Goal: Transaction & Acquisition: Purchase product/service

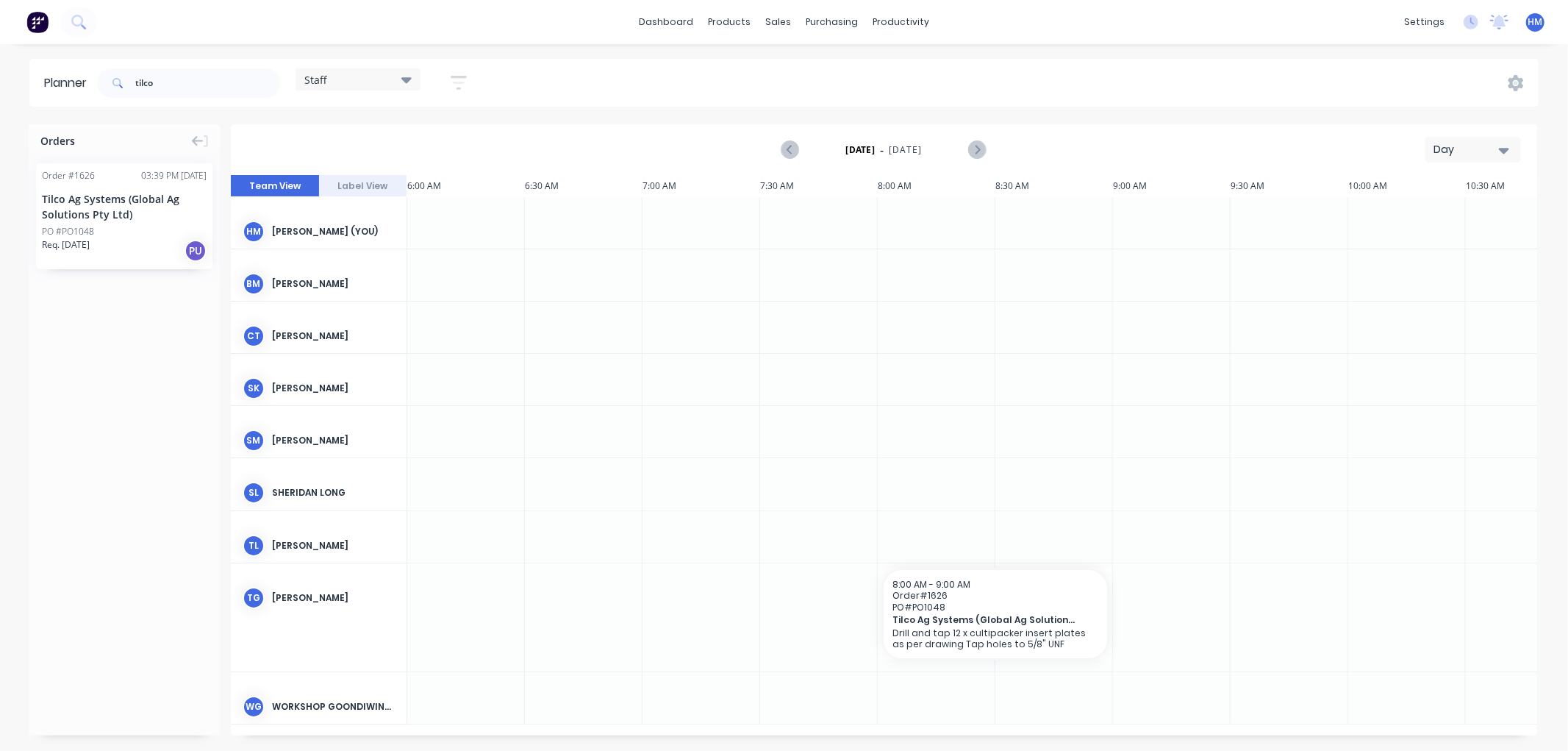
scroll to position [0, 406]
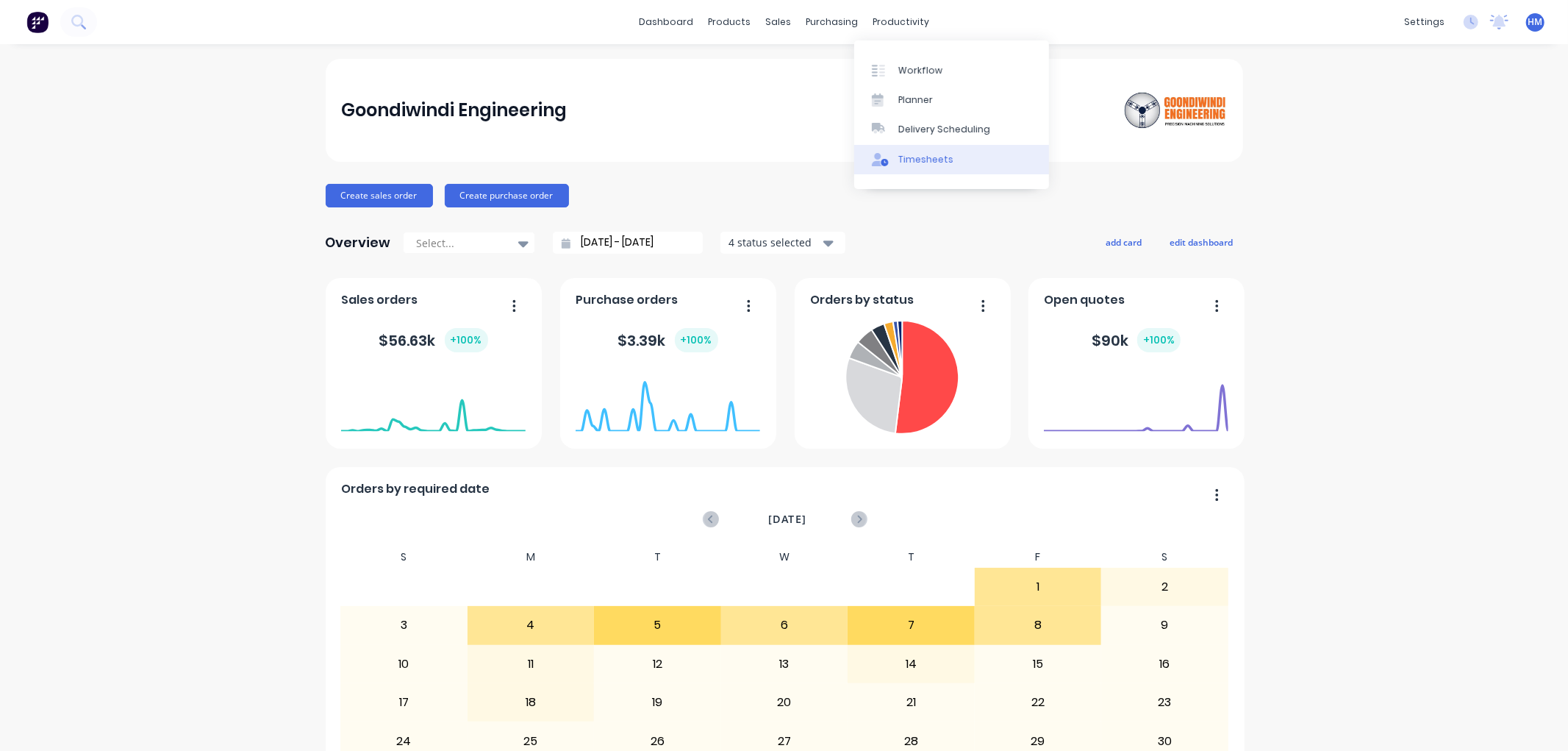
click at [929, 155] on div "Timesheets" at bounding box center [926, 159] width 56 height 13
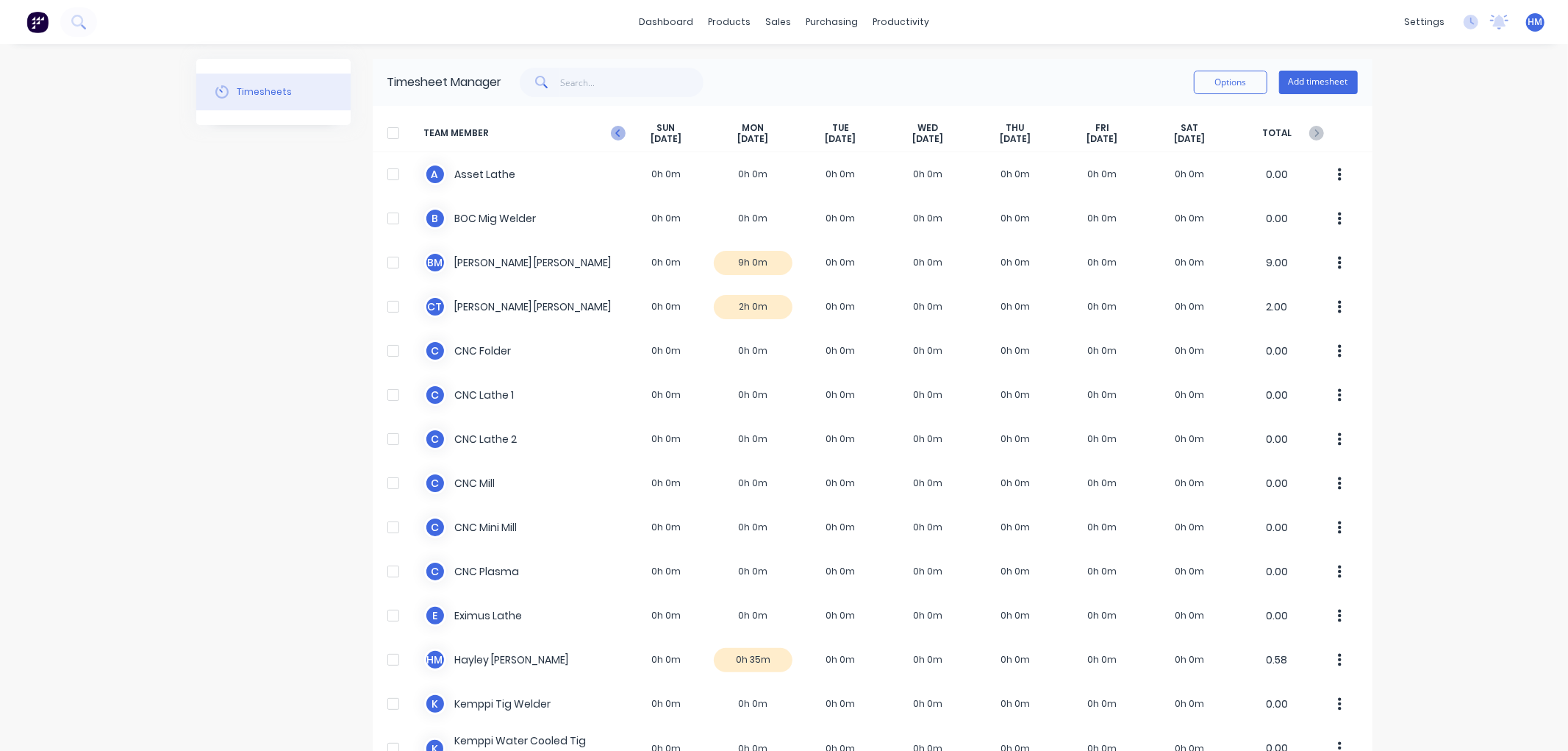
click at [615, 132] on icon at bounding box center [617, 133] width 5 height 8
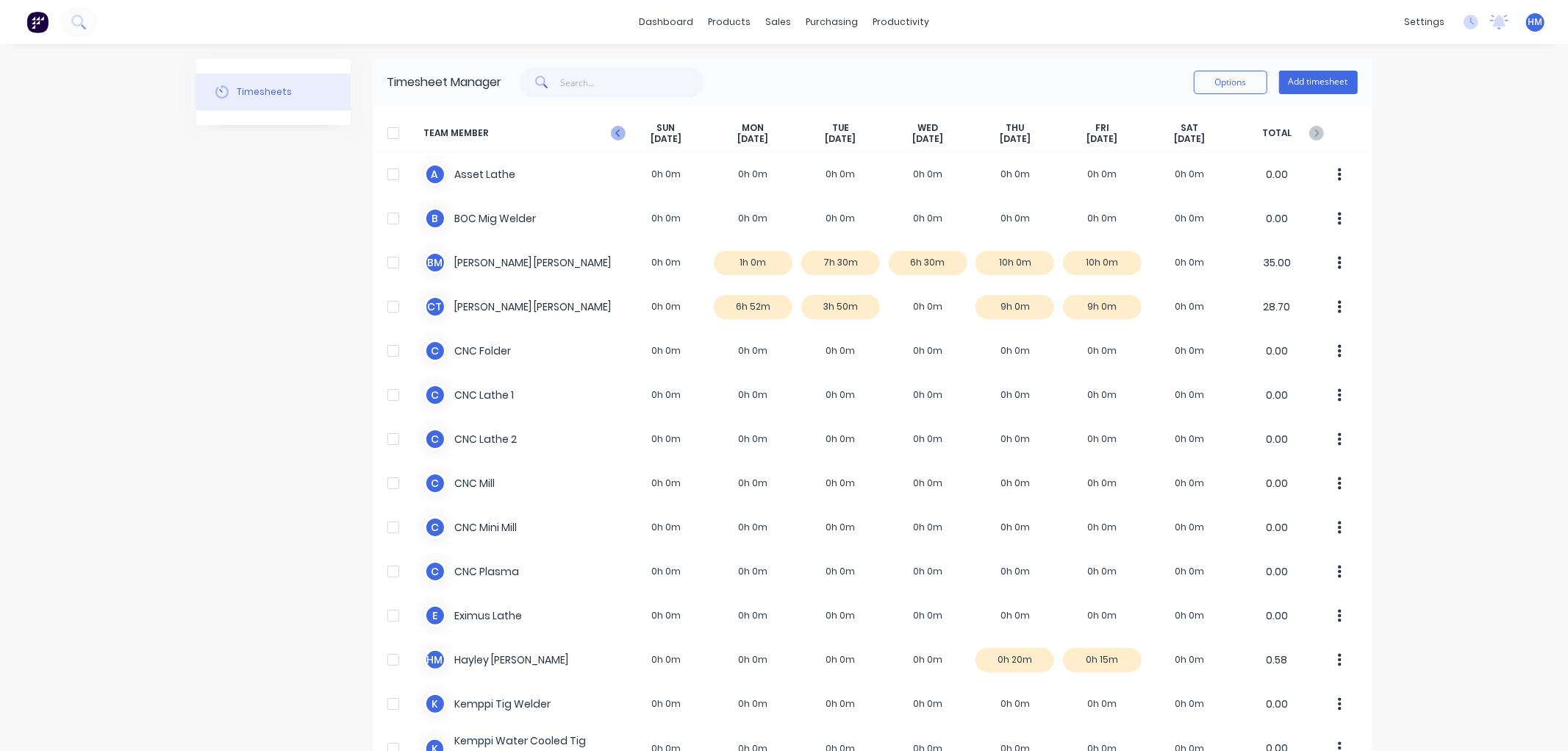
click at [612, 132] on icon at bounding box center [618, 133] width 15 height 15
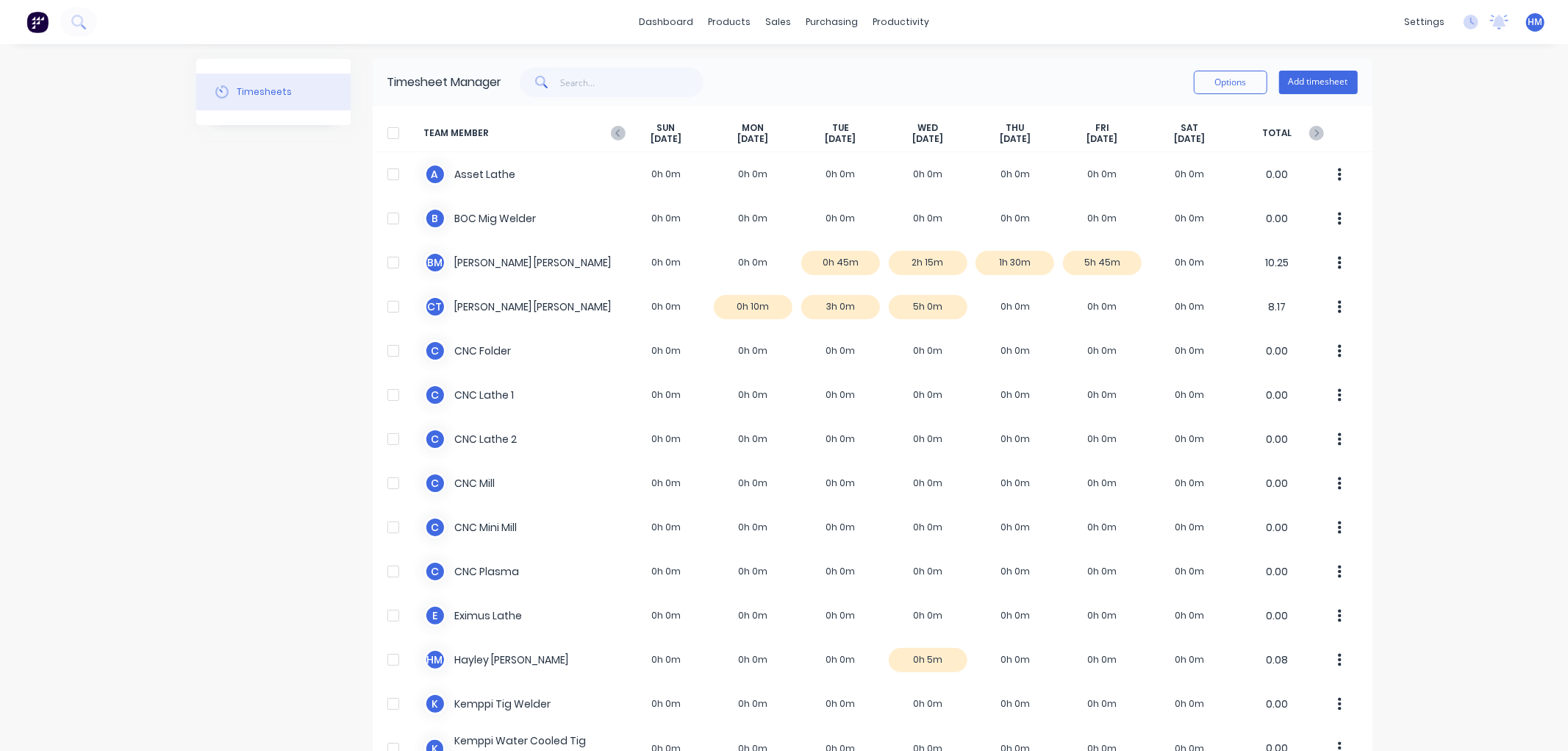
click at [612, 132] on icon at bounding box center [618, 133] width 15 height 15
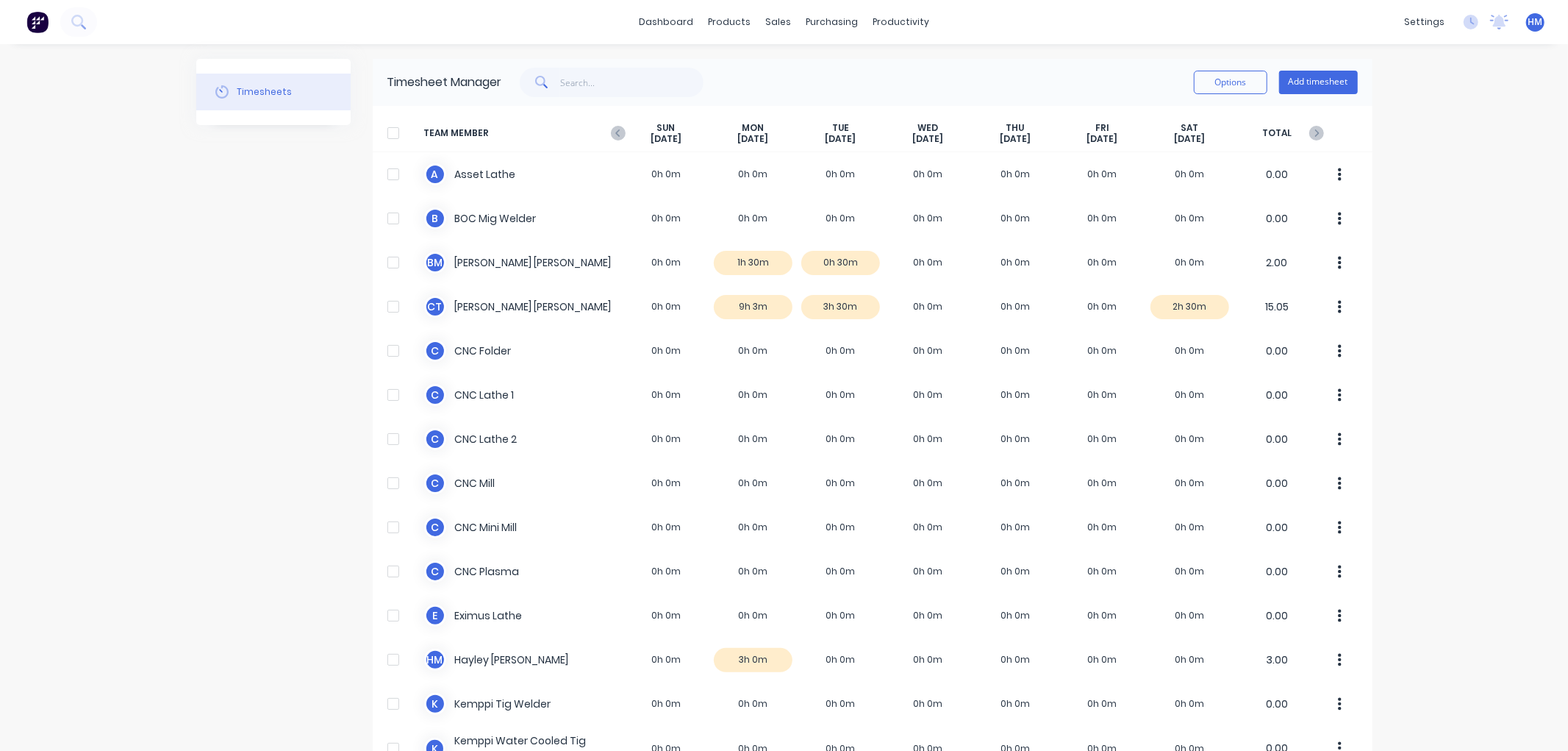
click at [1326, 135] on div "TEAM MEMBER SUN Jul 20th MON Jul 21st TUE Jul 22nd WED Jul 23rd THU Jul 24th FR…" at bounding box center [873, 134] width 1000 height 38
click at [1314, 135] on icon at bounding box center [1317, 133] width 15 height 15
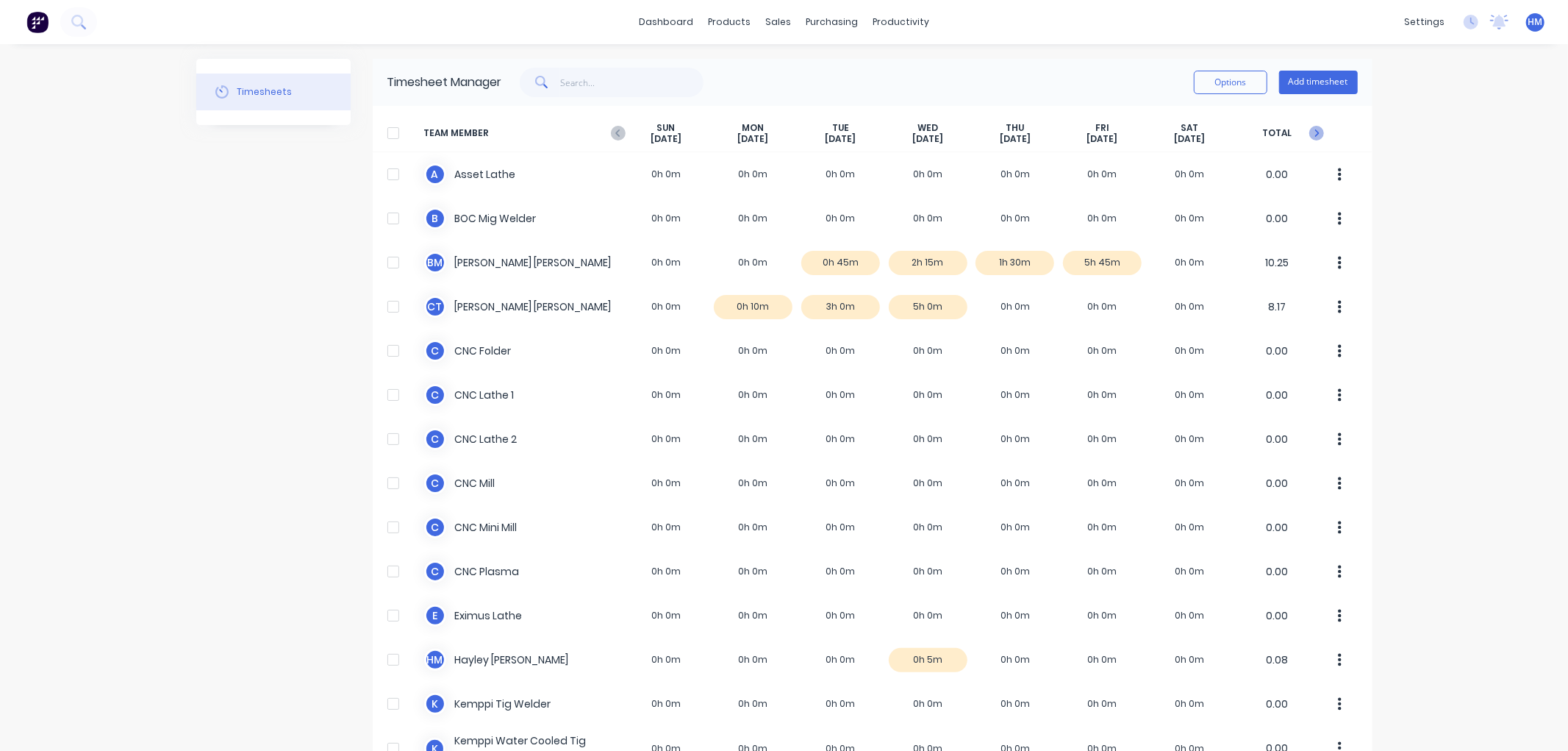
click at [1314, 135] on icon at bounding box center [1317, 133] width 15 height 15
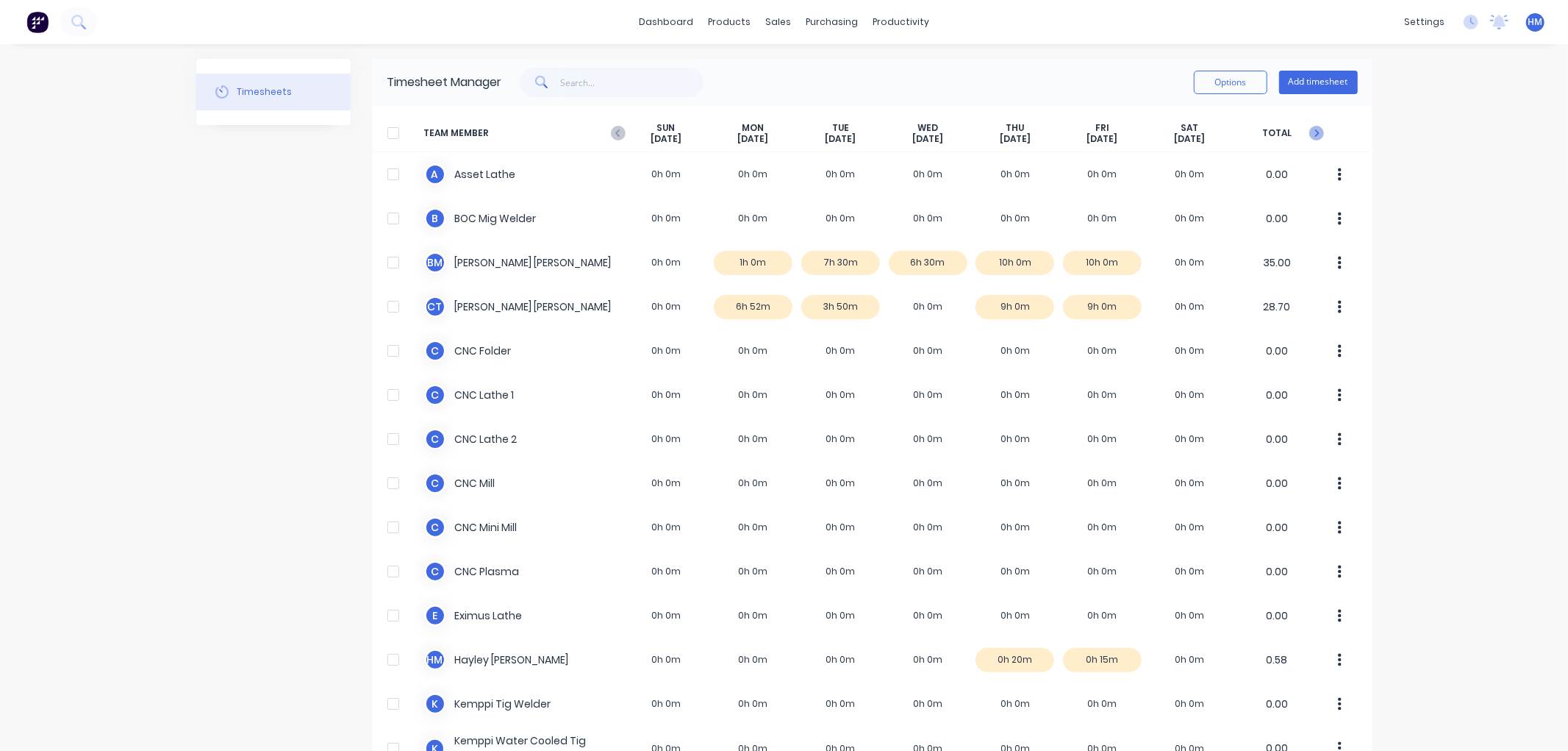
click at [1310, 135] on icon at bounding box center [1317, 133] width 15 height 15
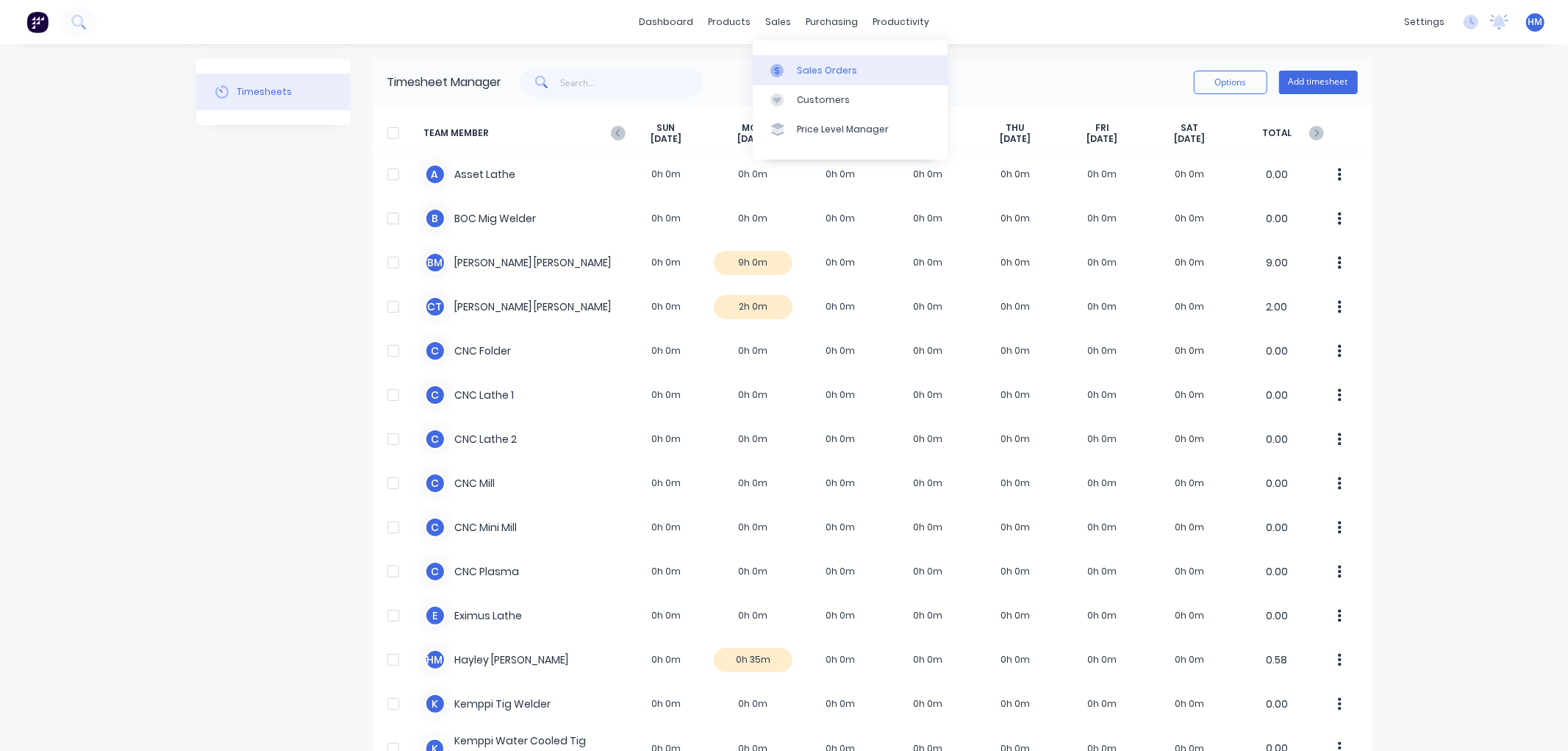
click at [825, 62] on link "Sales Orders" at bounding box center [850, 70] width 195 height 29
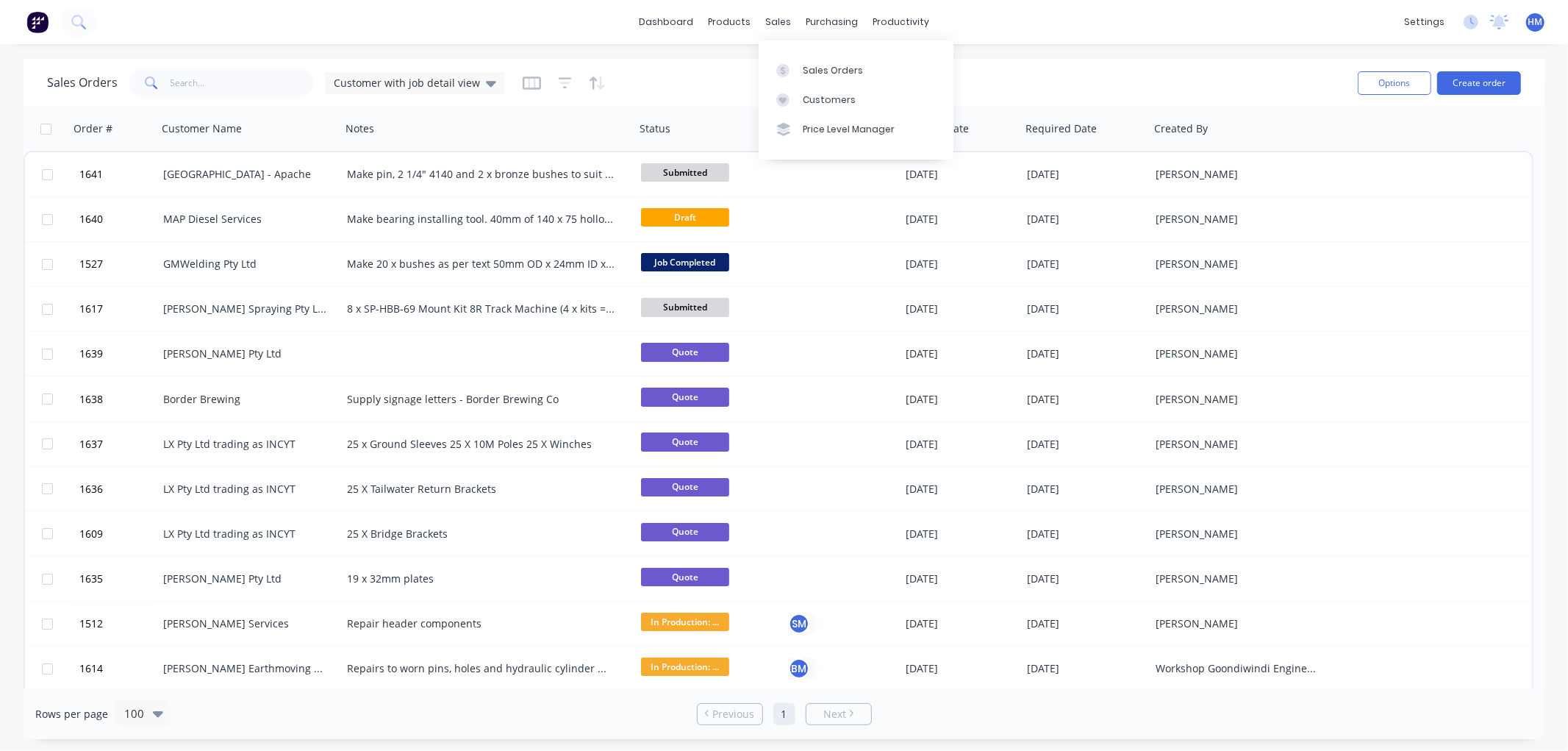
drag, startPoint x: 781, startPoint y: 22, endPoint x: 816, endPoint y: 48, distance: 43.6
click at [781, 22] on div "sales" at bounding box center [777, 22] width 41 height 22
click at [818, 67] on div "Sales Orders" at bounding box center [833, 71] width 60 height 13
click at [1450, 75] on button "Create order" at bounding box center [1478, 83] width 84 height 24
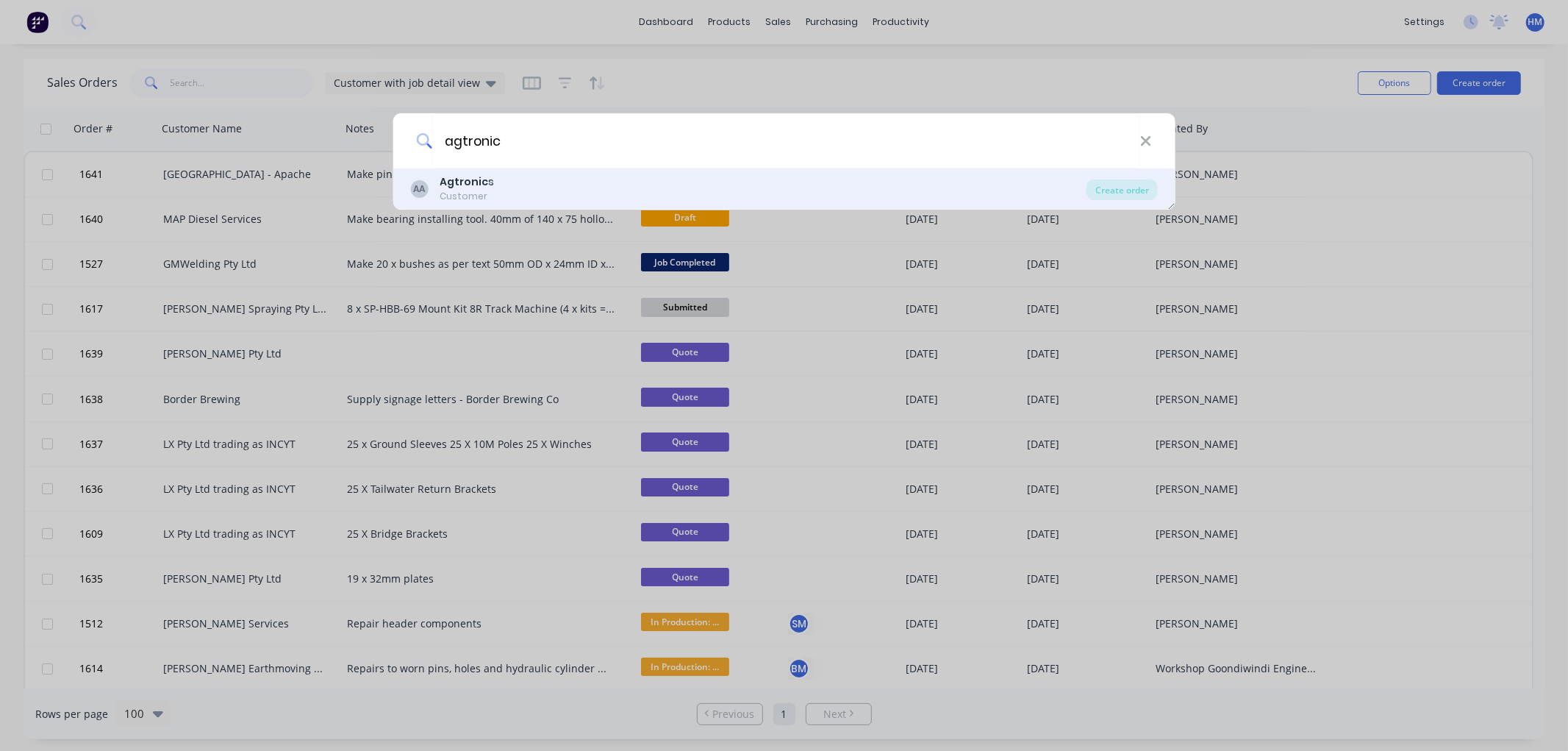
type input "agtronic"
click at [482, 184] on b "Agtronic" at bounding box center [464, 182] width 48 height 15
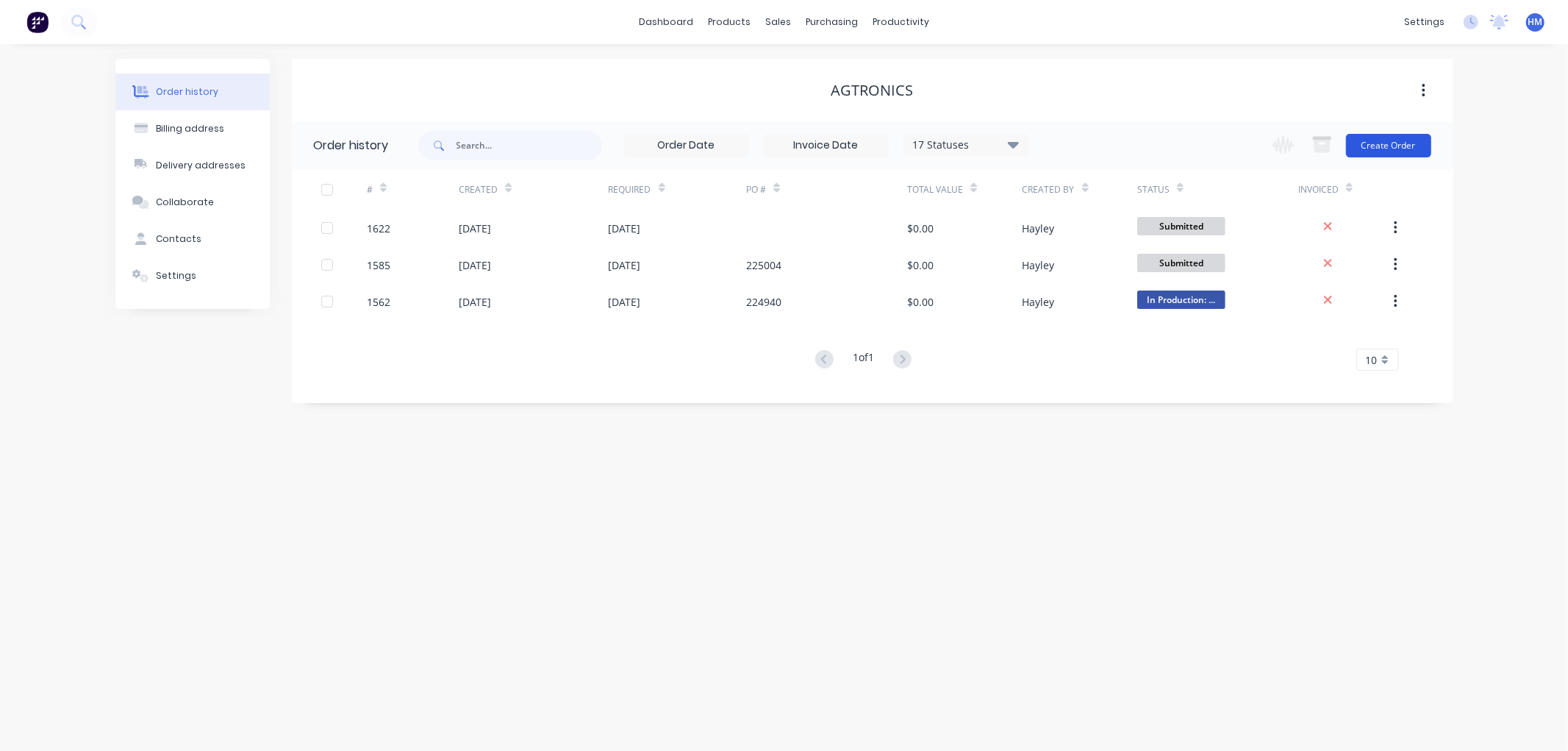
click at [1386, 142] on button "Create Order" at bounding box center [1389, 145] width 86 height 24
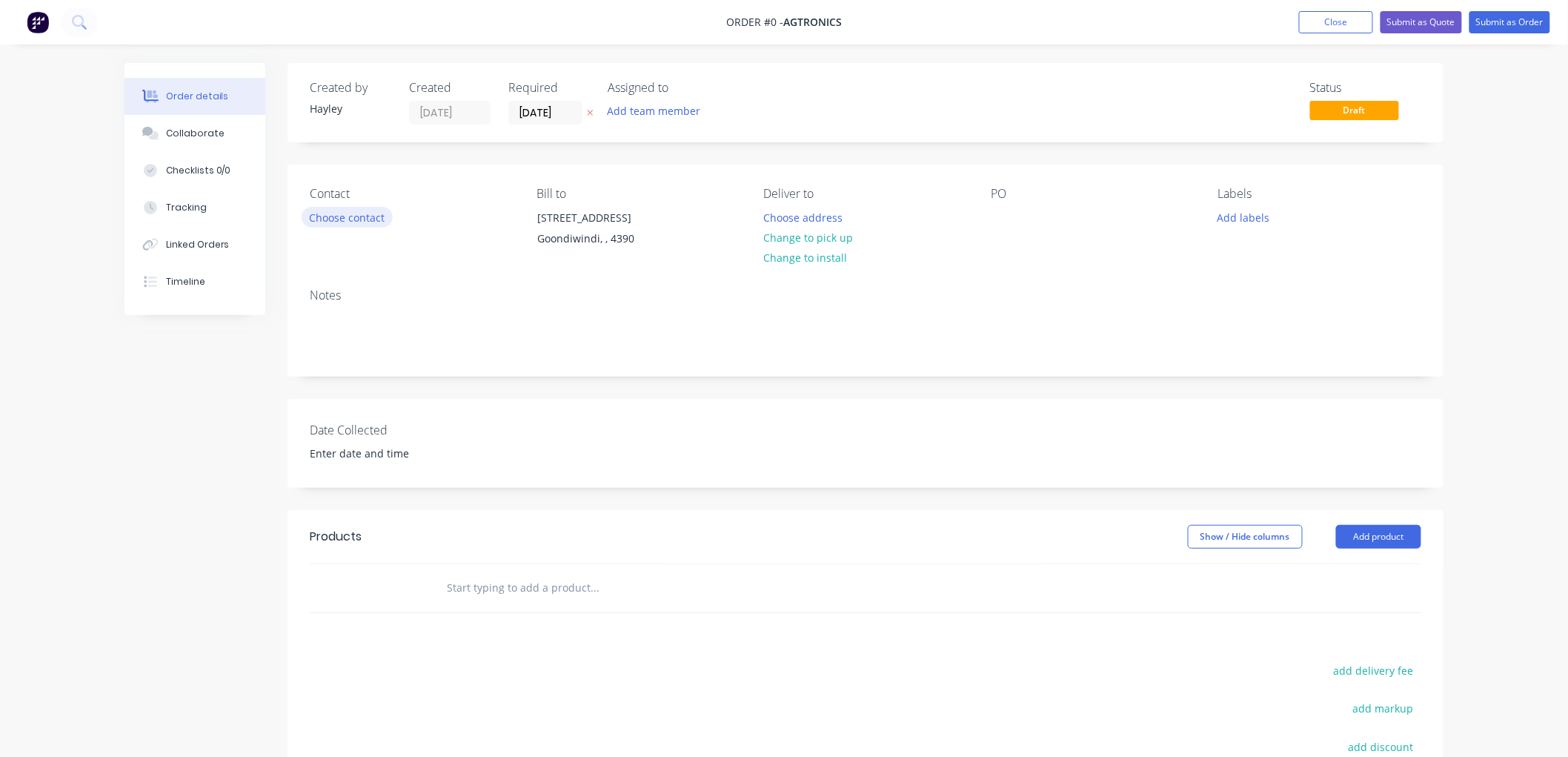
click at [359, 218] on button "Choose contact" at bounding box center [348, 217] width 91 height 20
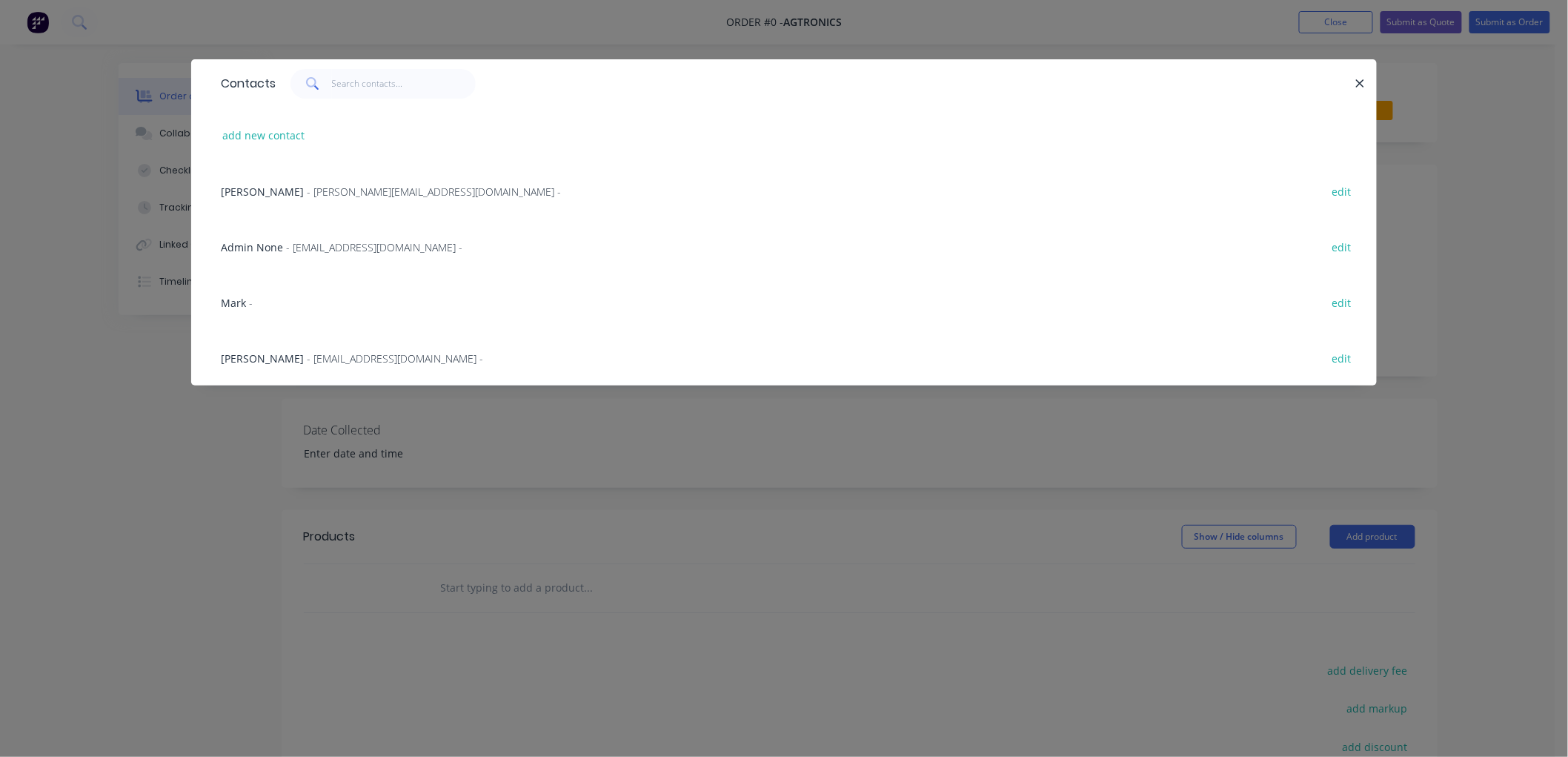
click at [307, 356] on span "- purchasing@agtronics.net.au -" at bounding box center [395, 358] width 177 height 14
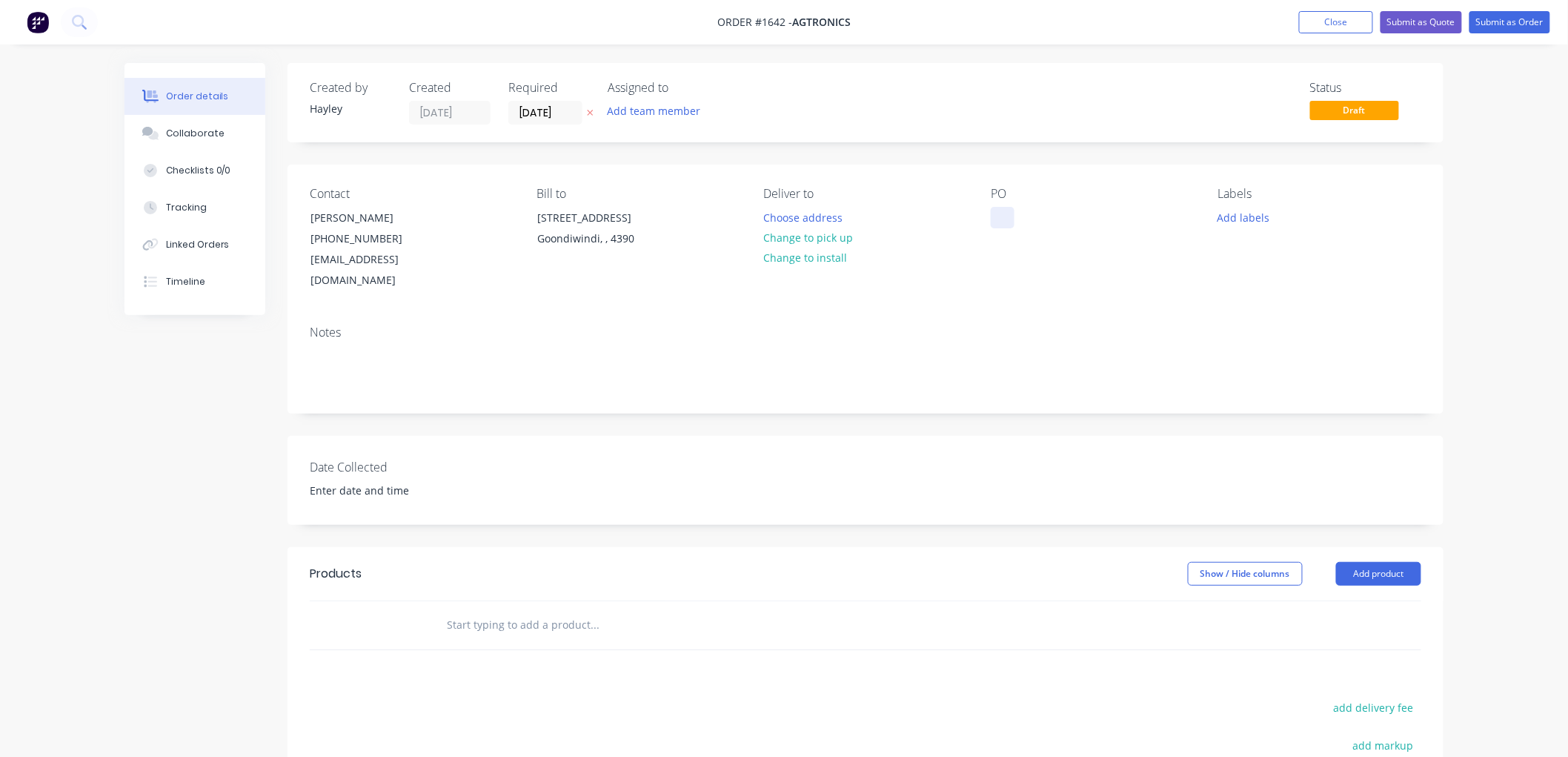
click at [997, 213] on div at bounding box center [1002, 218] width 24 height 22
click at [492, 610] on input "text" at bounding box center [595, 624] width 296 height 29
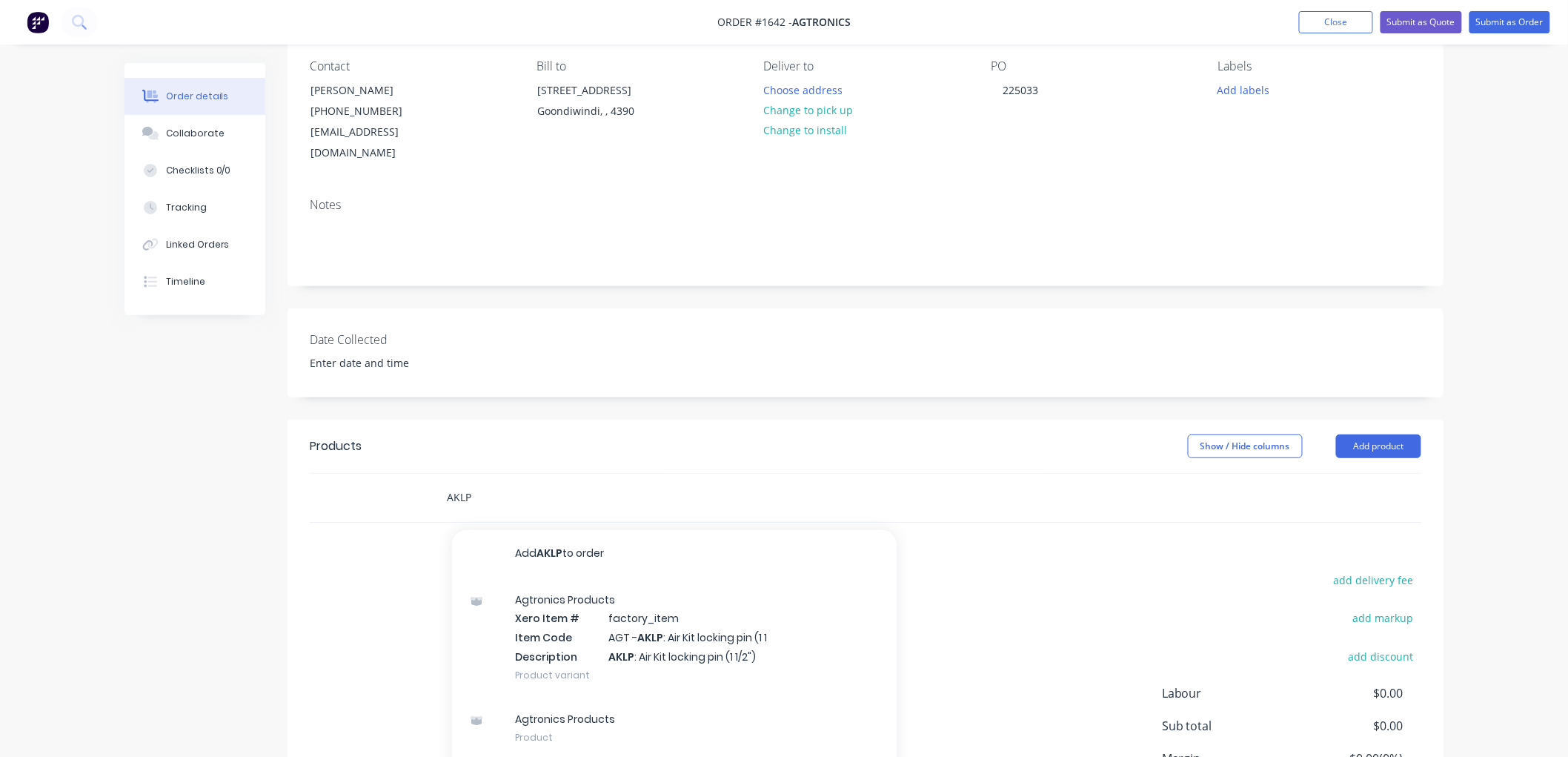
scroll to position [164, 0]
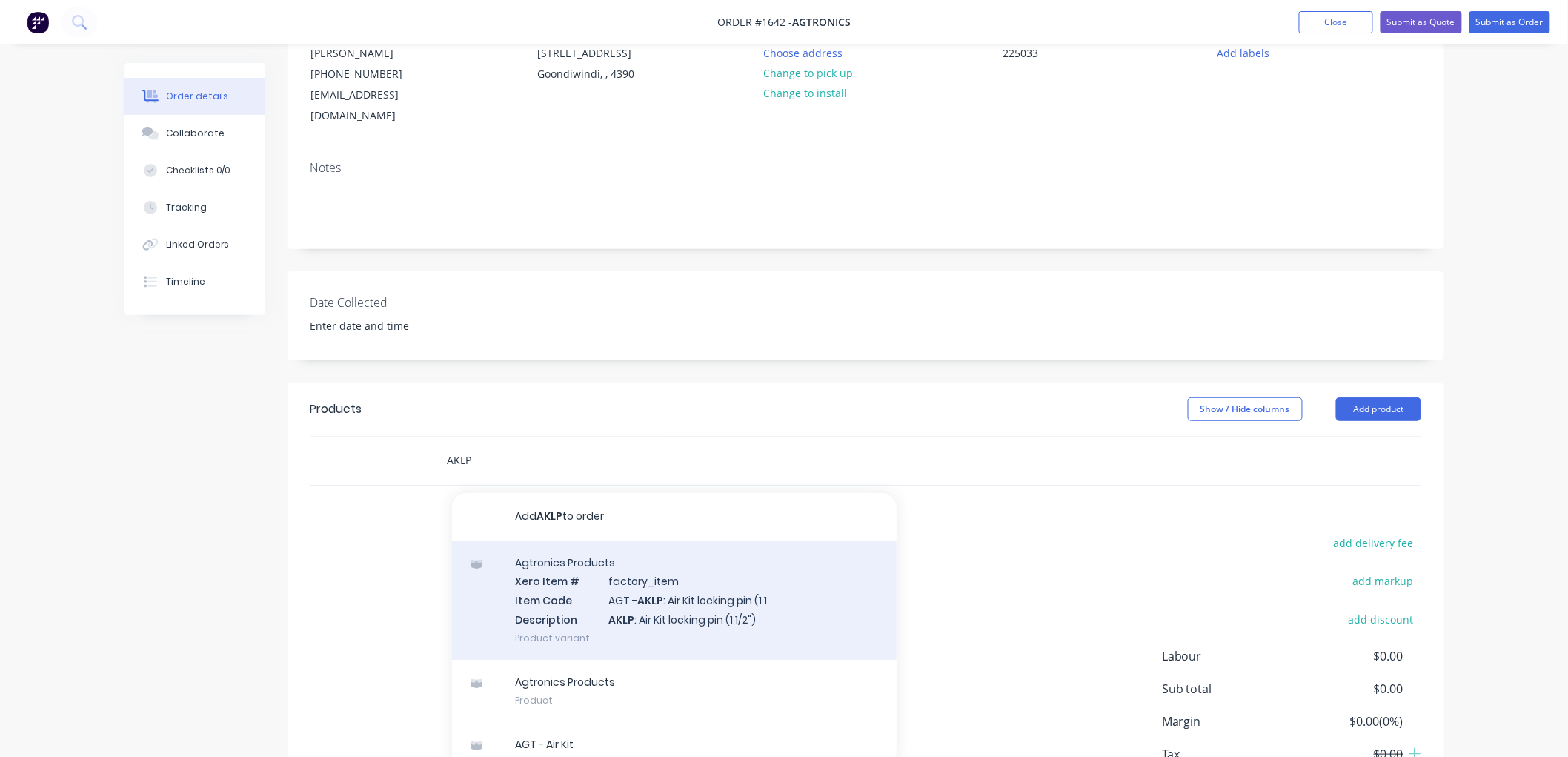
type input "AKLP"
click at [709, 576] on div "Agtronics Products Xero Item # factory_item Item Code AGT - AKLP : Air Kit lock…" at bounding box center [674, 600] width 444 height 120
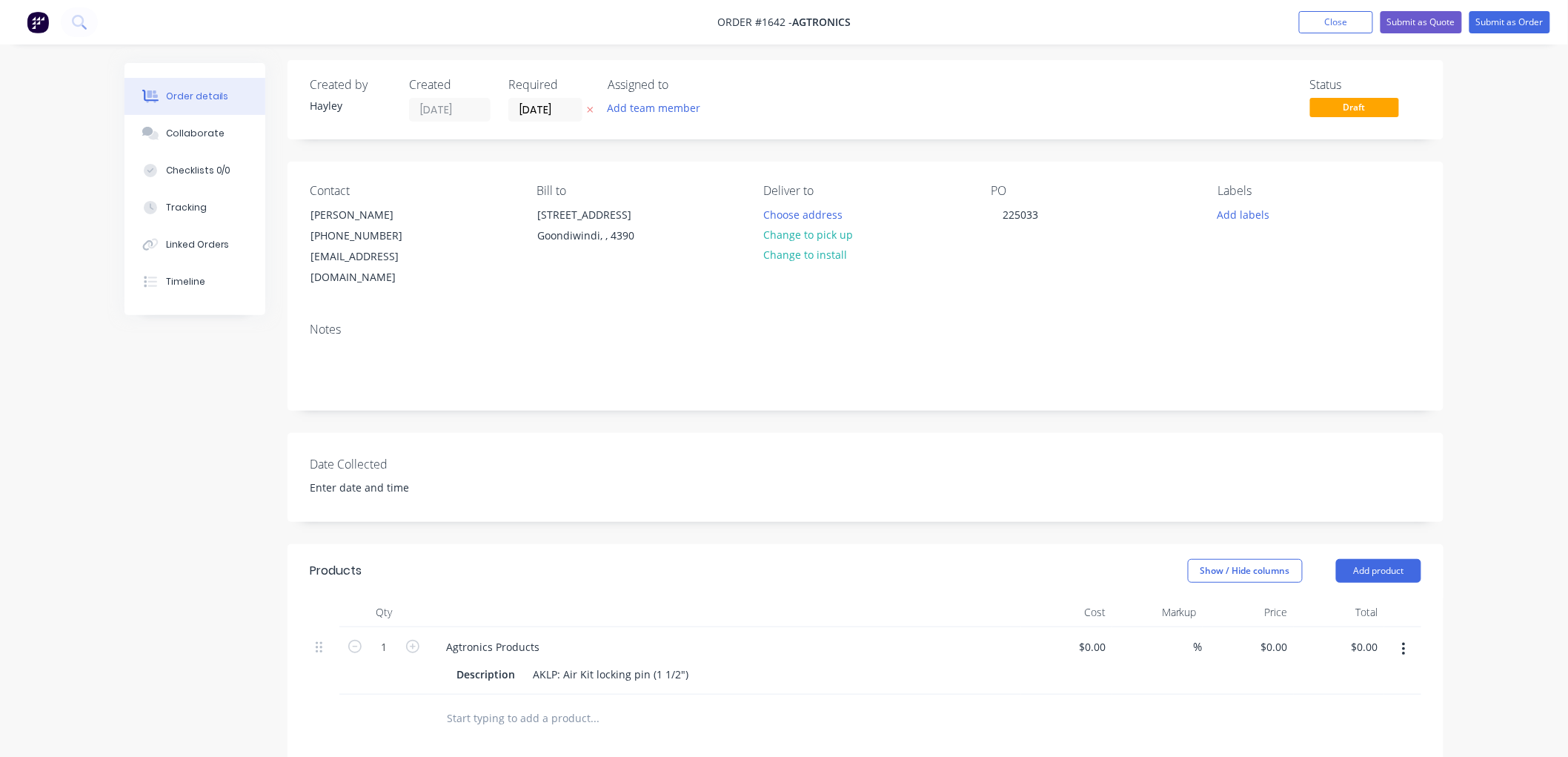
scroll to position [0, 0]
click at [214, 133] on div "Collaborate" at bounding box center [196, 133] width 59 height 13
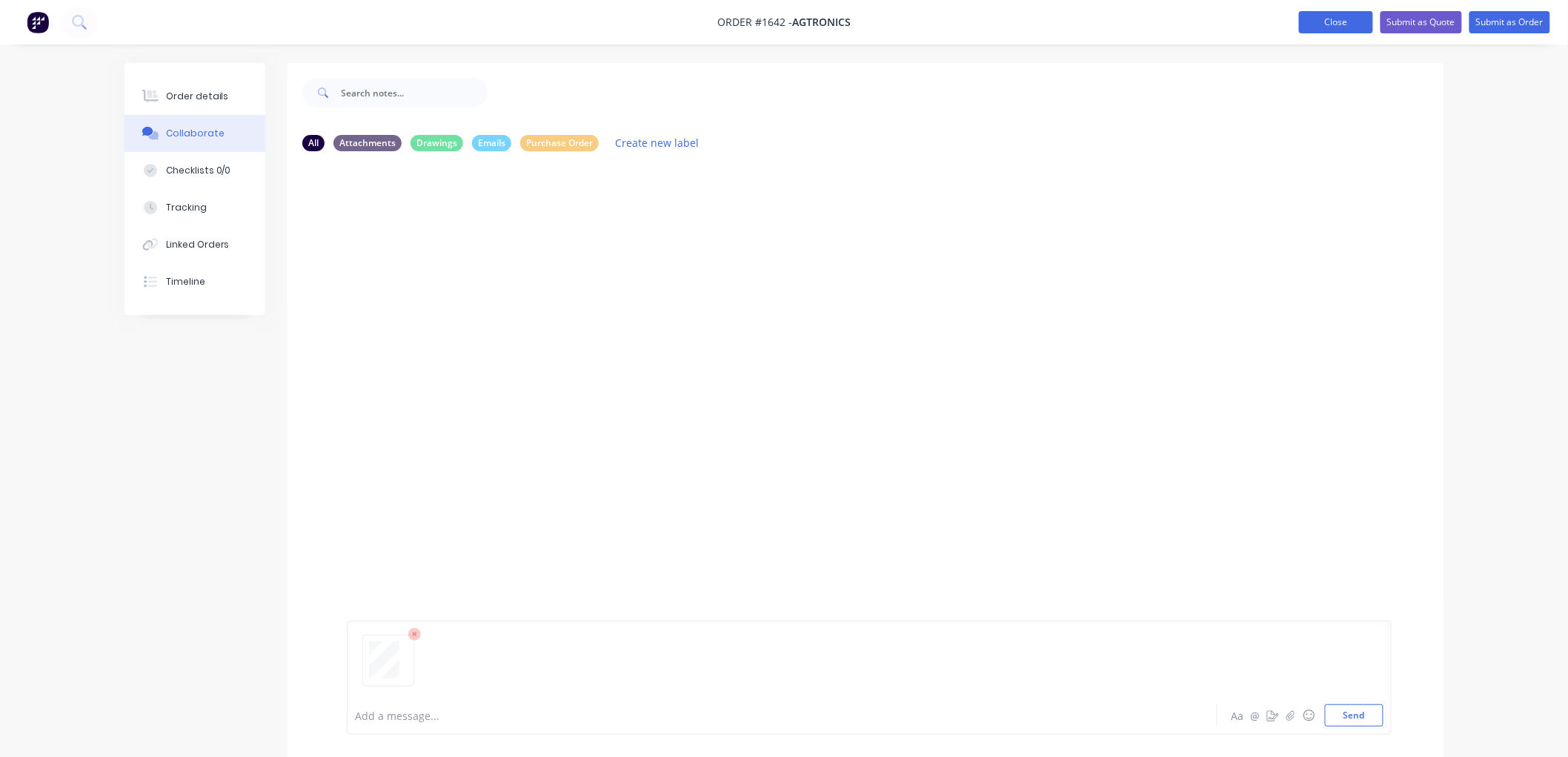
click at [1316, 19] on button "Close" at bounding box center [1336, 22] width 74 height 22
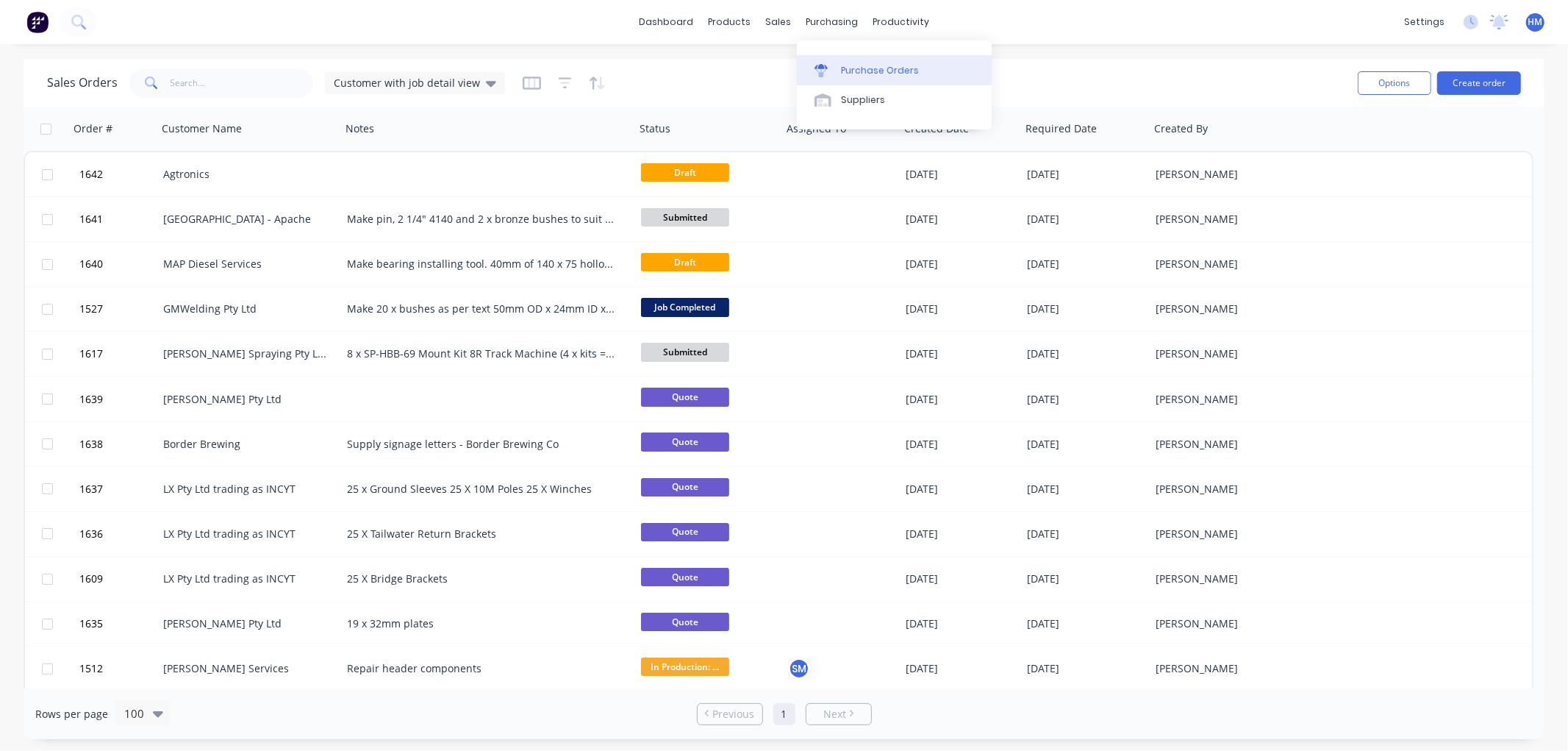
click at [856, 72] on div "Purchase Orders" at bounding box center [880, 71] width 78 height 13
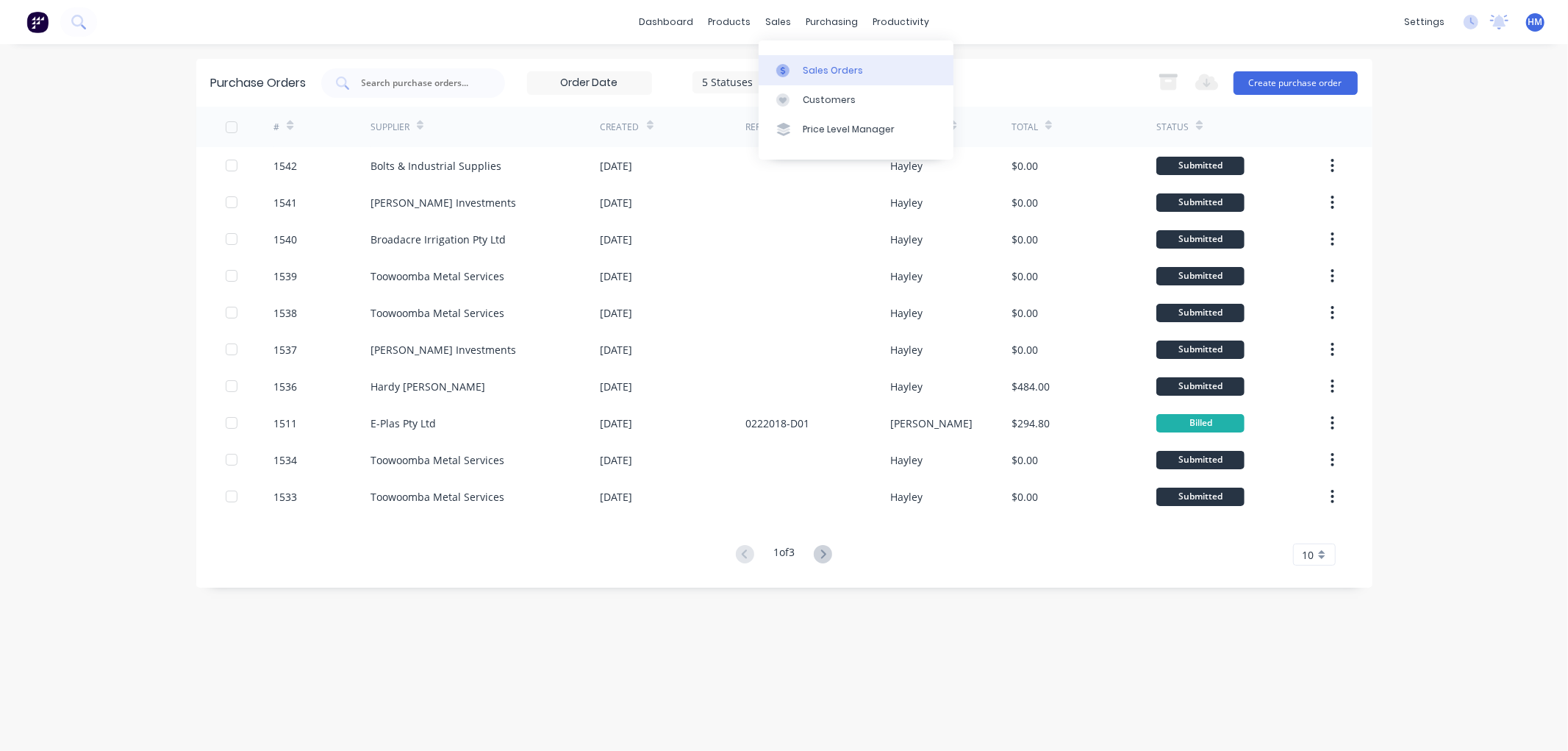
click at [802, 59] on link "Sales Orders" at bounding box center [856, 70] width 195 height 29
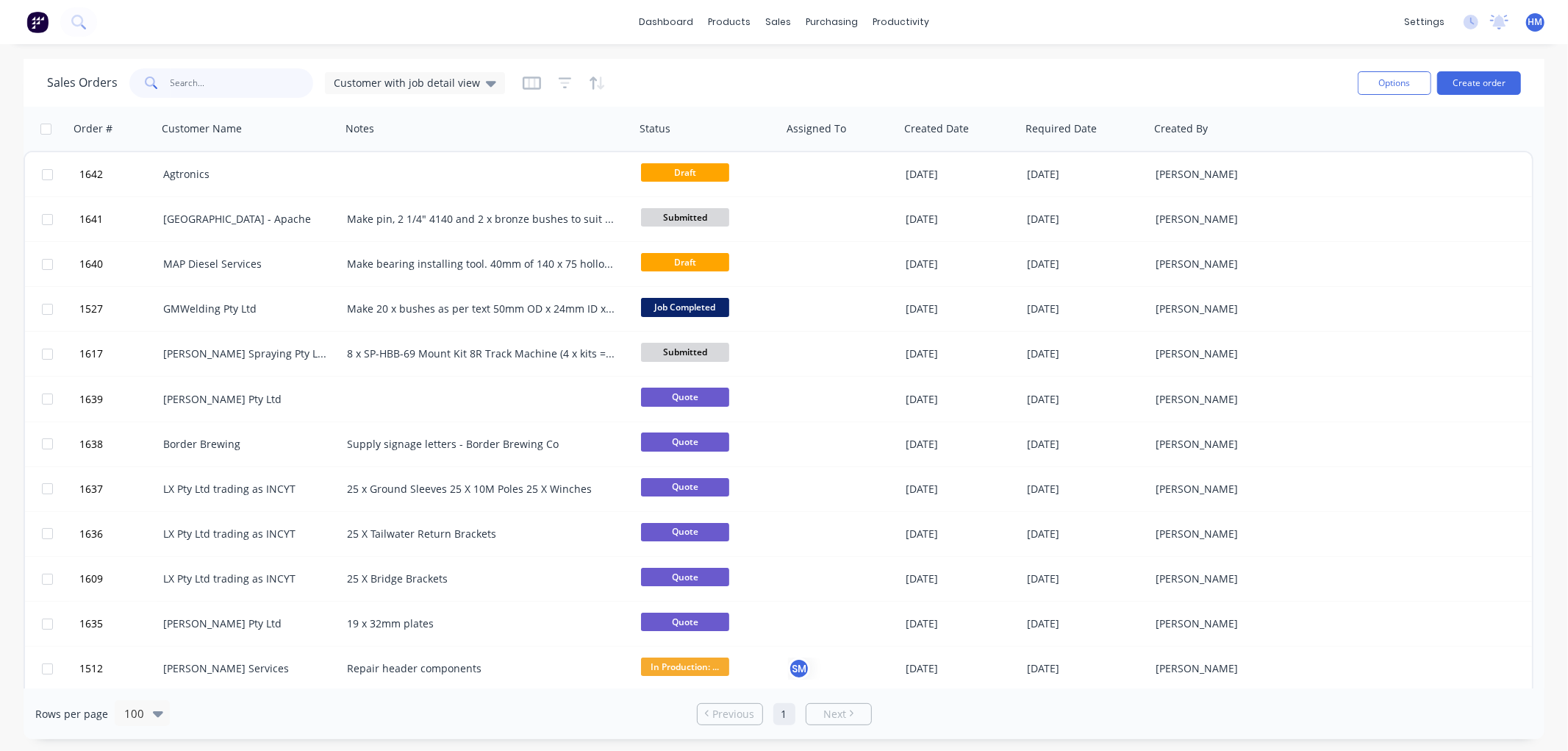
click at [212, 84] on input "text" at bounding box center [242, 83] width 143 height 29
type input "1416"
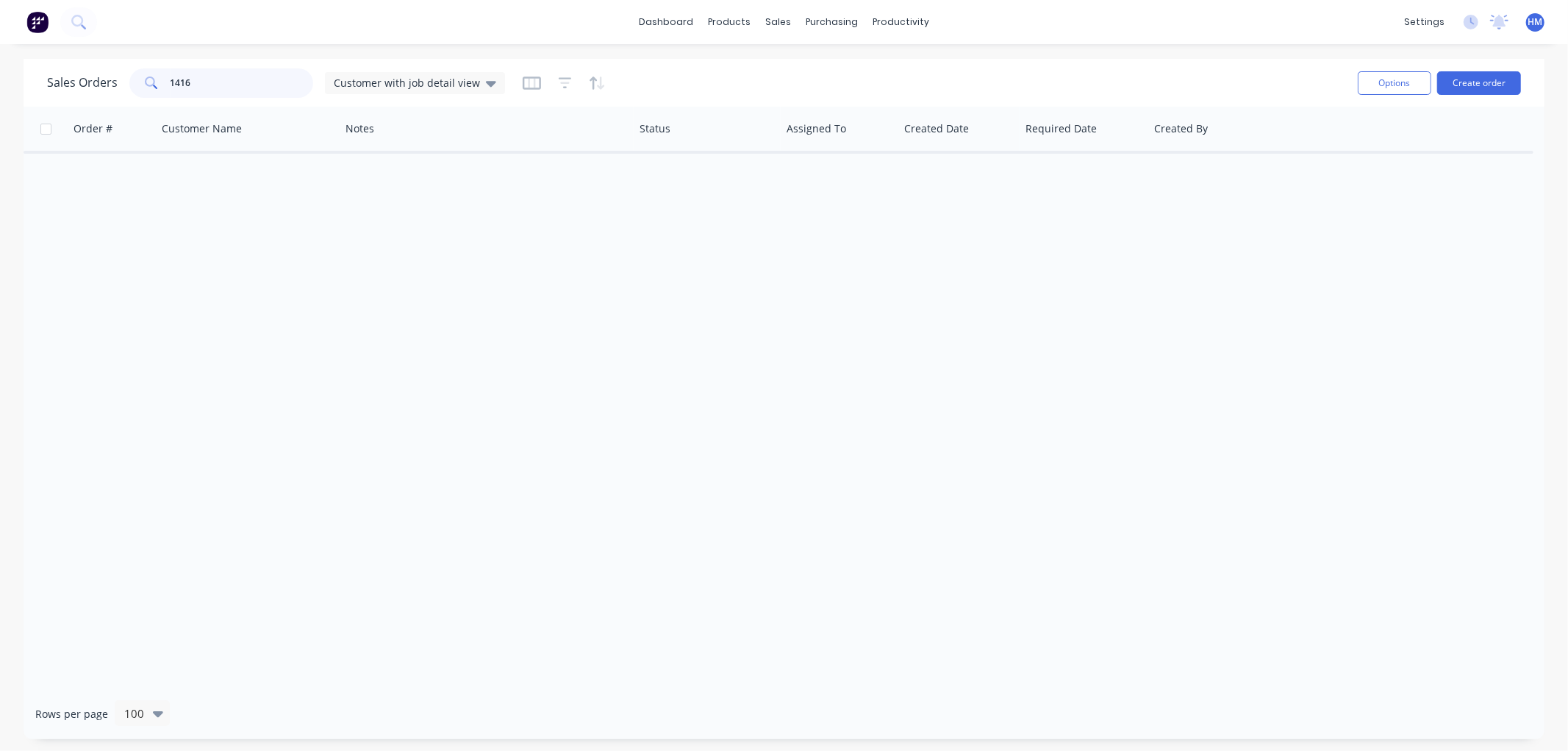
drag, startPoint x: 171, startPoint y: 78, endPoint x: 81, endPoint y: 78, distance: 90.0
click at [81, 78] on div "Sales Orders 1416 Customer with job detail view" at bounding box center [276, 83] width 458 height 29
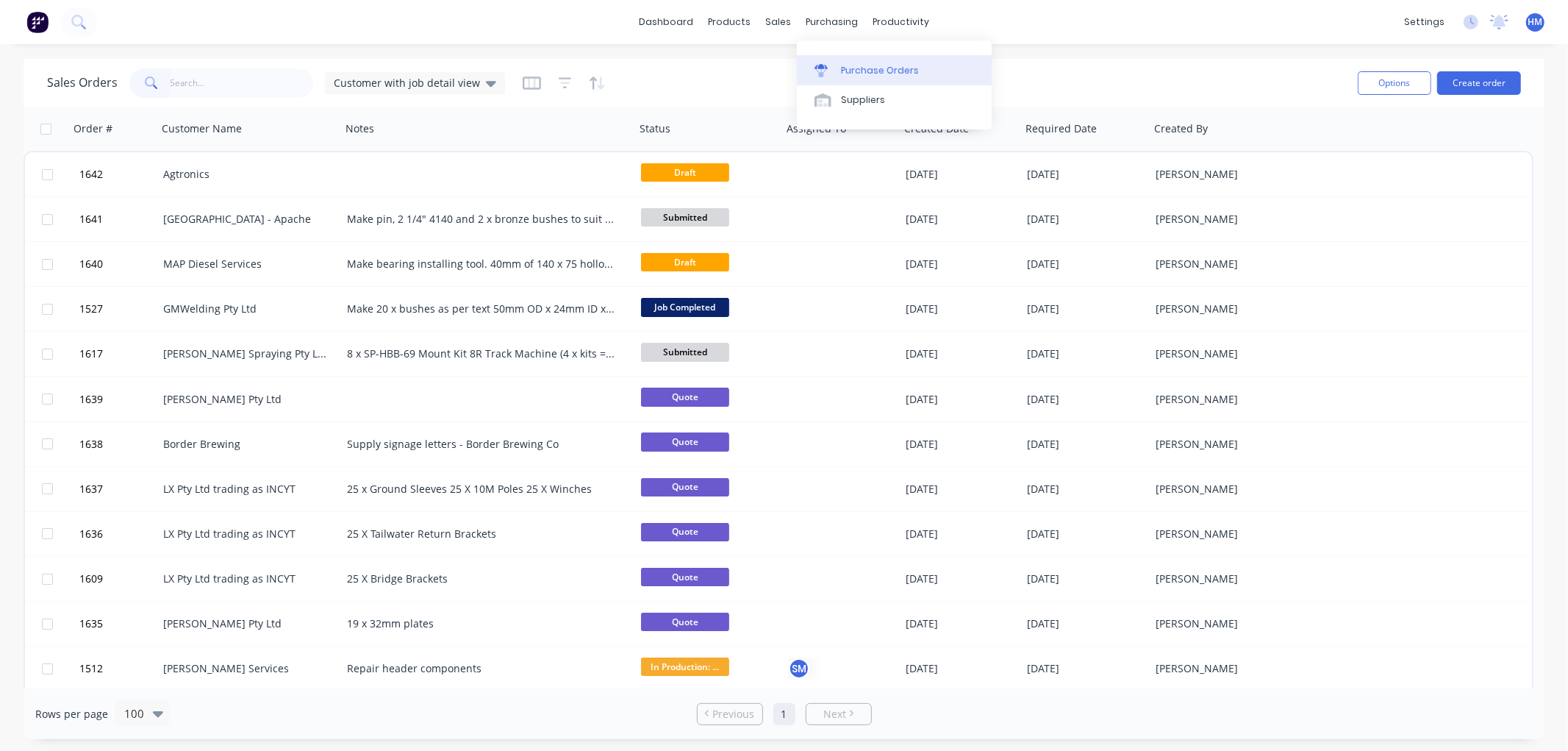
click at [855, 65] on div "Purchase Orders" at bounding box center [880, 71] width 78 height 13
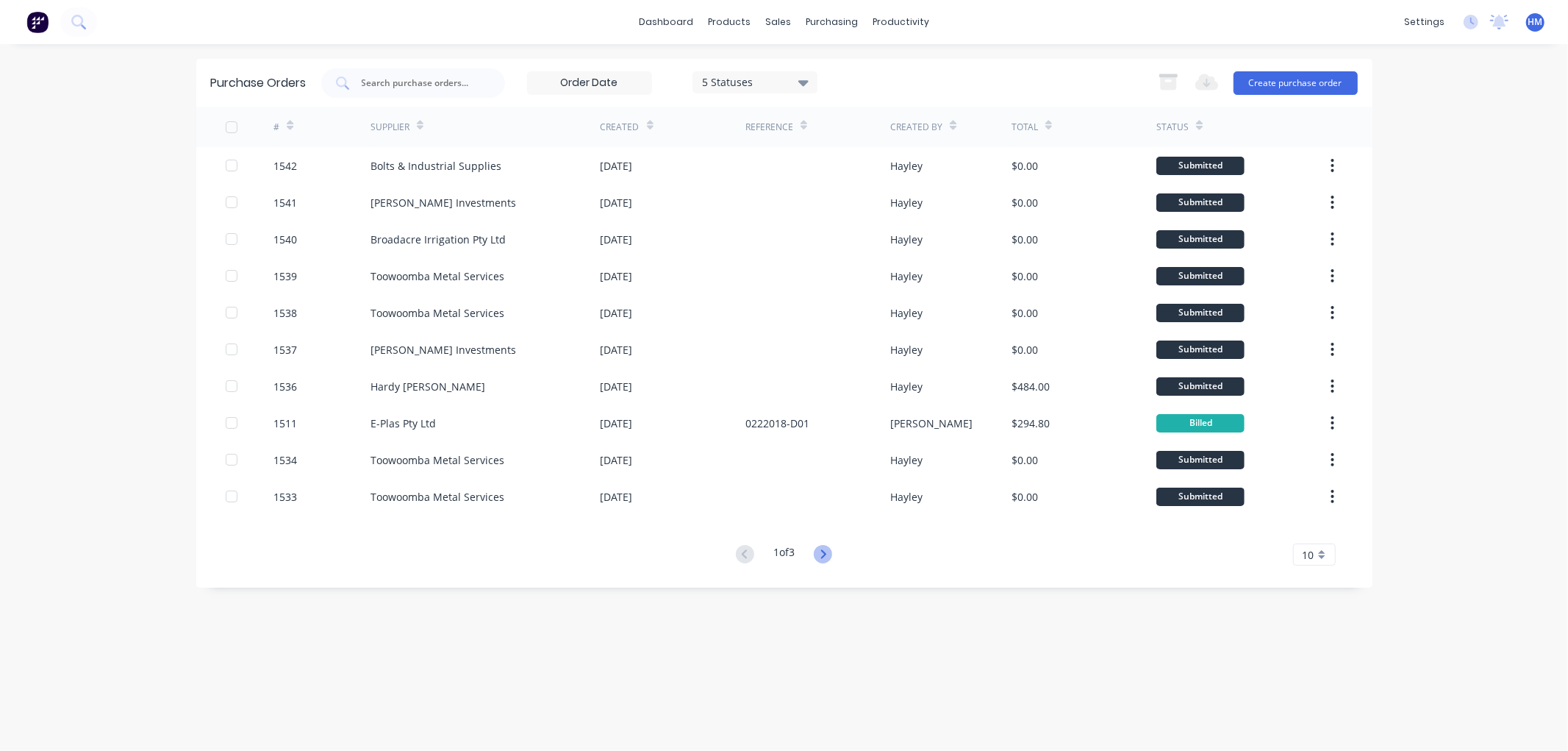
click at [825, 557] on icon at bounding box center [824, 553] width 5 height 8
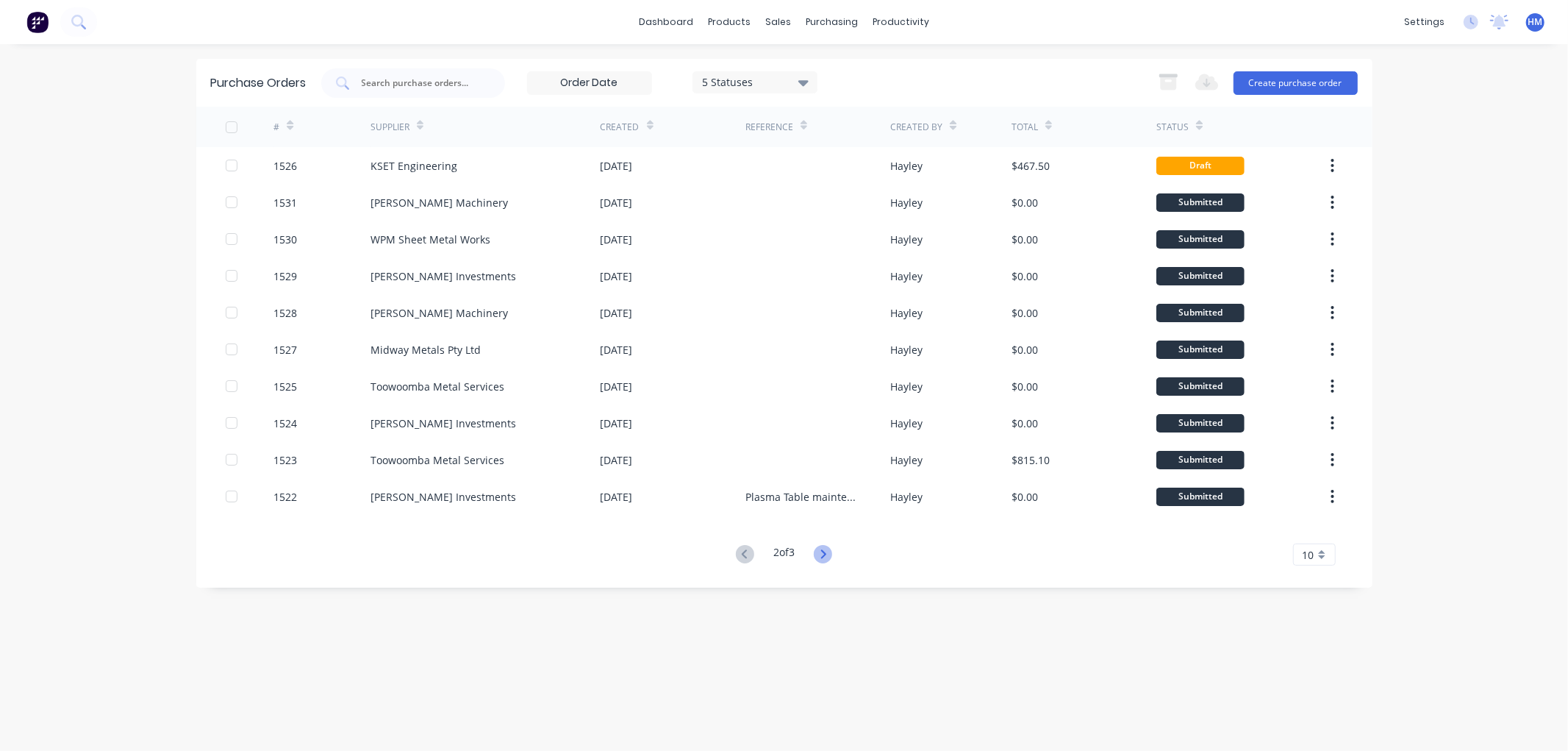
click at [826, 553] on icon at bounding box center [824, 553] width 5 height 8
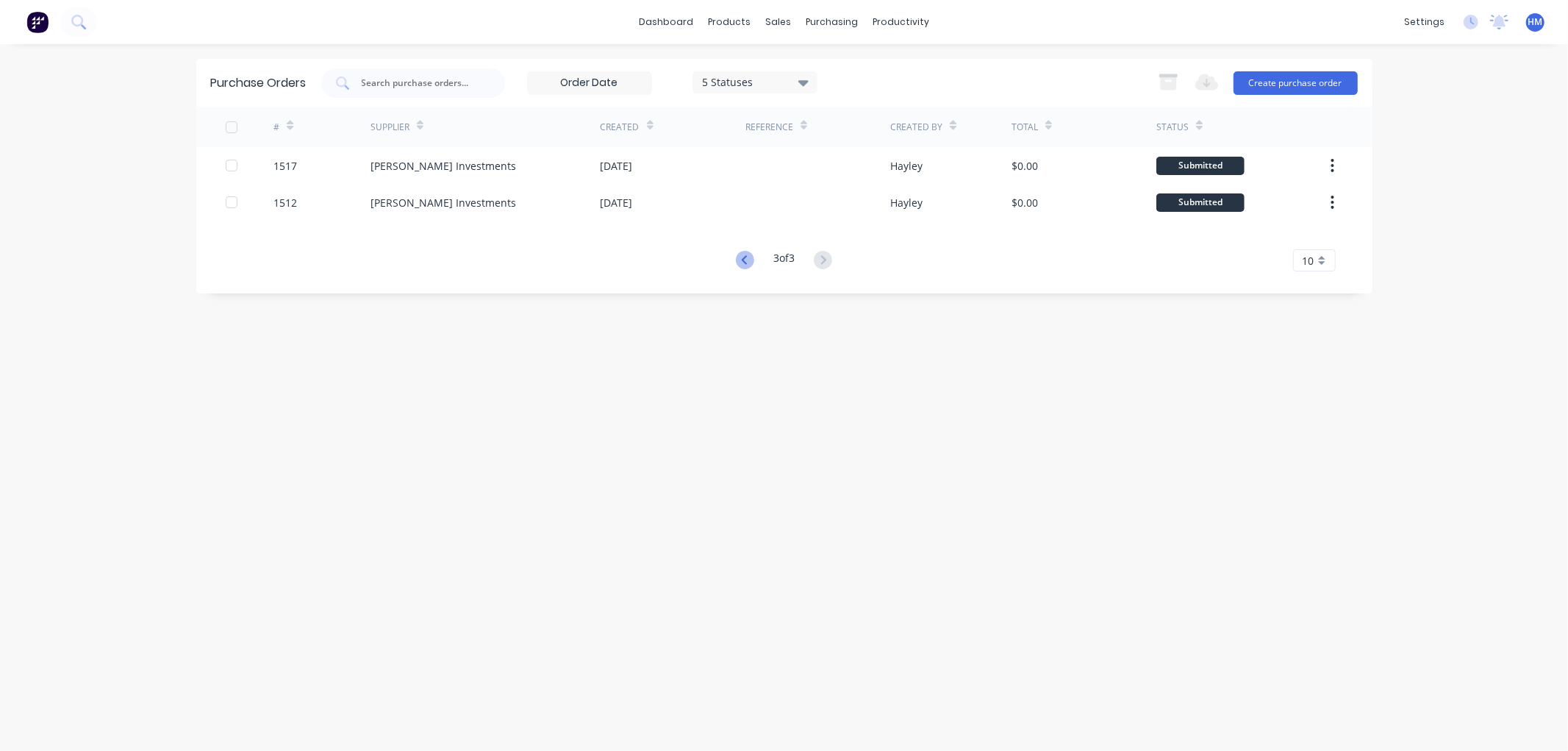
click at [743, 263] on icon at bounding box center [743, 259] width 5 height 8
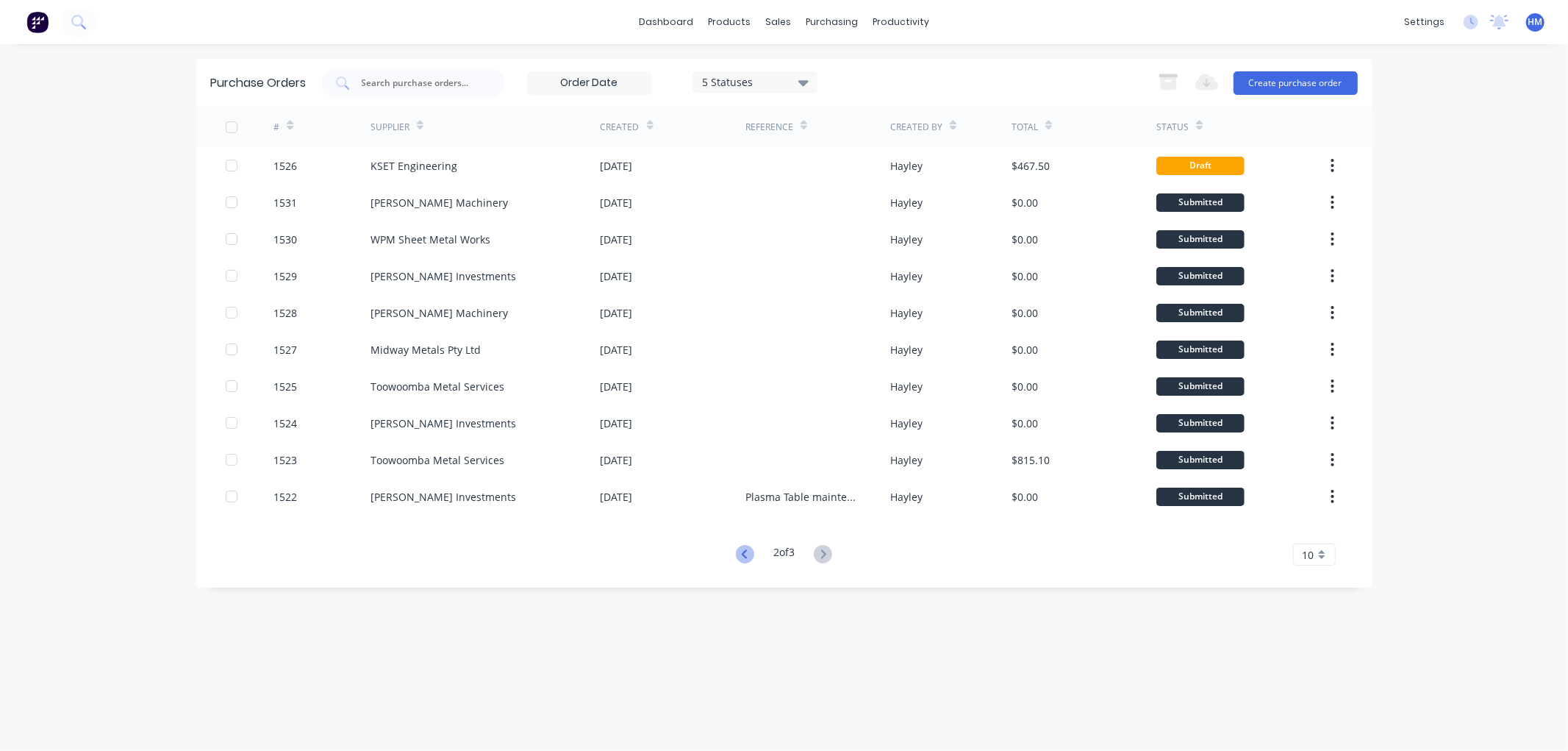
click at [743, 550] on icon at bounding box center [743, 553] width 5 height 8
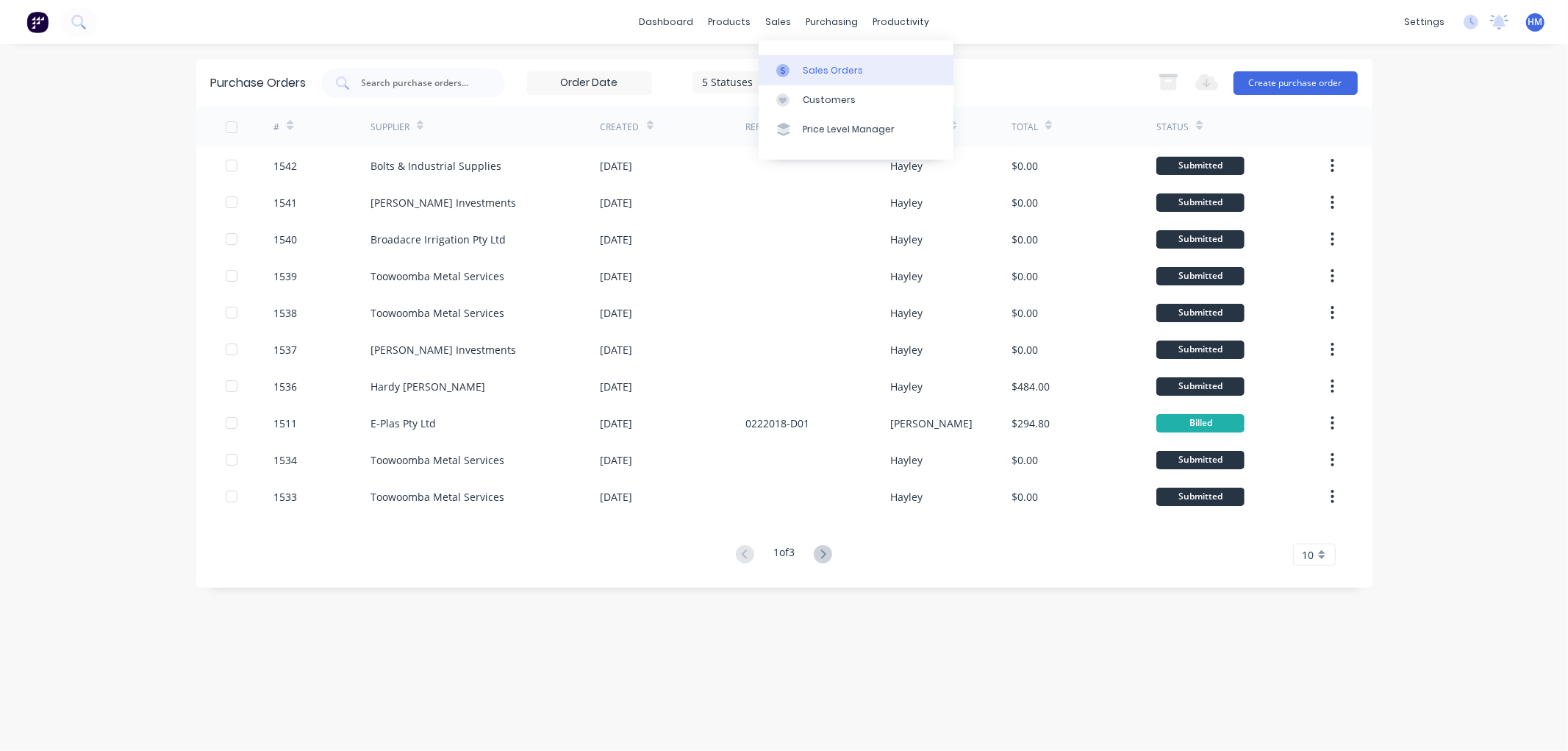
click at [806, 69] on div "Sales Orders" at bounding box center [833, 71] width 60 height 13
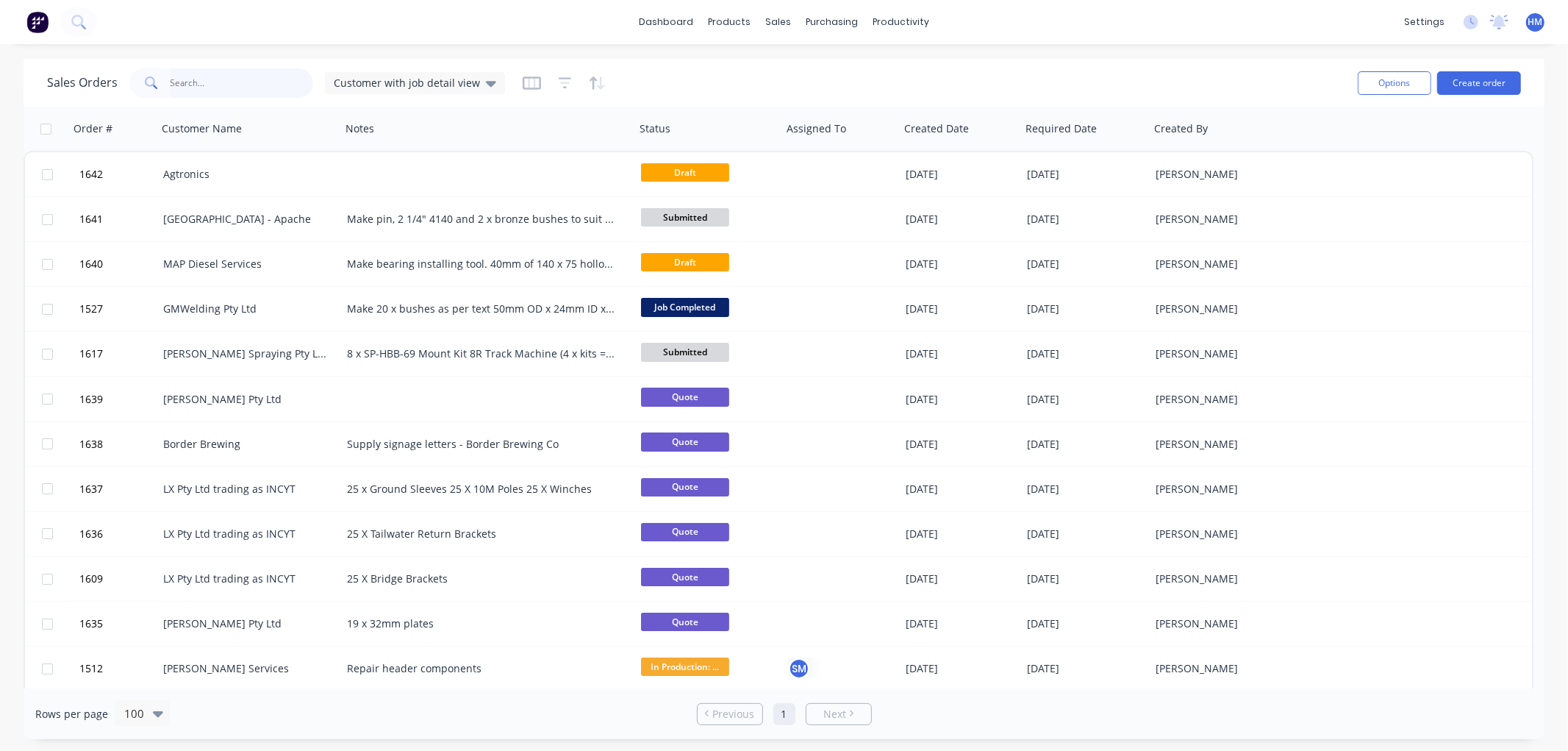
click at [206, 86] on input "text" at bounding box center [242, 83] width 143 height 29
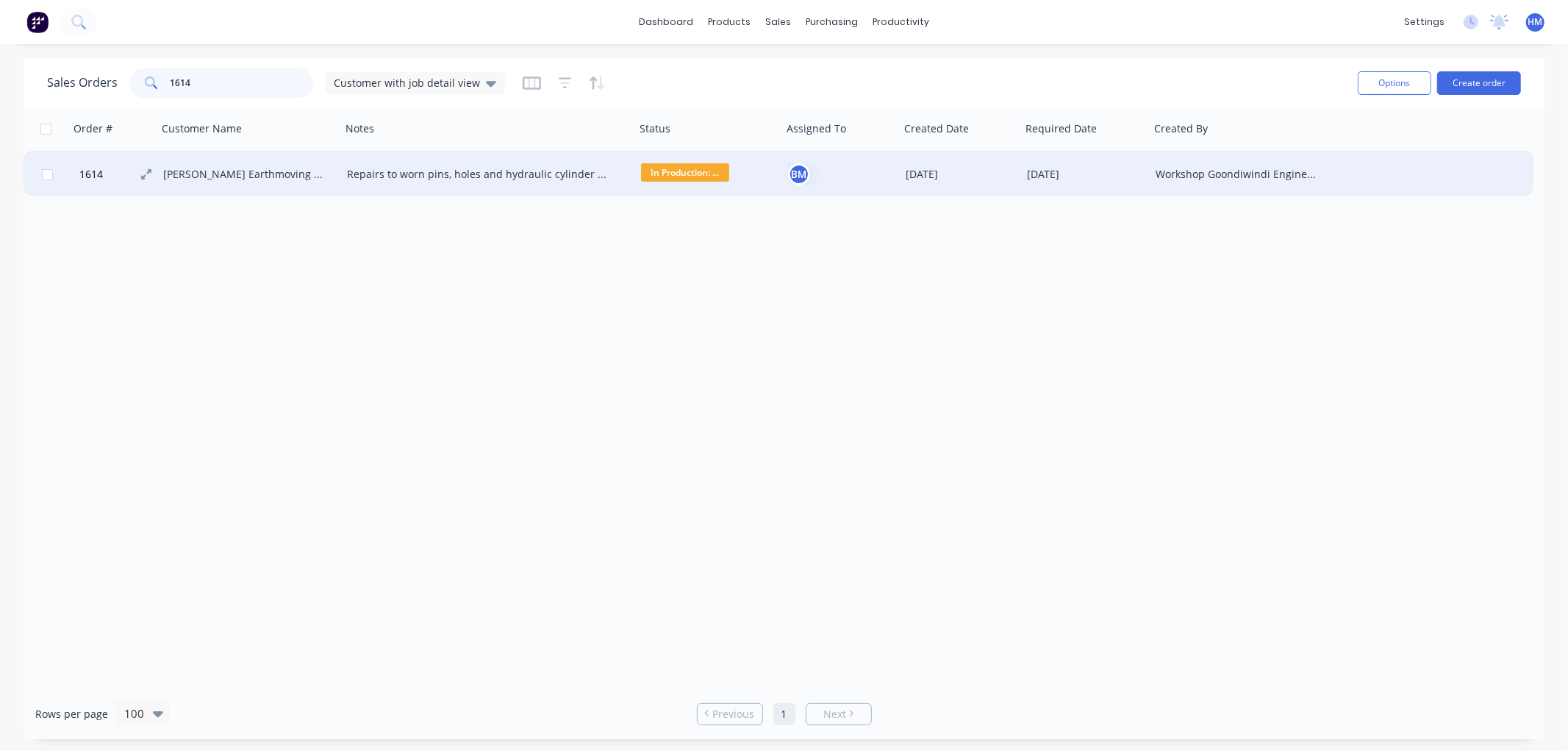
type input "1614"
click at [99, 170] on span "1614" at bounding box center [90, 174] width 24 height 15
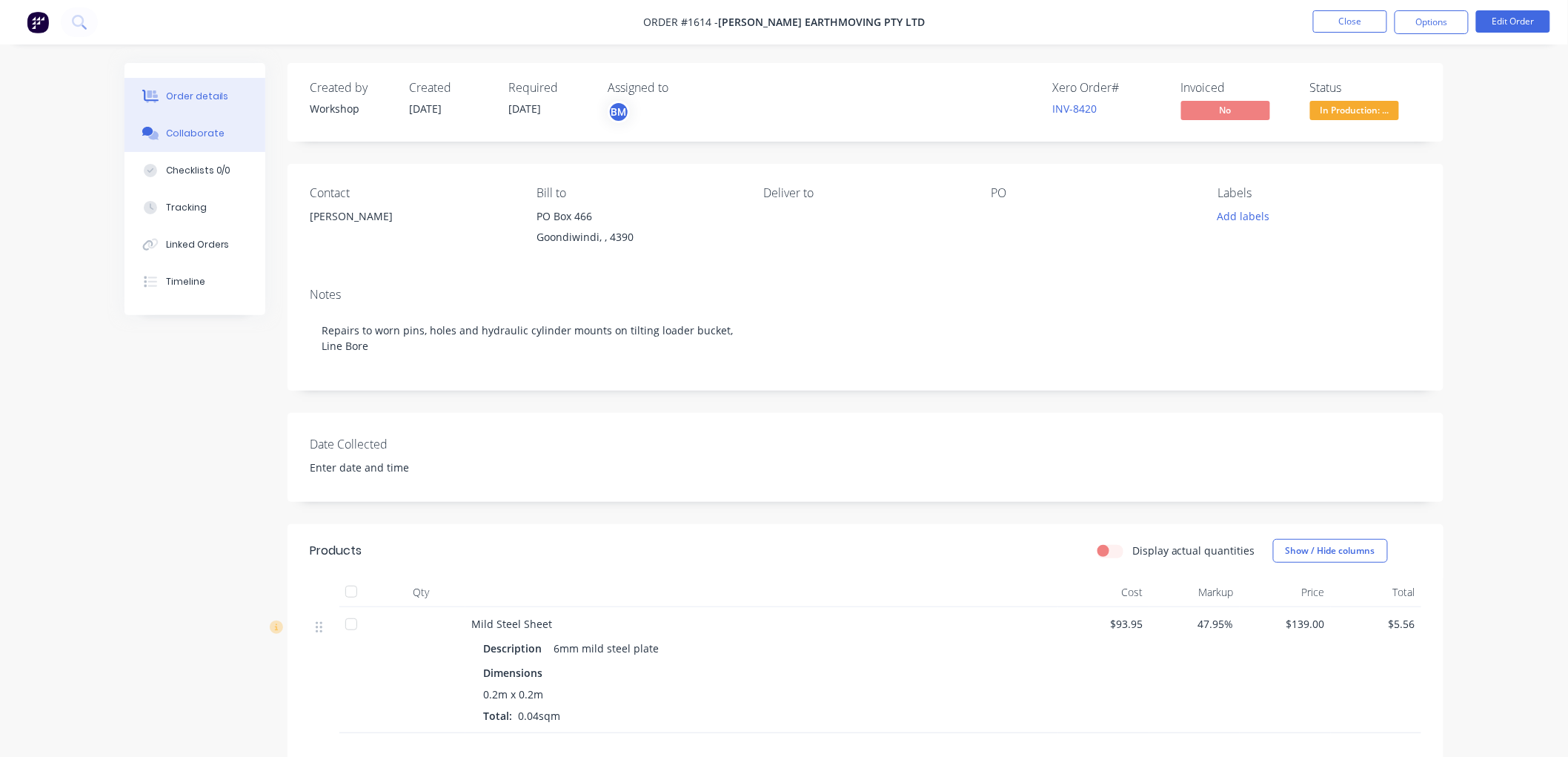
click at [204, 130] on div "Collaborate" at bounding box center [196, 133] width 59 height 13
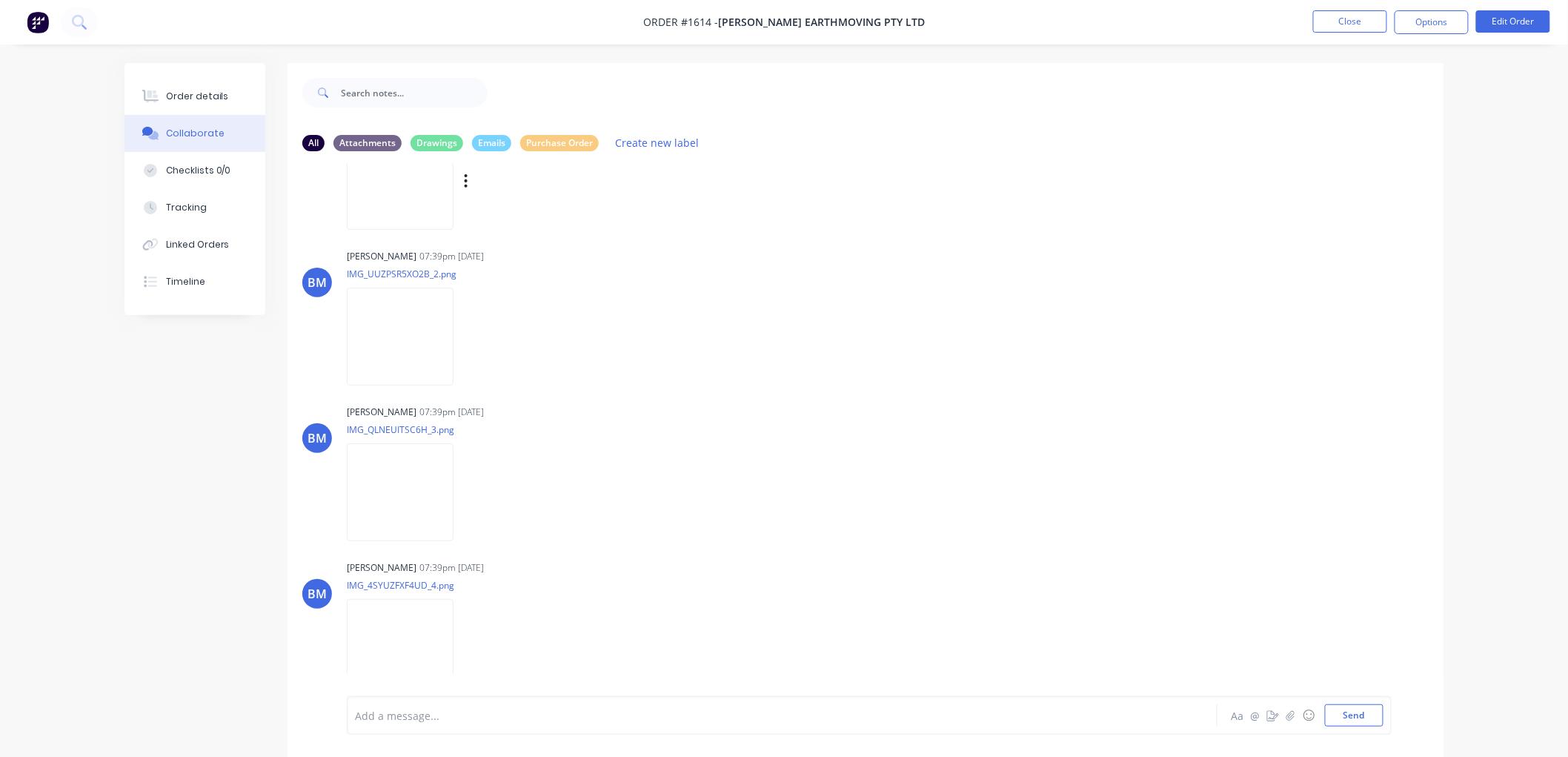
scroll to position [719, 0]
click at [204, 89] on div "Order details" at bounding box center [198, 96] width 63 height 13
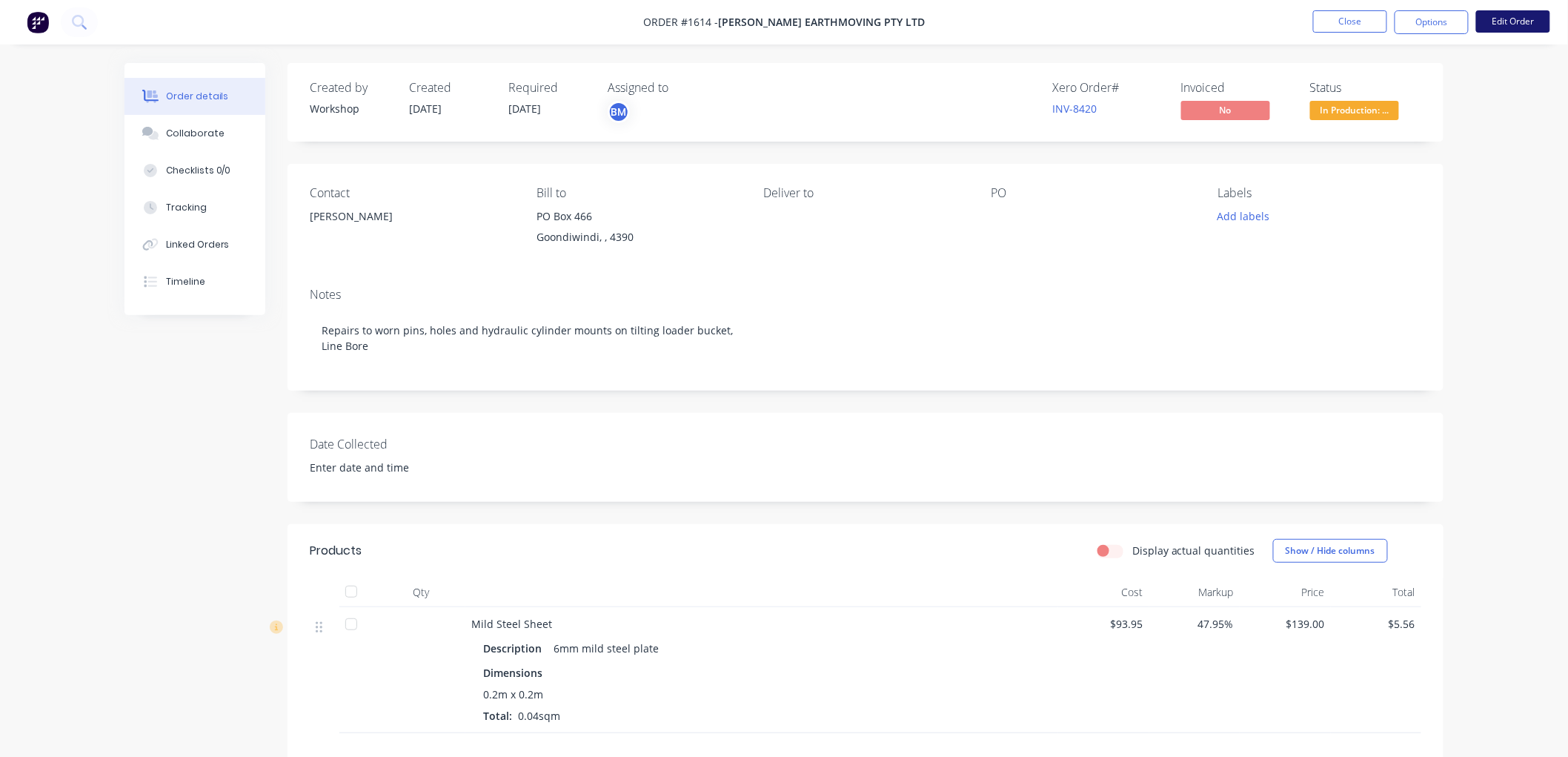
click at [1502, 19] on button "Edit Order" at bounding box center [1513, 21] width 74 height 22
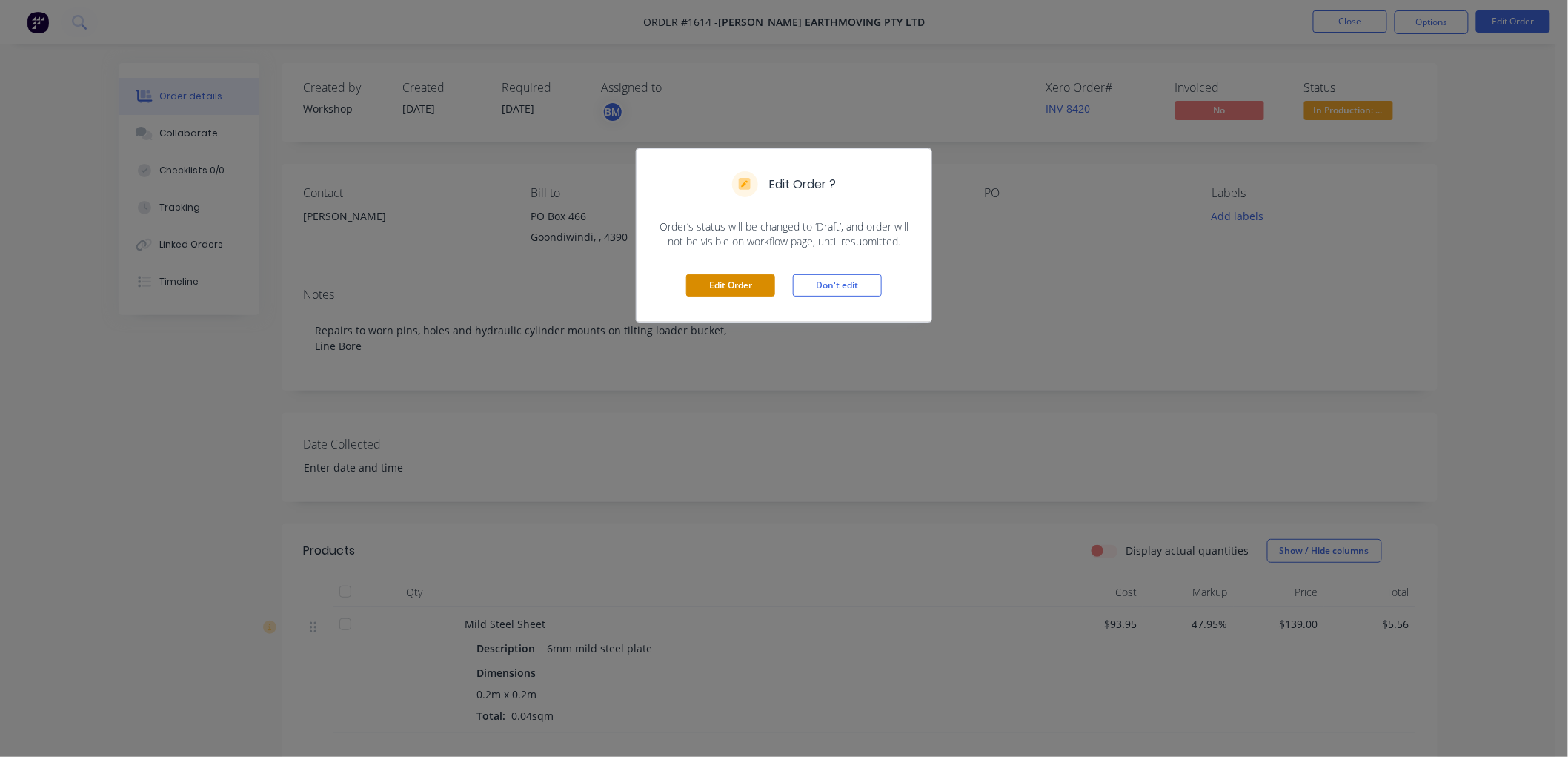
click at [725, 284] on button "Edit Order" at bounding box center [731, 285] width 89 height 22
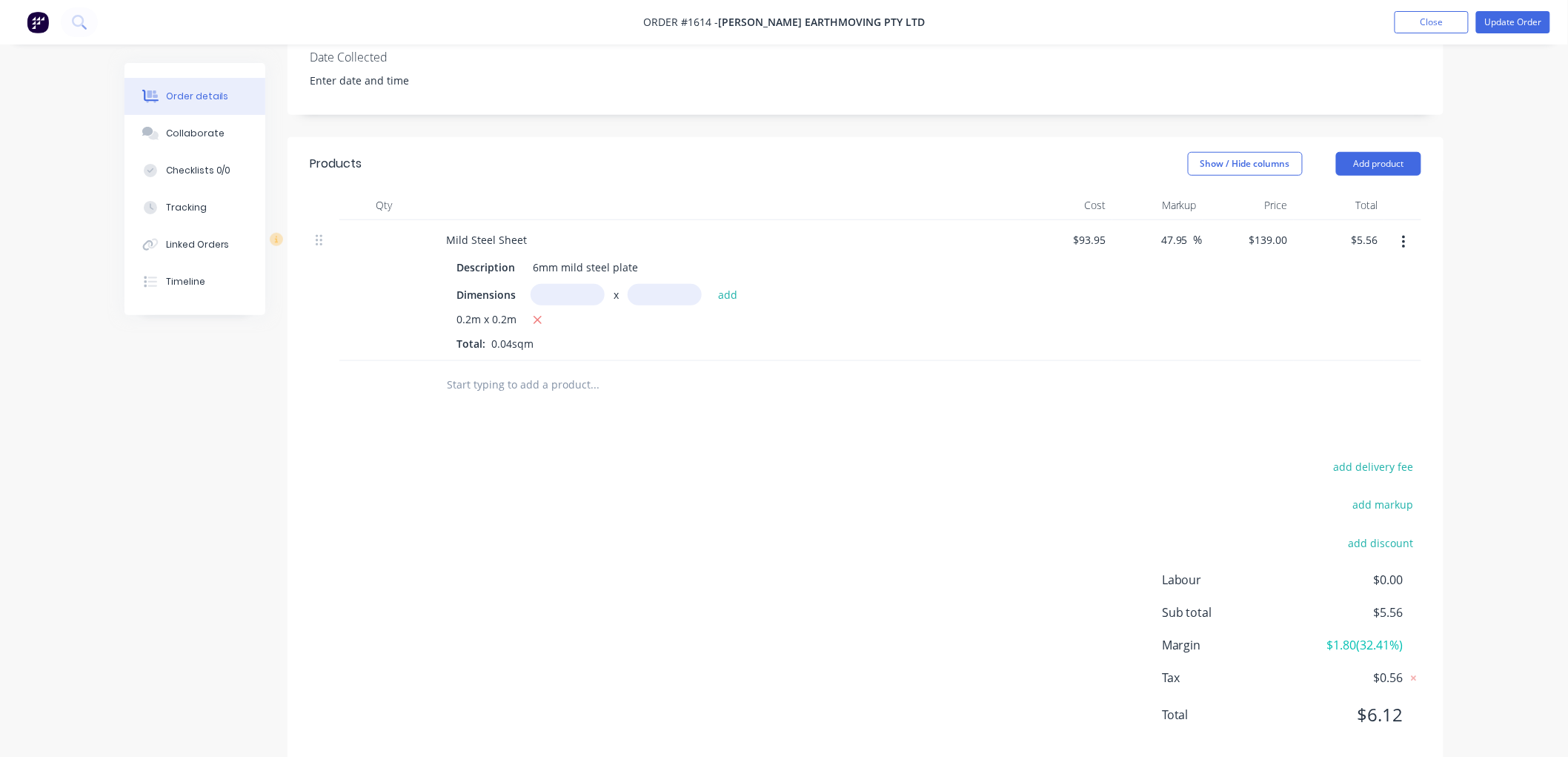
scroll to position [419, 0]
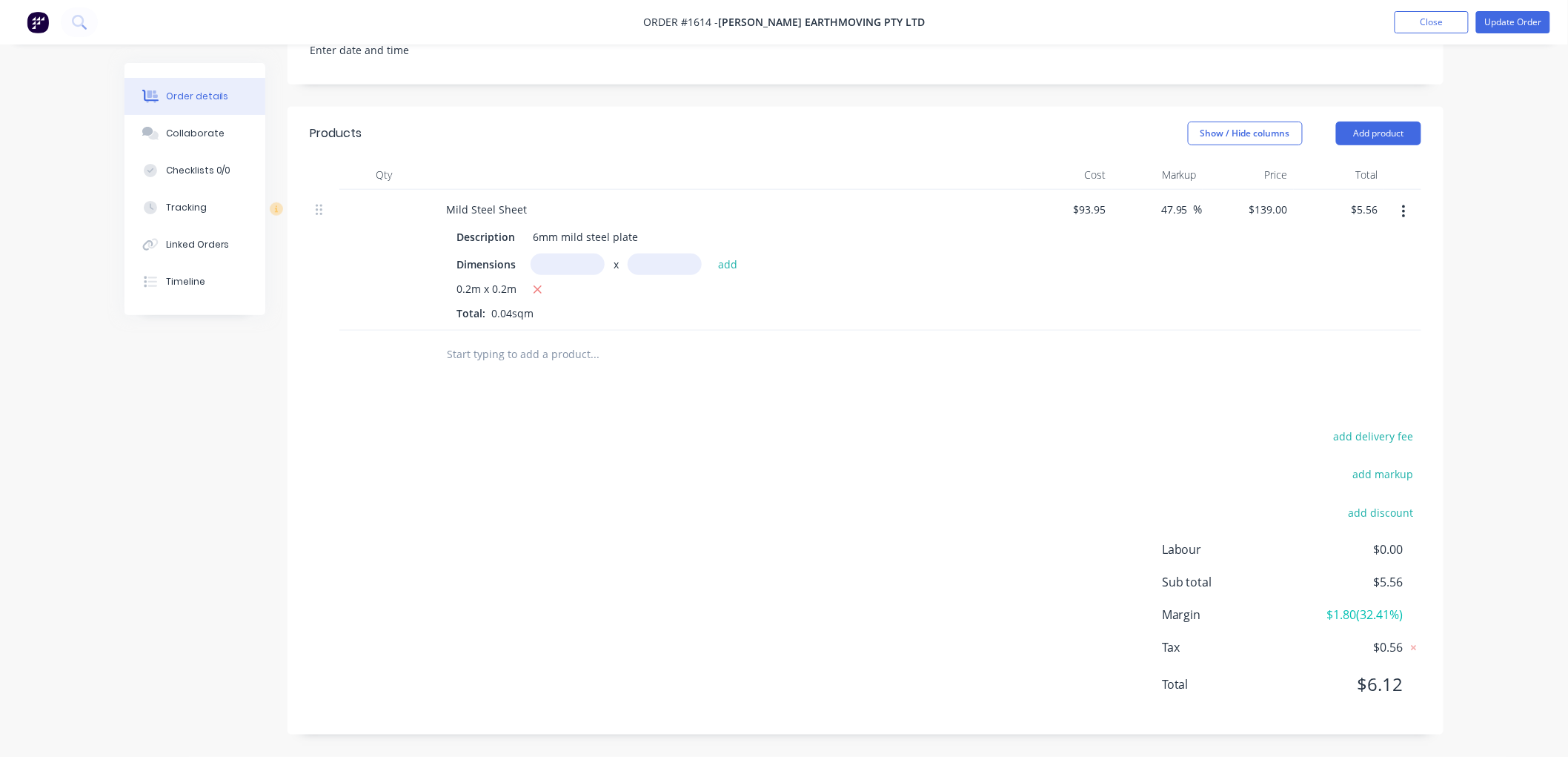
click at [505, 349] on input "text" at bounding box center [595, 353] width 296 height 29
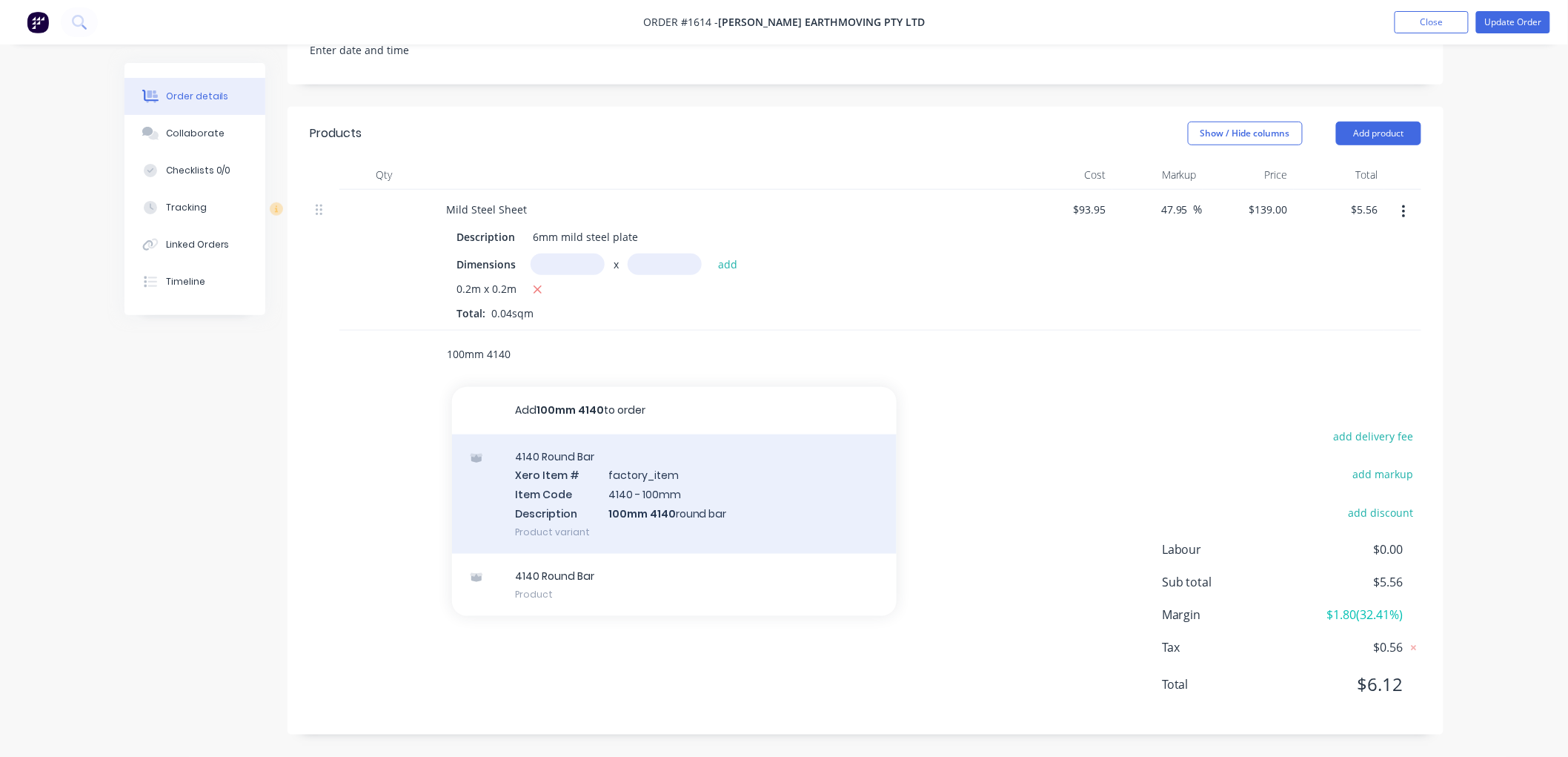
type input "100mm 4140"
click at [627, 479] on div "4140 Round Bar Xero Item # factory_item Item Code 4140 - 100mm Description 100m…" at bounding box center [674, 494] width 444 height 120
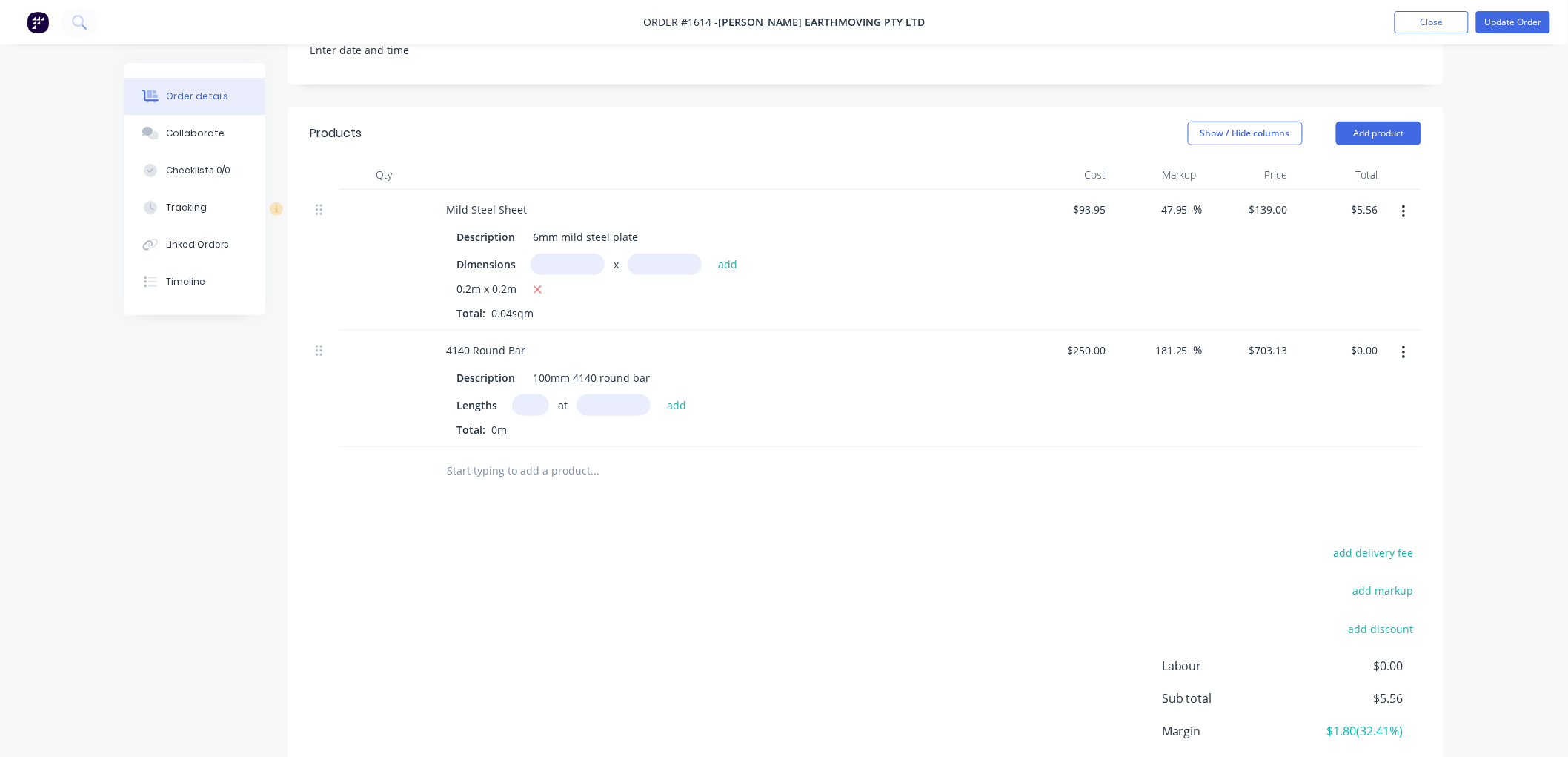
click at [524, 415] on input "text" at bounding box center [530, 405] width 37 height 22
type input "1"
type input "650"
click at [659, 394] on button "add" at bounding box center [676, 404] width 35 height 20
type input "$457.03"
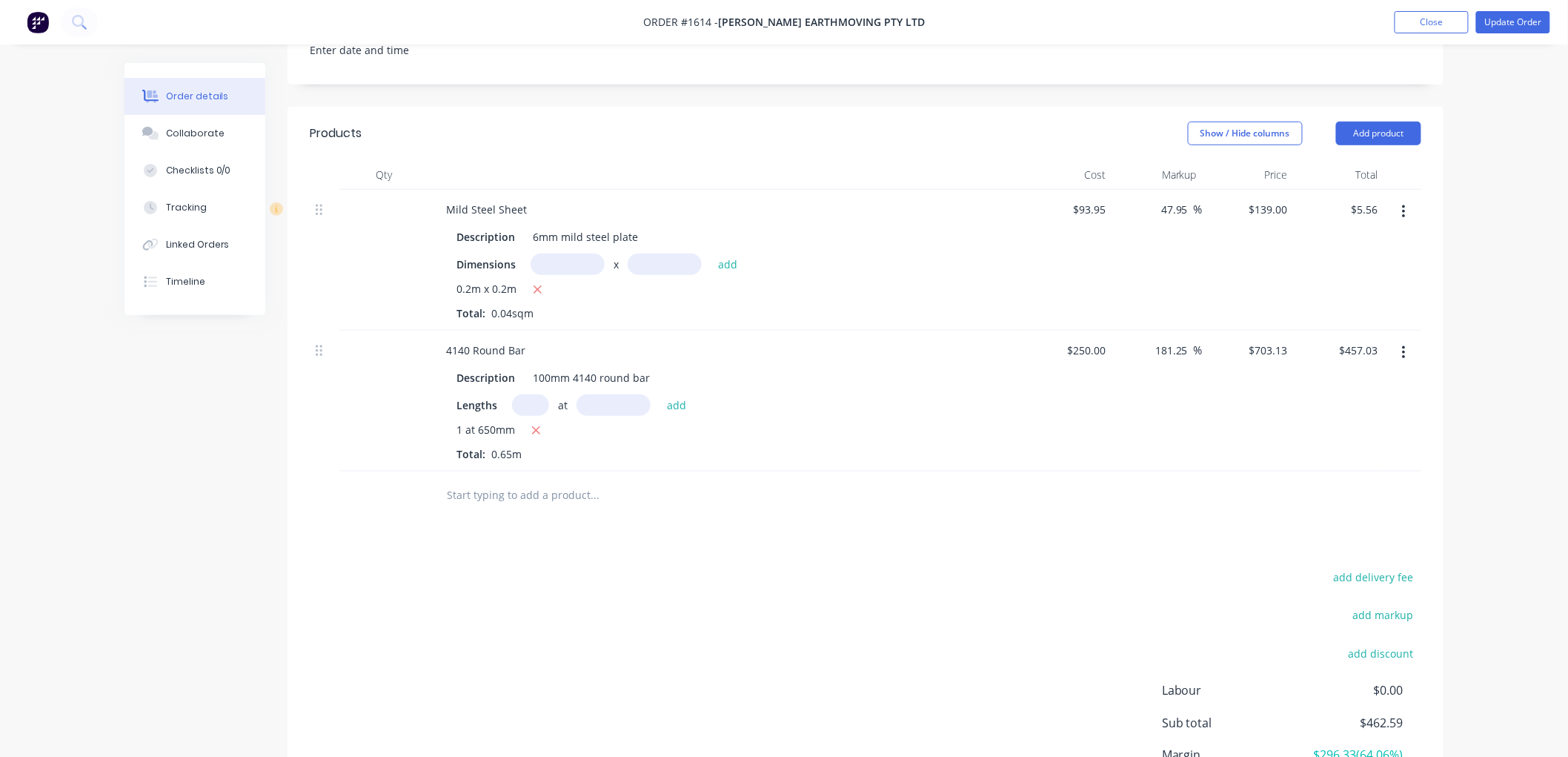
click at [506, 504] on input "text" at bounding box center [595, 495] width 296 height 29
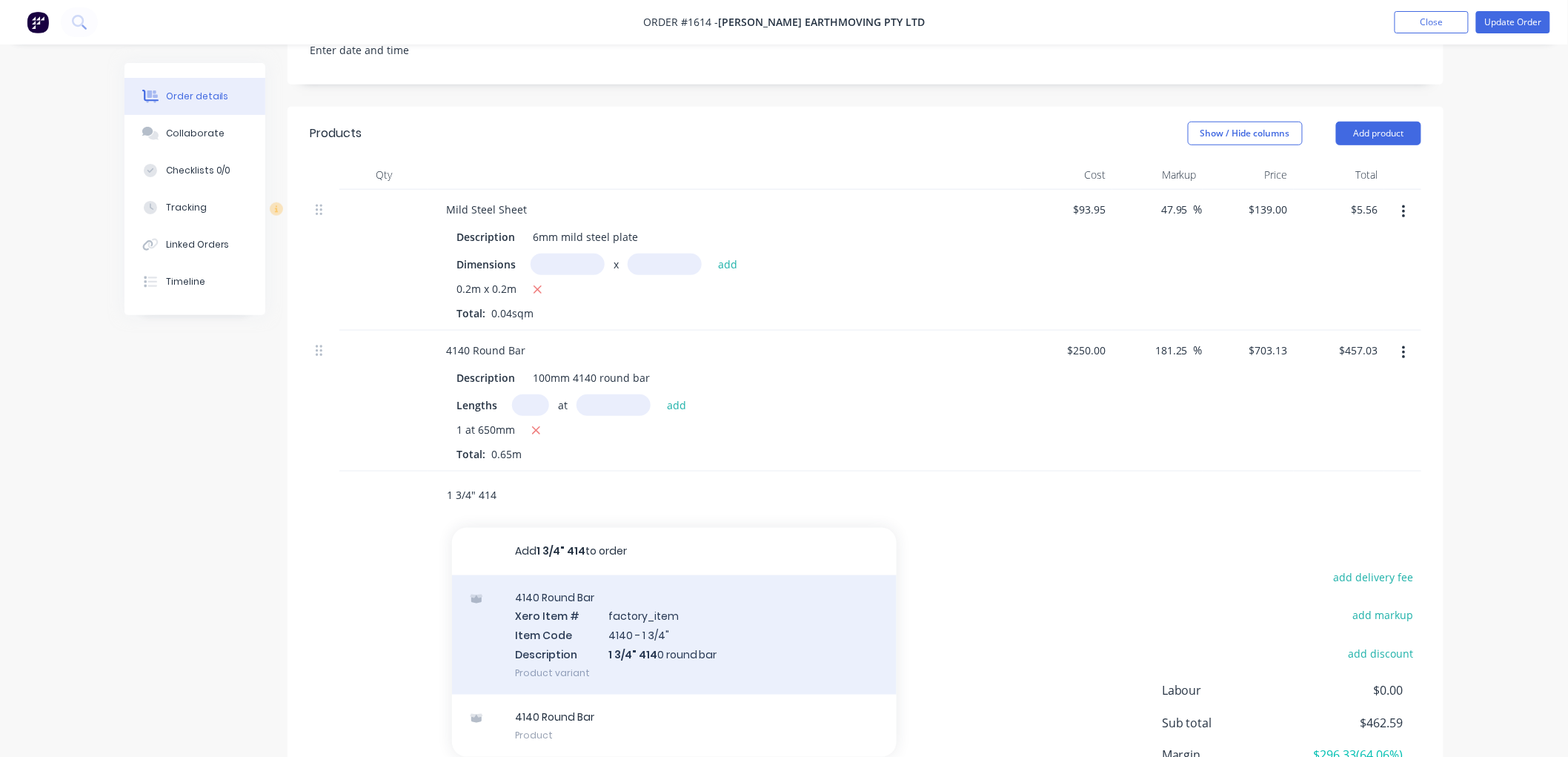
type input "1 3/4" 414"
click at [552, 629] on div "4140 Round Bar Xero Item # factory_item Item Code 4140 - 1 3/4" Description 1 3…" at bounding box center [674, 635] width 444 height 120
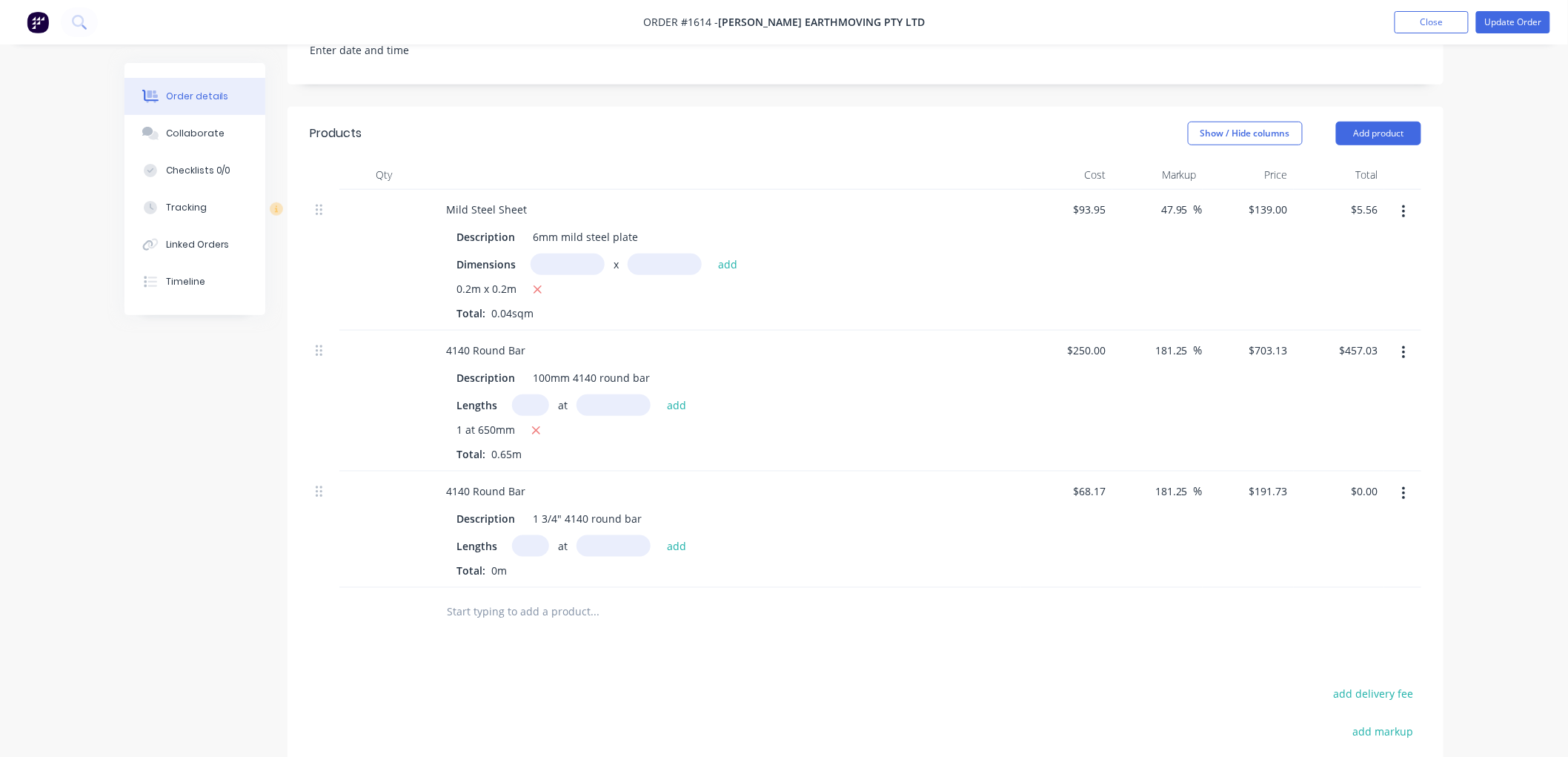
click at [542, 542] on input "text" at bounding box center [530, 545] width 37 height 22
type input "1"
type input "930"
click at [659, 535] on button "add" at bounding box center [676, 544] width 35 height 20
type input "$178.31"
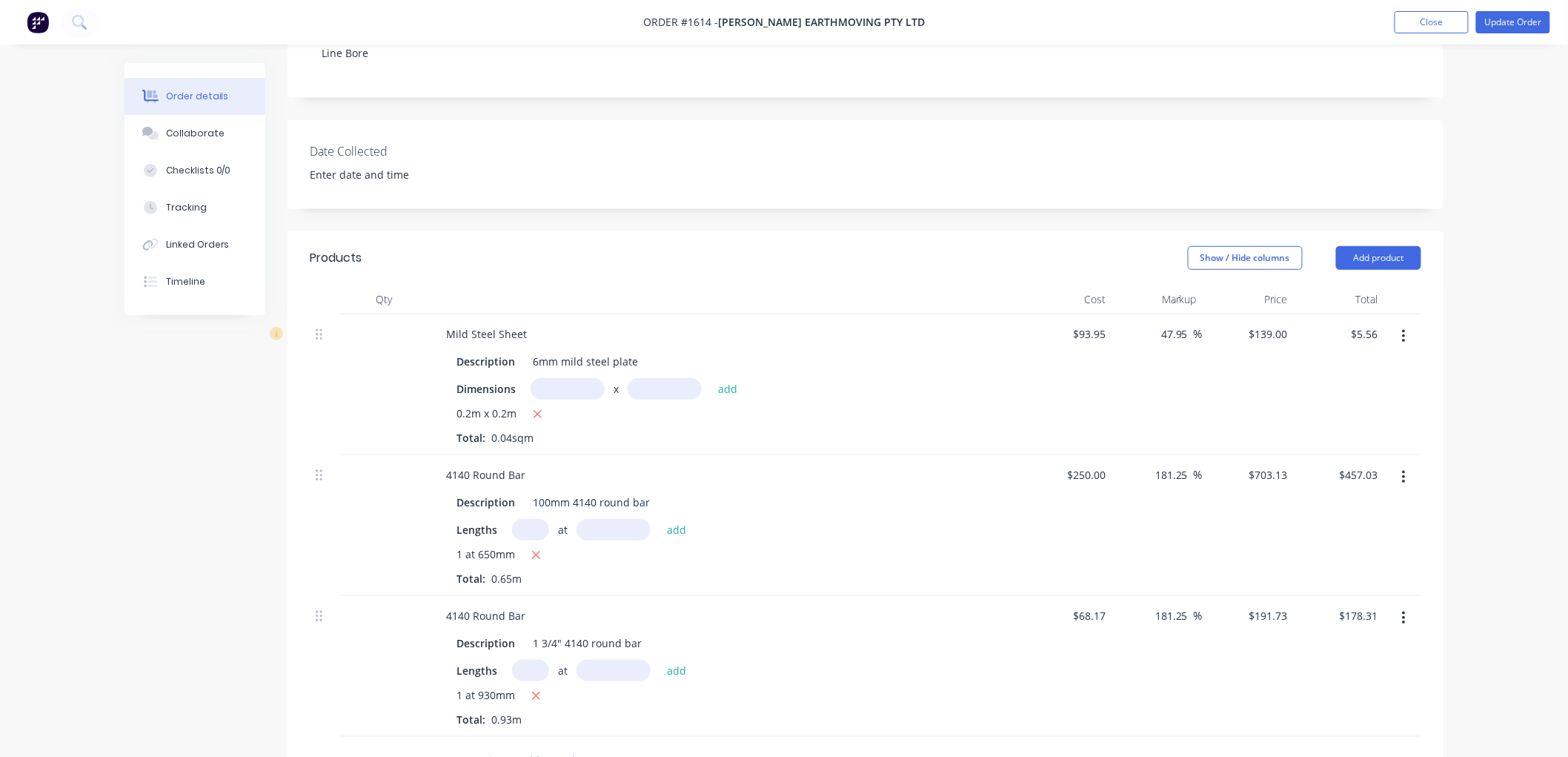
scroll to position [255, 0]
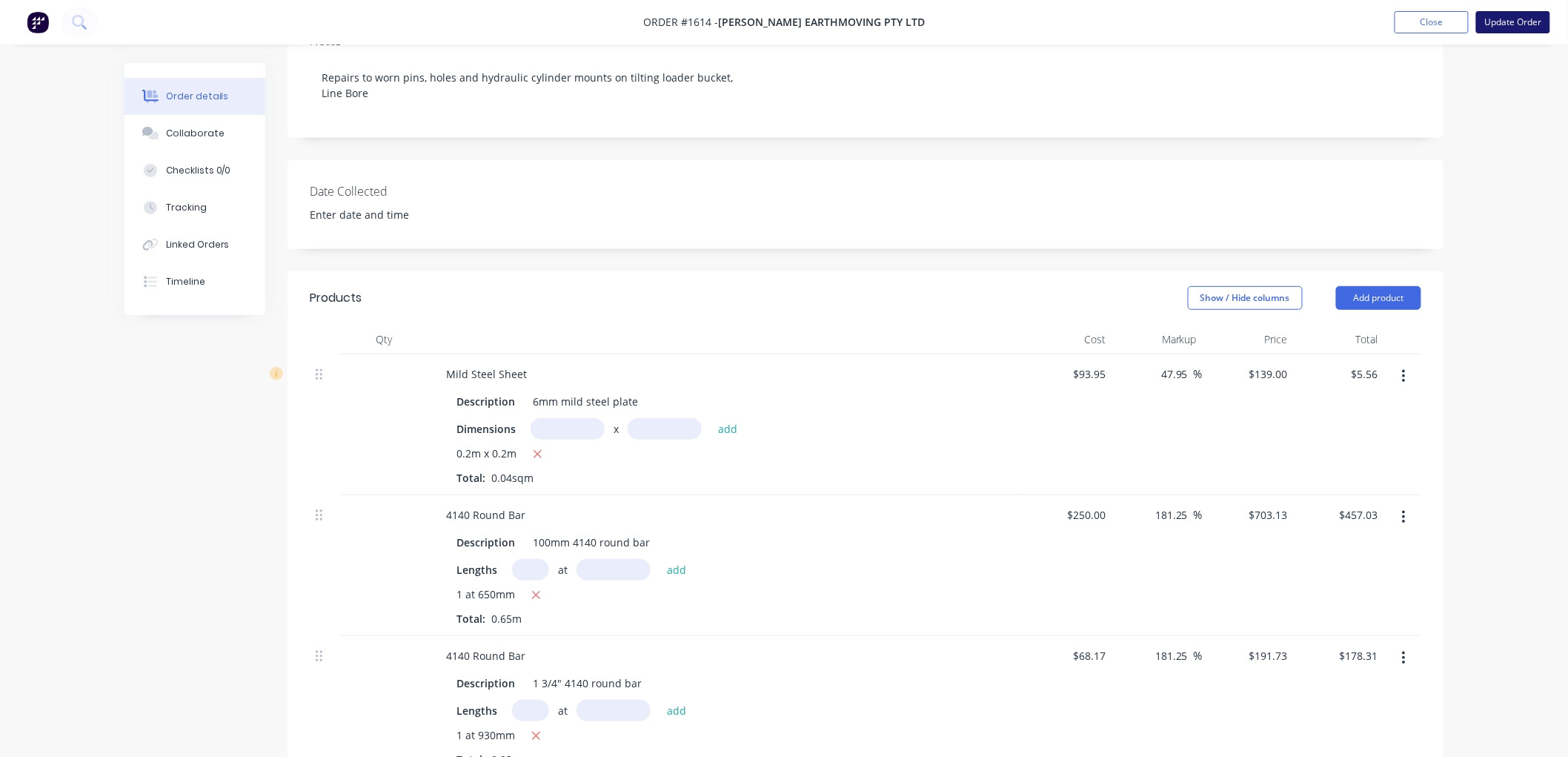
click at [1523, 21] on button "Update Order" at bounding box center [1513, 22] width 74 height 22
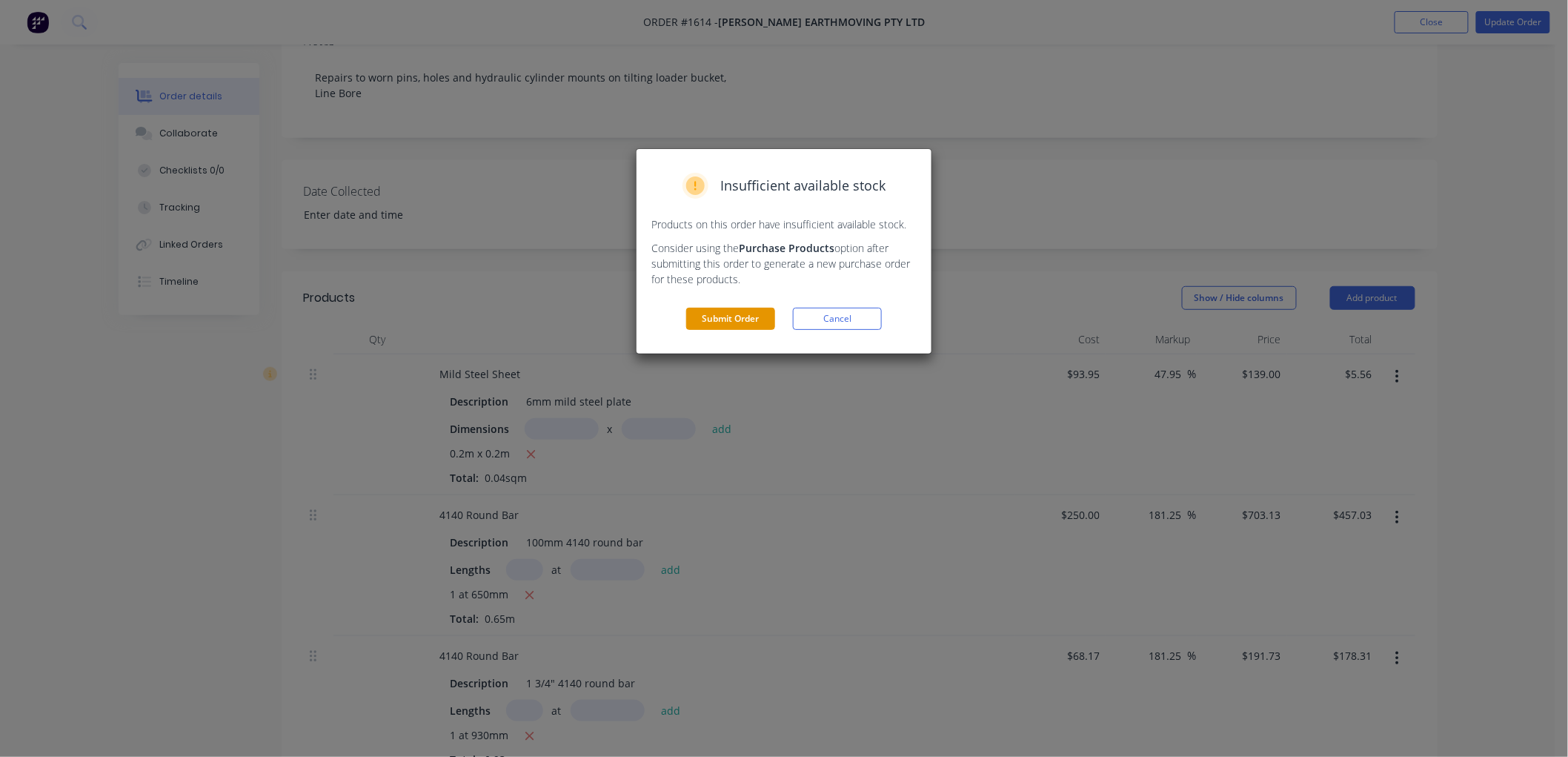
click at [737, 317] on button "Submit Order" at bounding box center [731, 318] width 89 height 22
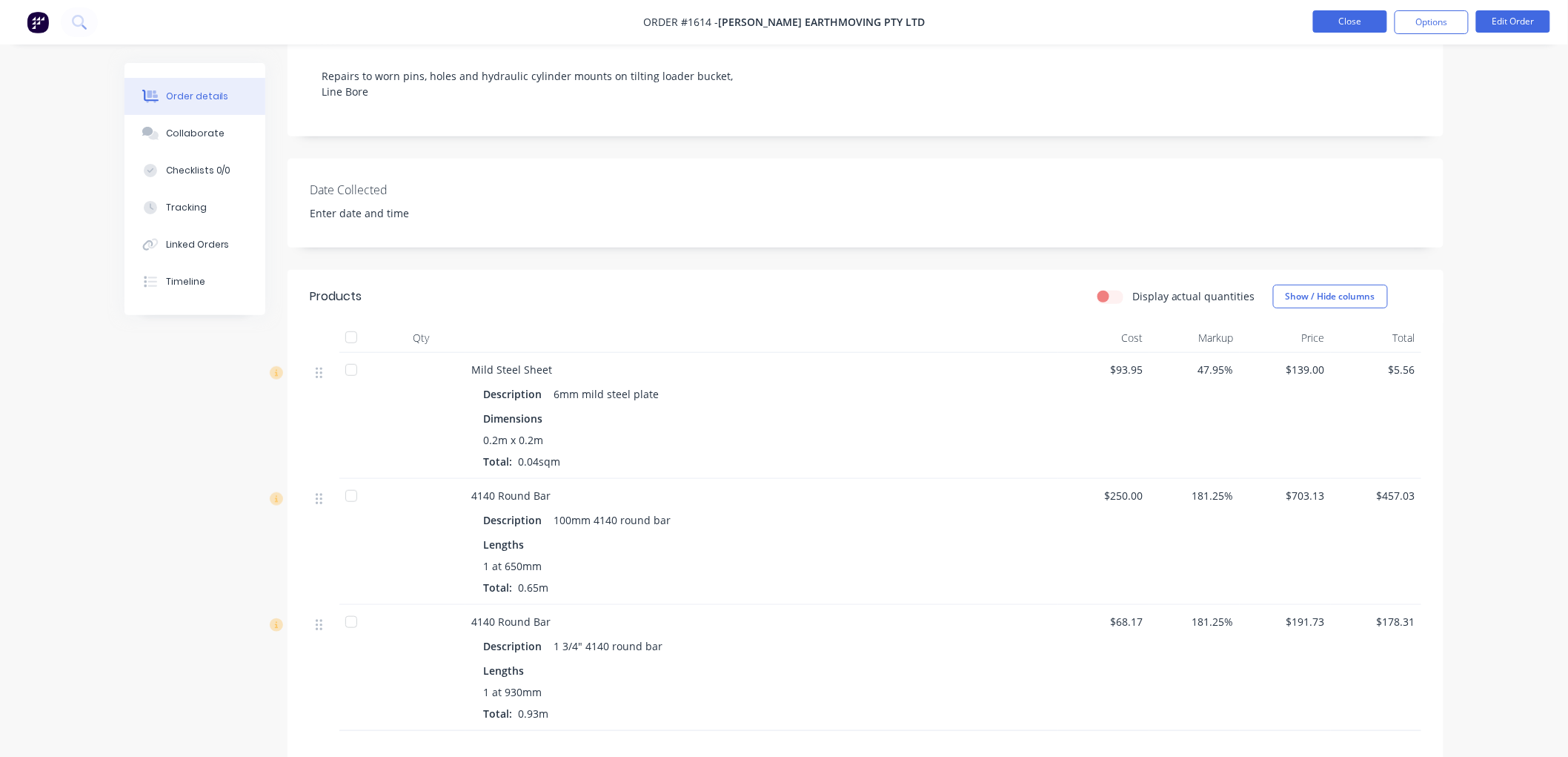
click at [1341, 24] on button "Close" at bounding box center [1351, 21] width 74 height 22
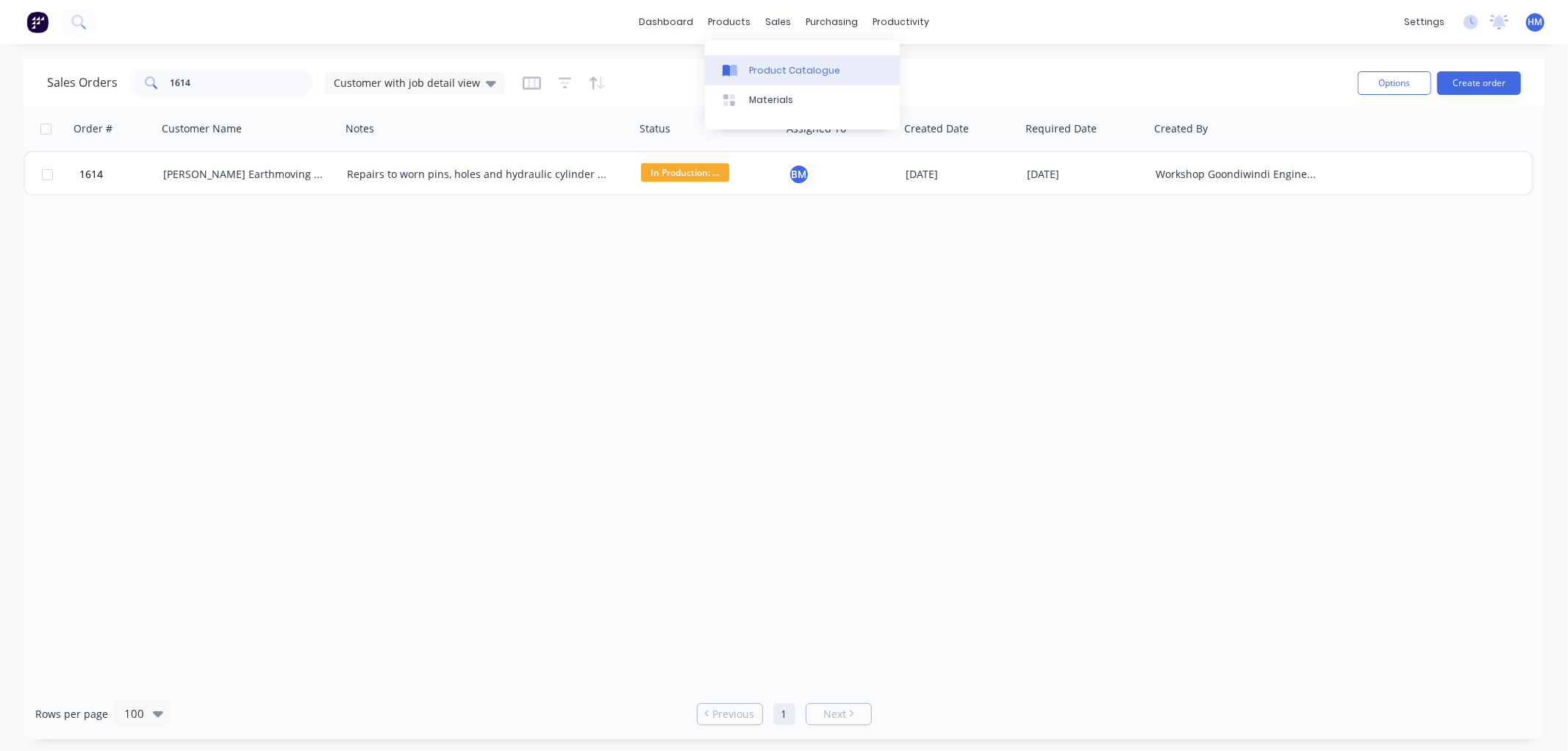
click at [776, 65] on div "Product Catalogue" at bounding box center [794, 71] width 91 height 13
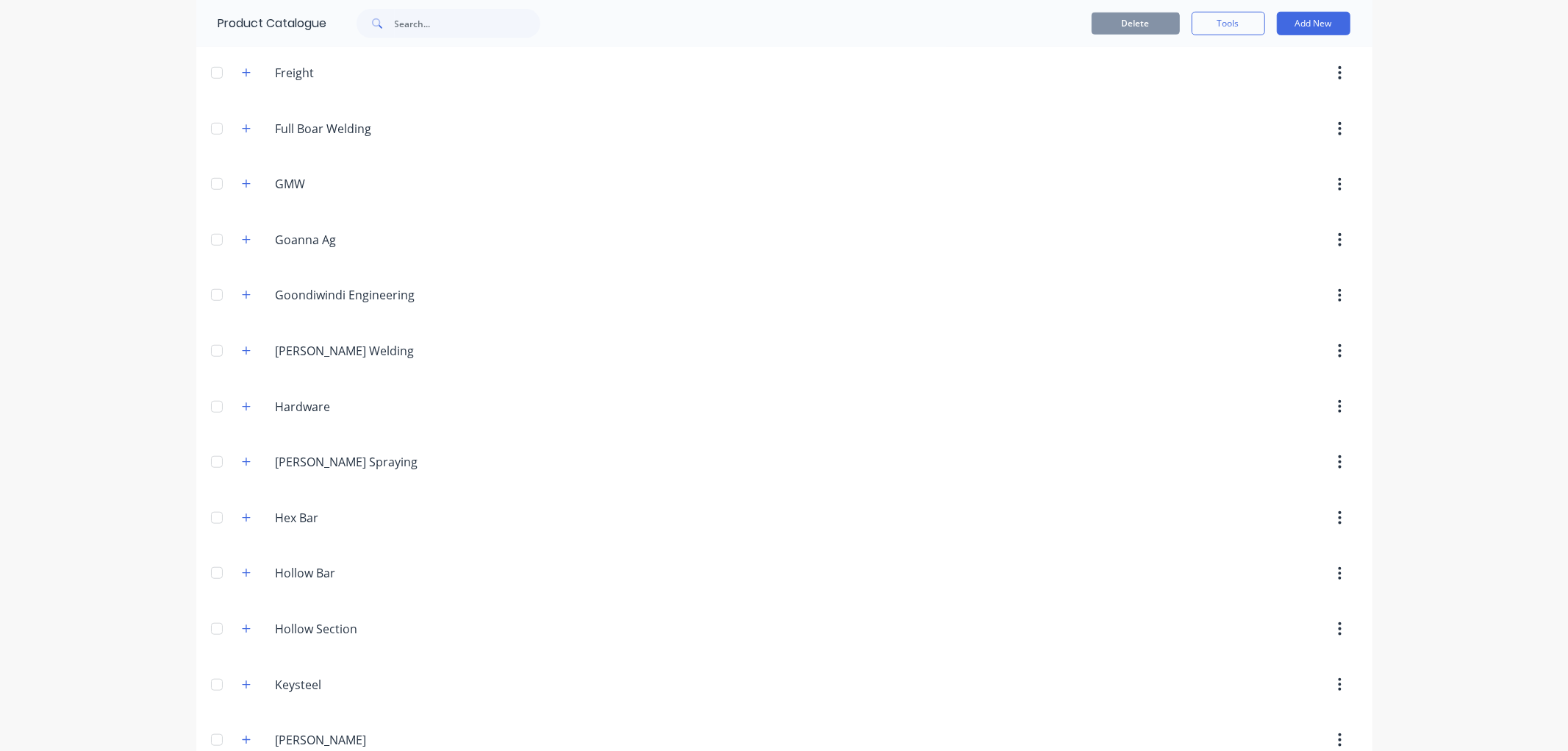
scroll to position [899, 0]
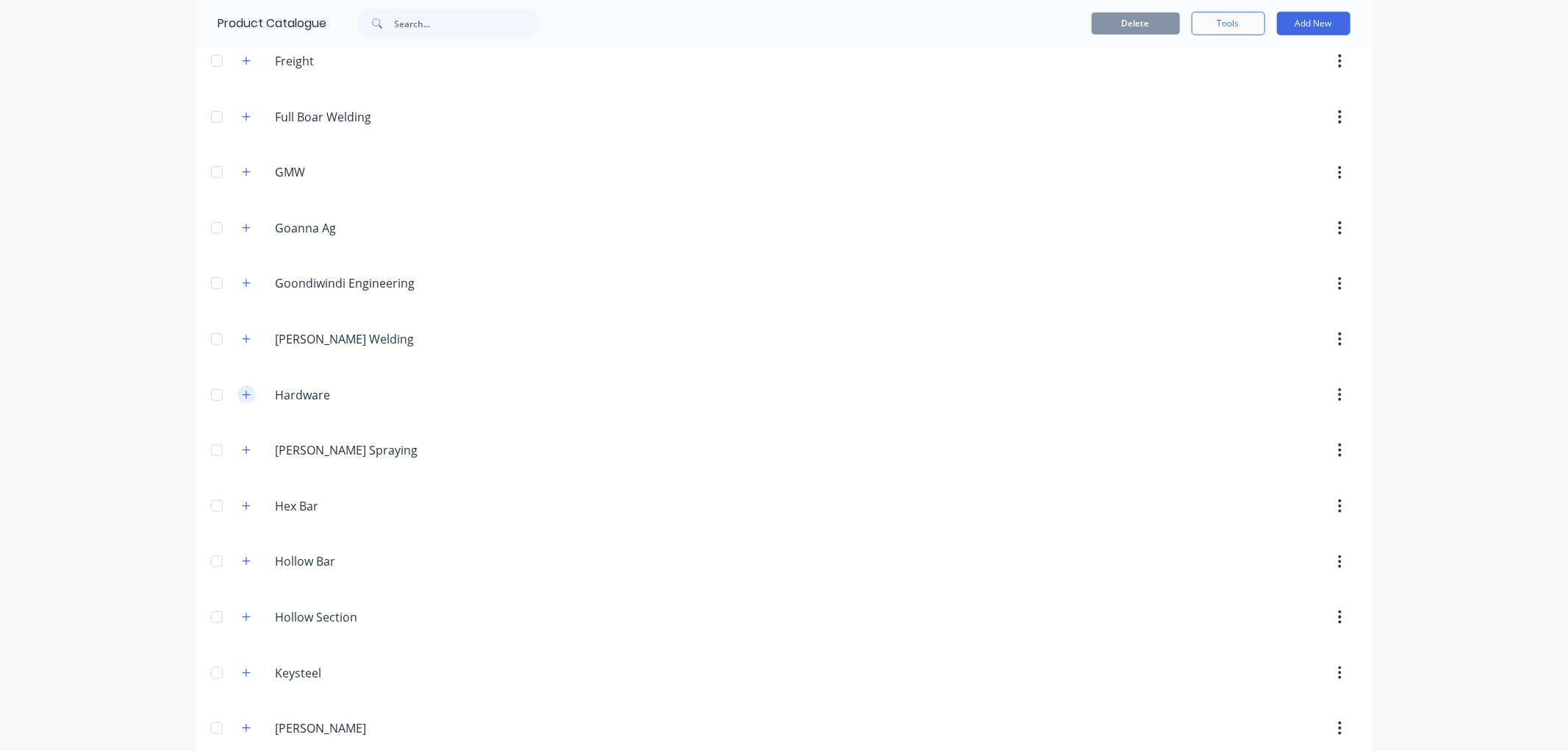
click at [242, 398] on icon "button" at bounding box center [246, 395] width 8 height 10
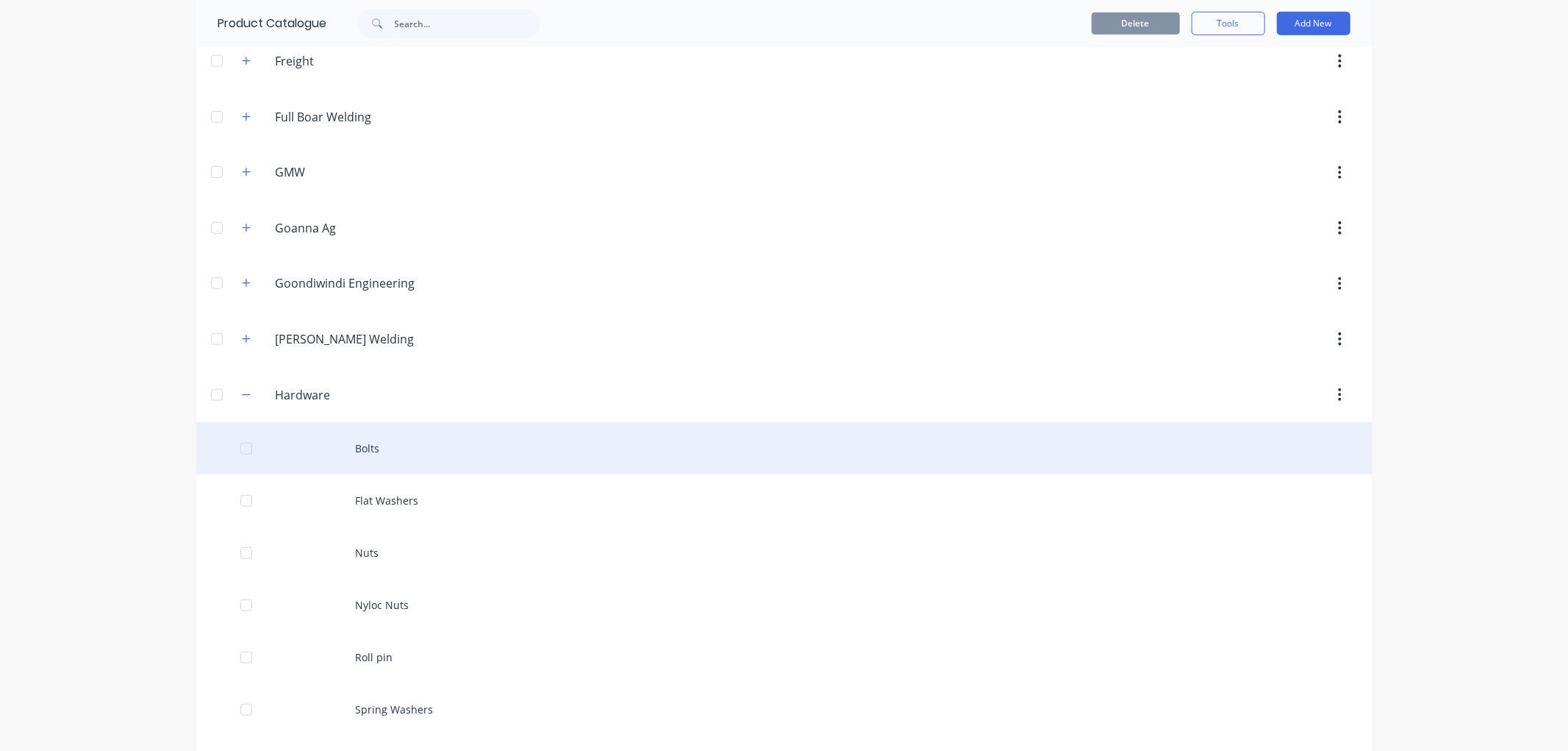
click at [365, 450] on div "Bolts" at bounding box center [784, 448] width 1176 height 52
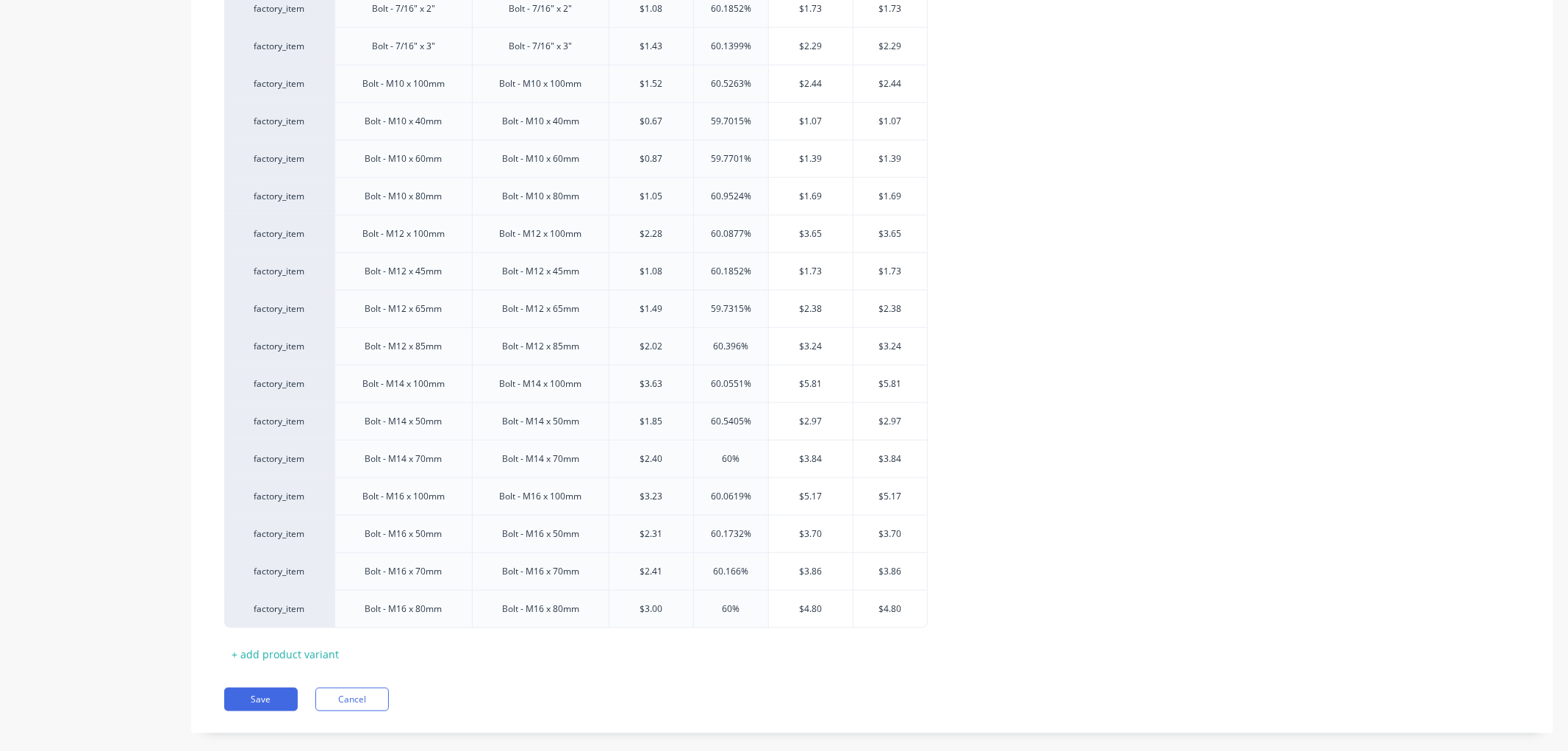
scroll to position [1216, 0]
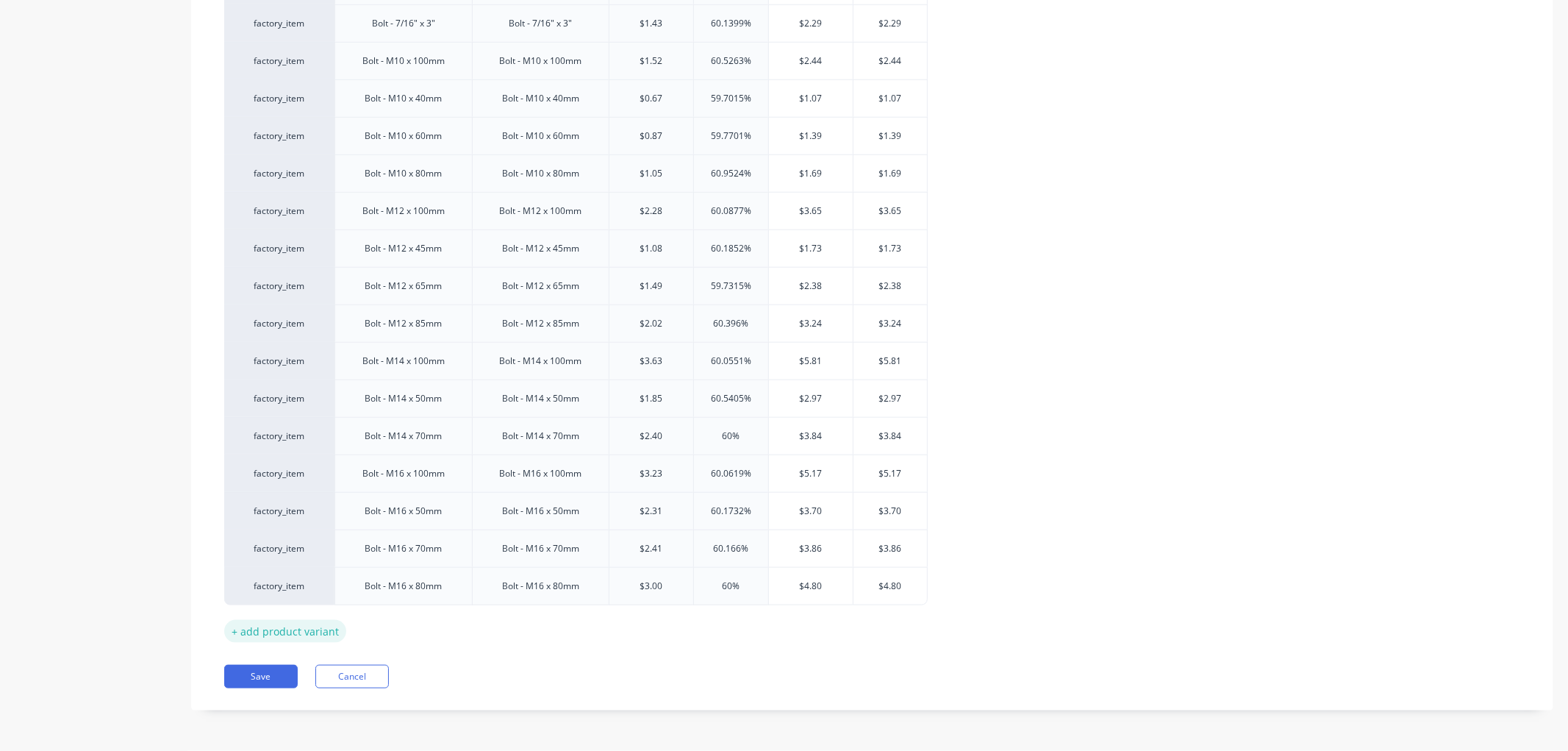
click at [294, 623] on div "+ add product variant" at bounding box center [286, 631] width 122 height 23
type textarea "x"
click at [405, 621] on div at bounding box center [403, 620] width 74 height 19
type textarea "x"
type input "0"
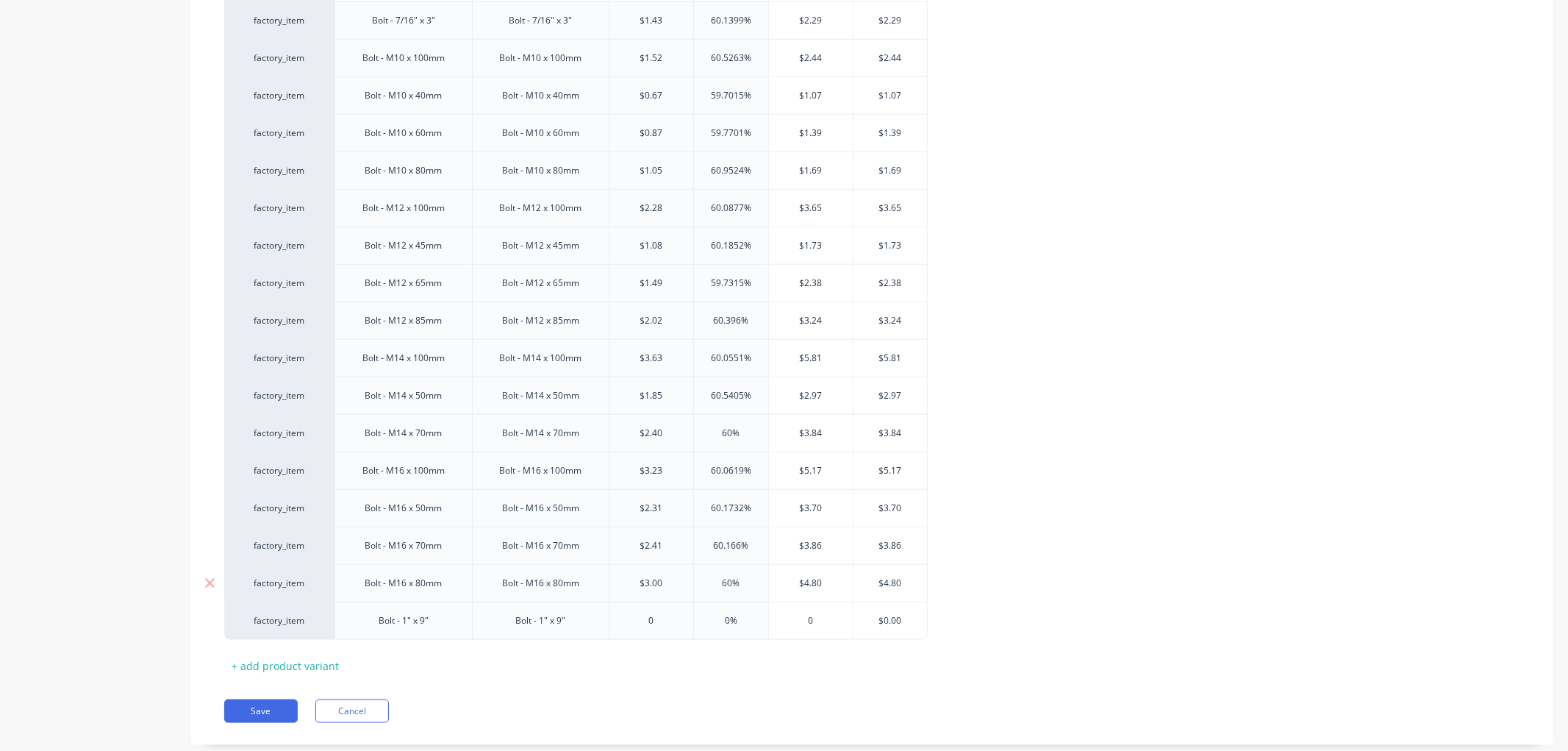
type textarea "x"
type input "02"
type textarea "x"
type input "024"
type textarea "x"
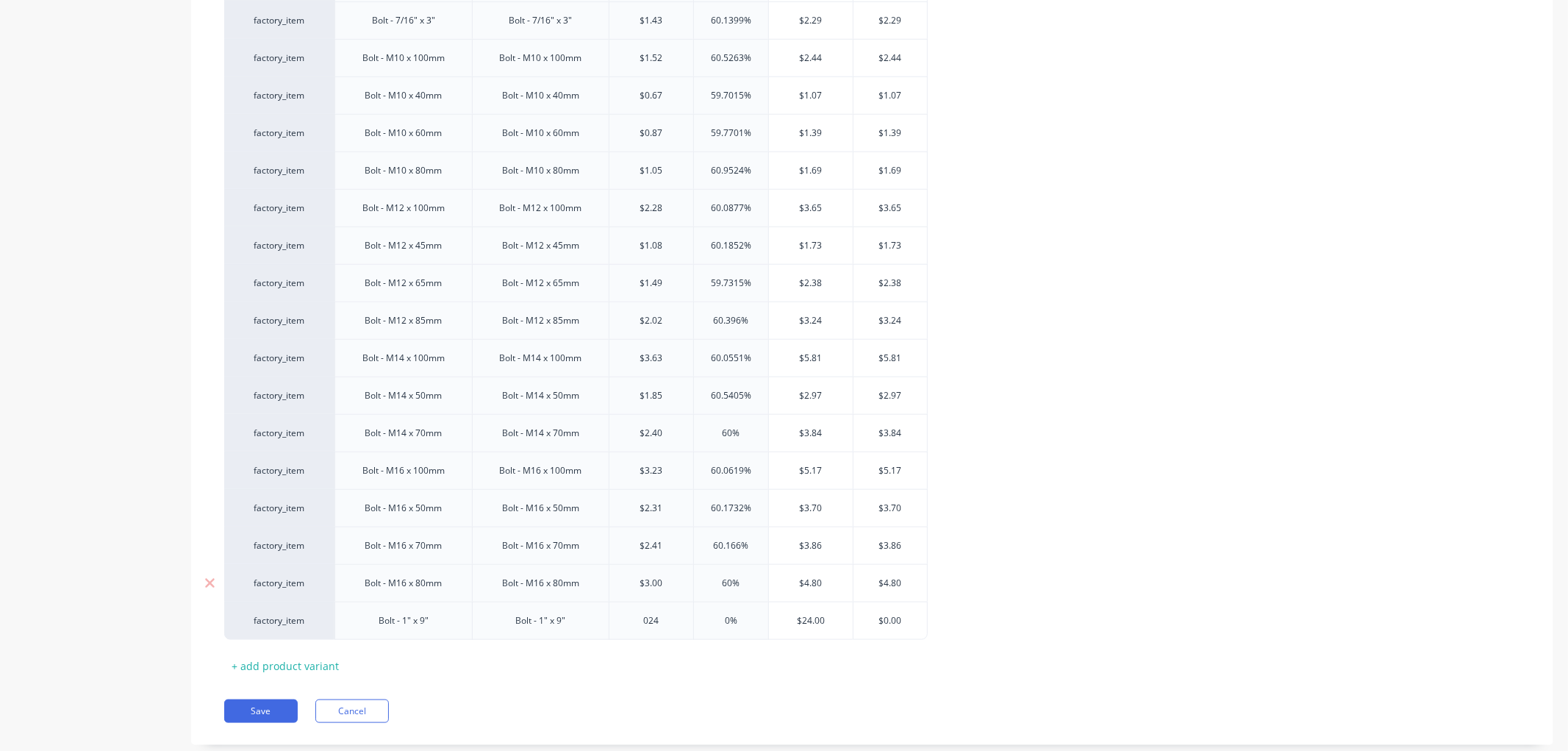
type input "02"
type textarea "x"
type input "0"
type input "2"
type textarea "x"
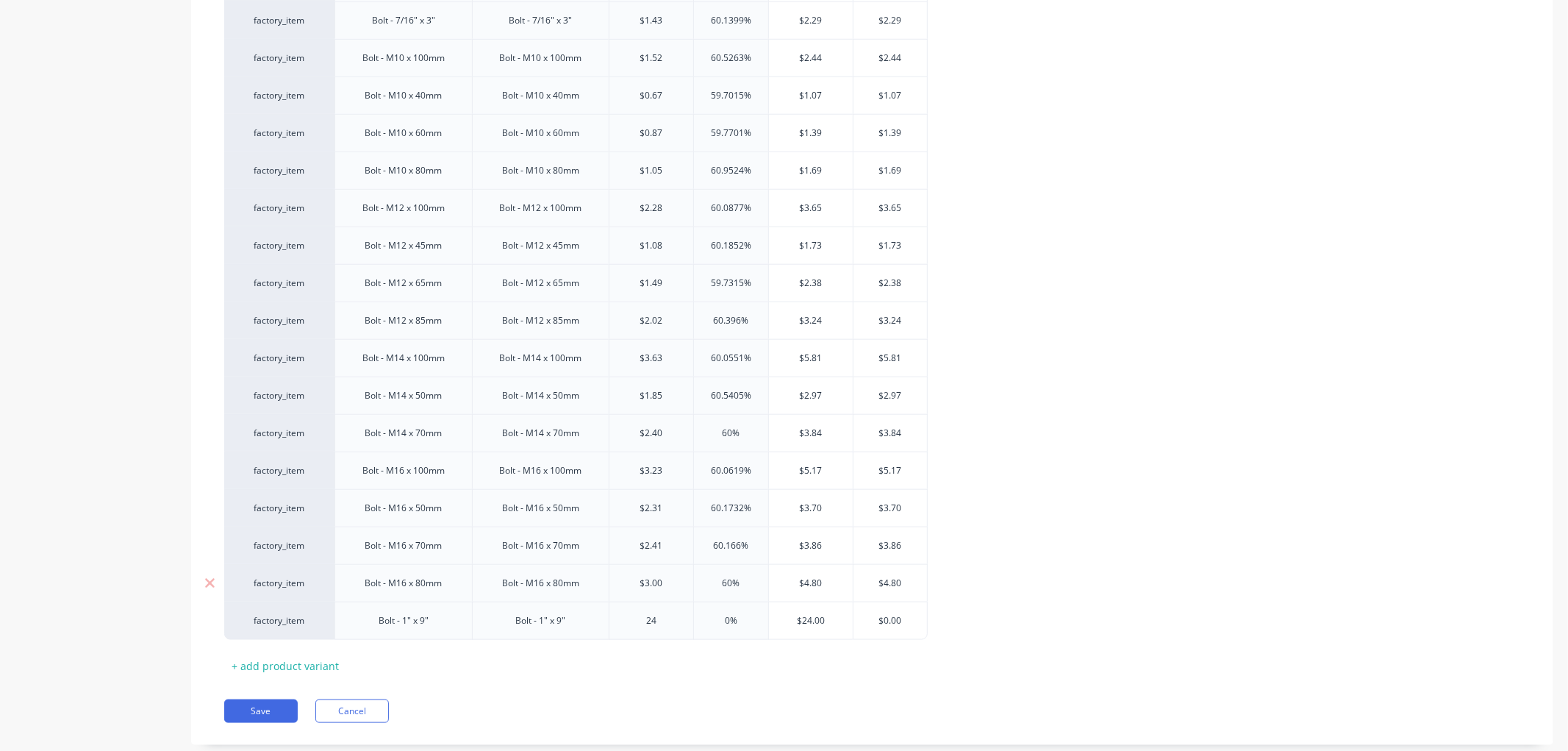
type input "24"
type input "0%"
type textarea "x"
type input "0%50"
type textarea "x"
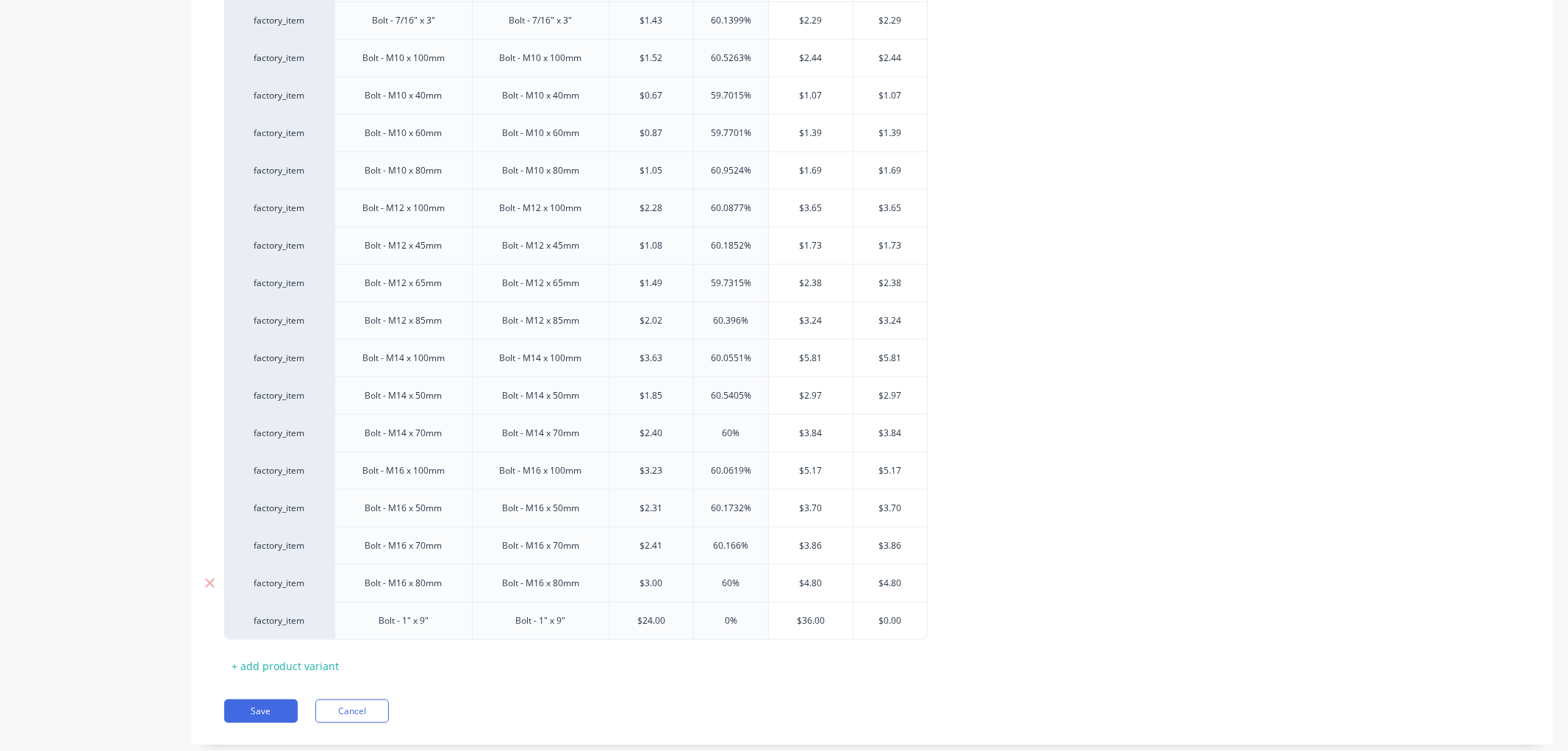
type input "0"
type textarea "x"
type input "$2"
type textarea "x"
type input "$"
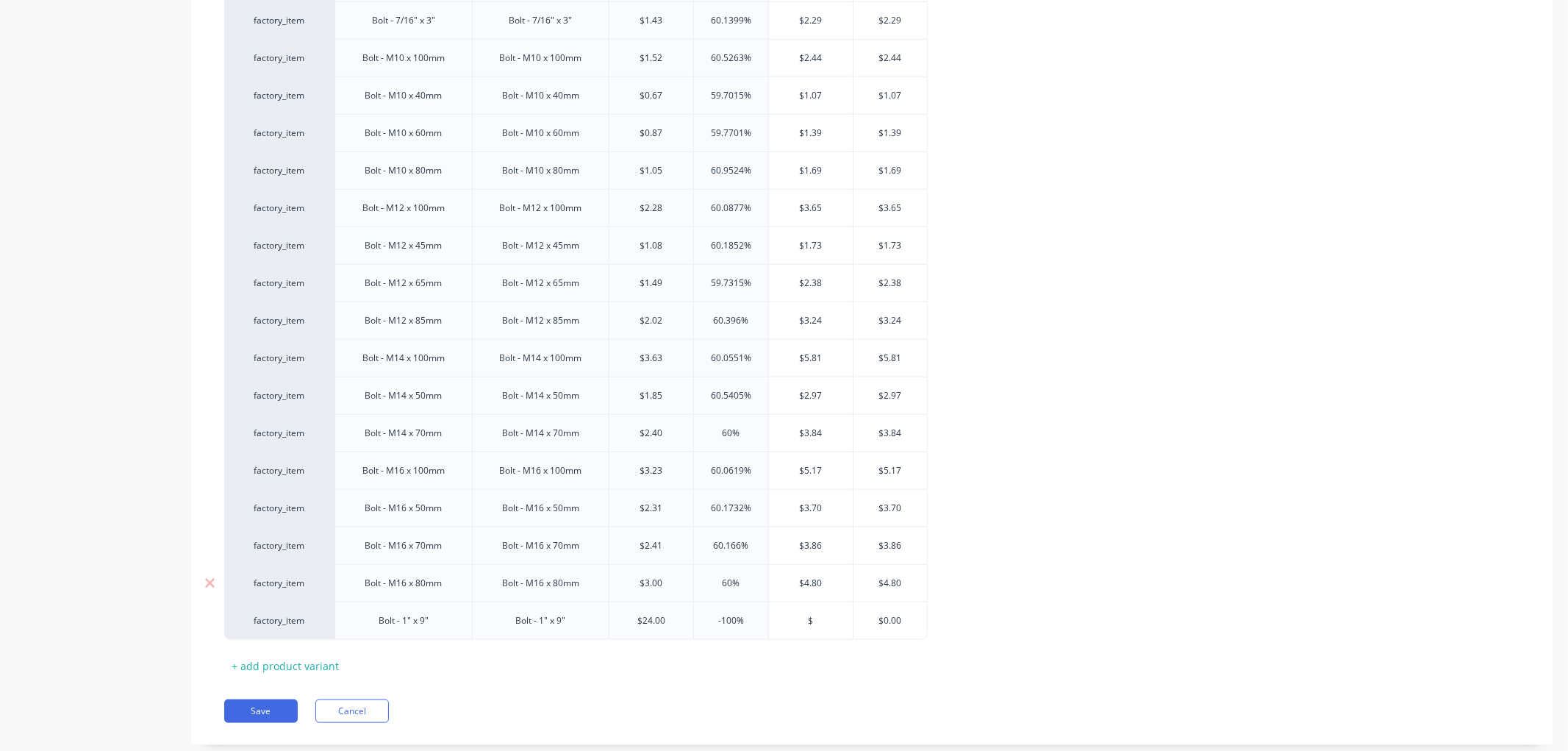
type textarea "x"
type input "$35"
type textarea "x"
type input "$35.2"
type textarea "x"
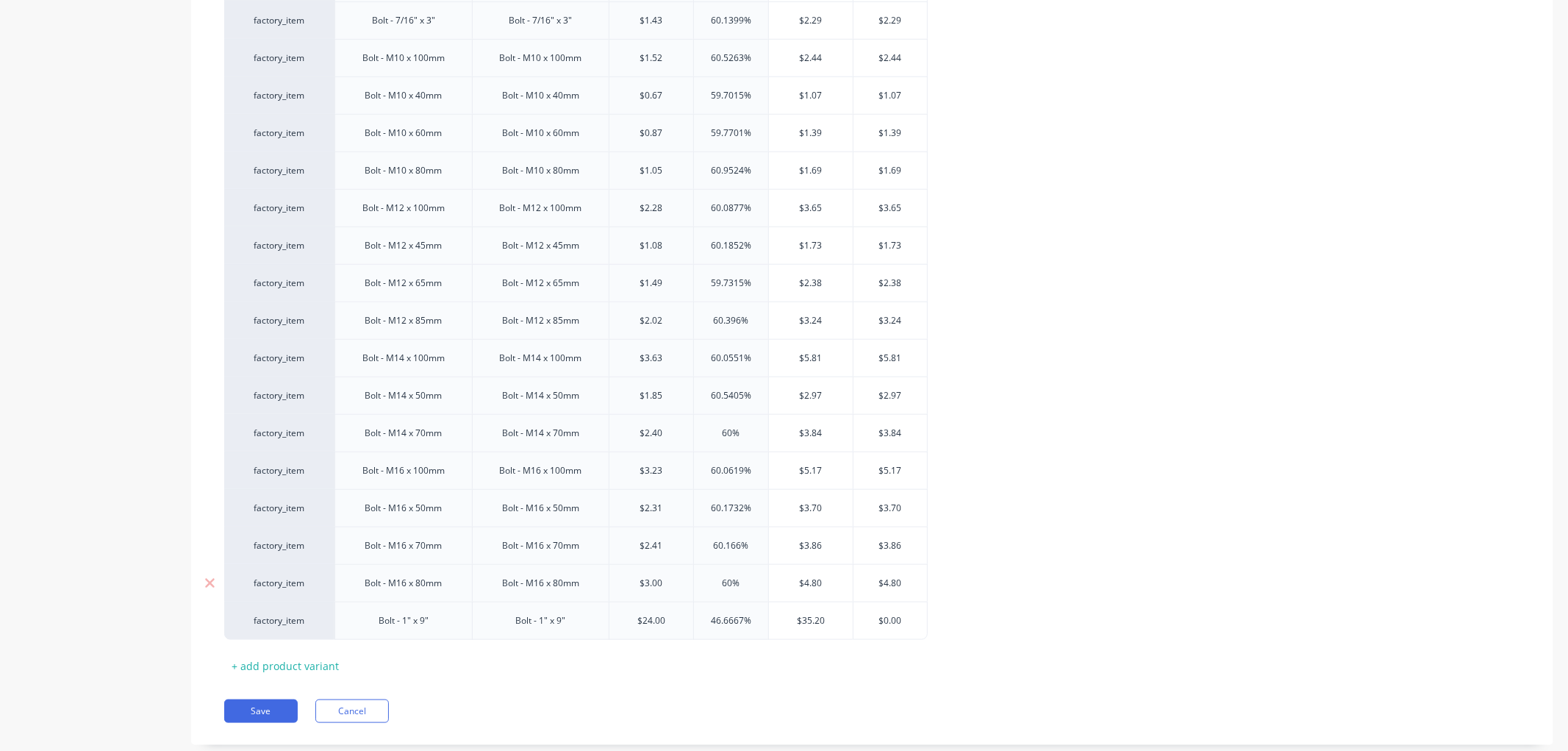
type input "$35.20"
type input "$0.0"
type textarea "x"
type input "$0."
type textarea "x"
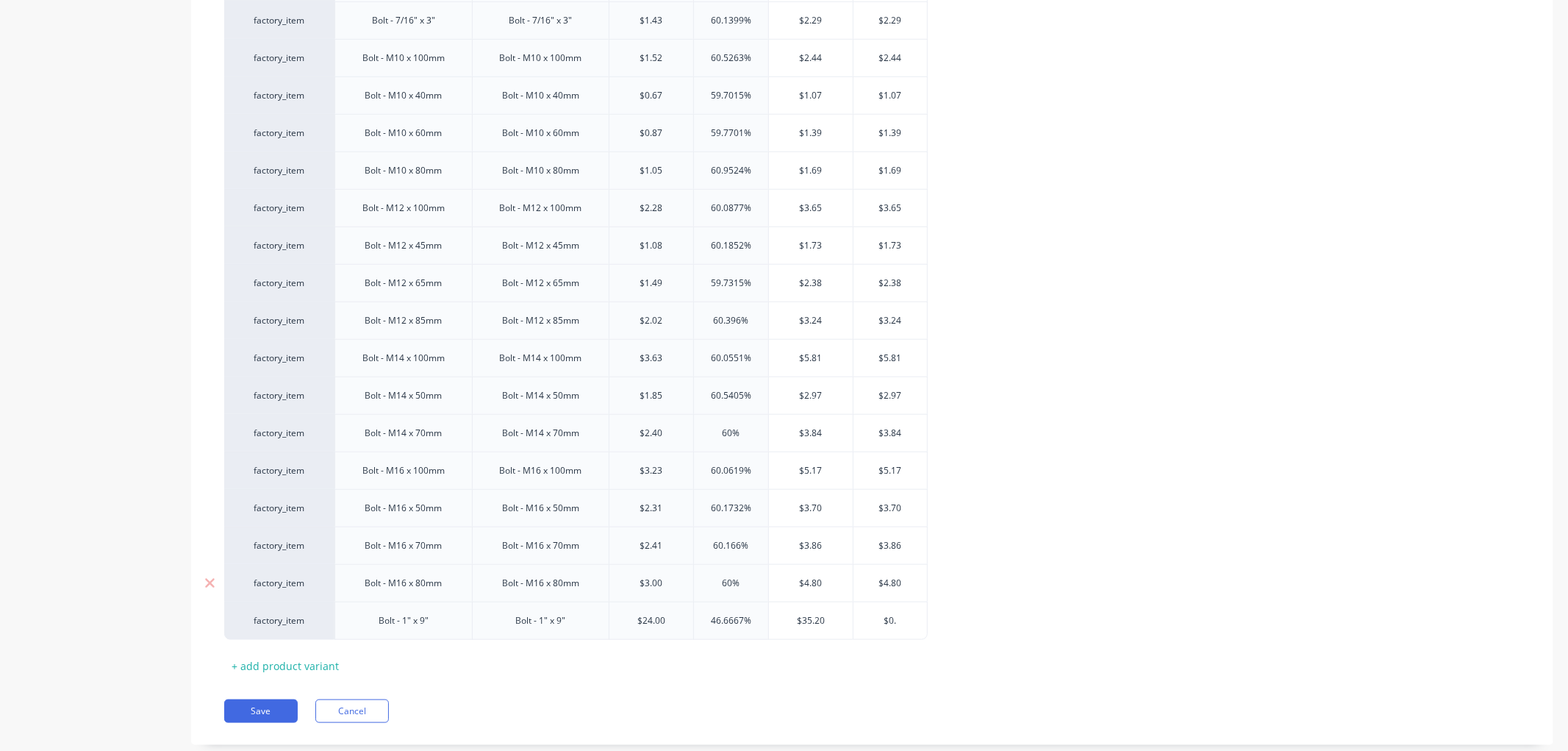
type input "$0"
type textarea "x"
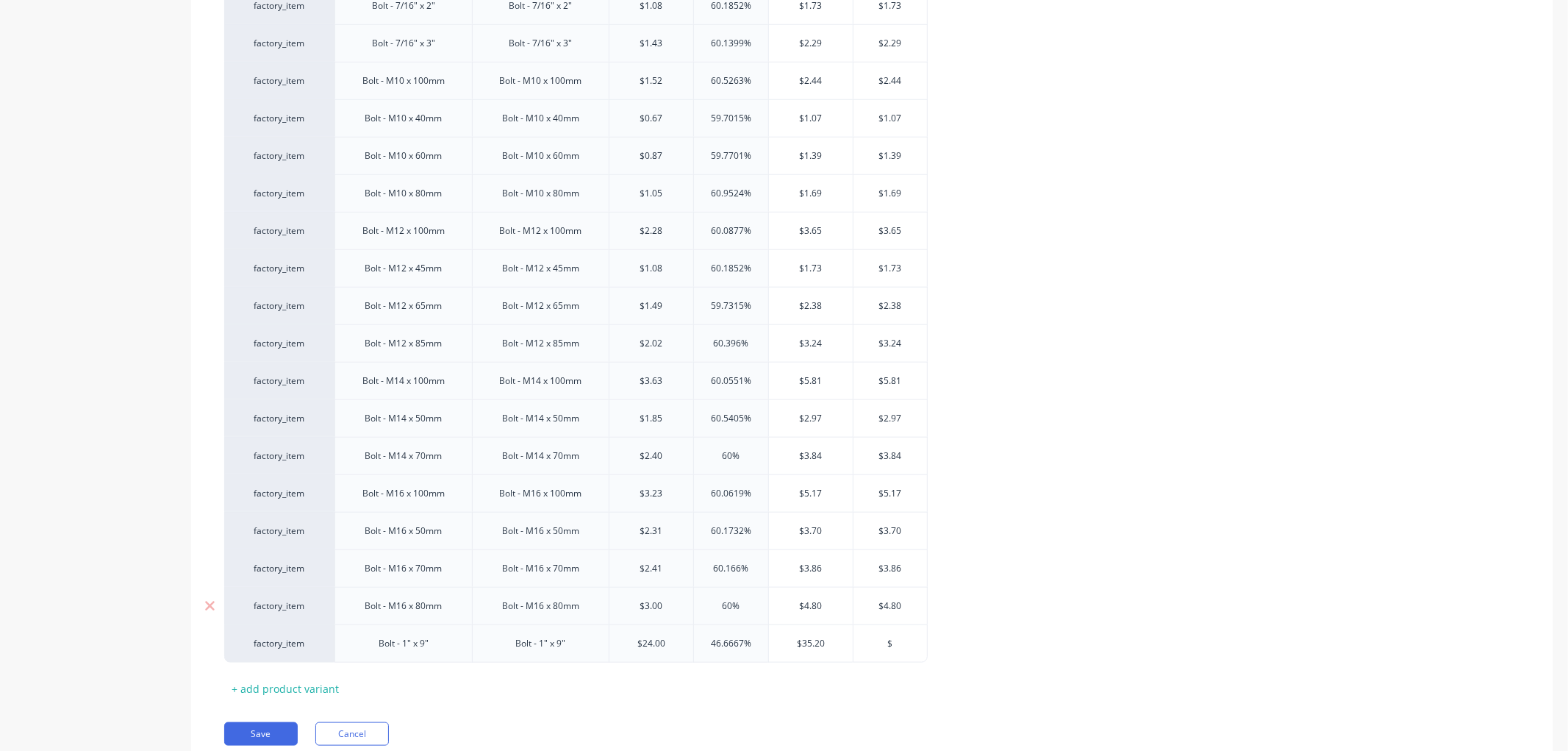
scroll to position [1254, 0]
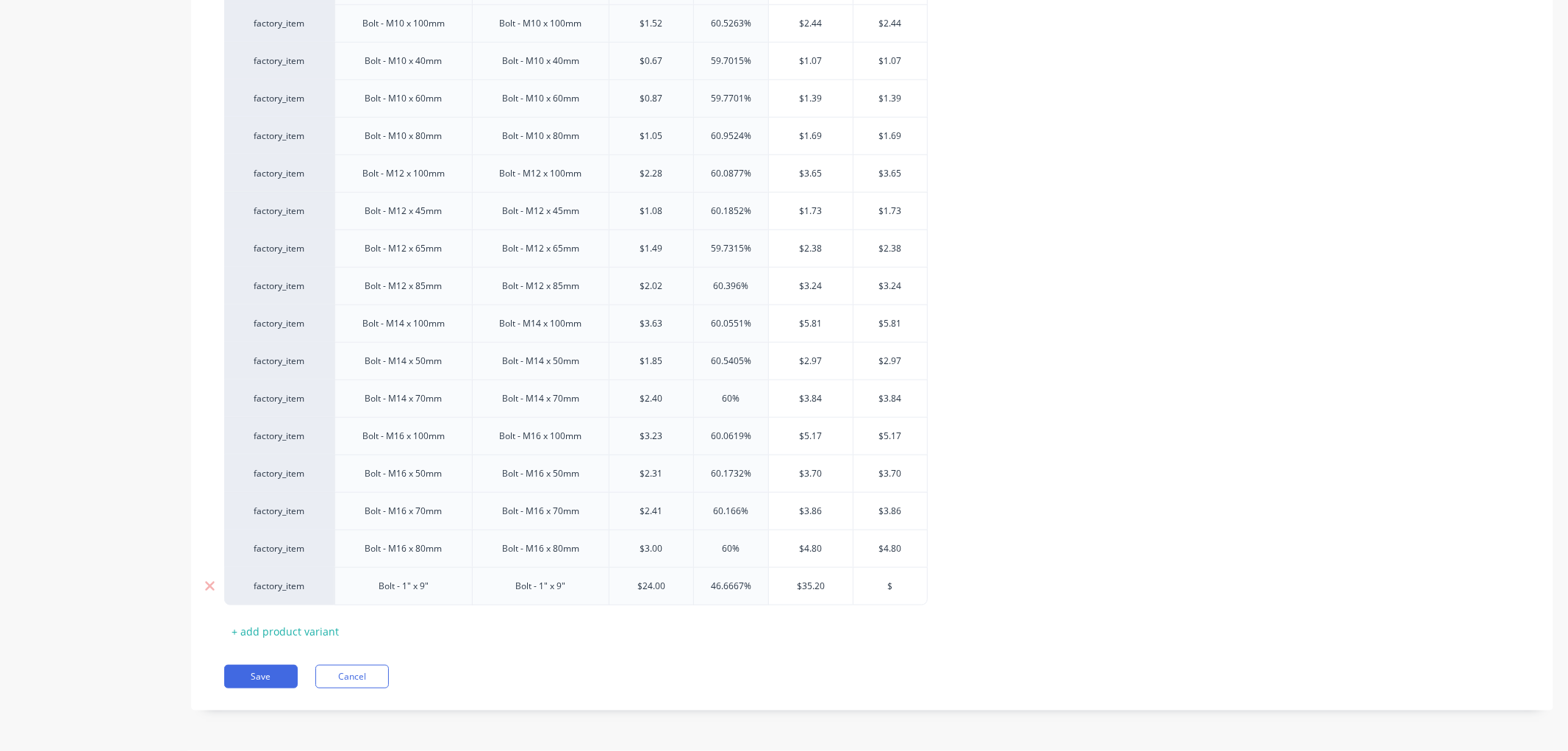
drag, startPoint x: 905, startPoint y: 588, endPoint x: 881, endPoint y: 585, distance: 24.2
click at [881, 585] on input "$" at bounding box center [890, 586] width 74 height 13
type input "3"
type textarea "x"
type input "35"
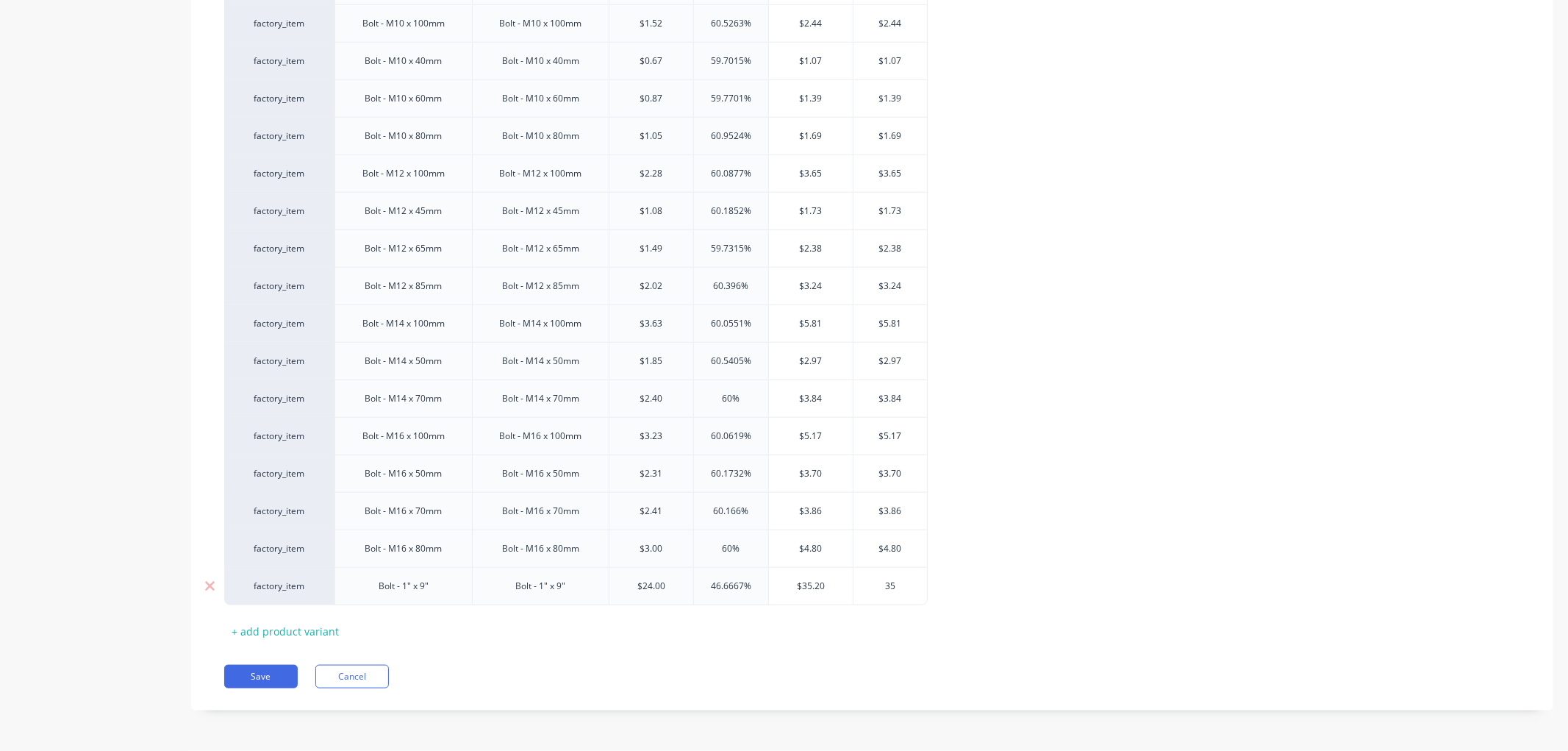
type textarea "x"
type input "35."
type textarea "x"
type input "35.2"
type textarea "x"
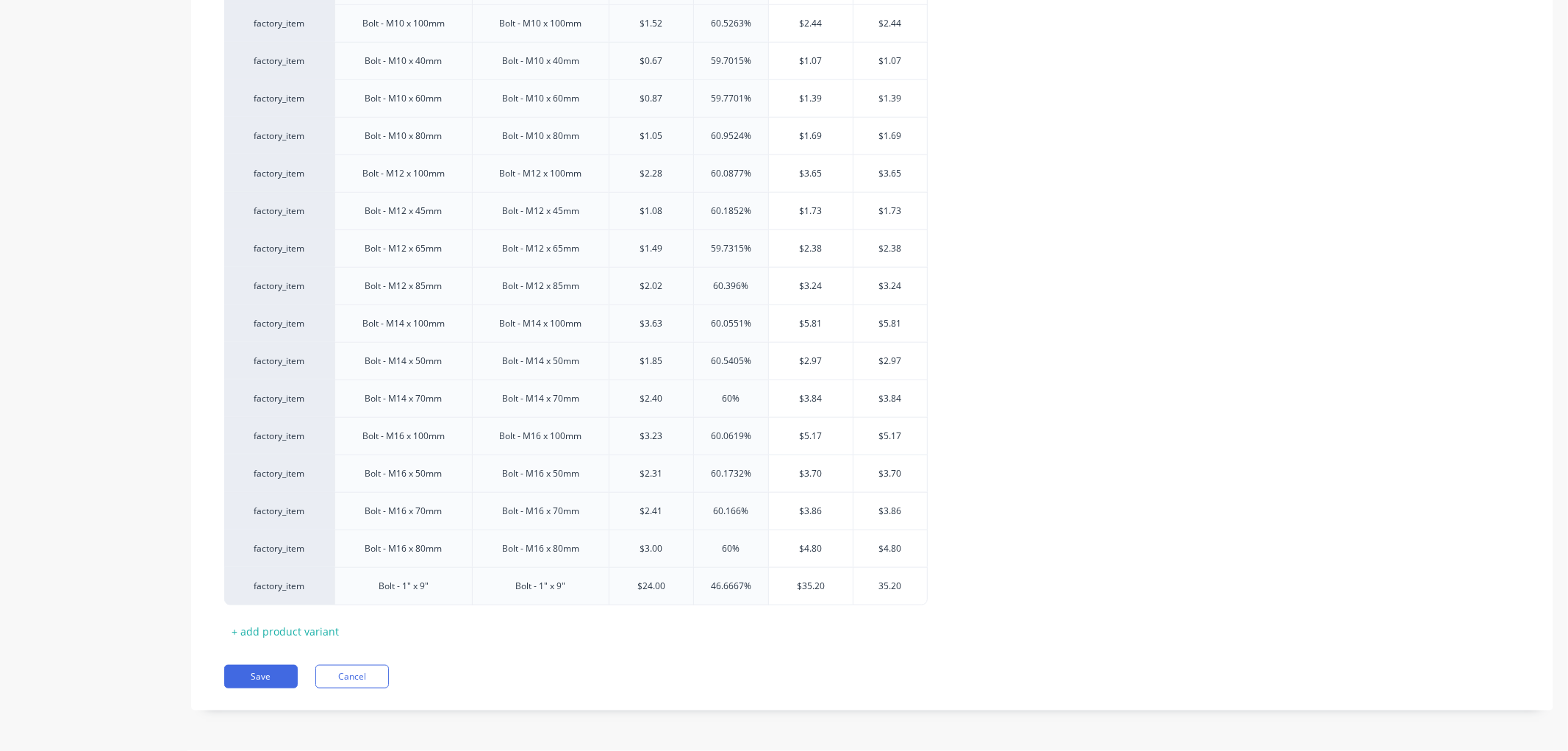
type input "35.20"
click at [265, 675] on button "Save" at bounding box center [261, 676] width 74 height 24
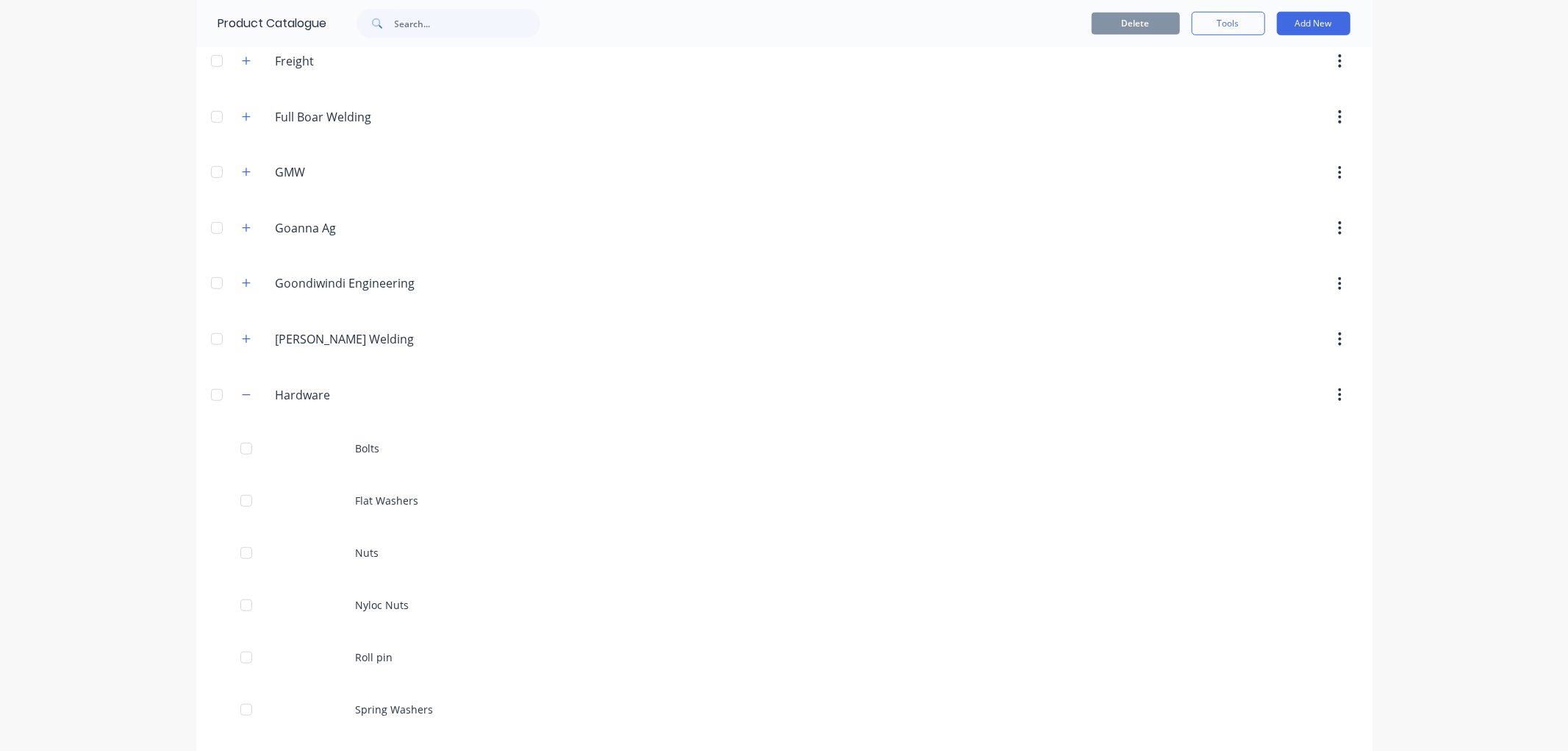
scroll to position [980, 0]
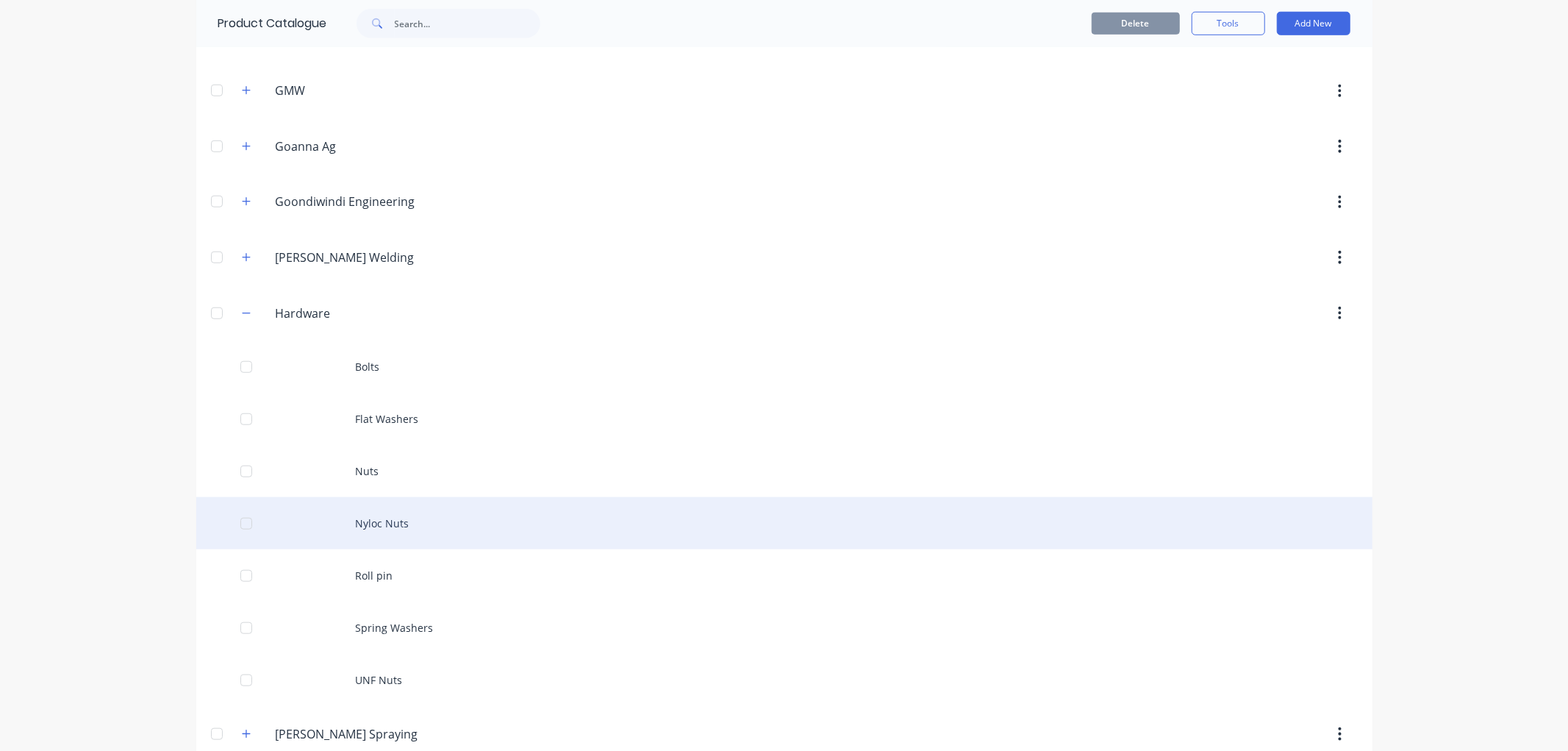
click at [385, 531] on div "Nyloc Nuts" at bounding box center [784, 522] width 1176 height 52
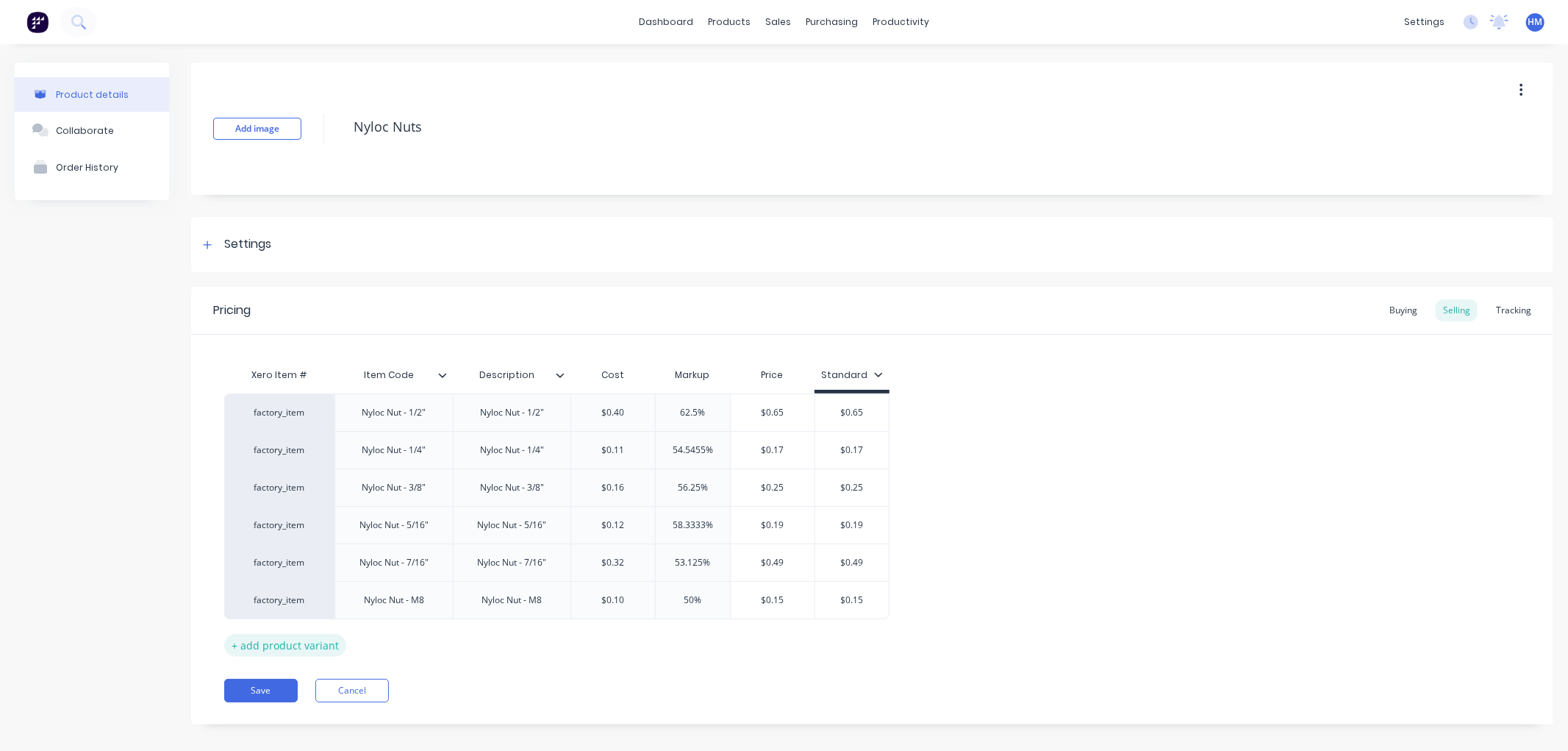
click at [290, 645] on div "+ add product variant" at bounding box center [286, 645] width 122 height 23
type textarea "x"
click at [420, 638] on div at bounding box center [394, 637] width 74 height 19
type textarea "x"
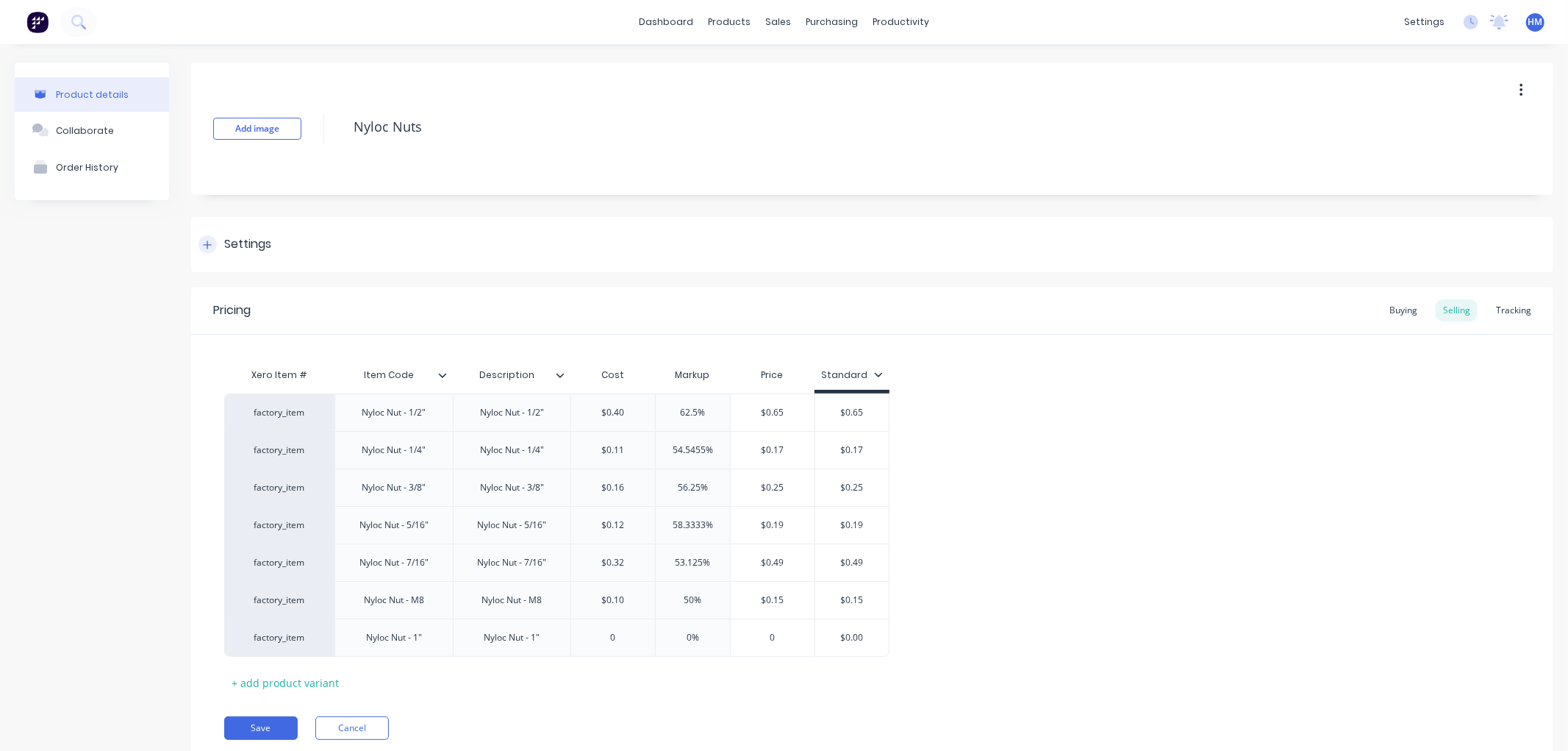
type textarea "x"
type input "0"
type textarea "x"
type input "5."
type textarea "x"
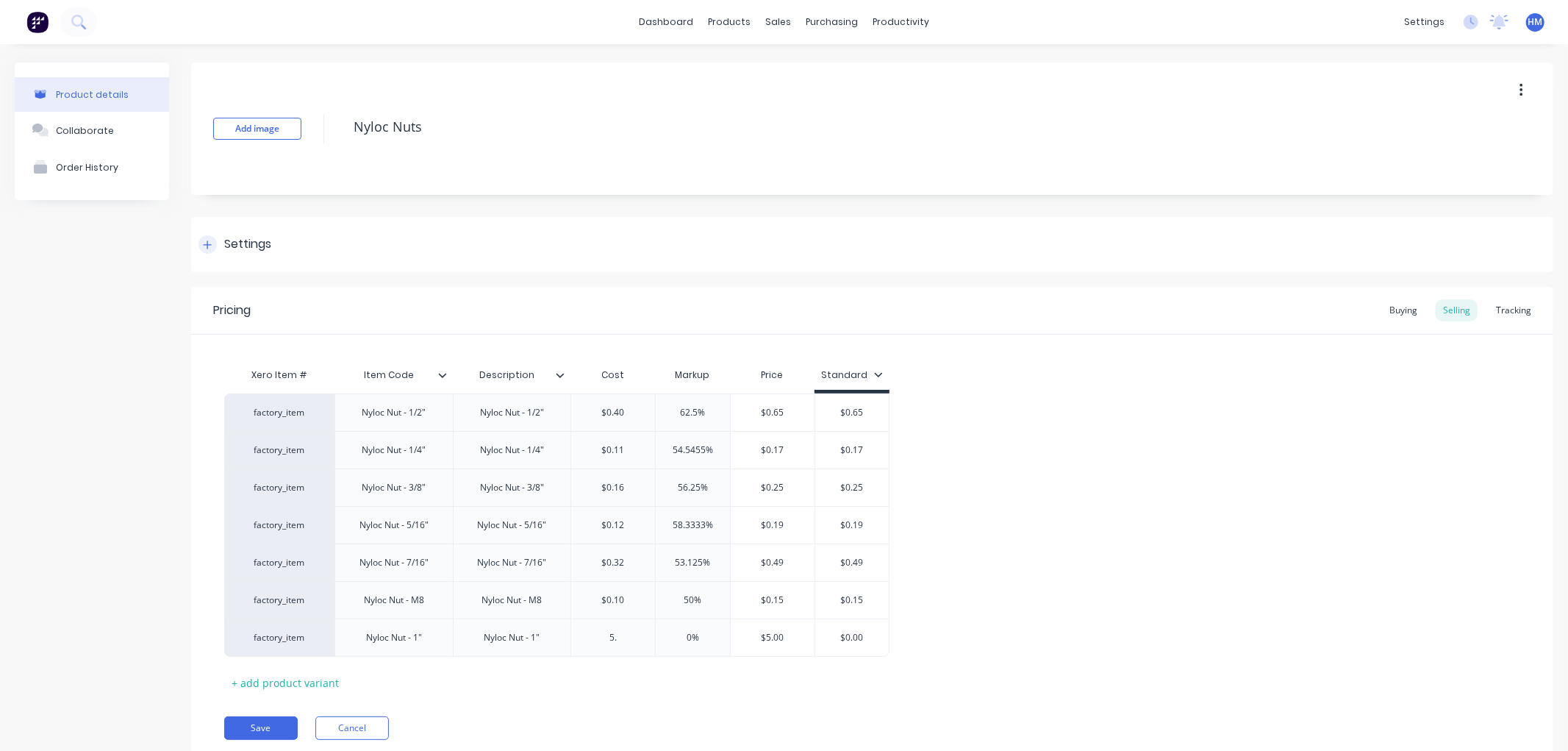
type input "5.1"
type textarea "x"
type input "5.18"
type input "0%"
type input "$5.18"
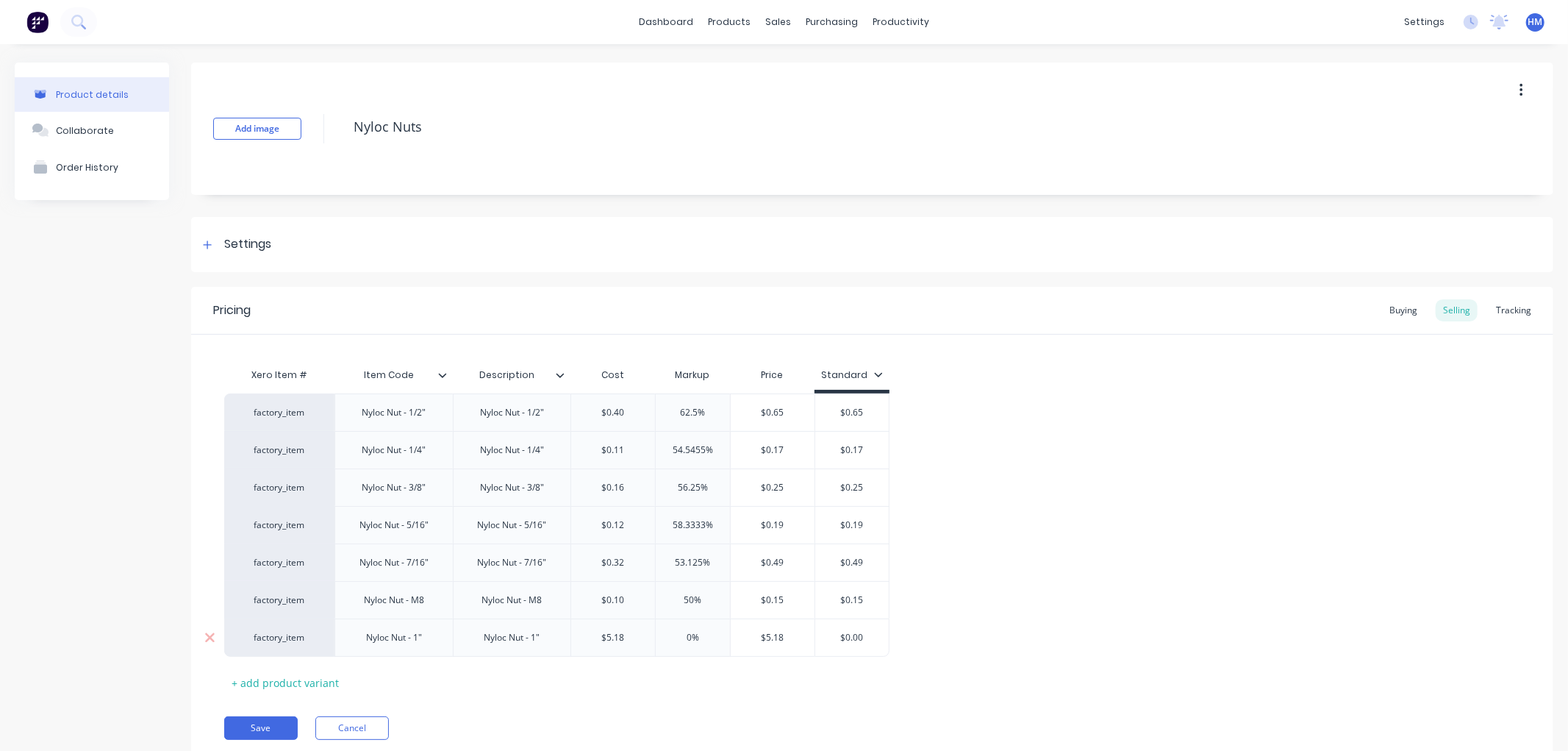
drag, startPoint x: 784, startPoint y: 634, endPoint x: 750, endPoint y: 635, distance: 34.0
click at [750, 635] on input "$5.18" at bounding box center [773, 637] width 84 height 13
type textarea "x"
type input "7."
type textarea "x"
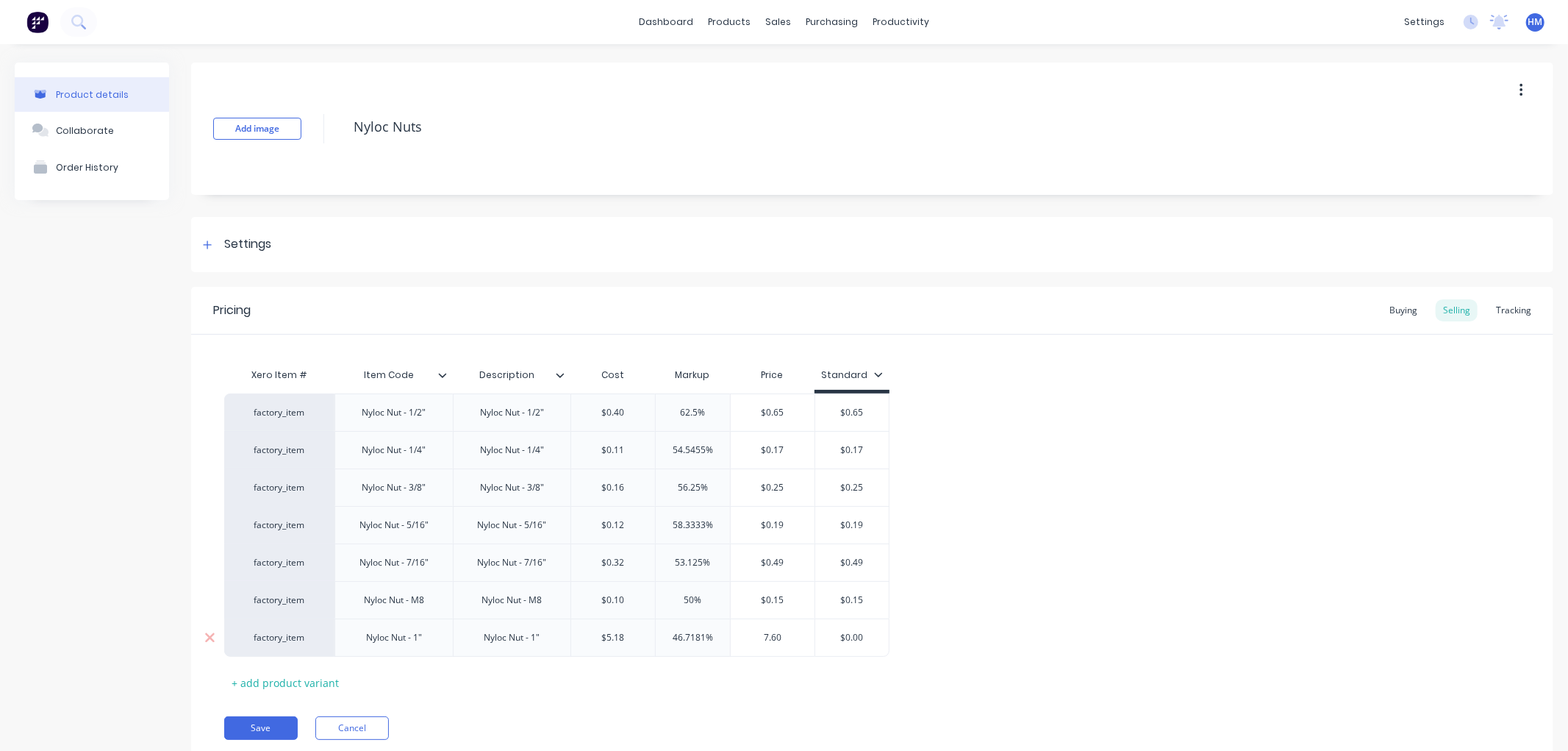
type input "7.60"
type input "$0.00"
type textarea "x"
type input "$0.007"
type textarea "x"
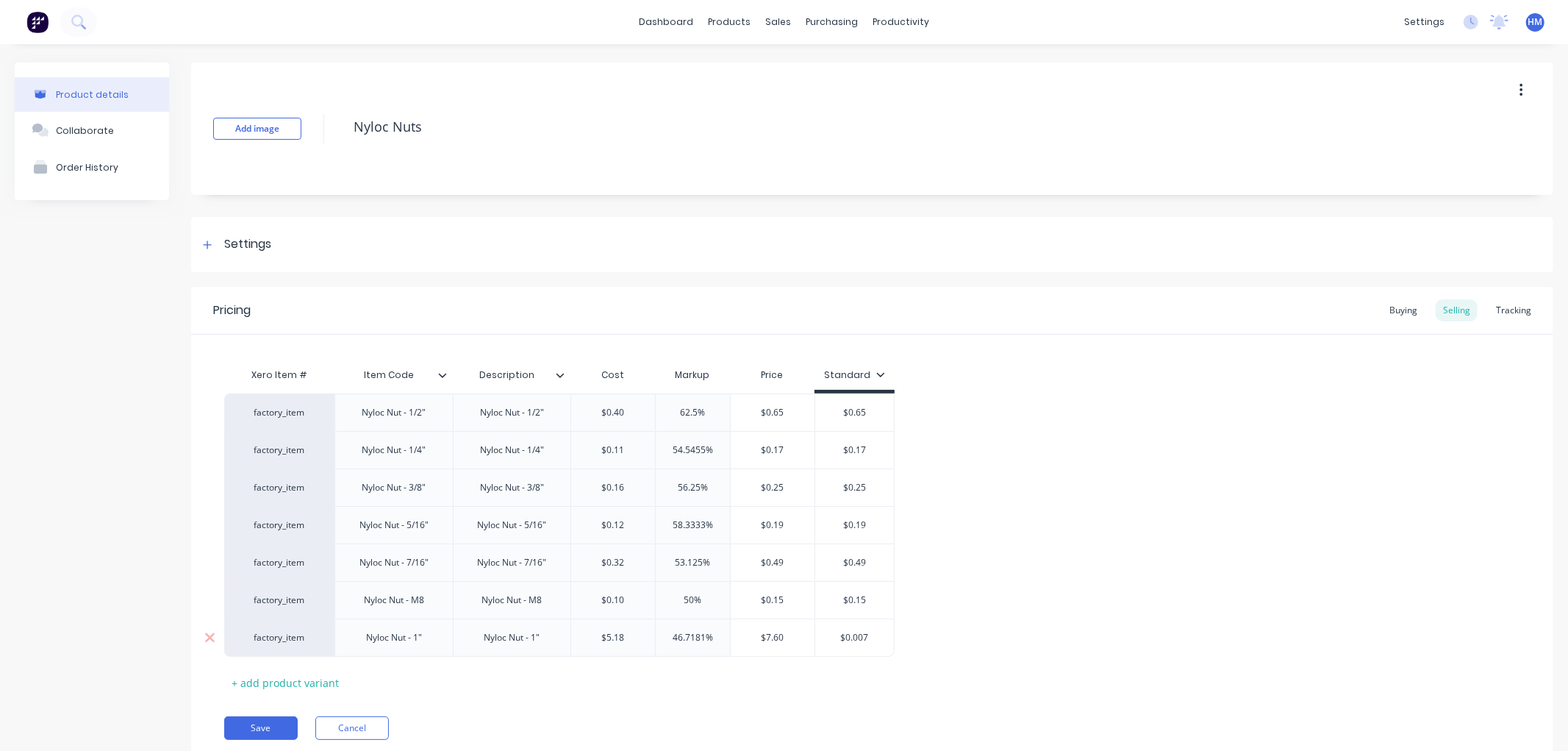
type input "$0.00"
type textarea "x"
type input "$0.0"
type textarea "x"
type input "$0."
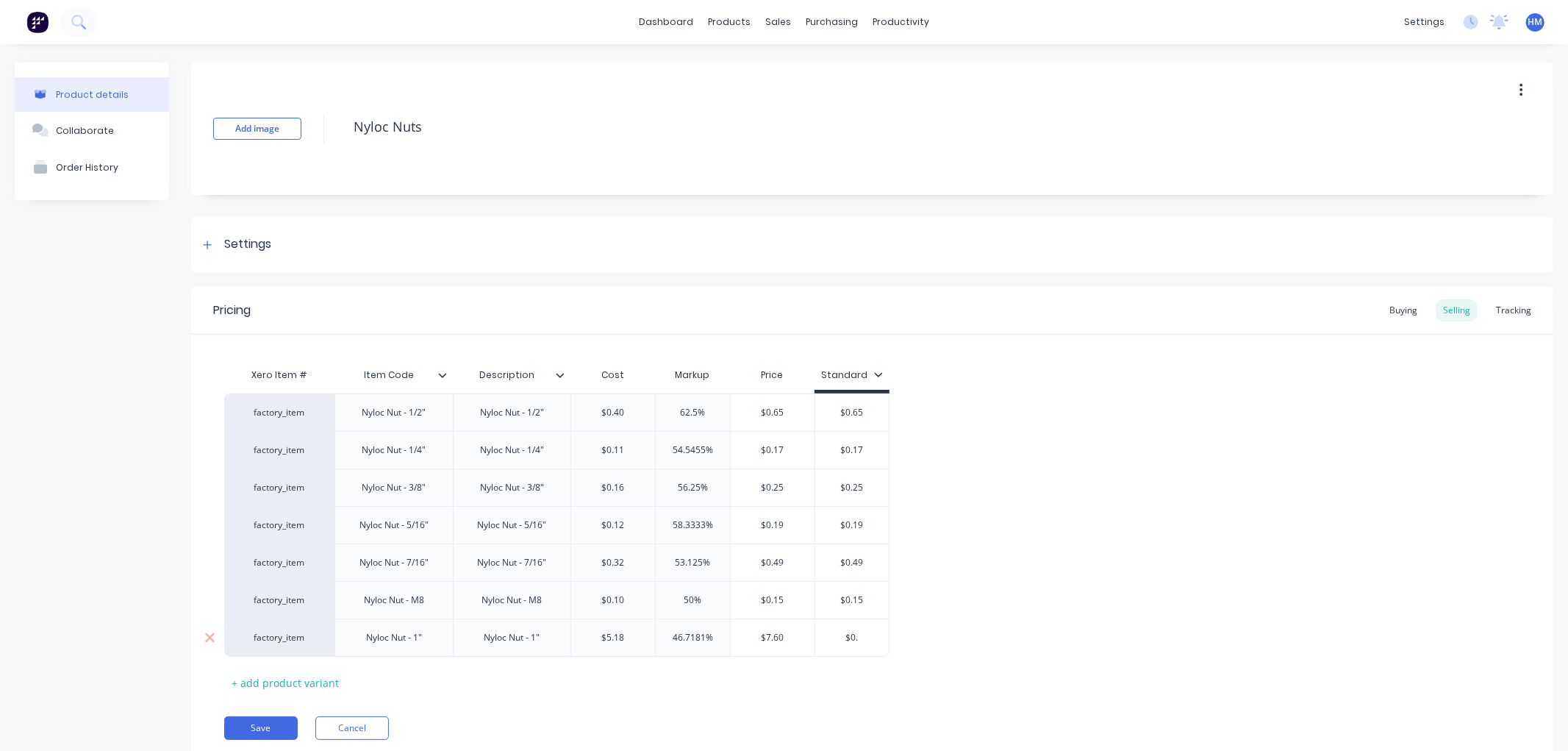
type textarea "x"
type input "$0"
type textarea "x"
type input "$"
type textarea "x"
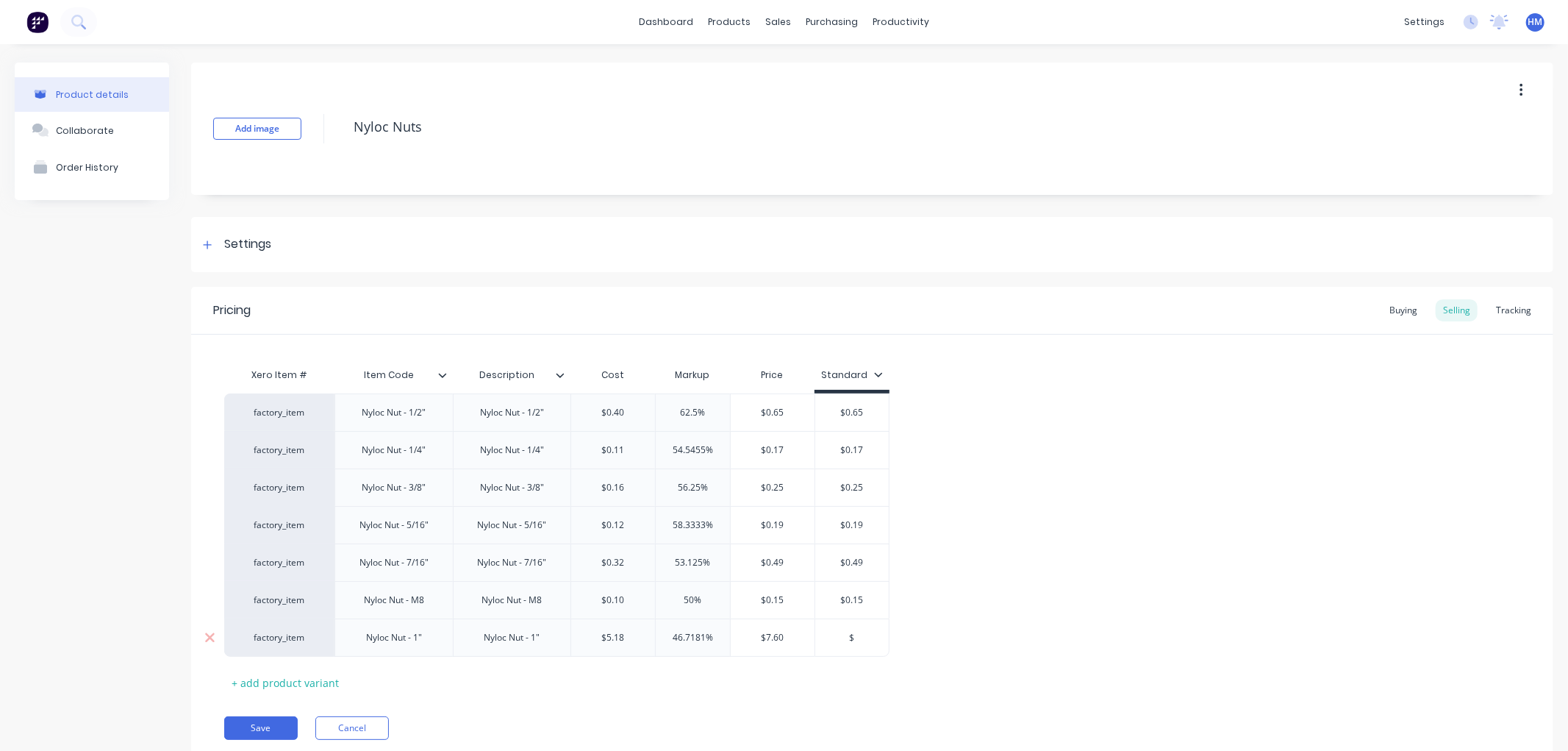
type input "$7"
type textarea "x"
type input "$7."
type textarea "x"
type input "$7.6"
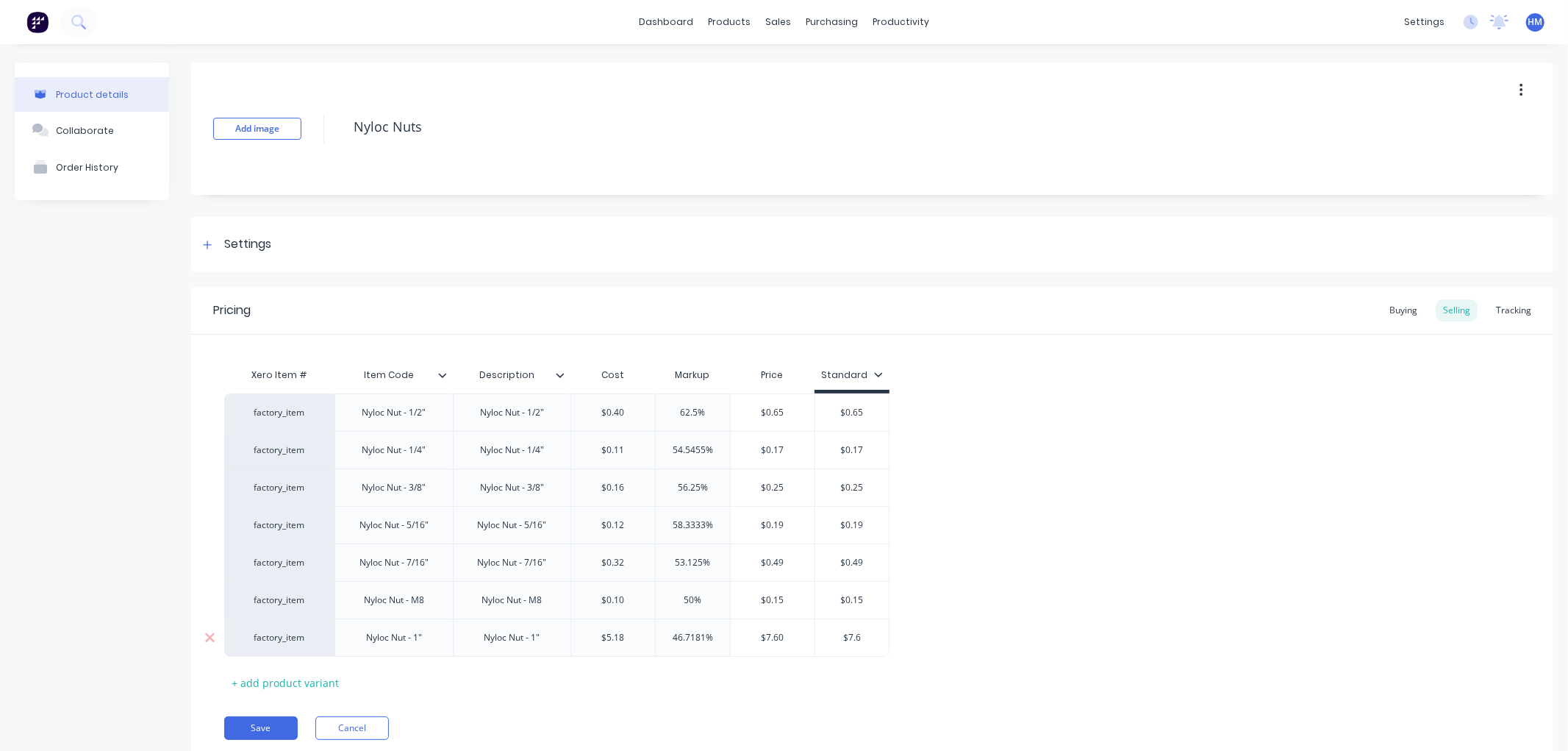
type textarea "x"
type input "$7.60"
click at [943, 594] on div "factory_item Nyloc Nut - 1/2" Nyloc Nut - 1/2" $0.40 62.5% $0.65 $0.65 factory_…" at bounding box center [873, 524] width 1297 height 263
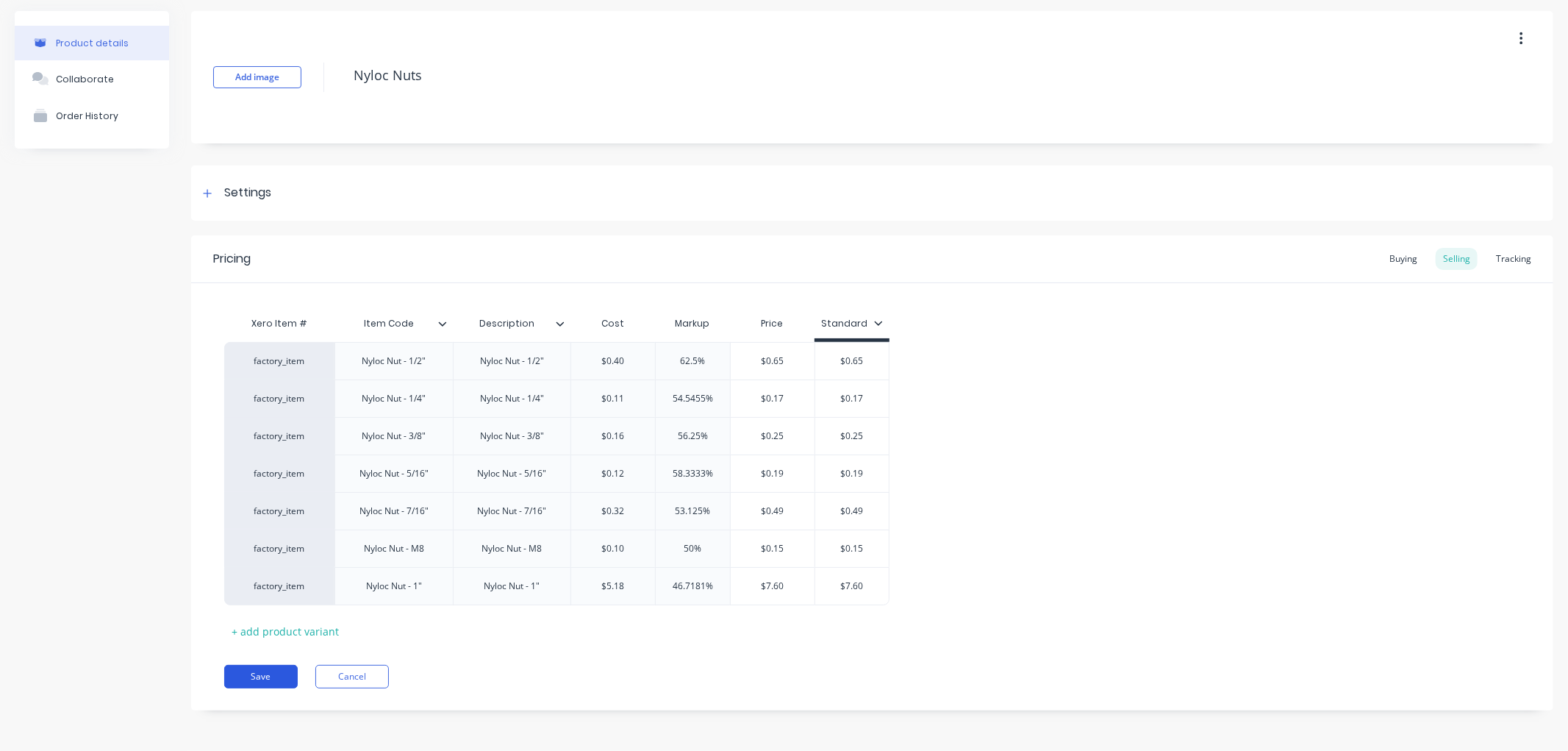
click at [263, 675] on button "Save" at bounding box center [261, 676] width 74 height 24
type textarea "x"
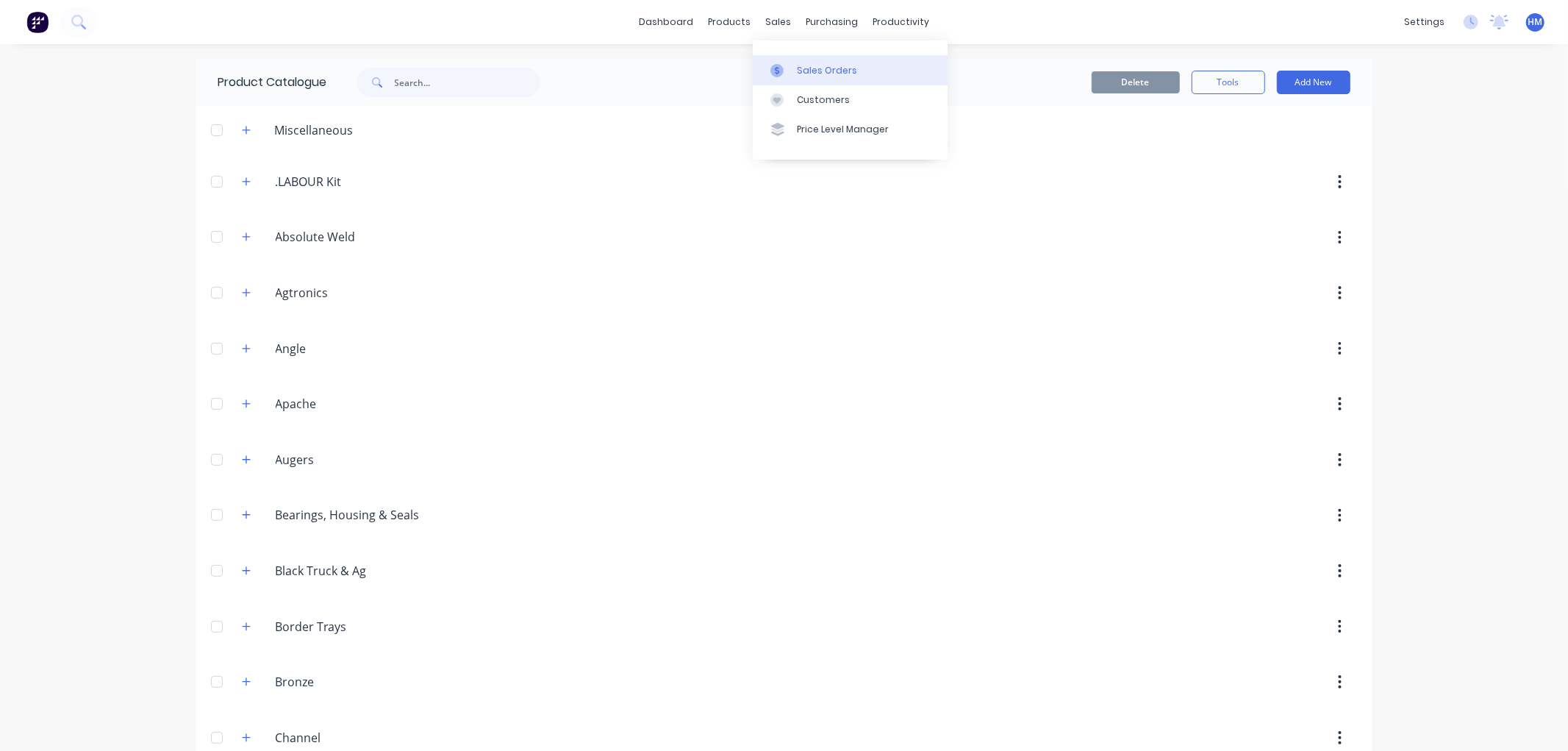
click at [790, 64] on div at bounding box center [781, 71] width 22 height 13
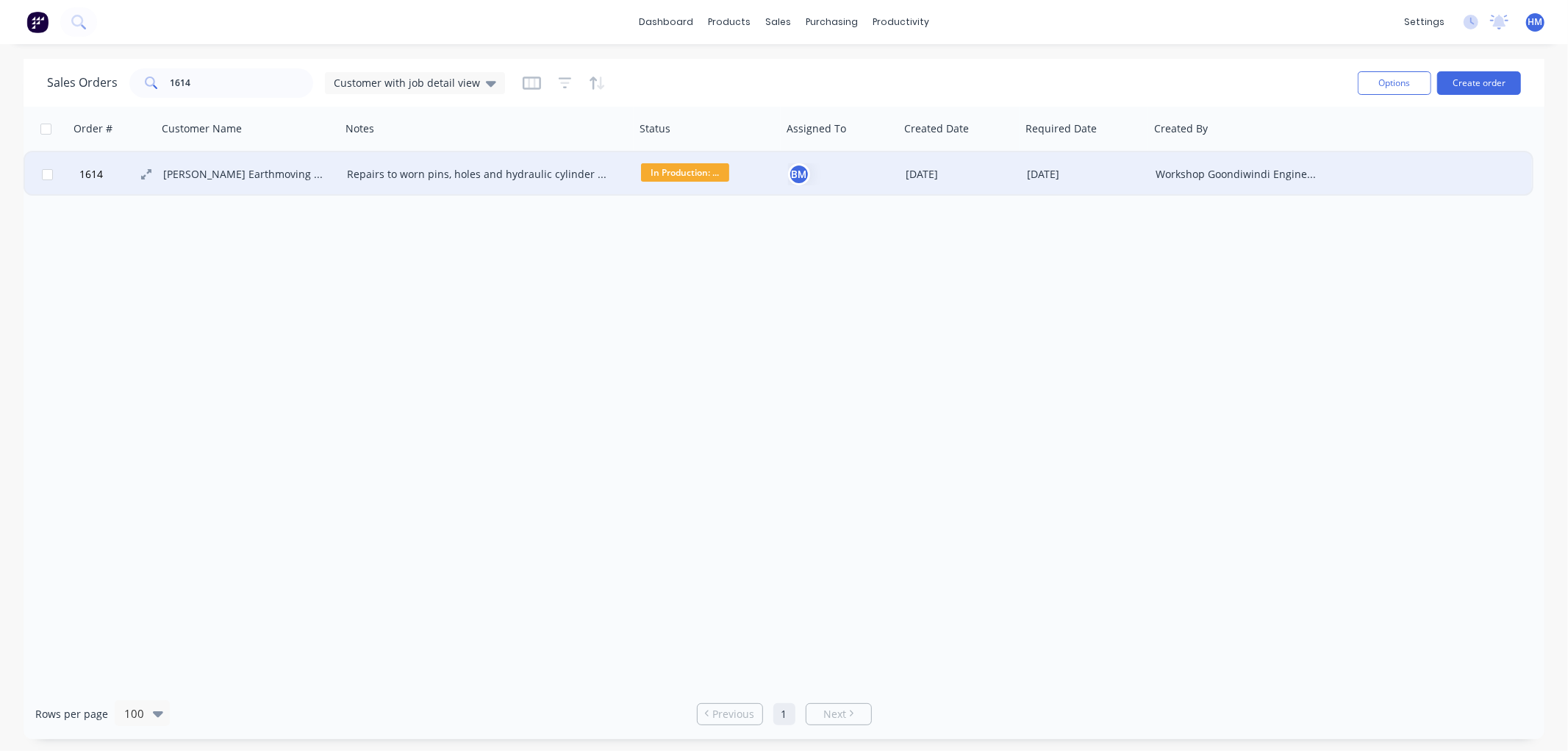
click at [86, 173] on span "1614" at bounding box center [90, 174] width 24 height 15
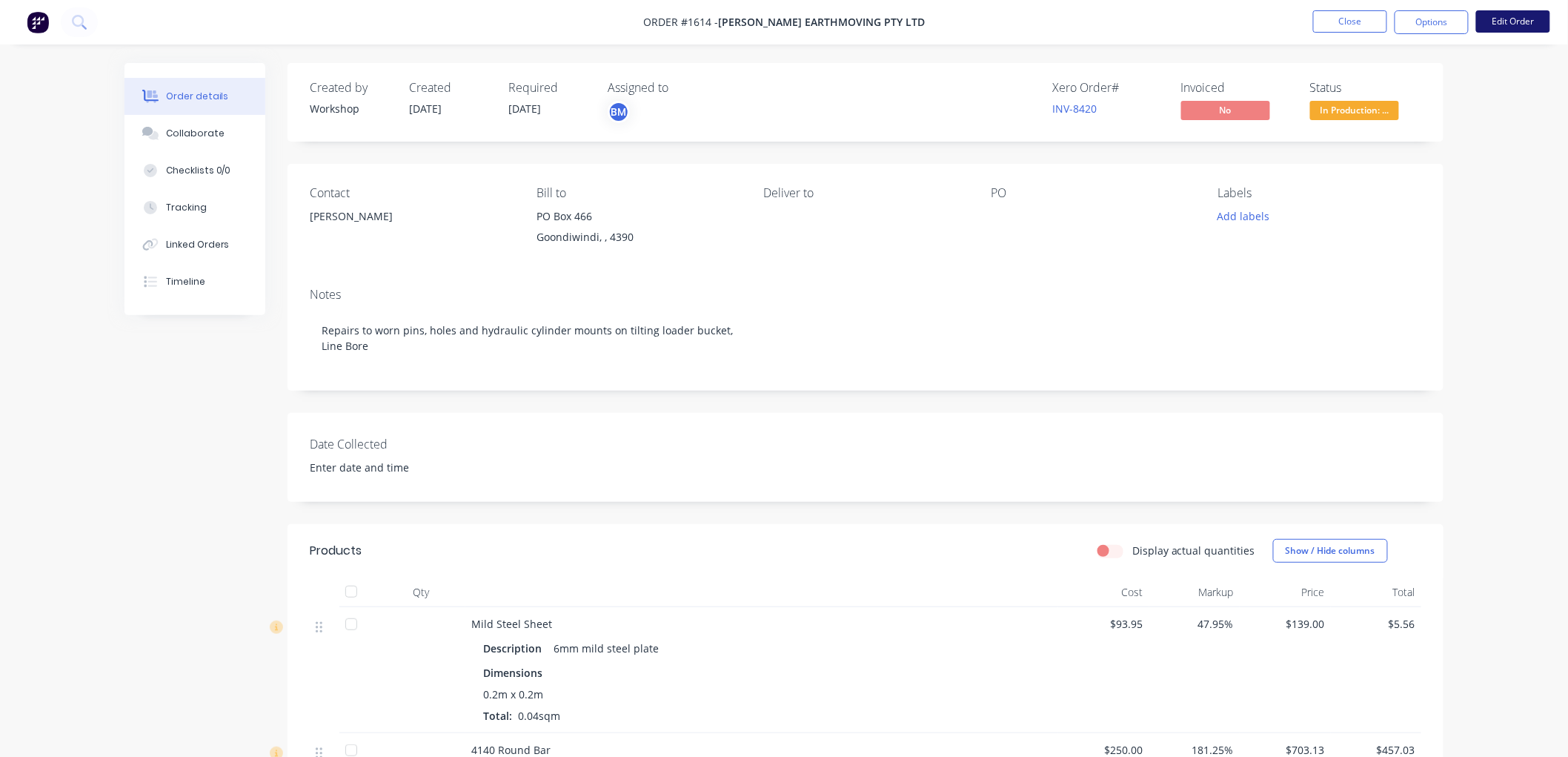
click at [1526, 17] on button "Edit Order" at bounding box center [1513, 21] width 74 height 22
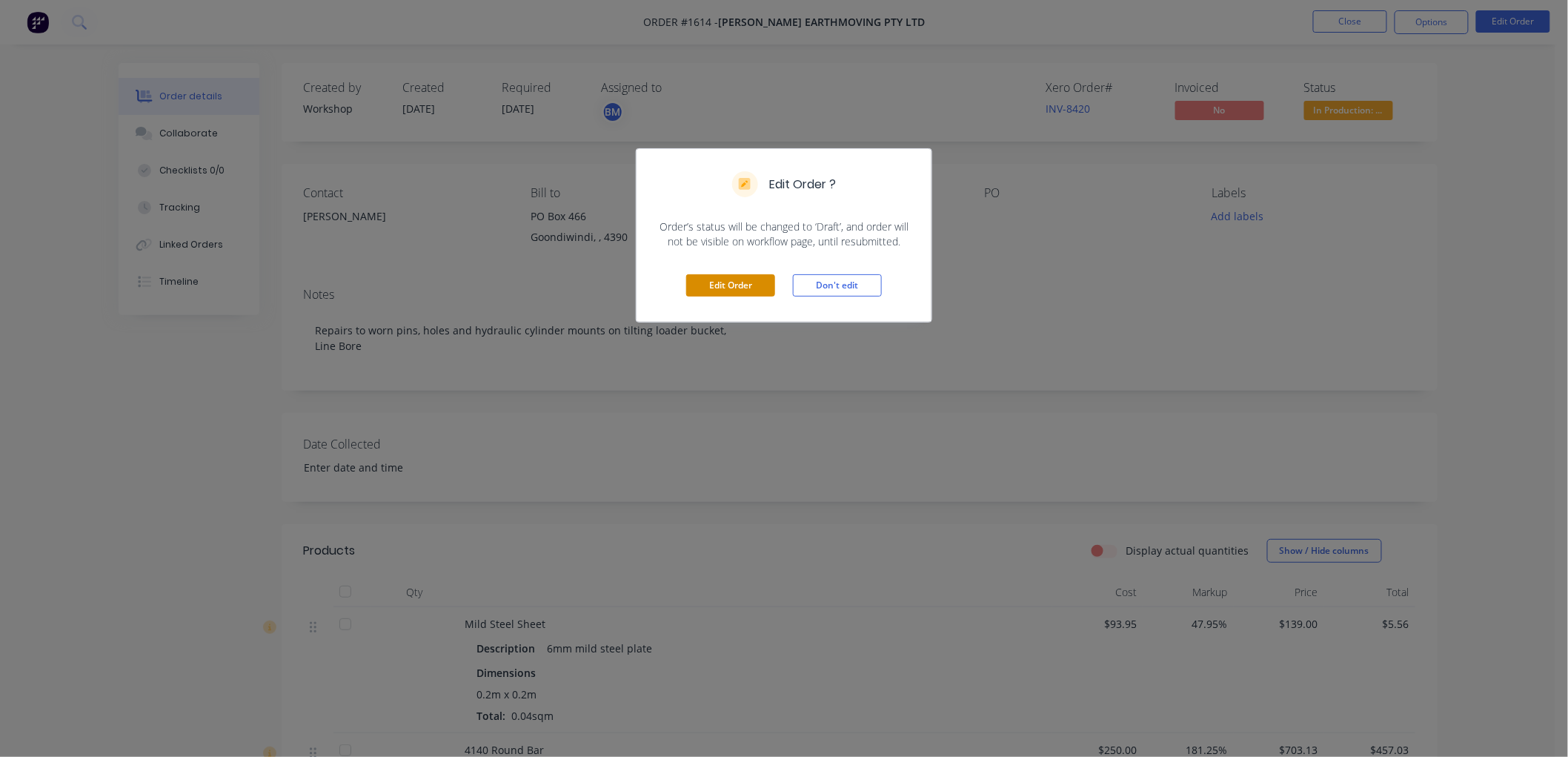
click at [730, 280] on button "Edit Order" at bounding box center [731, 285] width 89 height 22
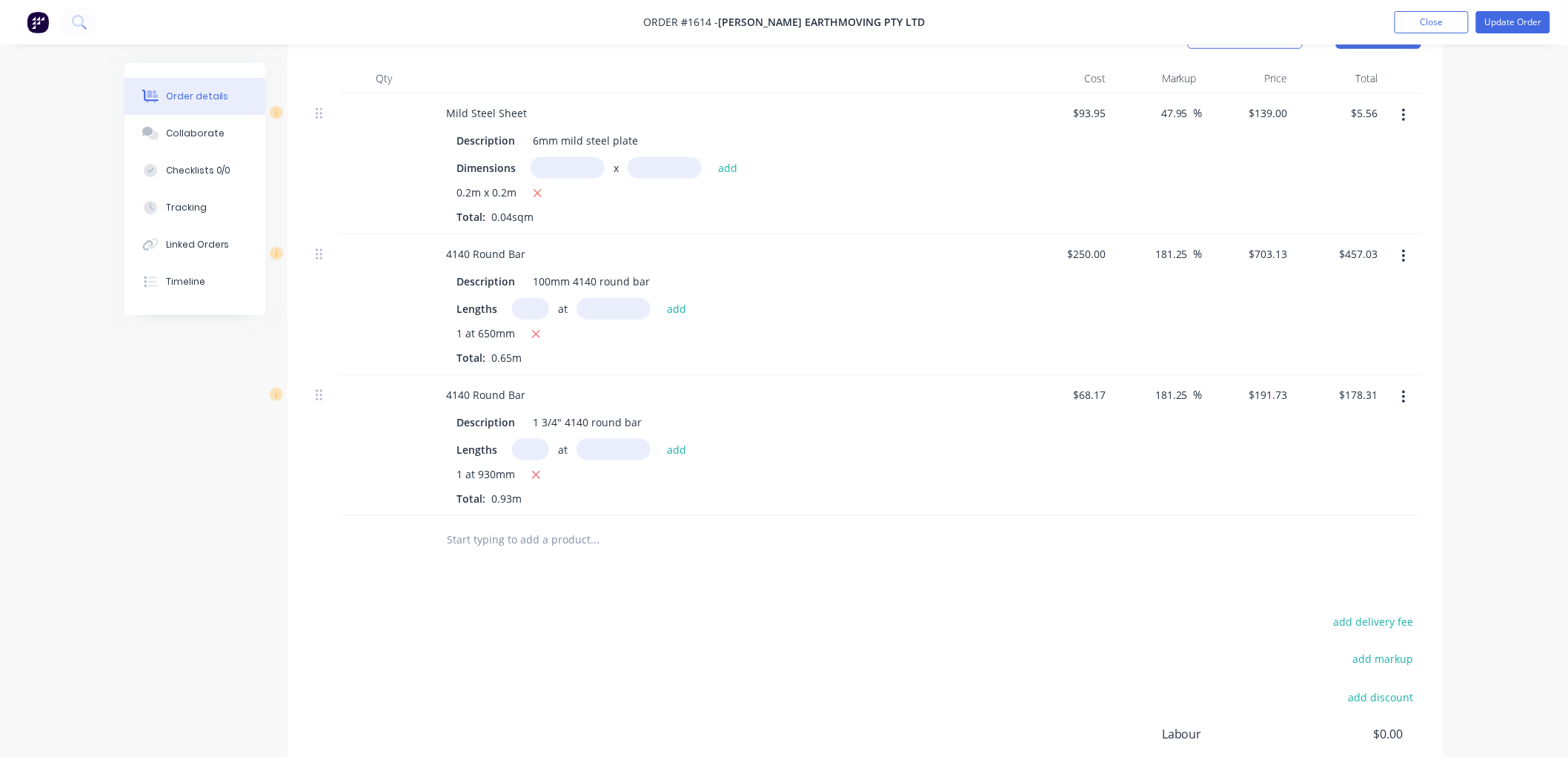
scroll to position [700, 0]
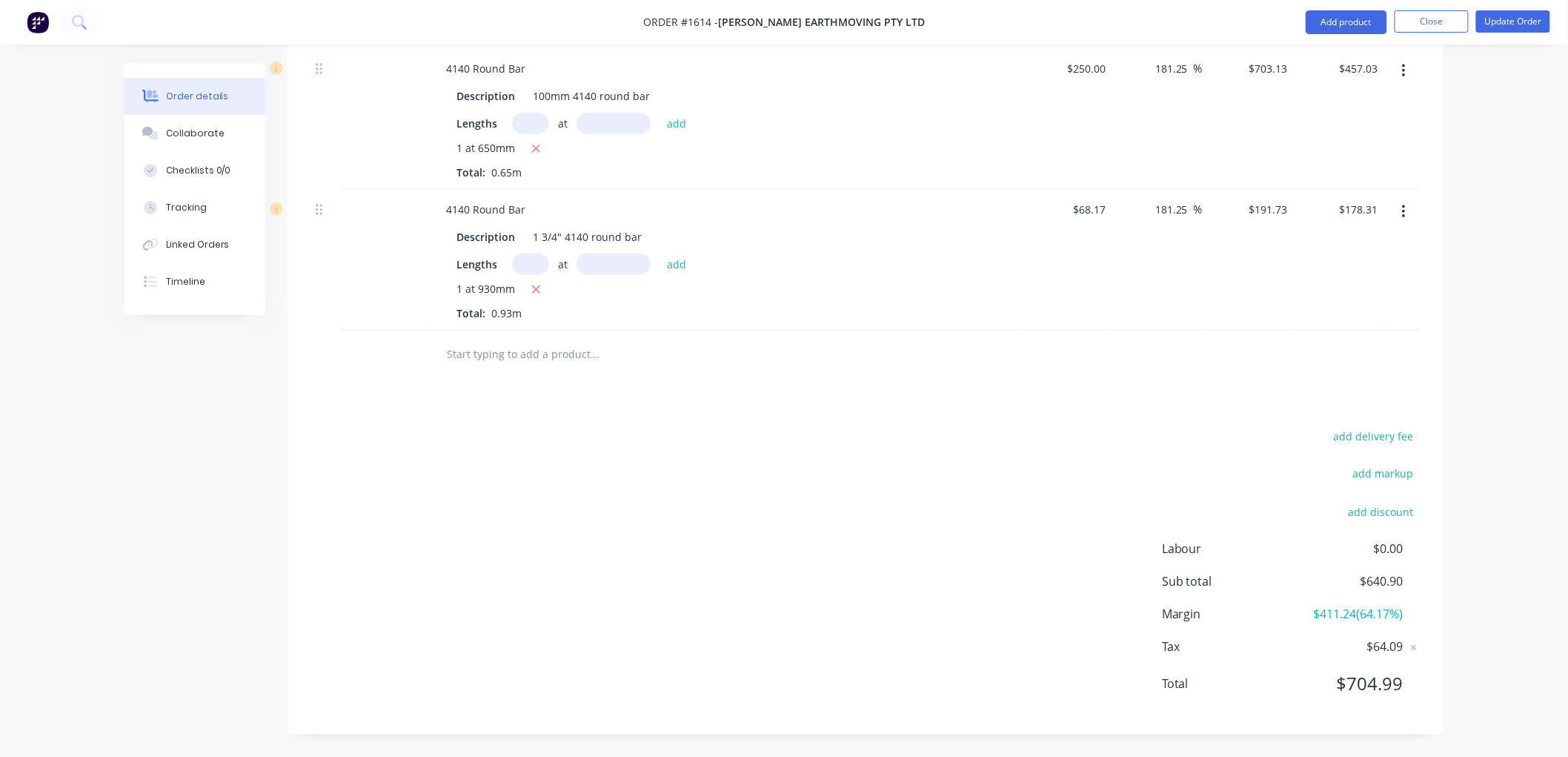
click at [499, 356] on input "text" at bounding box center [595, 353] width 296 height 29
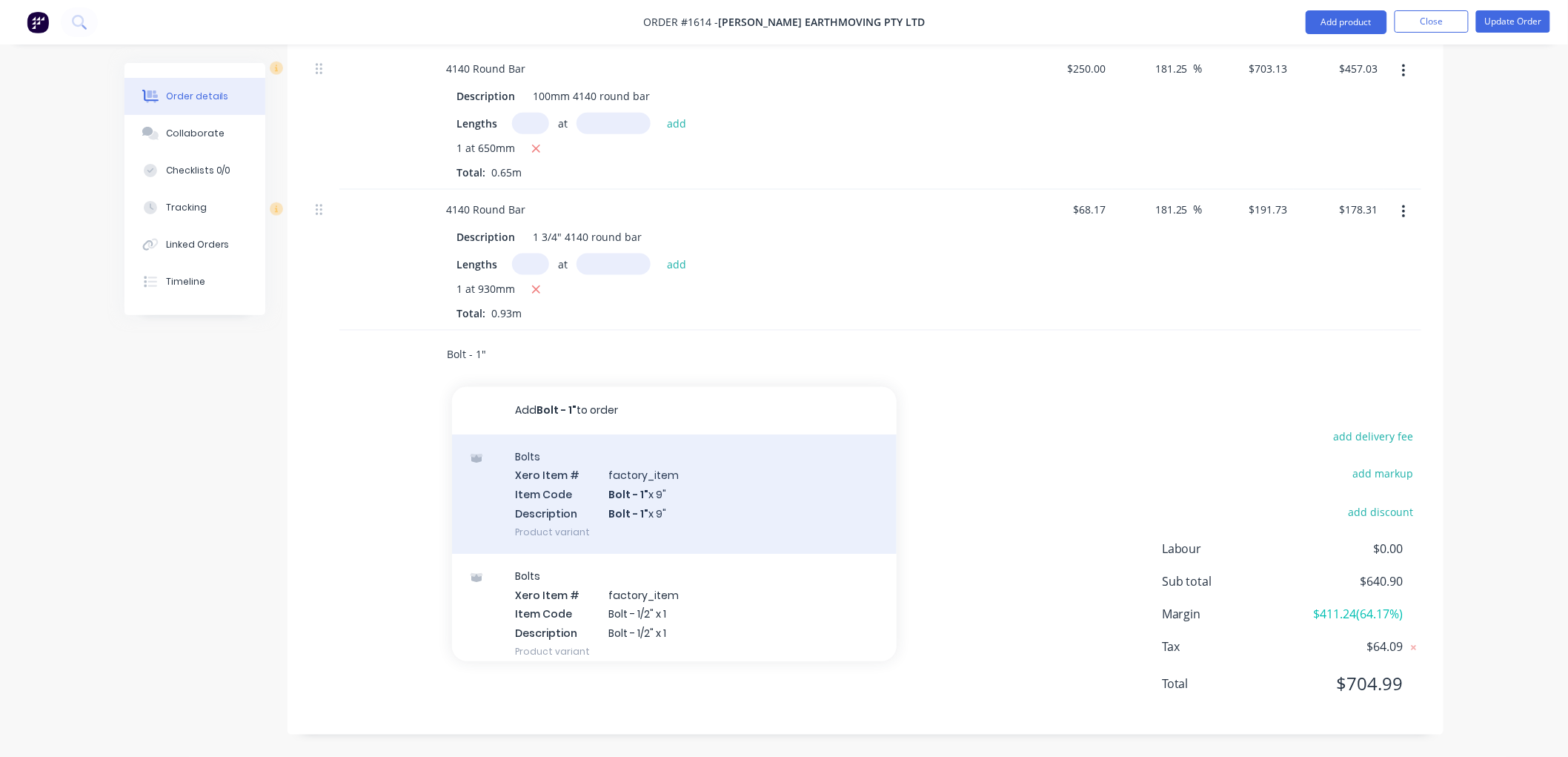
type input "Bolt - 1""
click at [603, 501] on div "Bolts Xero Item # factory_item Item Code Bolt - 1" x 9" Description Bolt - 1" x…" at bounding box center [674, 494] width 444 height 120
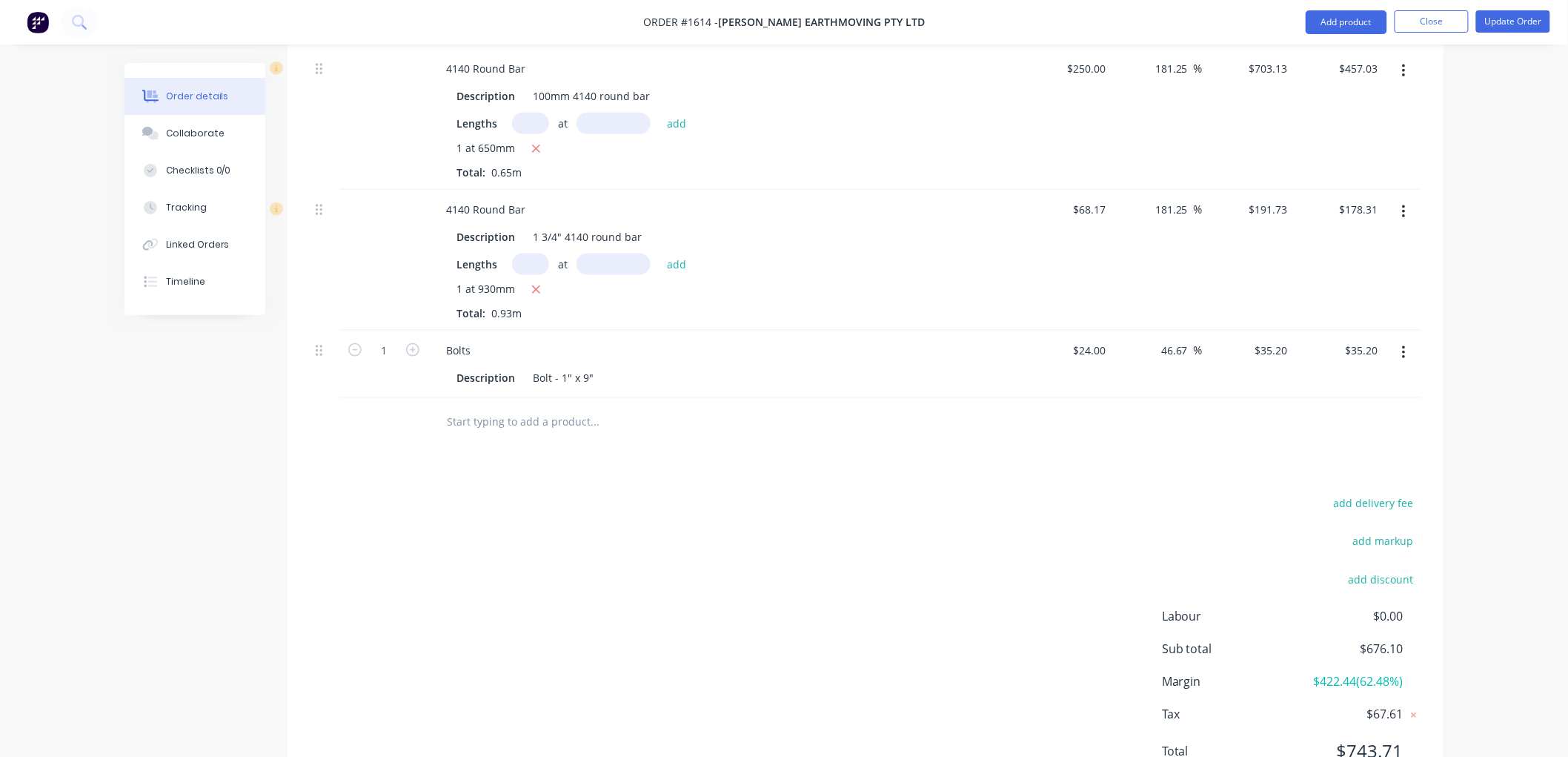
click at [468, 419] on input "text" at bounding box center [595, 421] width 296 height 29
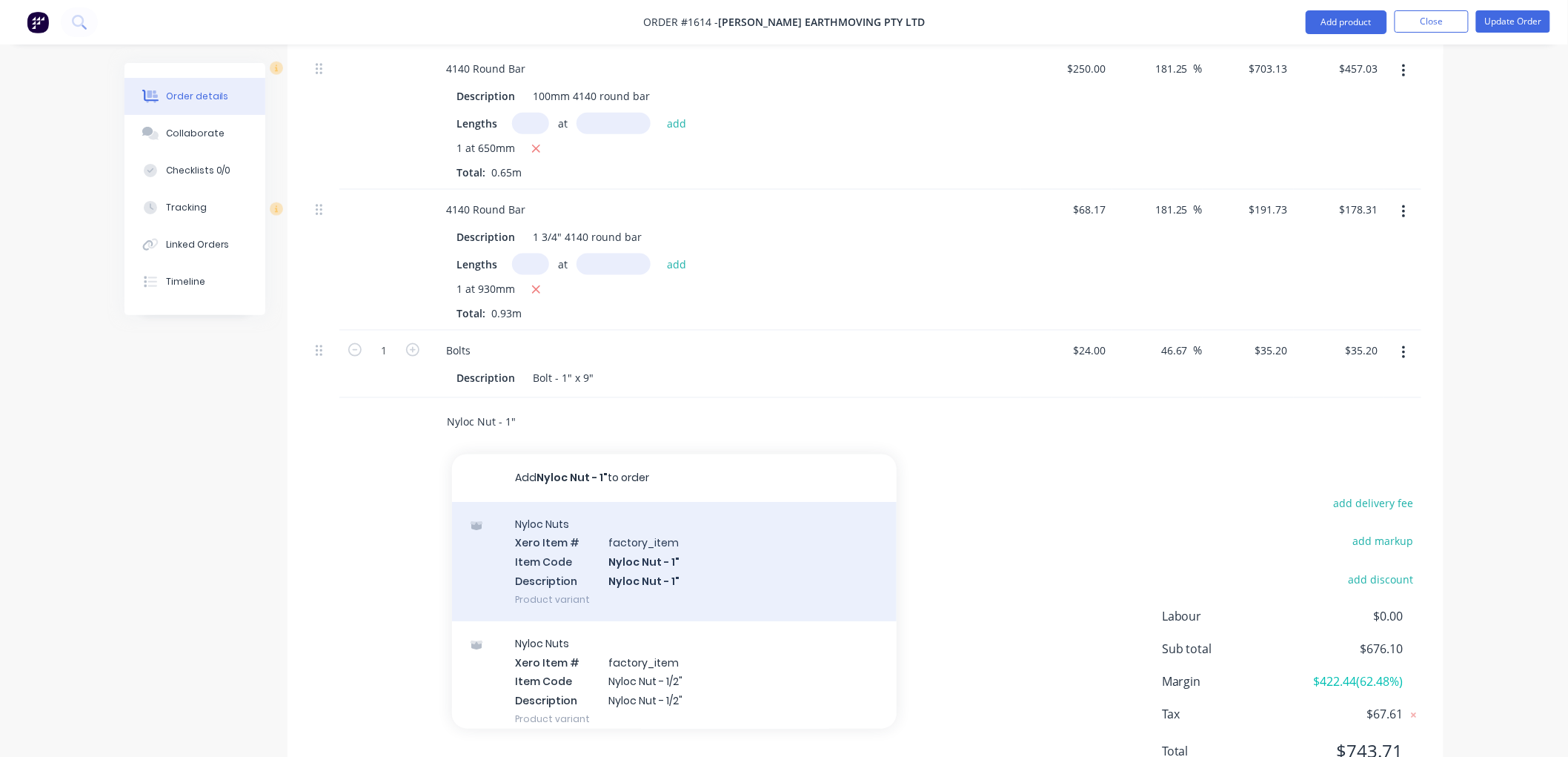
type input "Nyloc Nut - 1""
click at [688, 566] on div "Nyloc Nuts Xero Item # factory_item Item Code Nyloc Nut - 1" Description Nyloc …" at bounding box center [674, 561] width 444 height 120
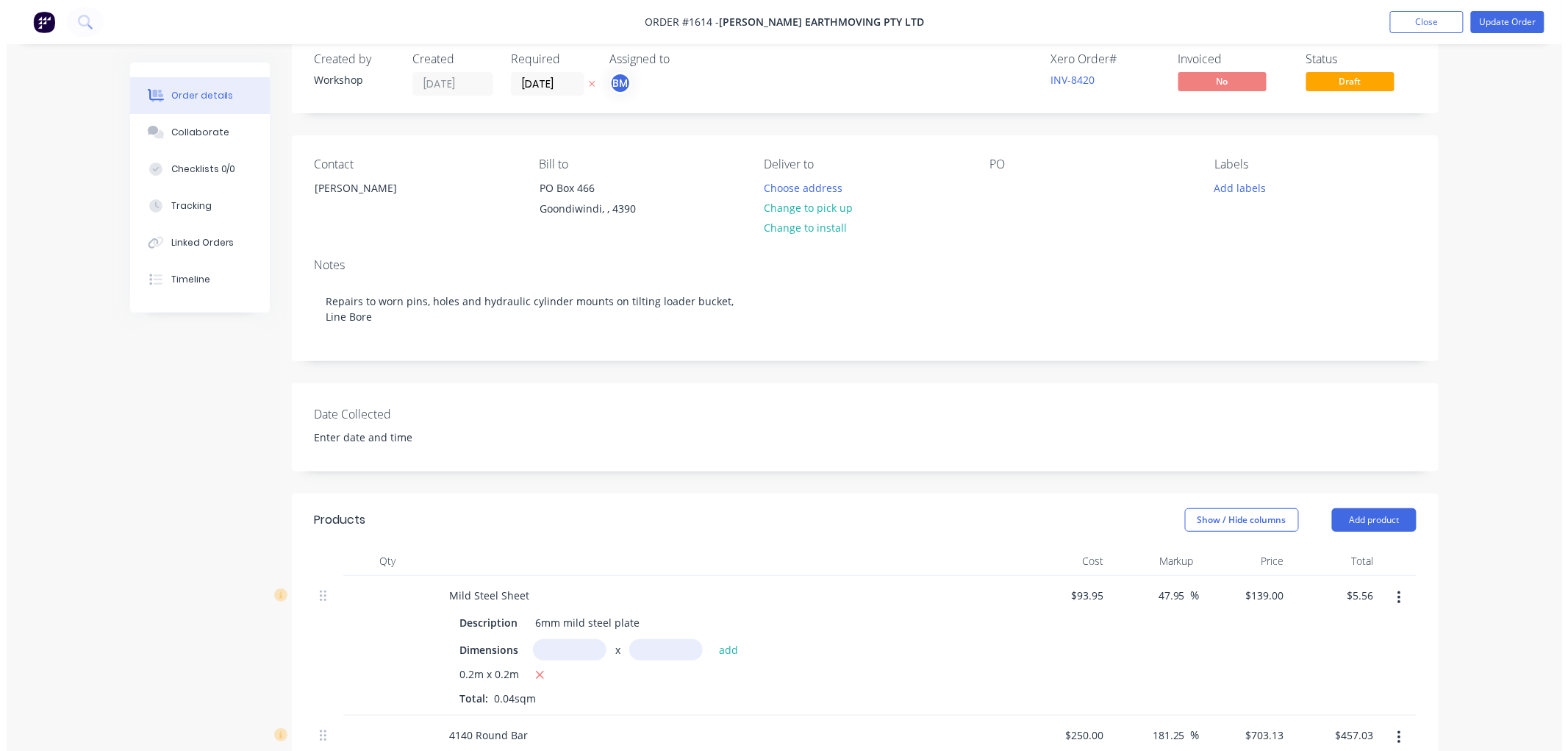
scroll to position [0, 0]
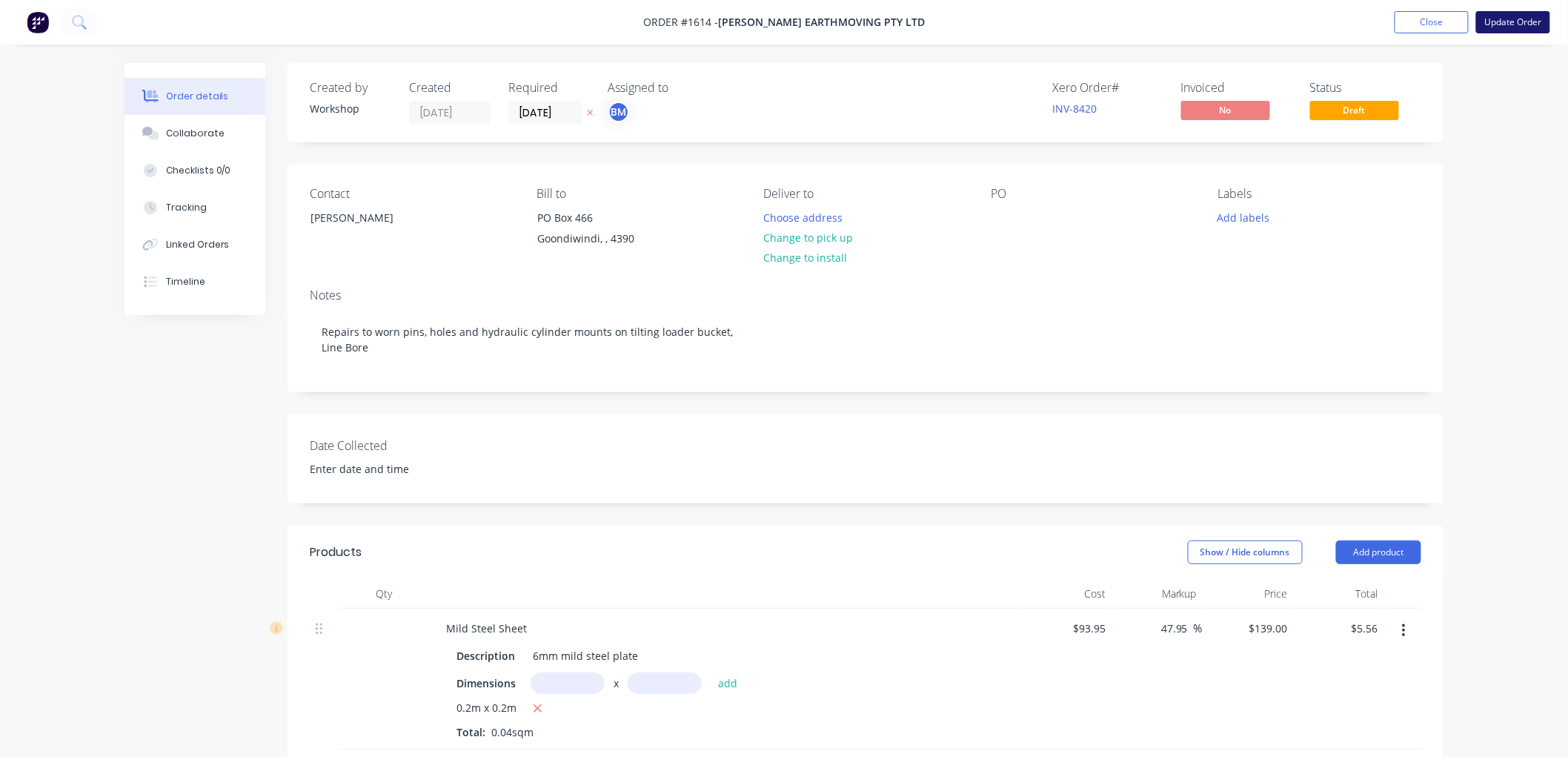
click at [1493, 27] on button "Update Order" at bounding box center [1513, 22] width 74 height 22
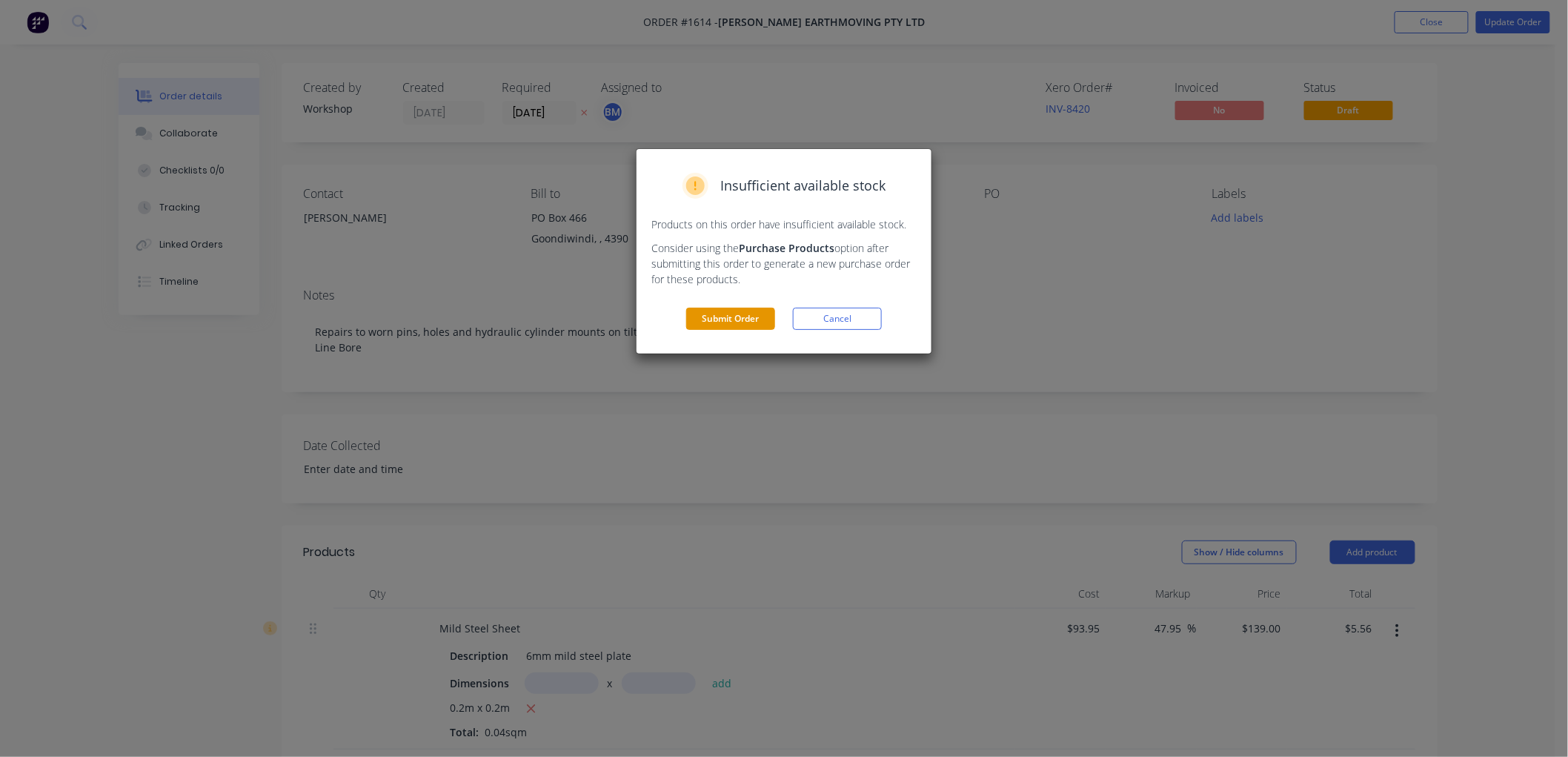
click at [743, 325] on button "Submit Order" at bounding box center [731, 318] width 89 height 22
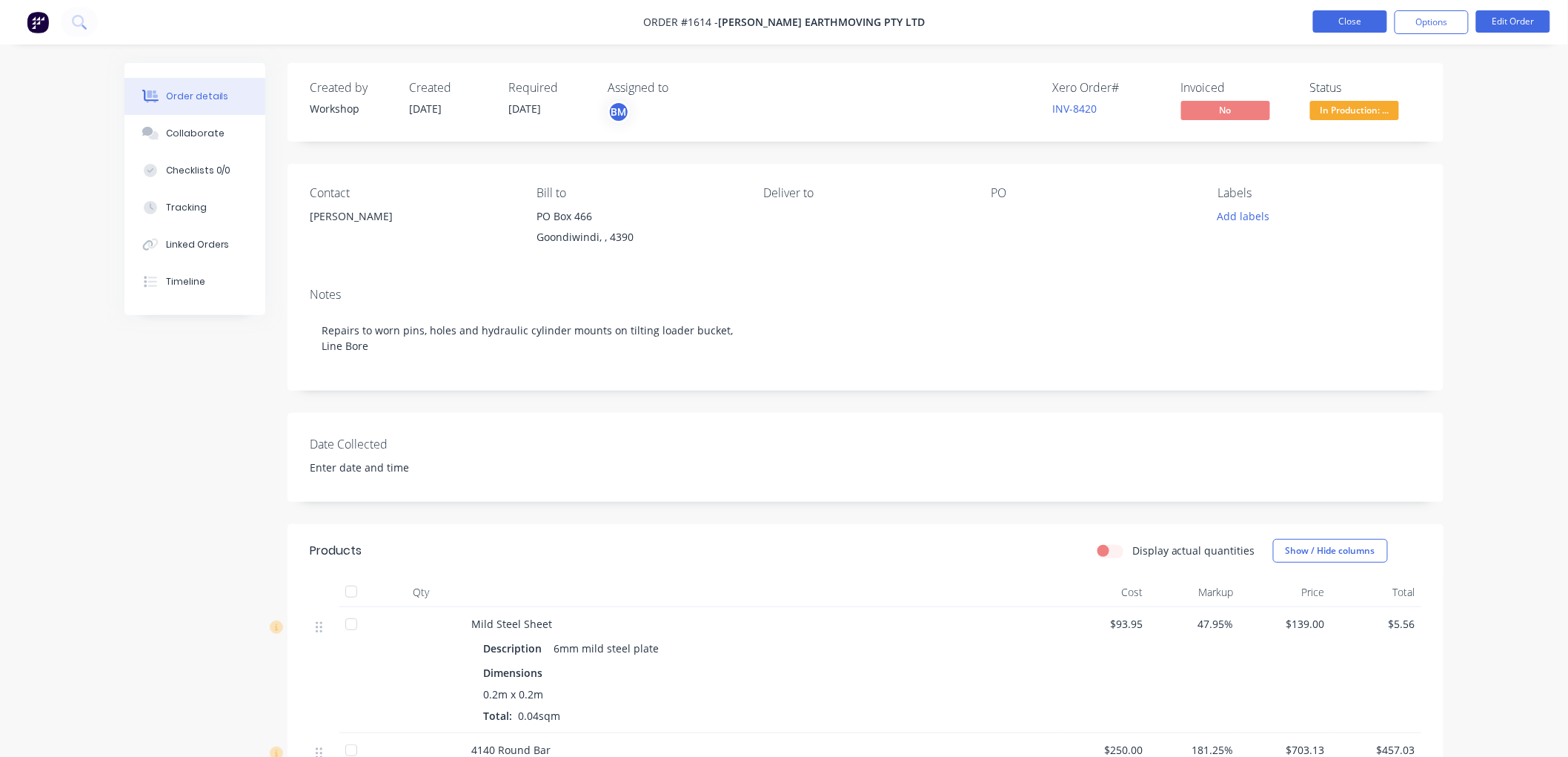
click at [1345, 19] on button "Close" at bounding box center [1351, 21] width 74 height 22
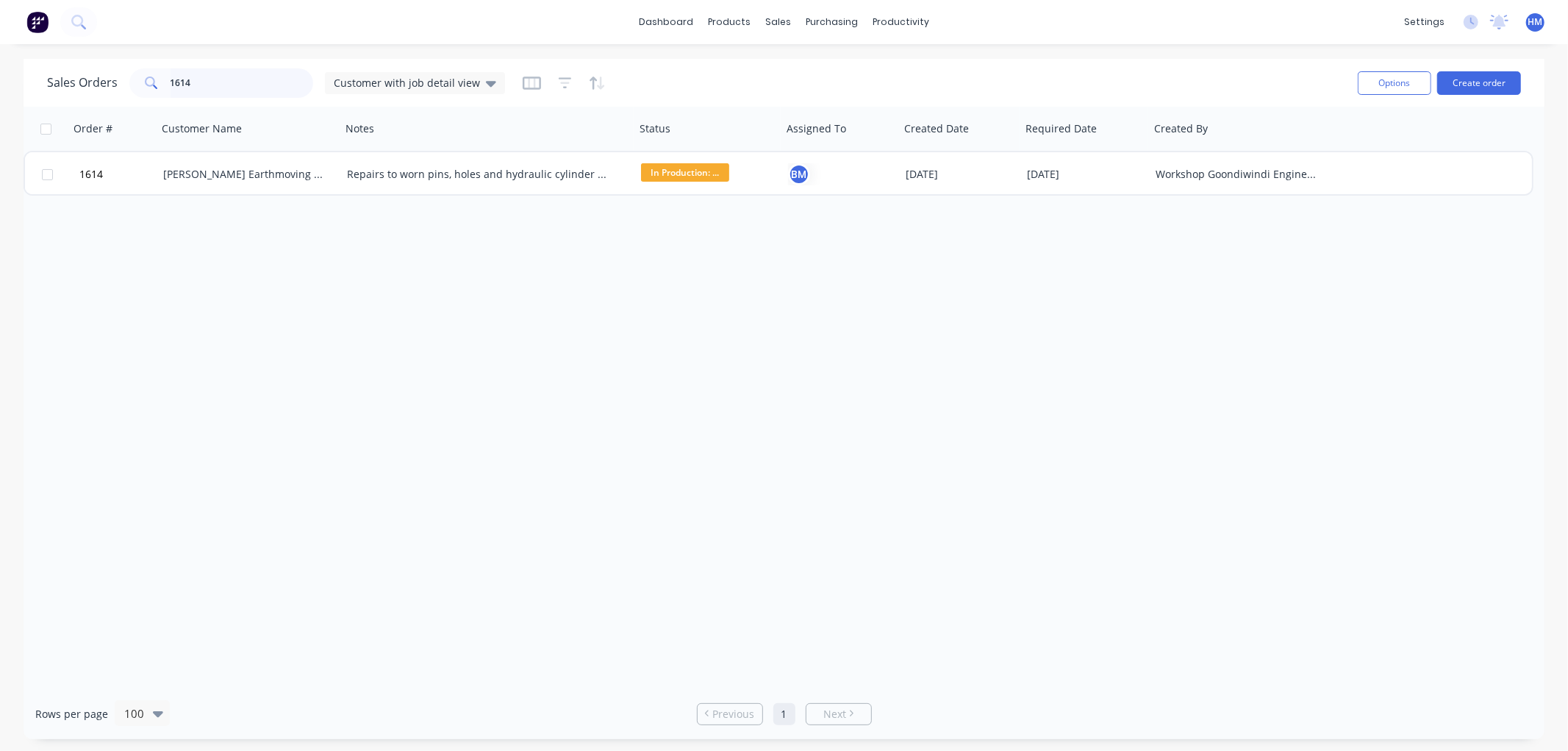
click at [236, 81] on input "1614" at bounding box center [242, 83] width 143 height 29
drag, startPoint x: 244, startPoint y: 79, endPoint x: 136, endPoint y: 79, distance: 108.0
click at [136, 79] on div "1614" at bounding box center [220, 83] width 184 height 29
type input "T"
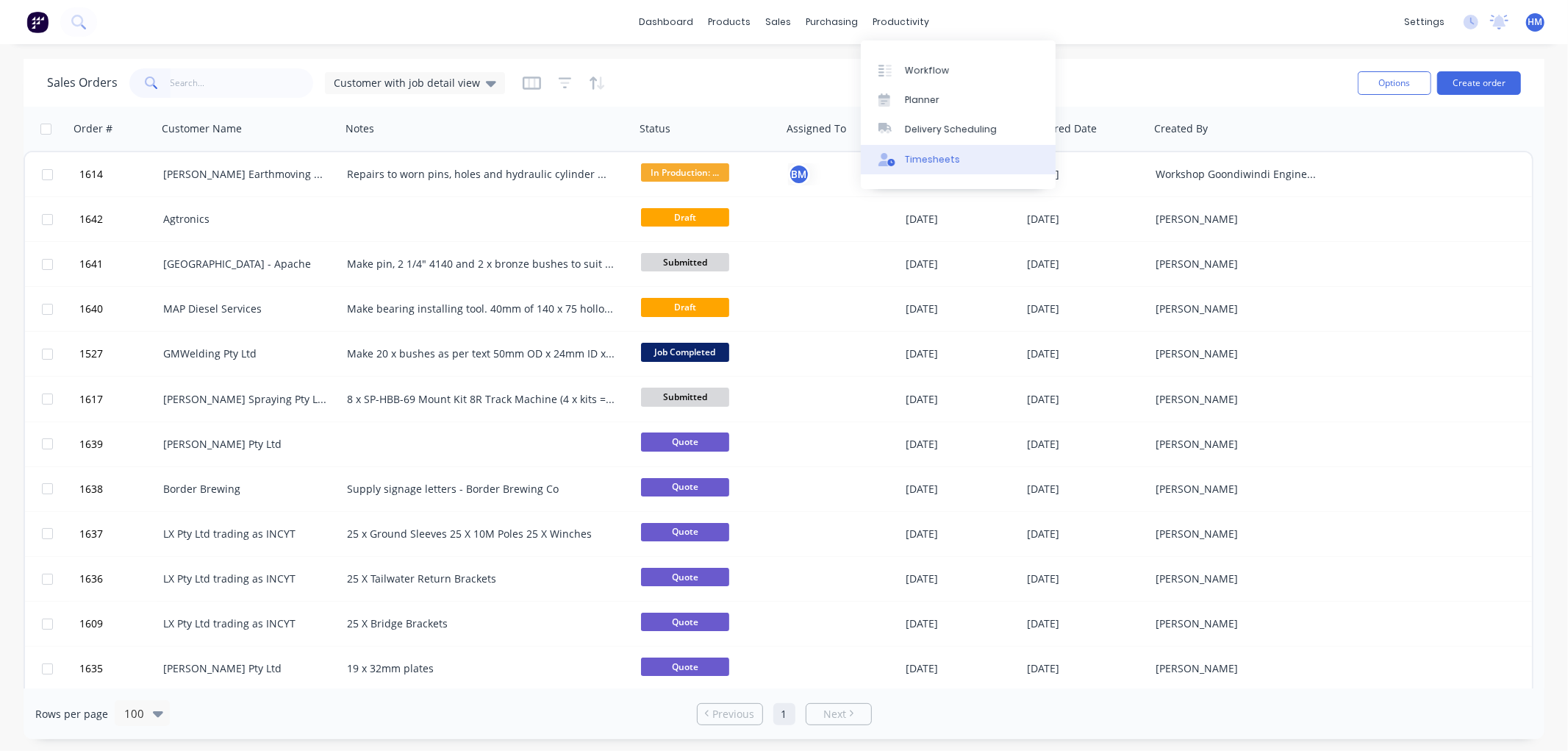
click at [909, 159] on div "Timesheets" at bounding box center [933, 159] width 56 height 13
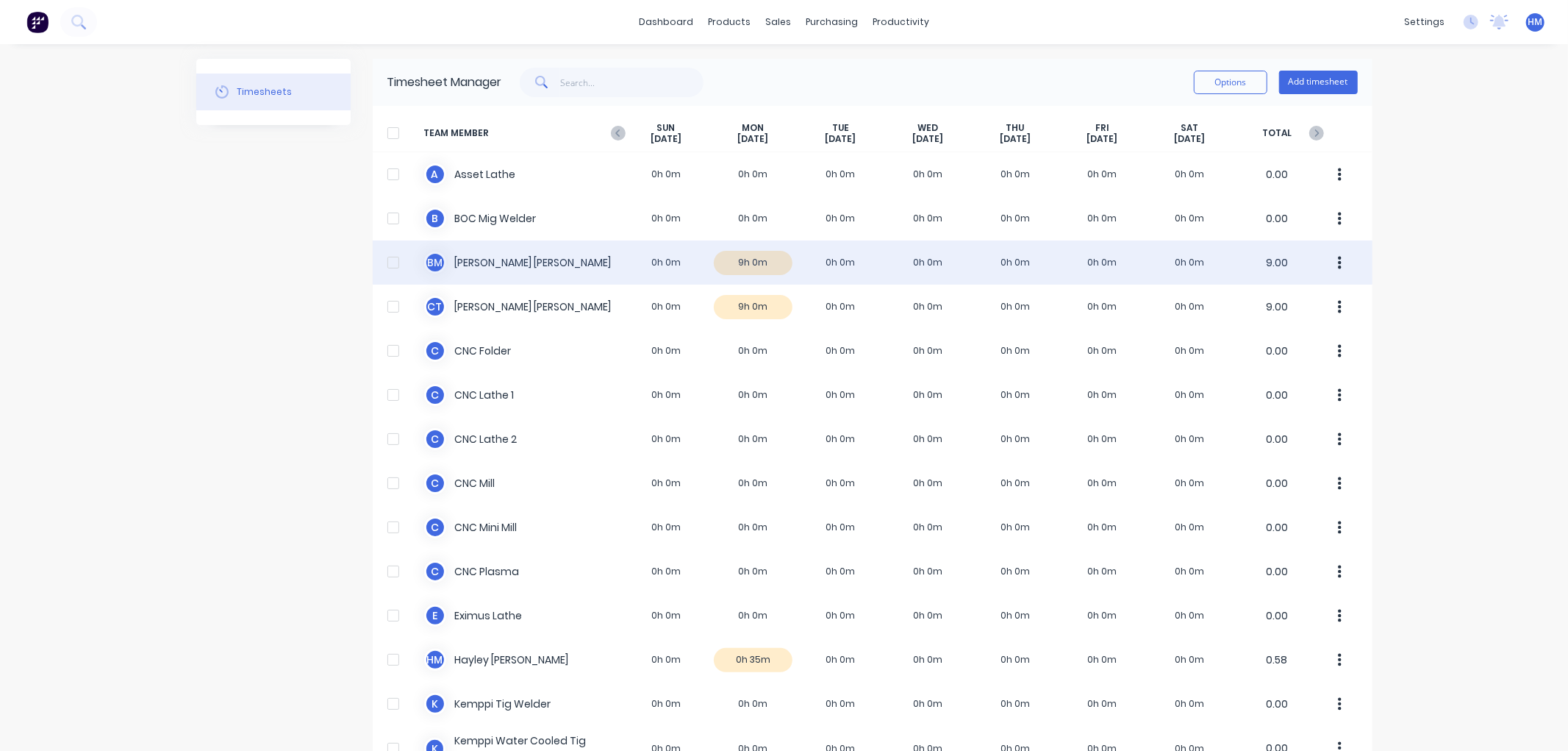
click at [755, 263] on div "B M Brendan McCormick 0h 0m 9h 0m 0h 0m 0h 0m 0h 0m 0h 0m 0h 0m 9.00" at bounding box center [873, 262] width 1000 height 44
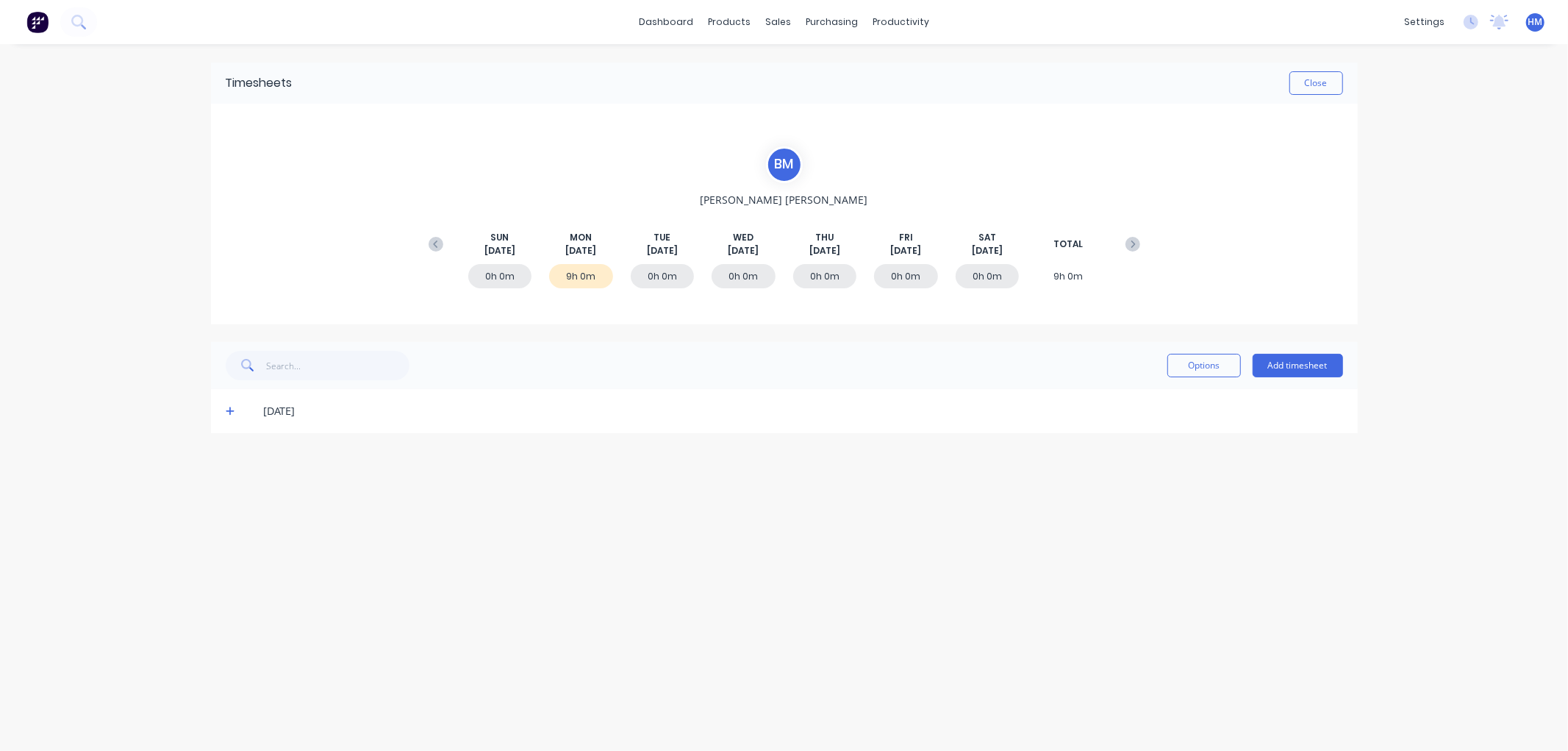
click at [234, 410] on icon at bounding box center [231, 411] width 9 height 10
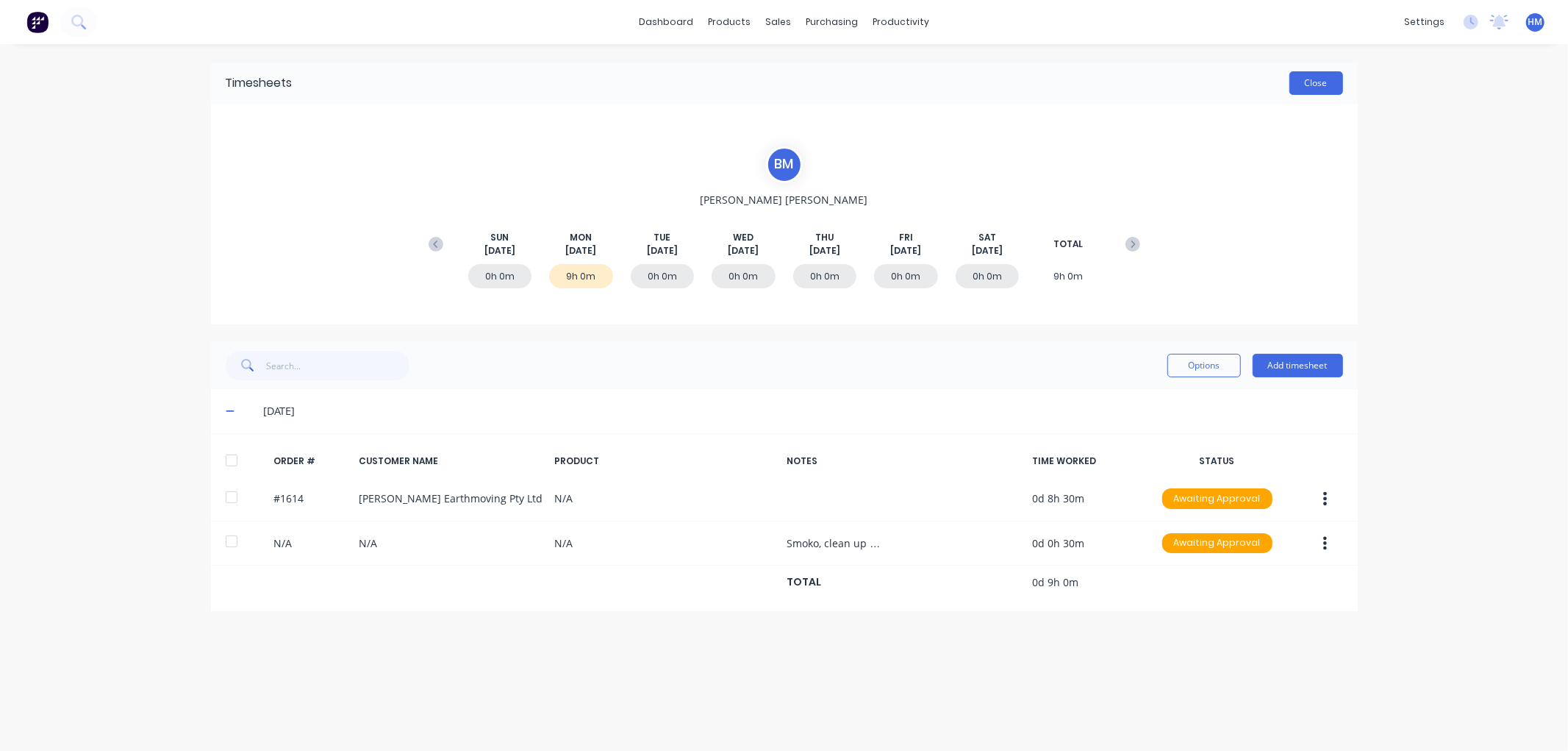
click at [1321, 78] on button "Close" at bounding box center [1316, 83] width 54 height 24
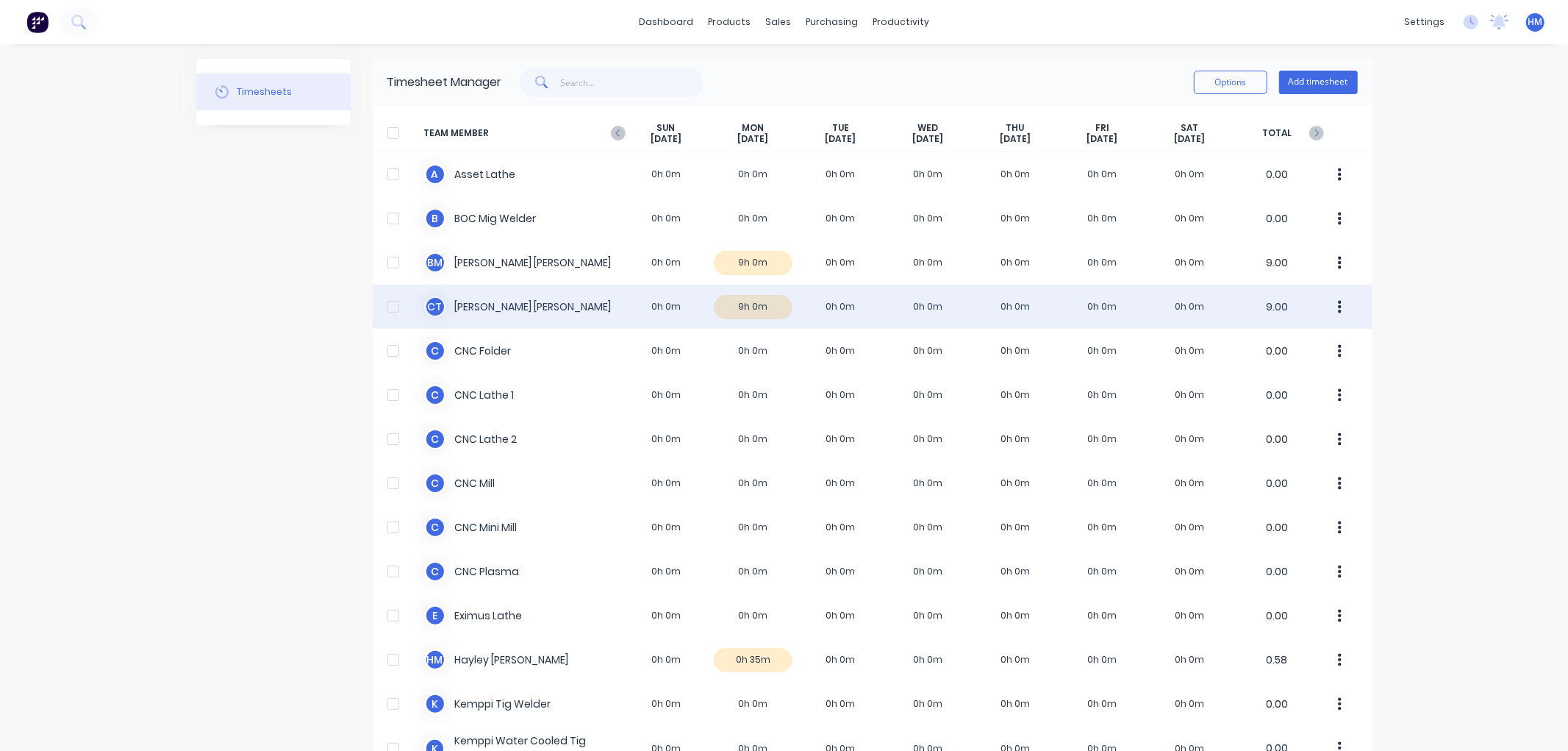
click at [746, 303] on div "C T Charlie Thompson 0h 0m 9h 0m 0h 0m 0h 0m 0h 0m 0h 0m 0h 0m 9.00" at bounding box center [873, 306] width 1000 height 44
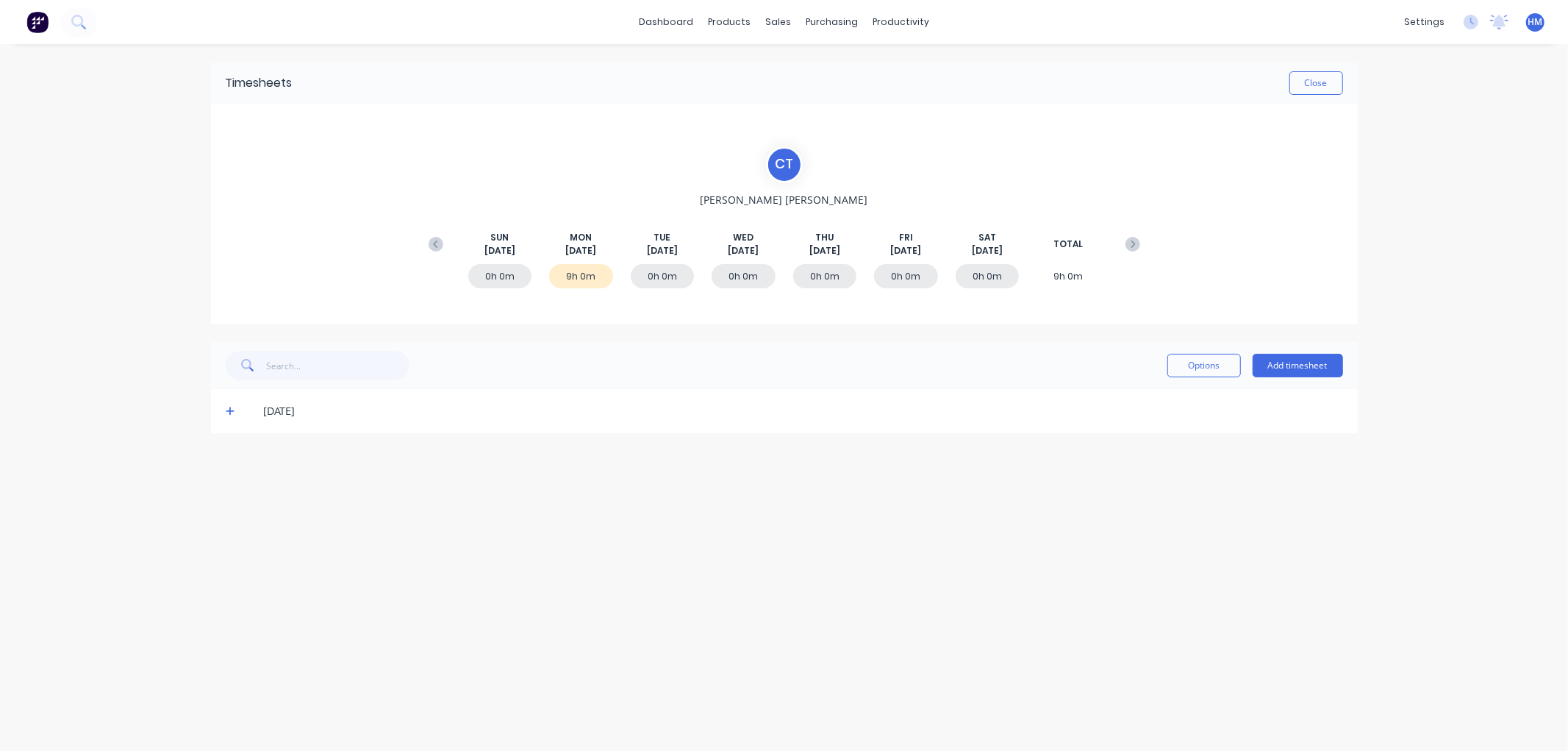
click at [226, 407] on icon at bounding box center [231, 411] width 9 height 10
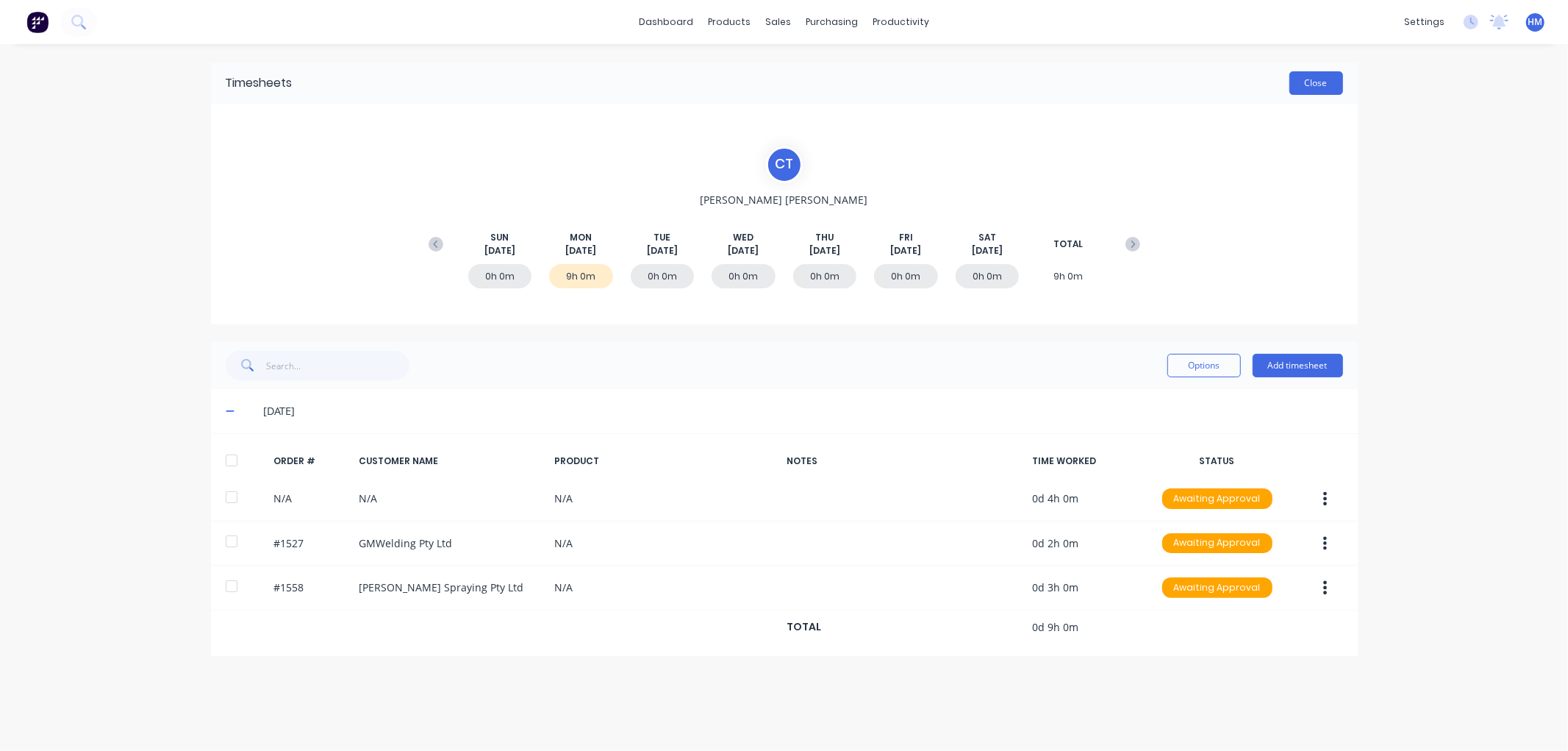
click at [1316, 79] on button "Close" at bounding box center [1316, 83] width 54 height 24
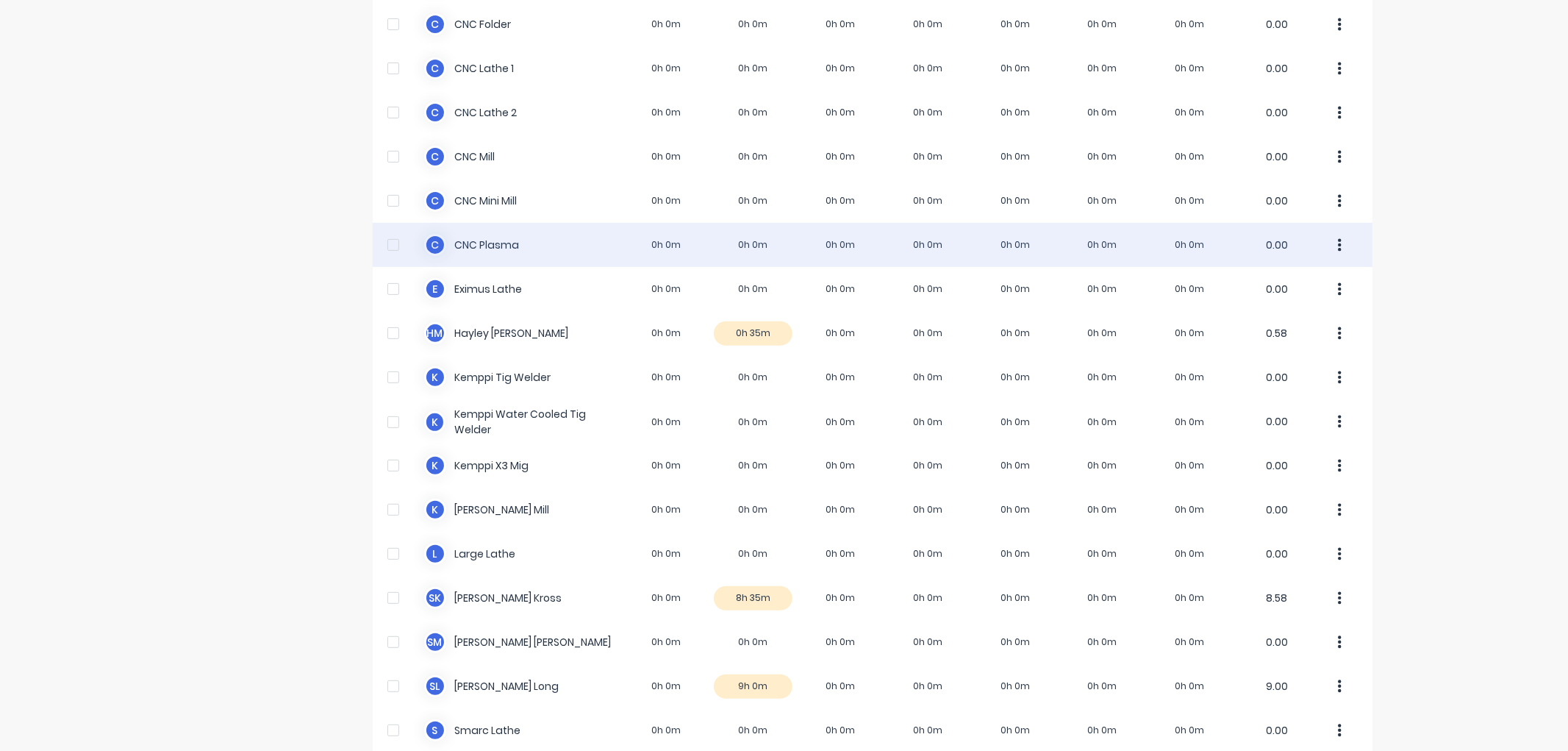
scroll to position [408, 0]
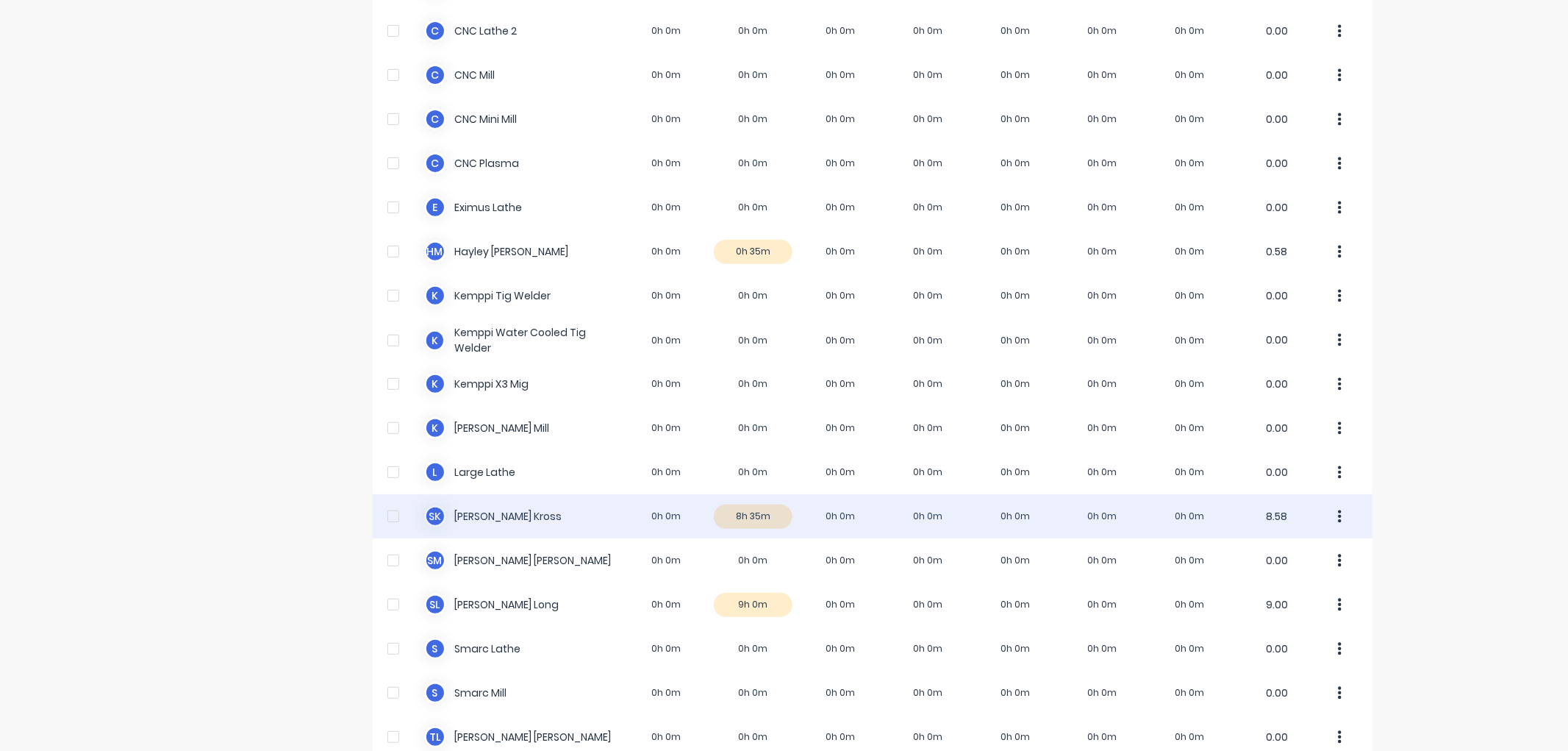
click at [745, 515] on div "S K Seth Kross 0h 0m 8h 35m 0h 0m 0h 0m 0h 0m 0h 0m 0h 0m 8.58" at bounding box center [873, 515] width 1000 height 44
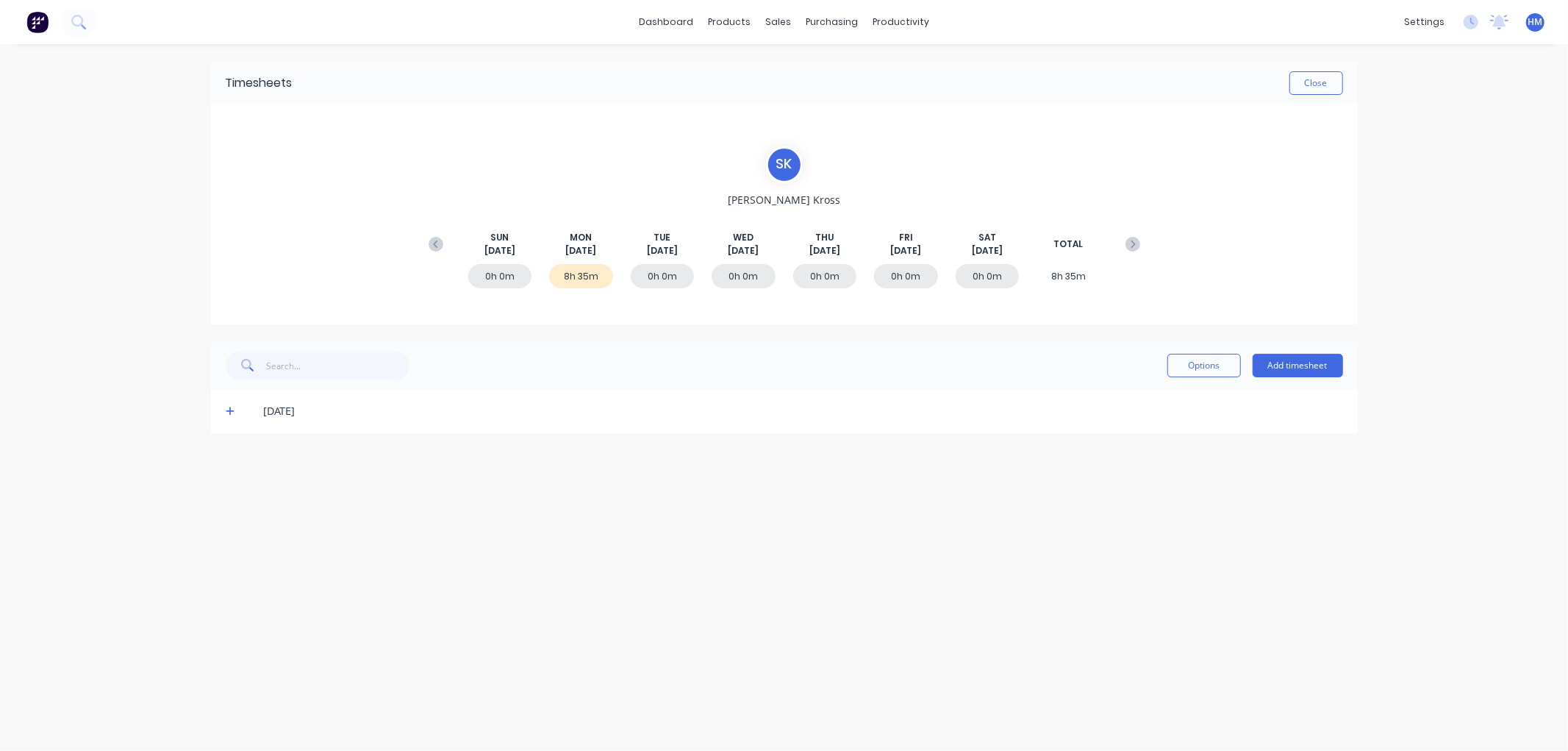
click at [226, 416] on span at bounding box center [234, 411] width 15 height 15
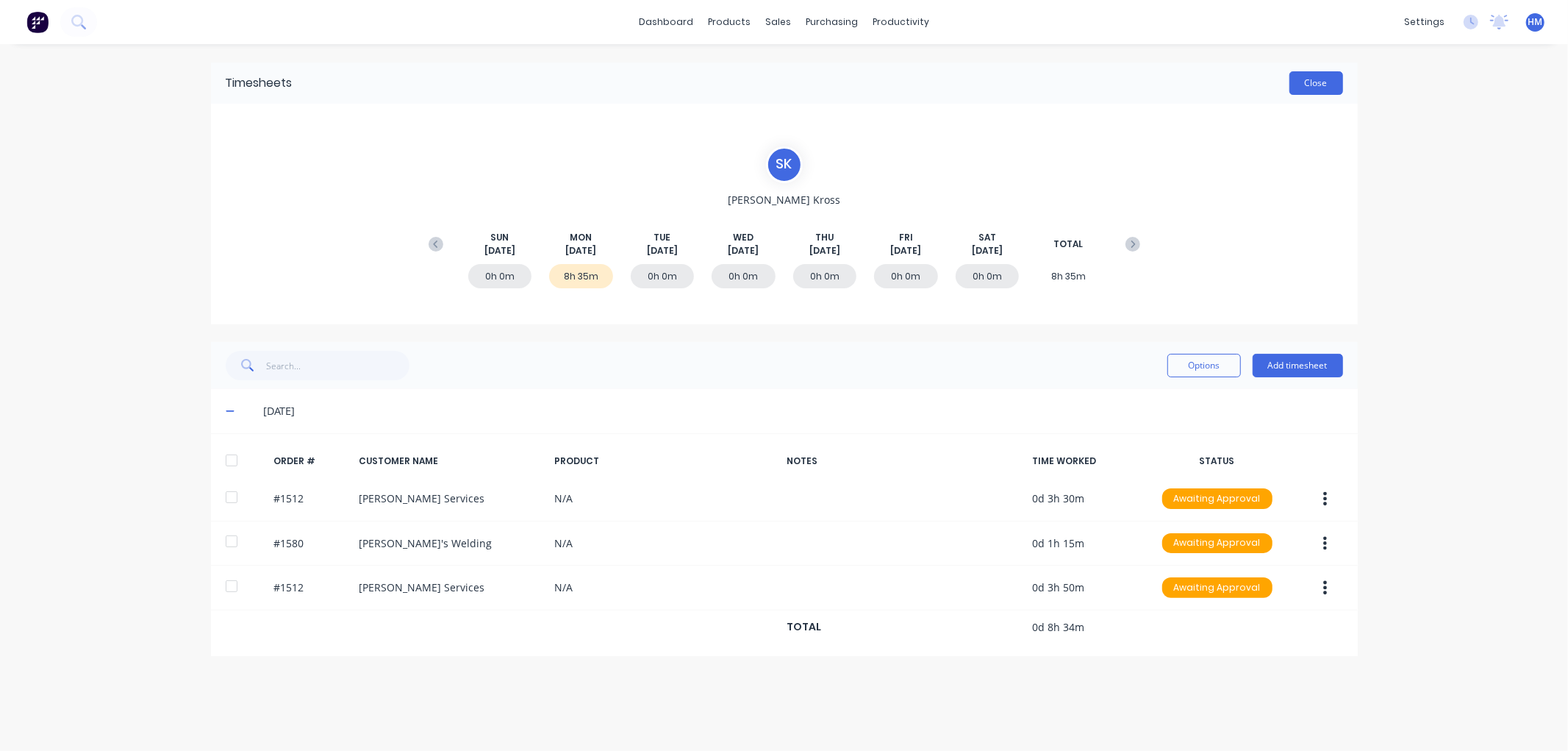
click at [1317, 84] on button "Close" at bounding box center [1316, 83] width 54 height 24
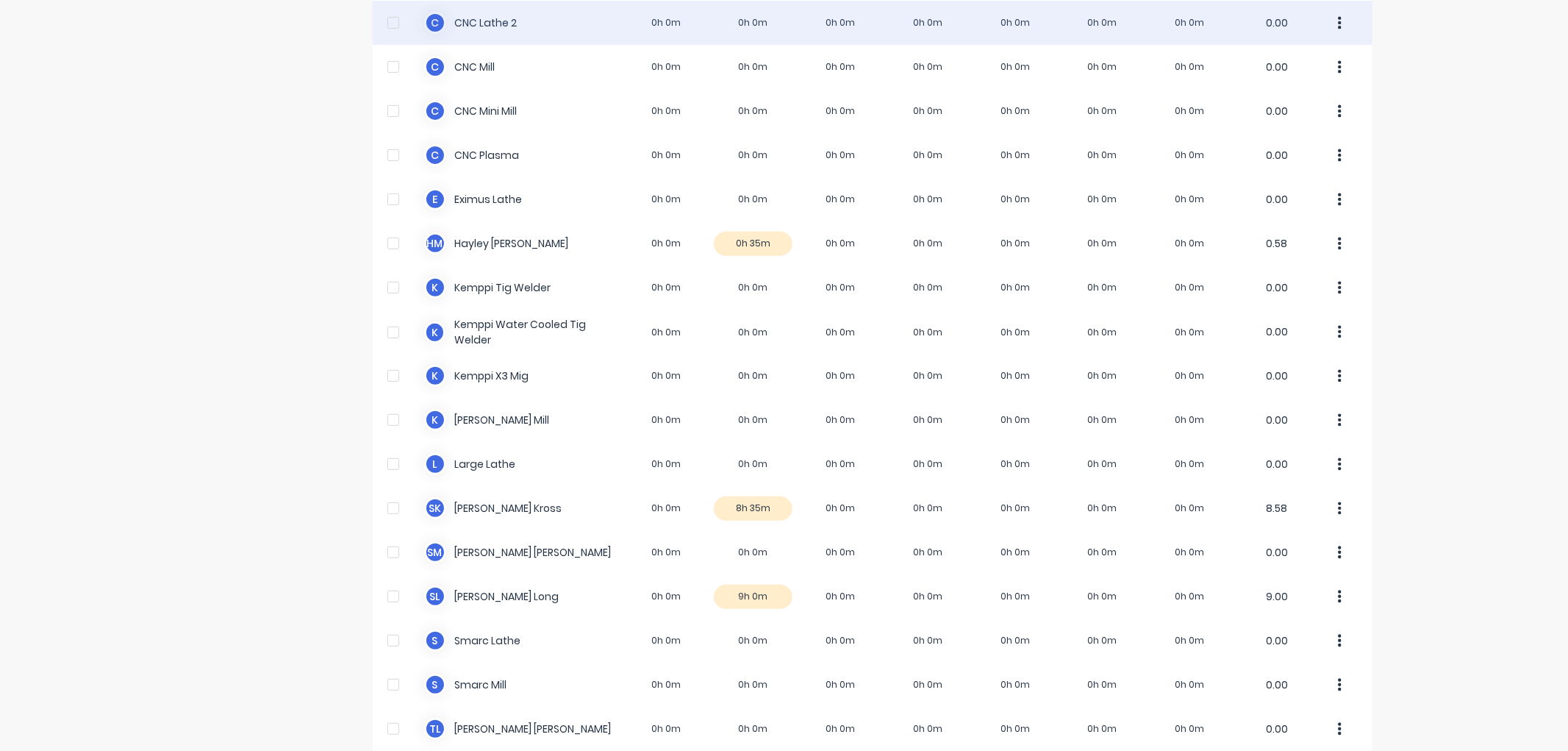
scroll to position [490, 0]
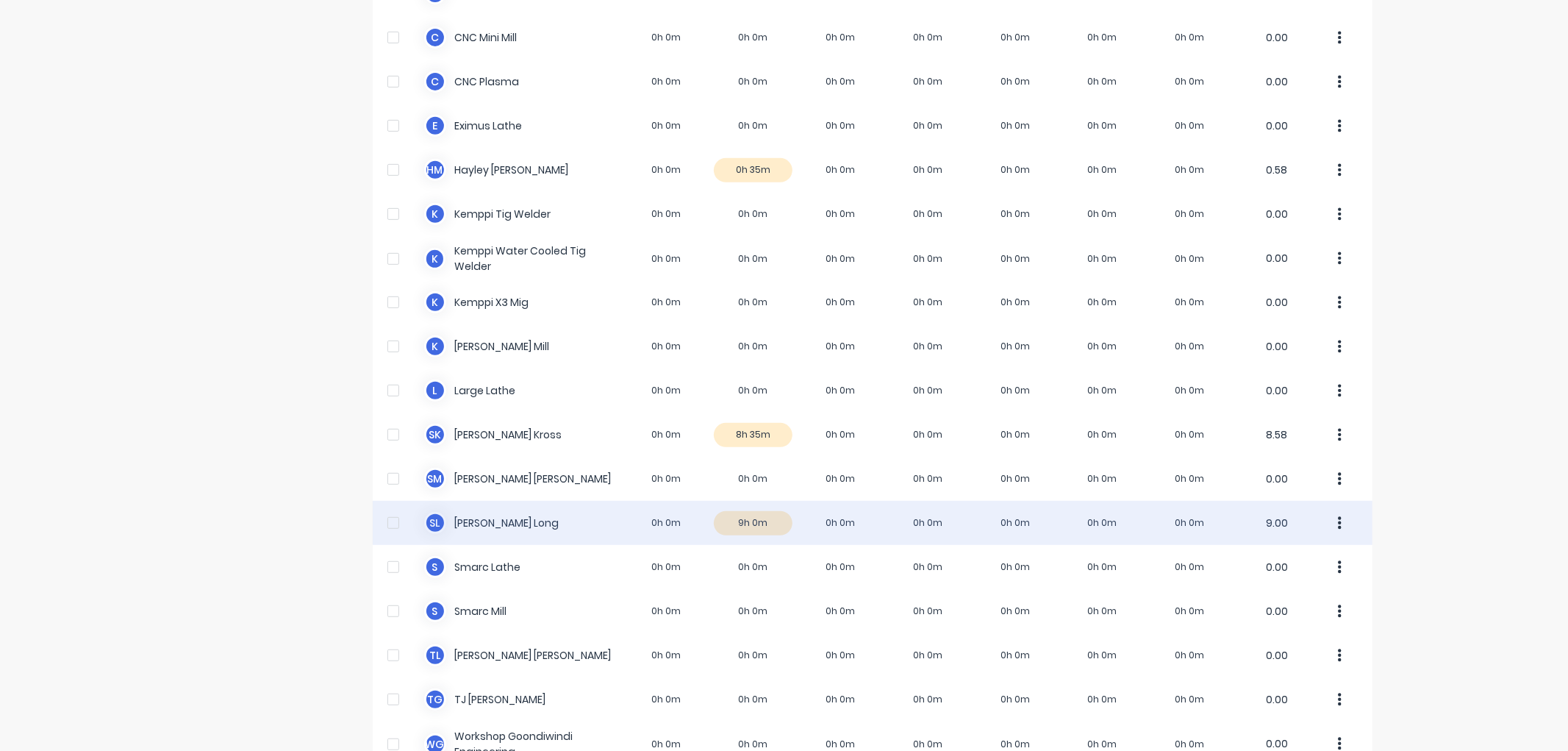
click at [743, 504] on div "S L Sheridan Long 0h 0m 9h 0m 0h 0m 0h 0m 0h 0m 0h 0m 0h 0m 9.00" at bounding box center [873, 522] width 1000 height 44
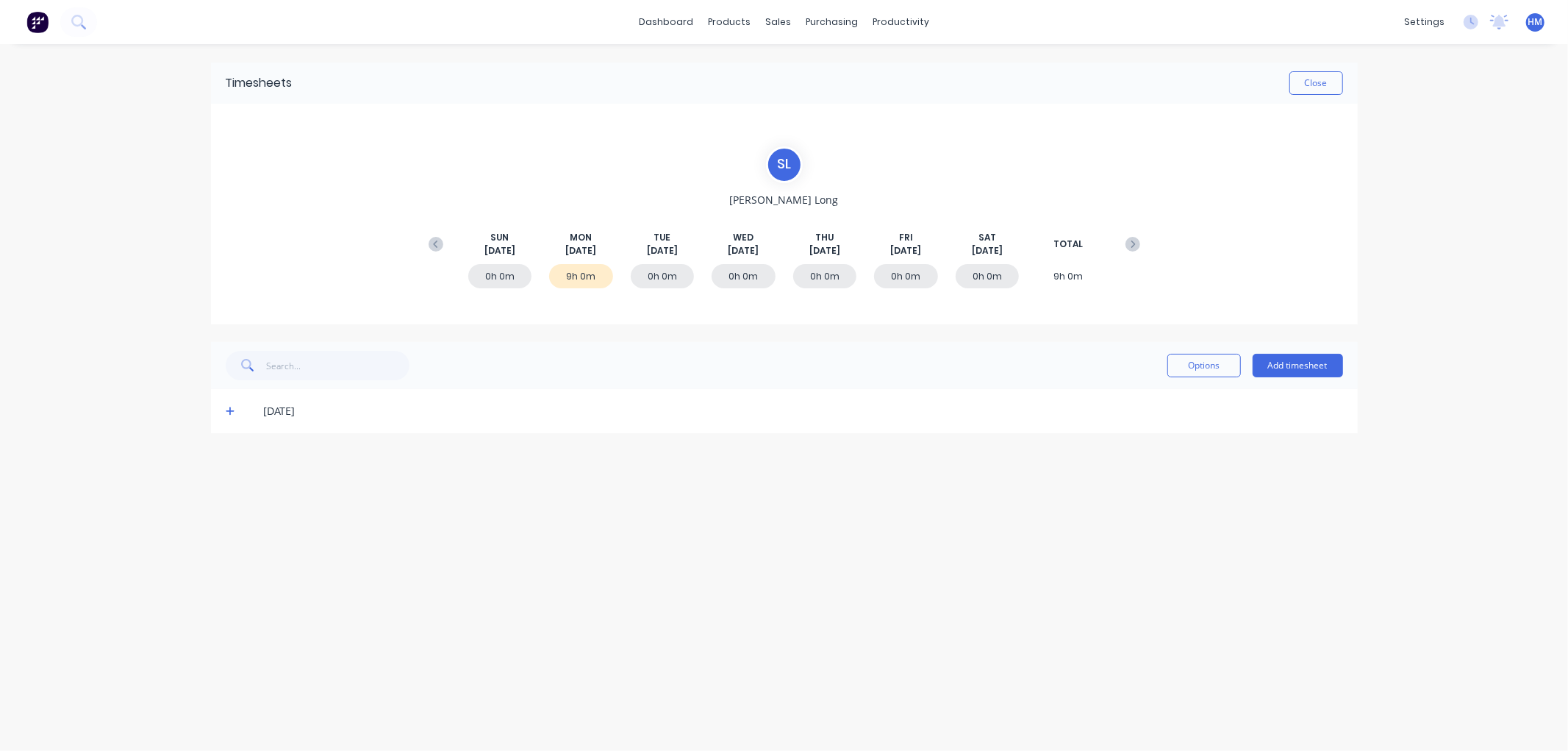
click at [231, 409] on icon at bounding box center [231, 411] width 9 height 10
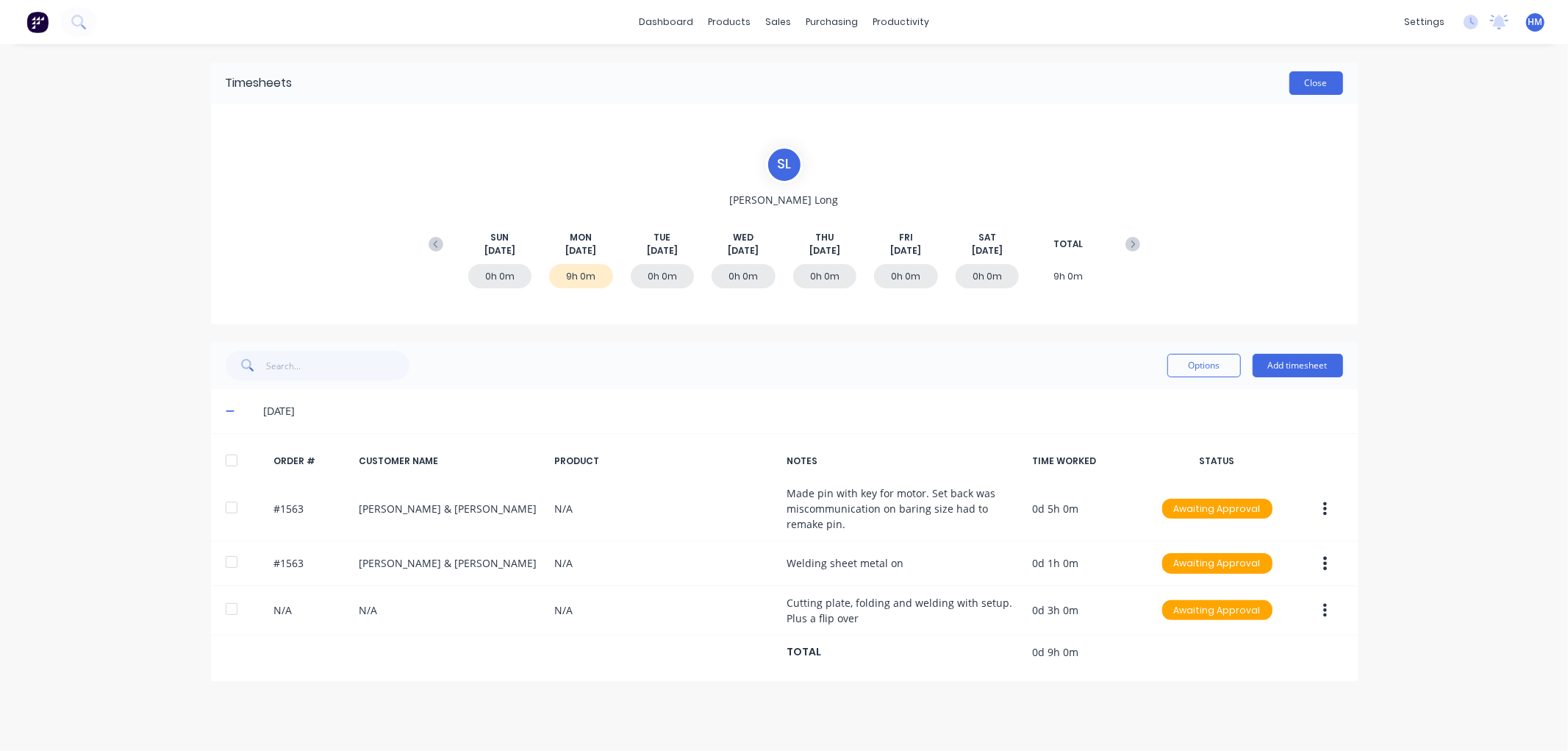
click at [1309, 85] on button "Close" at bounding box center [1316, 83] width 54 height 24
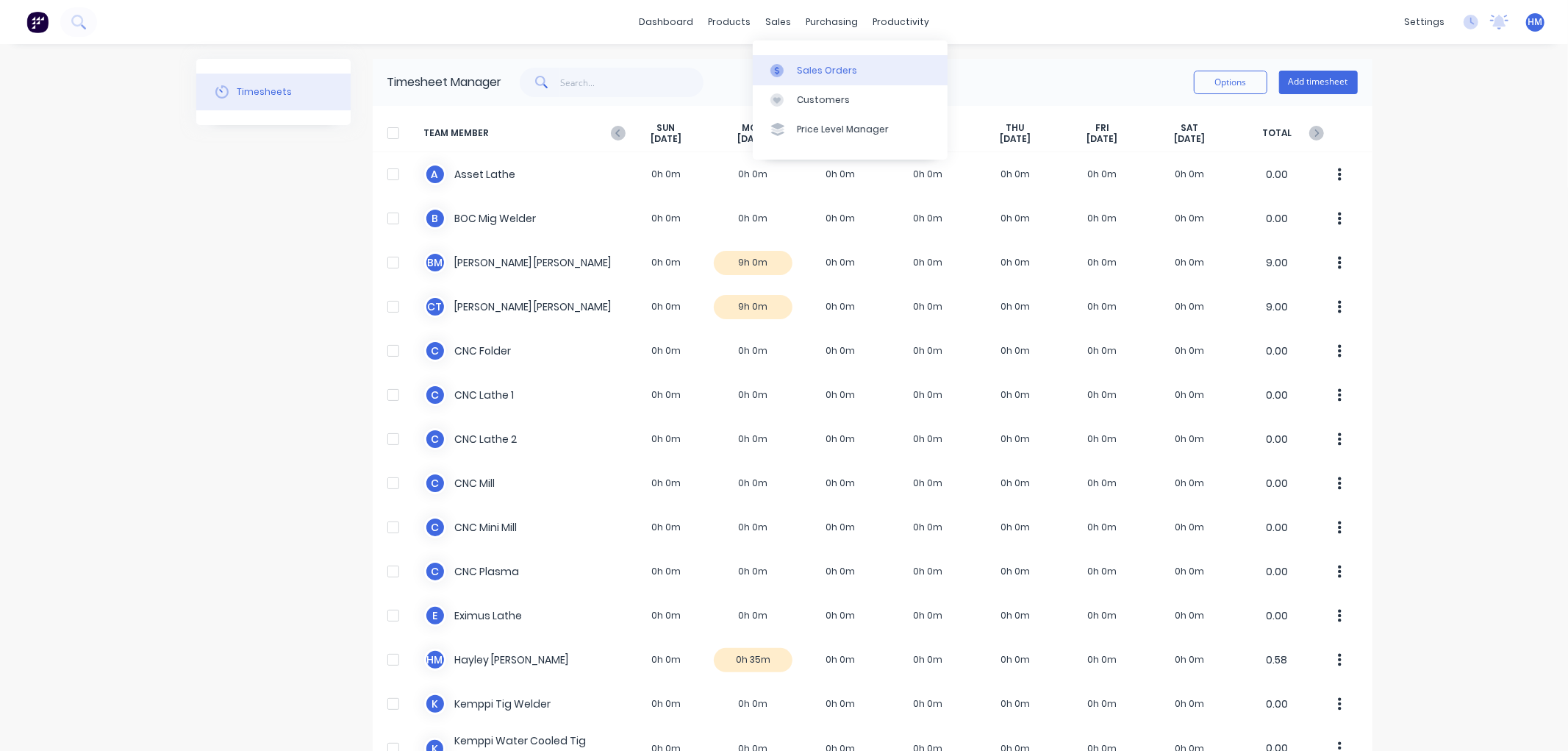
click at [806, 68] on div "Sales Orders" at bounding box center [827, 71] width 60 height 13
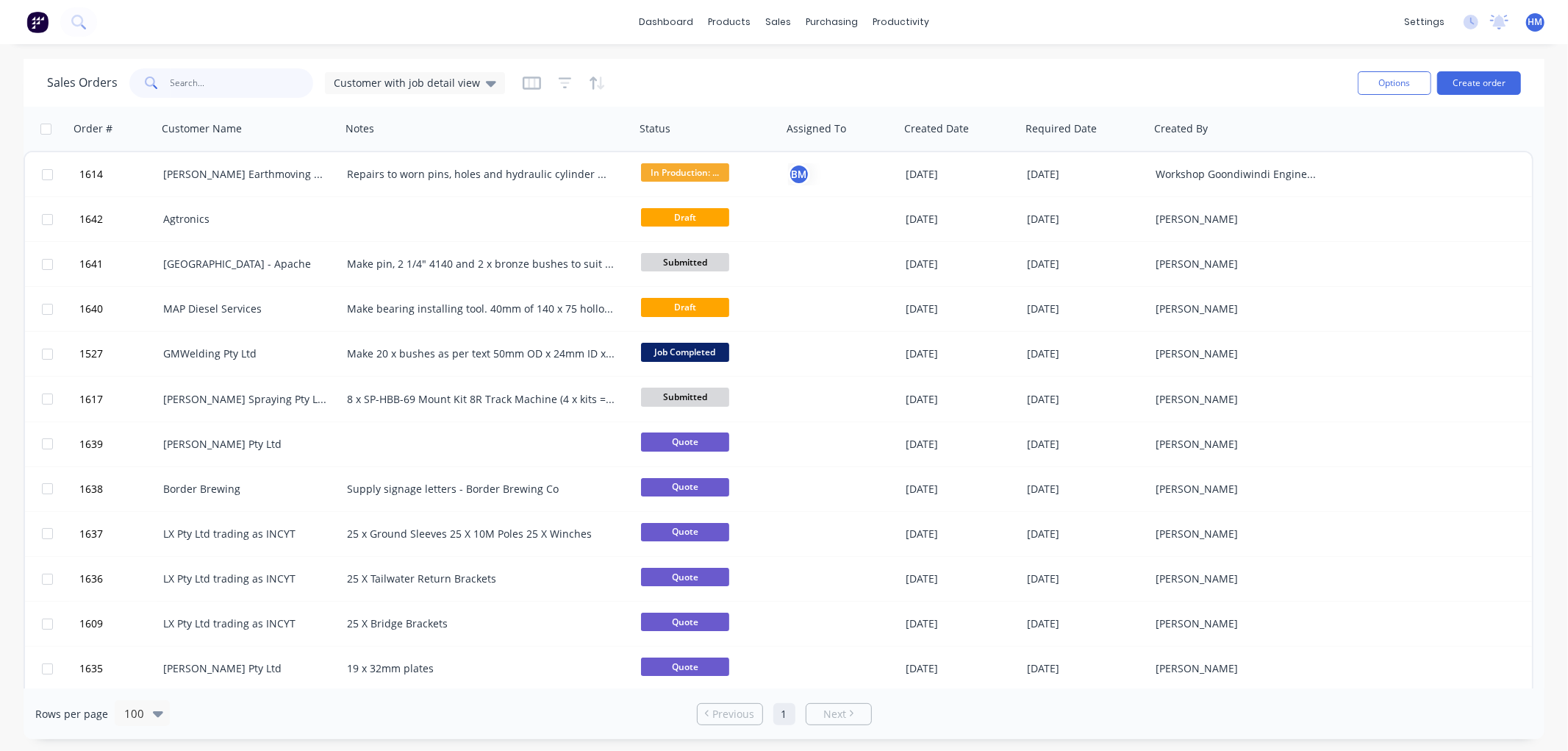
click at [213, 92] on input "text" at bounding box center [242, 83] width 143 height 29
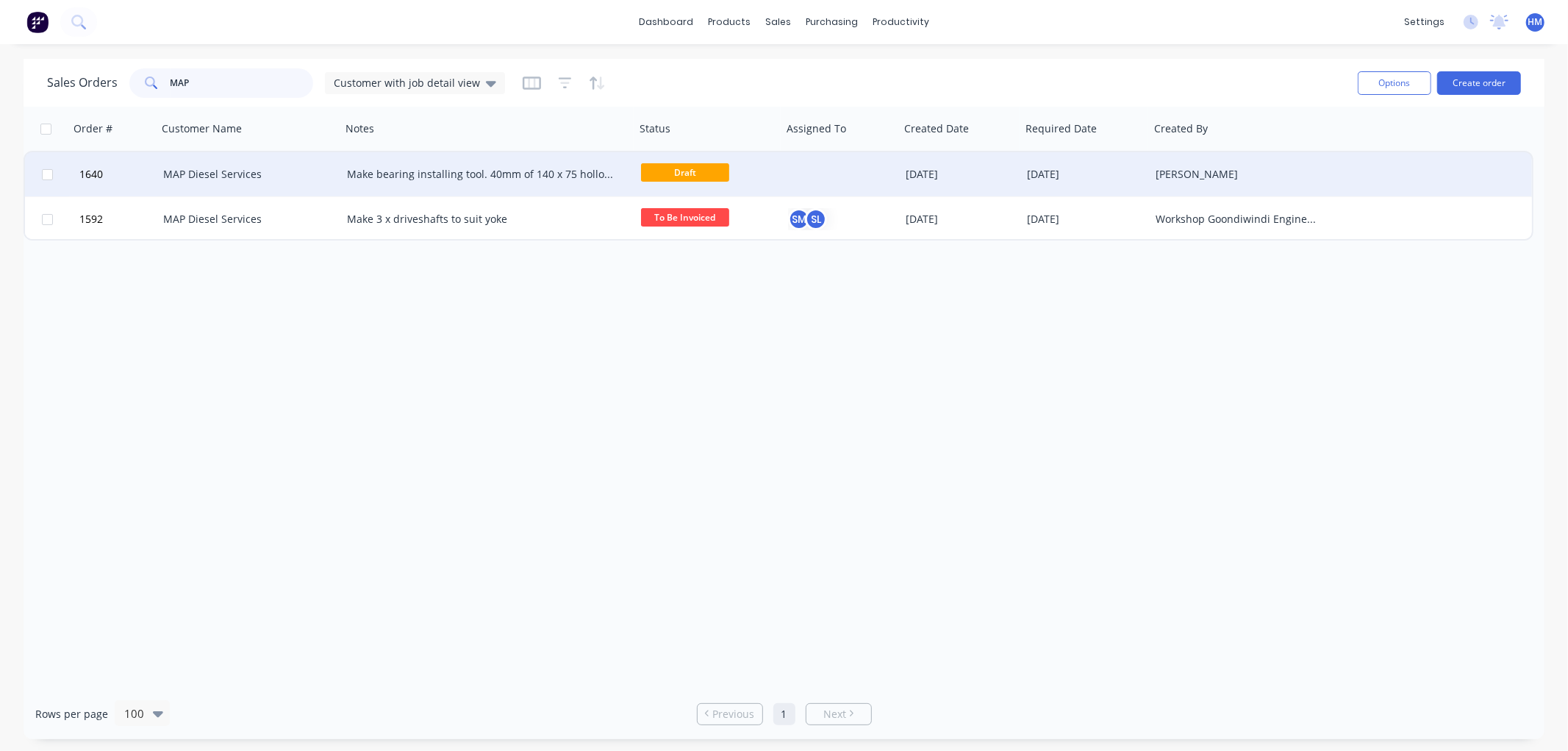
type input "MAP"
click at [204, 167] on div "MAP Diesel Services" at bounding box center [244, 174] width 163 height 15
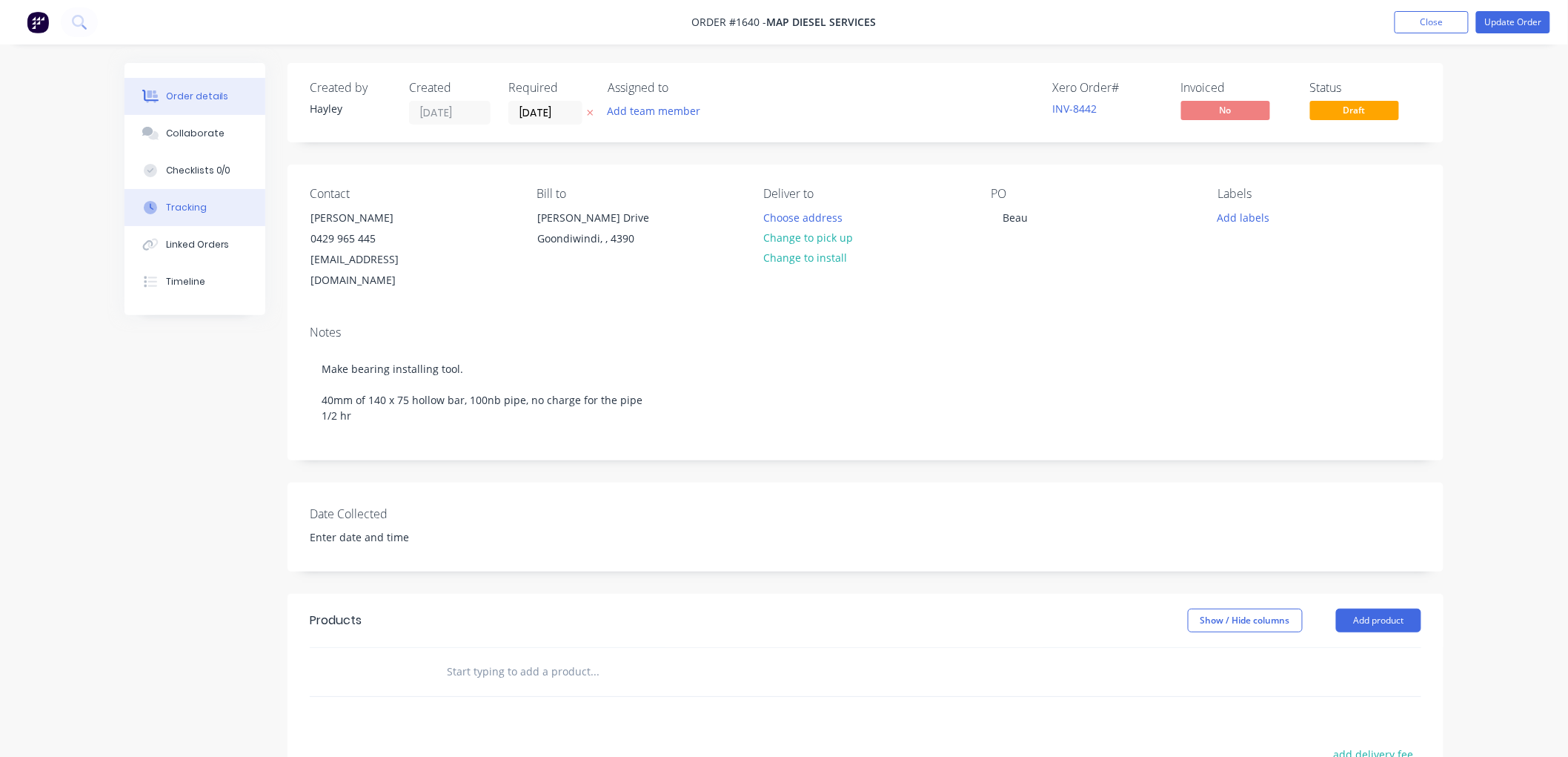
click at [183, 204] on div "Tracking" at bounding box center [186, 207] width 41 height 13
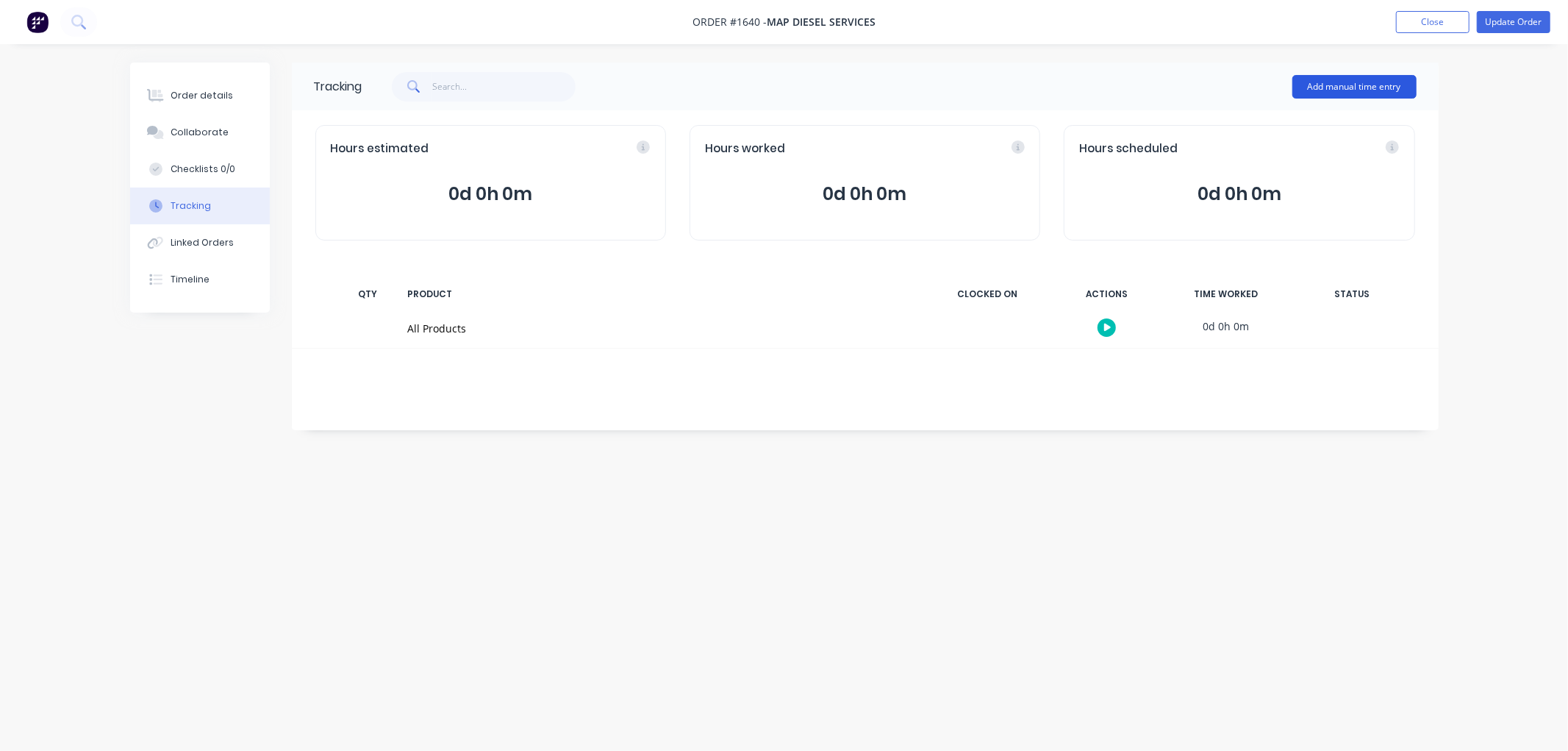
click at [1336, 81] on button "Add manual time entry" at bounding box center [1355, 87] width 124 height 24
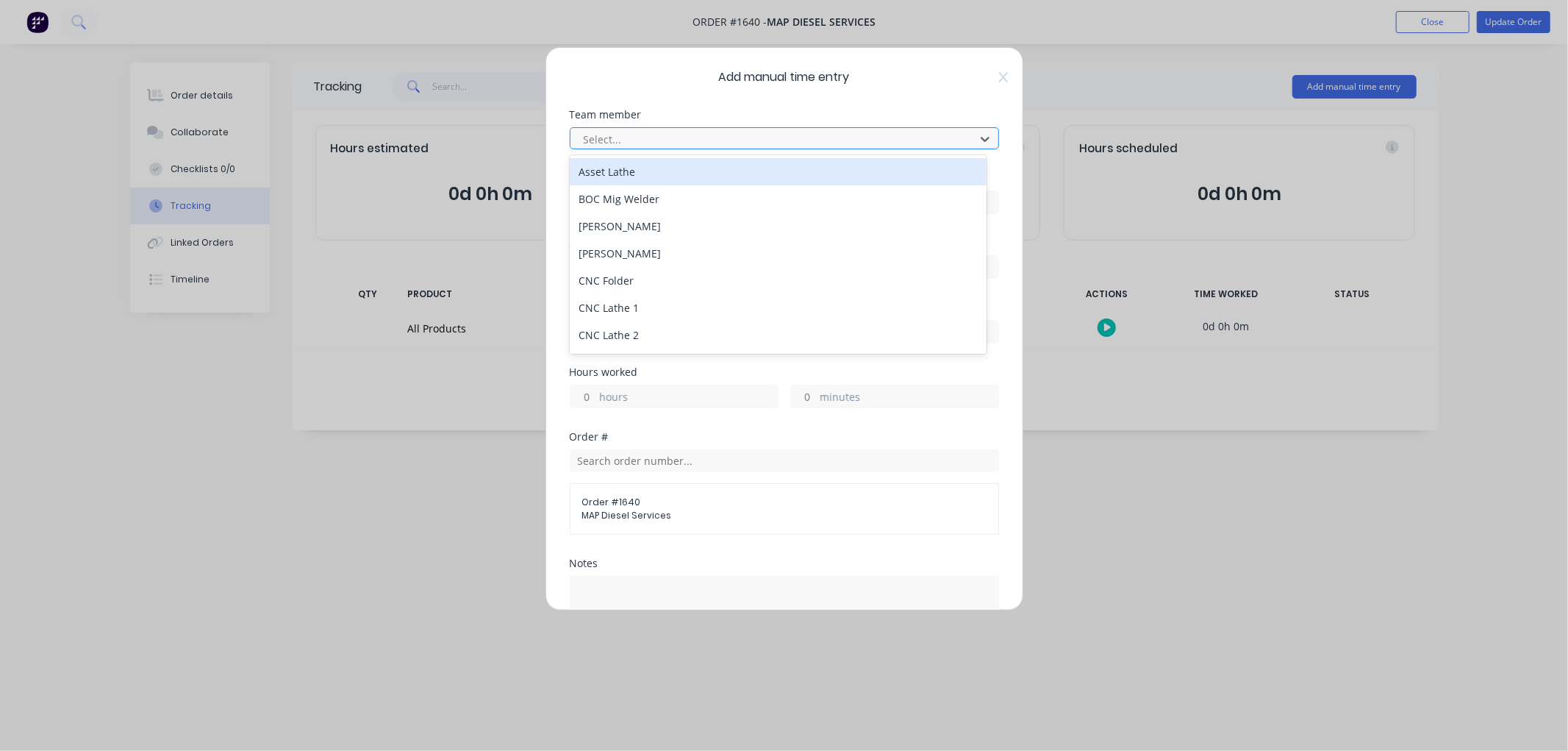
click at [628, 136] on div at bounding box center [775, 139] width 385 height 19
type input "sh"
click at [624, 172] on div "[PERSON_NAME]" at bounding box center [778, 171] width 416 height 27
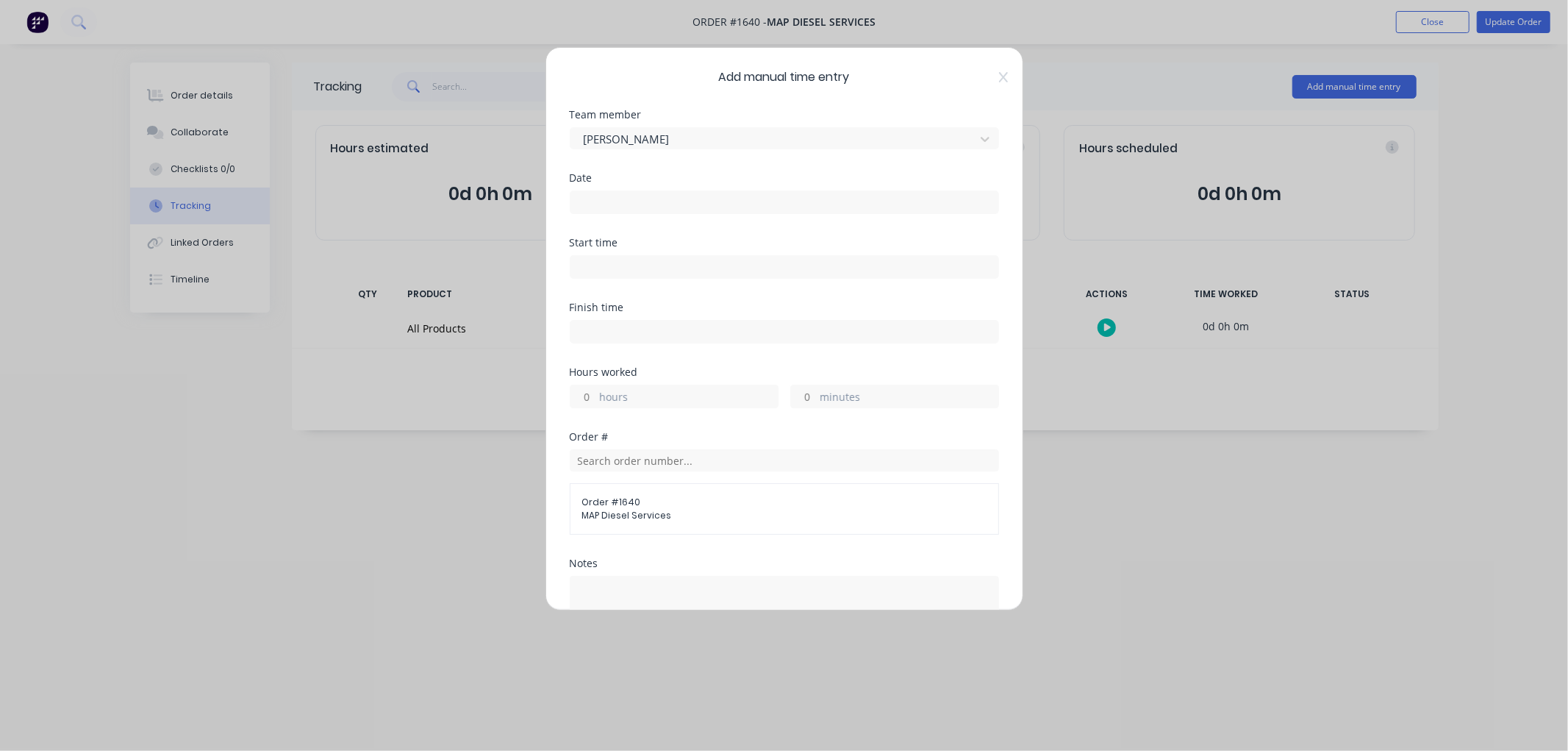
click at [613, 204] on input at bounding box center [785, 202] width 428 height 22
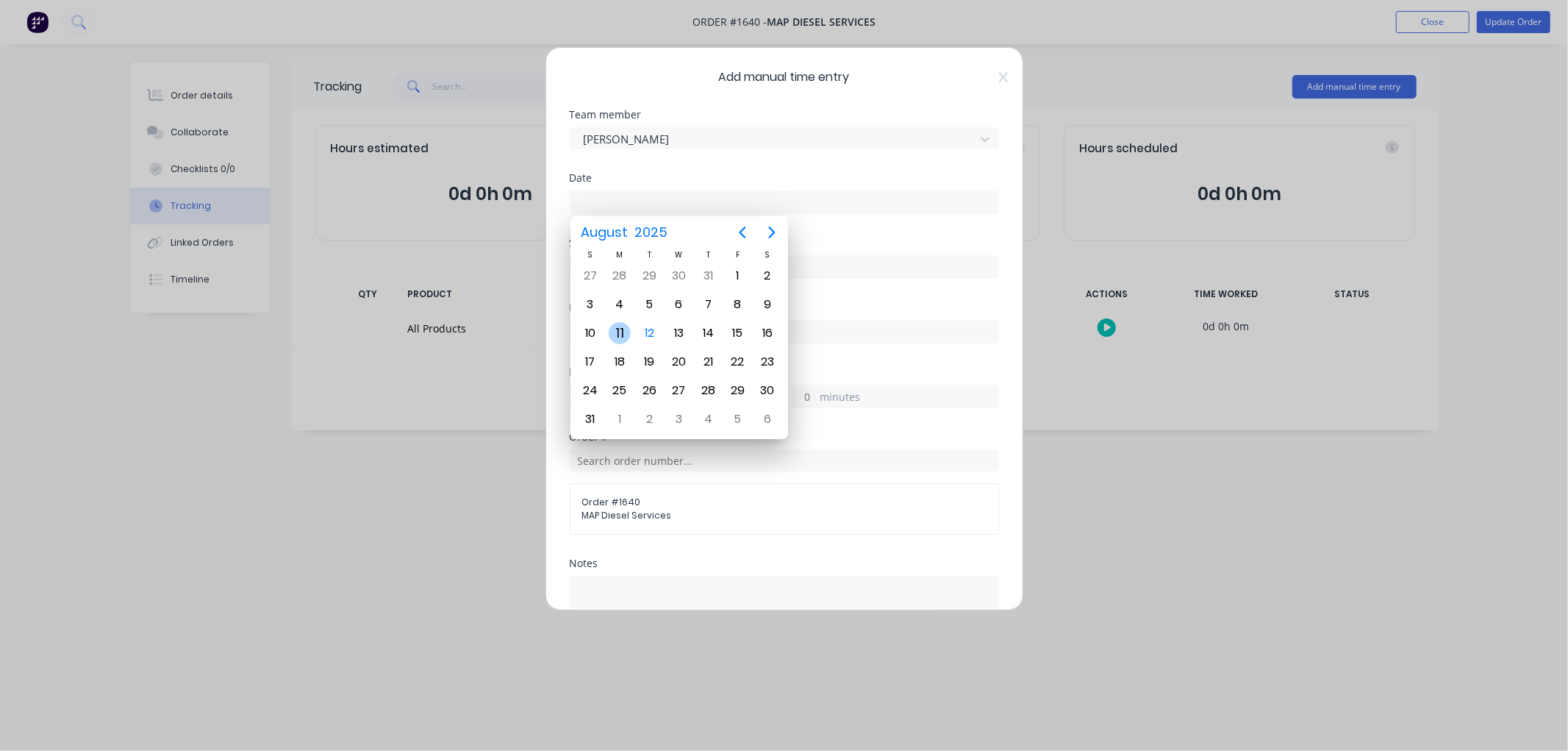
click at [623, 326] on div "11" at bounding box center [619, 333] width 22 height 22
type input "[DATE]"
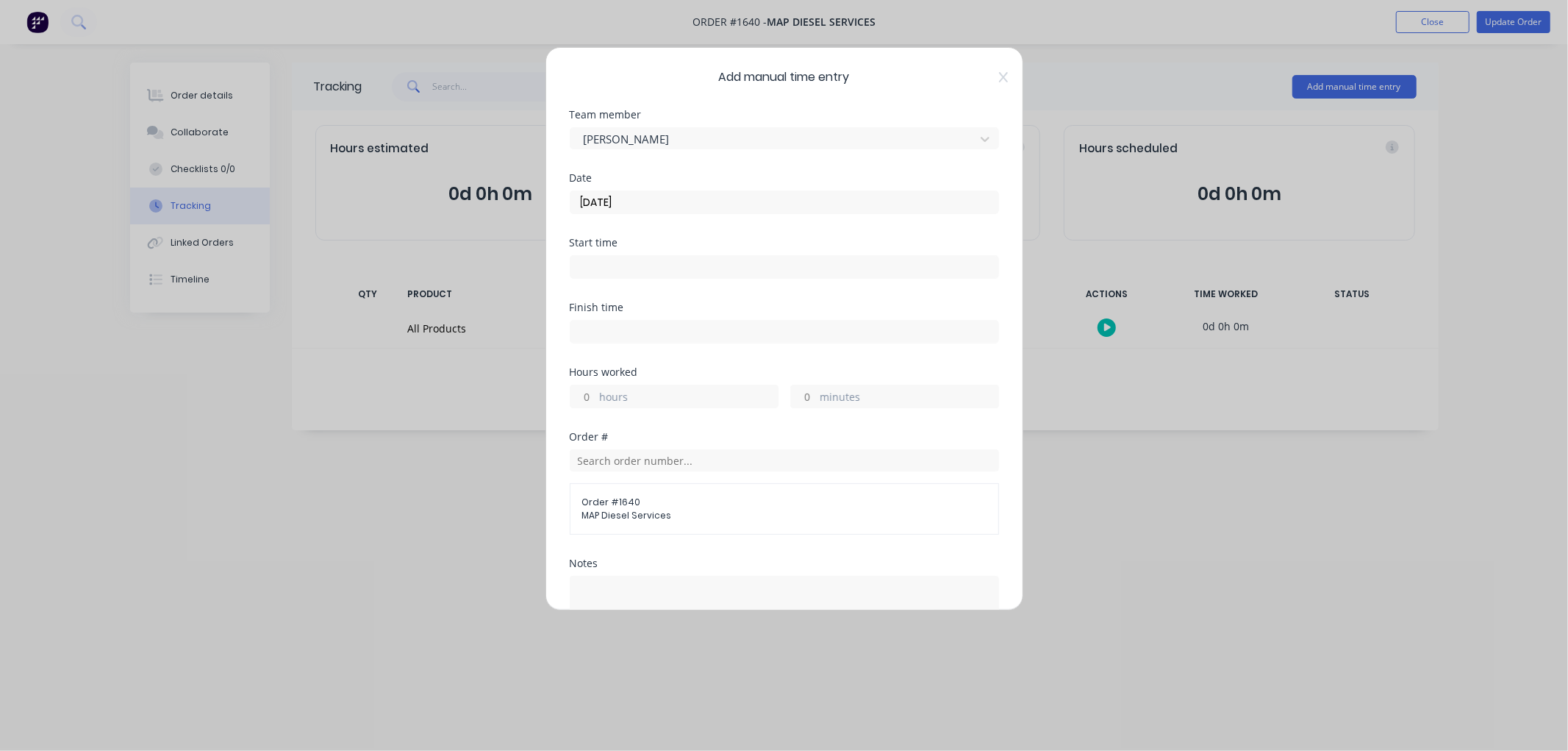
drag, startPoint x: 809, startPoint y: 395, endPoint x: 771, endPoint y: 395, distance: 38.0
click at [771, 395] on div "hours minutes" at bounding box center [785, 394] width 430 height 27
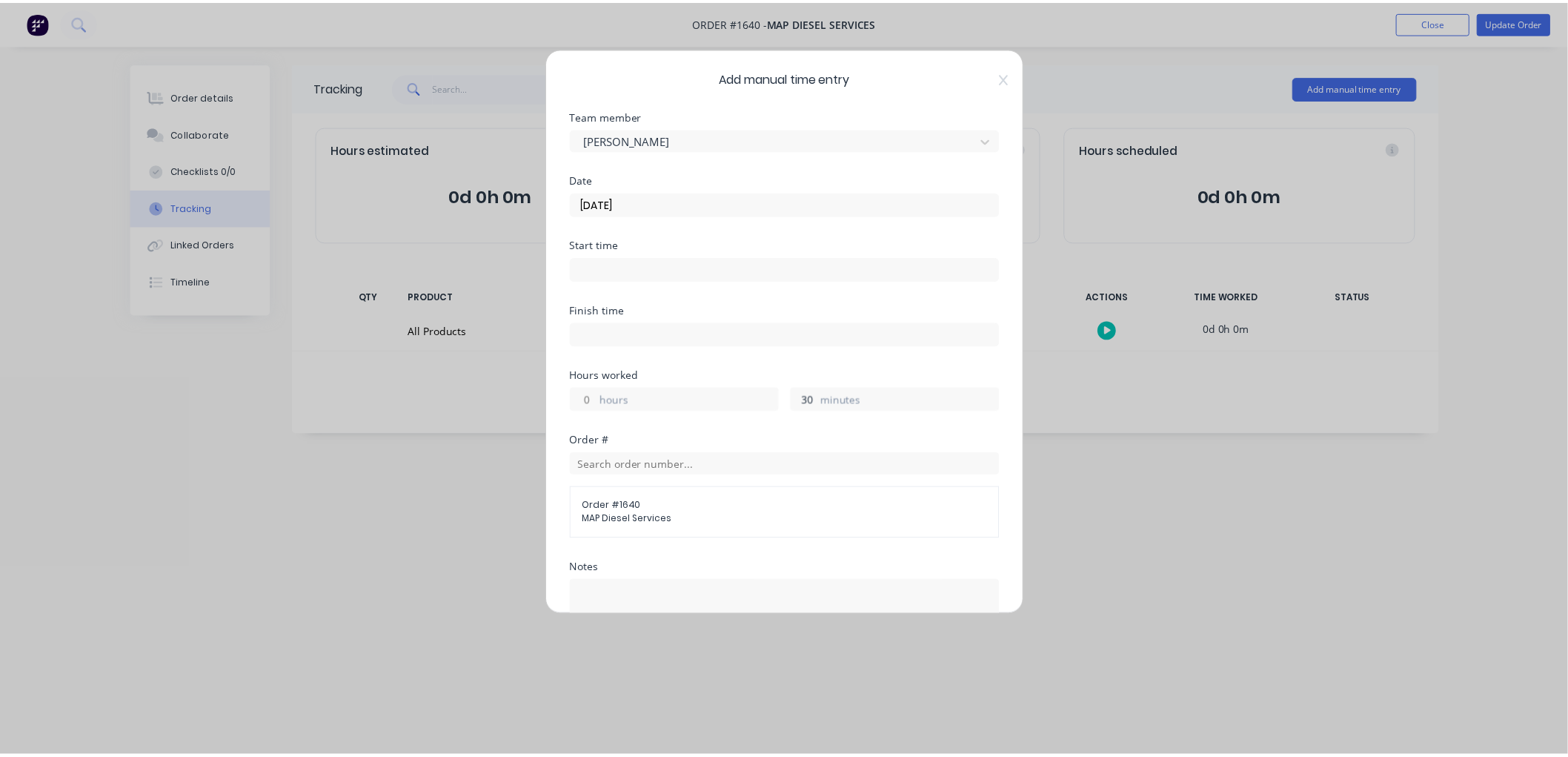
scroll to position [228, 0]
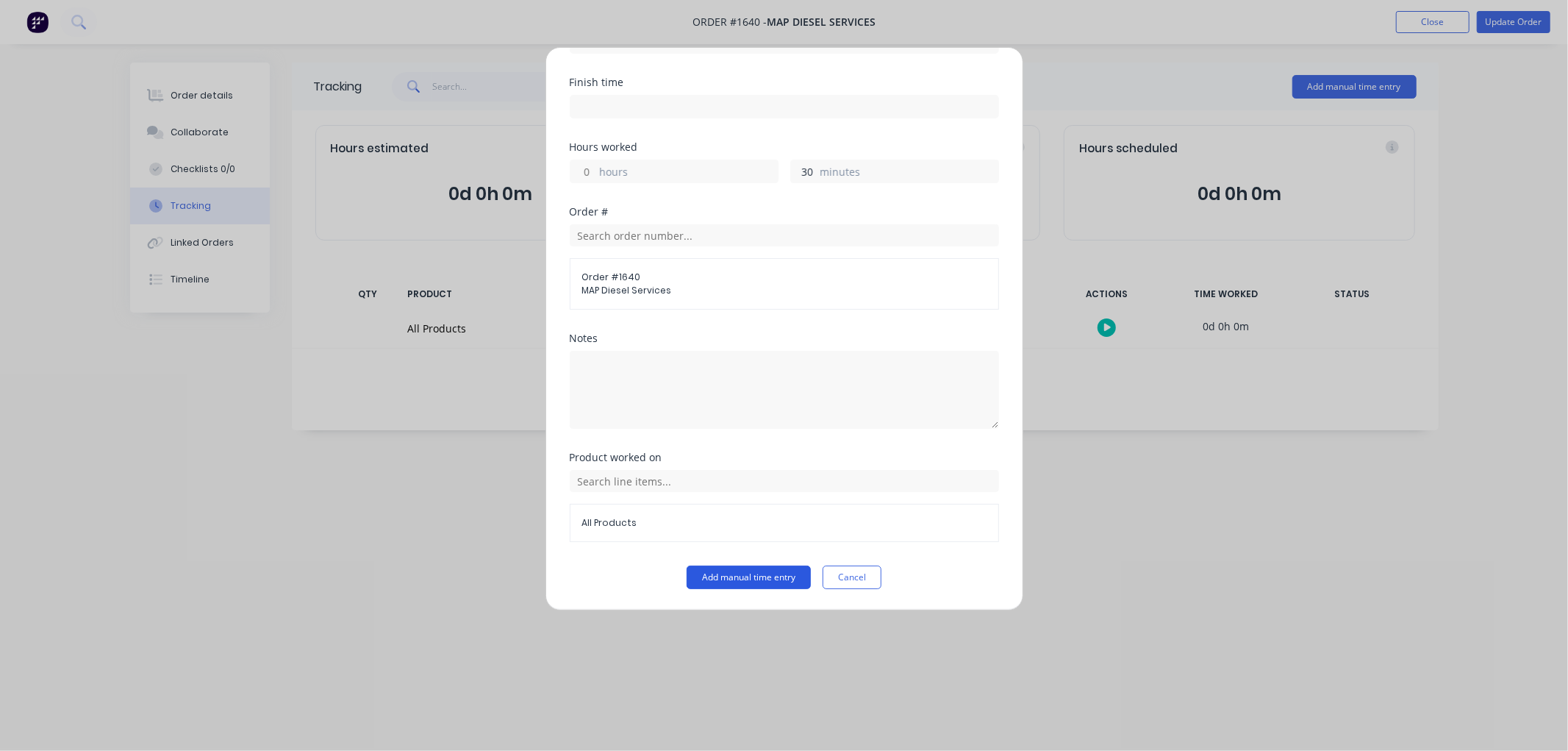
type input "30"
click at [743, 570] on button "Add manual time entry" at bounding box center [749, 577] width 124 height 24
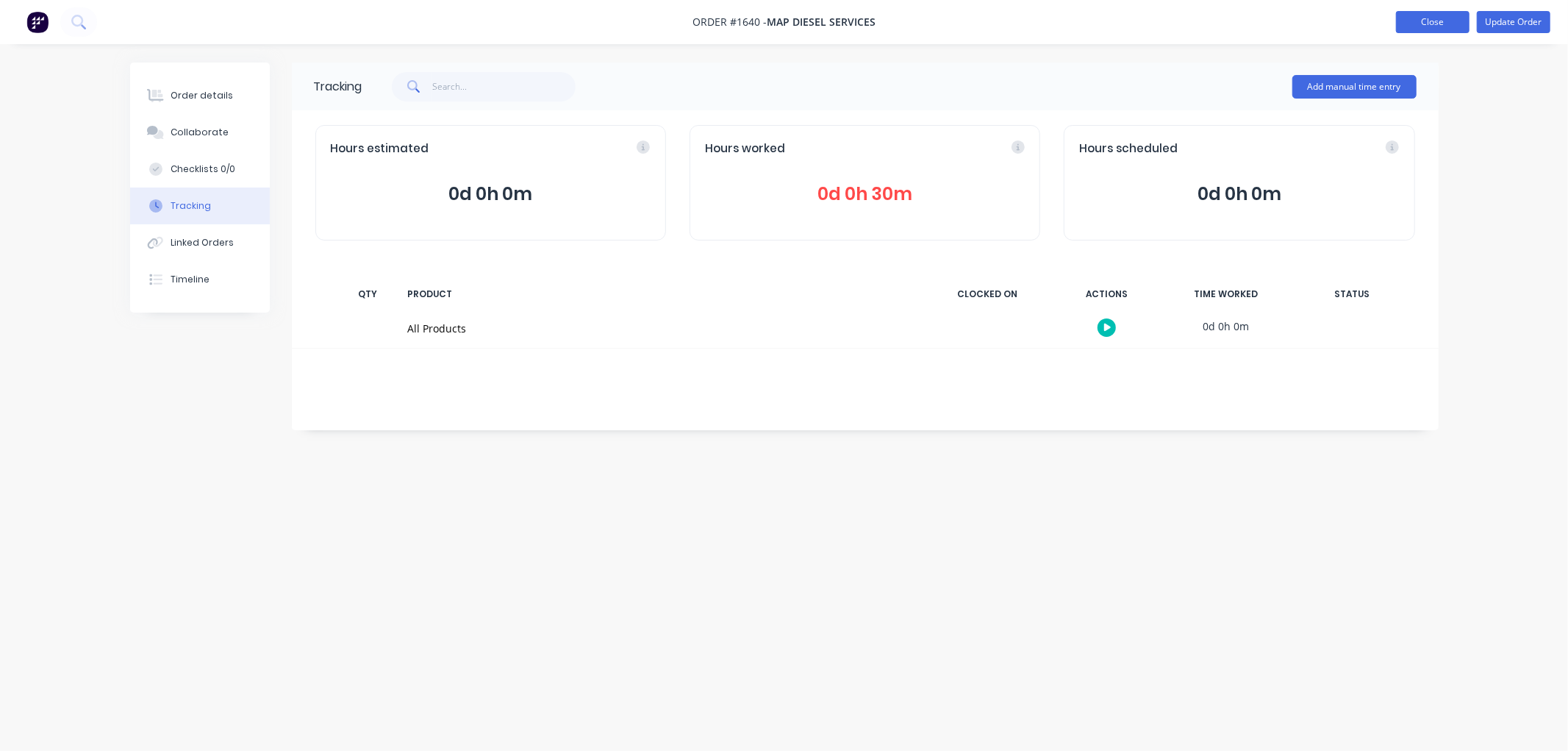
click at [1443, 23] on button "Close" at bounding box center [1433, 22] width 74 height 22
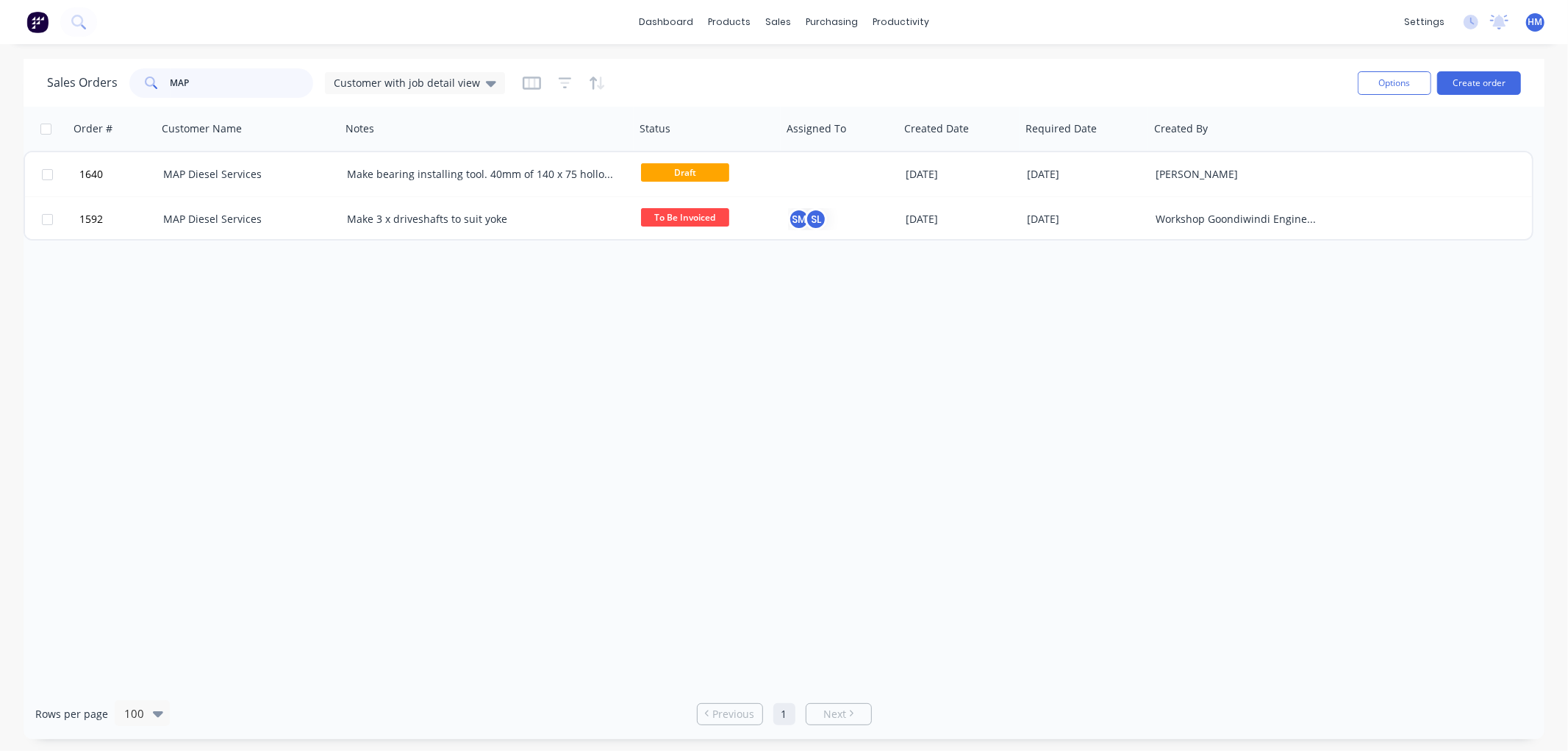
drag, startPoint x: 203, startPoint y: 89, endPoint x: 143, endPoint y: 83, distance: 60.3
click at [143, 83] on div "MAP" at bounding box center [220, 83] width 184 height 29
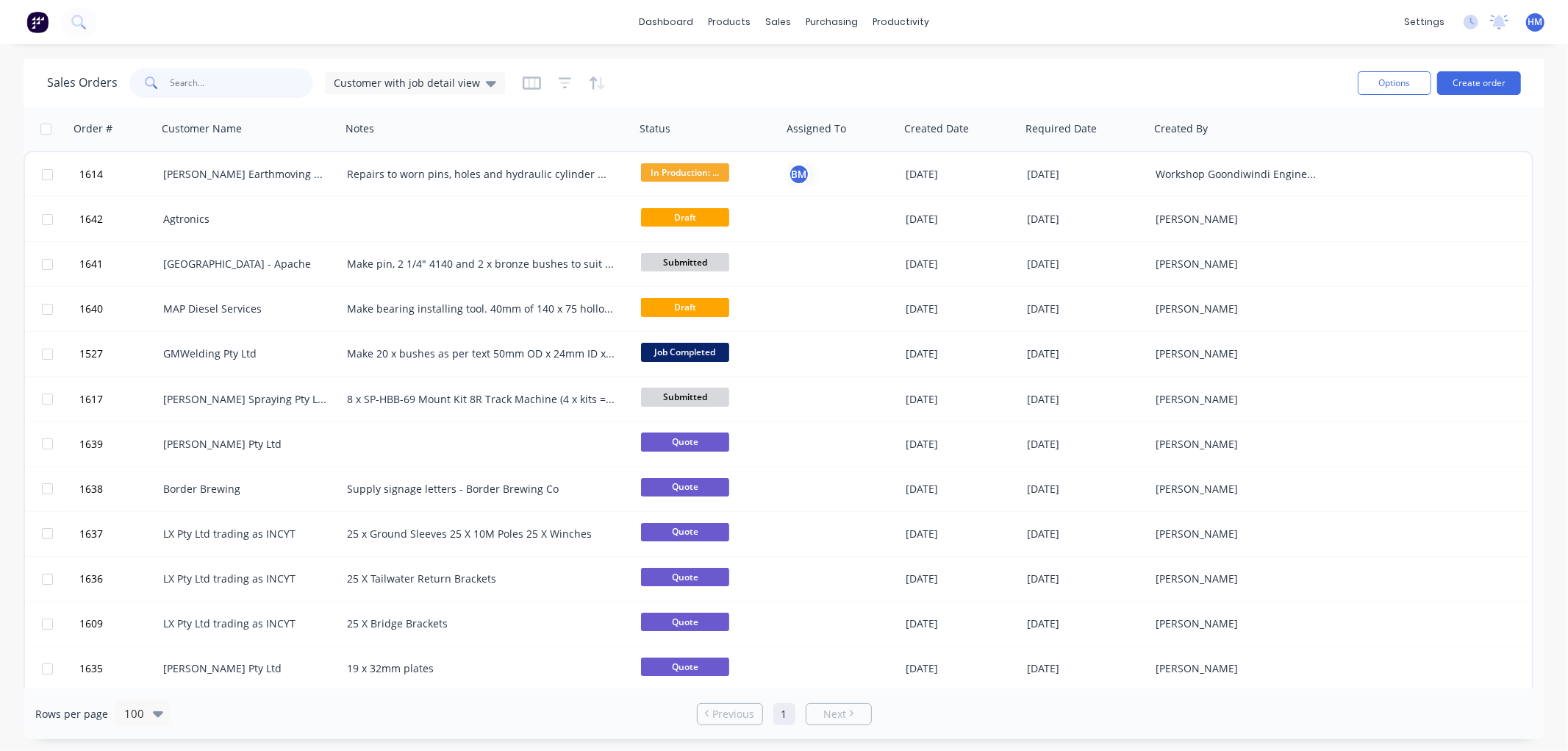
click at [189, 86] on input "text" at bounding box center [242, 83] width 143 height 29
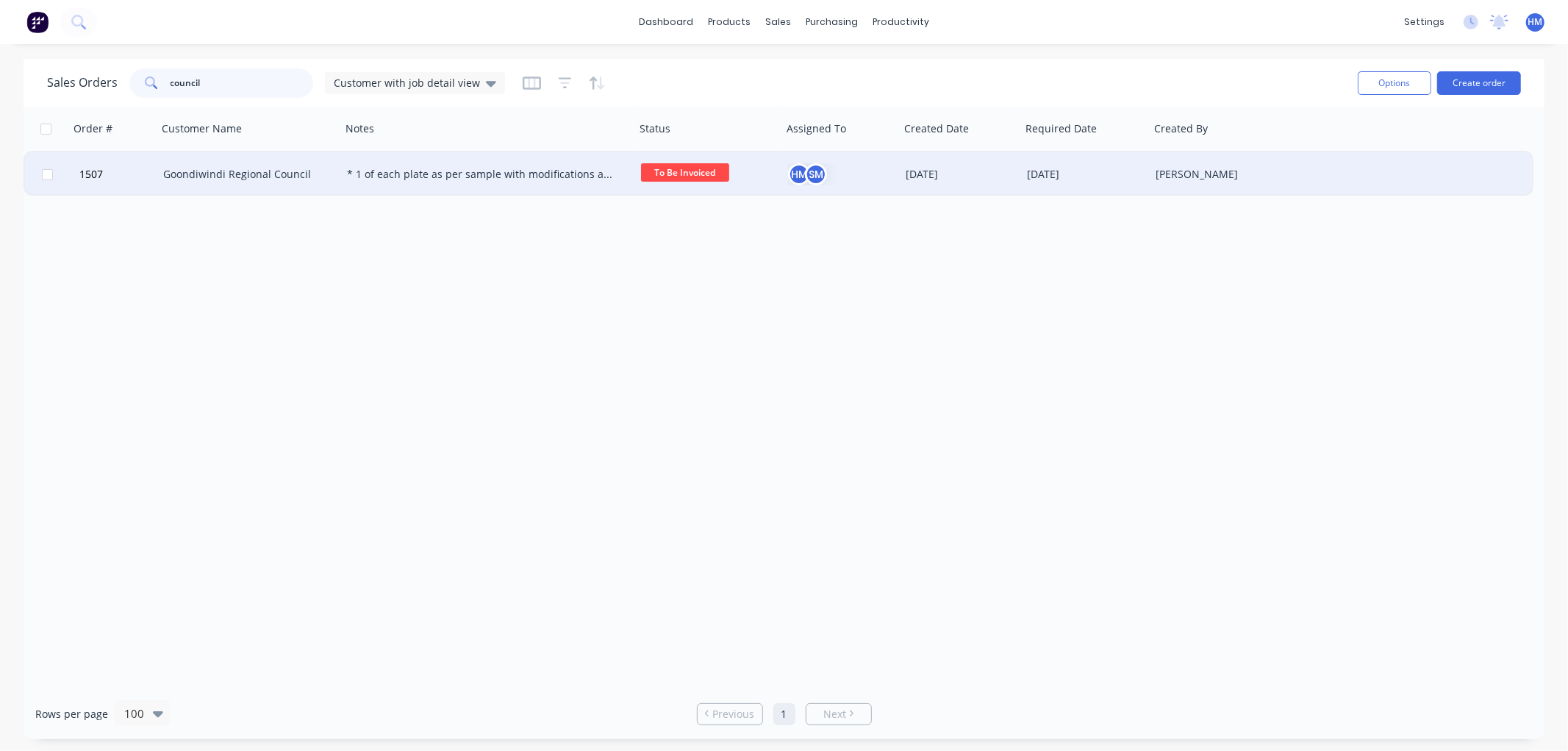
type input "council"
click at [186, 171] on div "Goondiwindi Regional Council" at bounding box center [244, 174] width 163 height 15
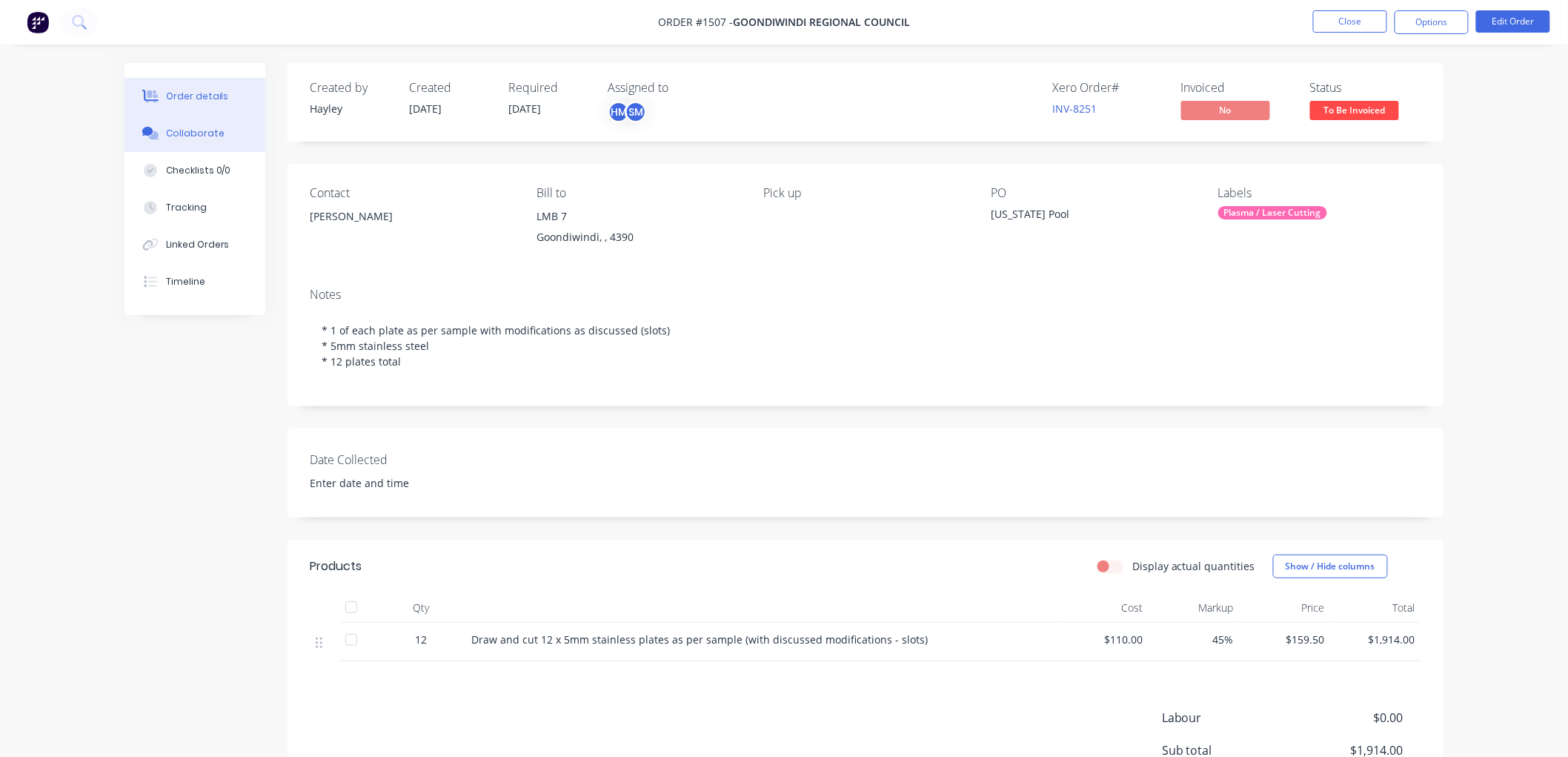
click at [198, 126] on div "Collaborate" at bounding box center [196, 133] width 59 height 13
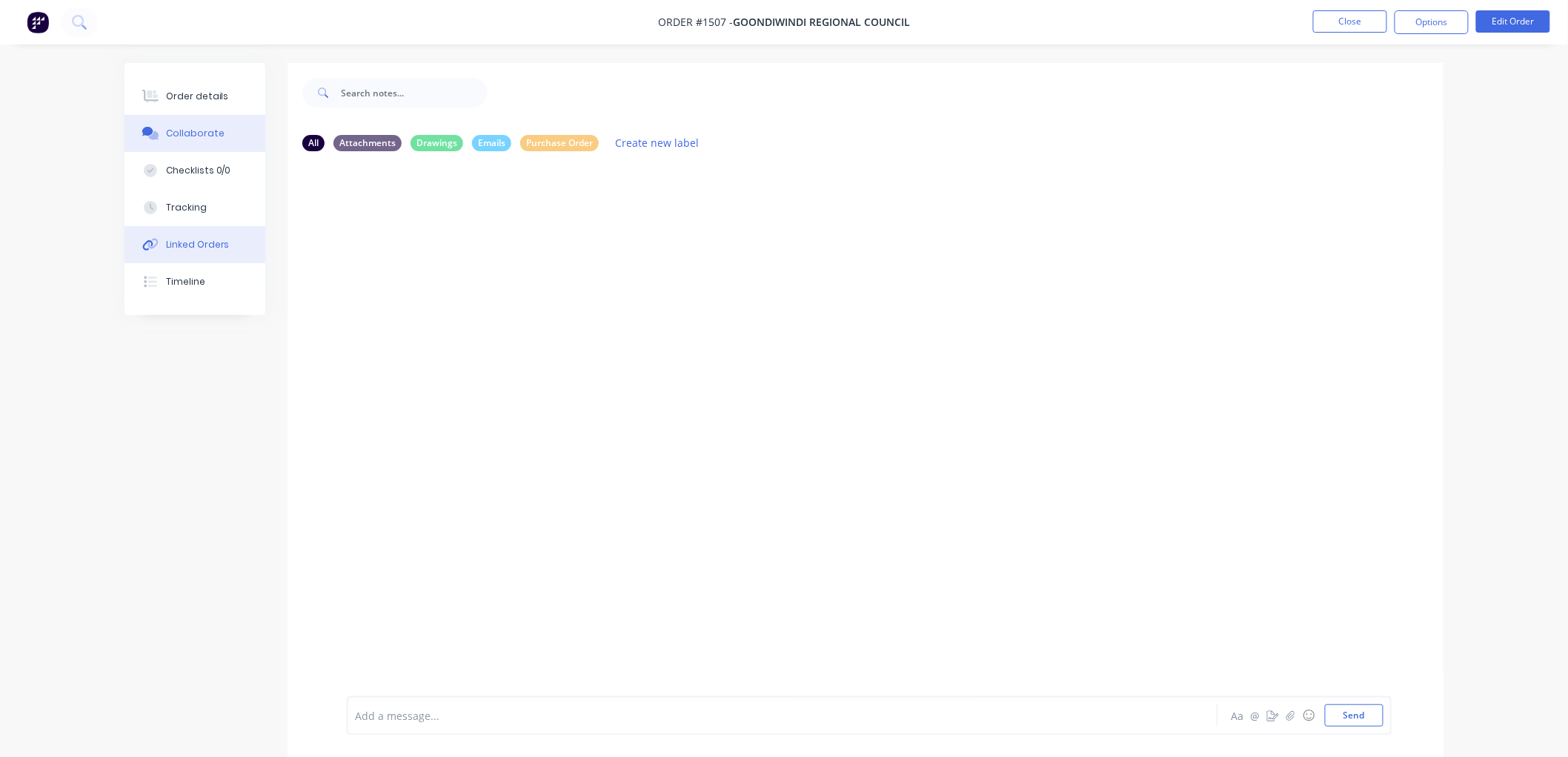
click at [188, 244] on div "Linked Orders" at bounding box center [198, 244] width 64 height 13
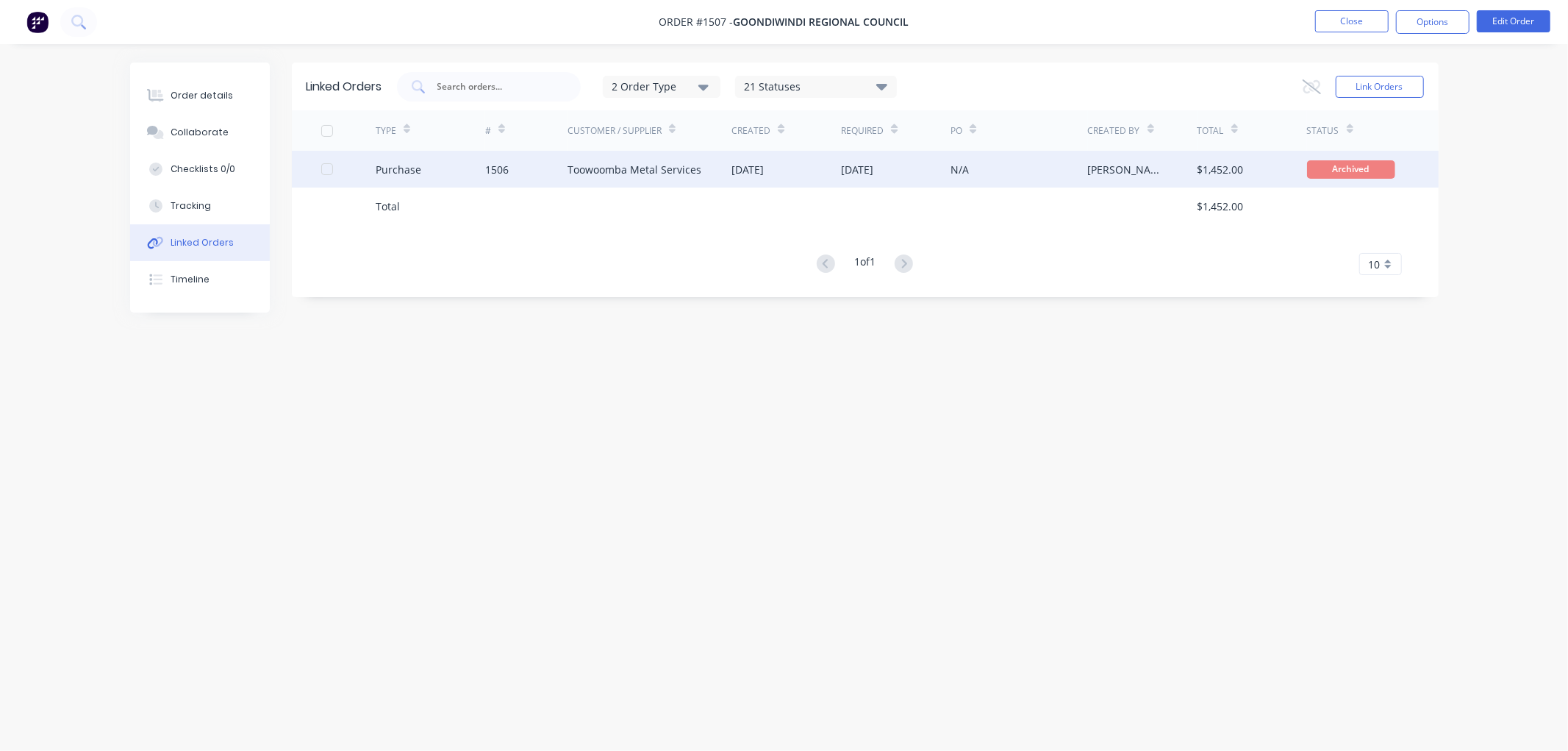
click at [413, 167] on div "Purchase" at bounding box center [399, 170] width 45 height 15
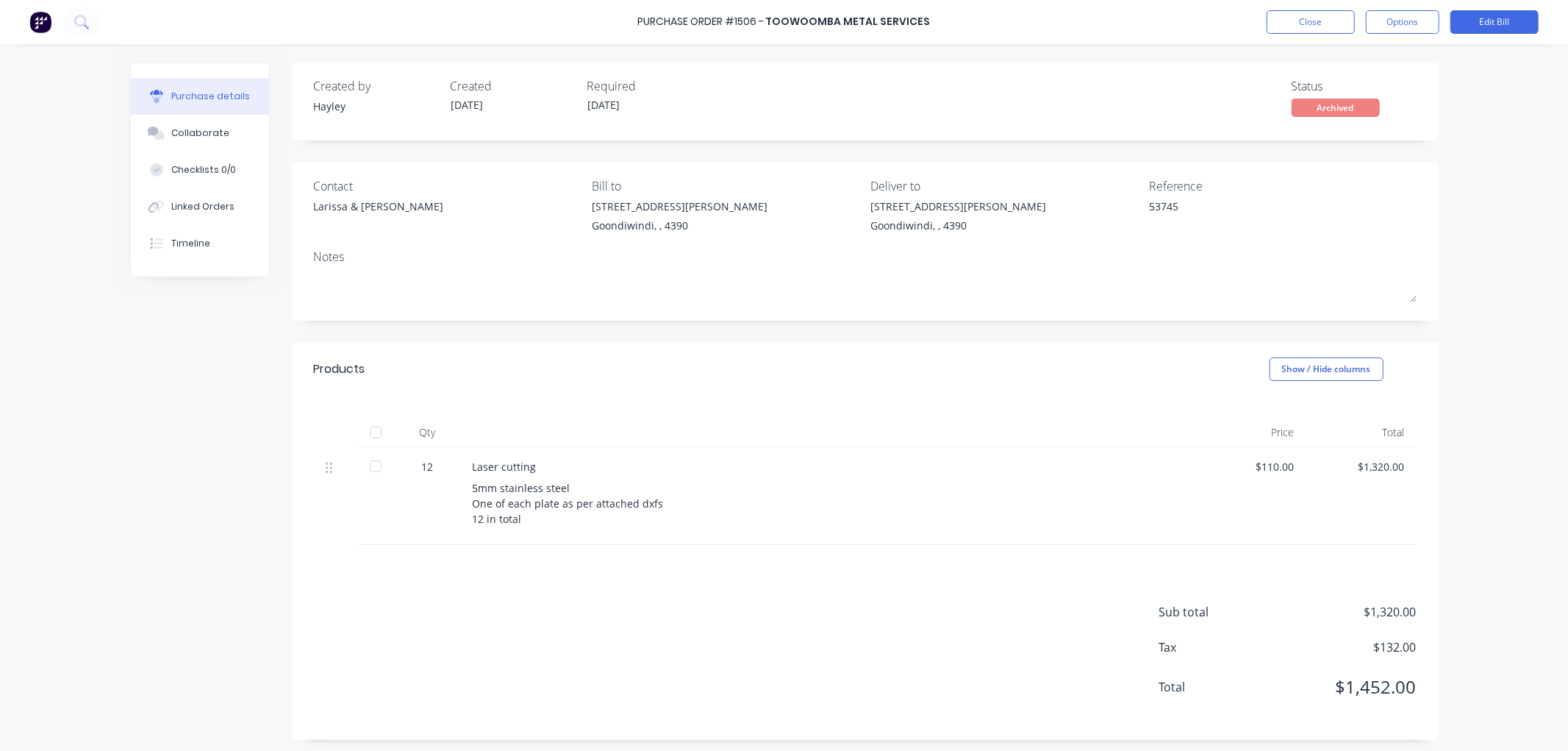
scroll to position [5, 0]
click at [209, 137] on div "Collaborate" at bounding box center [201, 133] width 58 height 13
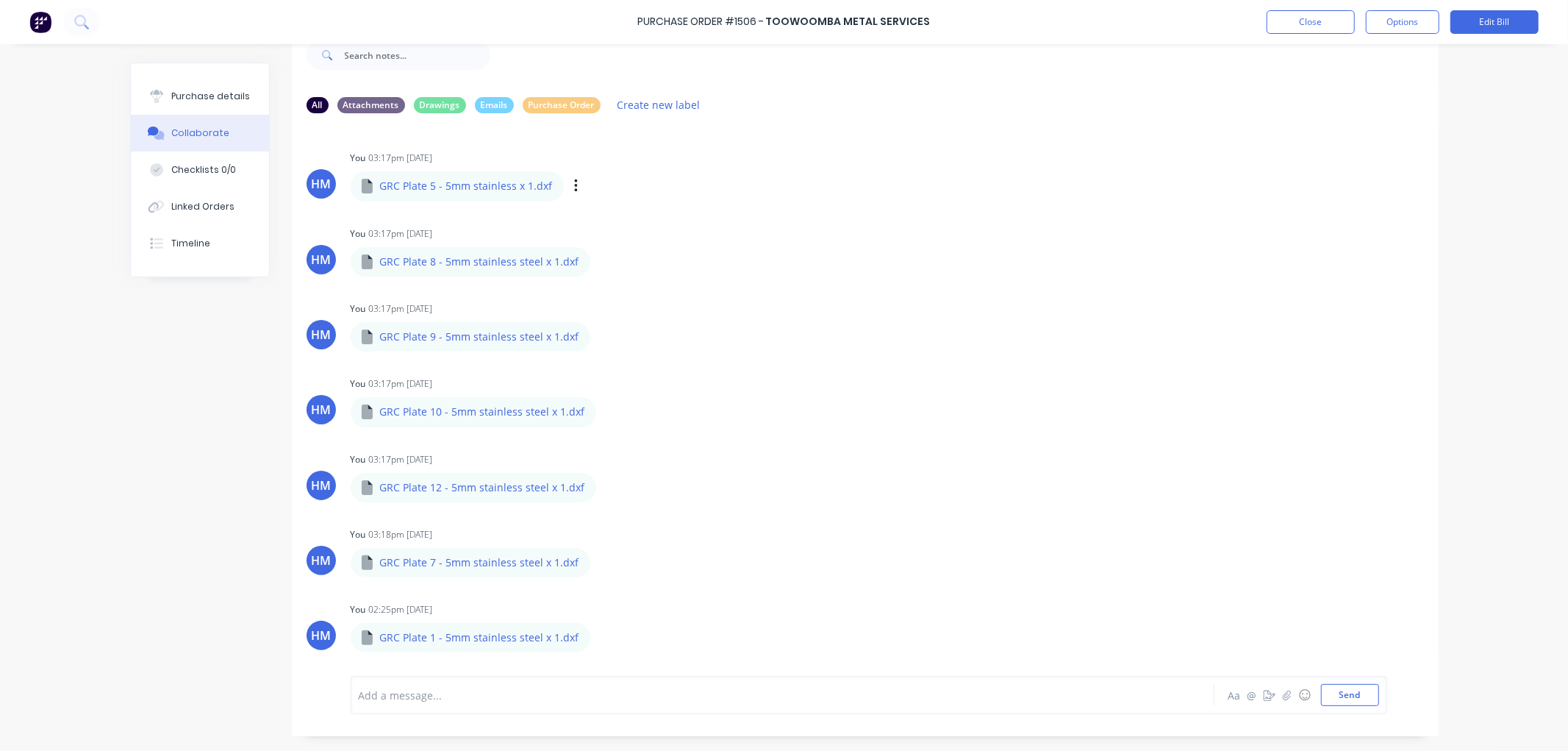
click at [459, 186] on p "GRC Plate 5 - 5mm stainless x 1.dxf" at bounding box center [466, 187] width 172 height 15
click at [571, 185] on div "Labels Download Delete" at bounding box center [653, 186] width 166 height 22
click at [541, 189] on div "GRC Plate 5 - 5mm stainless x 1.dxf" at bounding box center [457, 186] width 213 height 29
click at [541, 188] on div "GRC Plate 5 - 5mm stainless x 1.dxf" at bounding box center [457, 186] width 213 height 29
click at [574, 183] on icon "button" at bounding box center [576, 187] width 5 height 17
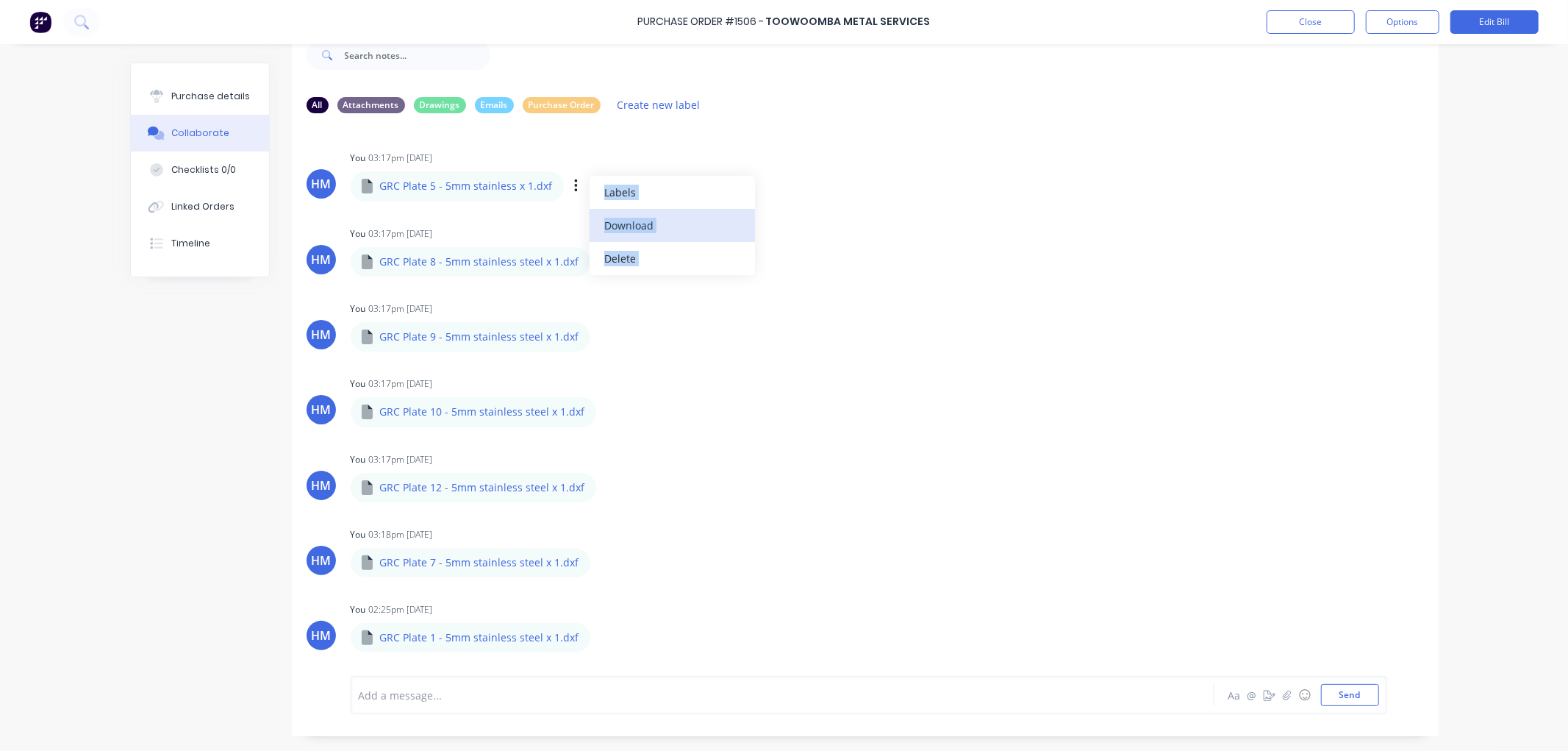
click at [613, 224] on button "Download" at bounding box center [673, 225] width 166 height 33
click at [196, 89] on button "Purchase details" at bounding box center [200, 96] width 139 height 37
type textarea "x"
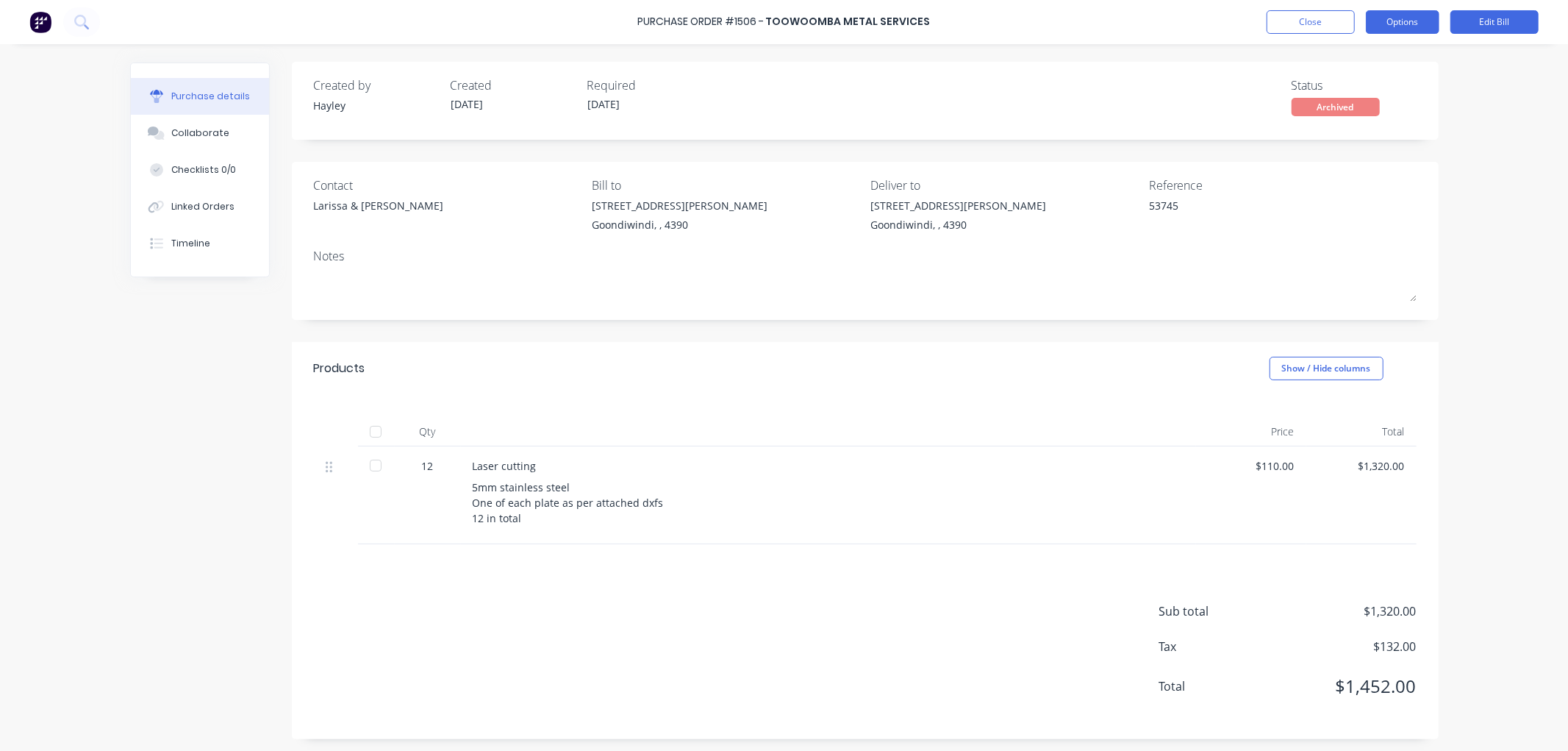
click at [1404, 25] on button "Options" at bounding box center [1403, 22] width 74 height 24
click at [1329, 21] on button "Close" at bounding box center [1311, 22] width 89 height 24
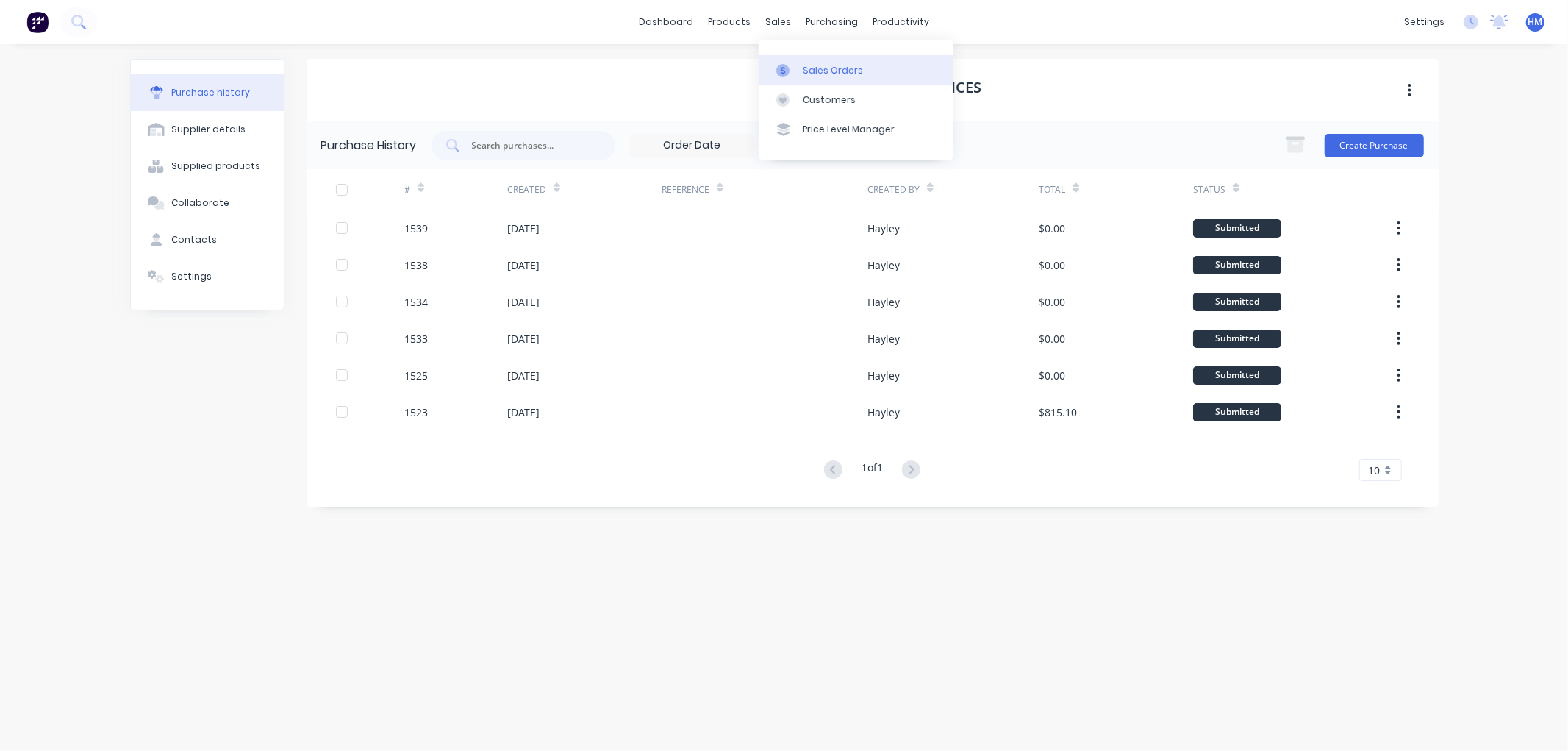
click at [804, 61] on link "Sales Orders" at bounding box center [856, 70] width 195 height 29
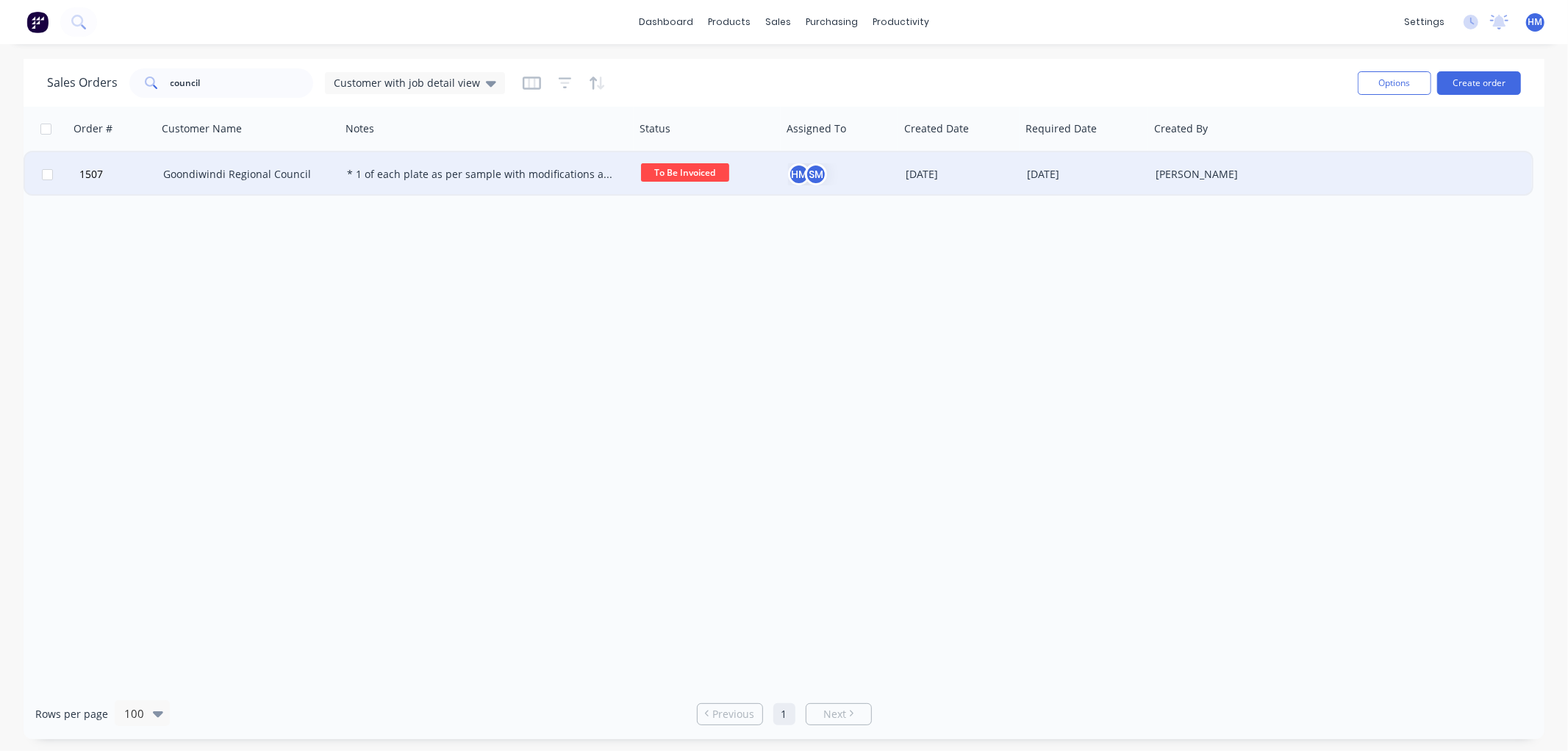
click at [233, 168] on div "Goondiwindi Regional Council" at bounding box center [244, 174] width 163 height 15
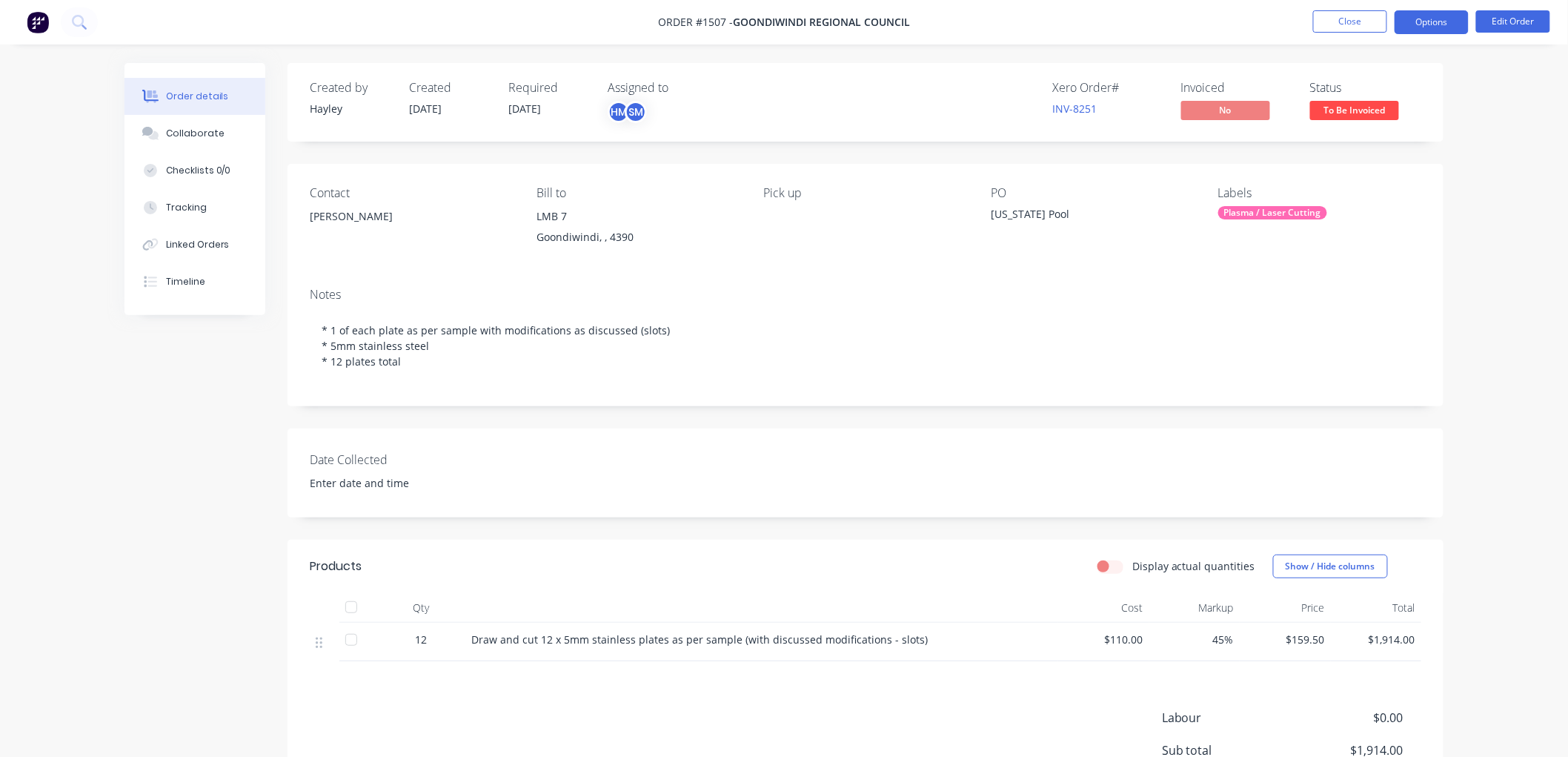
click at [1430, 26] on button "Options" at bounding box center [1432, 22] width 74 height 24
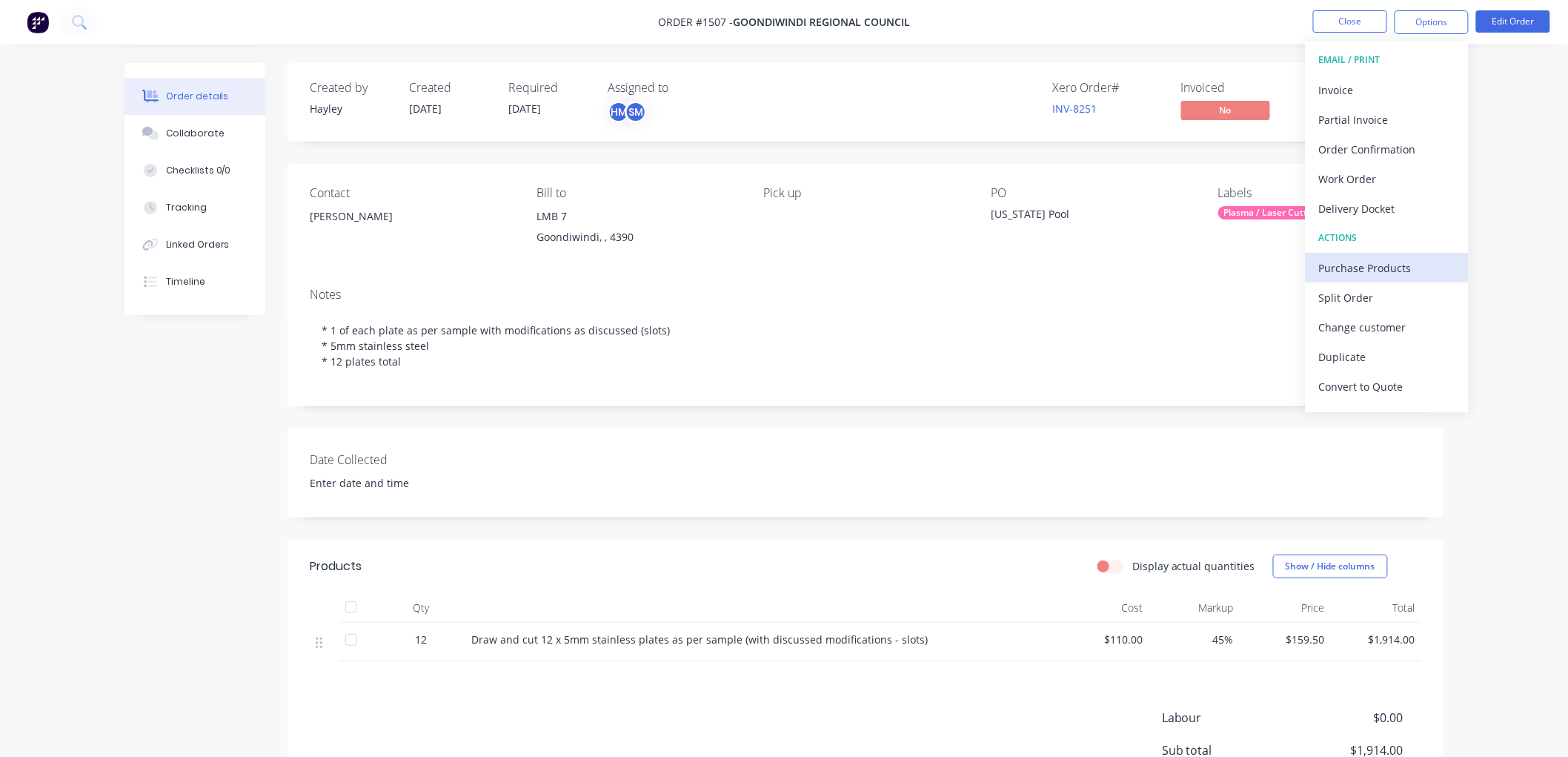
click at [1357, 264] on div "EMAIL / PRINT Invoice Partial Invoice Order Confirmation Work Order Delivery Do…" at bounding box center [1388, 227] width 163 height 370
click at [1356, 265] on div "Purchase Products" at bounding box center [1388, 268] width 137 height 22
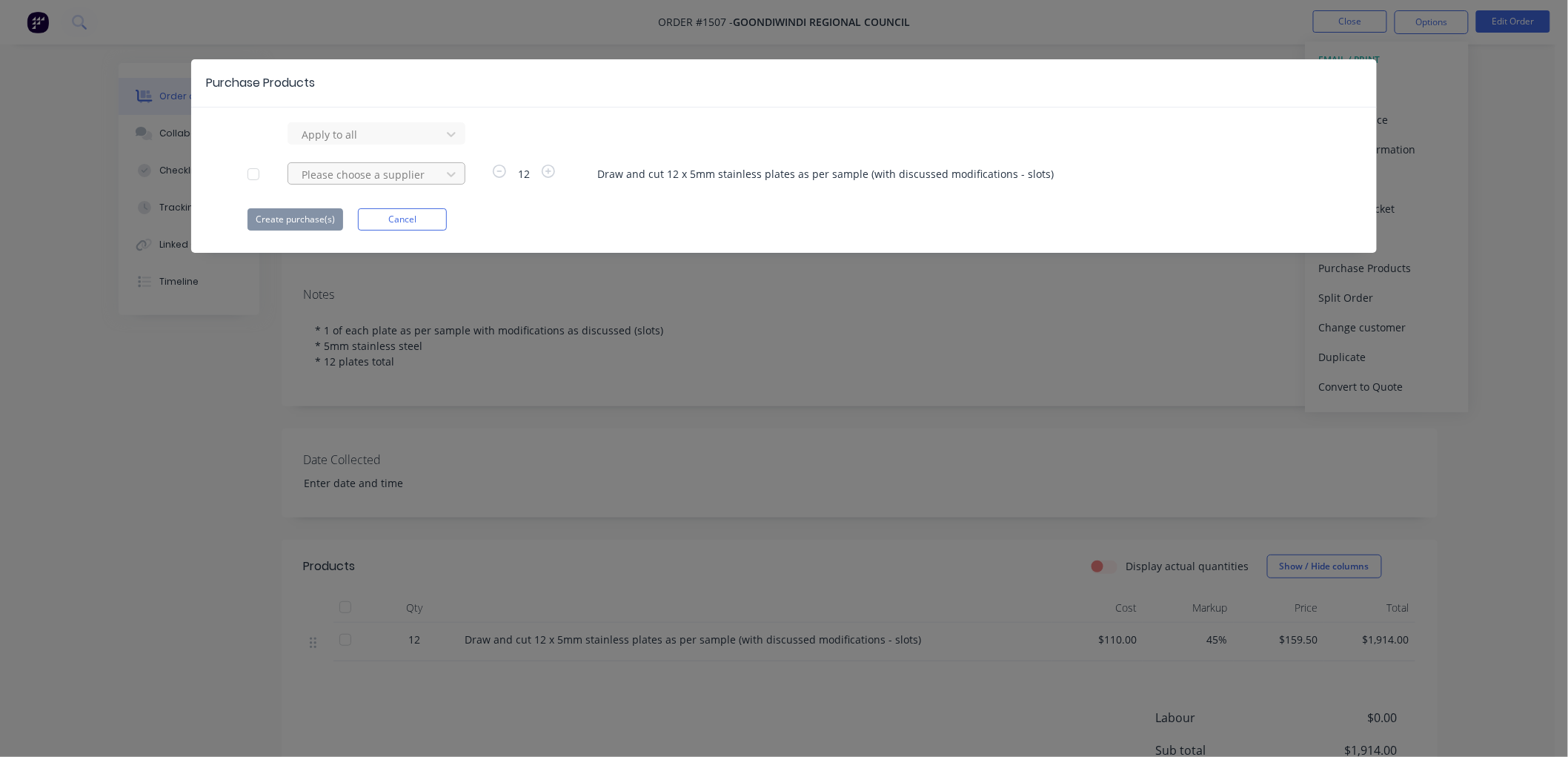
click at [393, 143] on div at bounding box center [367, 135] width 133 height 19
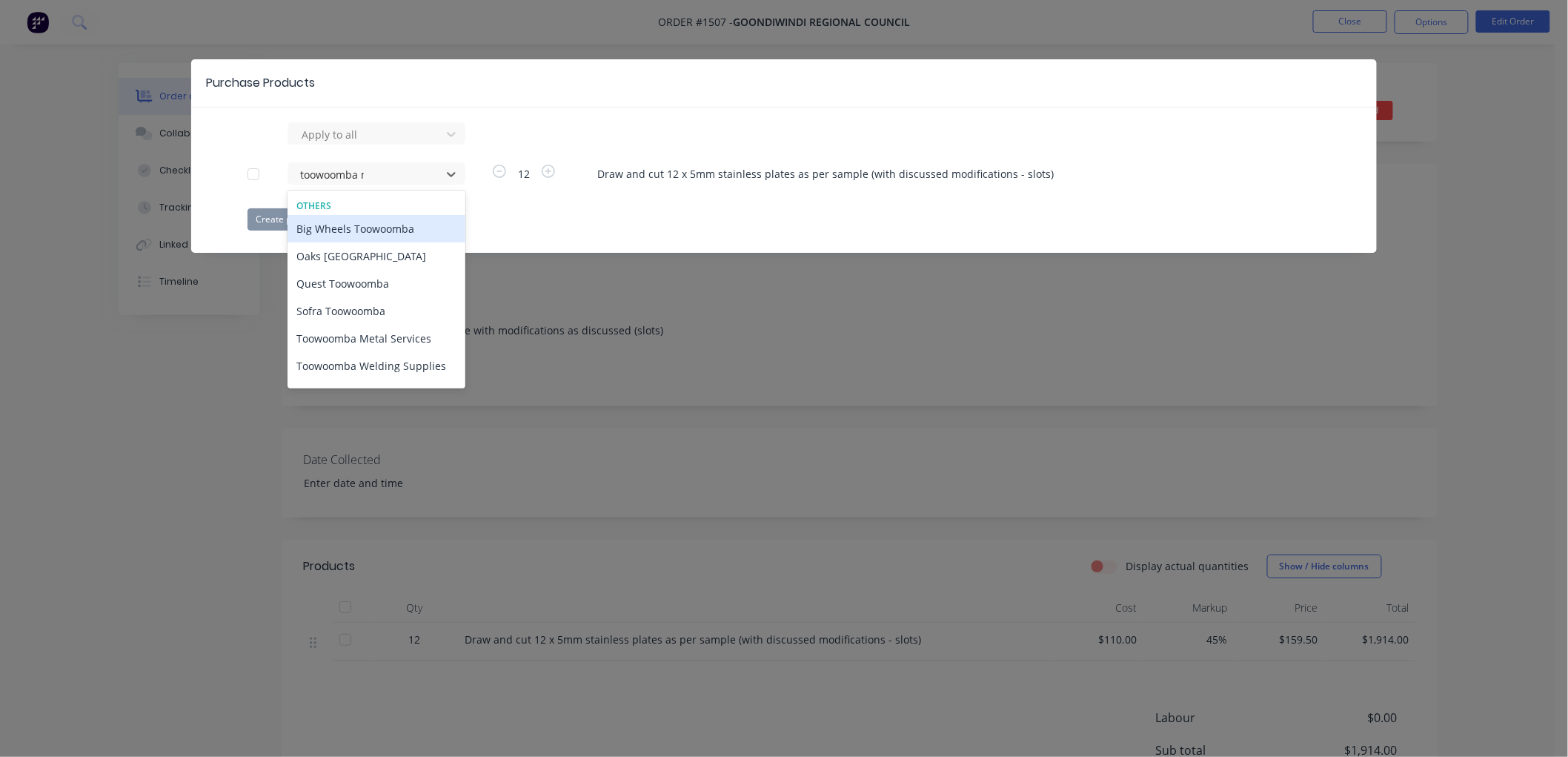
type input "toowoomba met"
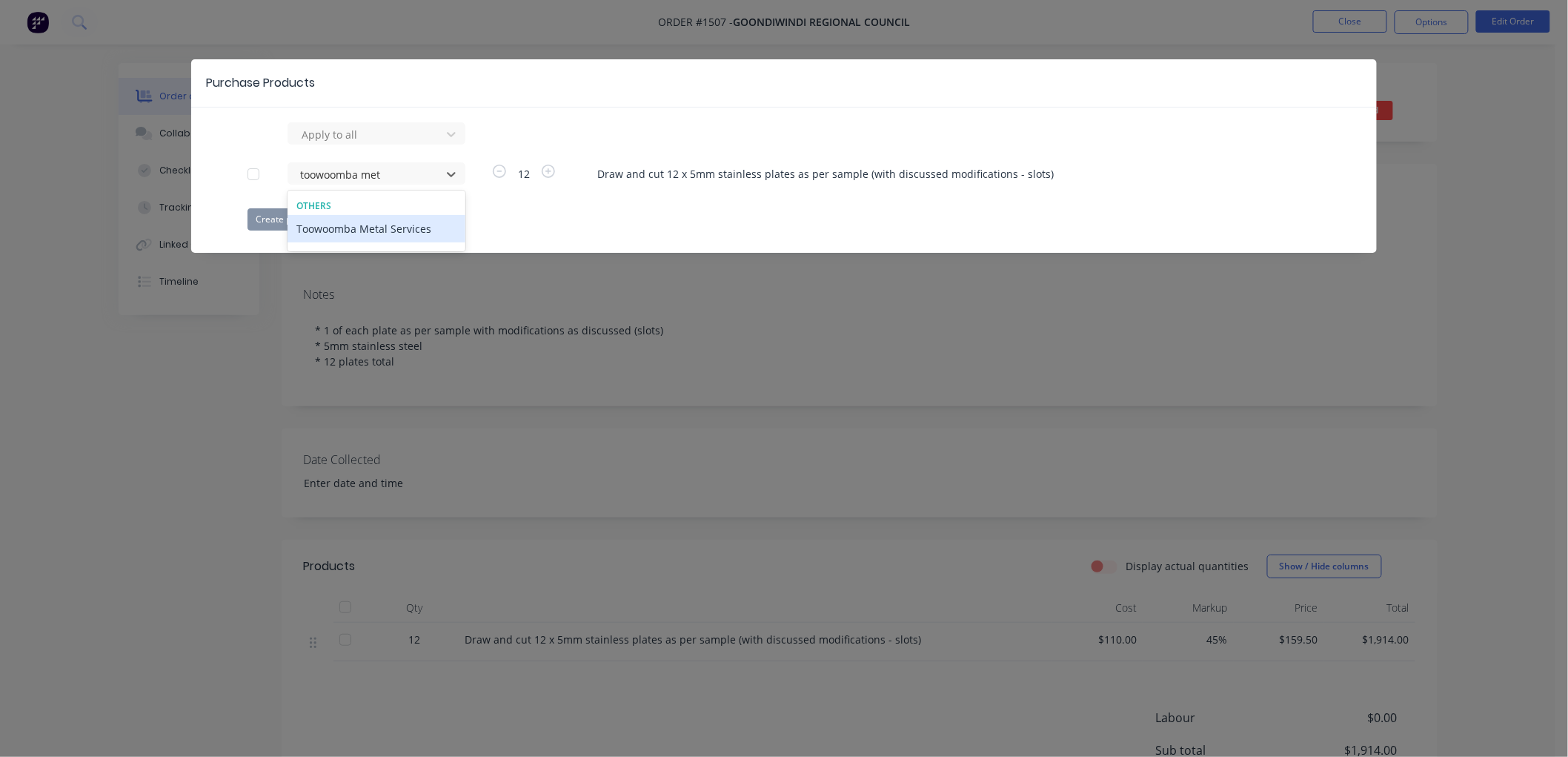
click at [394, 225] on div "Toowoomba Metal Services" at bounding box center [376, 228] width 178 height 28
click at [305, 217] on button "Create purchase(s)" at bounding box center [295, 218] width 96 height 22
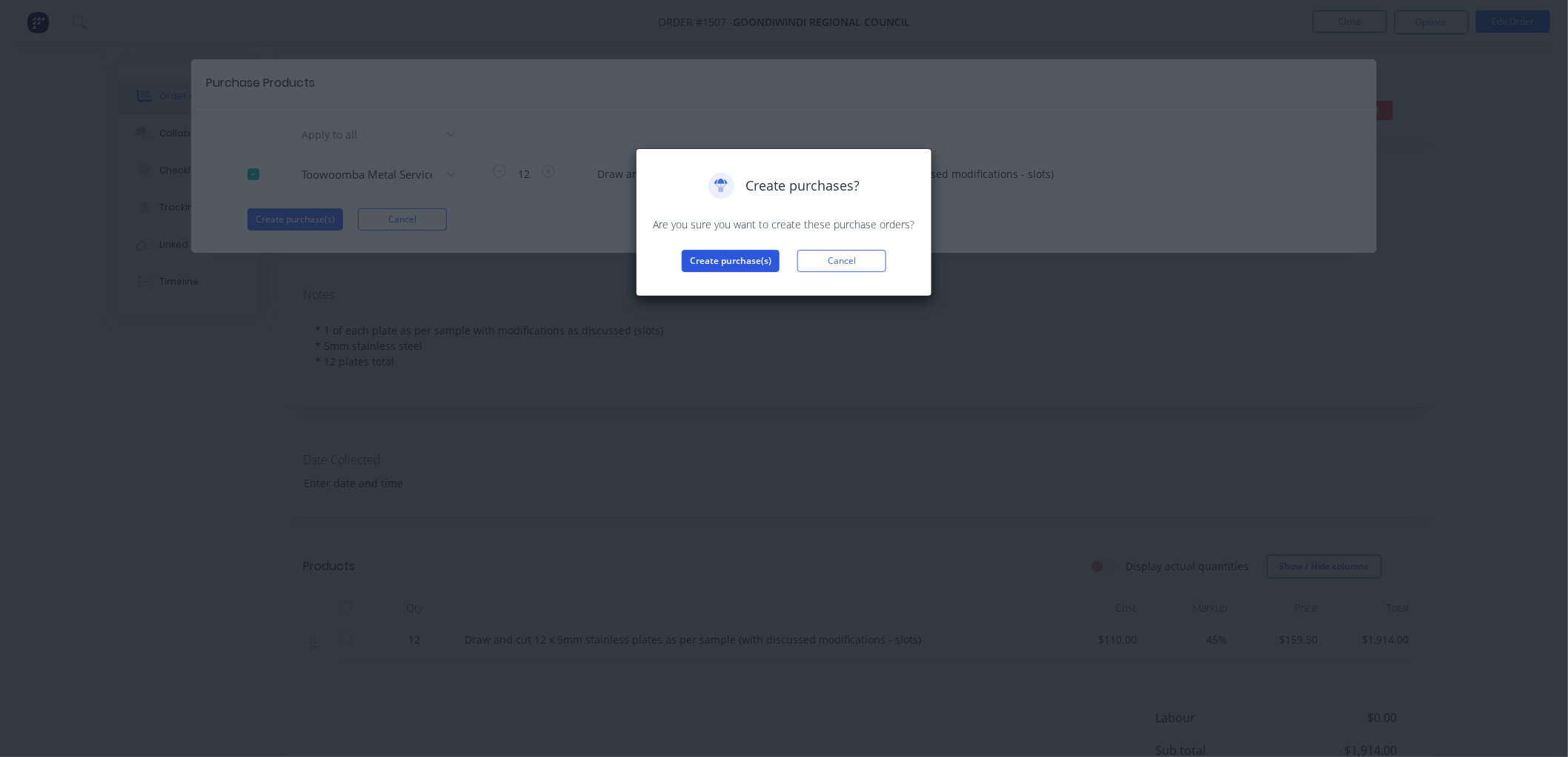
click at [709, 257] on button "Create purchase(s)" at bounding box center [730, 260] width 98 height 22
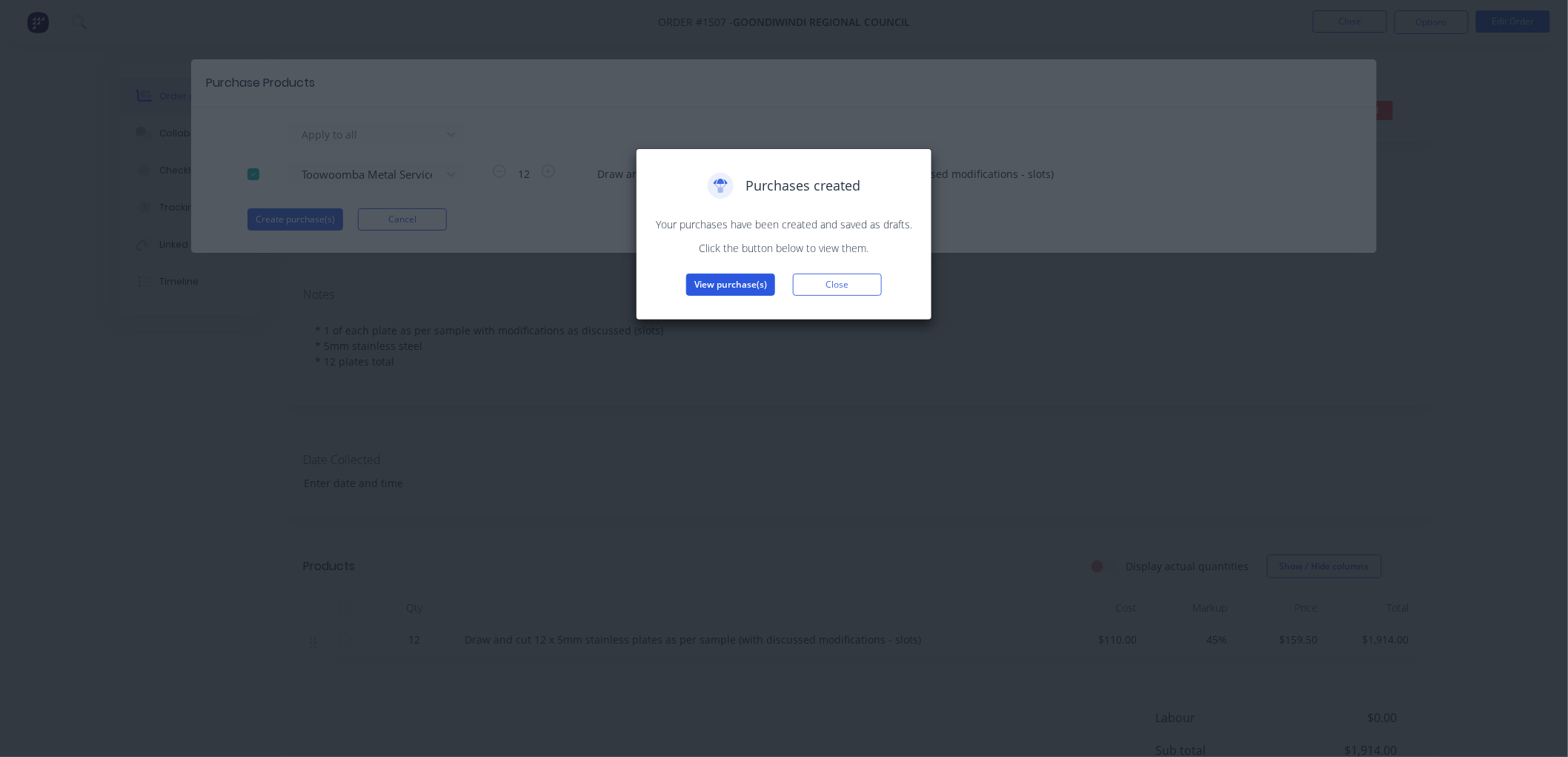
click at [727, 285] on button "View purchase(s)" at bounding box center [731, 284] width 89 height 22
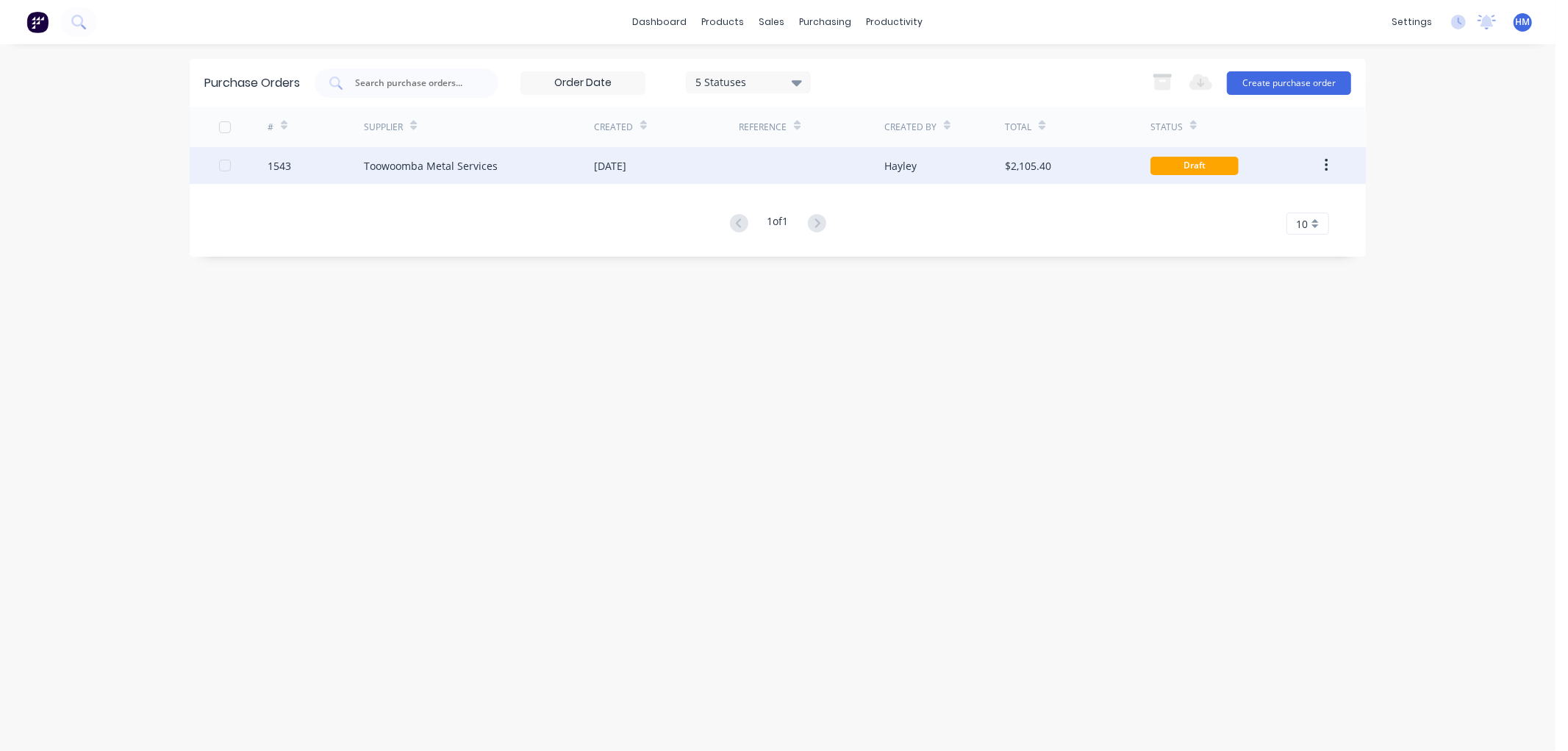
click at [326, 162] on div "1543" at bounding box center [316, 165] width 97 height 37
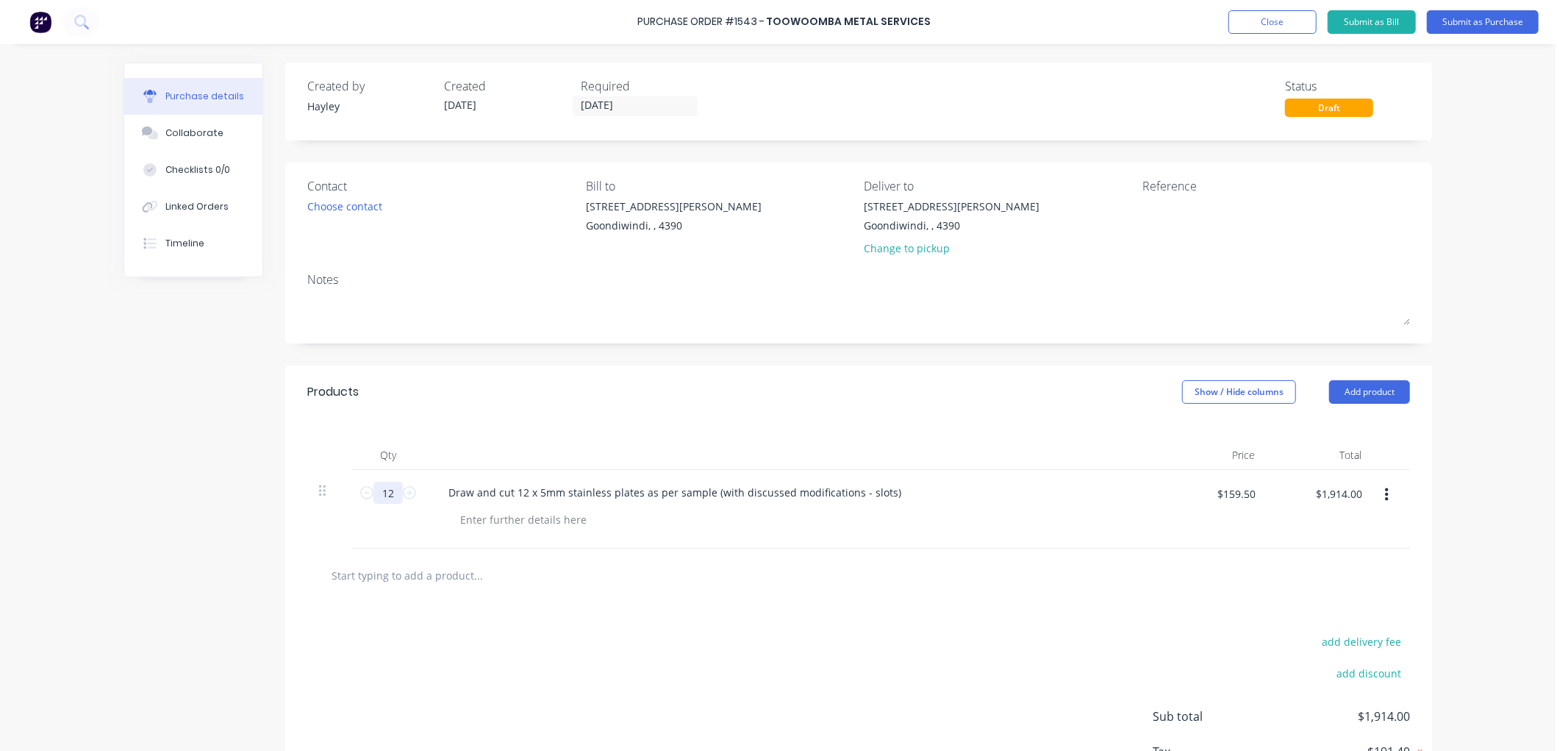
click at [386, 498] on input "12" at bounding box center [387, 492] width 29 height 22
type input "2"
type input "$319.00"
type input "2"
drag, startPoint x: 509, startPoint y: 493, endPoint x: 518, endPoint y: 489, distance: 9.8
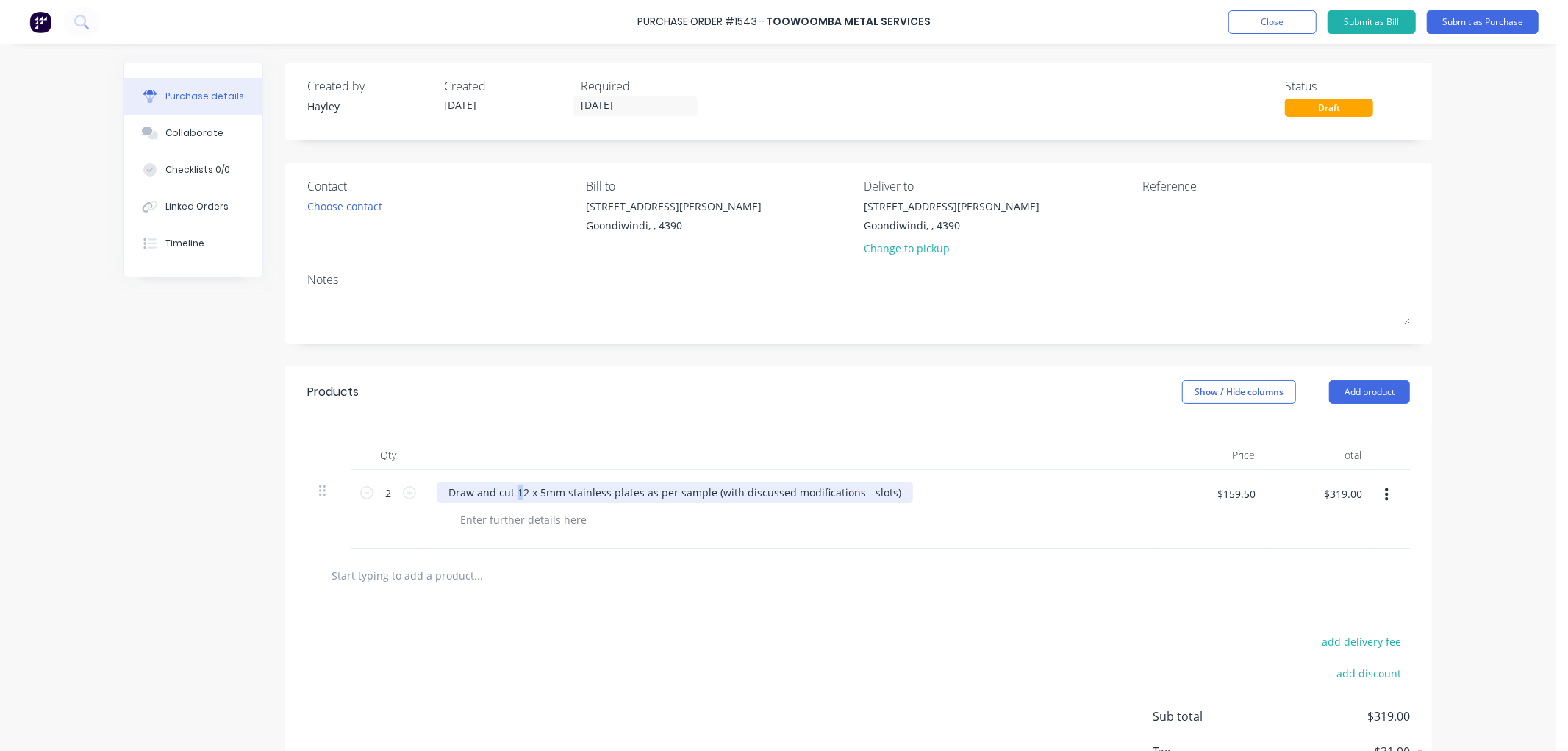
click at [514, 490] on div "Draw and cut 12 x 5mm stainless plates as per sample (with discussed modificati…" at bounding box center [675, 492] width 477 height 22
click at [443, 494] on div "Draw and cut 12 x 5mm stainless plates as per sample (with discussed modificati…" at bounding box center [675, 492] width 477 height 22
drag, startPoint x: 506, startPoint y: 493, endPoint x: 369, endPoint y: 493, distance: 137.0
click at [369, 493] on div "2 2 Draw and cut 12 x 5mm stainless plates as per sample (with discussed modifi…" at bounding box center [858, 509] width 1102 height 78
drag, startPoint x: 563, startPoint y: 493, endPoint x: 843, endPoint y: 474, distance: 280.6
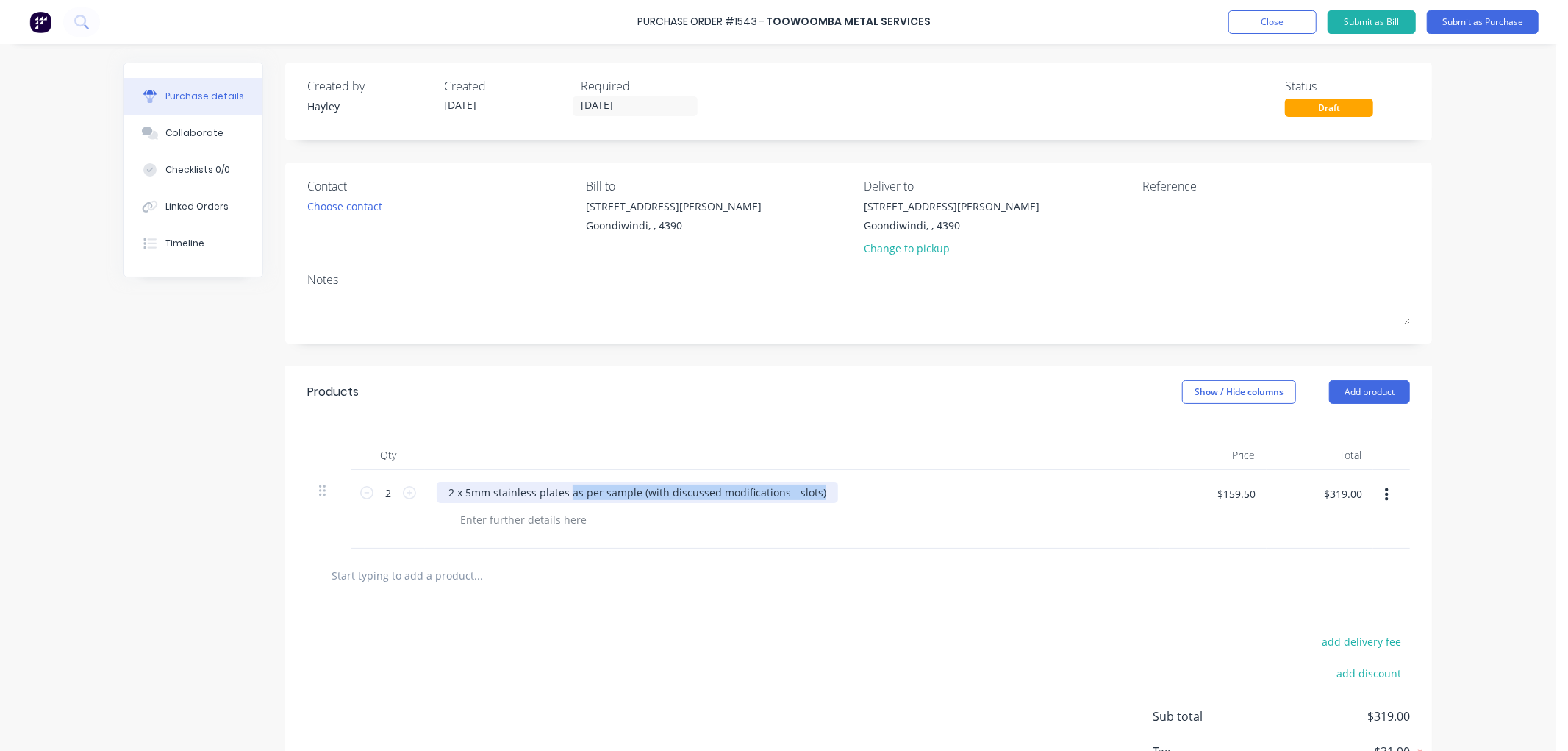
click at [843, 474] on div "2 x 5mm stainless plates as per sample (with discussed modifications - slots)" at bounding box center [792, 509] width 735 height 78
click at [449, 569] on input "text" at bounding box center [478, 575] width 294 height 29
click at [1396, 387] on button "Add product" at bounding box center [1370, 391] width 81 height 24
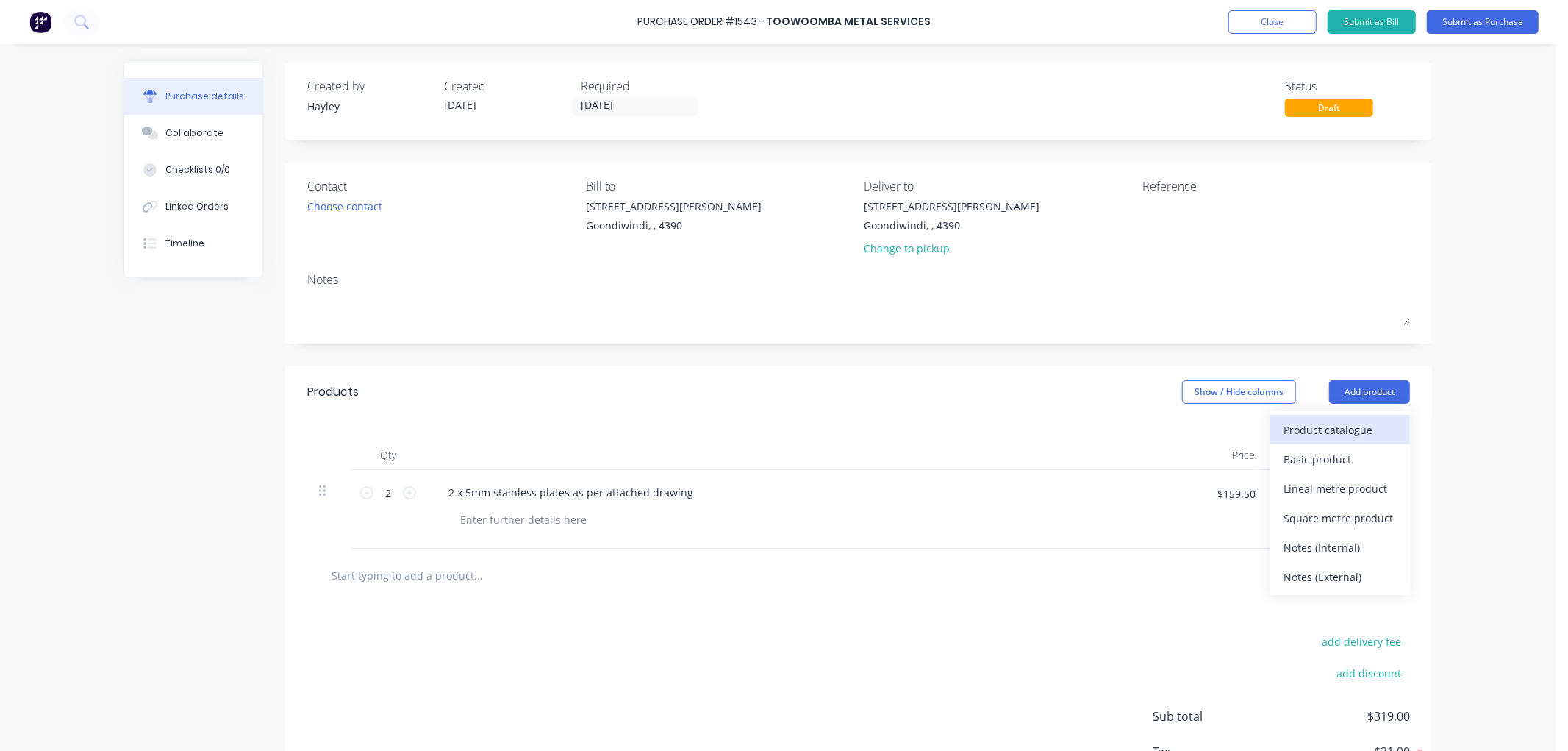
click at [1348, 434] on div "Product catalogue" at bounding box center [1340, 430] width 113 height 22
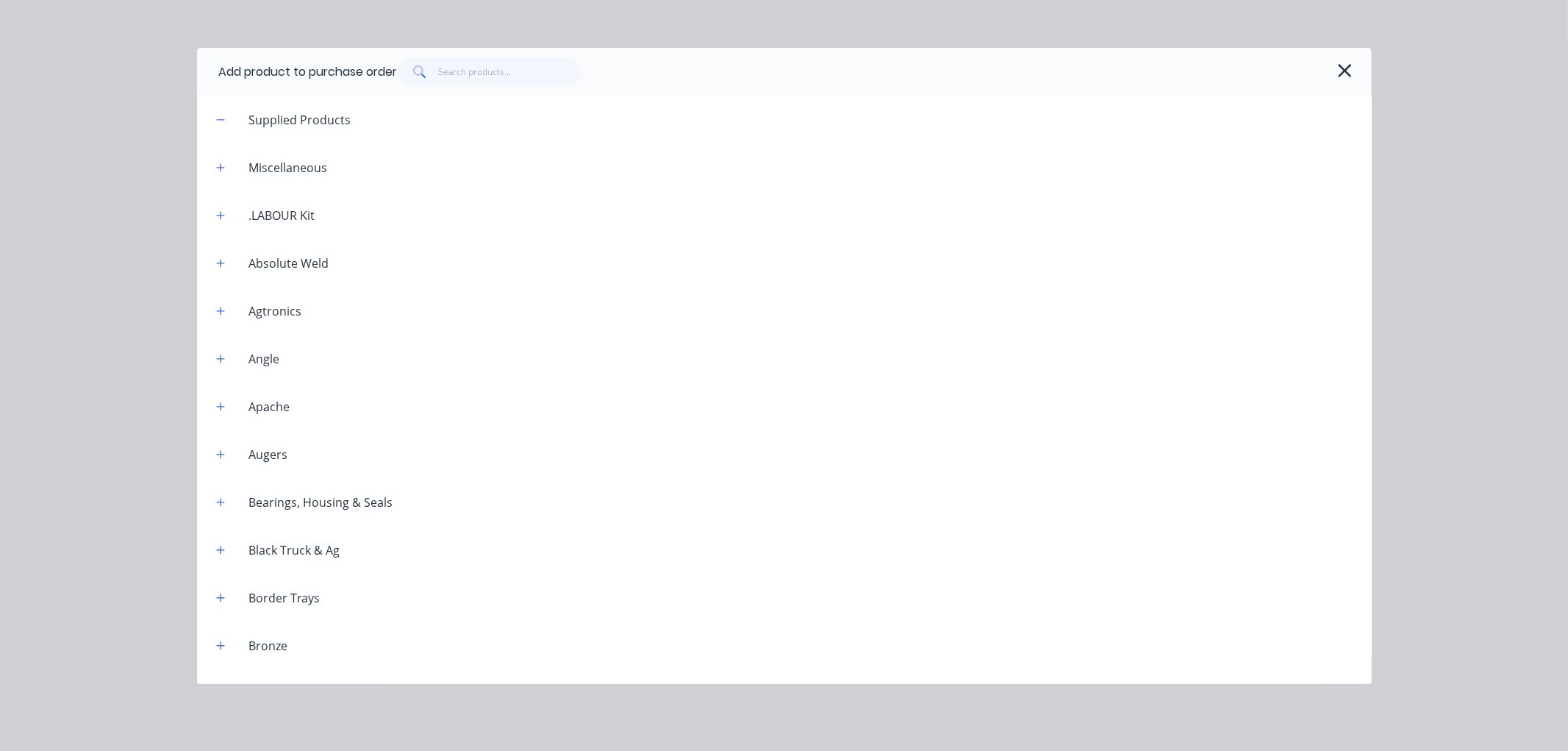
click at [434, 70] on span at bounding box center [418, 72] width 41 height 29
click at [488, 72] on input "text" at bounding box center [510, 72] width 143 height 29
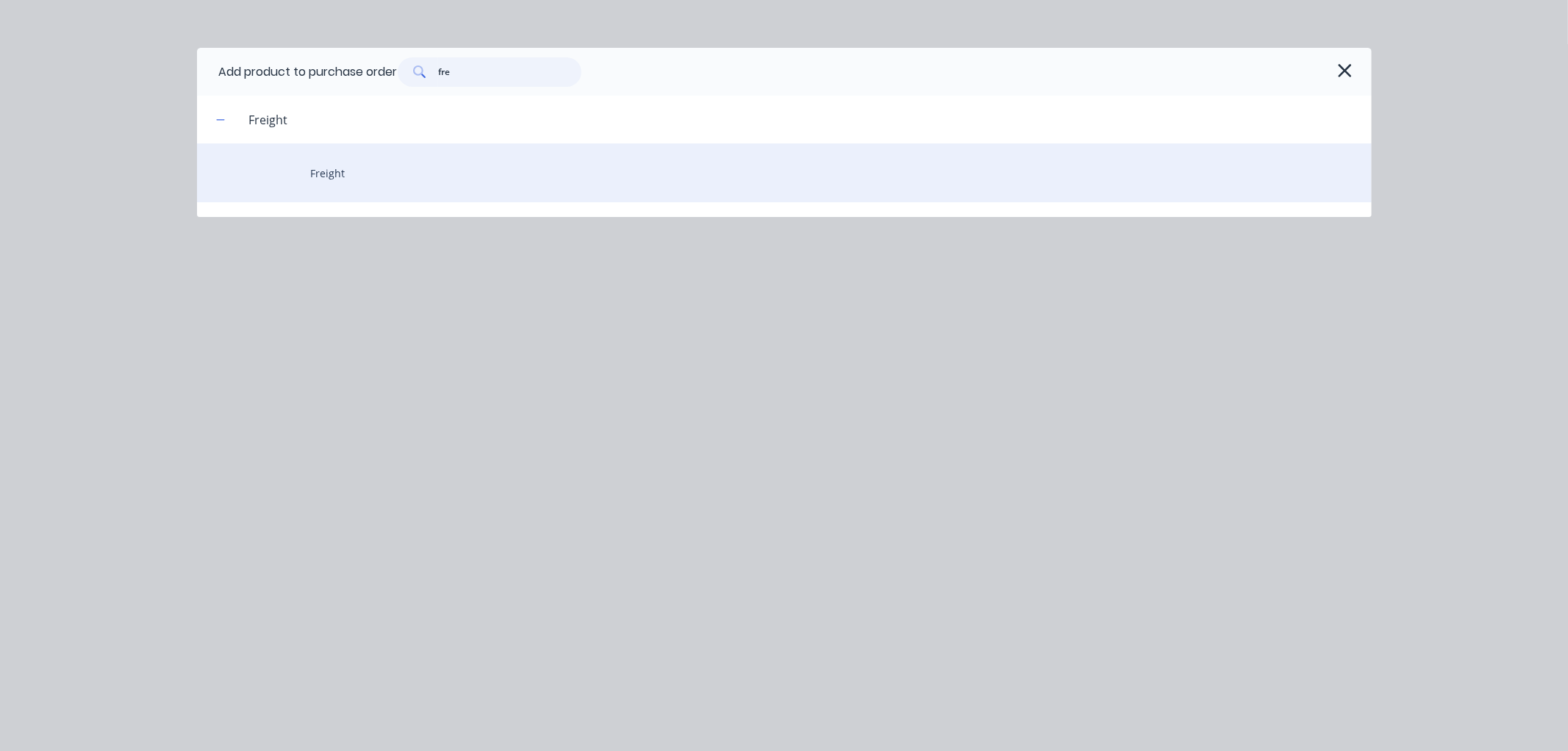
type input "fre"
click at [323, 159] on div "Freight" at bounding box center [784, 172] width 1175 height 58
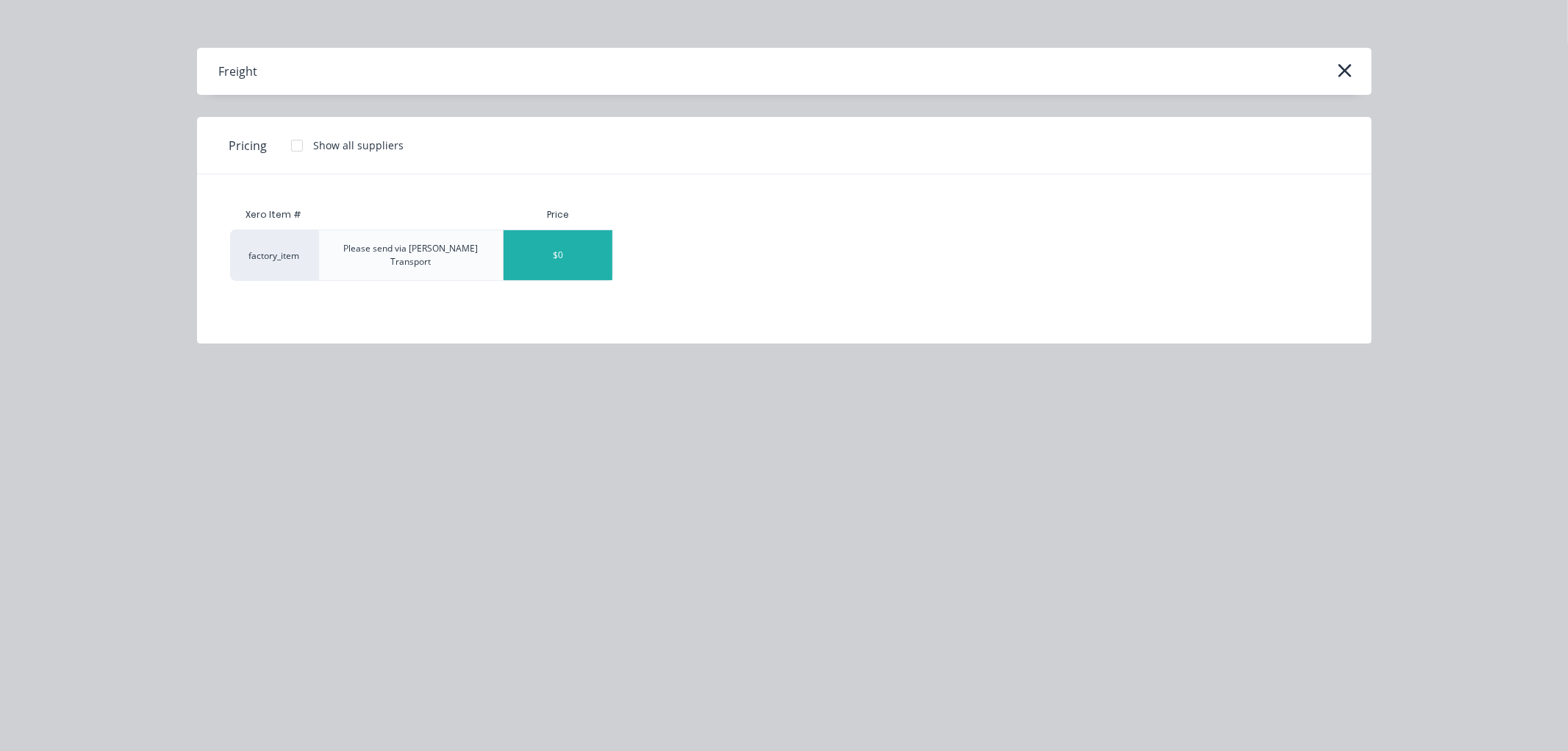
click at [580, 243] on div "$0" at bounding box center [558, 254] width 108 height 50
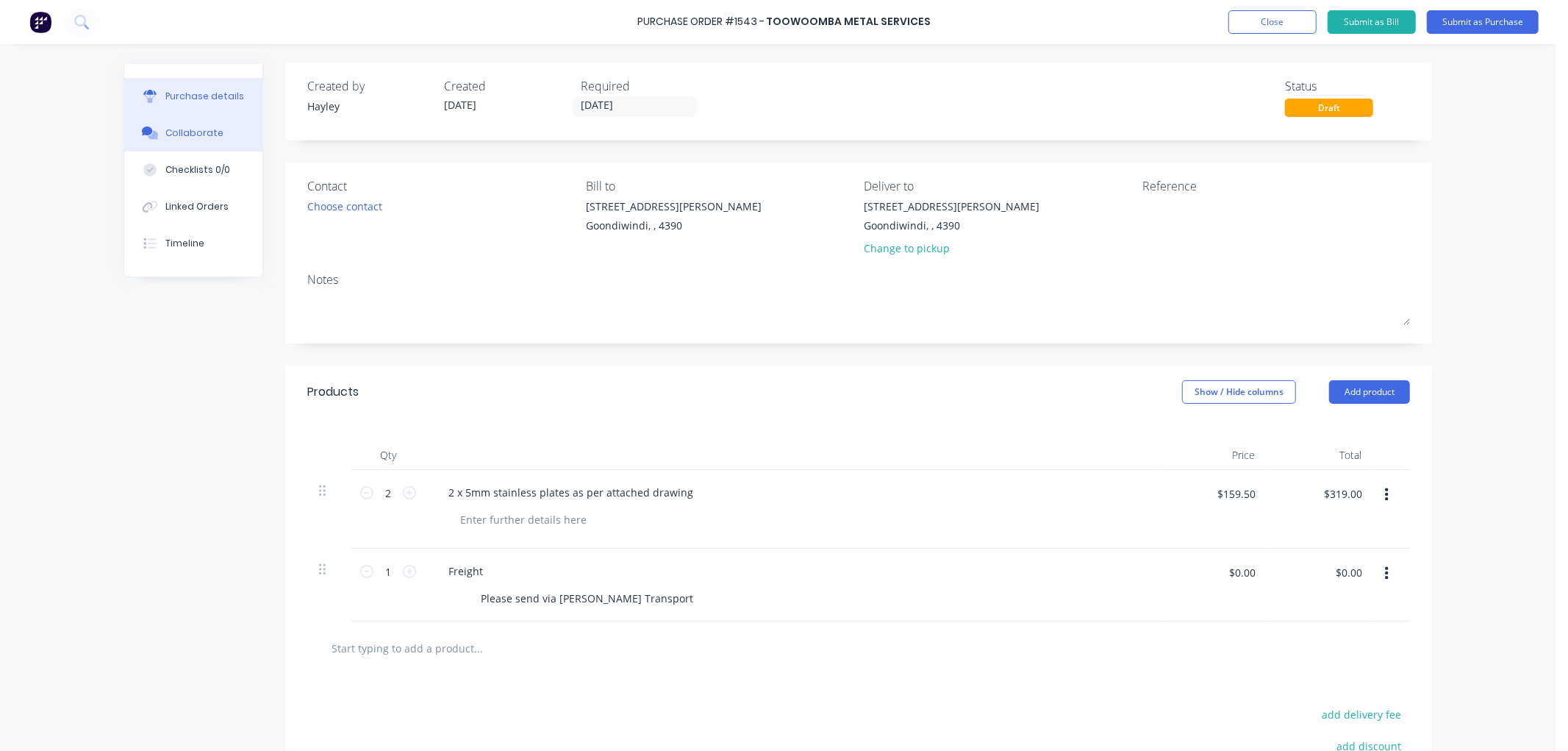
click at [185, 129] on div "Collaborate" at bounding box center [195, 133] width 58 height 13
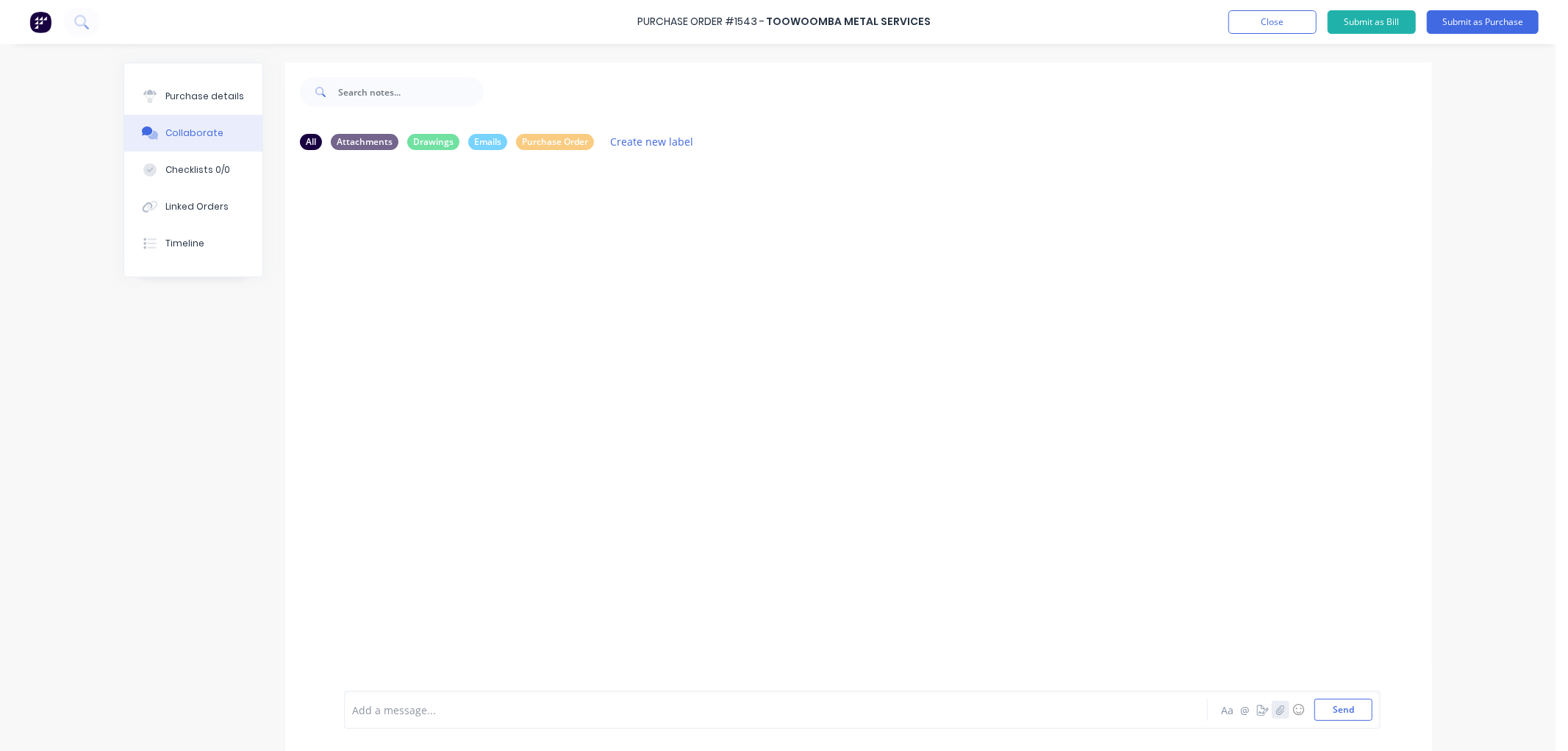
click at [1277, 710] on icon "button" at bounding box center [1281, 710] width 8 height 10
click at [1338, 710] on button "Send" at bounding box center [1344, 709] width 58 height 22
click at [182, 93] on div "Purchase details" at bounding box center [204, 96] width 78 height 13
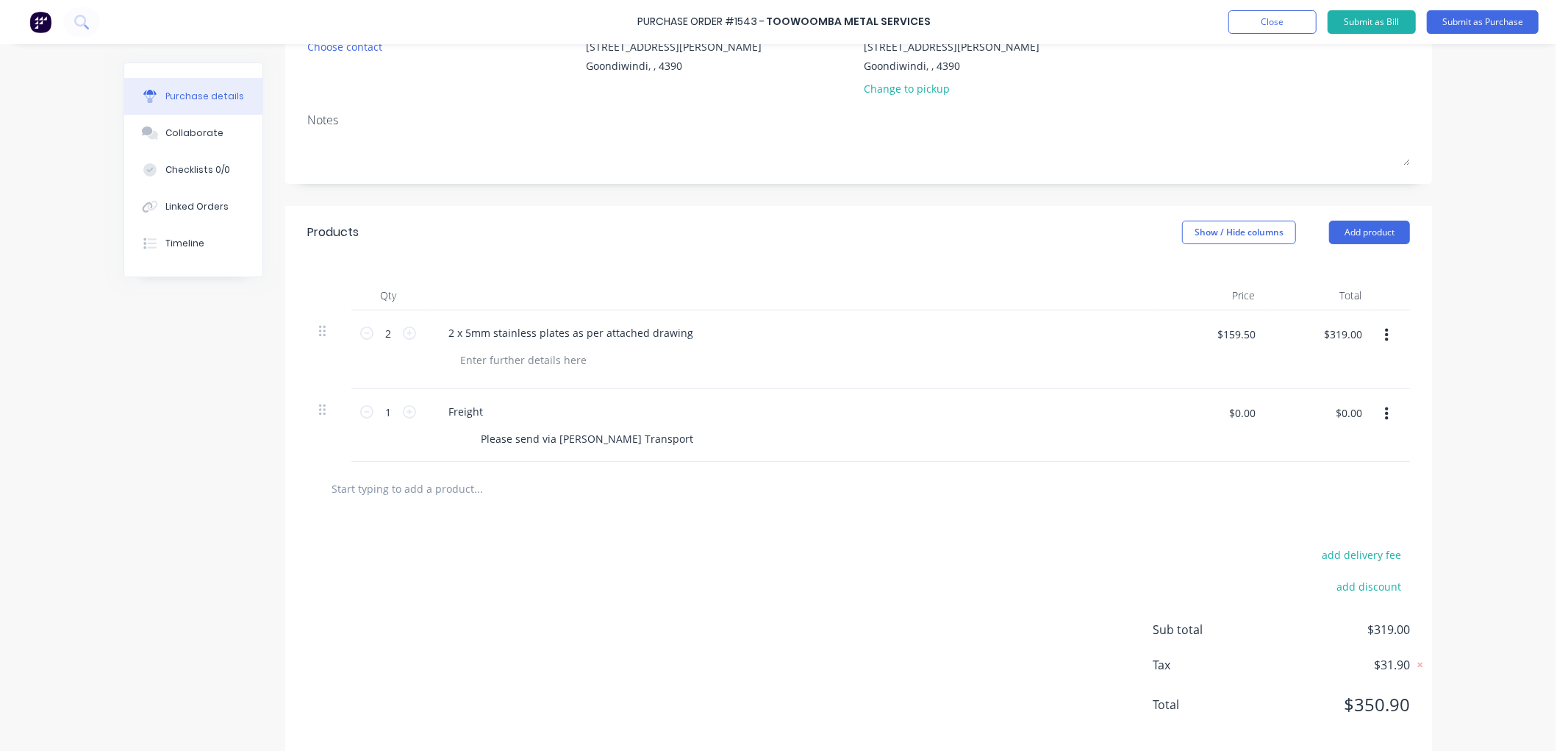
scroll to position [163, 0]
drag, startPoint x: 1209, startPoint y: 332, endPoint x: 1299, endPoint y: 329, distance: 90.0
click at [1299, 329] on div "2 2 2 x 5mm stainless plates as per attached drawing $159.50 $159.50 $319.00 $3…" at bounding box center [858, 345] width 1102 height 78
type input "$0.00"
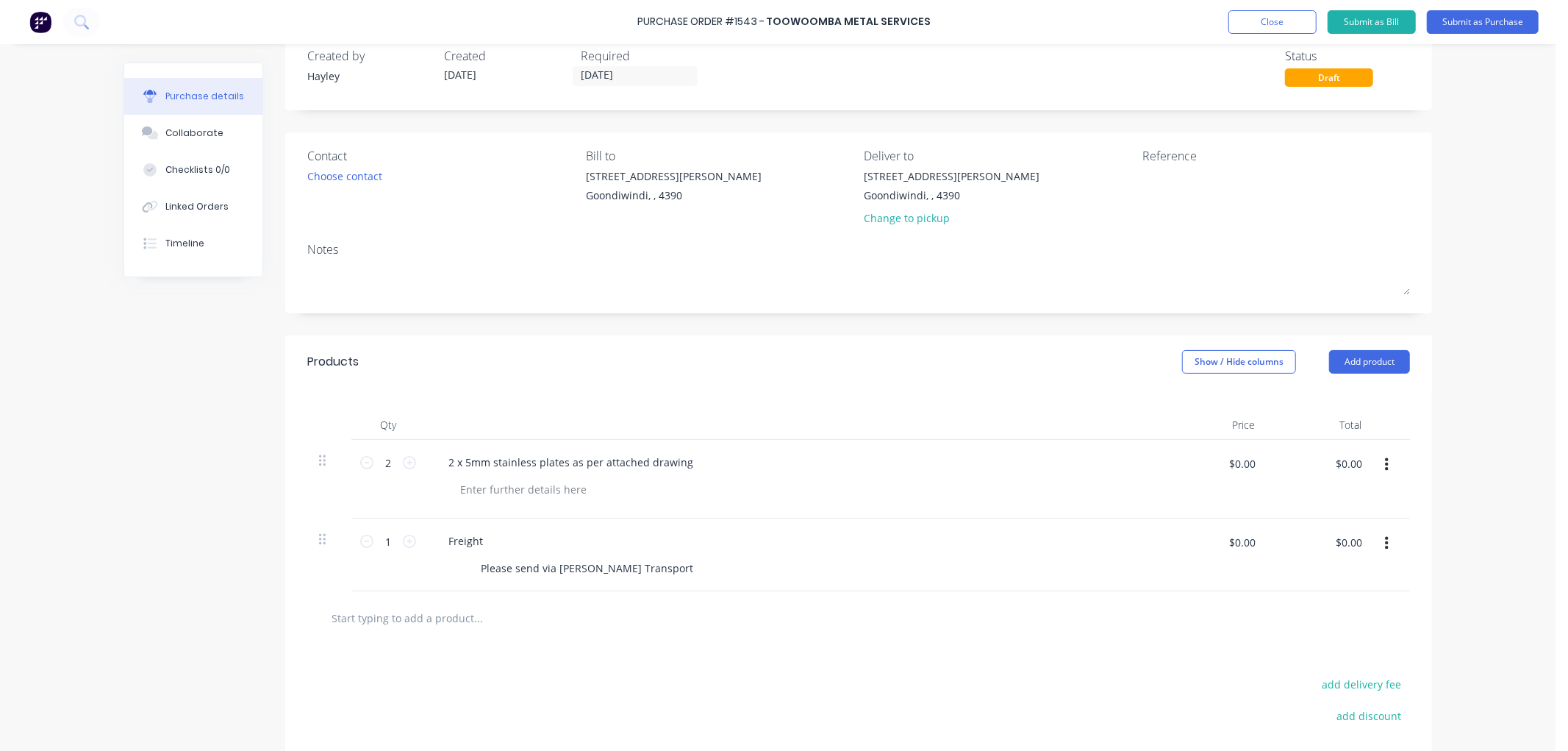
scroll to position [0, 0]
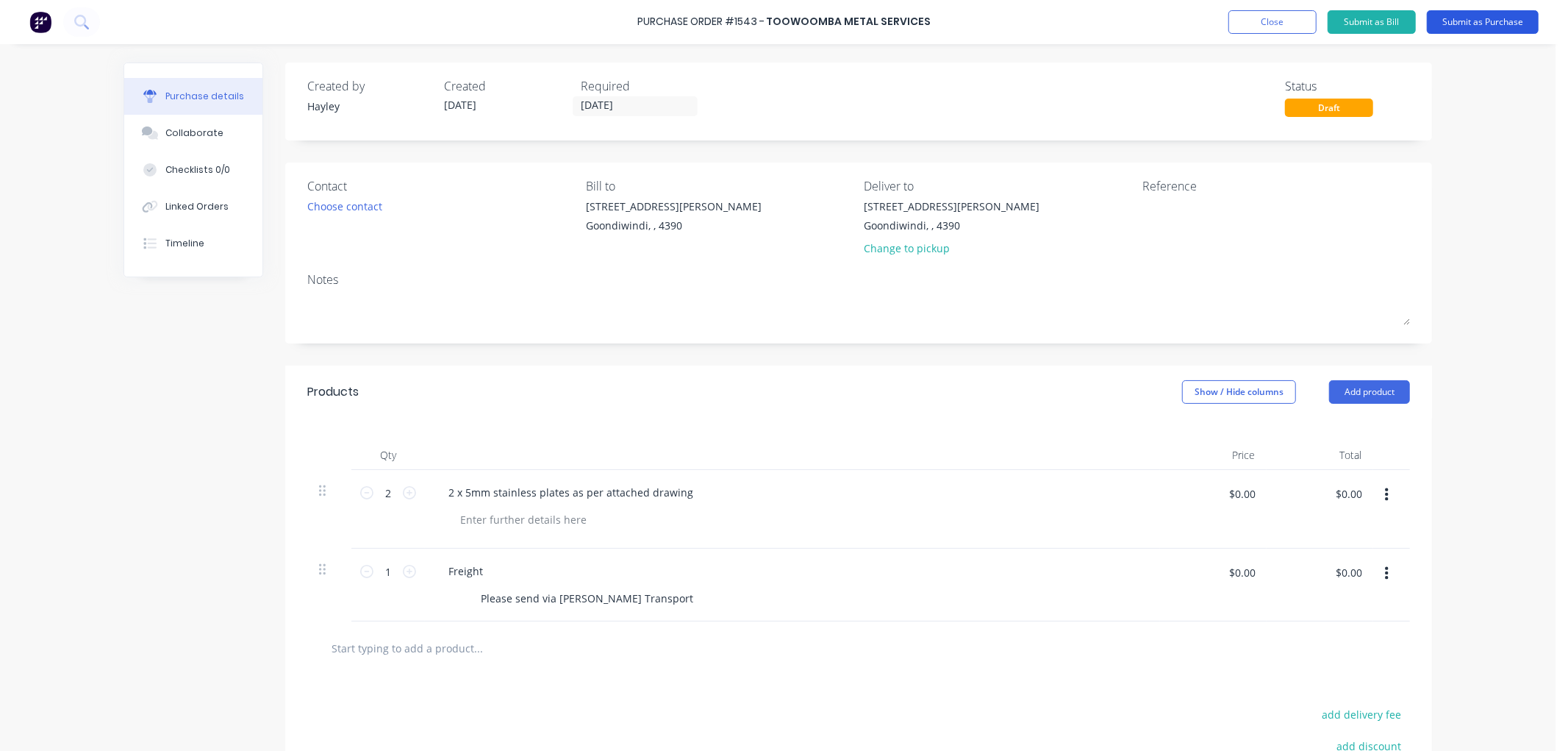
click at [1459, 19] on button "Submit as Purchase" at bounding box center [1483, 22] width 112 height 24
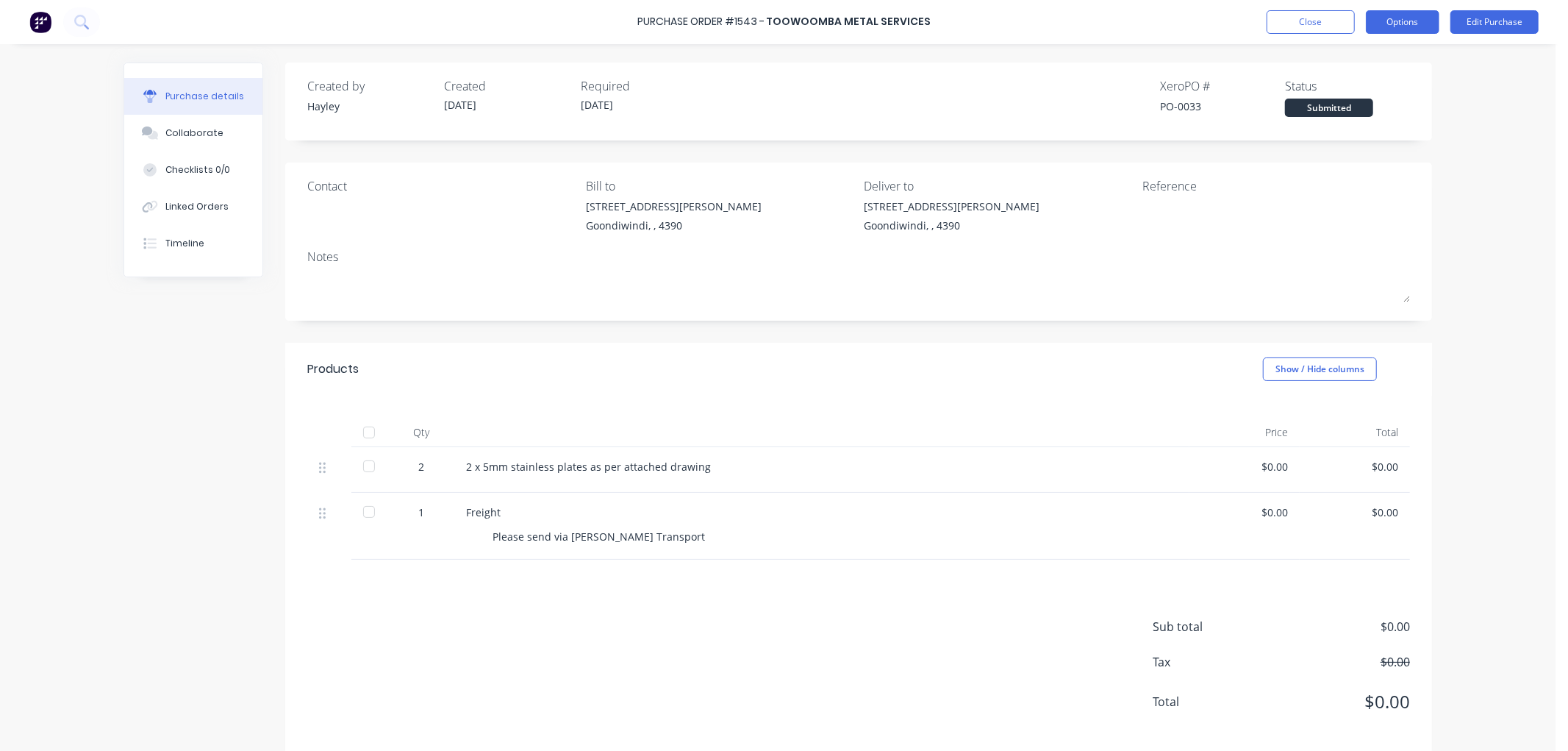
click at [1408, 13] on button "Options" at bounding box center [1403, 22] width 74 height 24
click at [1376, 53] on div "Print / Email" at bounding box center [1370, 59] width 113 height 22
click at [1354, 111] on div "Without pricing" at bounding box center [1370, 119] width 113 height 22
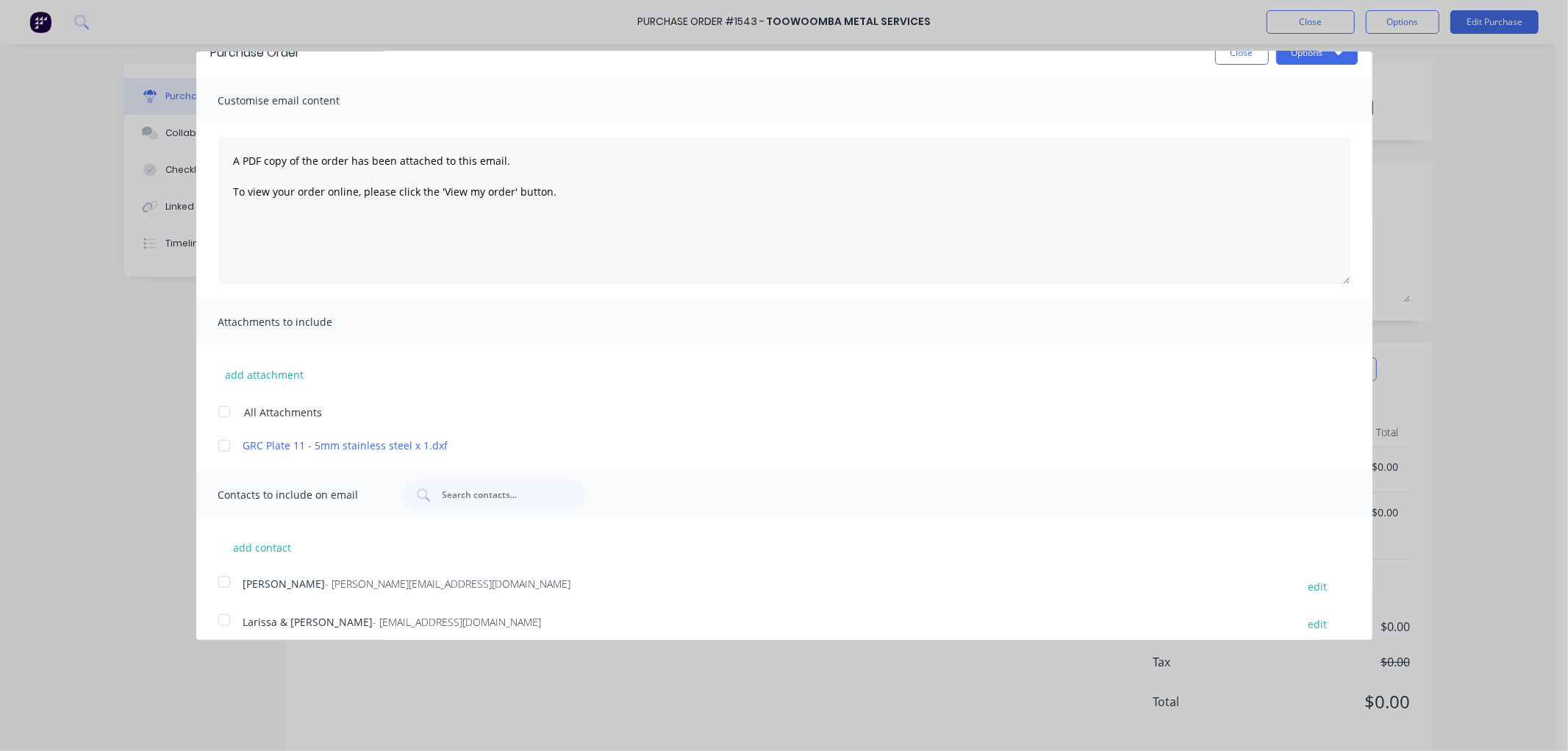
scroll to position [34, 0]
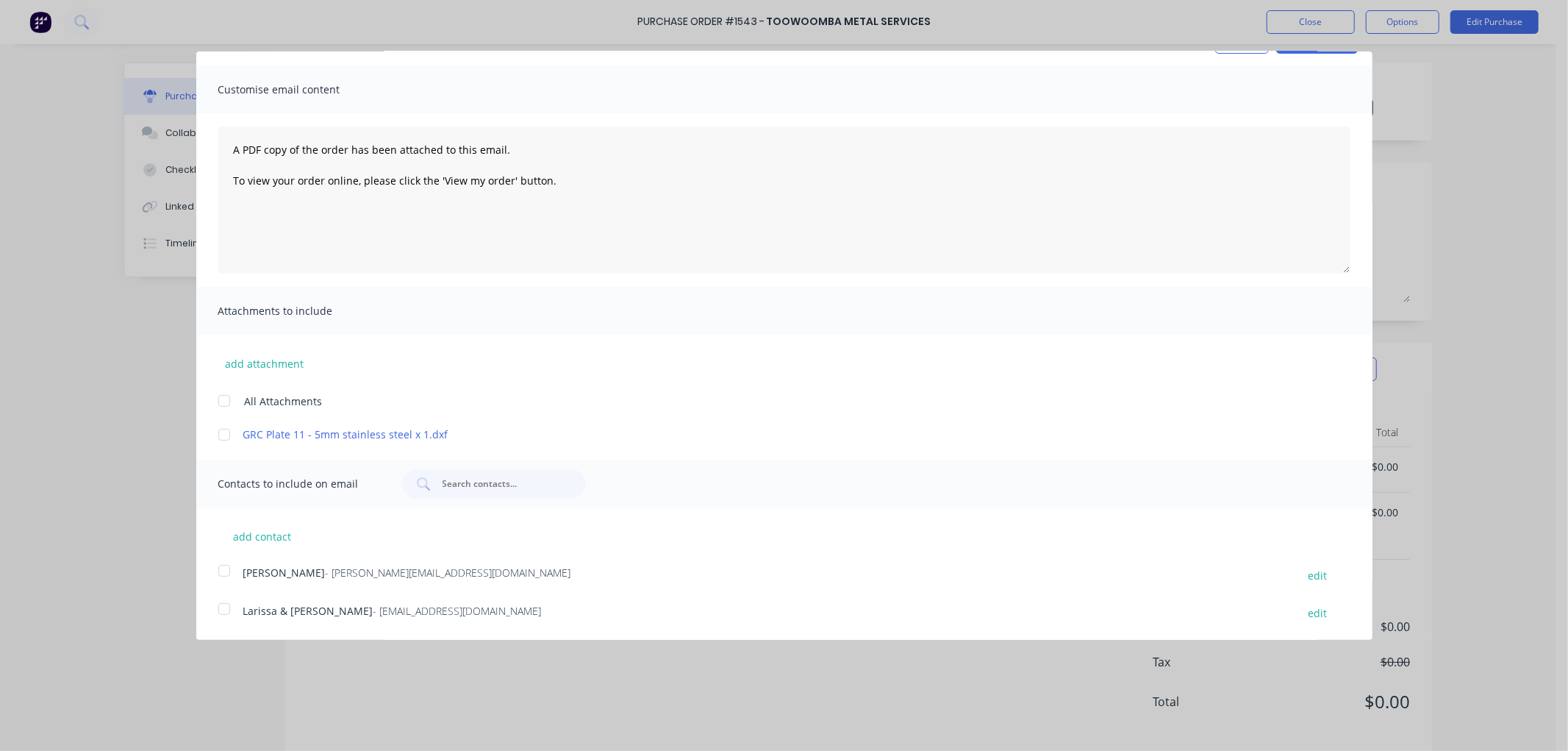
click at [224, 404] on div at bounding box center [223, 400] width 29 height 29
click at [220, 605] on div at bounding box center [223, 608] width 29 height 29
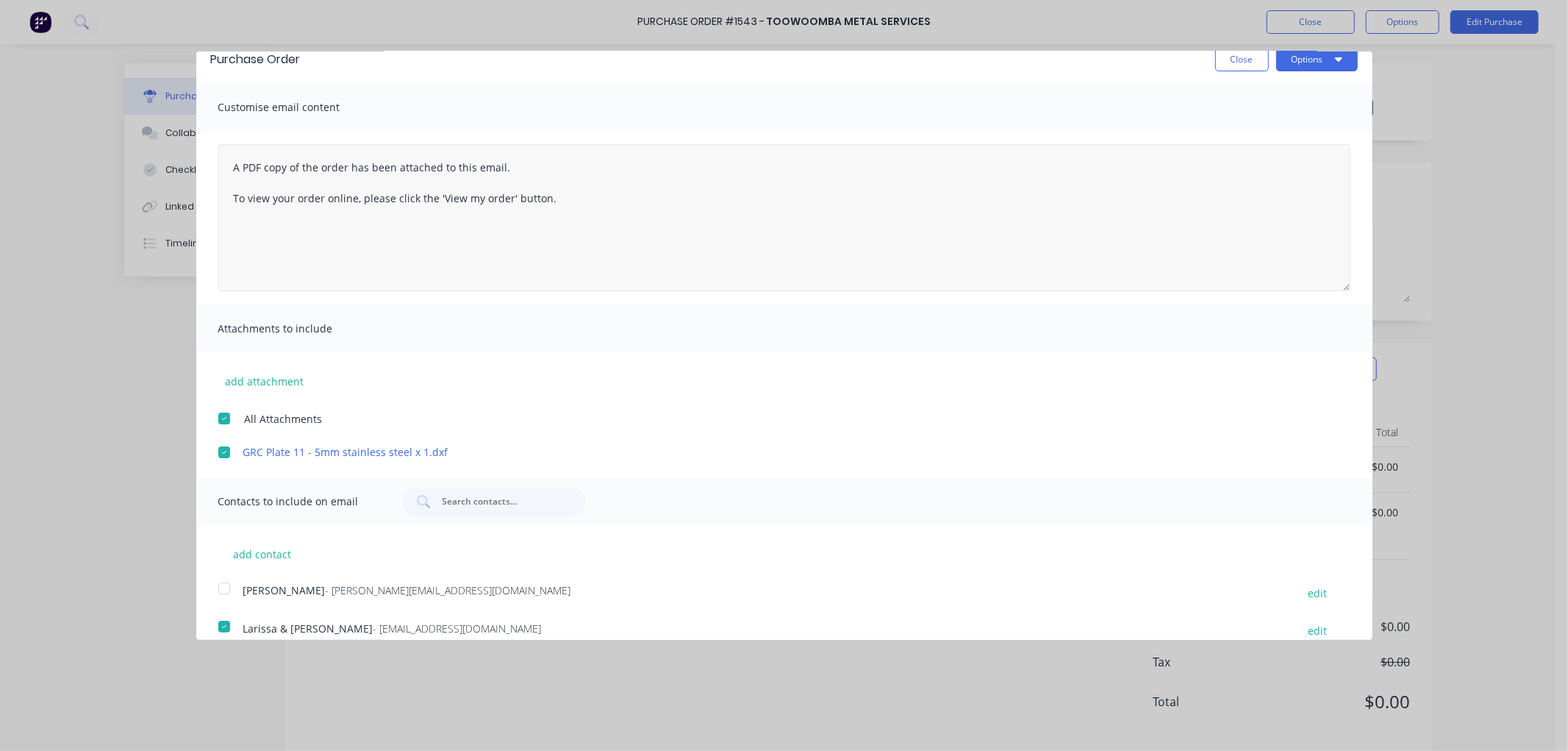
scroll to position [0, 0]
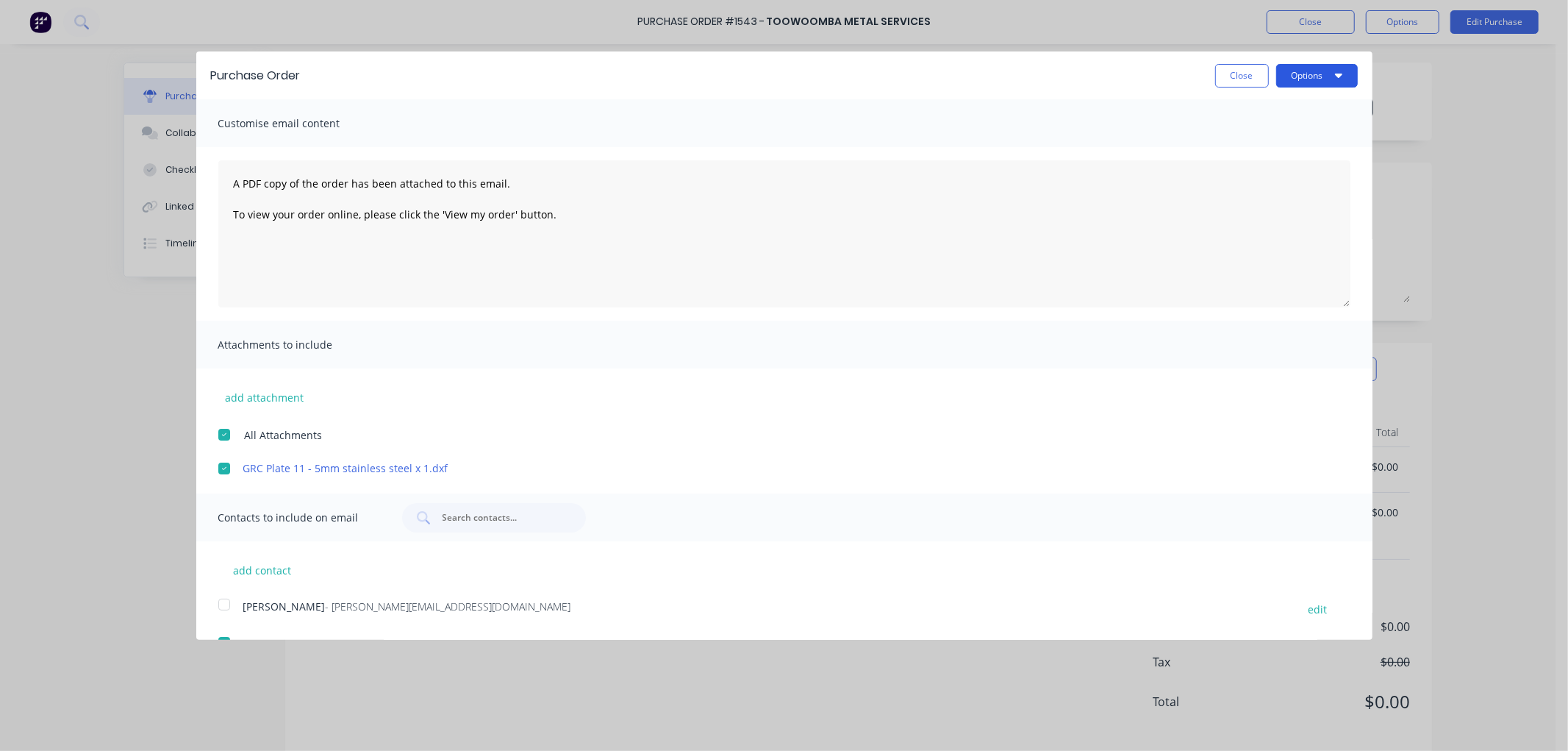
click at [1303, 75] on button "Options" at bounding box center [1317, 75] width 82 height 24
click at [1252, 137] on div "Email" at bounding box center [1288, 142] width 113 height 22
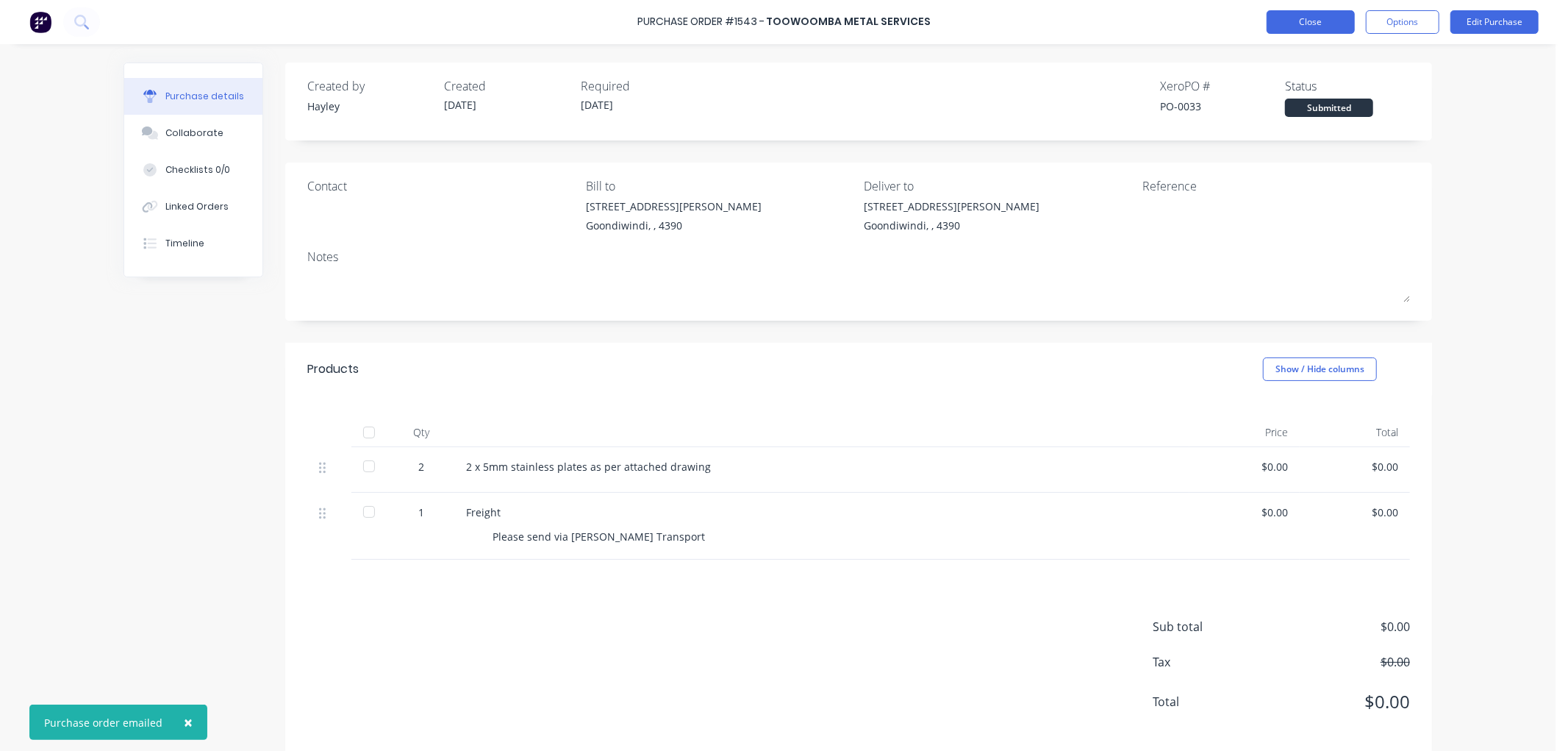
click at [1324, 23] on button "Close" at bounding box center [1311, 22] width 89 height 24
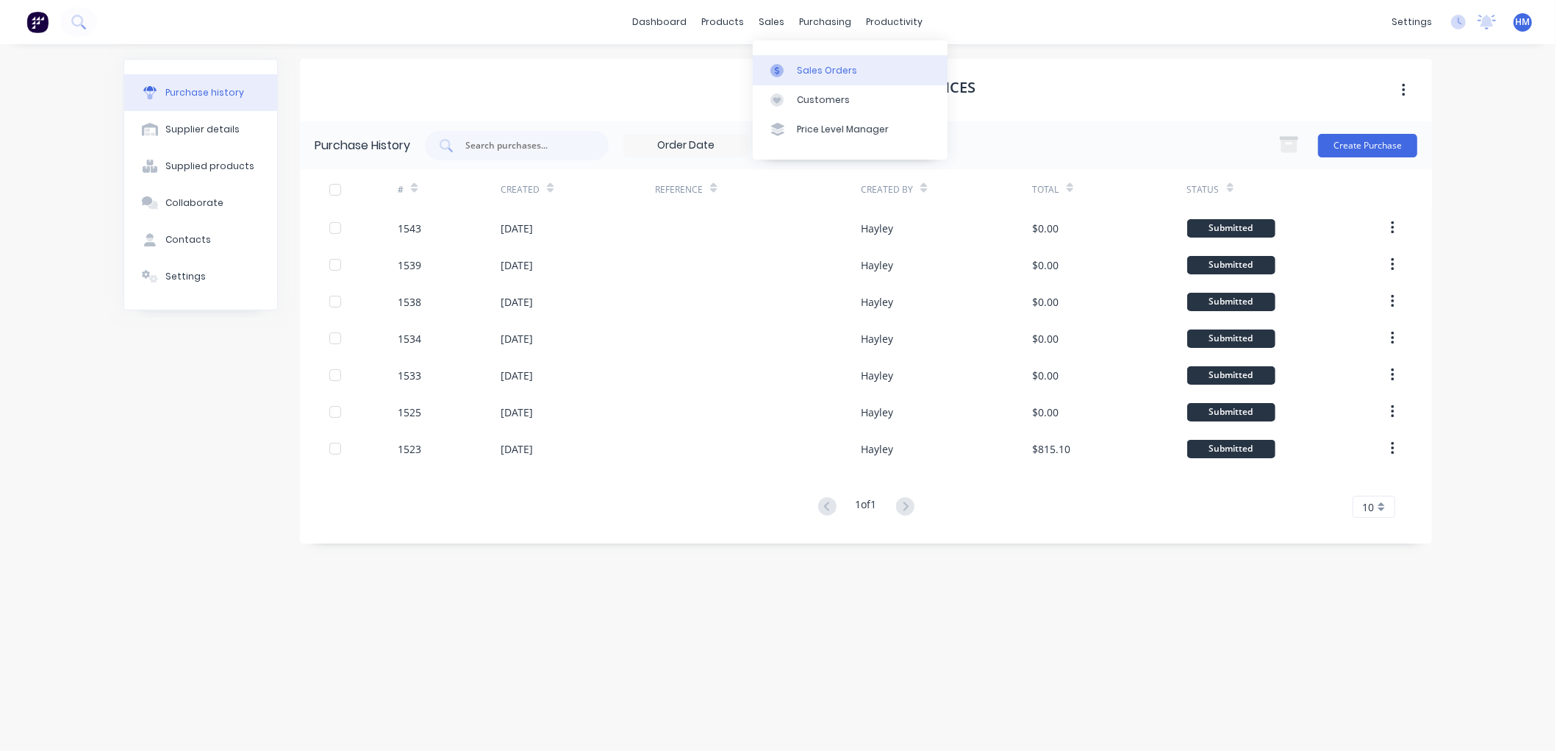
click at [791, 69] on div at bounding box center [781, 71] width 22 height 13
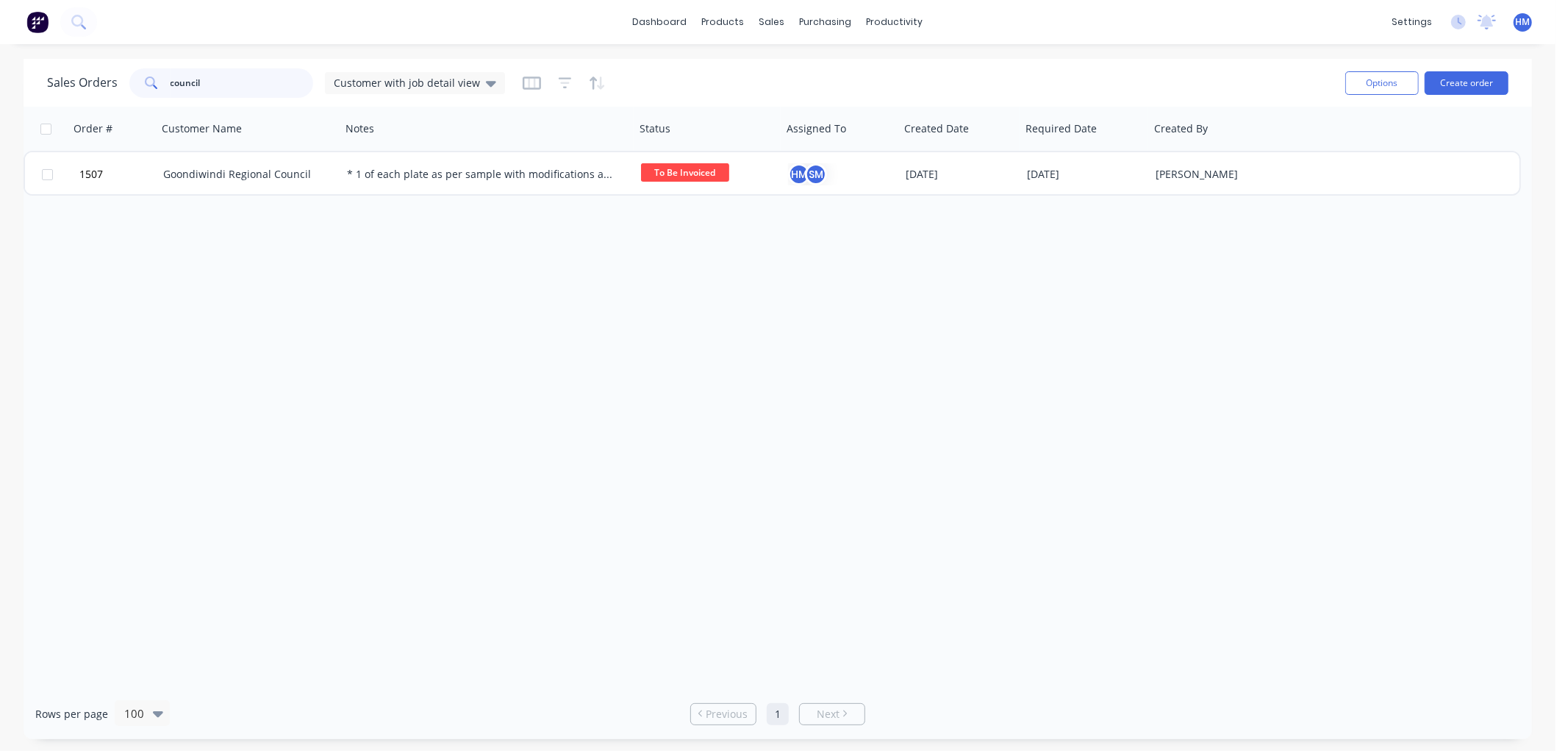
drag, startPoint x: 226, startPoint y: 78, endPoint x: 125, endPoint y: 78, distance: 101.0
click at [125, 78] on div "Sales Orders council Customer with job detail view" at bounding box center [276, 83] width 458 height 29
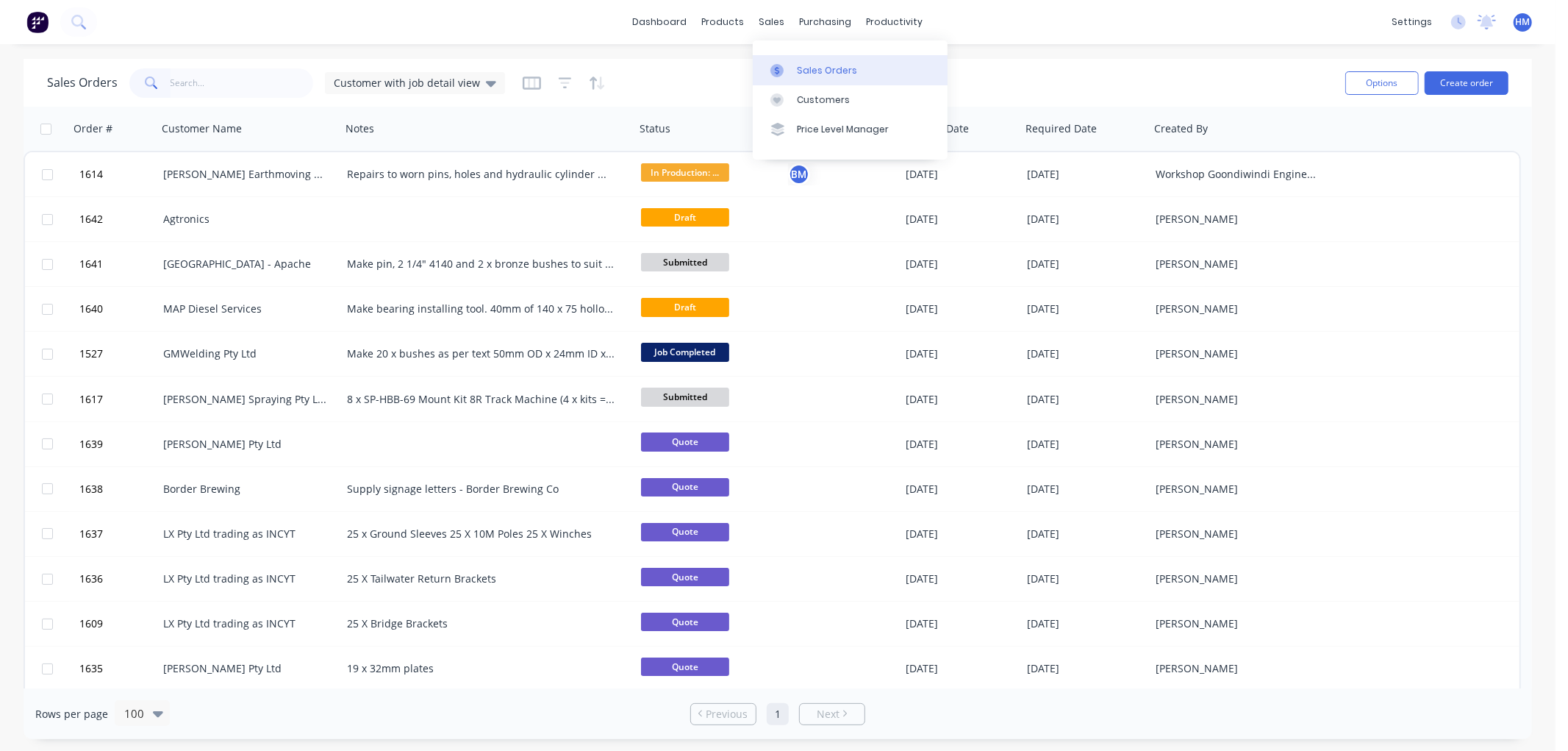
click at [798, 59] on link "Sales Orders" at bounding box center [850, 70] width 195 height 29
click at [861, 70] on link "Sales Orders" at bounding box center [850, 70] width 195 height 29
click at [1457, 78] on button "Create order" at bounding box center [1466, 83] width 84 height 24
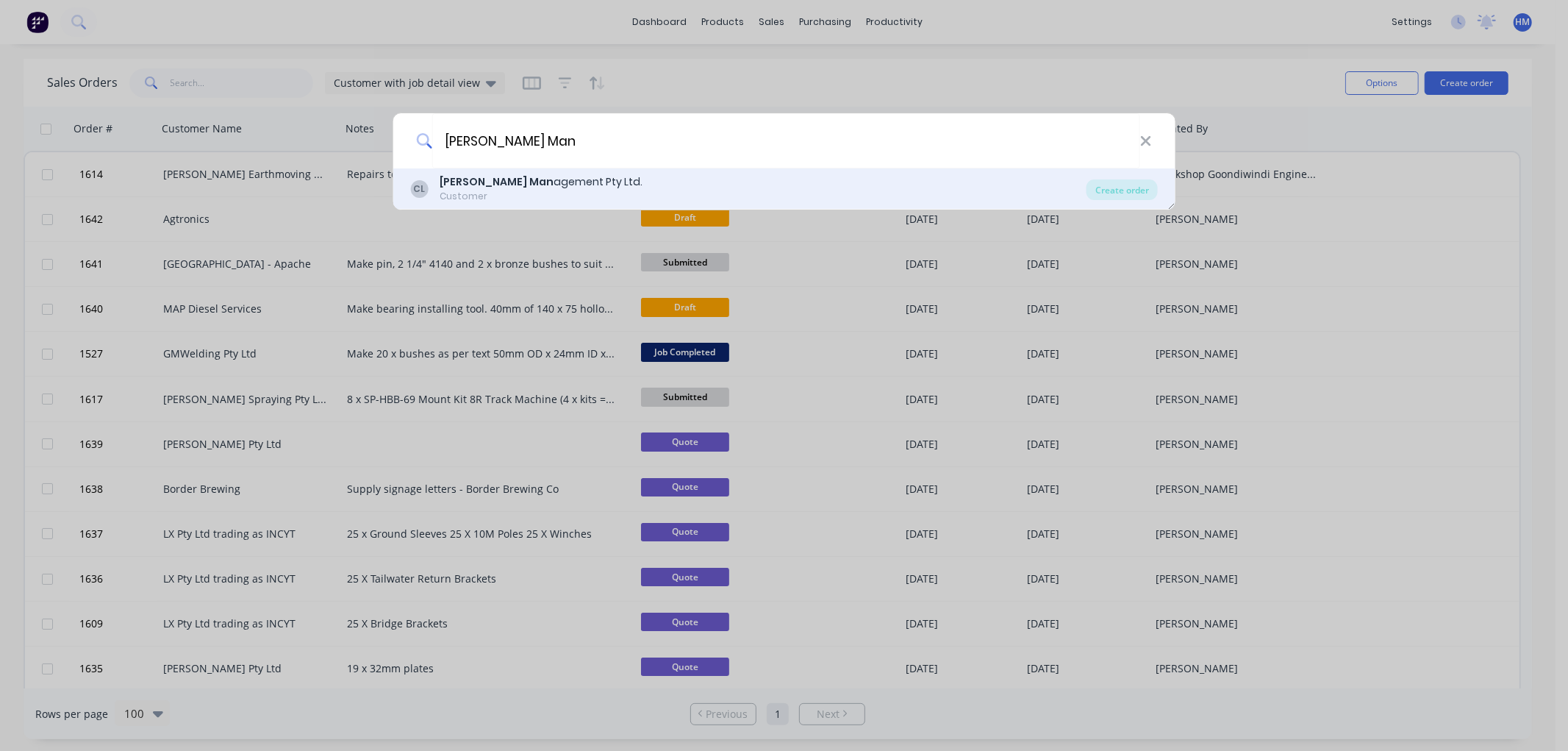
type input "Corish Man"
click at [506, 189] on div "Corish Man agement Pty Ltd." at bounding box center [541, 182] width 203 height 15
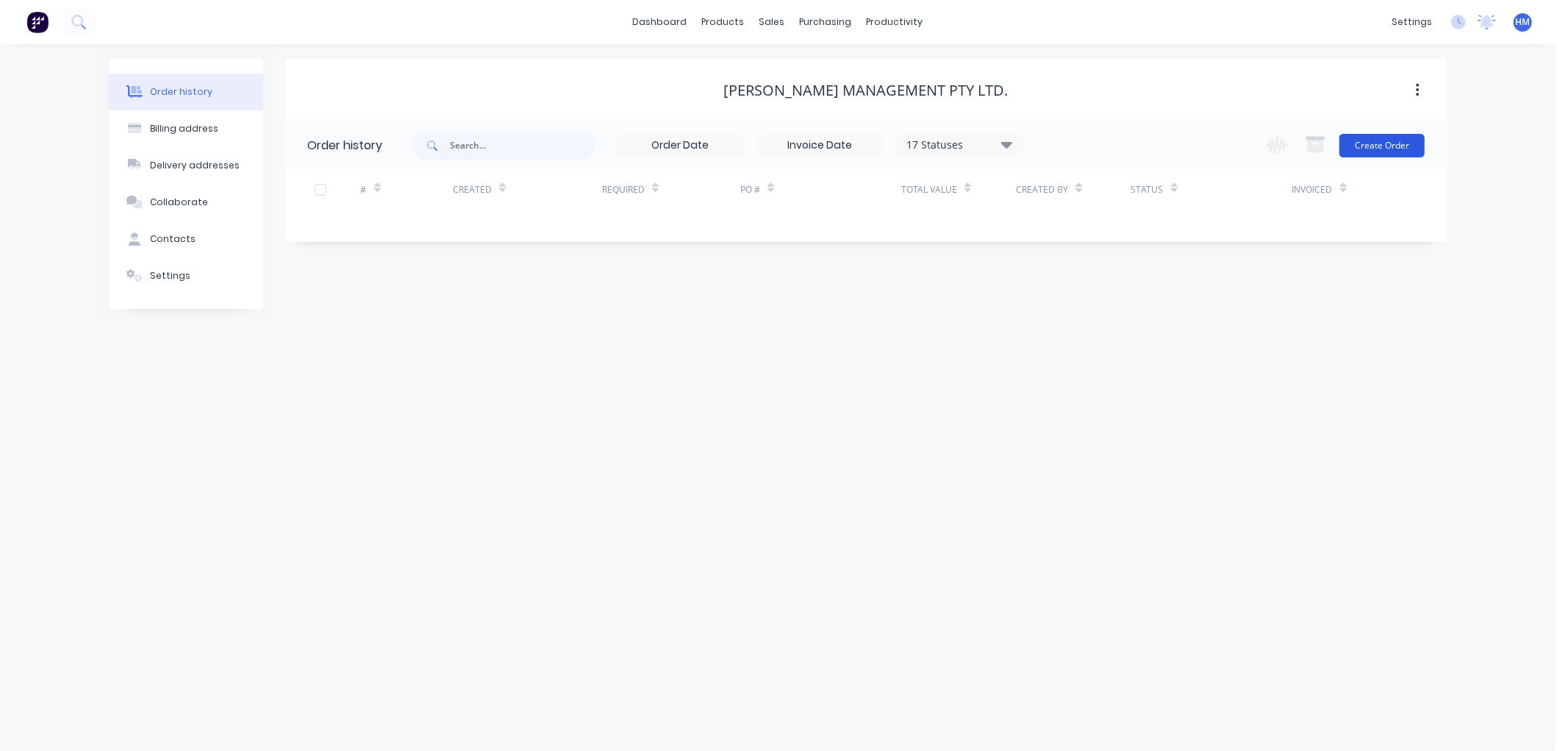
click at [1372, 142] on button "Create Order" at bounding box center [1382, 145] width 86 height 24
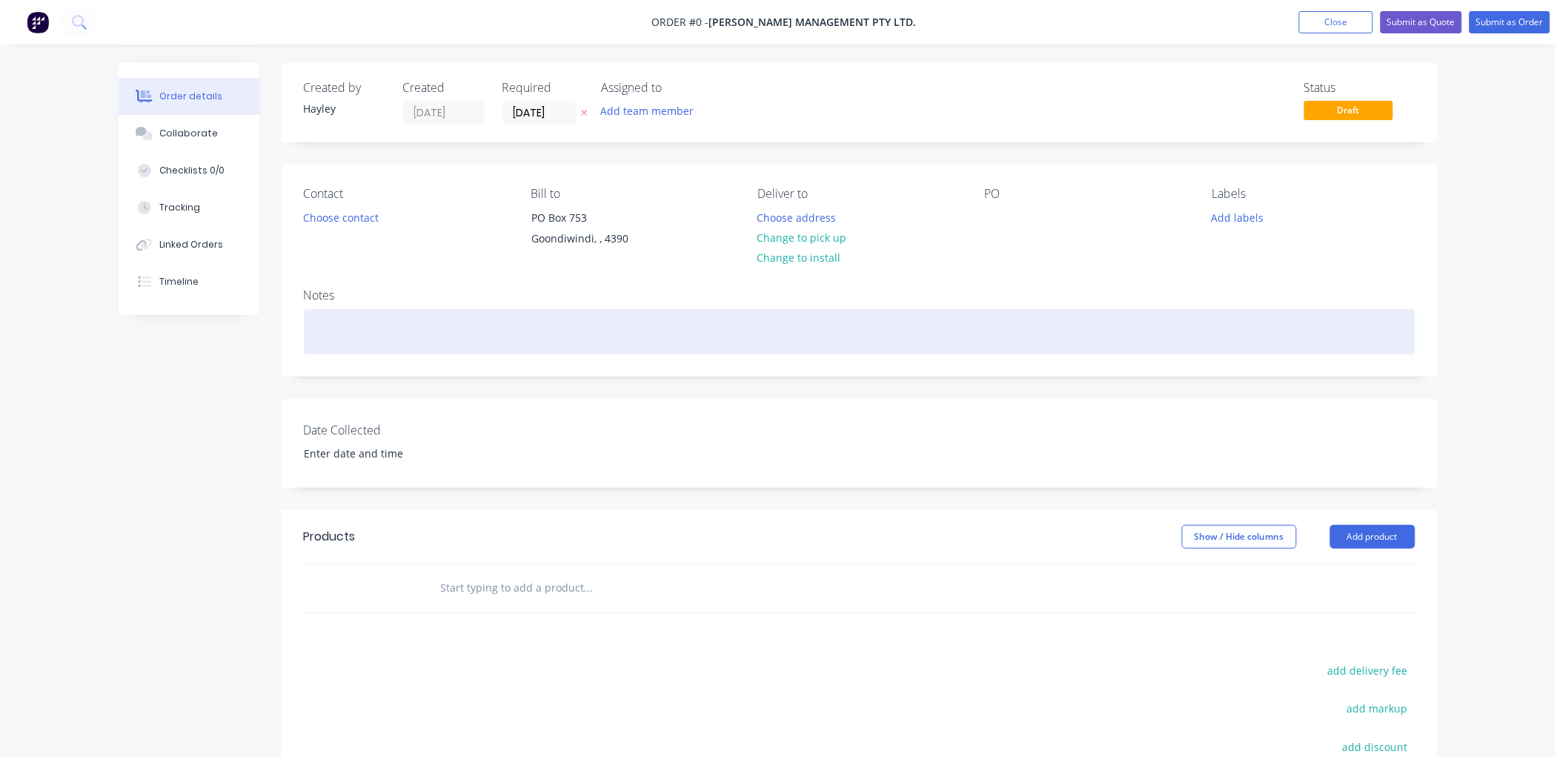
click at [375, 329] on div at bounding box center [860, 331] width 1111 height 46
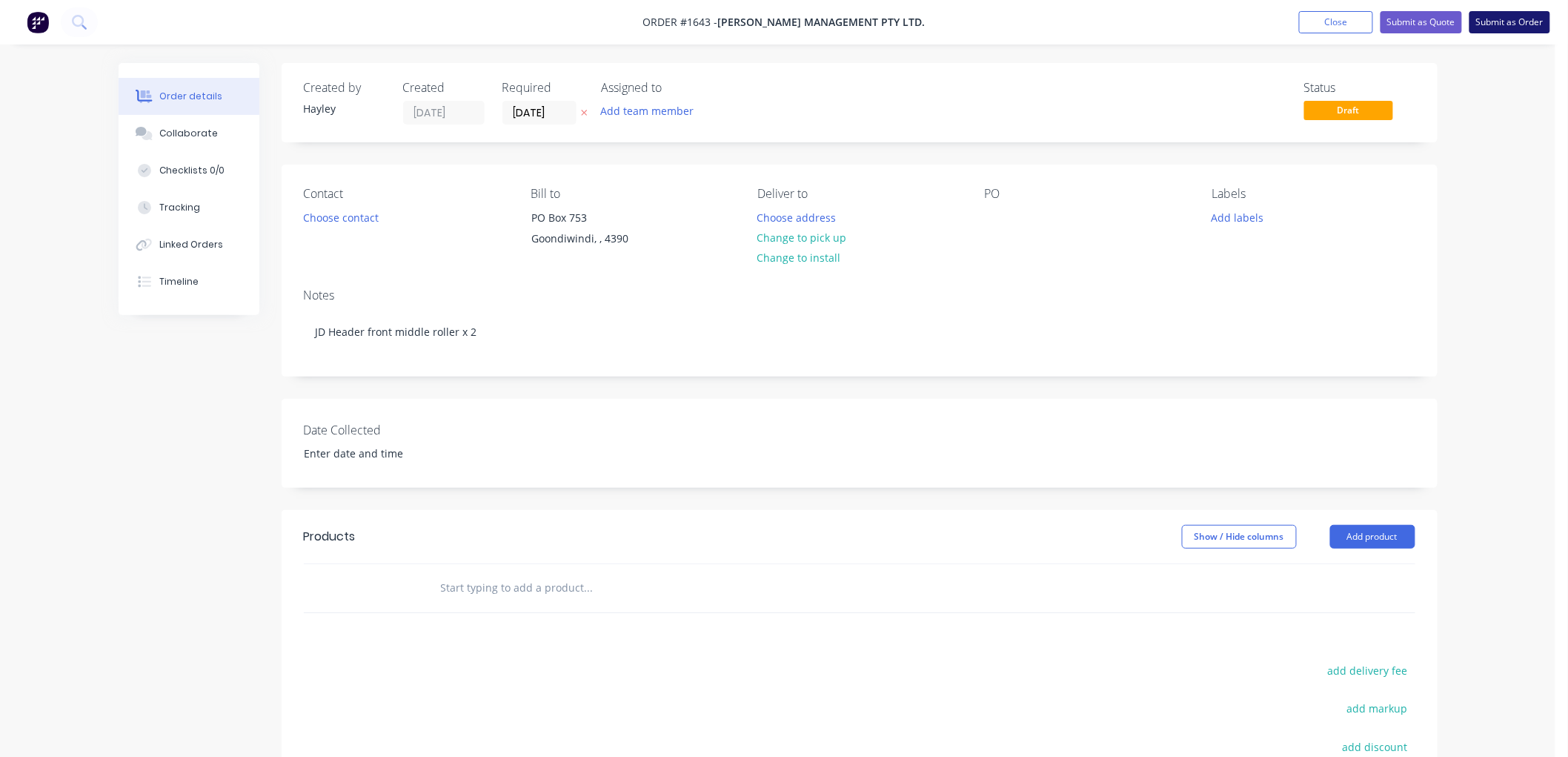
click at [1498, 18] on button "Submit as Order" at bounding box center [1509, 22] width 81 height 22
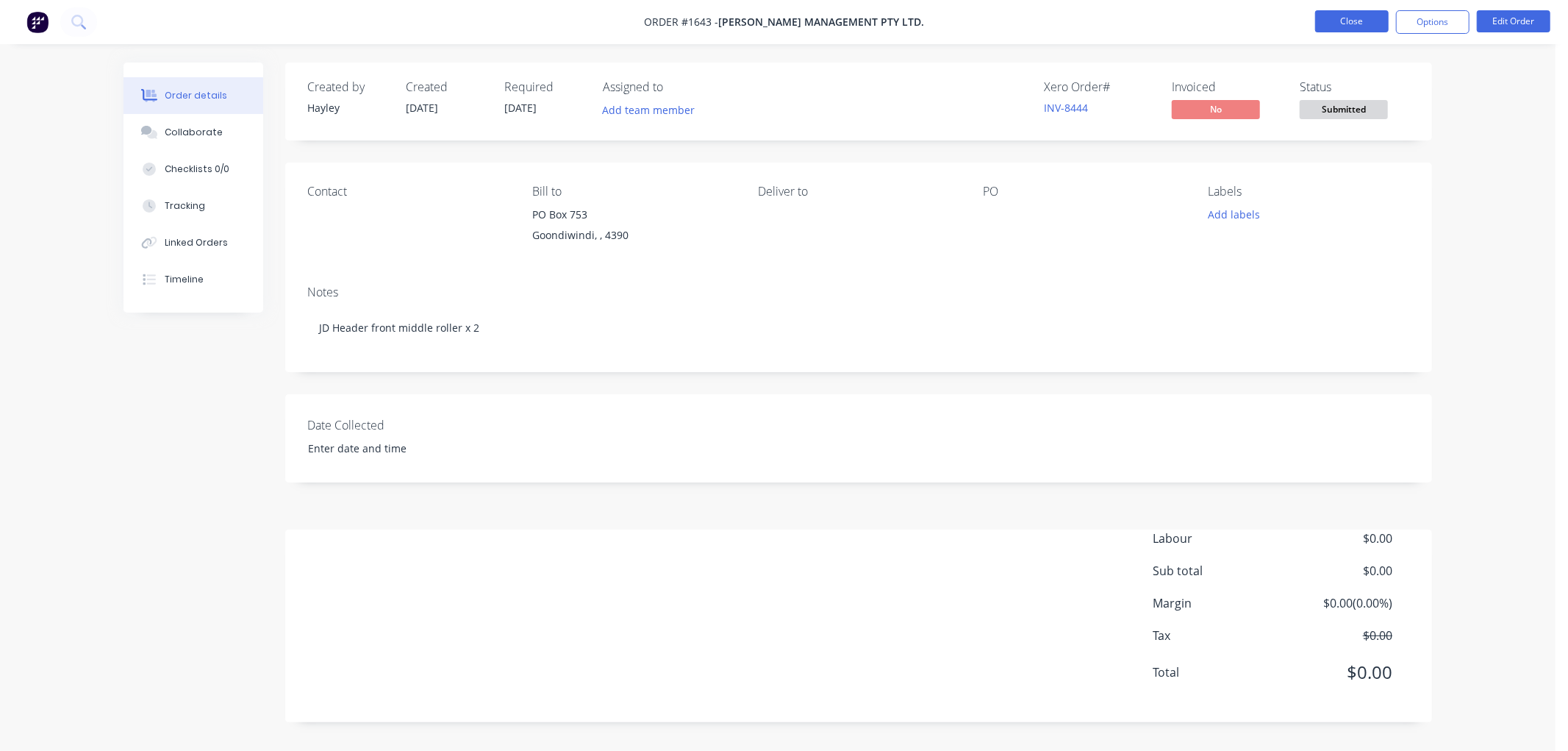
click at [1348, 25] on button "Close" at bounding box center [1352, 21] width 74 height 22
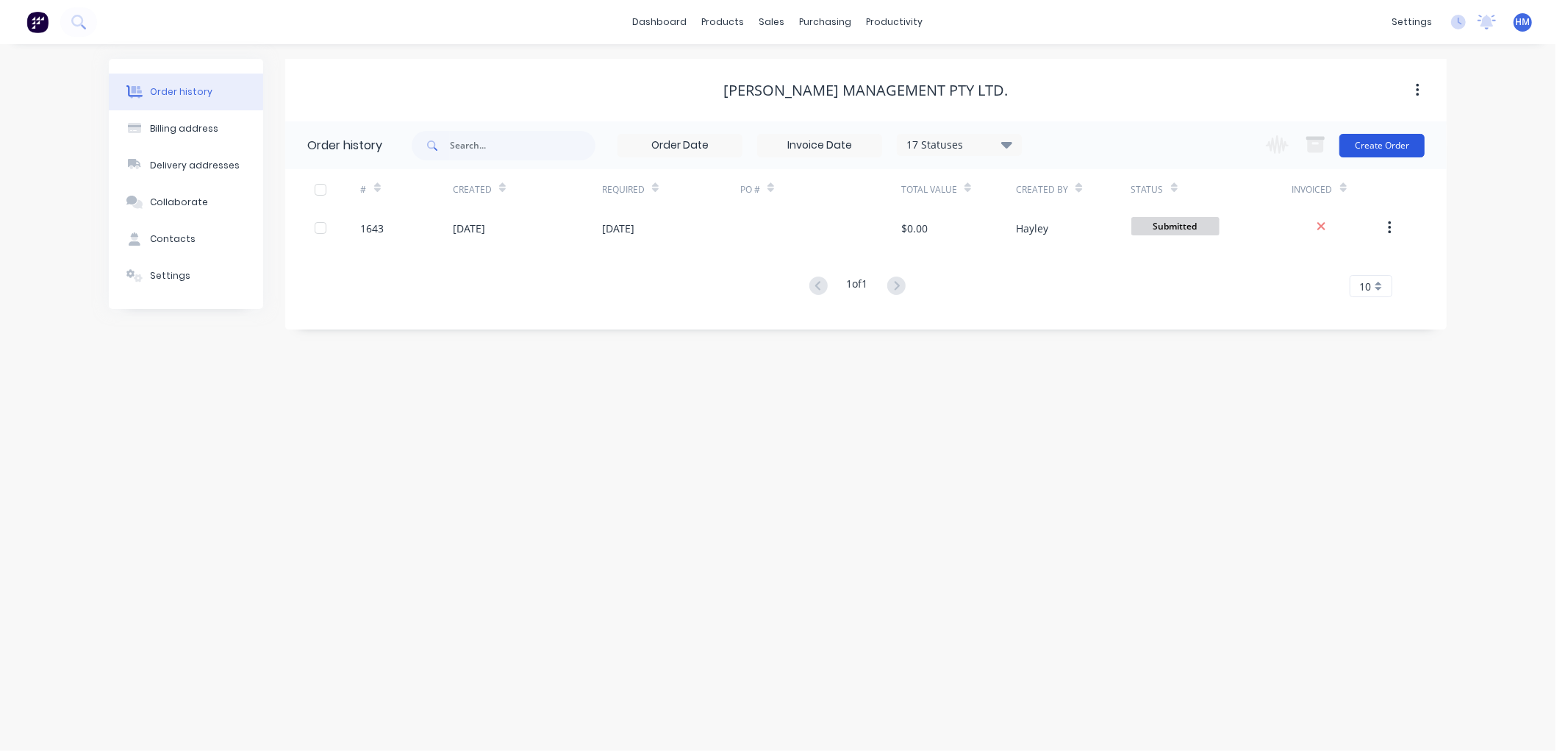
click at [1394, 149] on button "Create Order" at bounding box center [1382, 145] width 86 height 24
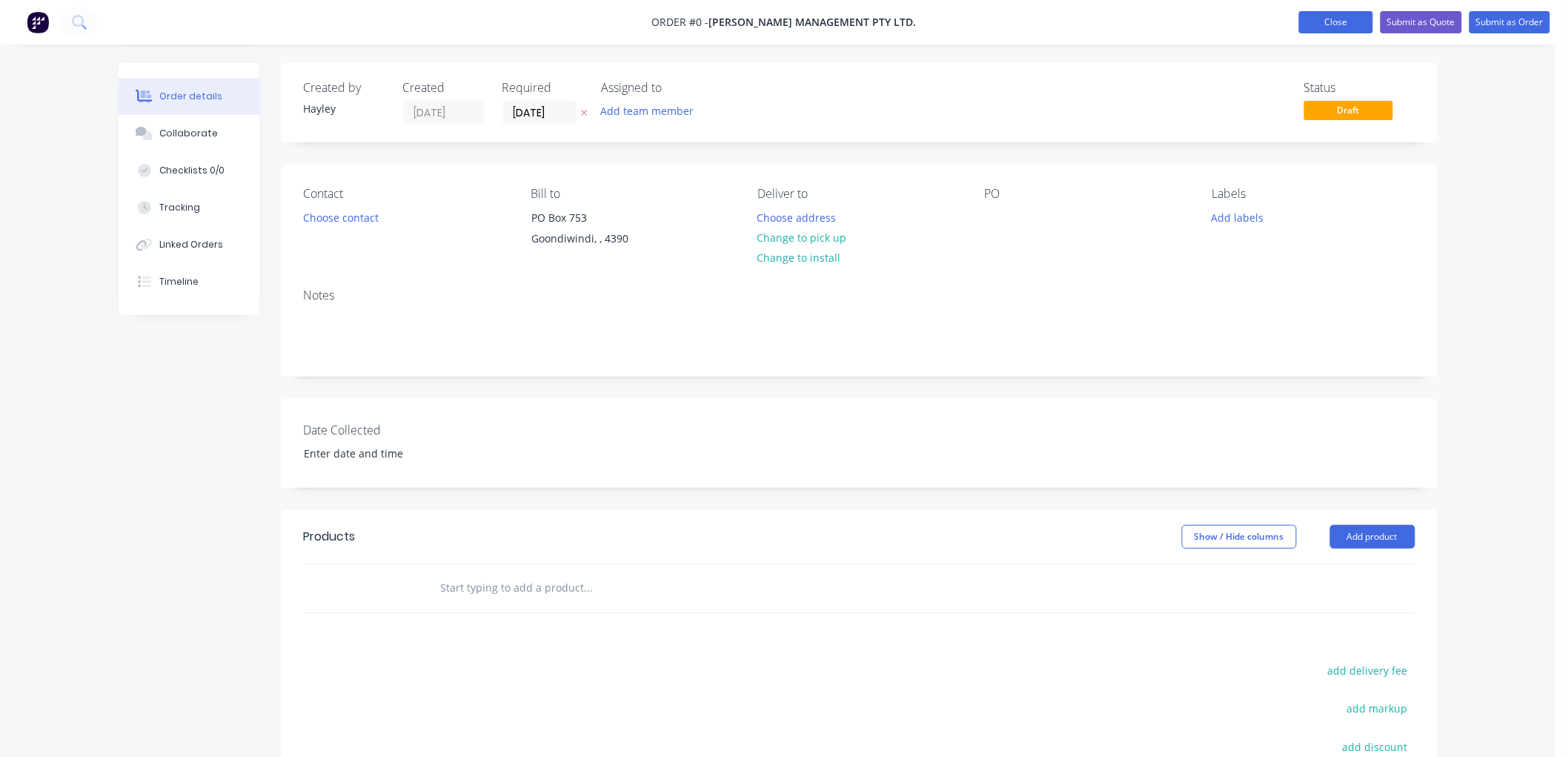
click at [1325, 25] on button "Close" at bounding box center [1336, 22] width 74 height 22
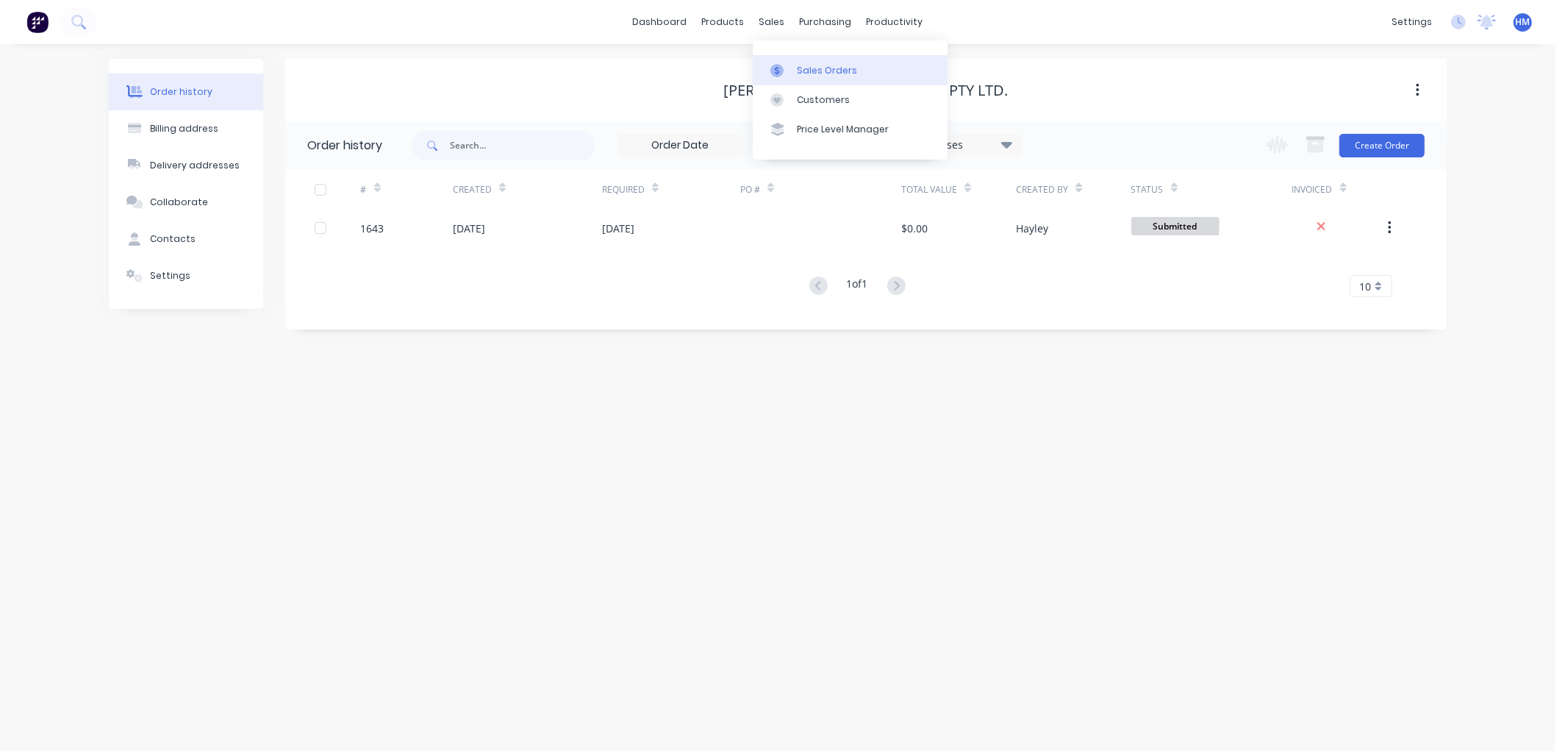
click at [818, 72] on div "Sales Orders" at bounding box center [827, 71] width 60 height 13
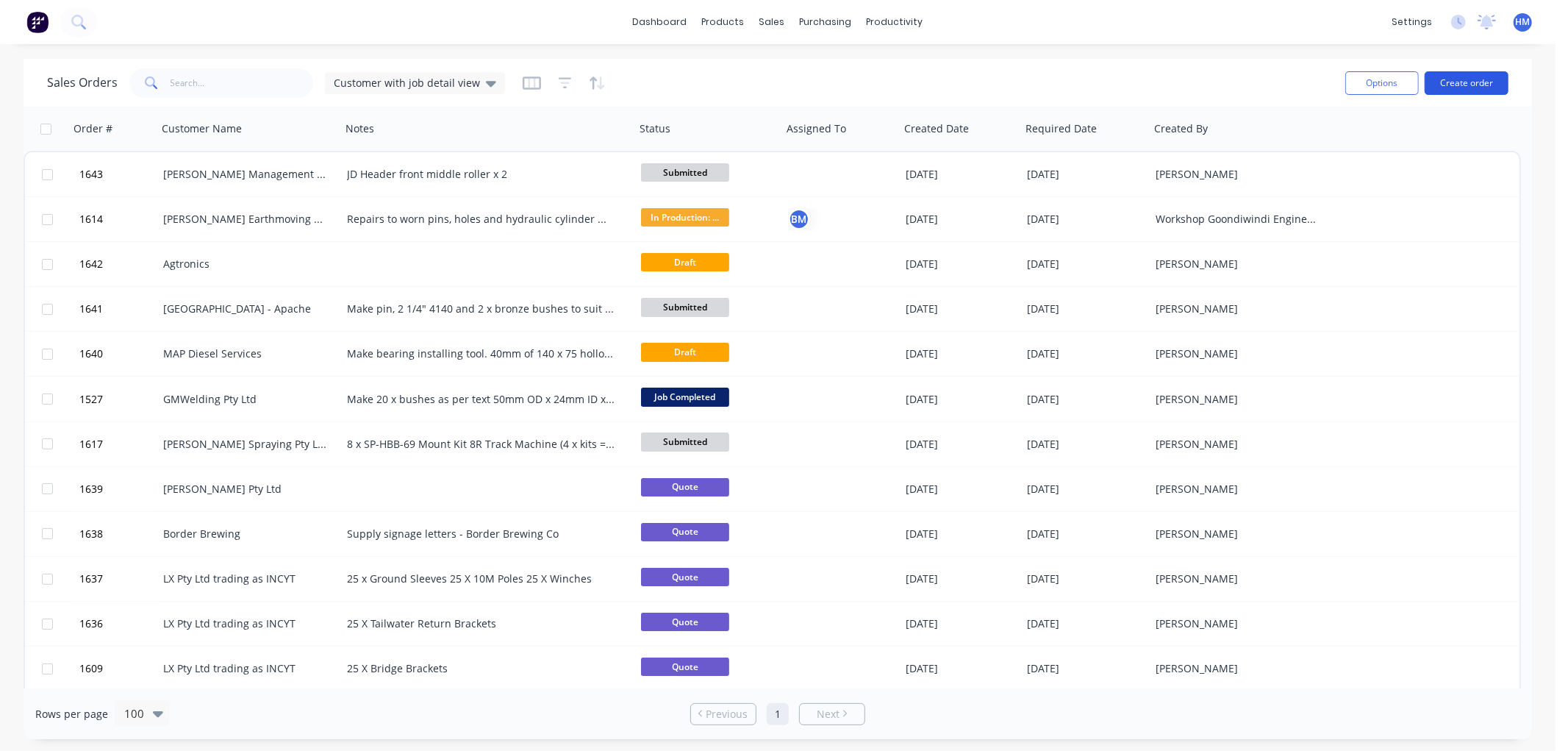
click at [1464, 78] on button "Create order" at bounding box center [1466, 83] width 84 height 24
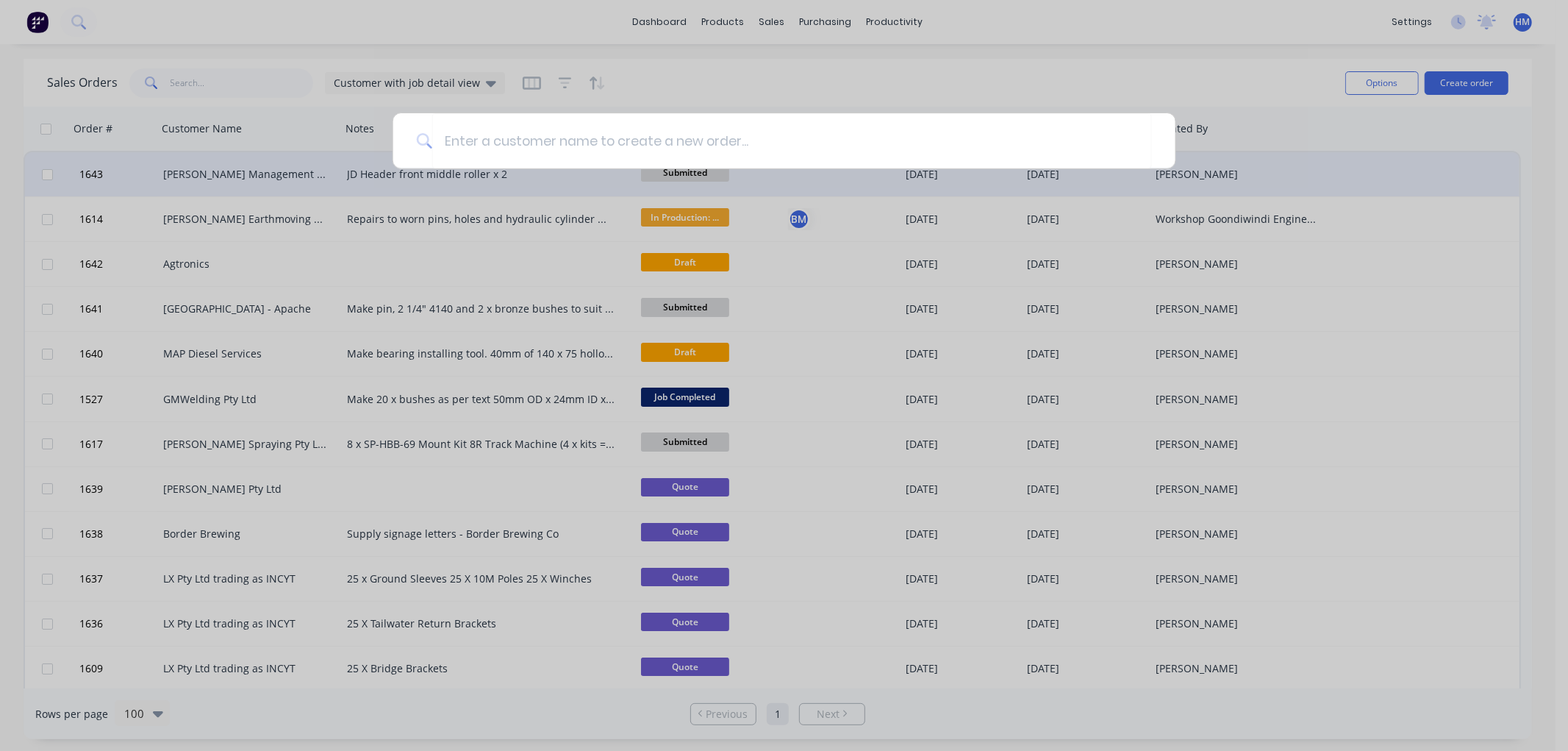
drag, startPoint x: 578, startPoint y: 189, endPoint x: 495, endPoint y: 173, distance: 84.5
click at [566, 186] on div at bounding box center [784, 375] width 1568 height 751
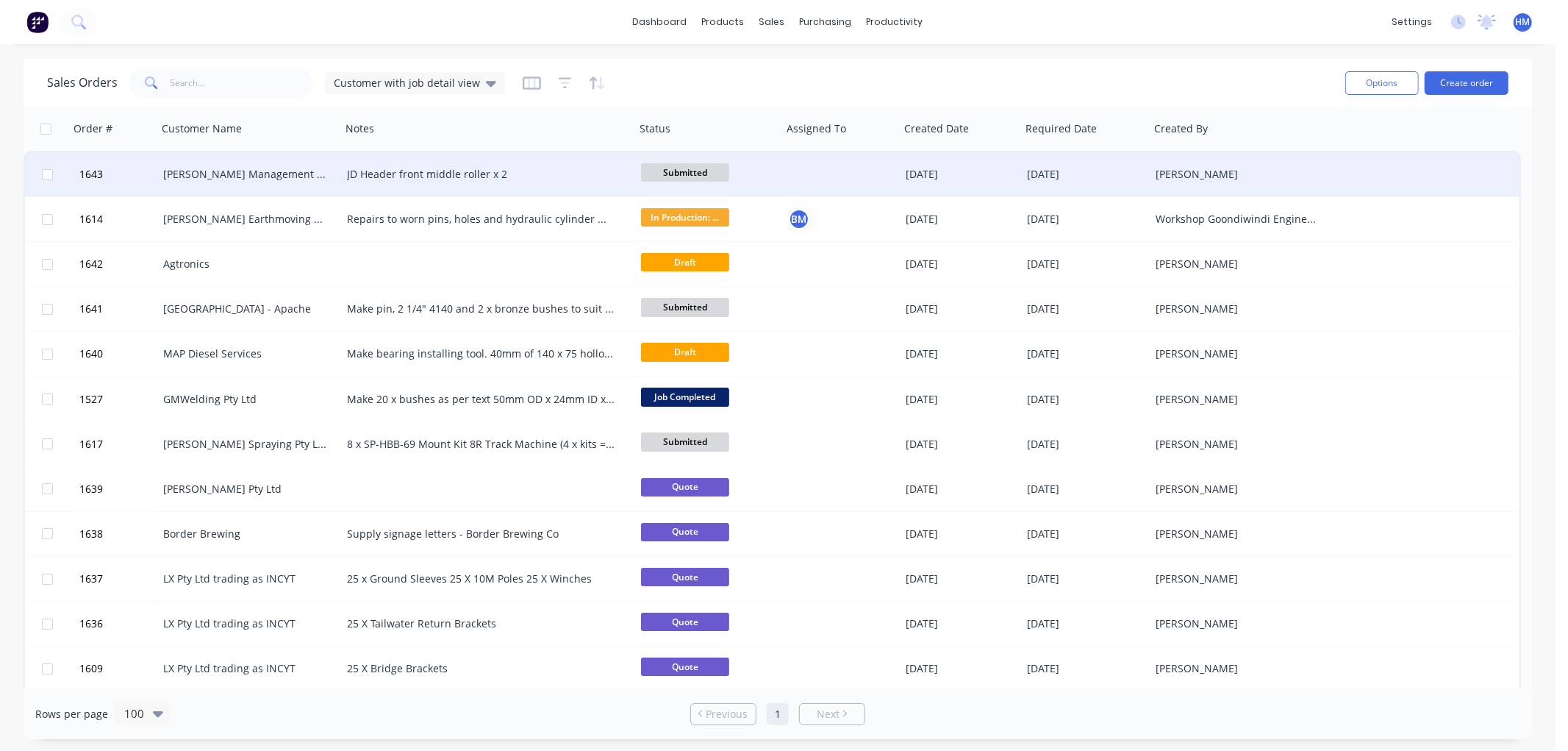
click at [497, 172] on div "JD Header front middle roller x 2" at bounding box center [481, 174] width 269 height 15
drag, startPoint x: 523, startPoint y: 163, endPoint x: 326, endPoint y: 164, distance: 197.0
click at [326, 164] on div "1643 Corish Management Pty Ltd. JD Header front middle roller x 2 Submitted 12 …" at bounding box center [773, 175] width 1494 height 45
copy div "JD Header front middle roller x 2"
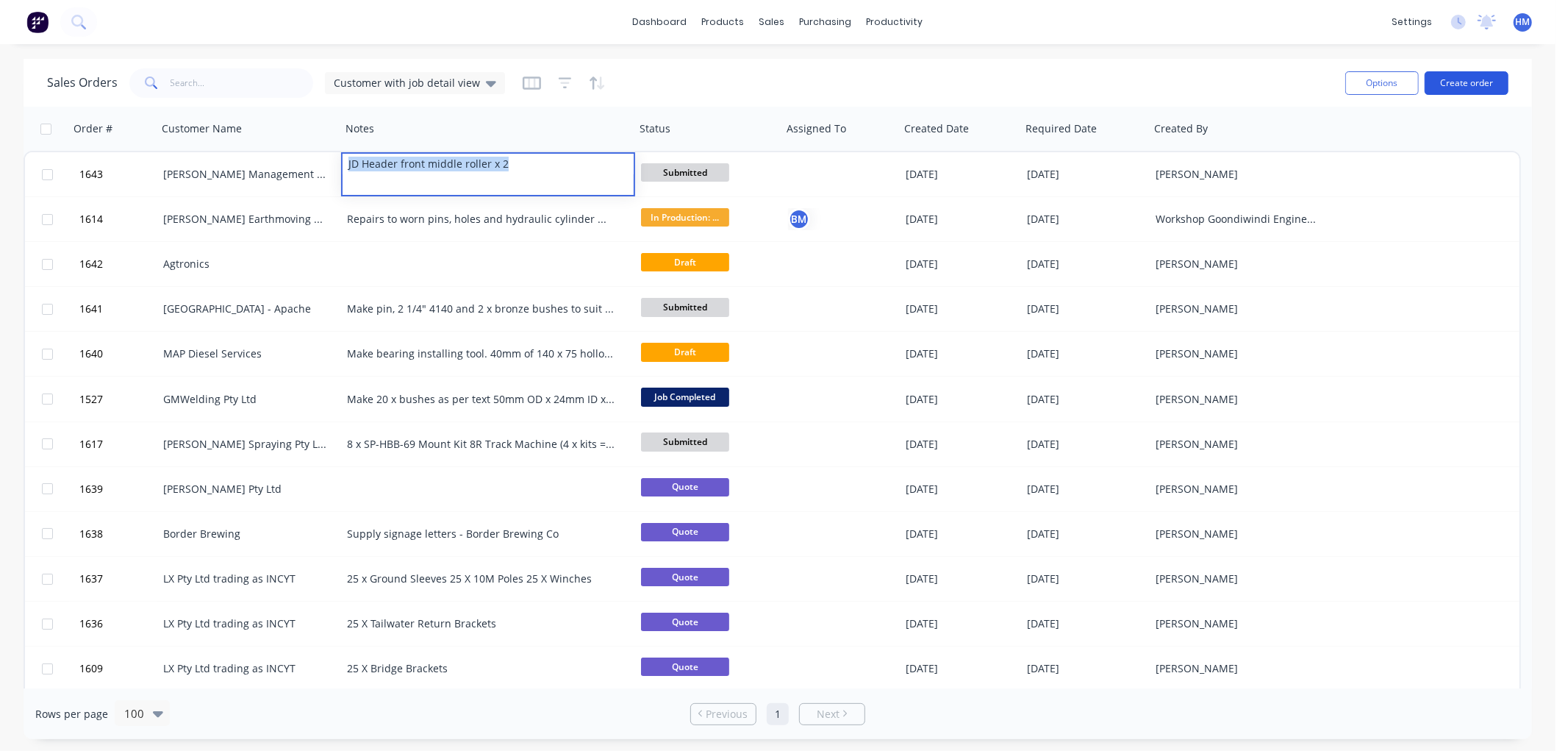
click at [1477, 79] on button "Create order" at bounding box center [1466, 83] width 84 height 24
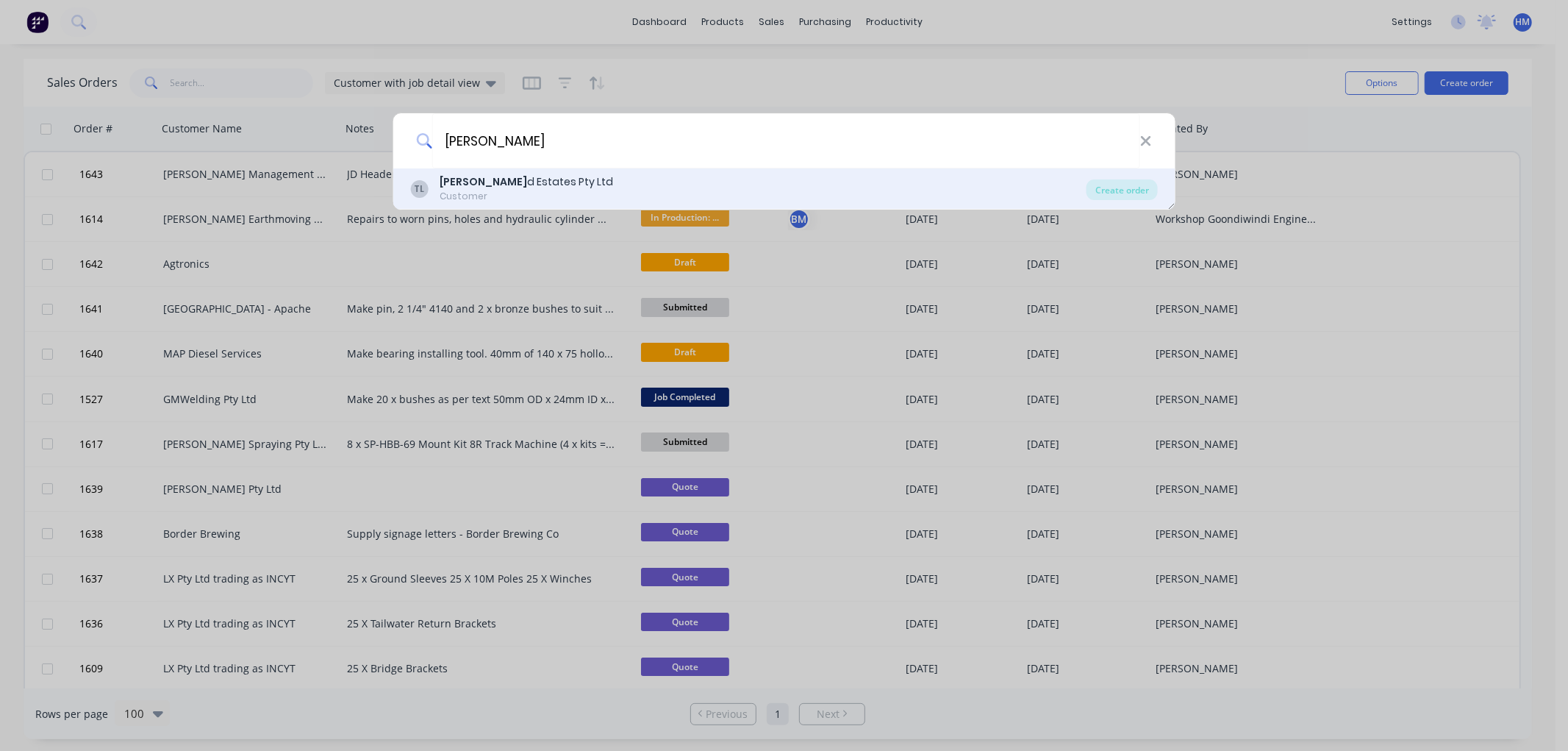
type input "TA Fiel"
click at [514, 174] on div "TA Fiel d Estates Pty Ltd" at bounding box center [527, 182] width 173 height 15
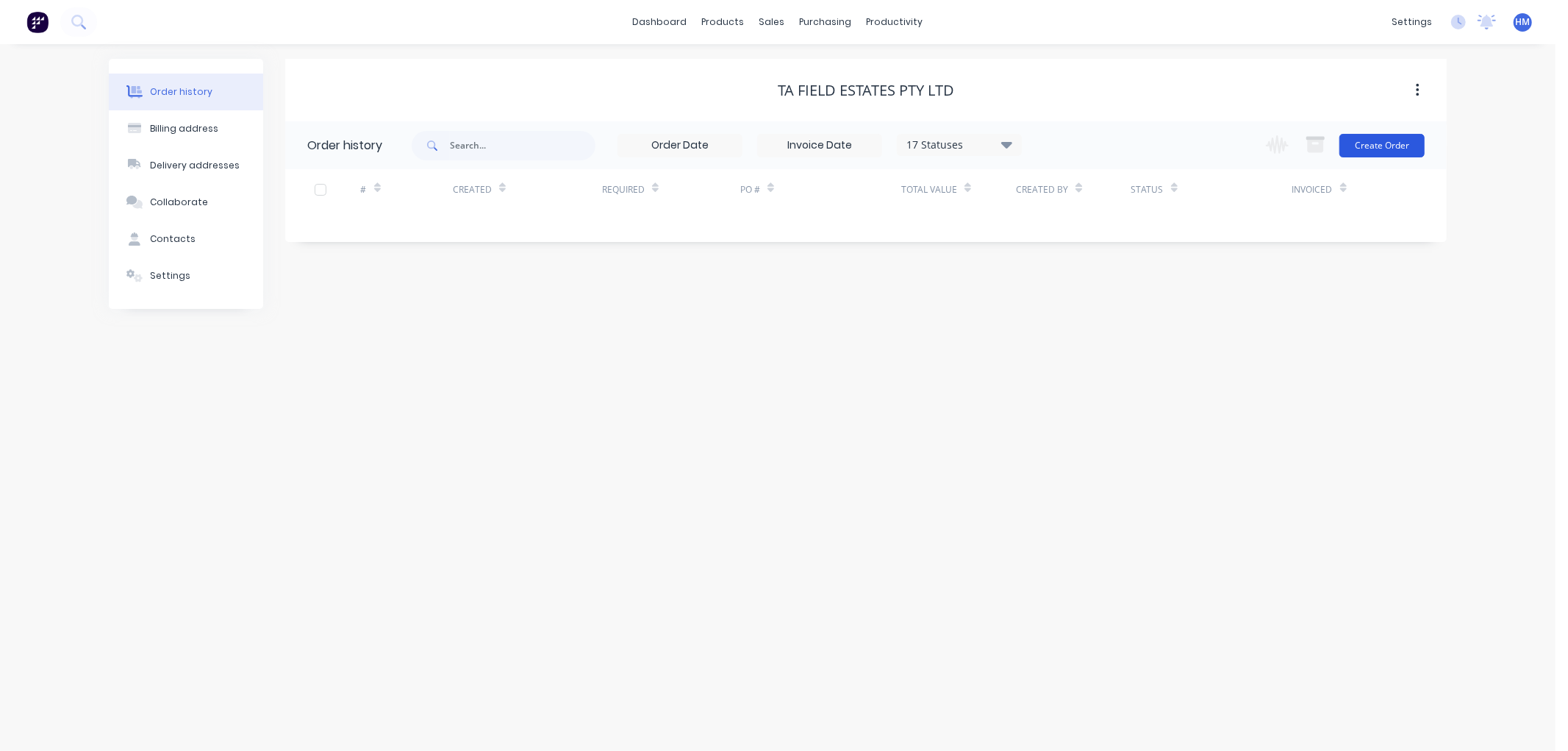
click at [1387, 138] on button "Create Order" at bounding box center [1382, 145] width 86 height 24
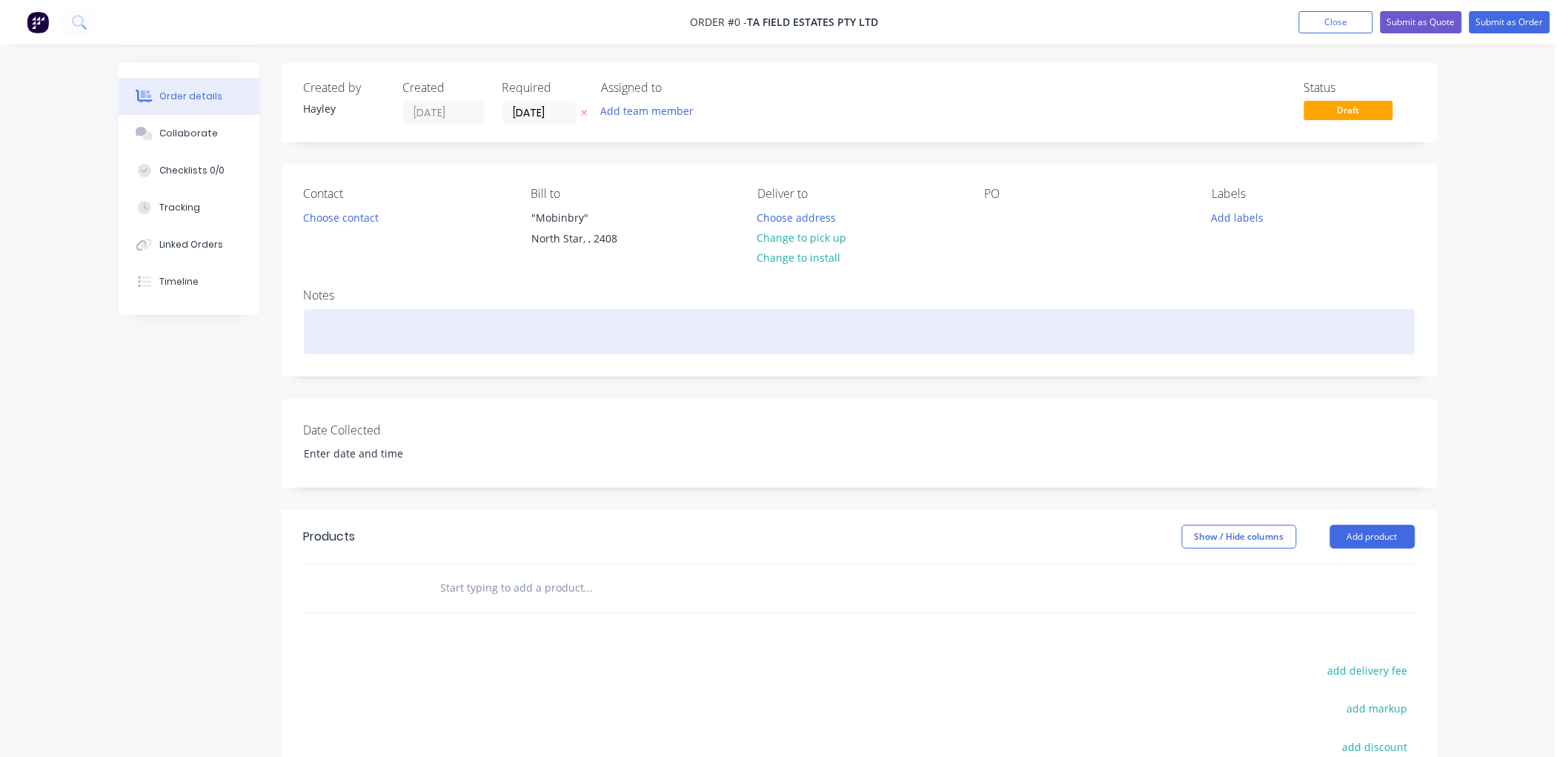
click at [351, 335] on div at bounding box center [860, 331] width 1111 height 46
paste div
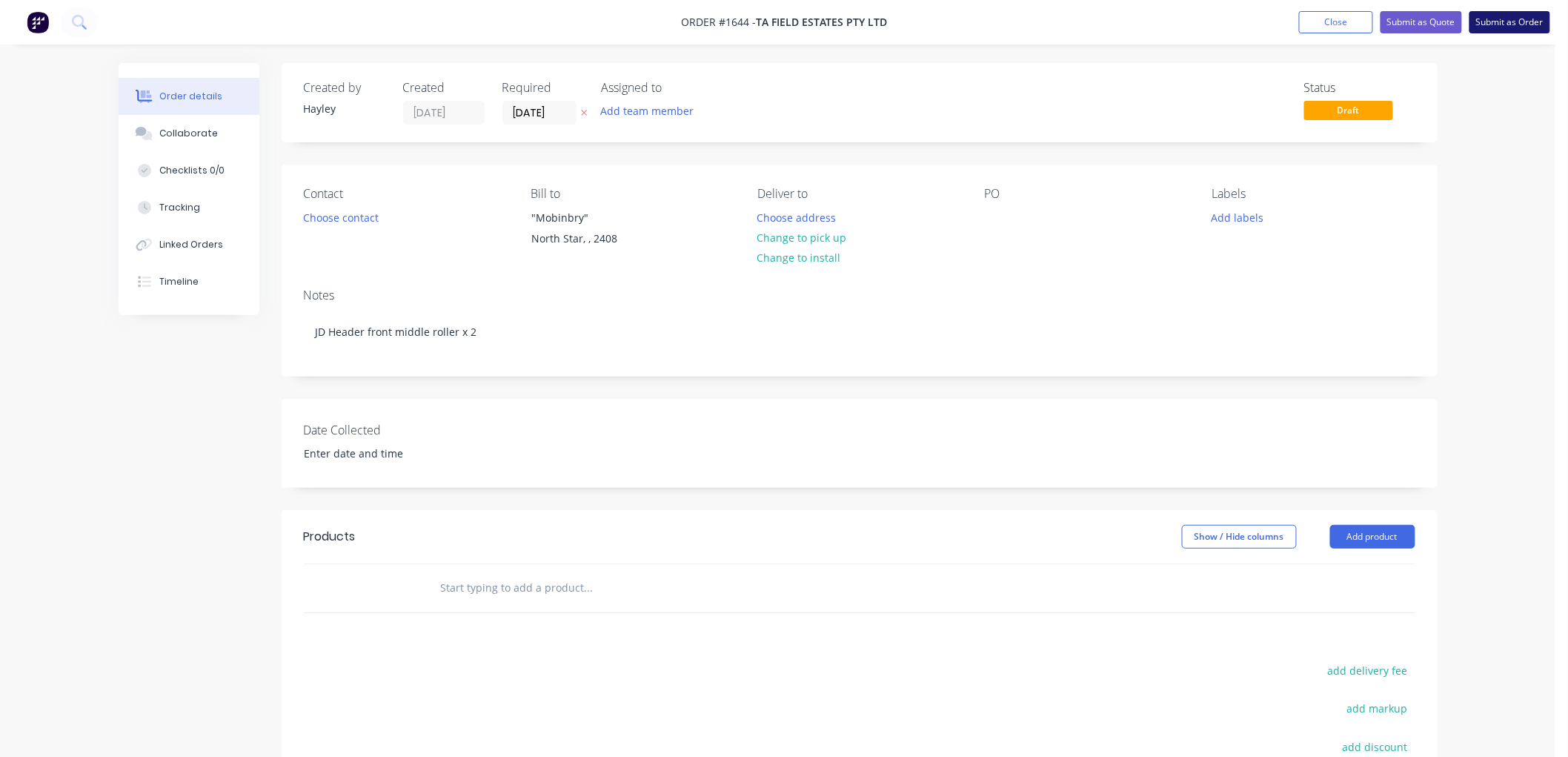
click at [1502, 18] on button "Submit as Order" at bounding box center [1509, 22] width 81 height 22
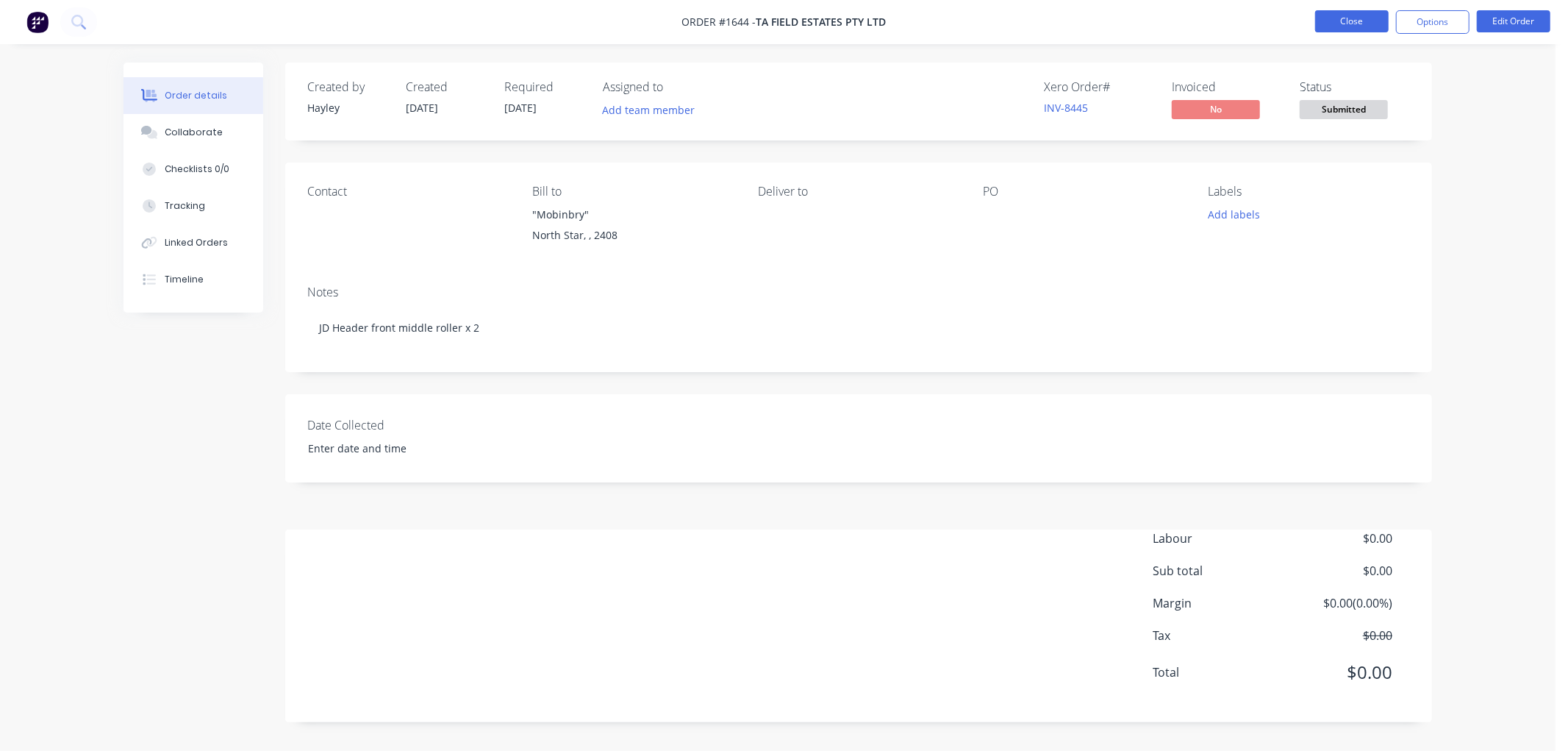
click at [1361, 15] on button "Close" at bounding box center [1352, 21] width 74 height 22
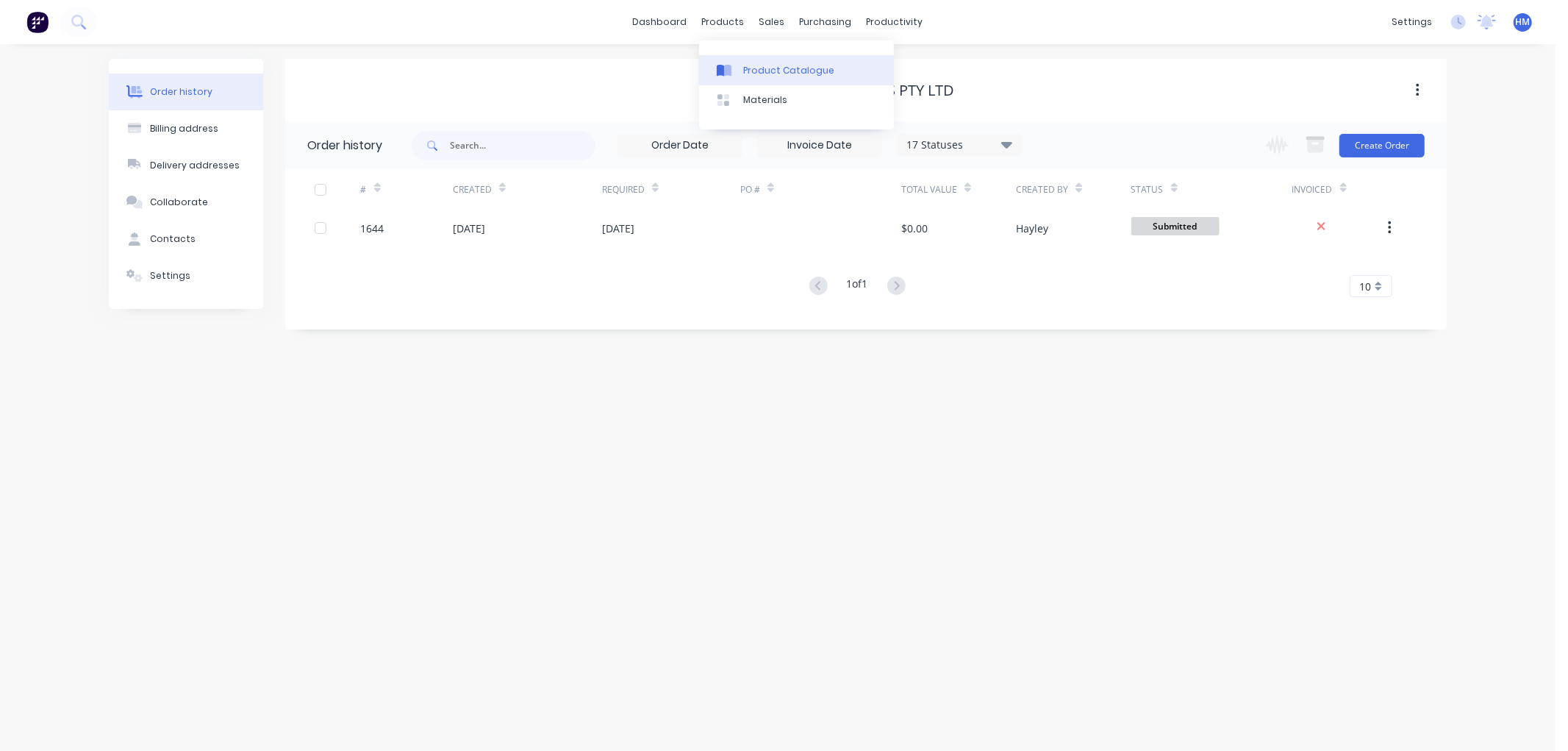
click at [789, 67] on div "Product Catalogue" at bounding box center [789, 71] width 91 height 13
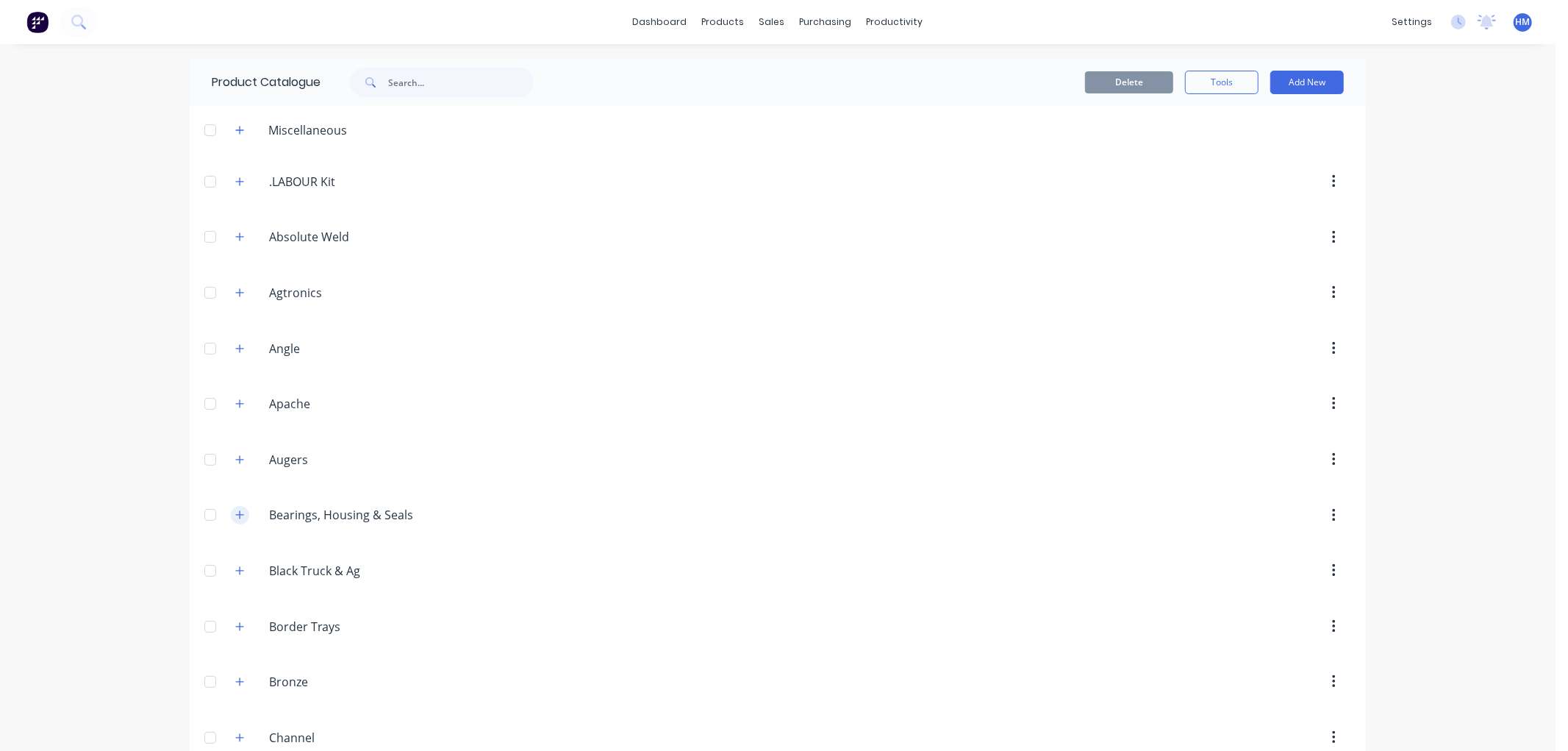
click at [237, 519] on icon "button" at bounding box center [239, 514] width 8 height 10
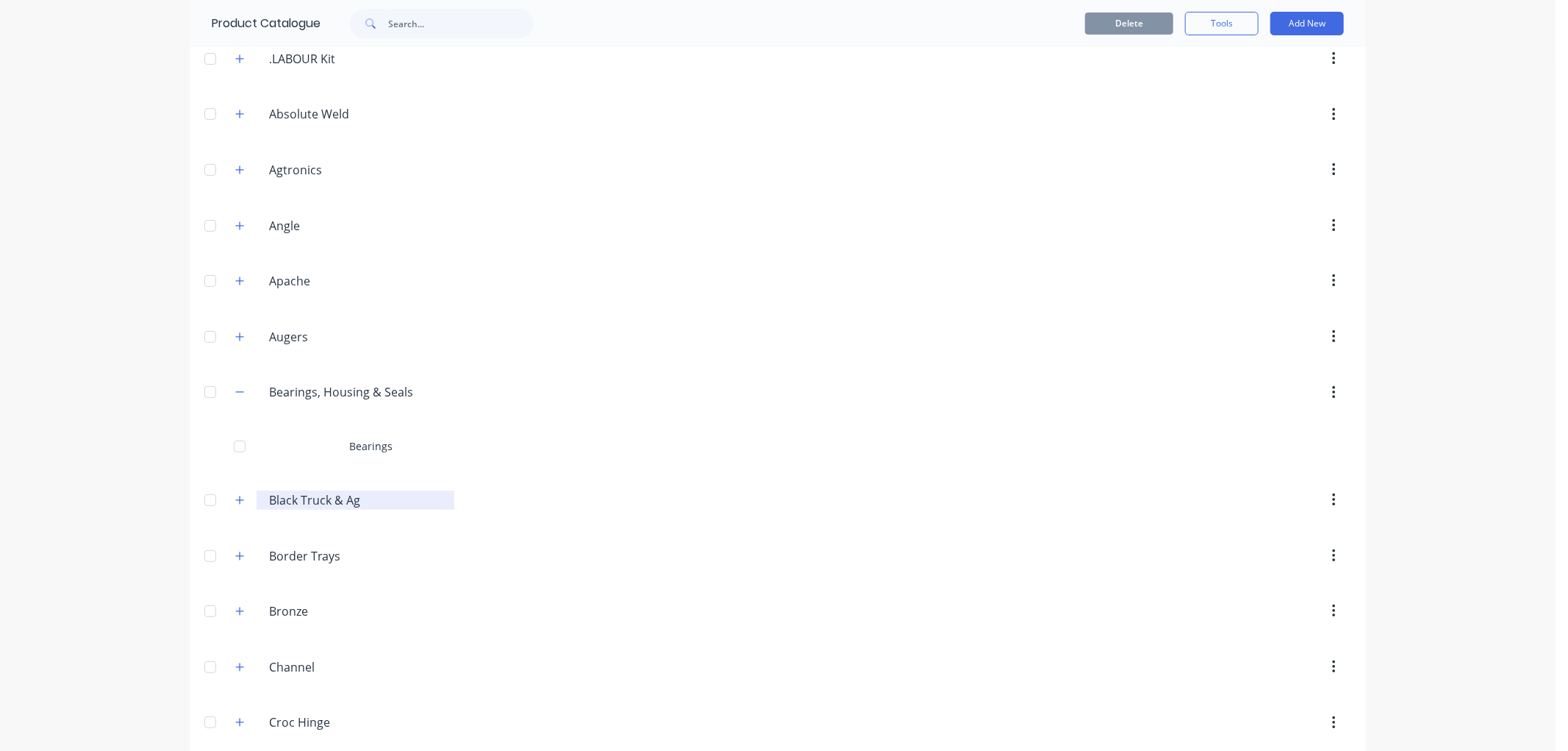
scroll to position [163, 0]
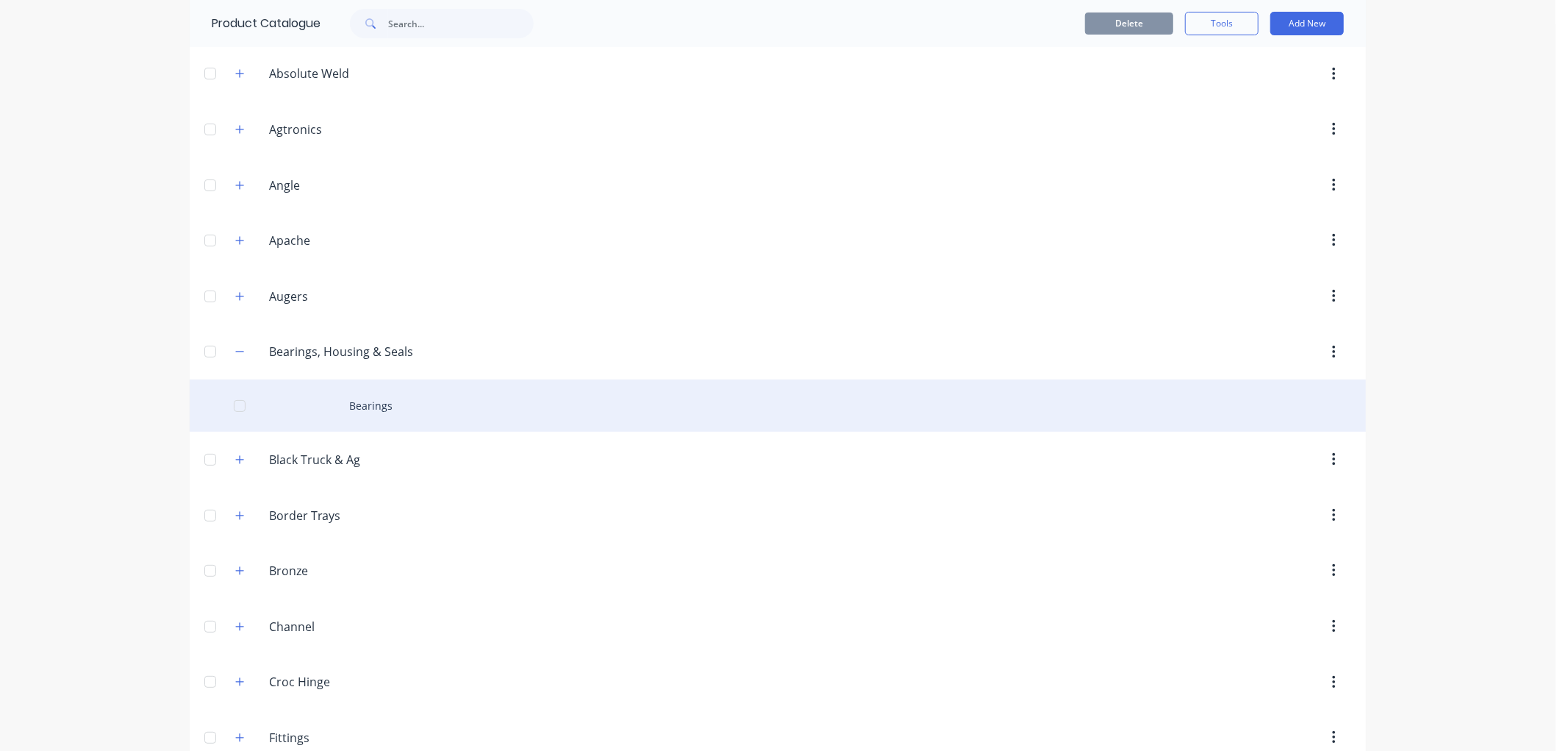
click at [368, 406] on div "Bearings" at bounding box center [777, 405] width 1176 height 52
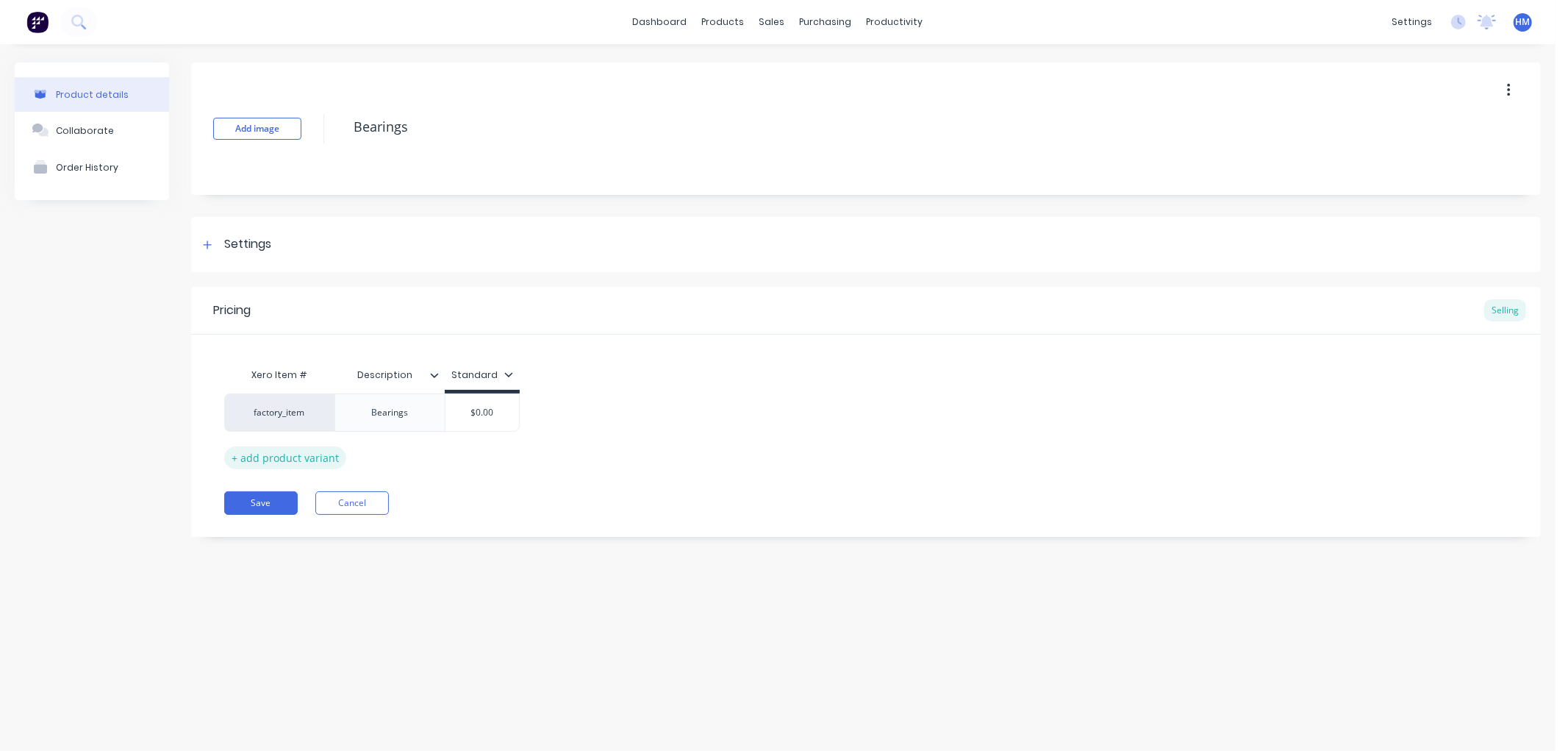
click at [292, 457] on div "+ add product variant" at bounding box center [286, 458] width 122 height 23
type textarea "x"
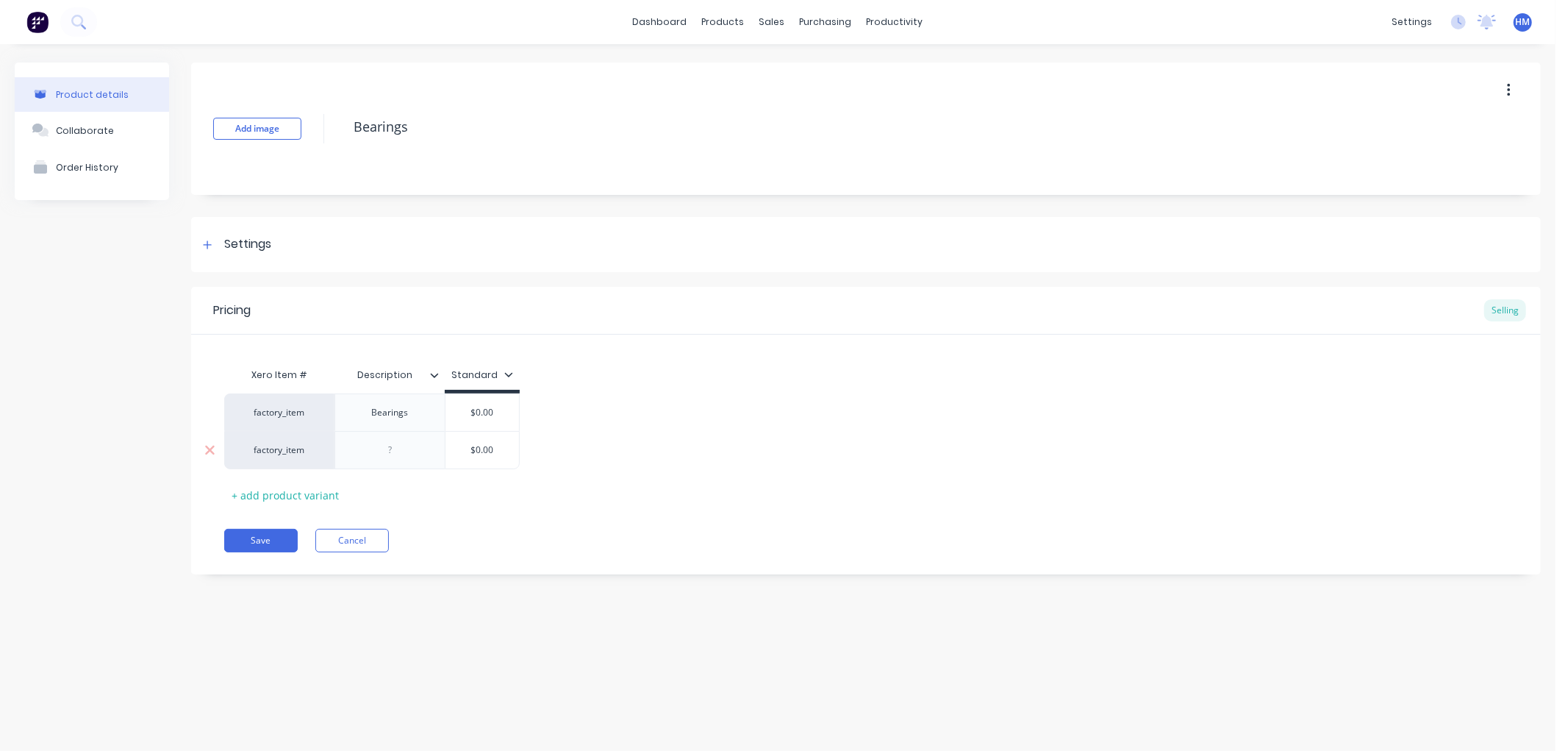
click at [405, 449] on div at bounding box center [390, 449] width 74 height 19
click at [212, 240] on div at bounding box center [208, 245] width 19 height 19
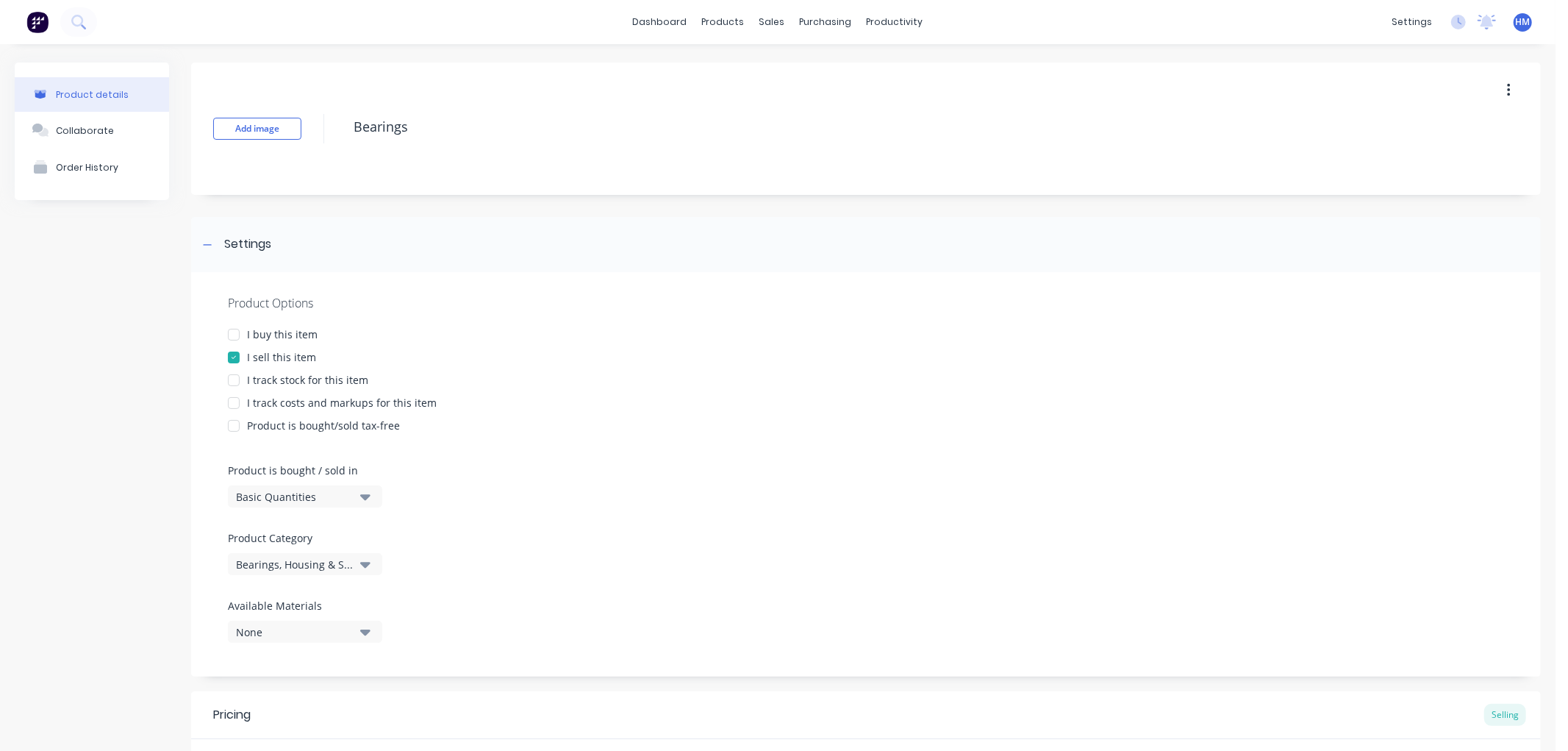
click at [236, 332] on div at bounding box center [234, 334] width 29 height 29
click at [232, 406] on div at bounding box center [234, 402] width 29 height 29
type textarea "x"
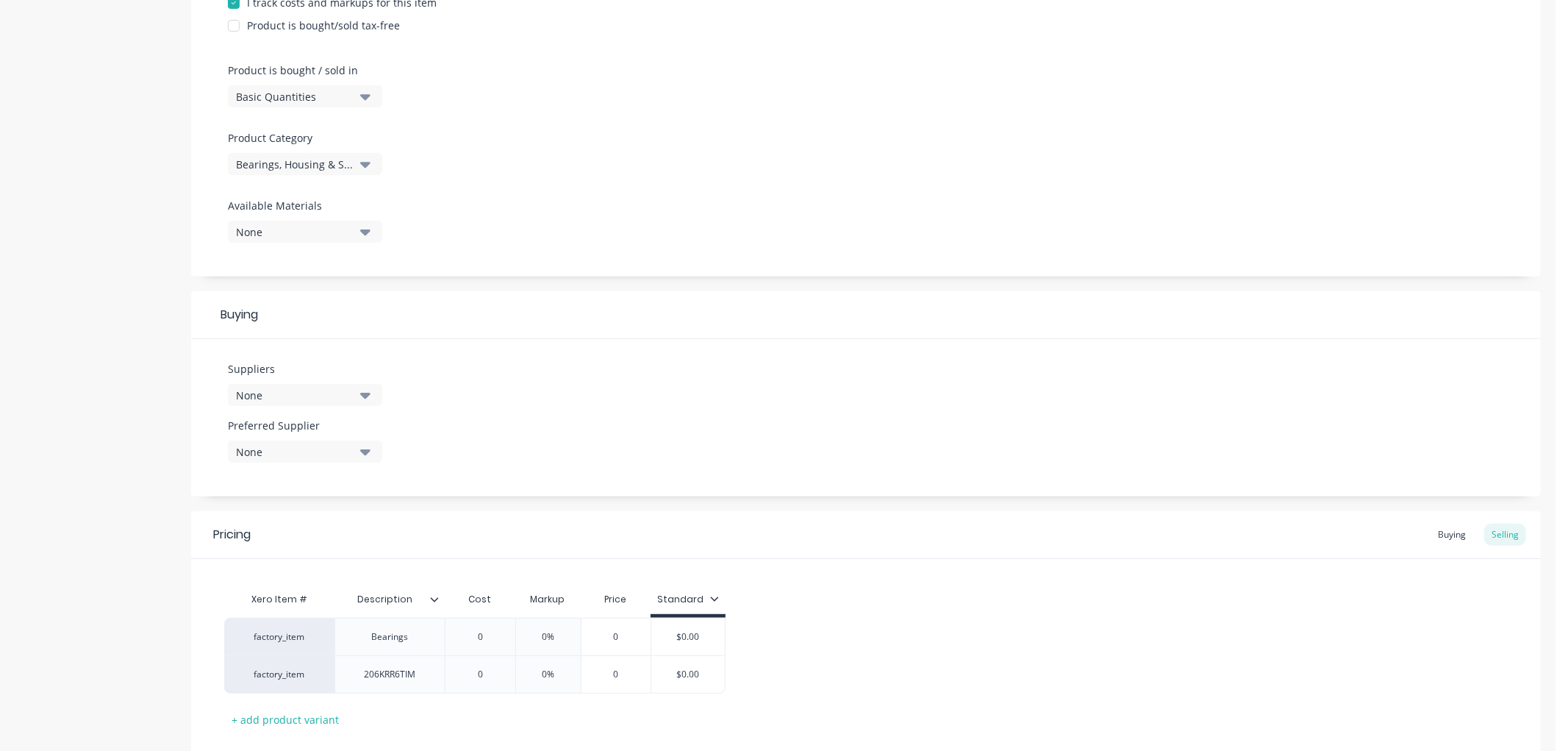
scroll to position [408, 0]
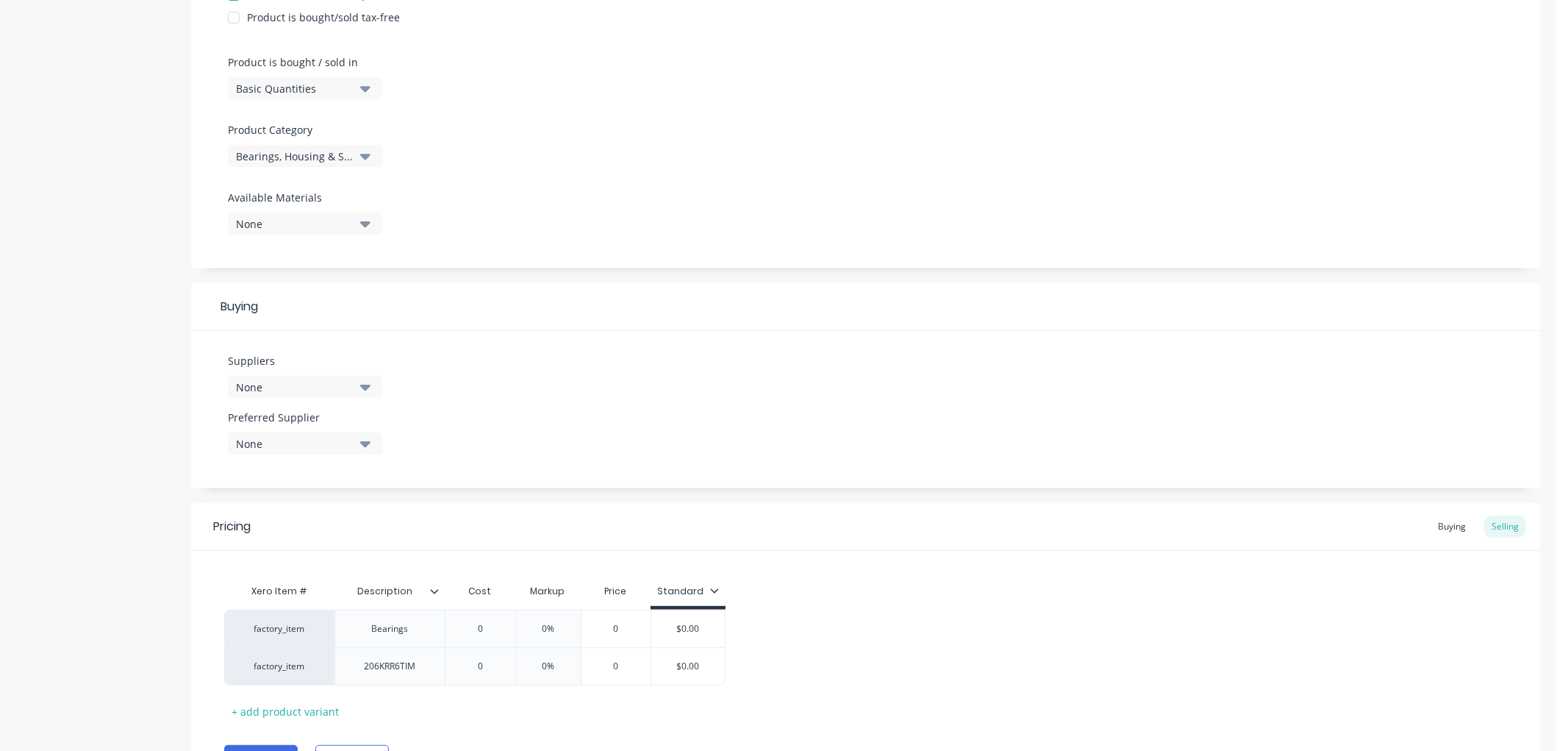
click at [278, 376] on button "None" at bounding box center [305, 386] width 155 height 22
click at [280, 388] on div "None" at bounding box center [294, 387] width 118 height 15
click at [266, 449] on div "None" at bounding box center [294, 444] width 118 height 15
click at [302, 482] on Supplier "text" at bounding box center [348, 487] width 155 height 29
type Supplier "goondiwindi mowe"
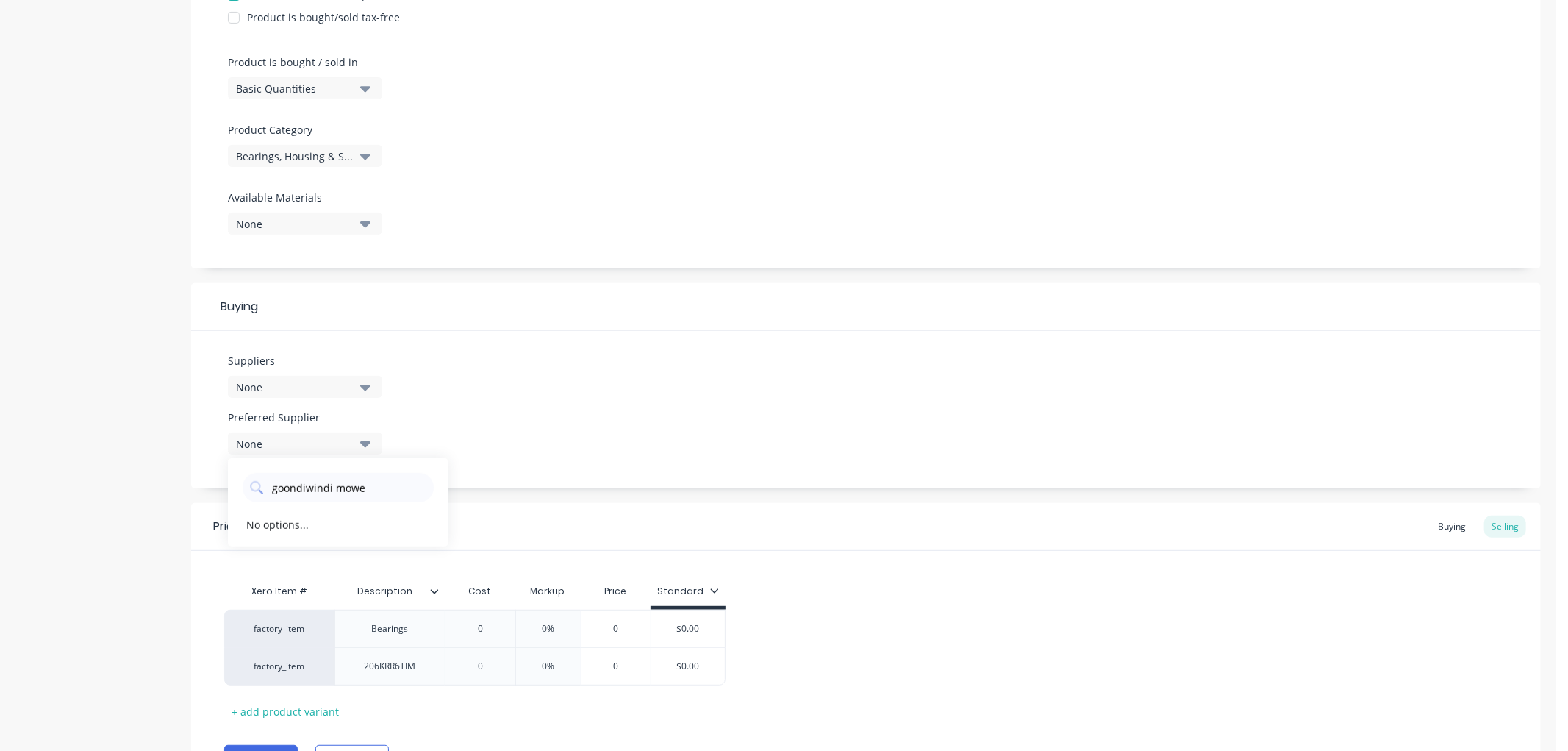
drag, startPoint x: 387, startPoint y: 486, endPoint x: 199, endPoint y: 483, distance: 188.0
click at [199, 483] on div "Suppliers None Preferred Supplier None goondiwindi mowe No options..." at bounding box center [866, 409] width 1350 height 157
click at [304, 441] on div "None" at bounding box center [294, 444] width 118 height 15
drag, startPoint x: 372, startPoint y: 488, endPoint x: 121, endPoint y: 488, distance: 251.0
click at [121, 488] on div "Product details Collaborate Order History Add image Bearings Settings Product O…" at bounding box center [778, 233] width 1527 height 1158
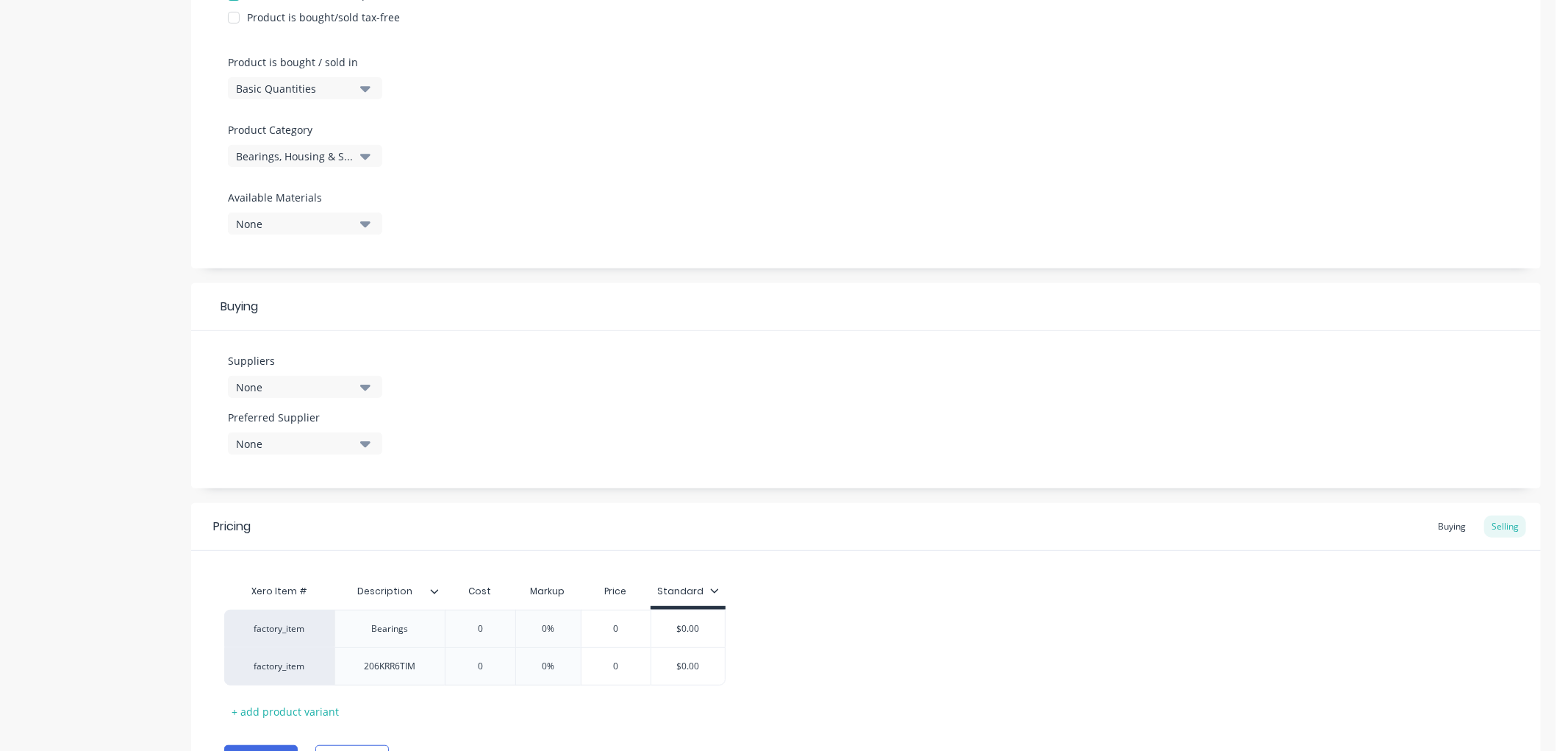
click at [294, 436] on div "None" at bounding box center [294, 444] width 118 height 15
click at [272, 485] on Supplier "goondiwindi mowe" at bounding box center [348, 487] width 155 height 29
type Supplier "mower"
drag, startPoint x: 312, startPoint y: 482, endPoint x: 223, endPoint y: 483, distance: 89.0
click at [223, 483] on div "Suppliers None Preferred Supplier None mower No options..." at bounding box center [866, 409] width 1350 height 157
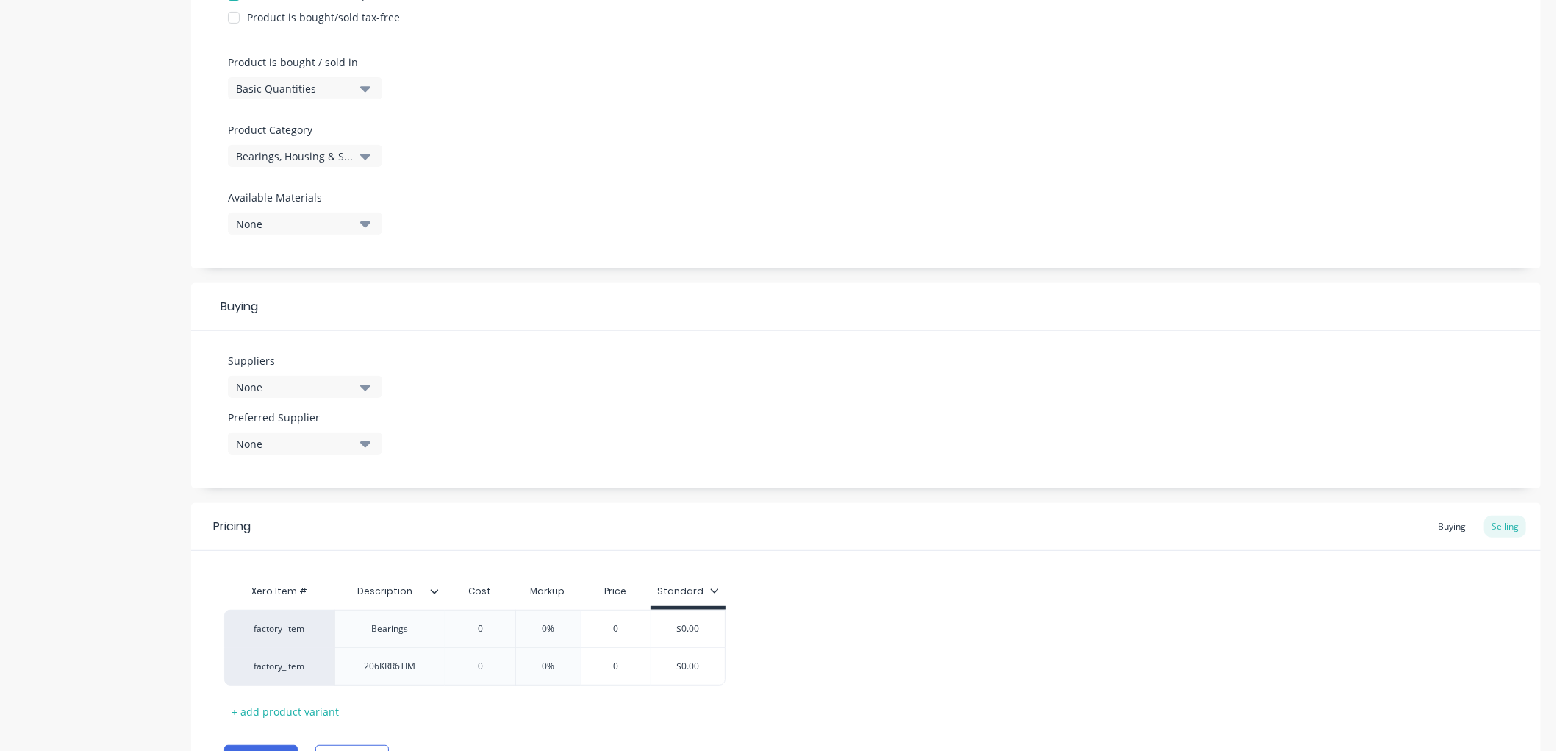
click at [410, 434] on div "Suppliers None Preferred Supplier None mower No options..." at bounding box center [866, 409] width 1350 height 157
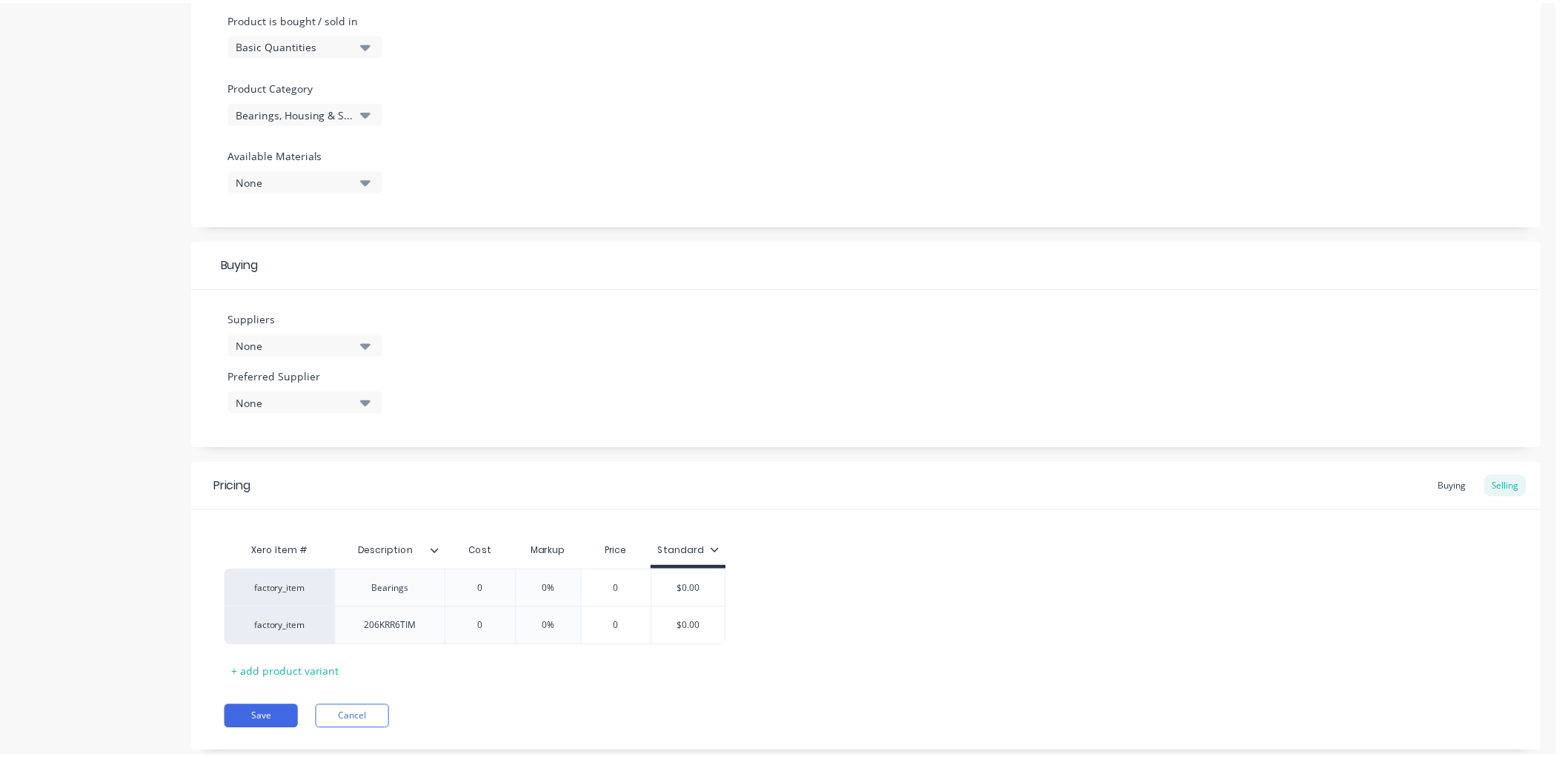
scroll to position [492, 0]
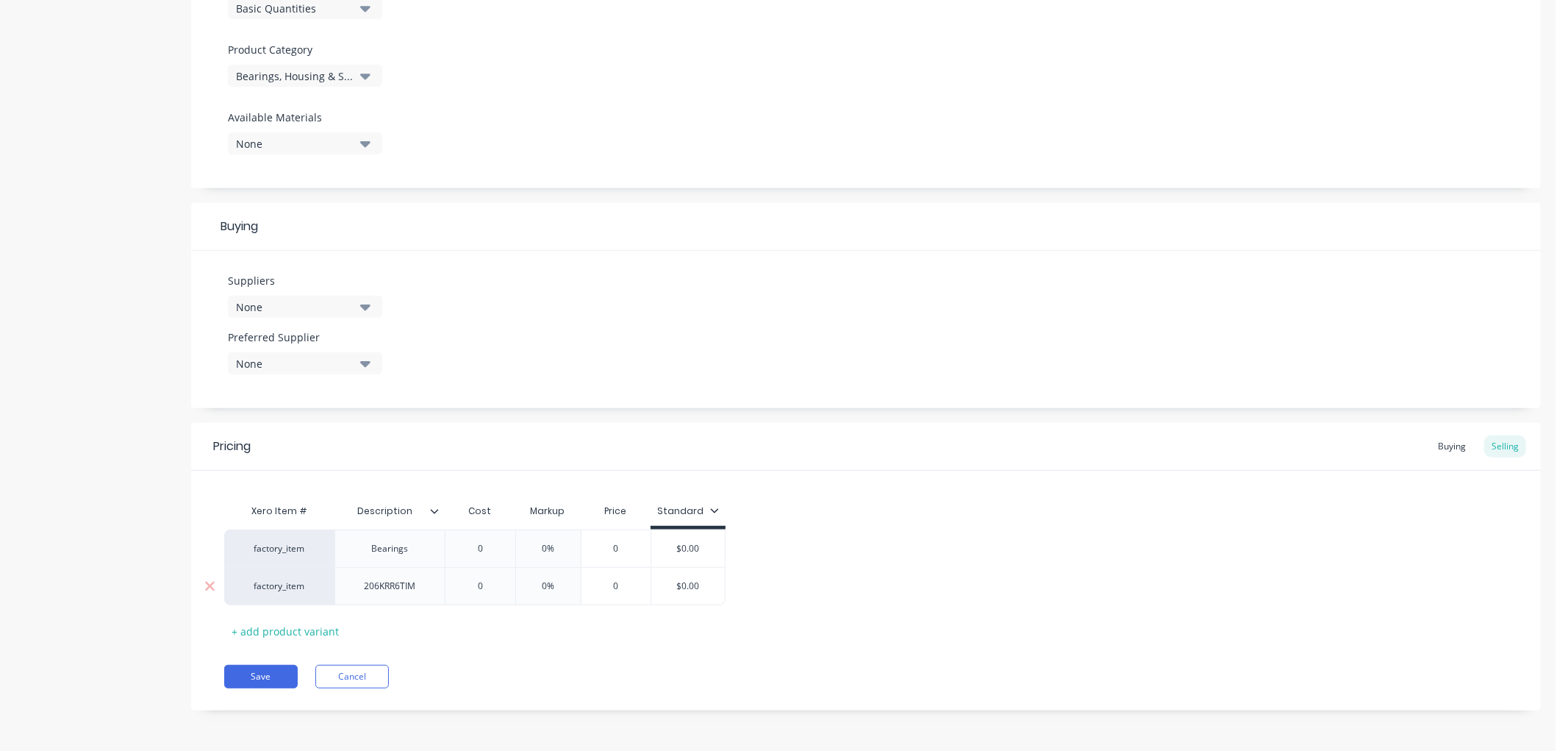
click at [414, 591] on div "206KRR6TIM" at bounding box center [391, 586] width 75 height 19
type textarea "x"
type input "0"
drag, startPoint x: 480, startPoint y: 596, endPoint x: 458, endPoint y: 596, distance: 22.0
click at [458, 596] on div "factory_item 206KRR6TIM - 25.4x62x16/24 Bearing 0 0 0% 0 $0.00" at bounding box center [522, 586] width 596 height 39
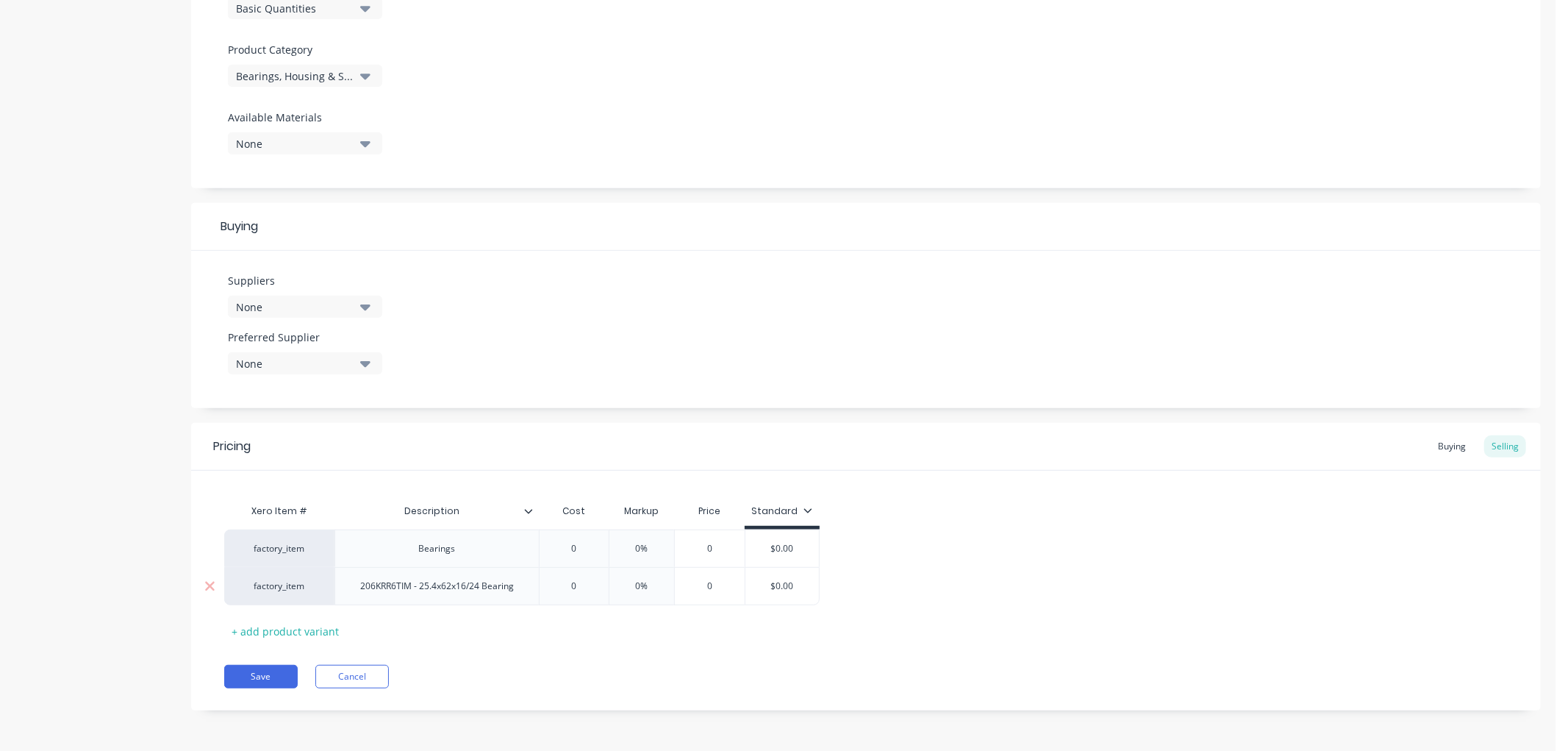
drag, startPoint x: 584, startPoint y: 581, endPoint x: 564, endPoint y: 581, distance: 20.0
click at [564, 581] on input "0" at bounding box center [574, 586] width 74 height 13
type textarea "x"
type input "5"
type textarea "x"
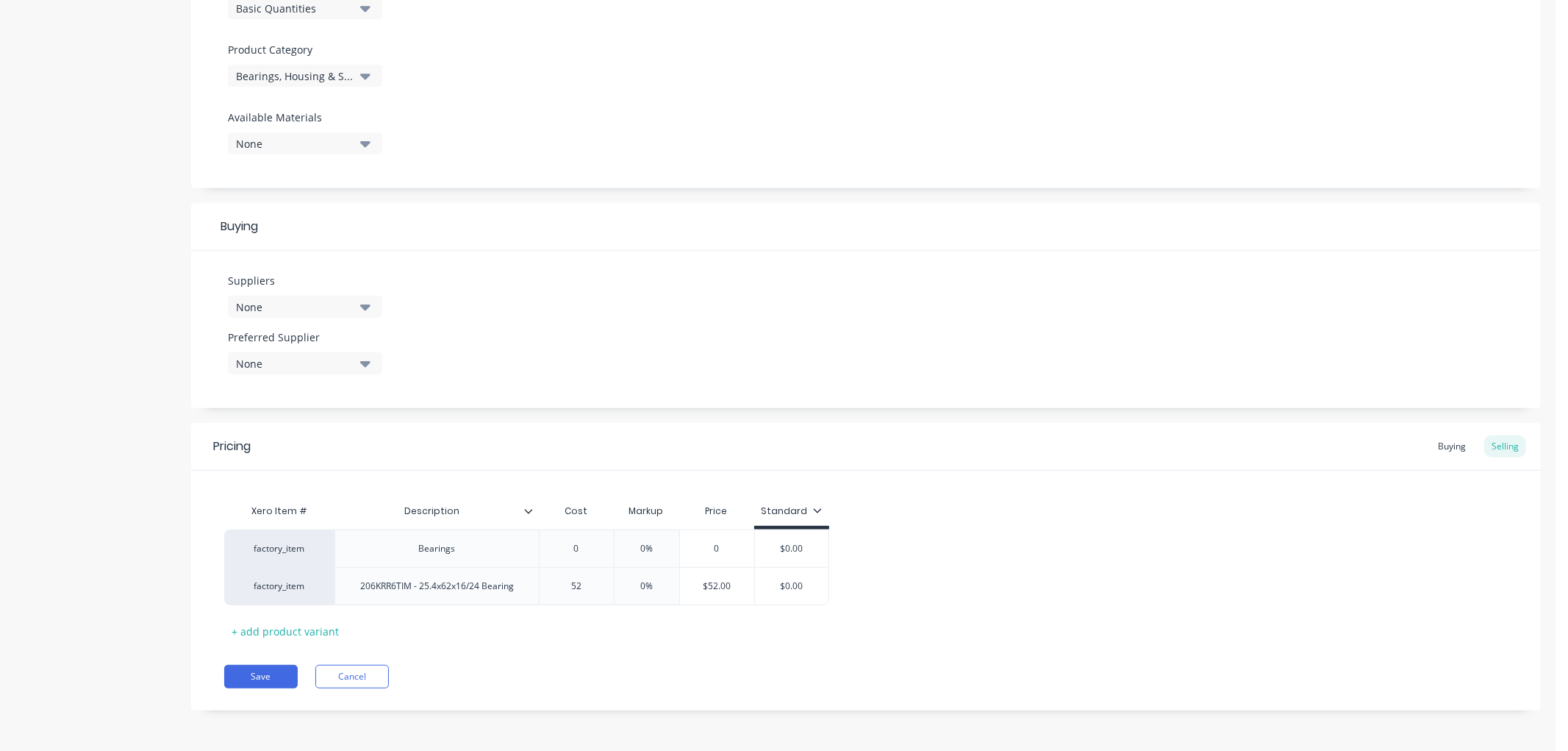
type input "52."
type textarea "x"
type input "52.5"
type textarea "x"
type input "52.56"
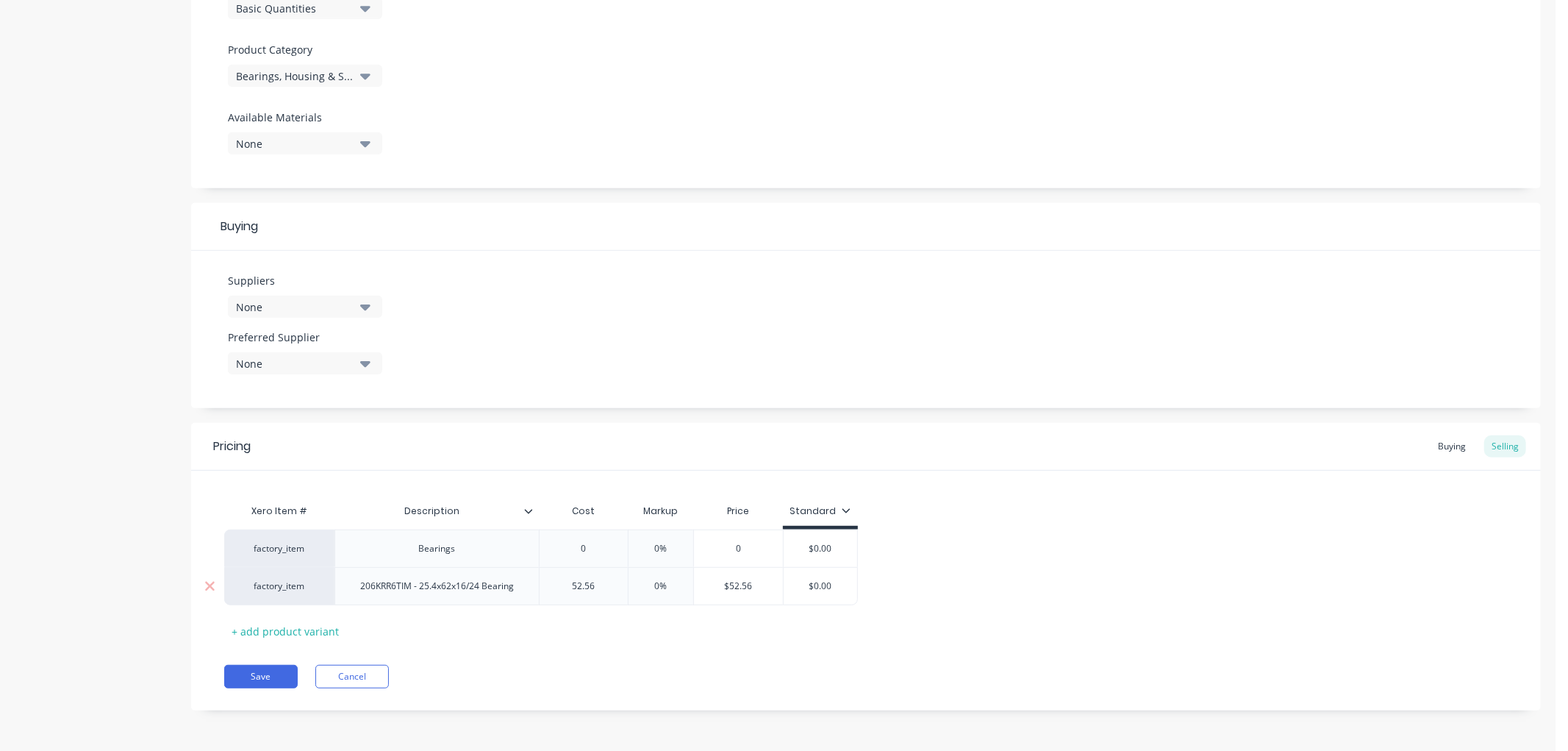
type input "0%"
click at [630, 583] on input "0%" at bounding box center [661, 586] width 74 height 13
type textarea "x"
type input "30%"
click at [928, 592] on div "factory_item Bearings 0 0% 0 $0.00 factory_item 206KRR6TIM - 25.4x62x16/24 Bear…" at bounding box center [866, 567] width 1283 height 75
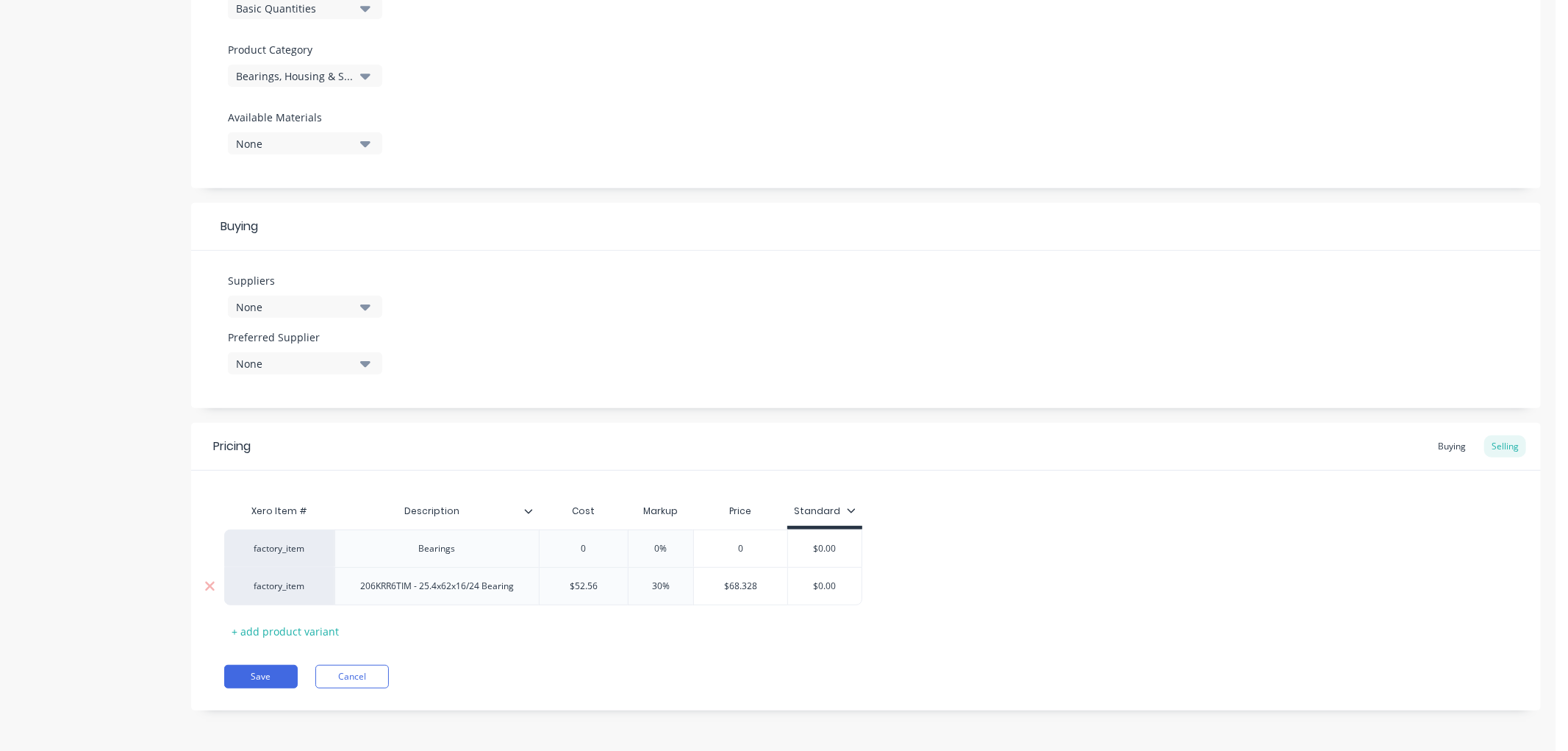
type input "$0.00"
drag, startPoint x: 841, startPoint y: 578, endPoint x: 784, endPoint y: 578, distance: 57.0
click at [784, 578] on div "factory_item 206KRR6TIM - 25.4x62x16/24 Bearing $52.56 52.56 30% 30% $68.328 $0…" at bounding box center [543, 586] width 638 height 39
type textarea "x"
type input "5"
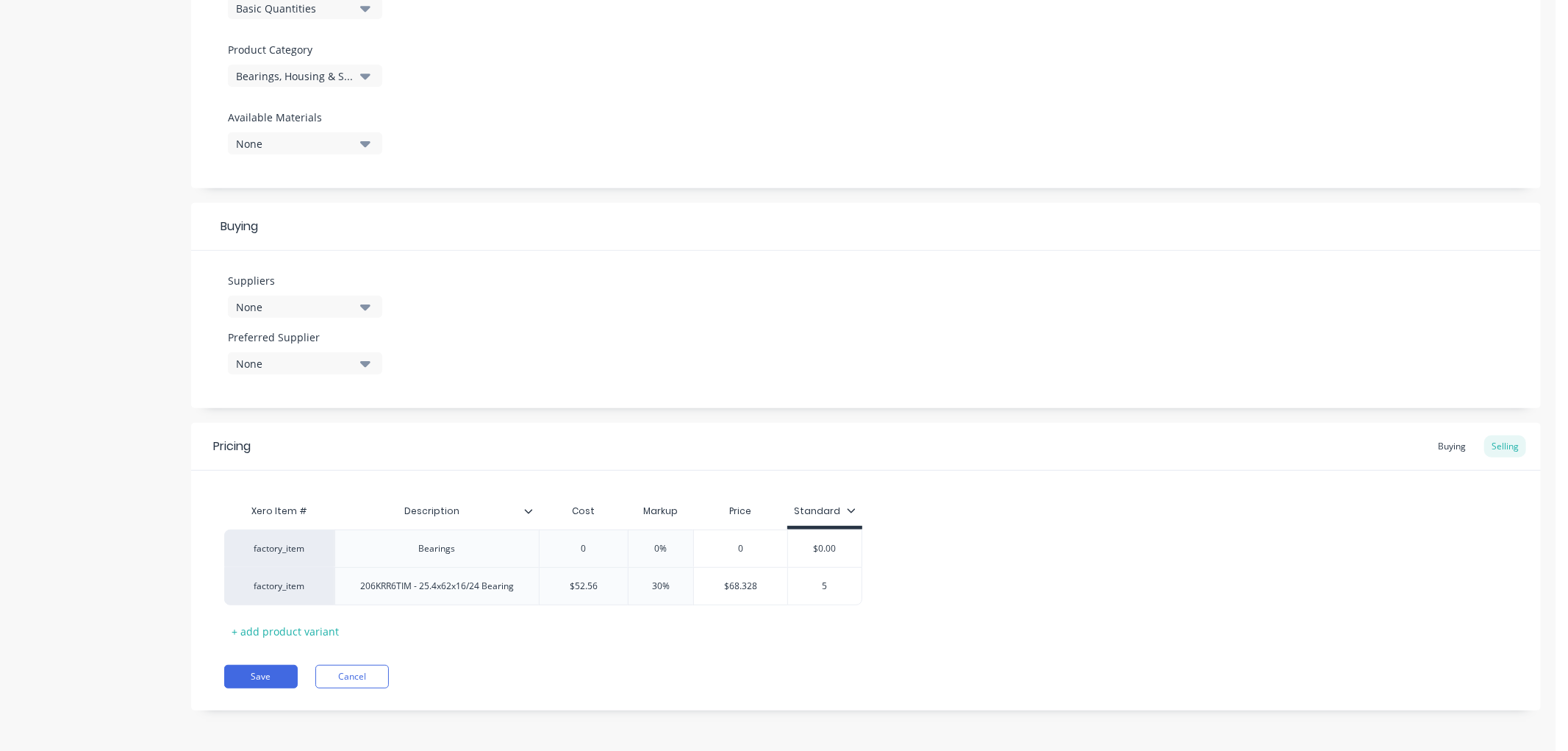
type textarea "x"
type input "58"
type textarea "x"
type input "58."
type textarea "x"
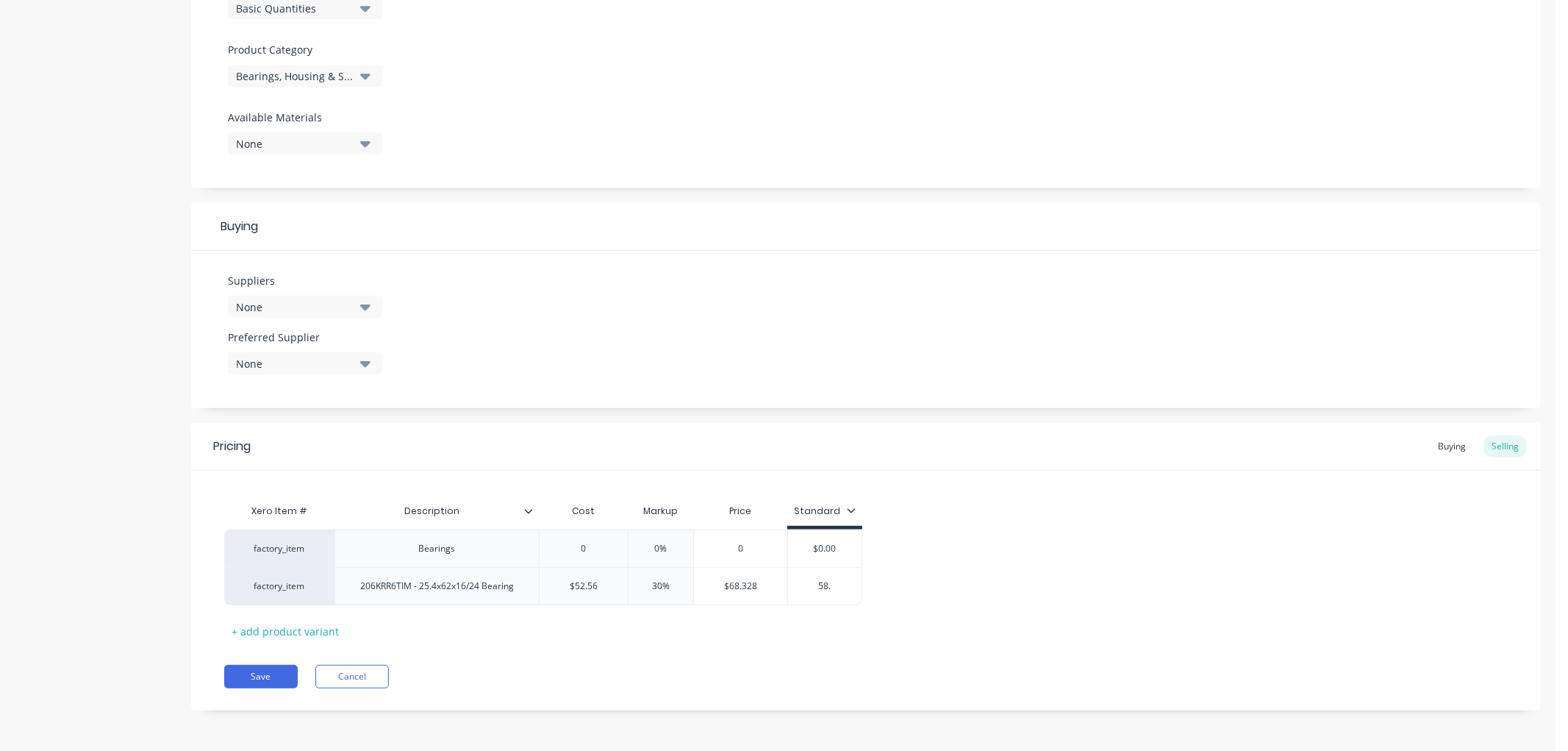
type input "58.3"
type textarea "x"
type input "58.32"
type textarea "x"
drag, startPoint x: 843, startPoint y: 575, endPoint x: 785, endPoint y: 588, distance: 59.4
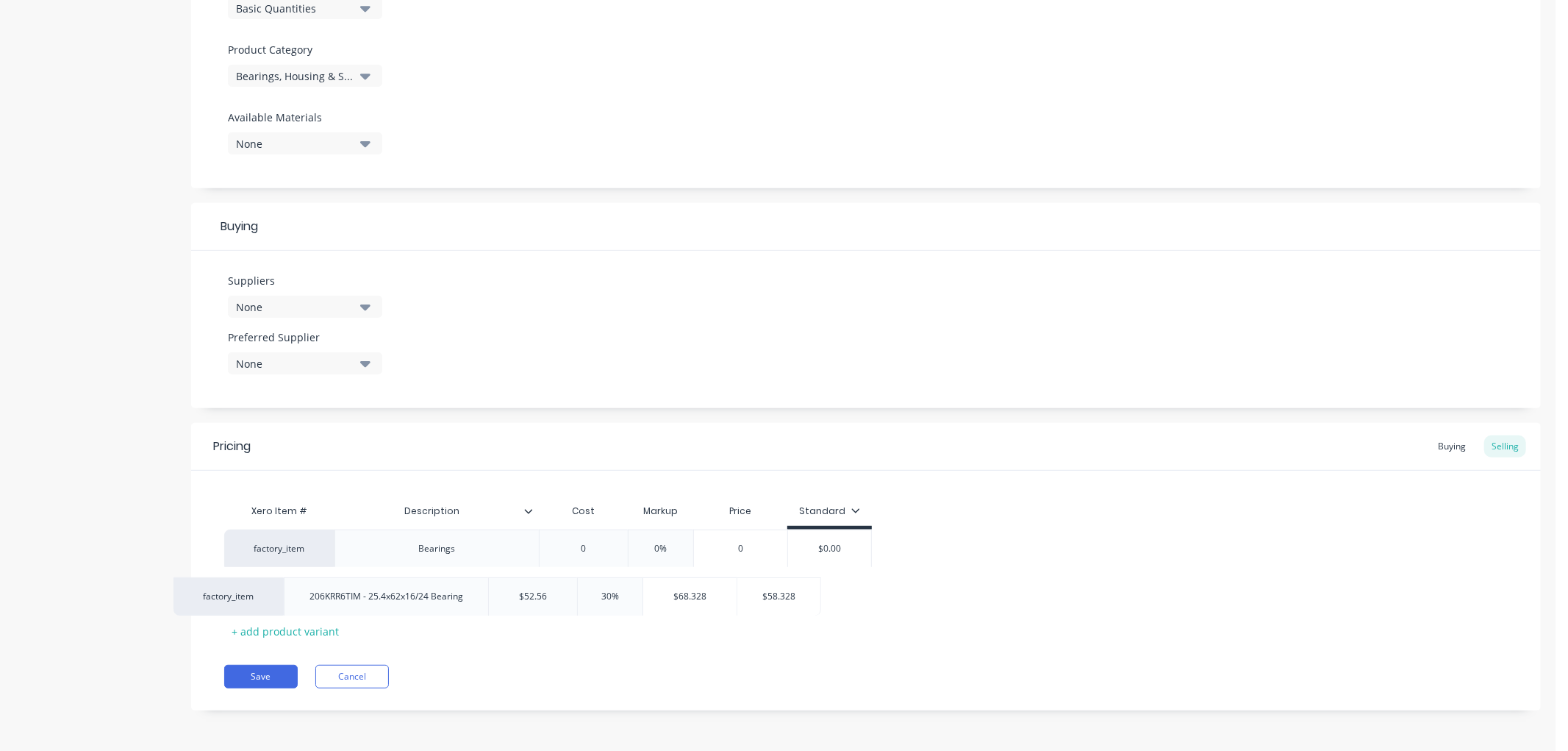
click at [785, 588] on div "factory_item Bearings 0 0% 0 $0.00 factory_item 206KRR6TIM - 25.4x62x16/24 Bear…" at bounding box center [866, 567] width 1283 height 75
click at [852, 580] on input "58.328" at bounding box center [829, 586] width 83 height 13
drag, startPoint x: 849, startPoint y: 580, endPoint x: 792, endPoint y: 580, distance: 57.0
click at [792, 580] on input "58.328" at bounding box center [829, 586] width 83 height 13
click at [825, 586] on input "58.328" at bounding box center [829, 586] width 83 height 13
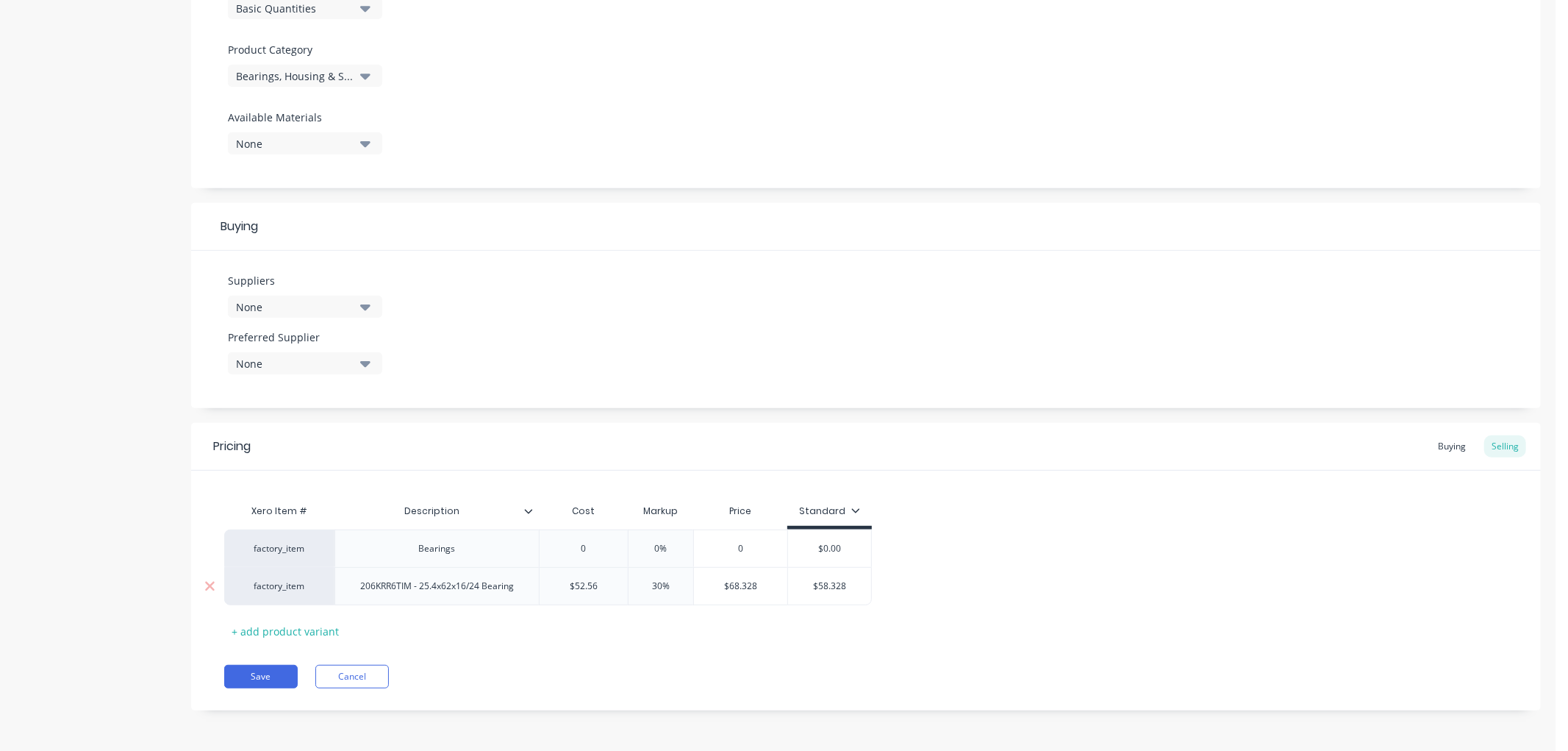
click at [820, 584] on input "58.328" at bounding box center [829, 586] width 83 height 13
click at [835, 590] on input "58.328" at bounding box center [829, 586] width 83 height 13
drag, startPoint x: 848, startPoint y: 587, endPoint x: 807, endPoint y: 587, distance: 41.0
click at [807, 587] on input "58.328" at bounding box center [829, 586] width 83 height 13
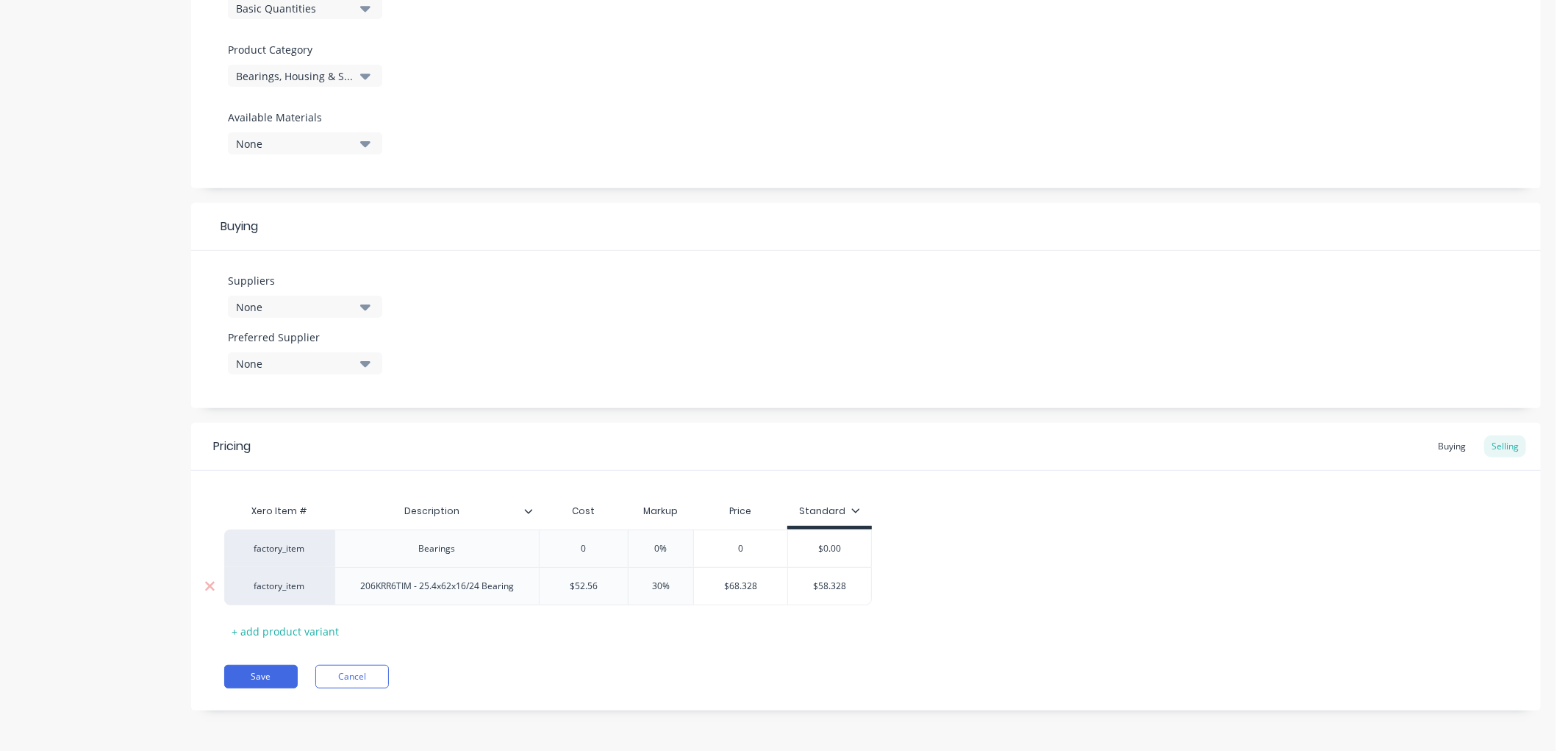
click at [815, 583] on input "58.328" at bounding box center [829, 586] width 83 height 13
type input "58.328"
type input "$68.328"
click at [730, 586] on input "$68.328" at bounding box center [741, 586] width 93 height 13
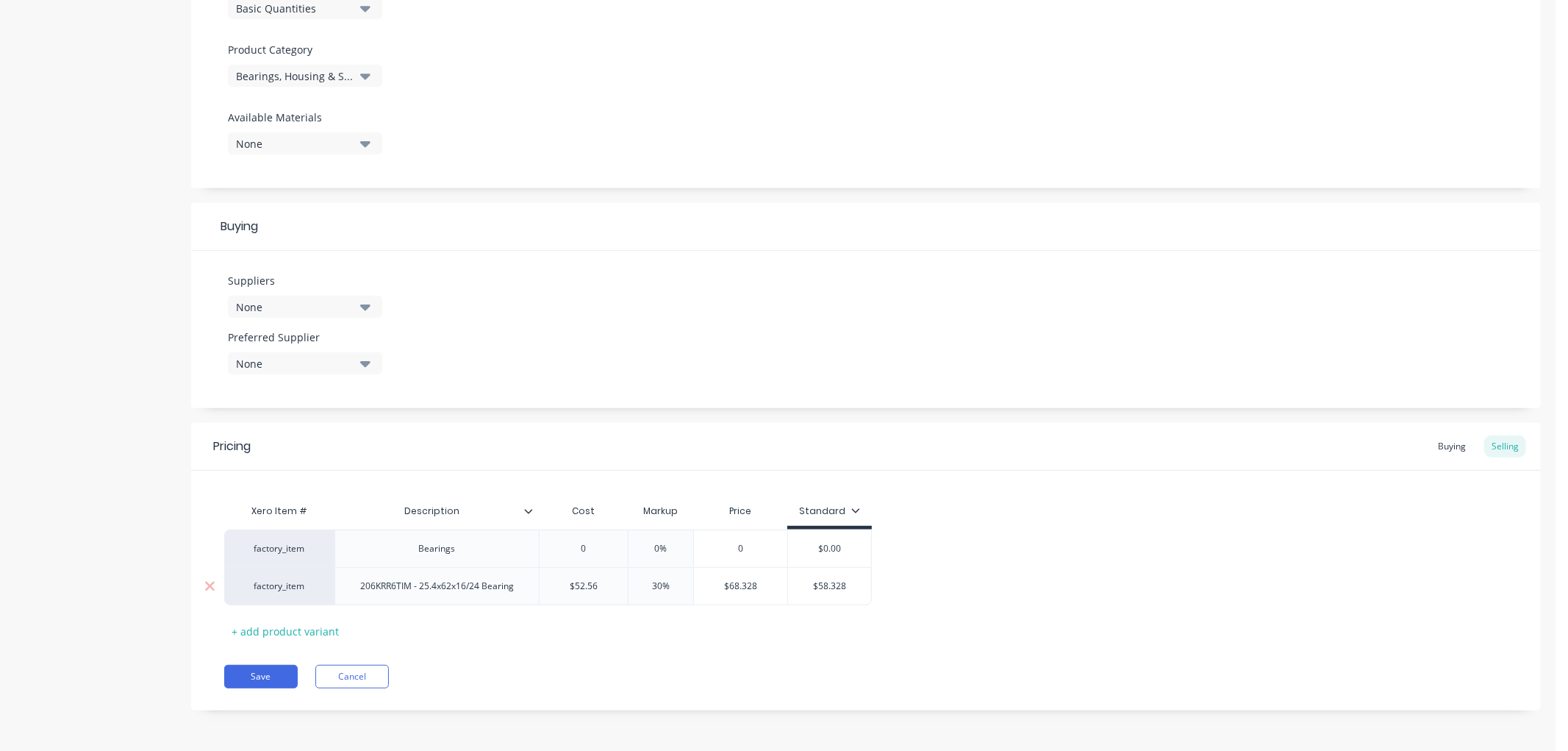
type input "$58.328"
click at [818, 581] on input "$58.328" at bounding box center [829, 586] width 83 height 13
click at [837, 580] on input "$58.328" at bounding box center [829, 586] width 83 height 13
drag, startPoint x: 814, startPoint y: 584, endPoint x: 857, endPoint y: 584, distance: 43.0
click at [857, 584] on input "$58.328" at bounding box center [829, 586] width 83 height 13
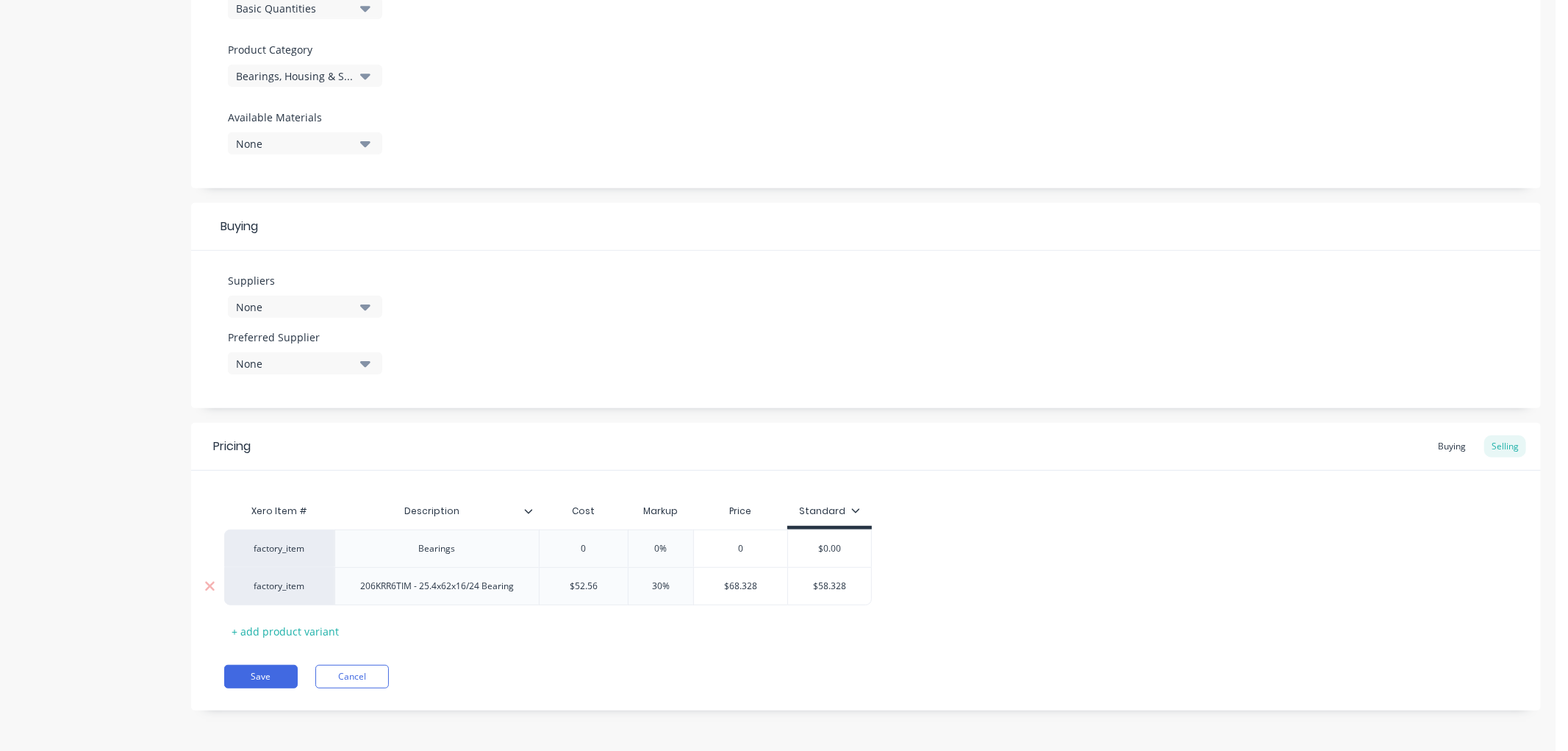
type textarea "x"
type input "6"
type textarea "x"
type input "68"
type textarea "x"
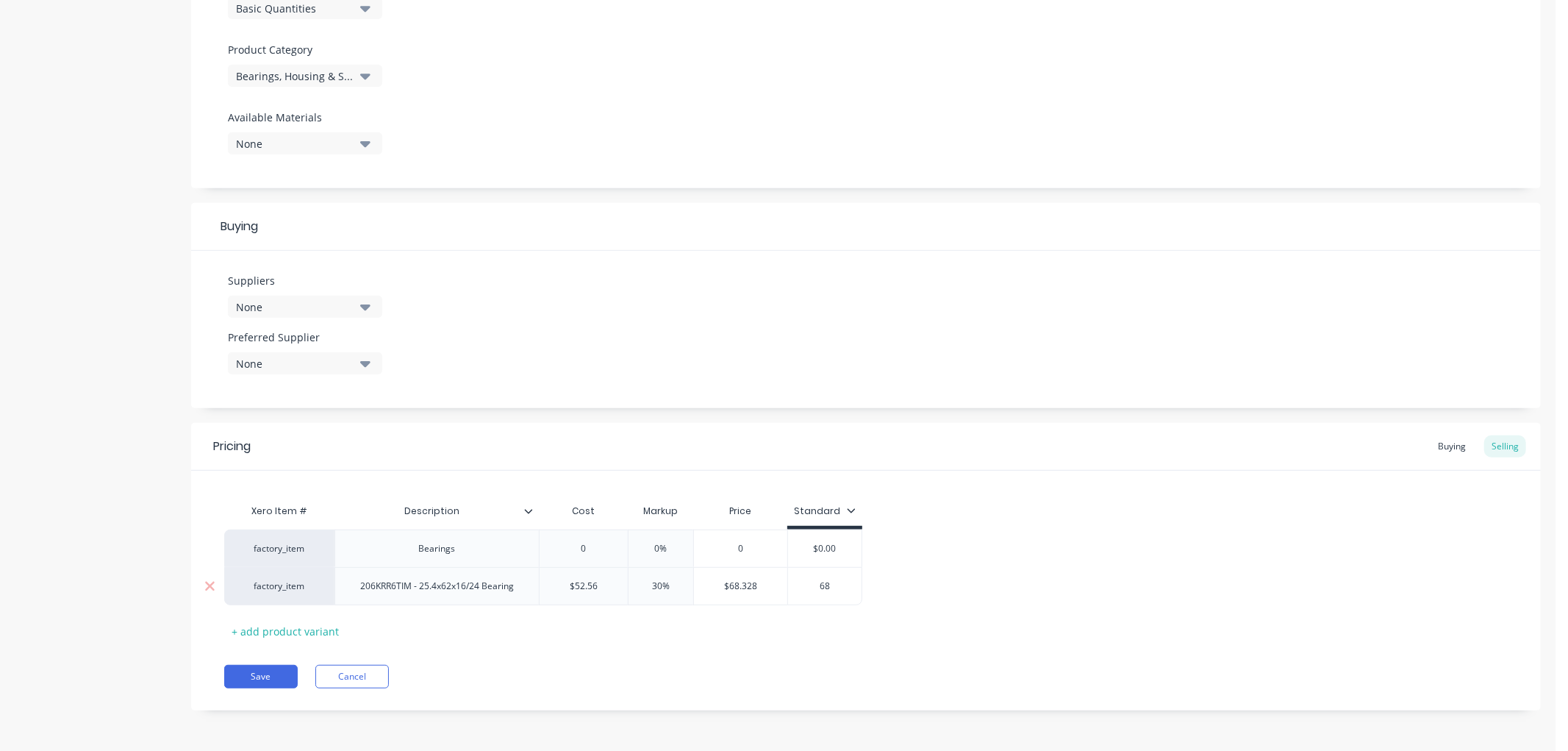
type input "68."
type textarea "x"
type input "68.3"
type textarea "x"
type input "68.32"
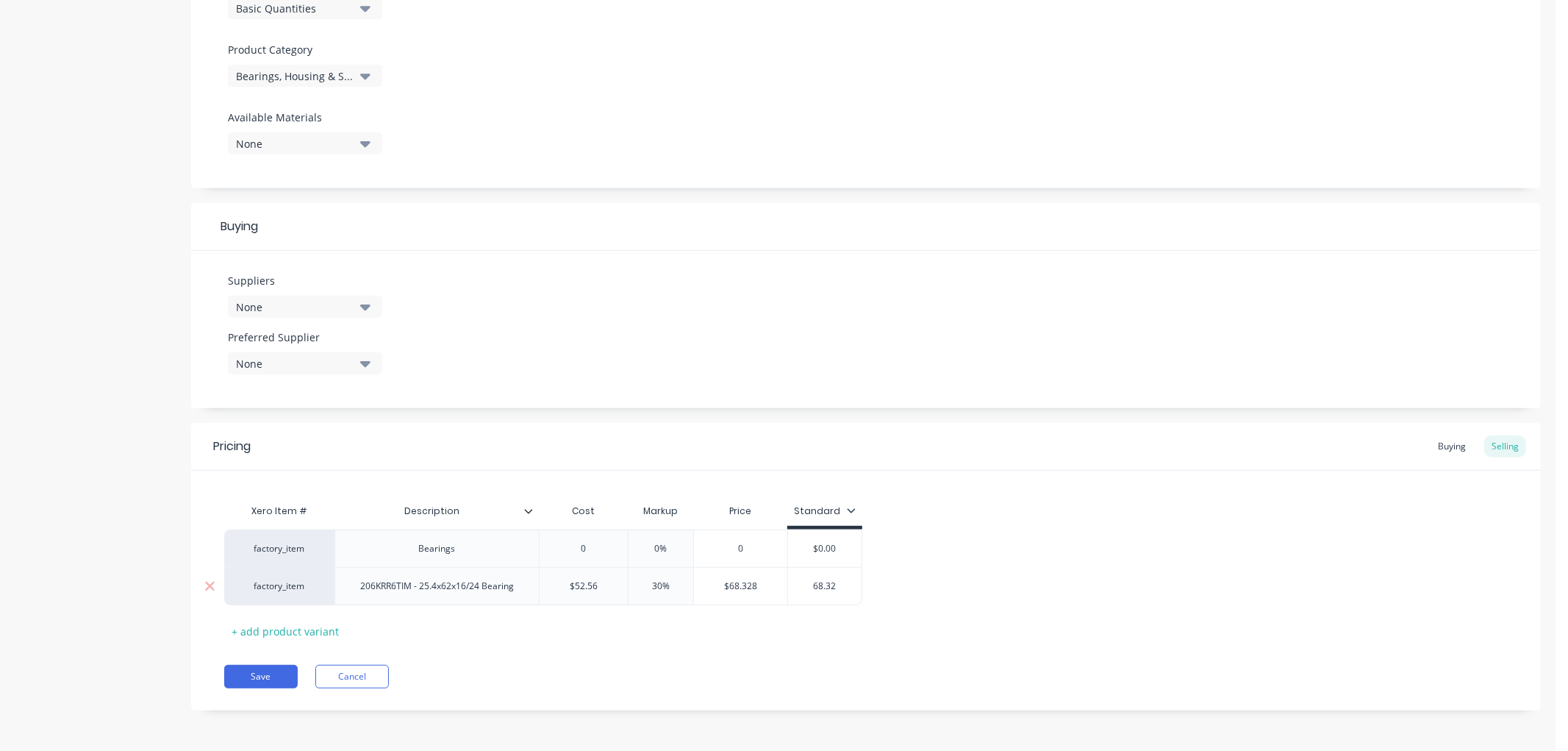
type textarea "x"
type input "68.328"
click at [959, 537] on div "factory_item Bearings 0 0% 0 $0.00 factory_item 206KRR6TIM - 25.4x62x16/24 Bear…" at bounding box center [866, 567] width 1283 height 75
click at [263, 678] on button "Save" at bounding box center [261, 676] width 74 height 24
type textarea "x"
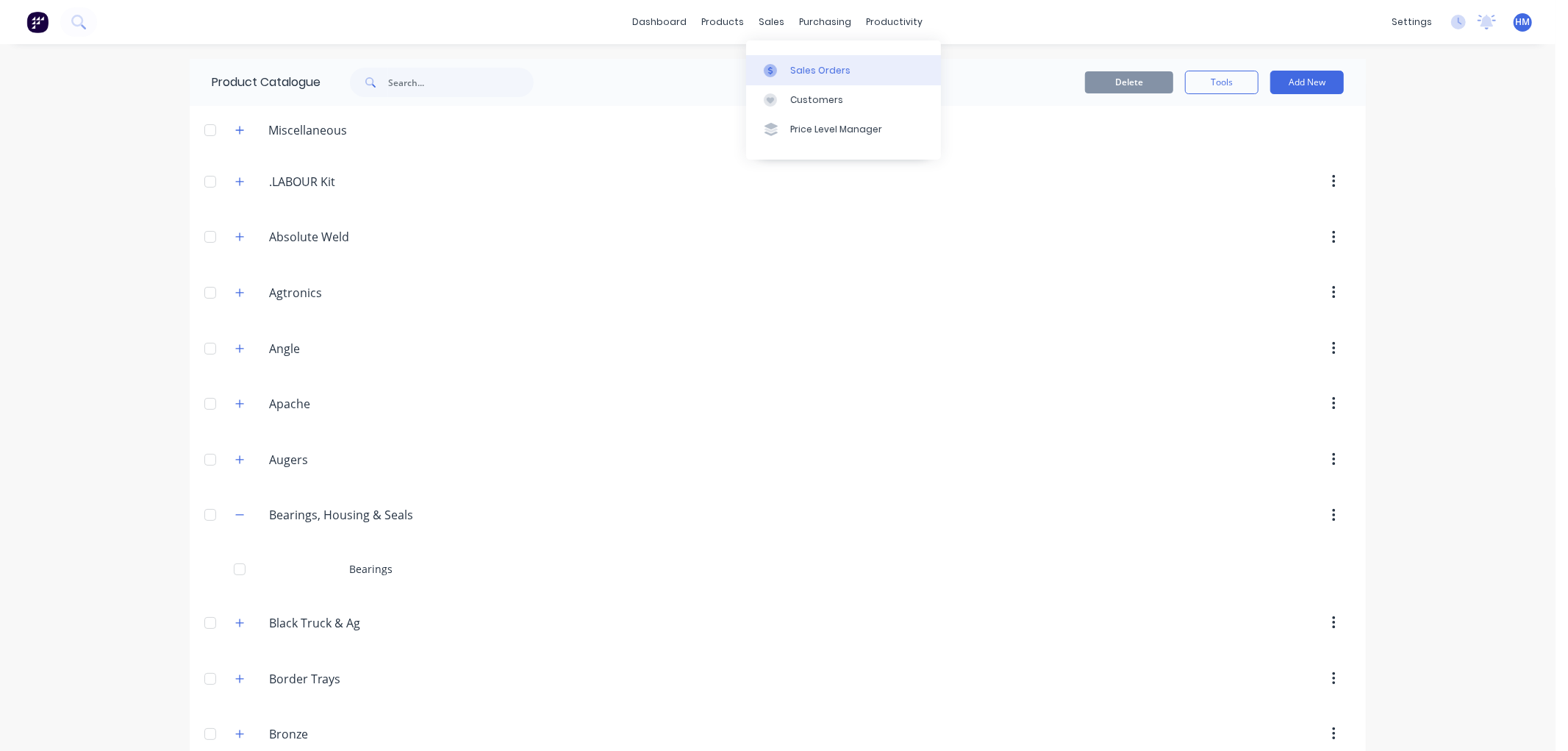
click at [808, 75] on div "Sales Orders" at bounding box center [821, 71] width 60 height 13
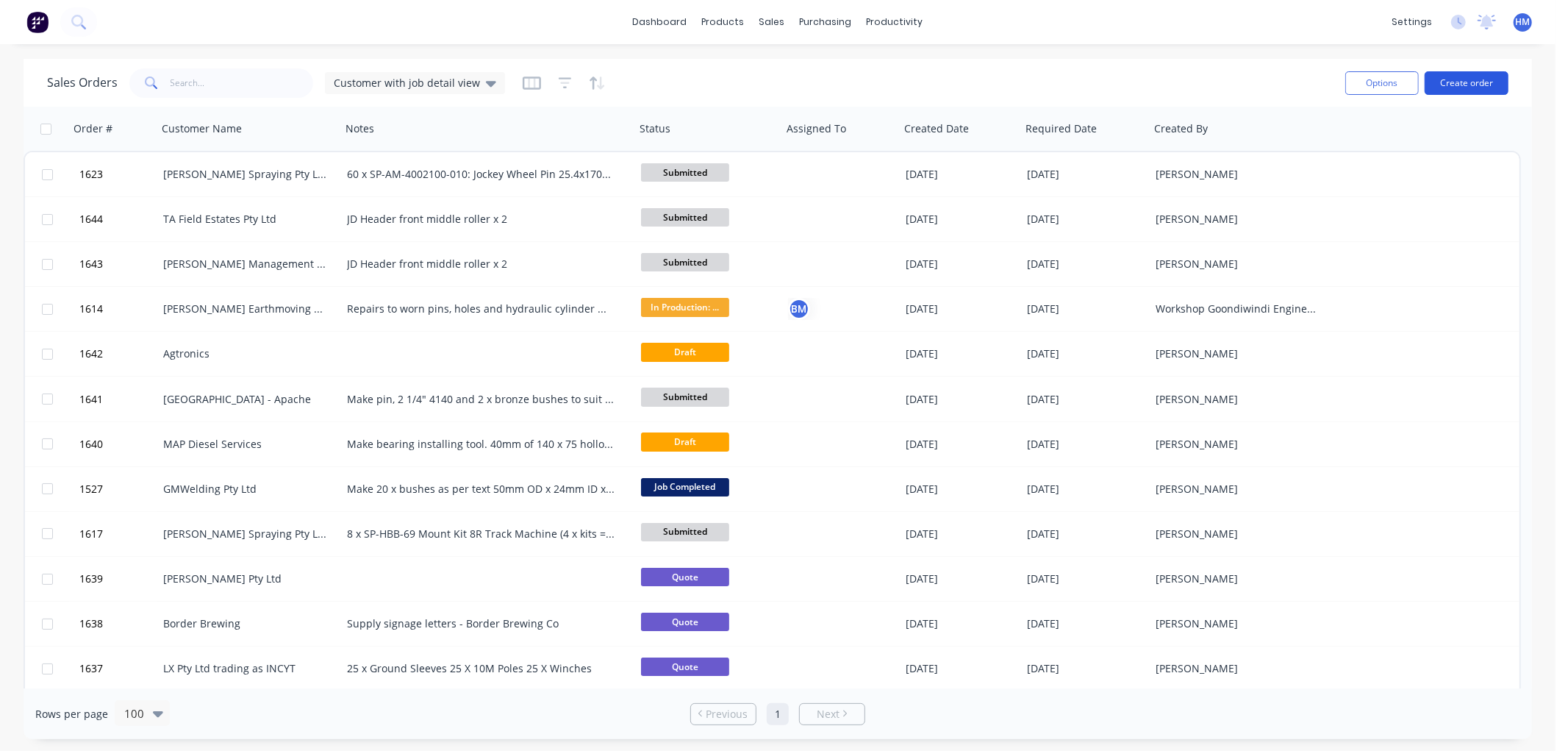
click at [1481, 78] on button "Create order" at bounding box center [1466, 83] width 84 height 24
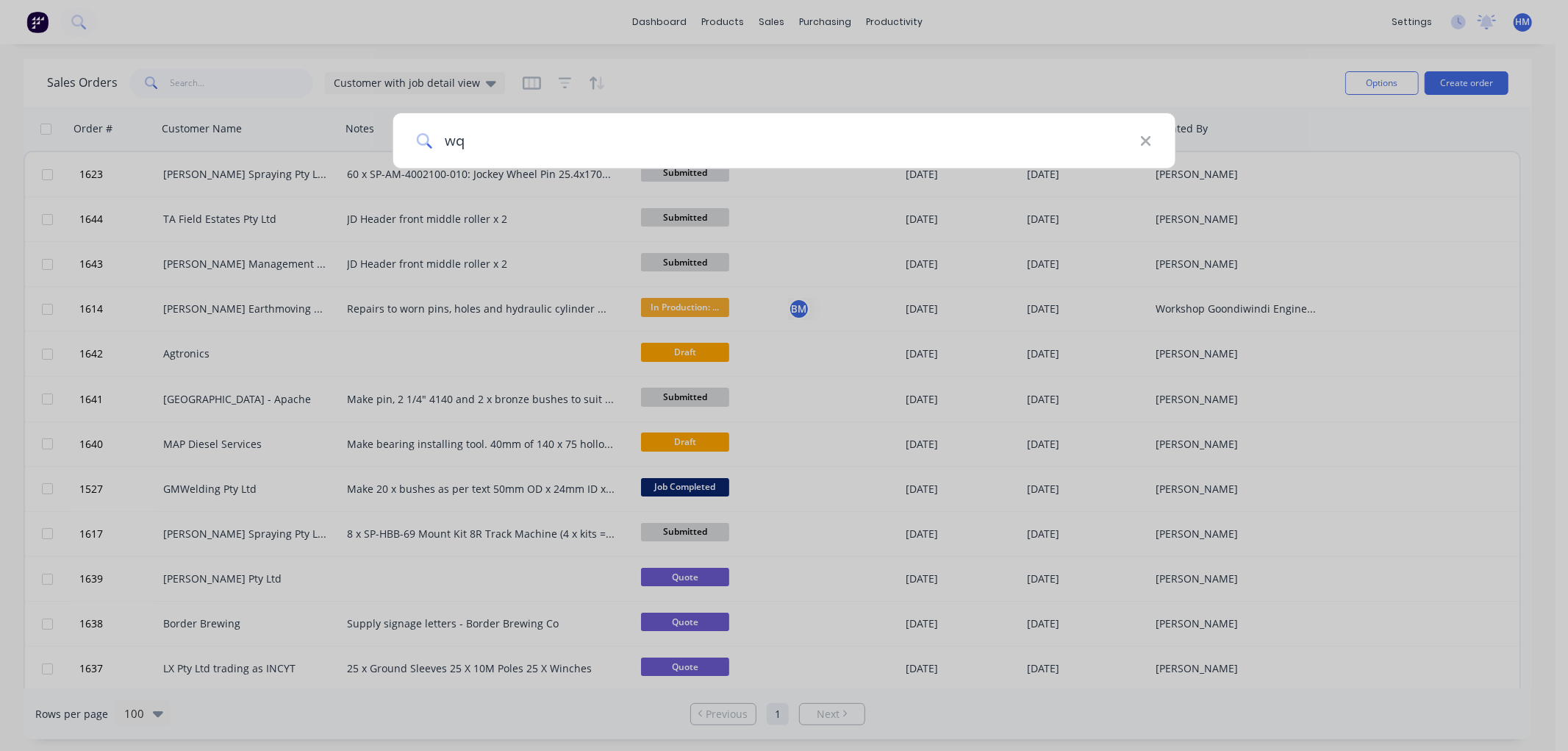
type input "w"
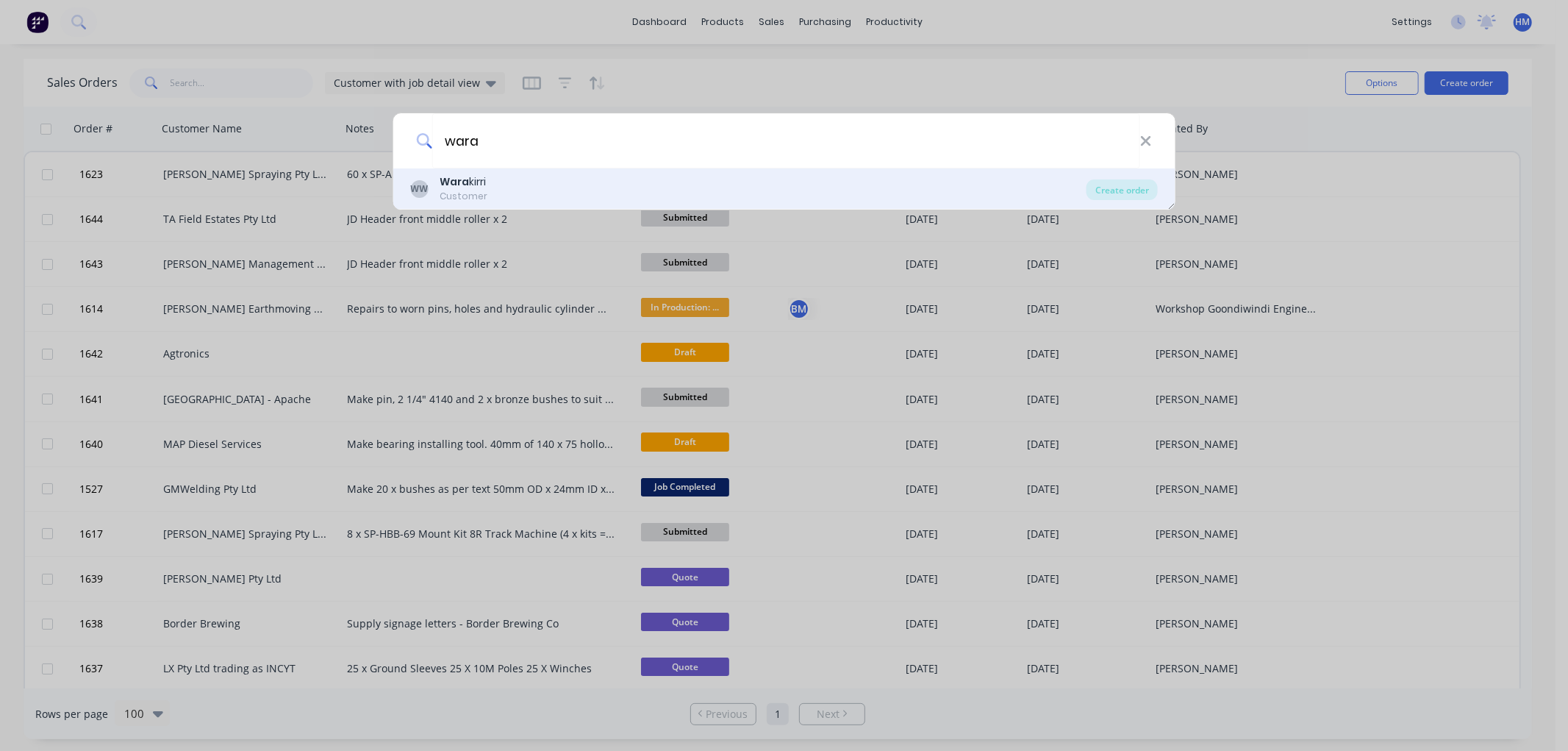
type input "wara"
click at [474, 196] on div "Customer" at bounding box center [464, 196] width 48 height 13
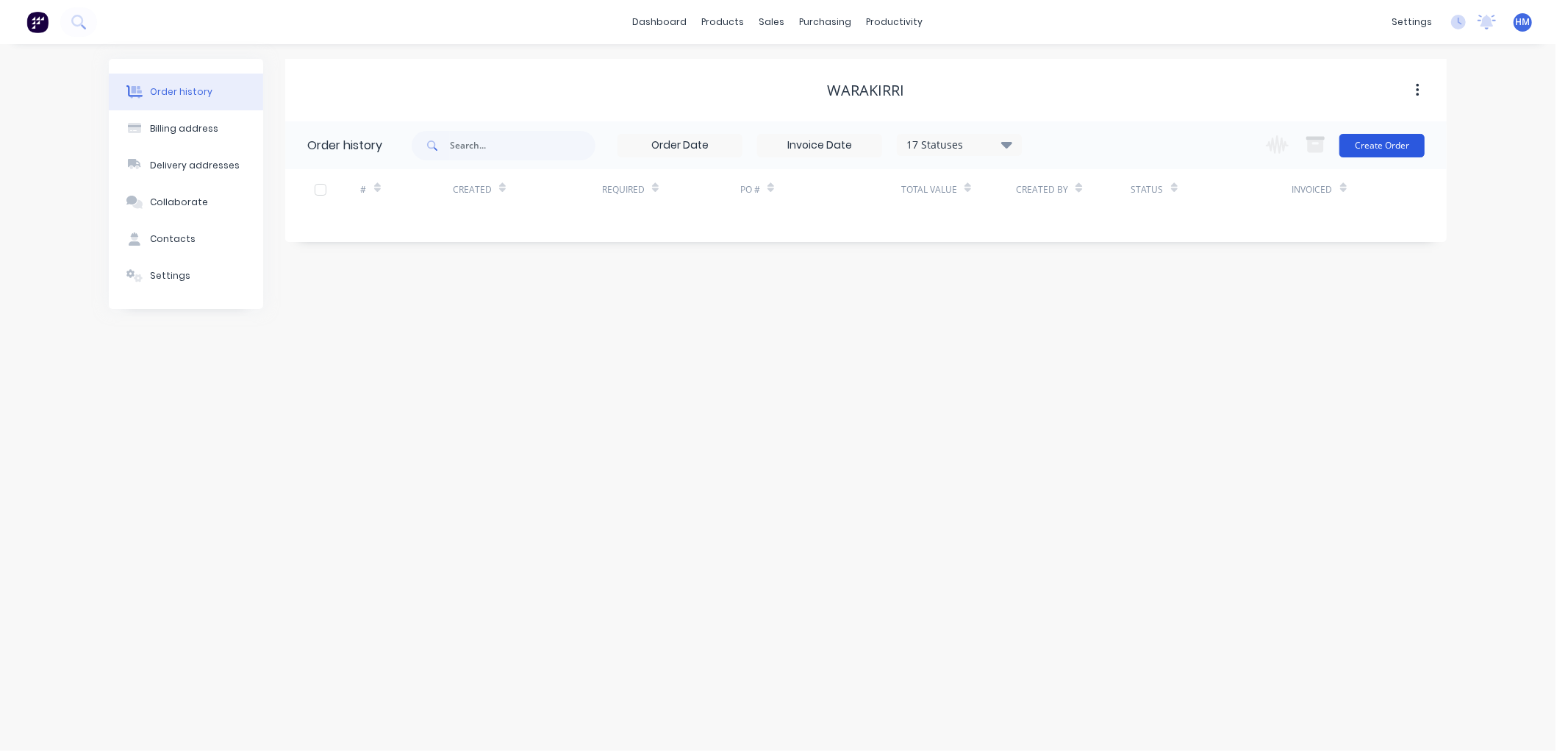
click at [1387, 141] on button "Create Order" at bounding box center [1382, 145] width 86 height 24
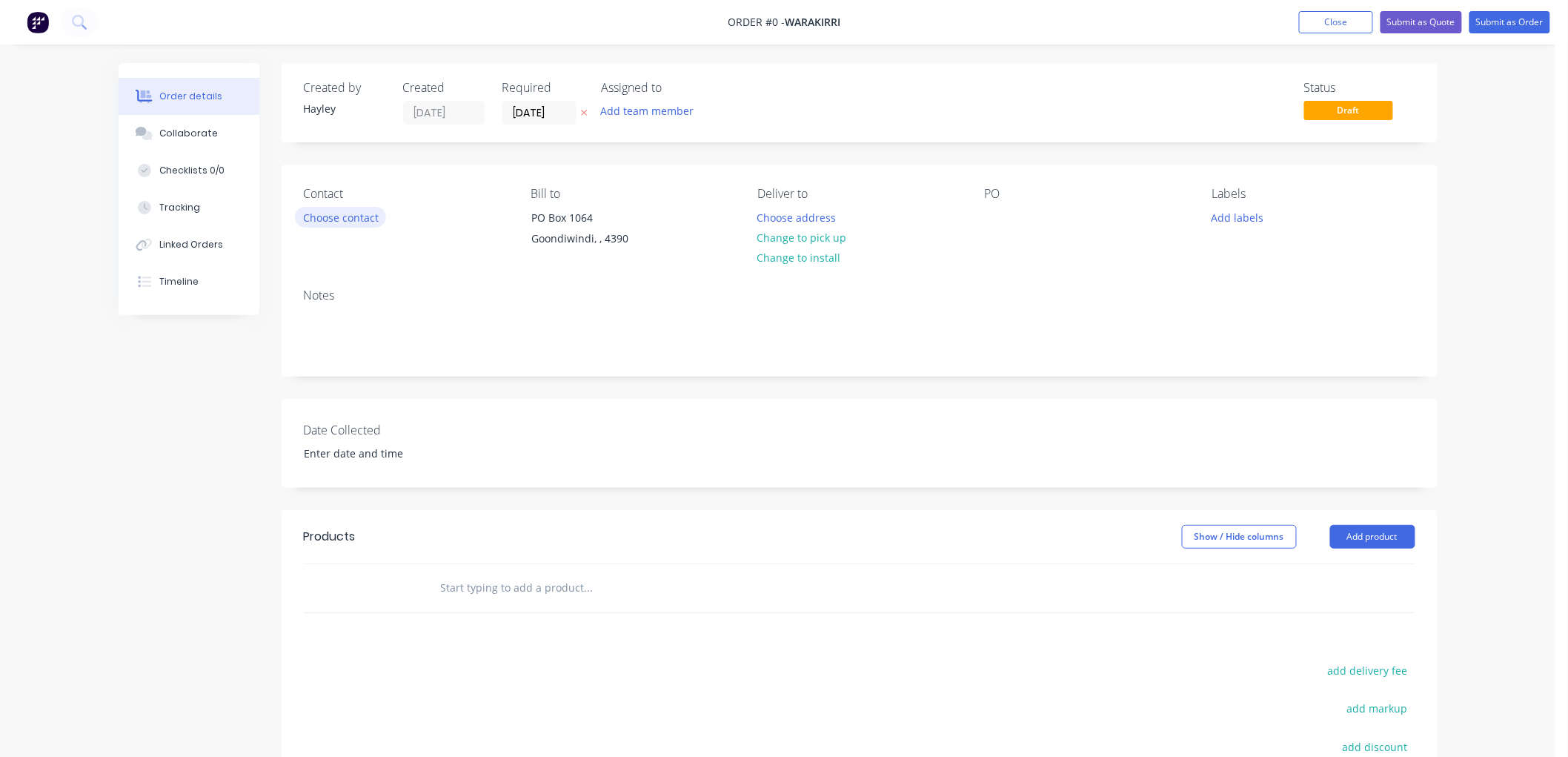
click at [328, 216] on button "Choose contact" at bounding box center [341, 217] width 91 height 20
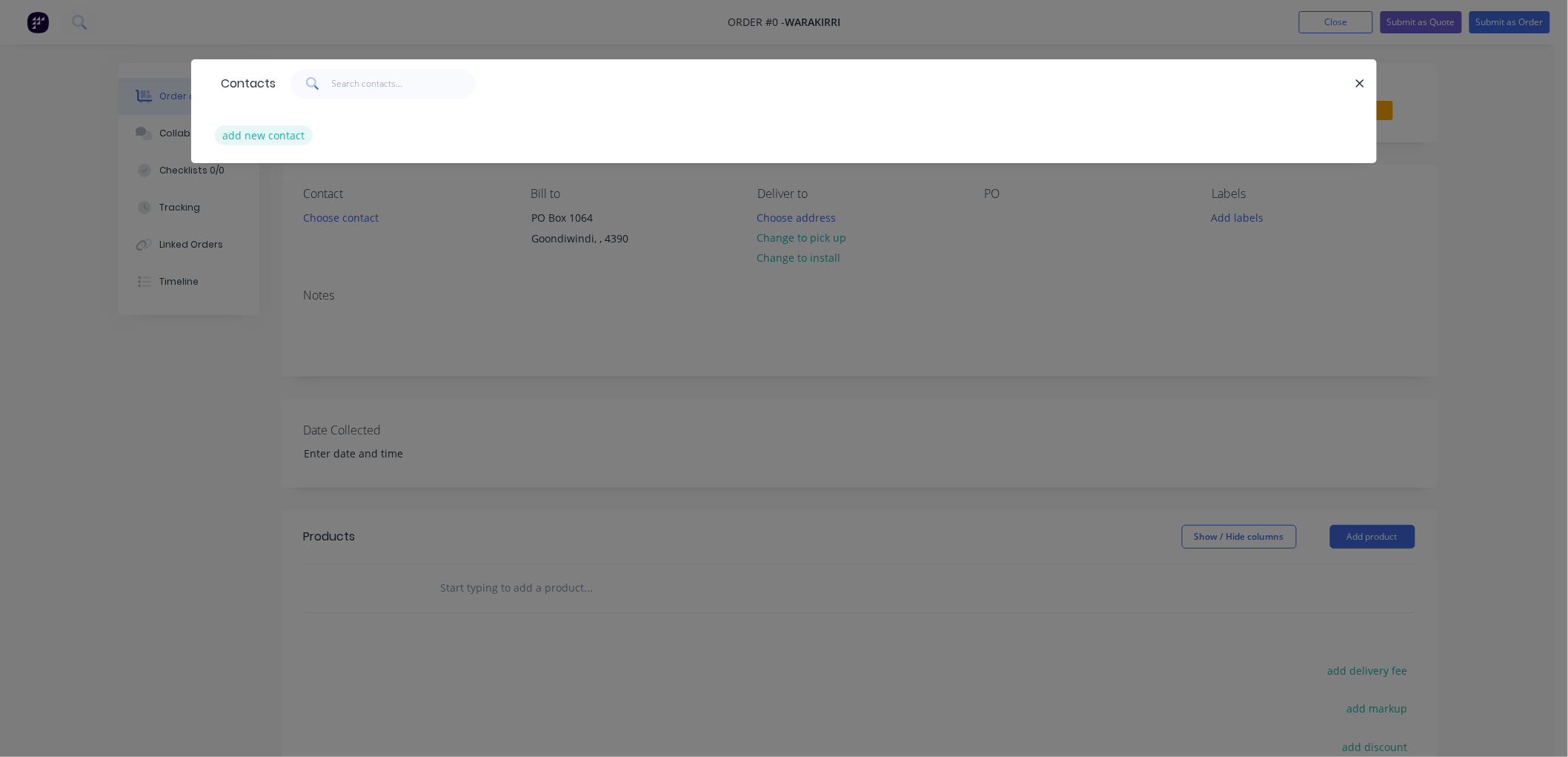
click at [259, 134] on button "add new contact" at bounding box center [263, 135] width 98 height 20
select select "AU"
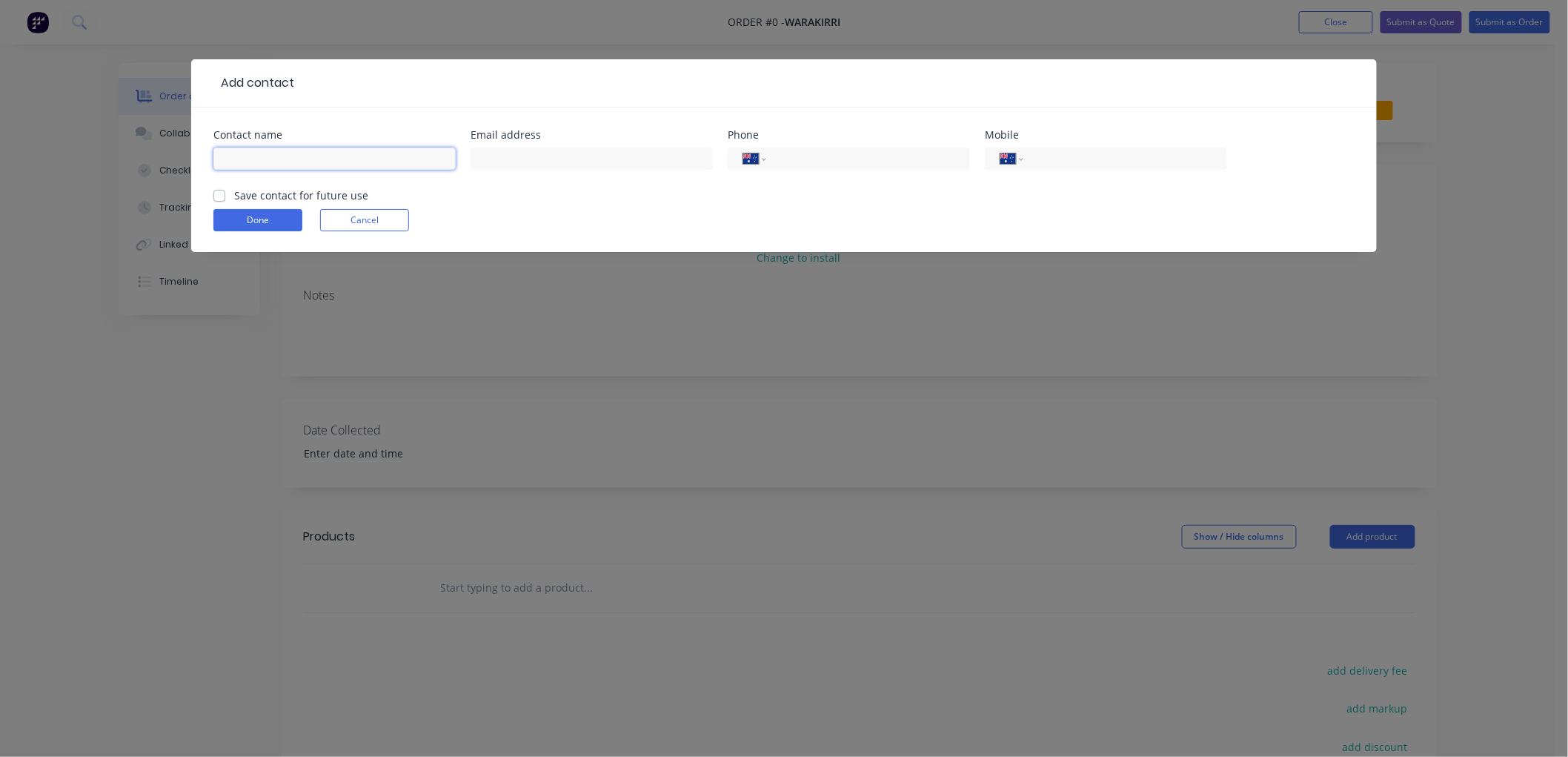
click at [282, 158] on input "text" at bounding box center [334, 158] width 242 height 22
type input "Matt West"
click at [235, 194] on label "Save contact for future use" at bounding box center [301, 195] width 134 height 15
click at [223, 194] on input "Save contact for future use" at bounding box center [219, 194] width 11 height 14
checkbox input "true"
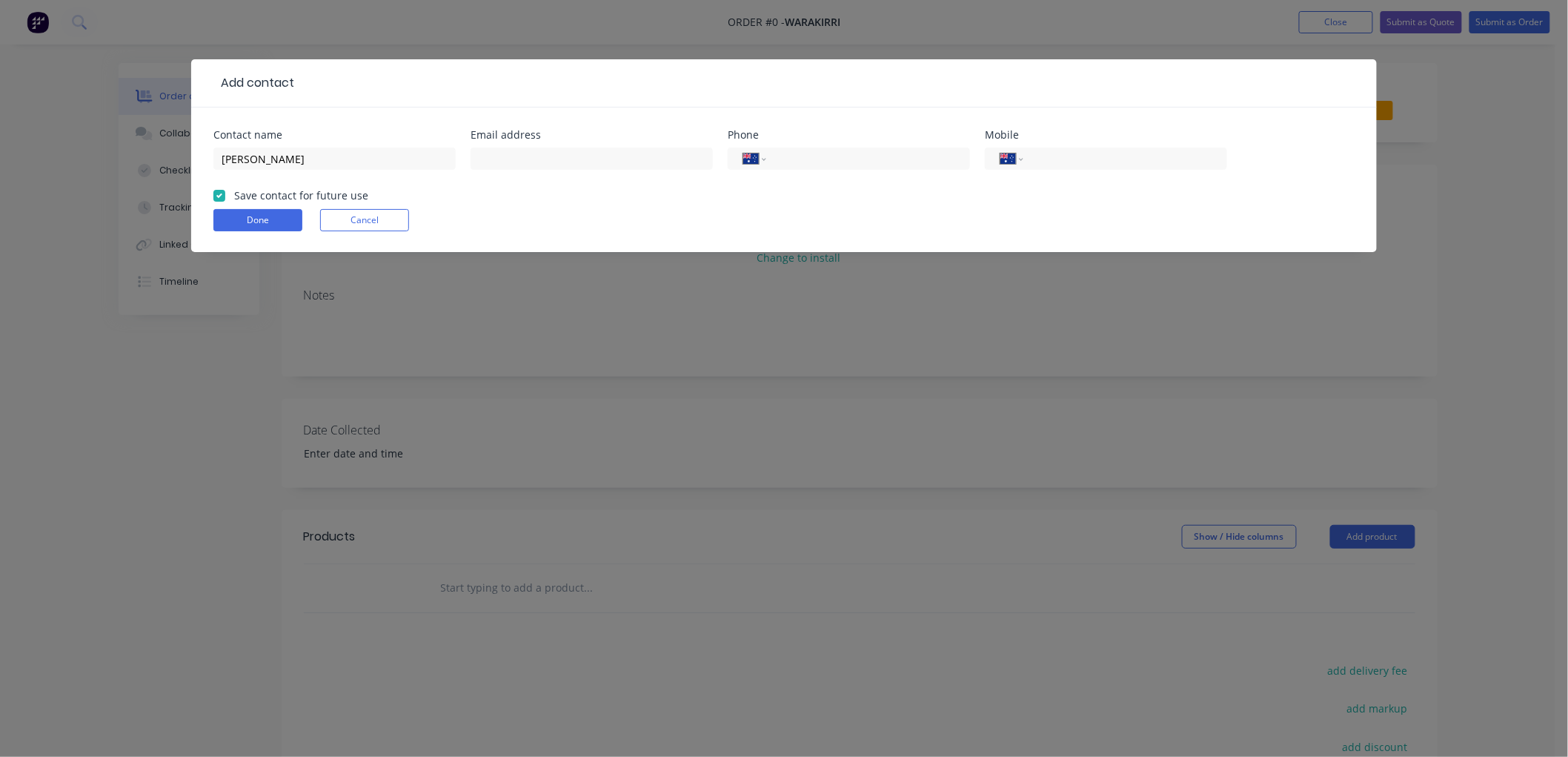
click at [849, 146] on div "International [GEOGRAPHIC_DATA] [GEOGRAPHIC_DATA] [GEOGRAPHIC_DATA] [GEOGRAPHIC…" at bounding box center [848, 165] width 242 height 44
click at [1122, 156] on input "tel" at bounding box center [1123, 159] width 178 height 17
type input "0"
type input "0439 940 631"
click at [251, 224] on button "Done" at bounding box center [258, 219] width 89 height 22
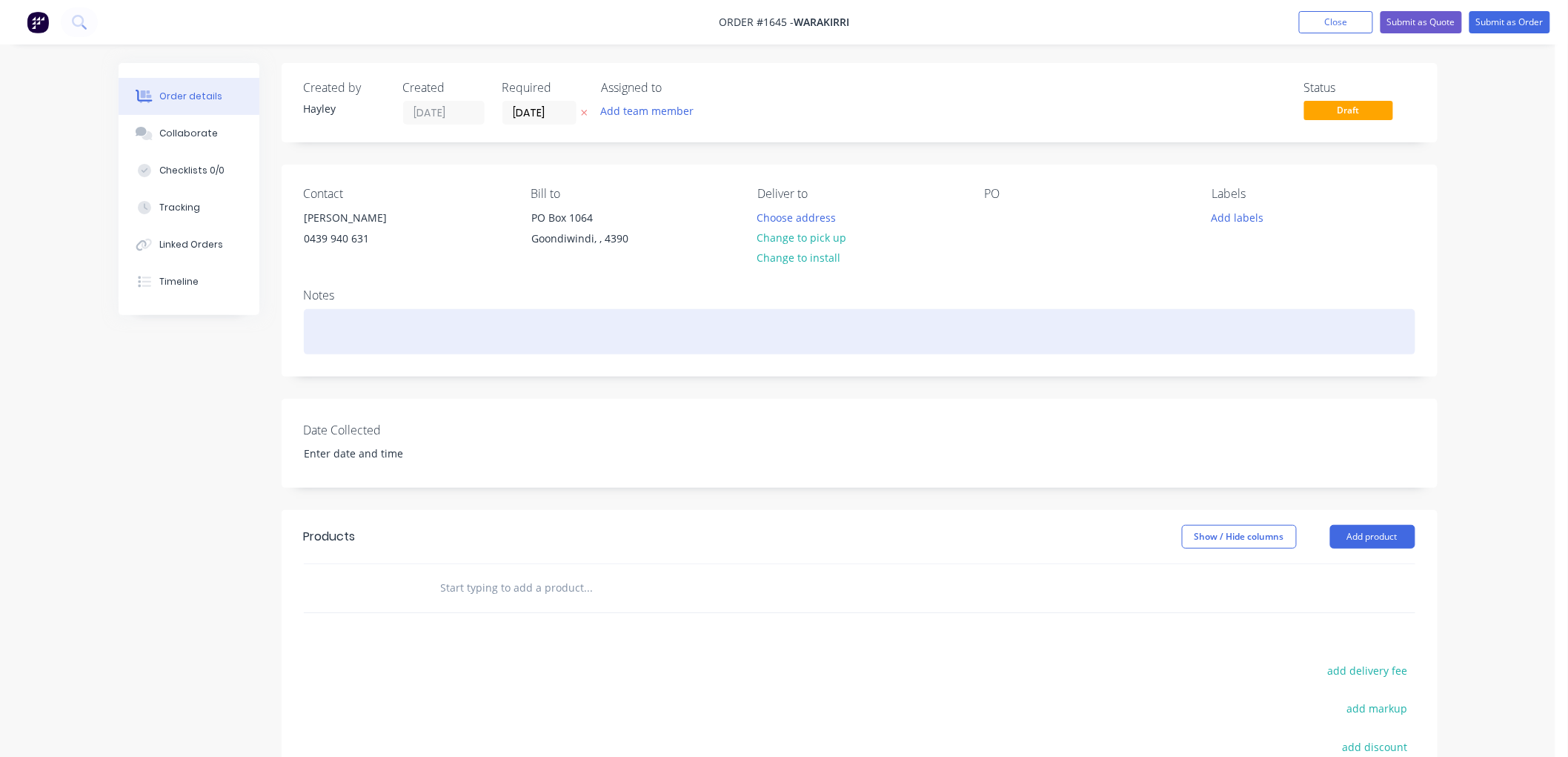
click at [332, 349] on div at bounding box center [860, 331] width 1111 height 46
click at [606, 323] on div "Repair dents and holes in unloading auger barrel" at bounding box center [860, 331] width 1111 height 46
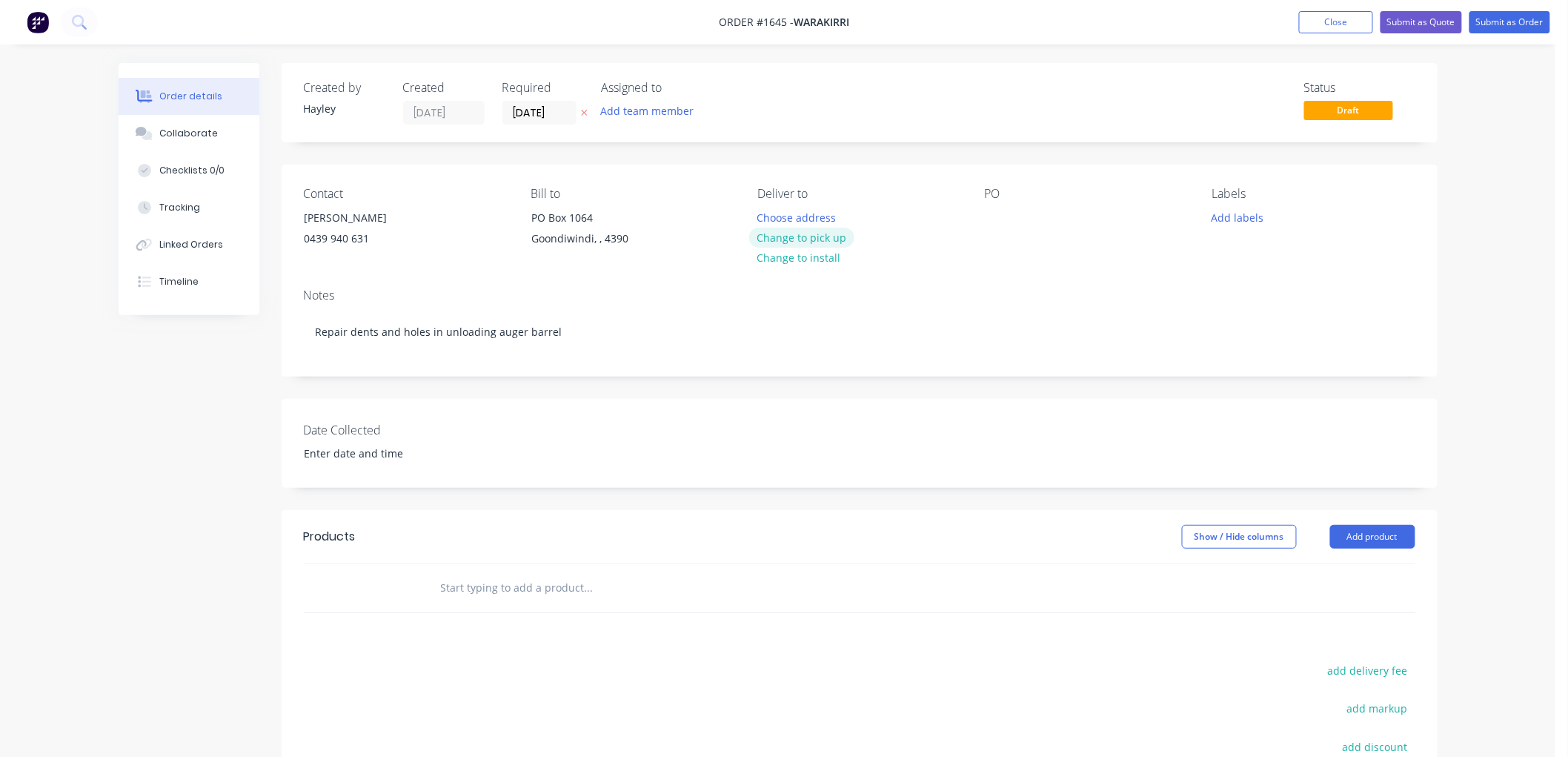
click at [809, 230] on button "Change to pick up" at bounding box center [802, 237] width 105 height 20
click at [1498, 19] on button "Submit as Order" at bounding box center [1509, 22] width 81 height 22
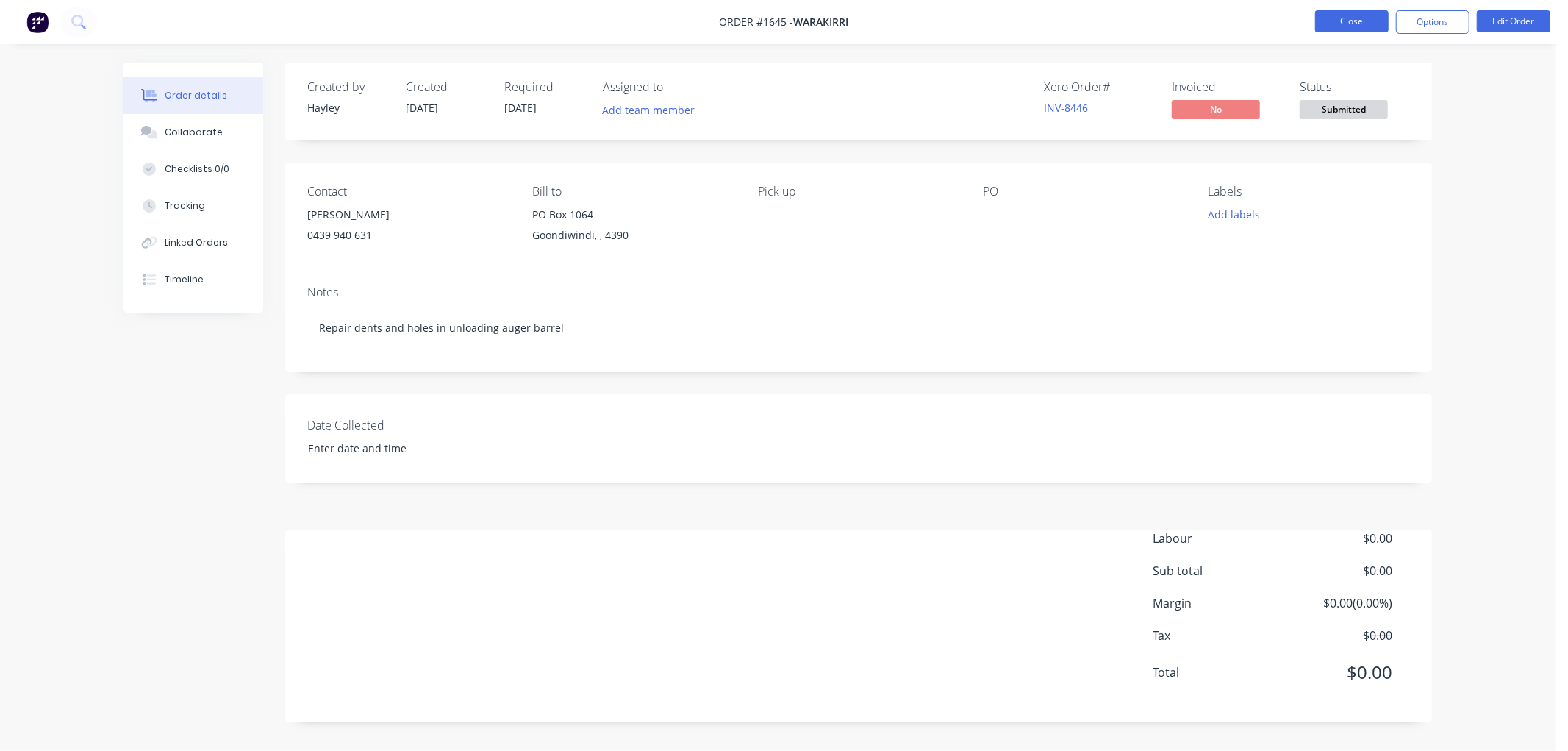
click at [1339, 19] on button "Close" at bounding box center [1352, 21] width 74 height 22
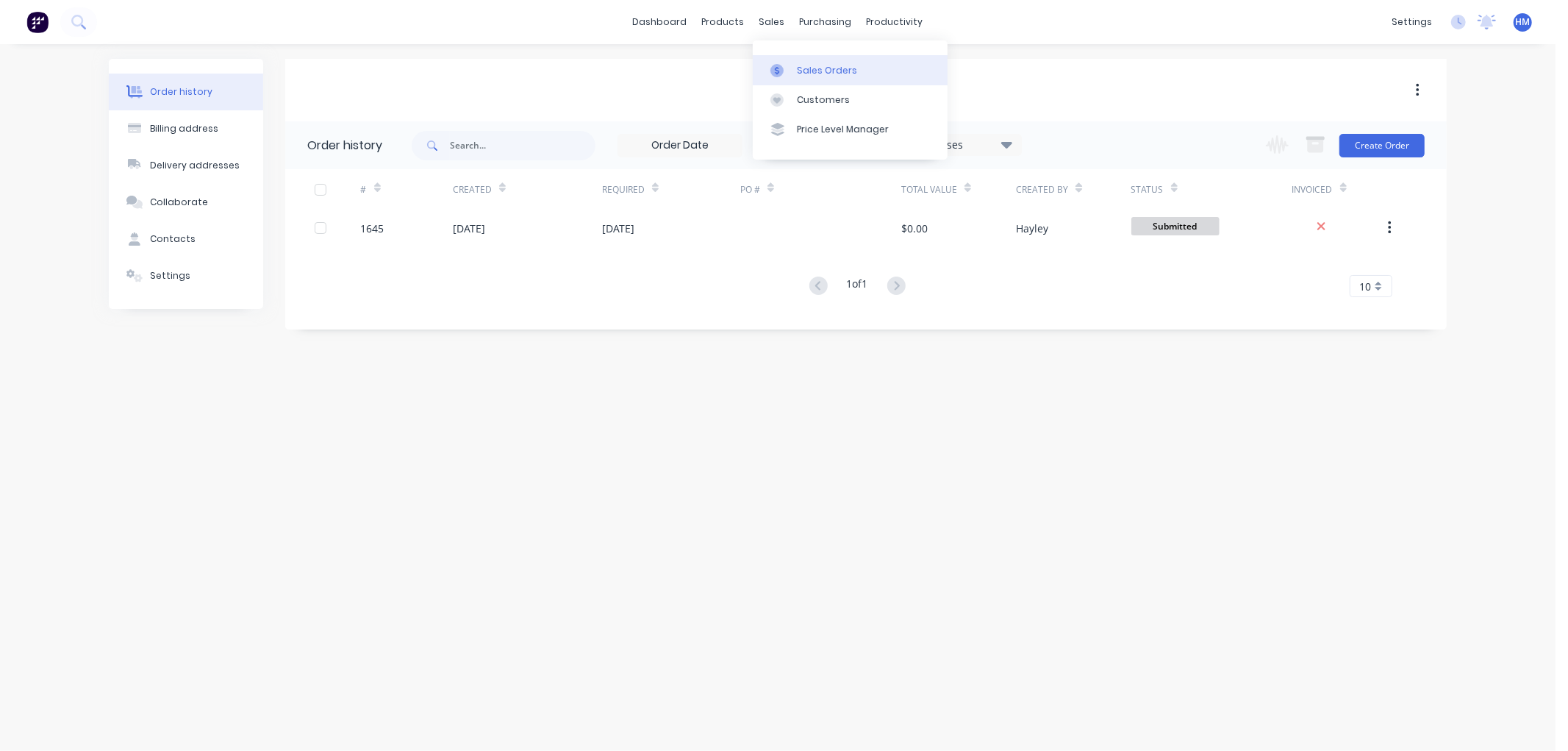
click at [807, 70] on div "Sales Orders" at bounding box center [827, 71] width 60 height 13
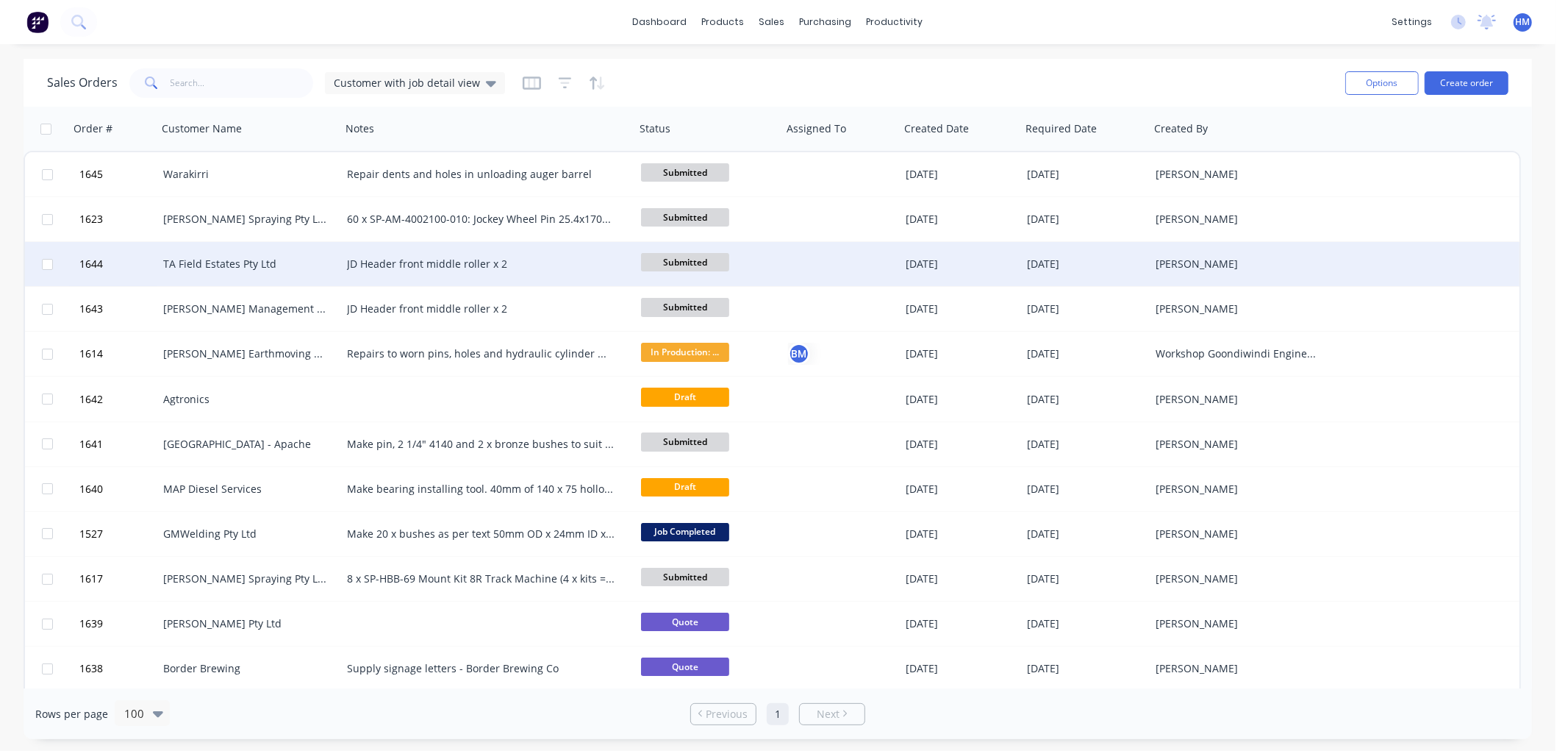
click at [199, 267] on div "TA Field Estates Pty Ltd" at bounding box center [244, 264] width 163 height 15
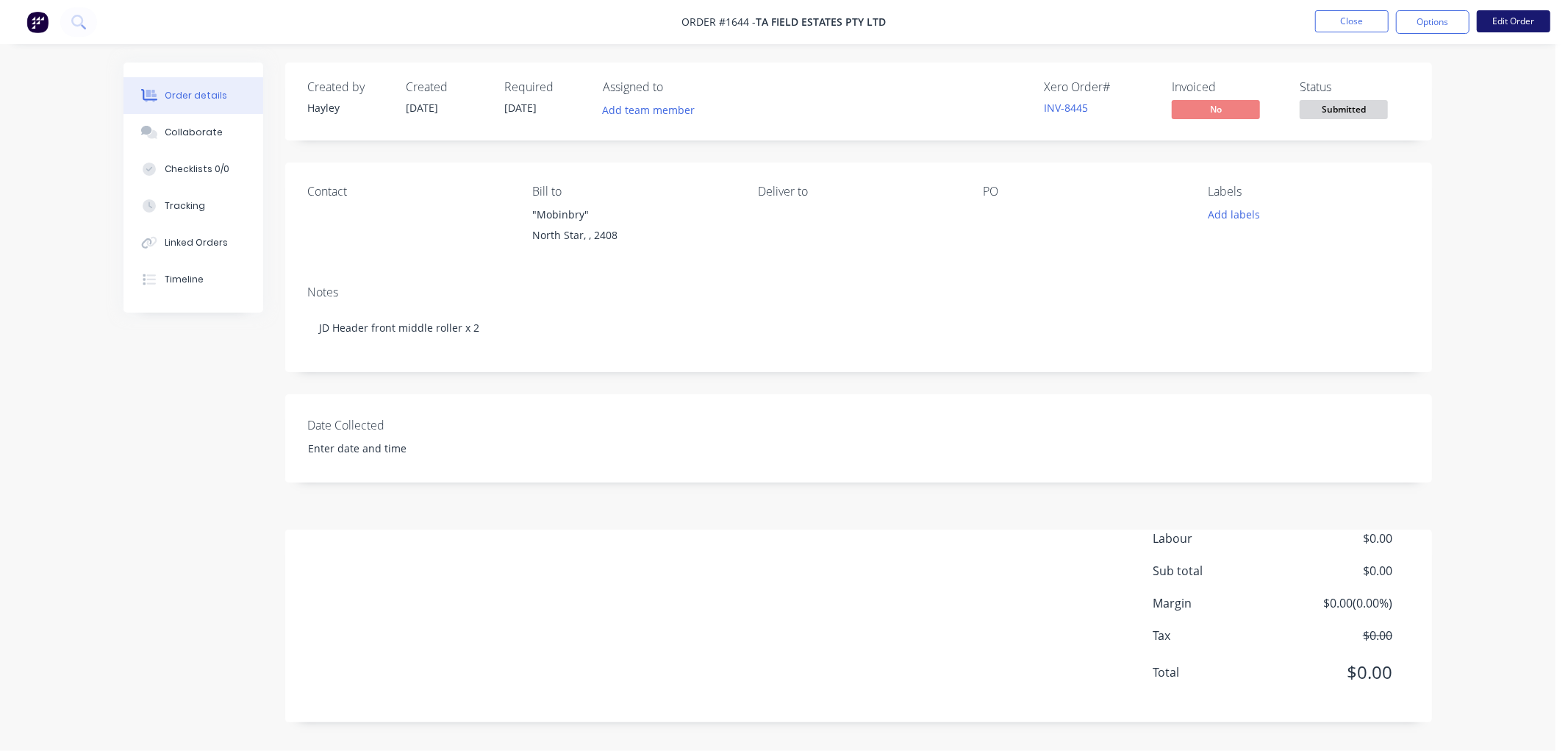
click at [1527, 24] on button "Edit Order" at bounding box center [1514, 21] width 74 height 22
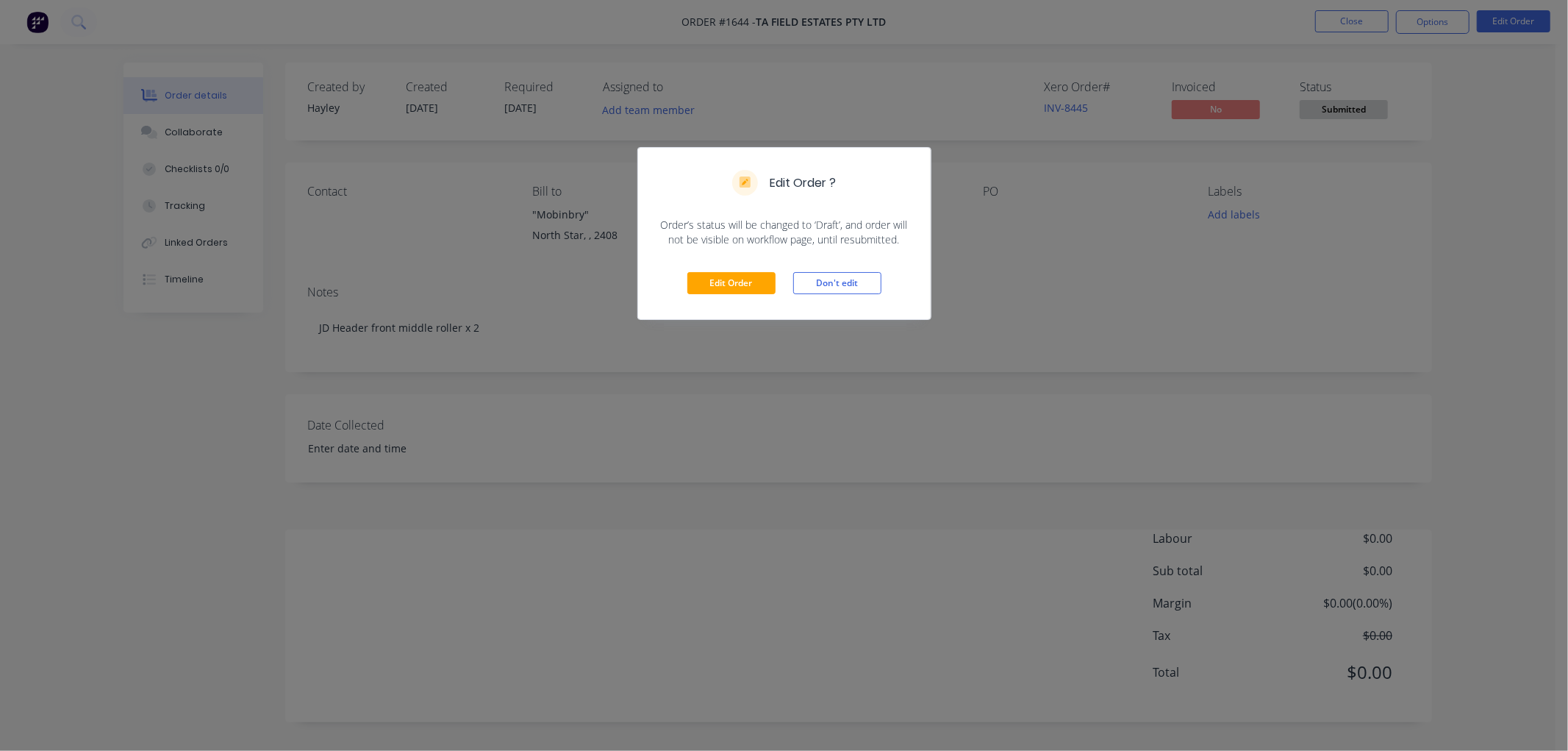
click at [741, 269] on div "Edit Order Don't edit" at bounding box center [784, 283] width 293 height 72
click at [733, 284] on button "Edit Order" at bounding box center [732, 283] width 89 height 22
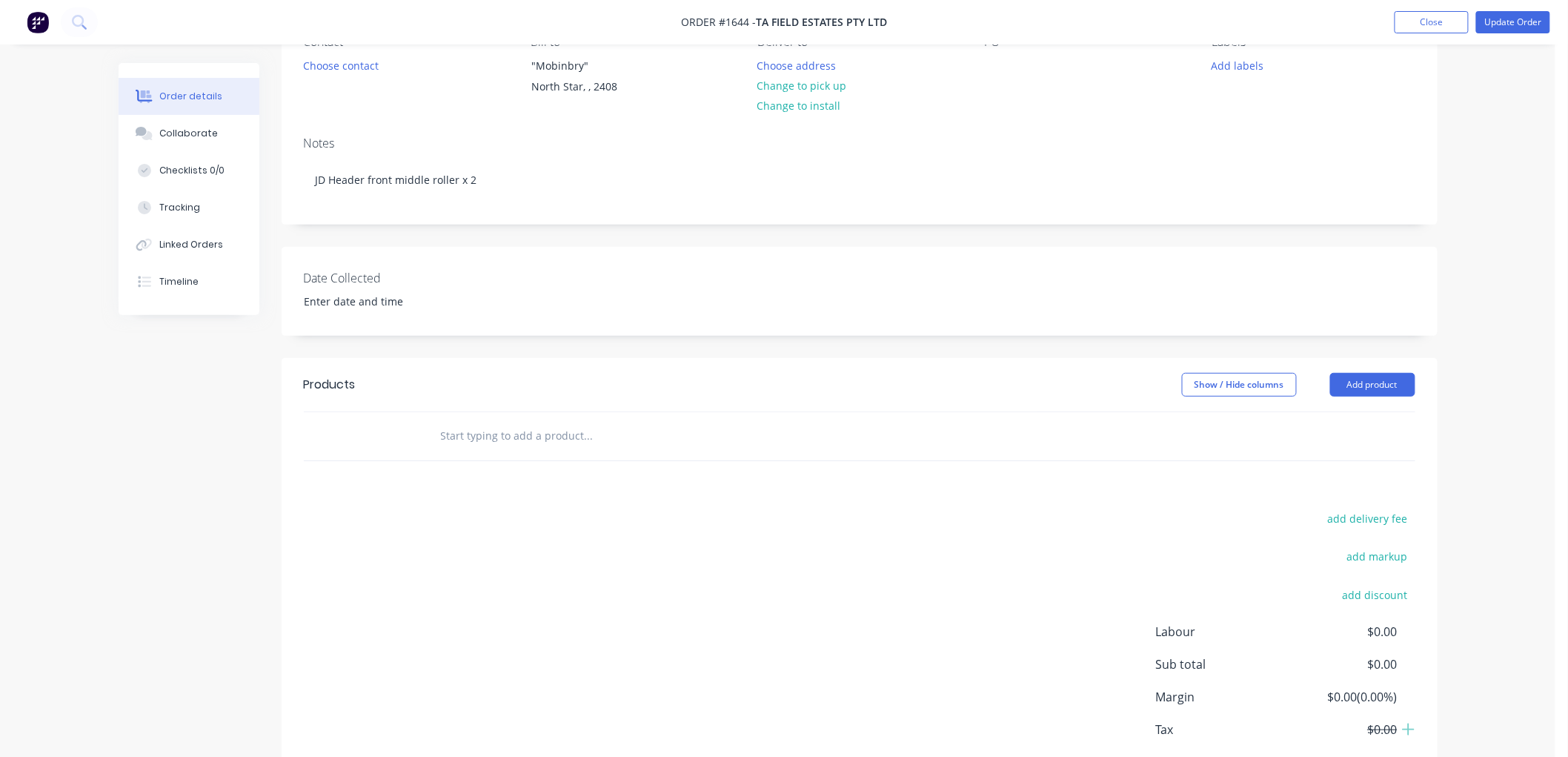
scroll to position [164, 0]
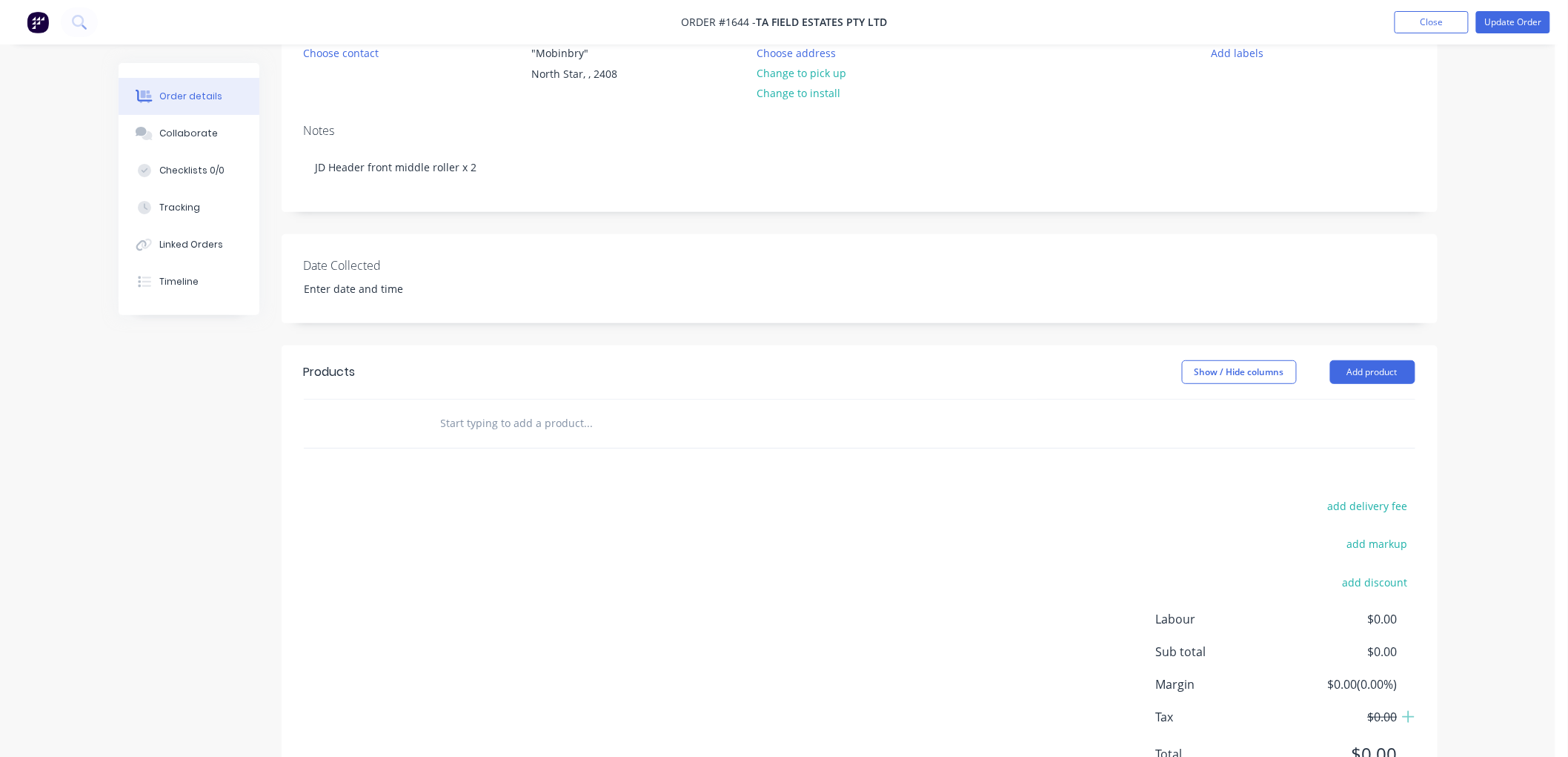
click at [515, 427] on input "text" at bounding box center [588, 423] width 296 height 29
click at [458, 415] on input "text" at bounding box center [588, 423] width 296 height 29
click at [494, 433] on input "text" at bounding box center [588, 423] width 296 height 29
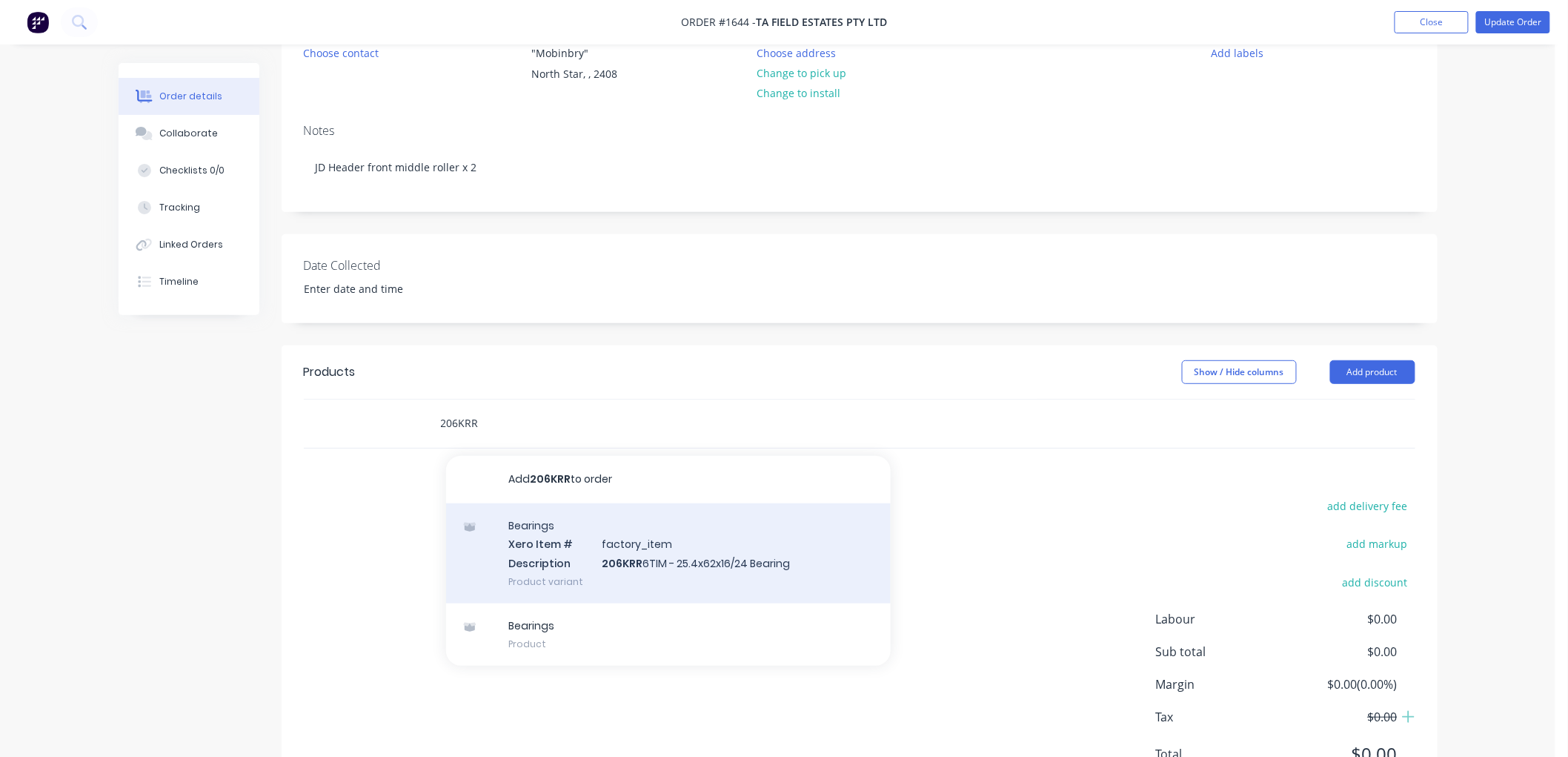
type input "206KRR"
click at [618, 553] on div "Bearings Xero Item # factory_item Description 206KRR 6TIM - 25.4x62x16/24 Beari…" at bounding box center [669, 553] width 444 height 100
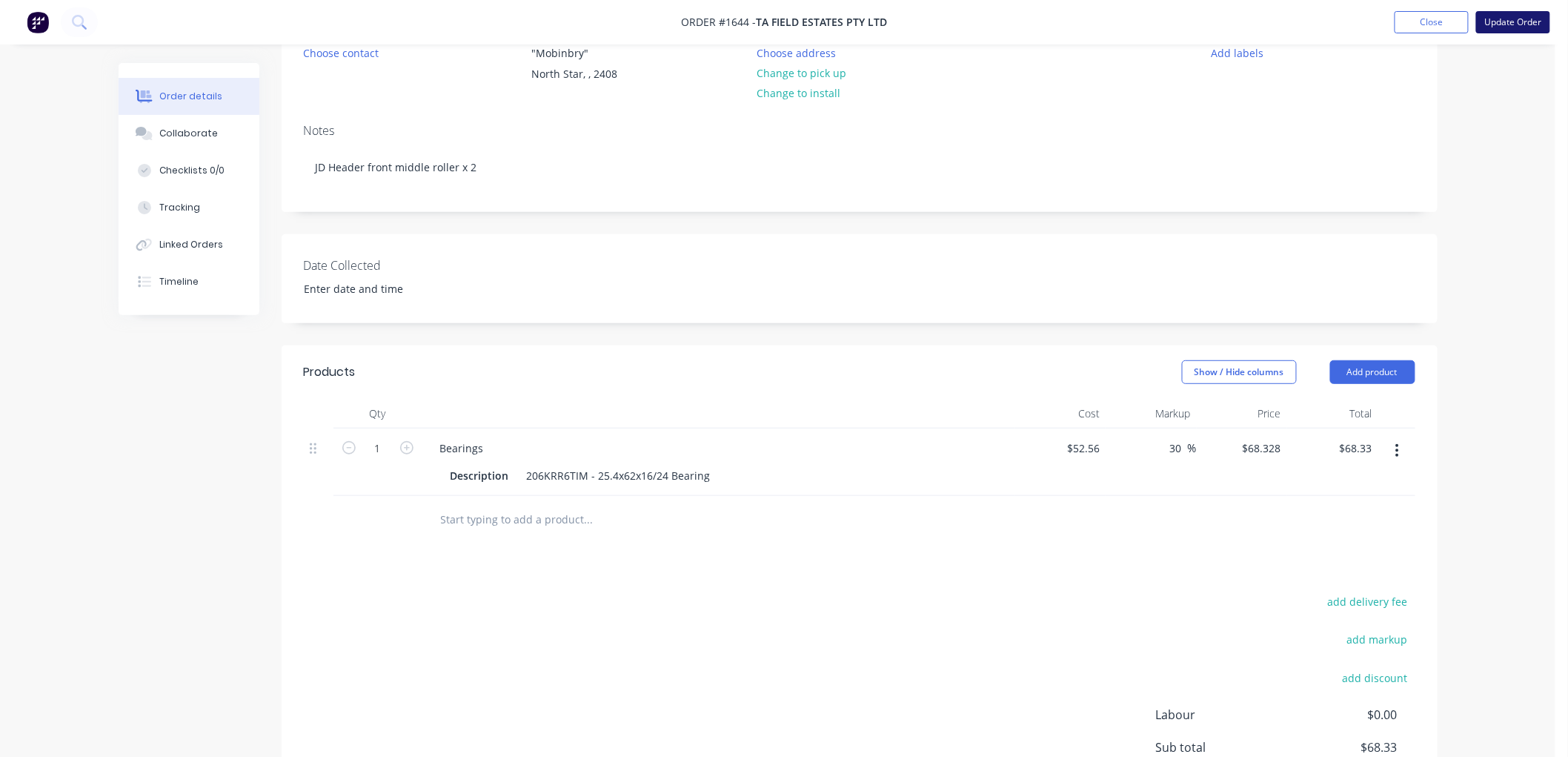
click at [1520, 19] on button "Update Order" at bounding box center [1513, 22] width 74 height 22
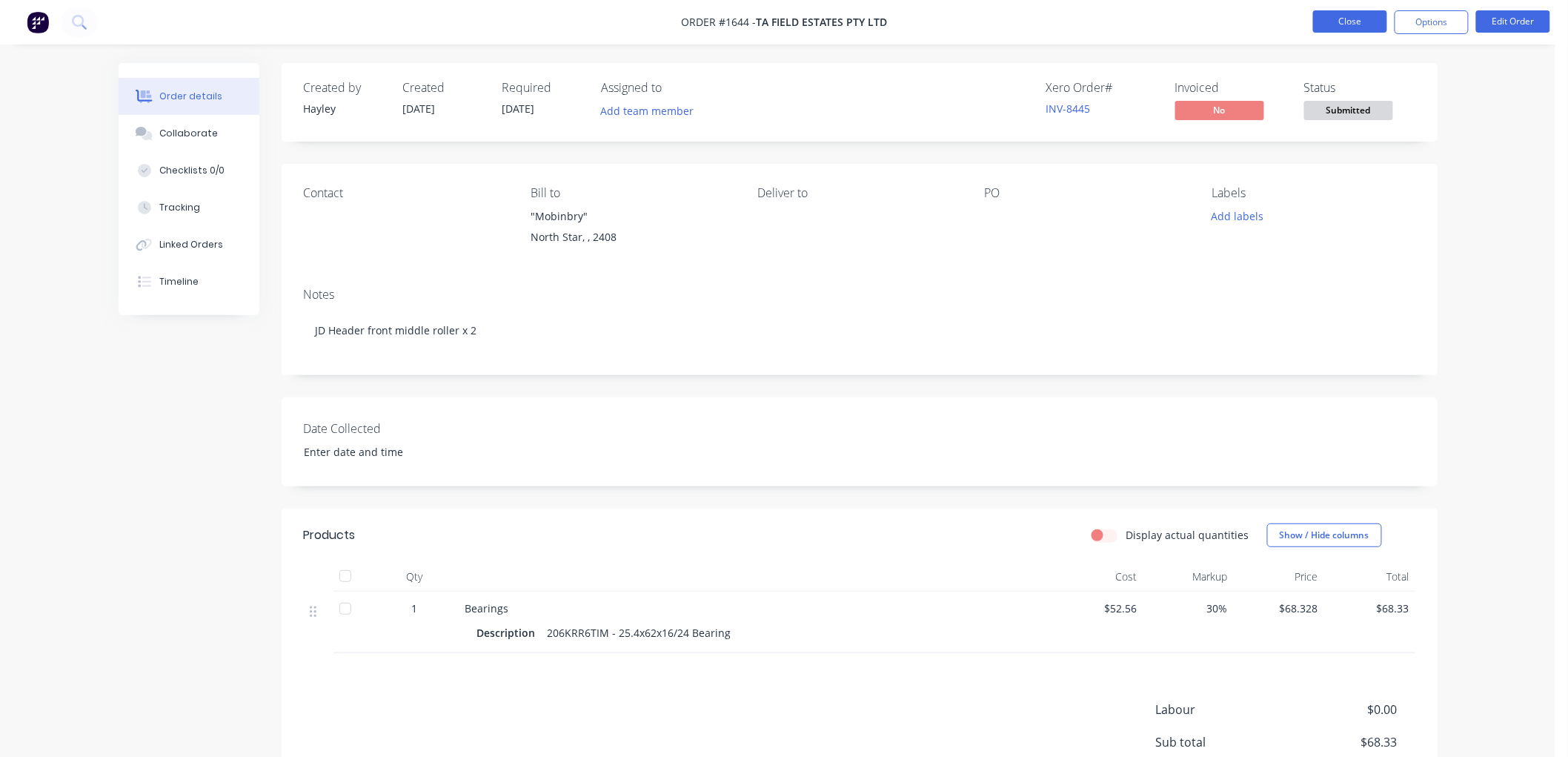
click at [1324, 24] on button "Close" at bounding box center [1351, 21] width 74 height 22
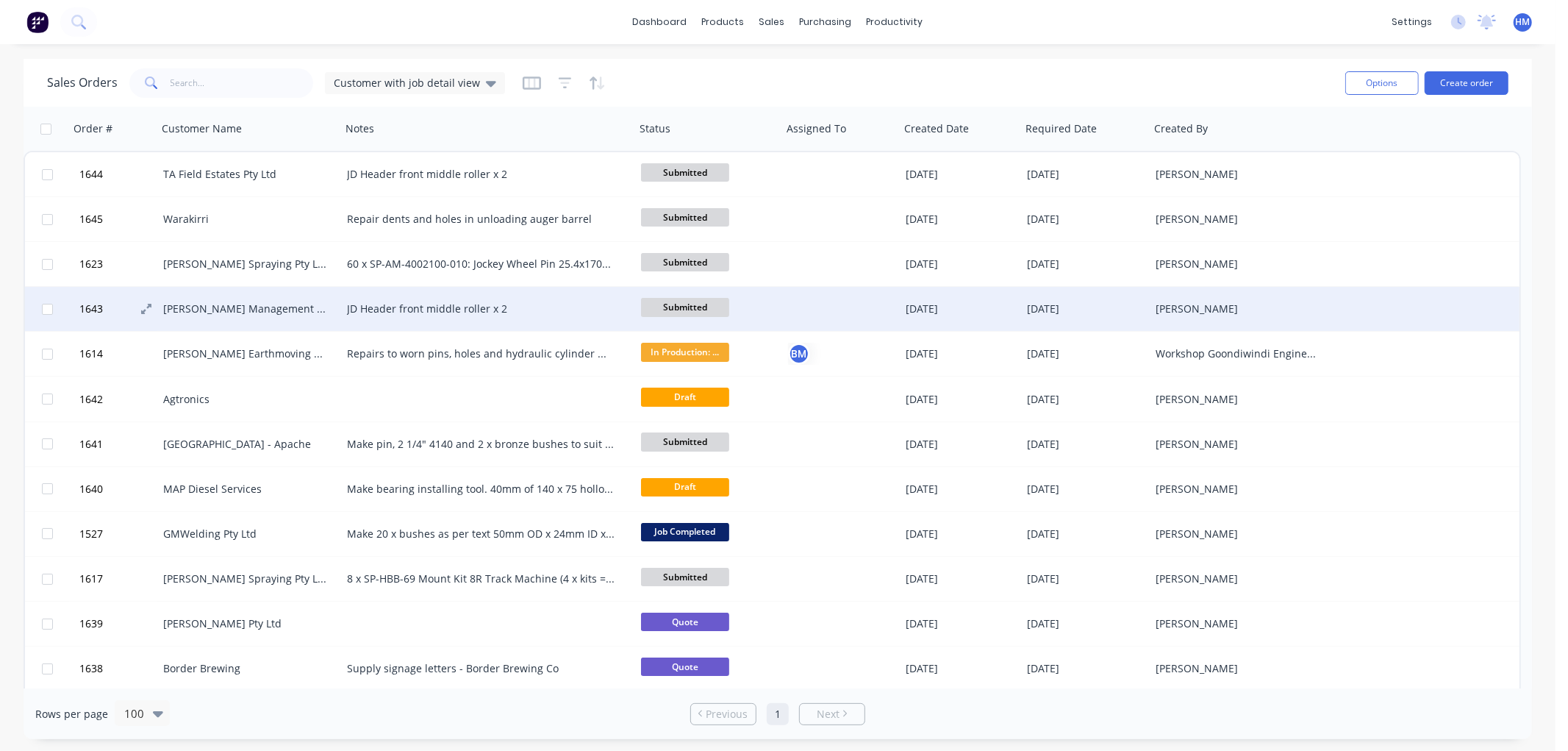
click at [90, 306] on span "1643" at bounding box center [90, 309] width 24 height 15
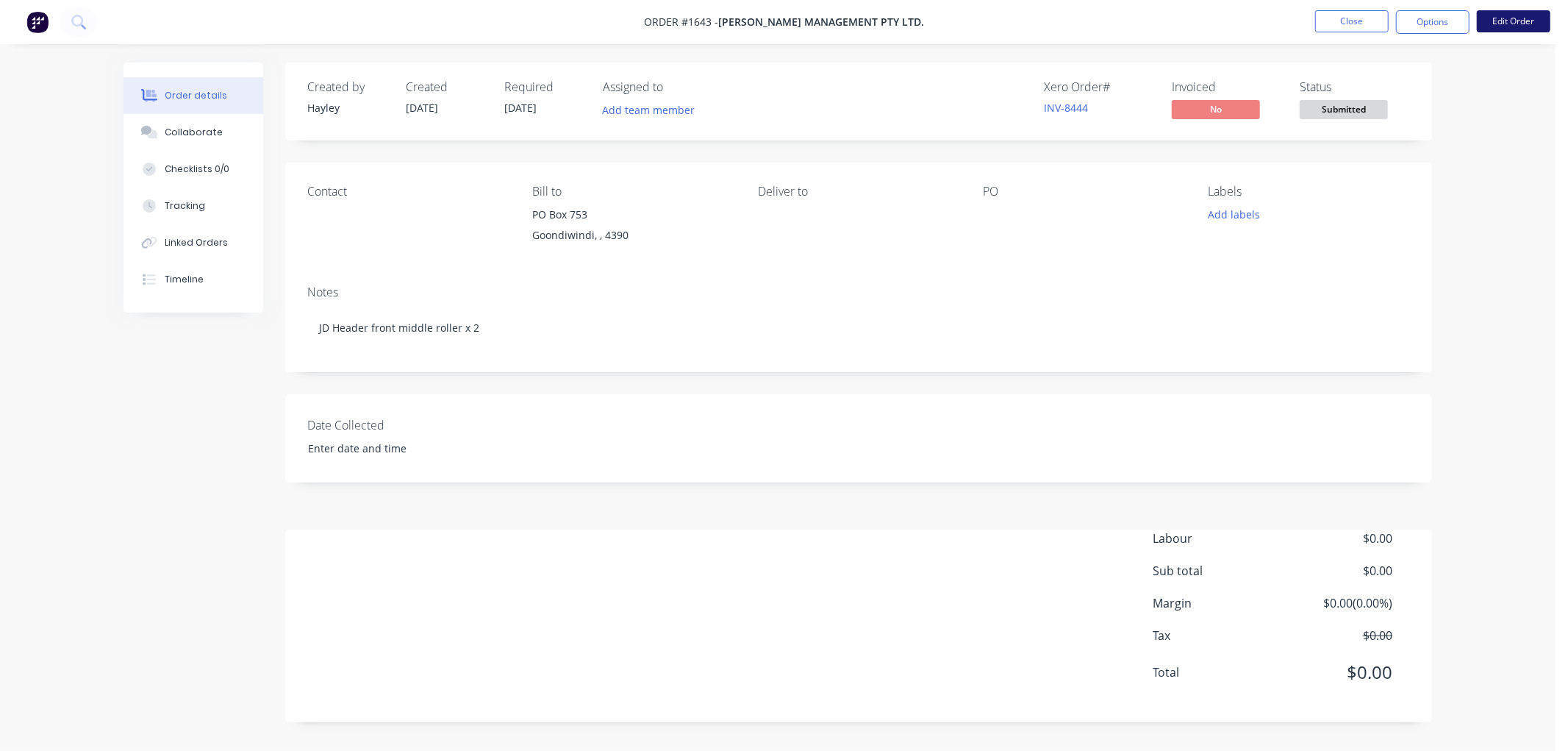
click at [1518, 19] on button "Edit Order" at bounding box center [1514, 21] width 74 height 22
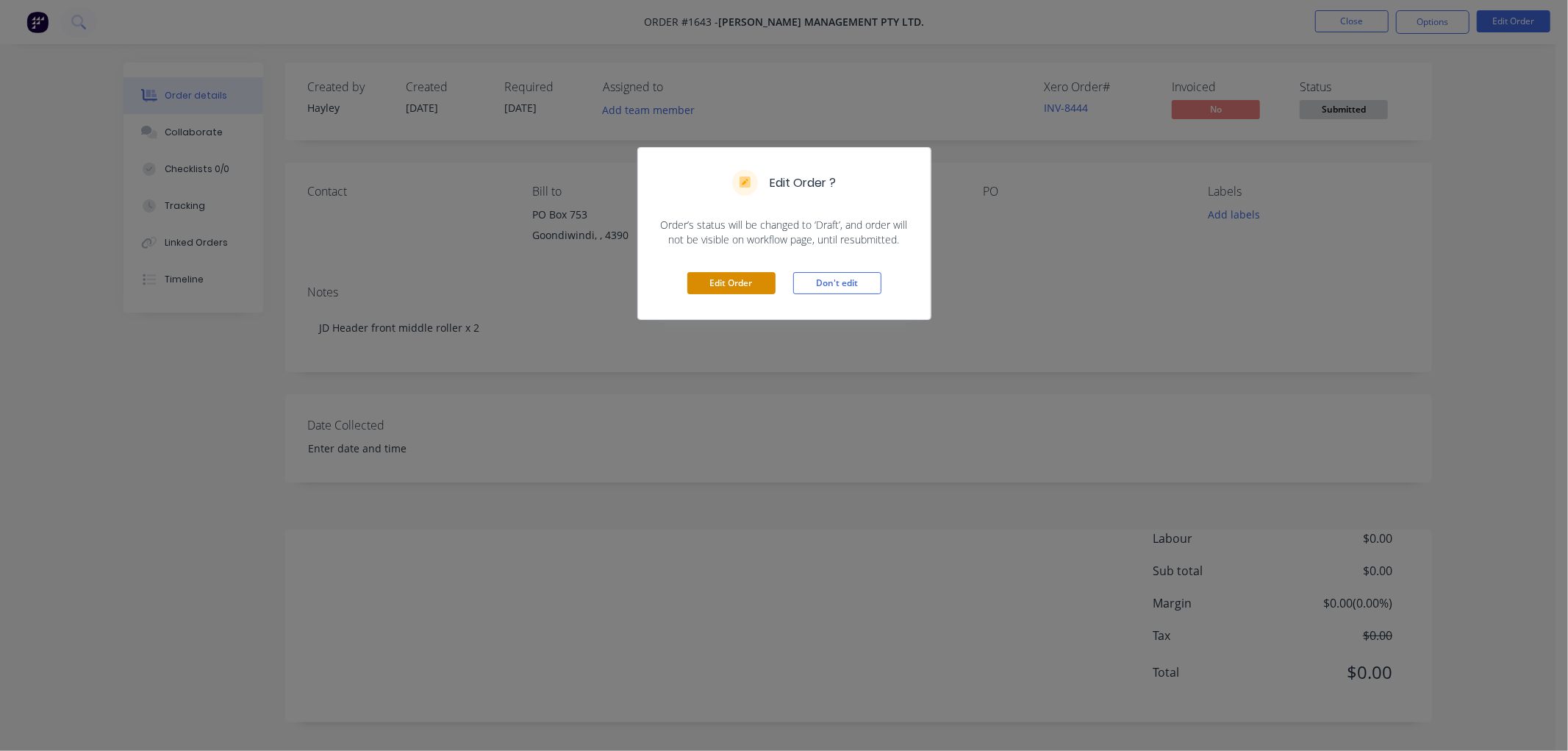
click at [755, 280] on button "Edit Order" at bounding box center [732, 283] width 89 height 22
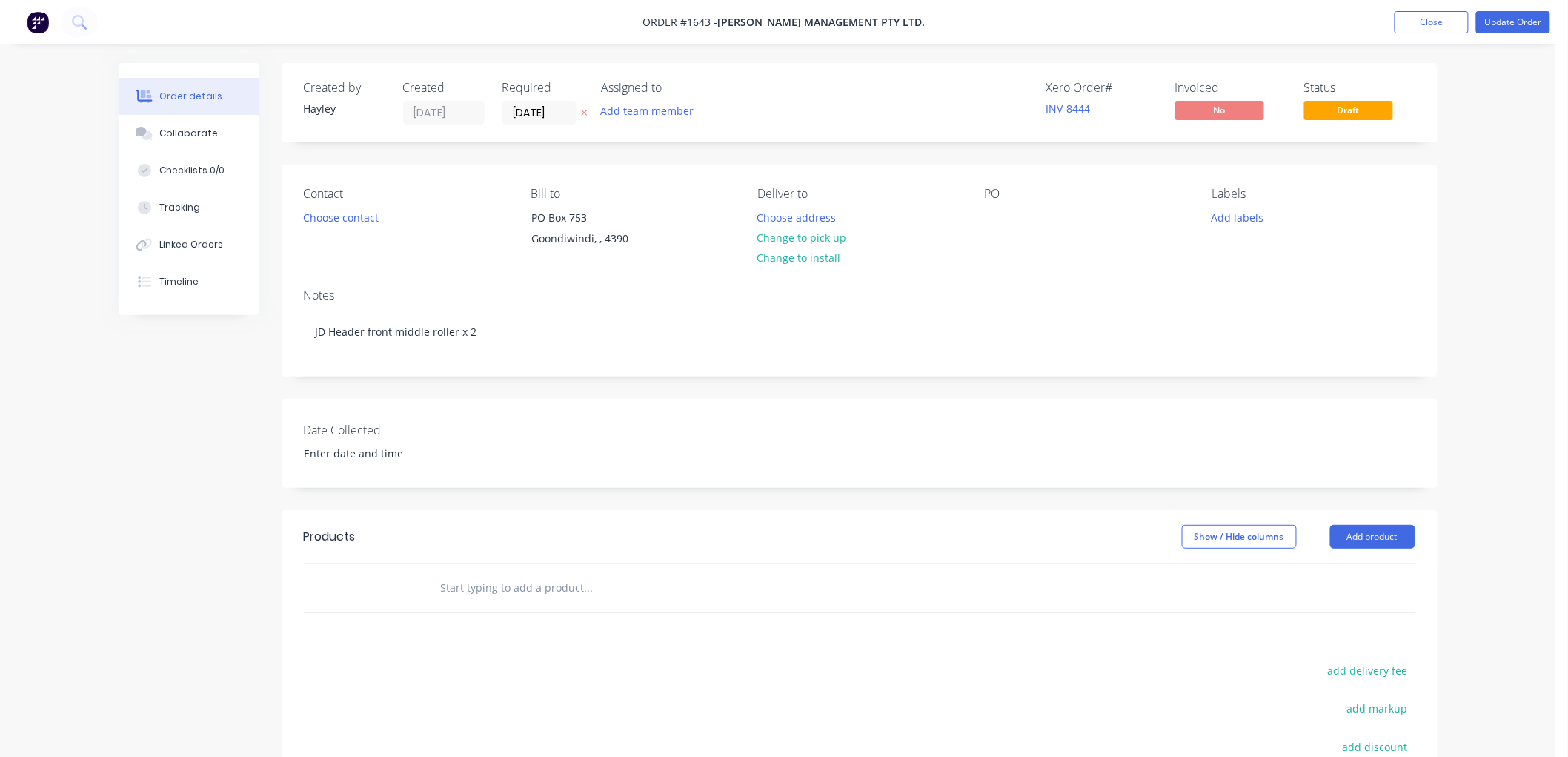
click at [501, 593] on input "text" at bounding box center [588, 587] width 296 height 29
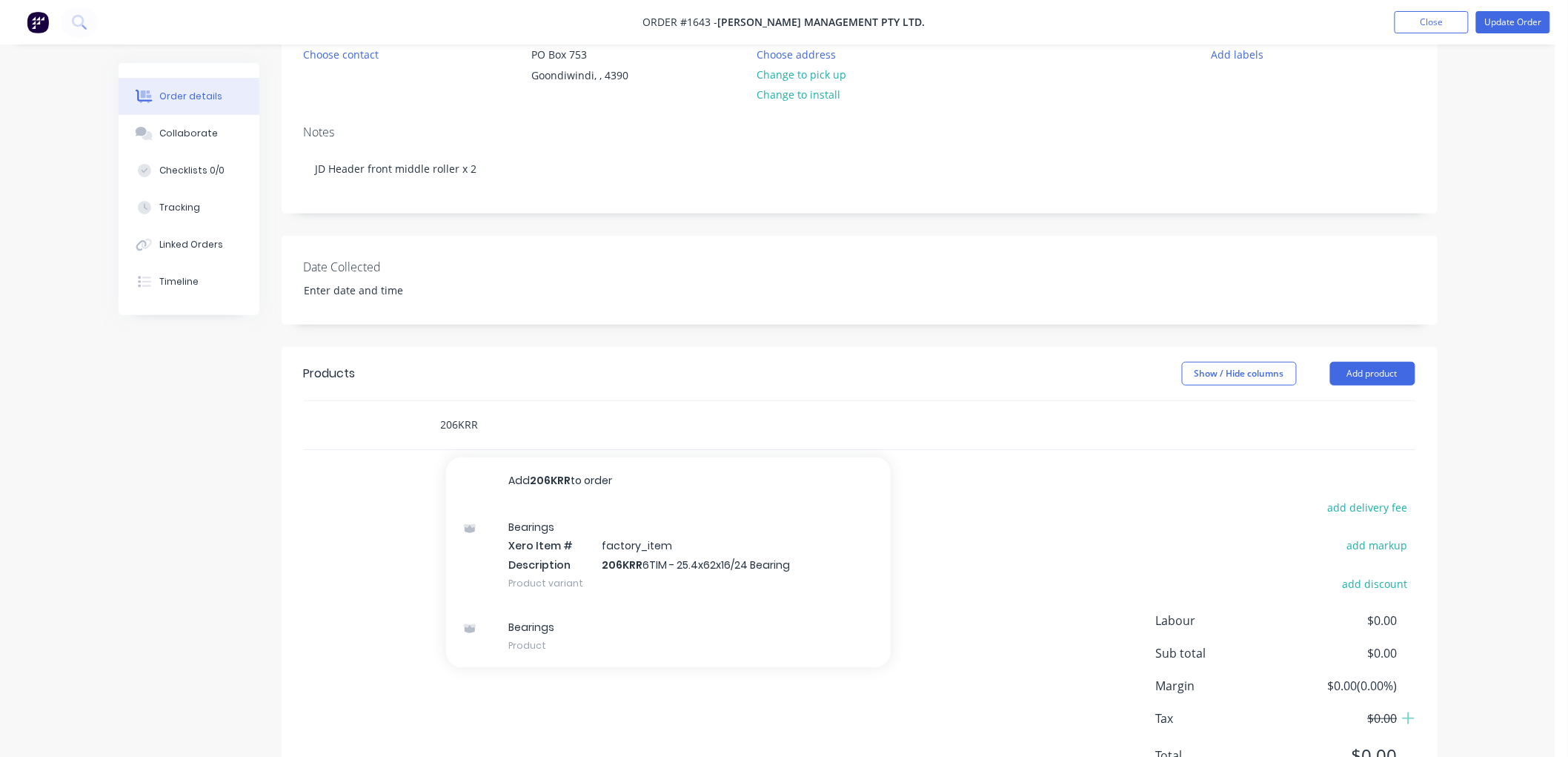
scroll to position [164, 0]
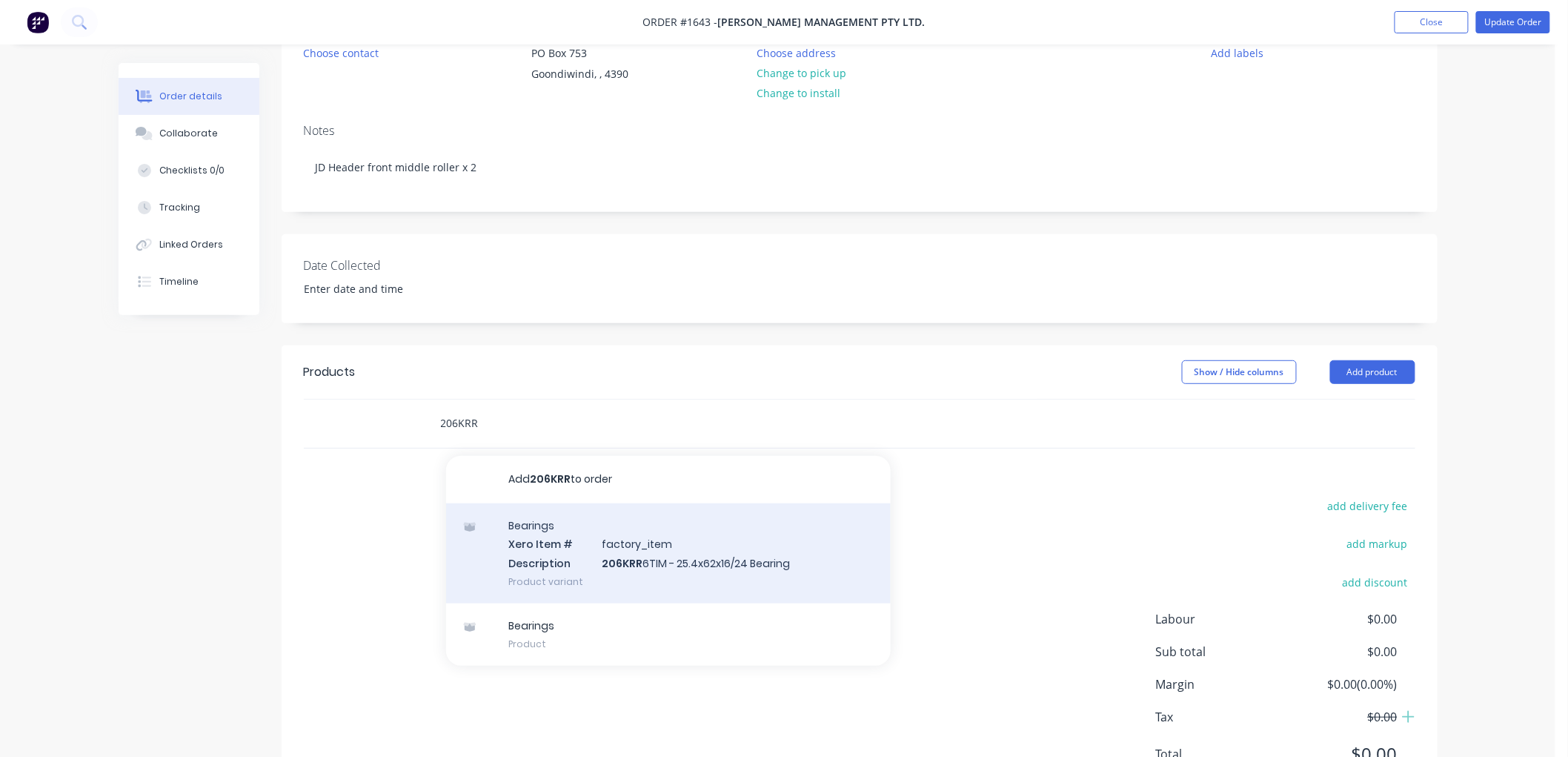
type input "206KRR"
click at [683, 545] on div "Bearings Xero Item # factory_item Description 206KRR 6TIM - 25.4x62x16/24 Beari…" at bounding box center [669, 553] width 444 height 100
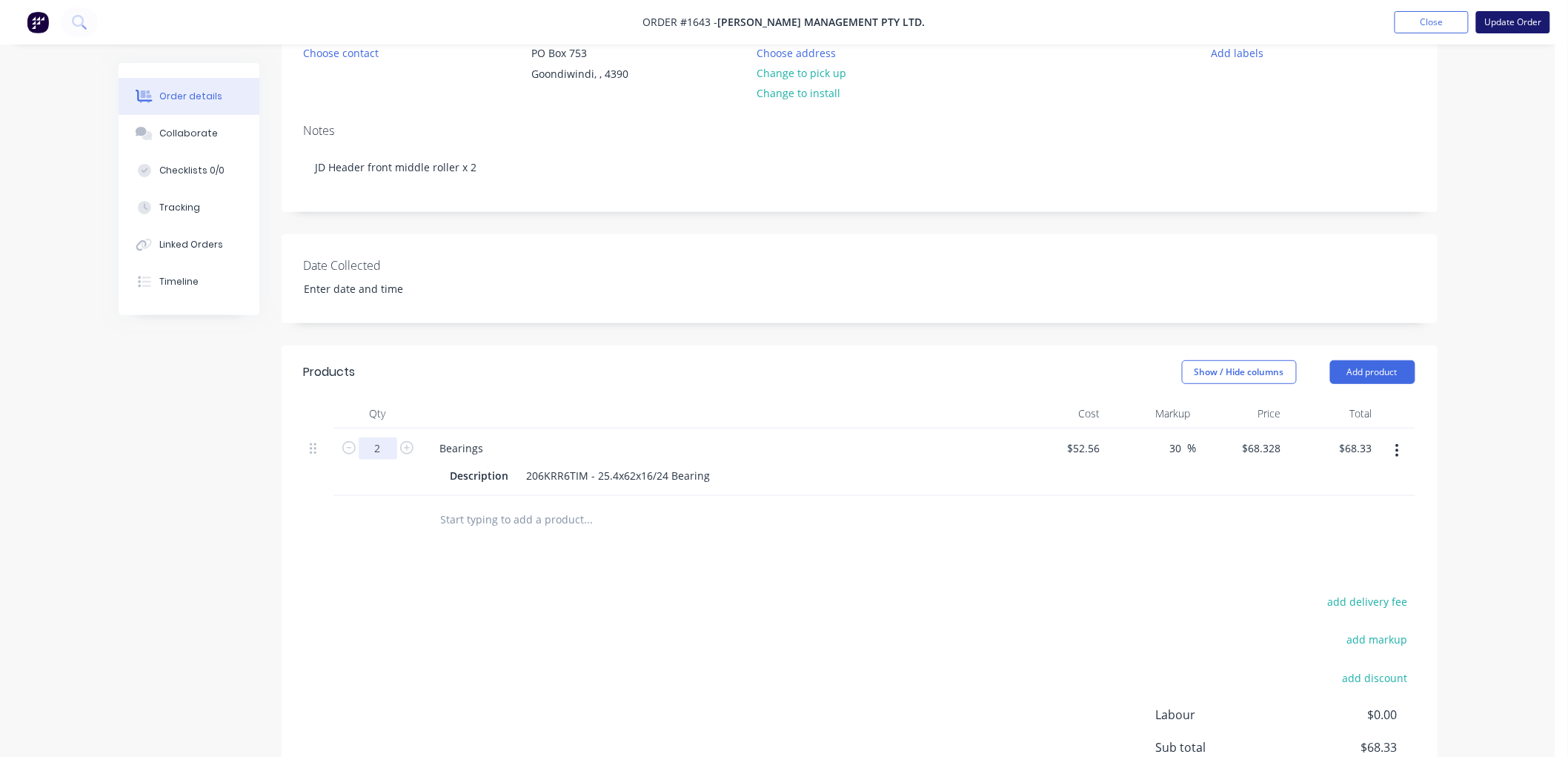
type input "2"
type input "$136.66"
drag, startPoint x: 1520, startPoint y: 29, endPoint x: 1522, endPoint y: 19, distance: 10.2
click at [1520, 23] on button "Update Order" at bounding box center [1513, 22] width 74 height 22
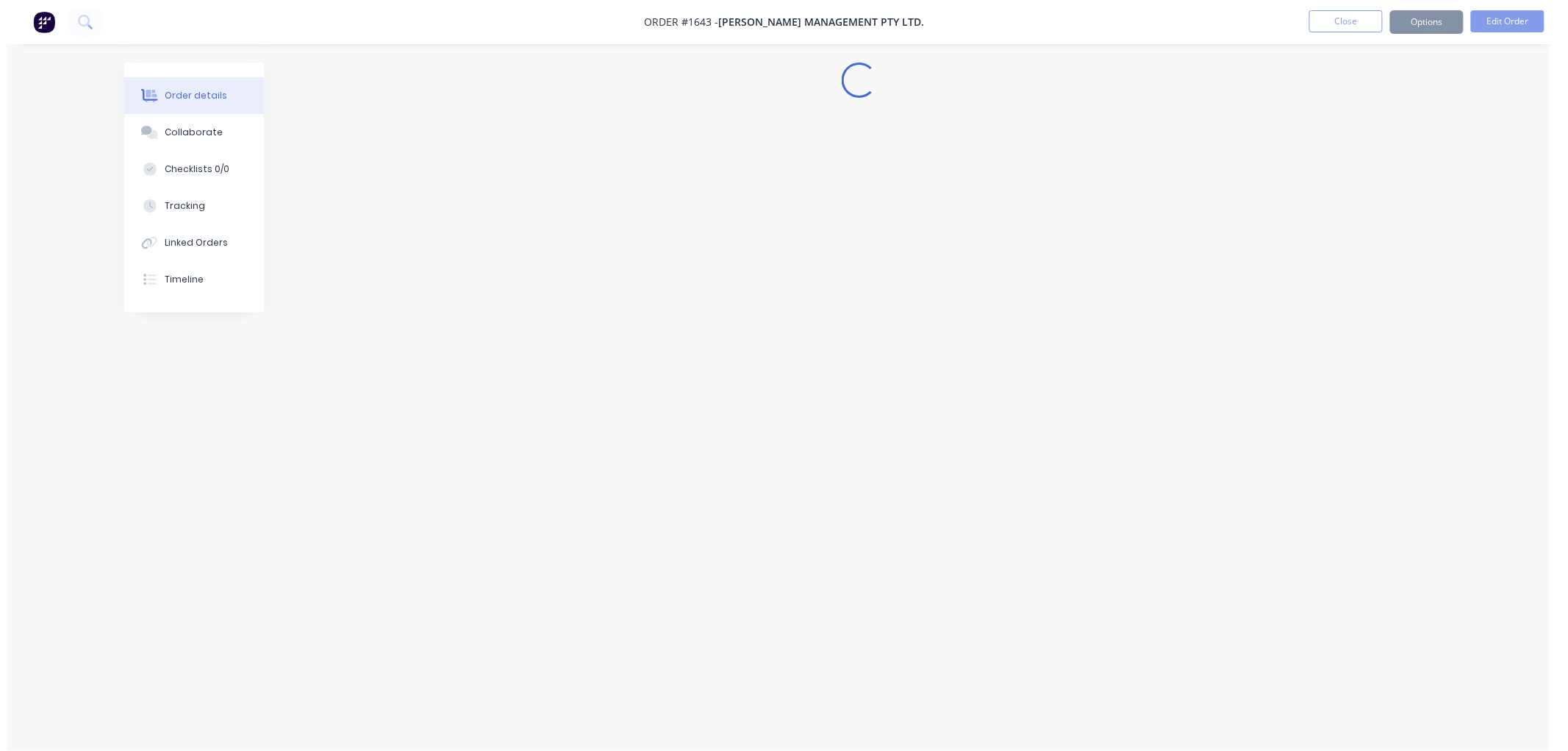
scroll to position [0, 0]
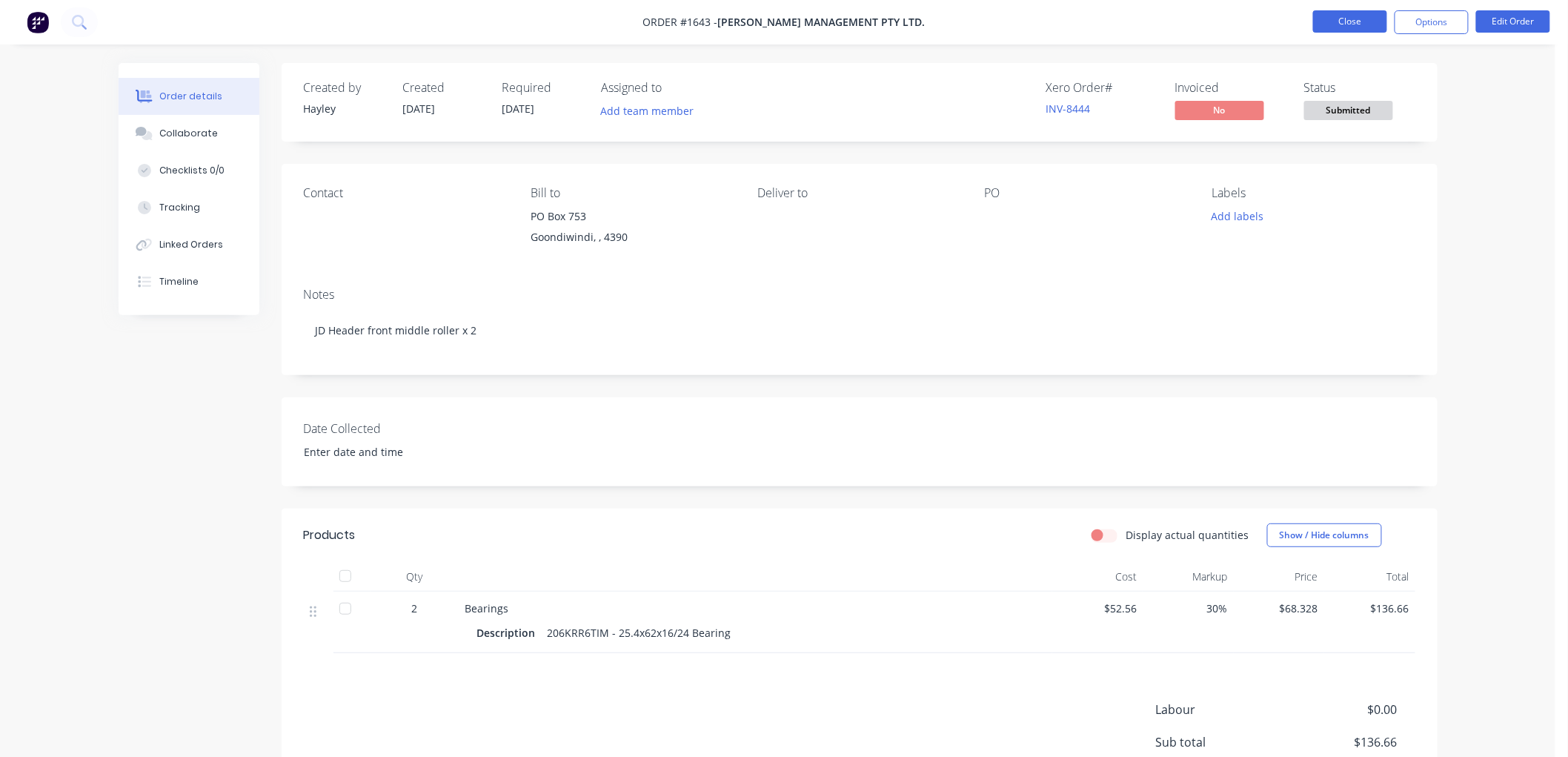
click at [1343, 27] on button "Close" at bounding box center [1351, 21] width 74 height 22
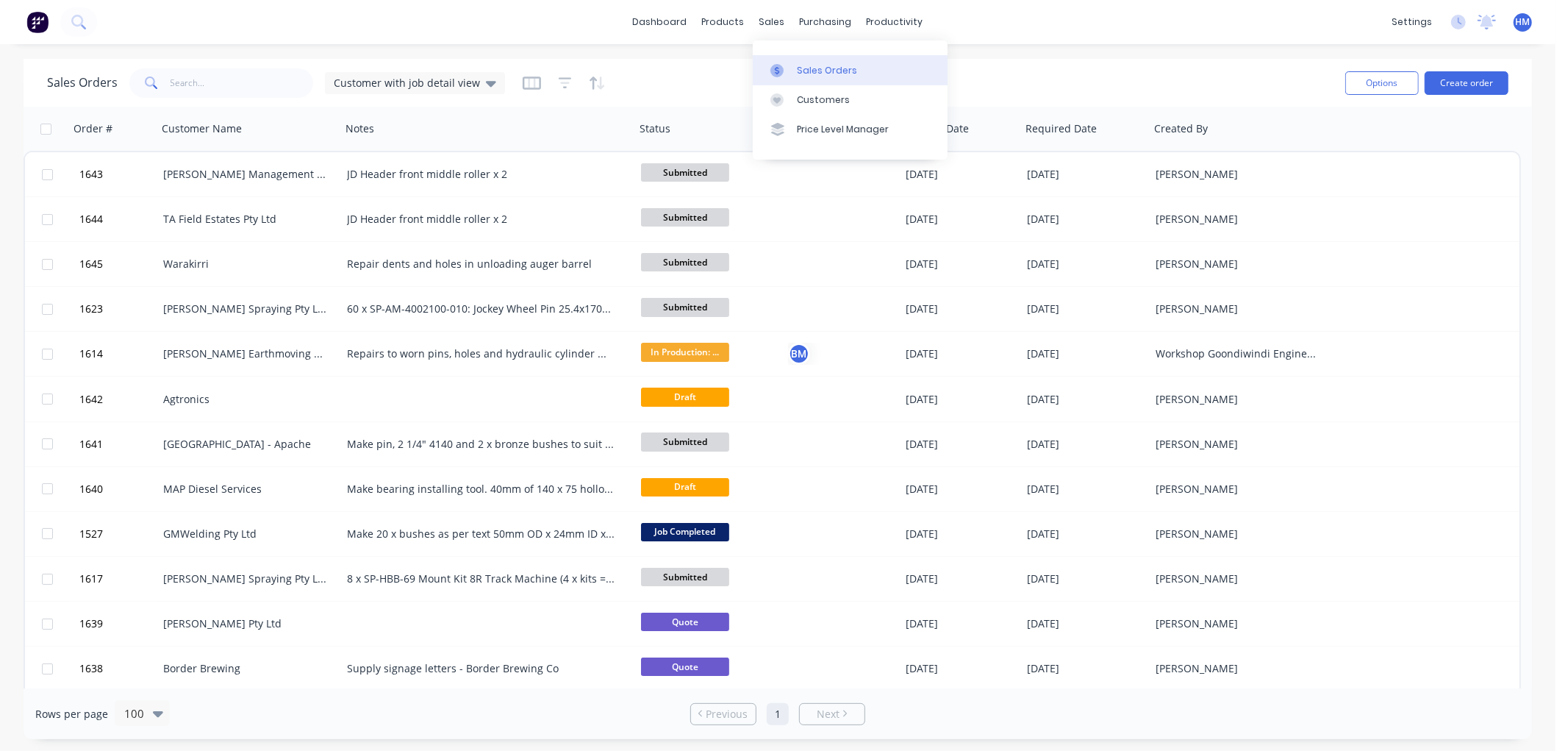
click at [802, 69] on div "Sales Orders" at bounding box center [827, 71] width 60 height 13
click at [832, 68] on div "Sales Orders" at bounding box center [827, 71] width 60 height 13
click at [865, 68] on link "Sales Orders" at bounding box center [850, 70] width 195 height 29
click at [784, 68] on div at bounding box center [781, 71] width 22 height 13
click at [1133, 56] on div "dashboard products sales purchasing productivity dashboard products Product Cat…" at bounding box center [777, 375] width 1556 height 751
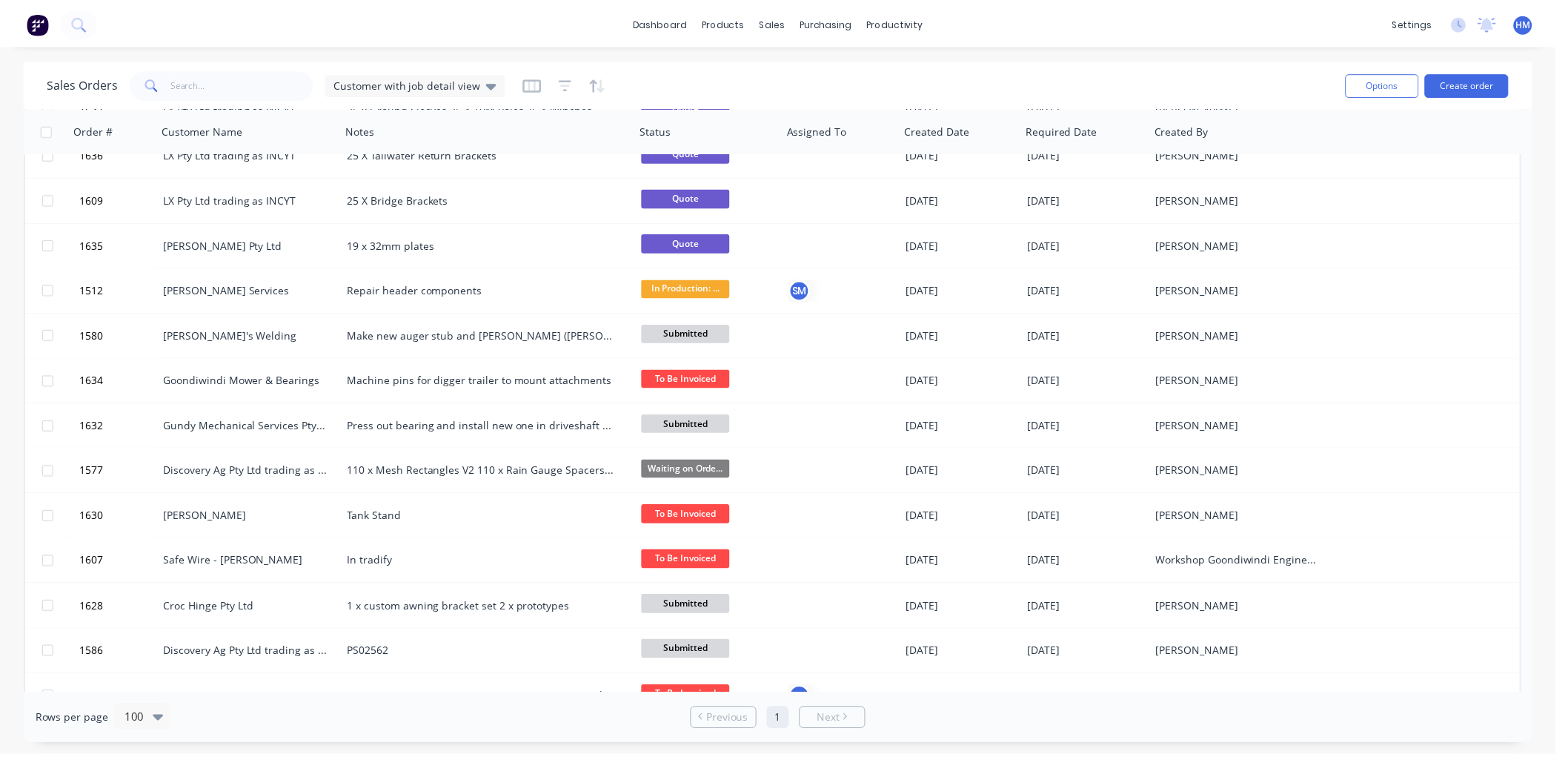
scroll to position [658, 0]
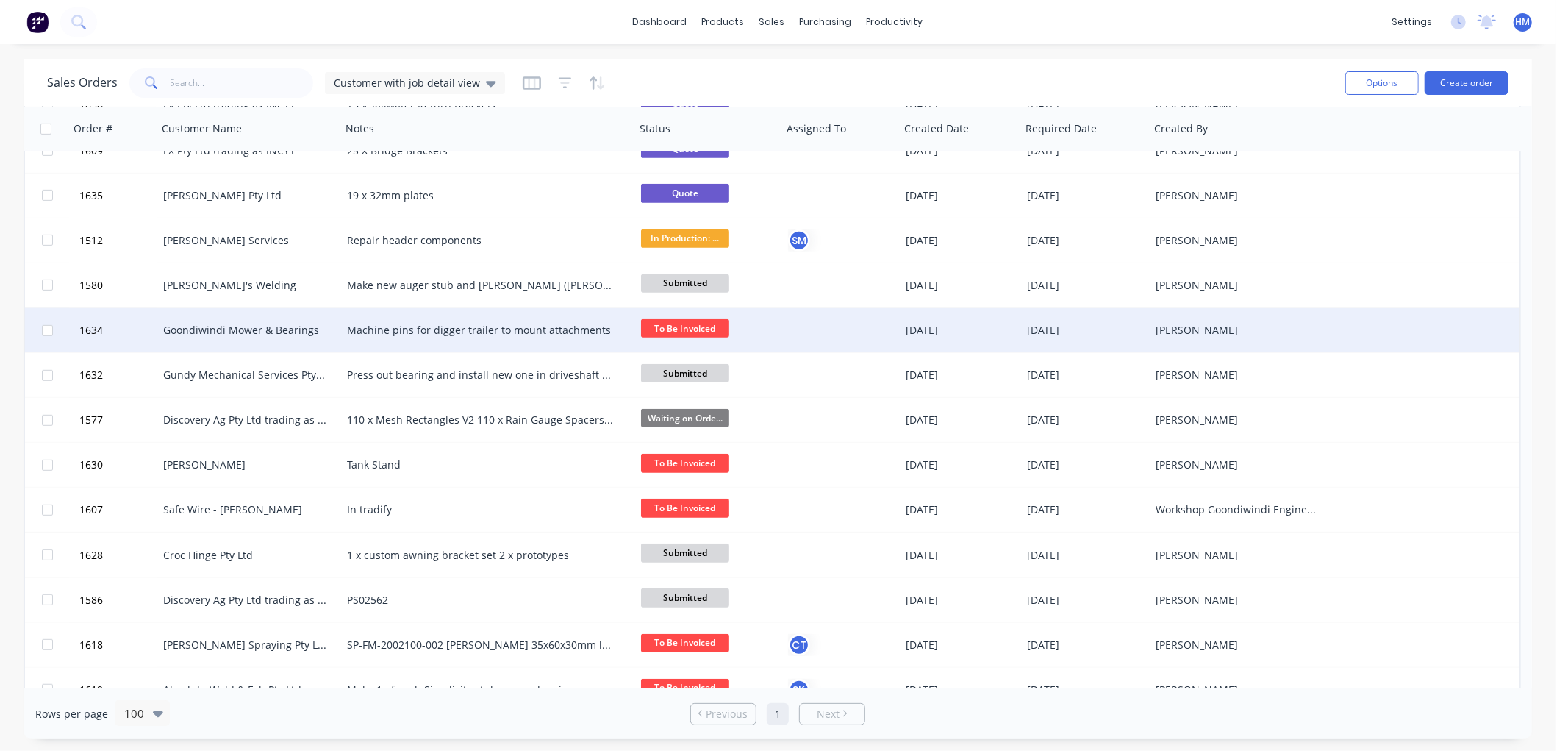
click at [222, 325] on div "Goondiwindi Mower & Bearings" at bounding box center [244, 331] width 163 height 15
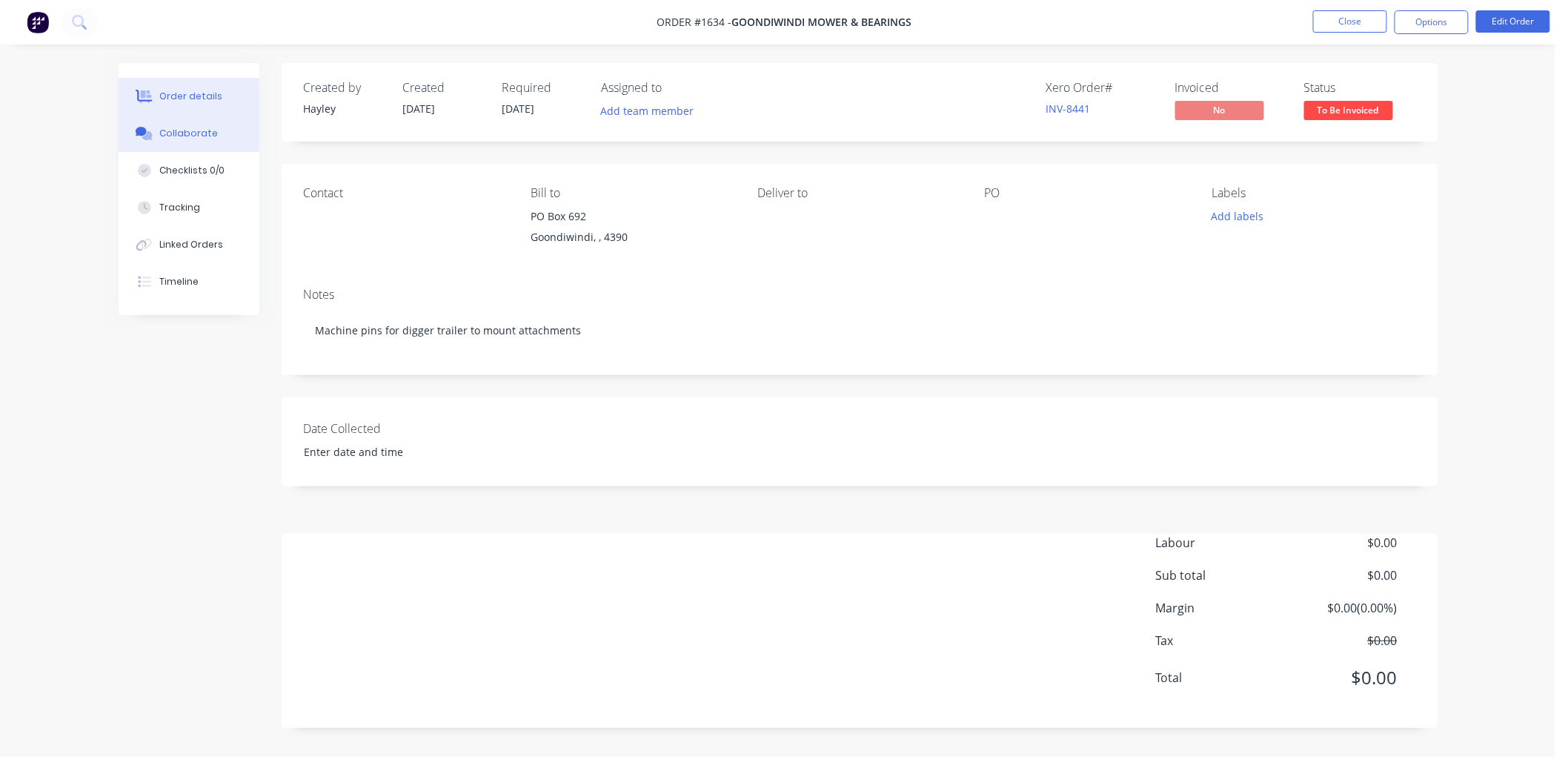
click at [164, 136] on div "Collaborate" at bounding box center [189, 133] width 59 height 13
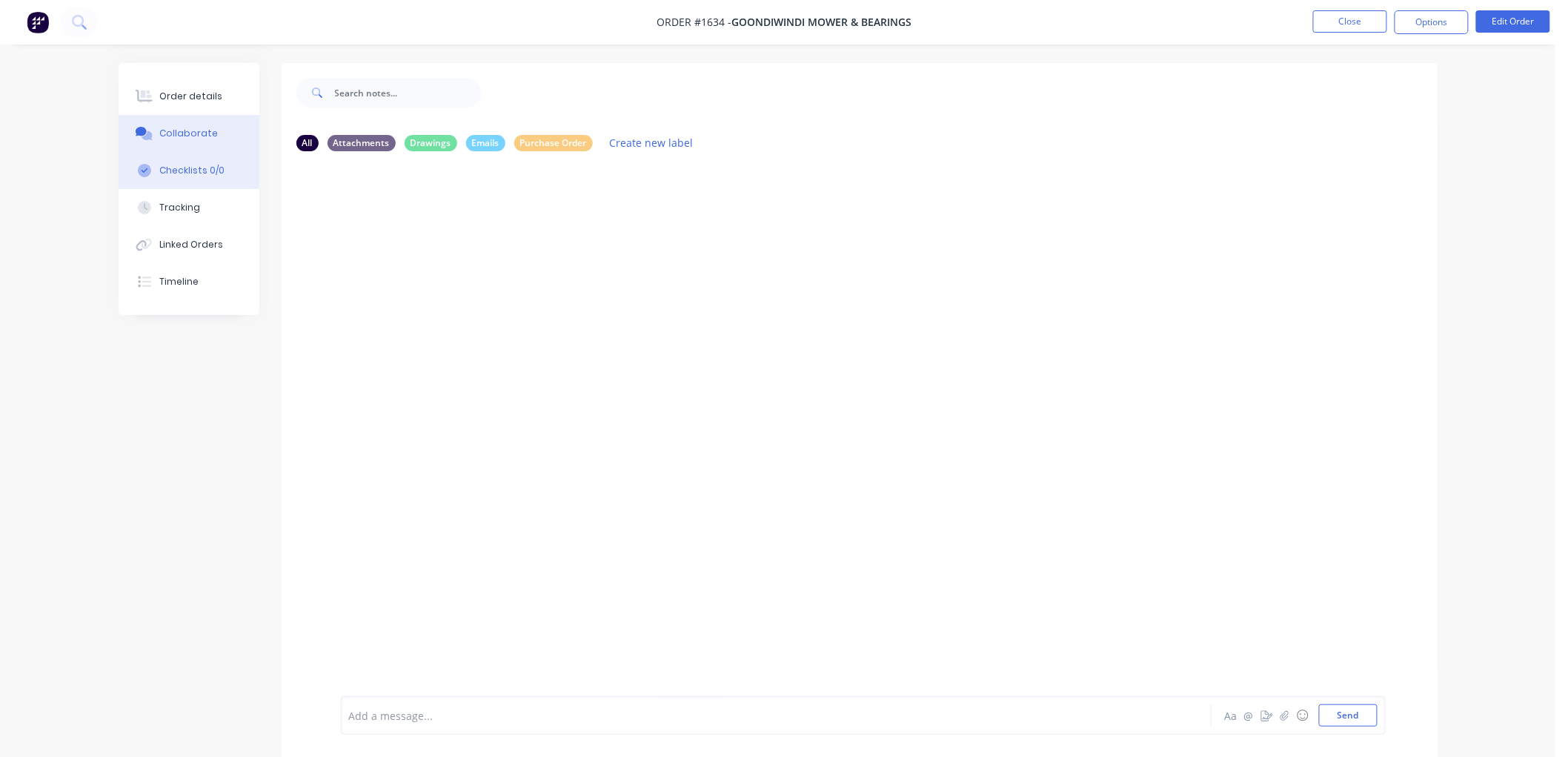
click at [176, 170] on div "Checklists 0/0" at bounding box center [192, 170] width 66 height 13
type textarea "x"
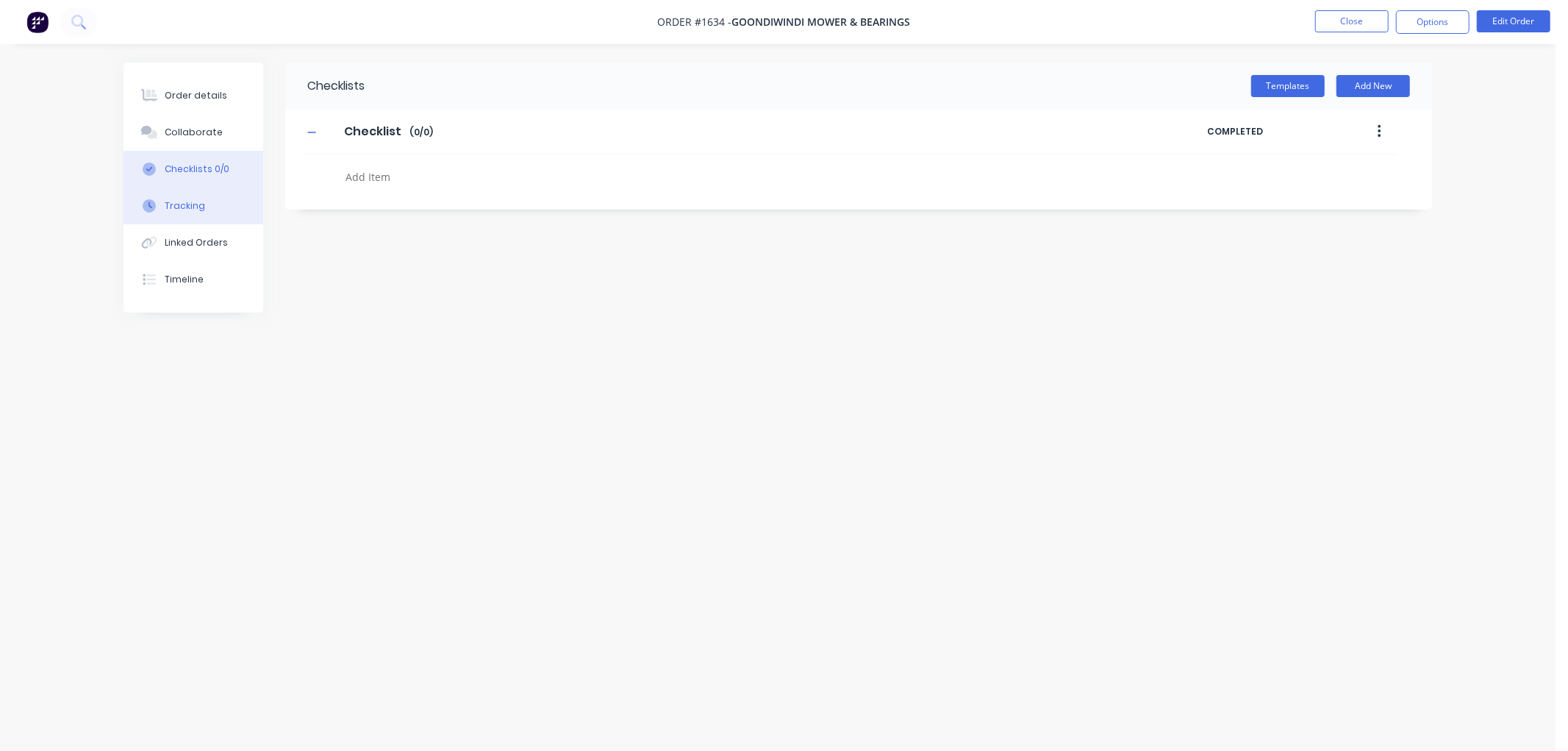
click at [156, 206] on div at bounding box center [149, 205] width 22 height 13
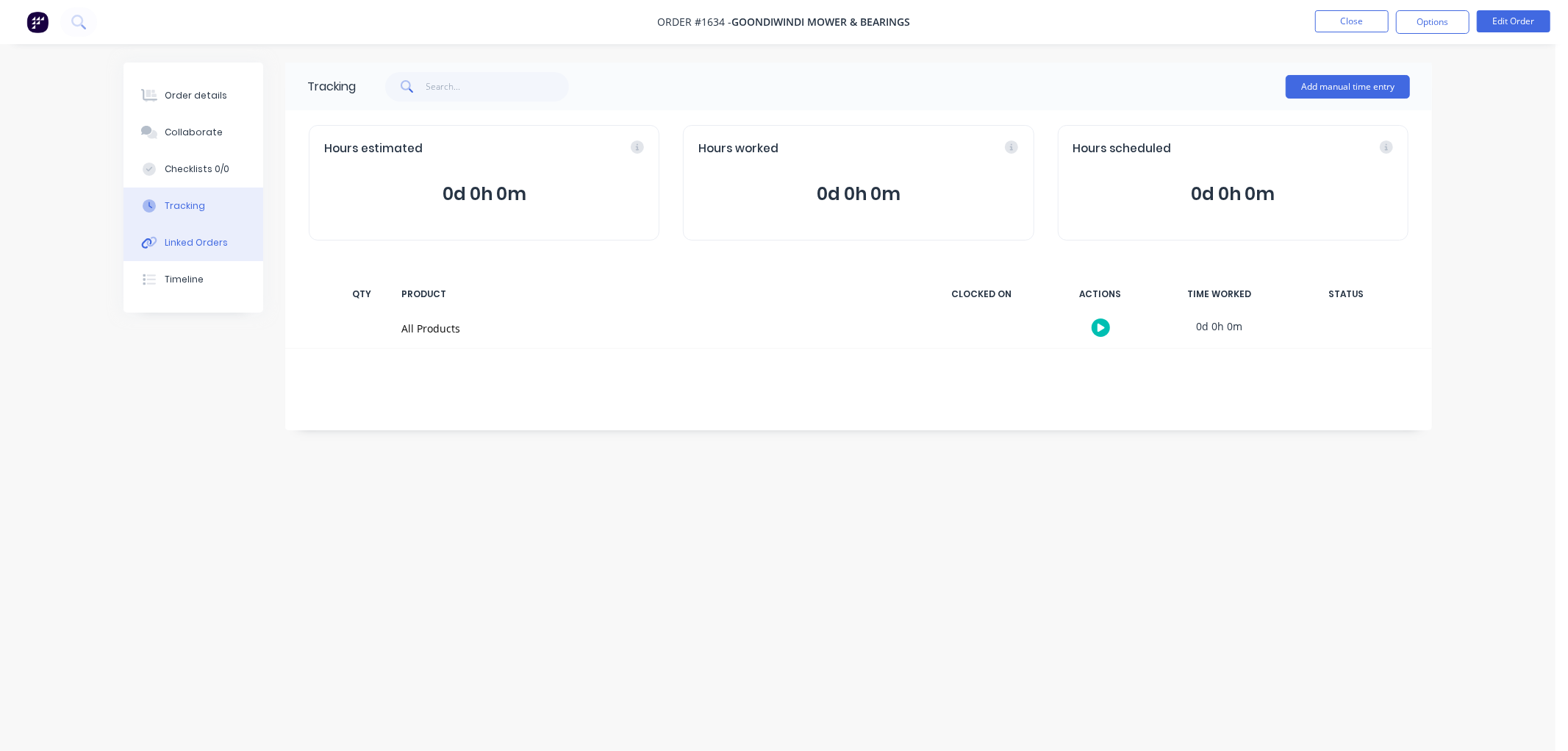
click at [186, 231] on button "Linked Orders" at bounding box center [193, 242] width 139 height 37
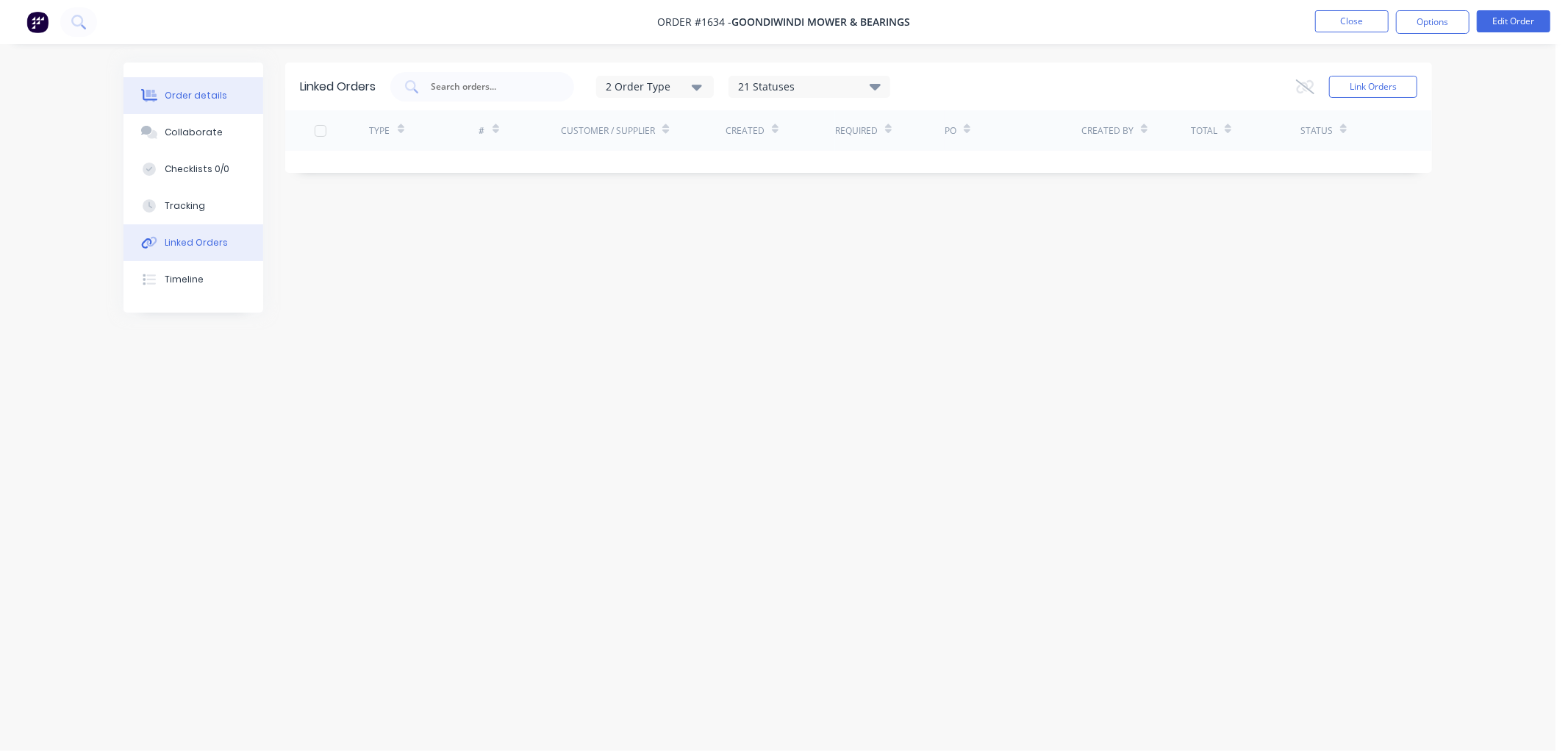
click at [186, 99] on div "Order details" at bounding box center [196, 95] width 62 height 13
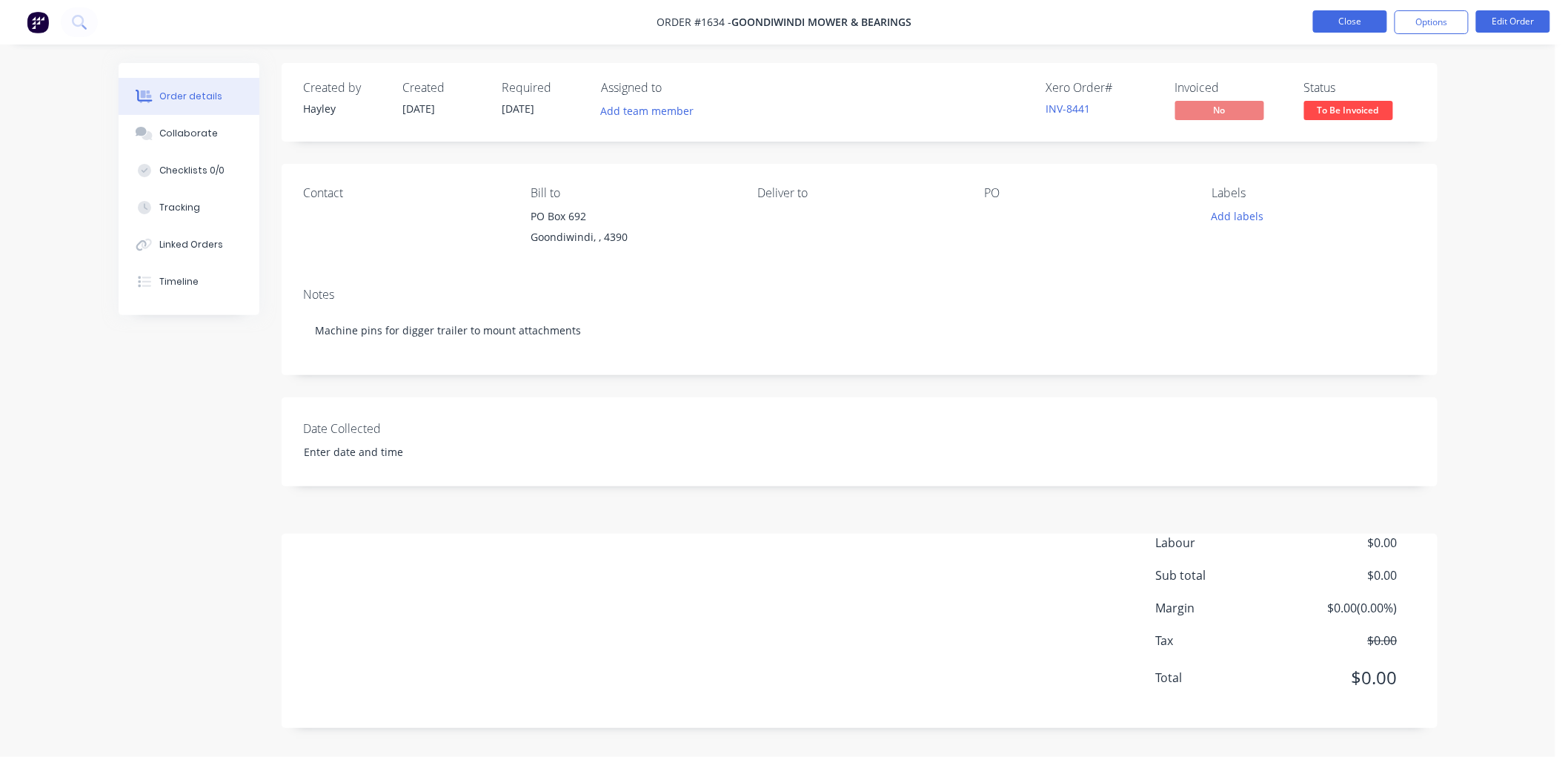
click at [1331, 18] on button "Close" at bounding box center [1351, 21] width 74 height 22
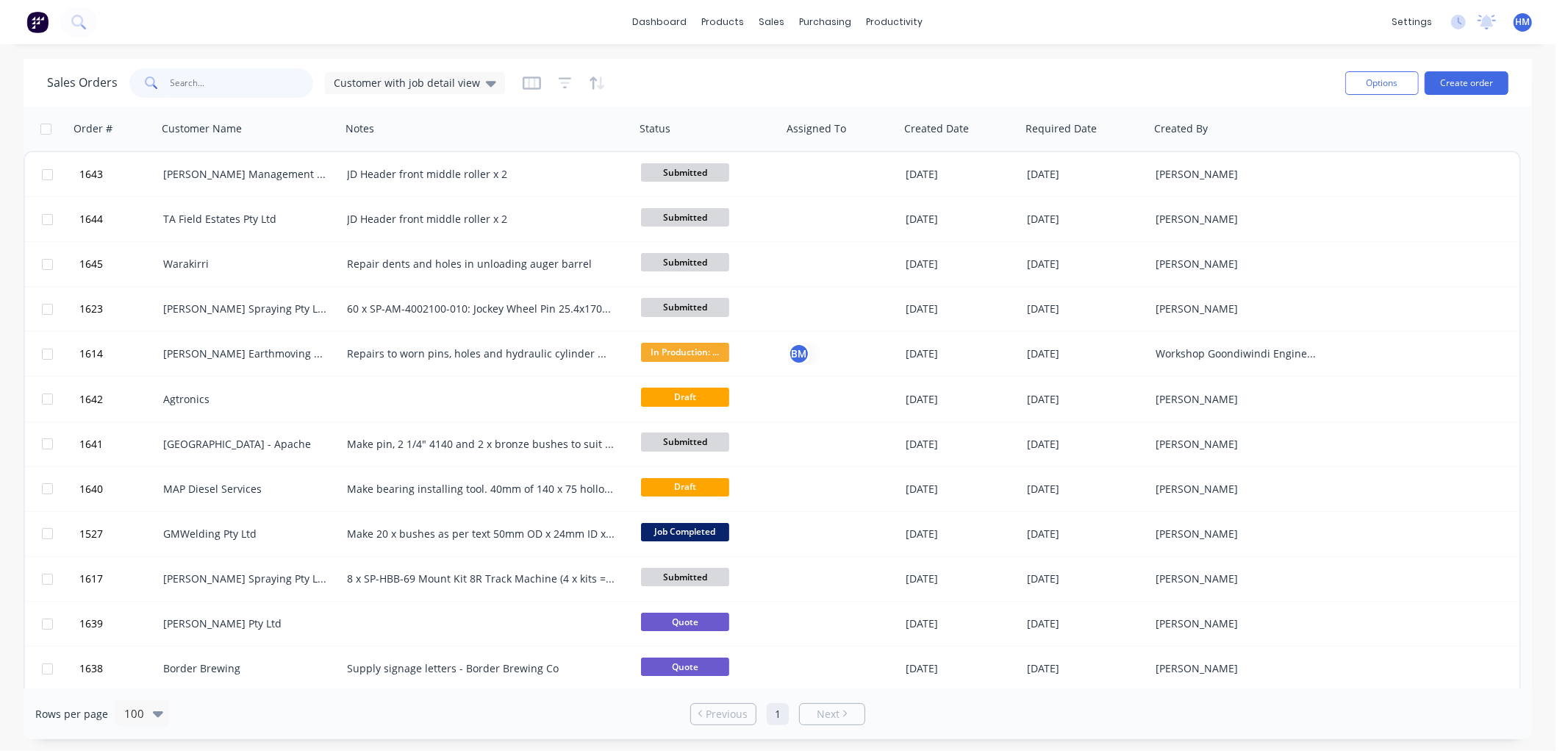
click at [188, 85] on input "text" at bounding box center [242, 83] width 143 height 29
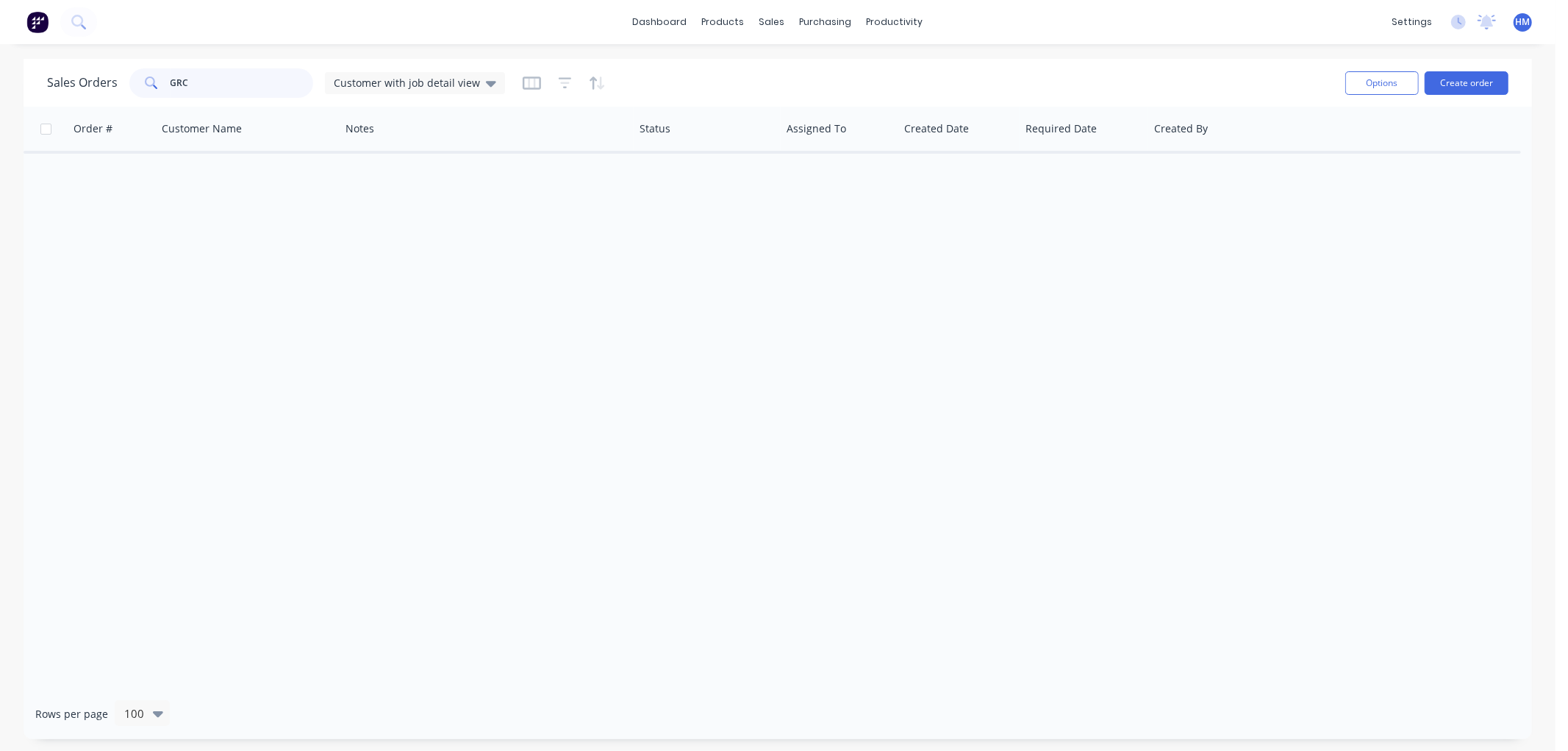
drag, startPoint x: 136, startPoint y: 76, endPoint x: 111, endPoint y: 76, distance: 25.0
click at [111, 76] on div "Sales Orders GRC Customer with job detail view" at bounding box center [276, 83] width 458 height 29
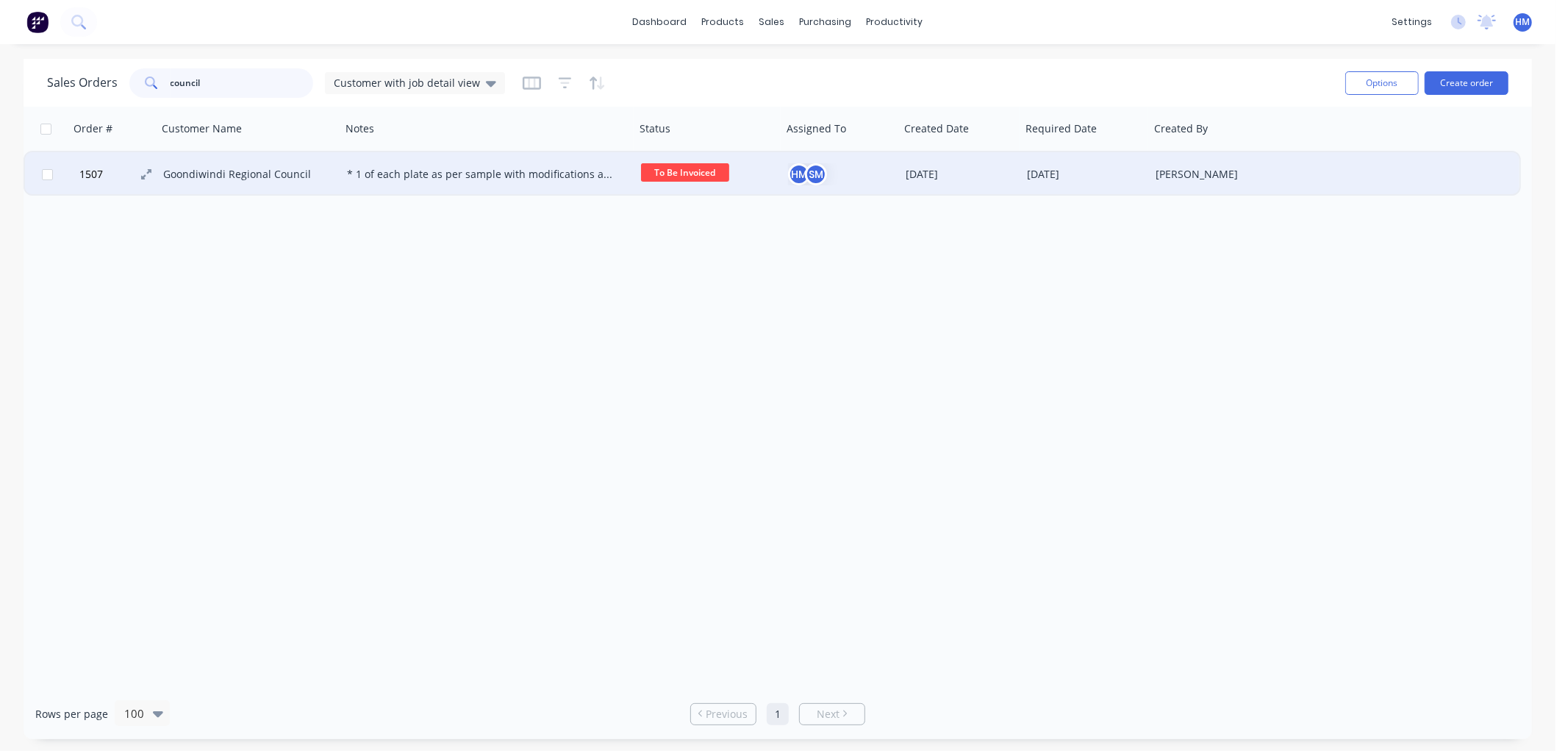
type input "council"
click at [108, 168] on button "1507" at bounding box center [120, 174] width 89 height 44
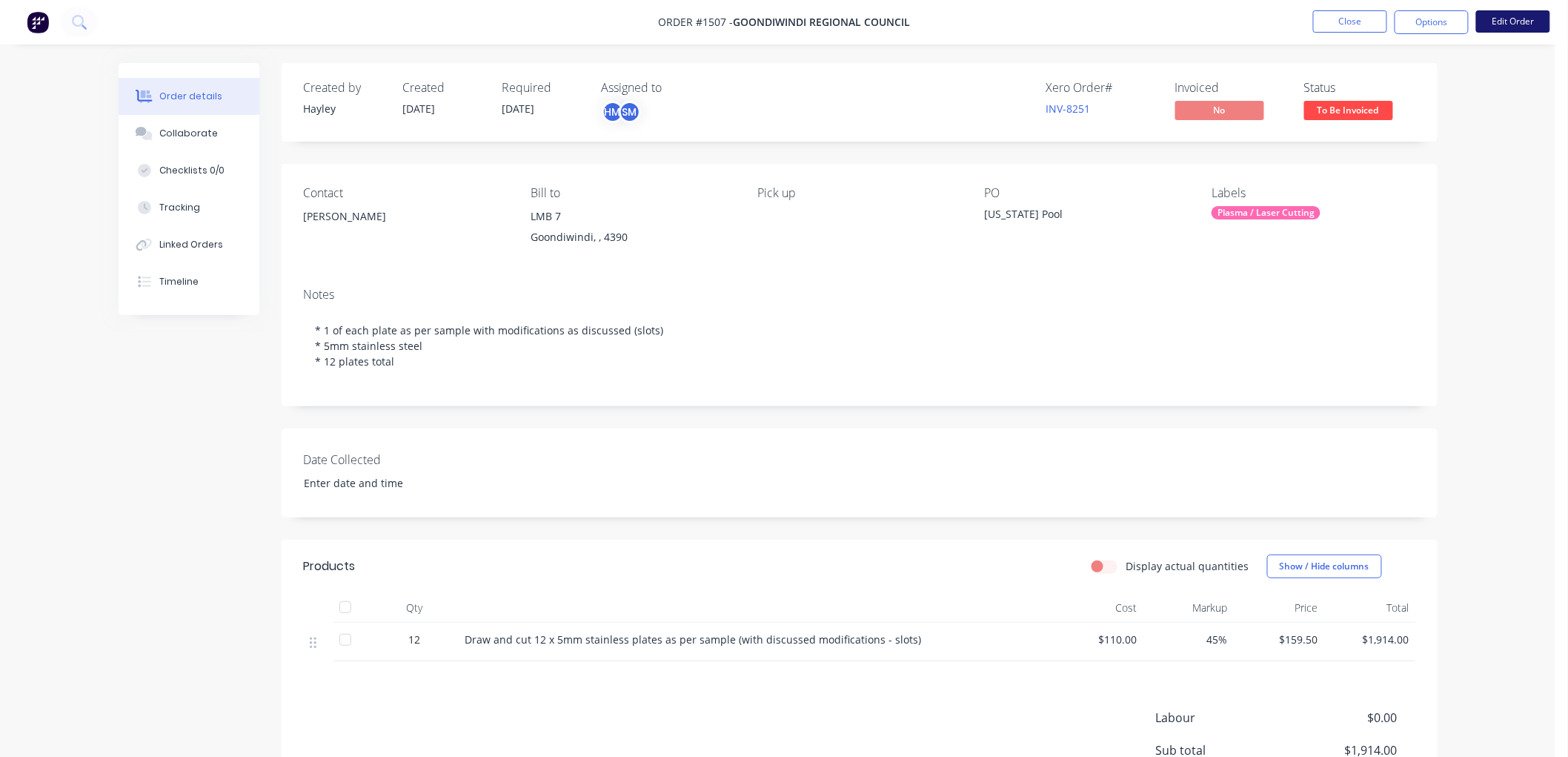
click at [1506, 19] on button "Edit Order" at bounding box center [1513, 21] width 74 height 22
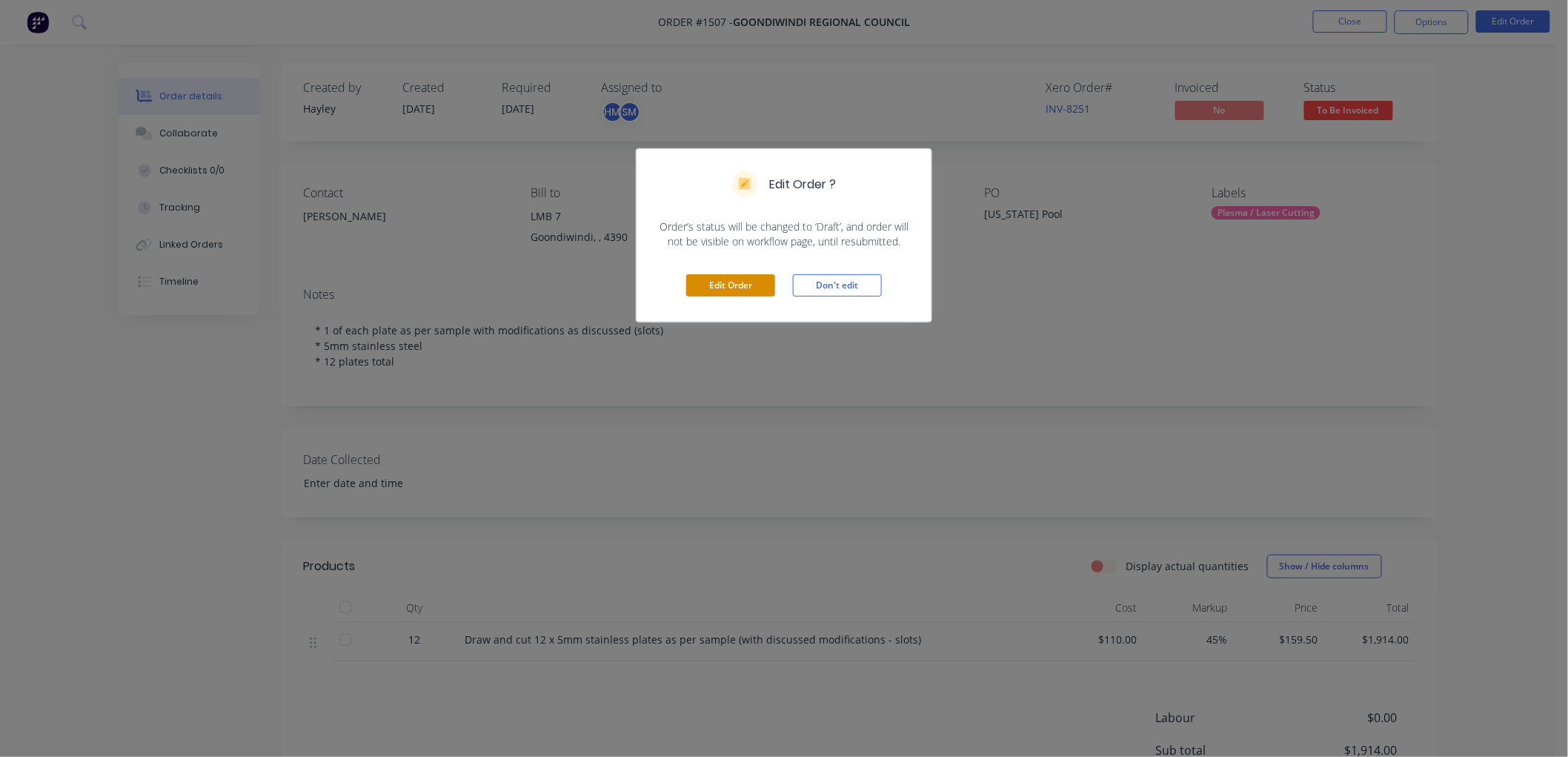
click at [720, 282] on button "Edit Order" at bounding box center [731, 285] width 89 height 22
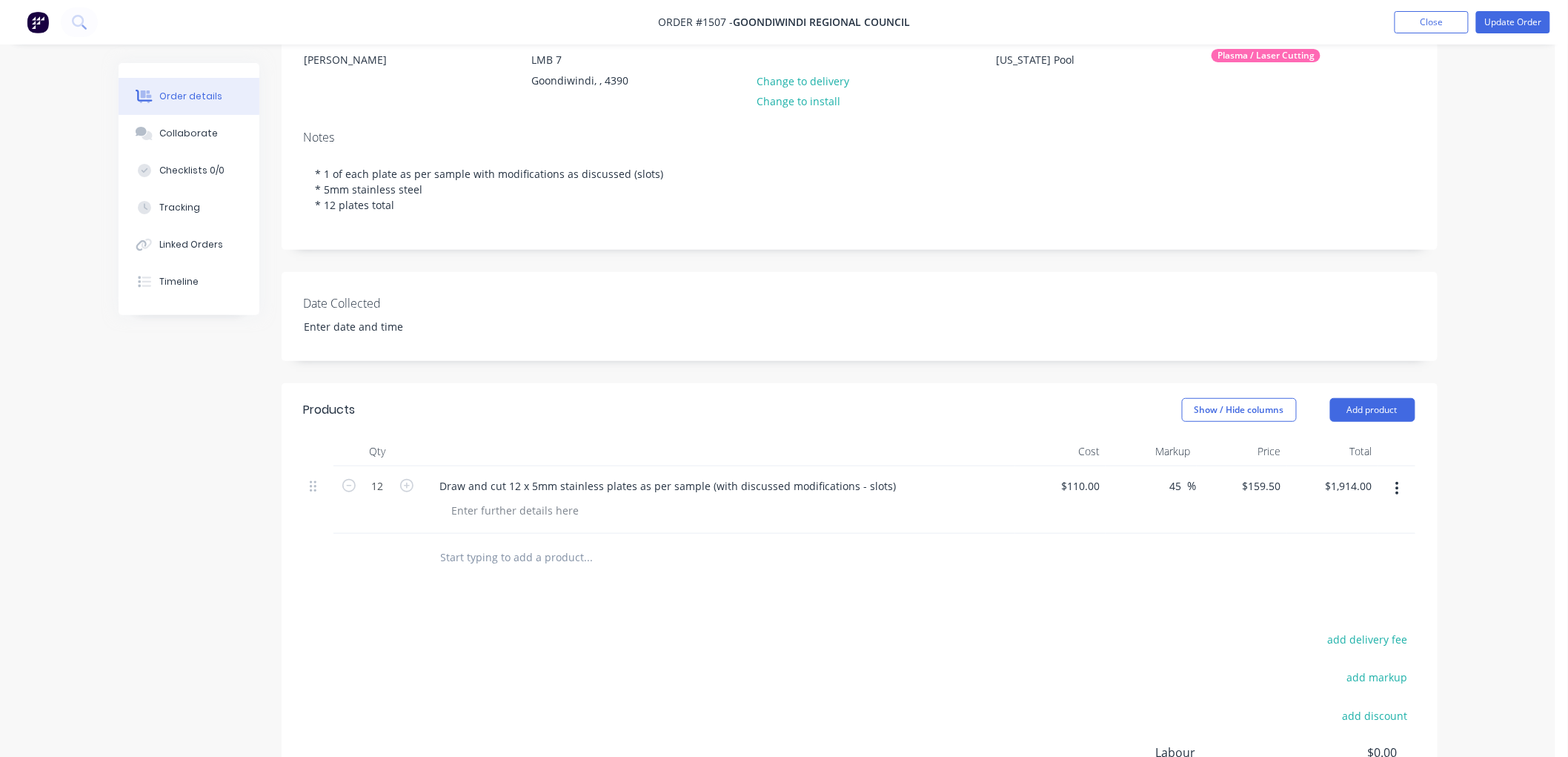
scroll to position [164, 0]
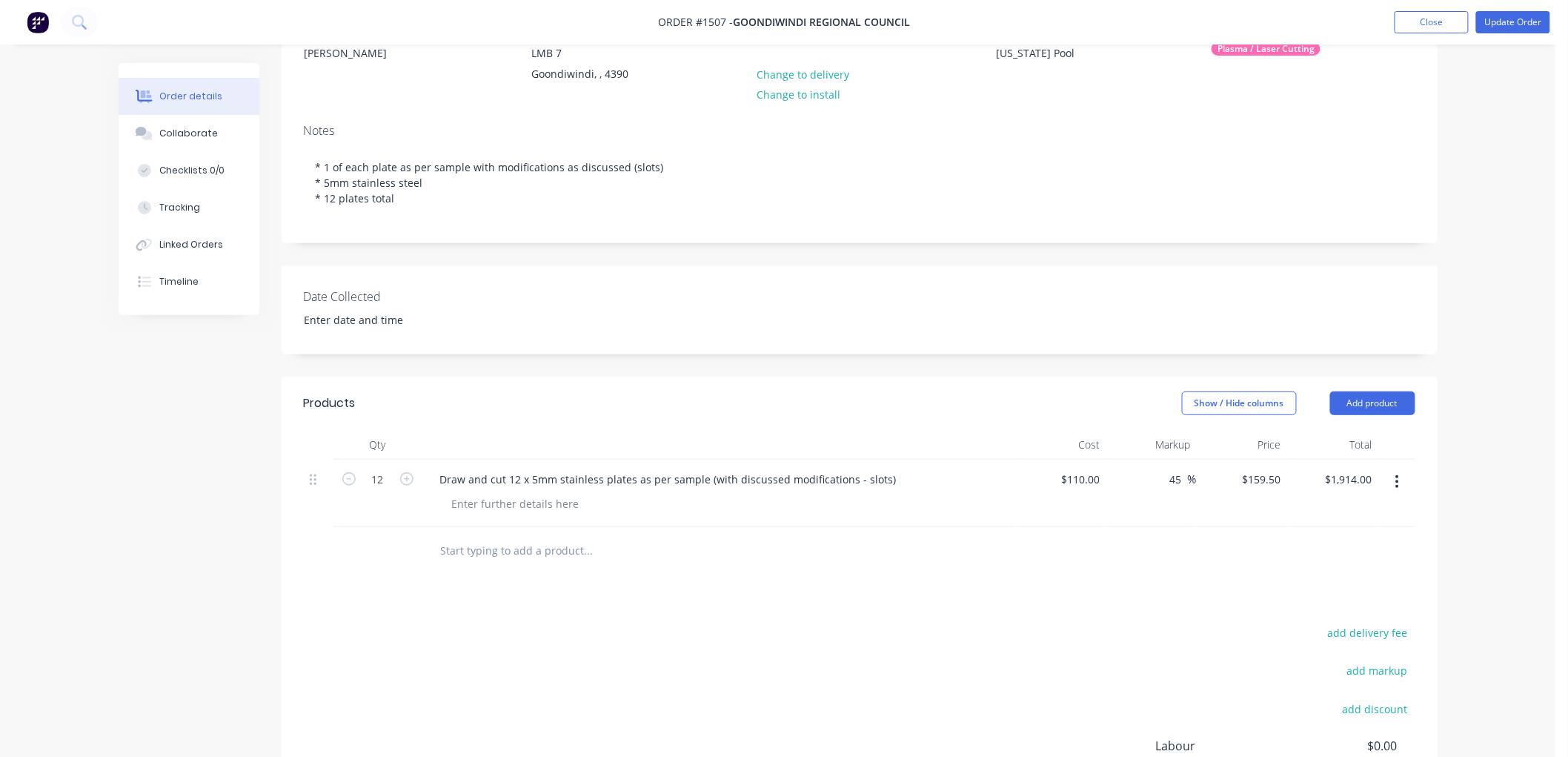
click at [456, 552] on input "text" at bounding box center [588, 550] width 296 height 29
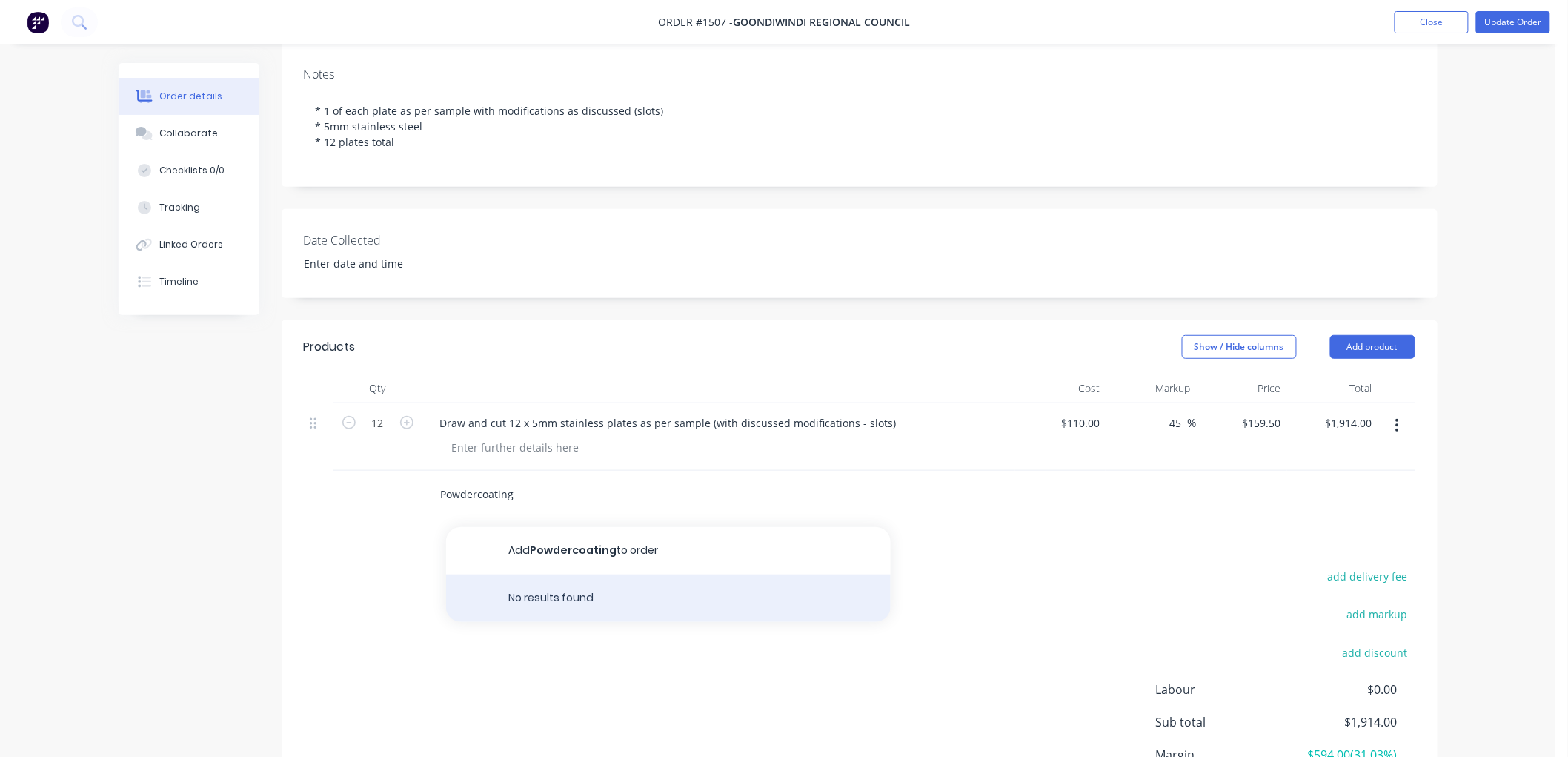
scroll to position [247, 0]
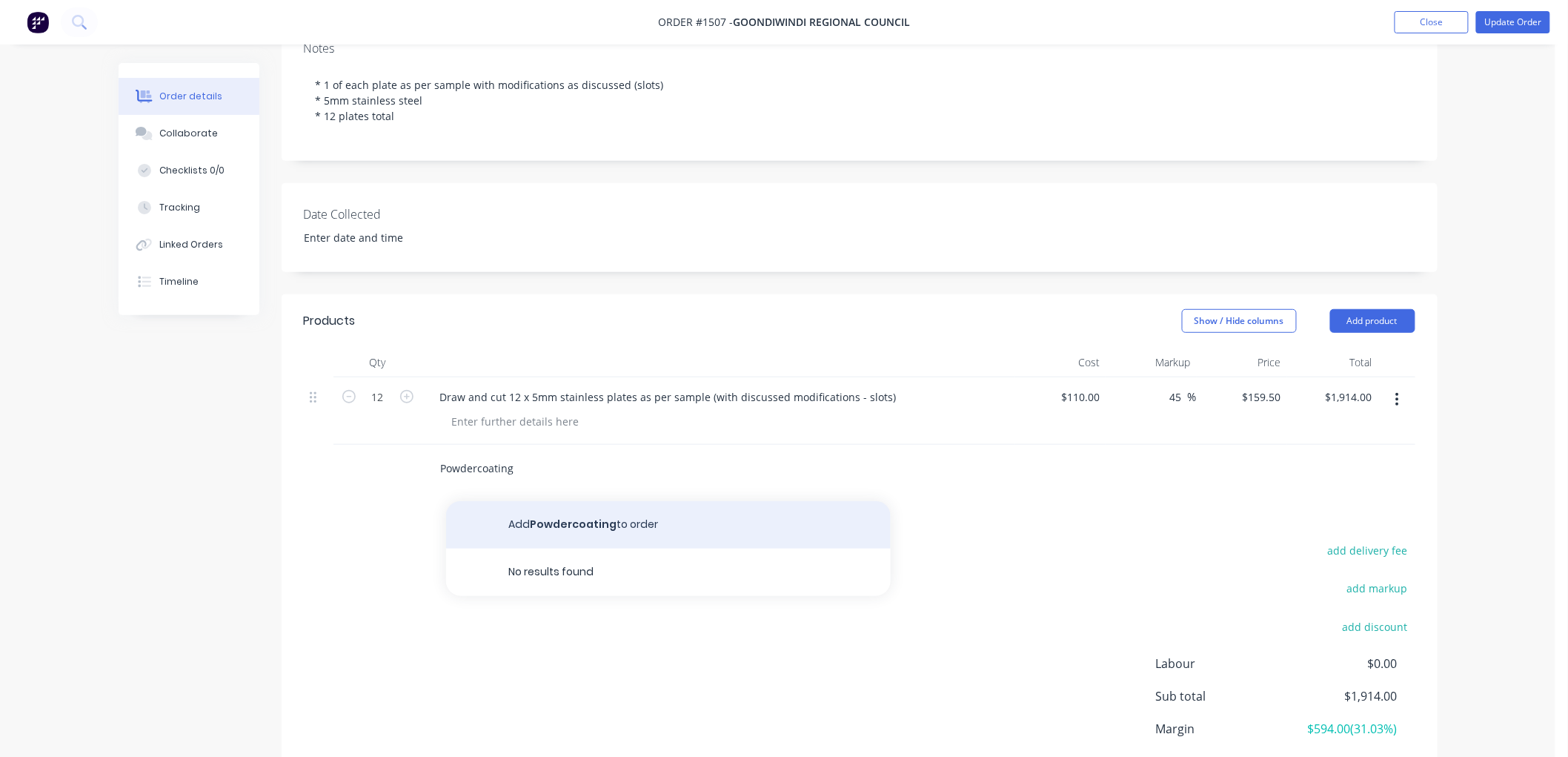
type input "Powdercoating"
click at [573, 518] on button "Add Powdercoating to order" at bounding box center [669, 524] width 444 height 47
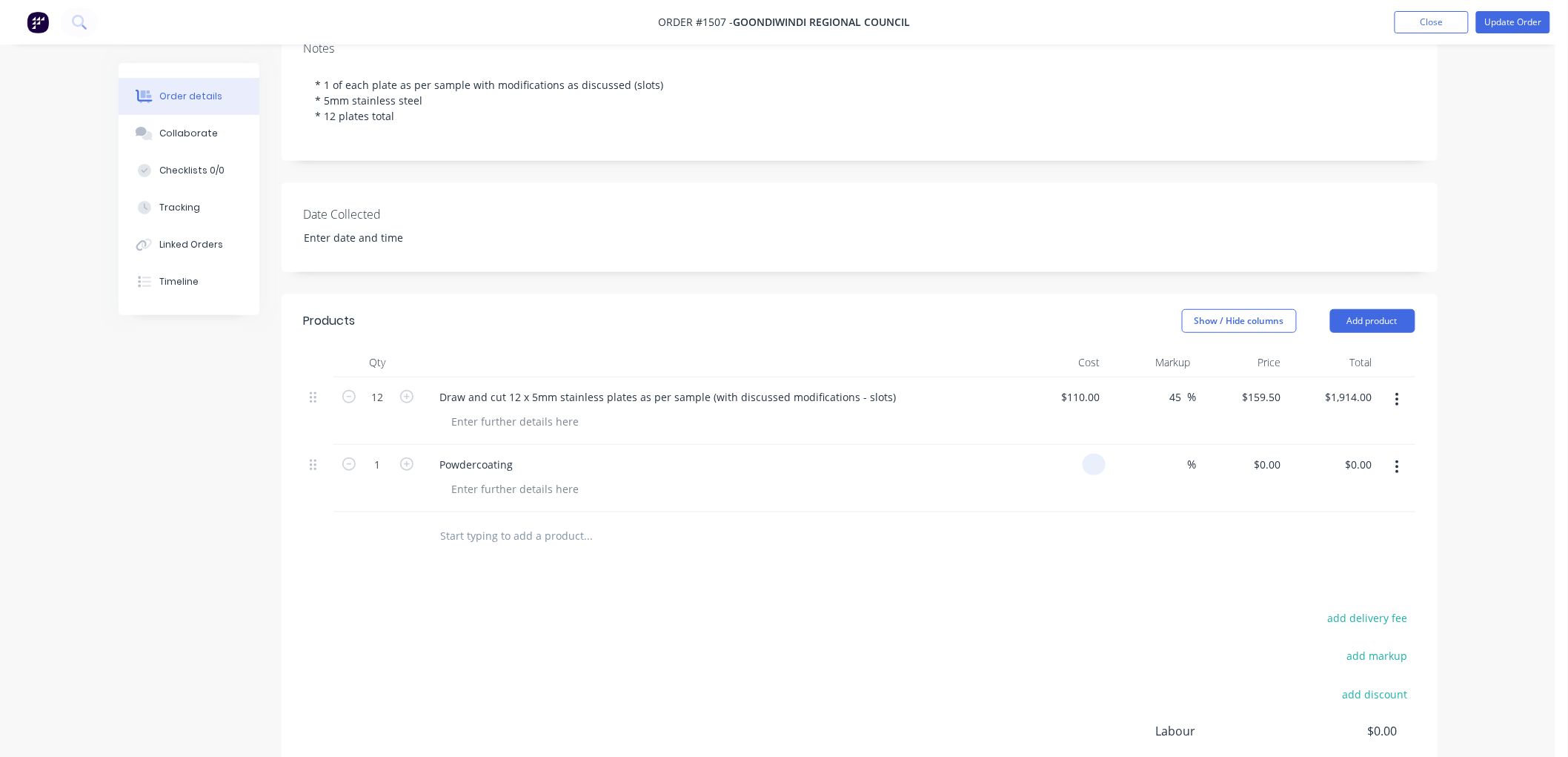
click at [1075, 461] on div at bounding box center [1061, 478] width 91 height 67
click at [1435, 15] on button "Close" at bounding box center [1432, 22] width 74 height 22
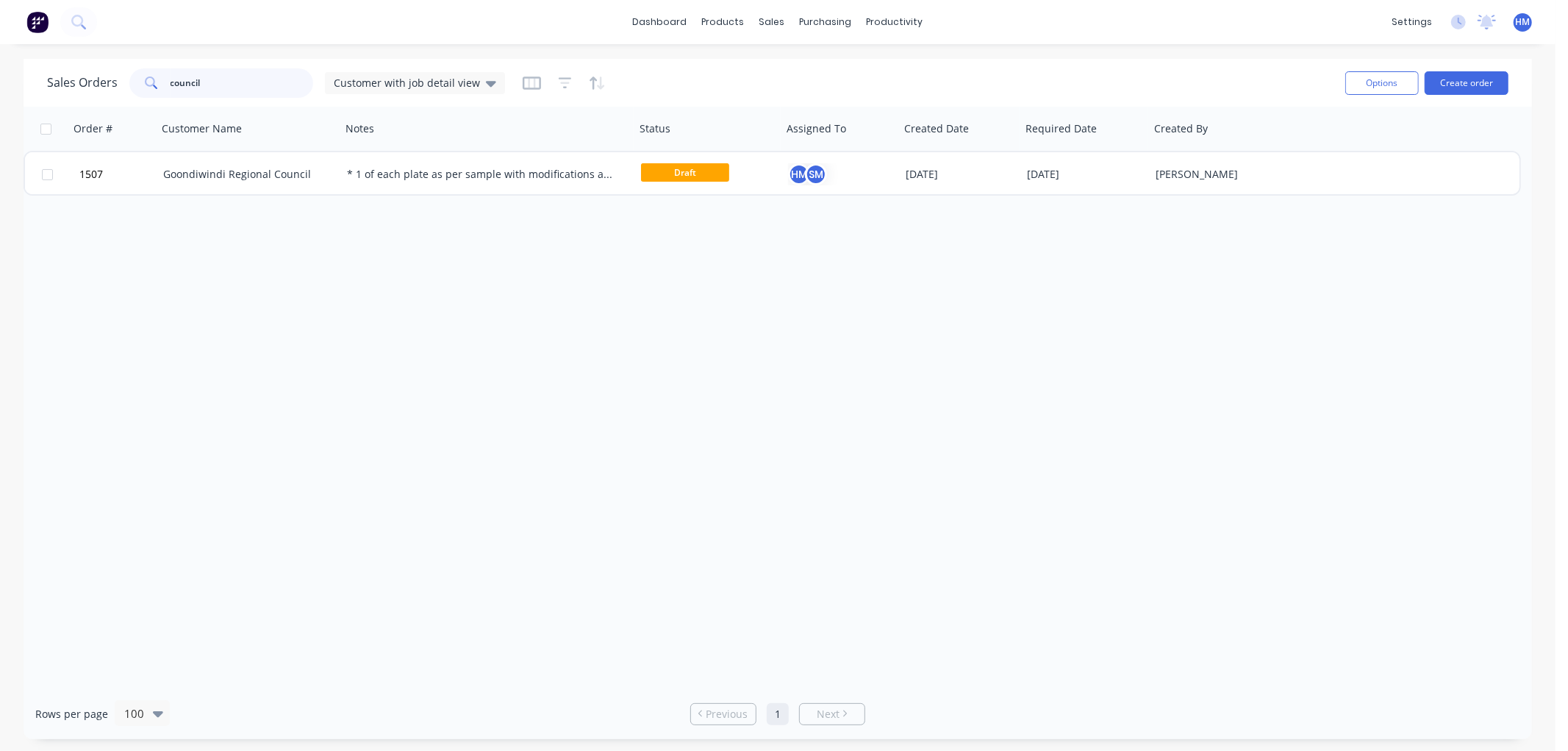
drag, startPoint x: 166, startPoint y: 86, endPoint x: 90, endPoint y: 86, distance: 76.0
click at [90, 86] on div "Sales Orders council Customer with job detail view" at bounding box center [276, 83] width 458 height 29
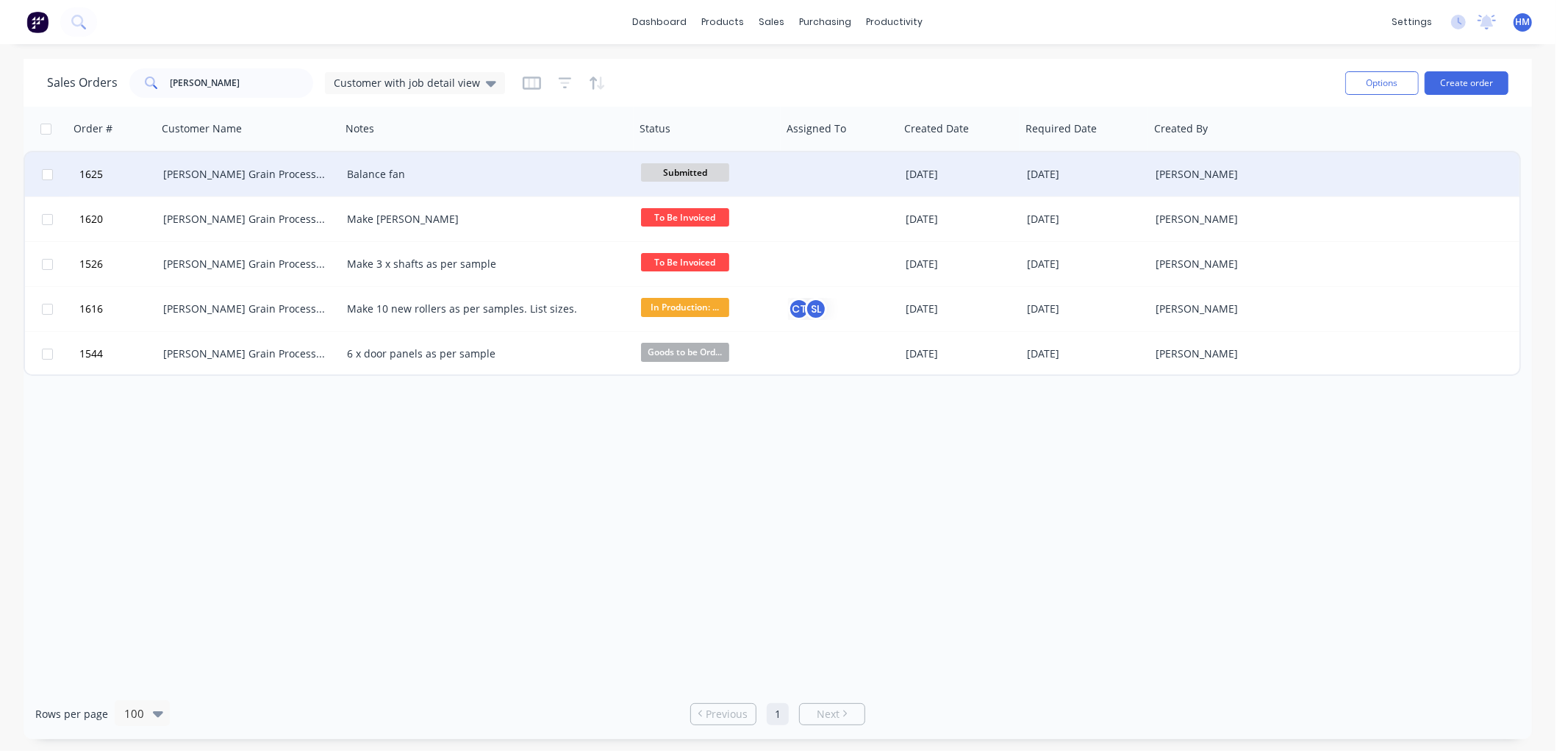
click at [215, 171] on div "[PERSON_NAME] Grain Processing" at bounding box center [244, 174] width 163 height 15
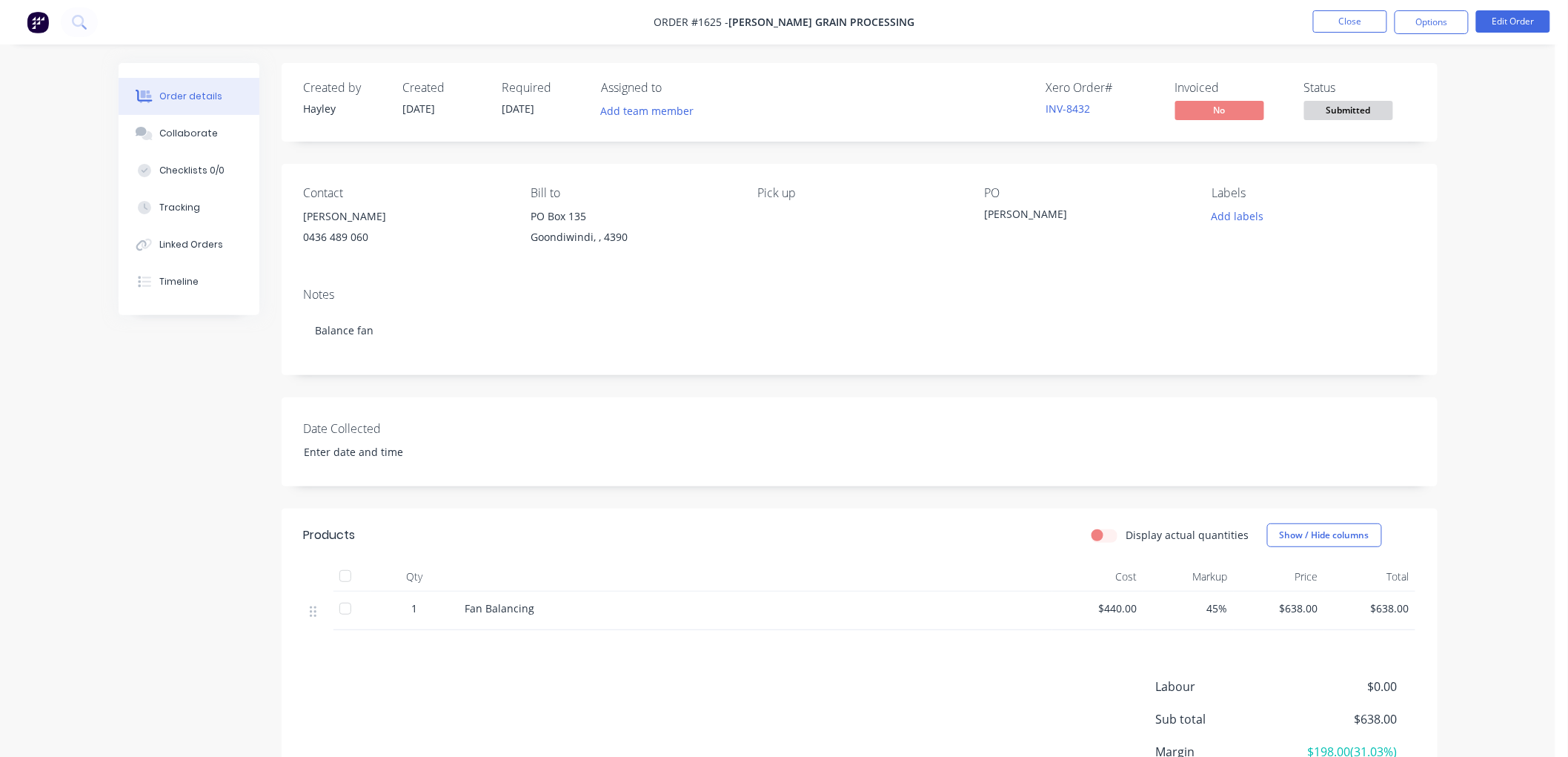
drag, startPoint x: 198, startPoint y: 130, endPoint x: 39, endPoint y: 133, distance: 159.0
click at [197, 130] on div "Collaborate" at bounding box center [189, 133] width 59 height 13
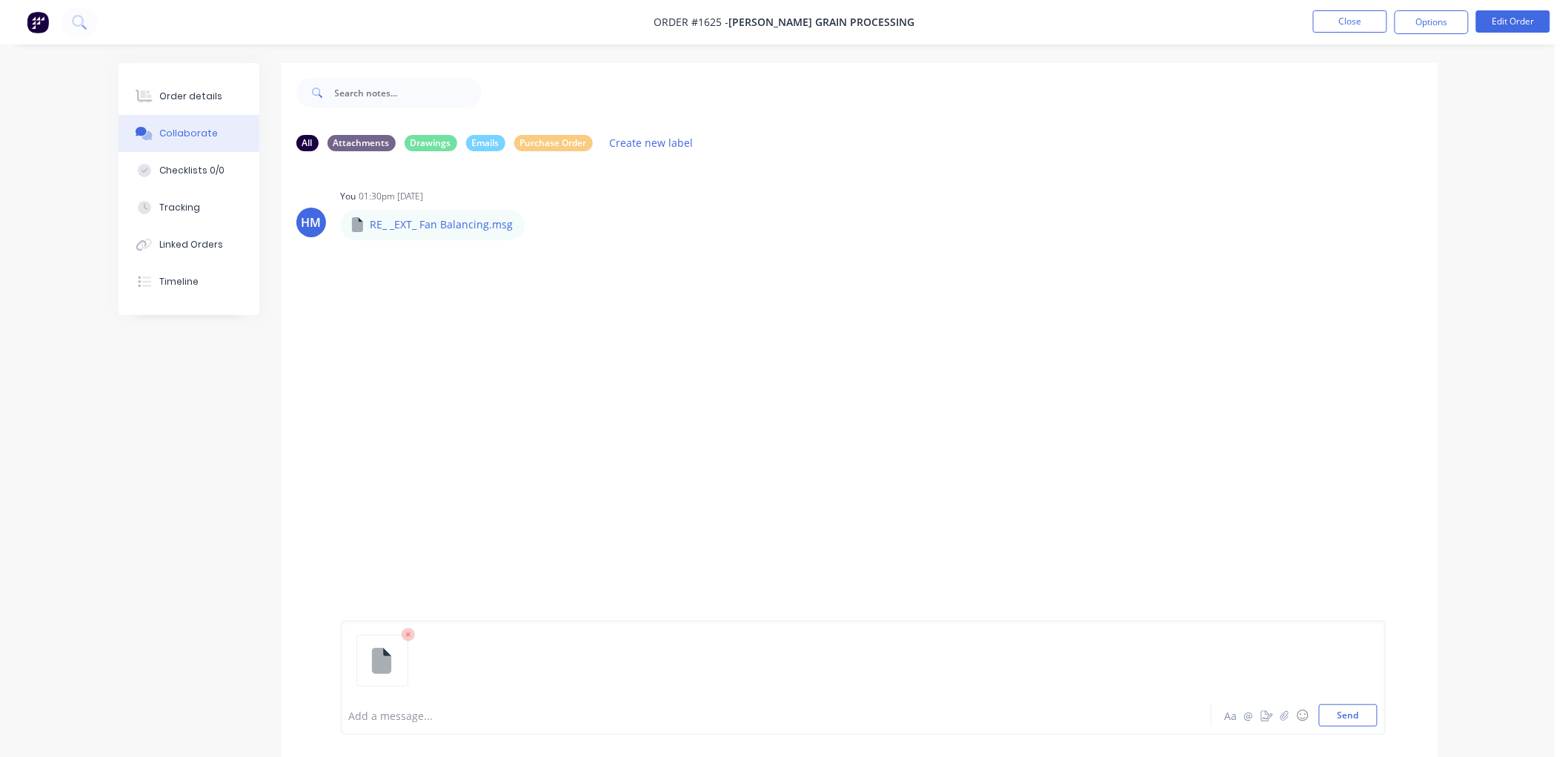
click at [405, 711] on div at bounding box center [735, 715] width 771 height 15
click at [1354, 709] on button "Send" at bounding box center [1349, 714] width 59 height 22
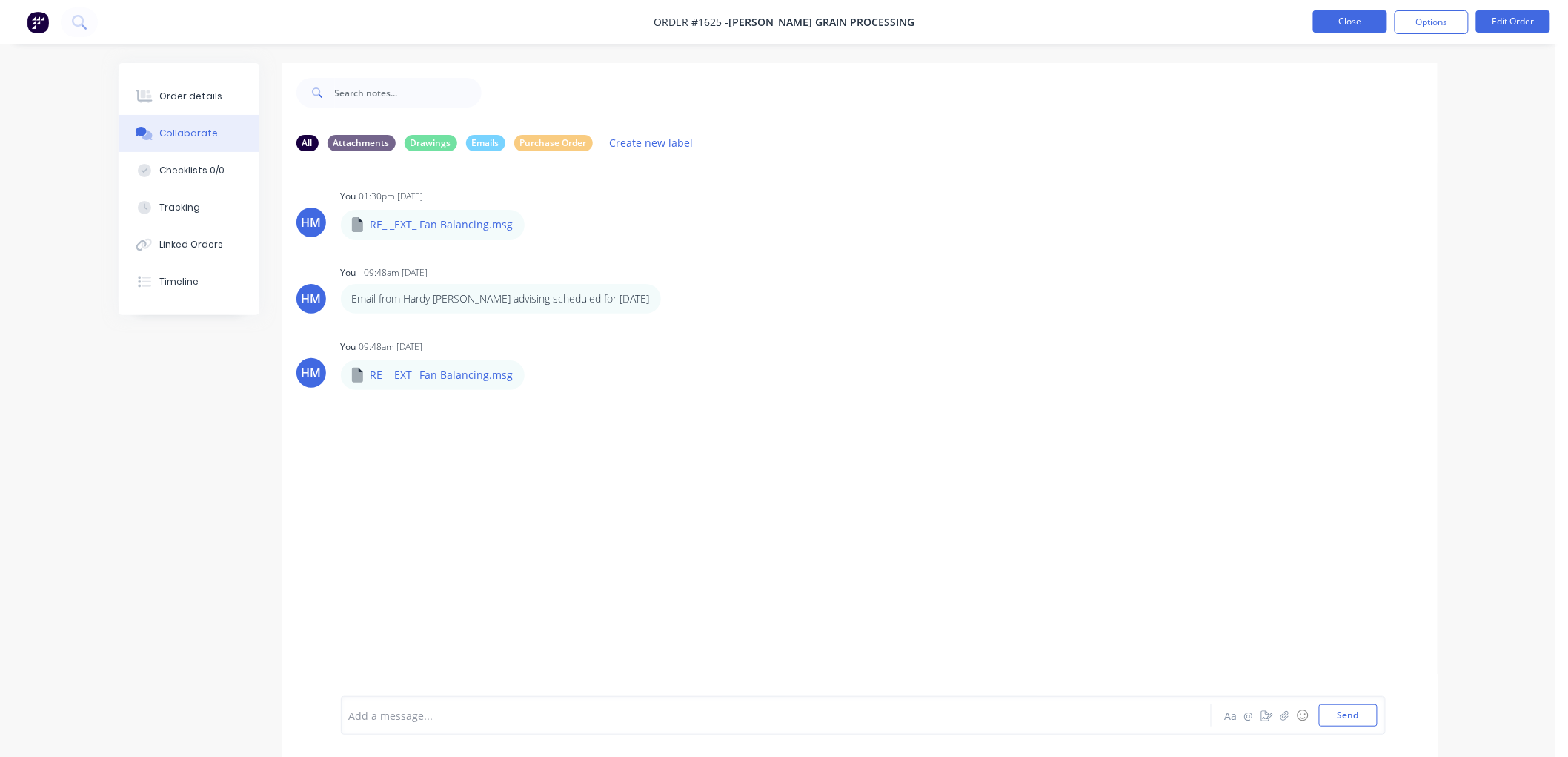
click at [1338, 19] on button "Close" at bounding box center [1351, 21] width 74 height 22
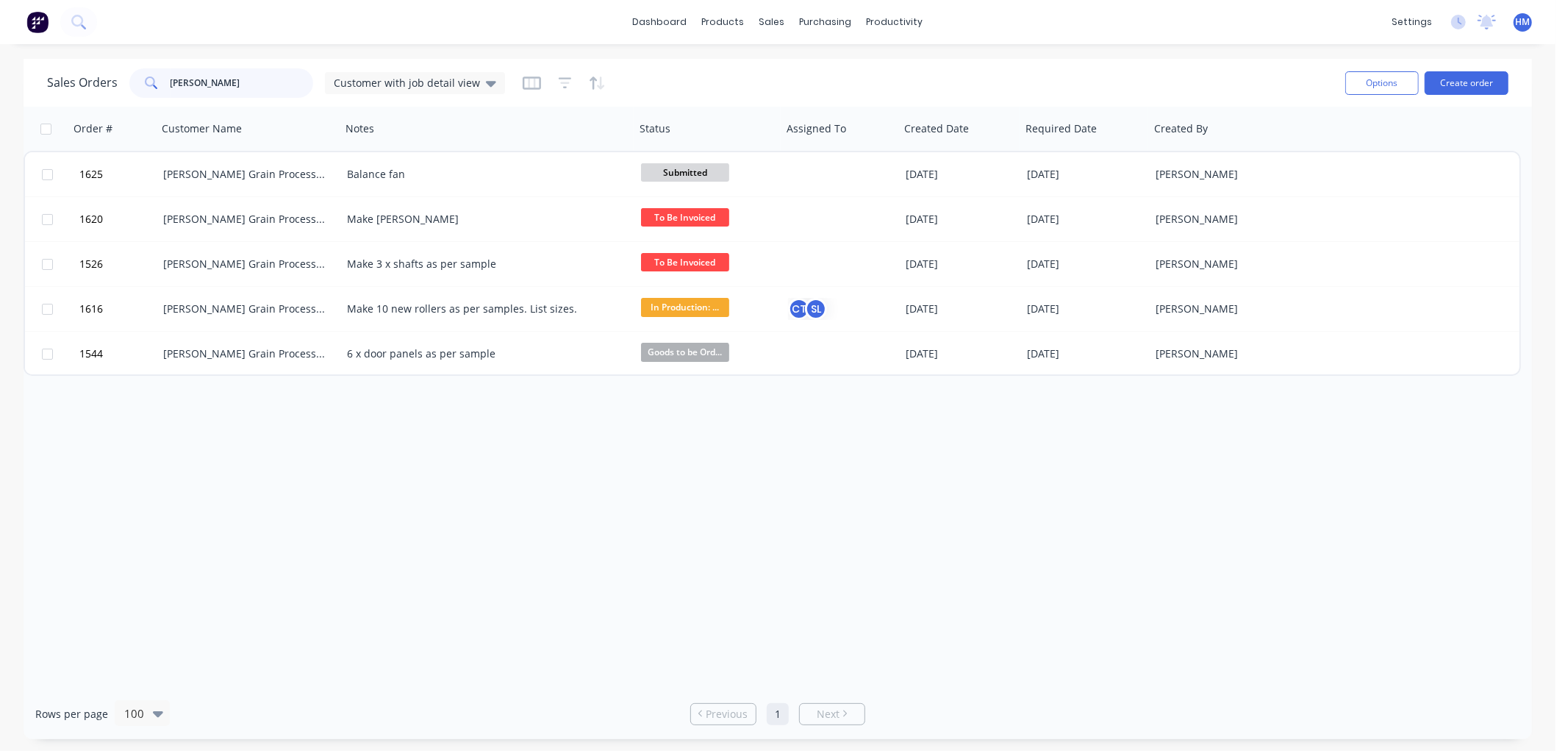
click at [236, 85] on input "woods" at bounding box center [242, 83] width 143 height 29
drag, startPoint x: 247, startPoint y: 82, endPoint x: 103, endPoint y: 82, distance: 144.0
click at [103, 82] on div "Sales Orders woods Customer with job detail view" at bounding box center [276, 83] width 458 height 29
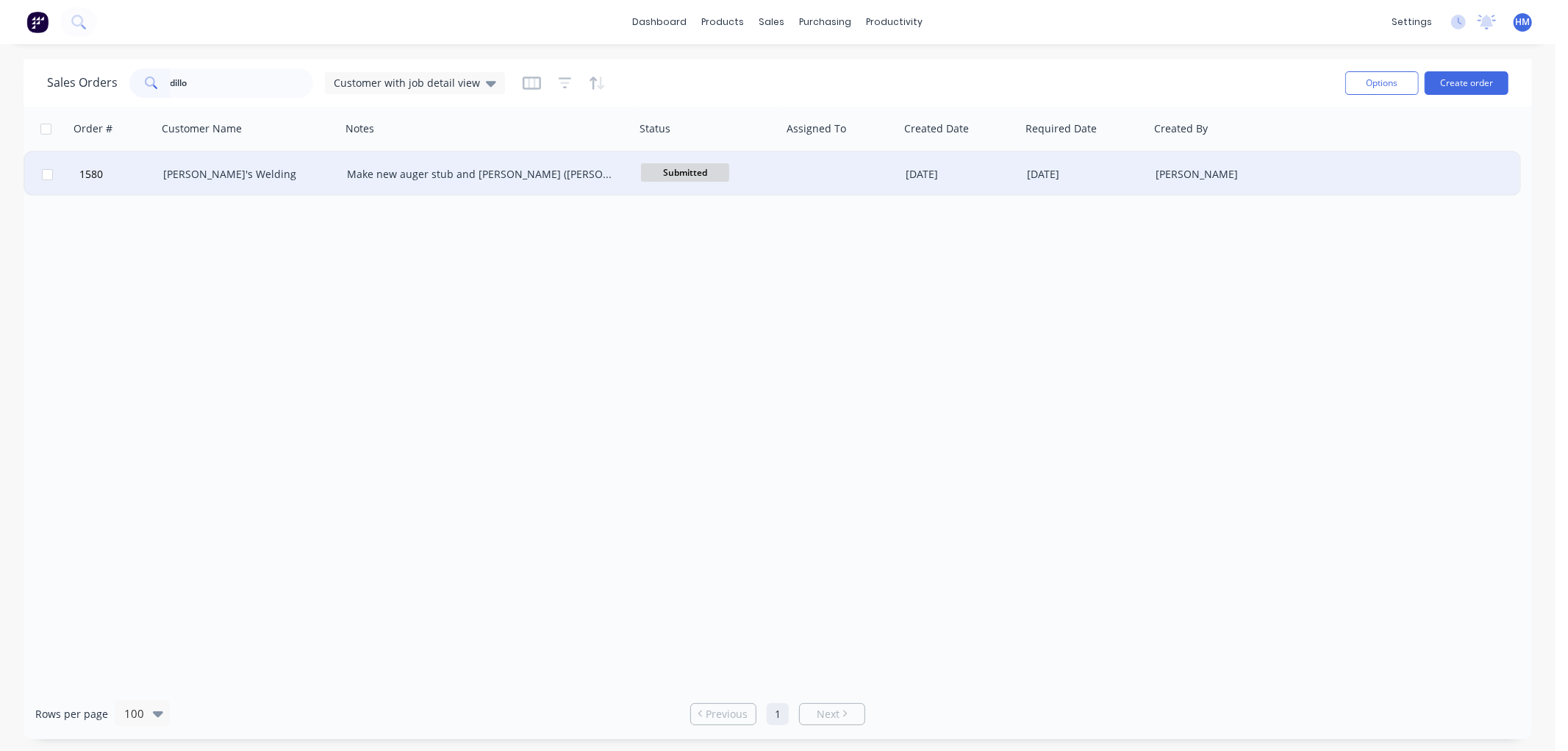
click at [215, 169] on div "[PERSON_NAME]'s Welding" at bounding box center [244, 174] width 163 height 15
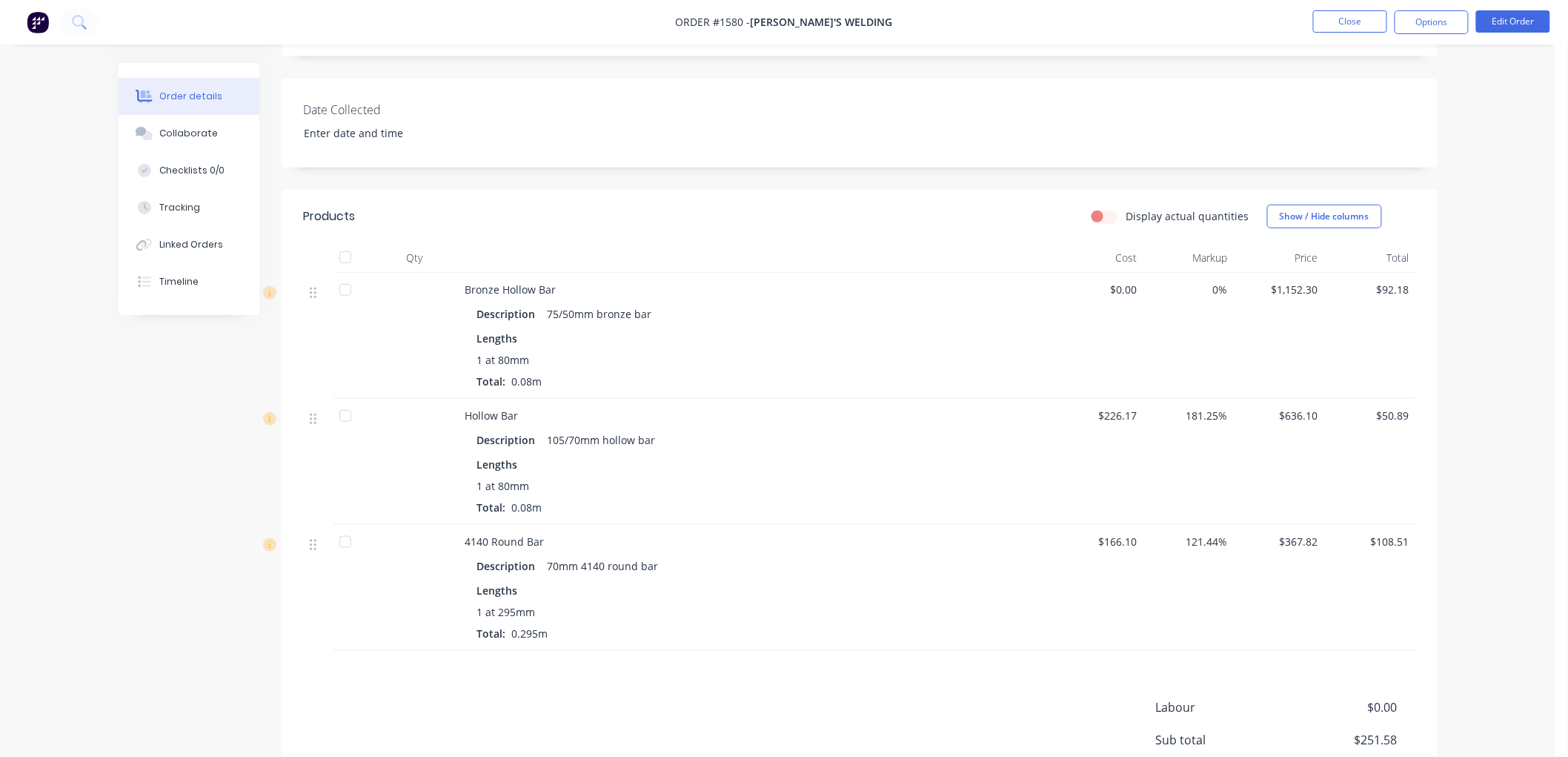
scroll to position [312, 0]
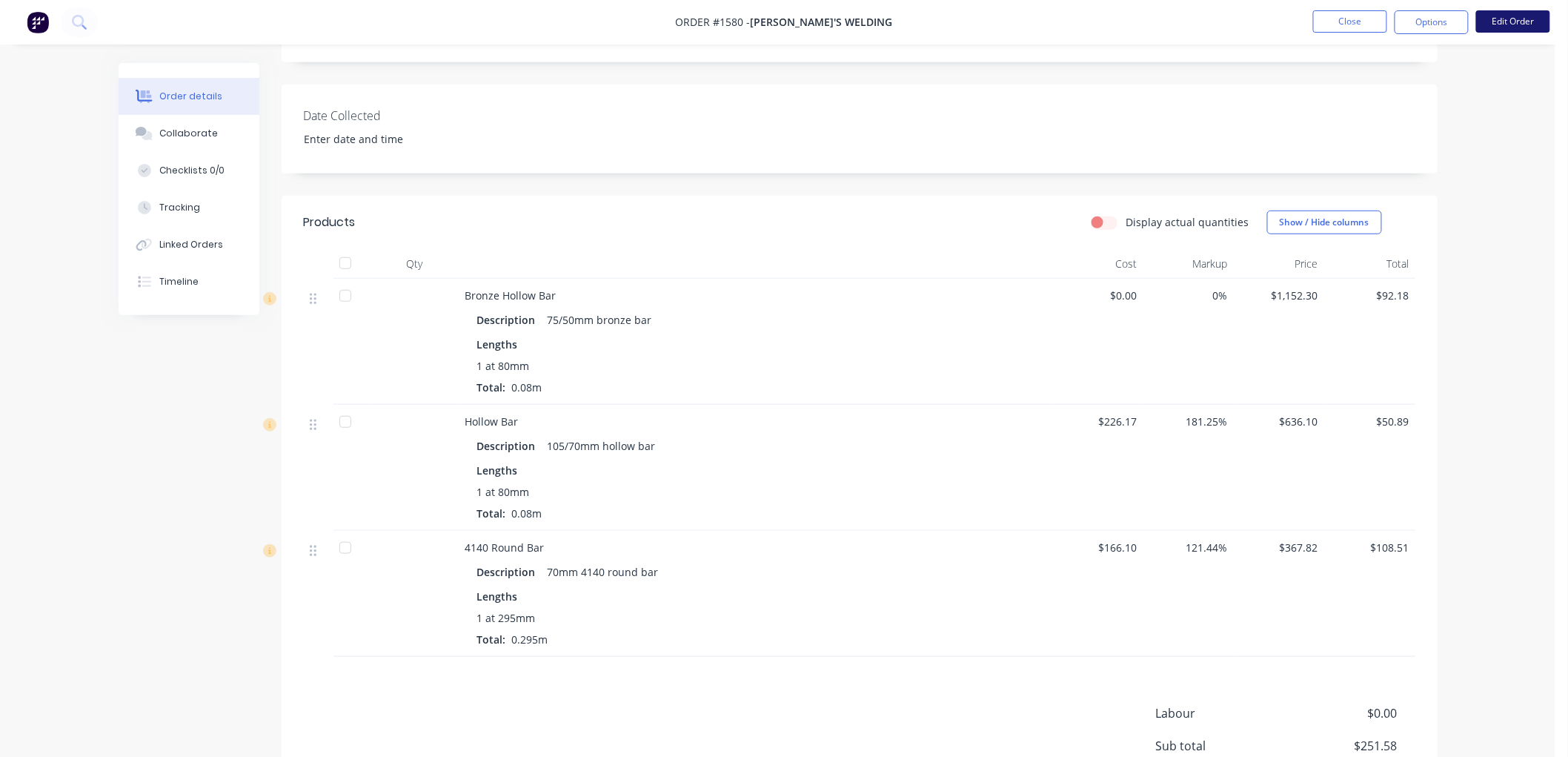
click at [1493, 19] on button "Edit Order" at bounding box center [1513, 21] width 74 height 22
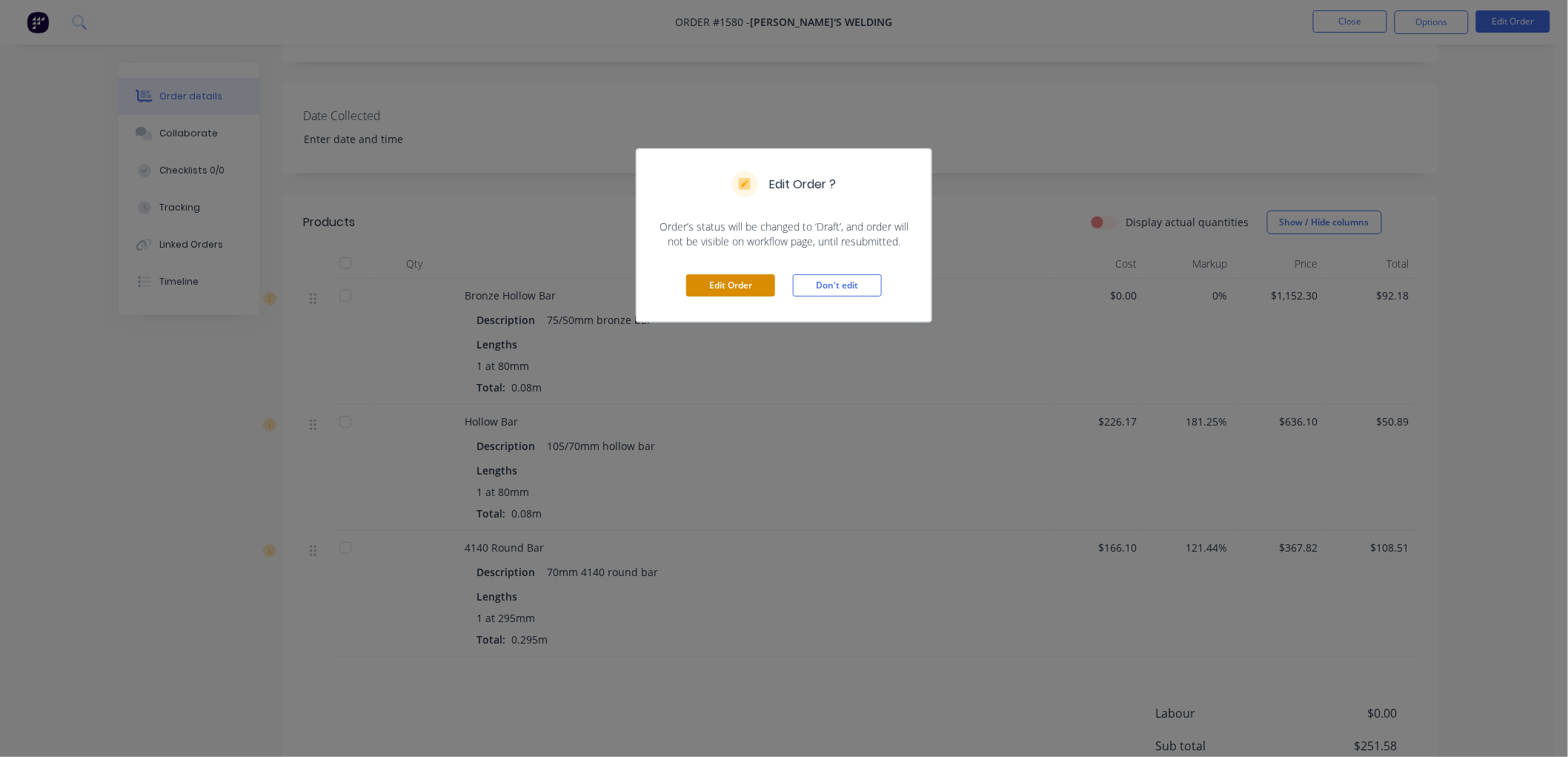
click at [721, 280] on button "Edit Order" at bounding box center [731, 285] width 89 height 22
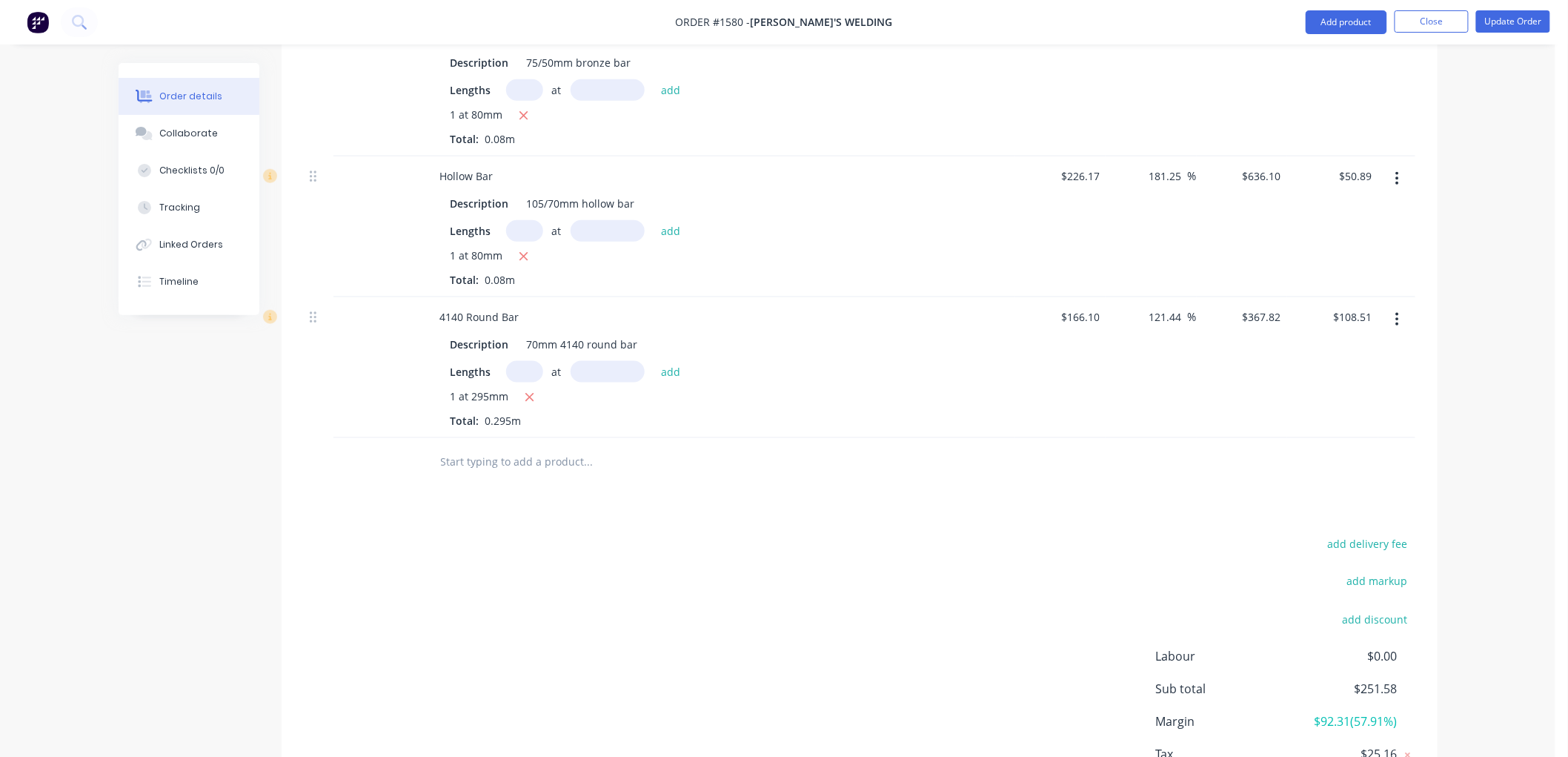
scroll to position [658, 0]
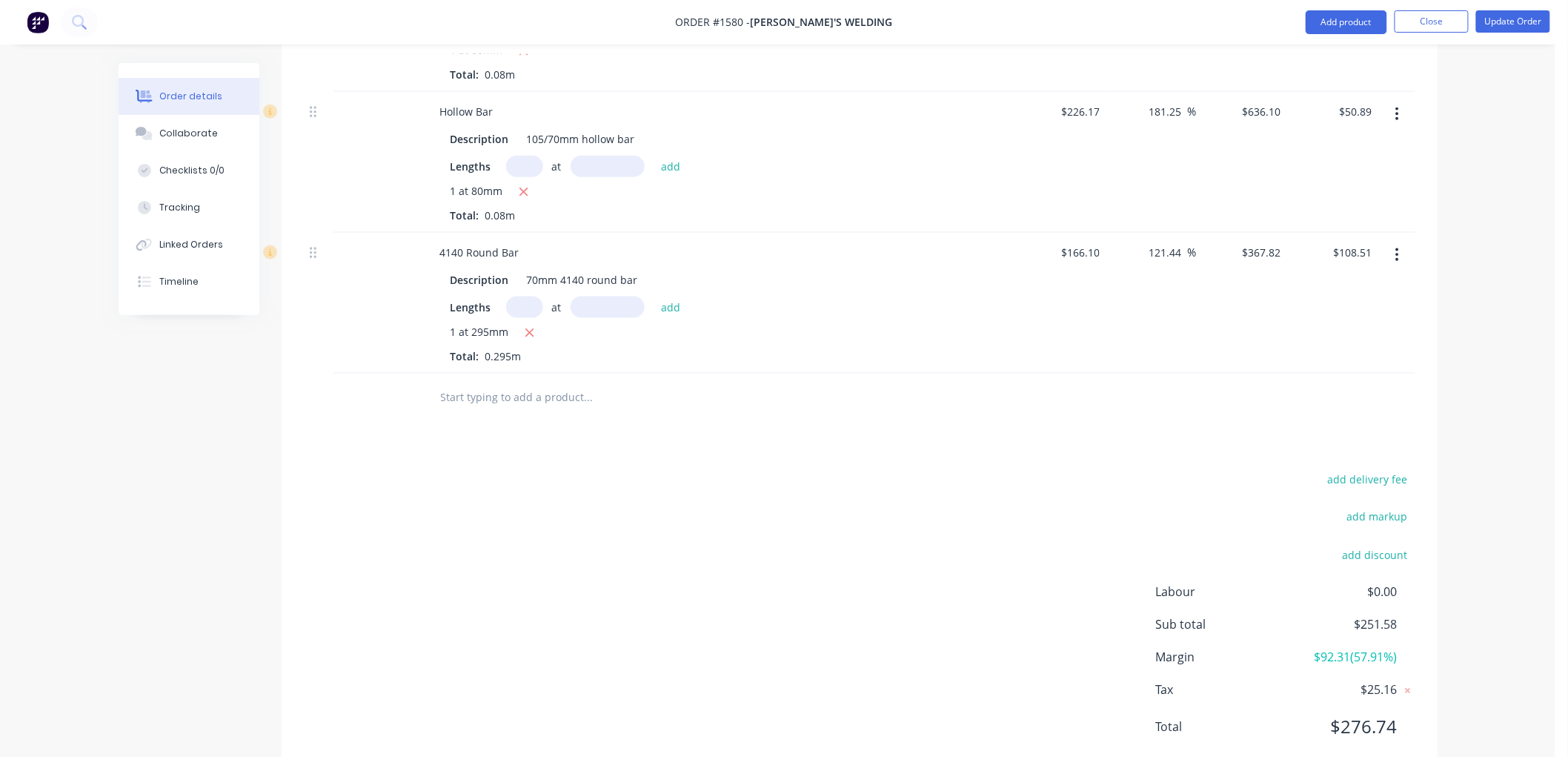
click at [487, 383] on input "text" at bounding box center [588, 397] width 296 height 29
click at [494, 383] on input "12" section flight" at bounding box center [588, 397] width 296 height 29
click at [571, 437] on button "Add 12" sectional flight to order" at bounding box center [669, 454] width 444 height 47
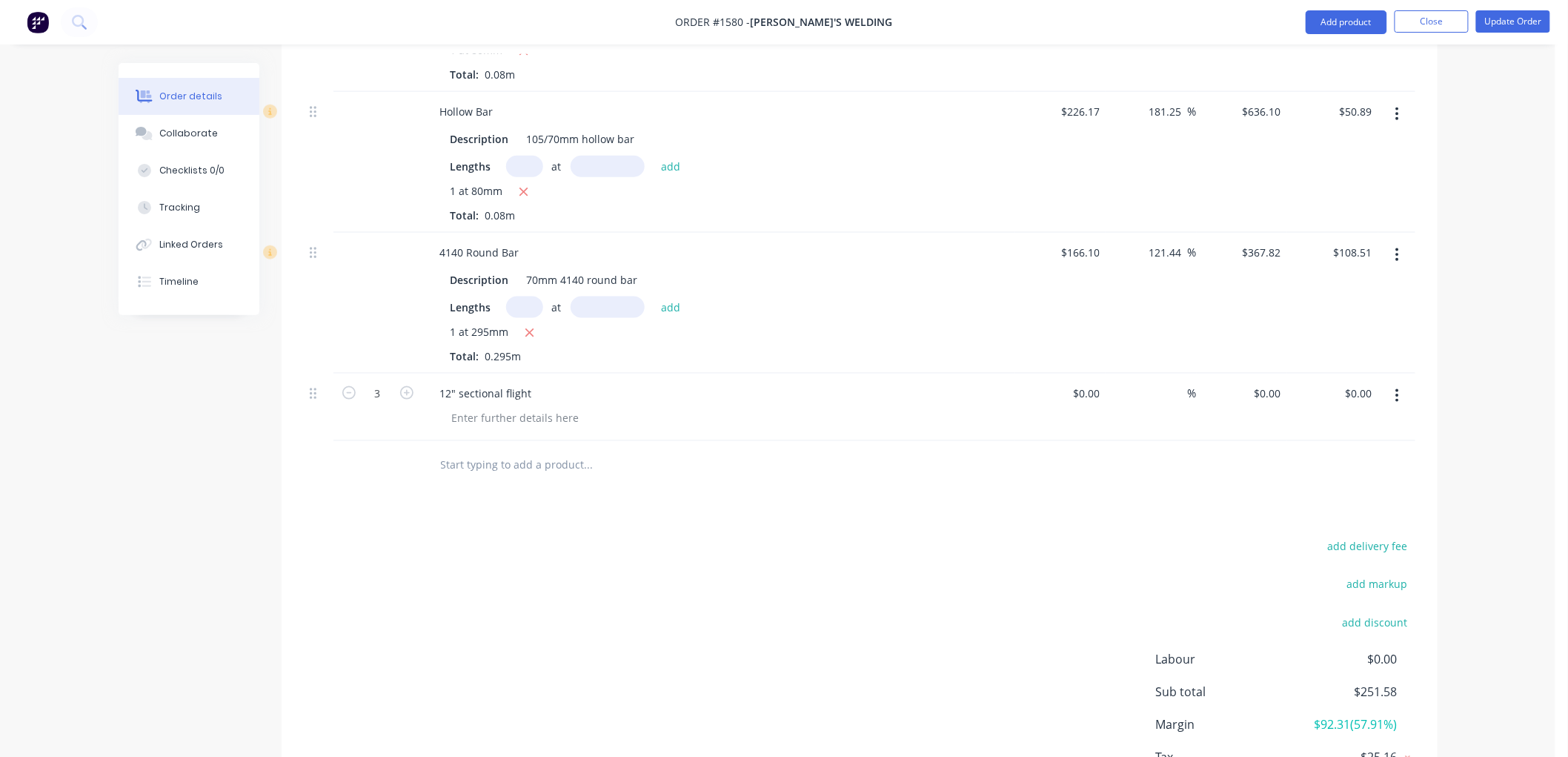
click at [609, 407] on div at bounding box center [724, 417] width 569 height 22
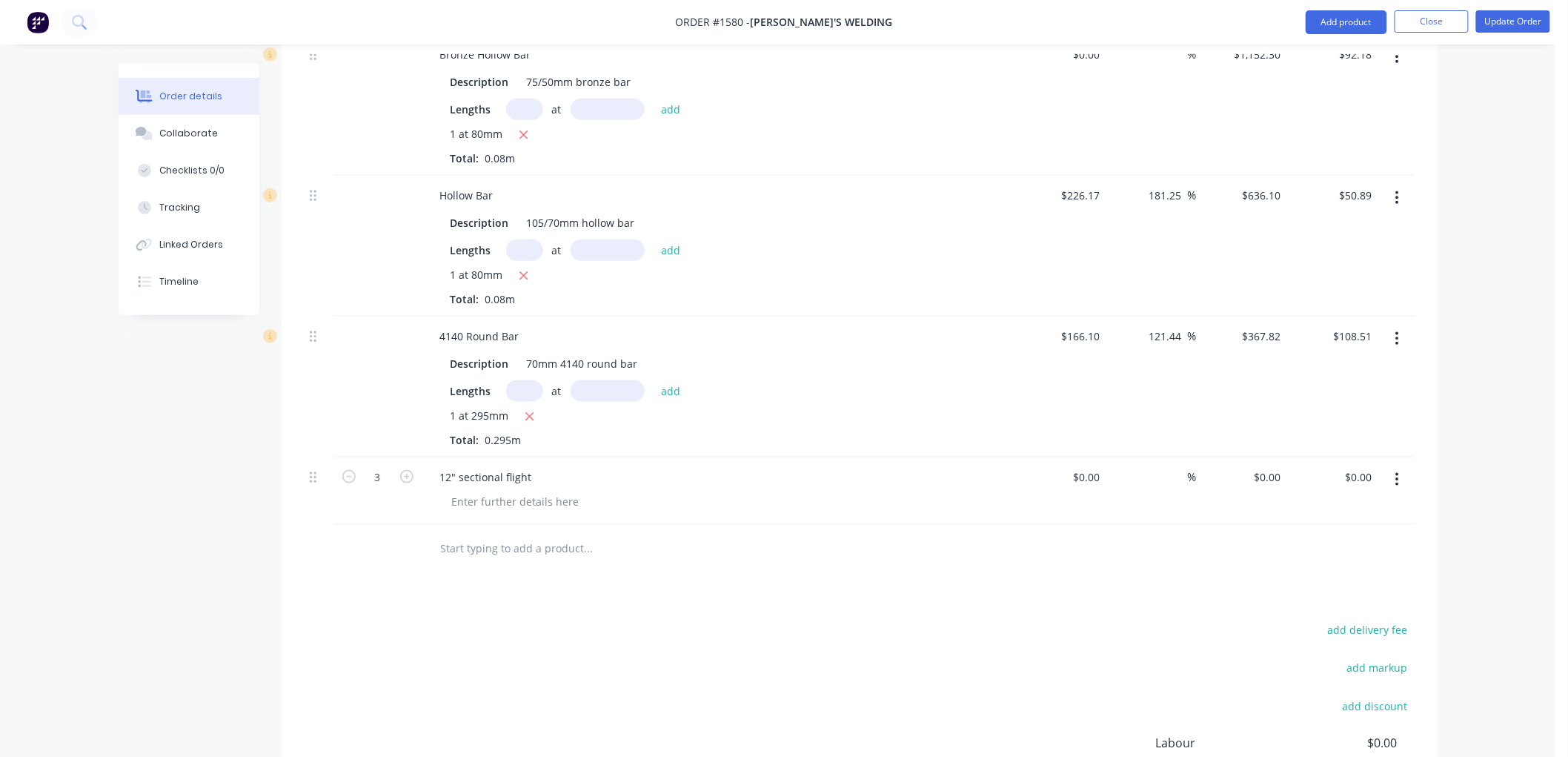
scroll to position [494, 0]
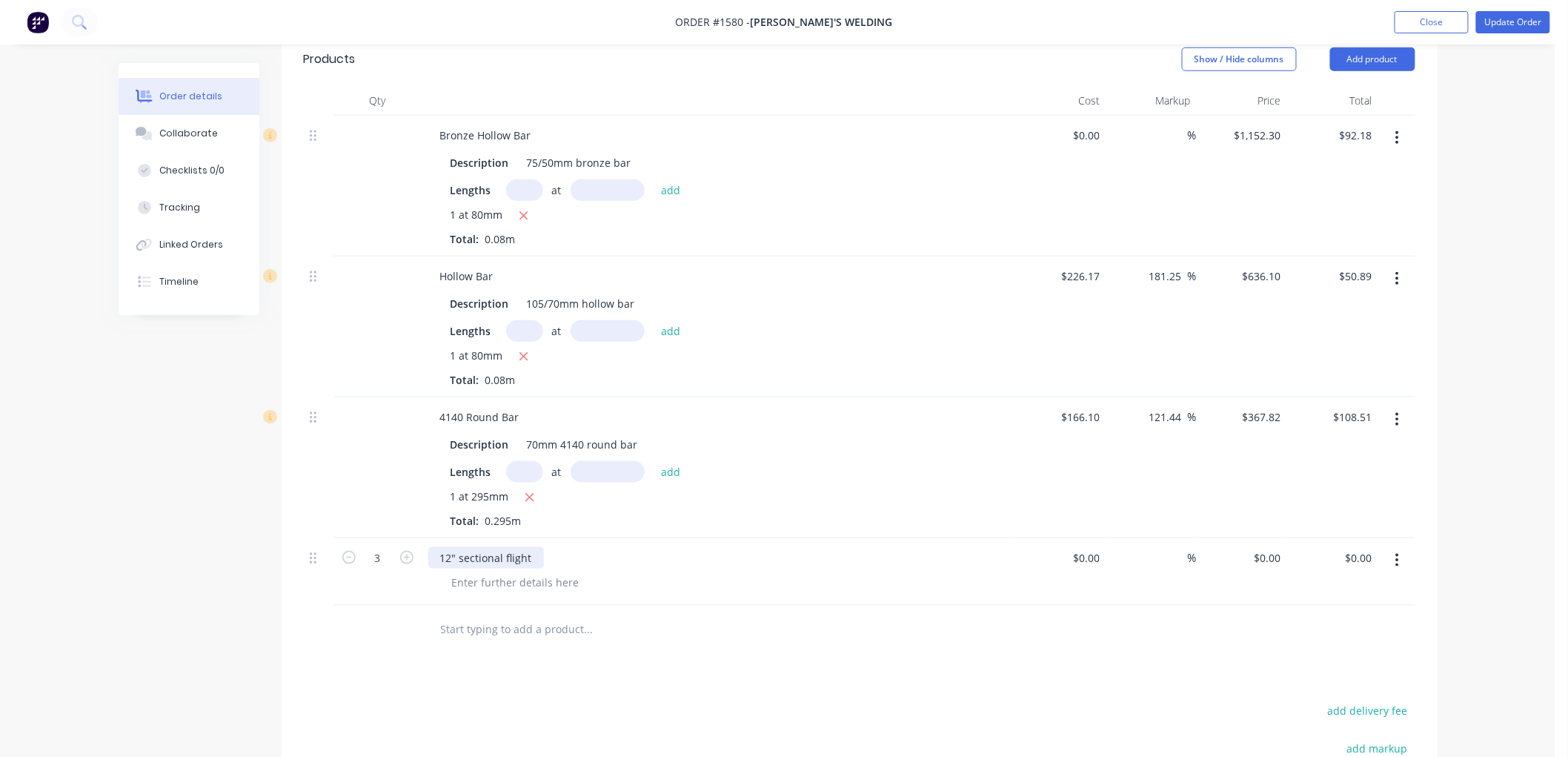
click at [532, 547] on div "12" sectional flight" at bounding box center [486, 558] width 116 height 22
click at [506, 572] on div at bounding box center [515, 582] width 151 height 22
click at [529, 547] on div "12" sectional flight" at bounding box center [486, 558] width 116 height 22
click at [381, 547] on input "3" at bounding box center [378, 558] width 39 height 22
click at [1526, 22] on button "Update Order" at bounding box center [1513, 22] width 74 height 22
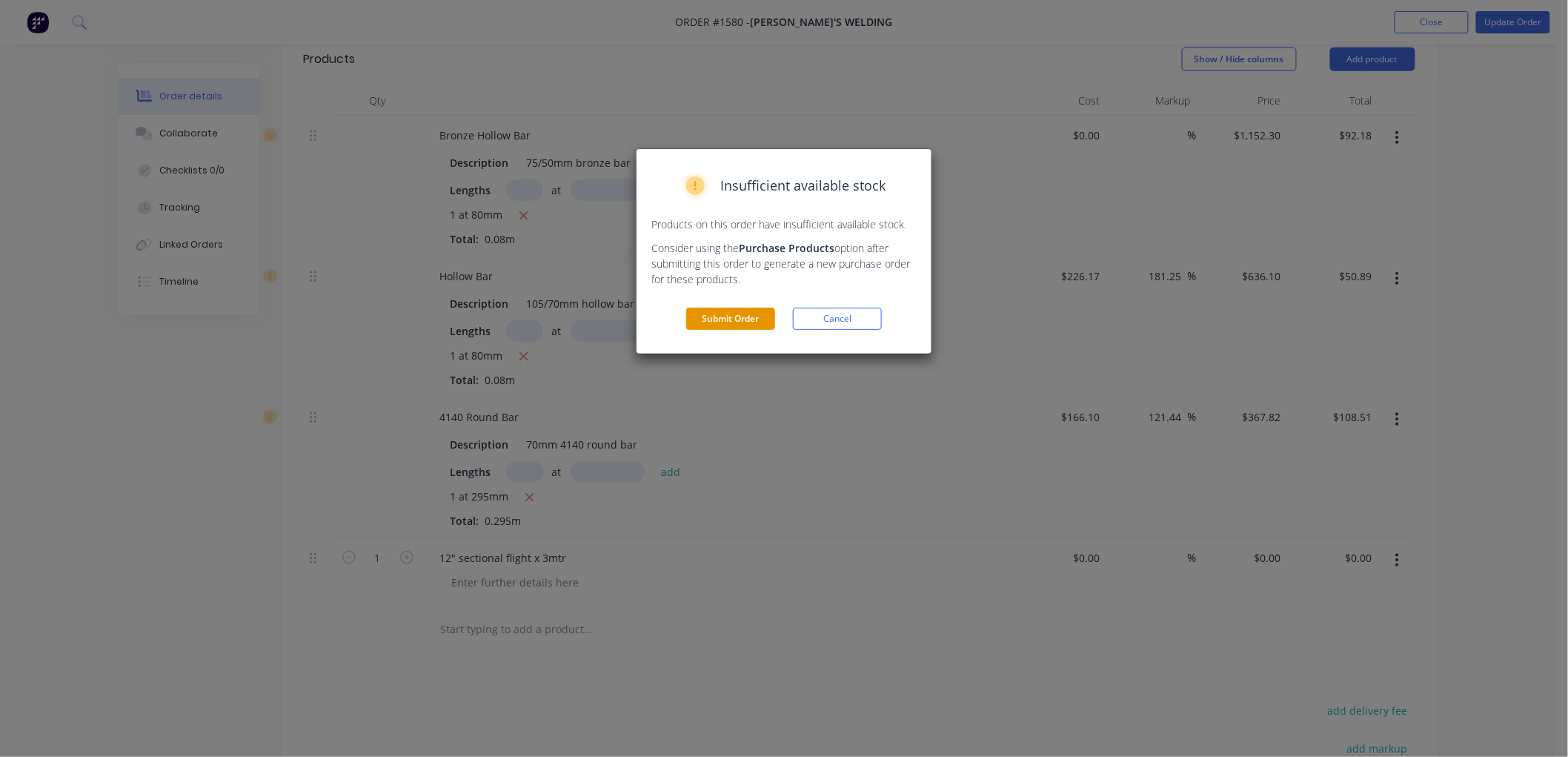
click at [730, 315] on button "Submit Order" at bounding box center [731, 318] width 89 height 22
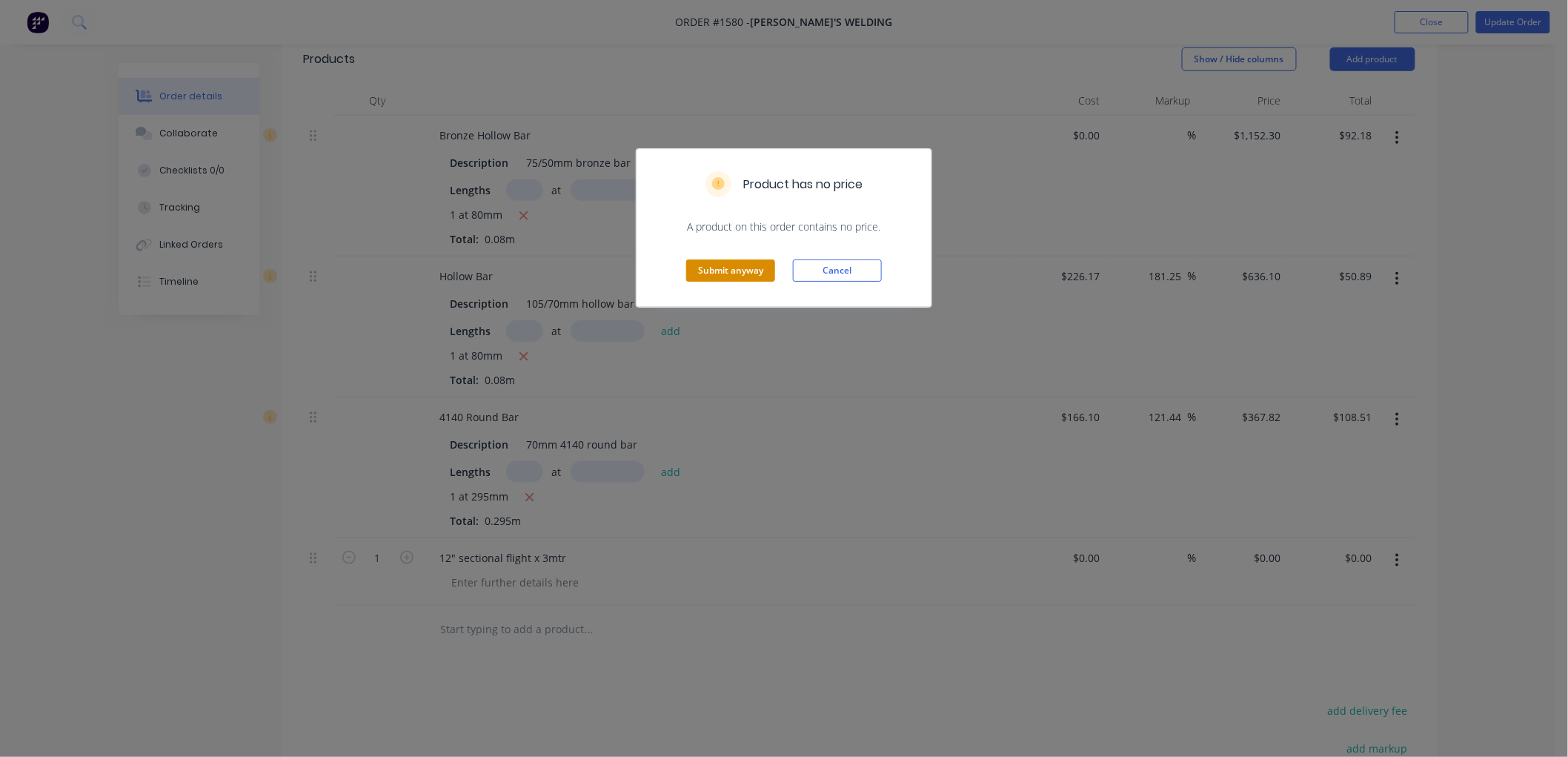
click at [720, 272] on button "Submit anyway" at bounding box center [731, 270] width 89 height 22
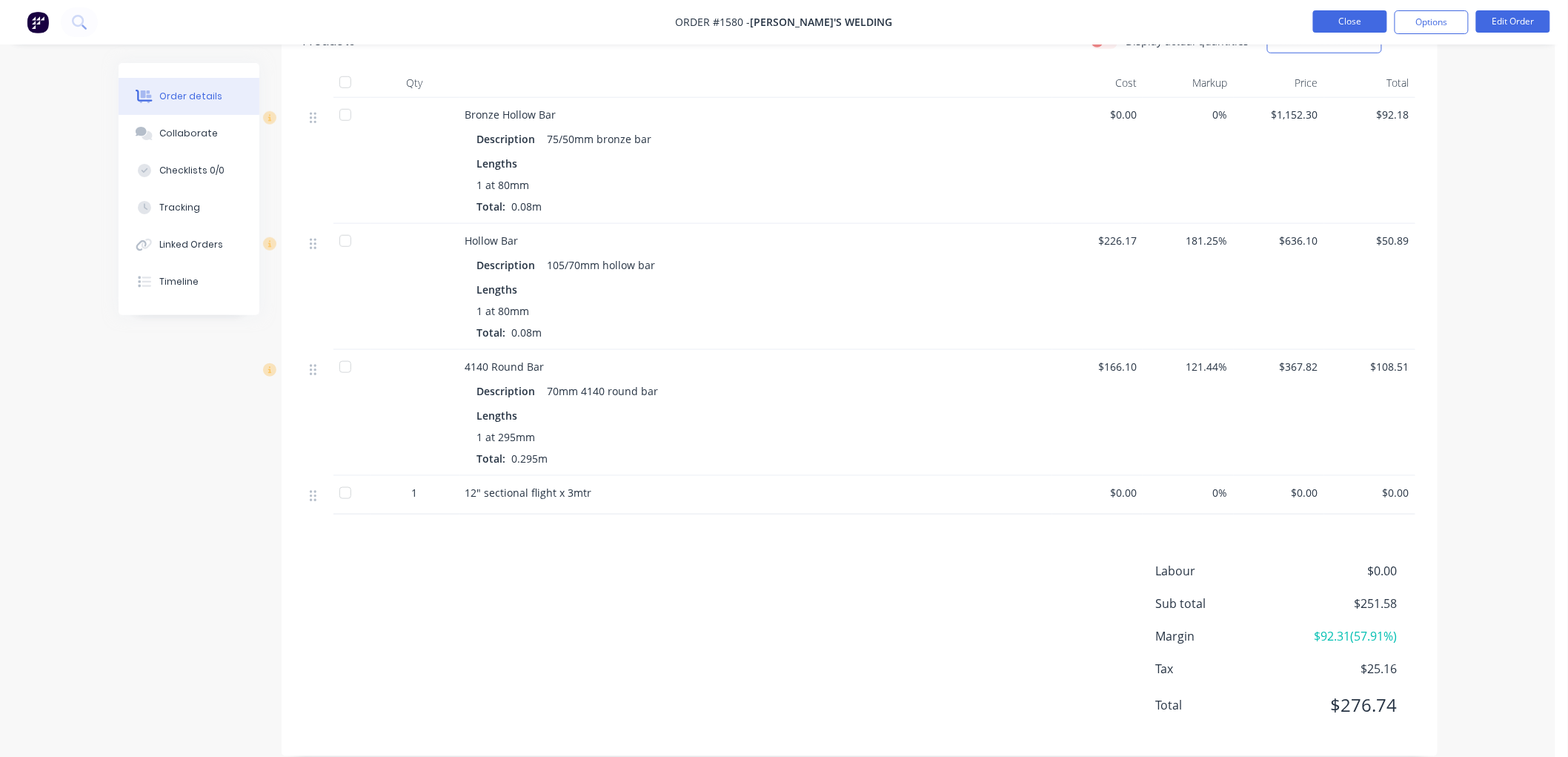
click at [1345, 19] on button "Close" at bounding box center [1351, 21] width 74 height 22
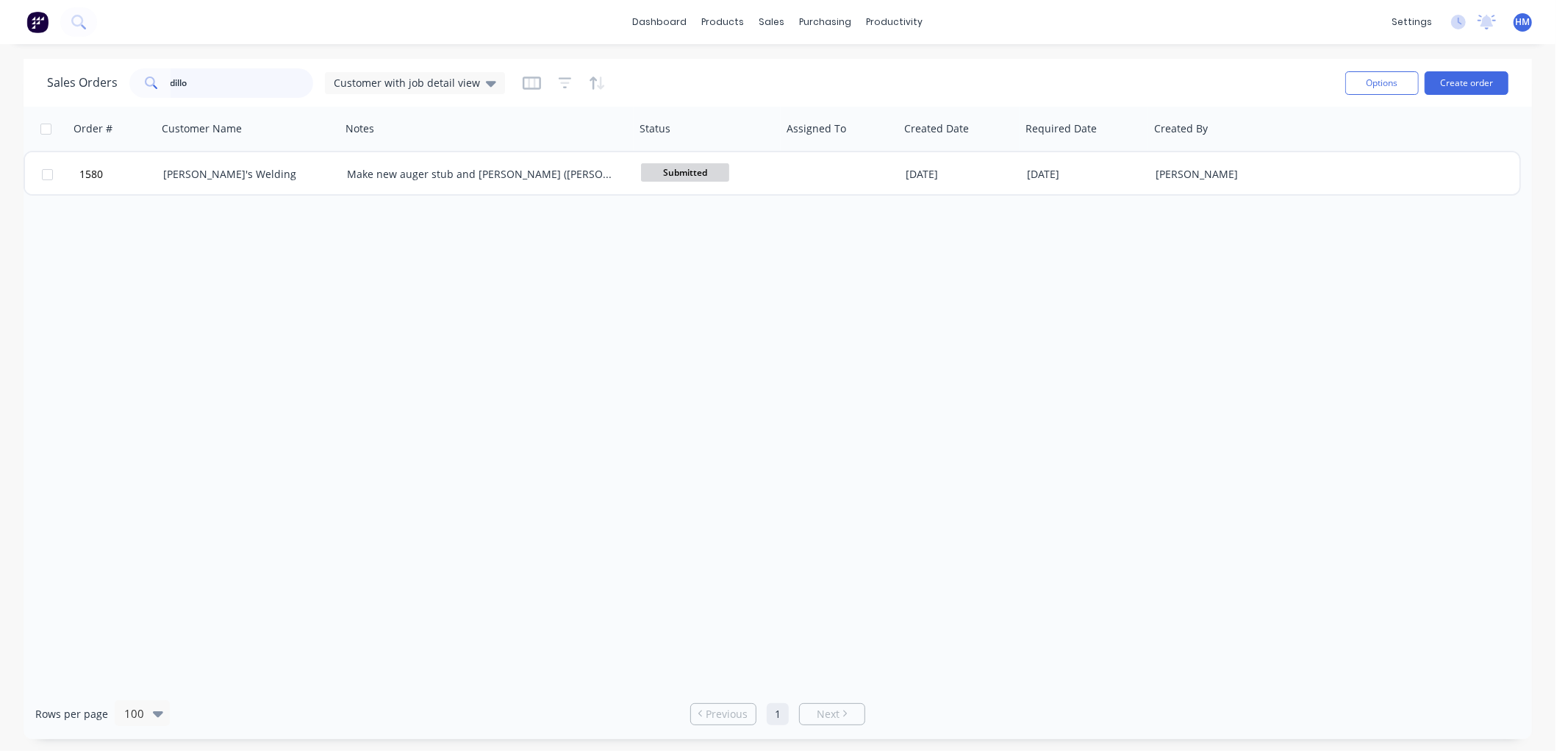
drag, startPoint x: 202, startPoint y: 78, endPoint x: 122, endPoint y: 81, distance: 80.1
click at [122, 81] on div "Sales Orders dillo Customer with job detail view" at bounding box center [276, 83] width 458 height 29
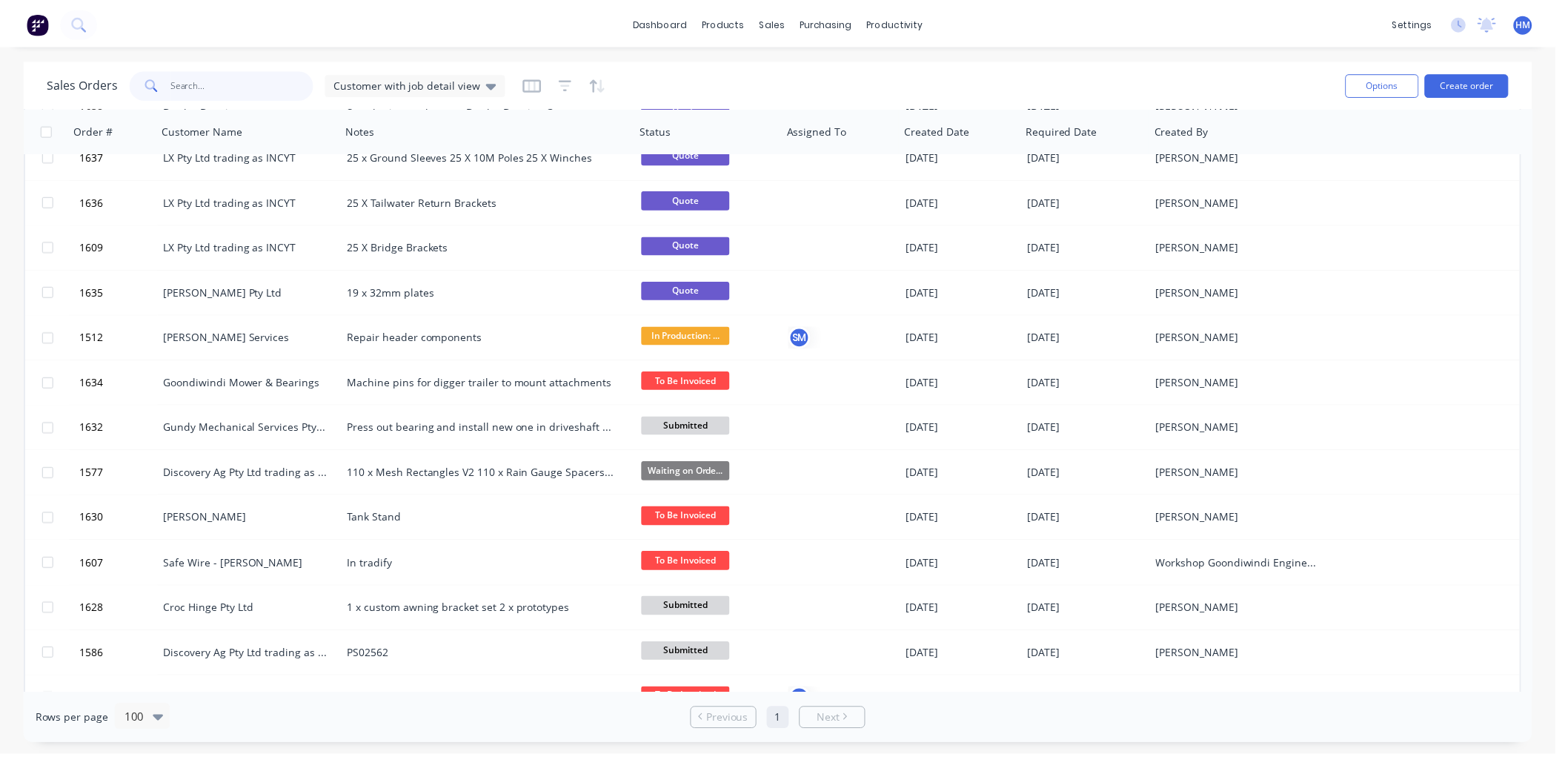
scroll to position [658, 0]
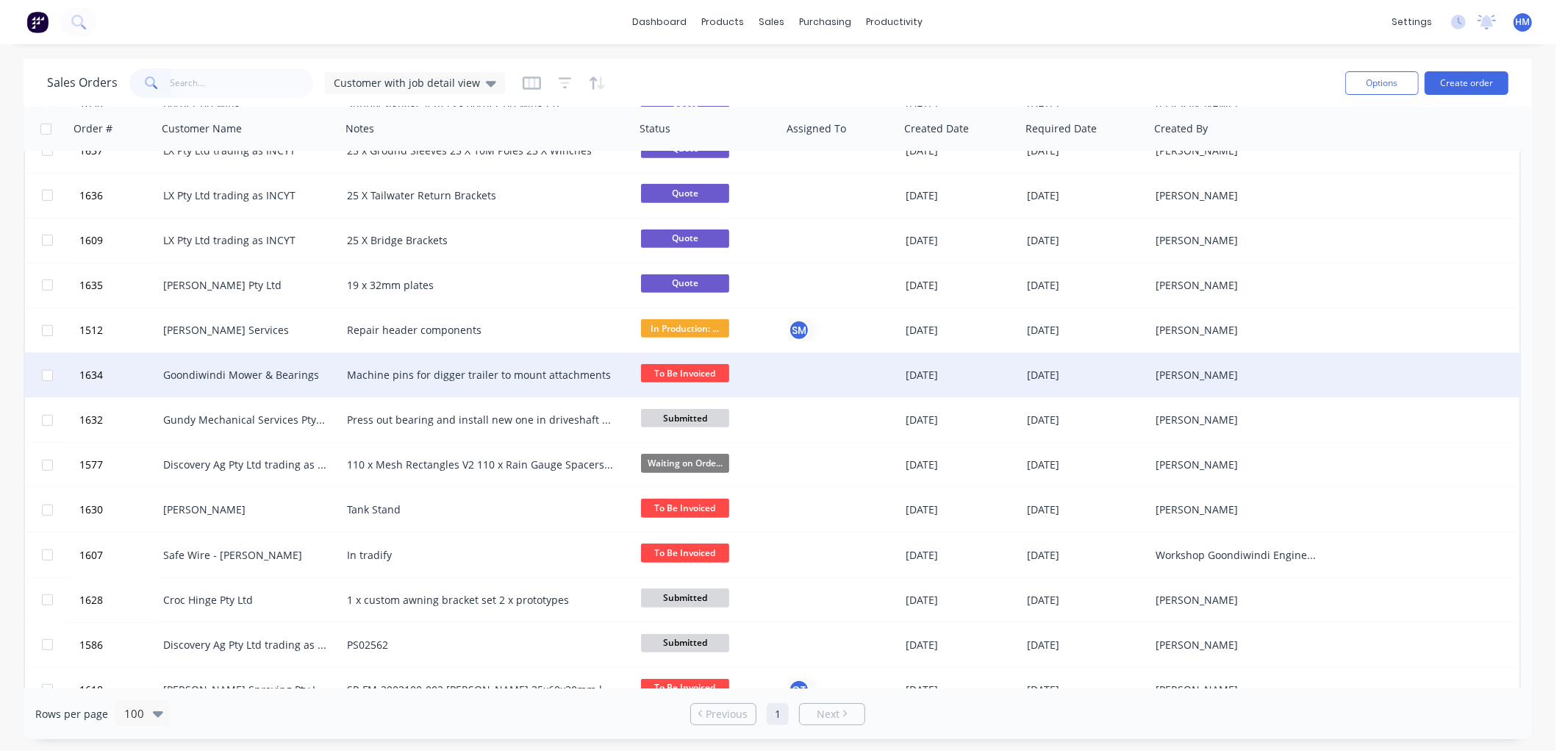
click at [187, 371] on div "Goondiwindi Mower & Bearings" at bounding box center [244, 375] width 163 height 15
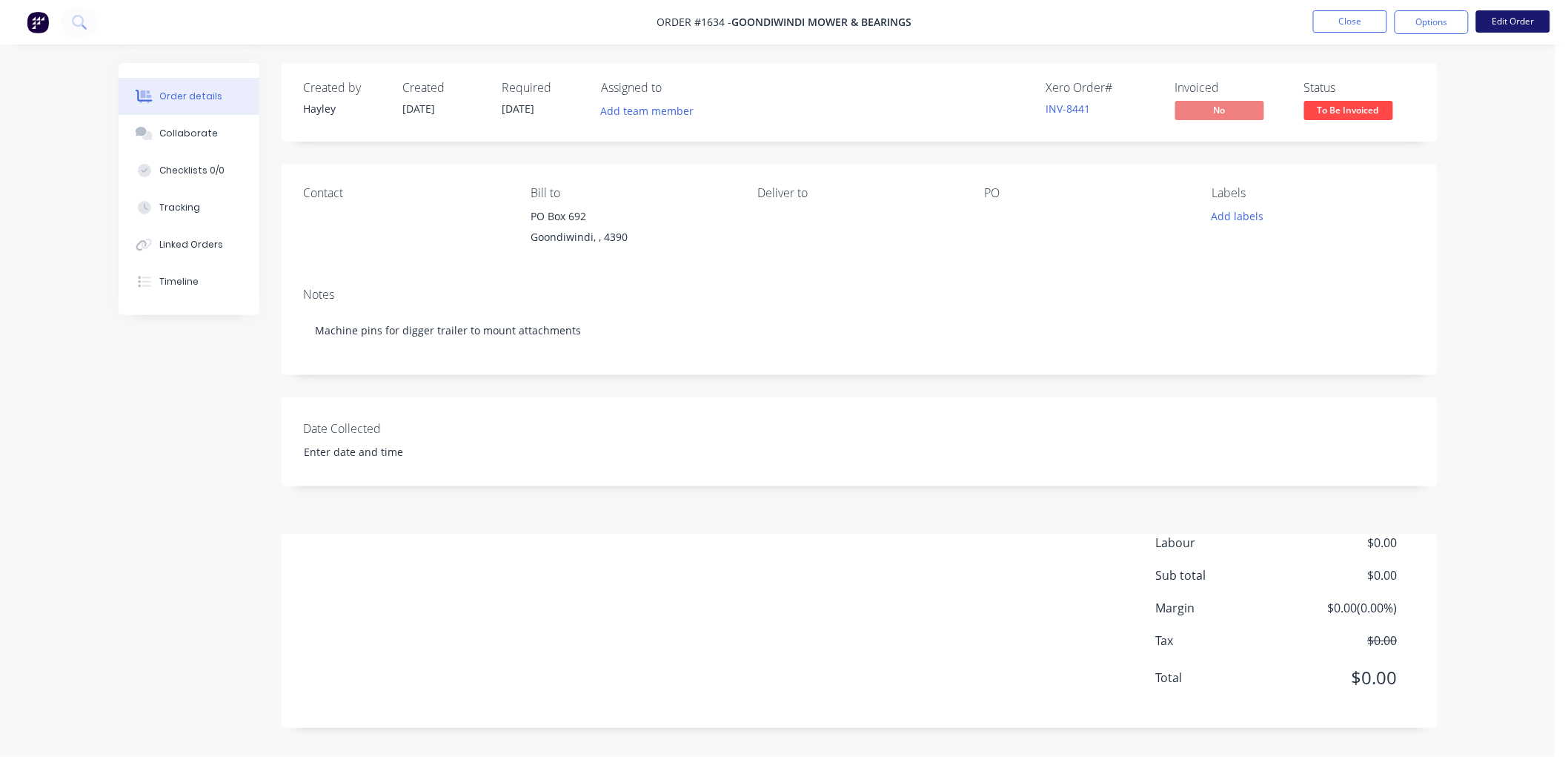
click at [1510, 22] on button "Edit Order" at bounding box center [1513, 21] width 74 height 22
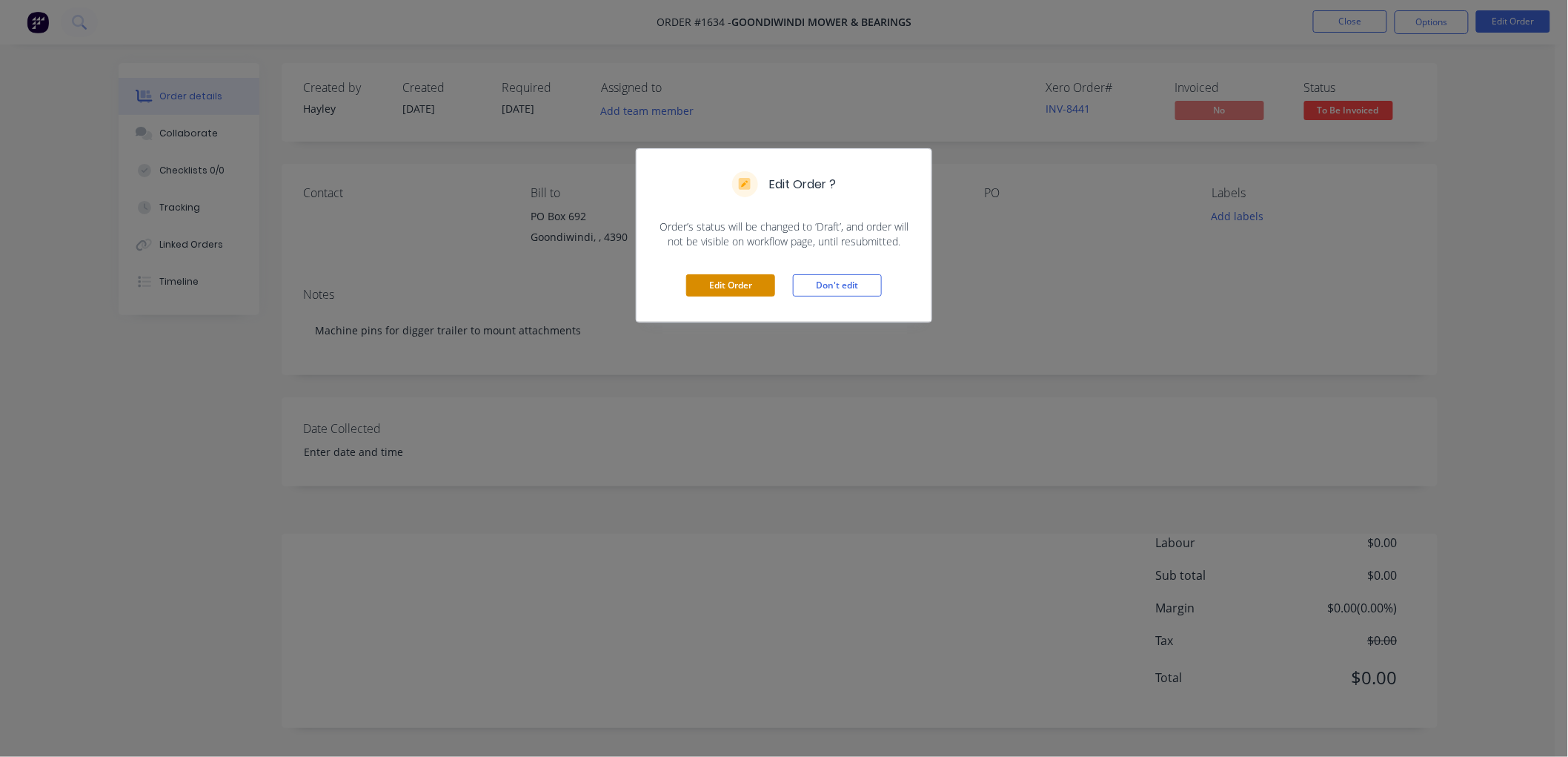
click at [740, 277] on button "Edit Order" at bounding box center [731, 285] width 89 height 22
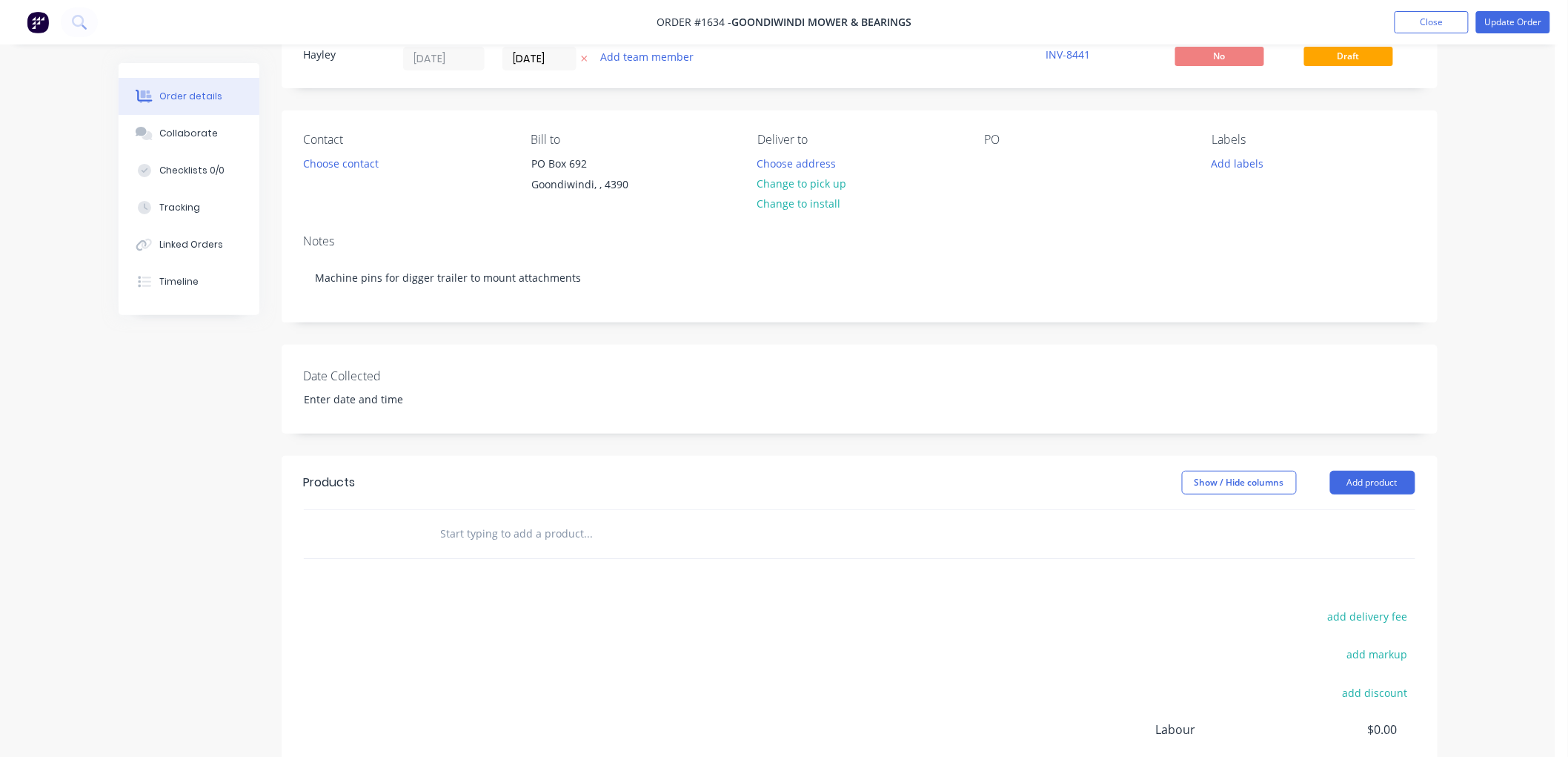
scroll to position [83, 0]
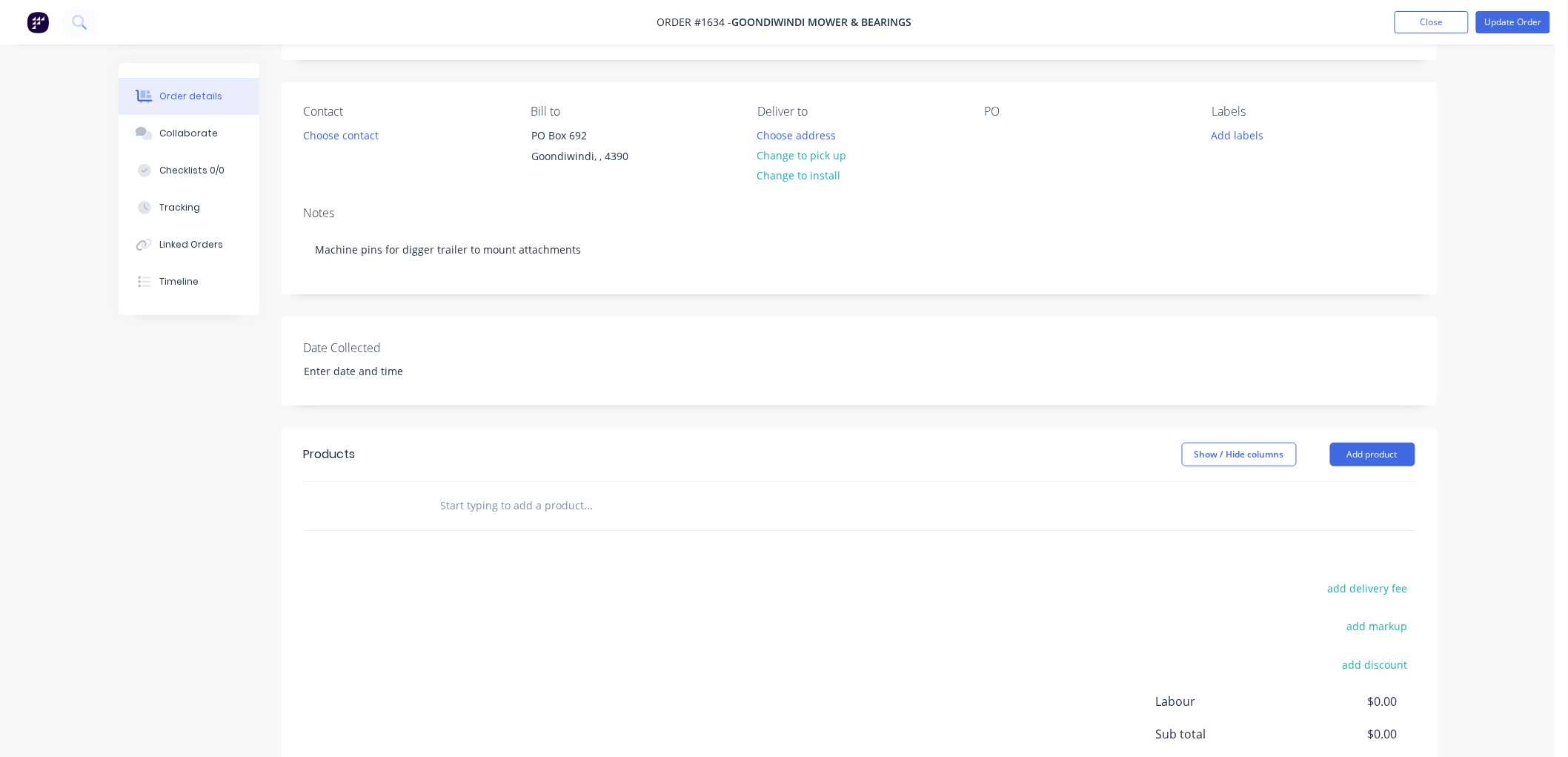
click at [478, 518] on input "text" at bounding box center [588, 505] width 296 height 29
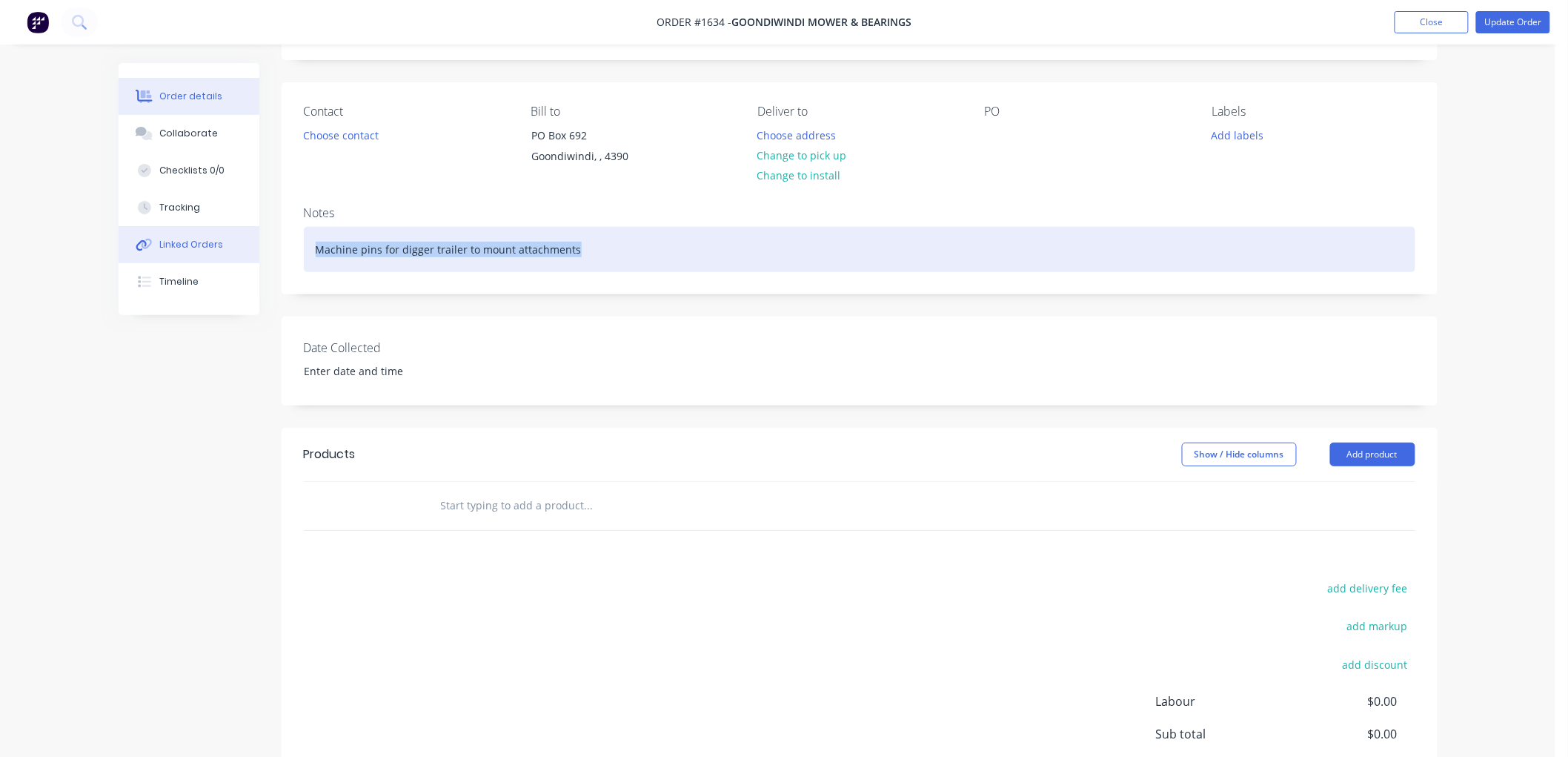
drag, startPoint x: 583, startPoint y: 249, endPoint x: 203, endPoint y: 250, distance: 380.0
click at [203, 250] on div "Order details Collaborate Checklists 0/0 Tracking Linked Orders Timeline Order …" at bounding box center [778, 445] width 1349 height 928
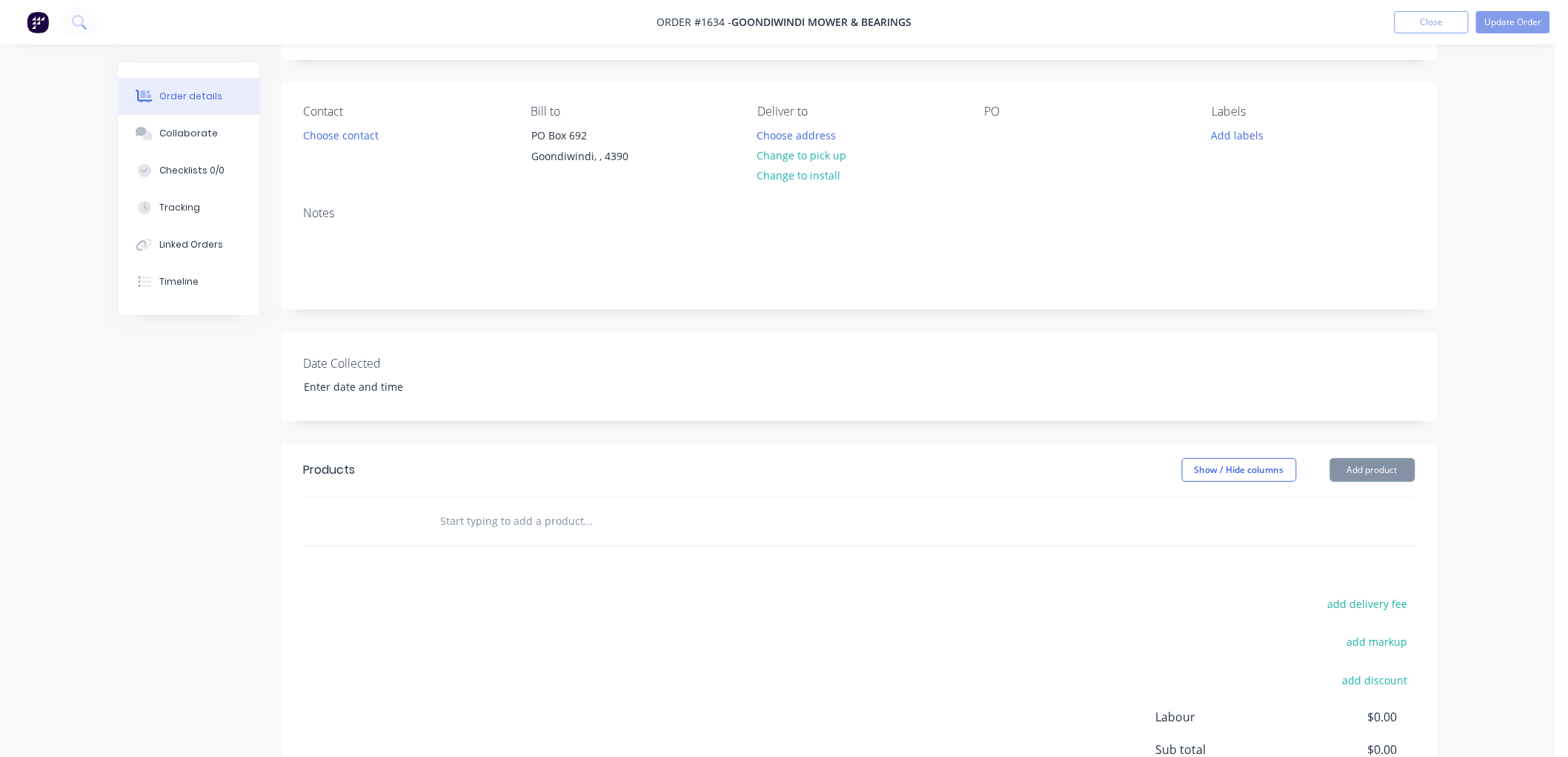
click at [491, 518] on input "text" at bounding box center [588, 520] width 296 height 29
paste input "Machine pins for digger trailer to mount attachments"
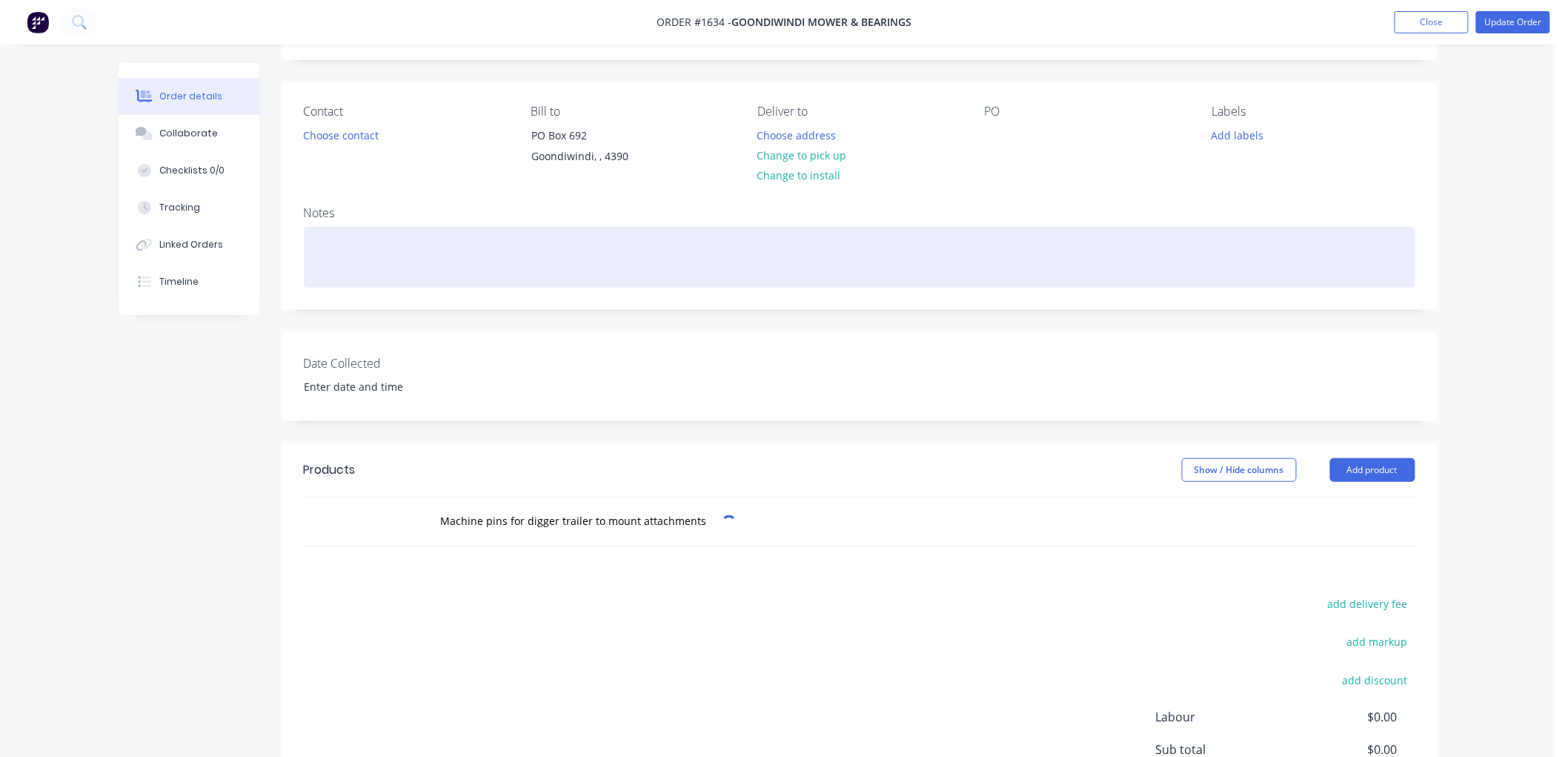
click at [363, 235] on div at bounding box center [860, 257] width 1111 height 61
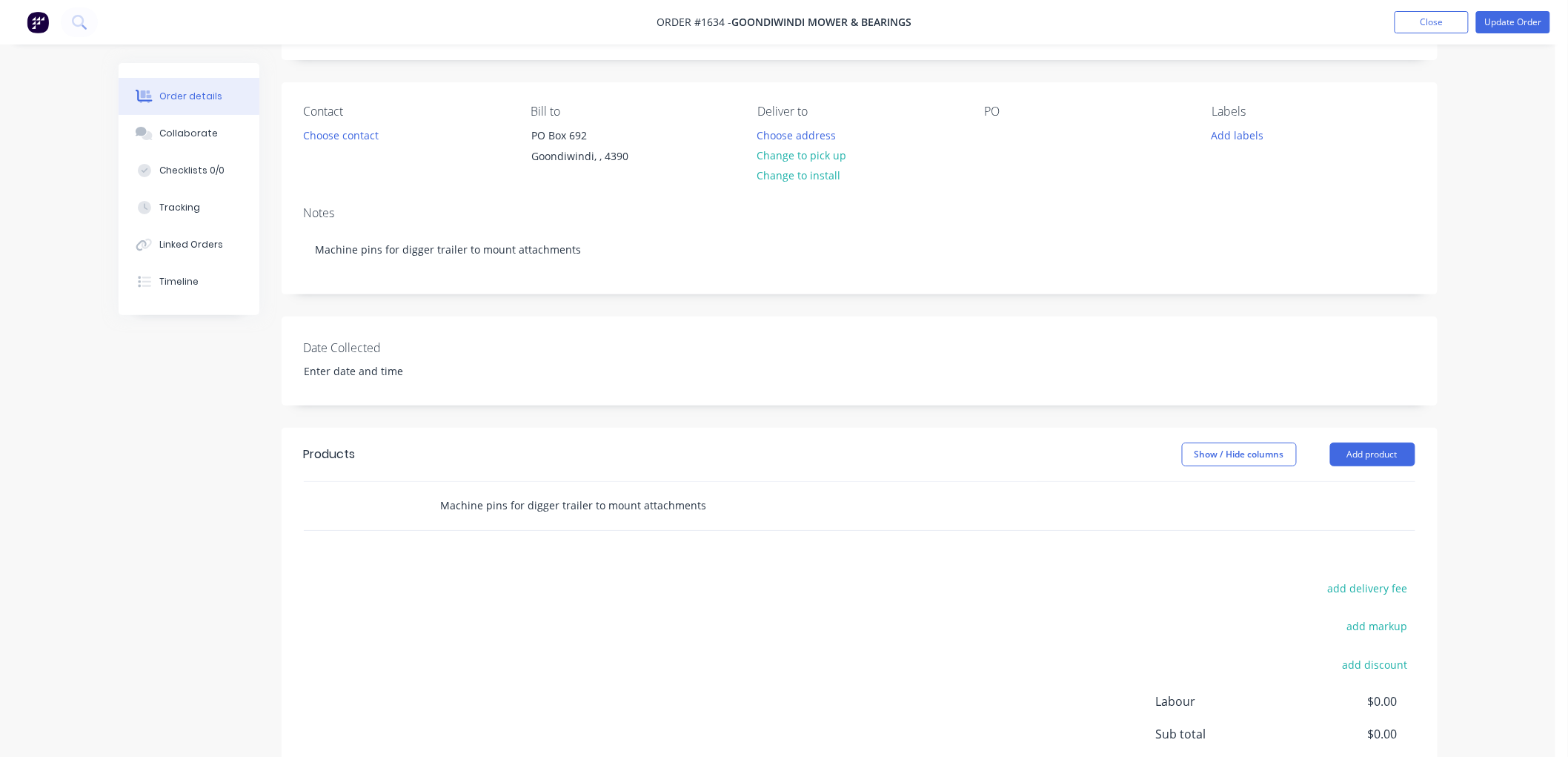
drag, startPoint x: 572, startPoint y: 531, endPoint x: 703, endPoint y: 516, distance: 131.9
click at [589, 520] on input "Machine pins for digger trailer to mount attachments" at bounding box center [588, 505] width 296 height 29
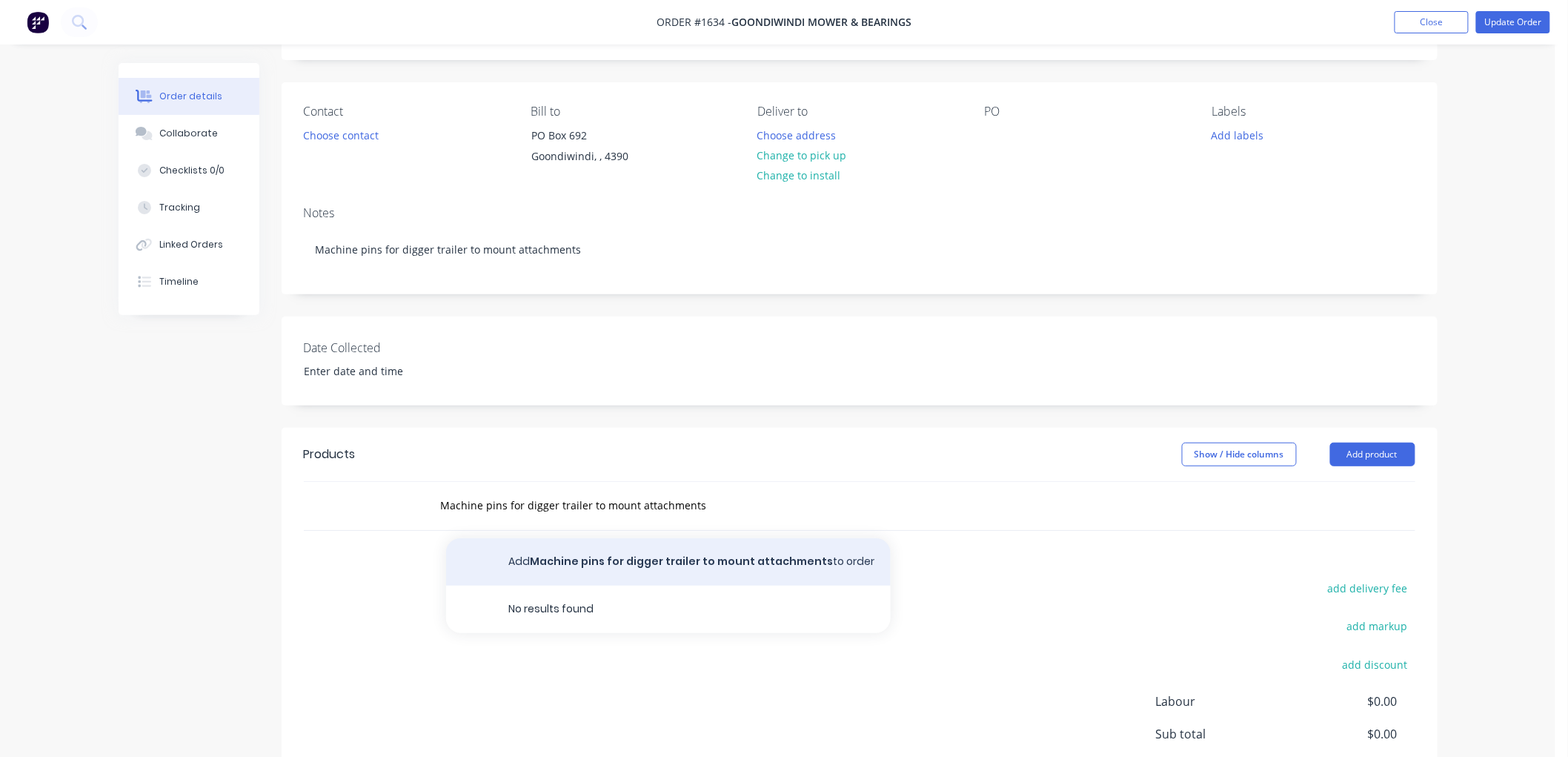
click at [569, 576] on button "Add Machine pins for digger trailer to mount attachments to order" at bounding box center [669, 561] width 444 height 47
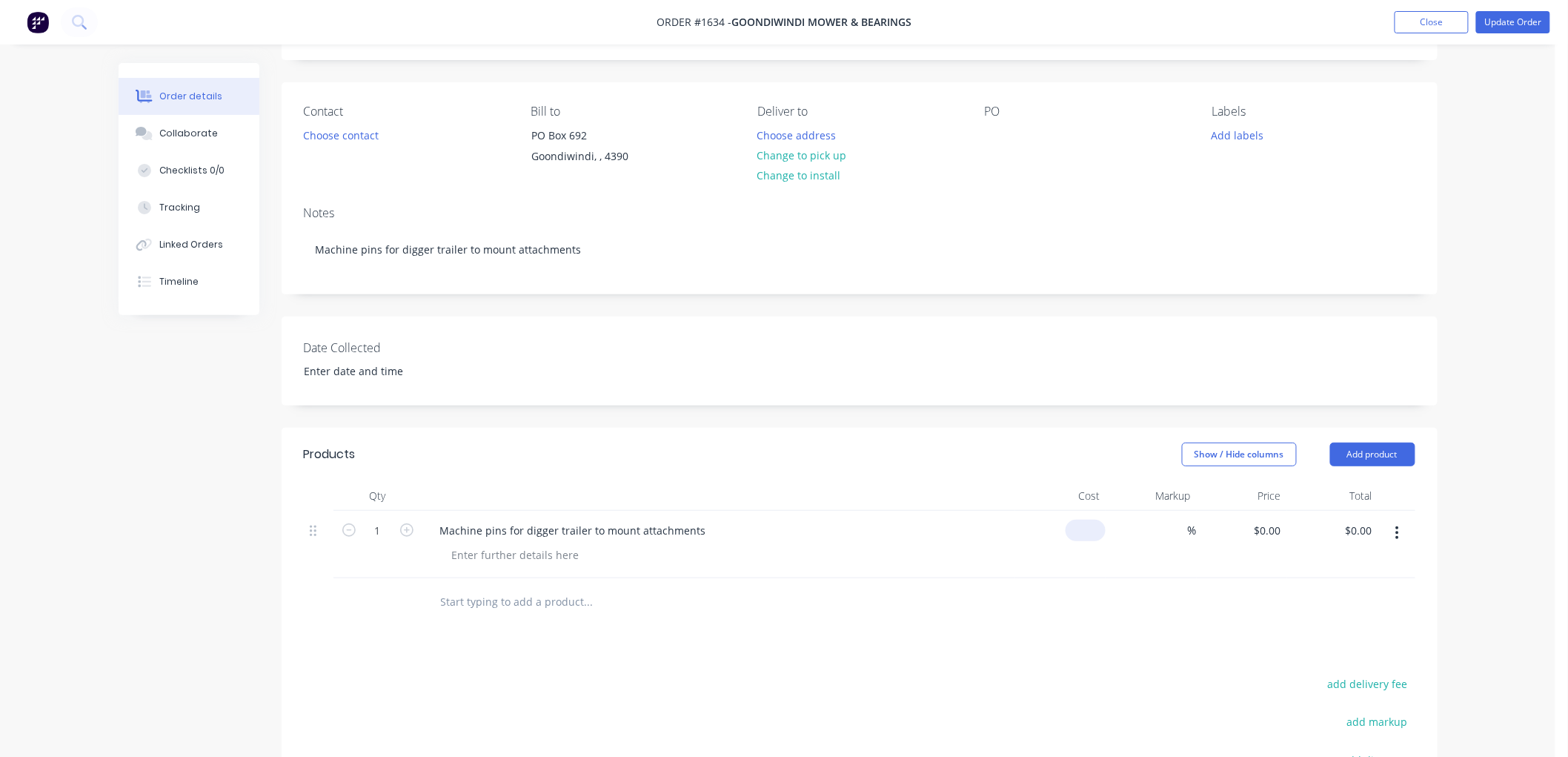
click at [1078, 541] on div "$0.00" at bounding box center [1061, 544] width 91 height 67
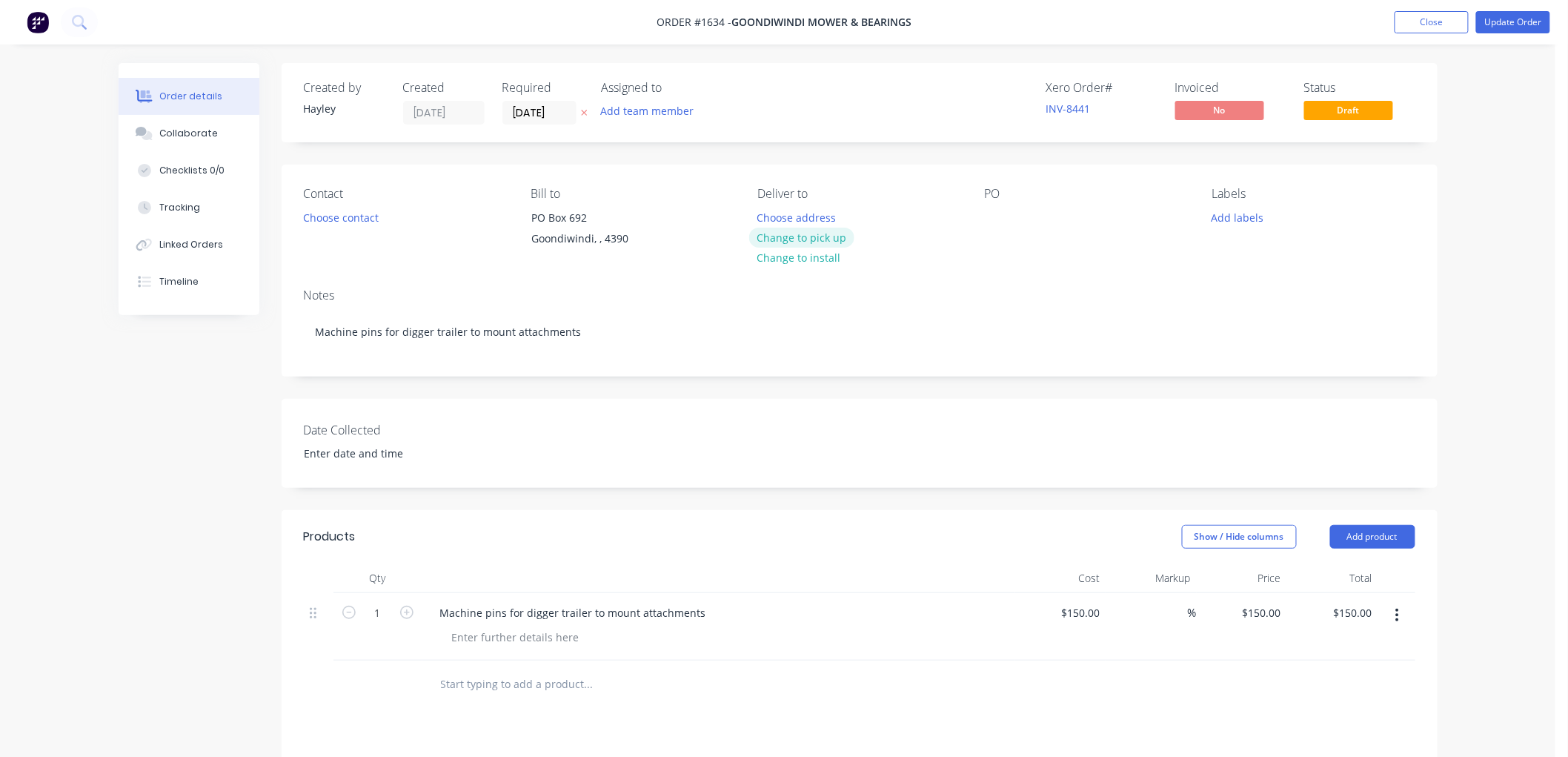
click at [803, 235] on button "Change to pick up" at bounding box center [802, 237] width 105 height 20
click at [315, 218] on button "Choose contact" at bounding box center [341, 217] width 91 height 20
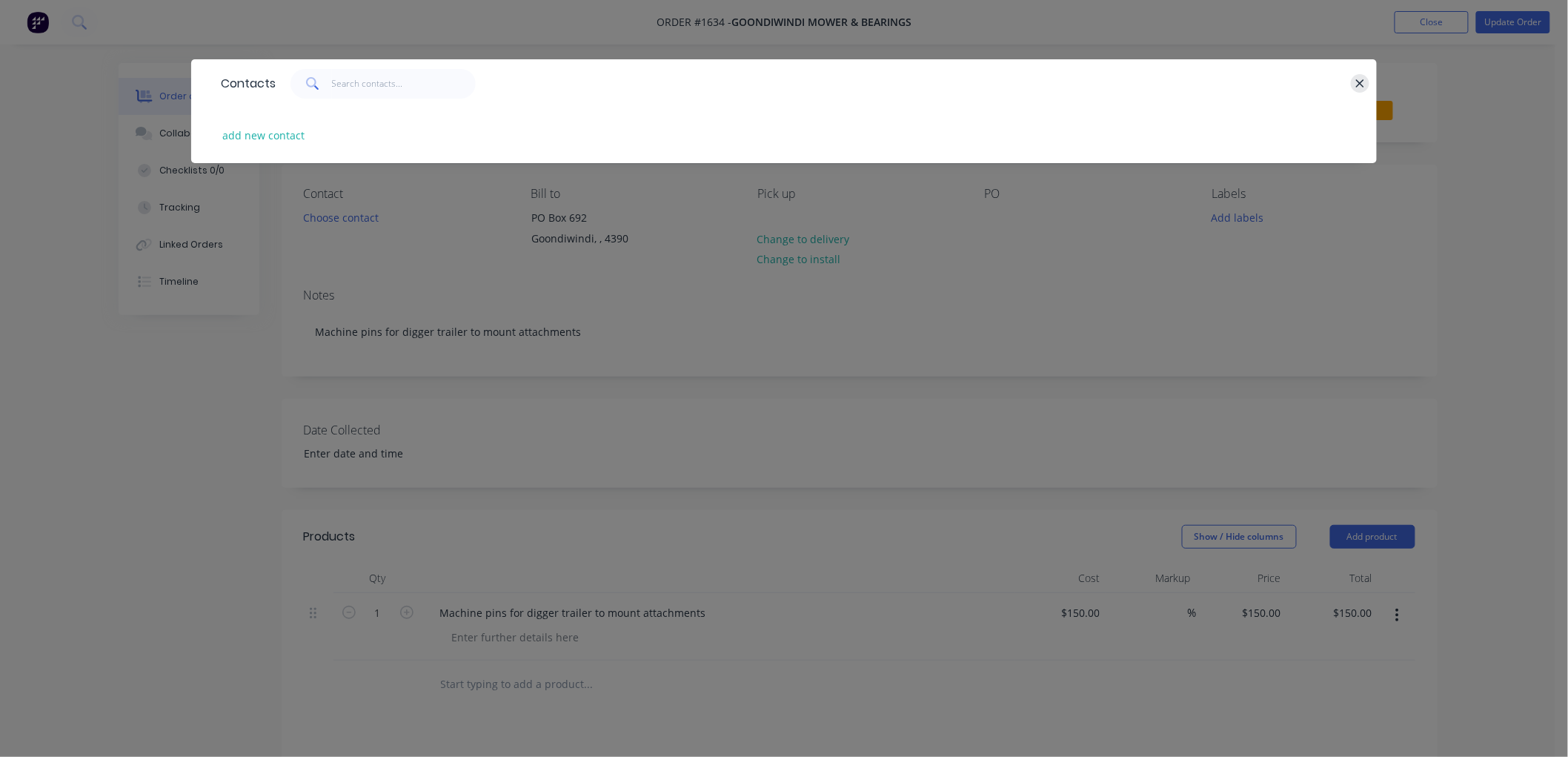
click at [1358, 79] on icon "button" at bounding box center [1360, 84] width 9 height 13
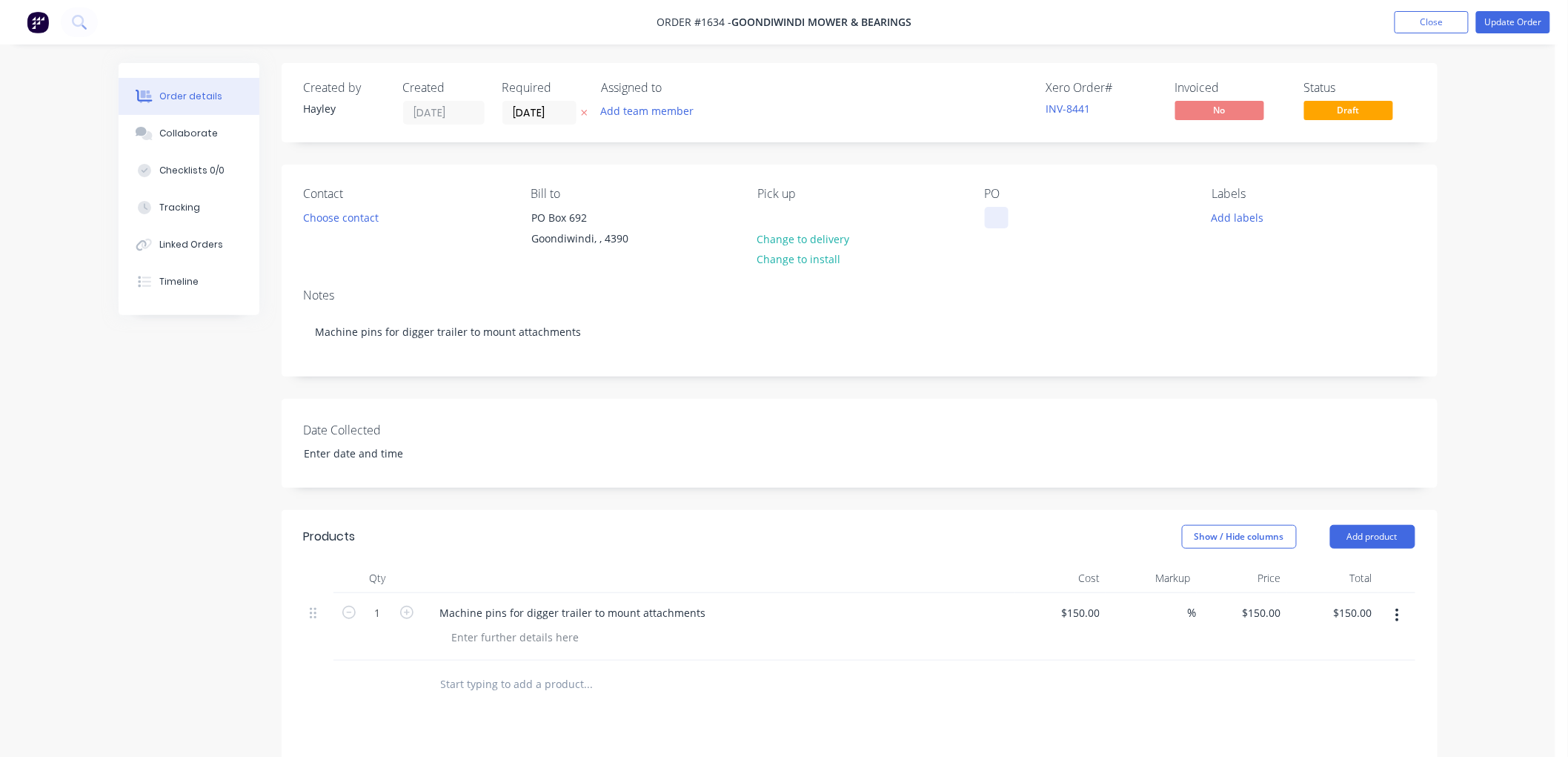
click at [998, 217] on div at bounding box center [996, 218] width 24 height 22
click at [1516, 20] on button "Update Order" at bounding box center [1513, 22] width 74 height 22
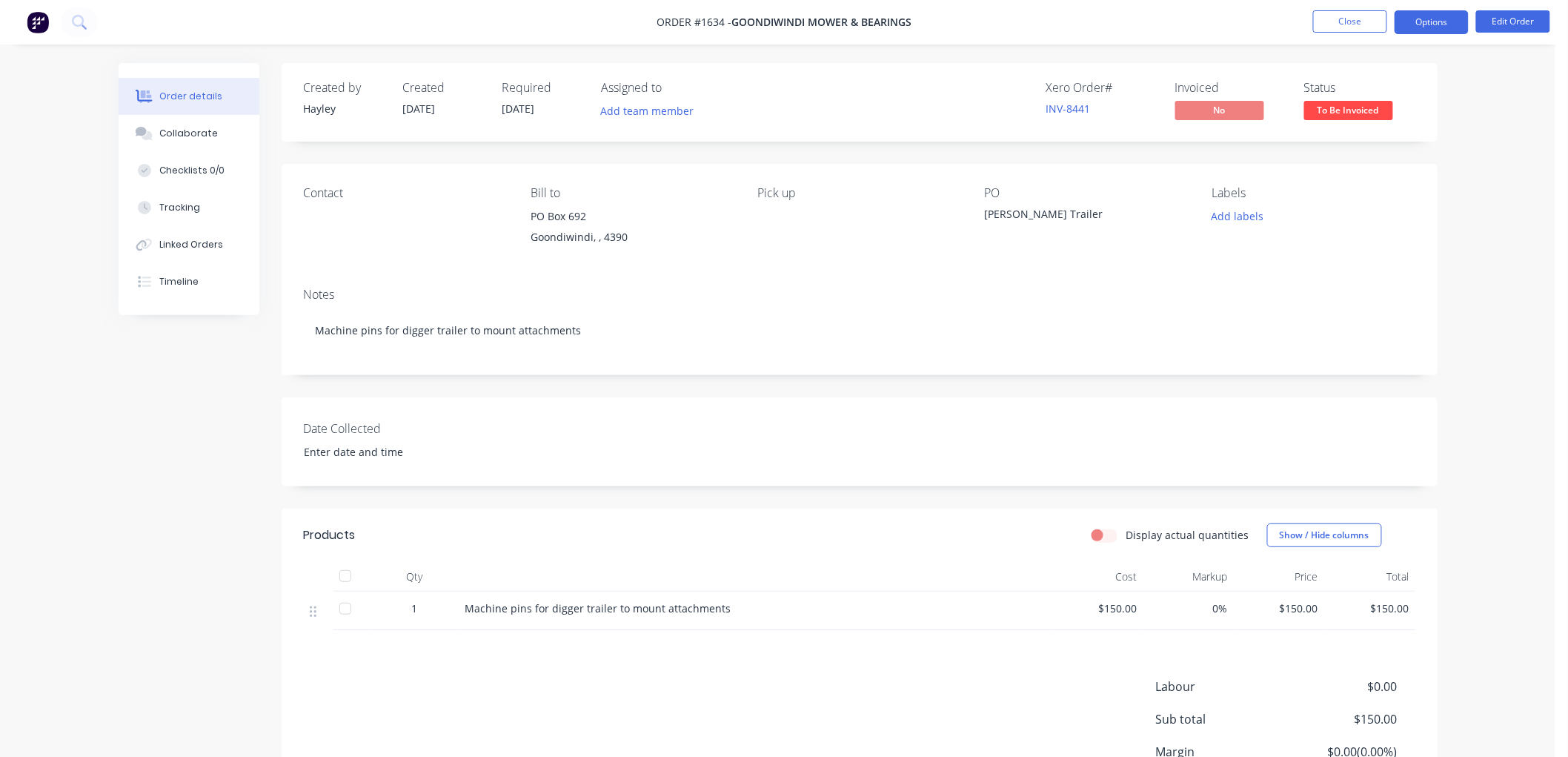
click at [1436, 29] on button "Options" at bounding box center [1432, 22] width 74 height 24
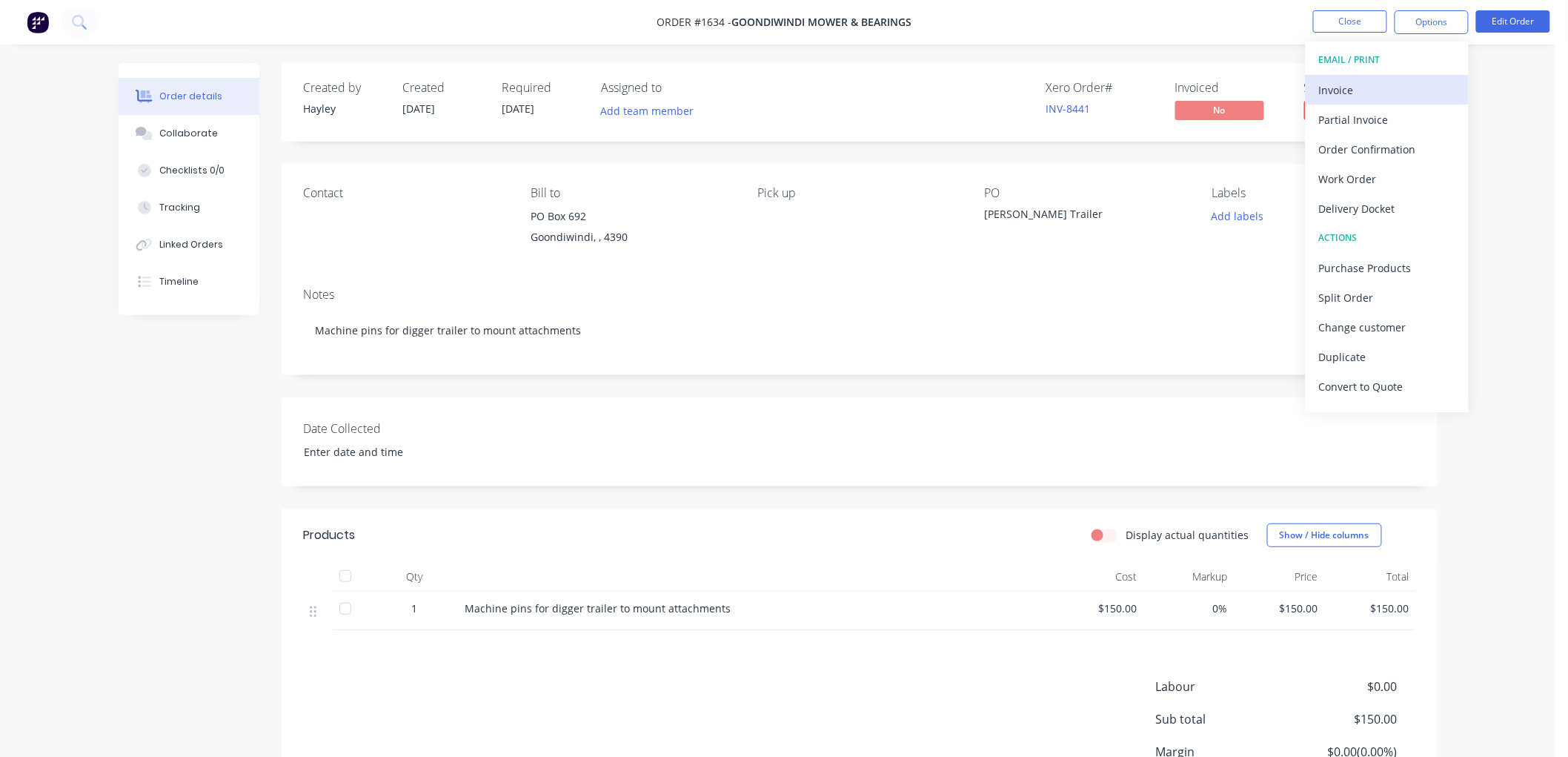
click at [1381, 85] on div "Invoice" at bounding box center [1388, 89] width 137 height 22
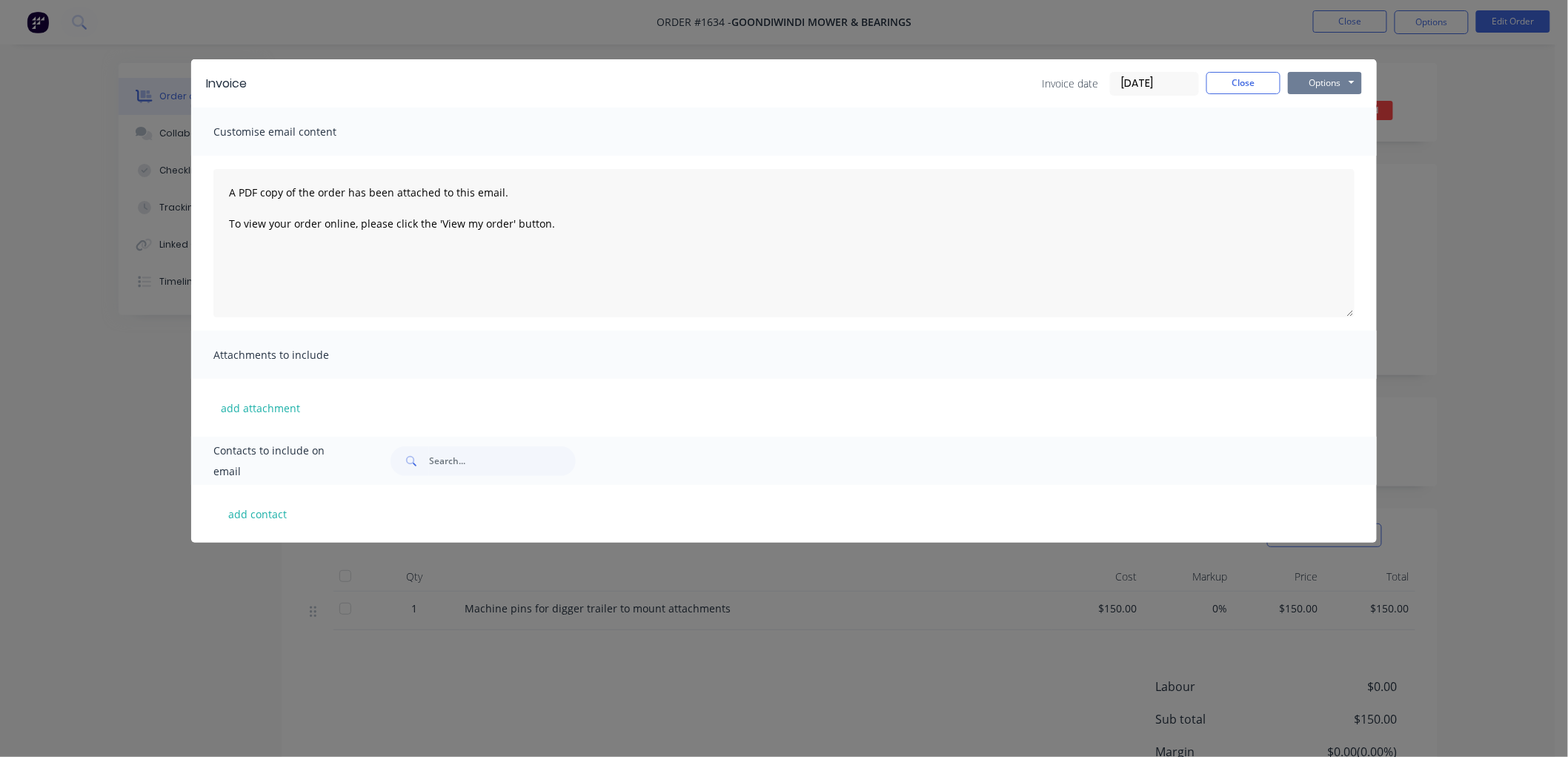
click at [1332, 91] on button "Options" at bounding box center [1325, 83] width 74 height 22
click at [1347, 108] on button "Preview" at bounding box center [1335, 109] width 95 height 25
click at [262, 505] on button "add contact" at bounding box center [258, 513] width 89 height 22
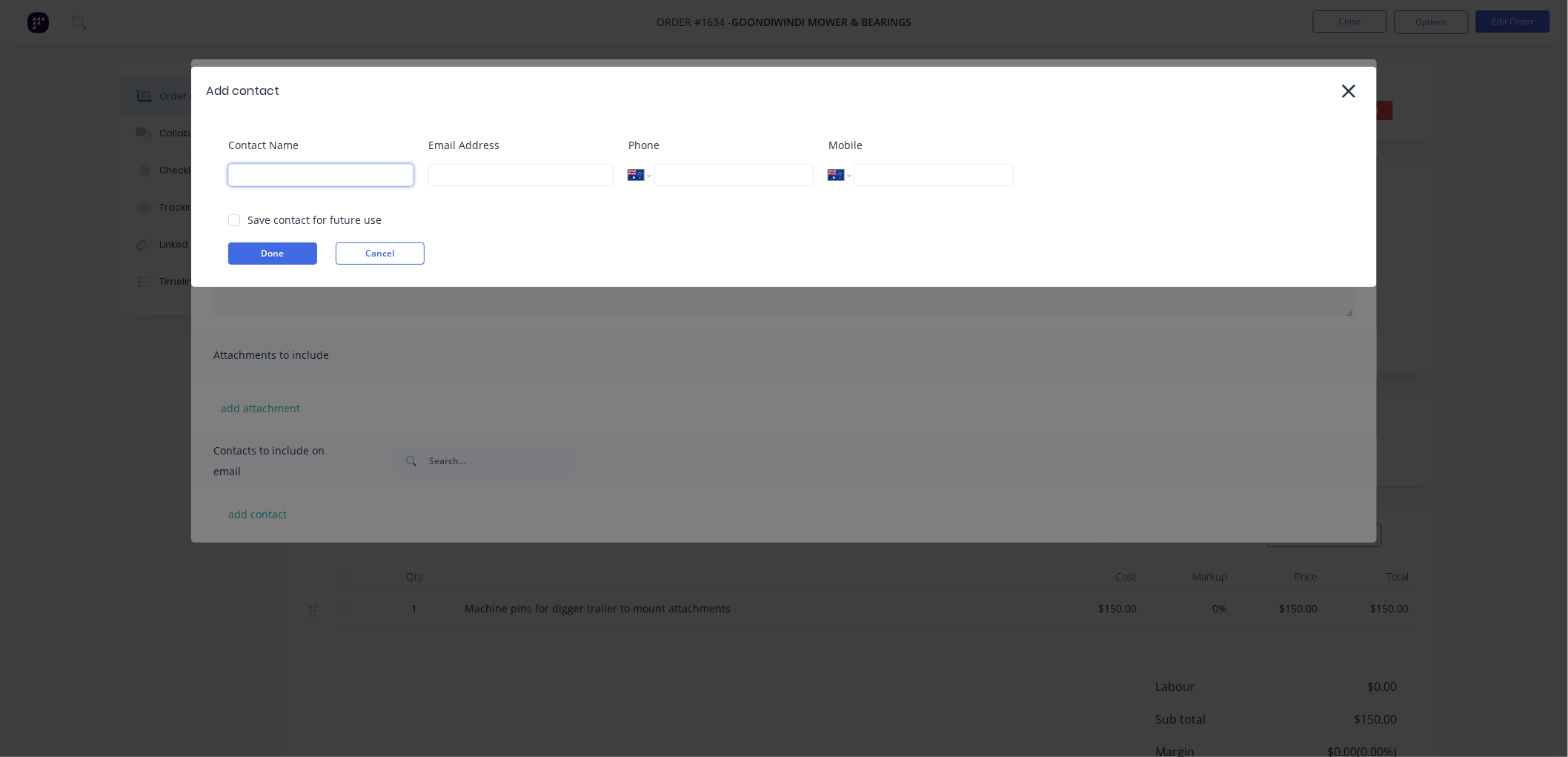
click at [349, 179] on input at bounding box center [320, 174] width 185 height 22
click at [262, 251] on button "Done" at bounding box center [273, 253] width 89 height 22
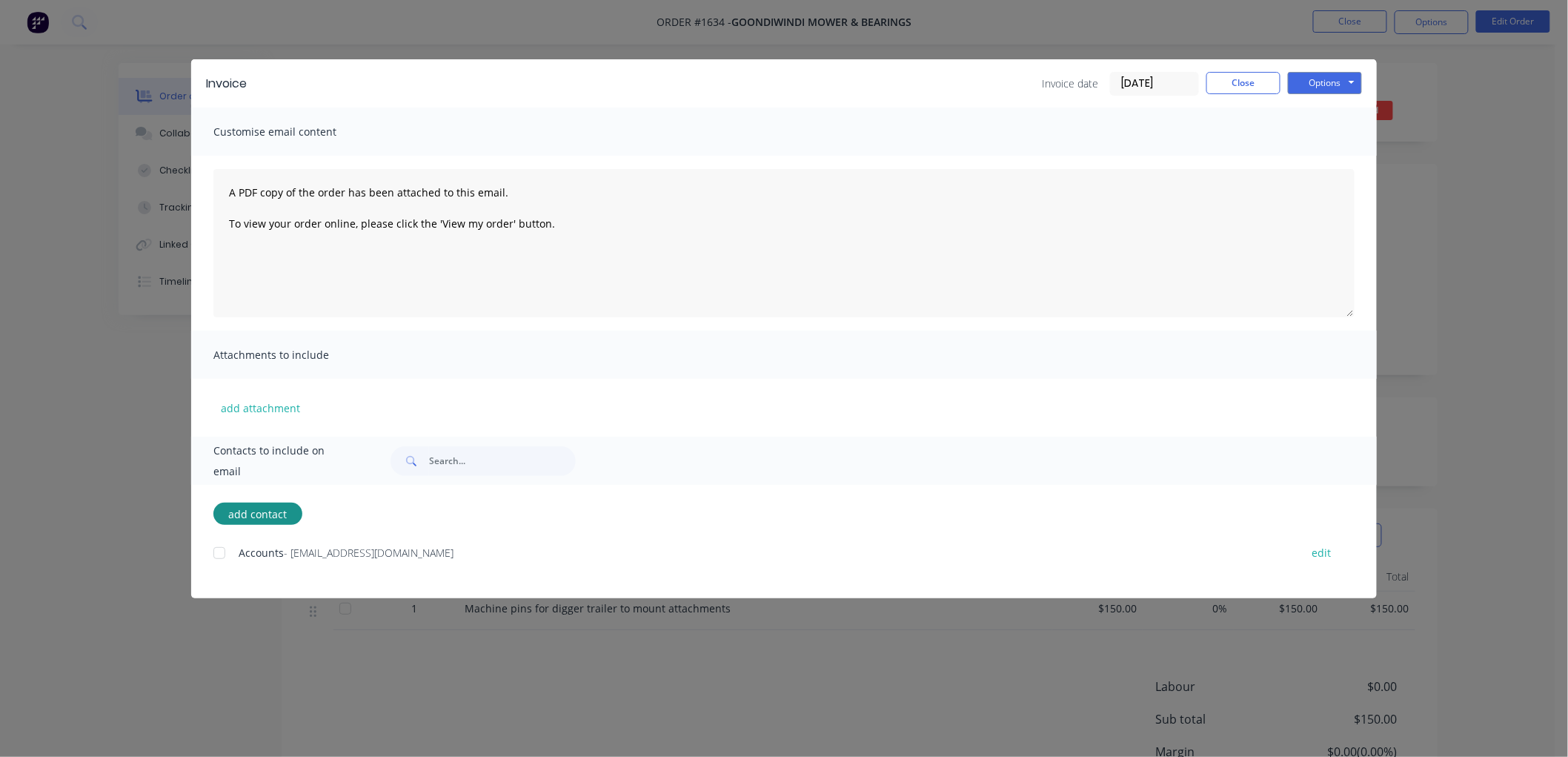
click at [217, 557] on div at bounding box center [218, 552] width 29 height 29
click at [1324, 0] on html "Order #1634 - Goondiwindi Mower & Bearings Close Options Edit Order Order detai…" at bounding box center [784, 446] width 1568 height 894
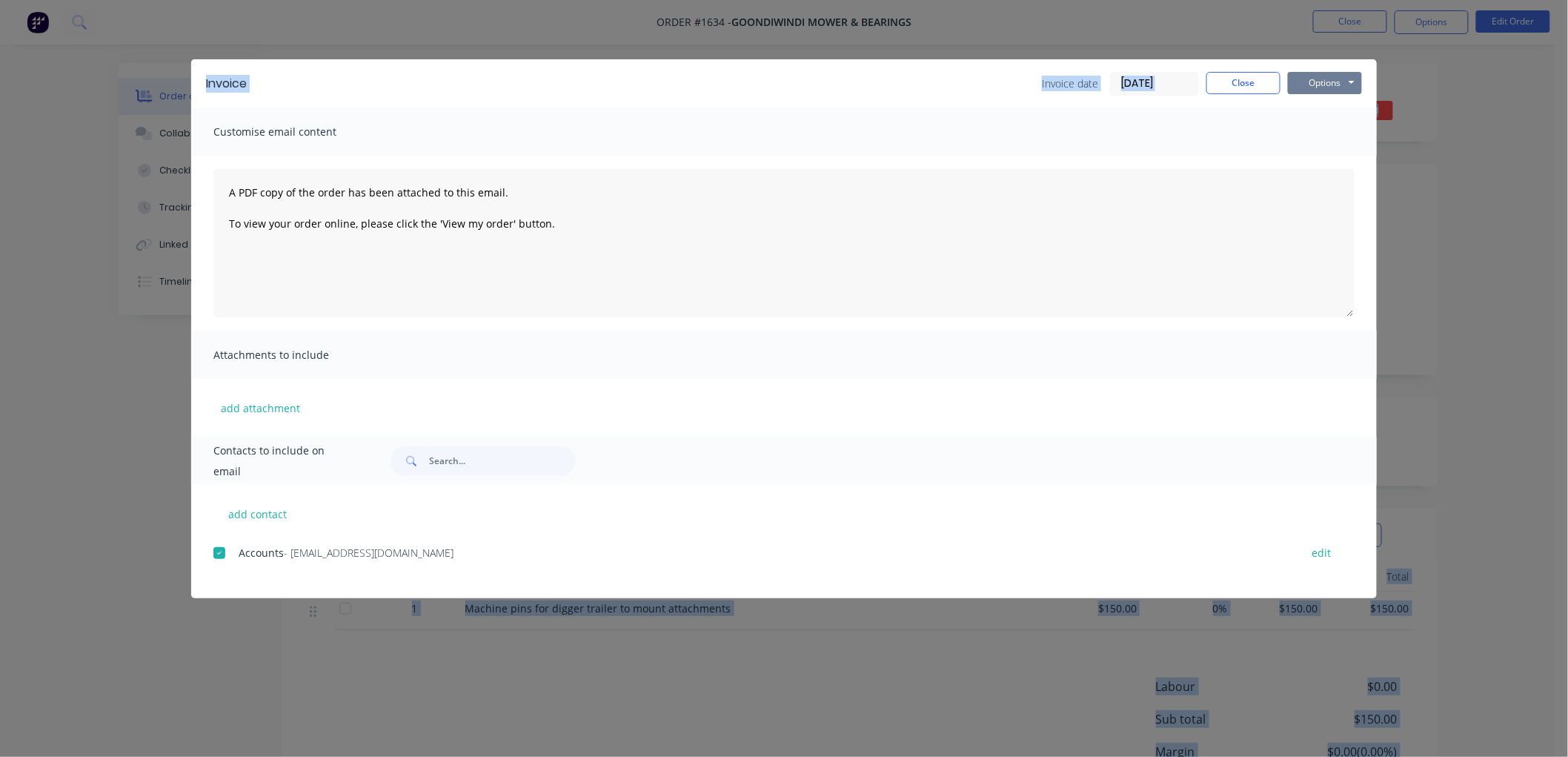
click at [1328, 80] on button "Options" at bounding box center [1325, 83] width 74 height 22
click at [1331, 153] on button "Email" at bounding box center [1335, 159] width 95 height 25
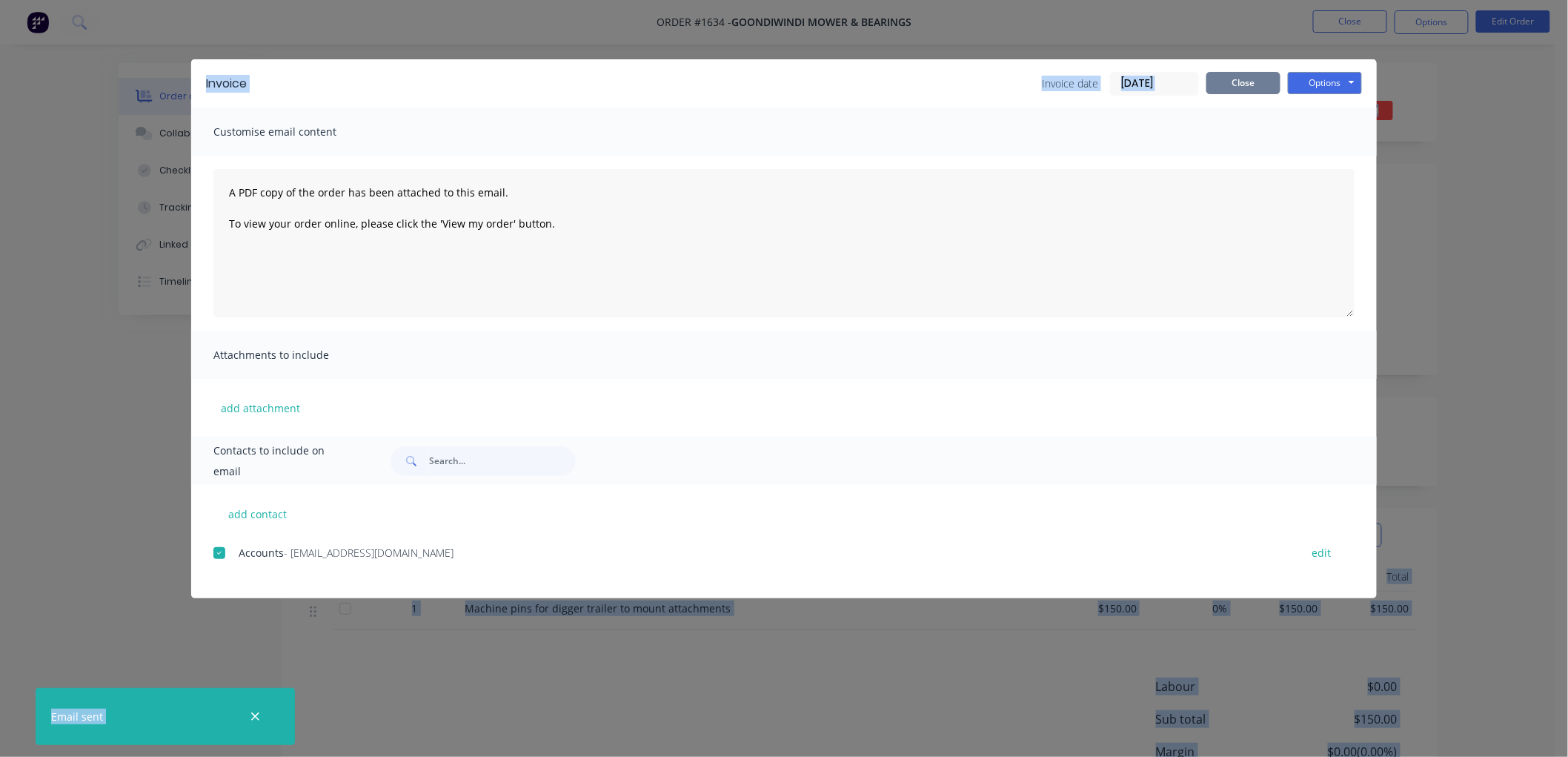
click at [1250, 83] on button "Close" at bounding box center [1243, 83] width 74 height 22
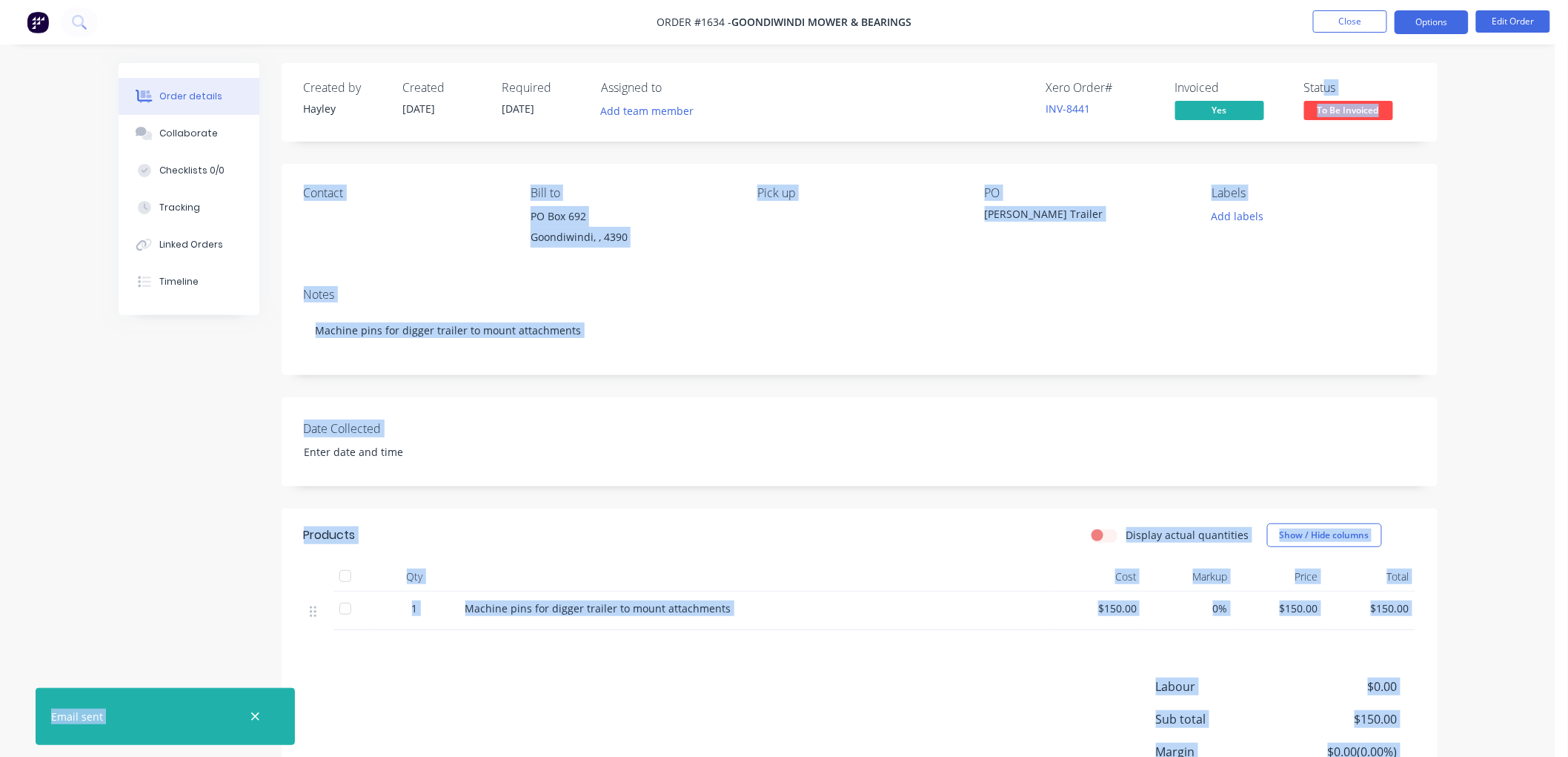
click at [1426, 19] on button "Options" at bounding box center [1432, 22] width 74 height 24
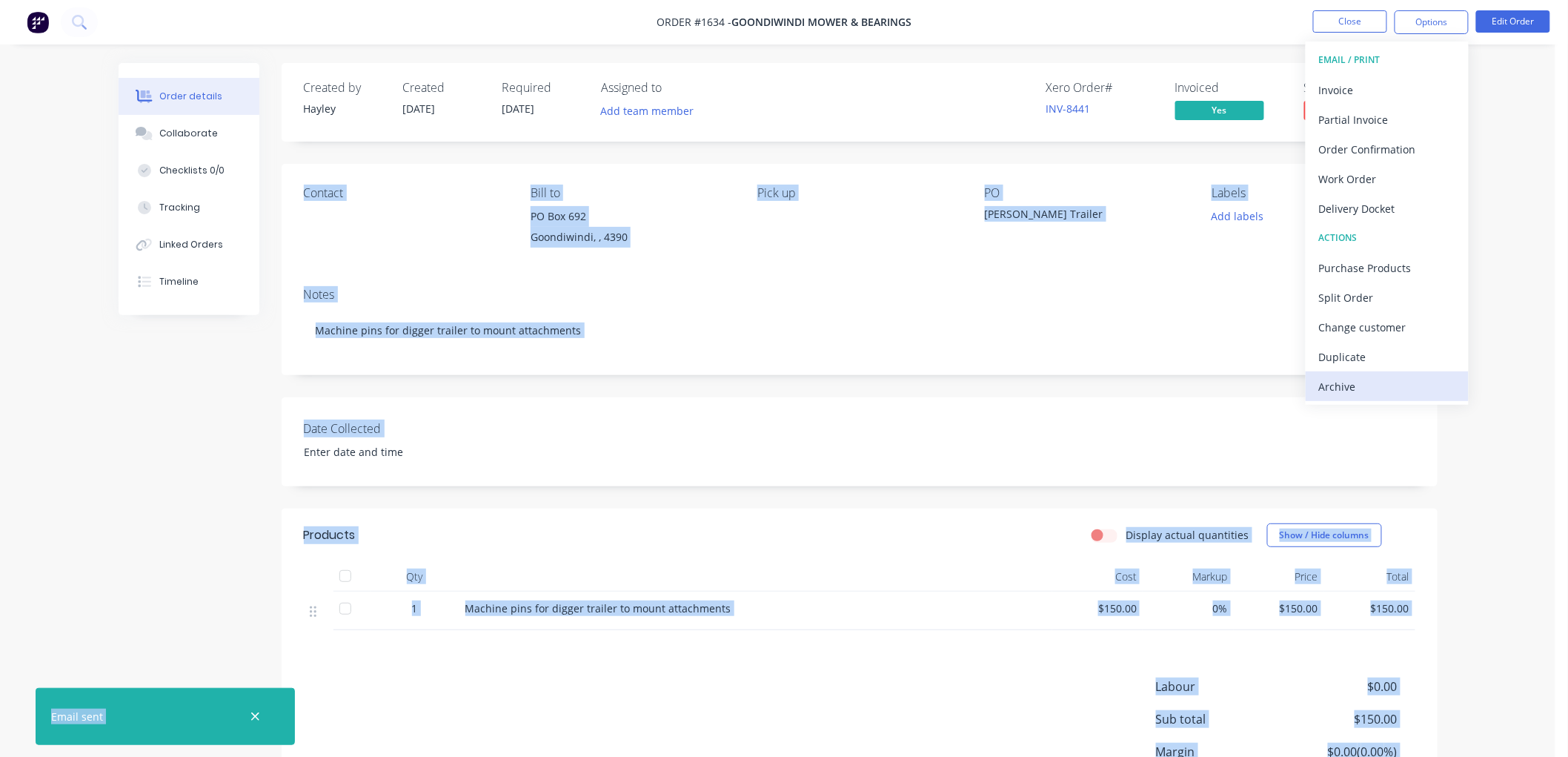
click at [1359, 380] on div "Archive" at bounding box center [1388, 387] width 137 height 22
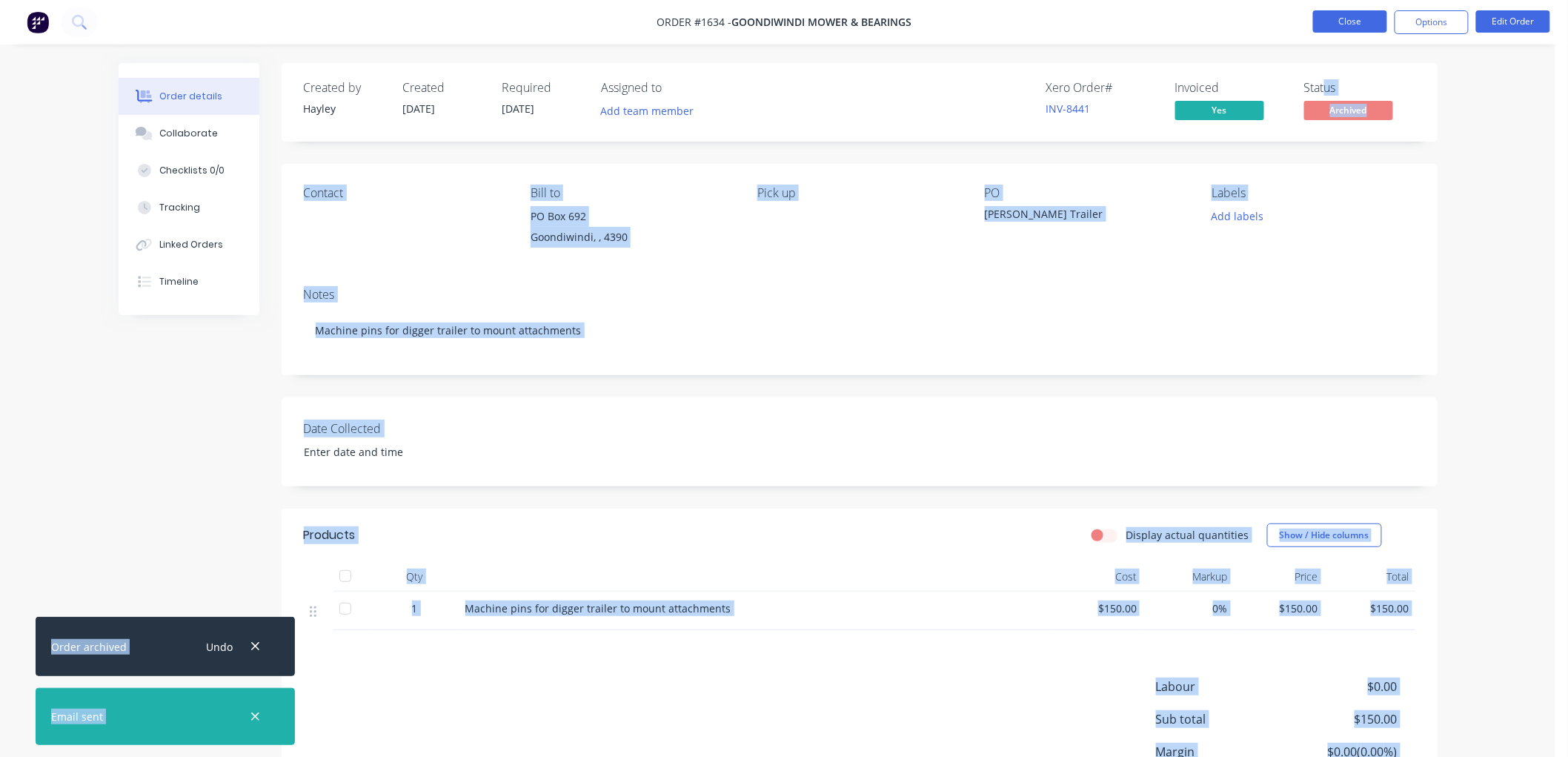
click at [1365, 17] on button "Close" at bounding box center [1351, 21] width 74 height 22
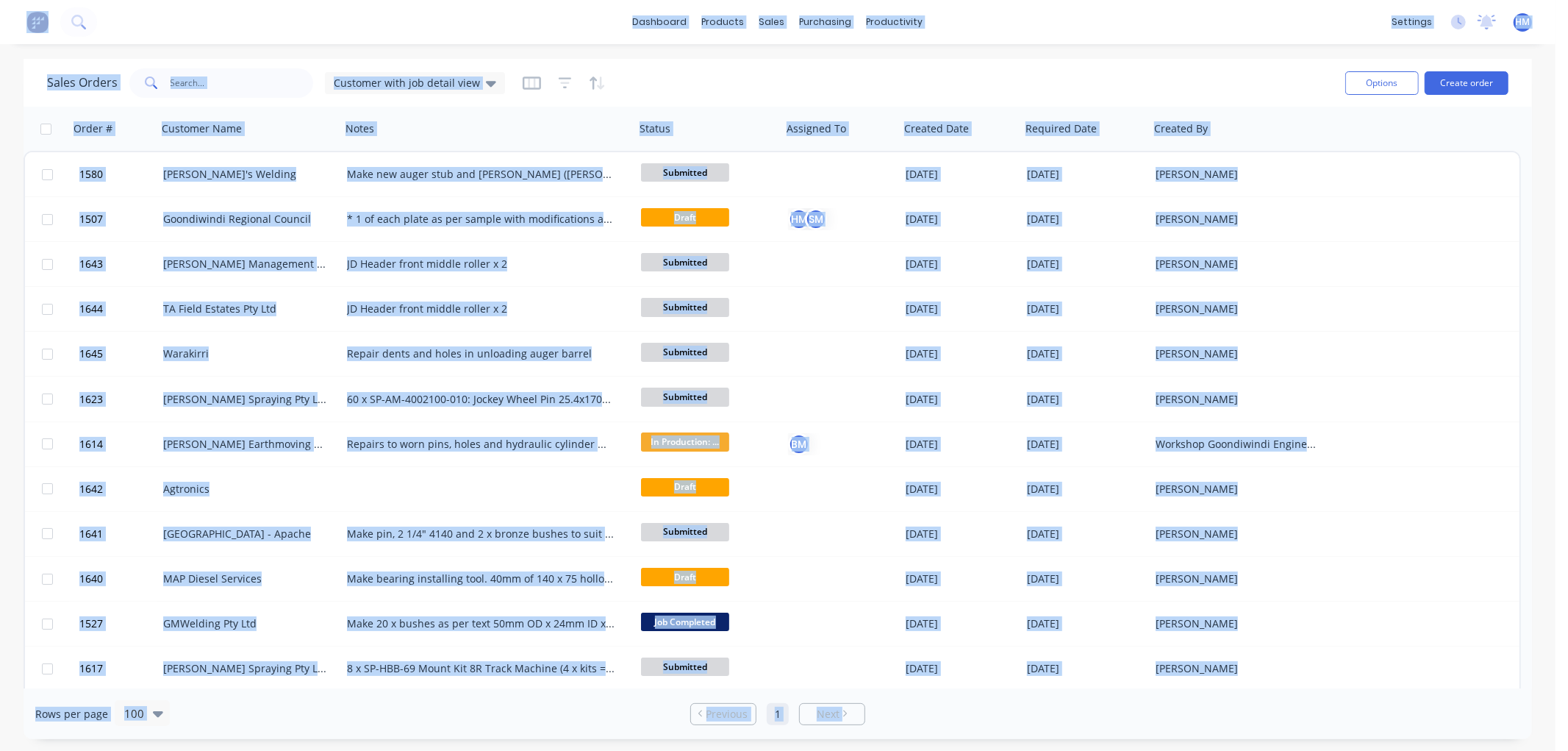
click at [1193, 70] on div "Sales Orders Customer with job detail view" at bounding box center [691, 83] width 1287 height 36
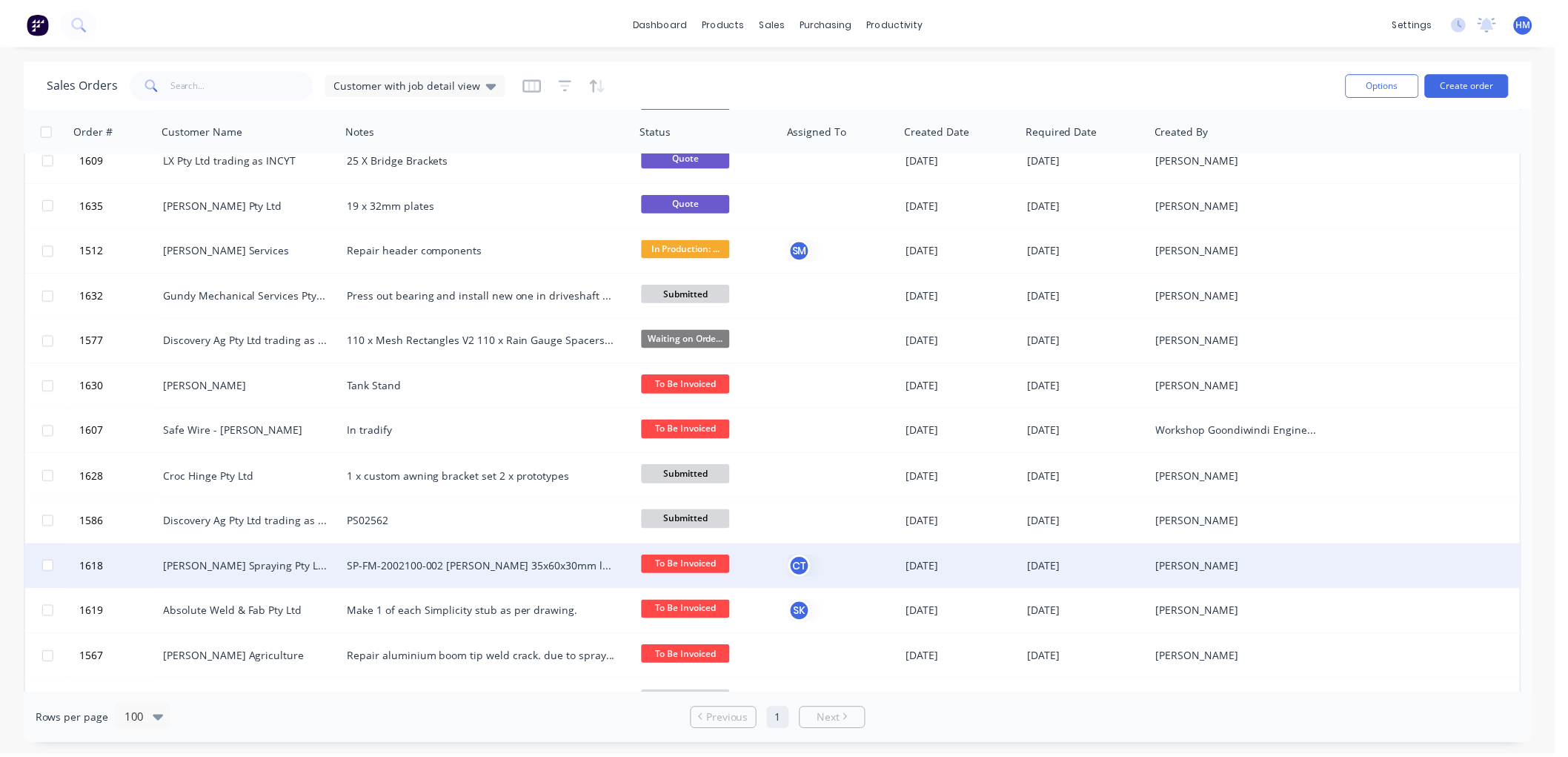
scroll to position [823, 0]
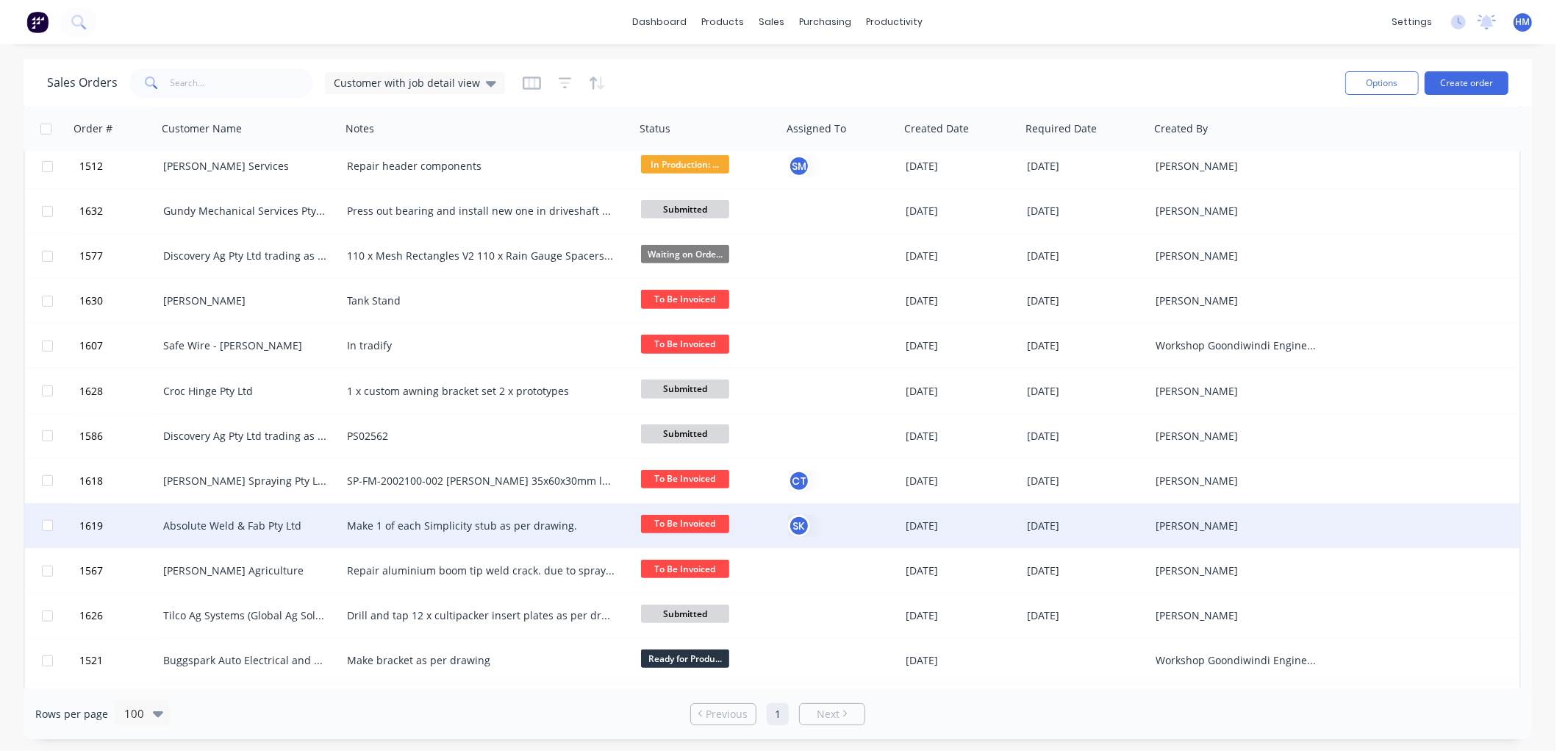
click at [233, 524] on div "Absolute Weld & Fab Pty Ltd" at bounding box center [244, 526] width 163 height 15
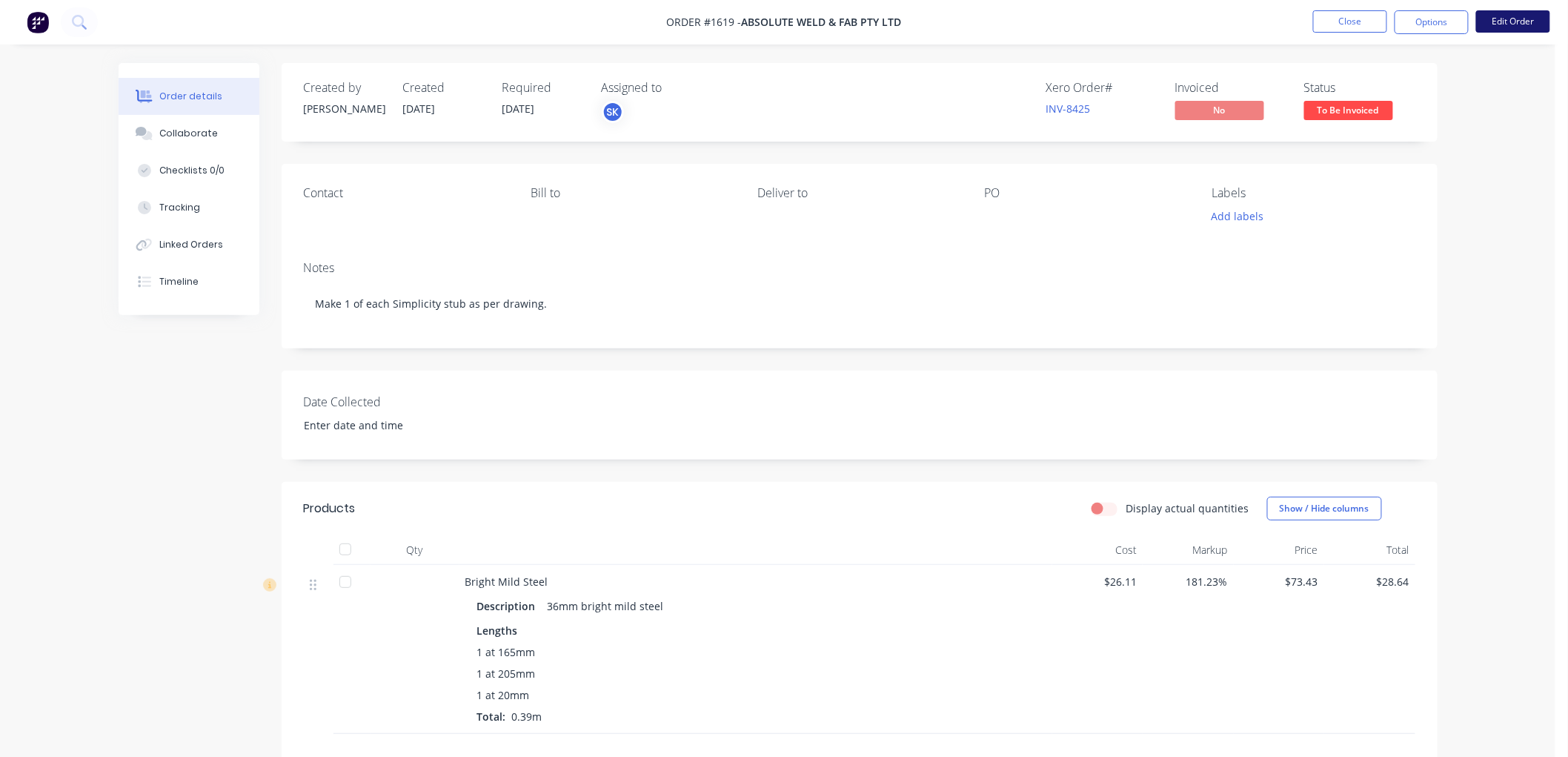
click at [1525, 18] on button "Edit Order" at bounding box center [1513, 21] width 74 height 22
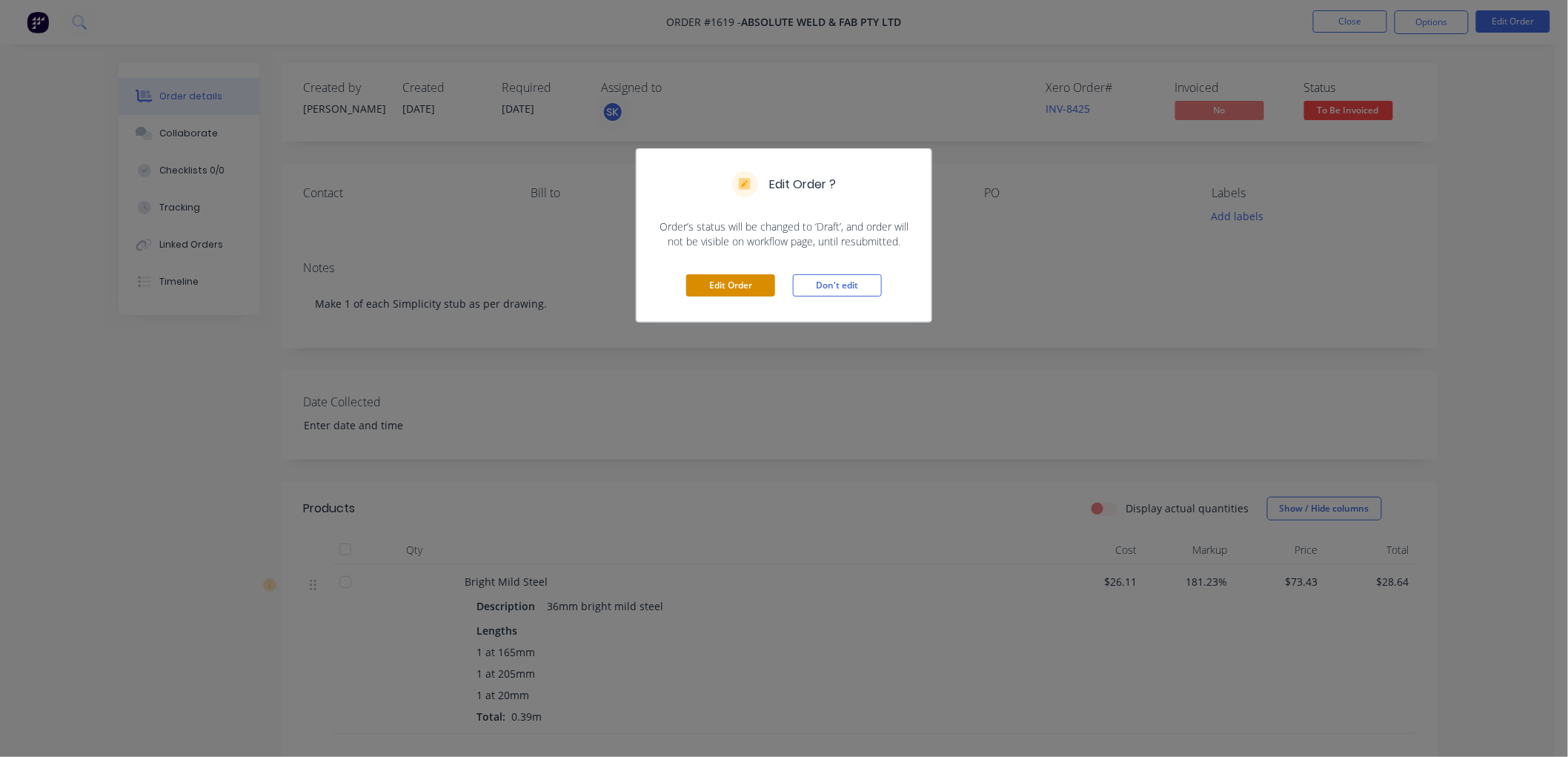
click at [749, 289] on button "Edit Order" at bounding box center [731, 285] width 89 height 22
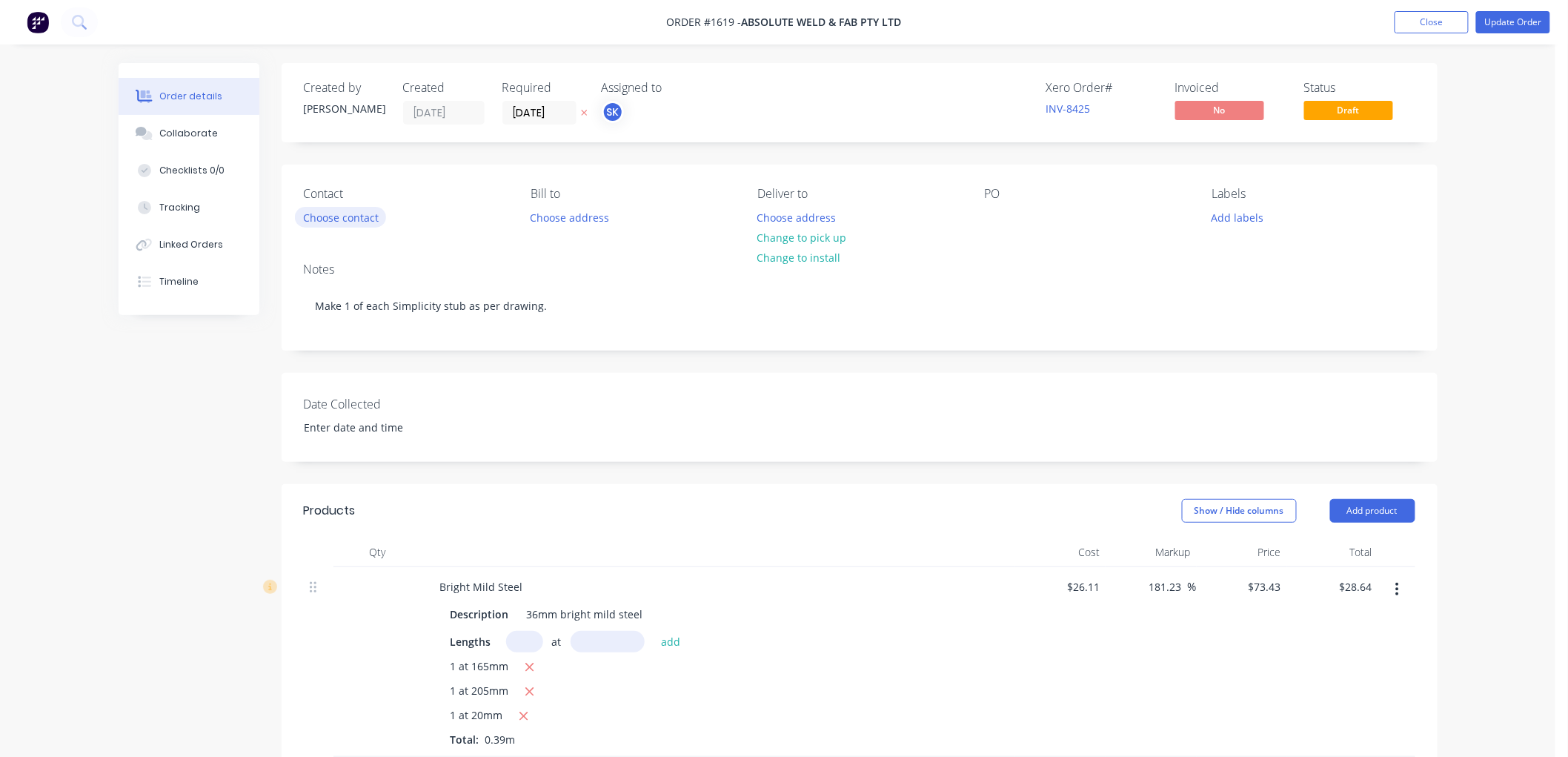
click at [324, 224] on button "Choose contact" at bounding box center [341, 217] width 91 height 20
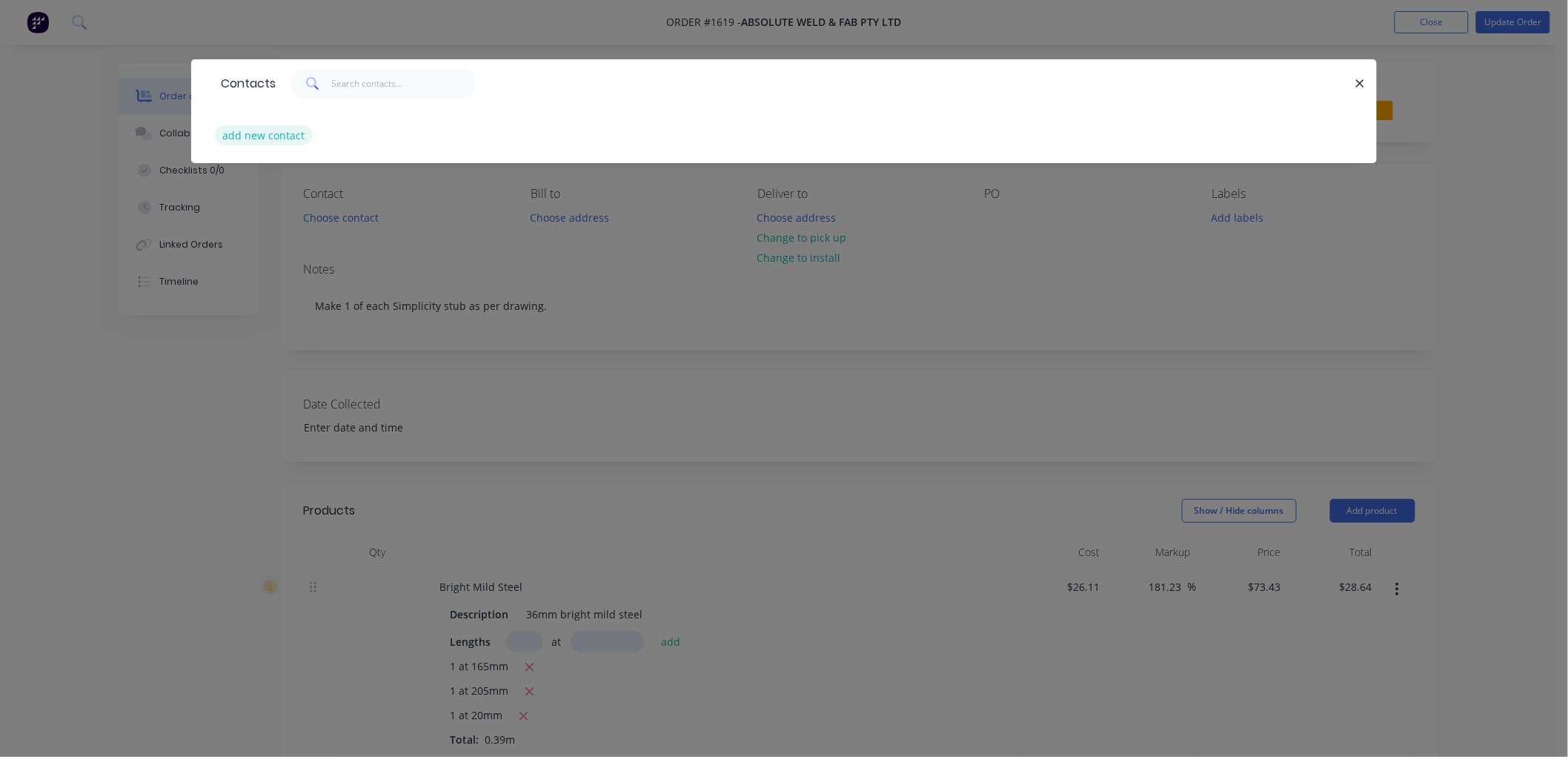
click at [252, 138] on button "add new contact" at bounding box center [263, 135] width 98 height 20
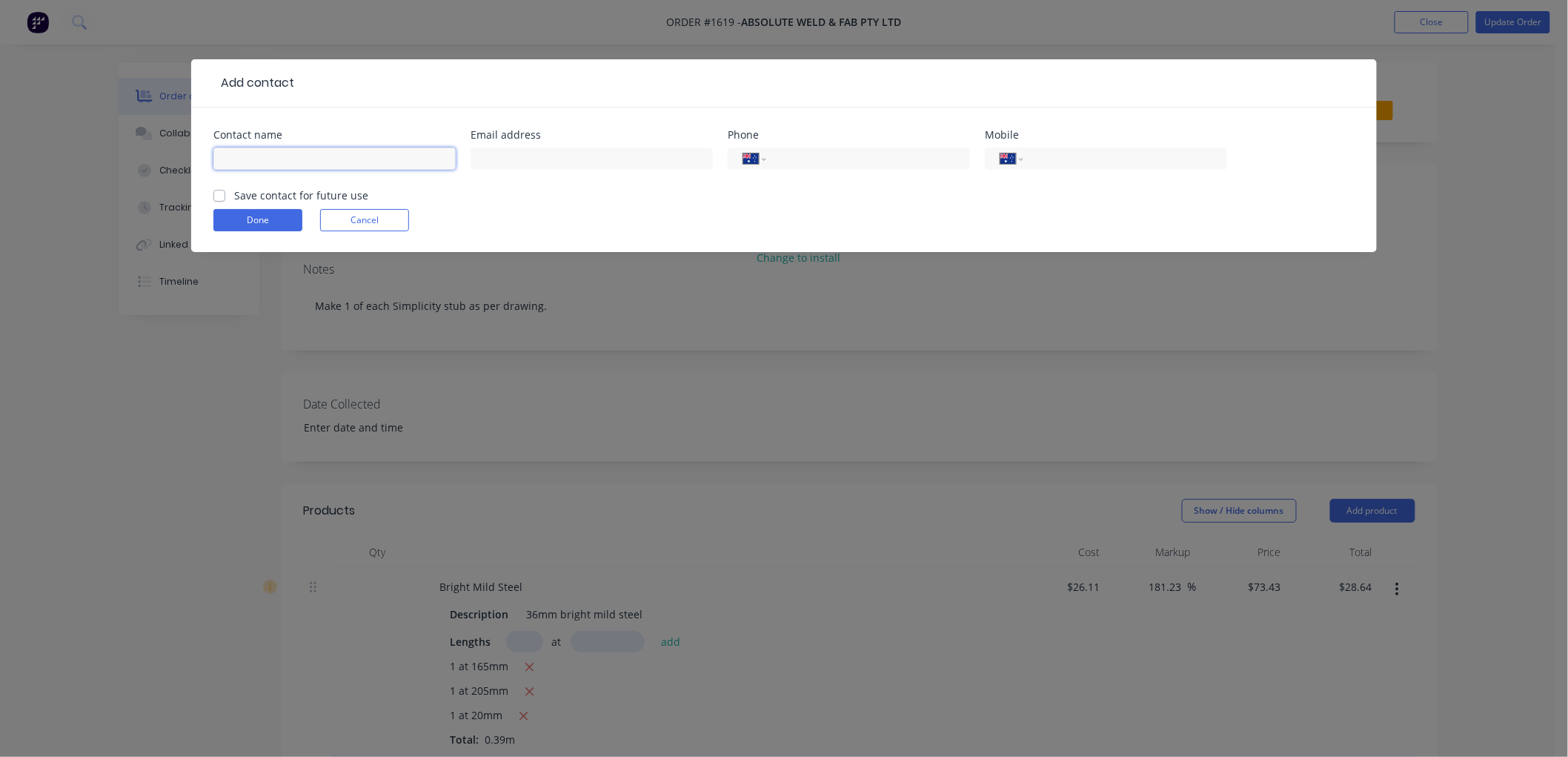
click at [238, 149] on input "text" at bounding box center [334, 158] width 242 height 22
click at [235, 194] on label "Save contact for future use" at bounding box center [301, 195] width 134 height 15
click at [217, 194] on input "Save contact for future use" at bounding box center [219, 194] width 11 height 14
drag, startPoint x: 821, startPoint y: 150, endPoint x: 976, endPoint y: 148, distance: 155.0
click at [847, 148] on div "International [GEOGRAPHIC_DATA] [GEOGRAPHIC_DATA] [GEOGRAPHIC_DATA] [GEOGRAPHIC…" at bounding box center [848, 158] width 242 height 22
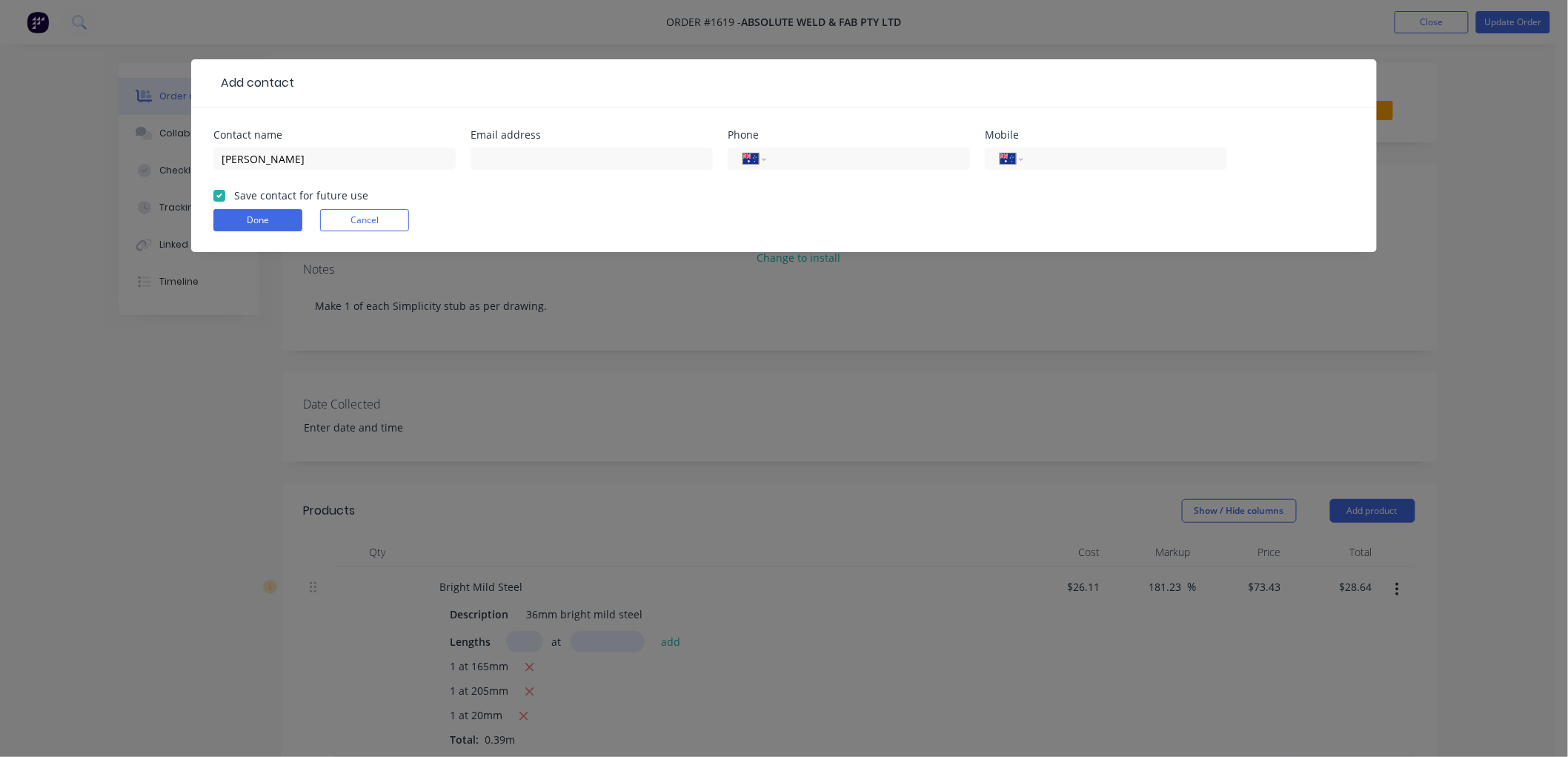
click at [1065, 144] on div "International [GEOGRAPHIC_DATA] [GEOGRAPHIC_DATA] [GEOGRAPHIC_DATA] [GEOGRAPHIC…" at bounding box center [1105, 165] width 242 height 44
click at [1081, 153] on input "tel" at bounding box center [1123, 159] width 178 height 17
click at [527, 156] on input "text" at bounding box center [591, 158] width 242 height 22
click at [246, 217] on button "Done" at bounding box center [258, 219] width 89 height 22
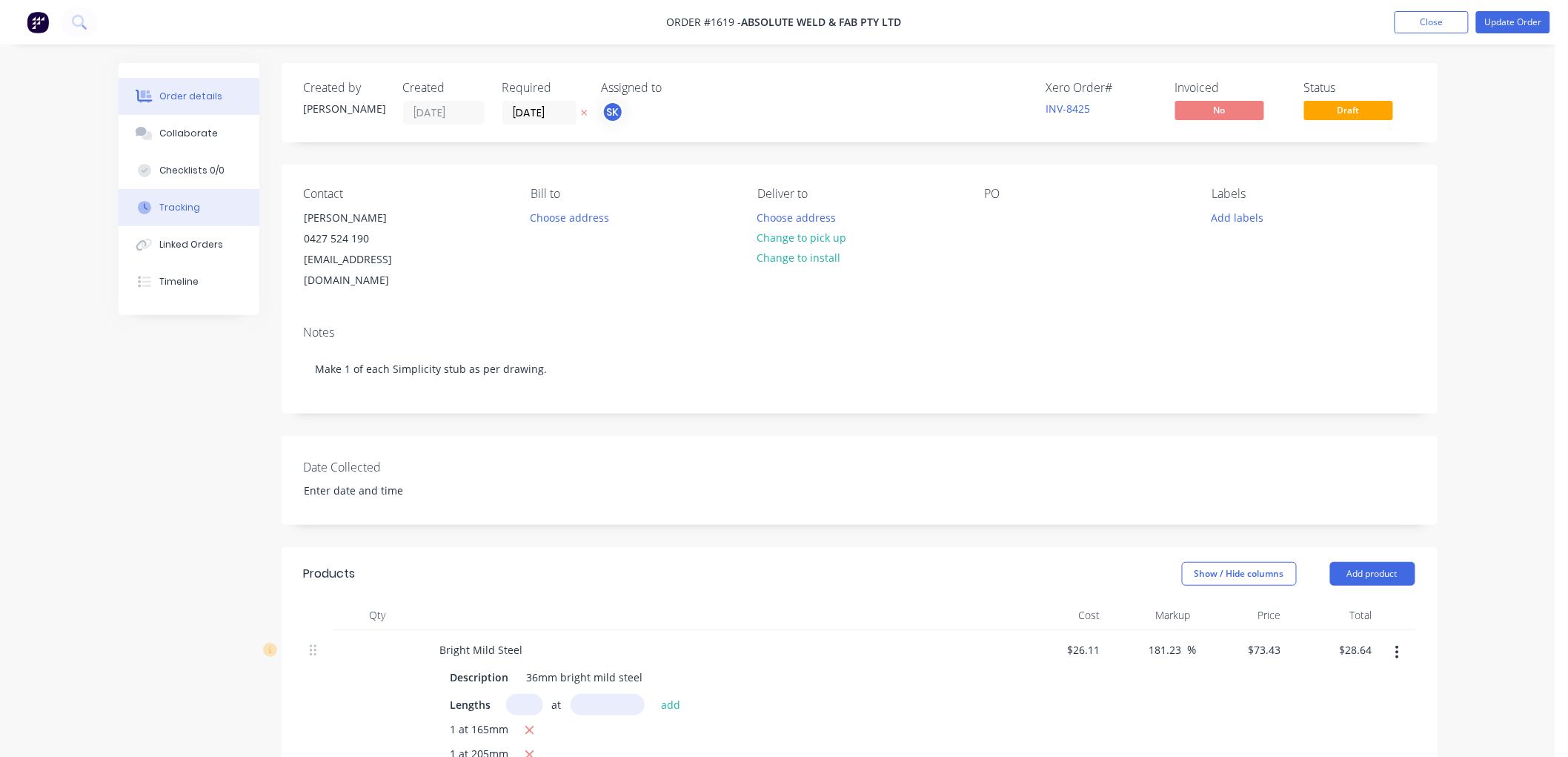
click at [209, 216] on button "Tracking" at bounding box center [189, 207] width 141 height 37
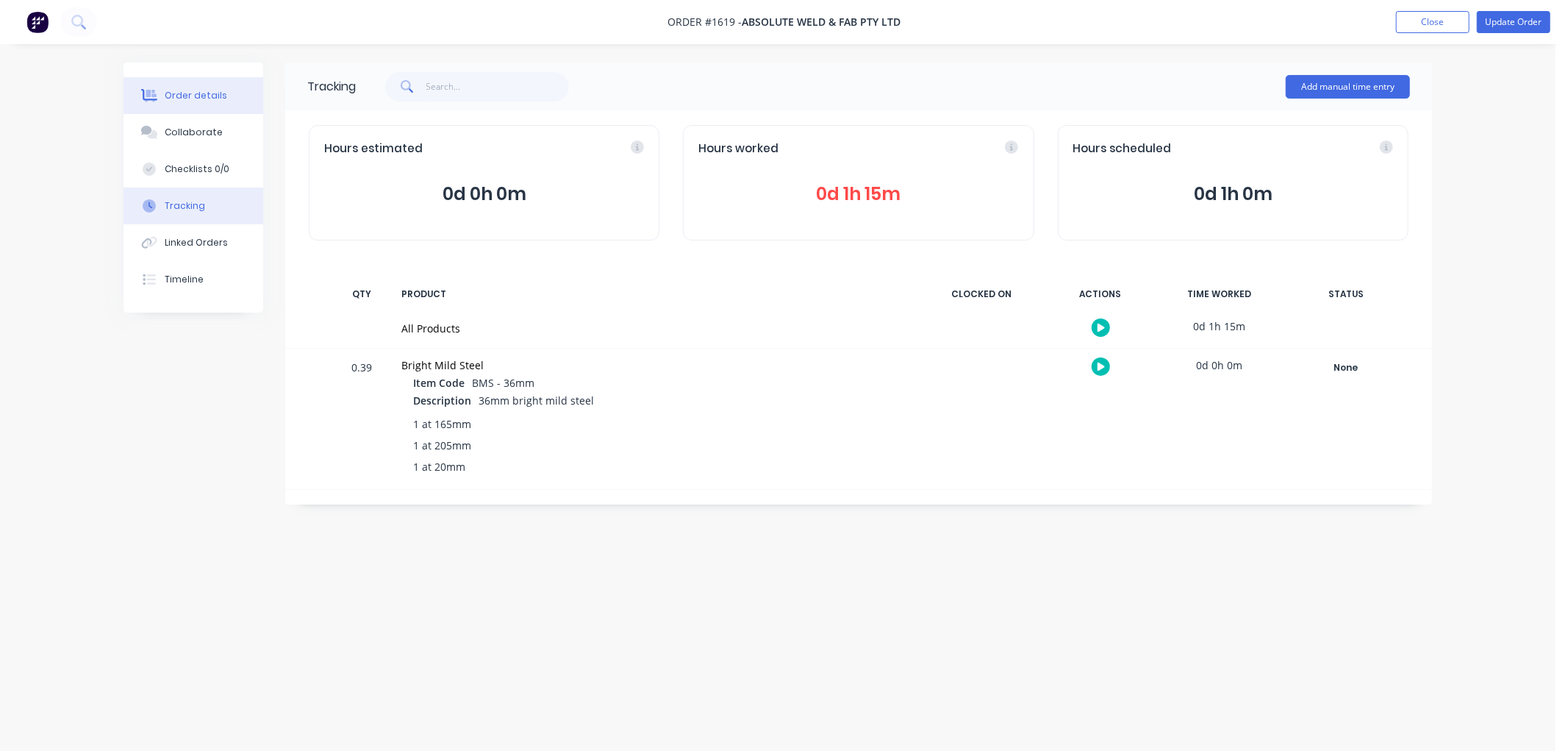
click at [213, 97] on div "Order details" at bounding box center [196, 95] width 62 height 13
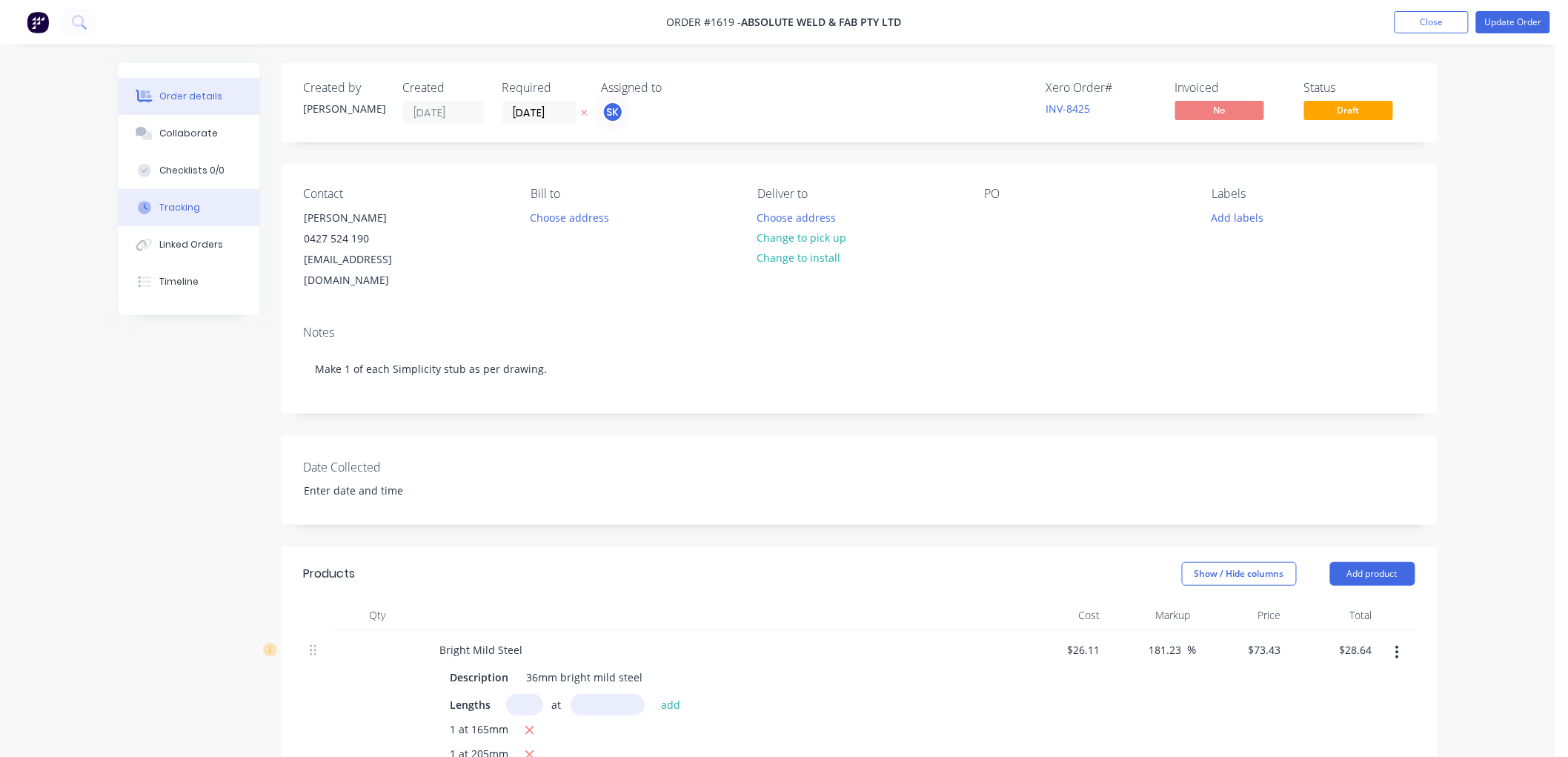
click at [222, 200] on button "Tracking" at bounding box center [189, 207] width 141 height 37
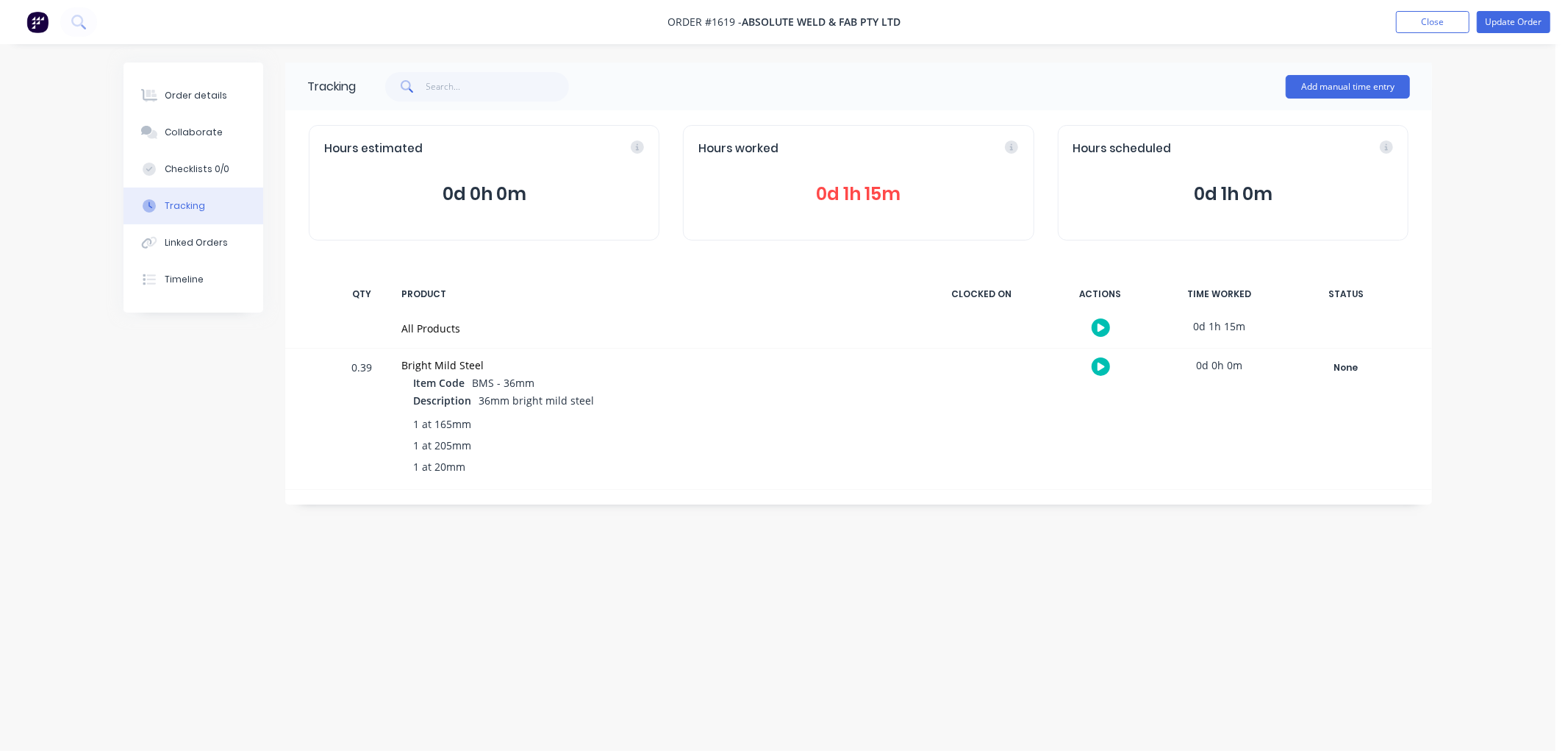
click at [869, 193] on span "0d 1h 15m" at bounding box center [858, 194] width 319 height 26
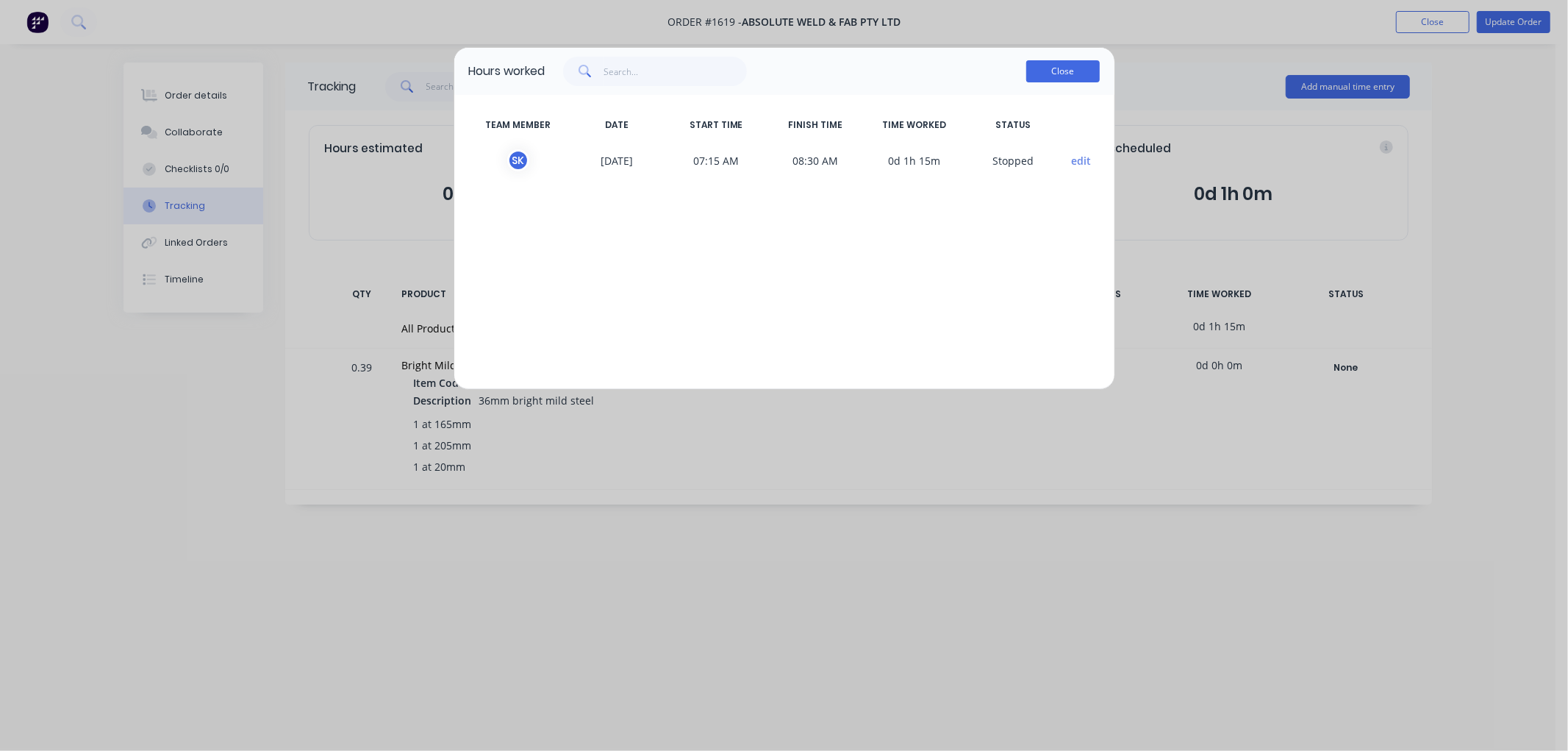
click at [1044, 71] on button "Close" at bounding box center [1063, 71] width 74 height 22
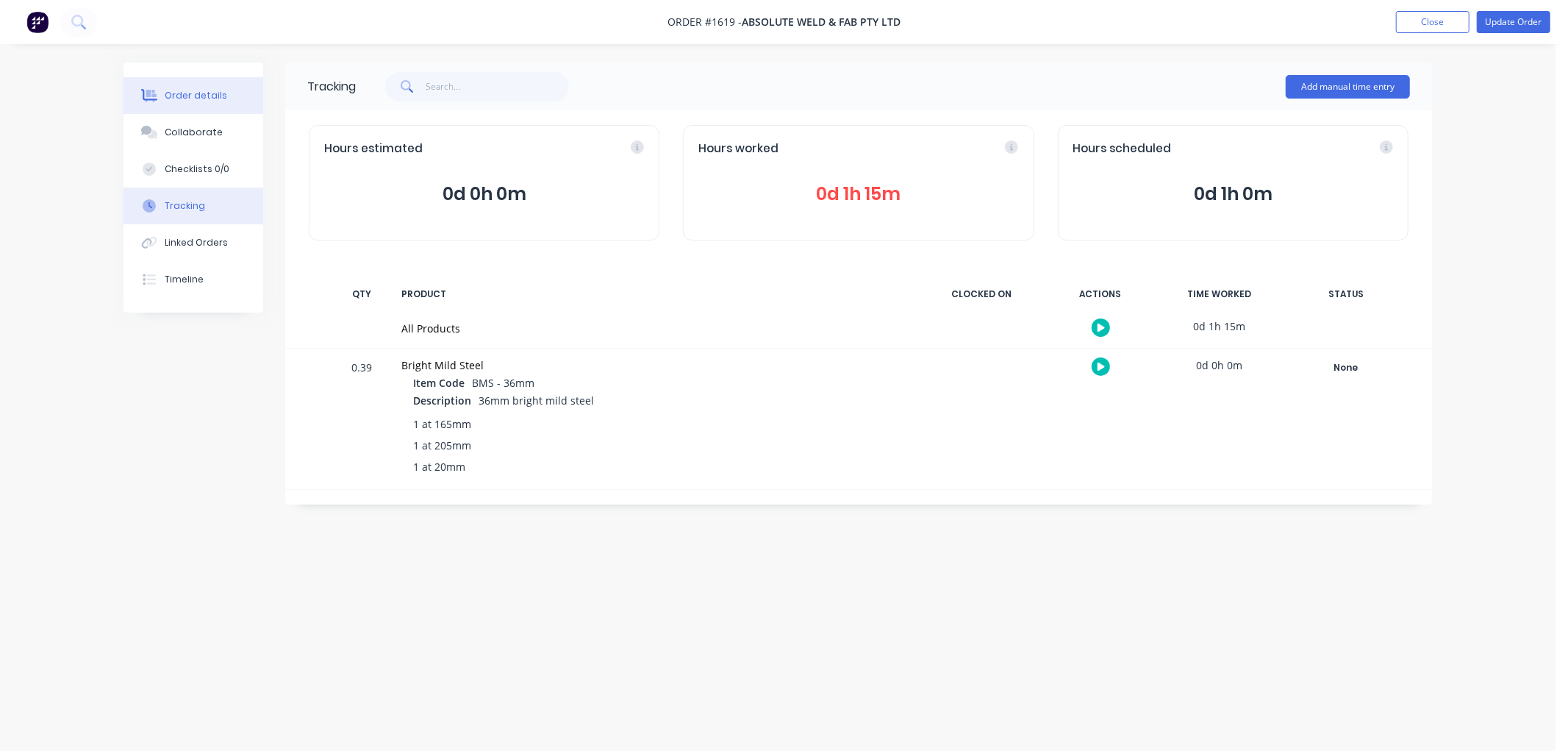
click at [209, 98] on div "Order details" at bounding box center [196, 95] width 62 height 13
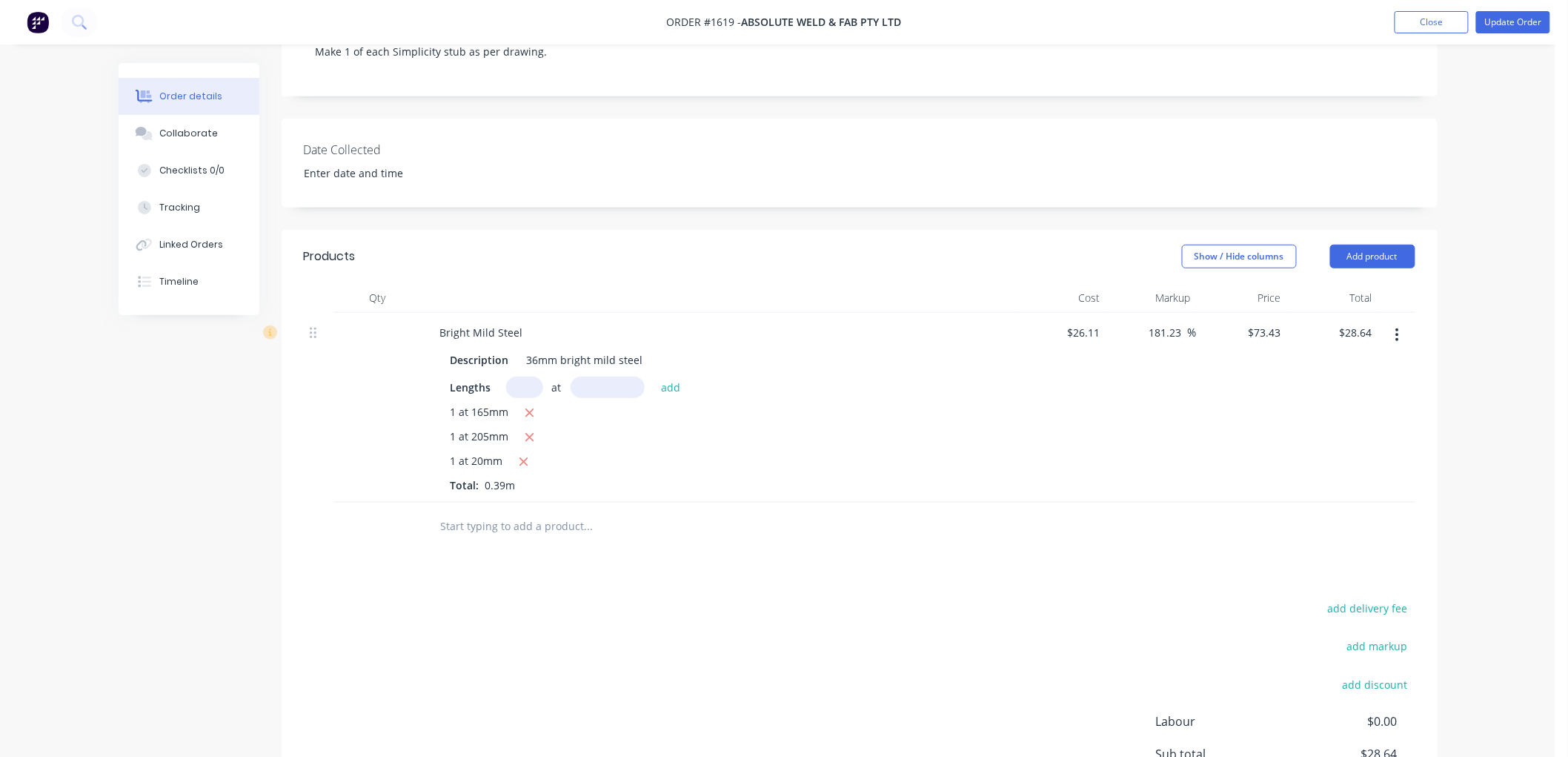
scroll to position [329, 0]
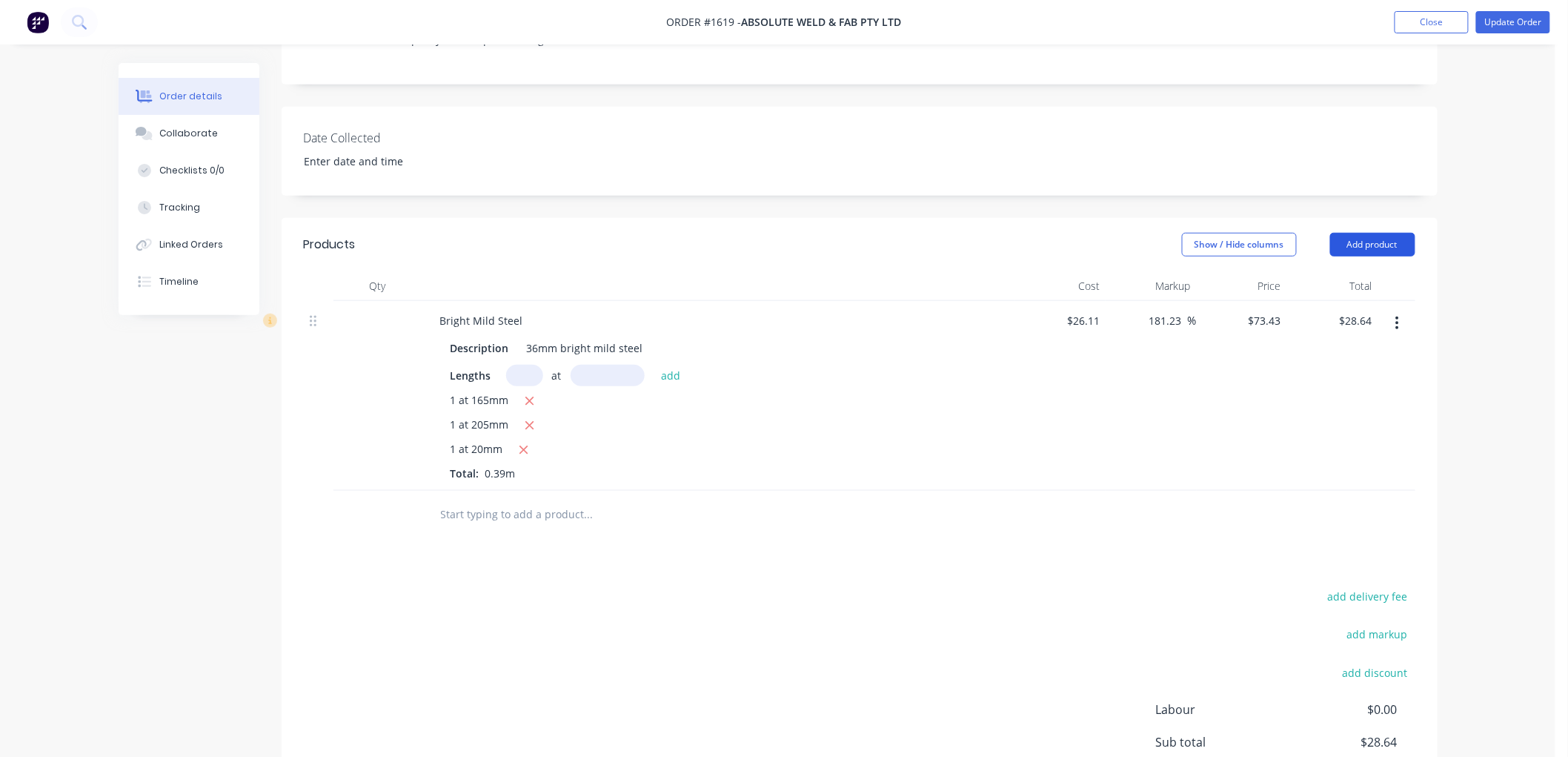
click at [1371, 233] on button "Add product" at bounding box center [1373, 244] width 85 height 24
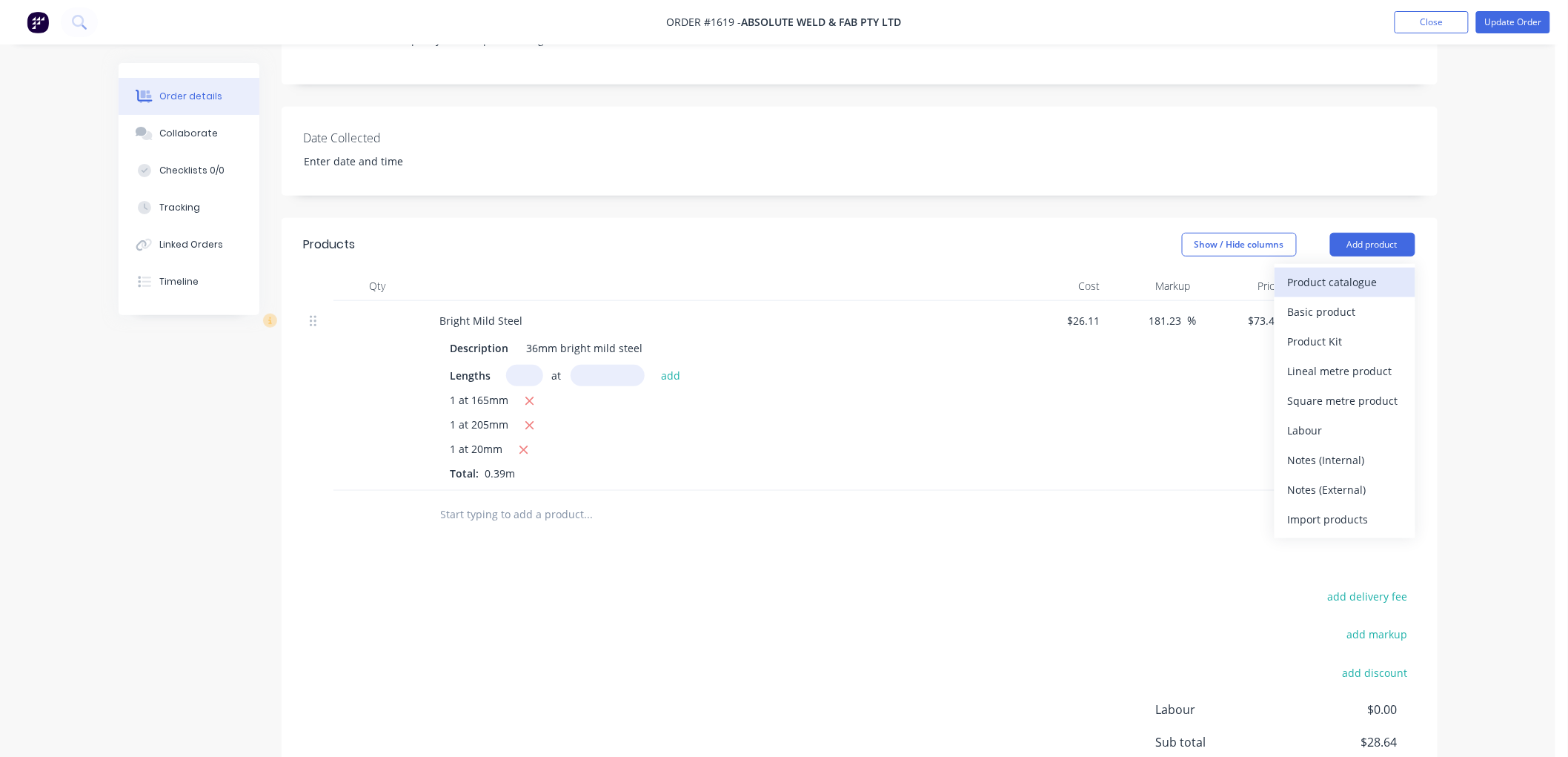
click at [1337, 272] on div "Product catalogue" at bounding box center [1345, 282] width 114 height 22
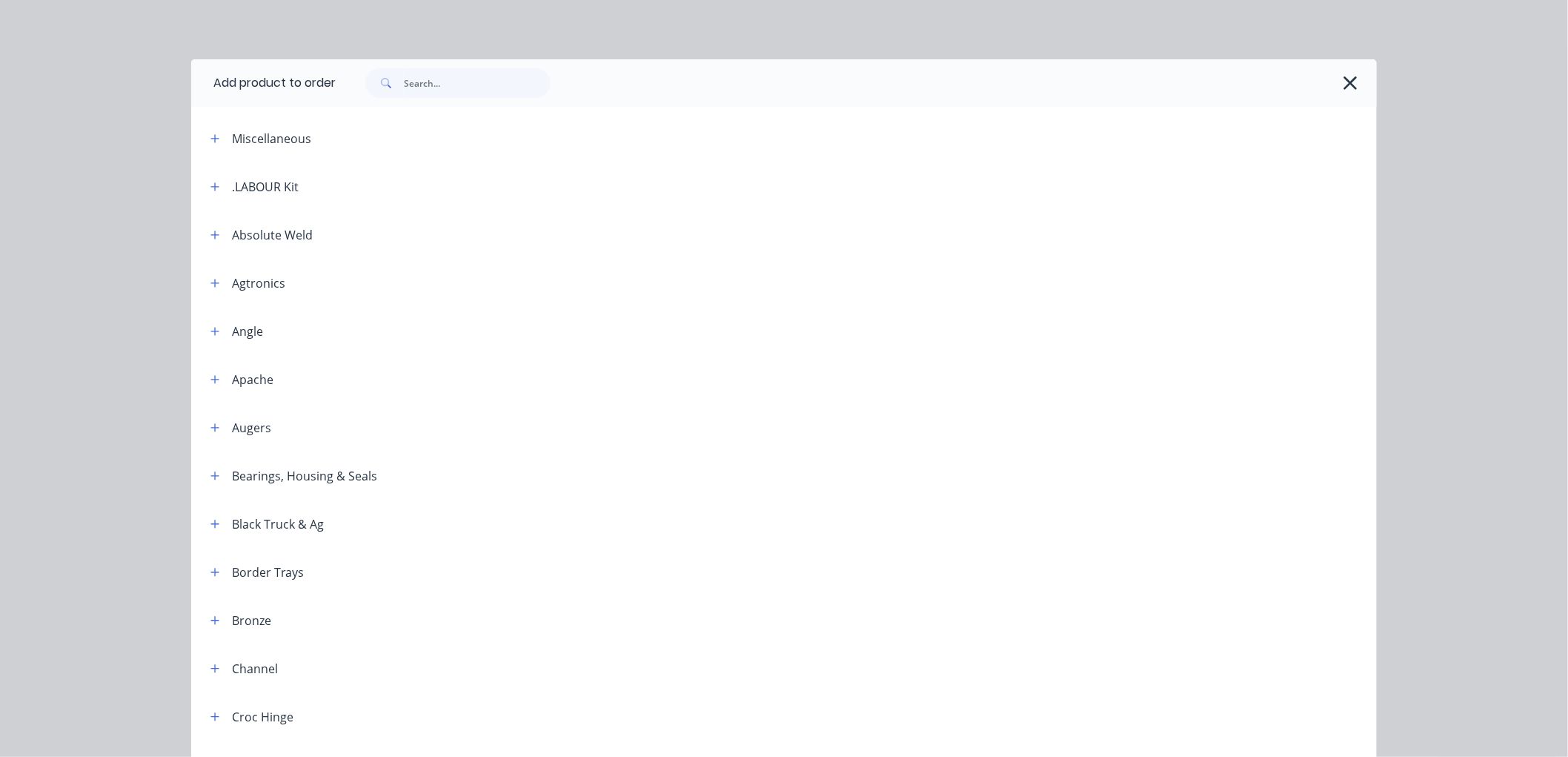
drag, startPoint x: 259, startPoint y: 191, endPoint x: 210, endPoint y: 196, distance: 49.3
click at [258, 191] on div ".LABOUR Kit" at bounding box center [265, 186] width 66 height 18
click at [211, 182] on icon "button" at bounding box center [215, 186] width 9 height 10
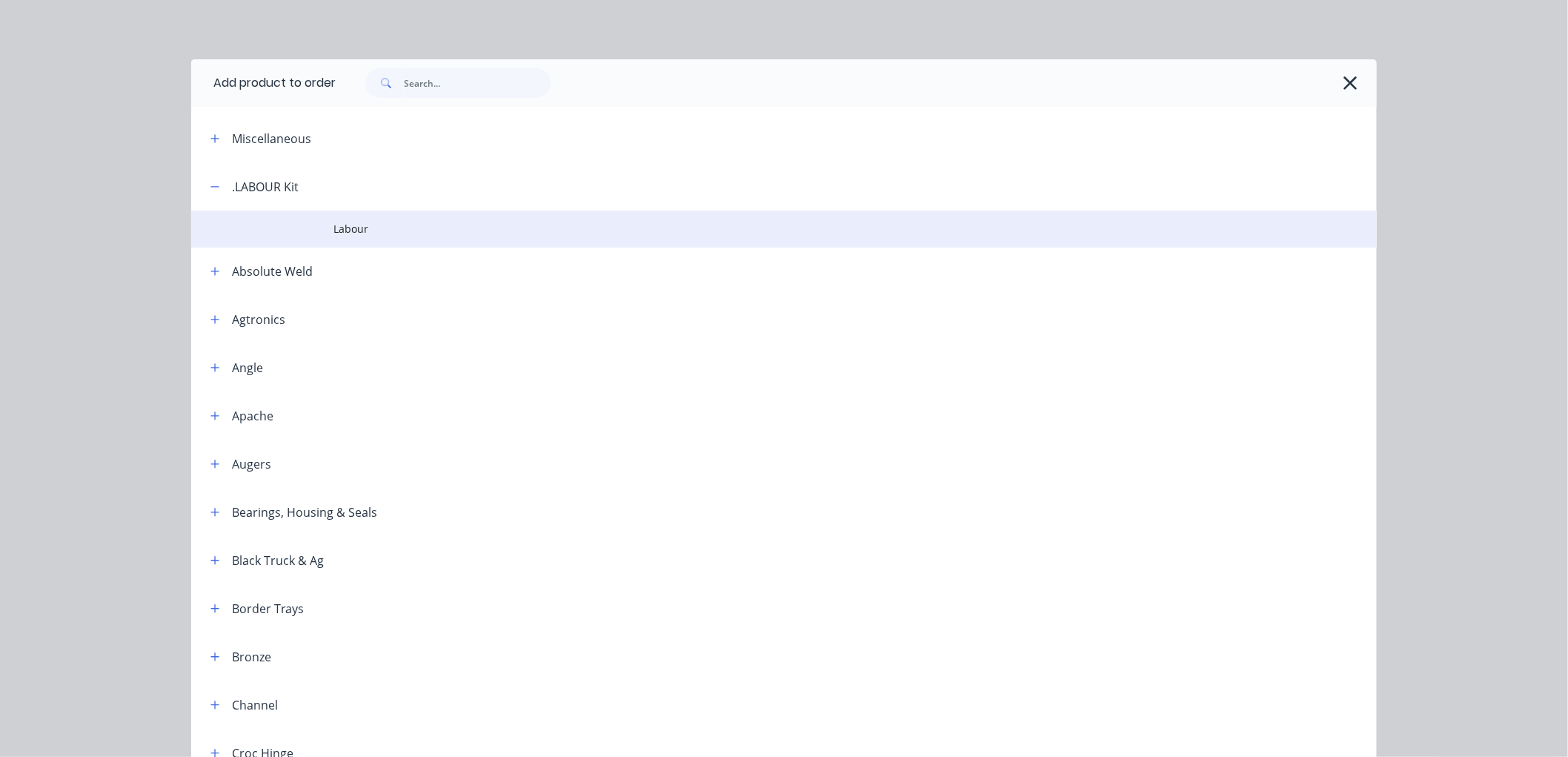
click at [343, 223] on span "Labour" at bounding box center [750, 229] width 835 height 15
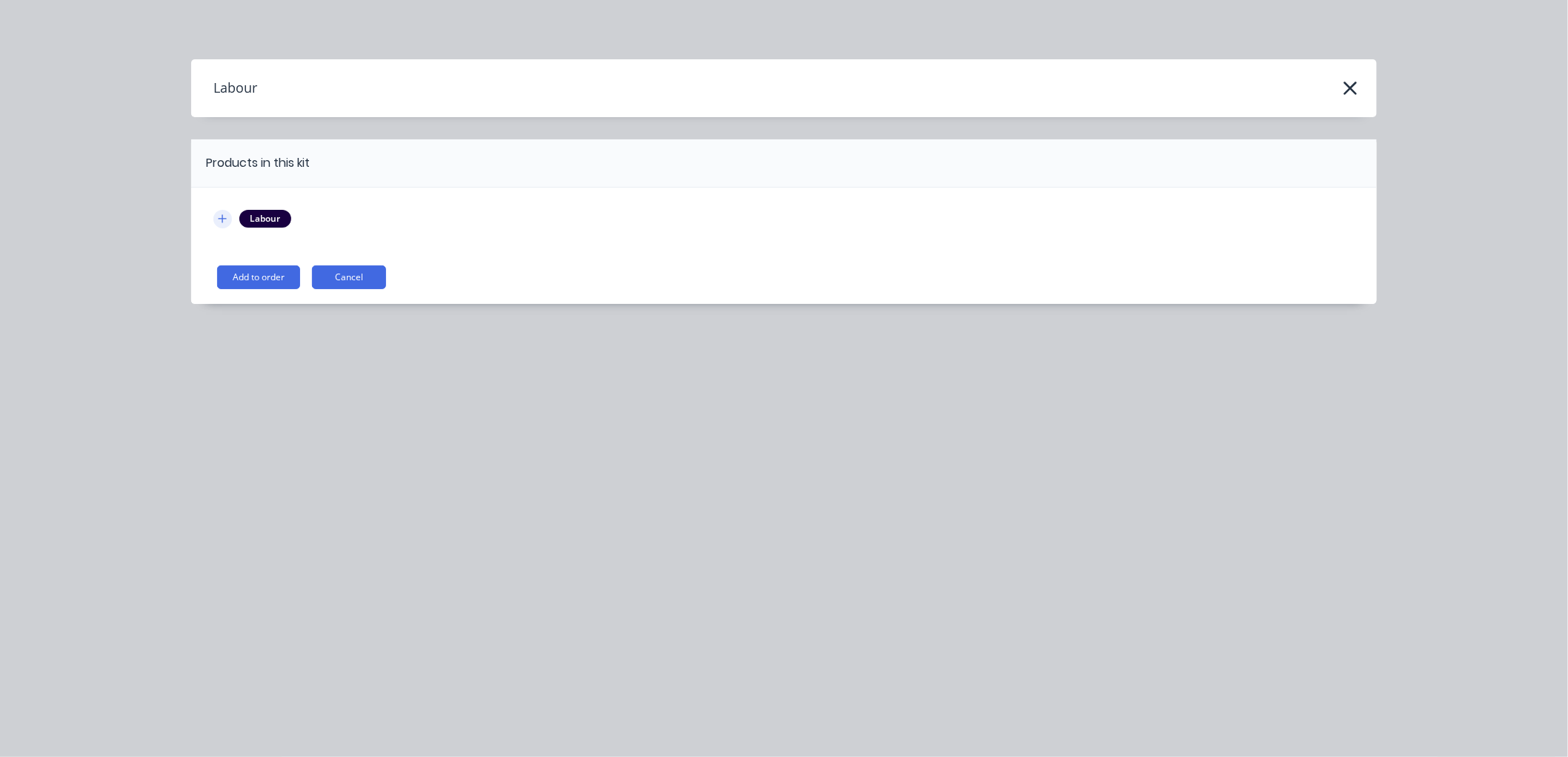
click at [220, 221] on icon "button" at bounding box center [221, 218] width 9 height 10
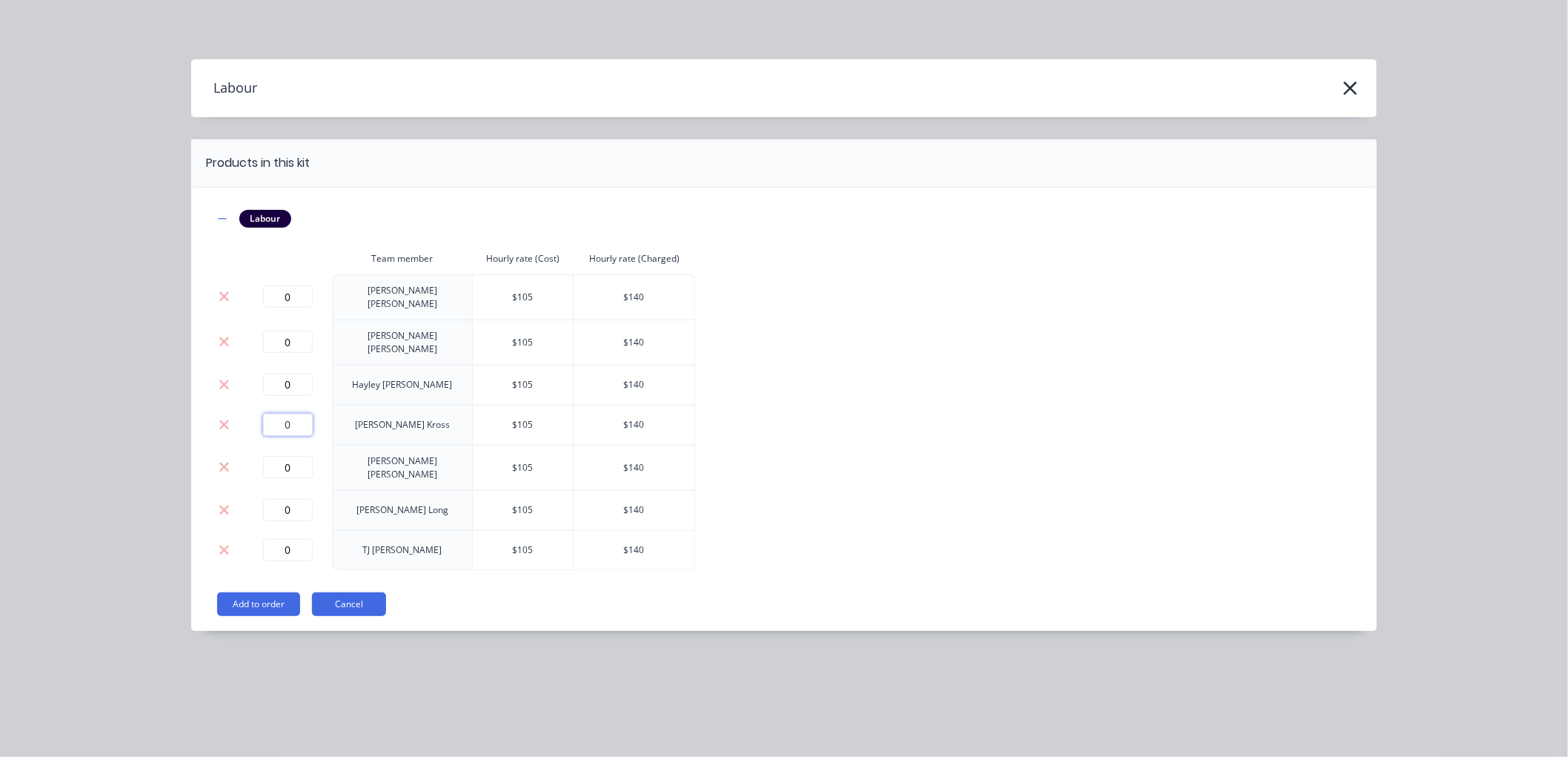
drag, startPoint x: 292, startPoint y: 415, endPoint x: 261, endPoint y: 405, distance: 32.6
click at [261, 413] on div "0" at bounding box center [287, 424] width 77 height 22
click at [256, 592] on button "Add to order" at bounding box center [258, 603] width 83 height 24
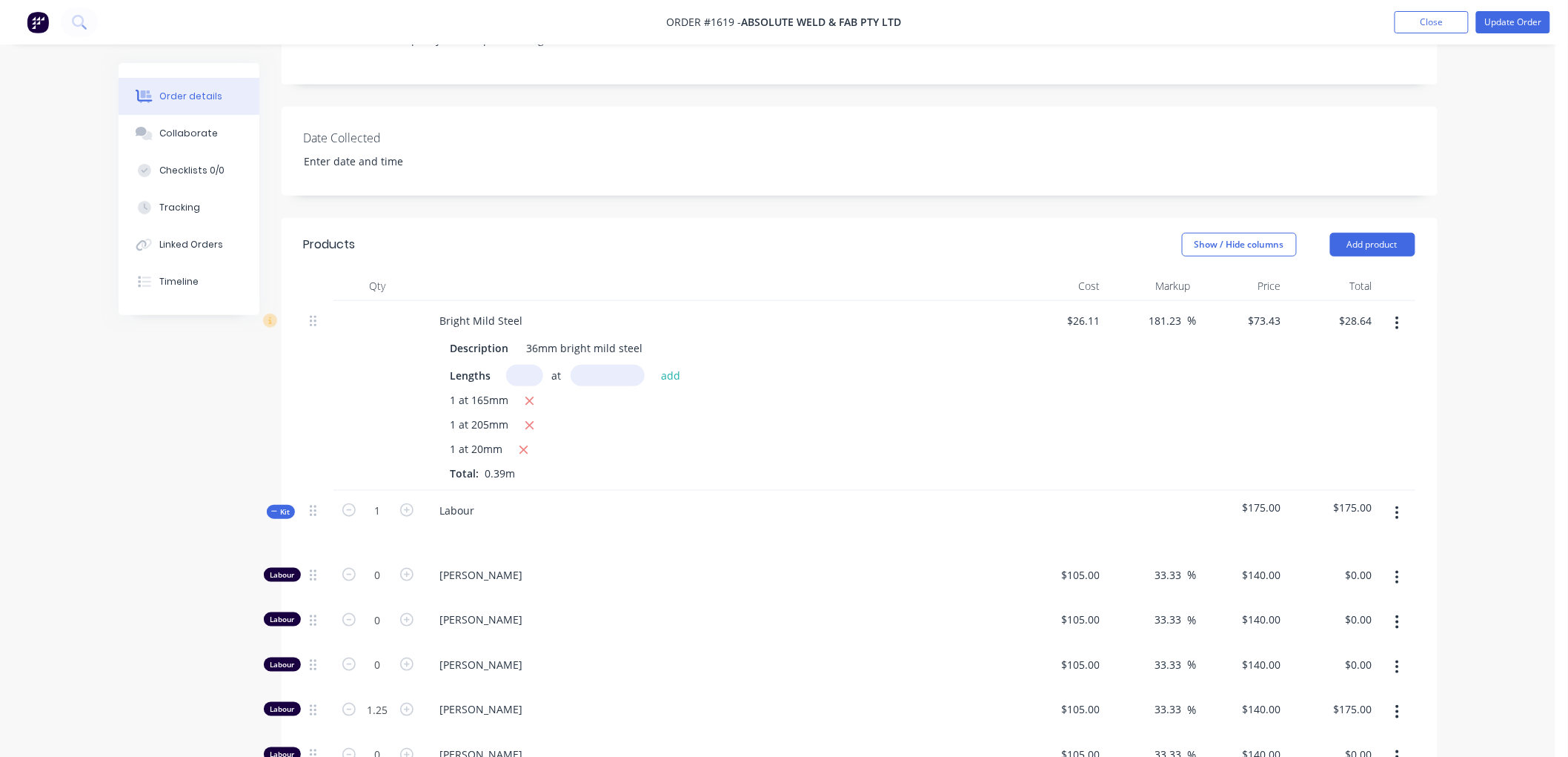
click at [279, 506] on span "Kit" at bounding box center [281, 512] width 19 height 11
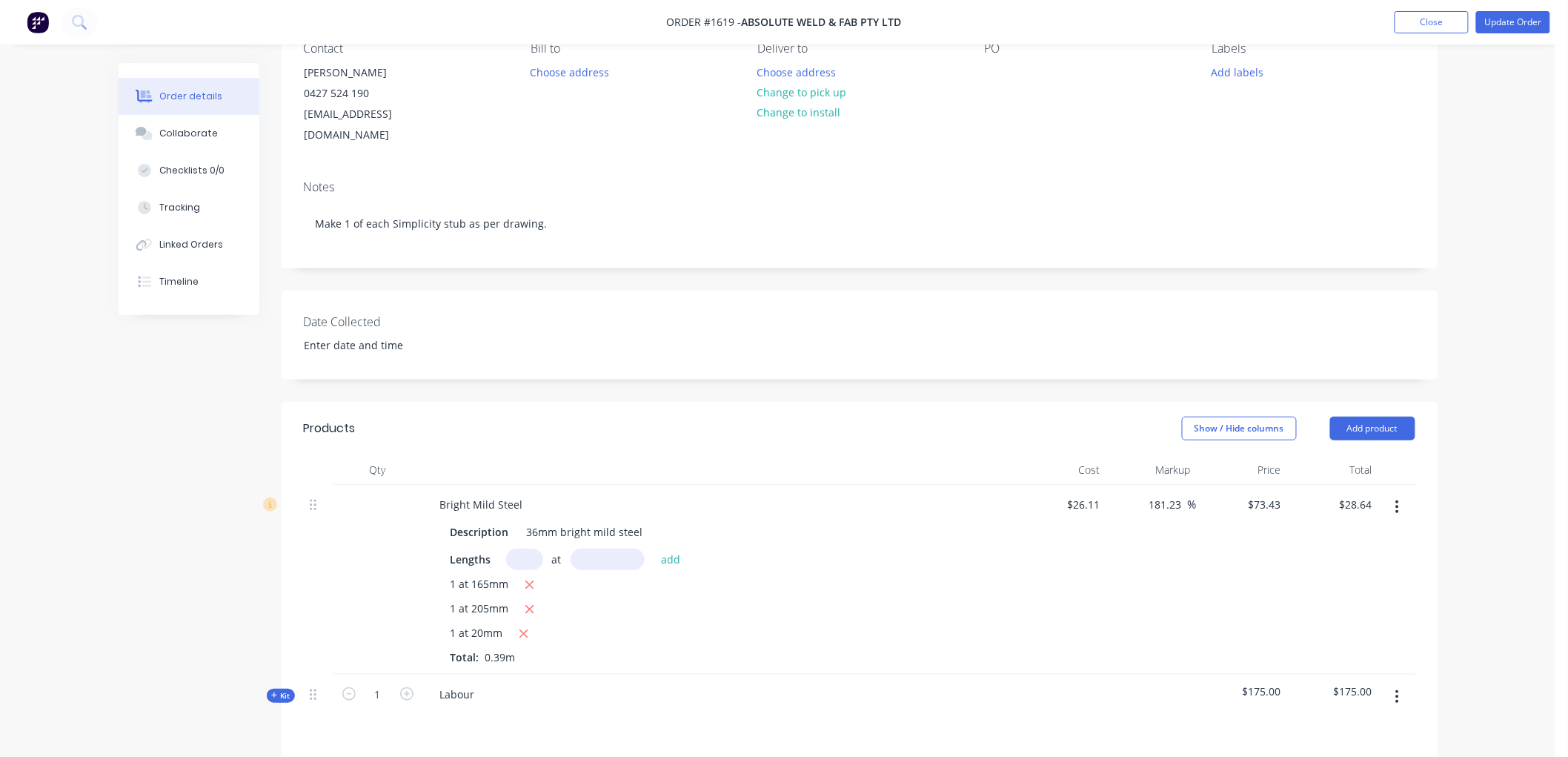
scroll to position [83, 0]
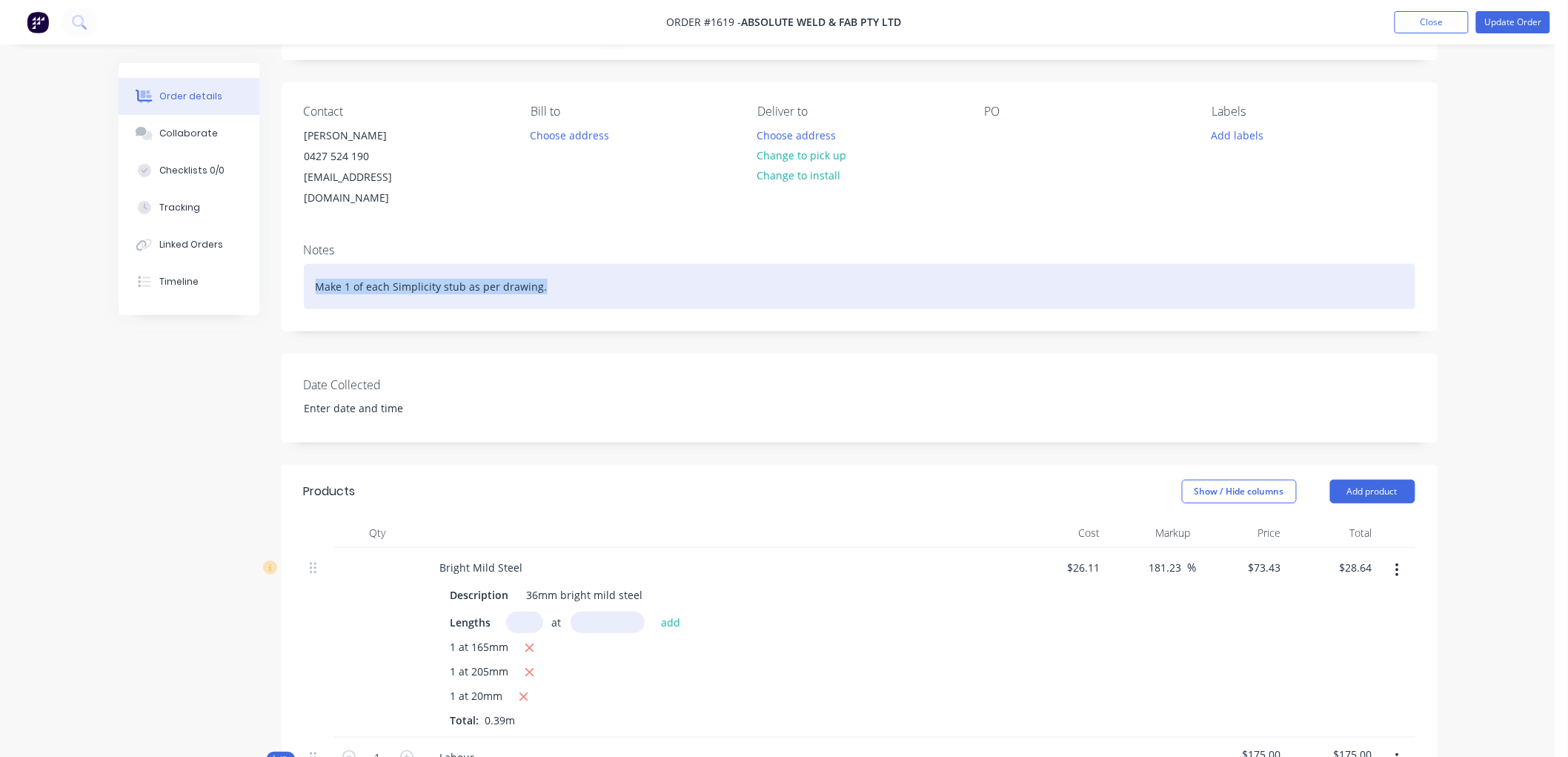
drag, startPoint x: 563, startPoint y: 268, endPoint x: 265, endPoint y: 268, distance: 298.0
click at [265, 268] on div "Order details Collaborate Checklists 0/0 Tracking Linked Orders Timeline Order …" at bounding box center [778, 604] width 1349 height 1247
copy div "Make 1 of each Simplicity stub as per drawing."
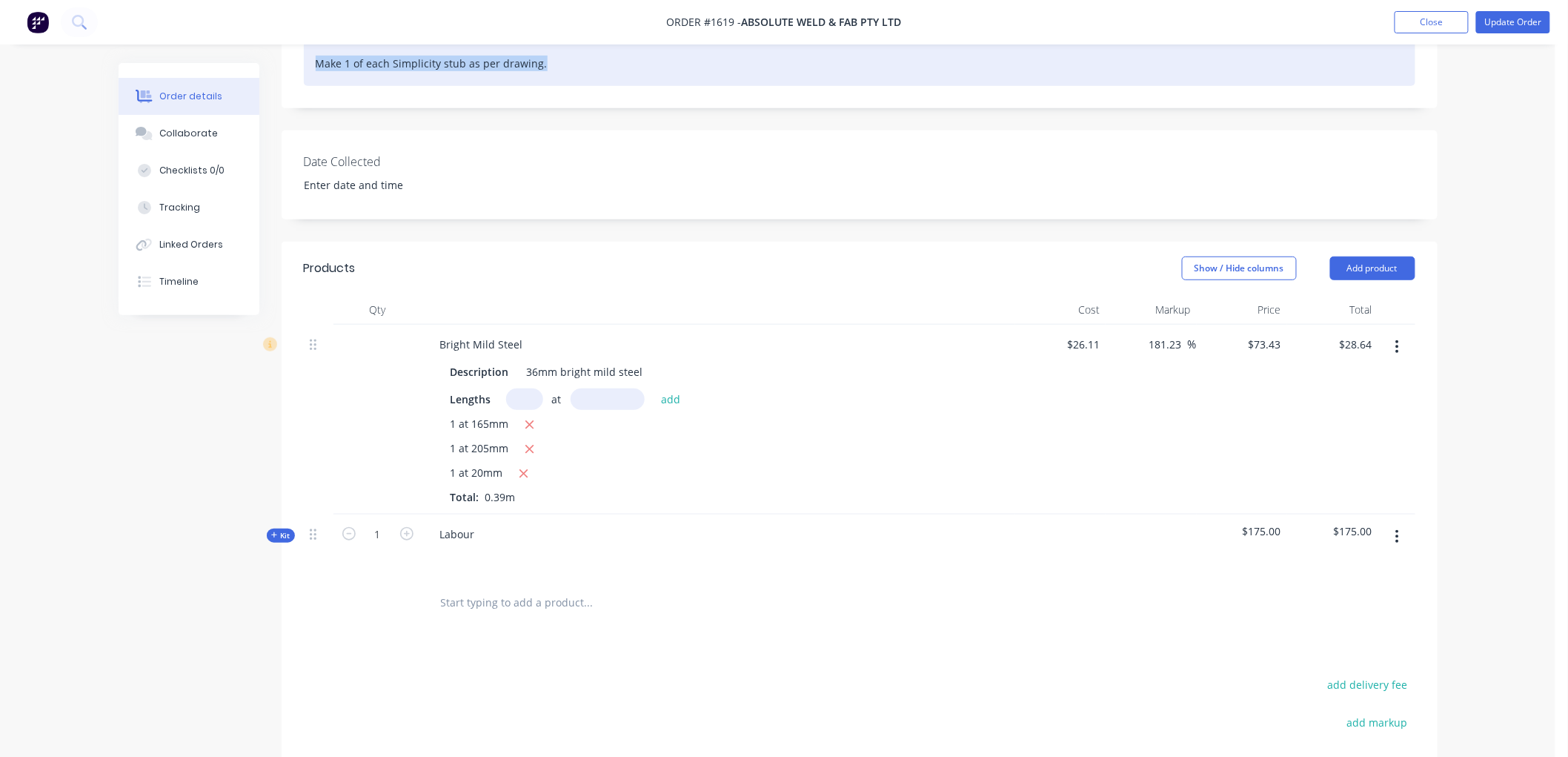
scroll to position [329, 0]
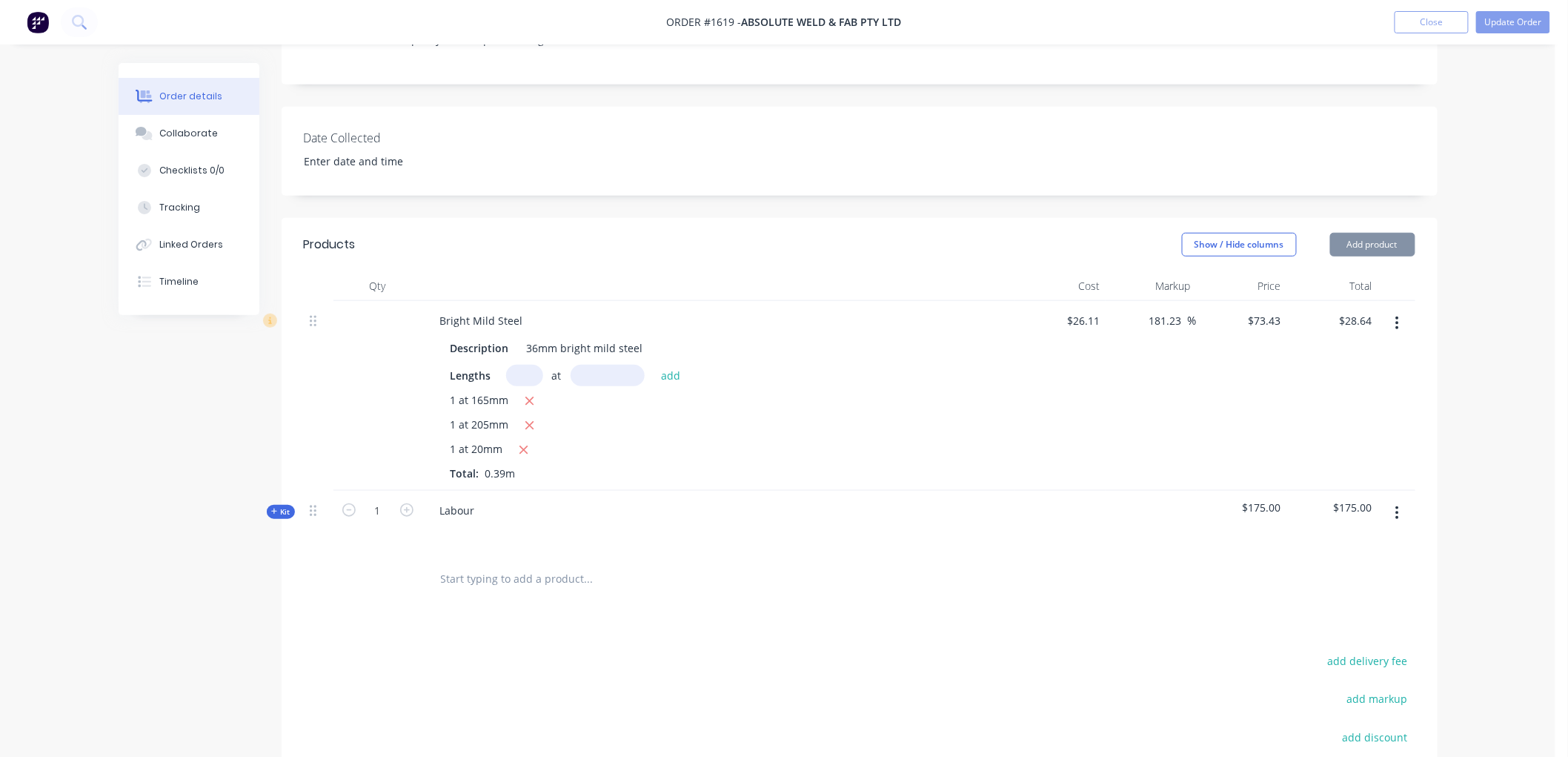
click at [528, 491] on div "Labour" at bounding box center [719, 523] width 593 height 65
click at [502, 491] on div "Labour" at bounding box center [719, 523] width 593 height 65
click at [483, 500] on div "Labour" at bounding box center [458, 510] width 59 height 22
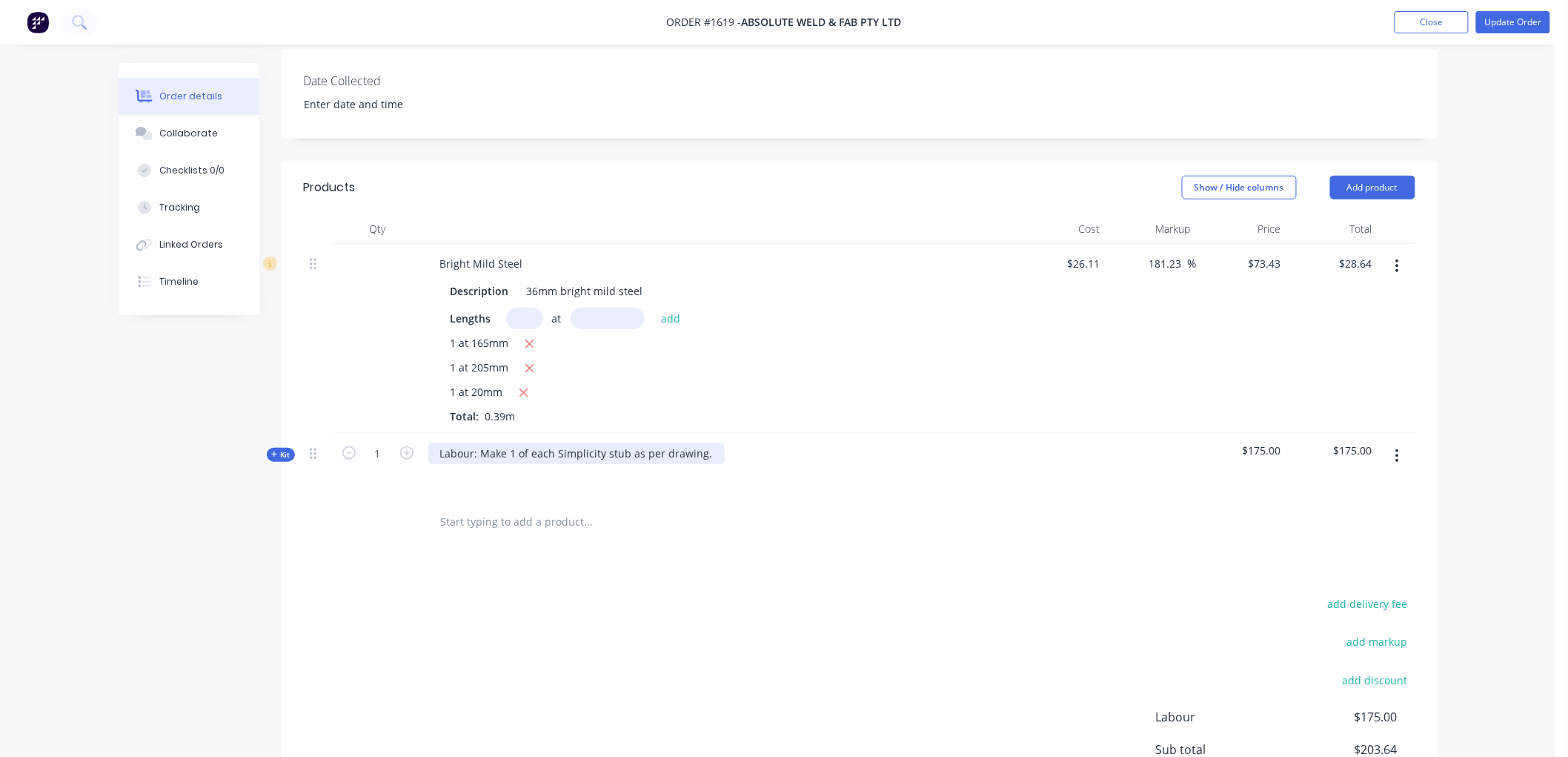
scroll to position [411, 0]
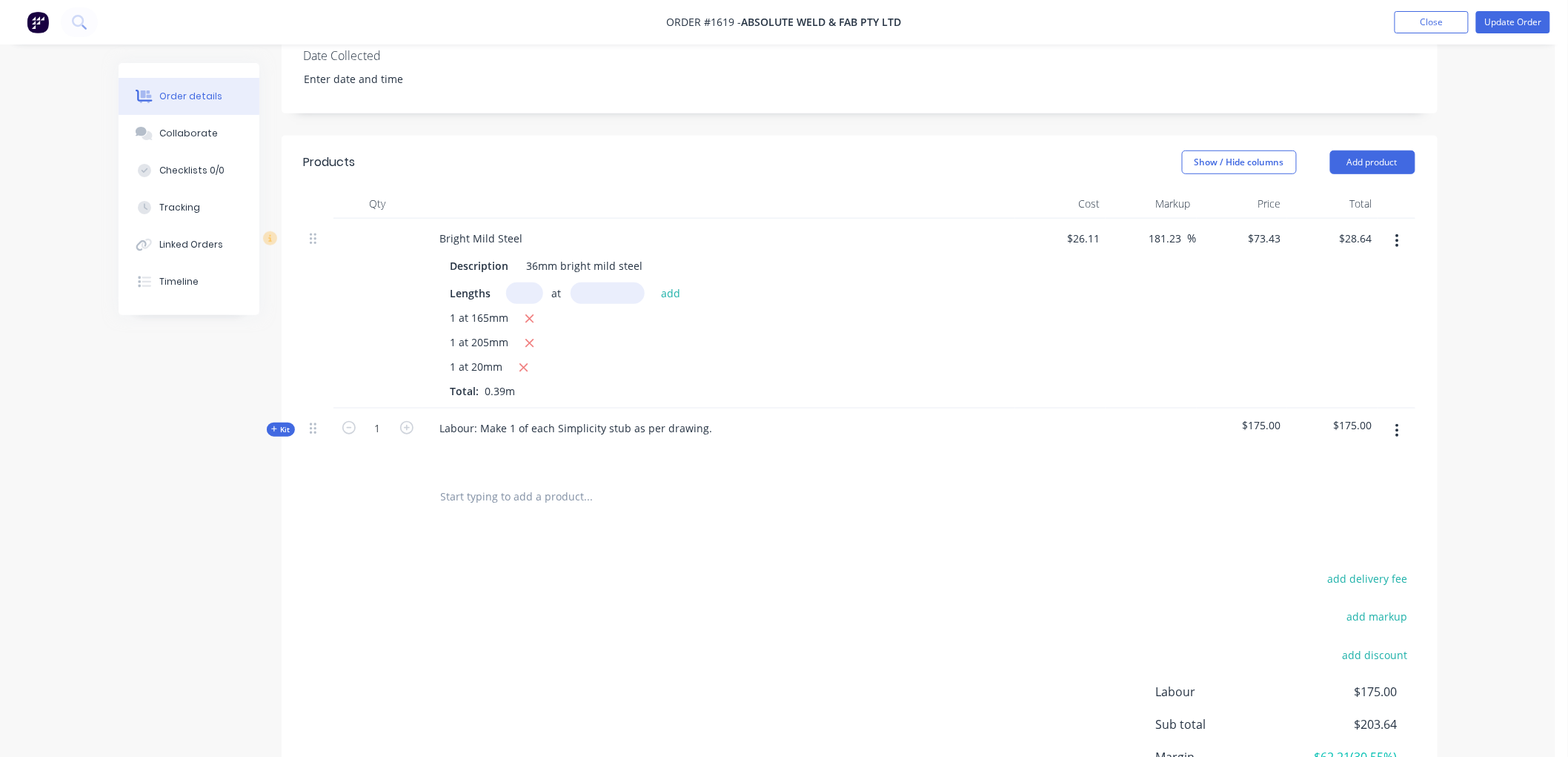
click at [278, 424] on span "Kit" at bounding box center [281, 429] width 19 height 11
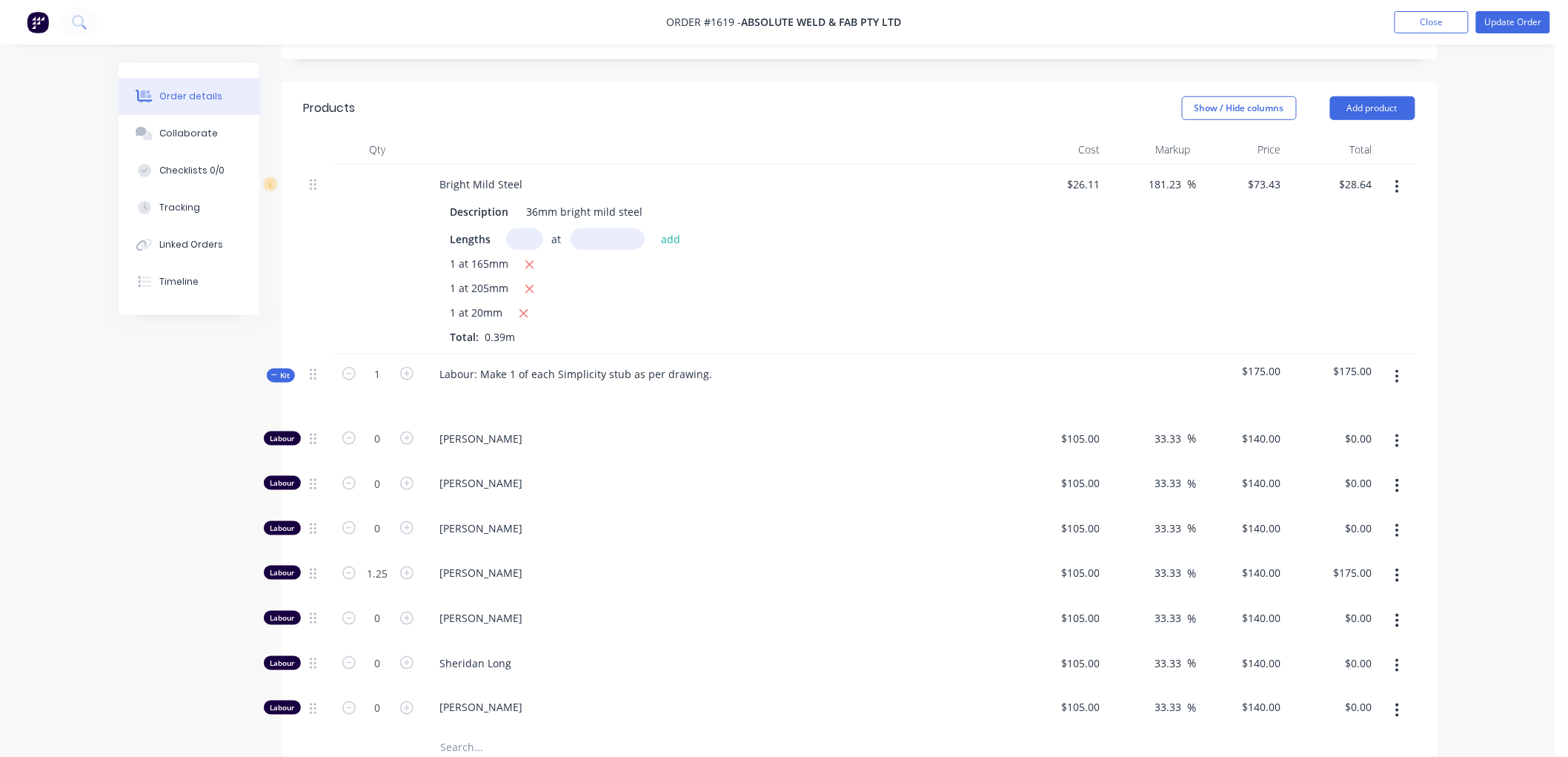
scroll to position [494, 0]
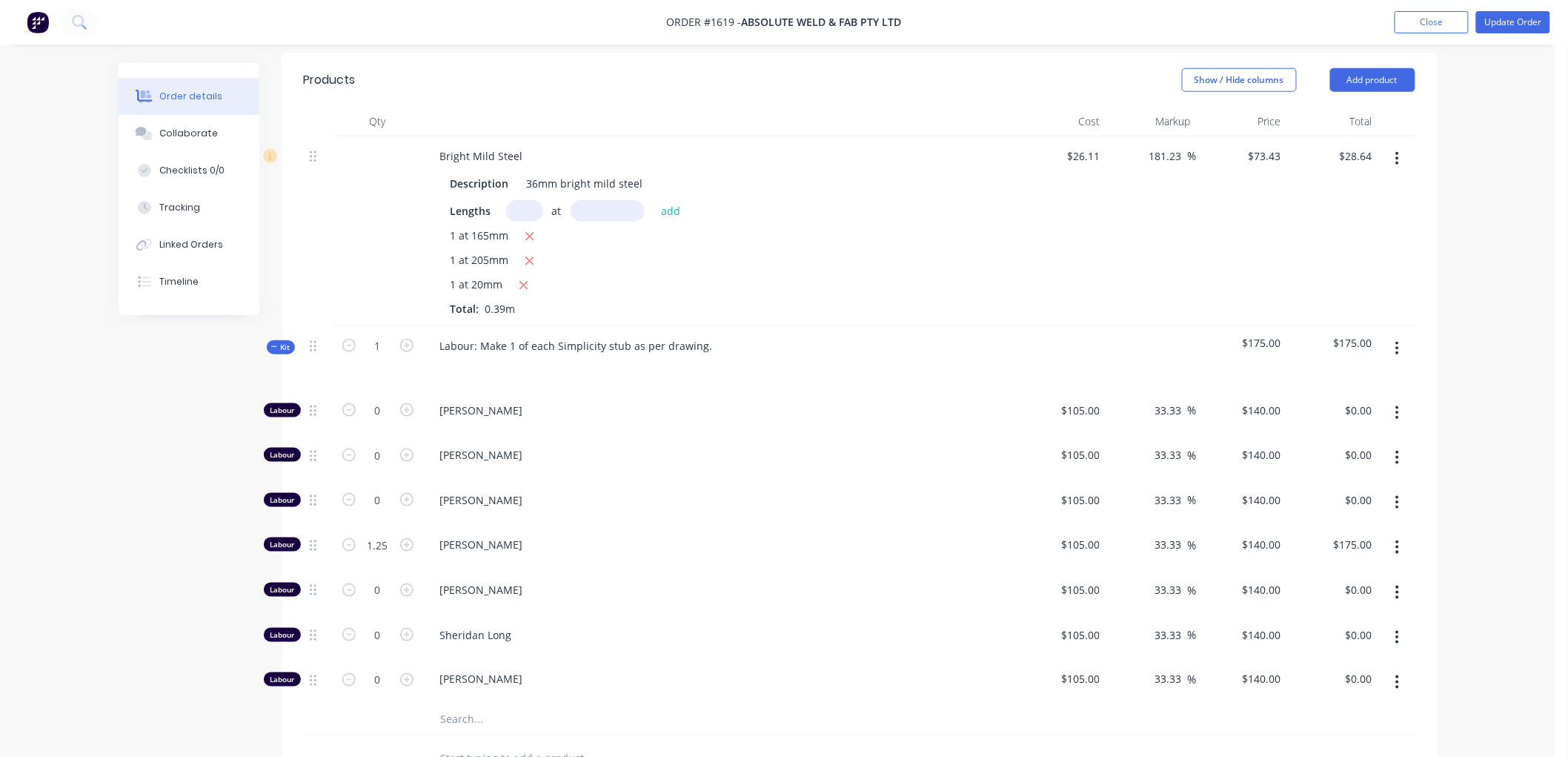
click at [1402, 335] on button "button" at bounding box center [1397, 349] width 35 height 27
click at [1346, 436] on div "Duplicate" at bounding box center [1345, 446] width 114 height 22
click at [1389, 335] on button "button" at bounding box center [1397, 349] width 35 height 27
click at [1332, 465] on div "Delete" at bounding box center [1345, 476] width 114 height 22
click at [1401, 335] on button "button" at bounding box center [1397, 349] width 35 height 27
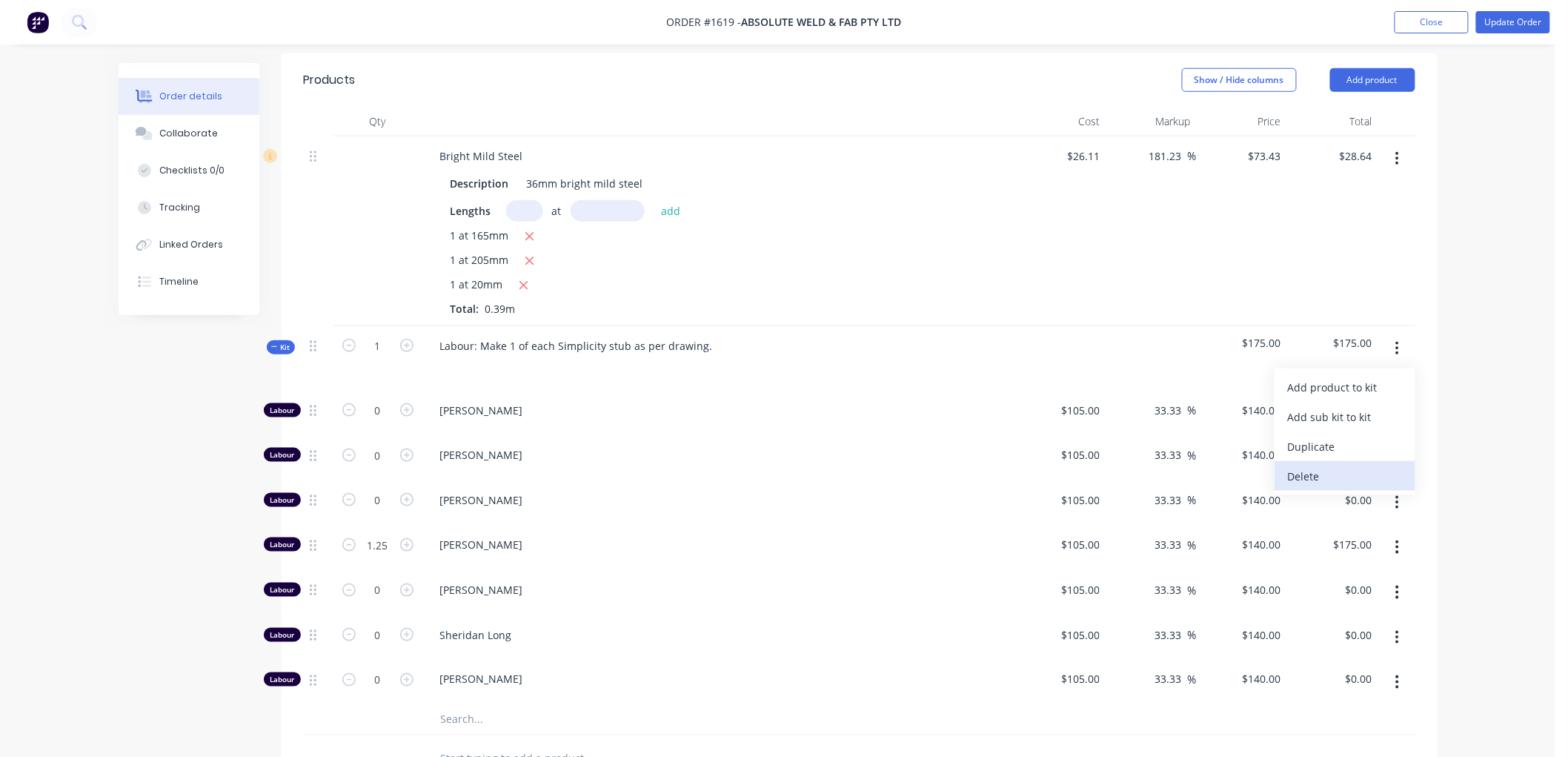
click at [1329, 461] on button "Delete" at bounding box center [1345, 475] width 141 height 29
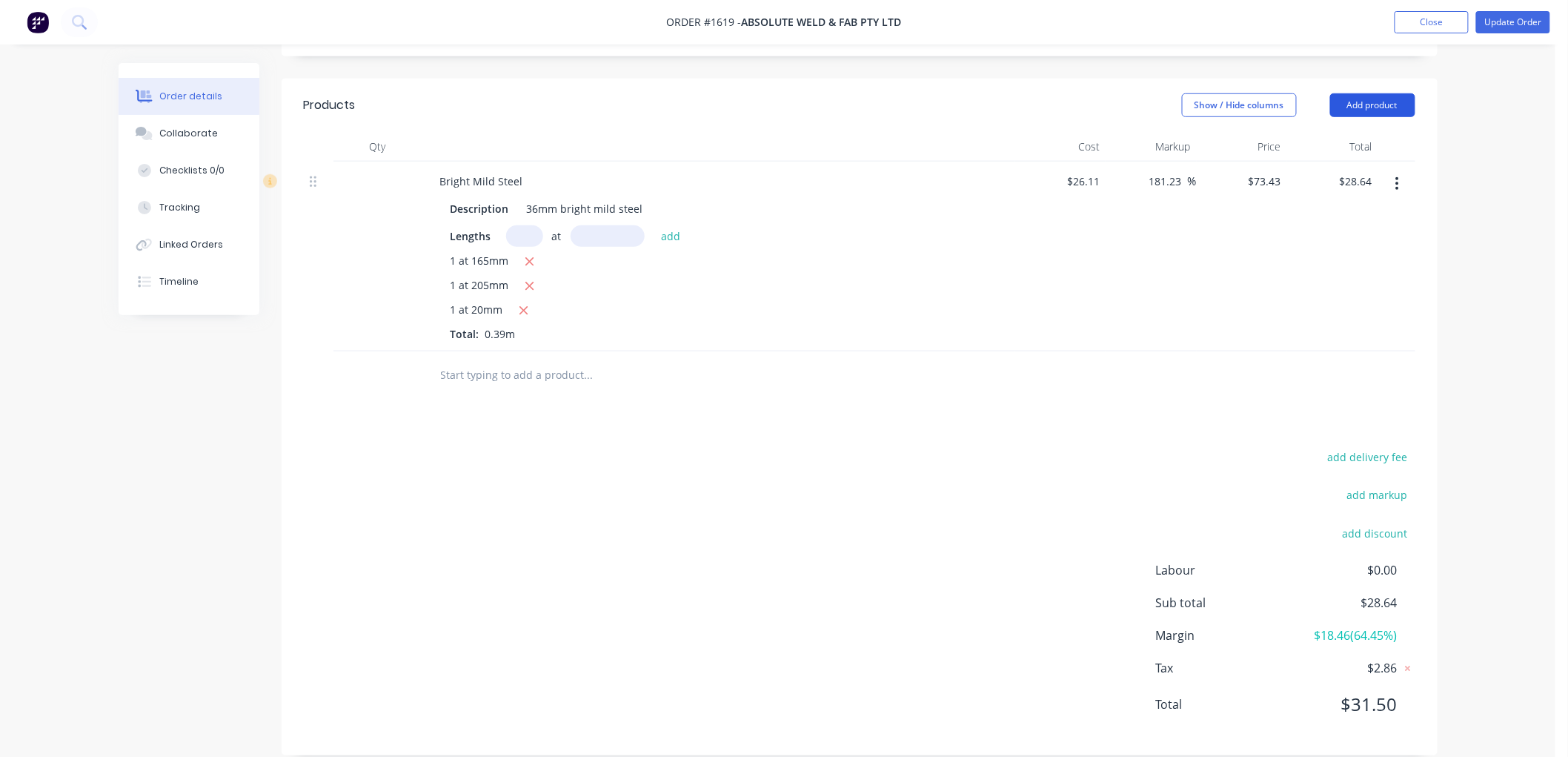
click at [1365, 93] on button "Add product" at bounding box center [1373, 104] width 85 height 24
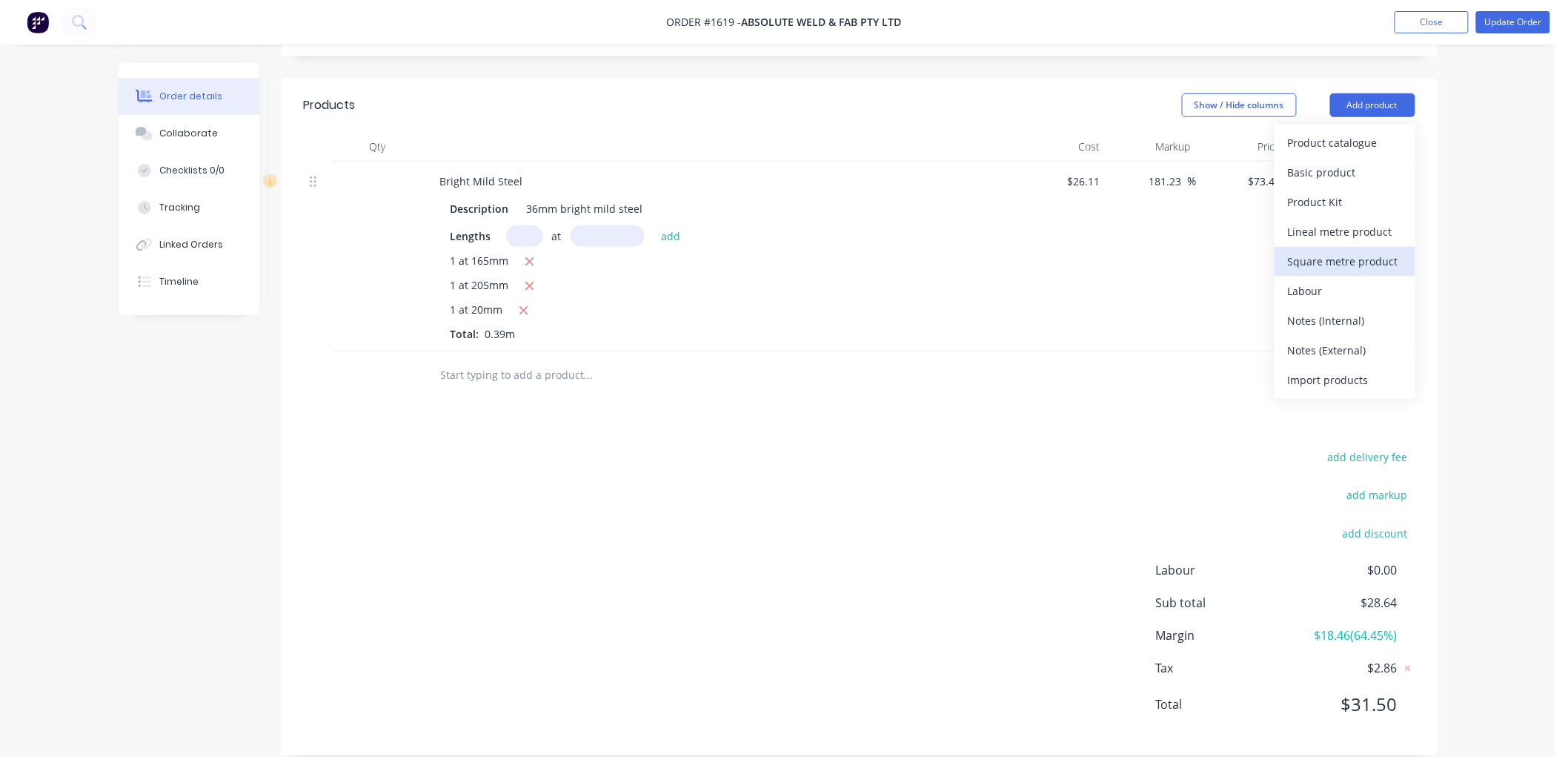
click at [1340, 254] on button "Square metre product" at bounding box center [1345, 261] width 141 height 29
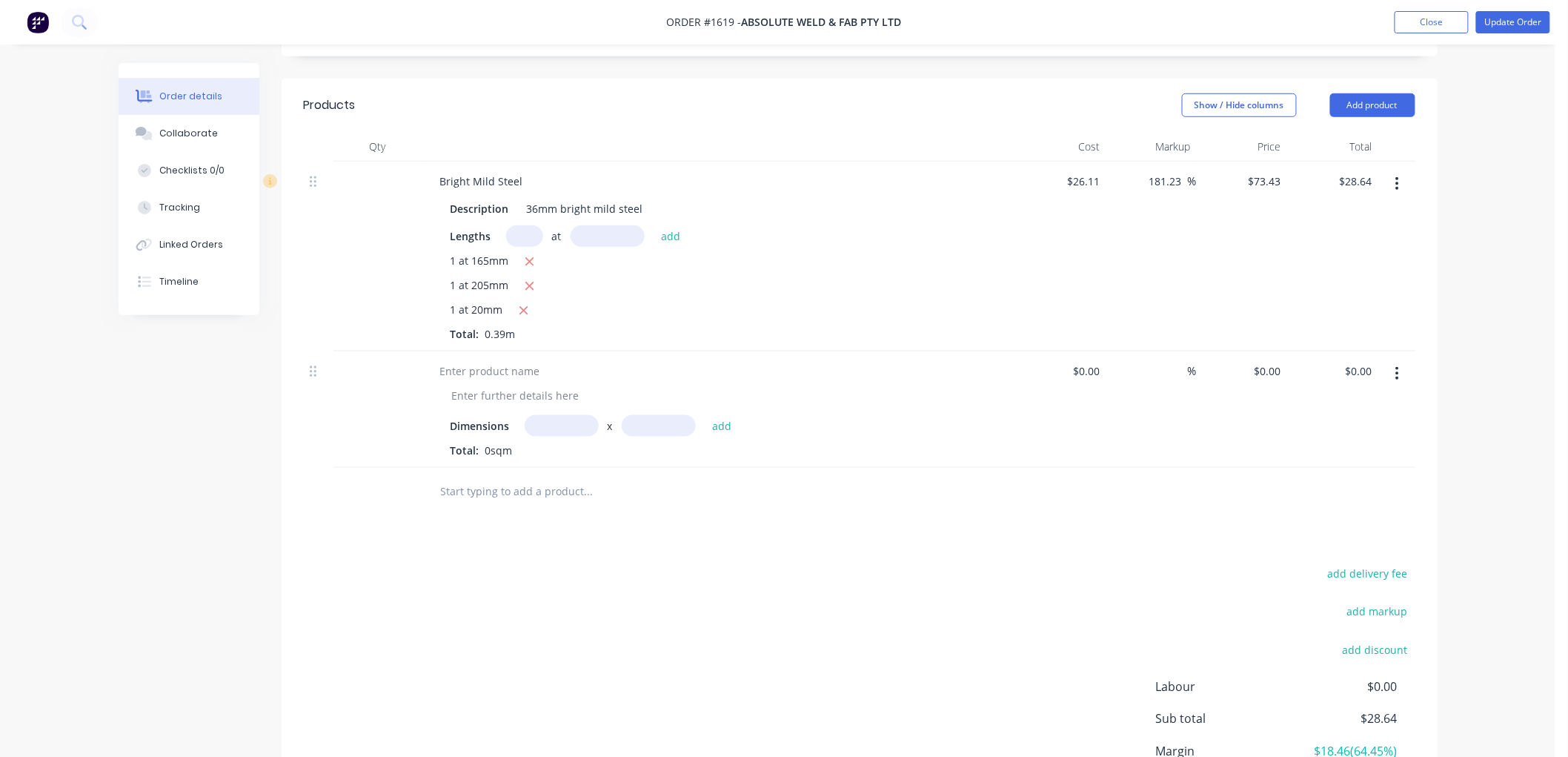
click at [1386, 360] on button "button" at bounding box center [1397, 373] width 35 height 27
click at [1324, 491] on div "Delete" at bounding box center [1345, 502] width 114 height 22
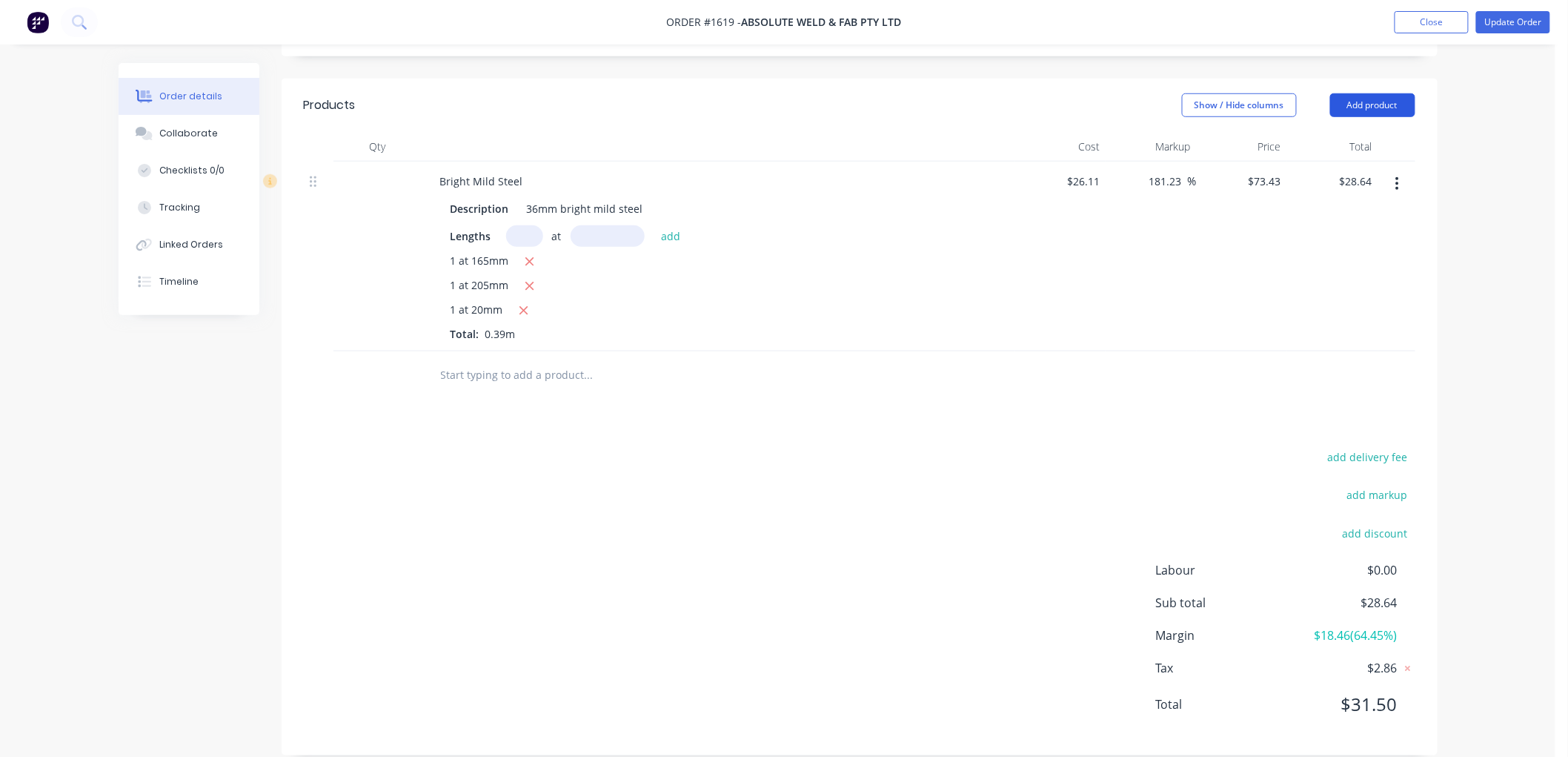
click at [1391, 93] on button "Add product" at bounding box center [1373, 104] width 85 height 24
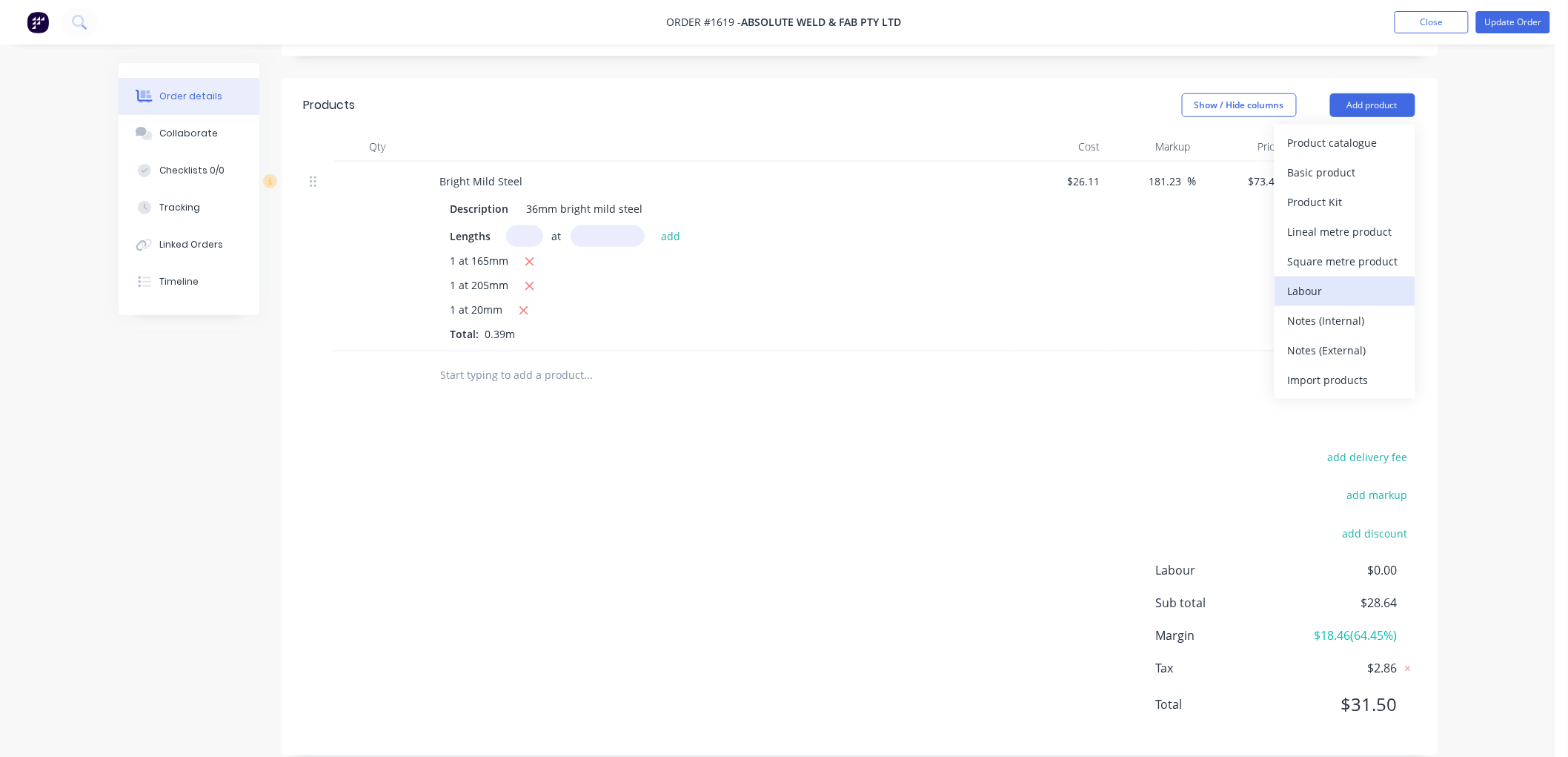
click at [1320, 280] on div "Labour" at bounding box center [1345, 291] width 114 height 22
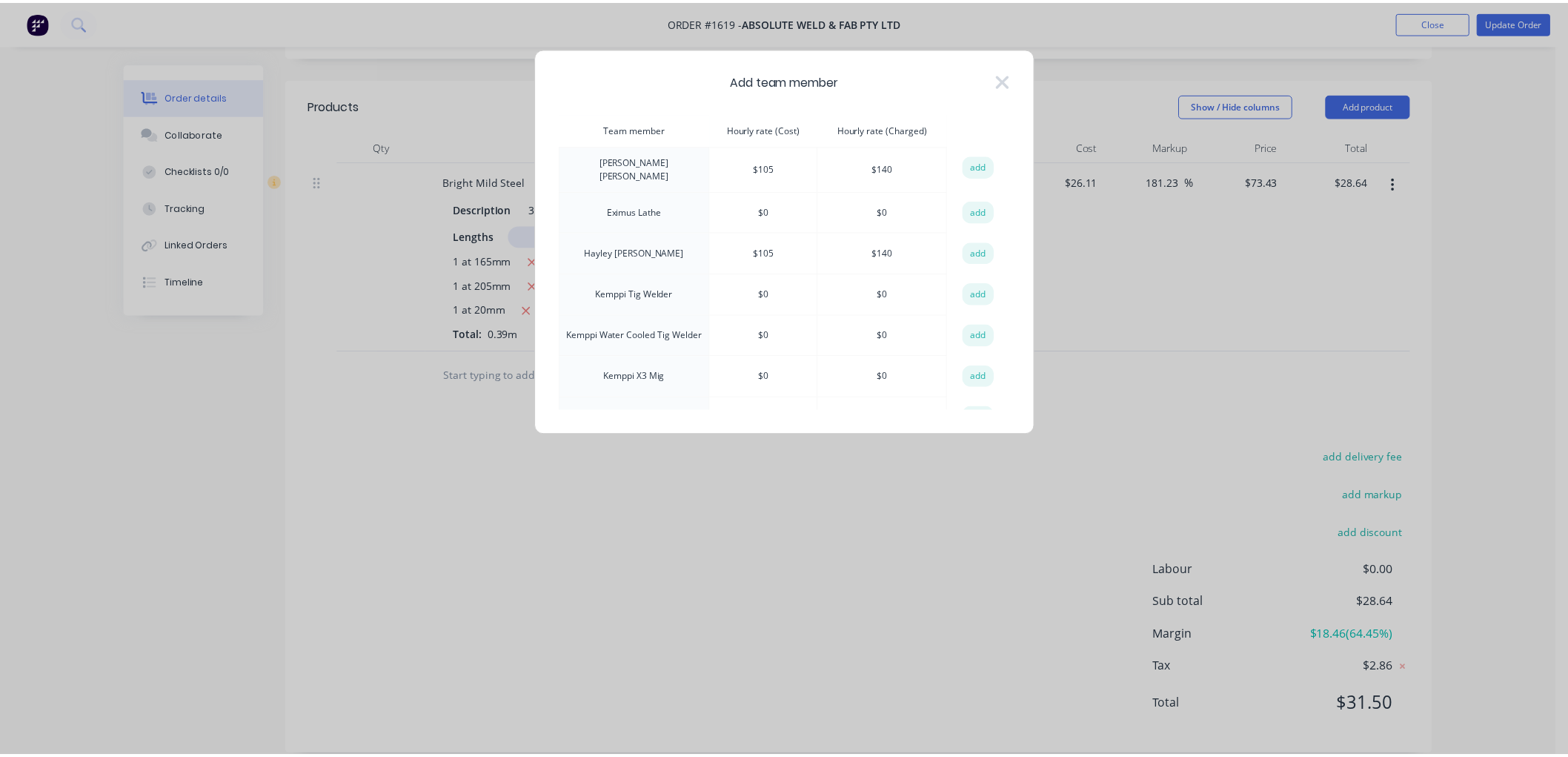
scroll to position [411, 0]
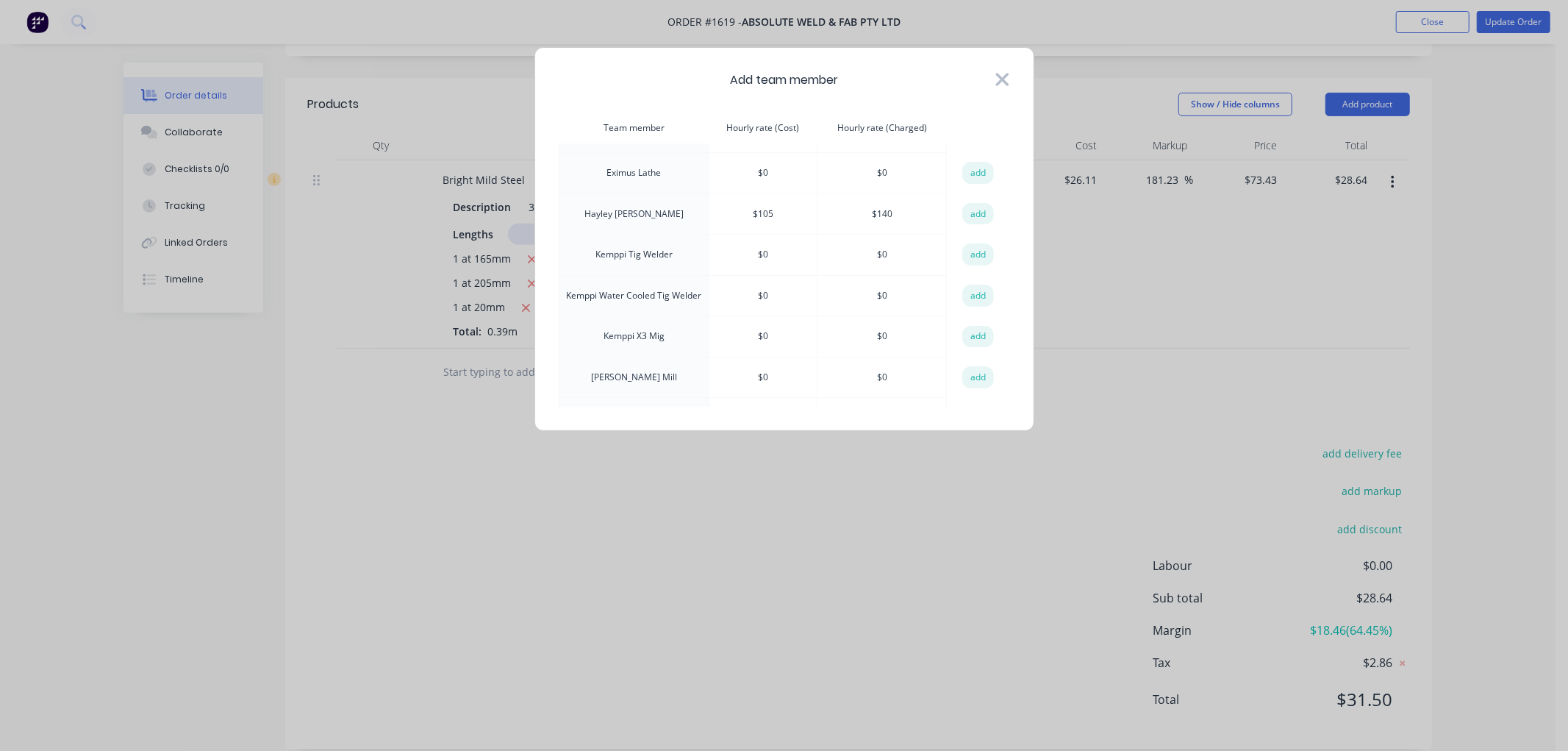
click at [1004, 72] on icon at bounding box center [1003, 79] width 15 height 21
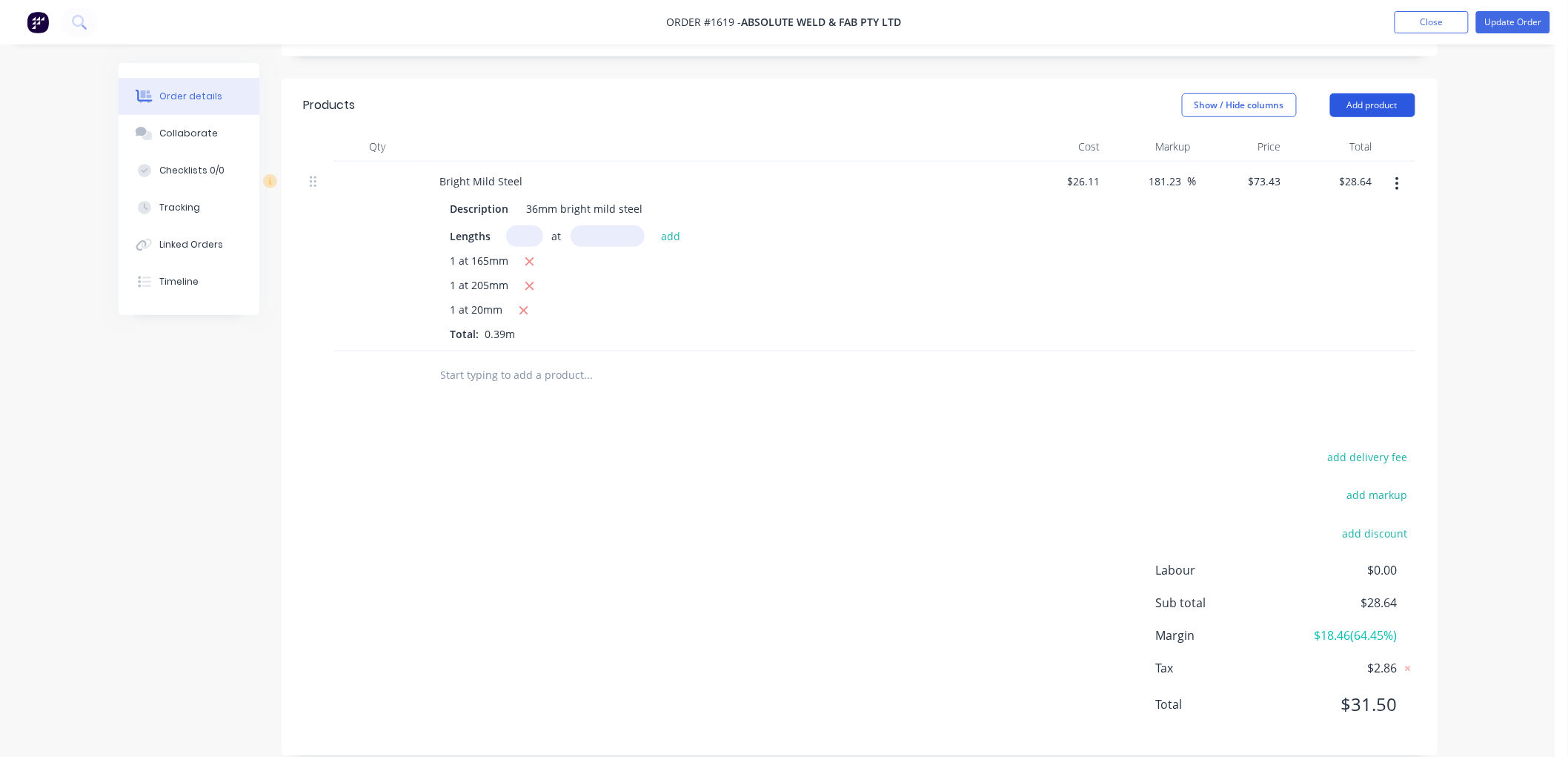
click at [1371, 93] on button "Add product" at bounding box center [1373, 104] width 85 height 24
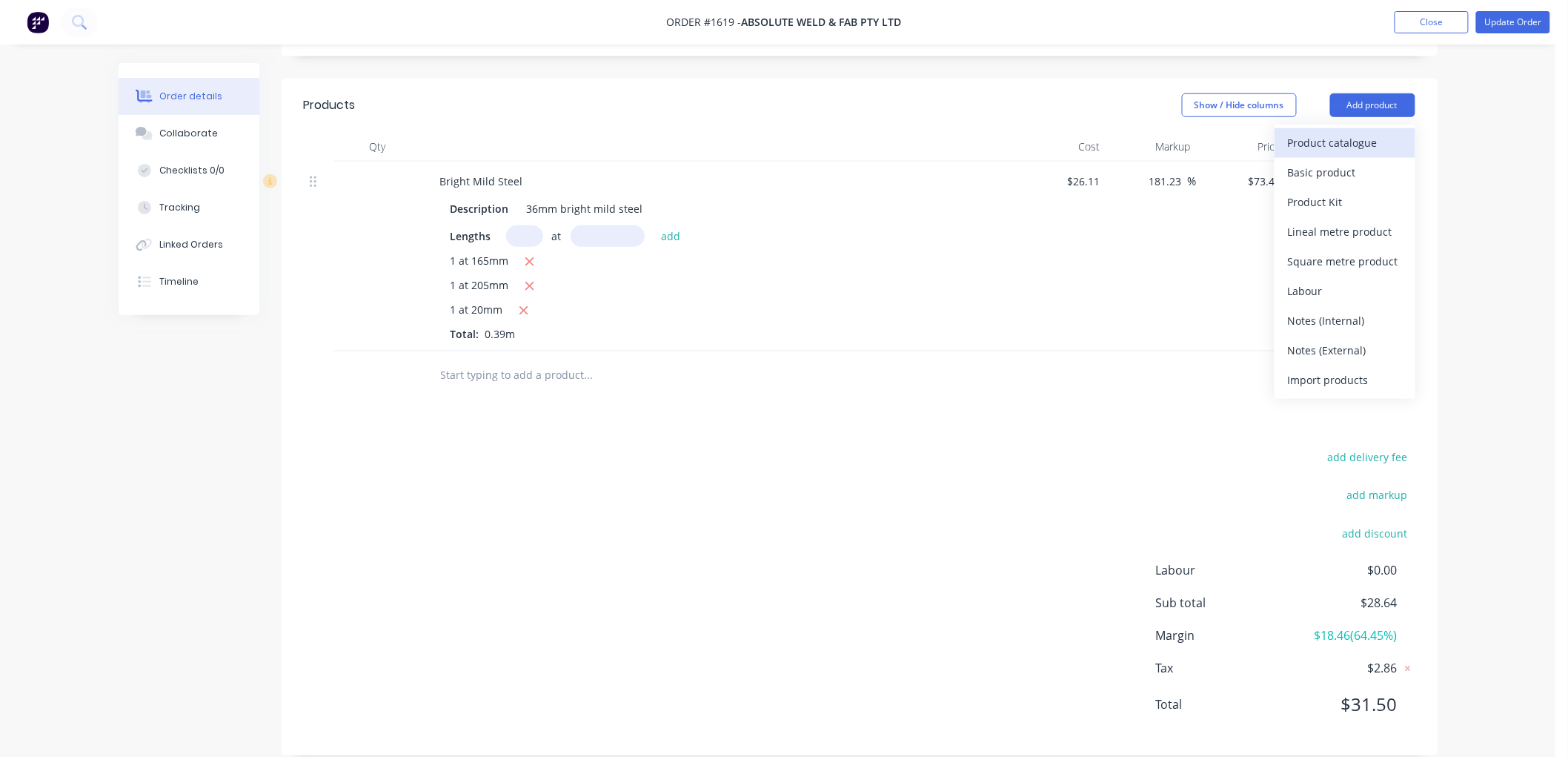
click at [1360, 132] on div "Product catalogue" at bounding box center [1345, 142] width 114 height 22
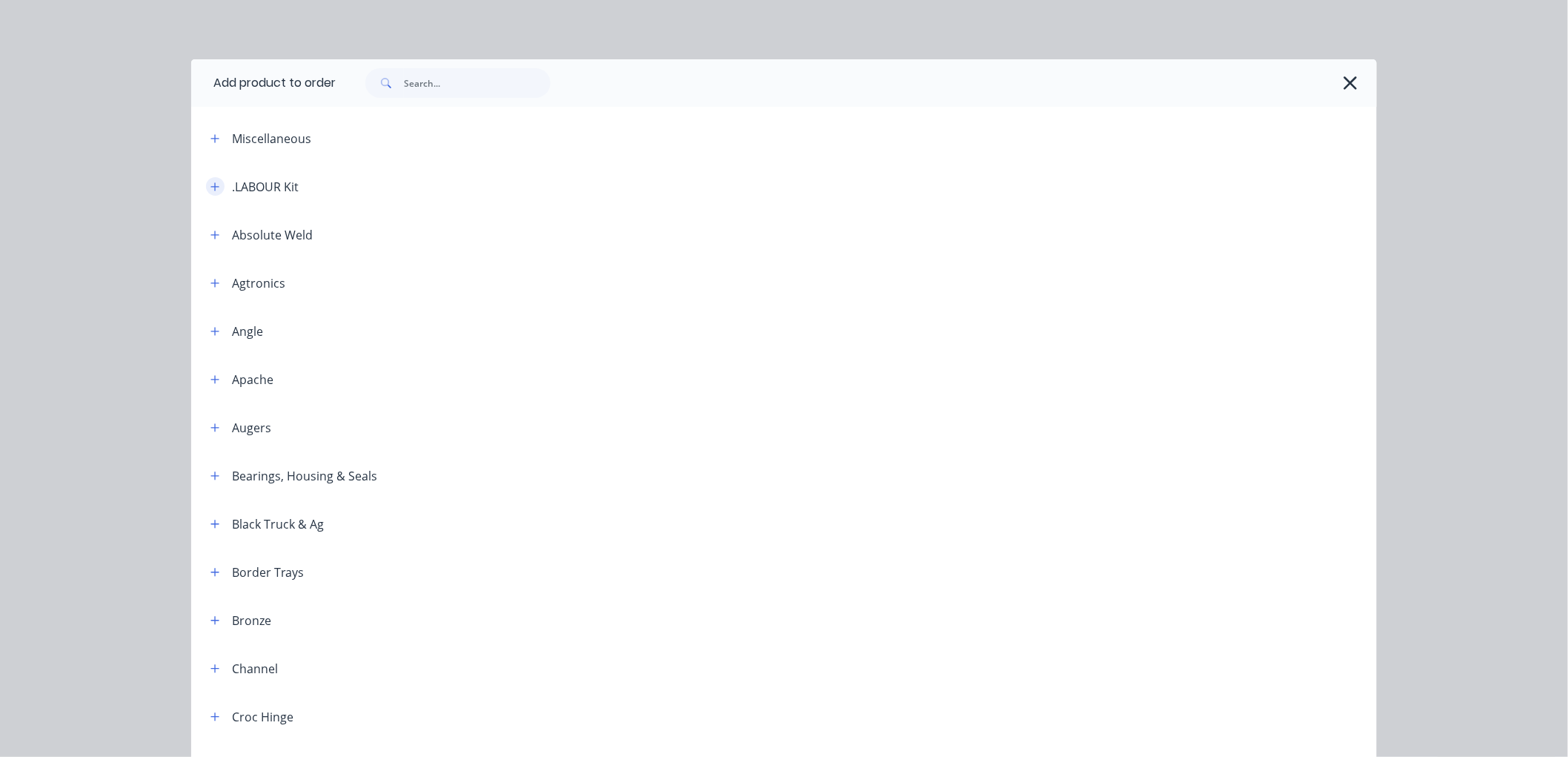
click at [211, 187] on icon "button" at bounding box center [215, 186] width 9 height 9
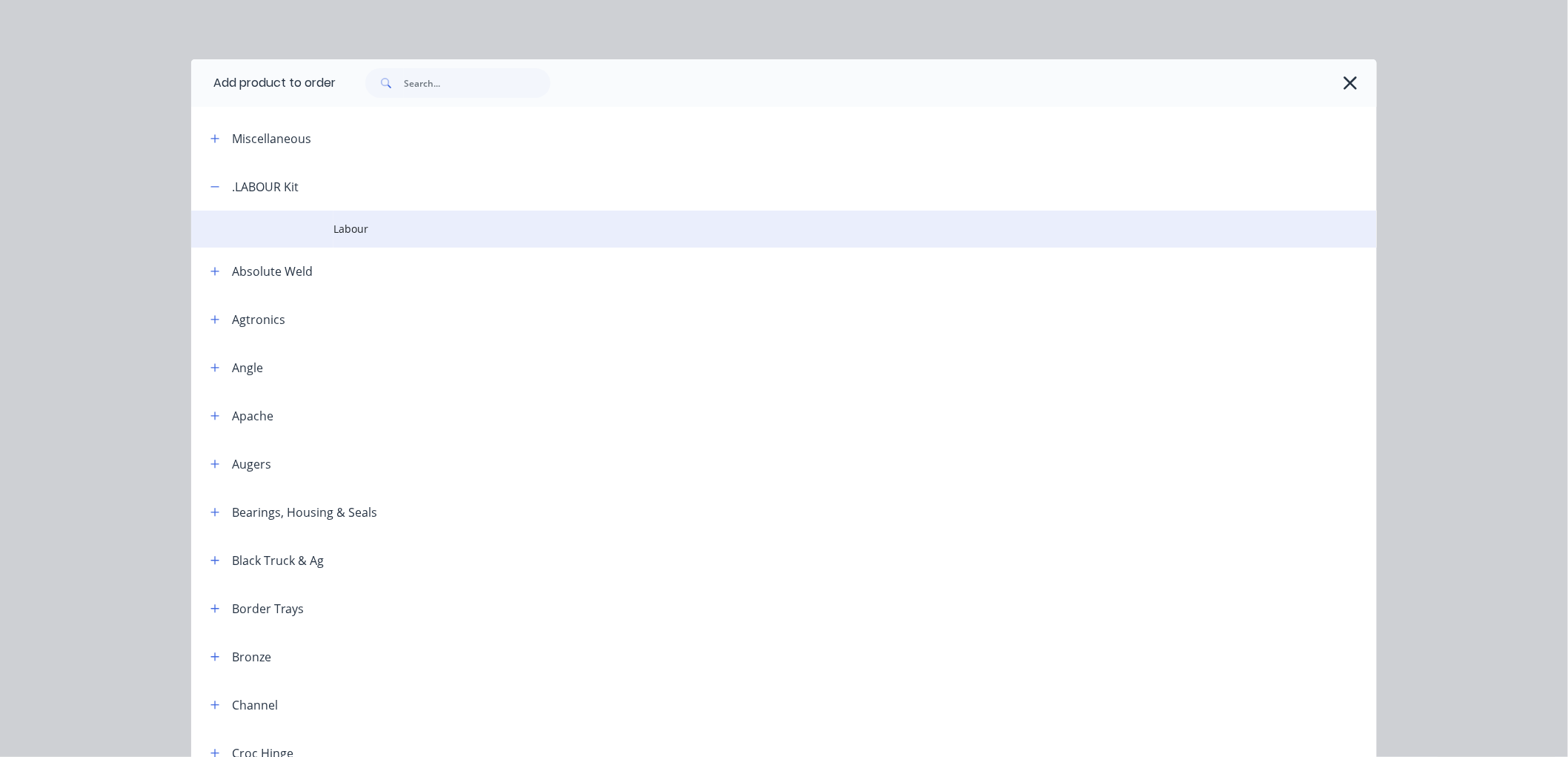
click at [363, 221] on span "Labour" at bounding box center [750, 229] width 835 height 15
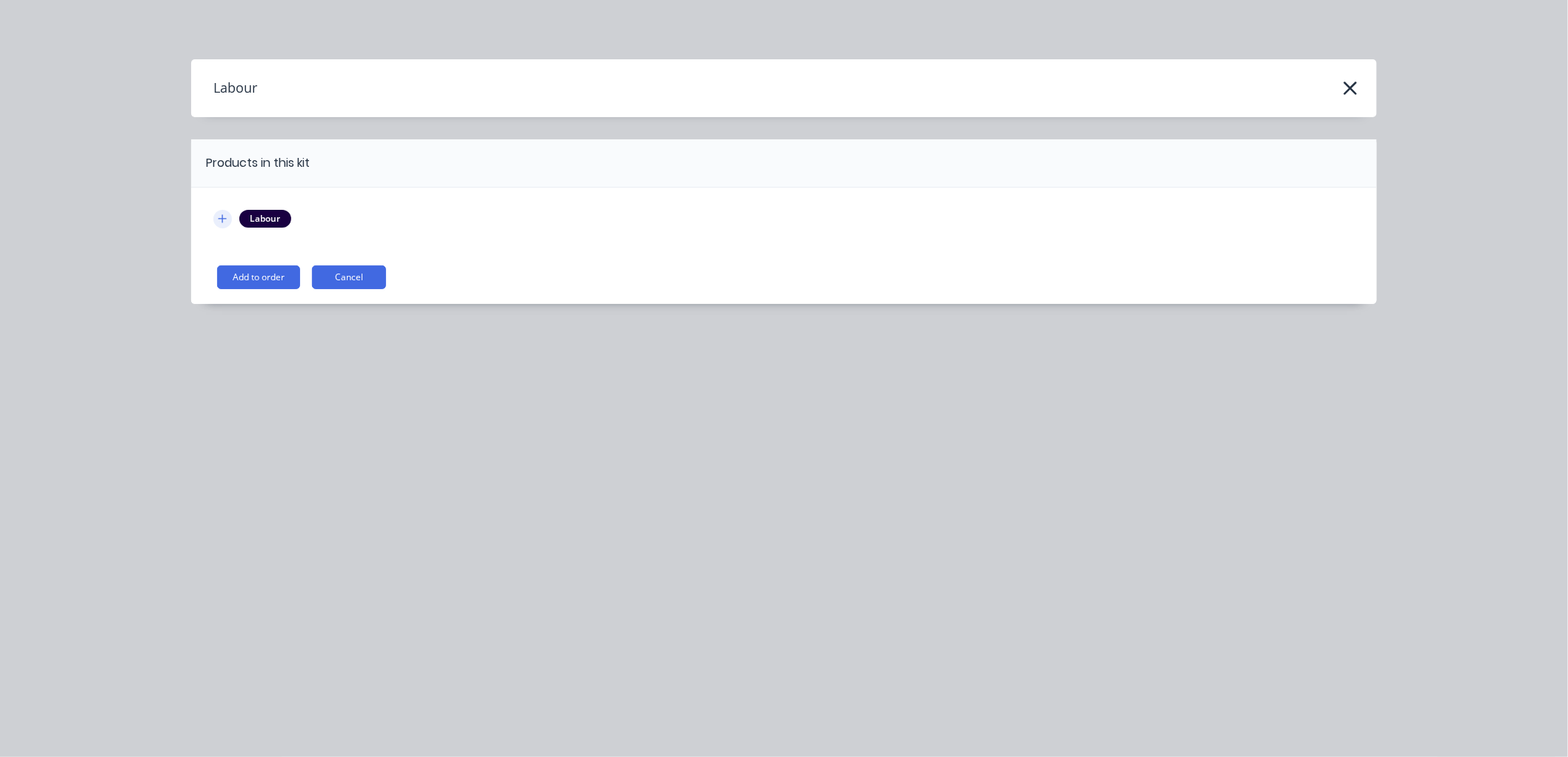
click at [225, 214] on icon "button" at bounding box center [221, 218] width 9 height 10
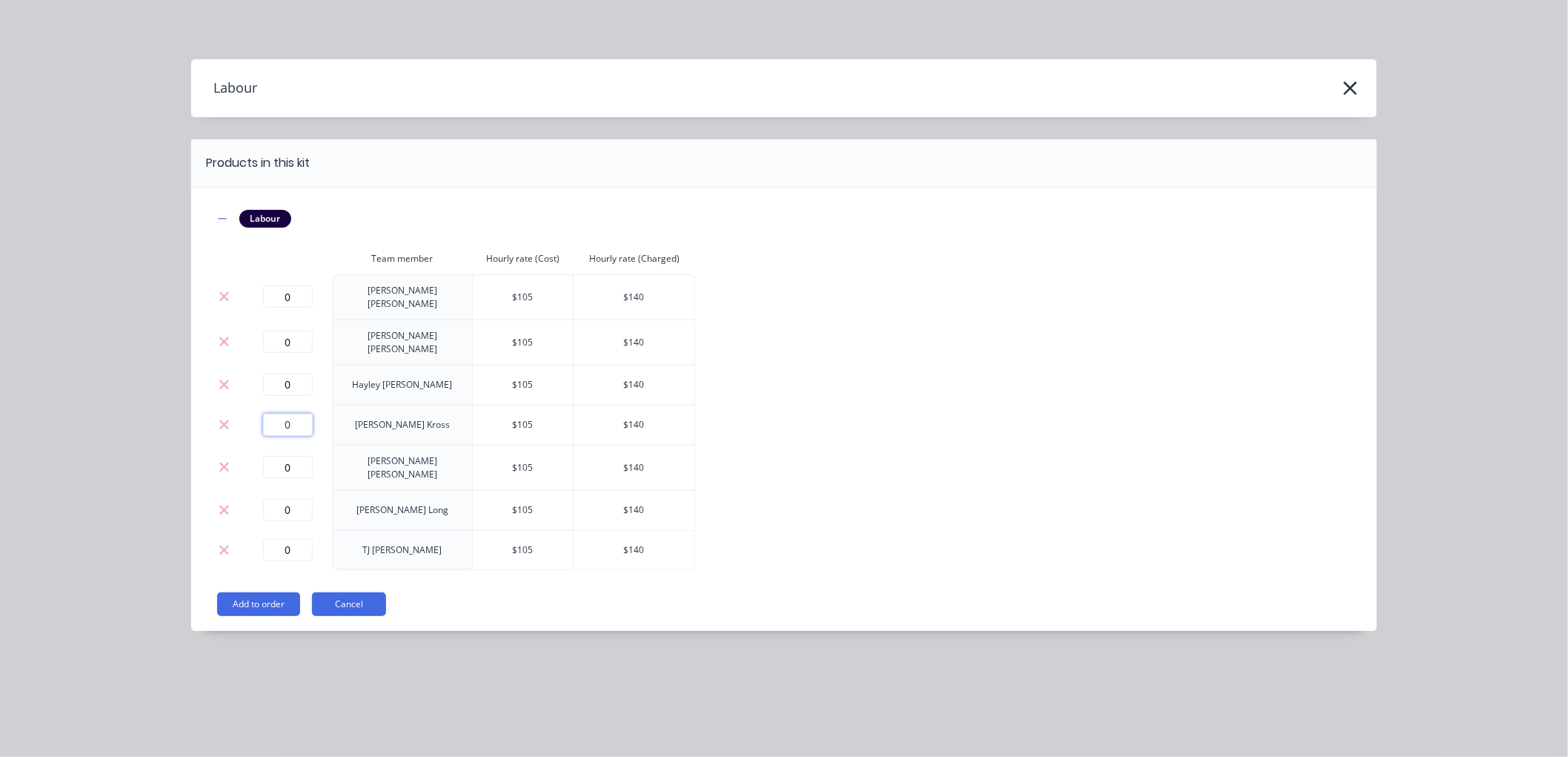
click at [288, 416] on input "0" at bounding box center [288, 424] width 49 height 22
click at [242, 592] on button "Add to order" at bounding box center [258, 603] width 83 height 24
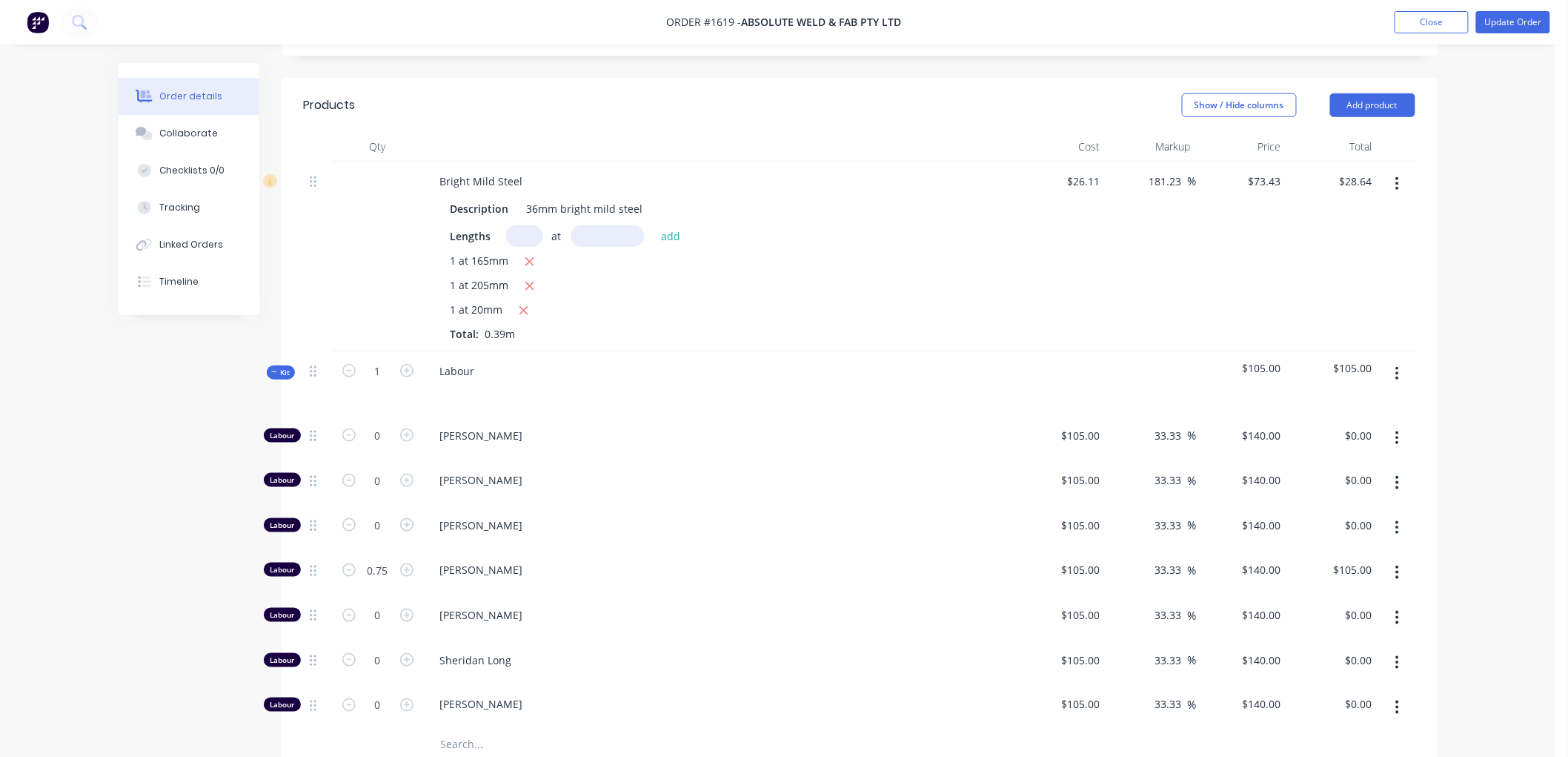
click at [272, 369] on icon at bounding box center [274, 372] width 7 height 8
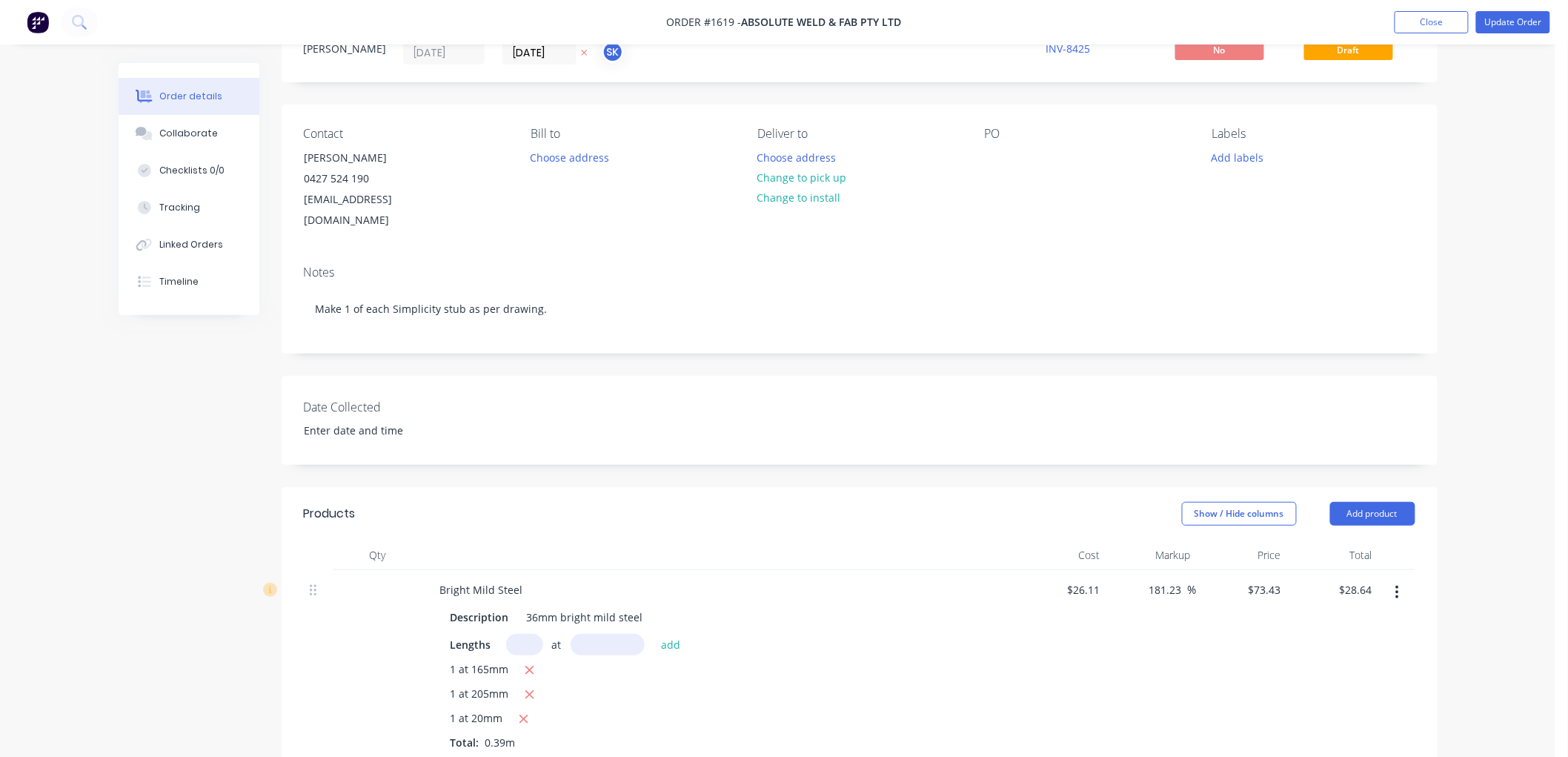
scroll to position [56, 0]
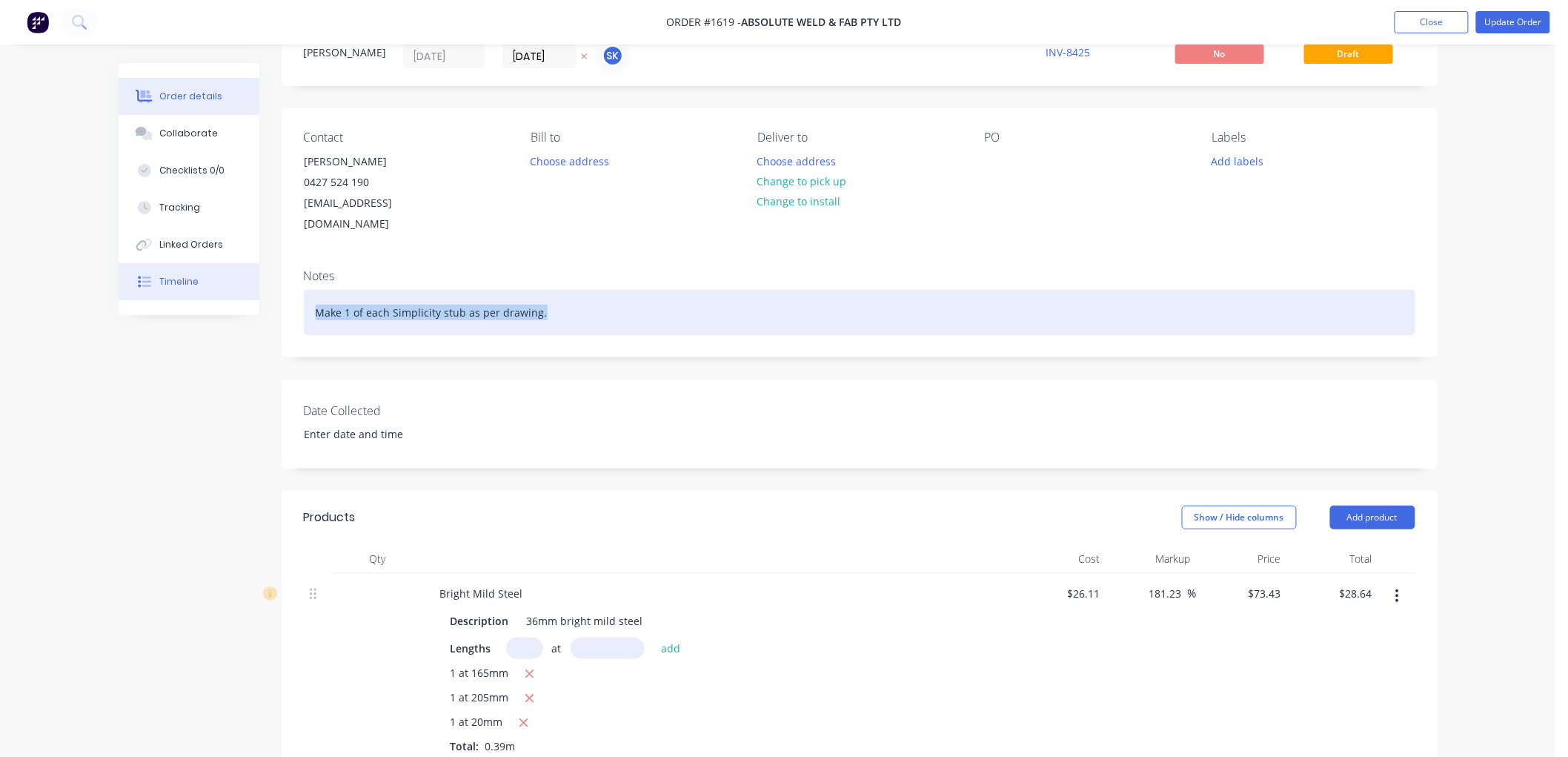
drag, startPoint x: 558, startPoint y: 292, endPoint x: 194, endPoint y: 288, distance: 364.0
click at [194, 288] on div "Order details Collaborate Checklists 0/0 Tracking Linked Orders Timeline Order …" at bounding box center [778, 630] width 1349 height 1247
copy div "Make 1 of each Simplicity stub as per drawing."
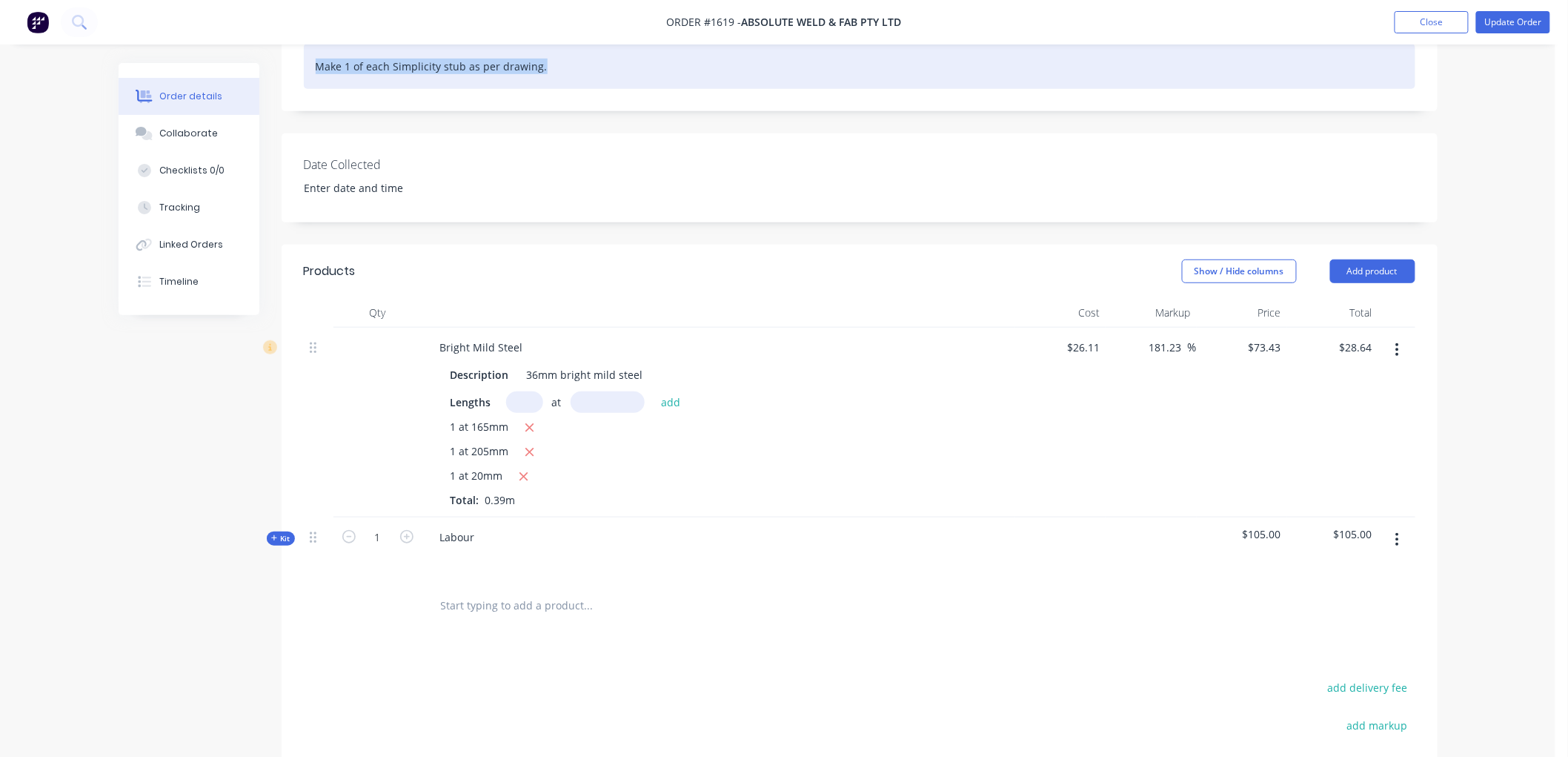
scroll to position [304, 0]
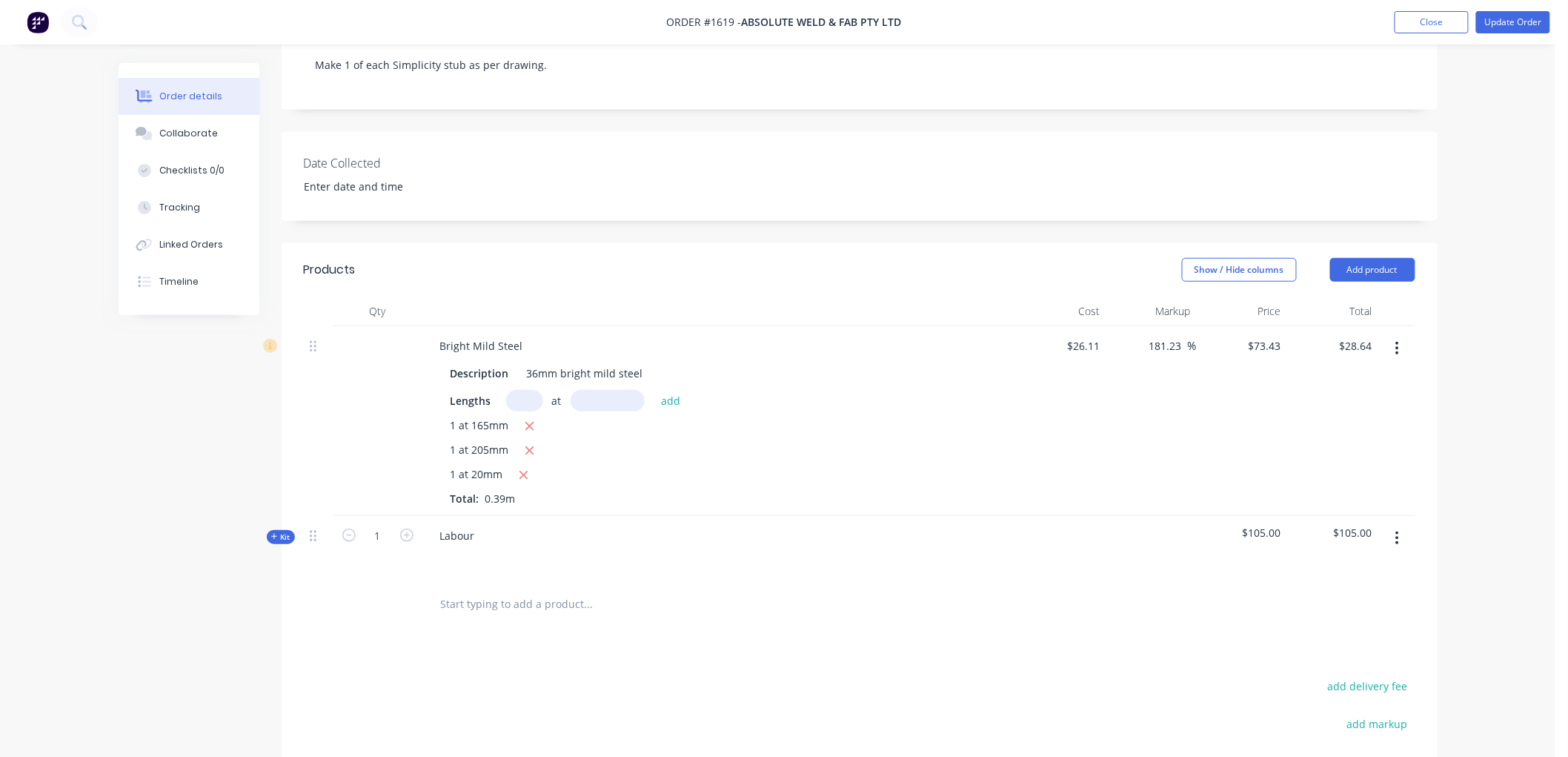
click at [493, 516] on div "Labour" at bounding box center [719, 548] width 593 height 65
click at [482, 524] on div "Labour" at bounding box center [458, 535] width 59 height 22
click at [523, 468] on icon "button" at bounding box center [523, 475] width 9 height 13
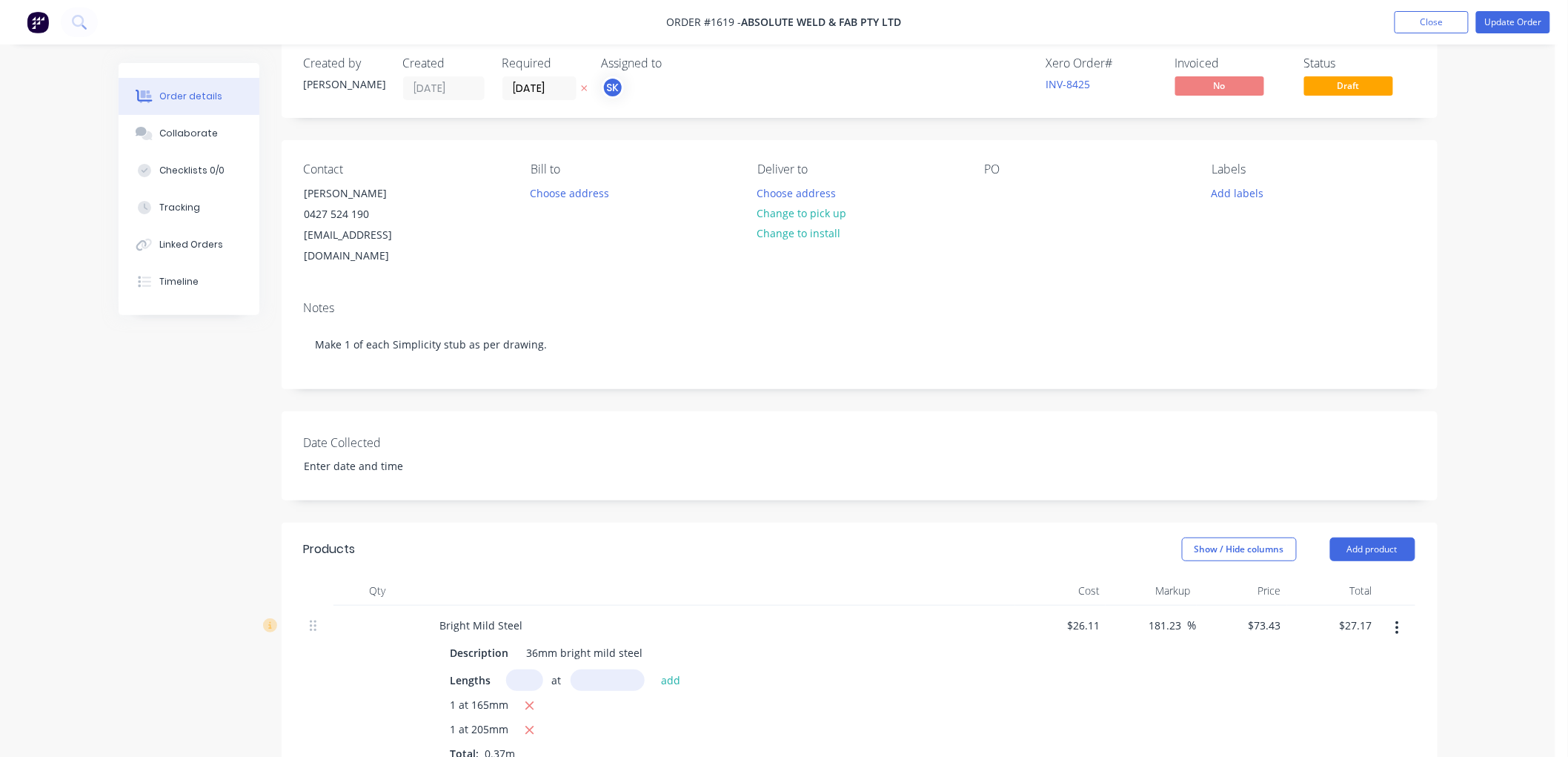
scroll to position [0, 0]
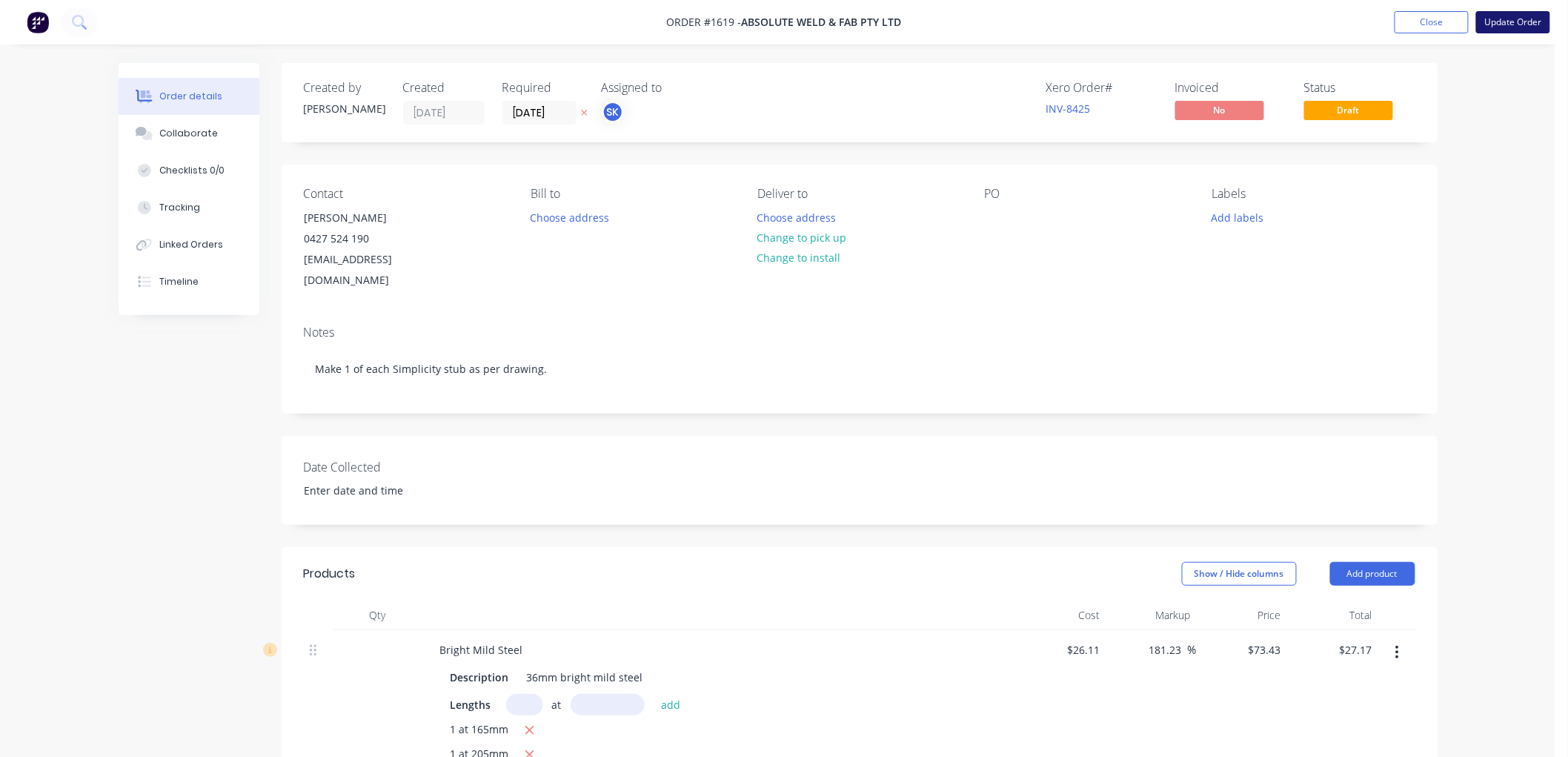
click at [1525, 15] on button "Update Order" at bounding box center [1513, 22] width 74 height 22
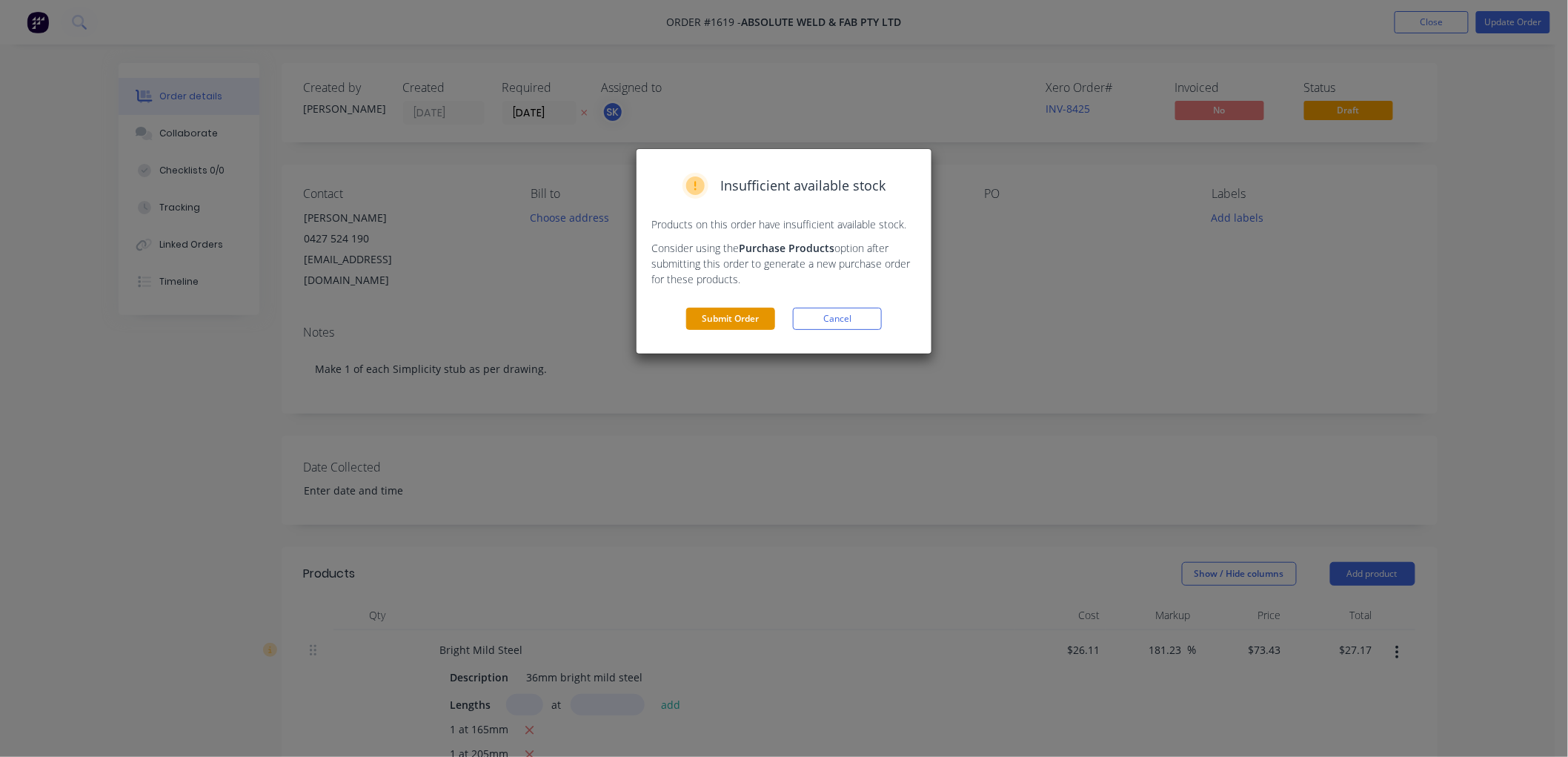
click at [720, 316] on button "Submit Order" at bounding box center [731, 318] width 89 height 22
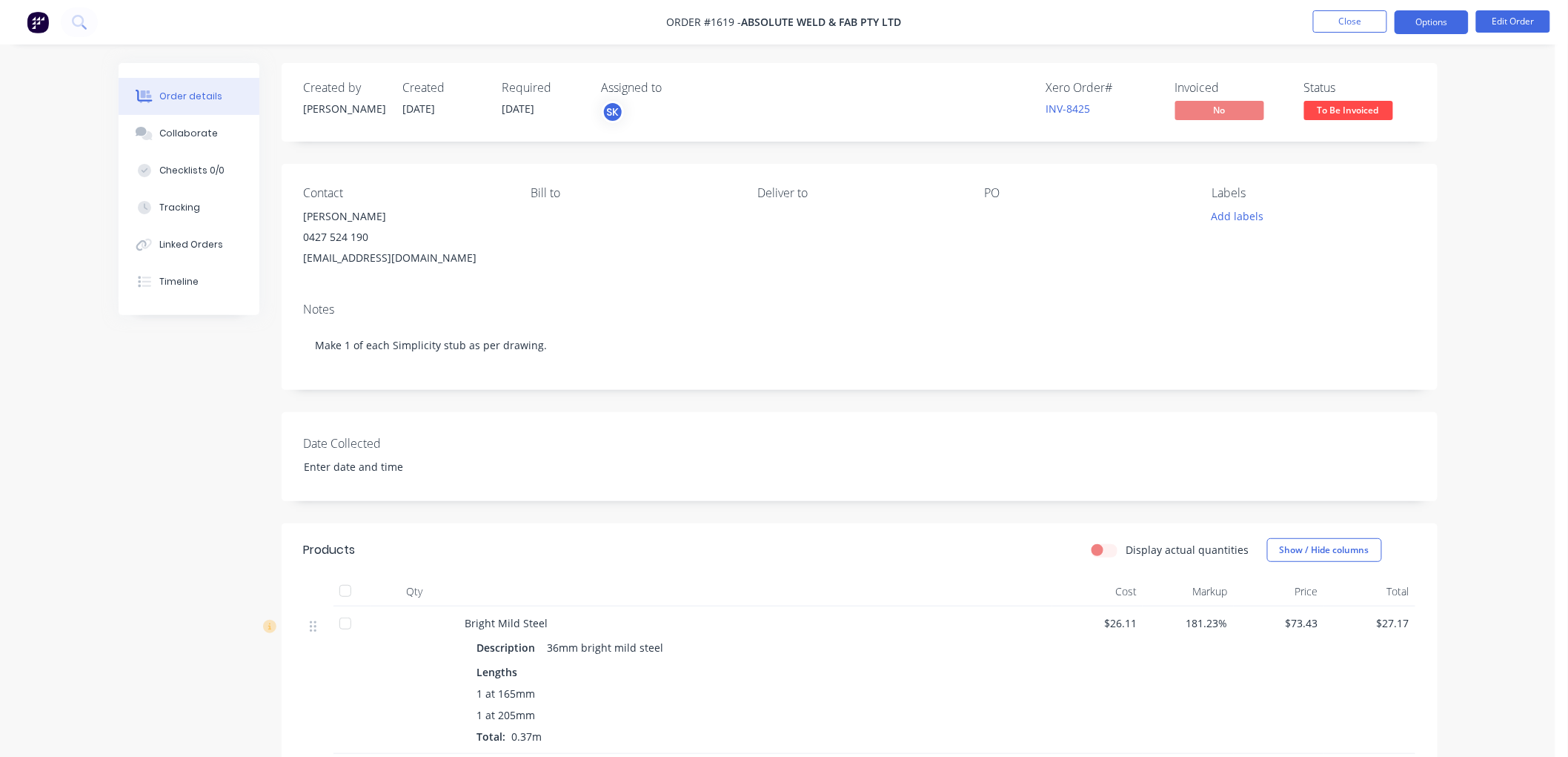
click at [1426, 23] on button "Options" at bounding box center [1432, 22] width 74 height 24
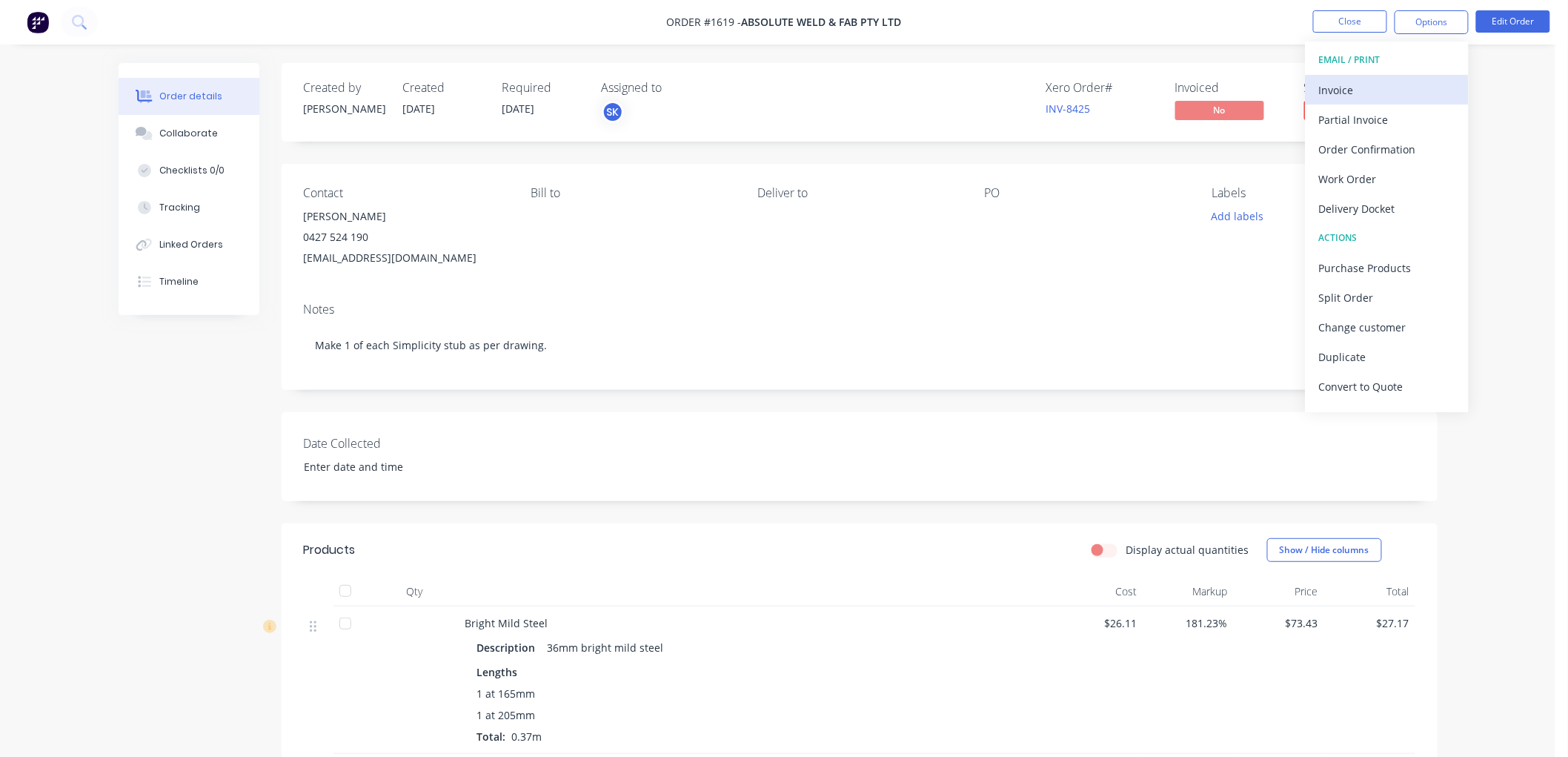
click at [1358, 86] on div "Invoice" at bounding box center [1388, 89] width 137 height 22
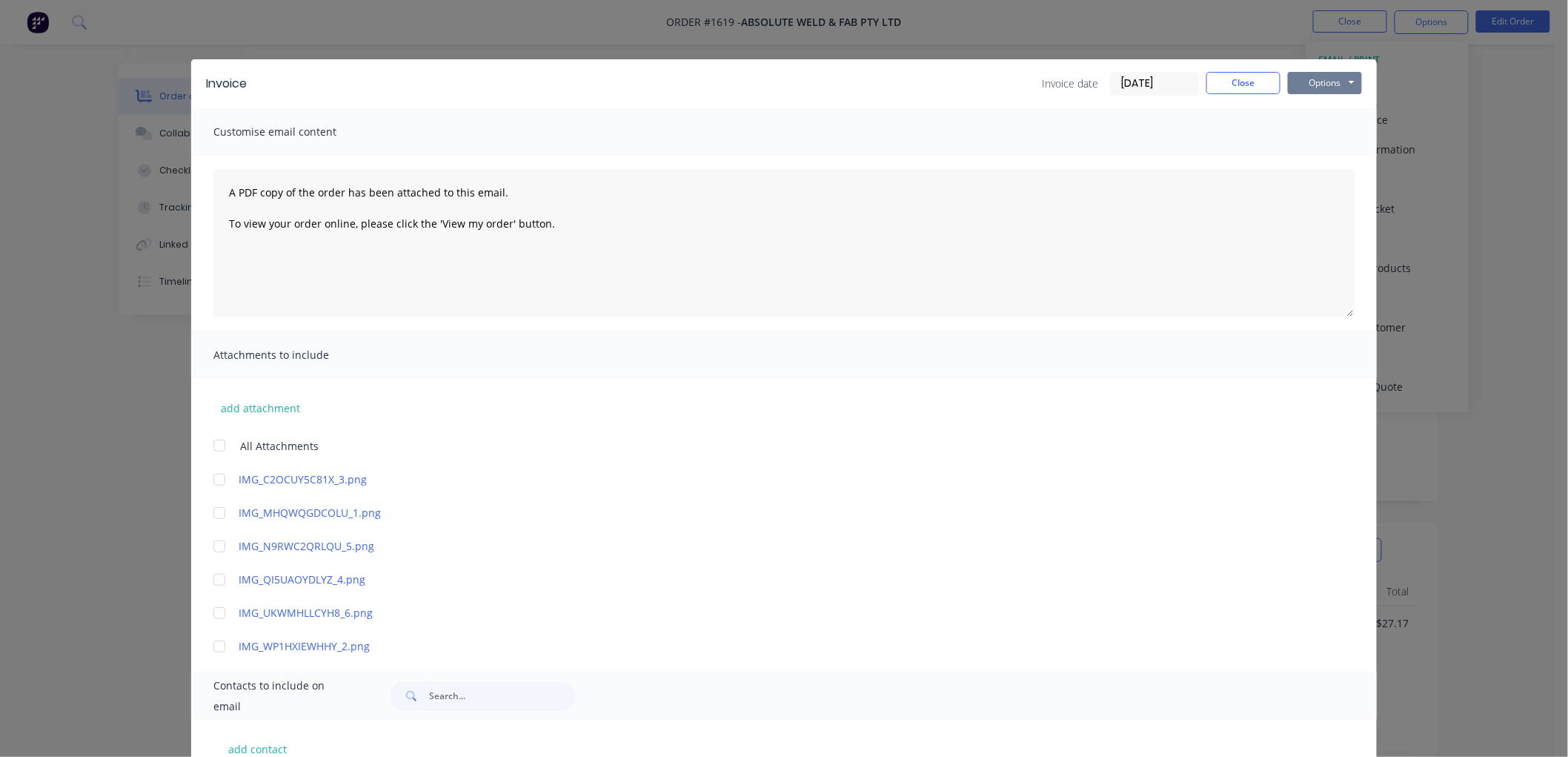
click at [1329, 72] on button "Options" at bounding box center [1325, 83] width 74 height 22
click at [1334, 107] on button "Preview" at bounding box center [1335, 109] width 95 height 25
click at [1218, 76] on button "Close" at bounding box center [1243, 83] width 74 height 22
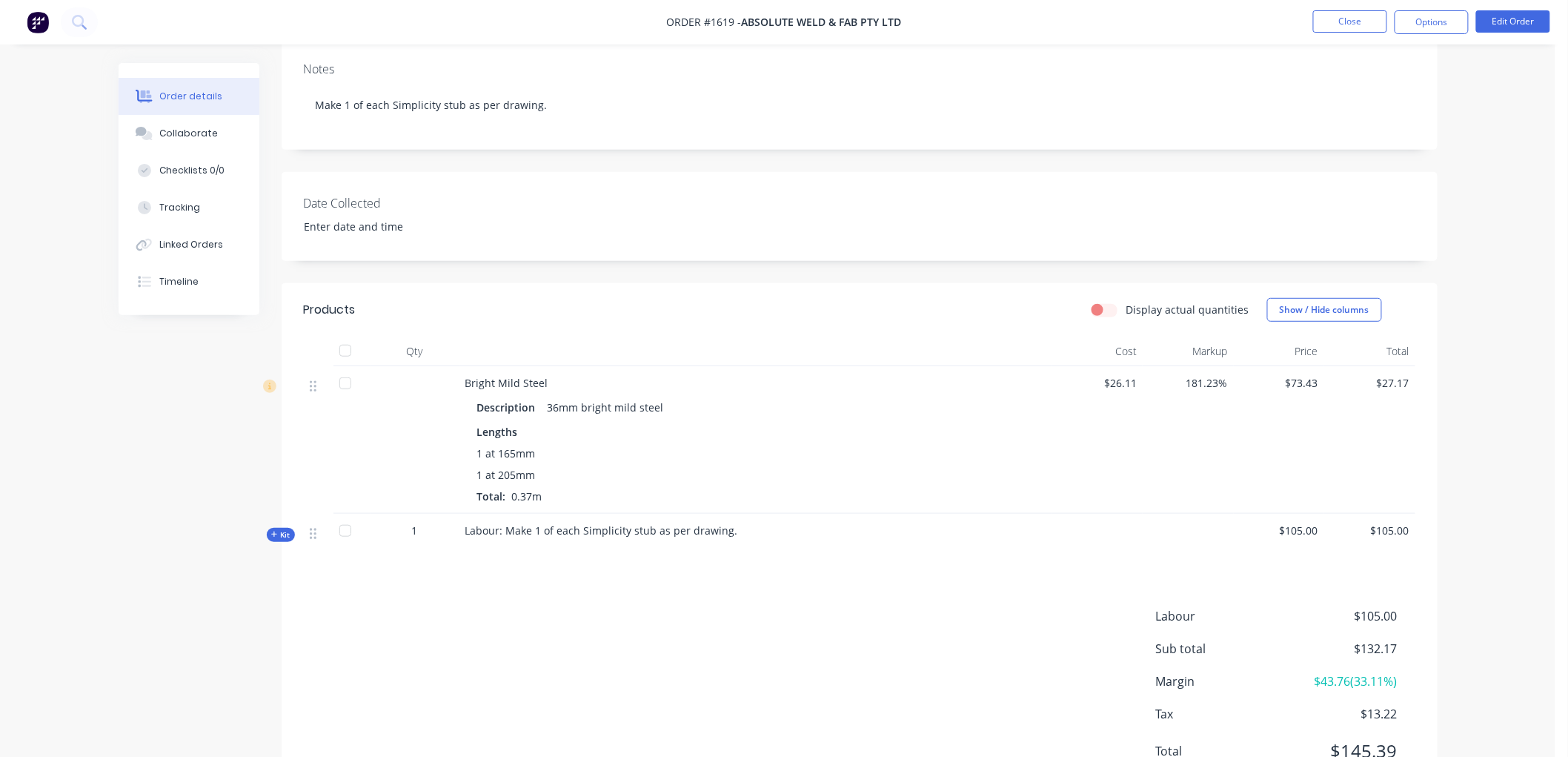
scroll to position [308, 0]
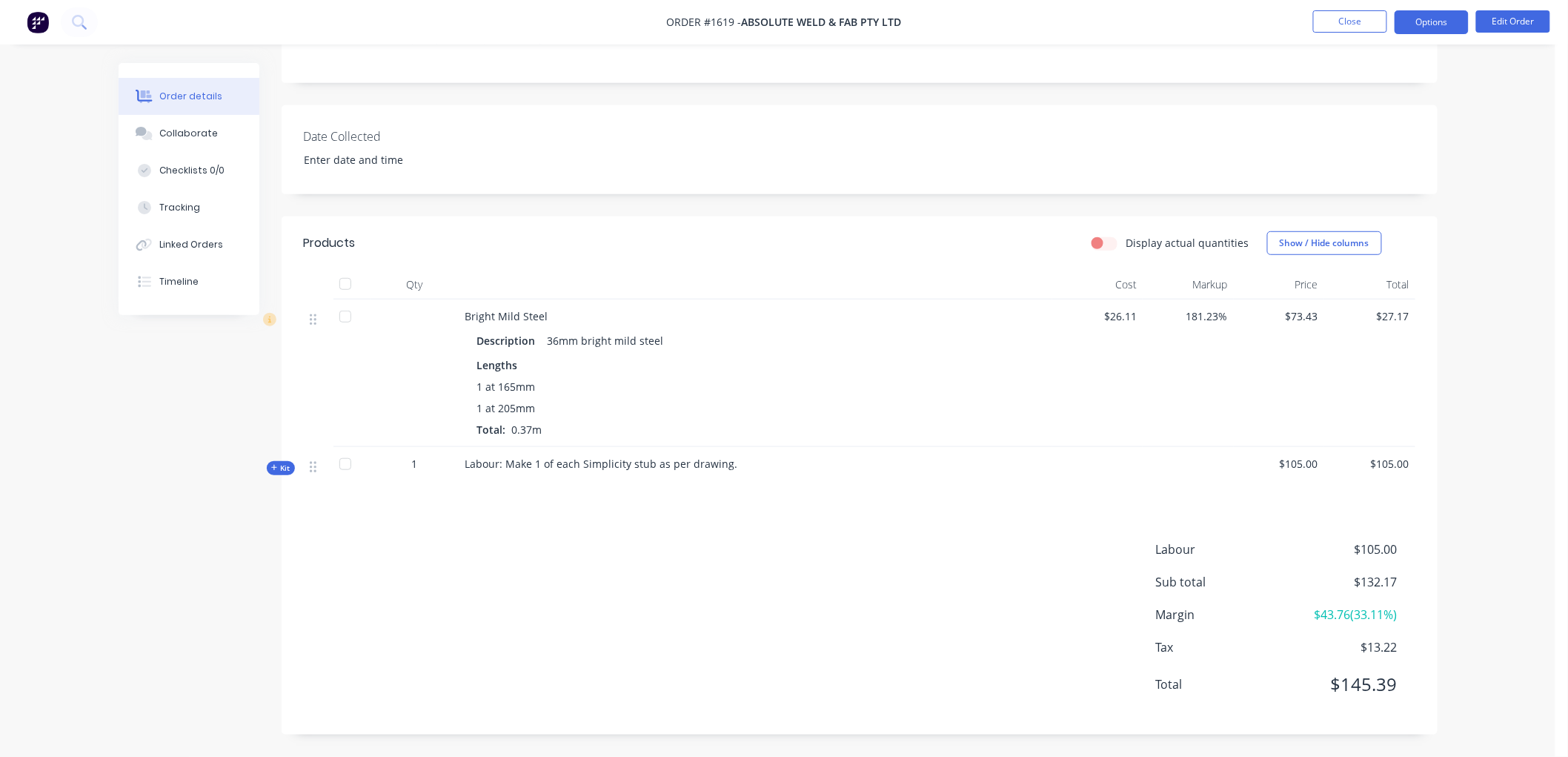
click at [1438, 27] on button "Options" at bounding box center [1432, 22] width 74 height 24
click at [1513, 21] on button "Edit Order" at bounding box center [1513, 21] width 74 height 22
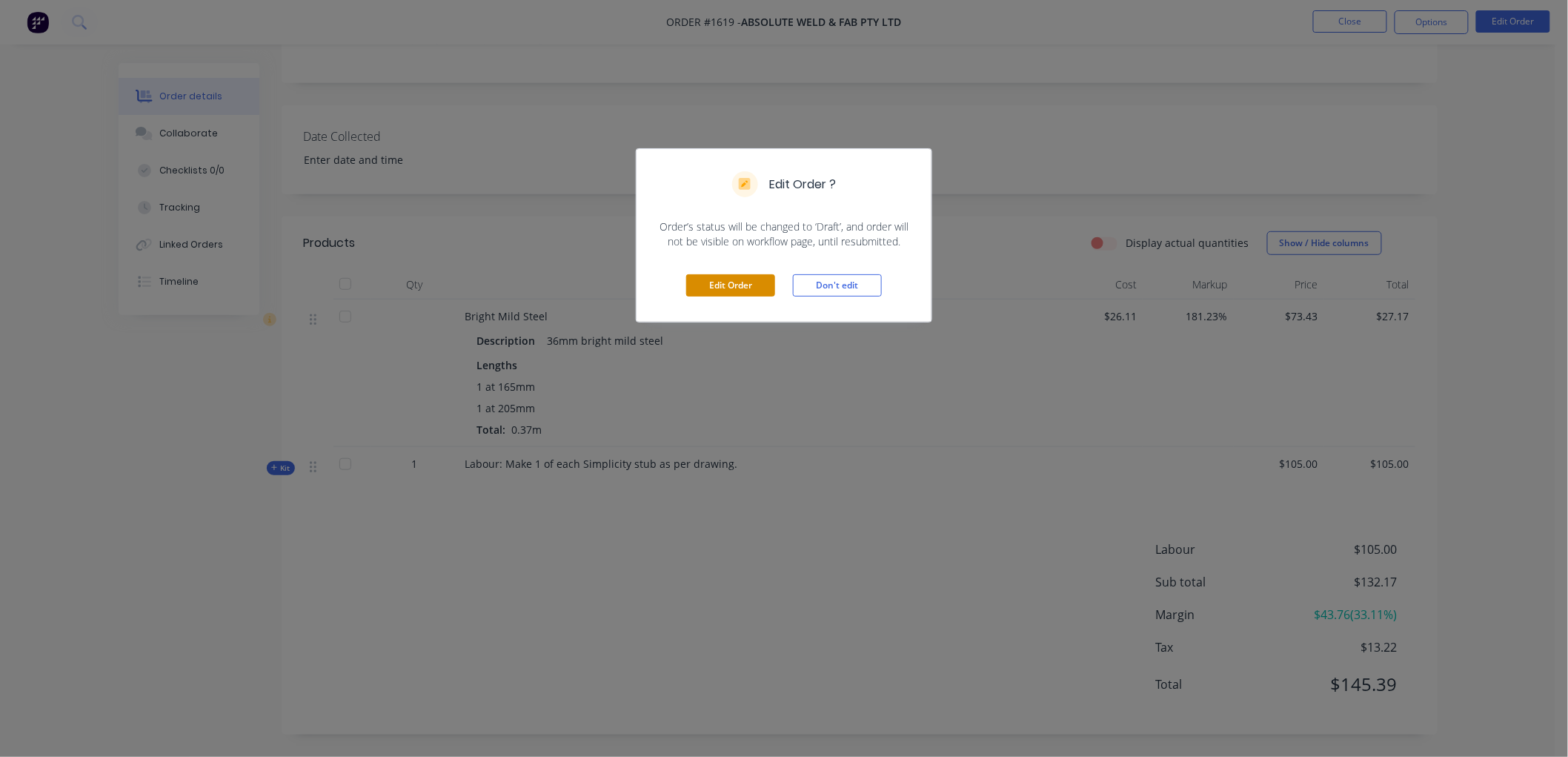
click at [727, 284] on button "Edit Order" at bounding box center [731, 285] width 89 height 22
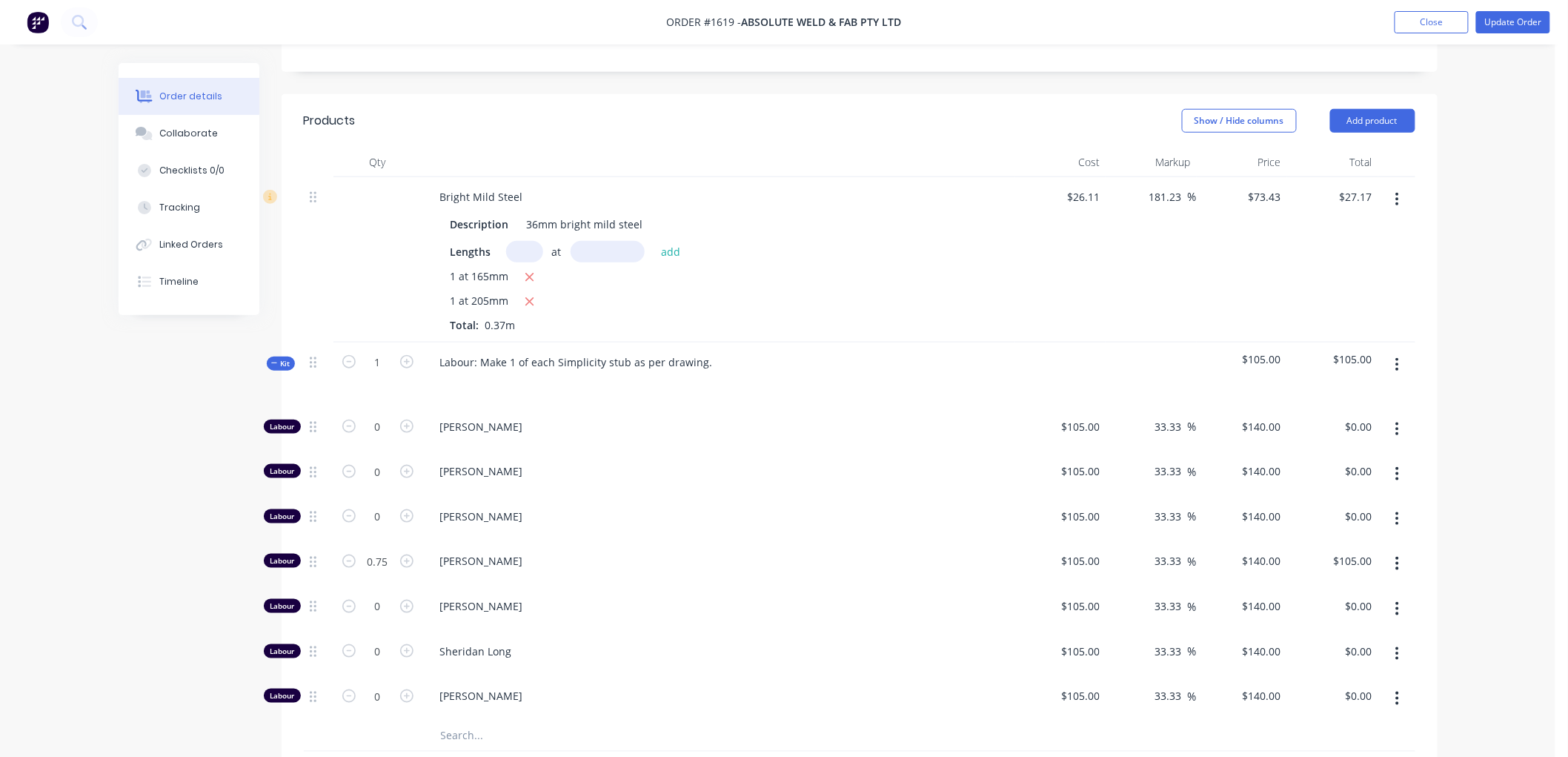
scroll to position [494, 0]
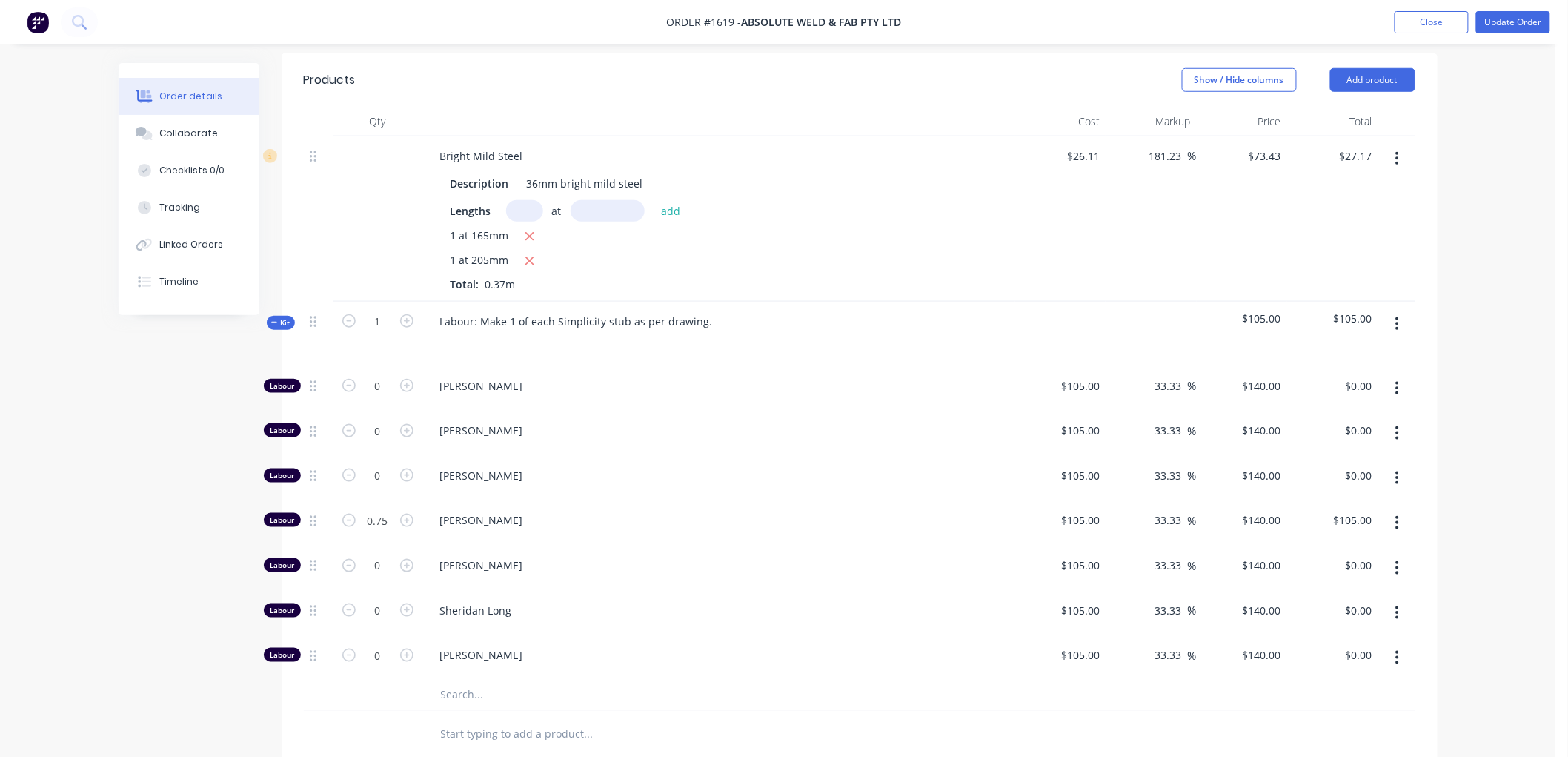
click at [284, 317] on span "Kit" at bounding box center [281, 323] width 19 height 11
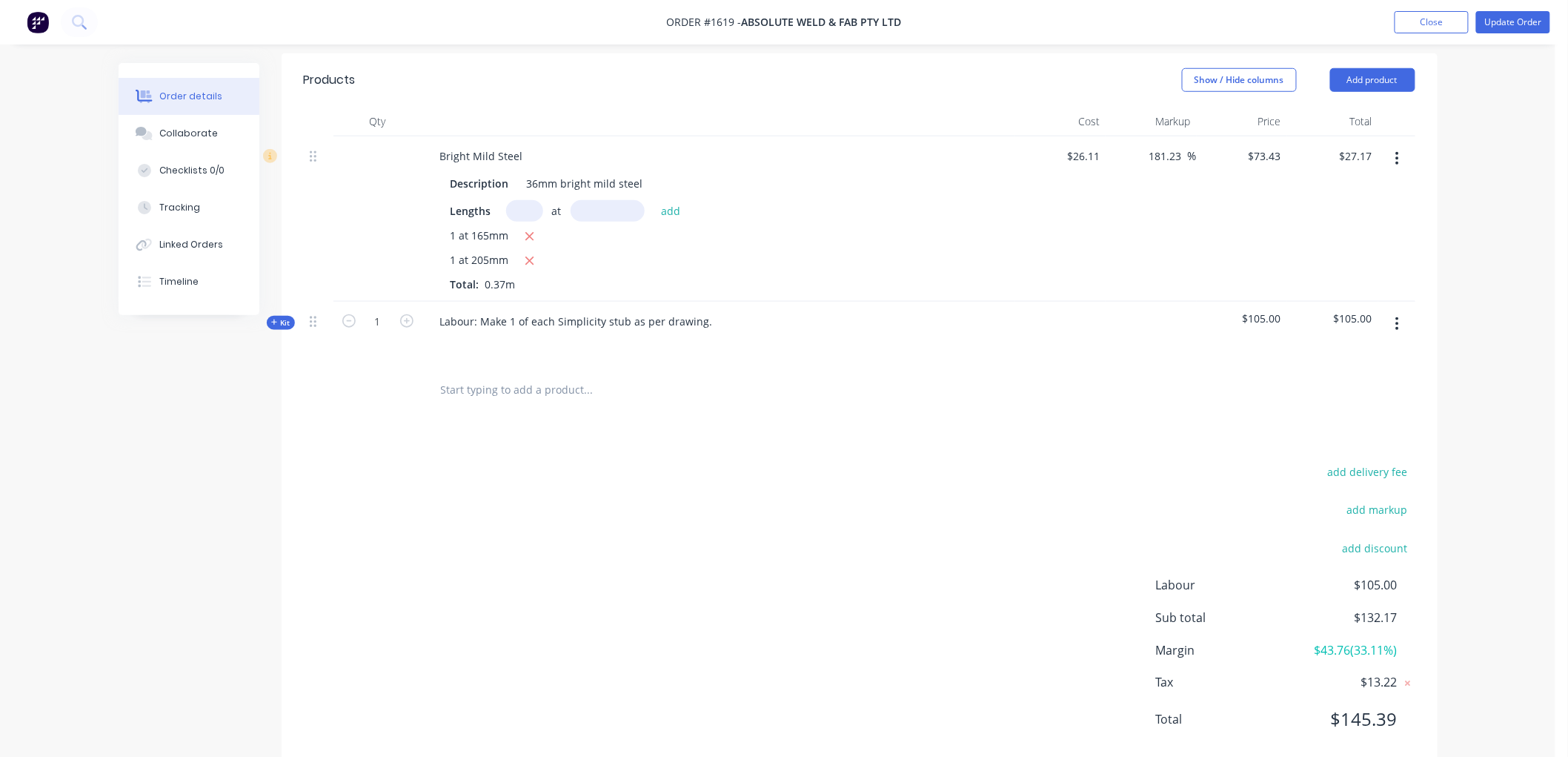
click at [487, 375] on input "text" at bounding box center [588, 389] width 296 height 29
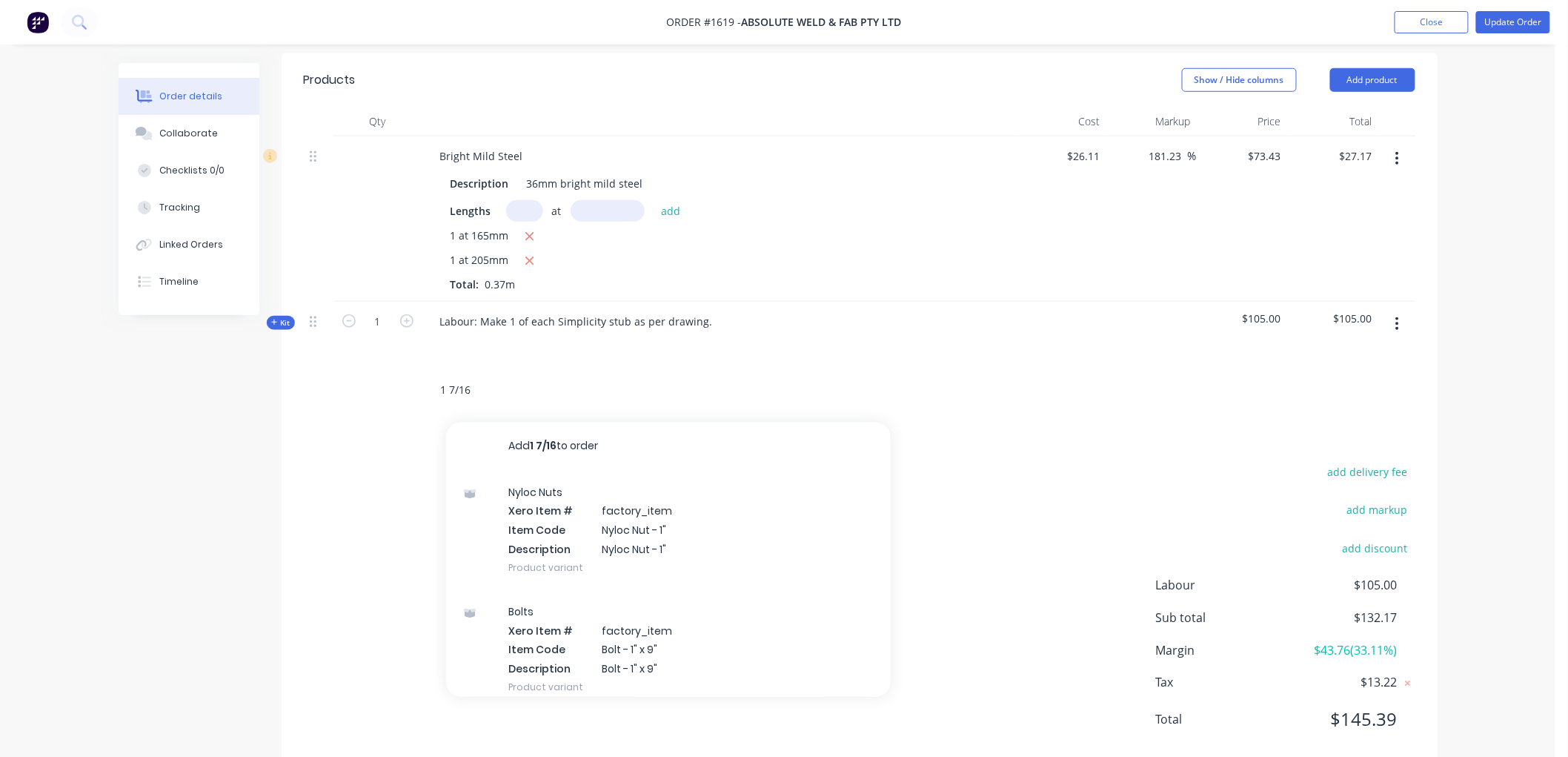
click at [532, 423] on button "Add 1 7/16 to order" at bounding box center [669, 446] width 444 height 47
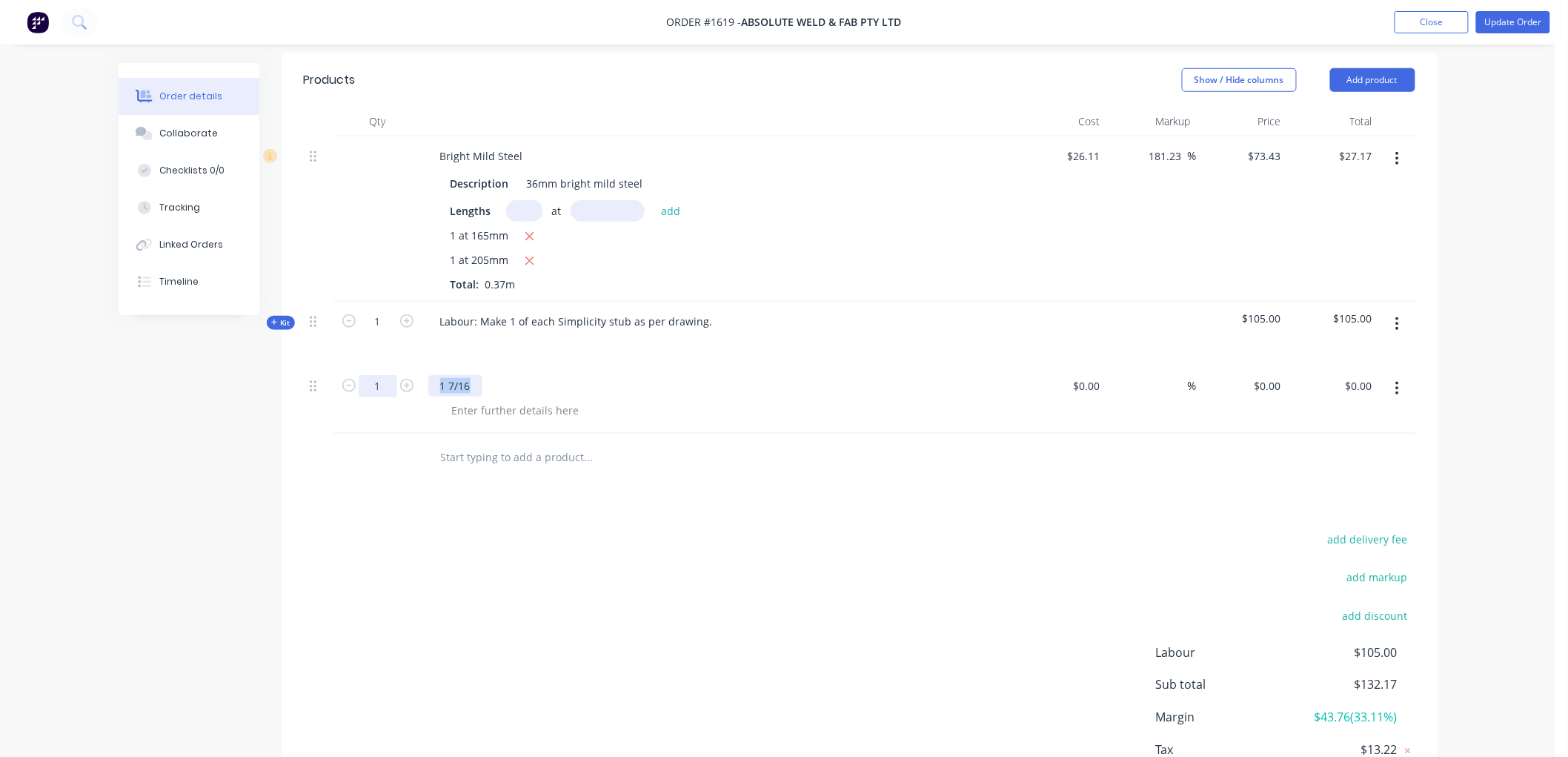
drag, startPoint x: 476, startPoint y: 366, endPoint x: 393, endPoint y: 370, distance: 83.1
click at [393, 370] on div "1 1 7/16 $0.00 $0.00 % $0.00 $0.00 $0.00 $0.00" at bounding box center [860, 399] width 1111 height 67
click at [1395, 380] on icon "button" at bounding box center [1397, 388] width 4 height 16
click at [1328, 505] on div "Delete" at bounding box center [1345, 516] width 114 height 22
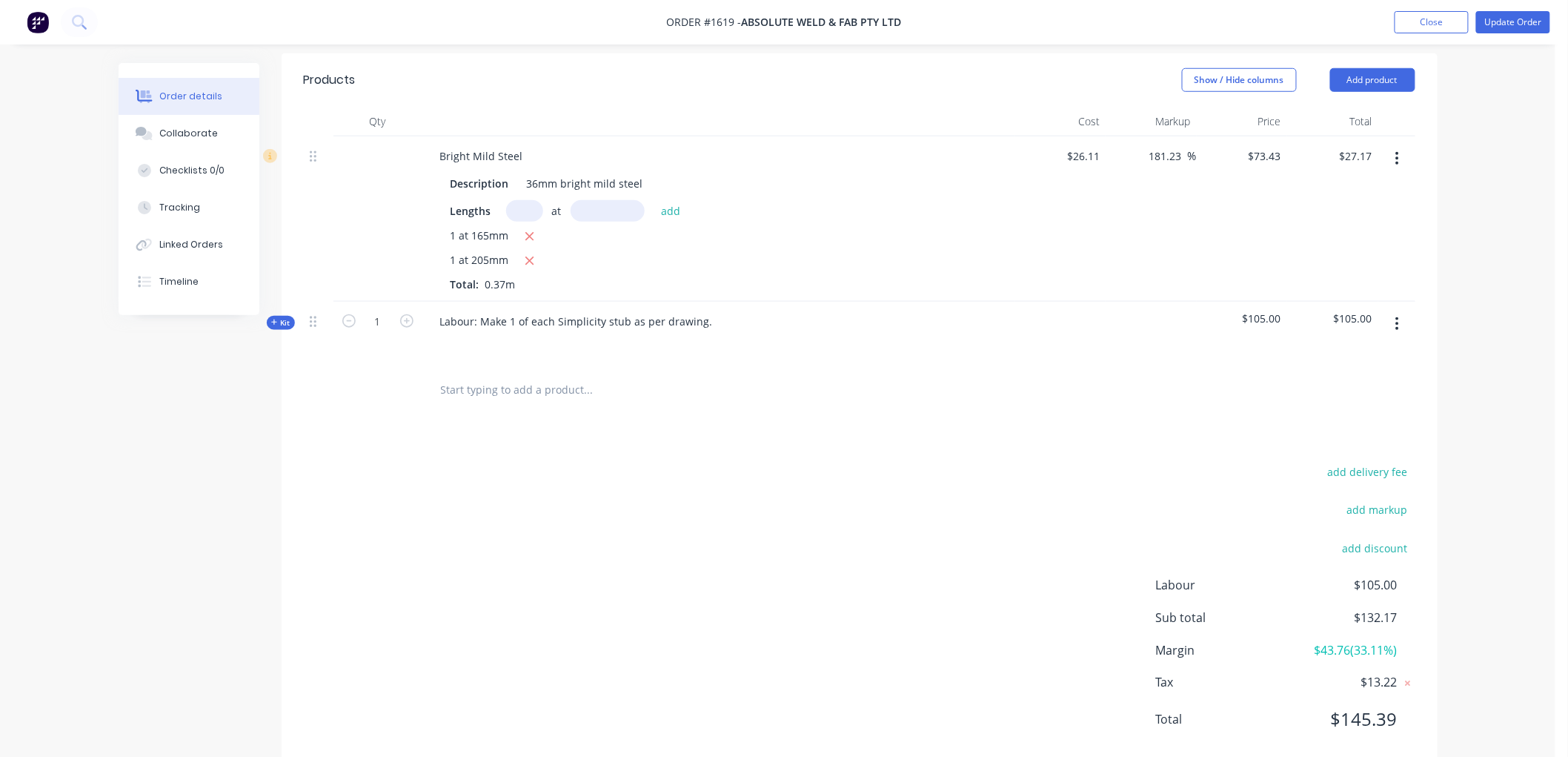
click at [563, 375] on input "text" at bounding box center [588, 389] width 296 height 29
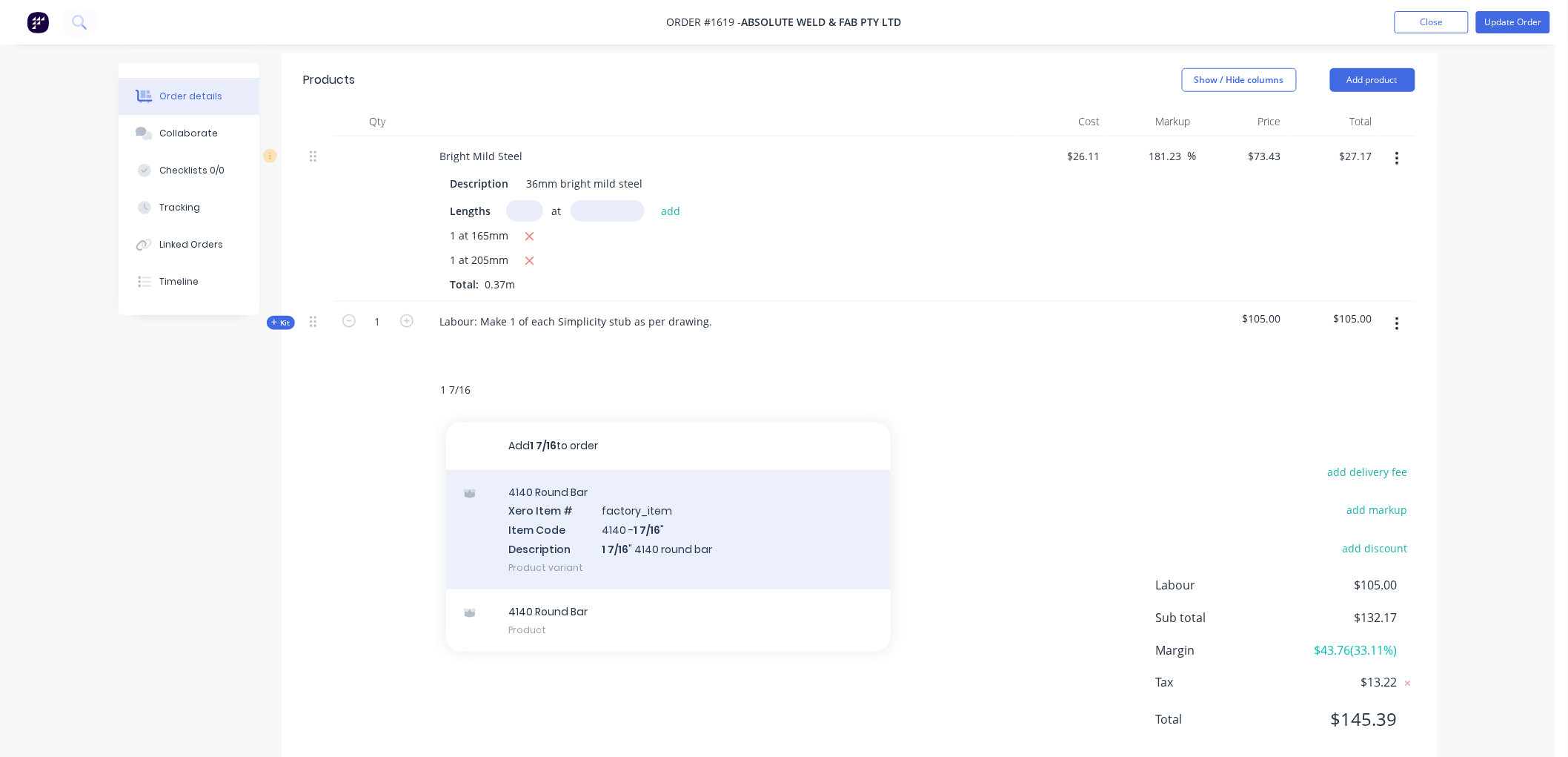
scroll to position [508, 0]
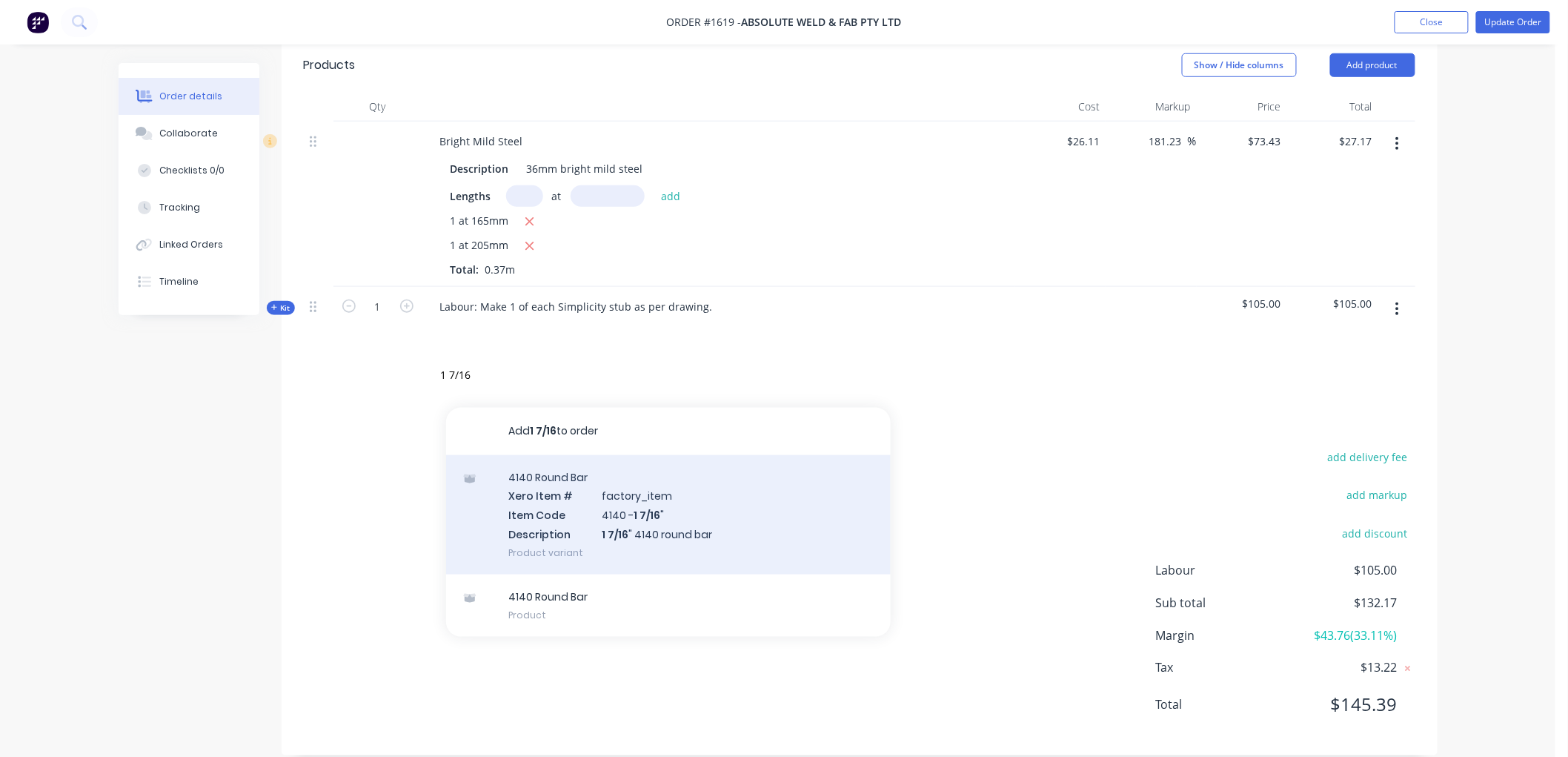
click at [673, 481] on div "4140 Round Bar Xero Item # factory_item Item Code 4140 - 1 7/16 " Description 1…" at bounding box center [669, 515] width 444 height 120
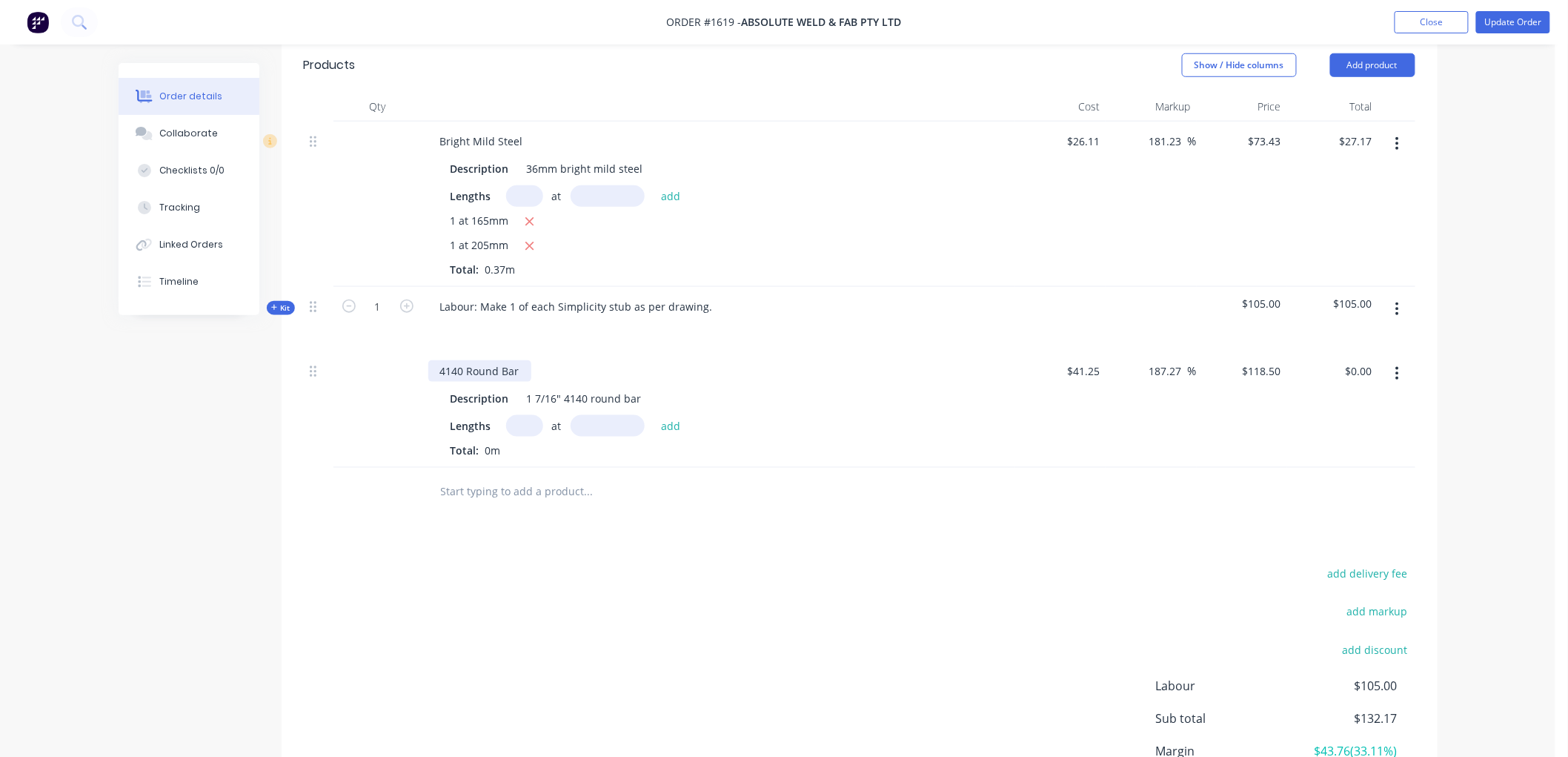
click at [477, 360] on div "4140 Round Bar" at bounding box center [480, 370] width 103 height 22
drag, startPoint x: 463, startPoint y: 350, endPoint x: 410, endPoint y: 350, distance: 53.0
click at [410, 351] on div "4140 Round Bar Description 1 7/16" 4140 round bar Lengths at add Total: 0m $41.…" at bounding box center [860, 409] width 1111 height 117
drag, startPoint x: 589, startPoint y: 374, endPoint x: 561, endPoint y: 375, distance: 28.0
click at [561, 388] on div "1 7/16" 4140 round bar" at bounding box center [584, 398] width 126 height 22
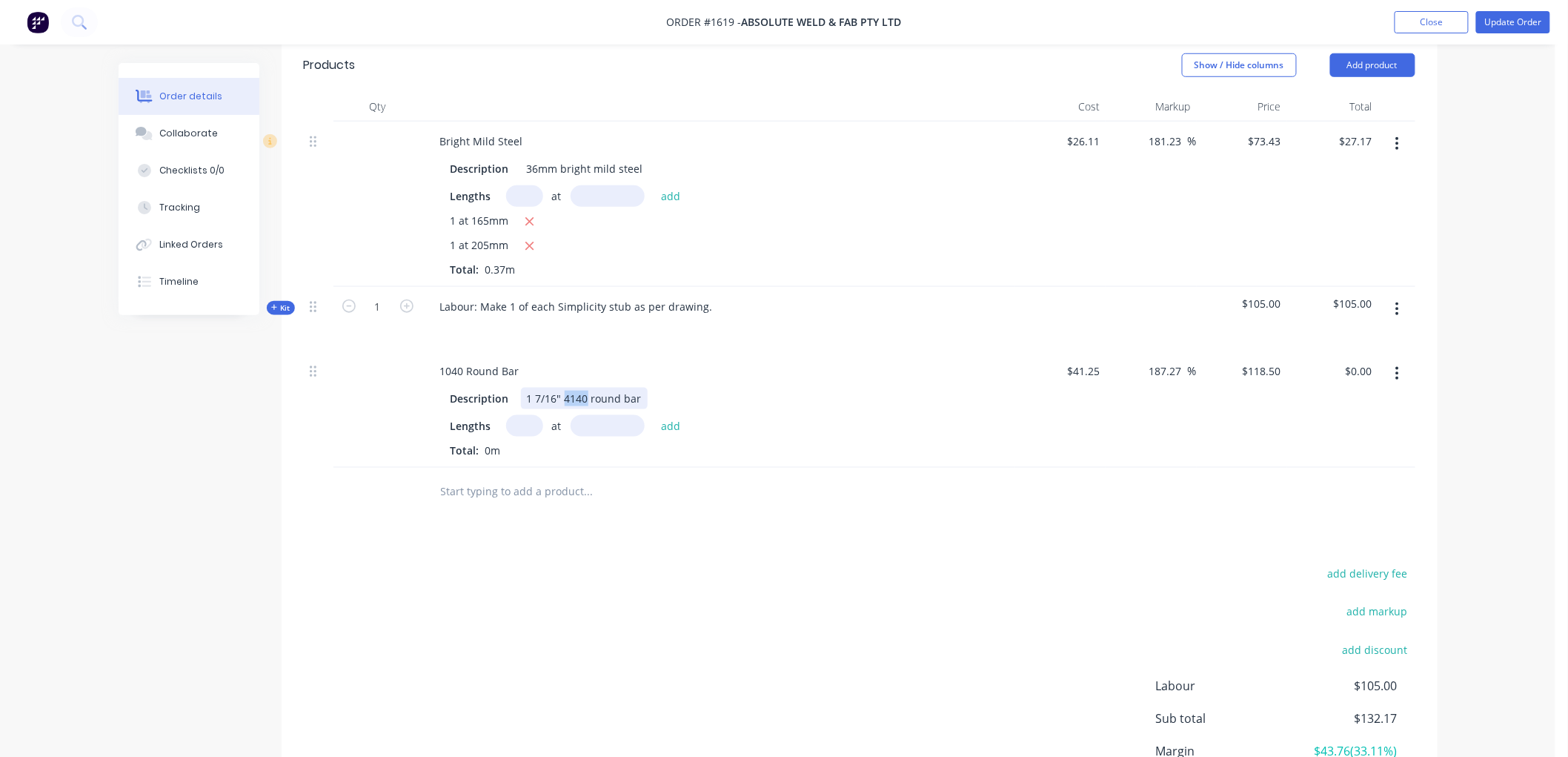
drag, startPoint x: 585, startPoint y: 376, endPoint x: 565, endPoint y: 376, distance: 20.0
click at [565, 388] on div "1 7/16" 4140 round bar" at bounding box center [584, 398] width 126 height 22
click at [520, 415] on input "text" at bounding box center [524, 426] width 37 height 22
click at [653, 415] on button "add" at bounding box center [671, 425] width 35 height 20
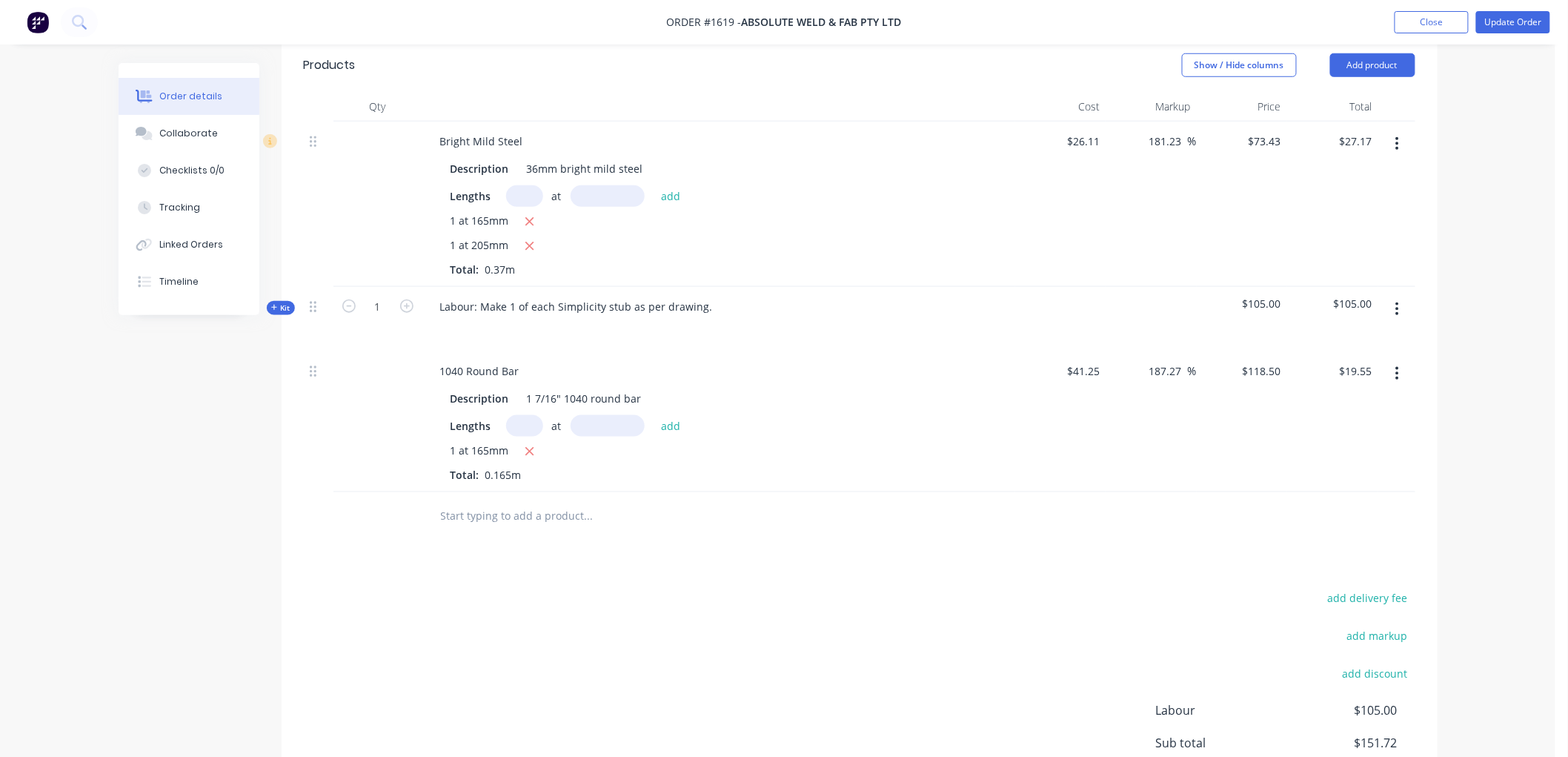
click at [520, 415] on input "text" at bounding box center [524, 426] width 37 height 22
click at [653, 415] on button "add" at bounding box center [671, 425] width 35 height 20
click at [1402, 130] on button "button" at bounding box center [1397, 143] width 35 height 27
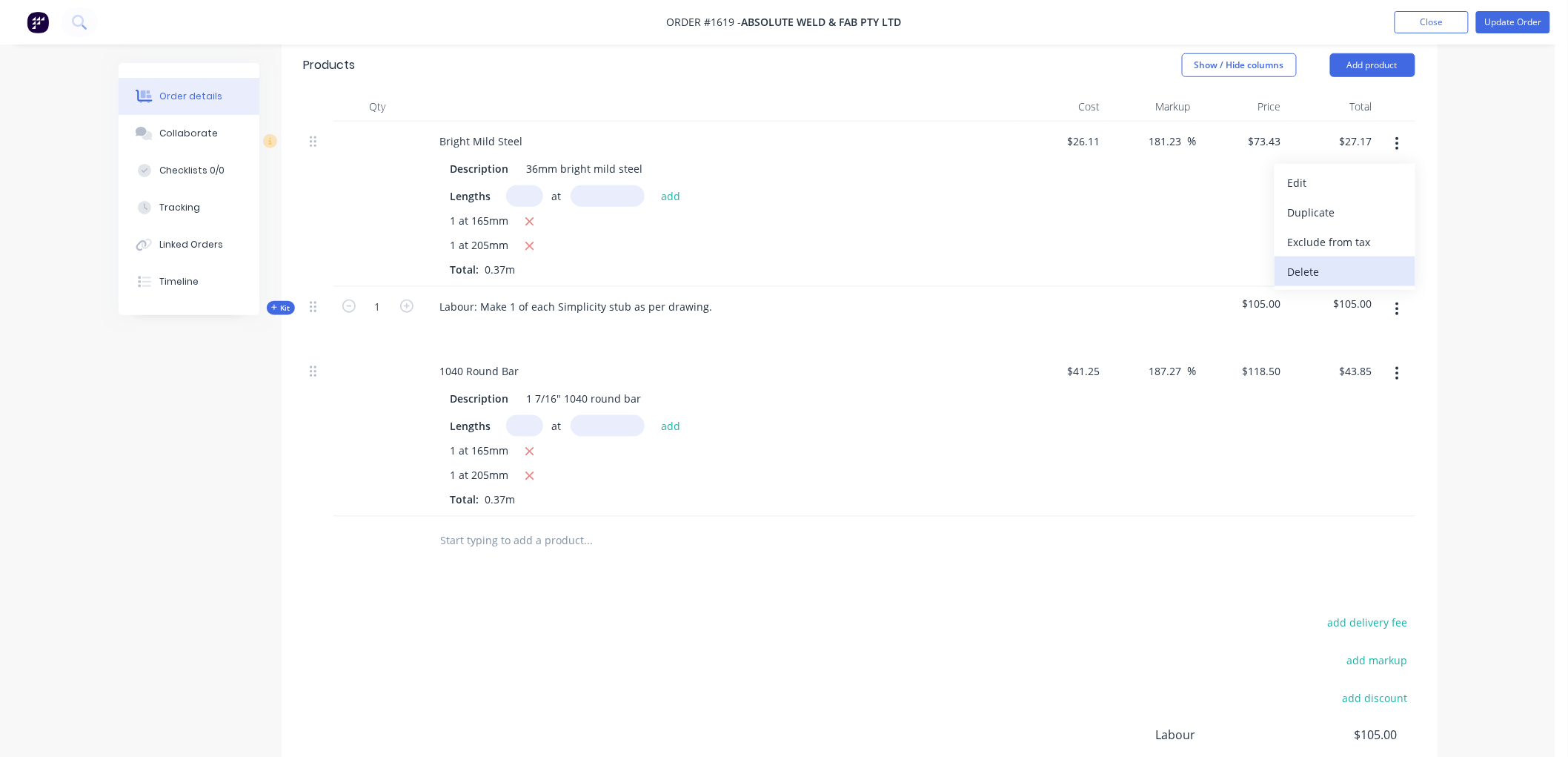
click at [1316, 261] on div "Delete" at bounding box center [1345, 272] width 114 height 22
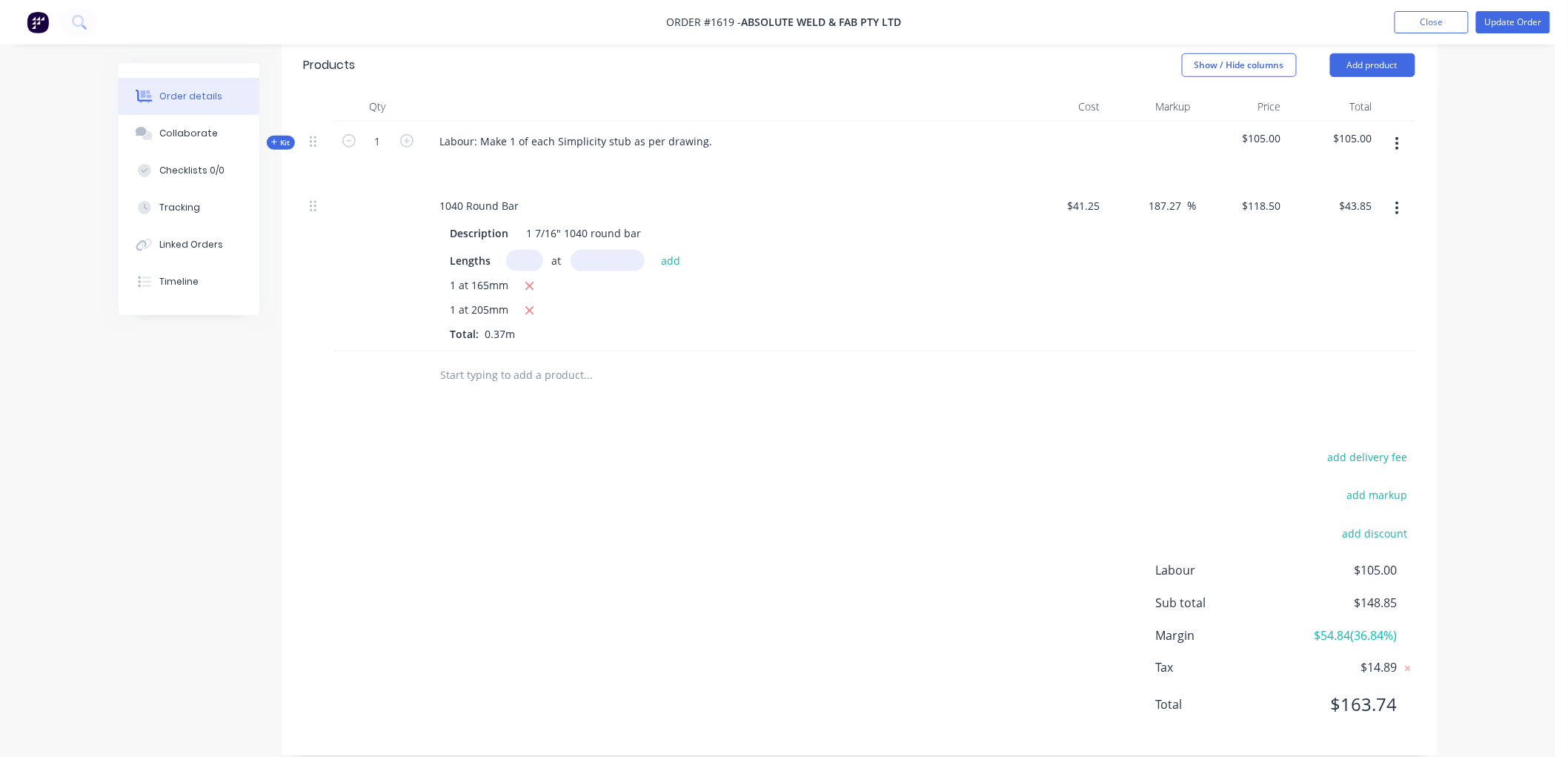
click at [613, 460] on div "add delivery fee add markup add discount Labour $105.00 Sub total $148.85 Margi…" at bounding box center [860, 590] width 1111 height 286
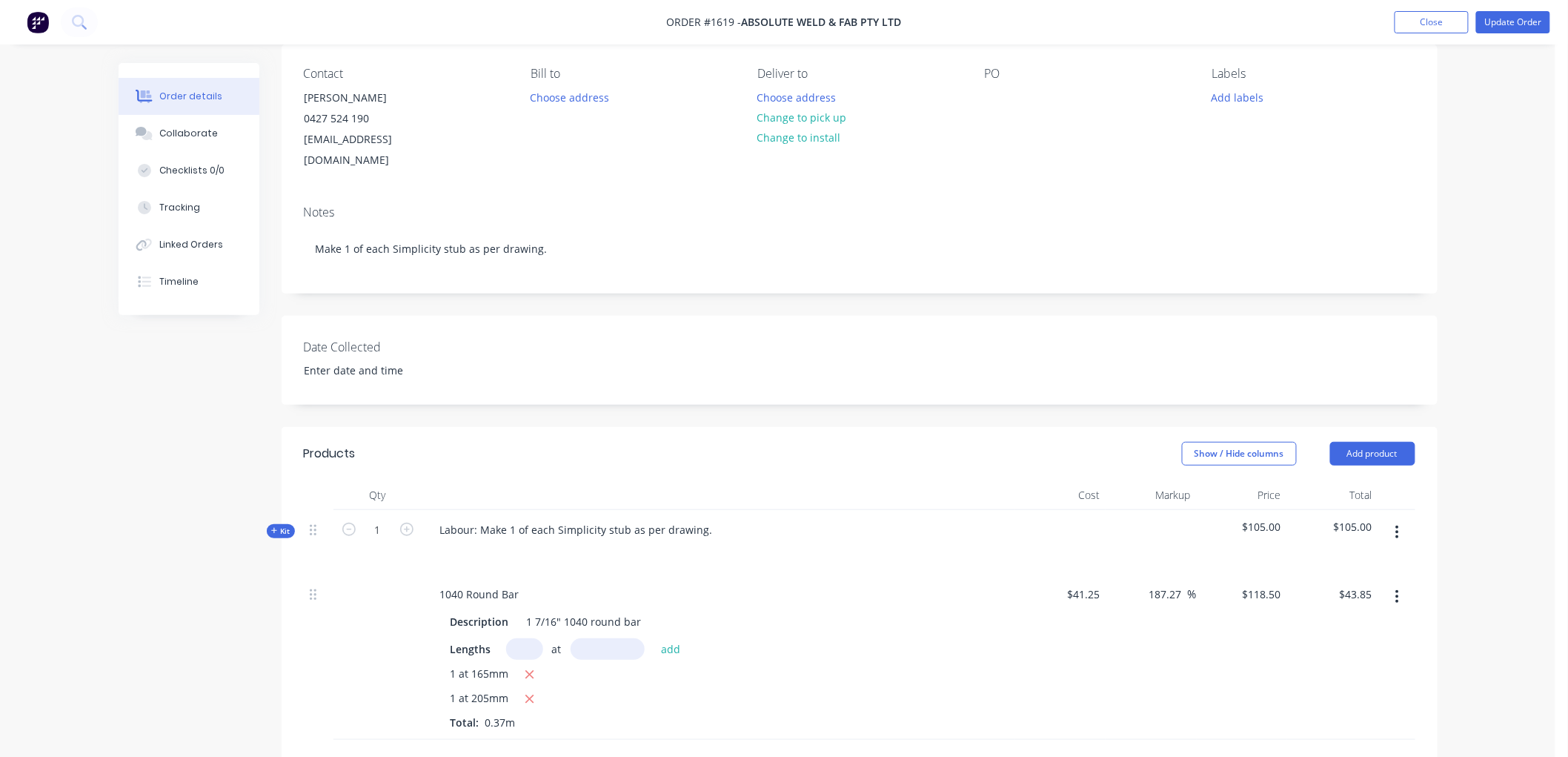
scroll to position [97, 0]
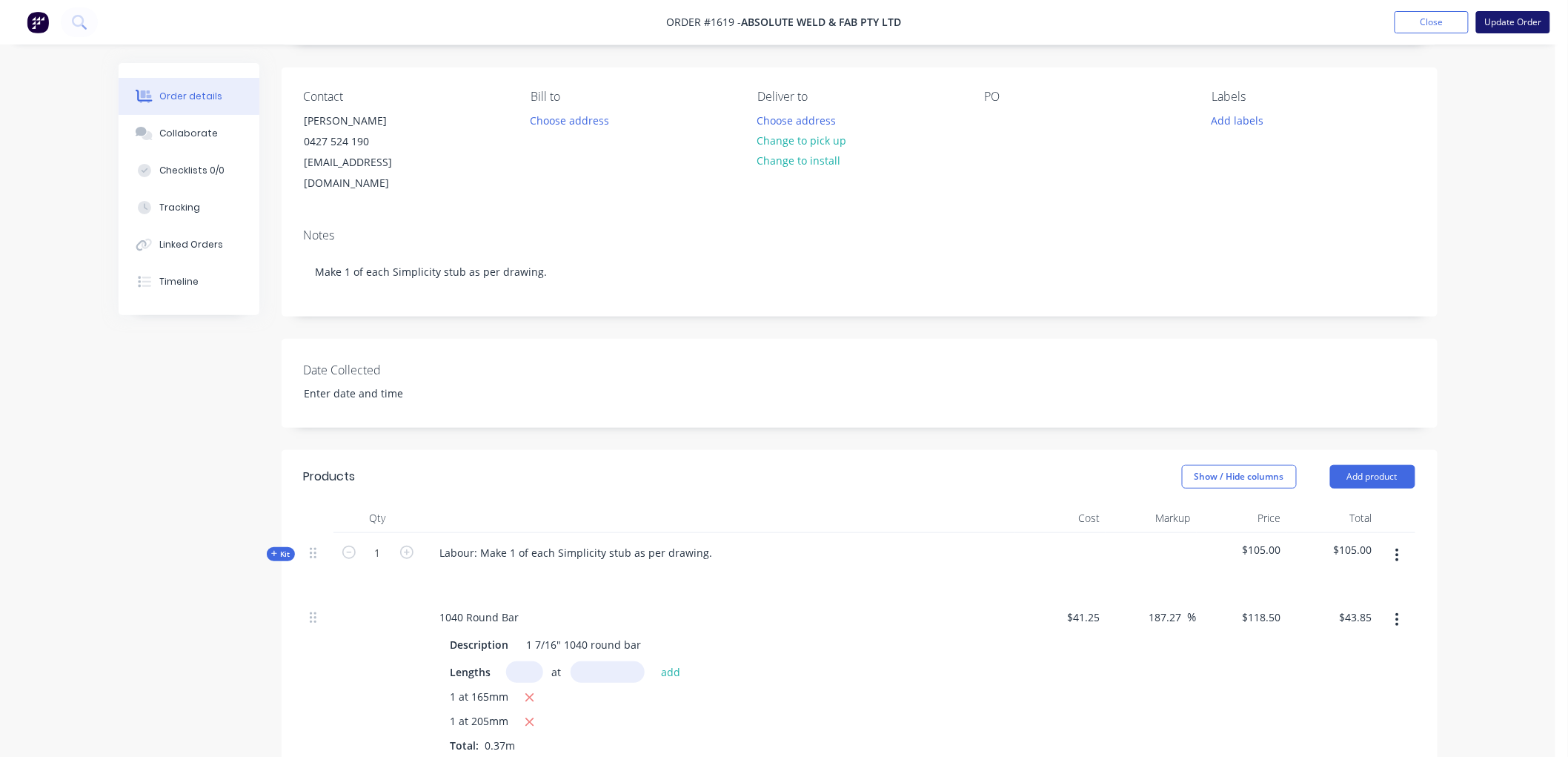
click at [1513, 18] on button "Update Order" at bounding box center [1513, 22] width 74 height 22
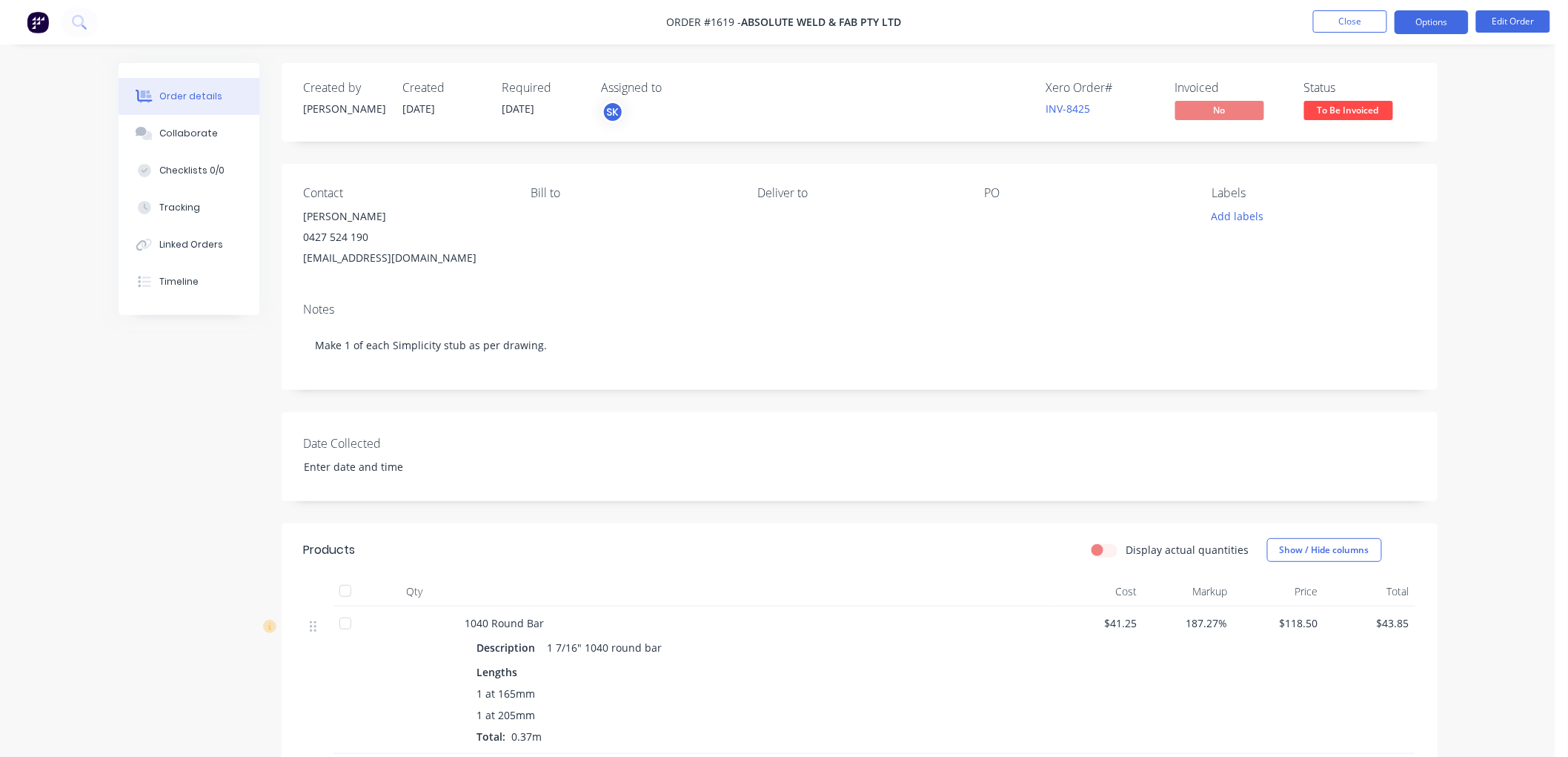
click at [1428, 15] on button "Options" at bounding box center [1432, 22] width 74 height 24
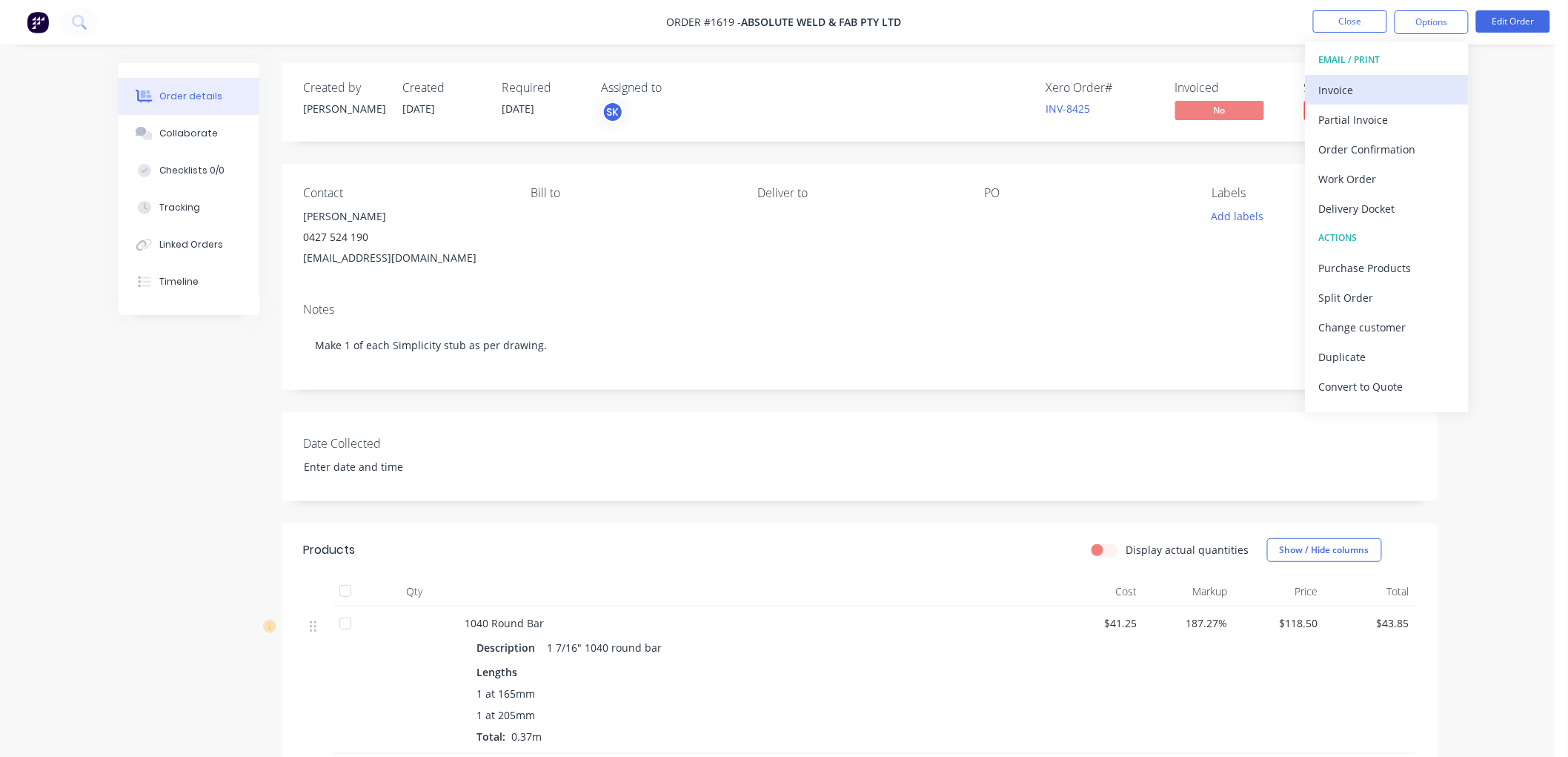
click at [1373, 83] on div "Invoice" at bounding box center [1388, 89] width 137 height 22
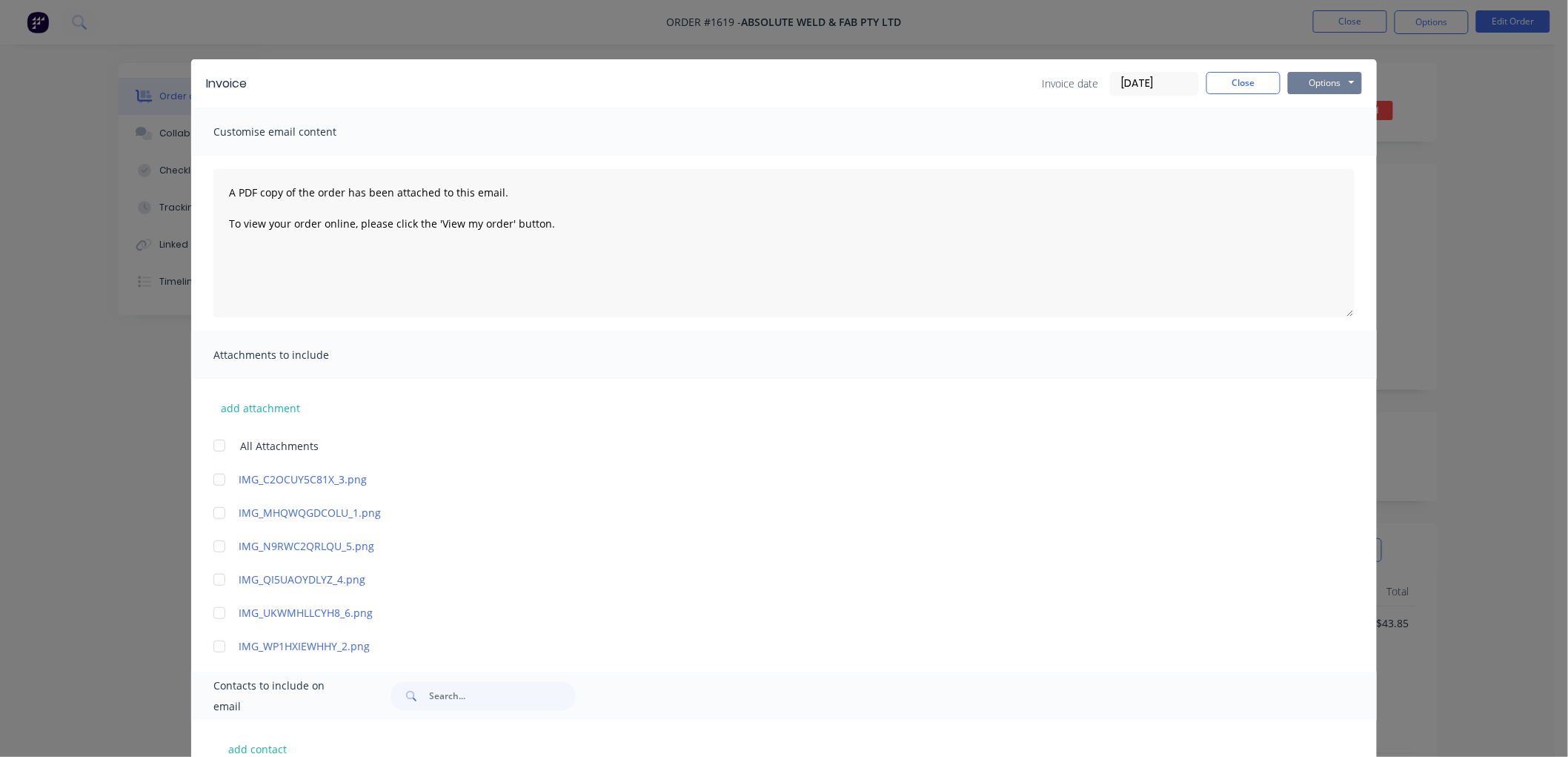
click at [1309, 74] on button "Options" at bounding box center [1325, 83] width 74 height 22
click at [1206, 84] on button "Close" at bounding box center [1243, 83] width 74 height 22
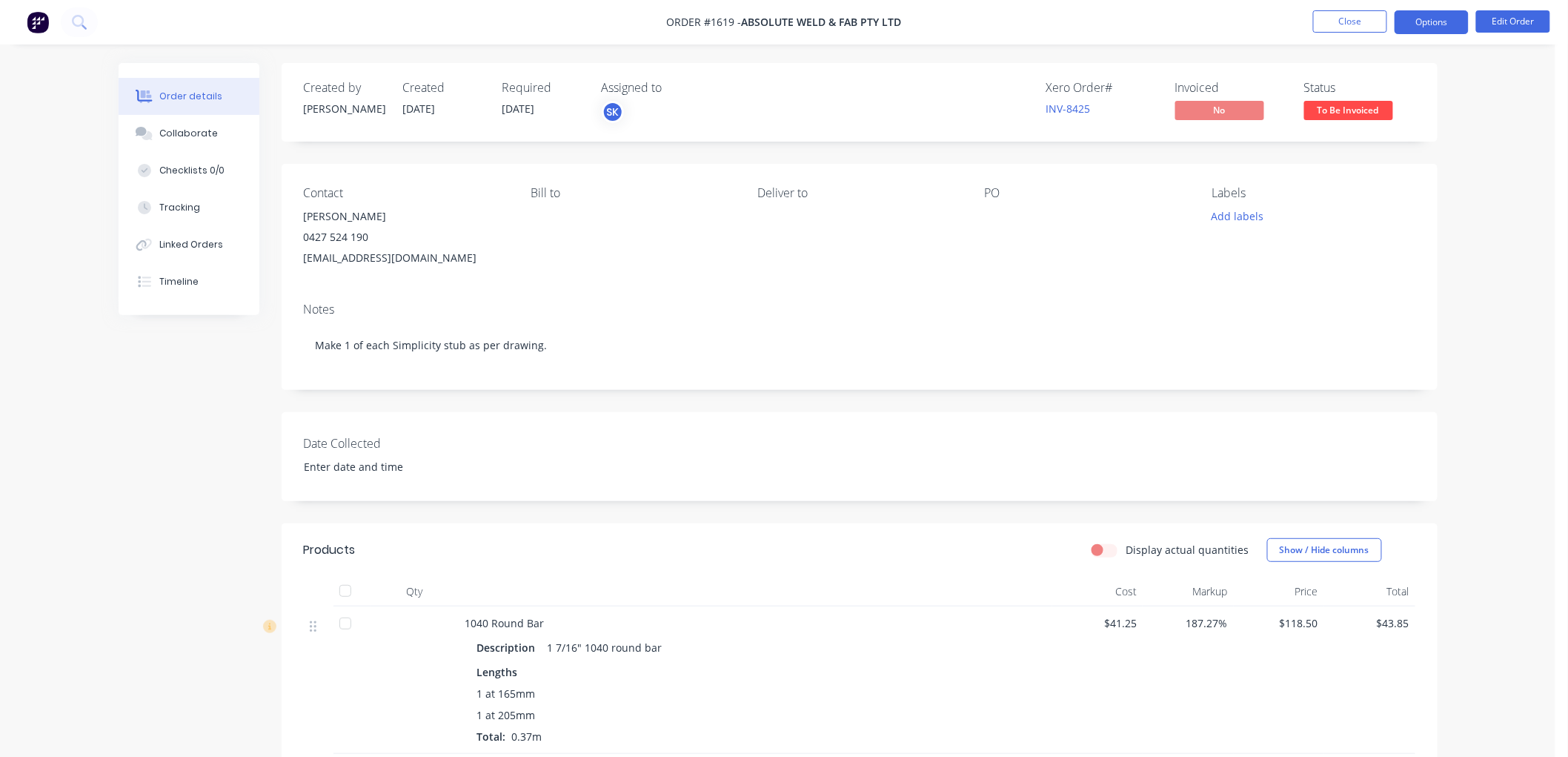
click at [1431, 28] on button "Options" at bounding box center [1432, 22] width 74 height 24
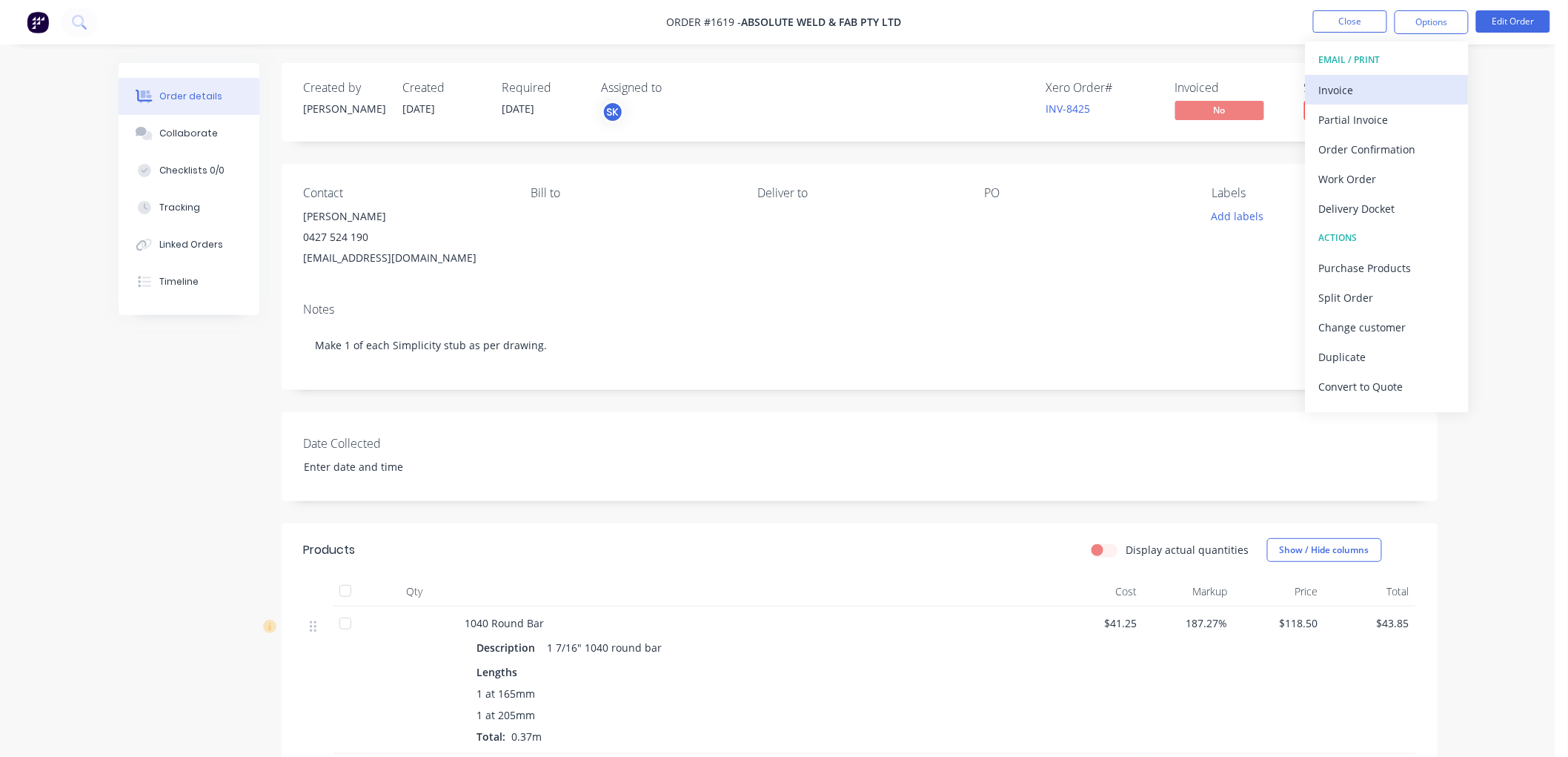
click at [1391, 90] on div "Invoice" at bounding box center [1388, 89] width 137 height 22
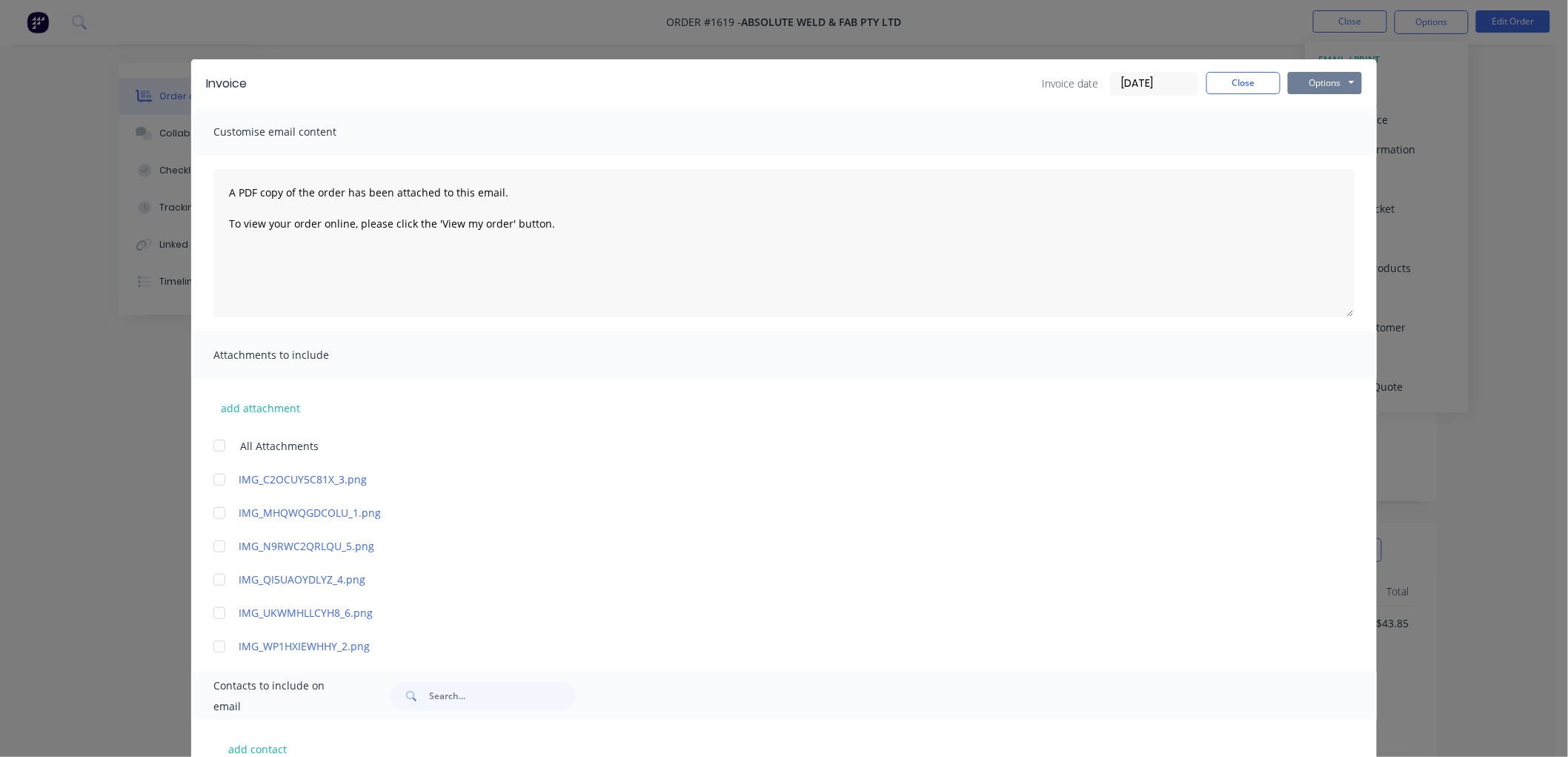
click at [1323, 75] on button "Options" at bounding box center [1325, 83] width 74 height 22
click at [1316, 106] on button "Preview" at bounding box center [1335, 109] width 95 height 25
click at [1227, 79] on button "Close" at bounding box center [1243, 83] width 74 height 22
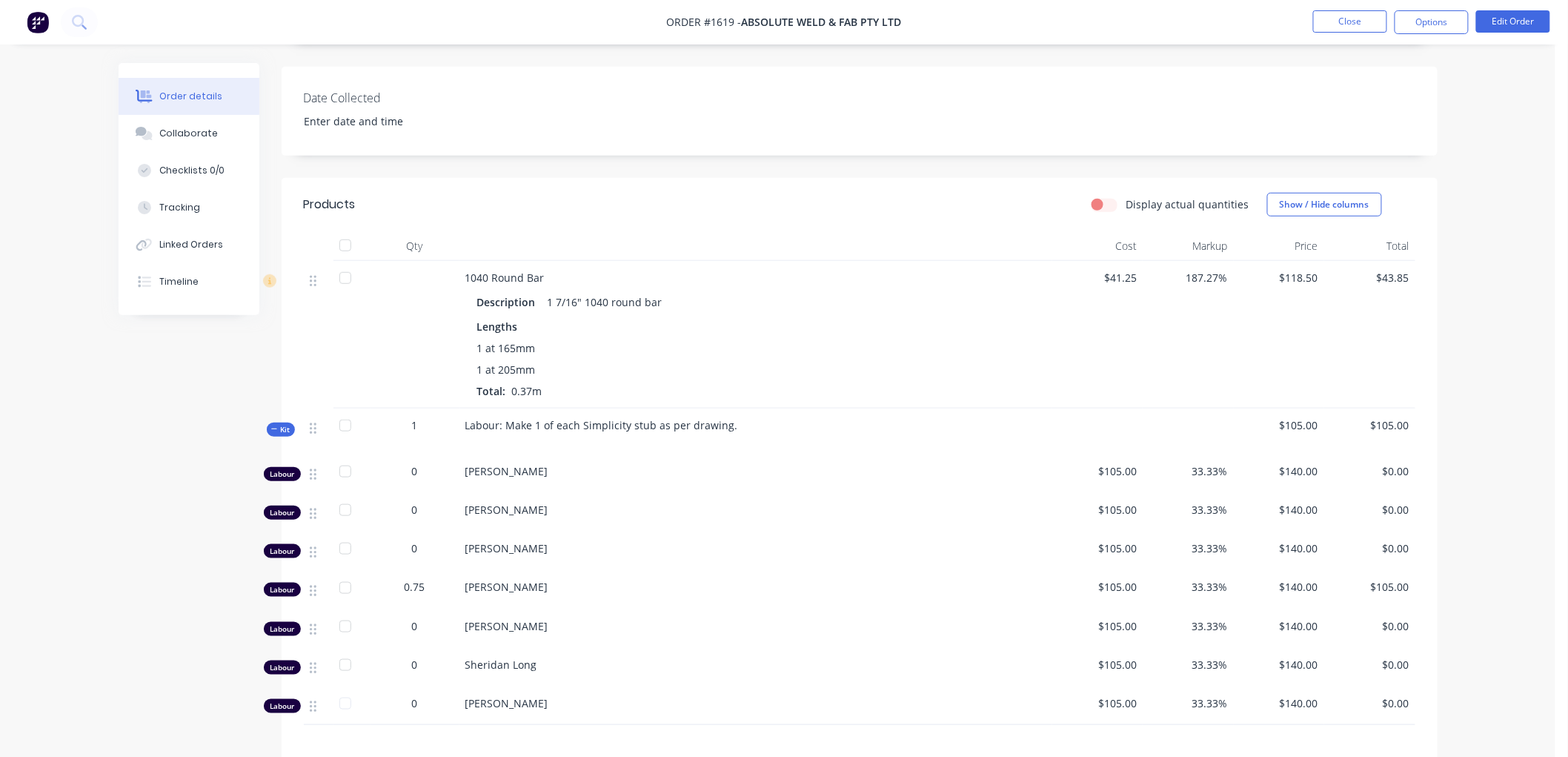
scroll to position [339, 0]
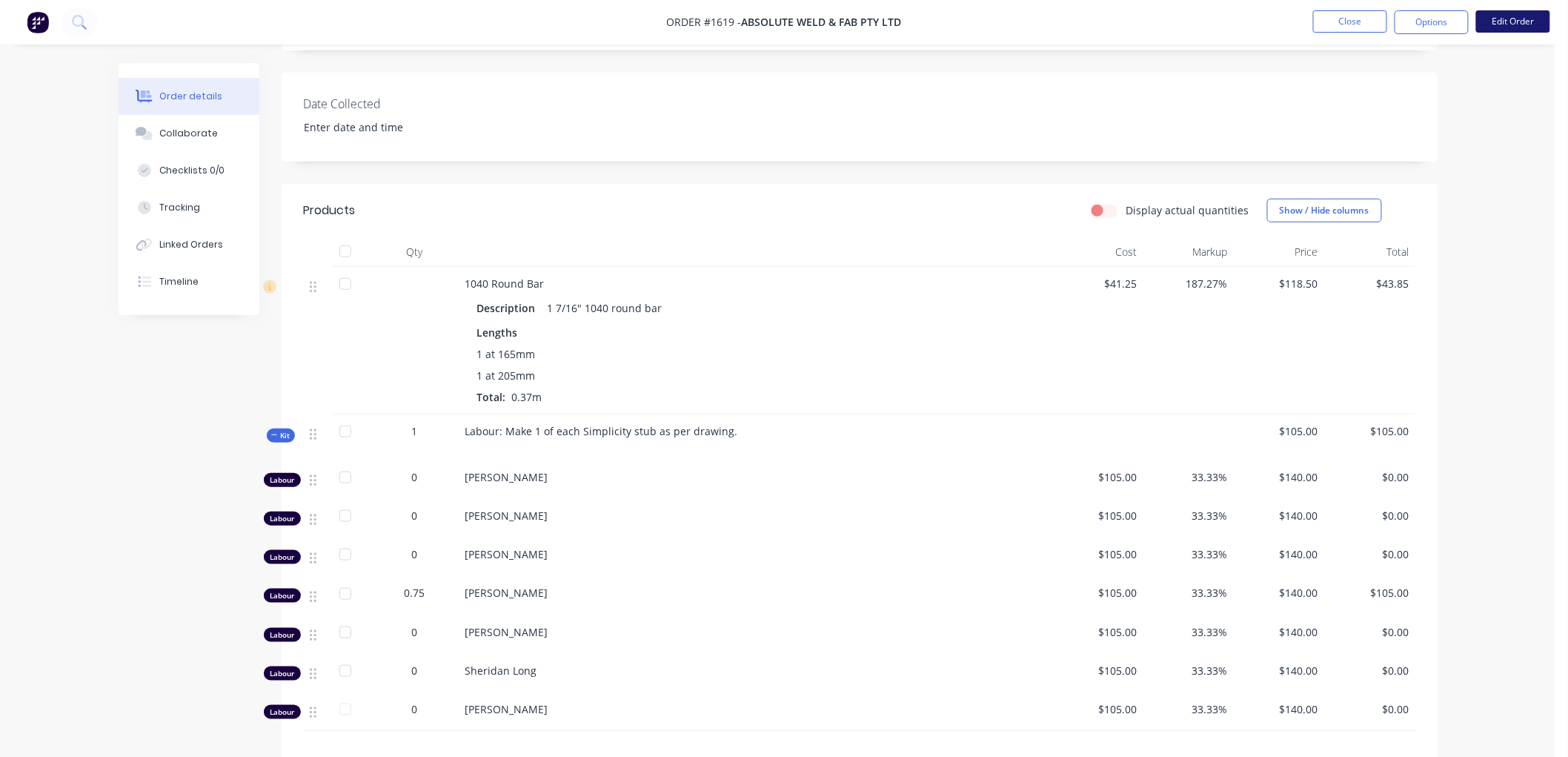
click at [1530, 18] on button "Edit Order" at bounding box center [1513, 21] width 74 height 22
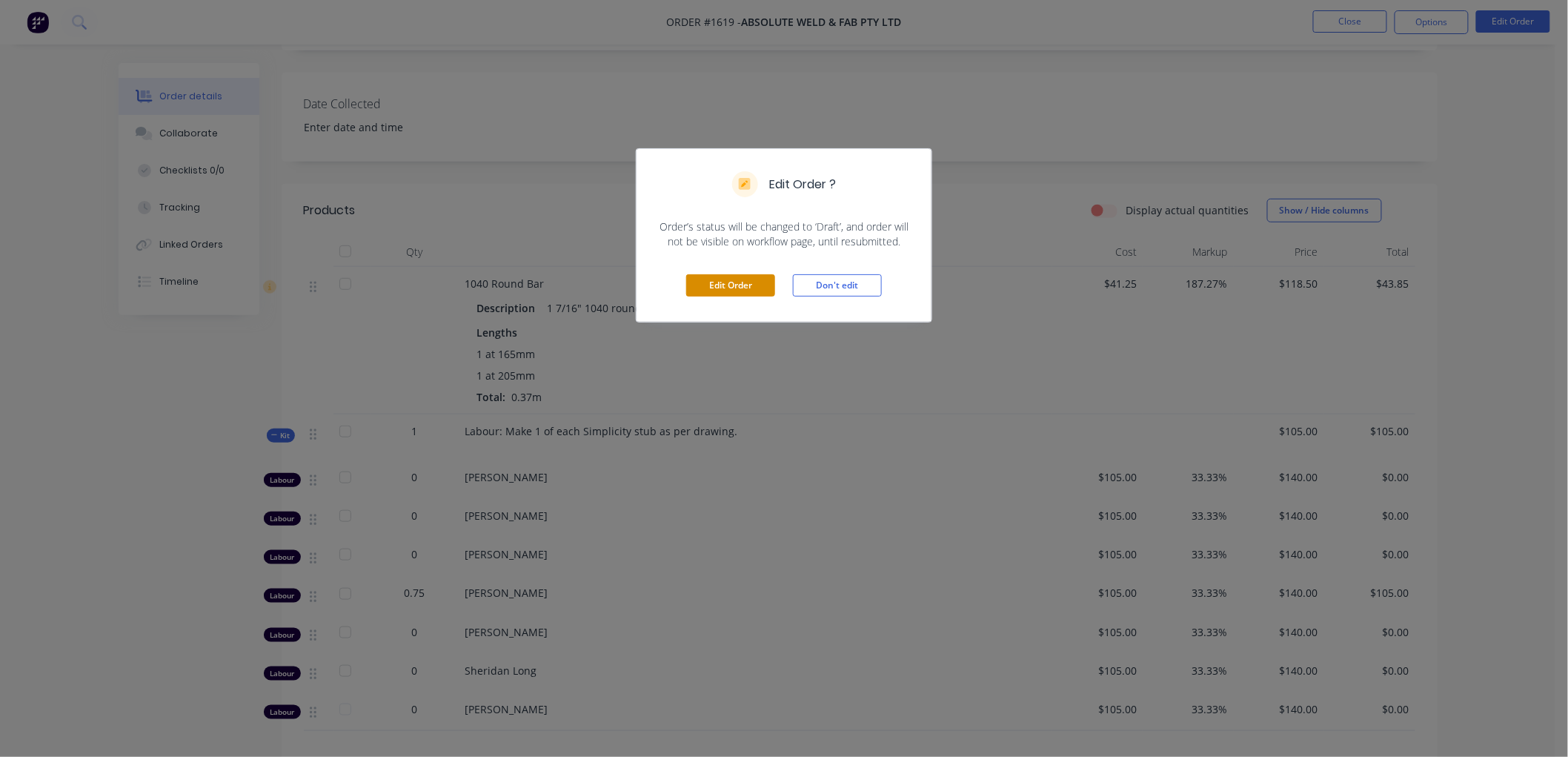
click at [738, 283] on button "Edit Order" at bounding box center [731, 285] width 89 height 22
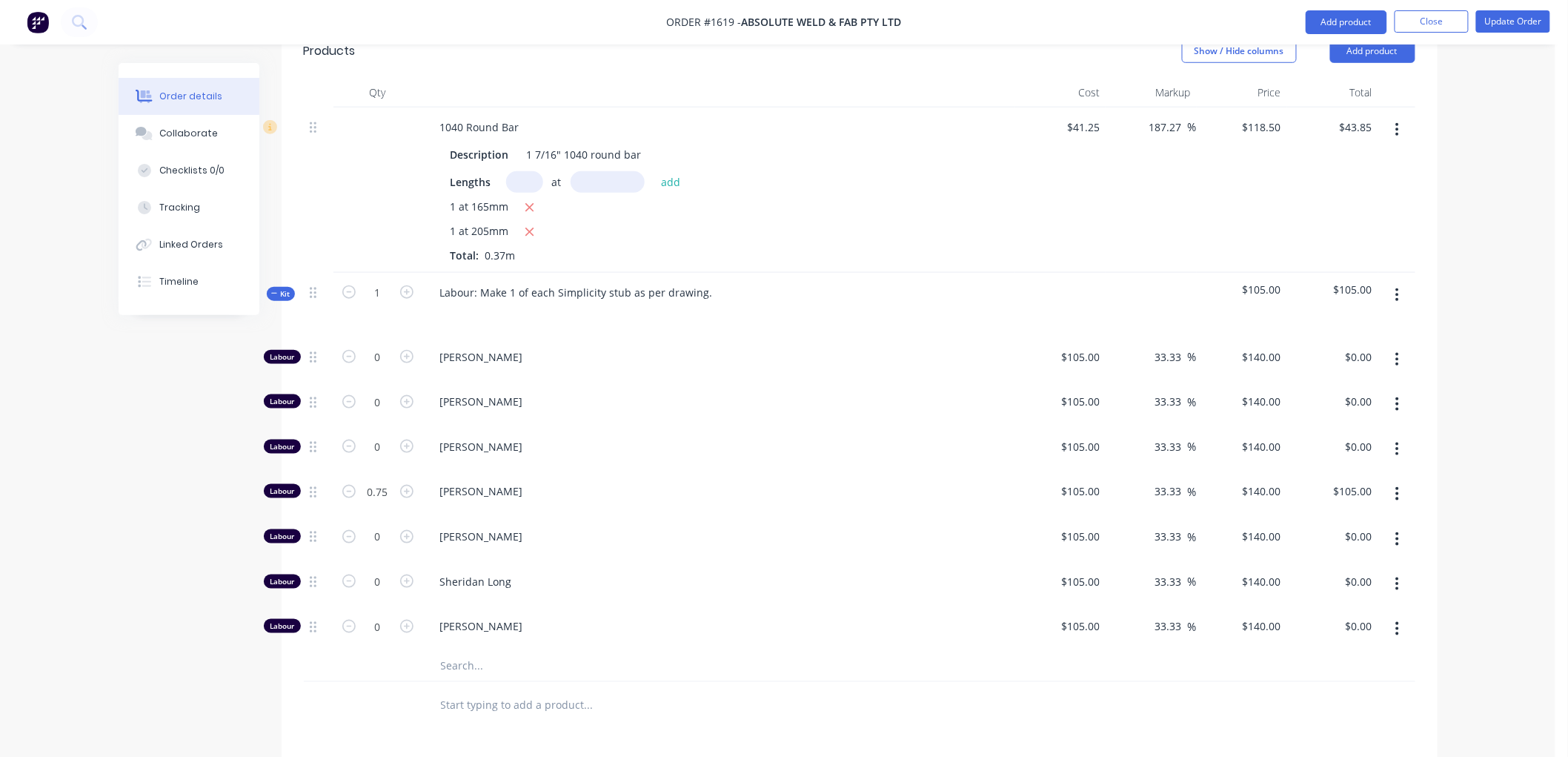
scroll to position [576, 0]
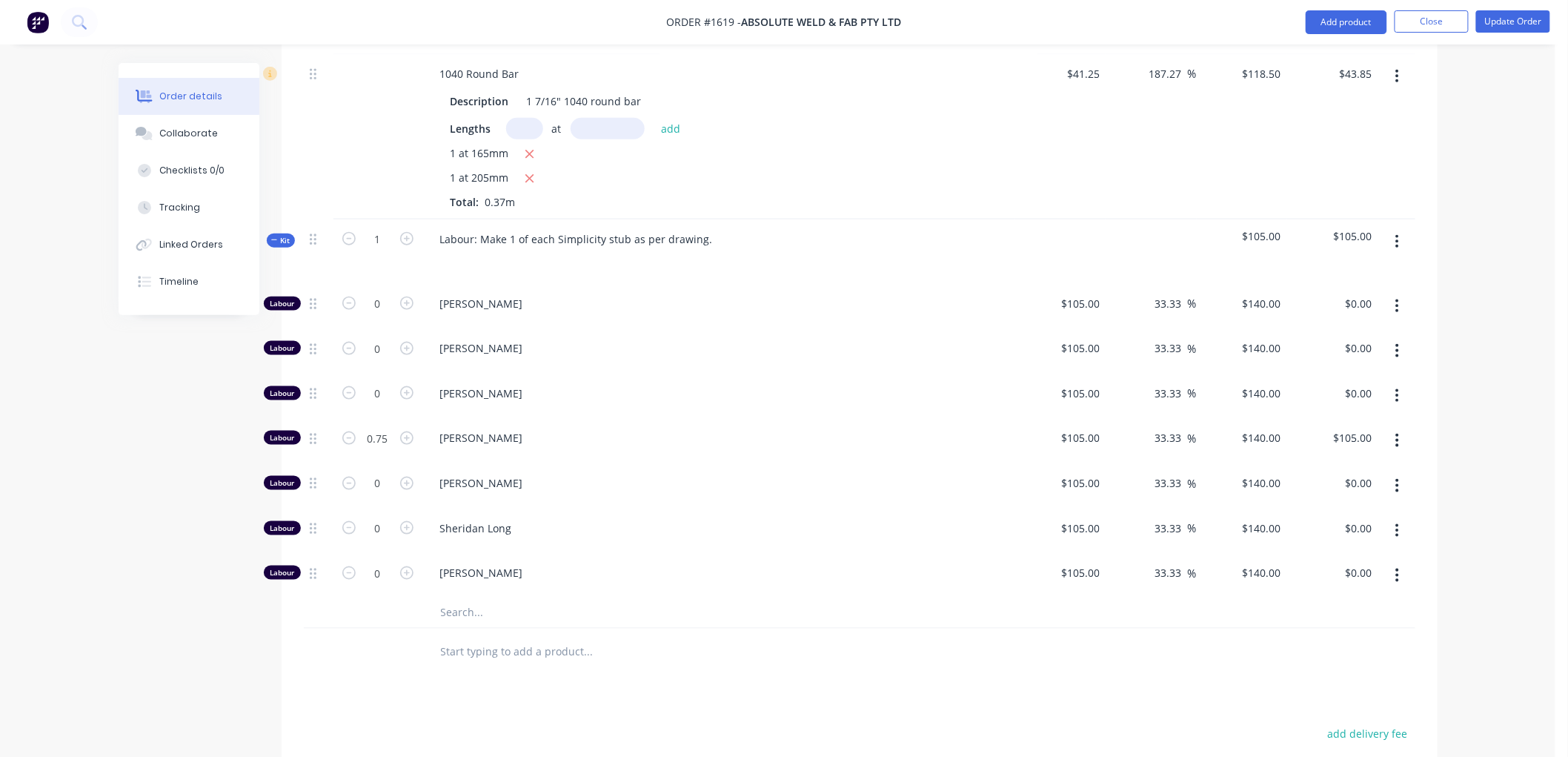
click at [272, 237] on icon at bounding box center [274, 240] width 7 height 8
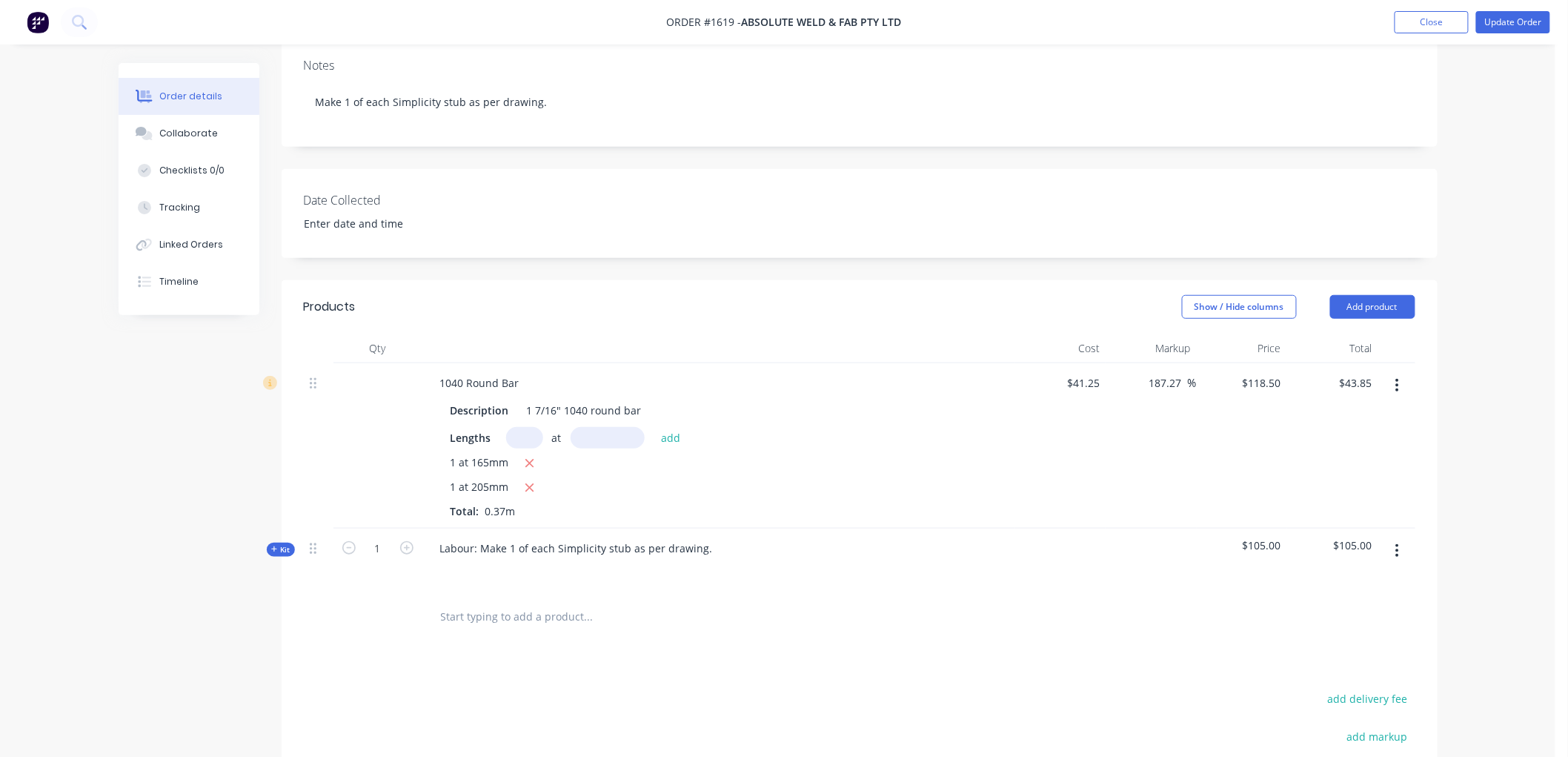
scroll to position [261, 0]
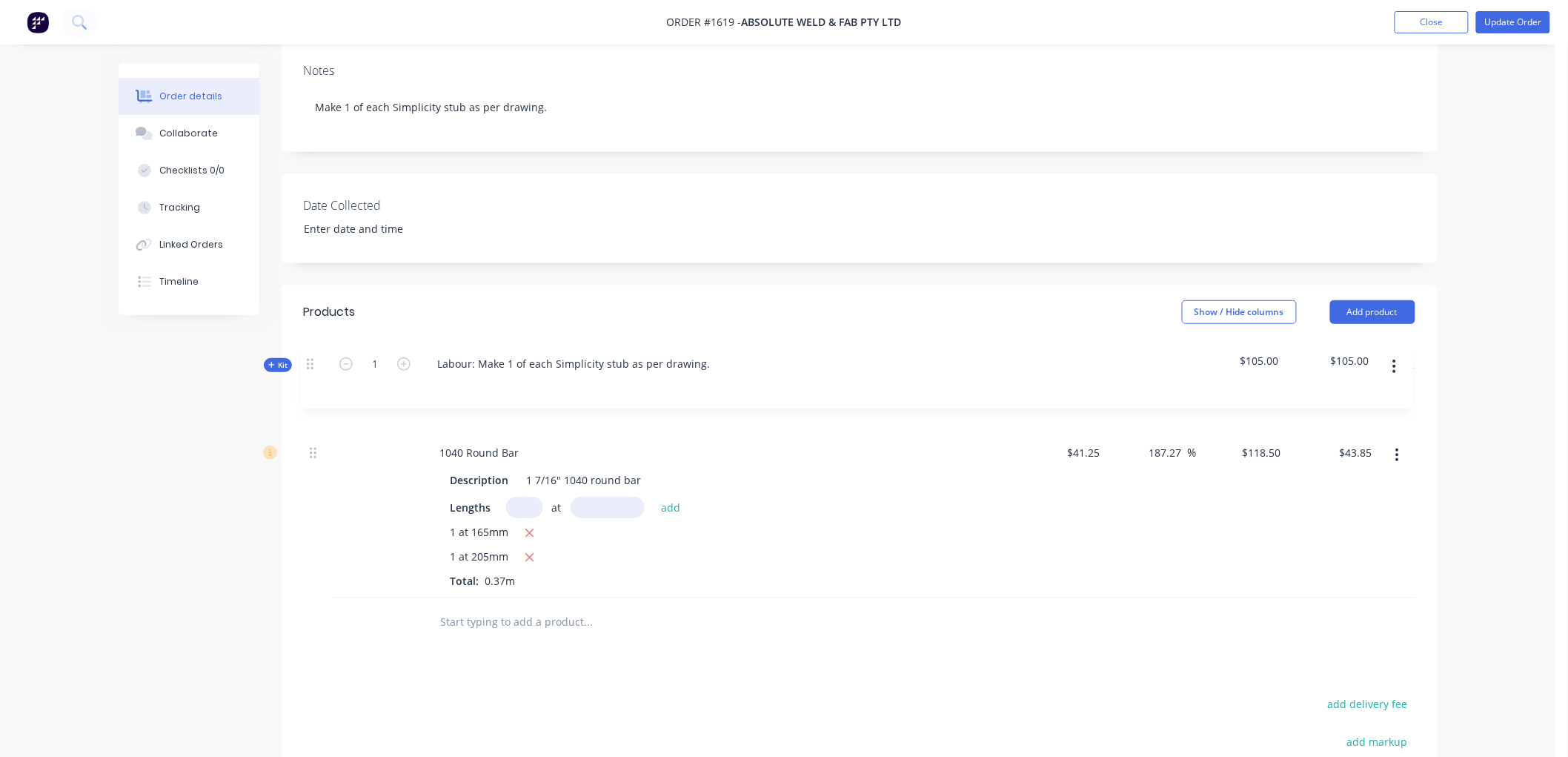
drag, startPoint x: 312, startPoint y: 531, endPoint x: 309, endPoint y: 353, distance: 178.0
click at [309, 369] on div "1040 Round Bar Description 1 7/16" 1040 round bar Lengths at add 1 at 165mm 1 a…" at bounding box center [860, 483] width 1111 height 230
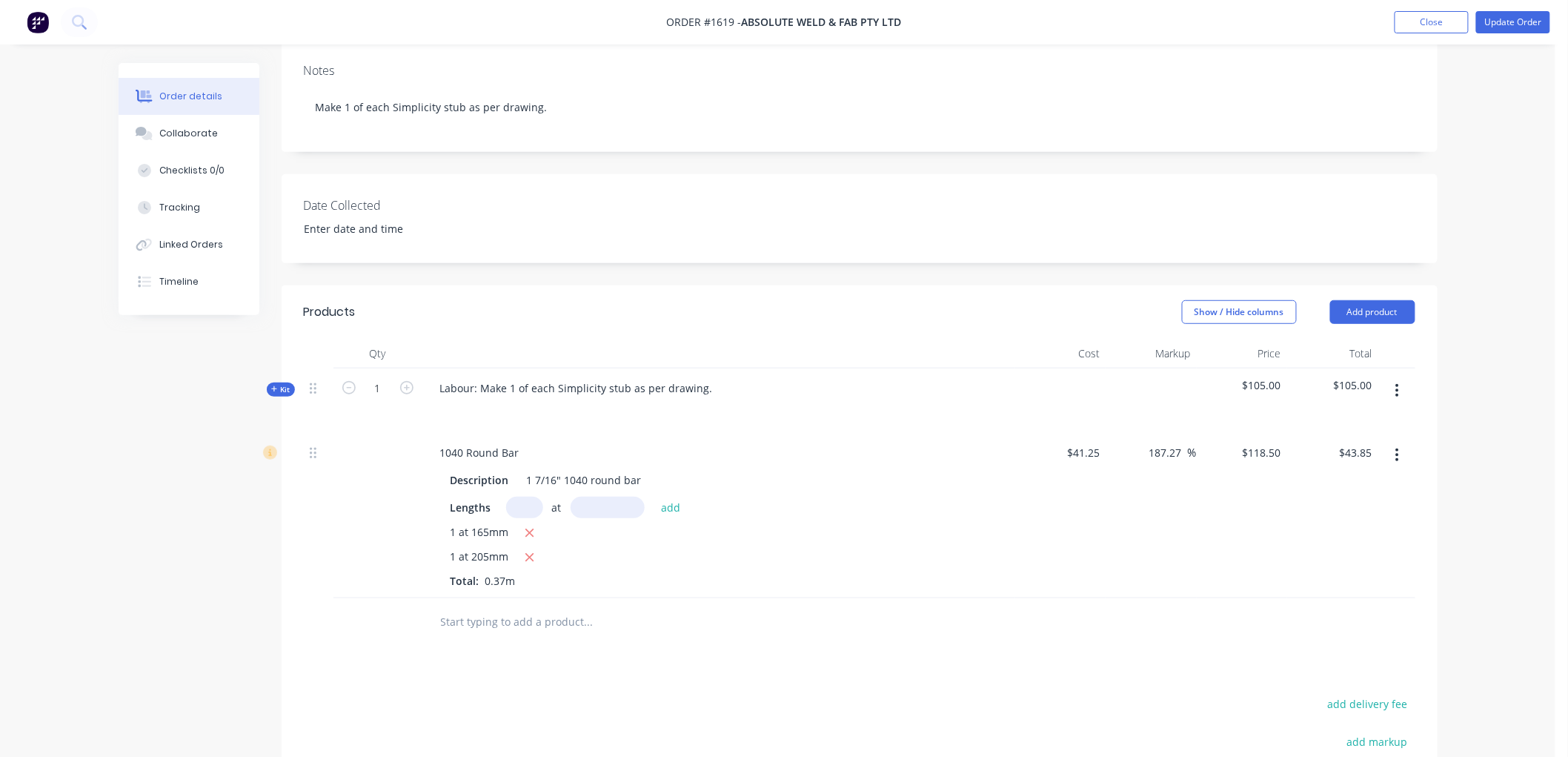
click at [493, 607] on input "text" at bounding box center [588, 621] width 296 height 29
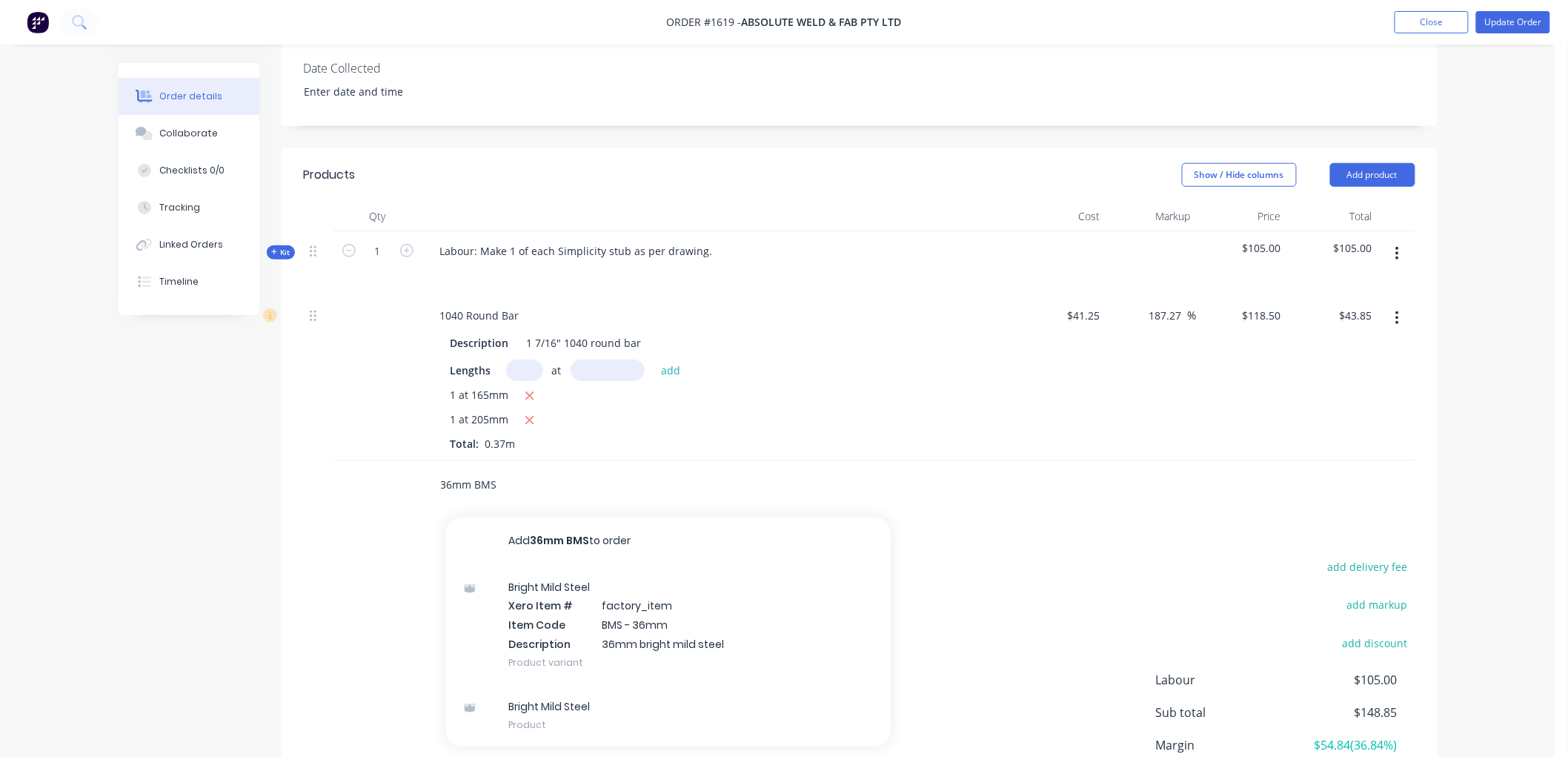
scroll to position [426, 0]
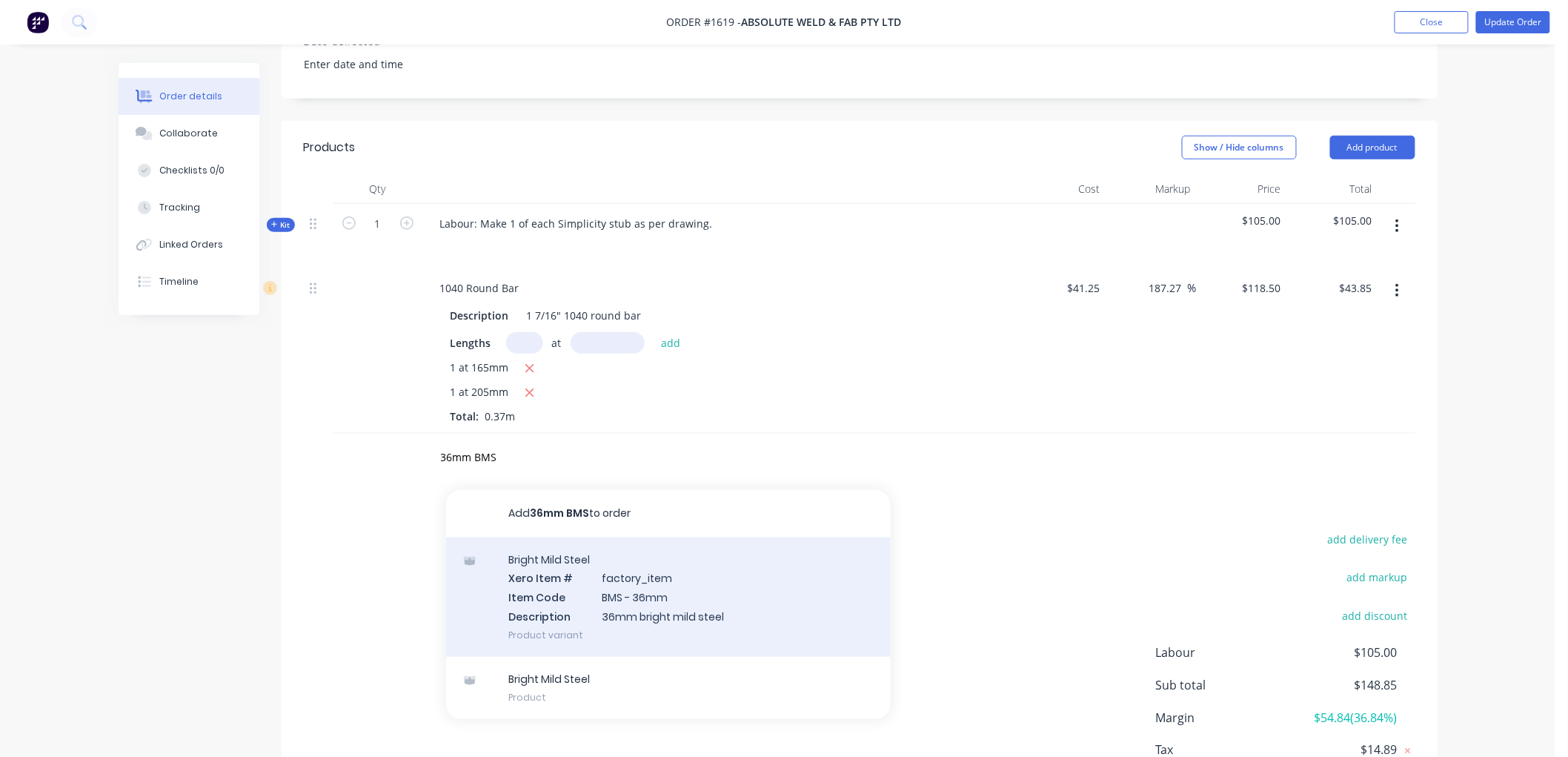
click at [663, 578] on div "Bright Mild Steel Xero Item # factory_item Item Code BMS - 36mm Description 36m…" at bounding box center [669, 597] width 444 height 120
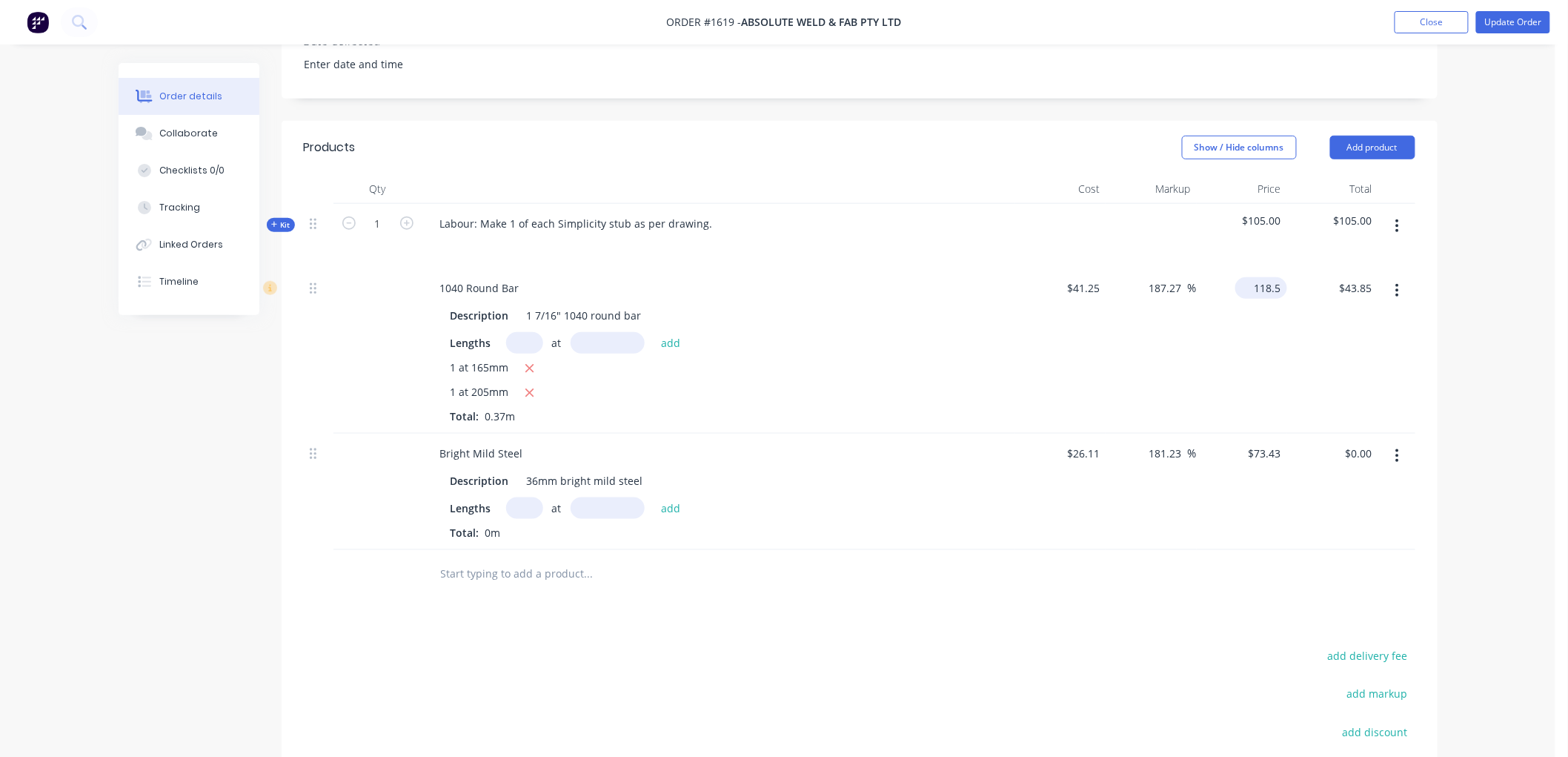
click at [1258, 277] on input "118.5" at bounding box center [1264, 288] width 46 height 22
click at [1101, 277] on input "41.25" at bounding box center [1088, 288] width 34 height 22
click at [1397, 449] on icon "button" at bounding box center [1397, 456] width 3 height 13
click at [1311, 573] on div "Delete" at bounding box center [1345, 583] width 114 height 22
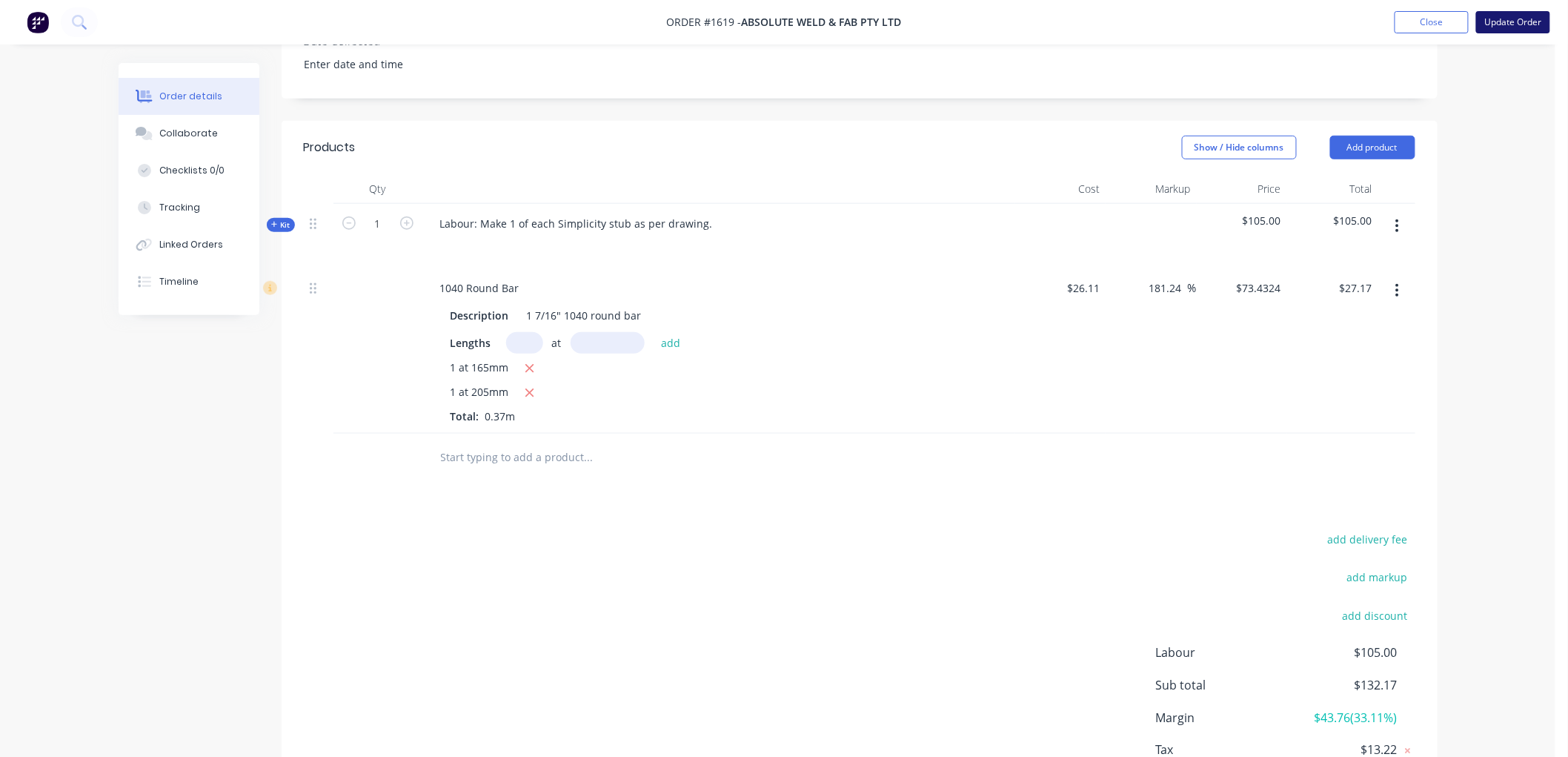
click at [1513, 23] on button "Update Order" at bounding box center [1513, 22] width 74 height 22
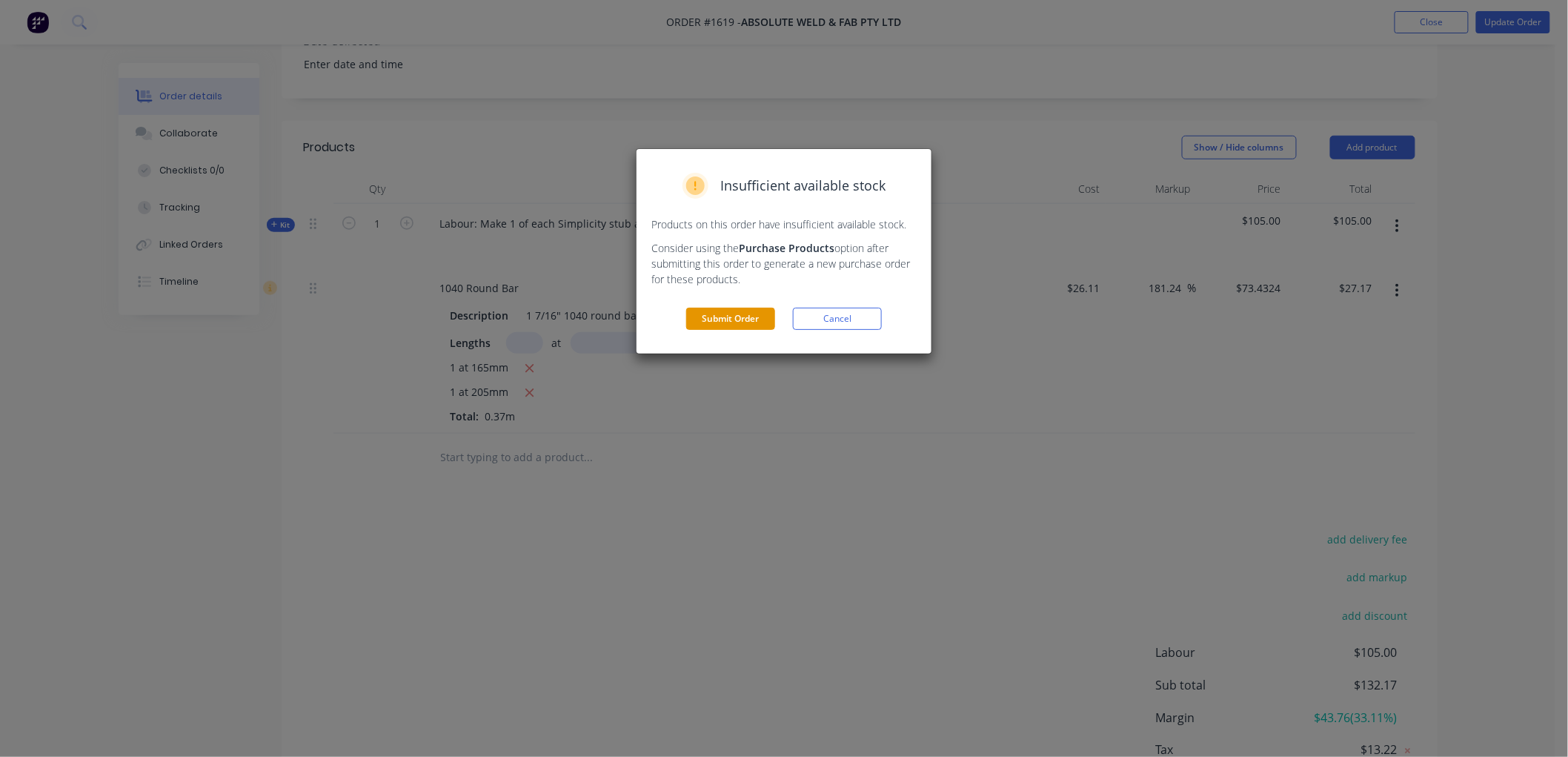
click at [738, 312] on button "Submit Order" at bounding box center [731, 318] width 89 height 22
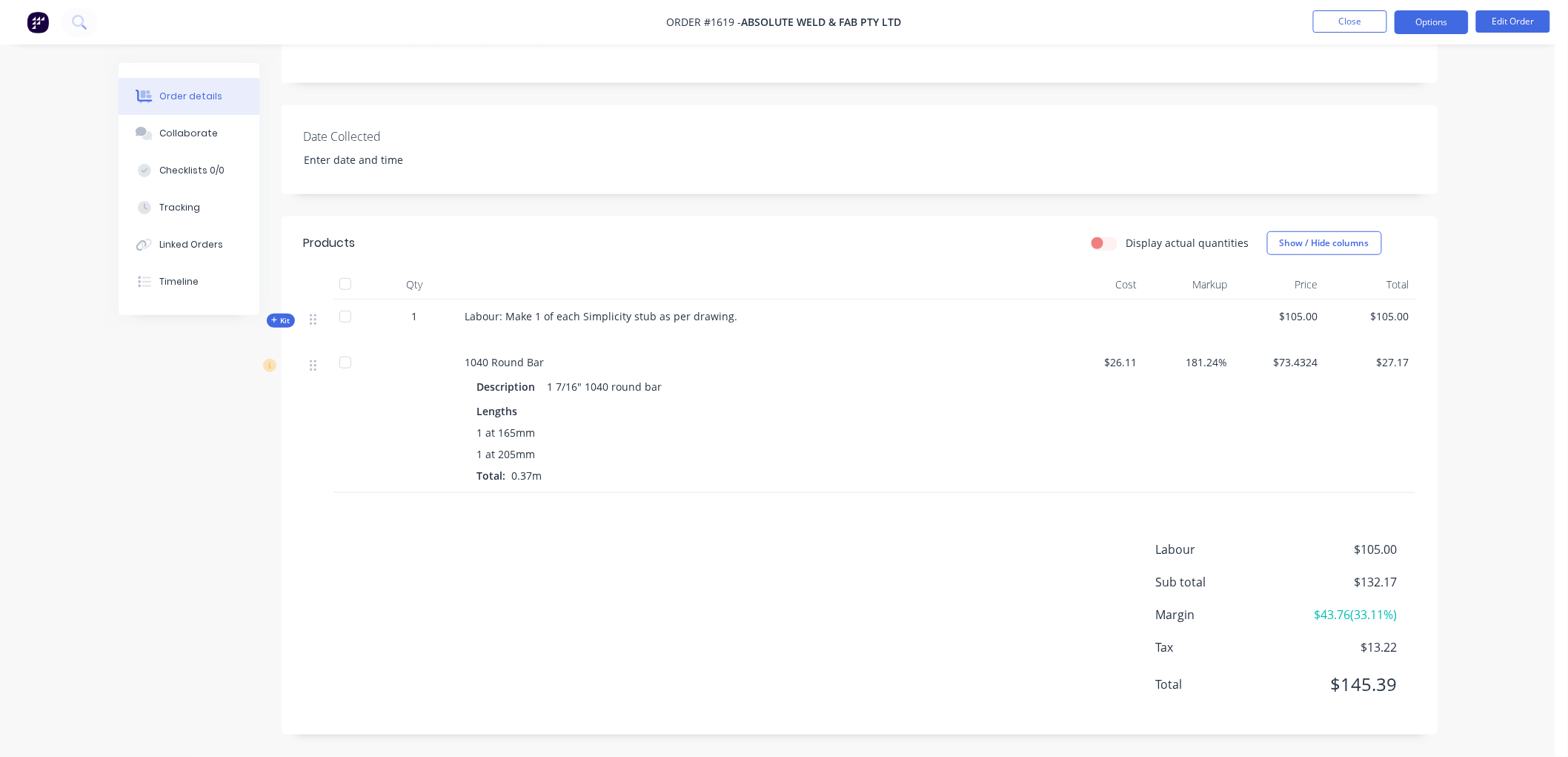
click at [1436, 26] on button "Options" at bounding box center [1432, 22] width 74 height 24
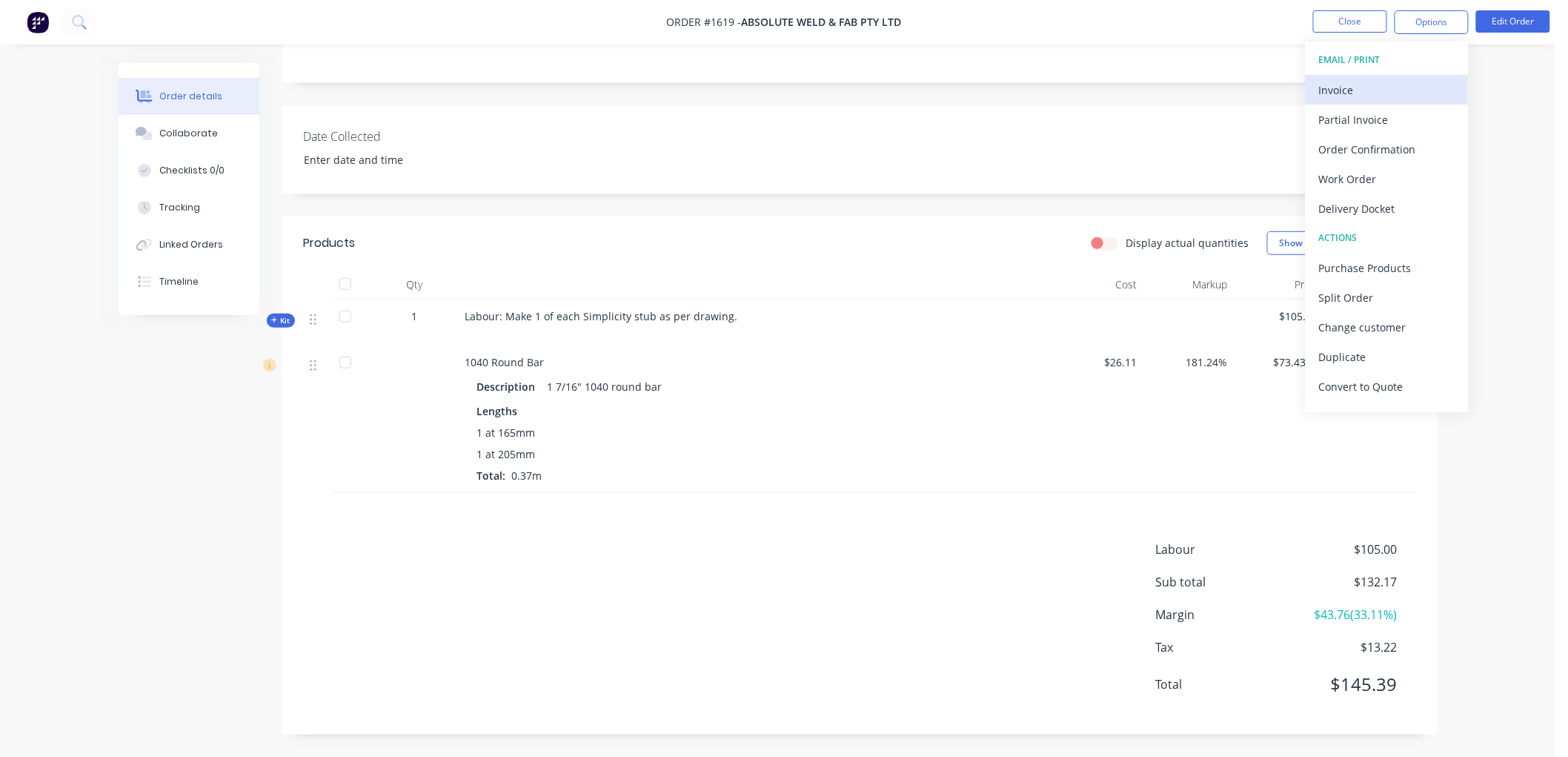
click at [1368, 91] on div "Invoice" at bounding box center [1388, 89] width 137 height 22
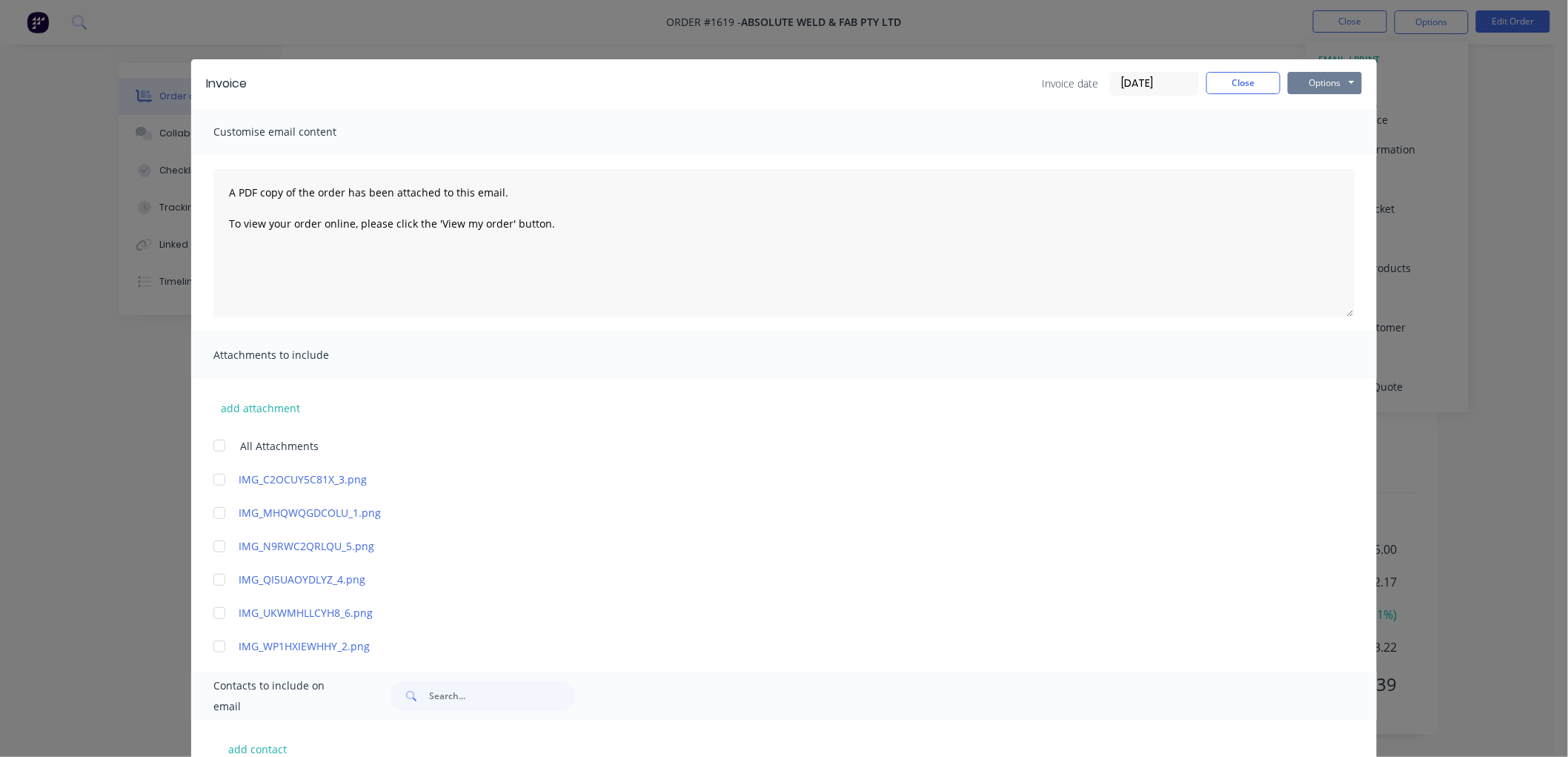
click at [1328, 80] on button "Options" at bounding box center [1325, 83] width 74 height 22
click at [1338, 114] on button "Preview" at bounding box center [1335, 109] width 95 height 25
click at [1312, 83] on button "Options" at bounding box center [1325, 83] width 74 height 22
click at [1330, 156] on button "Email" at bounding box center [1335, 159] width 95 height 25
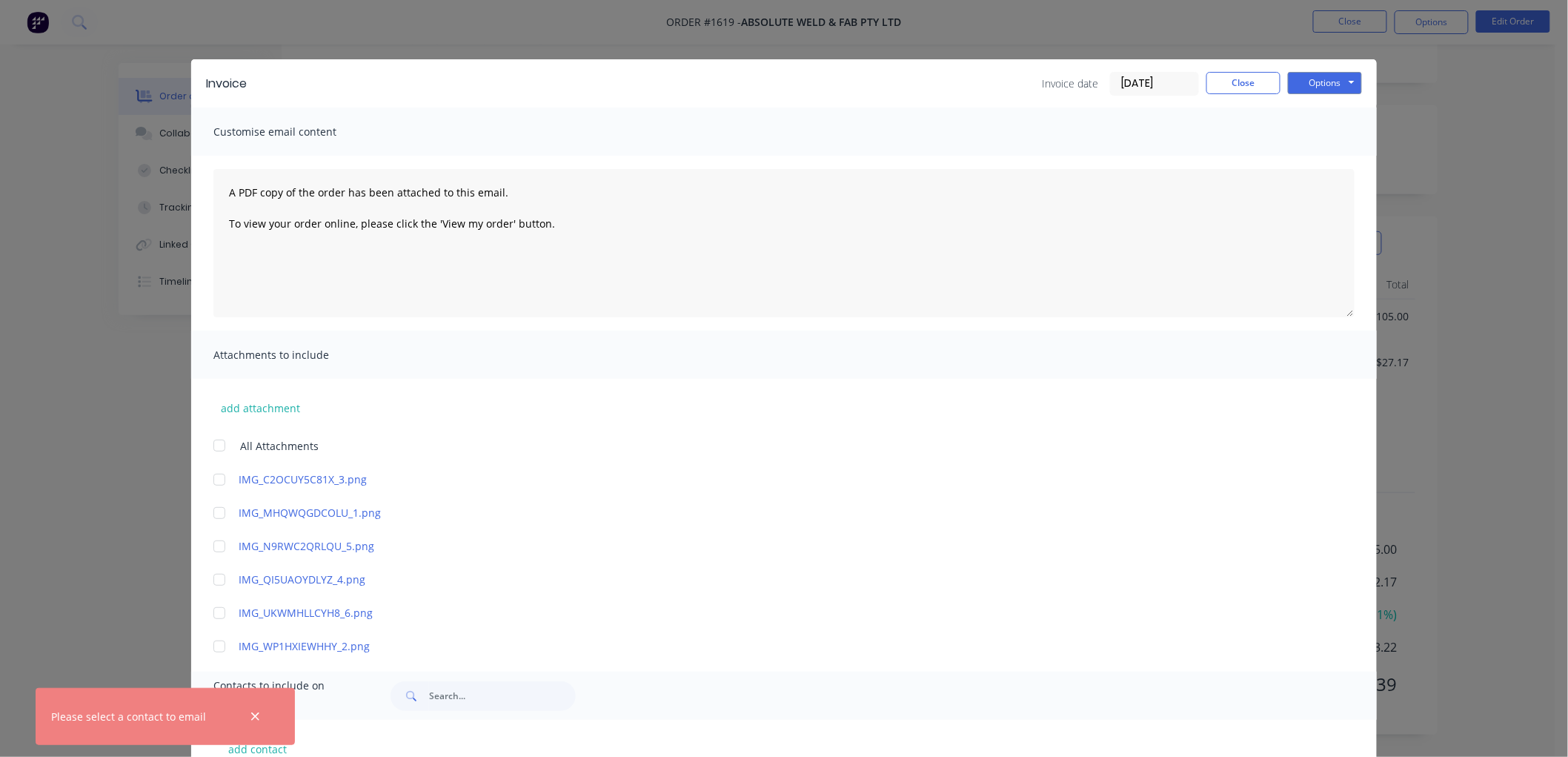
scroll to position [97, 0]
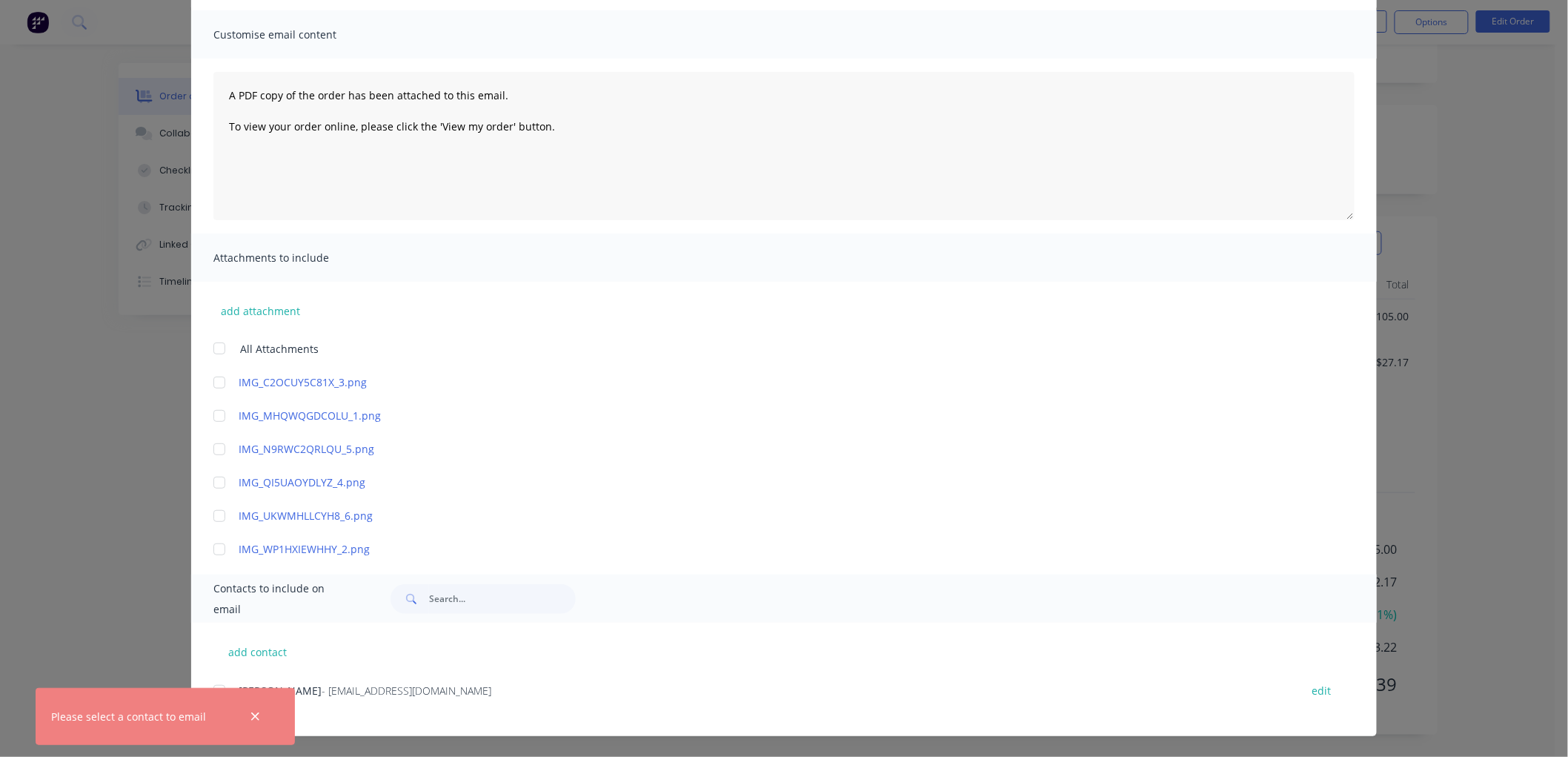
drag, startPoint x: 255, startPoint y: 717, endPoint x: 246, endPoint y: 710, distance: 11.4
click at [255, 714] on icon "button" at bounding box center [255, 716] width 9 height 9
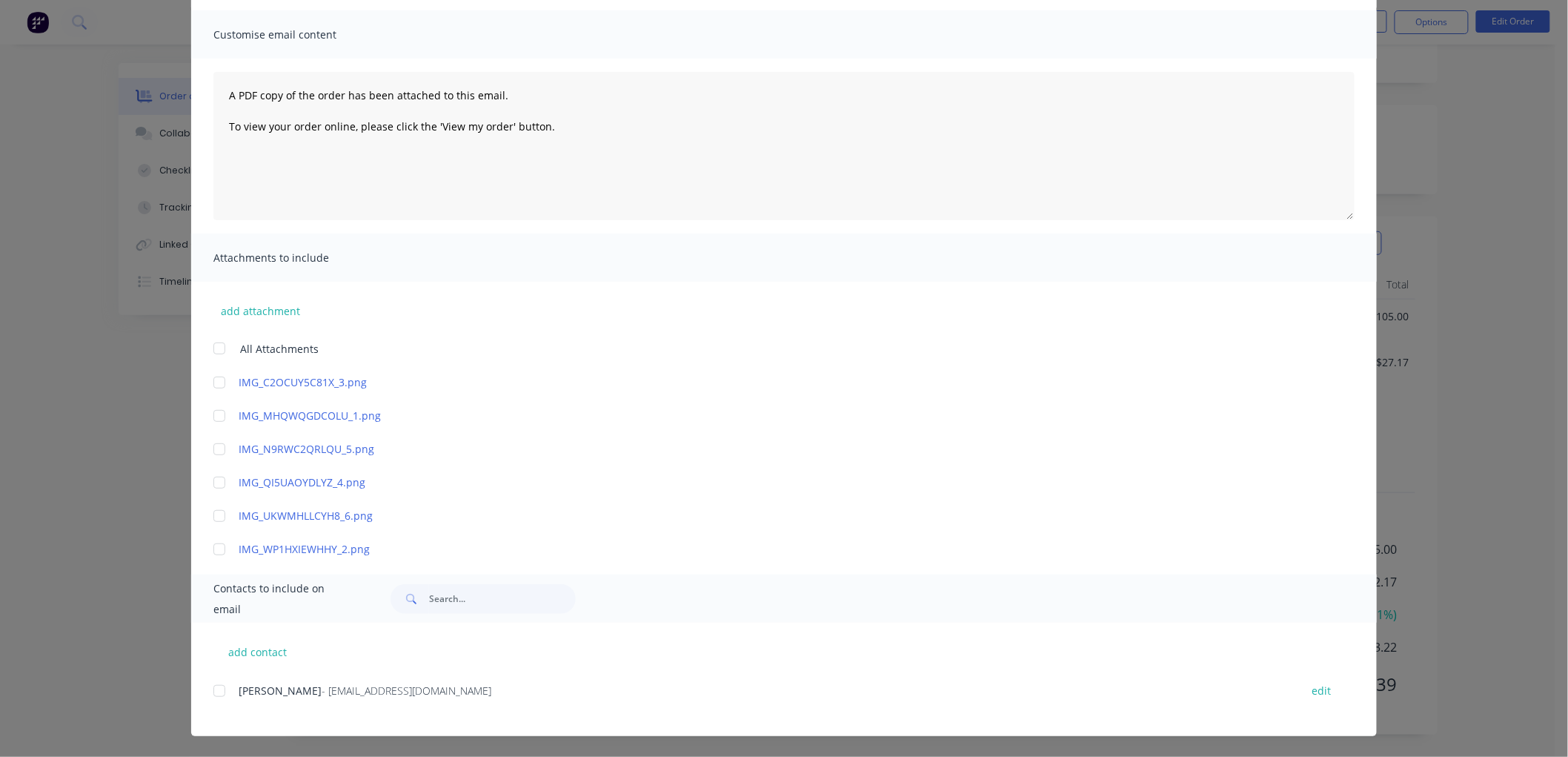
click at [213, 691] on div at bounding box center [218, 691] width 29 height 29
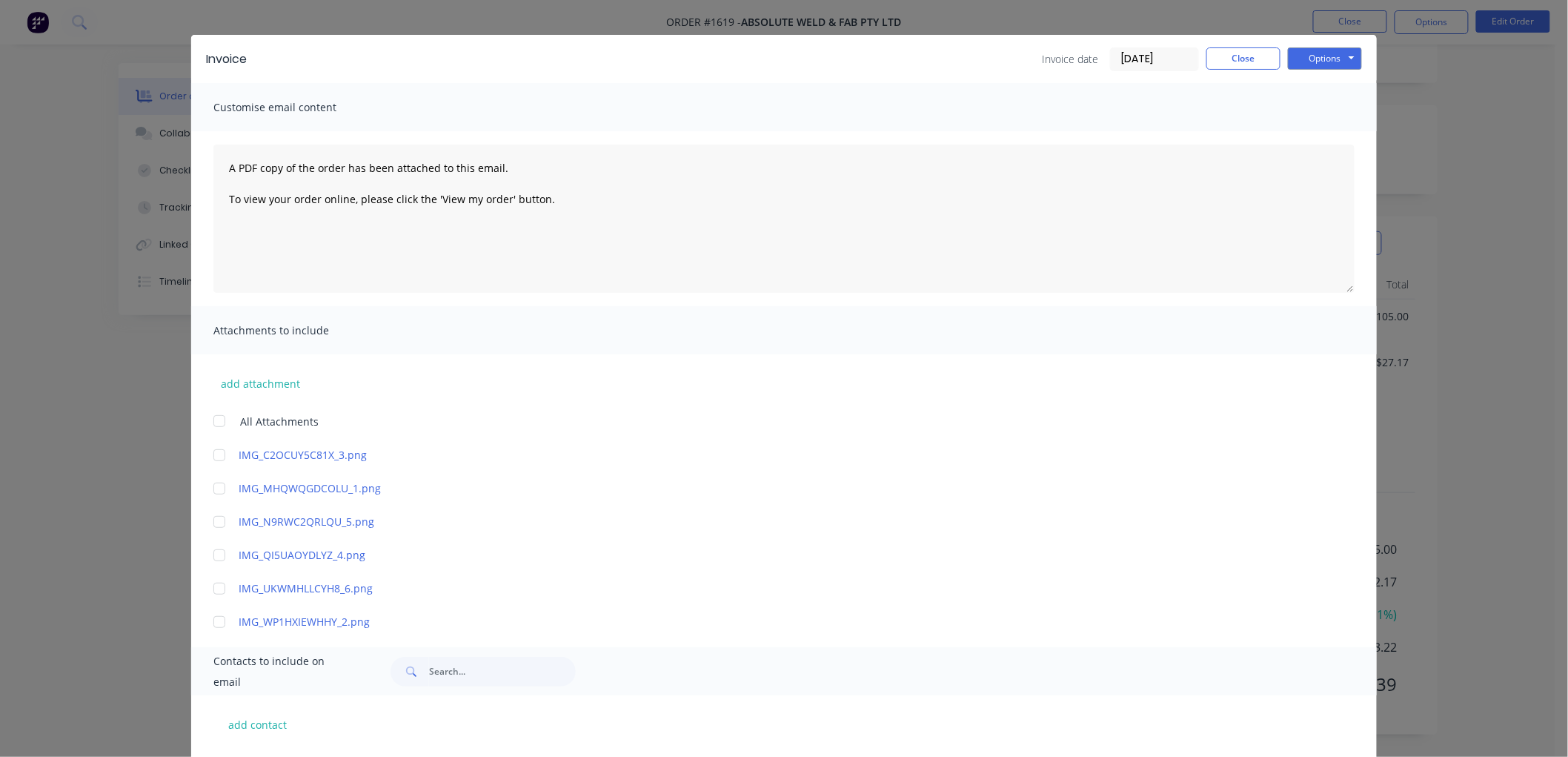
scroll to position [15, 0]
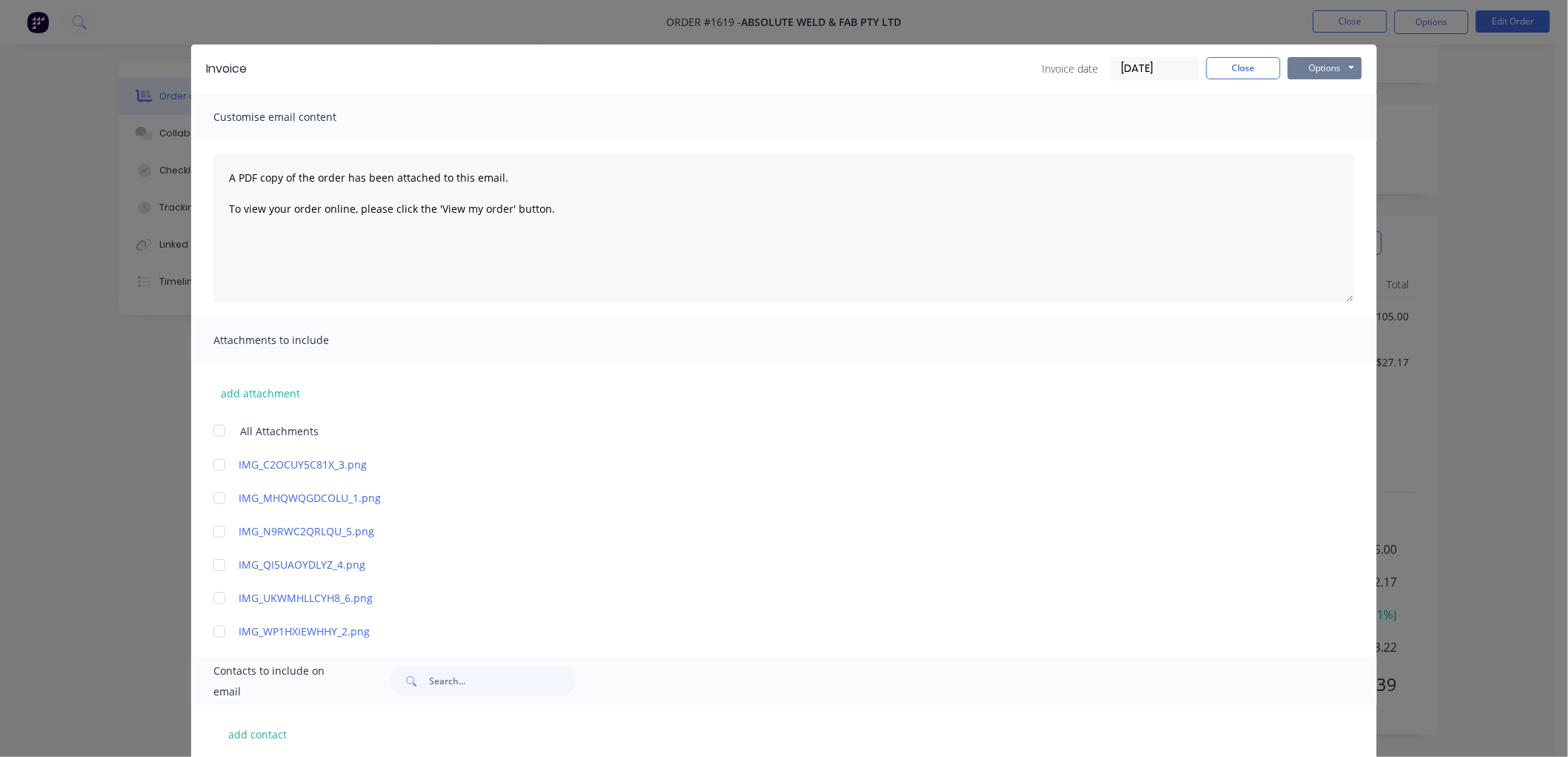
click at [1313, 65] on button "Options" at bounding box center [1325, 67] width 74 height 22
click at [1309, 135] on button "Email" at bounding box center [1335, 143] width 95 height 25
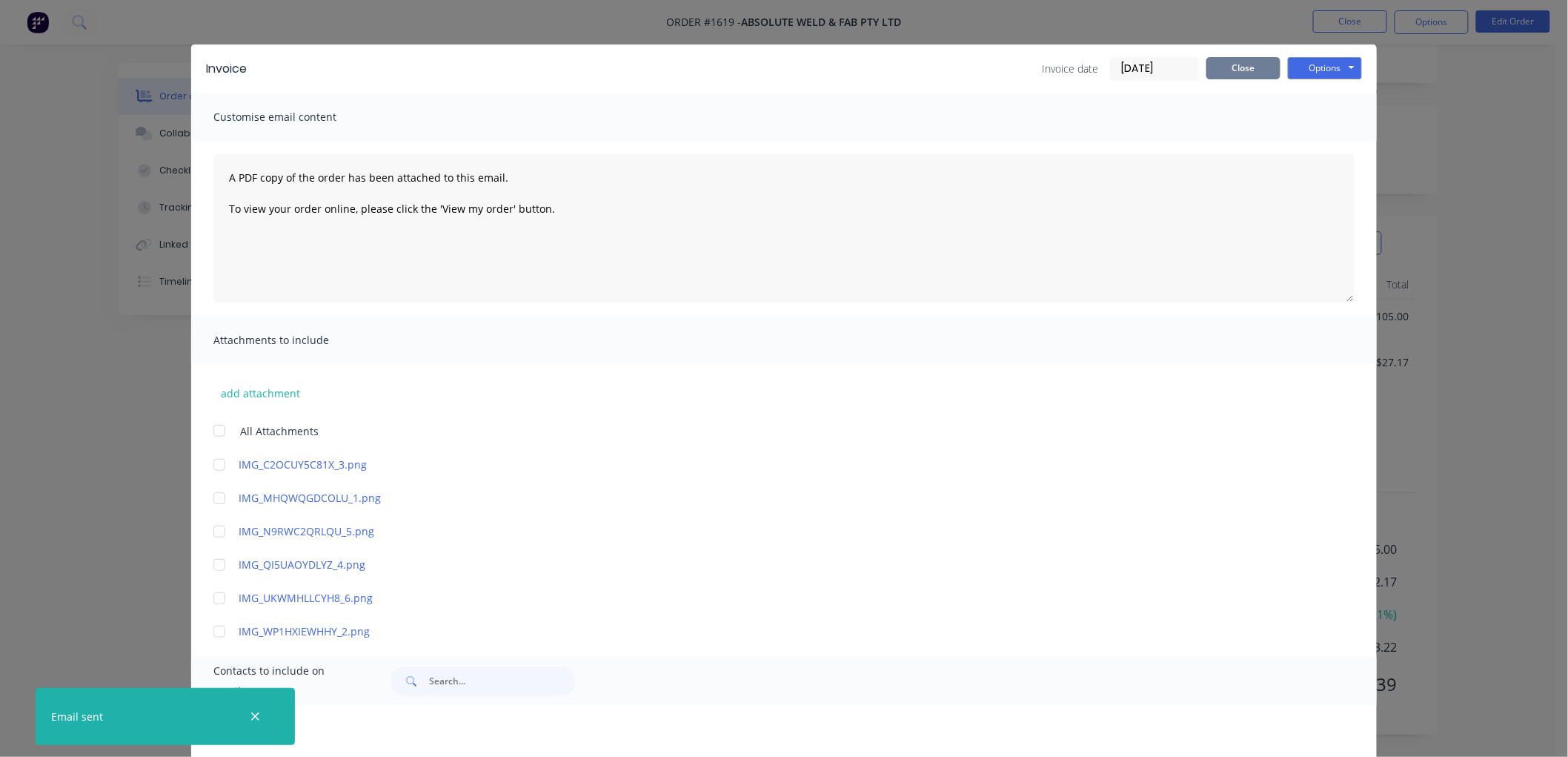
click at [1250, 69] on button "Close" at bounding box center [1243, 67] width 74 height 22
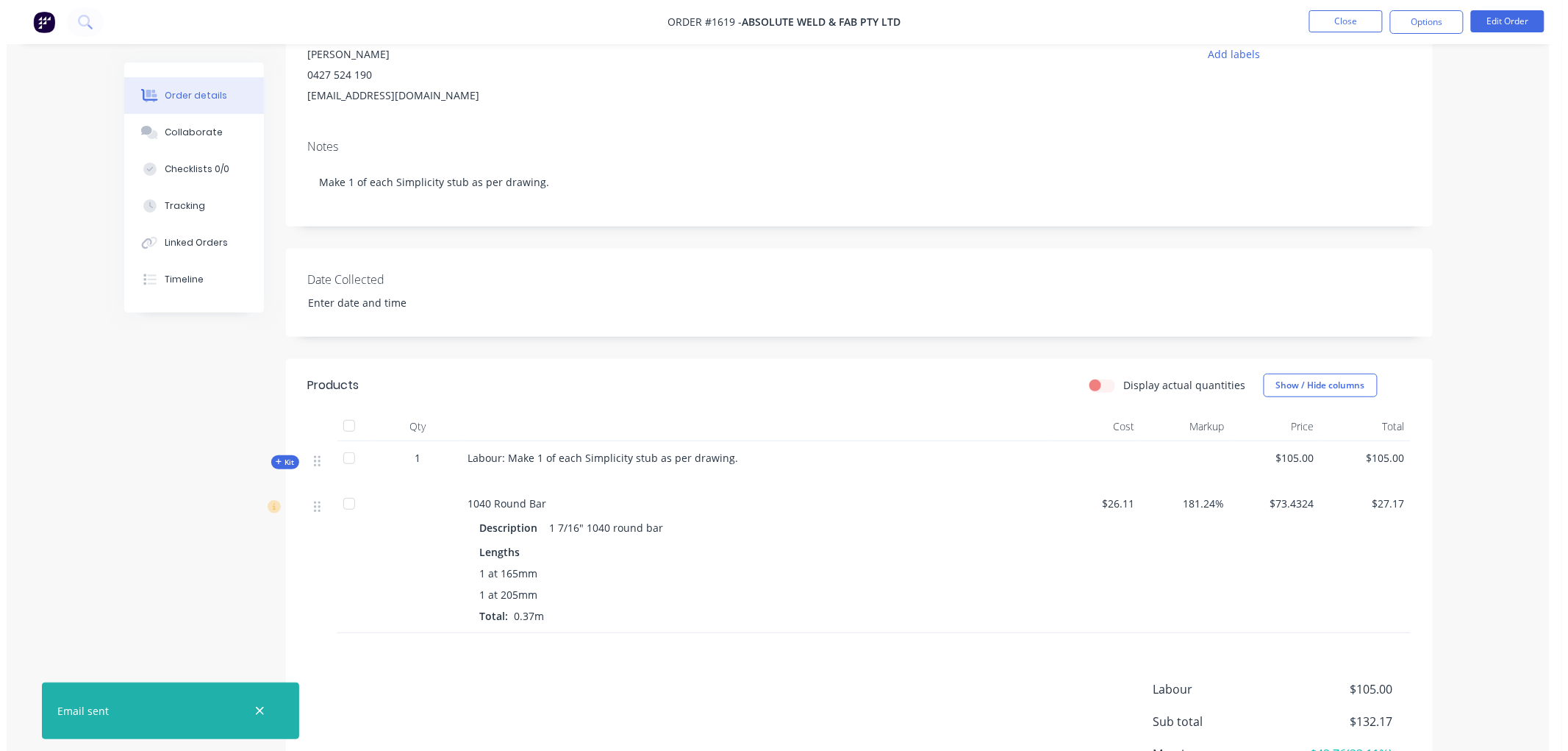
scroll to position [0, 0]
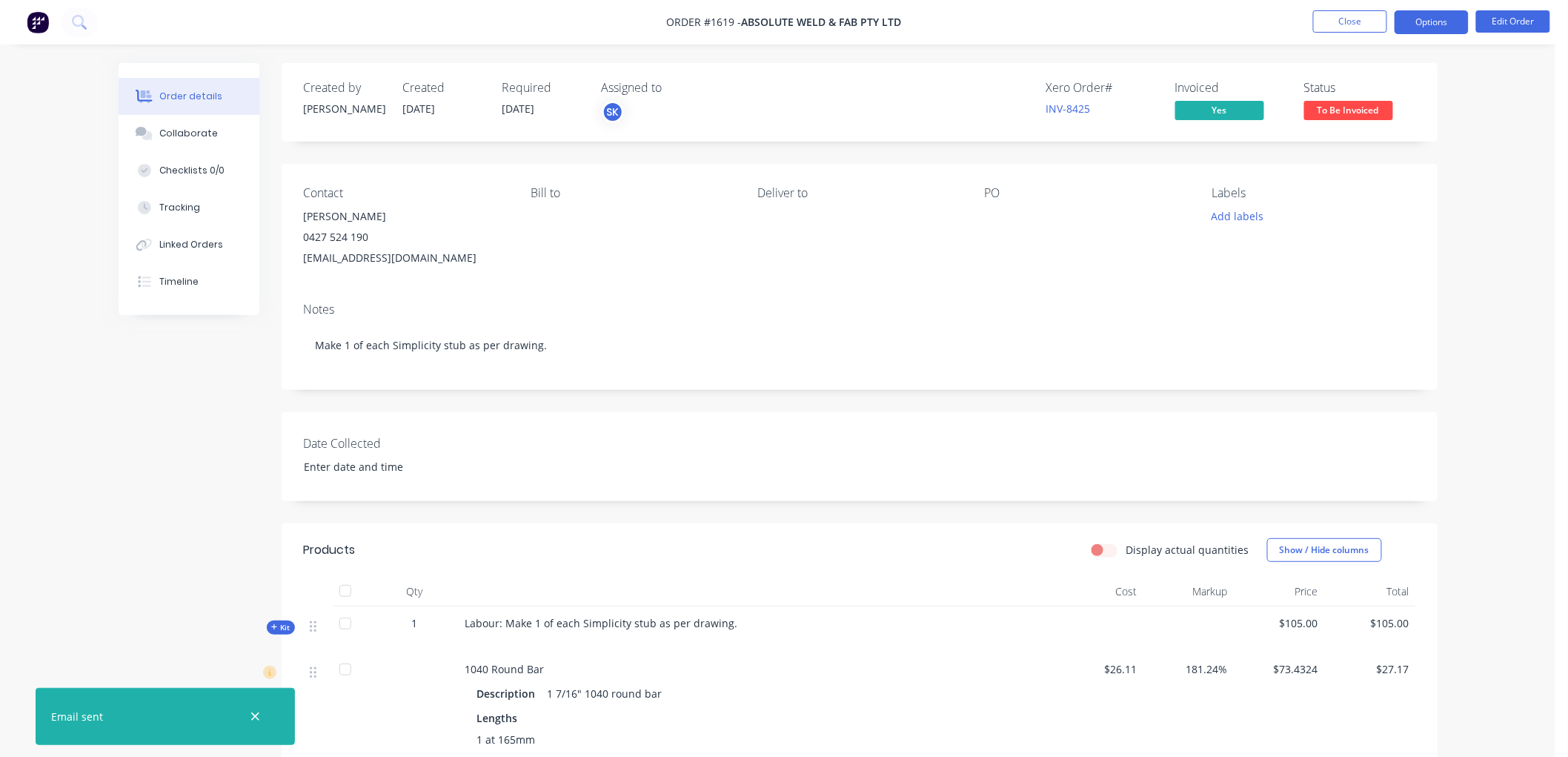
click at [1426, 26] on button "Options" at bounding box center [1432, 22] width 74 height 24
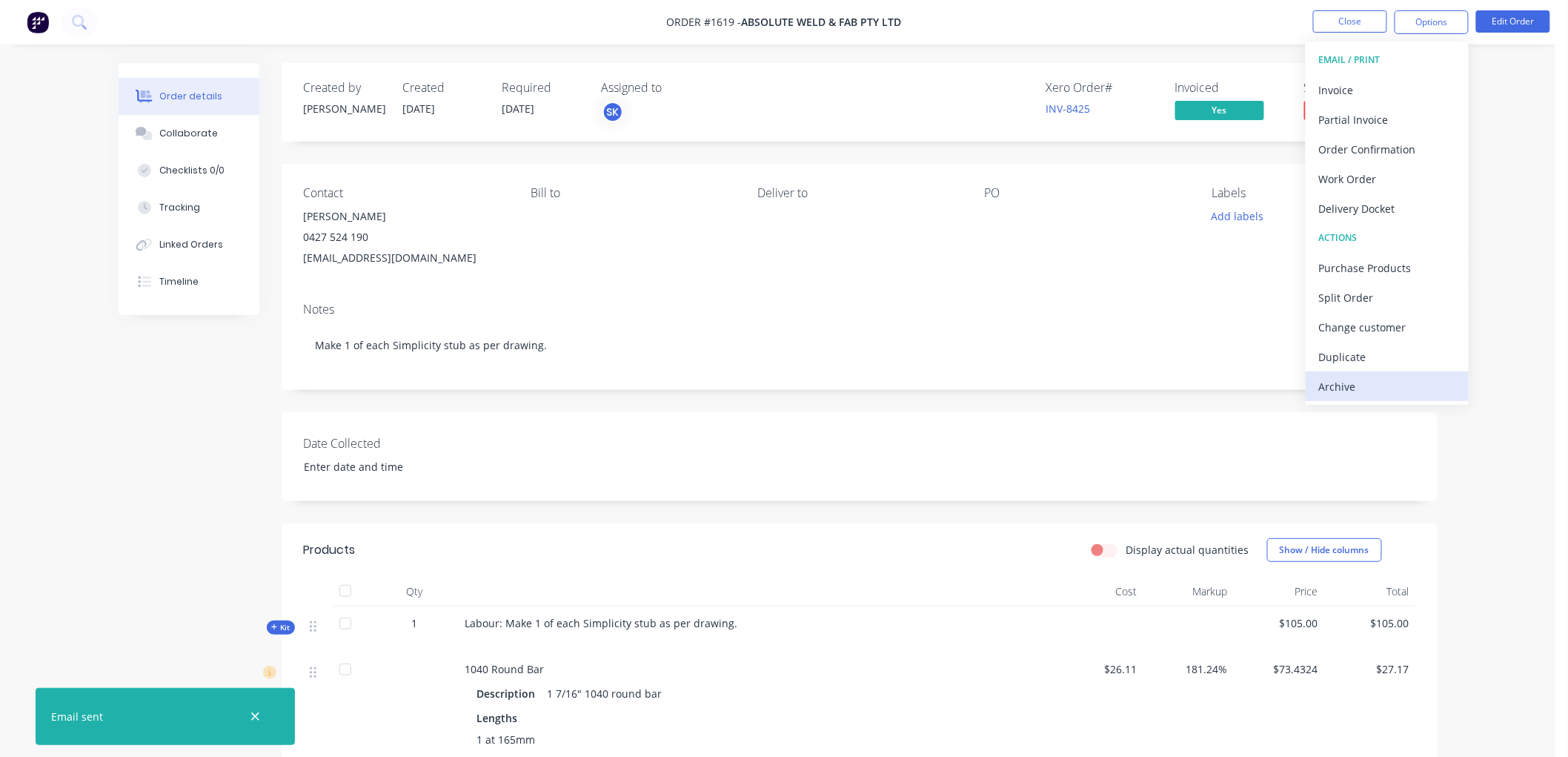
click at [1373, 371] on button "Archive" at bounding box center [1388, 386] width 163 height 29
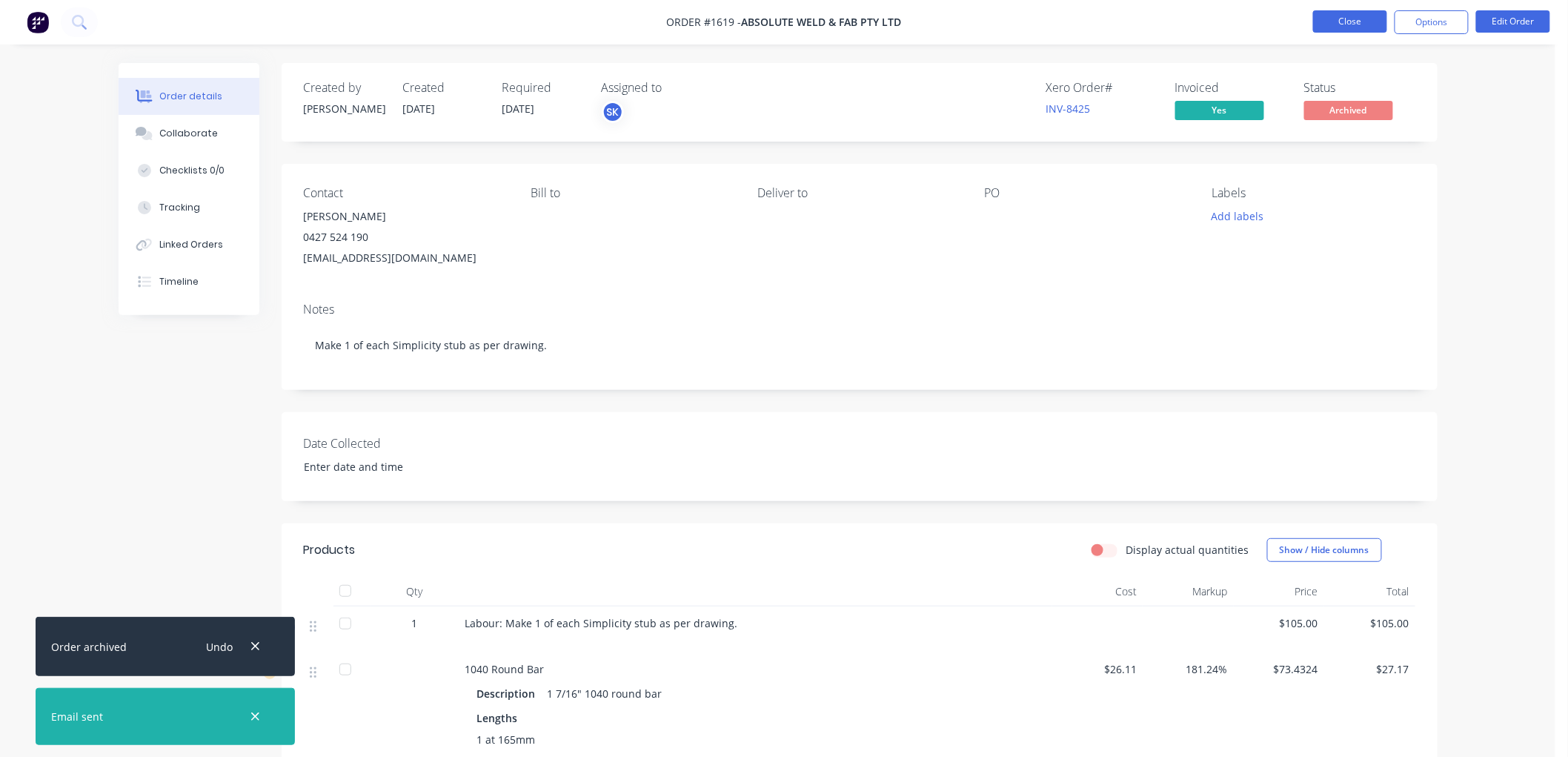
click at [1328, 20] on button "Close" at bounding box center [1351, 21] width 74 height 22
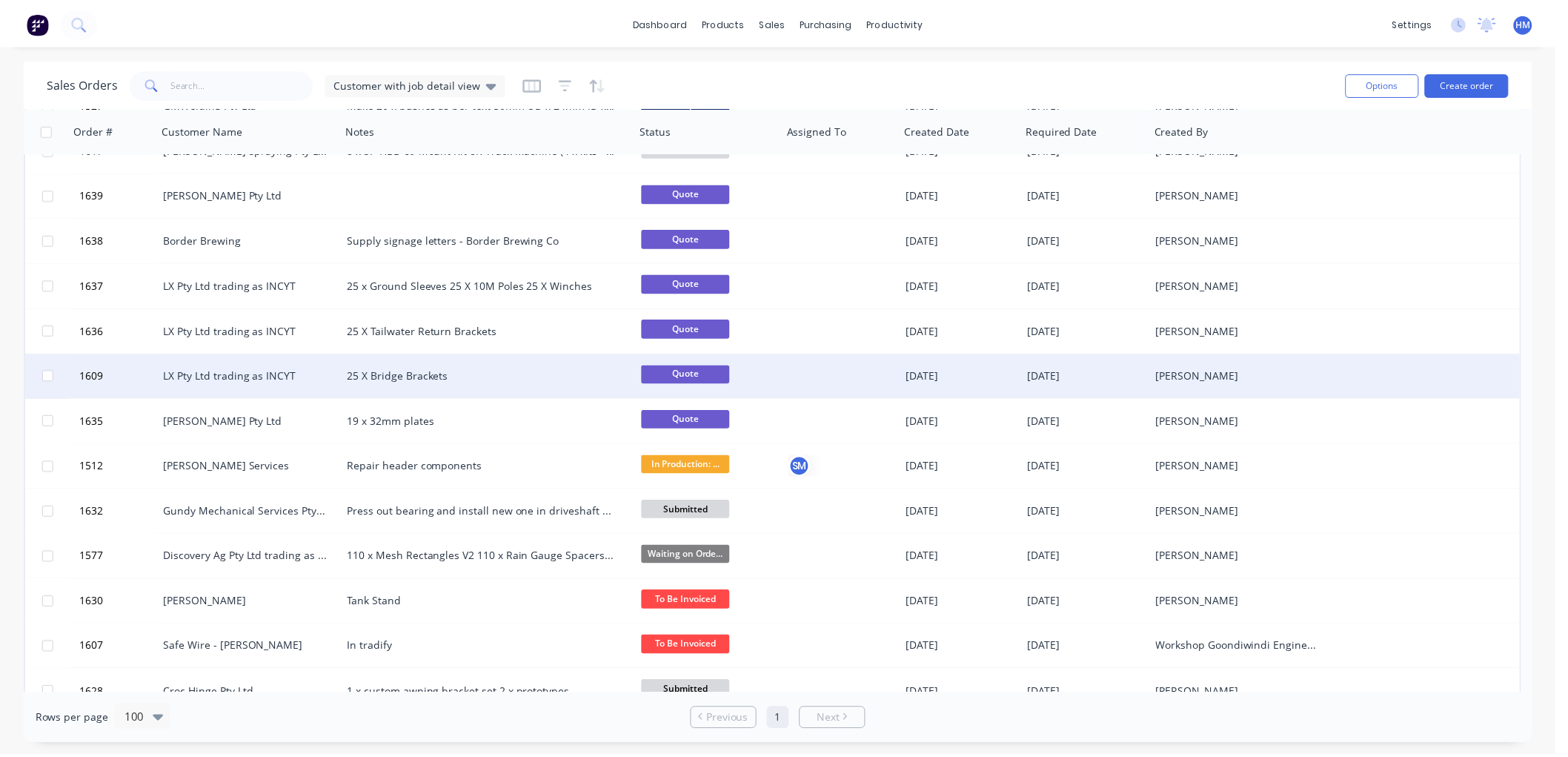
scroll to position [658, 0]
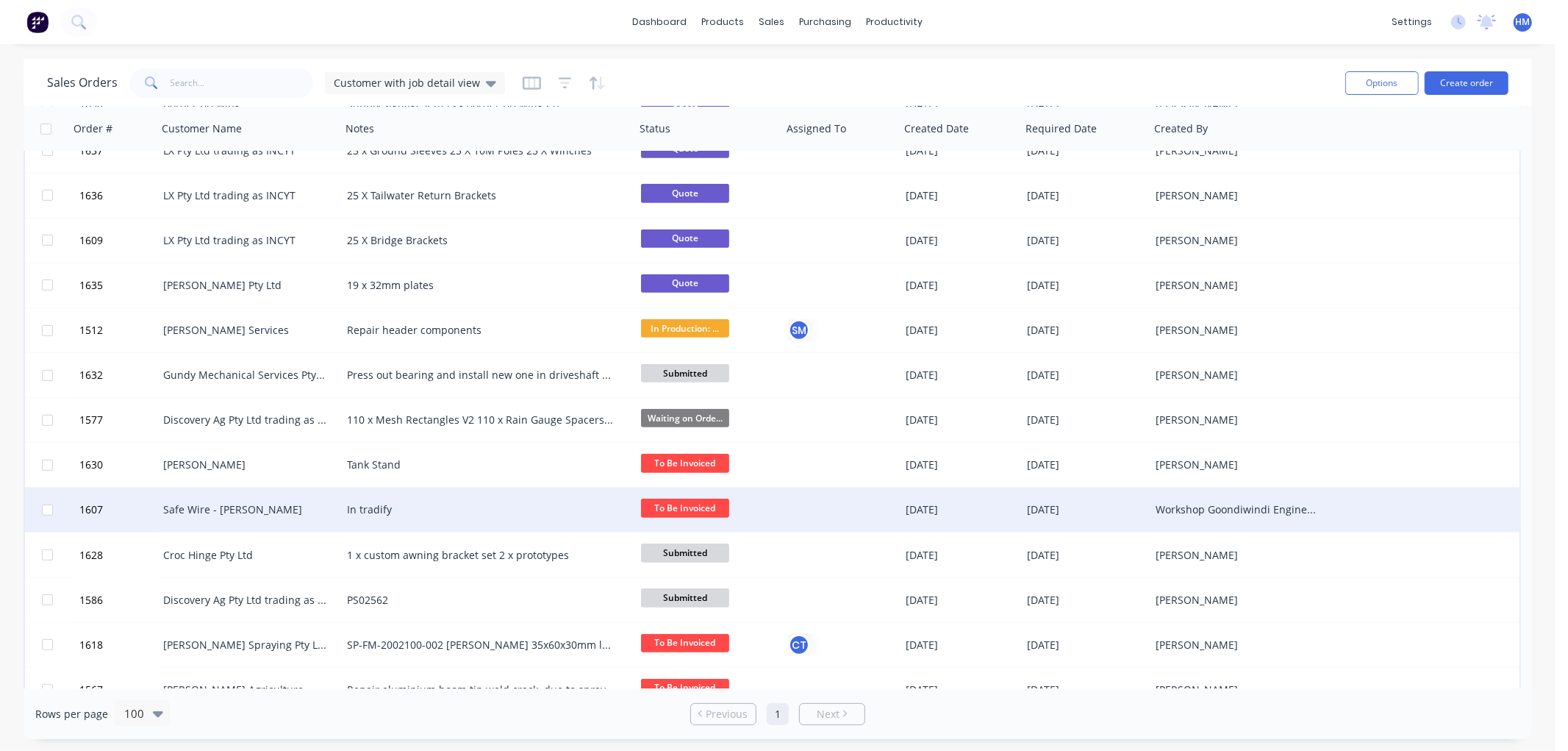
click at [220, 511] on div "Safe Wire - [PERSON_NAME]" at bounding box center [244, 510] width 163 height 15
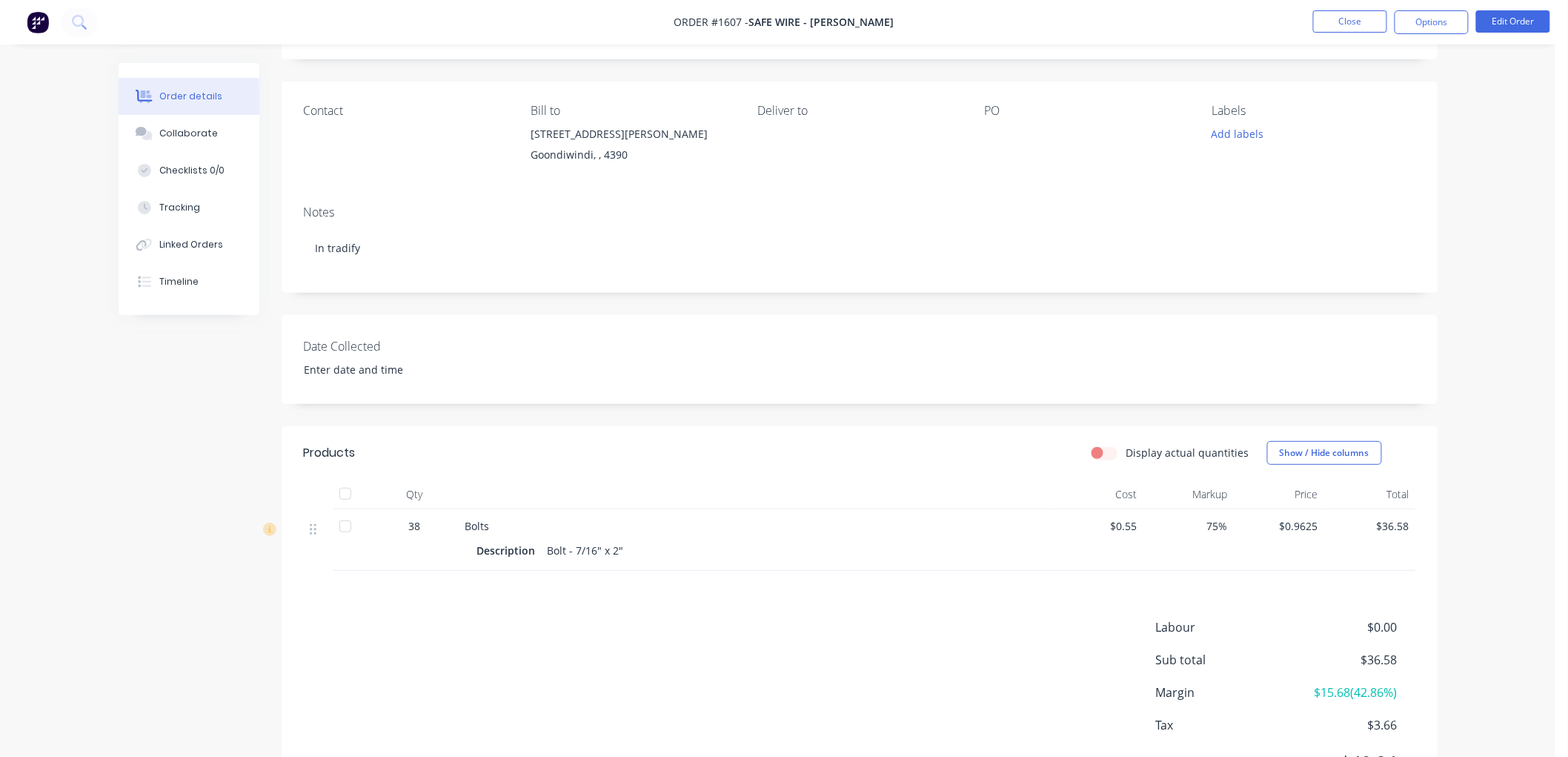
scroll to position [161, 0]
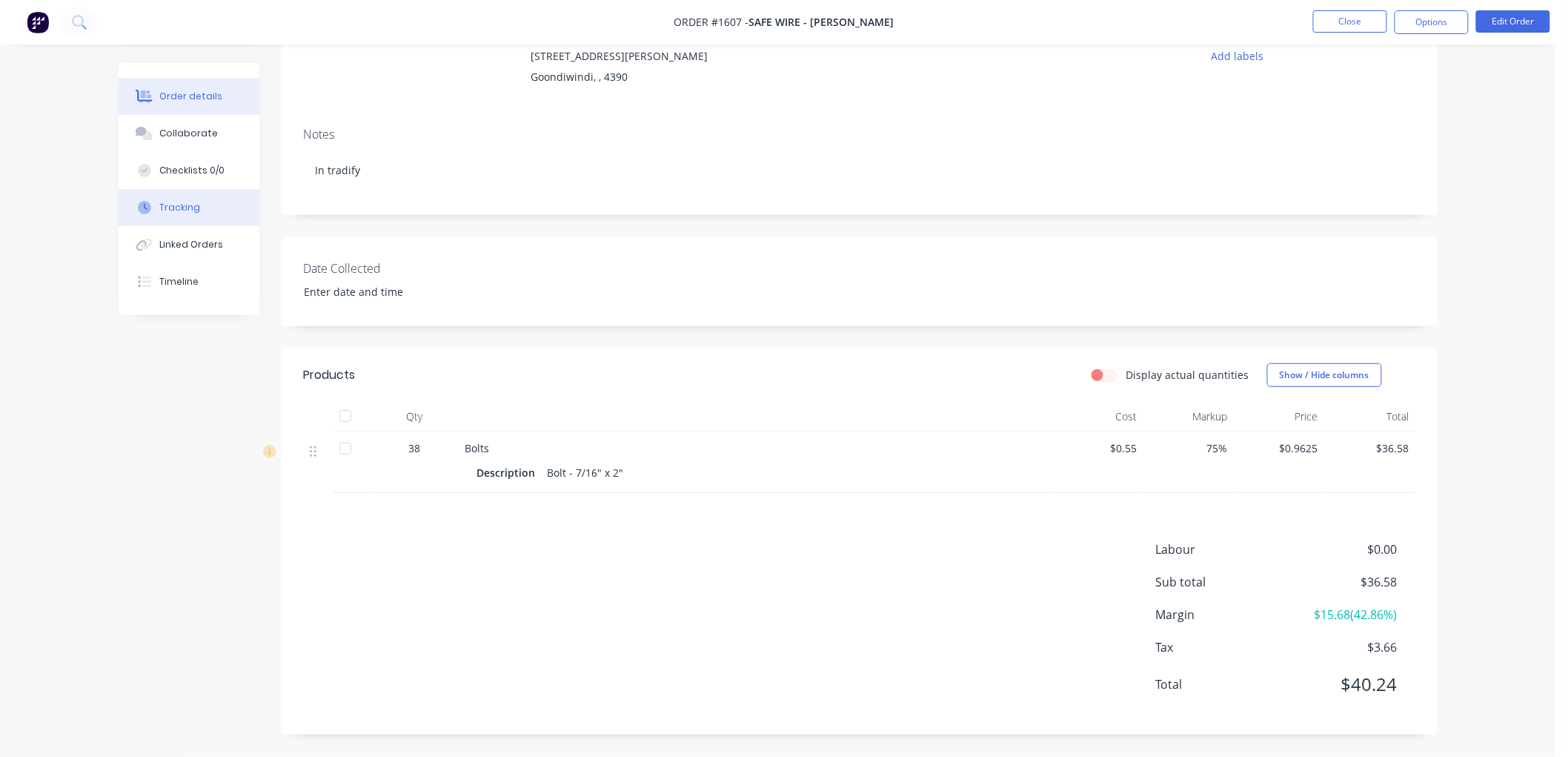
click at [191, 202] on div "Tracking" at bounding box center [179, 207] width 41 height 13
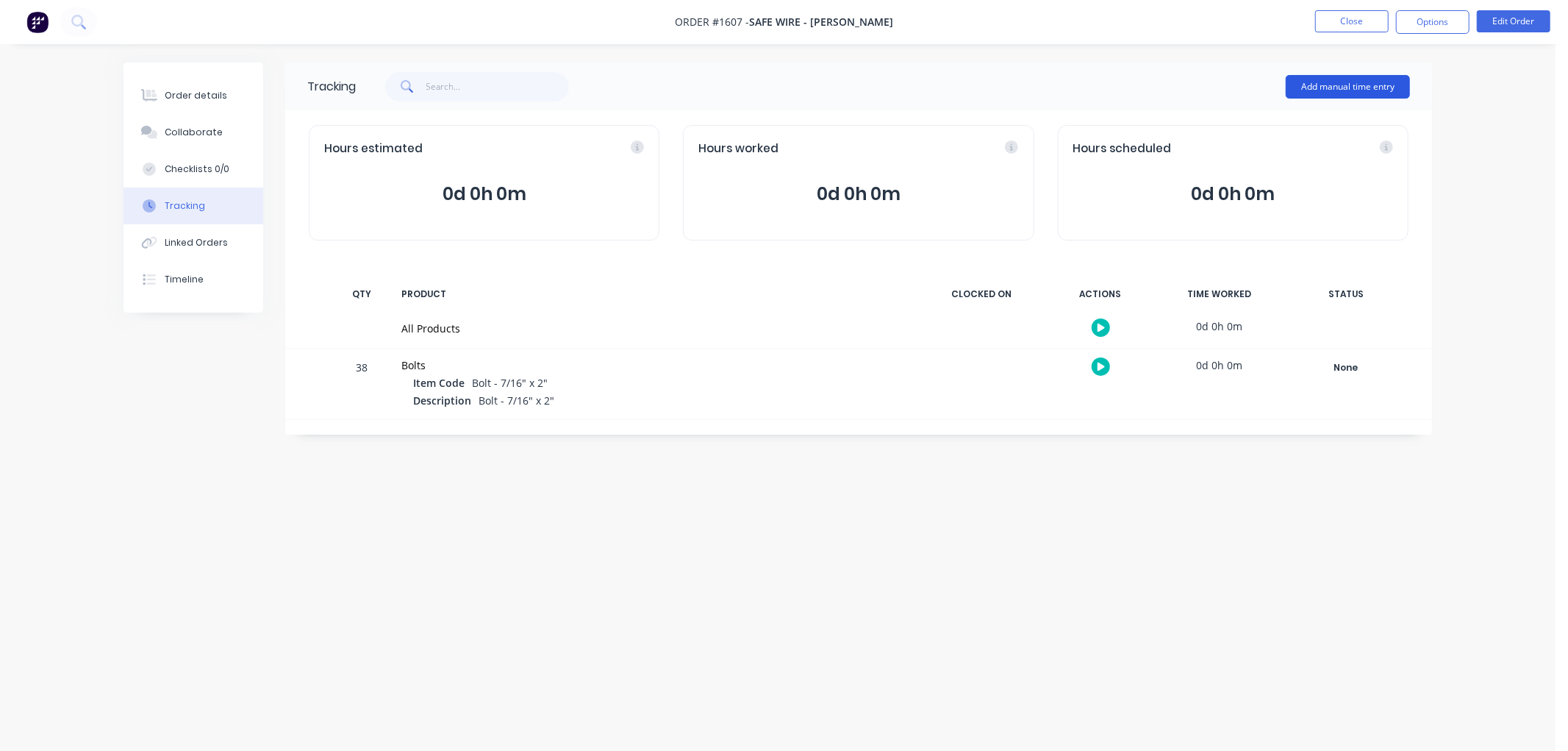
click at [1339, 85] on button "Add manual time entry" at bounding box center [1348, 87] width 124 height 24
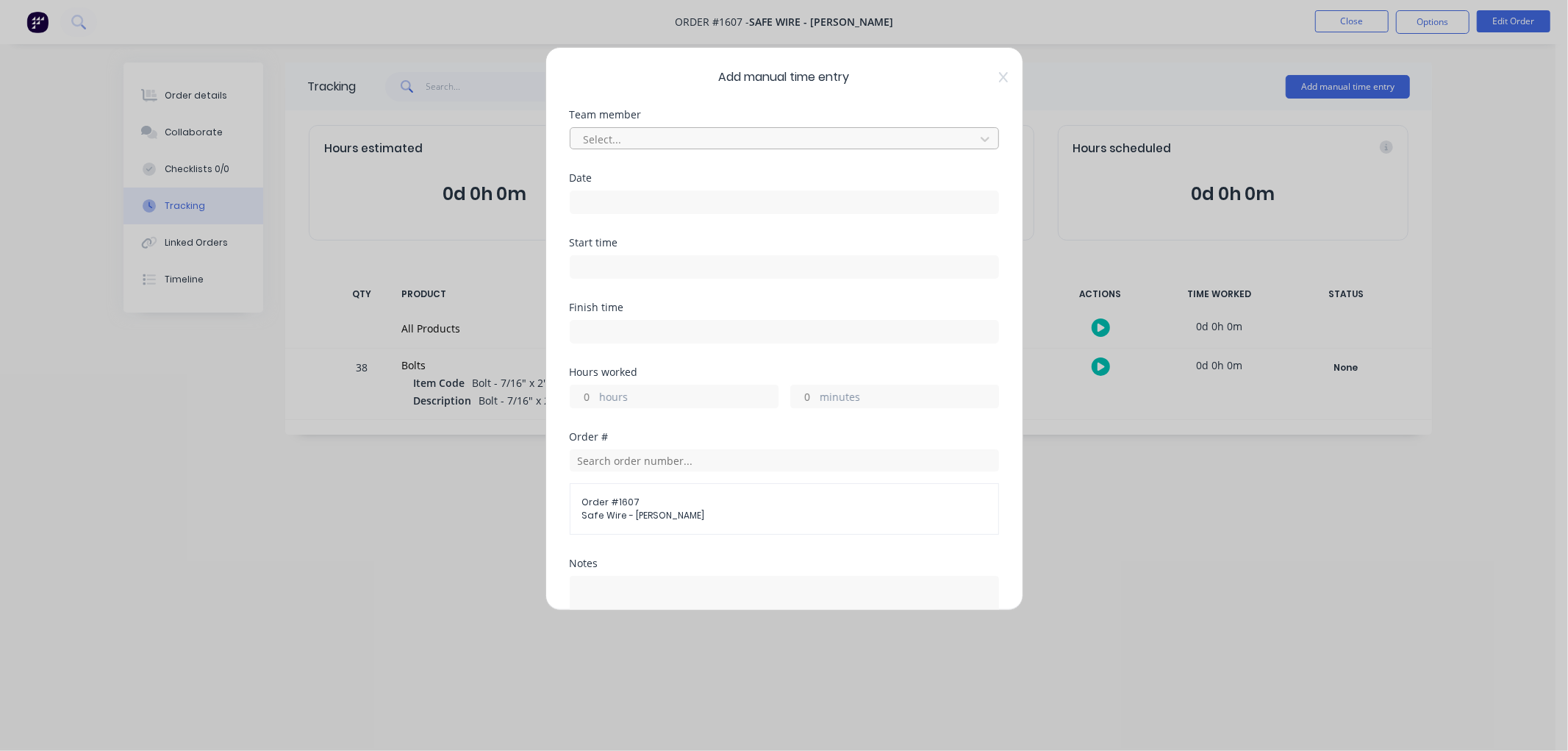
click at [645, 140] on div at bounding box center [775, 139] width 385 height 19
click at [623, 189] on div "[PERSON_NAME]" at bounding box center [778, 199] width 416 height 27
click at [611, 201] on input at bounding box center [785, 202] width 428 height 22
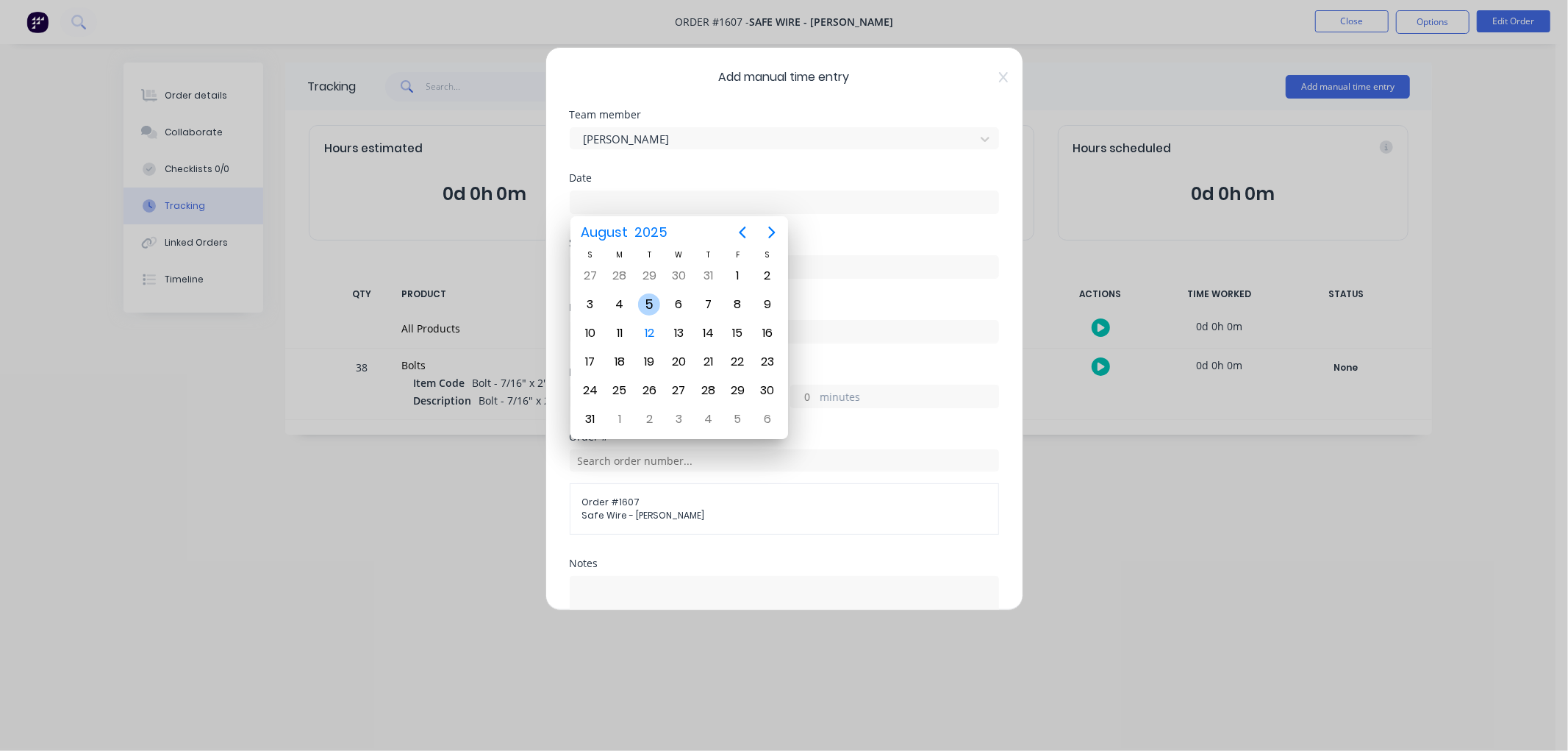
click at [654, 300] on div "5" at bounding box center [648, 303] width 22 height 22
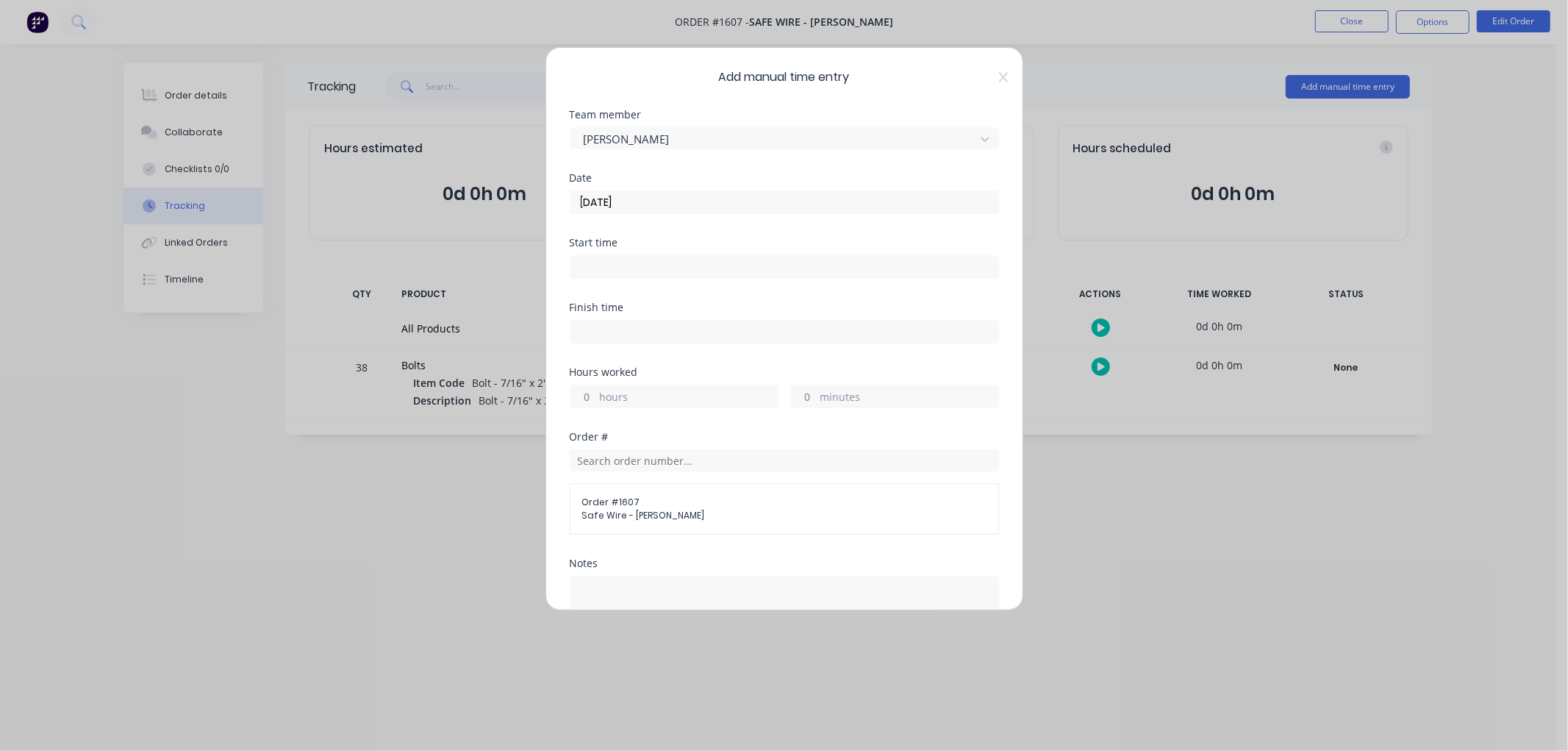
drag, startPoint x: 590, startPoint y: 397, endPoint x: 556, endPoint y: 397, distance: 34.0
click at [556, 397] on div "Add manual time entry Team member Seth Kross Date 05/08/2025 Start time Finish …" at bounding box center [784, 329] width 478 height 563
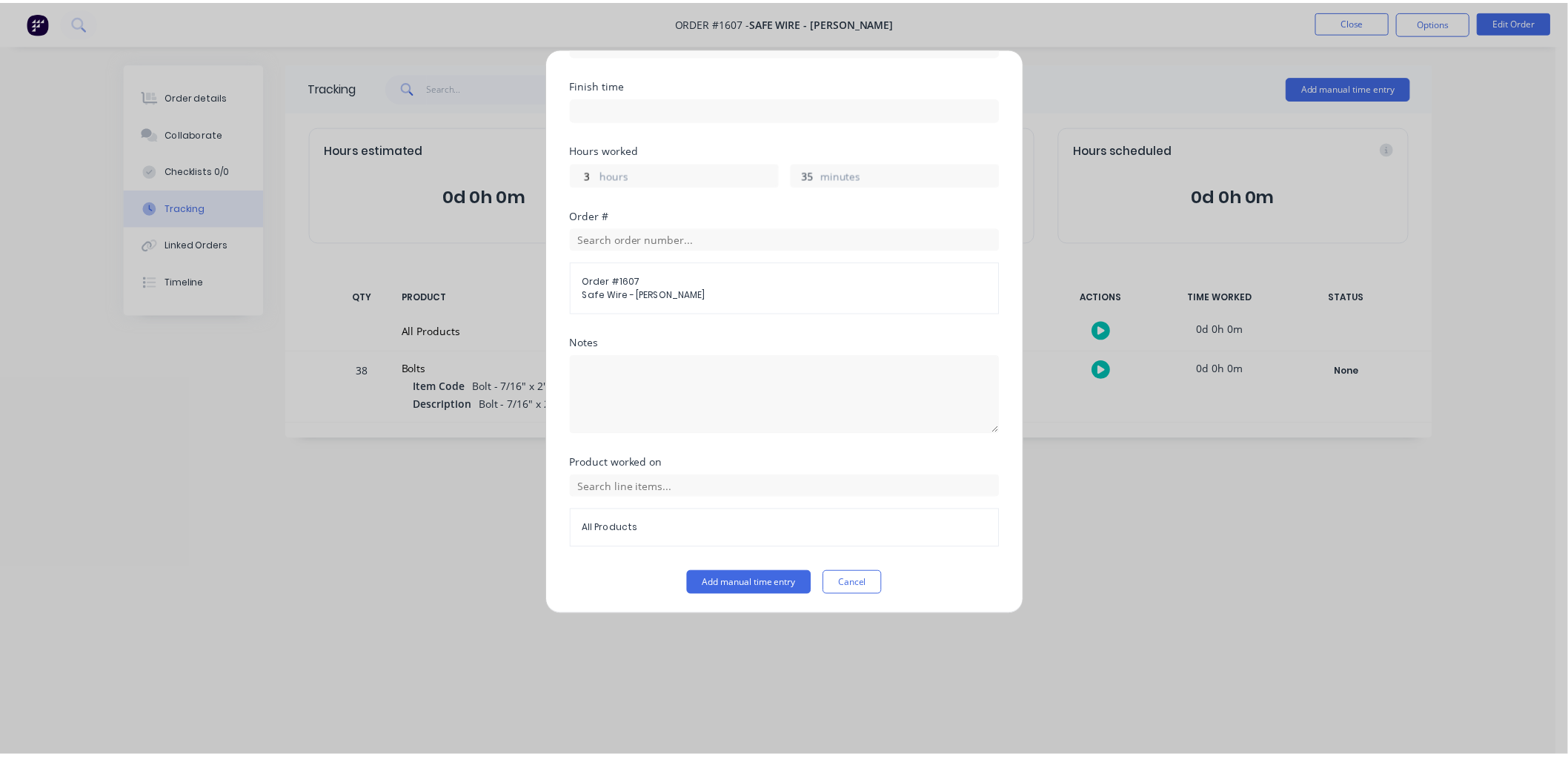
scroll to position [228, 0]
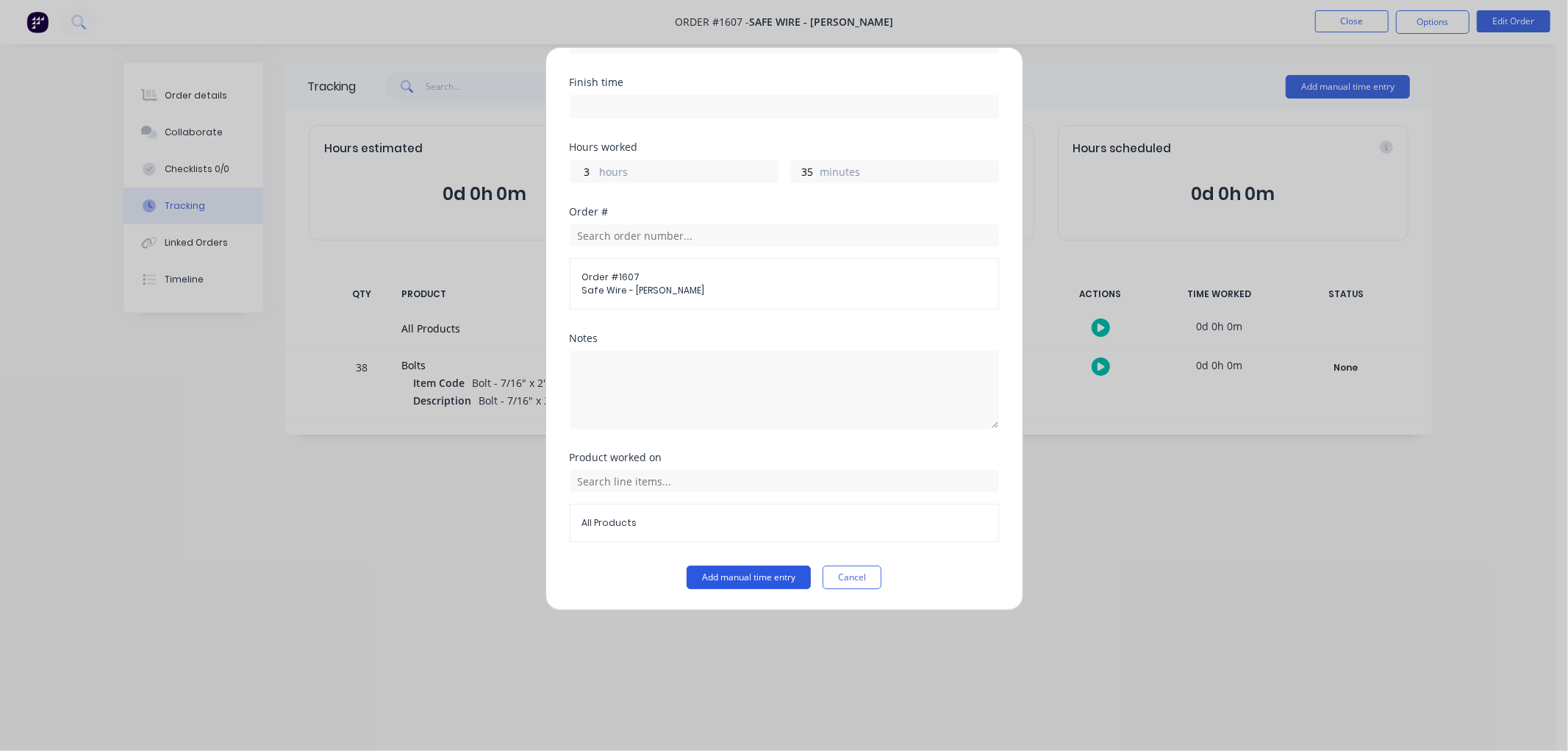
click at [753, 572] on button "Add manual time entry" at bounding box center [749, 577] width 124 height 24
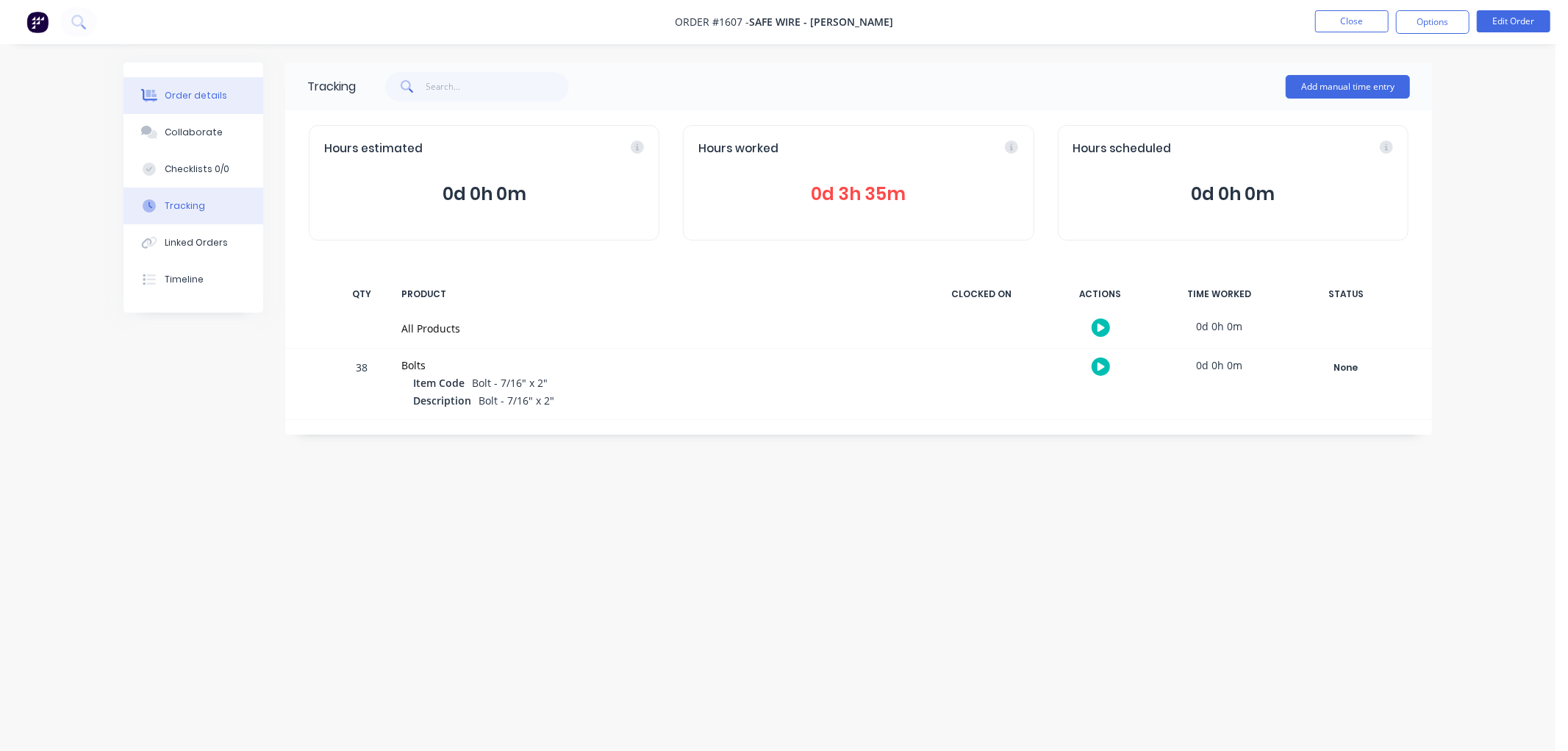
click at [208, 99] on div "Order details" at bounding box center [196, 95] width 62 height 13
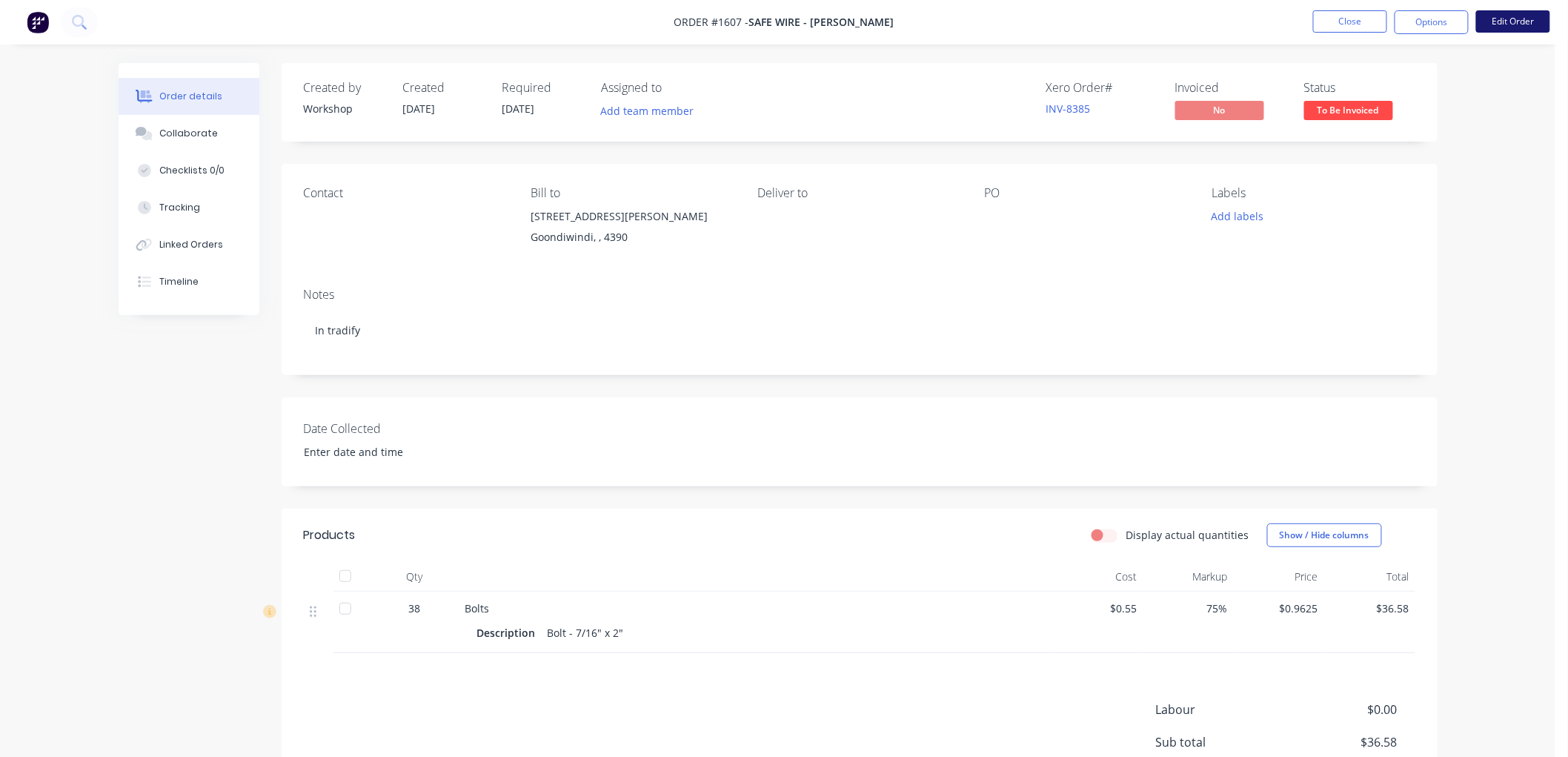
click at [1508, 23] on button "Edit Order" at bounding box center [1513, 21] width 74 height 22
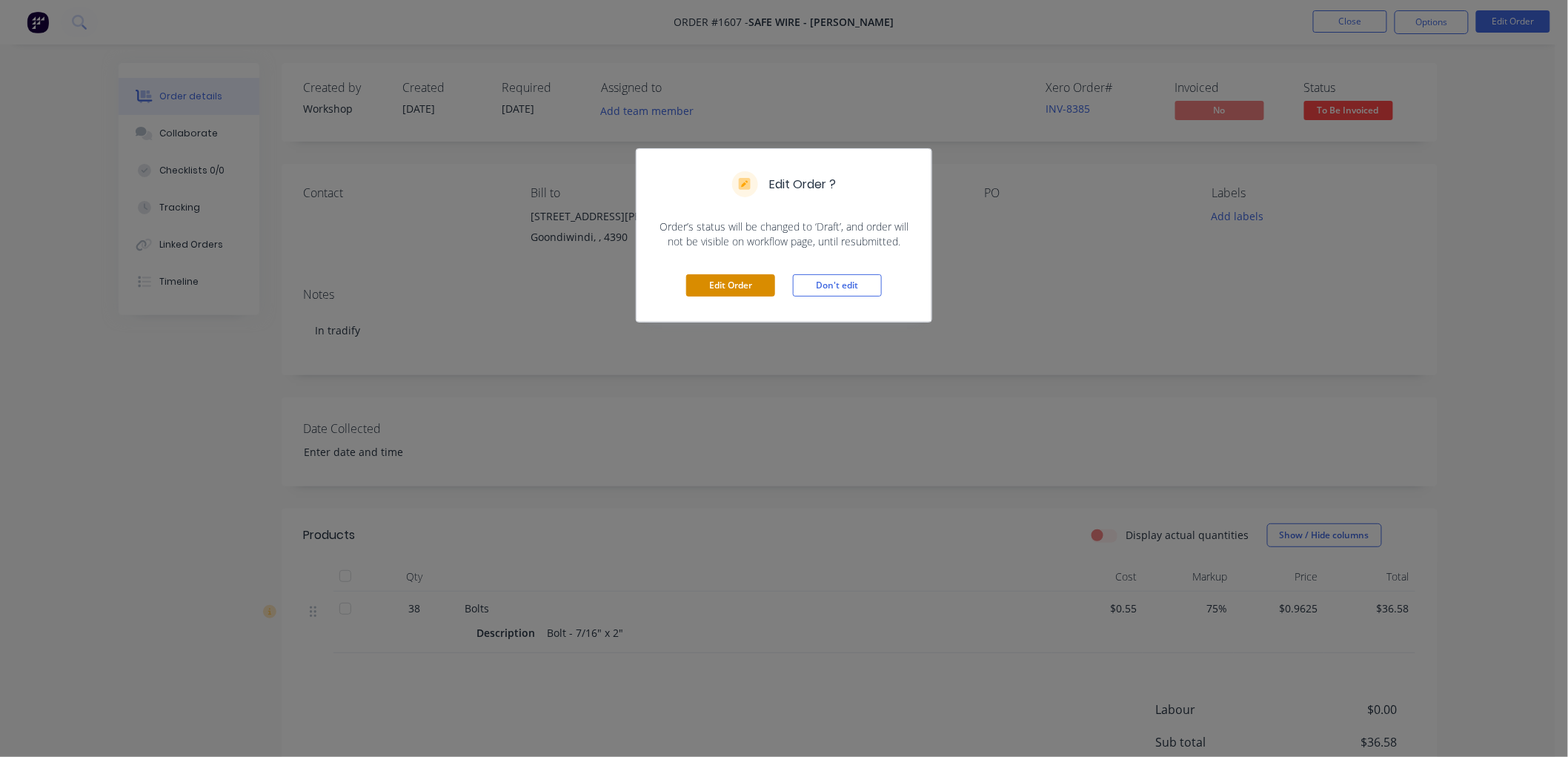
click at [715, 288] on button "Edit Order" at bounding box center [731, 285] width 89 height 22
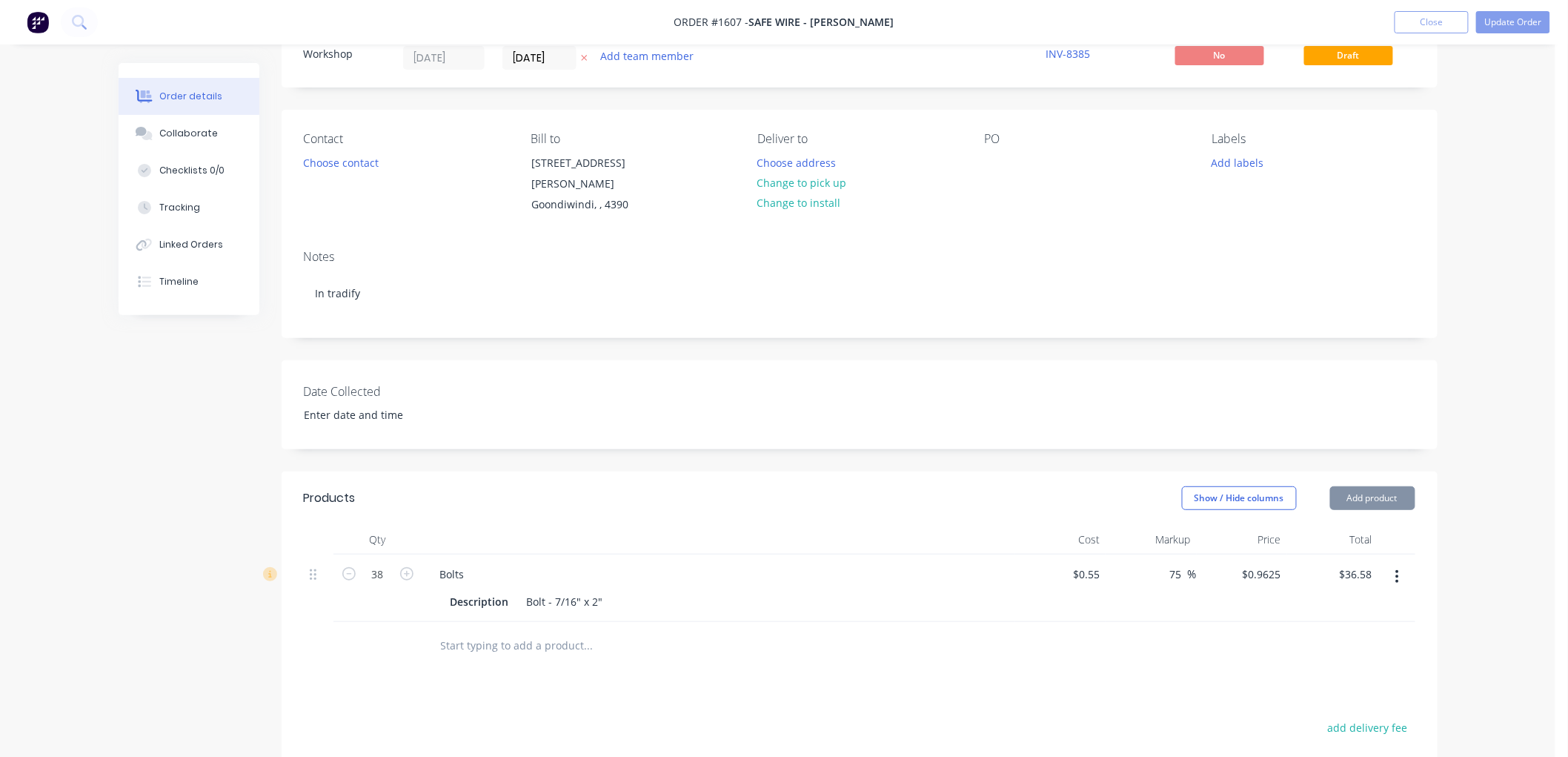
scroll to position [83, 0]
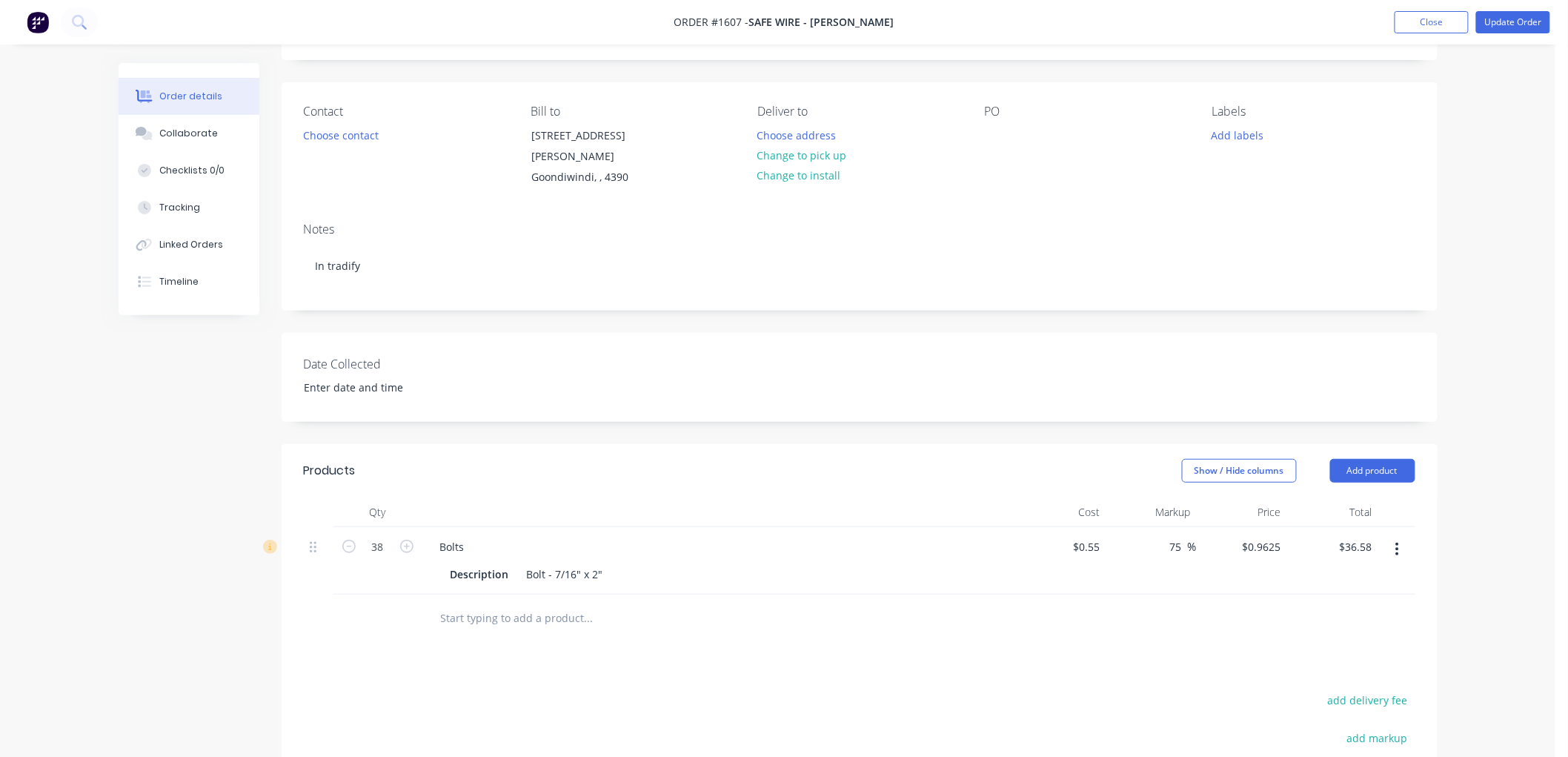
click at [469, 603] on input "text" at bounding box center [588, 617] width 296 height 29
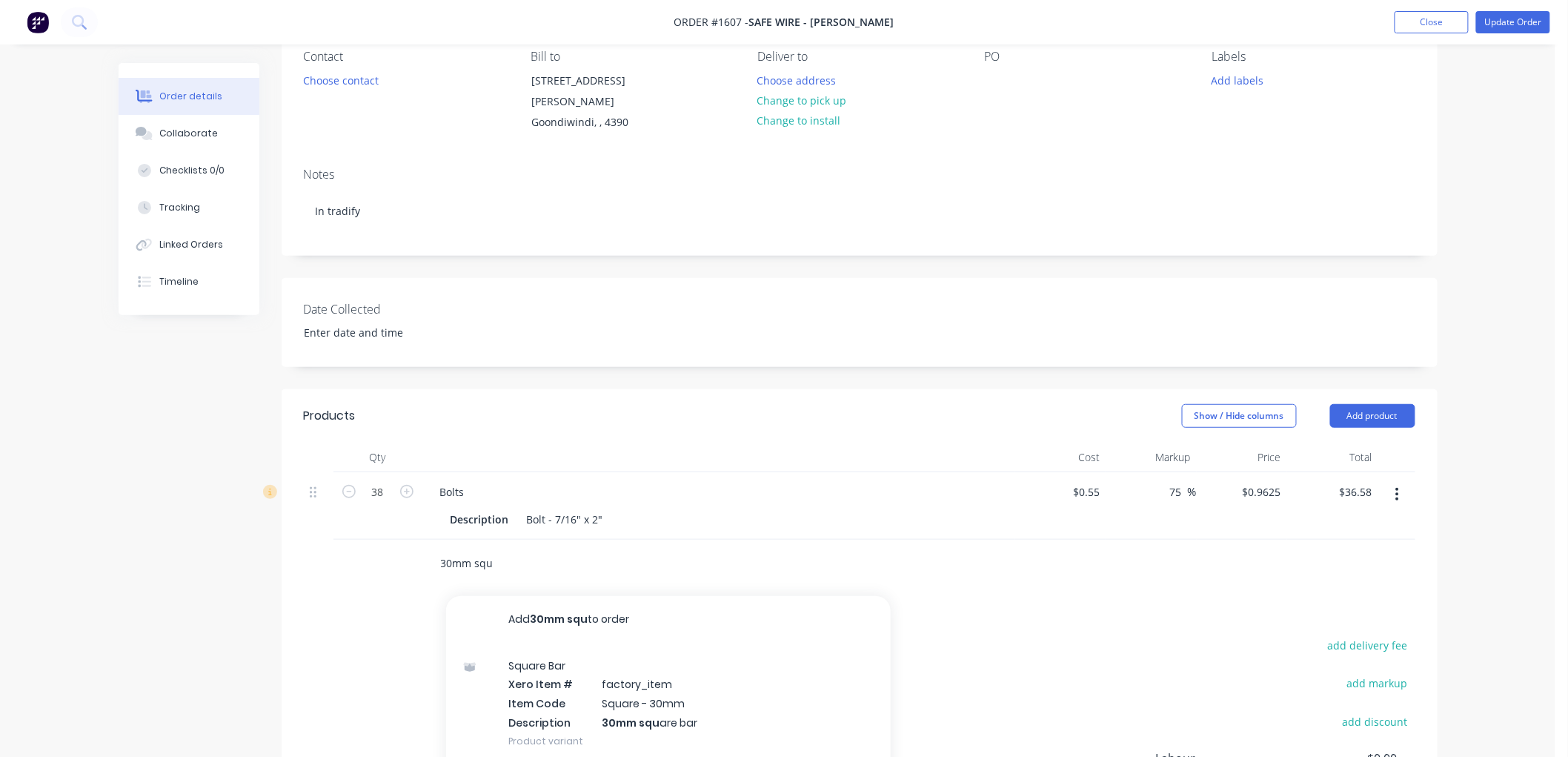
scroll to position [164, 0]
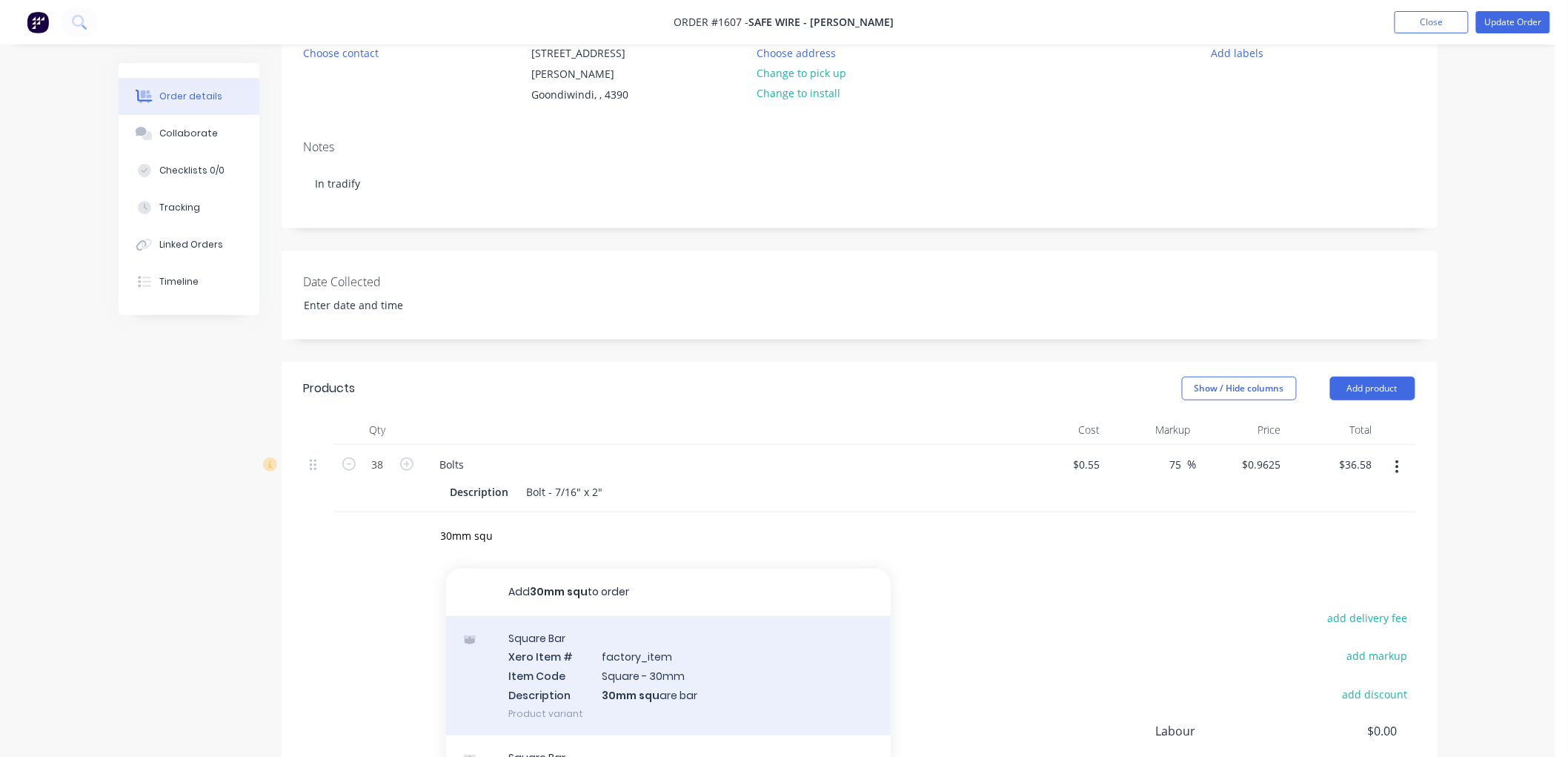
click at [615, 659] on div "Square Bar Xero Item # factory_item Item Code Square - 30mm Description 30mm sq…" at bounding box center [669, 675] width 444 height 120
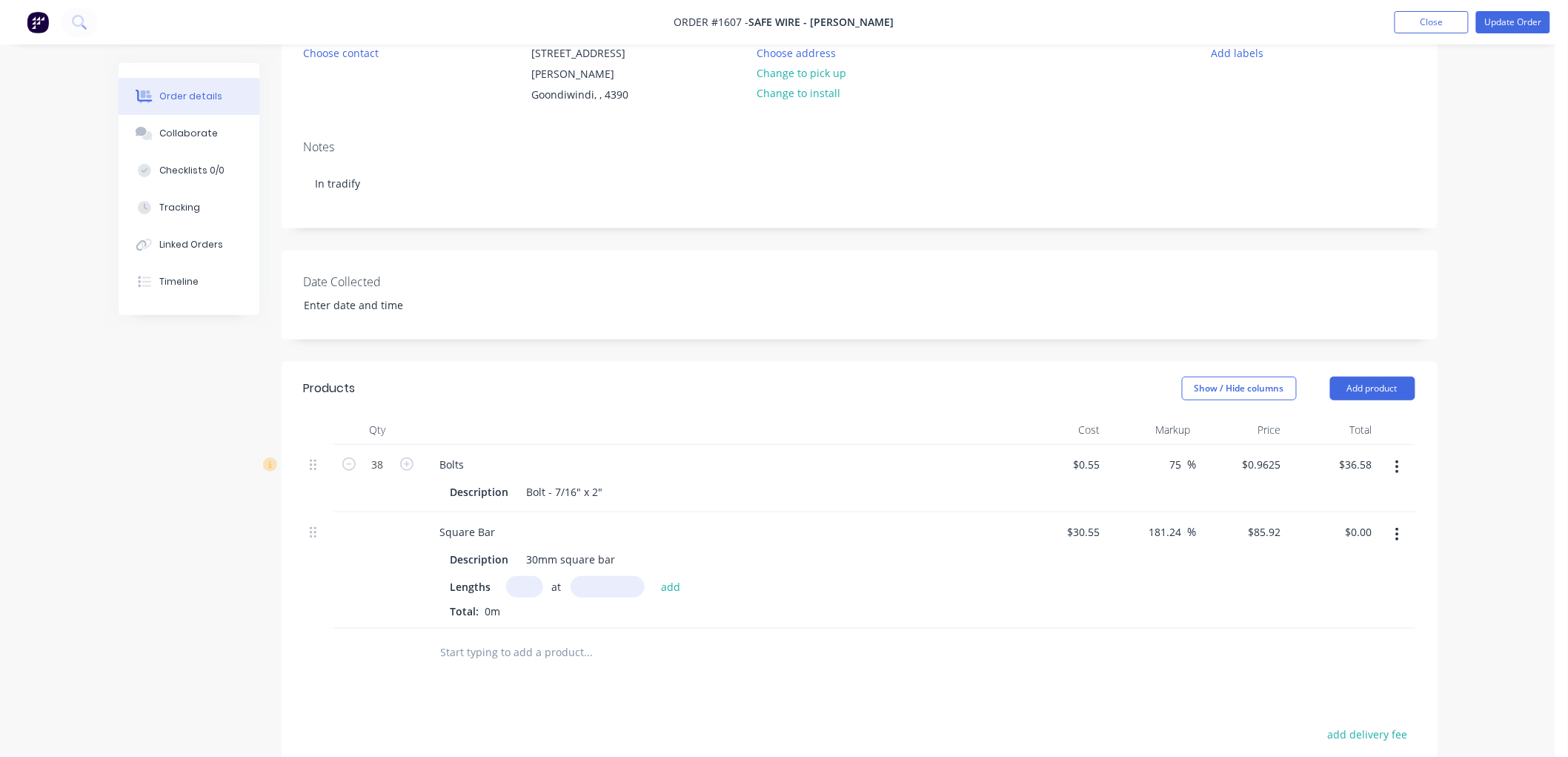
click at [526, 576] on input "text" at bounding box center [524, 586] width 37 height 22
click at [653, 576] on button "add" at bounding box center [671, 585] width 35 height 20
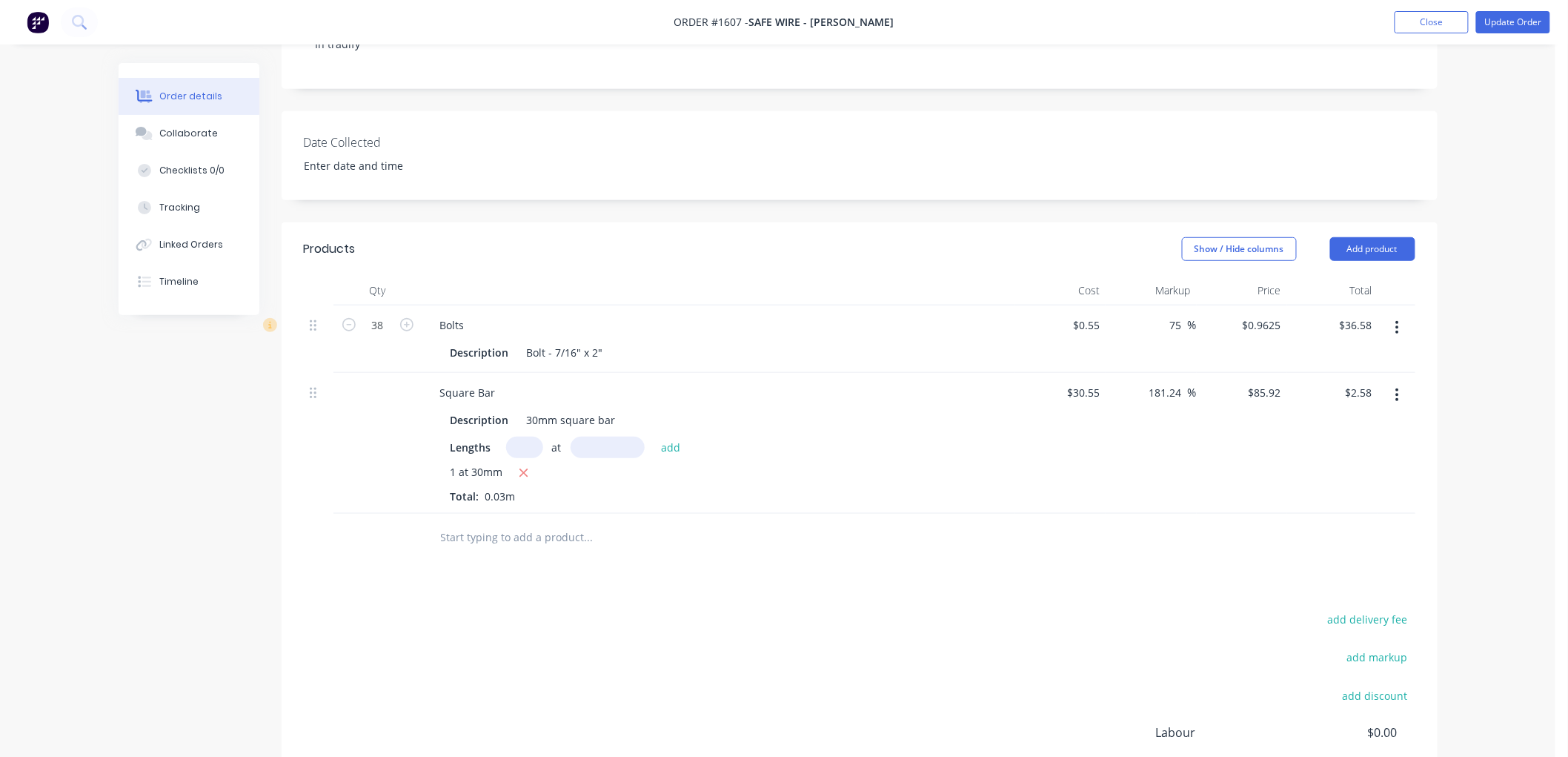
scroll to position [329, 0]
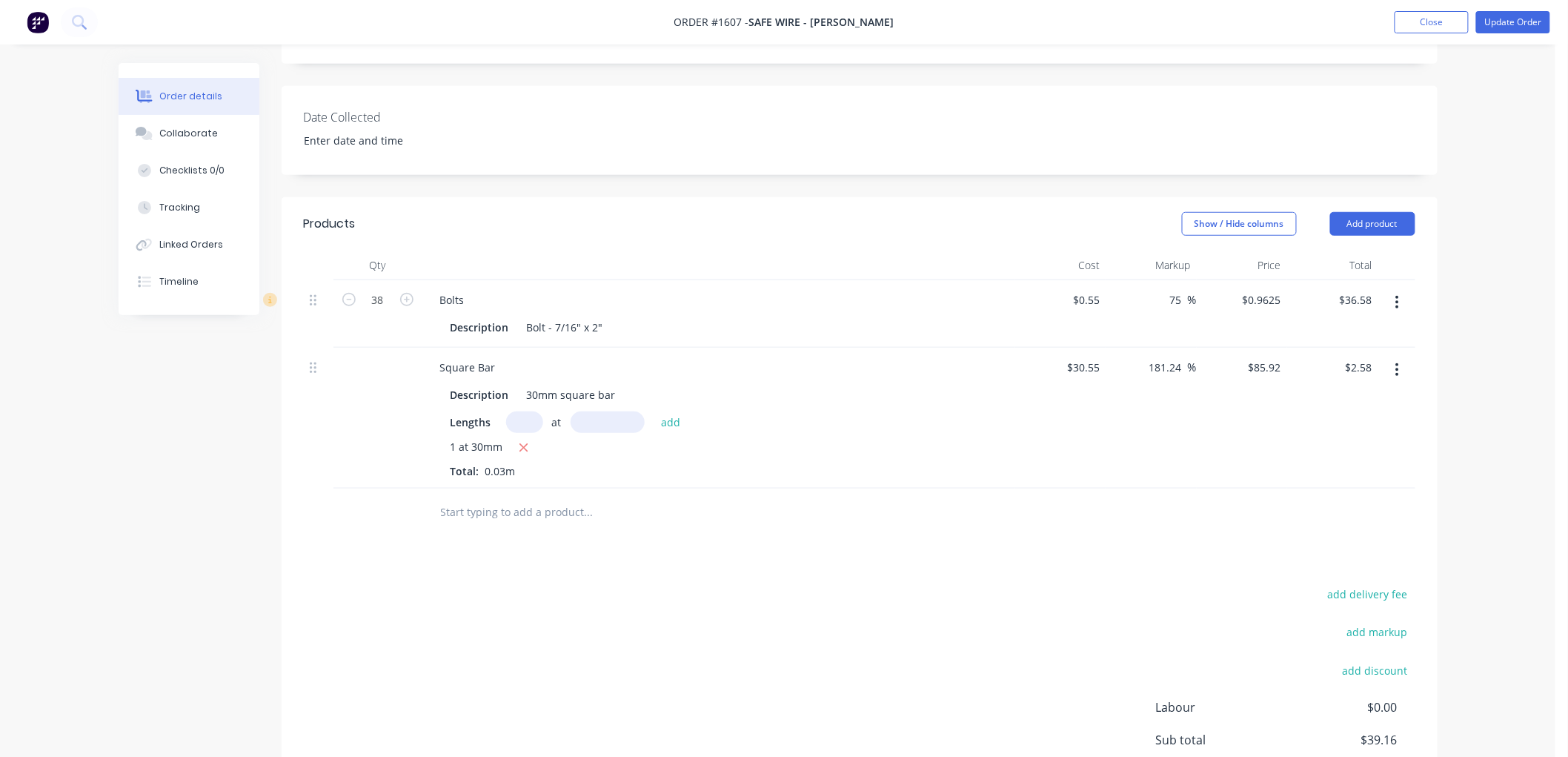
click at [538, 498] on input "text" at bounding box center [588, 512] width 296 height 29
drag, startPoint x: 431, startPoint y: 492, endPoint x: 301, endPoint y: 492, distance: 130.0
click at [301, 492] on div "Qty Cost Markup Price Total 38 Bolts Description Bolt - 7/16" x 2" $0.55 $0.55 …" at bounding box center [860, 393] width 1156 height 286
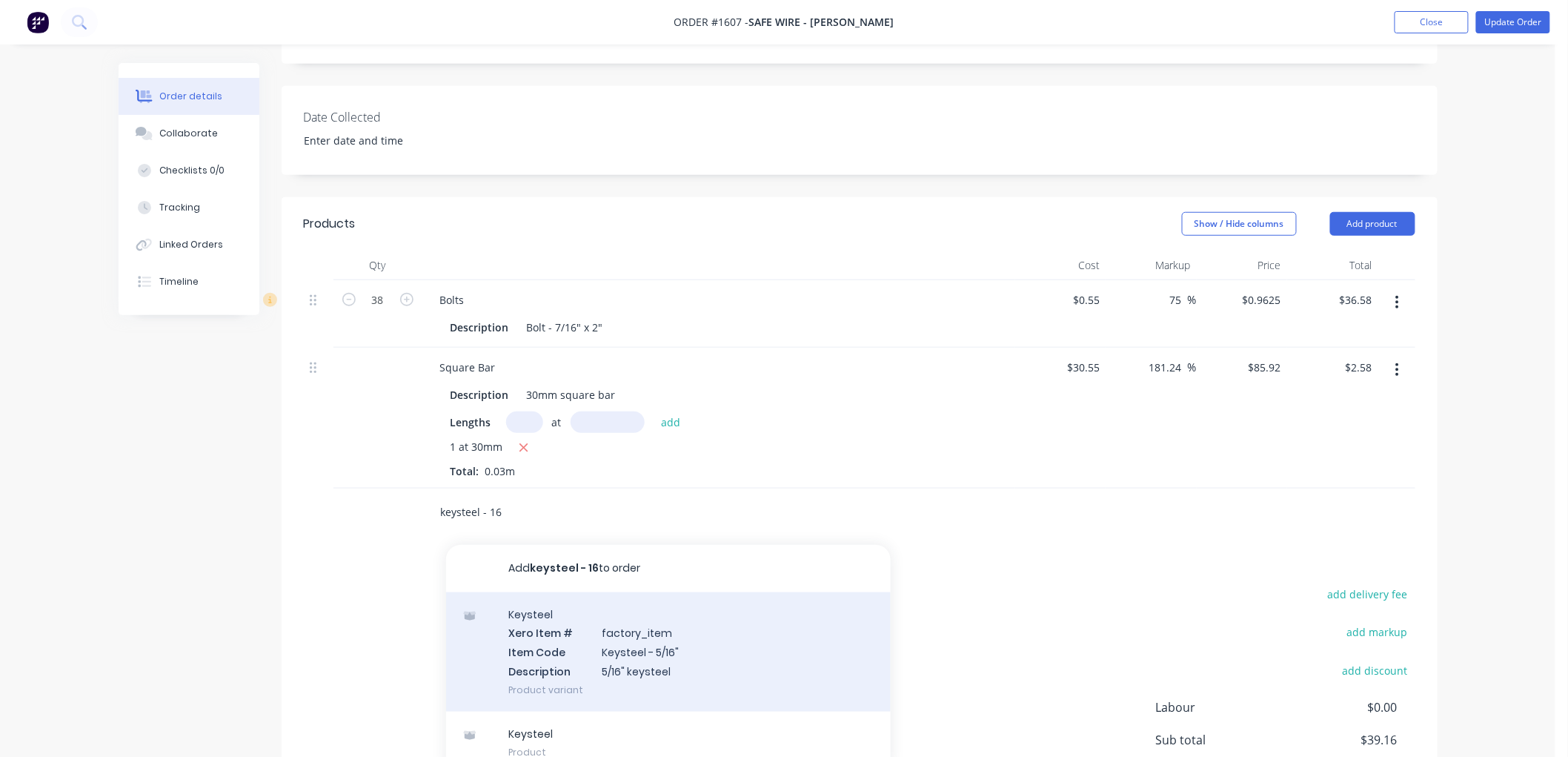
scroll to position [411, 0]
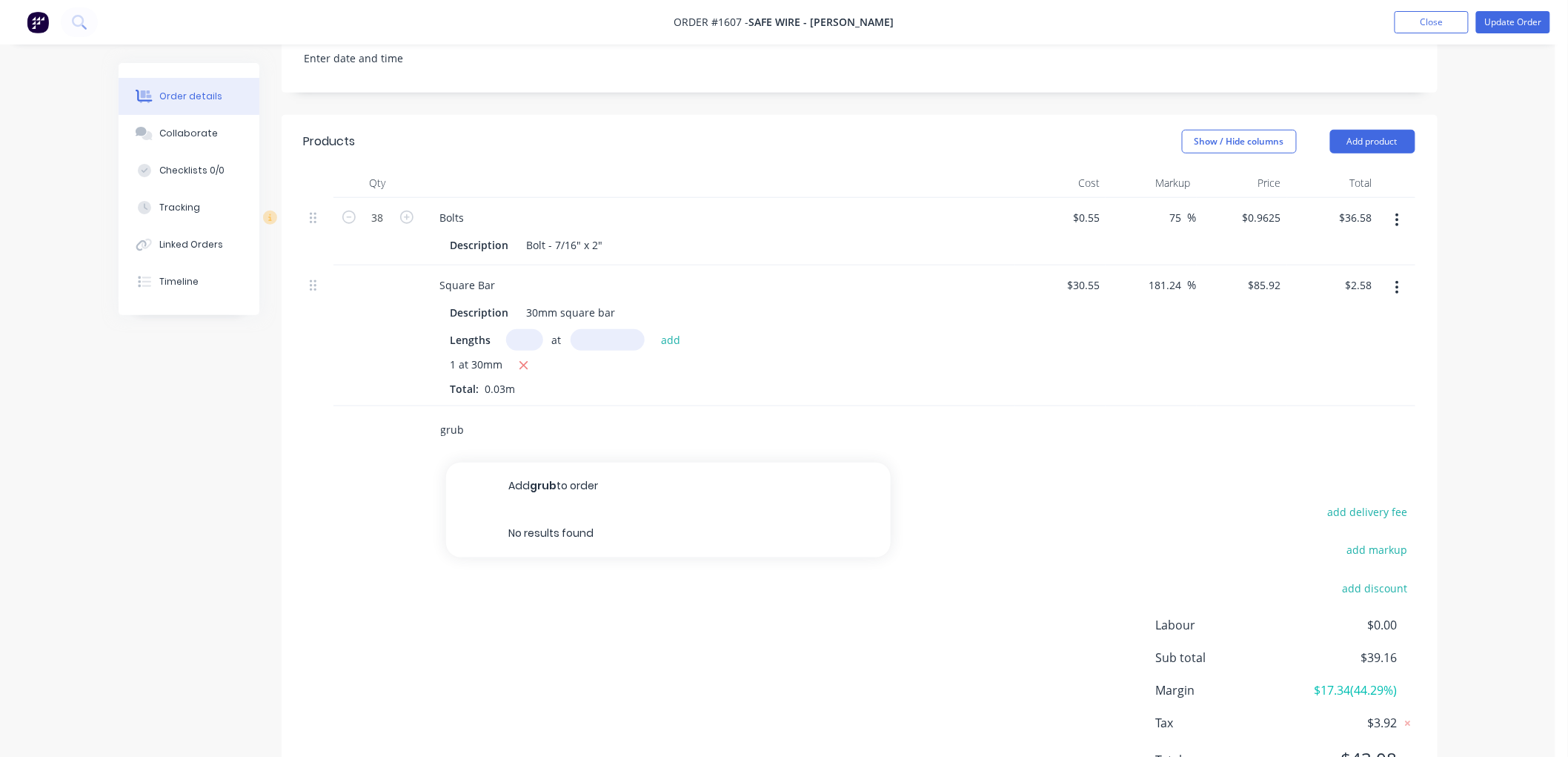
drag, startPoint x: 516, startPoint y: 412, endPoint x: 295, endPoint y: 417, distance: 221.1
click at [295, 417] on div "Qty Cost Markup Price Total 38 Bolts Description Bolt - 7/16" x 2" $0.55 $0.55 …" at bounding box center [860, 311] width 1156 height 286
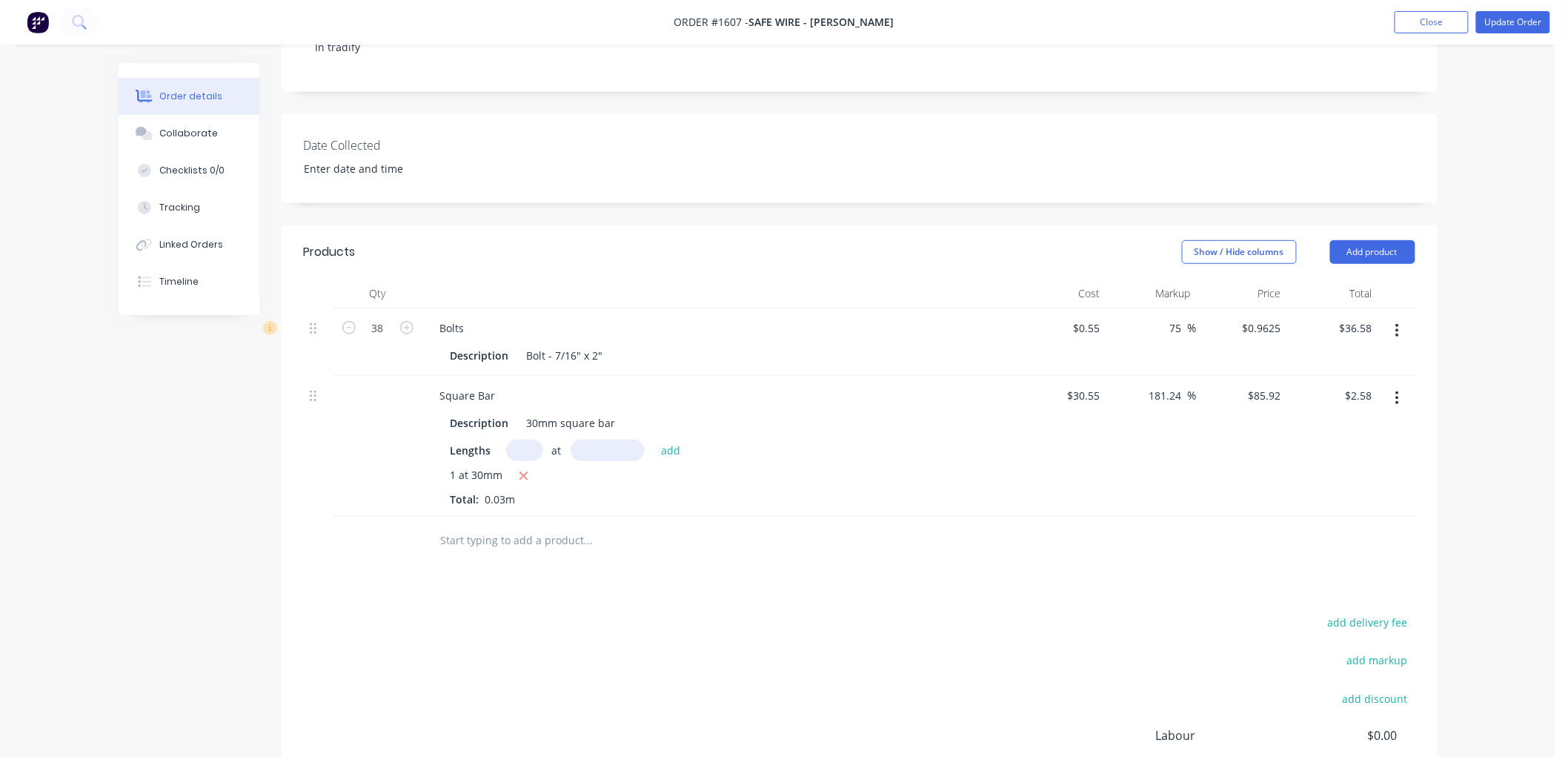
scroll to position [247, 0]
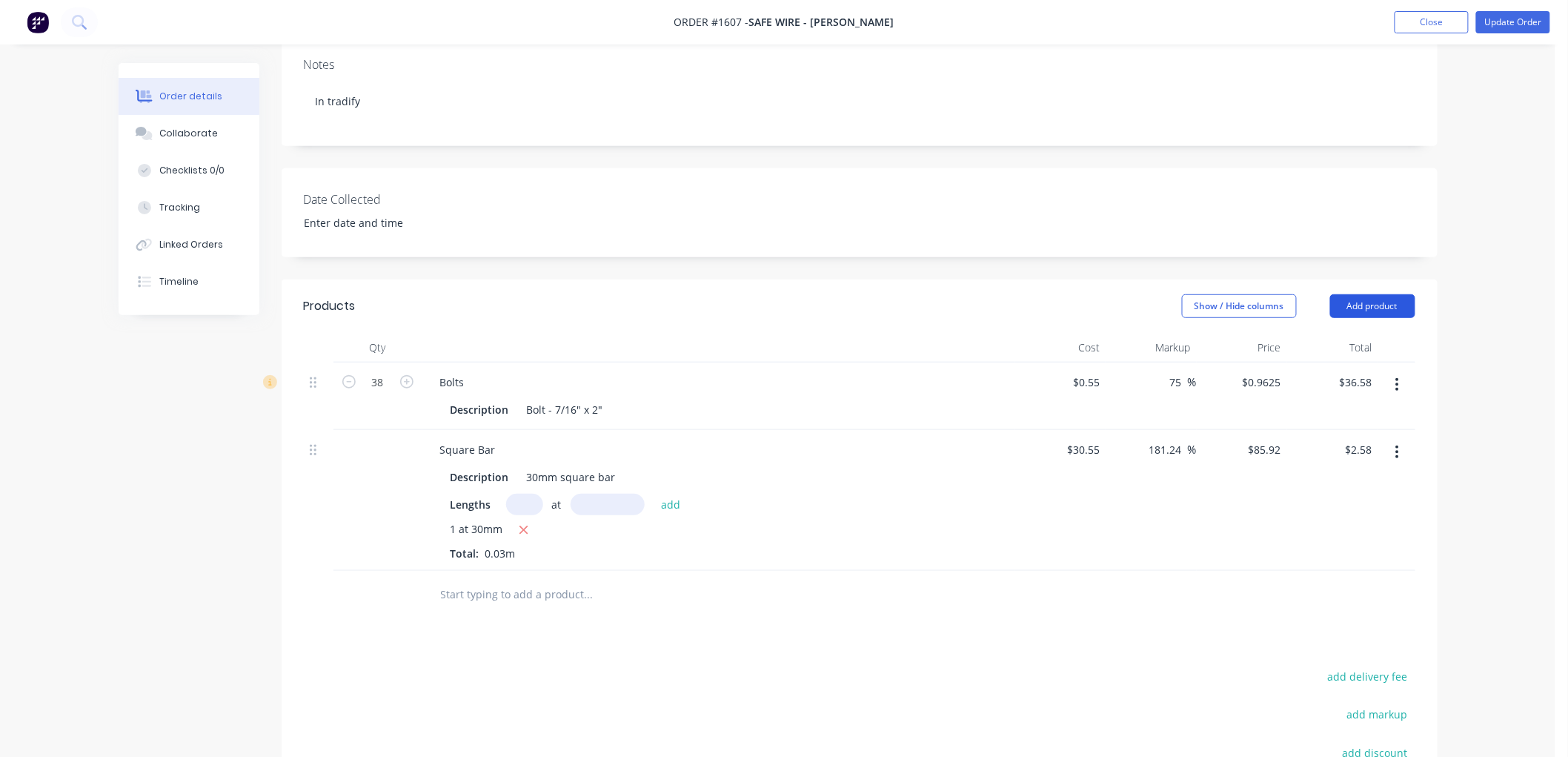
click at [1359, 294] on button "Add product" at bounding box center [1373, 306] width 85 height 24
click at [312, 445] on icon at bounding box center [312, 450] width 7 height 11
click at [309, 438] on div at bounding box center [318, 501] width 29 height 141
click at [1396, 445] on icon "button" at bounding box center [1397, 452] width 3 height 13
click at [1325, 569] on div "Delete" at bounding box center [1345, 579] width 114 height 22
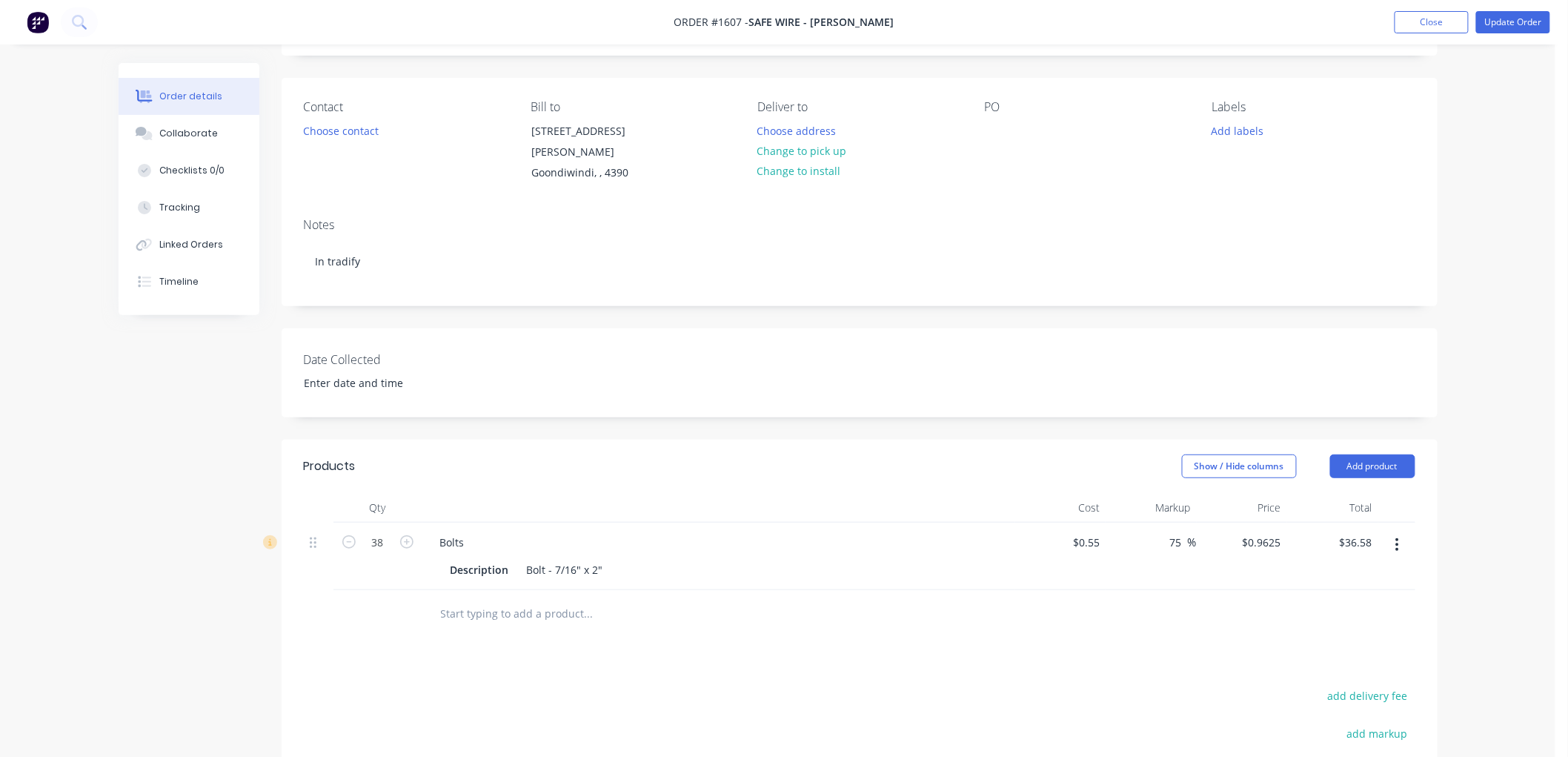
scroll to position [83, 0]
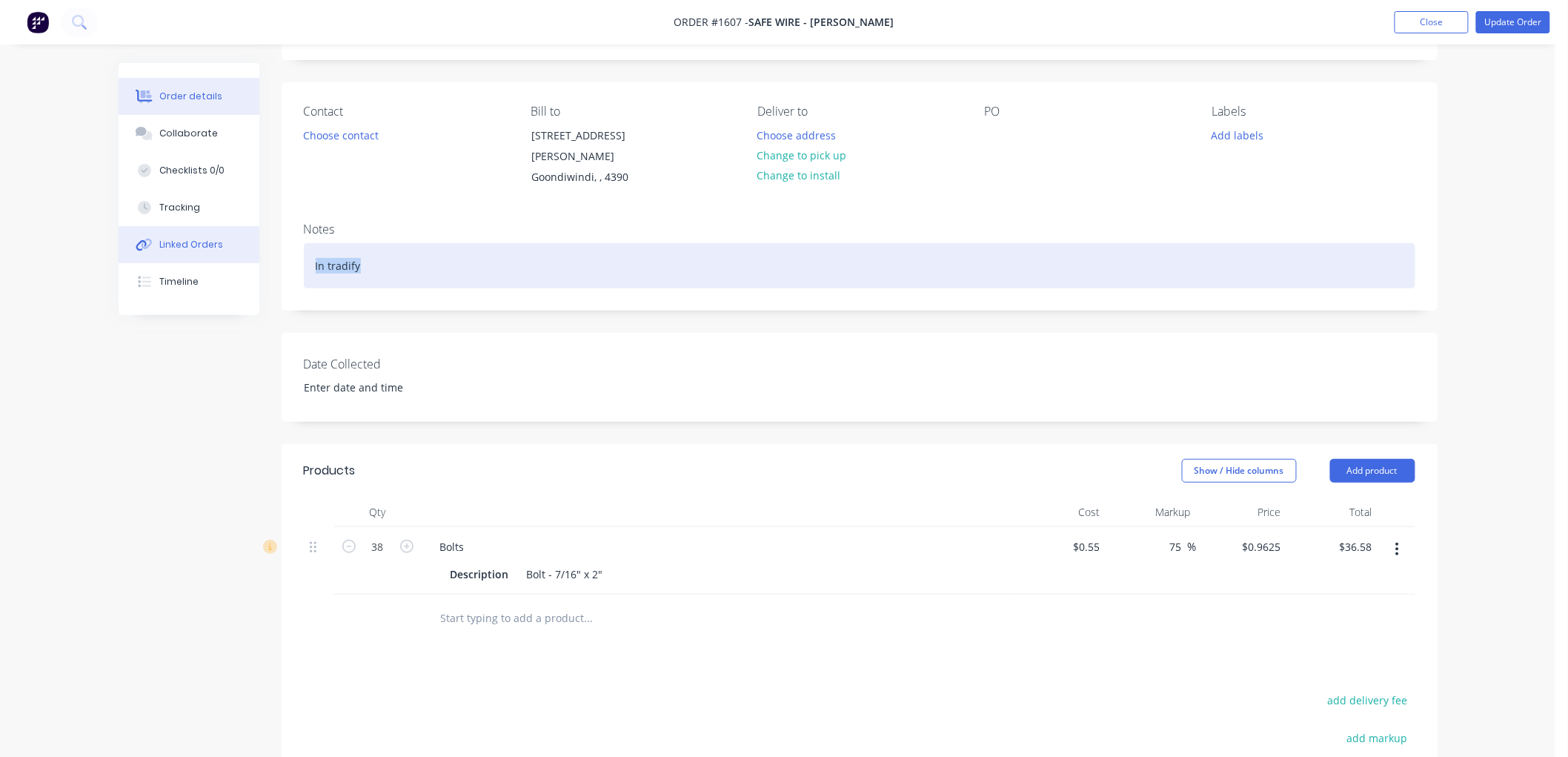
drag, startPoint x: 382, startPoint y: 248, endPoint x: 235, endPoint y: 248, distance: 147.0
click at [235, 248] on div "Order details Collaborate Checklists 0/0 Tracking Linked Orders Timeline Order …" at bounding box center [778, 501] width 1349 height 1040
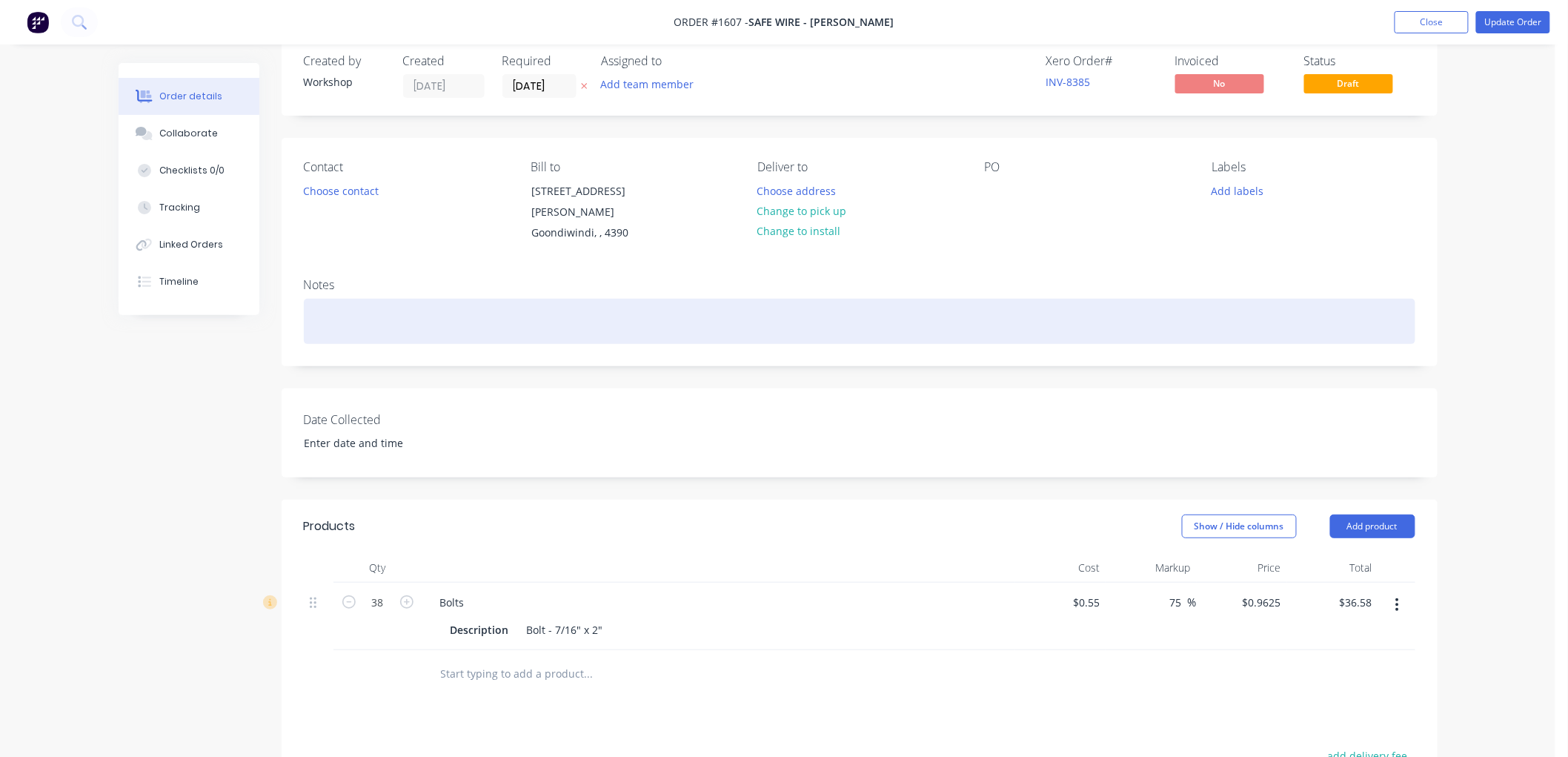
scroll to position [0, 0]
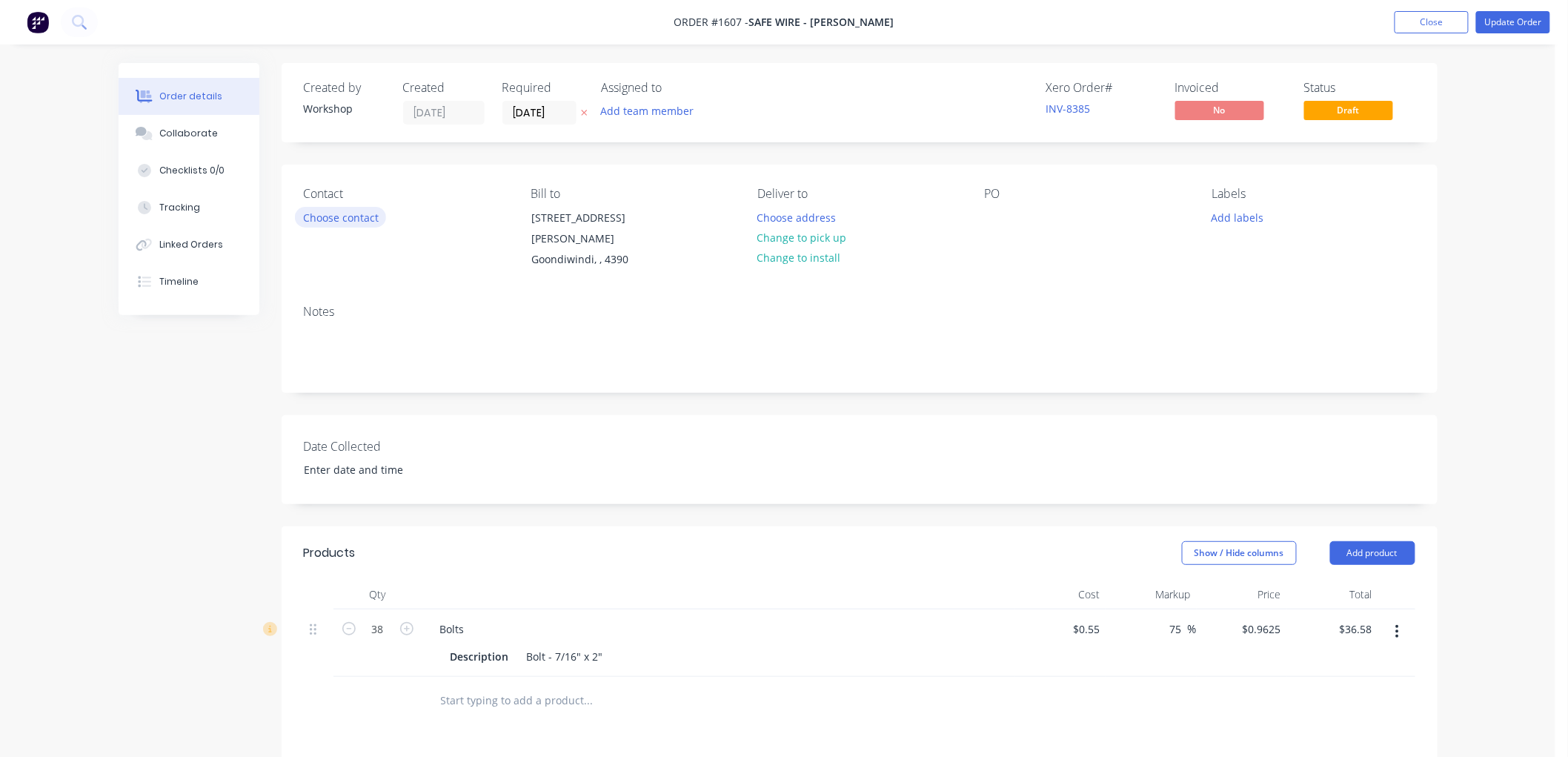
click at [334, 214] on button "Choose contact" at bounding box center [341, 217] width 91 height 20
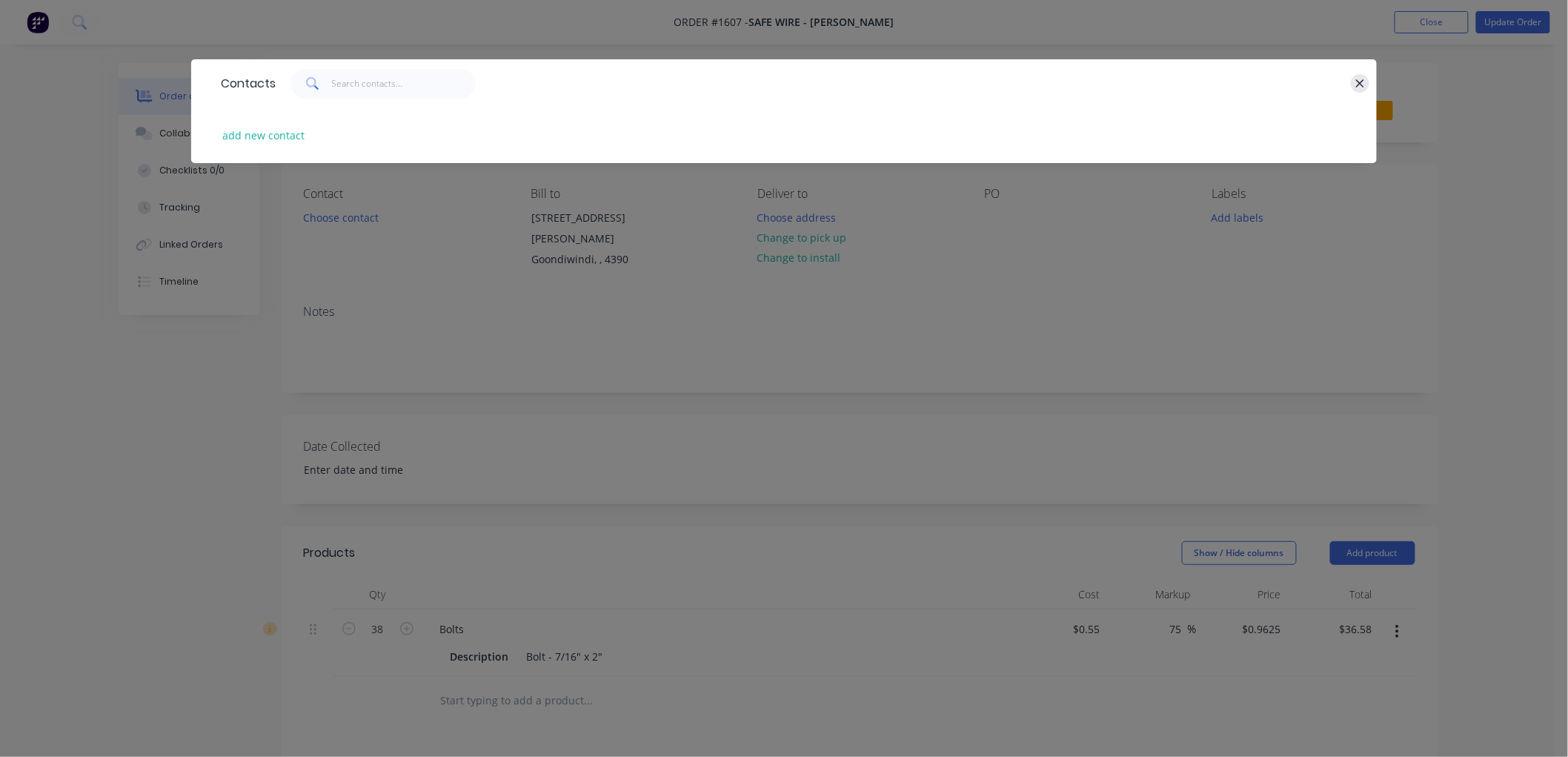
click at [1358, 79] on icon "button" at bounding box center [1360, 83] width 9 height 9
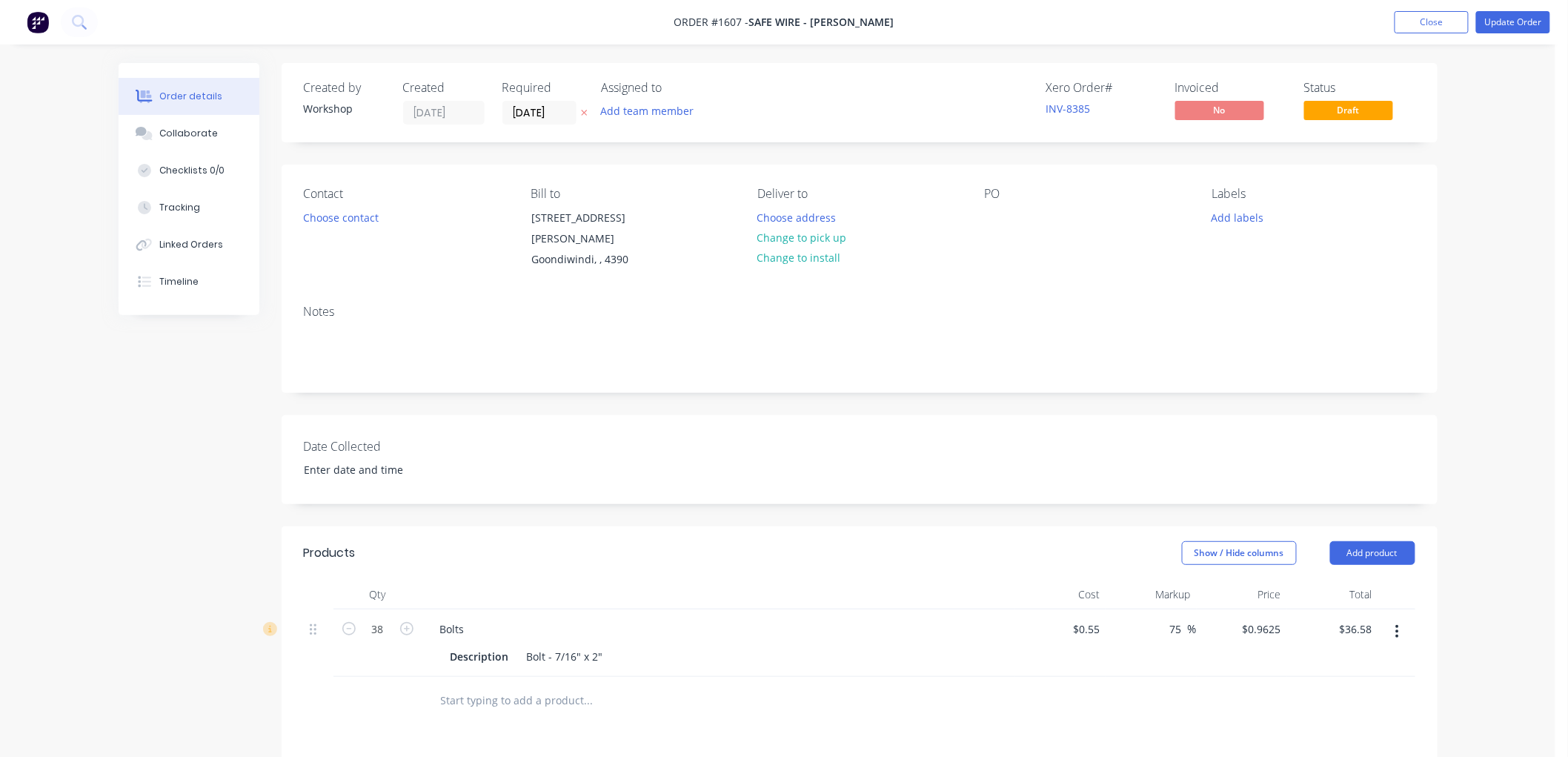
scroll to position [164, 0]
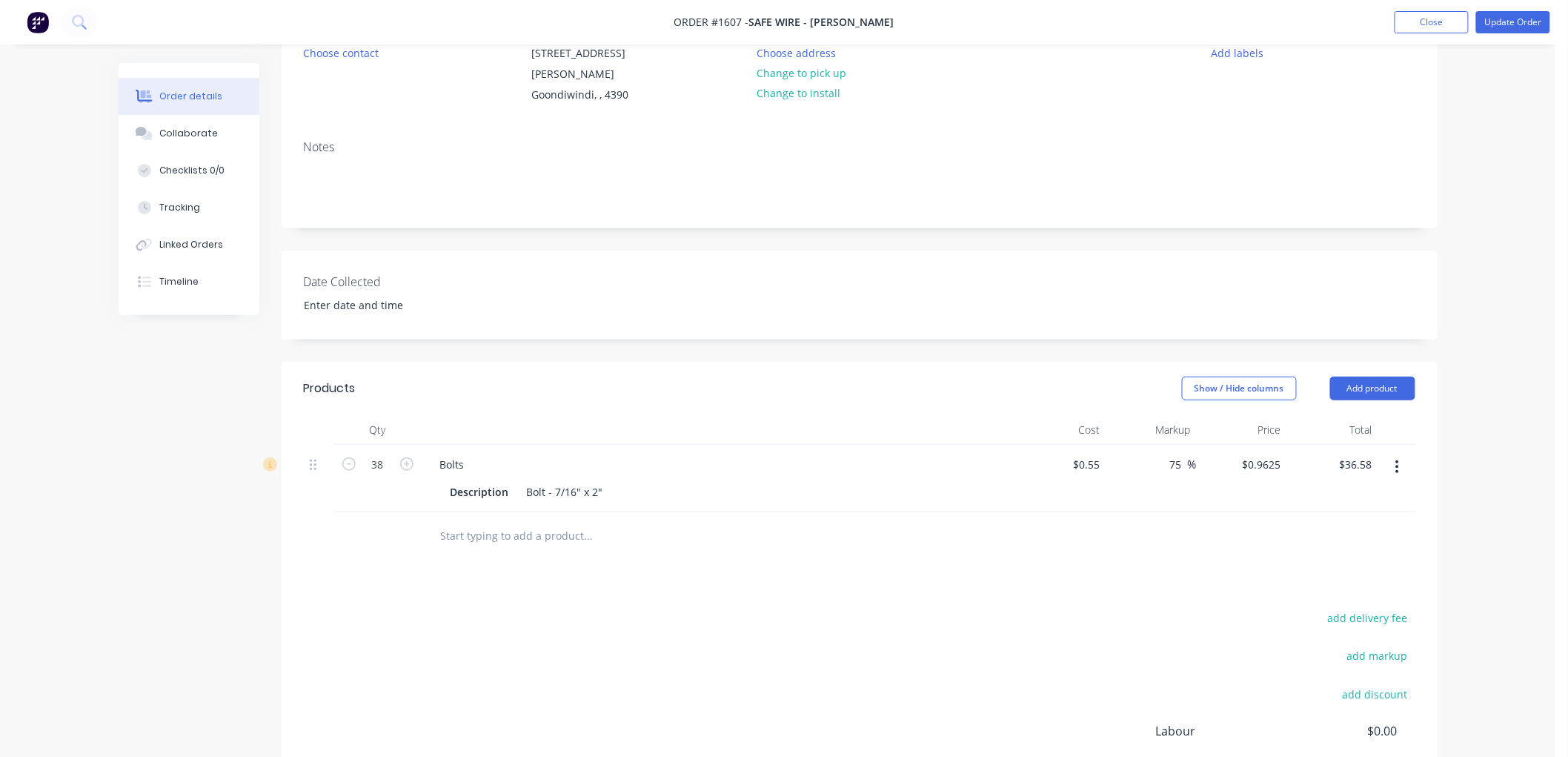
click at [566, 521] on input "text" at bounding box center [588, 536] width 296 height 29
click at [1364, 376] on button "Add product" at bounding box center [1373, 388] width 85 height 24
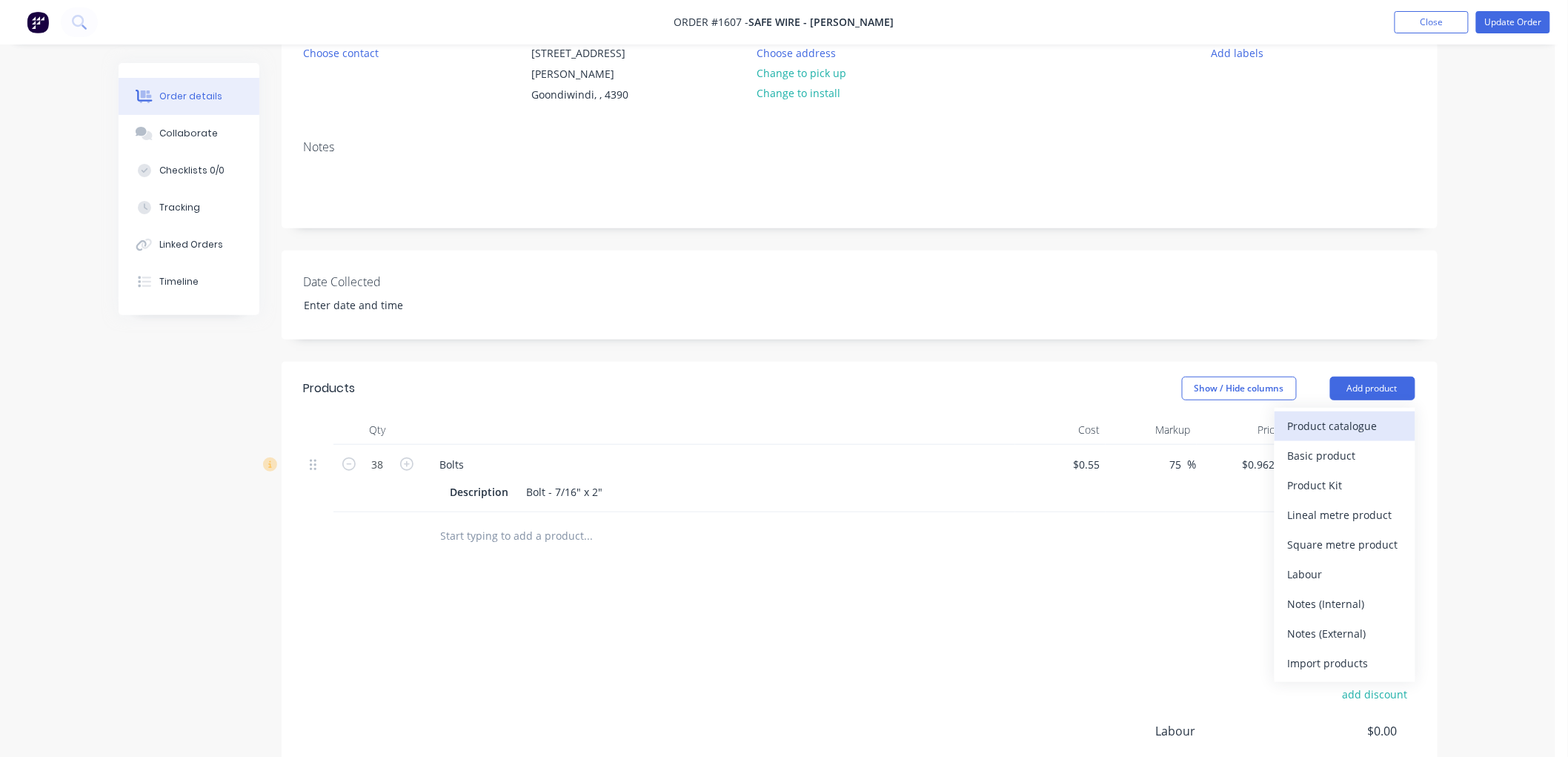
click at [1371, 415] on div "Product catalogue" at bounding box center [1345, 426] width 114 height 22
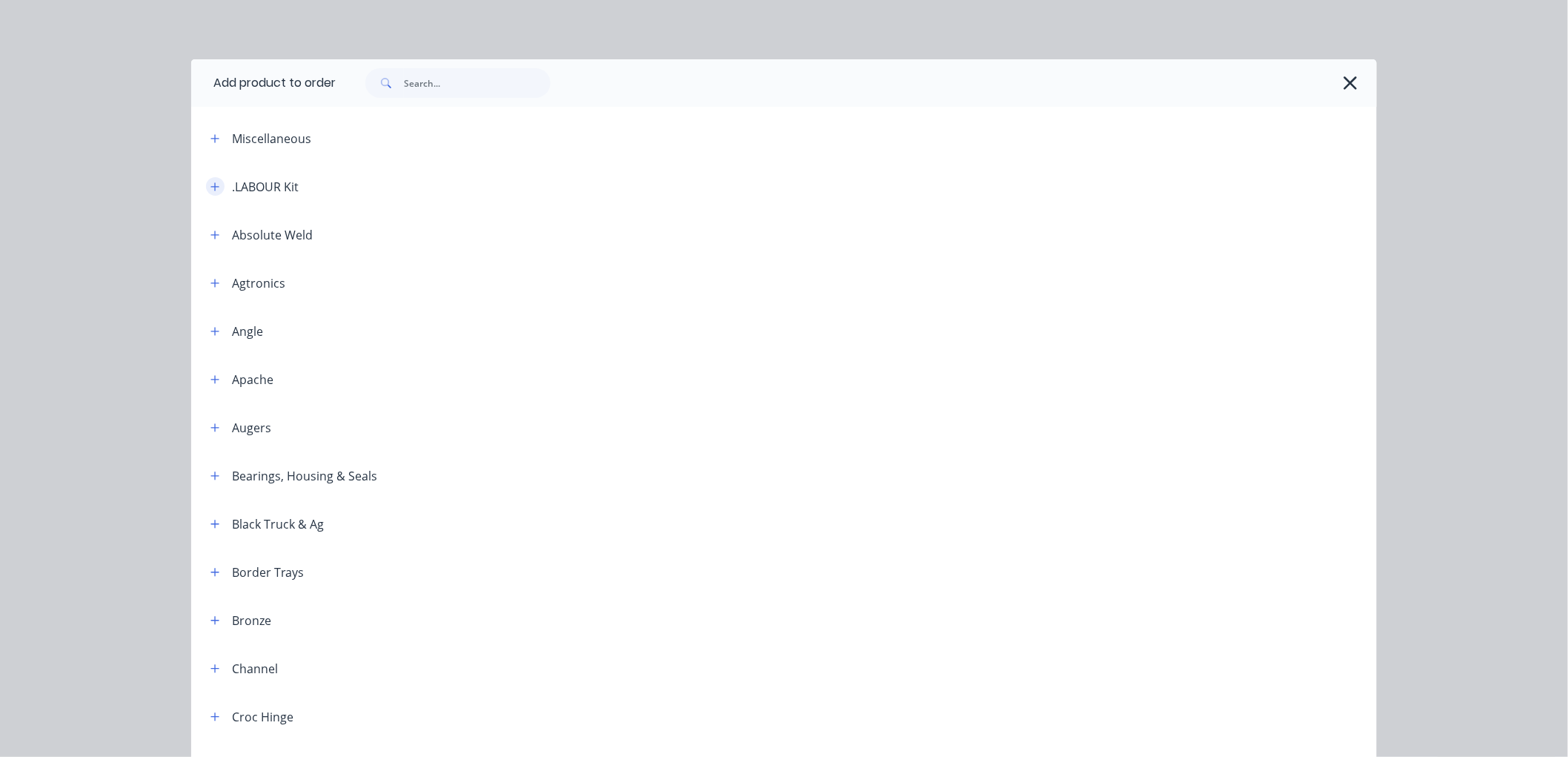
click at [211, 183] on icon "button" at bounding box center [215, 186] width 9 height 10
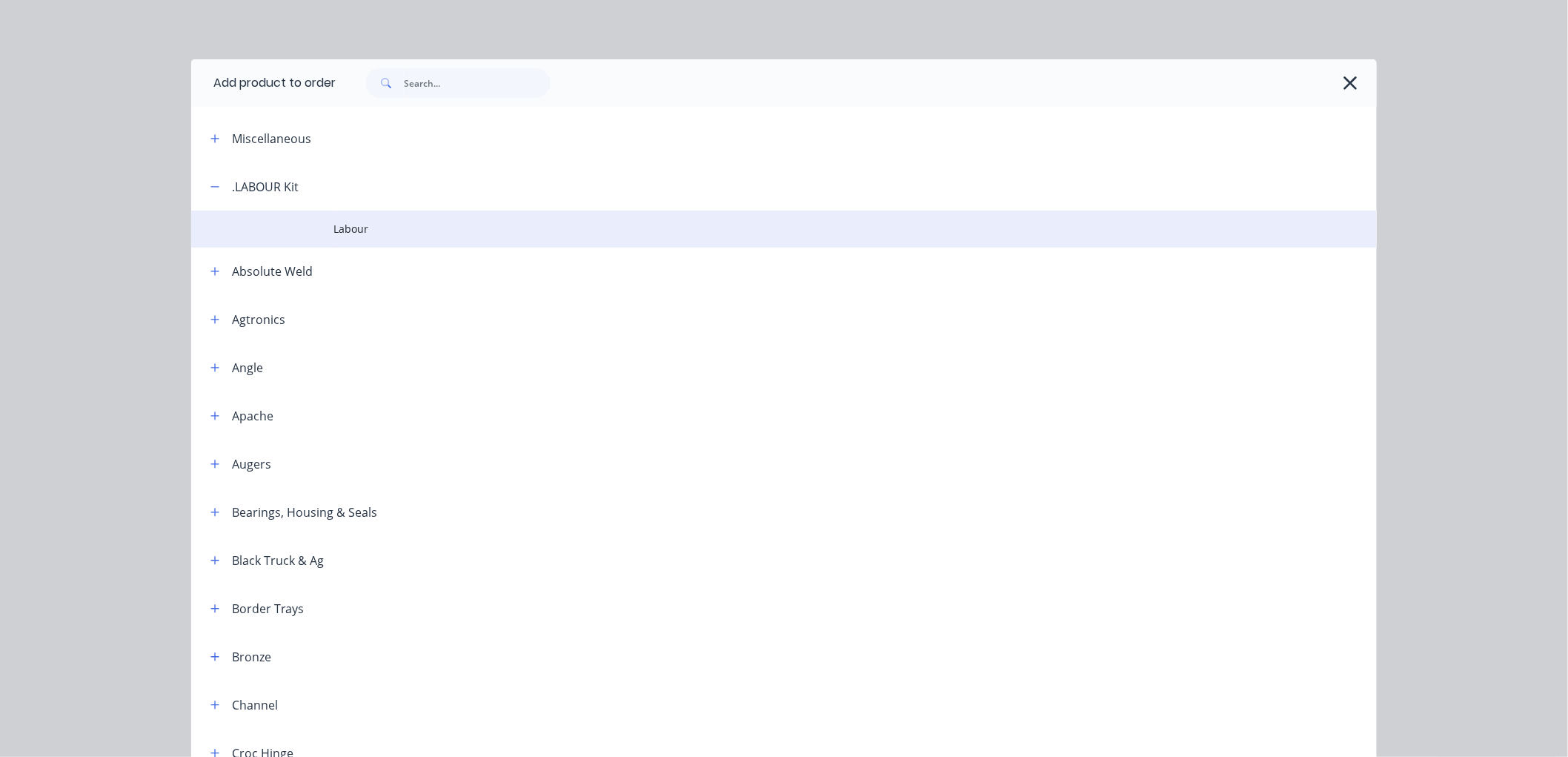
click at [351, 233] on span "Labour" at bounding box center [750, 229] width 835 height 15
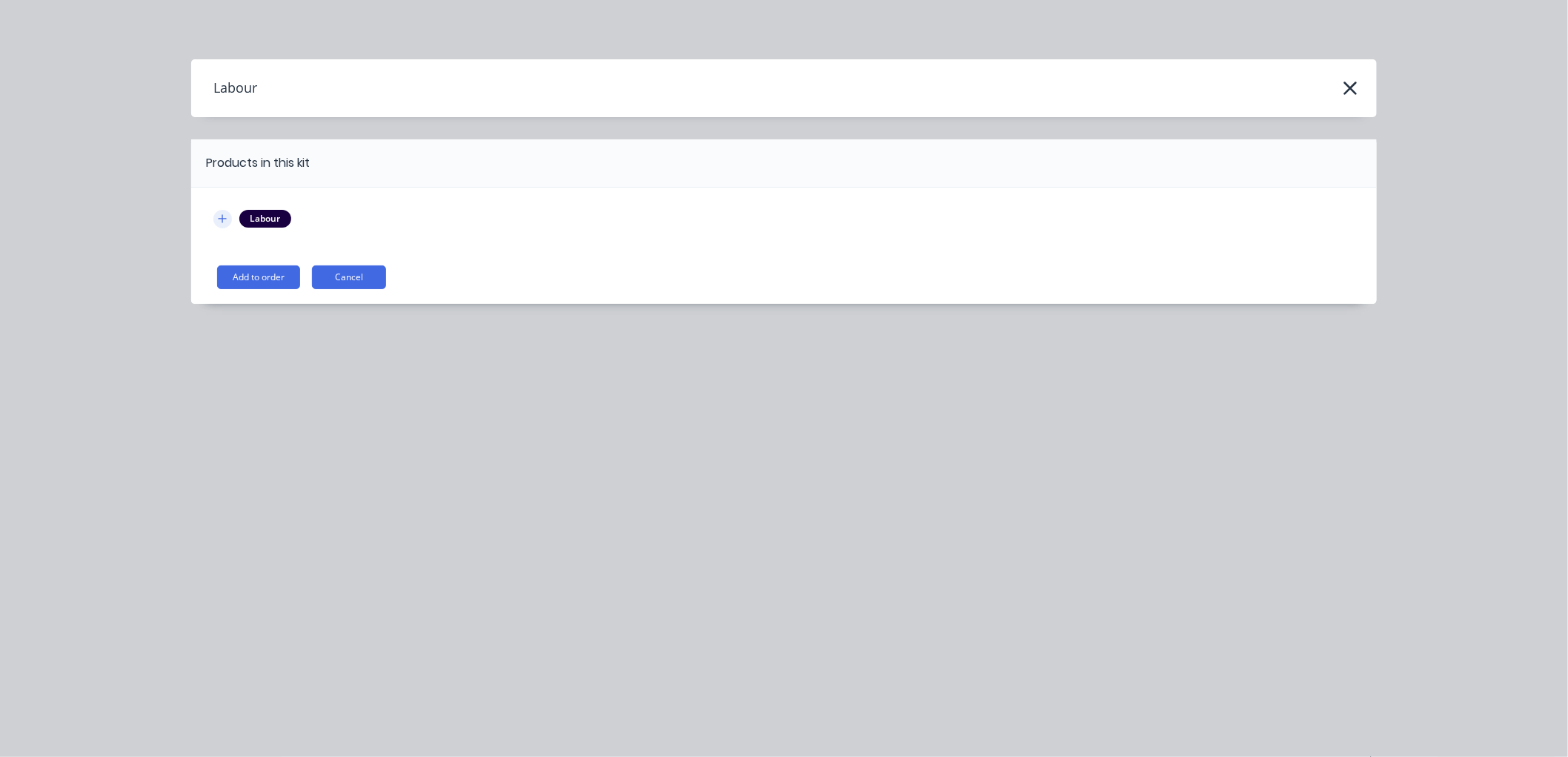
click at [226, 218] on icon "button" at bounding box center [221, 218] width 9 height 10
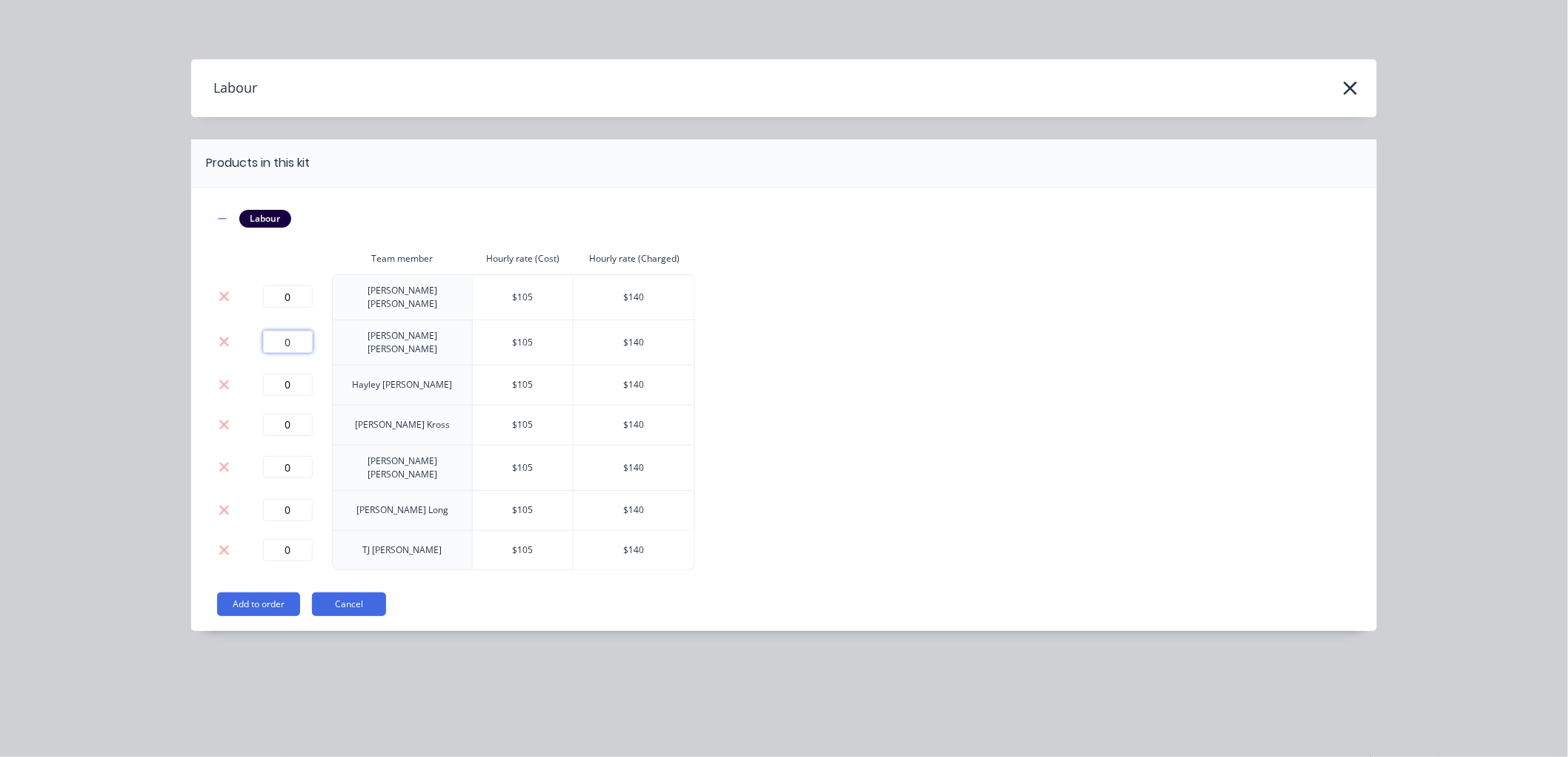
drag, startPoint x: 294, startPoint y: 326, endPoint x: 243, endPoint y: 333, distance: 51.5
click at [243, 333] on td "0" at bounding box center [288, 342] width 89 height 46
click at [251, 592] on button "Add to order" at bounding box center [258, 603] width 83 height 24
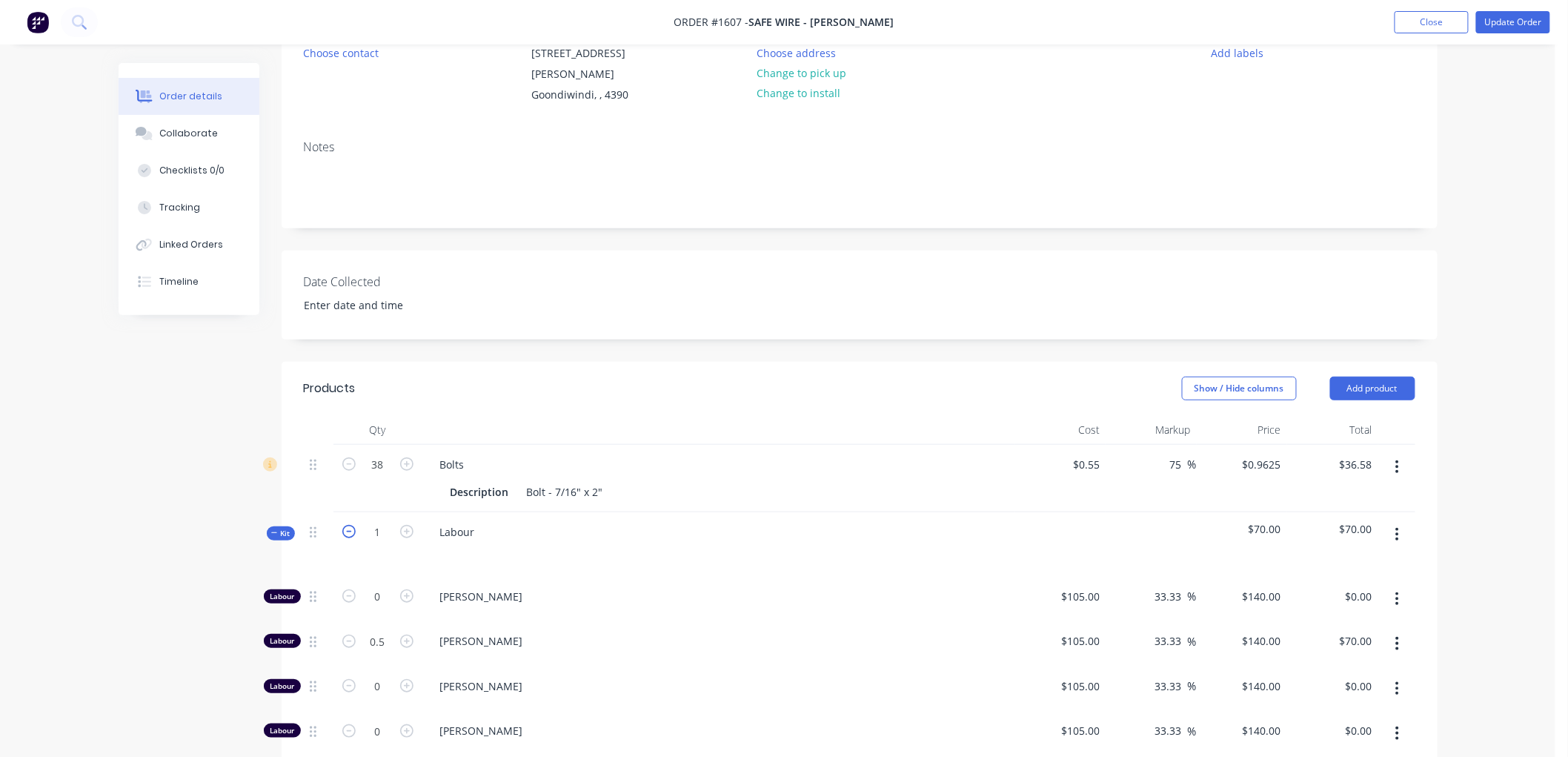
click at [350, 524] on icon "button" at bounding box center [349, 531] width 13 height 13
click at [293, 526] on div "Kit" at bounding box center [281, 533] width 28 height 14
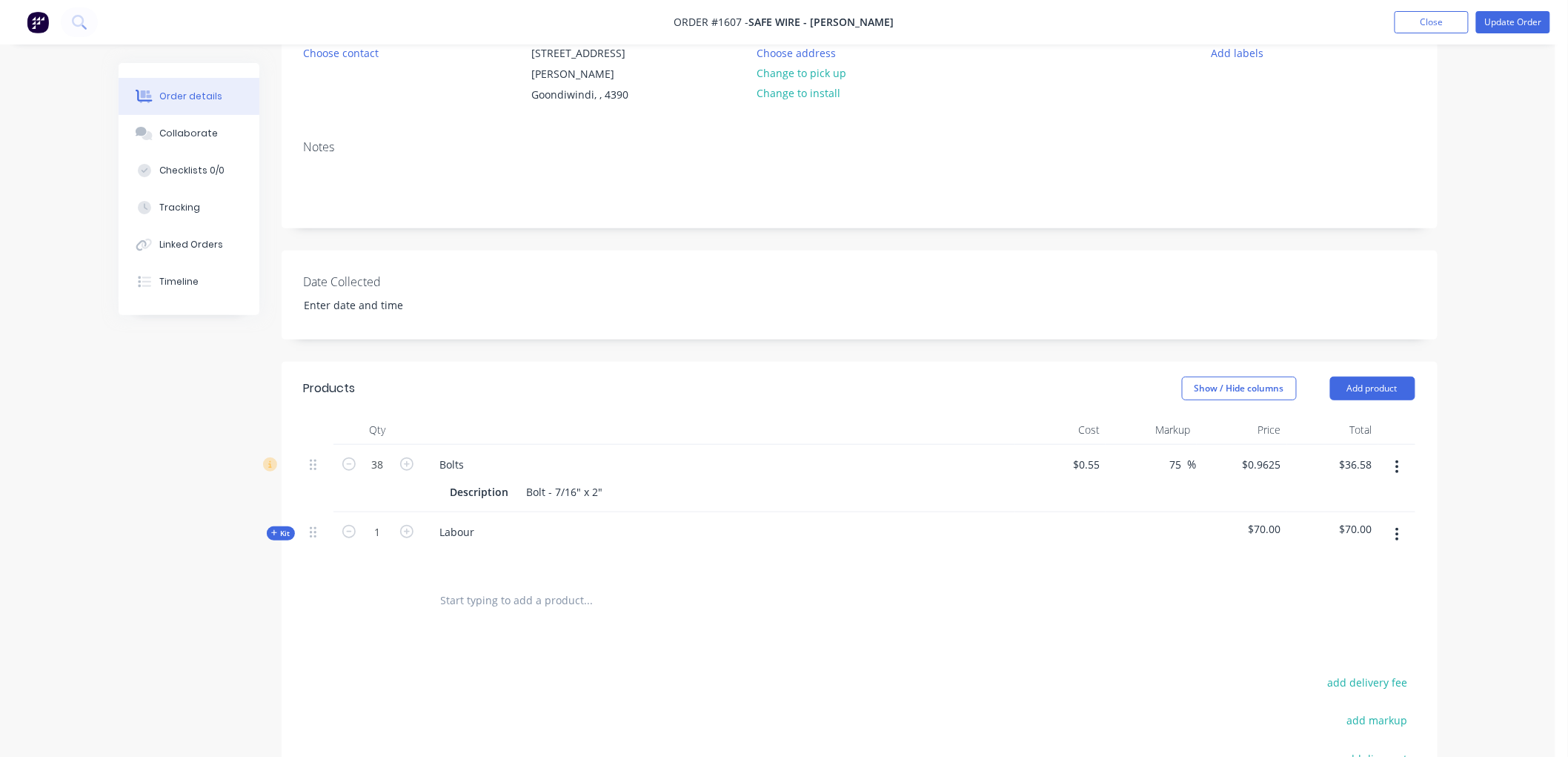
drag, startPoint x: 519, startPoint y: 519, endPoint x: 494, endPoint y: 519, distance: 25.0
click at [514, 520] on div "Labour" at bounding box center [719, 544] width 593 height 65
click at [482, 521] on div "Labour" at bounding box center [458, 532] width 59 height 22
drag, startPoint x: 312, startPoint y: 449, endPoint x: 314, endPoint y: 495, distance: 46.0
click at [314, 495] on div "38 Bolts Description Bolt - 7/16" x 2" $0.55 $0.55 75 75 % $0.9625 $0.9625 $36.…" at bounding box center [860, 510] width 1111 height 132
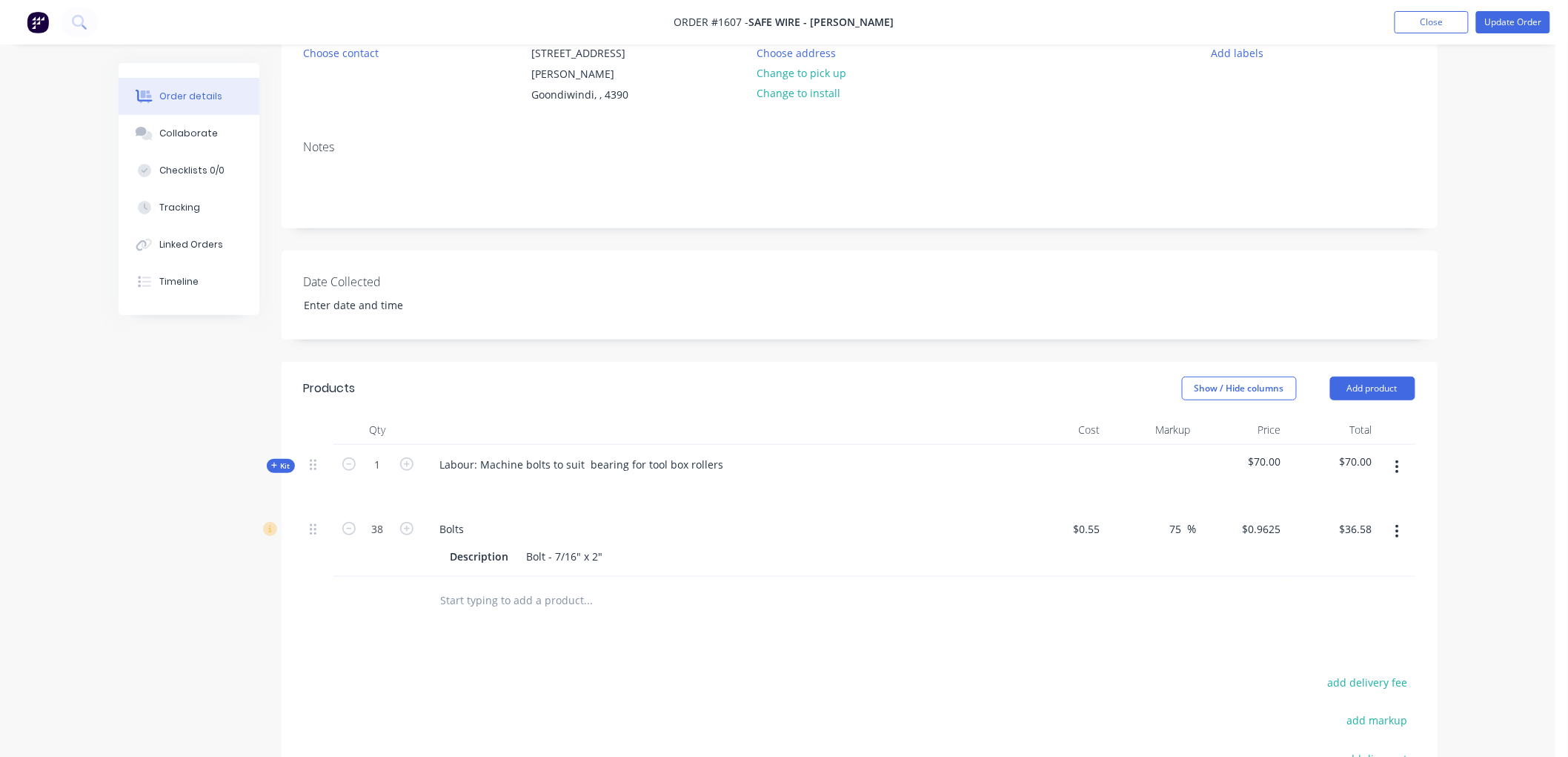
click at [1098, 445] on div at bounding box center [1061, 477] width 91 height 65
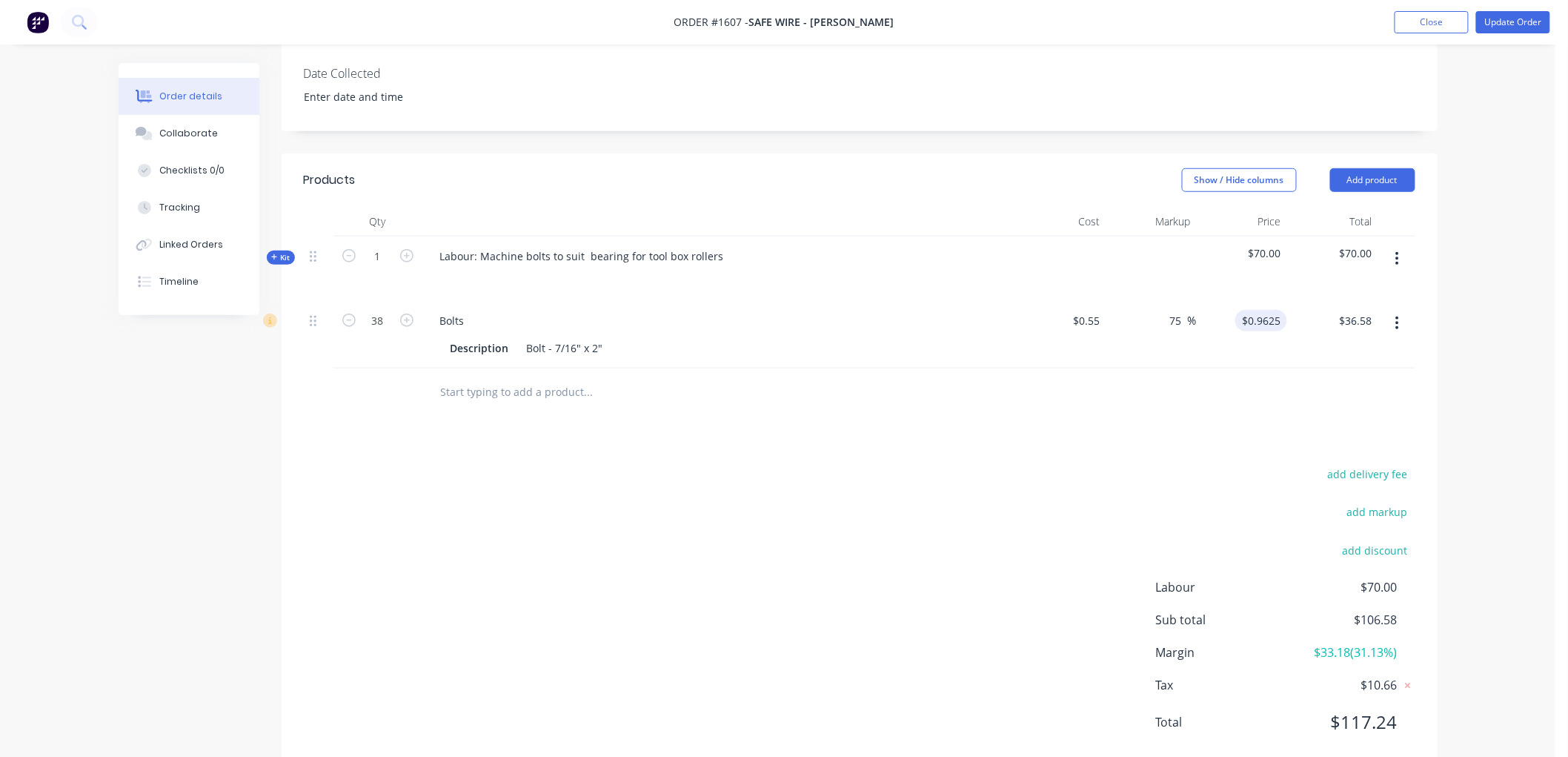
scroll to position [394, 0]
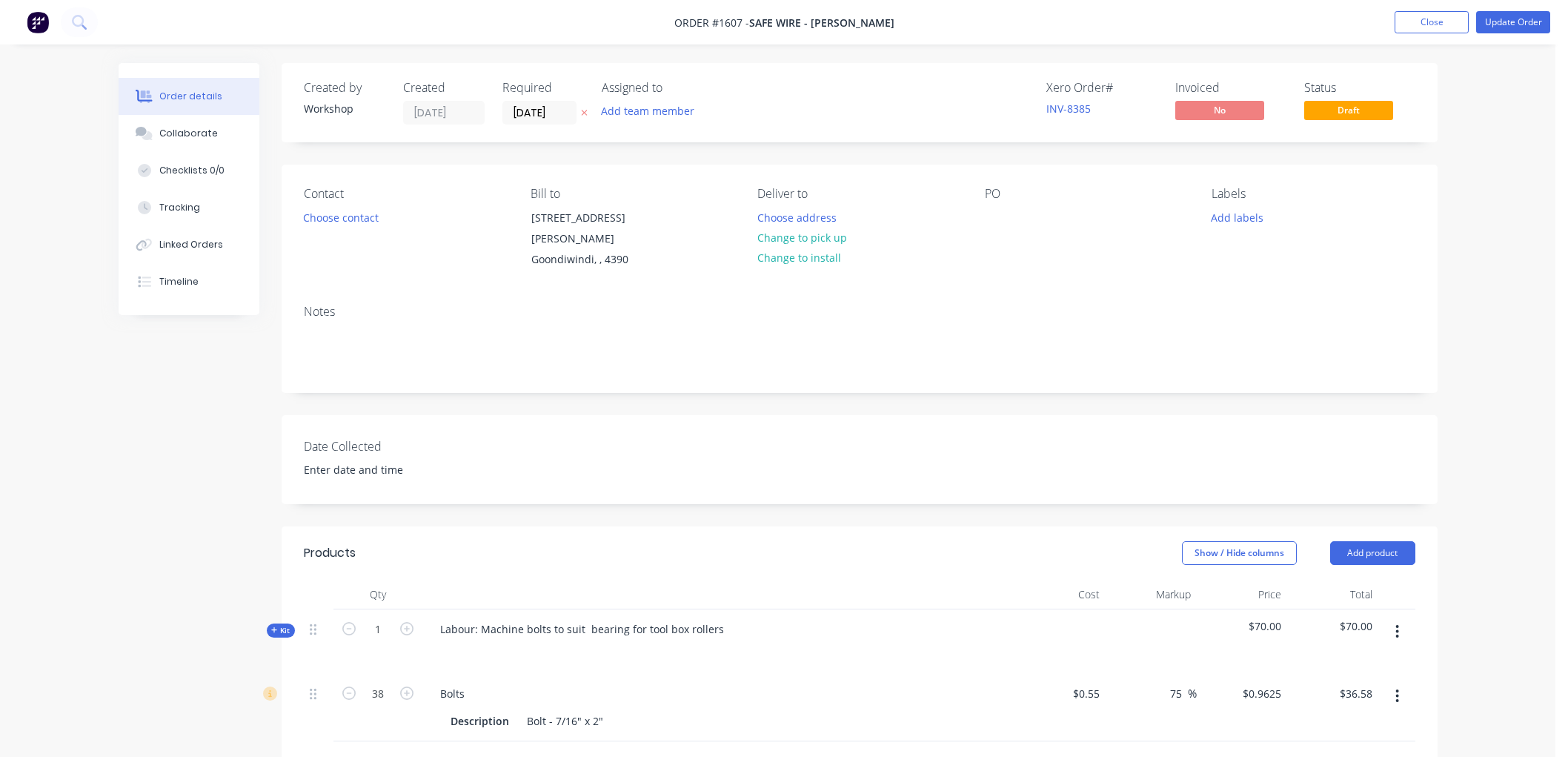
scroll to position [394, 0]
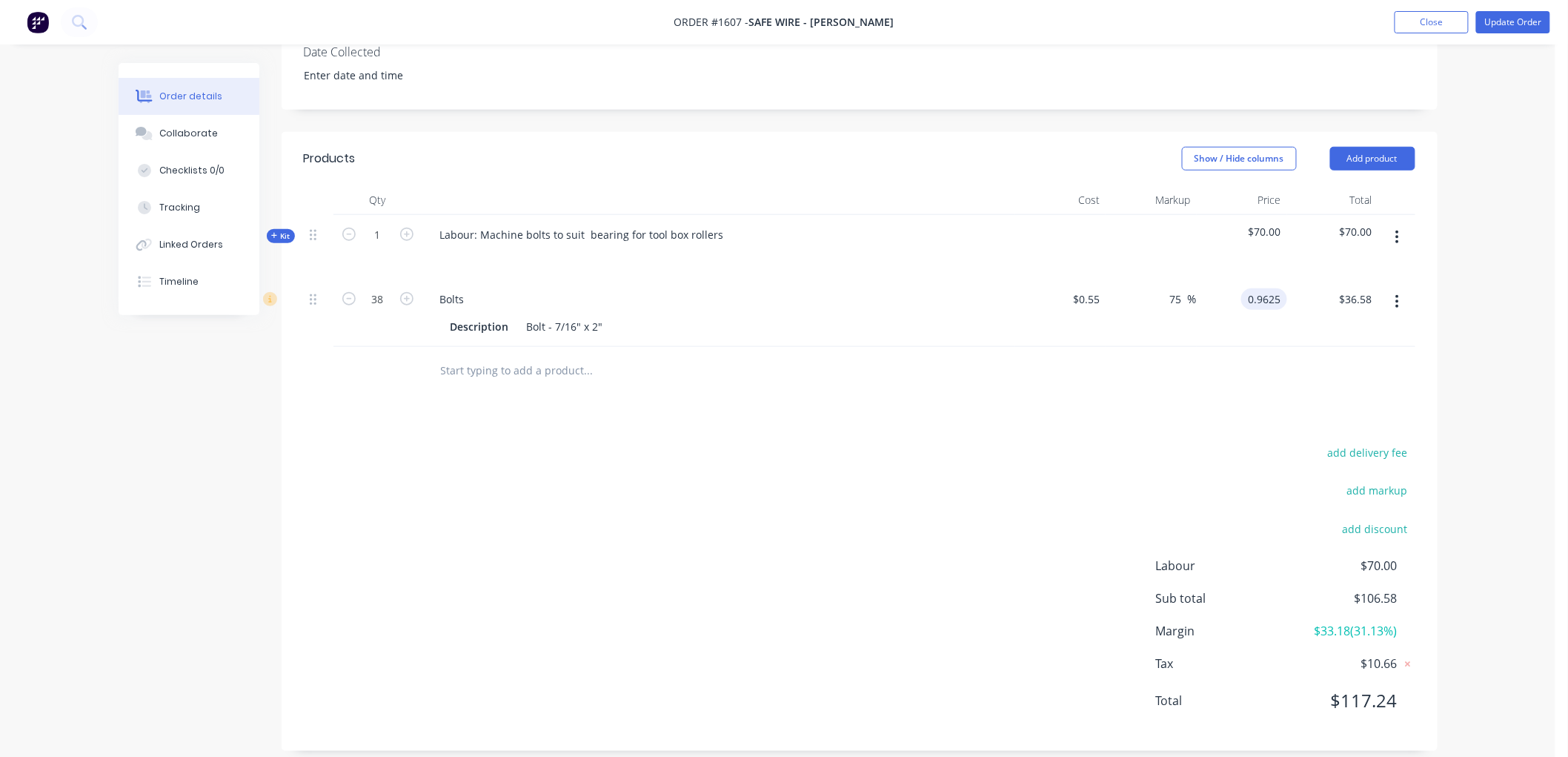
click at [1246, 289] on div "0.9625 0.9625" at bounding box center [1264, 299] width 46 height 22
type input "$0.9625"
click at [497, 366] on input "text" at bounding box center [588, 370] width 296 height 29
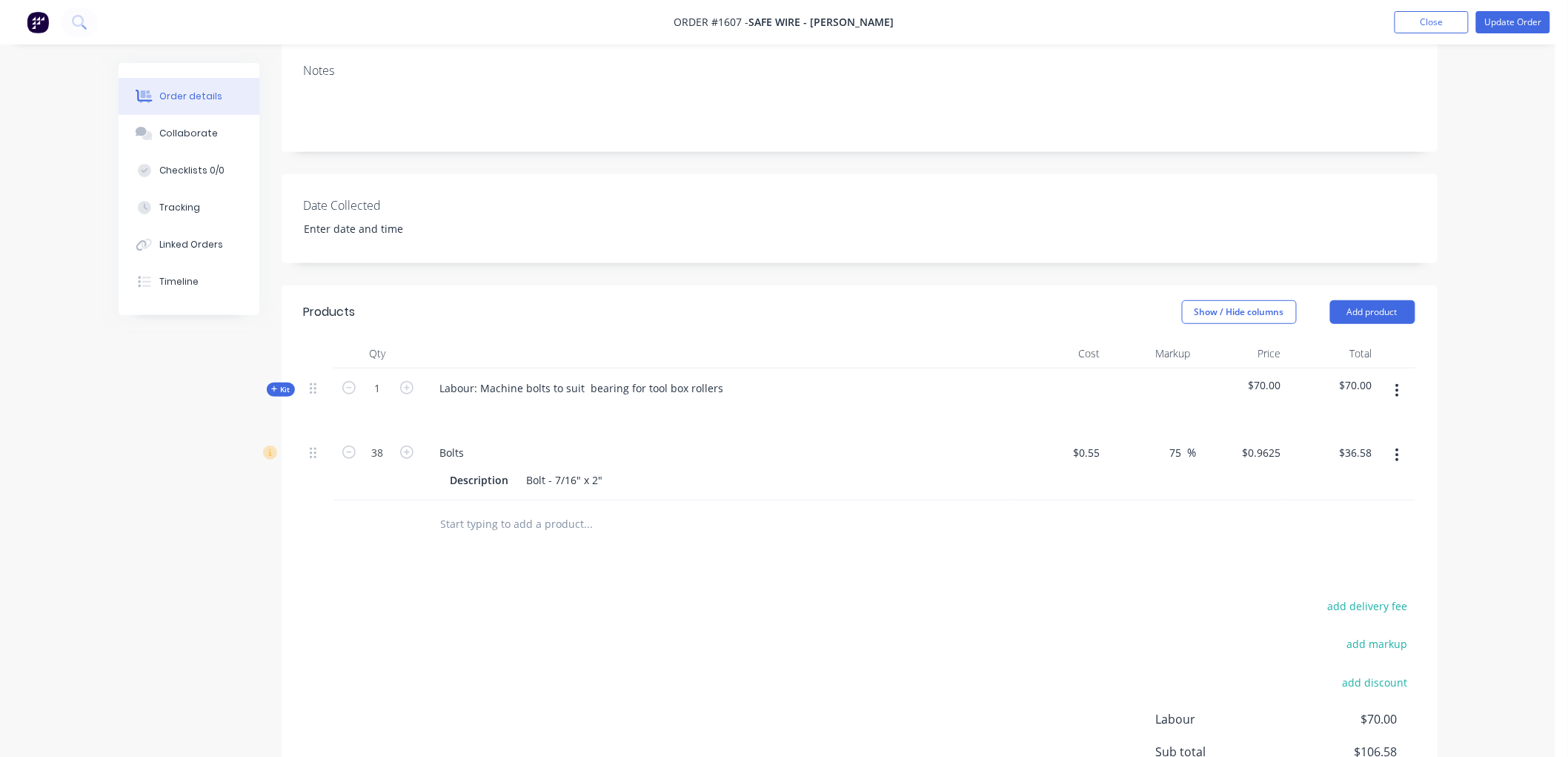
scroll to position [230, 0]
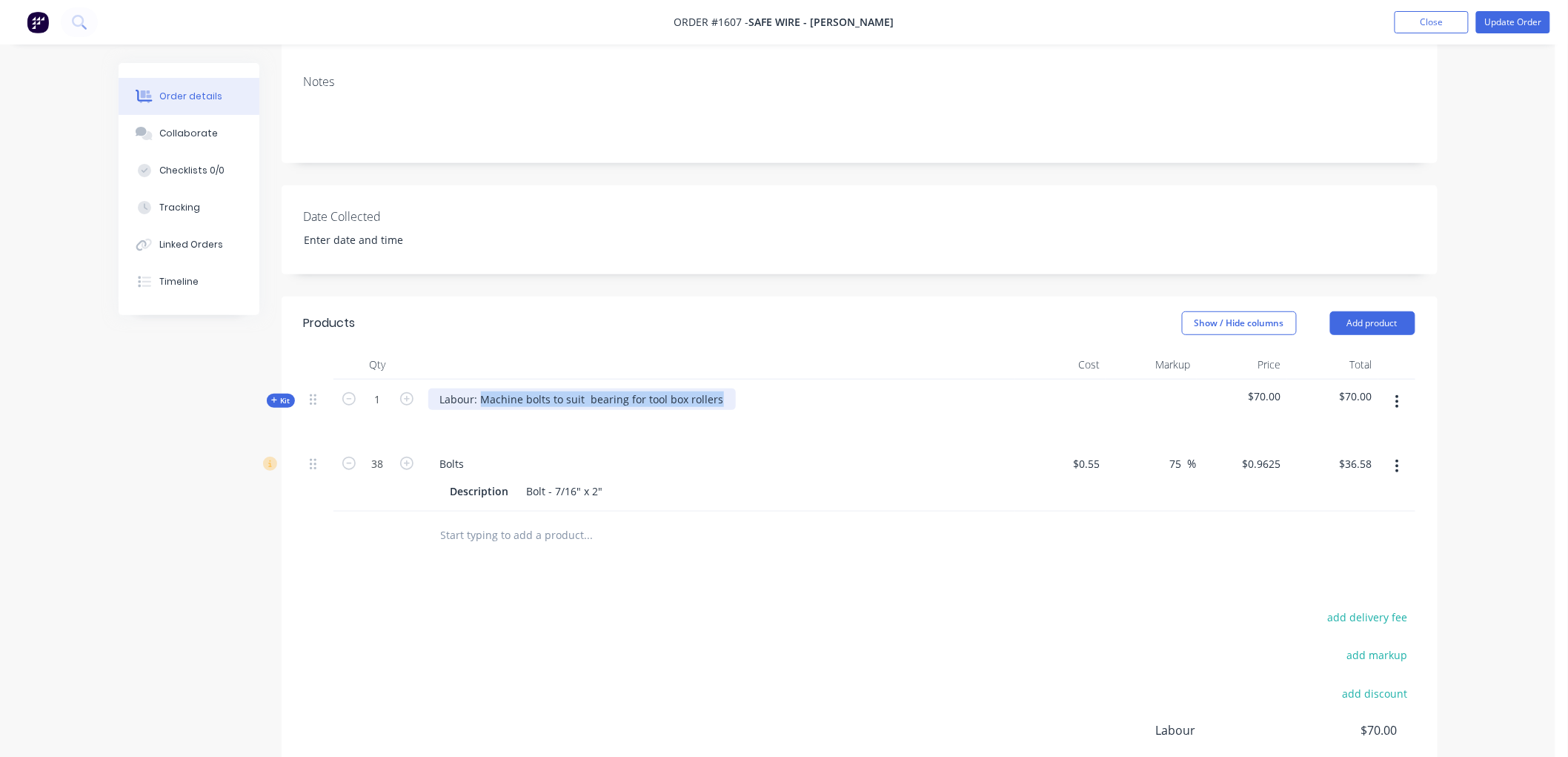
drag, startPoint x: 716, startPoint y: 386, endPoint x: 479, endPoint y: 386, distance: 237.0
click at [479, 388] on div "Labour: Machine bolts to suit bearing for tool box rollers" at bounding box center [582, 399] width 308 height 22
copy div "Machine bolts to suit bearing for tool box rollers"
click at [472, 520] on input "text" at bounding box center [588, 535] width 296 height 29
paste input "Machine bolts to suit bearing for tool box rollers"
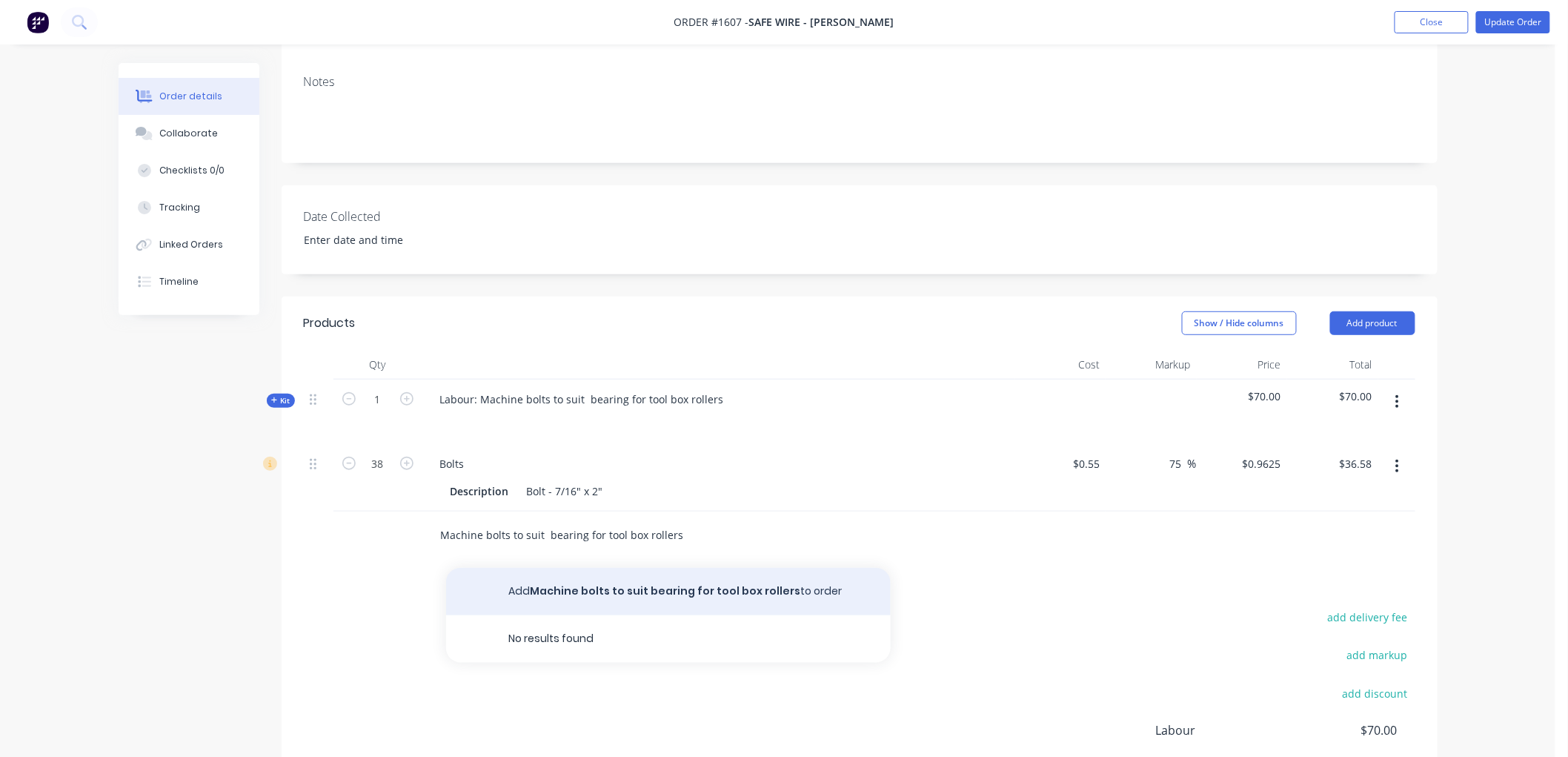
type input "Machine bolts to suit bearing for tool box rollers"
click at [545, 572] on button "Add Machine bolts to suit bearing for tool box rollers to order" at bounding box center [669, 592] width 444 height 47
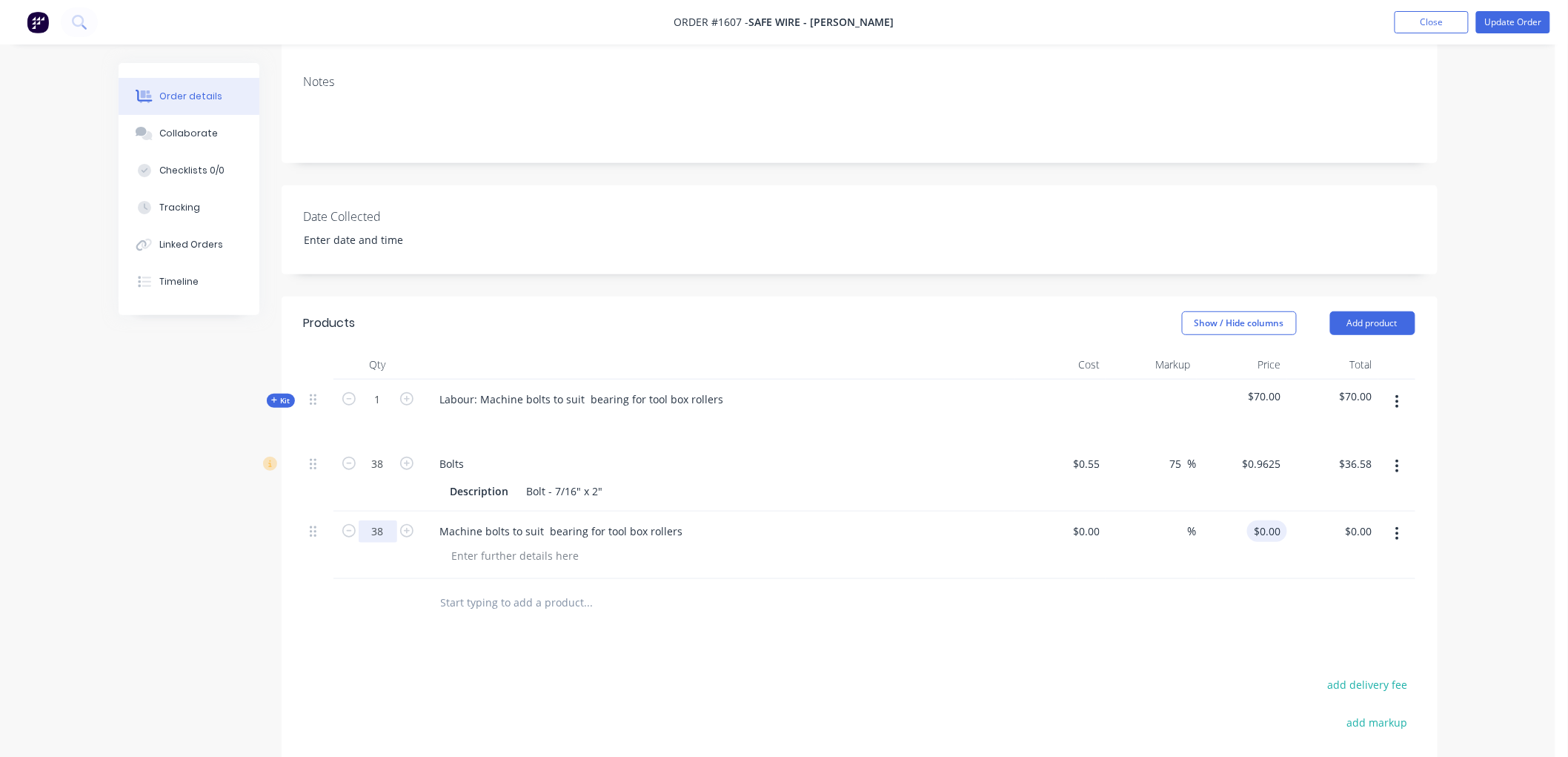
type input "38"
click at [1265, 520] on div "0 $0.00" at bounding box center [1267, 531] width 40 height 22
type input "$4.00"
type input "$152.00"
click at [1085, 380] on div at bounding box center [1061, 412] width 91 height 65
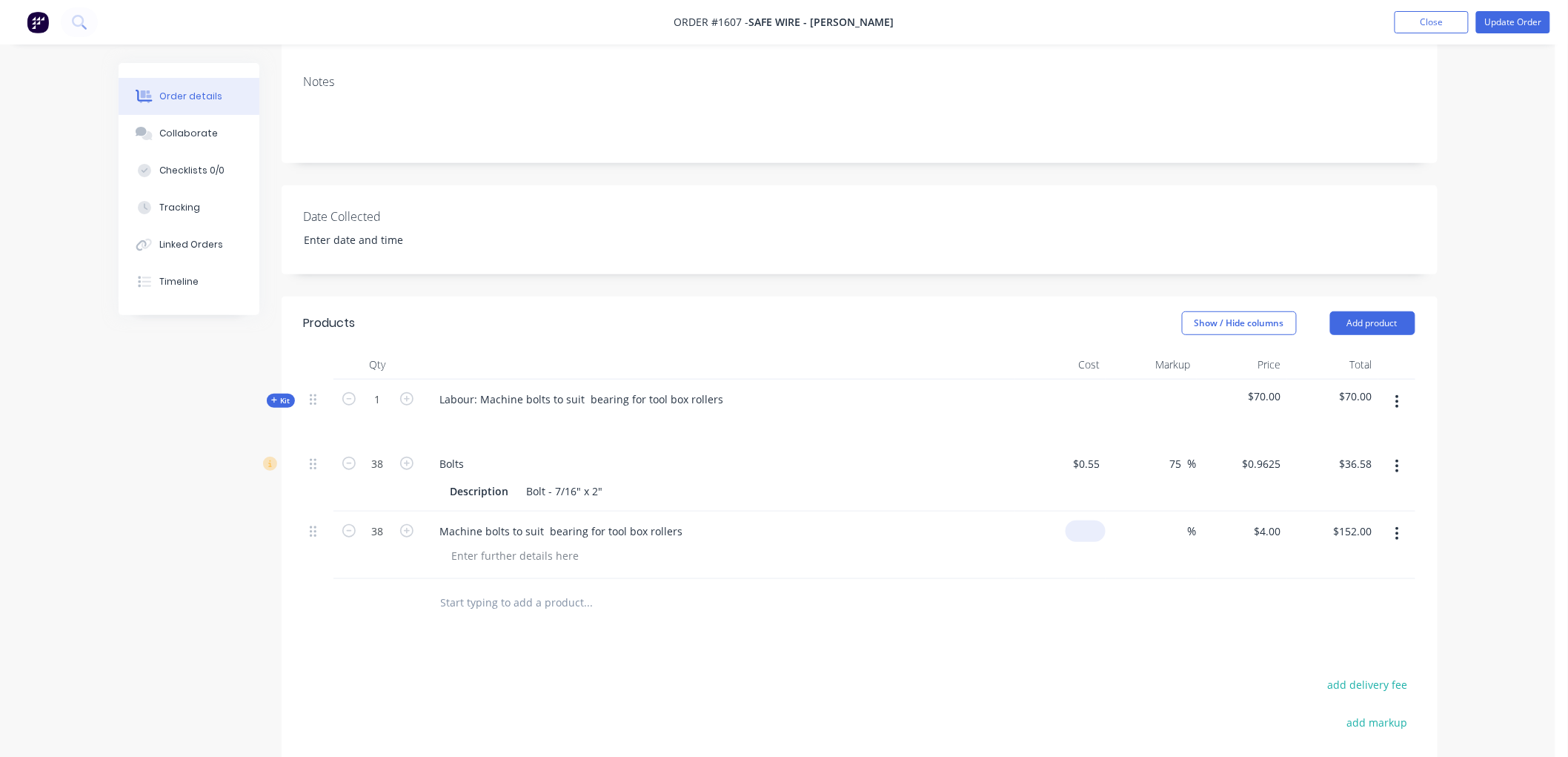
click at [1070, 511] on div "$0.00" at bounding box center [1061, 544] width 91 height 67
type input "$1.93"
type input "$73.34"
click at [1086, 586] on div at bounding box center [860, 602] width 1111 height 48
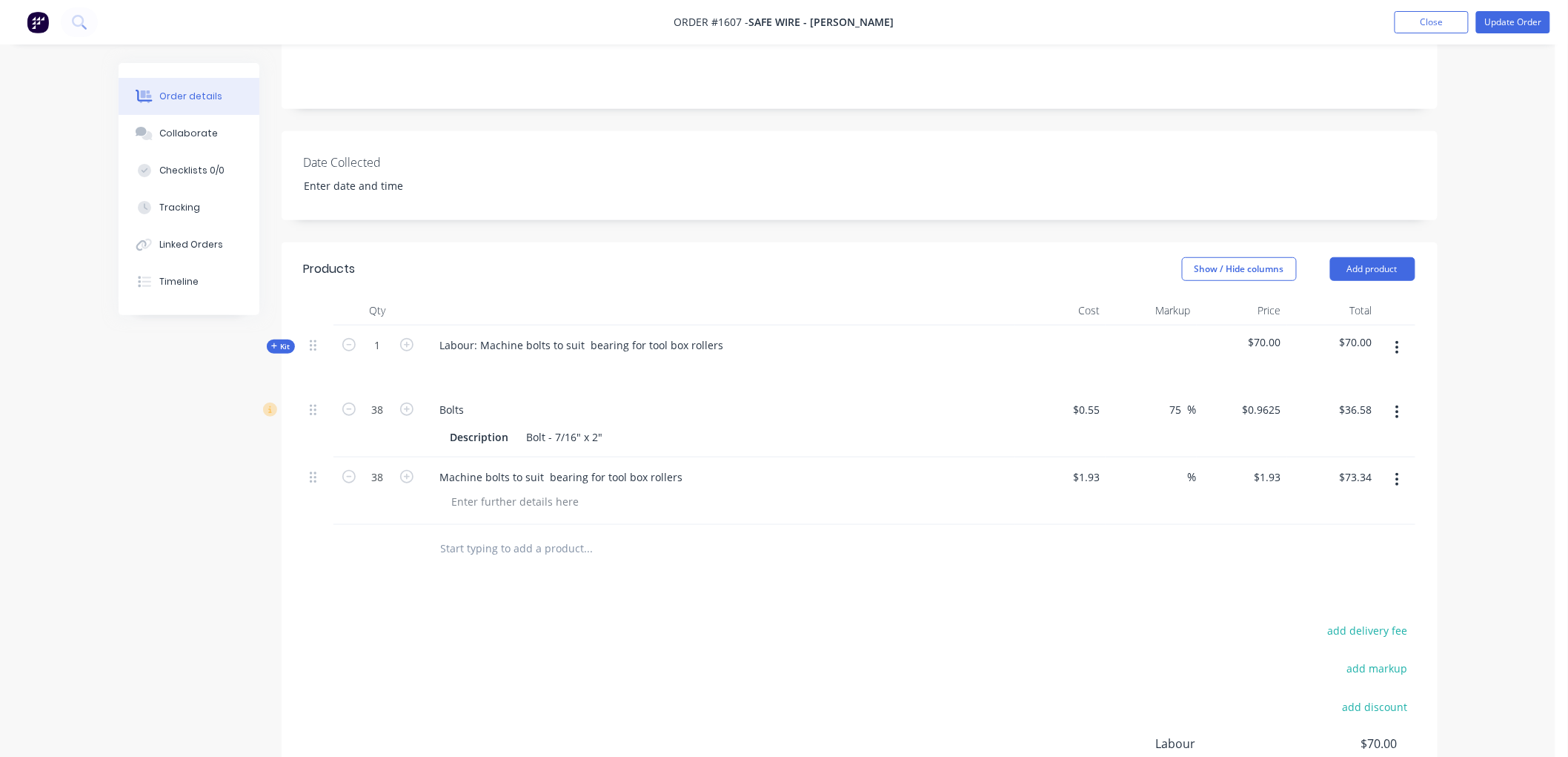
scroll to position [312, 0]
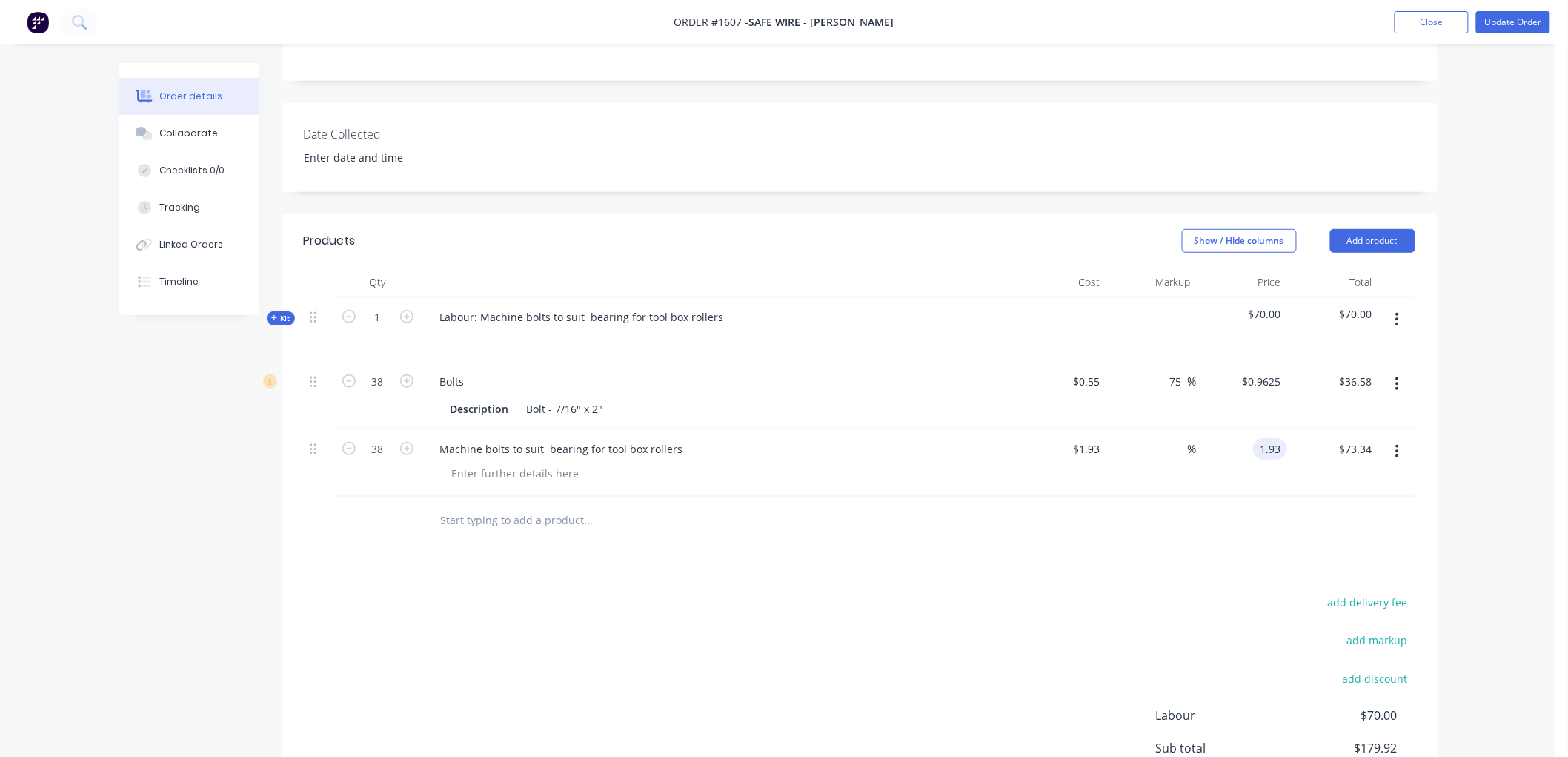
click at [1262, 438] on input "1.93" at bounding box center [1274, 448] width 28 height 22
type input "4"
type input "107.25"
type input "$4.00"
type input "$152.00"
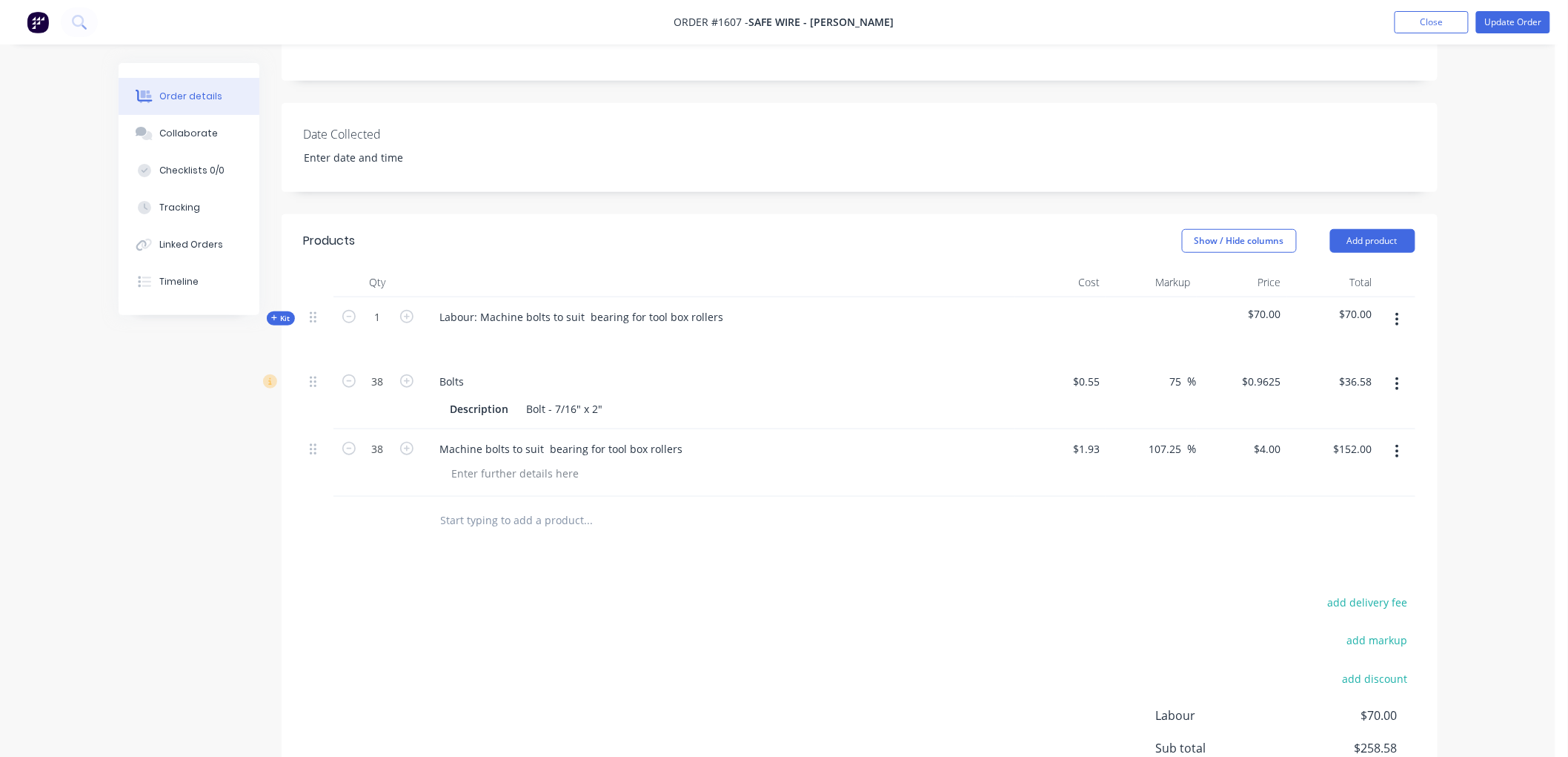
click at [1253, 504] on div at bounding box center [860, 520] width 1111 height 48
click at [1394, 306] on button "button" at bounding box center [1397, 319] width 35 height 27
click at [1334, 432] on button "Delete" at bounding box center [1345, 446] width 141 height 29
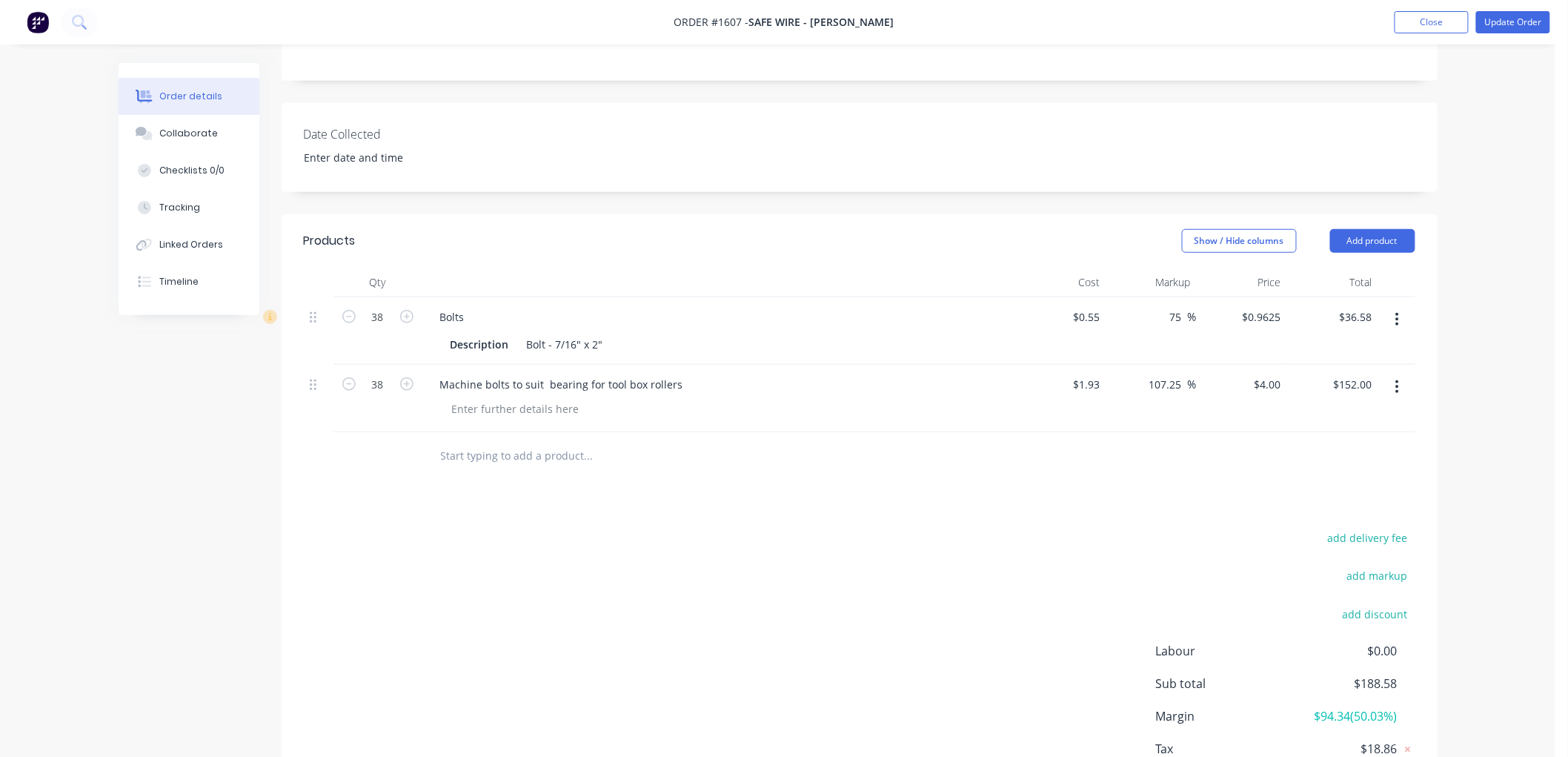
click at [1397, 312] on icon "button" at bounding box center [1397, 319] width 4 height 16
click at [1305, 437] on div "Delete" at bounding box center [1345, 447] width 114 height 22
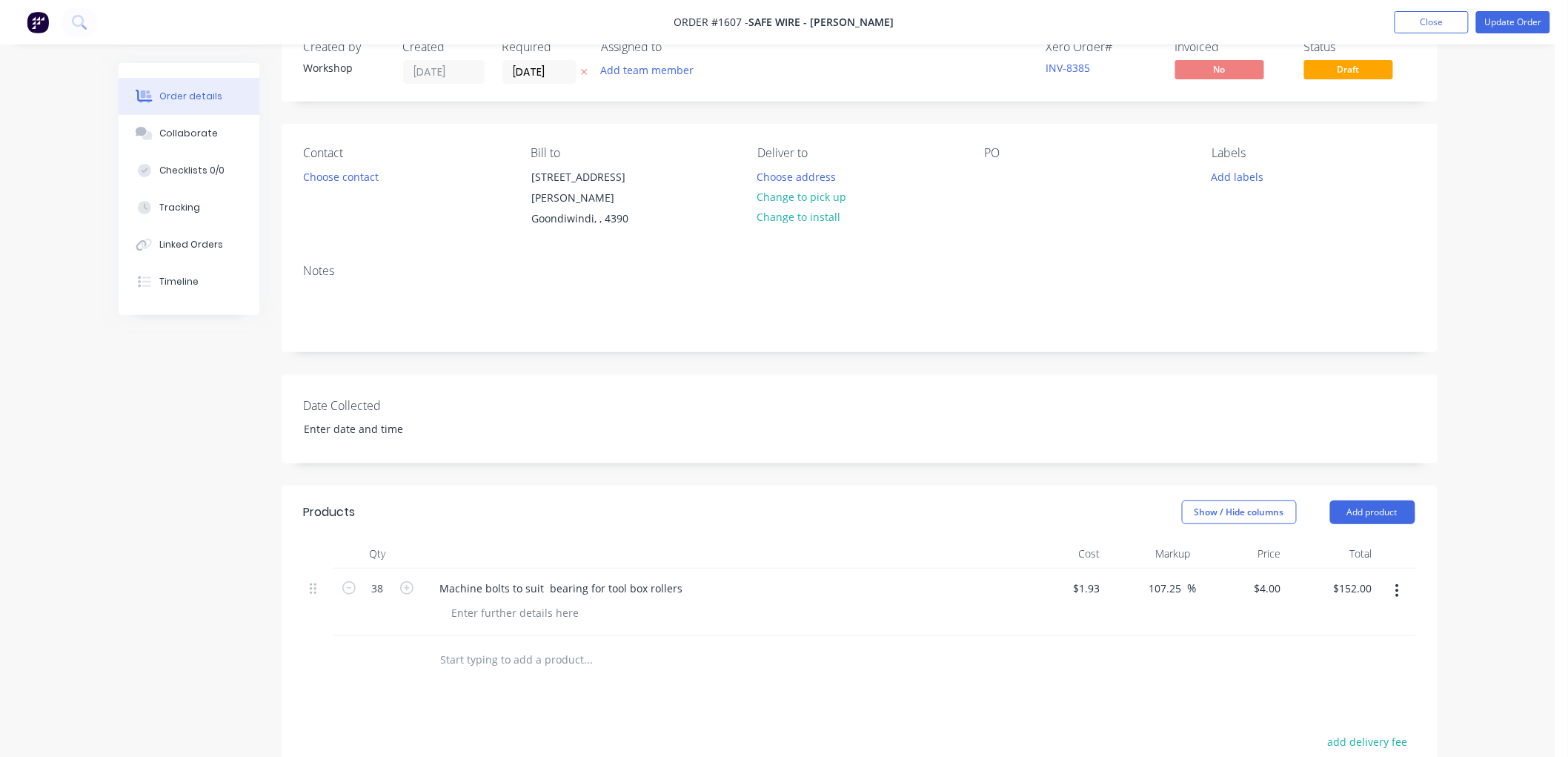
scroll to position [1, 0]
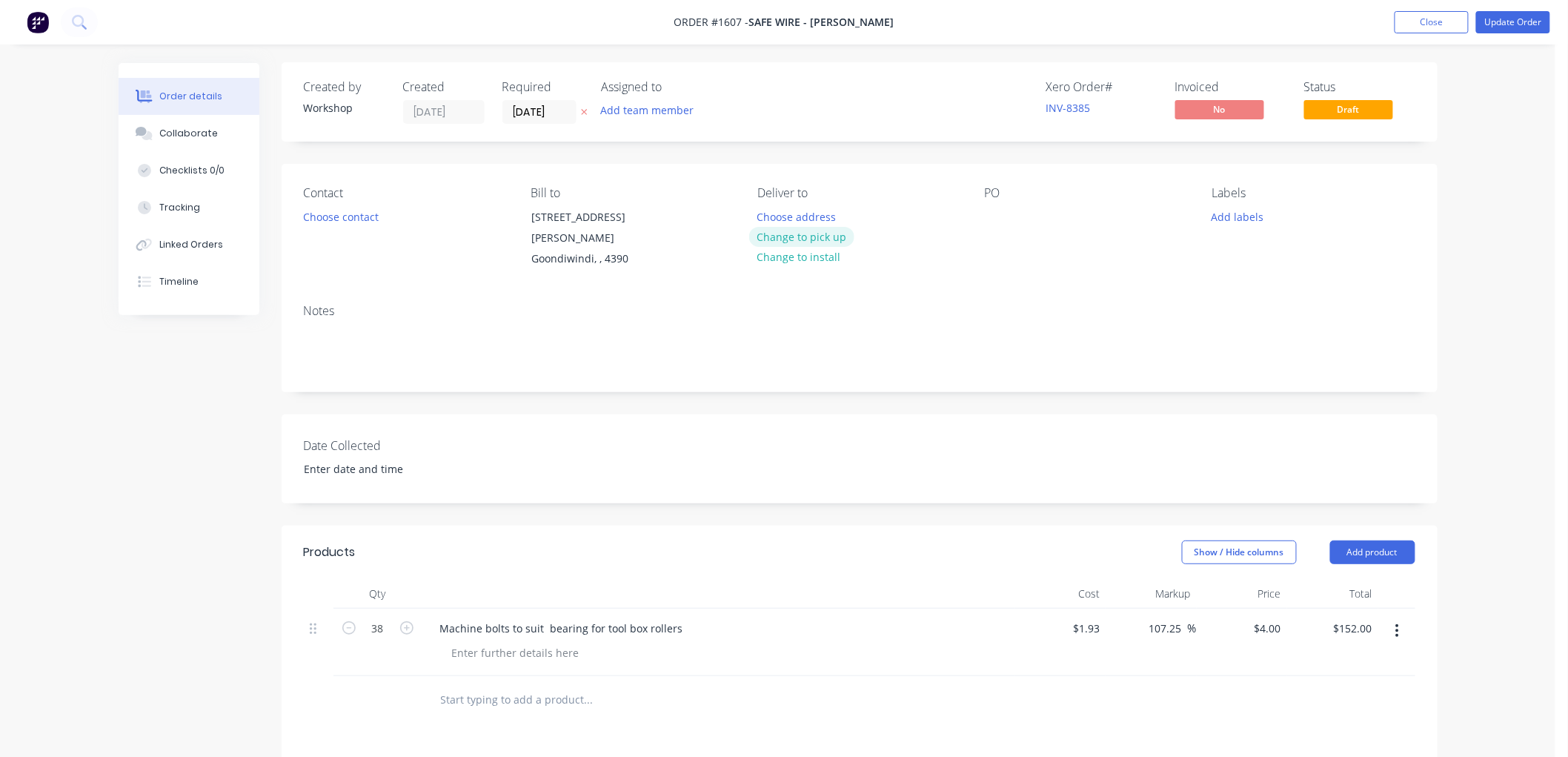
click at [808, 233] on button "Change to pick up" at bounding box center [802, 237] width 105 height 20
click at [356, 214] on button "Choose contact" at bounding box center [341, 216] width 91 height 20
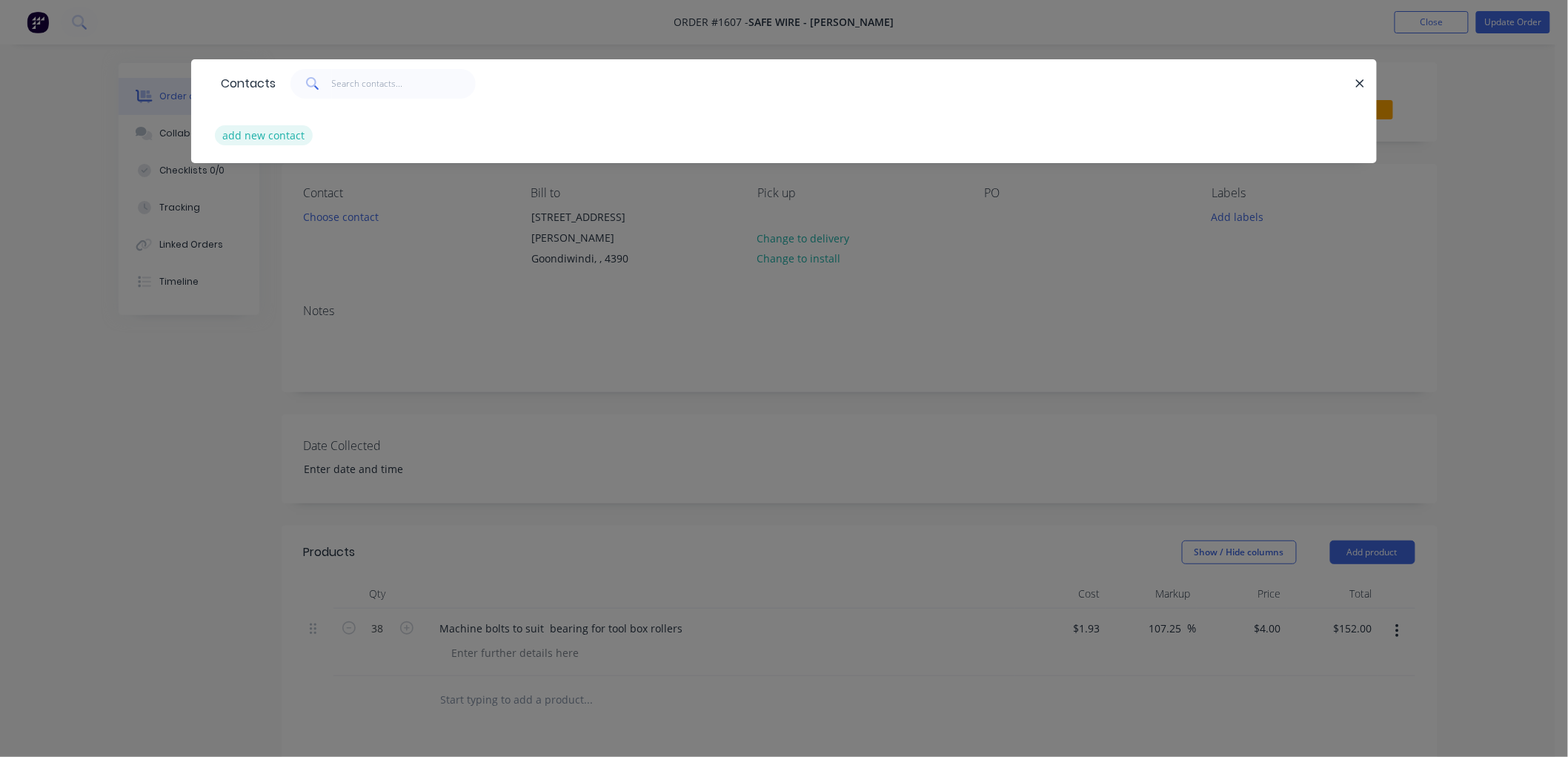
click at [255, 128] on button "add new contact" at bounding box center [263, 135] width 98 height 20
select select "AU"
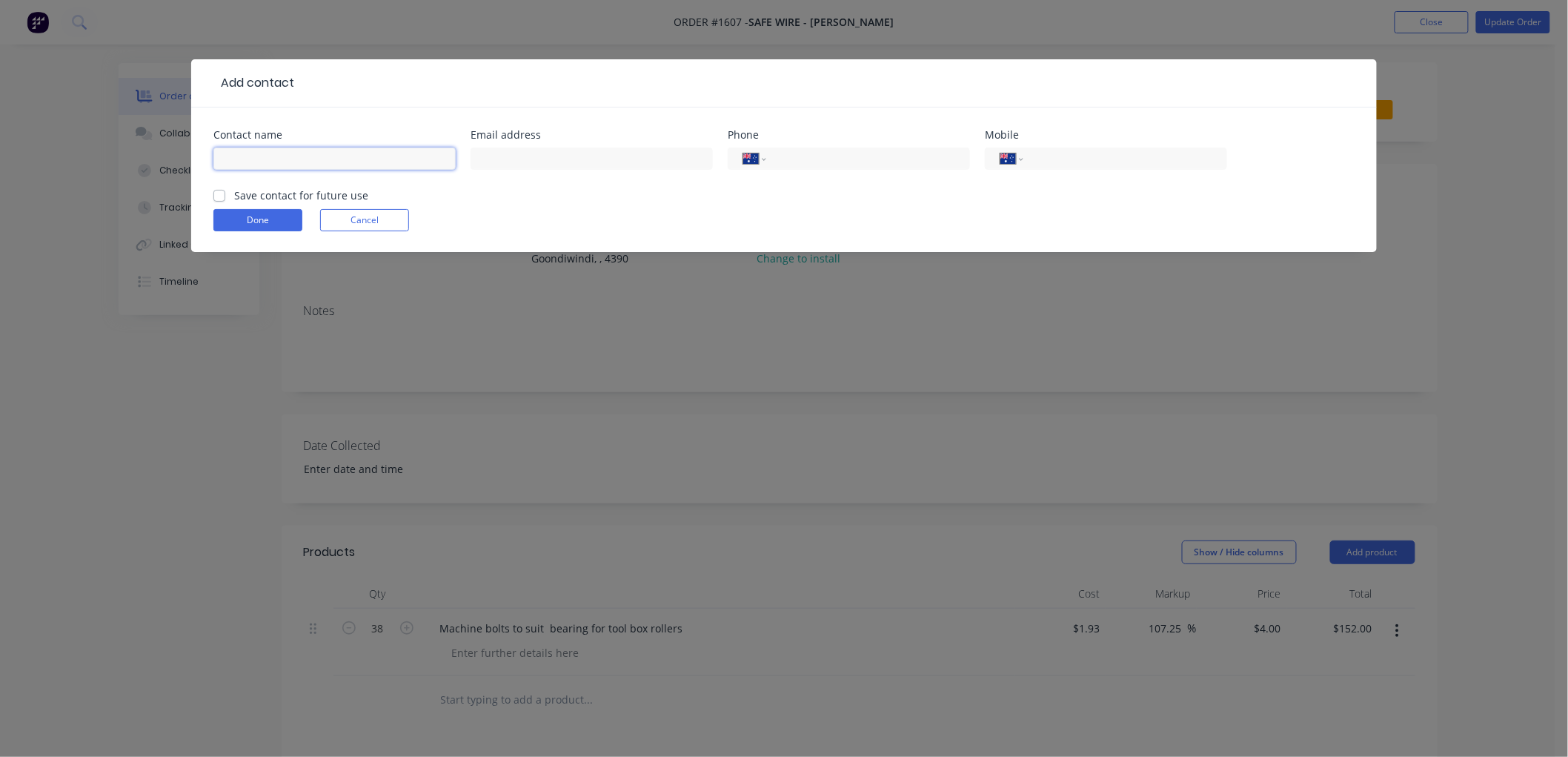
click at [273, 161] on input "text" at bounding box center [334, 158] width 242 height 22
type input "[PERSON_NAME]"
click at [235, 194] on label "Save contact for future use" at bounding box center [301, 195] width 134 height 15
click at [221, 194] on input "Save contact for future use" at bounding box center [219, 194] width 11 height 14
checkbox input "true"
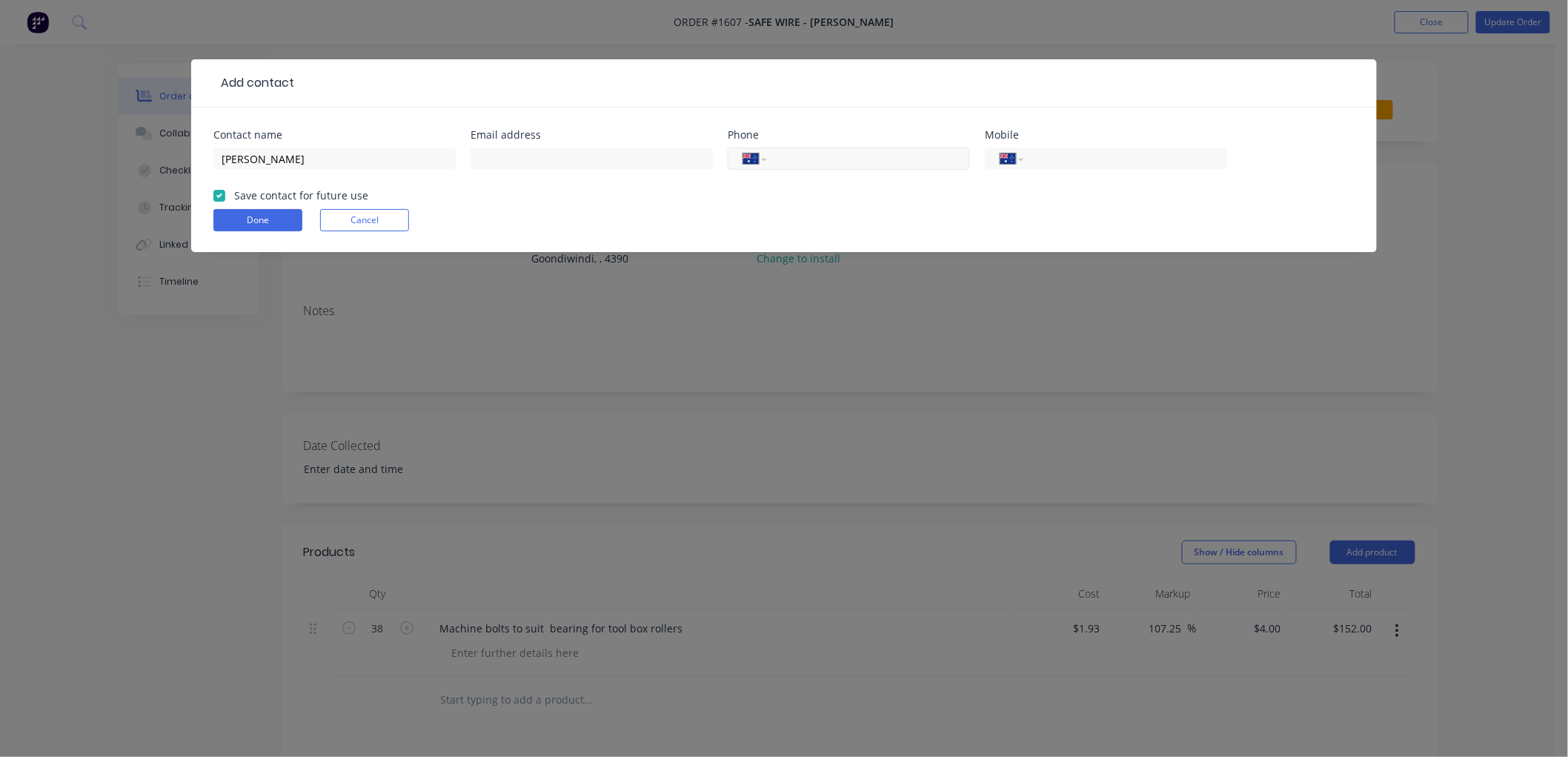
click at [862, 164] on input "tel" at bounding box center [865, 159] width 178 height 17
type input "0468 956 186"
click at [279, 217] on button "Done" at bounding box center [258, 219] width 89 height 22
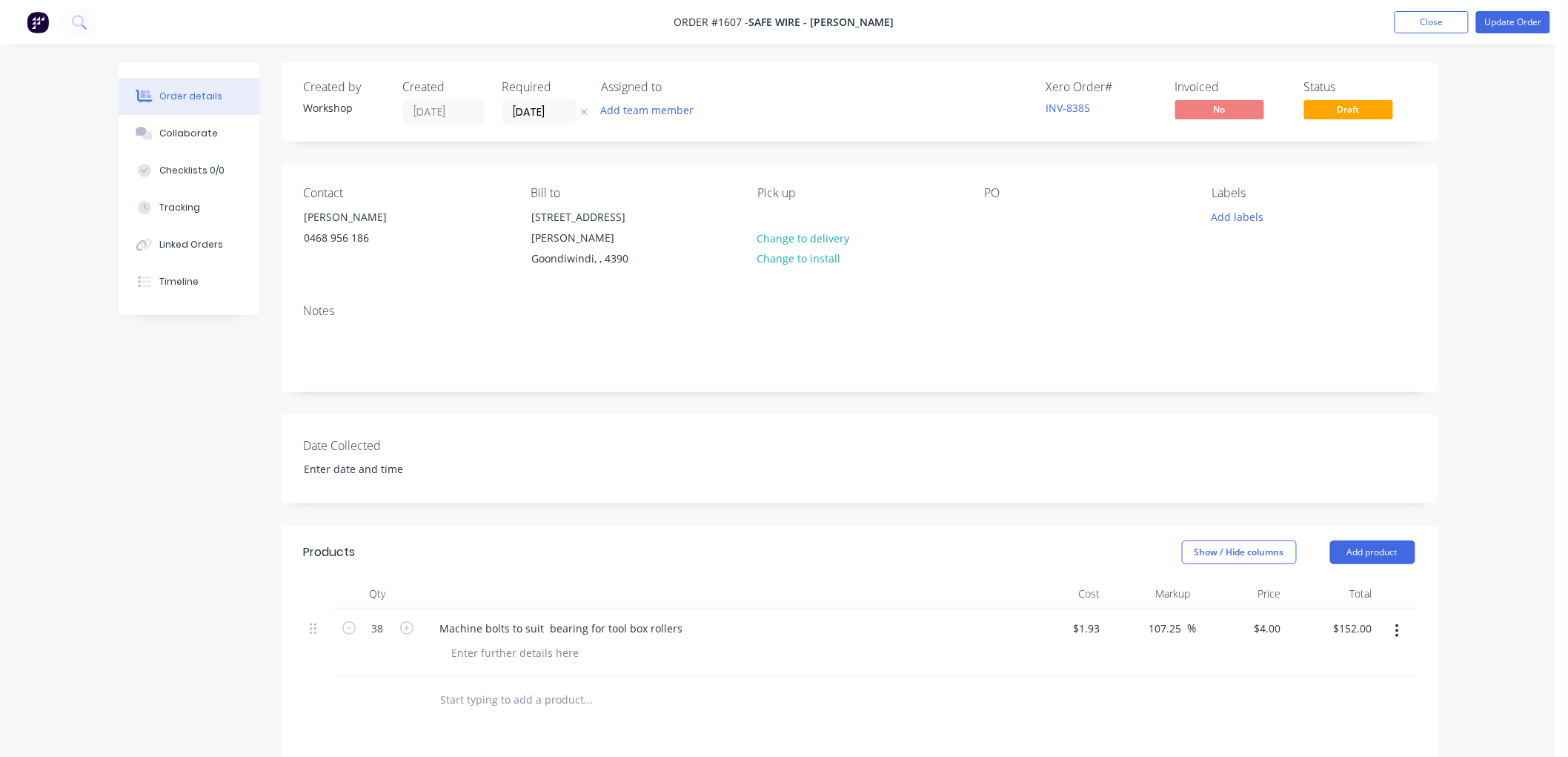
scroll to position [0, 0]
click at [1520, 23] on button "Update Order" at bounding box center [1513, 22] width 74 height 22
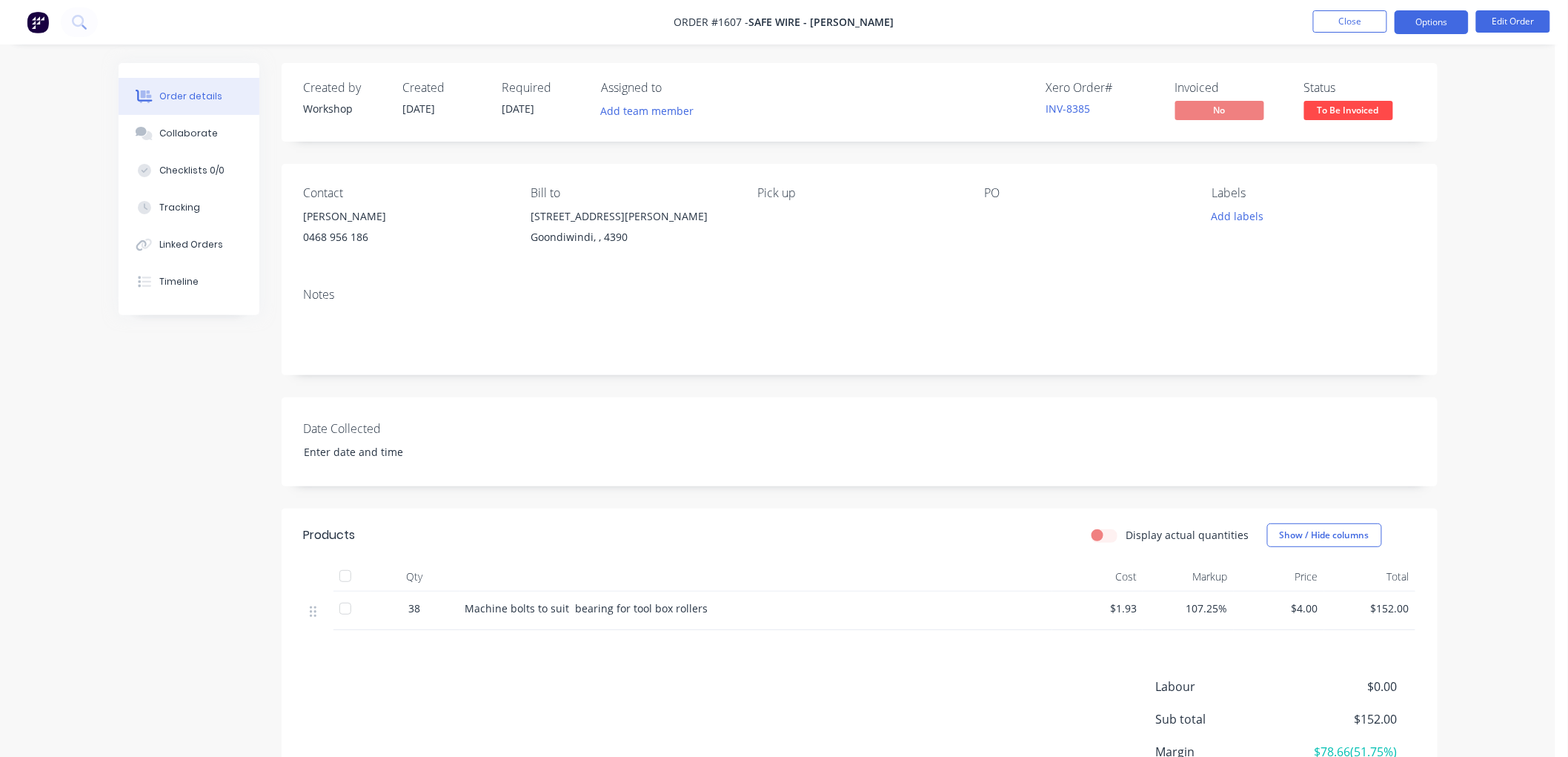
click at [1432, 29] on button "Options" at bounding box center [1432, 22] width 74 height 24
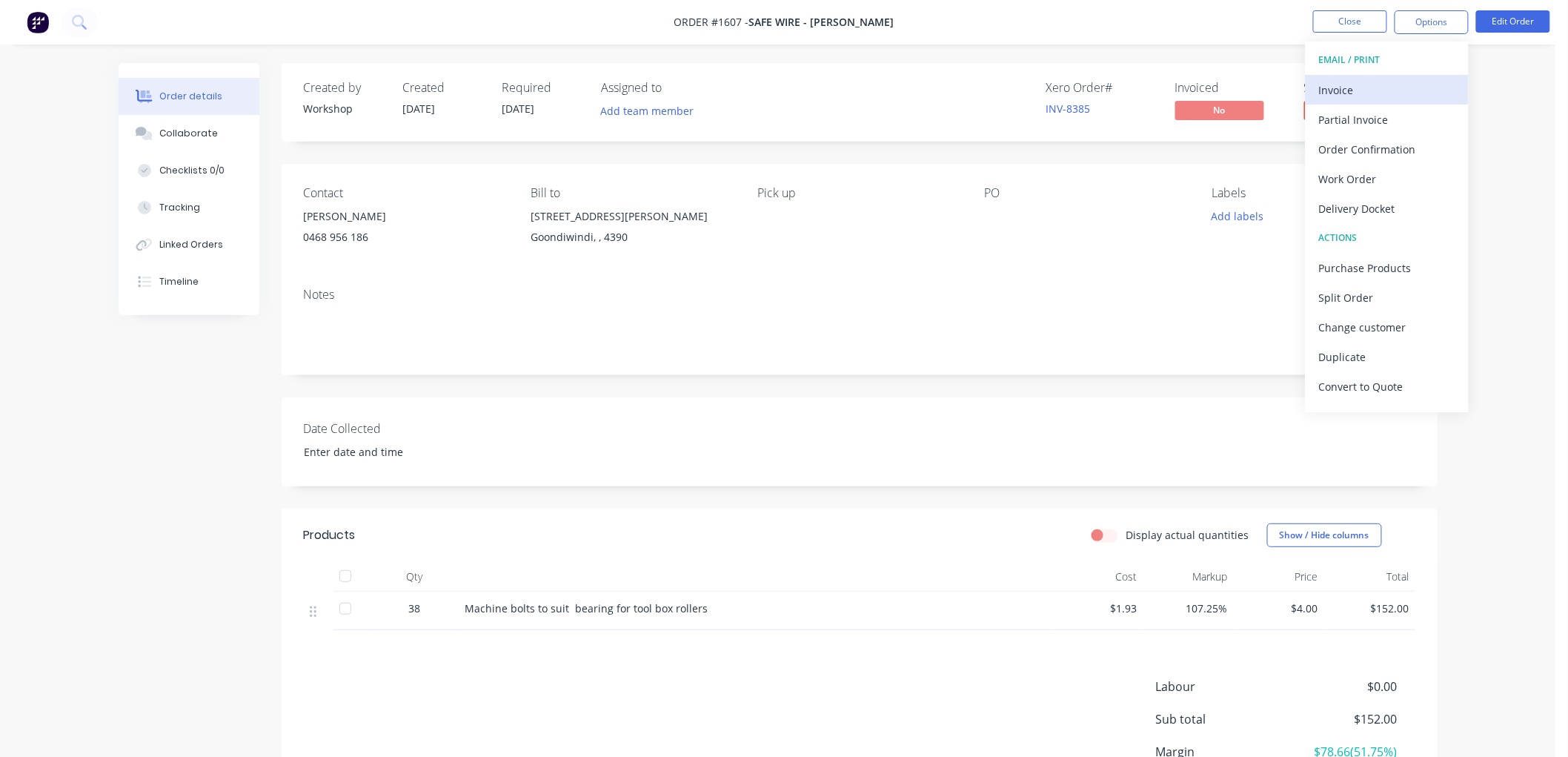
click at [1377, 89] on div "Invoice" at bounding box center [1388, 89] width 137 height 22
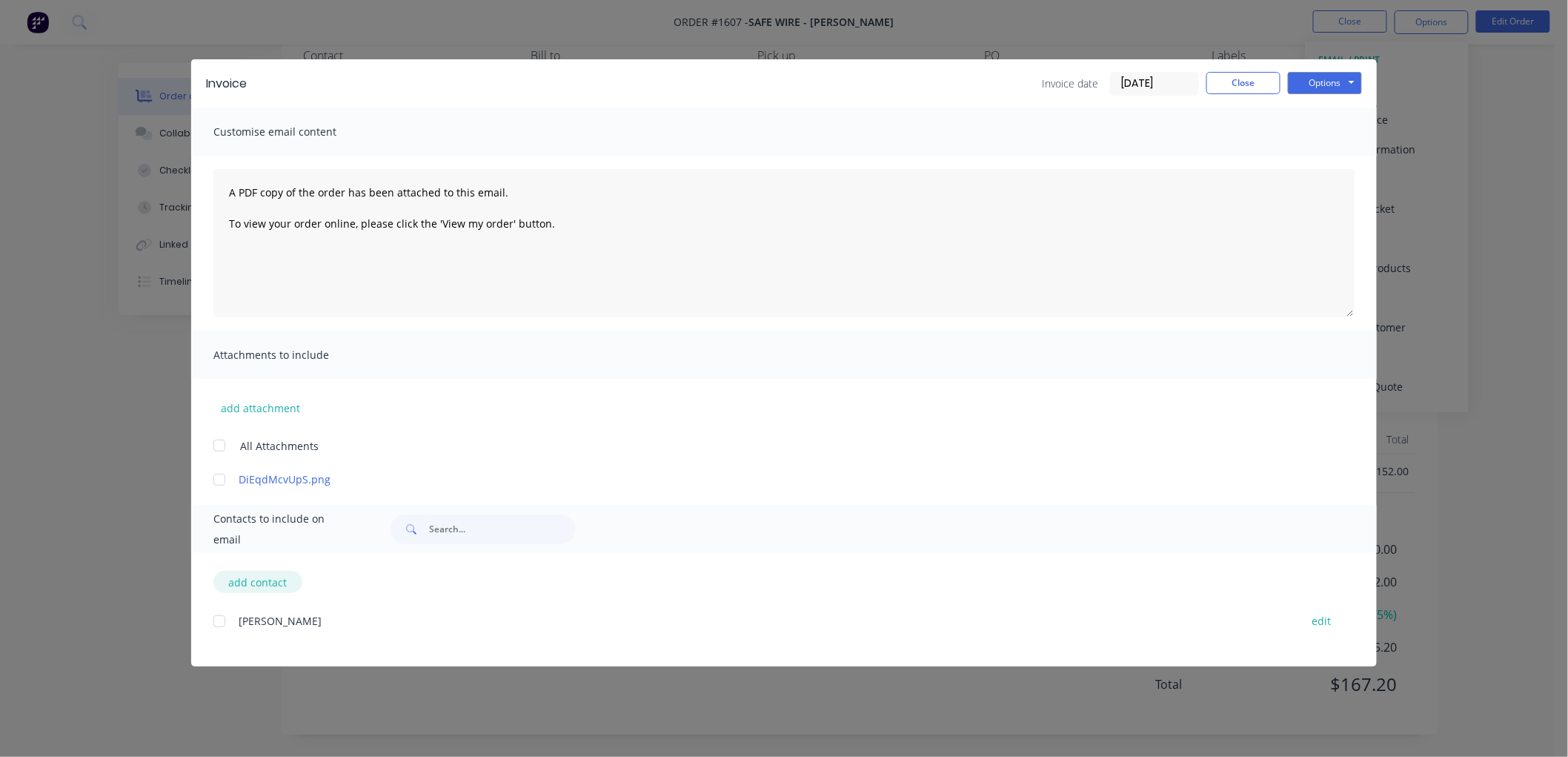
scroll to position [140, 0]
click at [254, 581] on button "add contact" at bounding box center [258, 581] width 89 height 22
select select "AU"
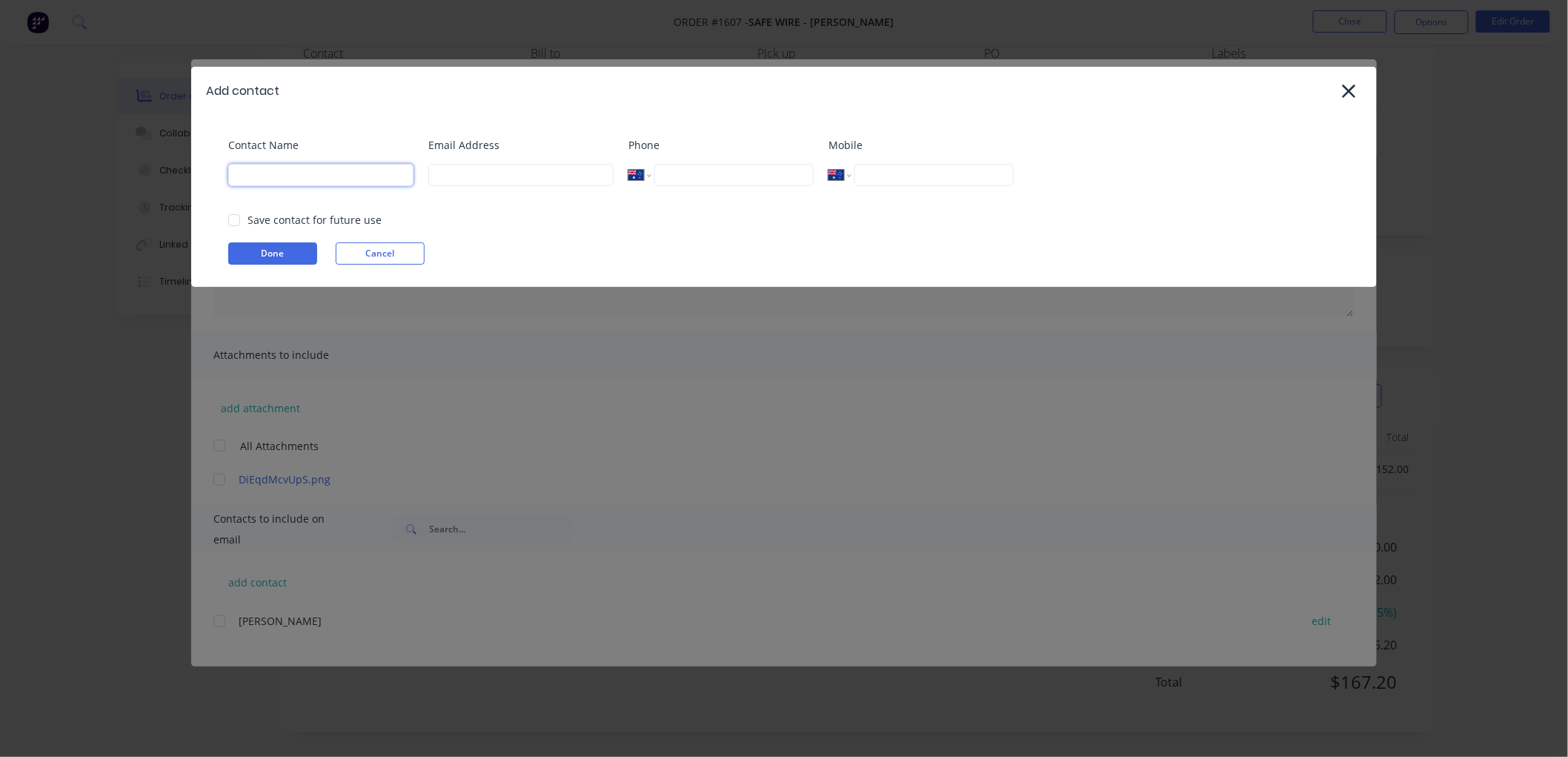
click at [267, 172] on input at bounding box center [320, 174] width 185 height 22
type input "Accounts"
click at [480, 172] on input at bounding box center [520, 174] width 185 height 22
click at [482, 177] on input at bounding box center [520, 174] width 185 height 22
paste input "[PERSON_NAME][EMAIL_ADDRESS][DOMAIN_NAME]"
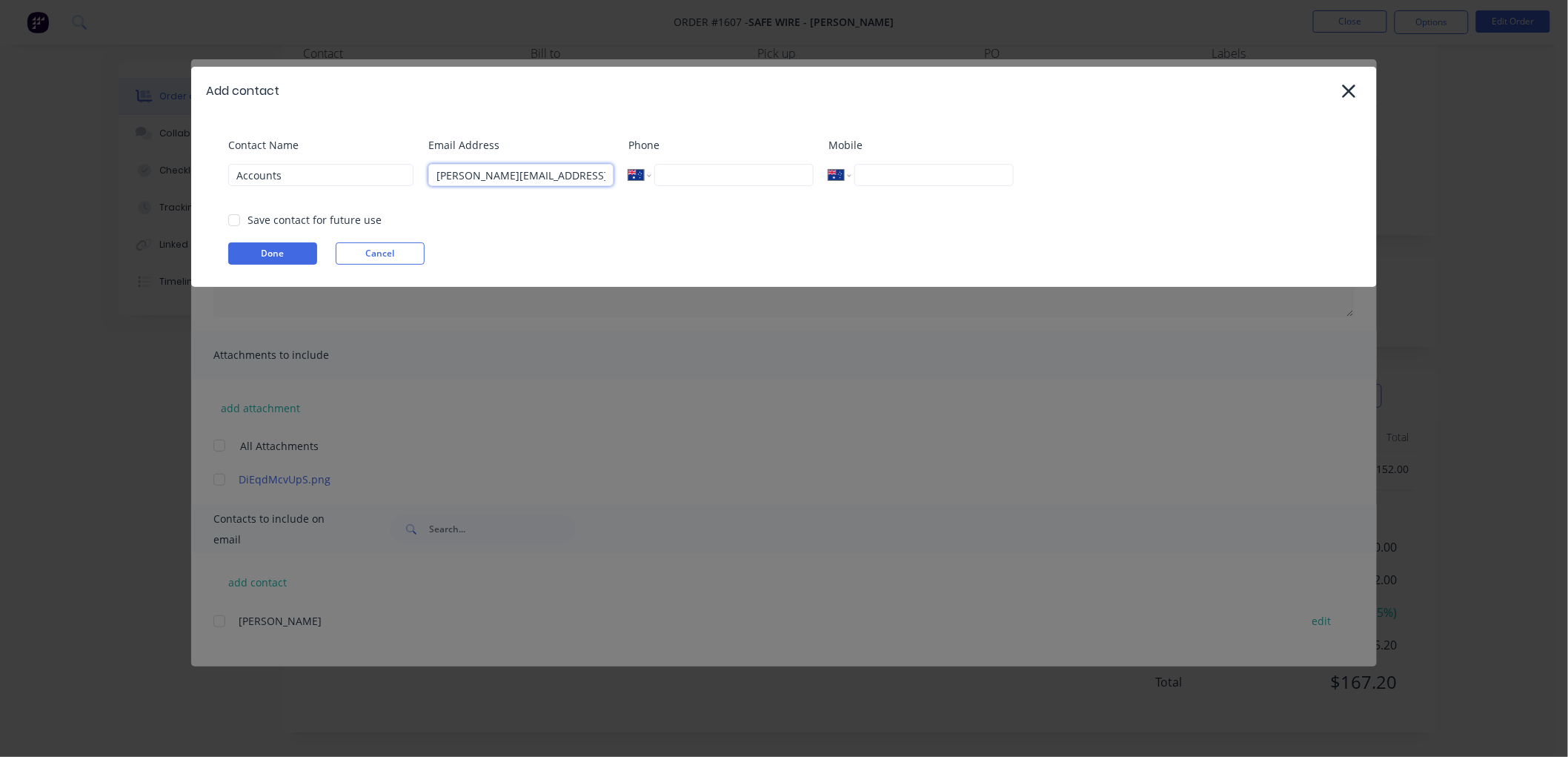
type input "[PERSON_NAME][EMAIL_ADDRESS][DOMAIN_NAME]"
click at [235, 217] on div at bounding box center [234, 219] width 29 height 29
click at [265, 250] on button "Done" at bounding box center [273, 253] width 89 height 22
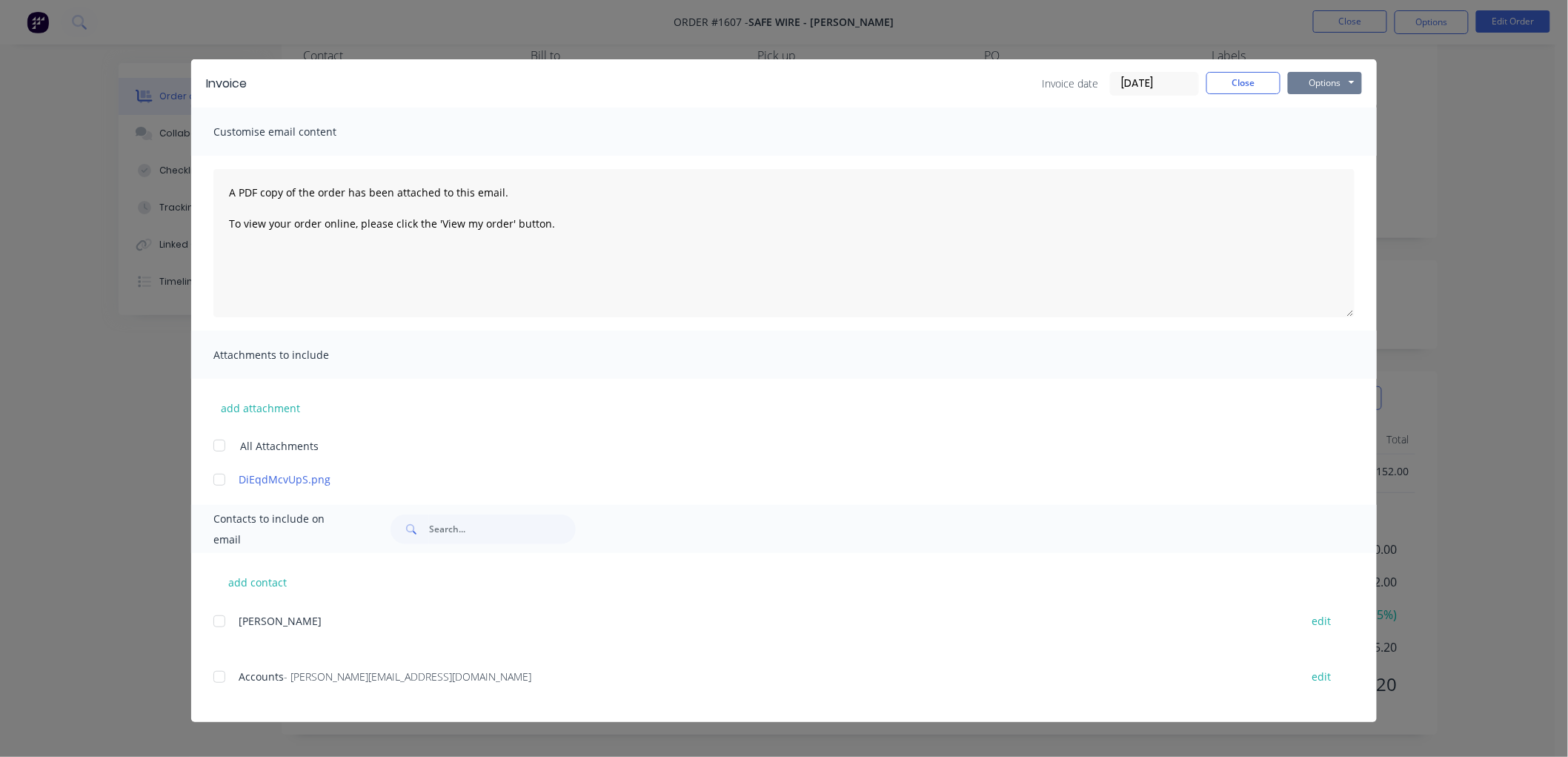
click at [1321, 74] on button "Options" at bounding box center [1325, 83] width 74 height 22
click at [1354, 108] on button "Preview" at bounding box center [1335, 109] width 95 height 25
click at [218, 677] on div at bounding box center [218, 676] width 29 height 29
click at [1313, 80] on button "Options" at bounding box center [1325, 83] width 74 height 22
click at [1330, 154] on button "Email" at bounding box center [1335, 159] width 95 height 25
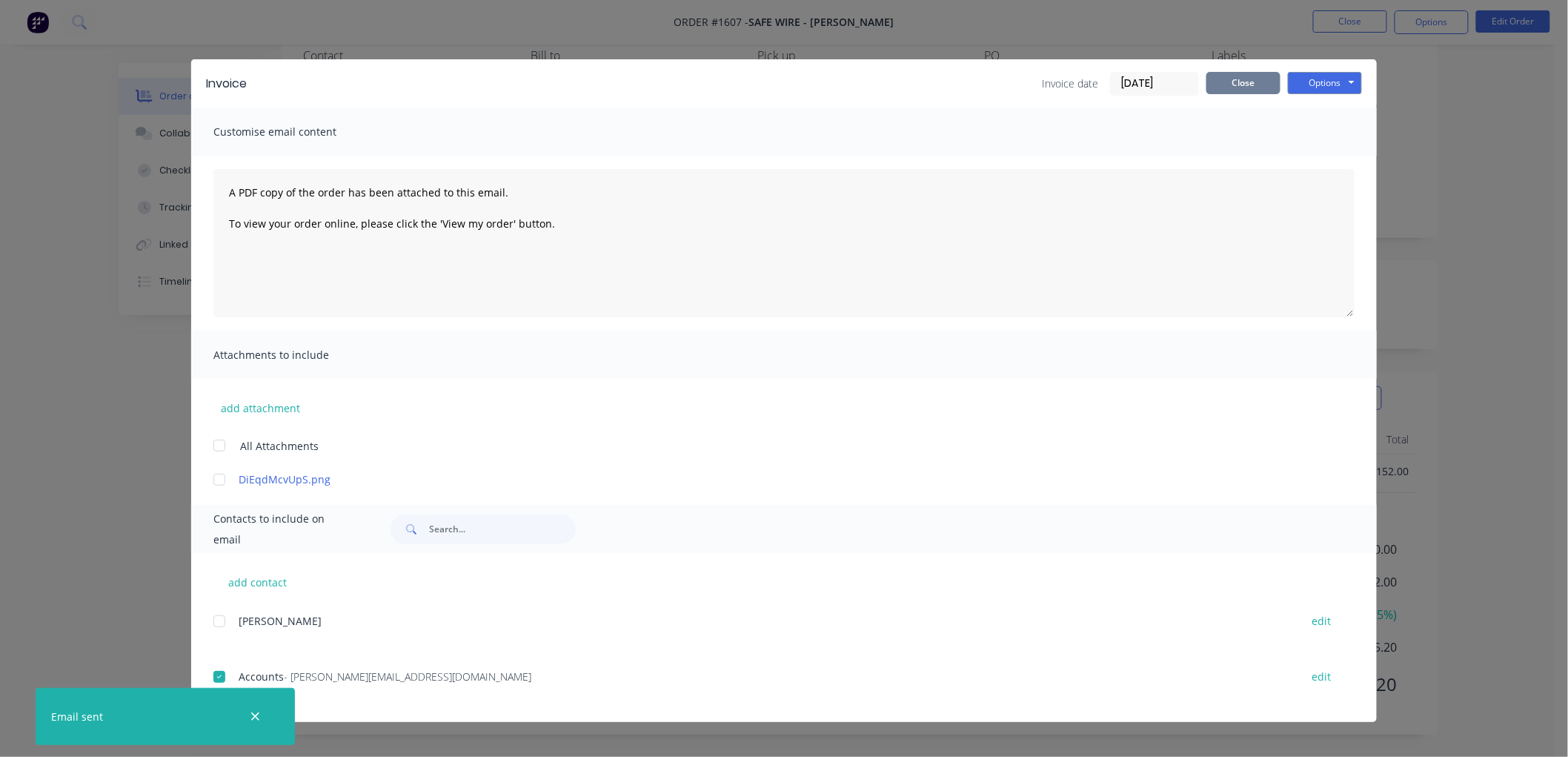
click at [1225, 82] on button "Close" at bounding box center [1243, 83] width 74 height 22
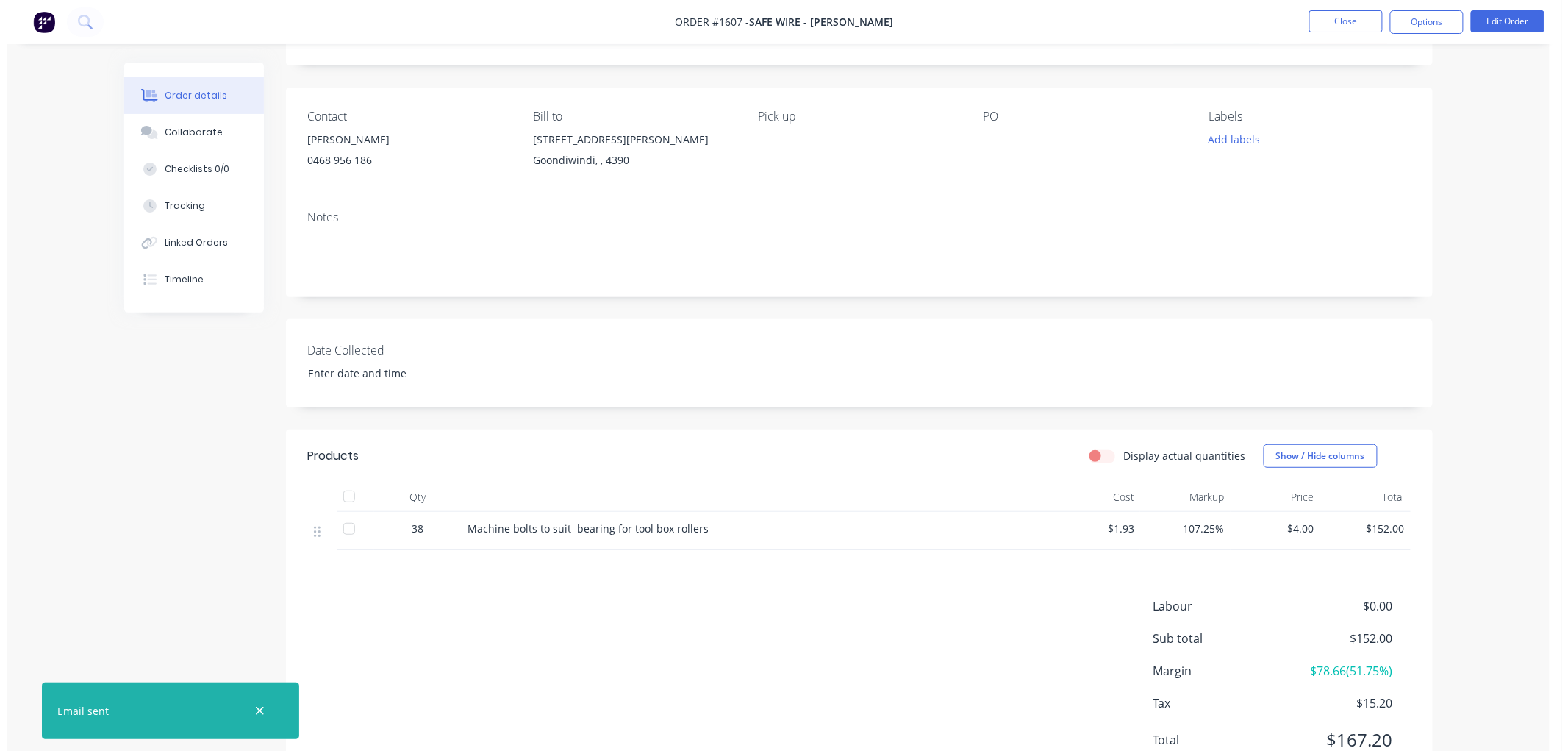
scroll to position [0, 0]
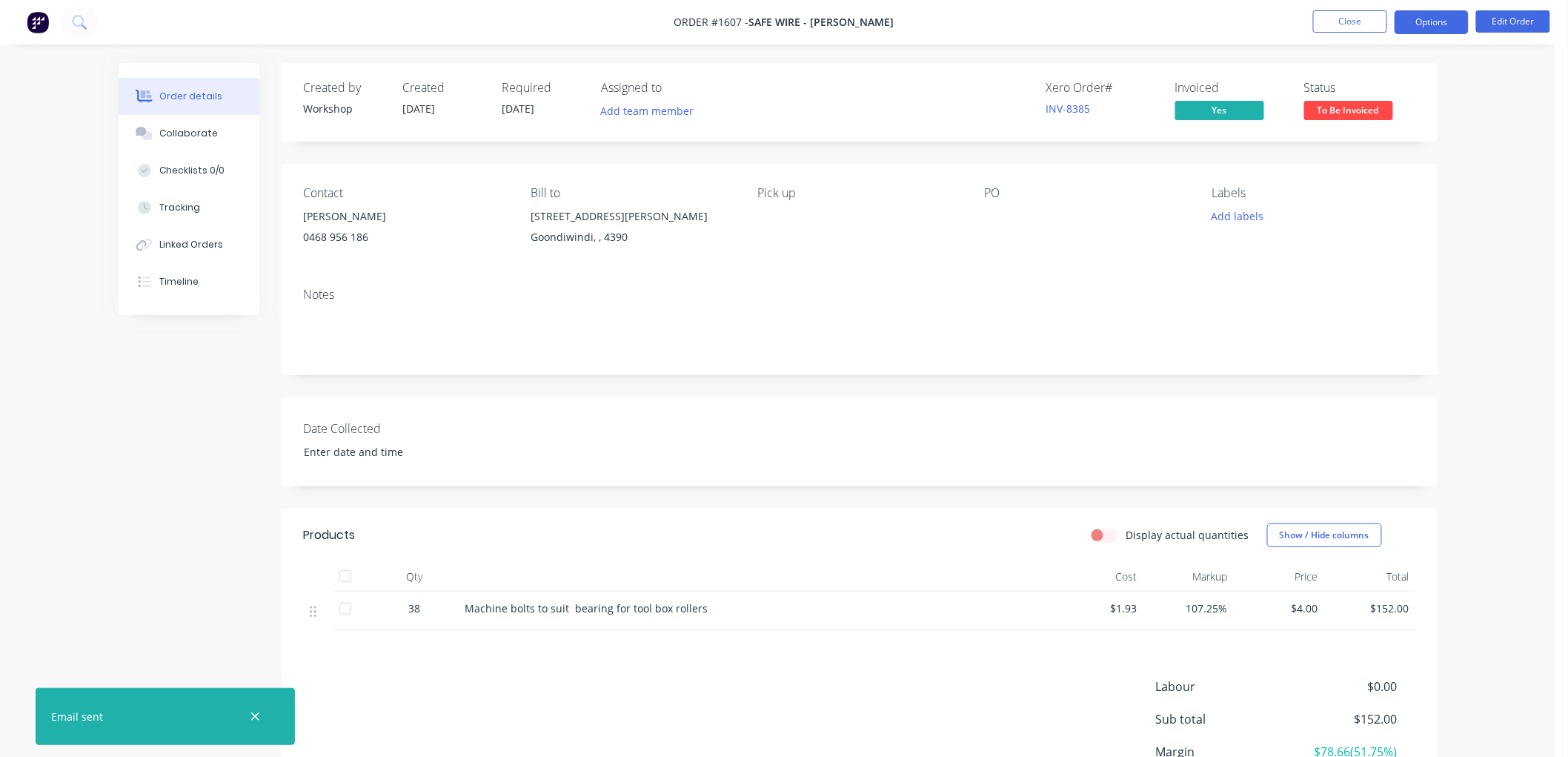
click at [1454, 10] on button "Options" at bounding box center [1432, 22] width 74 height 24
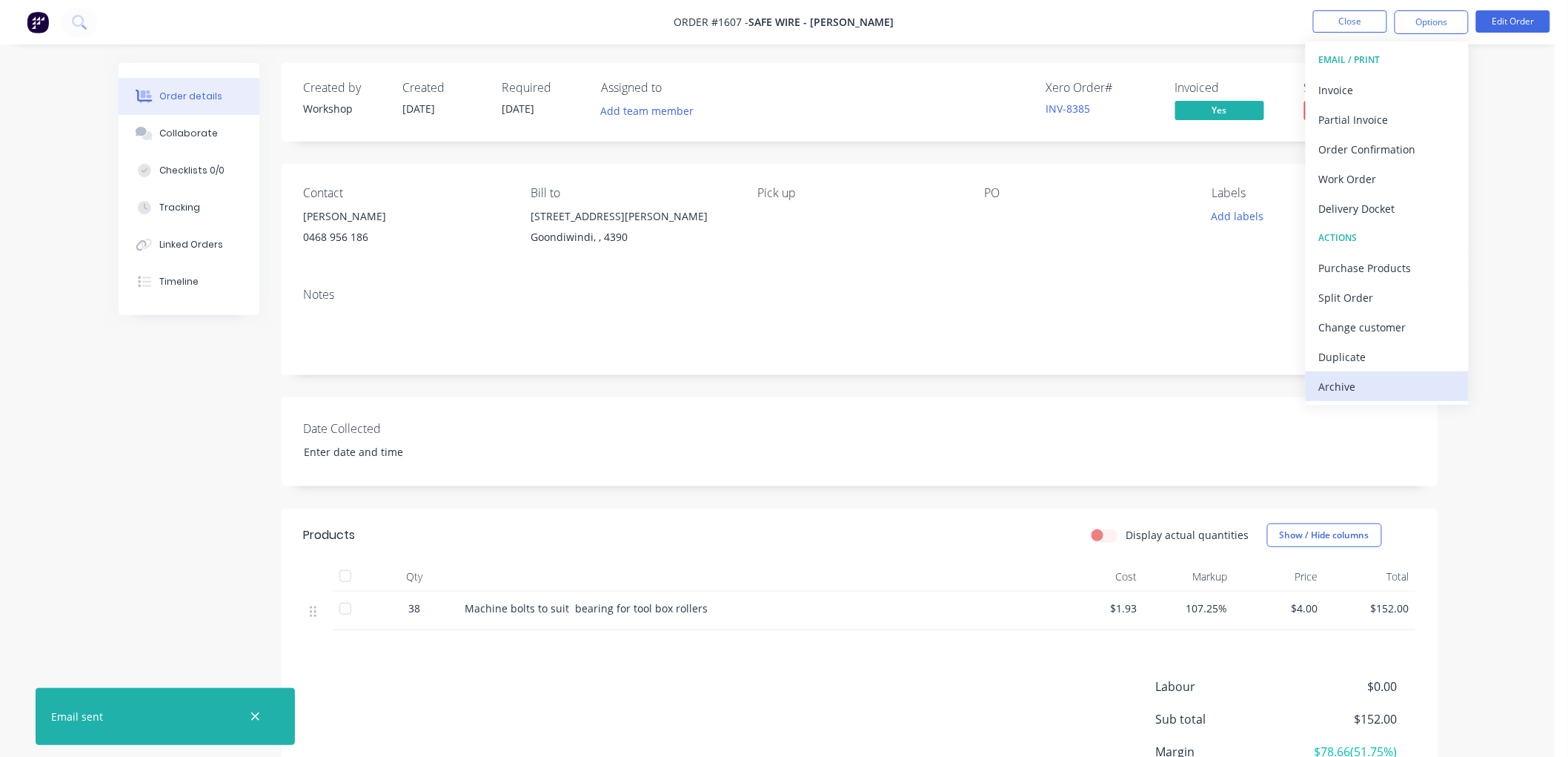
click at [1370, 387] on div "Archive" at bounding box center [1388, 387] width 137 height 22
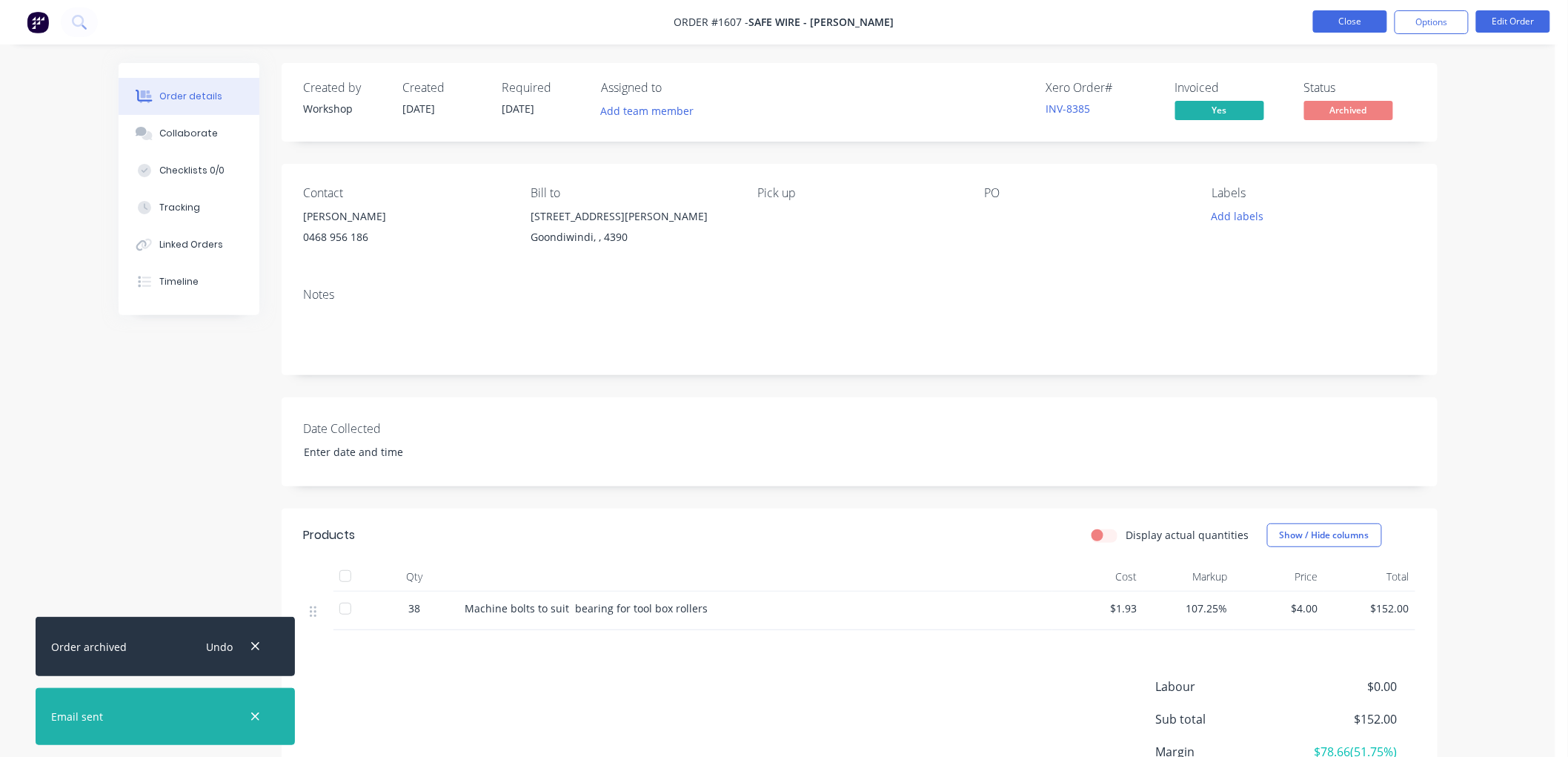
click at [1356, 20] on button "Close" at bounding box center [1351, 21] width 74 height 22
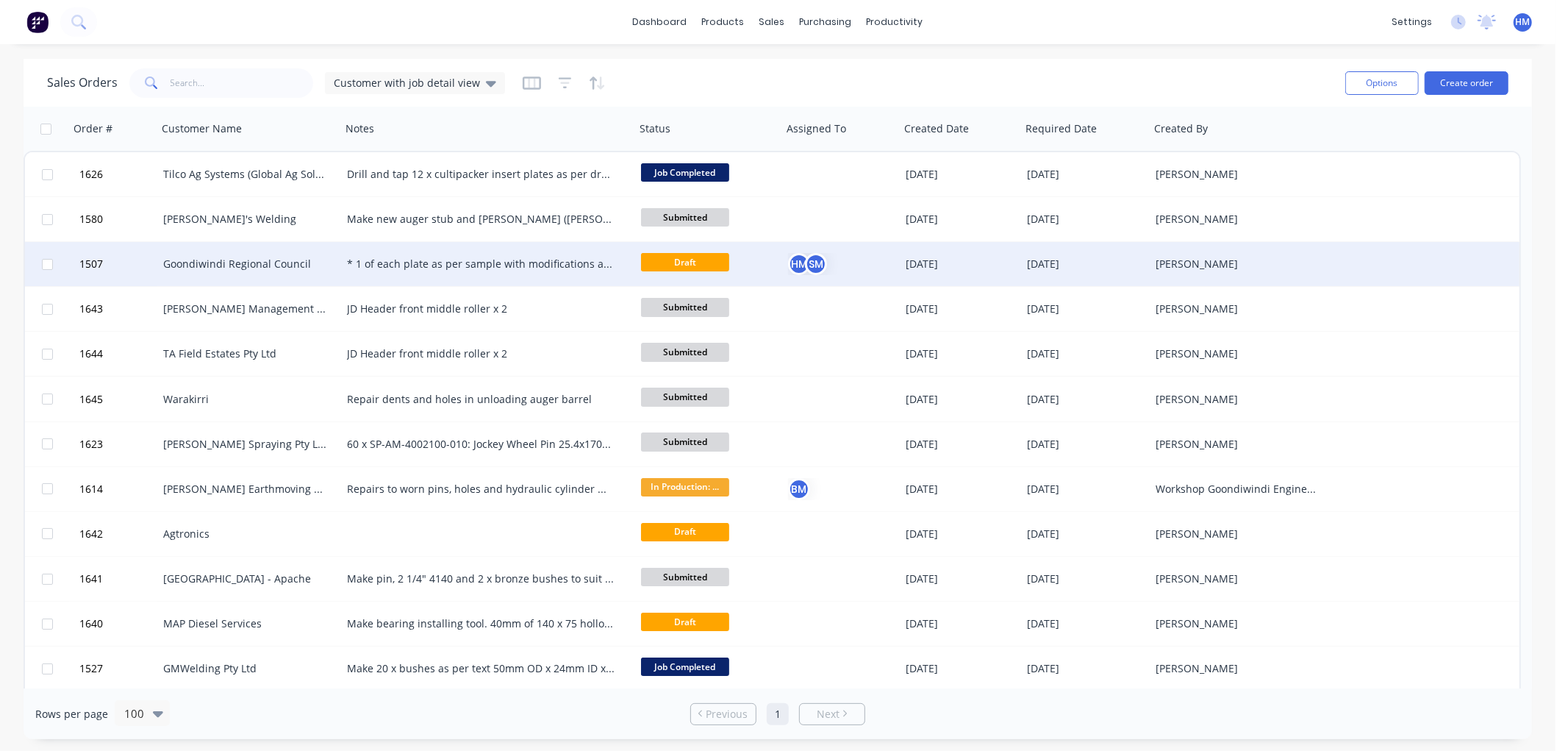
click at [182, 266] on div "Goondiwindi Regional Council" at bounding box center [244, 264] width 163 height 15
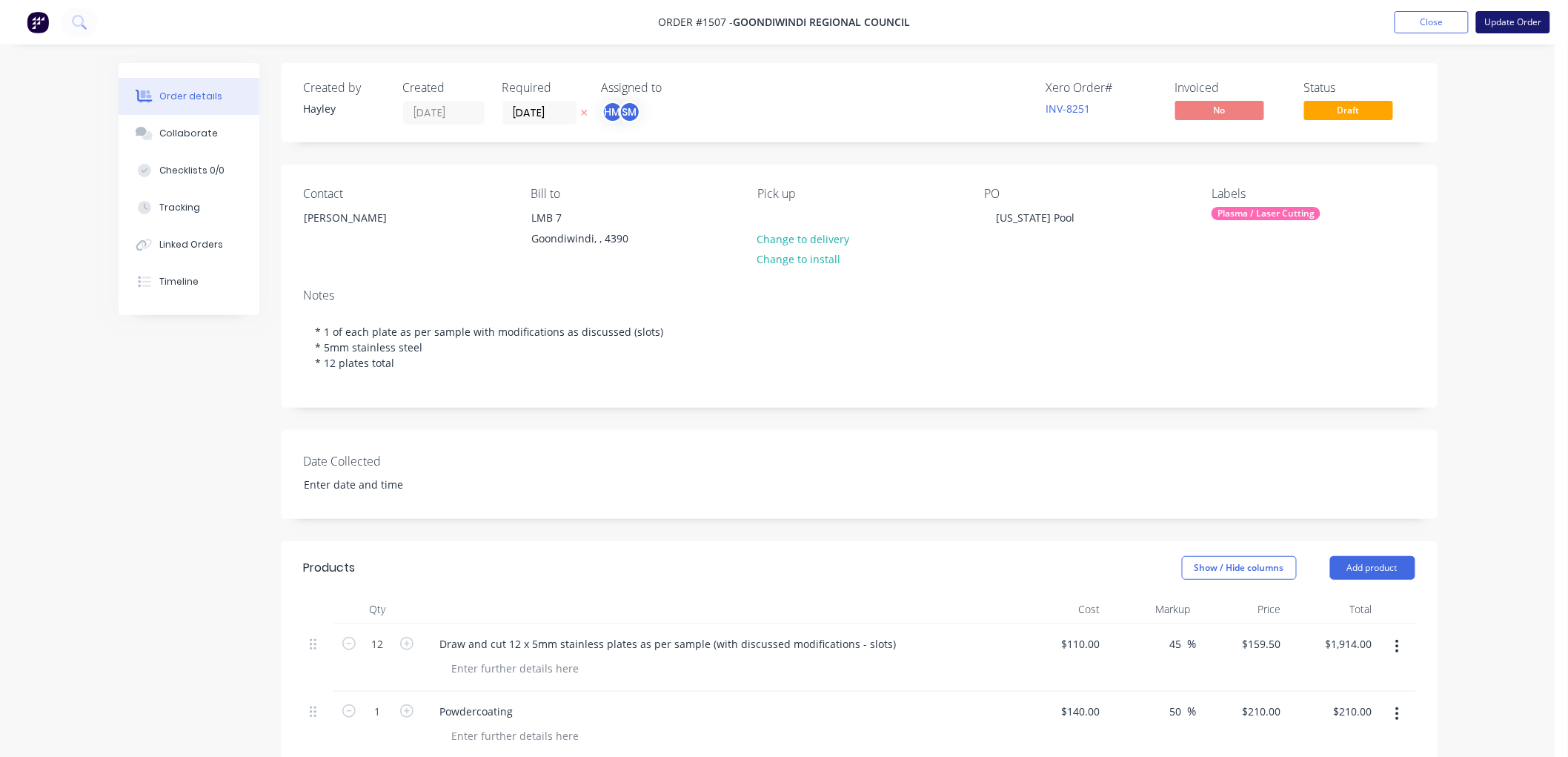
click at [1514, 23] on button "Update Order" at bounding box center [1513, 22] width 74 height 22
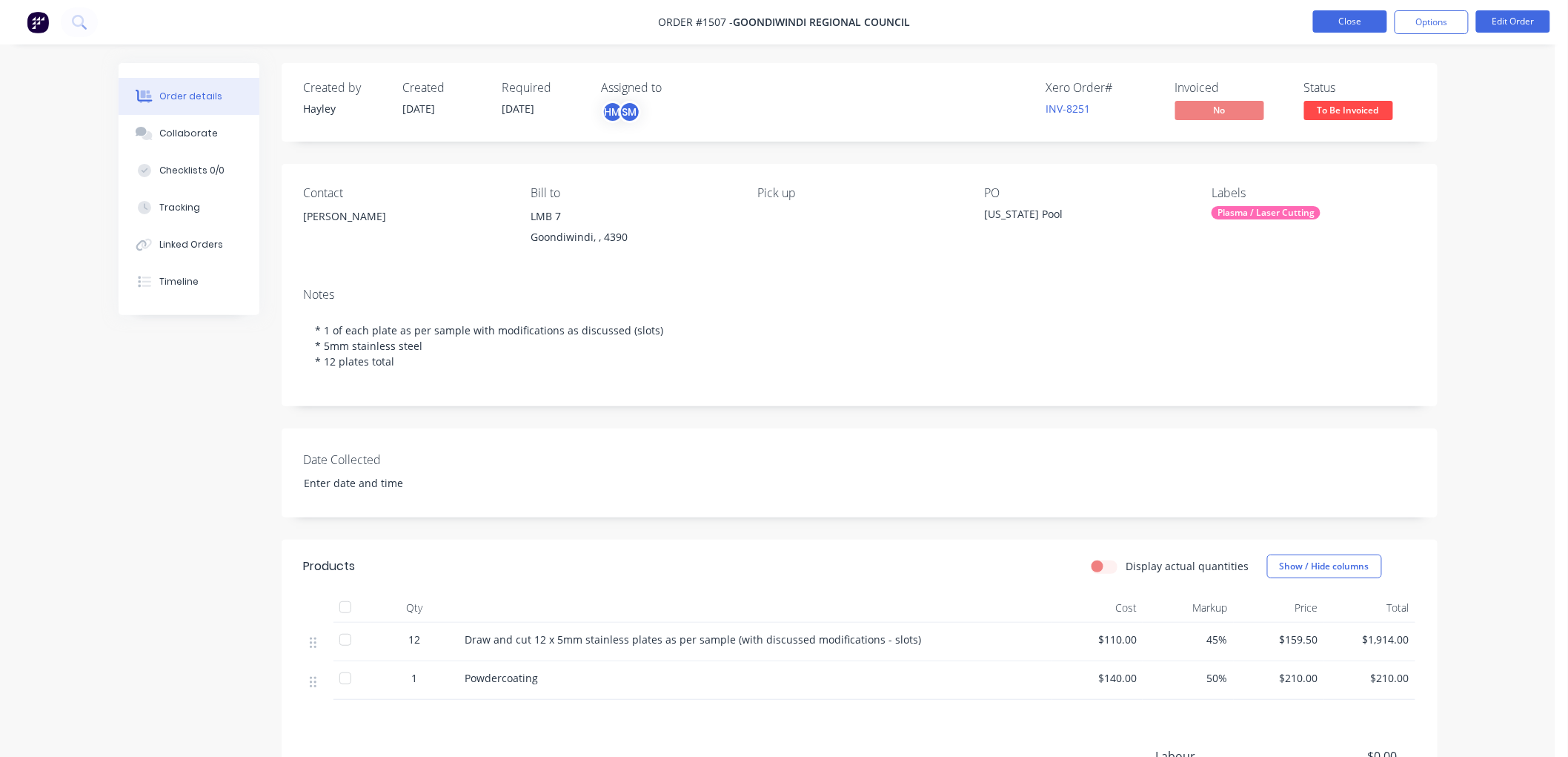
click at [1344, 26] on button "Close" at bounding box center [1351, 21] width 74 height 22
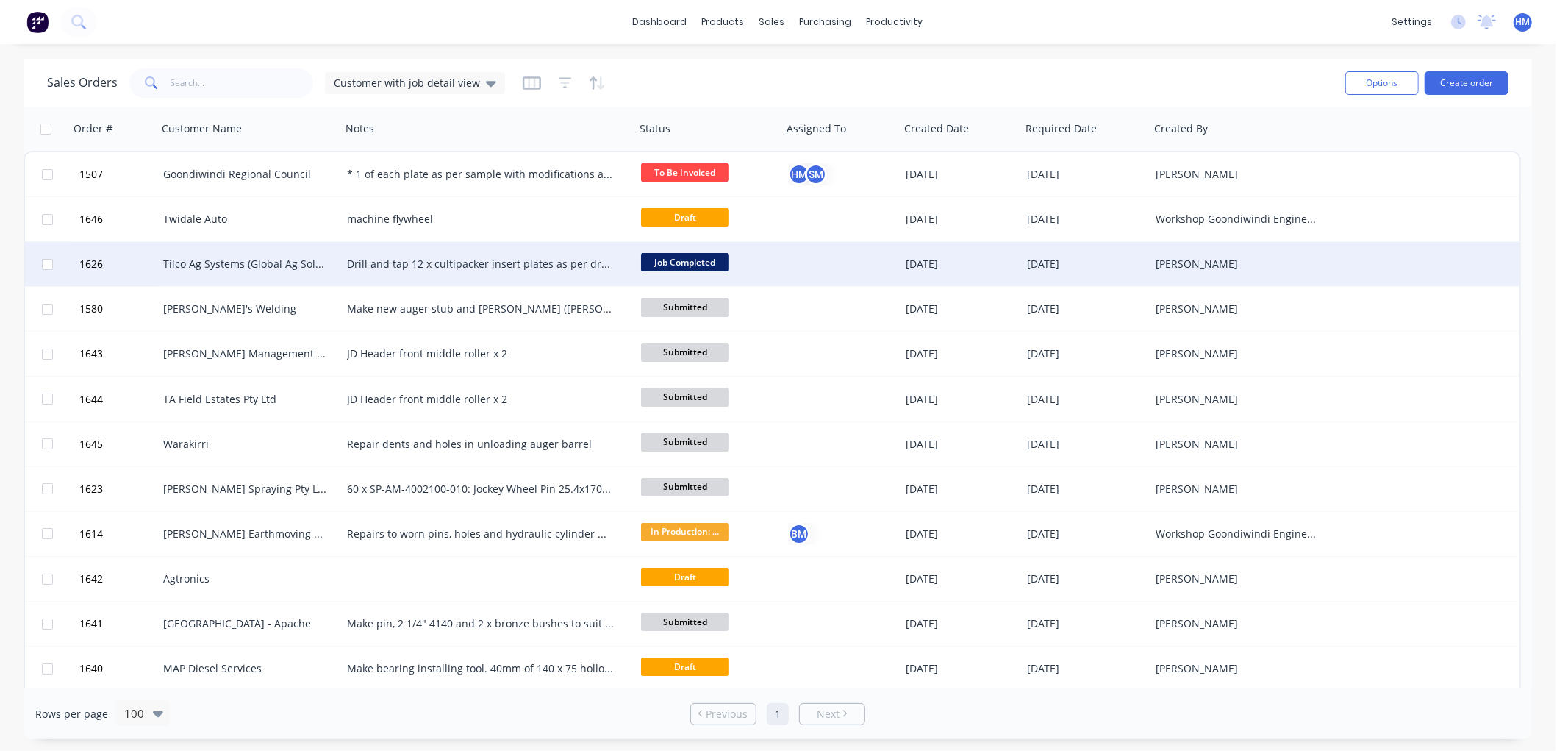
click at [700, 257] on span "Job Completed" at bounding box center [685, 262] width 89 height 19
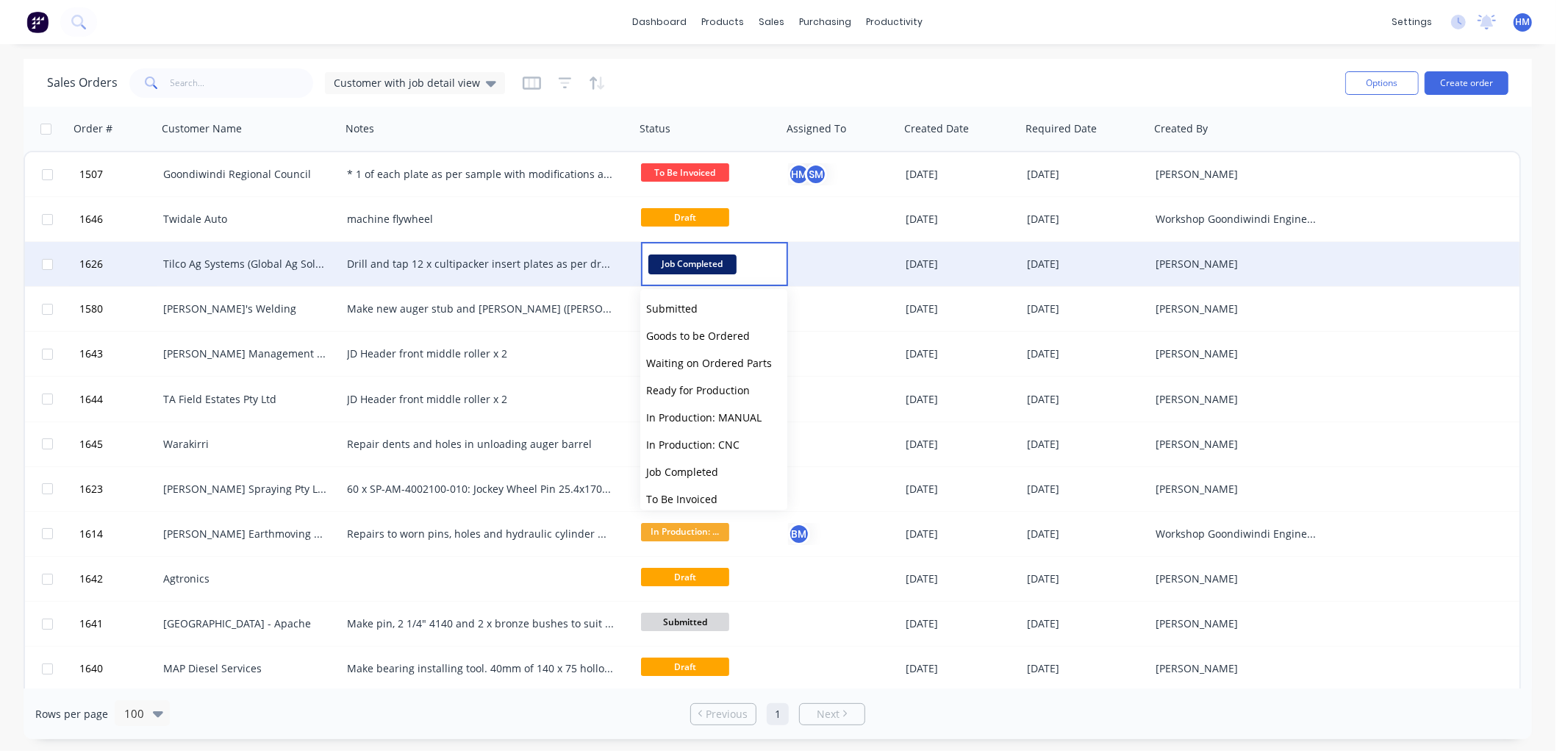
click at [188, 266] on div "Tilco Ag Systems (Global Ag Solutions Pty Ltd)" at bounding box center [244, 264] width 163 height 15
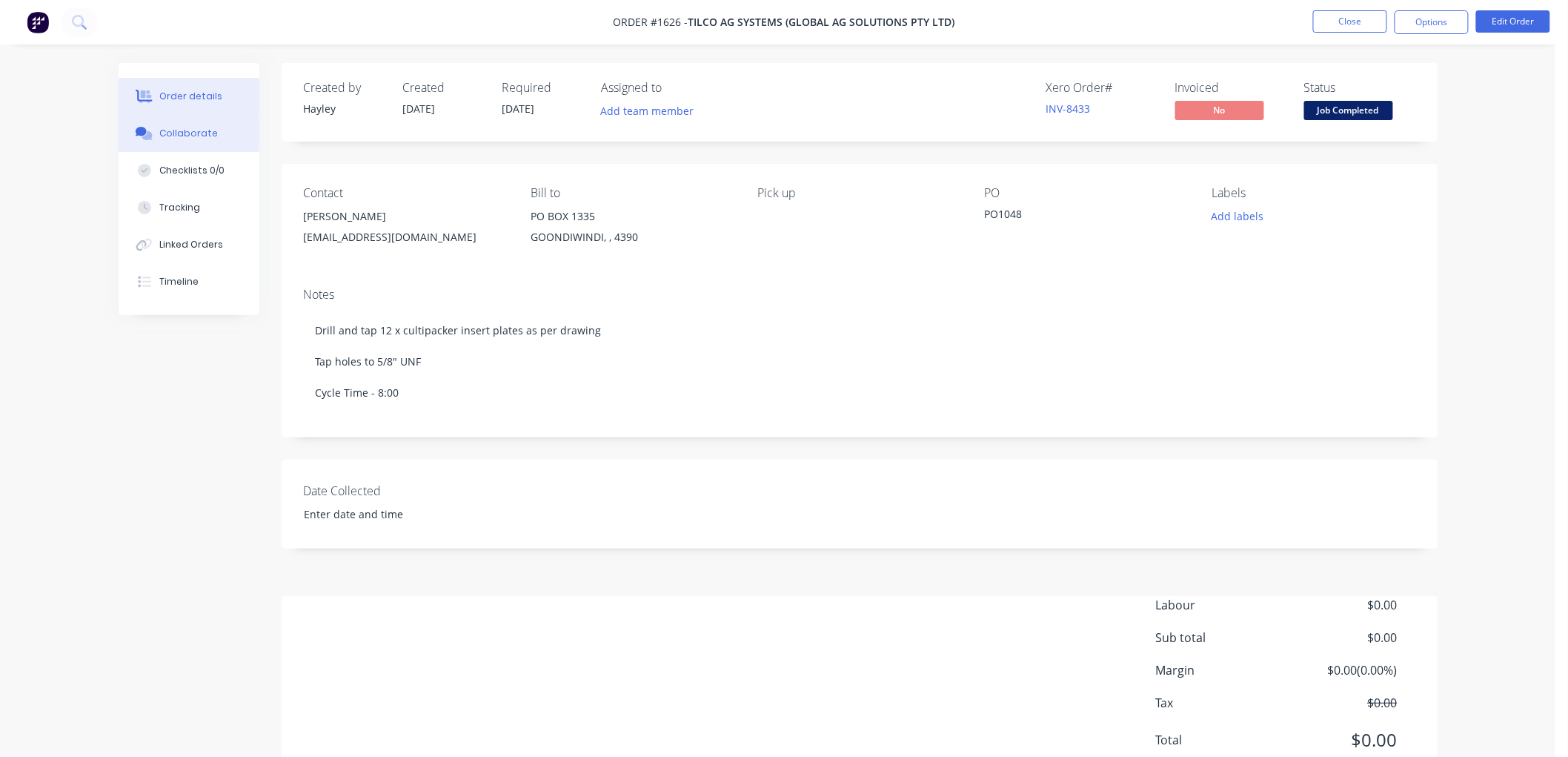
click at [211, 136] on div "Collaborate" at bounding box center [189, 133] width 59 height 13
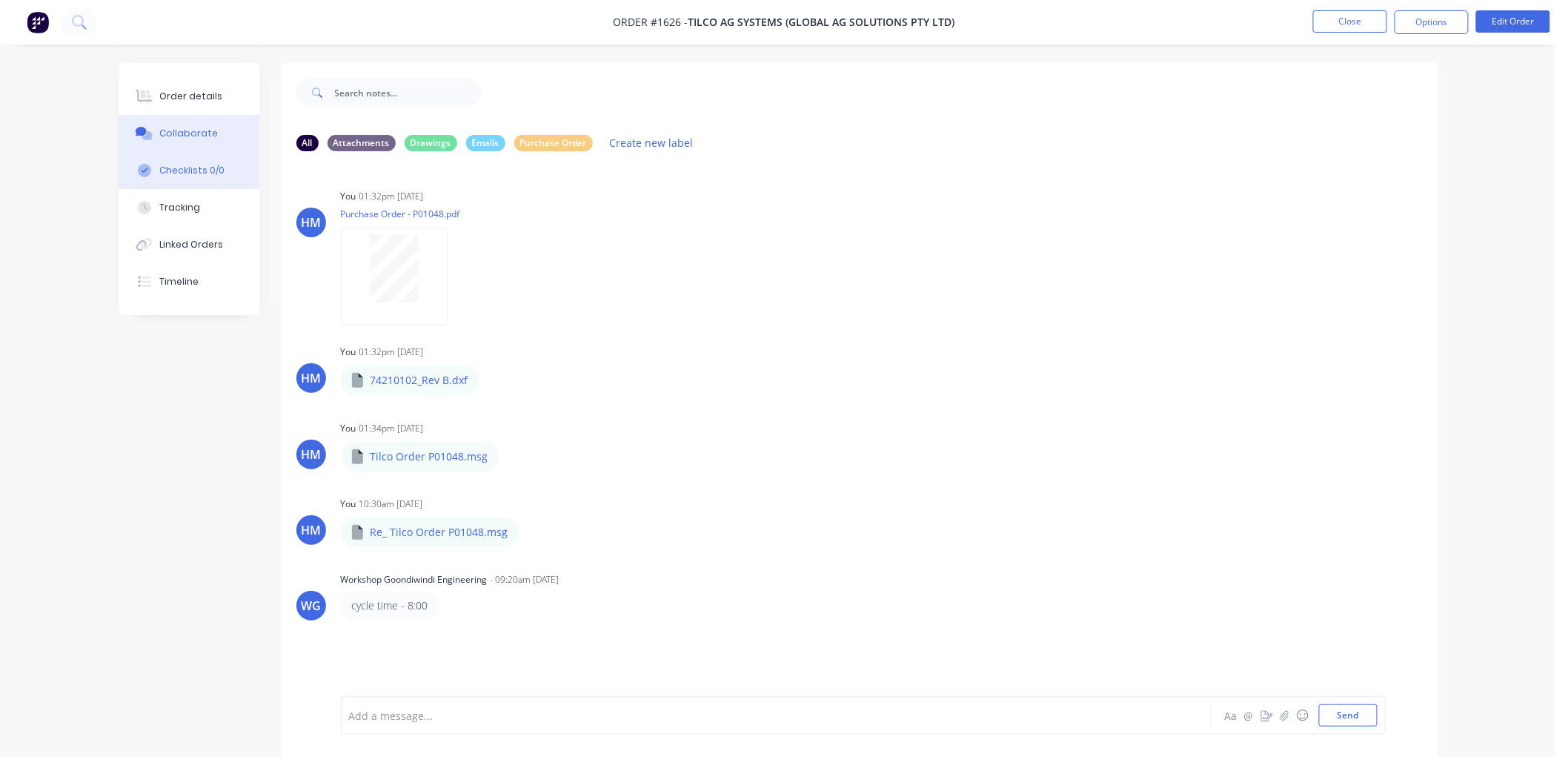
click at [197, 178] on button "Checklists 0/0" at bounding box center [189, 170] width 141 height 37
type textarea "x"
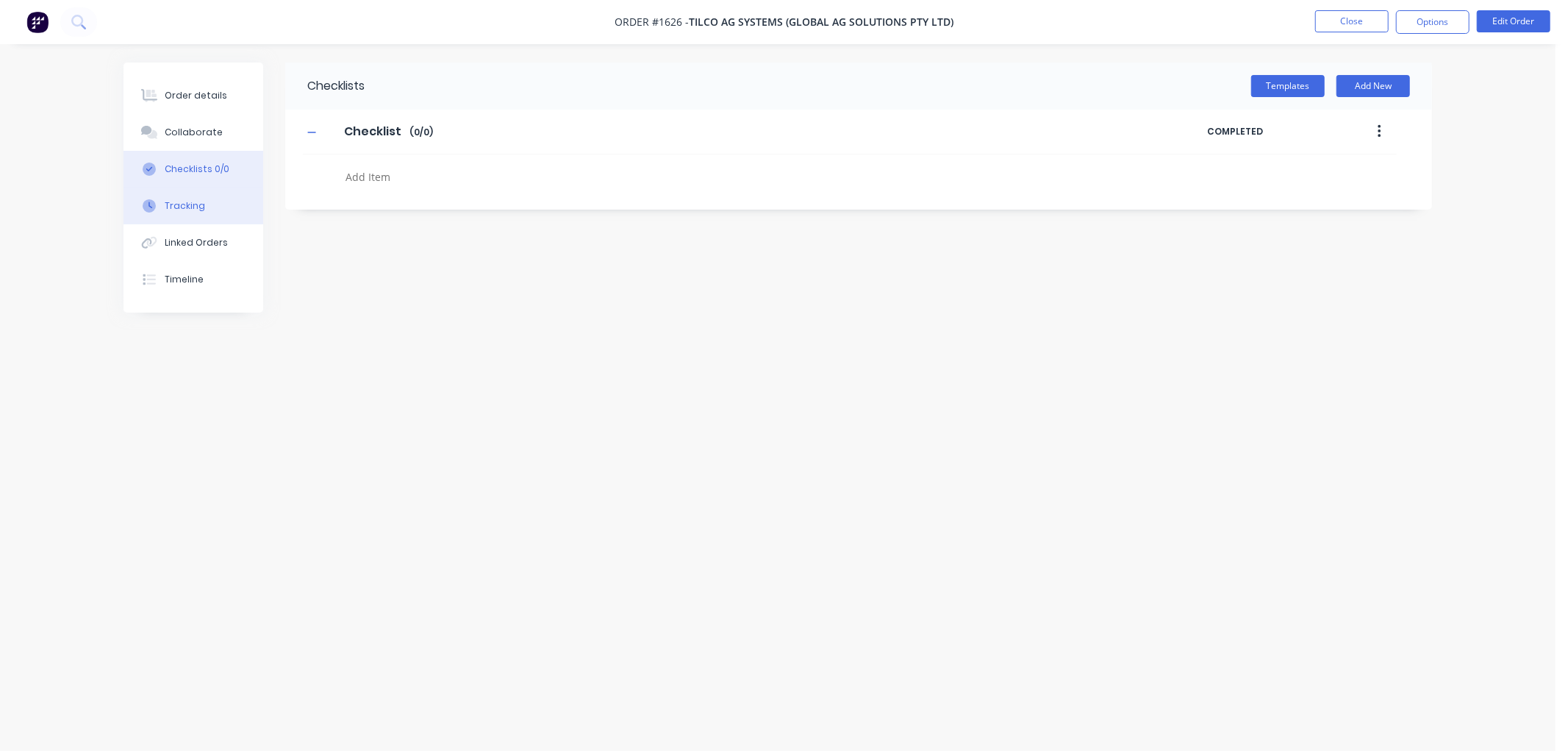
click at [192, 210] on div "Tracking" at bounding box center [185, 205] width 41 height 13
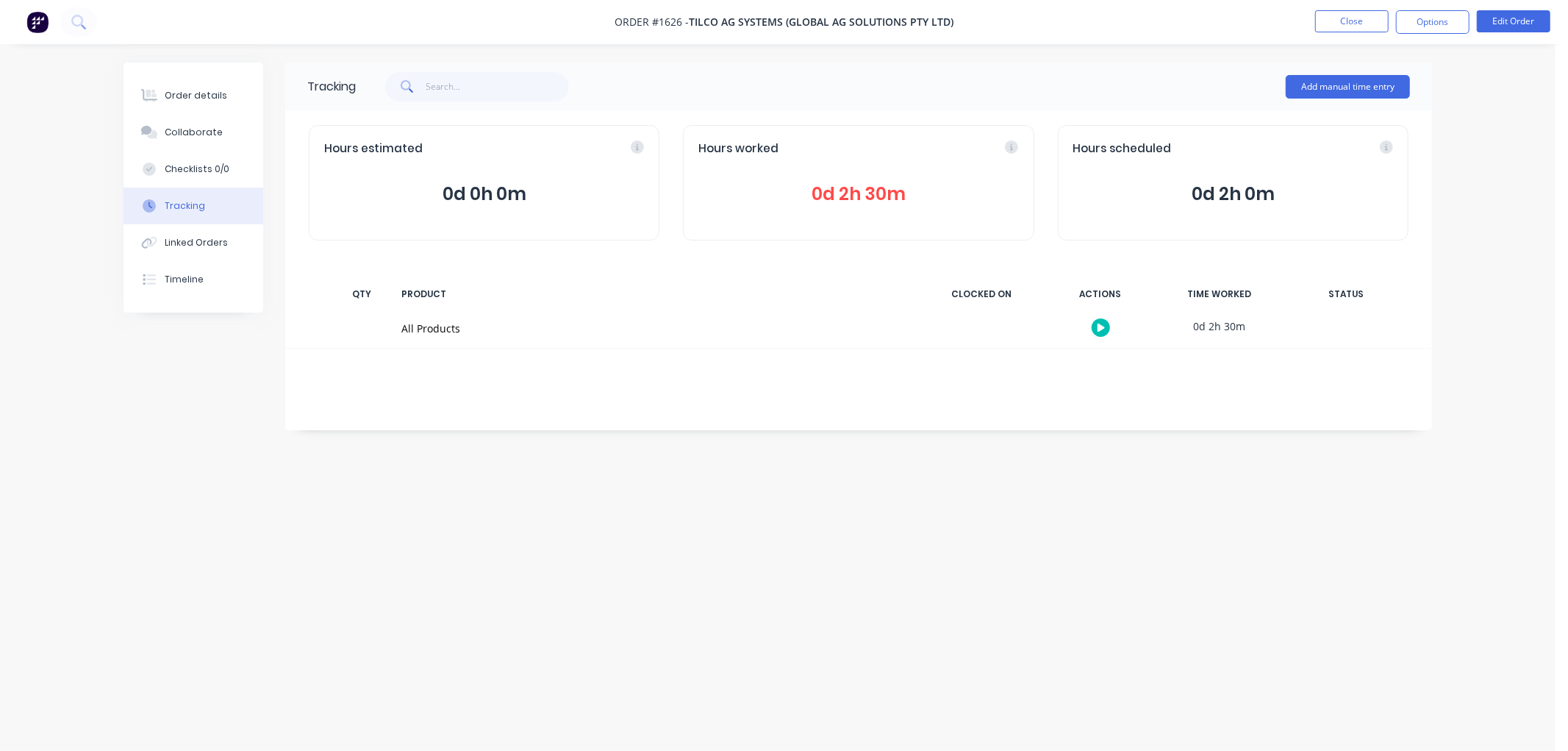
click at [850, 191] on span "0d 2h 30m" at bounding box center [858, 194] width 319 height 26
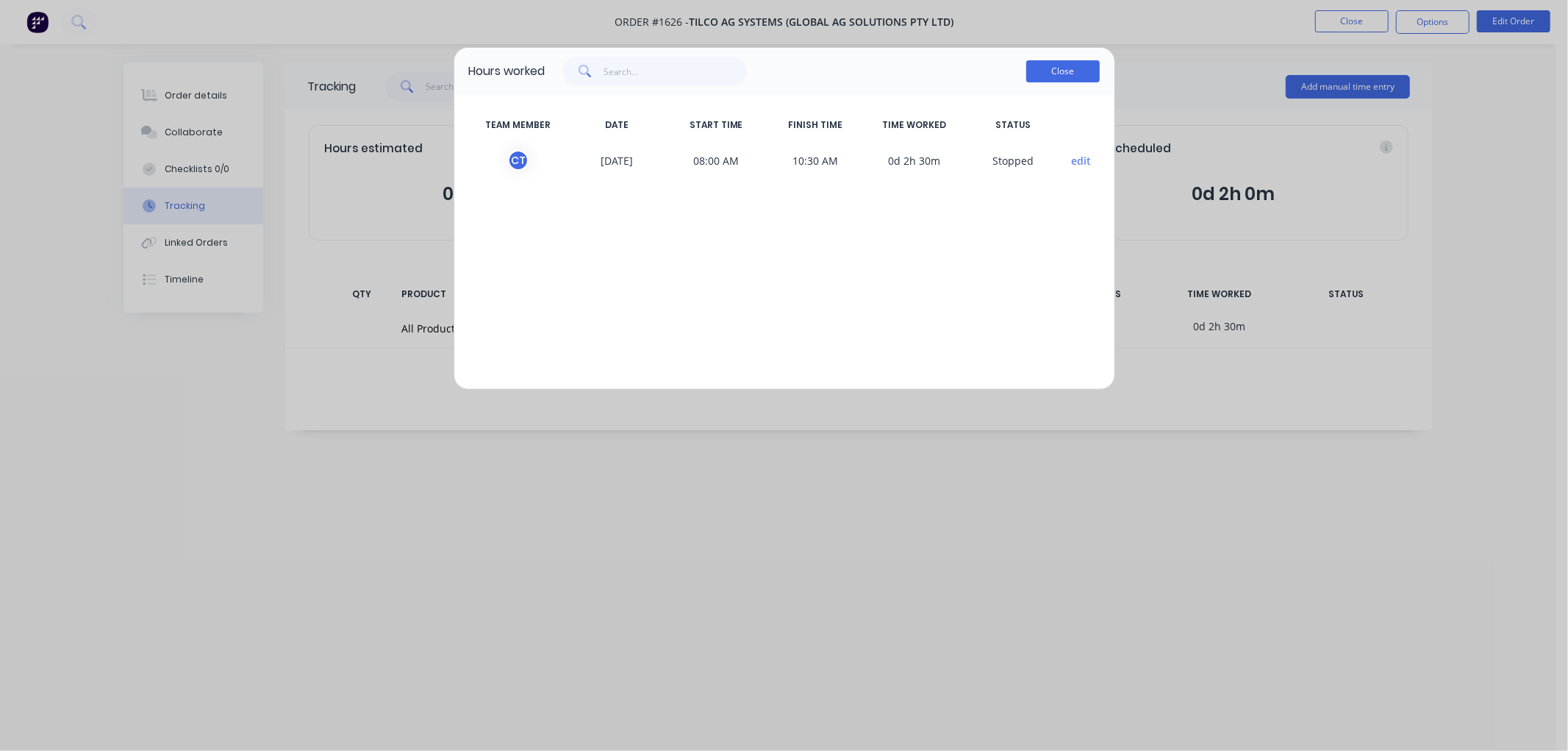
click at [1071, 77] on button "Close" at bounding box center [1063, 71] width 74 height 22
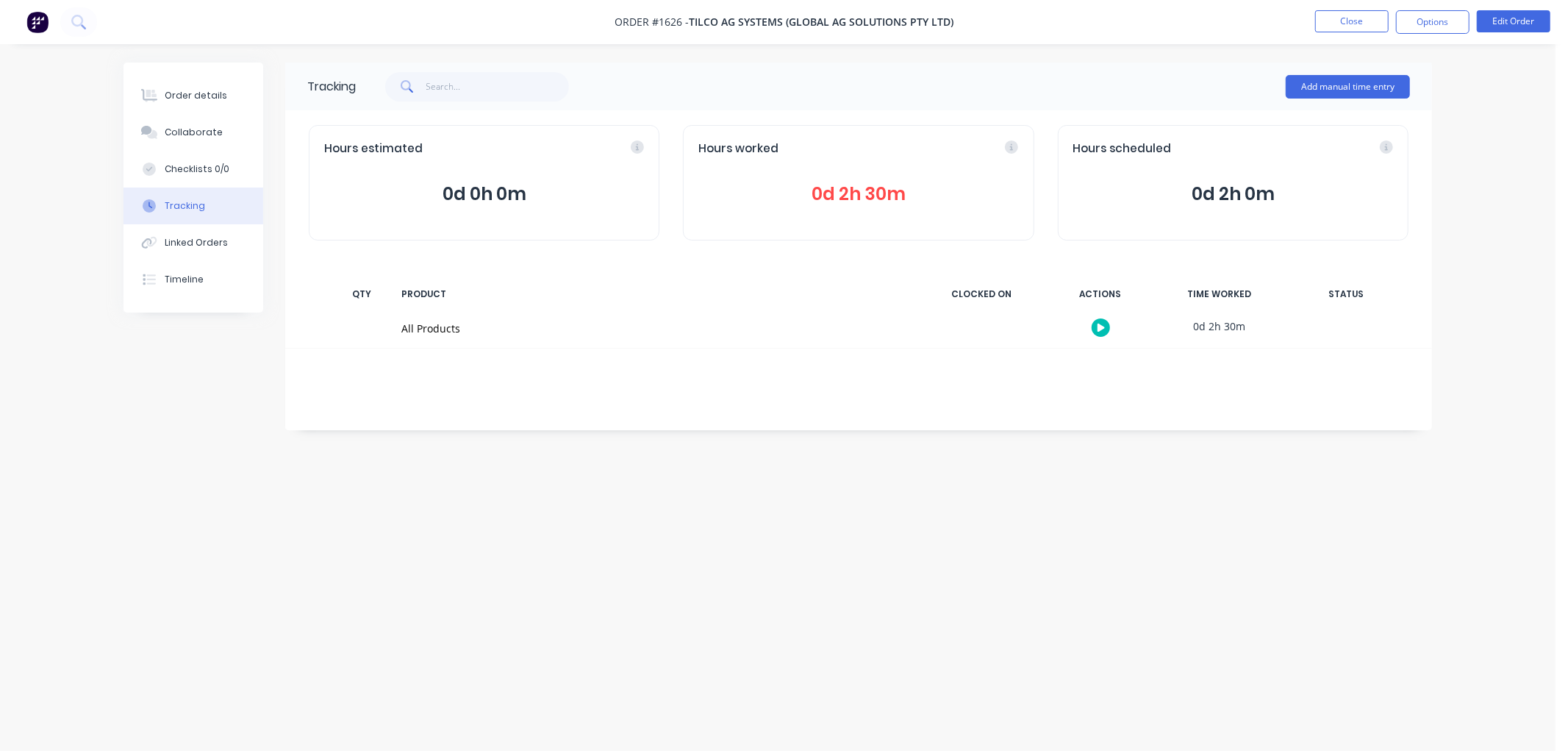
click at [903, 192] on span "0d 2h 30m" at bounding box center [858, 194] width 319 height 26
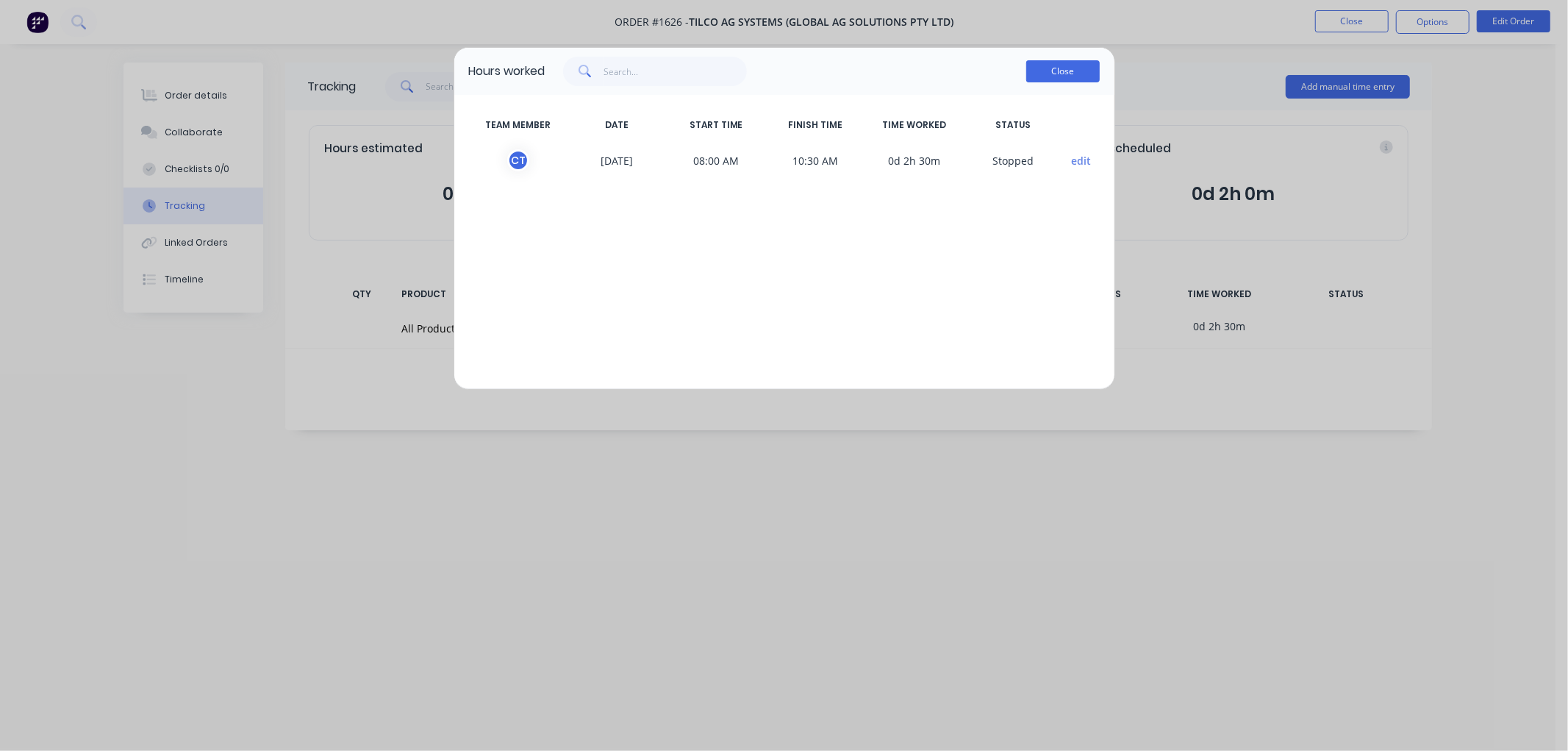
click at [1054, 72] on button "Close" at bounding box center [1063, 71] width 74 height 22
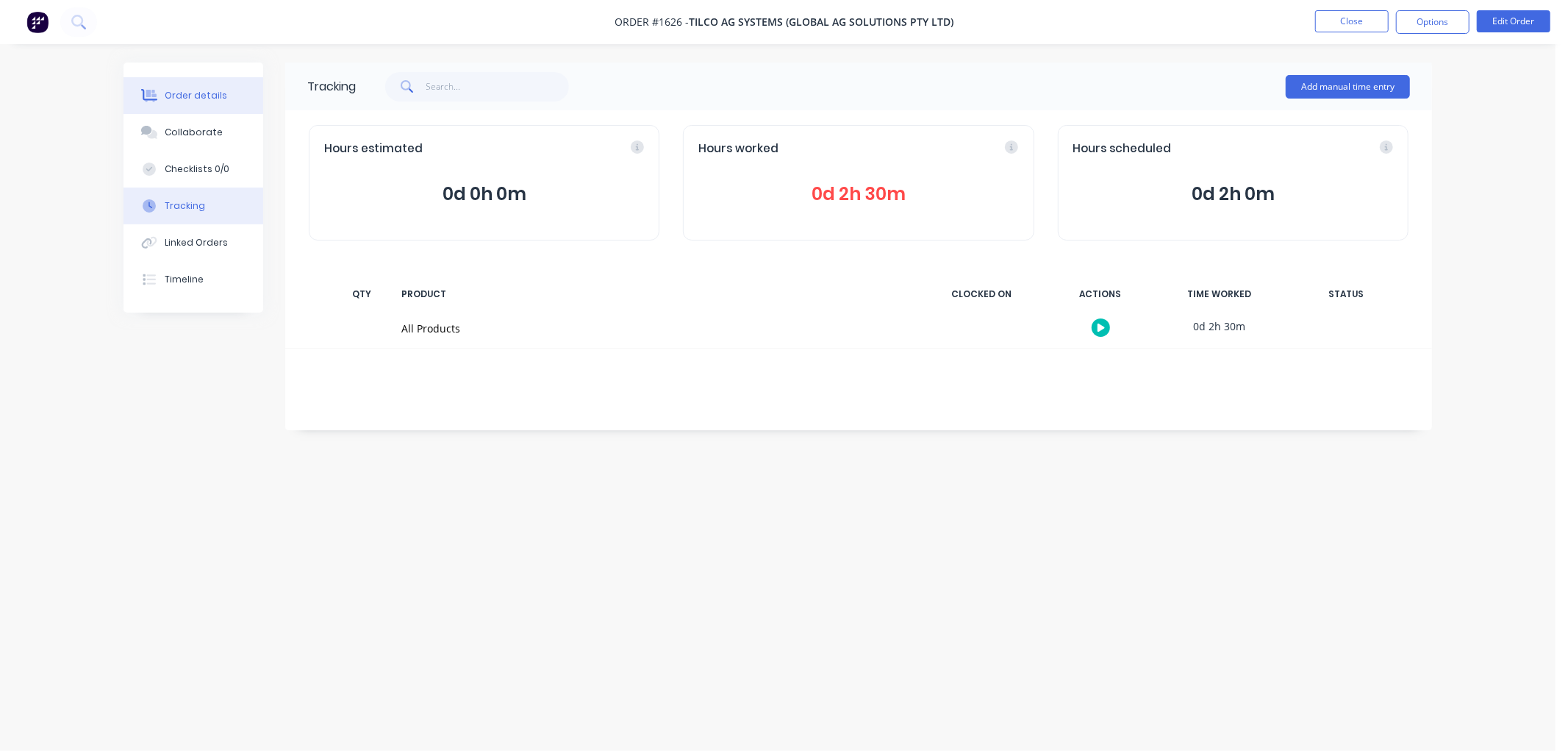
click at [199, 92] on div "Order details" at bounding box center [196, 95] width 62 height 13
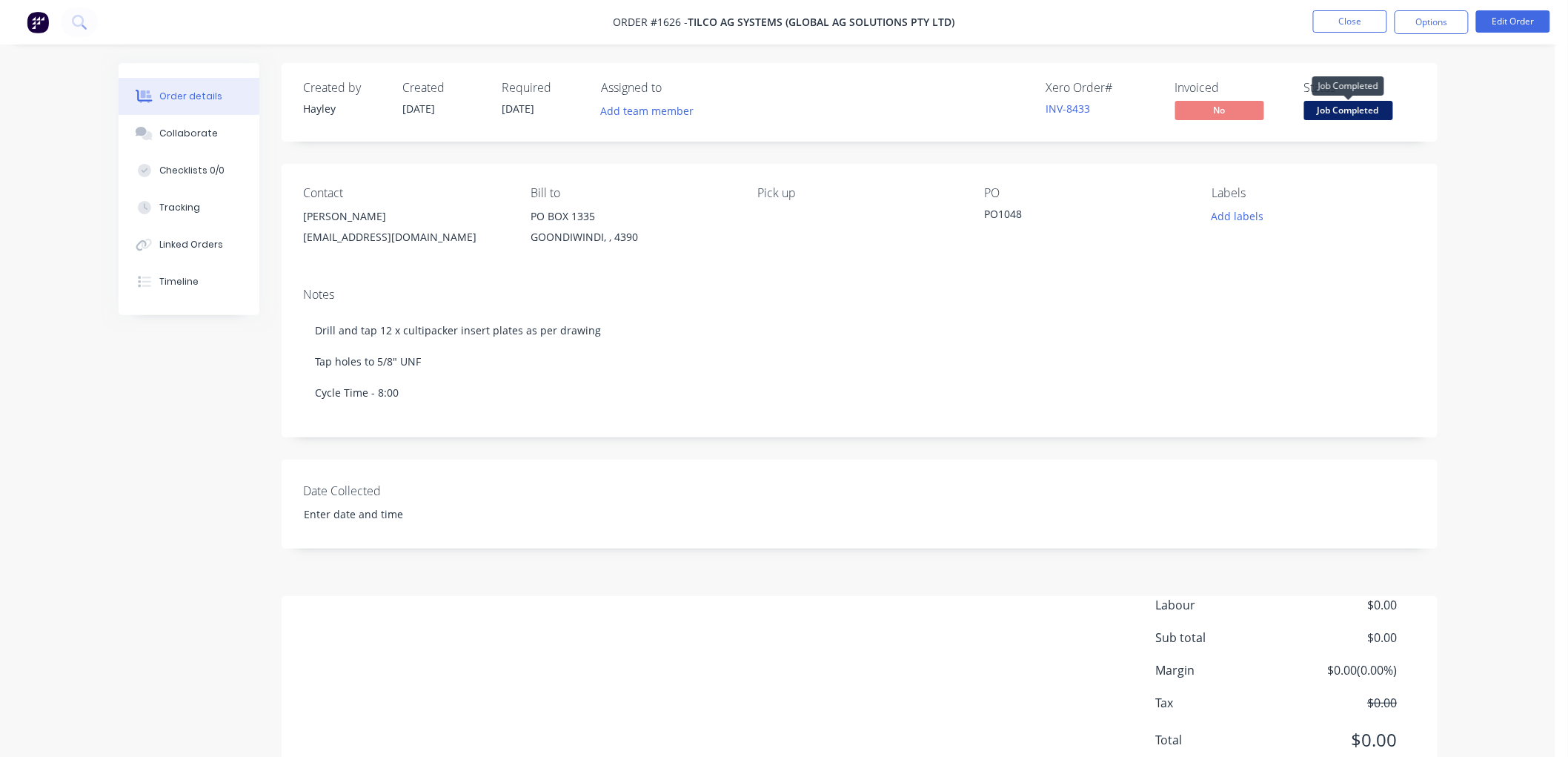
click at [1351, 112] on span "Job Completed" at bounding box center [1349, 110] width 89 height 19
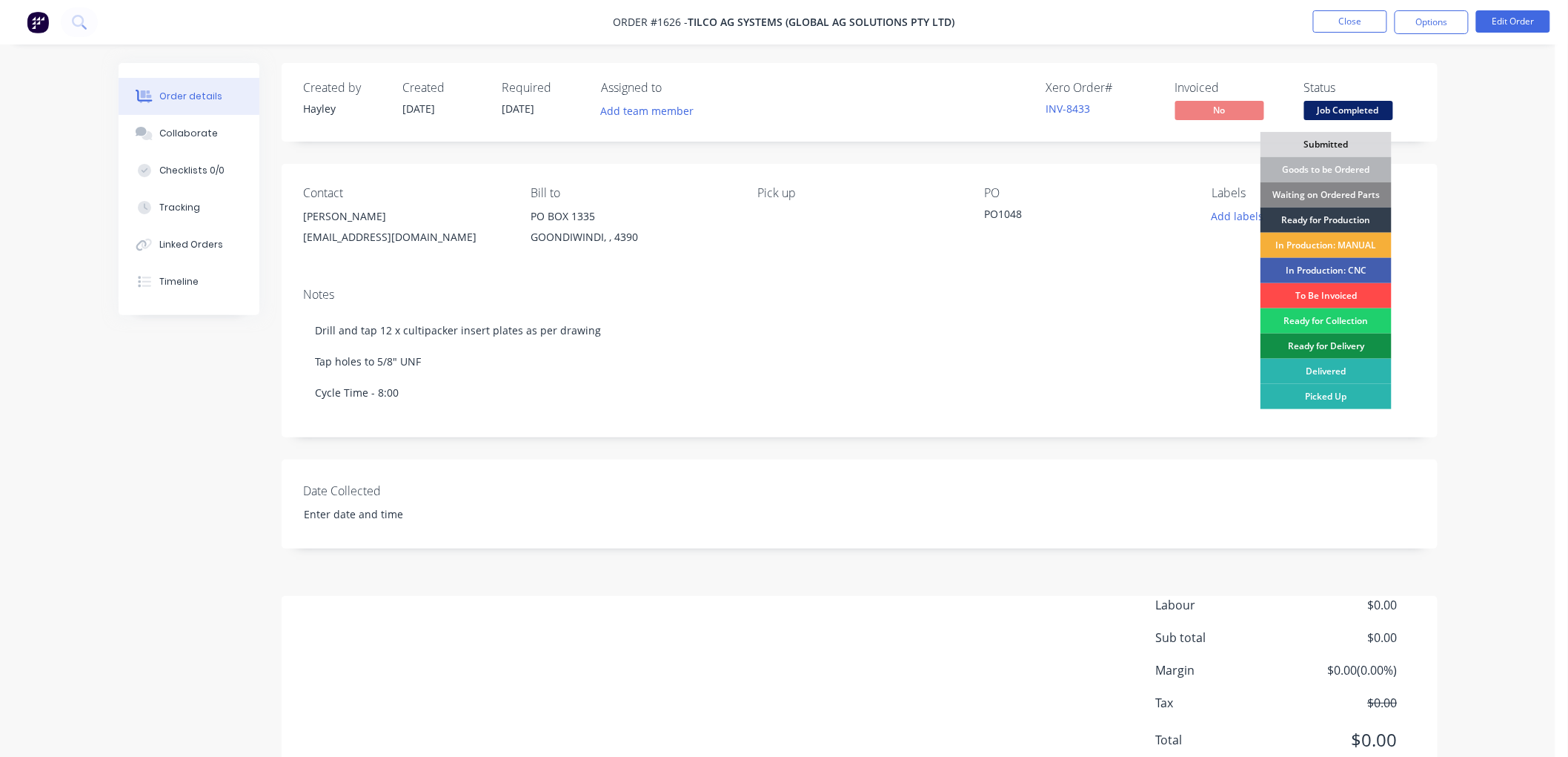
click at [1342, 293] on div "To Be Invoiced" at bounding box center [1326, 295] width 131 height 26
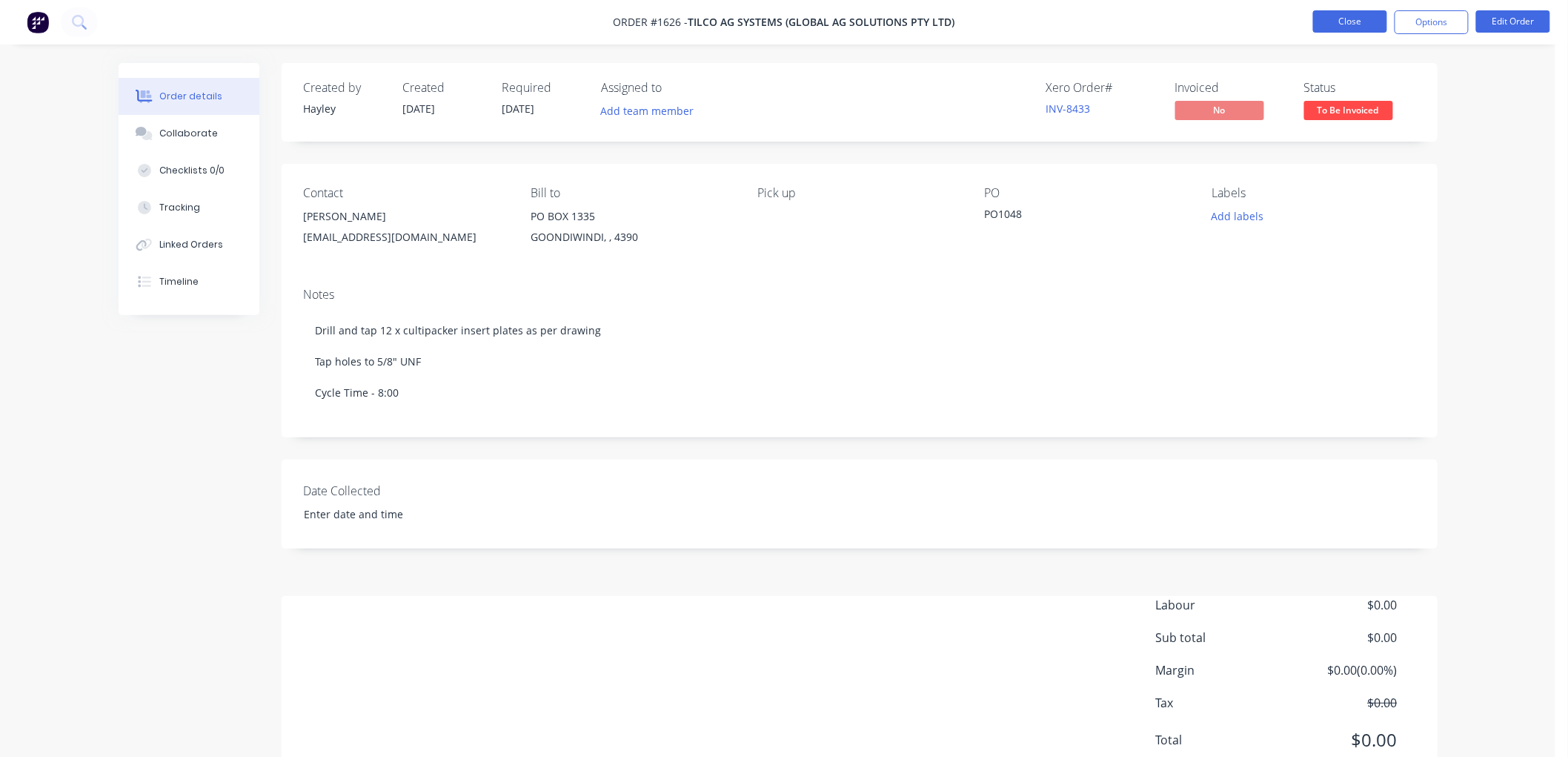
click at [1366, 28] on button "Close" at bounding box center [1351, 21] width 74 height 22
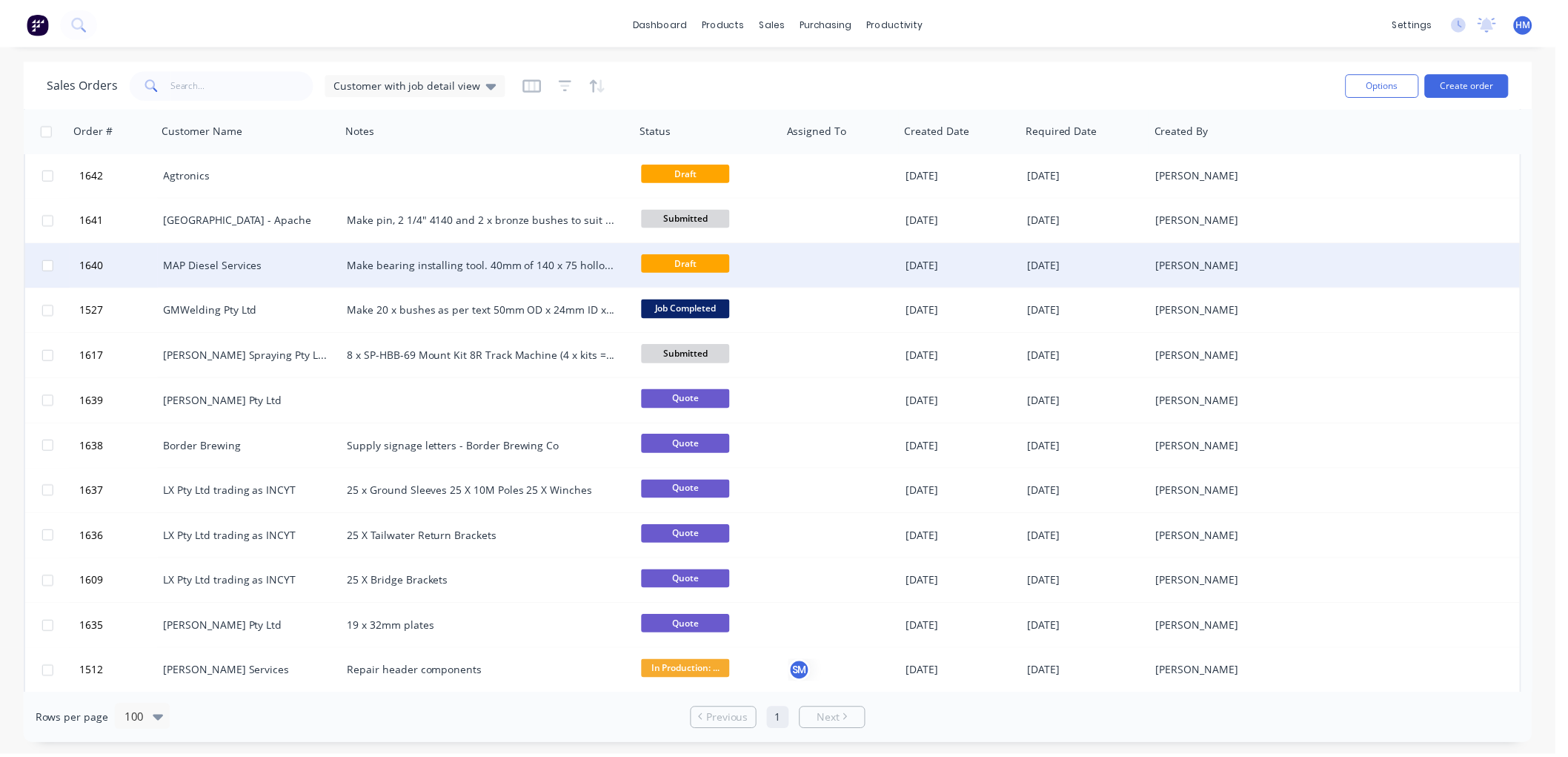
scroll to position [411, 0]
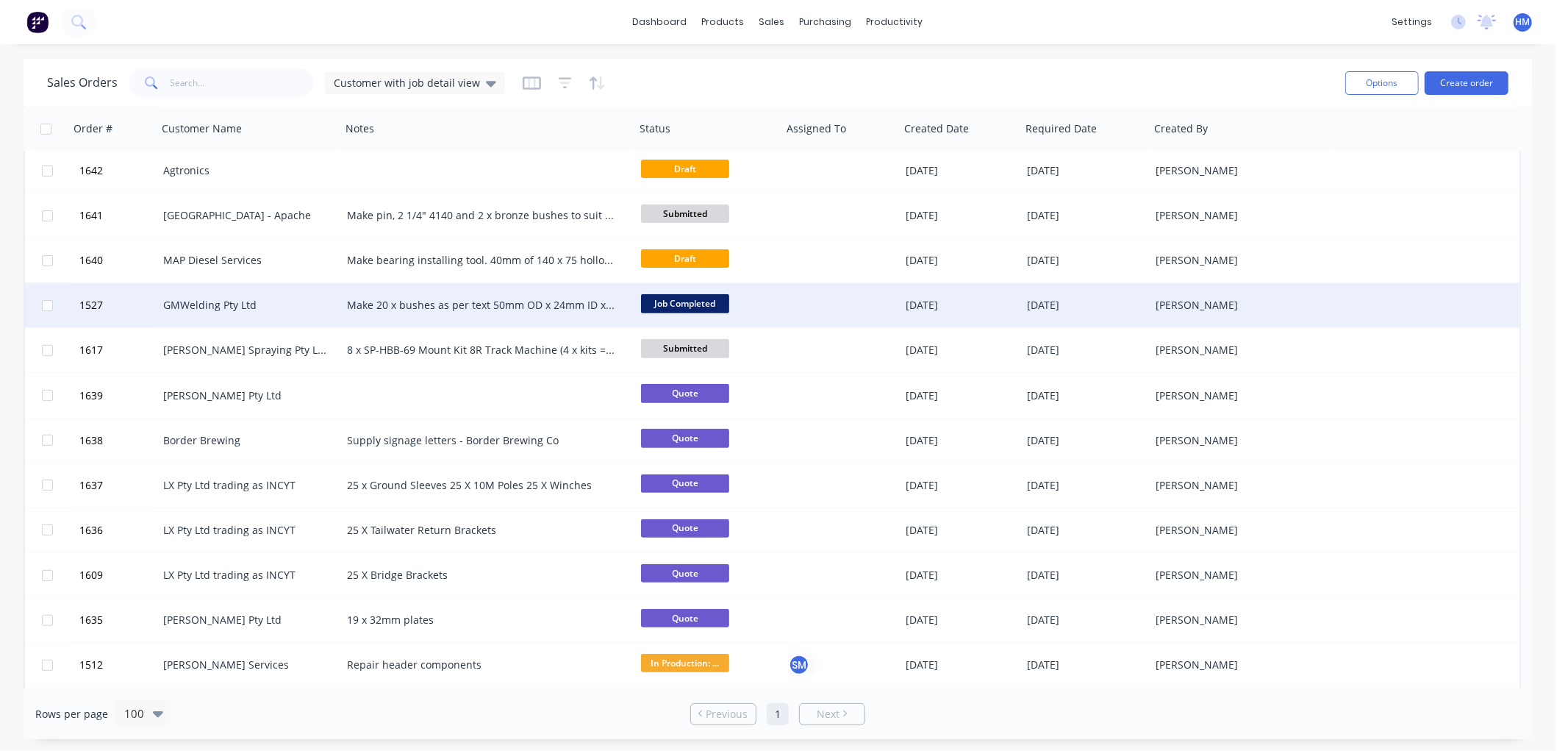
click at [217, 300] on div "GMWelding Pty Ltd" at bounding box center [244, 305] width 163 height 15
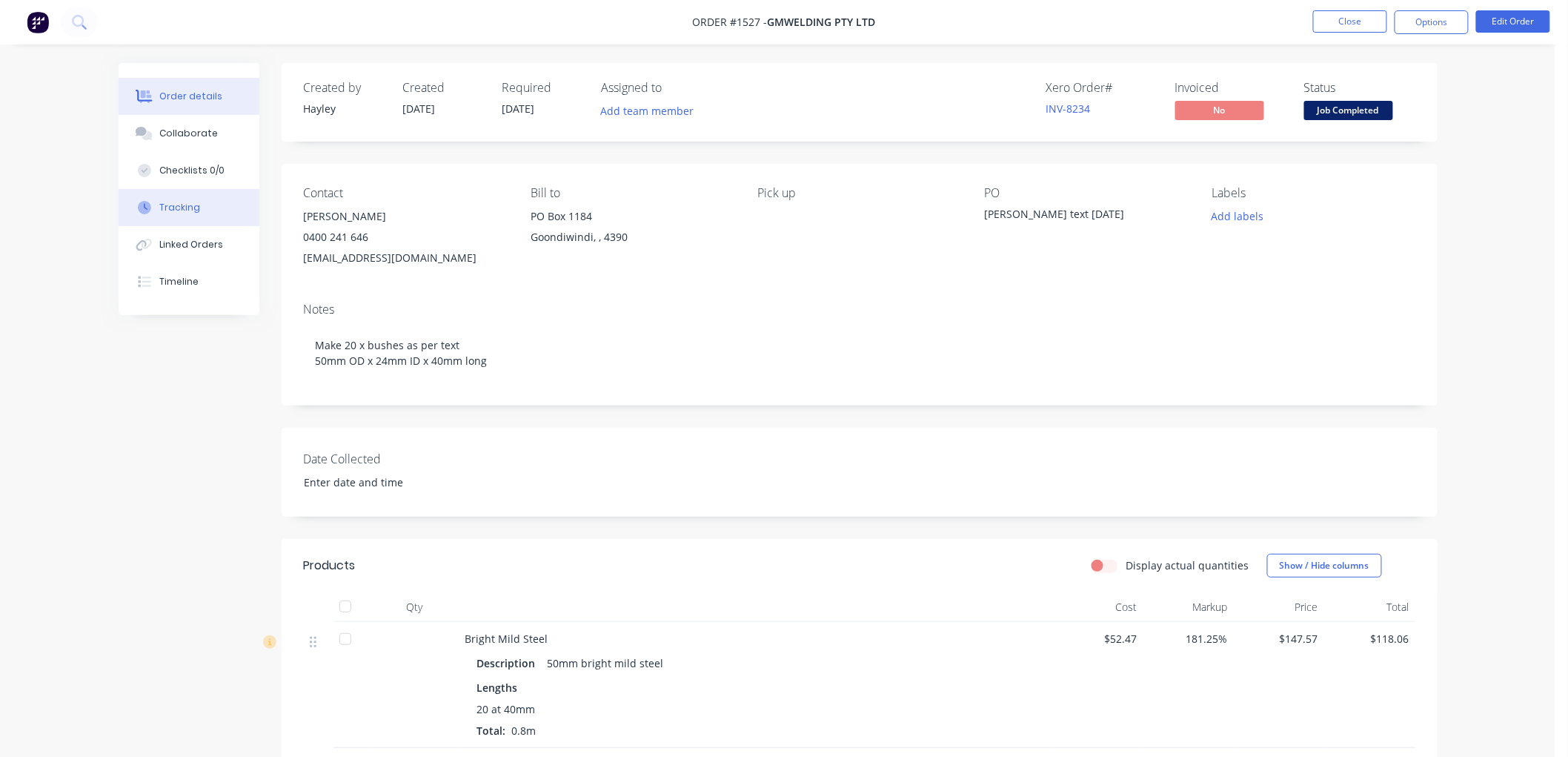
click at [213, 208] on button "Tracking" at bounding box center [189, 207] width 141 height 37
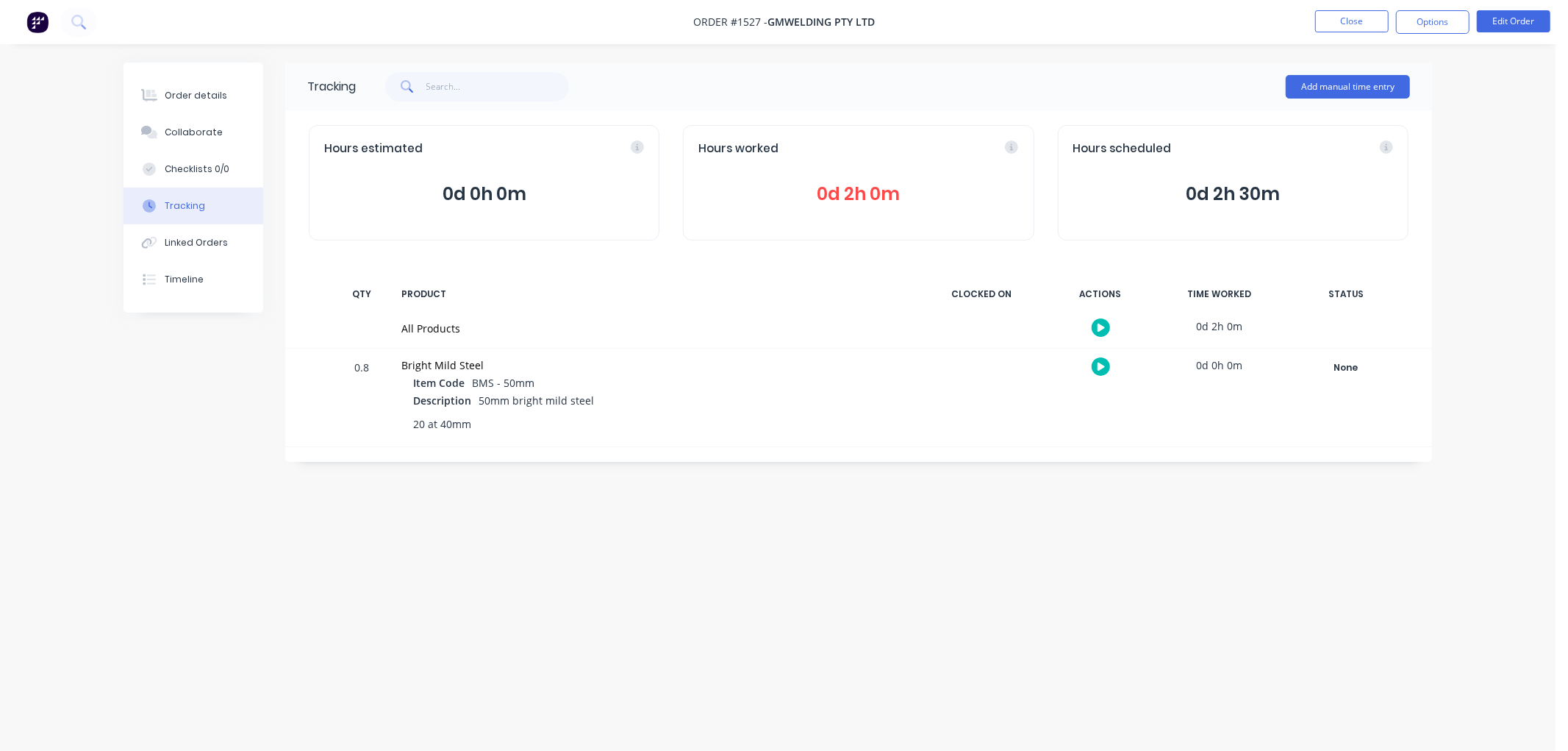
click at [857, 192] on span "0d 2h 0m" at bounding box center [858, 194] width 319 height 26
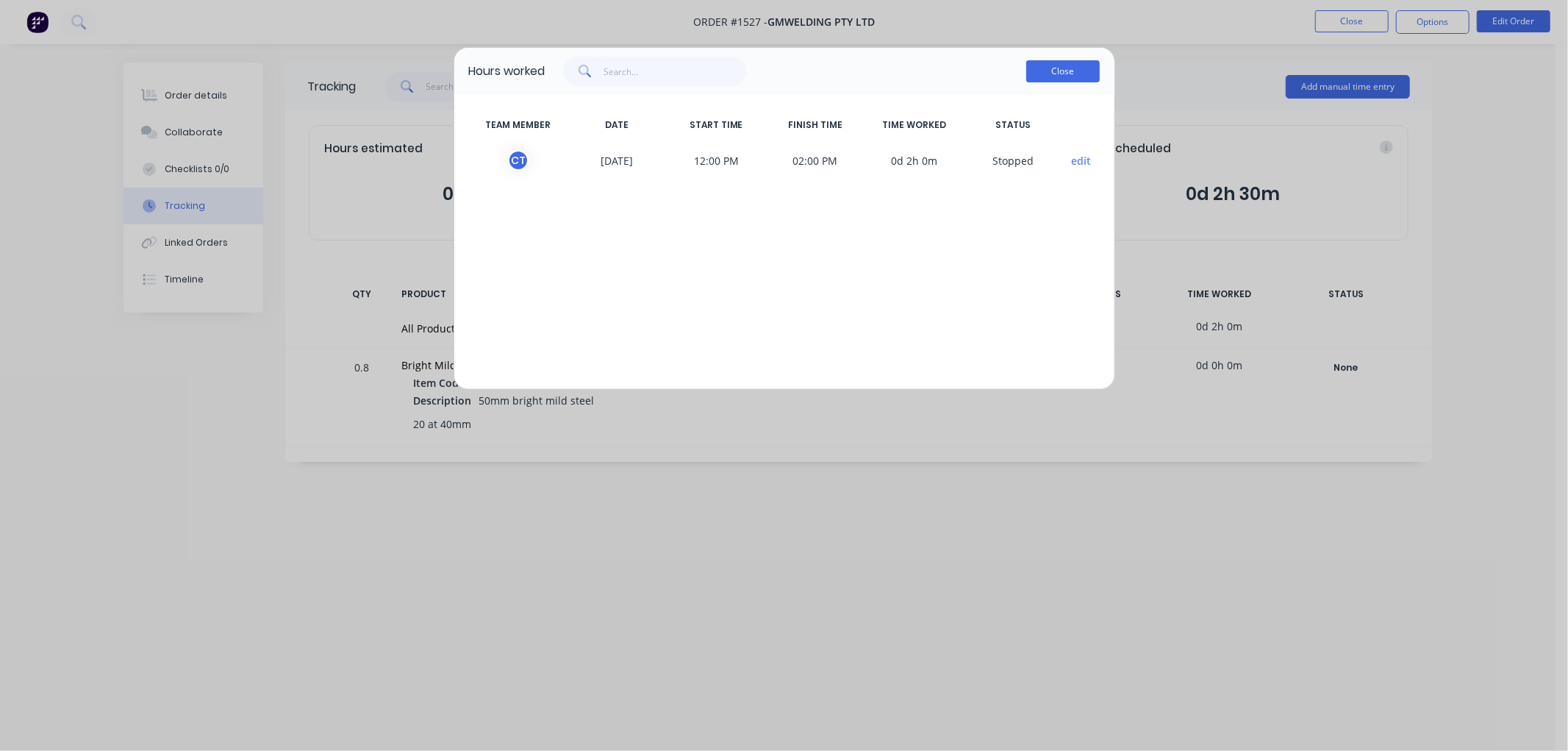
click at [1060, 64] on button "Close" at bounding box center [1063, 71] width 74 height 22
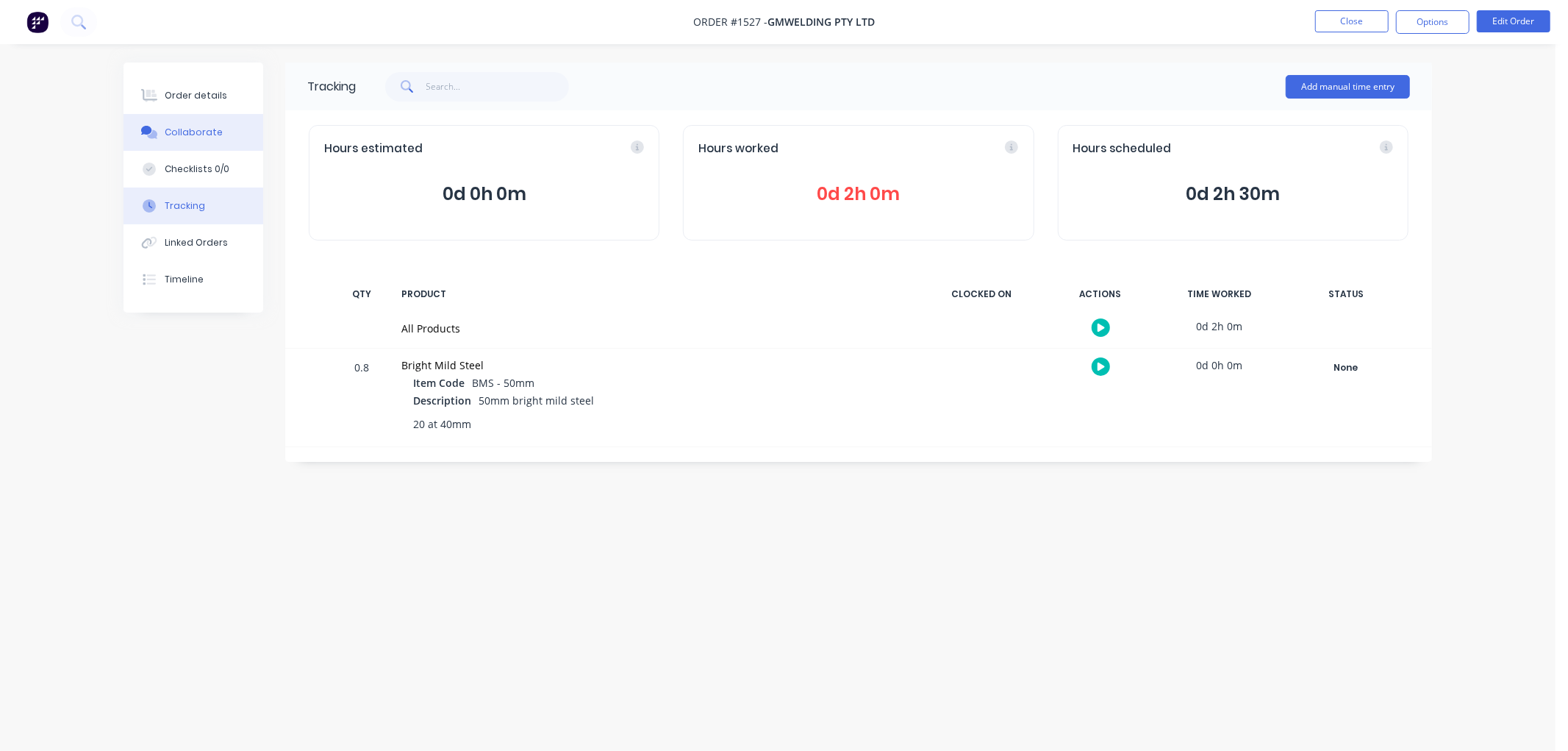
click at [197, 134] on div "Collaborate" at bounding box center [194, 132] width 58 height 13
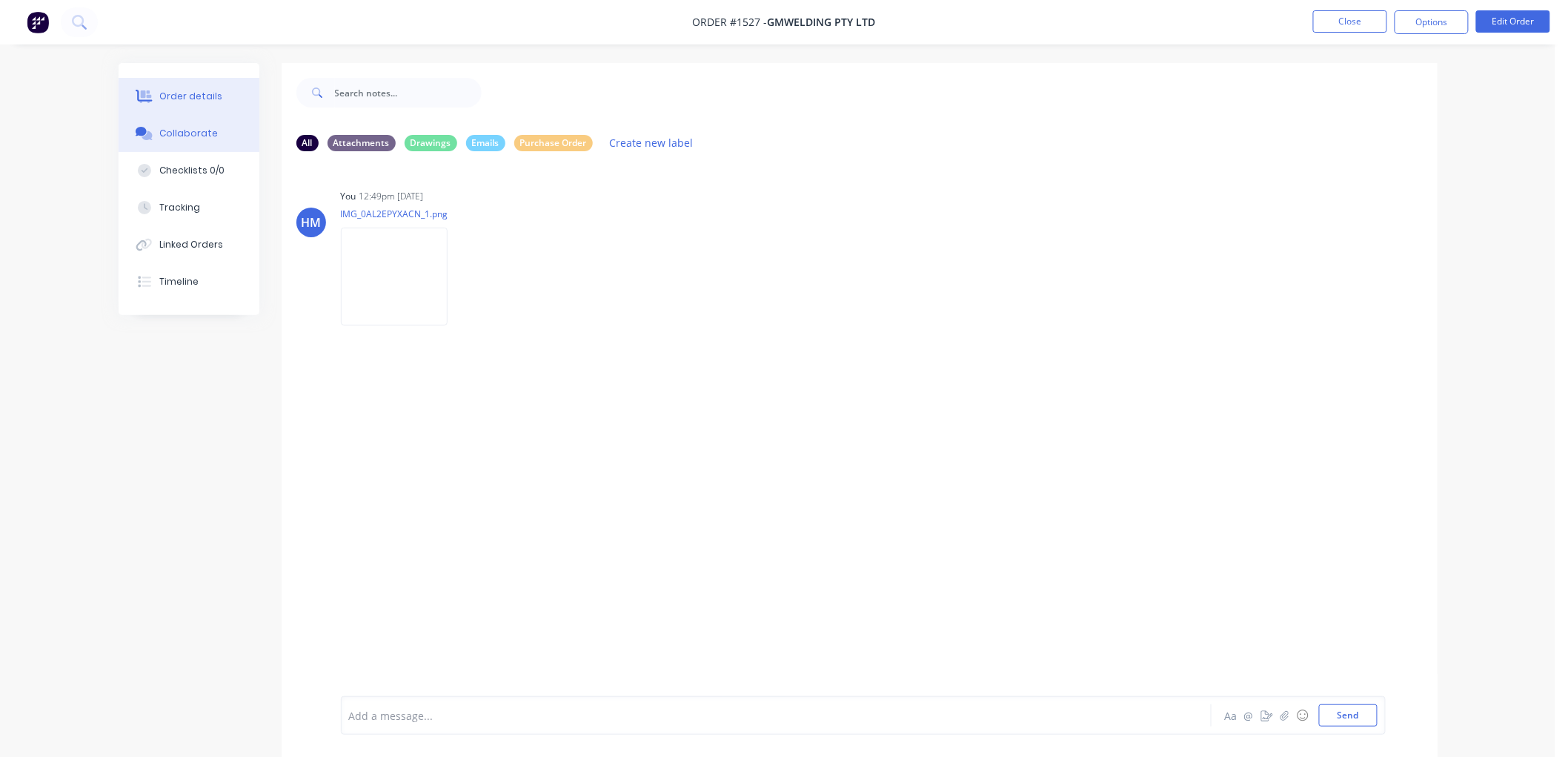
click at [179, 95] on div "Order details" at bounding box center [191, 96] width 63 height 13
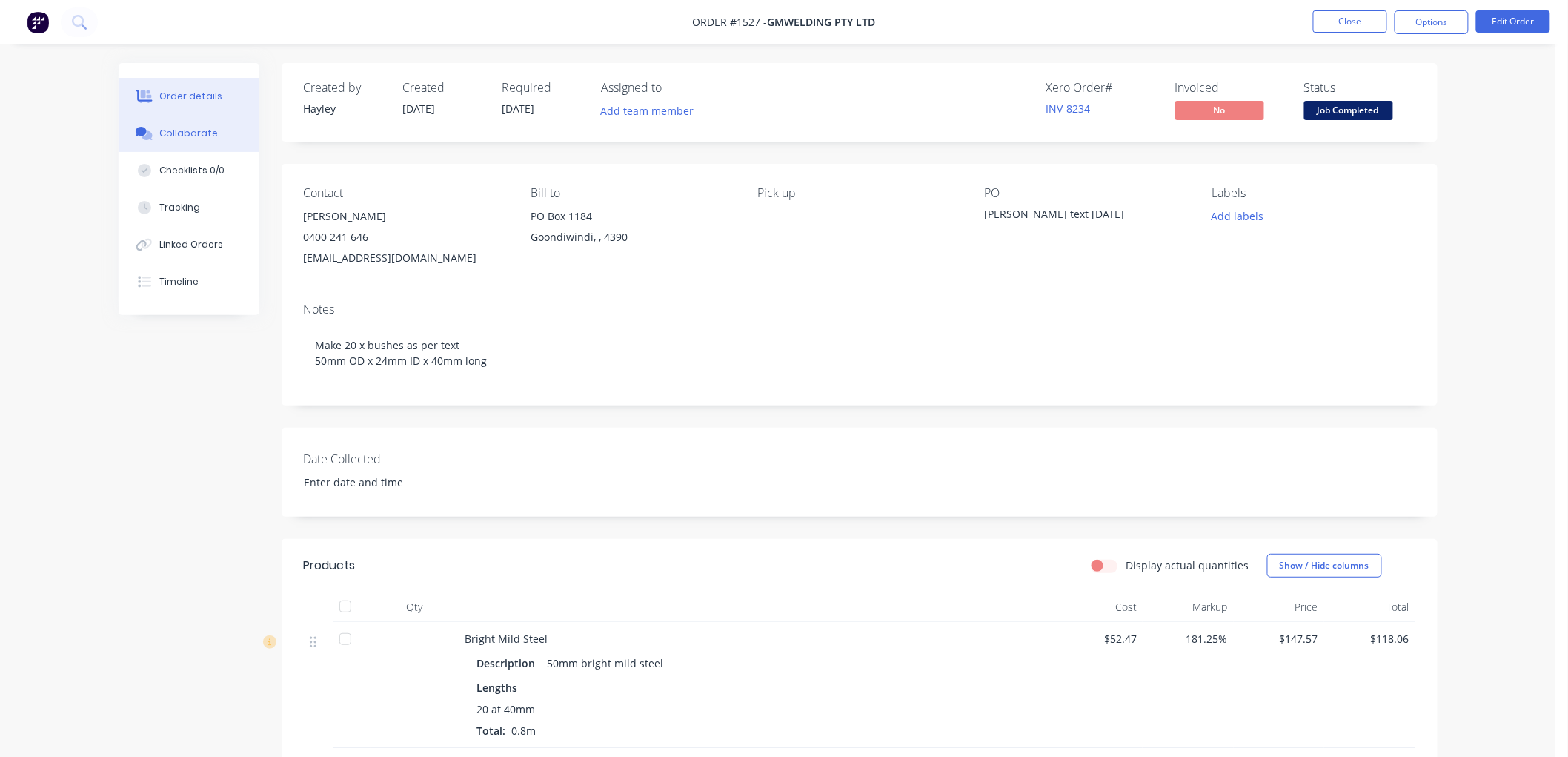
click at [194, 133] on div "Collaborate" at bounding box center [189, 133] width 59 height 13
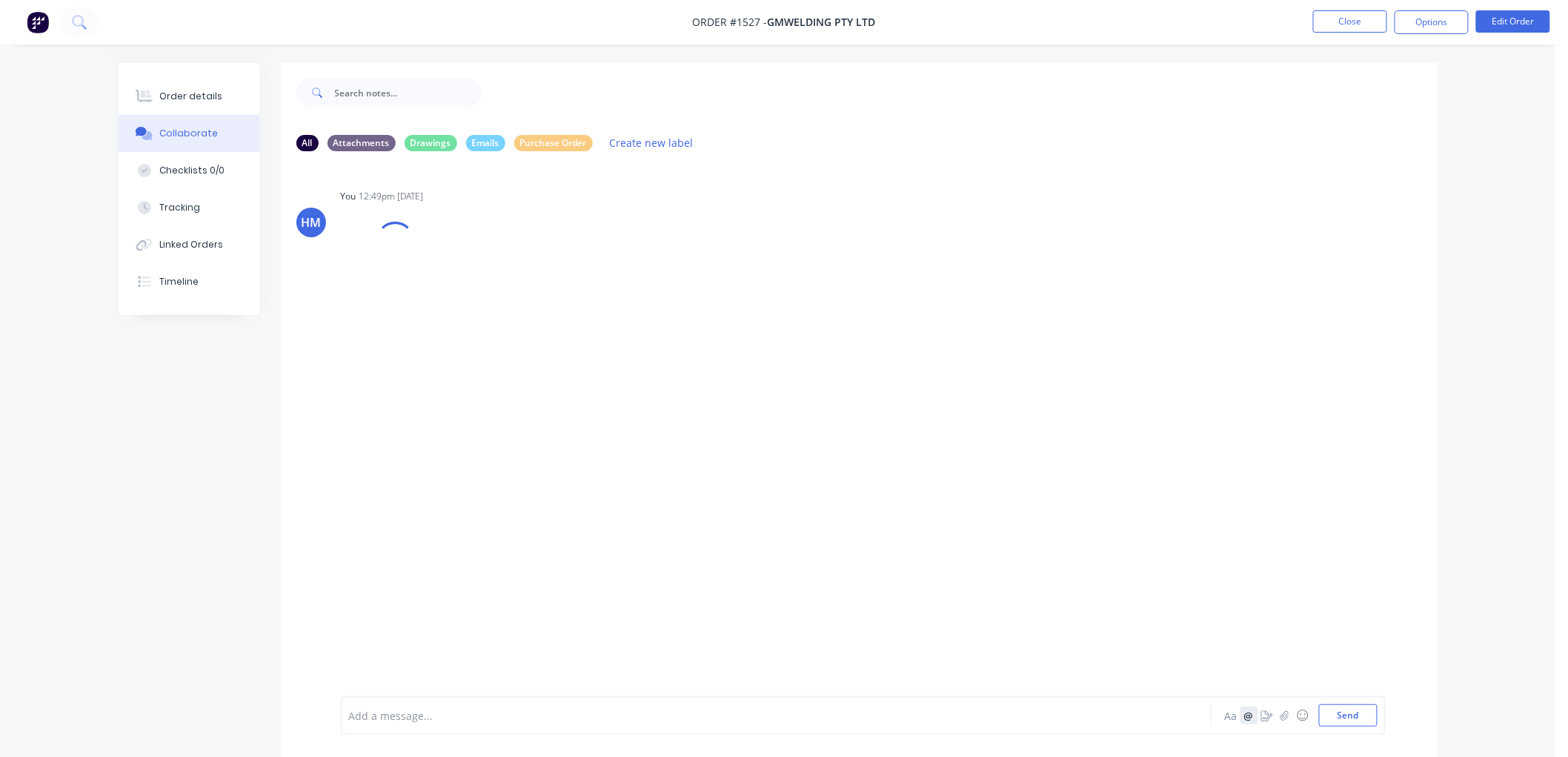
click at [1246, 713] on button "@" at bounding box center [1249, 715] width 18 height 18
click at [1250, 717] on button "@" at bounding box center [1249, 715] width 18 height 18
click at [769, 720] on div at bounding box center [735, 715] width 771 height 15
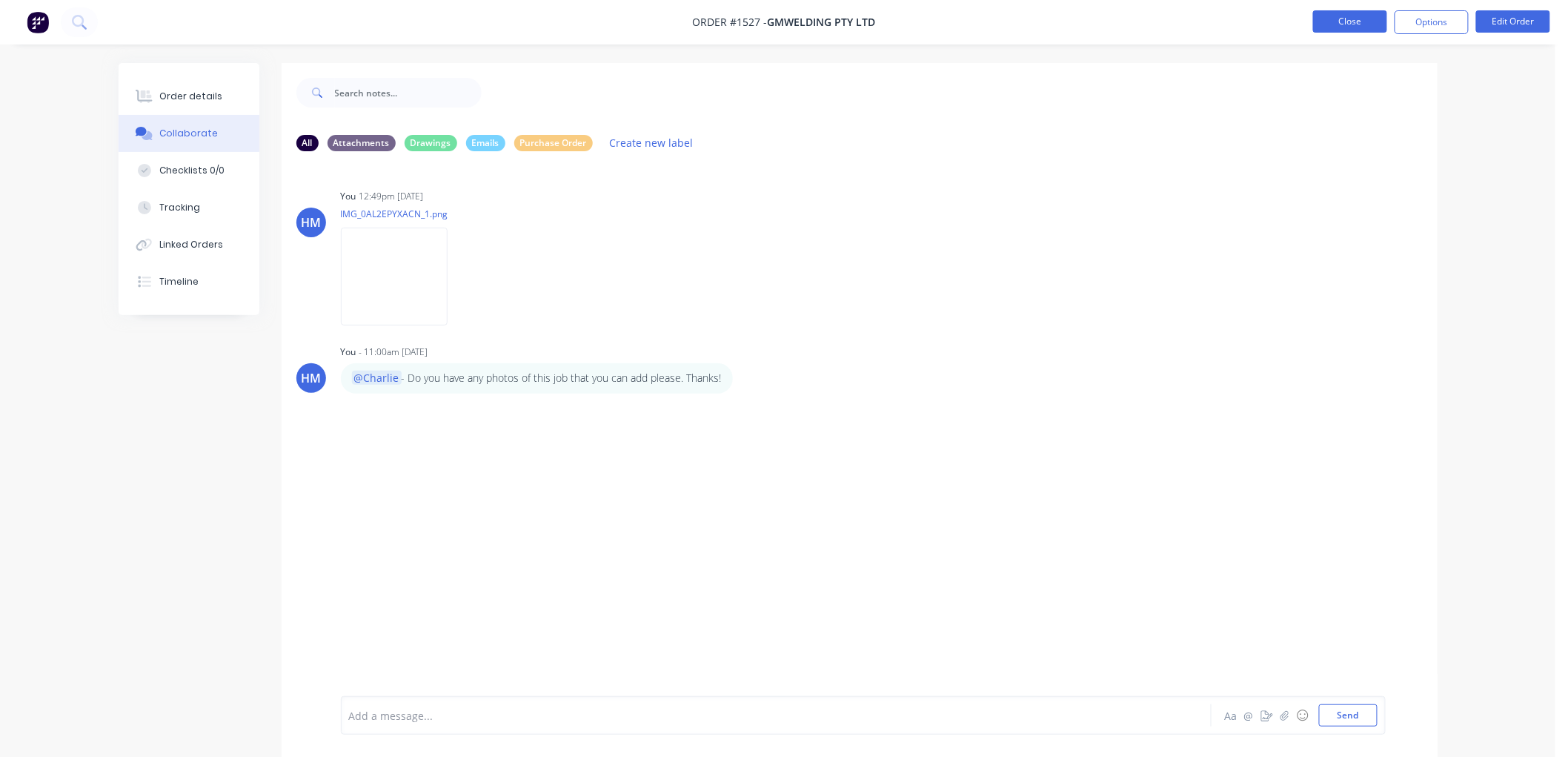
click at [1358, 15] on button "Close" at bounding box center [1351, 21] width 74 height 22
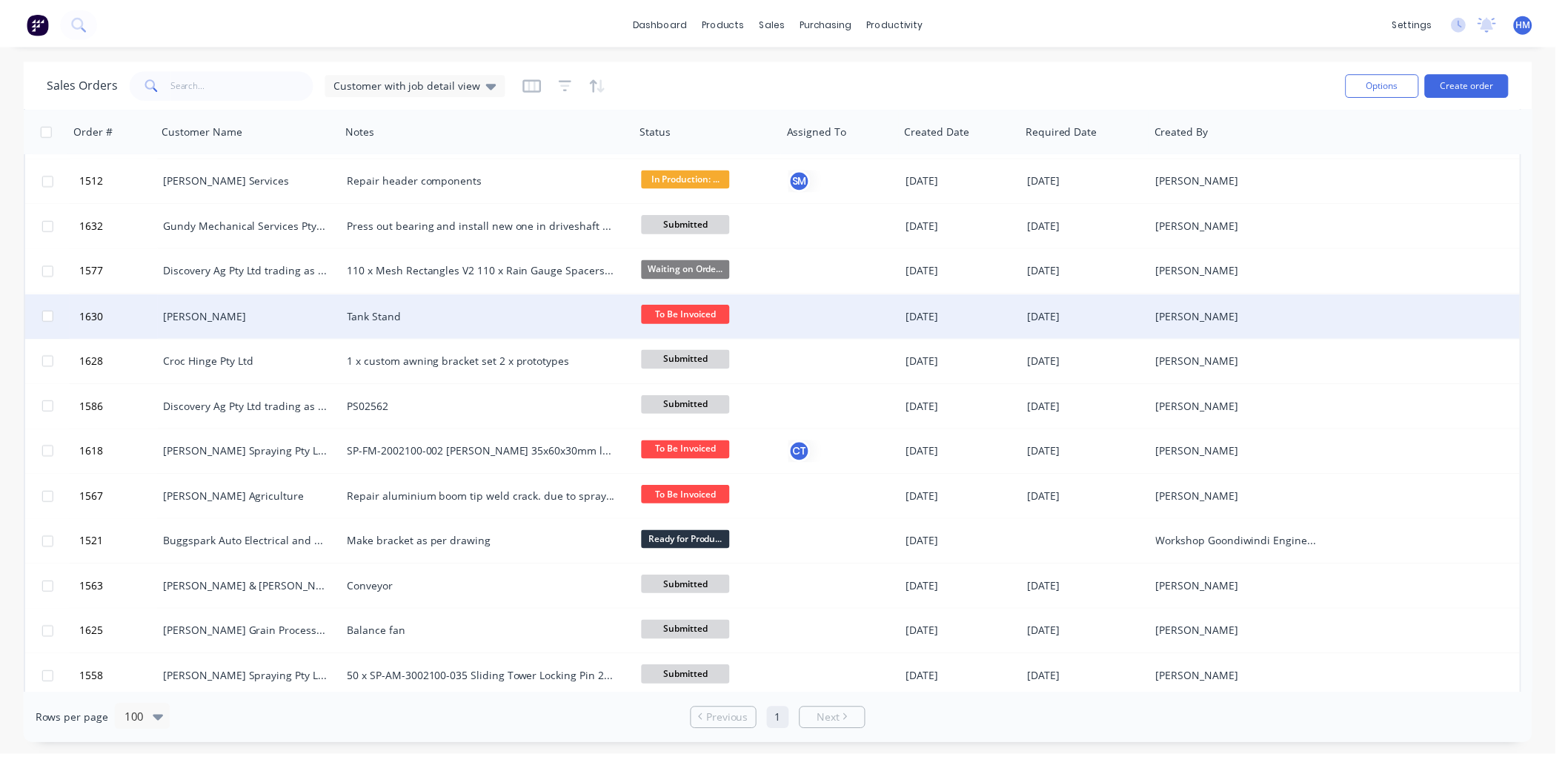
scroll to position [906, 0]
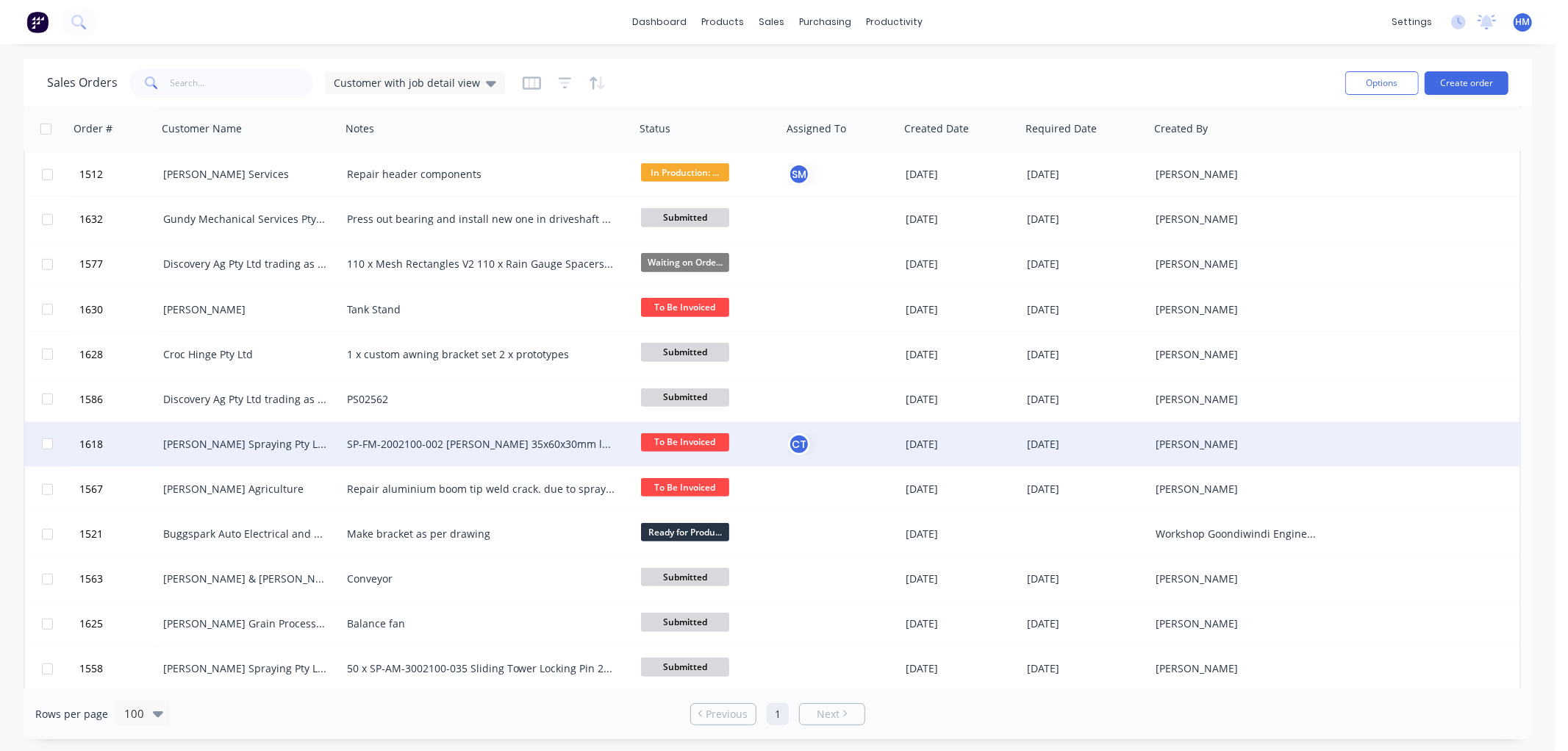
click at [204, 441] on div "[PERSON_NAME] Spraying Pty Ltd" at bounding box center [244, 444] width 163 height 15
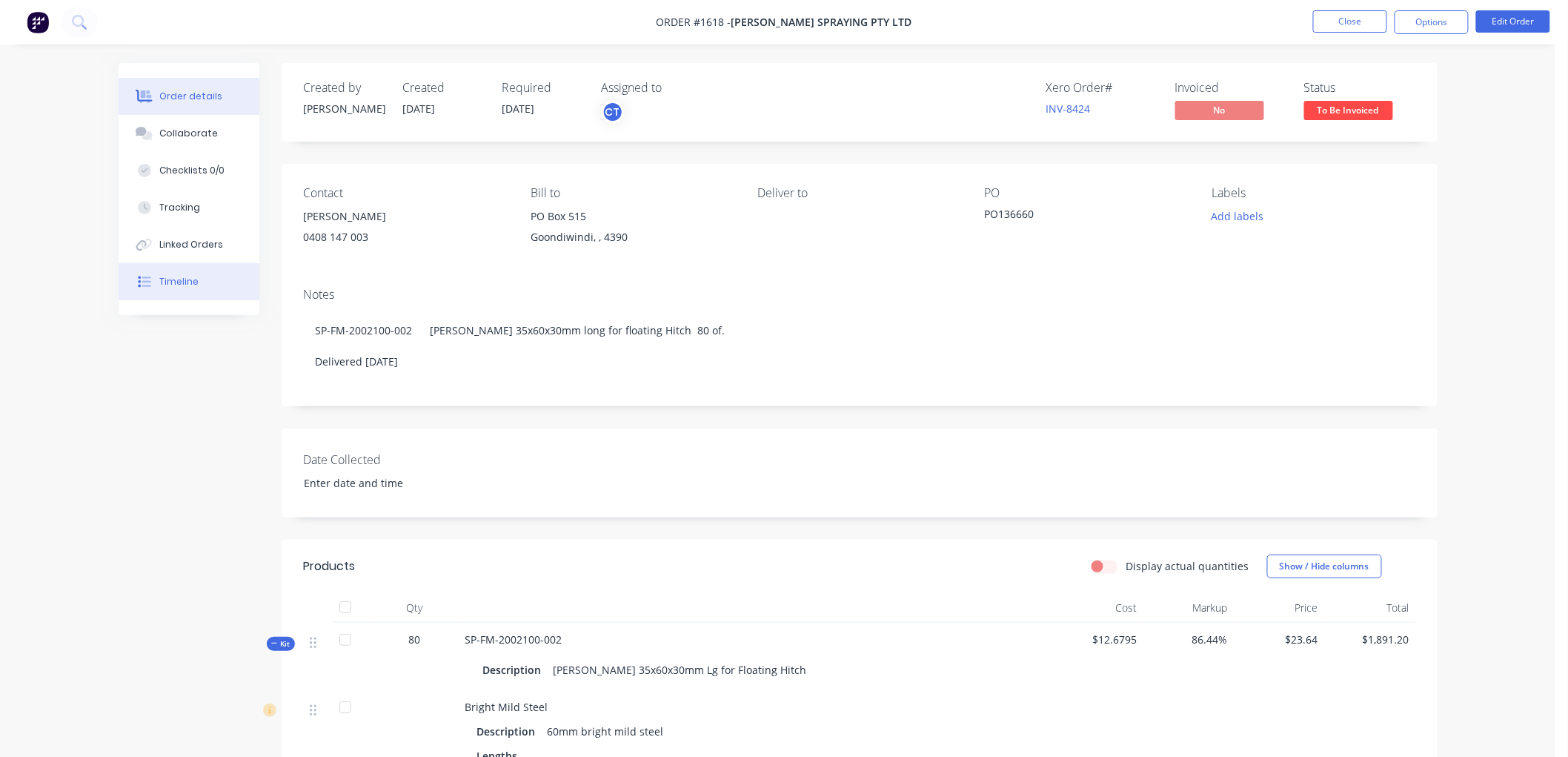
click at [175, 282] on div "Timeline" at bounding box center [179, 281] width 39 height 13
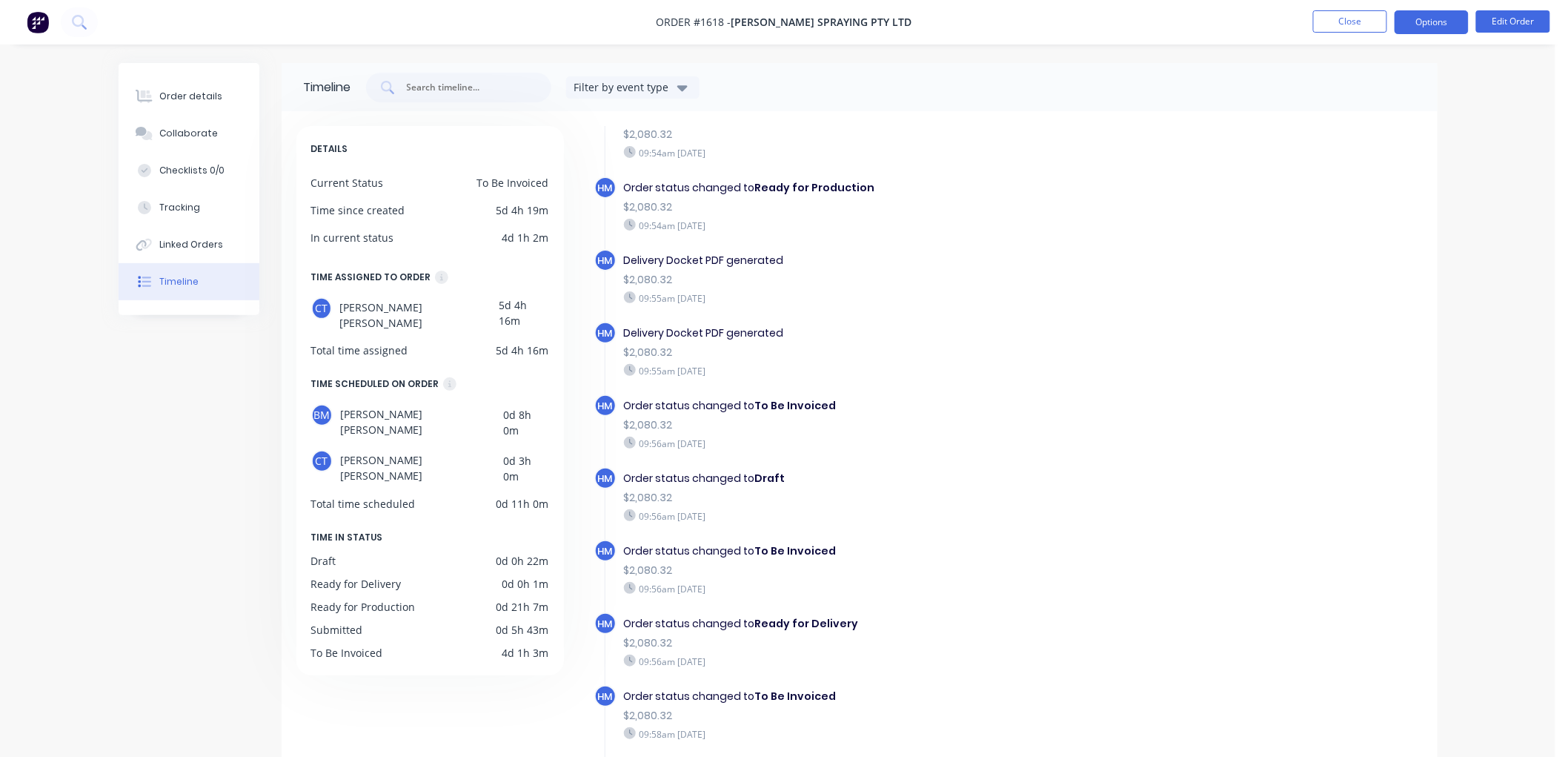
click at [1448, 19] on button "Options" at bounding box center [1432, 22] width 74 height 24
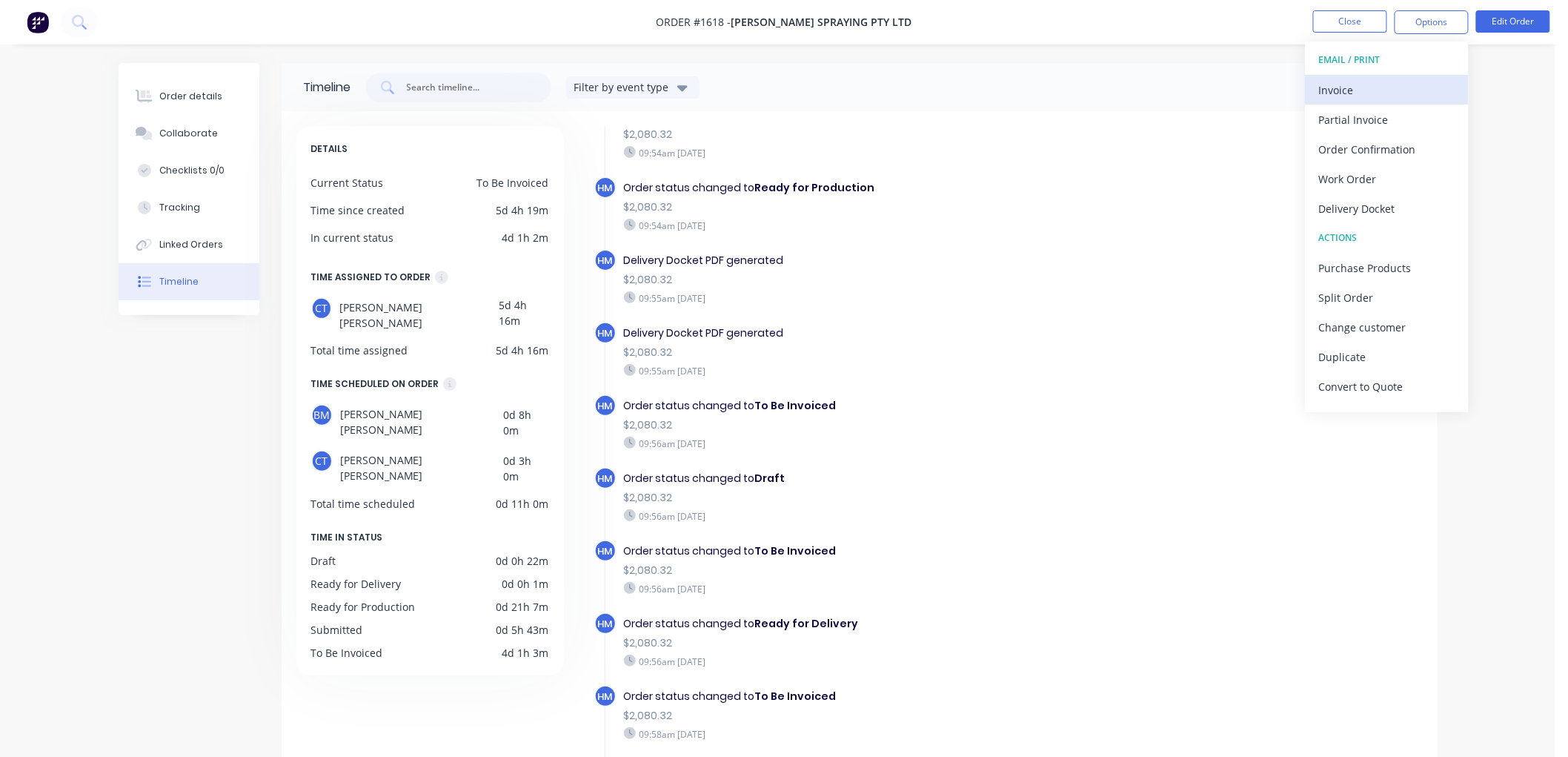
click at [1364, 85] on div "Invoice" at bounding box center [1388, 89] width 137 height 22
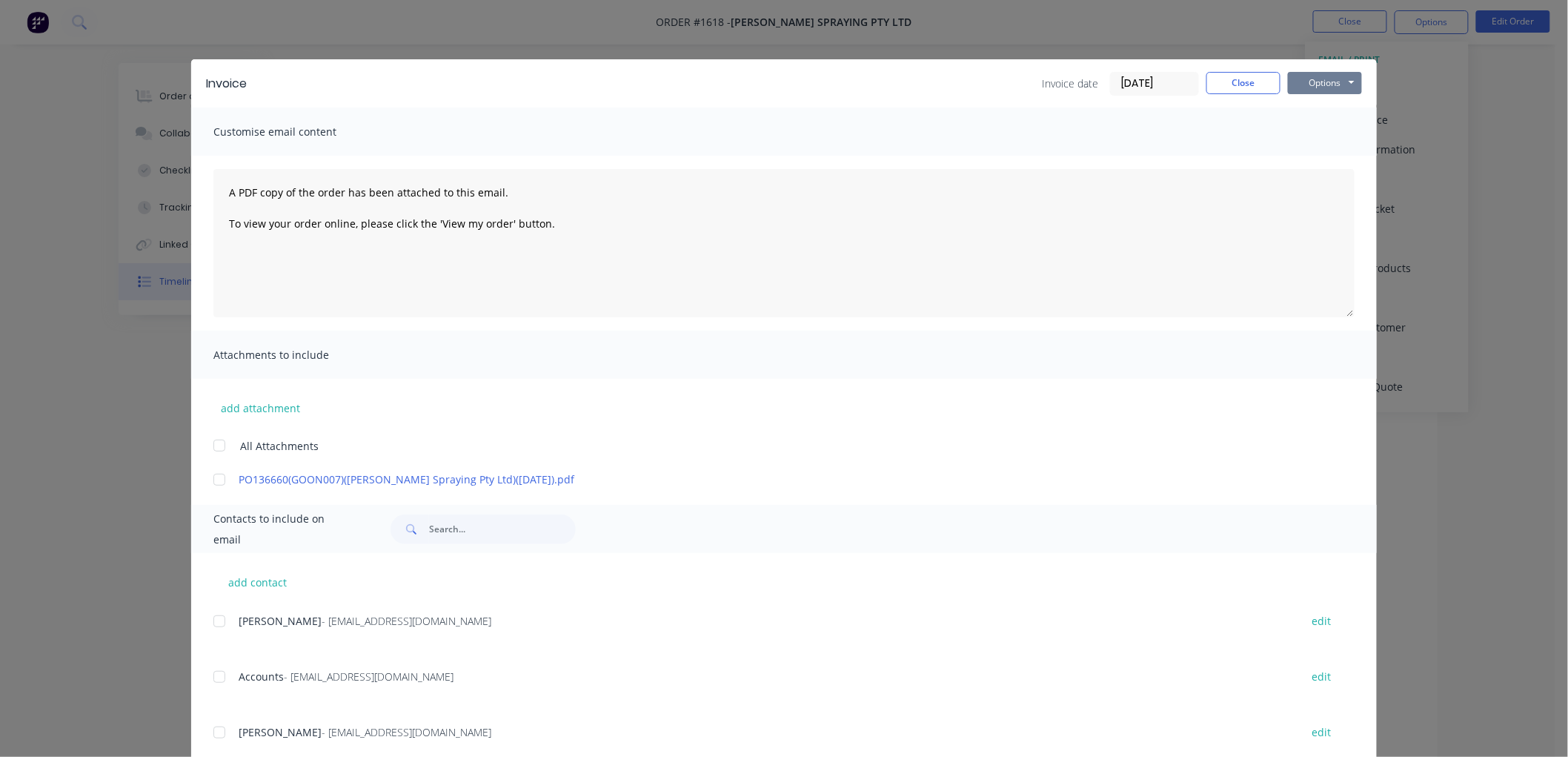
click at [1336, 74] on button "Options" at bounding box center [1325, 83] width 74 height 22
click at [1315, 109] on button "Preview" at bounding box center [1335, 109] width 95 height 25
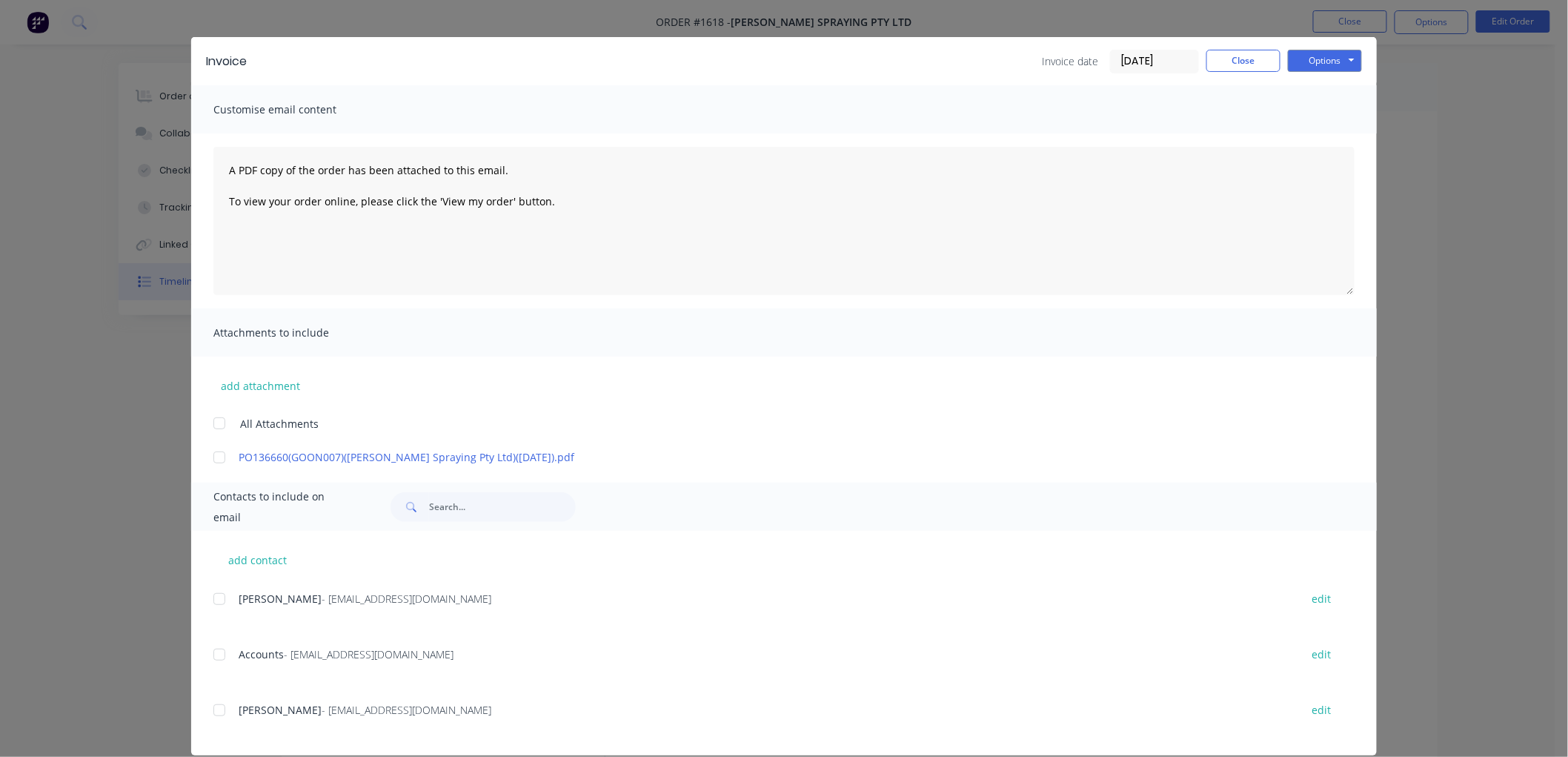
scroll to position [41, 0]
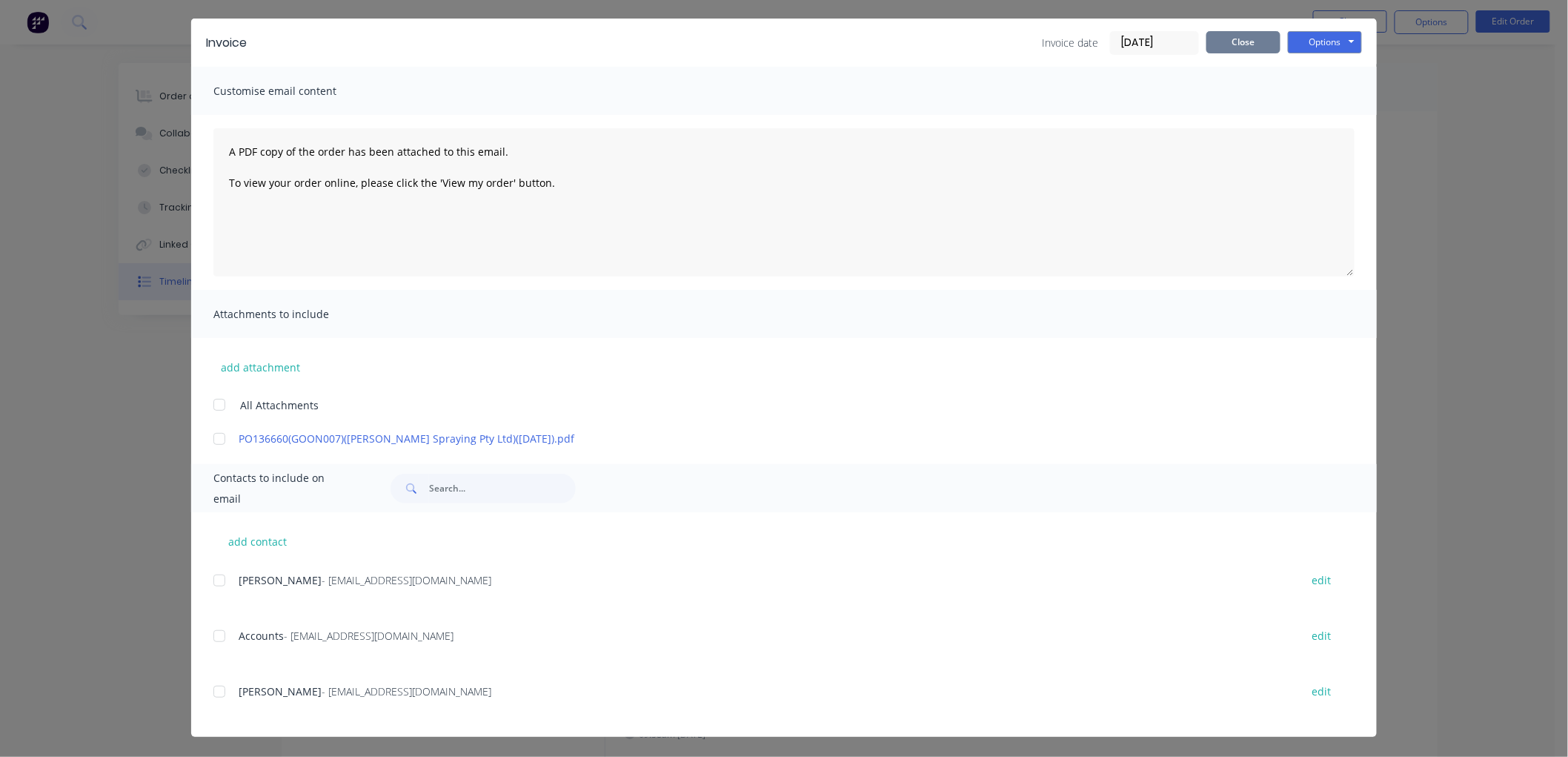
click at [1248, 39] on button "Close" at bounding box center [1243, 42] width 74 height 22
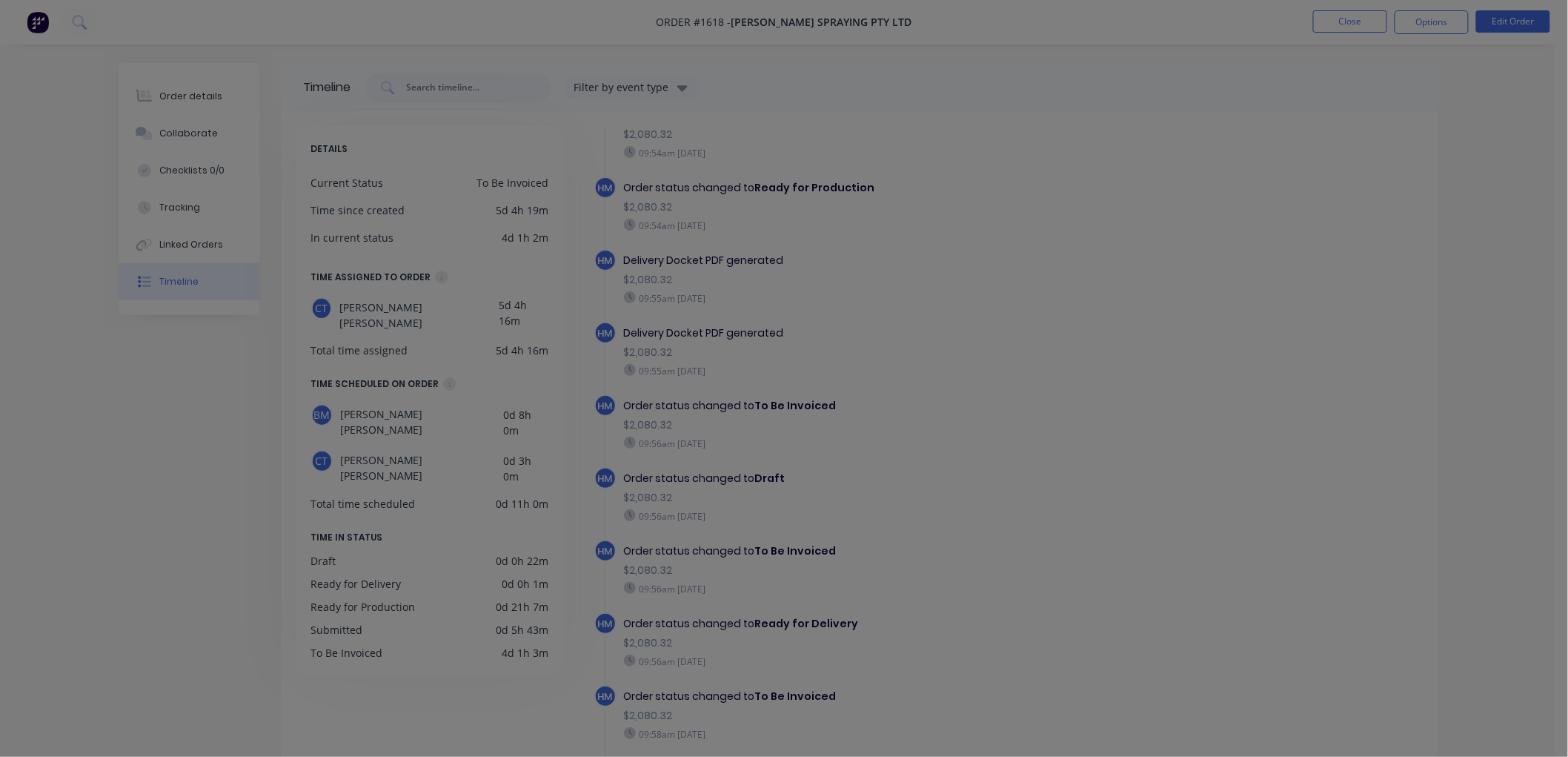
scroll to position [0, 0]
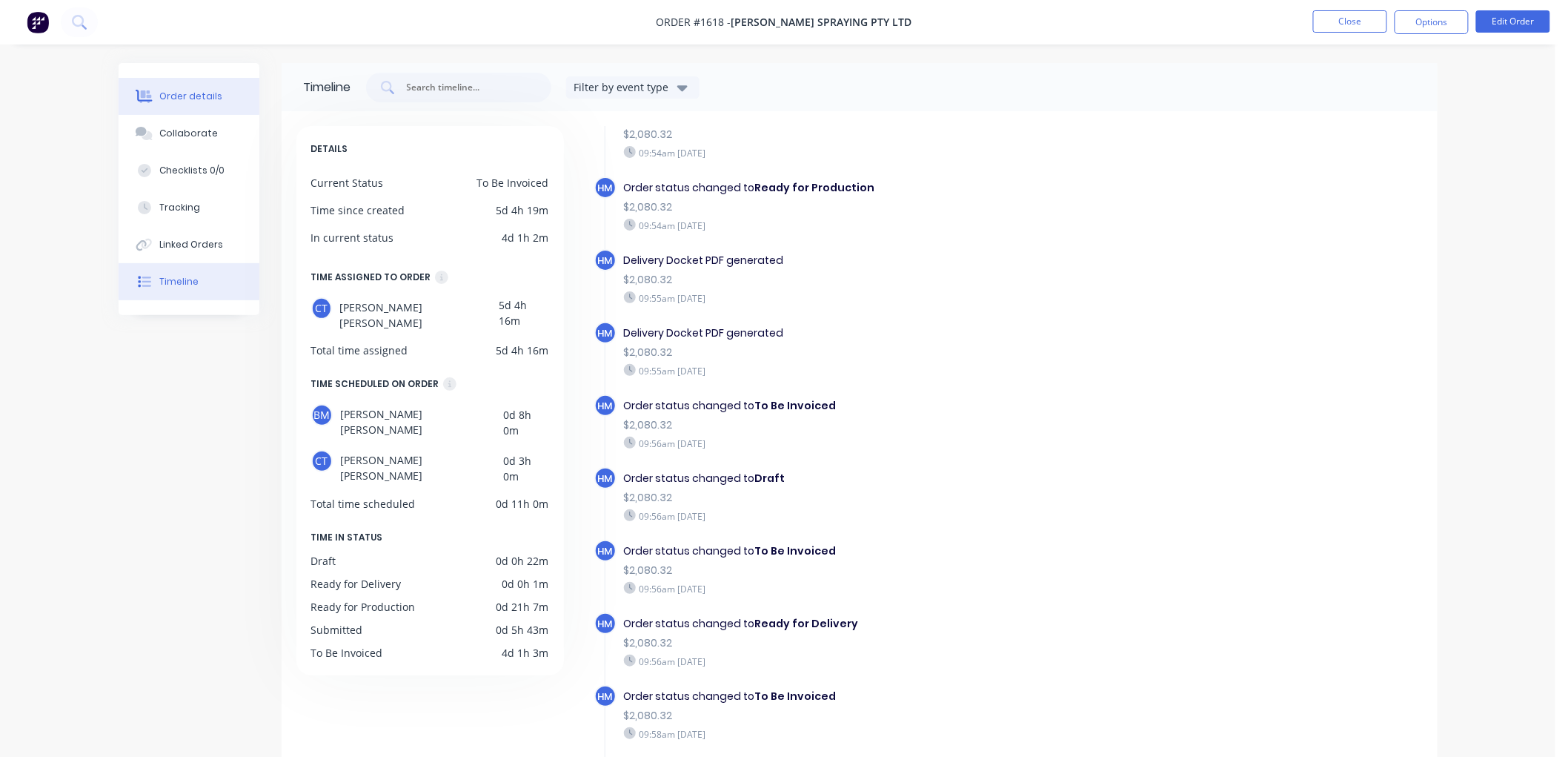
click at [184, 97] on div "Order details" at bounding box center [191, 96] width 63 height 13
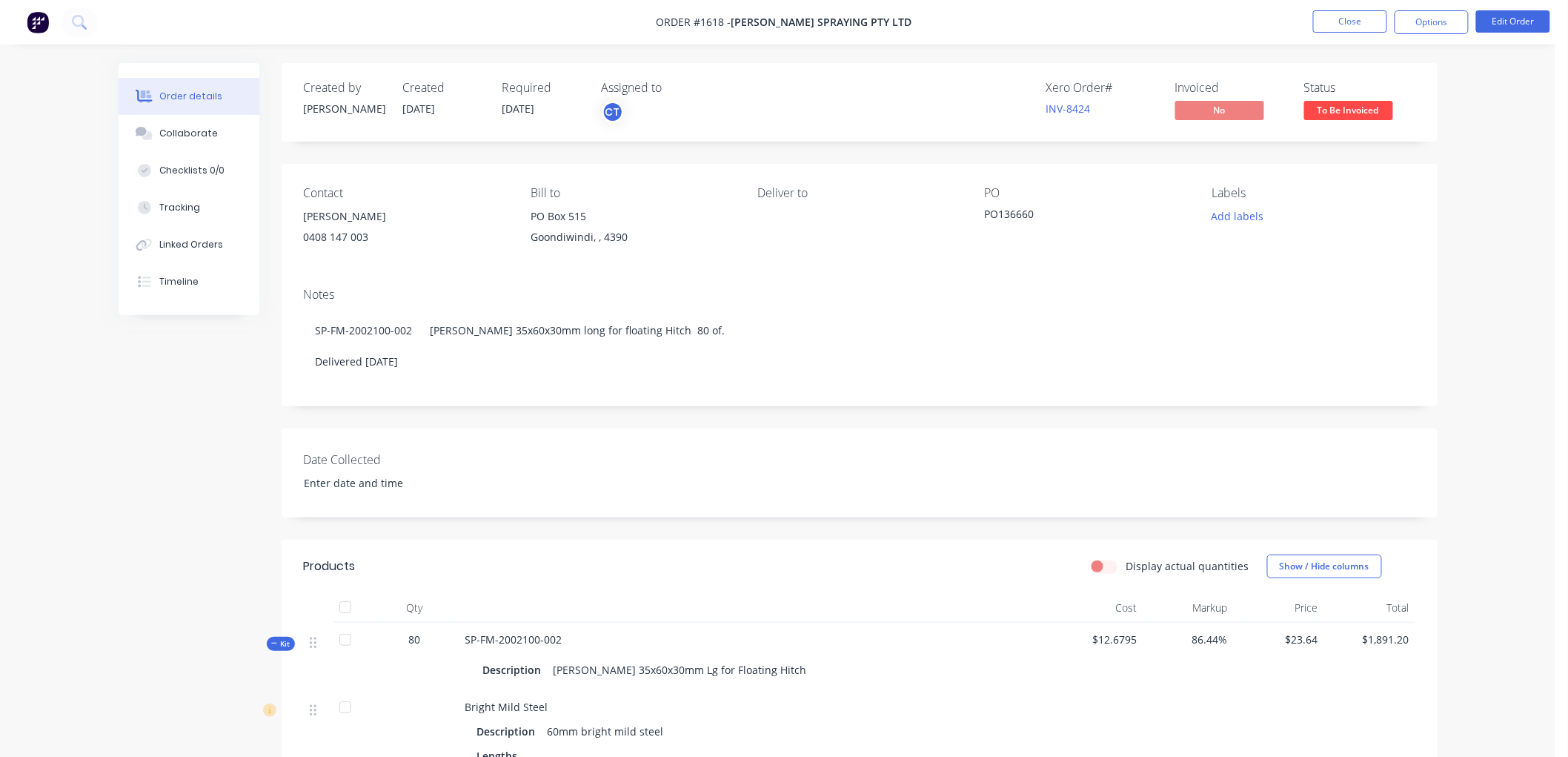
click at [339, 230] on div "0408 147 003" at bounding box center [406, 237] width 203 height 21
click at [319, 207] on div "[PERSON_NAME]" at bounding box center [406, 217] width 203 height 21
click at [329, 218] on div "[PERSON_NAME]" at bounding box center [406, 217] width 203 height 21
click at [1516, 29] on button "Edit Order" at bounding box center [1513, 21] width 74 height 22
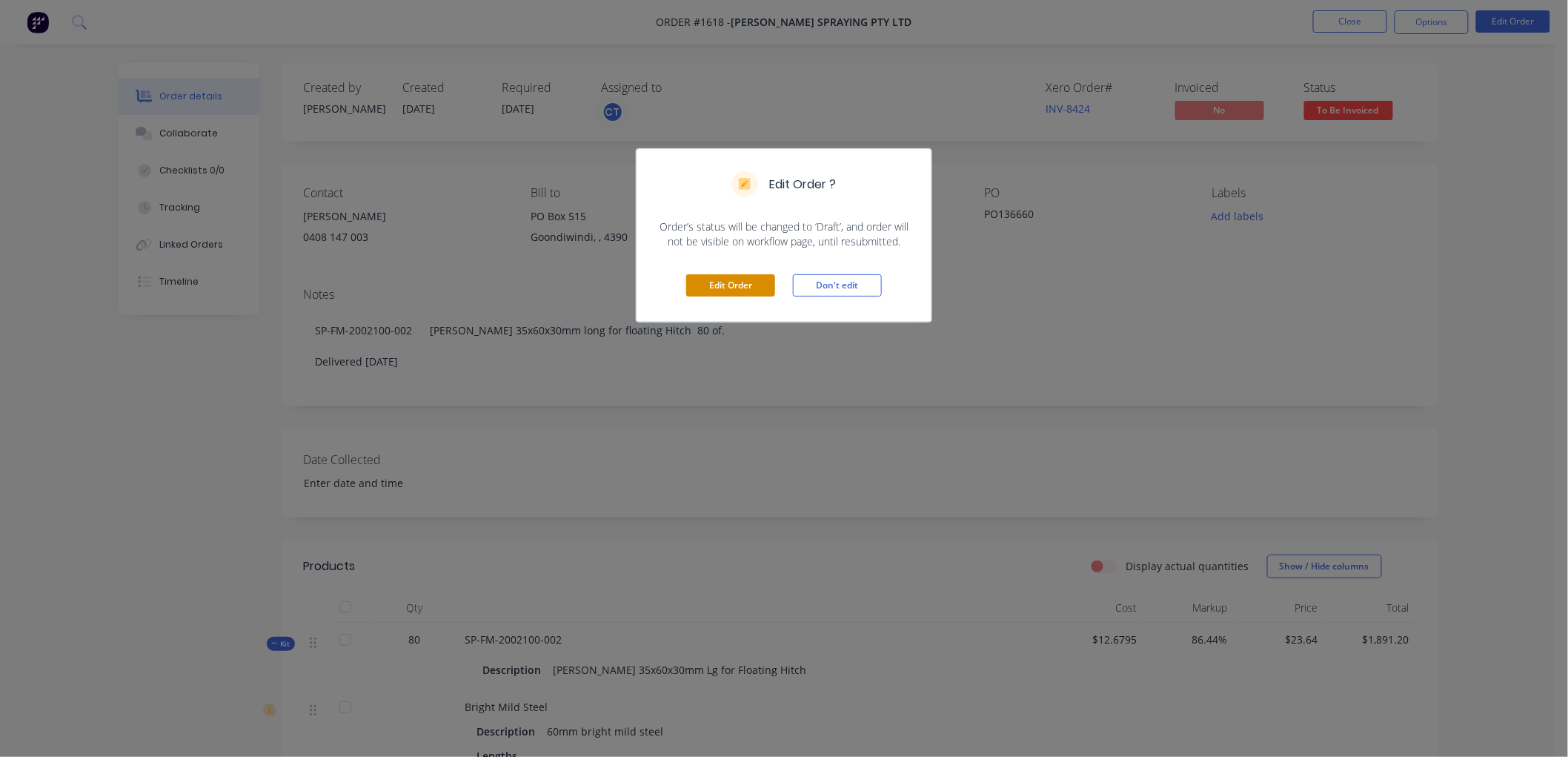
click at [724, 288] on button "Edit Order" at bounding box center [731, 285] width 89 height 22
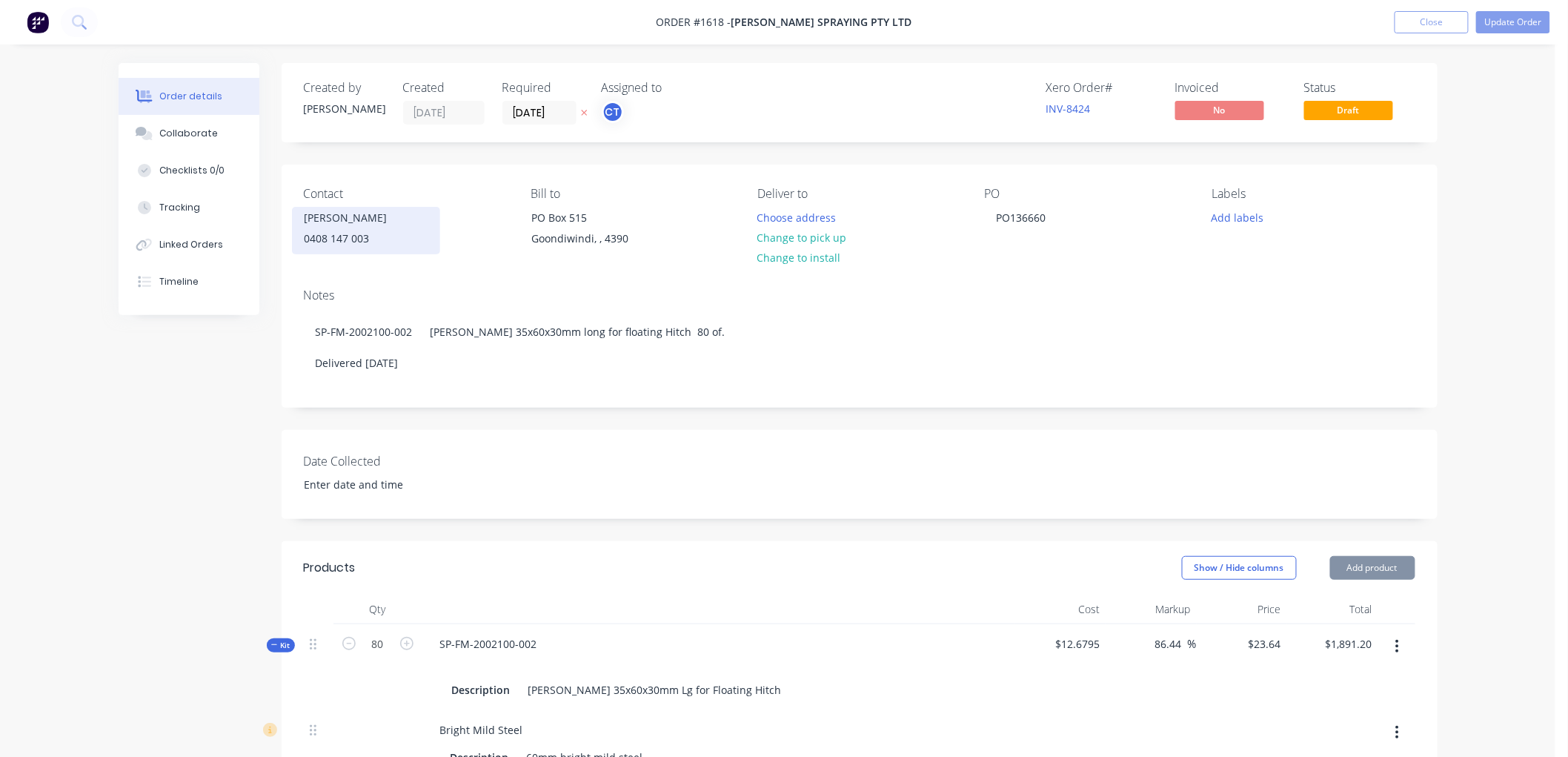
click at [341, 224] on div "[PERSON_NAME]" at bounding box center [367, 218] width 123 height 21
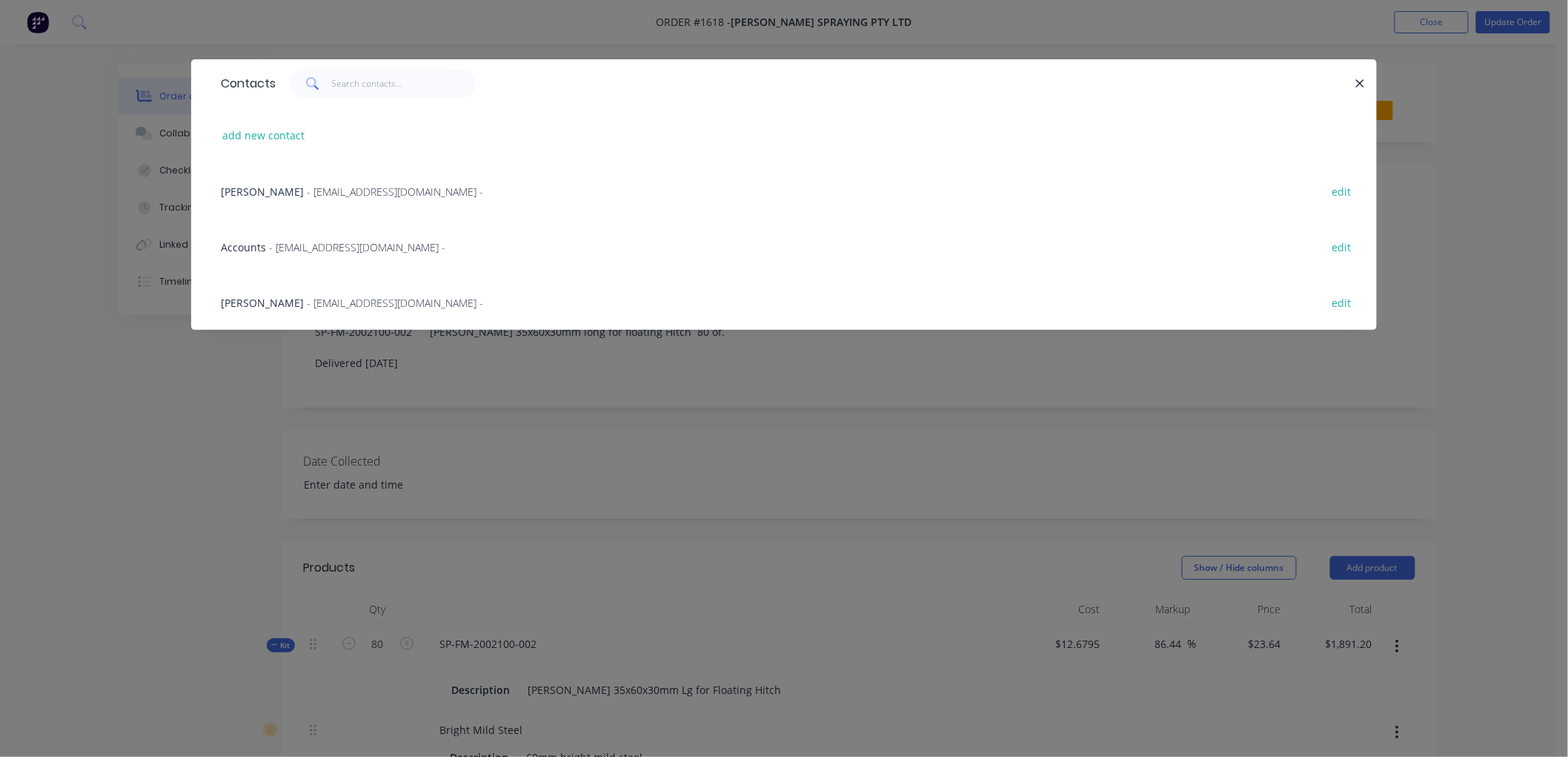
click at [322, 298] on span "- [EMAIL_ADDRESS][DOMAIN_NAME] -" at bounding box center [395, 302] width 177 height 14
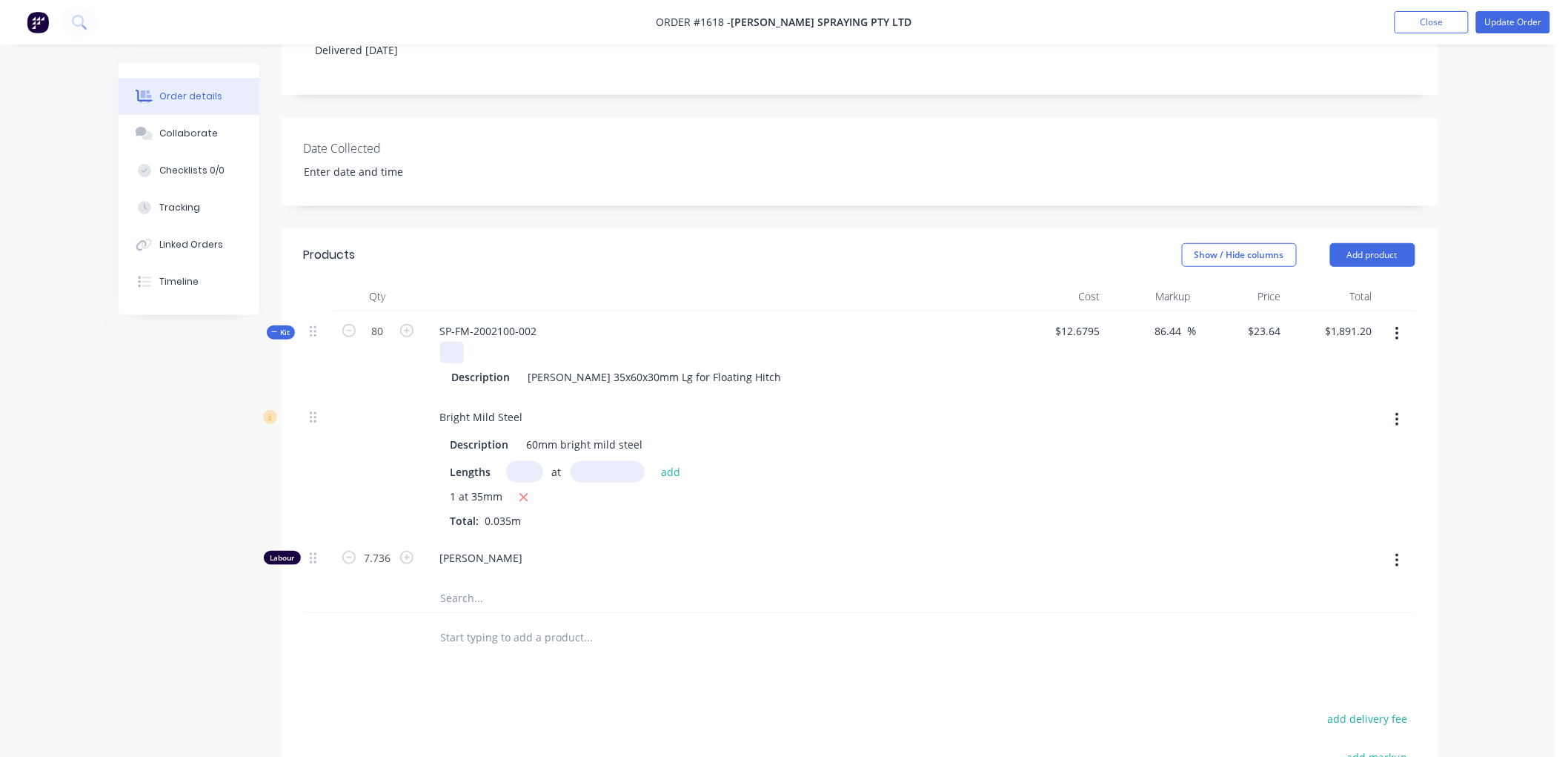
scroll to position [247, 0]
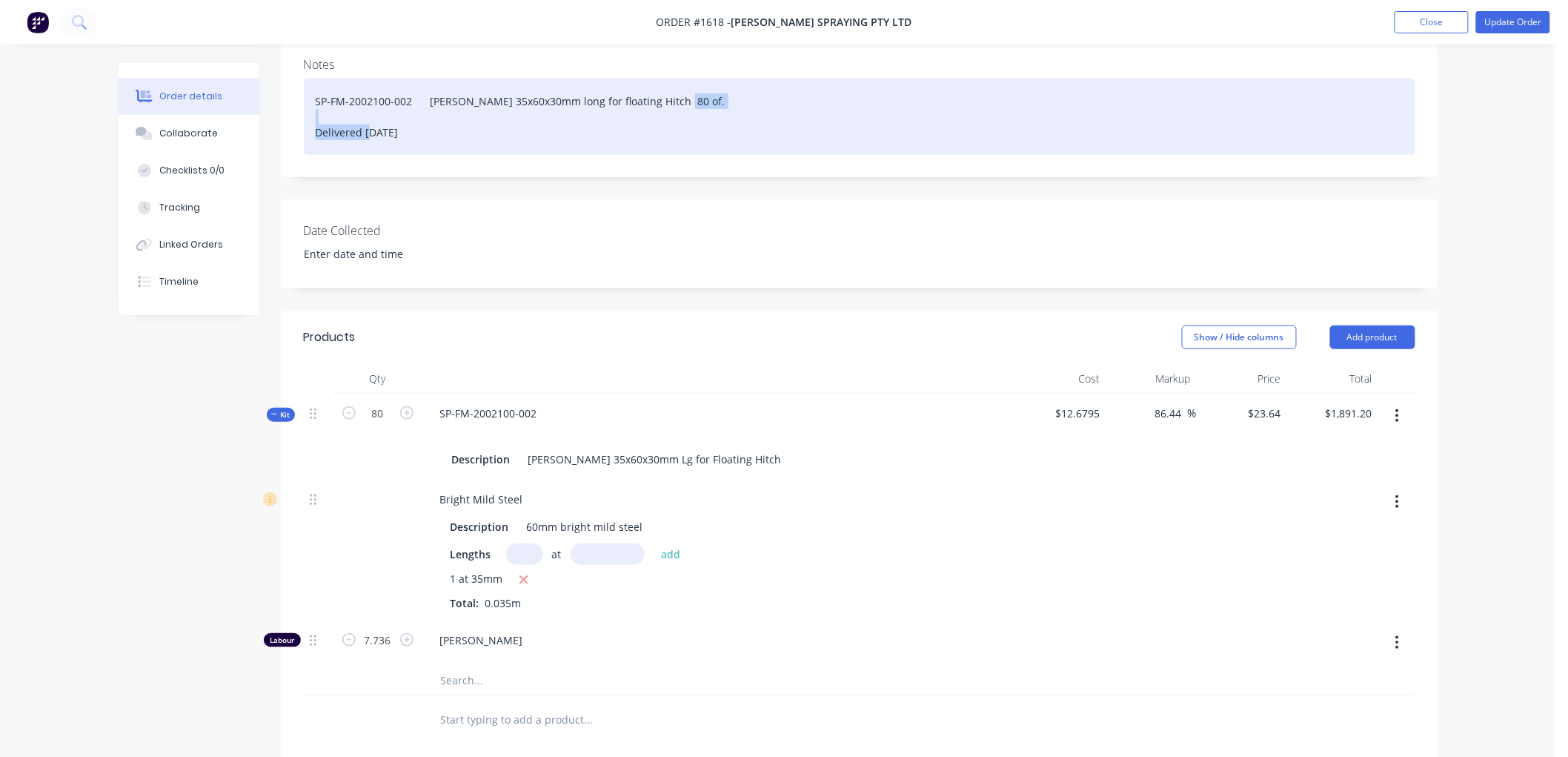
drag, startPoint x: 430, startPoint y: 109, endPoint x: 273, endPoint y: 113, distance: 157.1
click at [273, 113] on div "Order details Collaborate Checklists 0/0 Tracking Linked Orders Timeline Order …" at bounding box center [778, 468] width 1349 height 1305
copy div "Delivered [DATE]"
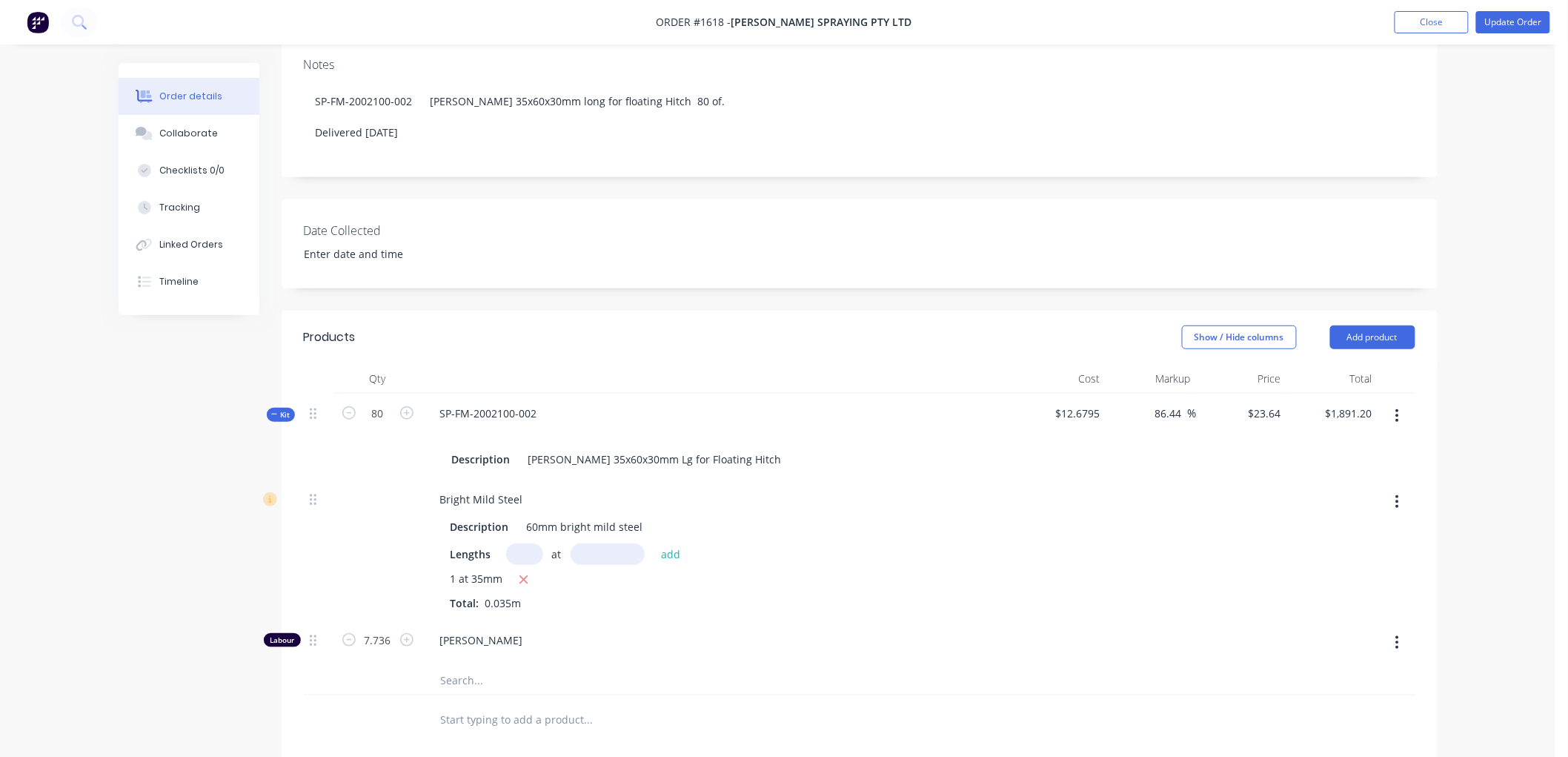
click at [504, 704] on input "text" at bounding box center [588, 718] width 296 height 29
paste input "Delivered [DATE]"
type input "Delivered [DATE]"
click at [1517, 20] on button "Update Order" at bounding box center [1513, 22] width 74 height 22
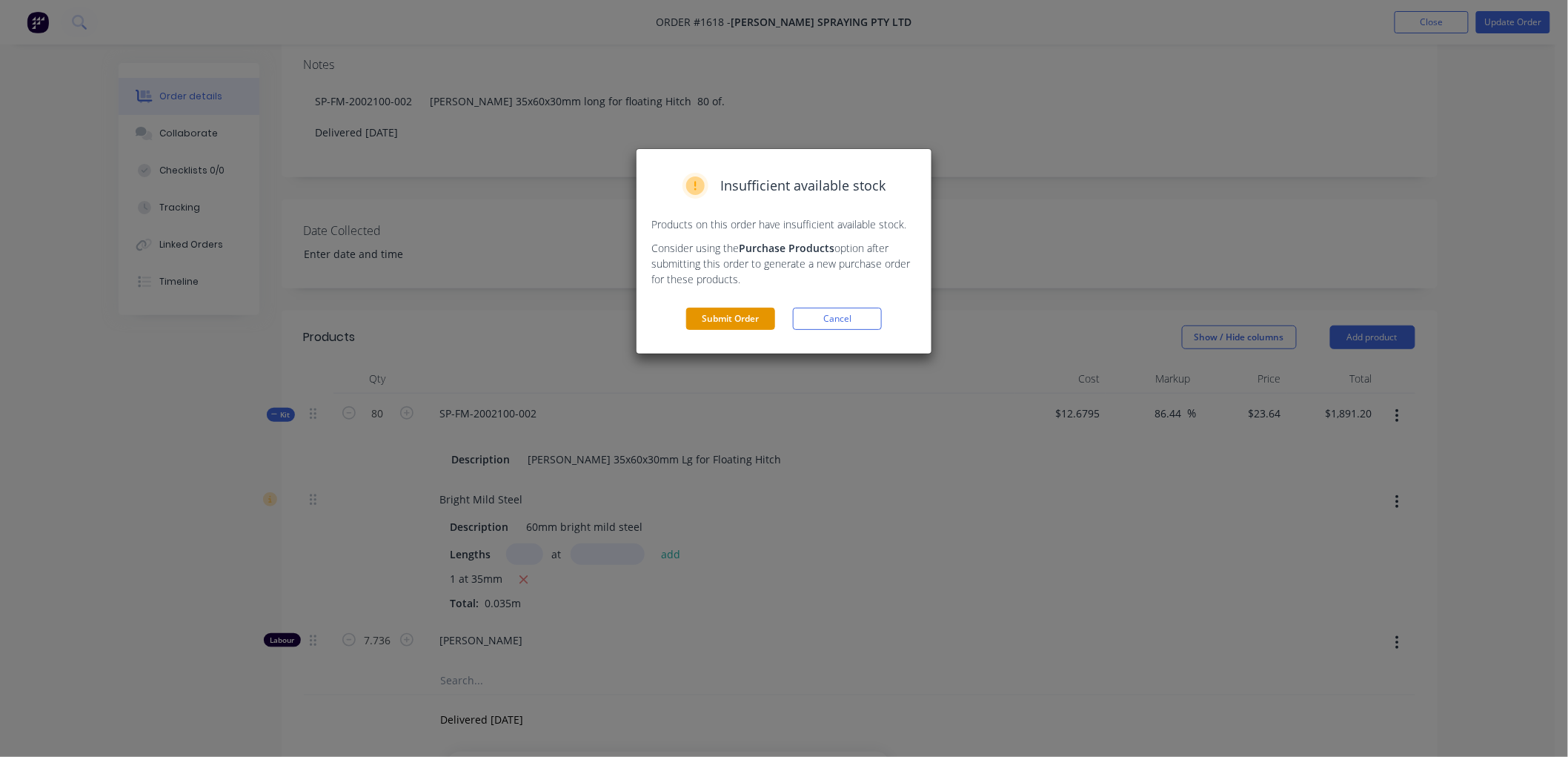
click at [757, 319] on button "Submit Order" at bounding box center [731, 318] width 89 height 22
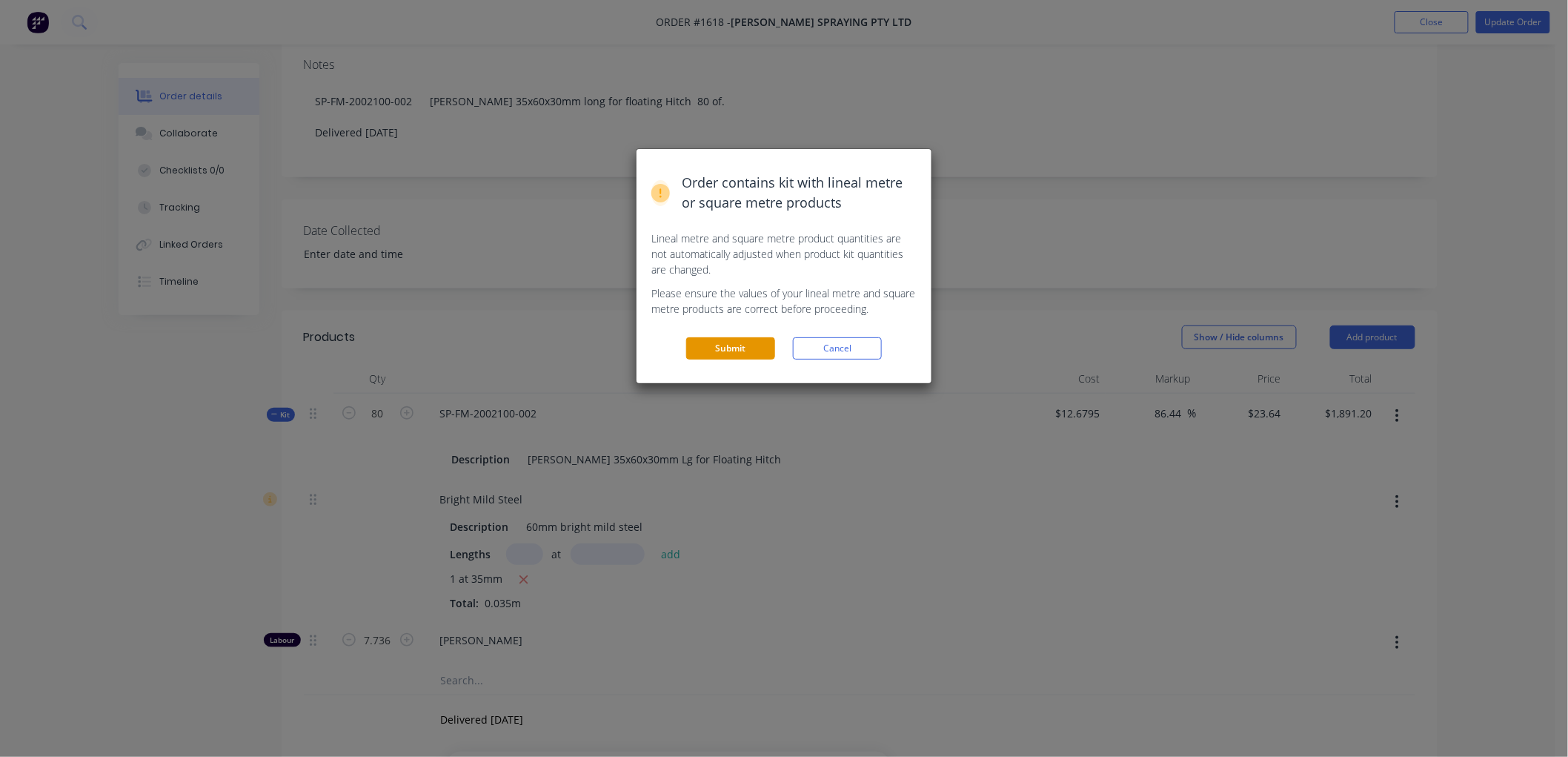
click at [733, 346] on button "Submit" at bounding box center [731, 348] width 89 height 22
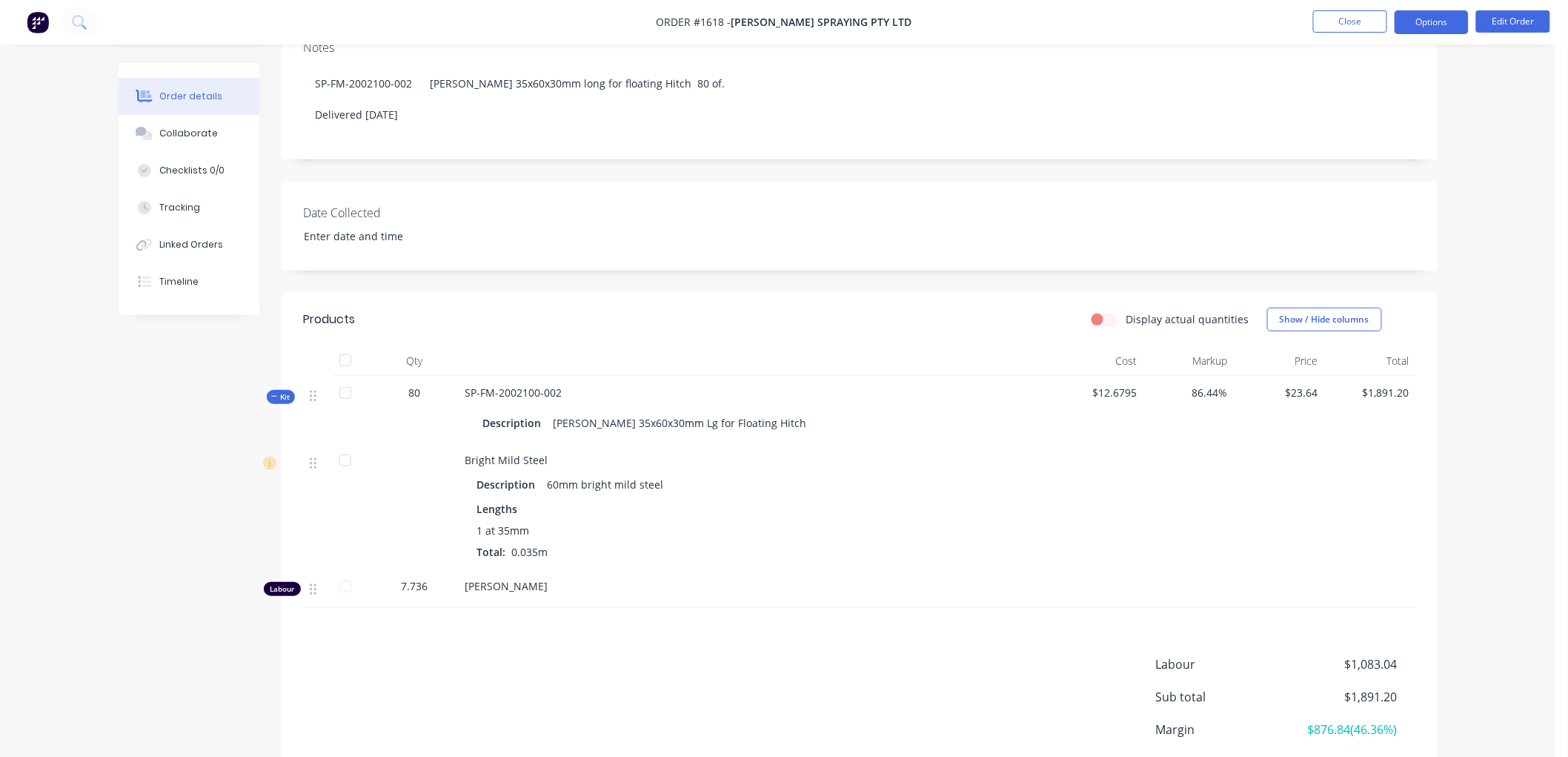
click at [1432, 15] on button "Options" at bounding box center [1432, 22] width 74 height 24
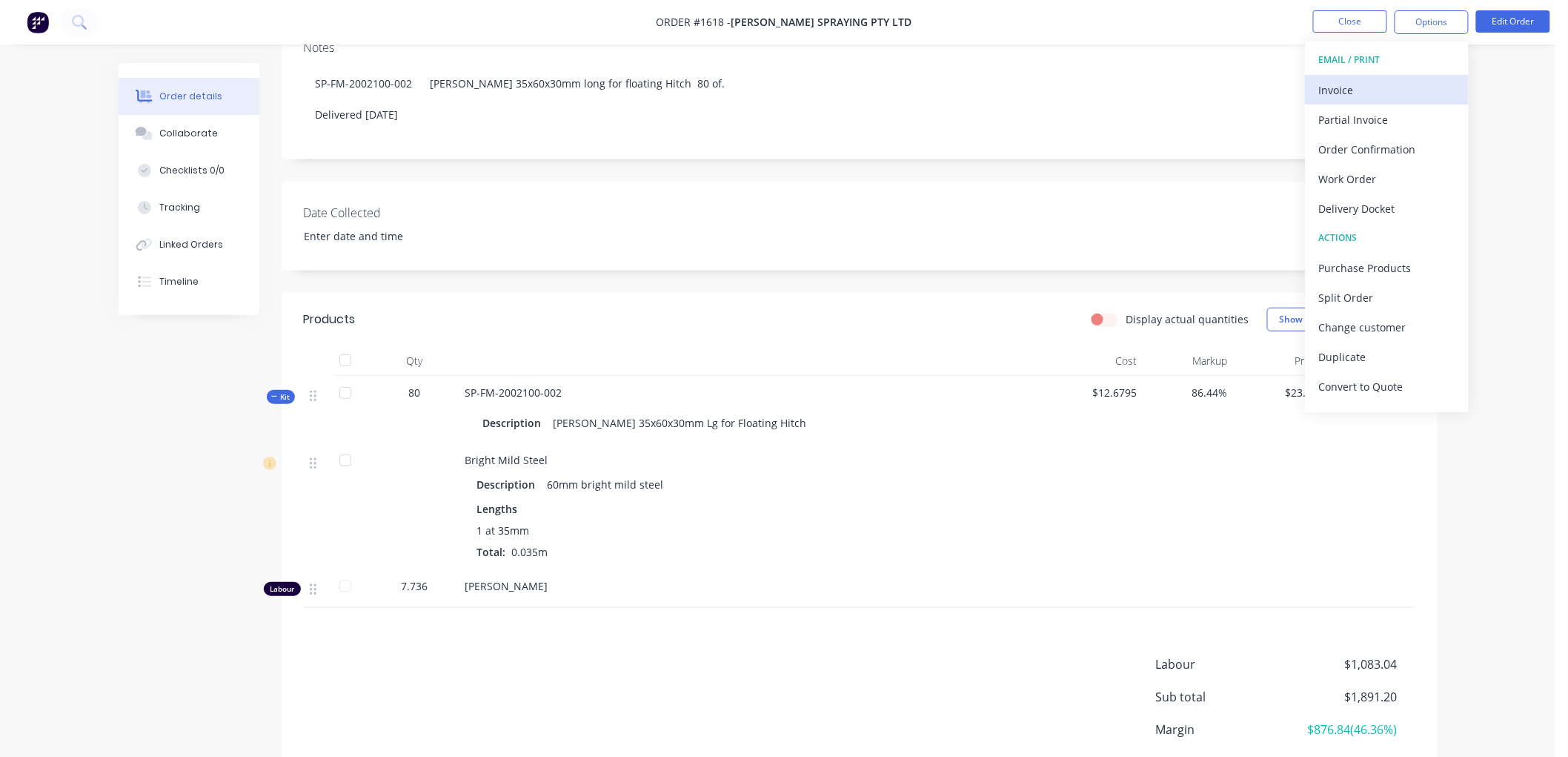
click at [1358, 86] on div "Invoice" at bounding box center [1388, 89] width 137 height 22
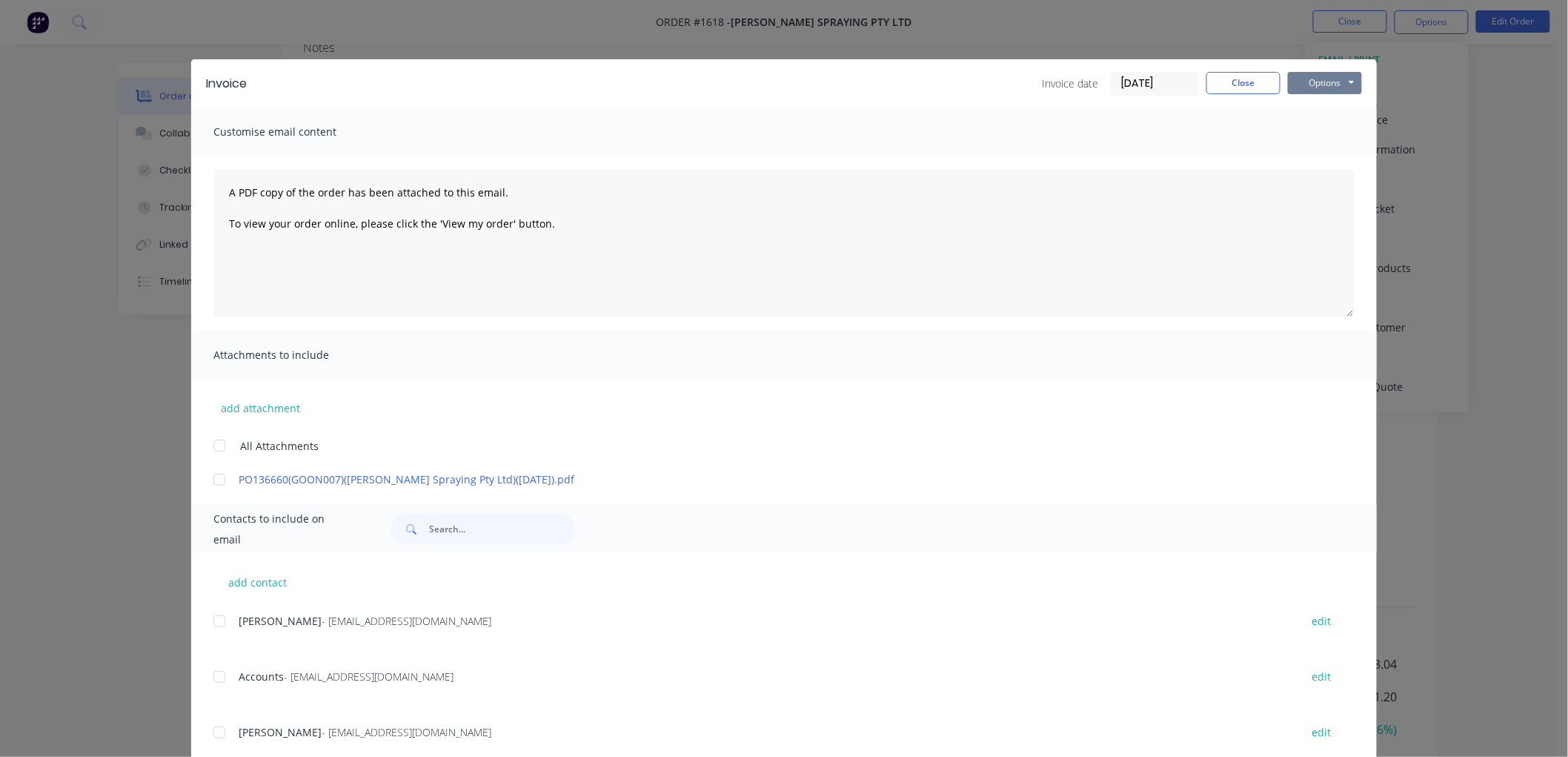
click at [1325, 85] on button "Options" at bounding box center [1325, 83] width 74 height 22
click at [1331, 108] on button "Preview" at bounding box center [1335, 109] width 95 height 25
click at [1129, 77] on input "[DATE]" at bounding box center [1155, 83] width 87 height 22
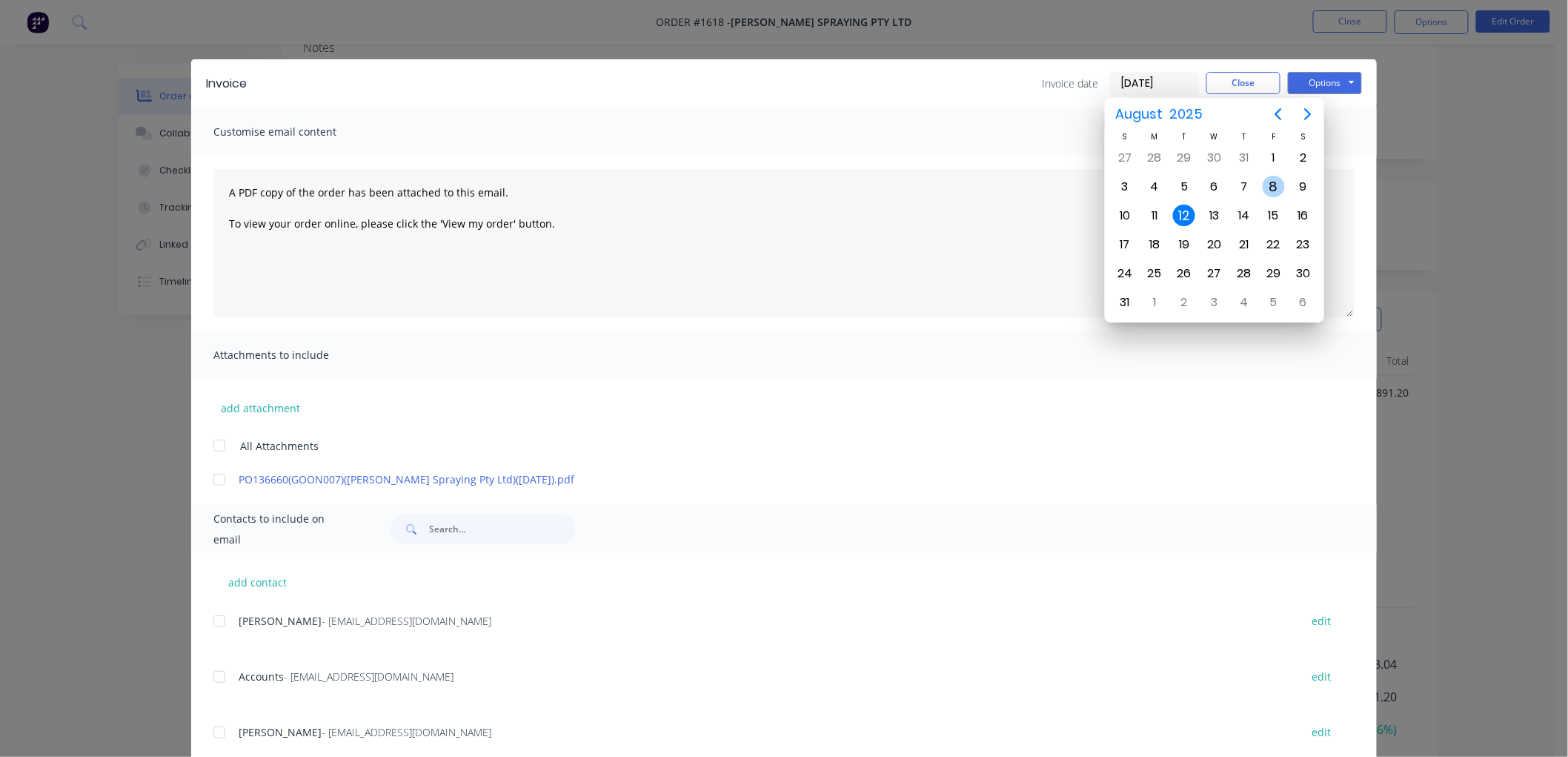
click at [1277, 183] on div "8" at bounding box center [1274, 186] width 22 height 22
type input "[DATE]"
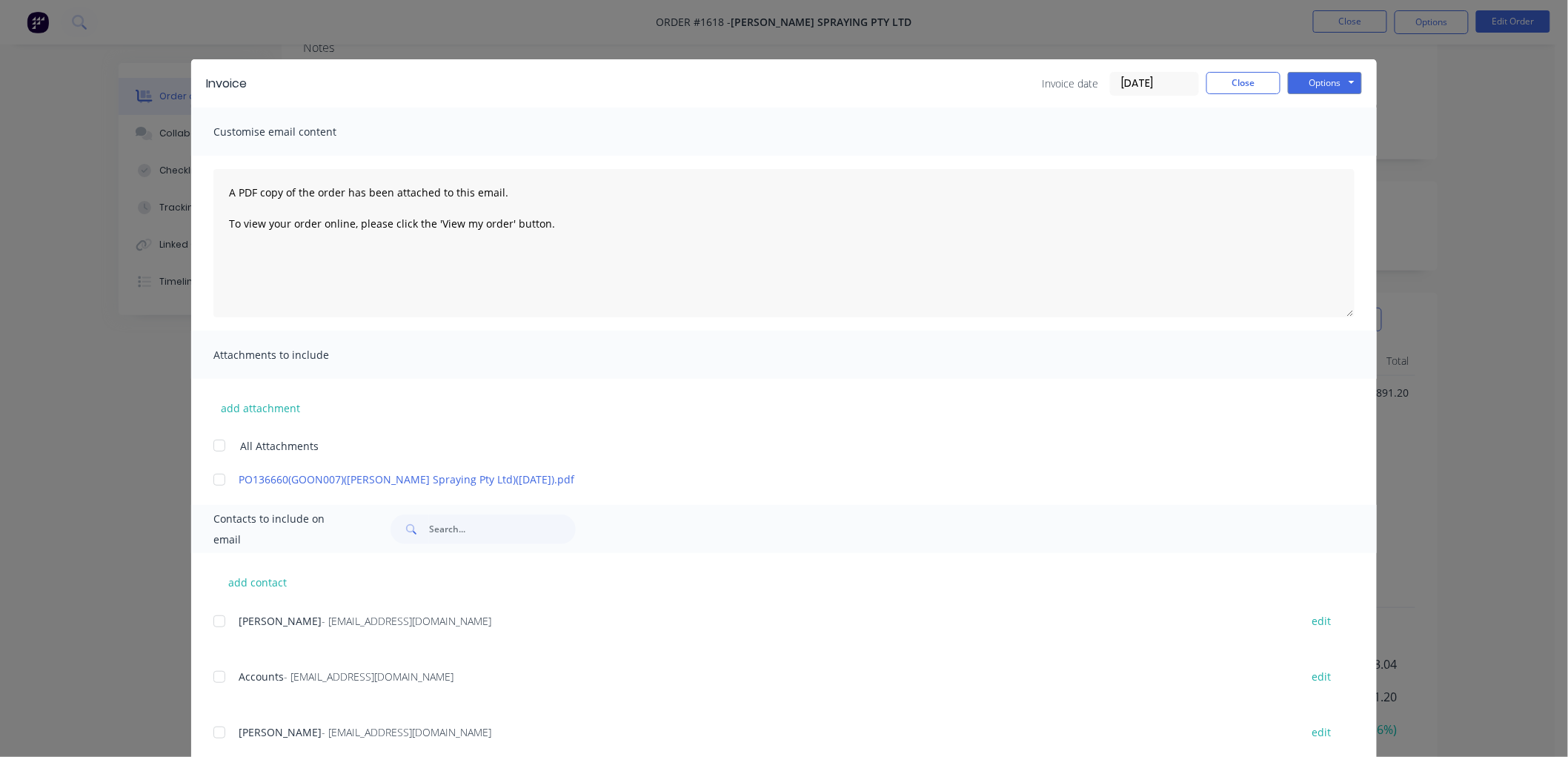
click at [215, 480] on div at bounding box center [218, 479] width 29 height 29
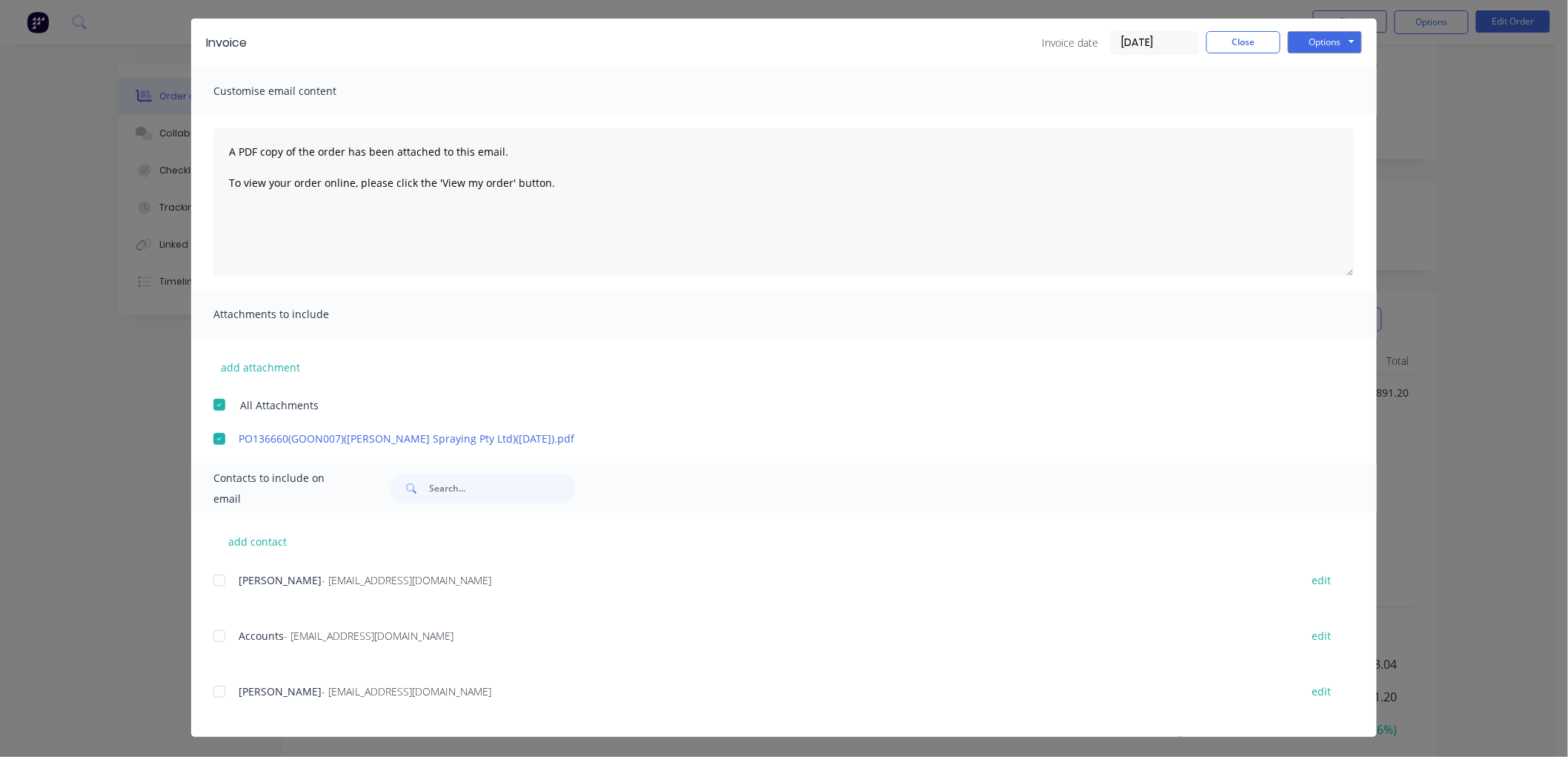
click at [211, 634] on div at bounding box center [218, 635] width 29 height 29
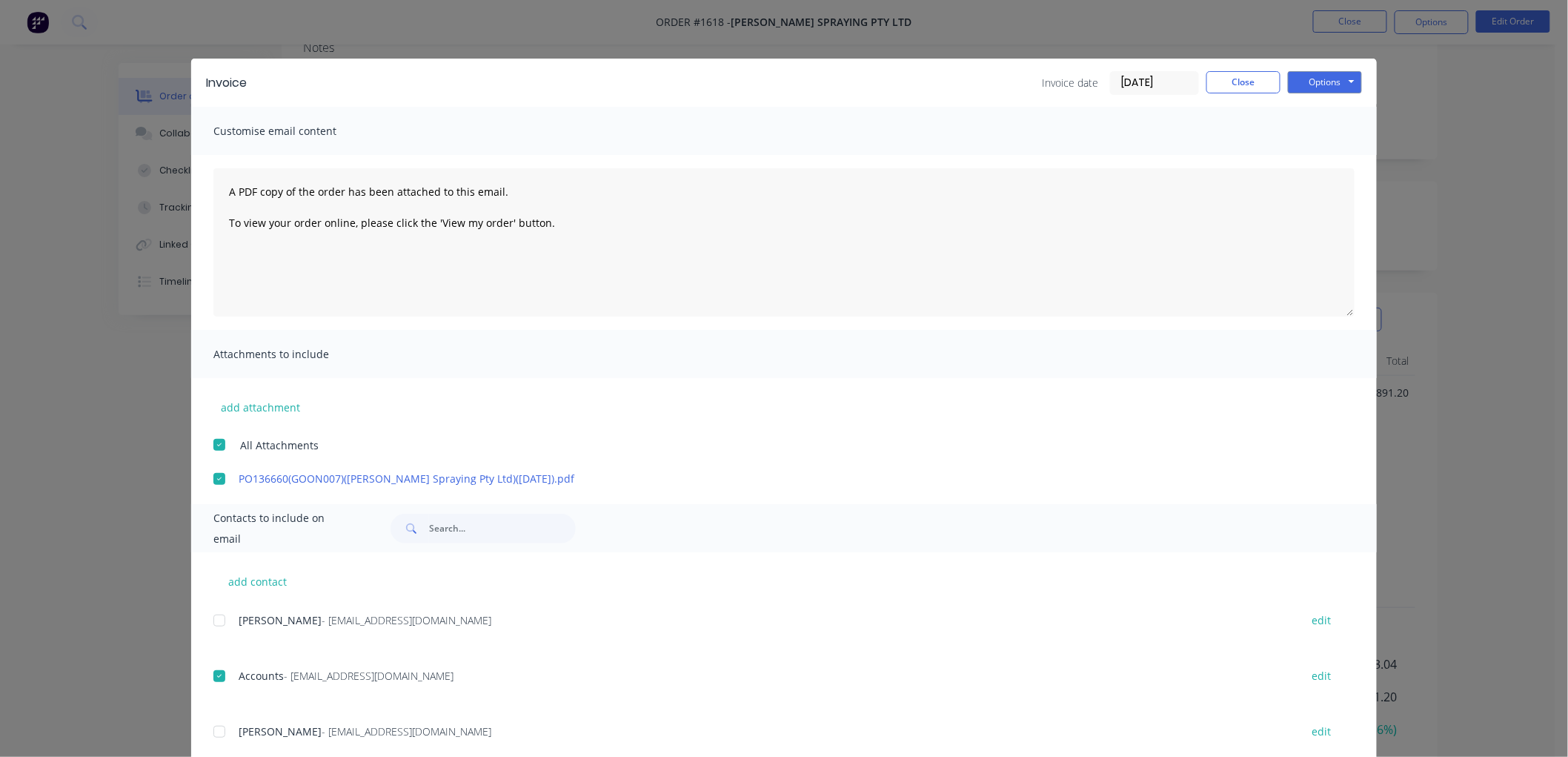
scroll to position [0, 0]
click at [1320, 77] on button "Options" at bounding box center [1325, 83] width 74 height 22
click at [1334, 157] on button "Email" at bounding box center [1335, 159] width 95 height 25
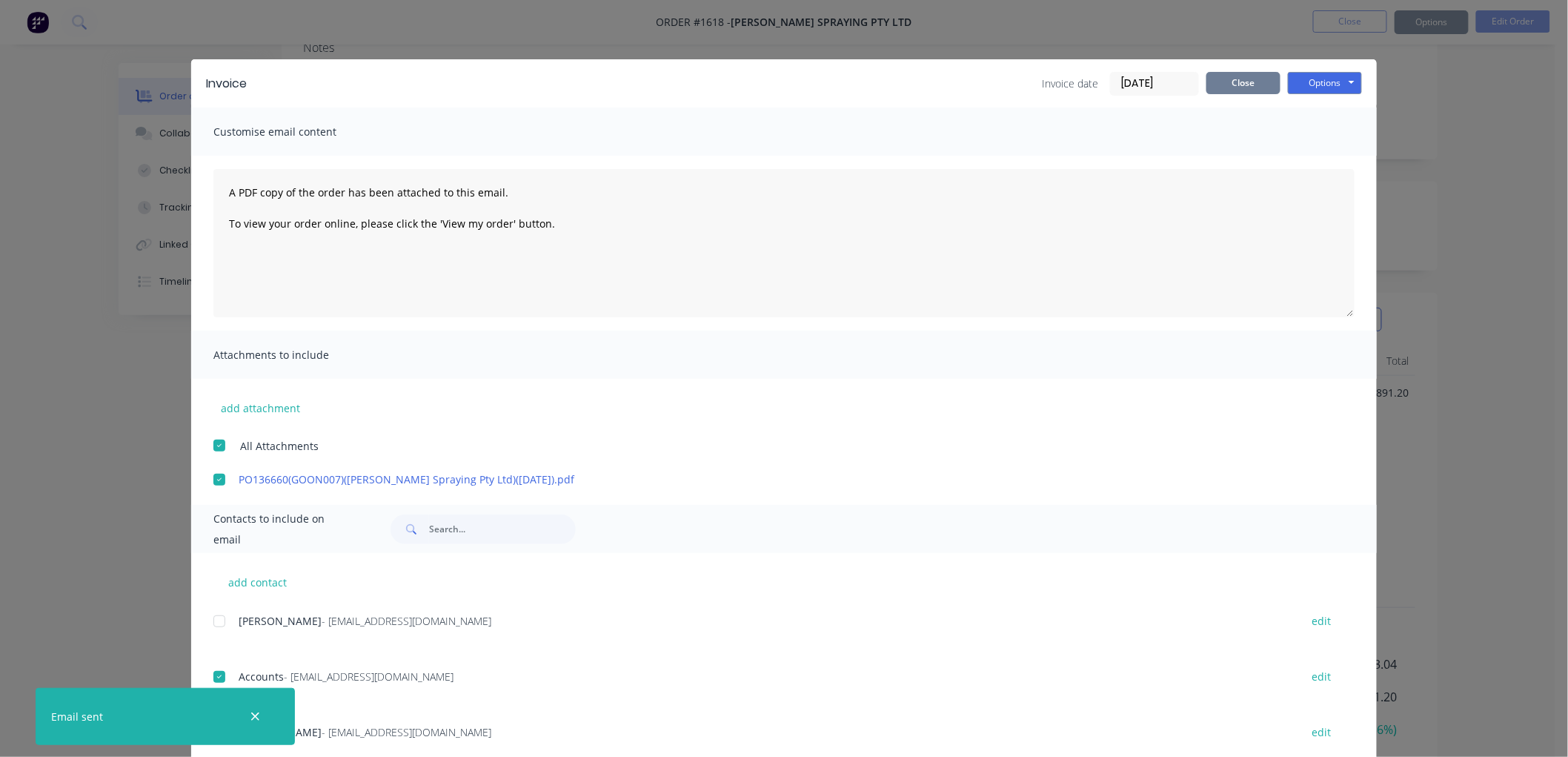
click at [1237, 72] on button "Close" at bounding box center [1243, 83] width 74 height 22
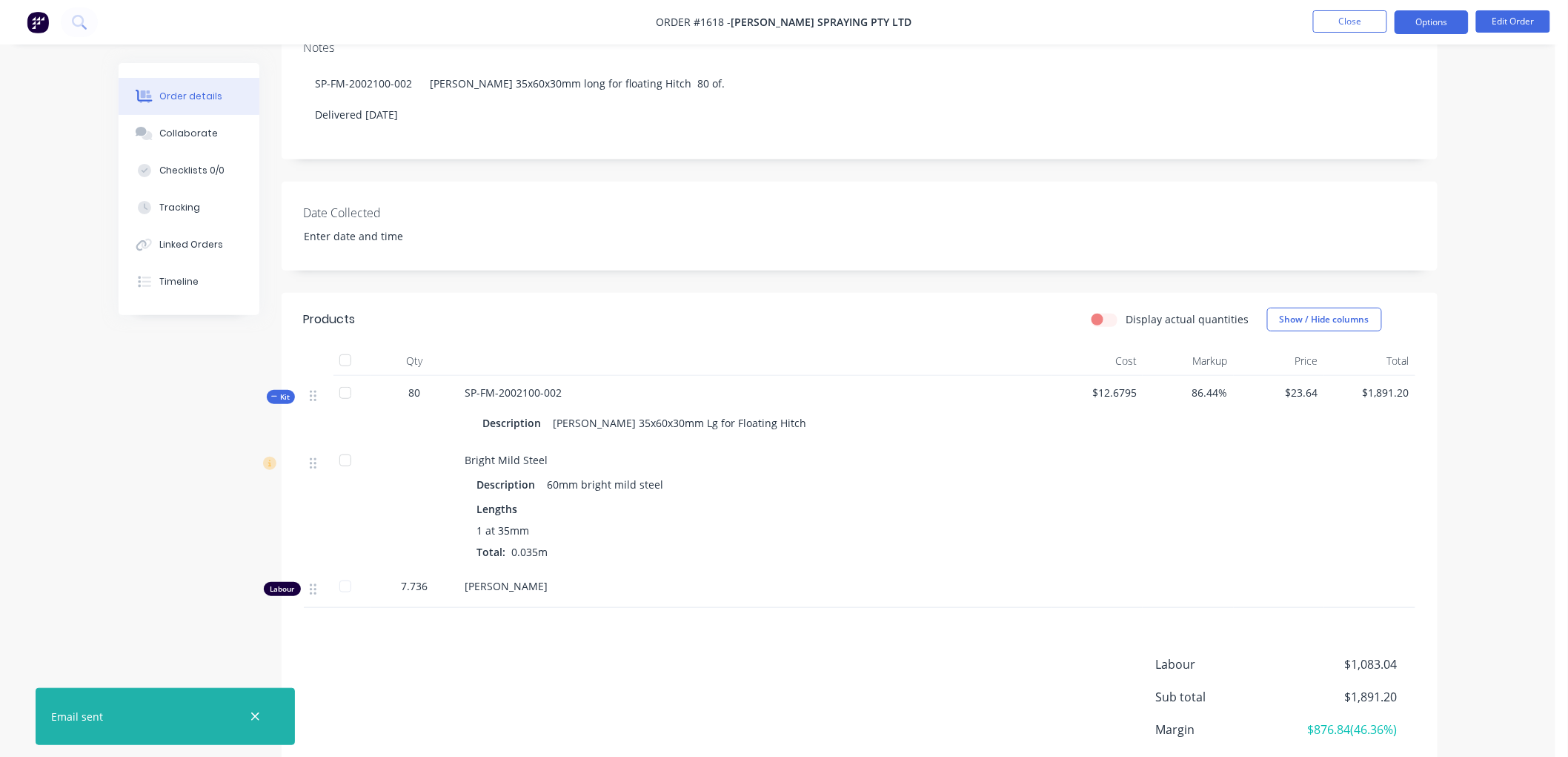
click at [1422, 15] on button "Options" at bounding box center [1432, 22] width 74 height 24
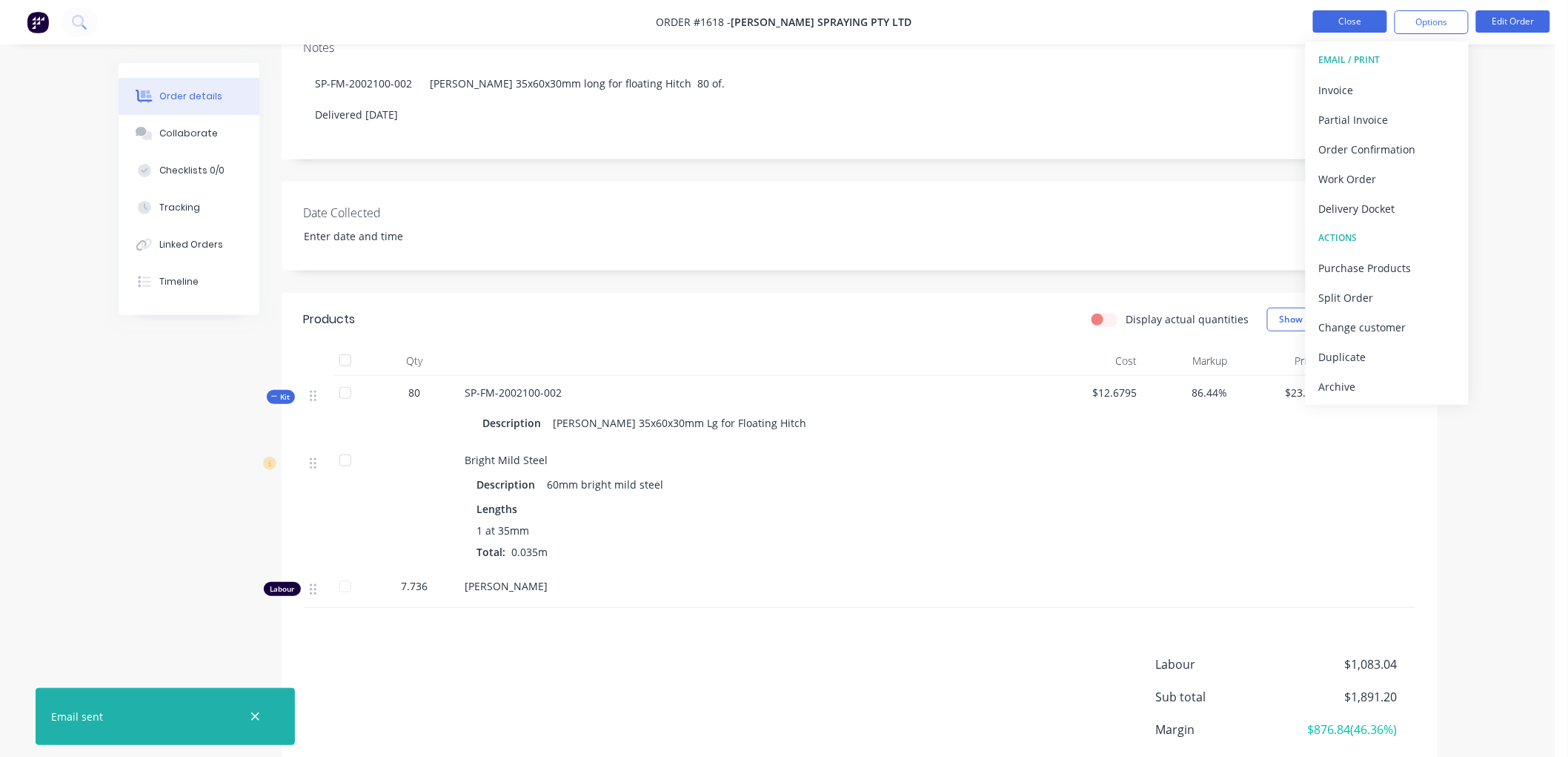
click at [1357, 16] on button "Close" at bounding box center [1351, 21] width 74 height 22
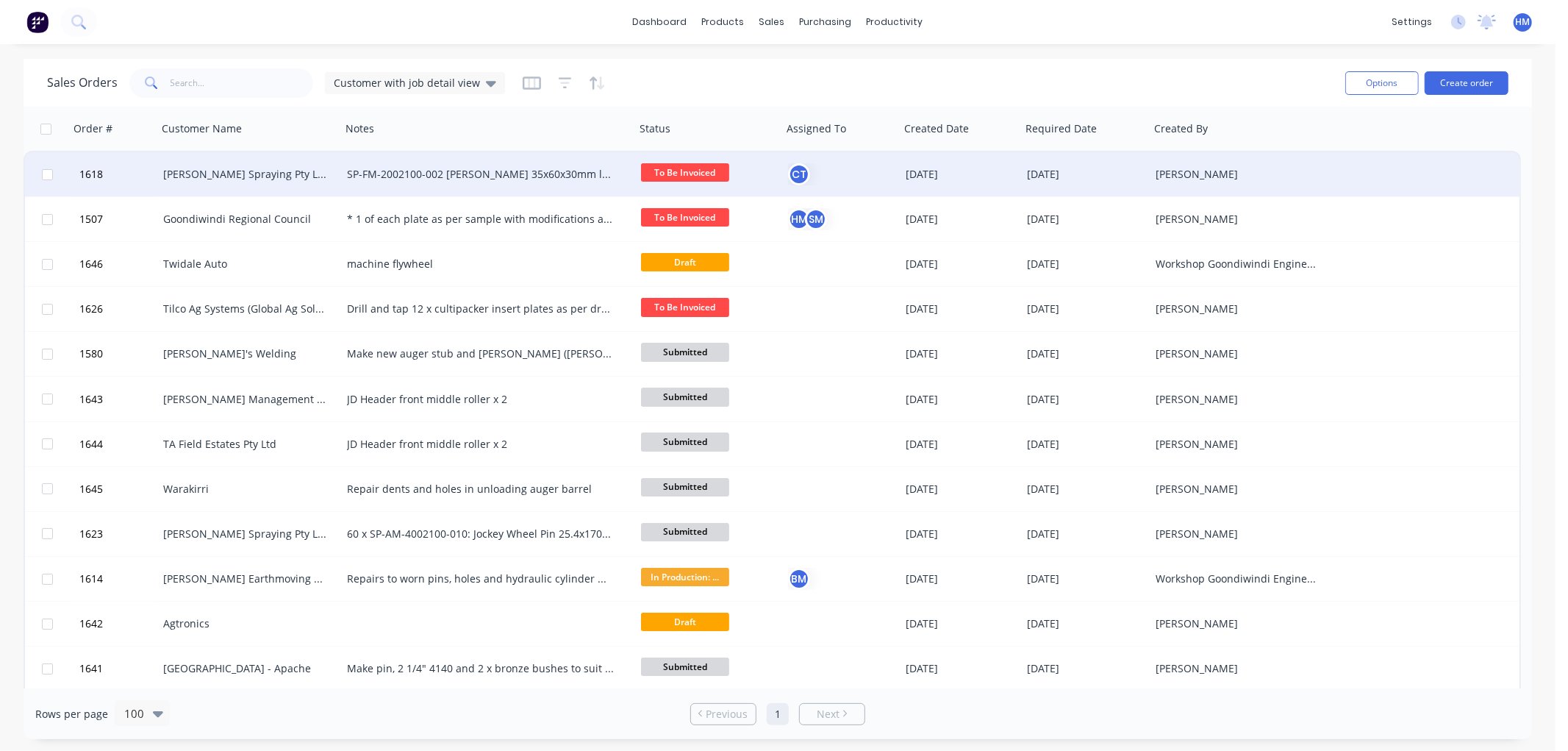
click at [221, 166] on div "[PERSON_NAME] Spraying Pty Ltd" at bounding box center [249, 174] width 184 height 44
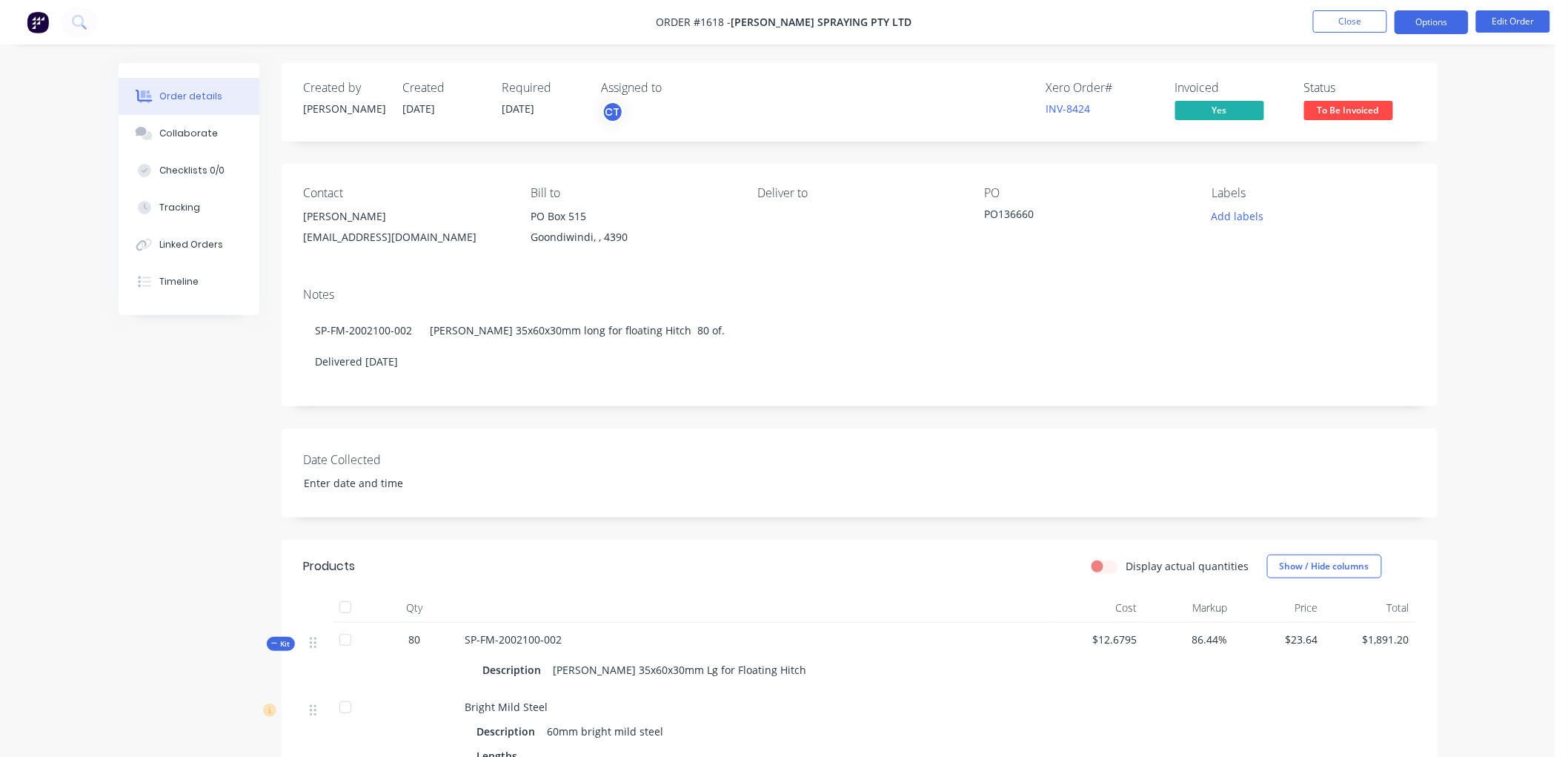
click at [1428, 21] on button "Options" at bounding box center [1432, 22] width 74 height 24
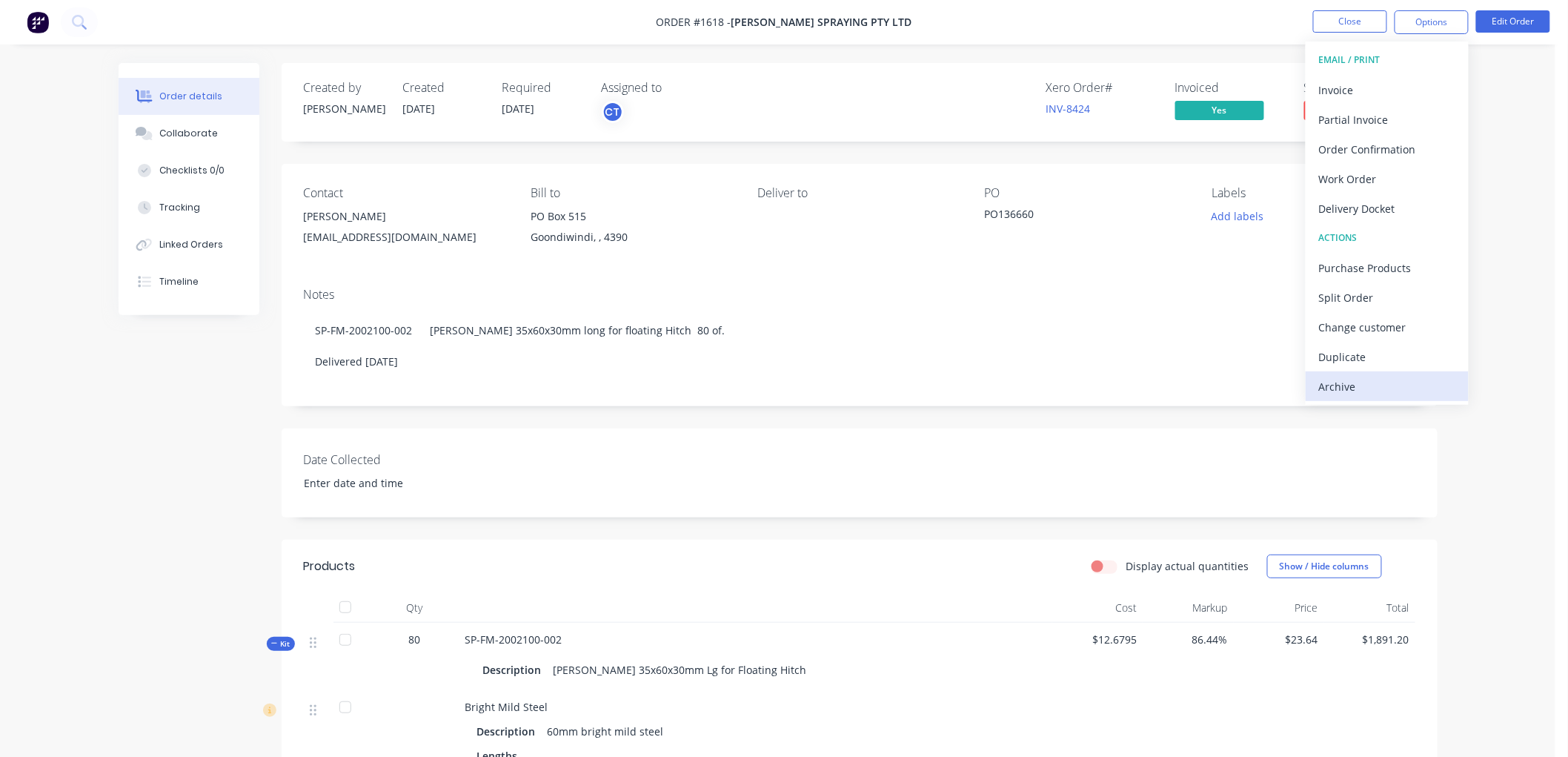
click at [1365, 381] on div "Archive" at bounding box center [1388, 387] width 137 height 22
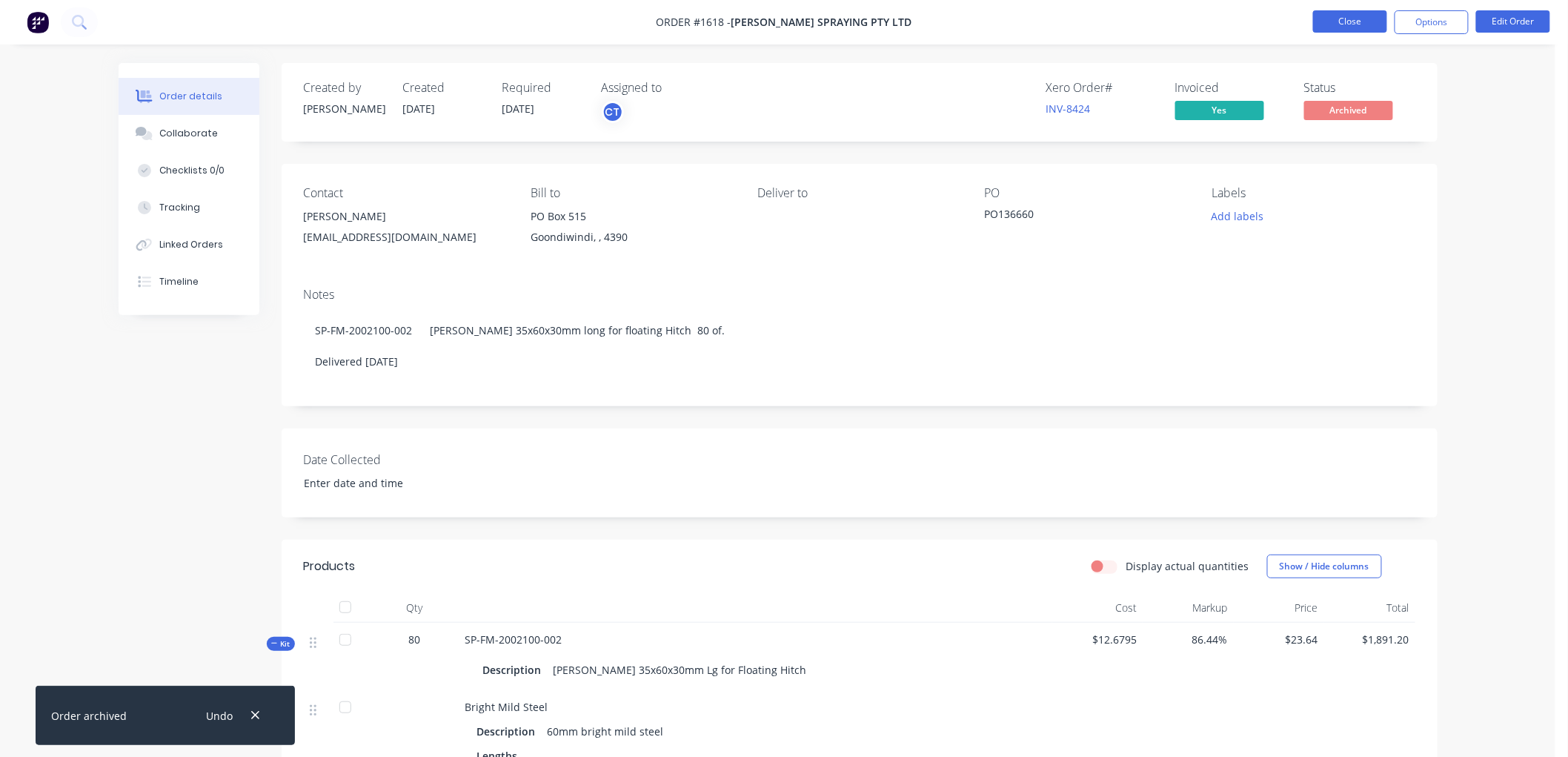
click at [1341, 22] on button "Close" at bounding box center [1351, 21] width 74 height 22
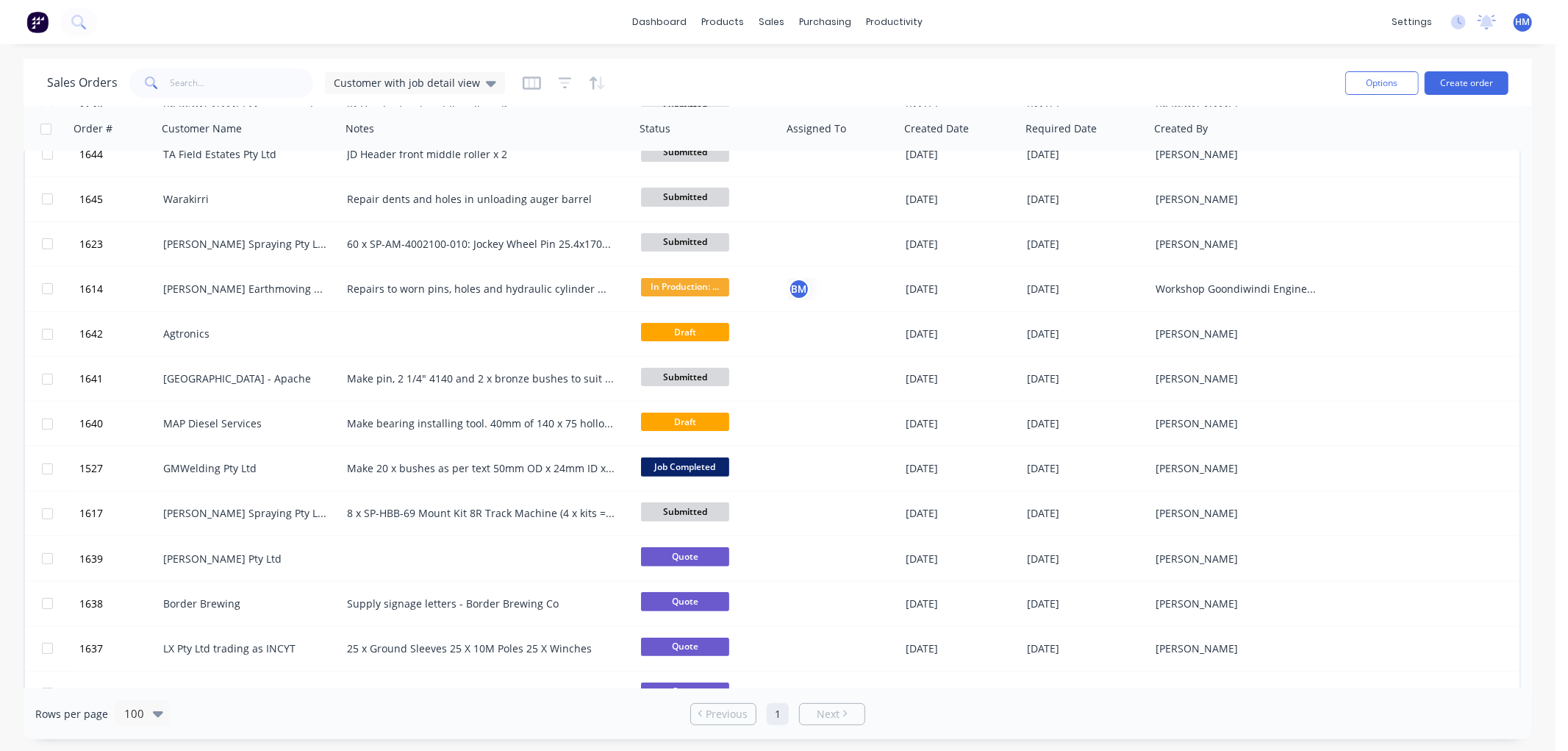
scroll to position [326, 0]
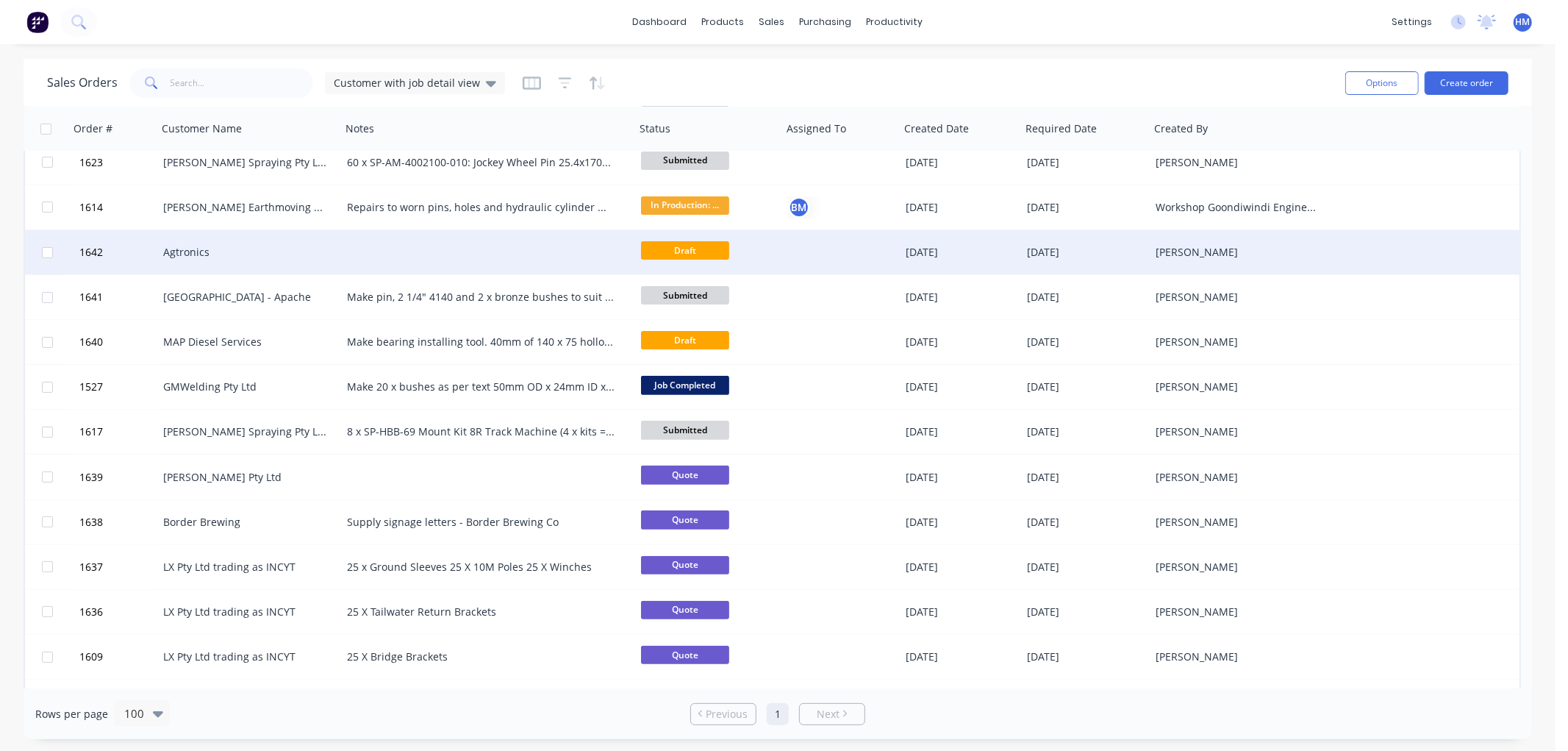
click at [388, 253] on div at bounding box center [488, 252] width 294 height 44
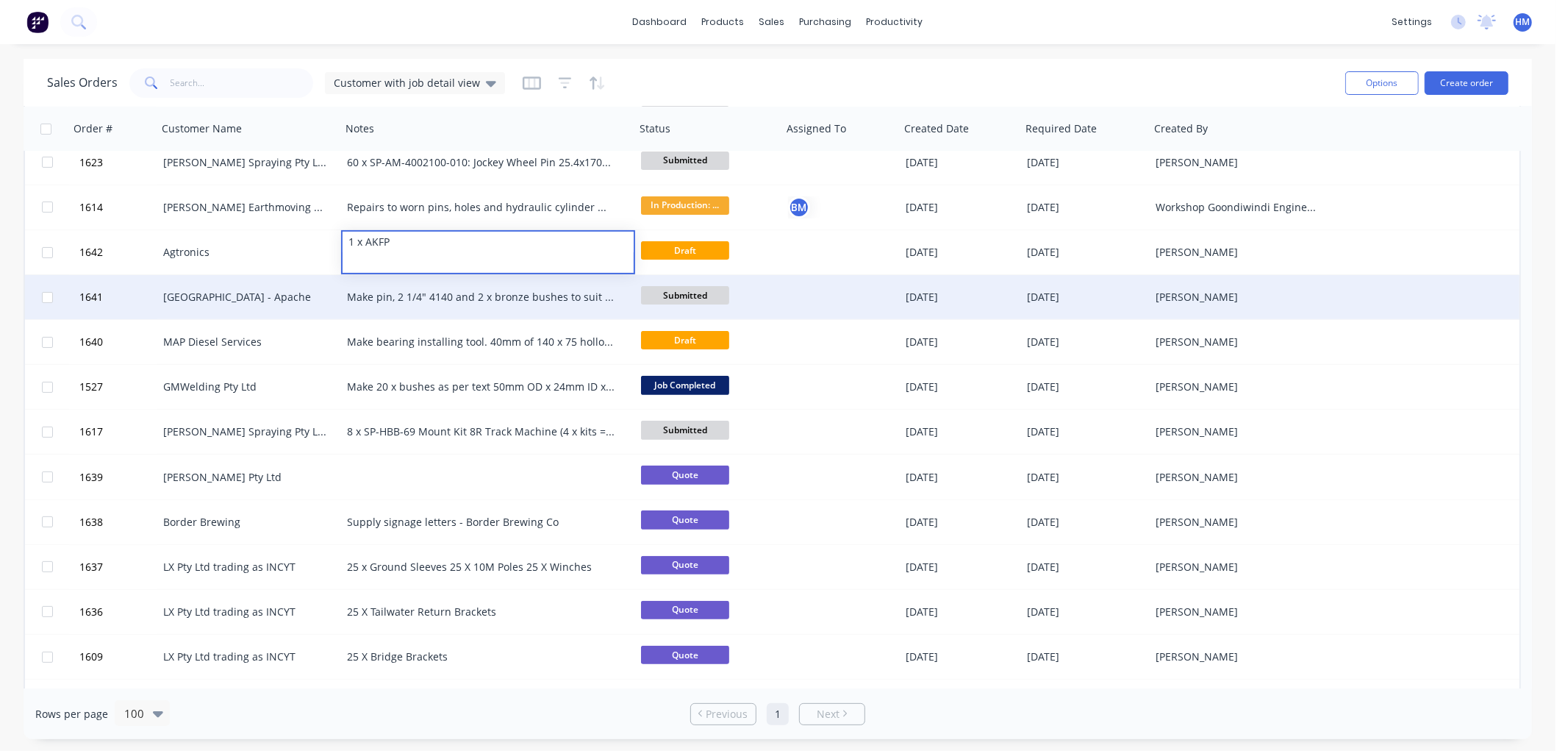
click at [497, 294] on div "Make pin, 2 1/4" 4140 and 2 x bronze bushes to suit housing supplied. Straighte…" at bounding box center [481, 297] width 269 height 15
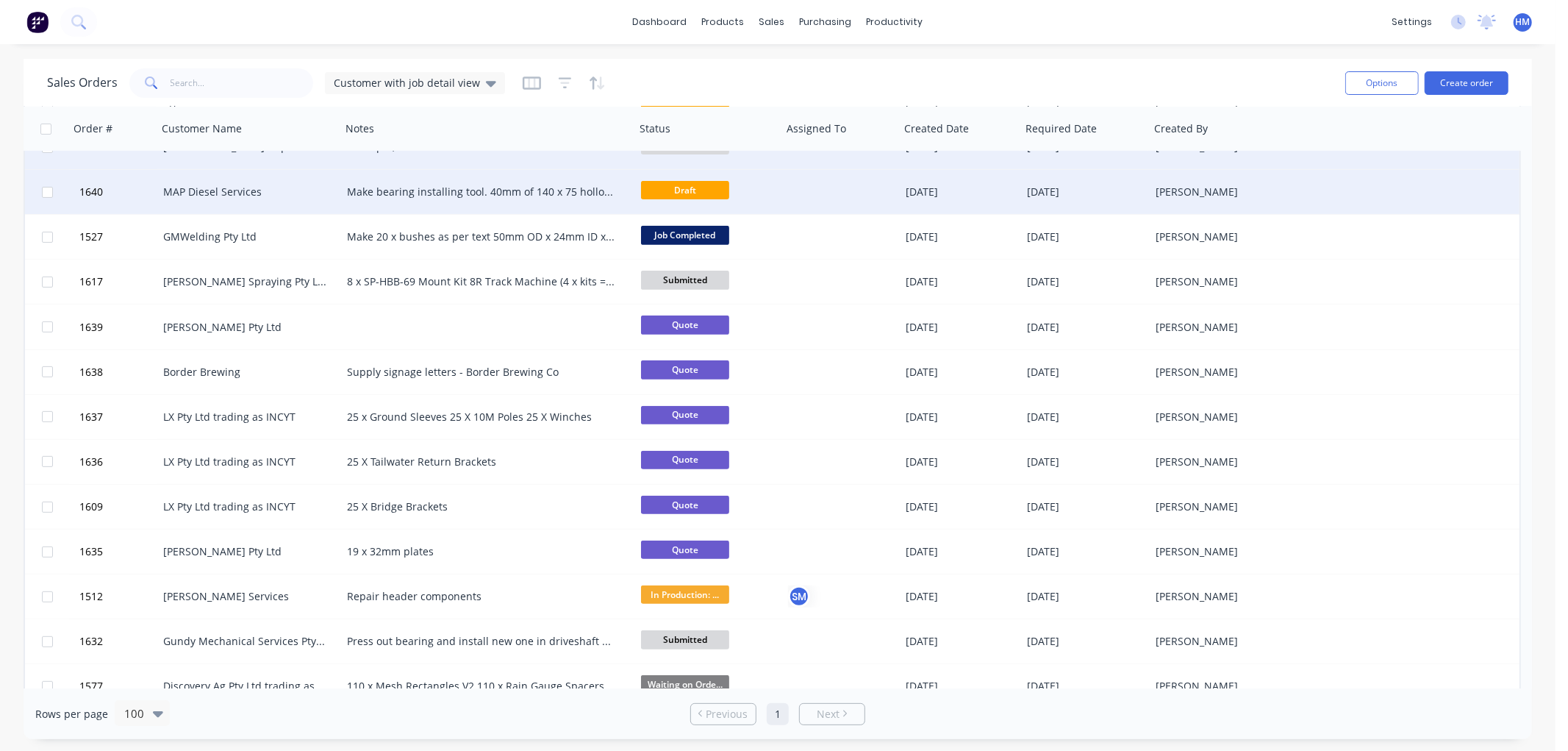
scroll to position [490, 0]
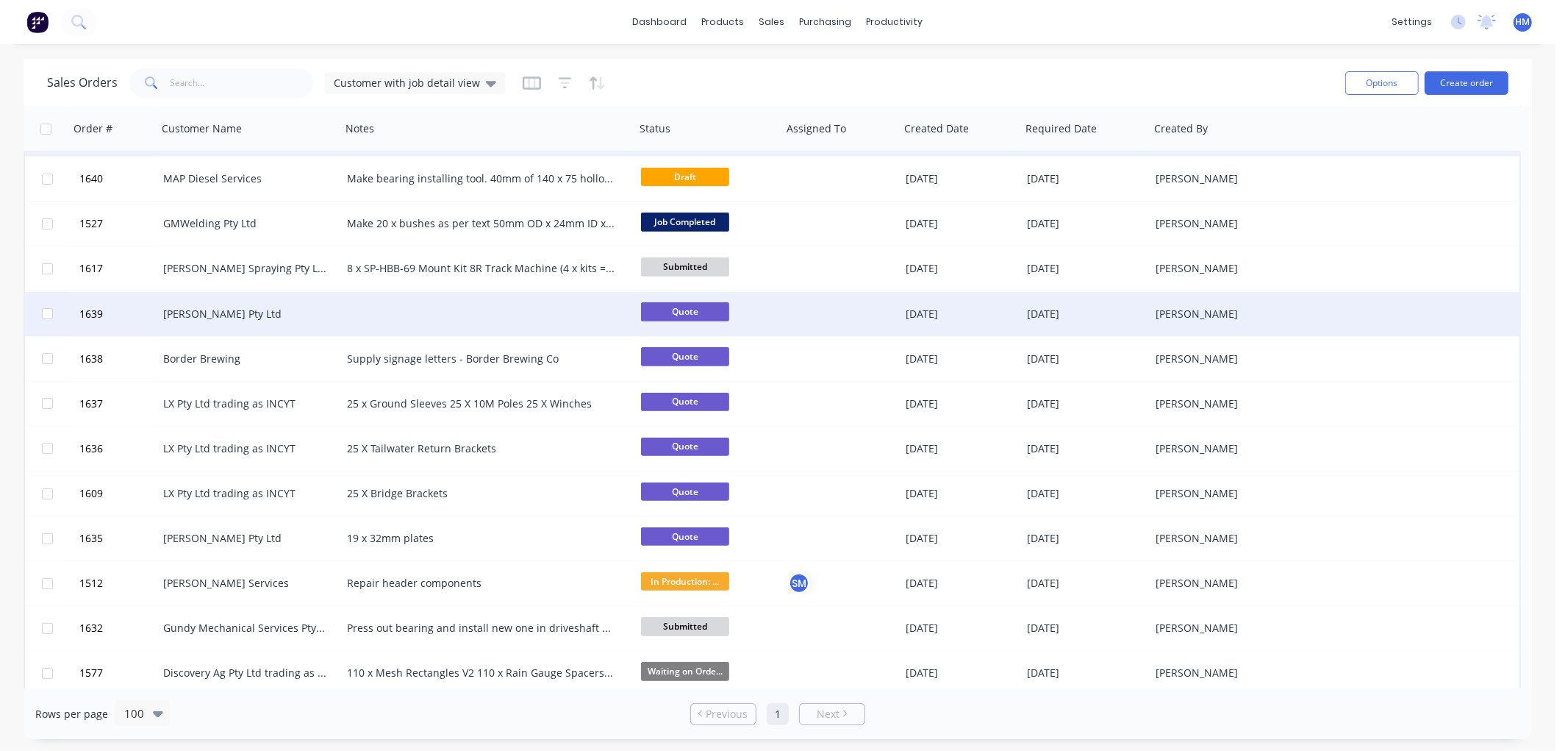
click at [417, 304] on div at bounding box center [488, 314] width 294 height 44
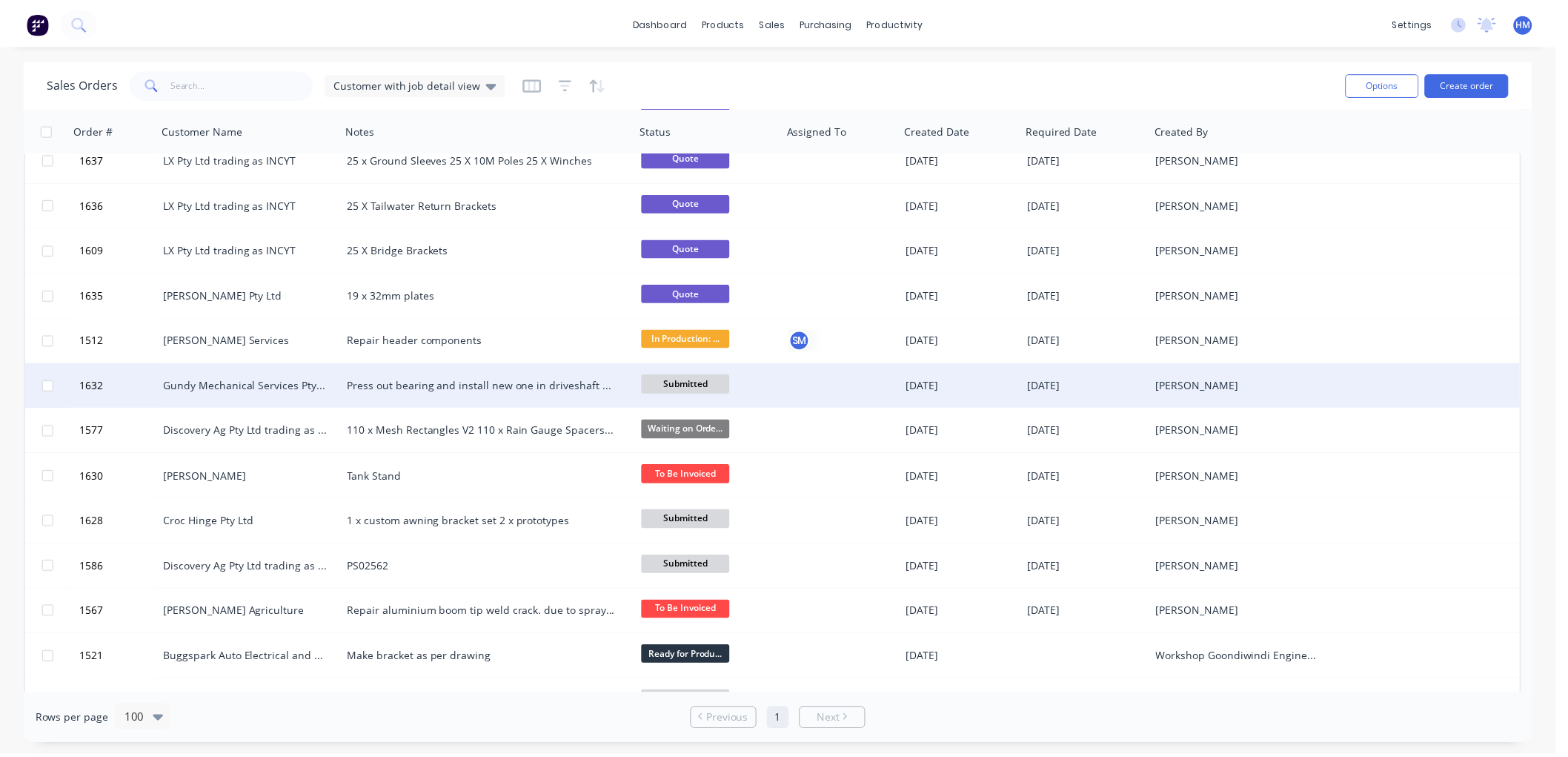
scroll to position [823, 0]
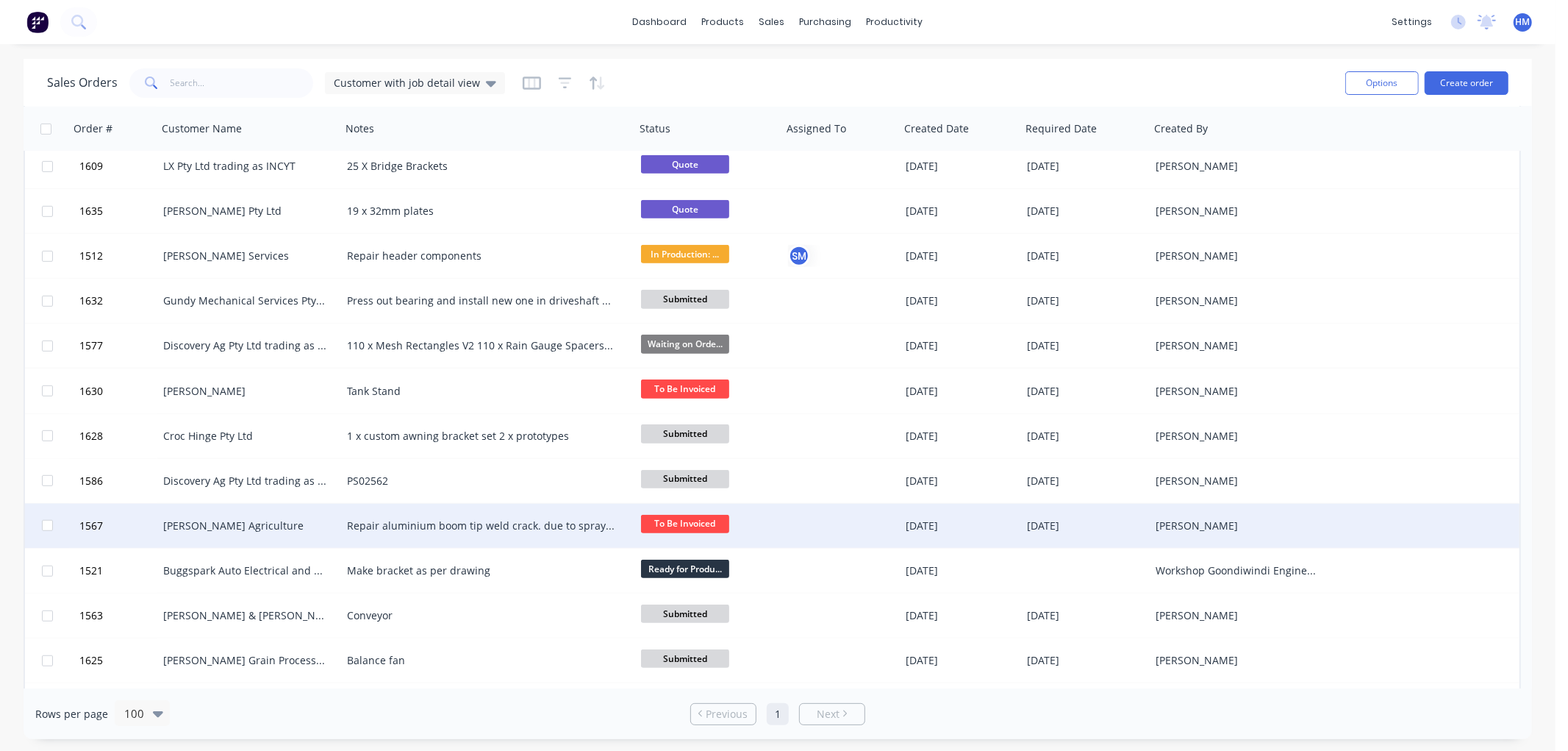
click at [211, 522] on div "[PERSON_NAME] Agriculture" at bounding box center [244, 526] width 163 height 15
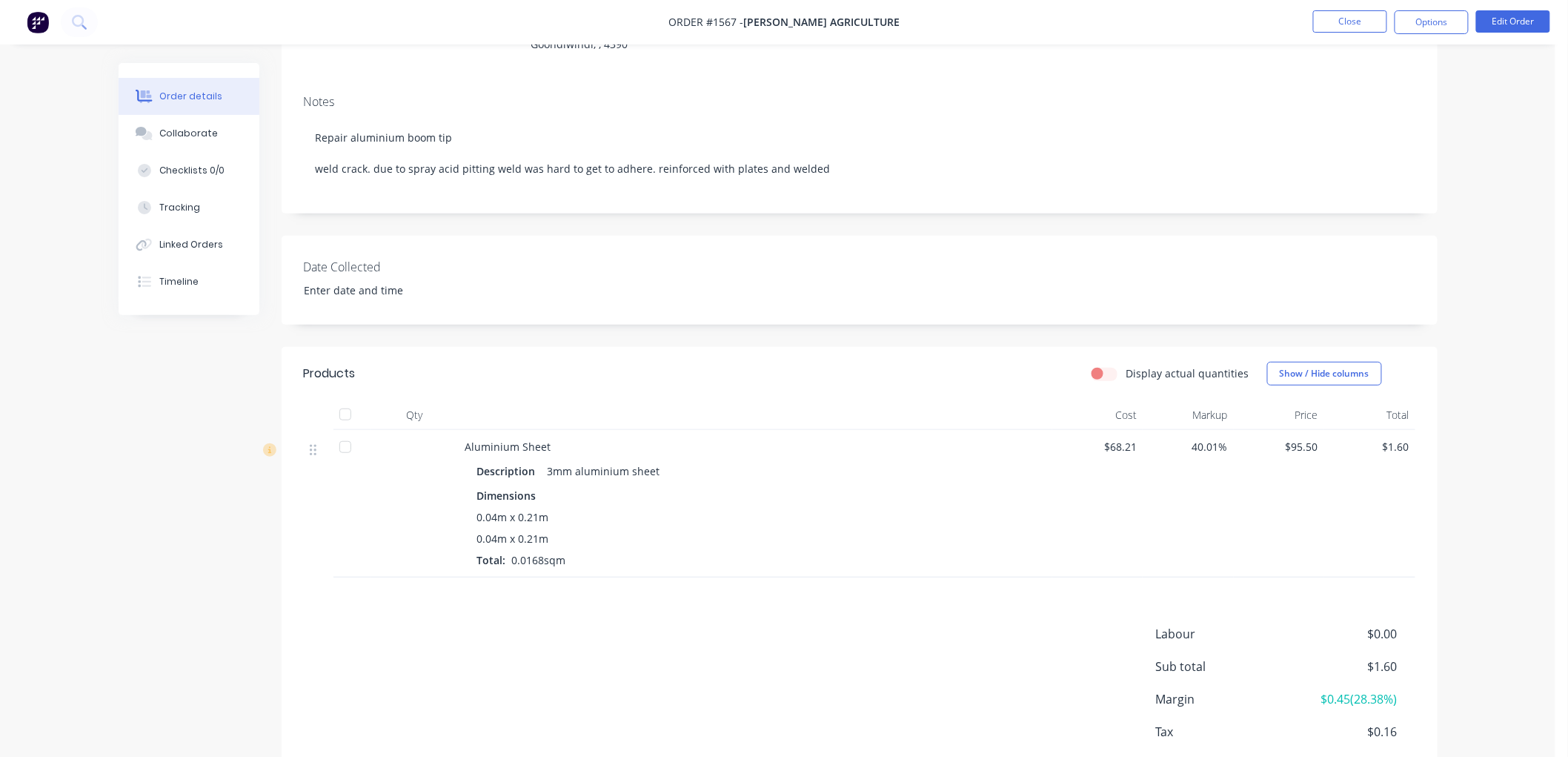
scroll to position [164, 0]
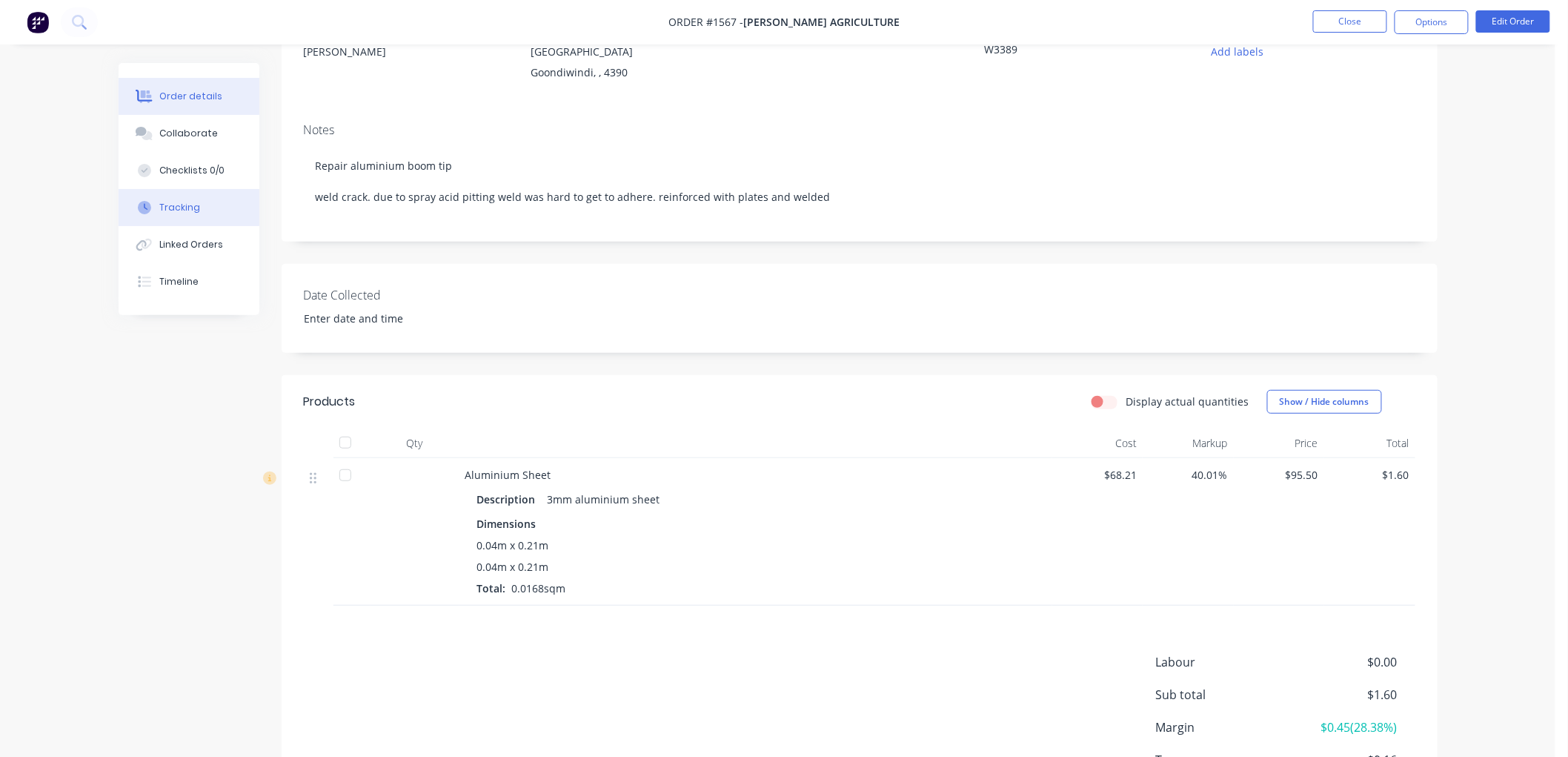
click at [172, 211] on div "Tracking" at bounding box center [179, 207] width 41 height 13
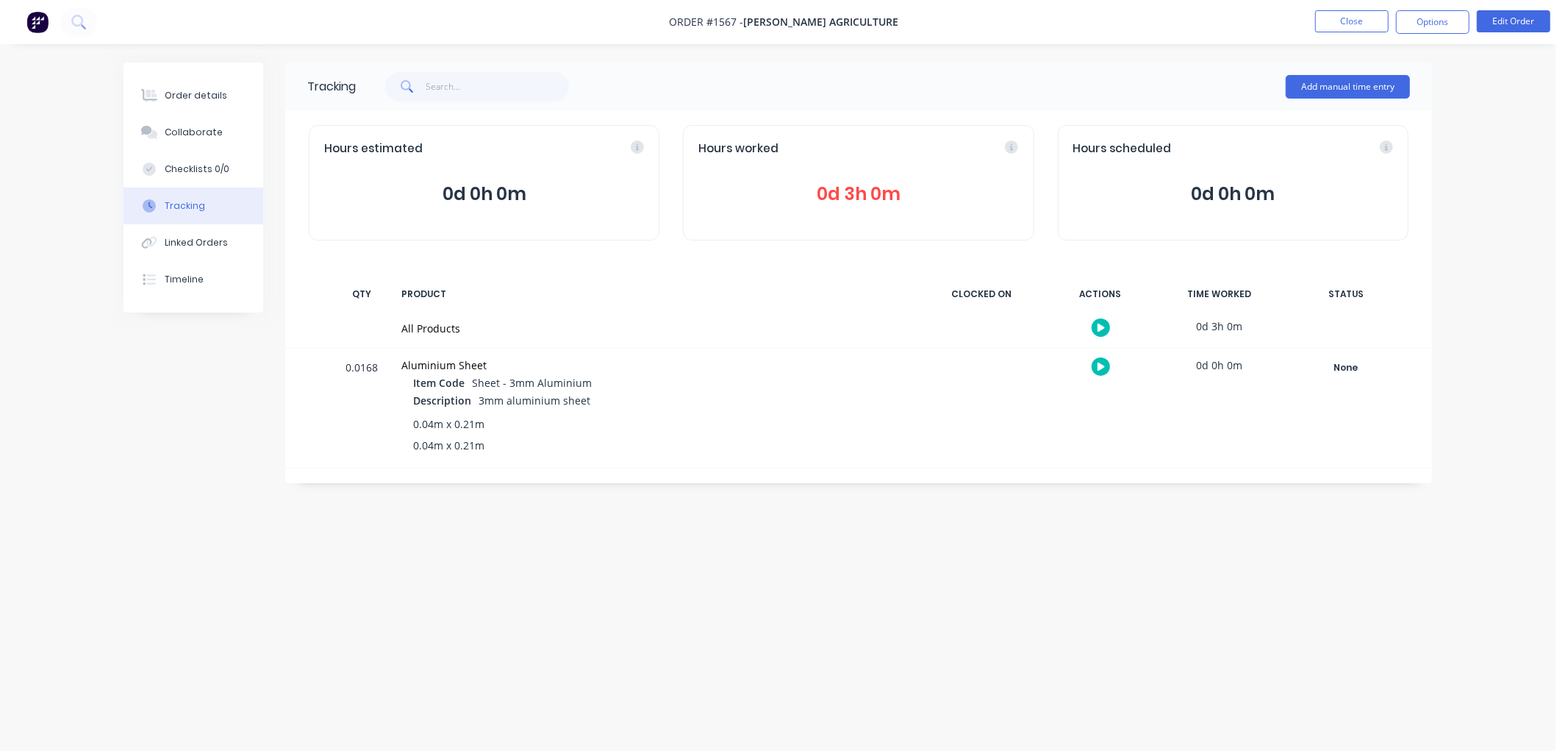
click at [848, 187] on span "0d 3h 0m" at bounding box center [858, 194] width 319 height 26
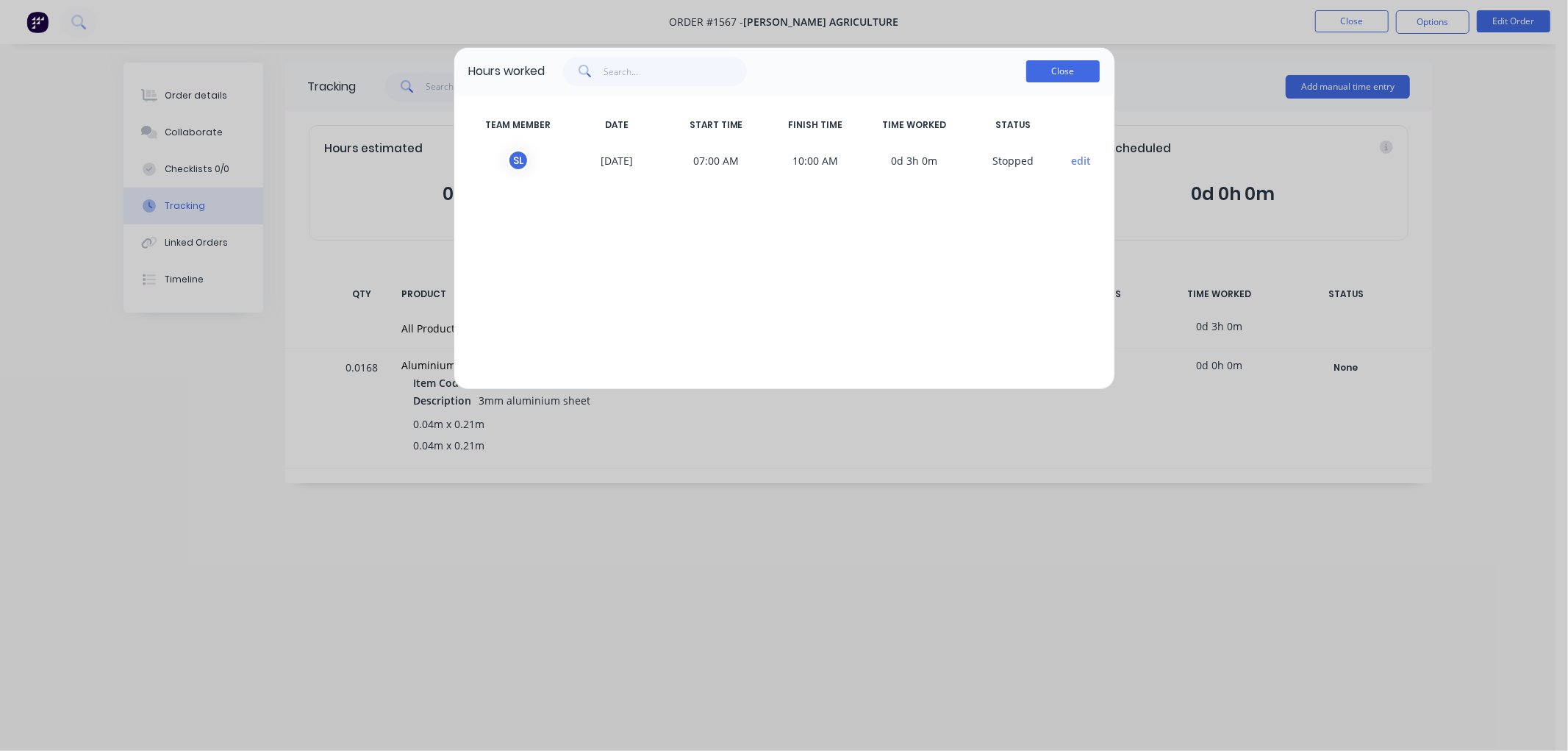
click at [1059, 67] on button "Close" at bounding box center [1063, 71] width 74 height 22
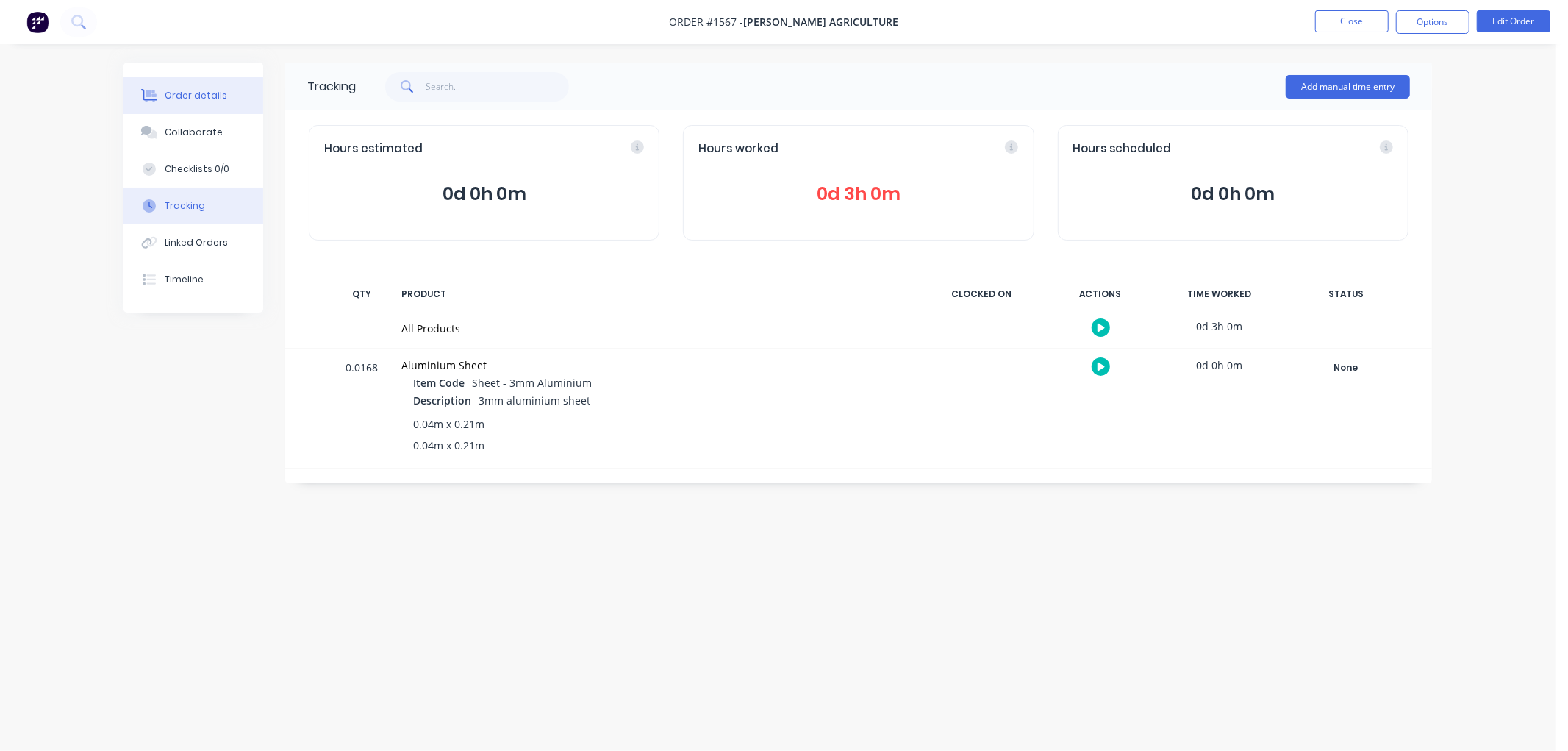
click at [225, 86] on button "Order details" at bounding box center [193, 95] width 139 height 37
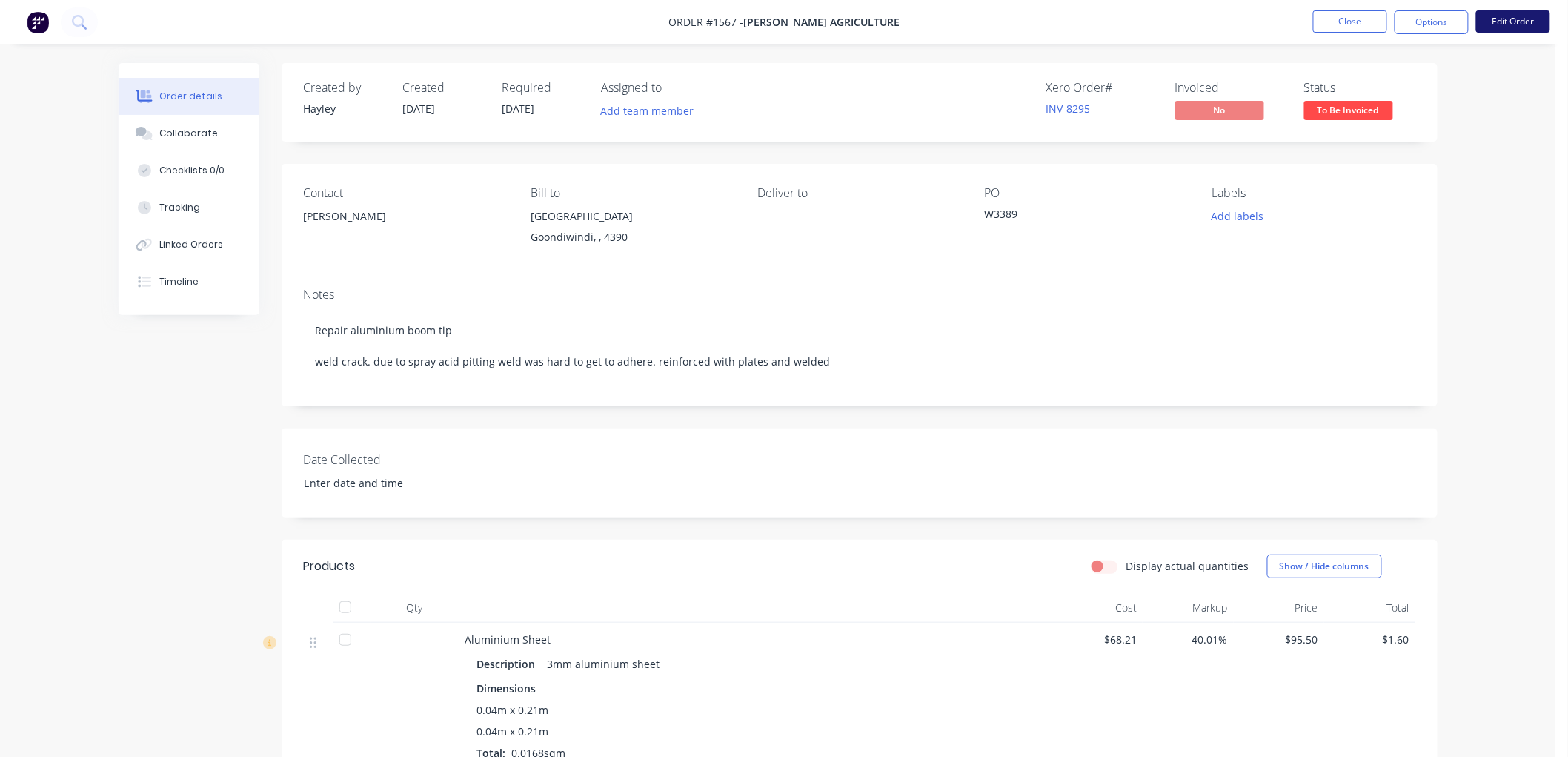
click at [1506, 15] on button "Edit Order" at bounding box center [1513, 21] width 74 height 22
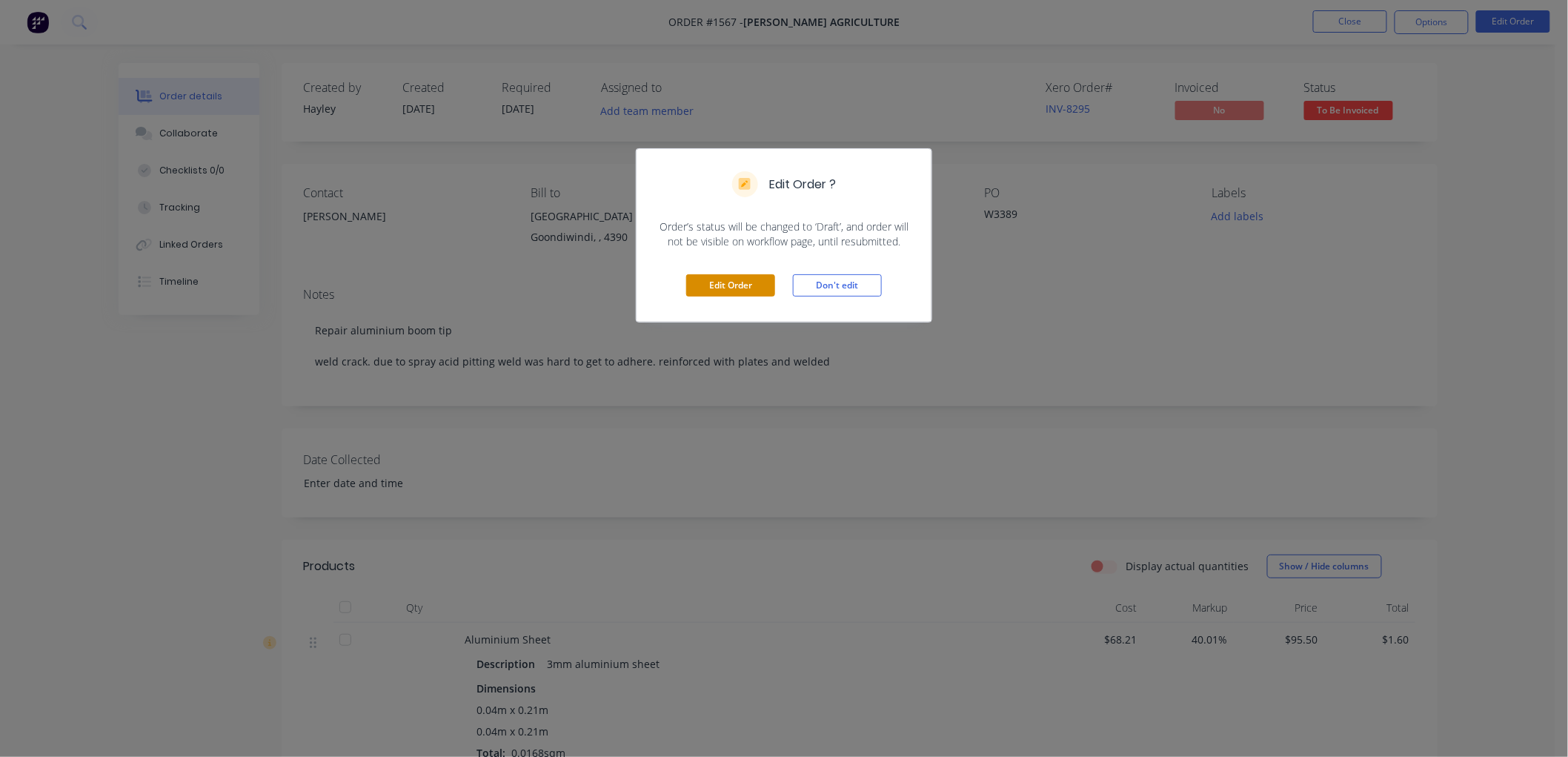
click at [717, 287] on button "Edit Order" at bounding box center [731, 285] width 89 height 22
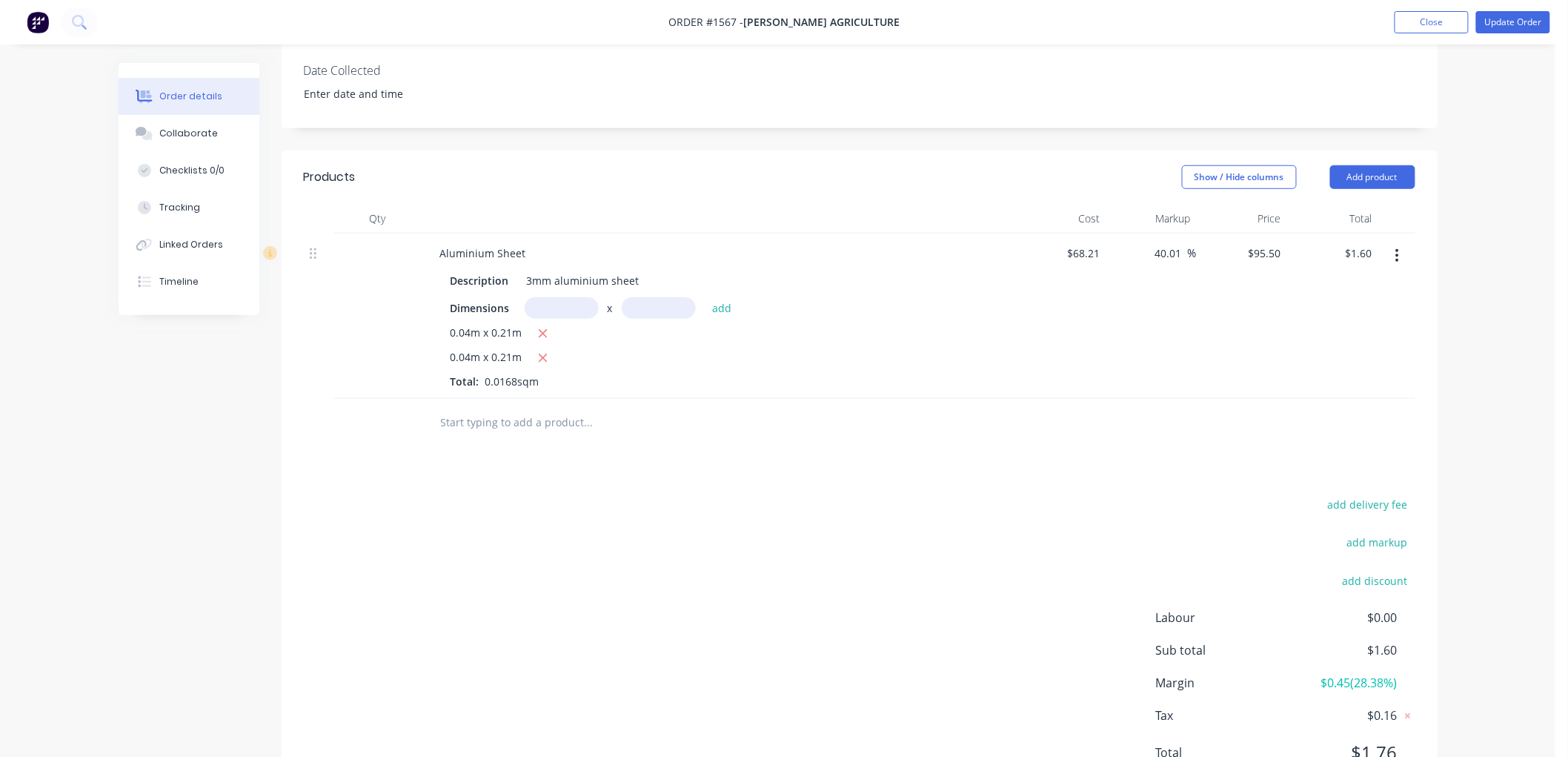
scroll to position [411, 0]
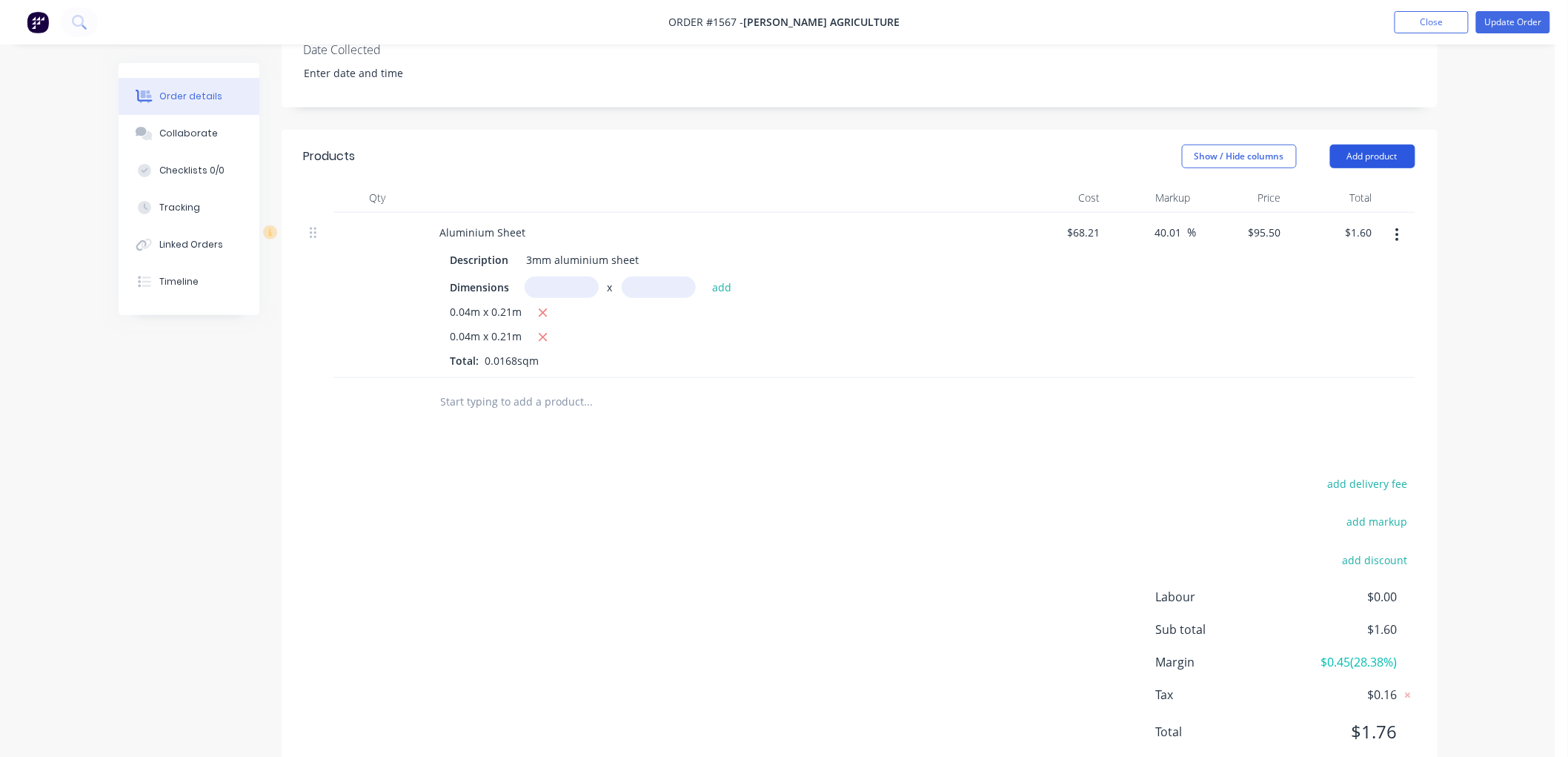
click at [1391, 157] on button "Add product" at bounding box center [1373, 156] width 85 height 24
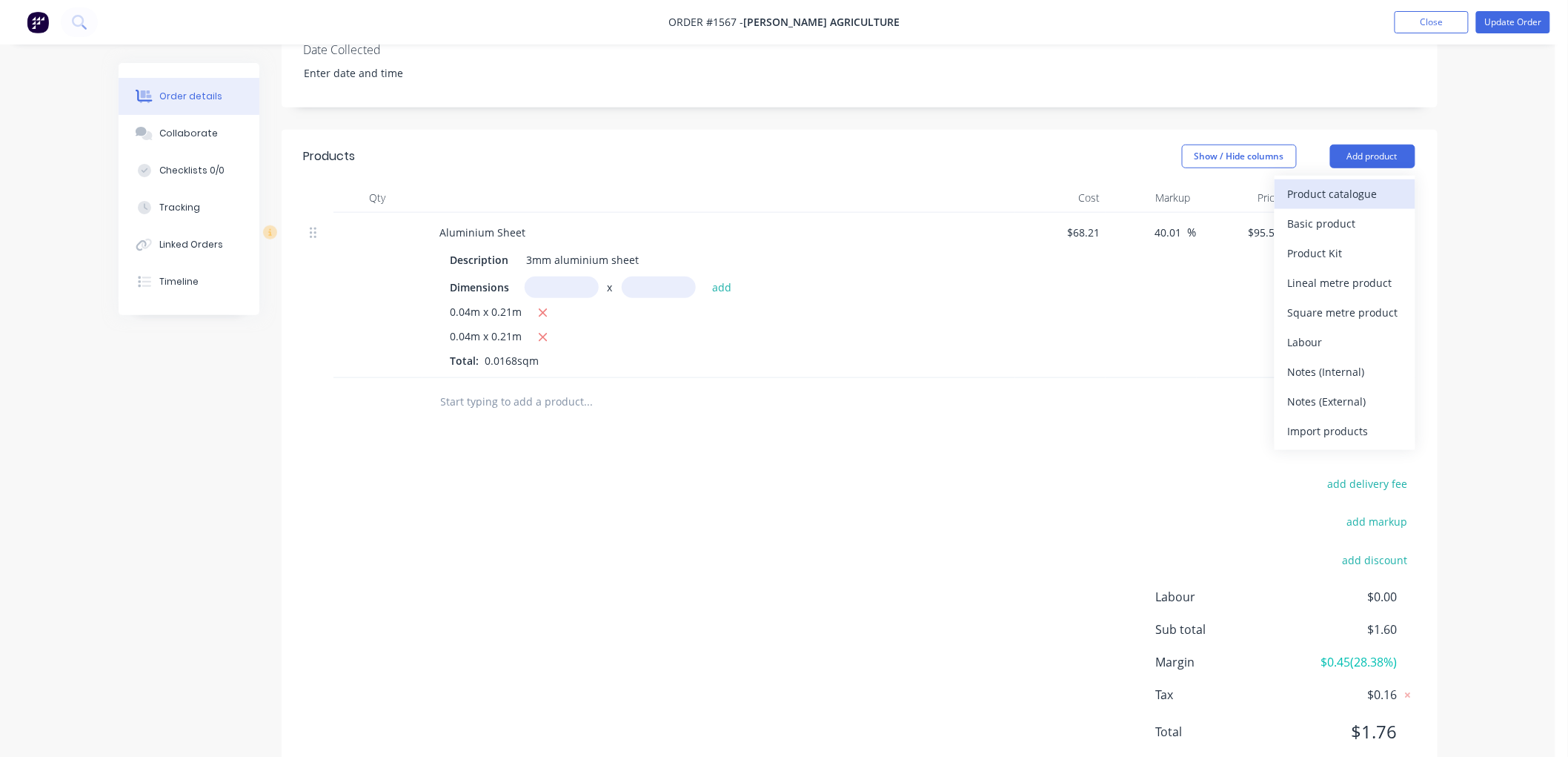
click at [1358, 190] on div "Product catalogue" at bounding box center [1345, 194] width 114 height 22
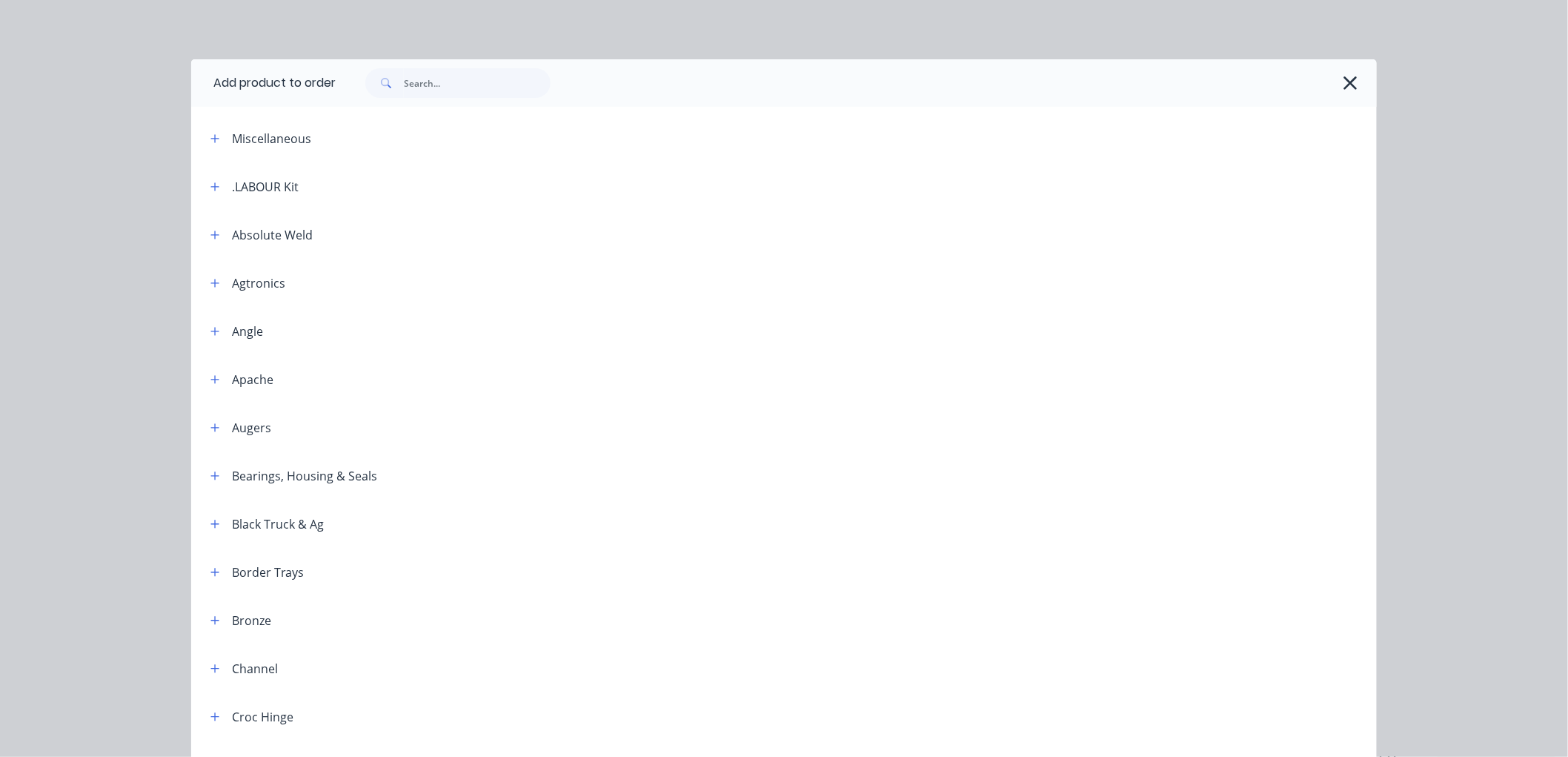
drag, startPoint x: 268, startPoint y: 197, endPoint x: 261, endPoint y: 191, distance: 9.2
click at [268, 196] on header ".LABOUR Kit" at bounding box center [784, 186] width 1185 height 48
click at [211, 190] on icon "button" at bounding box center [215, 186] width 9 height 10
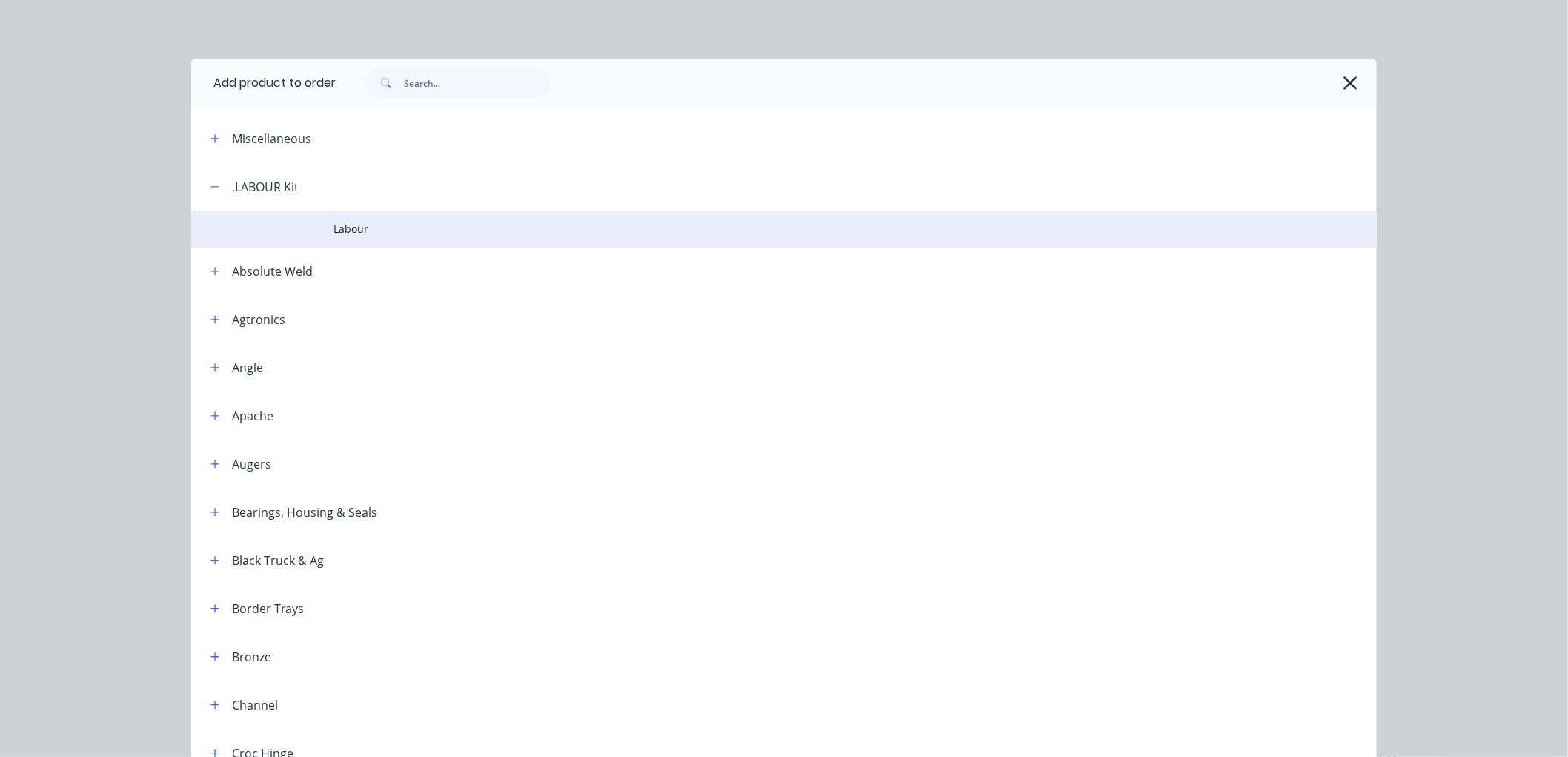
click at [299, 225] on td at bounding box center [262, 229] width 142 height 37
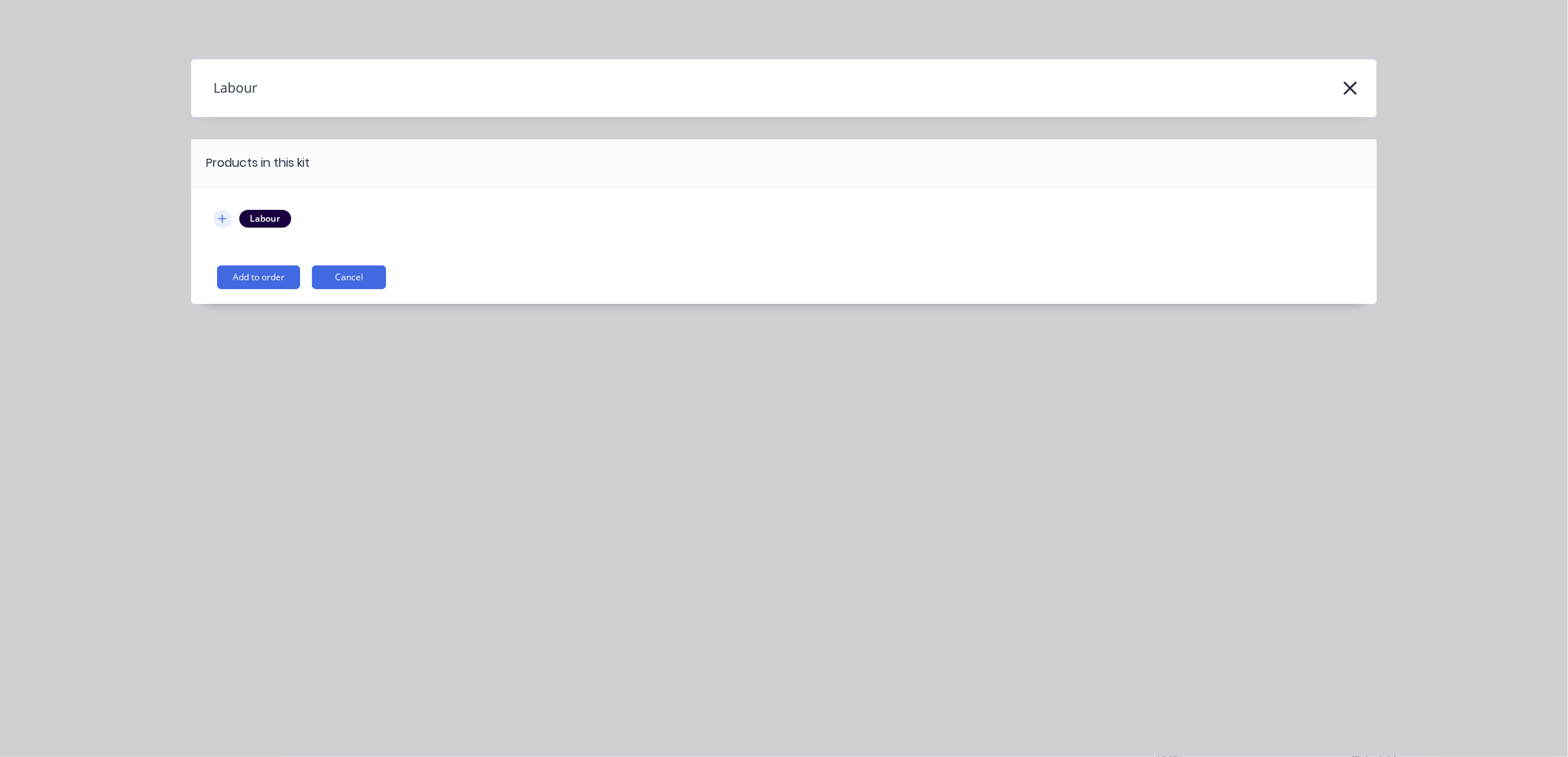
click at [224, 216] on icon "button" at bounding box center [221, 218] width 9 height 10
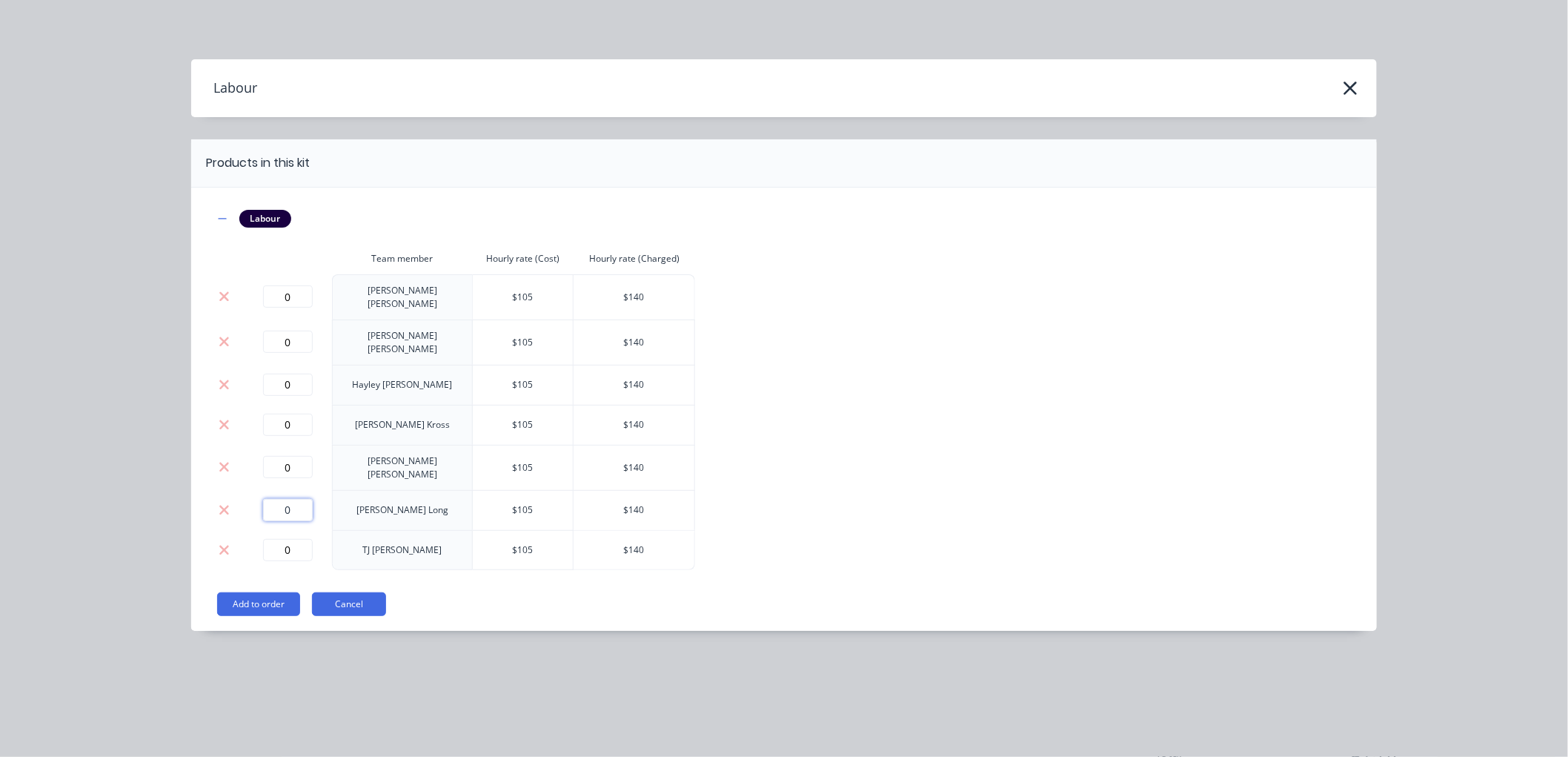
drag, startPoint x: 295, startPoint y: 492, endPoint x: 246, endPoint y: 492, distance: 49.0
click at [246, 492] on td "0" at bounding box center [288, 510] width 89 height 40
type input "3"
click at [264, 592] on button "Add to order" at bounding box center [258, 603] width 83 height 24
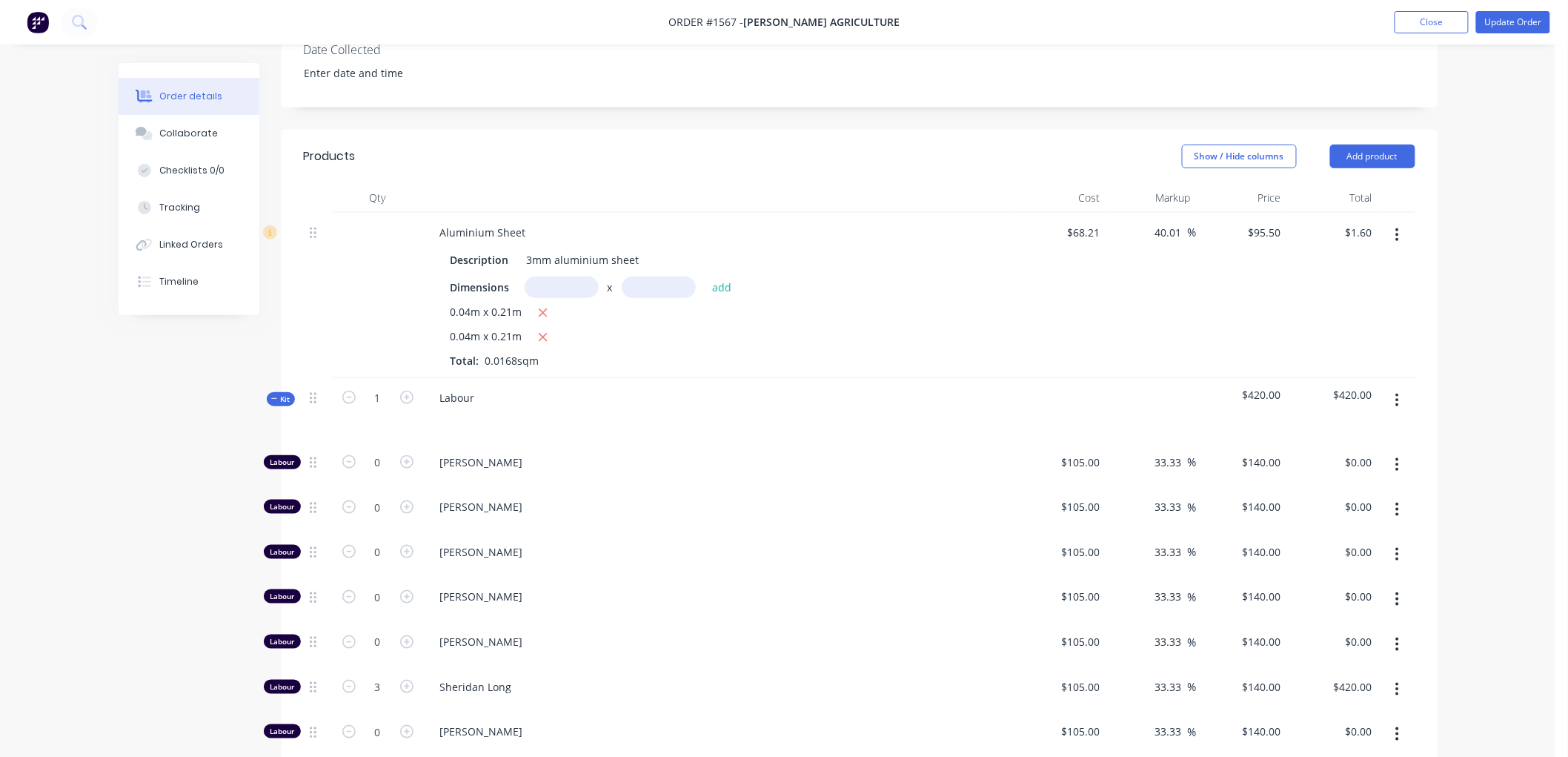
click at [283, 397] on span "Kit" at bounding box center [281, 399] width 19 height 11
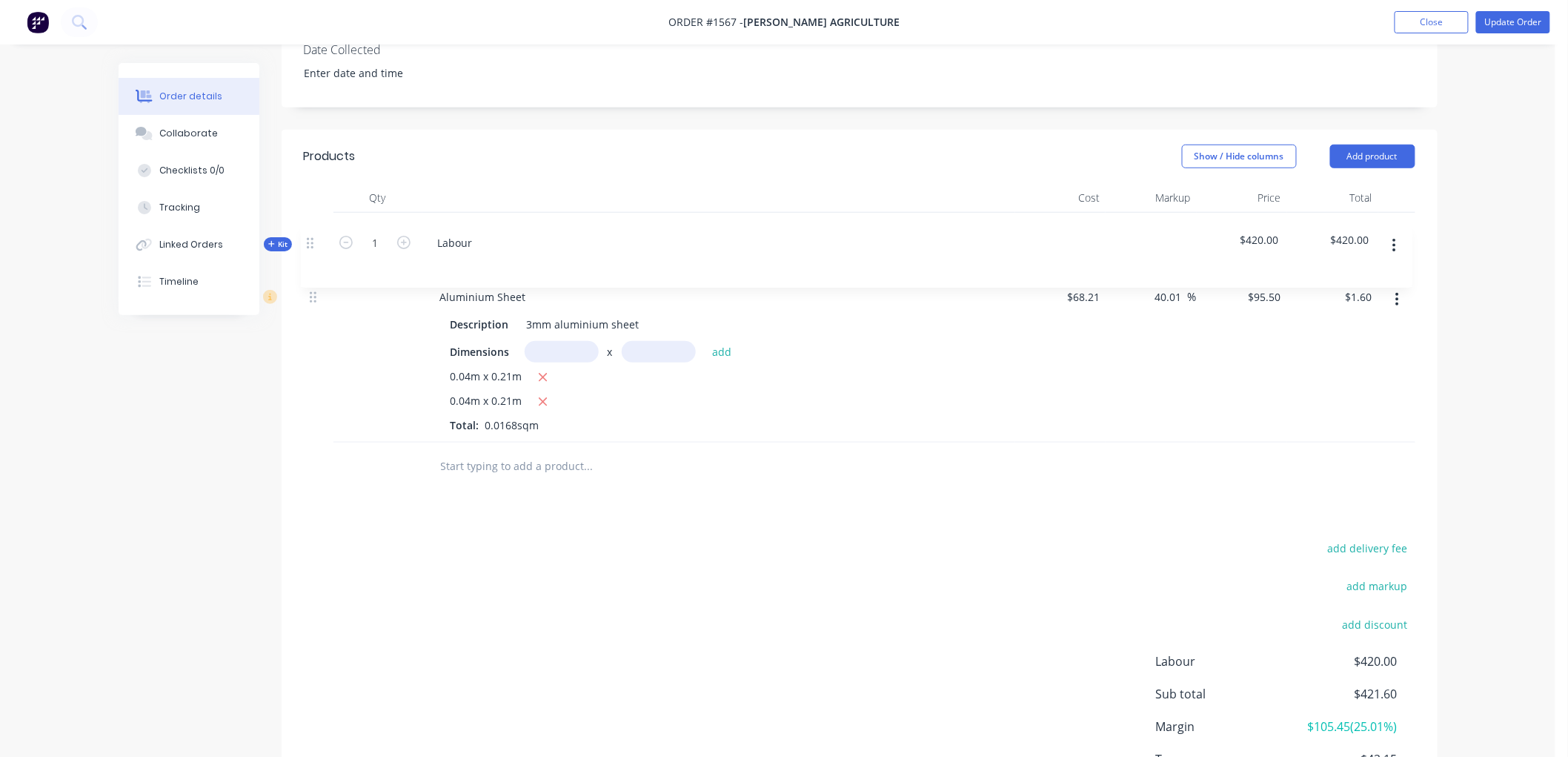
drag, startPoint x: 309, startPoint y: 394, endPoint x: 307, endPoint y: 235, distance: 159.0
click at [307, 235] on div "Aluminium Sheet Description 3mm aluminium sheet Dimensions x add 0.04m x 0.21m …" at bounding box center [860, 328] width 1111 height 230
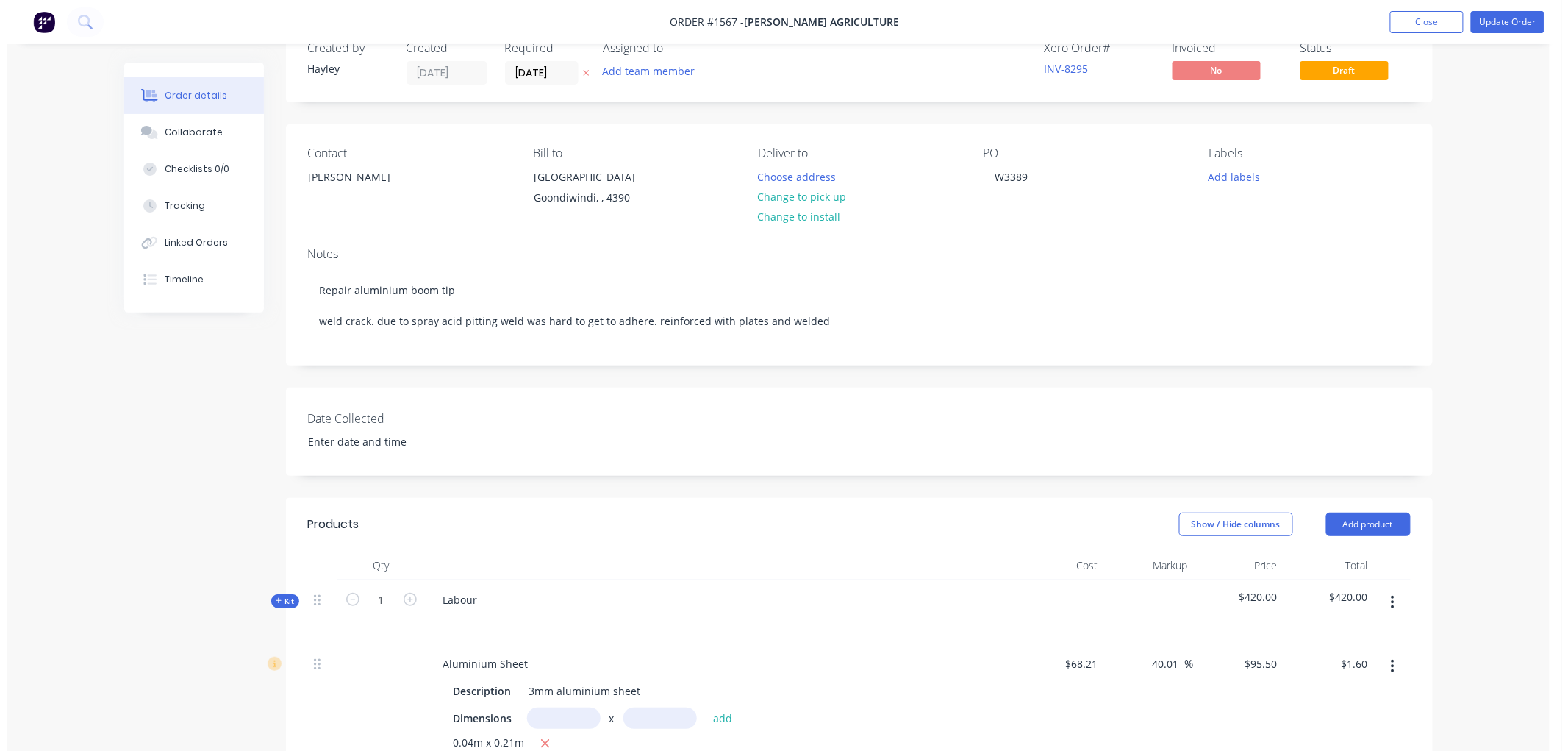
scroll to position [0, 0]
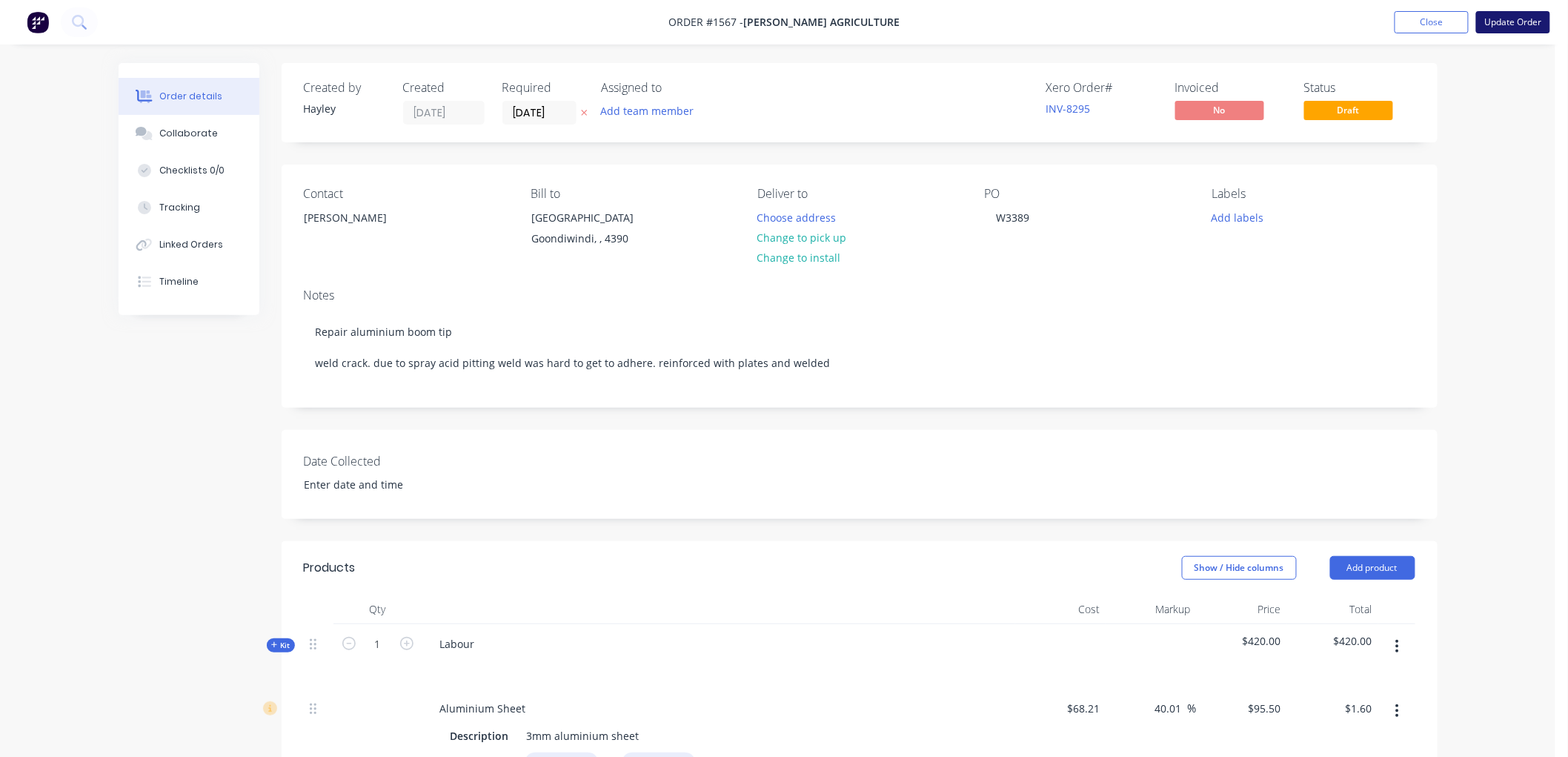
click at [1542, 16] on button "Update Order" at bounding box center [1513, 22] width 74 height 22
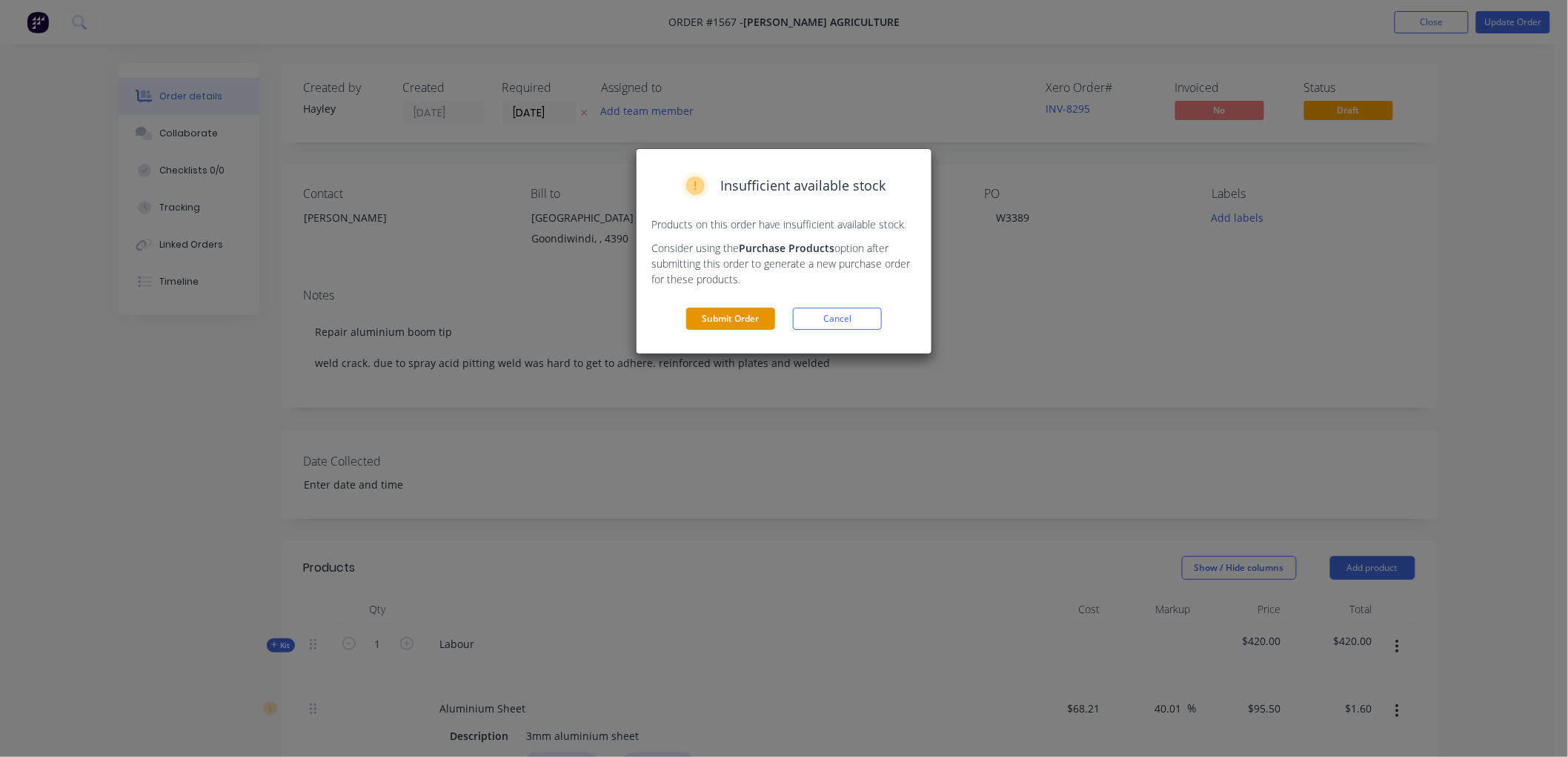
click at [722, 317] on button "Submit Order" at bounding box center [731, 318] width 89 height 22
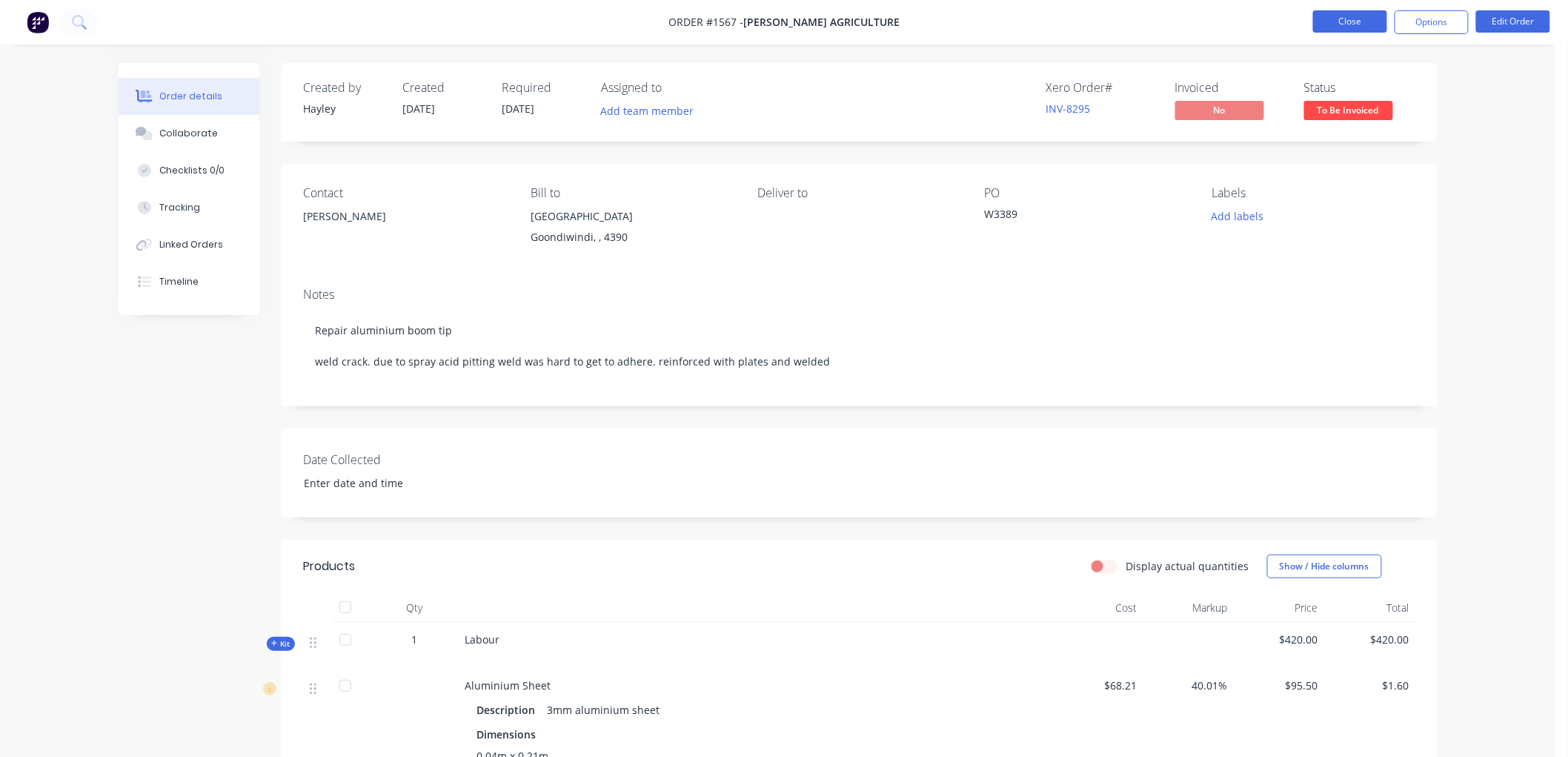
click at [1366, 15] on button "Close" at bounding box center [1351, 21] width 74 height 22
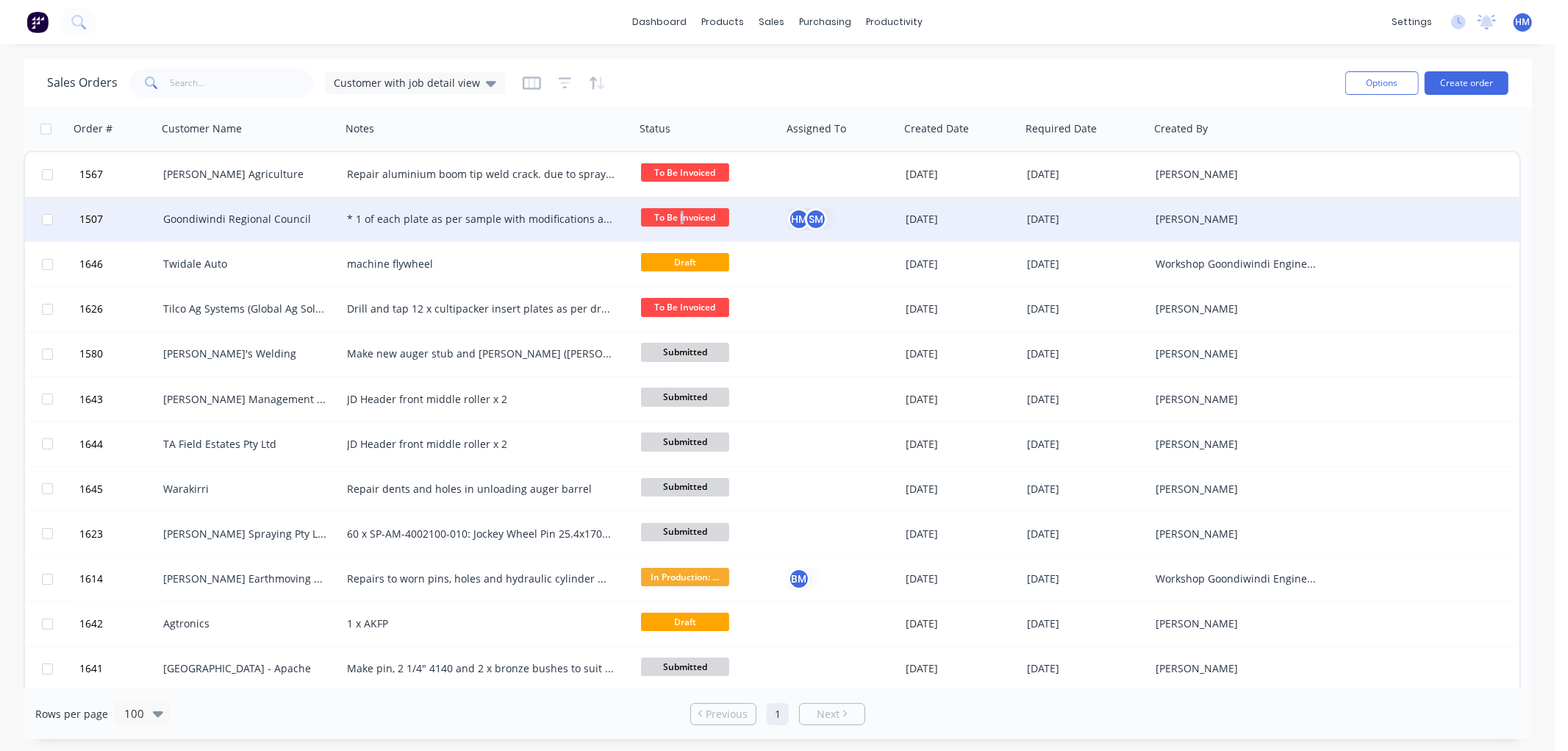
drag, startPoint x: 684, startPoint y: 217, endPoint x: 675, endPoint y: 222, distance: 10.3
click at [675, 222] on span "To Be Invoiced" at bounding box center [685, 218] width 89 height 19
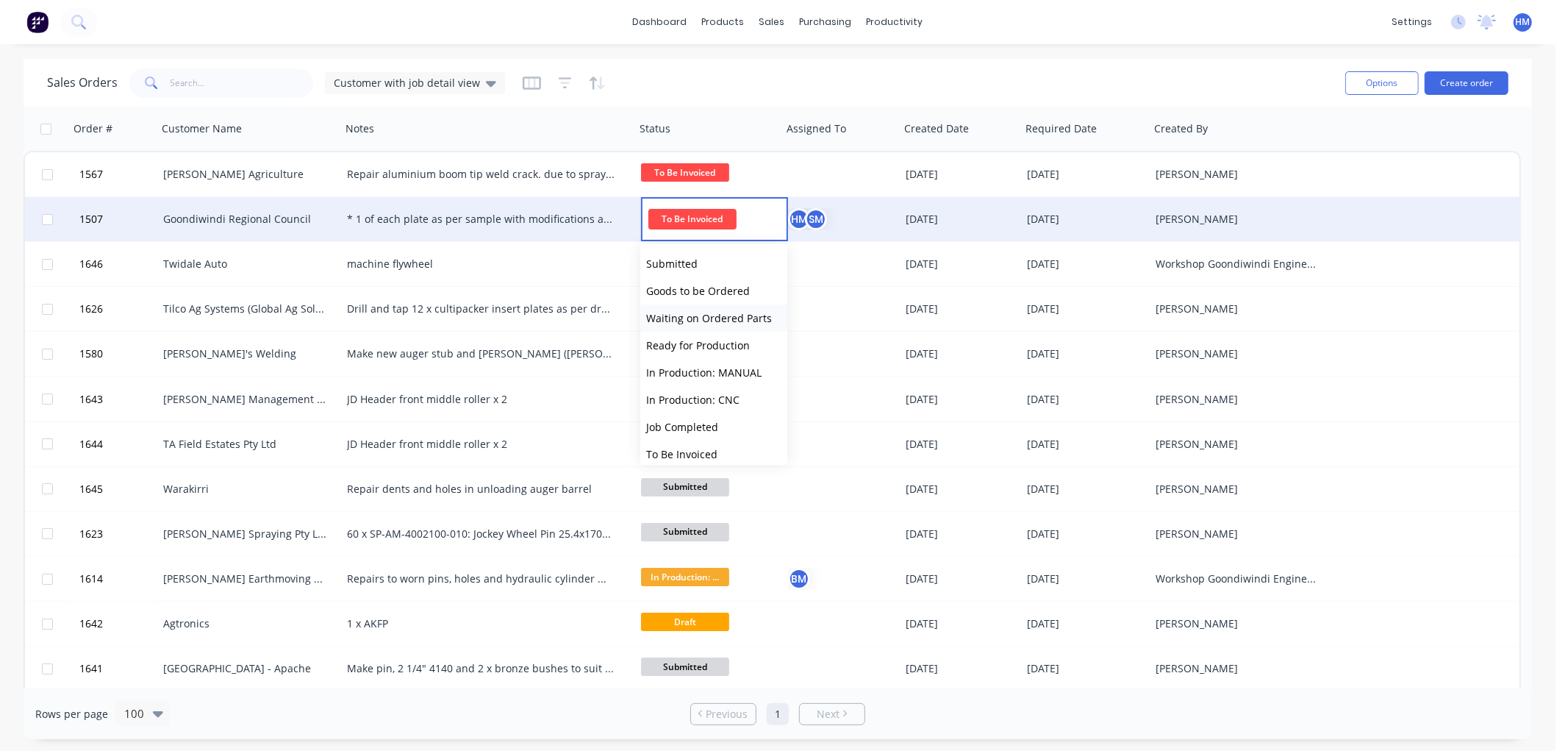
click at [731, 318] on span "Waiting on Ordered Parts" at bounding box center [709, 318] width 125 height 14
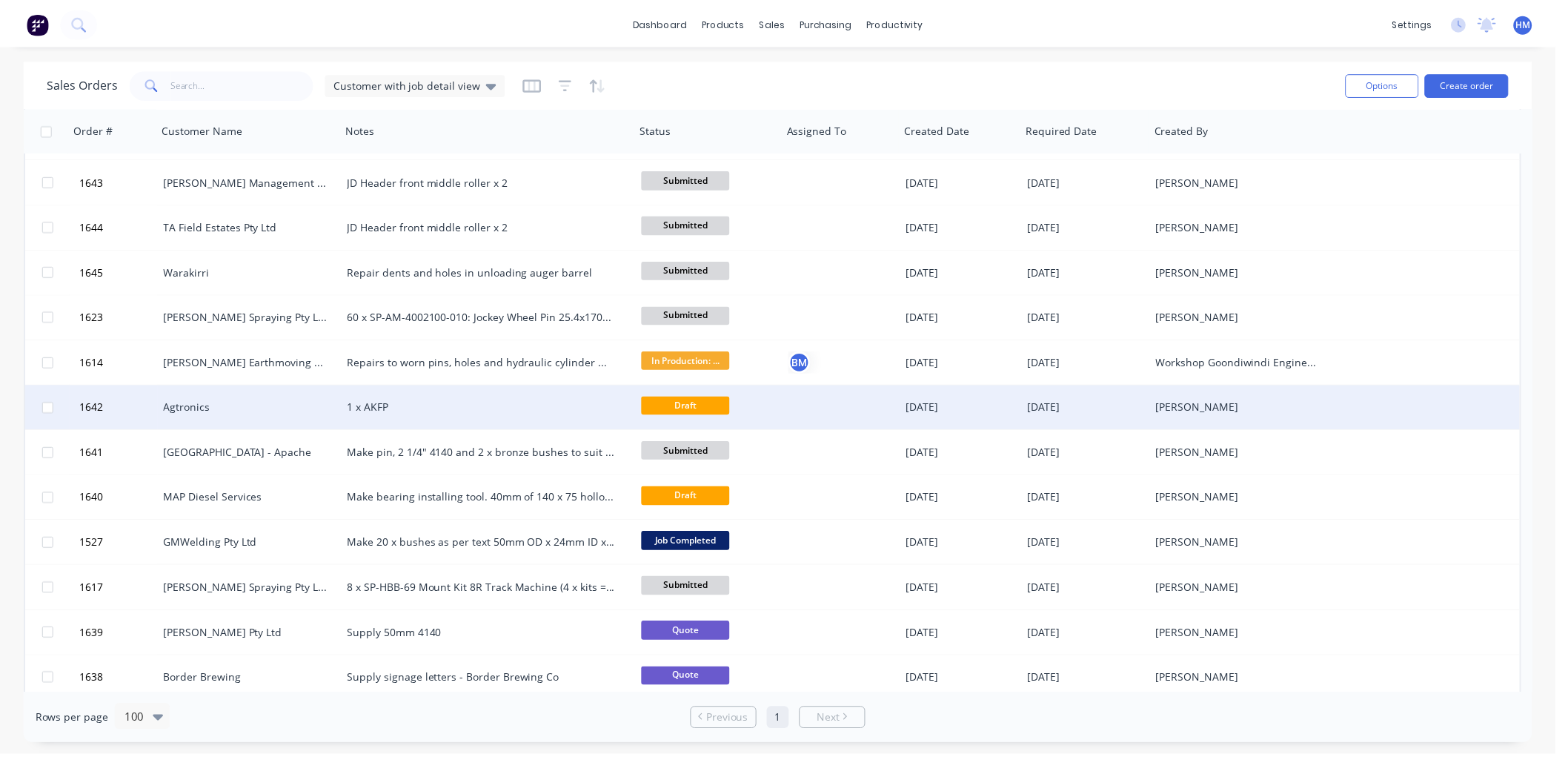
scroll to position [247, 0]
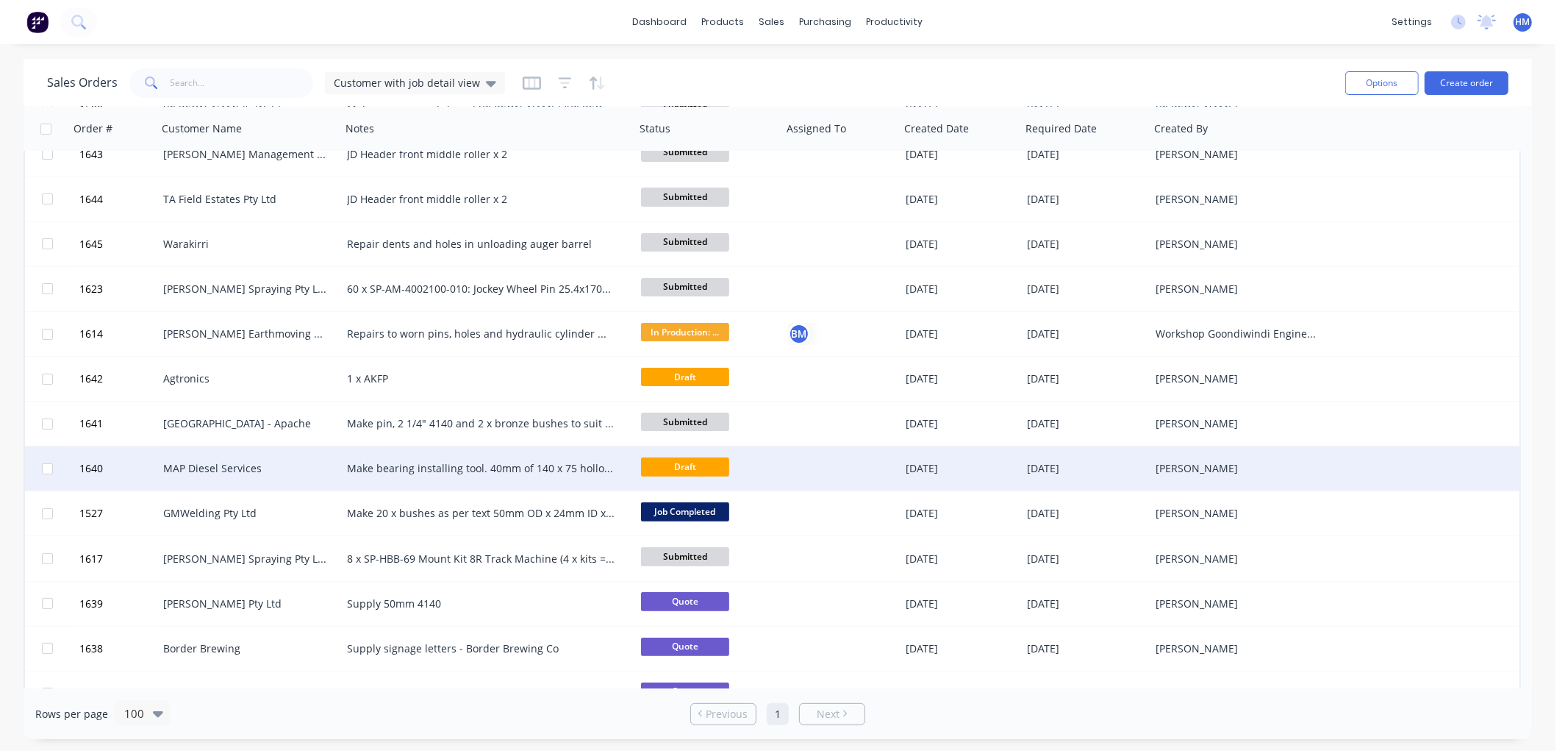
click at [393, 464] on div "Make bearing installing tool. 40mm of 140 x 75 hollow bar, 100nb pipe, no charg…" at bounding box center [481, 468] width 269 height 15
click at [230, 457] on div "MAP Diesel Services" at bounding box center [249, 468] width 184 height 44
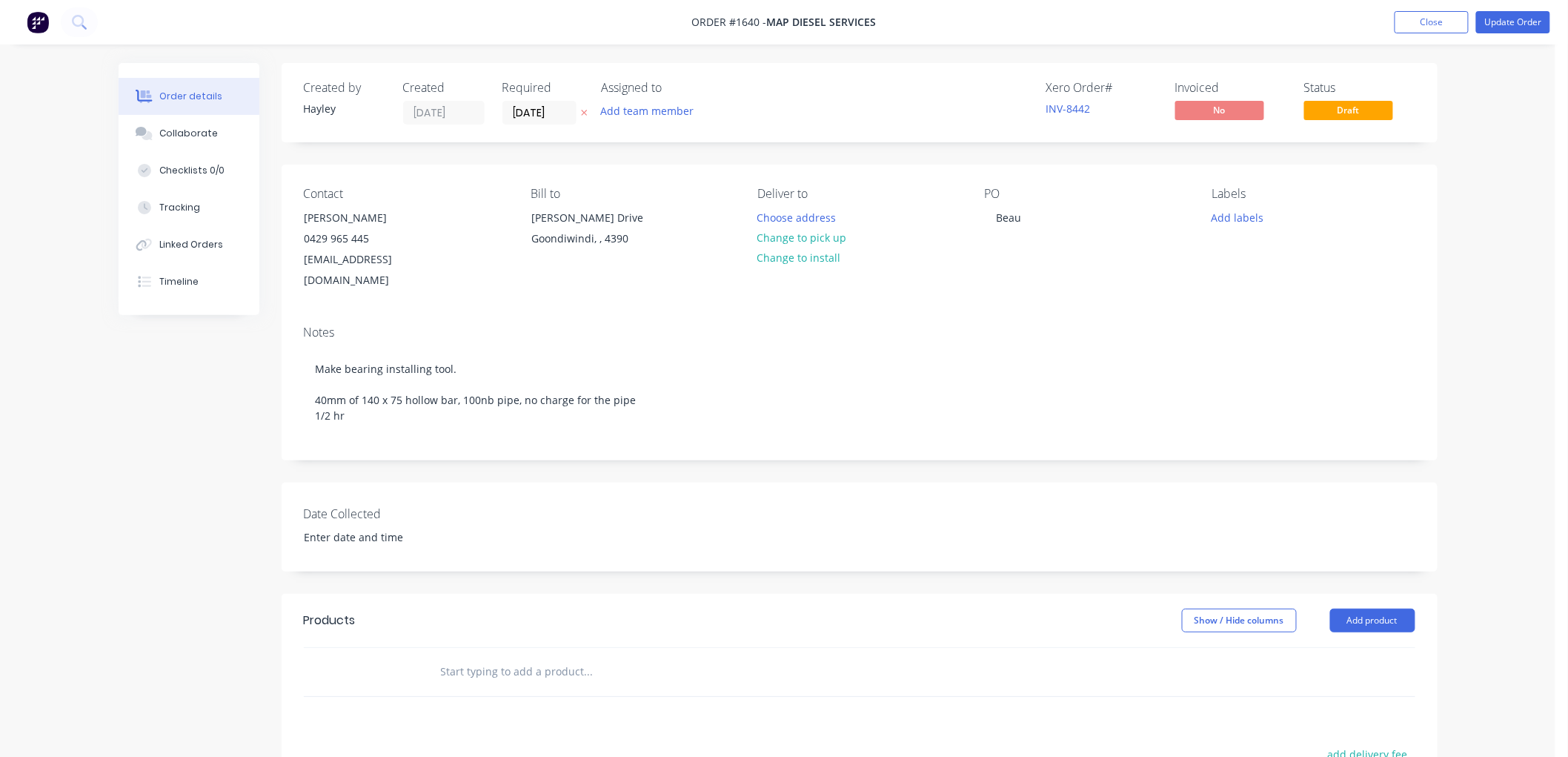
click at [491, 656] on input "text" at bounding box center [588, 671] width 296 height 29
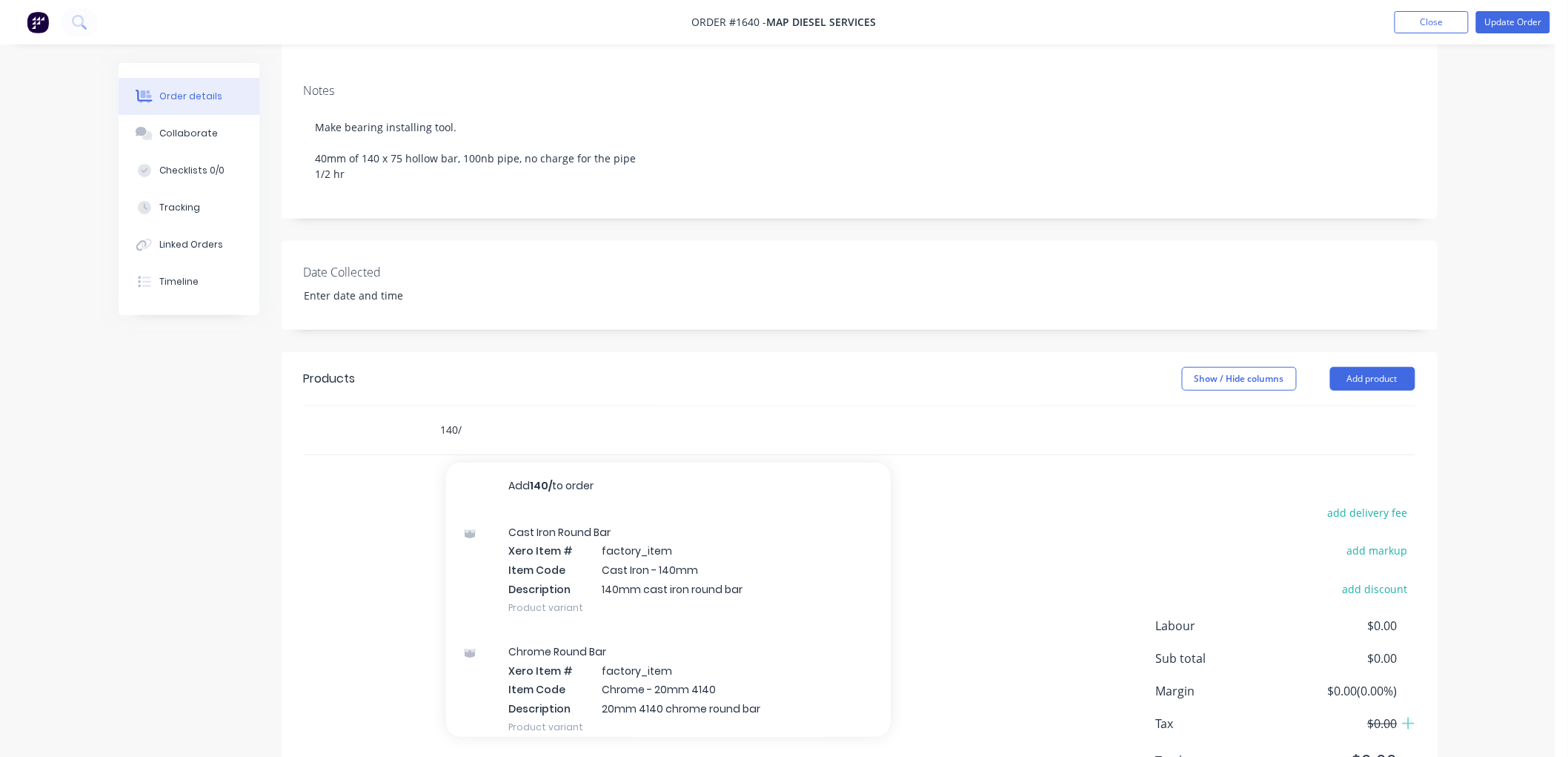
scroll to position [216, 0]
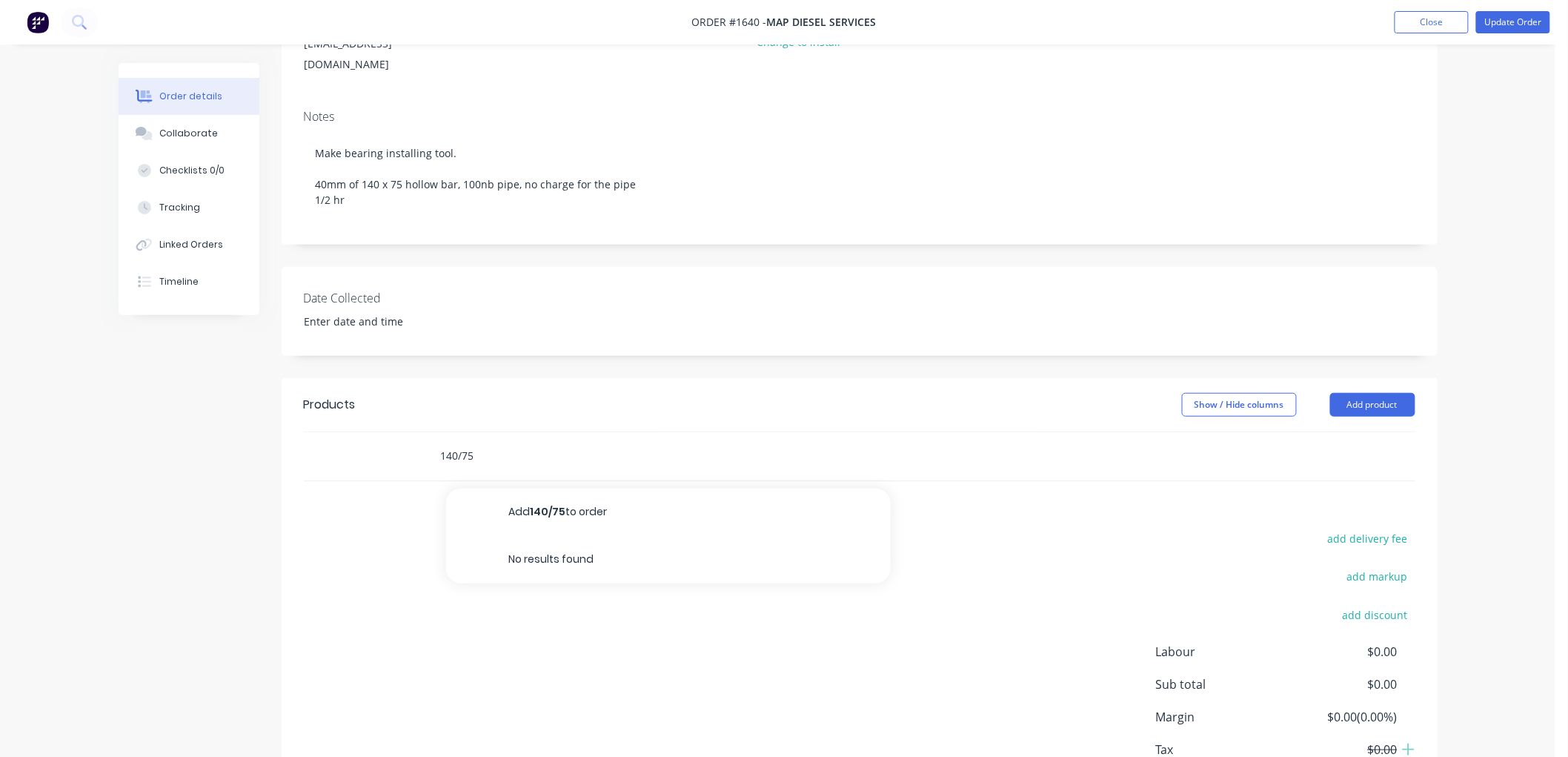
drag, startPoint x: 501, startPoint y: 426, endPoint x: 413, endPoint y: 430, distance: 88.1
click at [413, 432] on div "140/75 Add 140/75 to order No results found" at bounding box center [860, 456] width 1111 height 48
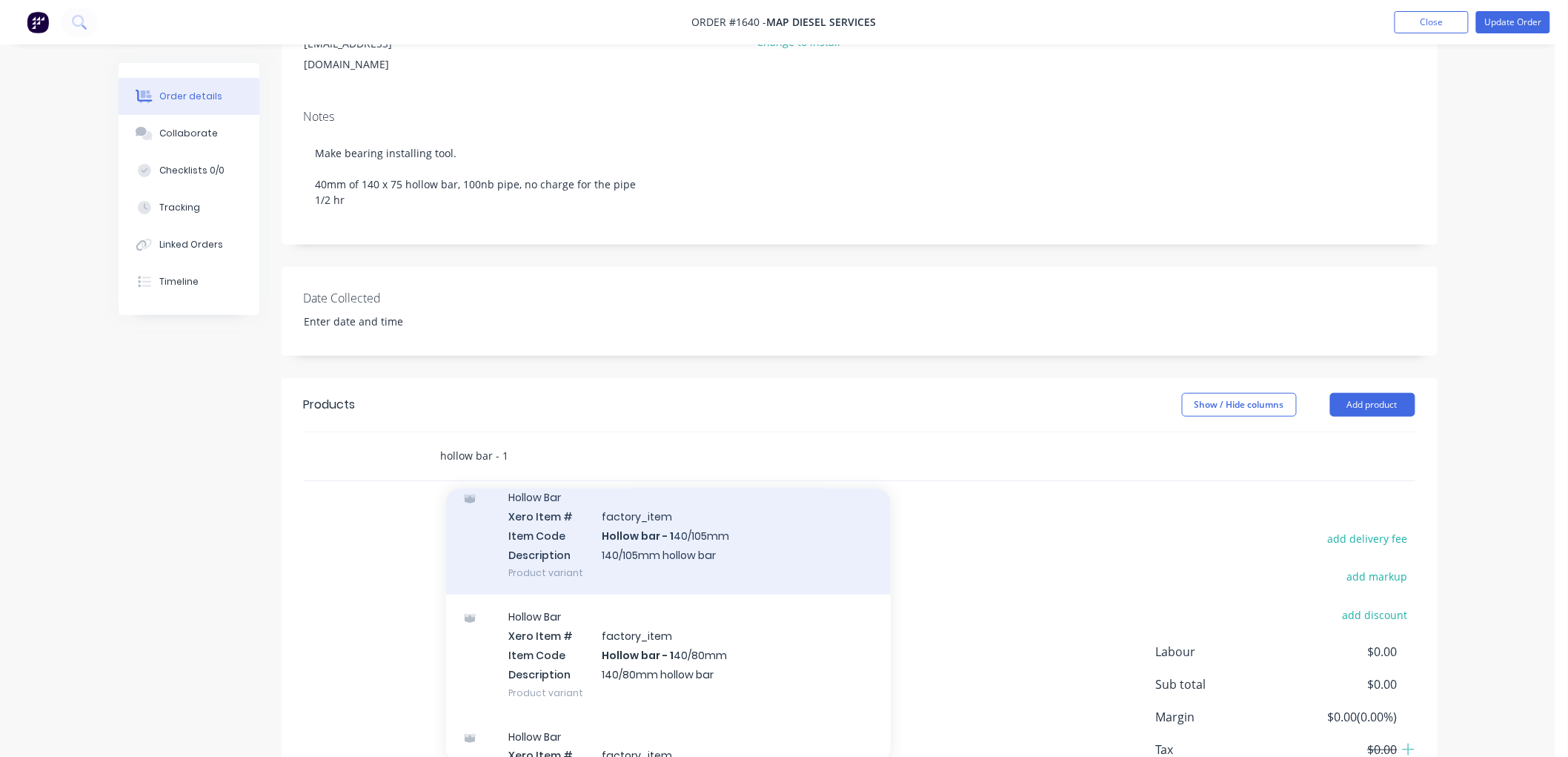
scroll to position [3129, 0]
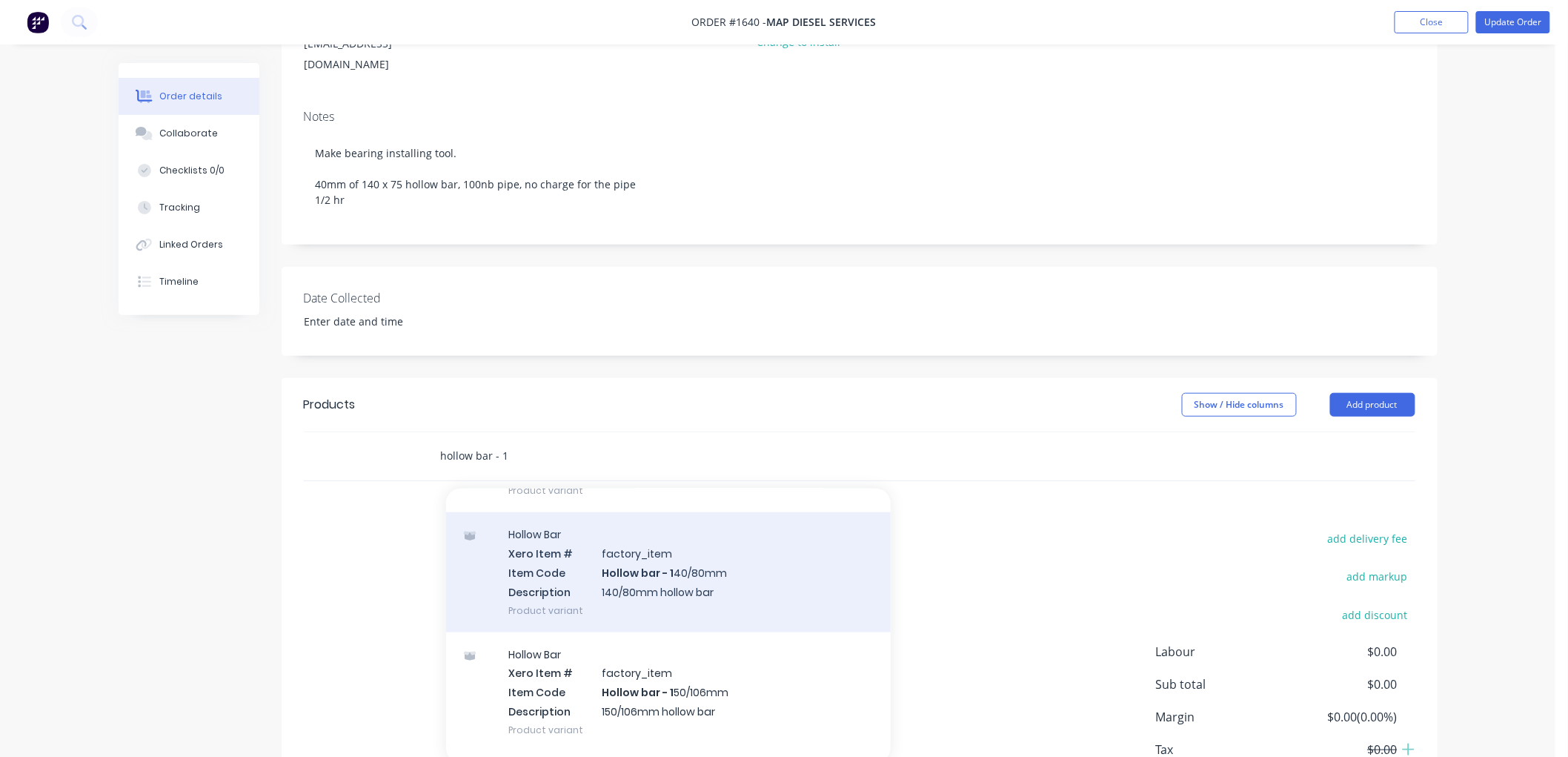
type input "hollow bar - 1"
click at [620, 531] on div "Hollow Bar Xero Item # factory_item Item Code Hollow bar - 1 40/80mm Descriptio…" at bounding box center [669, 572] width 444 height 120
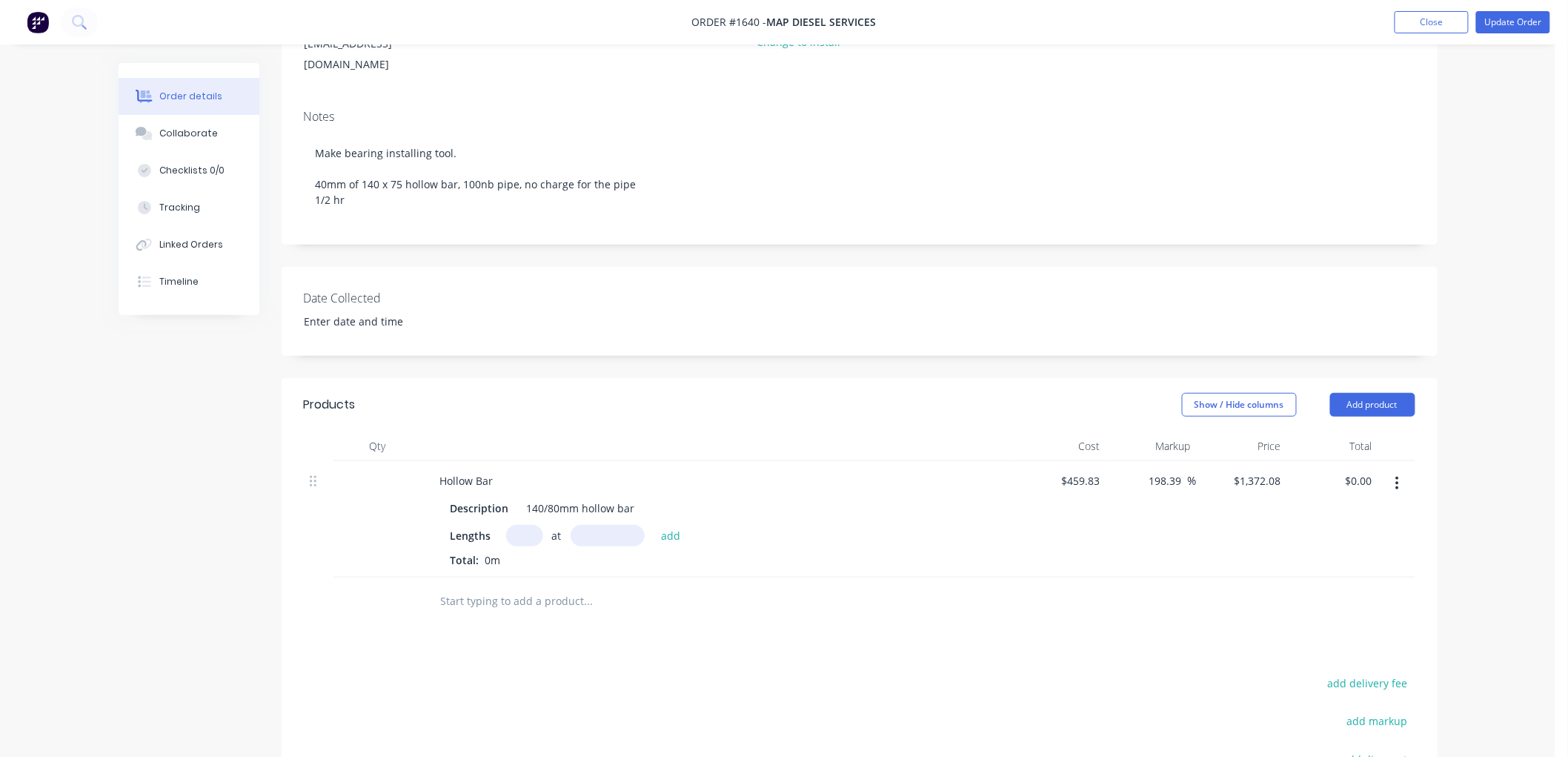
click at [522, 524] on input "text" at bounding box center [524, 535] width 37 height 22
type input "1"
click at [552, 498] on div "140/80mm hollow bar" at bounding box center [581, 508] width 120 height 22
drag, startPoint x: 557, startPoint y: 486, endPoint x: 549, endPoint y: 486, distance: 8.0
click at [549, 498] on div "140/80mm hollow bar" at bounding box center [581, 508] width 120 height 22
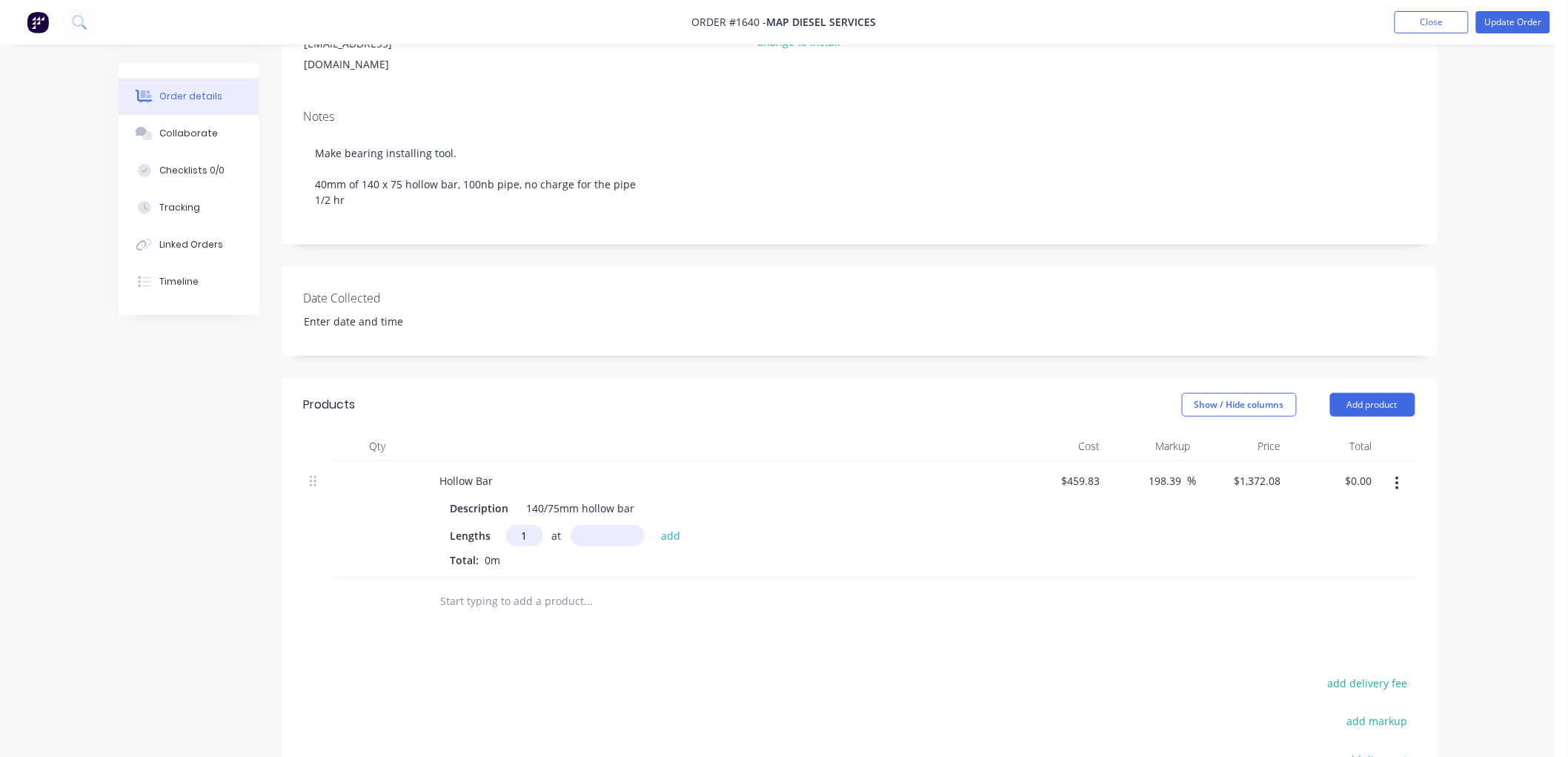
click at [614, 524] on input "text" at bounding box center [608, 535] width 74 height 22
type input "0"
type input "40"
click at [653, 524] on button "add" at bounding box center [671, 534] width 35 height 20
type input "$54.88"
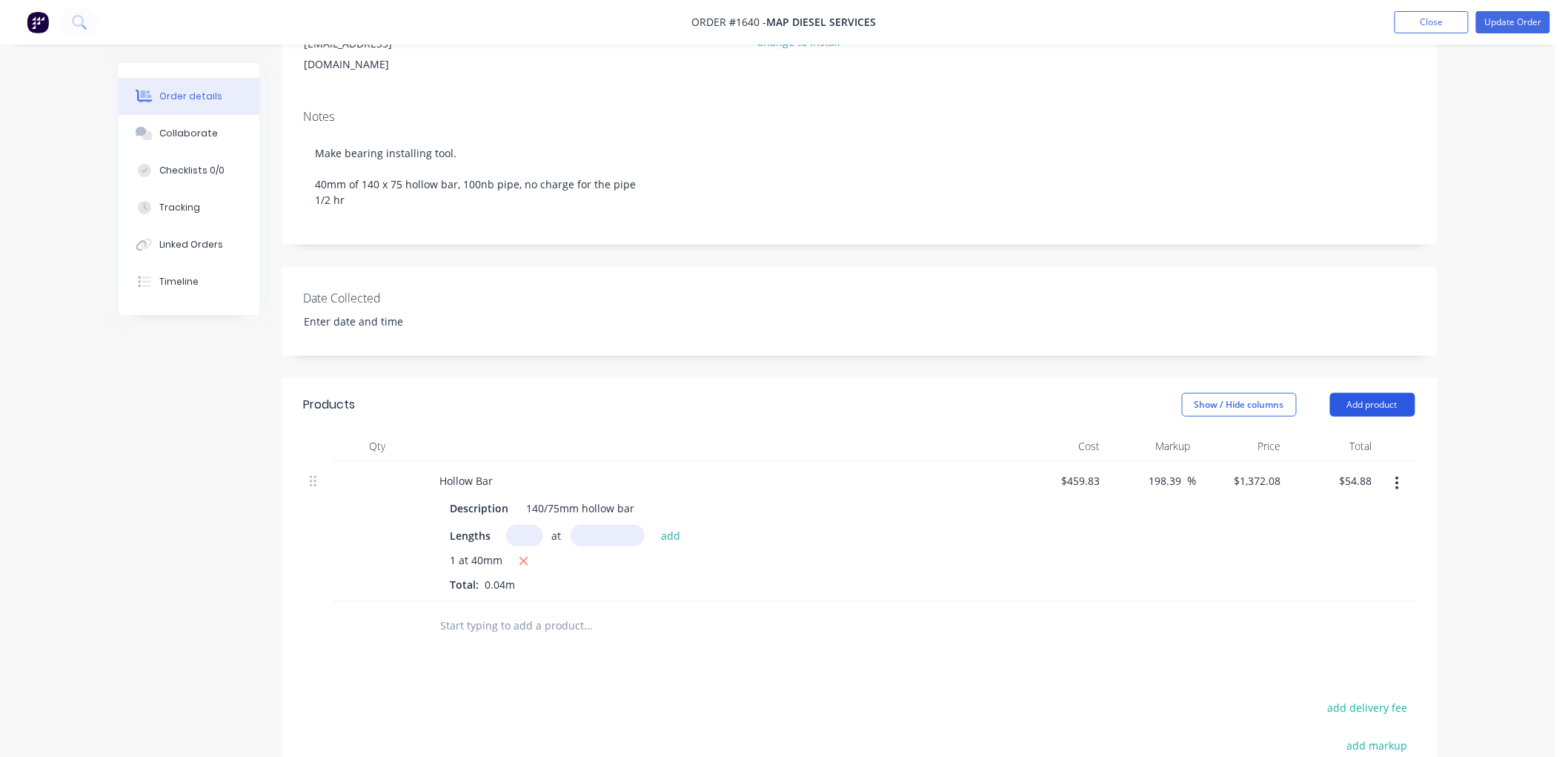
click at [1378, 393] on button "Add product" at bounding box center [1373, 405] width 85 height 24
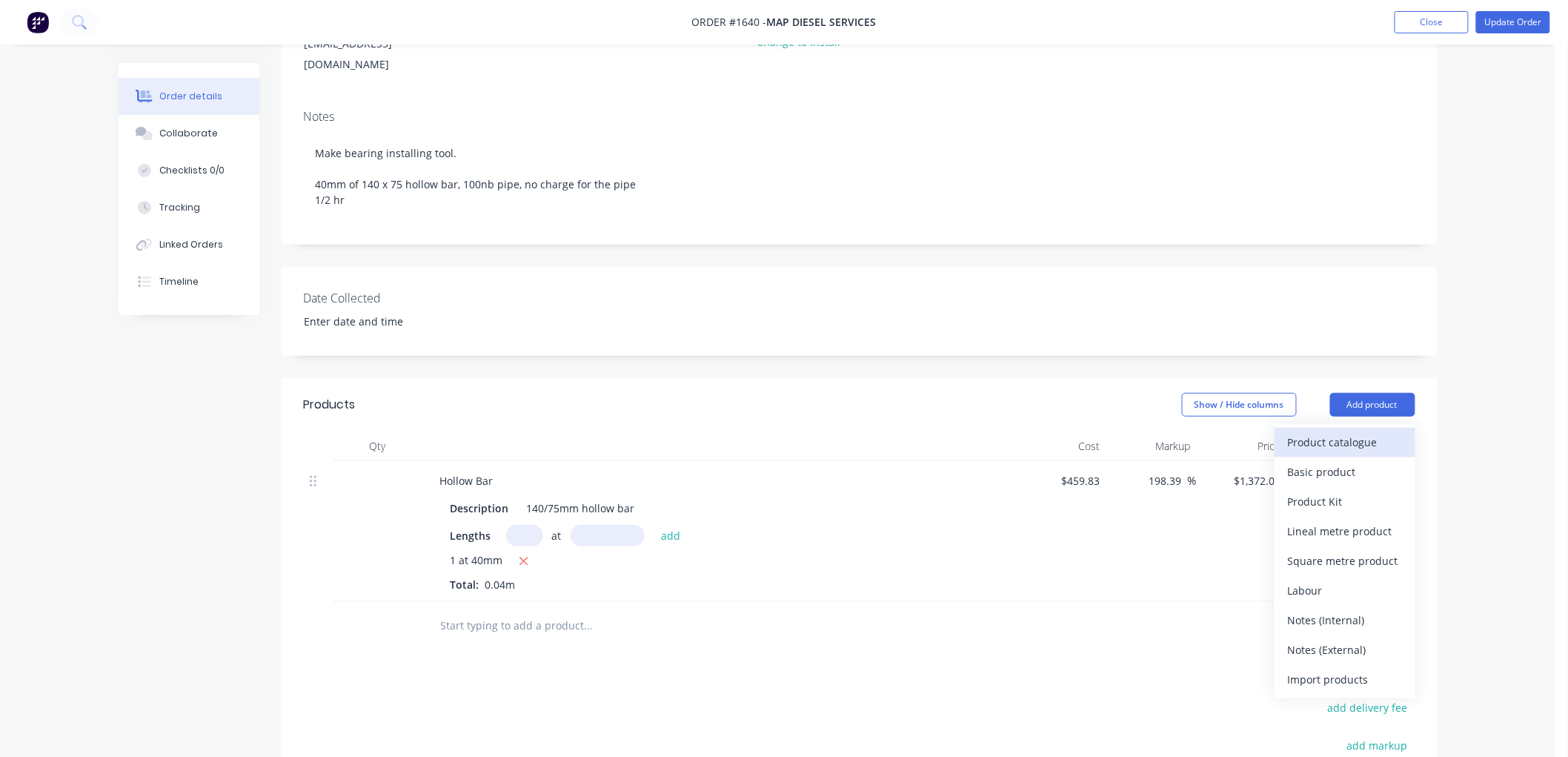
click at [1348, 431] on div "Product catalogue" at bounding box center [1345, 442] width 114 height 22
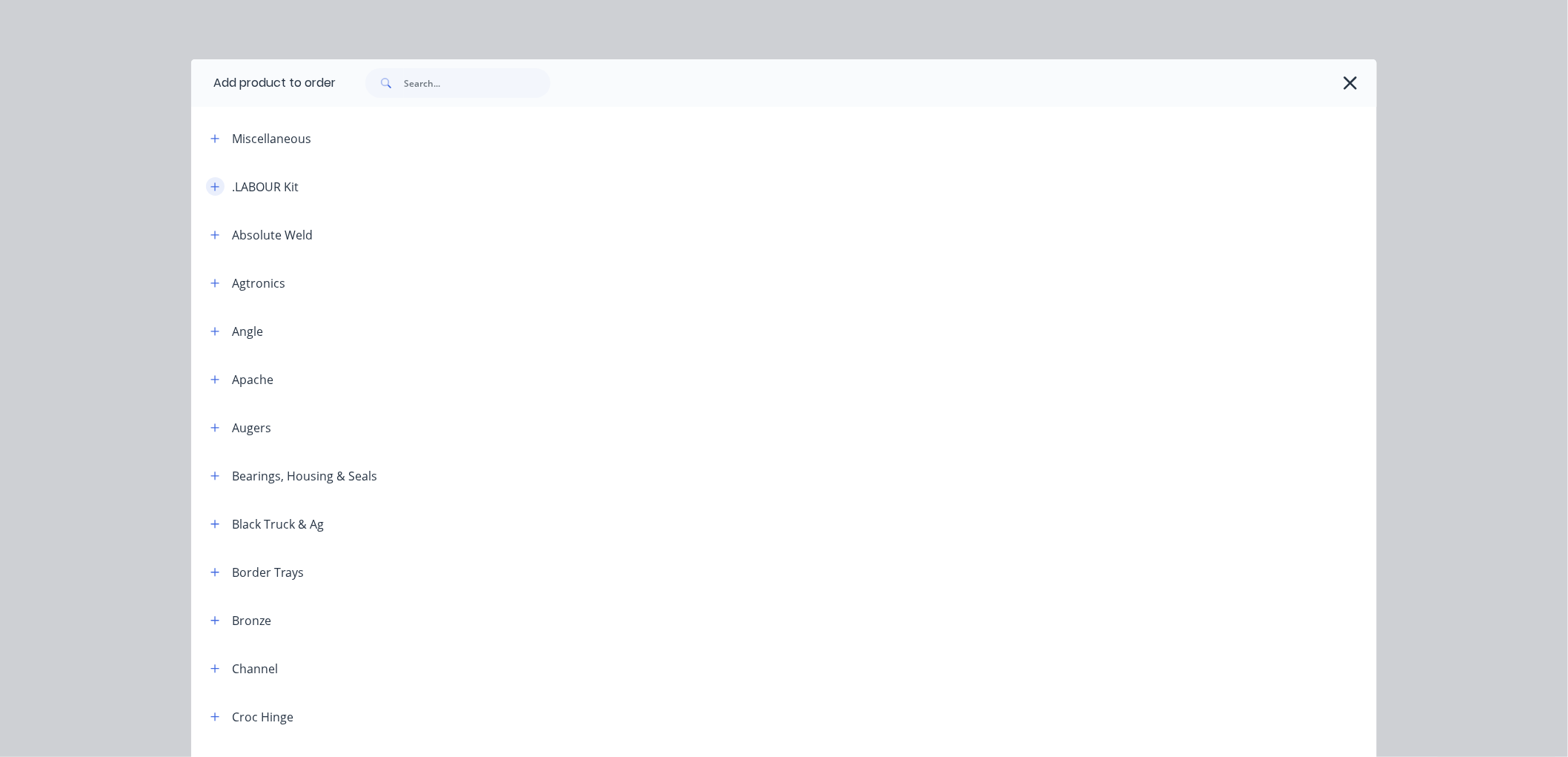
click at [211, 182] on icon "button" at bounding box center [215, 186] width 9 height 10
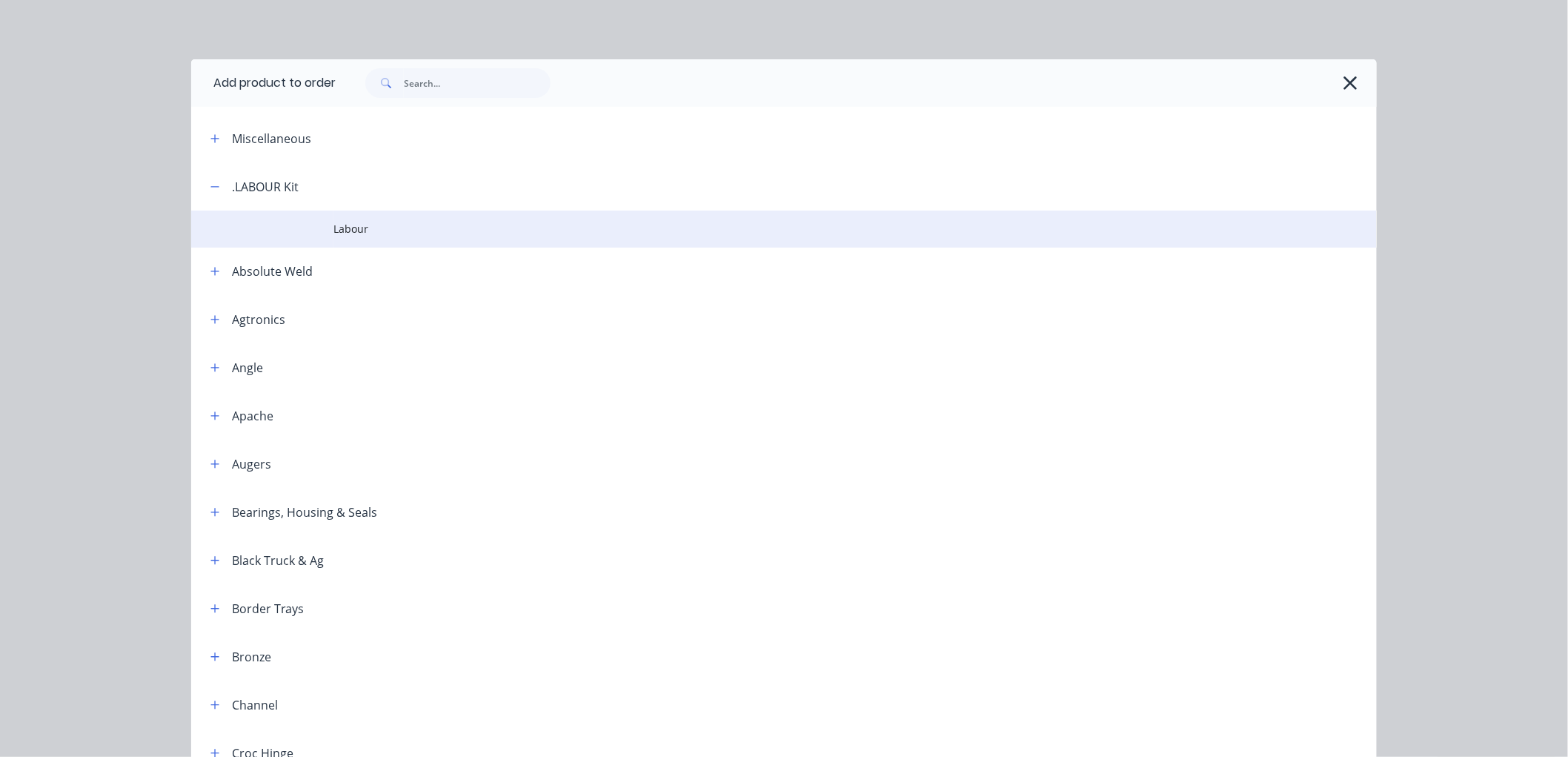
click at [339, 233] on span "Labour" at bounding box center [750, 229] width 835 height 15
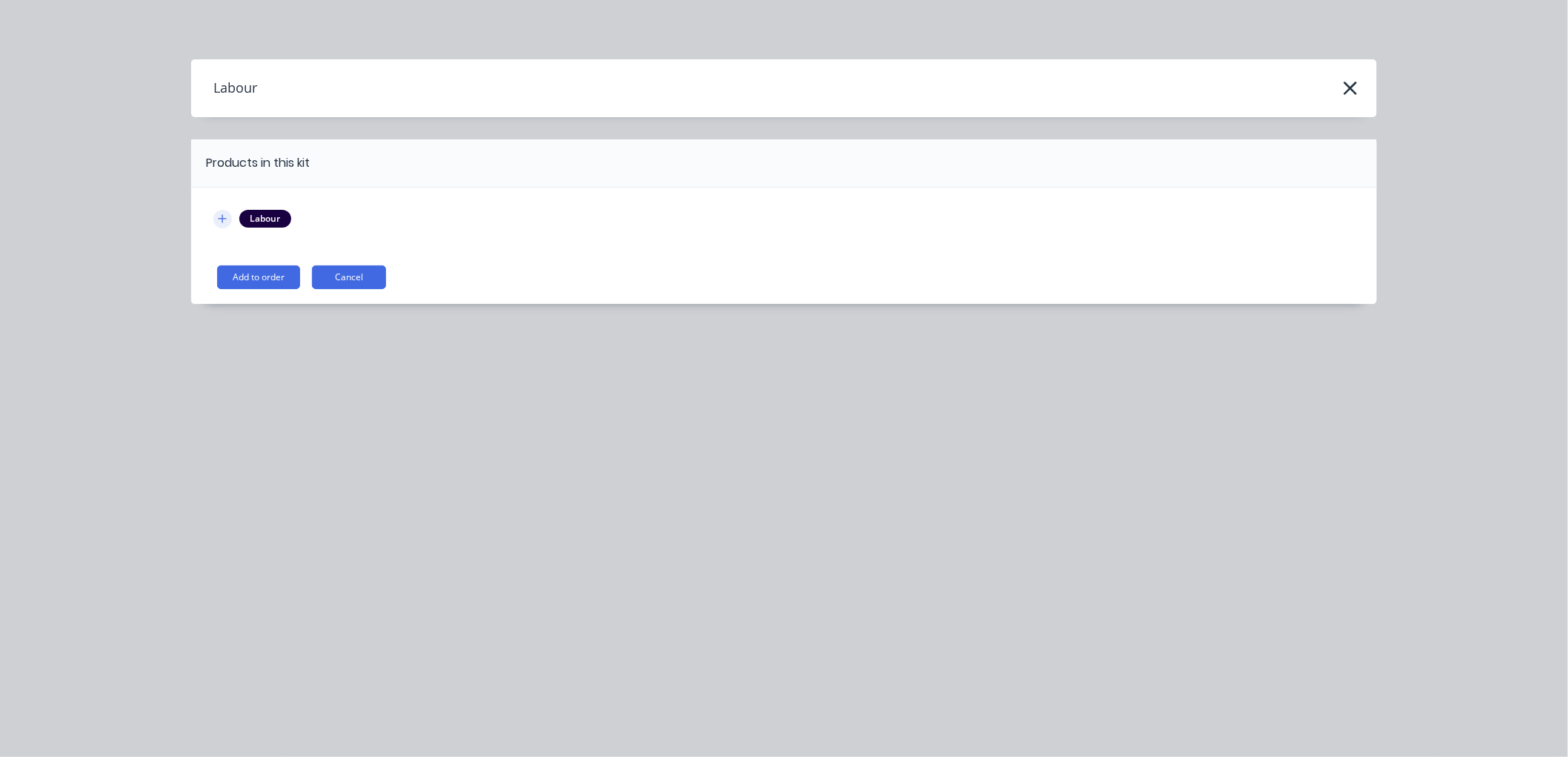
click at [219, 214] on icon "button" at bounding box center [221, 218] width 9 height 10
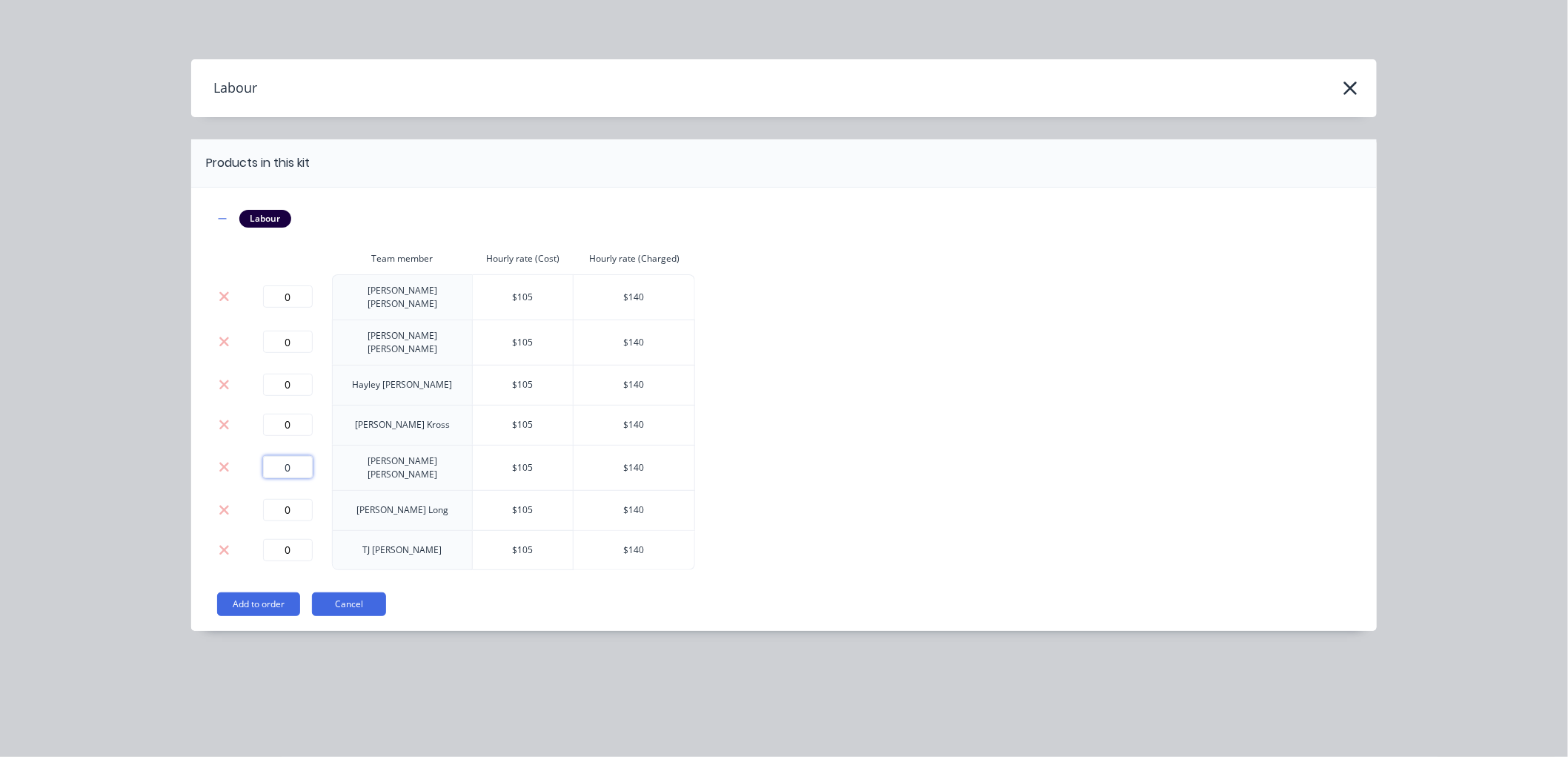
drag, startPoint x: 293, startPoint y: 447, endPoint x: 282, endPoint y: 453, distance: 12.5
click at [282, 456] on input "0" at bounding box center [288, 466] width 49 height 22
type input "0.5"
click at [261, 596] on button "Add to order" at bounding box center [258, 603] width 83 height 24
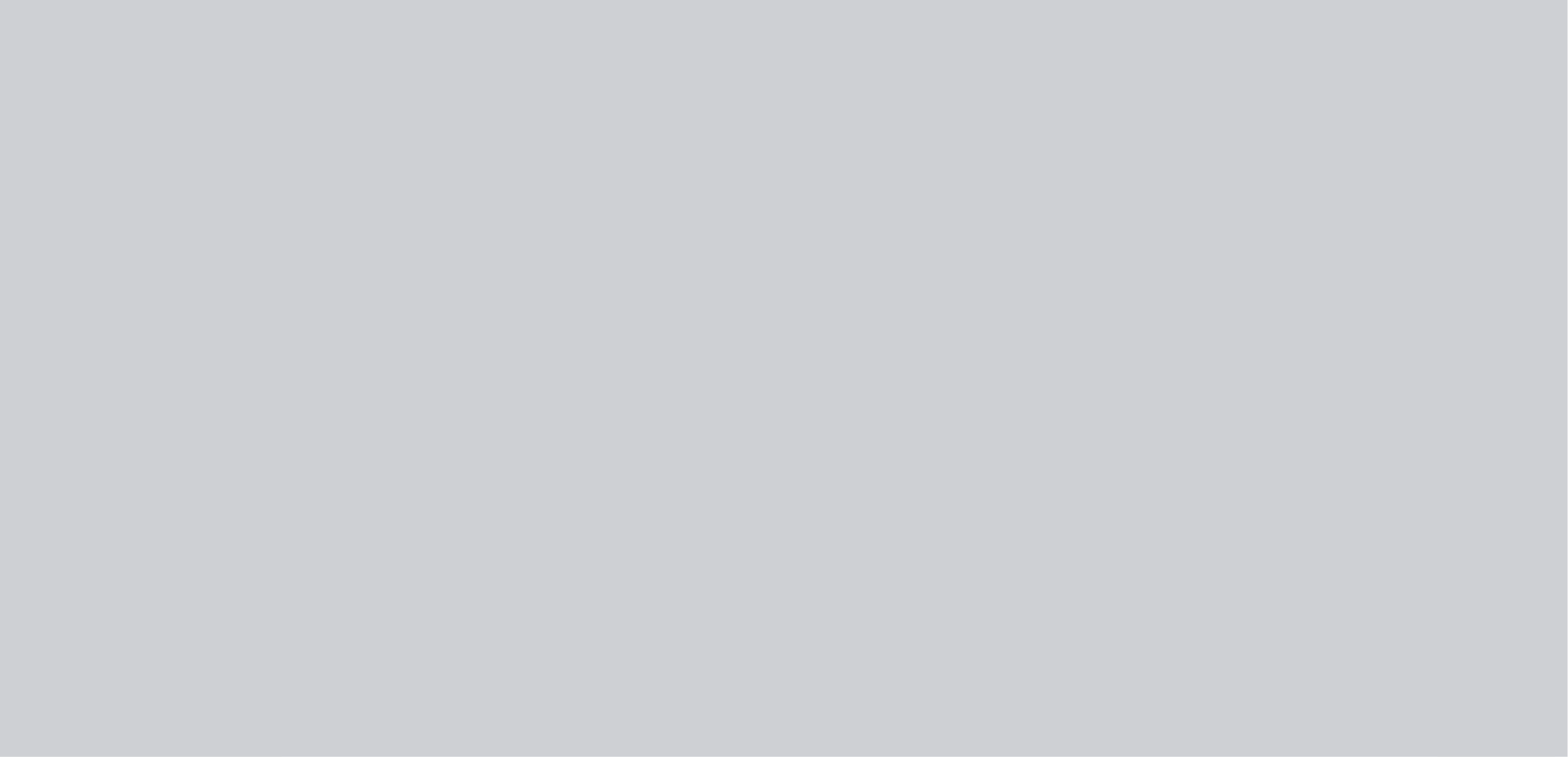
type input "$105.00"
type input "33.33"
type input "$140.00"
type input "$105.00"
type input "33.33"
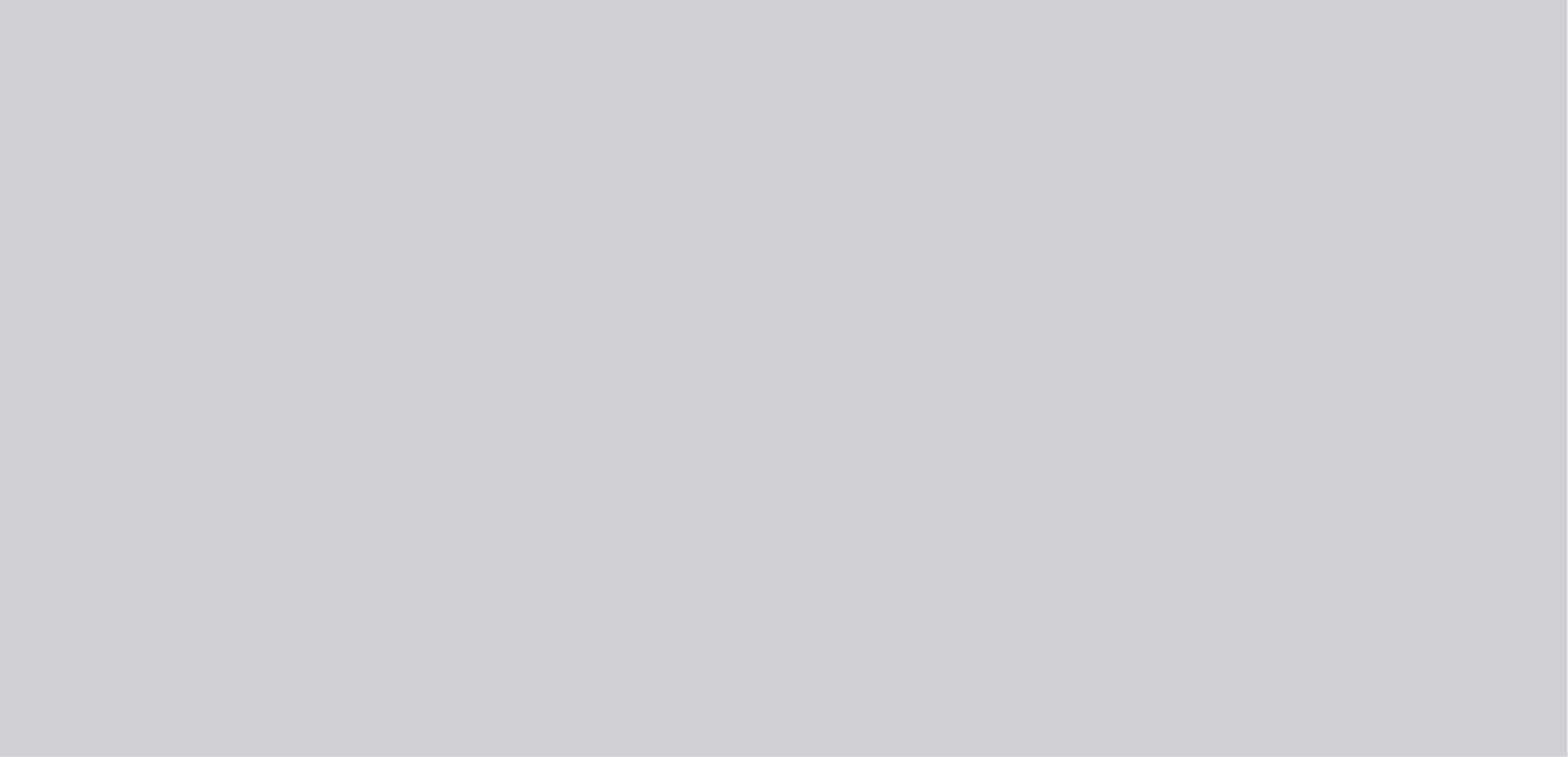
type input "$140.00"
type input "$105.00"
type input "33.33"
type input "$140.00"
type input "$105.00"
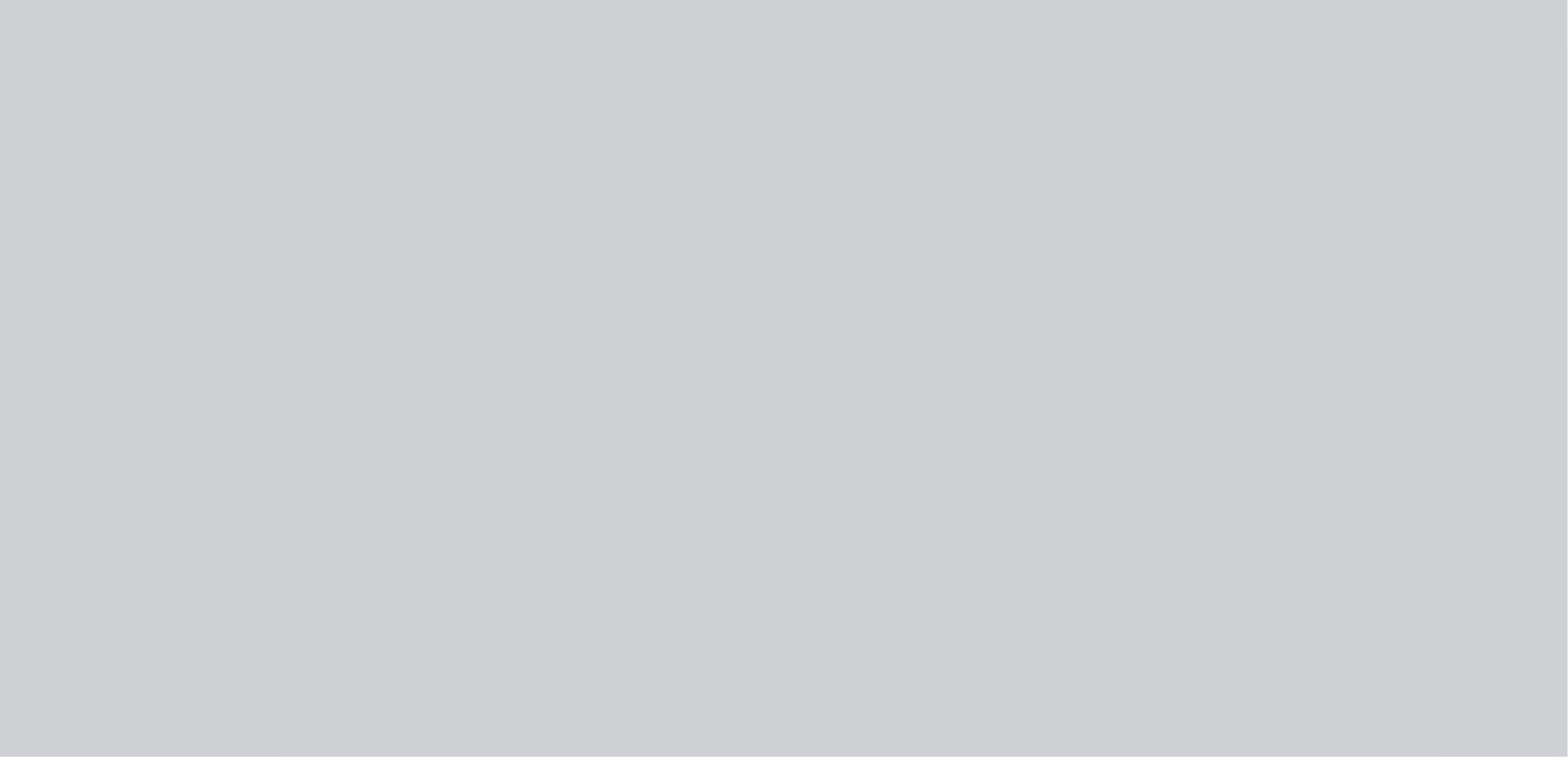
type input "33.33"
type input "$140.00"
type input "$105.00"
type input "33.33"
type input "$140.00"
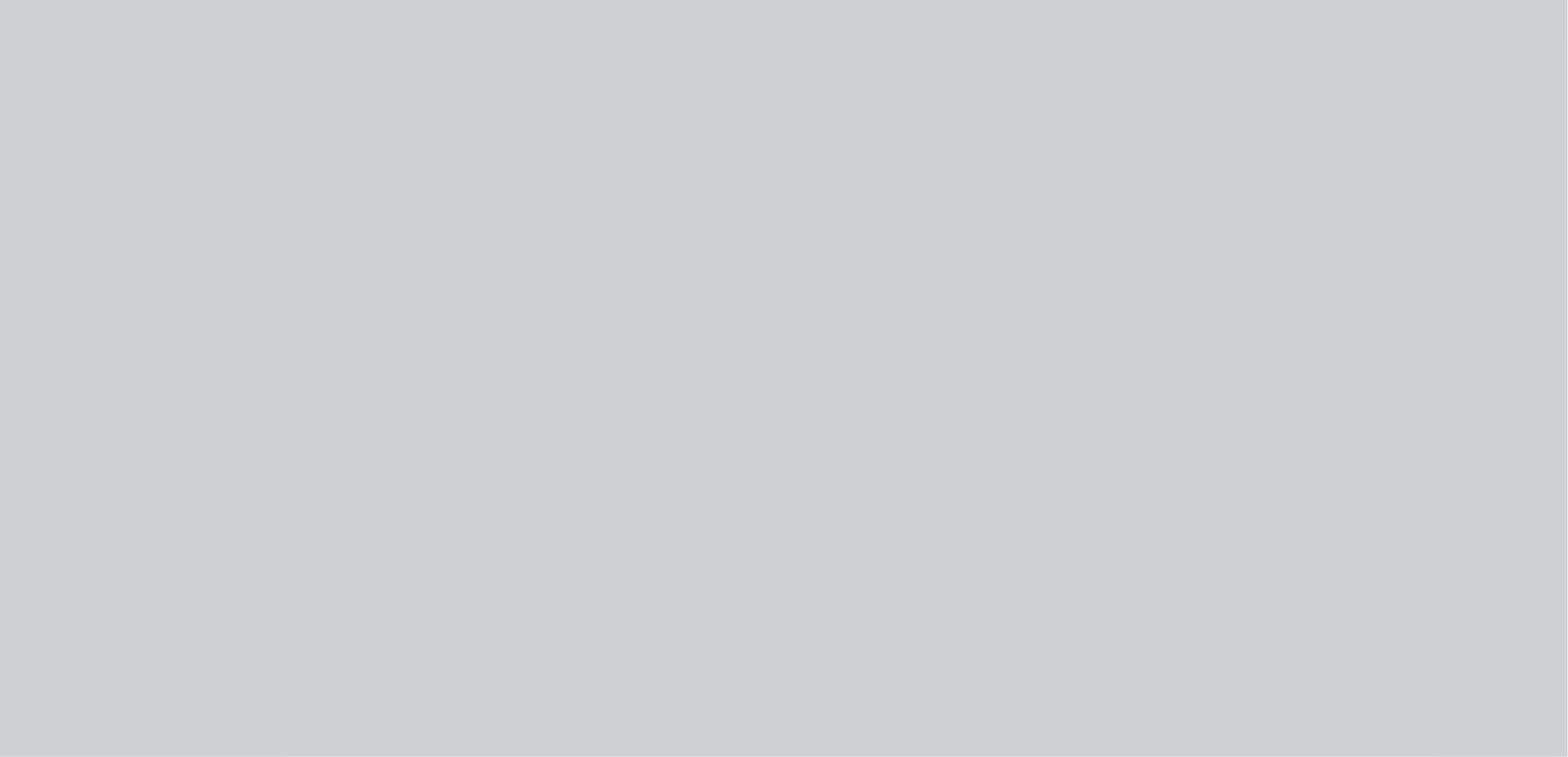
type input "$70.00"
type input "$105.00"
type input "33.33"
type input "$140.00"
type input "$105.00"
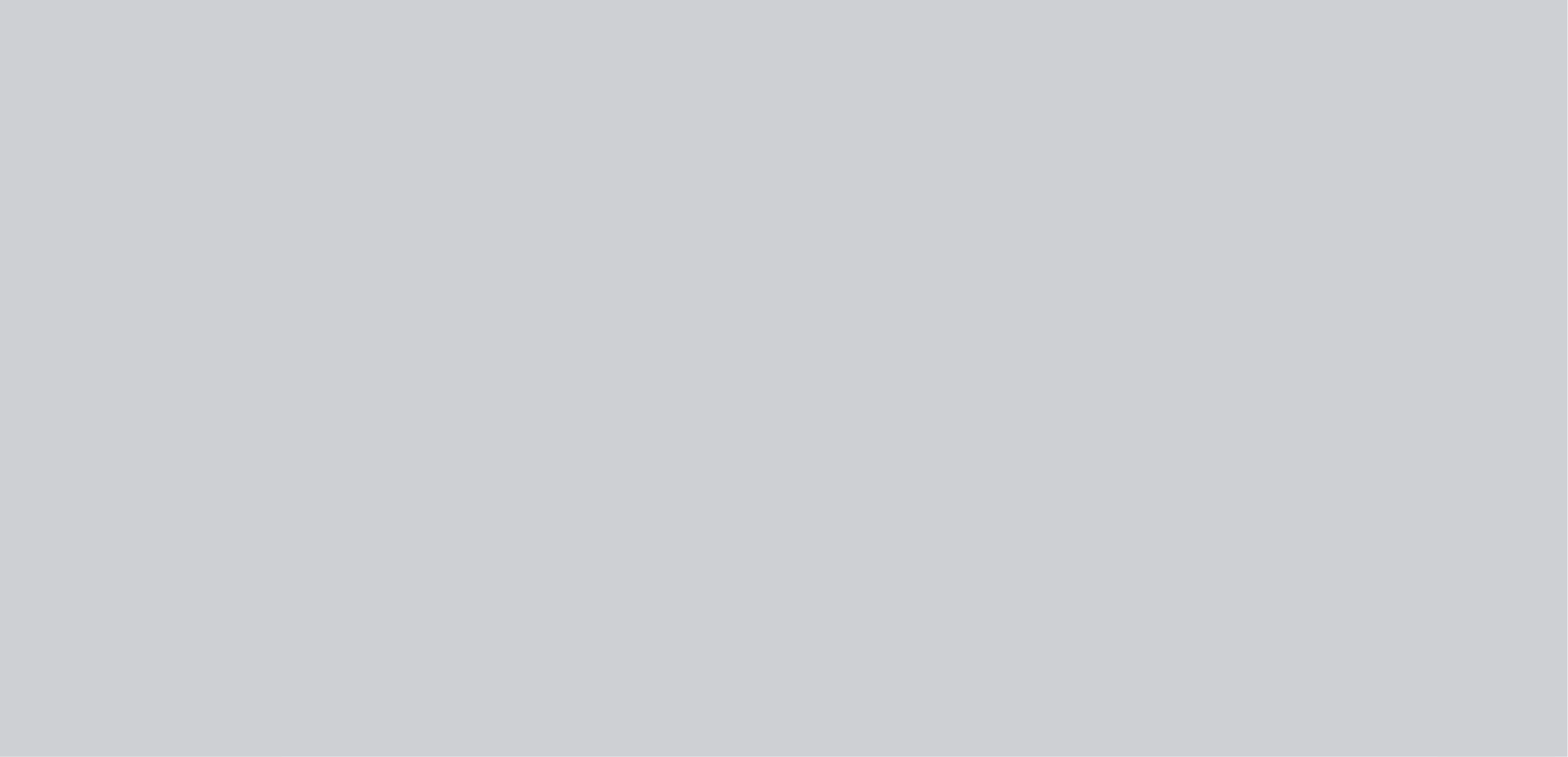
type input "33.33"
type input "$140.00"
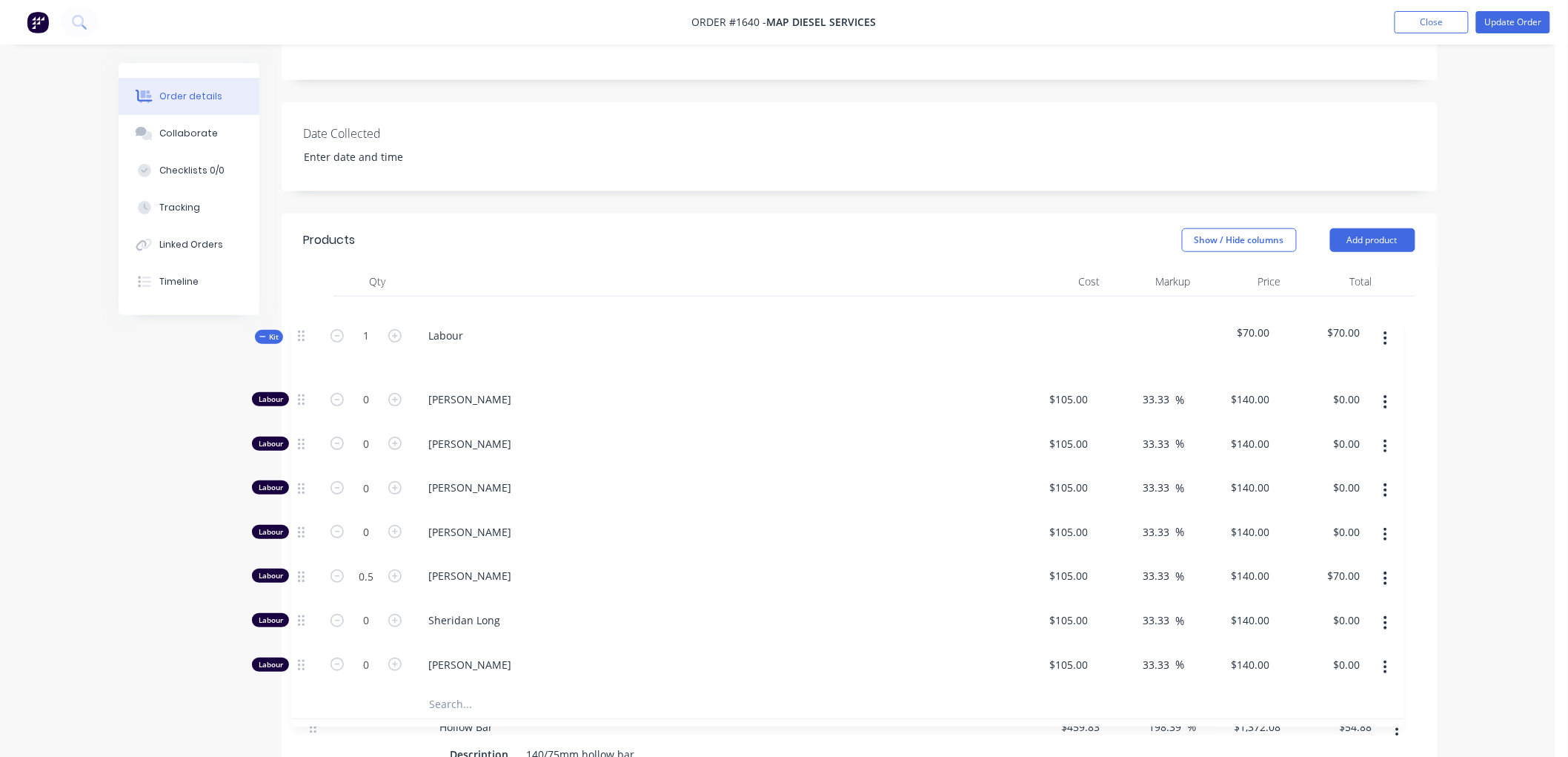
scroll to position [381, 0]
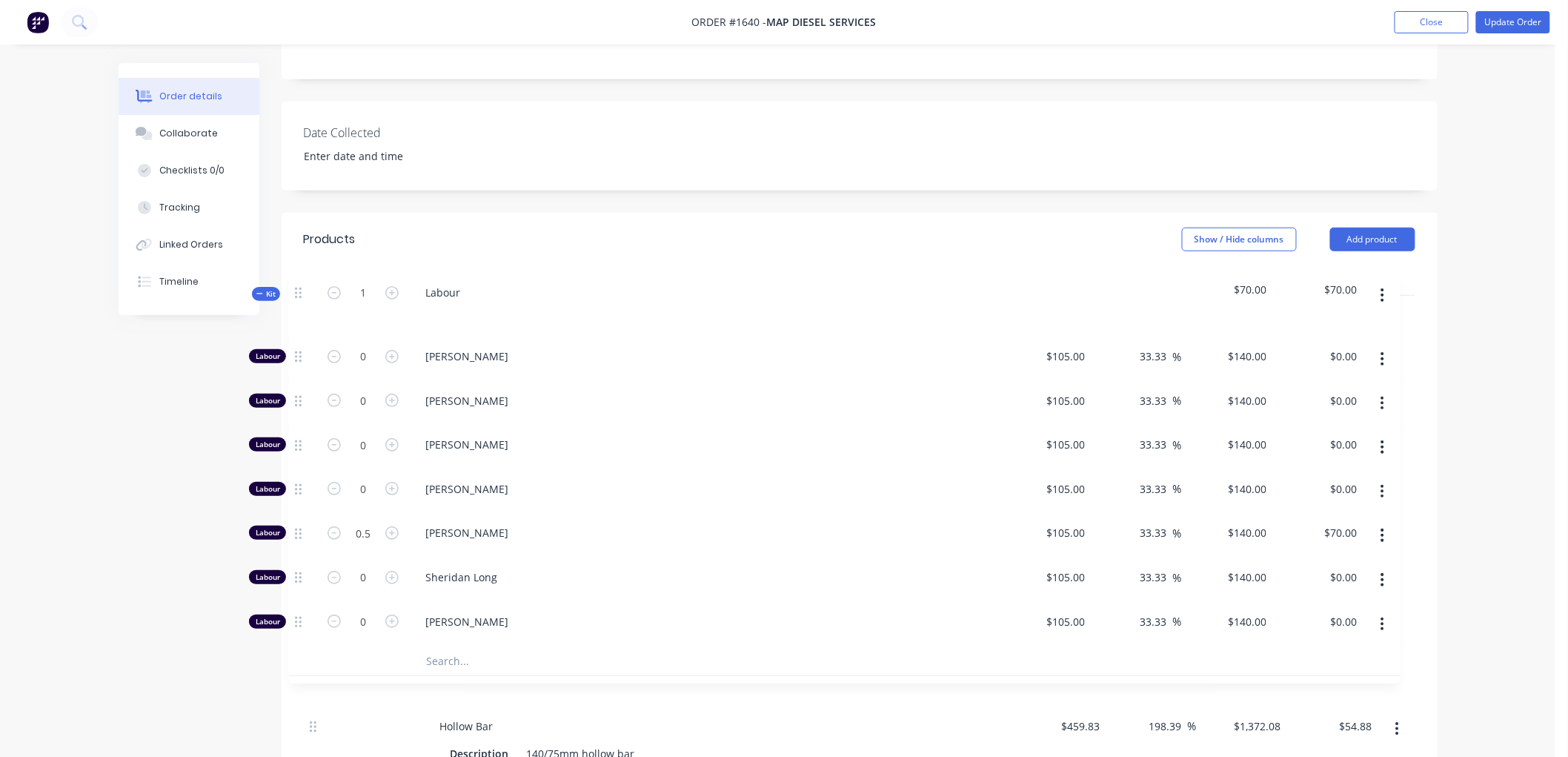
drag, startPoint x: 310, startPoint y: 437, endPoint x: 295, endPoint y: 286, distance: 151.7
click at [295, 286] on div "Qty Cost Markup Price Total Hollow Bar Description 140/75mm hollow bar Lengths …" at bounding box center [860, 580] width 1156 height 629
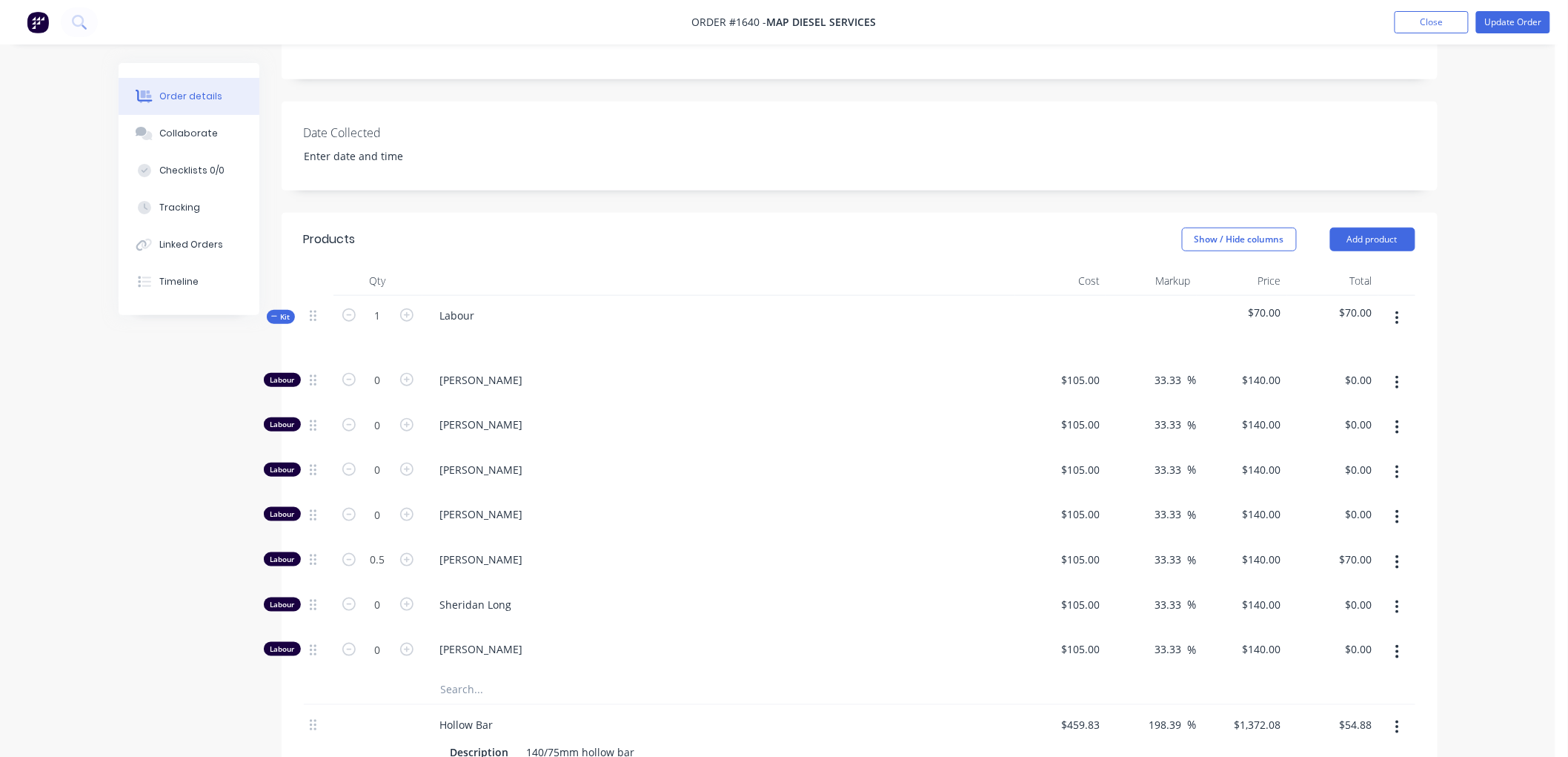
click at [278, 312] on span "Kit" at bounding box center [281, 317] width 19 height 11
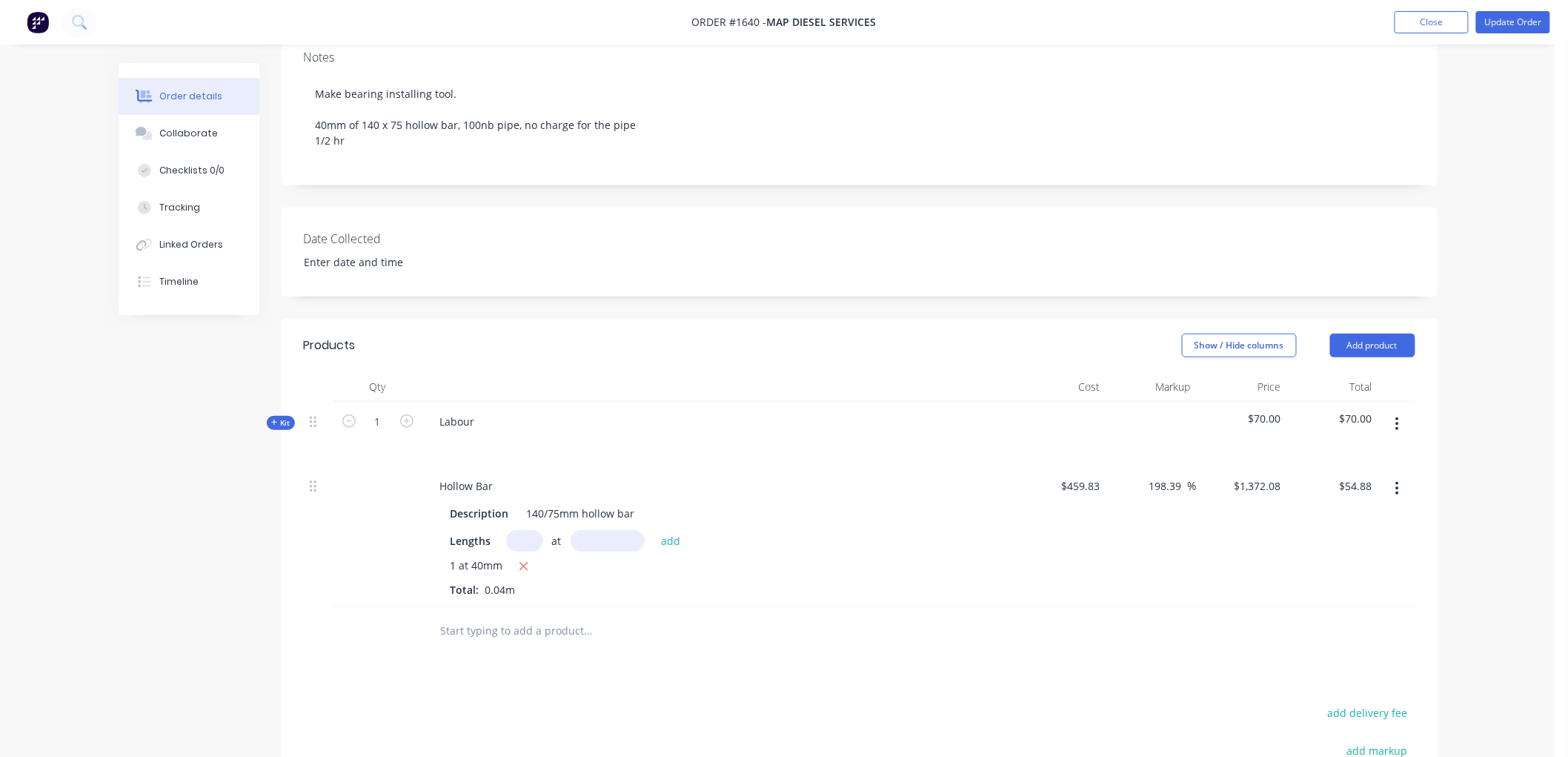
scroll to position [134, 0]
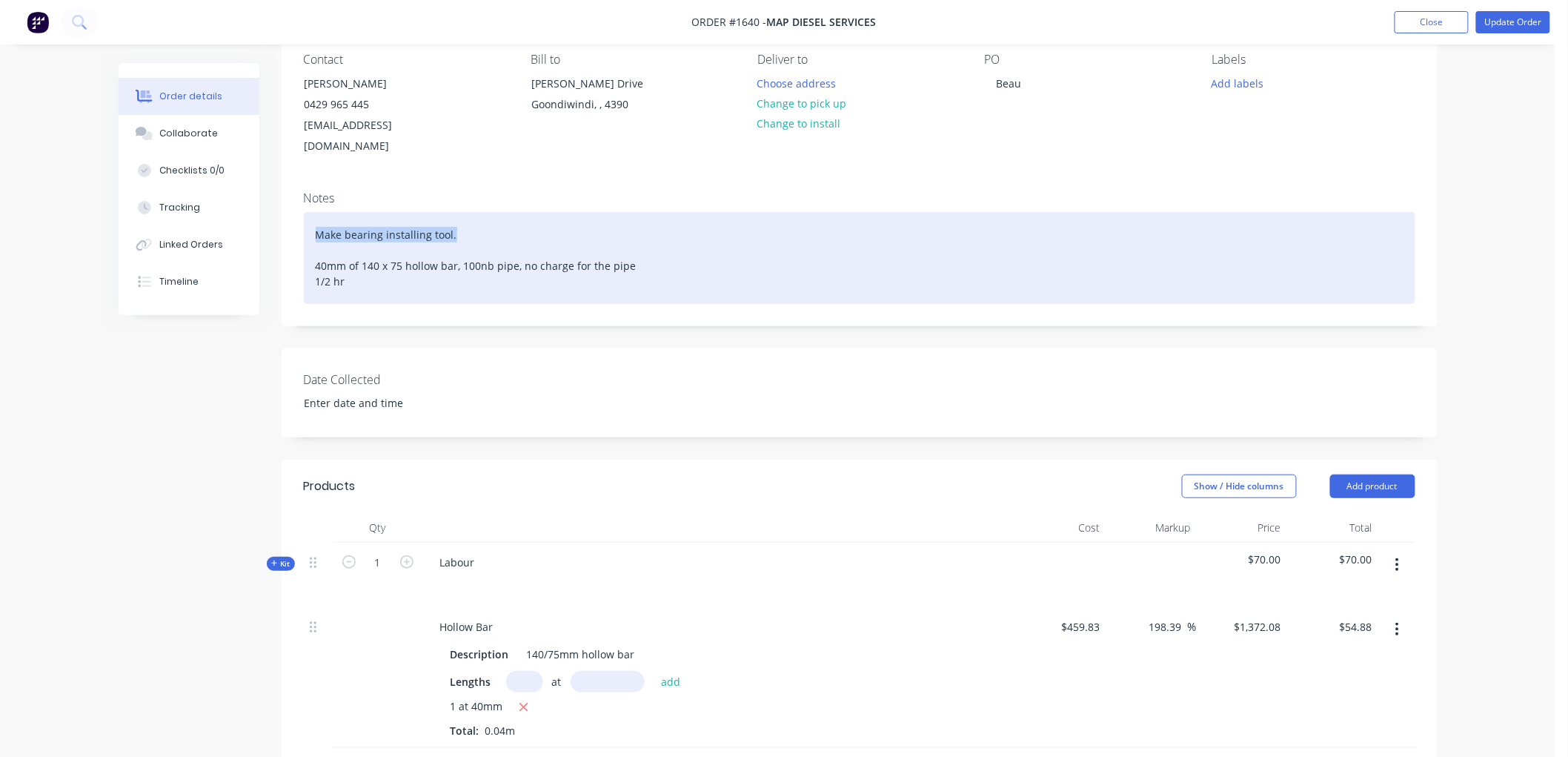
drag, startPoint x: 467, startPoint y: 210, endPoint x: 296, endPoint y: 211, distance: 171.0
click at [296, 211] on div "Notes Make bearing installing tool. 40mm of 140 x 75 hollow bar, 100nb pipe, no…" at bounding box center [860, 253] width 1156 height 146
copy div "Make bearing installing tool."
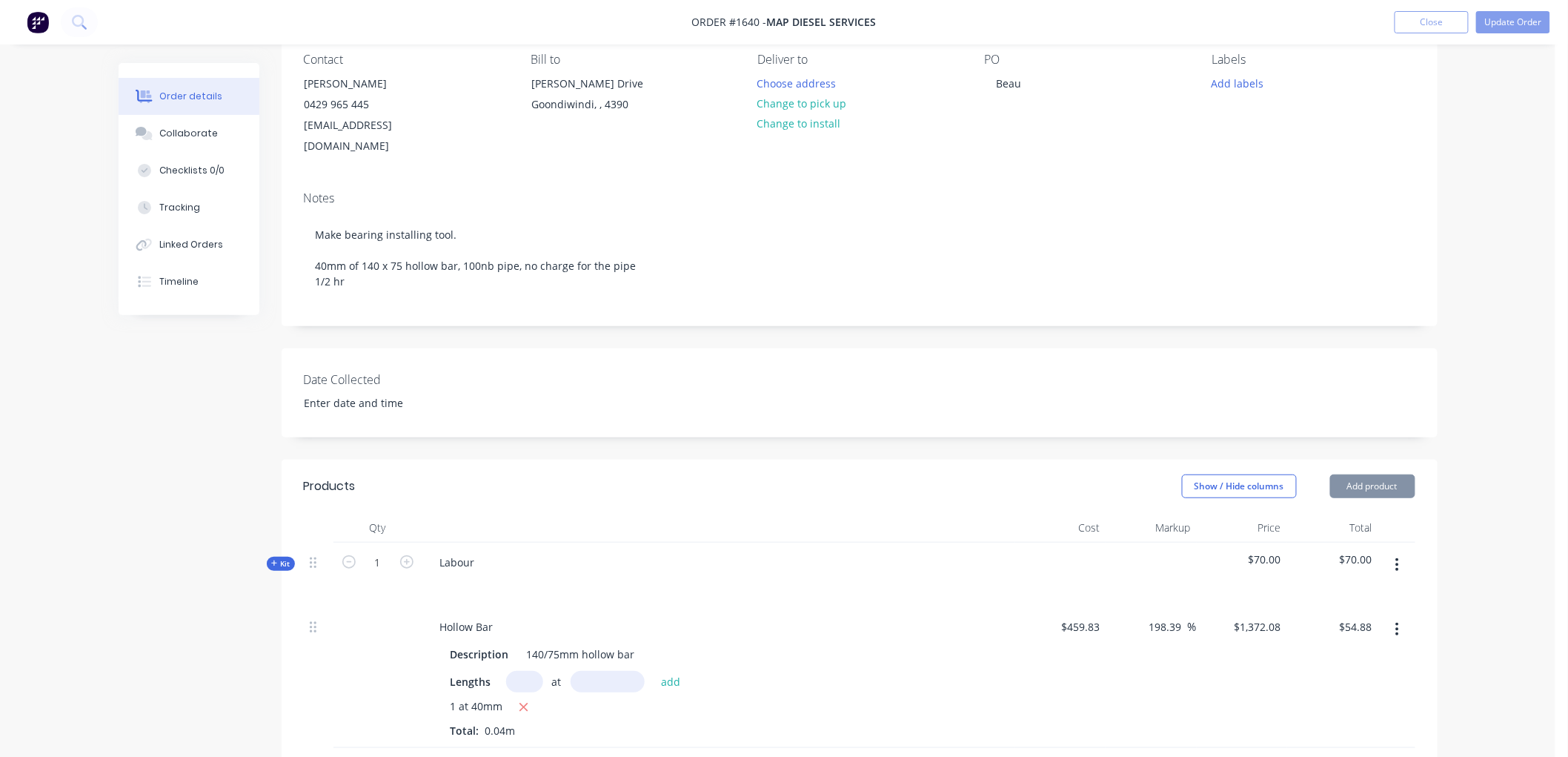
click at [497, 542] on div "Labour" at bounding box center [719, 575] width 593 height 65
click at [482, 552] on div "Labour" at bounding box center [458, 562] width 59 height 22
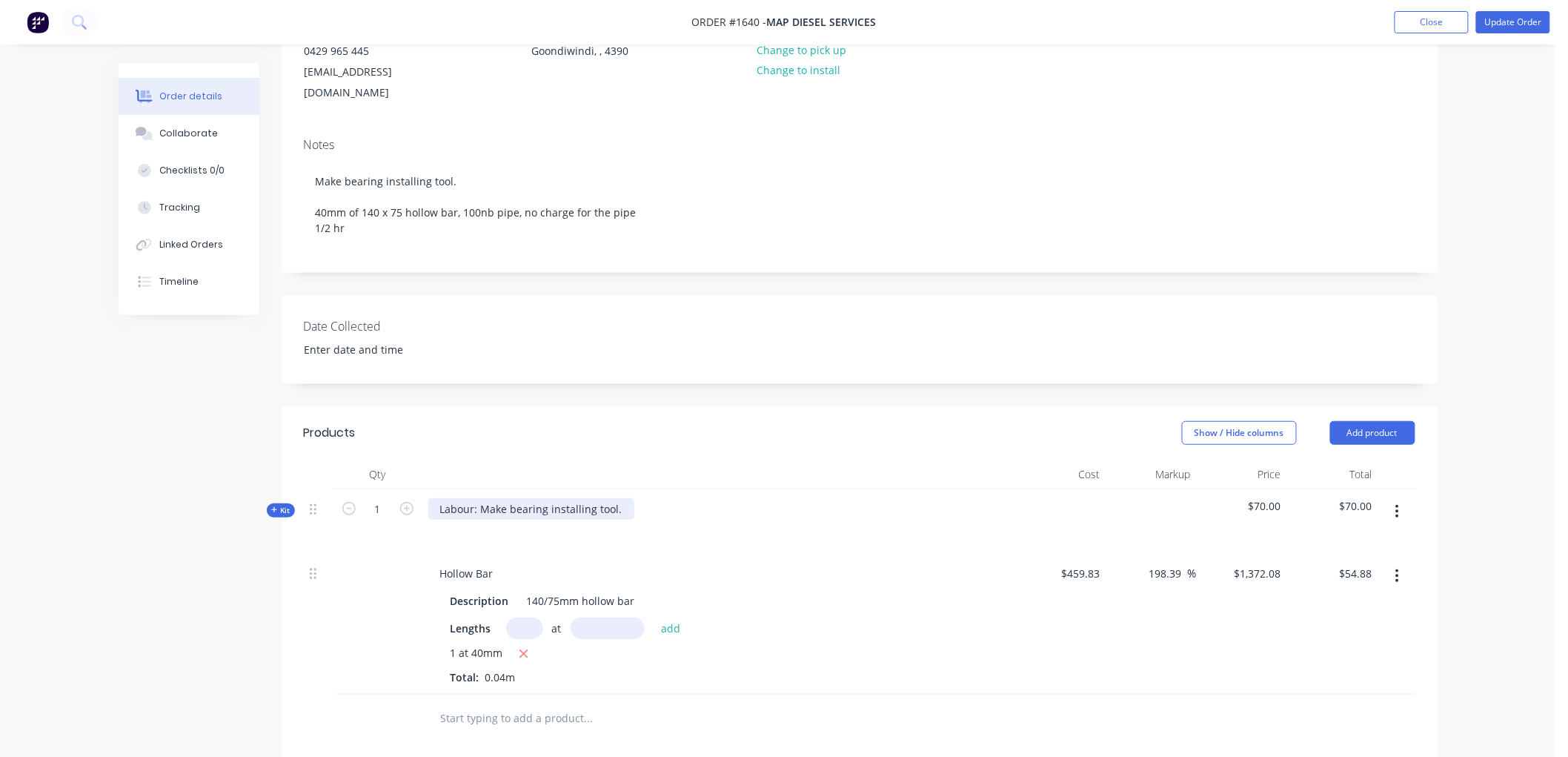
scroll to position [217, 0]
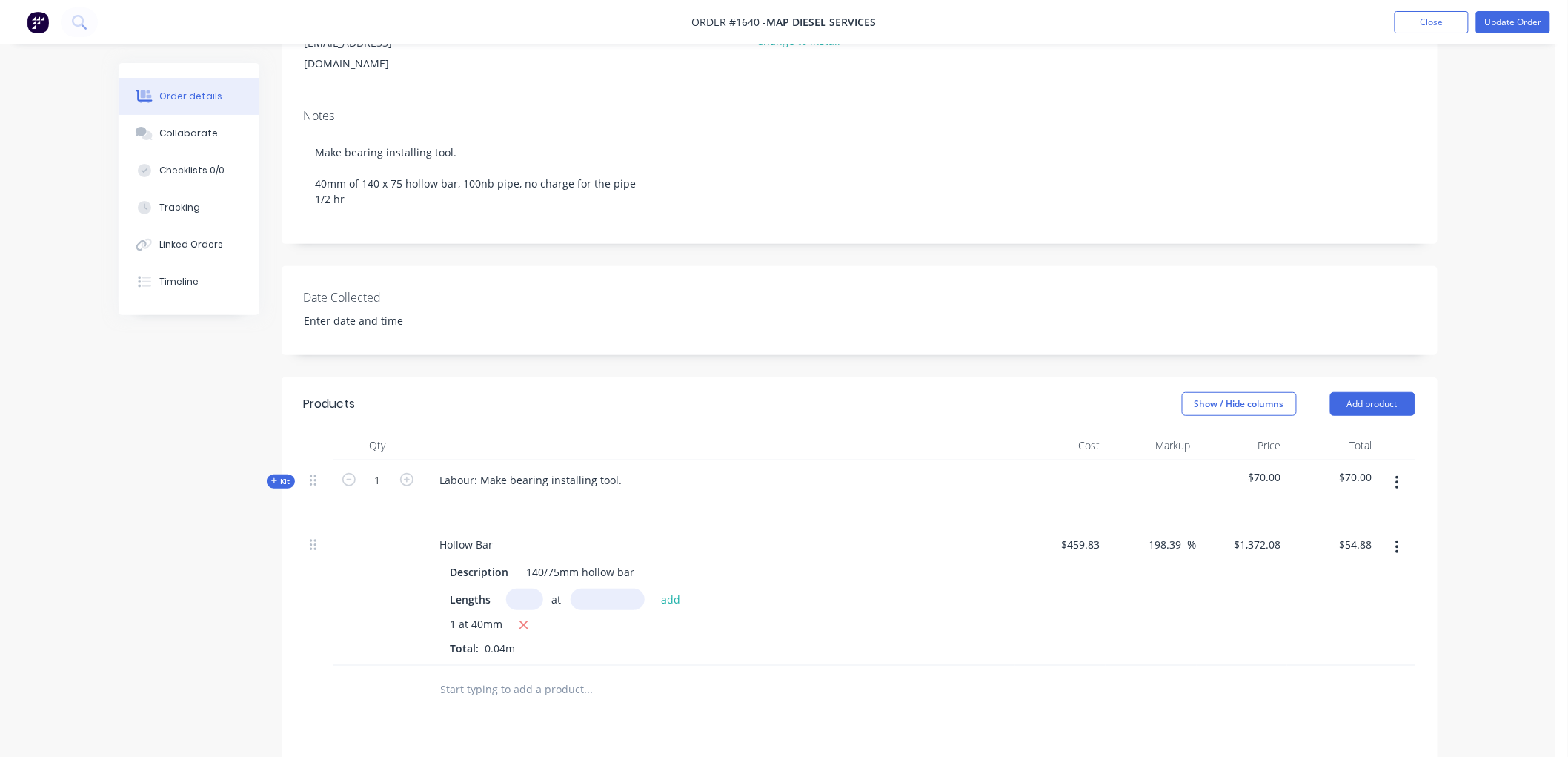
click at [498, 674] on input "text" at bounding box center [588, 689] width 296 height 29
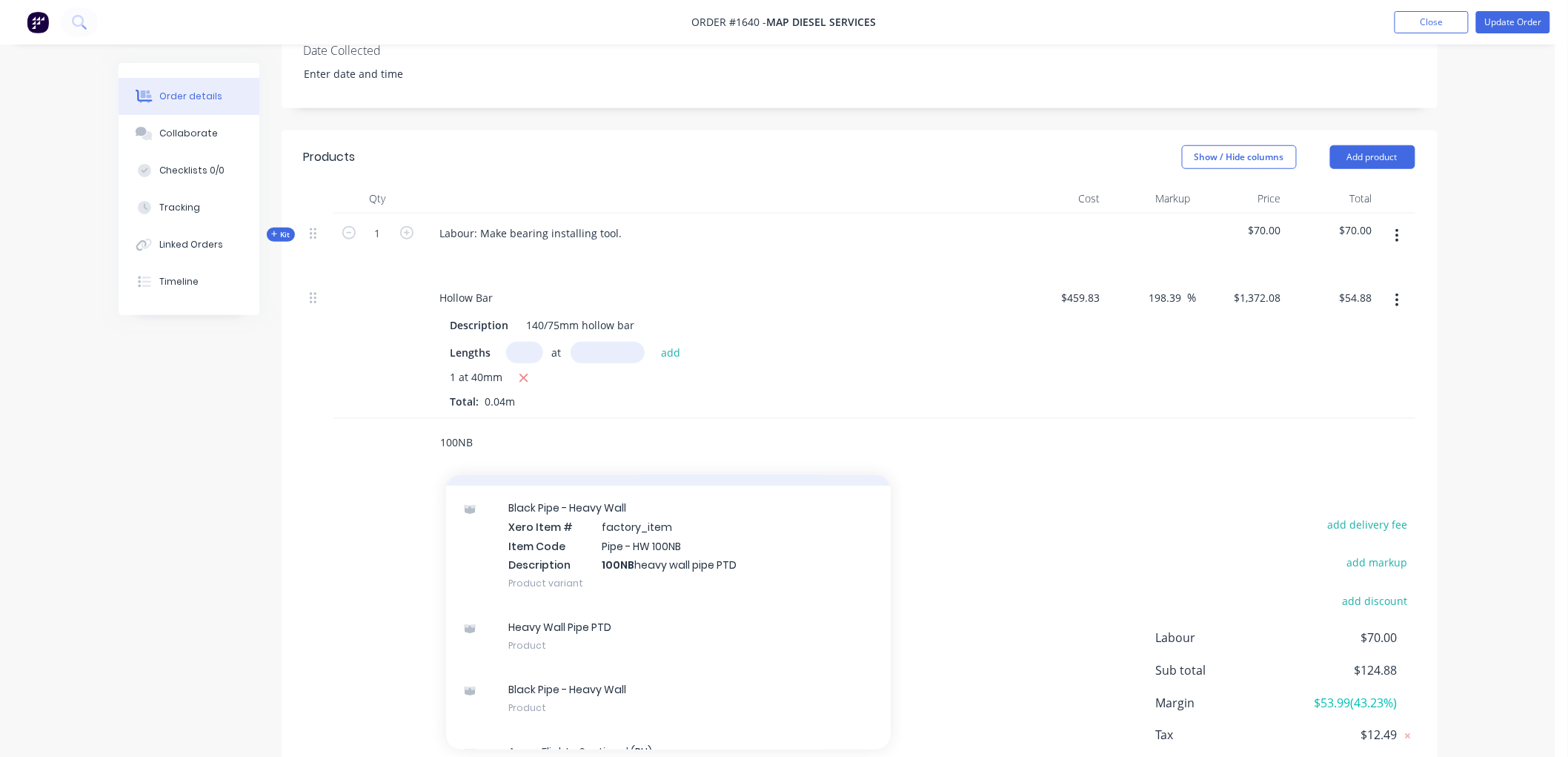
scroll to position [164, 0]
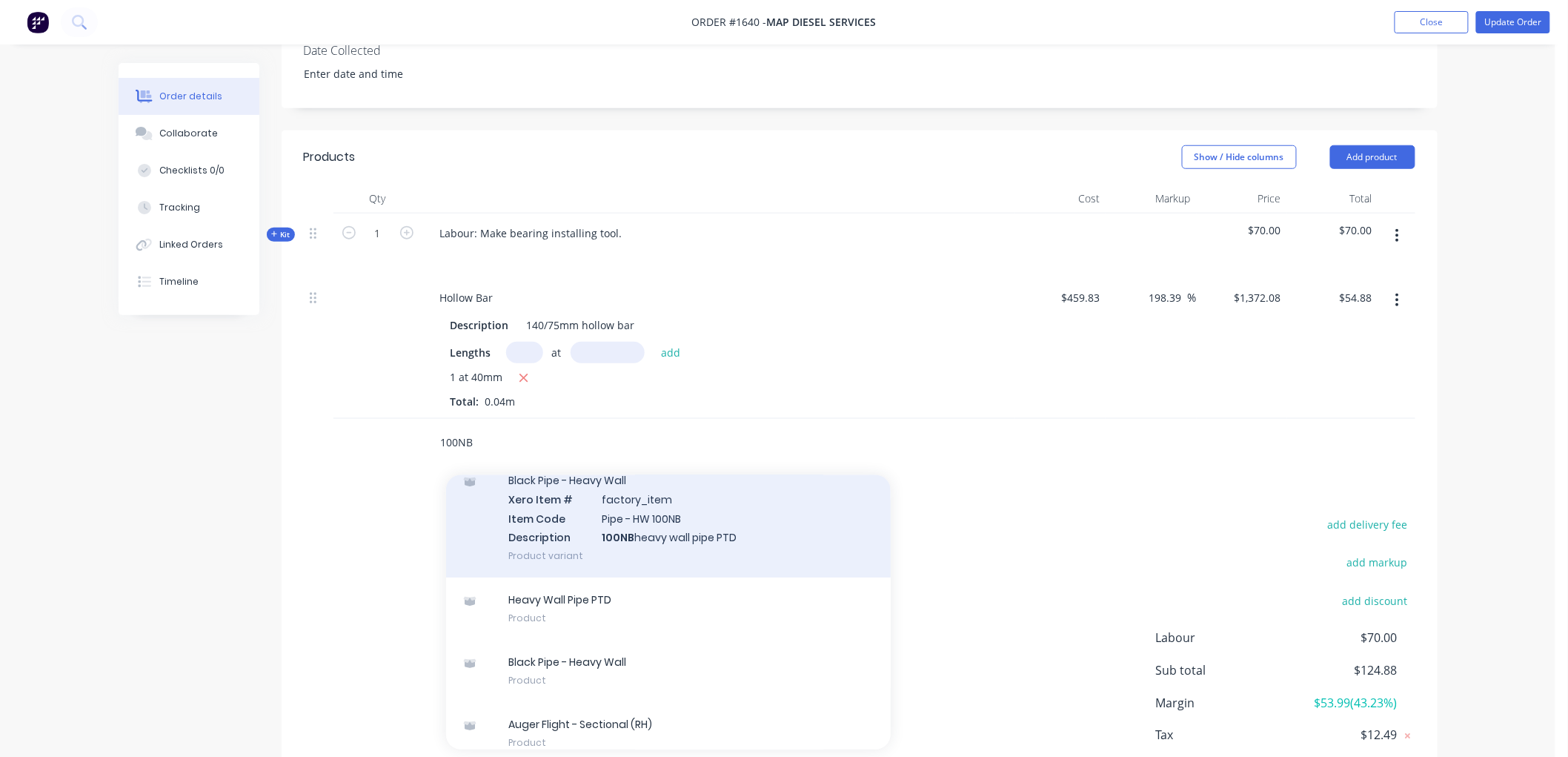
type input "100NB"
click at [737, 487] on div "Black Pipe - Heavy Wall Xero Item # factory_item Item Code Pipe - HW 100NB Desc…" at bounding box center [669, 518] width 444 height 120
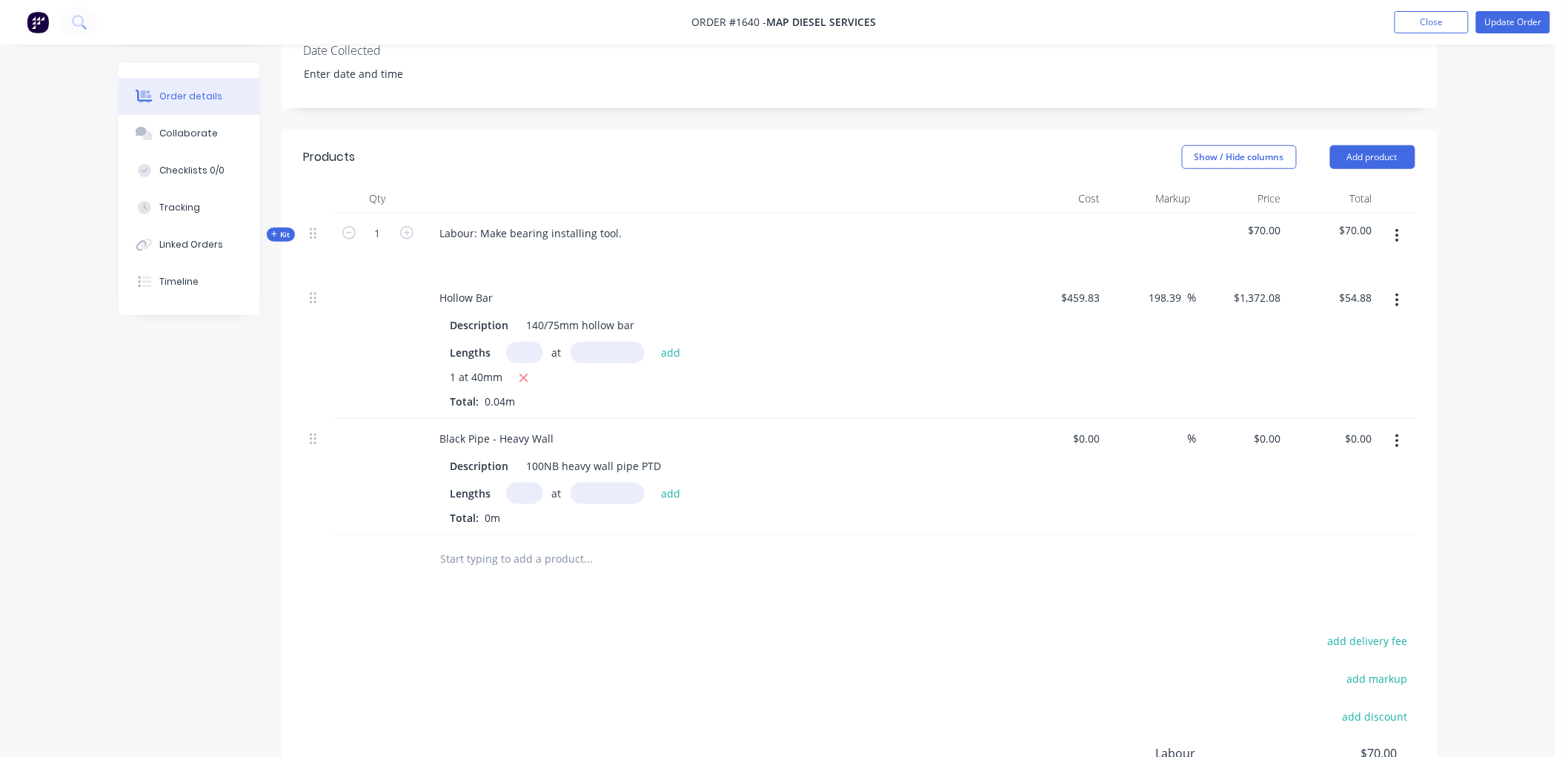
click at [524, 483] on input "text" at bounding box center [524, 493] width 37 height 22
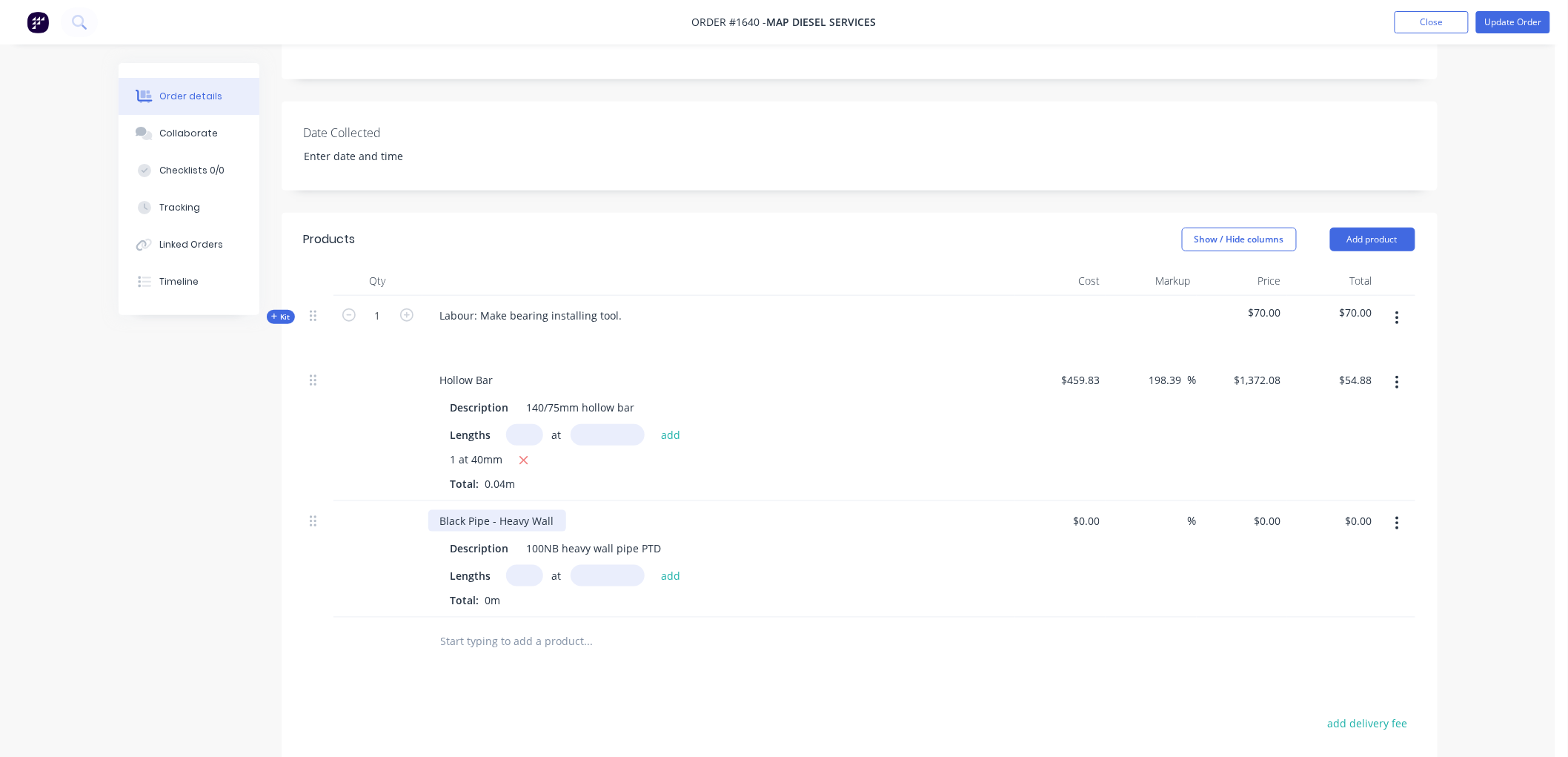
click at [551, 510] on div "Black Pipe - Heavy Wall" at bounding box center [497, 520] width 138 height 22
click at [441, 510] on div "Black Pipe - Heavy Wall" at bounding box center [497, 520] width 138 height 22
click at [447, 664] on div "Products Show / Hide columns Add product Qty Cost Markup Price Total Kit 1 Labo…" at bounding box center [860, 616] width 1156 height 808
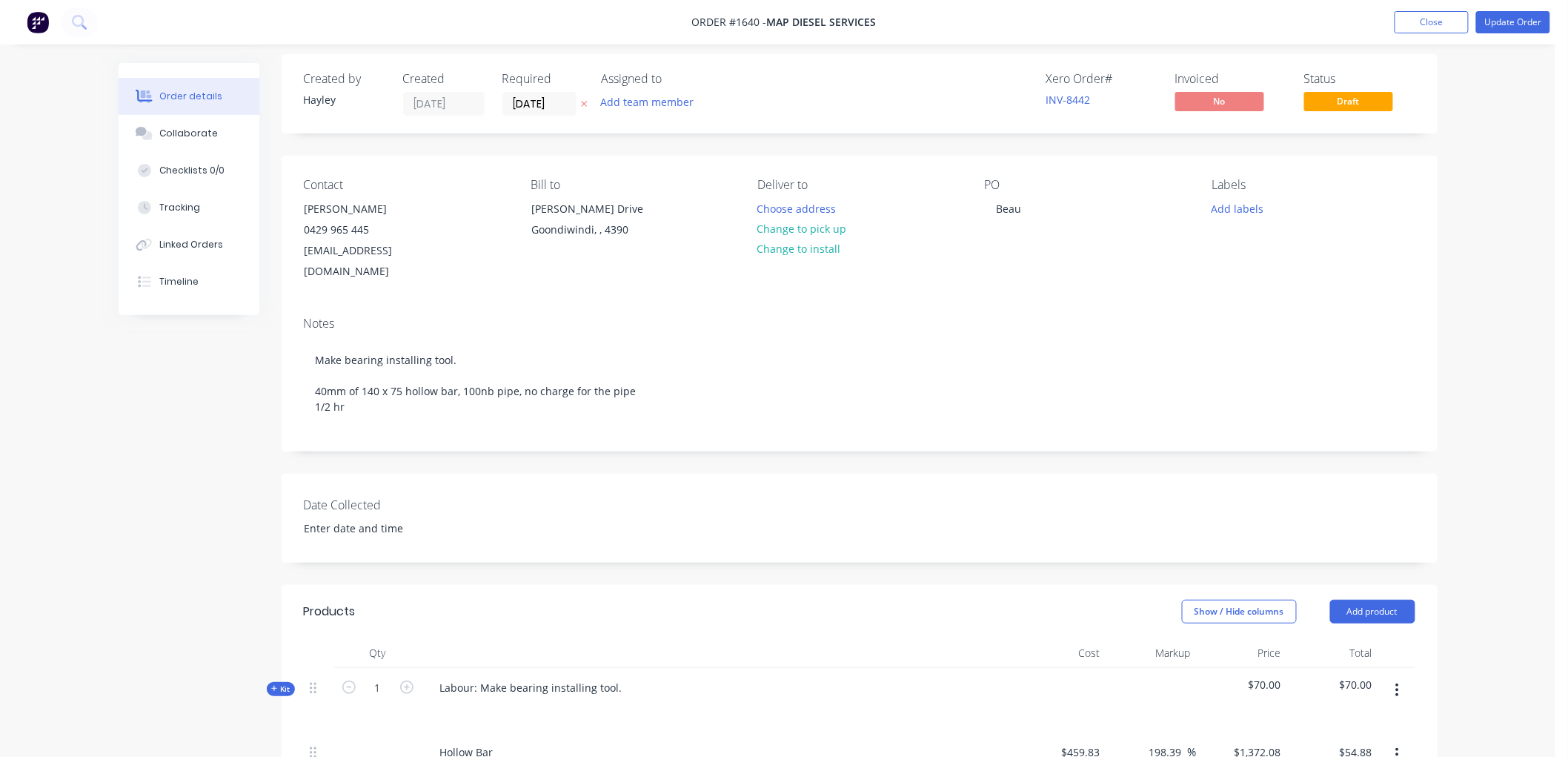
scroll to position [0, 0]
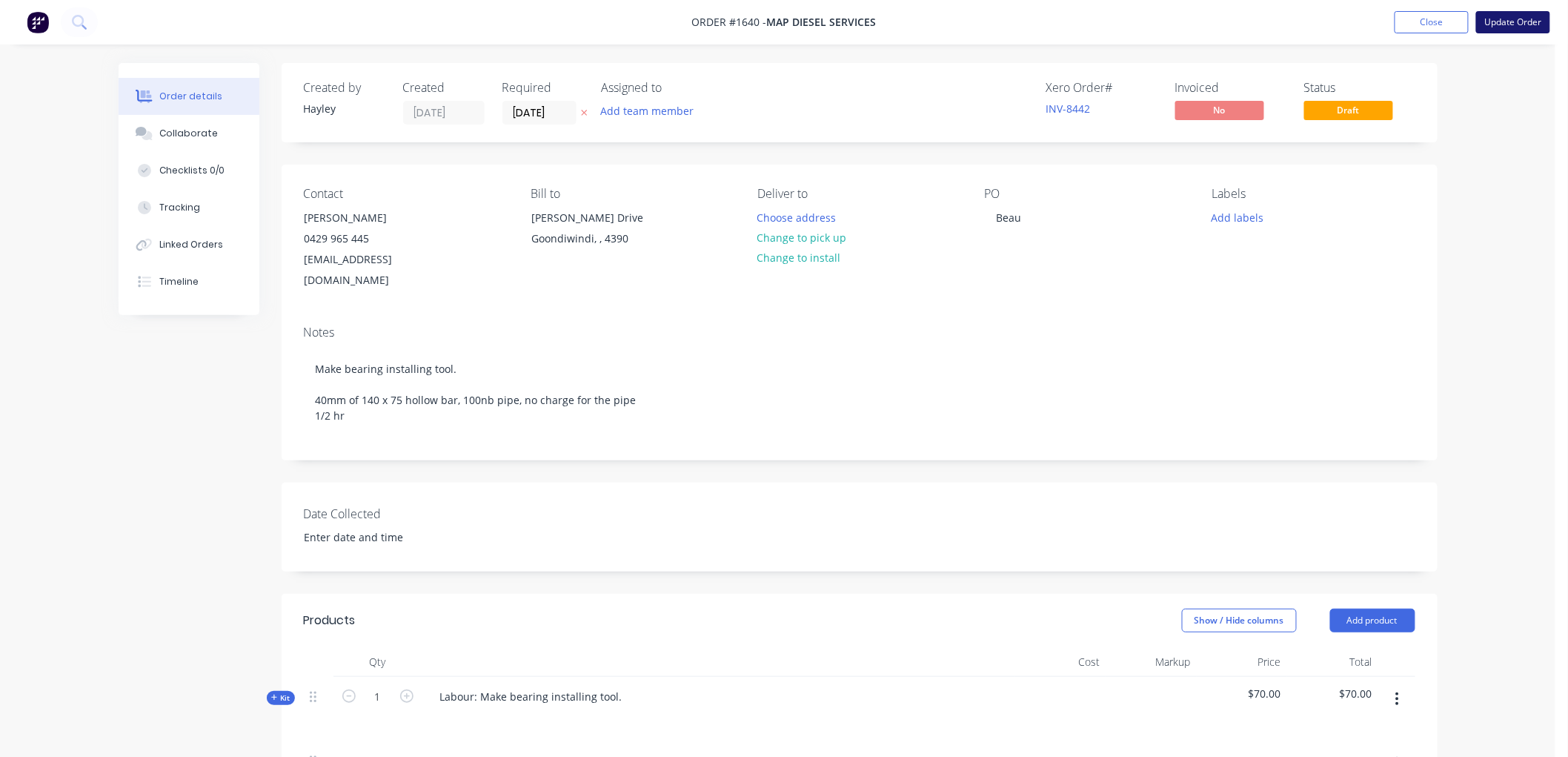
click at [1509, 18] on button "Update Order" at bounding box center [1513, 22] width 74 height 22
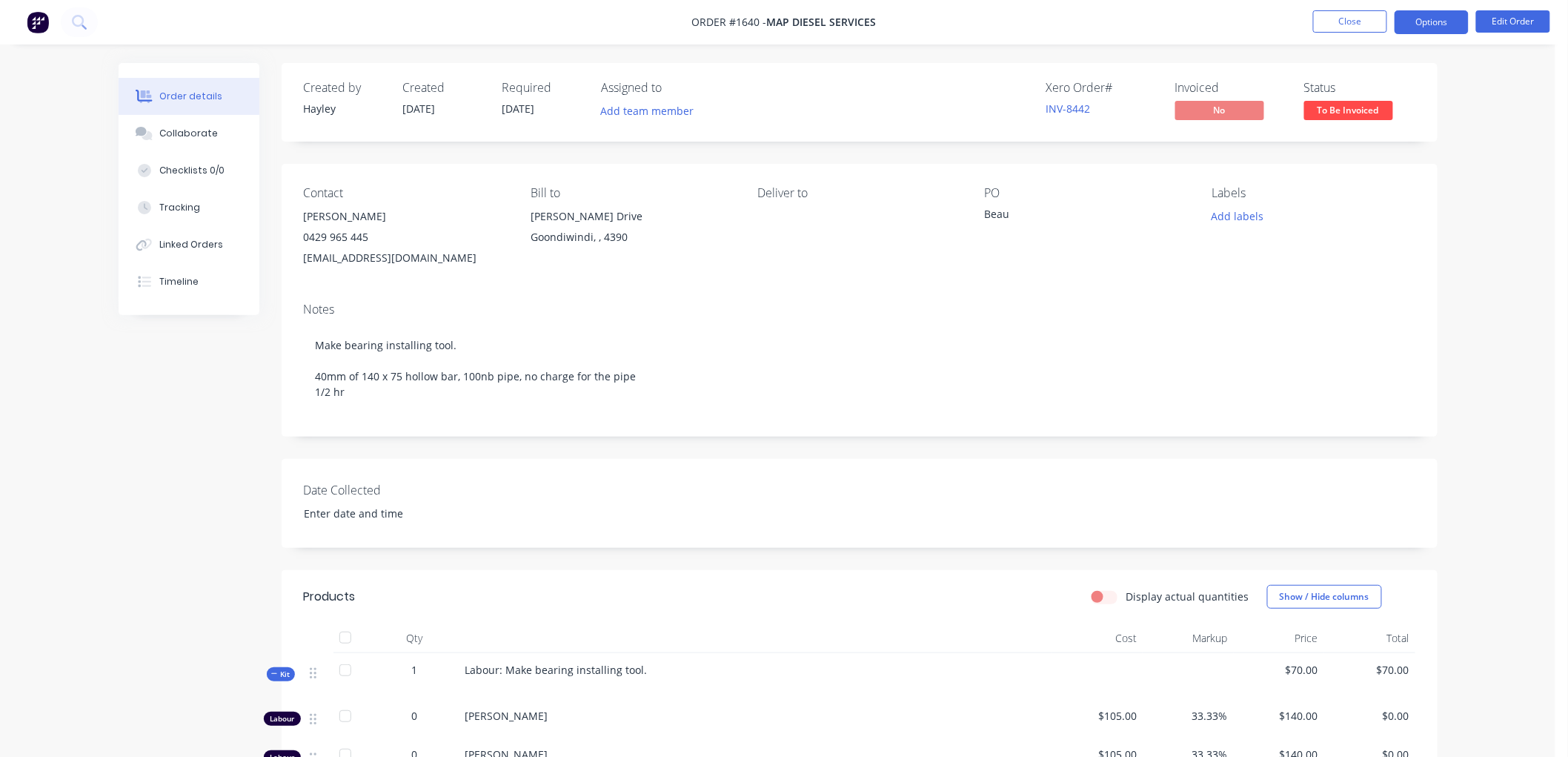
click at [1431, 13] on button "Options" at bounding box center [1432, 22] width 74 height 24
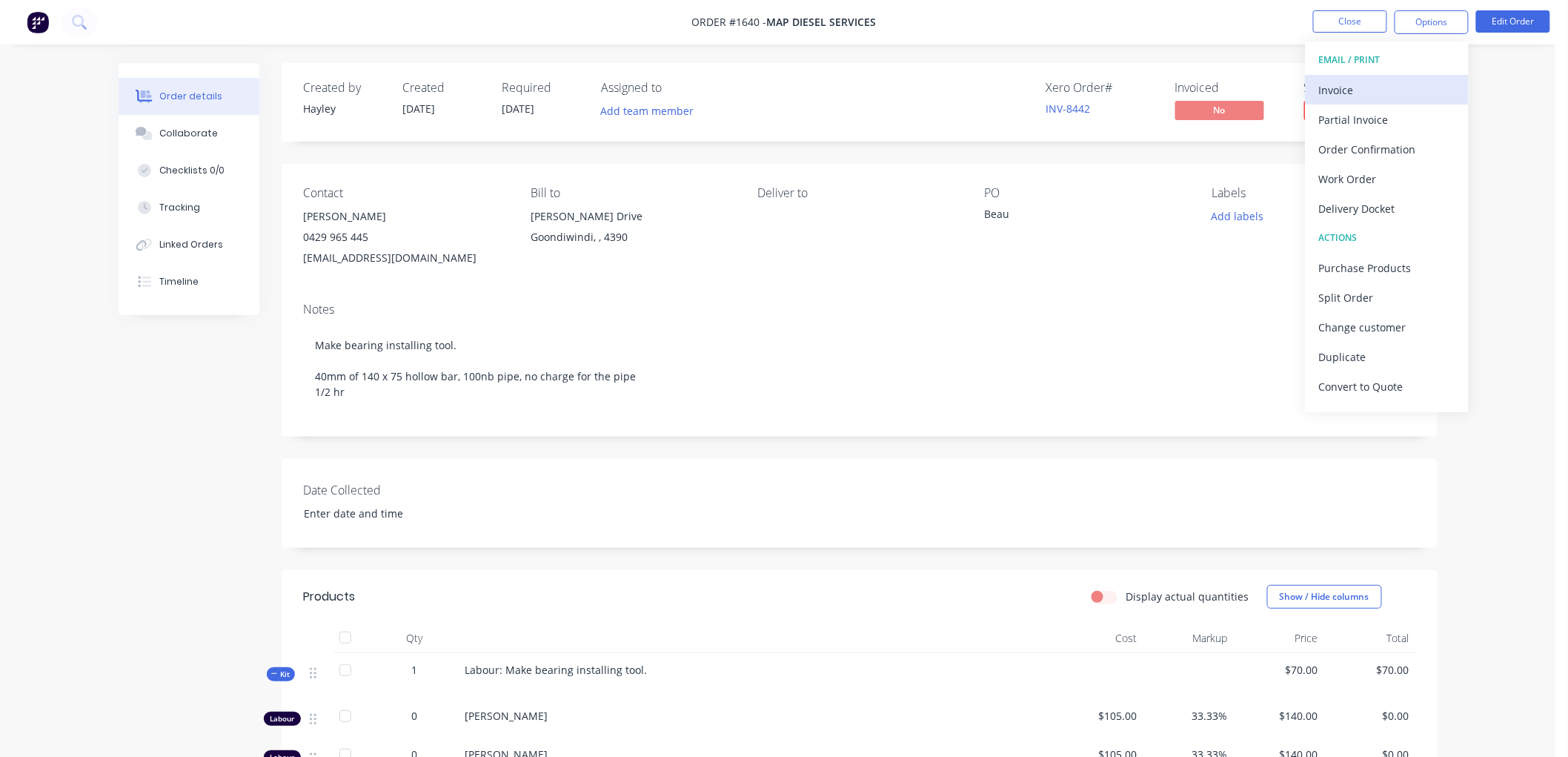
click at [1373, 85] on div "Invoice" at bounding box center [1388, 89] width 137 height 22
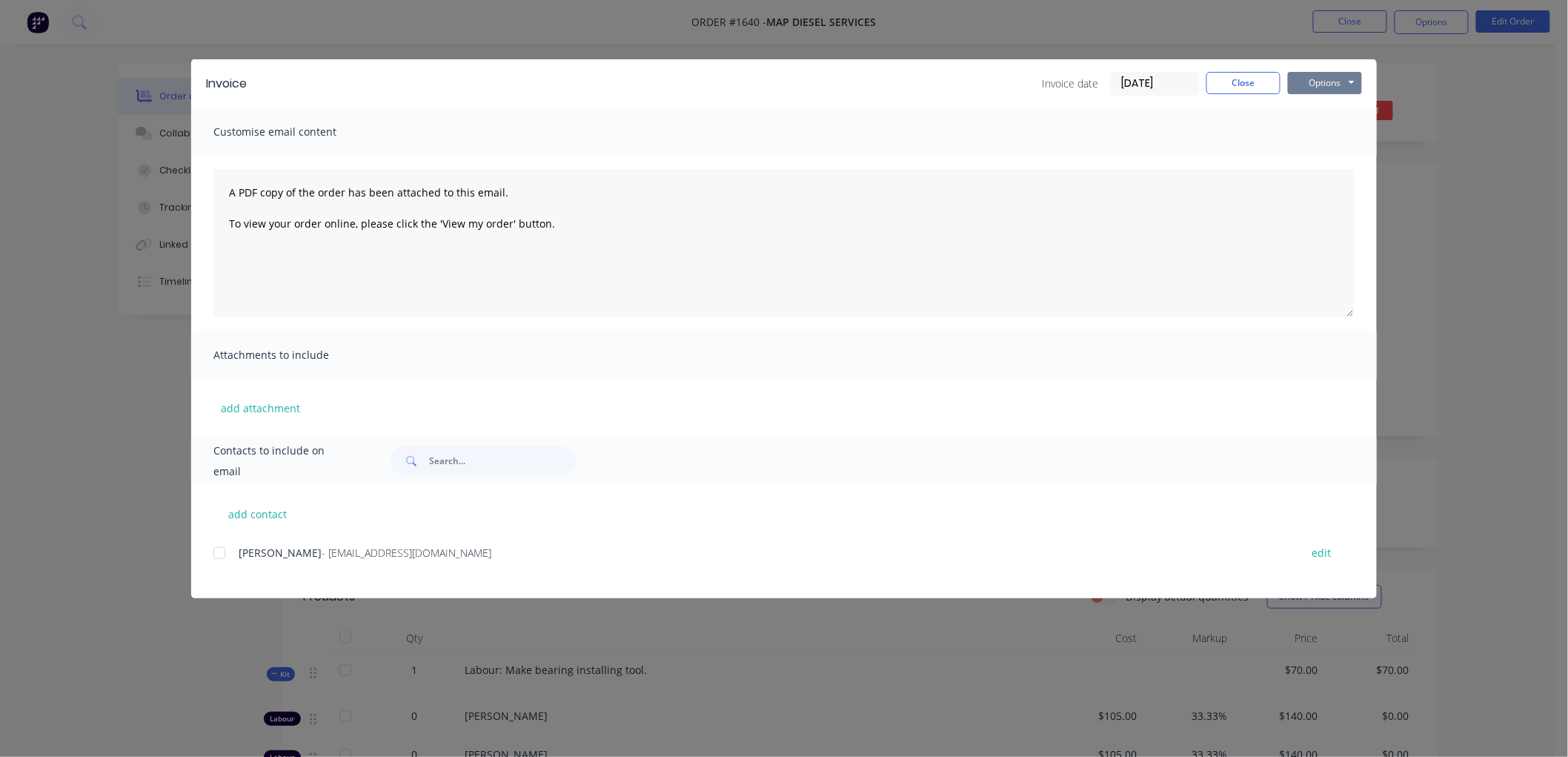
click at [1321, 83] on button "Options" at bounding box center [1325, 83] width 74 height 22
click at [1342, 107] on button "Preview" at bounding box center [1335, 109] width 95 height 25
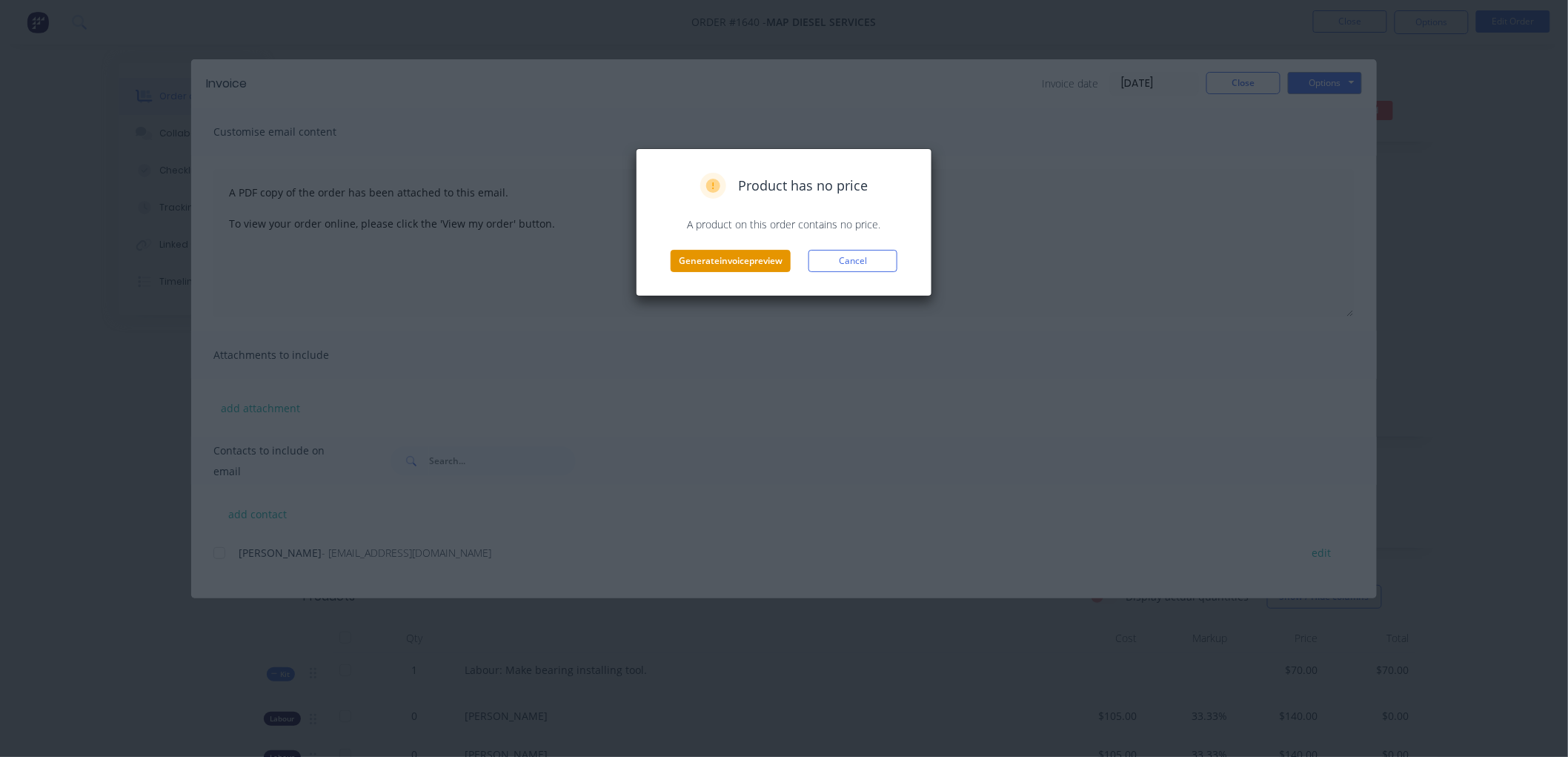
click at [698, 255] on button "Generate invoice preview" at bounding box center [730, 260] width 120 height 22
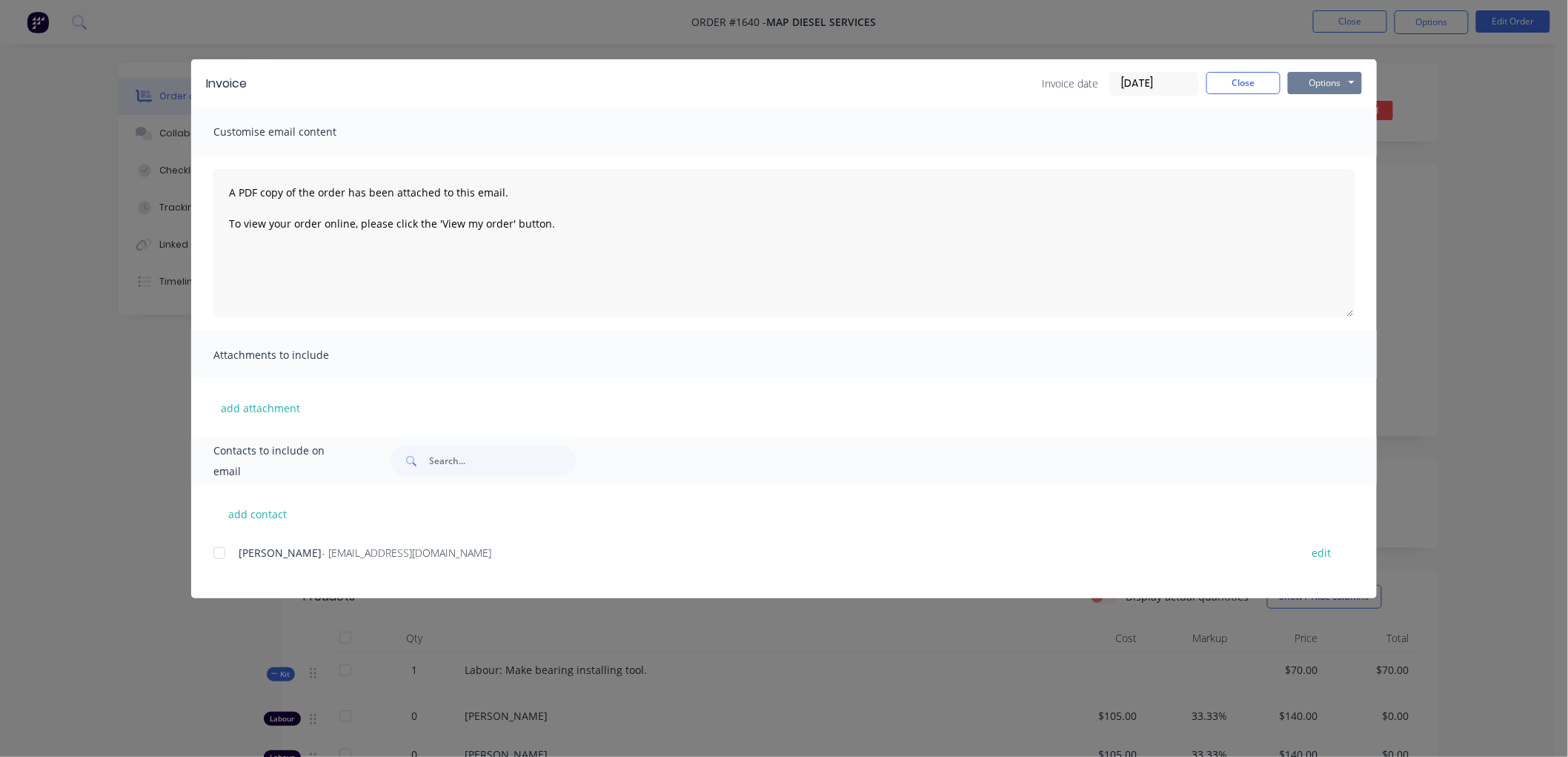
click at [1311, 76] on button "Options" at bounding box center [1325, 83] width 74 height 22
click at [1347, 106] on button "Preview" at bounding box center [1335, 109] width 95 height 25
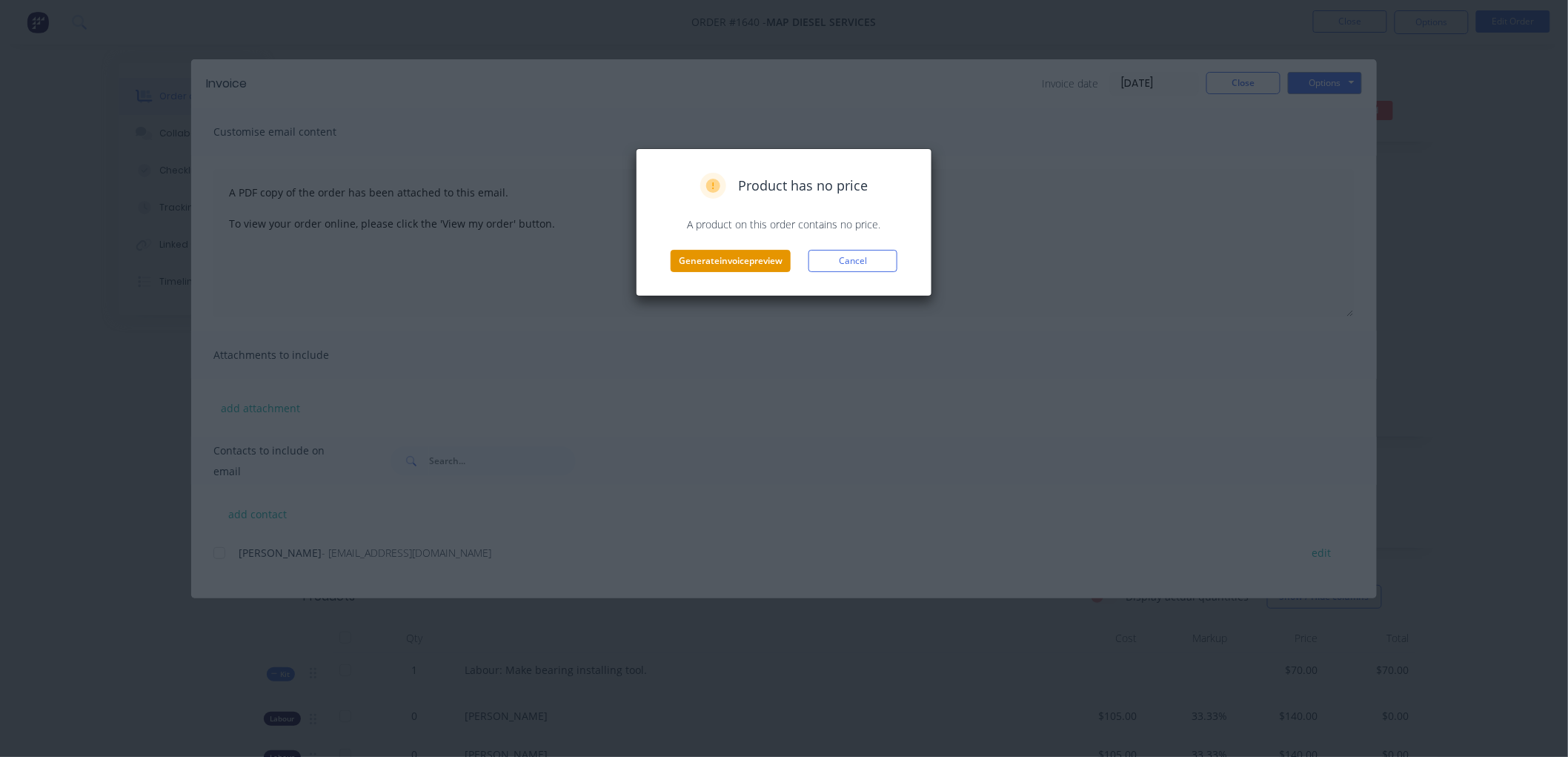
click at [754, 260] on button "Generate invoice preview" at bounding box center [730, 260] width 120 height 22
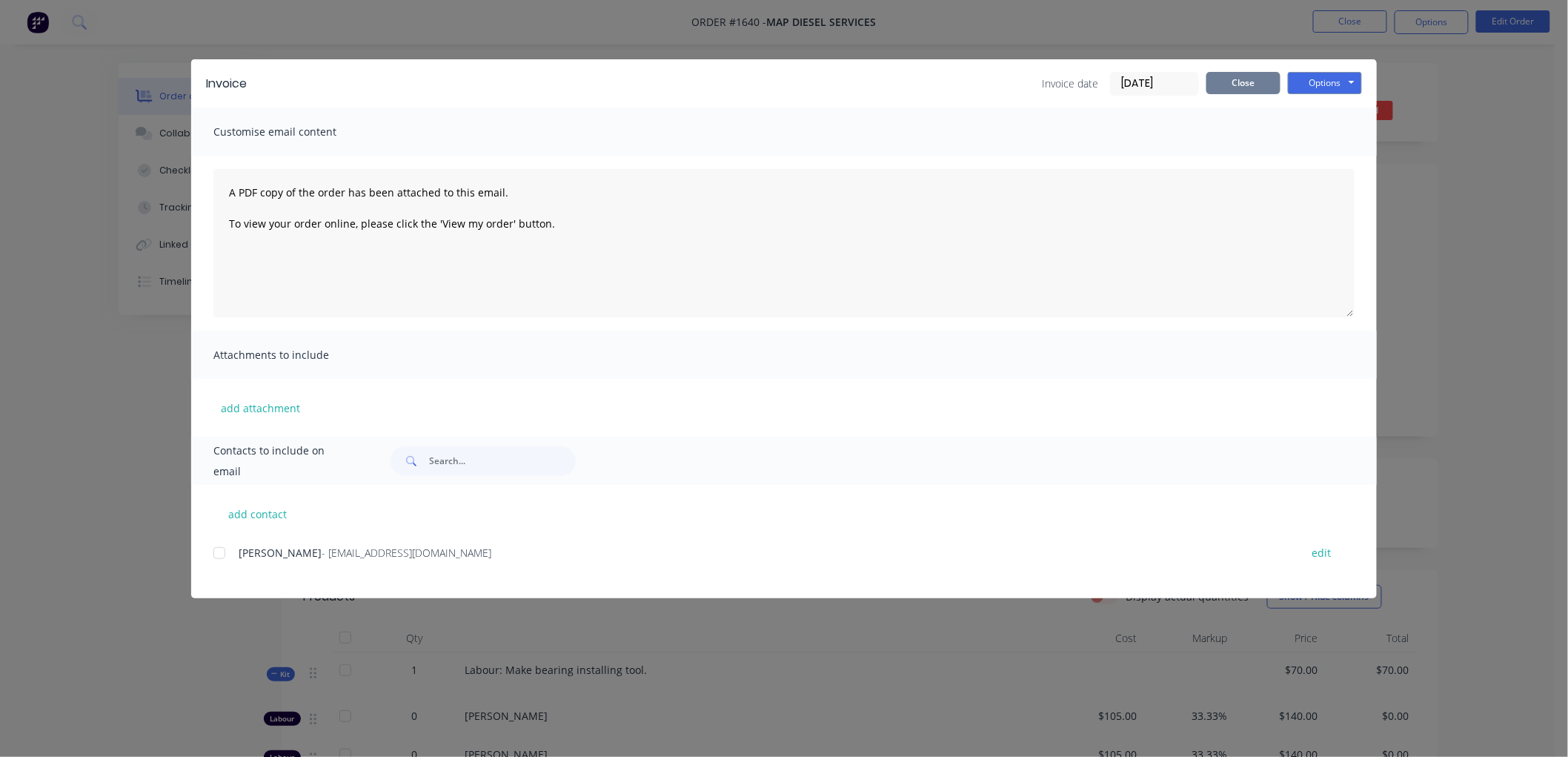
click at [1250, 78] on button "Close" at bounding box center [1243, 83] width 74 height 22
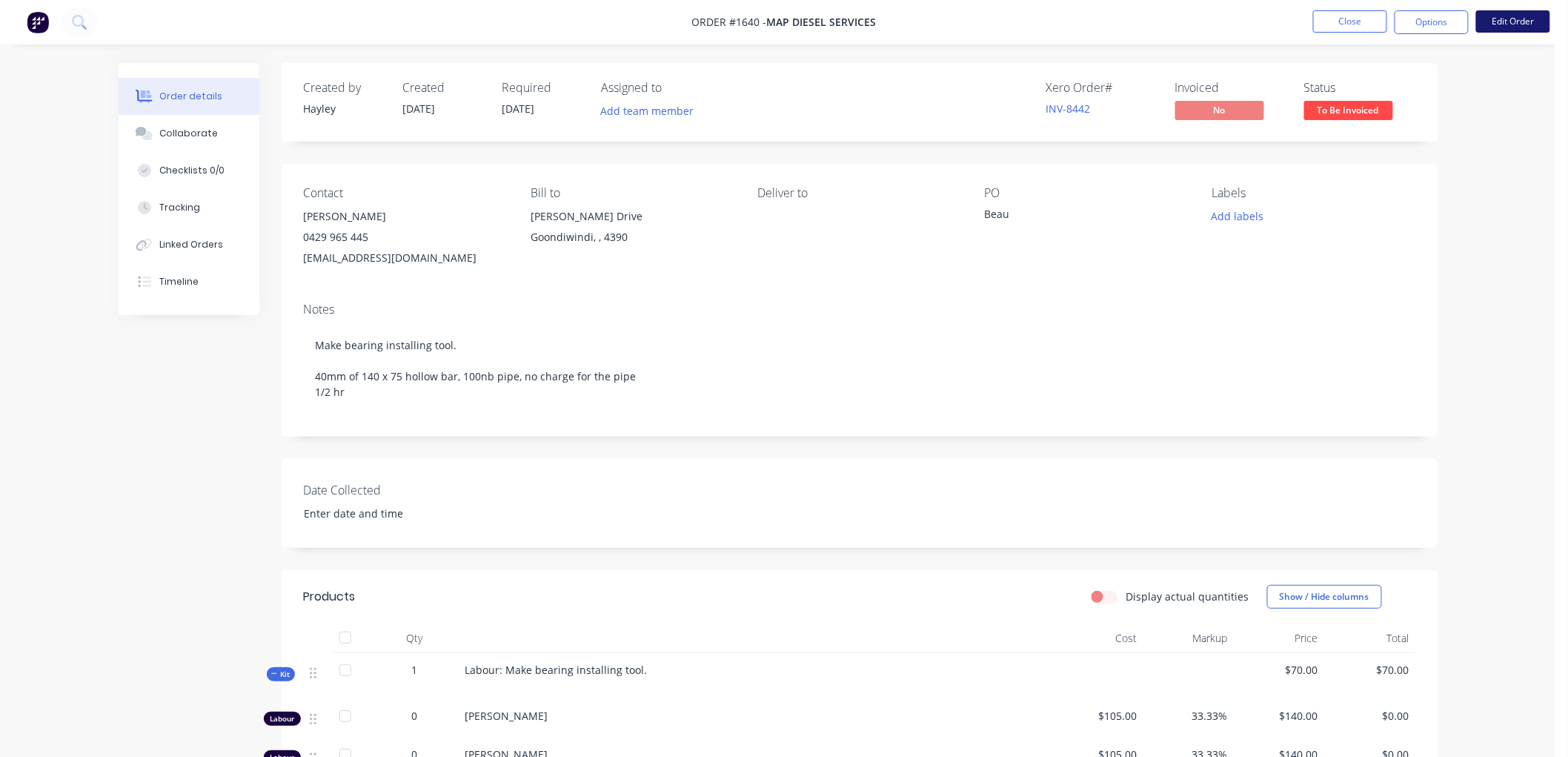
click at [1530, 21] on button "Edit Order" at bounding box center [1513, 21] width 74 height 22
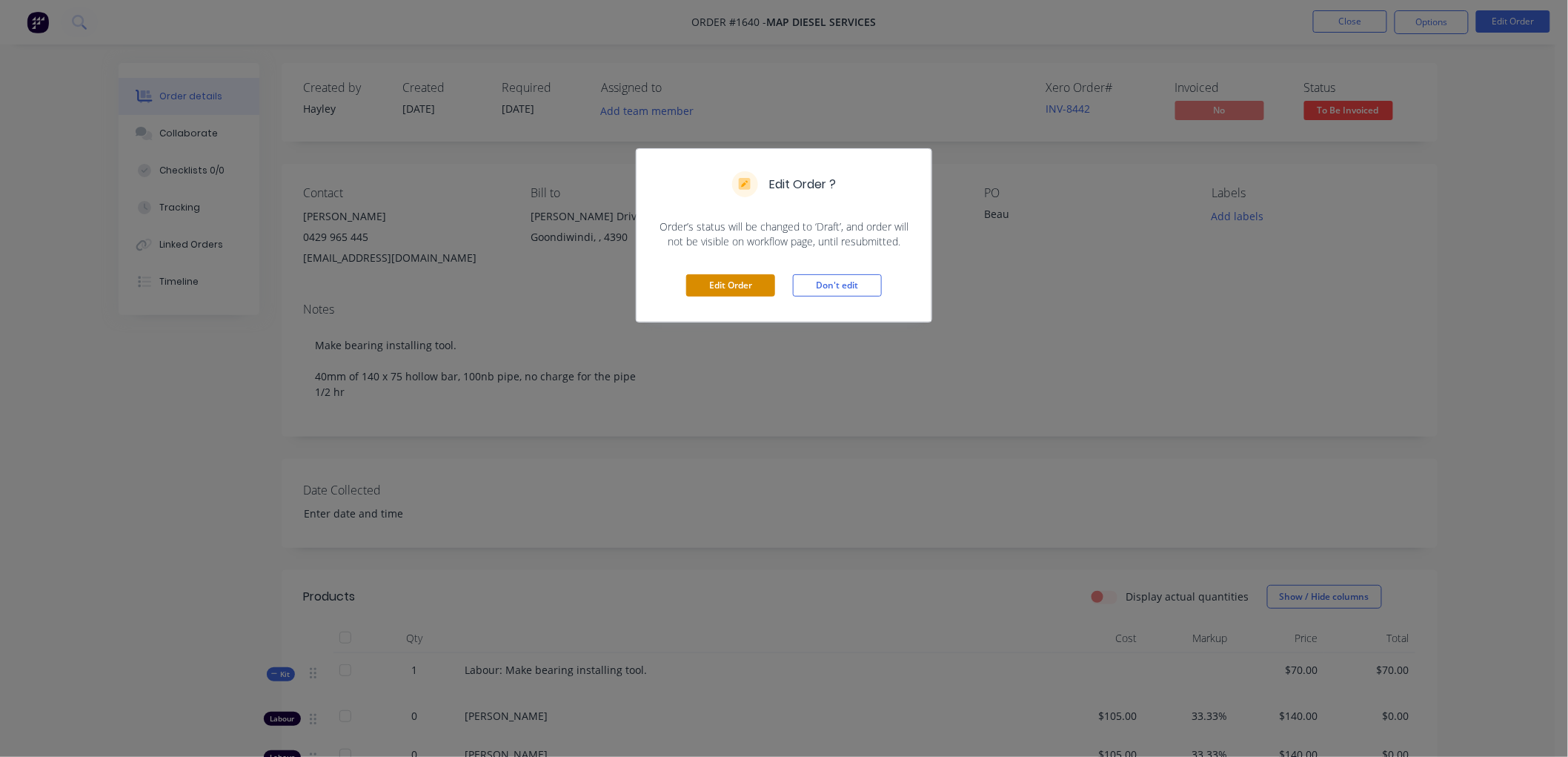
click at [724, 290] on button "Edit Order" at bounding box center [731, 285] width 89 height 22
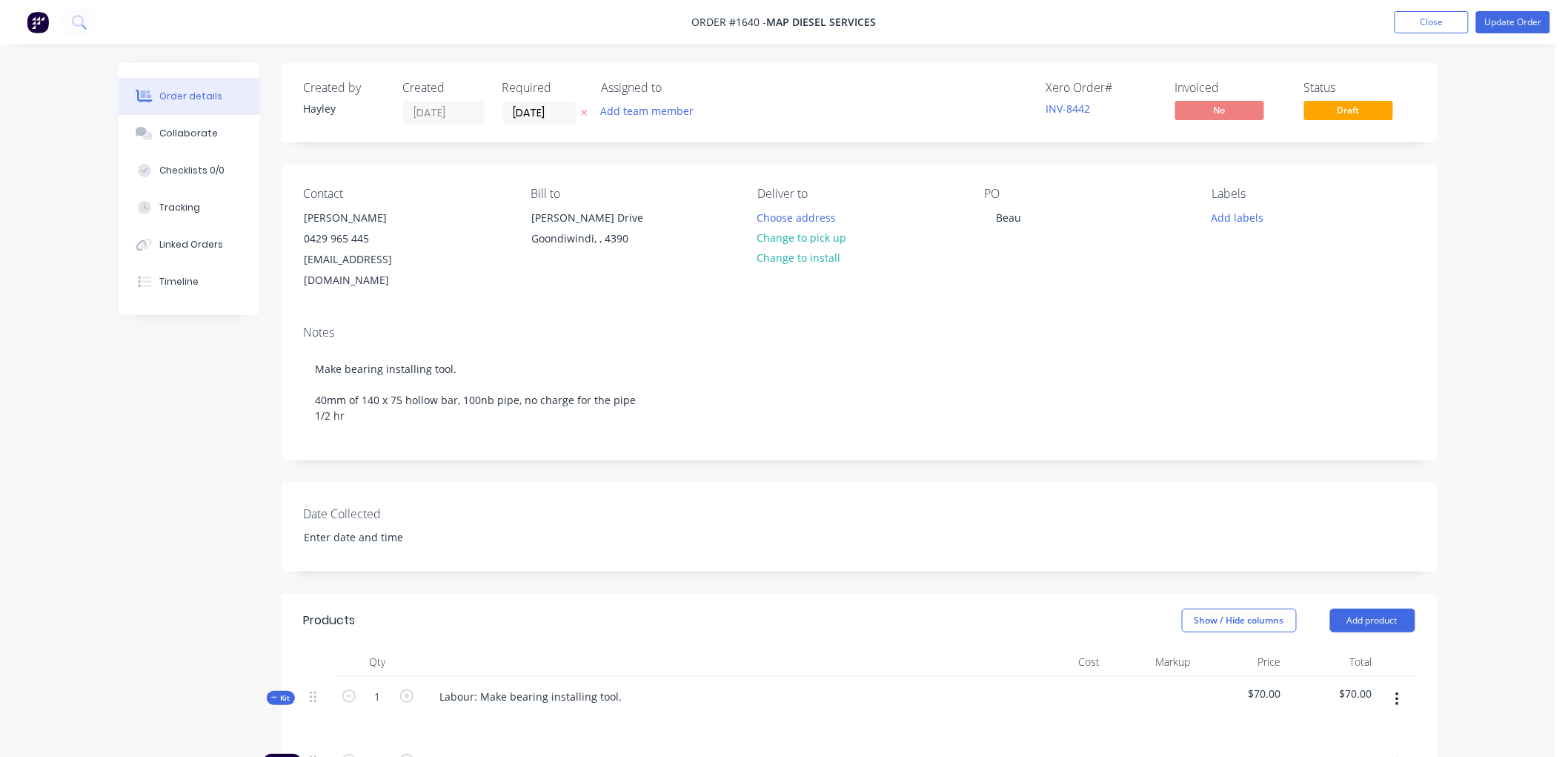
click at [278, 692] on span "Kit" at bounding box center [281, 698] width 19 height 11
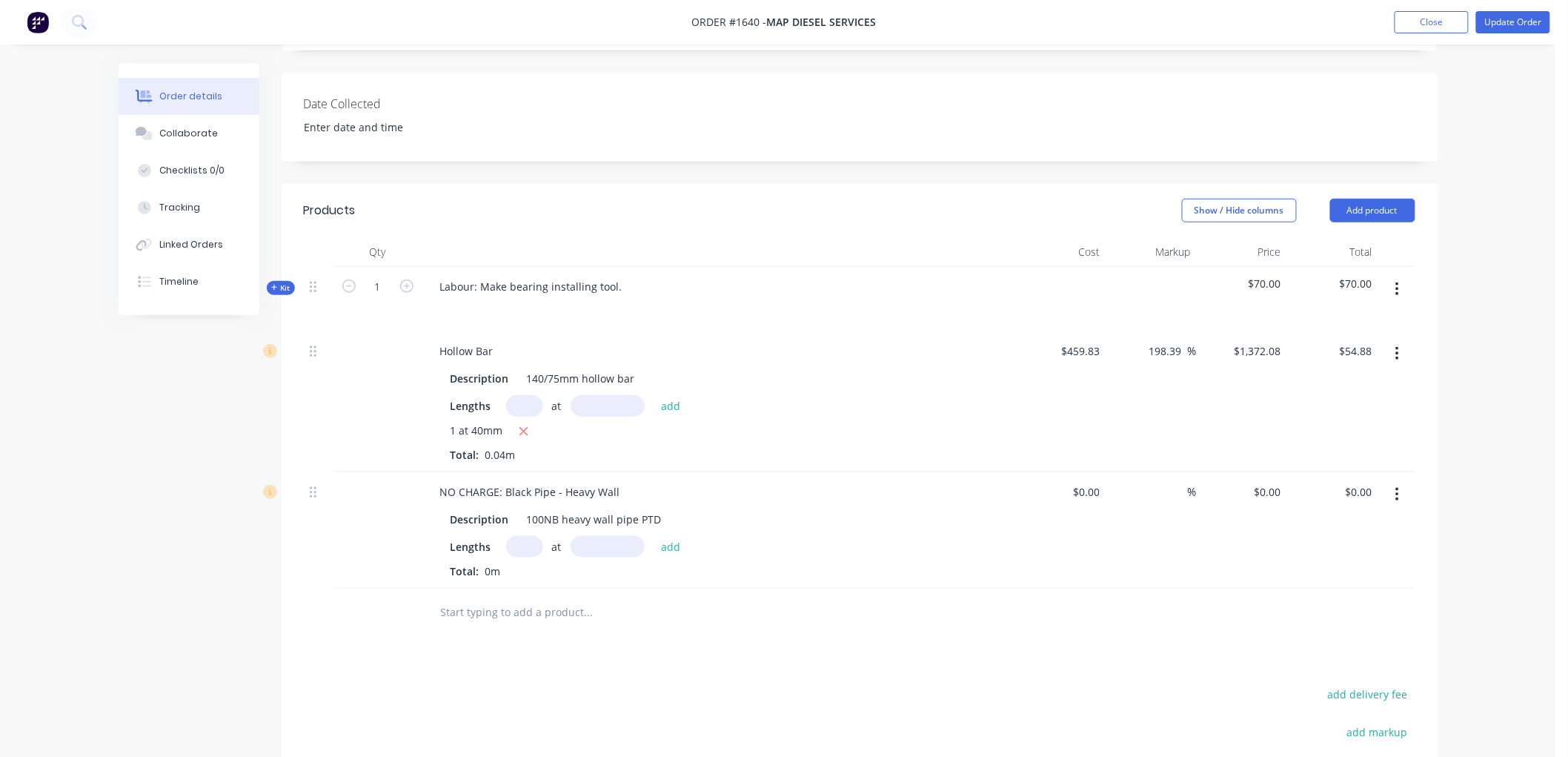
scroll to position [411, 0]
click at [278, 281] on span "Kit" at bounding box center [281, 287] width 19 height 11
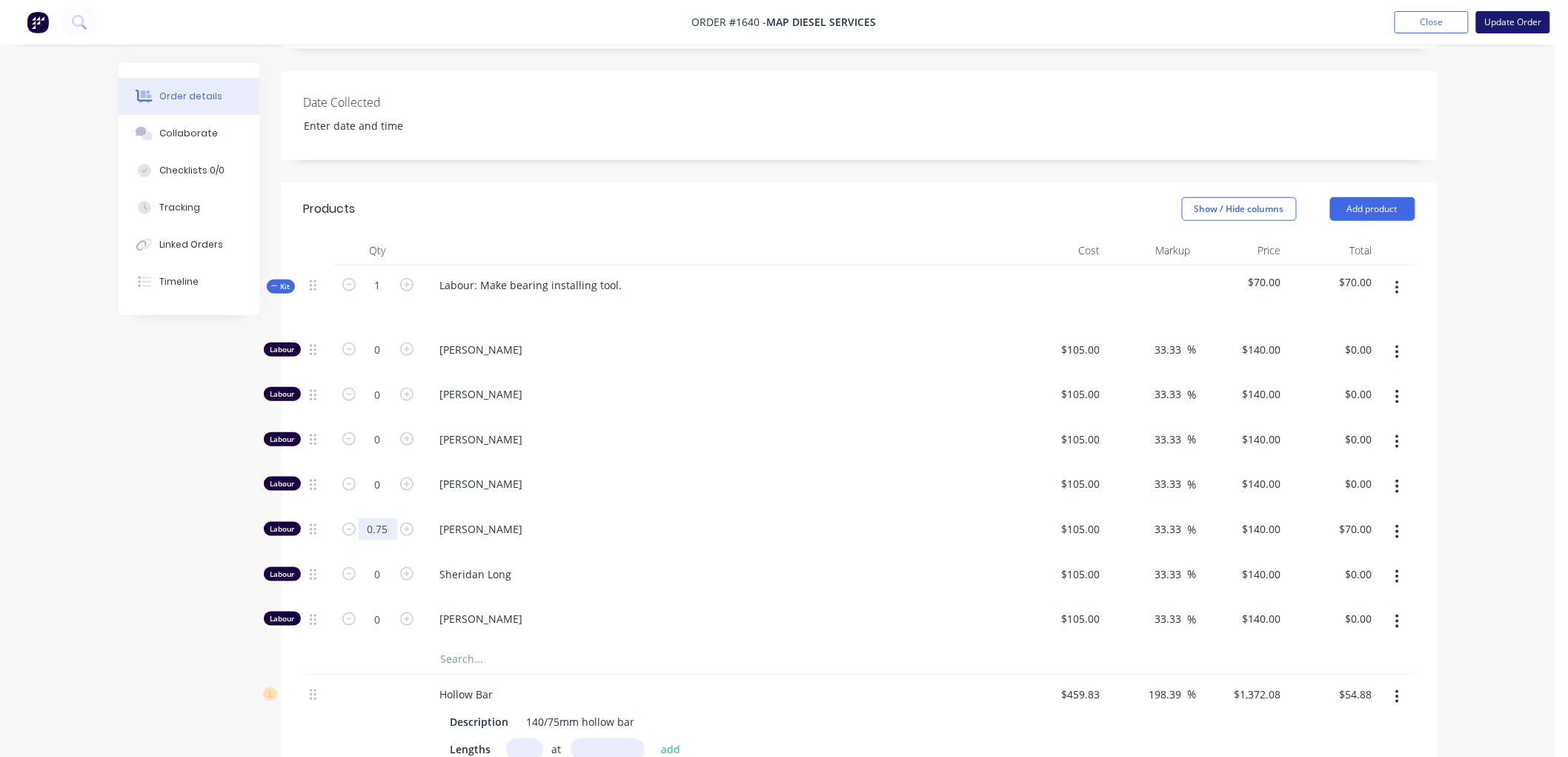
type input "0.75"
type input "$105.00"
click at [1521, 26] on button "Update Order" at bounding box center [1513, 22] width 74 height 22
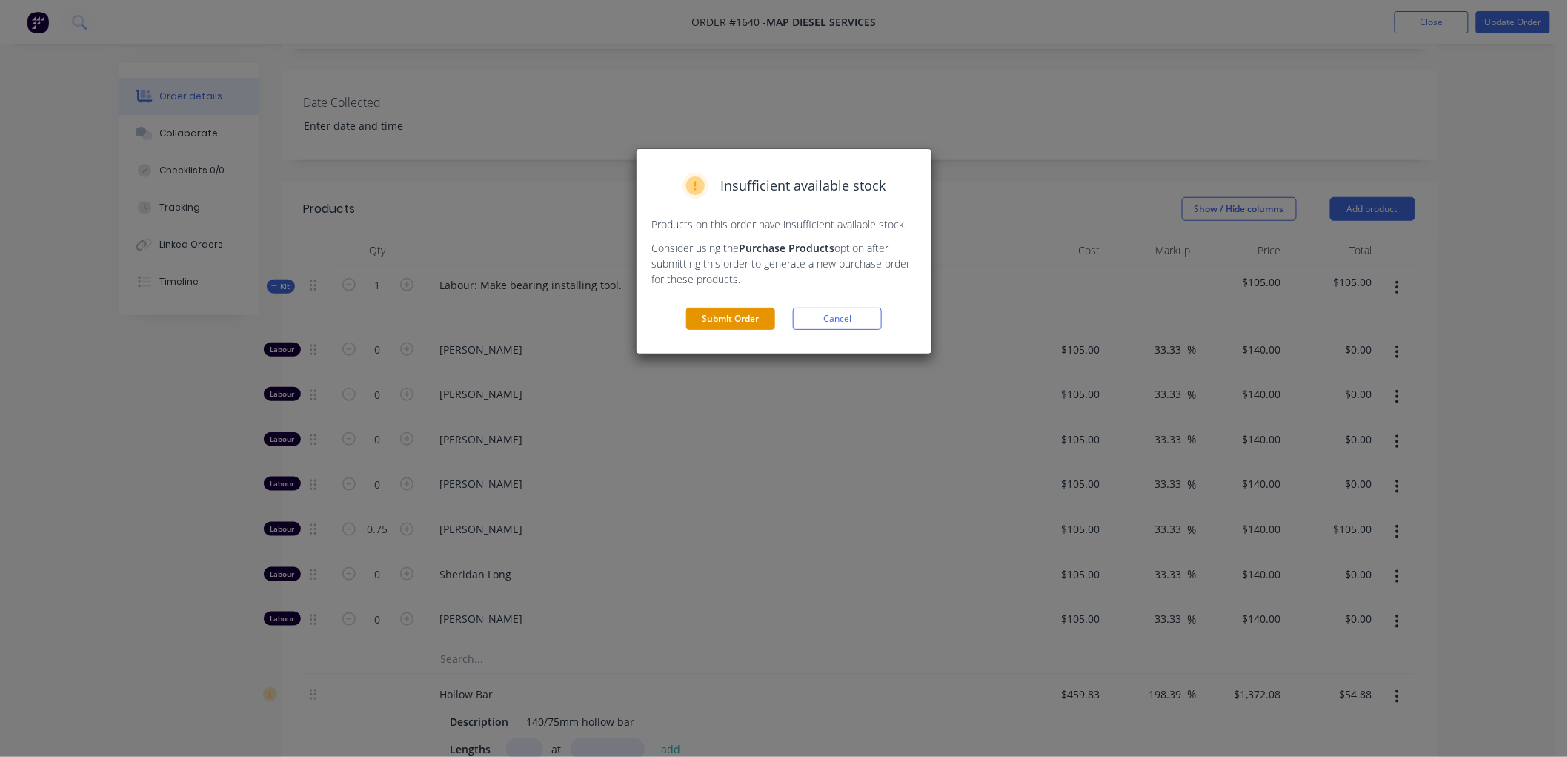
click at [749, 323] on button "Submit Order" at bounding box center [731, 318] width 89 height 22
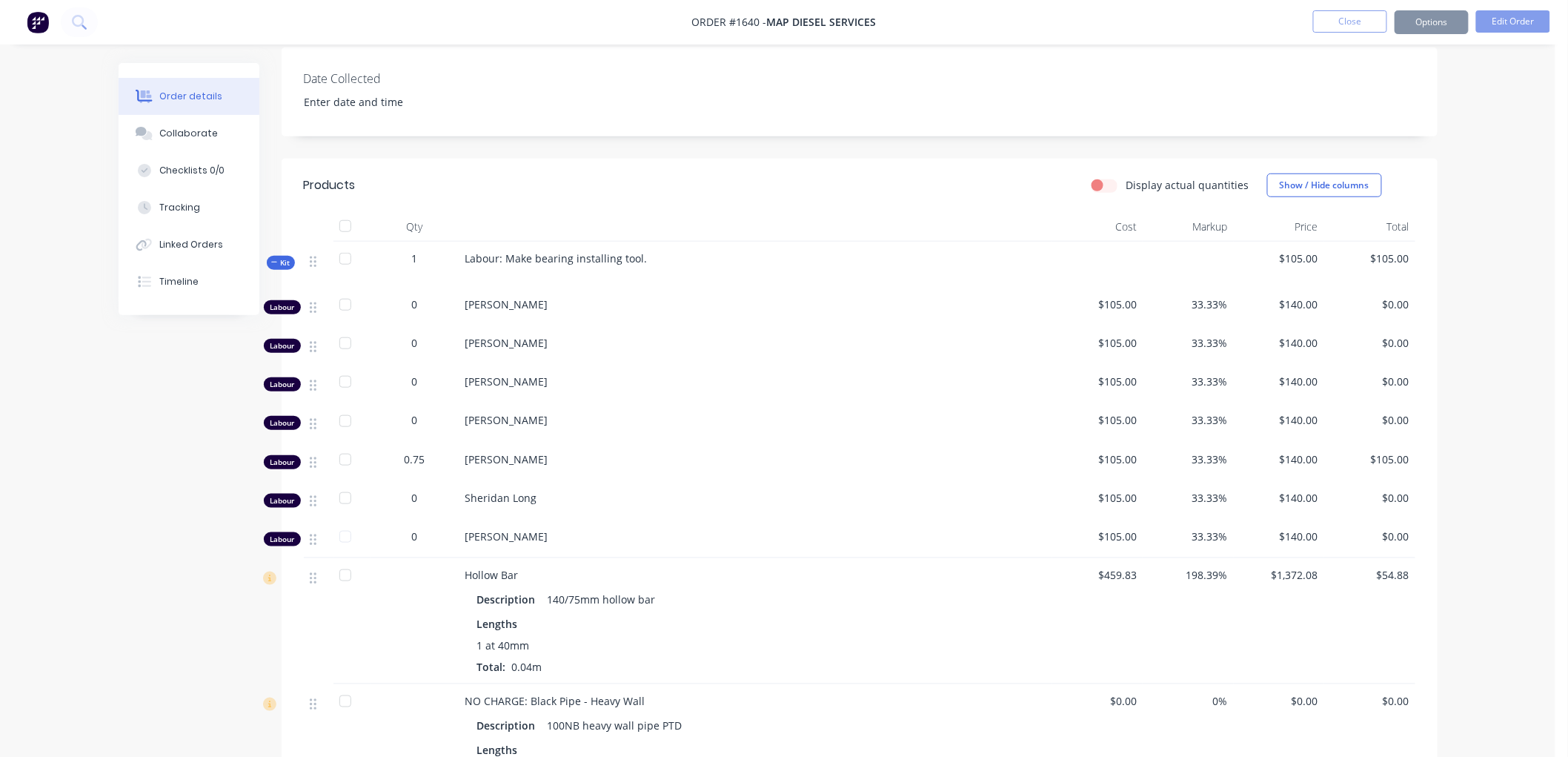
scroll to position [410, 0]
click at [1430, 28] on button "Options" at bounding box center [1432, 22] width 74 height 24
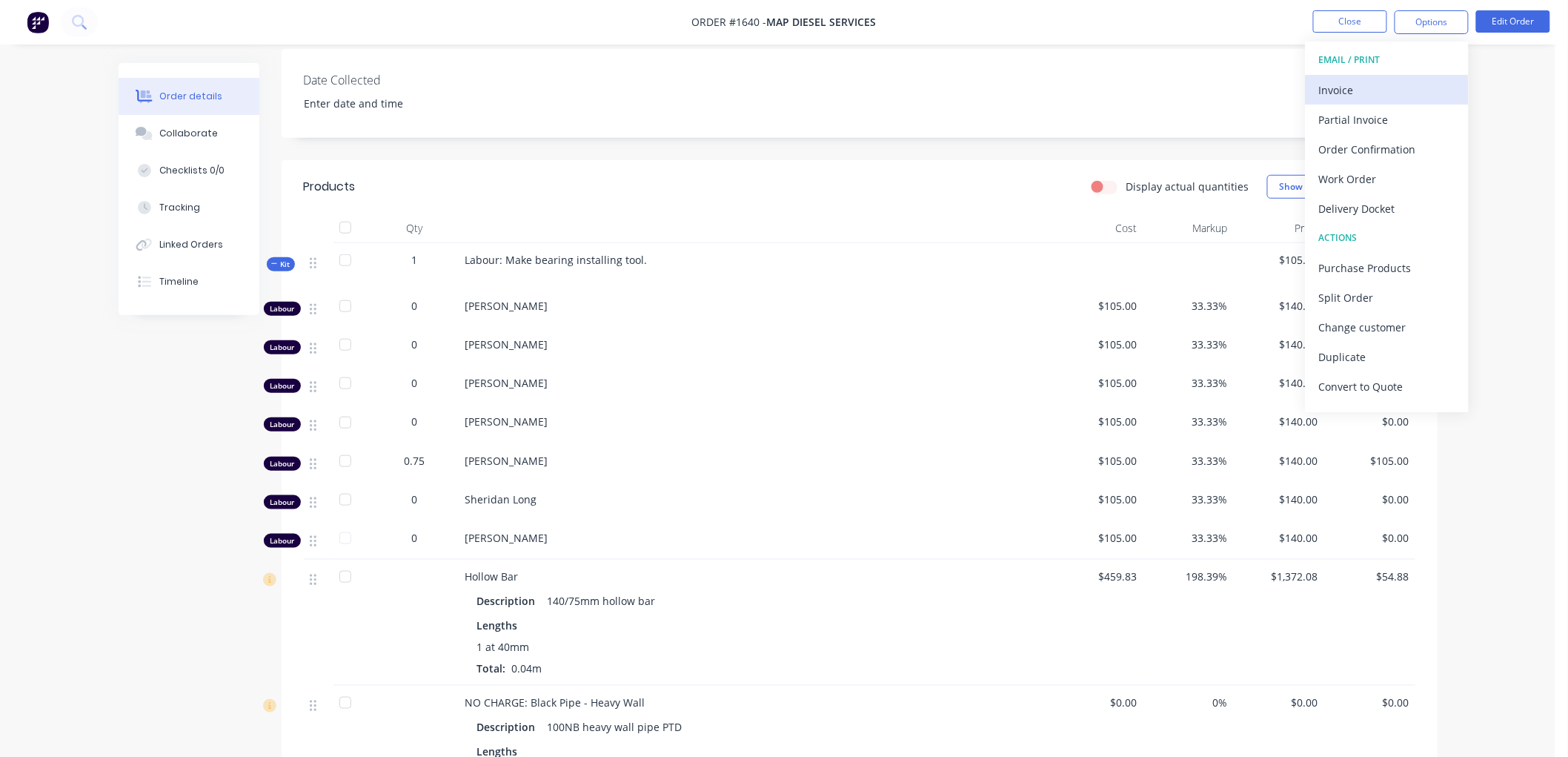
click at [1390, 89] on div "Invoice" at bounding box center [1388, 89] width 137 height 22
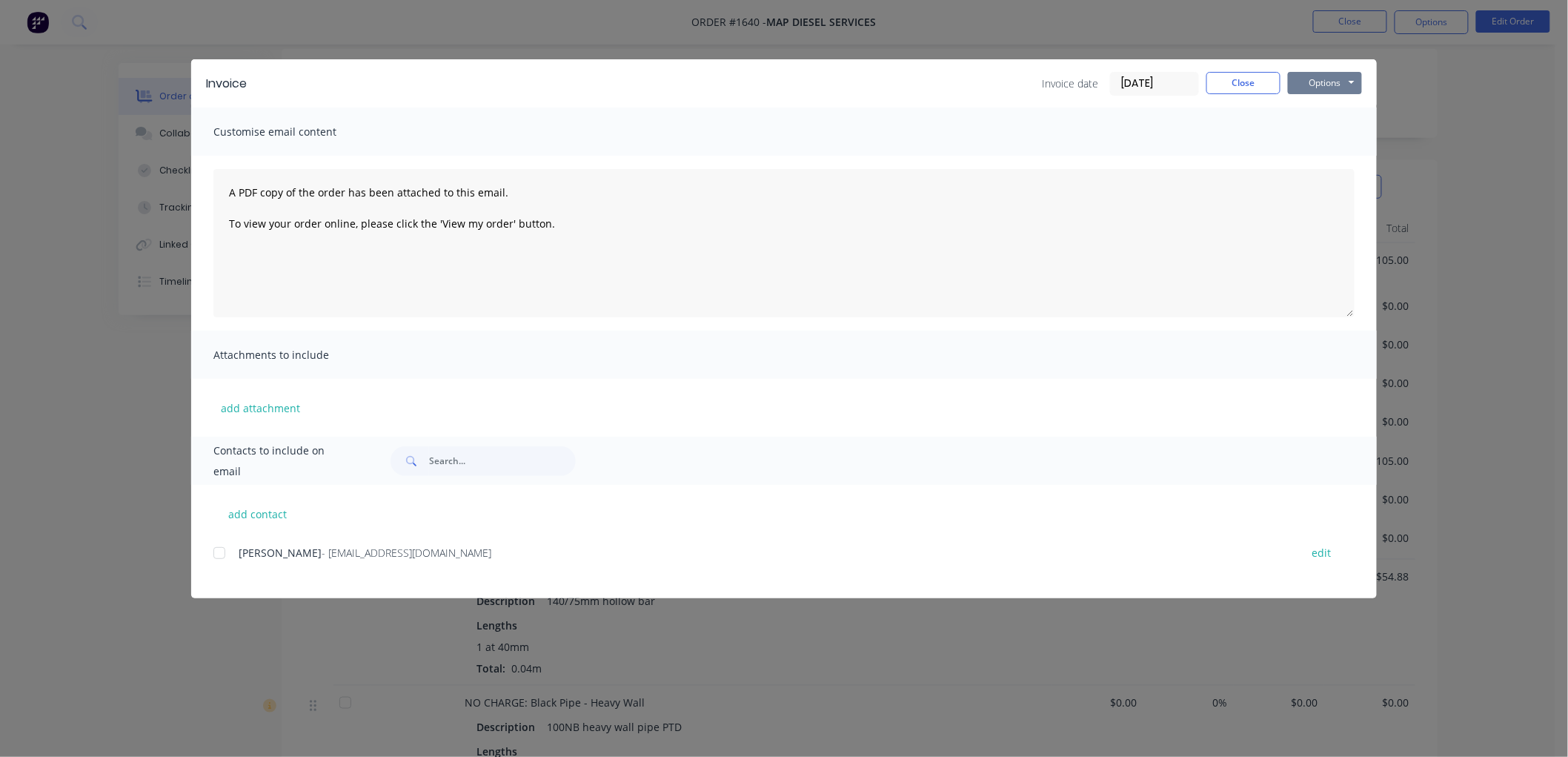
click at [1325, 76] on button "Options" at bounding box center [1325, 83] width 74 height 22
click at [1345, 108] on button "Preview" at bounding box center [1335, 109] width 95 height 25
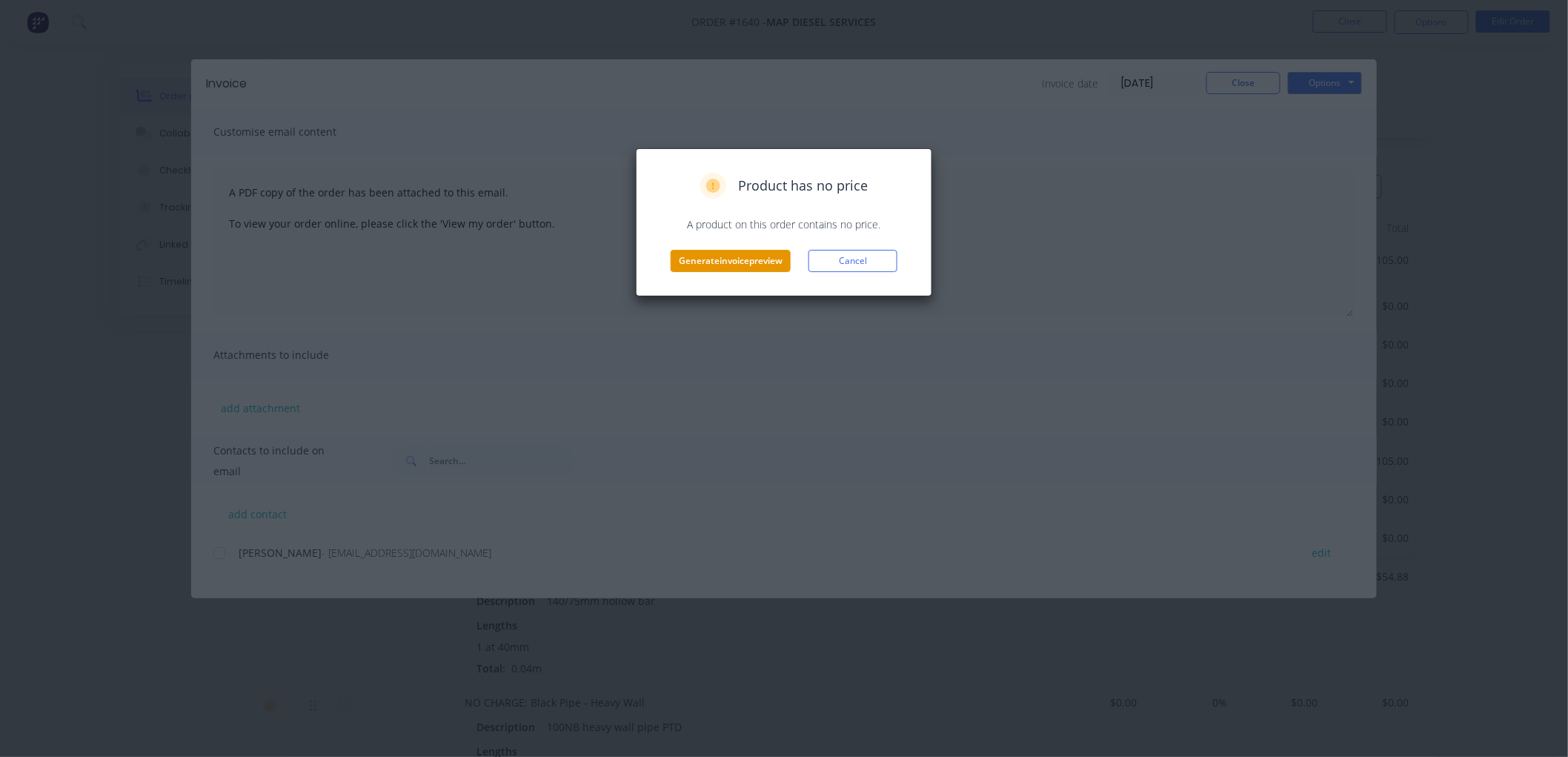
click at [741, 255] on button "Generate invoice preview" at bounding box center [730, 260] width 120 height 22
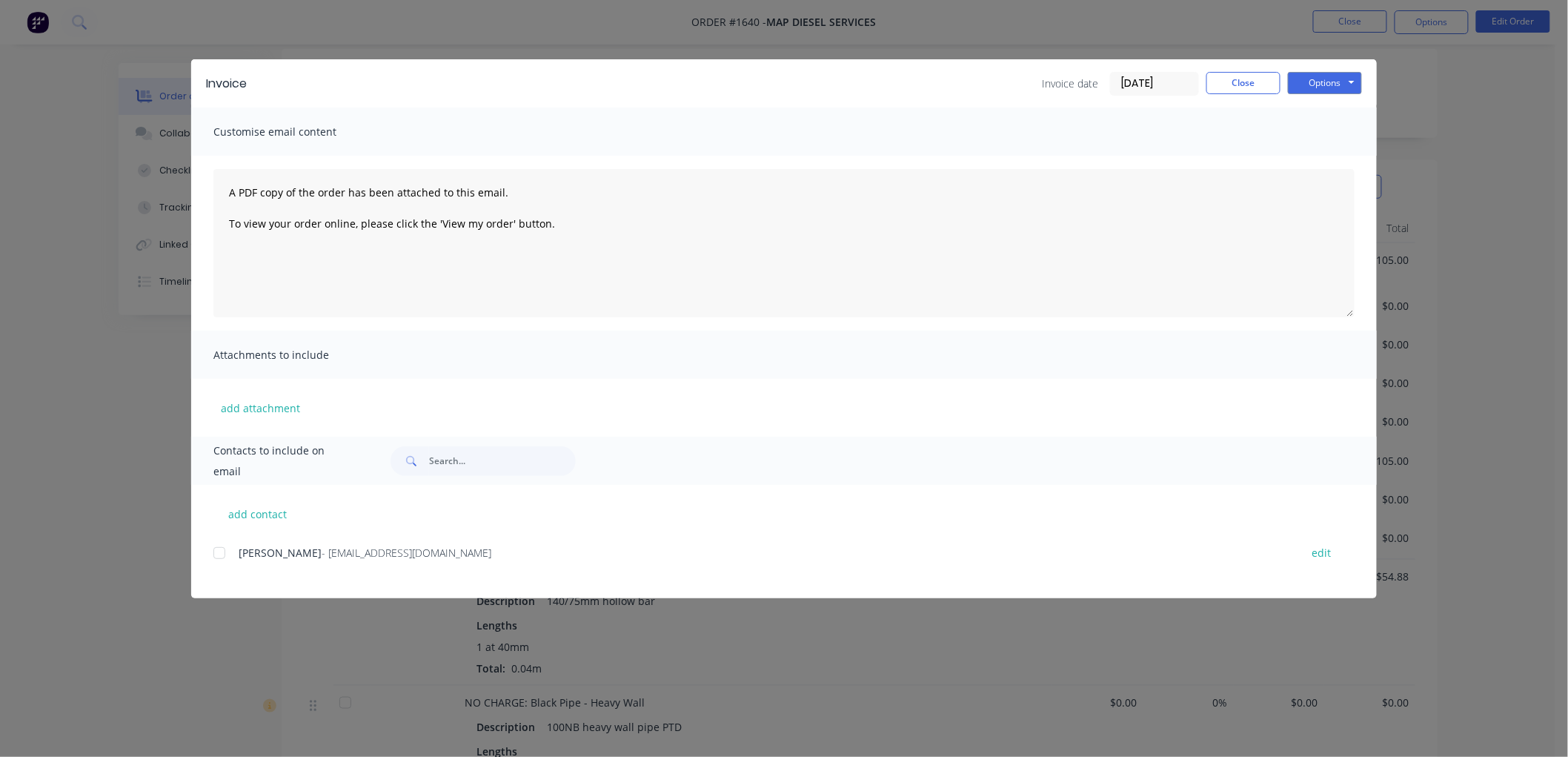
click at [217, 559] on div at bounding box center [218, 552] width 29 height 29
click at [1332, 82] on button "Options" at bounding box center [1325, 83] width 74 height 22
click at [1339, 153] on button "Email" at bounding box center [1335, 159] width 95 height 25
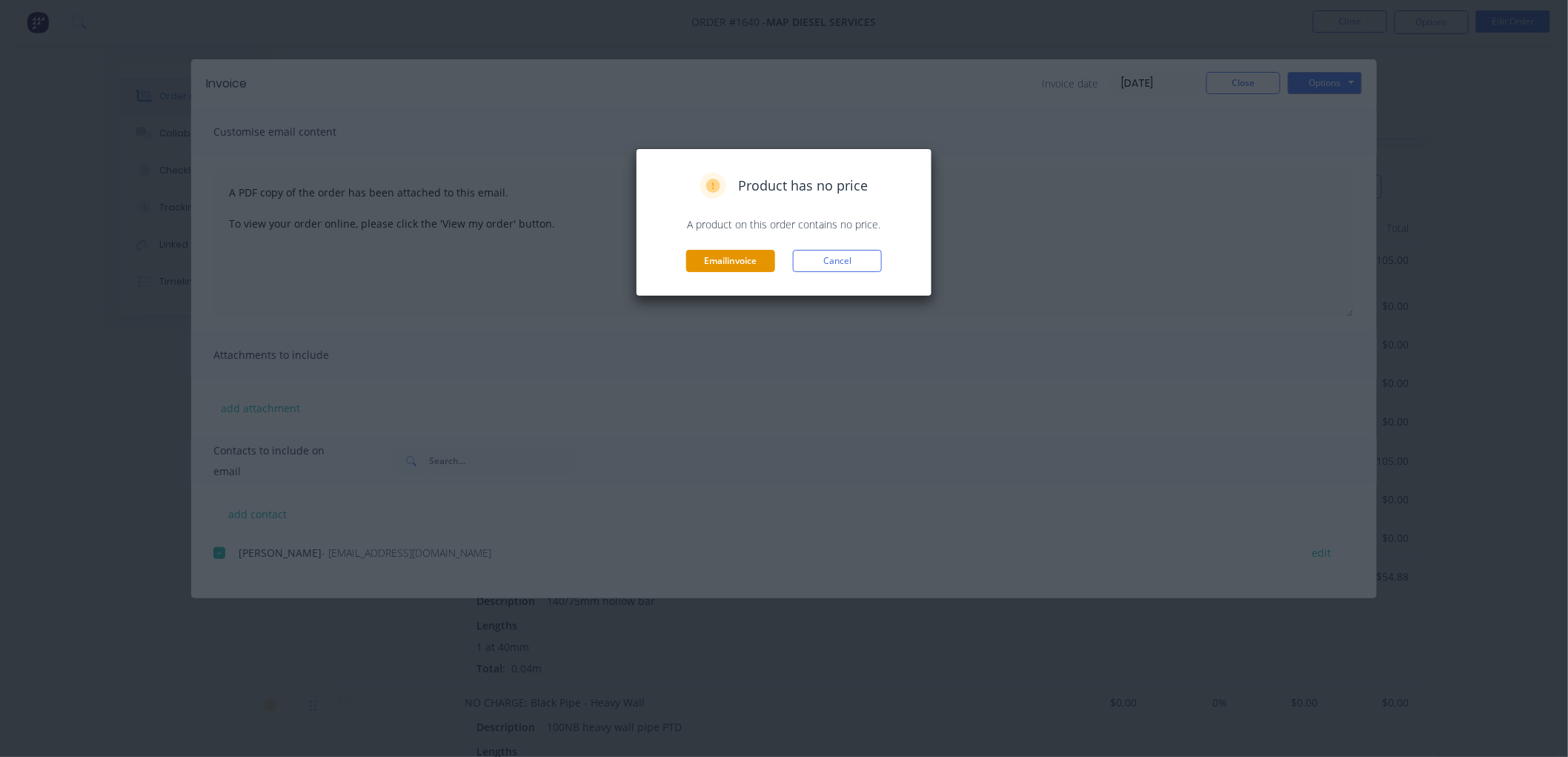
click at [745, 253] on button "Email invoice" at bounding box center [731, 260] width 89 height 22
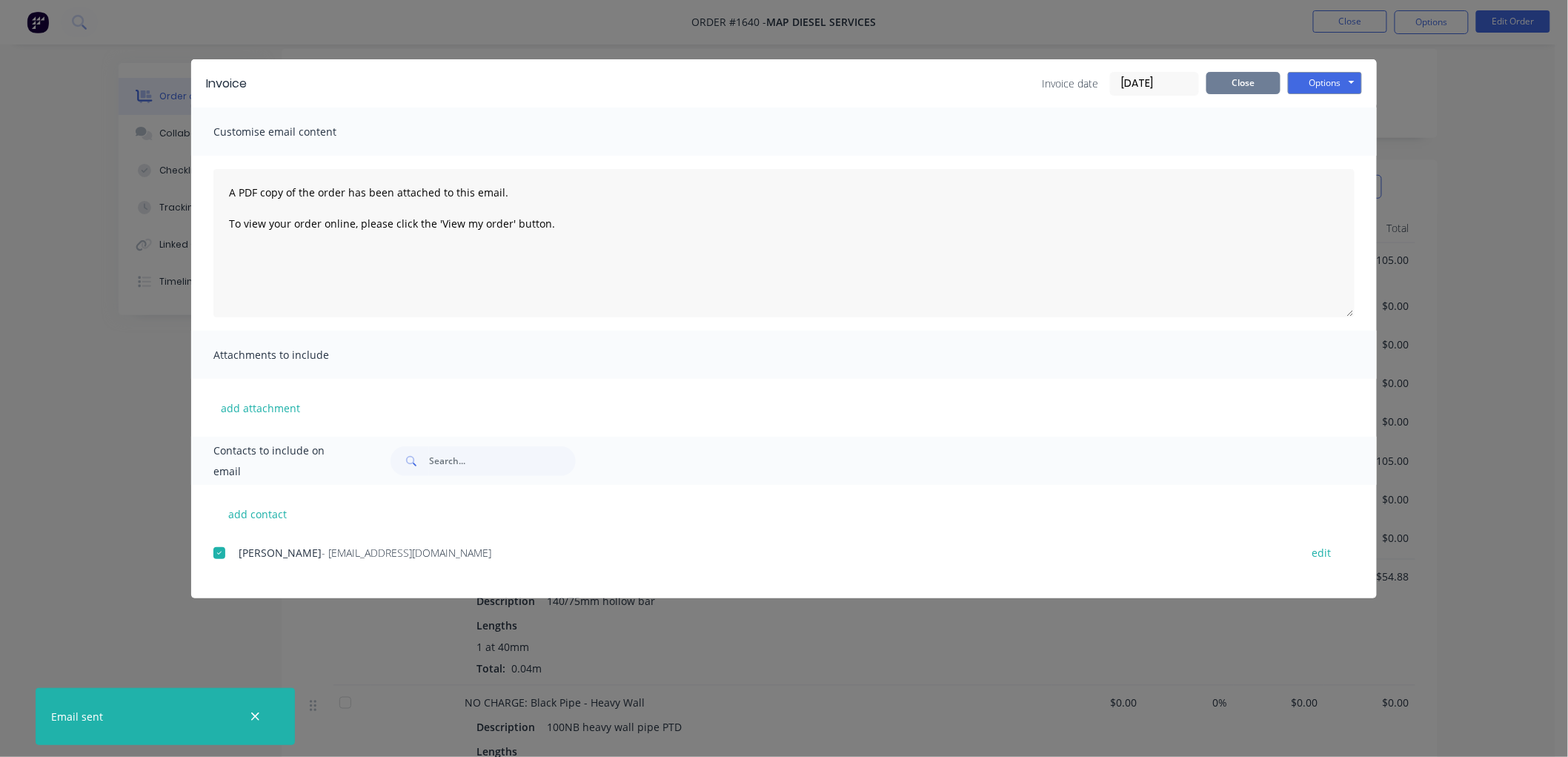
click at [1250, 83] on button "Close" at bounding box center [1243, 83] width 74 height 22
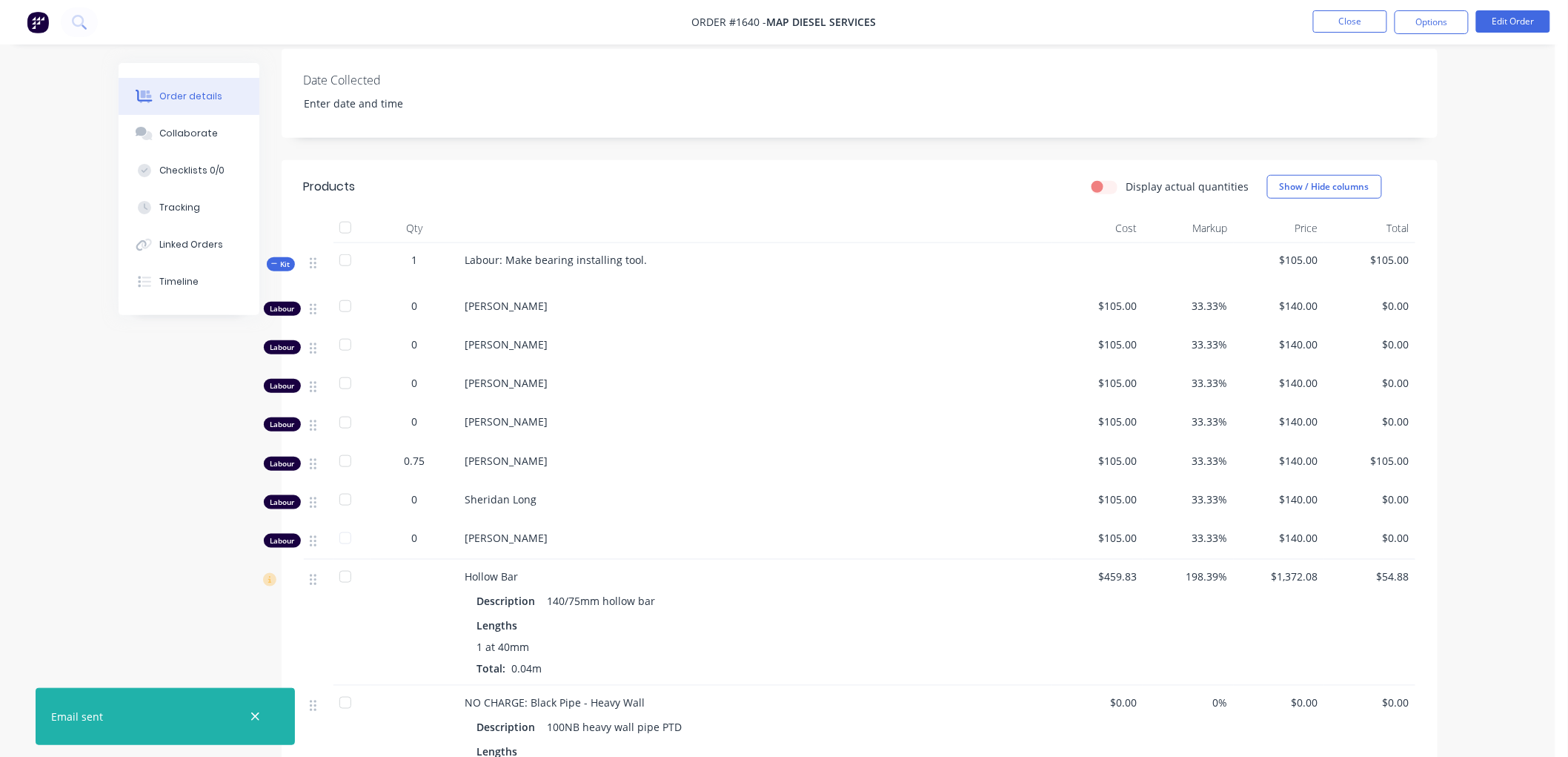
click at [273, 267] on icon at bounding box center [274, 264] width 7 height 8
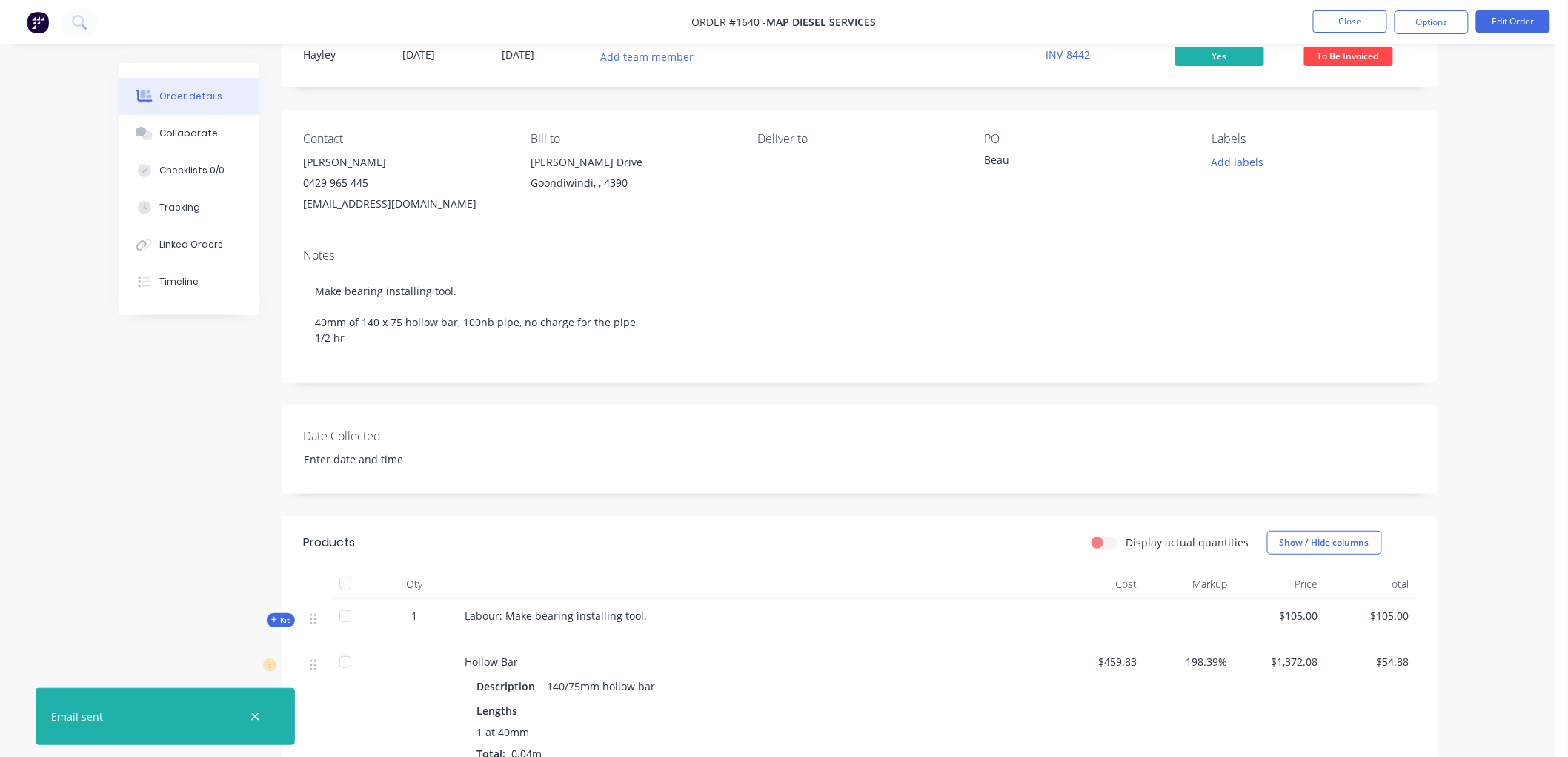
scroll to position [0, 0]
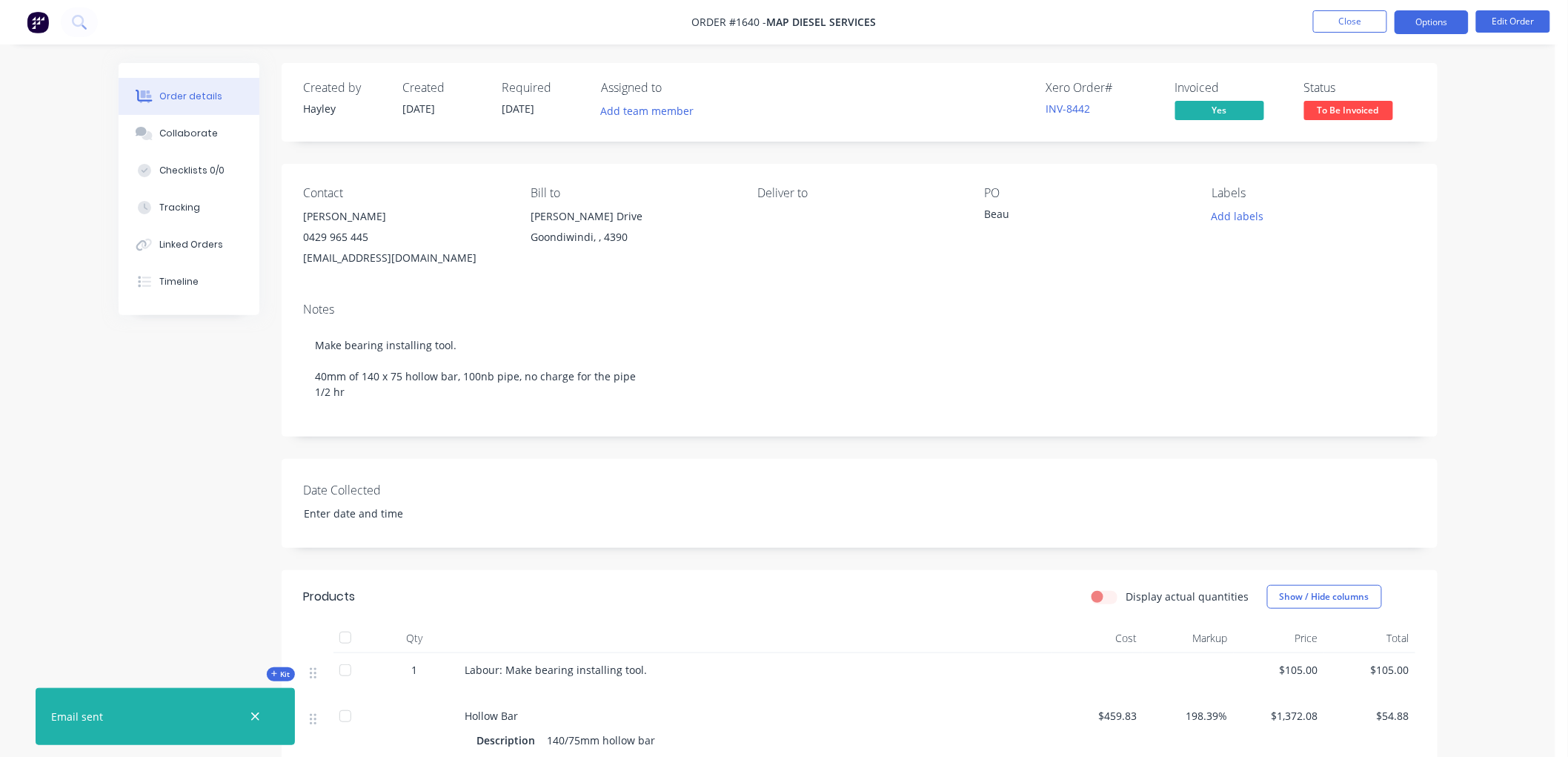
click at [1432, 27] on button "Options" at bounding box center [1432, 22] width 74 height 24
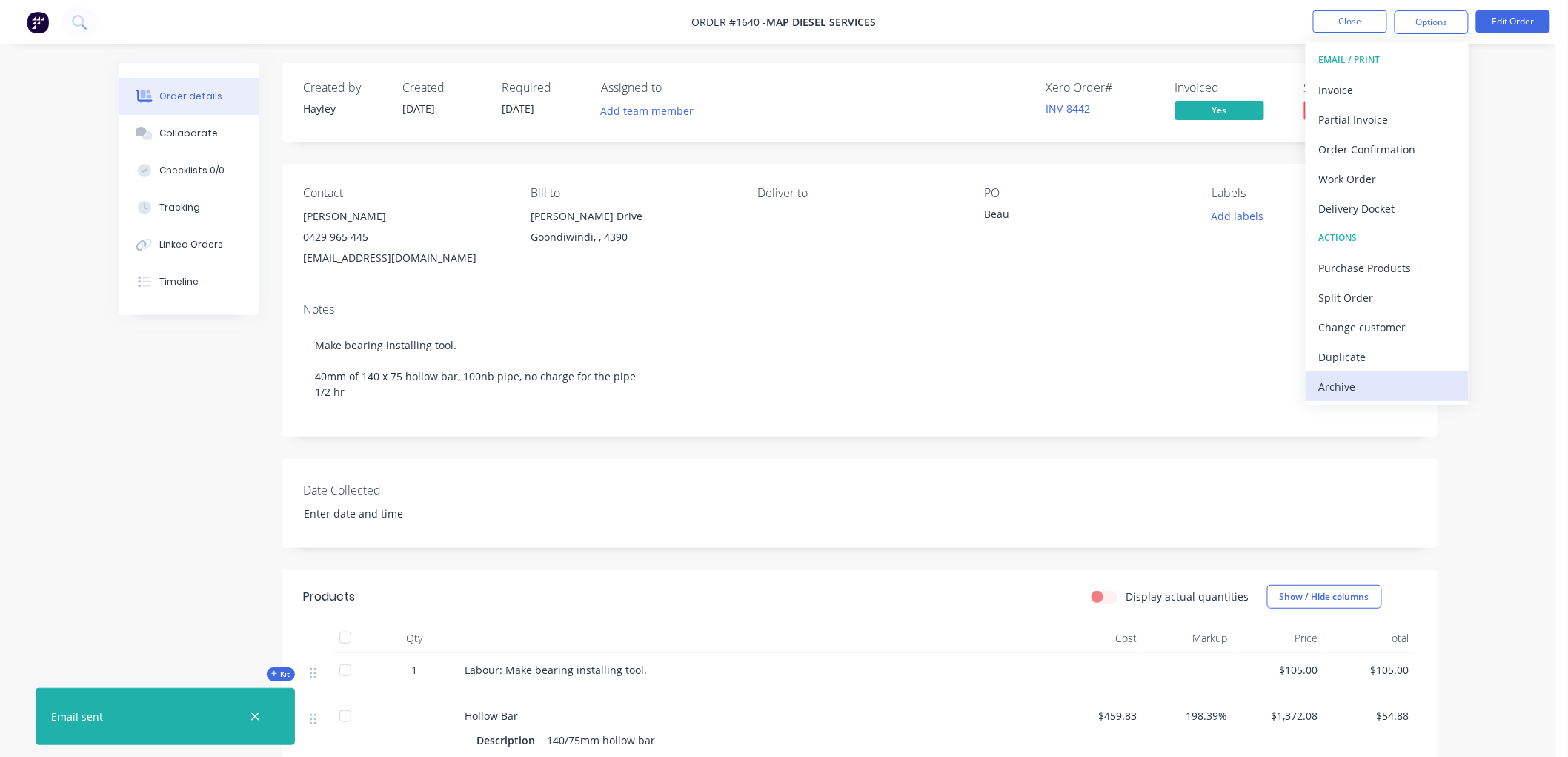
click at [1351, 383] on div "Archive" at bounding box center [1388, 387] width 137 height 22
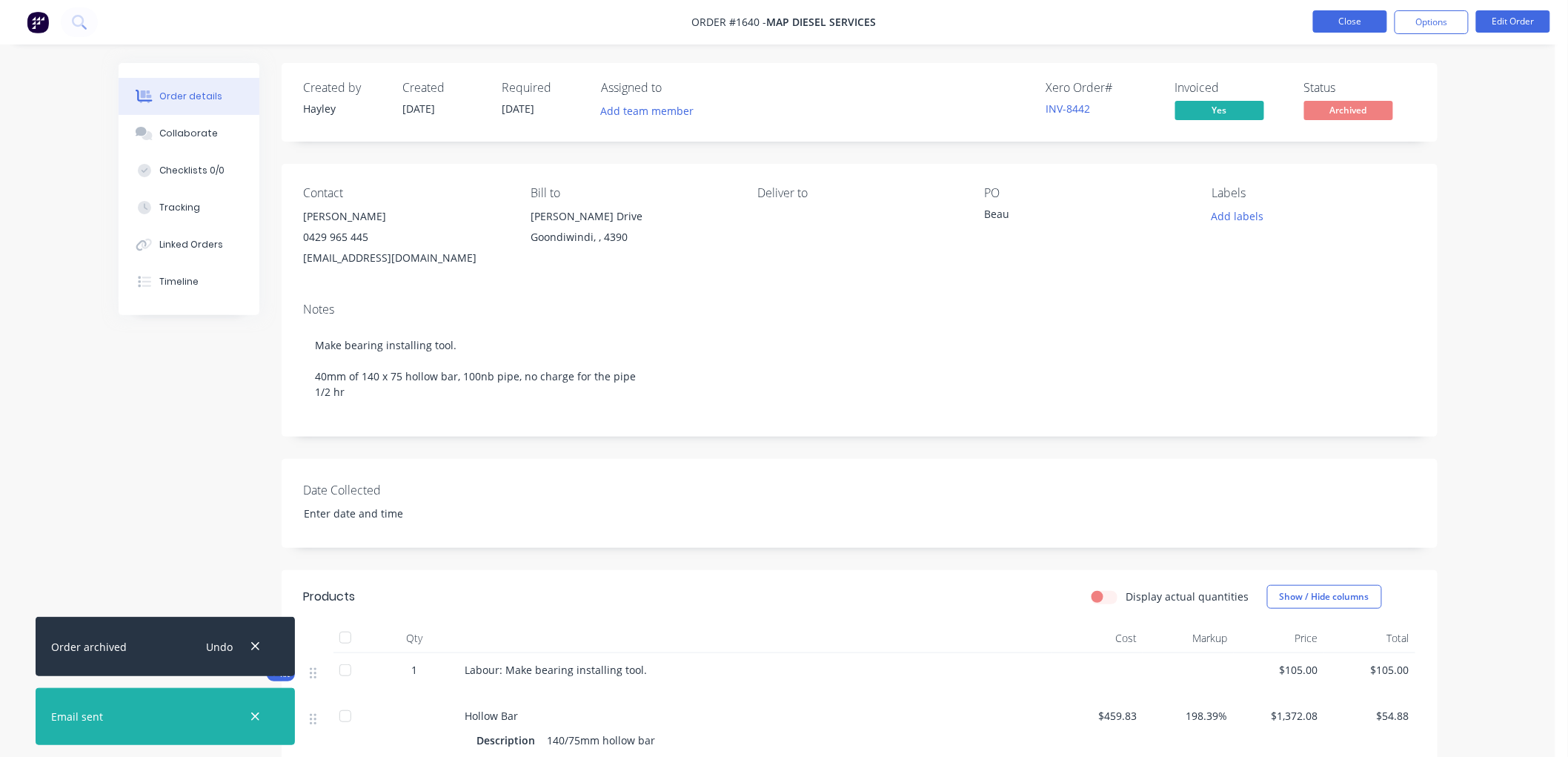
click at [1359, 20] on button "Close" at bounding box center [1351, 21] width 74 height 22
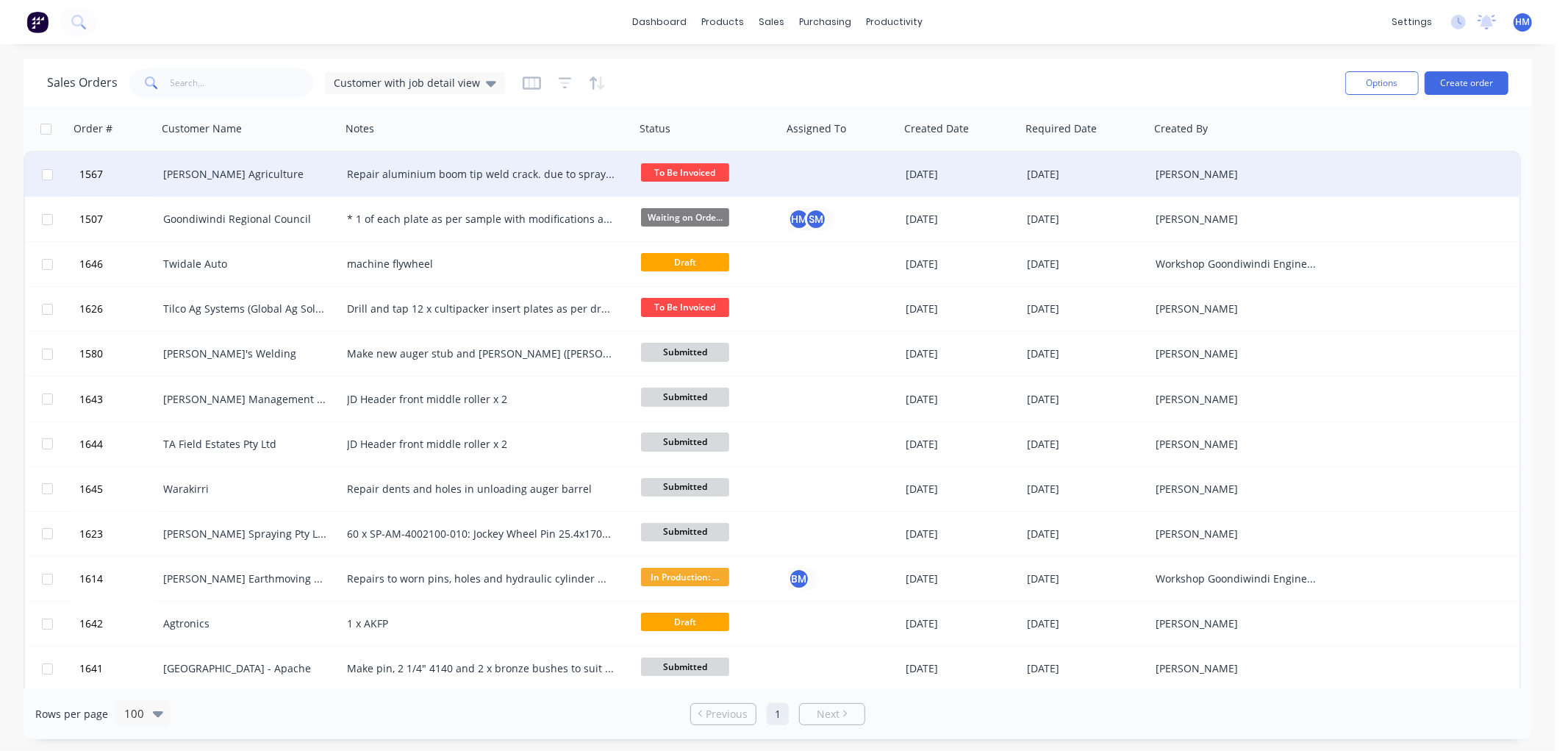
click at [164, 176] on div "[PERSON_NAME] Agriculture" at bounding box center [244, 174] width 163 height 15
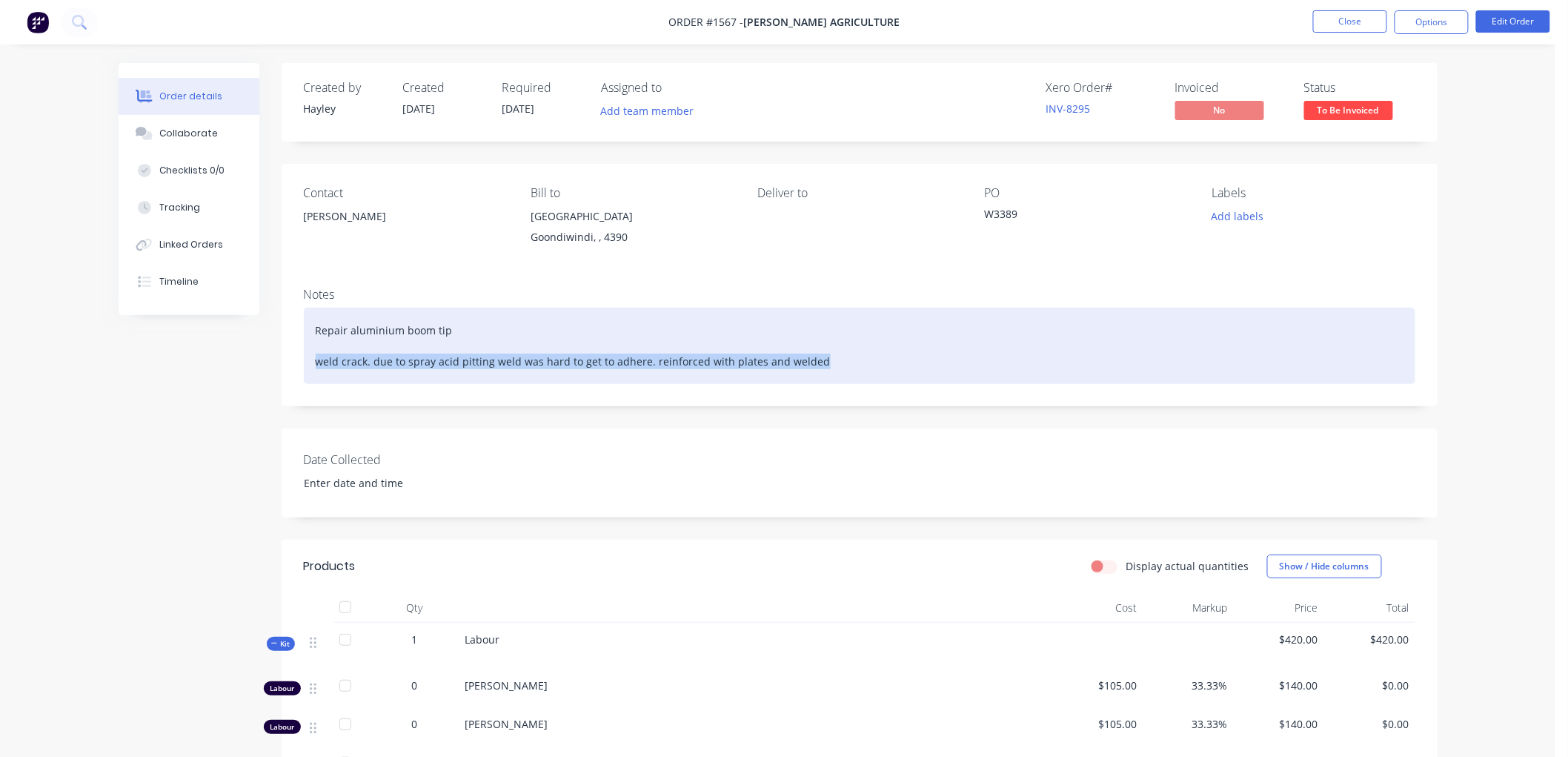
drag, startPoint x: 861, startPoint y: 366, endPoint x: 137, endPoint y: 396, distance: 724.6
click at [137, 396] on div "Created by [PERSON_NAME] Created [DATE] Required [DATE] Assigned to Add team me…" at bounding box center [778, 706] width 1319 height 1287
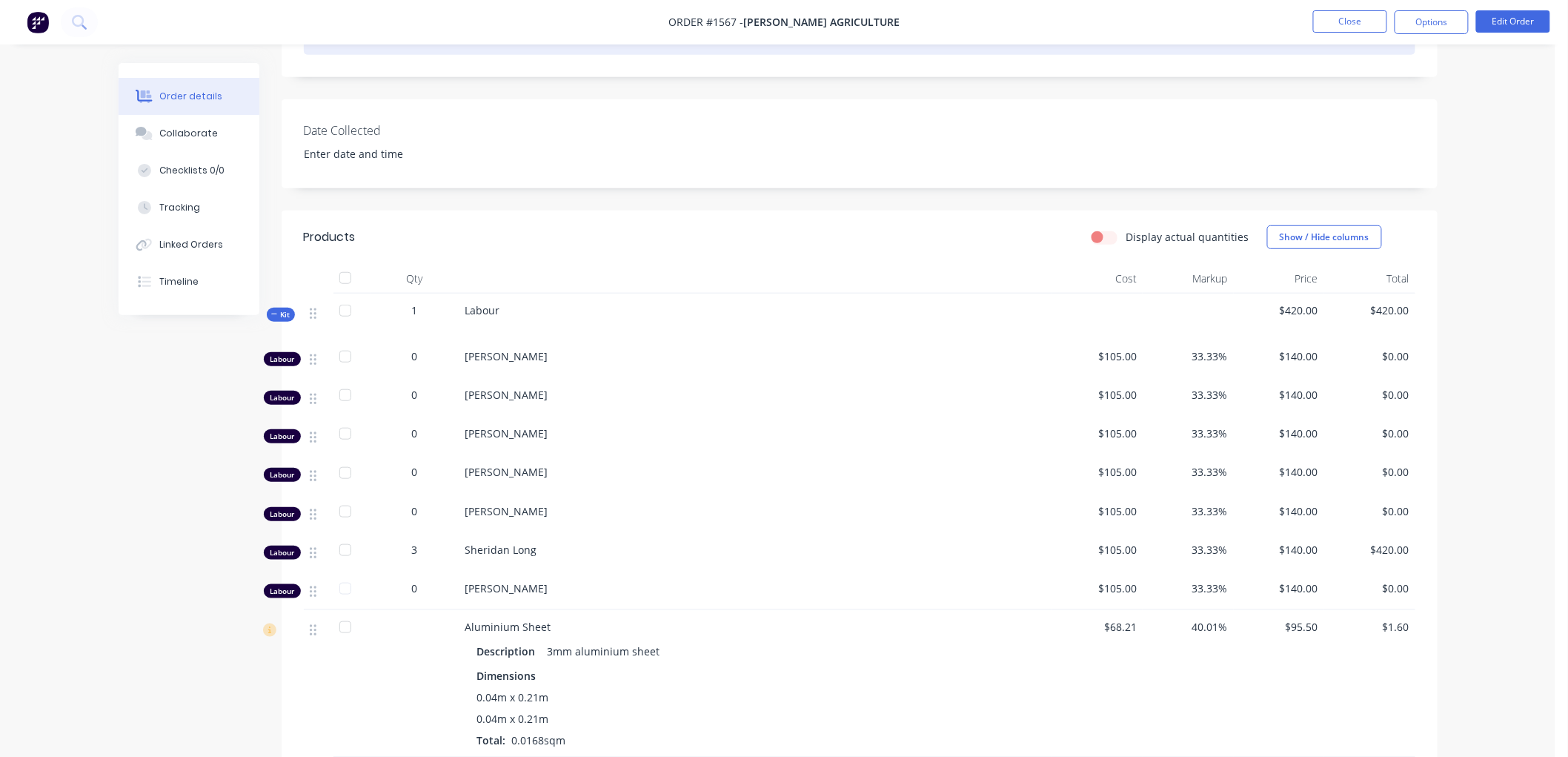
scroll to position [411, 0]
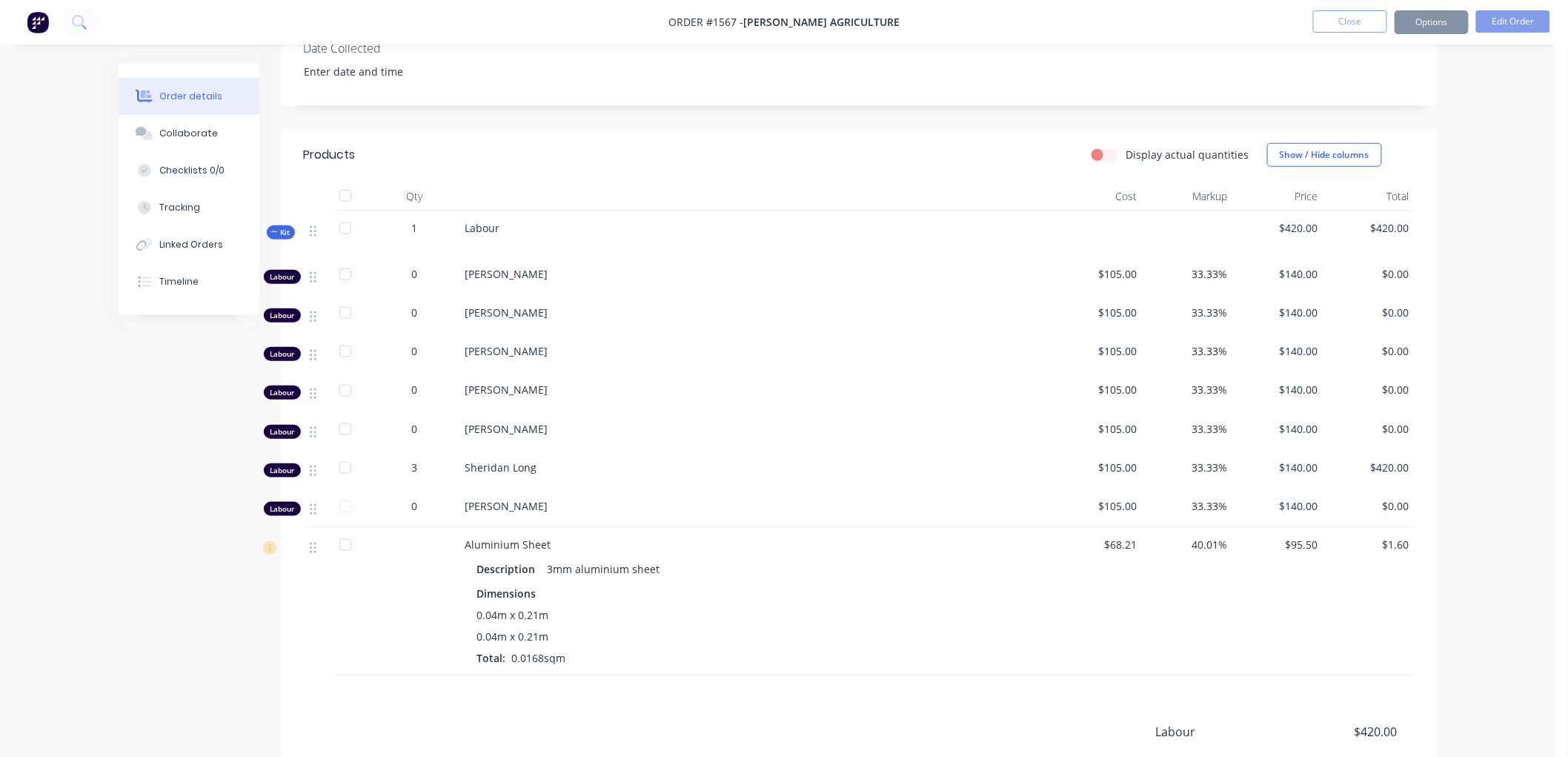
click at [423, 468] on div "3" at bounding box center [414, 467] width 77 height 15
click at [1500, 24] on button "Edit Order" at bounding box center [1513, 21] width 74 height 22
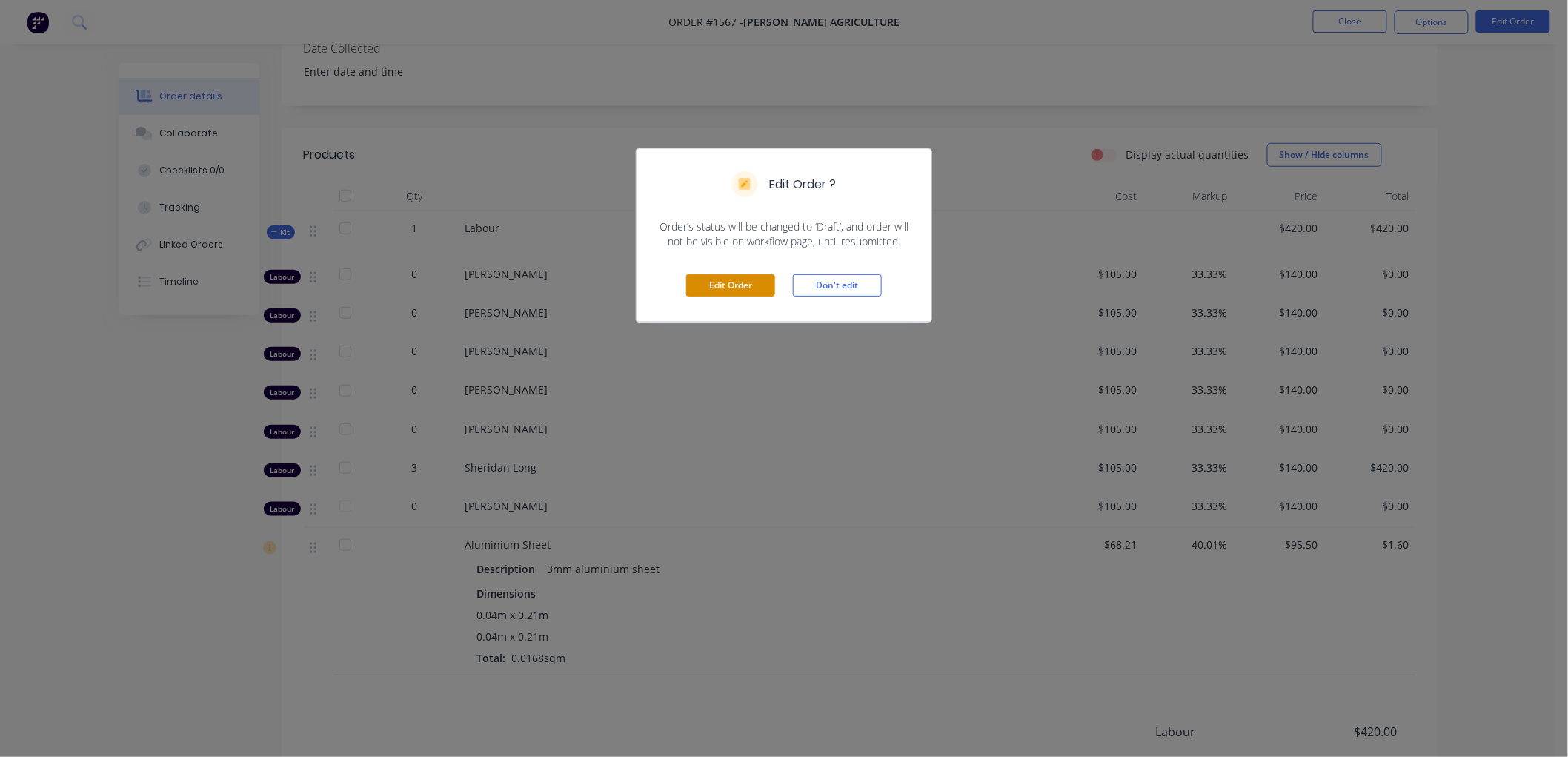
click at [720, 292] on button "Edit Order" at bounding box center [731, 285] width 89 height 22
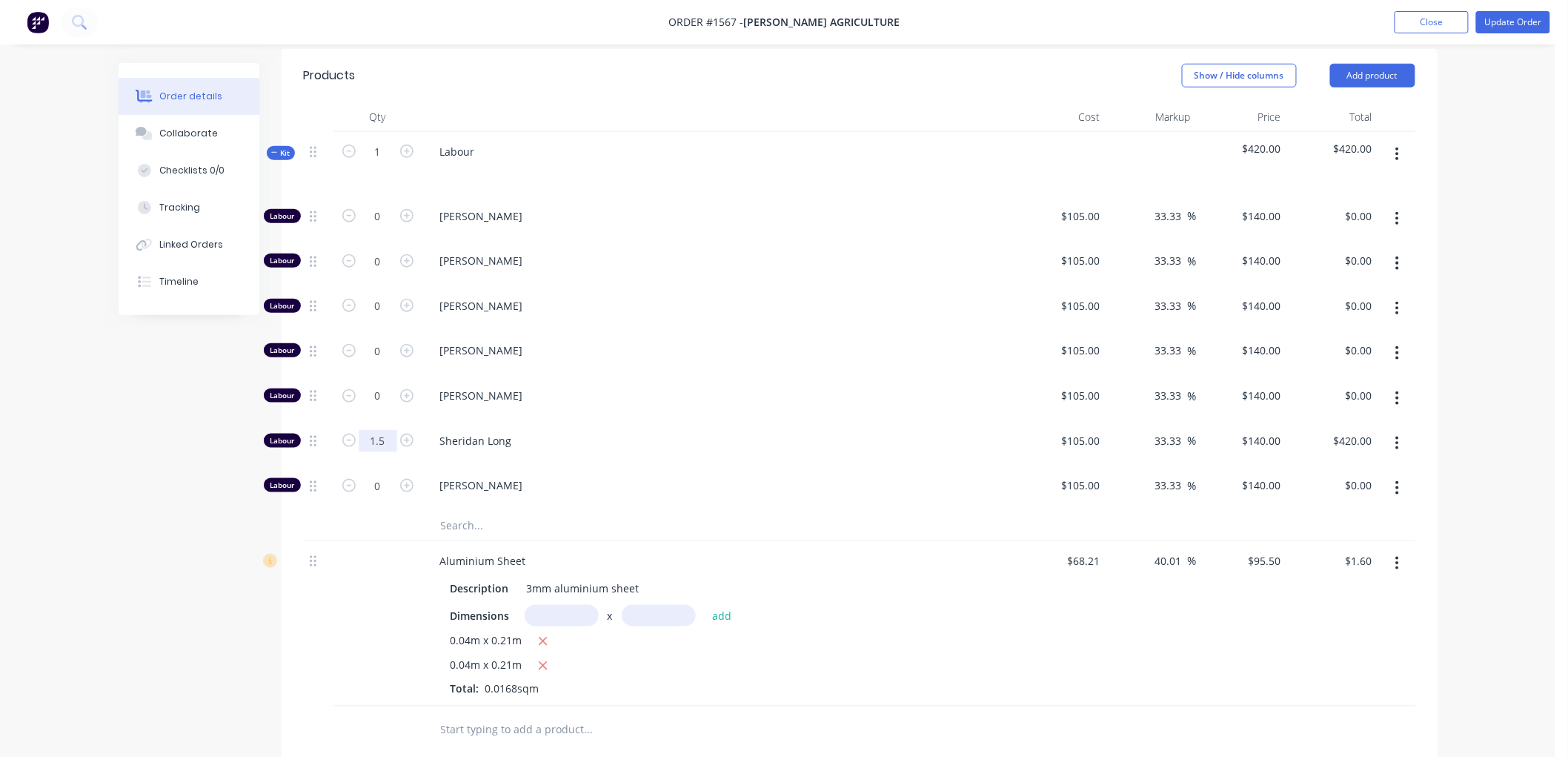
scroll to position [494, 0]
type input "1.5"
type input "$210.00"
click at [280, 150] on span "Kit" at bounding box center [281, 152] width 19 height 11
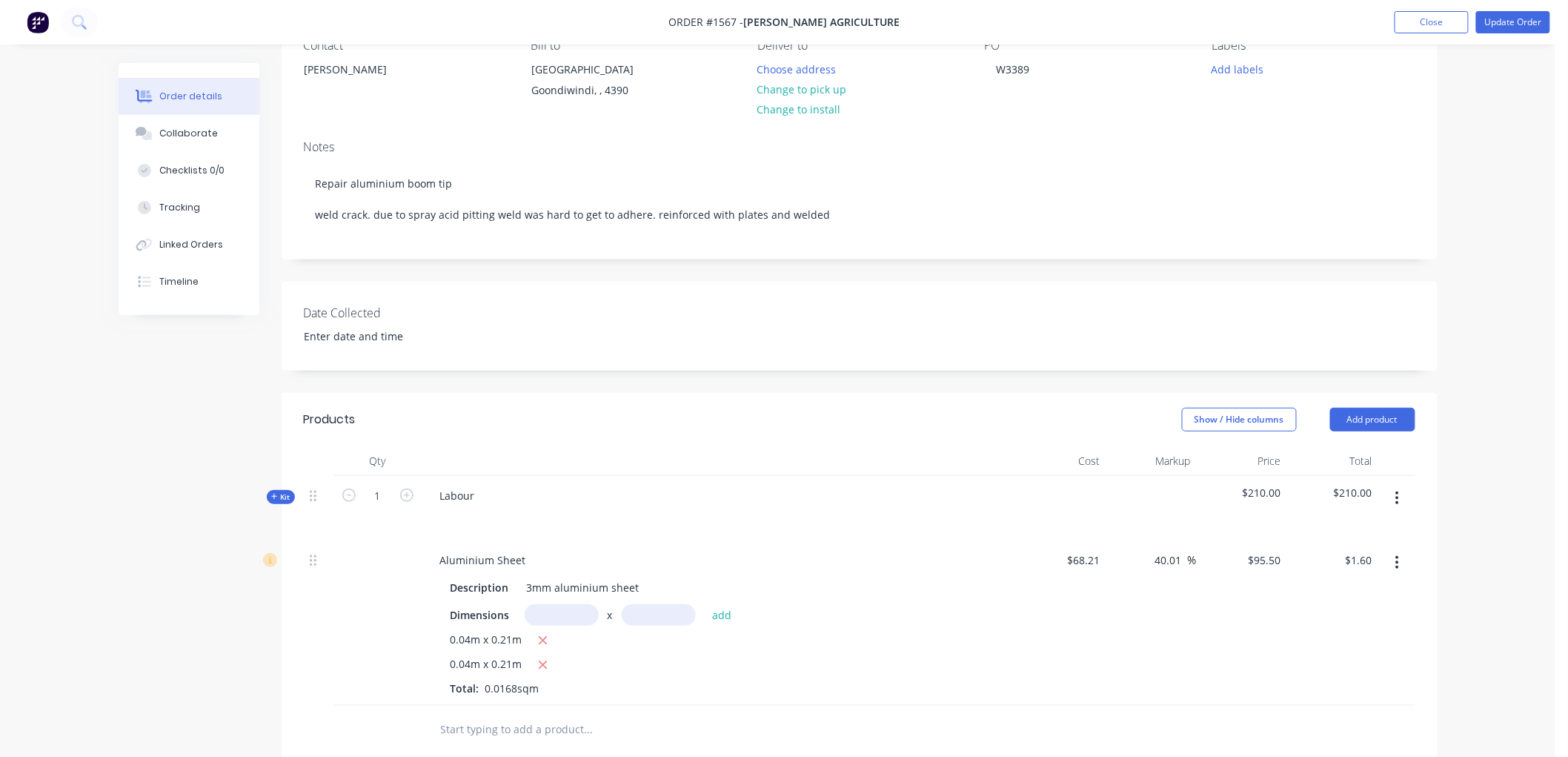
scroll to position [112, 0]
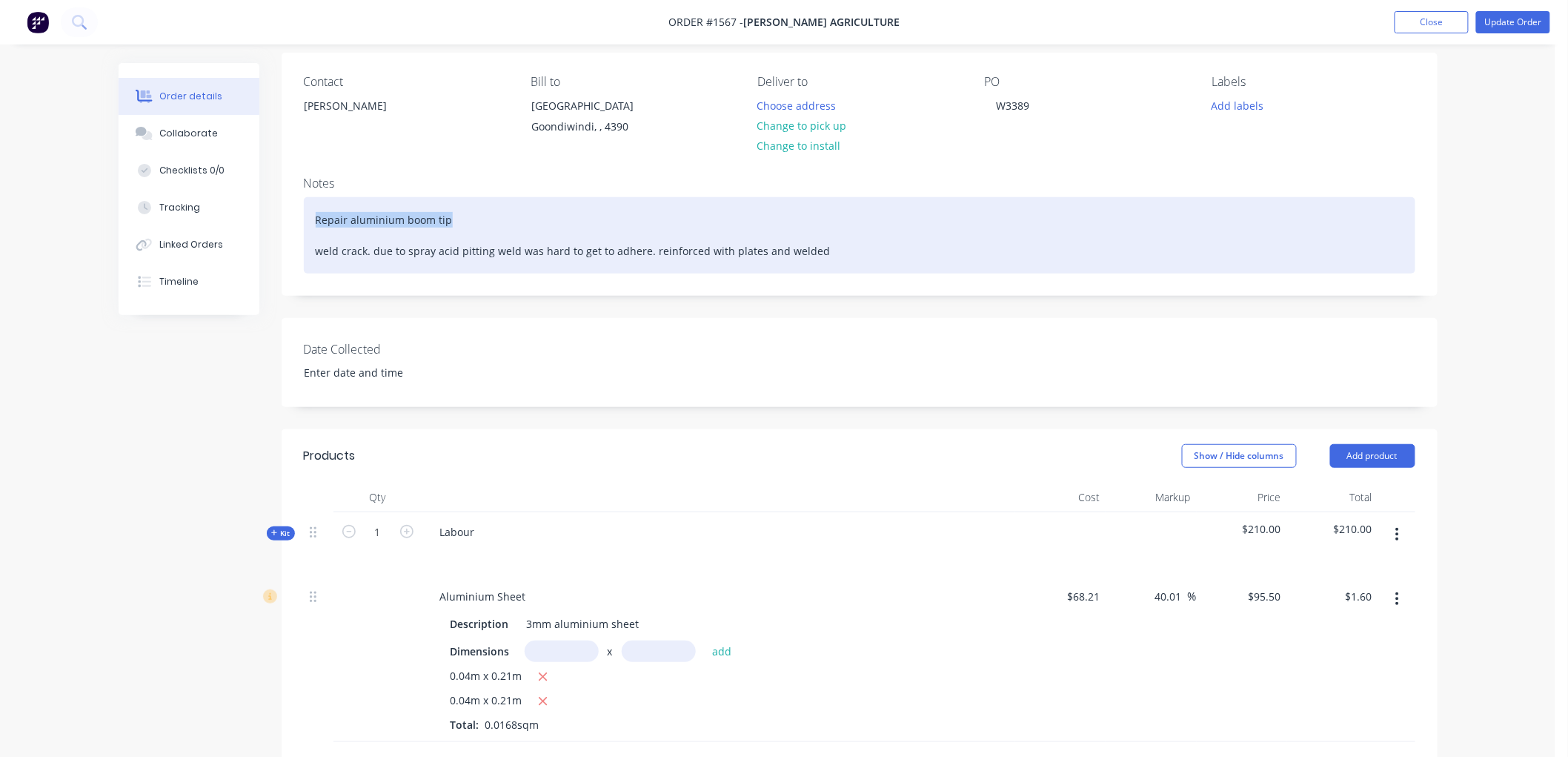
drag, startPoint x: 457, startPoint y: 211, endPoint x: 301, endPoint y: 212, distance: 156.0
click at [301, 212] on div "Notes Repair aluminium boom tip weld crack. due to spray acid pitting weld was …" at bounding box center [860, 229] width 1156 height 130
copy div "Repair aluminium boom tip"
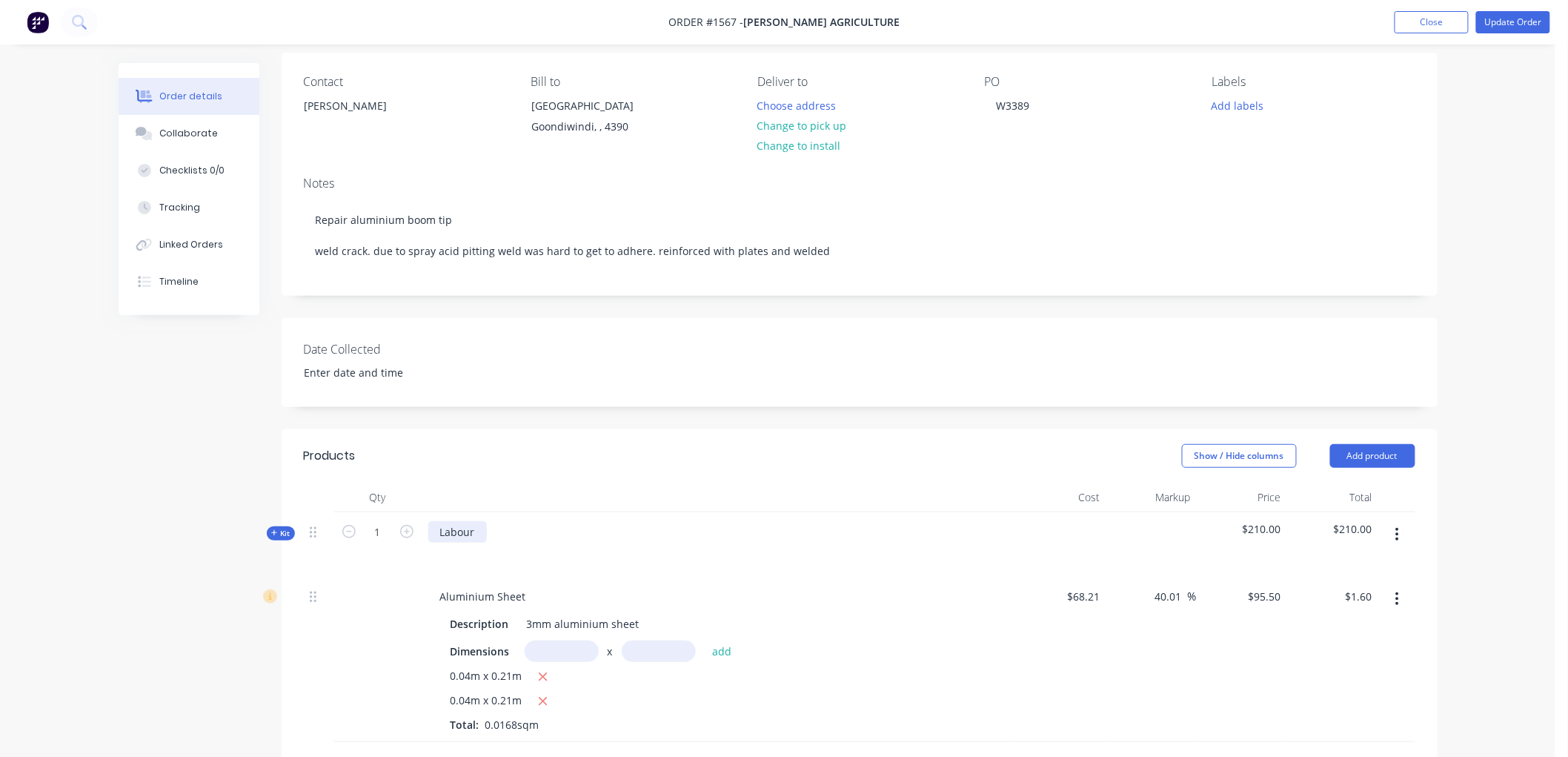
drag, startPoint x: 501, startPoint y: 545, endPoint x: 467, endPoint y: 521, distance: 41.6
click at [490, 524] on div "Labour" at bounding box center [719, 544] width 593 height 65
click at [478, 531] on div "Labour" at bounding box center [458, 532] width 59 height 22
click at [1501, 22] on button "Update Order" at bounding box center [1513, 22] width 74 height 22
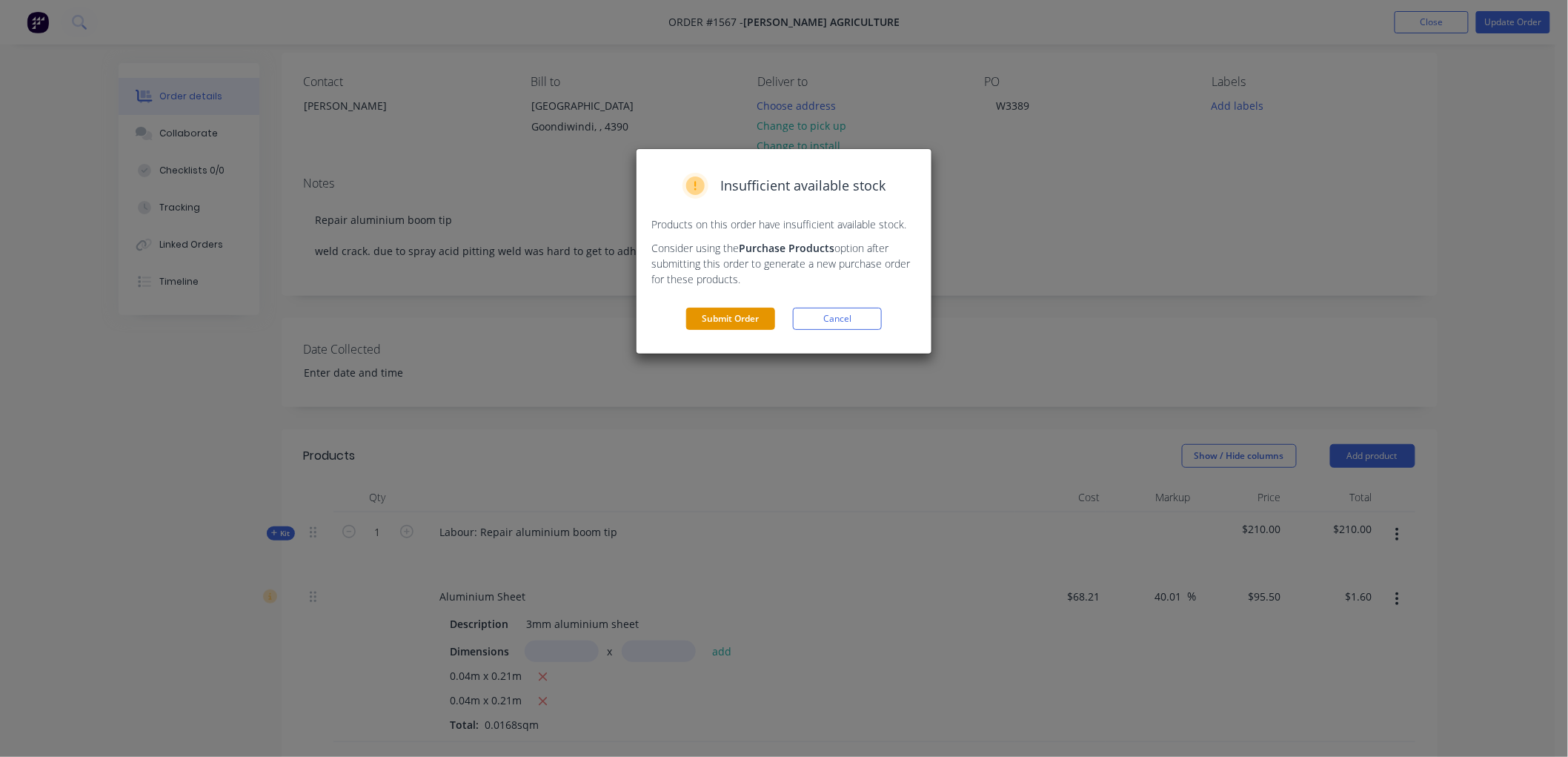
click at [719, 329] on button "Submit Order" at bounding box center [731, 318] width 89 height 22
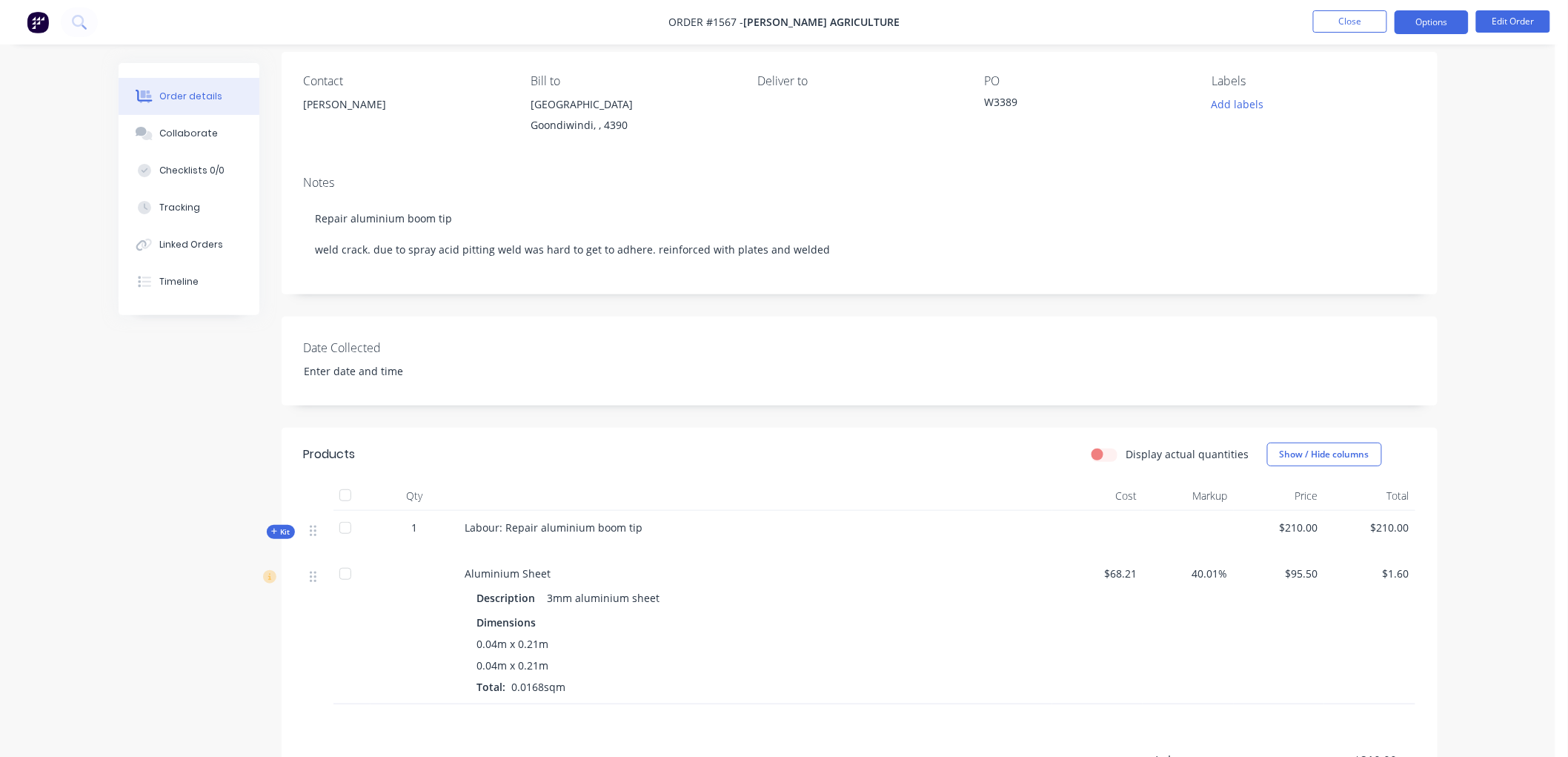
click at [1422, 25] on button "Options" at bounding box center [1432, 22] width 74 height 24
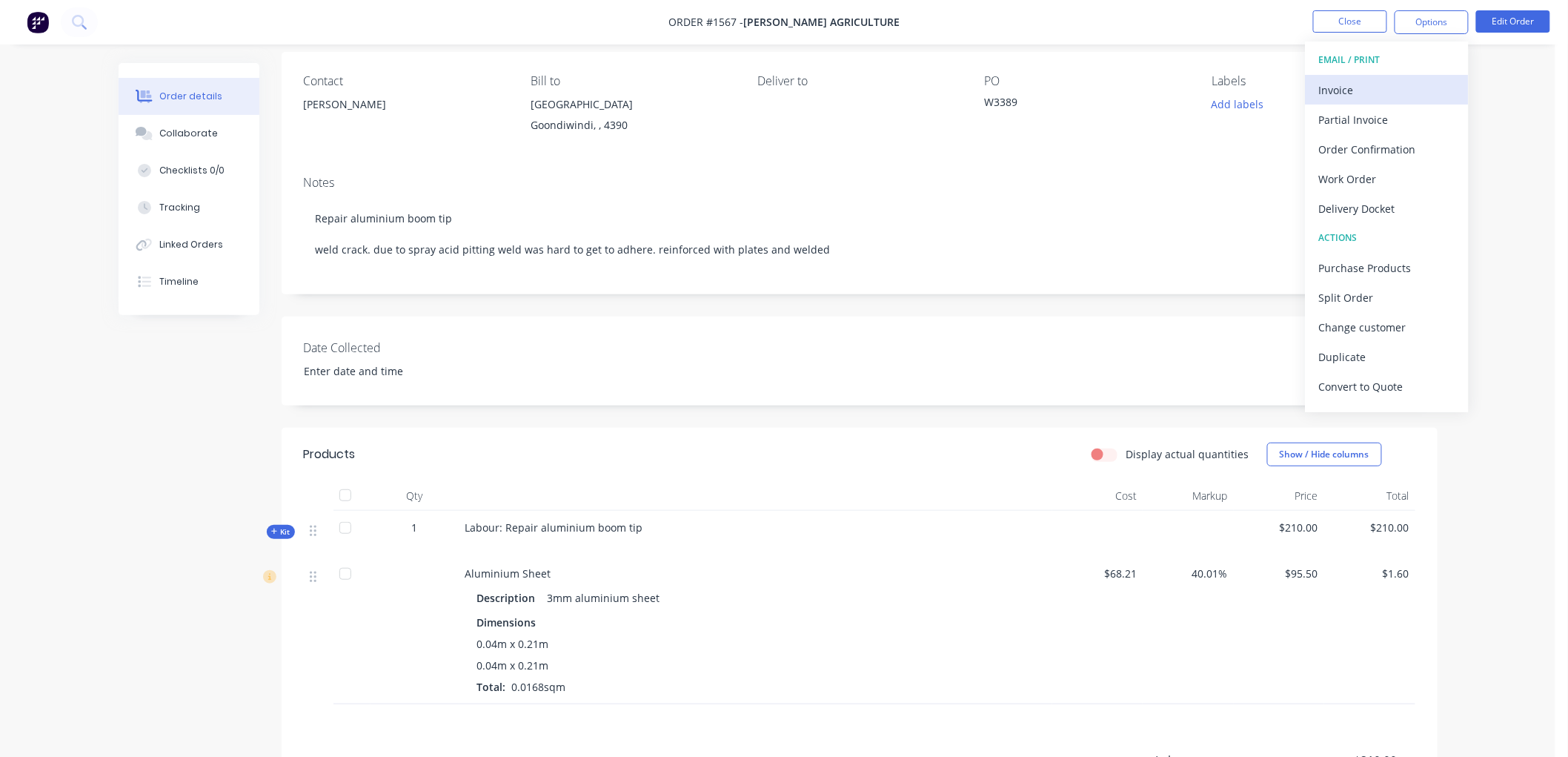
click at [1356, 91] on div "Invoice" at bounding box center [1388, 89] width 137 height 22
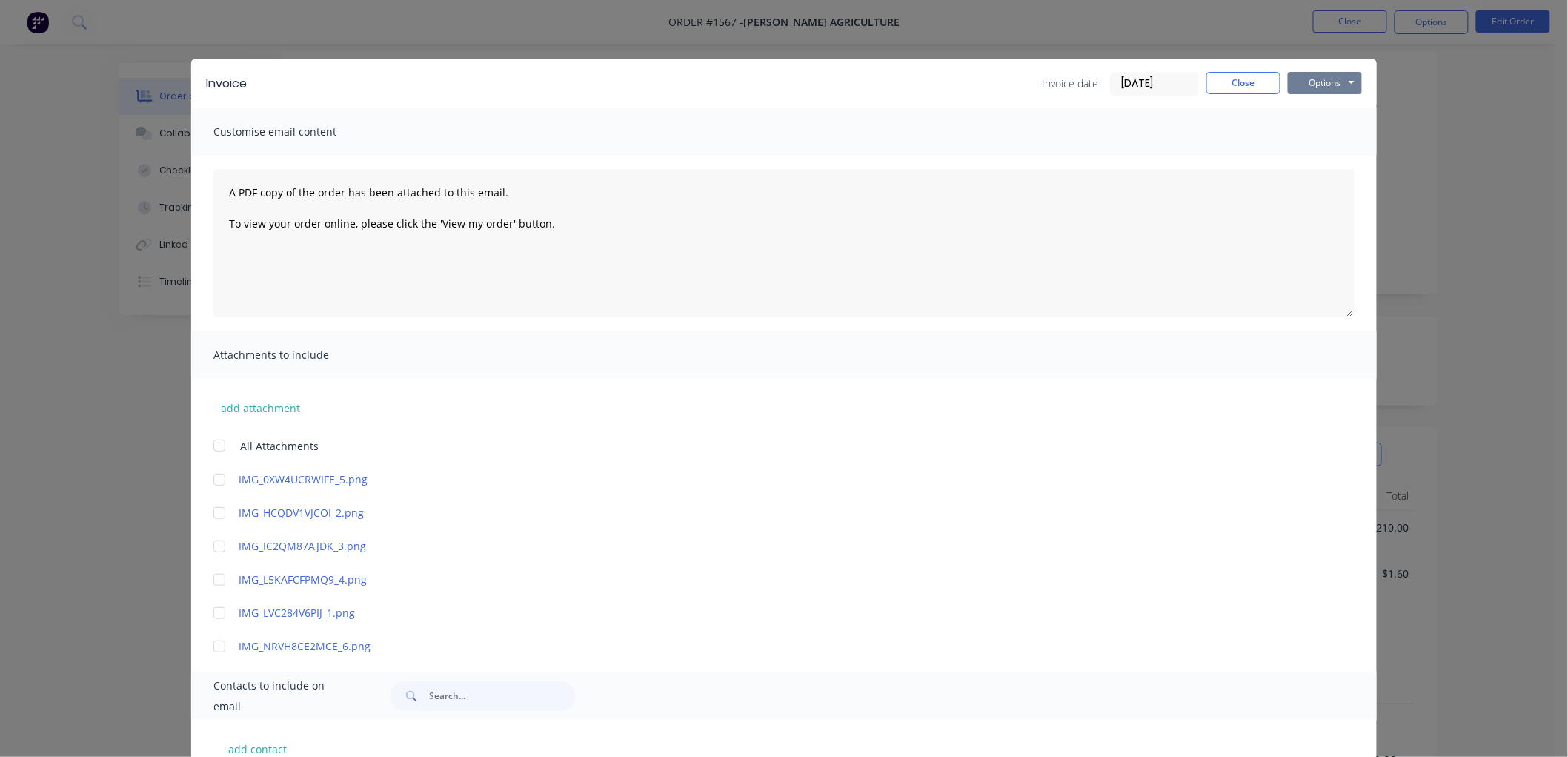
click at [1344, 75] on button "Options" at bounding box center [1325, 83] width 74 height 22
click at [1334, 108] on button "Preview" at bounding box center [1335, 109] width 95 height 25
click at [1343, 84] on button "Options" at bounding box center [1325, 83] width 74 height 22
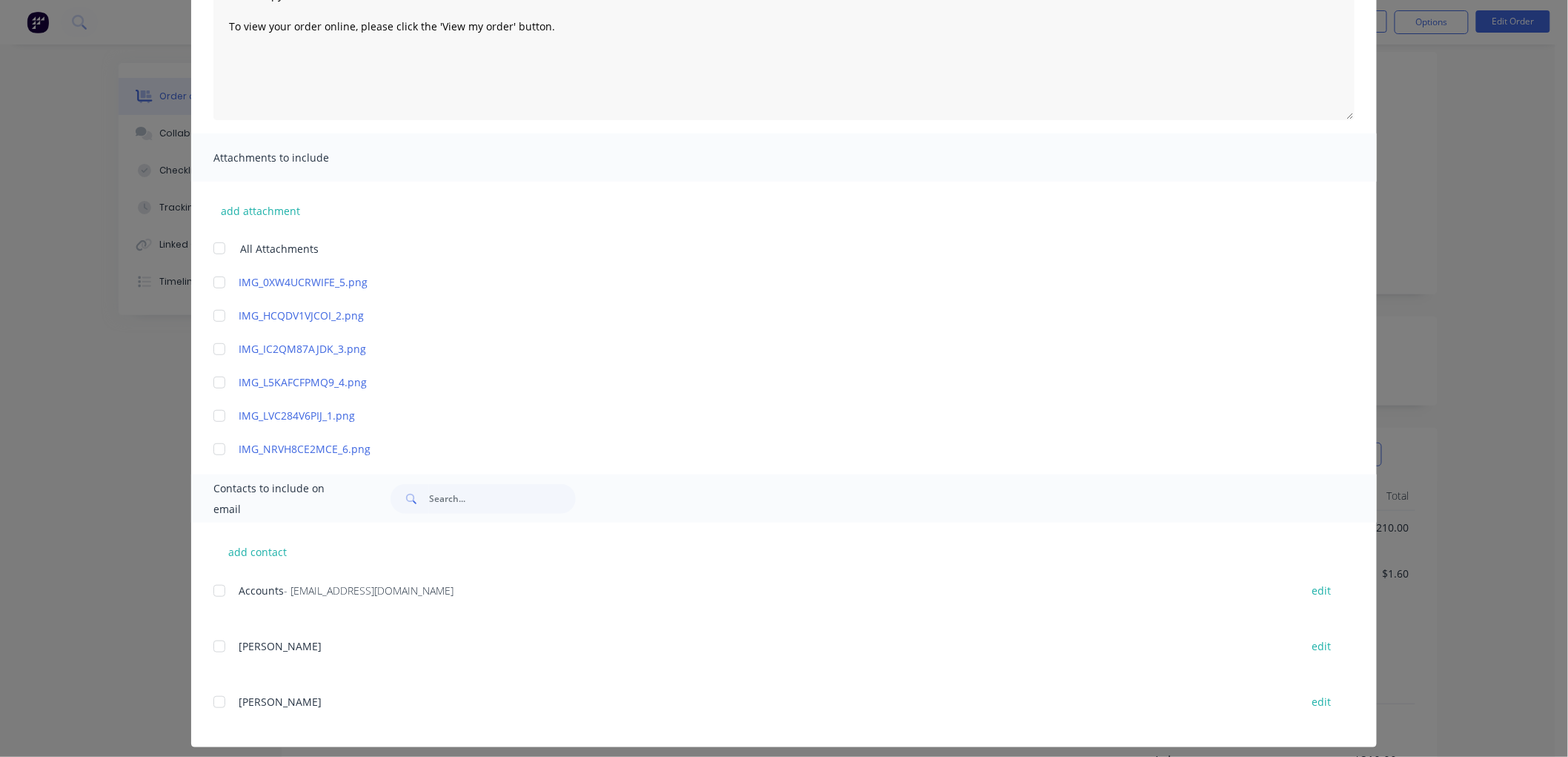
scroll to position [208, 0]
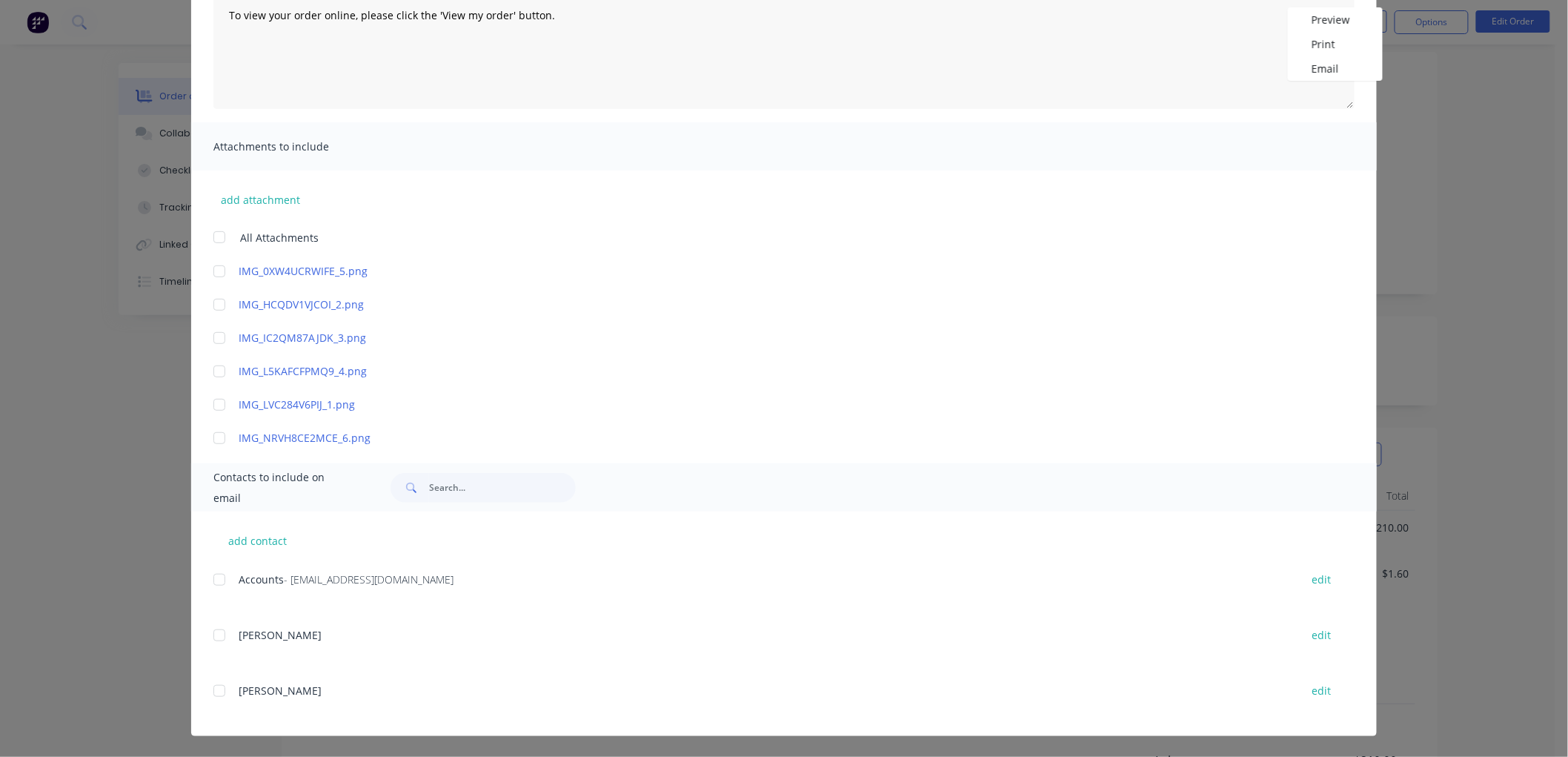
click at [213, 580] on div at bounding box center [218, 579] width 29 height 29
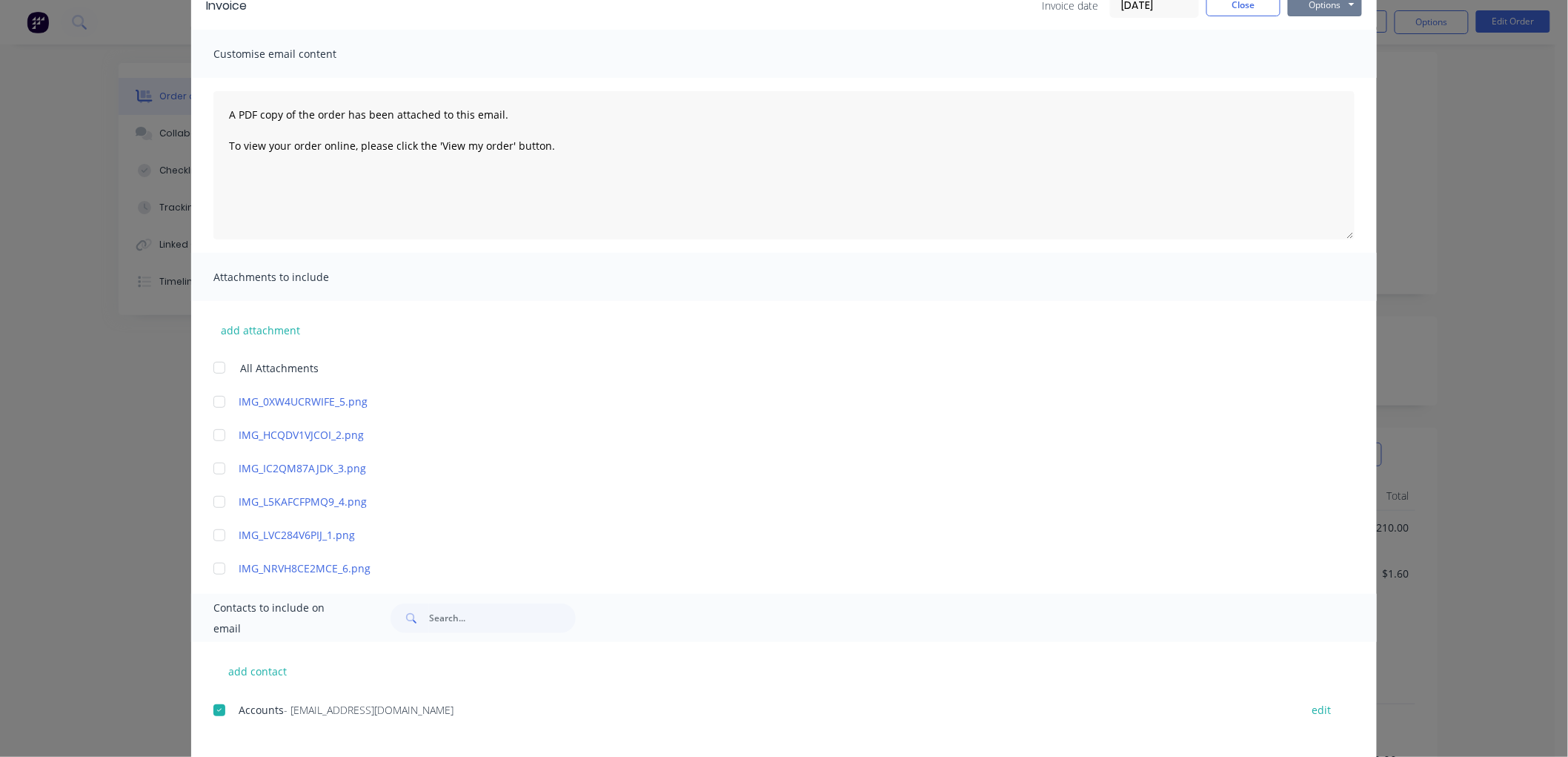
scroll to position [0, 0]
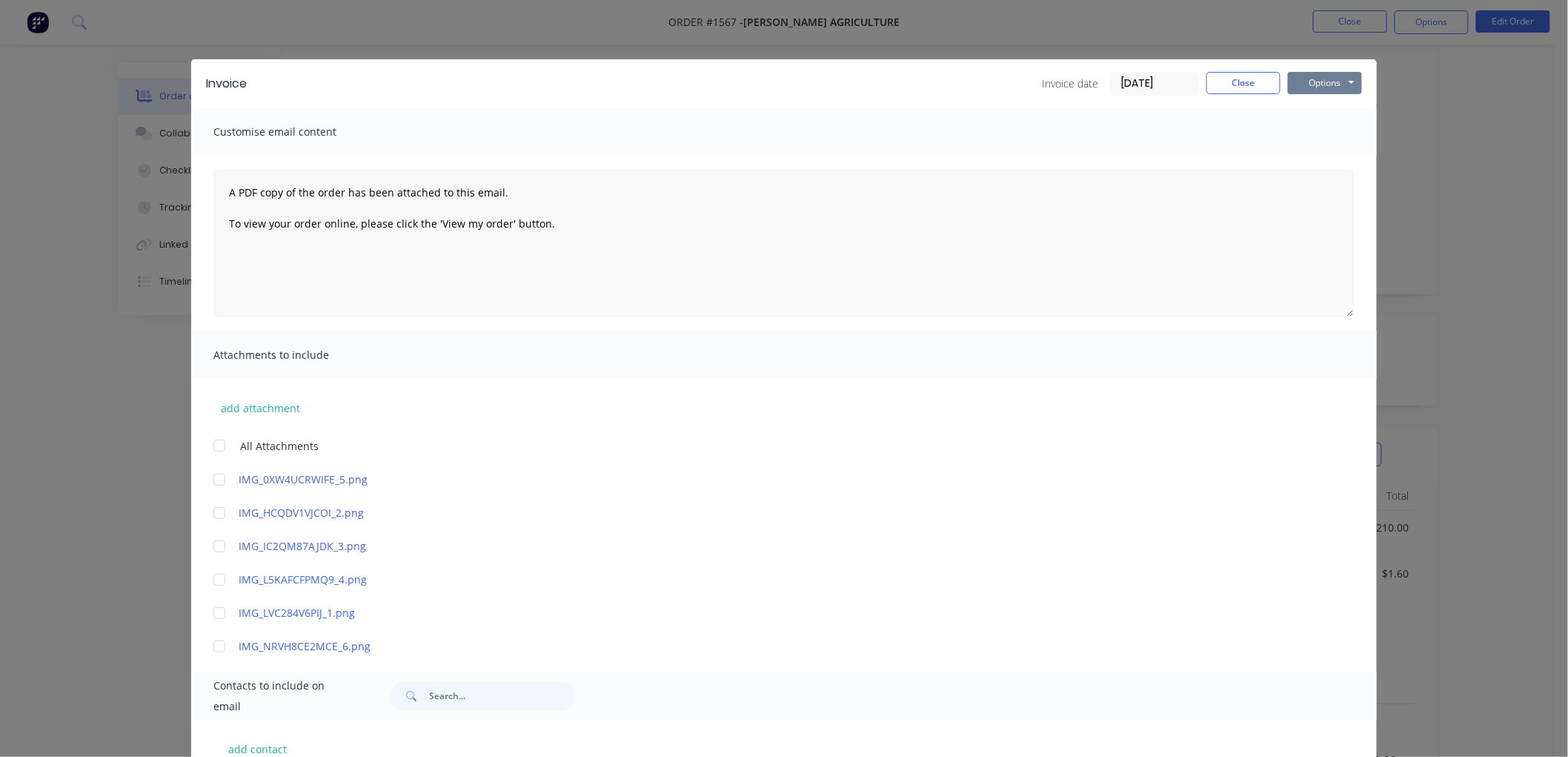
click at [1306, 86] on button "Options" at bounding box center [1325, 83] width 74 height 22
click at [1317, 152] on button "Email" at bounding box center [1335, 159] width 95 height 25
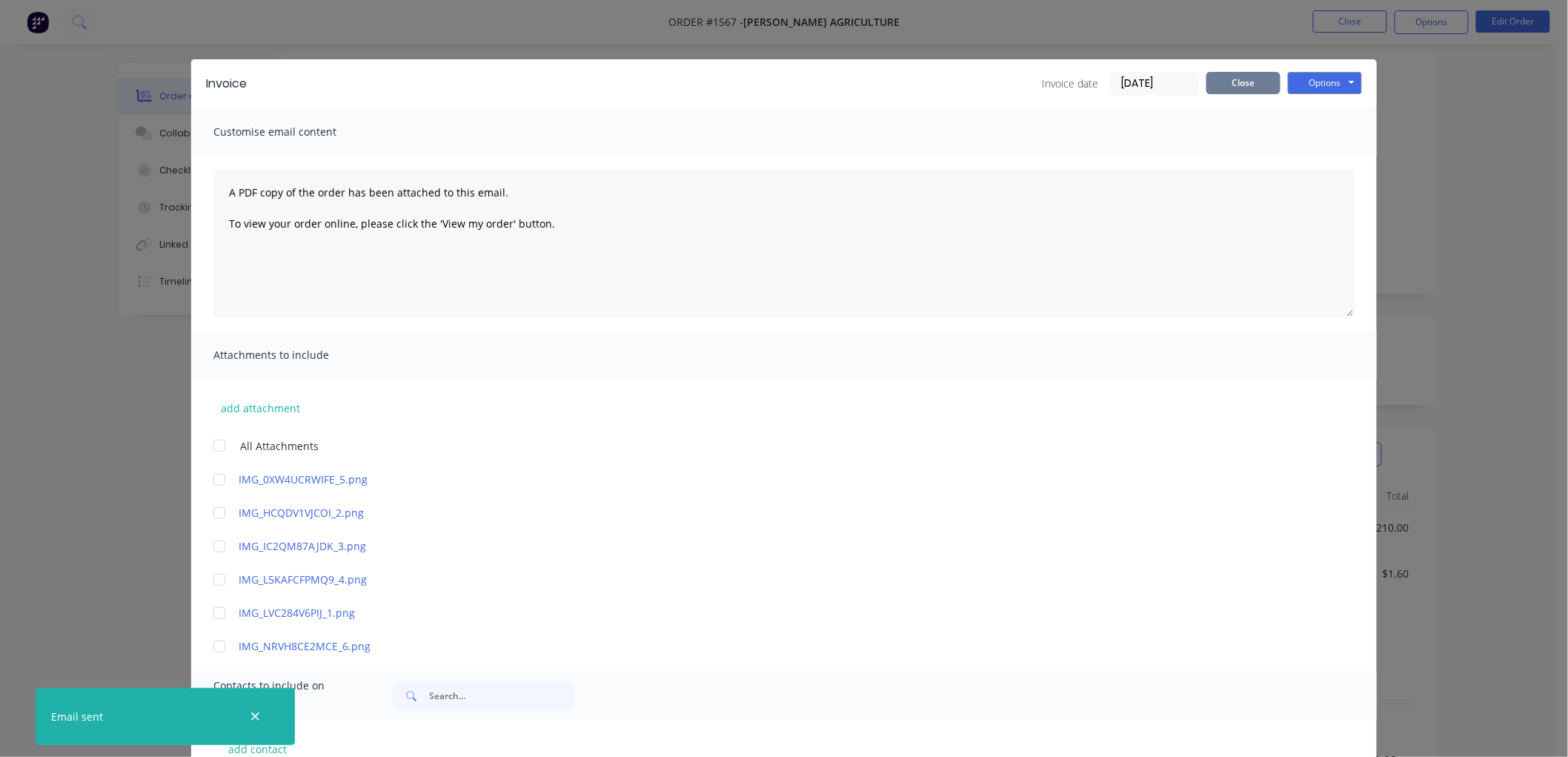
click at [1235, 83] on button "Close" at bounding box center [1243, 83] width 74 height 22
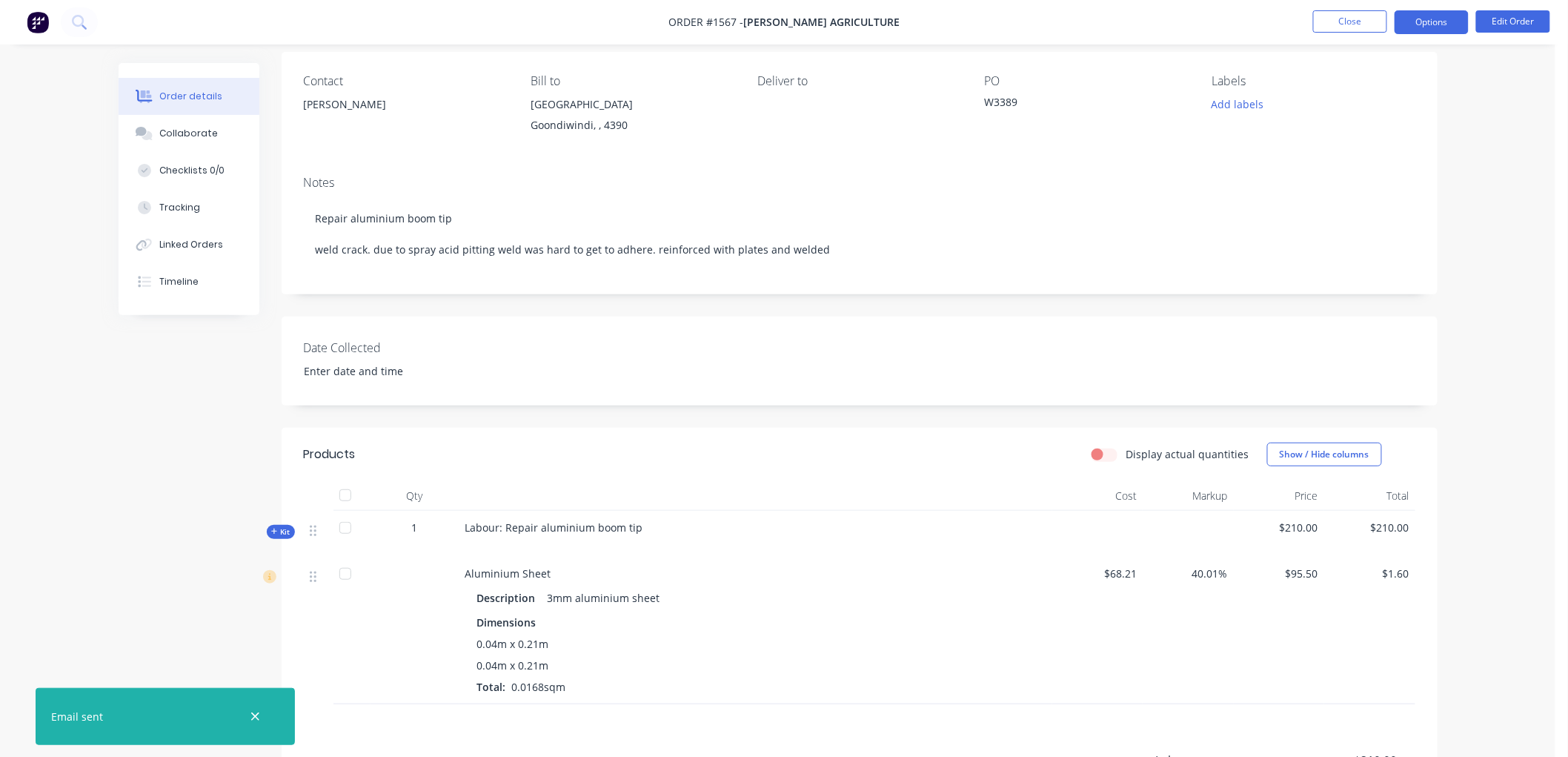
click at [1428, 30] on button "Options" at bounding box center [1432, 22] width 74 height 24
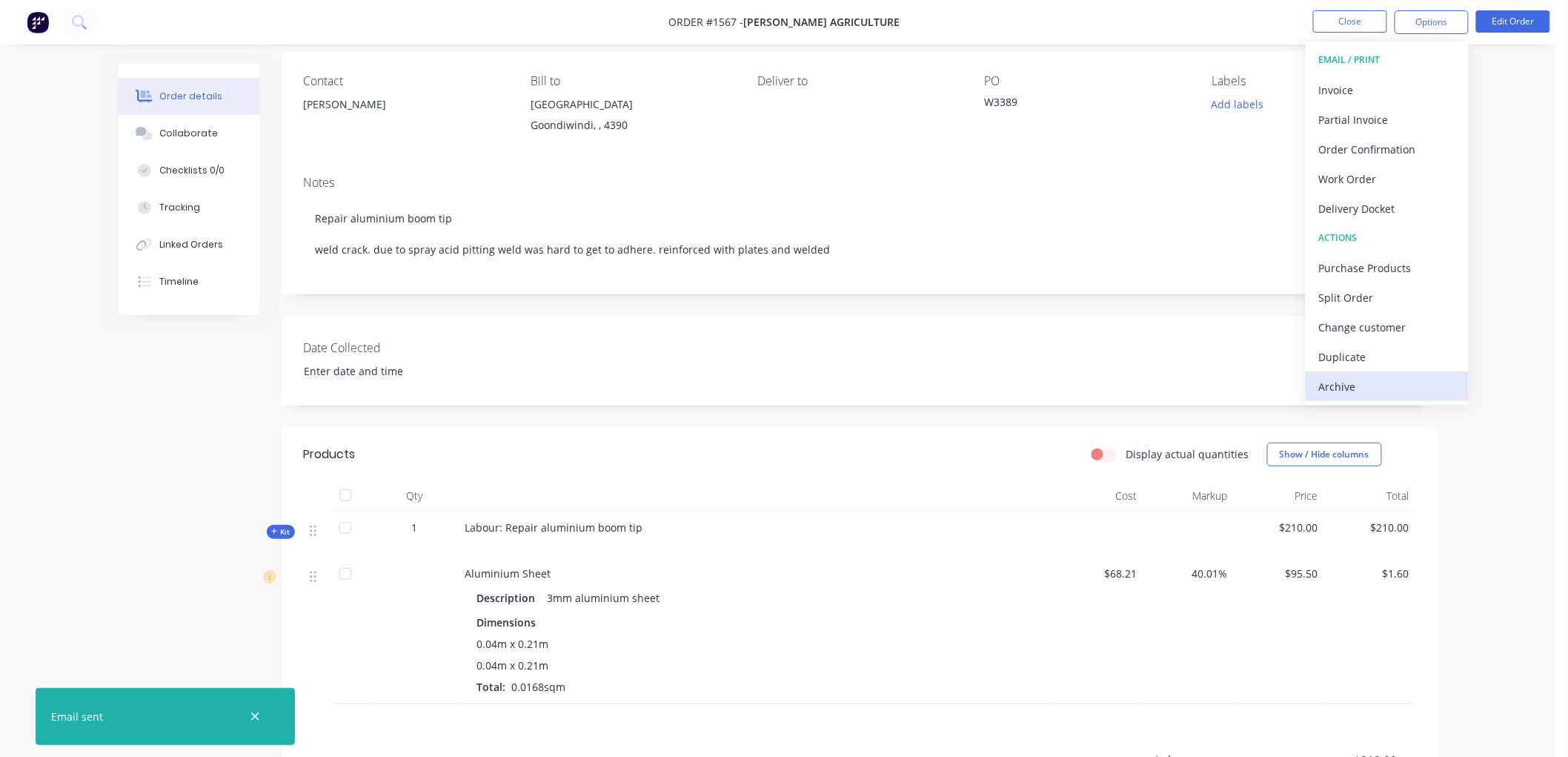
click at [1380, 373] on button "Archive" at bounding box center [1388, 386] width 163 height 29
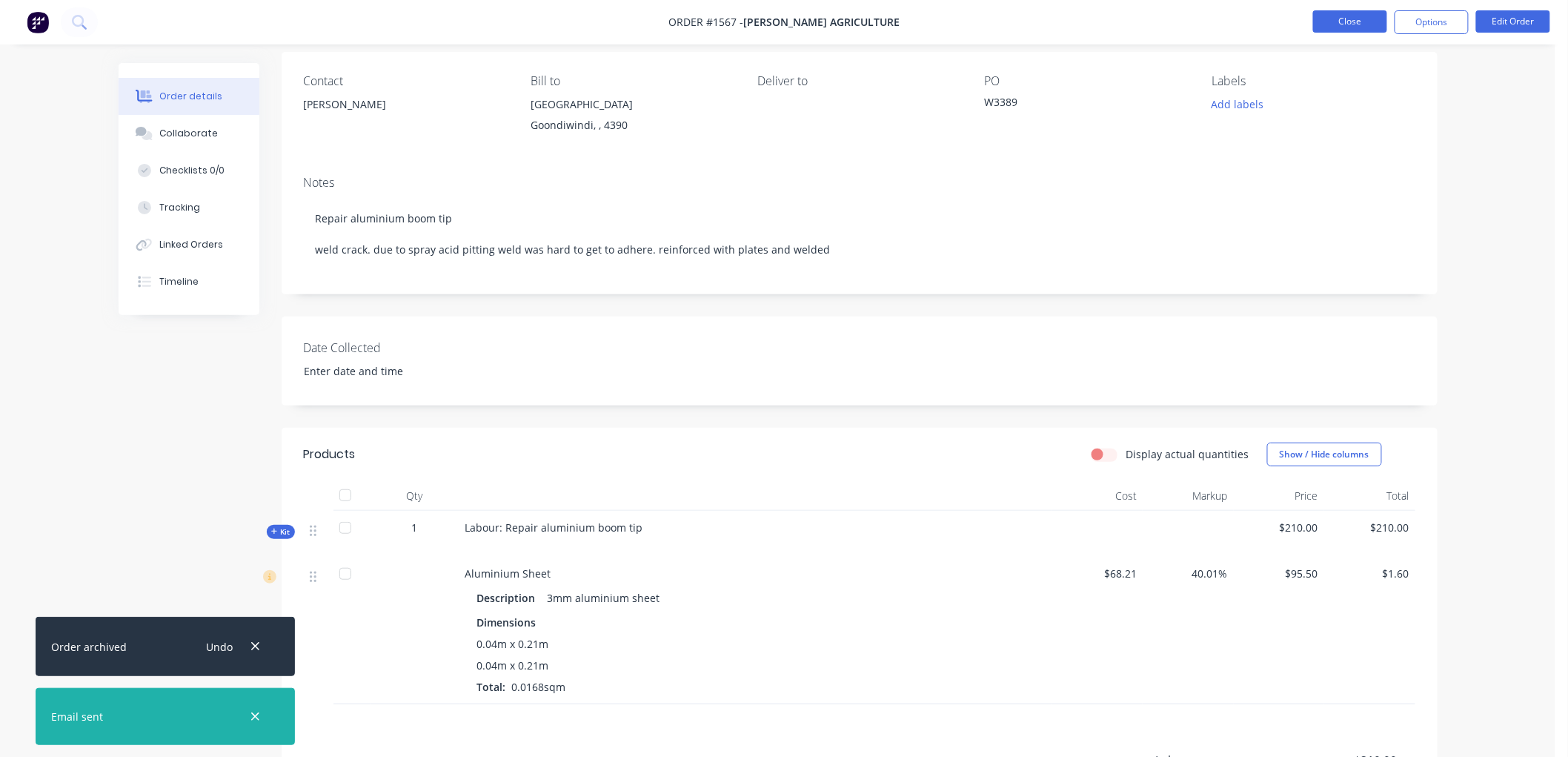
click at [1322, 19] on button "Close" at bounding box center [1351, 21] width 74 height 22
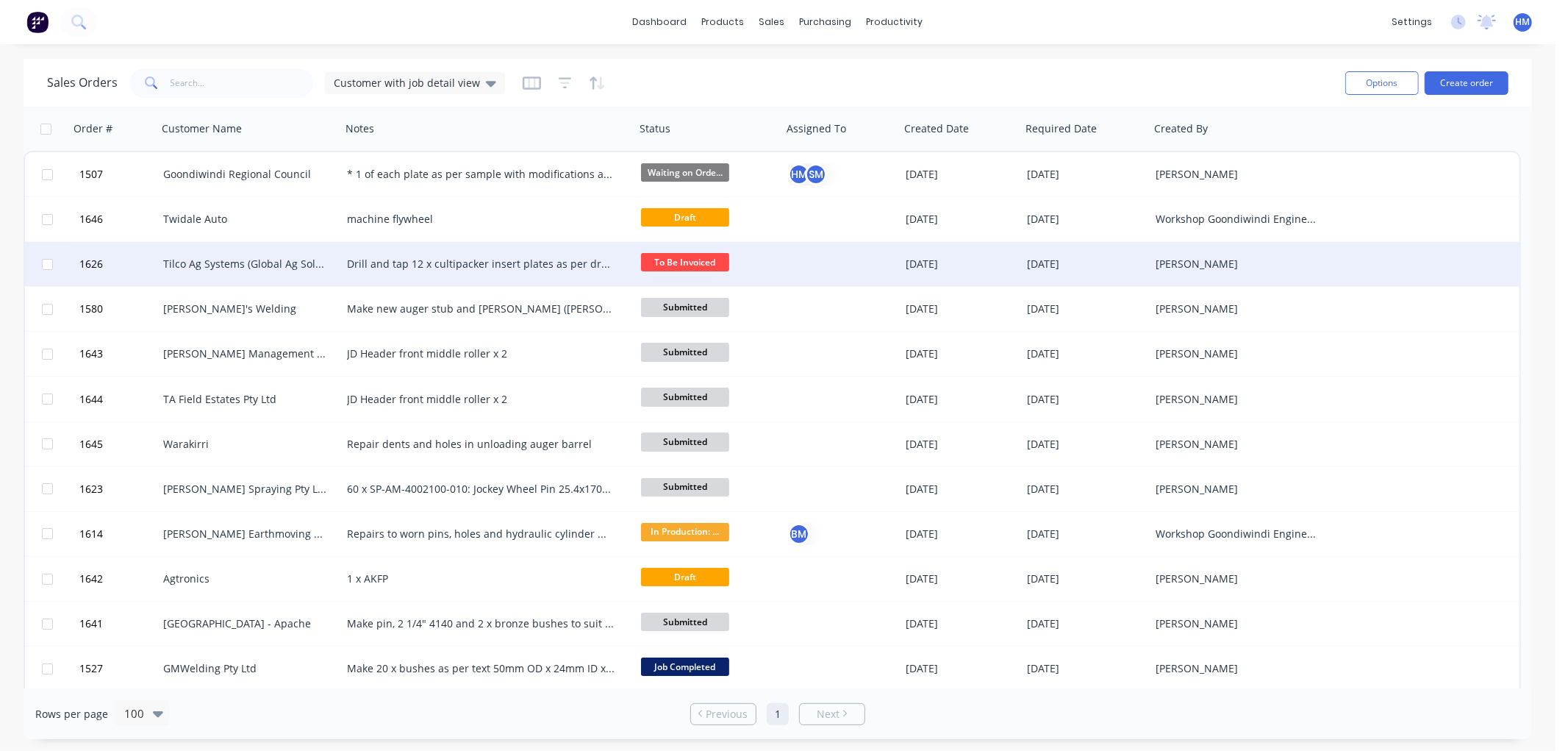
click at [210, 260] on div "Tilco Ag Systems (Global Ag Solutions Pty Ltd)" at bounding box center [244, 264] width 163 height 15
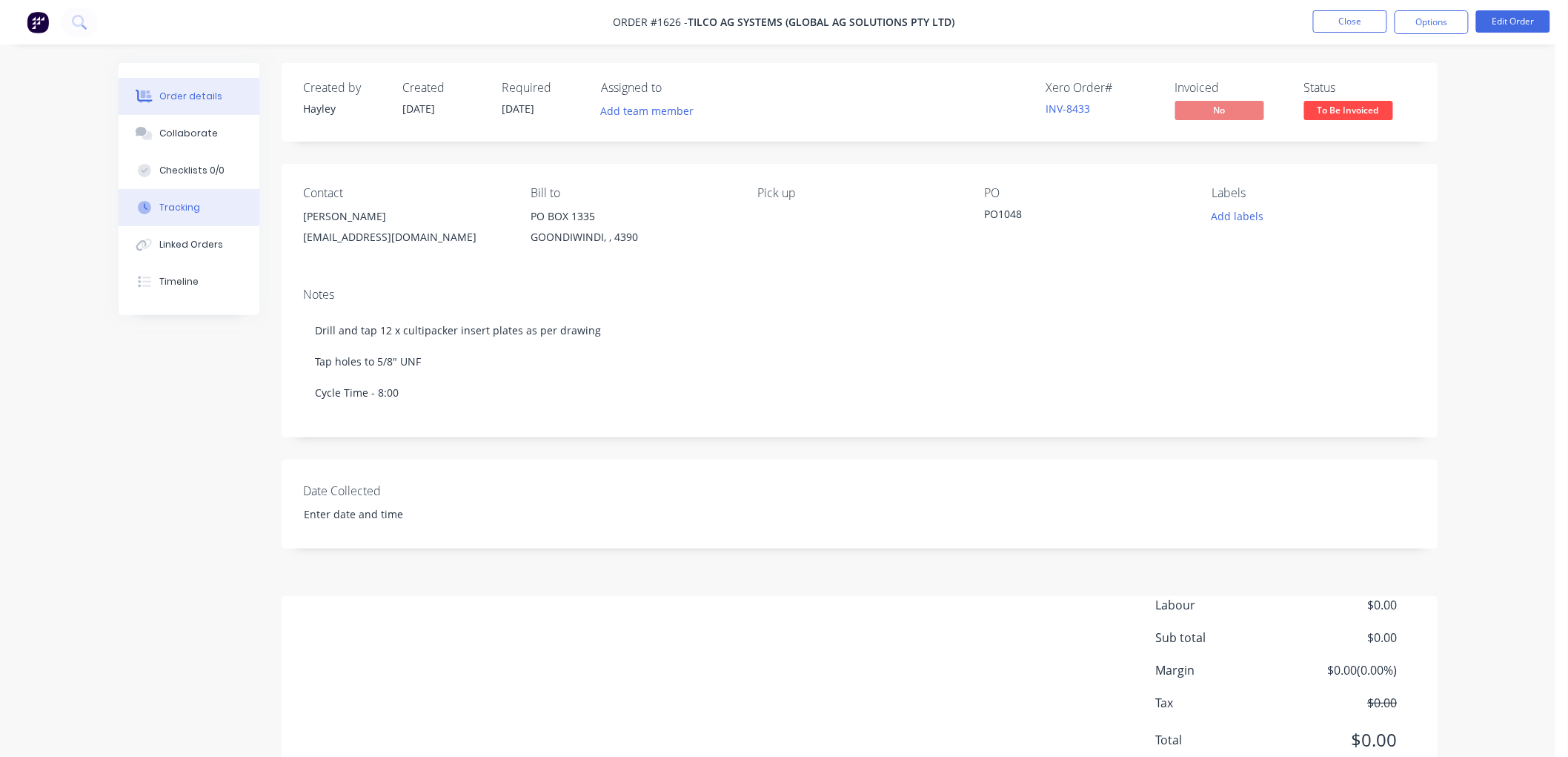
click at [215, 204] on button "Tracking" at bounding box center [189, 207] width 141 height 37
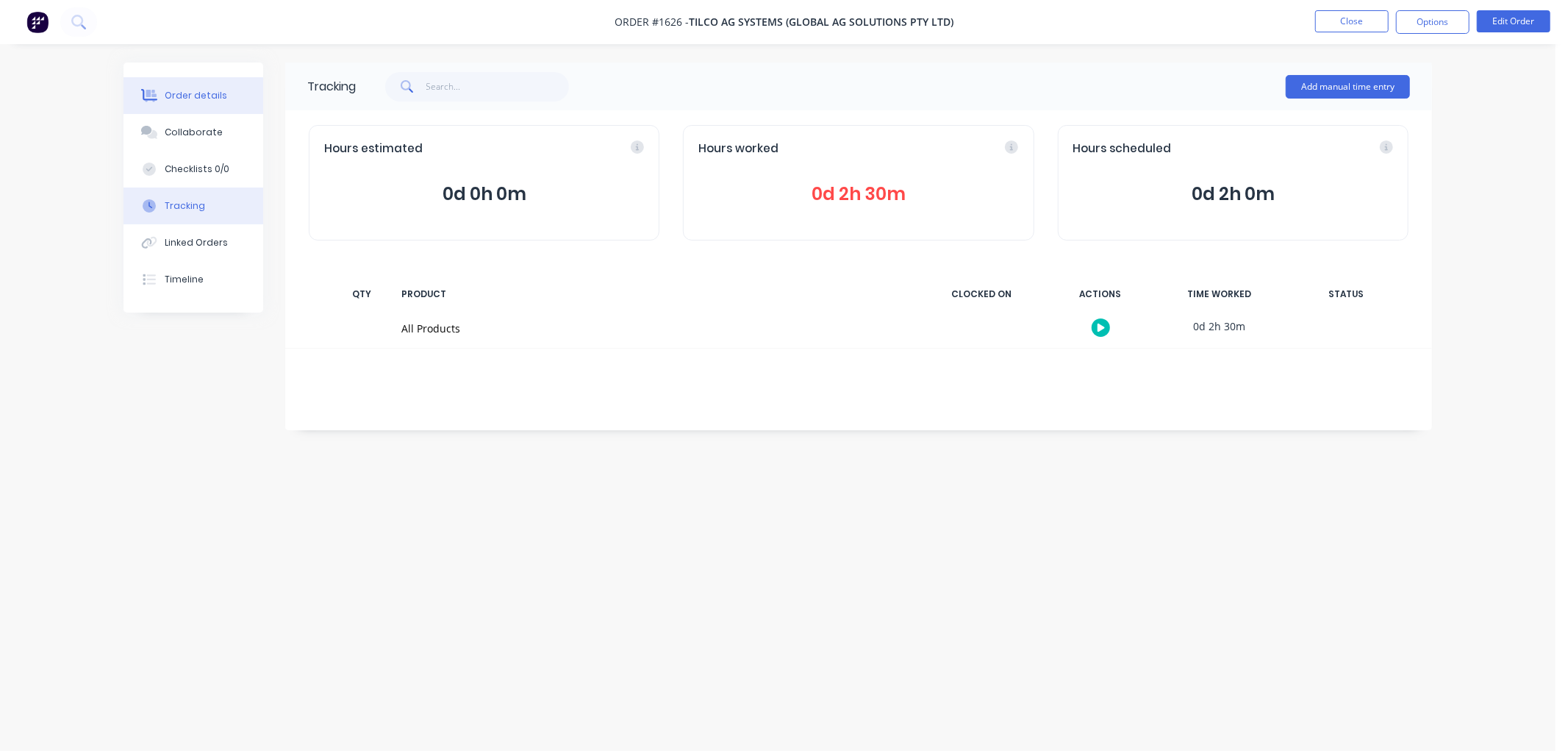
click at [170, 99] on div "Order details" at bounding box center [196, 95] width 62 height 13
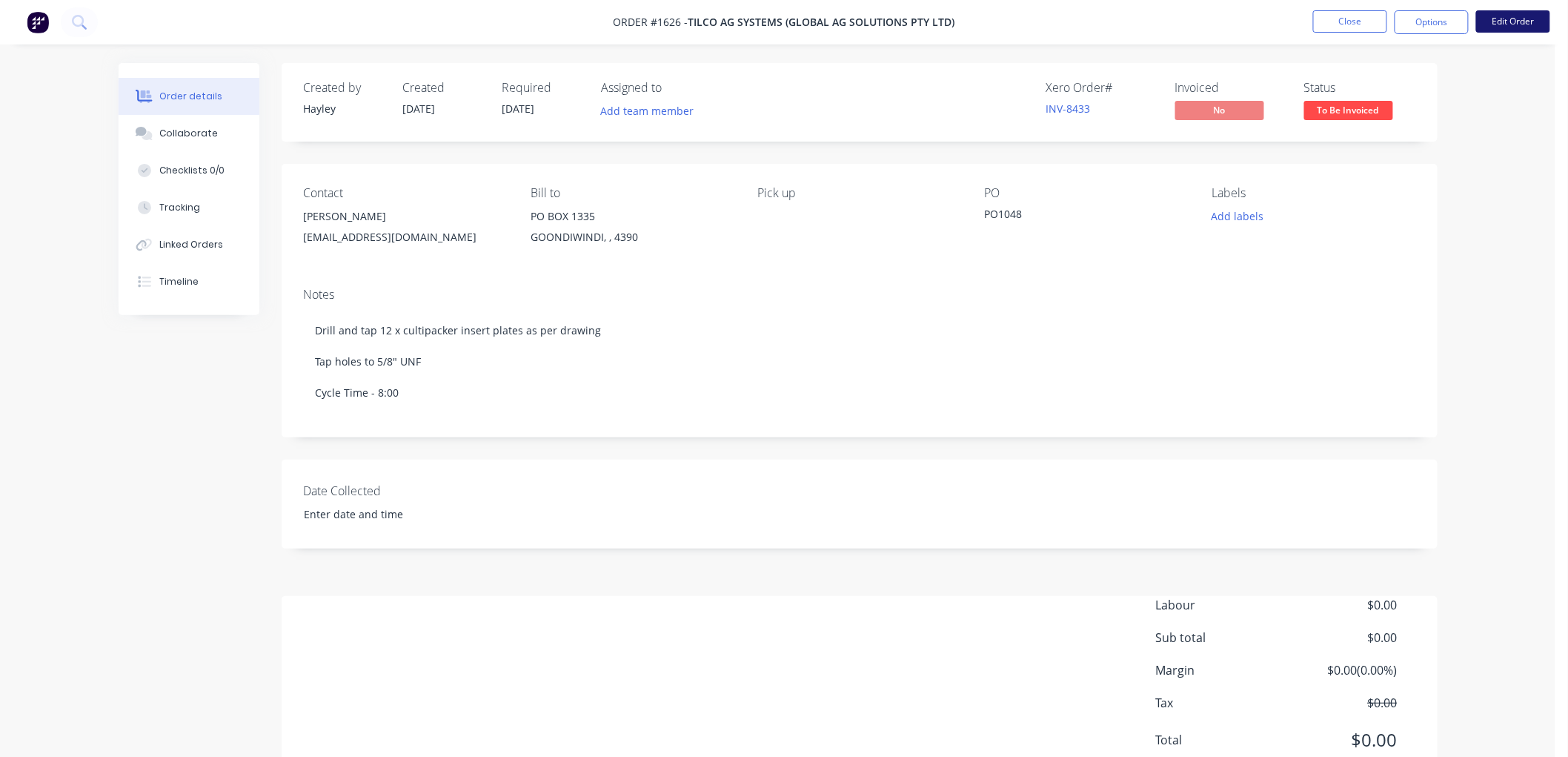
click at [1502, 23] on button "Edit Order" at bounding box center [1513, 21] width 74 height 22
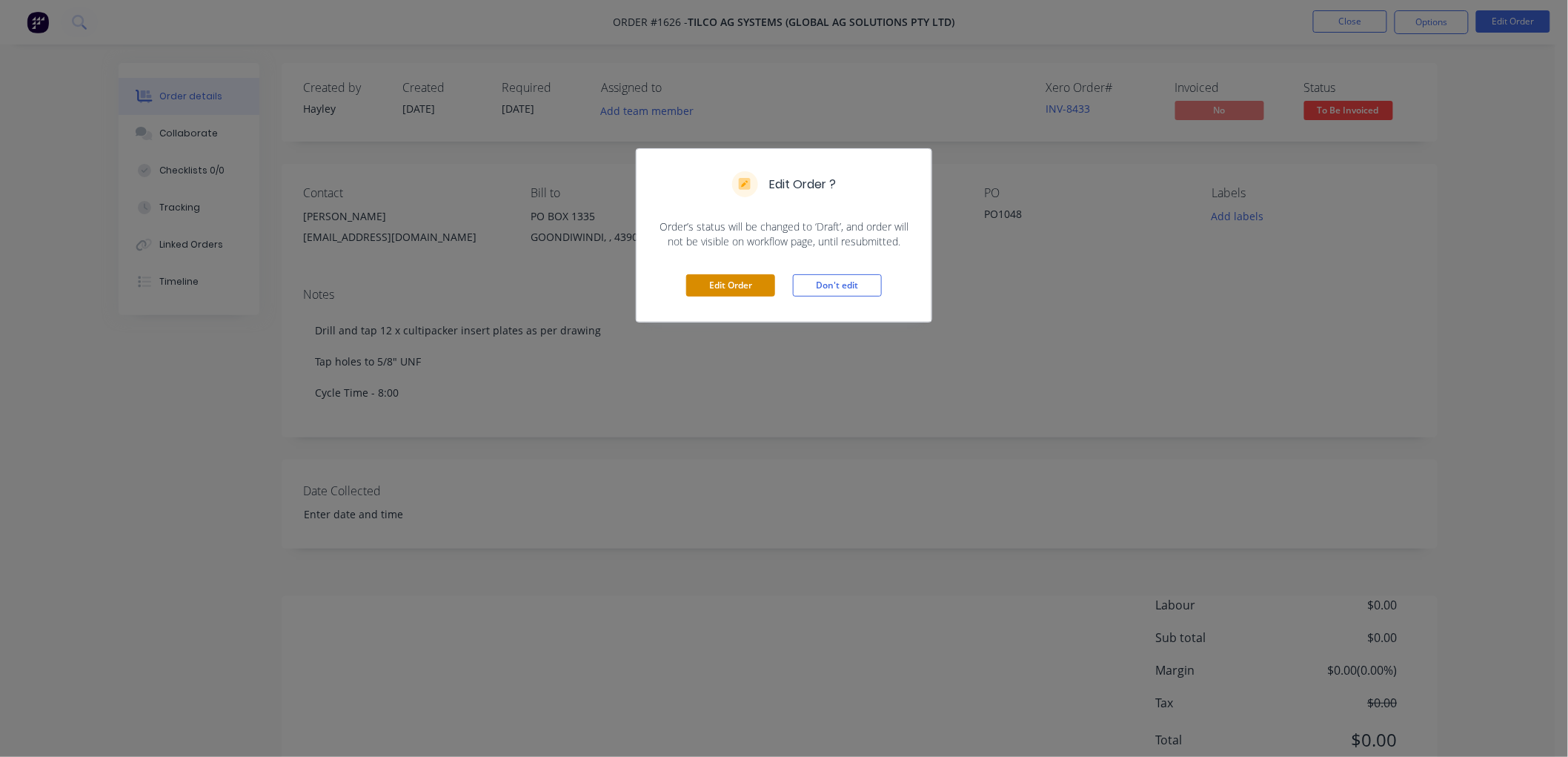
click at [717, 282] on button "Edit Order" at bounding box center [731, 285] width 89 height 22
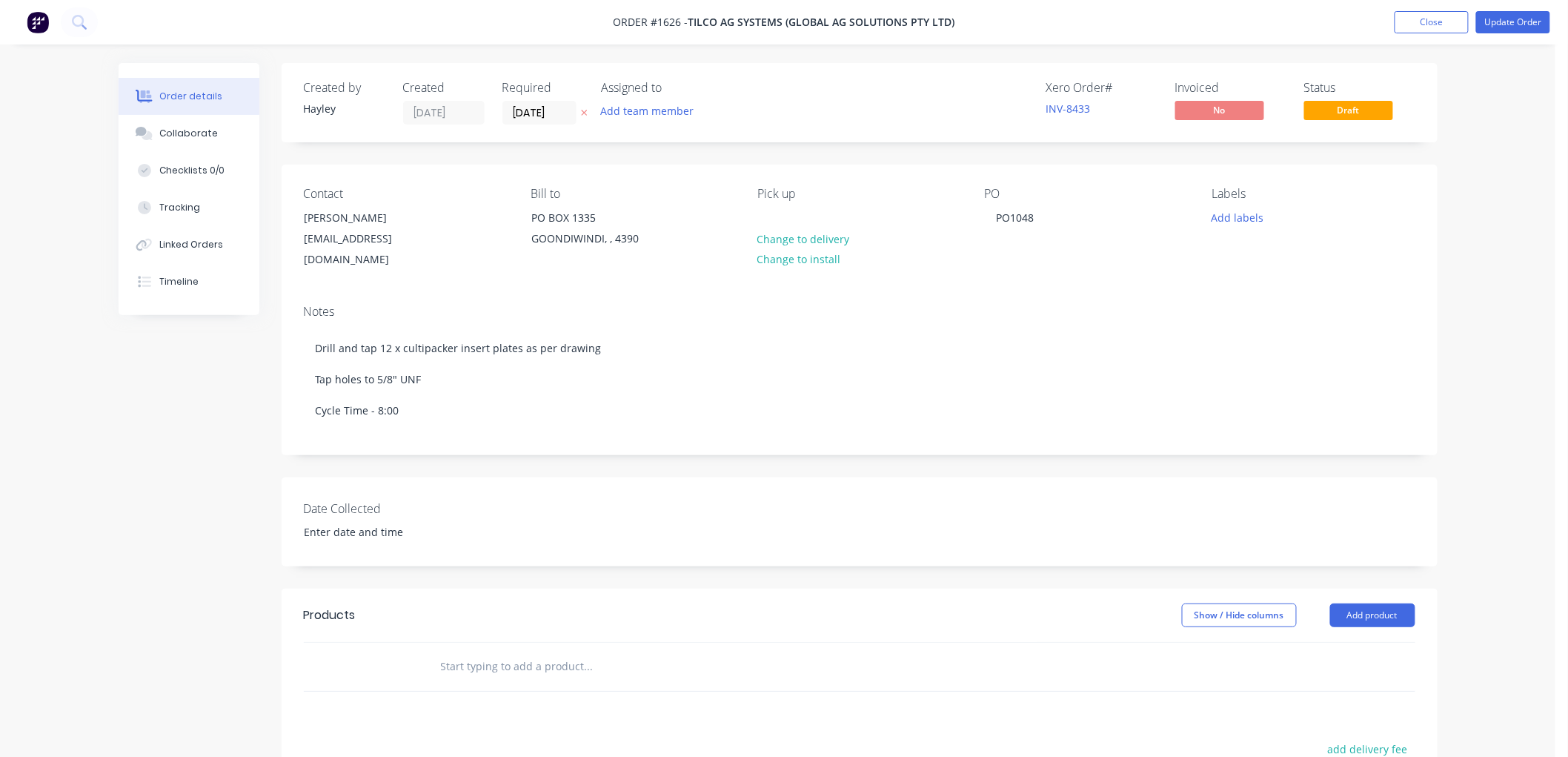
scroll to position [83, 0]
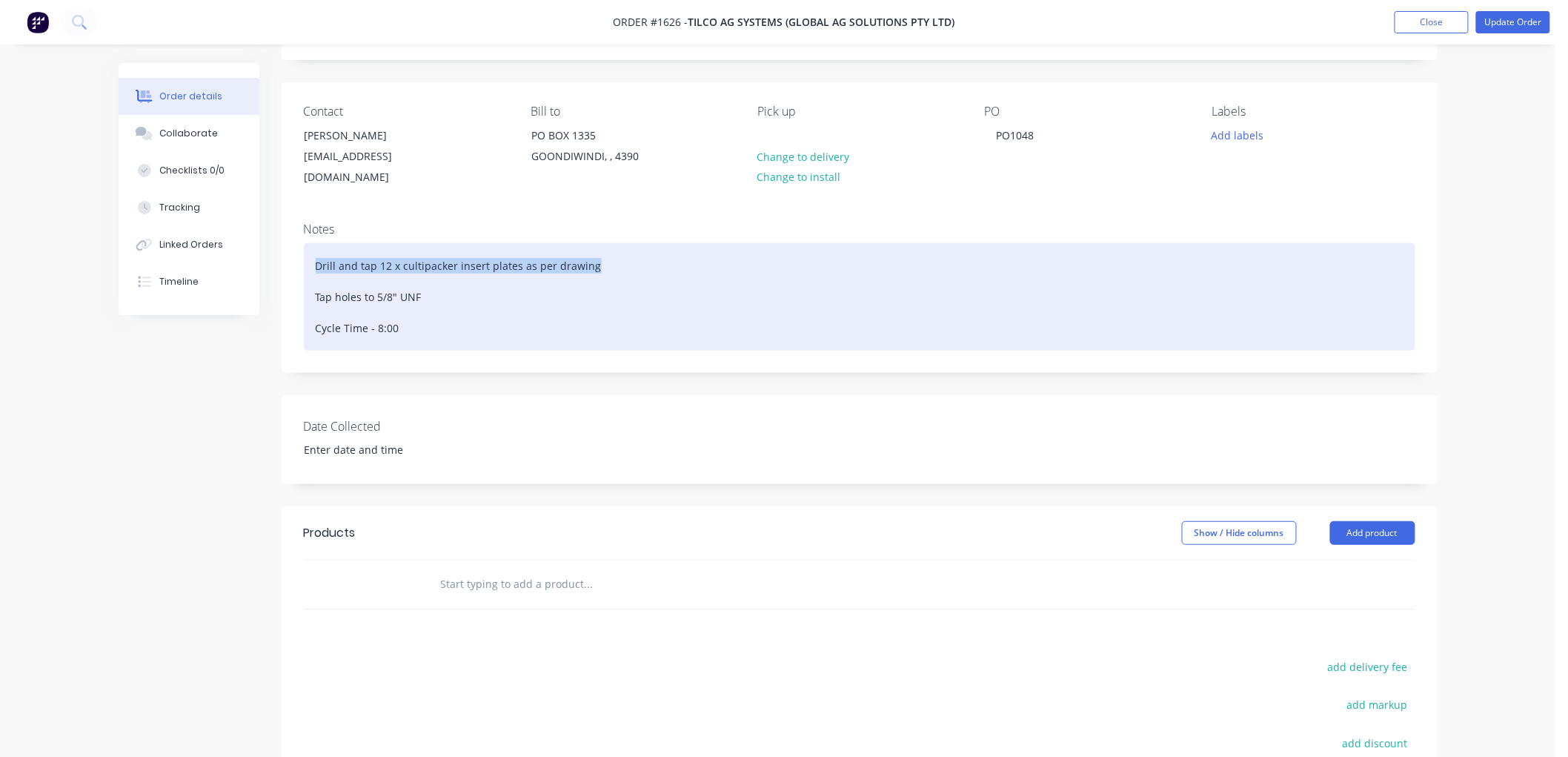
drag, startPoint x: 529, startPoint y: 245, endPoint x: 274, endPoint y: 239, distance: 255.1
click at [274, 239] on div "Order details Collaborate Checklists 0/0 Tracking Linked Orders Timeline Order …" at bounding box center [778, 484] width 1349 height 1007
copy div "Drill and tap 12 x cultipacker insert plates as per drawing"
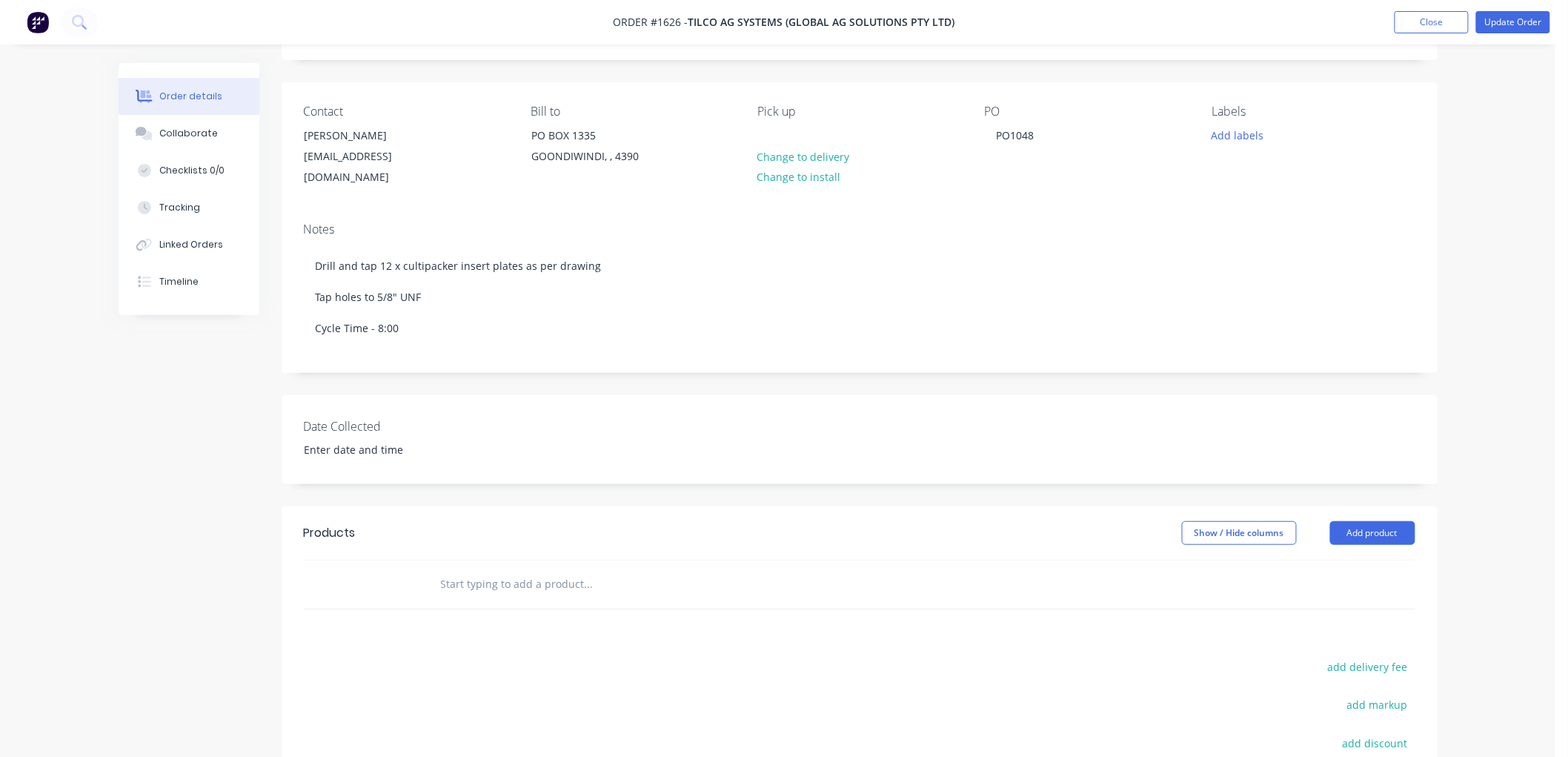
click at [512, 569] on input "text" at bounding box center [588, 583] width 296 height 29
paste input "Drill and tap 12 x cultipacker insert plates as per drawing"
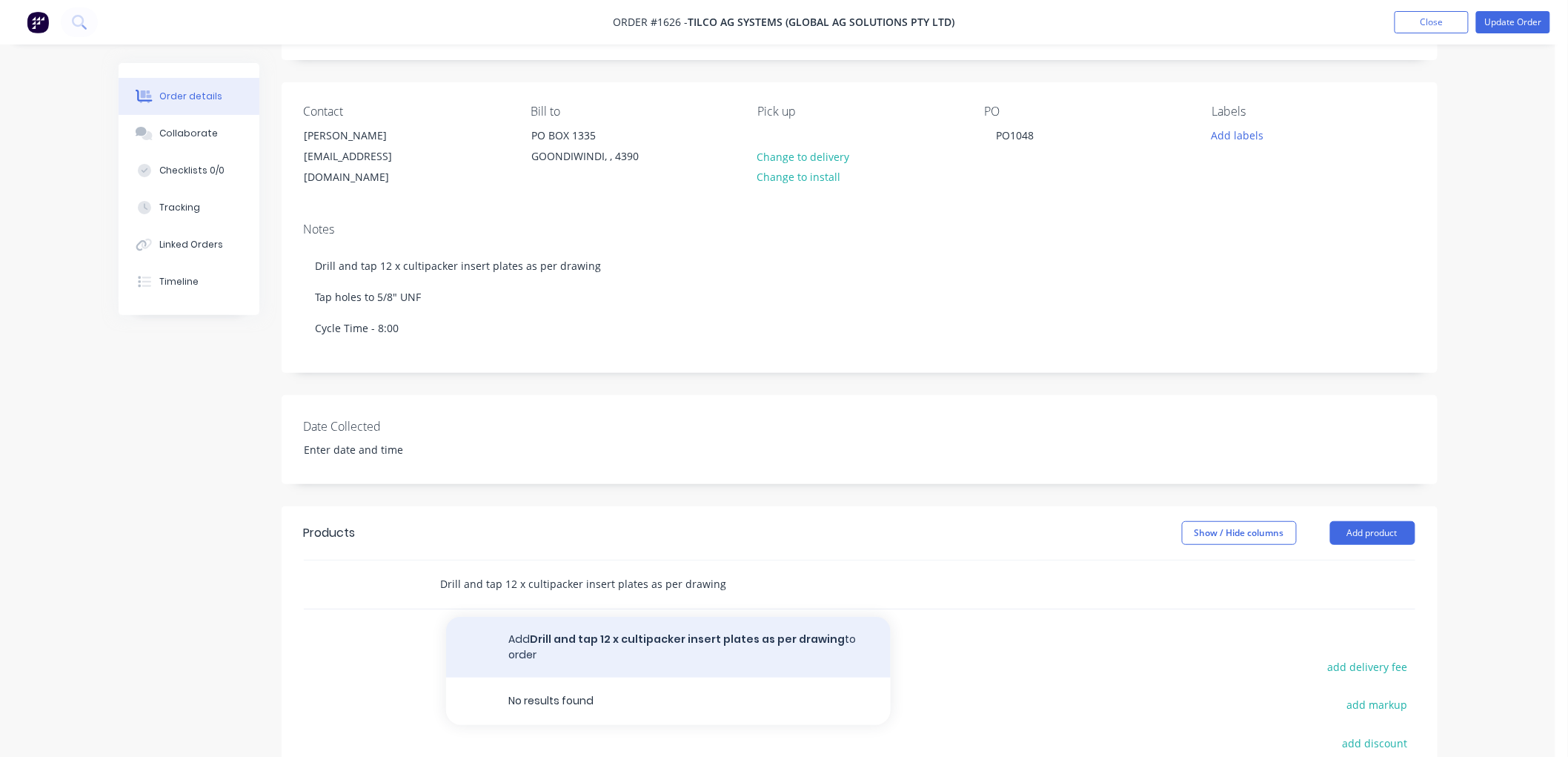
type input "Drill and tap 12 x cultipacker insert plates as per drawing"
click at [622, 626] on button "Add Drill and tap 12 x cultipacker insert plates as per drawing to order" at bounding box center [669, 647] width 444 height 61
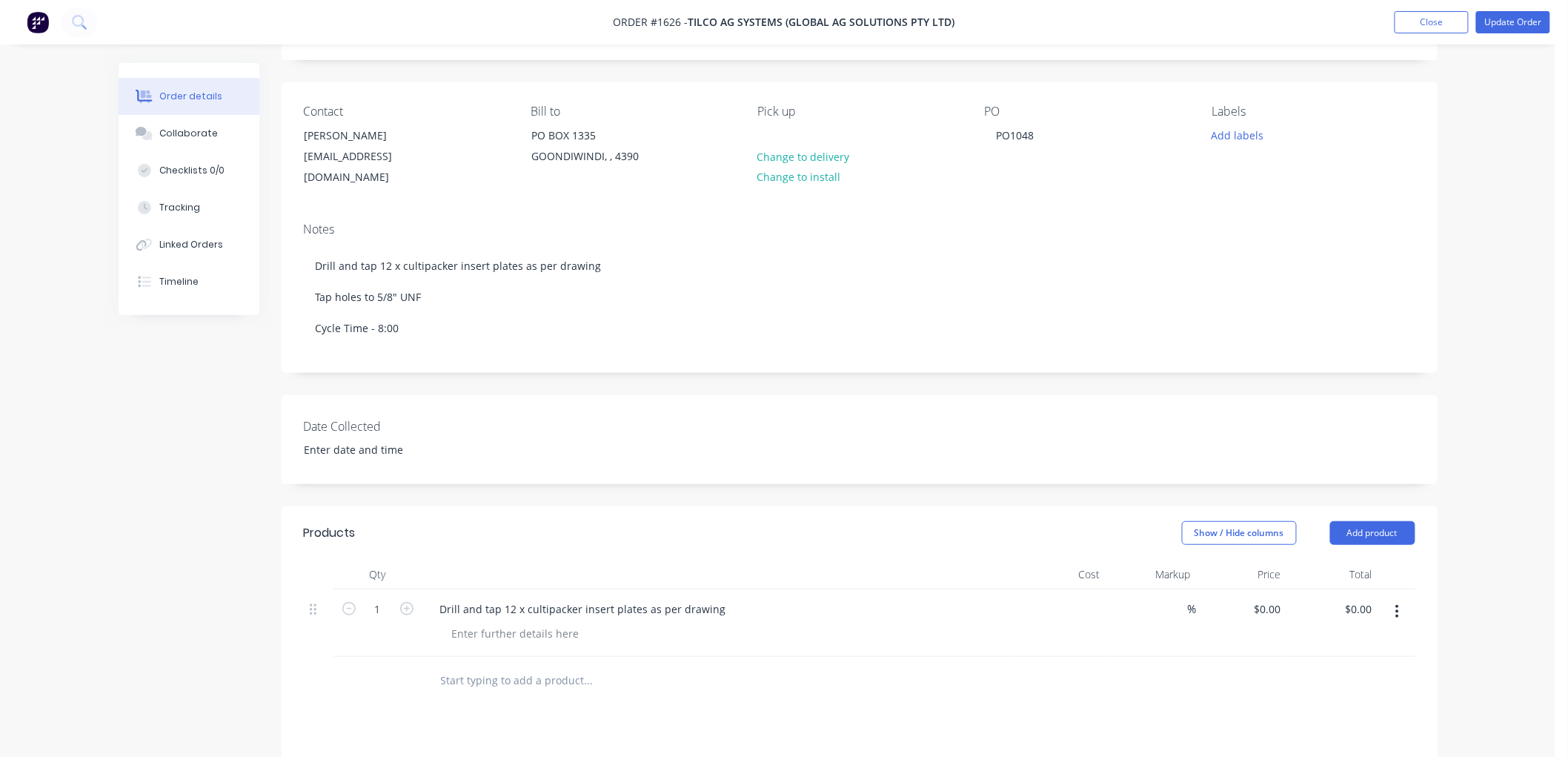
click at [1081, 589] on div "$0.00" at bounding box center [1061, 622] width 91 height 67
type input "$0.00"
type input "2.5"
type input "0"
click at [1276, 598] on input "0" at bounding box center [1278, 609] width 17 height 22
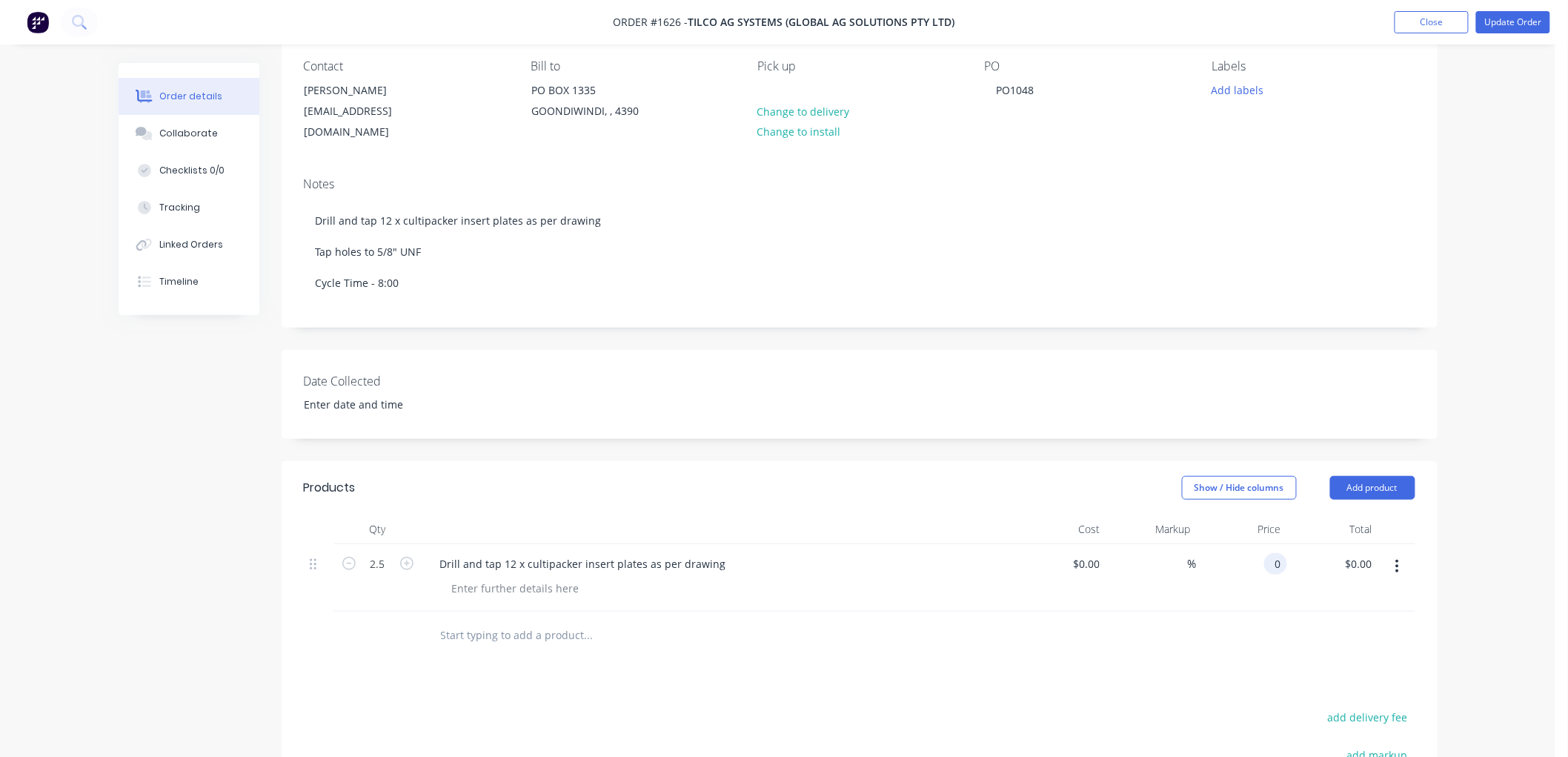
scroll to position [164, 0]
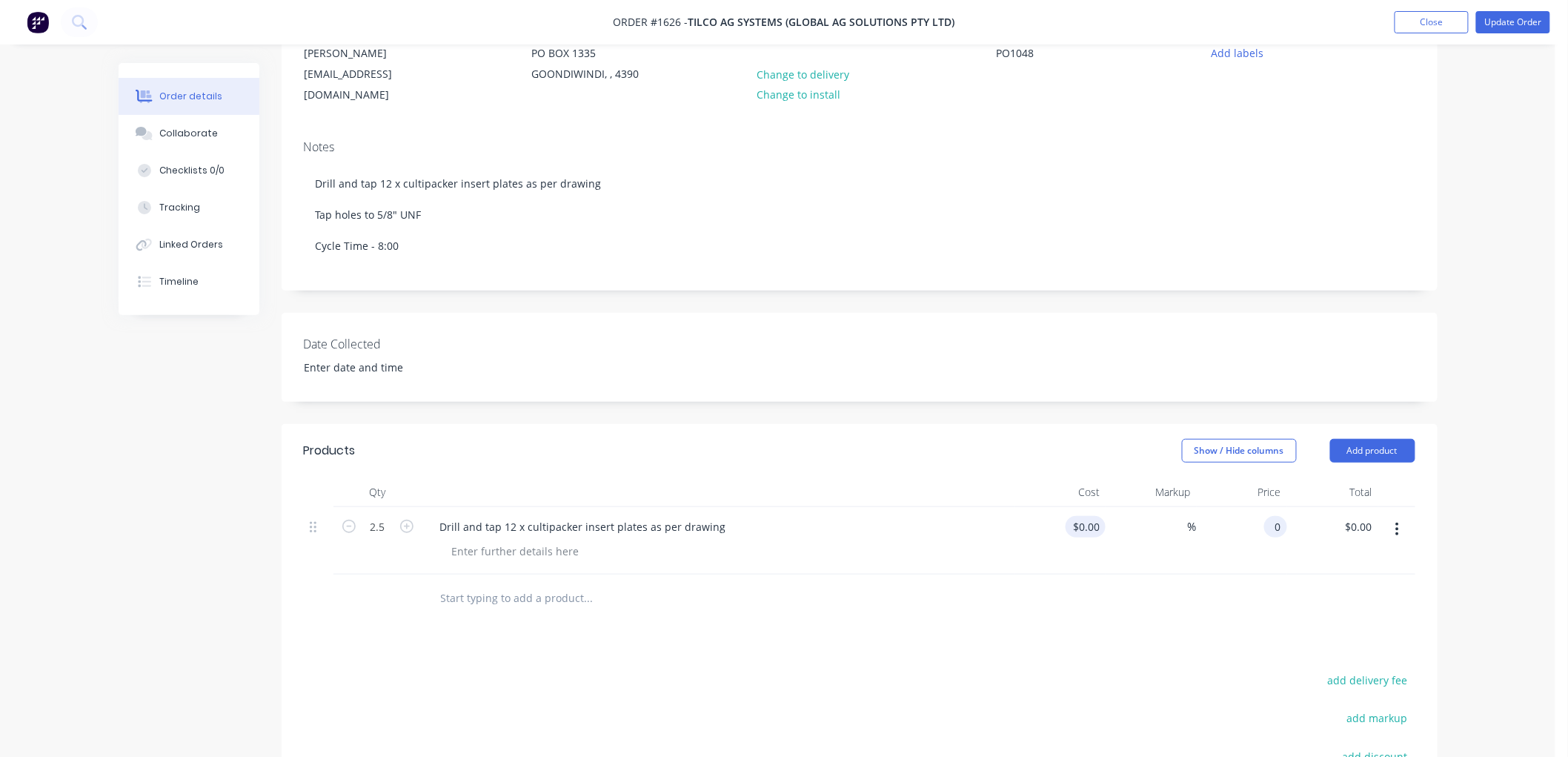
type input "0"
type input "$0.00"
click at [1090, 516] on input "0" at bounding box center [1088, 526] width 34 height 22
type input "$105.00"
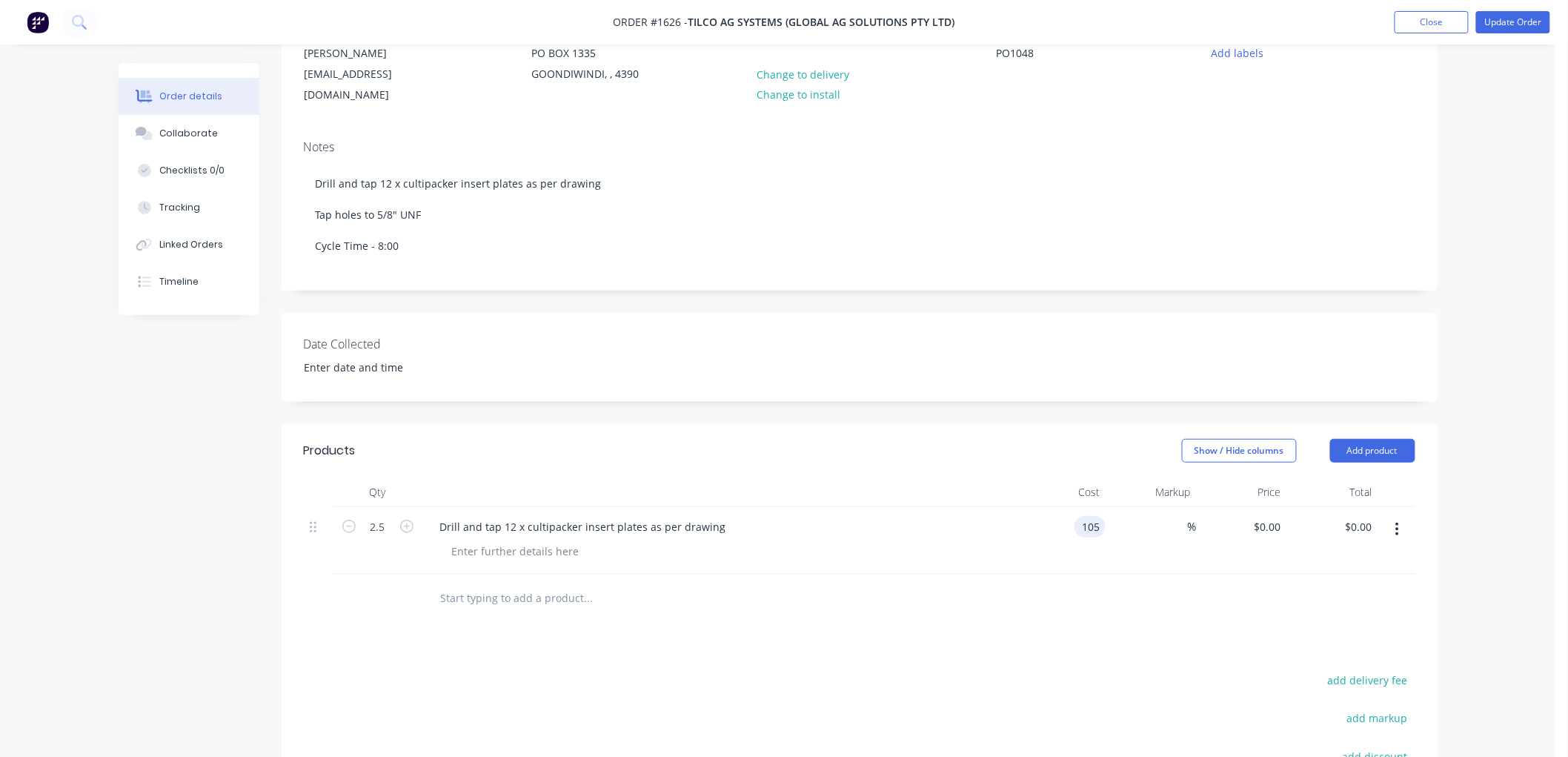
type input "$262.50"
type input "140"
type input "33.33"
type input "$140.00"
type input "$350.00"
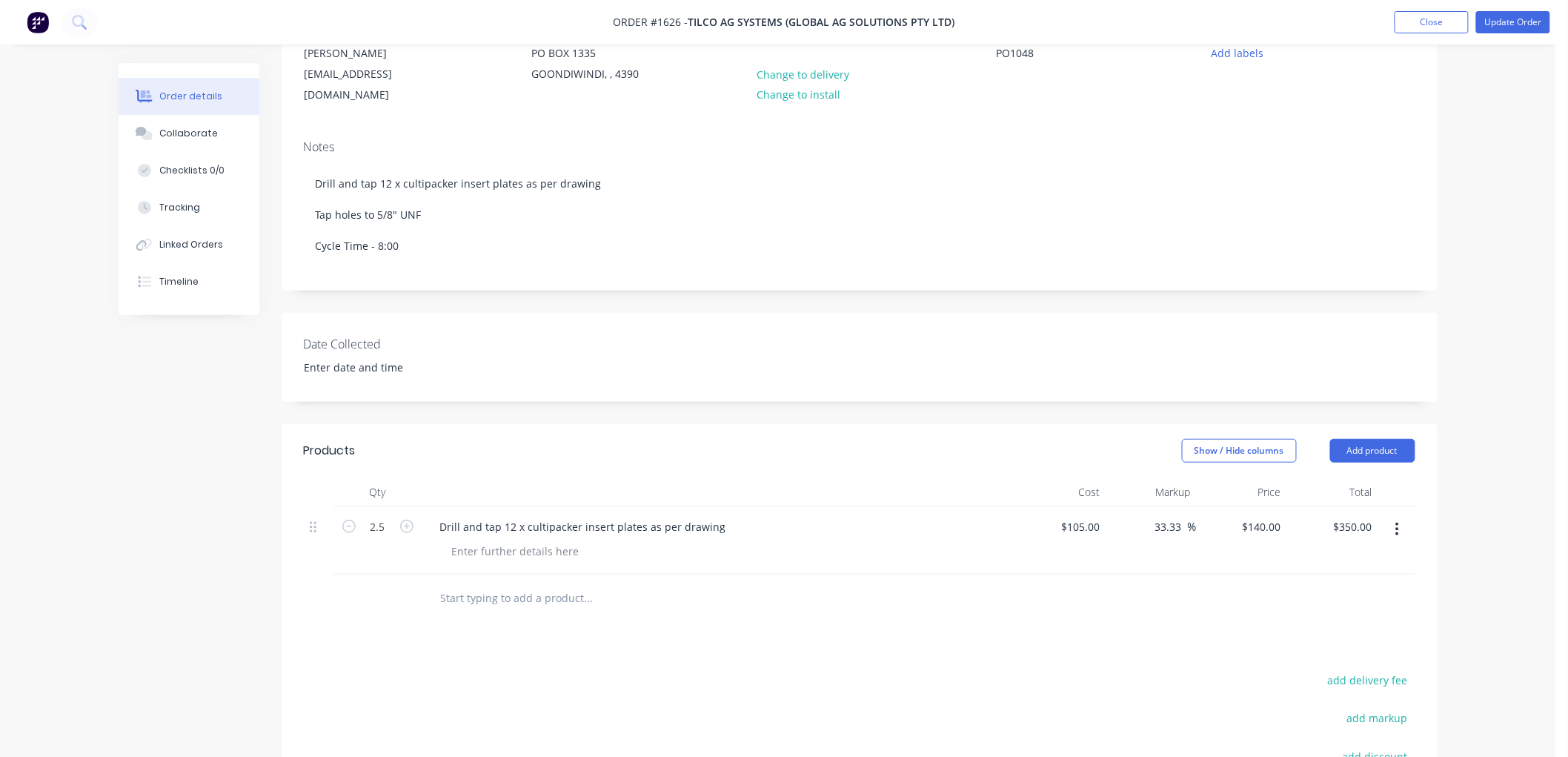
click at [1015, 604] on div at bounding box center [860, 598] width 1111 height 48
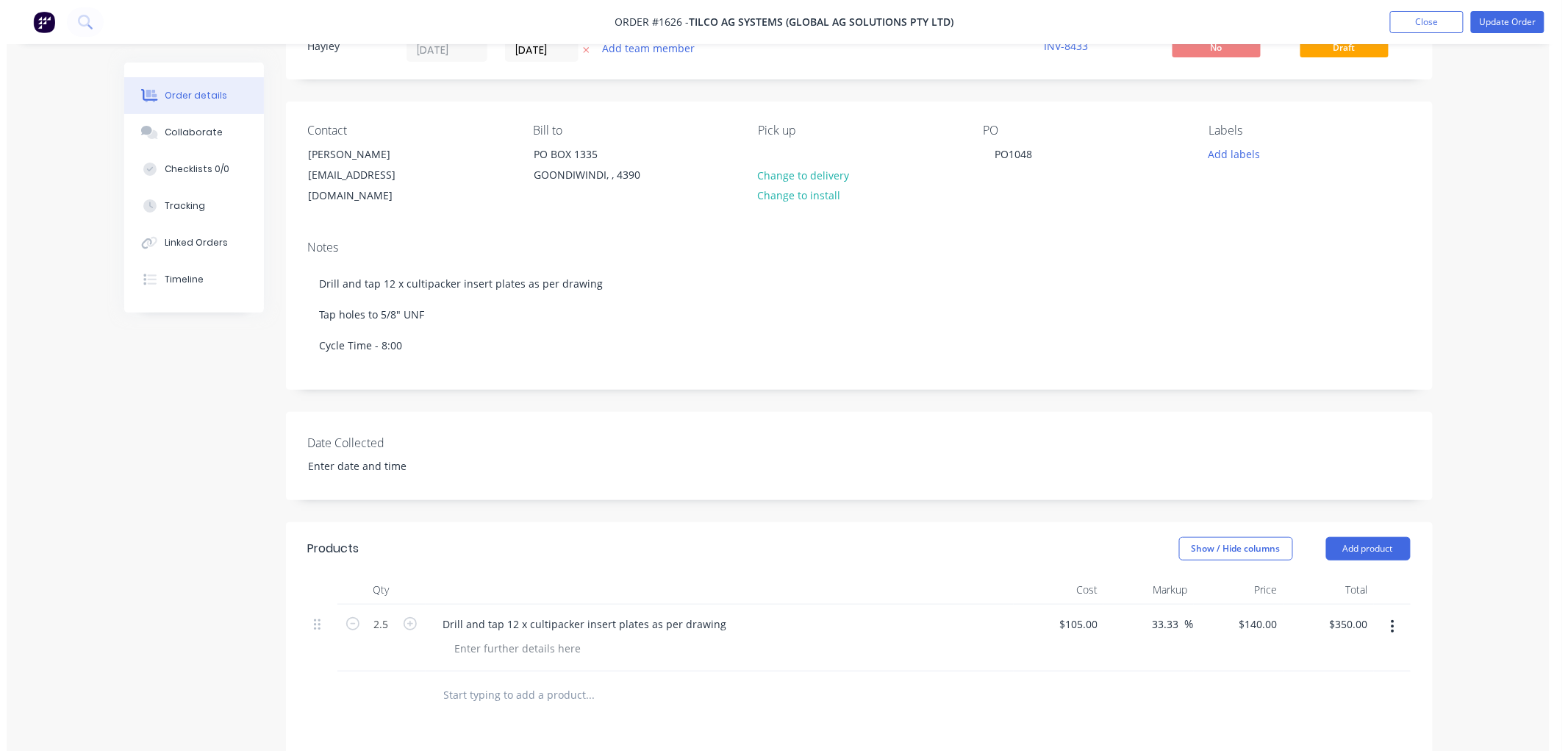
scroll to position [0, 0]
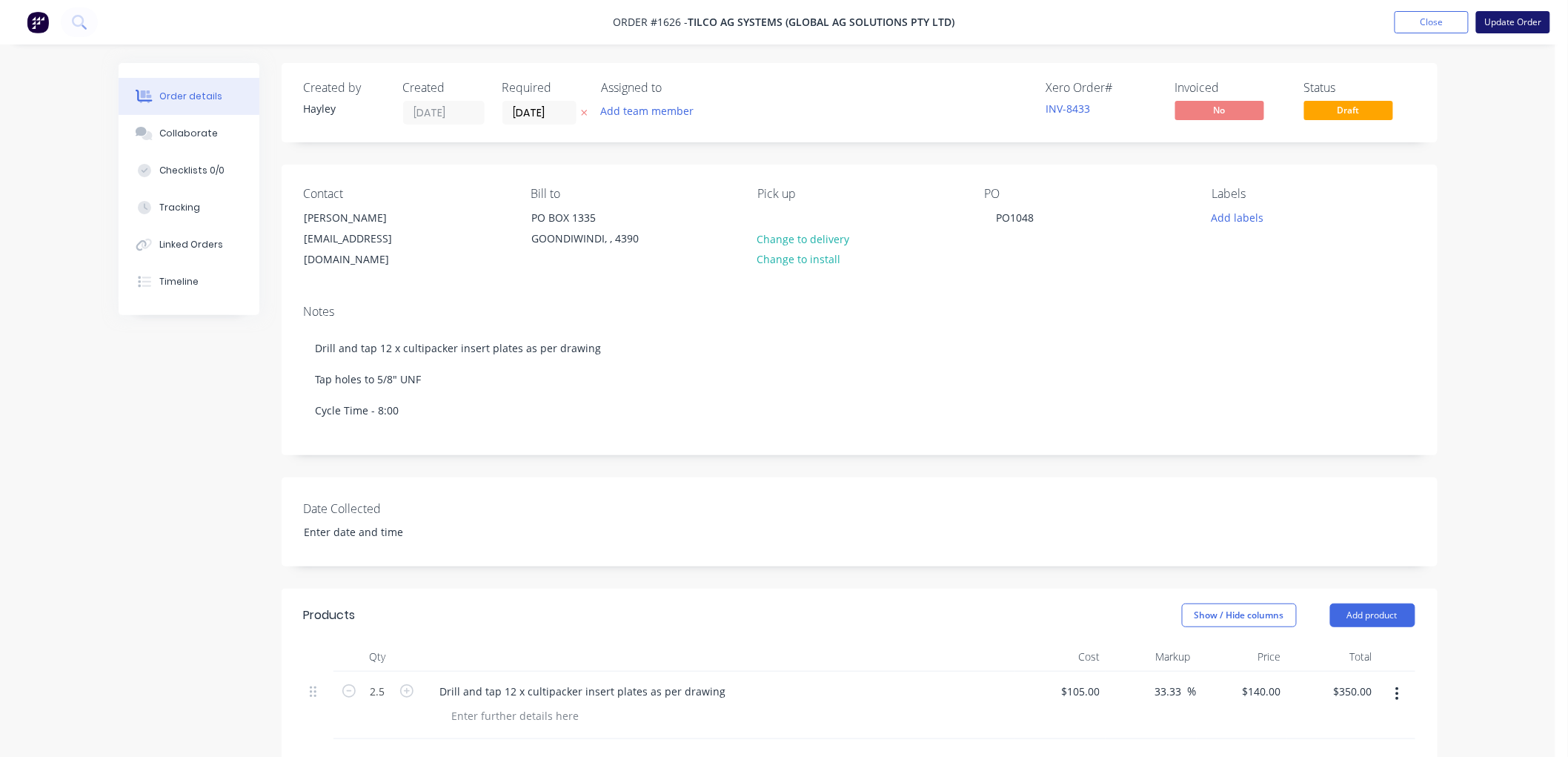
click at [1515, 18] on button "Update Order" at bounding box center [1513, 22] width 74 height 22
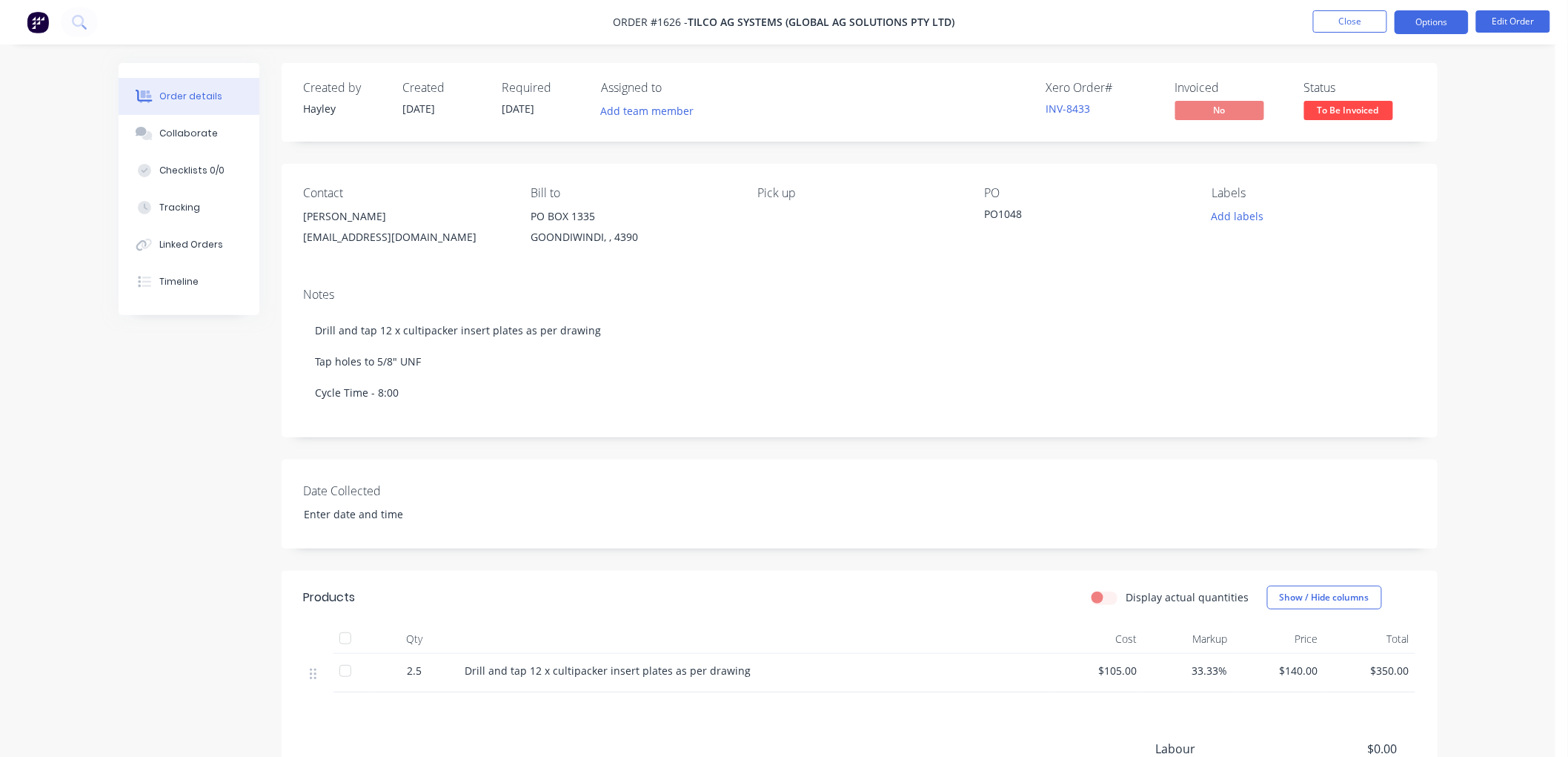
click at [1408, 13] on button "Options" at bounding box center [1432, 22] width 74 height 24
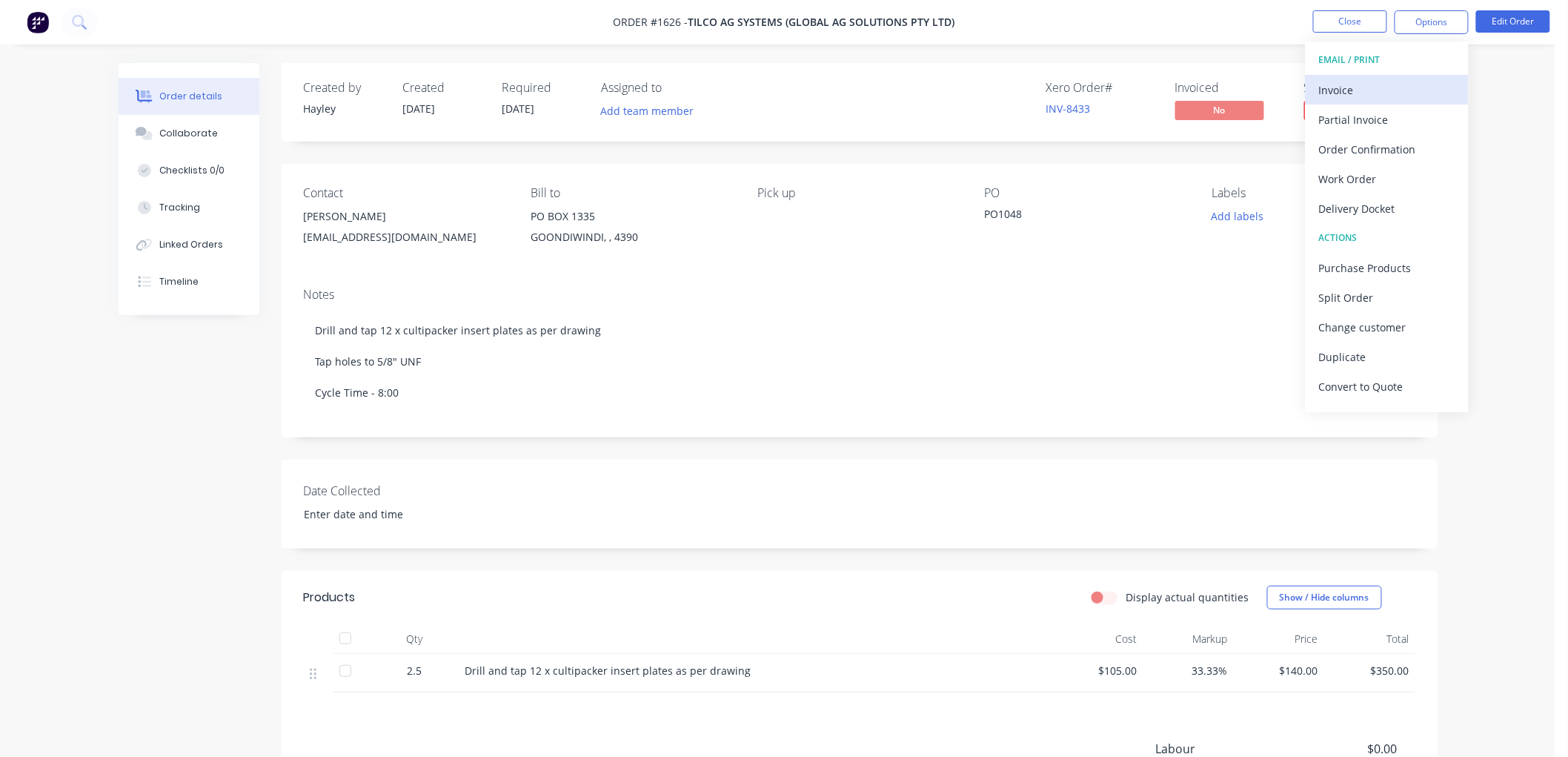
click at [1360, 89] on div "Invoice" at bounding box center [1388, 89] width 137 height 22
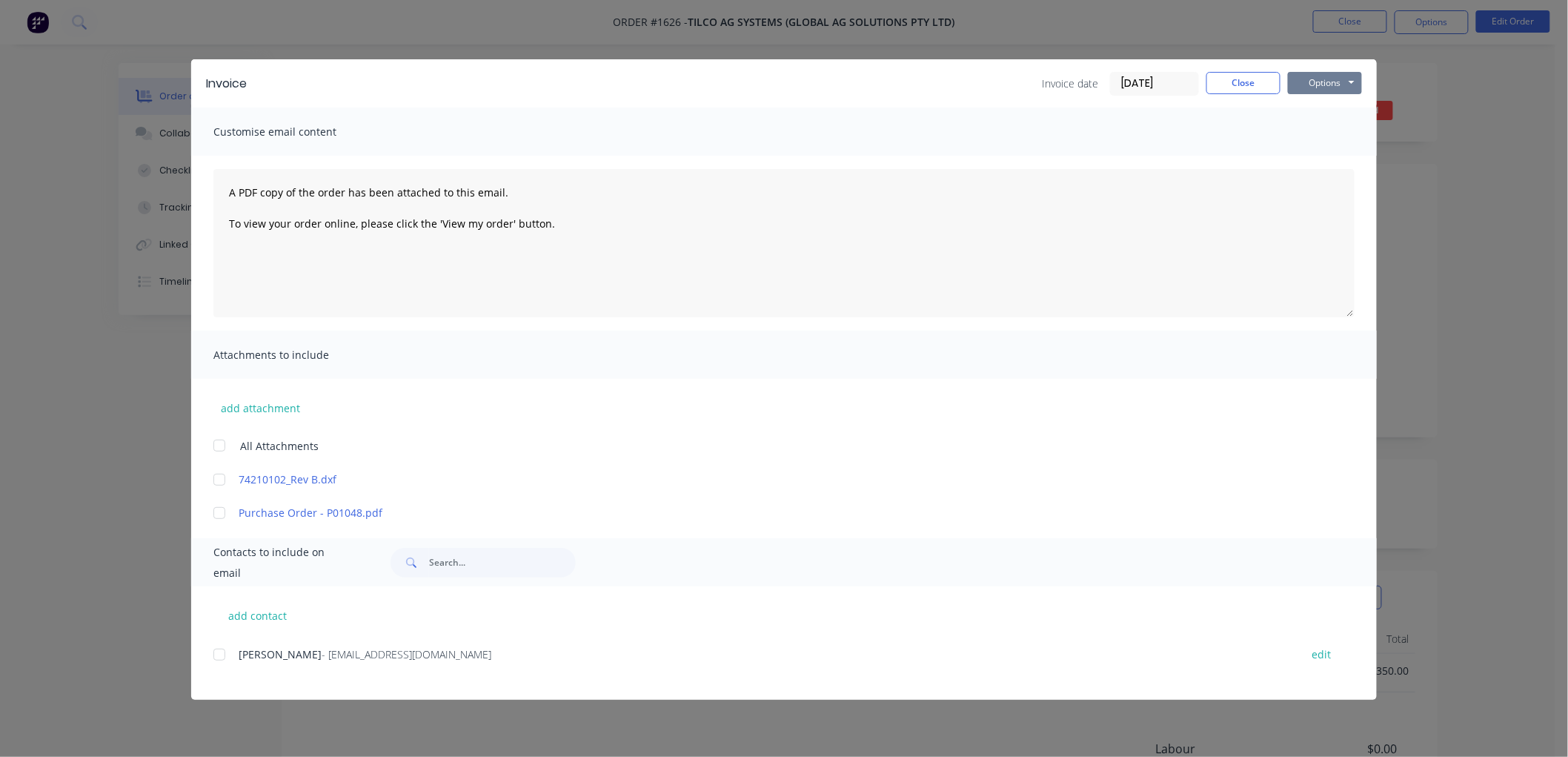
click at [1340, 87] on button "Options" at bounding box center [1325, 83] width 74 height 22
click at [1337, 113] on button "Preview" at bounding box center [1335, 109] width 95 height 25
click at [214, 649] on div at bounding box center [218, 653] width 29 height 29
click at [221, 509] on div at bounding box center [218, 512] width 29 height 29
click at [1324, 79] on button "Options" at bounding box center [1325, 83] width 74 height 22
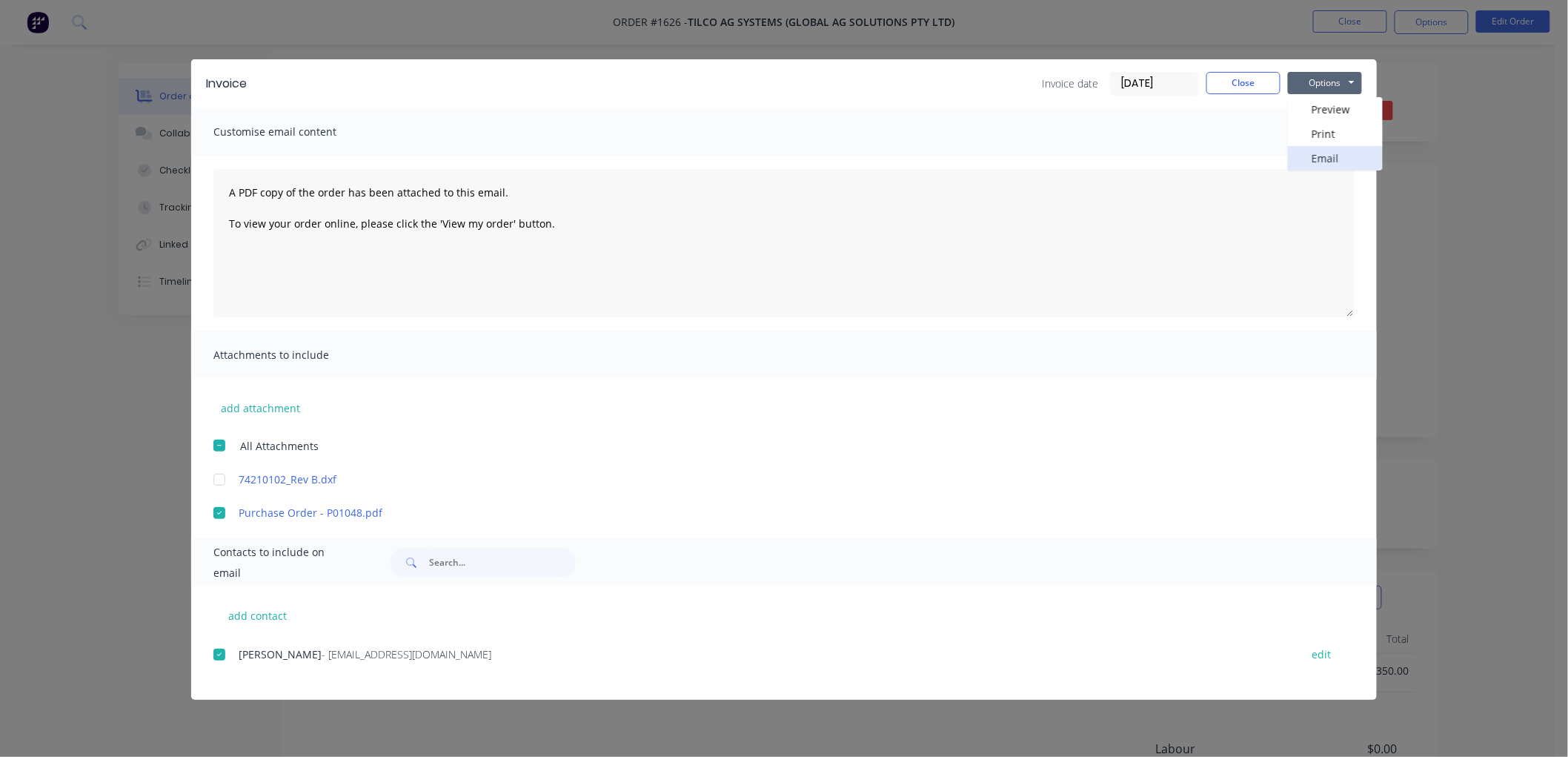
click at [1345, 153] on button "Email" at bounding box center [1335, 159] width 95 height 25
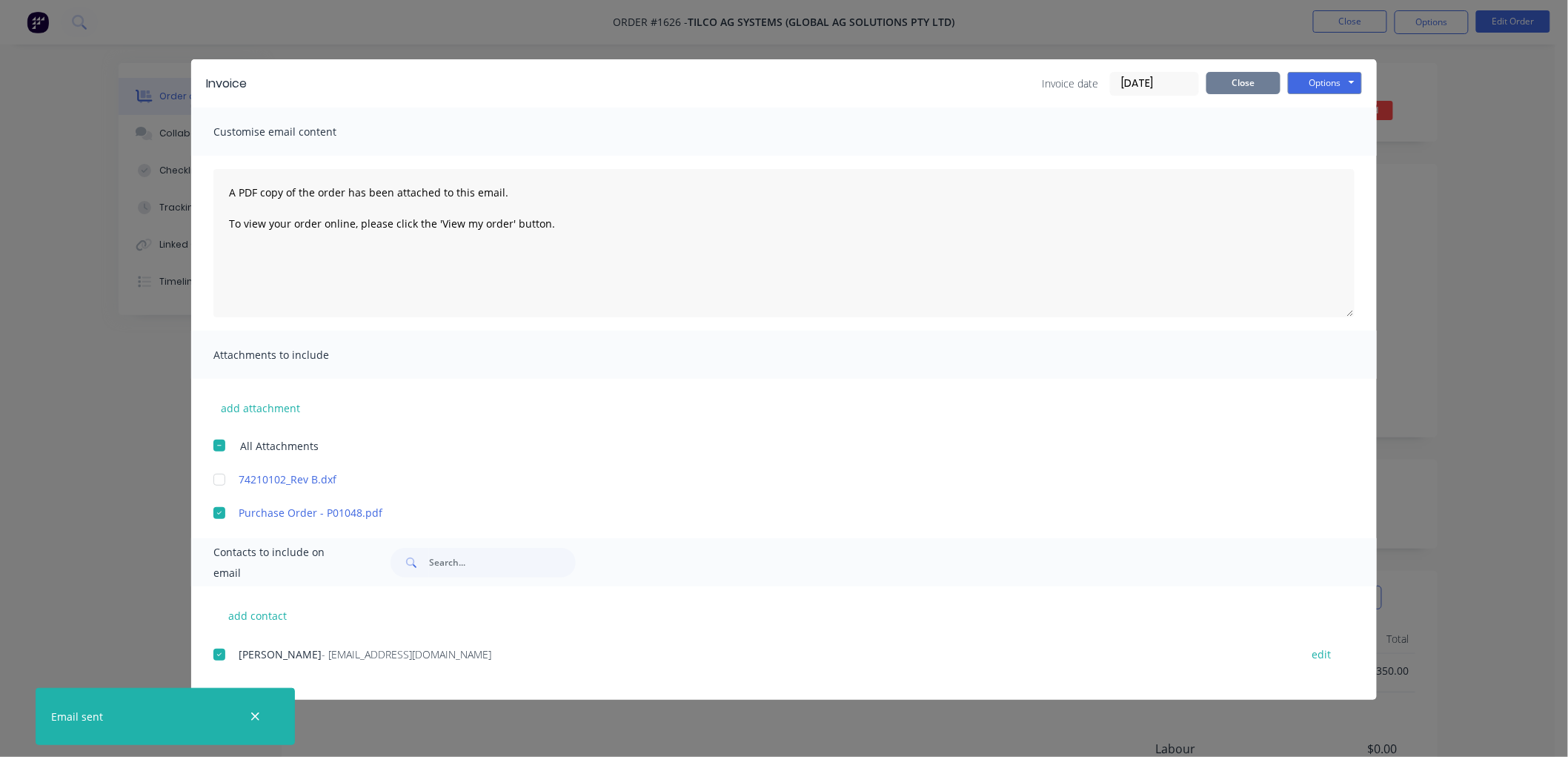
click at [1240, 83] on button "Close" at bounding box center [1243, 83] width 74 height 22
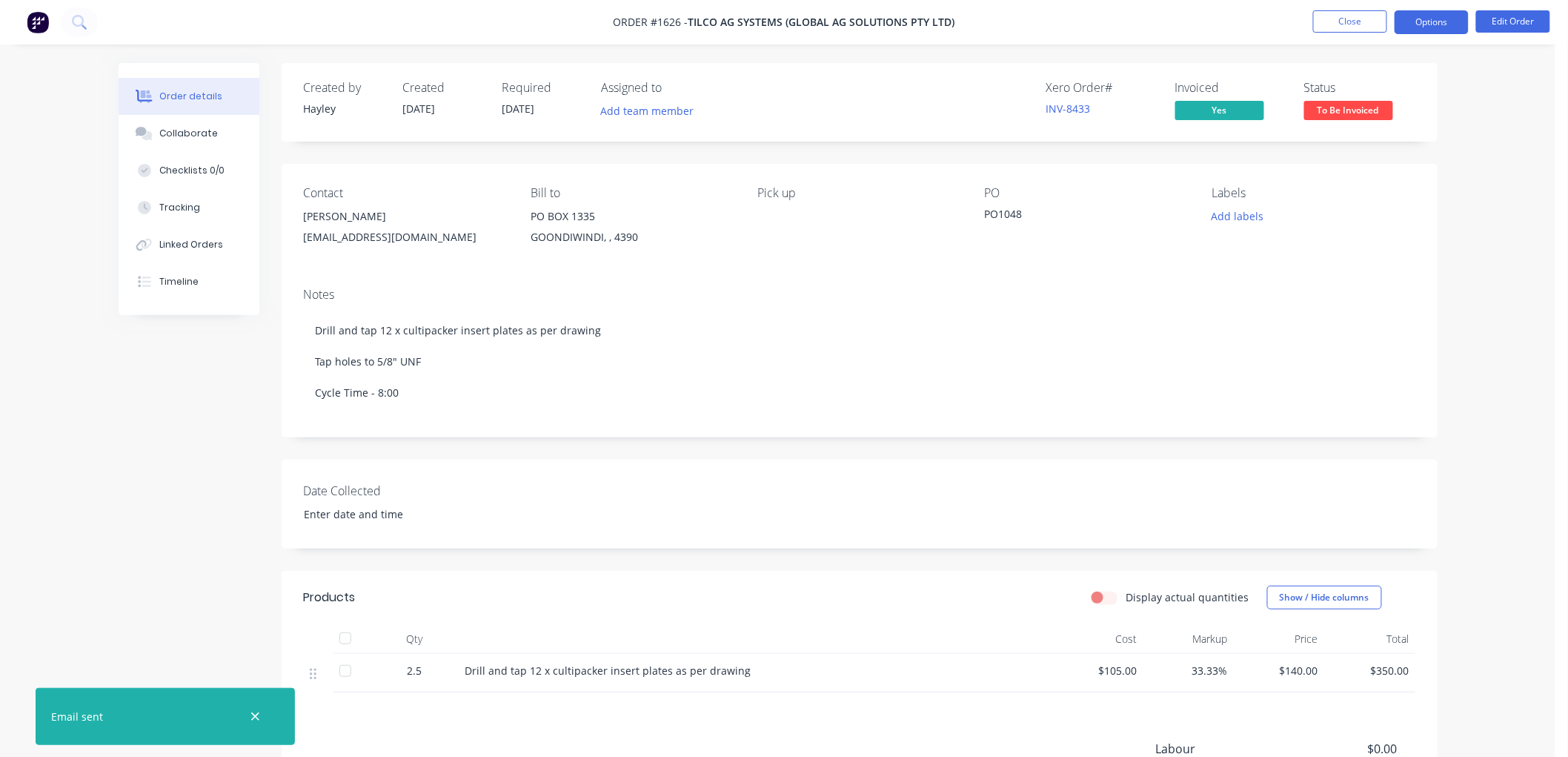
click at [1427, 15] on button "Options" at bounding box center [1432, 22] width 74 height 24
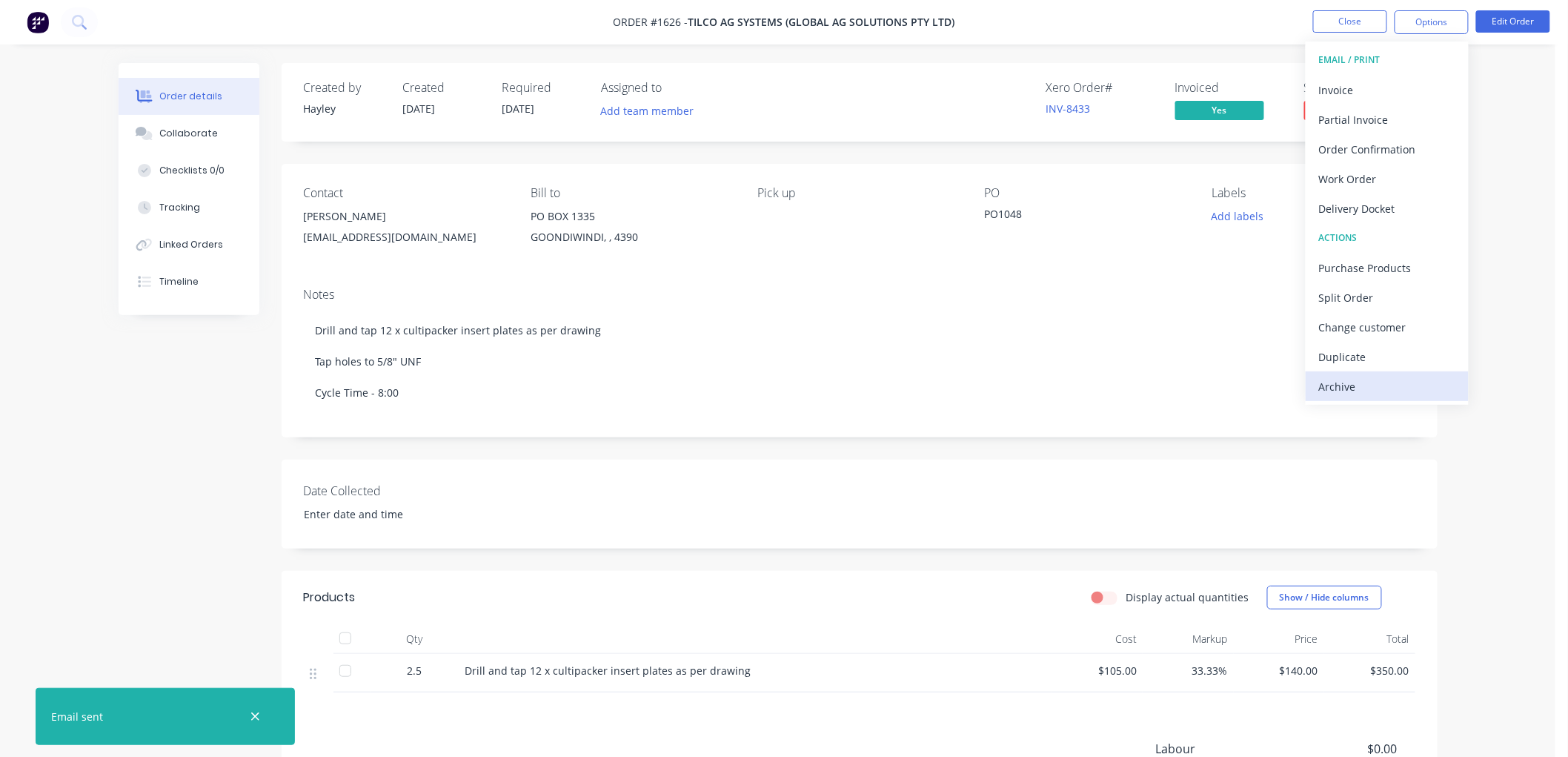
click at [1350, 388] on div "Archive" at bounding box center [1388, 387] width 137 height 22
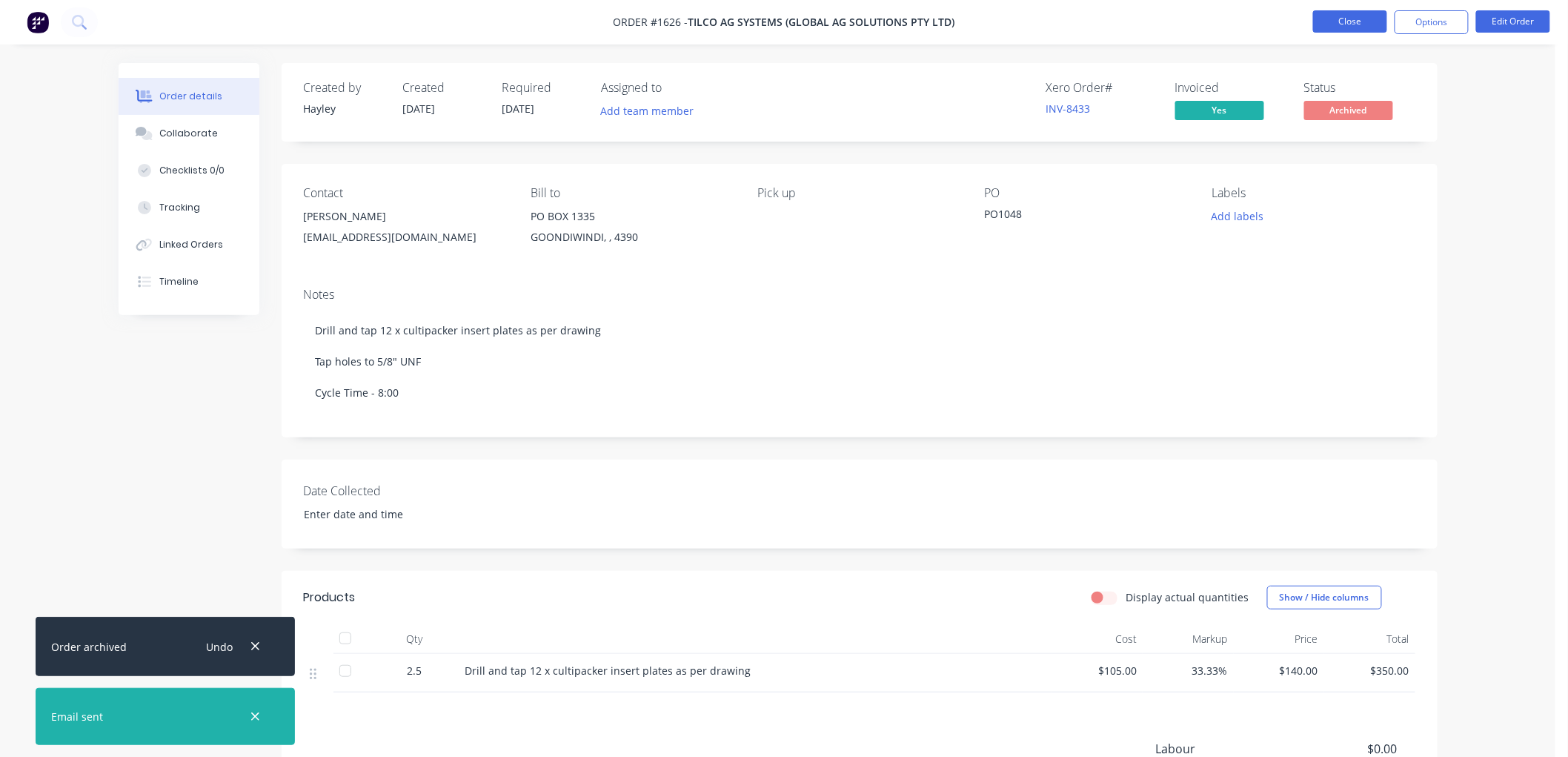
click at [1349, 22] on button "Close" at bounding box center [1351, 21] width 74 height 22
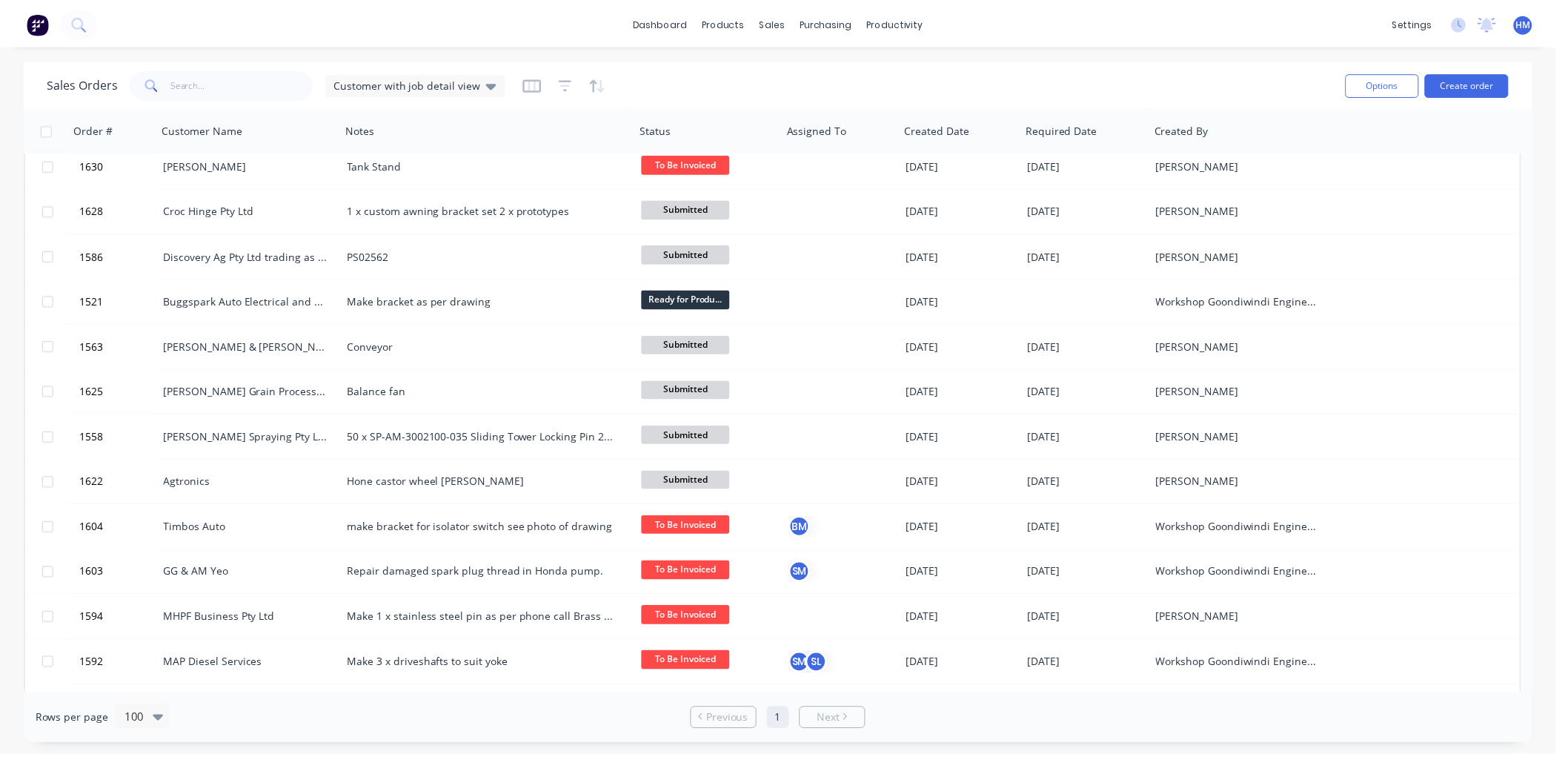
scroll to position [988, 0]
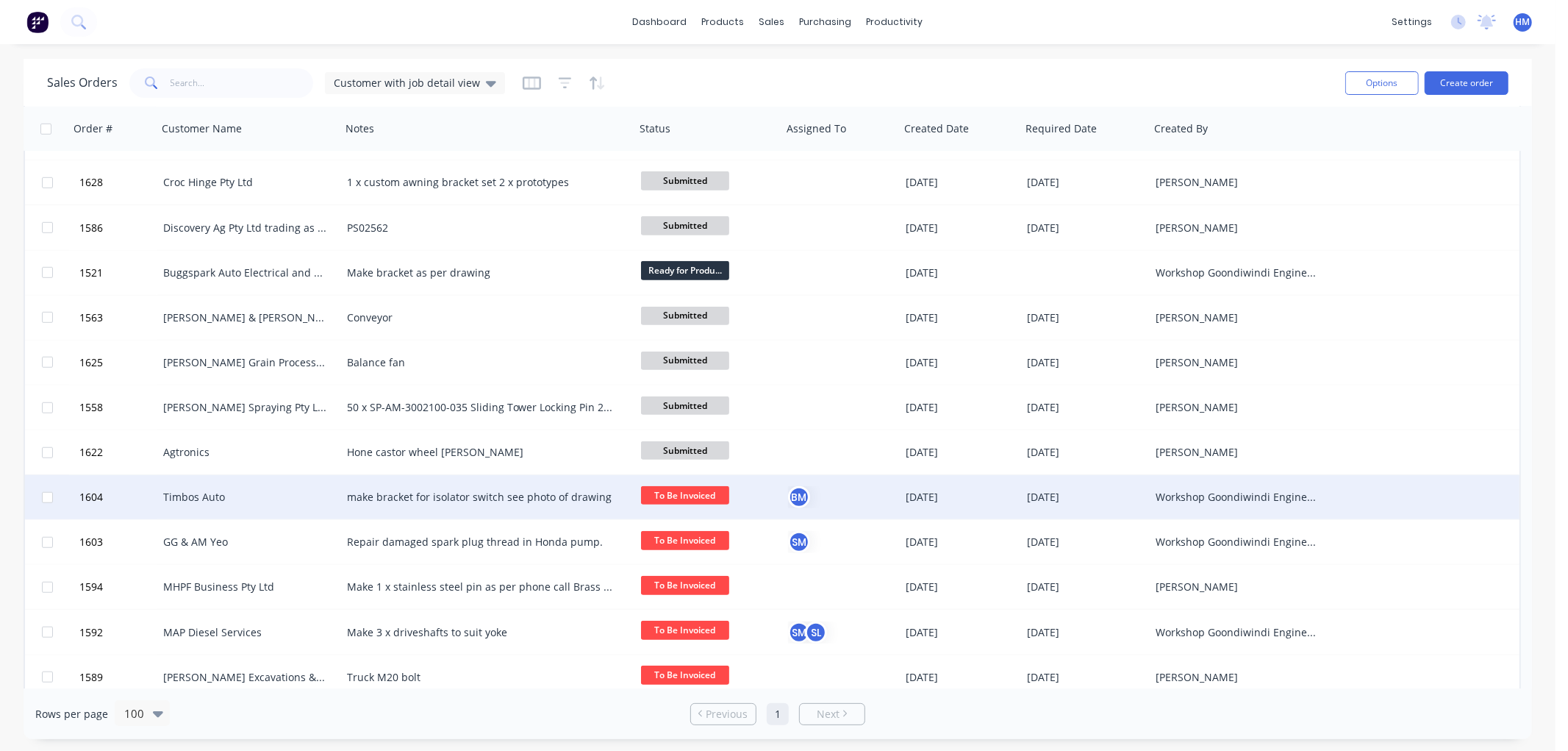
click at [193, 494] on div "Timbos Auto" at bounding box center [244, 498] width 163 height 15
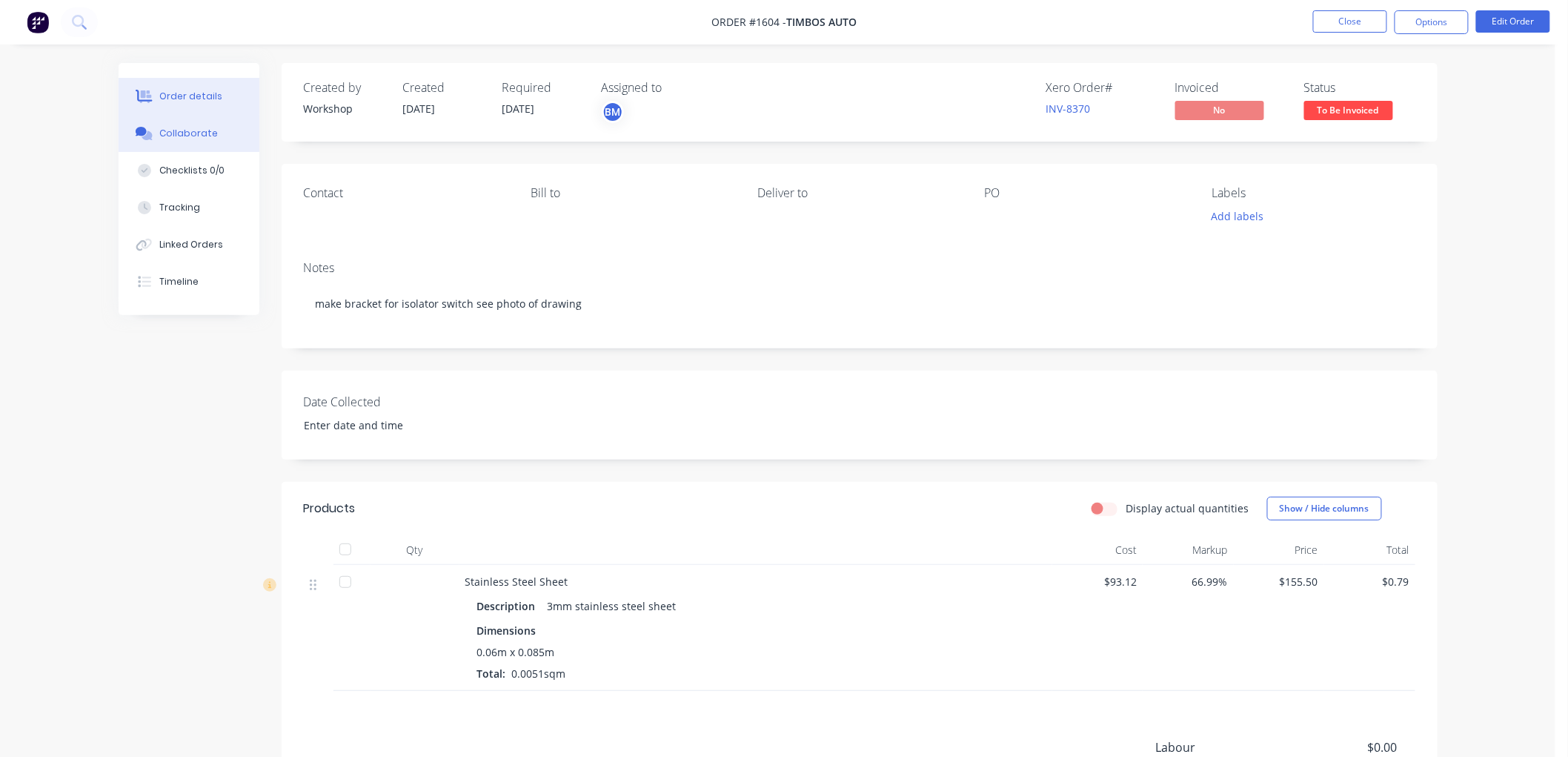
click at [215, 133] on button "Collaborate" at bounding box center [189, 133] width 141 height 37
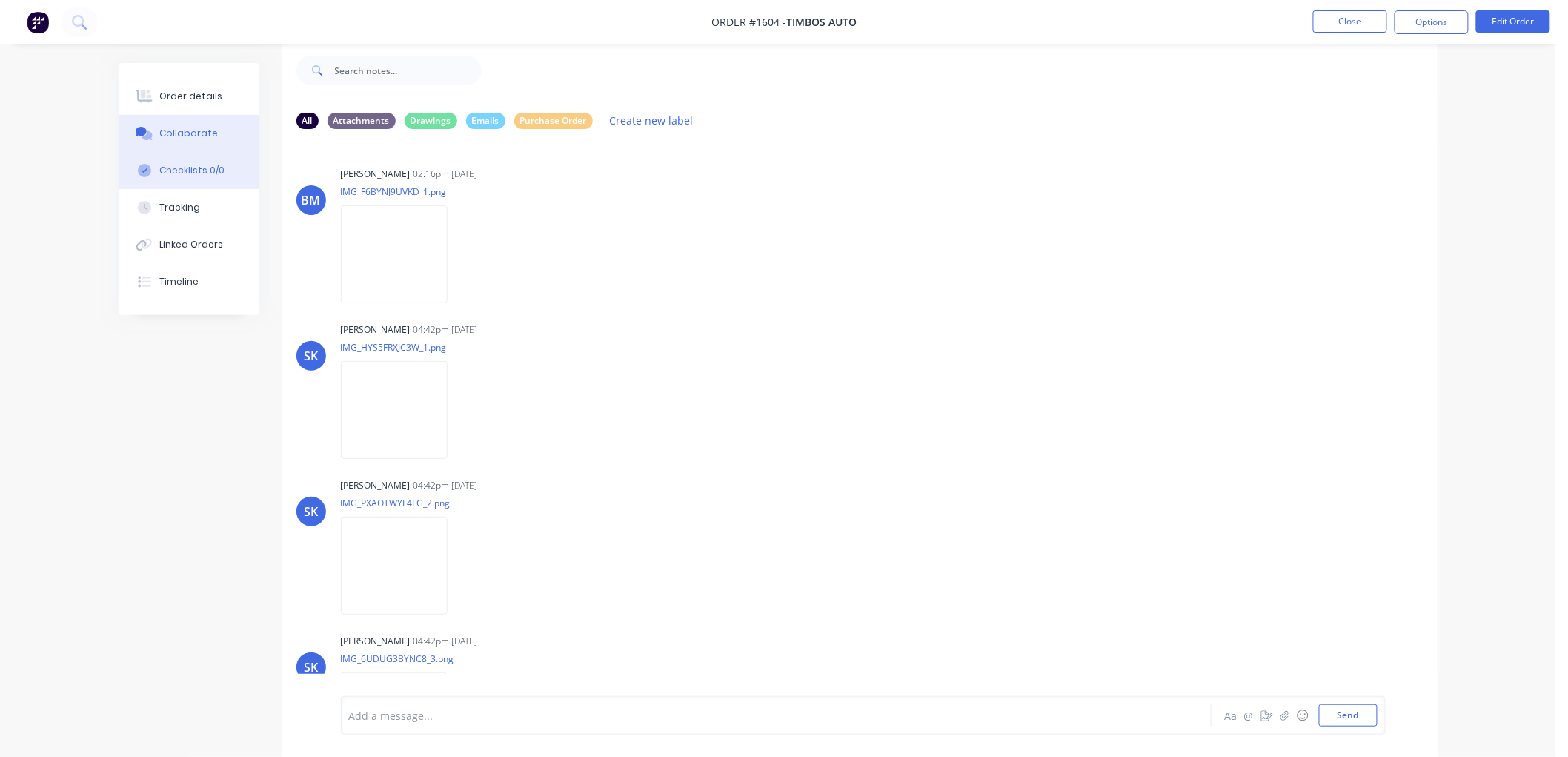
click at [194, 170] on div "Checklists 0/0" at bounding box center [192, 170] width 66 height 13
type textarea "x"
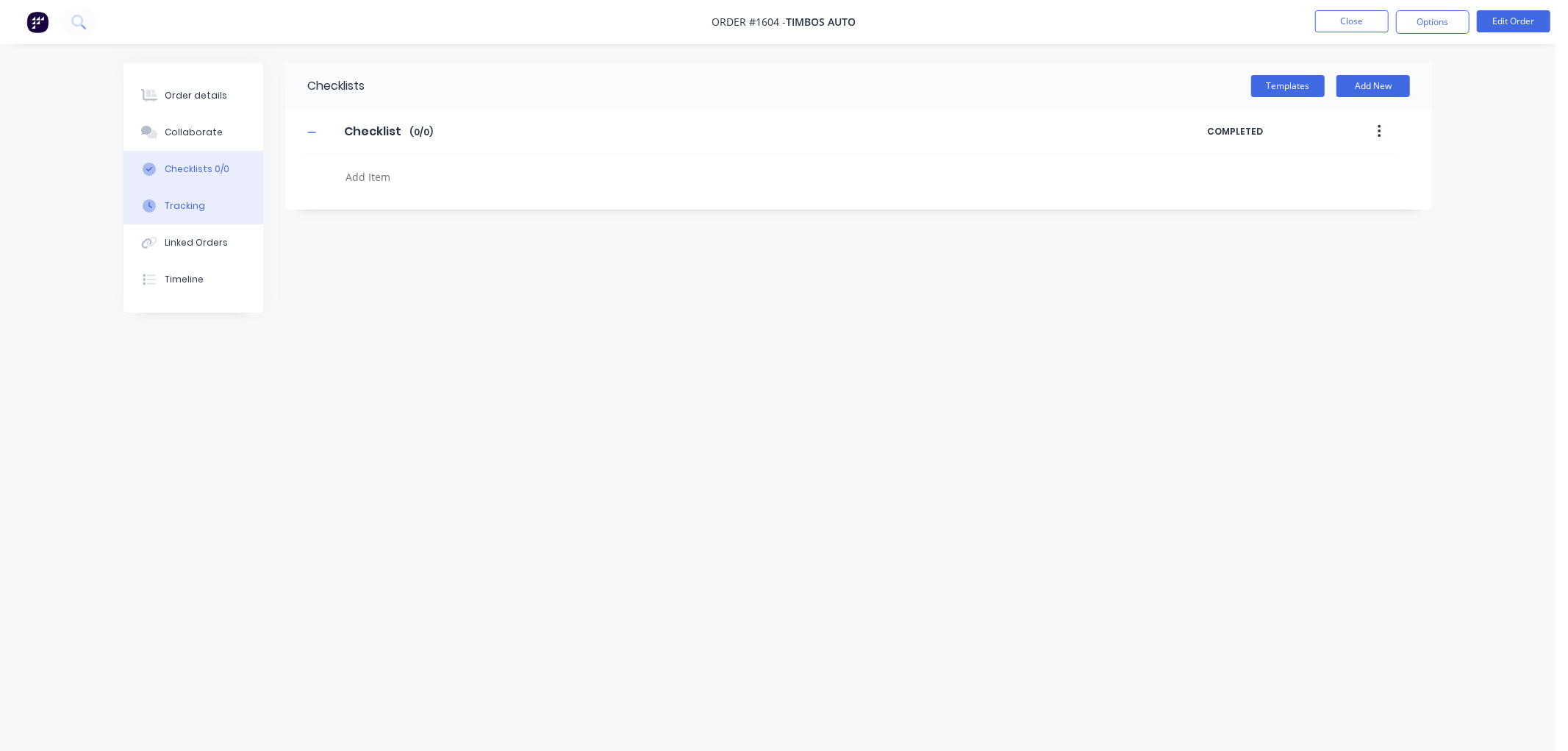
click at [178, 194] on button "Tracking" at bounding box center [193, 205] width 139 height 37
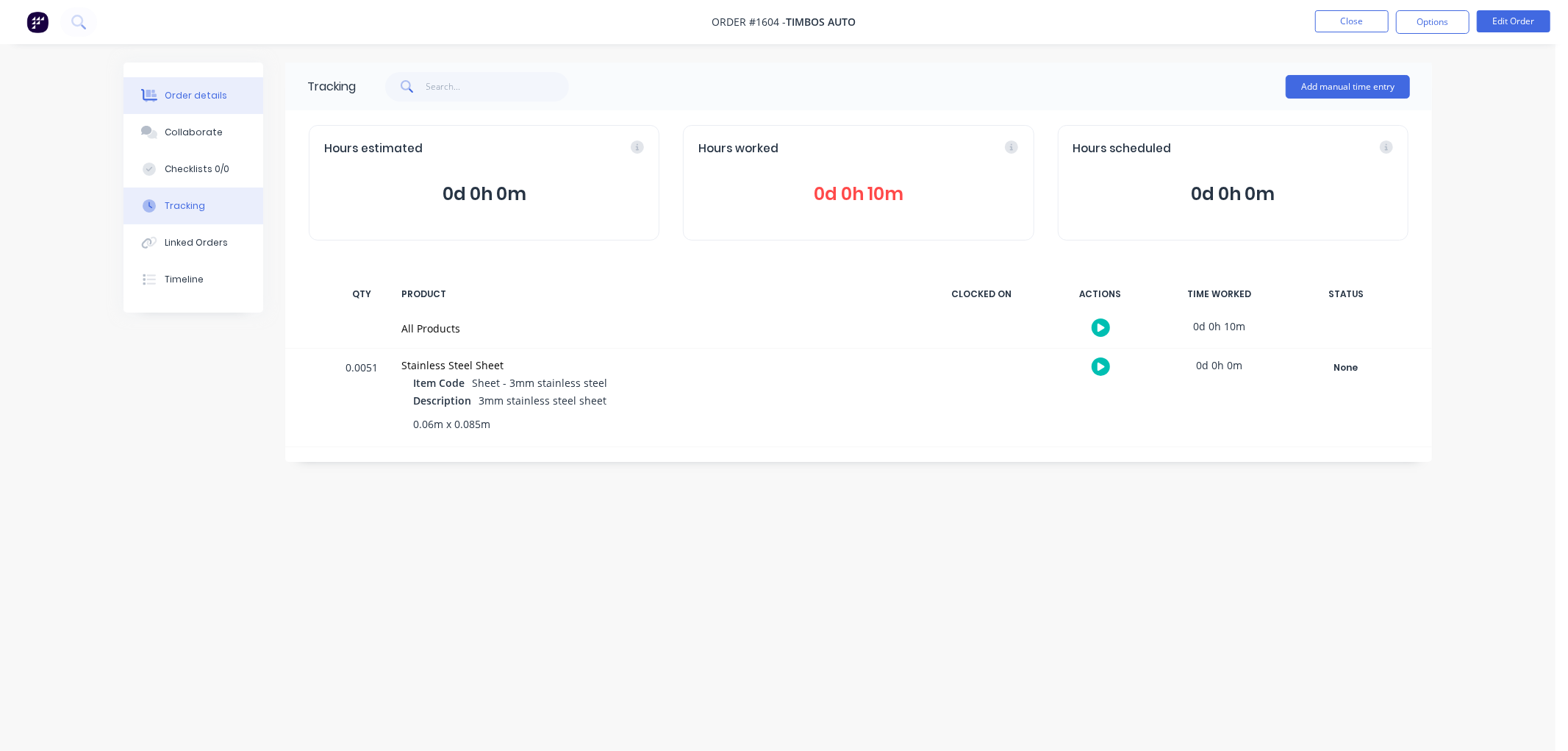
click at [212, 89] on div "Order details" at bounding box center [196, 95] width 62 height 13
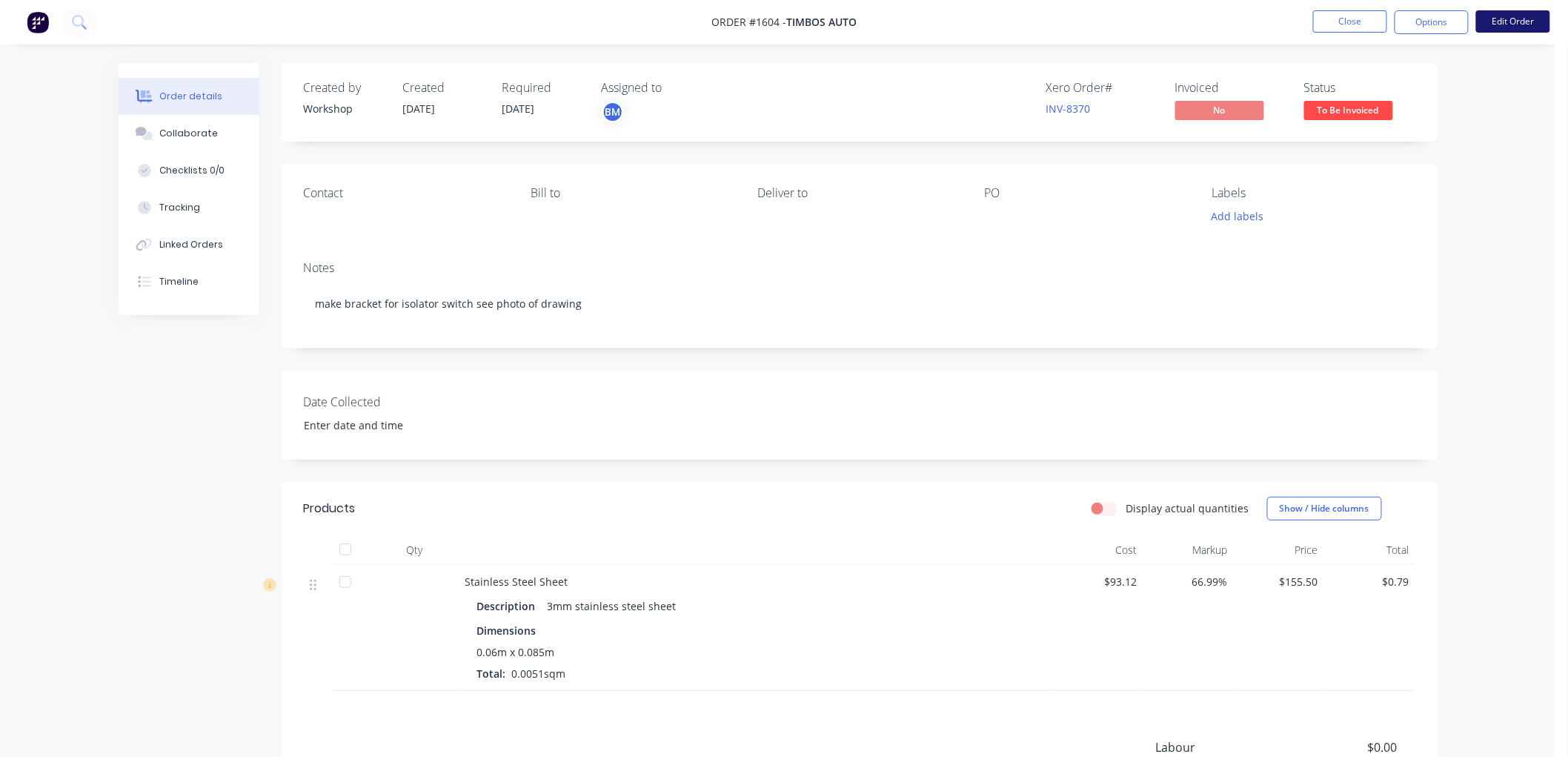
click at [1502, 13] on button "Edit Order" at bounding box center [1513, 21] width 74 height 22
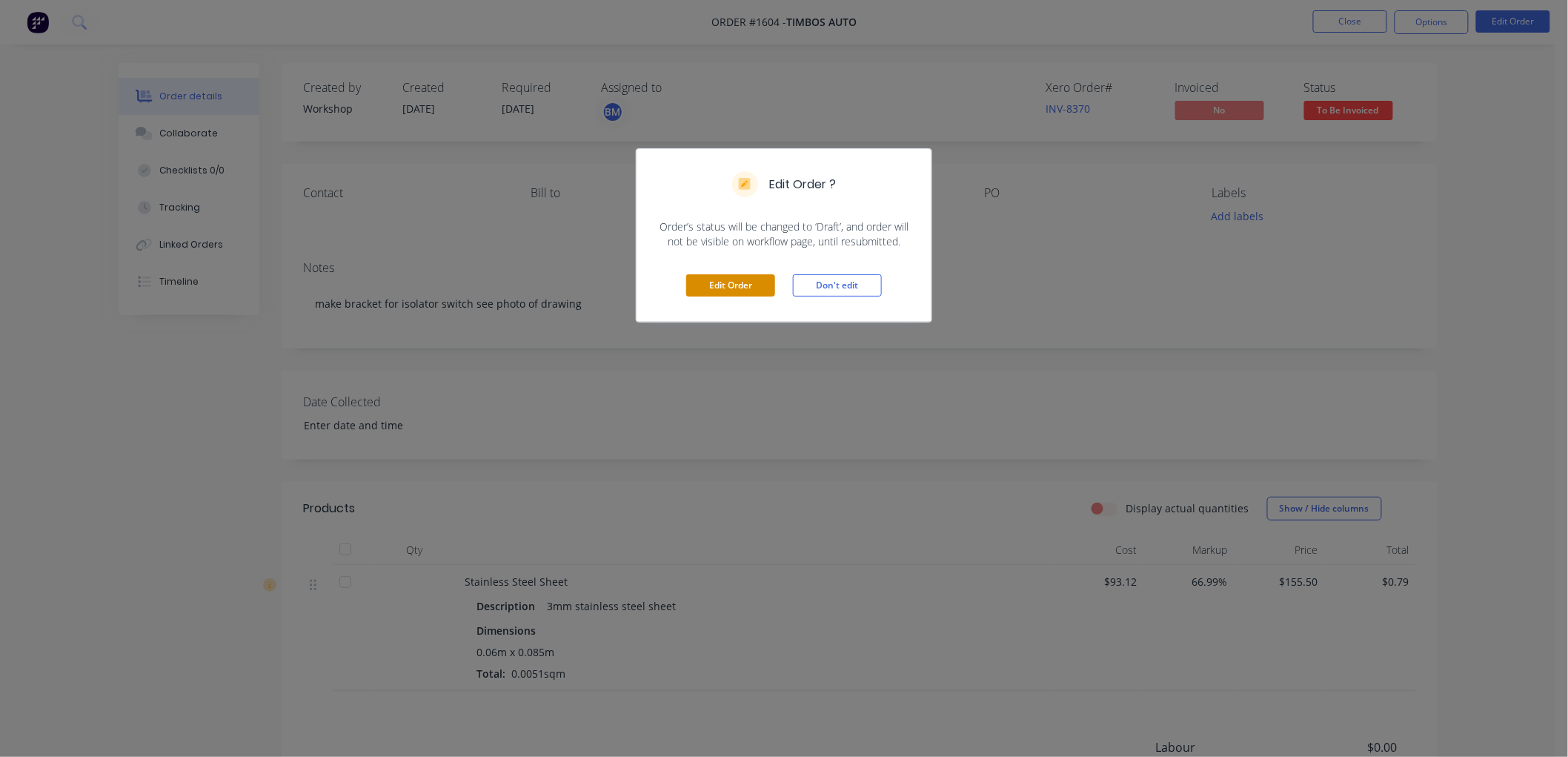
click at [697, 293] on button "Edit Order" at bounding box center [731, 285] width 89 height 22
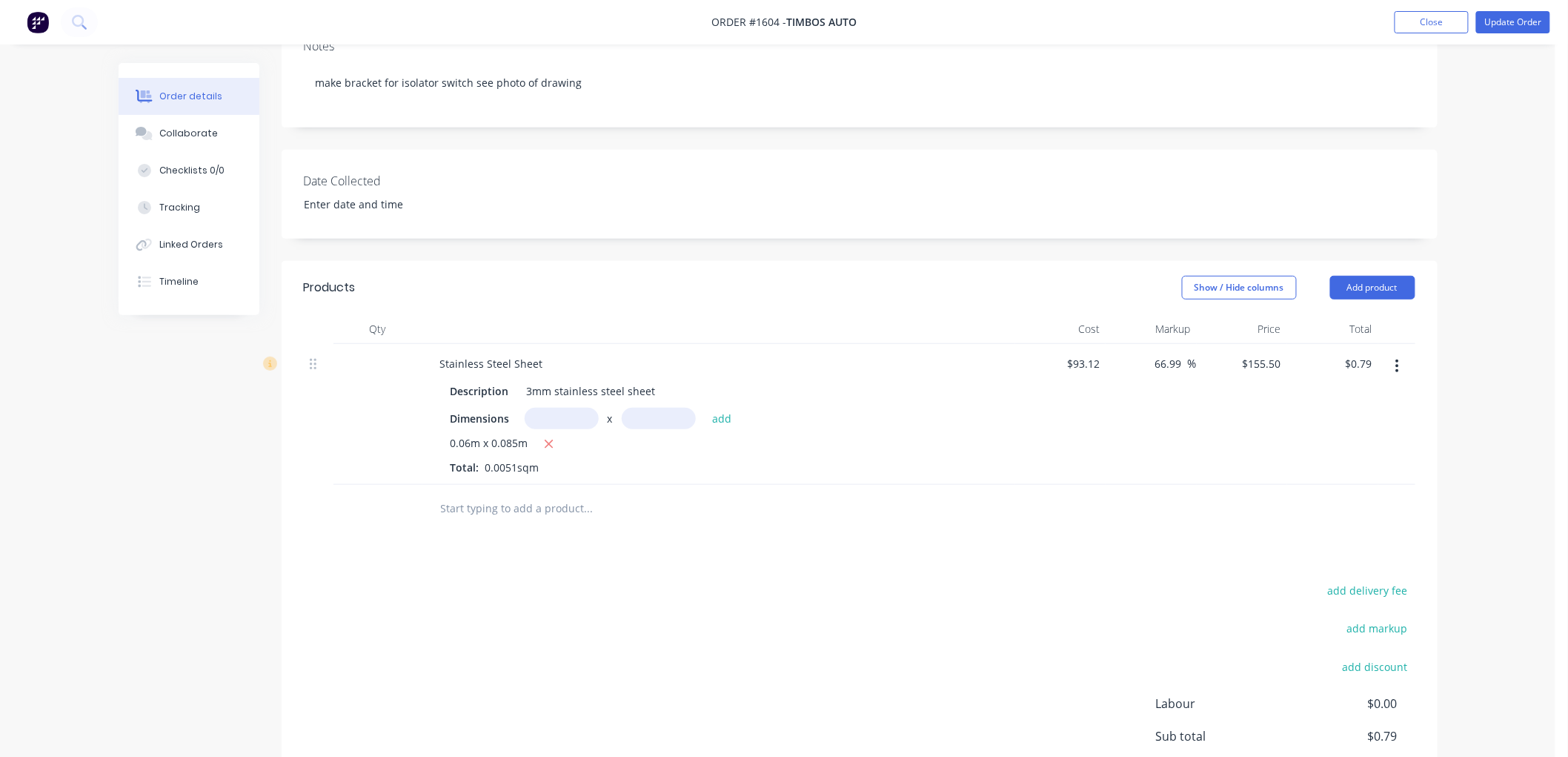
scroll to position [247, 0]
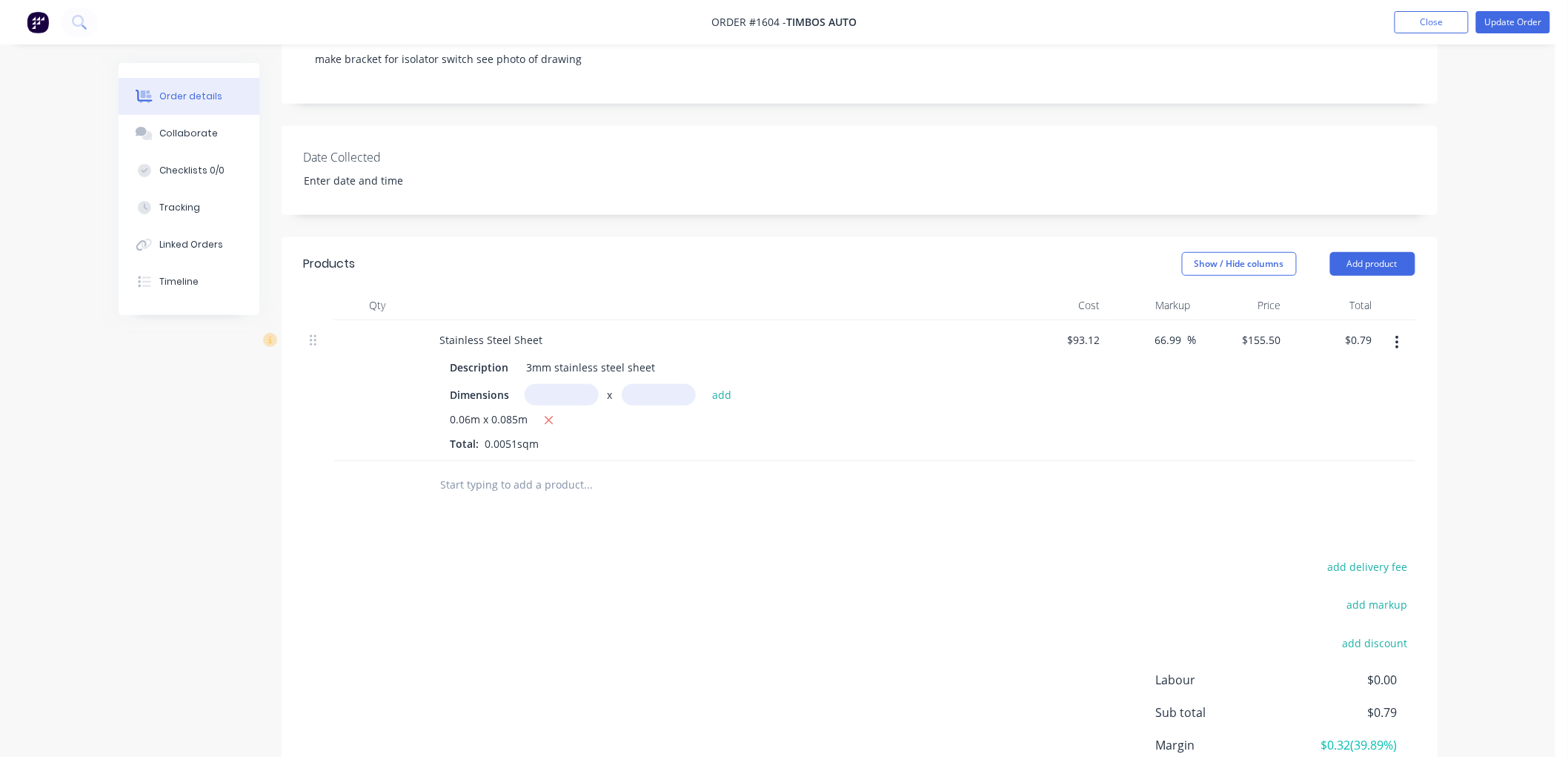
click at [455, 485] on input "text" at bounding box center [588, 484] width 296 height 29
click at [1389, 256] on button "Add product" at bounding box center [1373, 263] width 85 height 24
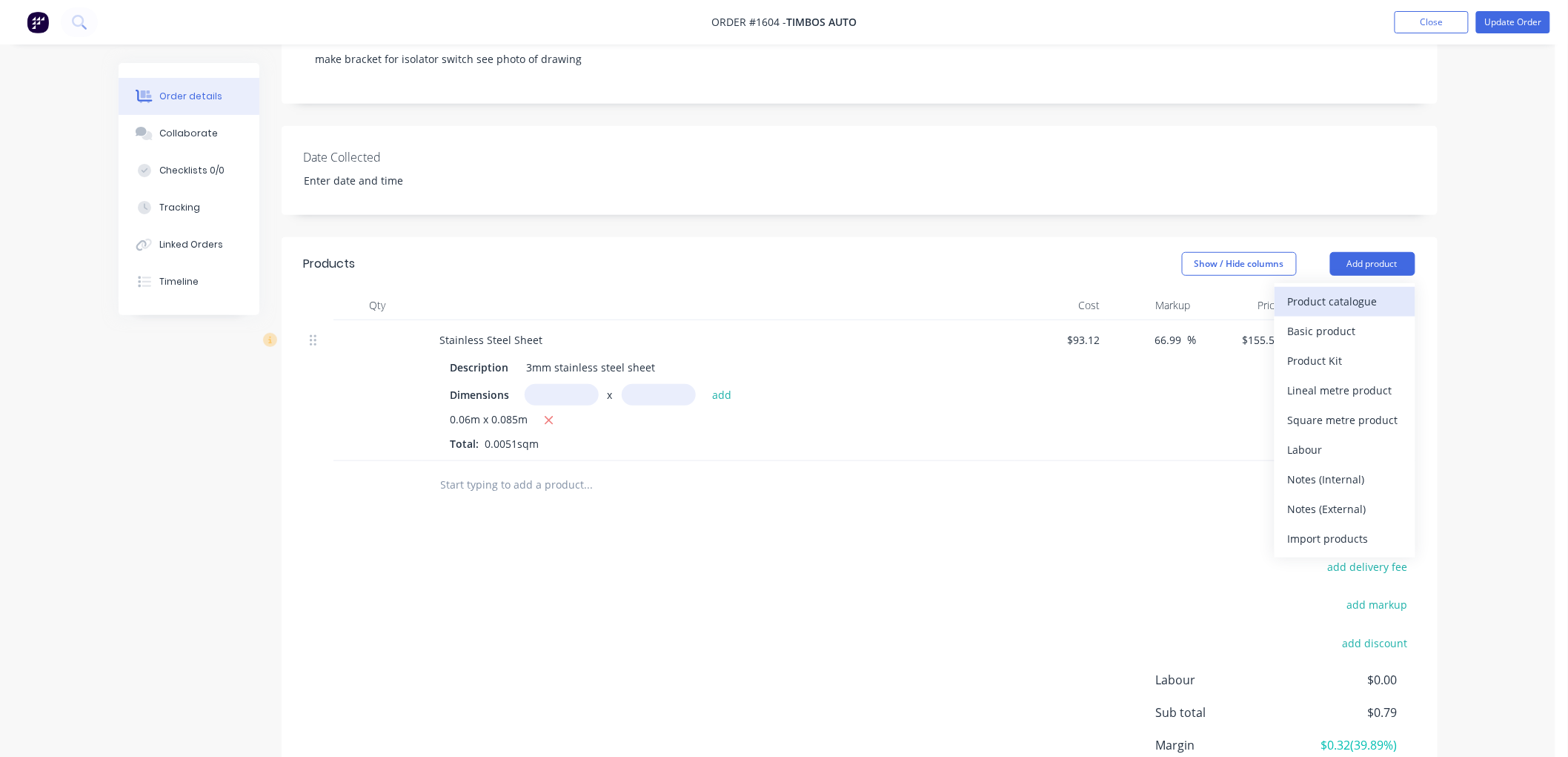
click at [1340, 297] on div "Product catalogue" at bounding box center [1345, 301] width 114 height 22
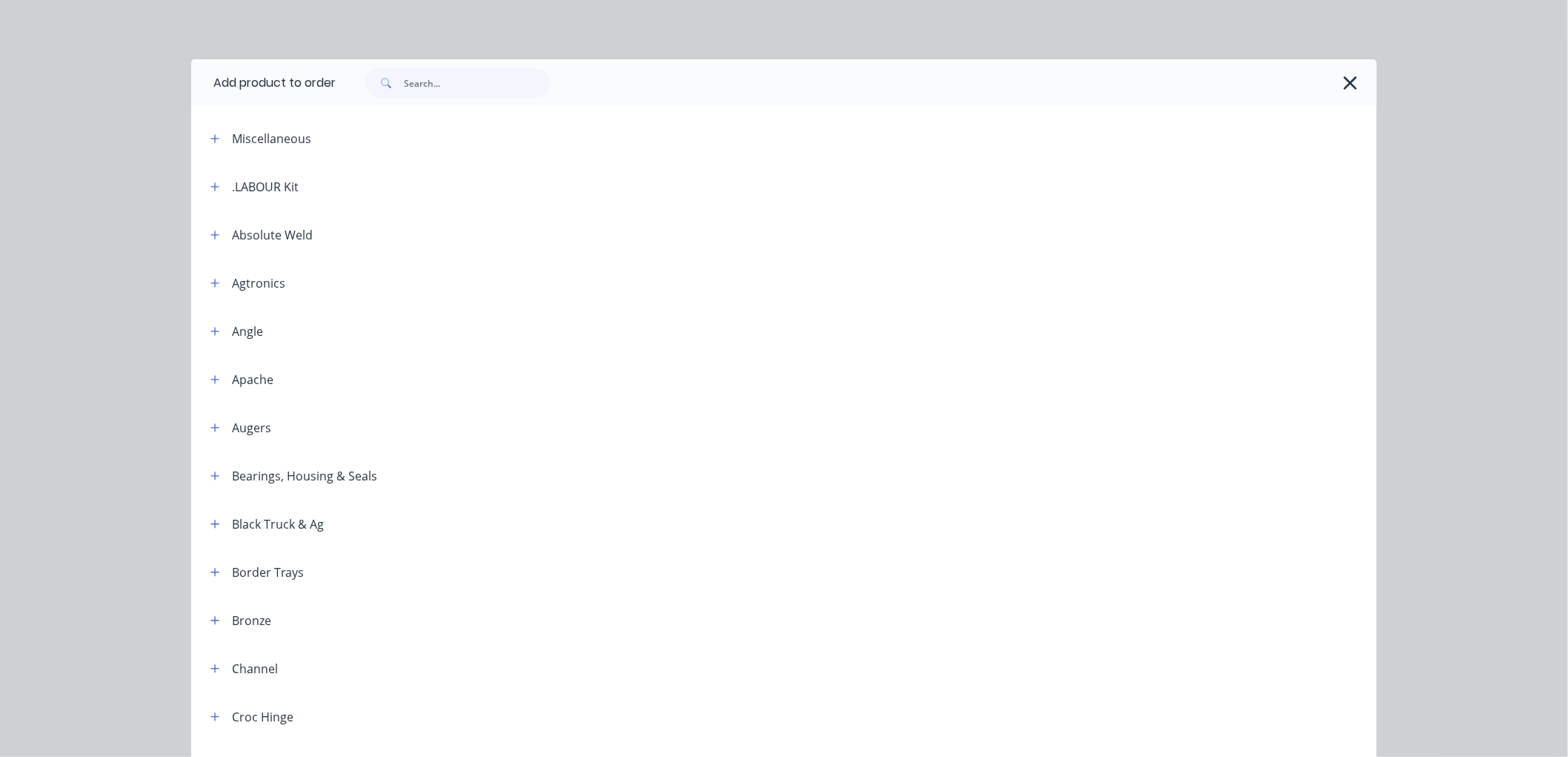
drag, startPoint x: 242, startPoint y: 179, endPoint x: 217, endPoint y: 194, distance: 29.2
click at [232, 191] on div ".LABOUR Kit" at bounding box center [265, 186] width 66 height 18
click at [211, 189] on icon "button" at bounding box center [215, 186] width 9 height 9
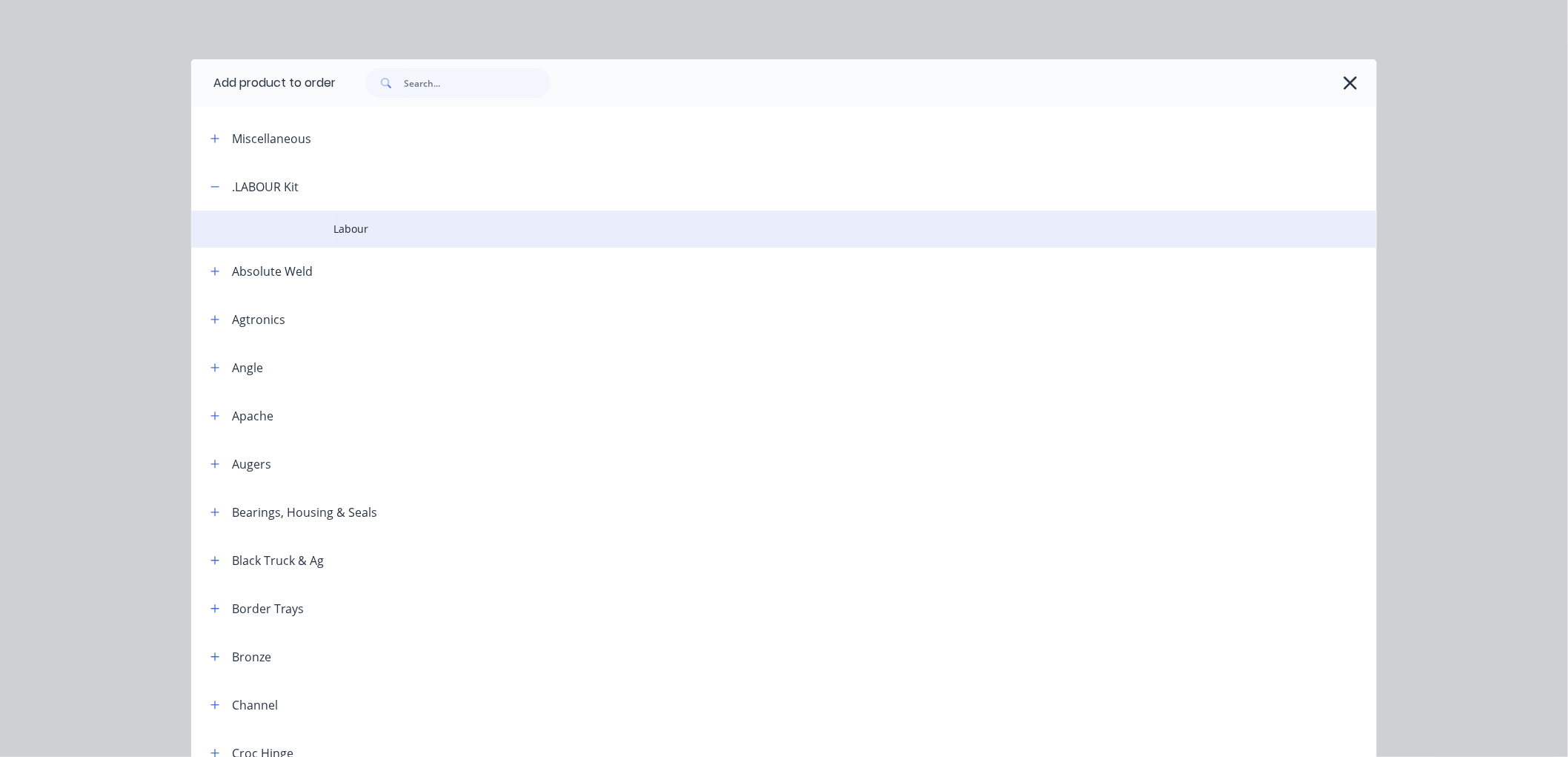
click at [321, 224] on td at bounding box center [262, 229] width 142 height 37
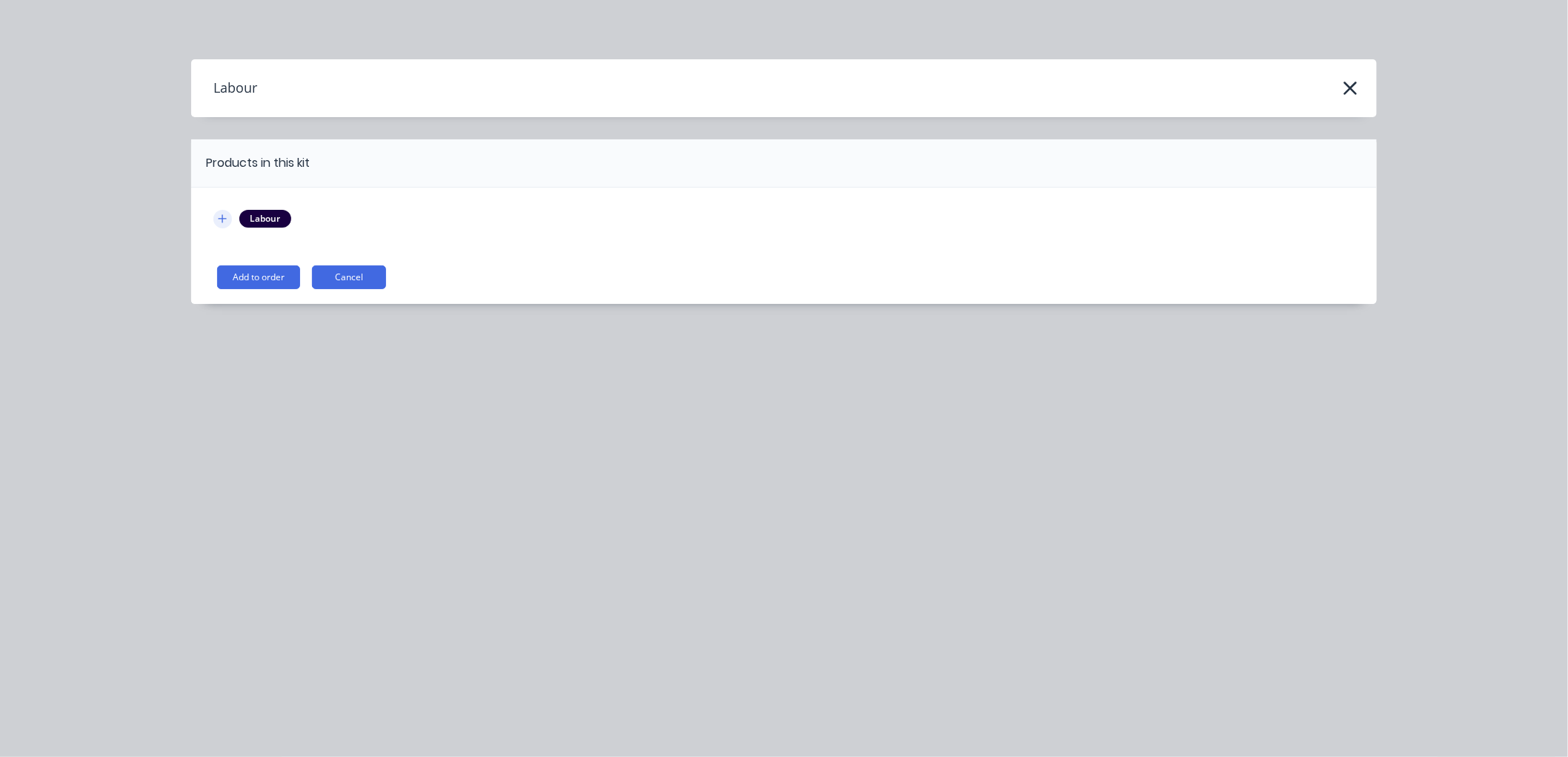
click at [217, 218] on icon "button" at bounding box center [221, 218] width 9 height 10
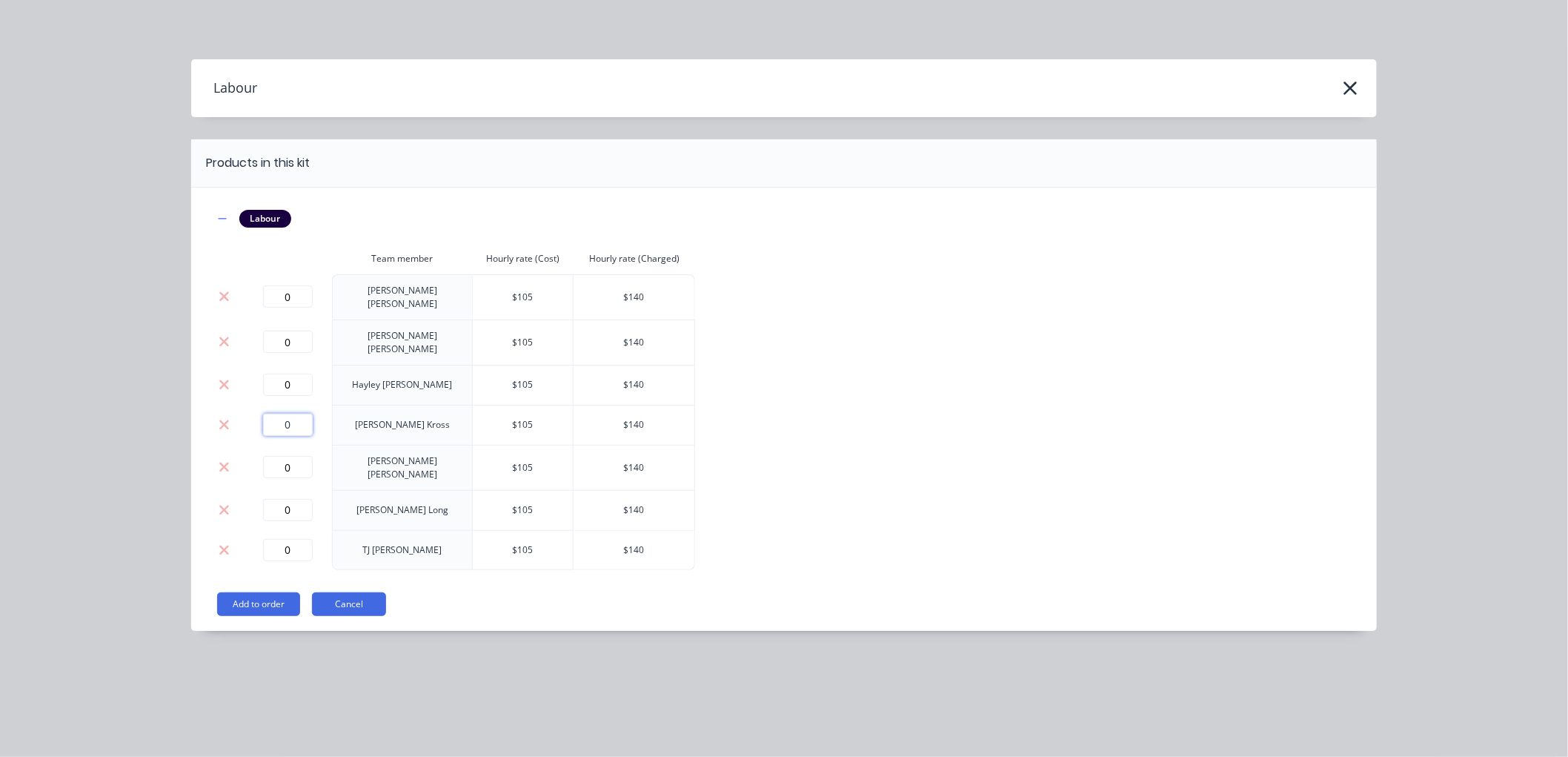
drag, startPoint x: 290, startPoint y: 411, endPoint x: 248, endPoint y: 411, distance: 42.0
click at [248, 411] on td "0" at bounding box center [288, 425] width 89 height 40
type input "0.25"
click at [288, 592] on button "Add to order" at bounding box center [258, 603] width 83 height 24
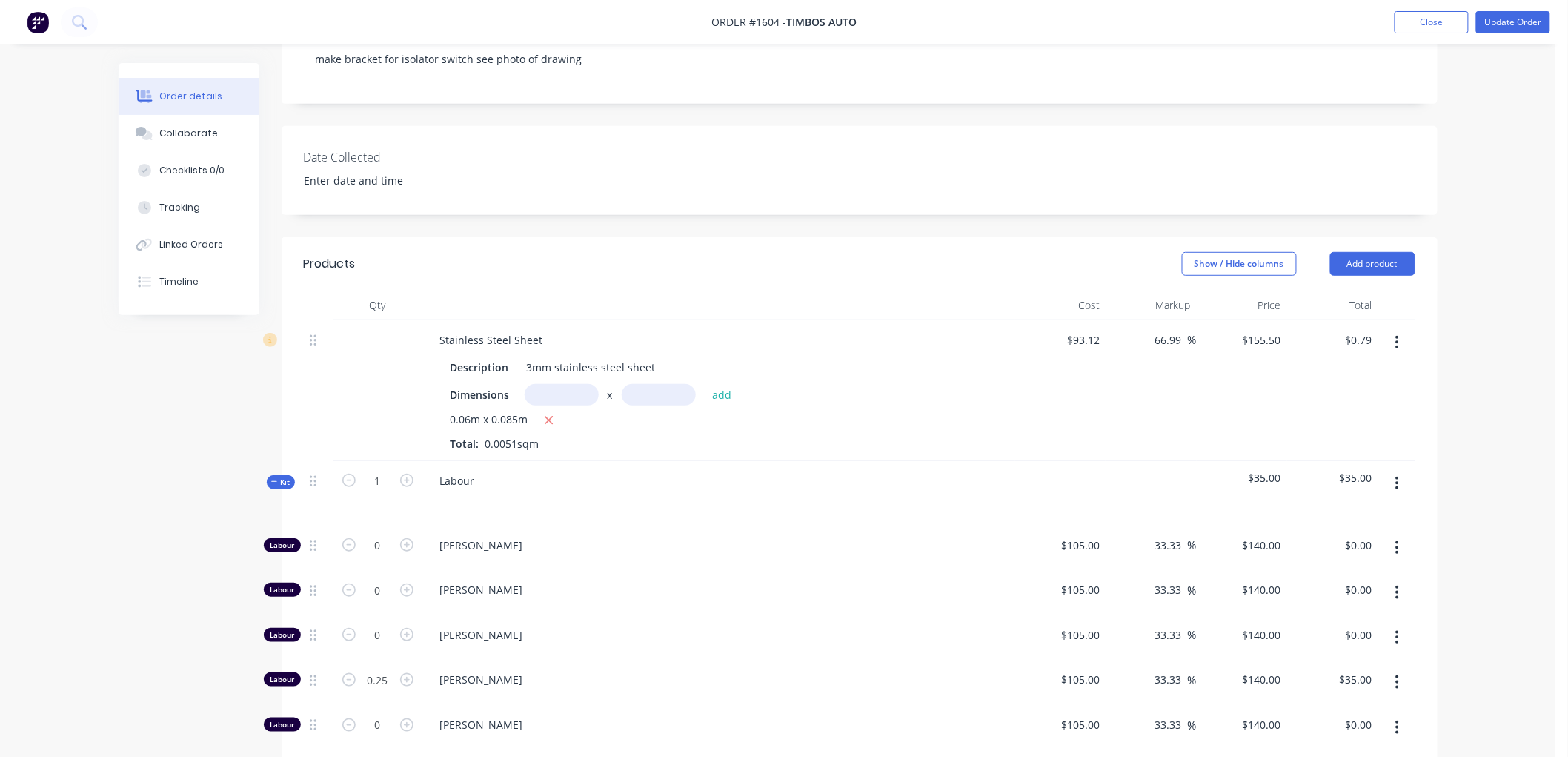
click at [272, 484] on icon at bounding box center [274, 482] width 7 height 8
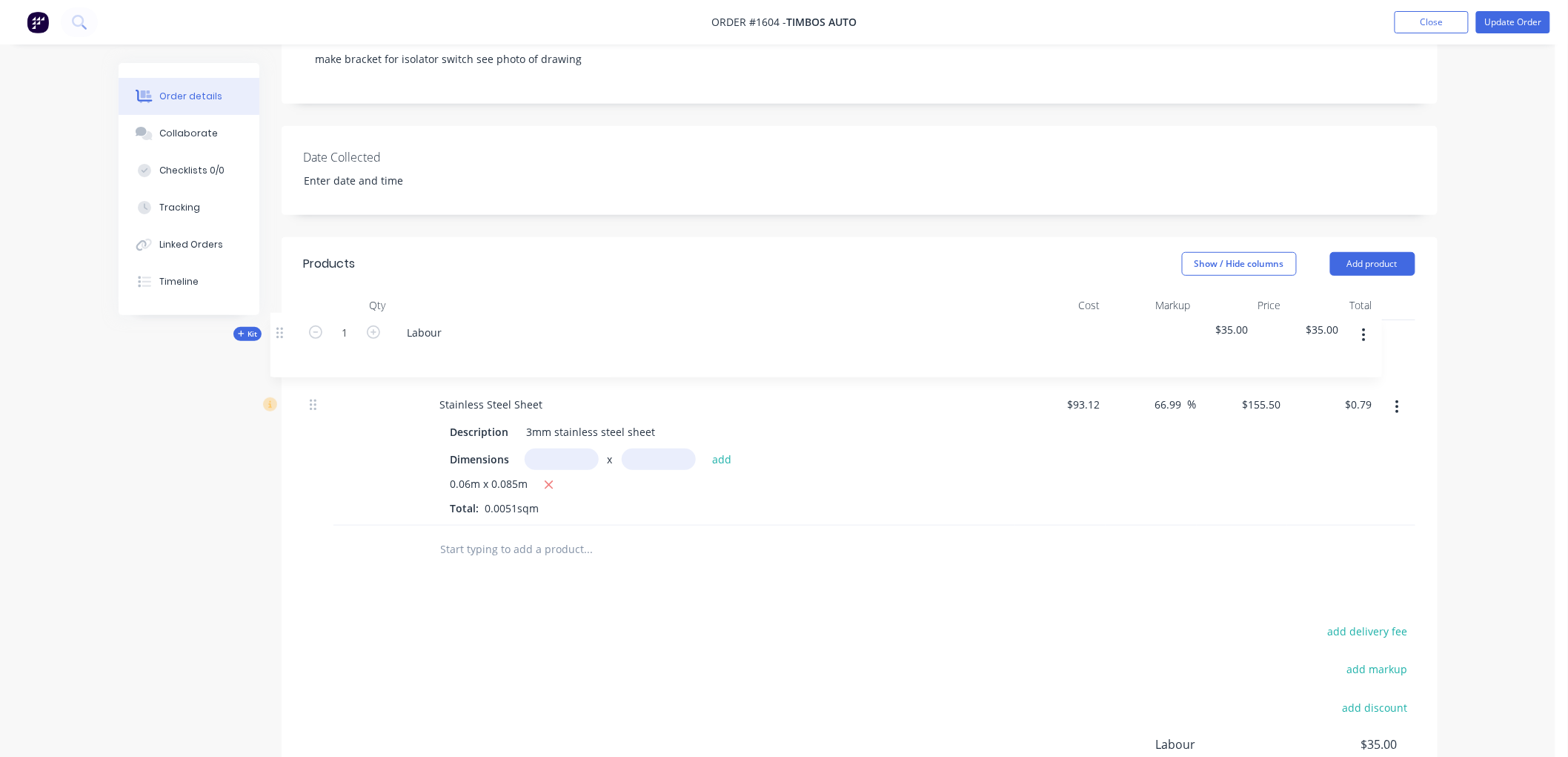
drag, startPoint x: 313, startPoint y: 483, endPoint x: 280, endPoint y: 329, distance: 157.5
click at [282, 329] on div "Qty Cost Markup Price Total Stainless Steel Sheet Description 3mm stainless ste…" at bounding box center [860, 432] width 1156 height 283
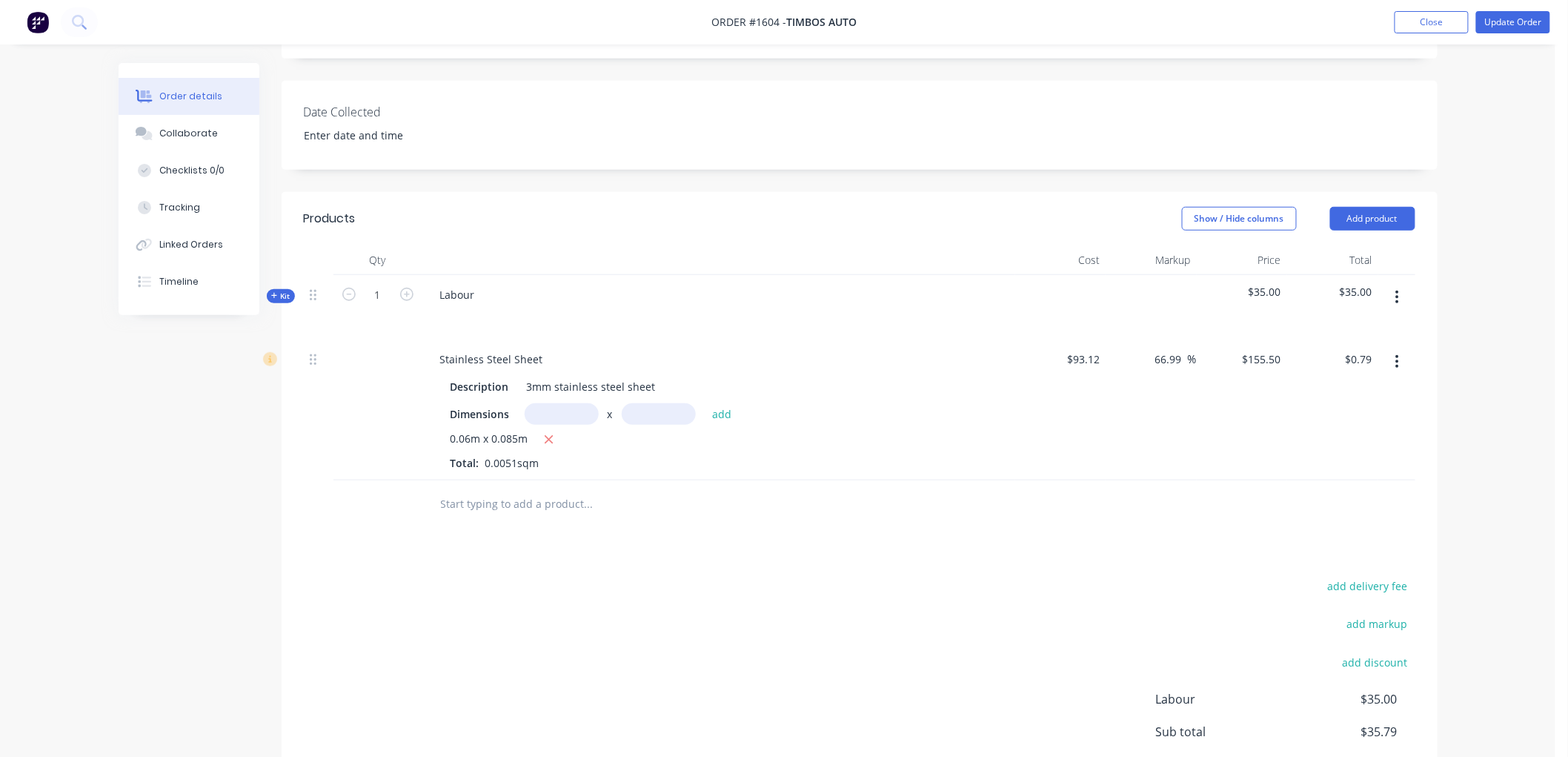
scroll to position [277, 0]
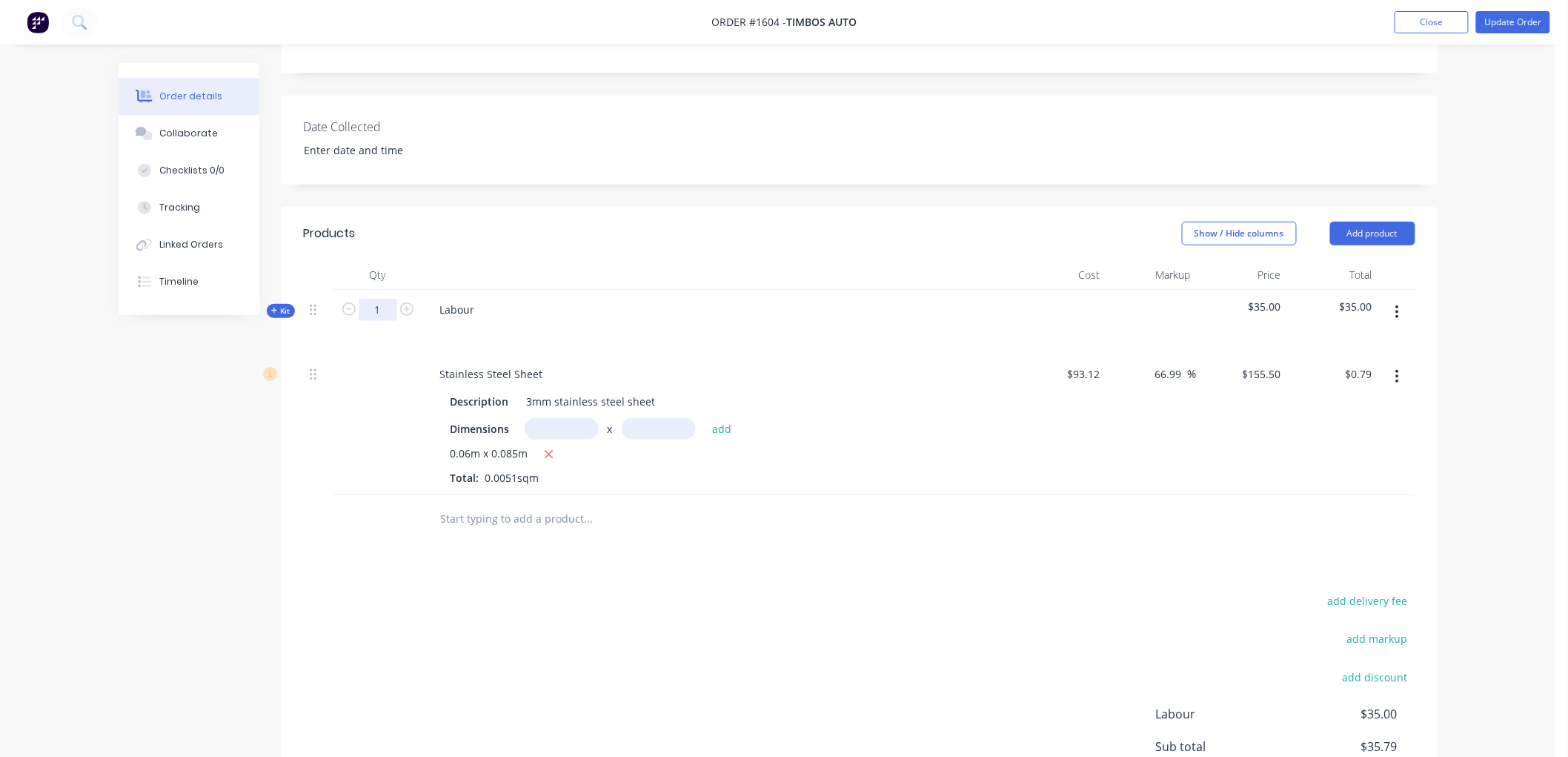
click at [389, 305] on input "1" at bounding box center [378, 309] width 39 height 22
click at [388, 313] on input "1" at bounding box center [378, 309] width 39 height 22
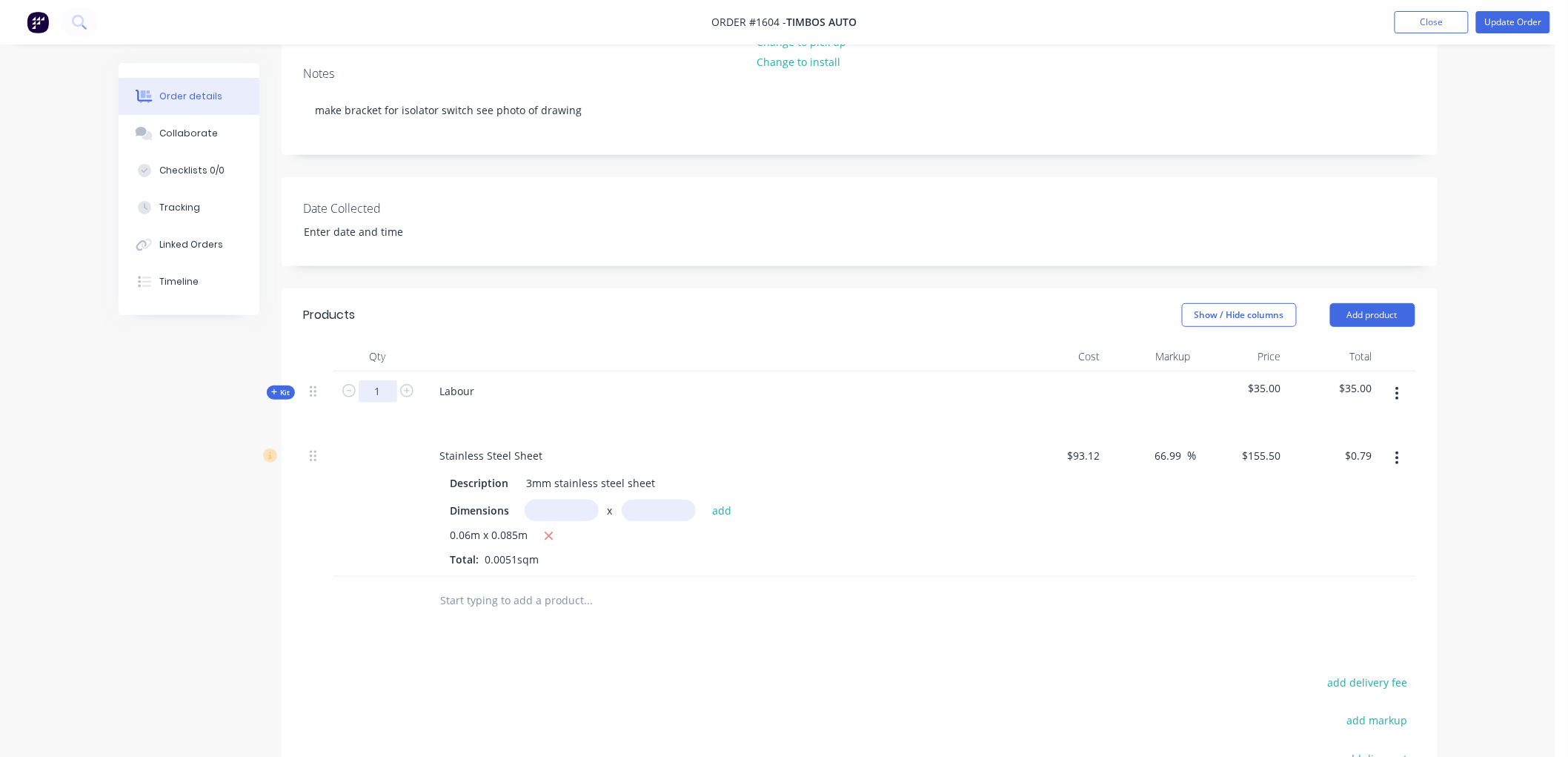
scroll to position [195, 0]
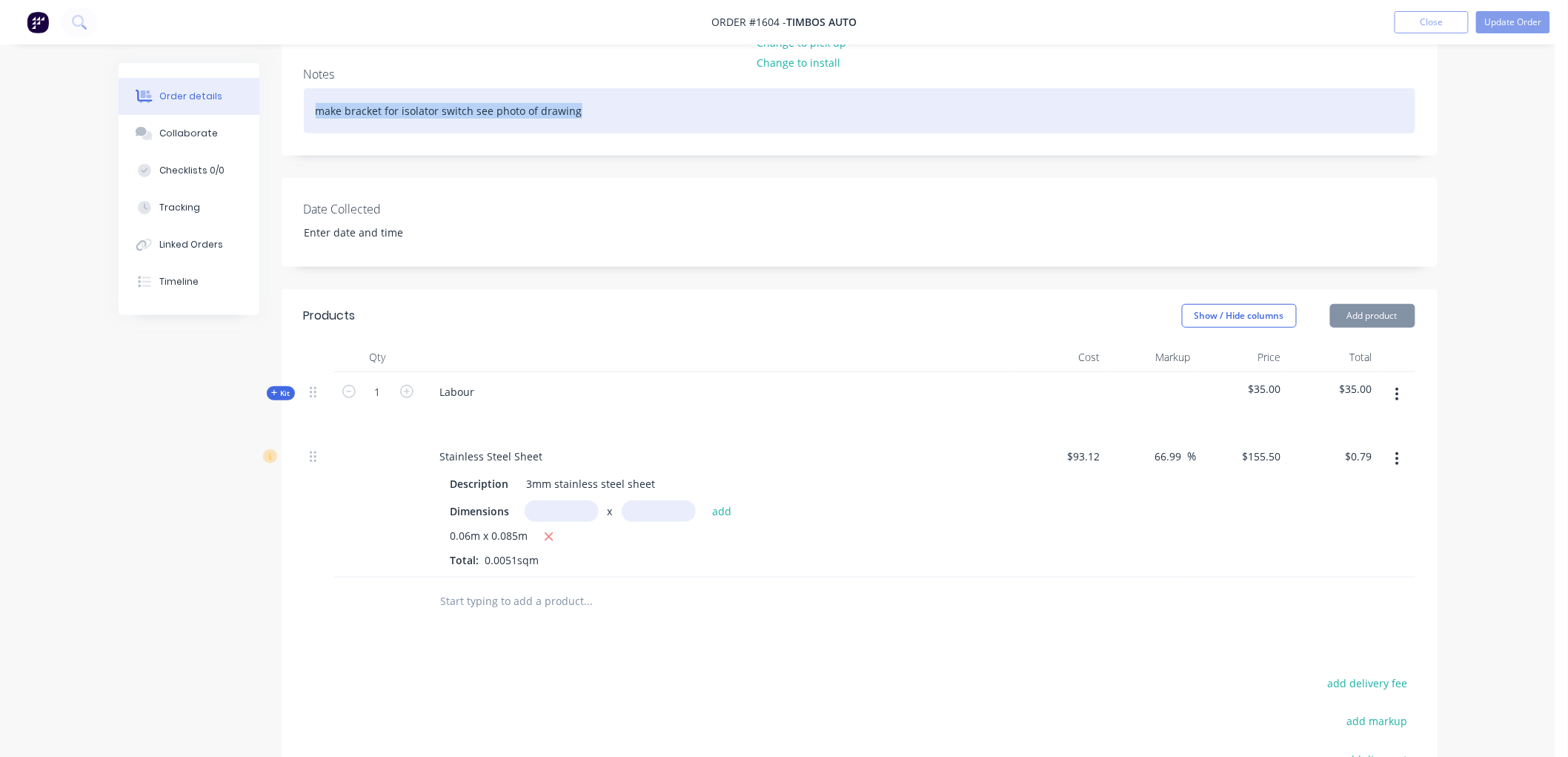
drag, startPoint x: 598, startPoint y: 115, endPoint x: 35, endPoint y: 111, distance: 563.0
click at [35, 111] on div "Order details Collaborate Checklists 0/0 Tracking Linked Orders Timeline Order …" at bounding box center [778, 405] width 1556 height 1199
copy div "make bracket for isolator switch see photo of drawing"
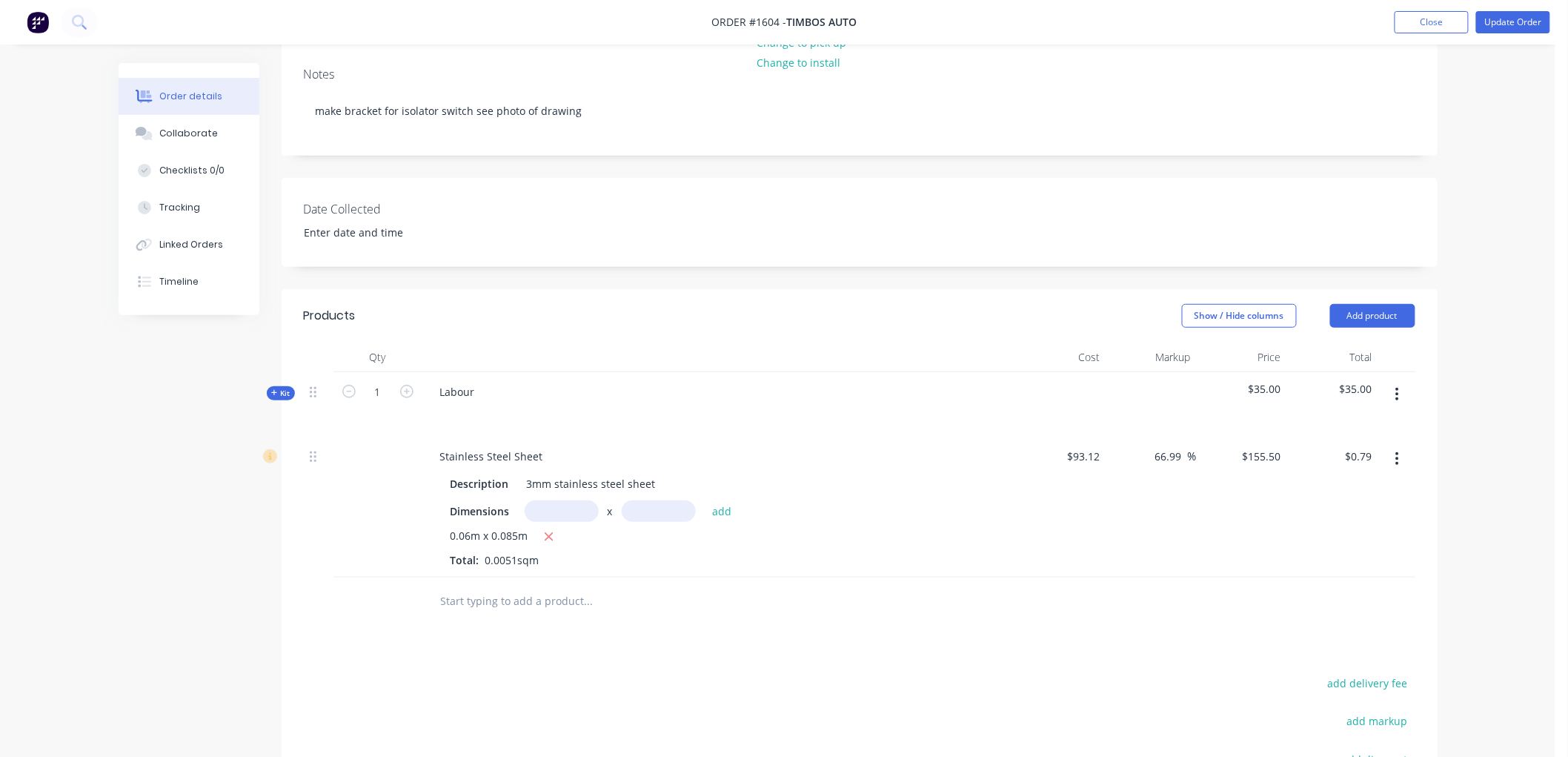
click at [481, 597] on input "text" at bounding box center [588, 600] width 296 height 29
paste input "make bracket for isolator switch see photo of drawing"
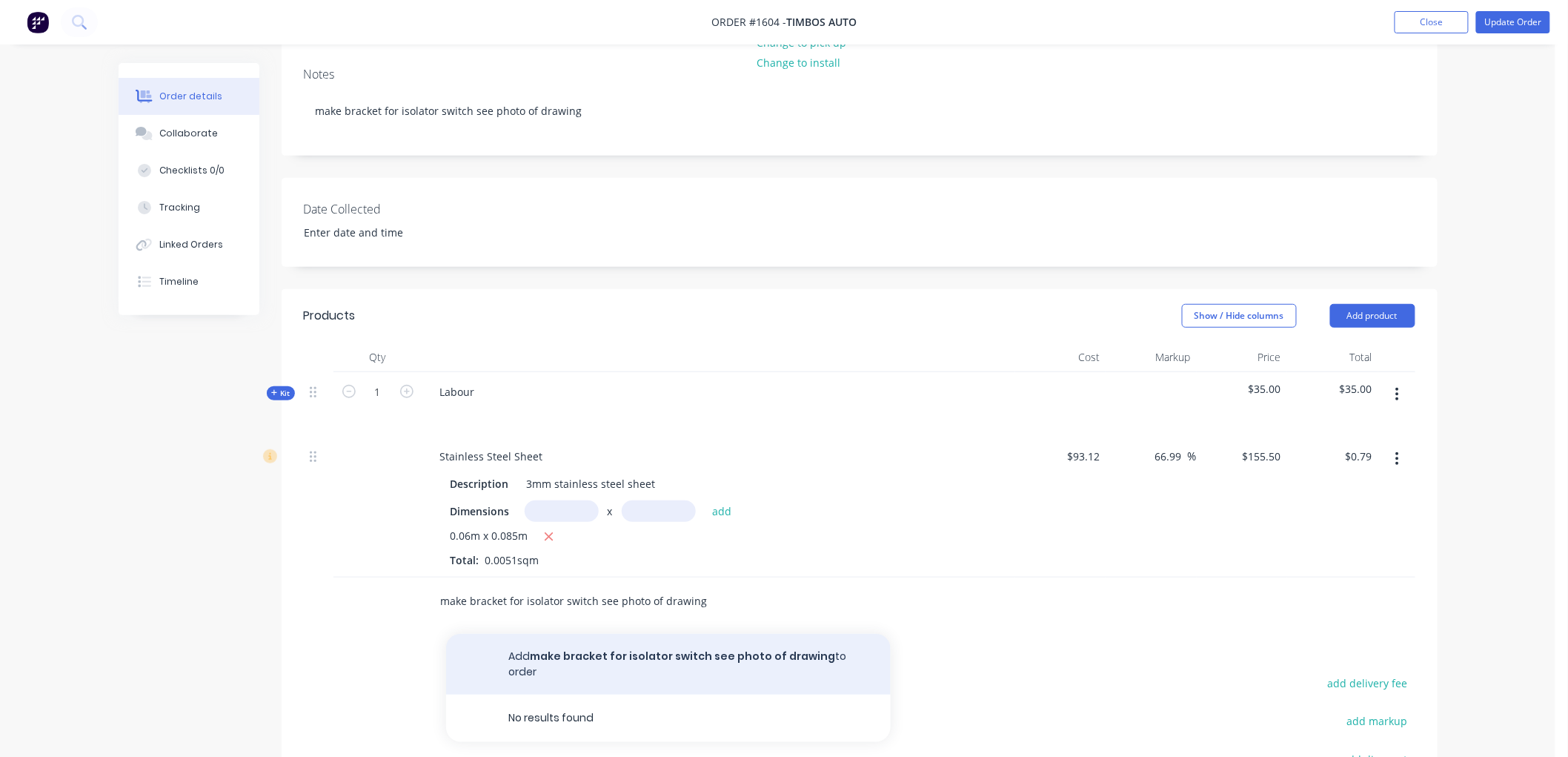
type input "make bracket for isolator switch see photo of drawing"
click at [619, 659] on button "Add make bracket for isolator switch see photo of drawing to order" at bounding box center [669, 664] width 444 height 61
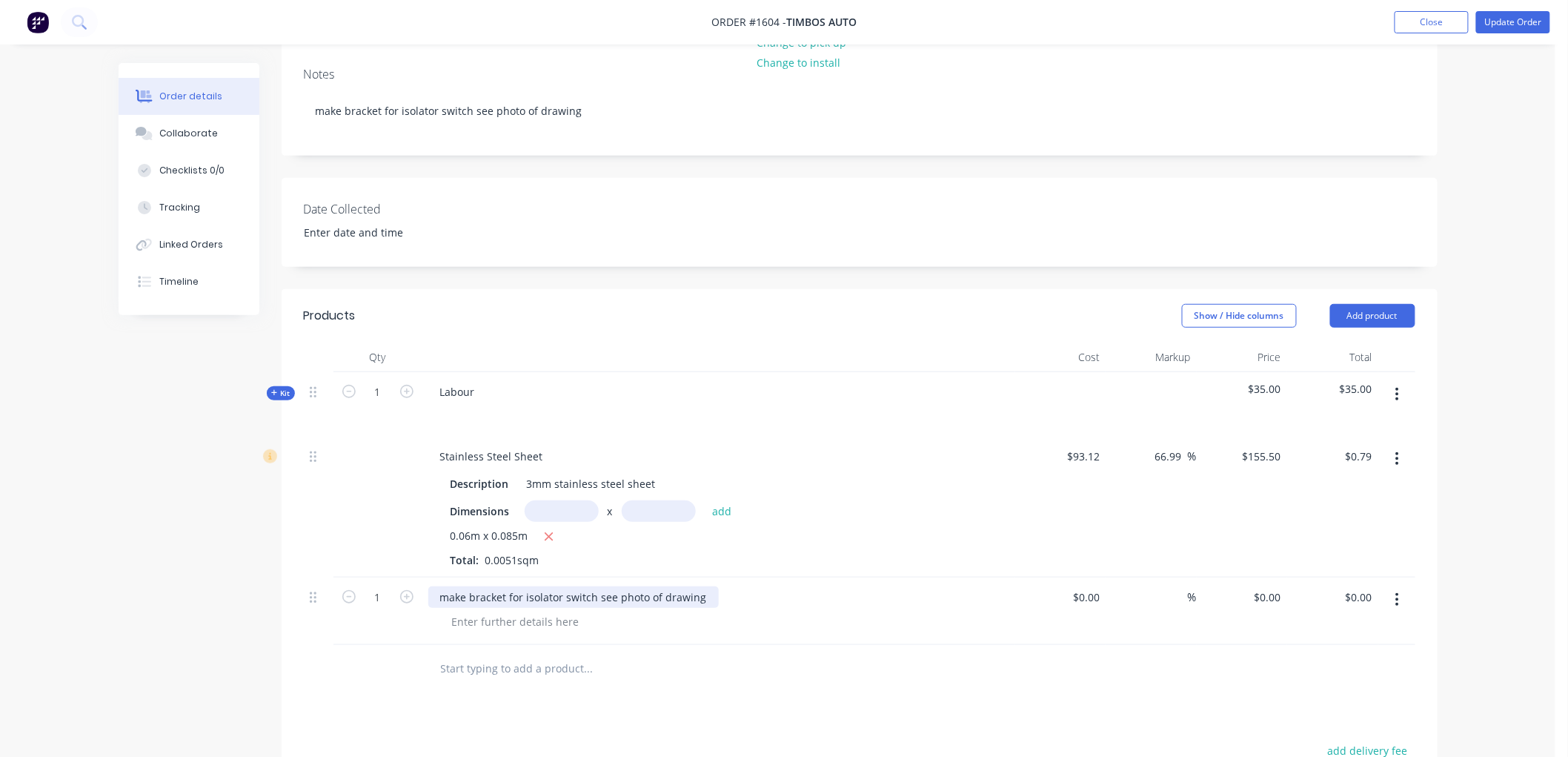
click at [447, 589] on div "make bracket for isolator switch see photo of drawing" at bounding box center [574, 596] width 291 height 22
drag, startPoint x: 701, startPoint y: 592, endPoint x: 596, endPoint y: 587, distance: 105.1
click at [596, 587] on div "Make bracket for isolator switch see photo of drawing" at bounding box center [574, 596] width 291 height 22
click at [1094, 594] on input at bounding box center [1088, 596] width 34 height 22
type input "$0.00"
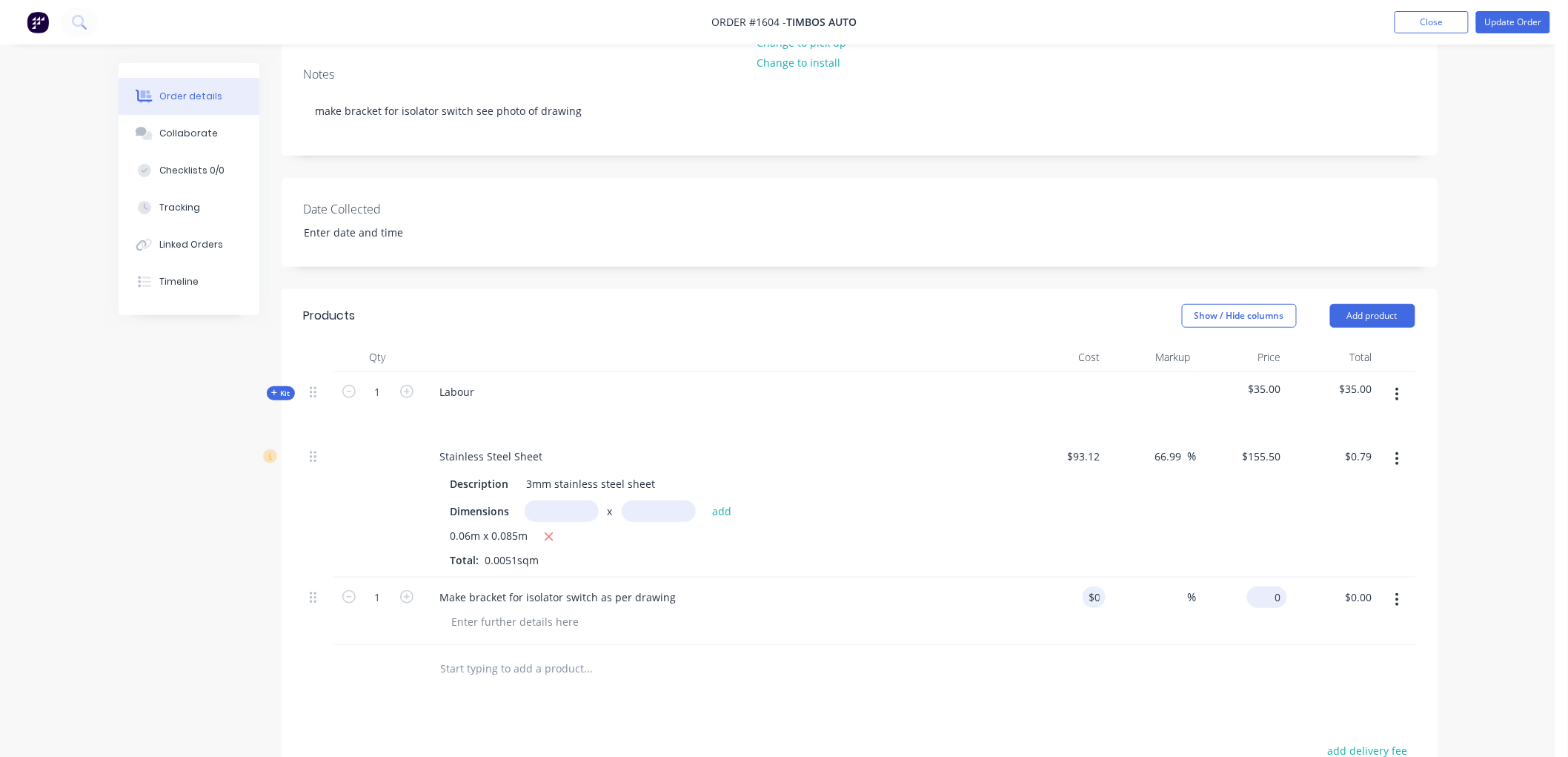
click at [1258, 589] on div "0 $0.00" at bounding box center [1242, 611] width 91 height 67
type input "5"
type input "$49.50"
type input "49.50"
type input "0"
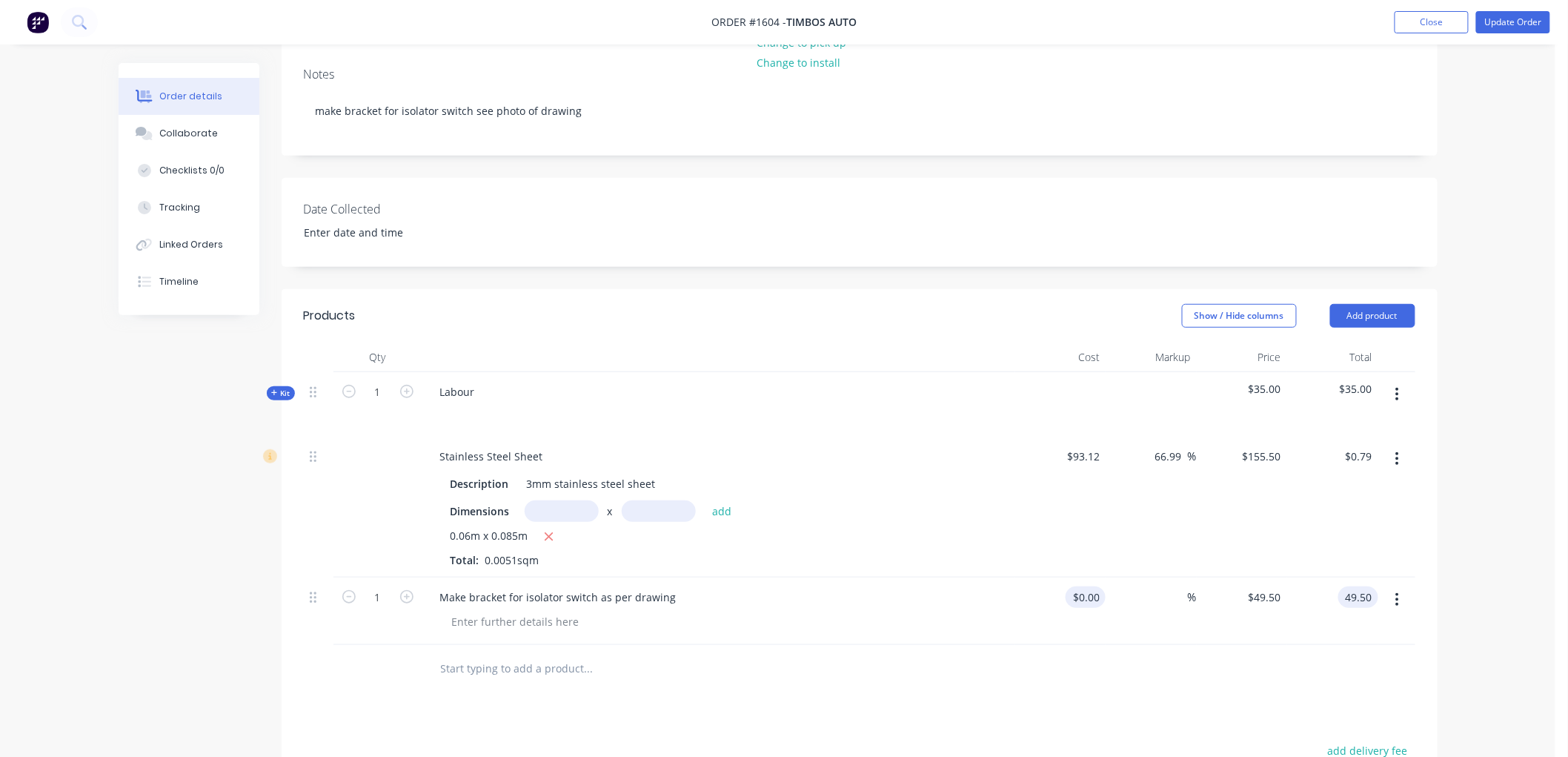
type input "$49.50"
click at [1086, 593] on div "0 $0.00" at bounding box center [1086, 596] width 40 height 22
type input "$36.00"
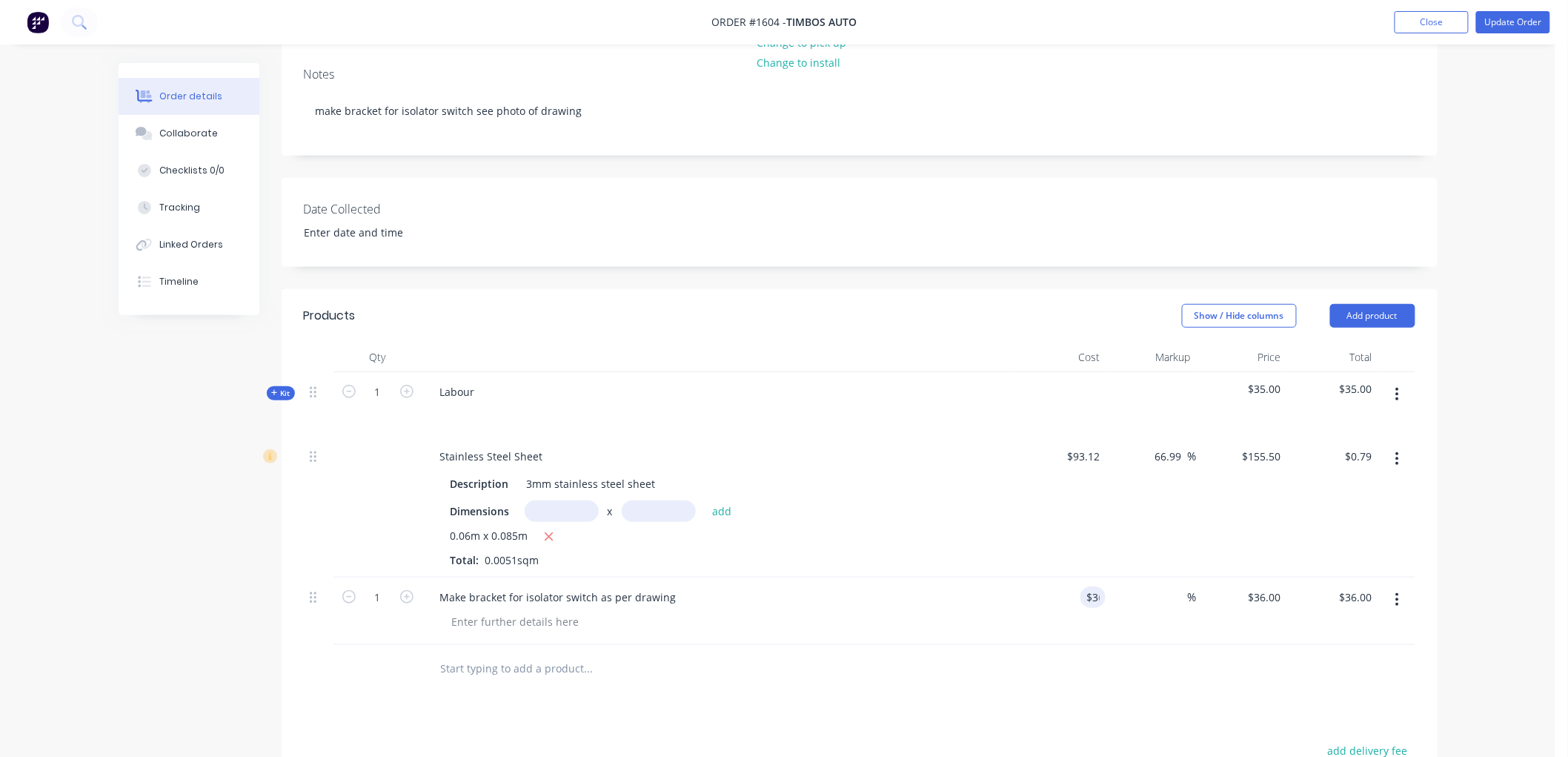
click at [1395, 450] on icon "button" at bounding box center [1397, 458] width 4 height 16
click at [1327, 578] on div "Delete" at bounding box center [1345, 586] width 114 height 22
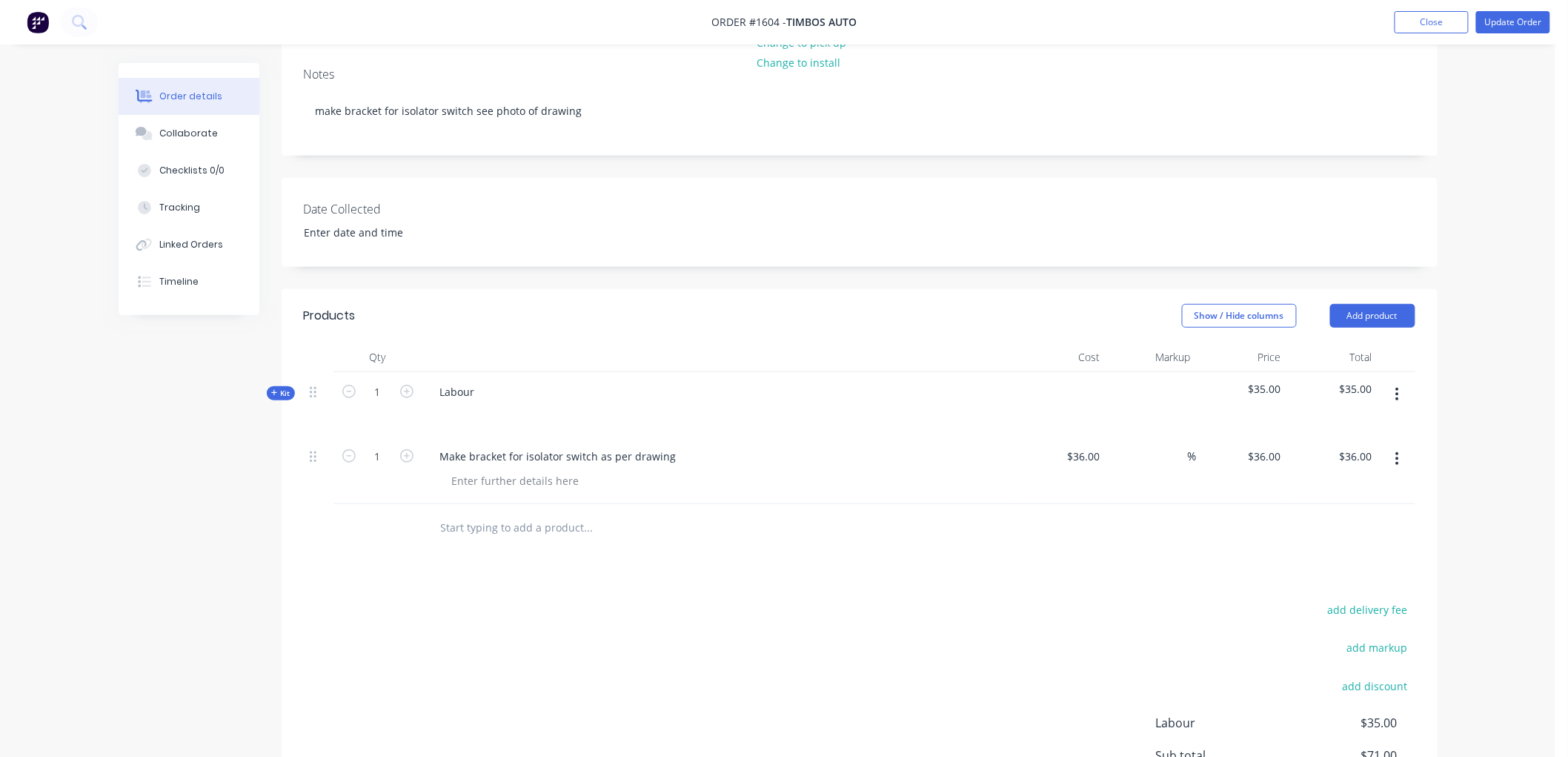
click at [1397, 396] on icon "button" at bounding box center [1397, 394] width 4 height 16
click at [1337, 521] on div "Delete" at bounding box center [1345, 521] width 114 height 22
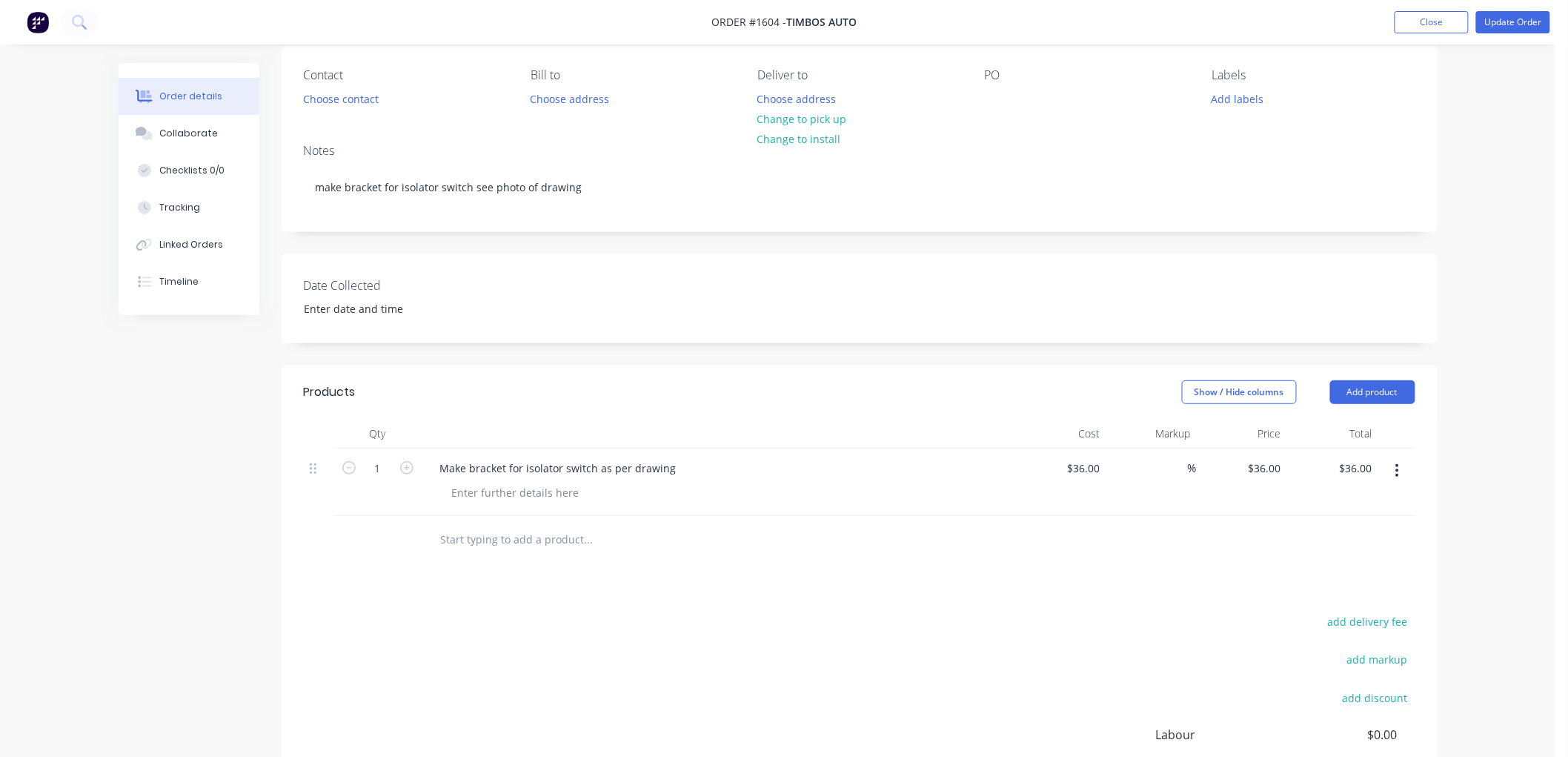
scroll to position [304, 0]
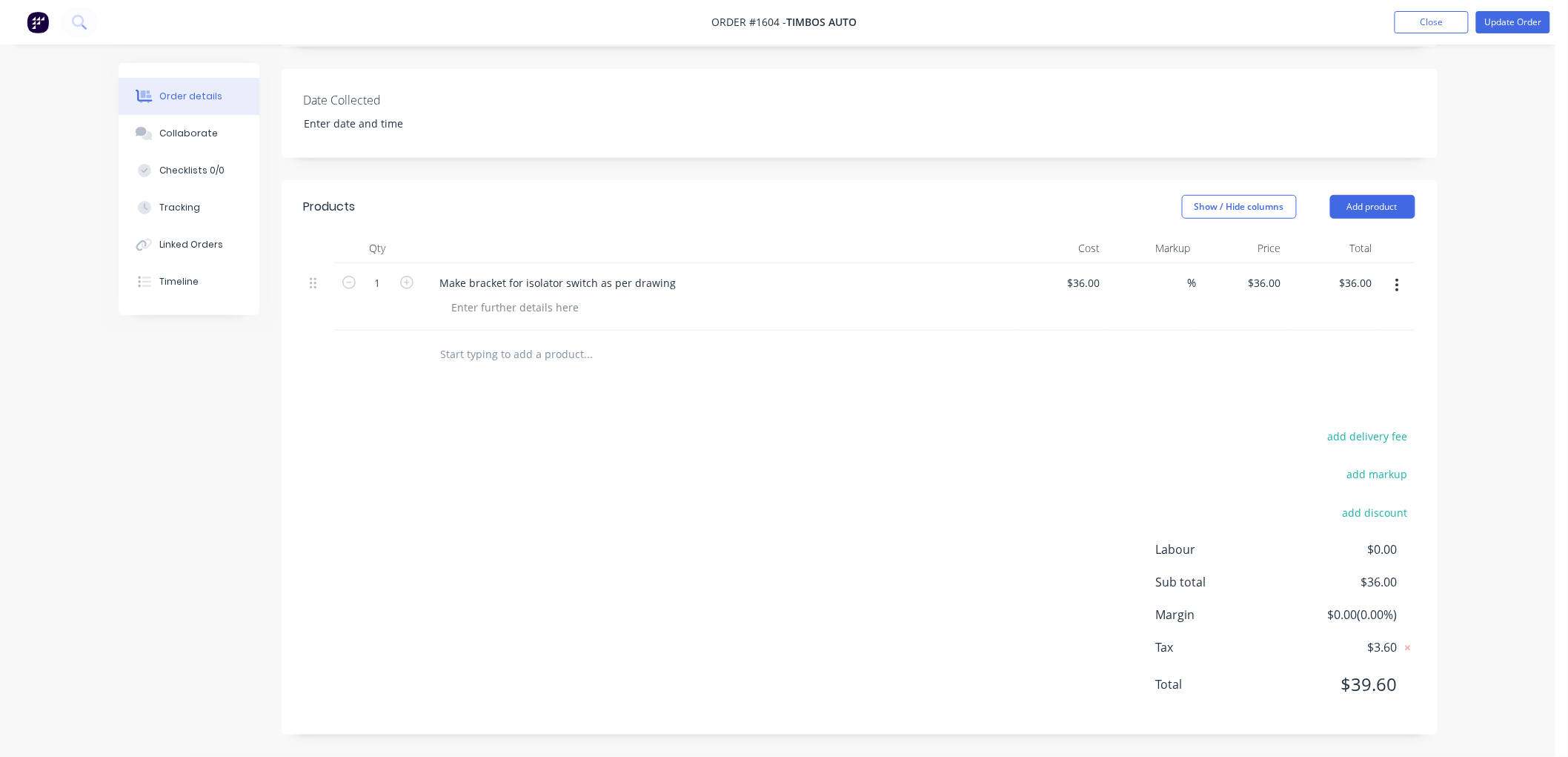
click at [902, 477] on div "add delivery fee add markup add discount Labour $0.00 Sub total $36.00 Margin $…" at bounding box center [860, 569] width 1111 height 286
click at [1249, 278] on div "36 36" at bounding box center [1242, 296] width 91 height 67
type input "49.5"
type input "37.5"
type input "$49.50"
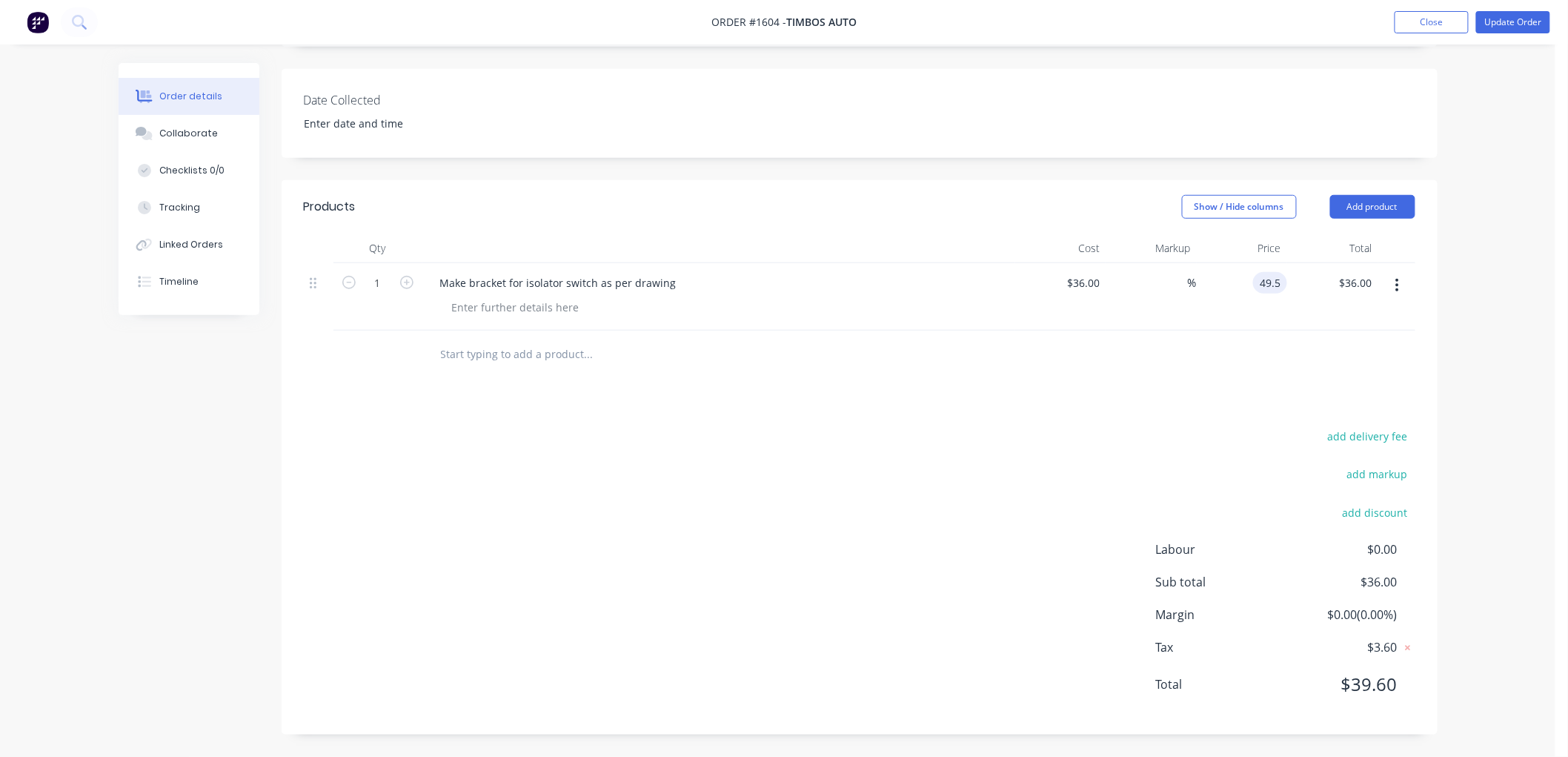
type input "$49.50"
click at [1216, 406] on div "Products Show / Hide columns Add product Qty Cost Markup Price Total 1 Make bra…" at bounding box center [860, 458] width 1156 height 555
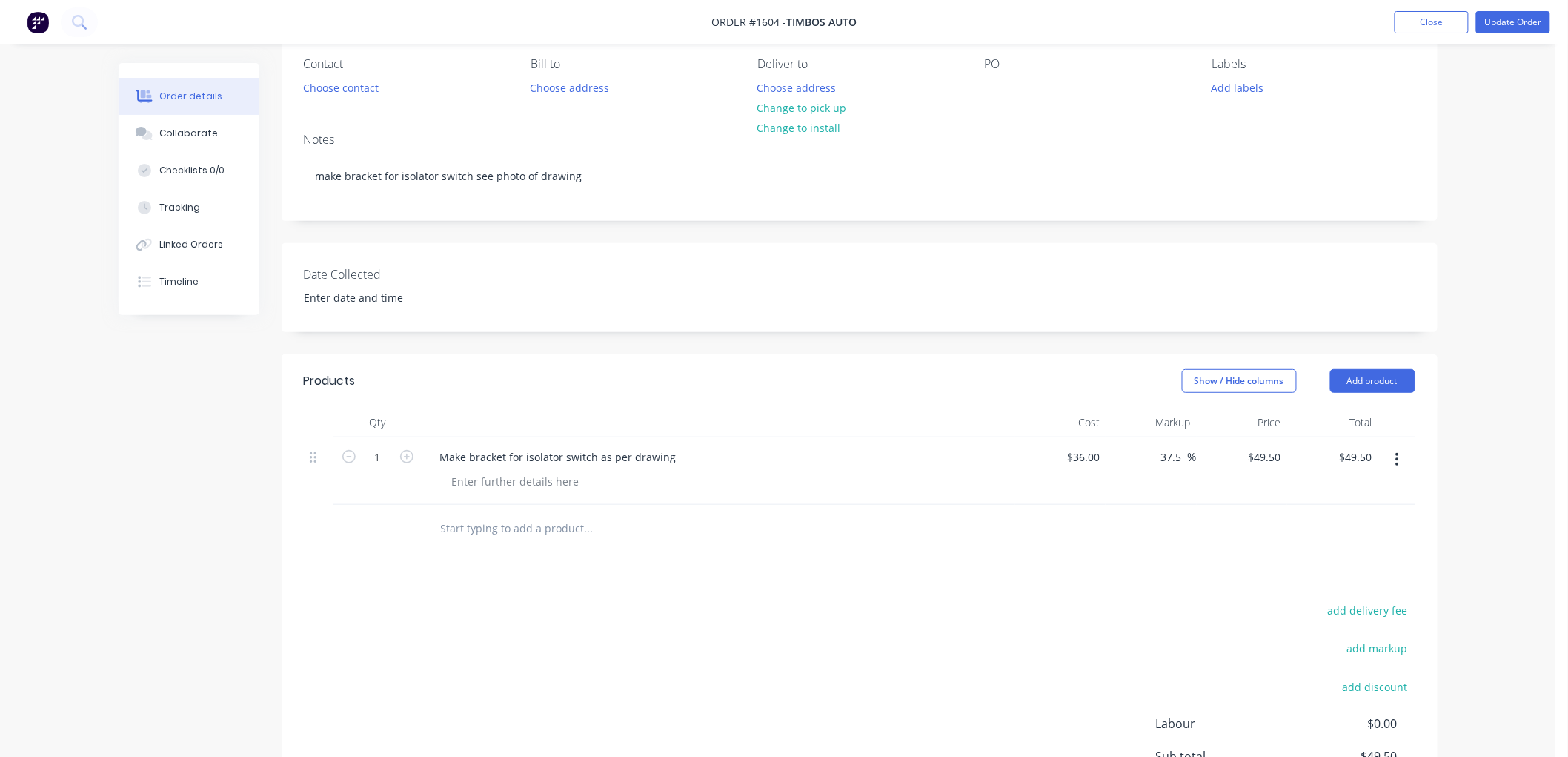
scroll to position [0, 0]
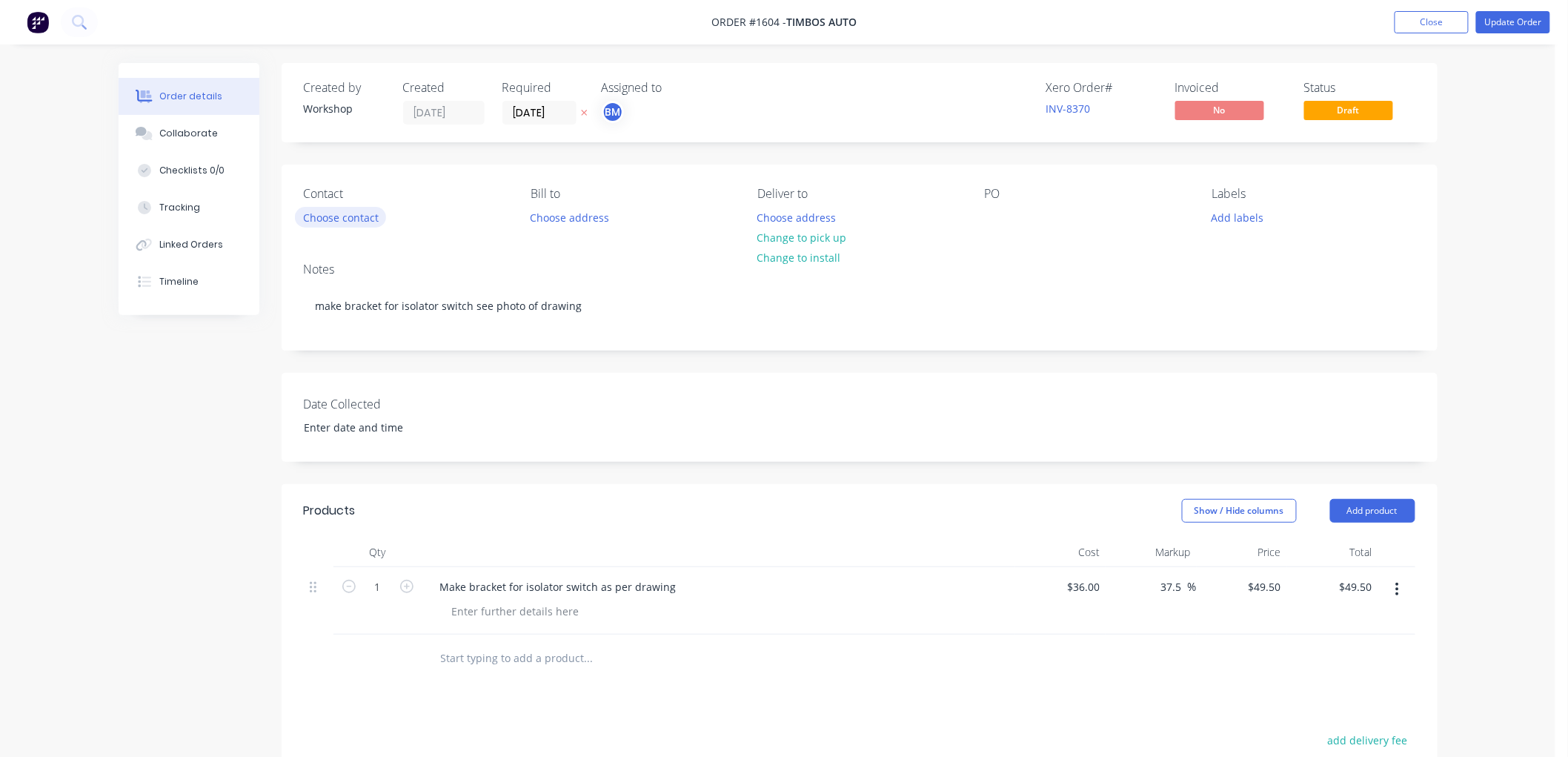
click at [320, 216] on button "Choose contact" at bounding box center [341, 217] width 91 height 20
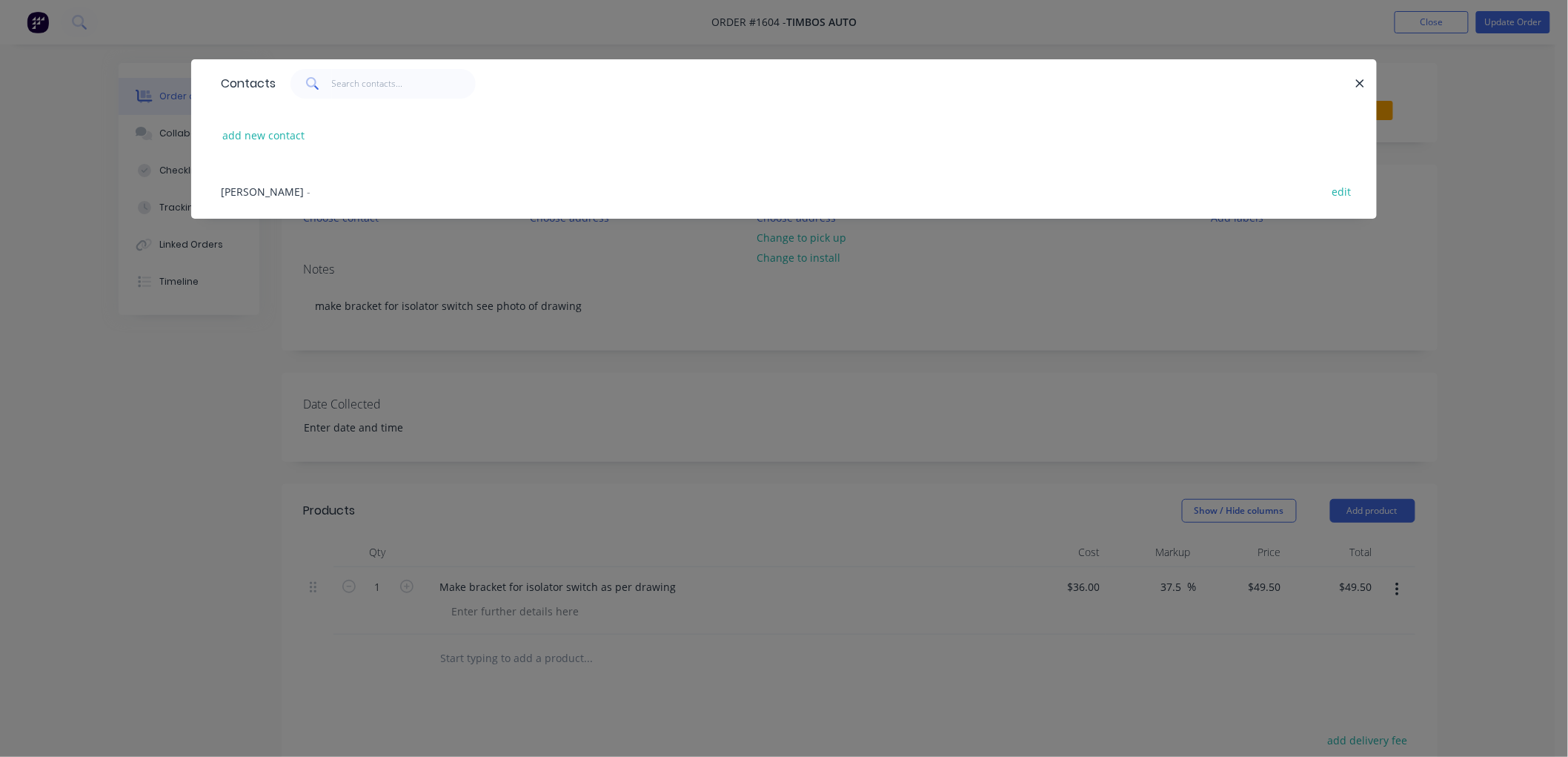
click at [307, 191] on span "-" at bounding box center [309, 191] width 4 height 14
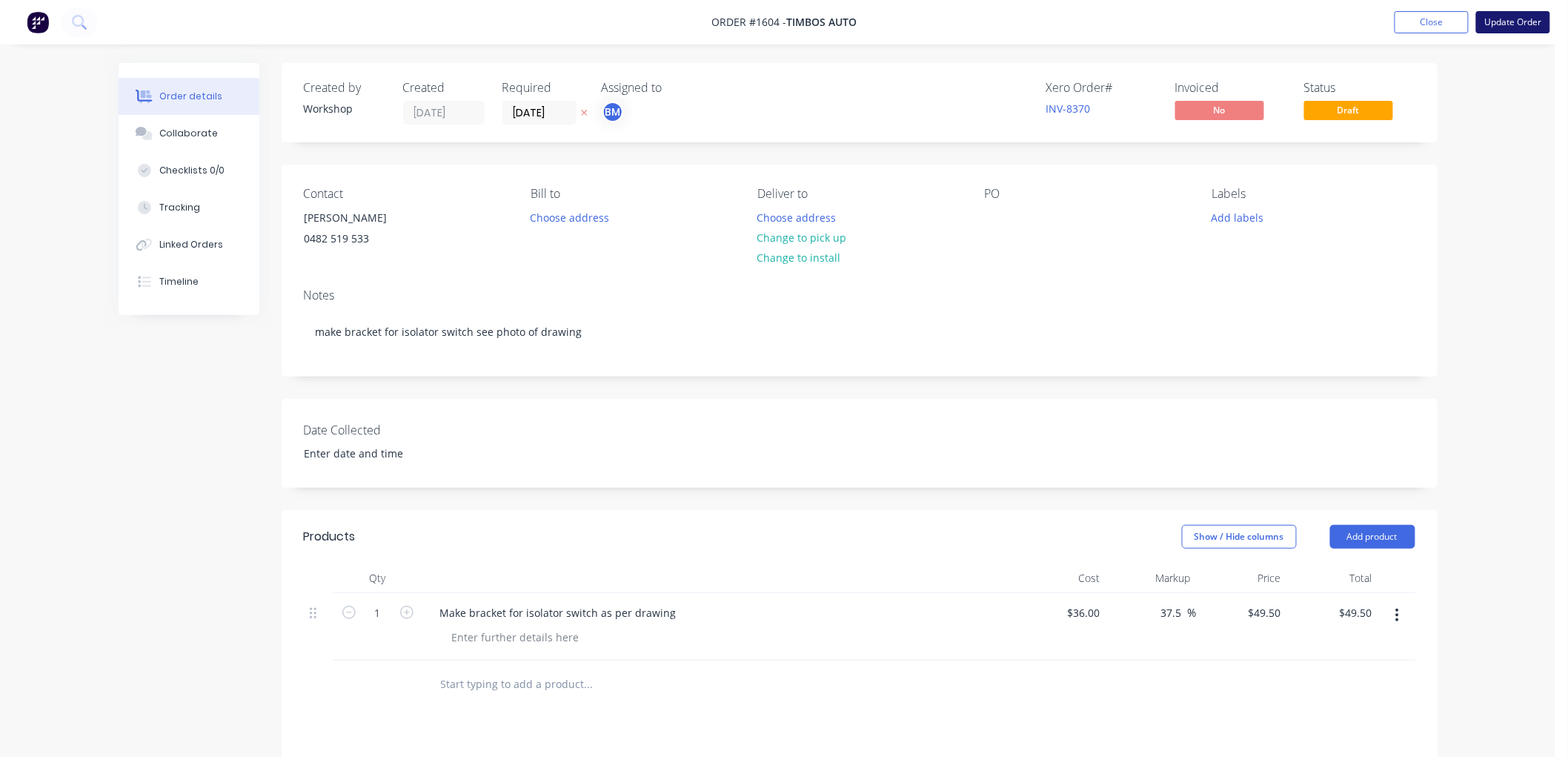
click at [1502, 24] on button "Update Order" at bounding box center [1513, 22] width 74 height 22
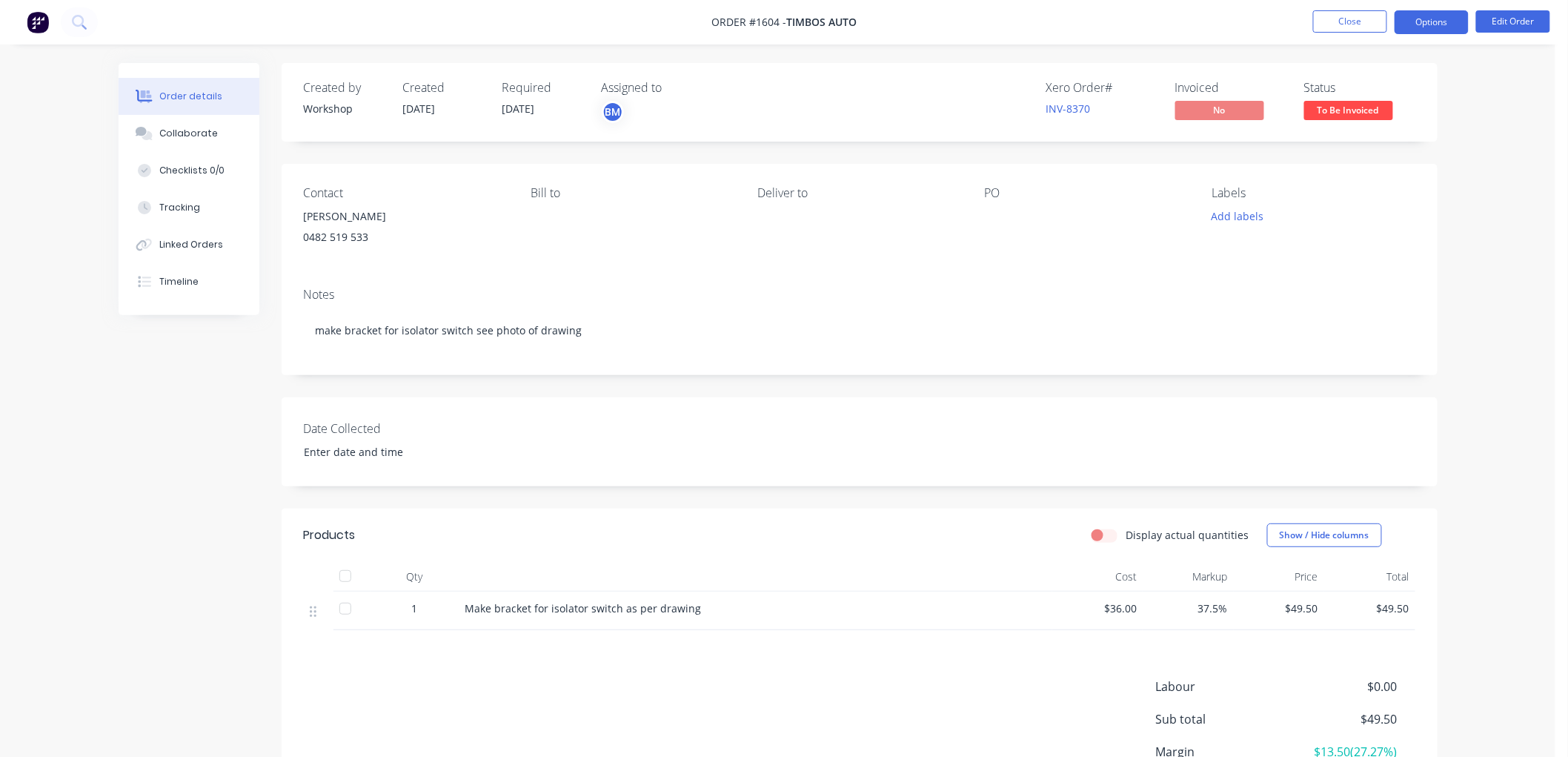
click at [1432, 17] on button "Options" at bounding box center [1432, 22] width 74 height 24
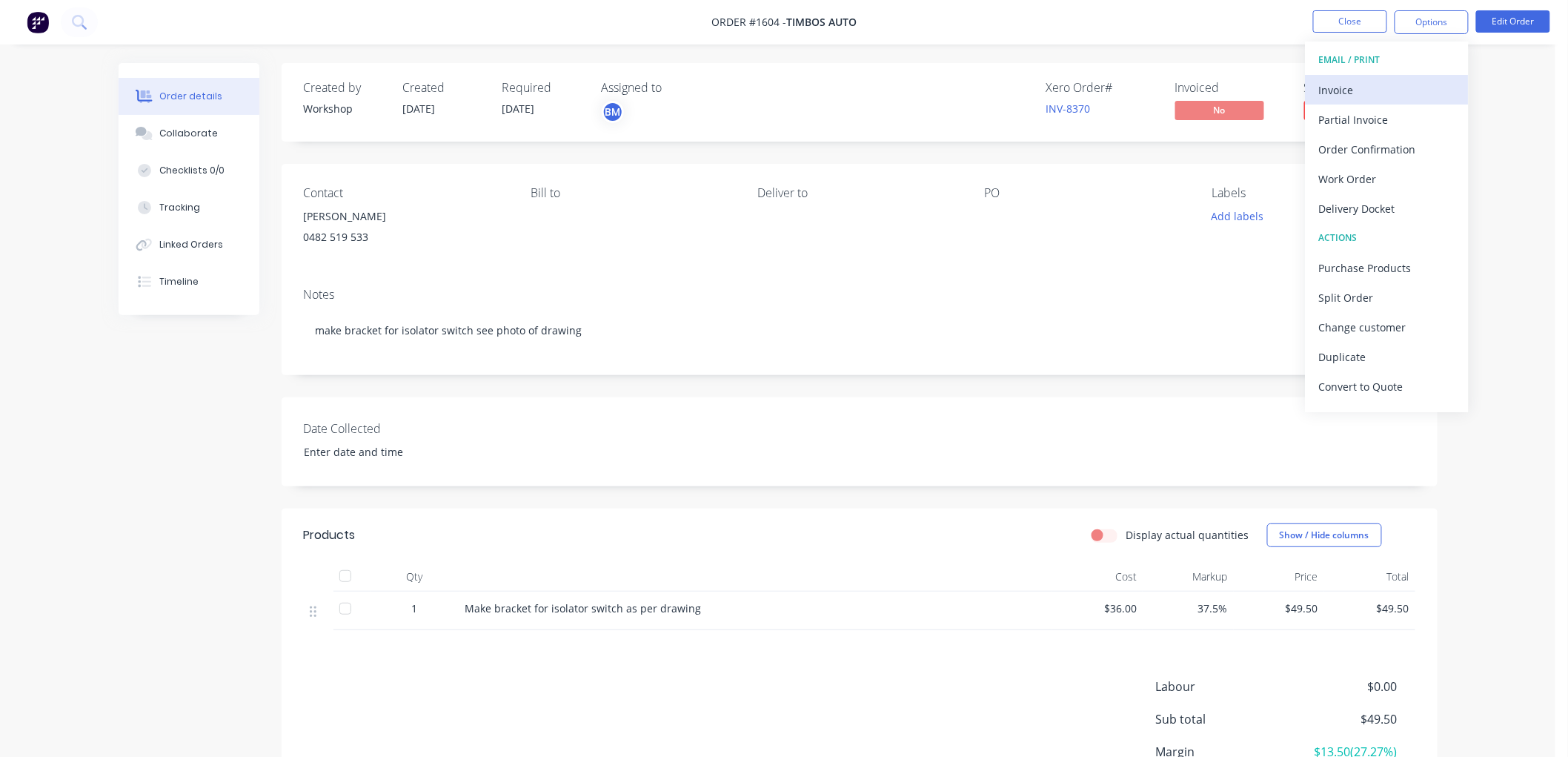
click at [1349, 84] on div "Invoice" at bounding box center [1388, 89] width 137 height 22
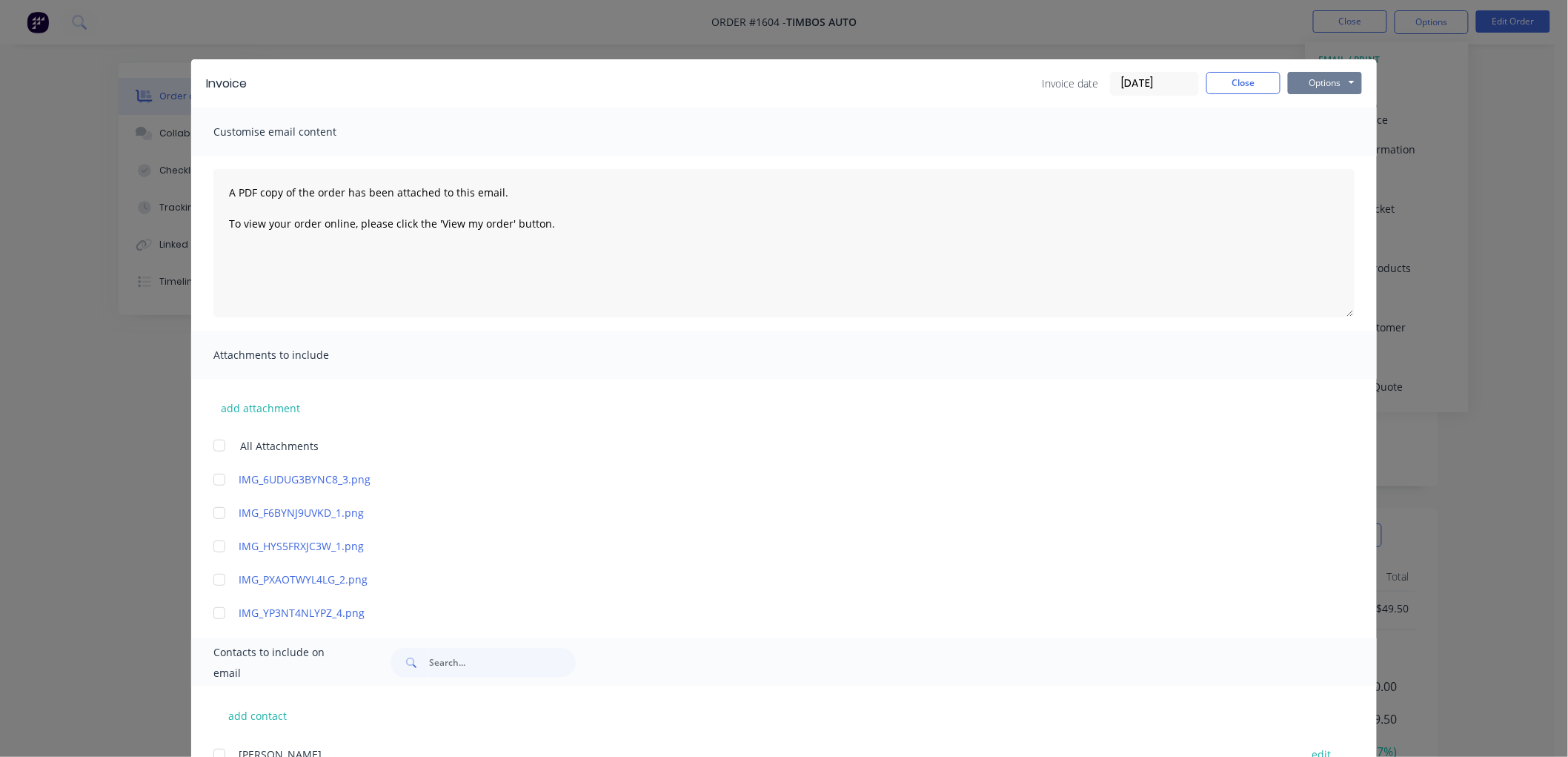
click at [1321, 80] on button "Options" at bounding box center [1325, 83] width 74 height 22
click at [1328, 109] on button "Preview" at bounding box center [1335, 109] width 95 height 25
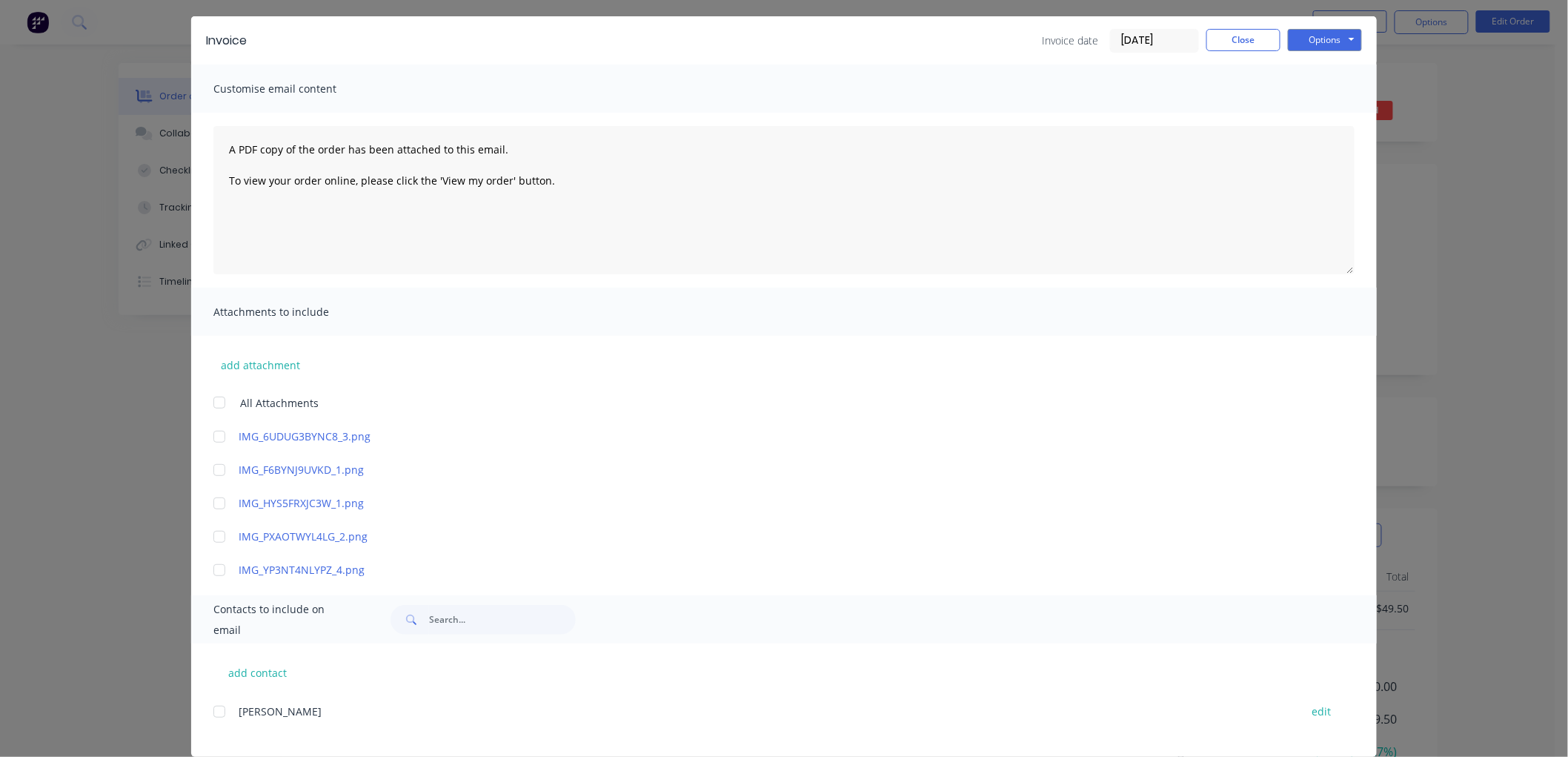
scroll to position [63, 0]
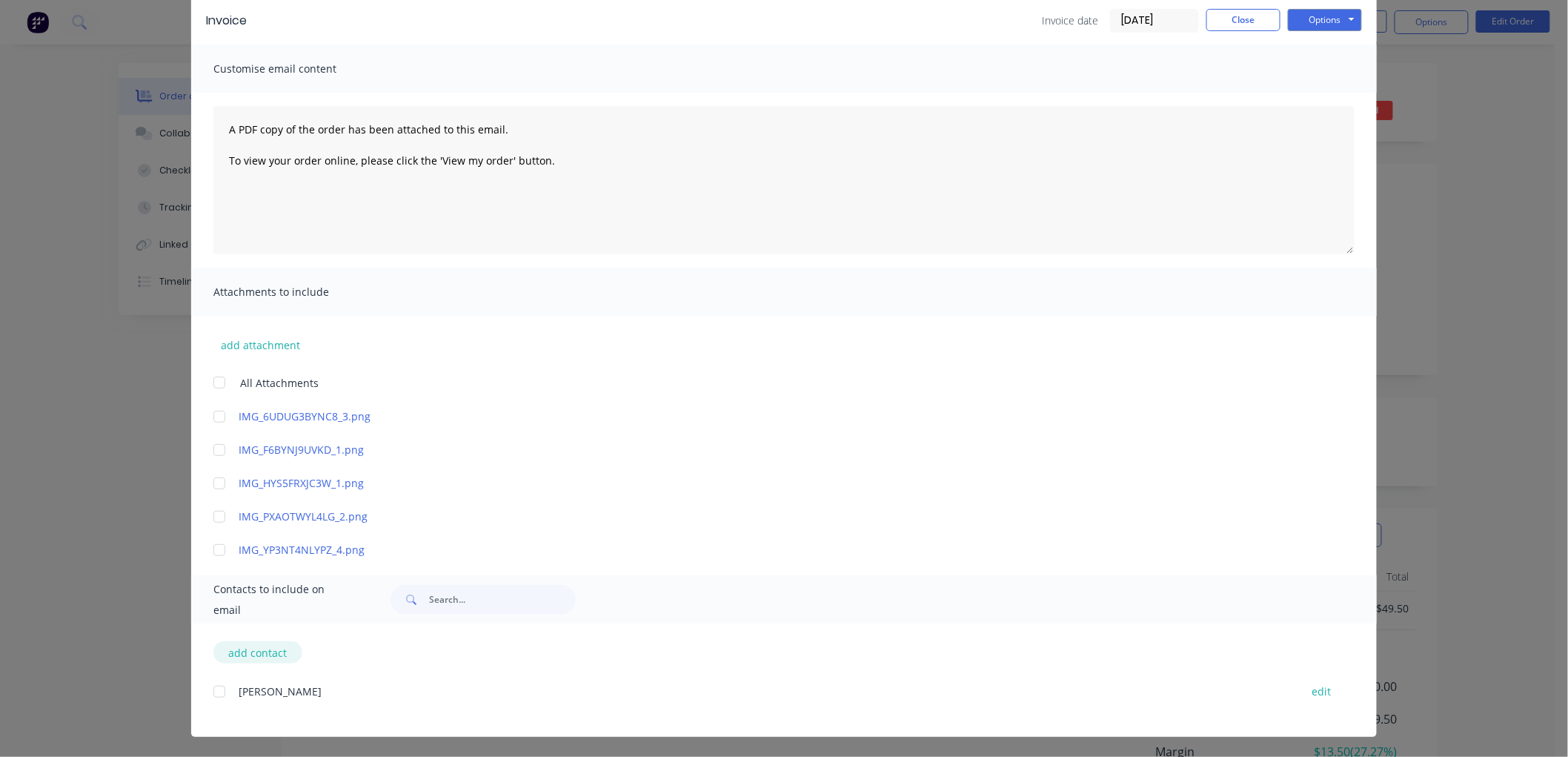
click at [262, 653] on button "add contact" at bounding box center [258, 652] width 89 height 22
select select "AU"
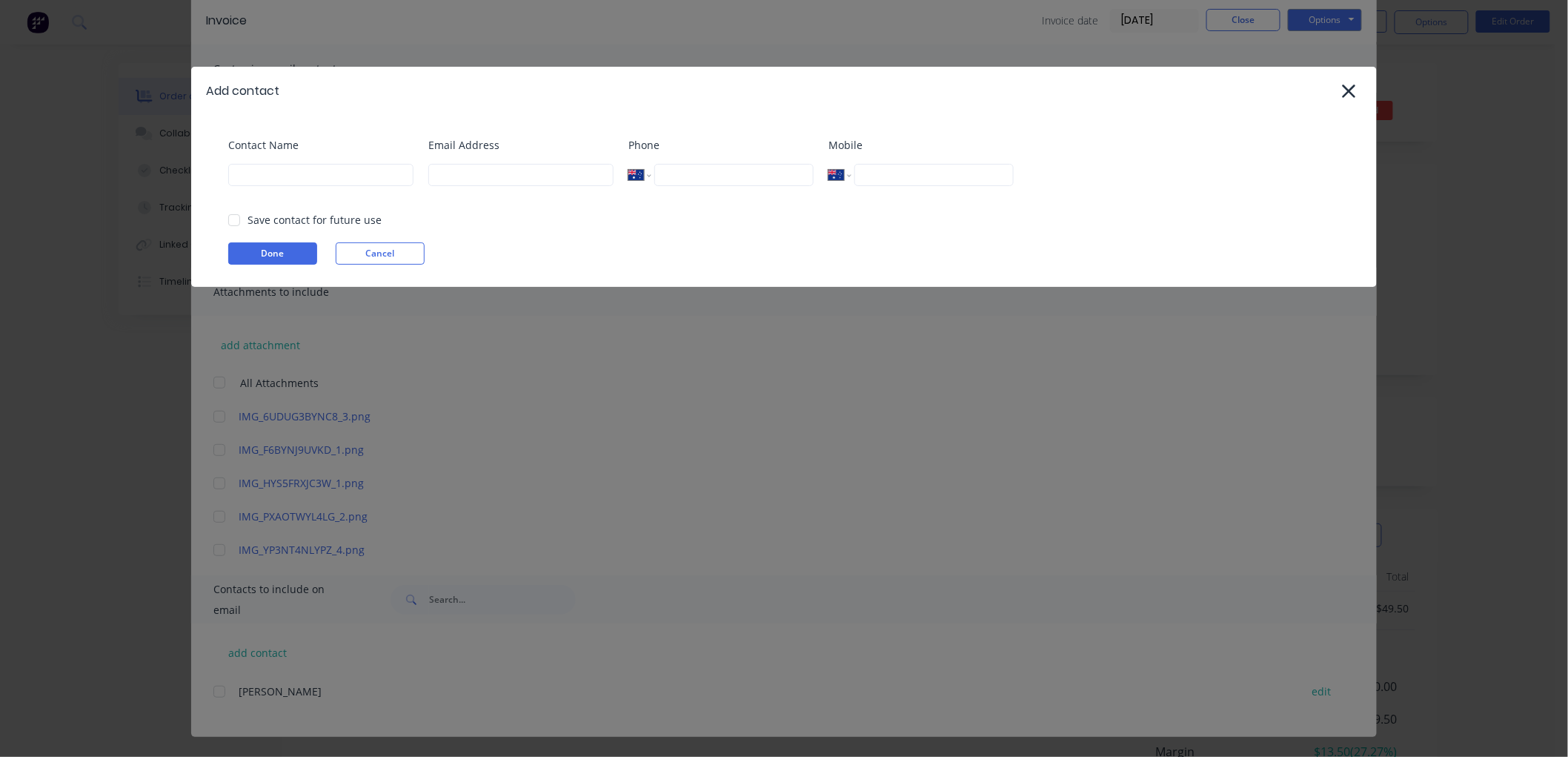
drag, startPoint x: 406, startPoint y: 249, endPoint x: 52, endPoint y: 255, distance: 354.1
click at [401, 251] on button "Cancel" at bounding box center [380, 253] width 89 height 22
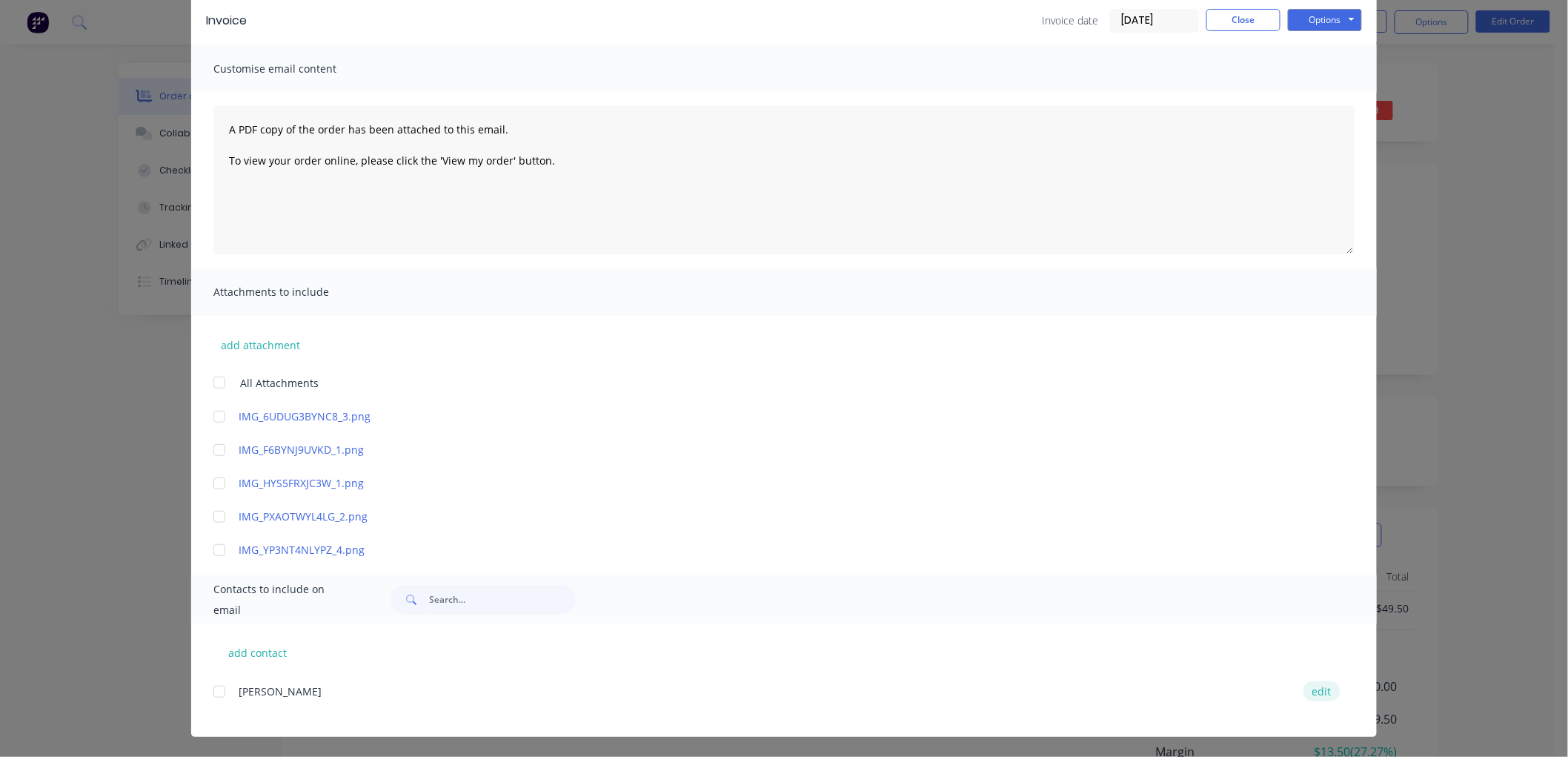
click at [1317, 687] on button "edit" at bounding box center [1322, 691] width 37 height 20
select select "AU"
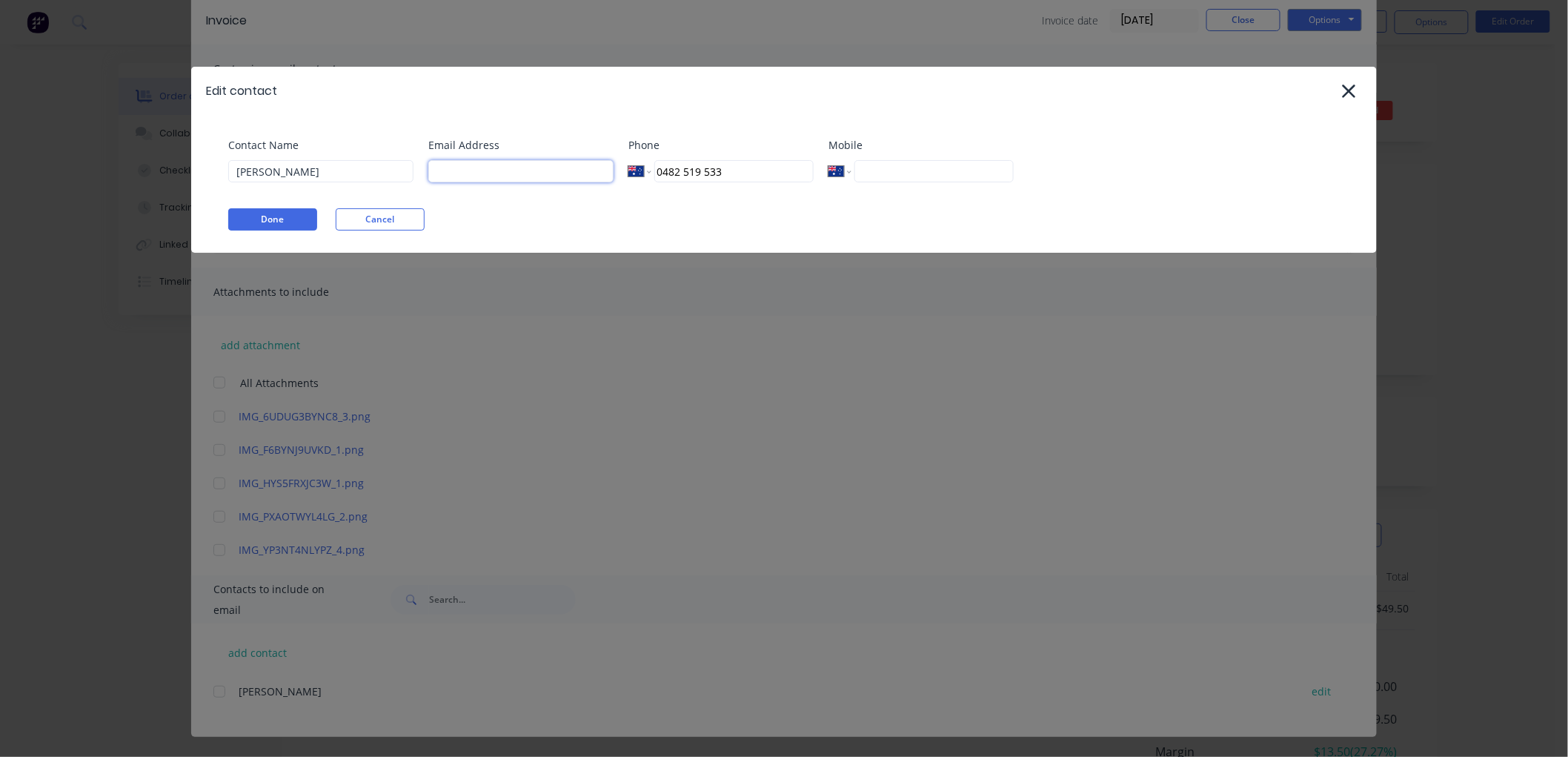
click at [538, 174] on input at bounding box center [520, 171] width 185 height 22
type input "[EMAIL_ADDRESS][DOMAIN_NAME]"
click at [262, 219] on button "Done" at bounding box center [273, 218] width 89 height 22
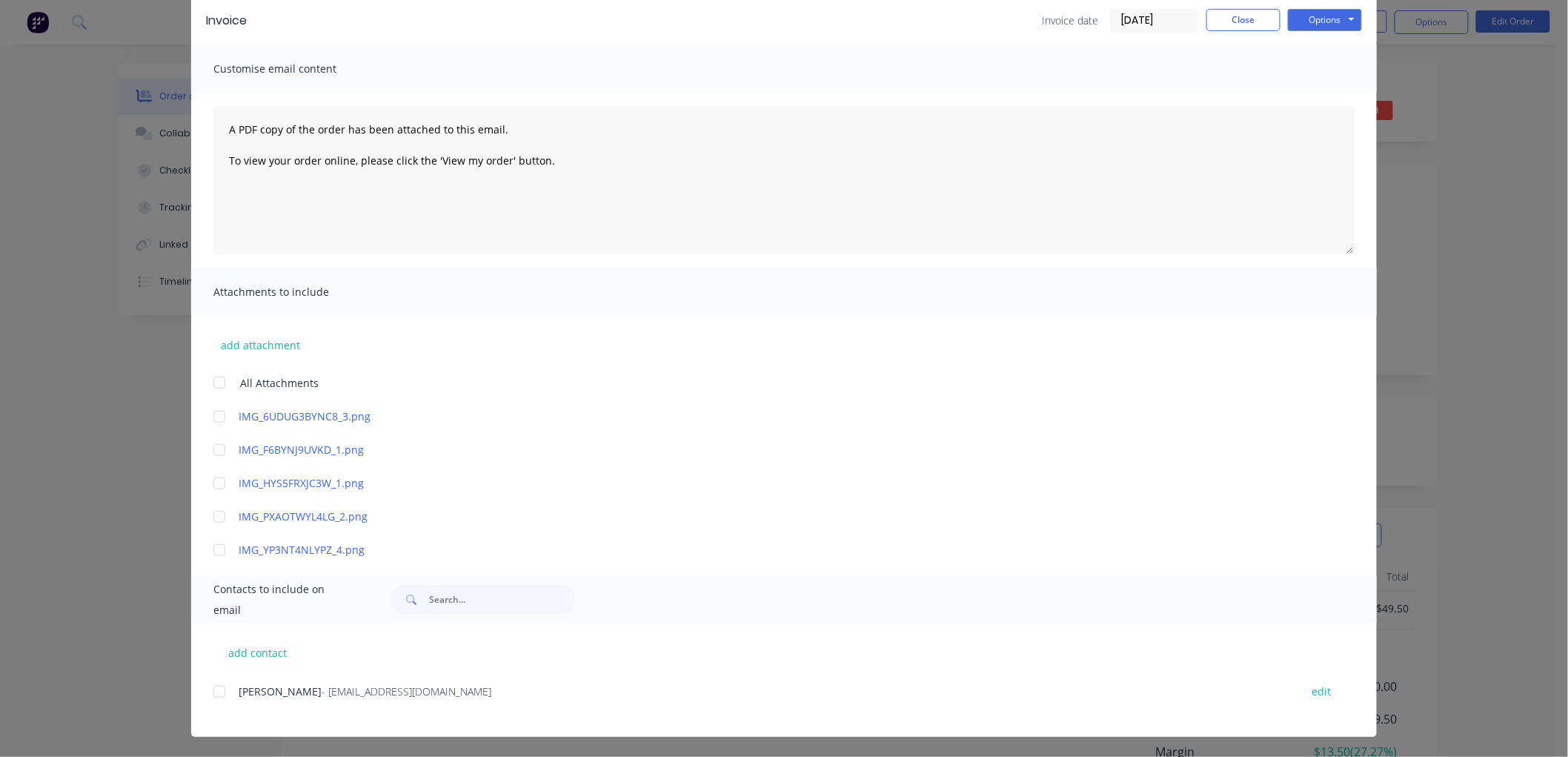
click at [212, 688] on div at bounding box center [218, 691] width 29 height 29
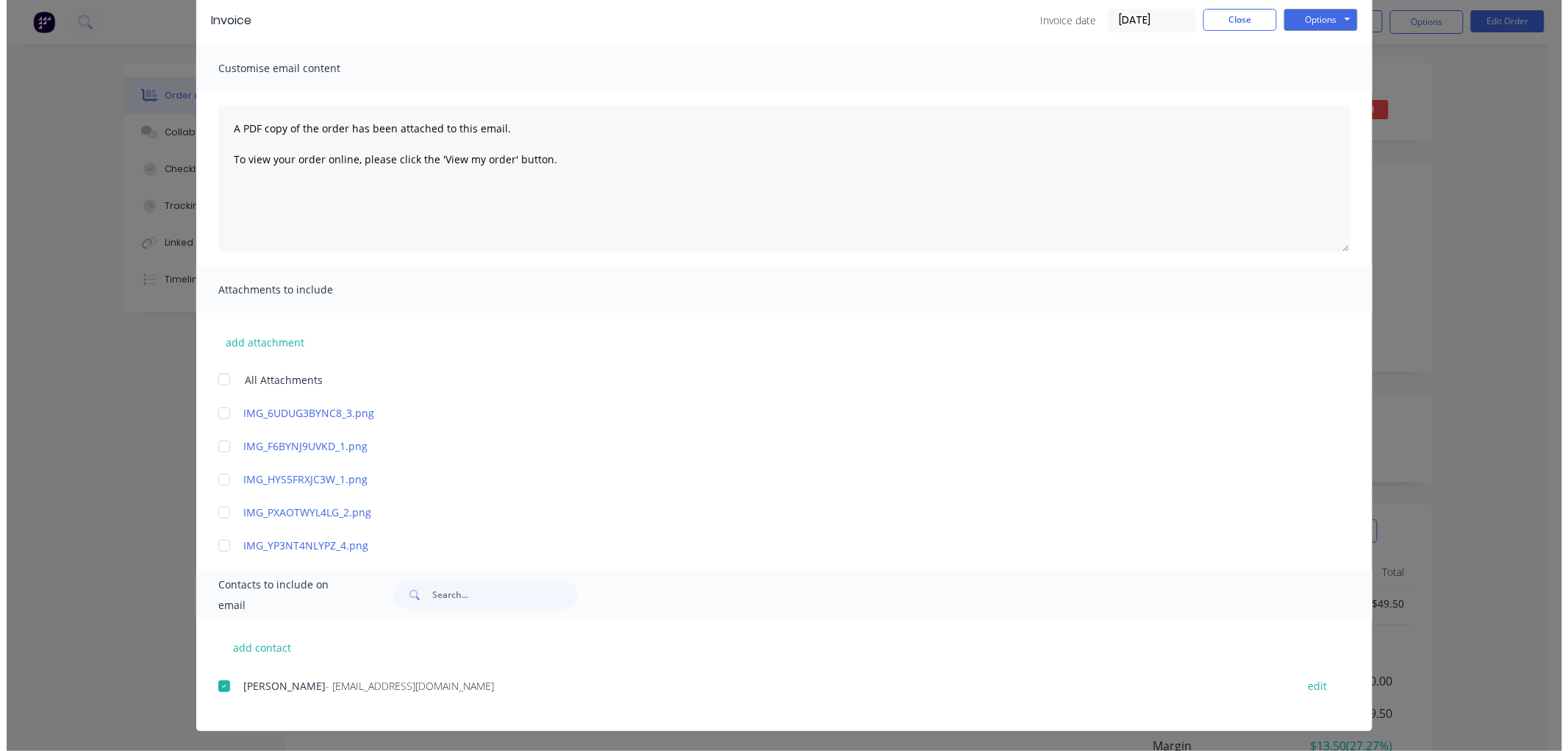
scroll to position [0, 0]
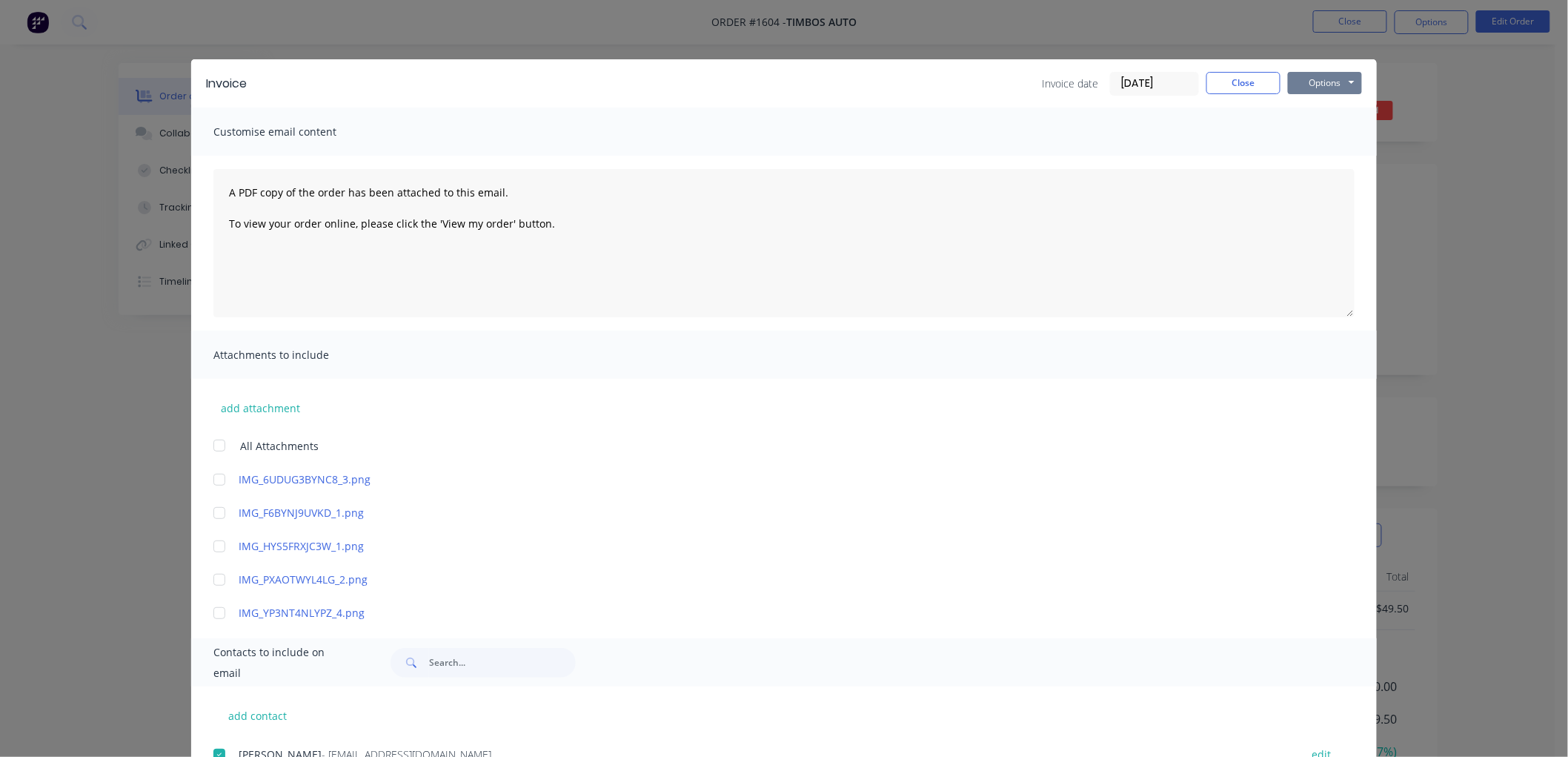
click at [1337, 82] on button "Options" at bounding box center [1325, 83] width 74 height 22
click at [1336, 145] on div "Preview Print Email" at bounding box center [1335, 133] width 95 height 73
click at [1319, 152] on button "Email" at bounding box center [1335, 159] width 95 height 25
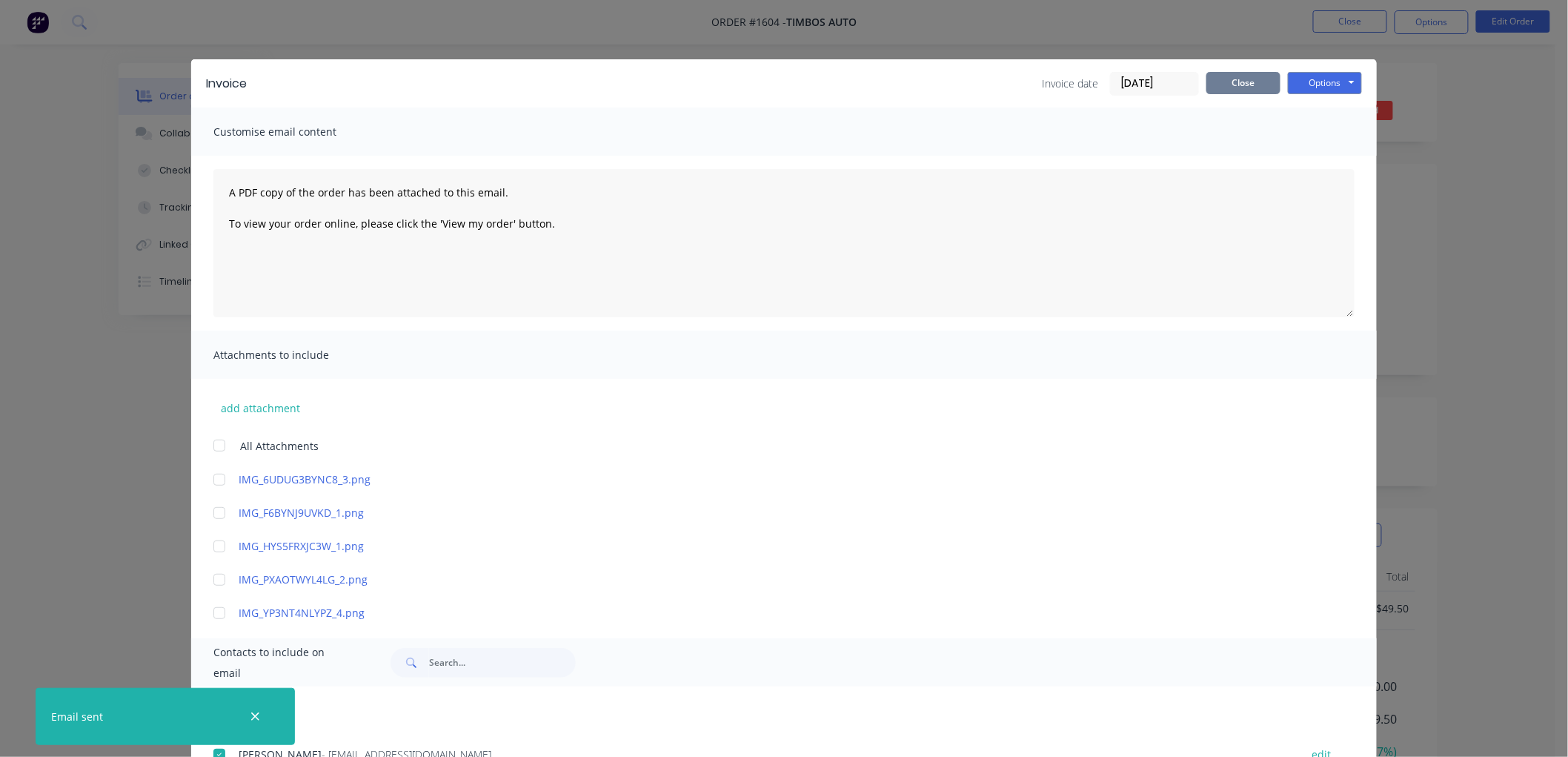
click at [1219, 84] on button "Close" at bounding box center [1243, 83] width 74 height 22
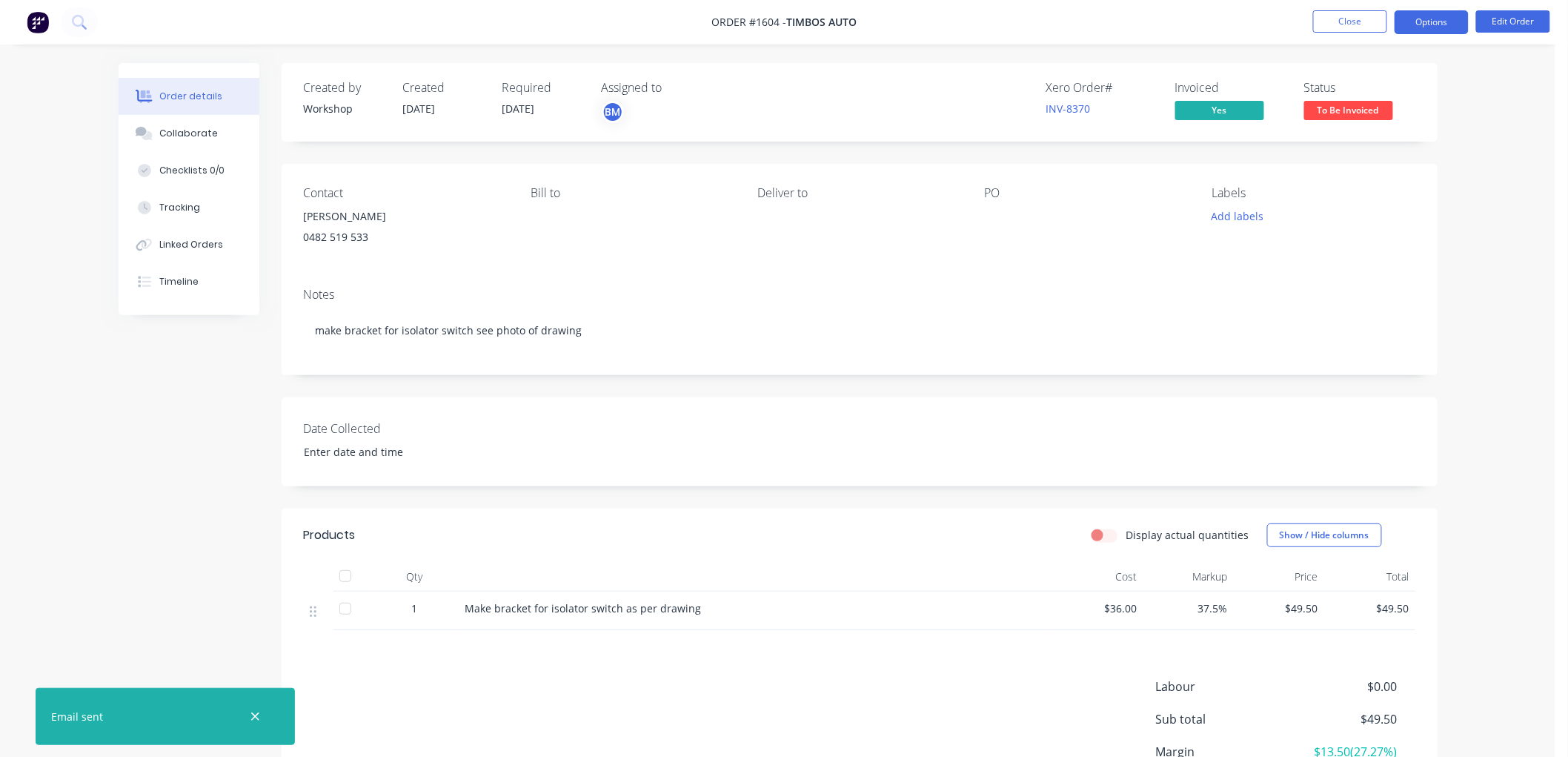
click at [1424, 27] on button "Options" at bounding box center [1432, 22] width 74 height 24
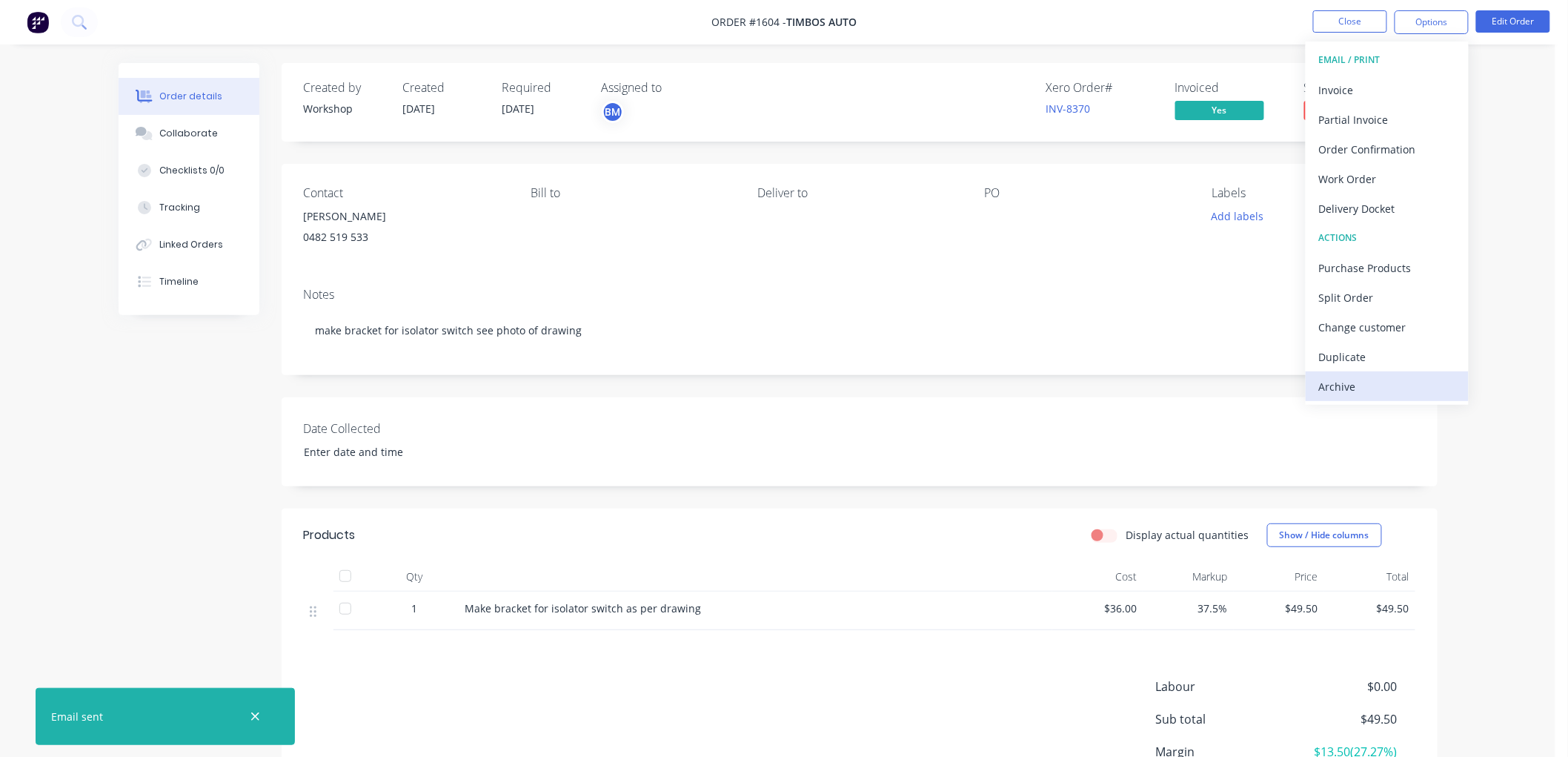
click at [1361, 379] on div "Archive" at bounding box center [1388, 387] width 137 height 22
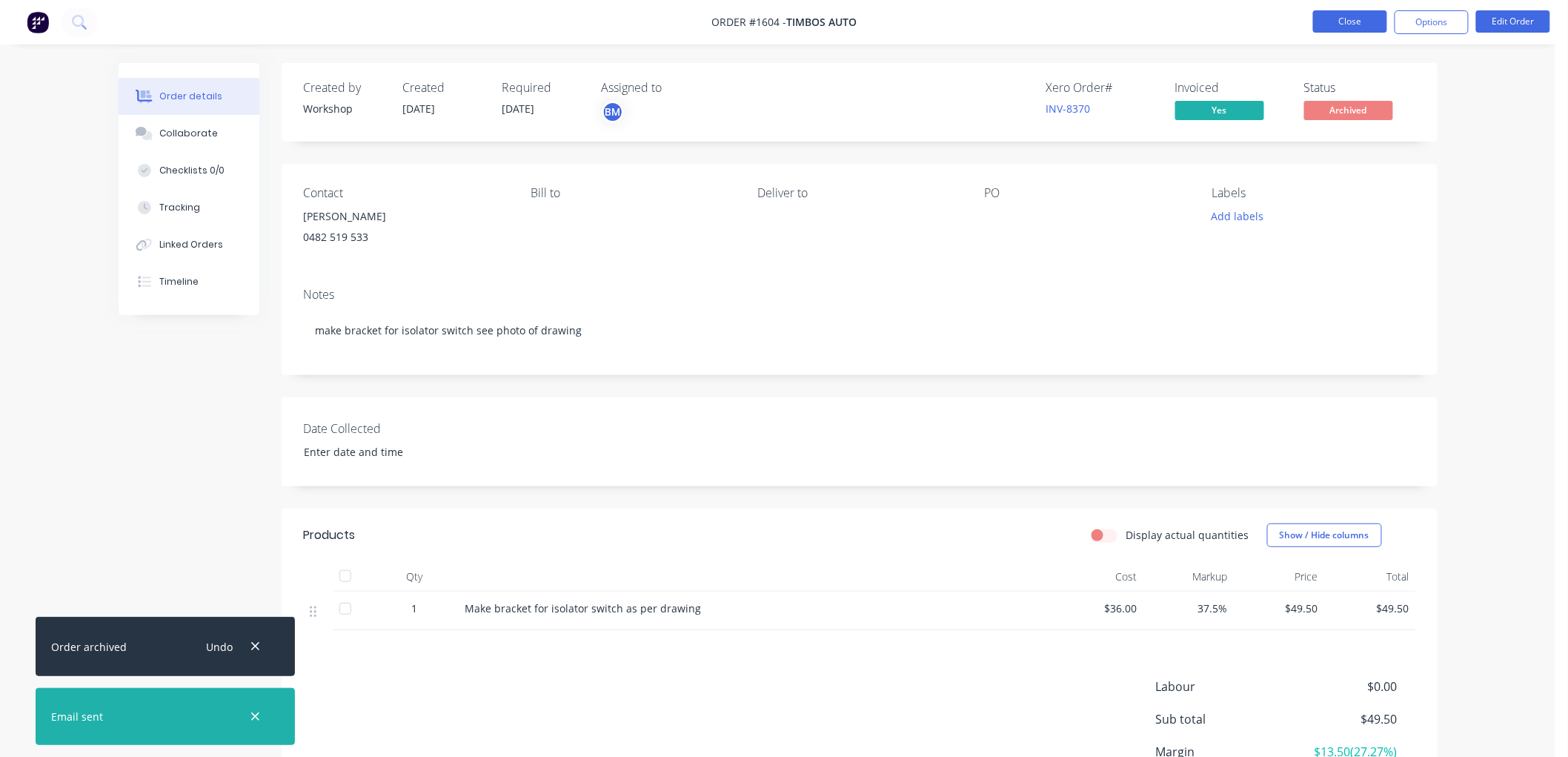
click at [1343, 15] on button "Close" at bounding box center [1351, 21] width 74 height 22
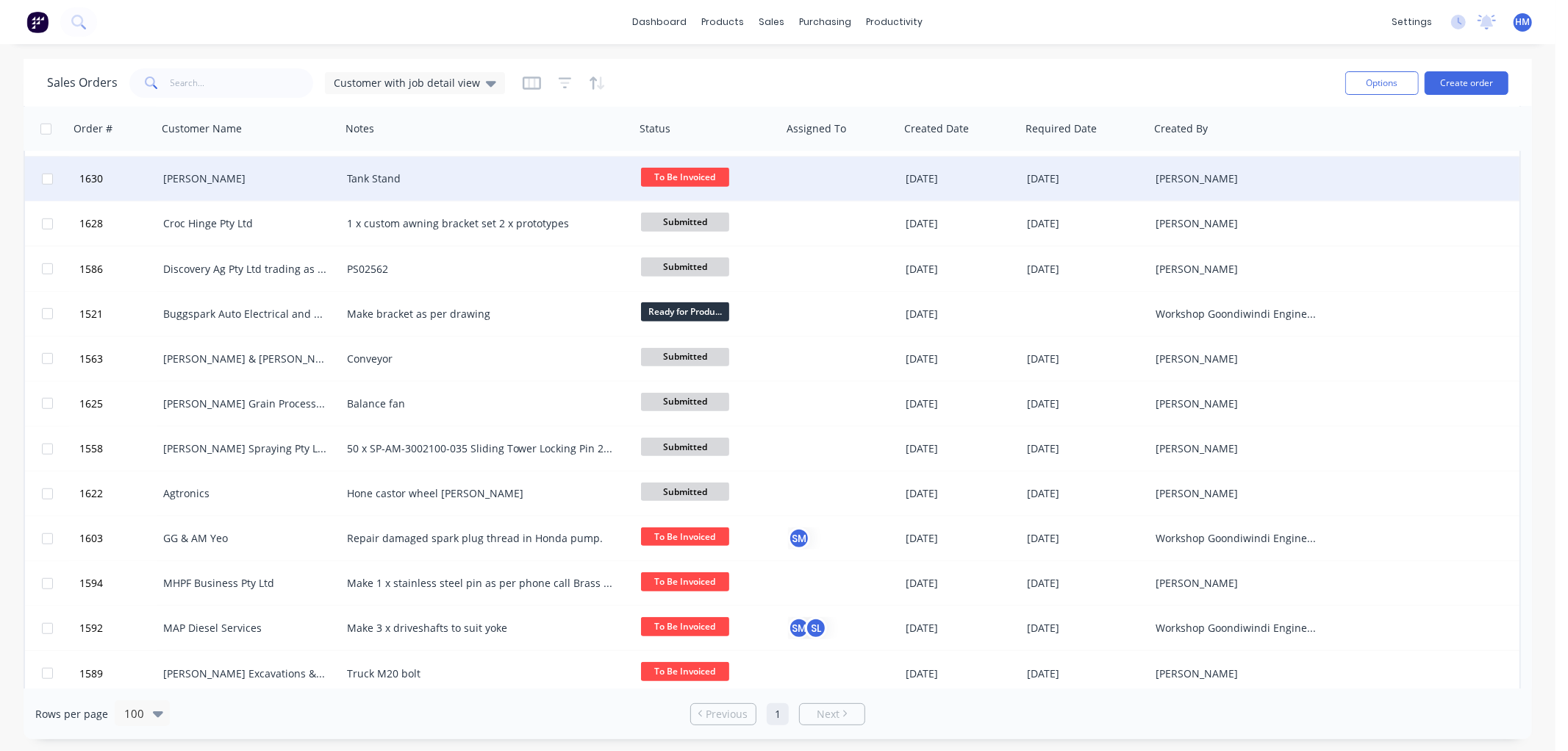
scroll to position [980, 0]
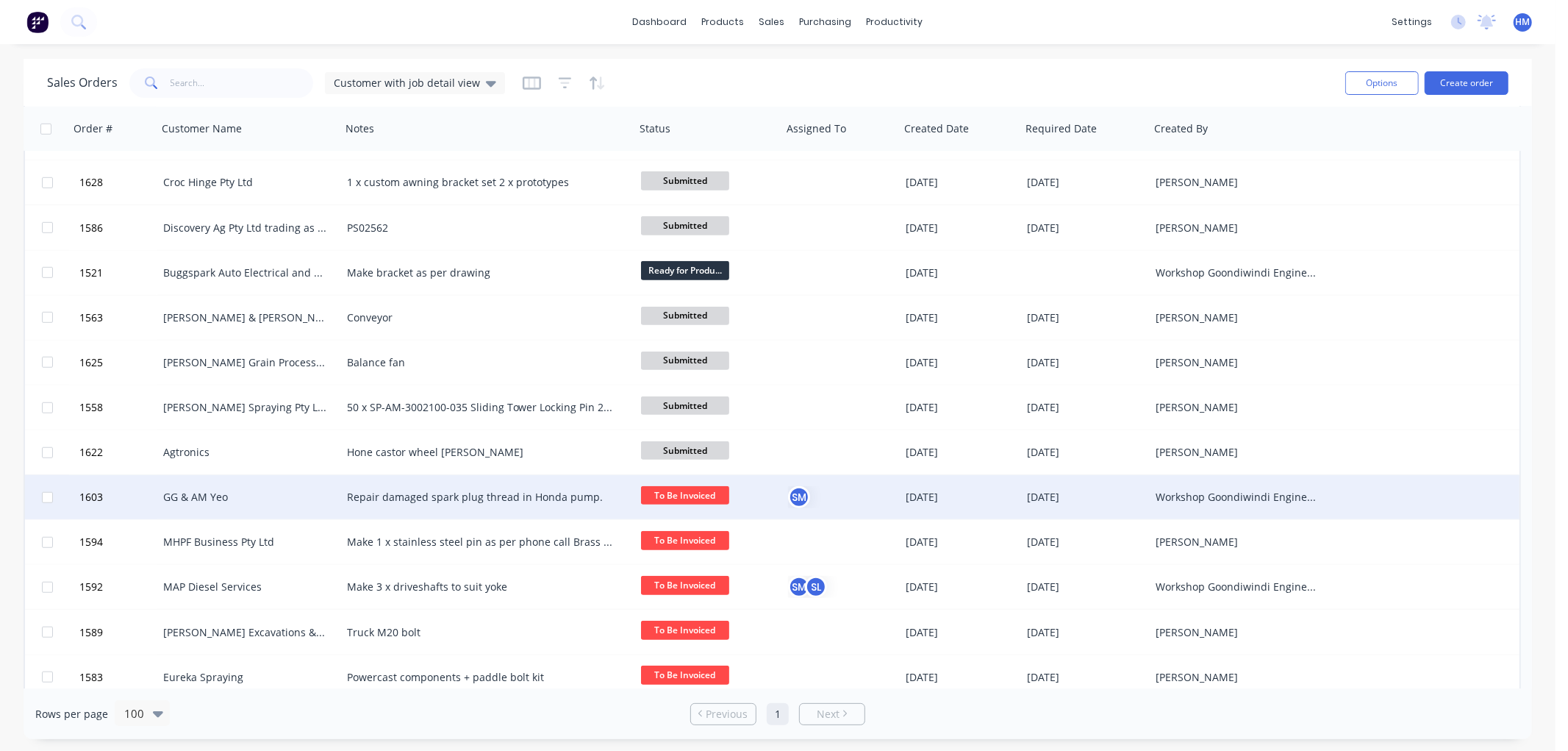
click at [201, 500] on div "GG & AM Yeo" at bounding box center [244, 498] width 163 height 15
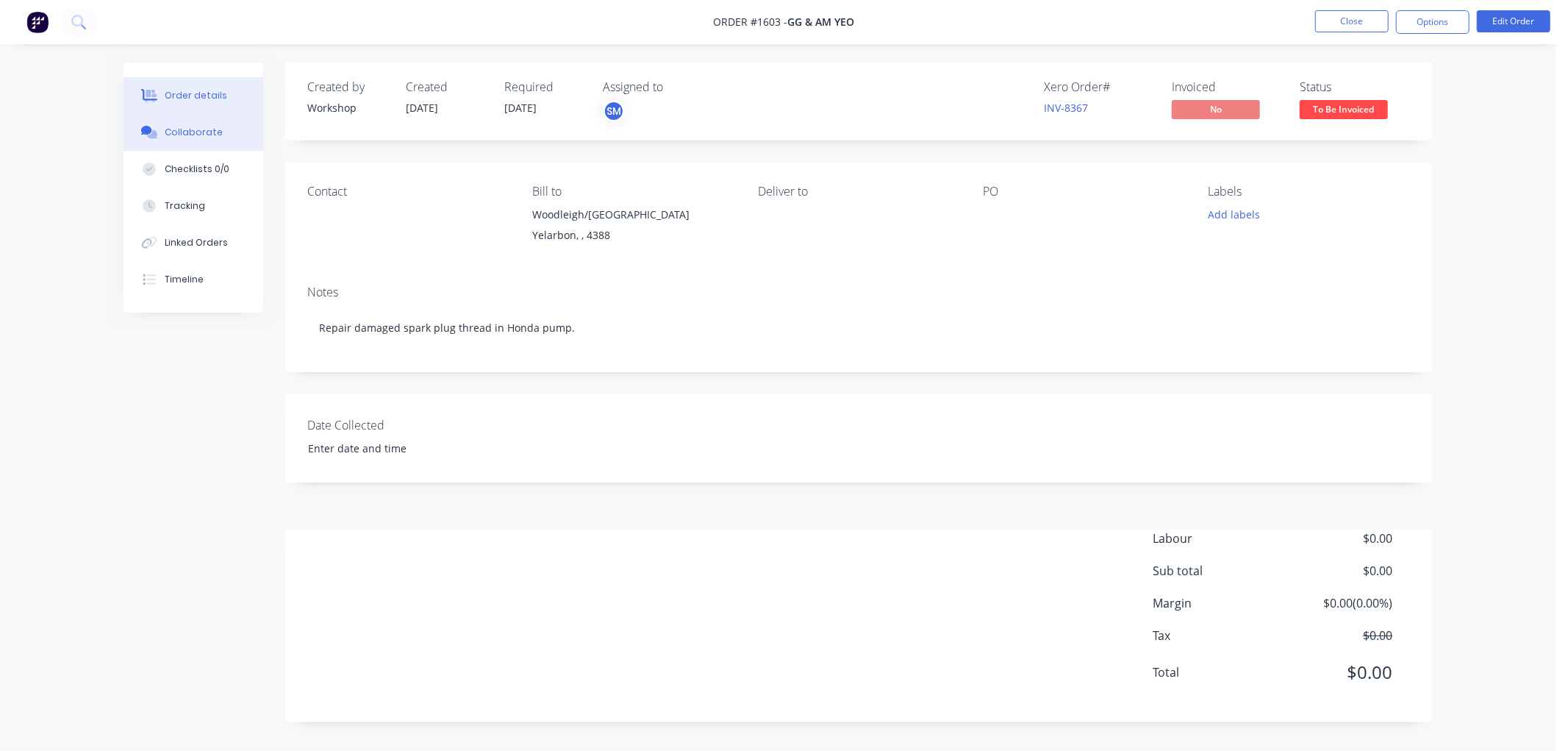
click at [183, 132] on div "Collaborate" at bounding box center [194, 132] width 58 height 13
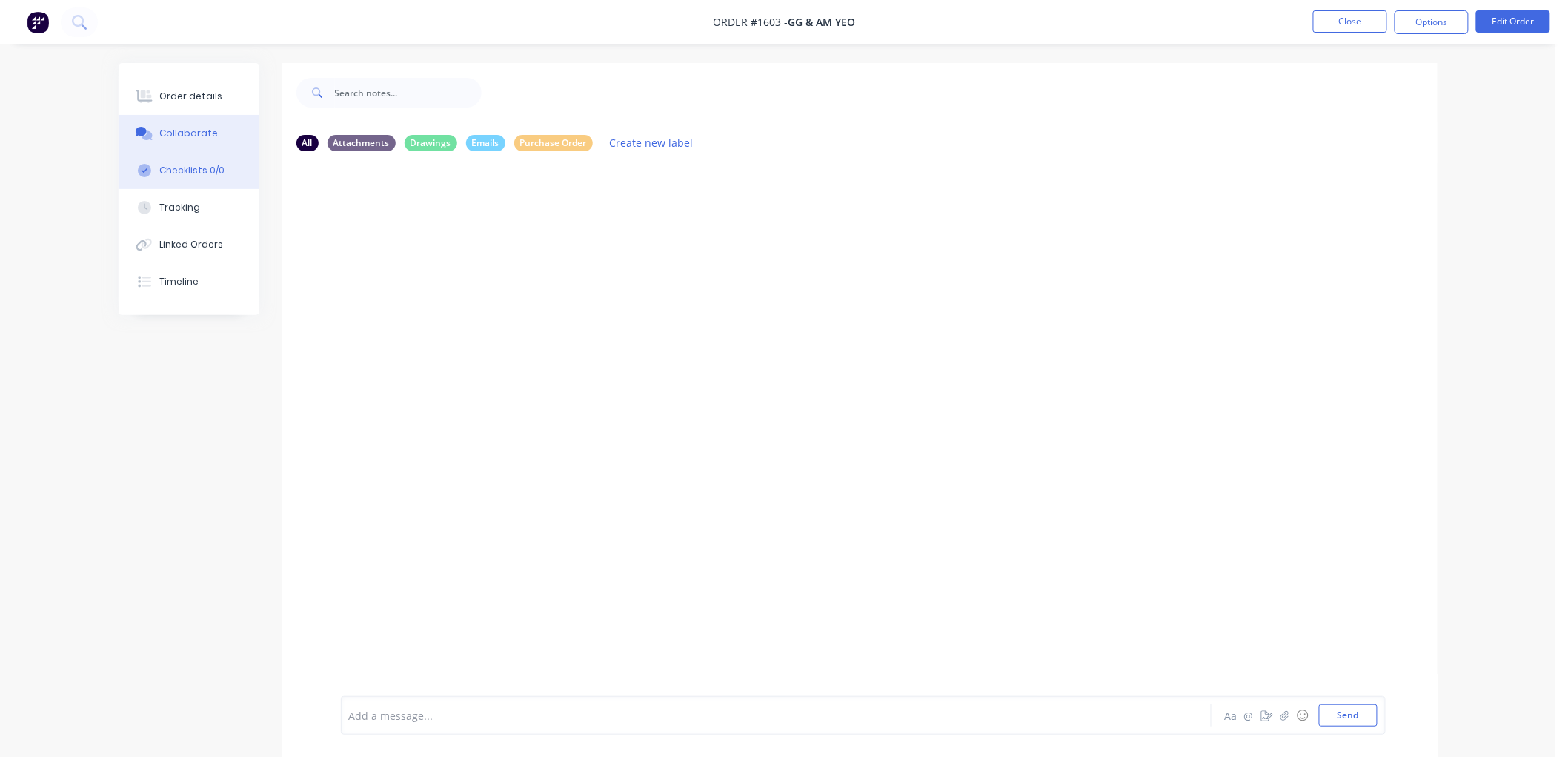
click at [198, 166] on div "Checklists 0/0" at bounding box center [192, 170] width 66 height 13
type textarea "x"
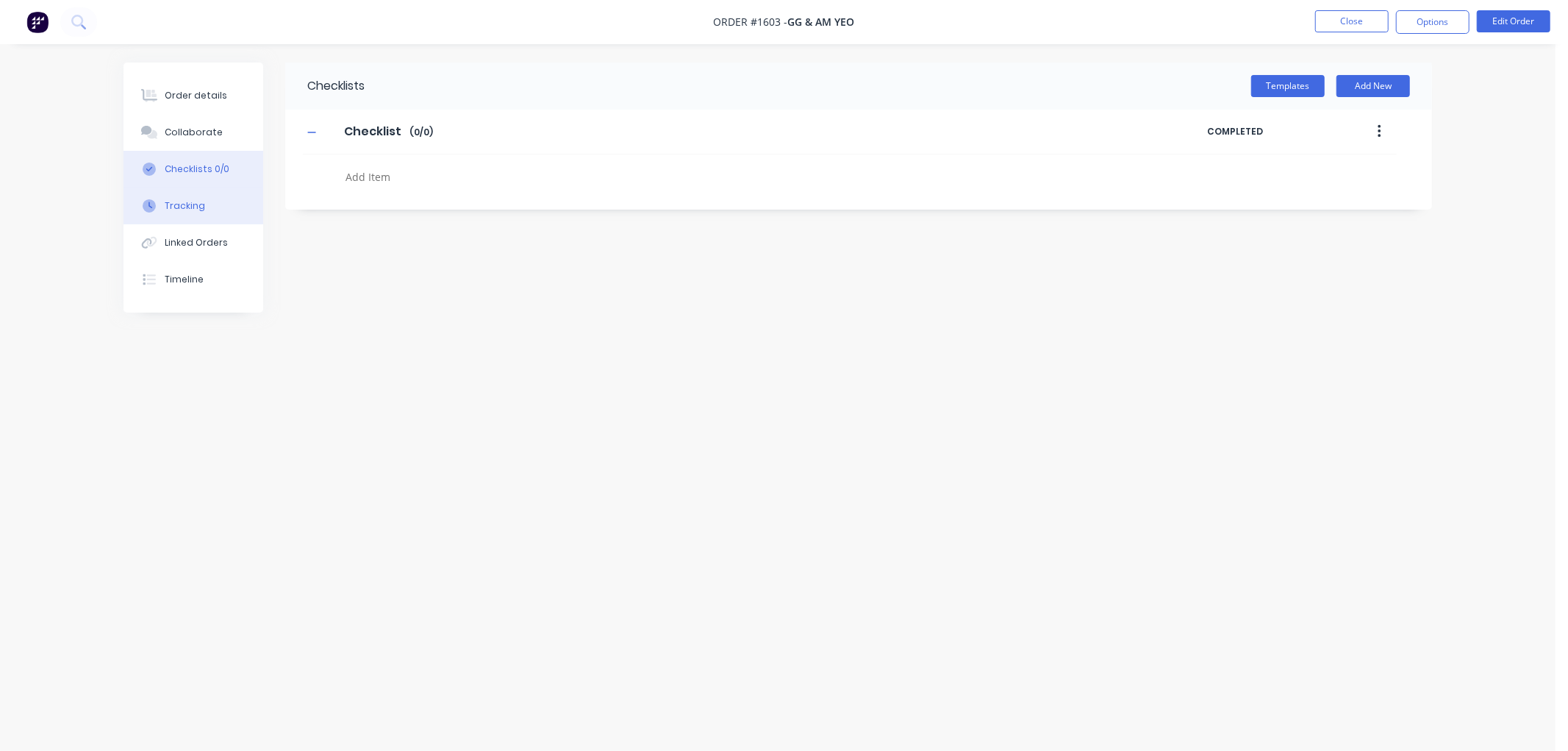
click at [168, 202] on div "Tracking" at bounding box center [185, 205] width 41 height 13
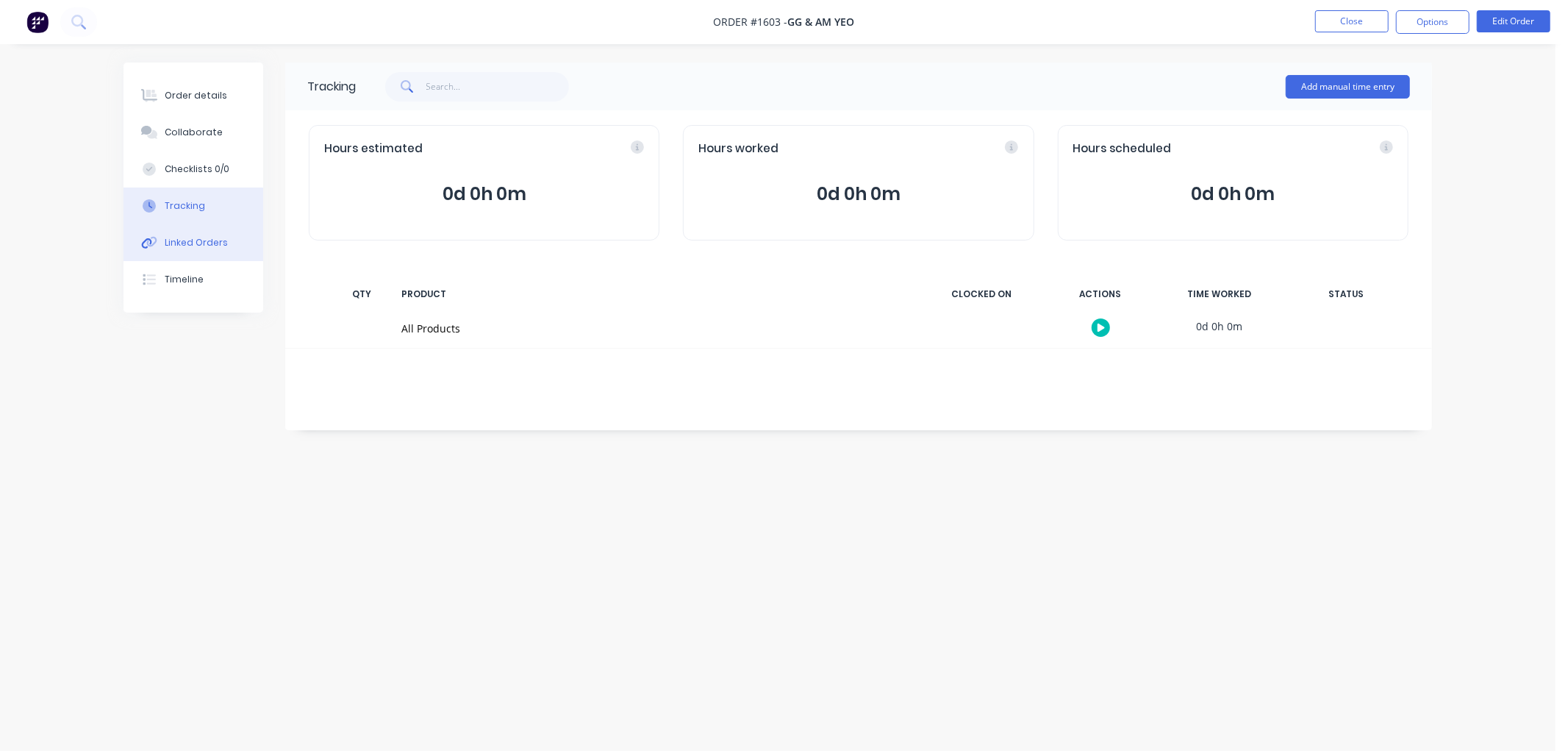
click at [200, 236] on div "Linked Orders" at bounding box center [196, 242] width 63 height 13
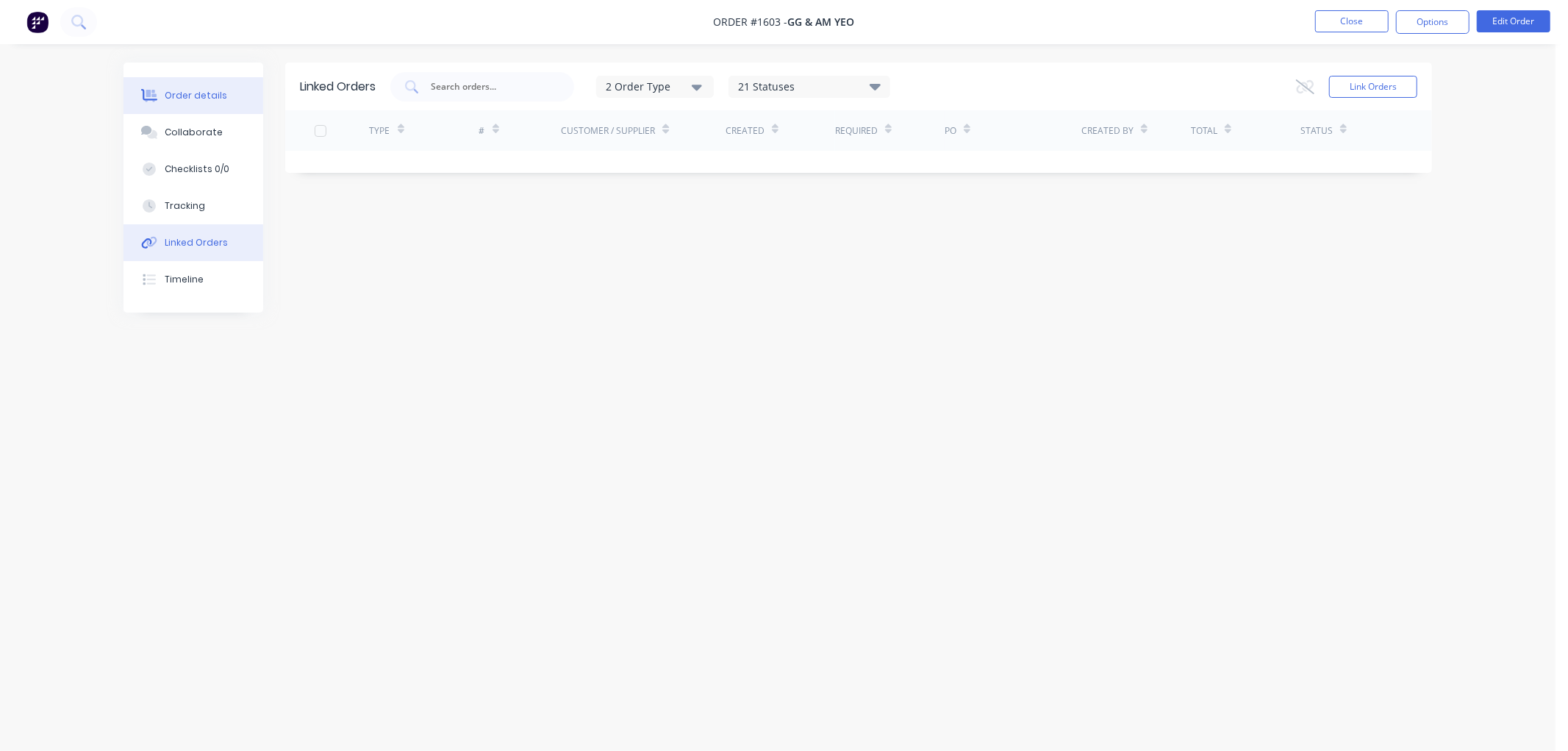
click at [194, 87] on button "Order details" at bounding box center [193, 95] width 139 height 37
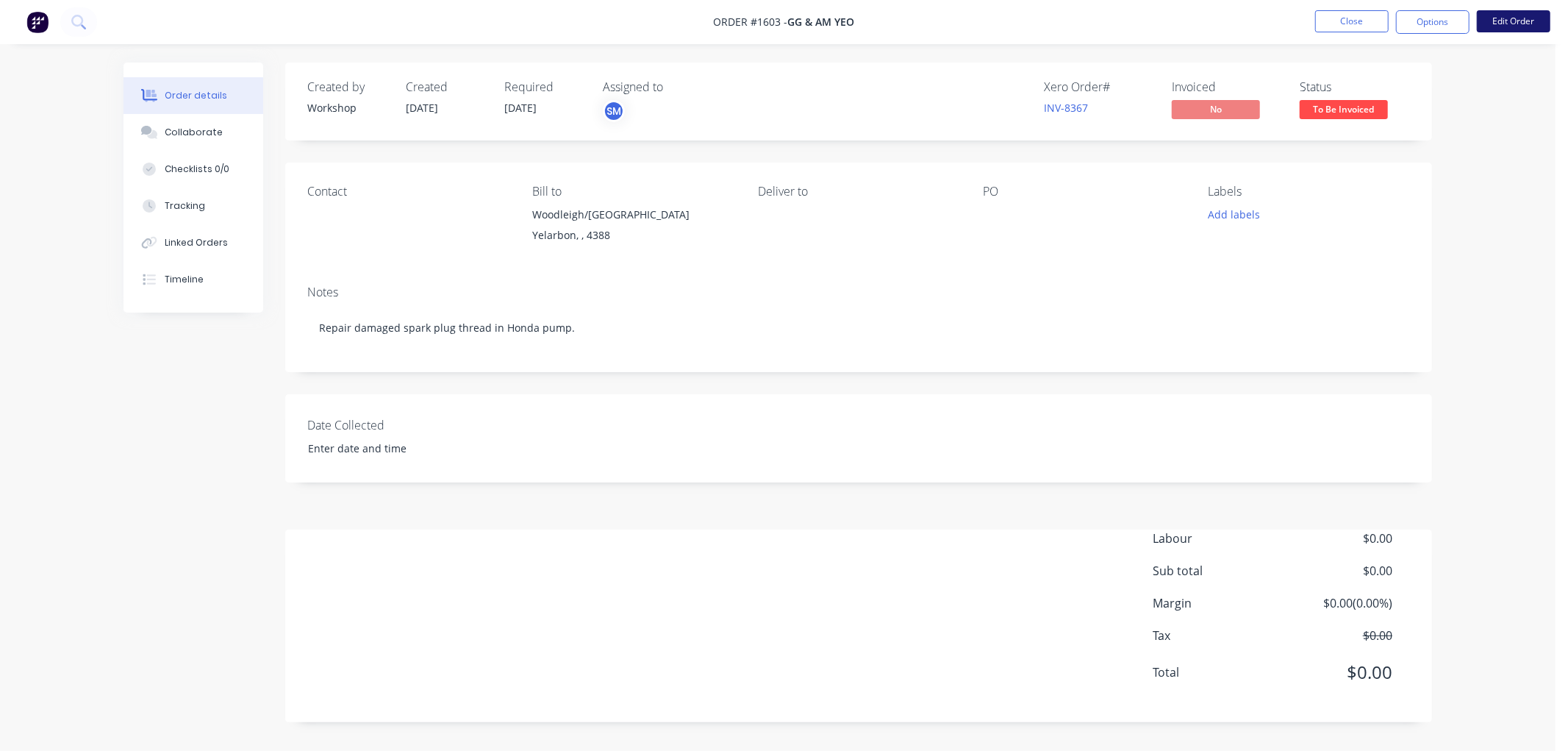
click at [1490, 22] on button "Edit Order" at bounding box center [1514, 21] width 74 height 22
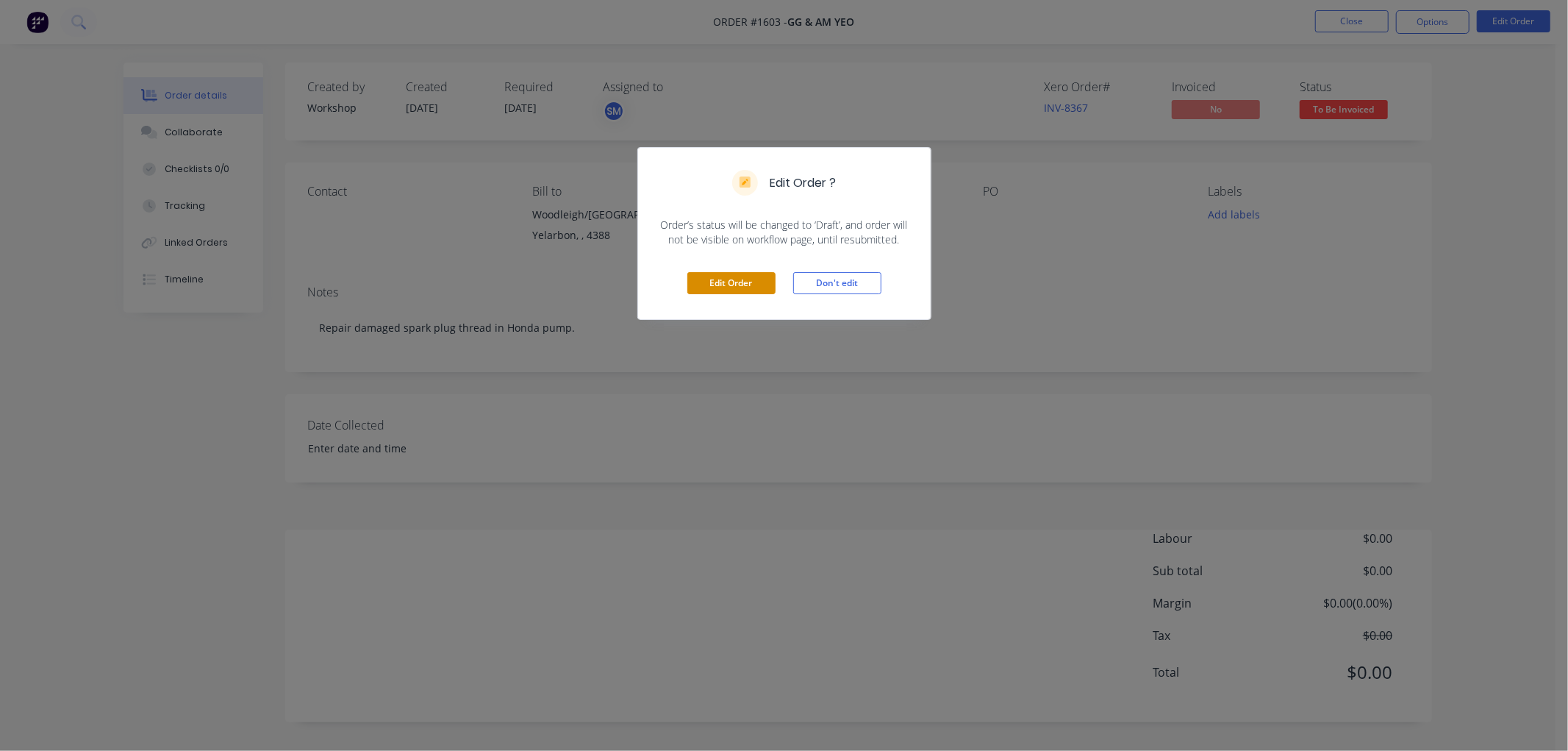
click at [735, 280] on button "Edit Order" at bounding box center [732, 283] width 89 height 22
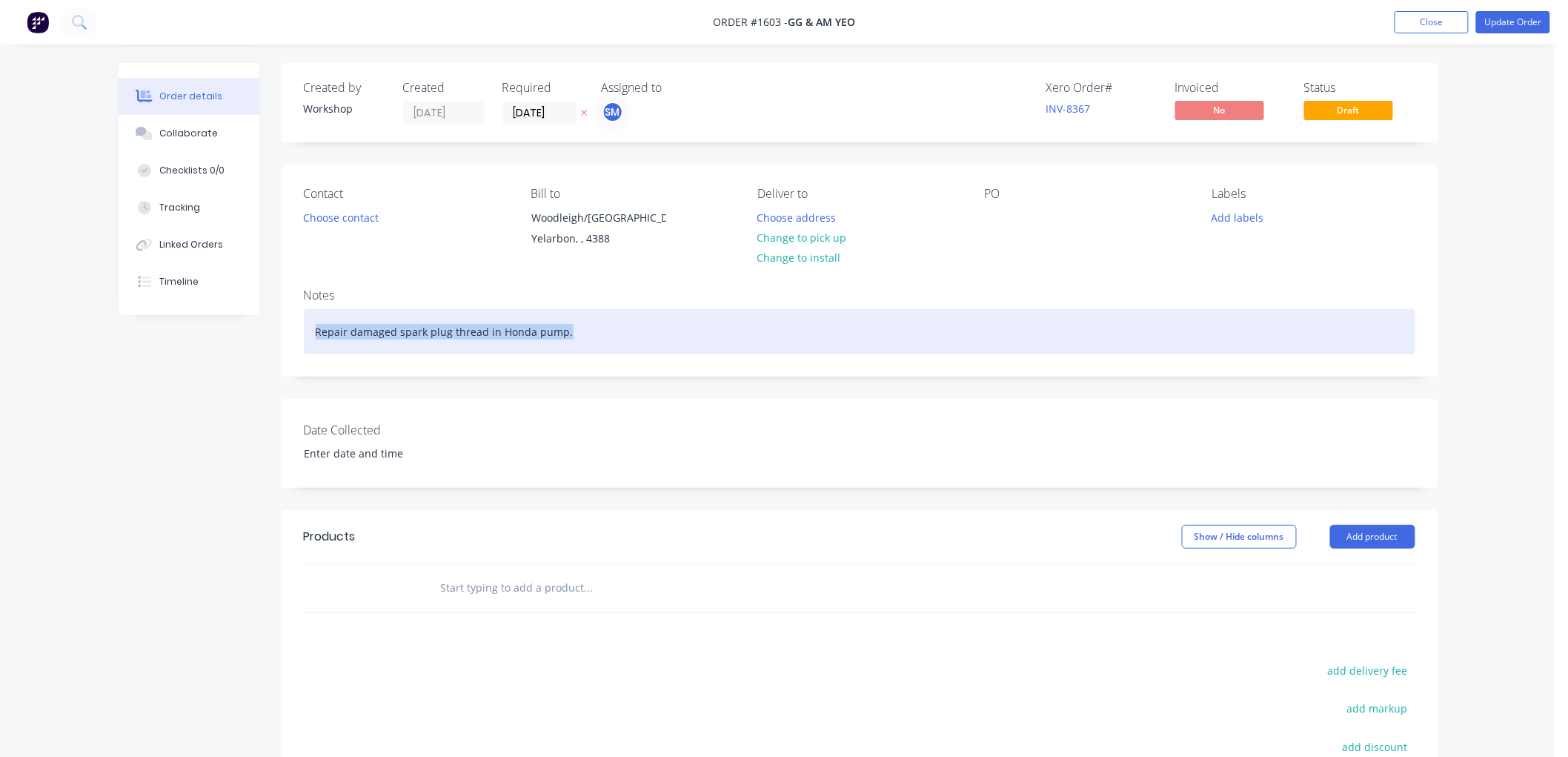
drag, startPoint x: 639, startPoint y: 325, endPoint x: -2, endPoint y: 312, distance: 641.1
click at [0, 312] on html "Order #1603 - GG & AM Yeo Add product Close Update Order Order details Collabor…" at bounding box center [784, 495] width 1568 height 991
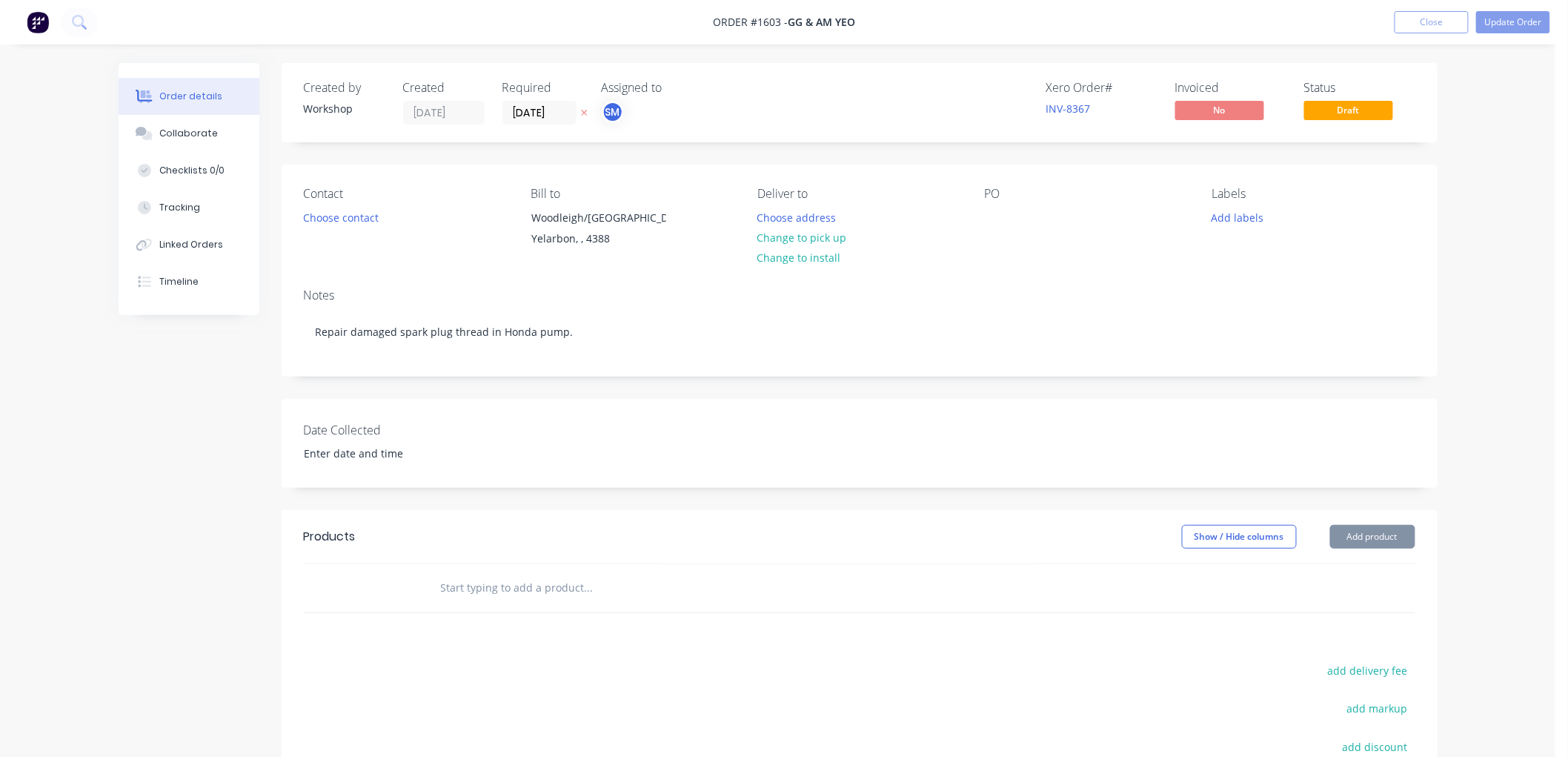
click at [490, 576] on input "text" at bounding box center [588, 587] width 296 height 29
paste input "Repair damaged spark plug thread in Honda pump."
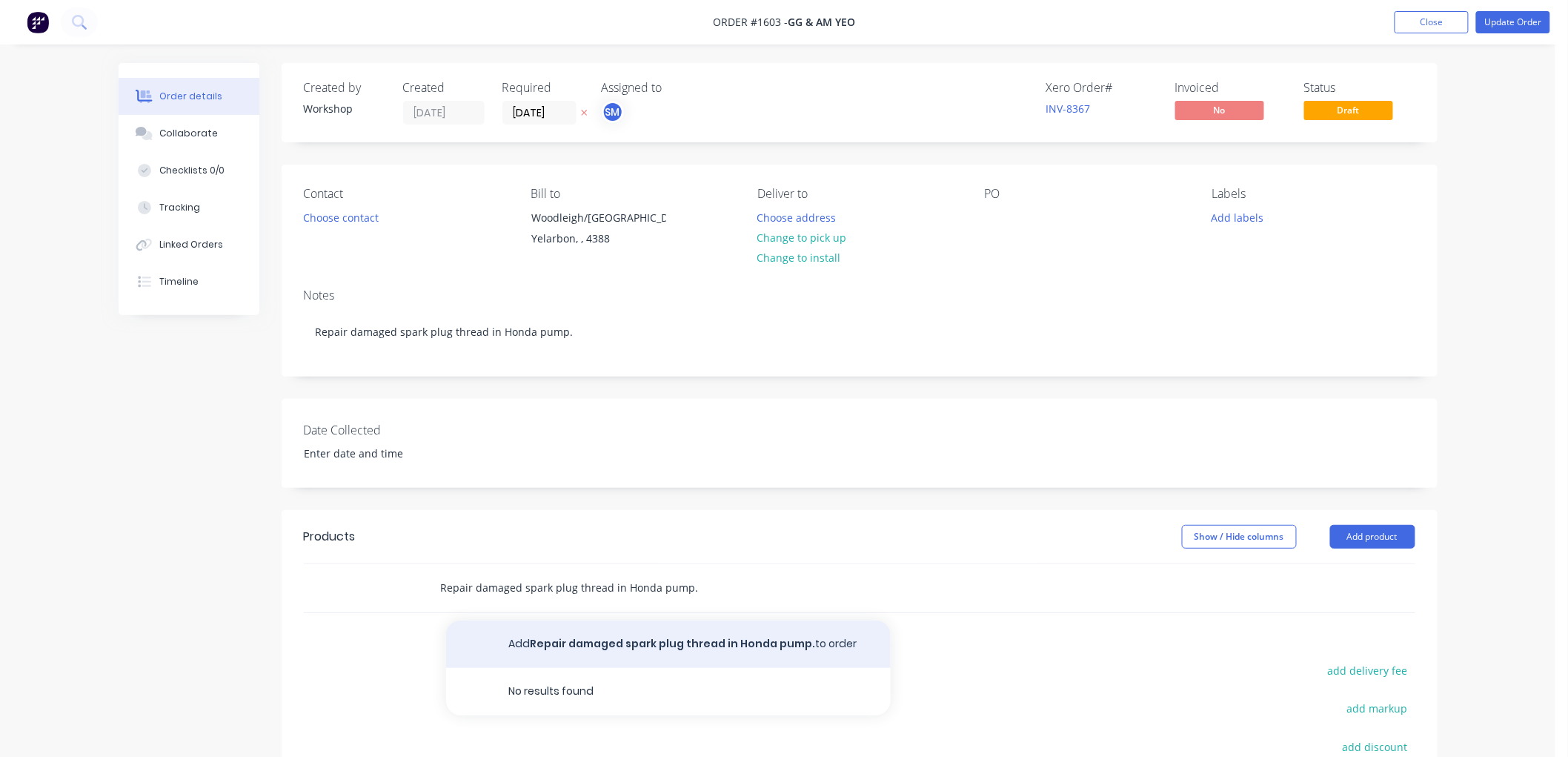
type input "Repair damaged spark plug thread in Honda pump."
click at [535, 634] on button "Add Repair damaged spark plug thread in Honda pump. to order" at bounding box center [669, 644] width 444 height 47
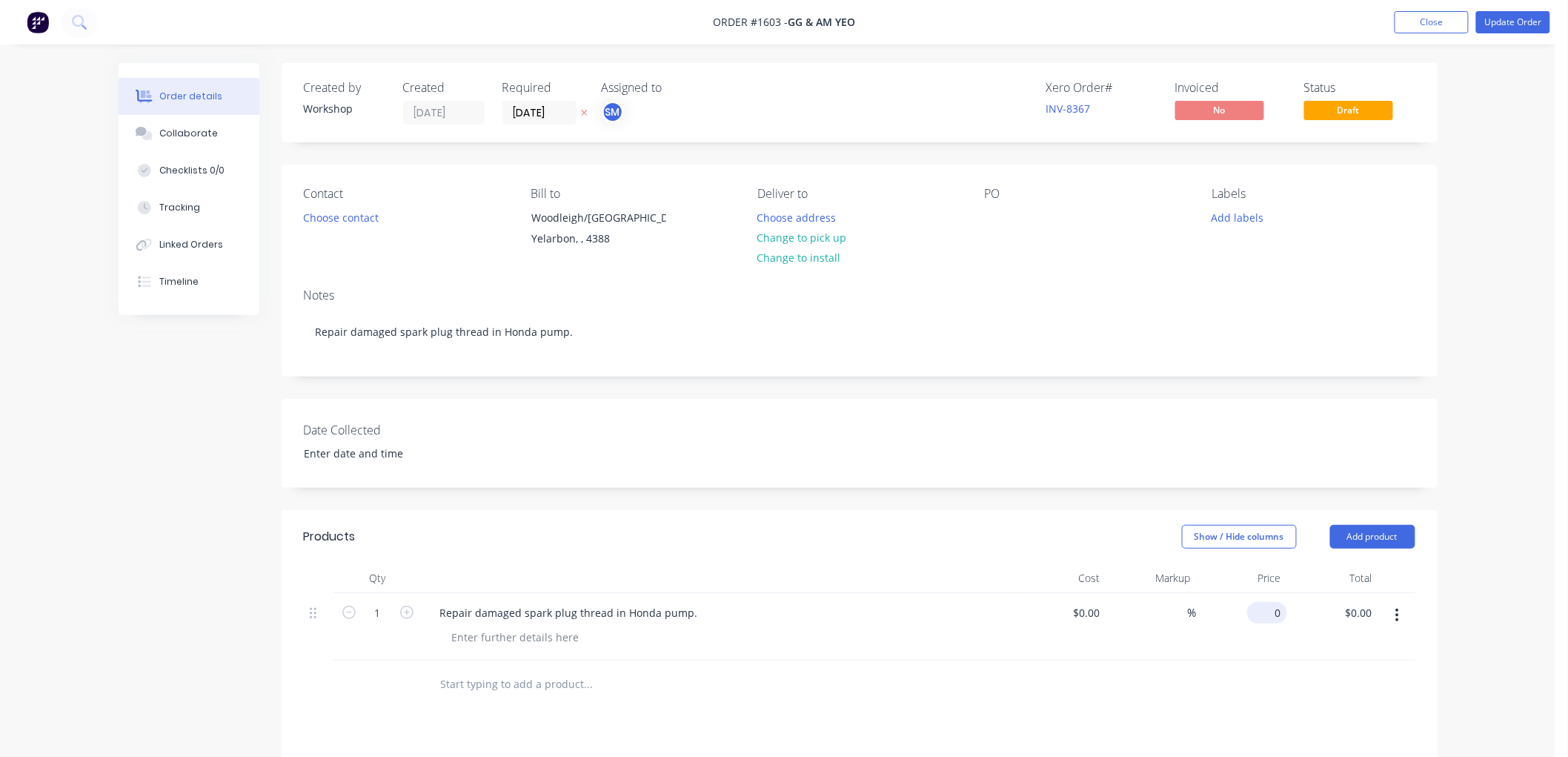
click at [1268, 609] on div "0 $0.00" at bounding box center [1267, 613] width 40 height 22
type input "$100.00"
type input "100.00"
type input "$100.00"
click at [1093, 613] on input at bounding box center [1097, 613] width 17 height 22
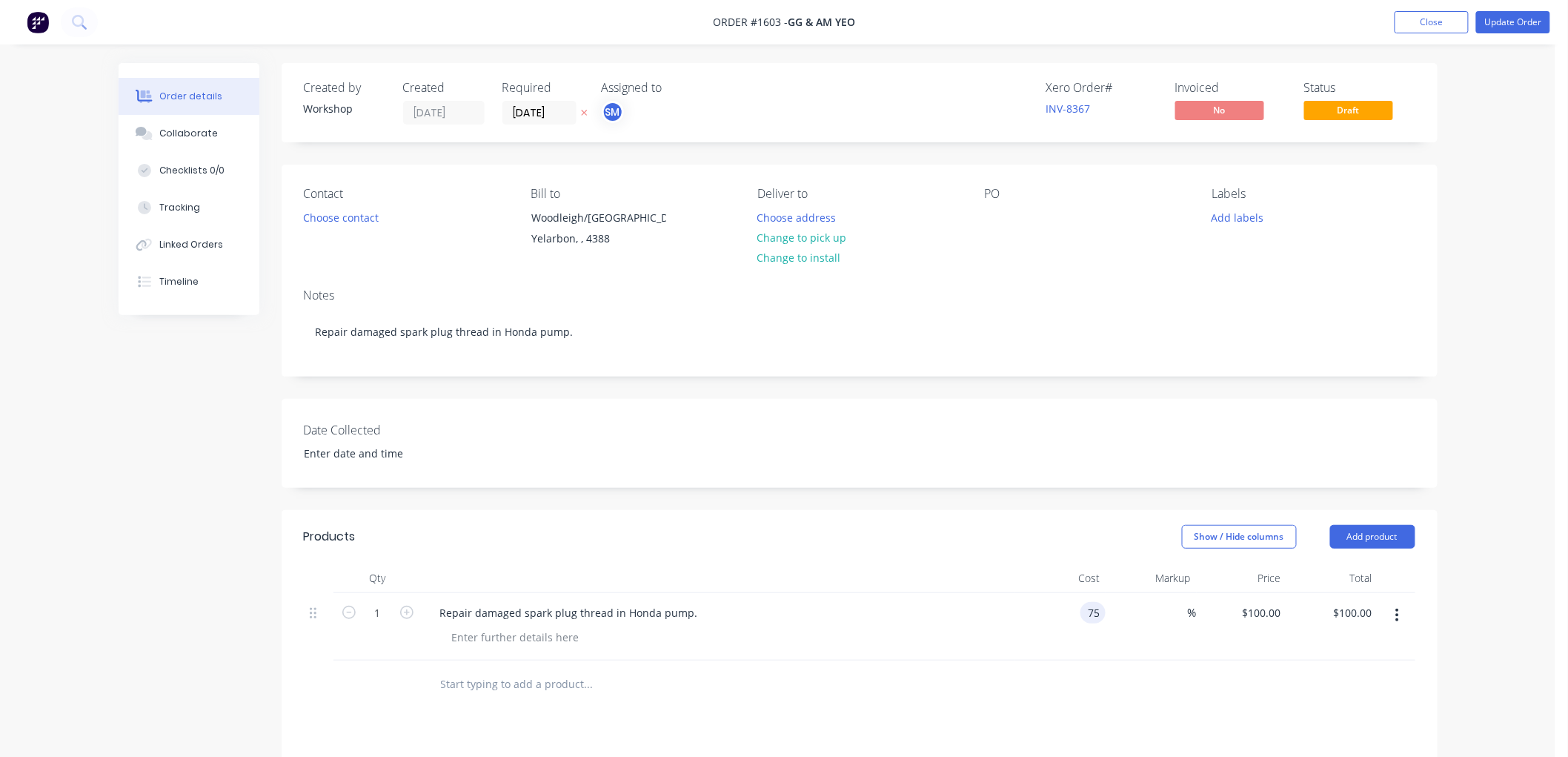
type input "$75.00"
click at [1282, 610] on input "75" at bounding box center [1267, 613] width 40 height 22
type input "100"
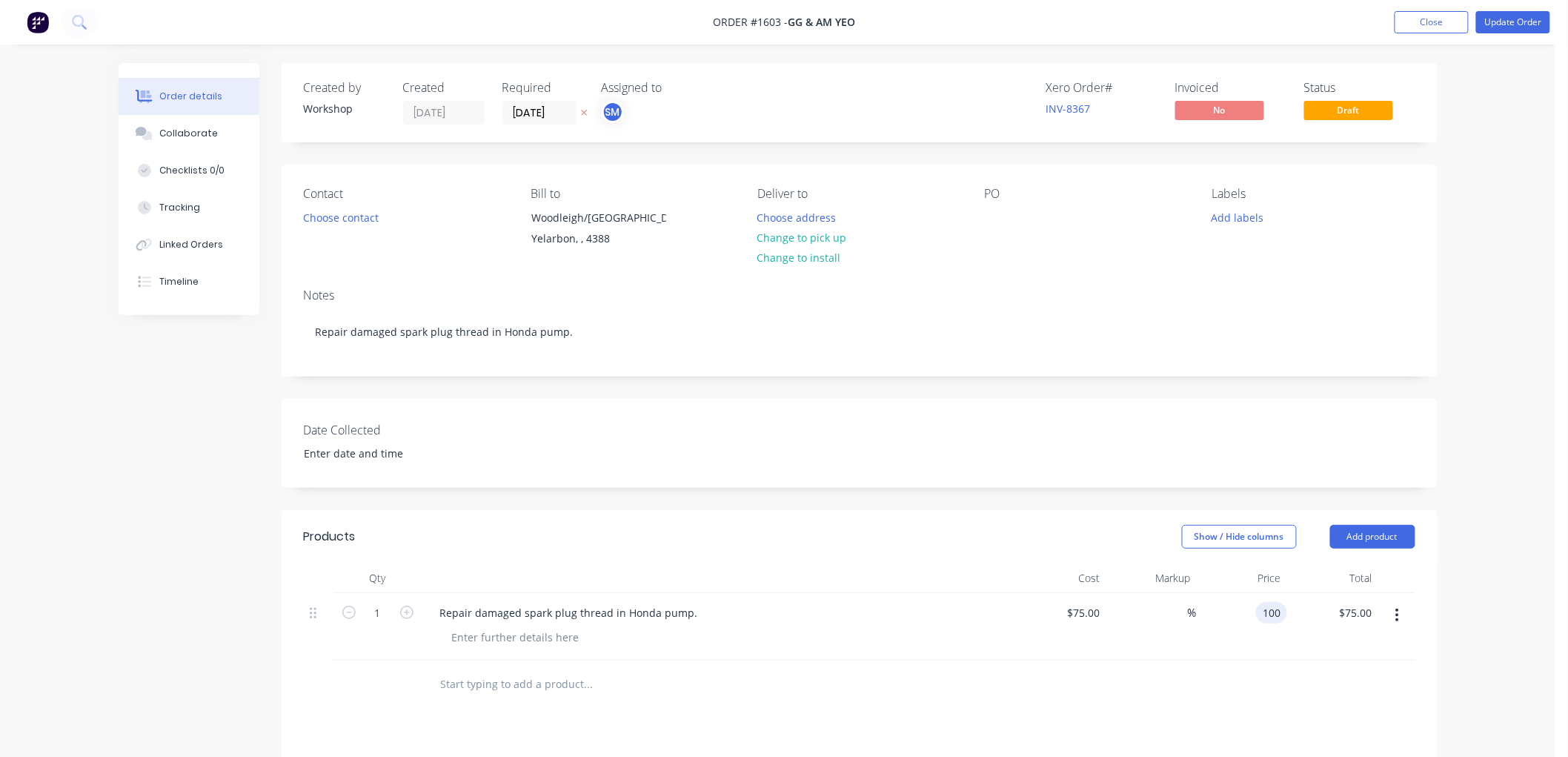
type input "33.33"
type input "$100.00"
click at [362, 216] on button "Choose contact" at bounding box center [341, 217] width 91 height 20
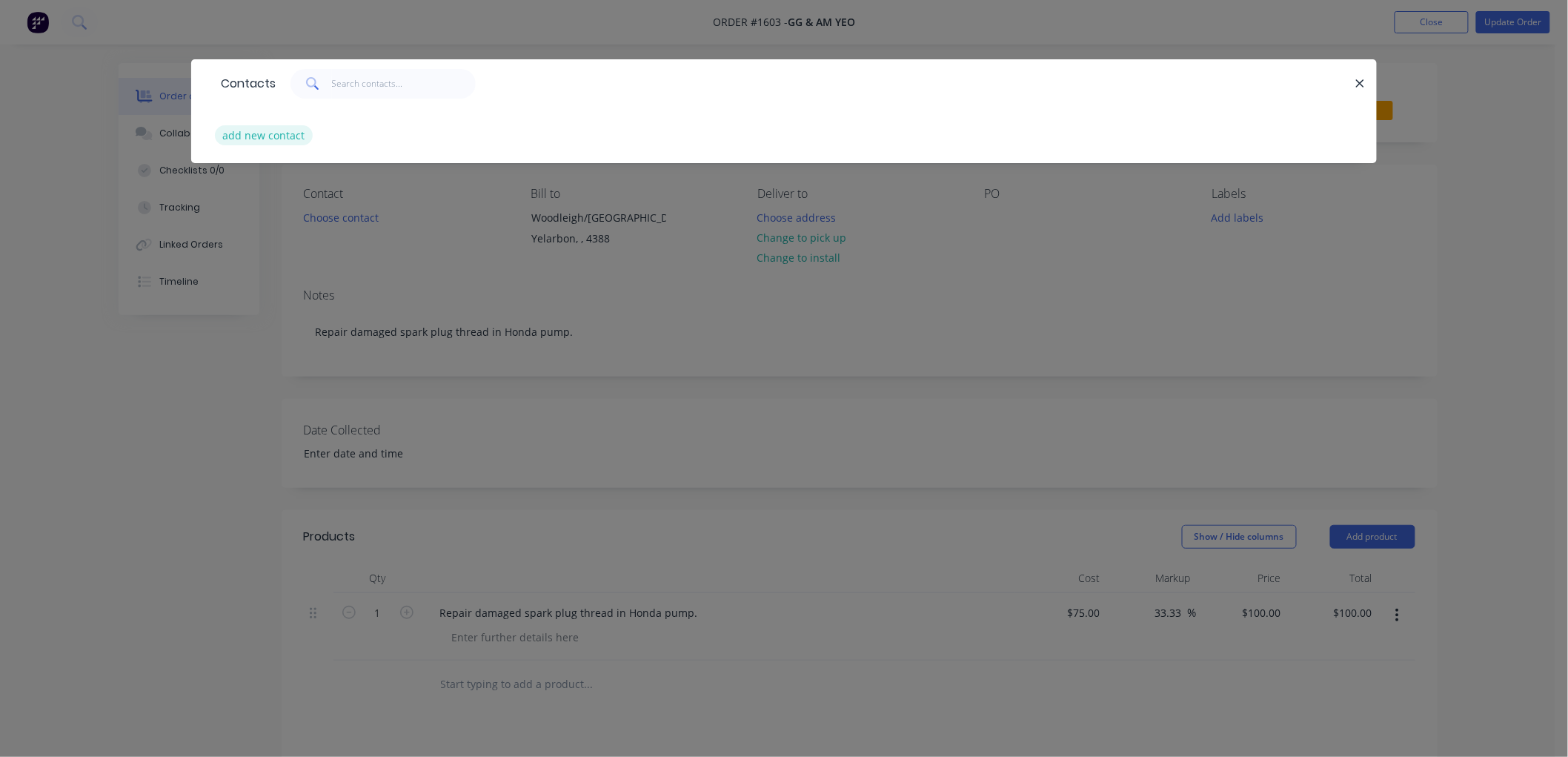
click at [271, 139] on button "add new contact" at bounding box center [263, 135] width 98 height 20
select select "AU"
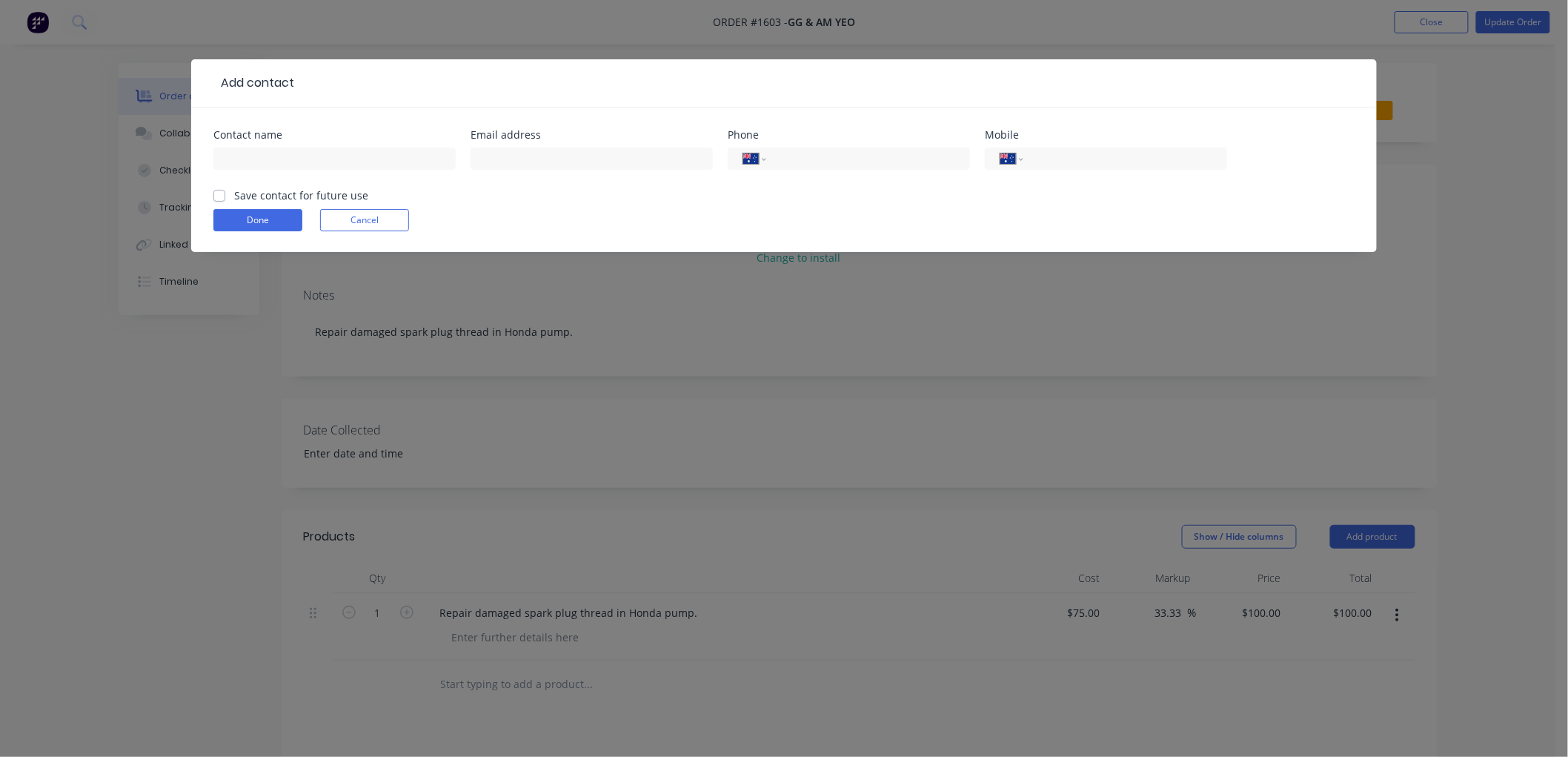
click at [235, 195] on label "Save contact for future use" at bounding box center [301, 195] width 134 height 15
click at [217, 195] on input "Save contact for future use" at bounding box center [219, 194] width 11 height 14
checkbox input "true"
click at [323, 159] on input "text" at bounding box center [334, 158] width 242 height 22
type input "GG & AM Yeo"
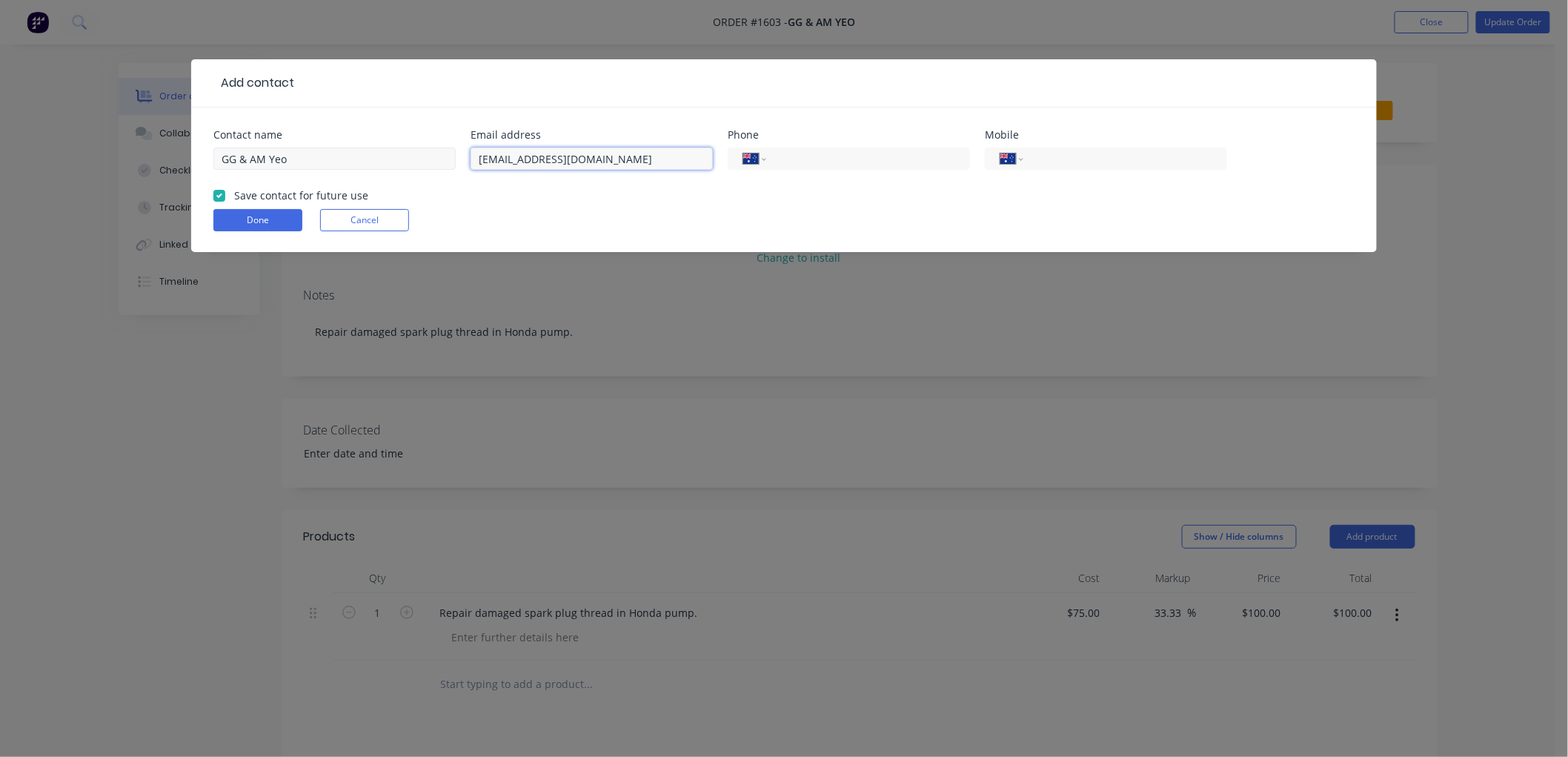
type input "[EMAIL_ADDRESS][DOMAIN_NAME]"
click at [241, 221] on button "Done" at bounding box center [258, 219] width 89 height 22
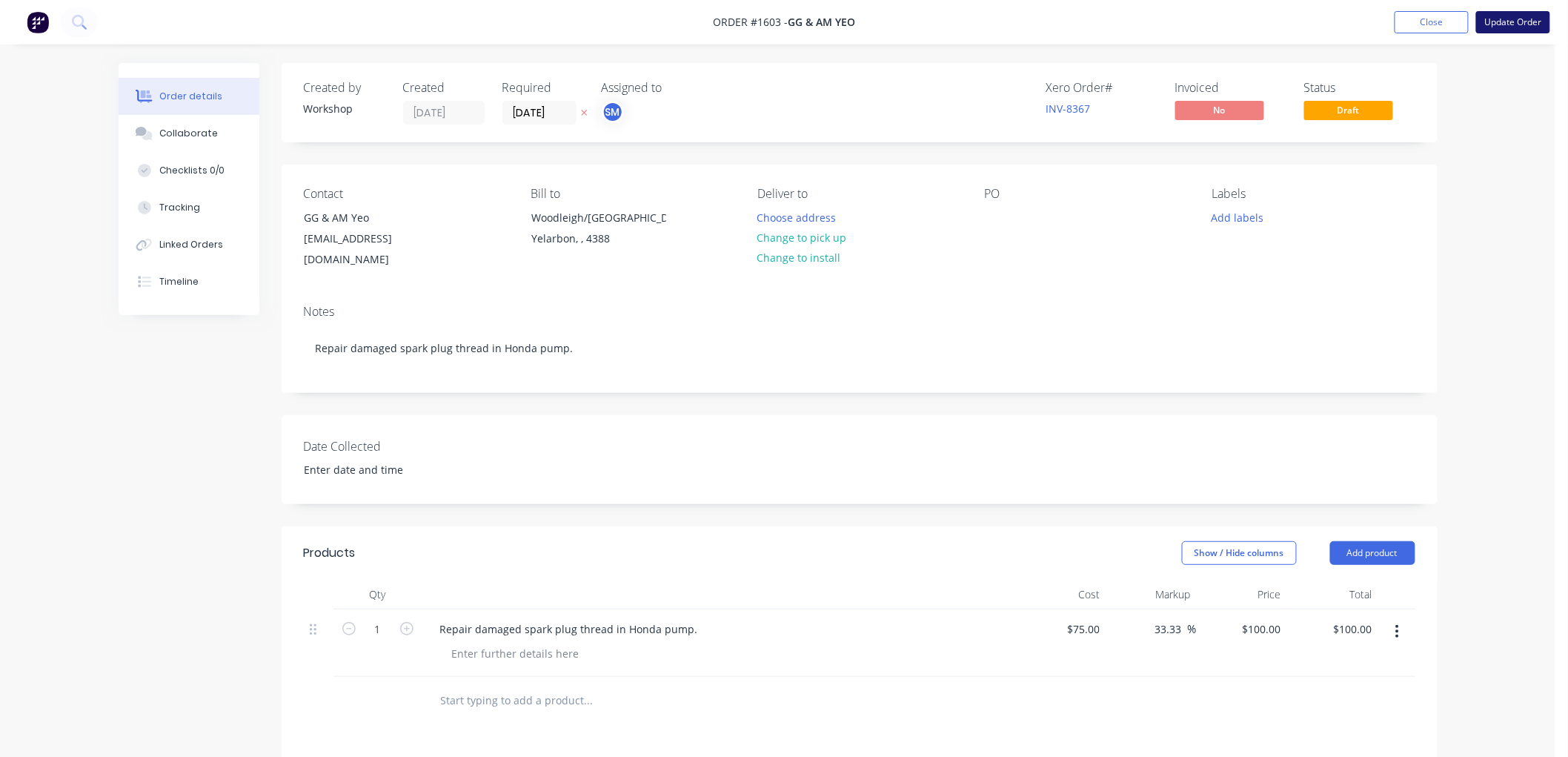
click at [1500, 27] on button "Update Order" at bounding box center [1513, 22] width 74 height 22
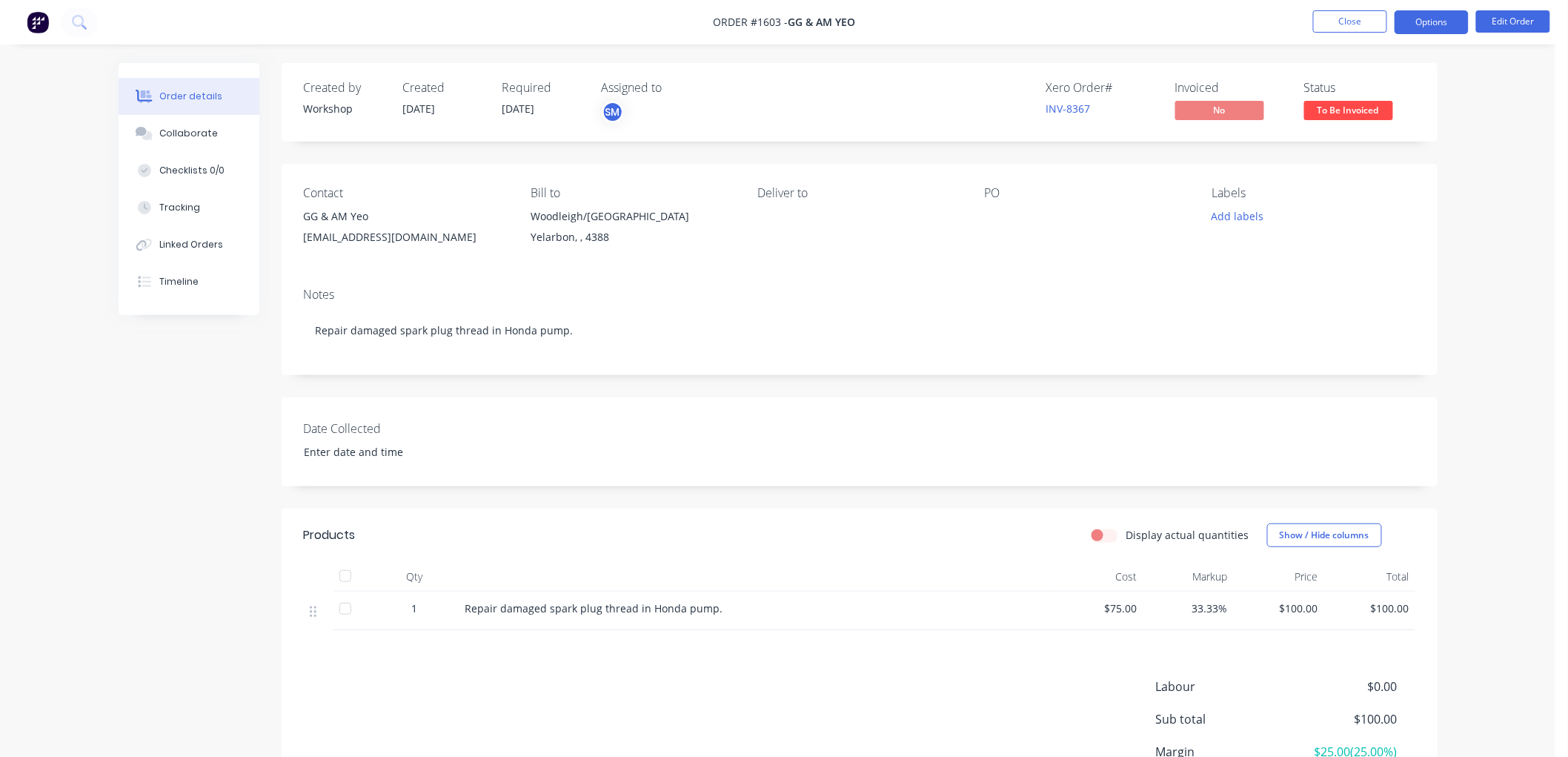
click at [1448, 20] on button "Options" at bounding box center [1432, 22] width 74 height 24
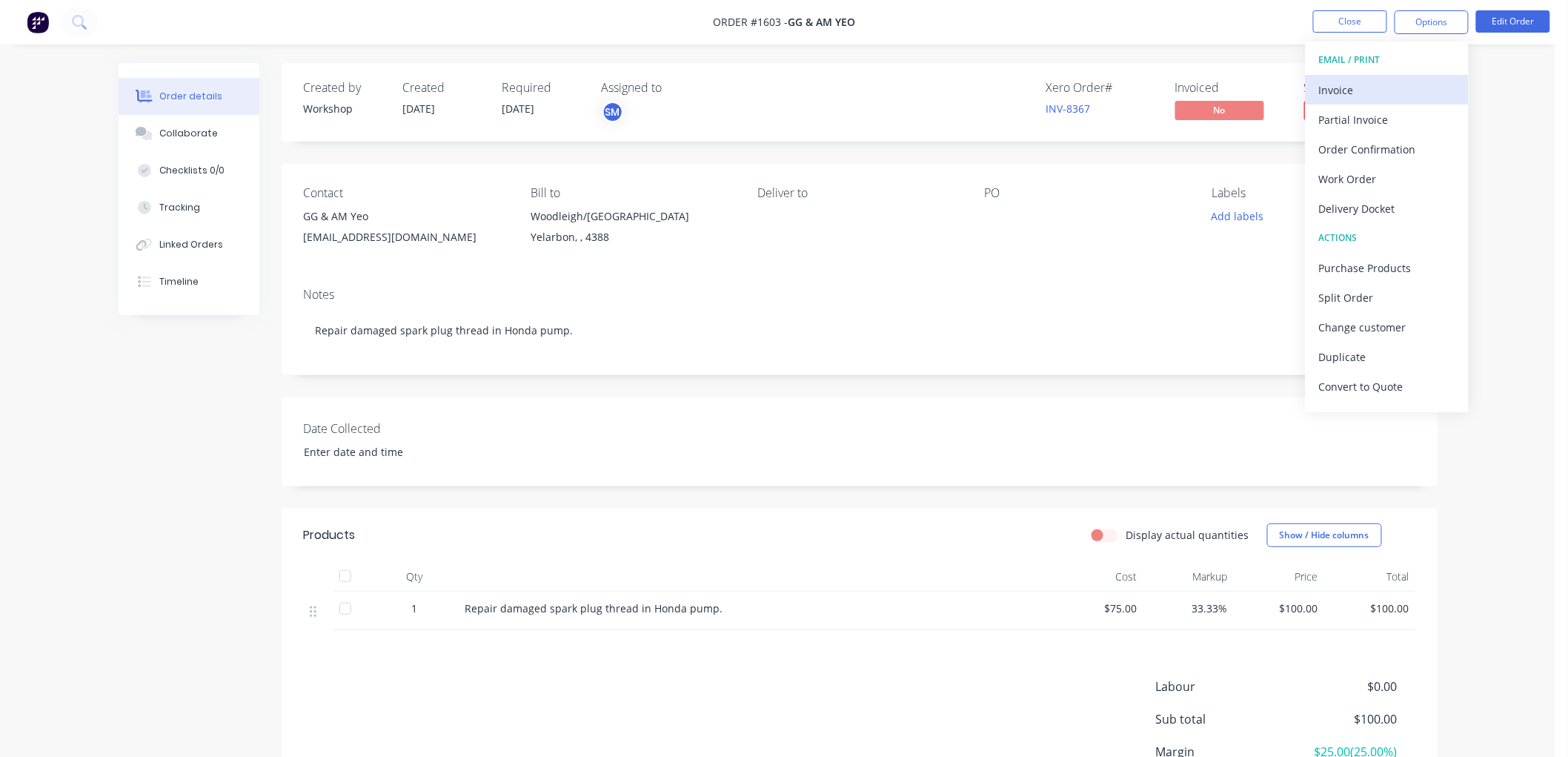
click at [1368, 85] on div "Invoice" at bounding box center [1388, 89] width 137 height 22
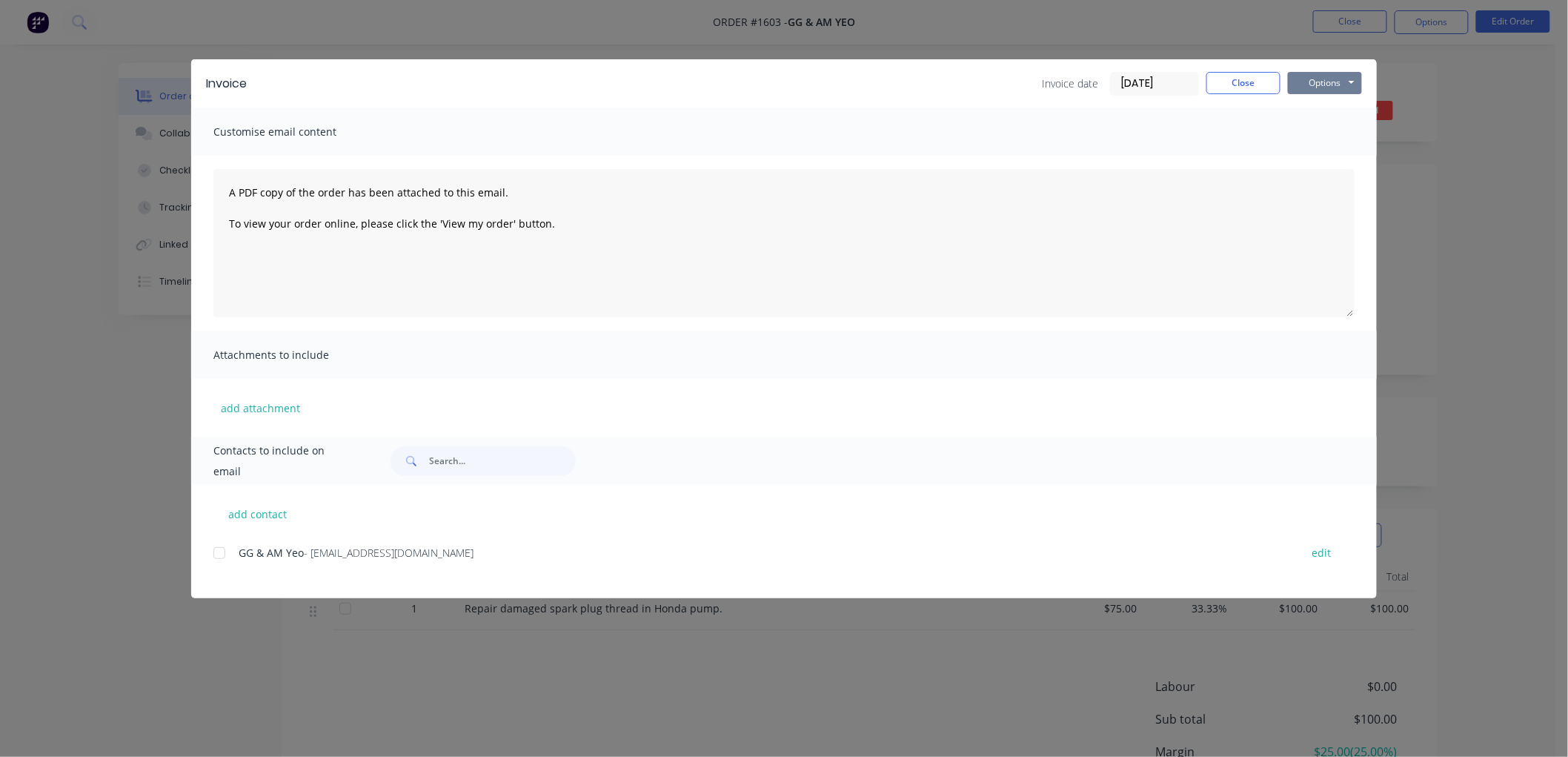
click at [1351, 72] on button "Options" at bounding box center [1325, 83] width 74 height 22
click at [1338, 104] on button "Preview" at bounding box center [1335, 109] width 95 height 25
click at [1317, 83] on button "Options" at bounding box center [1325, 83] width 74 height 22
click at [1331, 157] on button "Email" at bounding box center [1335, 159] width 95 height 25
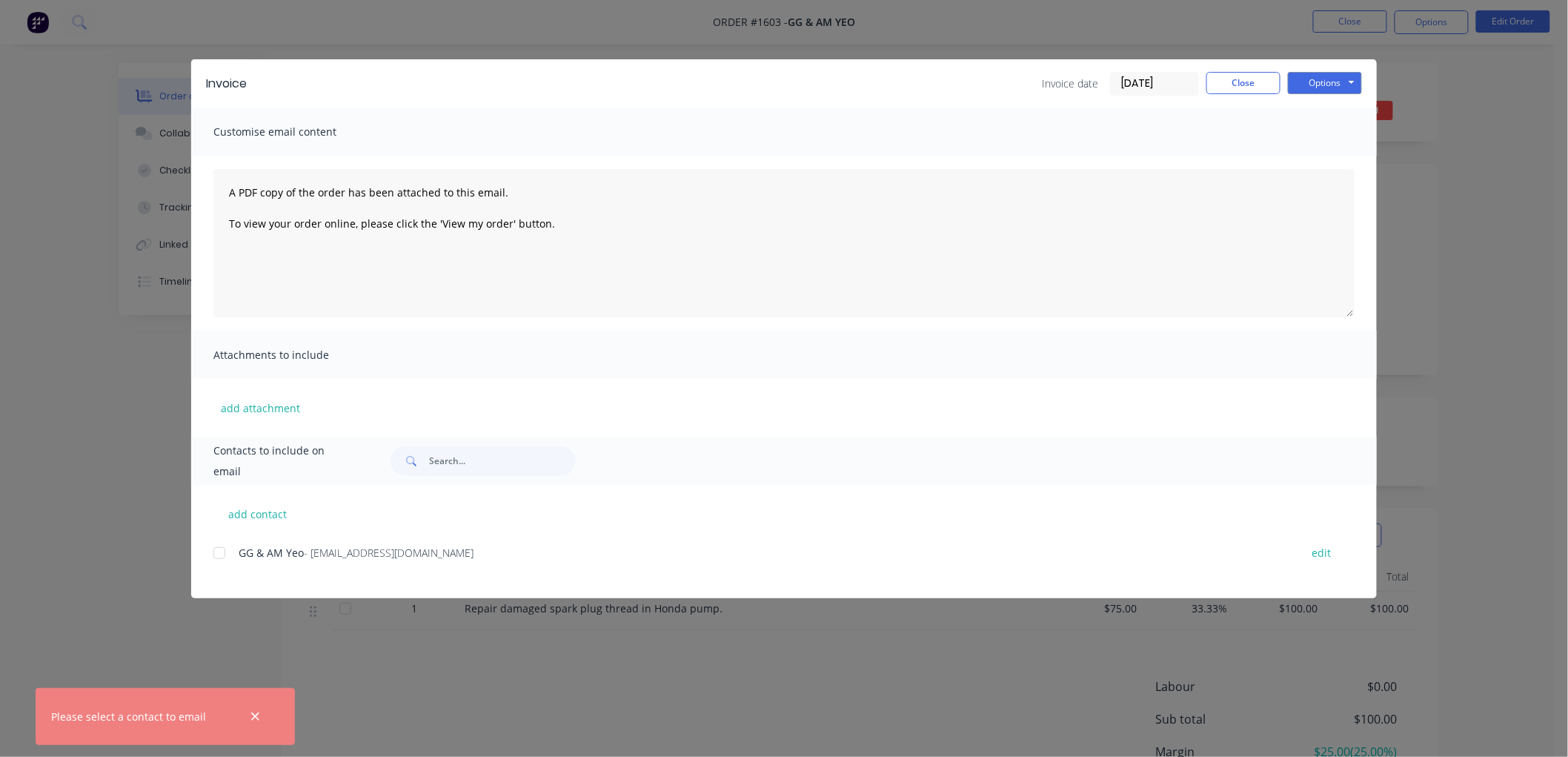
click at [221, 552] on div at bounding box center [218, 552] width 29 height 29
click at [1320, 87] on button "Options" at bounding box center [1325, 83] width 74 height 22
click at [1328, 150] on button "Email" at bounding box center [1335, 159] width 95 height 25
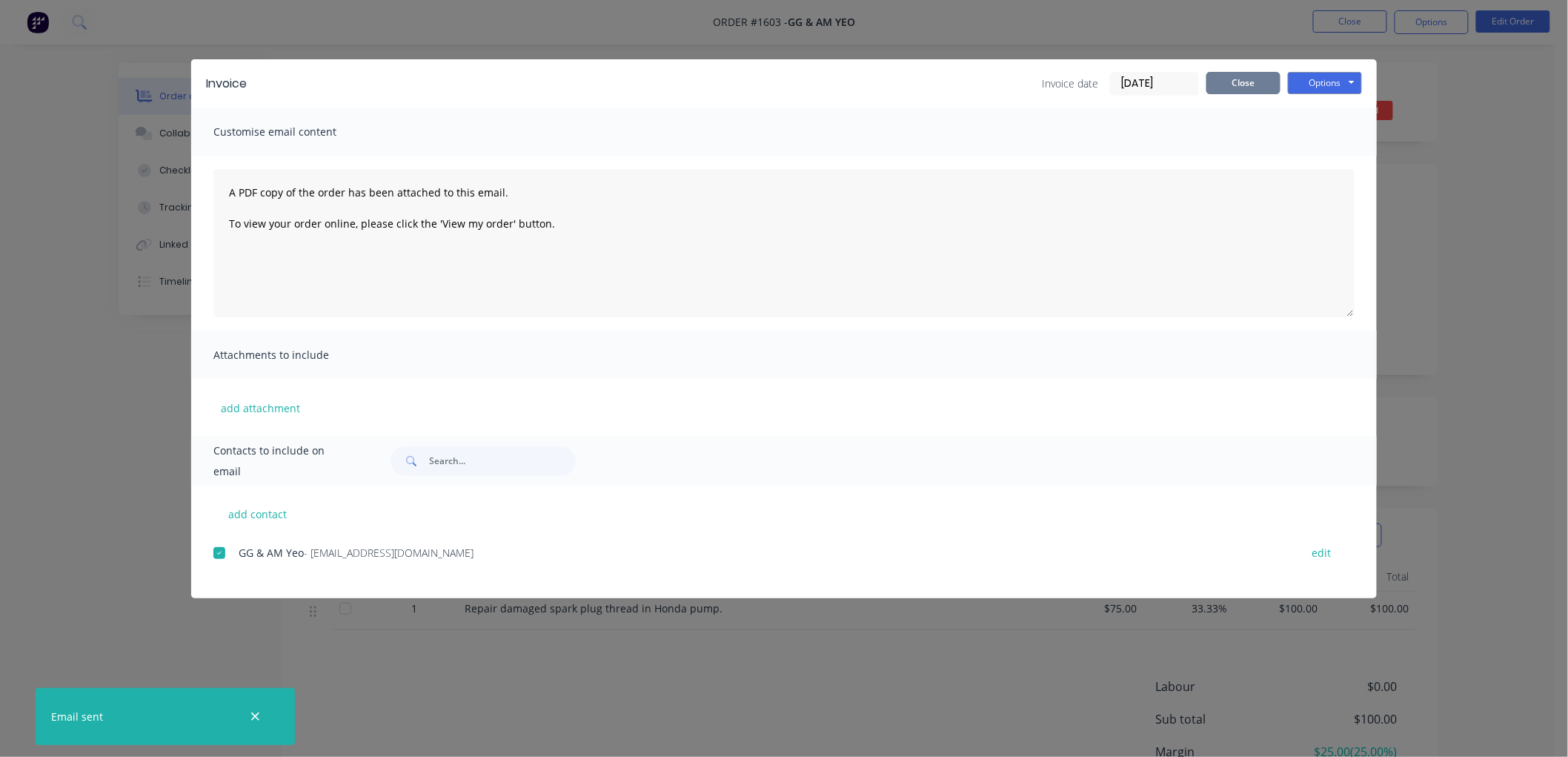
drag, startPoint x: 1257, startPoint y: 76, endPoint x: 1253, endPoint y: 85, distance: 9.8
click at [1253, 85] on button "Close" at bounding box center [1243, 83] width 74 height 22
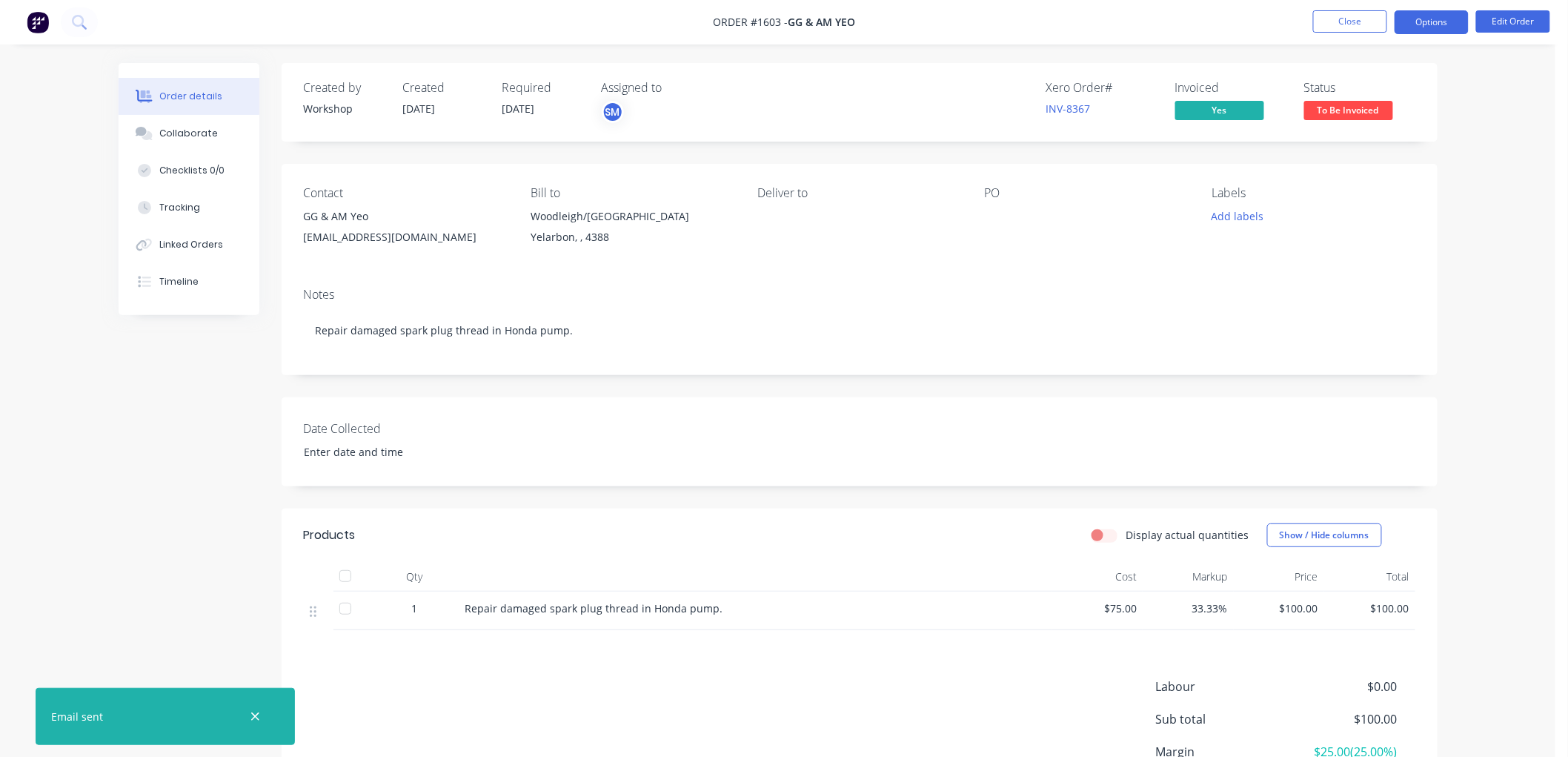
click at [1404, 19] on button "Options" at bounding box center [1432, 22] width 74 height 24
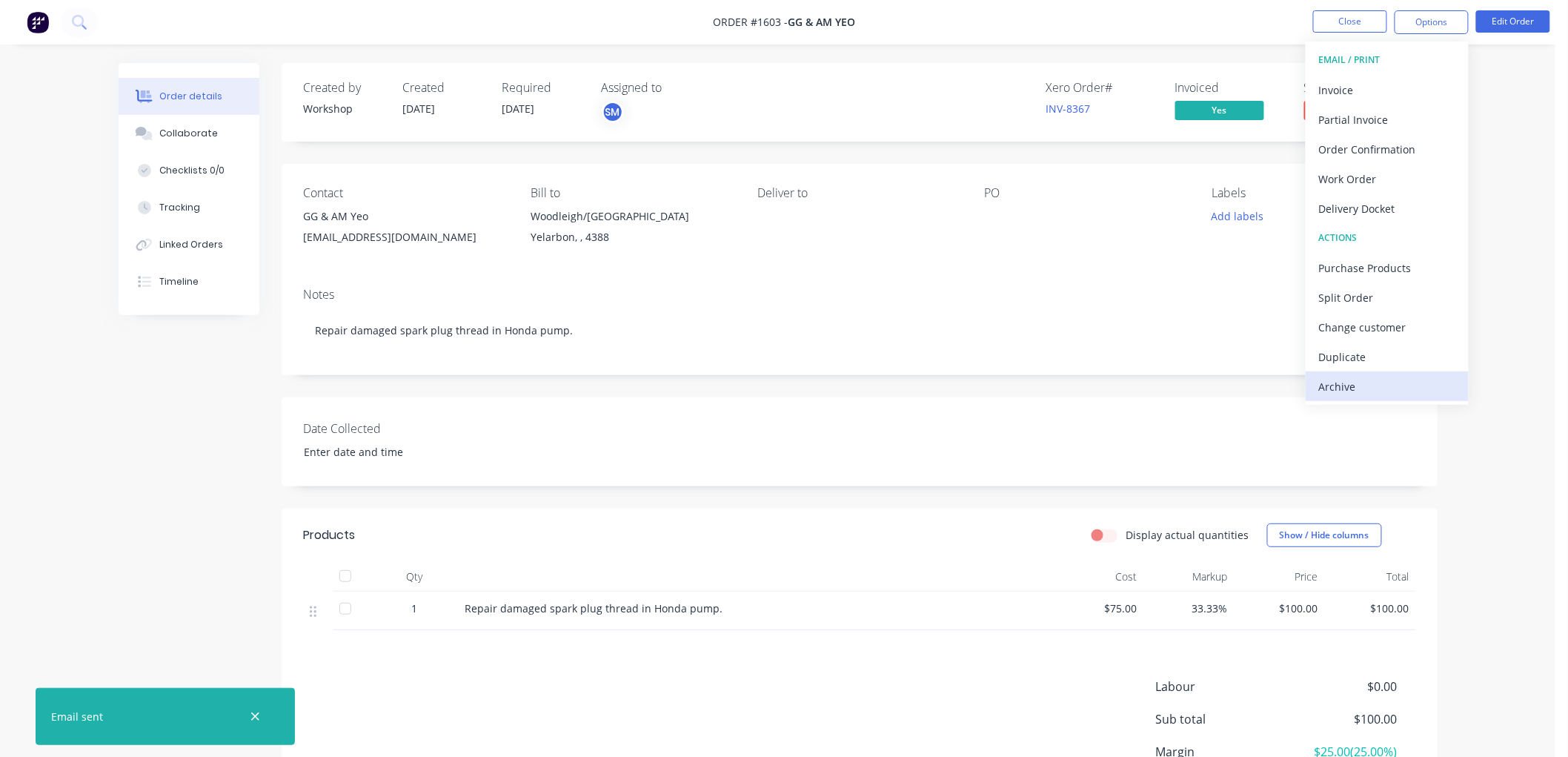
click at [1358, 383] on div "Archive" at bounding box center [1388, 387] width 137 height 22
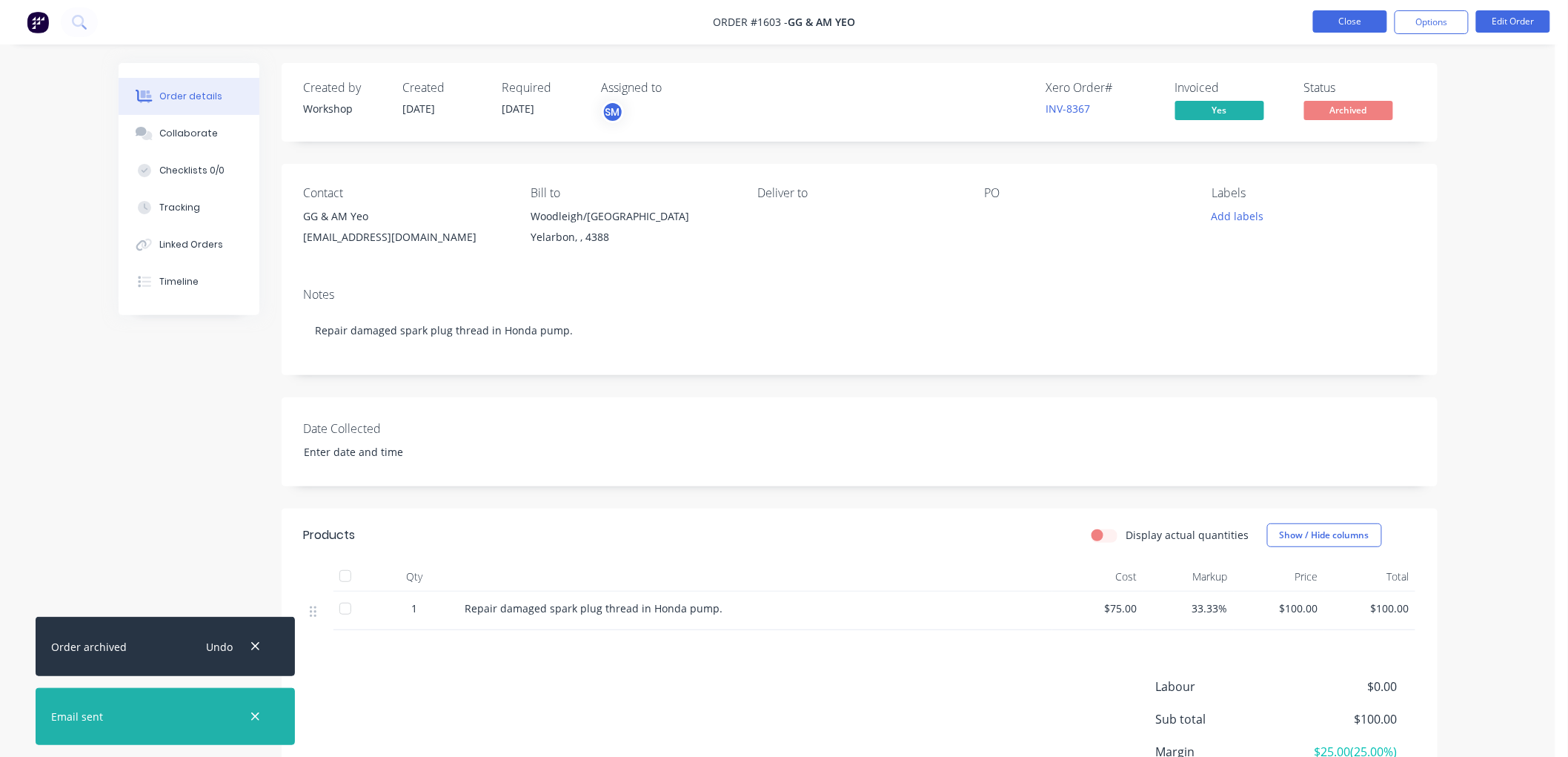
click at [1344, 23] on button "Close" at bounding box center [1351, 21] width 74 height 22
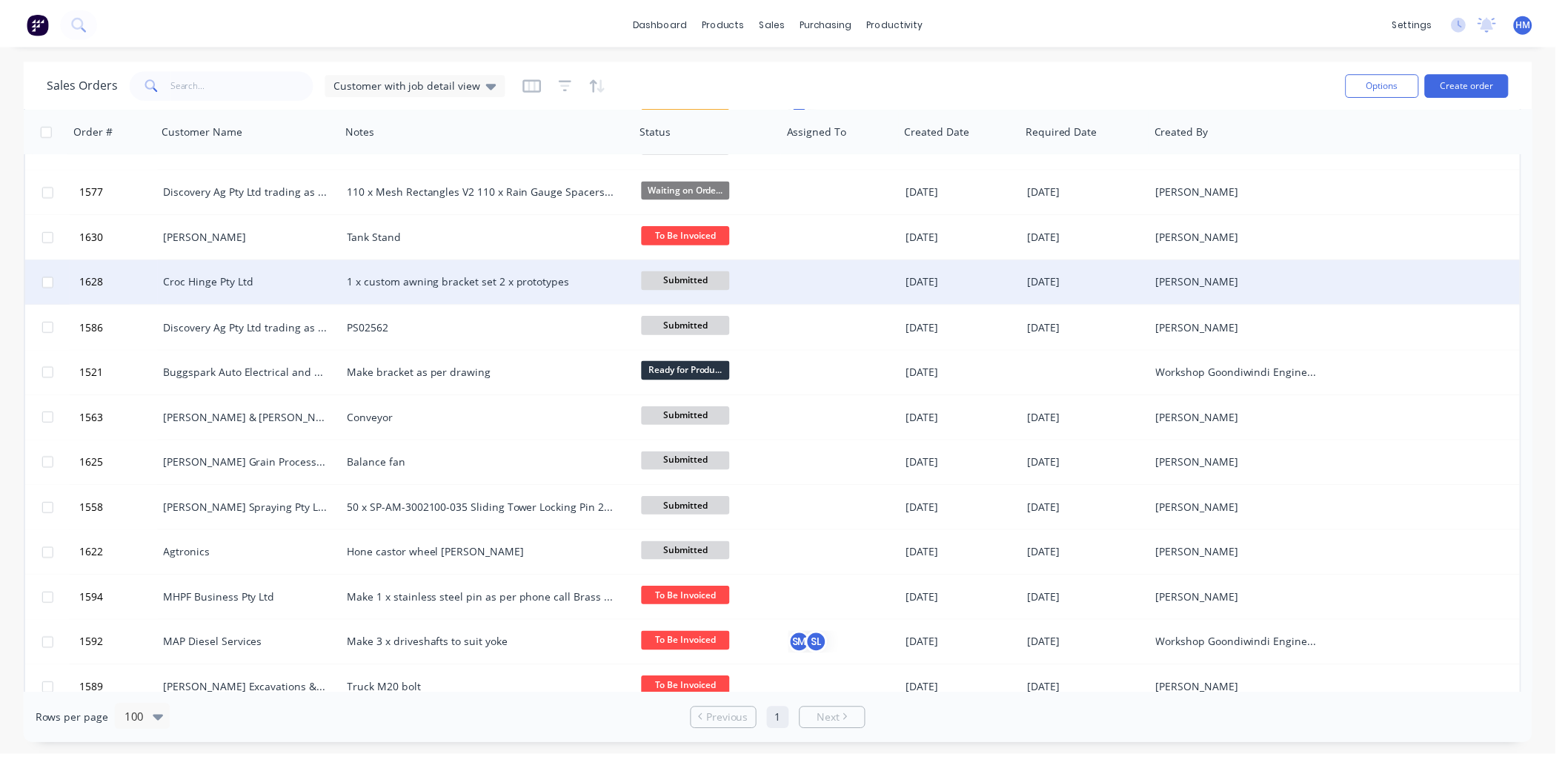
scroll to position [1070, 0]
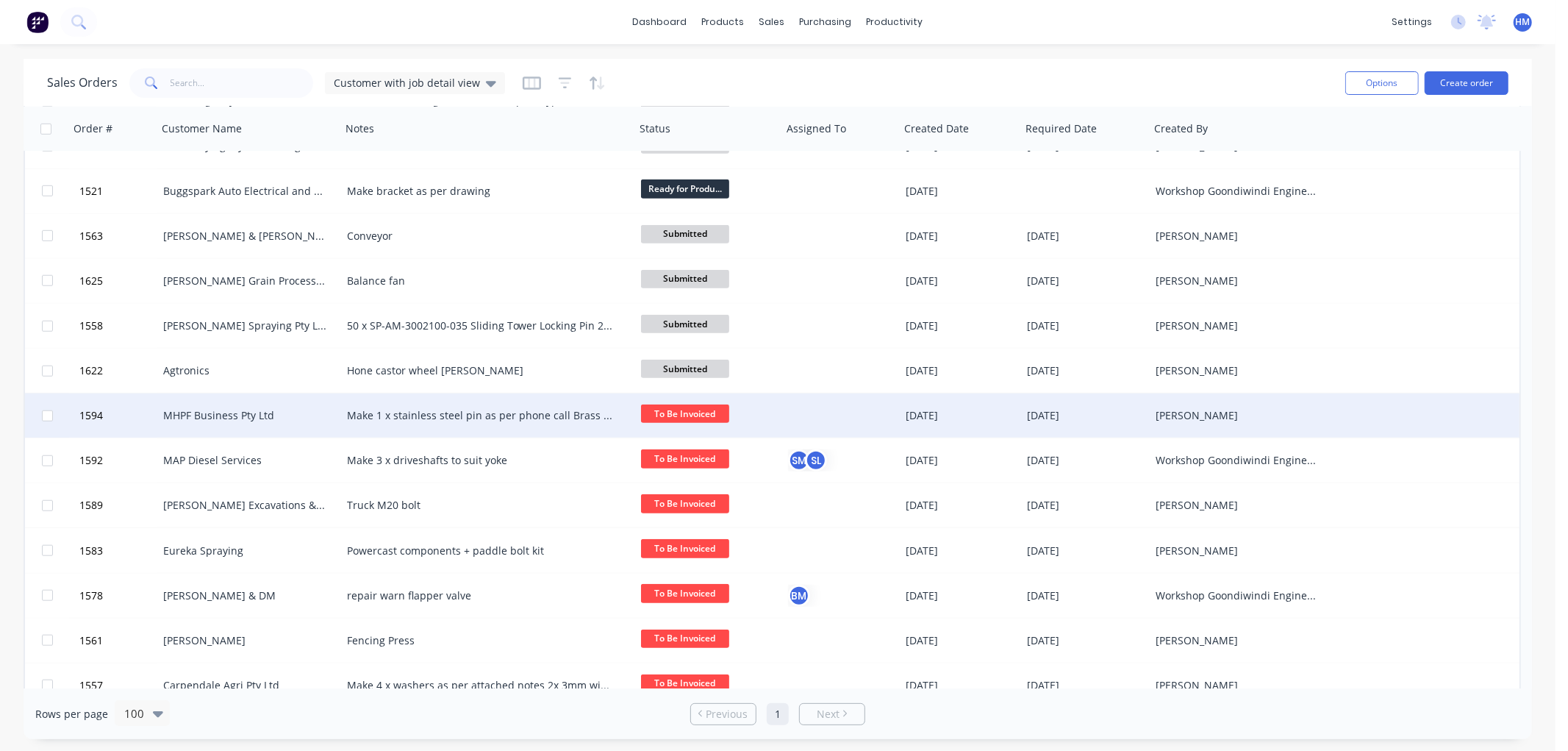
click at [229, 408] on div "MHPF Business Pty Ltd" at bounding box center [244, 416] width 163 height 15
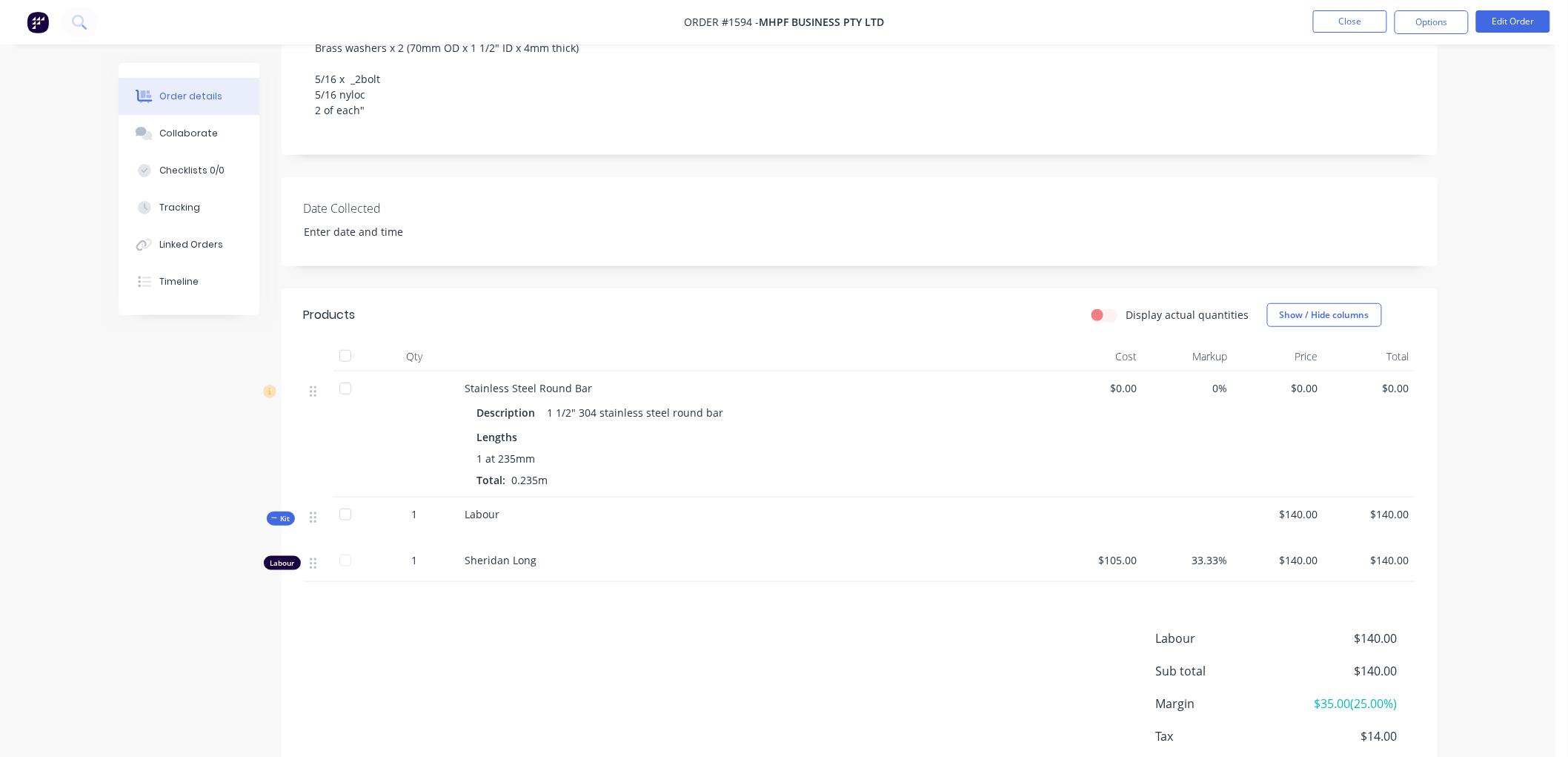
scroll to position [329, 0]
click at [183, 204] on div "Tracking" at bounding box center [179, 207] width 41 height 13
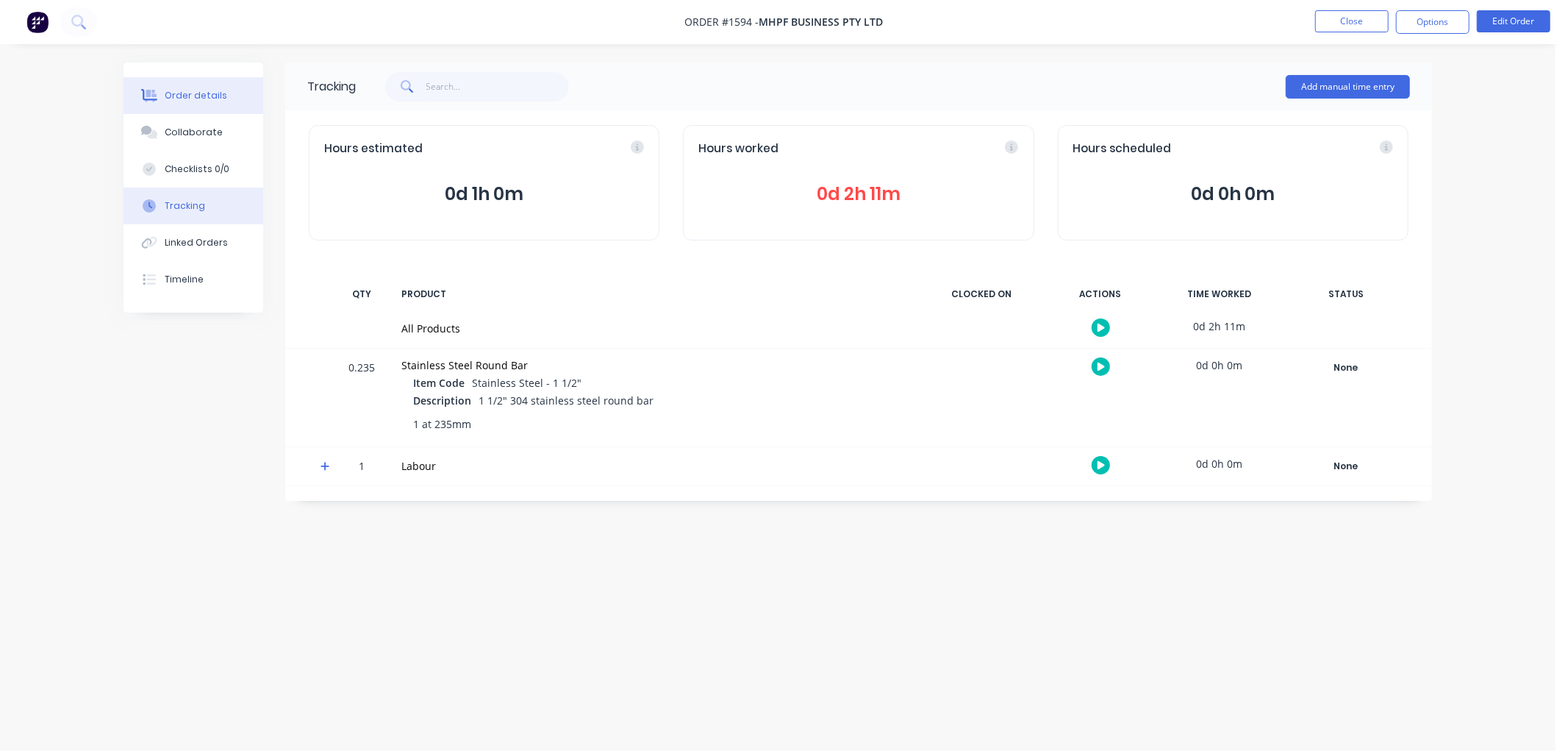
click at [200, 87] on button "Order details" at bounding box center [193, 95] width 139 height 37
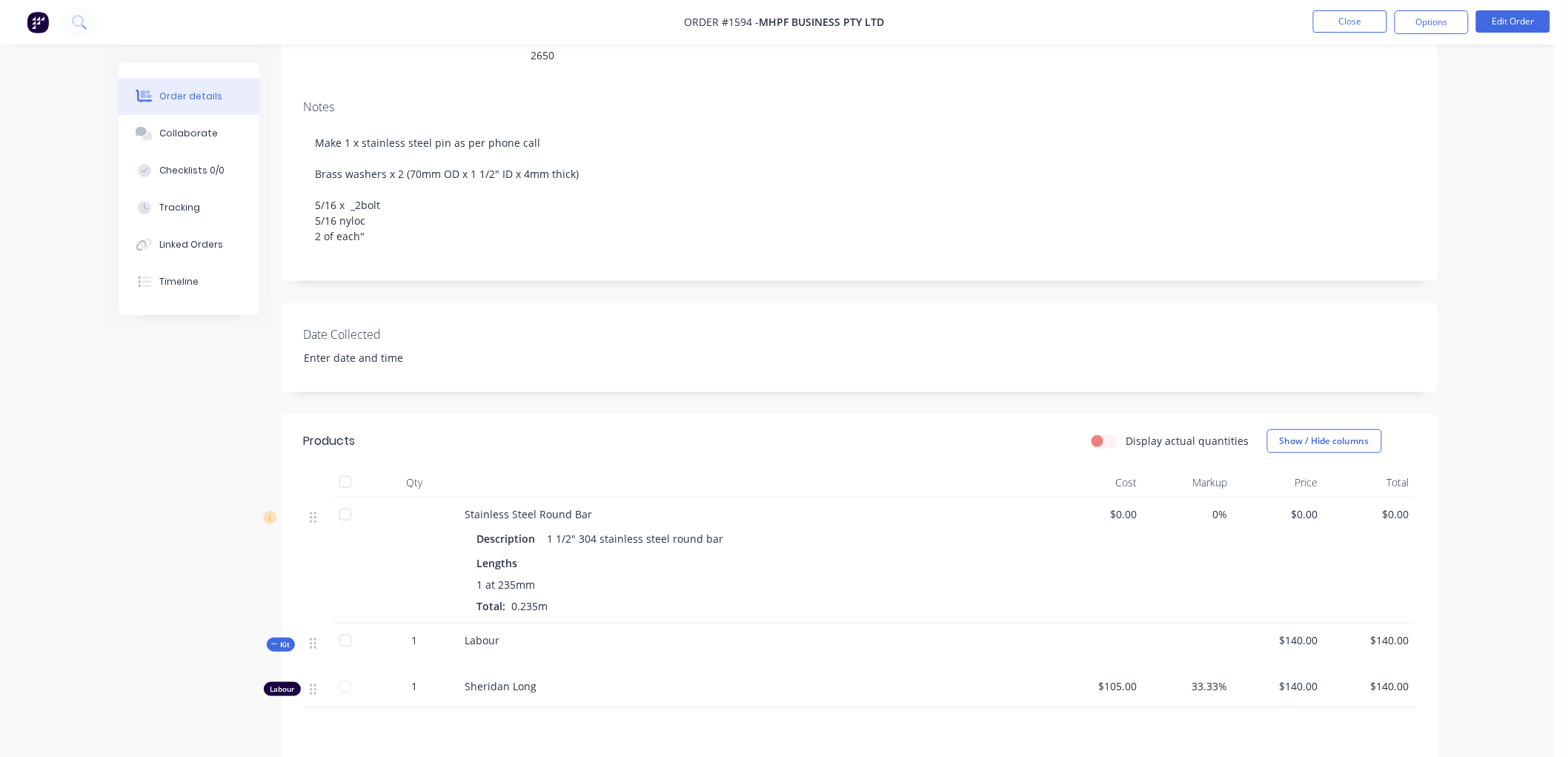
scroll to position [247, 0]
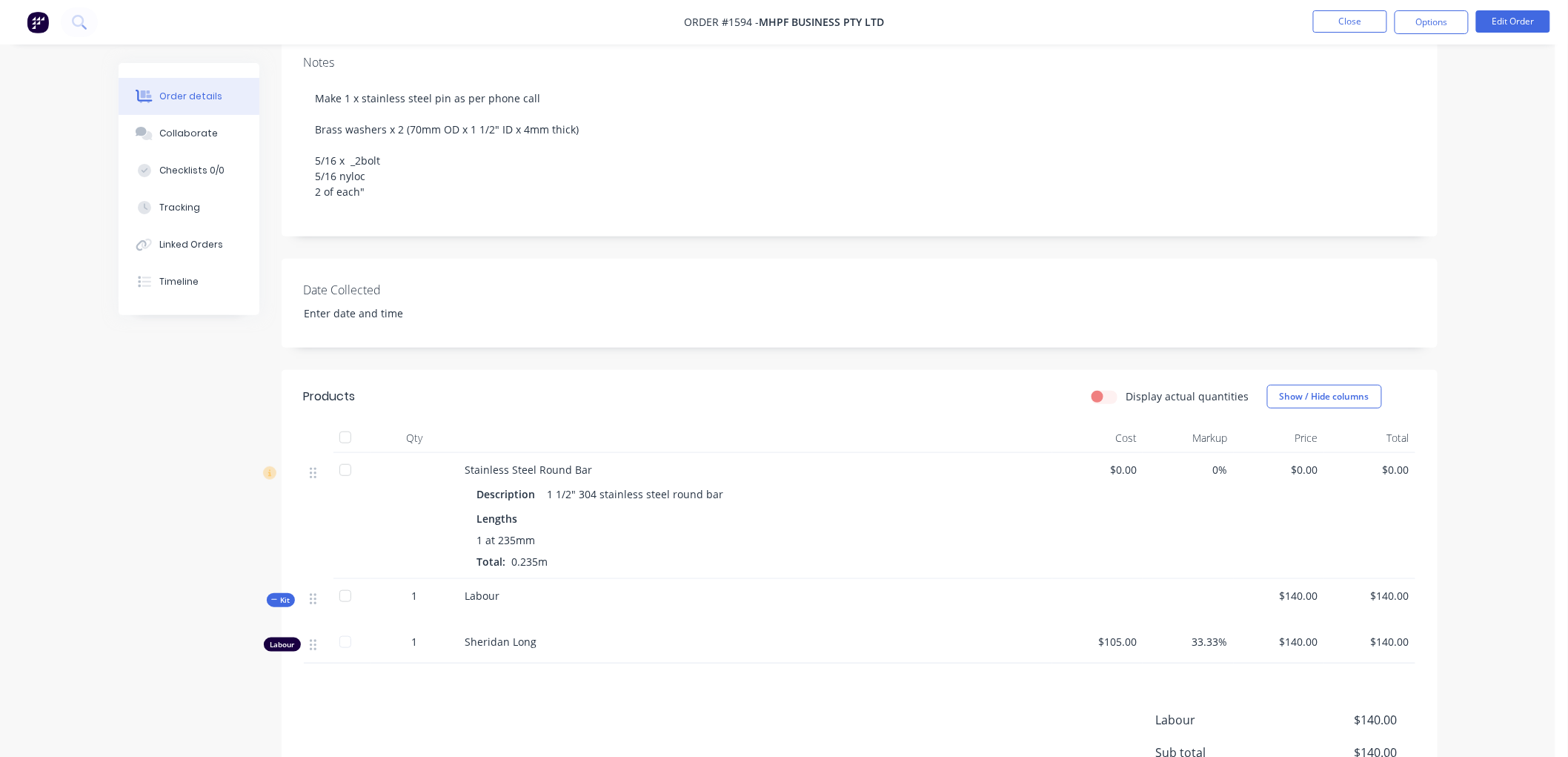
click at [286, 602] on span "Kit" at bounding box center [281, 600] width 19 height 11
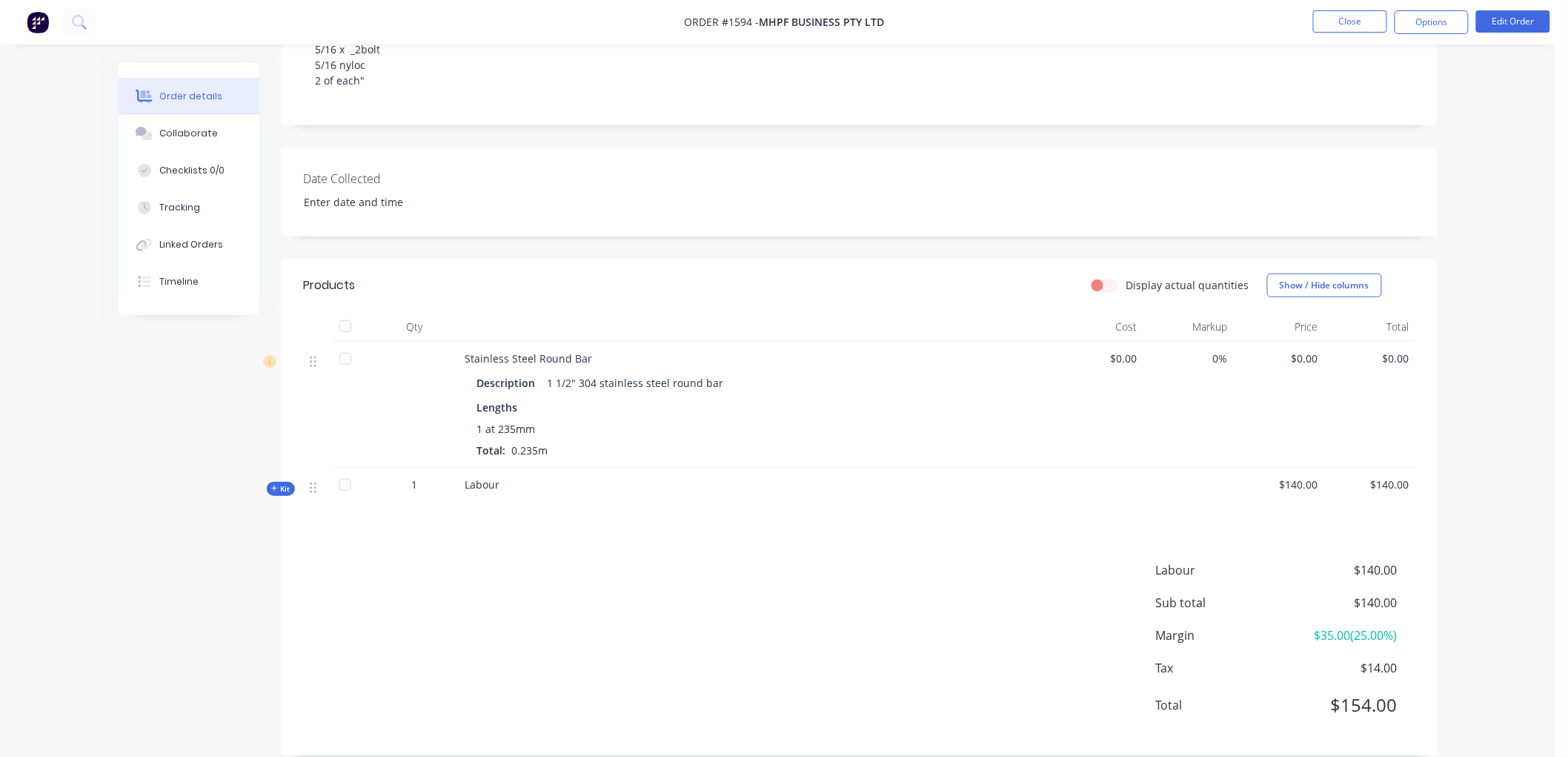
scroll to position [380, 0]
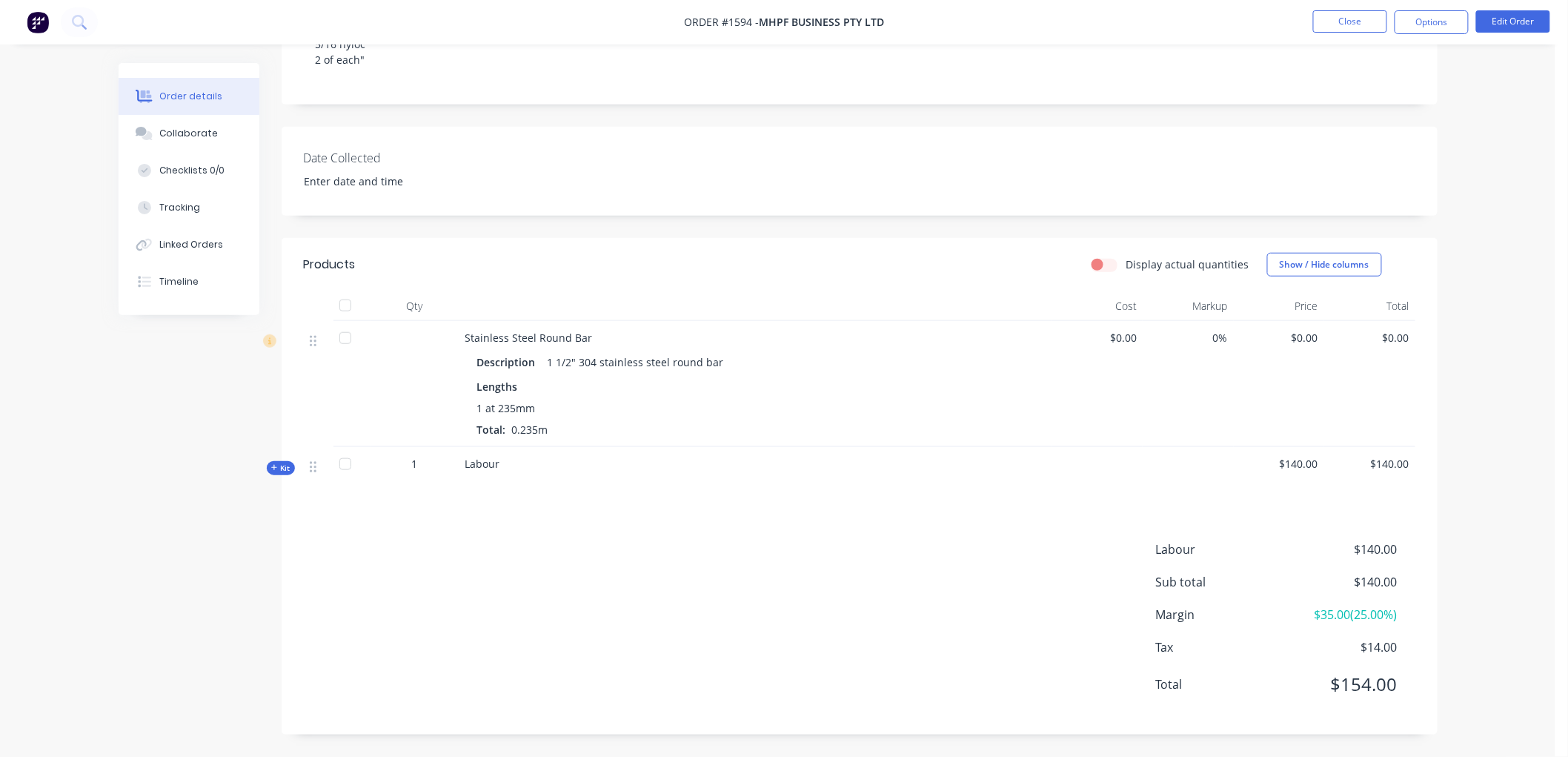
click at [274, 468] on icon at bounding box center [274, 467] width 6 height 6
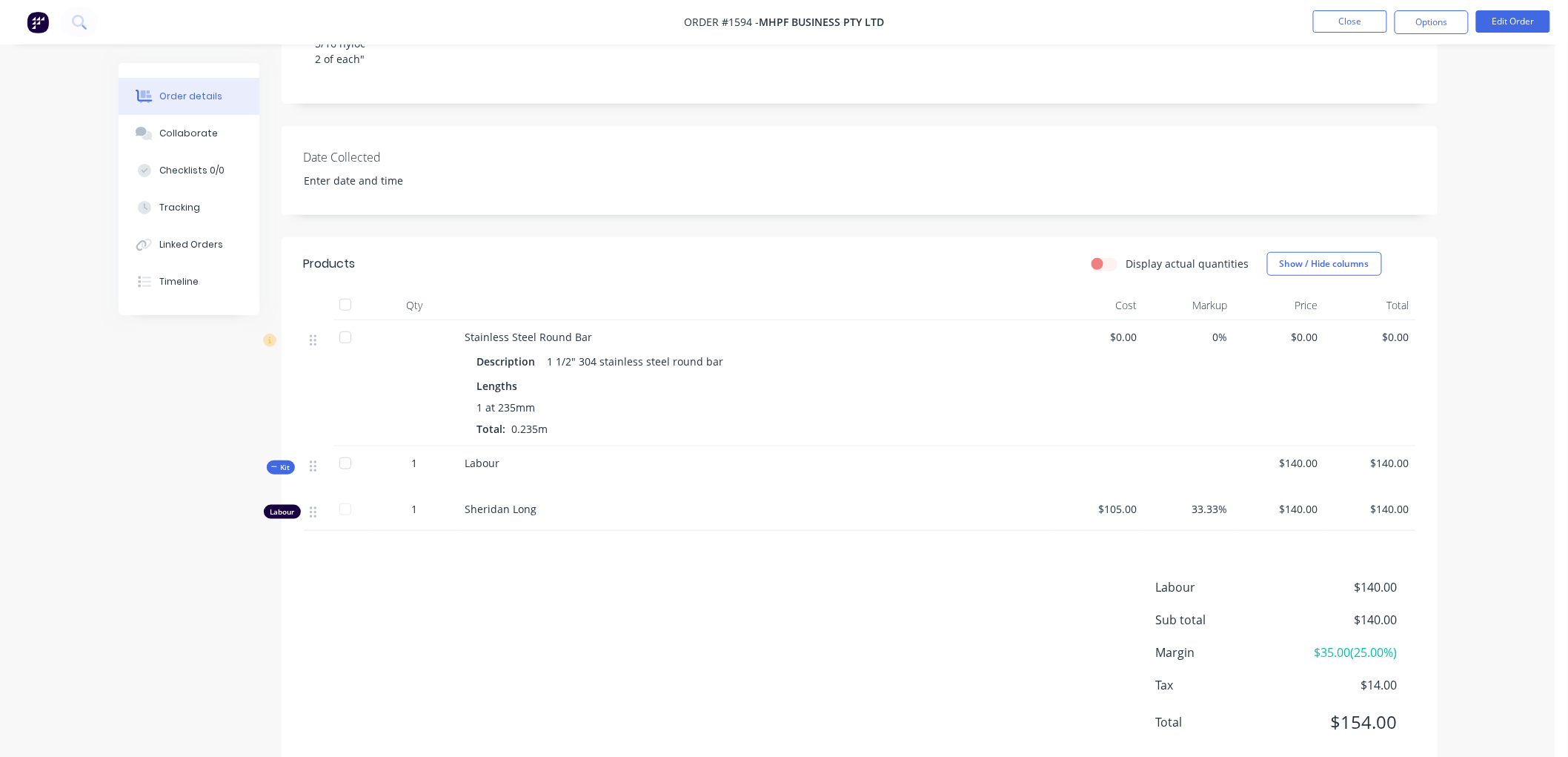
click at [419, 508] on div "1" at bounding box center [414, 508] width 77 height 15
drag, startPoint x: 418, startPoint y: 509, endPoint x: 367, endPoint y: 509, distance: 51.0
click at [367, 509] on div "Labour 1 Sheridan Long $105.00 33.33% $140.00 $140.00" at bounding box center [860, 511] width 1111 height 39
click at [1520, 26] on button "Edit Order" at bounding box center [1513, 21] width 74 height 22
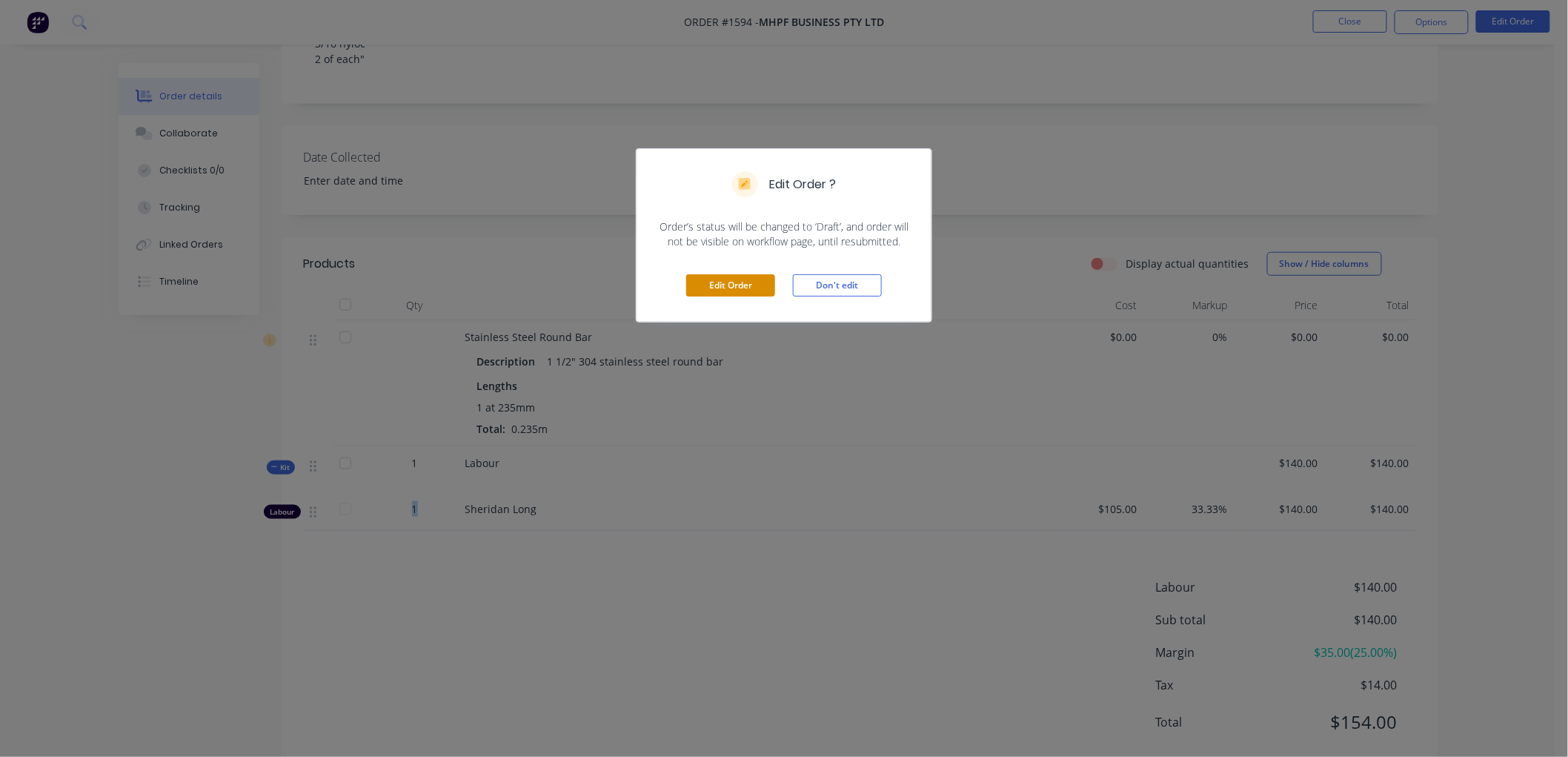
click at [750, 278] on button "Edit Order" at bounding box center [731, 285] width 89 height 22
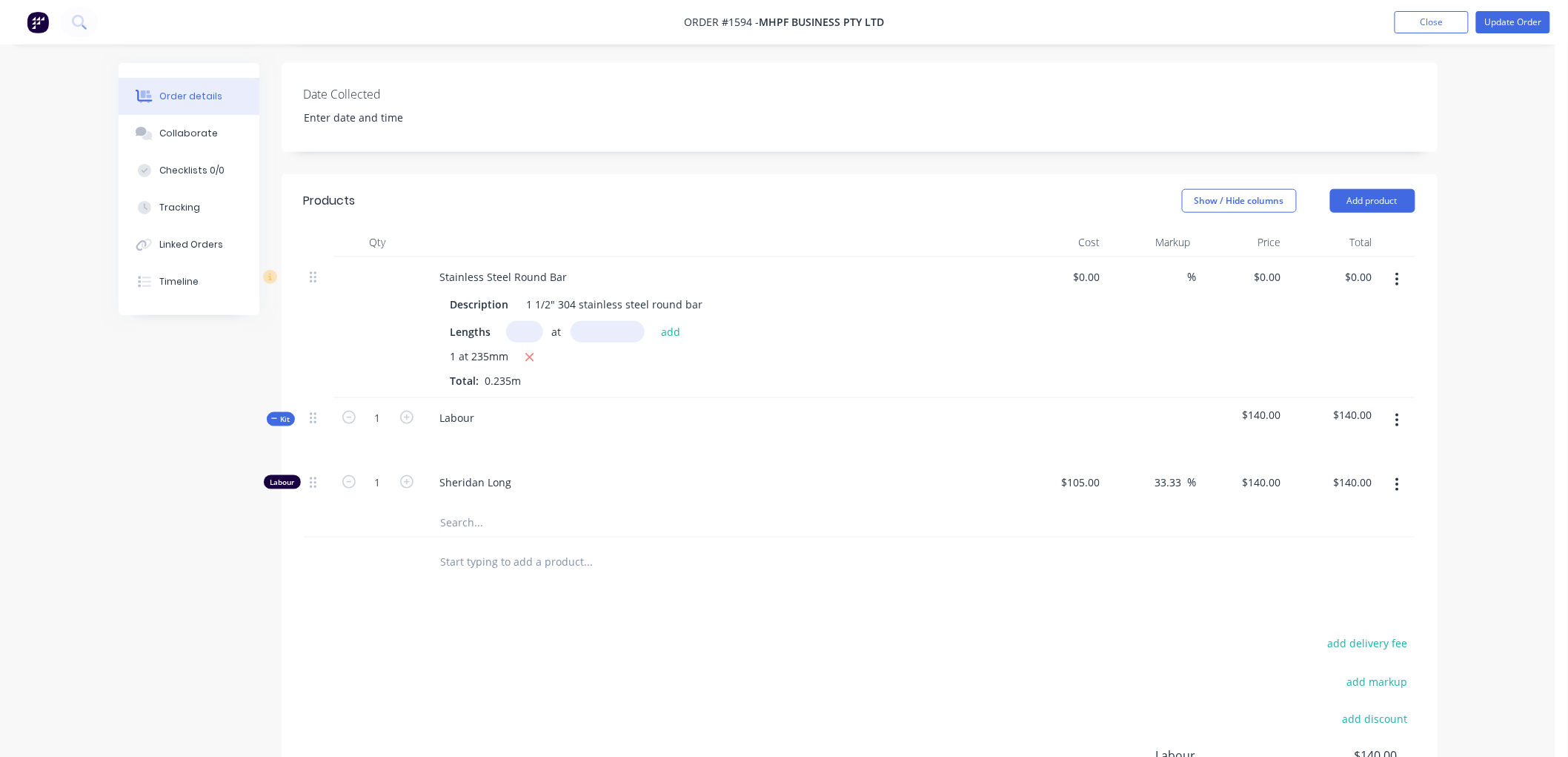
scroll to position [494, 0]
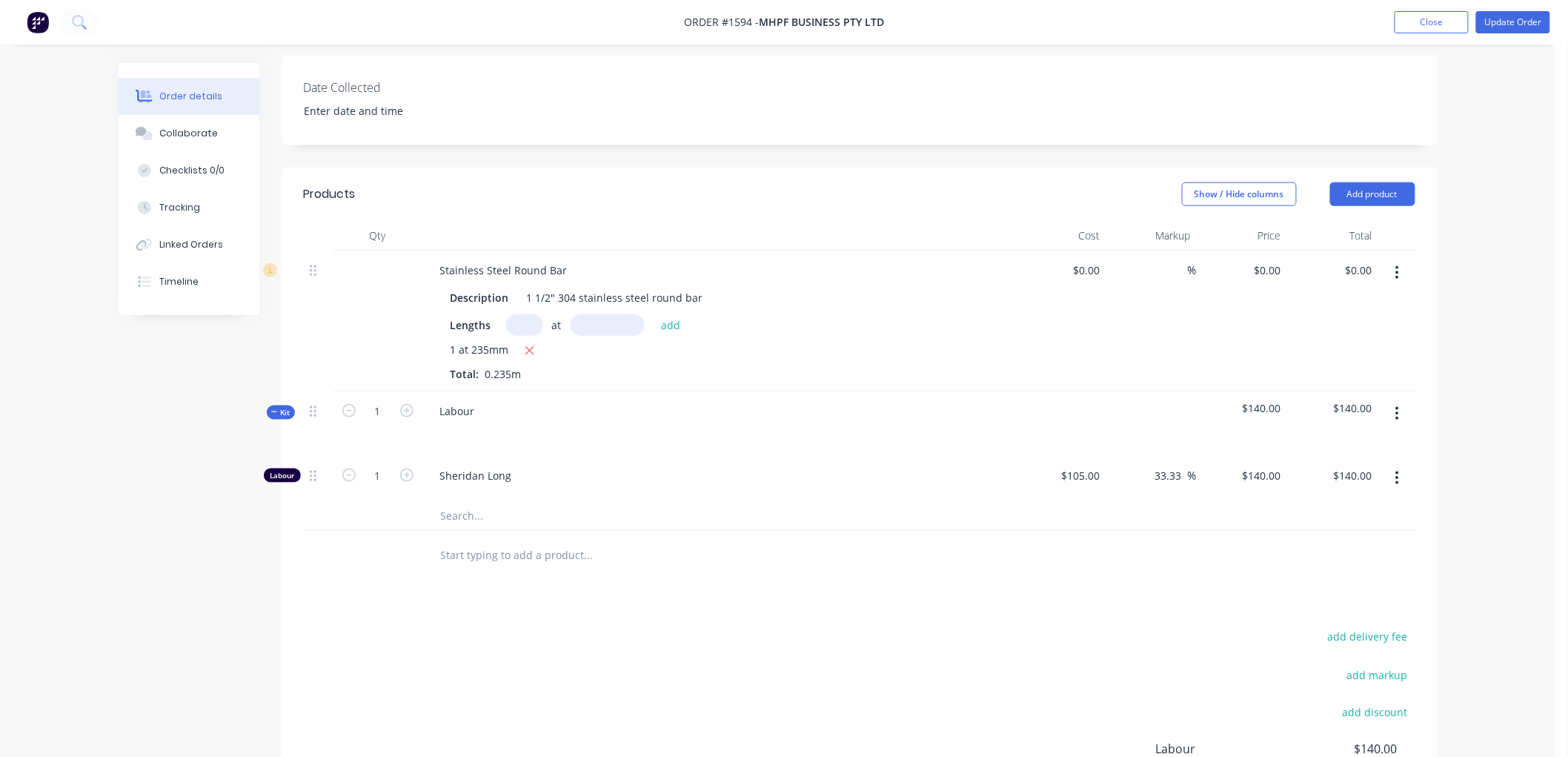
click at [1403, 464] on button "button" at bounding box center [1397, 478] width 35 height 27
click at [1324, 565] on div "Delete" at bounding box center [1345, 576] width 114 height 22
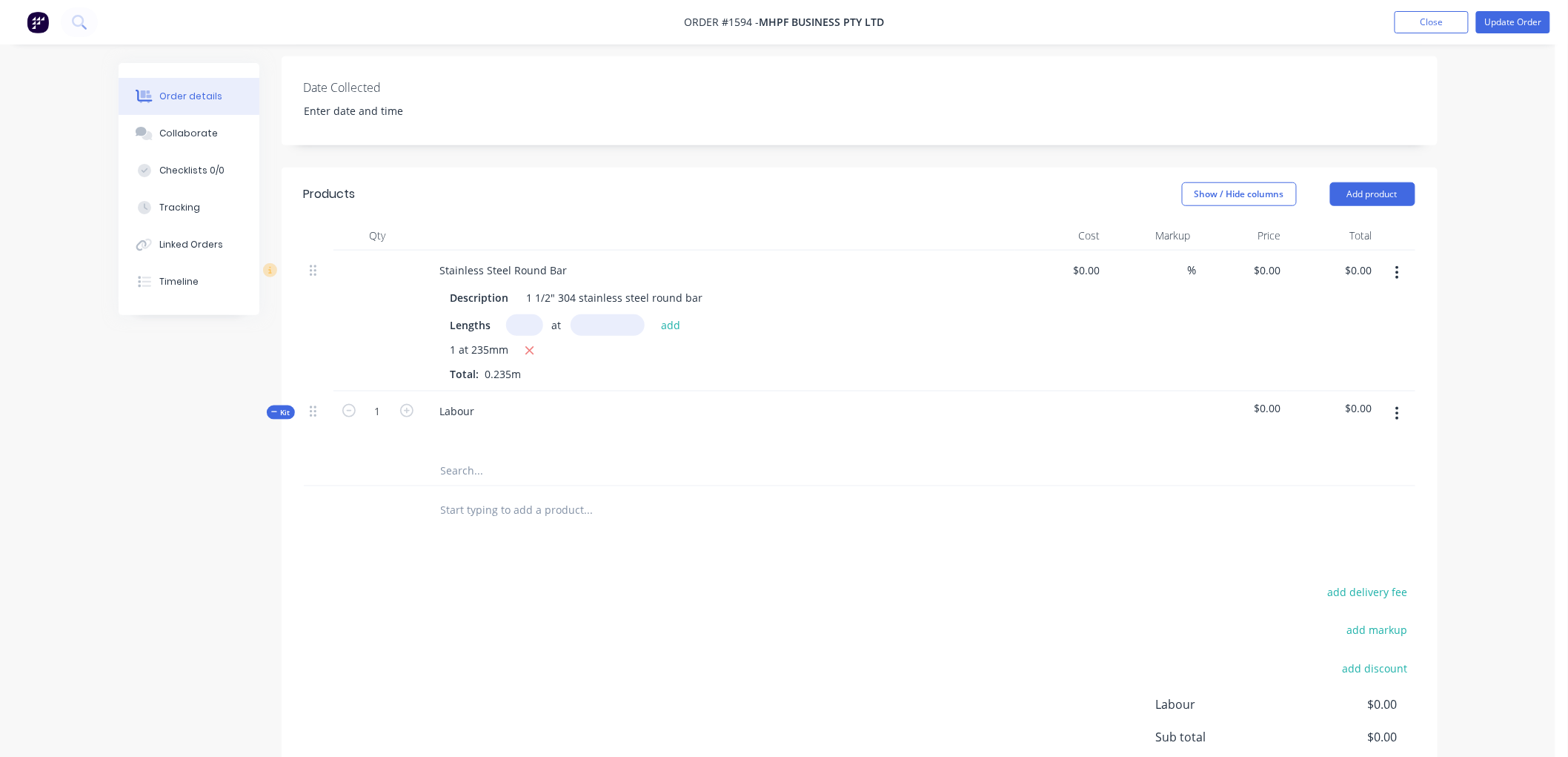
click at [1396, 406] on icon "button" at bounding box center [1397, 413] width 4 height 16
click at [1337, 531] on div "Delete" at bounding box center [1345, 541] width 114 height 22
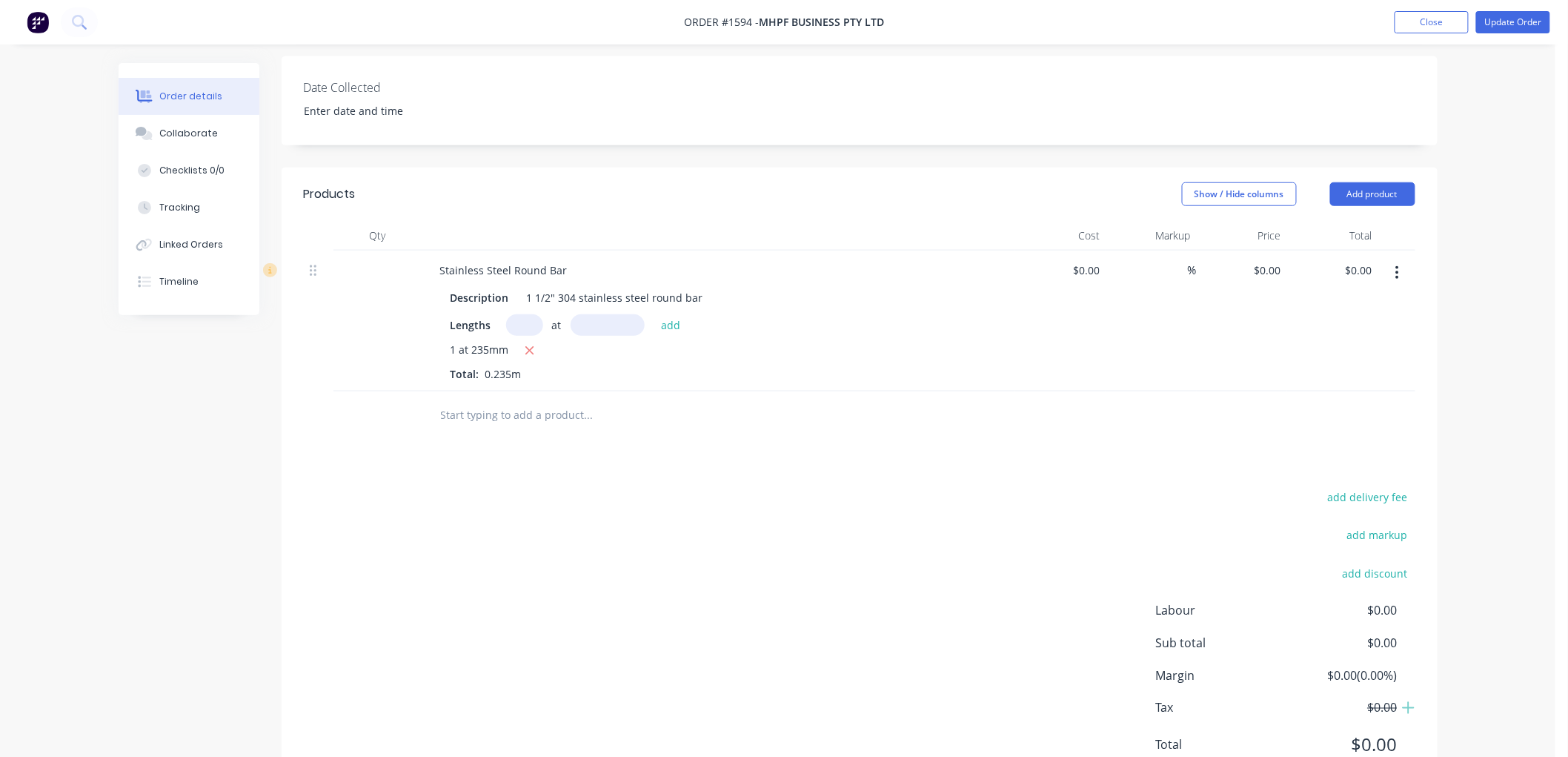
drag, startPoint x: 524, startPoint y: 386, endPoint x: 1280, endPoint y: 376, distance: 756.1
click at [528, 400] on input "text" at bounding box center [588, 414] width 296 height 29
click at [1368, 182] on button "Add product" at bounding box center [1373, 194] width 85 height 24
click at [1351, 221] on div "Product catalogue" at bounding box center [1345, 232] width 114 height 22
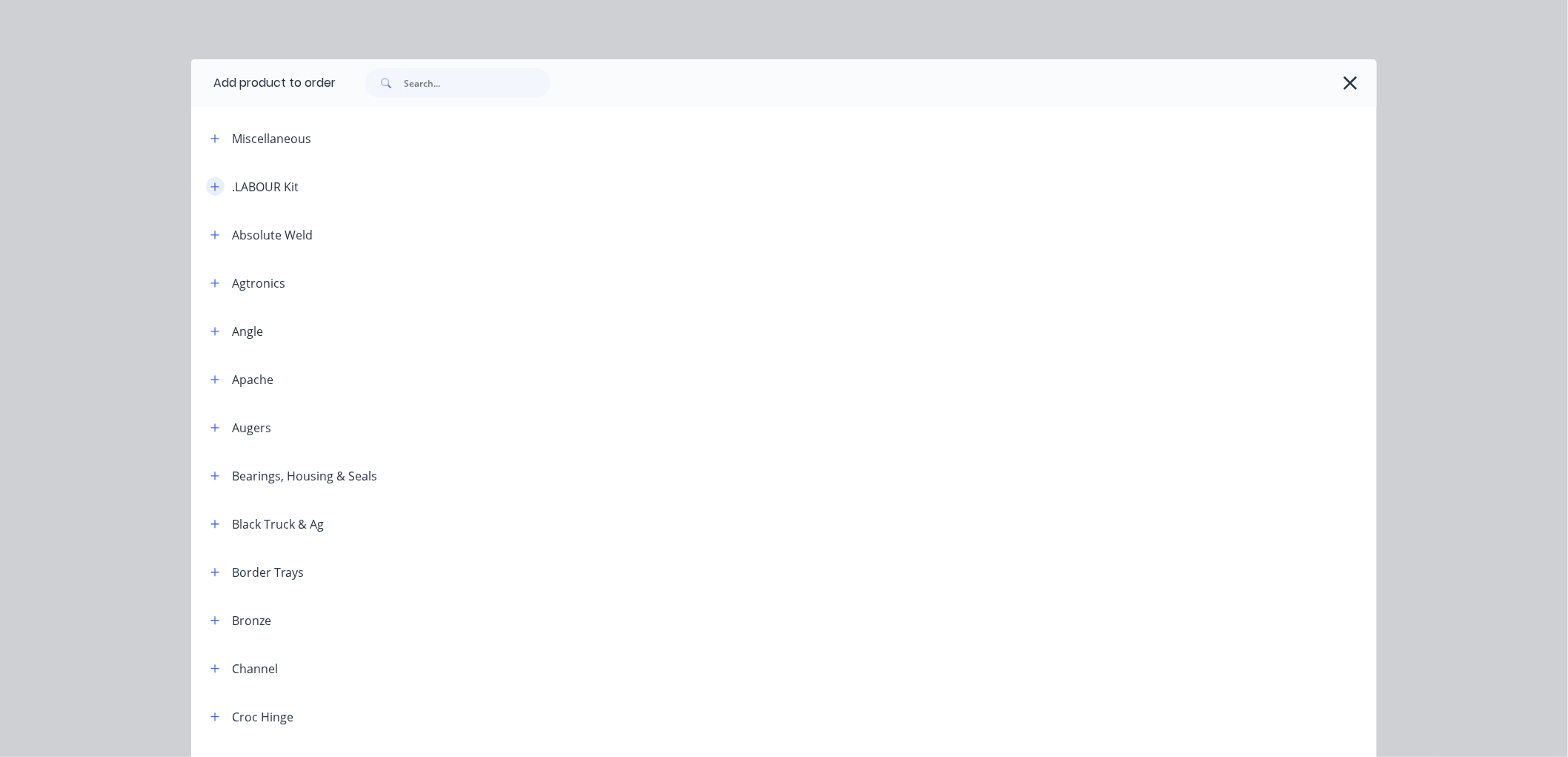
click at [217, 187] on button "button" at bounding box center [216, 186] width 19 height 19
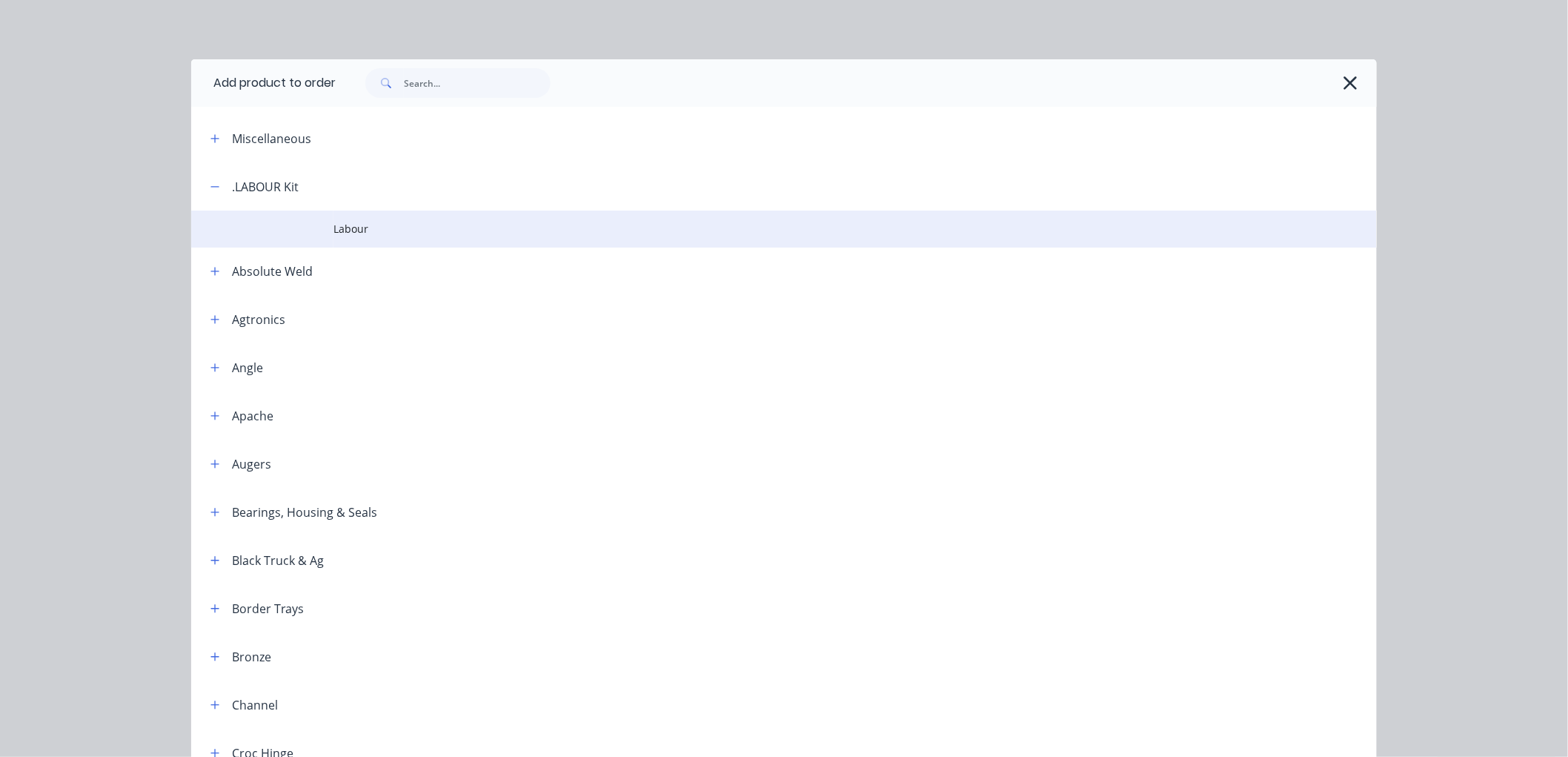
click at [345, 238] on td "Labour" at bounding box center [855, 229] width 1044 height 37
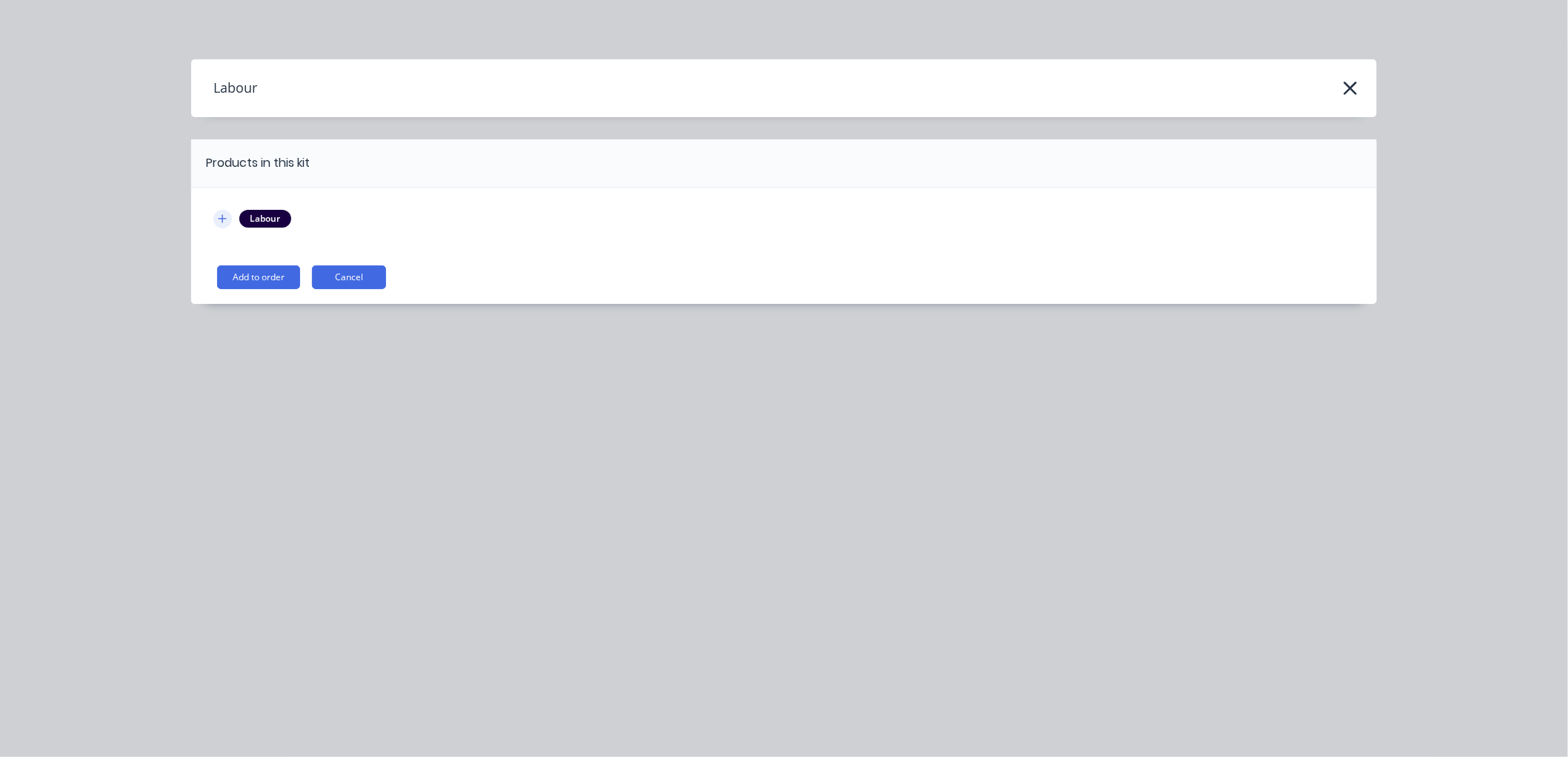
click at [219, 214] on icon "button" at bounding box center [221, 218] width 9 height 10
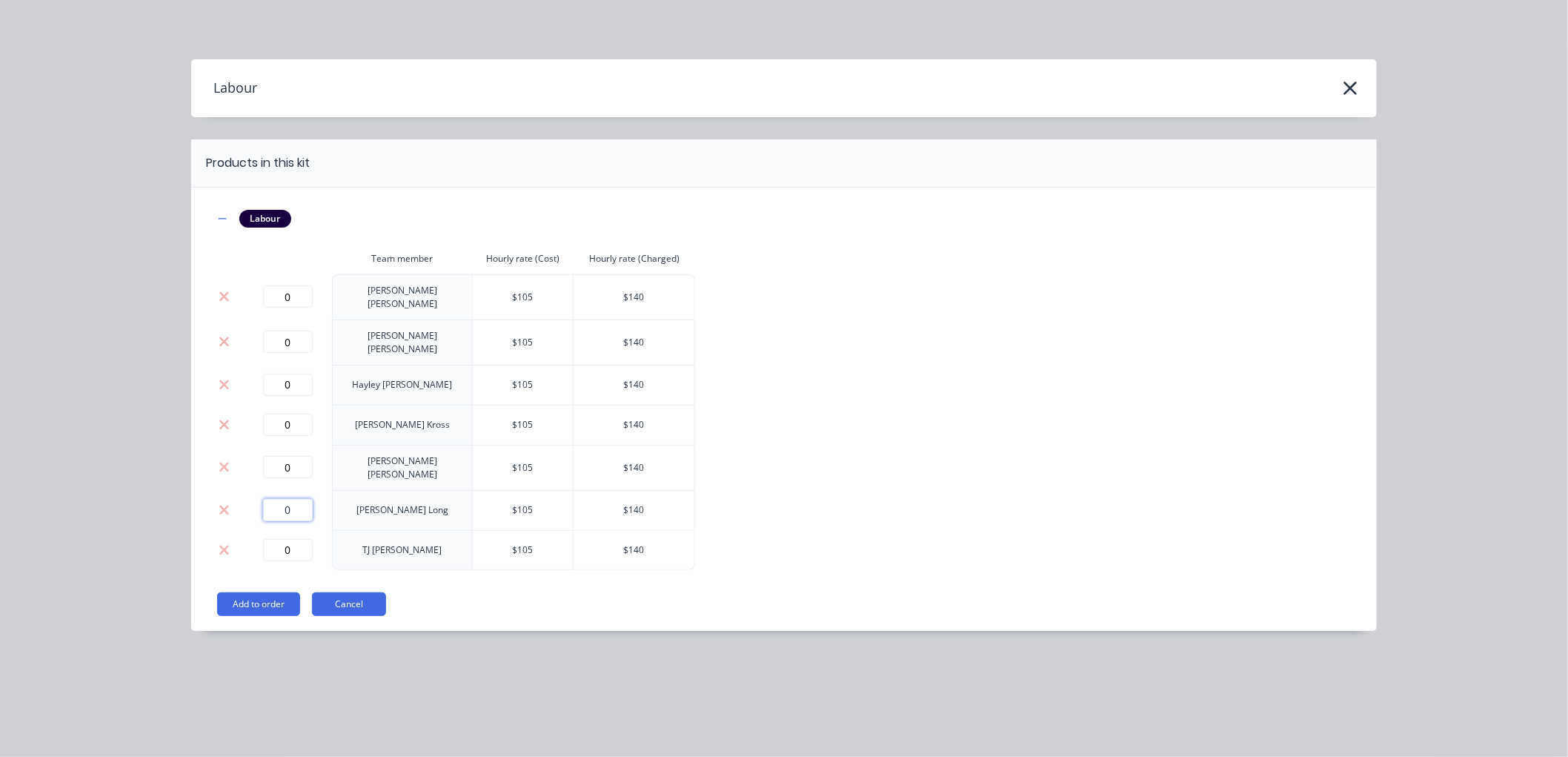
drag, startPoint x: 299, startPoint y: 500, endPoint x: 256, endPoint y: 499, distance: 43.0
click at [256, 499] on div "0" at bounding box center [287, 509] width 77 height 22
type input "2.25"
click at [289, 595] on button "Add to order" at bounding box center [258, 603] width 83 height 24
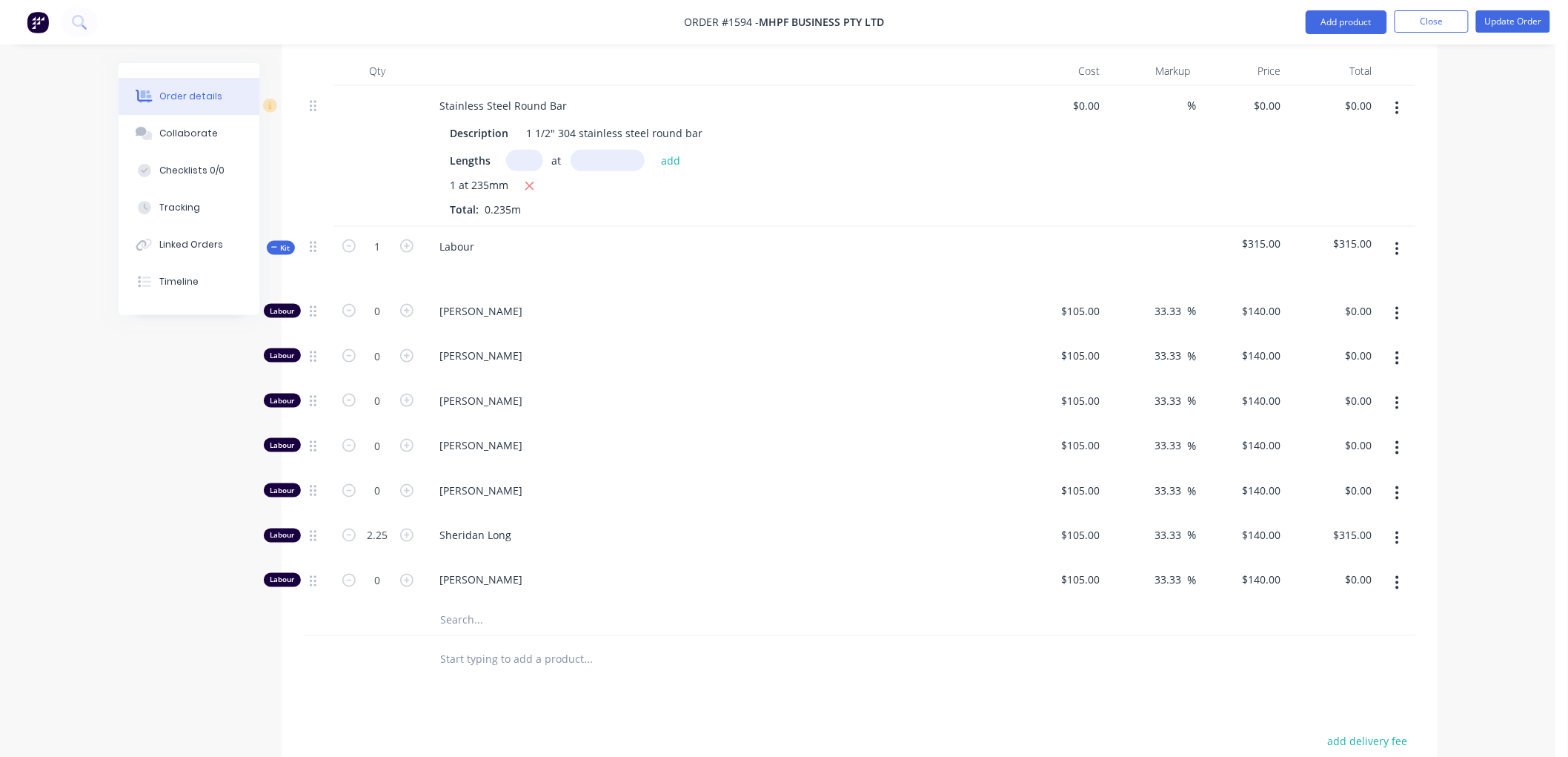
scroll to position [741, 0]
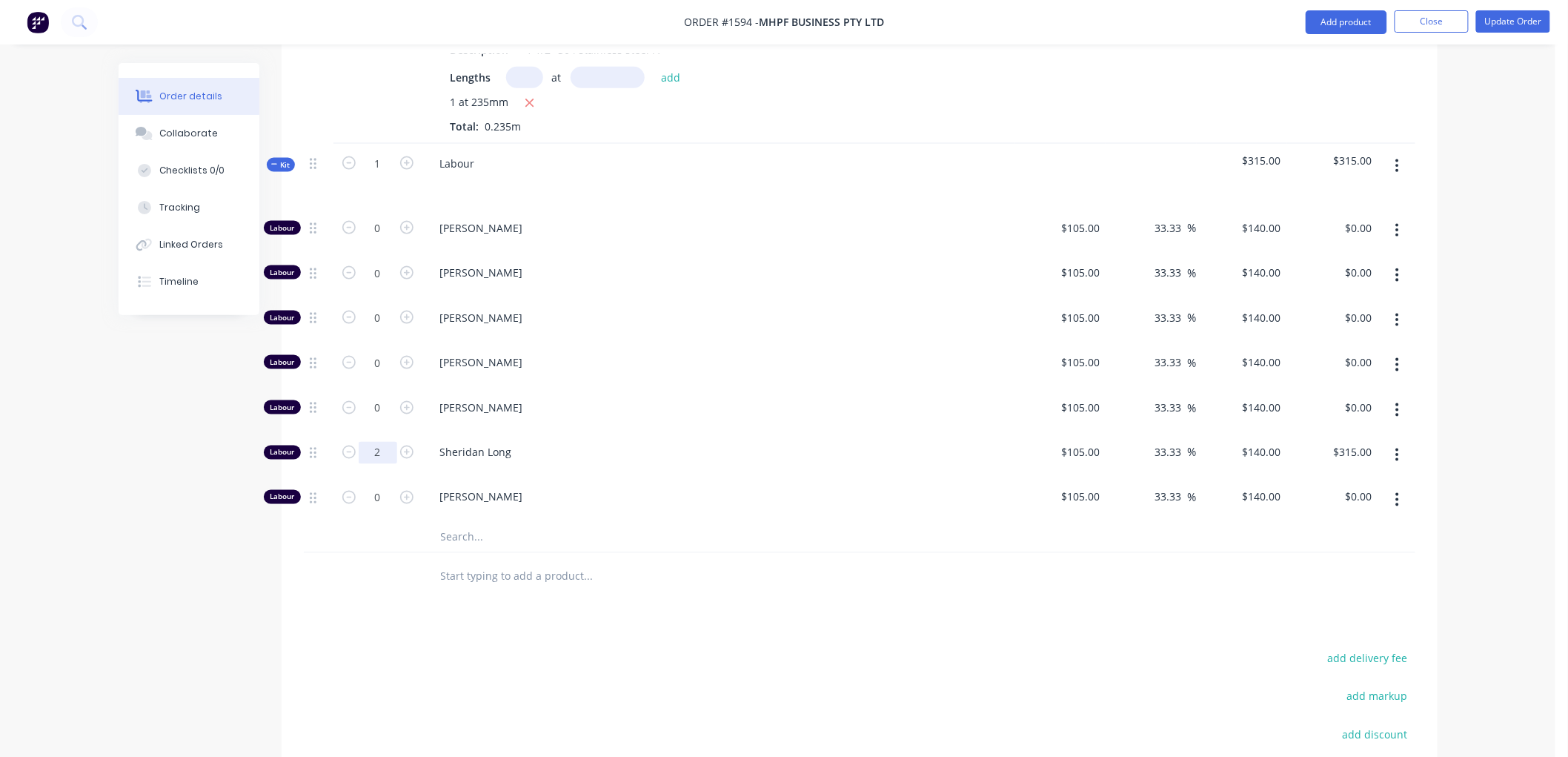
type input "2"
type input "$280.00"
click at [273, 161] on icon at bounding box center [274, 164] width 7 height 8
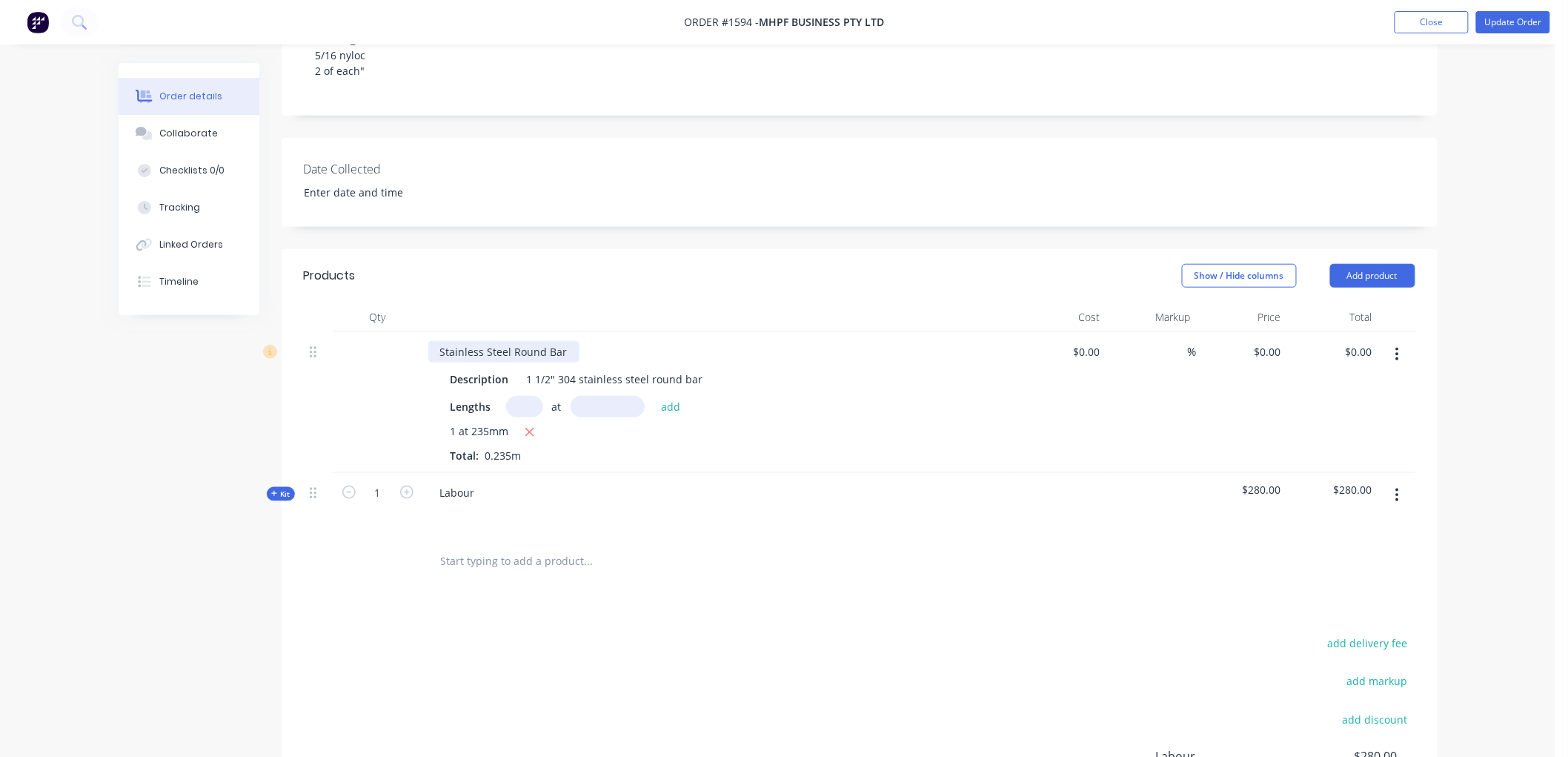
scroll to position [351, 0]
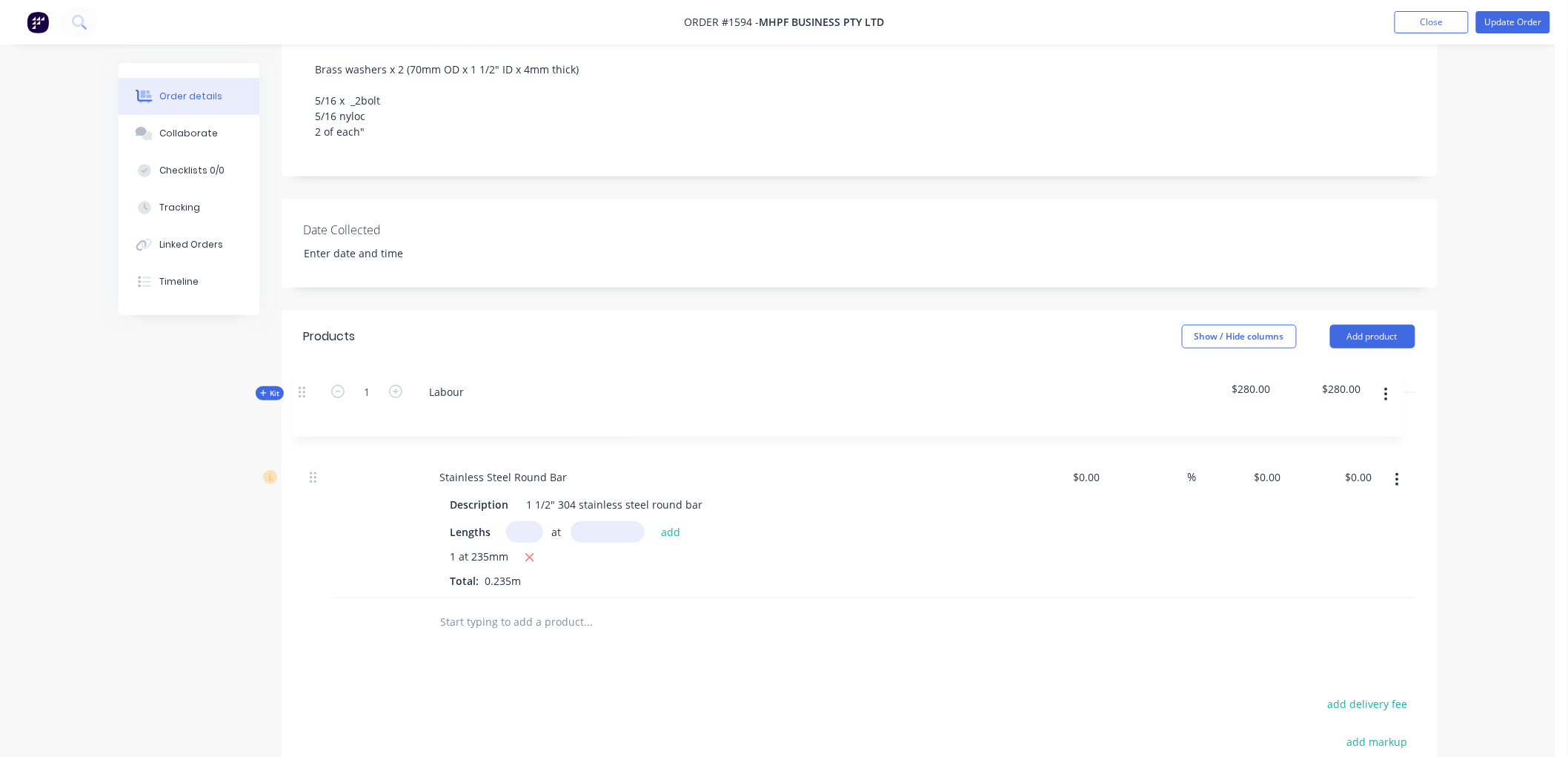
drag, startPoint x: 312, startPoint y: 534, endPoint x: 302, endPoint y: 383, distance: 151.3
click at [302, 383] on div "Qty Cost Markup Price Total Stainless Steel Round Bar Description 1 1/2" 304 st…" at bounding box center [860, 504] width 1156 height 283
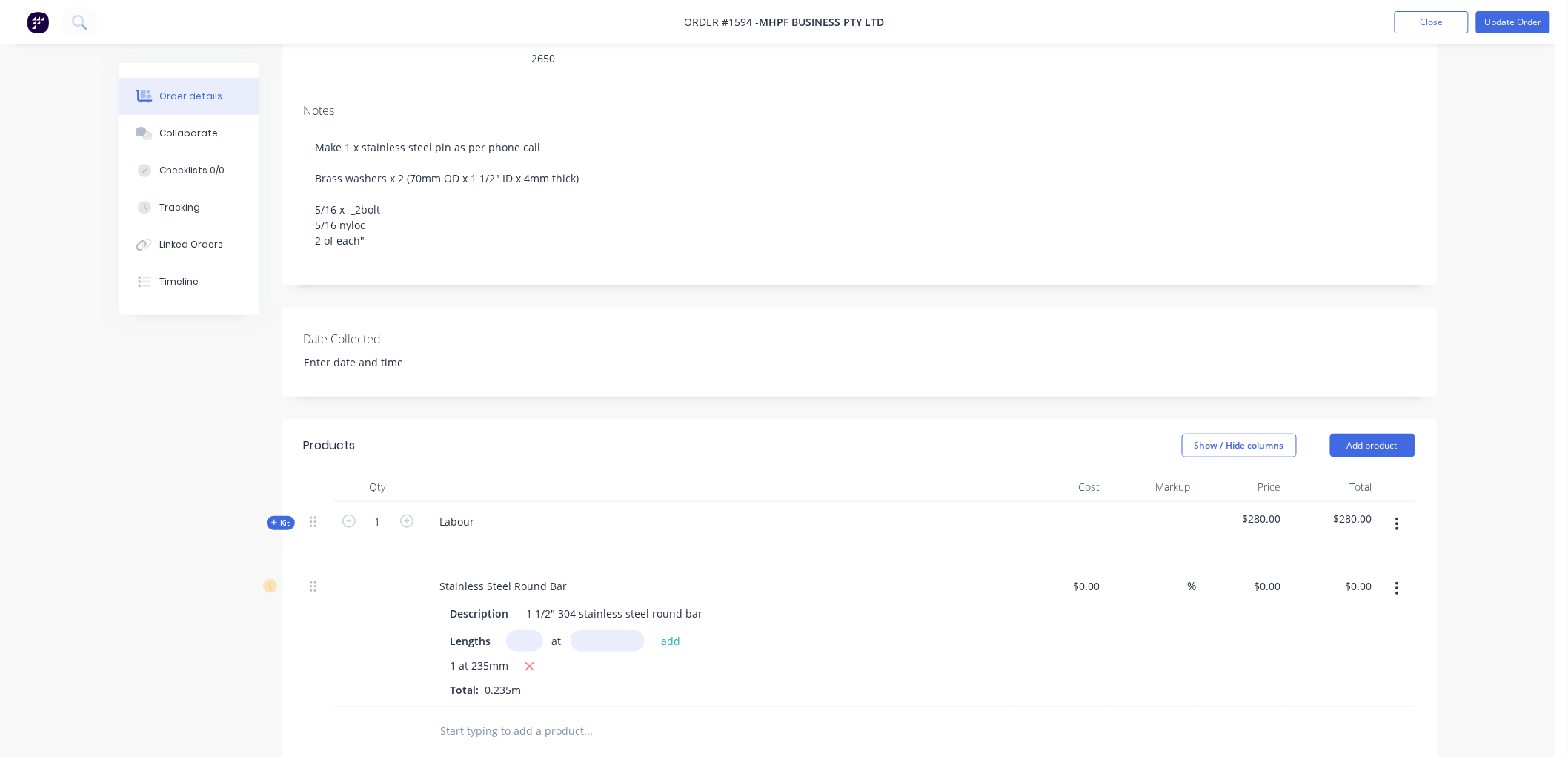
scroll to position [269, 0]
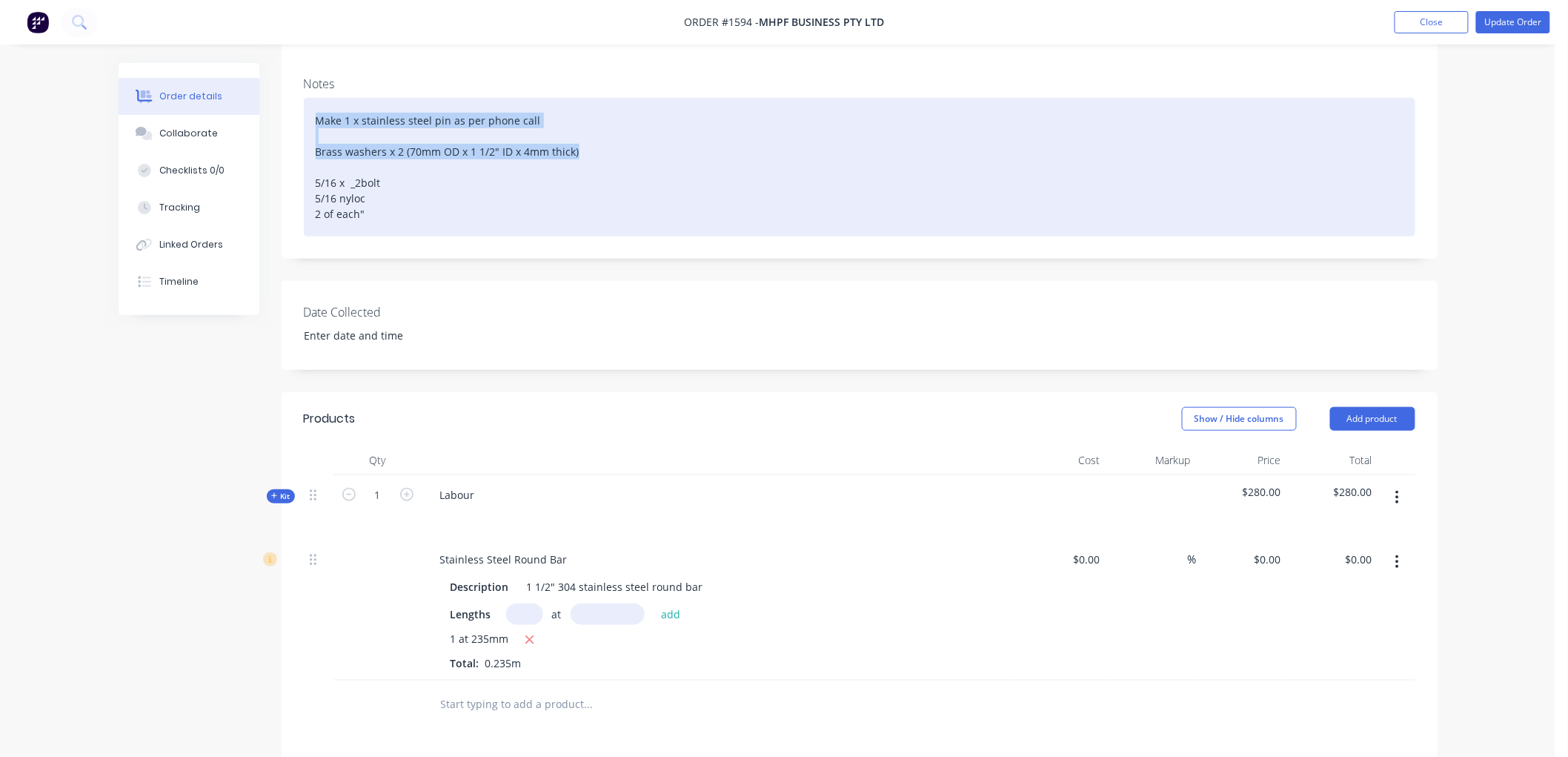
drag, startPoint x: 595, startPoint y: 128, endPoint x: 309, endPoint y: 94, distance: 288.0
click at [309, 98] on div "Make 1 x stainless steel pin as per phone call Brass washers x 2 (70mm OD x 1 1…" at bounding box center [860, 167] width 1111 height 139
copy div "Make 1 x stainless steel pin as per phone call Brass washers x 2 (70mm OD x 1 1…"
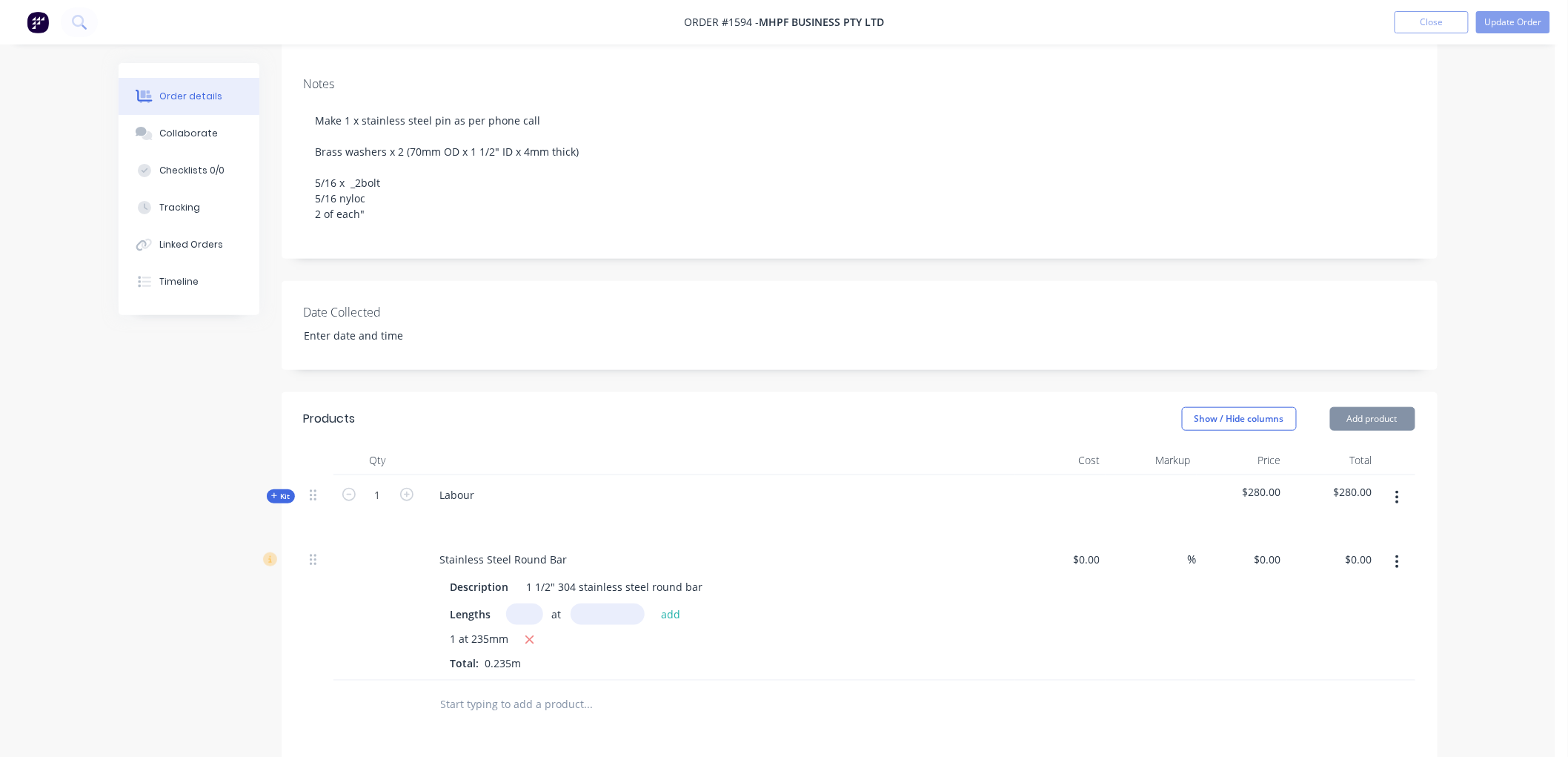
click at [492, 475] on div "Labour" at bounding box center [719, 507] width 593 height 65
click at [472, 484] on div "Labour" at bounding box center [458, 495] width 59 height 22
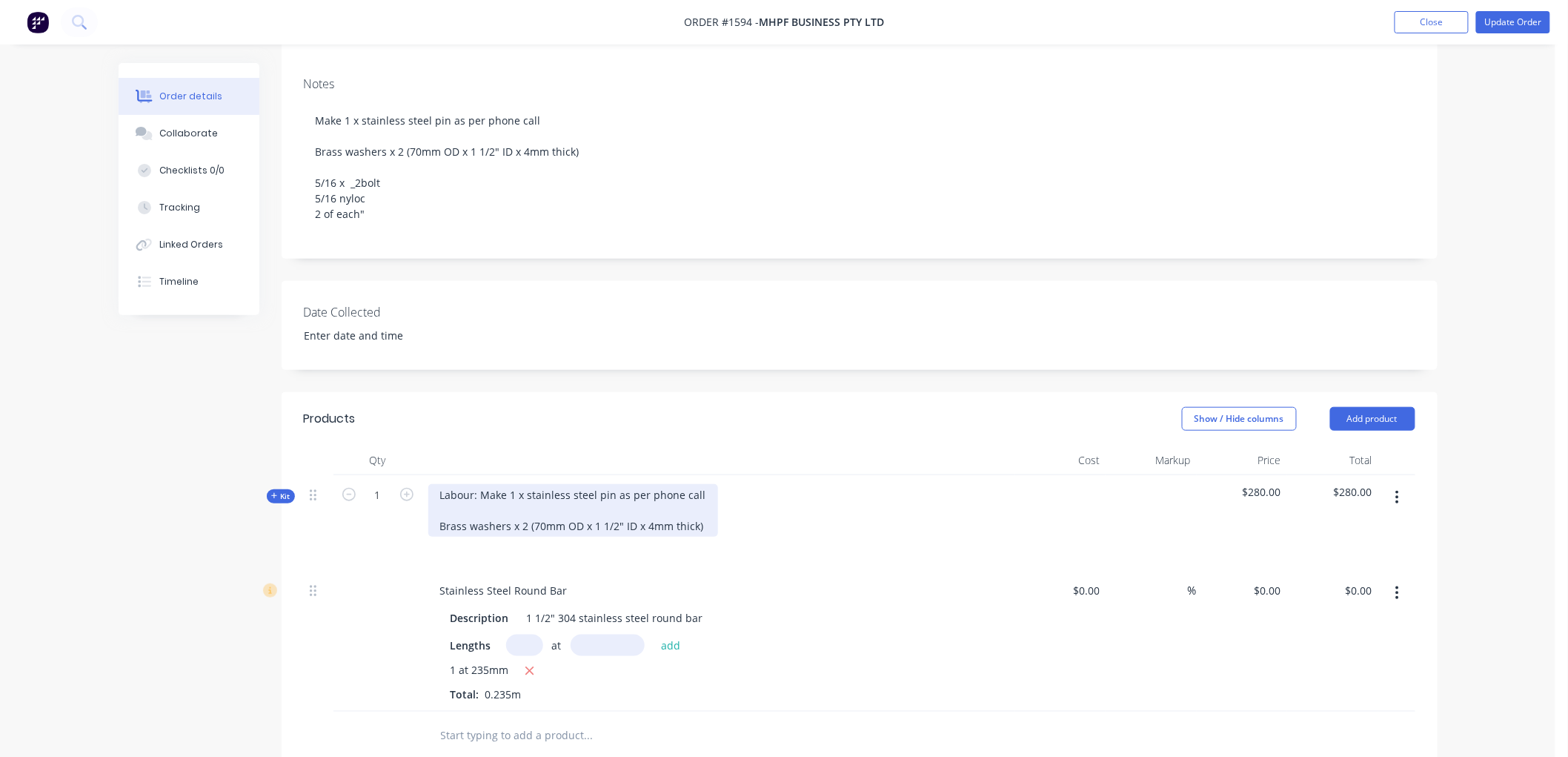
click at [616, 484] on div "Labour: Make 1 x stainless steel pin as per phone call Brass washers x 2 (70mm …" at bounding box center [573, 510] width 290 height 52
click at [615, 484] on div "Labour: Make 1 x stainless steel pin as per phone call Brass washers x 2 (70mm …" at bounding box center [573, 510] width 290 height 52
drag, startPoint x: 692, startPoint y: 504, endPoint x: 435, endPoint y: 505, distance: 257.0
click at [435, 505] on div "Labour: Make 1 x stainless steel pin and 2 x bronze washers as per phone call B…" at bounding box center [633, 510] width 411 height 52
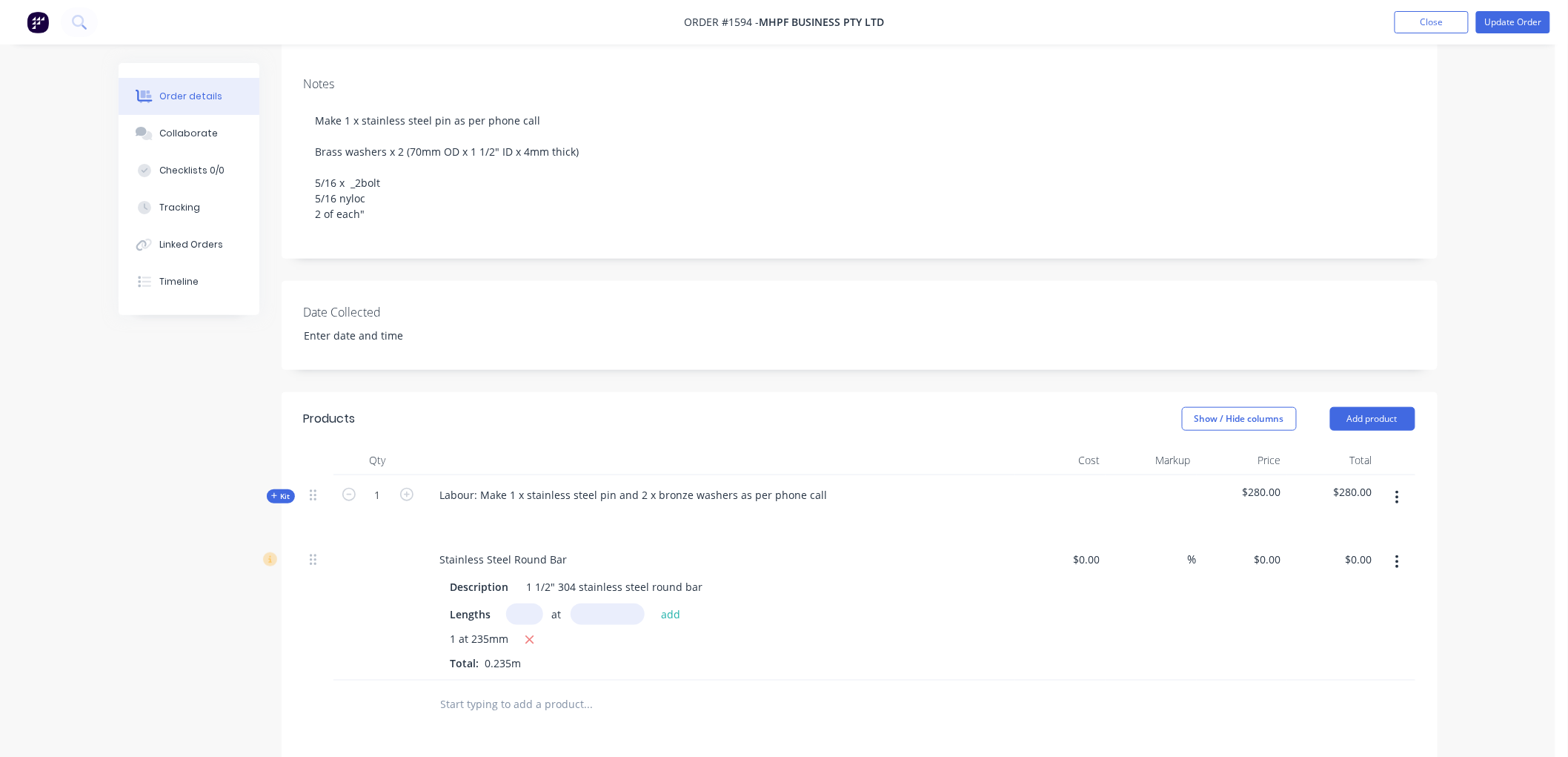
click at [484, 690] on input "text" at bounding box center [588, 704] width 296 height 29
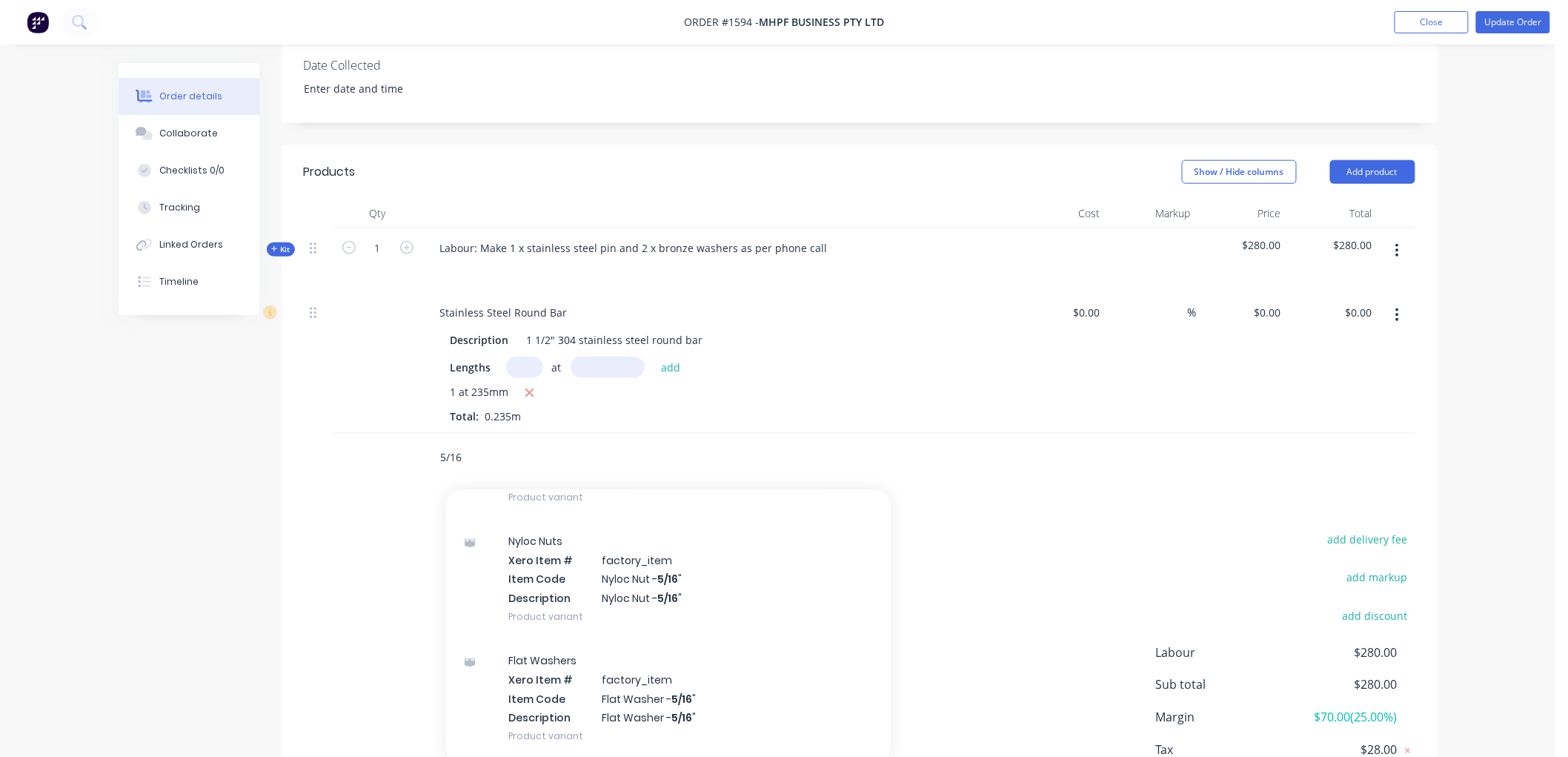
scroll to position [164, 0]
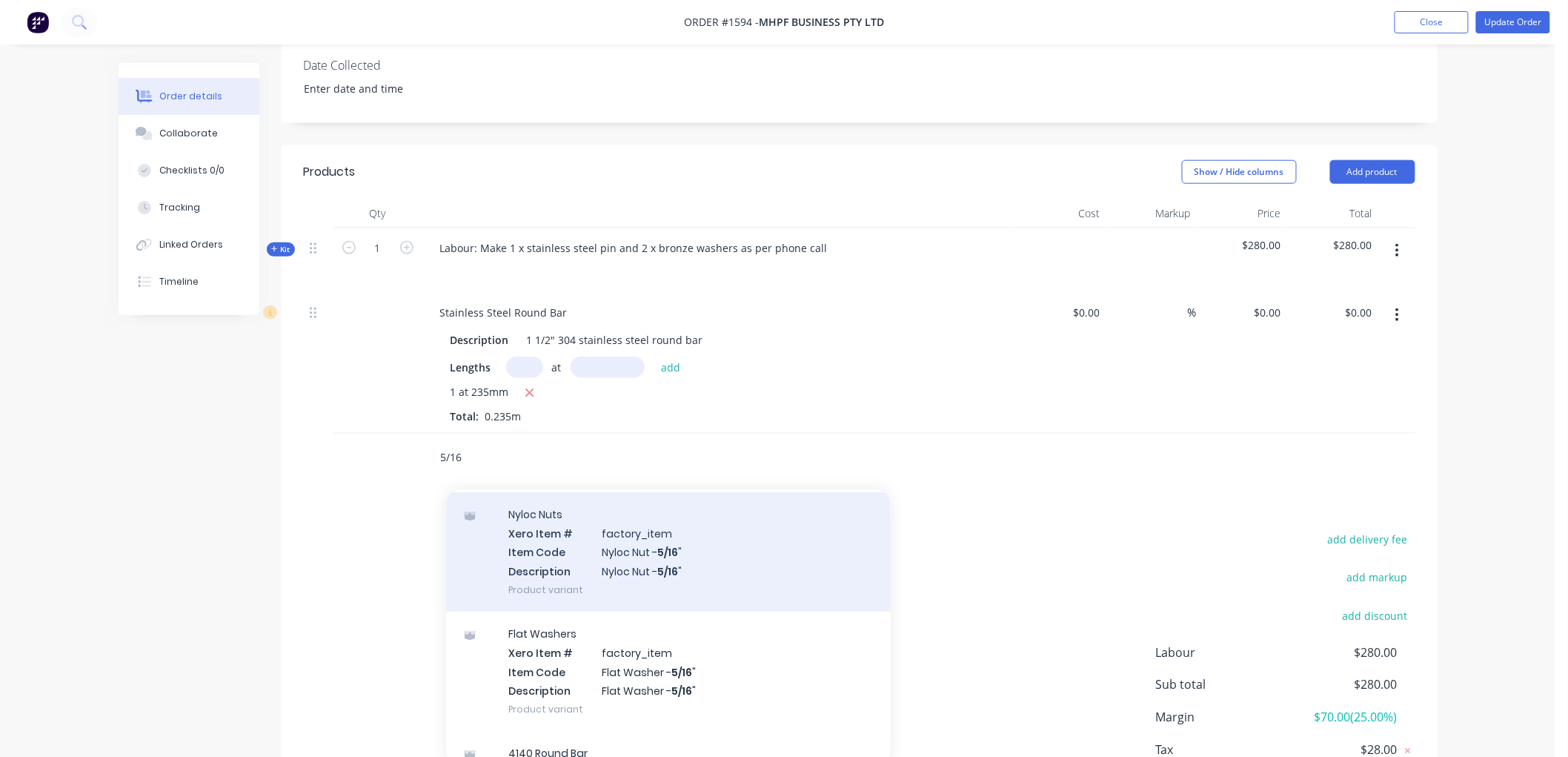
type input "5/16"
click at [631, 528] on div "Nyloc Nuts Xero Item # factory_item Item Code Nyloc Nut - 5/16 " Description Ny…" at bounding box center [669, 552] width 444 height 120
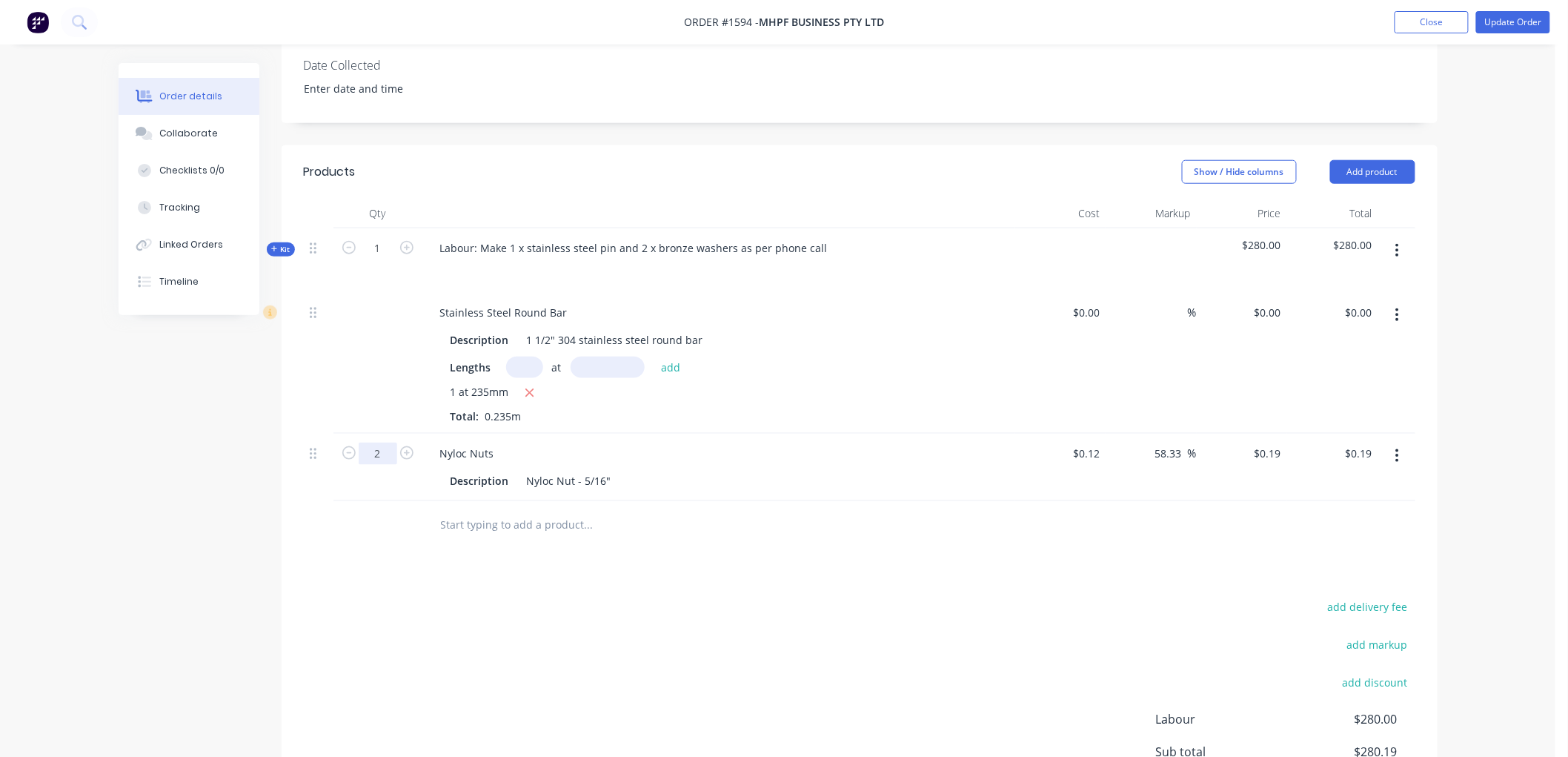
type input "2"
type input "$0.38"
click at [554, 510] on input "text" at bounding box center [588, 524] width 296 height 29
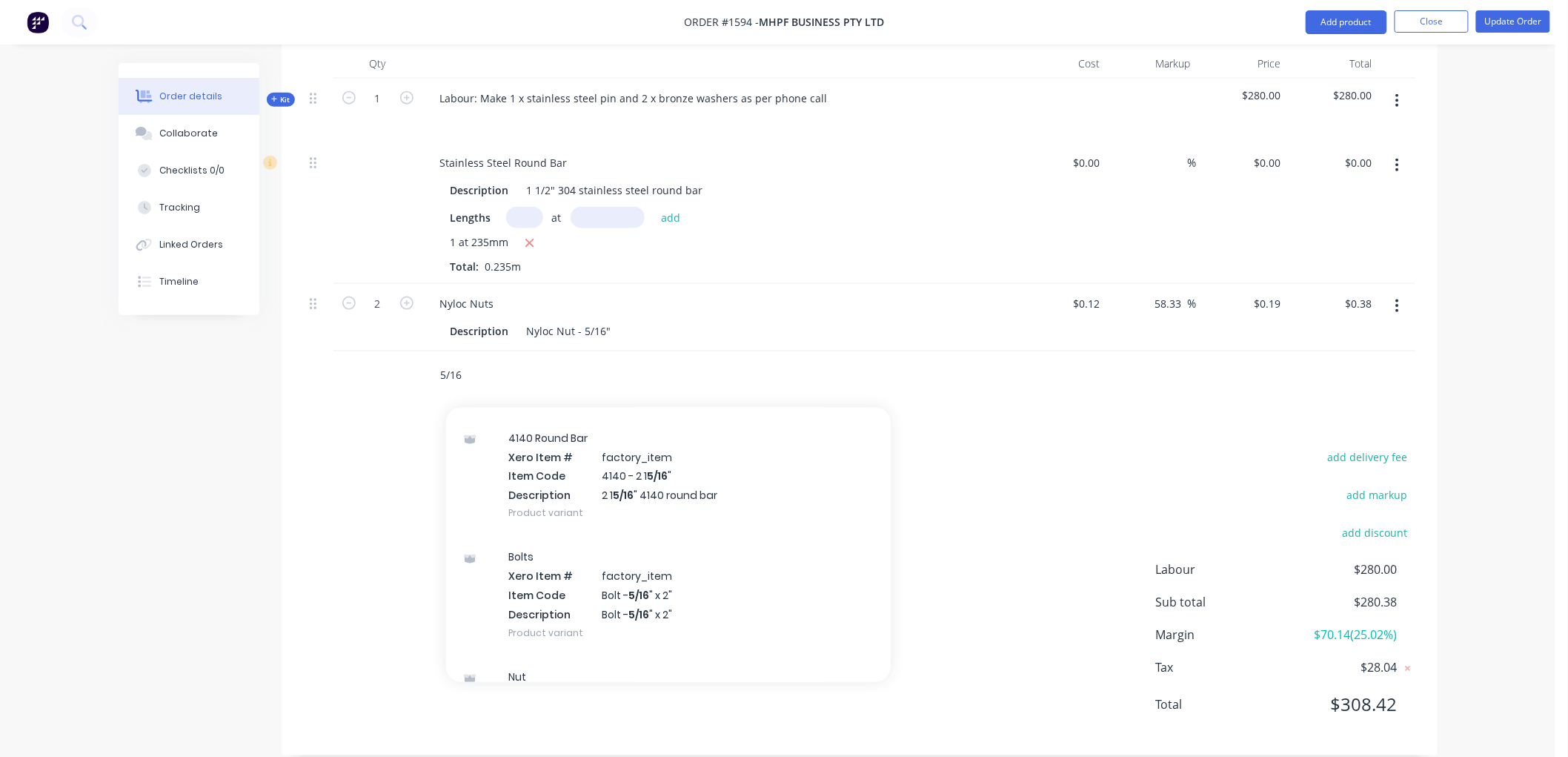
scroll to position [1152, 0]
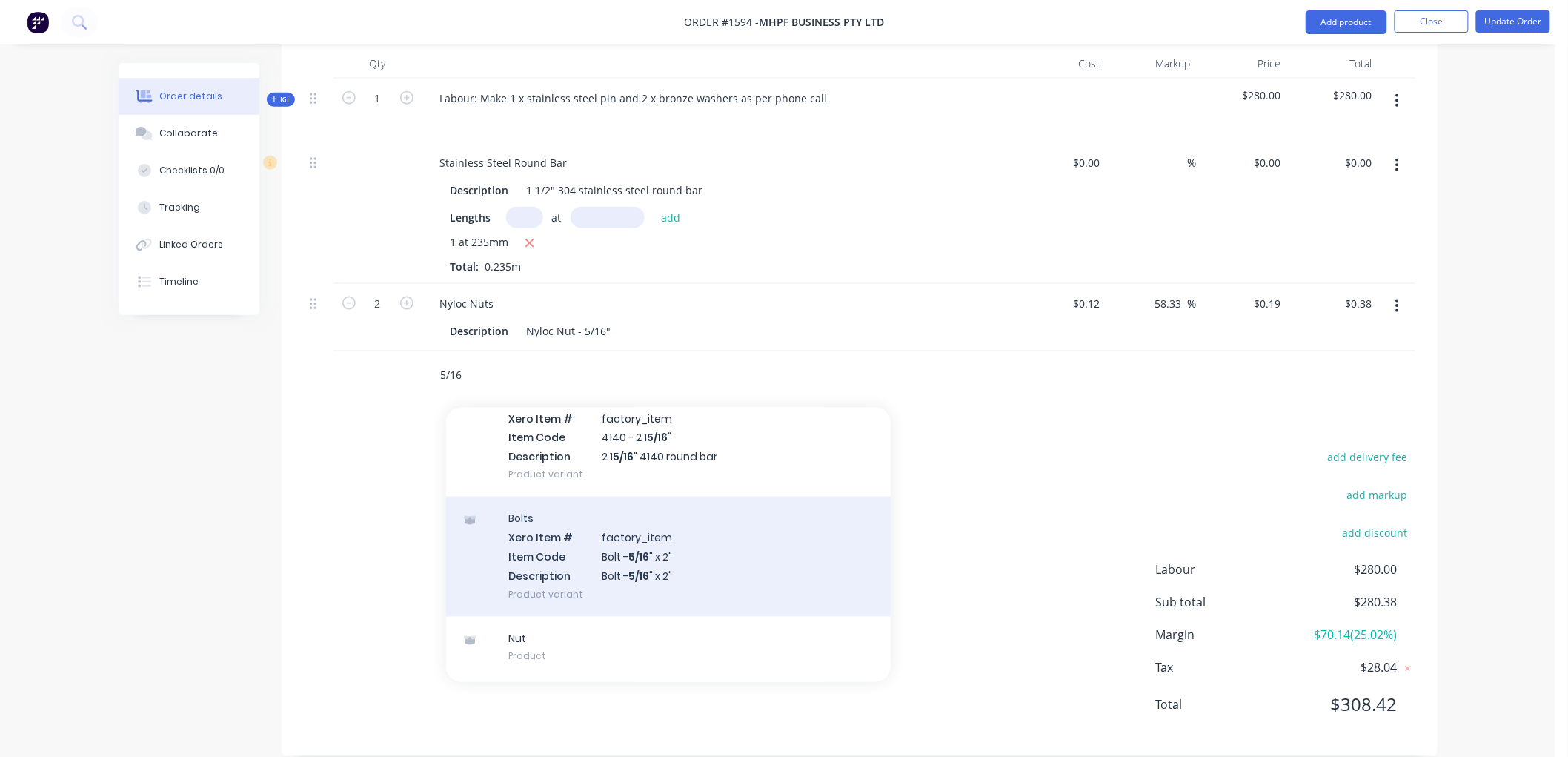
type input "5/16"
click at [543, 524] on div "Bolts Xero Item # factory_item Item Code Bolt - 5/16 " x 2" Description Bolt - …" at bounding box center [669, 557] width 444 height 120
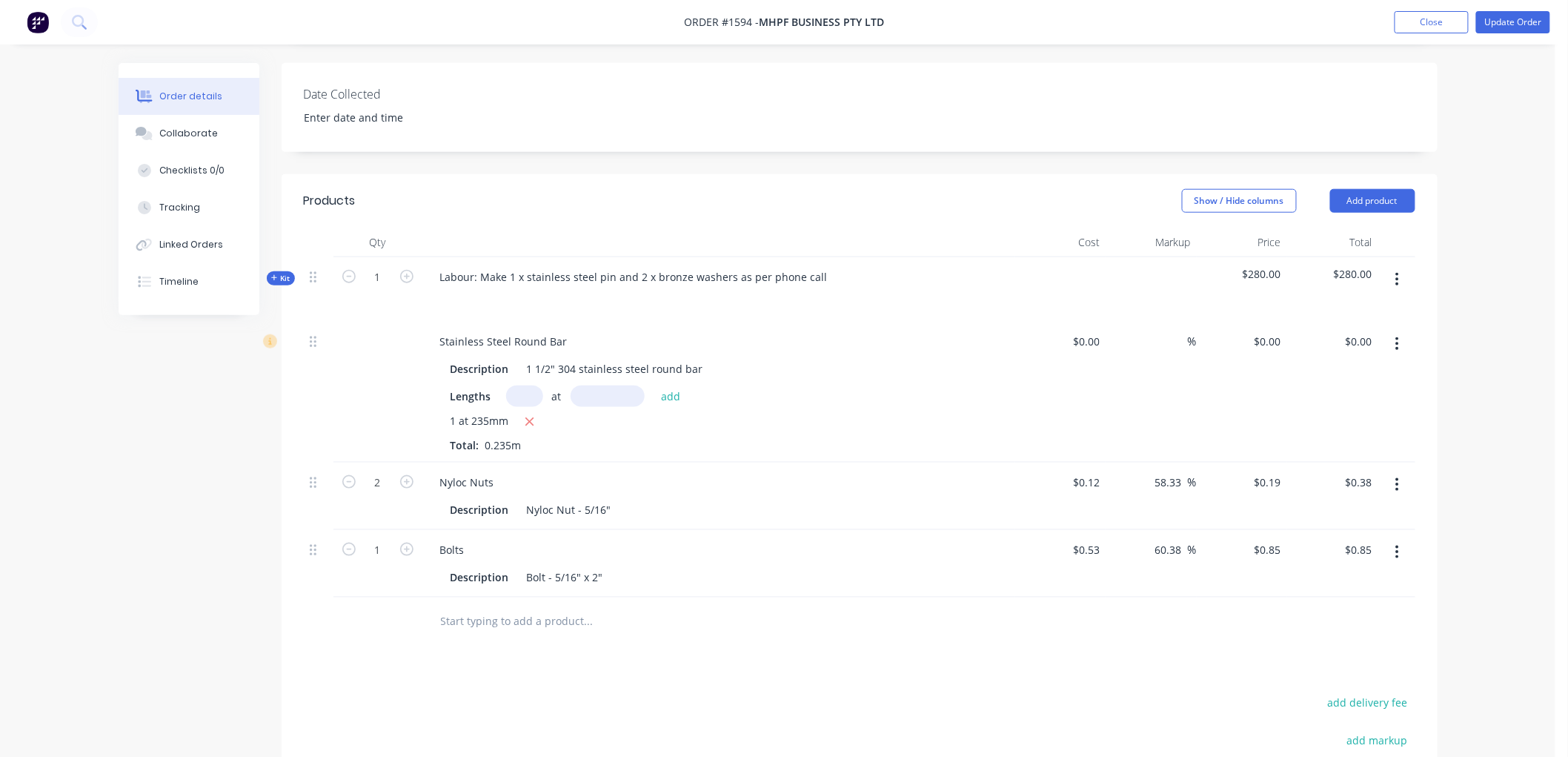
scroll to position [501, 0]
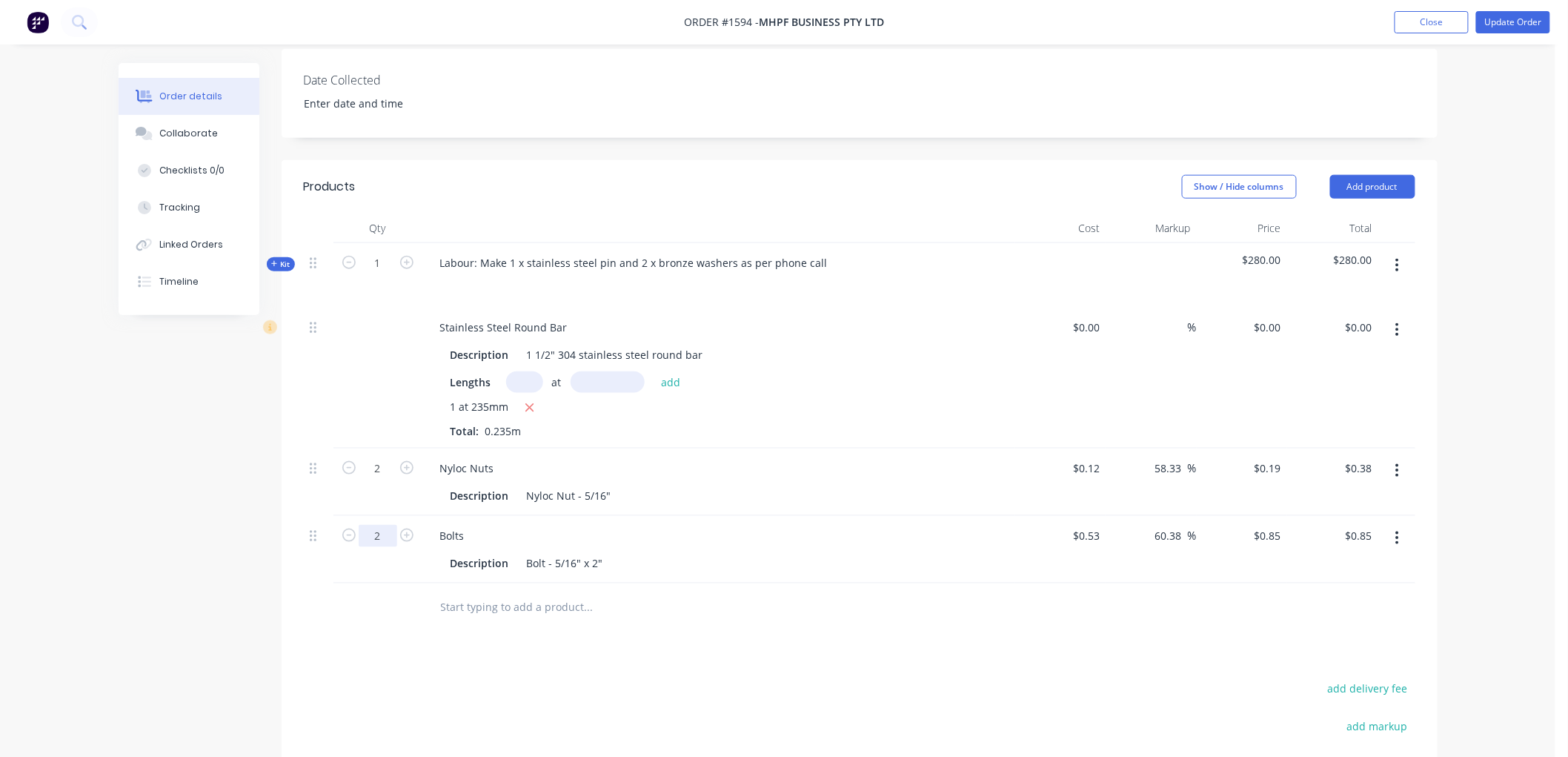
type input "2"
type input "$1.70"
click at [789, 592] on div at bounding box center [651, 606] width 444 height 29
drag, startPoint x: 1166, startPoint y: 512, endPoint x: 1186, endPoint y: 501, distance: 22.8
click at [1165, 524] on input "60.38" at bounding box center [1171, 535] width 34 height 22
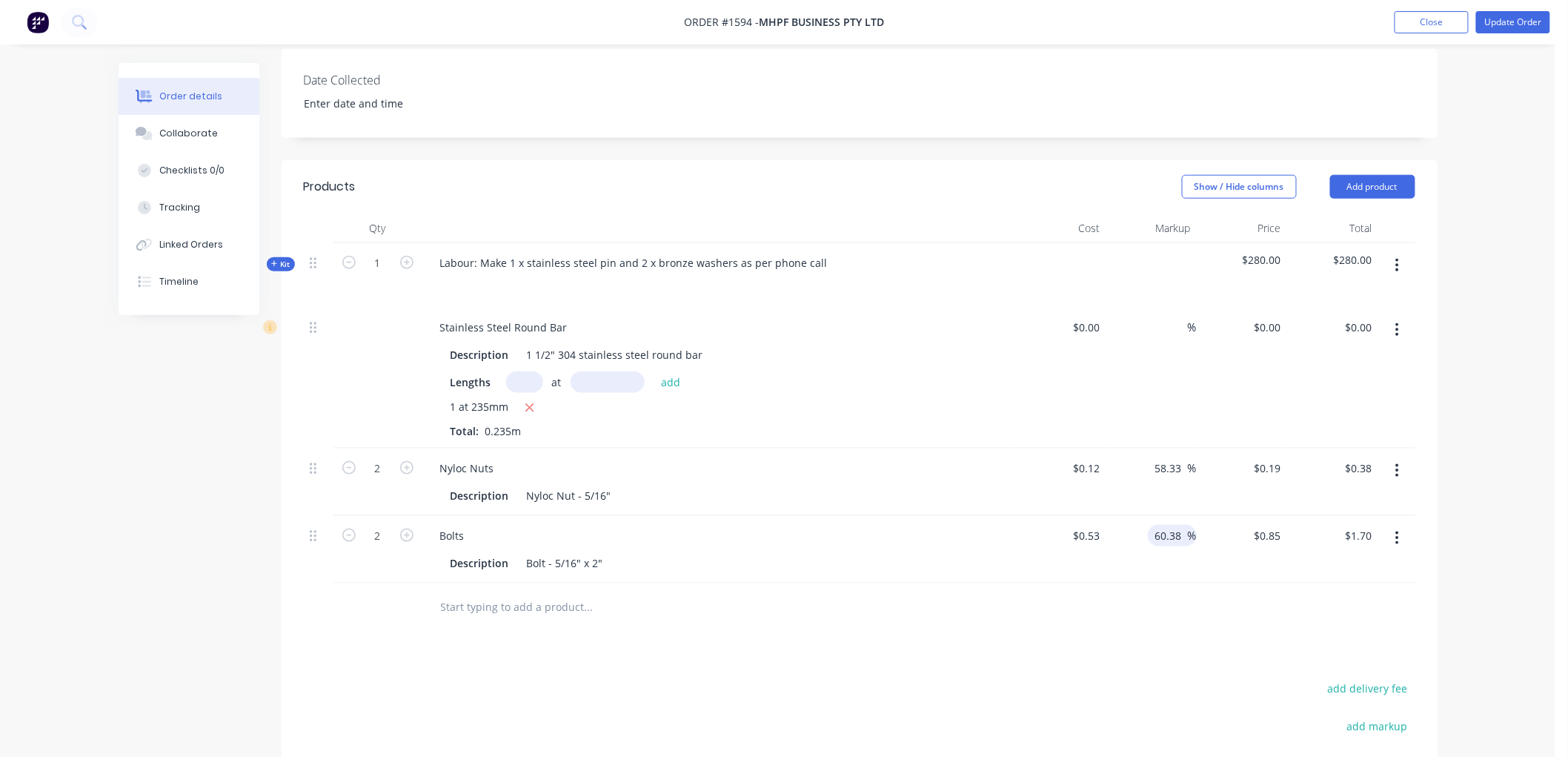
drag, startPoint x: 1179, startPoint y: 511, endPoint x: 1138, endPoint y: 515, distance: 41.2
click at [1138, 516] on div "60.38 60.38 %" at bounding box center [1151, 549] width 91 height 67
type input "100"
type input "1.06"
type input "$2.12"
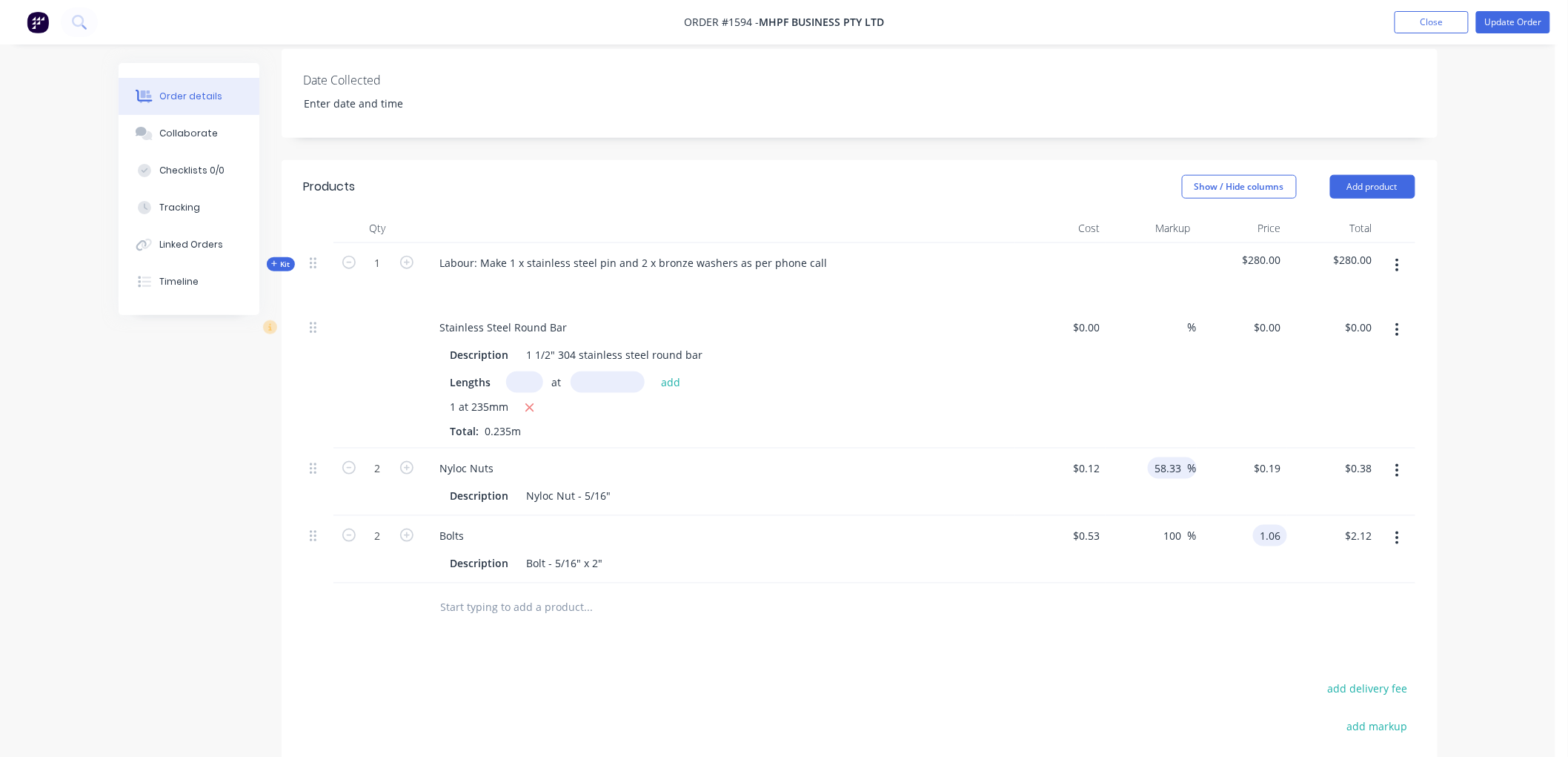
type input "$1.06"
drag, startPoint x: 1182, startPoint y: 440, endPoint x: 1126, endPoint y: 450, distance: 56.9
click at [1126, 450] on div "58.33 58.33 %" at bounding box center [1151, 482] width 91 height 67
type input "100"
type input "0.24"
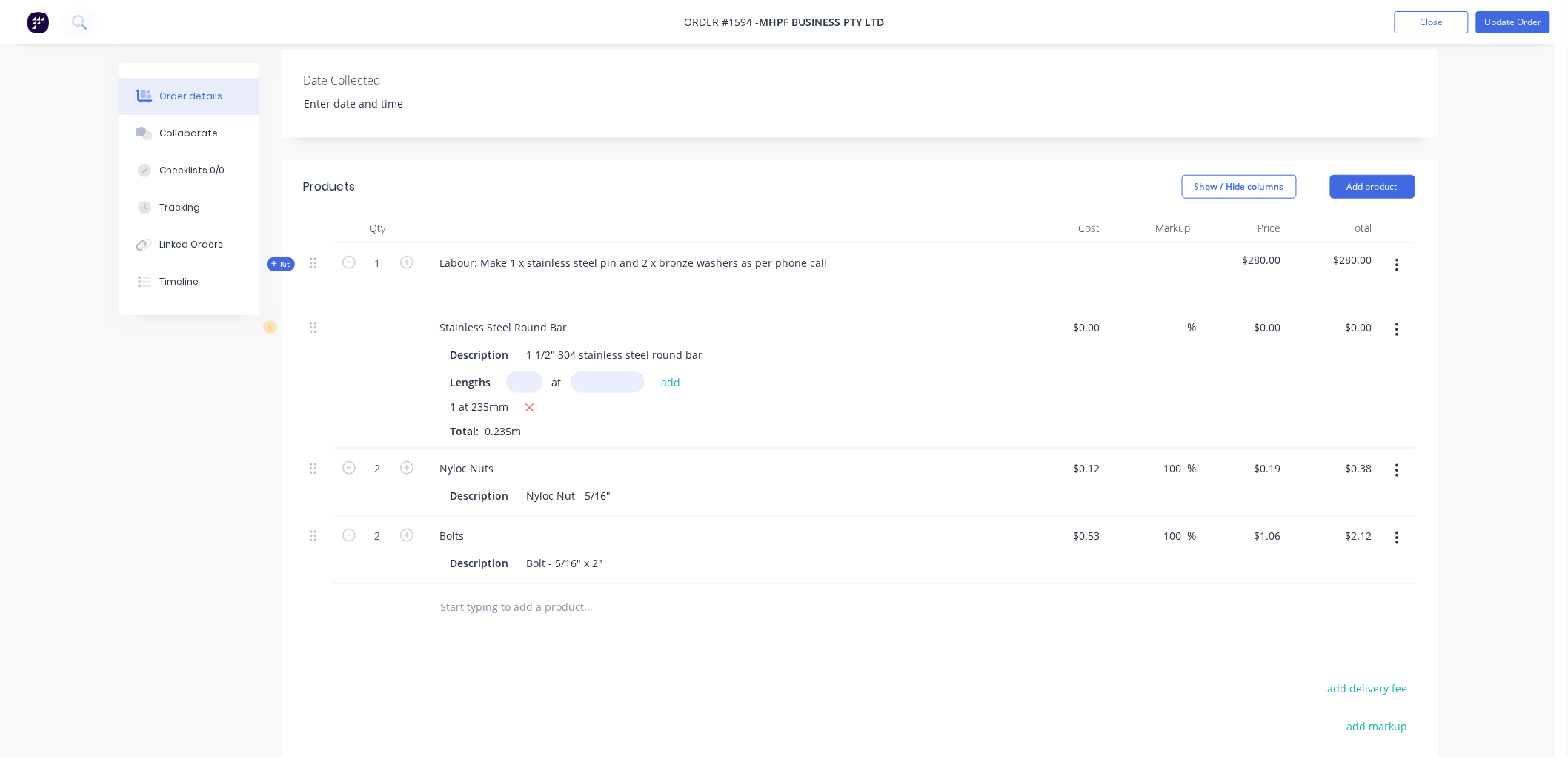
type input "$0.48"
type input "$0.24"
click at [1026, 609] on div at bounding box center [860, 607] width 1111 height 48
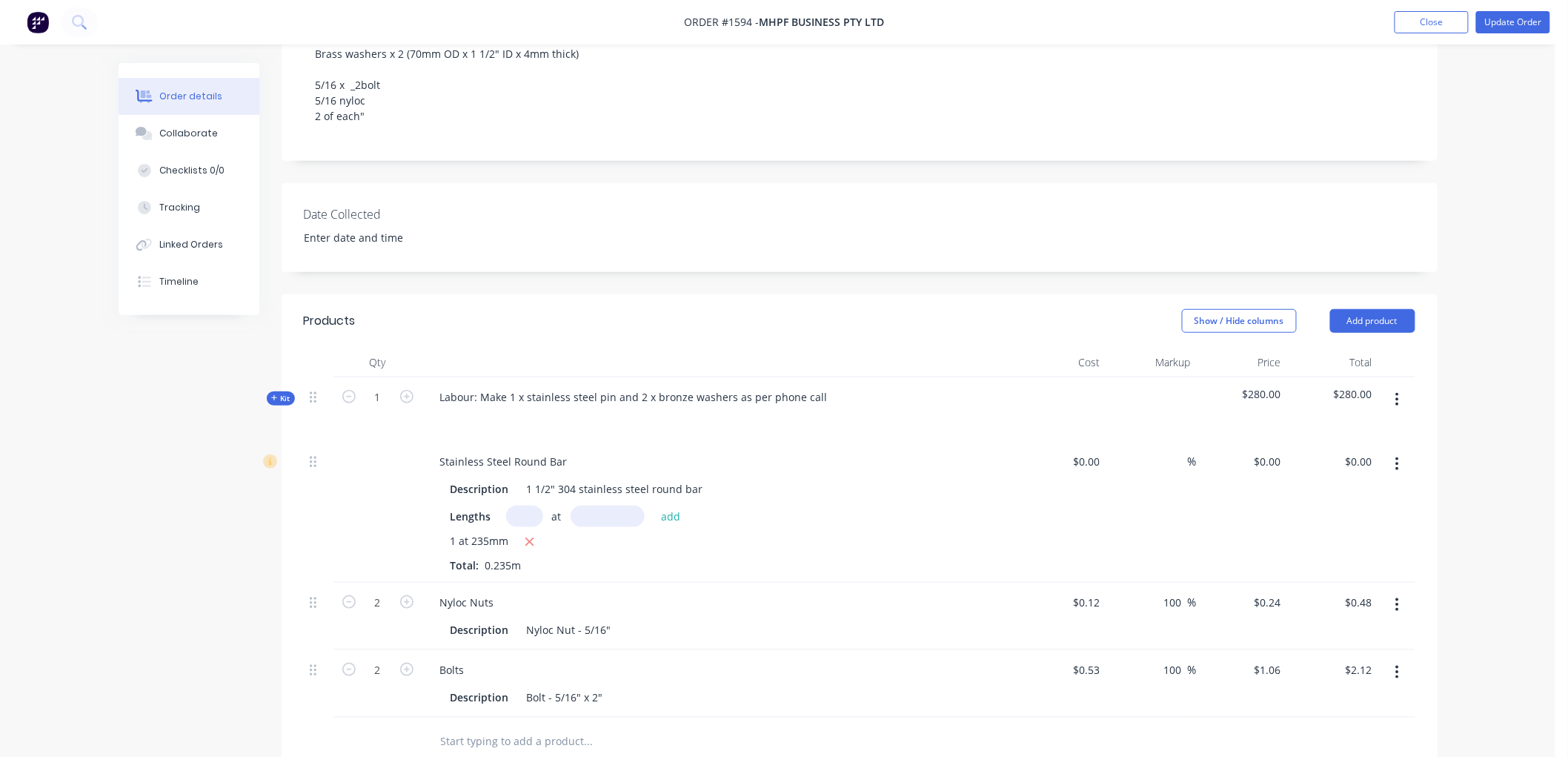
scroll to position [336, 0]
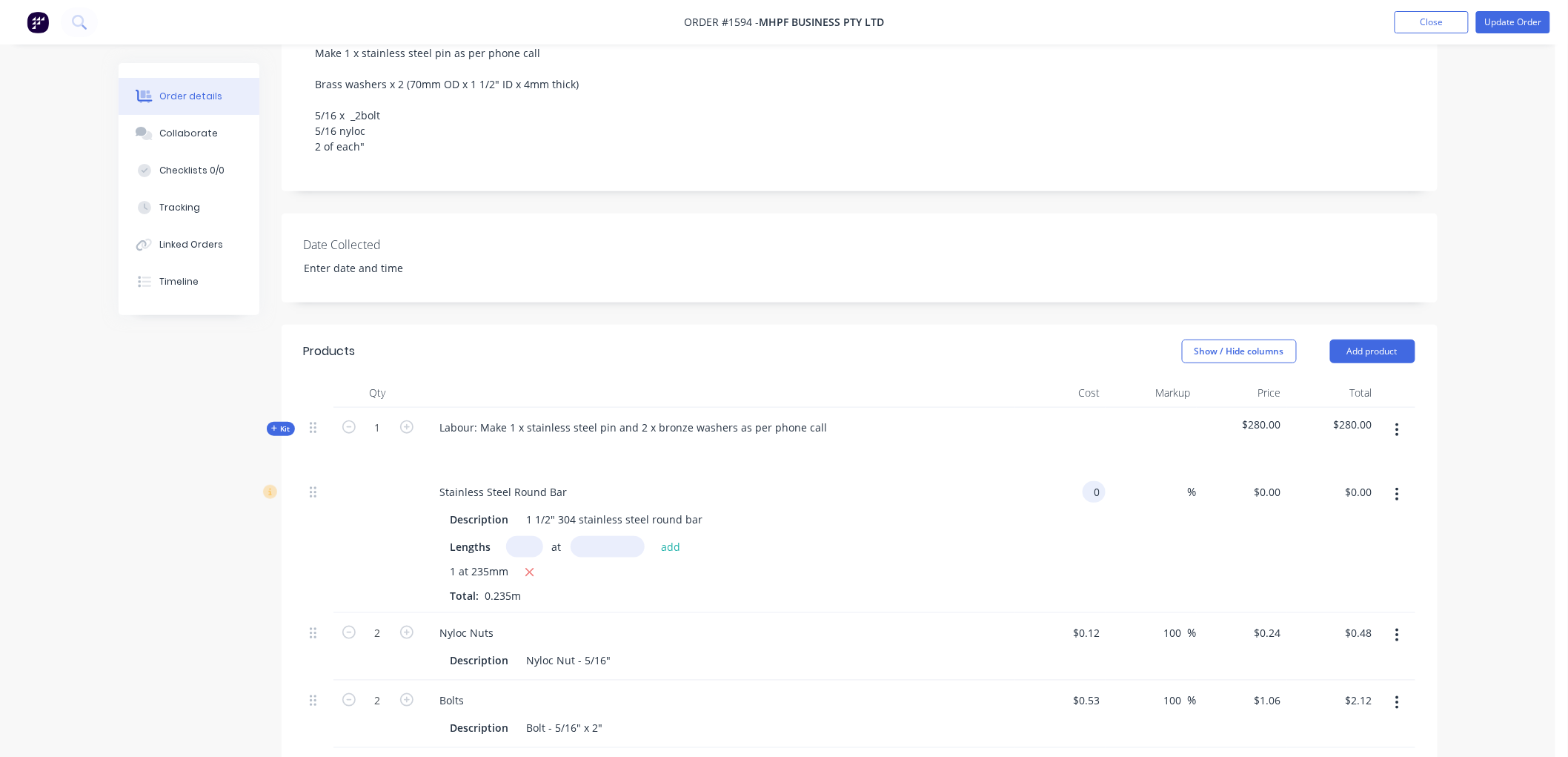
click at [1105, 481] on input "0" at bounding box center [1097, 491] width 17 height 22
type input "$74.92"
type input "$17.61"
type input "210.71"
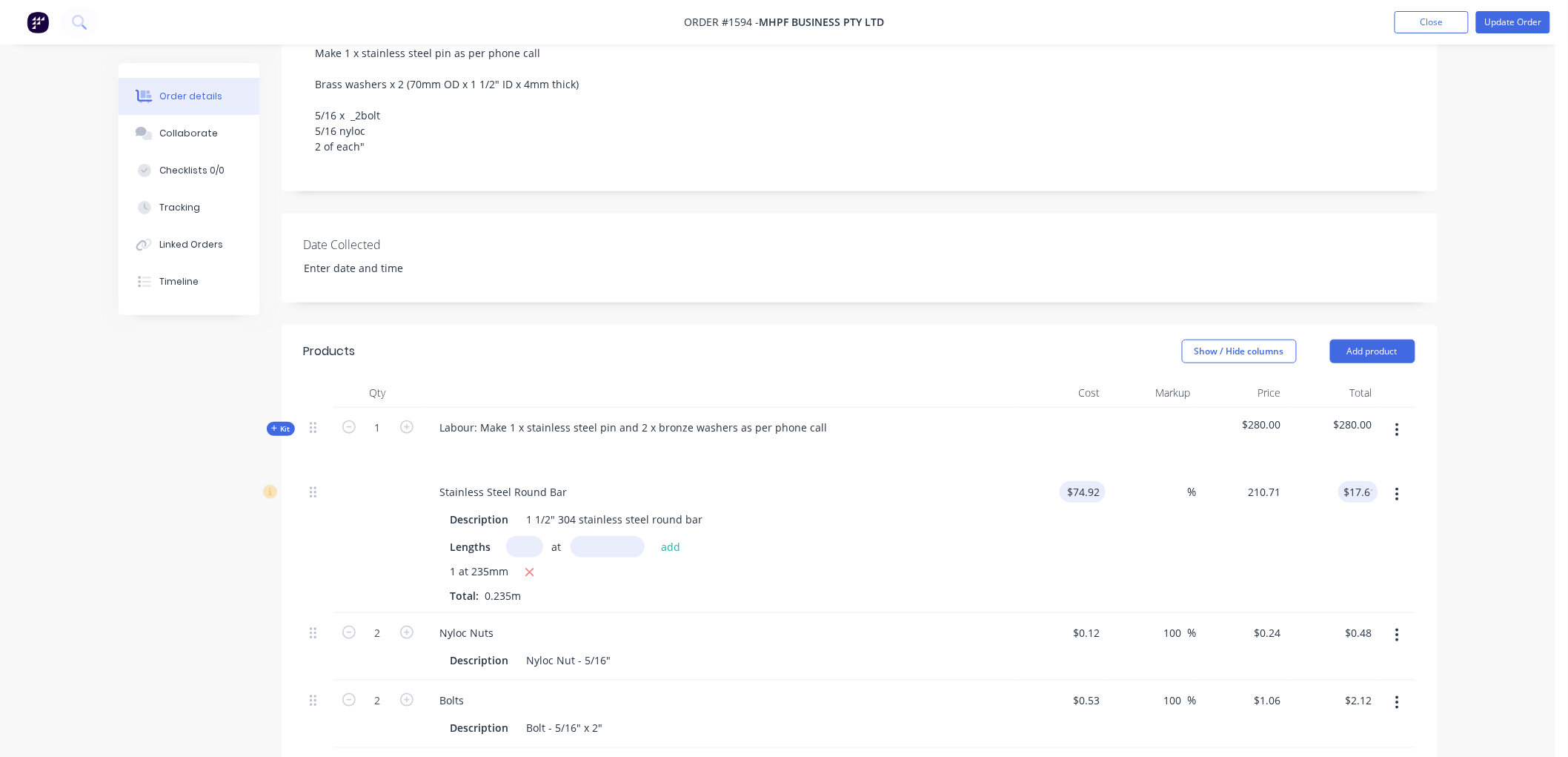
type input "181.25"
type input "$210.71"
type input "49.52"
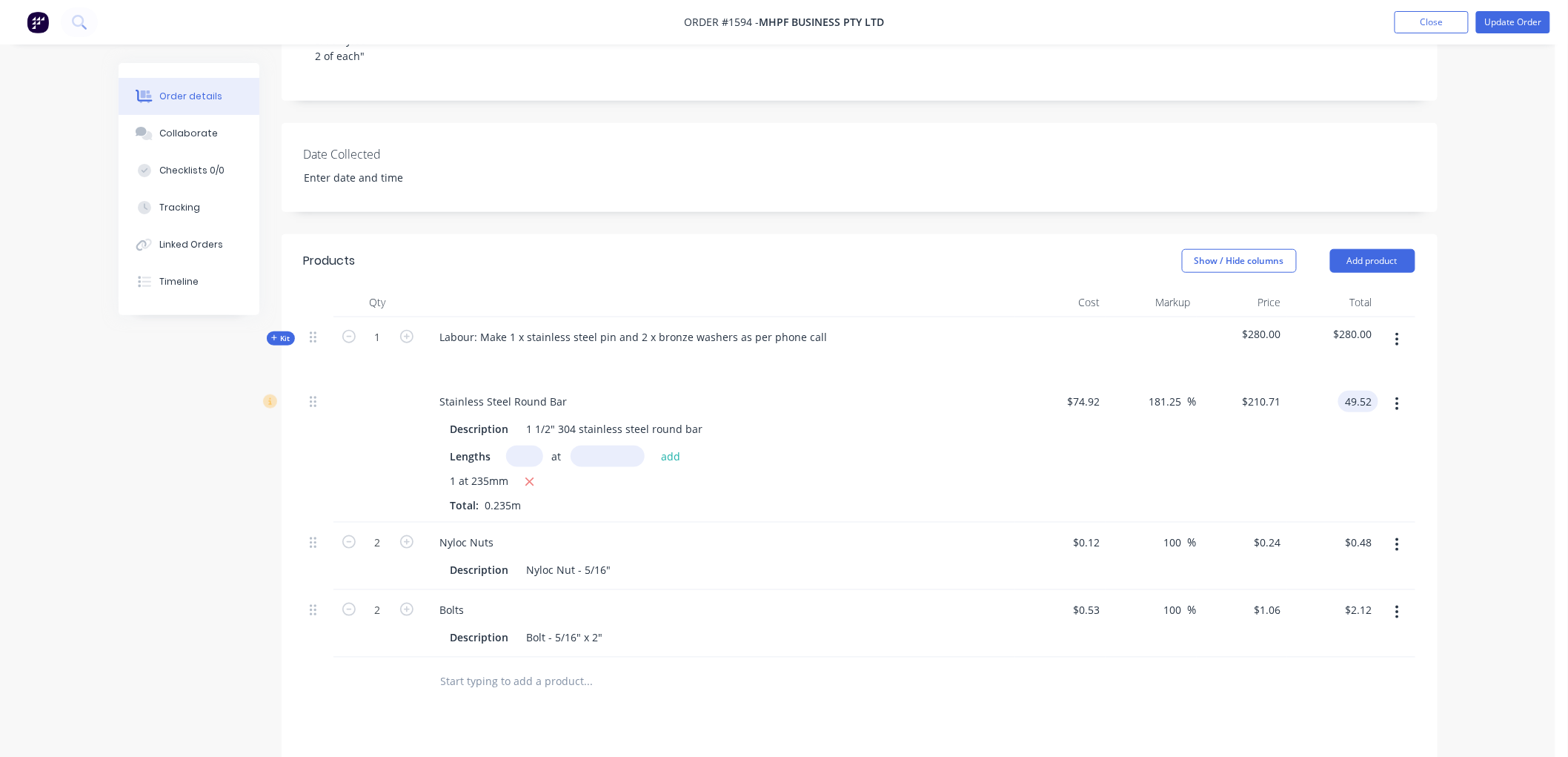
scroll to position [501, 0]
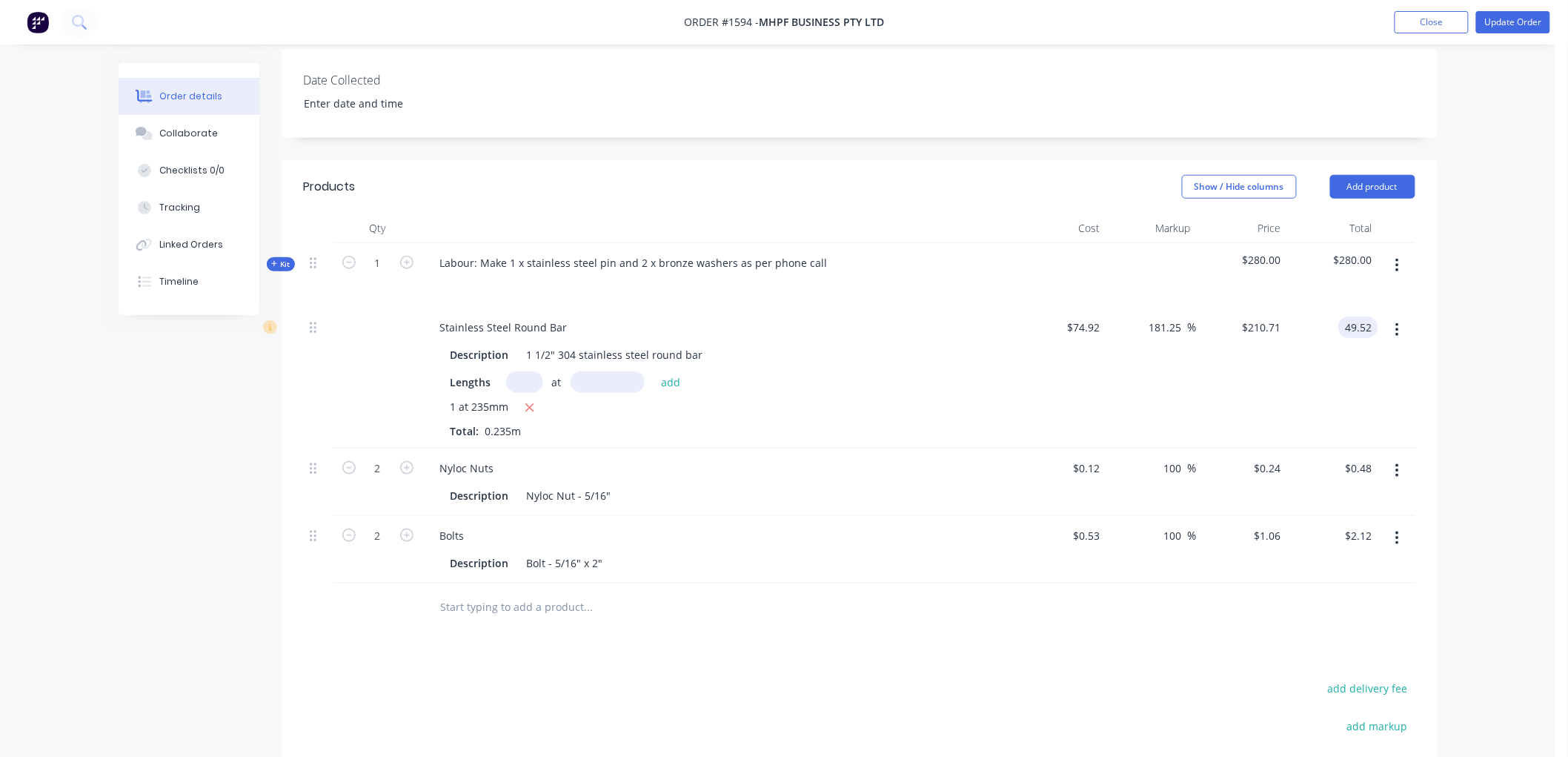
type input "181.26"
type input "$210.7234"
type input "$49.52"
click at [534, 592] on input "text" at bounding box center [588, 606] width 296 height 29
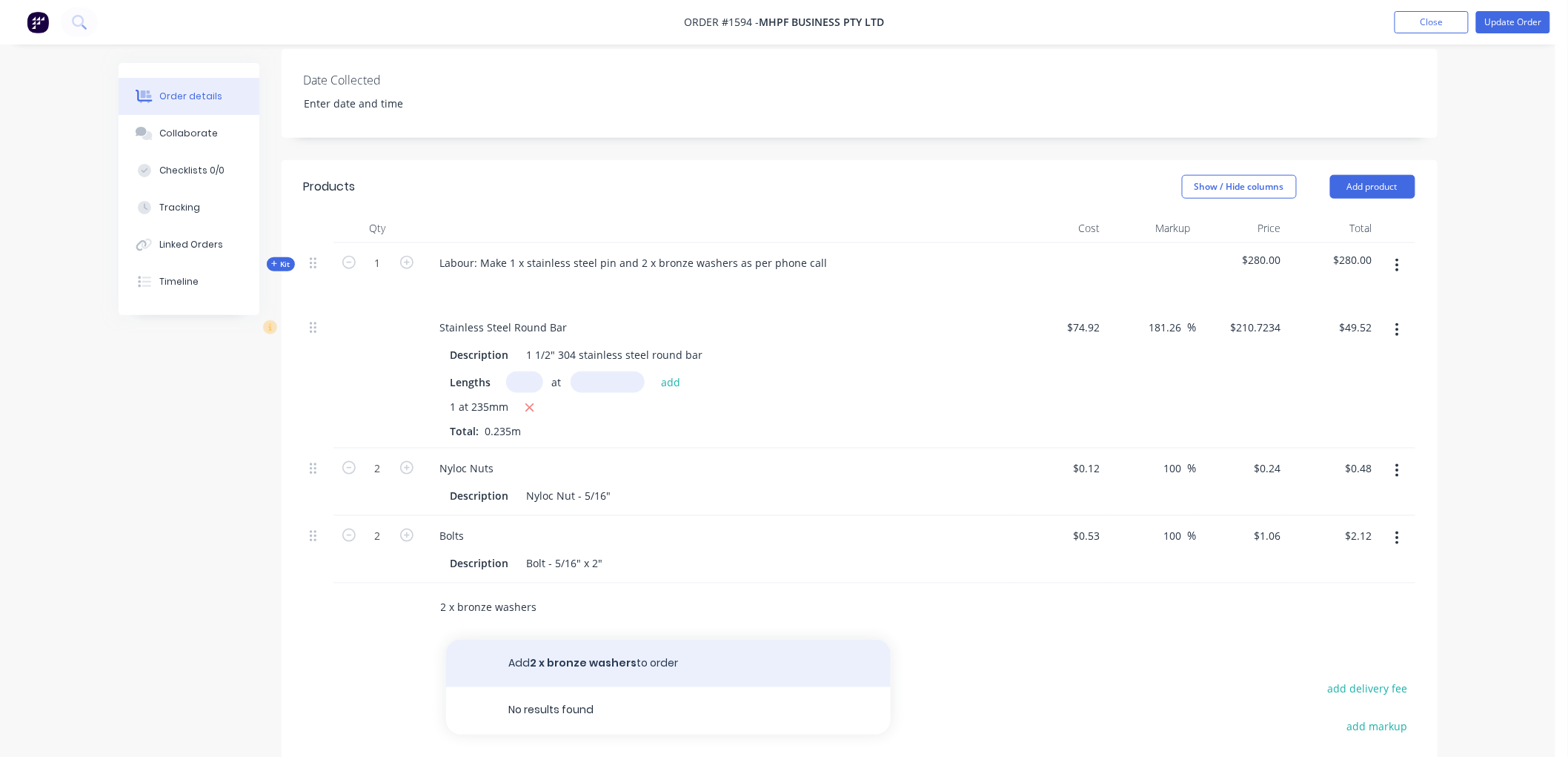
type input "2 x bronze washers"
click at [557, 639] on button "Add 2 x bronze washers to order" at bounding box center [669, 663] width 444 height 47
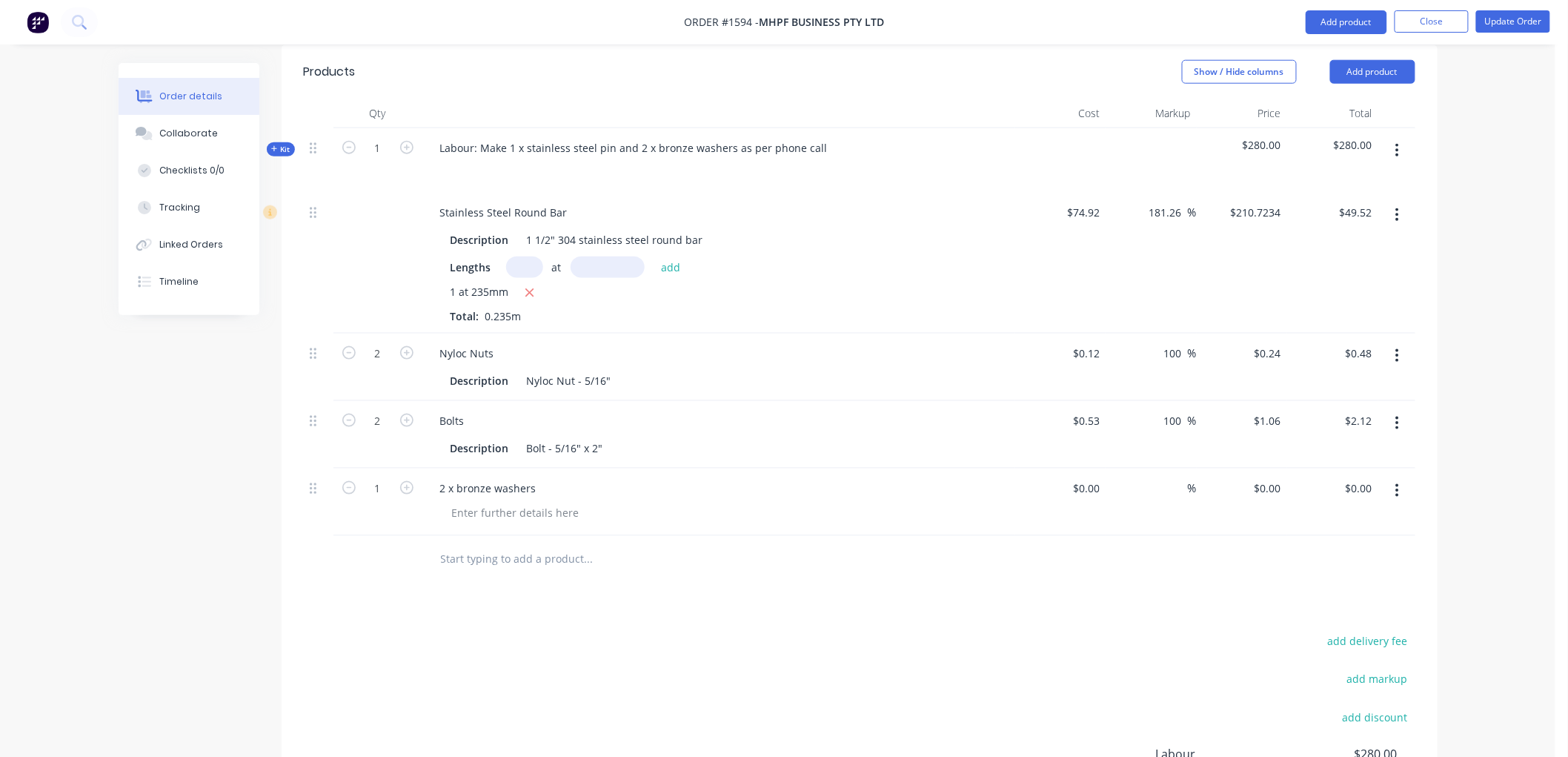
scroll to position [666, 0]
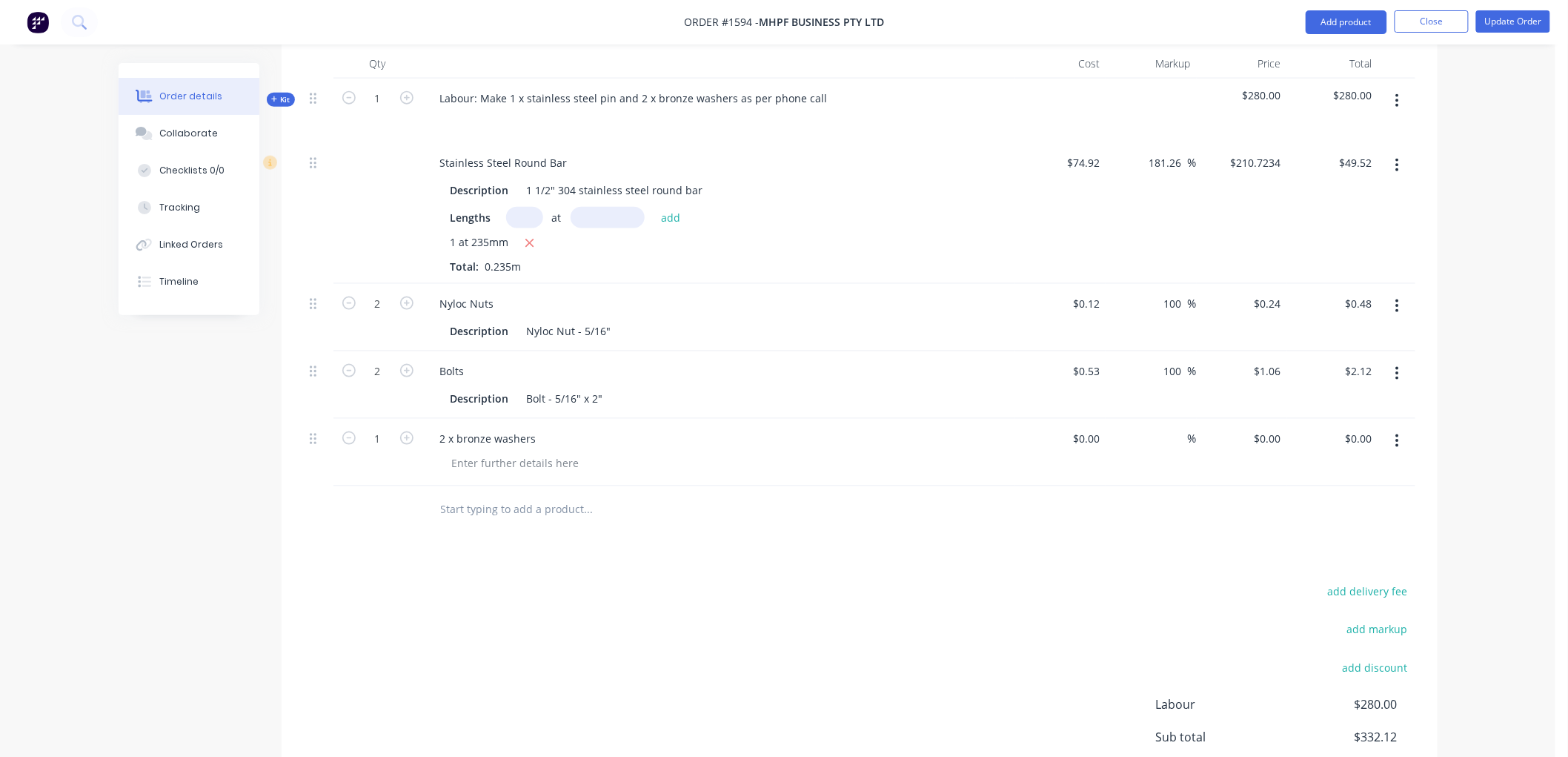
click at [493, 495] on input "text" at bounding box center [588, 509] width 296 height 29
click at [1394, 427] on button "button" at bounding box center [1397, 441] width 35 height 27
click at [1315, 558] on div "Delete" at bounding box center [1345, 569] width 114 height 22
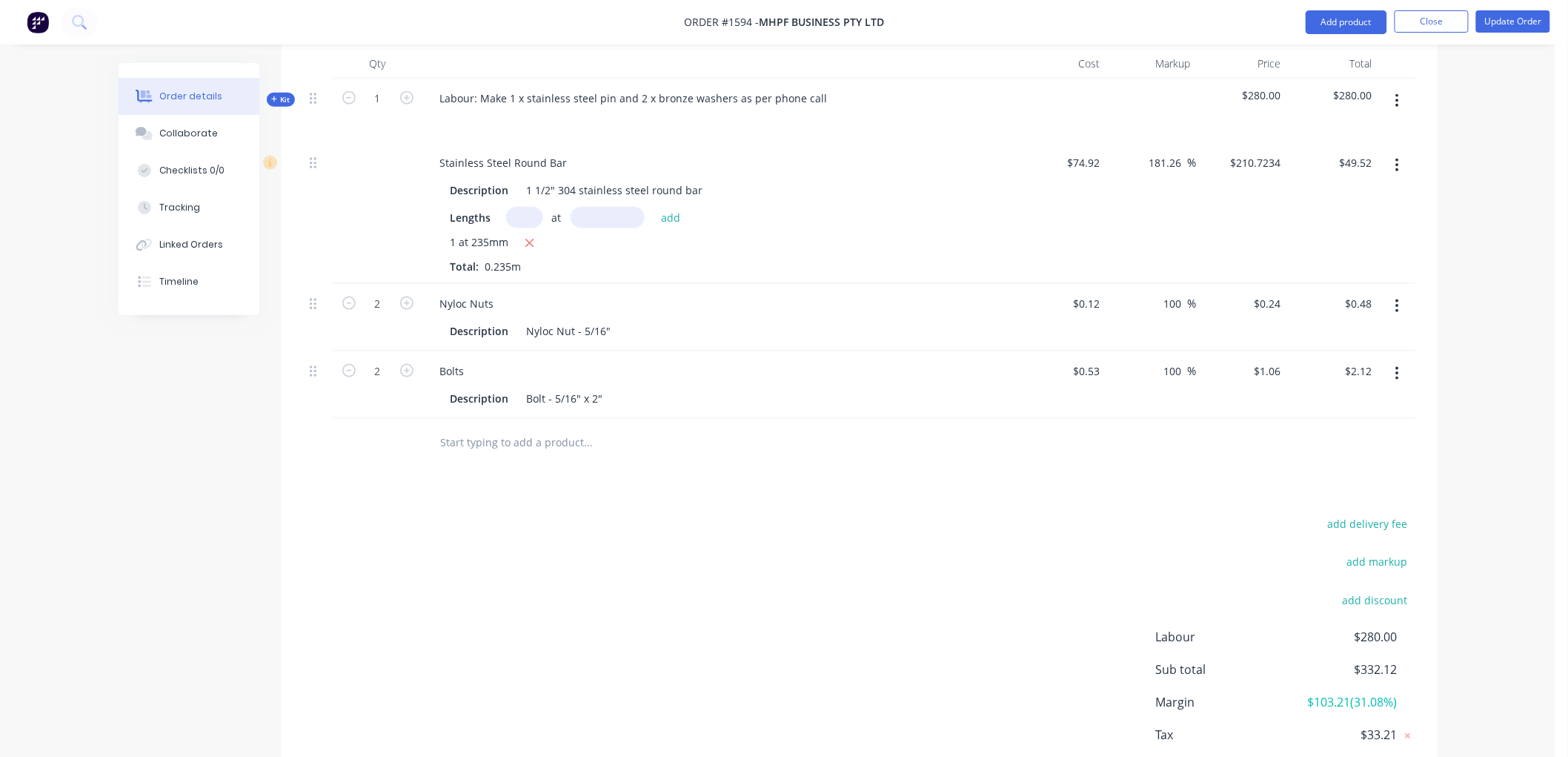
click at [497, 427] on input "text" at bounding box center [588, 442] width 296 height 29
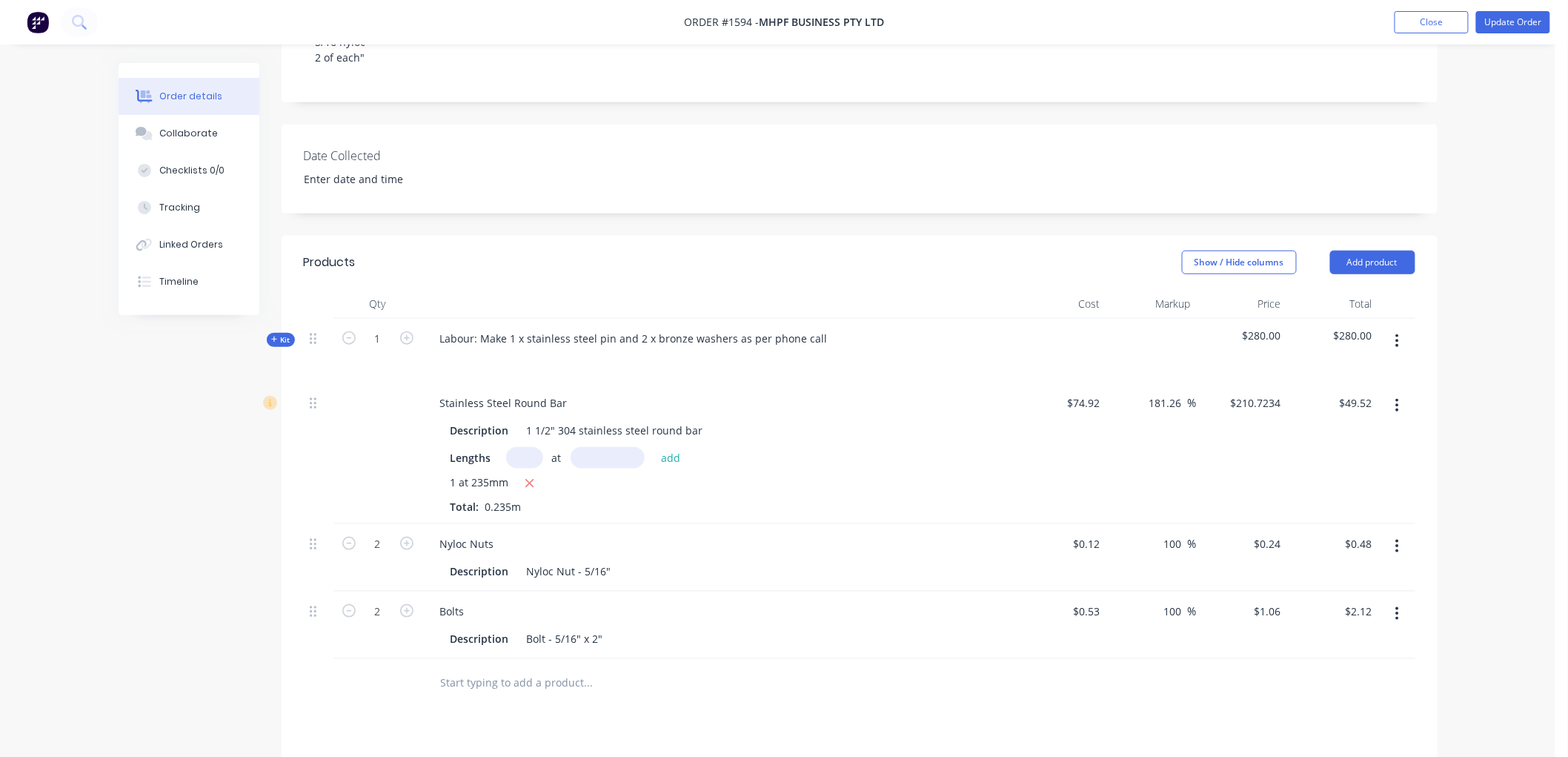
scroll to position [419, 0]
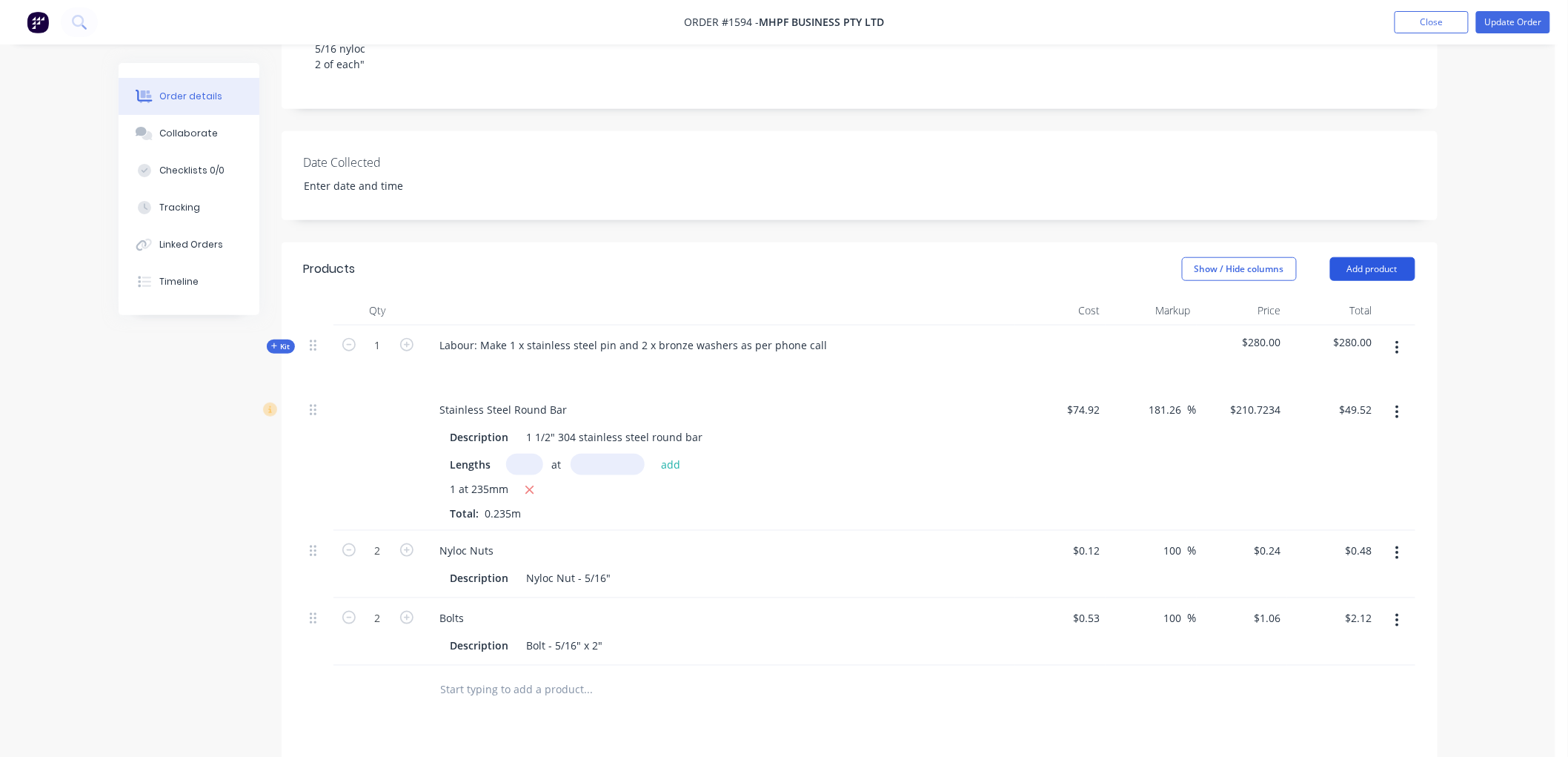
click at [1406, 257] on button "Add product" at bounding box center [1373, 269] width 85 height 24
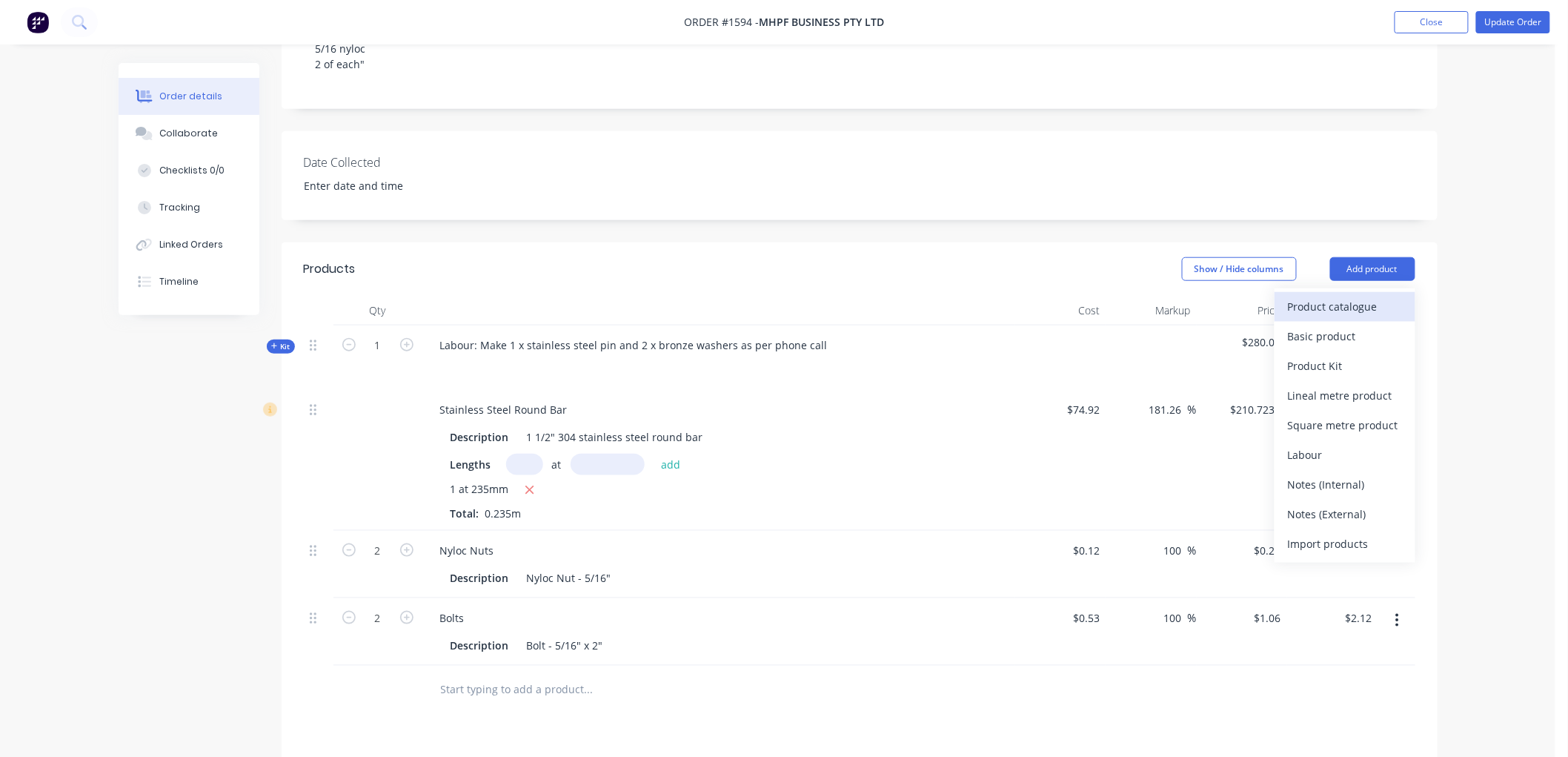
click at [1367, 295] on div "Product catalogue" at bounding box center [1345, 306] width 114 height 22
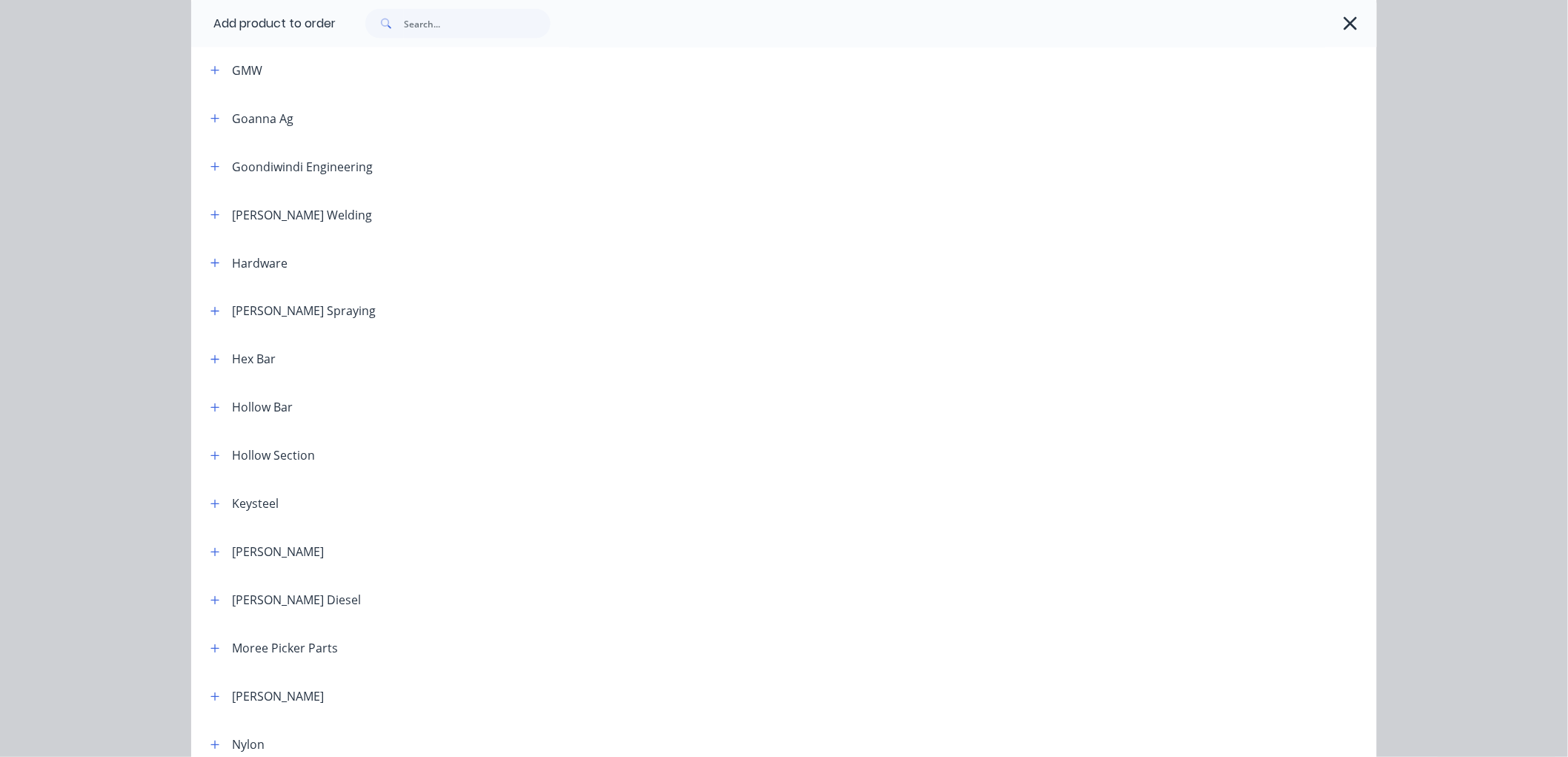
scroll to position [883, 0]
click at [206, 410] on button "button" at bounding box center [216, 411] width 19 height 19
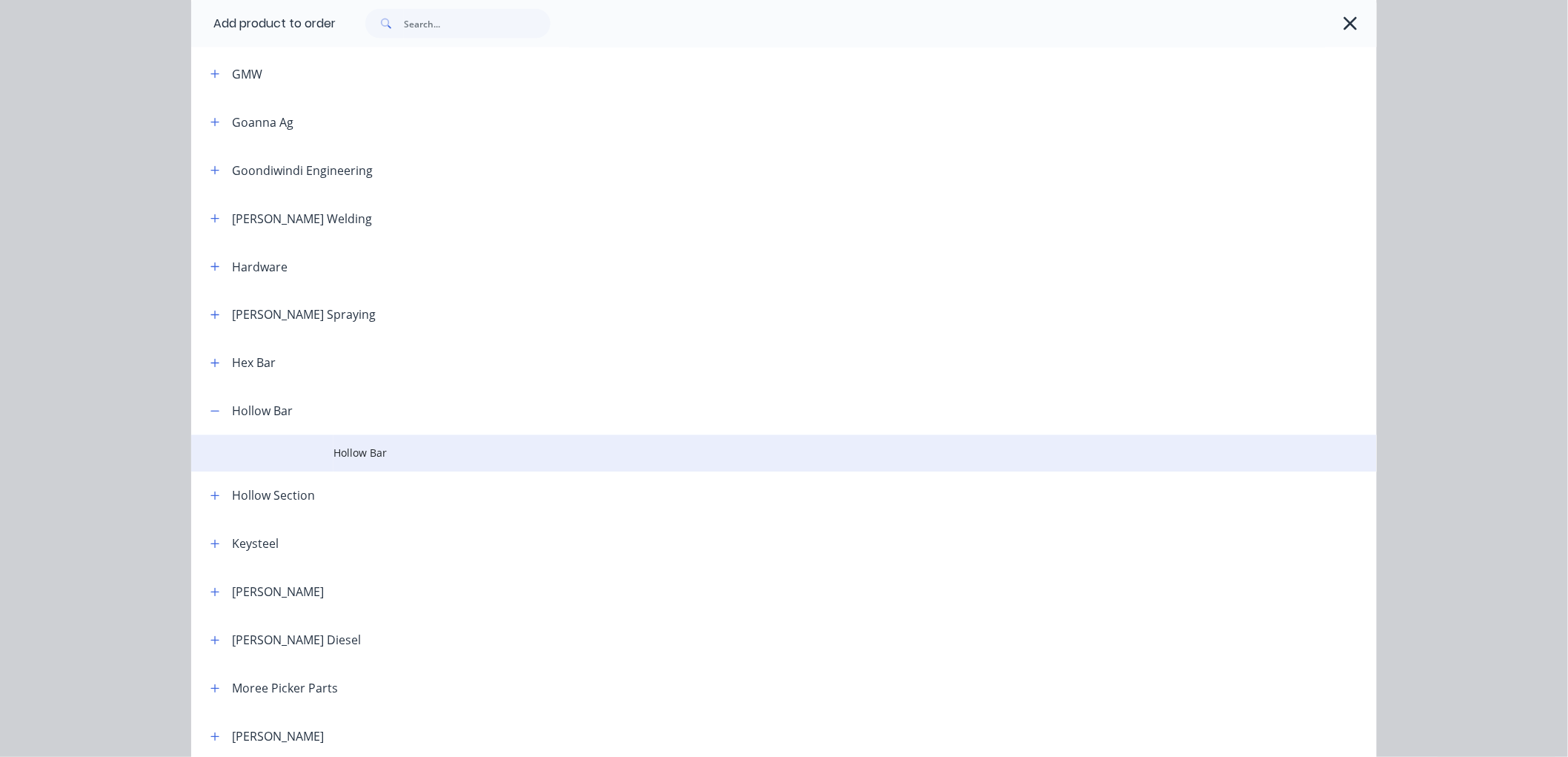
click at [359, 448] on span "Hollow Bar" at bounding box center [750, 453] width 835 height 15
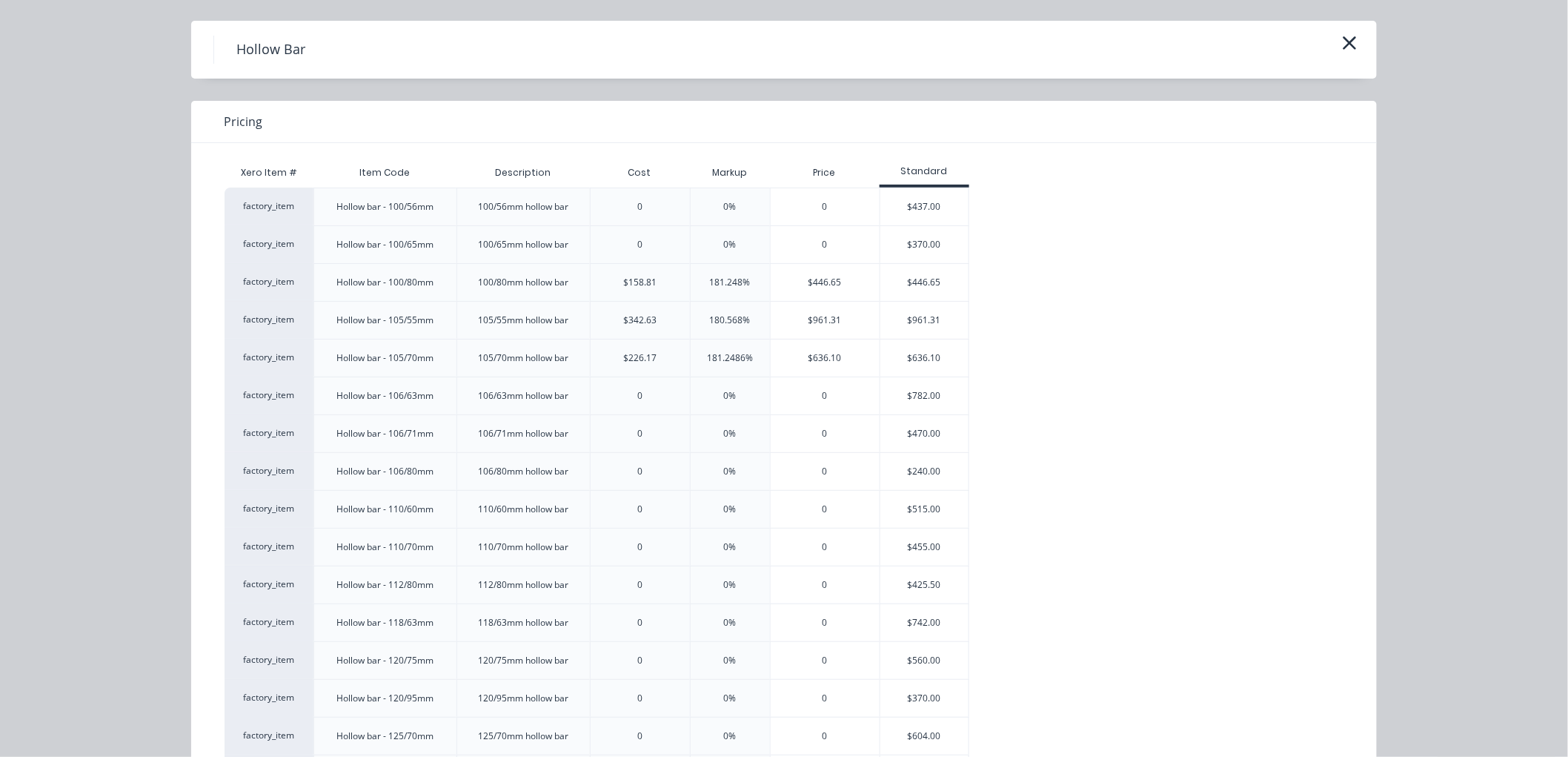
scroll to position [0, 0]
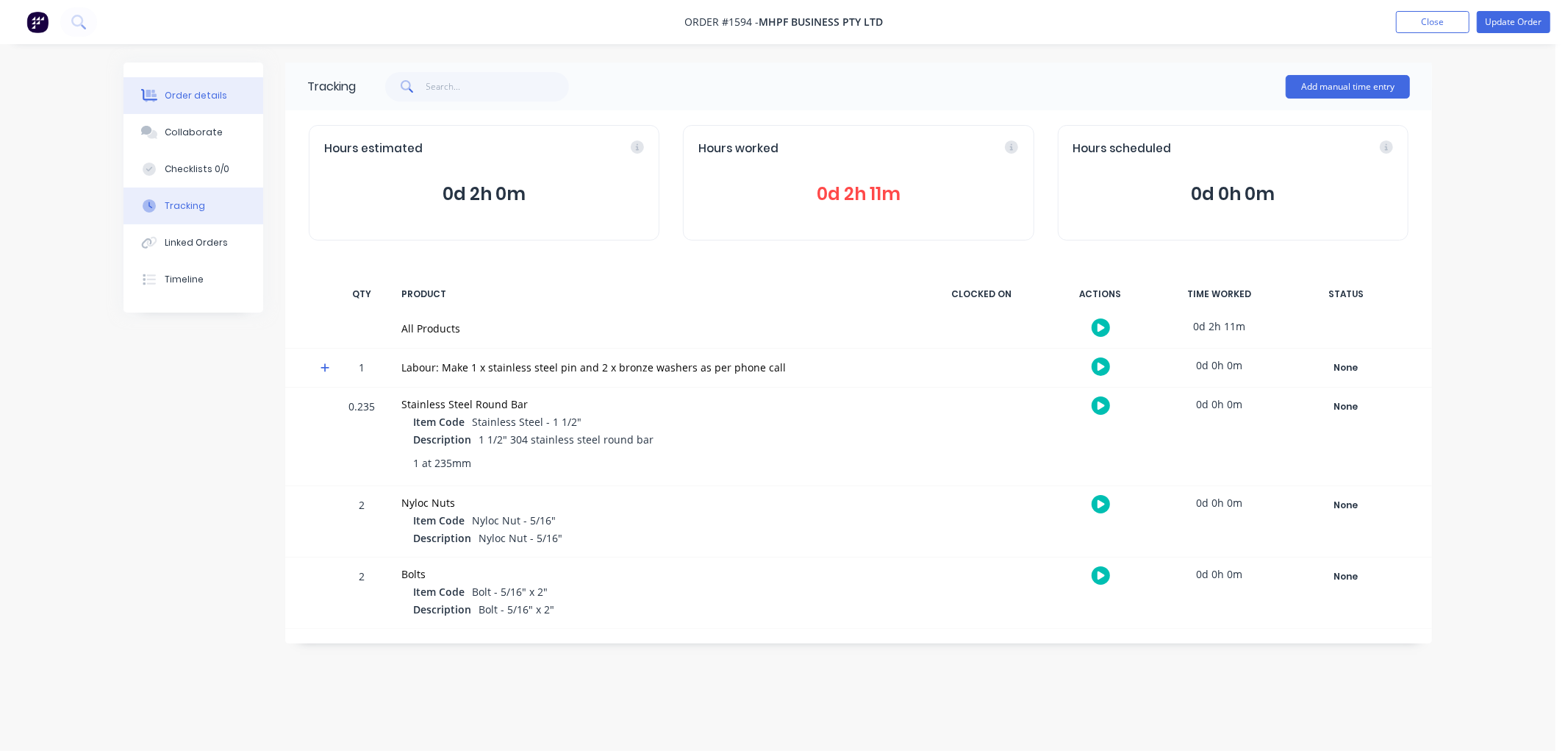
click at [217, 104] on button "Order details" at bounding box center [193, 95] width 139 height 37
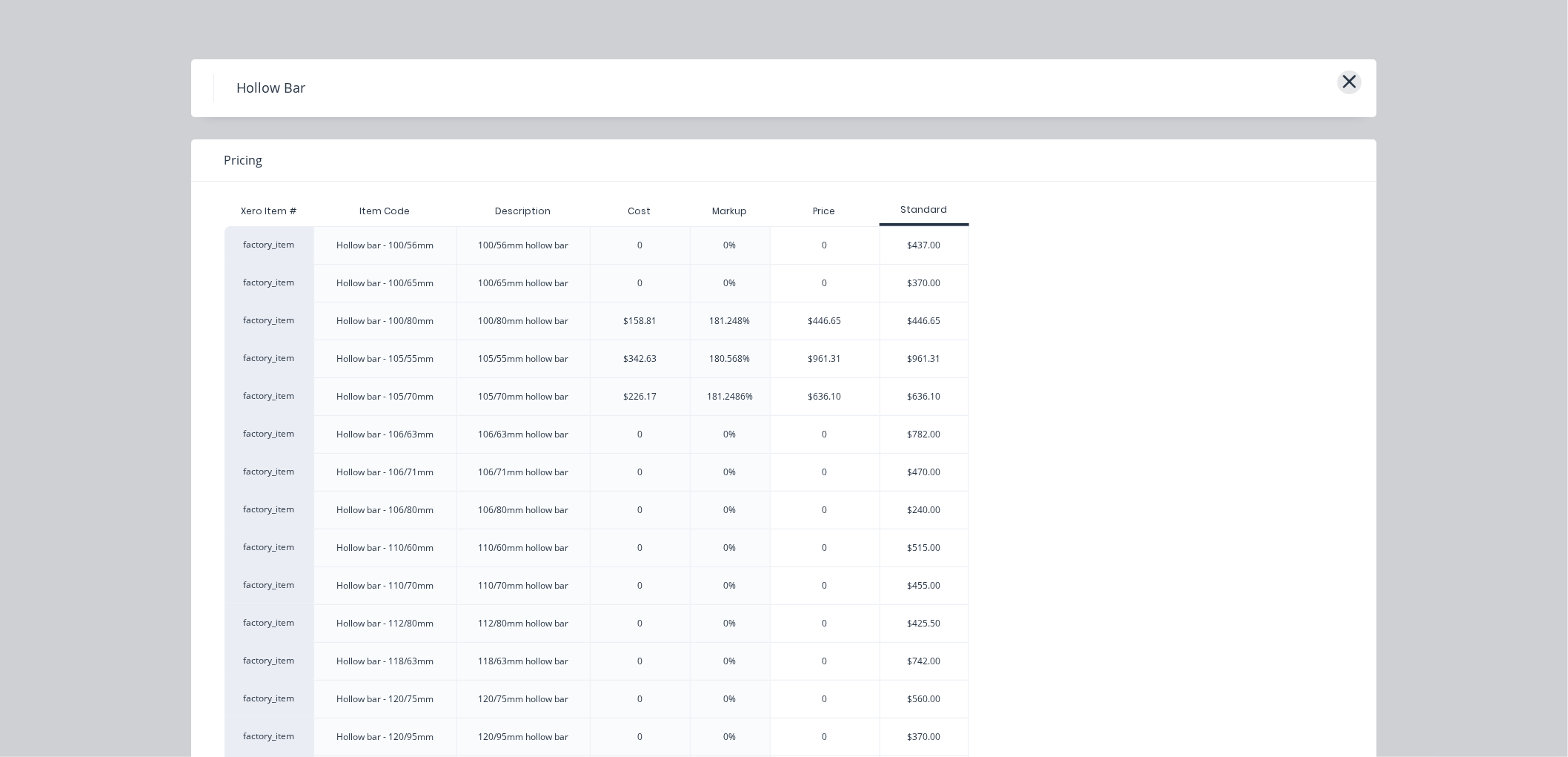
click at [1351, 82] on icon "button" at bounding box center [1350, 82] width 15 height 21
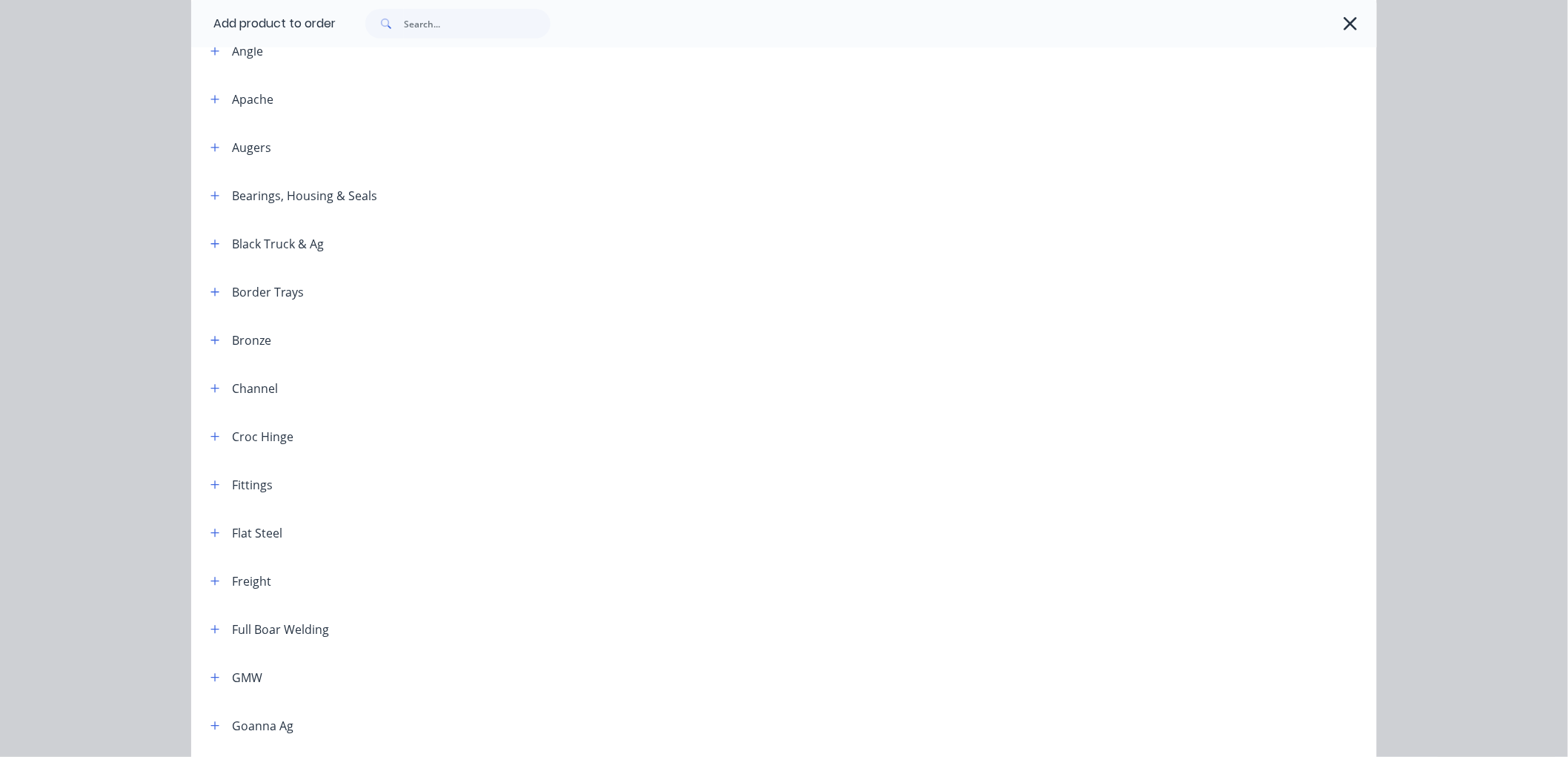
scroll to position [282, 0]
click at [211, 332] on icon "button" at bounding box center [215, 337] width 9 height 10
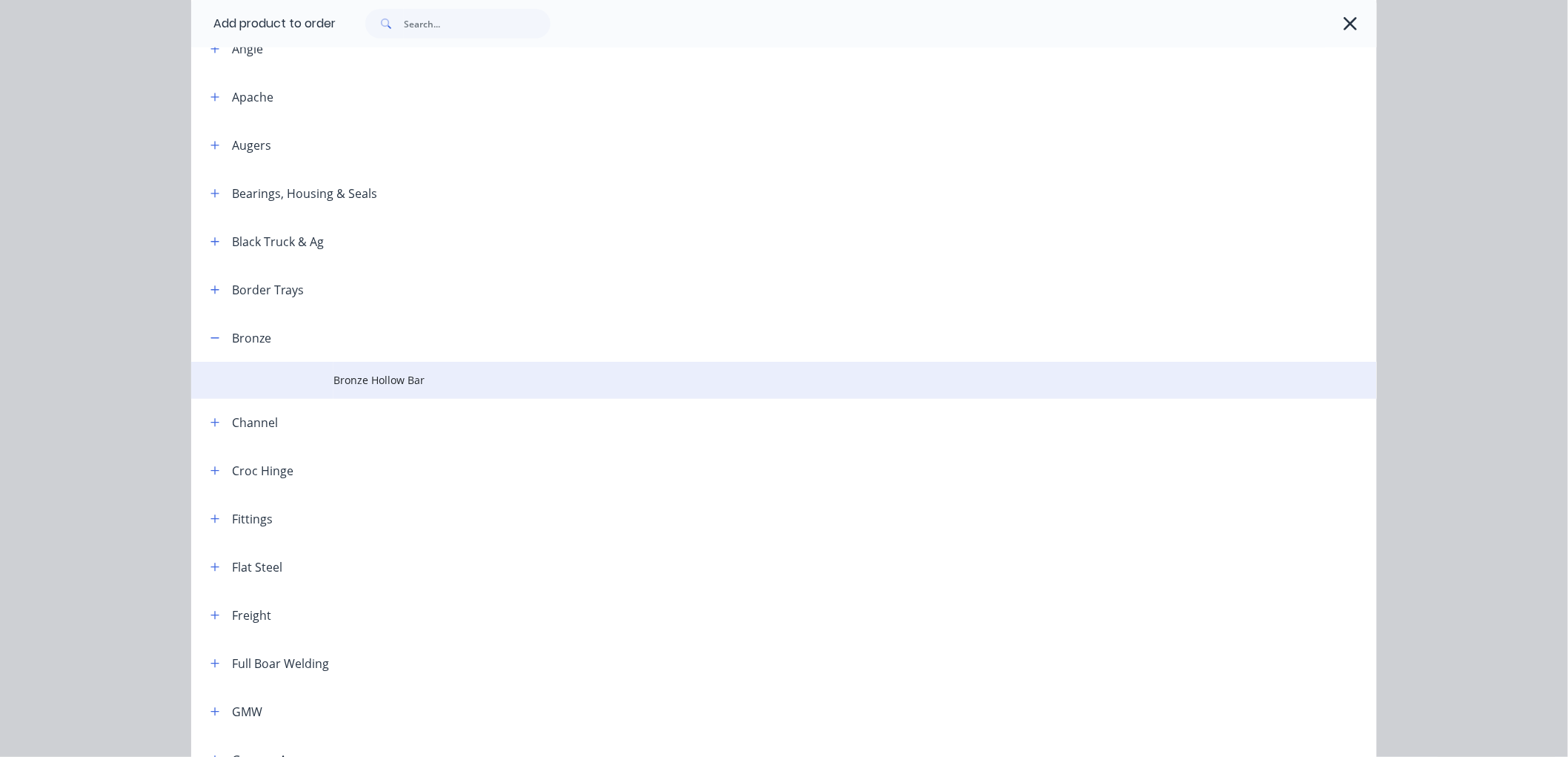
click at [346, 366] on td "Bronze Hollow Bar" at bounding box center [855, 380] width 1044 height 37
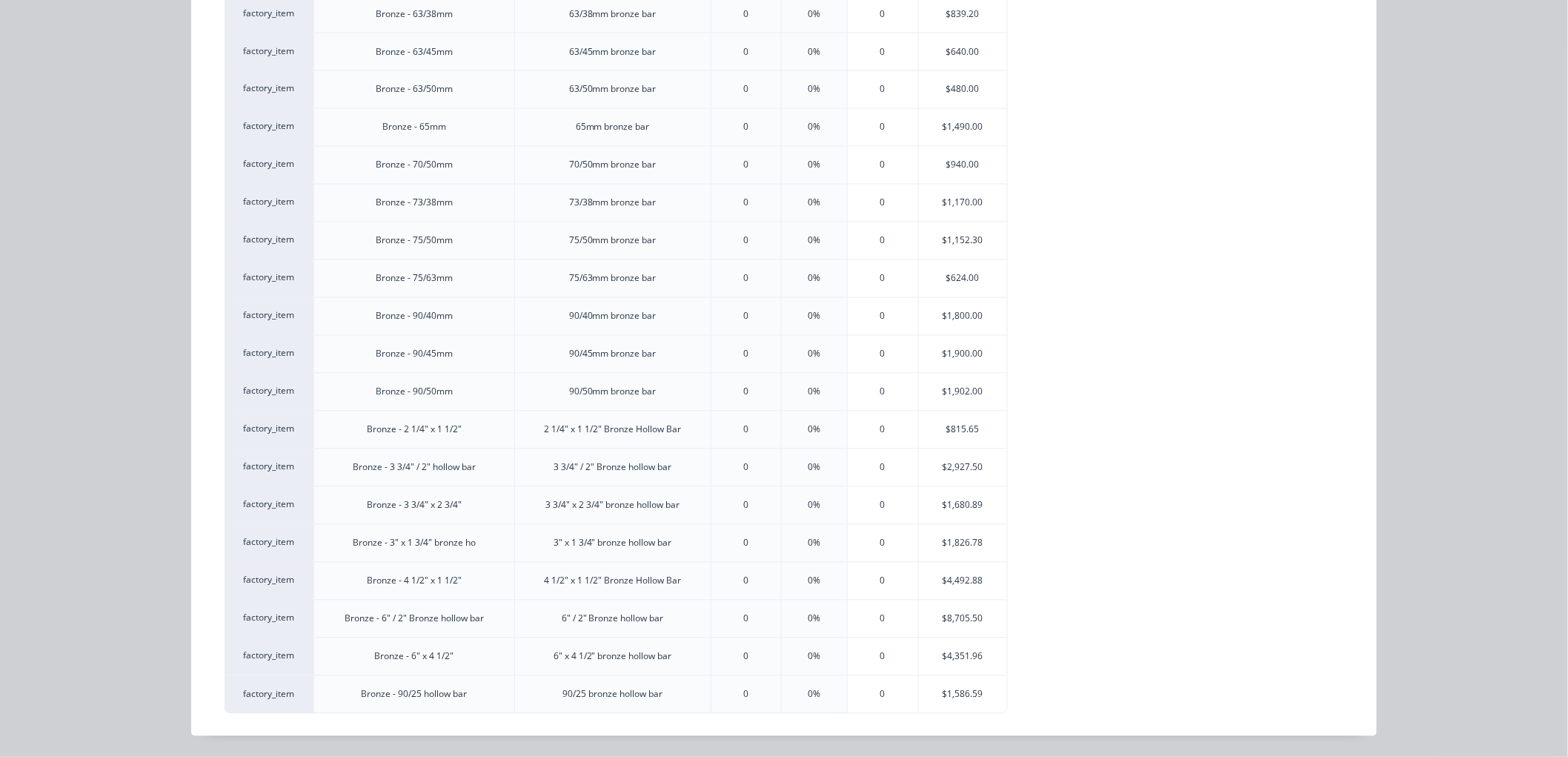
scroll to position [1020, 0]
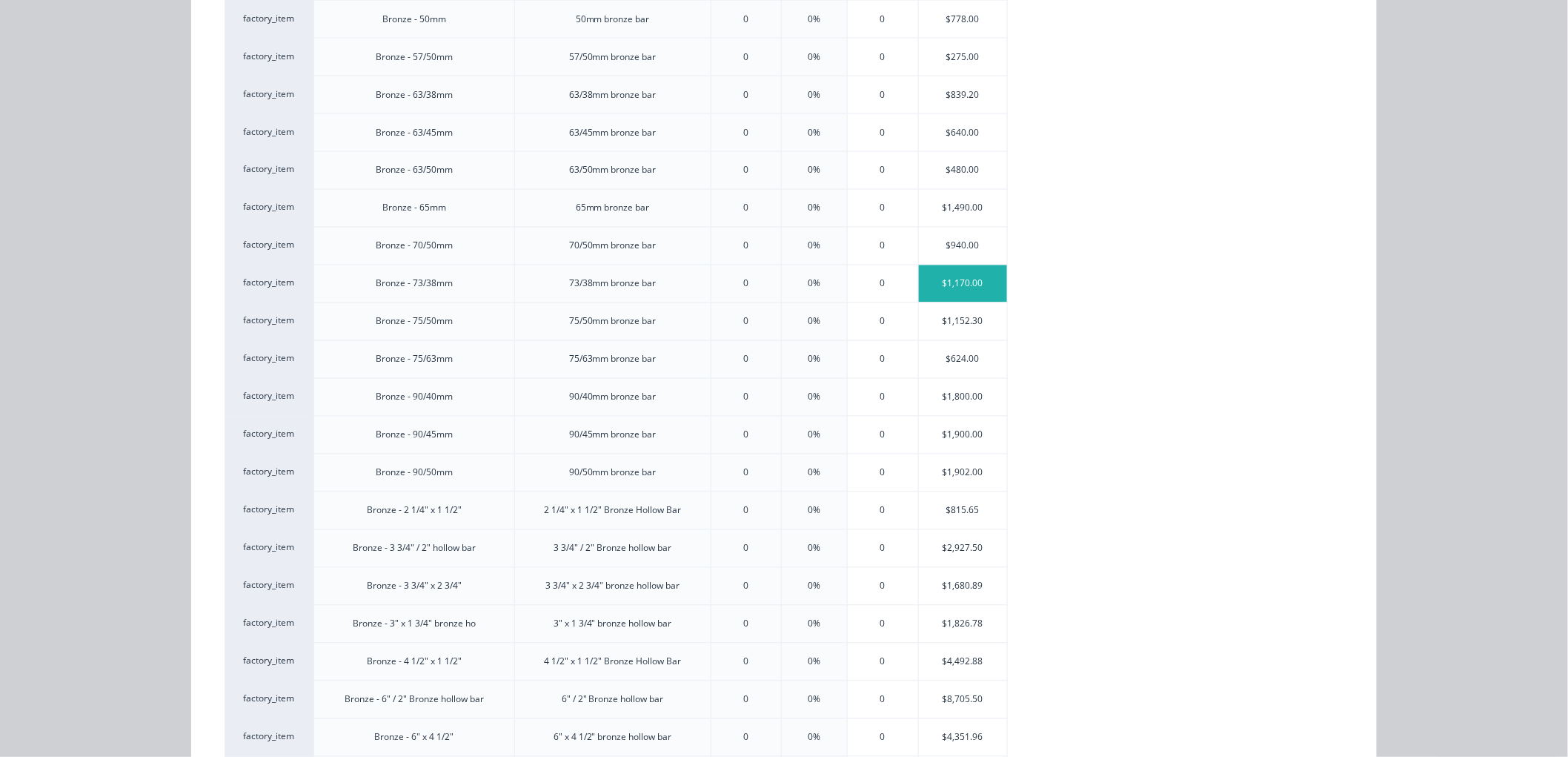
click at [959, 285] on div "$1,170.00" at bounding box center [964, 283] width 89 height 37
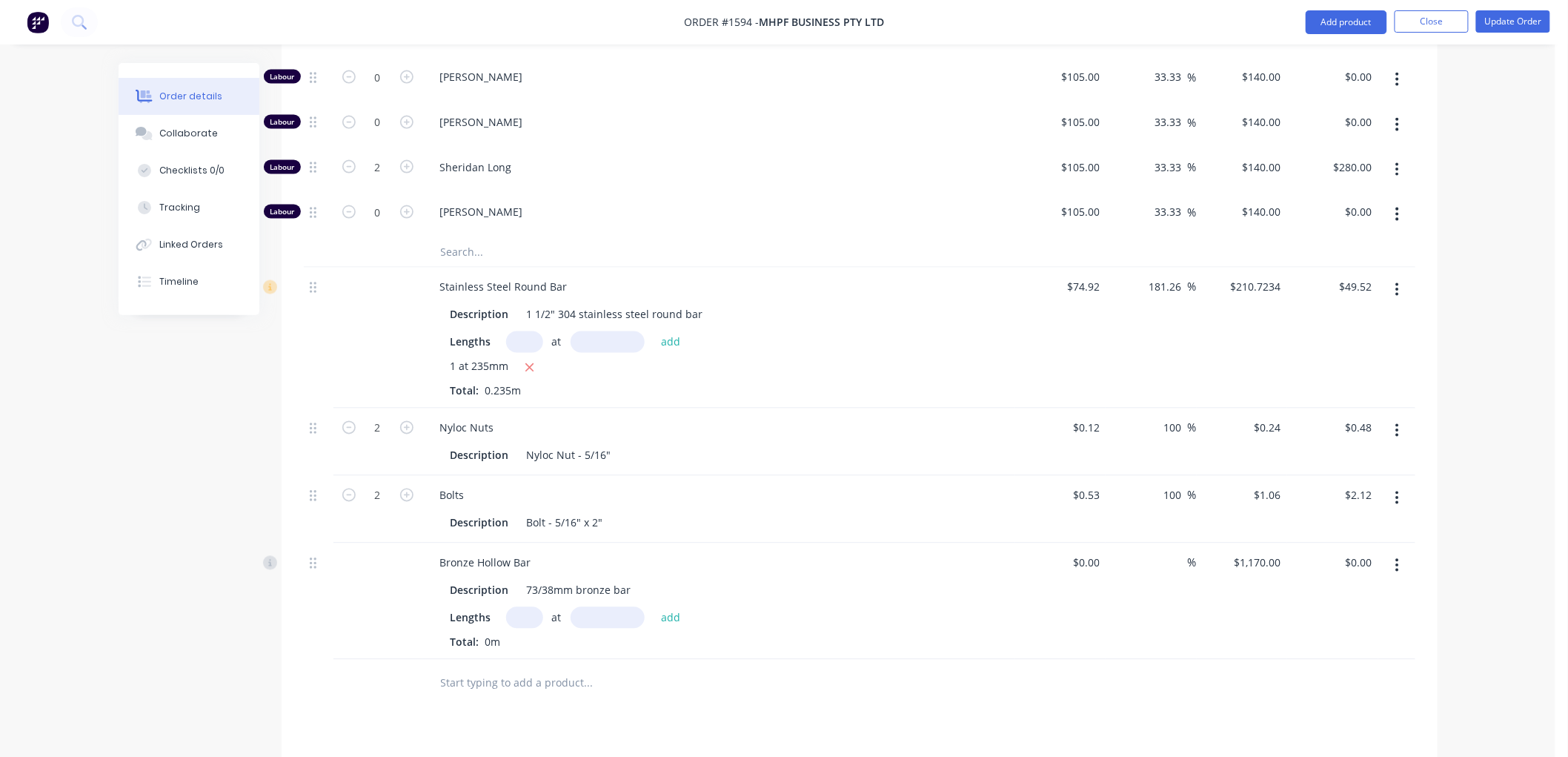
scroll to position [906, 0]
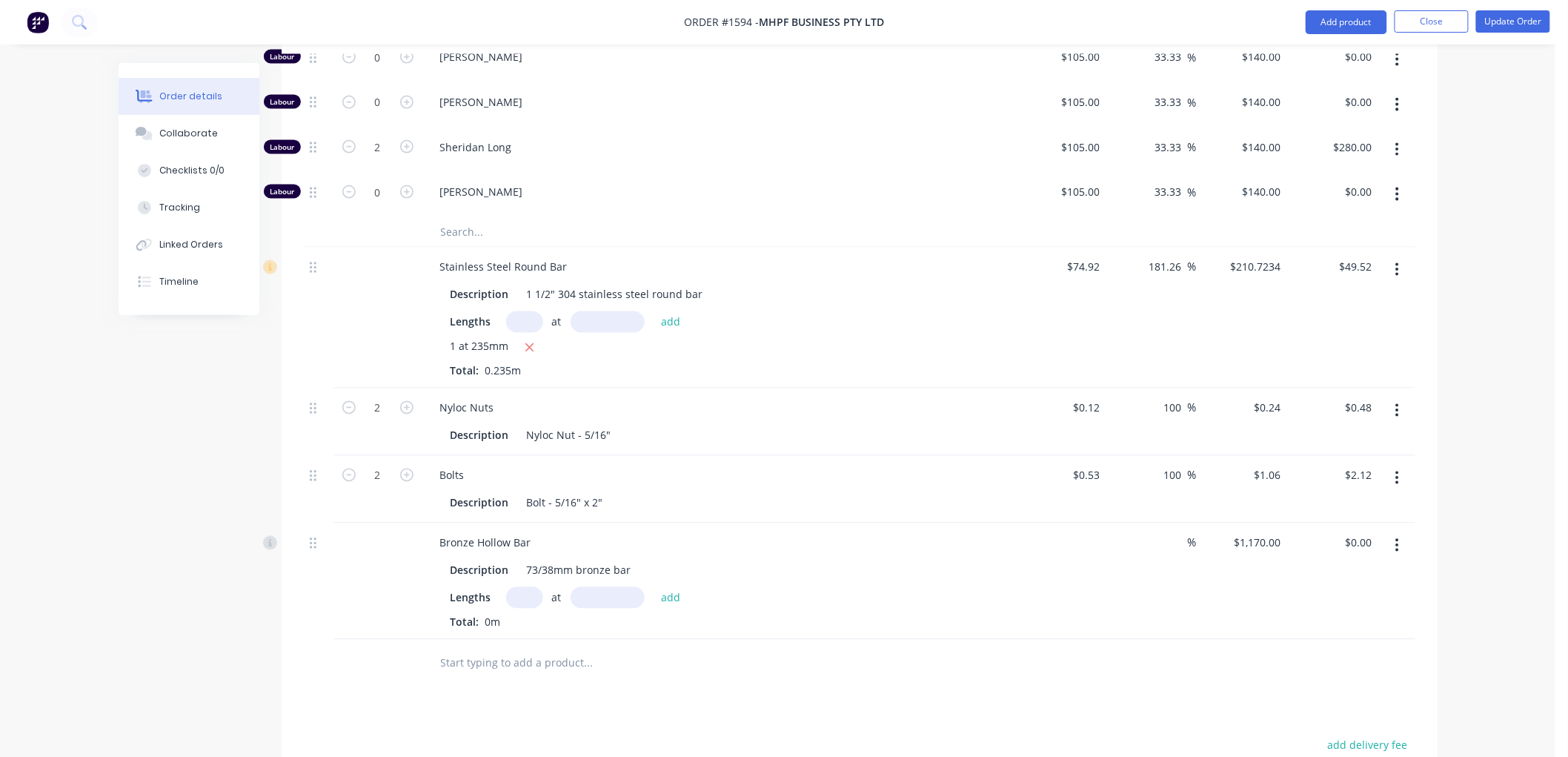
click at [1078, 524] on div "$0.00" at bounding box center [1061, 581] width 91 height 117
type input "$500.00"
type input "1170"
type input "134"
type input "$1,170.00"
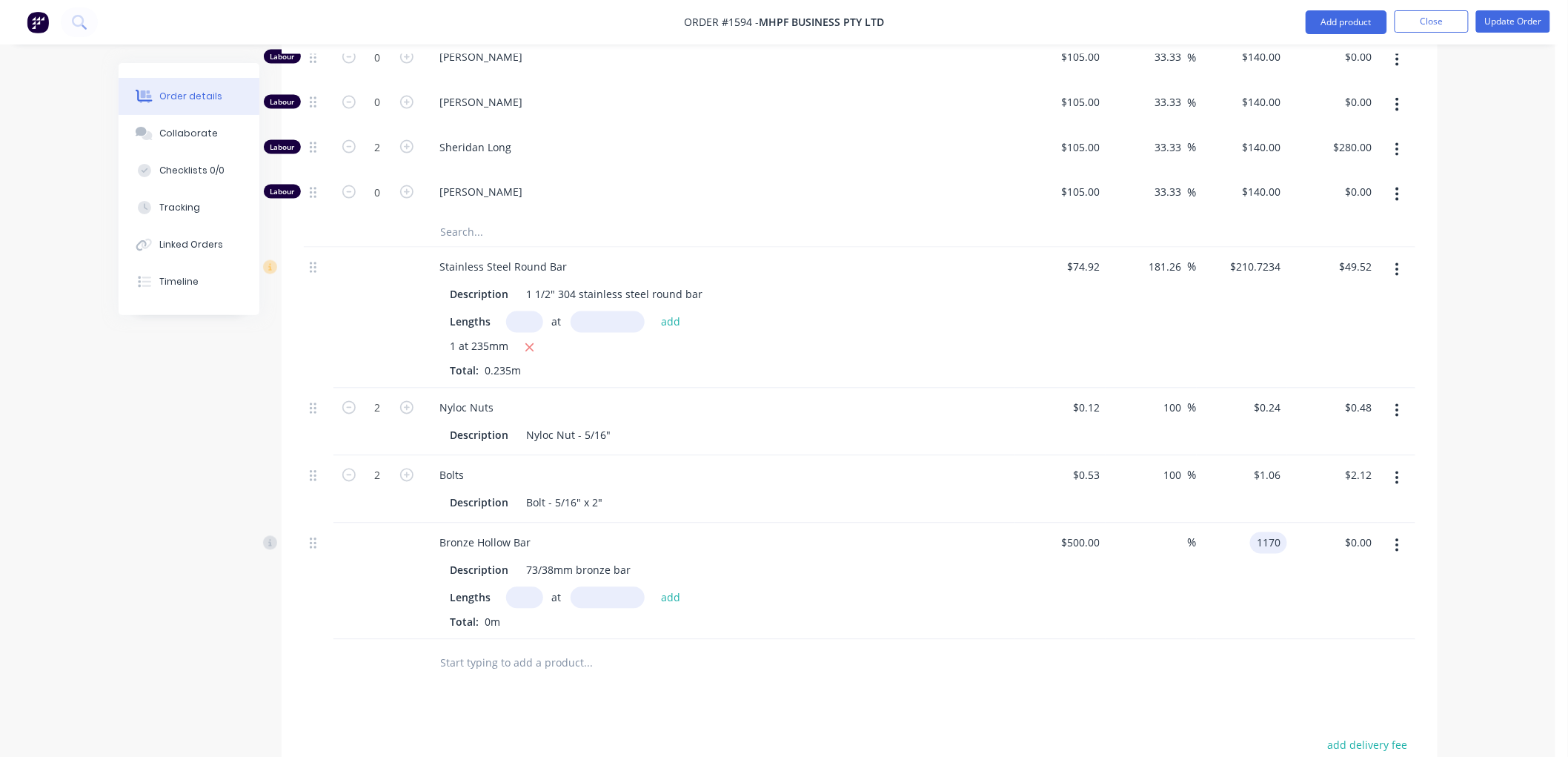
type input "0.00"
type input "-100"
type input "$0.00"
click at [962, 616] on div "Bronze Hollow Bar Description 73/38mm bronze bar Lengths at add Total: 0m" at bounding box center [719, 581] width 593 height 117
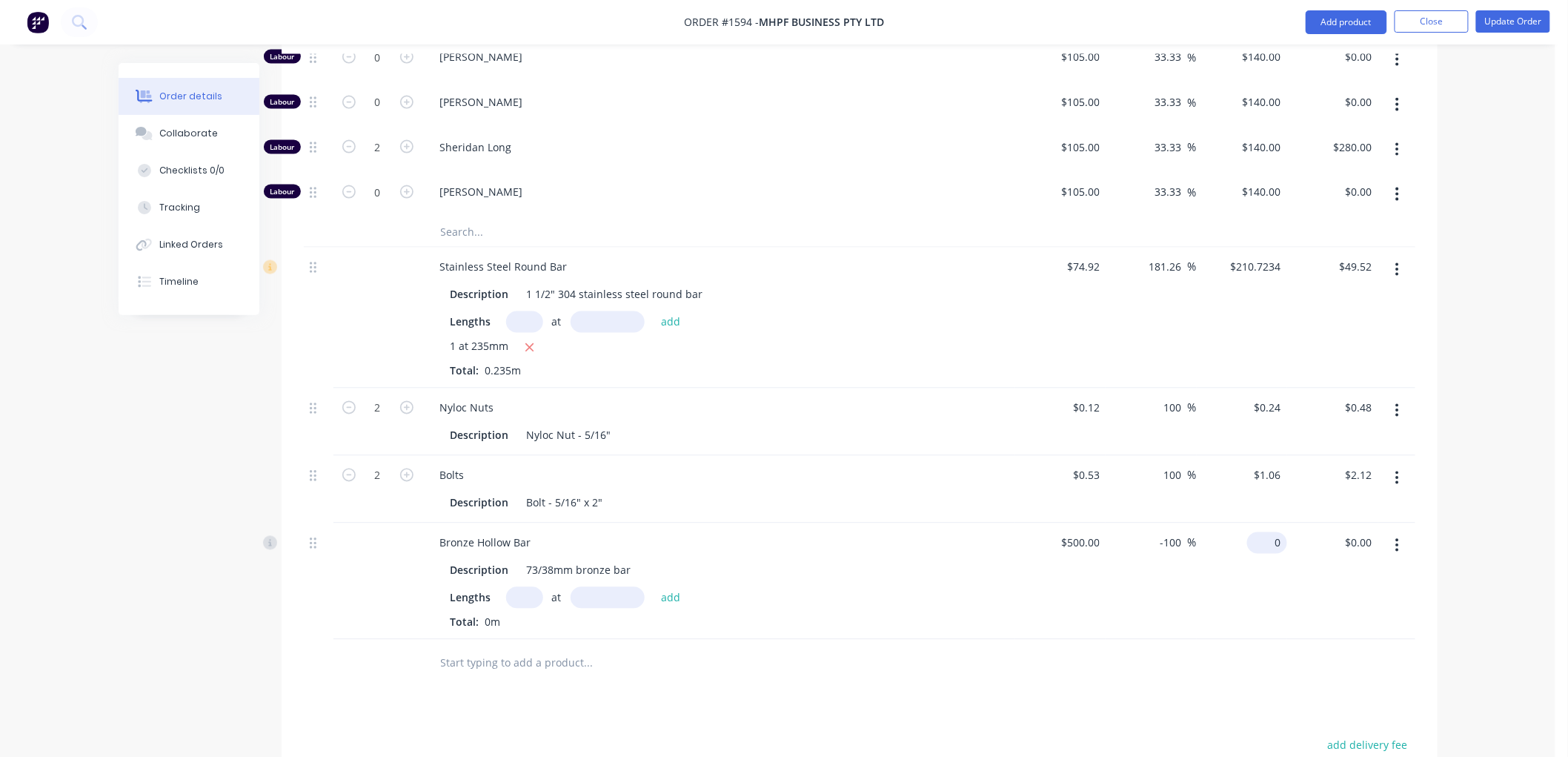
click at [1269, 532] on div "0 $0.00" at bounding box center [1267, 542] width 40 height 22
type input "1170"
type input "134"
type input "$1,170.00"
click at [1210, 591] on div "$1,170.00 1170" at bounding box center [1242, 581] width 91 height 117
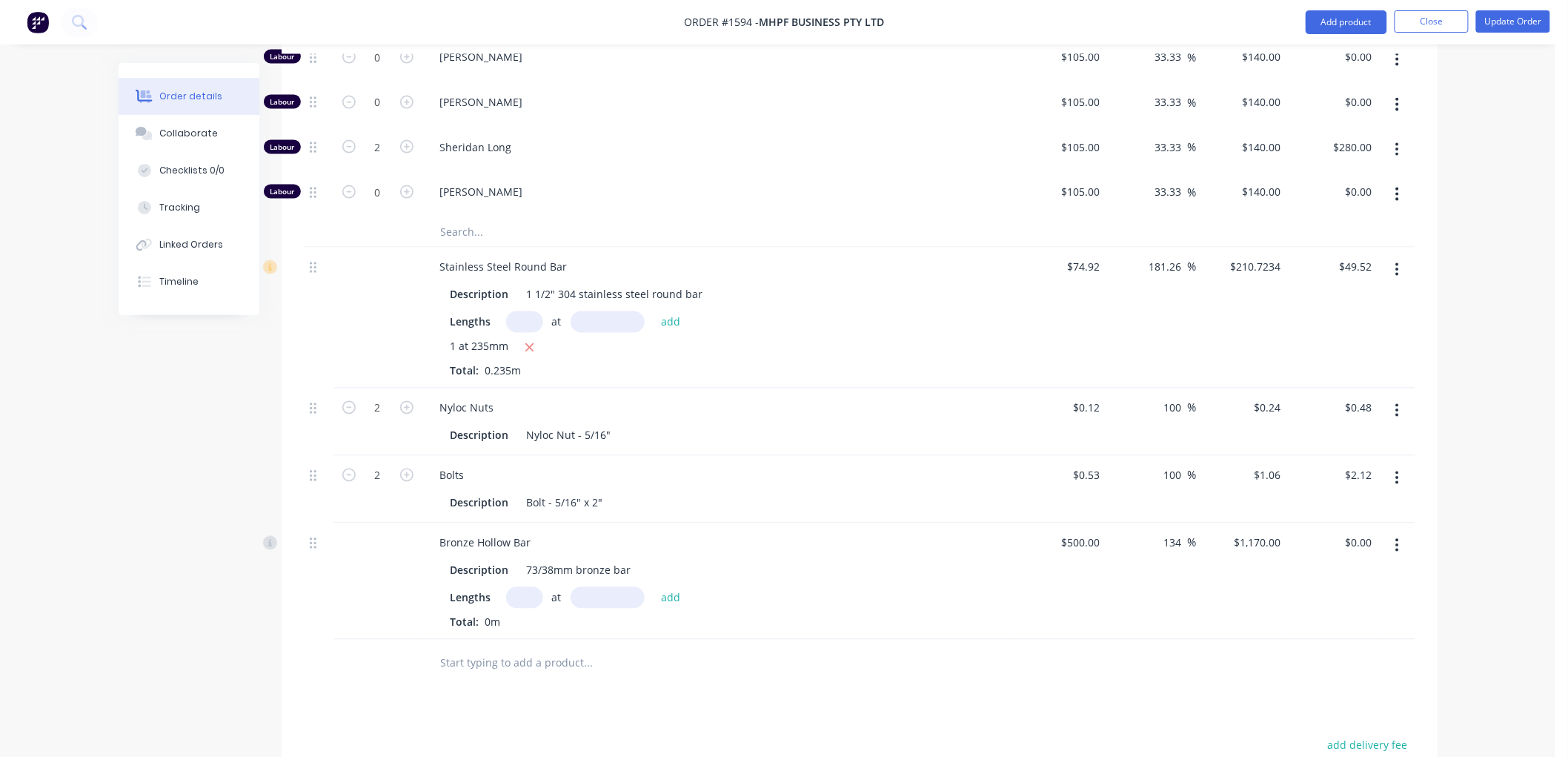
scroll to position [988, 0]
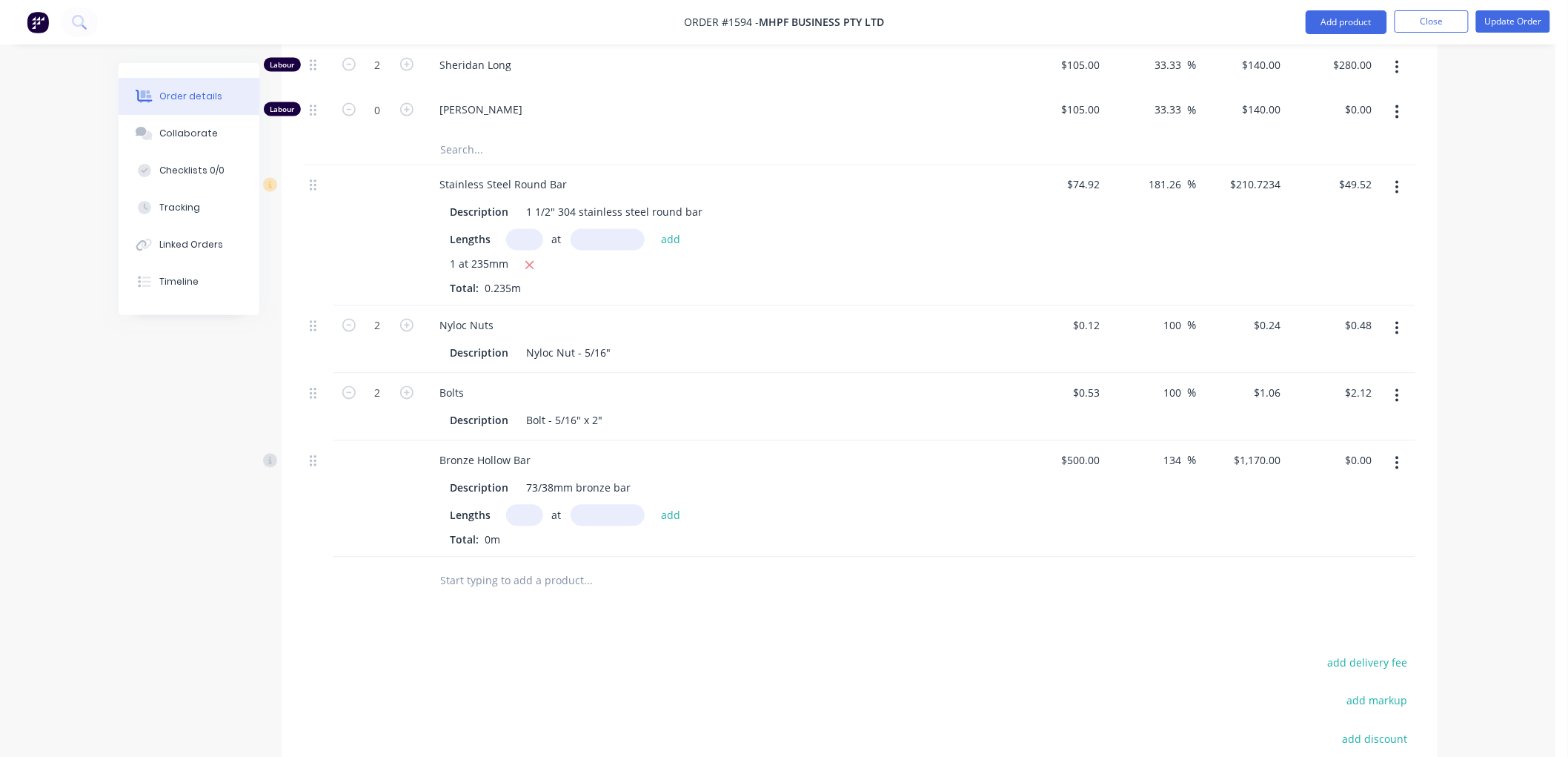
click at [521, 504] on input "text" at bounding box center [524, 515] width 37 height 22
type input "1"
type input "20"
click at [653, 505] on button "add" at bounding box center [671, 515] width 35 height 20
type input "$23.40"
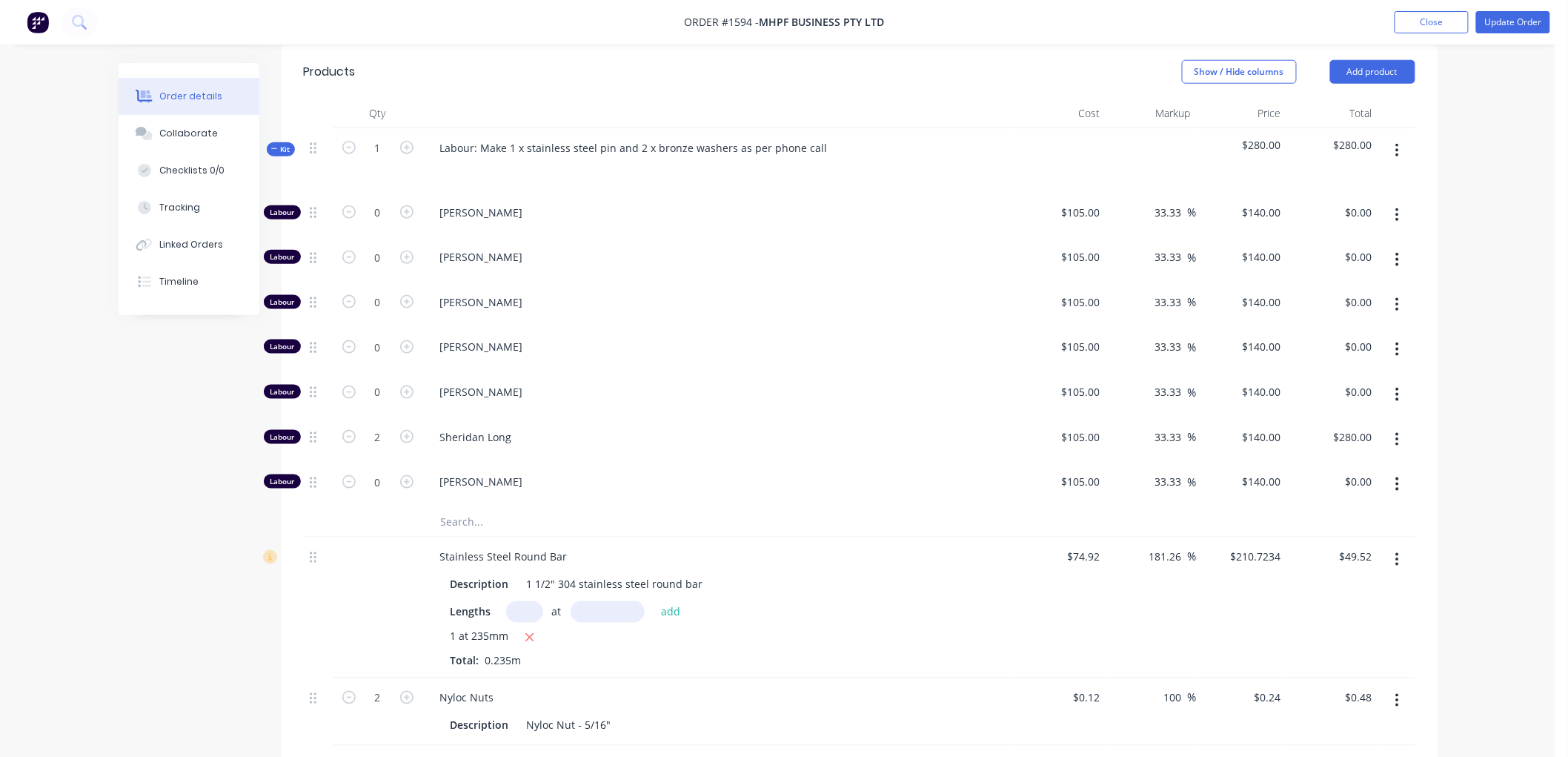
scroll to position [576, 0]
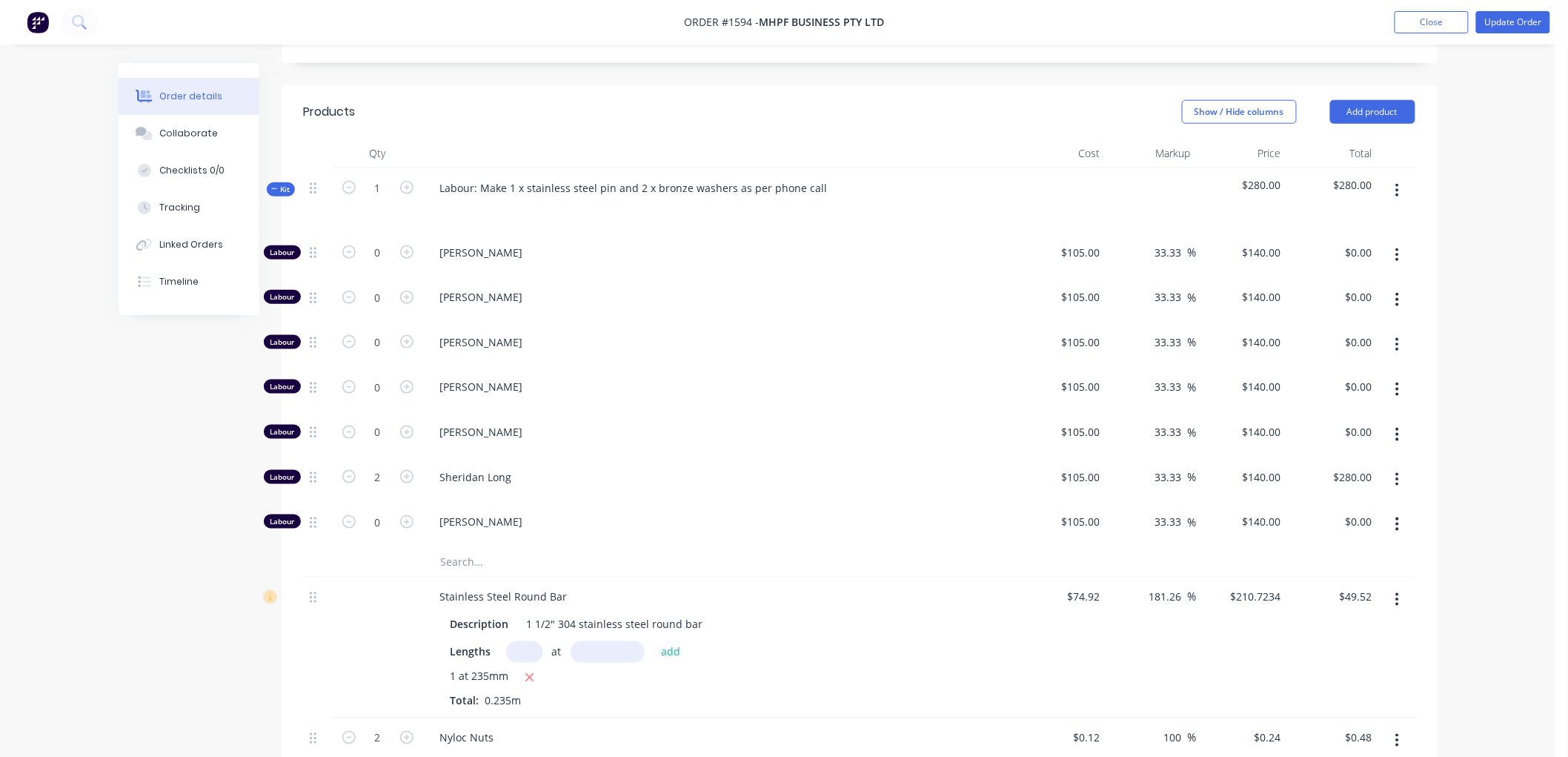
click at [270, 182] on div "Kit" at bounding box center [281, 189] width 28 height 14
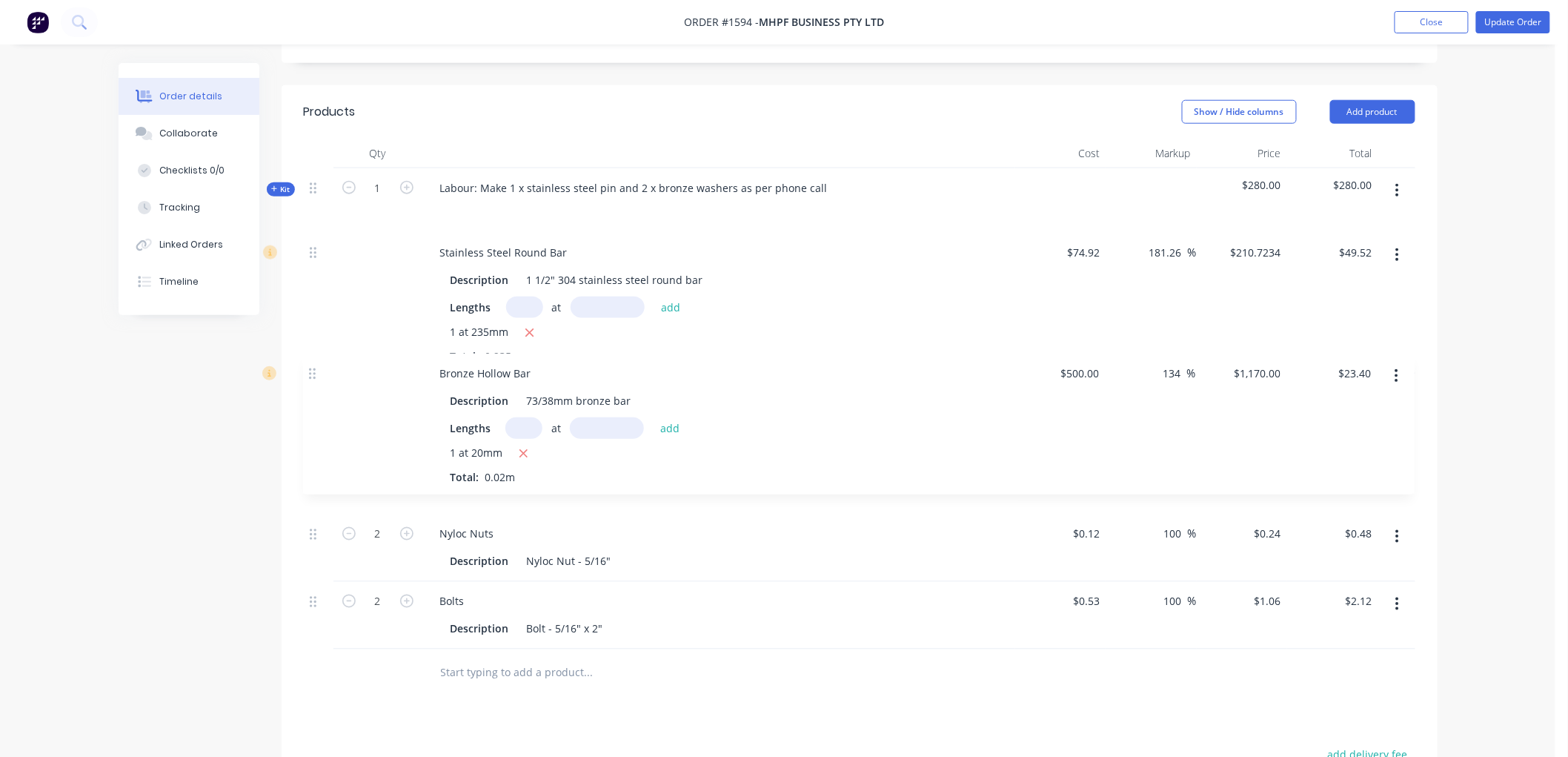
drag, startPoint x: 312, startPoint y: 508, endPoint x: 312, endPoint y: 359, distance: 149.0
click at [312, 359] on div "Kit 1 Labour: Make 1 x stainless steel pin and 2 x bronze washers as per phone …" at bounding box center [860, 408] width 1111 height 481
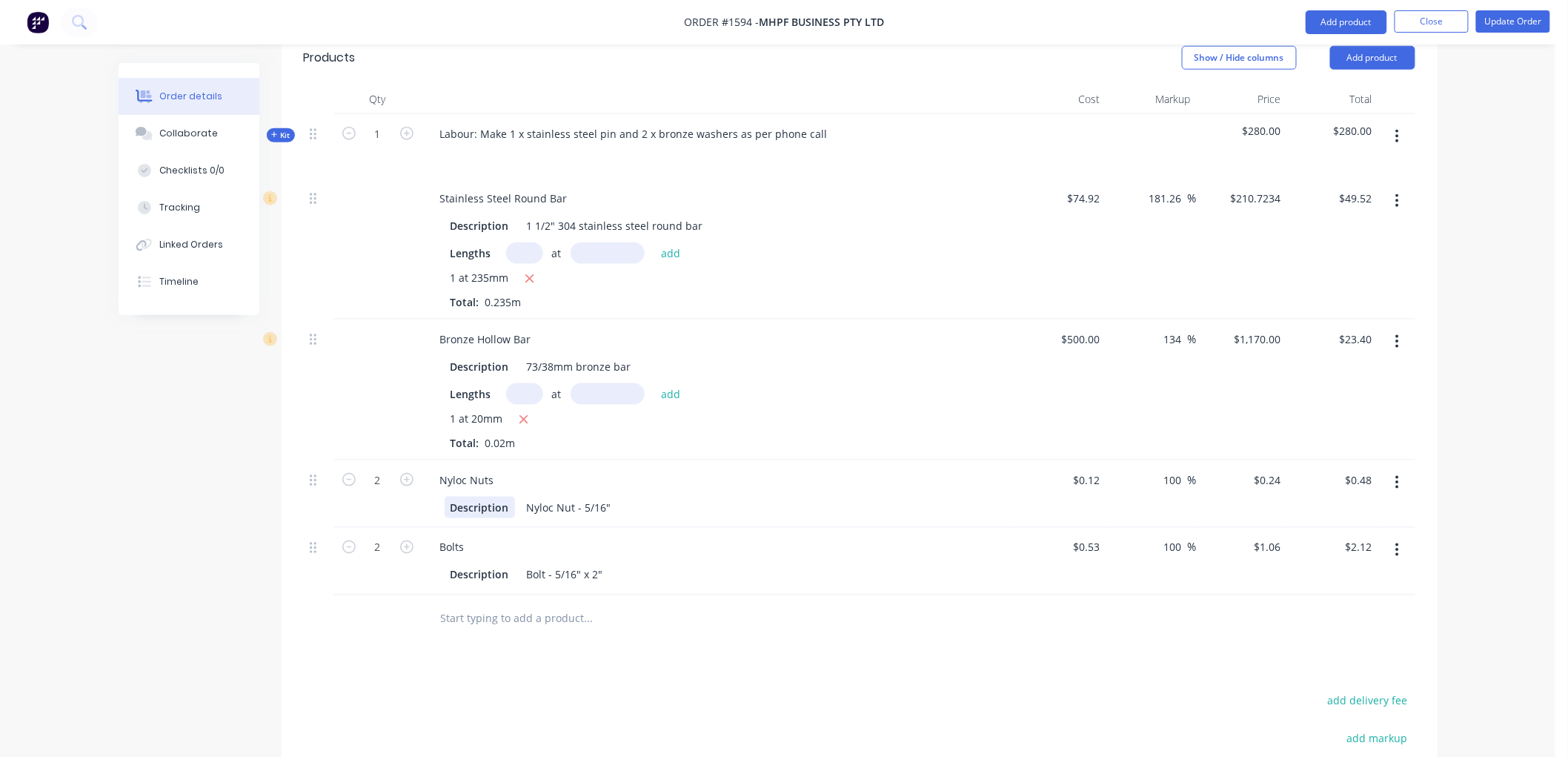
scroll to position [658, 0]
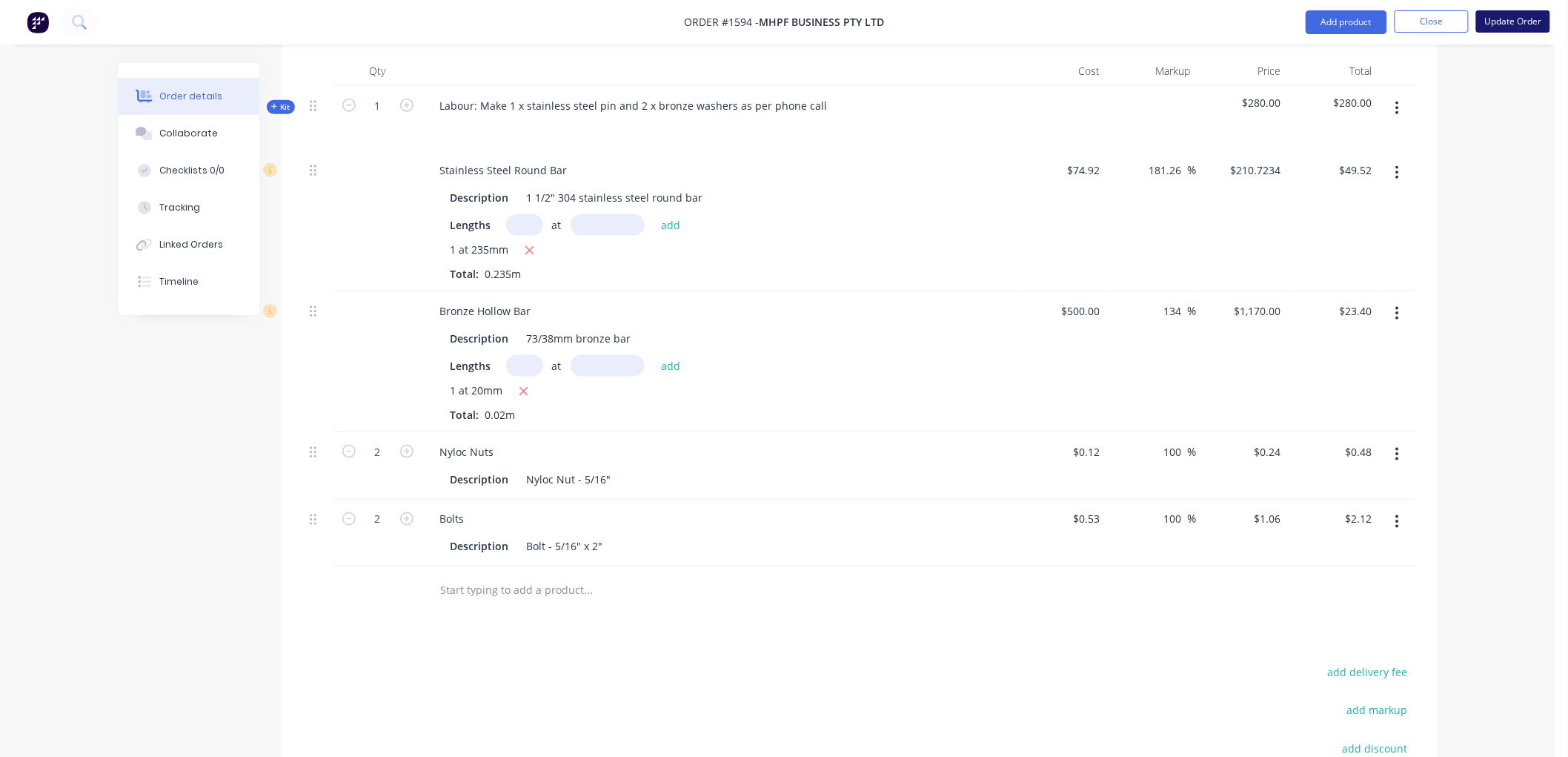
click at [1502, 17] on button "Update Order" at bounding box center [1513, 21] width 74 height 22
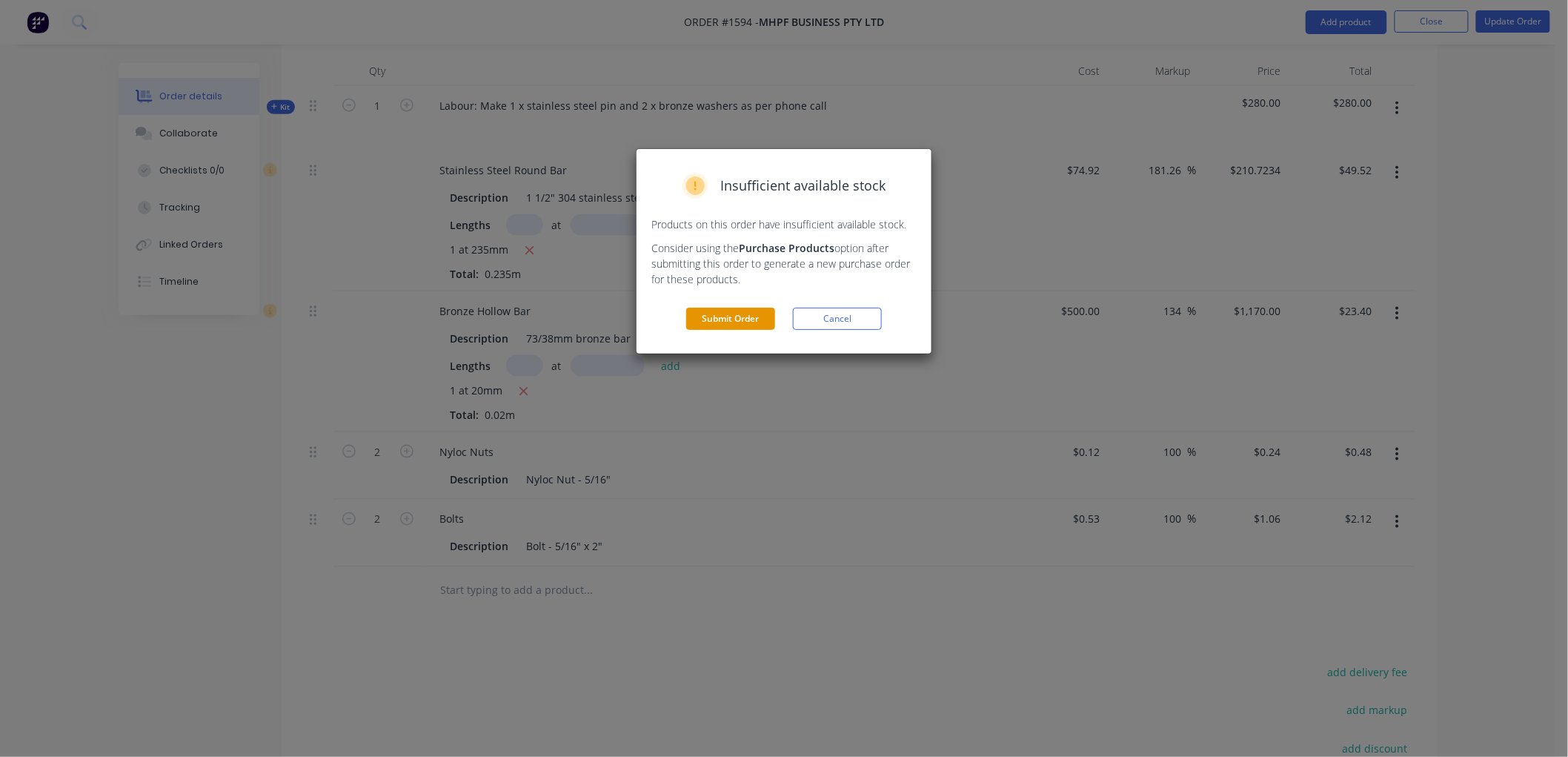
click at [734, 310] on button "Submit Order" at bounding box center [731, 318] width 89 height 22
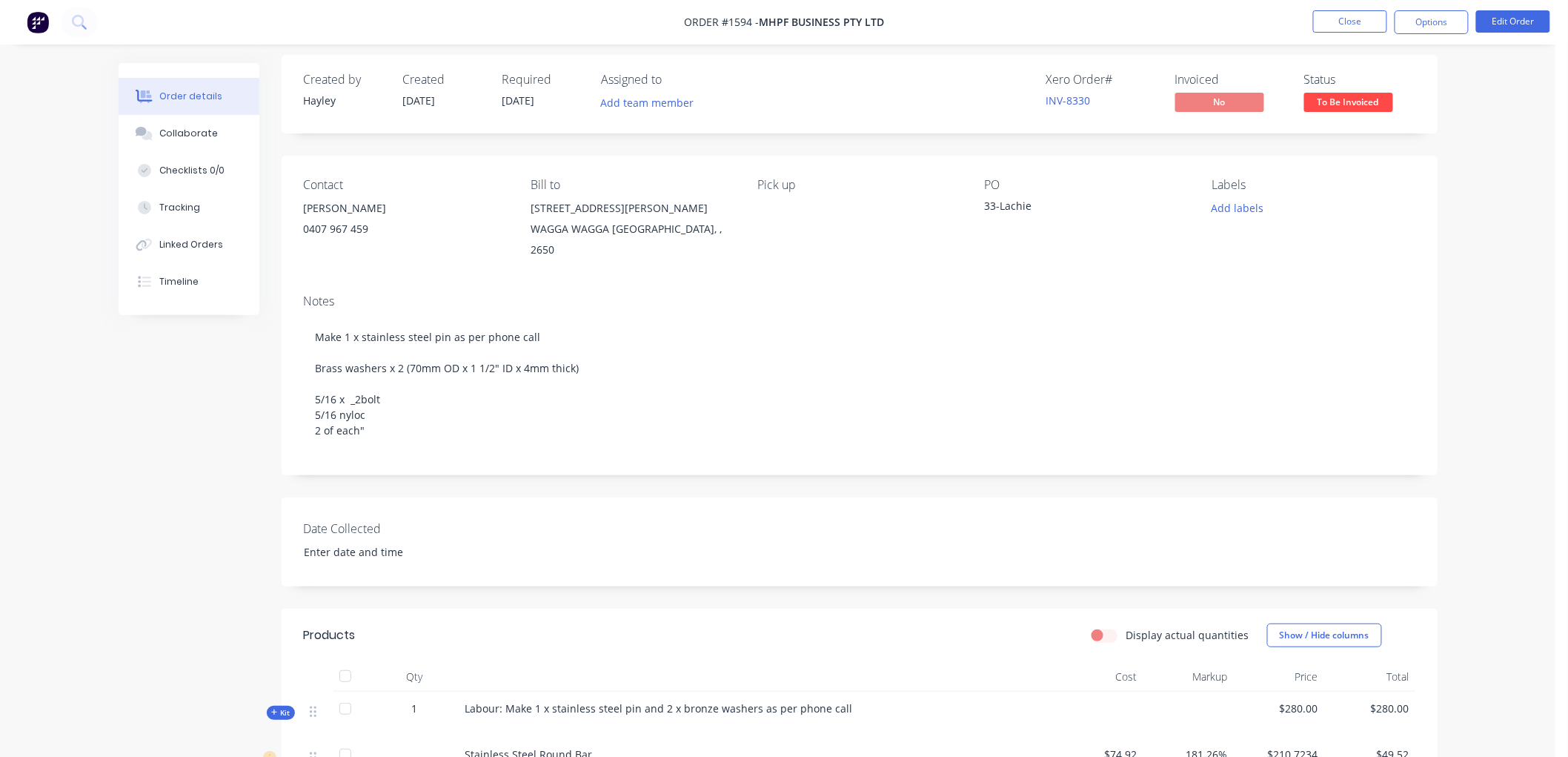
scroll to position [0, 0]
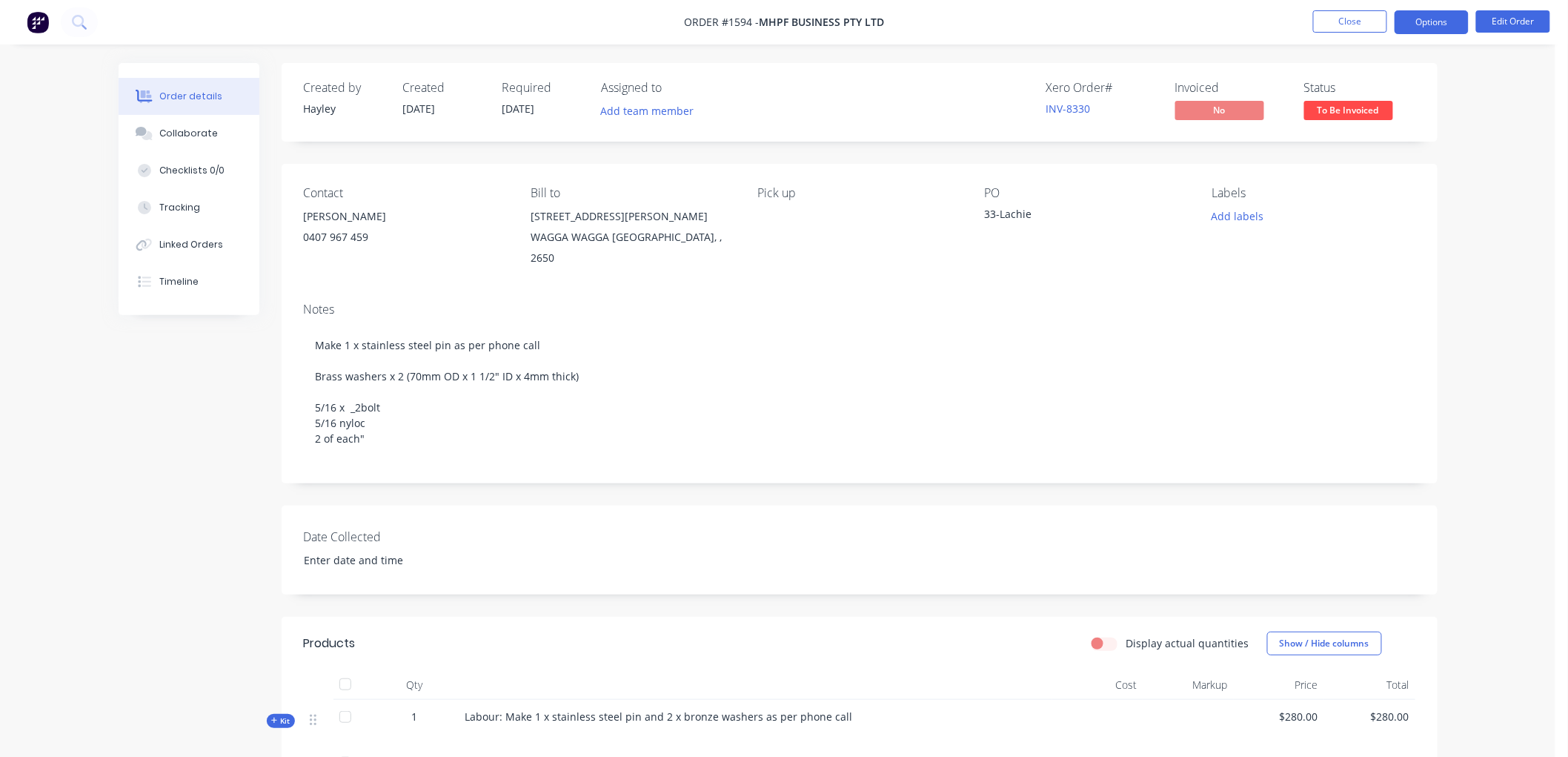
click at [1450, 21] on button "Options" at bounding box center [1432, 22] width 74 height 24
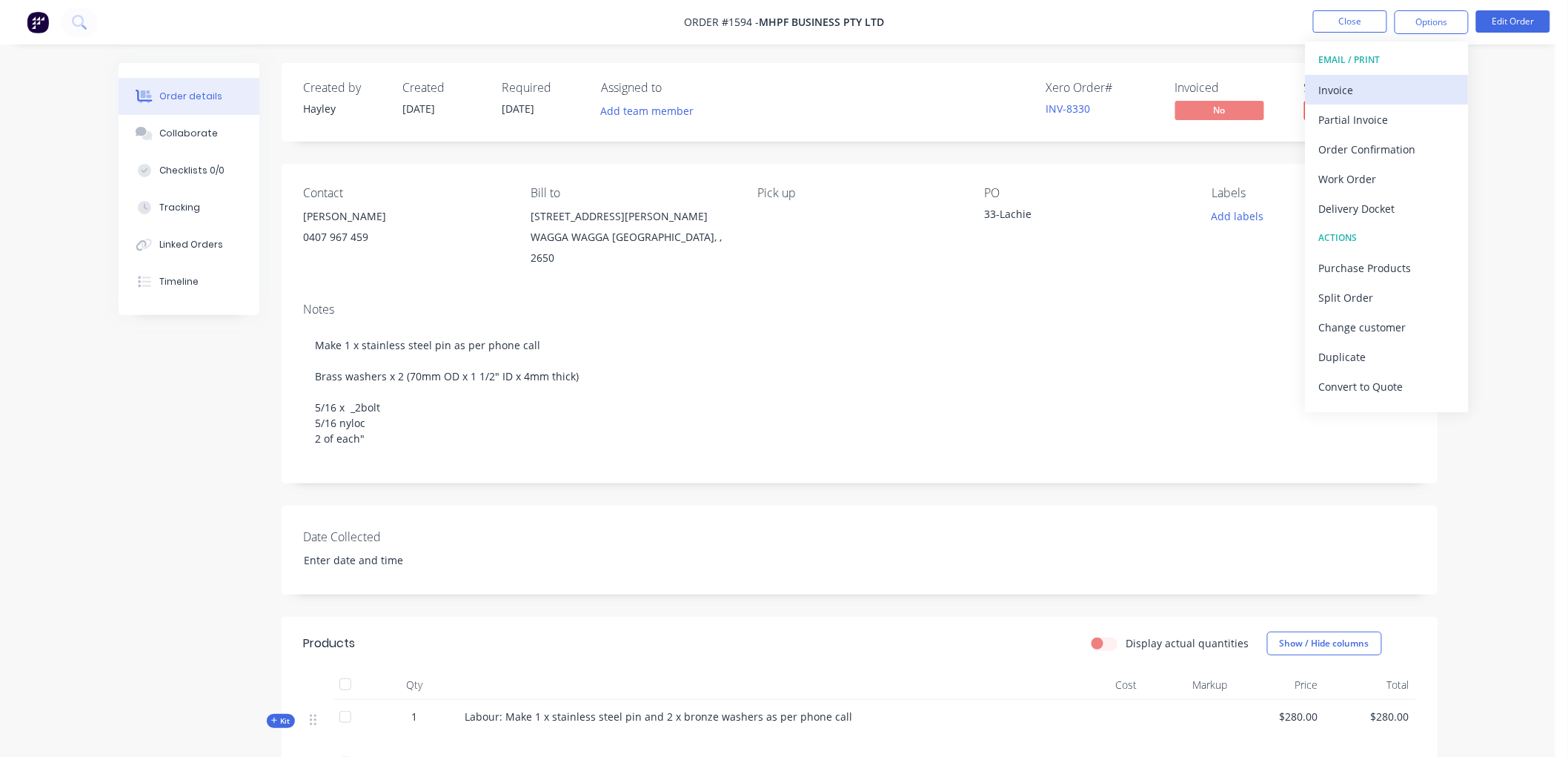
click at [1377, 87] on div "Invoice" at bounding box center [1388, 89] width 137 height 22
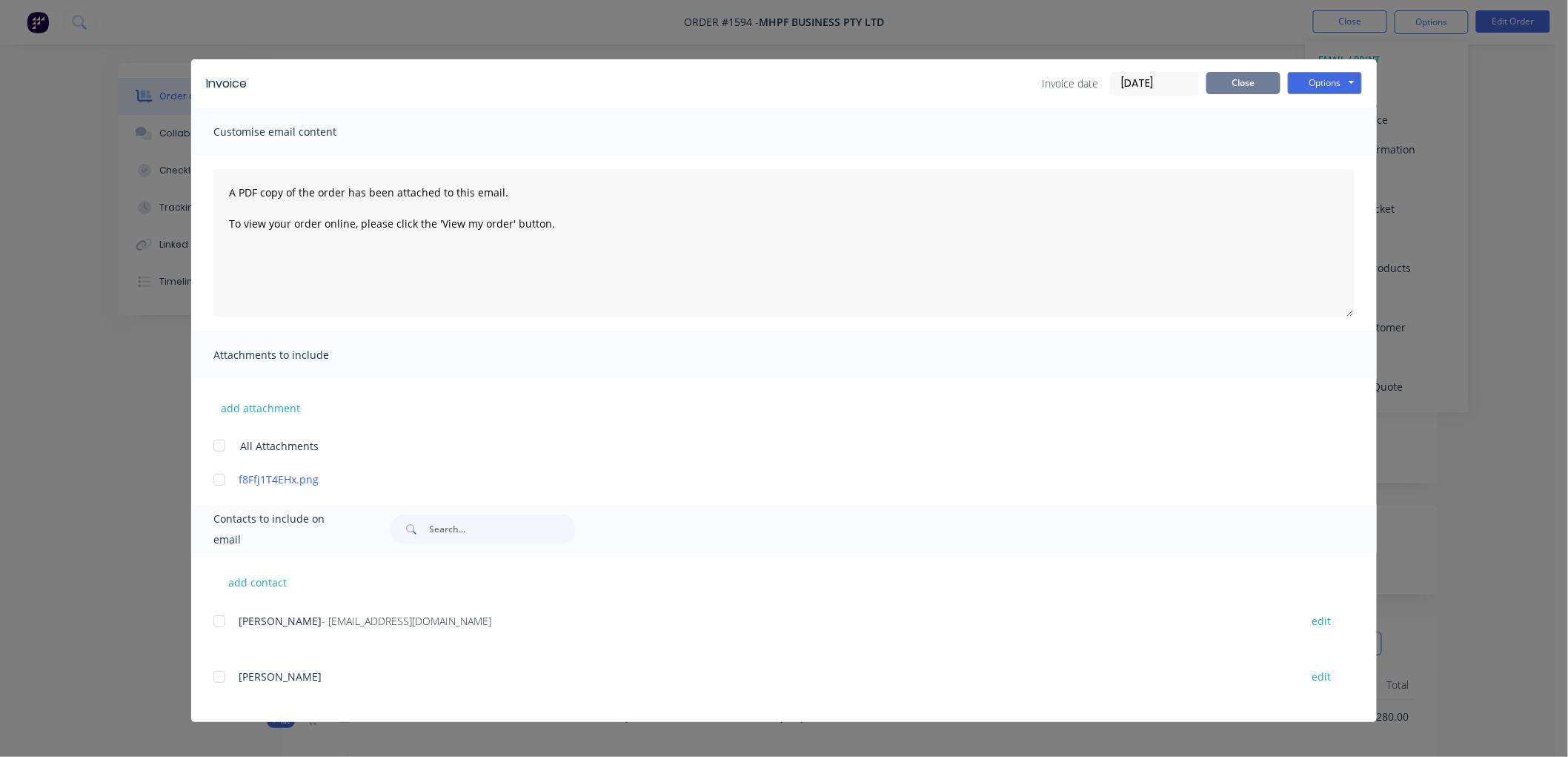
click at [1262, 89] on button "Close" at bounding box center [1243, 83] width 74 height 22
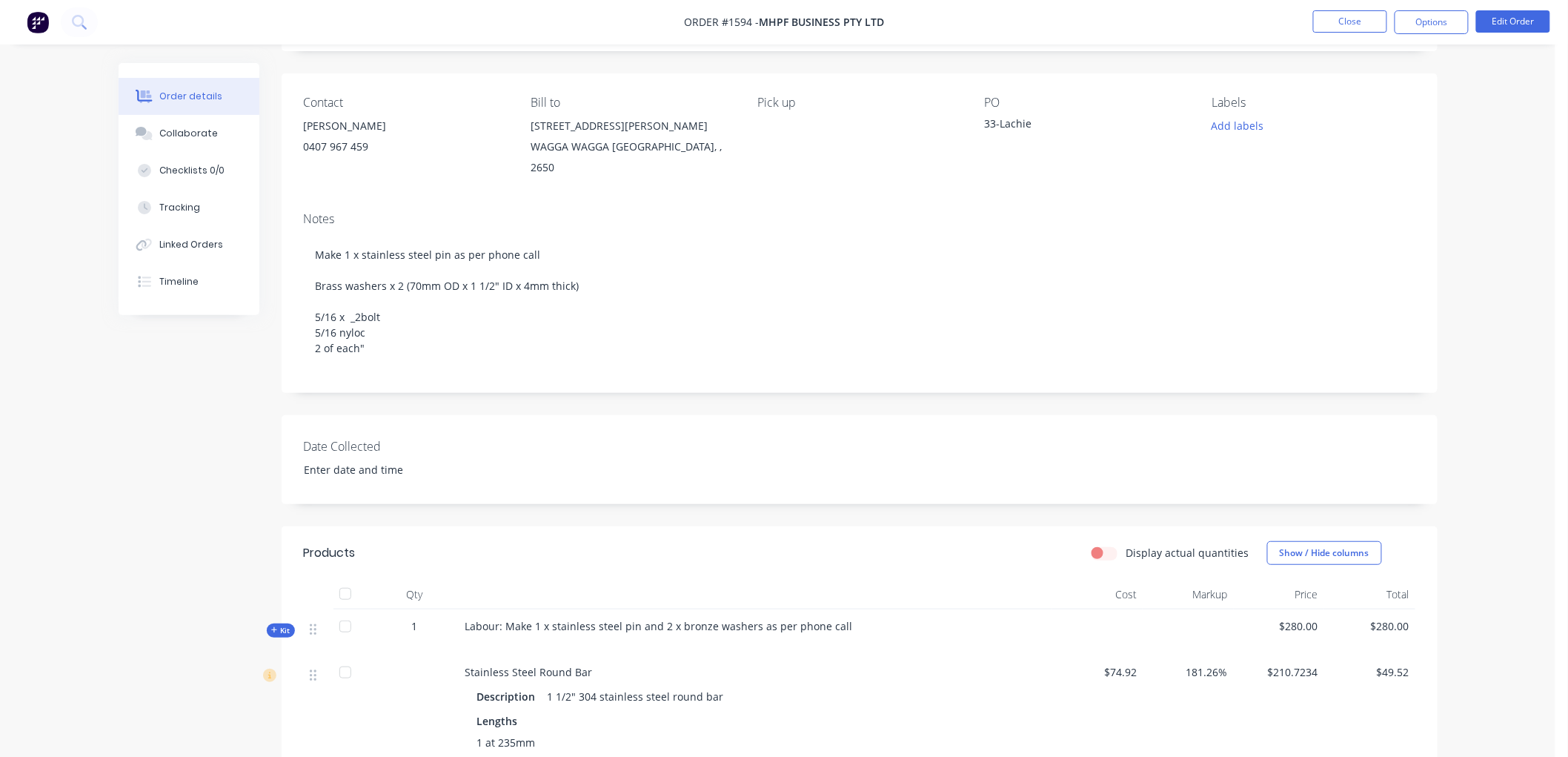
scroll to position [83, 0]
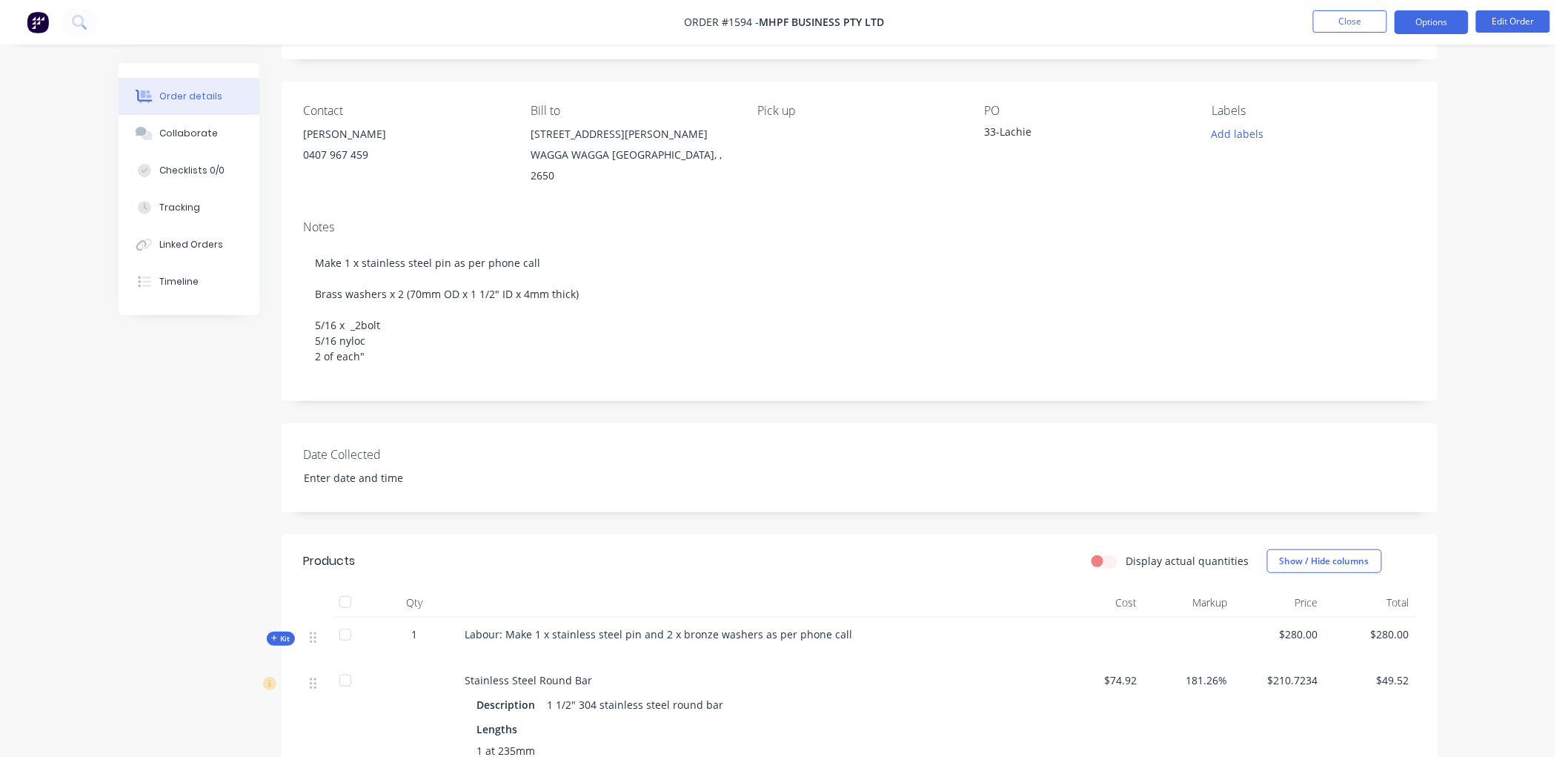
click at [1431, 25] on button "Options" at bounding box center [1432, 22] width 74 height 24
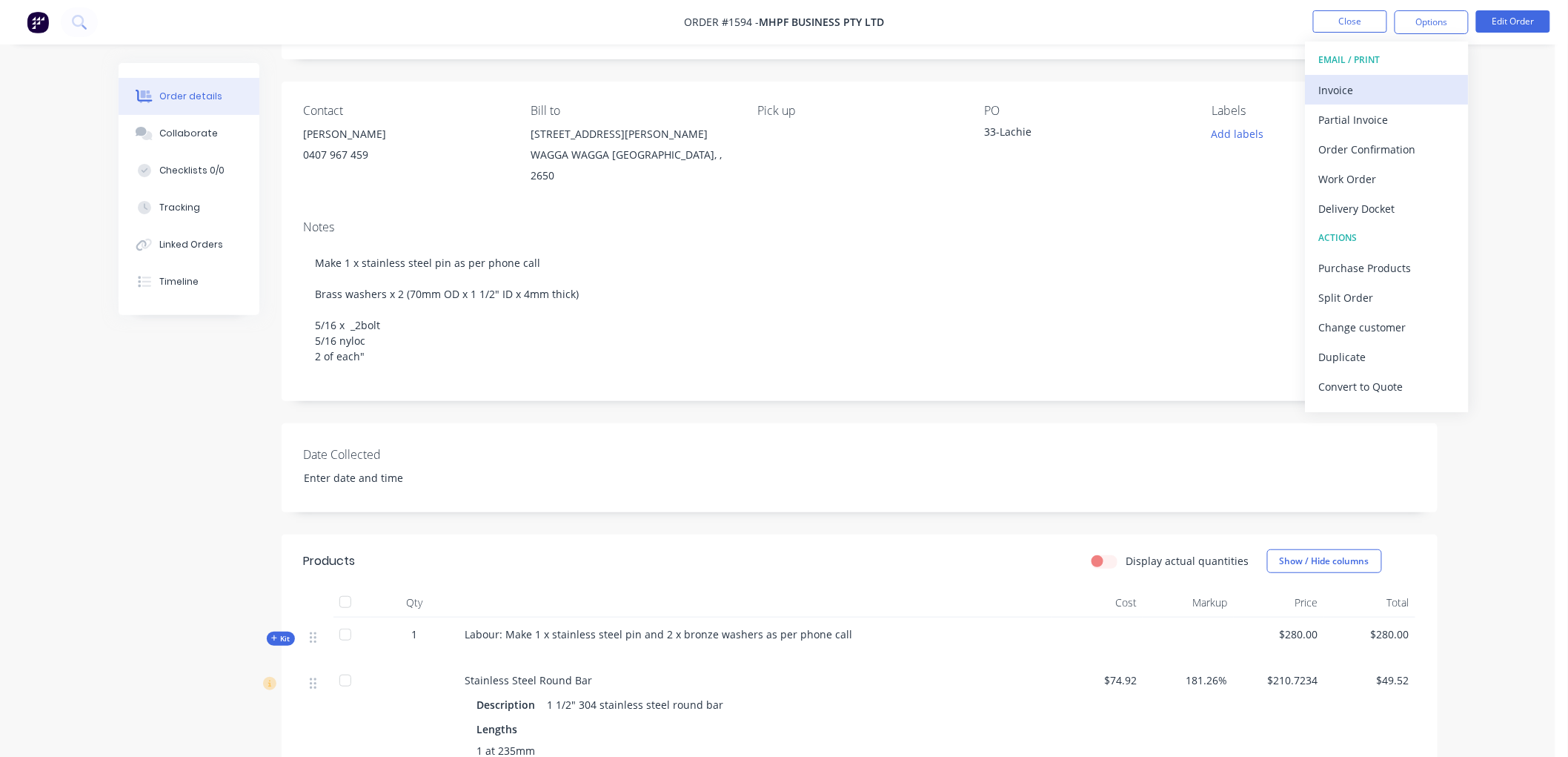
click at [1366, 82] on div "Invoice" at bounding box center [1388, 89] width 137 height 22
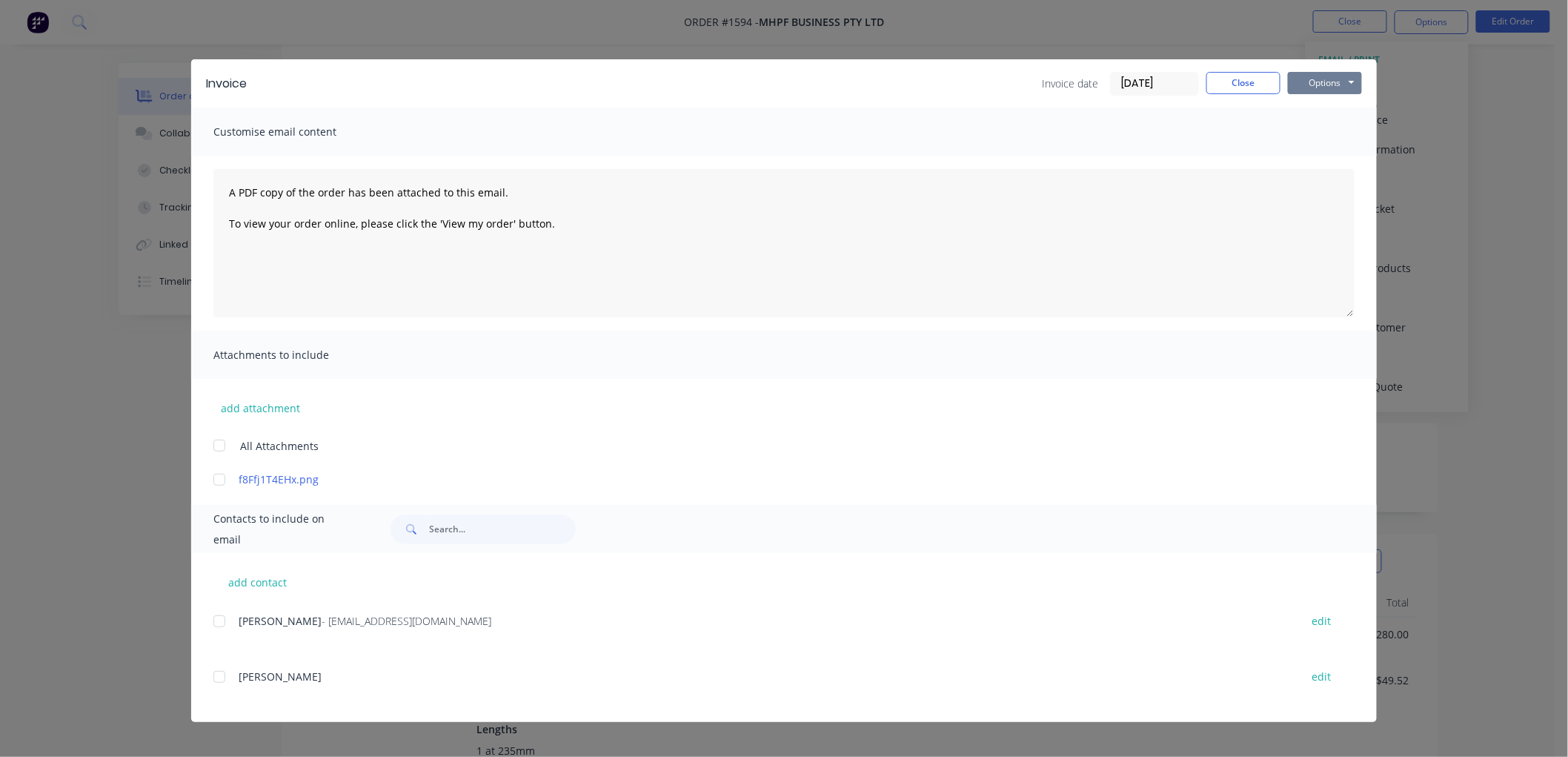
click at [1300, 77] on button "Options" at bounding box center [1325, 83] width 74 height 22
click at [1341, 106] on button "Preview" at bounding box center [1335, 109] width 95 height 25
click at [1233, 83] on button "Close" at bounding box center [1243, 83] width 74 height 22
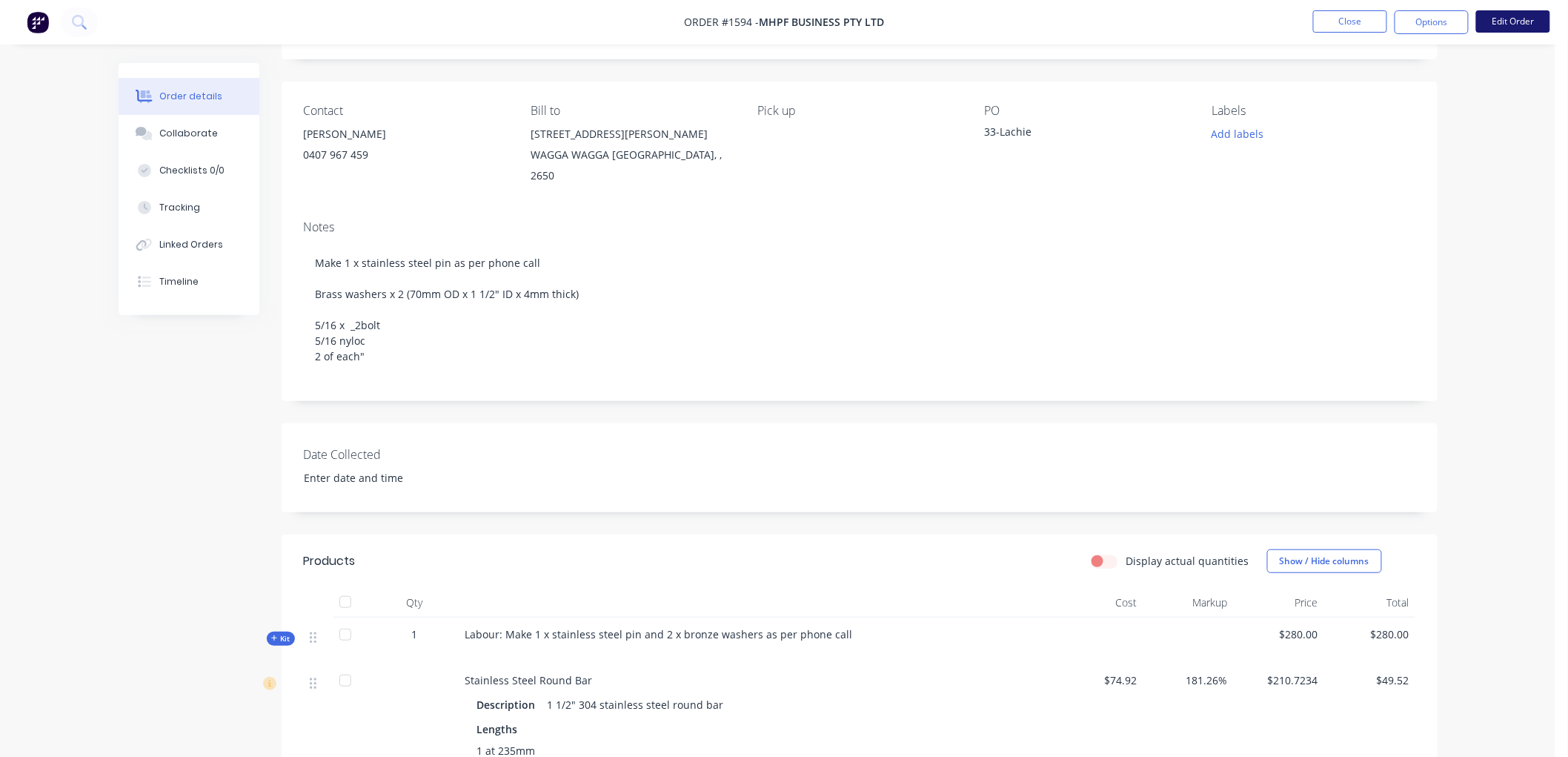
click at [1516, 19] on button "Edit Order" at bounding box center [1513, 21] width 74 height 22
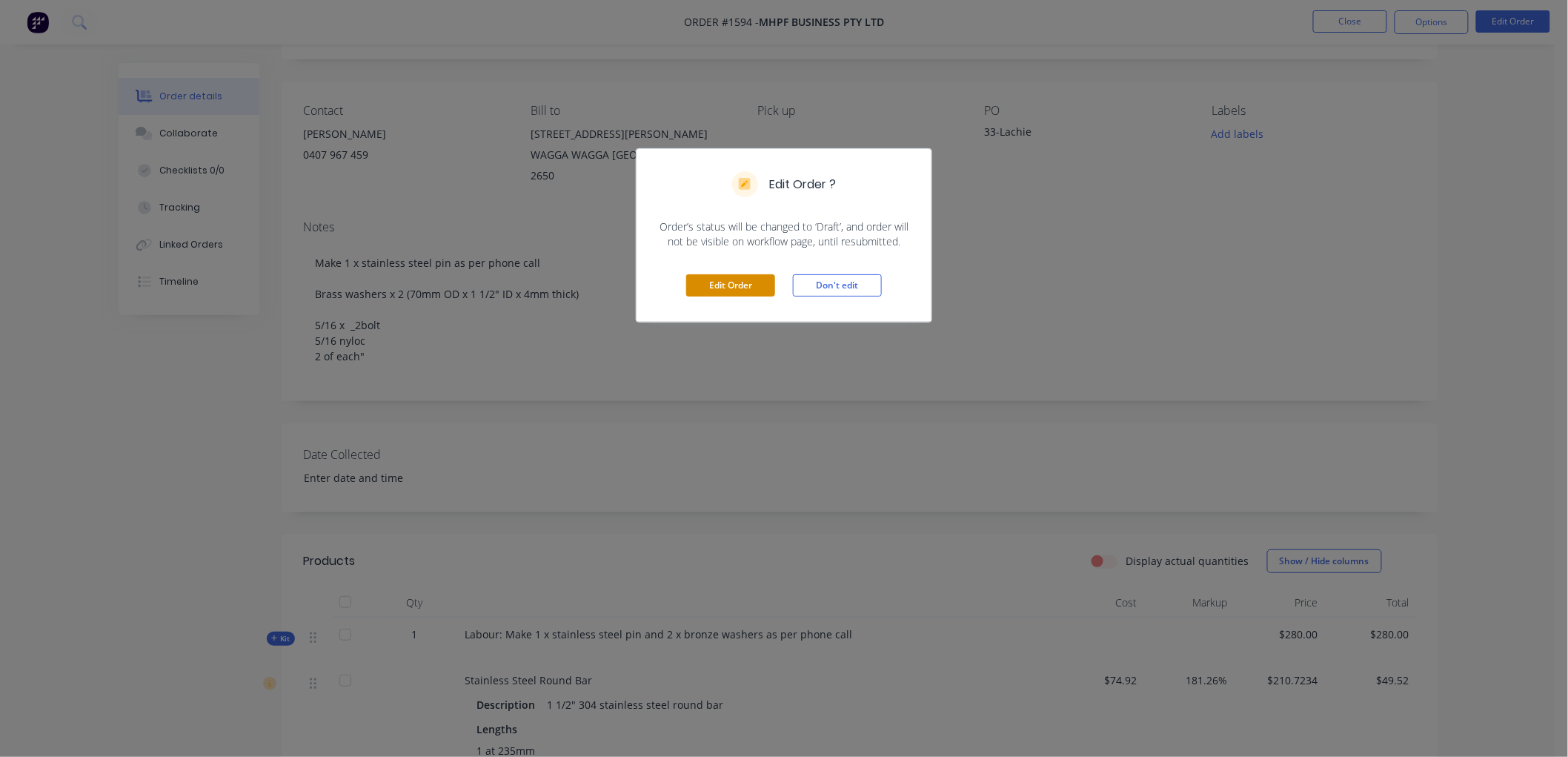
click at [708, 288] on button "Edit Order" at bounding box center [731, 285] width 89 height 22
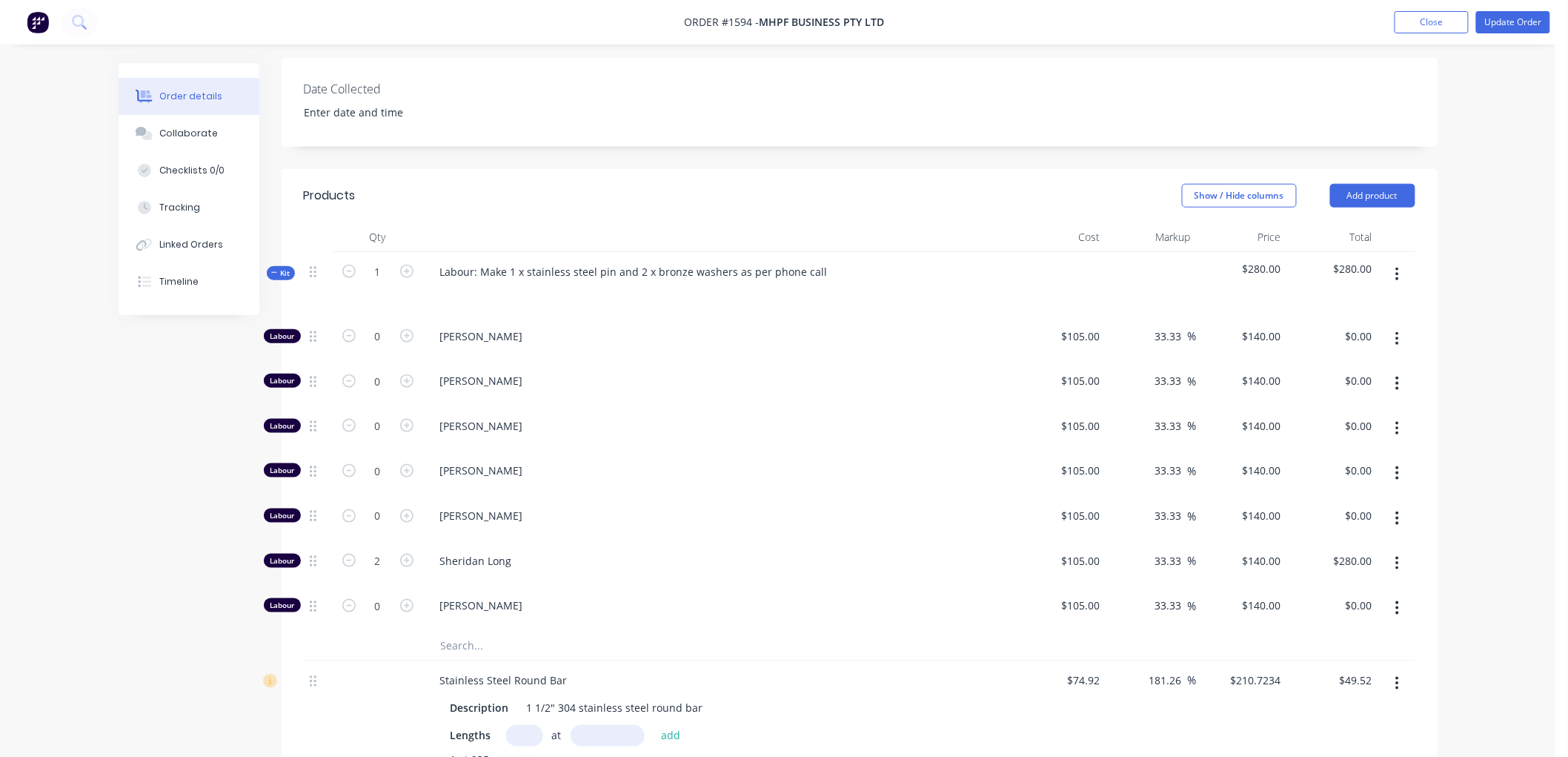
scroll to position [494, 0]
type input "1.5"
type input "$210.00"
click at [1523, 21] on button "Update Order" at bounding box center [1513, 22] width 74 height 22
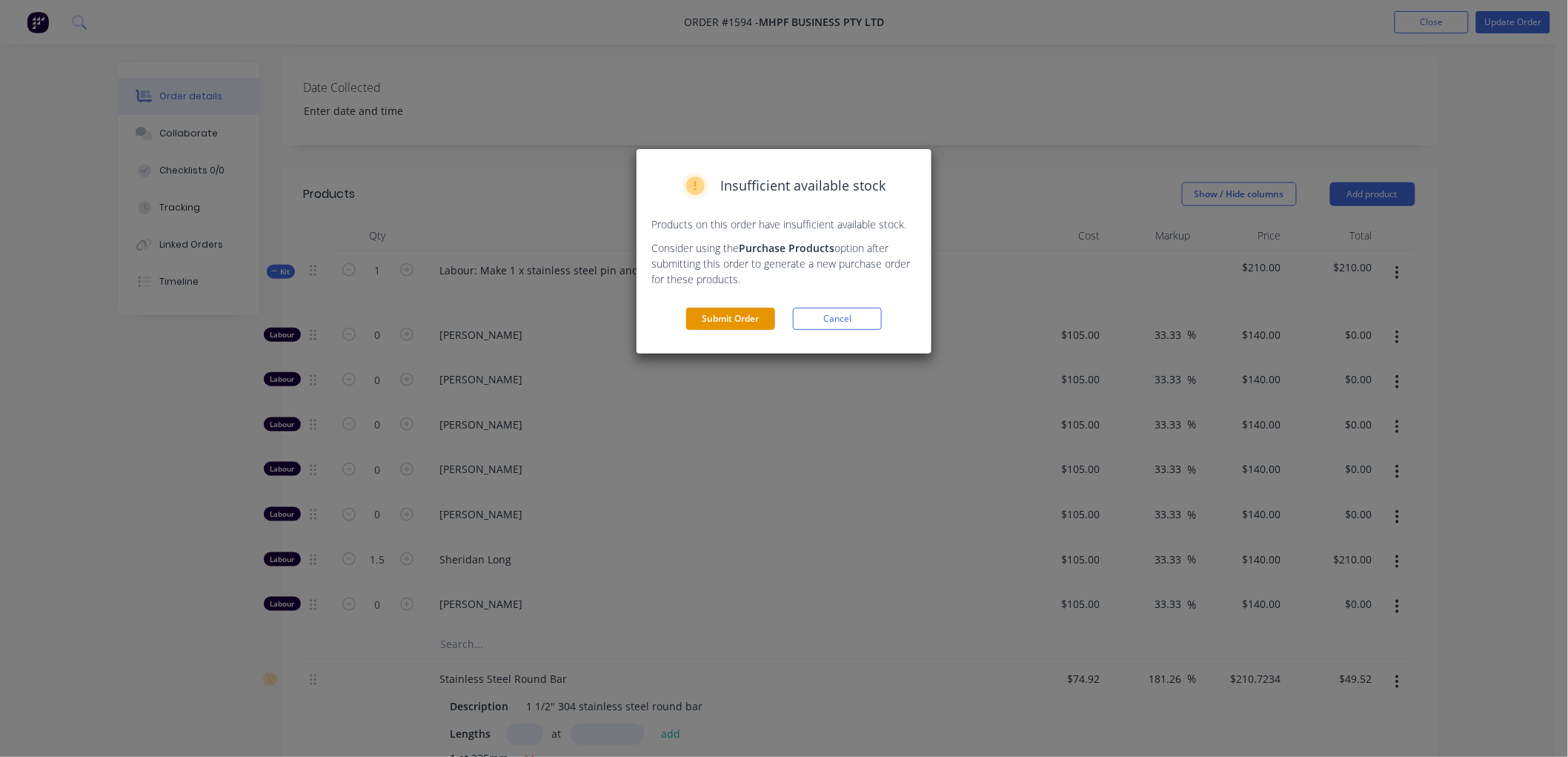
click at [743, 319] on button "Submit Order" at bounding box center [731, 318] width 89 height 22
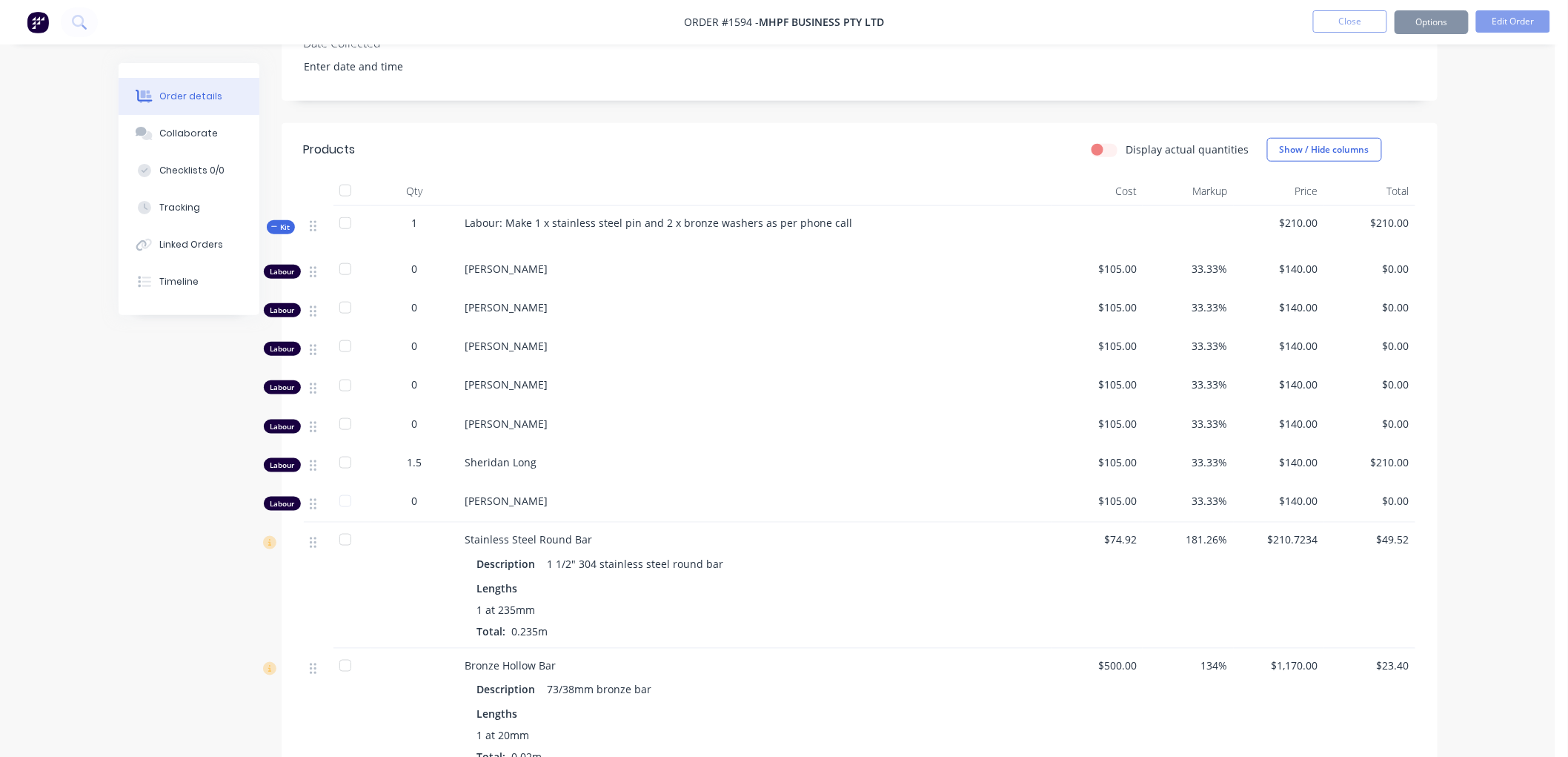
scroll to position [471, 0]
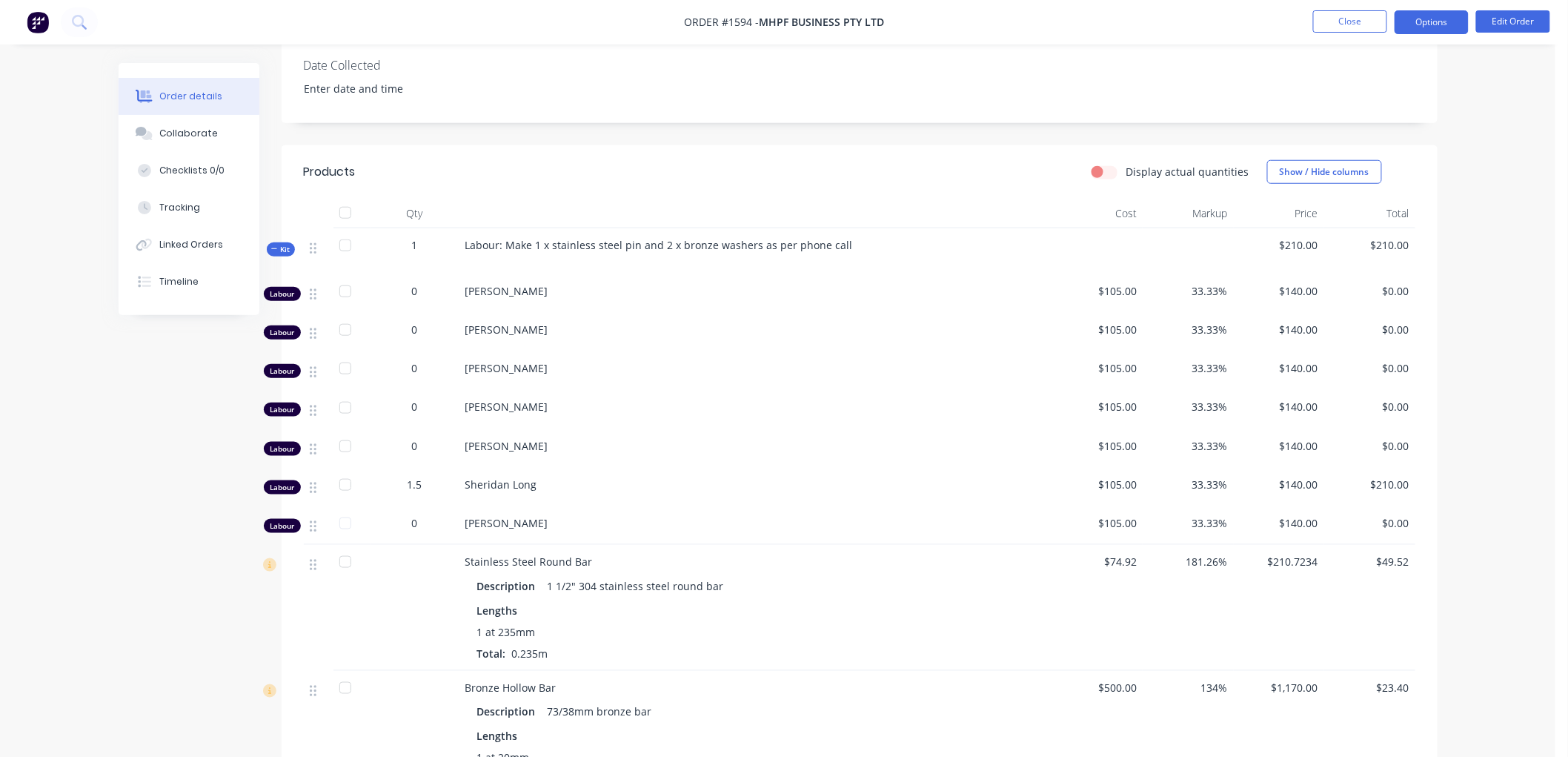
click at [1440, 16] on button "Options" at bounding box center [1432, 22] width 74 height 24
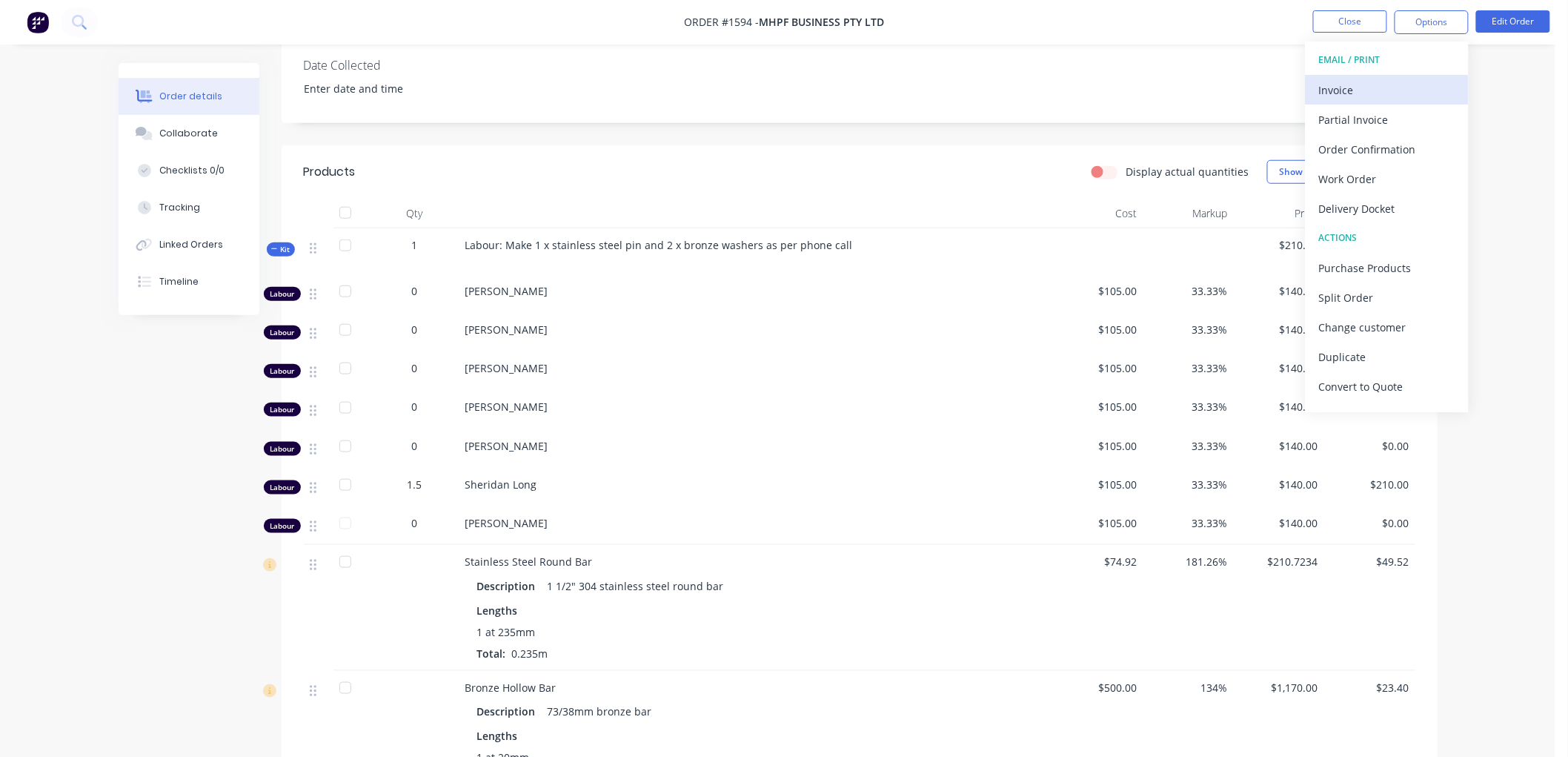
click at [1391, 86] on div "Invoice" at bounding box center [1388, 89] width 137 height 22
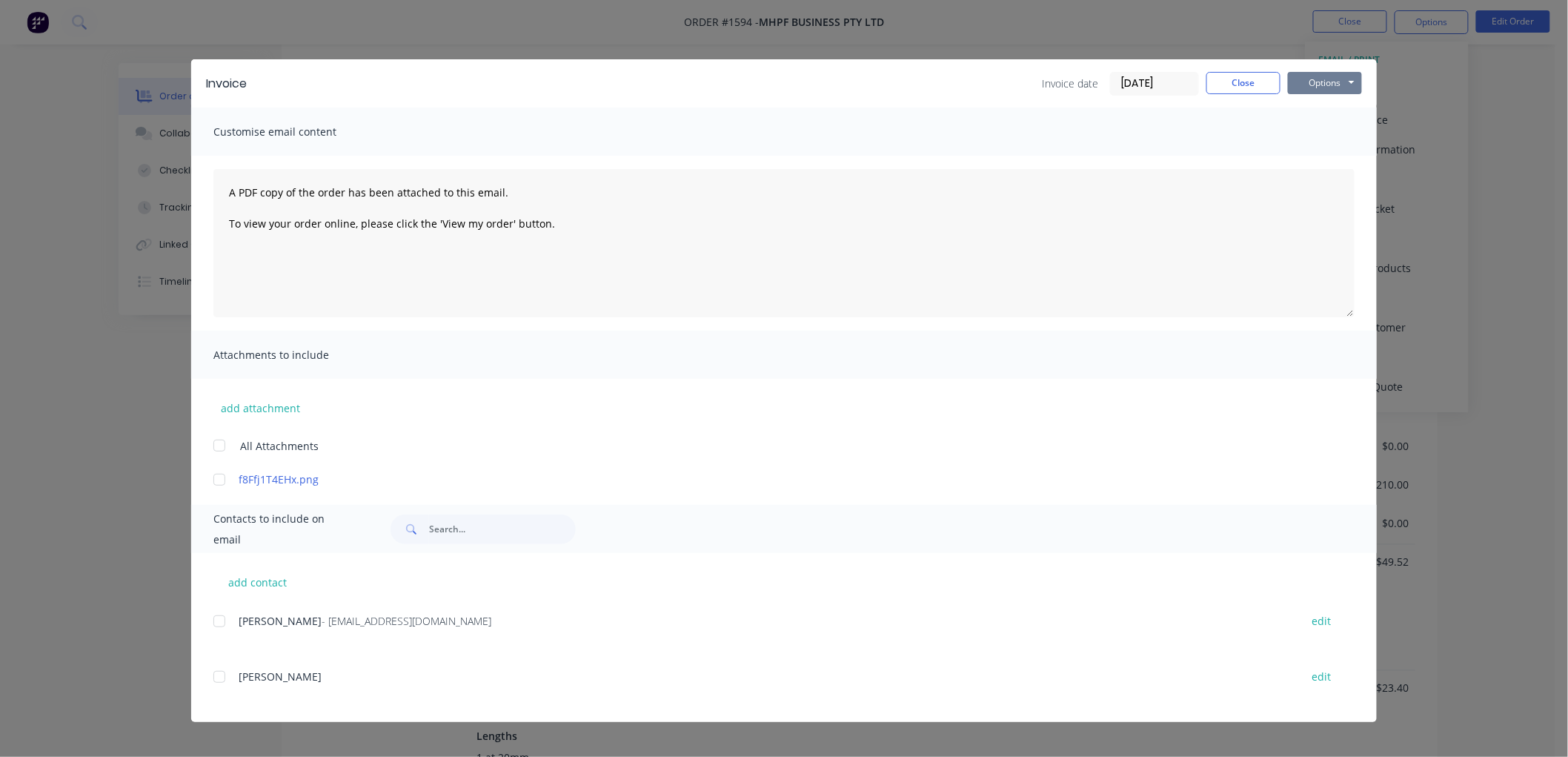
click at [1347, 80] on button "Options" at bounding box center [1325, 83] width 74 height 22
click at [1337, 105] on button "Preview" at bounding box center [1335, 109] width 95 height 25
click at [1294, 72] on button "Options" at bounding box center [1325, 83] width 74 height 22
click at [216, 625] on div at bounding box center [218, 620] width 29 height 29
click at [1322, 83] on button "Options" at bounding box center [1325, 83] width 74 height 22
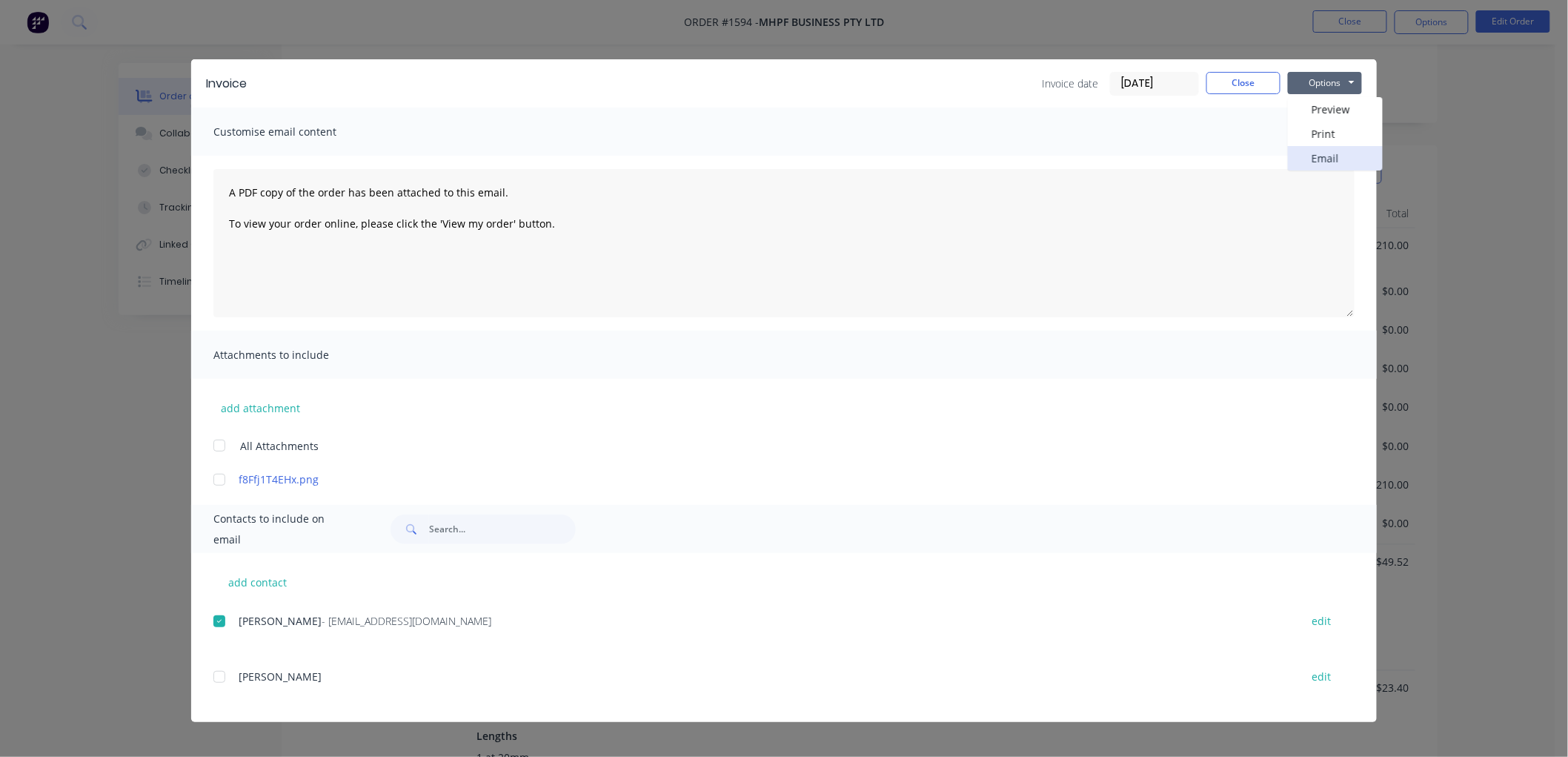
click at [1319, 157] on button "Email" at bounding box center [1335, 159] width 95 height 25
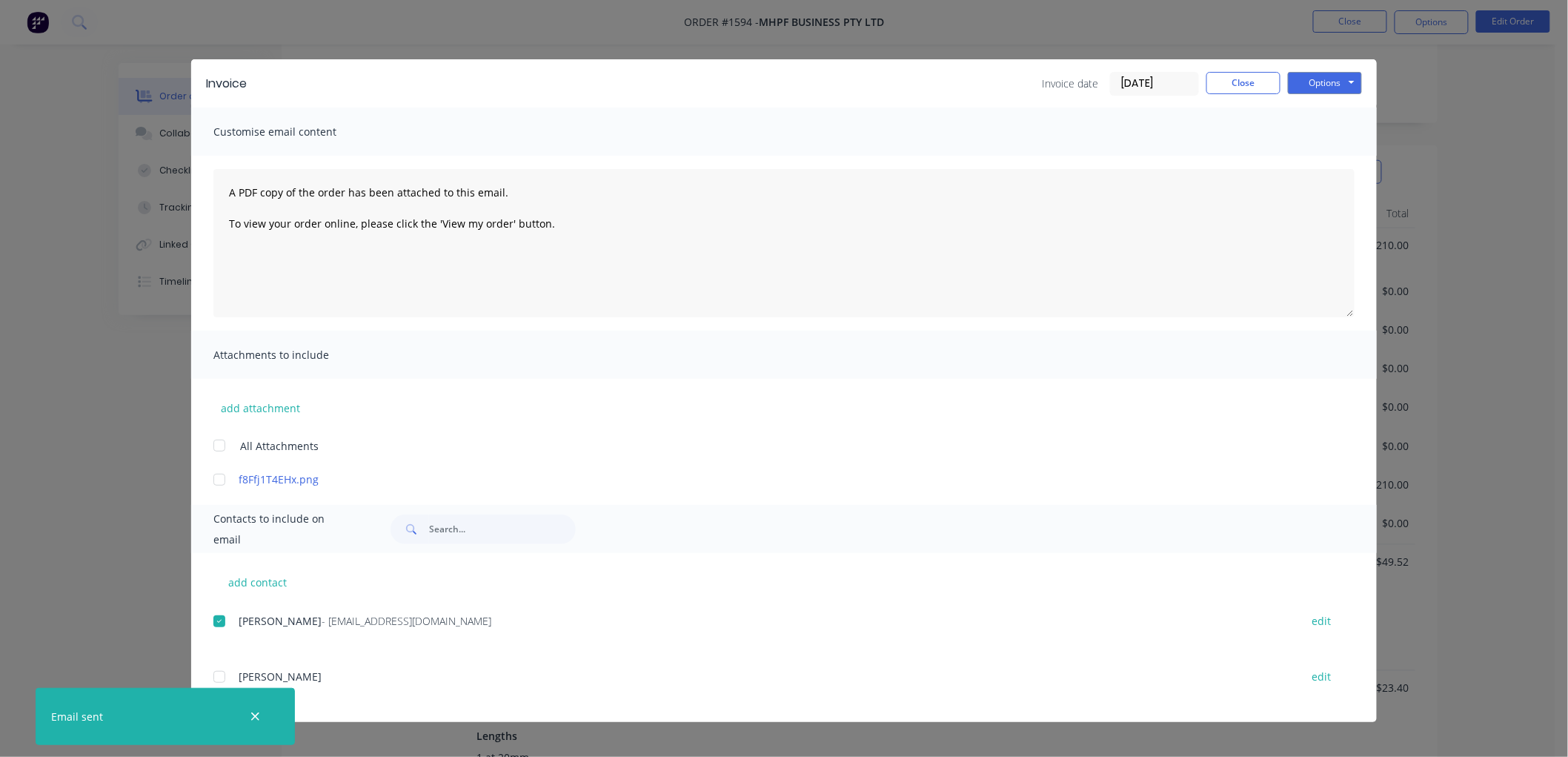
click at [100, 450] on div "Invoice Invoice date [DATE] Close Options Preview Print Email Customise email c…" at bounding box center [784, 378] width 1568 height 757
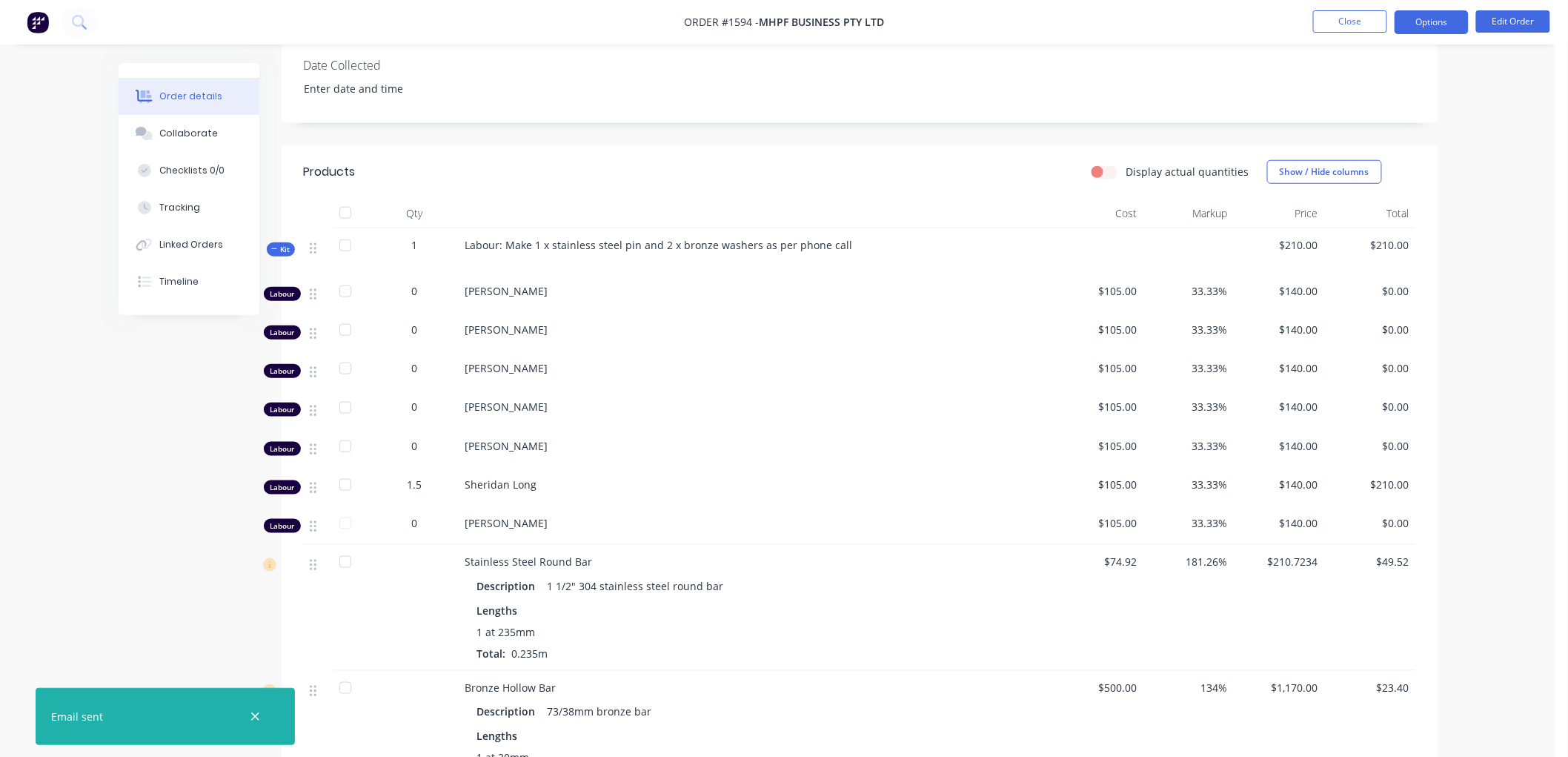
click at [1413, 22] on button "Options" at bounding box center [1432, 22] width 74 height 24
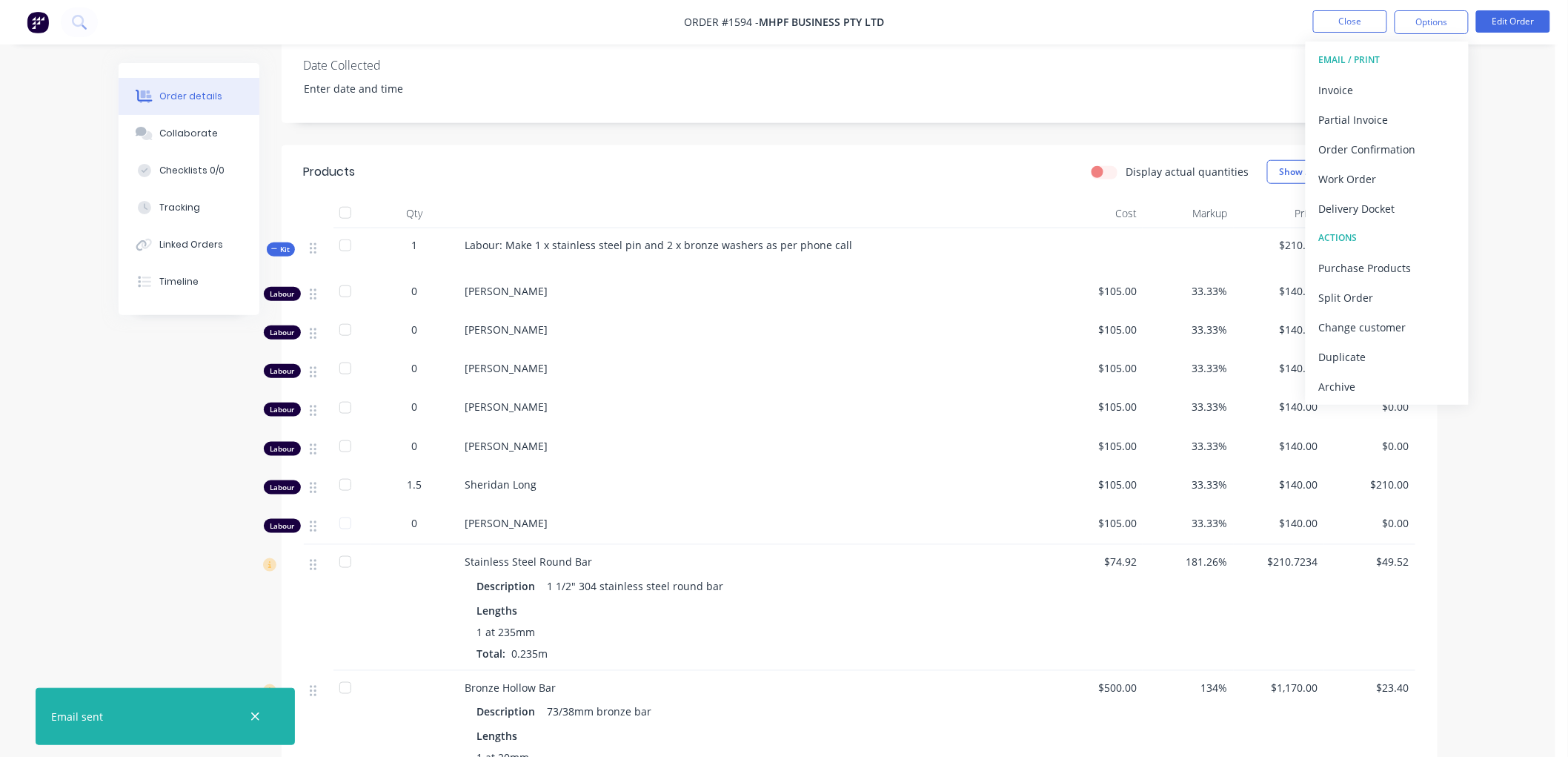
click at [1329, 382] on div "Archive" at bounding box center [1388, 387] width 137 height 22
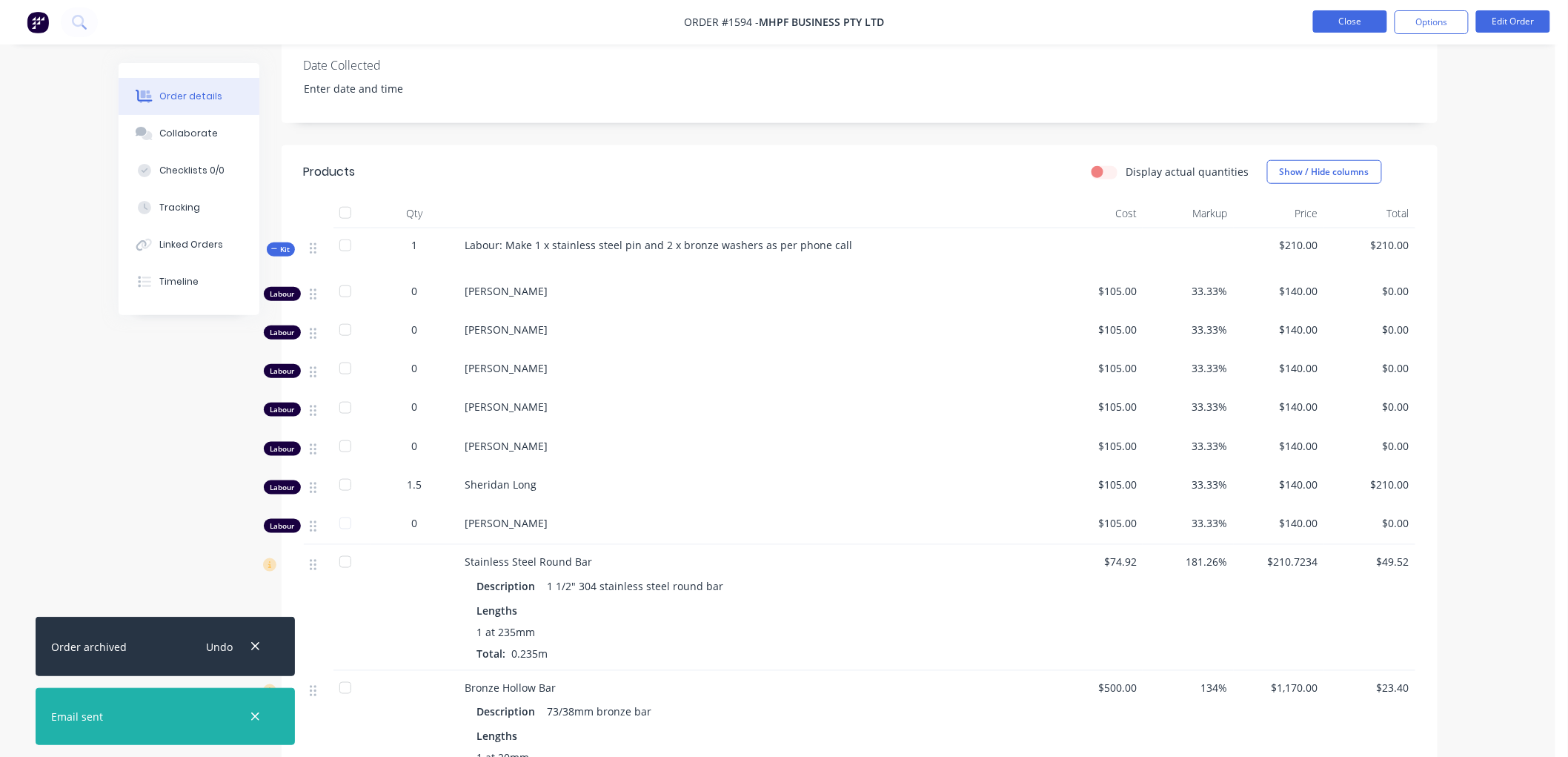
click at [1344, 24] on button "Close" at bounding box center [1351, 21] width 74 height 22
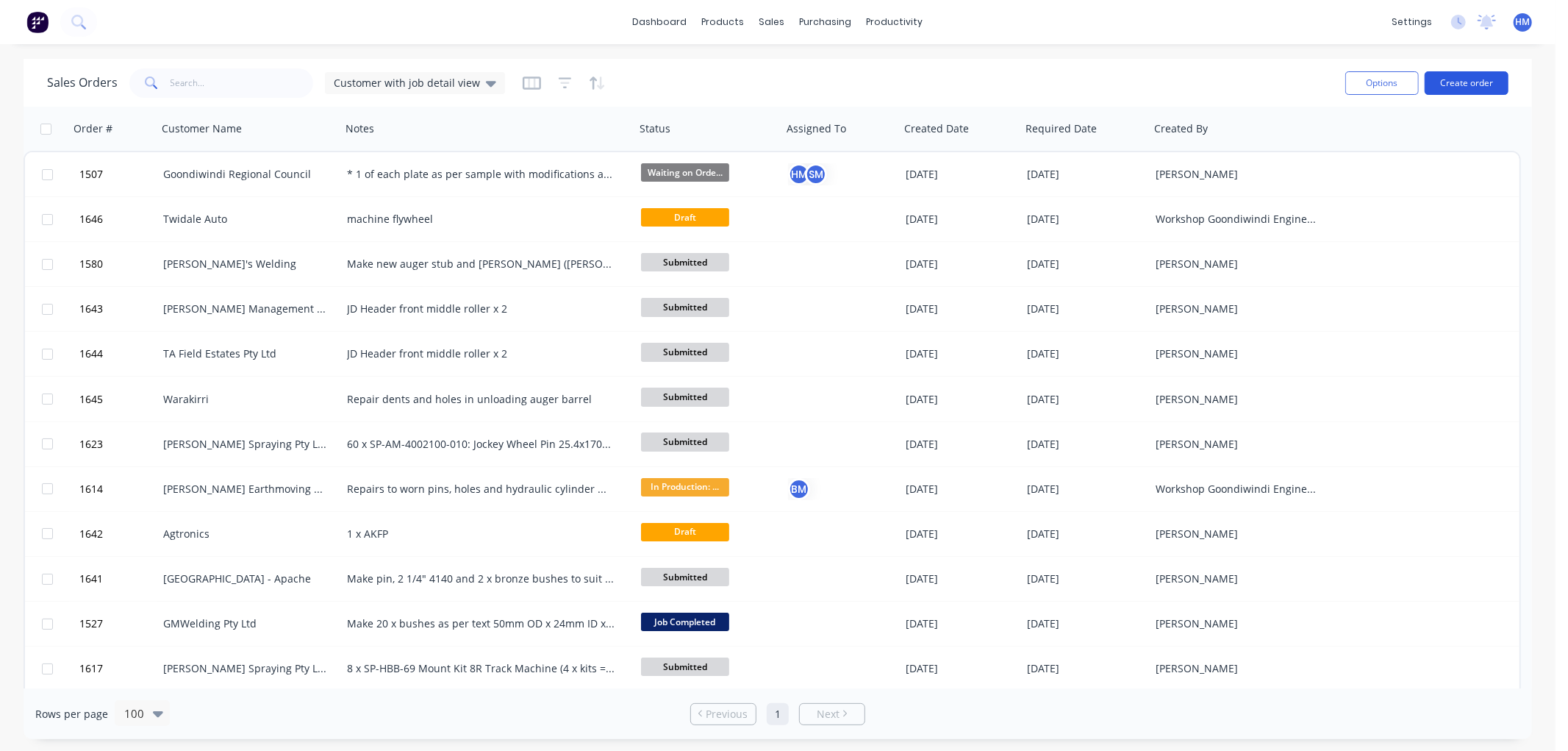
click at [1448, 92] on button "Create order" at bounding box center [1466, 83] width 84 height 24
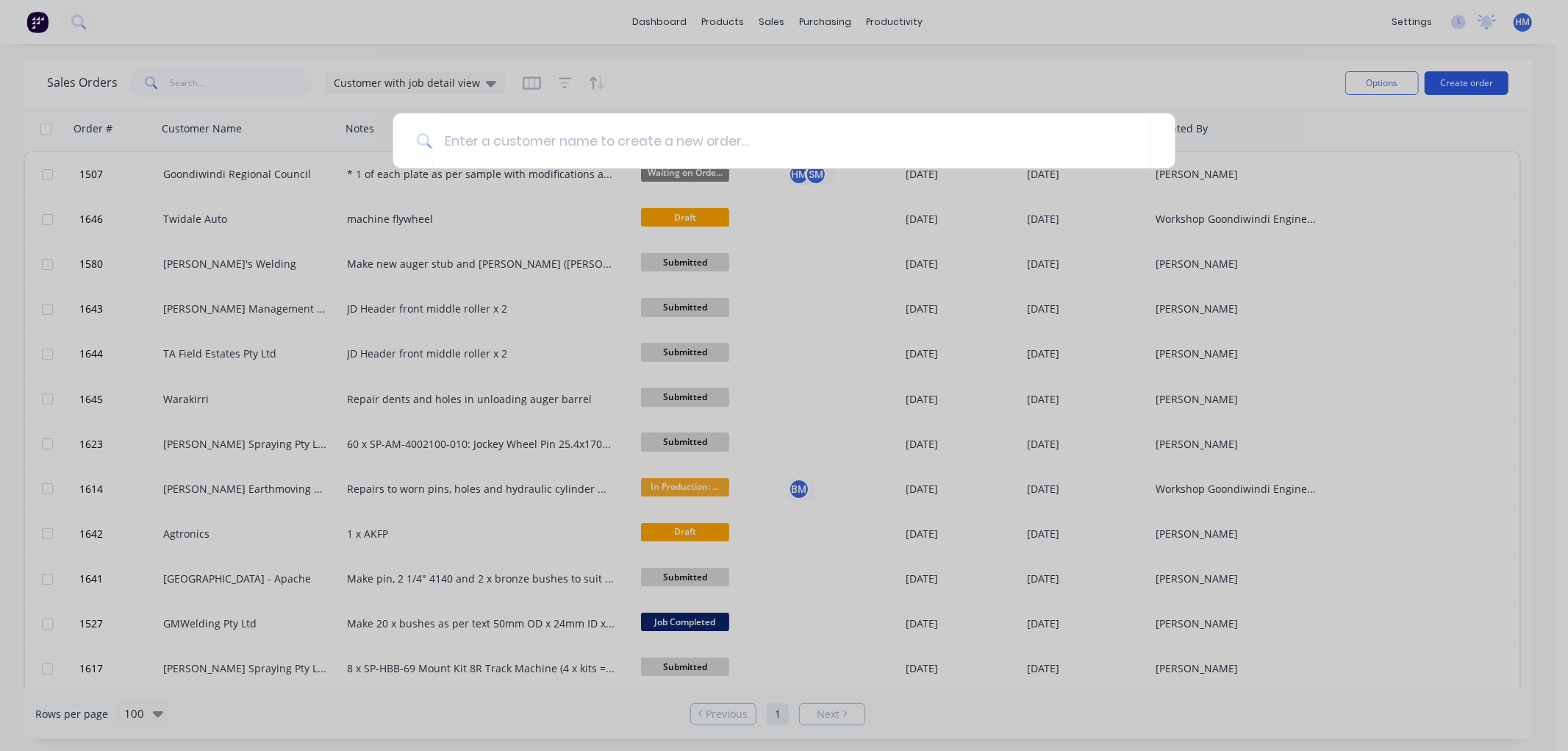
click at [1462, 81] on div at bounding box center [784, 375] width 1568 height 751
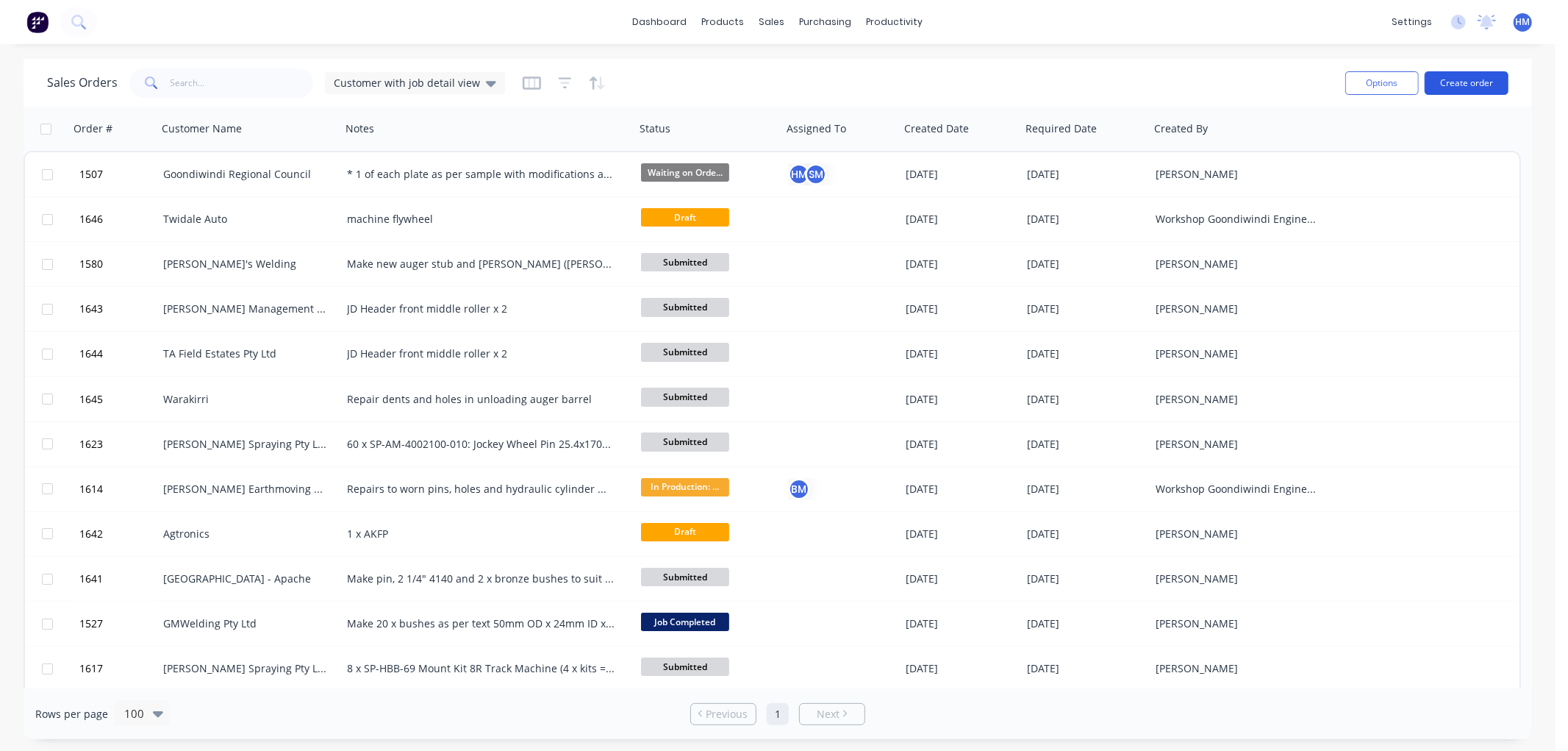
click at [1471, 81] on button "Create order" at bounding box center [1466, 83] width 84 height 24
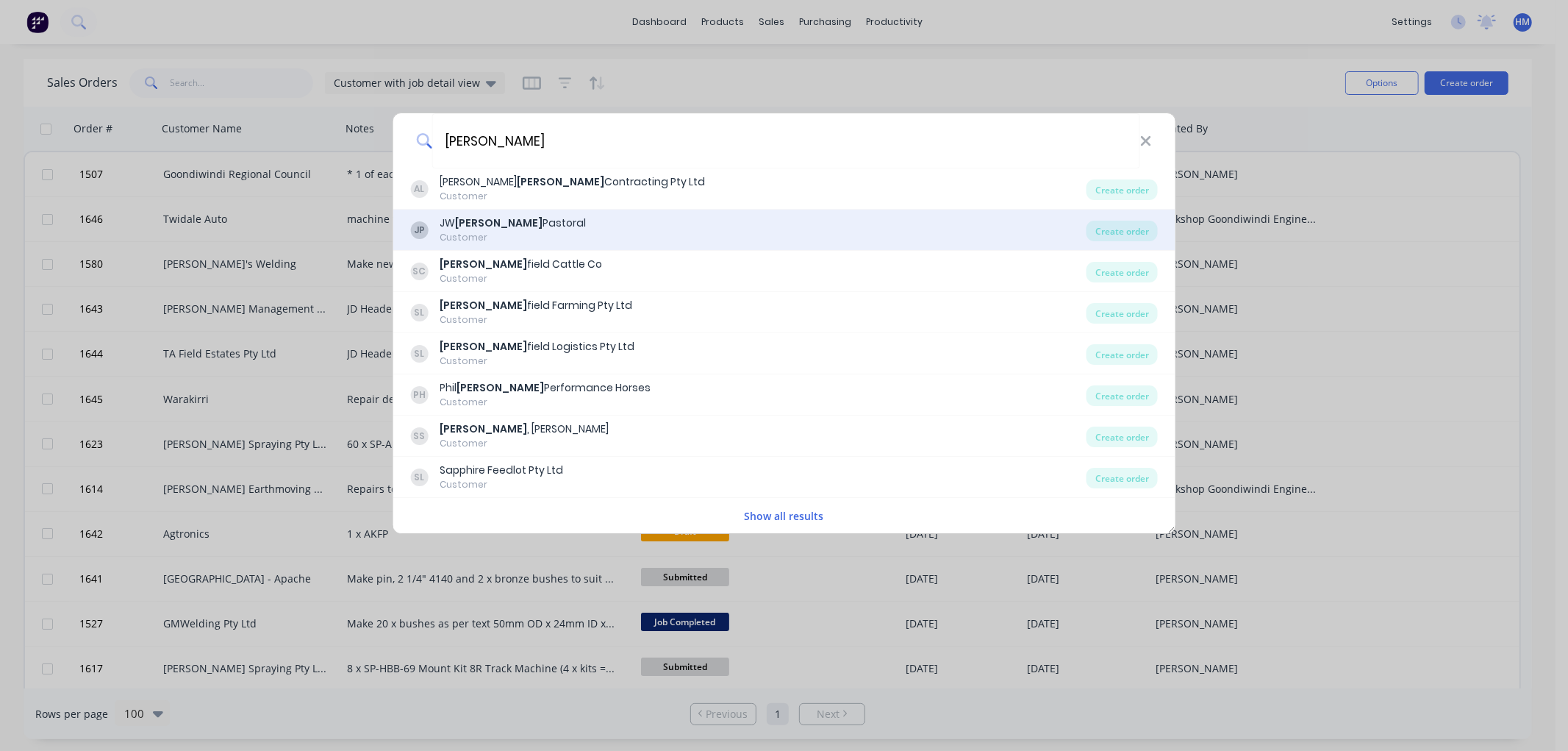
type input "[PERSON_NAME]"
click at [481, 226] on b "[PERSON_NAME]" at bounding box center [498, 223] width 88 height 15
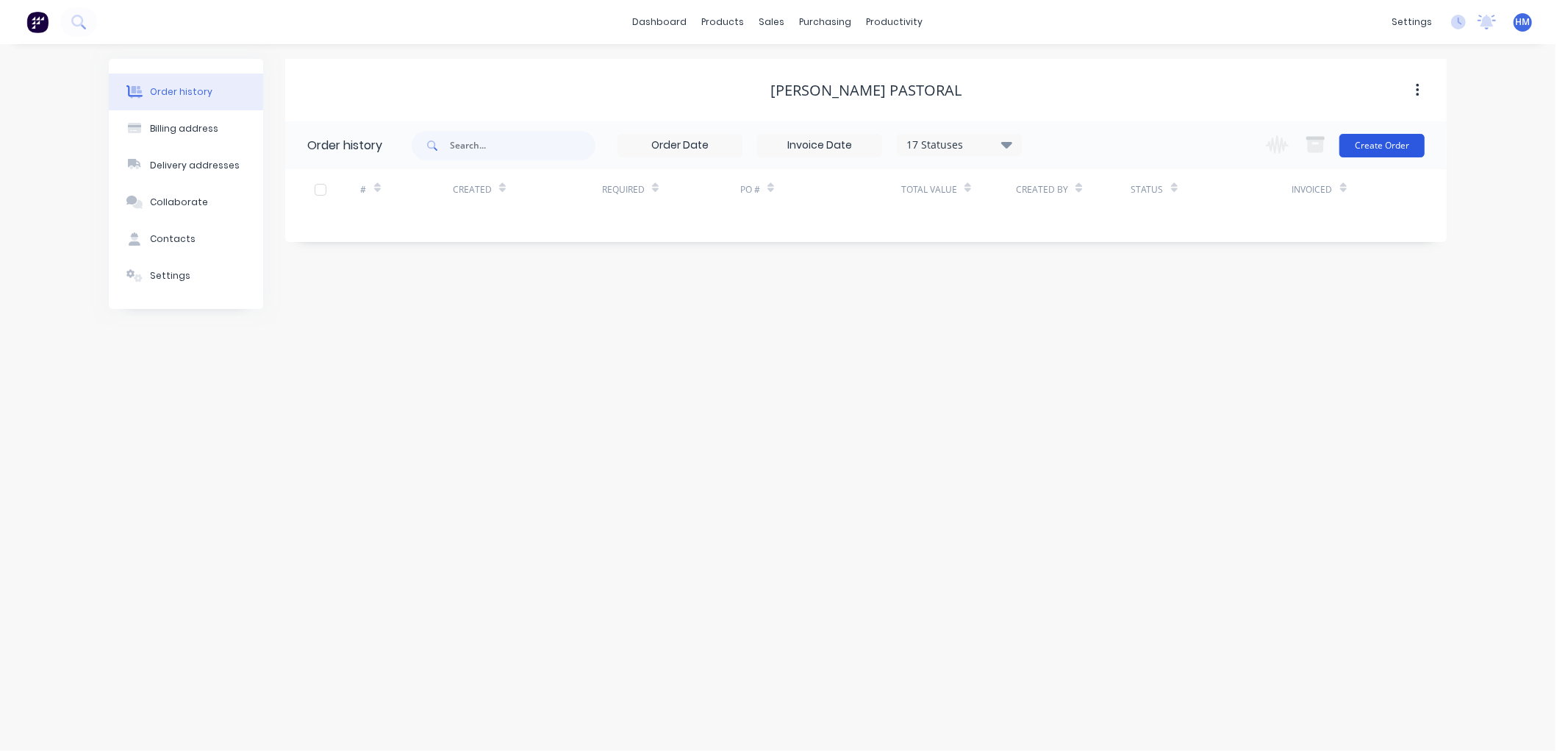
click at [1370, 145] on button "Create Order" at bounding box center [1382, 145] width 86 height 24
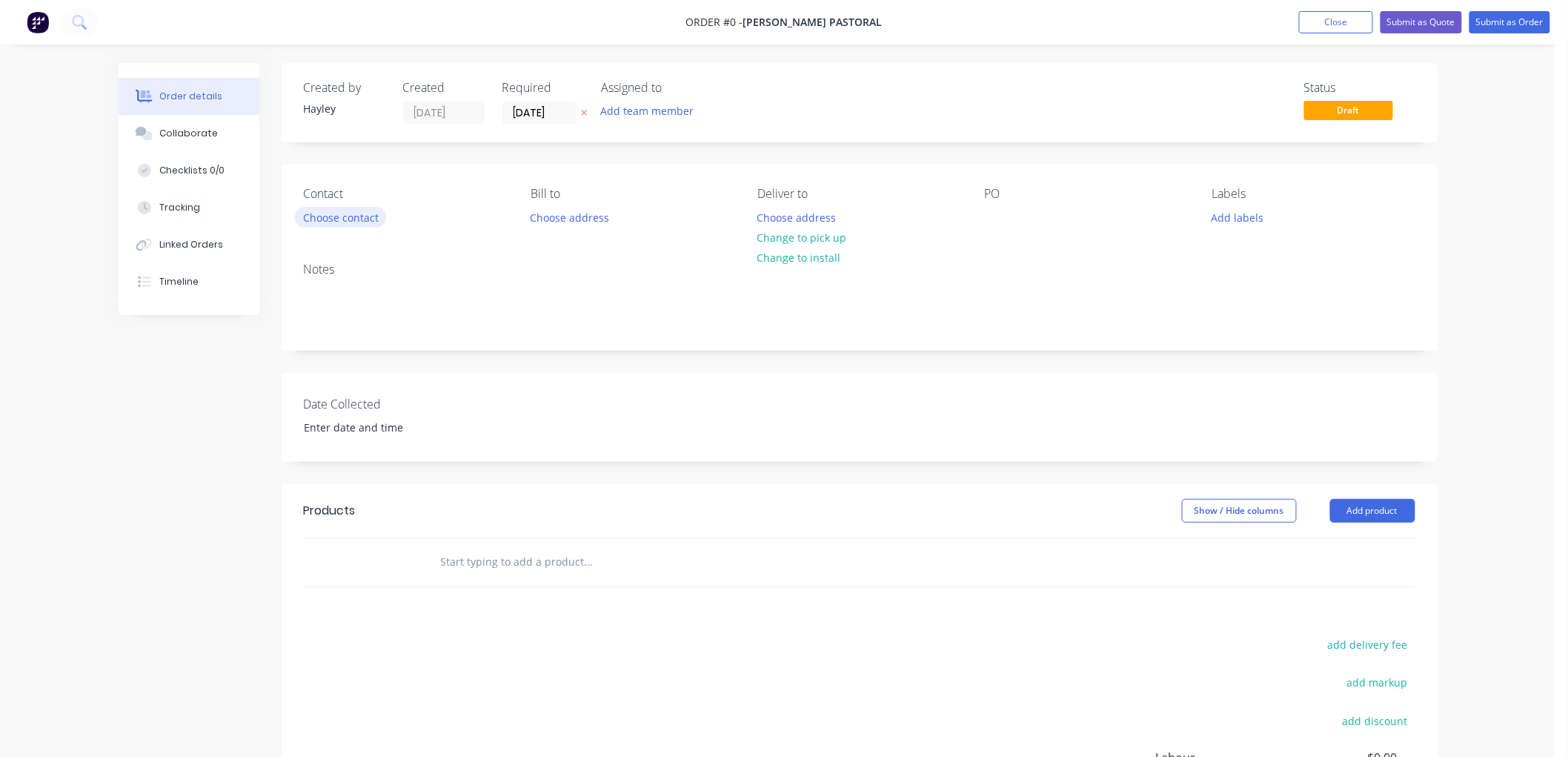
click at [338, 220] on button "Choose contact" at bounding box center [341, 217] width 91 height 20
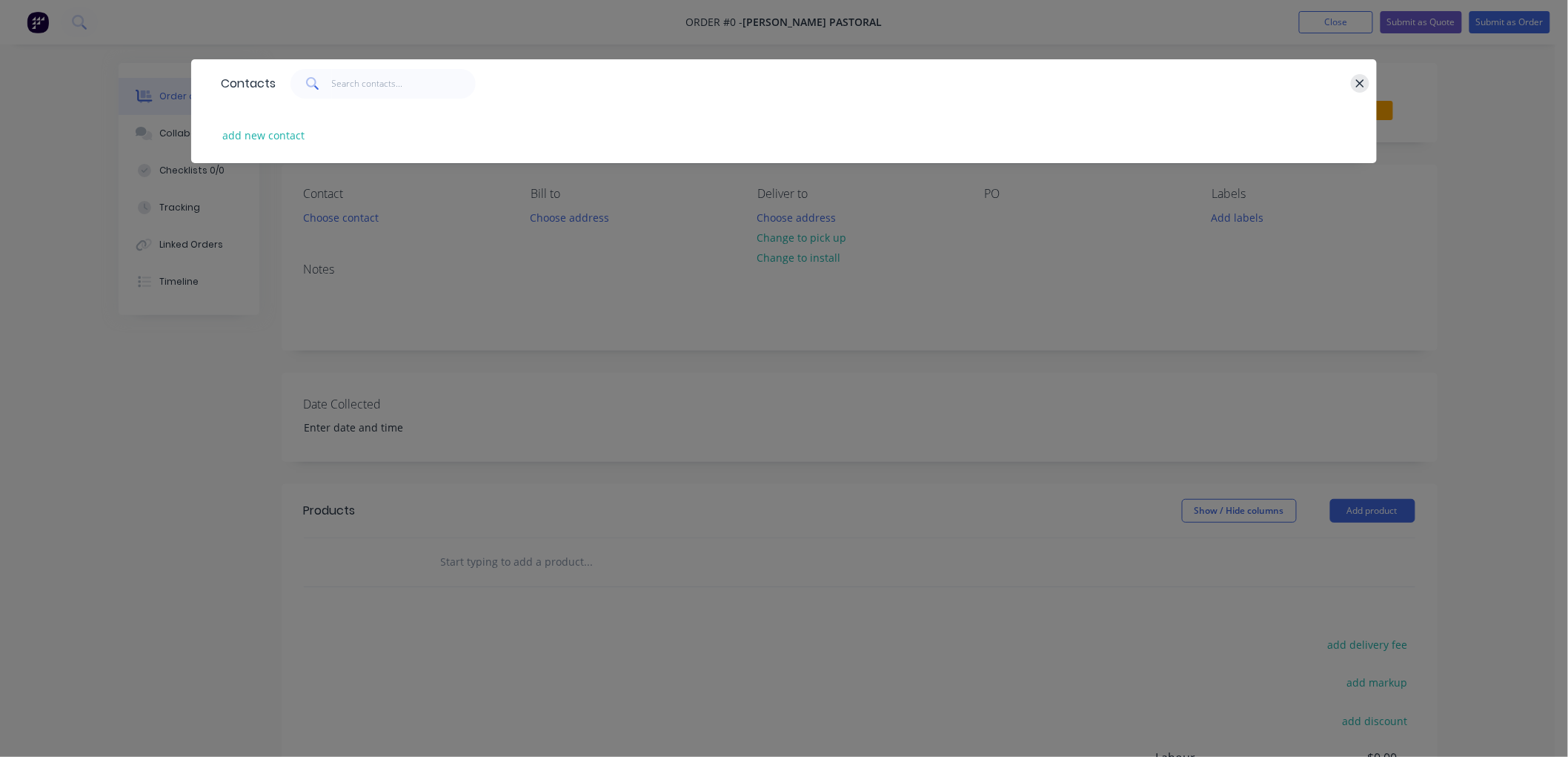
click at [1356, 78] on icon "button" at bounding box center [1360, 84] width 9 height 13
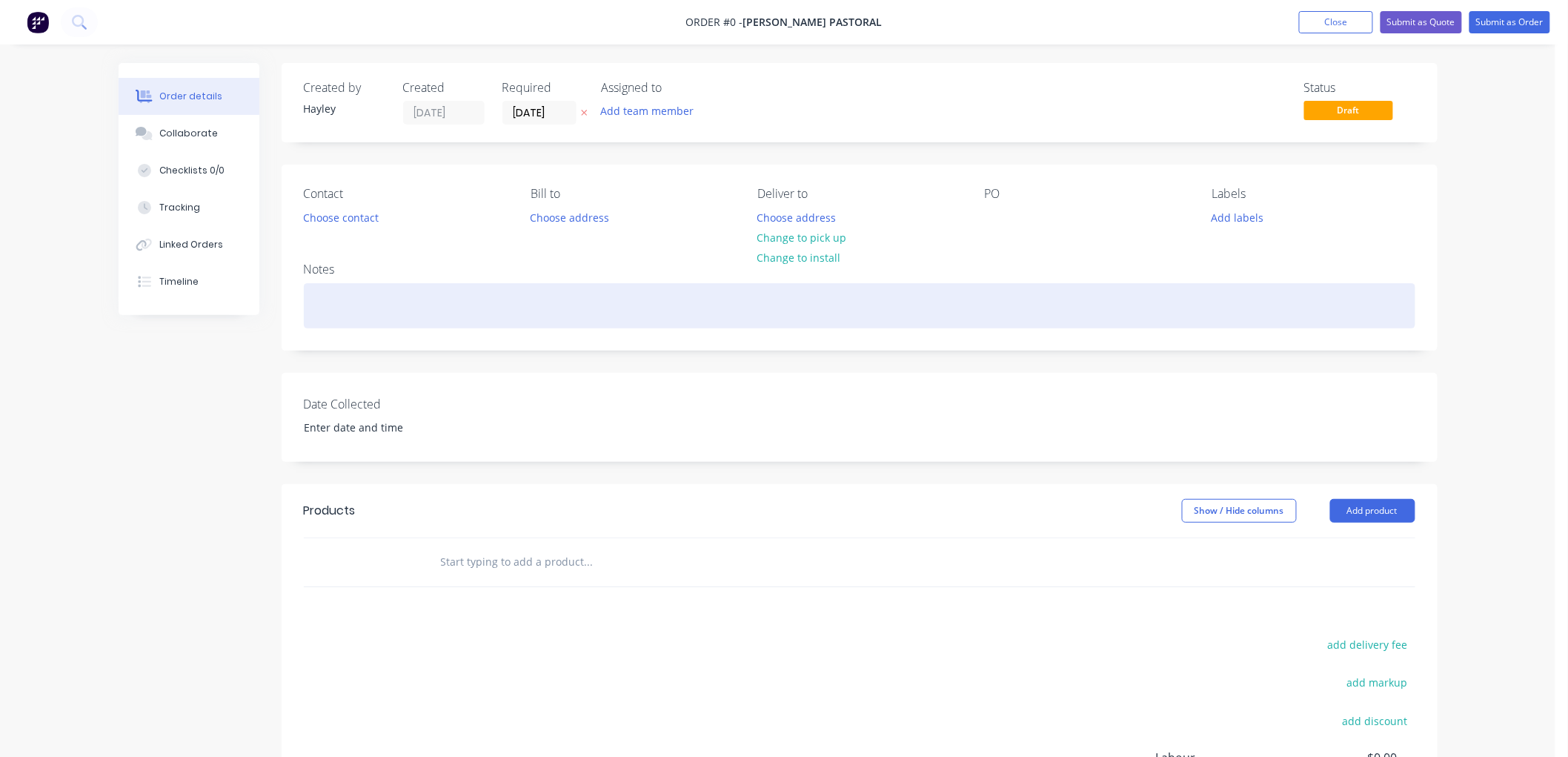
click at [357, 312] on div at bounding box center [860, 306] width 1111 height 46
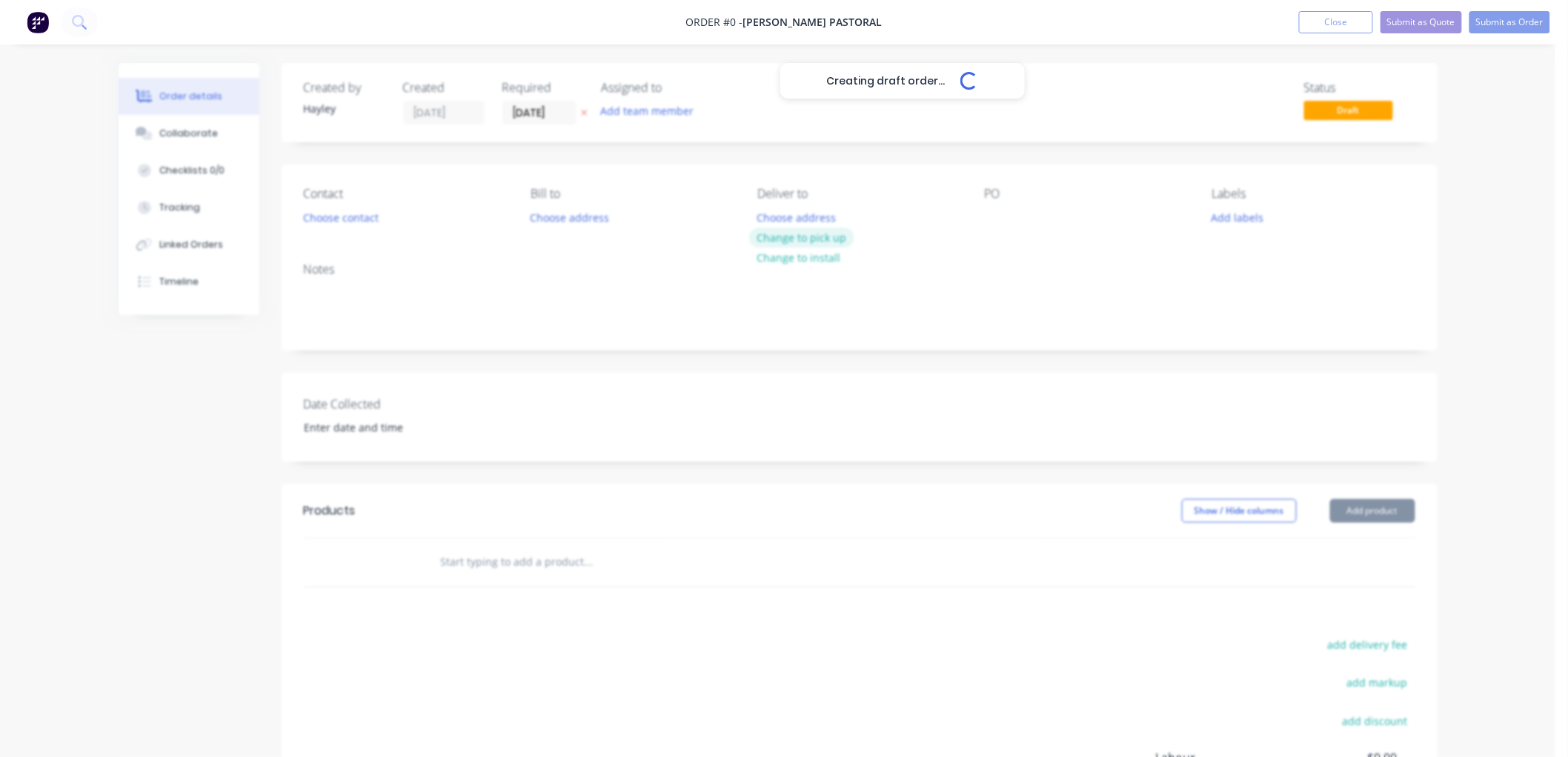
click at [820, 235] on div "Creating draft order... Loading... Order details Collaborate Checklists 0/0 Tra…" at bounding box center [778, 514] width 1349 height 902
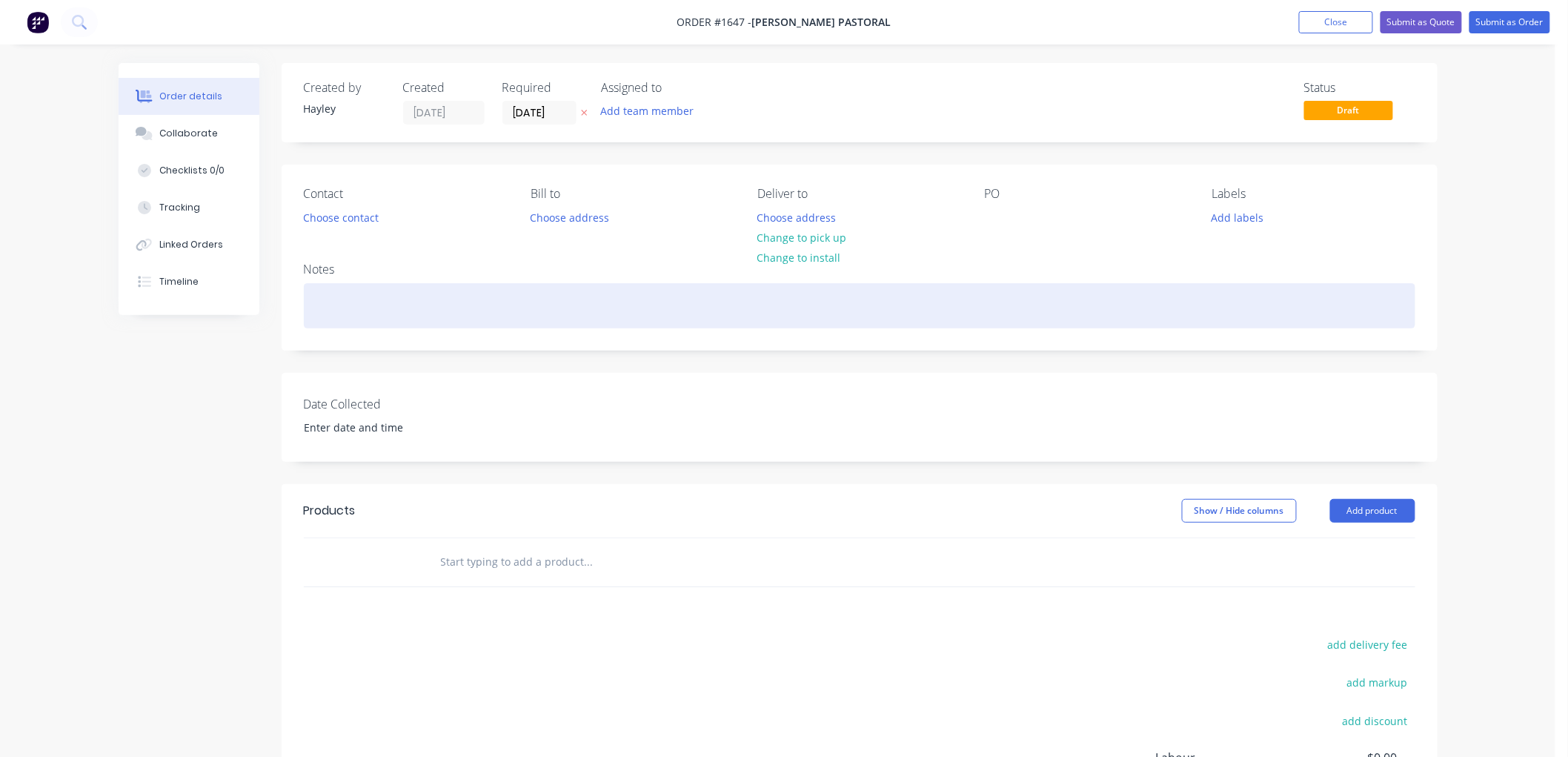
click at [363, 301] on div at bounding box center [860, 306] width 1111 height 46
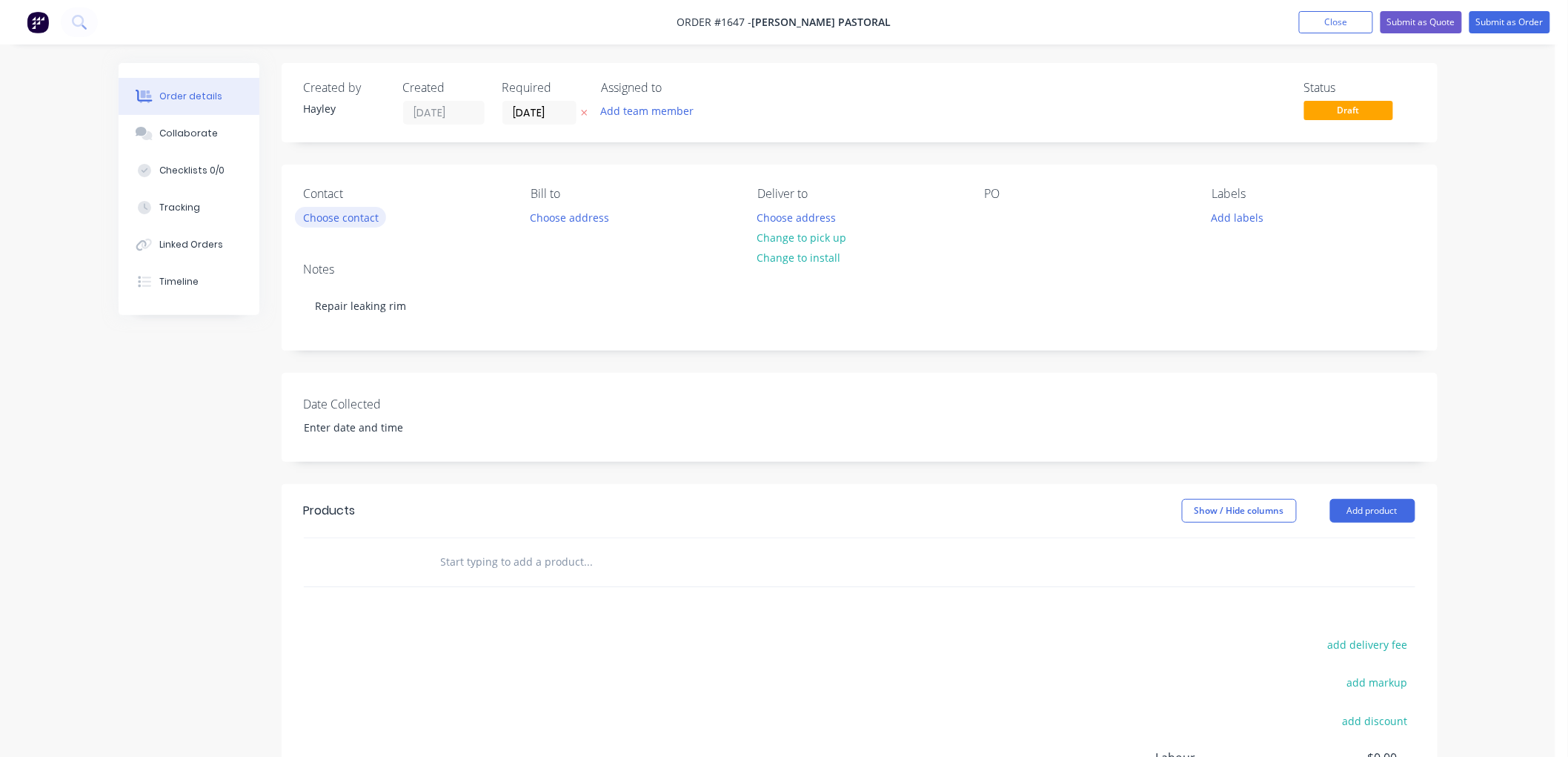
click at [342, 212] on button "Choose contact" at bounding box center [341, 217] width 91 height 20
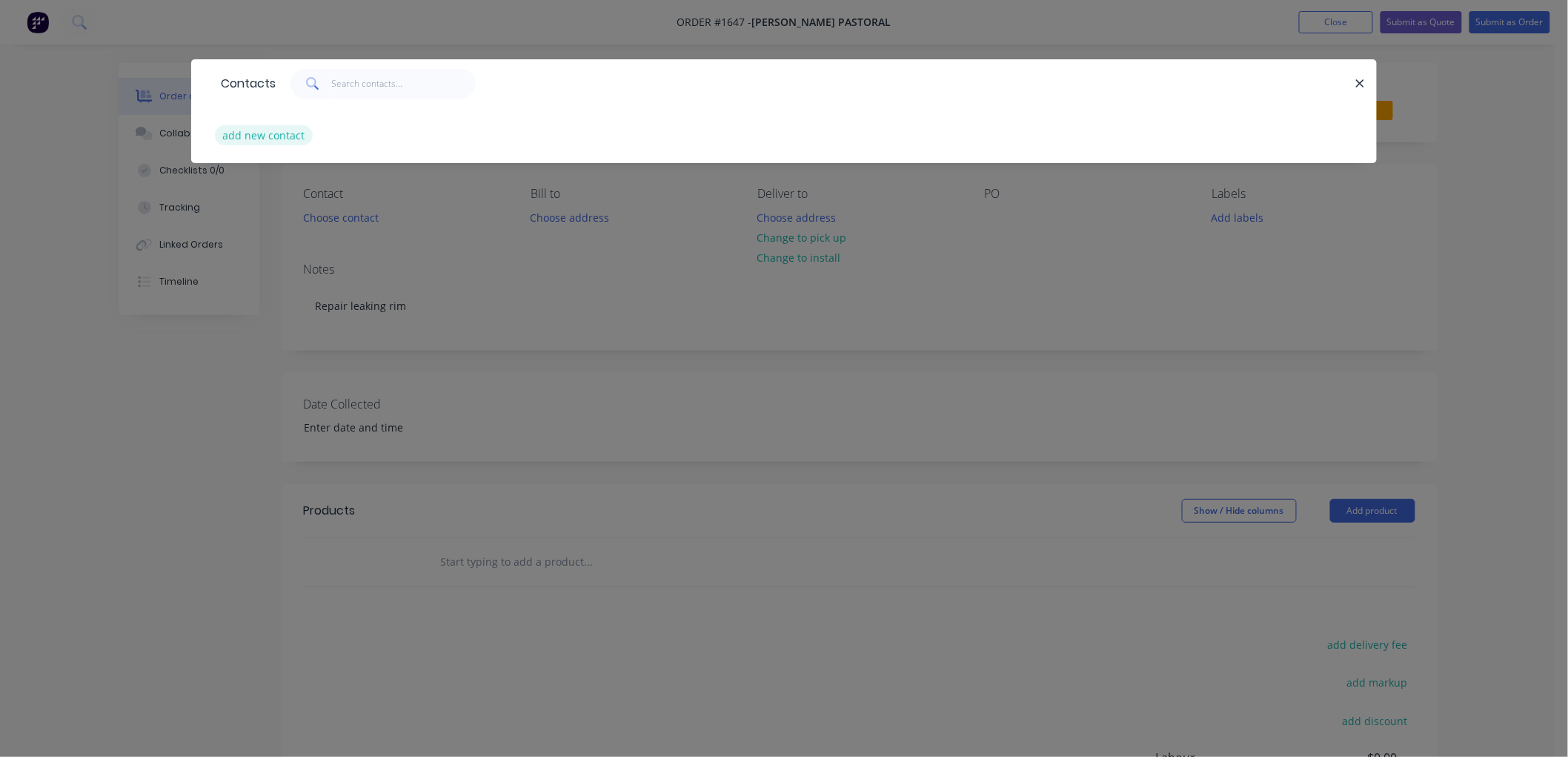
click at [264, 140] on button "add new contact" at bounding box center [263, 135] width 98 height 20
select select "AU"
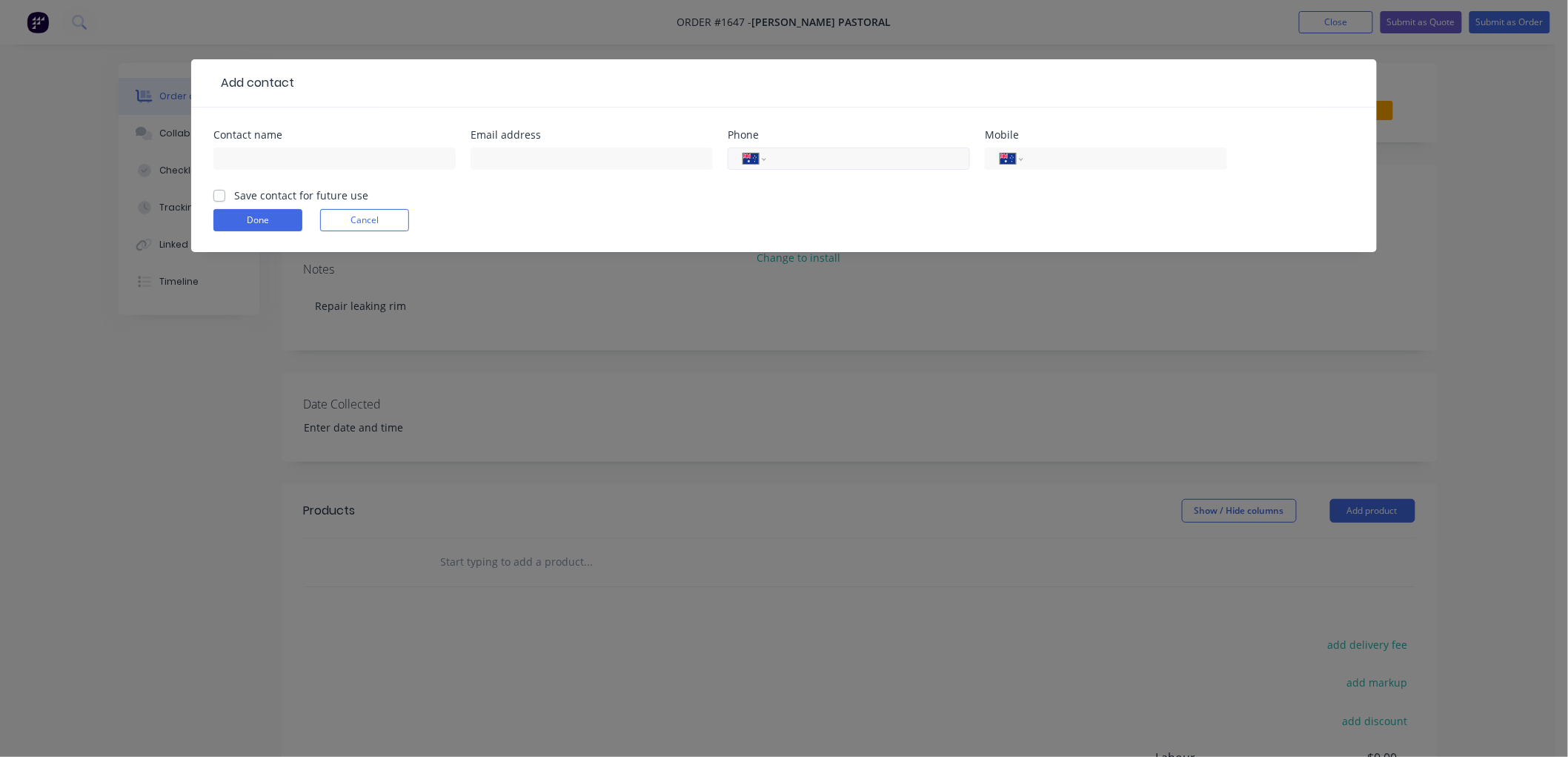
click at [835, 159] on input "tel" at bounding box center [865, 159] width 178 height 17
click at [280, 158] on input "text" at bounding box center [334, 158] width 242 height 22
type input "[PERSON_NAME]"
click at [235, 196] on label "Save contact for future use" at bounding box center [301, 195] width 134 height 15
click at [216, 196] on input "Save contact for future use" at bounding box center [219, 194] width 11 height 14
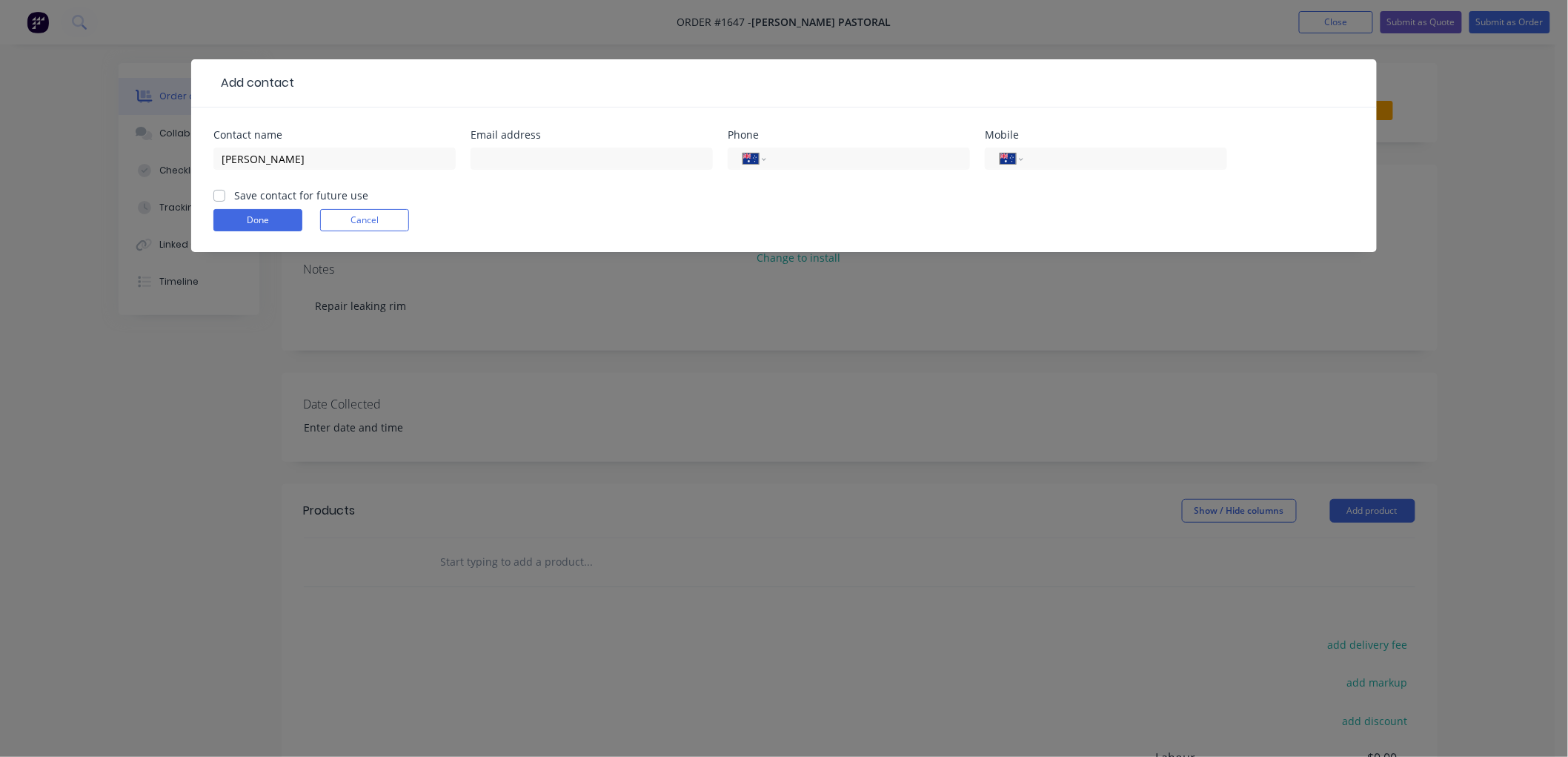
checkbox input "true"
click at [504, 158] on input "text" at bounding box center [591, 158] width 242 height 22
click at [561, 154] on input "text" at bounding box center [591, 158] width 242 height 22
paste input "[EMAIL_ADDRESS][DOMAIN_NAME]"
type input "[EMAIL_ADDRESS][DOMAIN_NAME]"
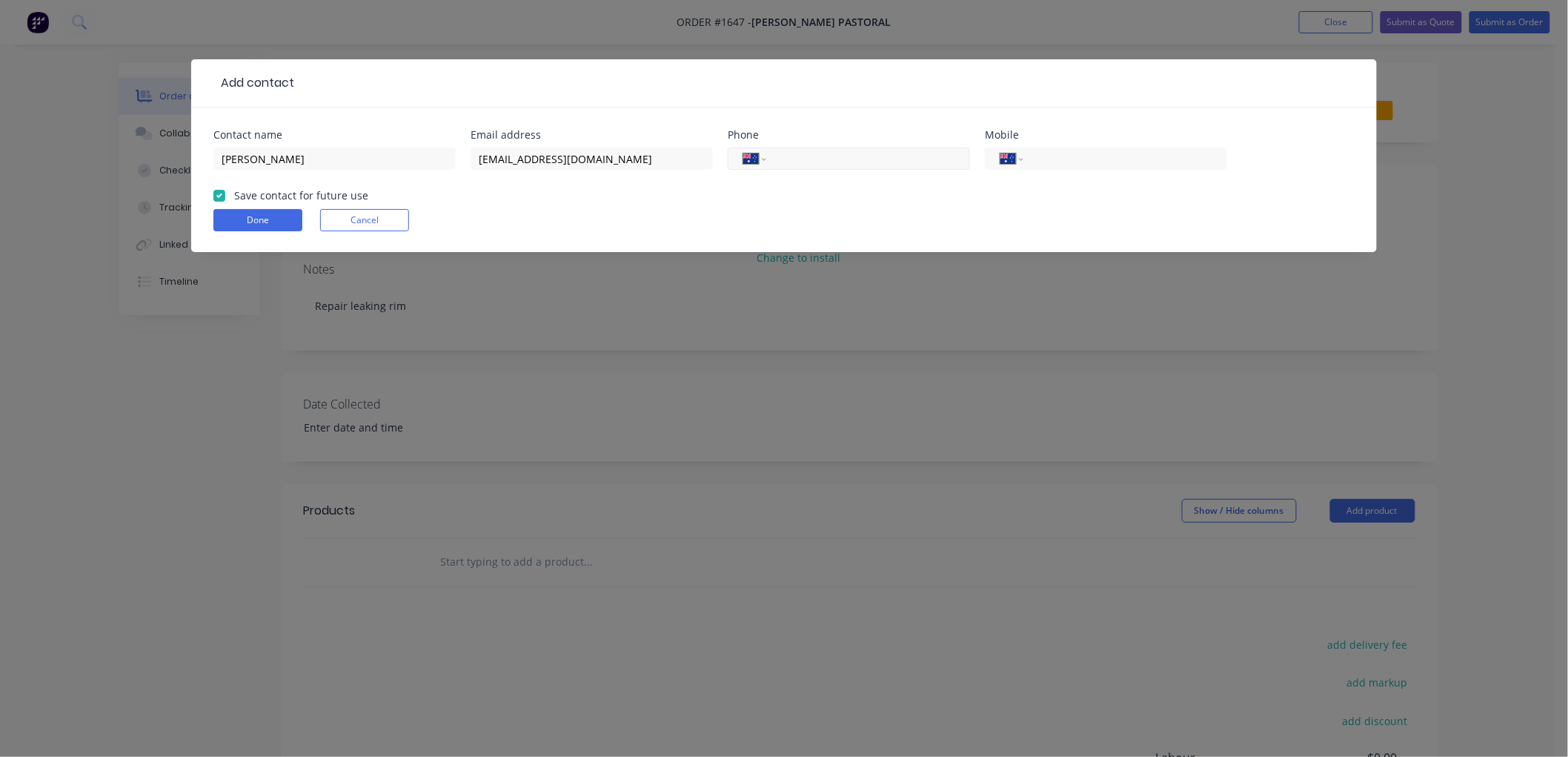
click at [852, 158] on input "tel" at bounding box center [865, 159] width 178 height 17
type input "[PHONE_NUMBER]"
click at [233, 221] on button "Done" at bounding box center [258, 219] width 89 height 22
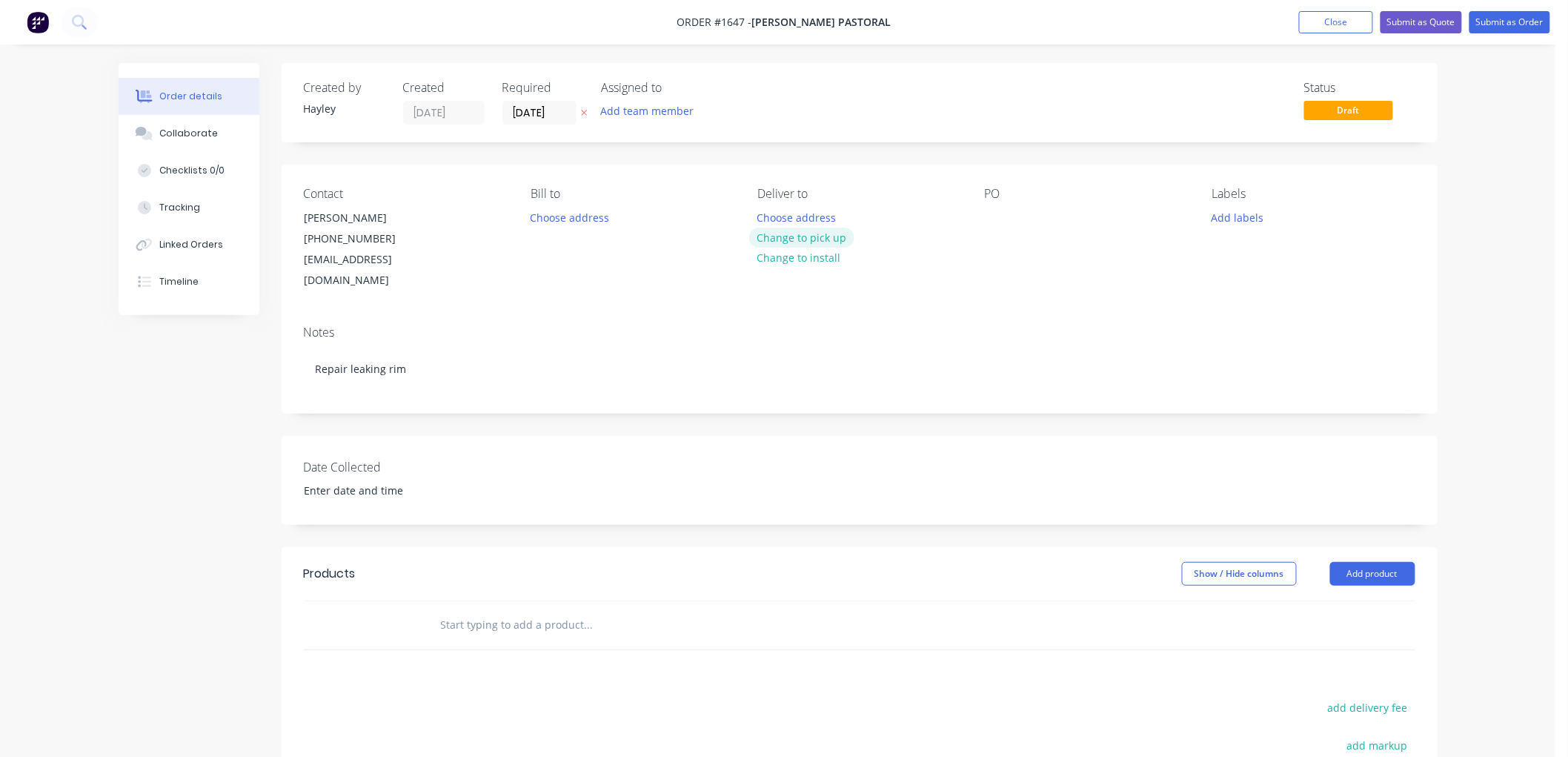
click at [801, 232] on button "Change to pick up" at bounding box center [802, 237] width 105 height 20
click at [993, 218] on div at bounding box center [996, 218] width 24 height 22
click at [997, 218] on div at bounding box center [996, 218] width 24 height 22
click at [1492, 15] on button "Submit as Order" at bounding box center [1509, 22] width 81 height 22
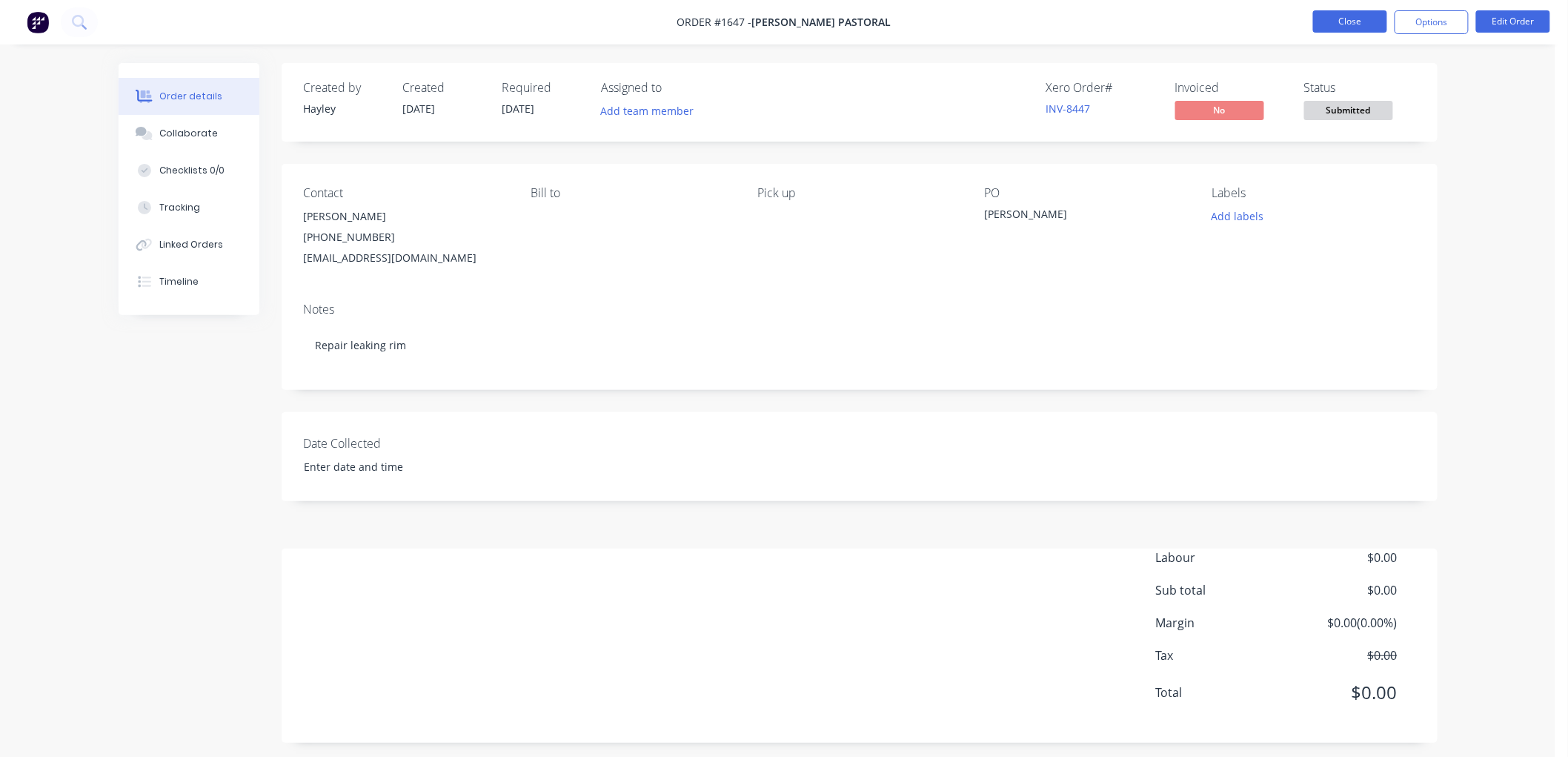
click at [1366, 26] on button "Close" at bounding box center [1351, 21] width 74 height 22
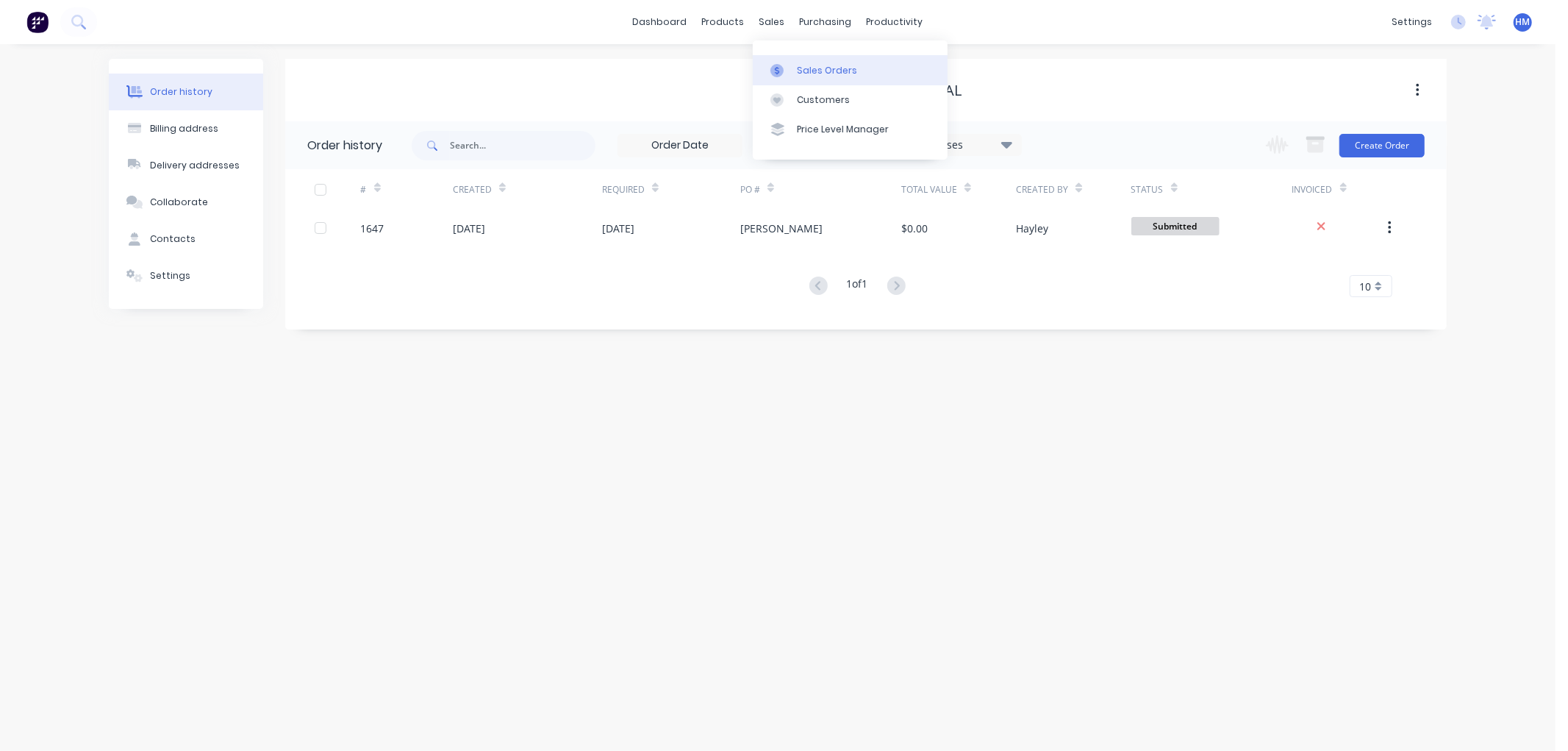
click at [797, 69] on div "Sales Orders" at bounding box center [827, 71] width 60 height 13
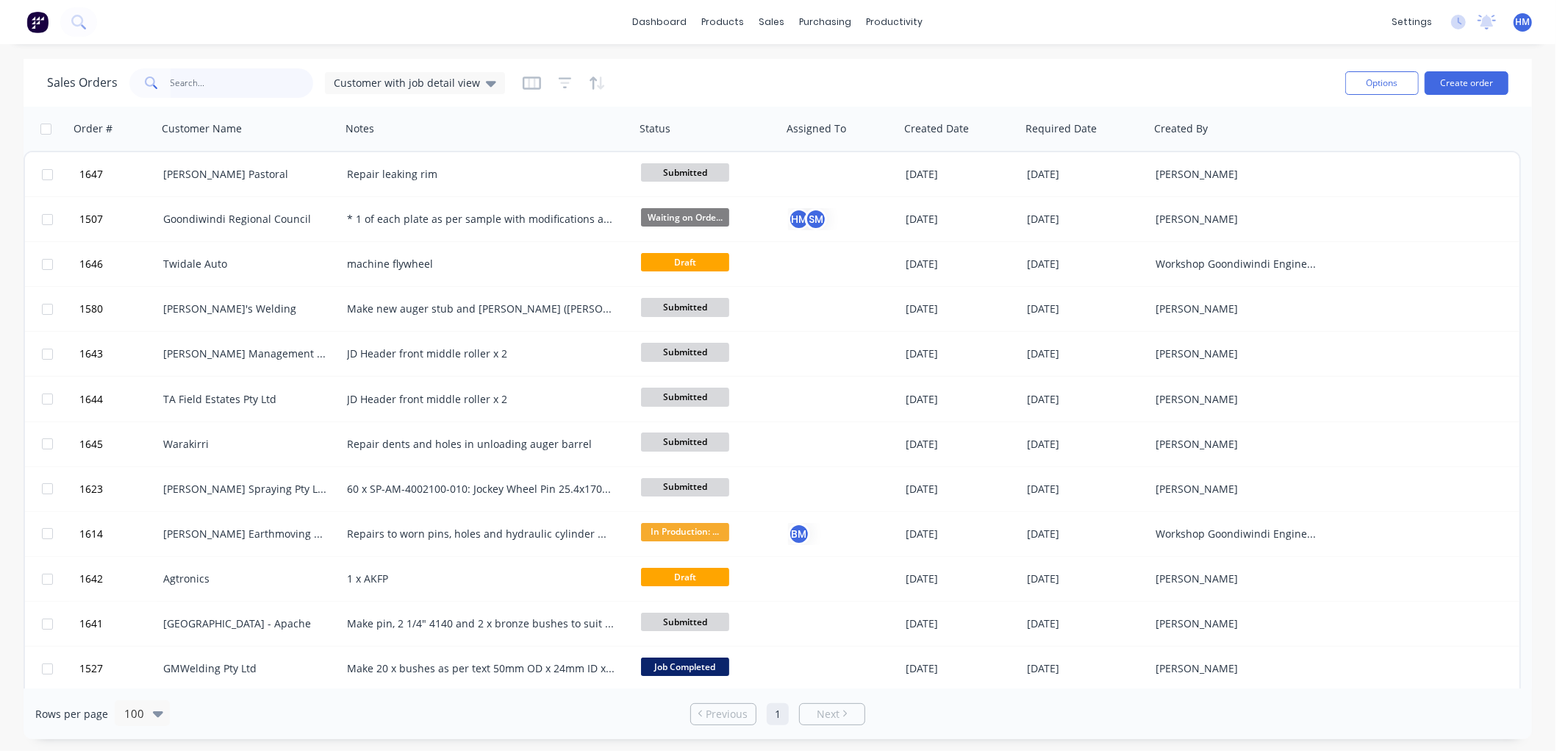
click at [248, 77] on input "text" at bounding box center [242, 83] width 143 height 29
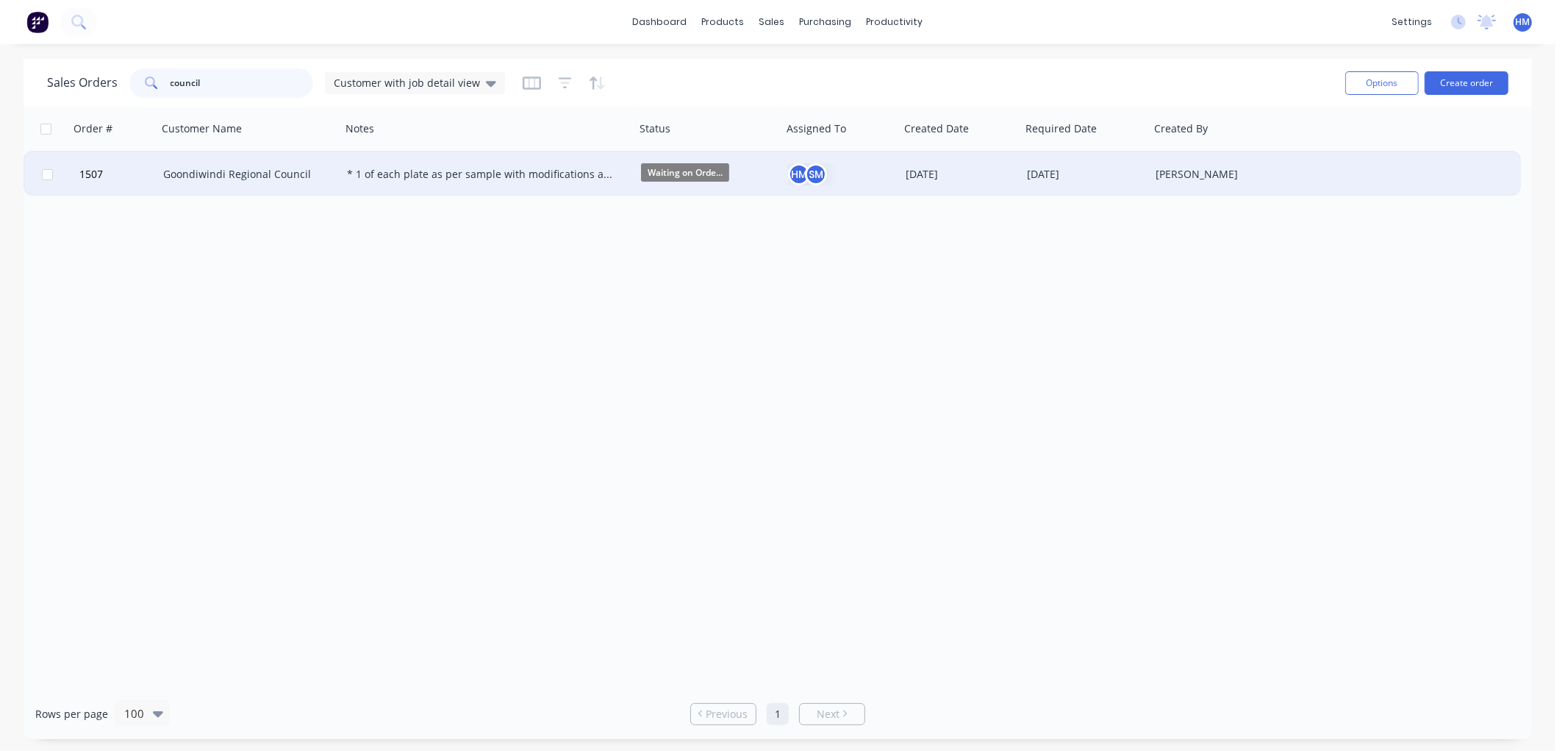
type input "council"
click at [189, 170] on div "Goondiwindi Regional Council" at bounding box center [244, 174] width 163 height 15
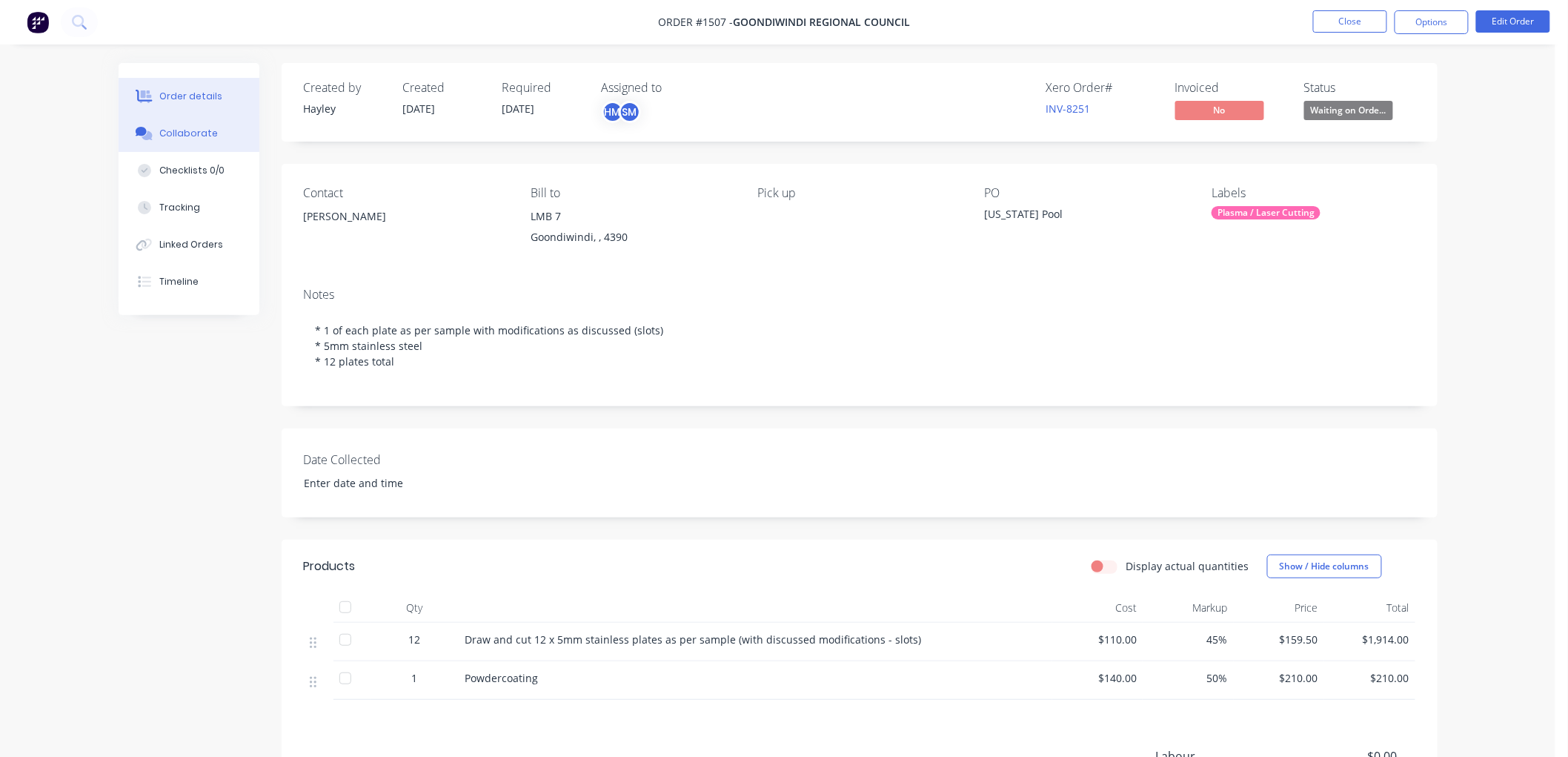
click at [193, 137] on div "Collaborate" at bounding box center [189, 133] width 59 height 13
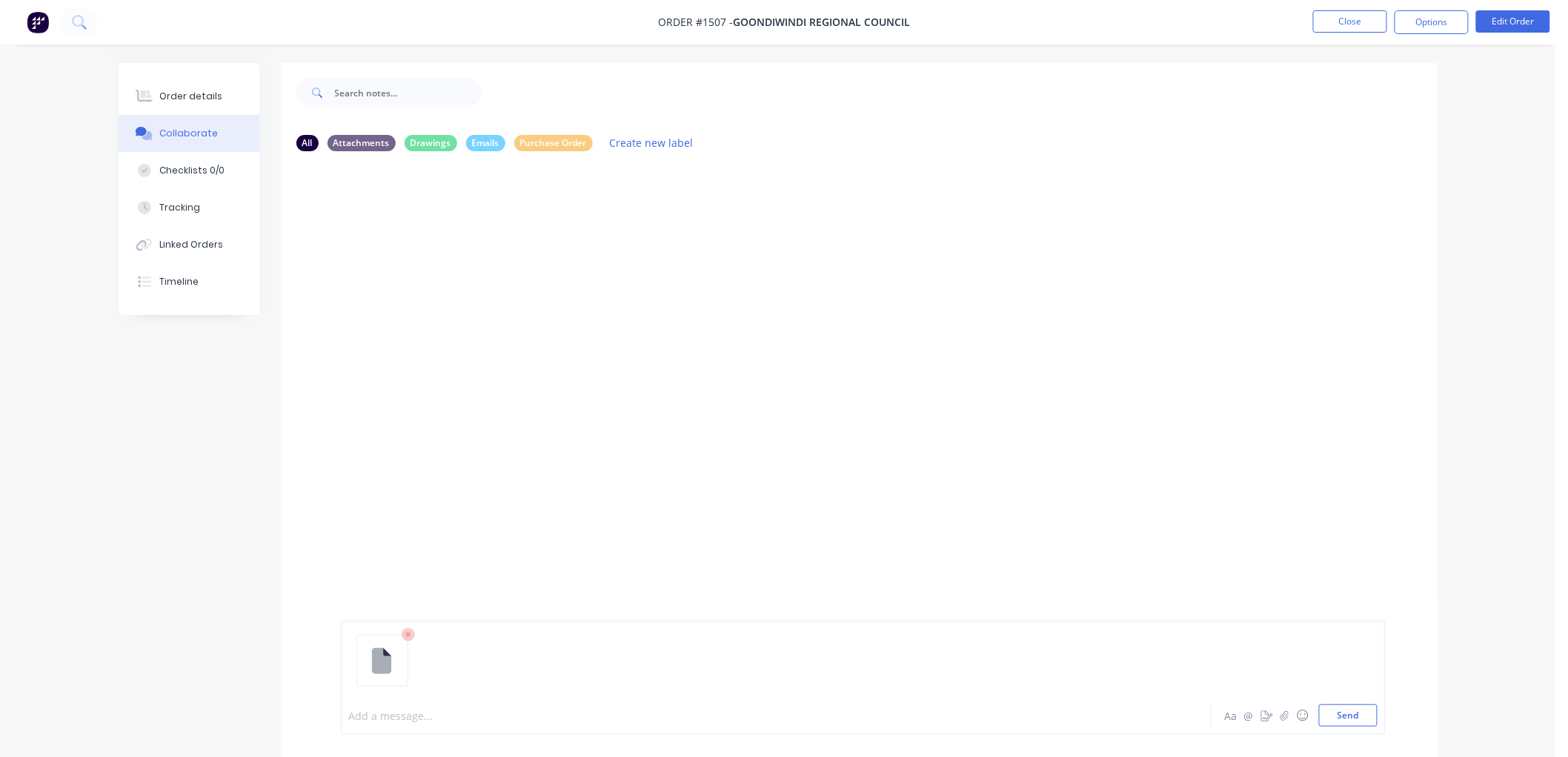
click at [416, 717] on div at bounding box center [735, 715] width 771 height 15
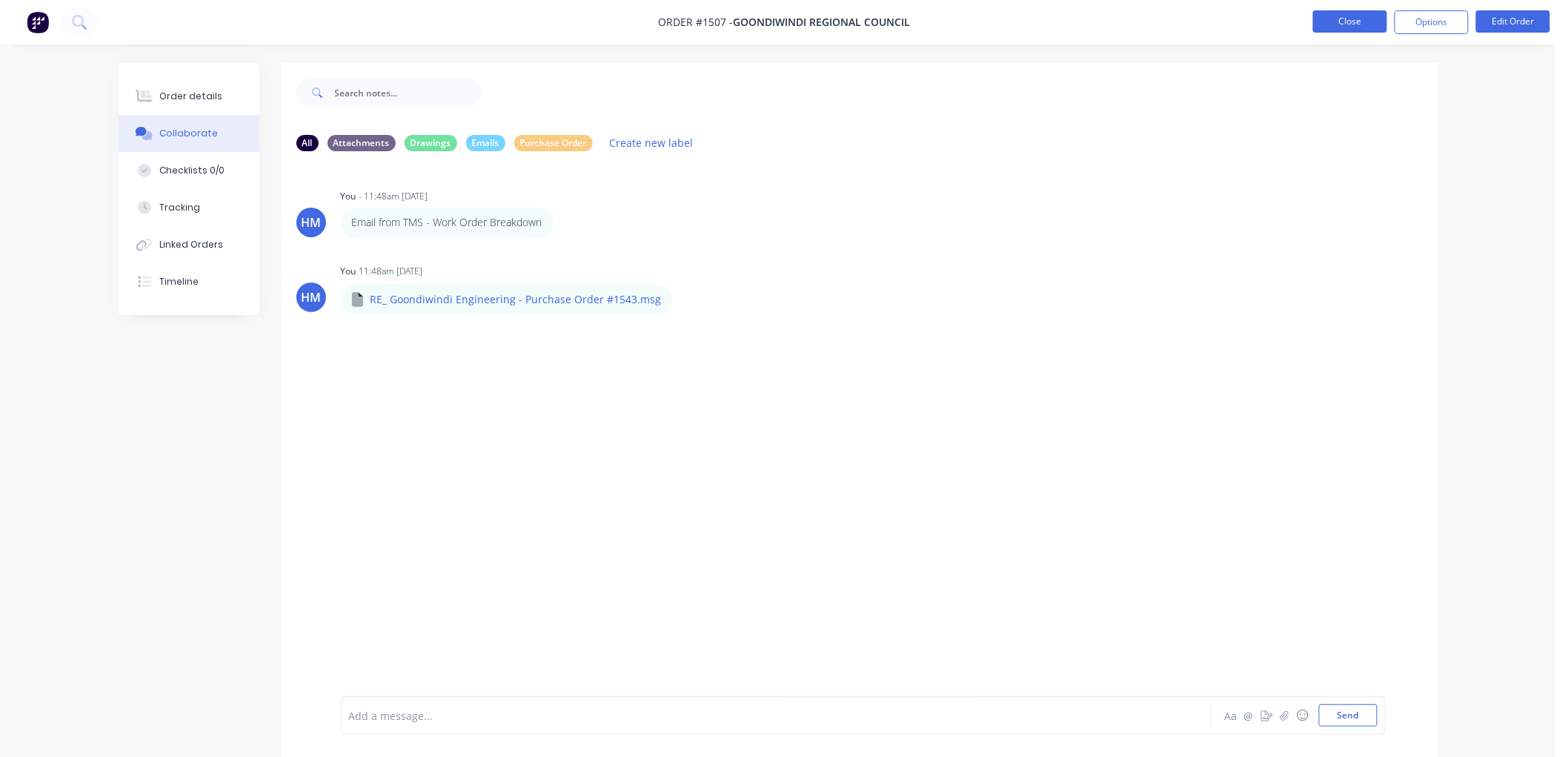
click at [1347, 18] on button "Close" at bounding box center [1351, 21] width 74 height 22
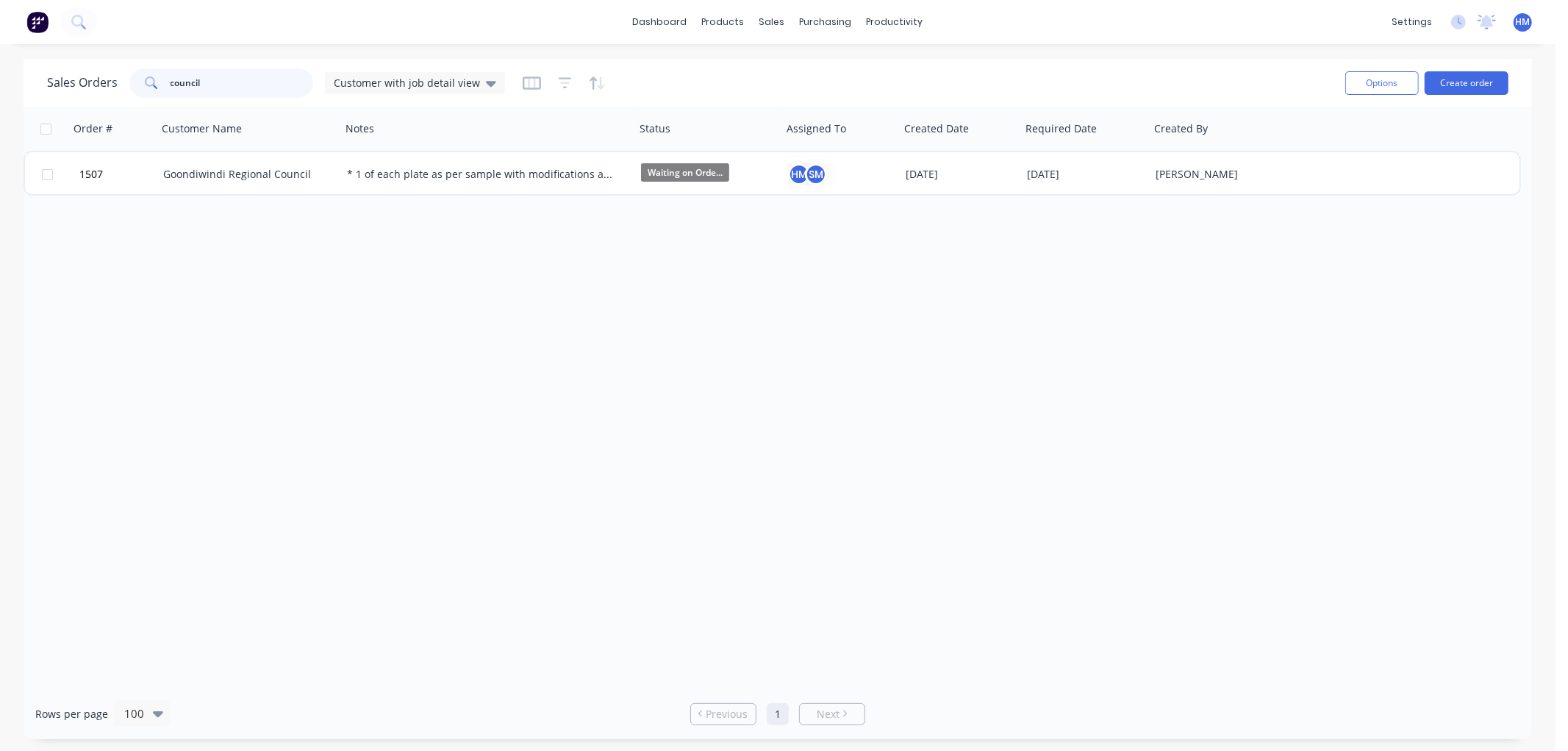
click at [164, 86] on div "council" at bounding box center [220, 83] width 184 height 29
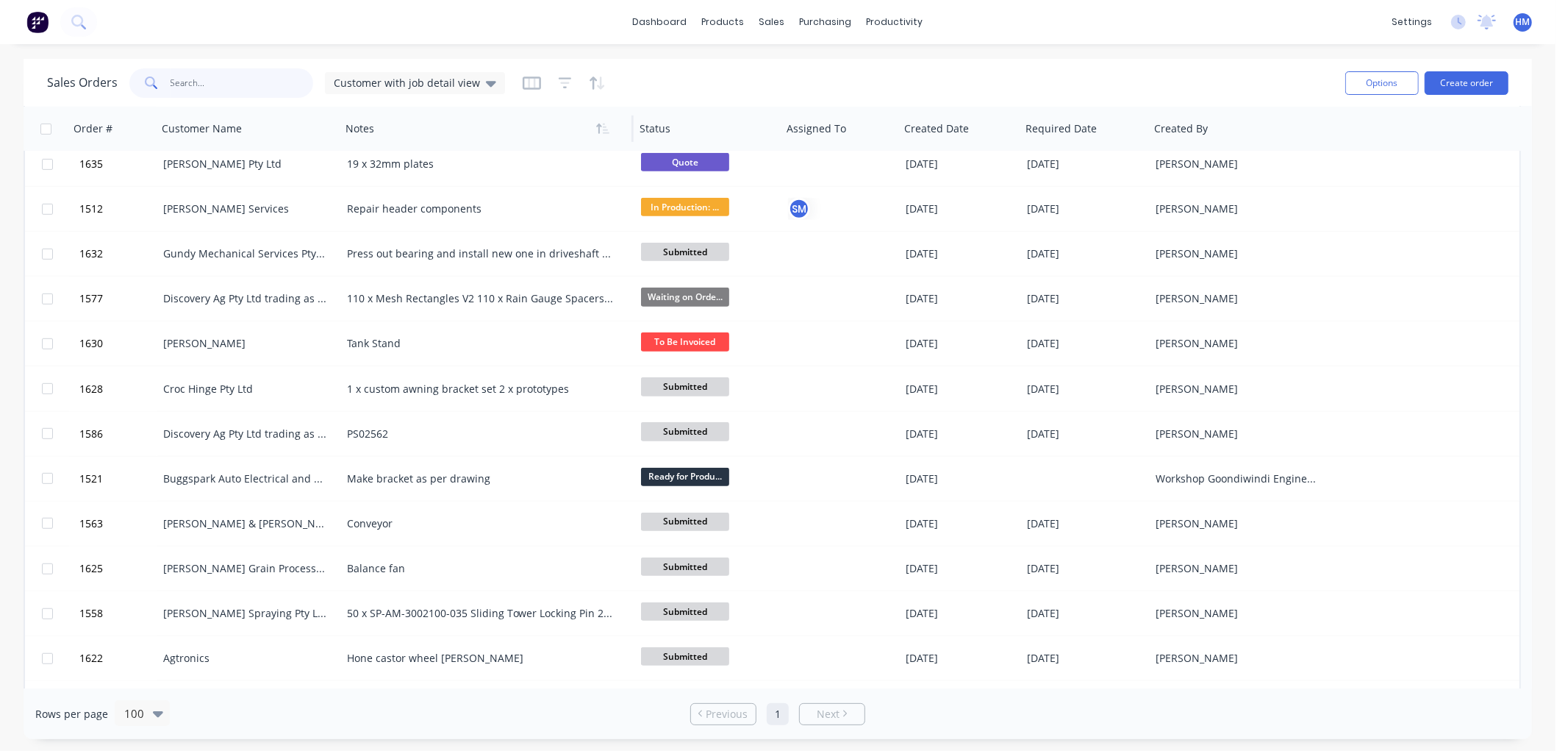
scroll to position [817, 0]
click at [564, 83] on icon "button" at bounding box center [565, 83] width 13 height 15
click at [528, 84] on icon "button" at bounding box center [531, 83] width 8 height 9
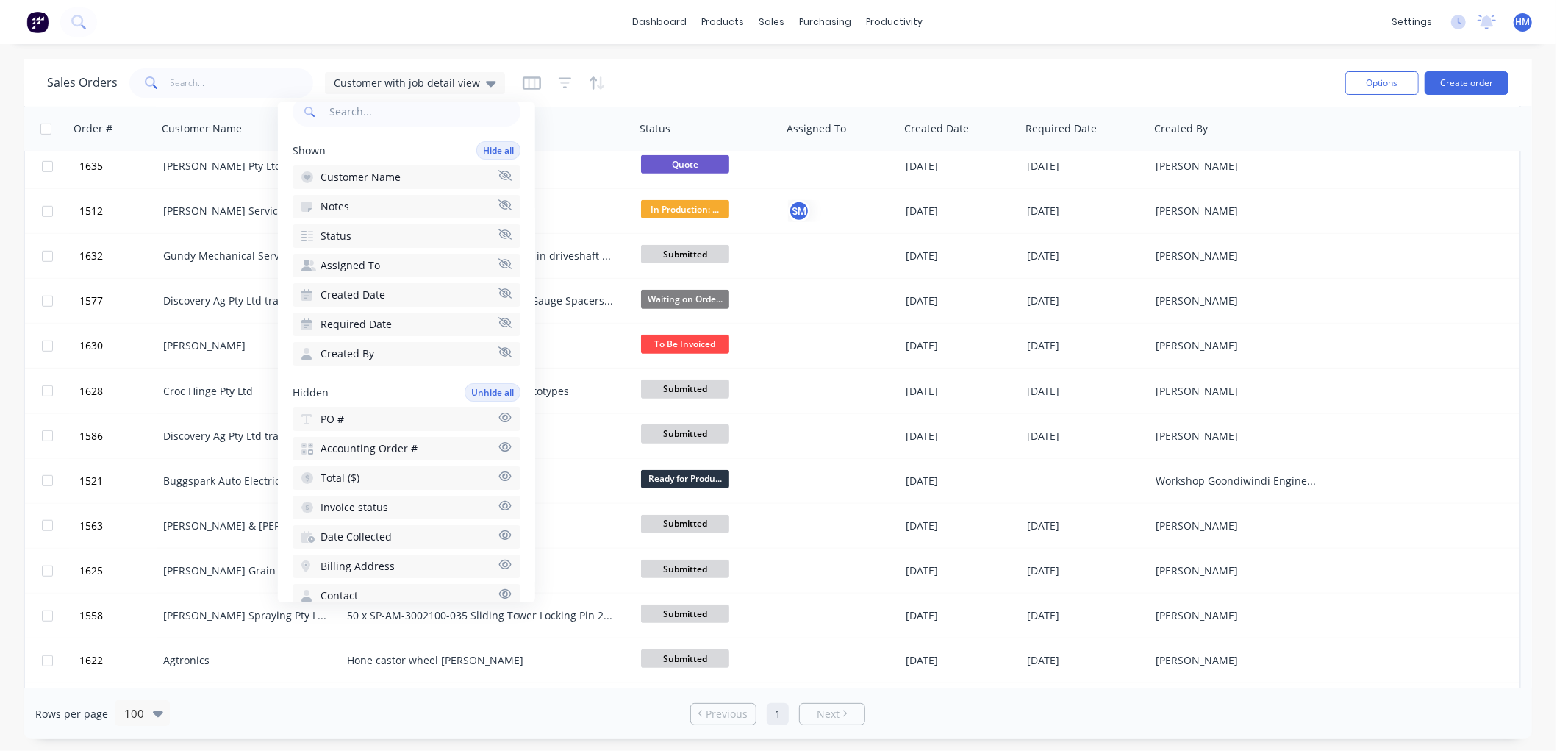
scroll to position [163, 0]
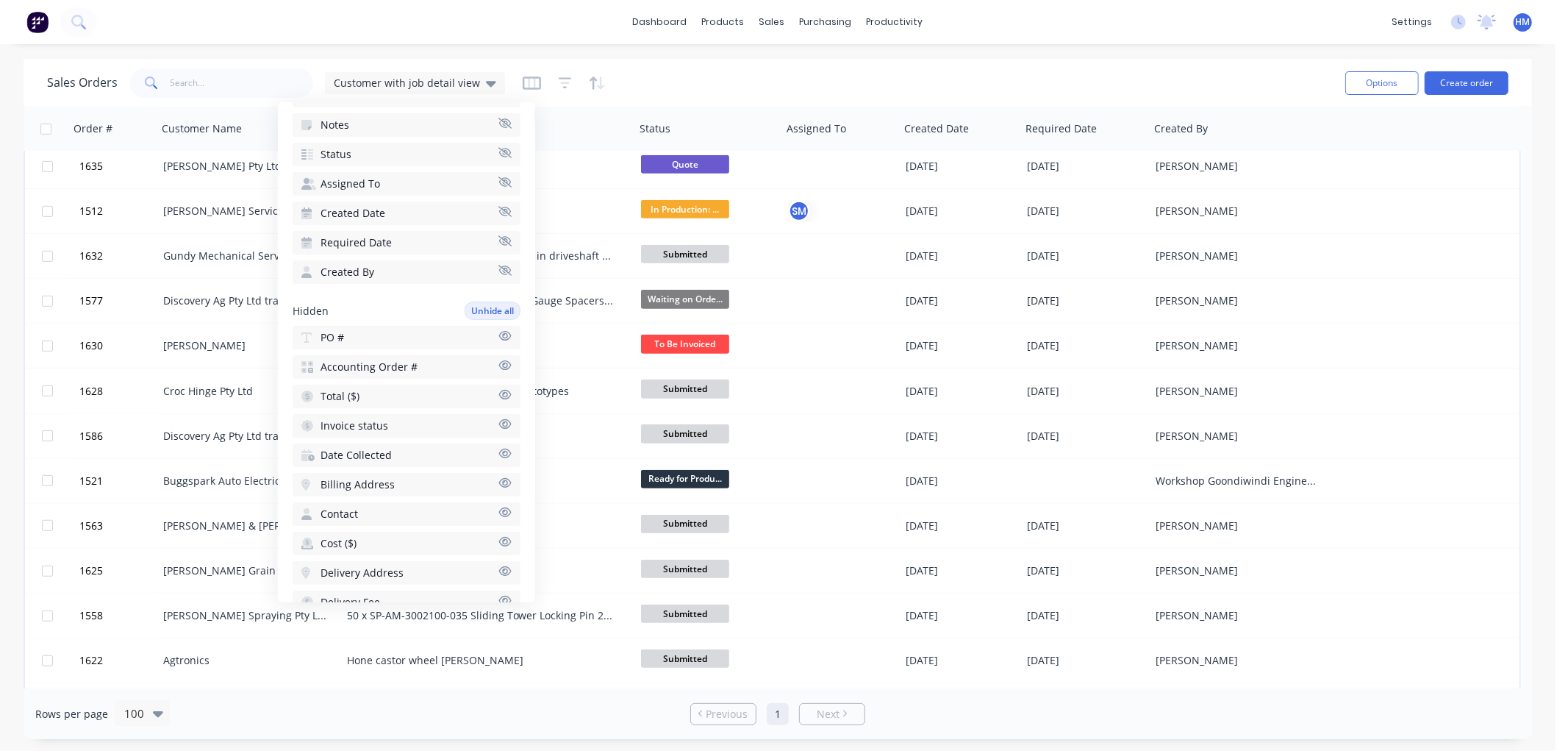
click at [709, 76] on div "Sales Orders Customer with job detail view" at bounding box center [691, 83] width 1287 height 36
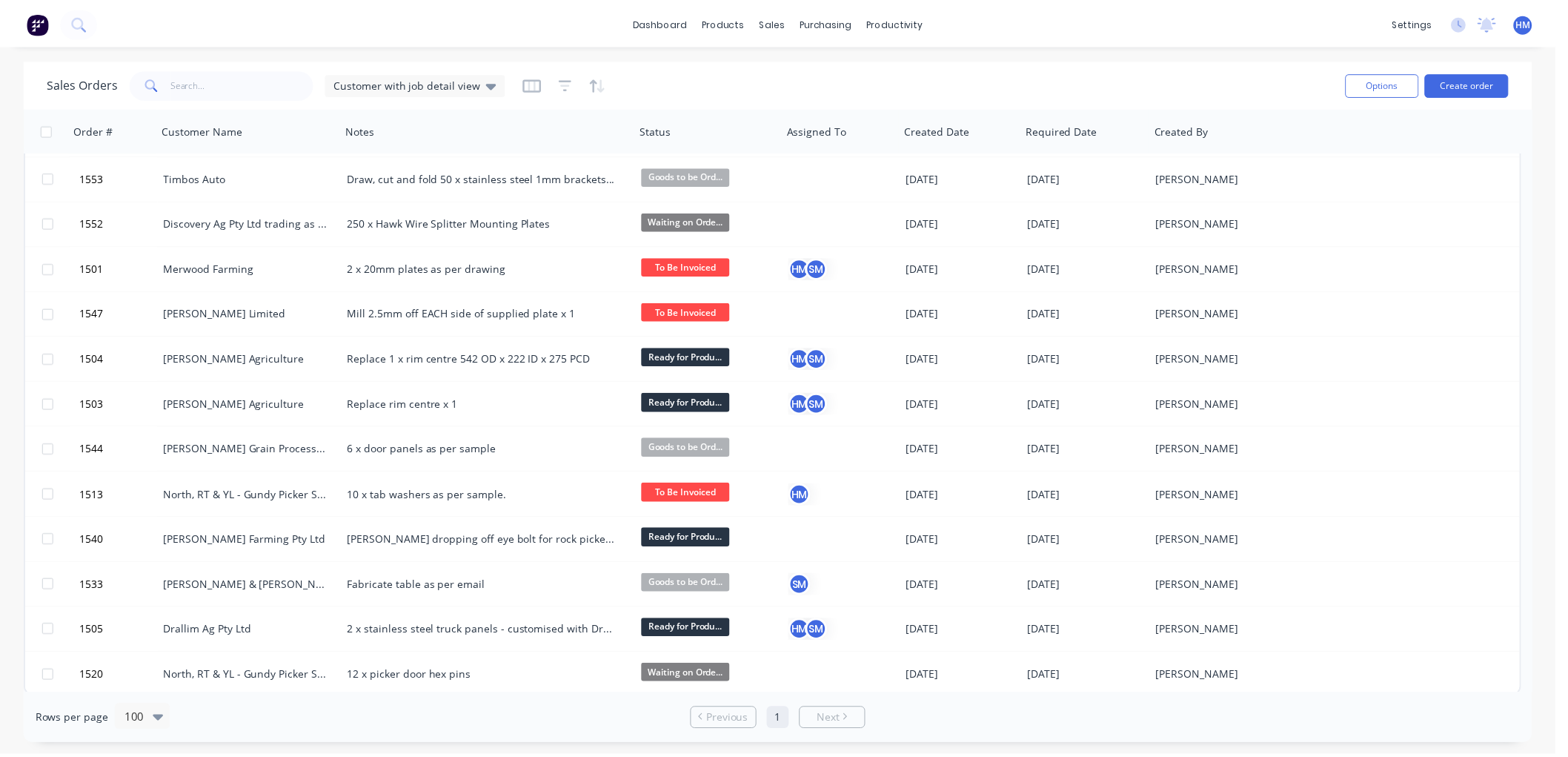
scroll to position [3580, 0]
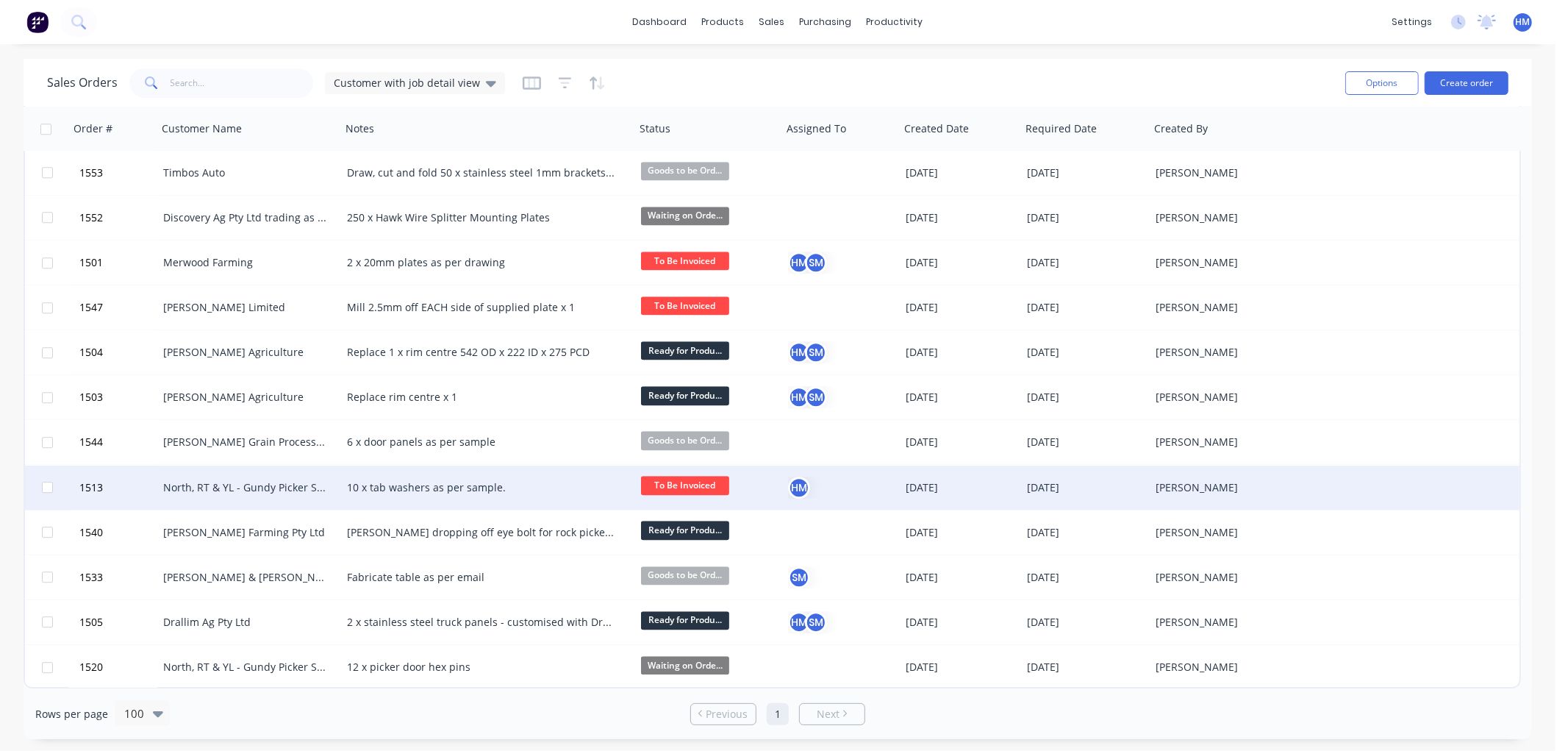
click at [222, 490] on div "North, RT & YL - Gundy Picker Services" at bounding box center [244, 488] width 163 height 15
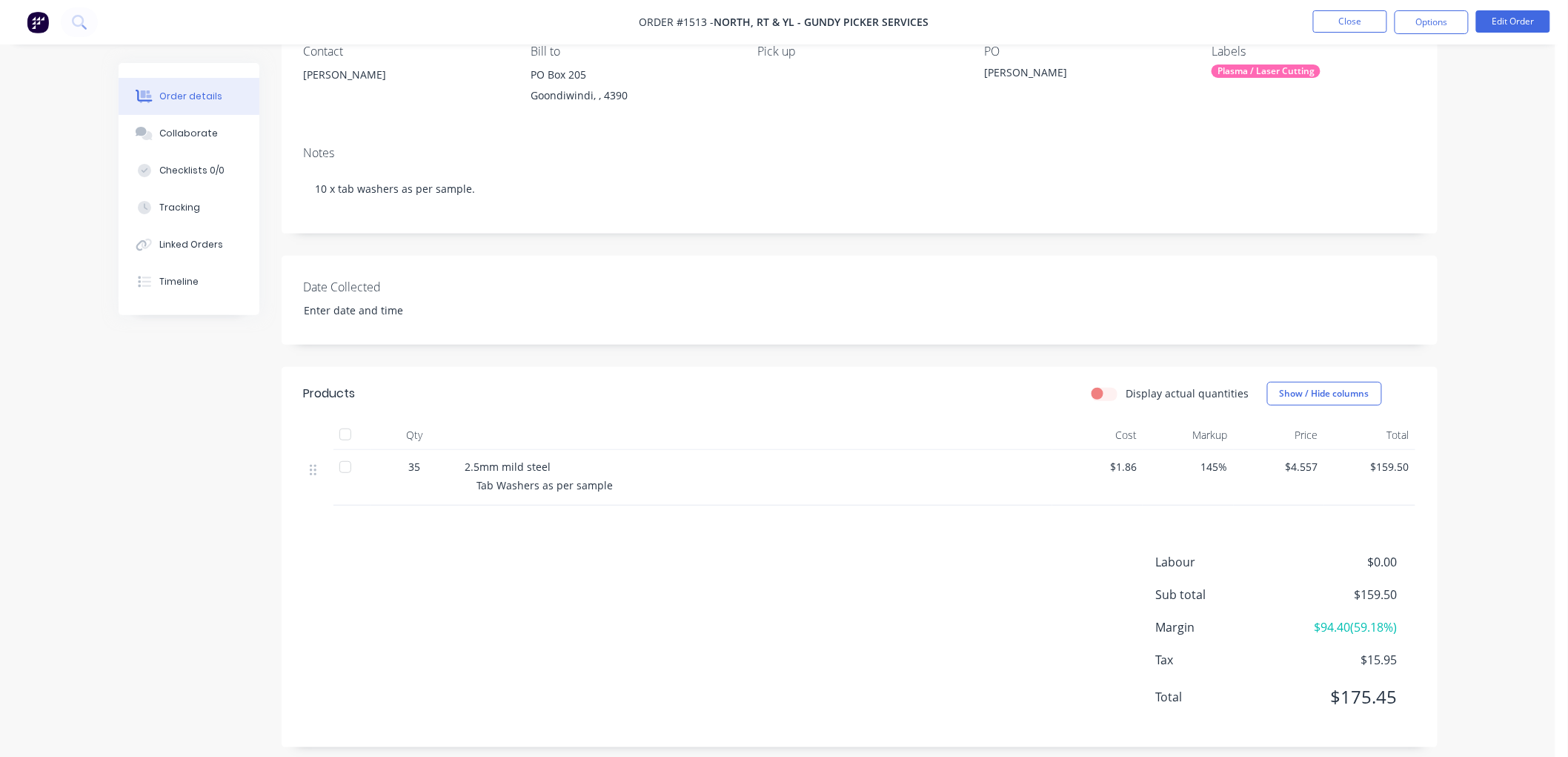
scroll to position [156, 0]
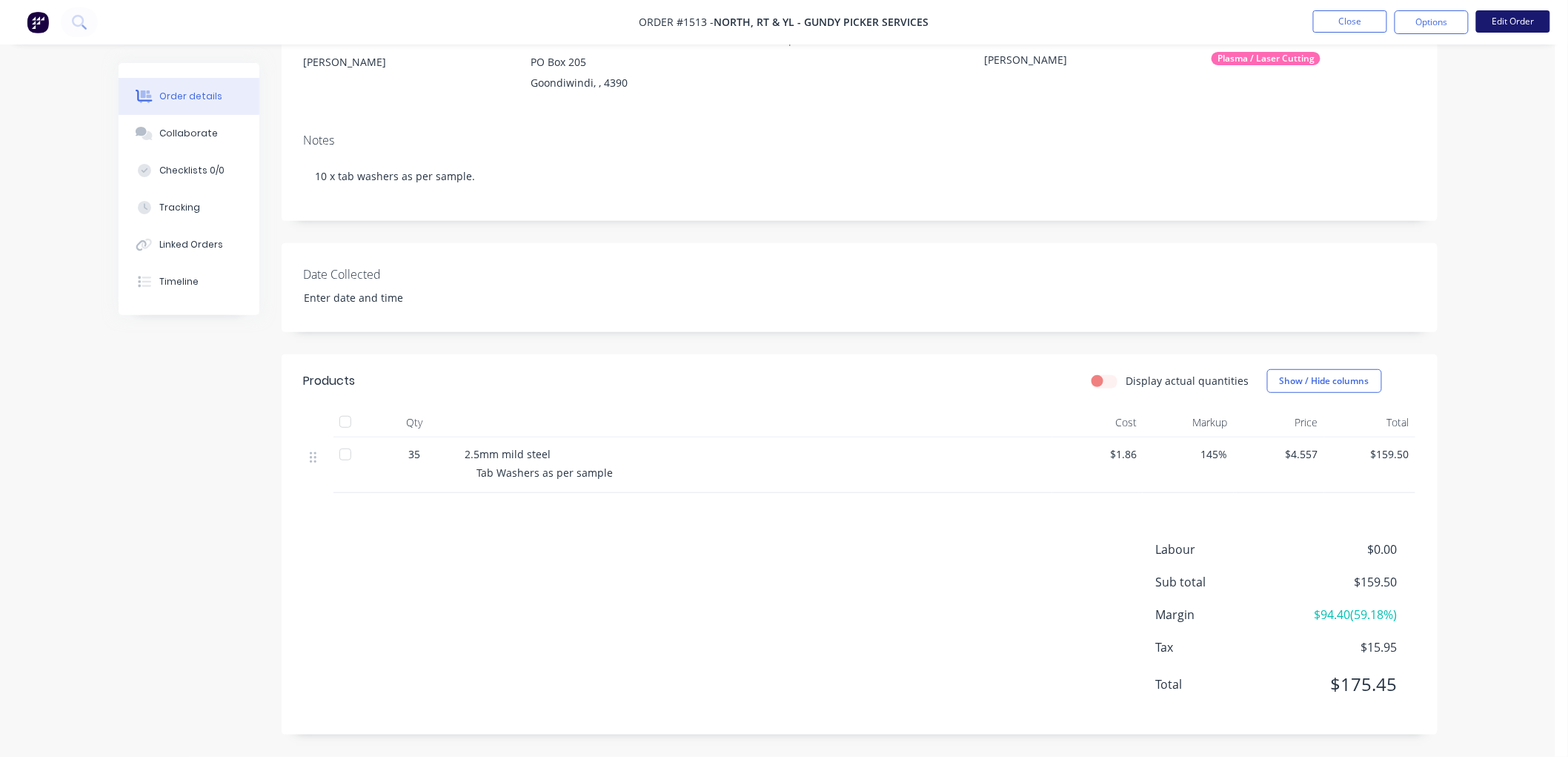
click at [1493, 19] on button "Edit Order" at bounding box center [1513, 21] width 74 height 22
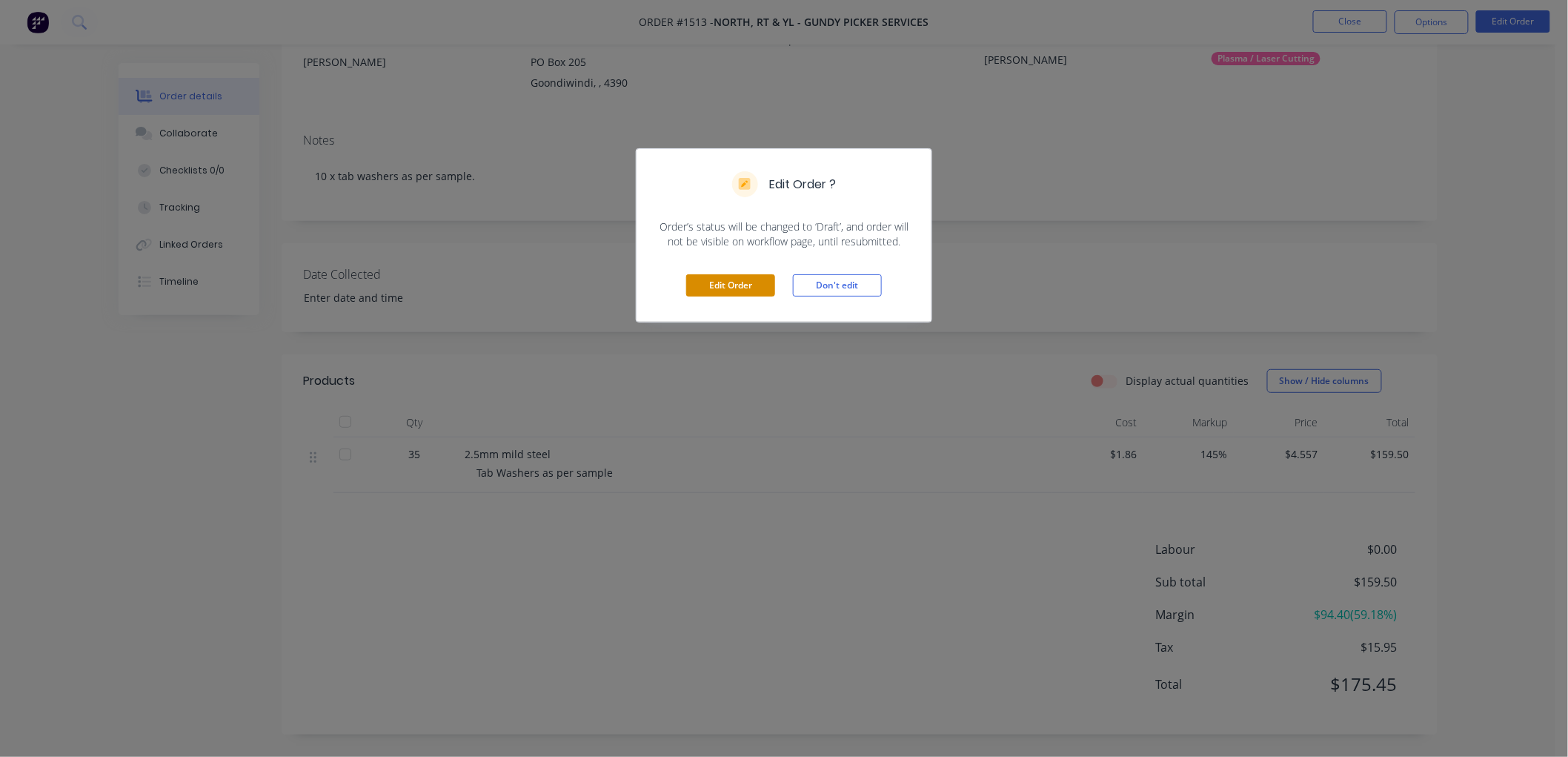
click at [746, 280] on button "Edit Order" at bounding box center [731, 285] width 89 height 22
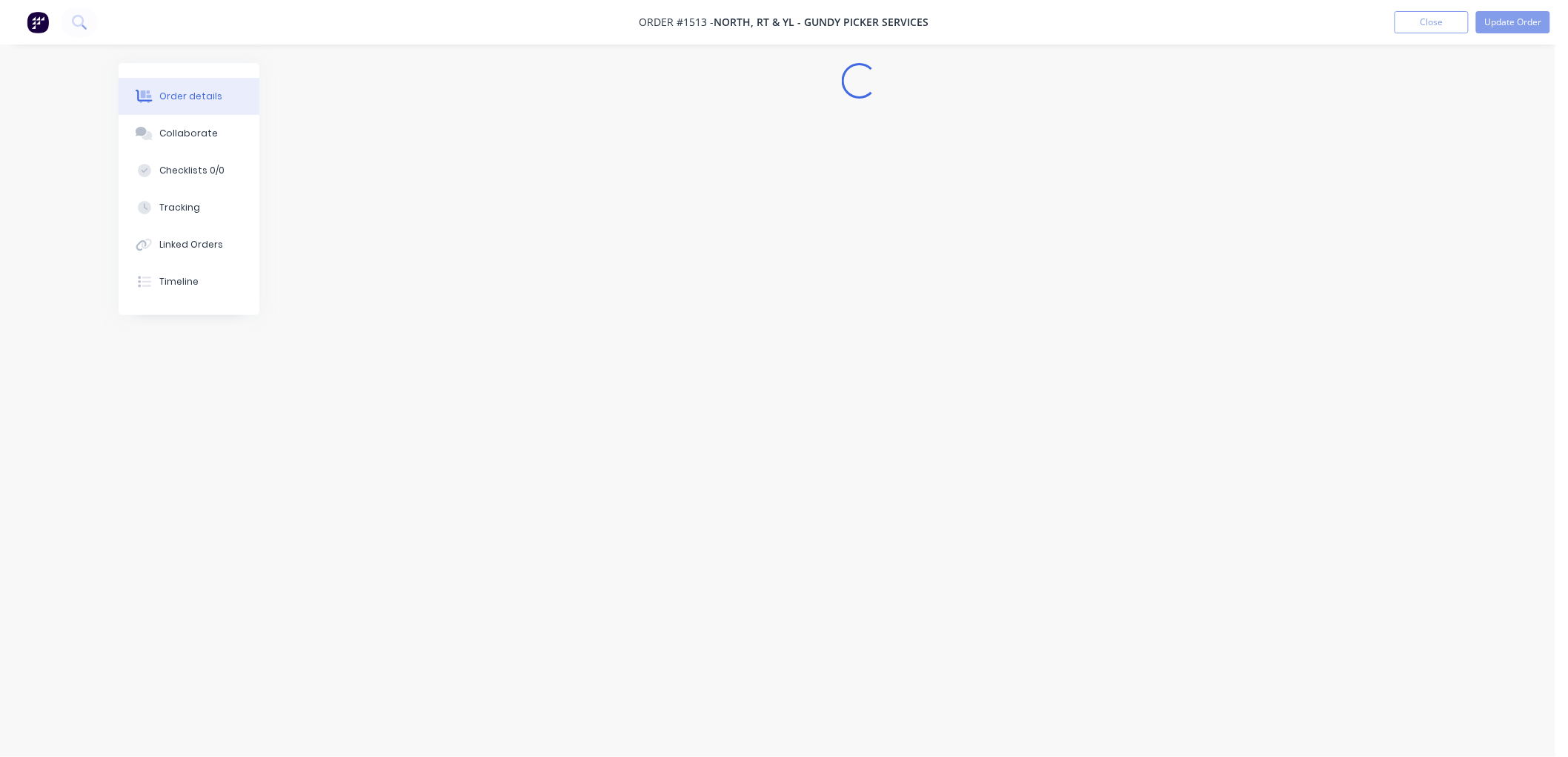
scroll to position [0, 0]
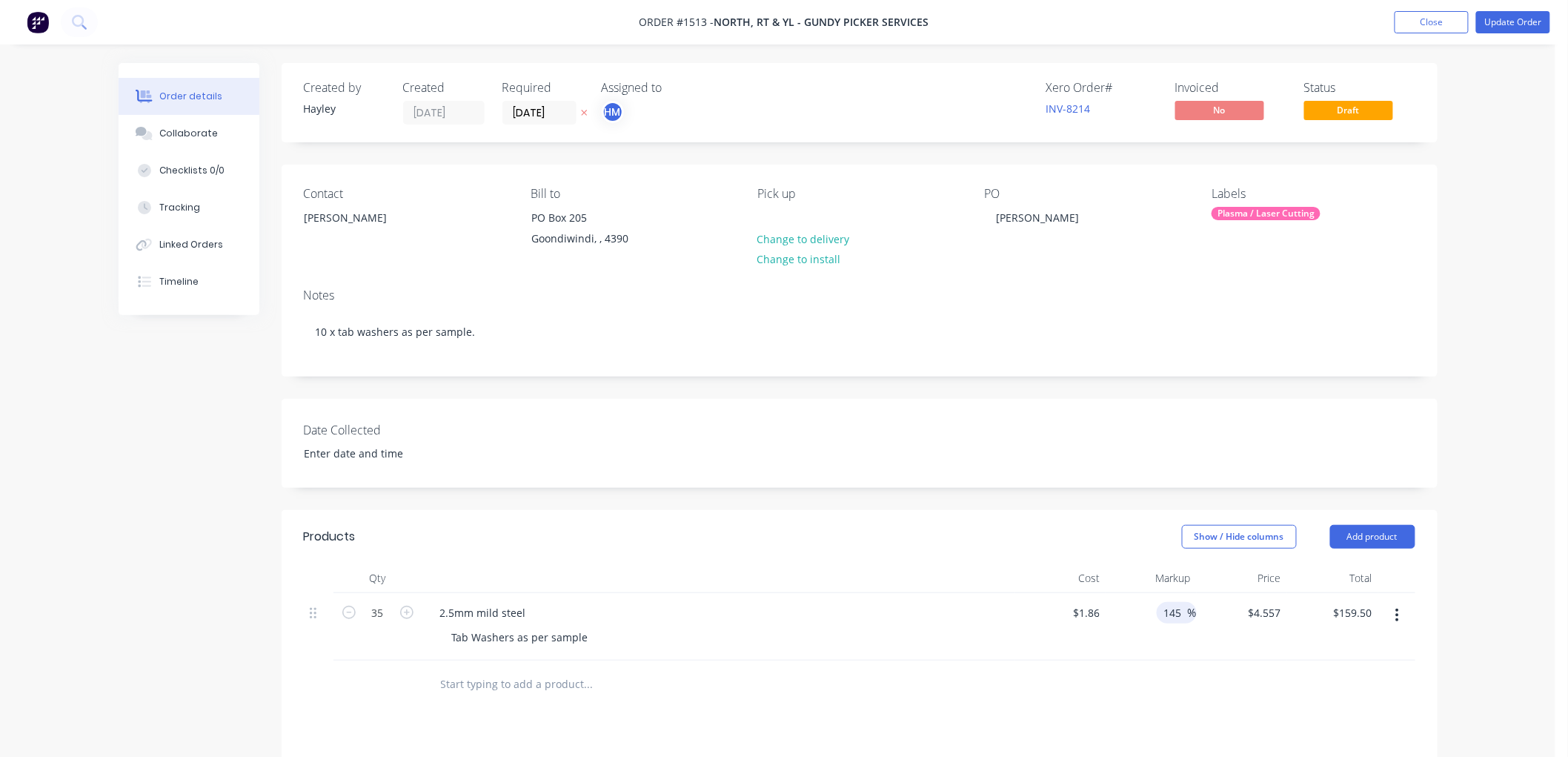
click at [1172, 612] on input "145" at bounding box center [1175, 613] width 26 height 22
type input "45"
type input "$2.697"
type input "$94.40"
drag, startPoint x: 1003, startPoint y: 687, endPoint x: 997, endPoint y: 651, distance: 36.5
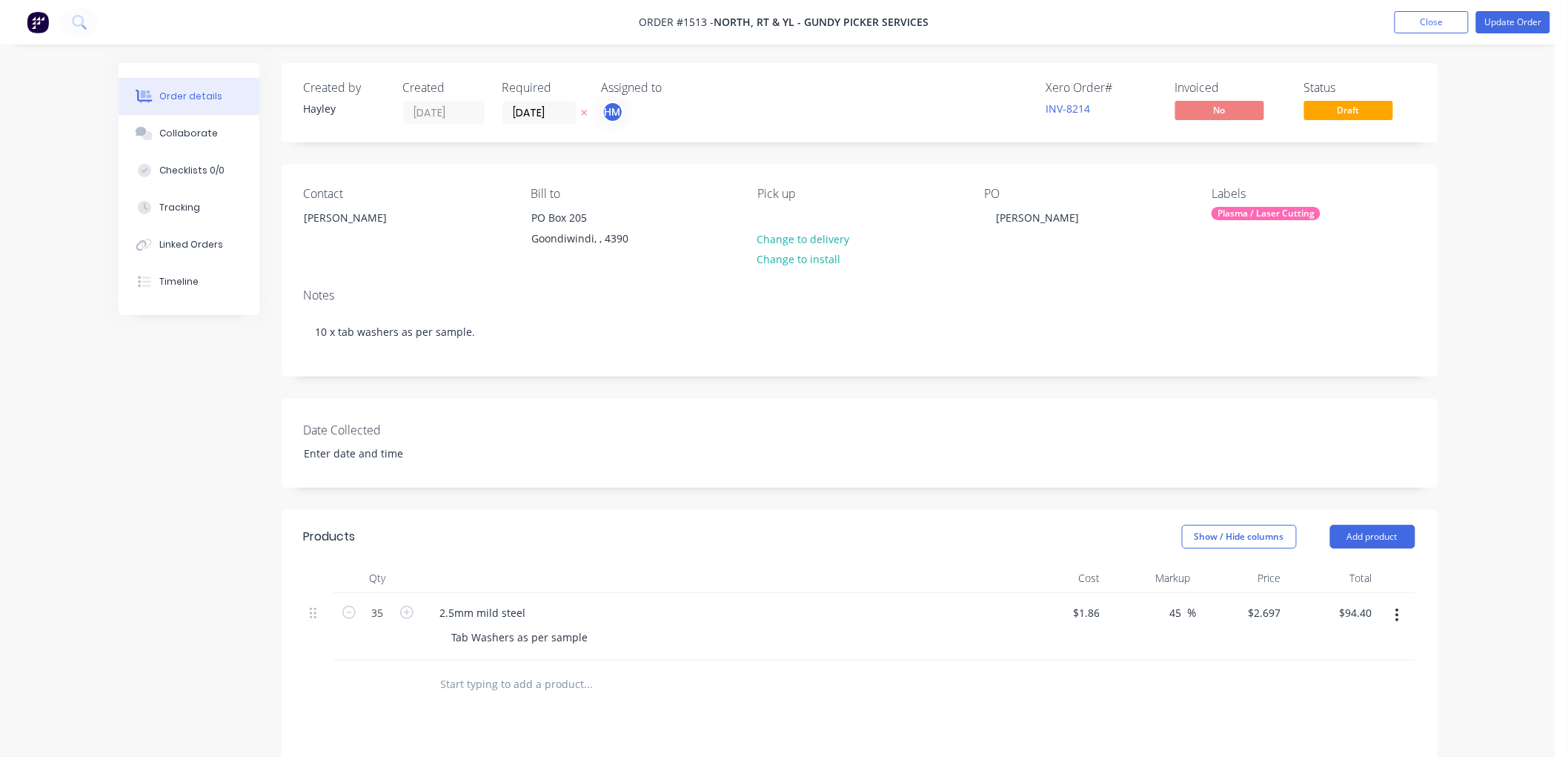
click at [1001, 672] on div at bounding box center [860, 684] width 1111 height 48
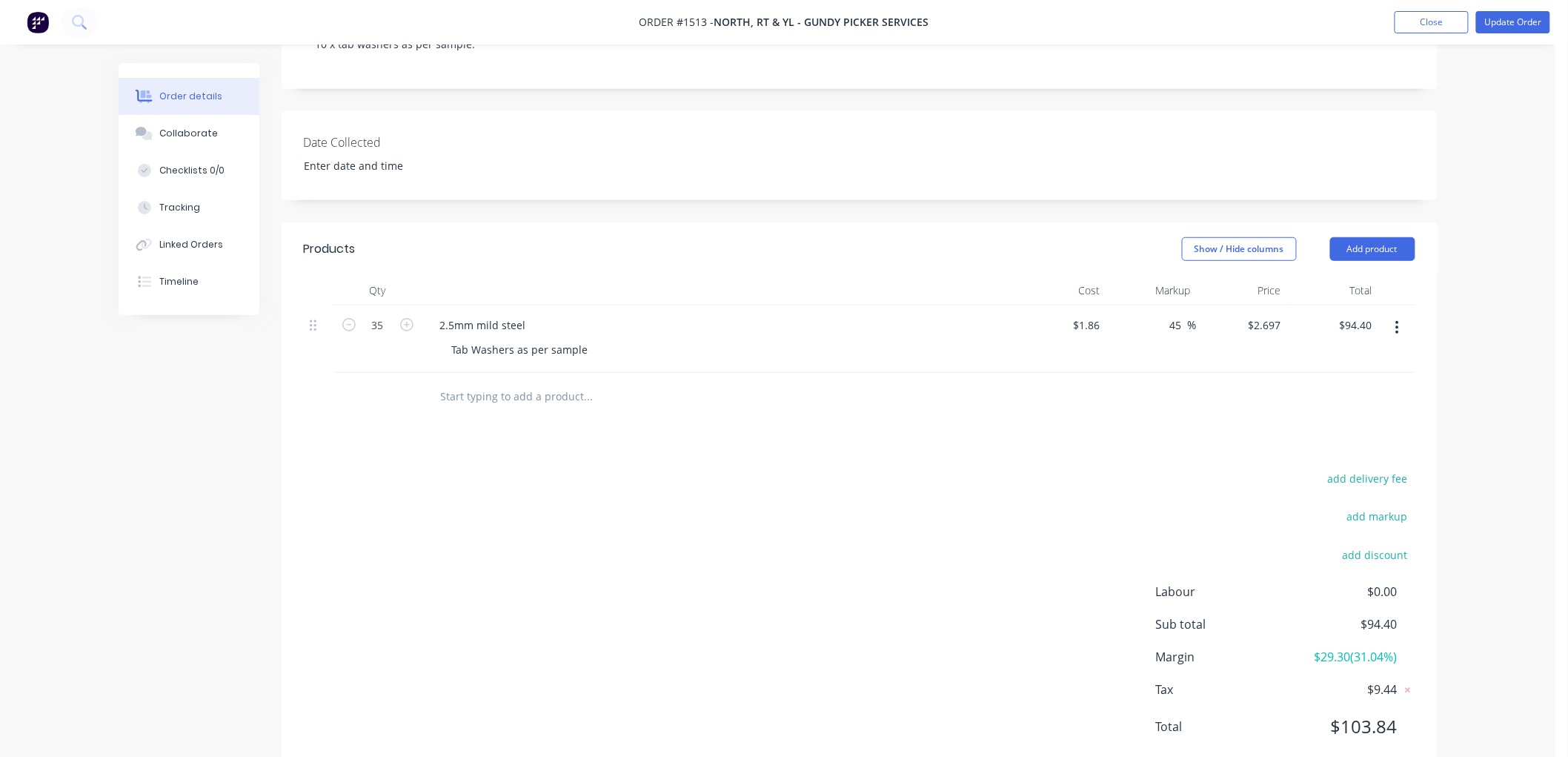
scroll to position [330, 0]
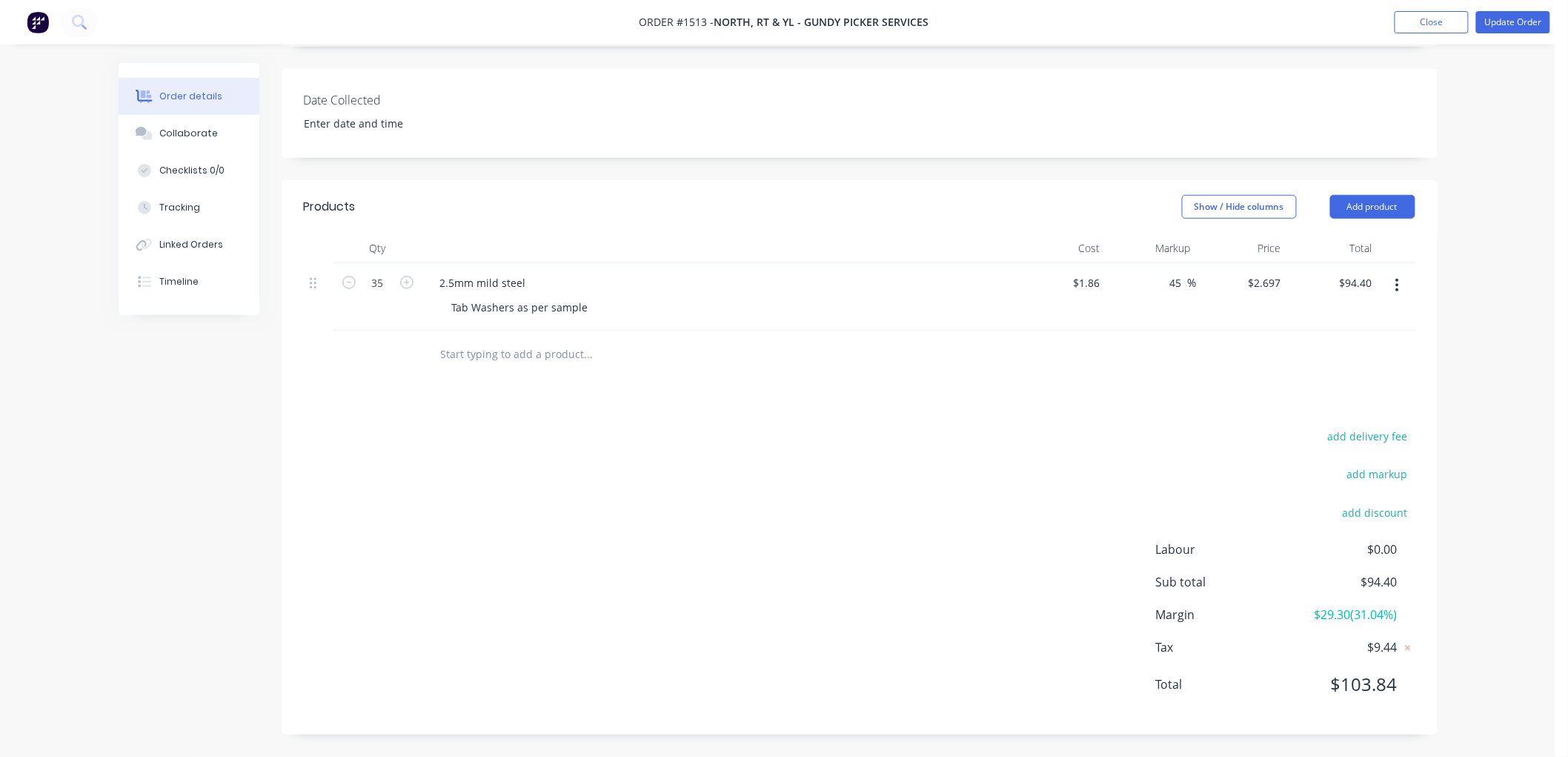
click at [478, 344] on input "text" at bounding box center [588, 353] width 296 height 29
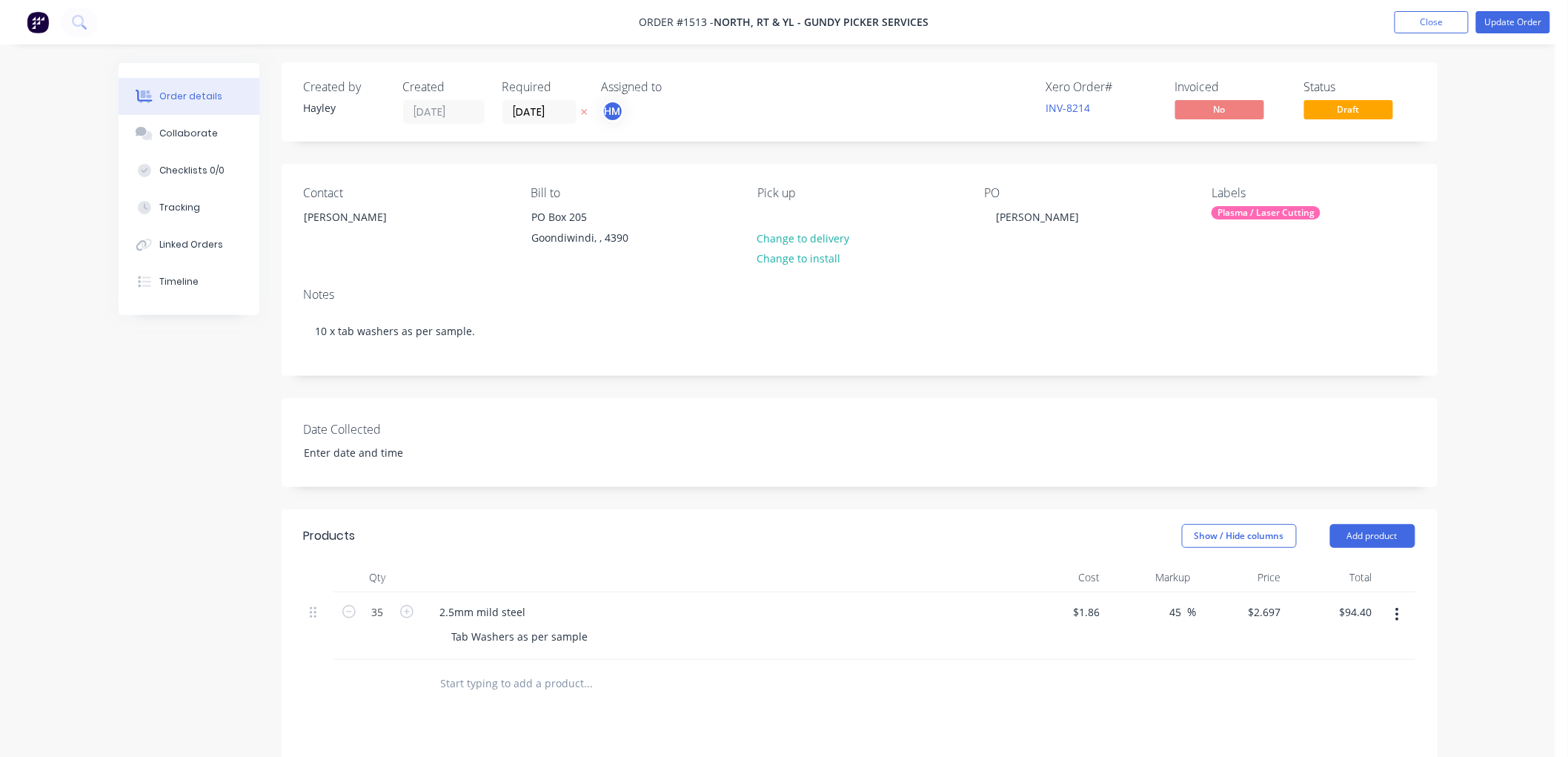
scroll to position [0, 0]
click at [1507, 25] on button "Update Order" at bounding box center [1513, 22] width 74 height 22
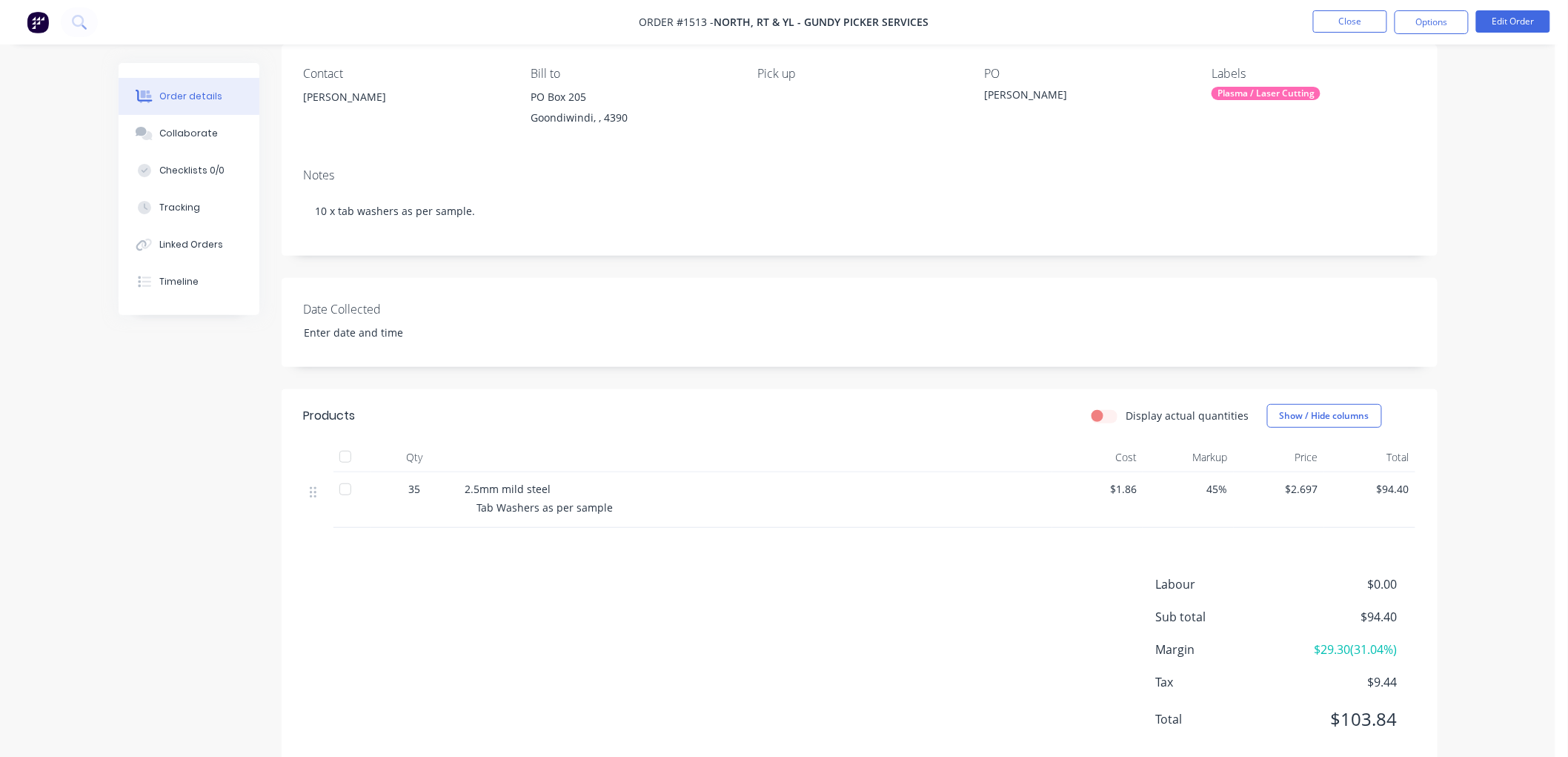
scroll to position [156, 0]
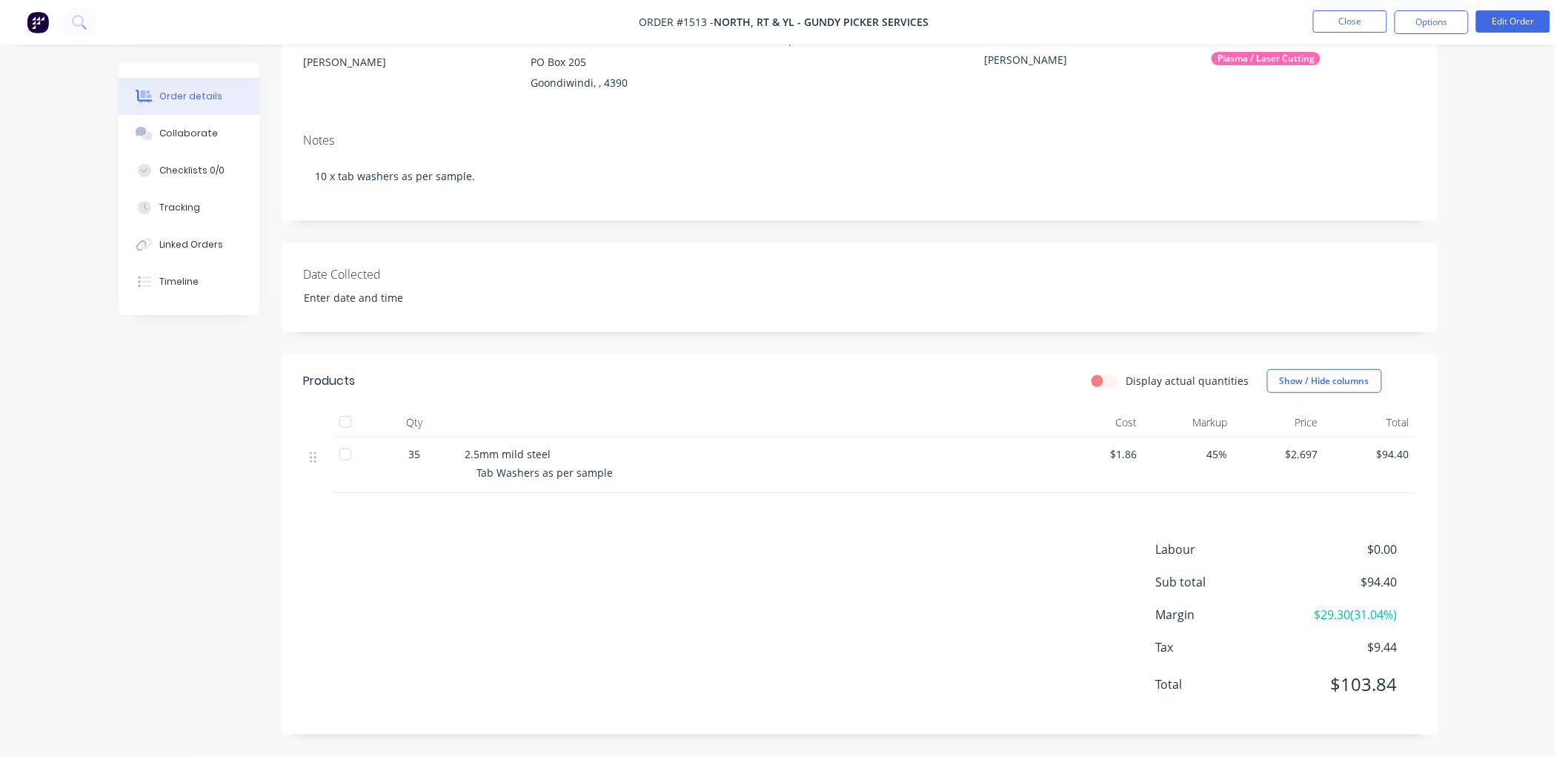
click at [1210, 450] on span "45%" at bounding box center [1187, 454] width 79 height 15
drag, startPoint x: 1206, startPoint y: 450, endPoint x: 1239, endPoint y: 450, distance: 33.0
click at [1239, 450] on div "35 2.5mm mild steel Tab Washers as per sample $1.86 45% $2.697 $94.40" at bounding box center [860, 464] width 1111 height 56
click at [1525, 12] on button "Edit Order" at bounding box center [1513, 21] width 74 height 22
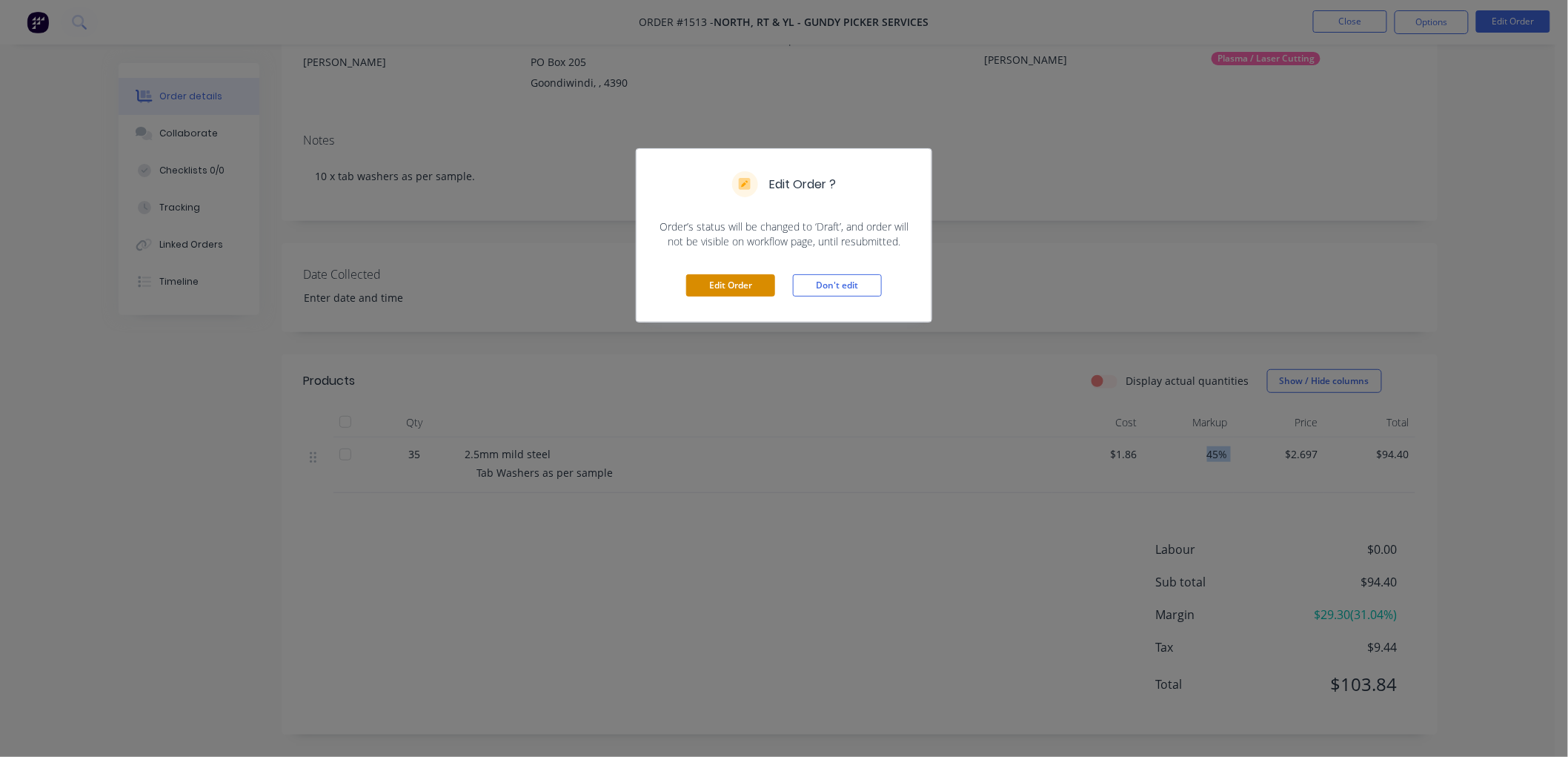
click at [737, 283] on button "Edit Order" at bounding box center [731, 285] width 89 height 22
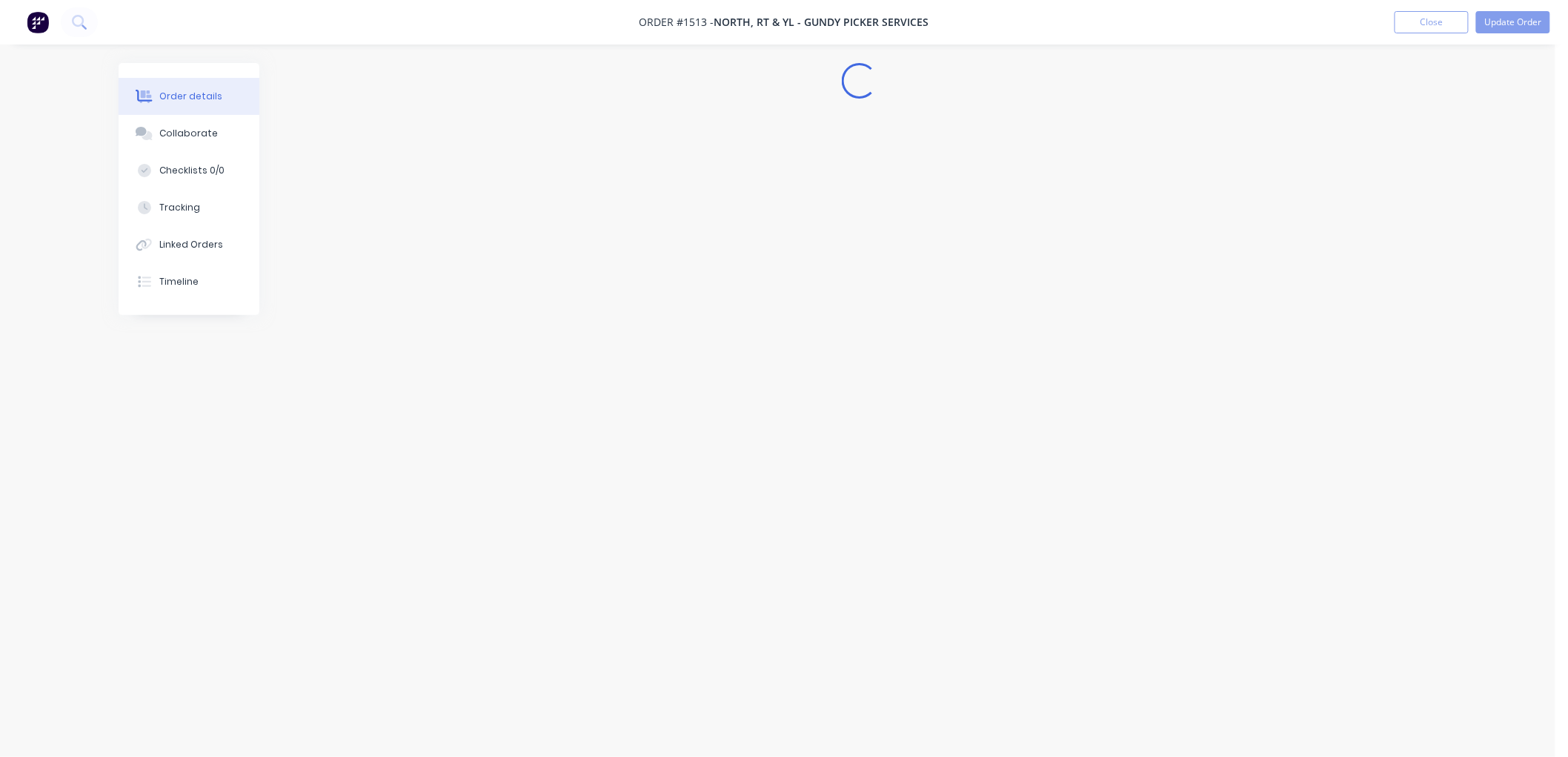
scroll to position [0, 0]
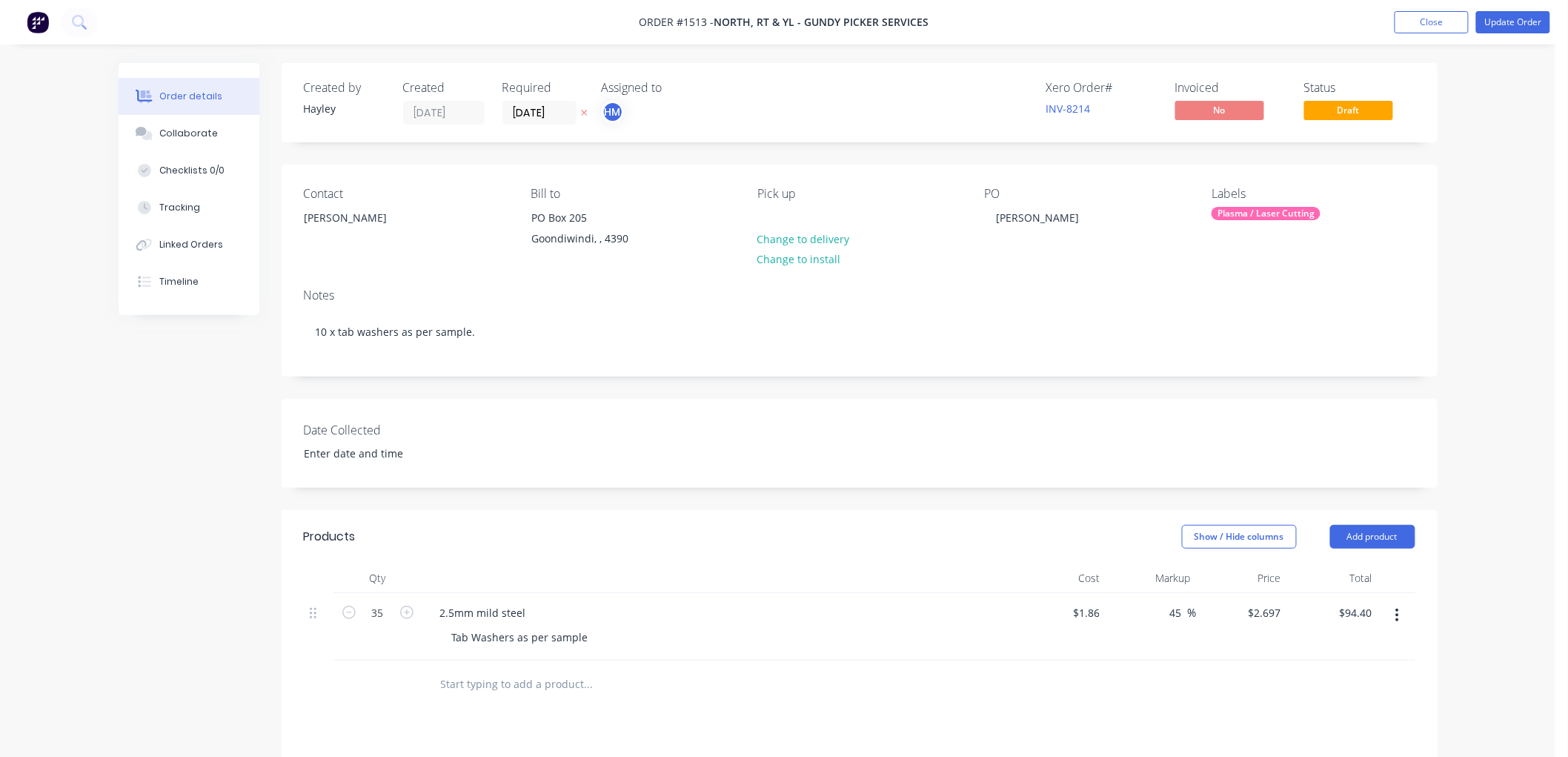
click at [1162, 609] on div "45 45 %" at bounding box center [1151, 626] width 91 height 67
drag, startPoint x: 1169, startPoint y: 613, endPoint x: 1198, endPoint y: 611, distance: 29.1
click at [1198, 611] on div "35 2.5mm mild steel Tab Washers as per sample $1.86 $1.86 45 45 % $2.697 $2.697…" at bounding box center [860, 626] width 1111 height 67
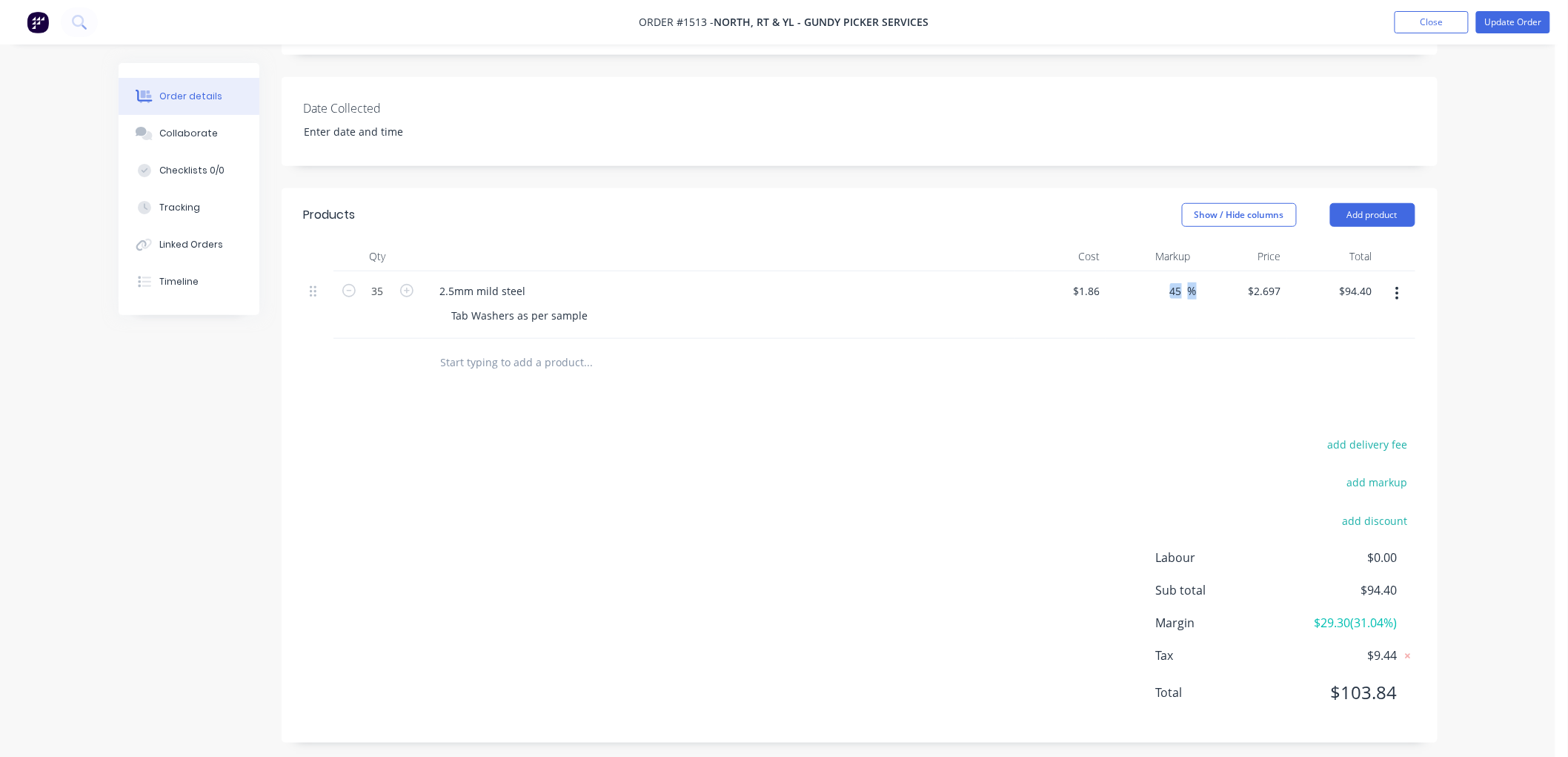
scroll to position [330, 0]
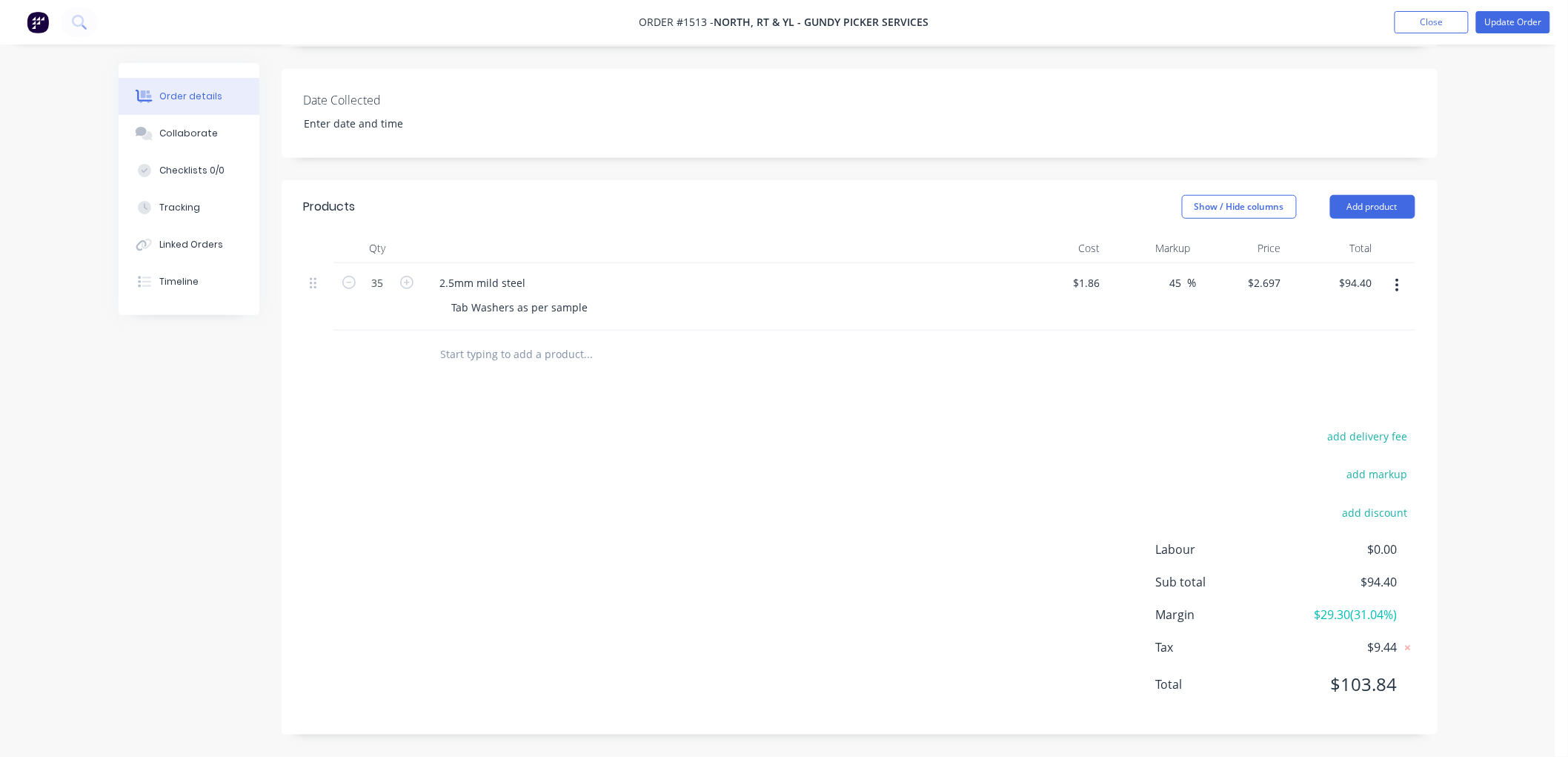
drag, startPoint x: 1225, startPoint y: 407, endPoint x: 1172, endPoint y: 262, distance: 154.4
click at [1223, 391] on div "Products Show / Hide columns Add product Qty Cost Markup Price Total 35 2.5mm m…" at bounding box center [860, 458] width 1156 height 555
click at [1169, 278] on input "45" at bounding box center [1179, 282] width 19 height 22
drag, startPoint x: 1182, startPoint y: 278, endPoint x: 1166, endPoint y: 279, distance: 16.0
click at [1166, 279] on div "45 45 %" at bounding box center [1180, 282] width 34 height 22
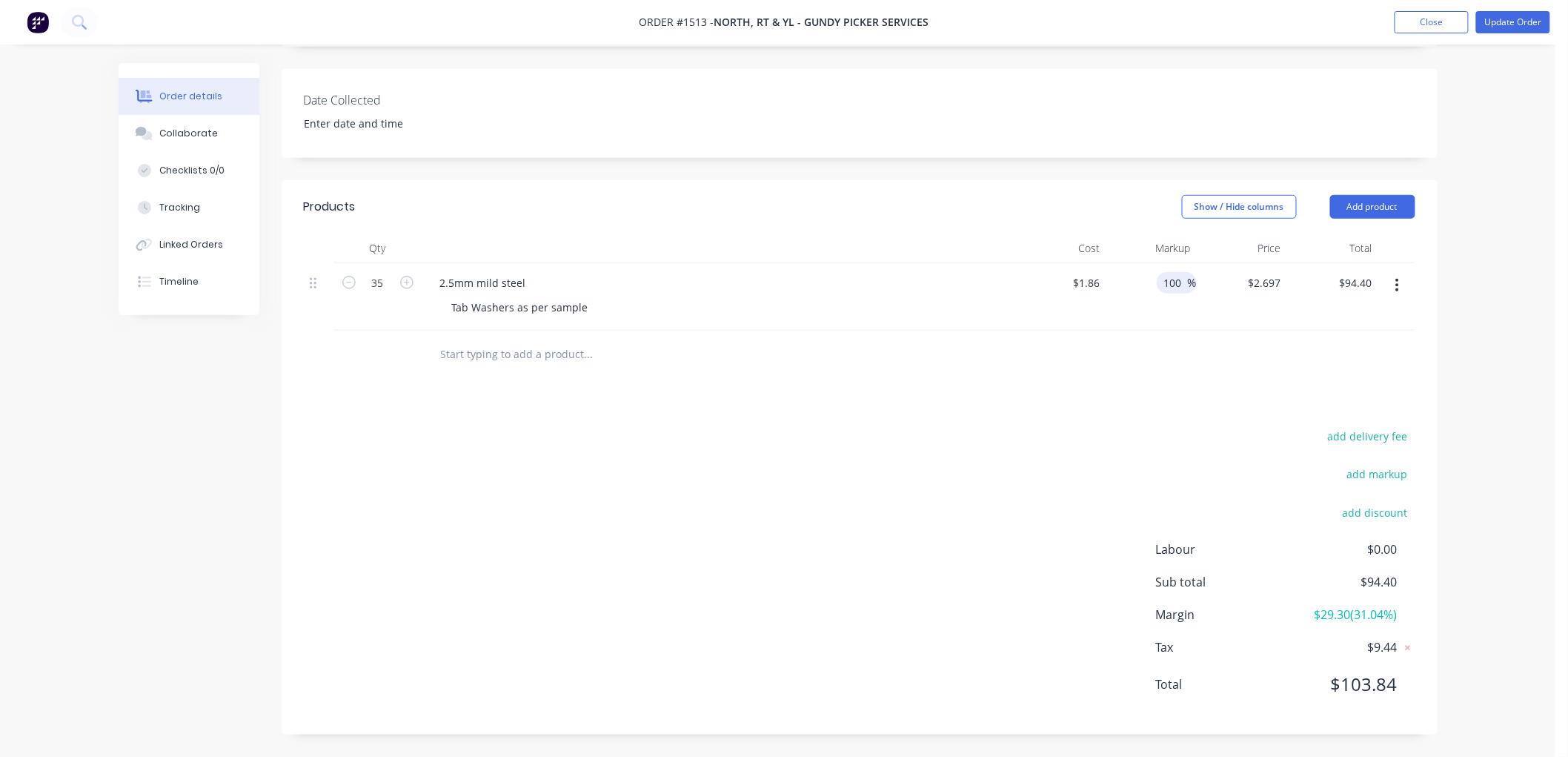
type input "100"
type input "$3.72"
type input "$130.20"
click at [1143, 393] on div "Products Show / Hide columns Add product Qty Cost Markup Price Total 35 2.5mm m…" at bounding box center [860, 458] width 1156 height 555
click at [1169, 283] on input "100" at bounding box center [1175, 282] width 26 height 22
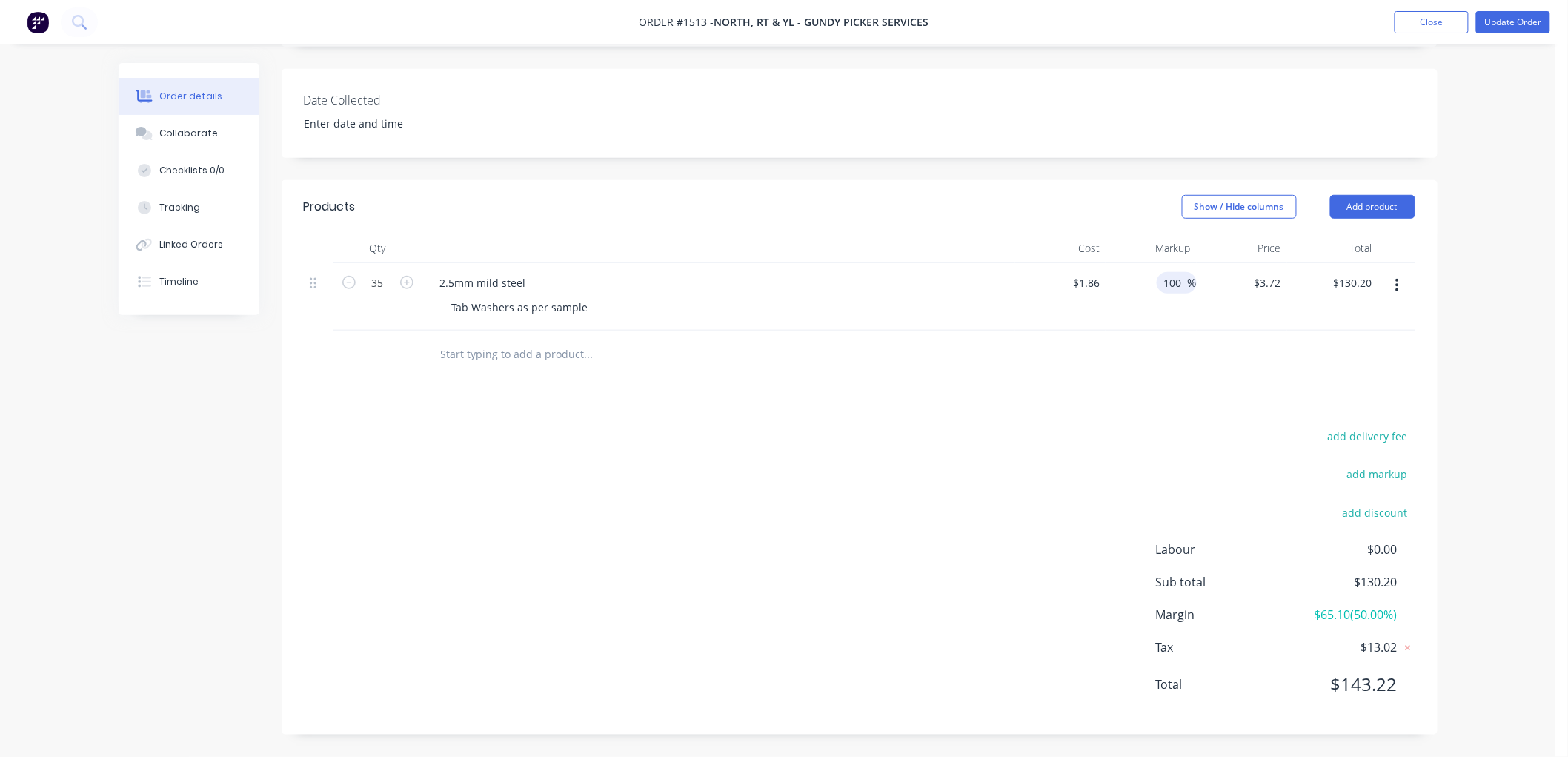
drag, startPoint x: 1185, startPoint y: 282, endPoint x: 1161, endPoint y: 278, distance: 24.3
click at [1161, 278] on div "100 100 %" at bounding box center [1177, 282] width 40 height 22
type input "150"
type input "$4.65"
type input "$162.75"
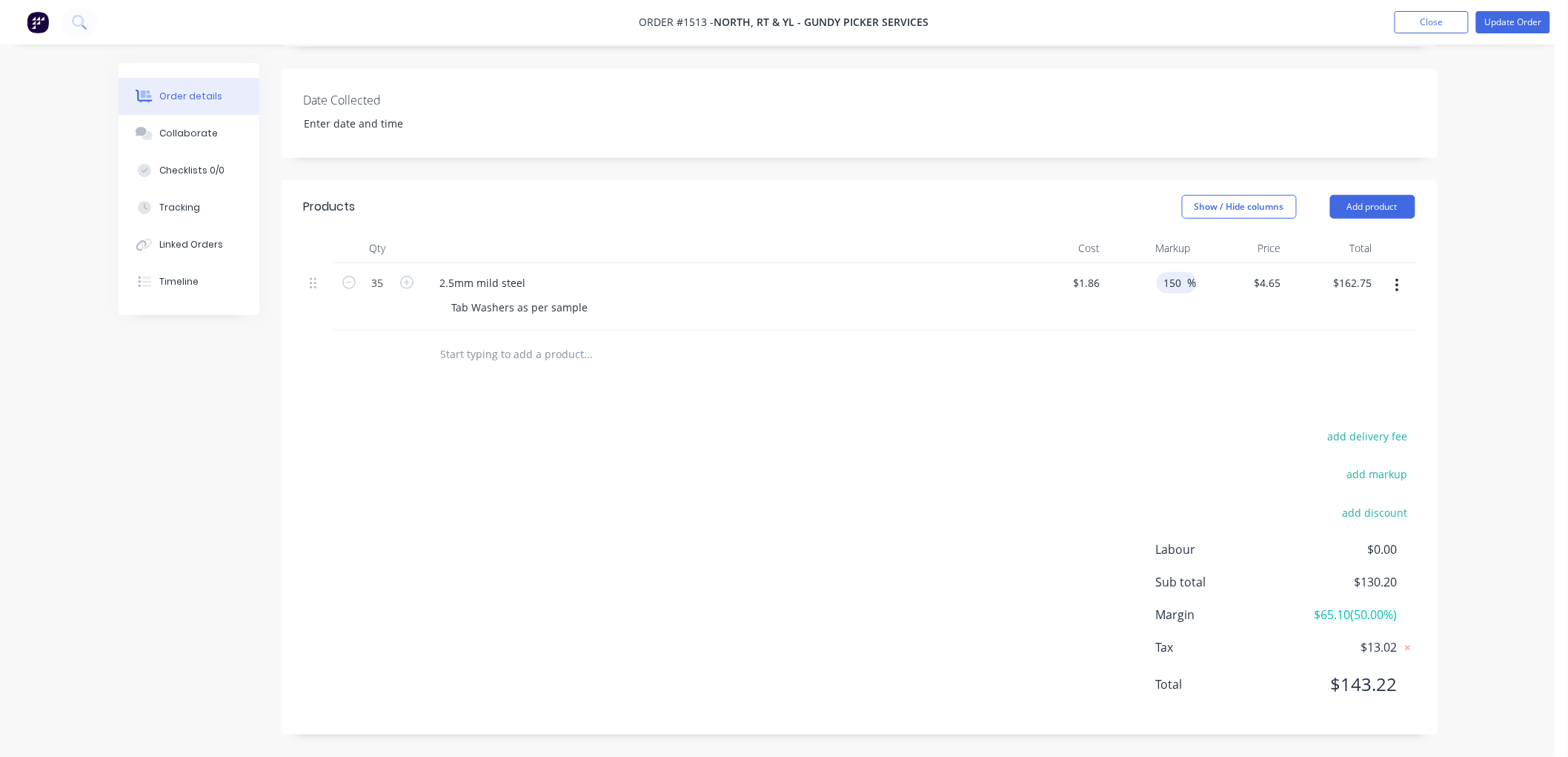
click at [1139, 430] on div "add delivery fee add markup add discount Labour $0.00 Sub total $130.20 Margin …" at bounding box center [860, 569] width 1111 height 286
click at [1514, 19] on button "Update Order" at bounding box center [1513, 22] width 74 height 22
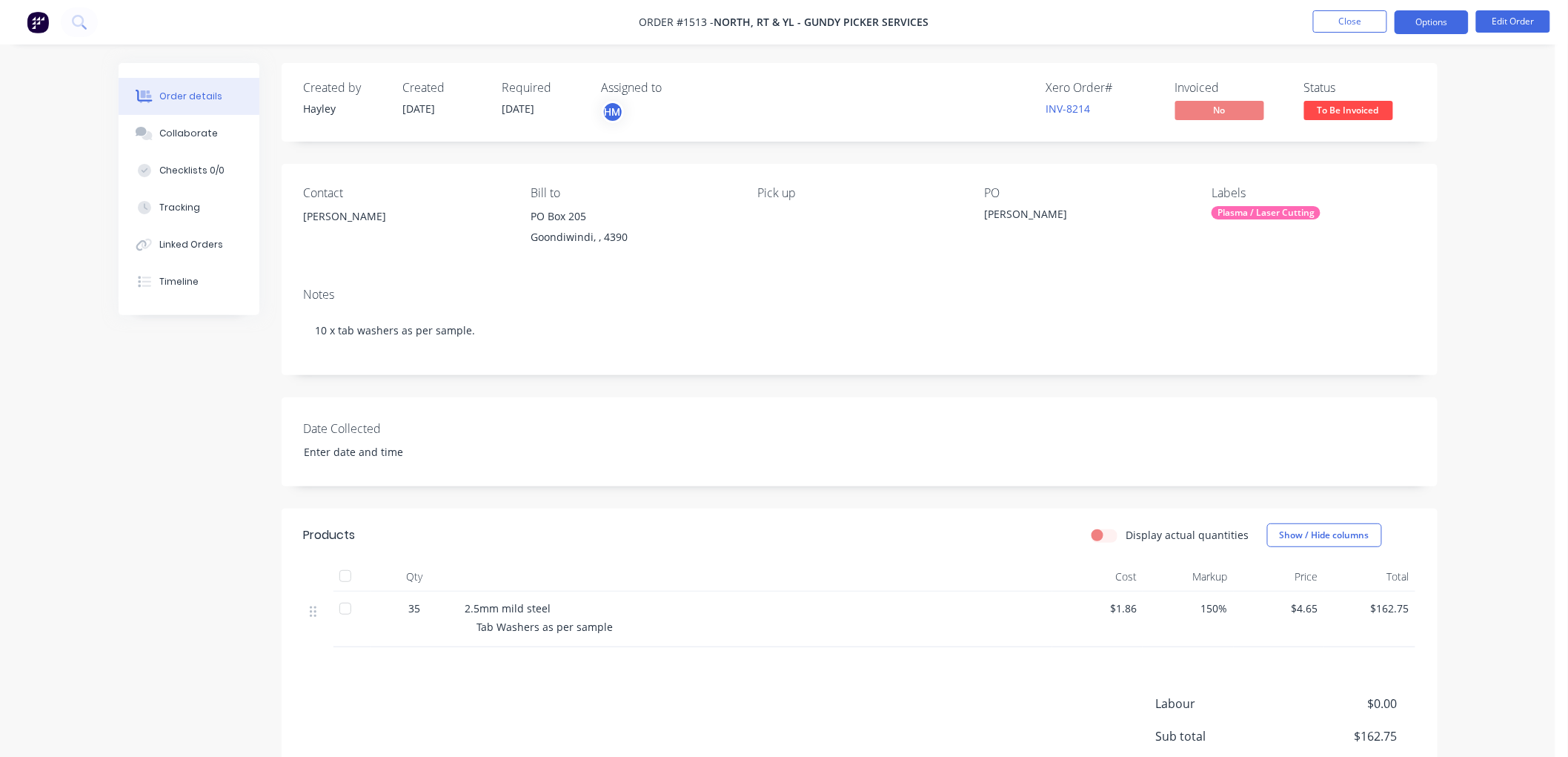
click at [1439, 26] on button "Options" at bounding box center [1432, 22] width 74 height 24
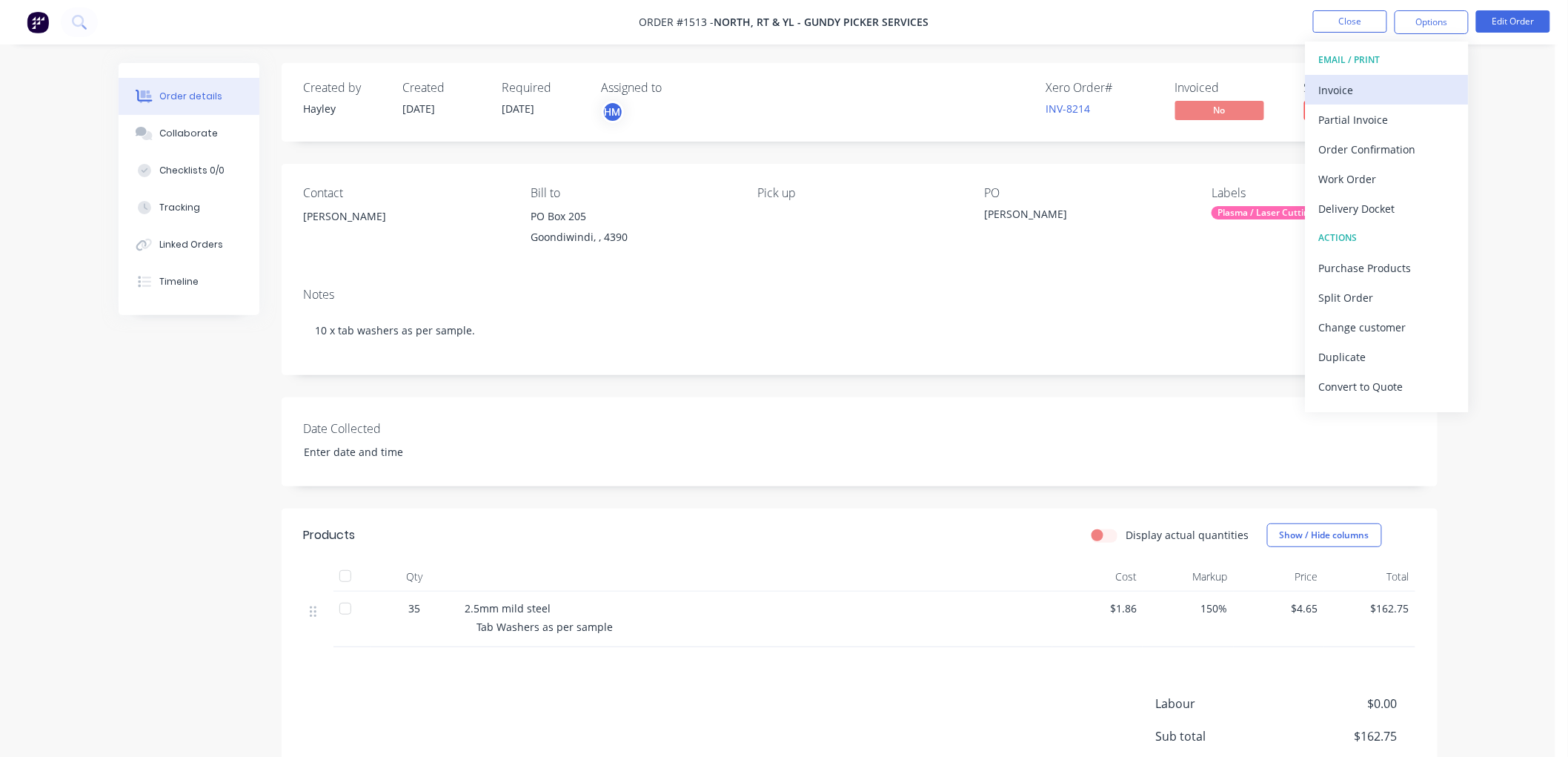
click at [1372, 94] on div "Invoice" at bounding box center [1388, 89] width 137 height 22
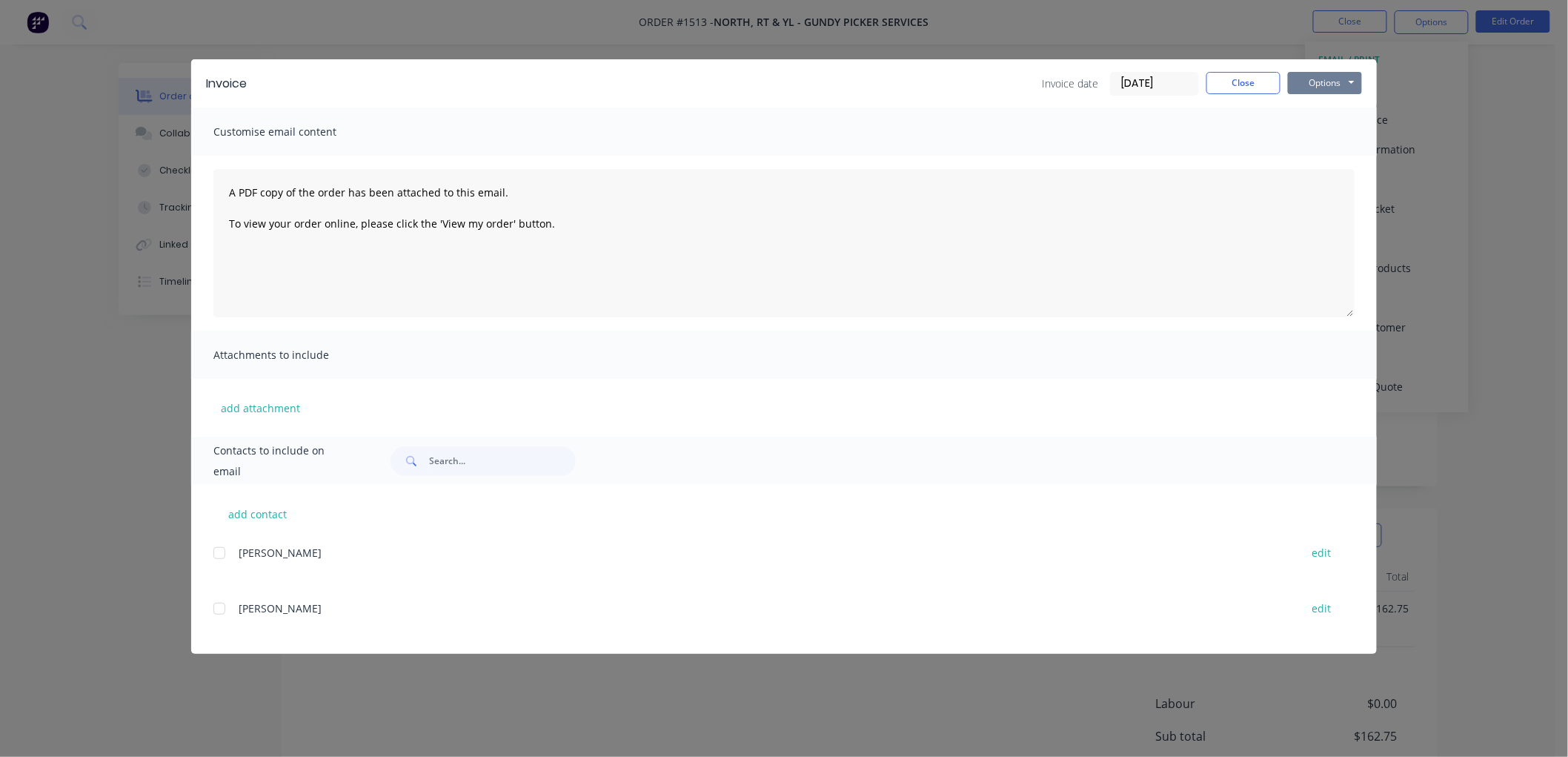
click at [1320, 85] on button "Options" at bounding box center [1325, 83] width 74 height 22
click at [1329, 111] on button "Preview" at bounding box center [1335, 109] width 95 height 25
click at [1324, 549] on button "edit" at bounding box center [1322, 552] width 37 height 20
select select "AU"
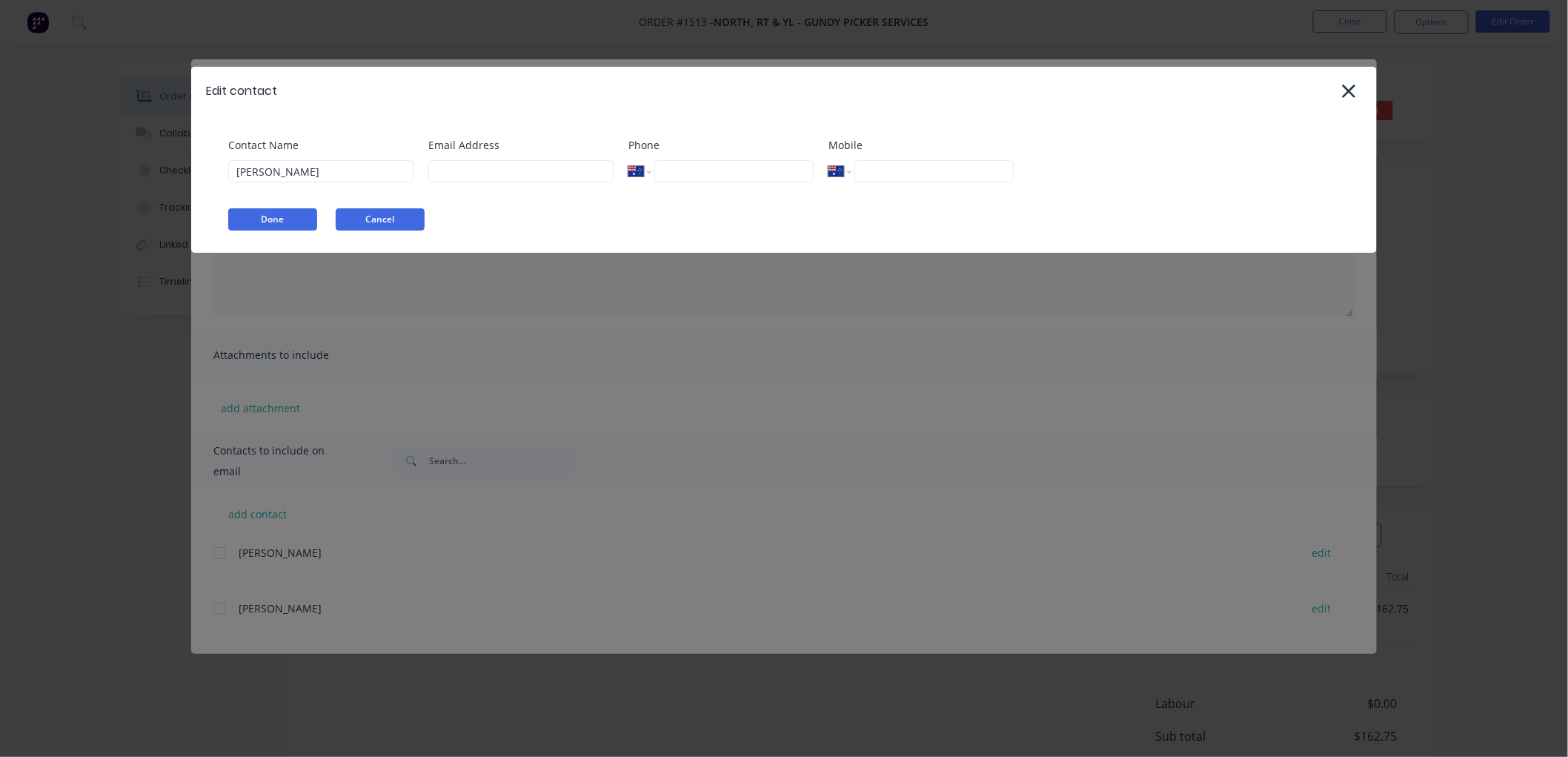
click at [393, 216] on button "Cancel" at bounding box center [380, 218] width 89 height 22
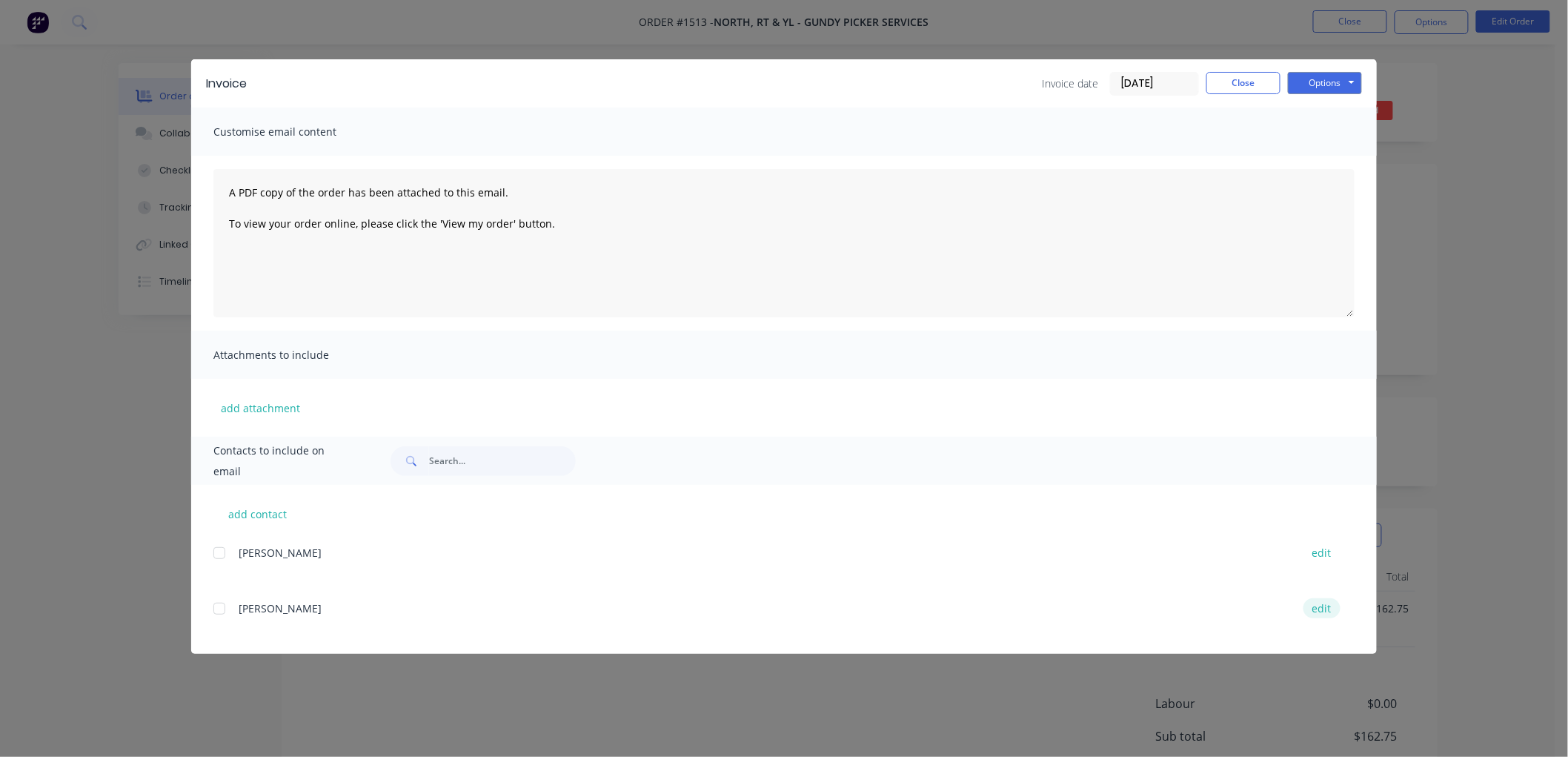
click at [1327, 606] on button "edit" at bounding box center [1322, 608] width 37 height 20
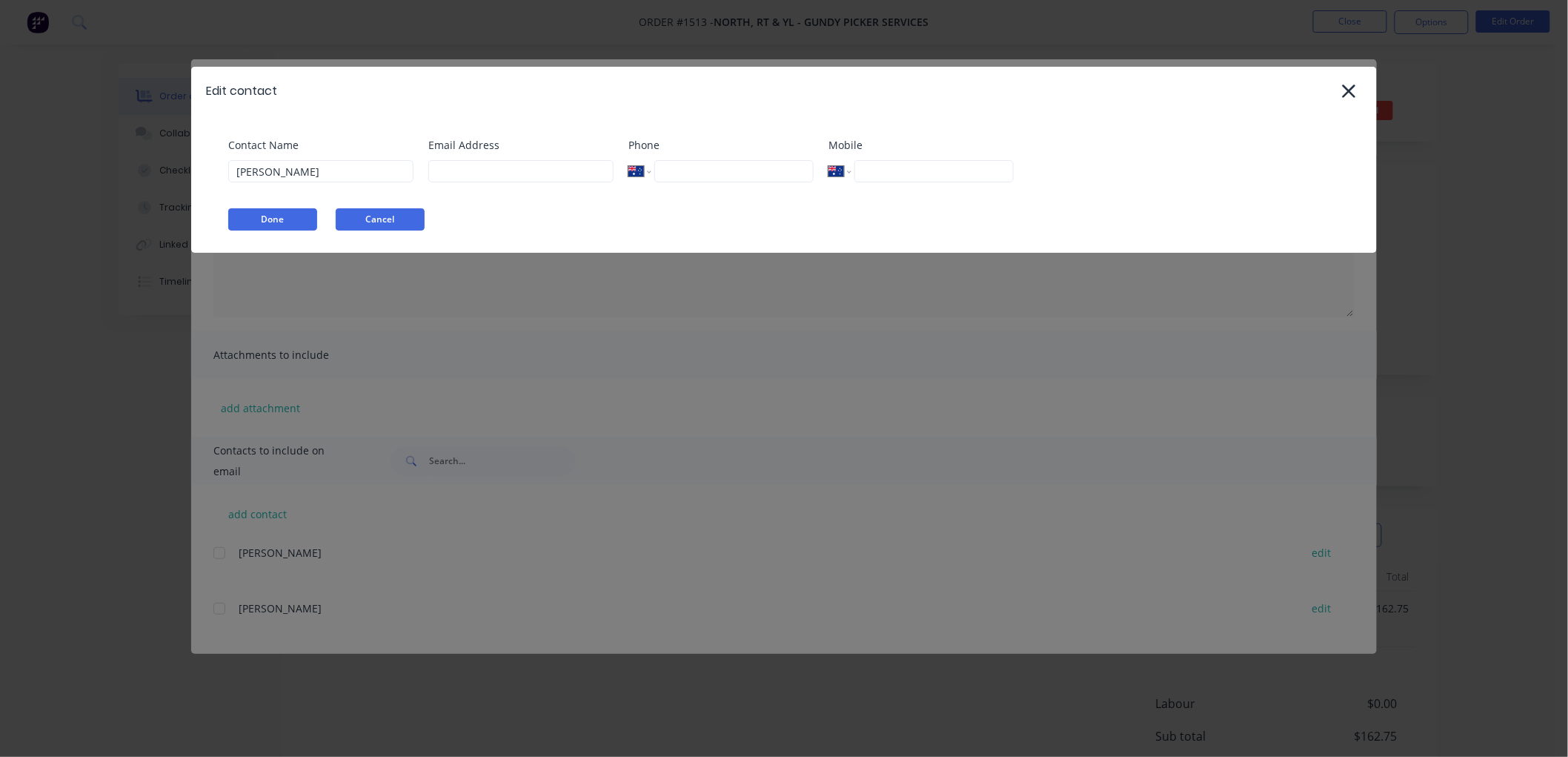
click at [380, 217] on button "Cancel" at bounding box center [380, 218] width 89 height 22
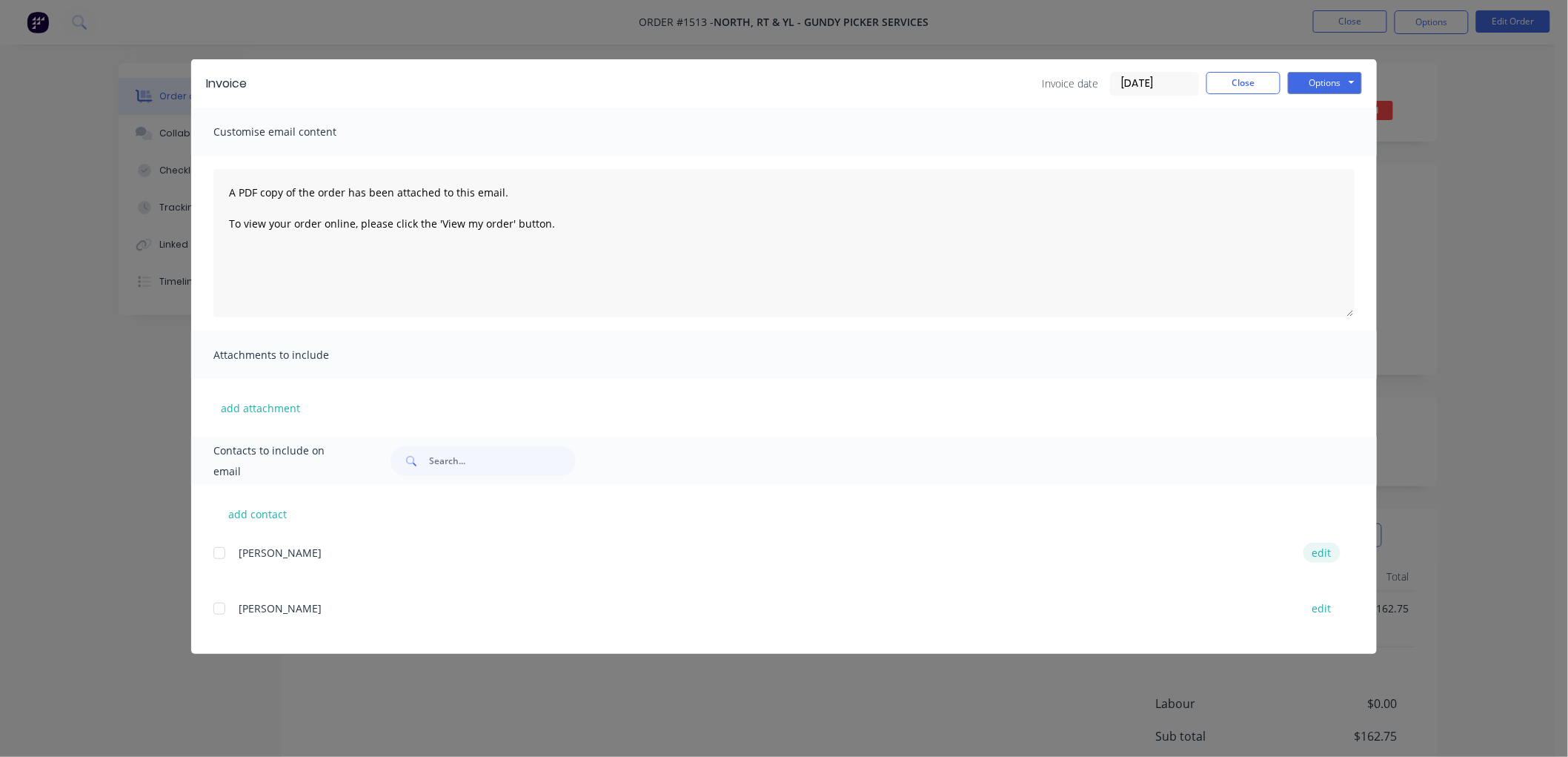
click at [1330, 549] on button "edit" at bounding box center [1322, 552] width 37 height 20
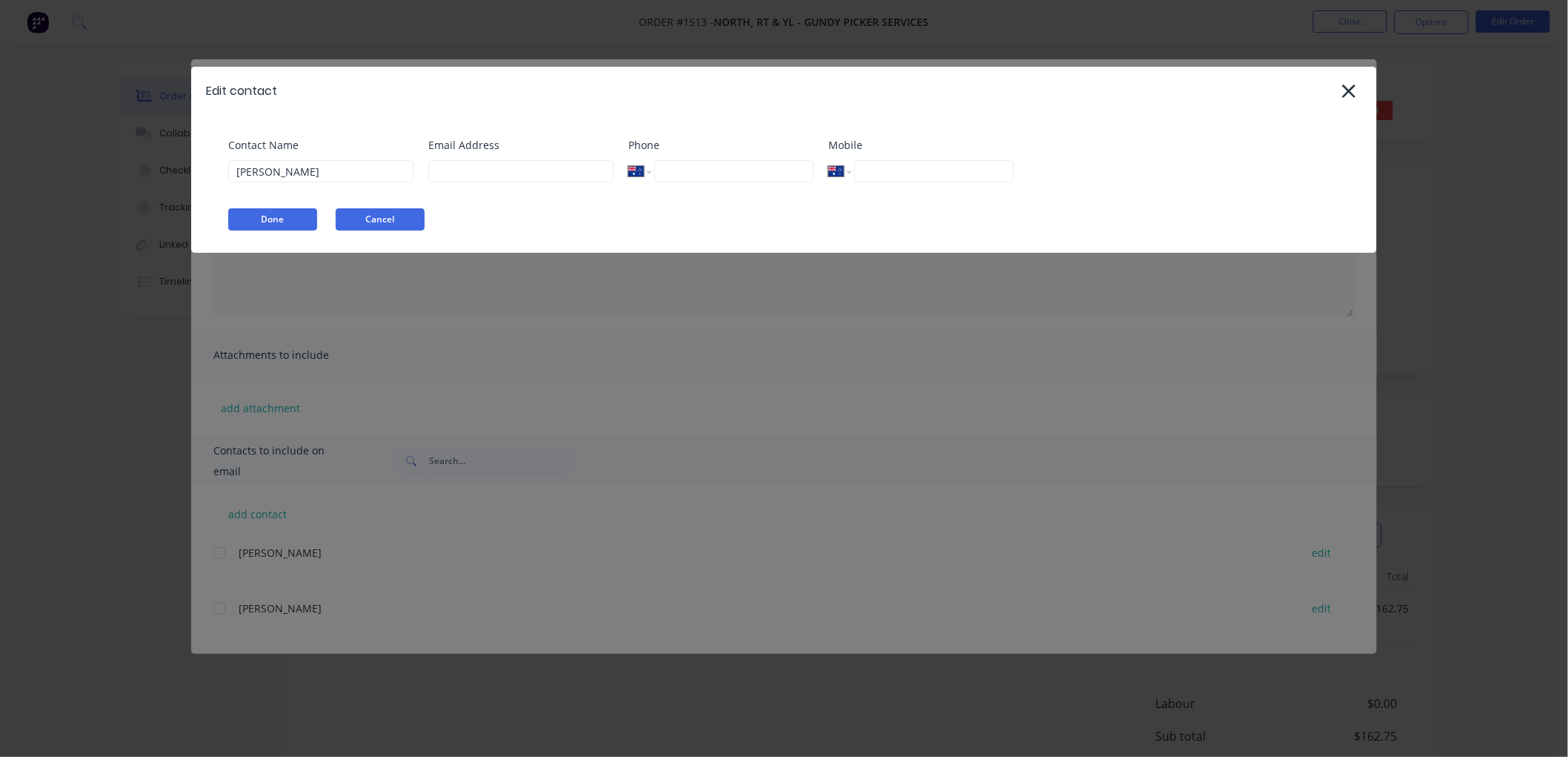
click at [408, 218] on button "Cancel" at bounding box center [380, 218] width 89 height 22
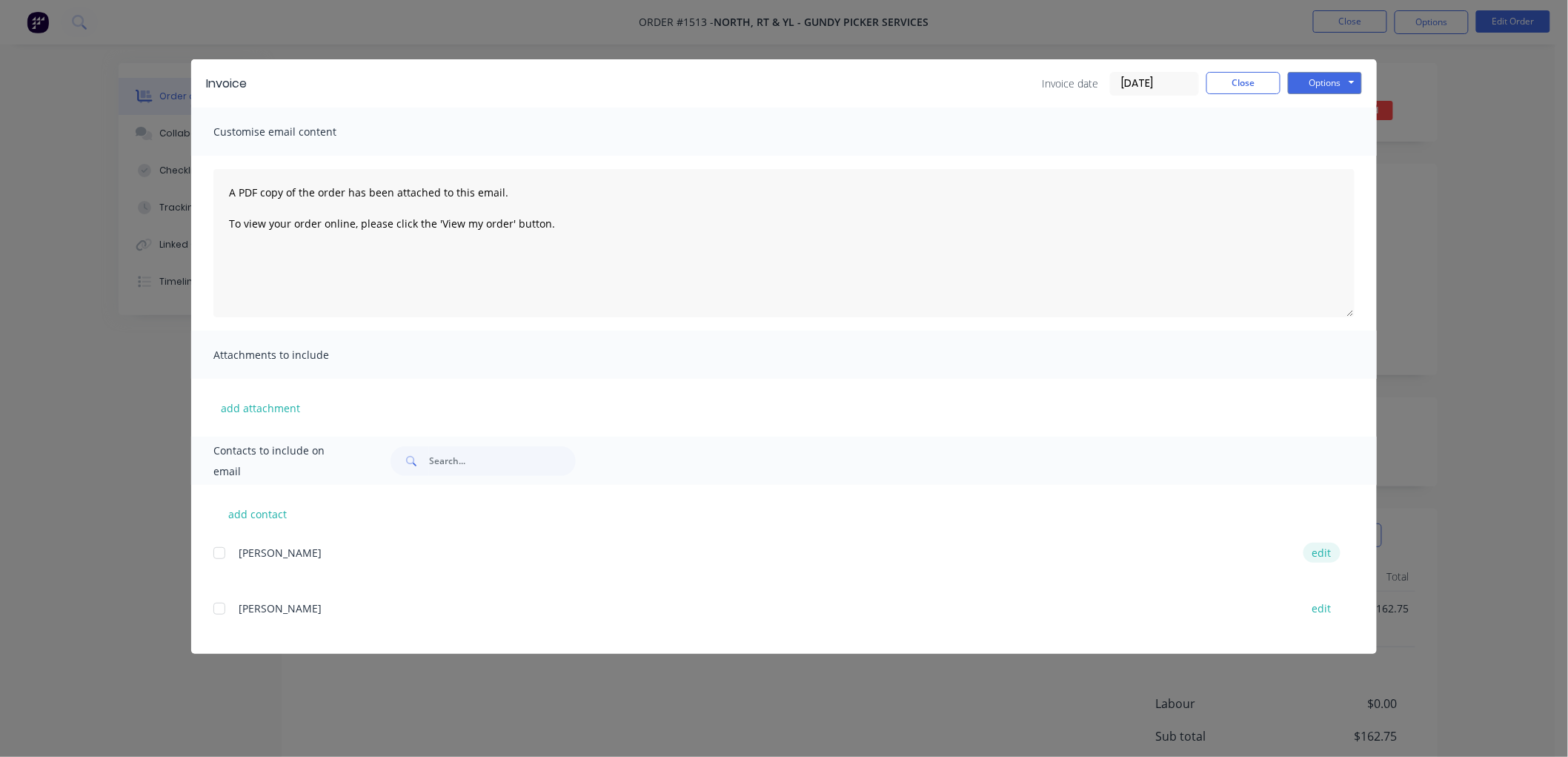
click at [1332, 547] on button "edit" at bounding box center [1322, 552] width 37 height 20
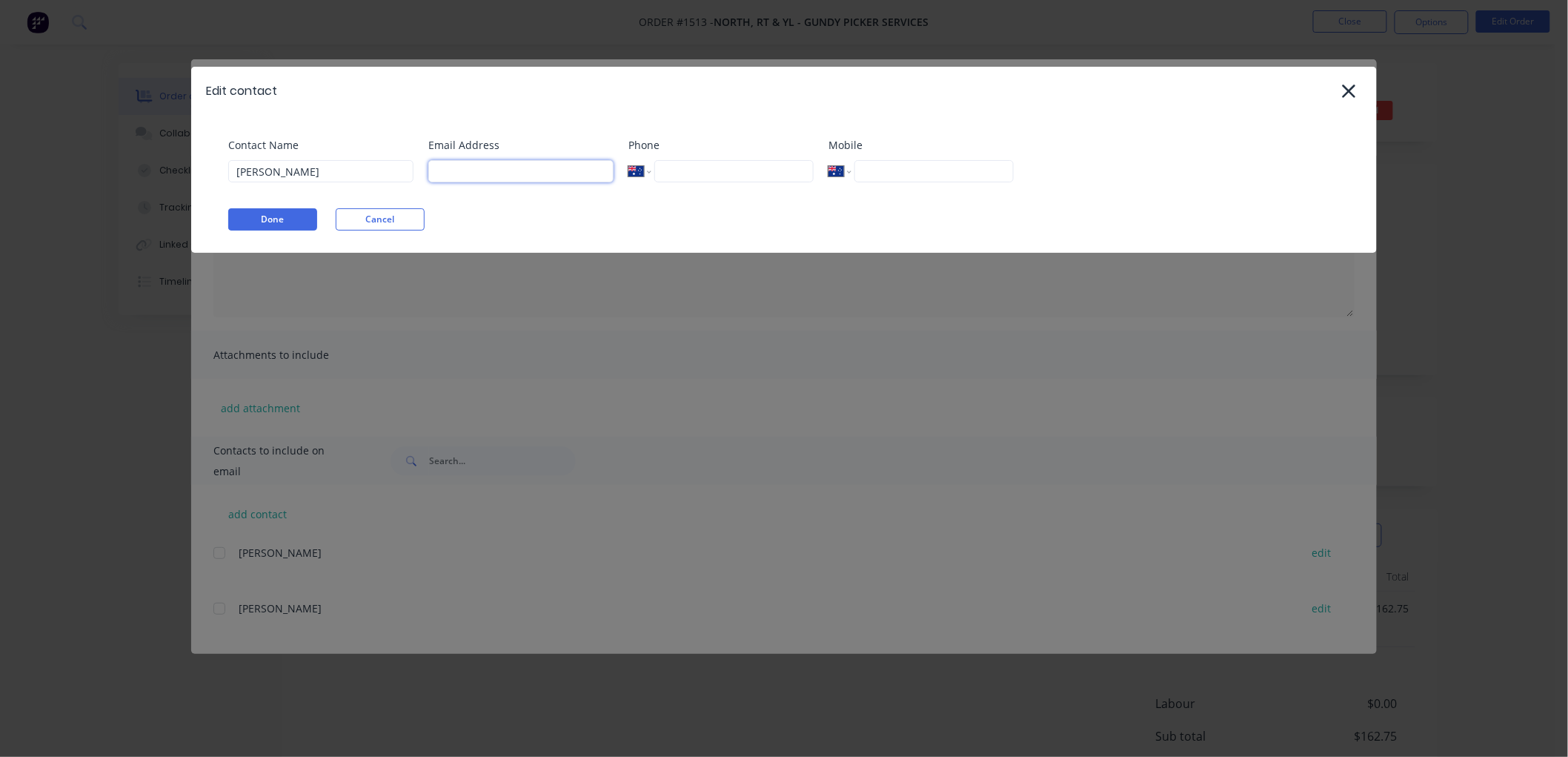
click at [476, 180] on input at bounding box center [520, 171] width 185 height 22
paste input "[EMAIL_ADDRESS][DOMAIN_NAME]"
click at [267, 218] on button "Done" at bounding box center [273, 218] width 89 height 22
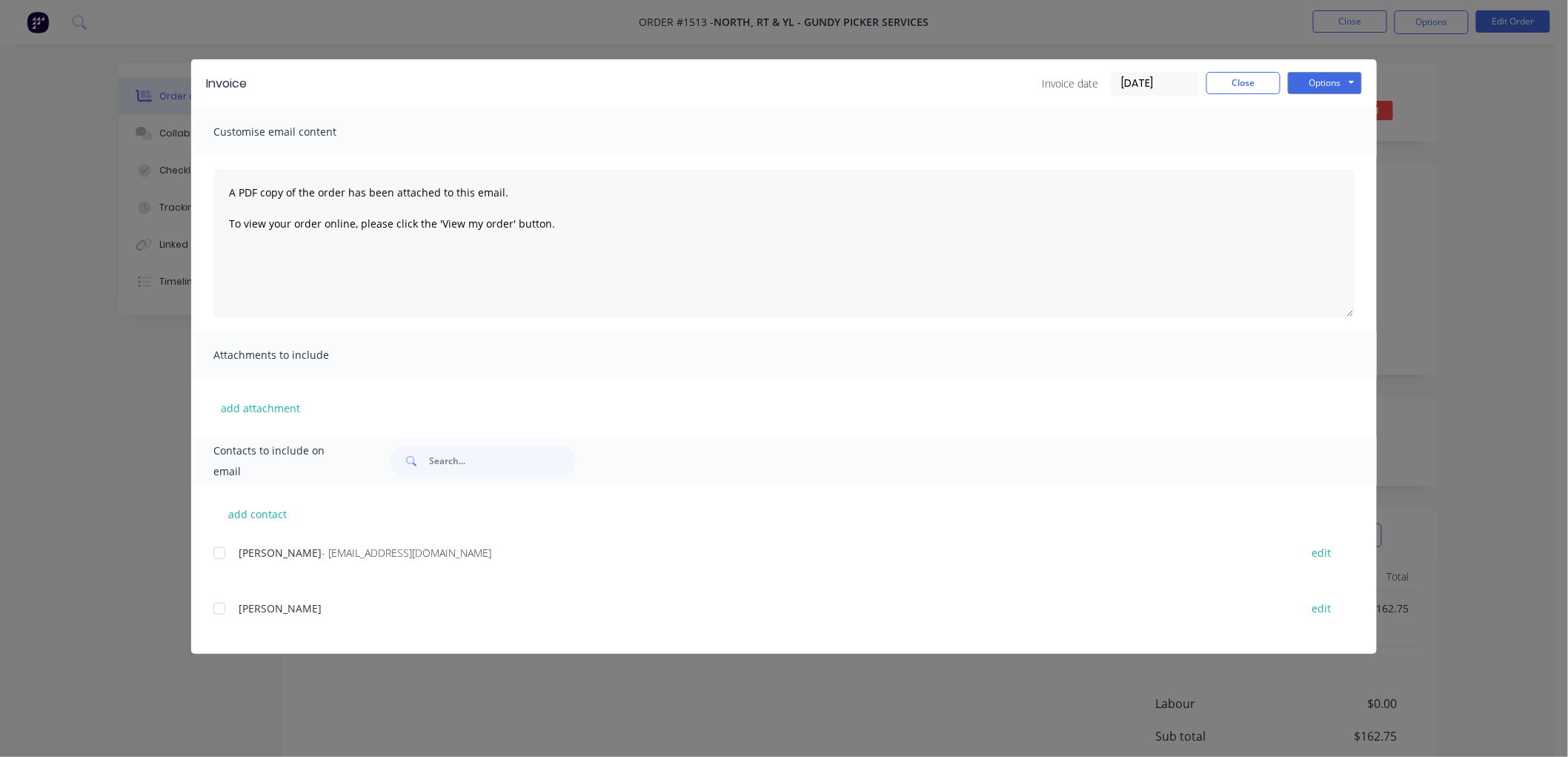
click at [221, 551] on div at bounding box center [218, 552] width 29 height 29
click at [1344, 72] on button "Options" at bounding box center [1325, 83] width 74 height 22
click at [1335, 154] on button "Email" at bounding box center [1335, 159] width 95 height 25
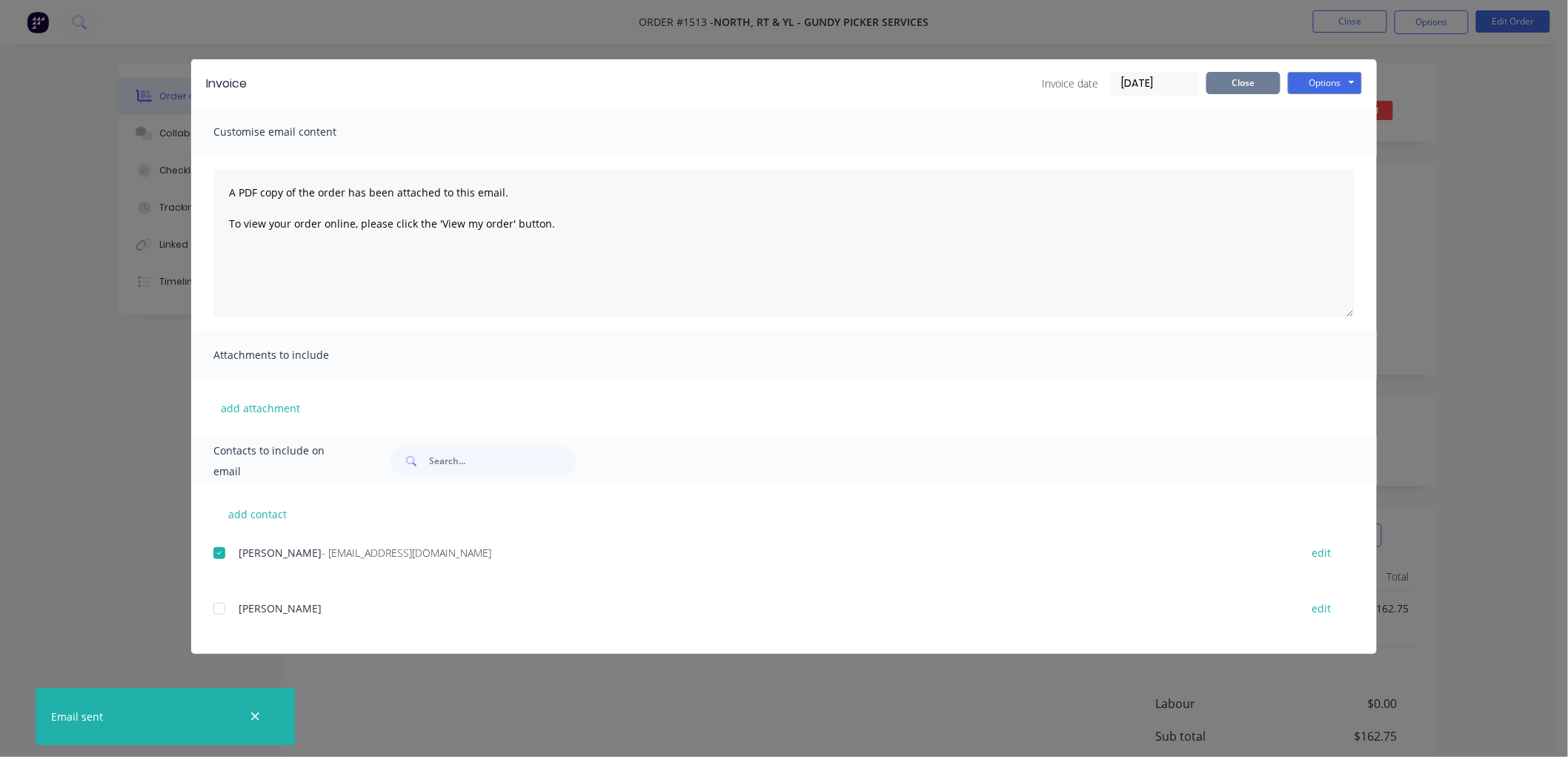
click at [1243, 84] on button "Close" at bounding box center [1243, 83] width 74 height 22
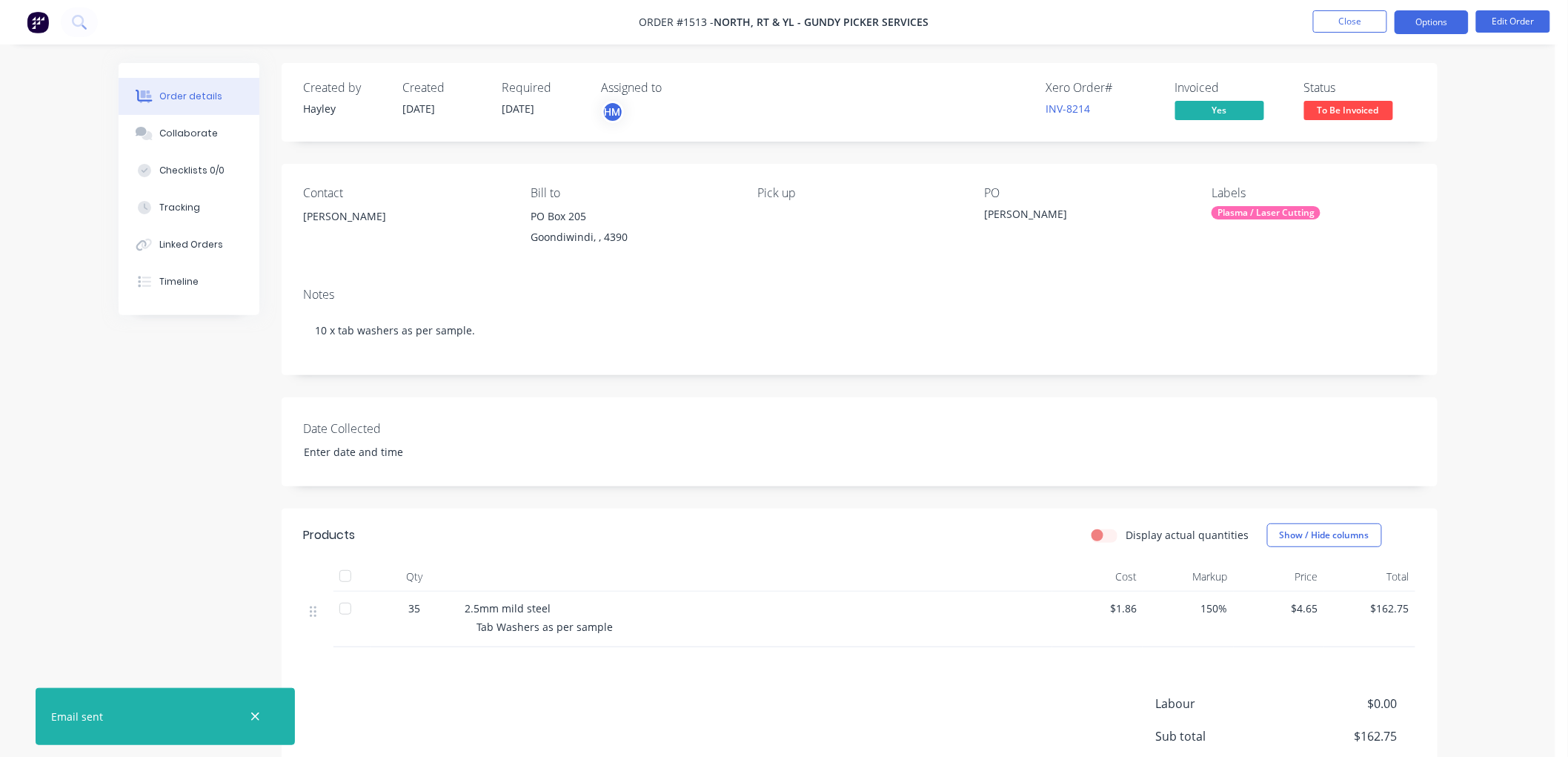
click at [1422, 28] on button "Options" at bounding box center [1432, 22] width 74 height 24
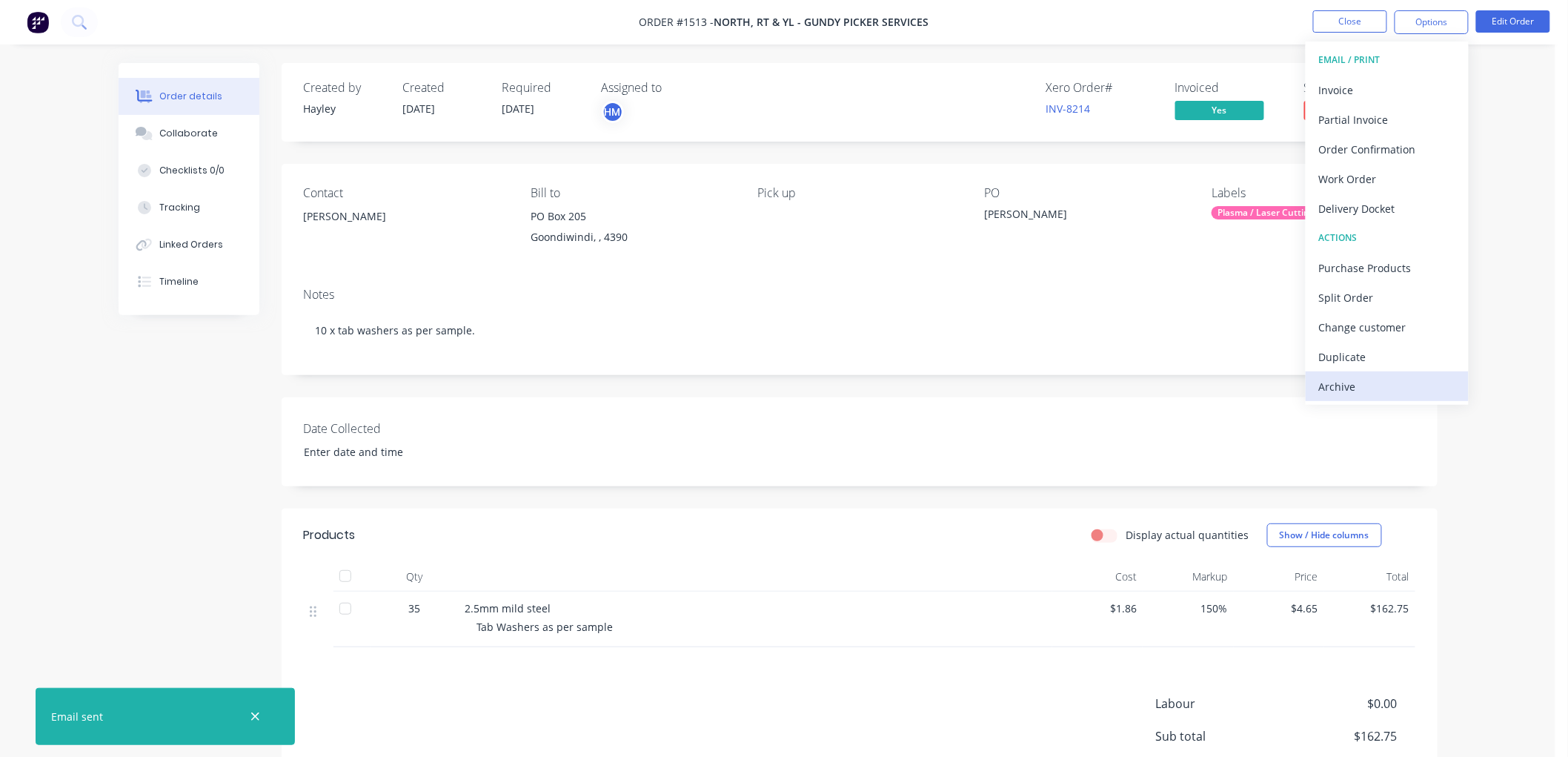
click at [1374, 381] on div "Archive" at bounding box center [1388, 387] width 137 height 22
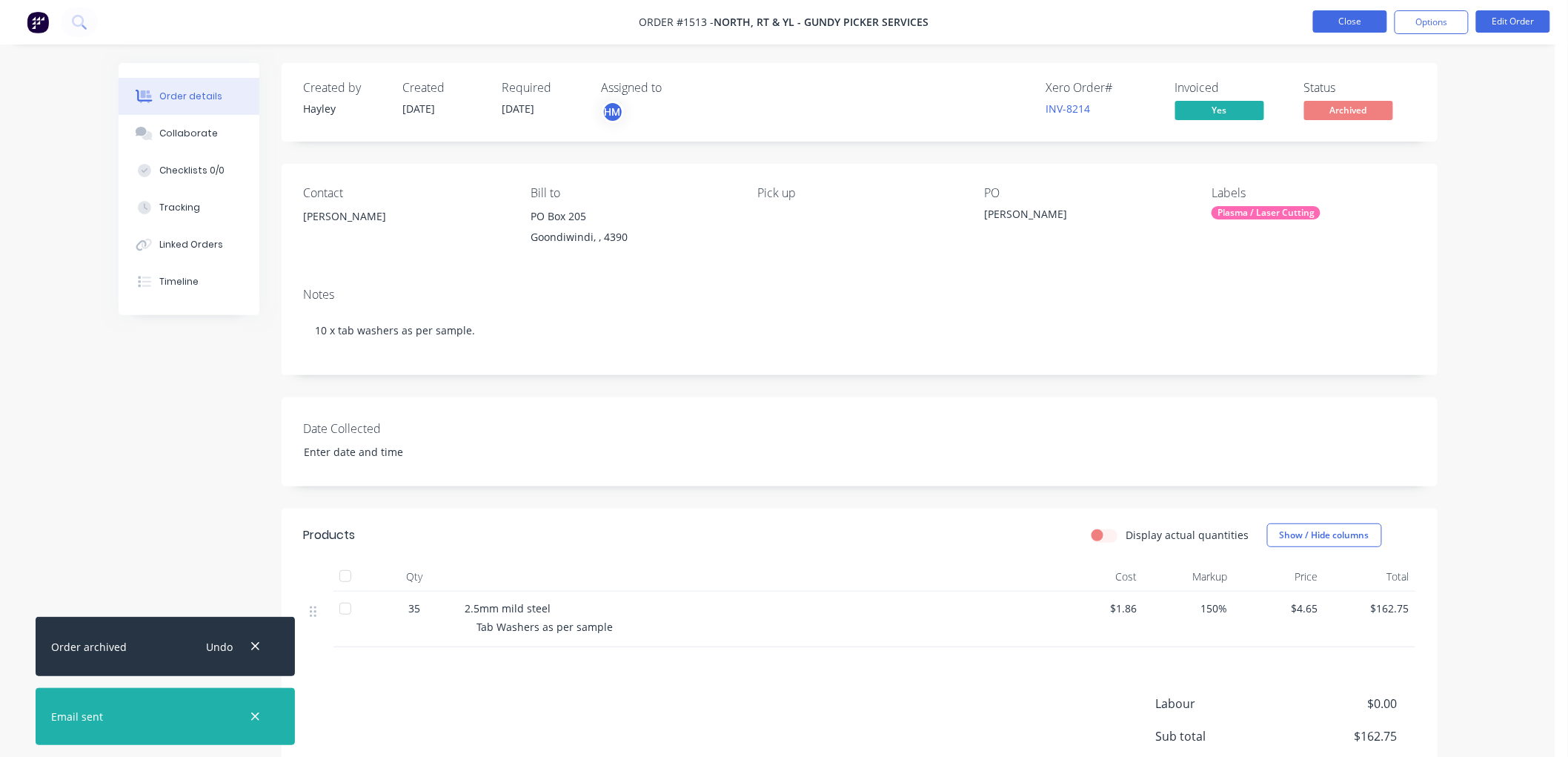
click at [1341, 26] on button "Close" at bounding box center [1351, 21] width 74 height 22
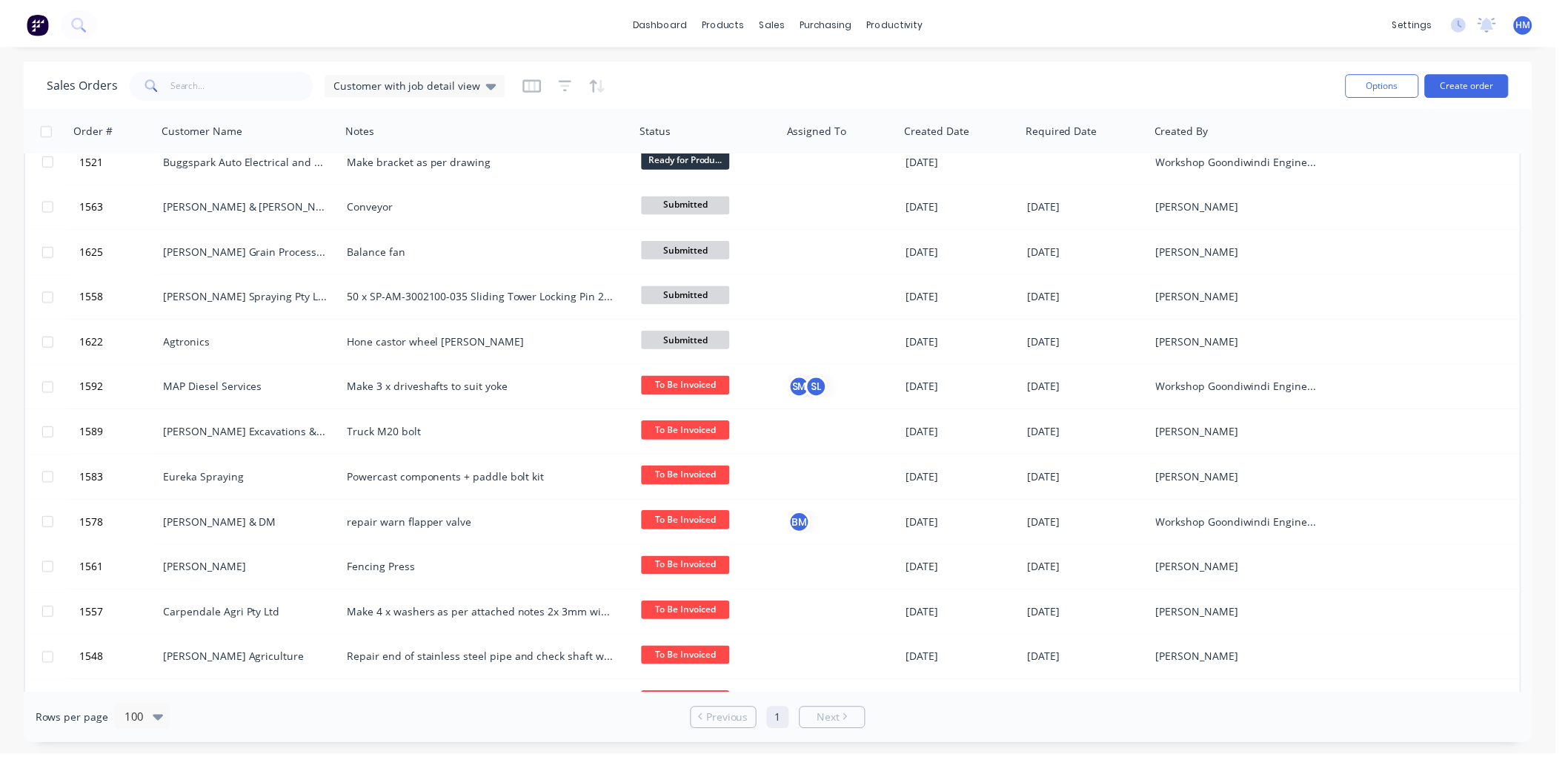
scroll to position [1317, 0]
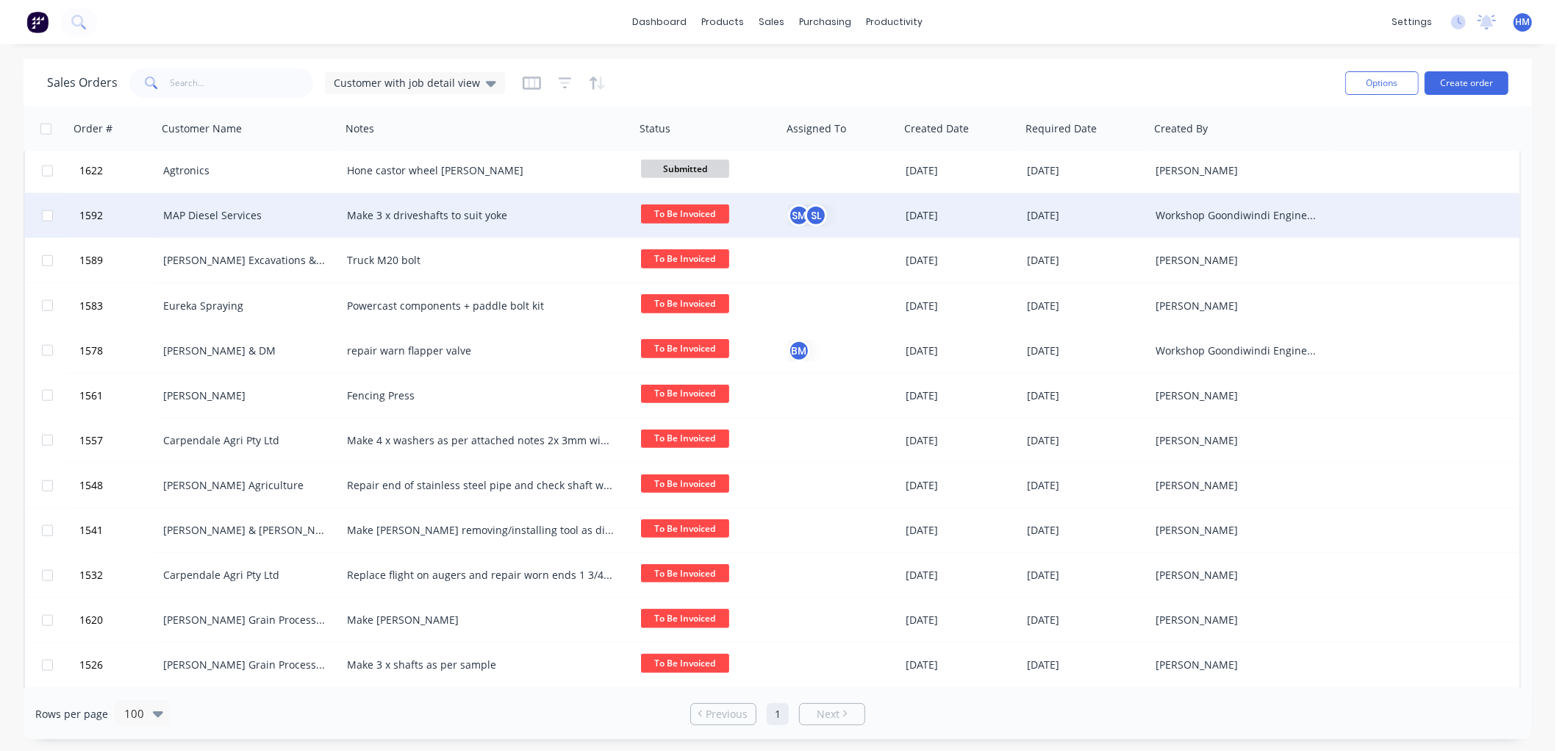
click at [174, 216] on div "MAP Diesel Services" at bounding box center [244, 216] width 163 height 15
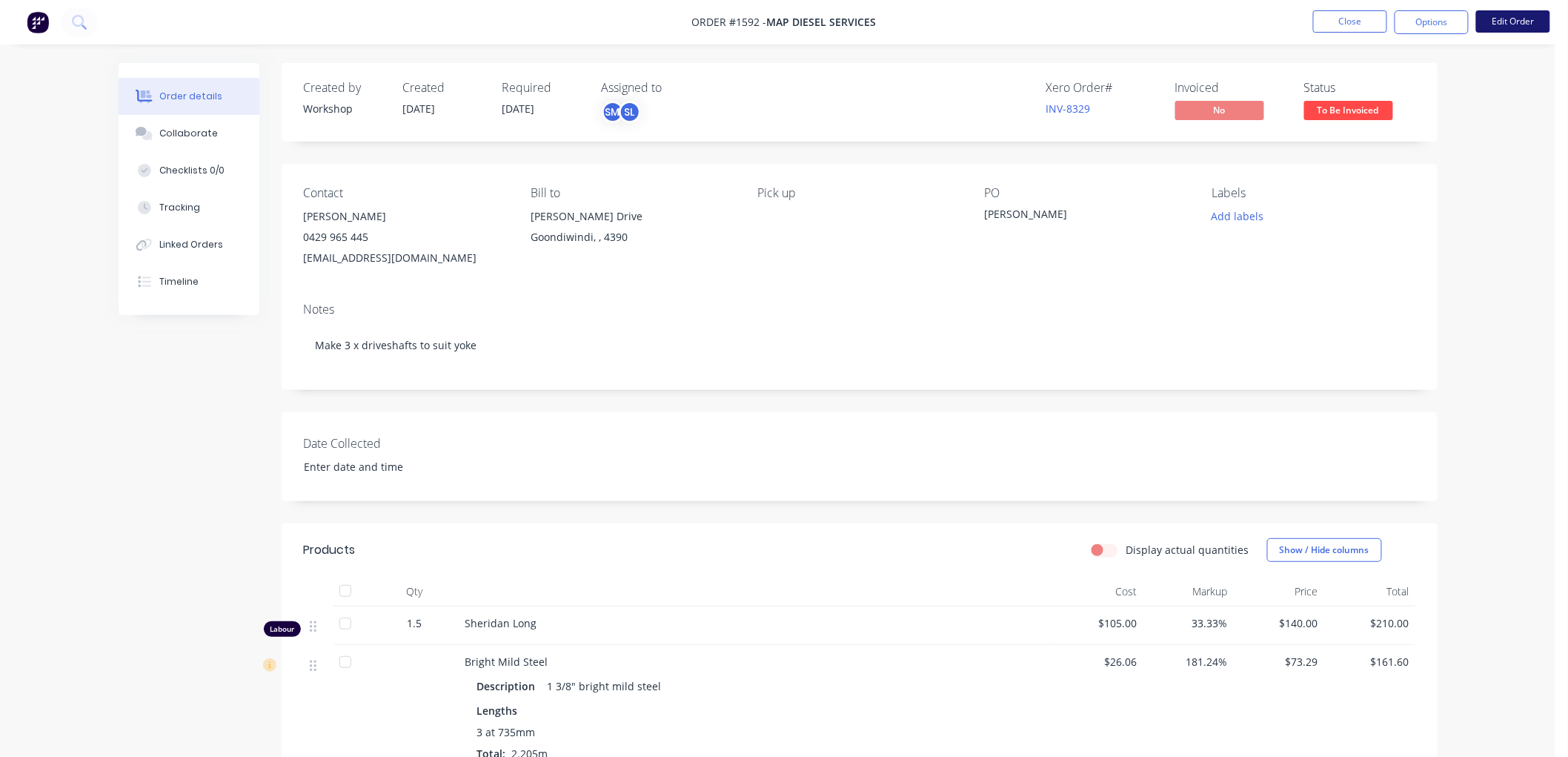
click at [1520, 17] on button "Edit Order" at bounding box center [1513, 21] width 74 height 22
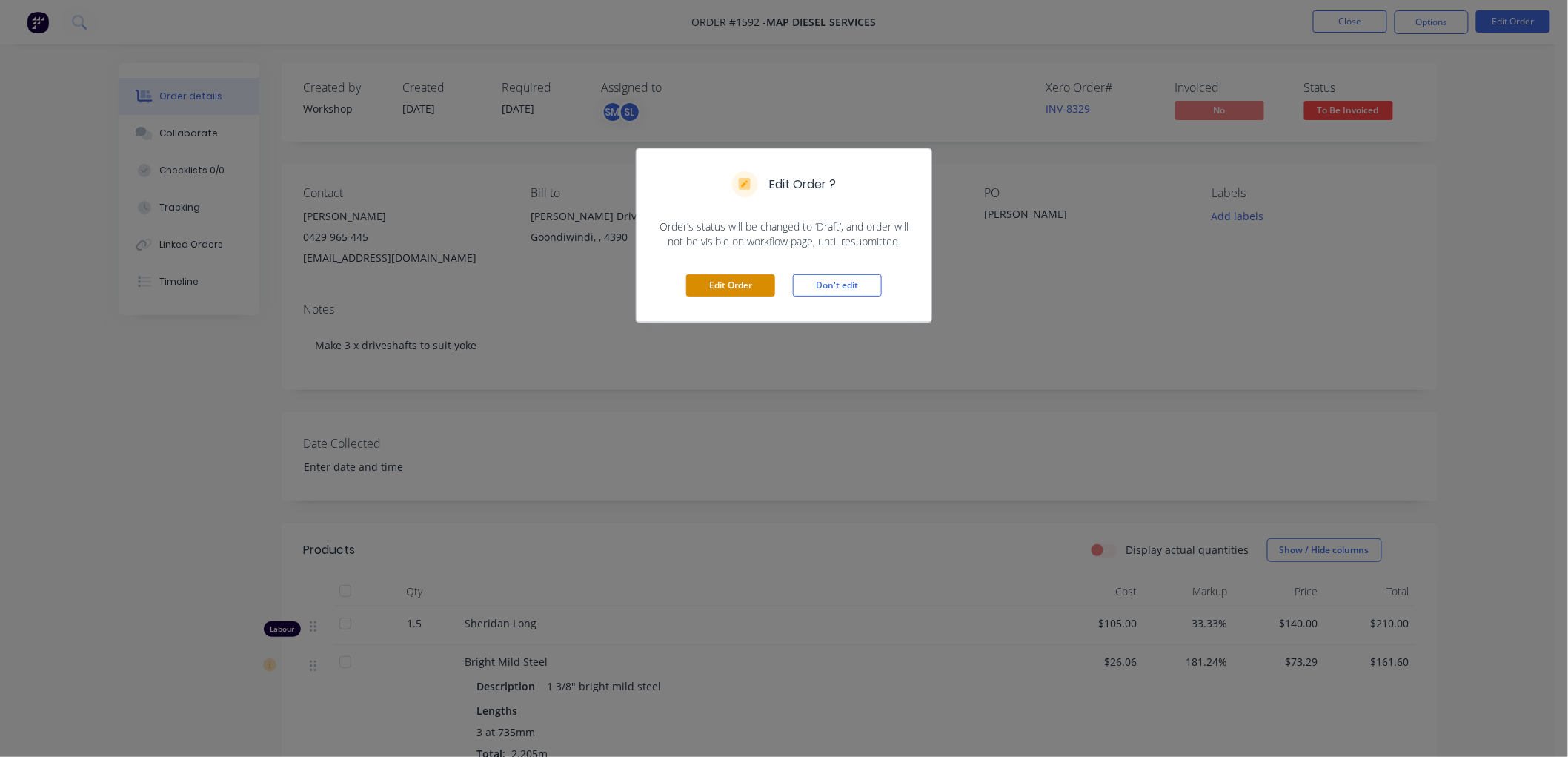
click at [742, 283] on button "Edit Order" at bounding box center [731, 285] width 89 height 22
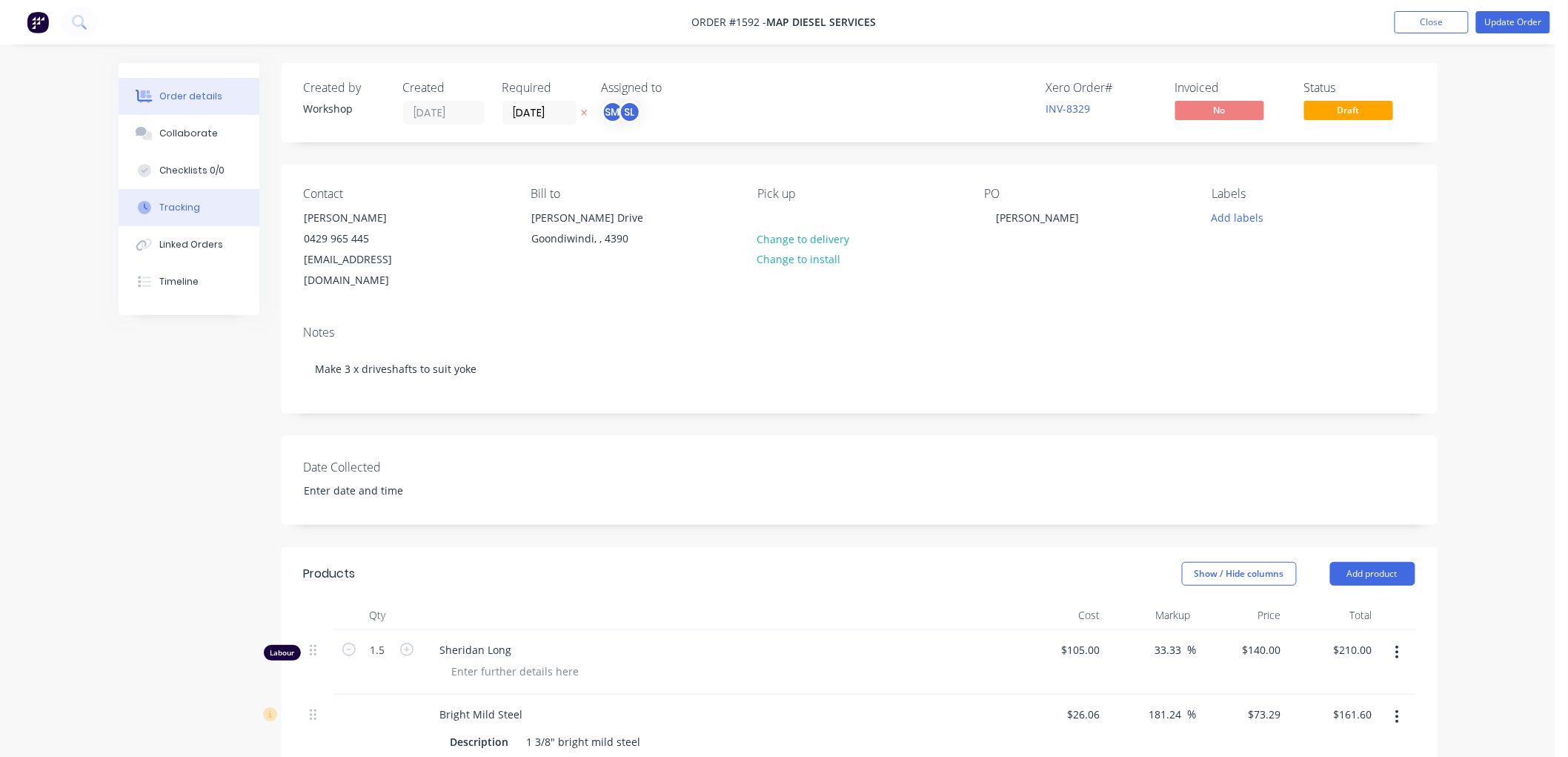
click at [176, 206] on div "Tracking" at bounding box center [179, 207] width 41 height 13
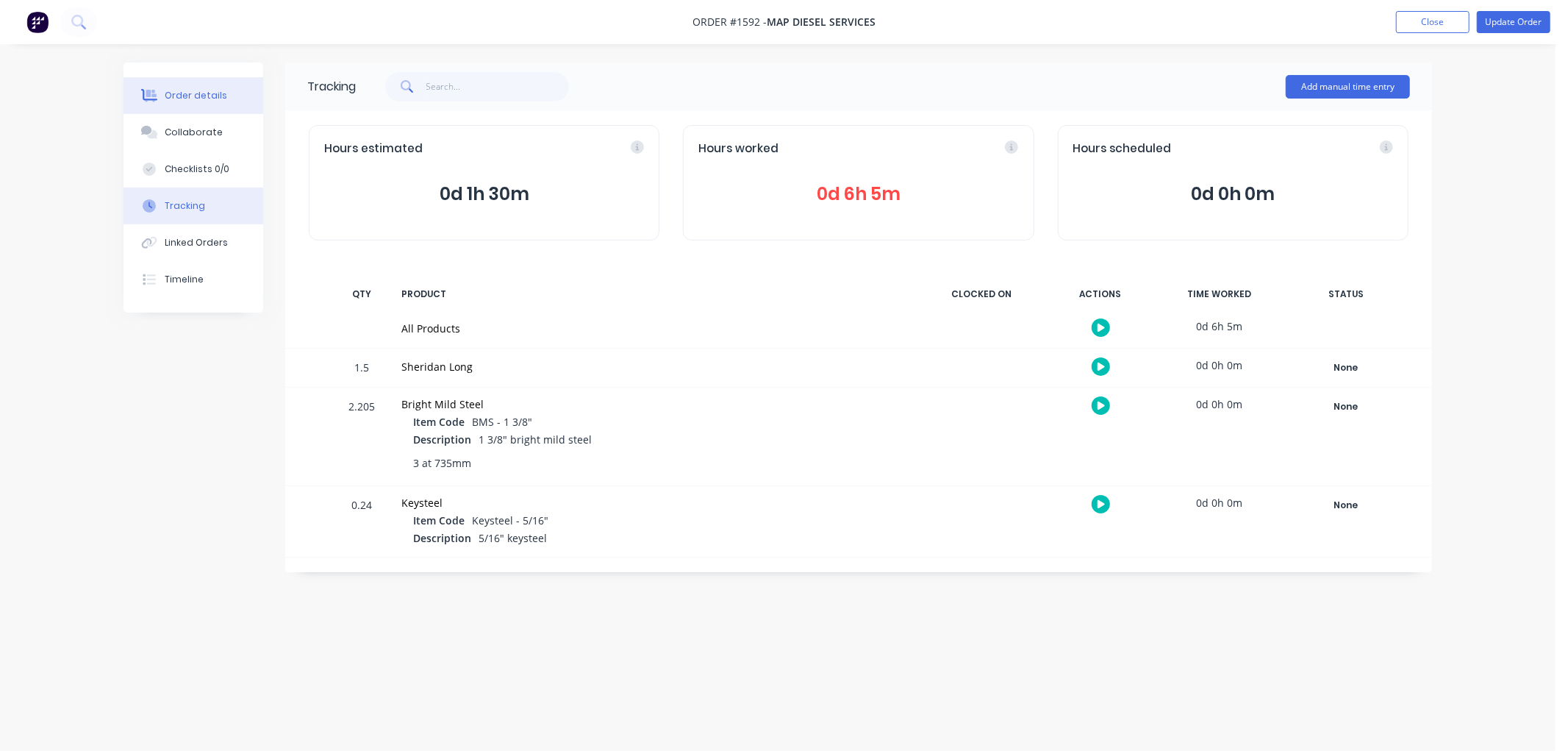
click at [199, 99] on div "Order details" at bounding box center [196, 95] width 62 height 13
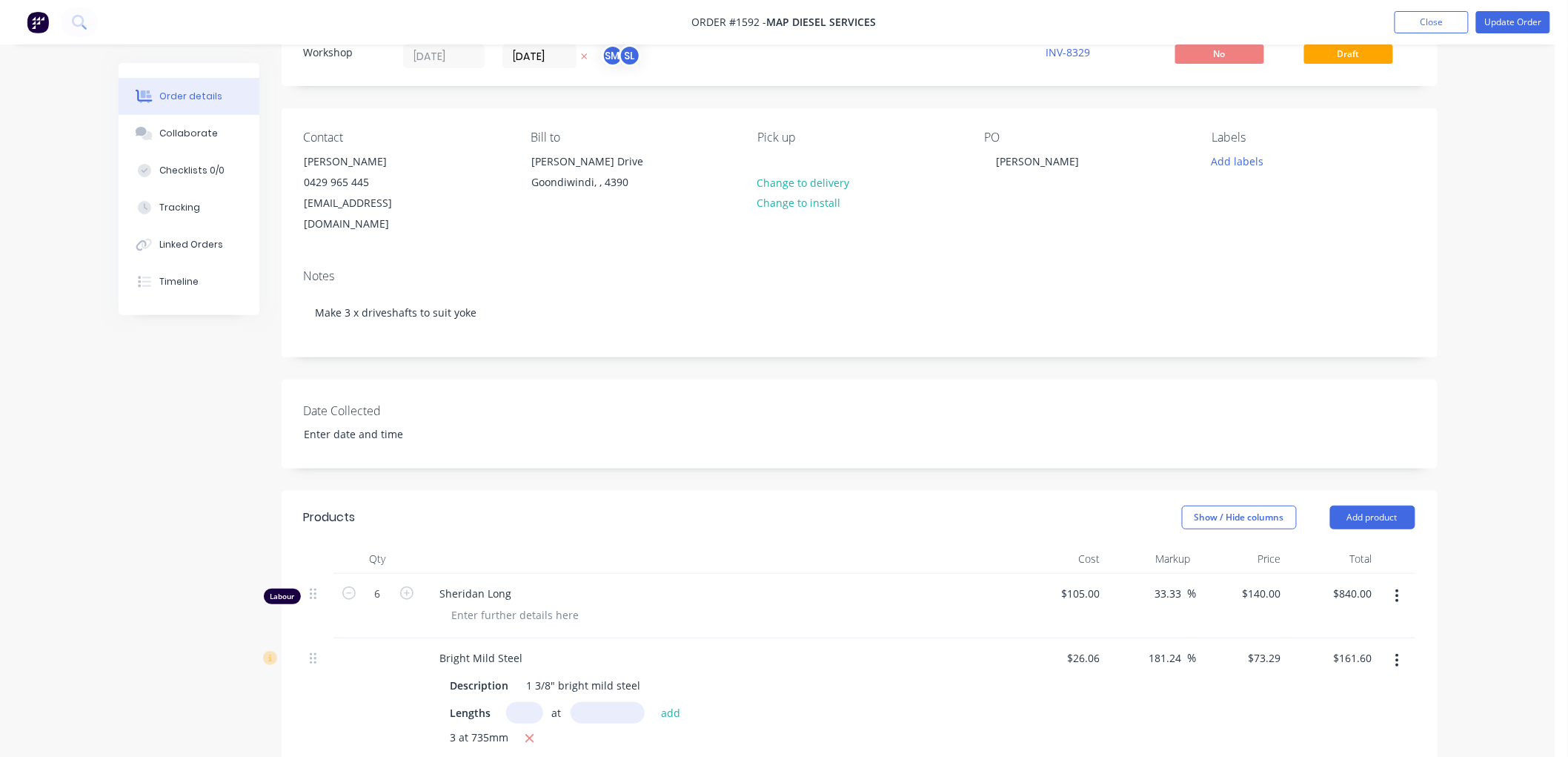
scroll to position [83, 0]
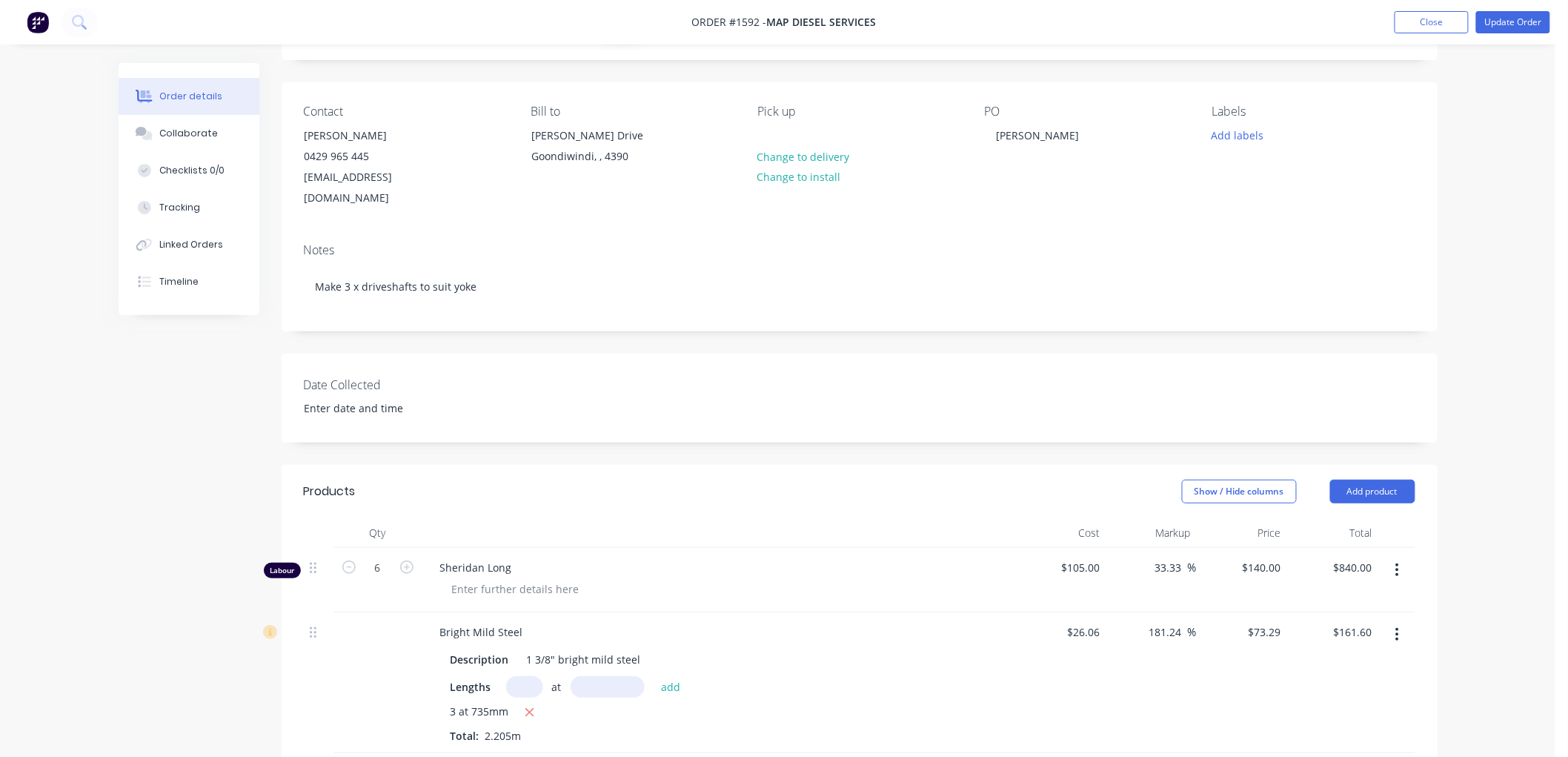
click at [1395, 564] on icon "button" at bounding box center [1397, 569] width 4 height 16
click at [1320, 687] on div "Delete" at bounding box center [1345, 697] width 114 height 22
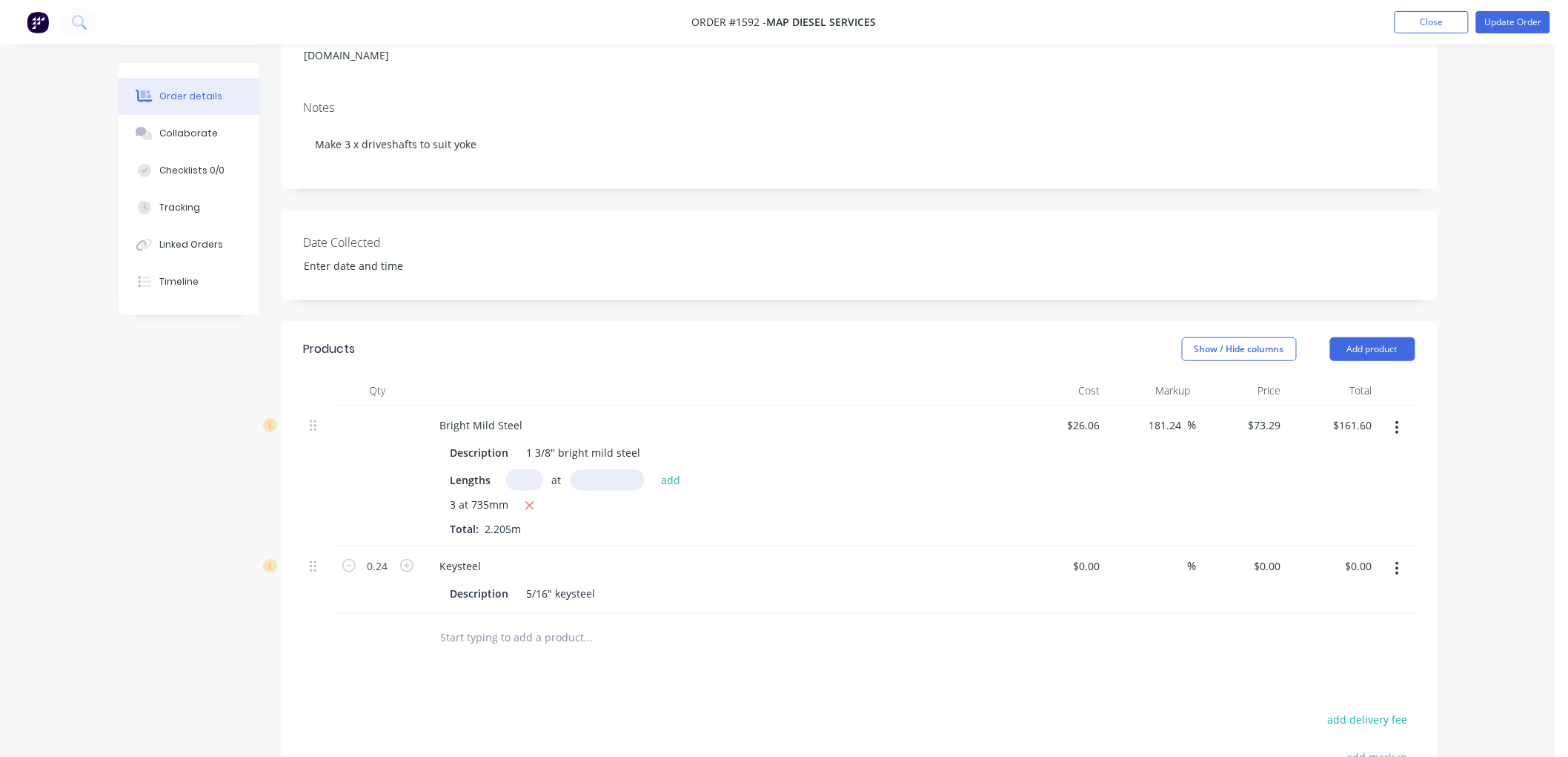
scroll to position [247, 0]
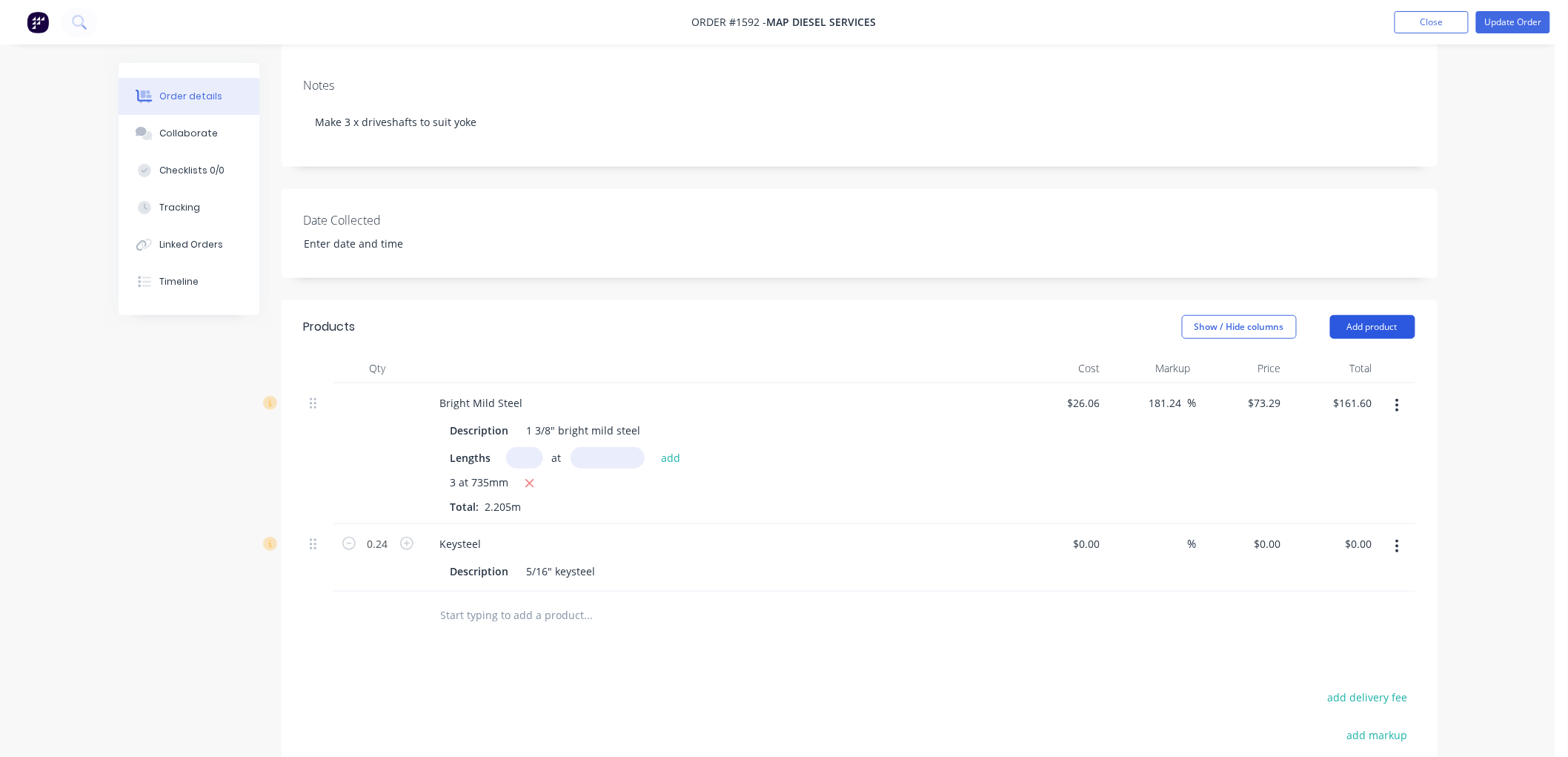
click at [1351, 325] on button "Add product" at bounding box center [1373, 327] width 85 height 24
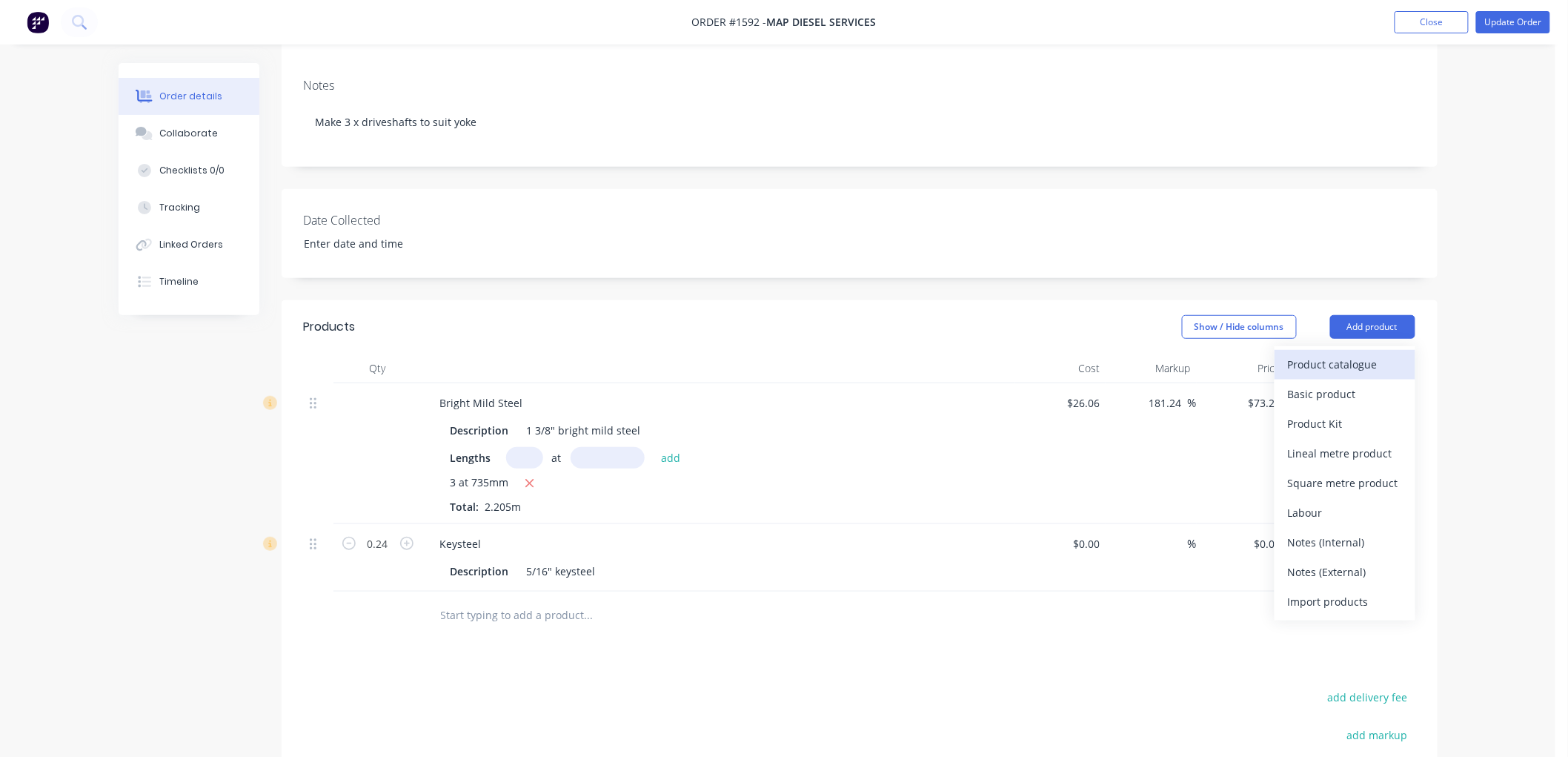
click at [1349, 361] on div "Product catalogue" at bounding box center [1345, 364] width 114 height 22
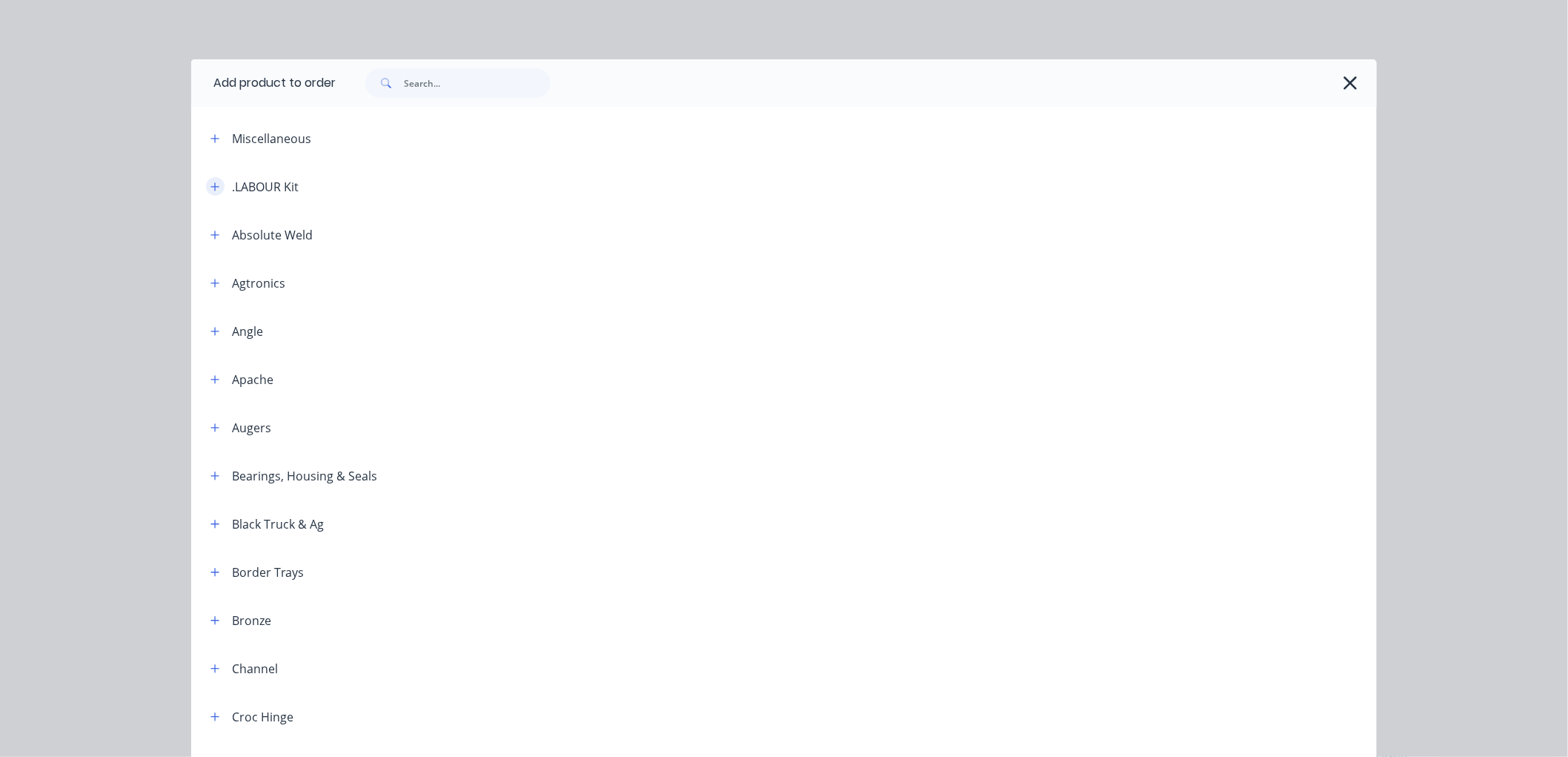
click at [206, 184] on button "button" at bounding box center [216, 186] width 19 height 19
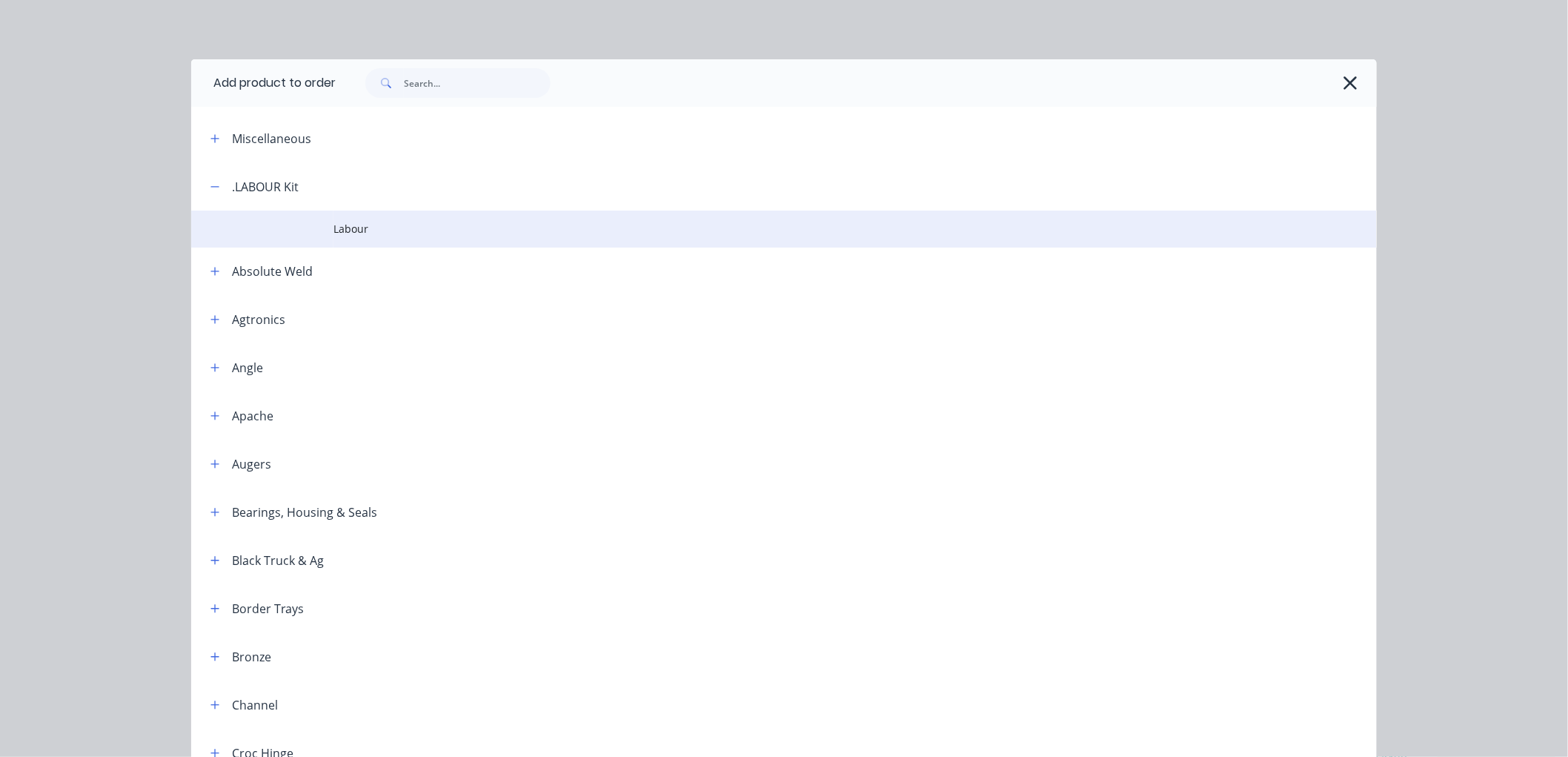
click at [351, 228] on span "Labour" at bounding box center [750, 229] width 835 height 15
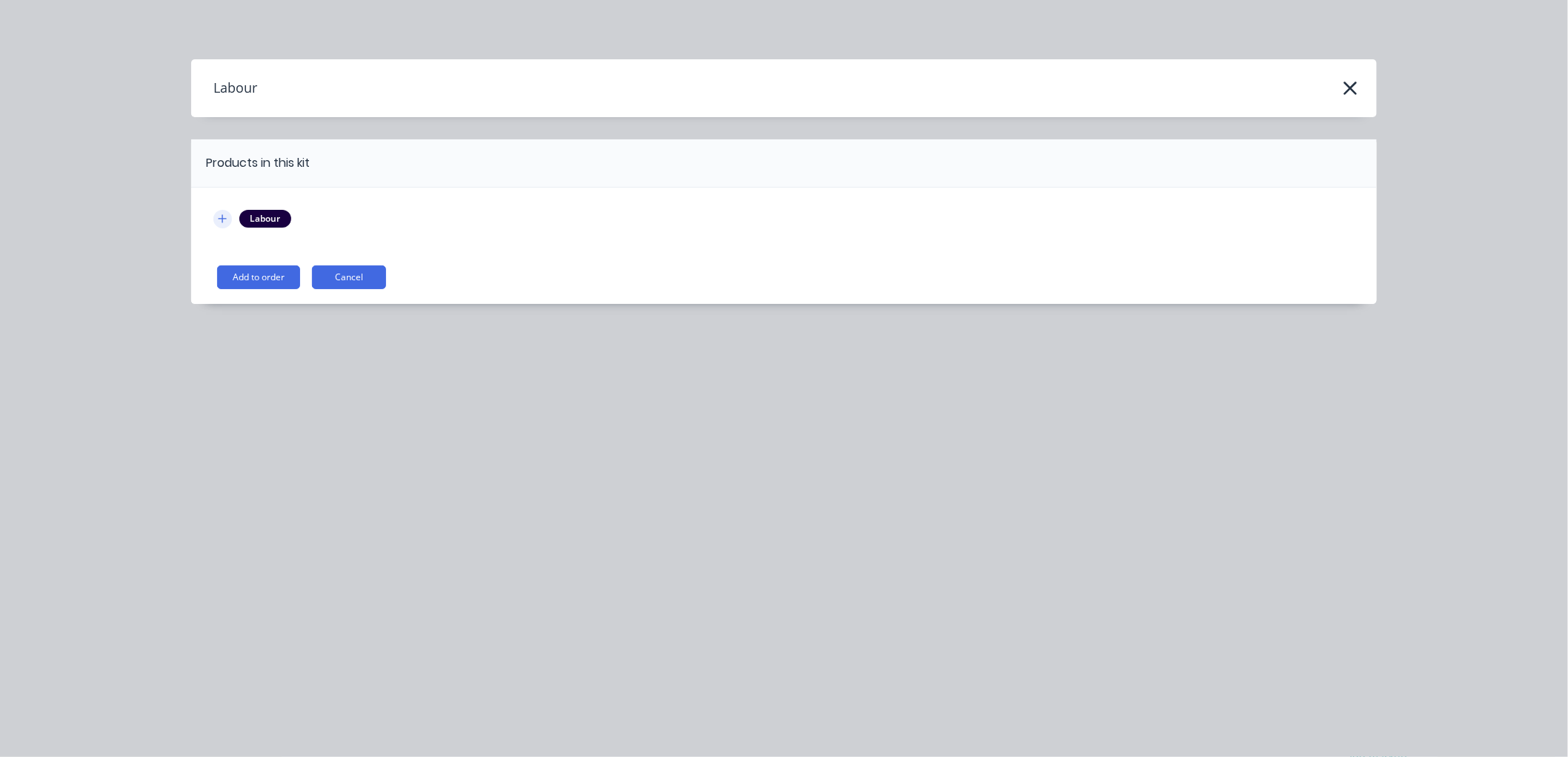
click at [217, 214] on icon "button" at bounding box center [221, 218] width 9 height 10
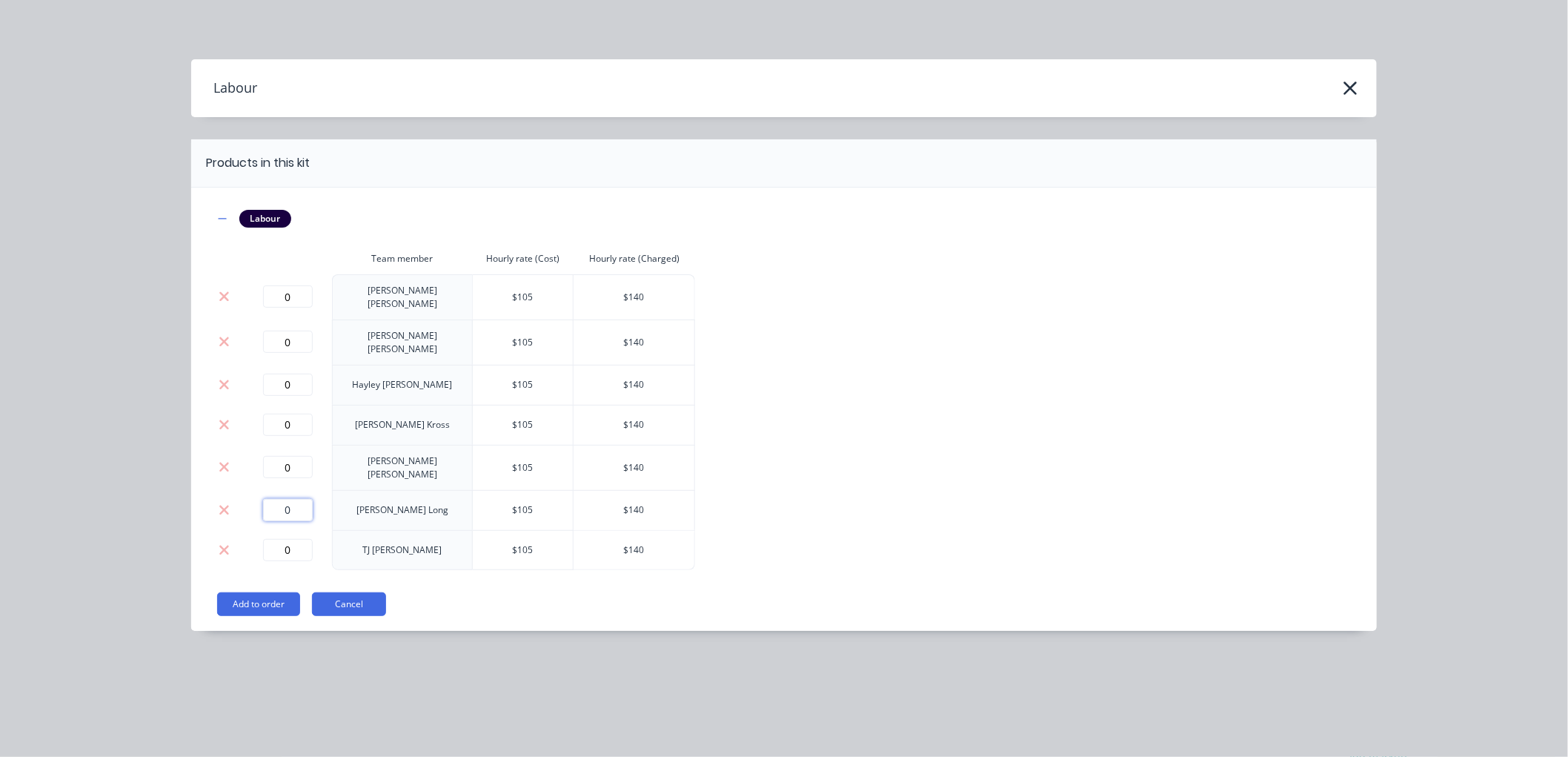
drag, startPoint x: 272, startPoint y: 491, endPoint x: 241, endPoint y: 491, distance: 31.0
click at [241, 491] on tr "0 Sheridan Long $ 105 $ 140" at bounding box center [454, 510] width 482 height 40
click at [249, 592] on button "Add to order" at bounding box center [258, 603] width 83 height 24
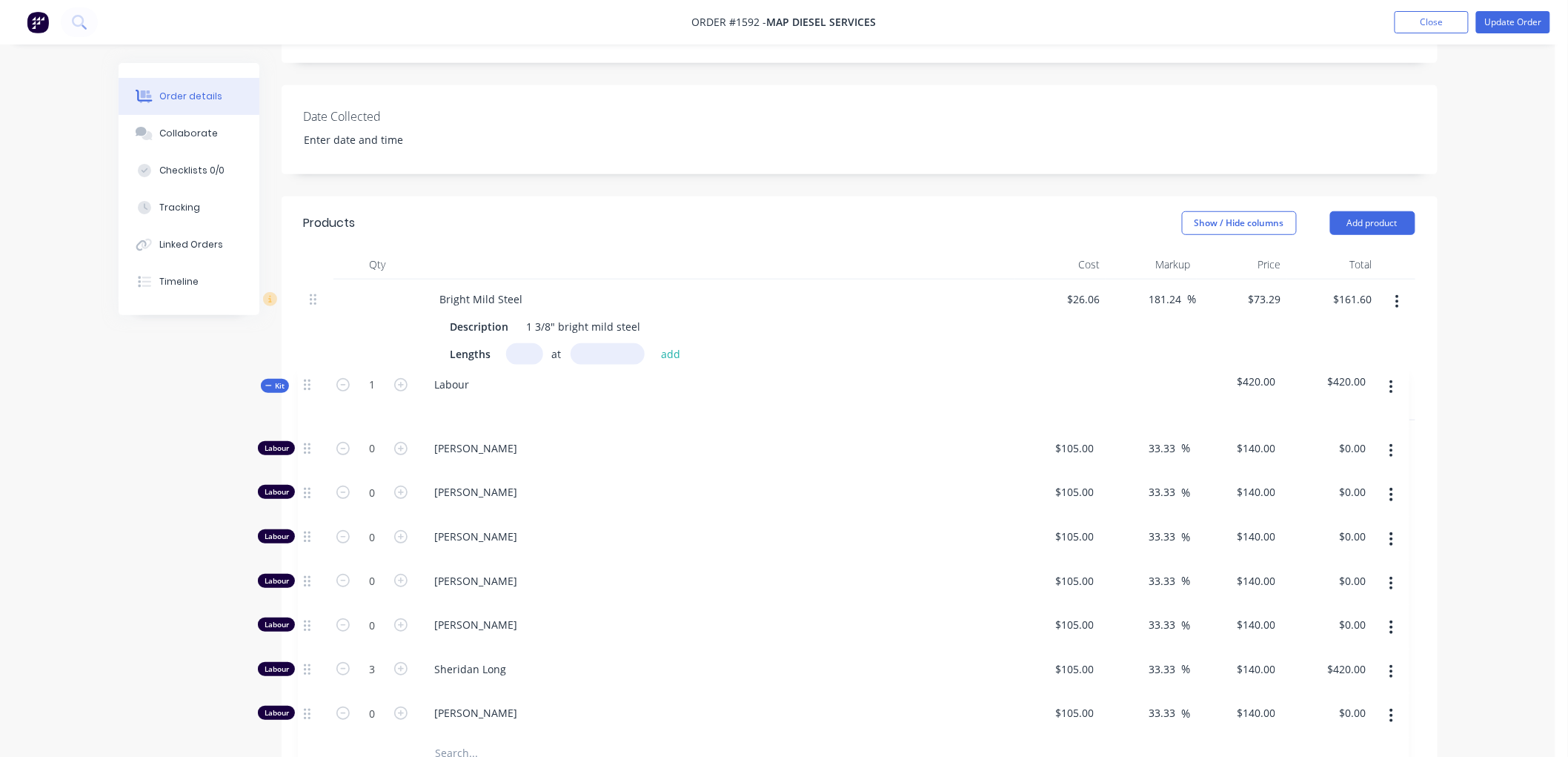
scroll to position [352, 0]
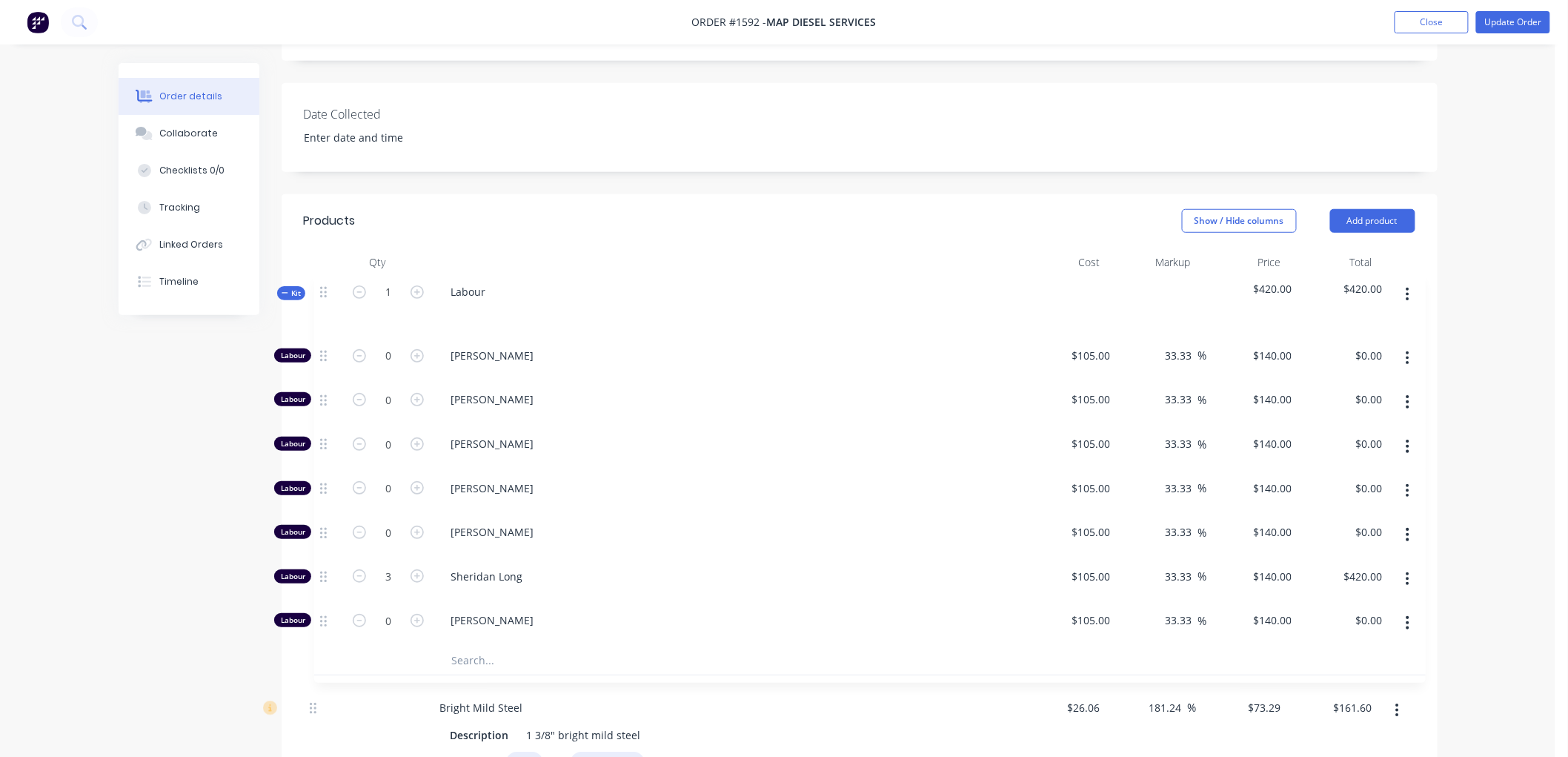
drag, startPoint x: 312, startPoint y: 526, endPoint x: 322, endPoint y: 282, distance: 244.2
click at [322, 282] on div "Bright Mild Steel Description 1 3/8" bright mild steel Lengths at add 3 at 735m…" at bounding box center [860, 587] width 1111 height 619
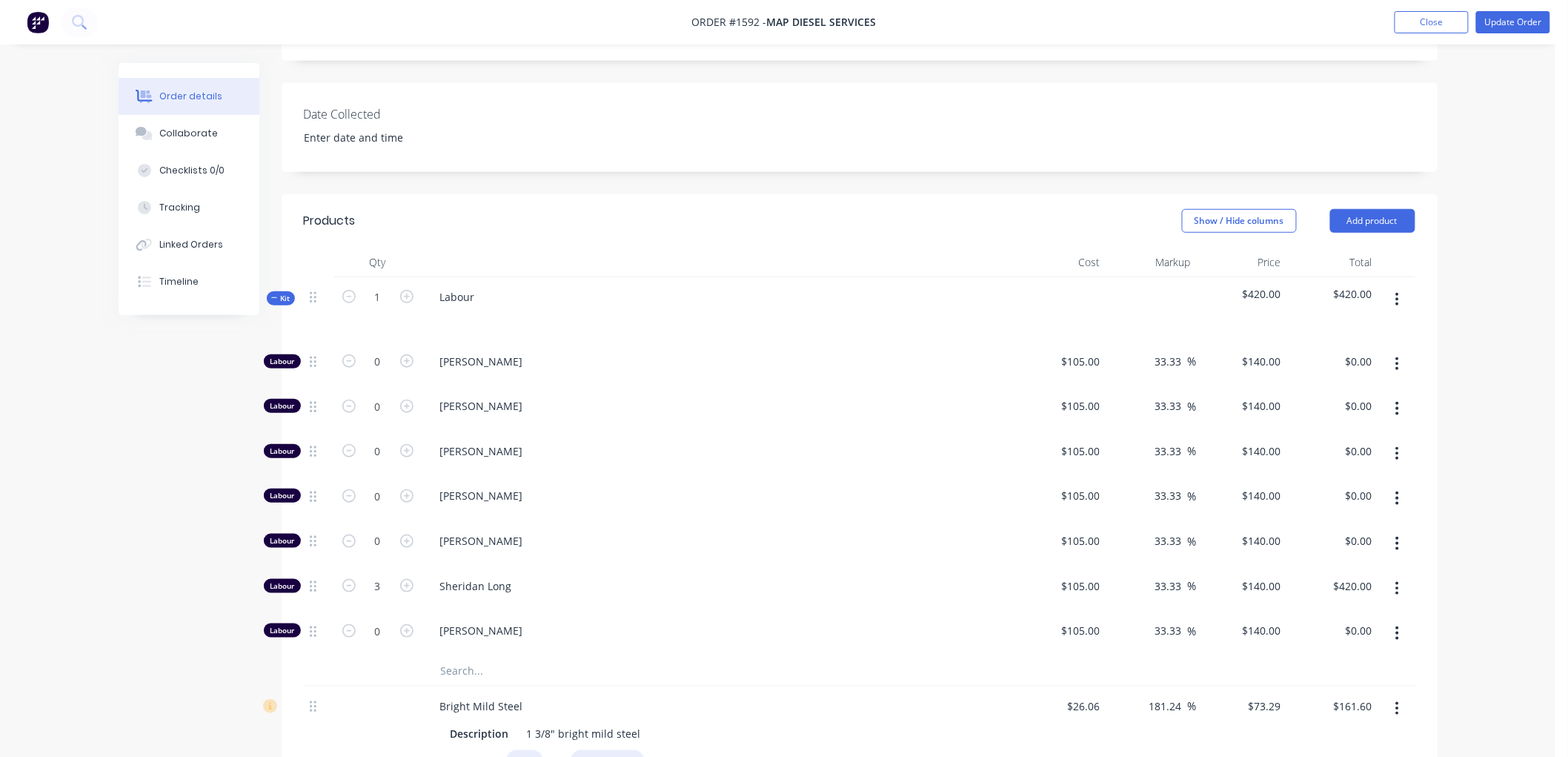
drag, startPoint x: 272, startPoint y: 292, endPoint x: 313, endPoint y: 251, distance: 58.0
click at [272, 294] on icon at bounding box center [274, 298] width 7 height 8
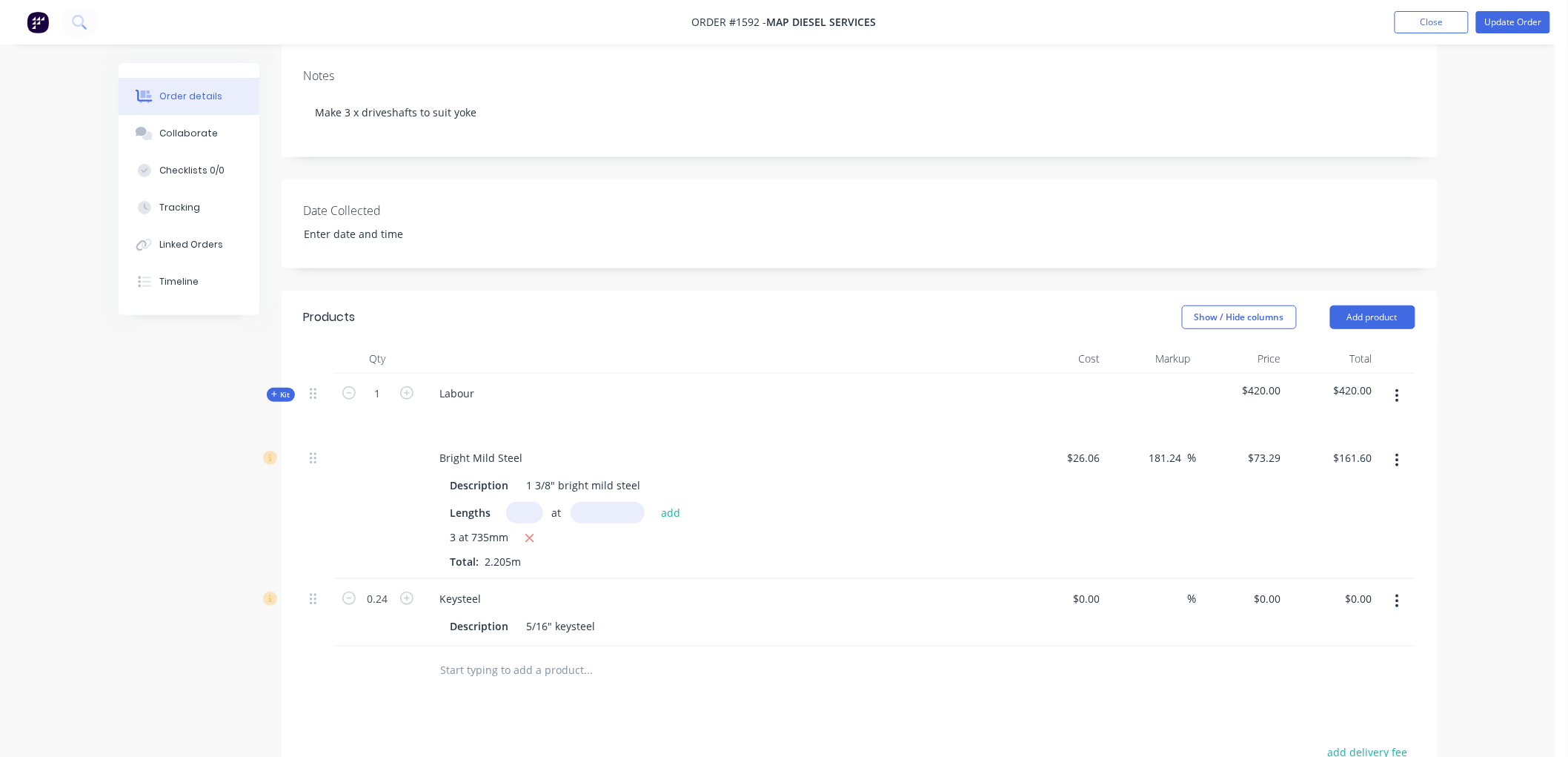
scroll to position [24, 0]
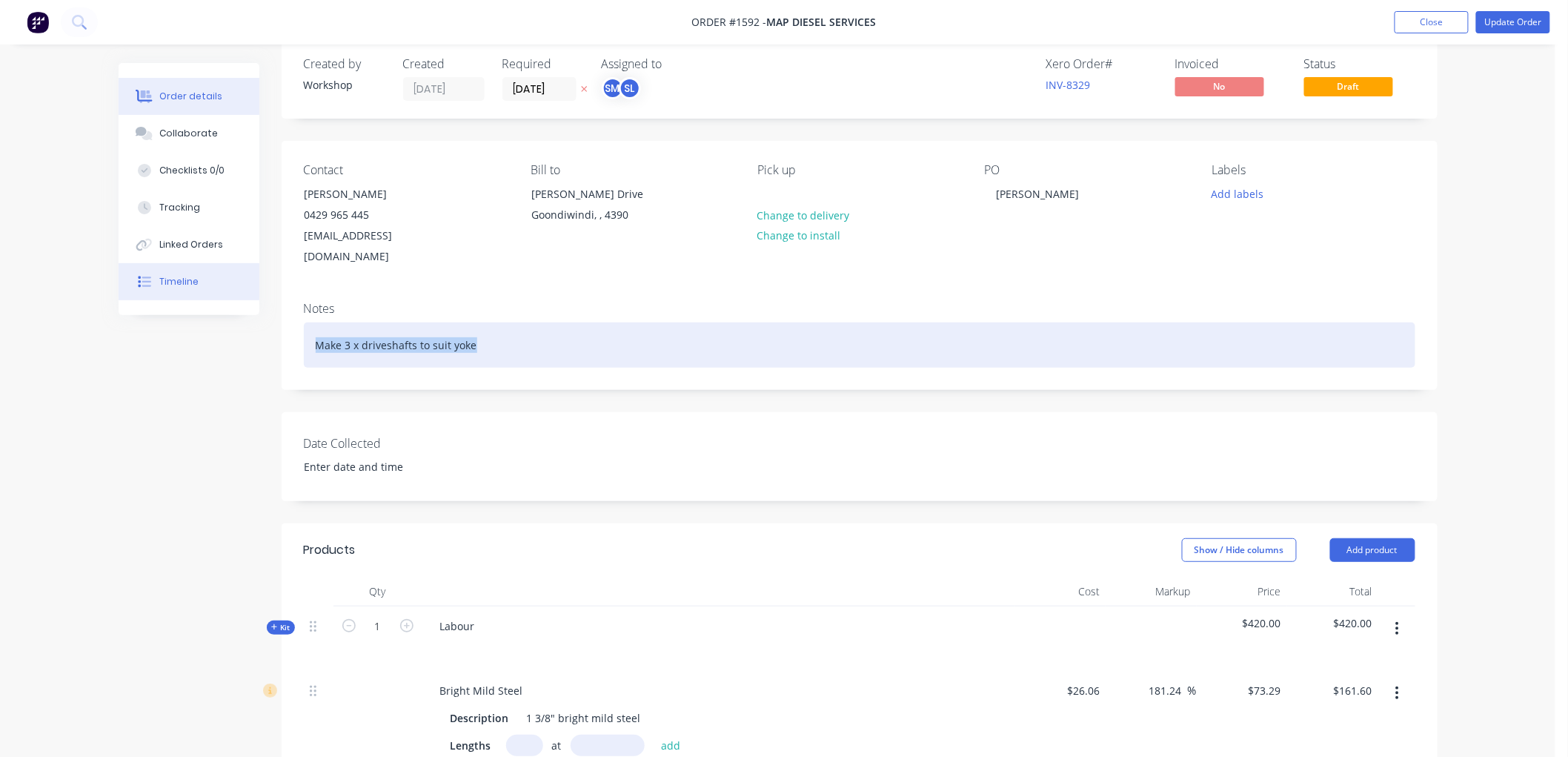
drag, startPoint x: 520, startPoint y: 327, endPoint x: 251, endPoint y: 293, distance: 271.1
click at [251, 293] on div "Order details Collaborate Checklists 0/0 Tracking Linked Orders Timeline Order …" at bounding box center [778, 672] width 1349 height 1266
copy div "Make 3 x driveshafts to suit yoke"
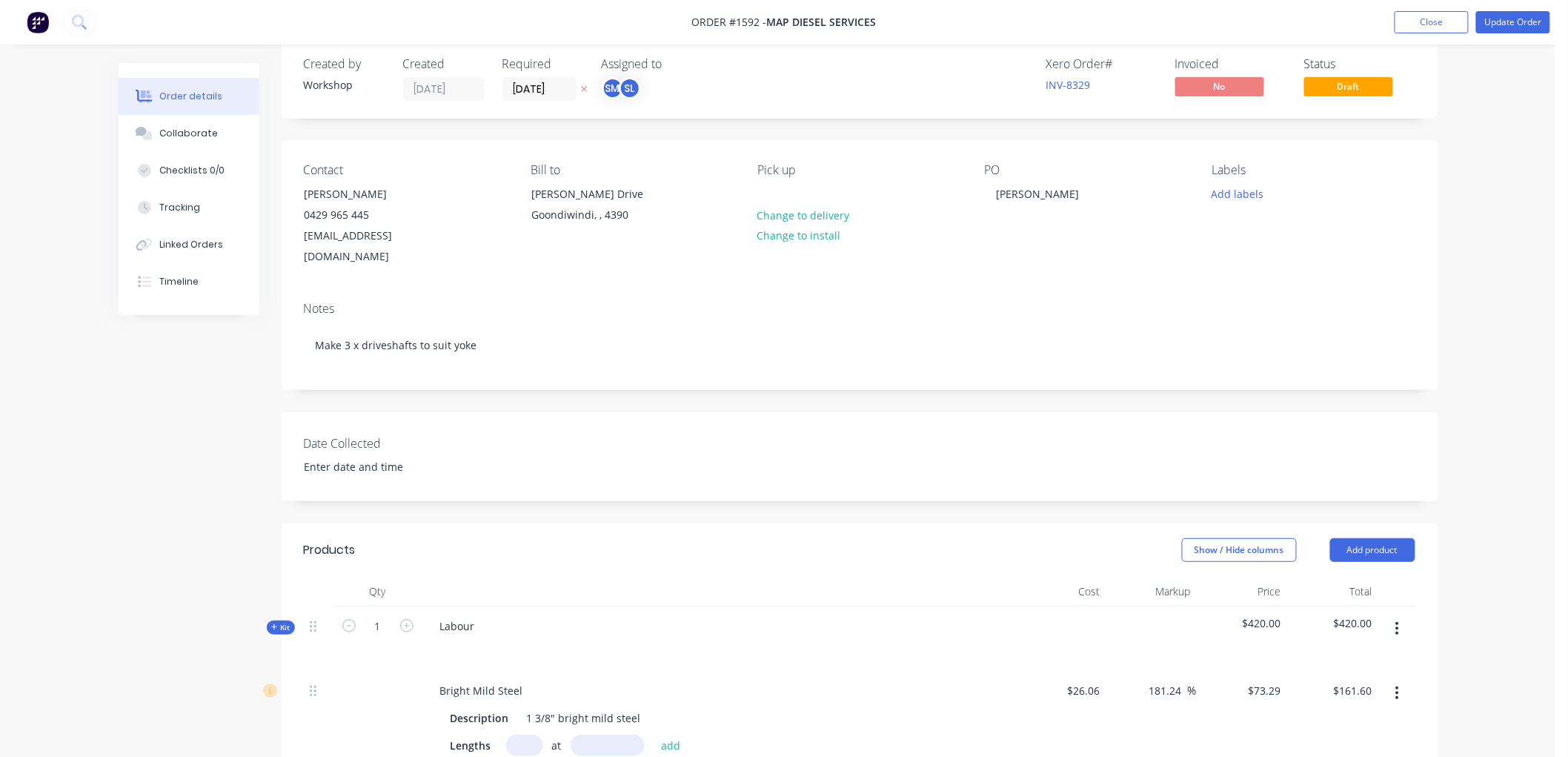
click at [498, 626] on div "Labour" at bounding box center [719, 638] width 593 height 65
click at [474, 619] on div "Labour" at bounding box center [458, 626] width 59 height 22
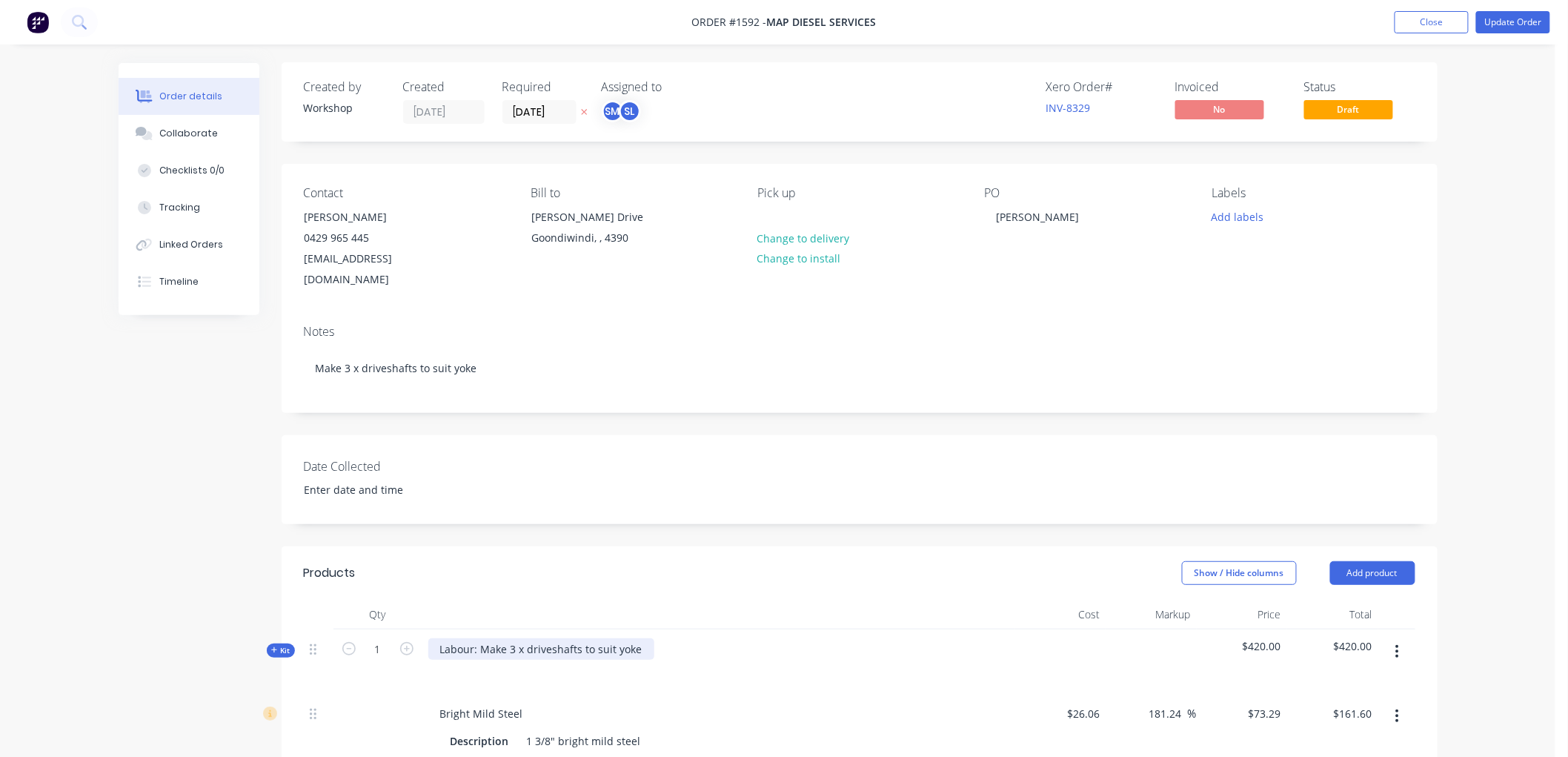
scroll to position [0, 0]
click at [1514, 25] on button "Update Order" at bounding box center [1513, 22] width 74 height 22
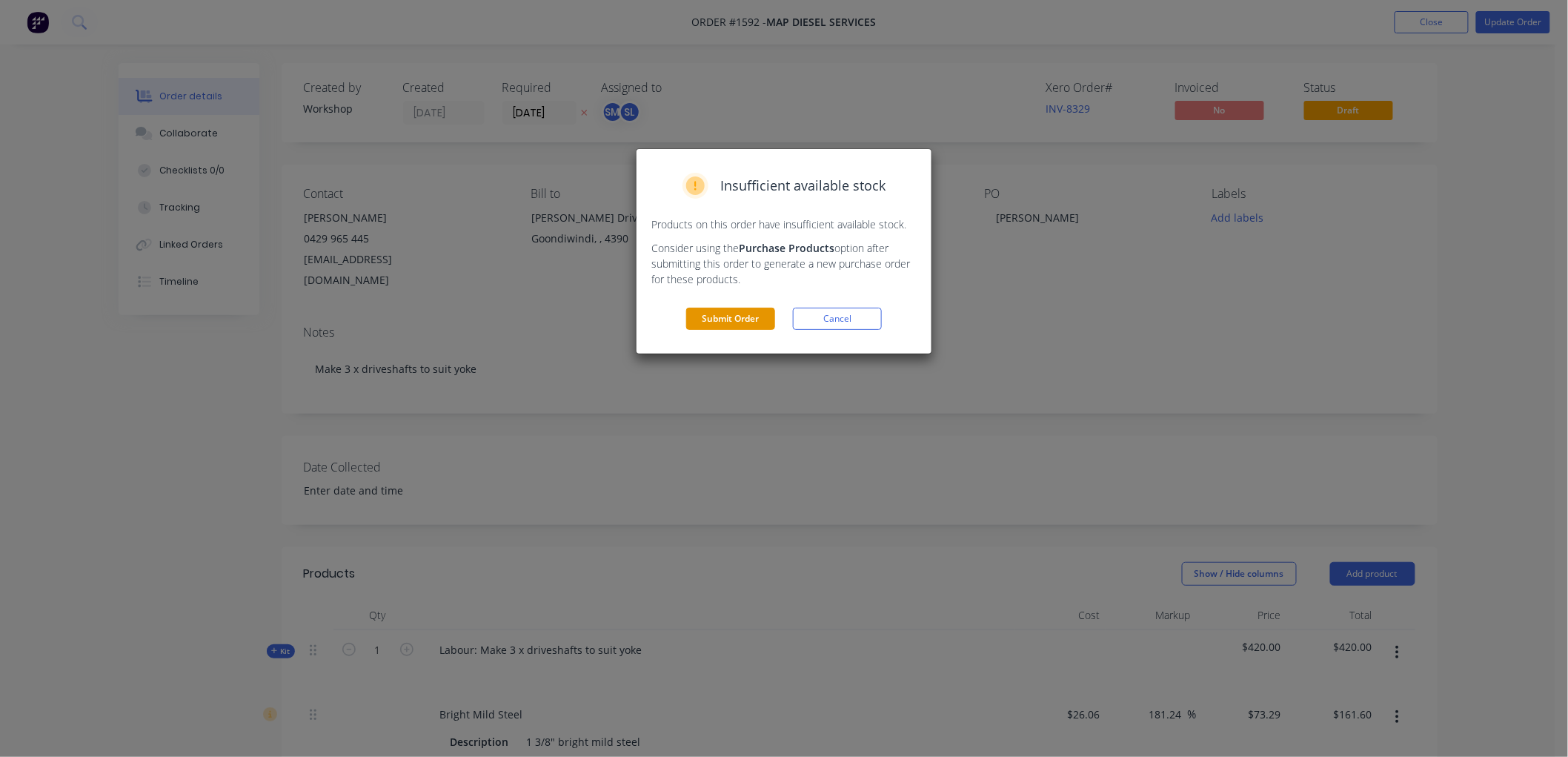
click at [730, 323] on button "Submit Order" at bounding box center [731, 318] width 89 height 22
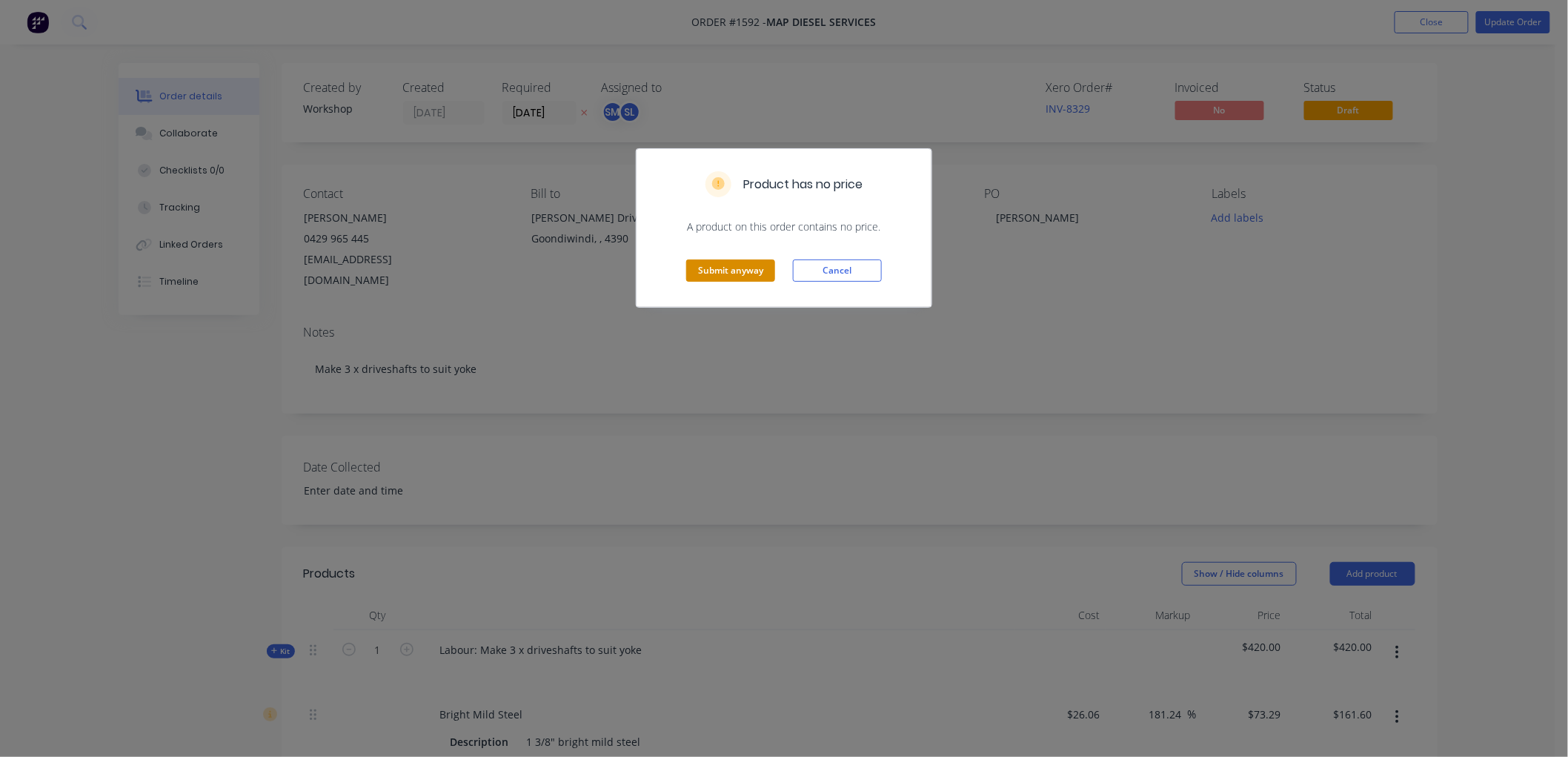
click at [738, 272] on button "Submit anyway" at bounding box center [731, 270] width 89 height 22
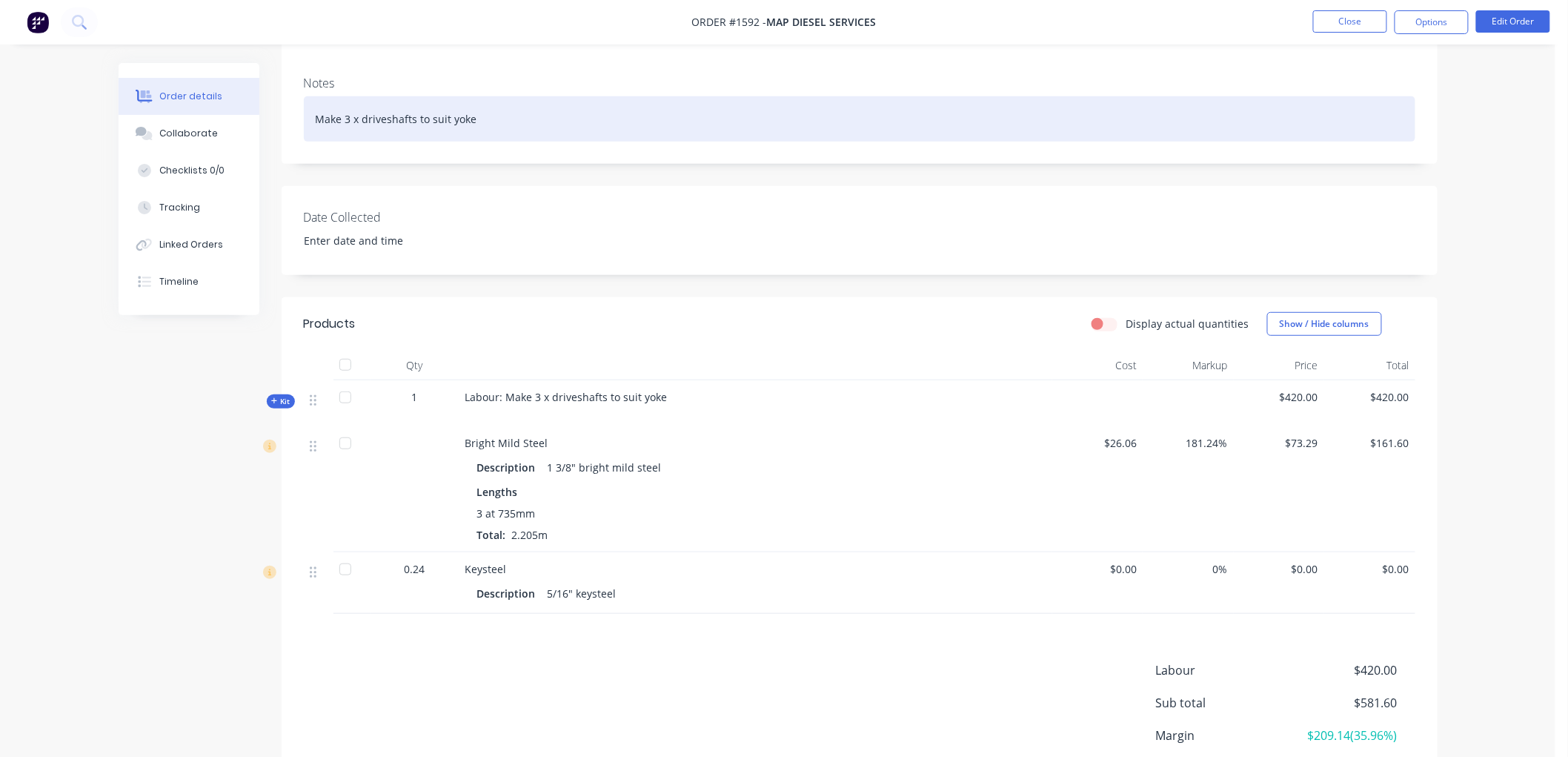
scroll to position [329, 0]
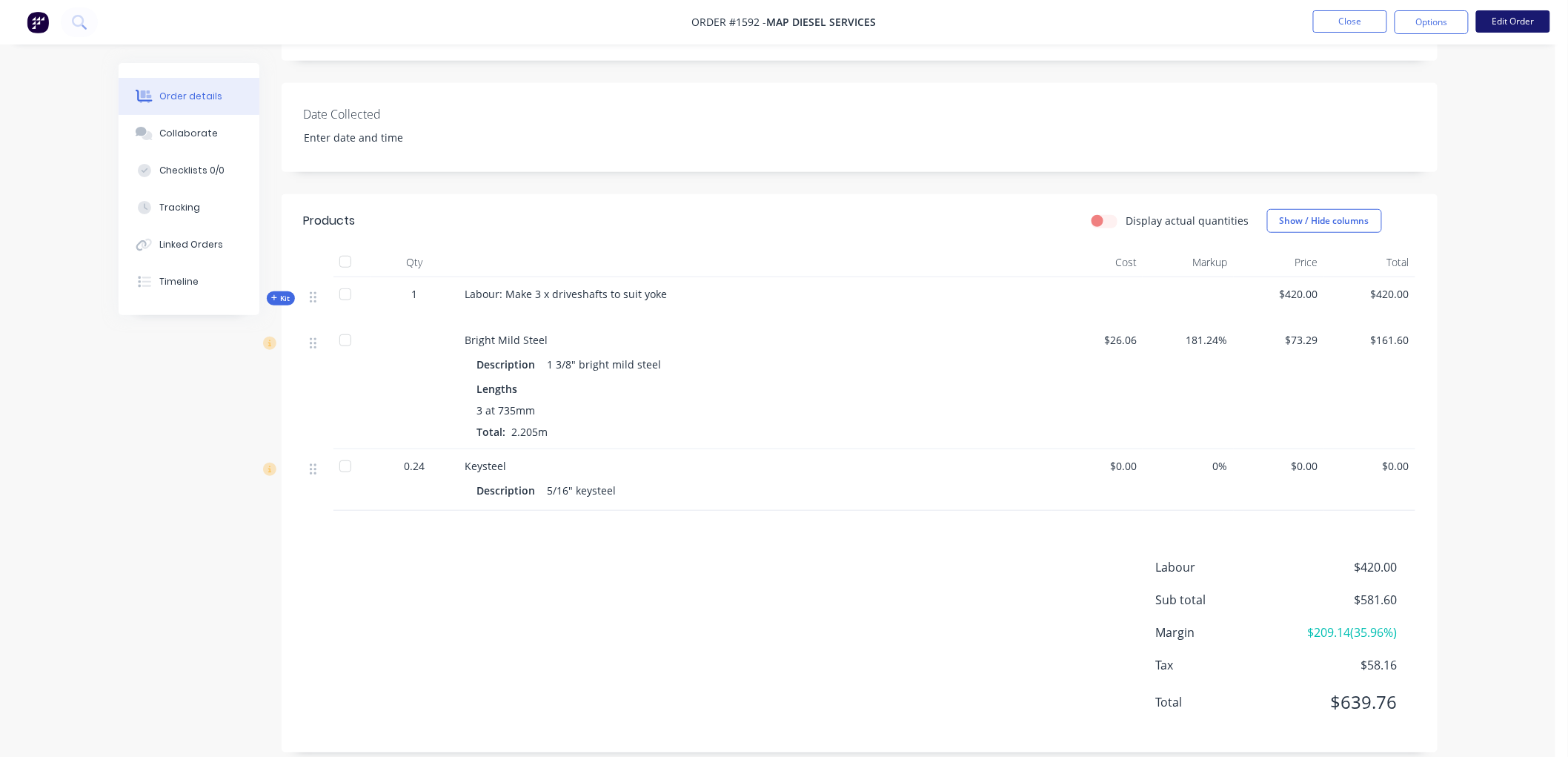
click at [1500, 15] on button "Edit Order" at bounding box center [1513, 21] width 74 height 22
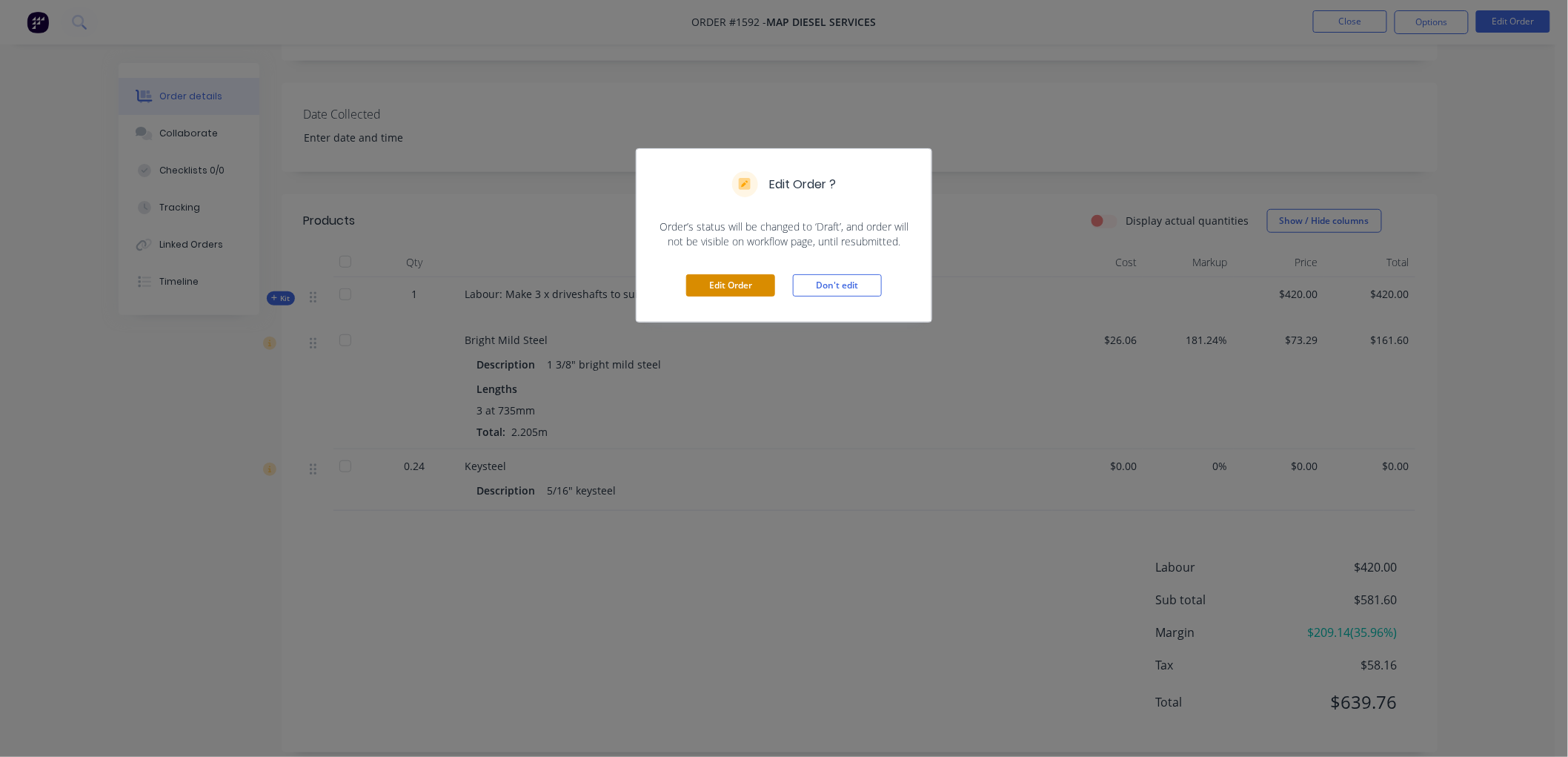
click at [742, 282] on button "Edit Order" at bounding box center [731, 285] width 89 height 22
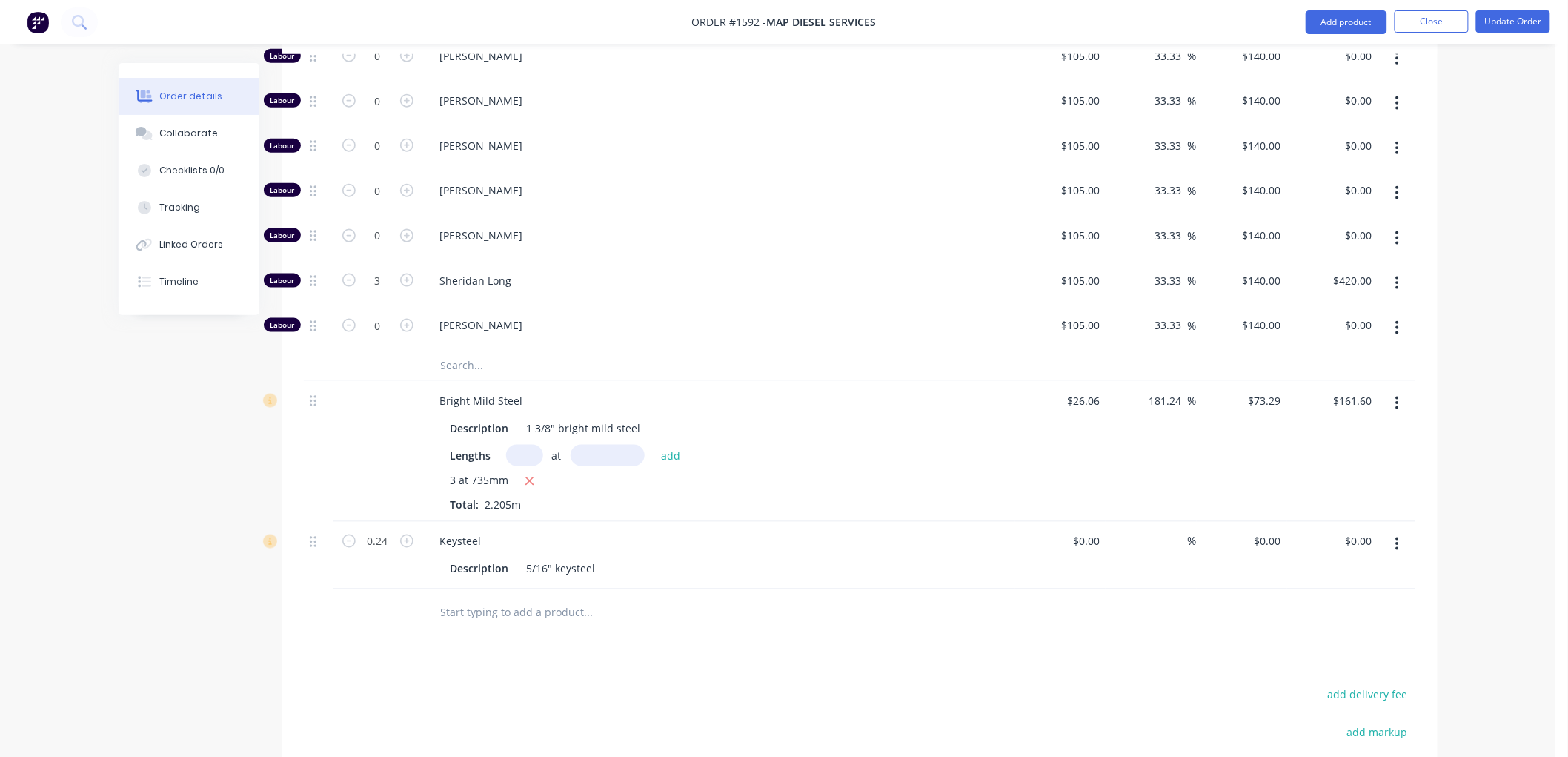
scroll to position [741, 0]
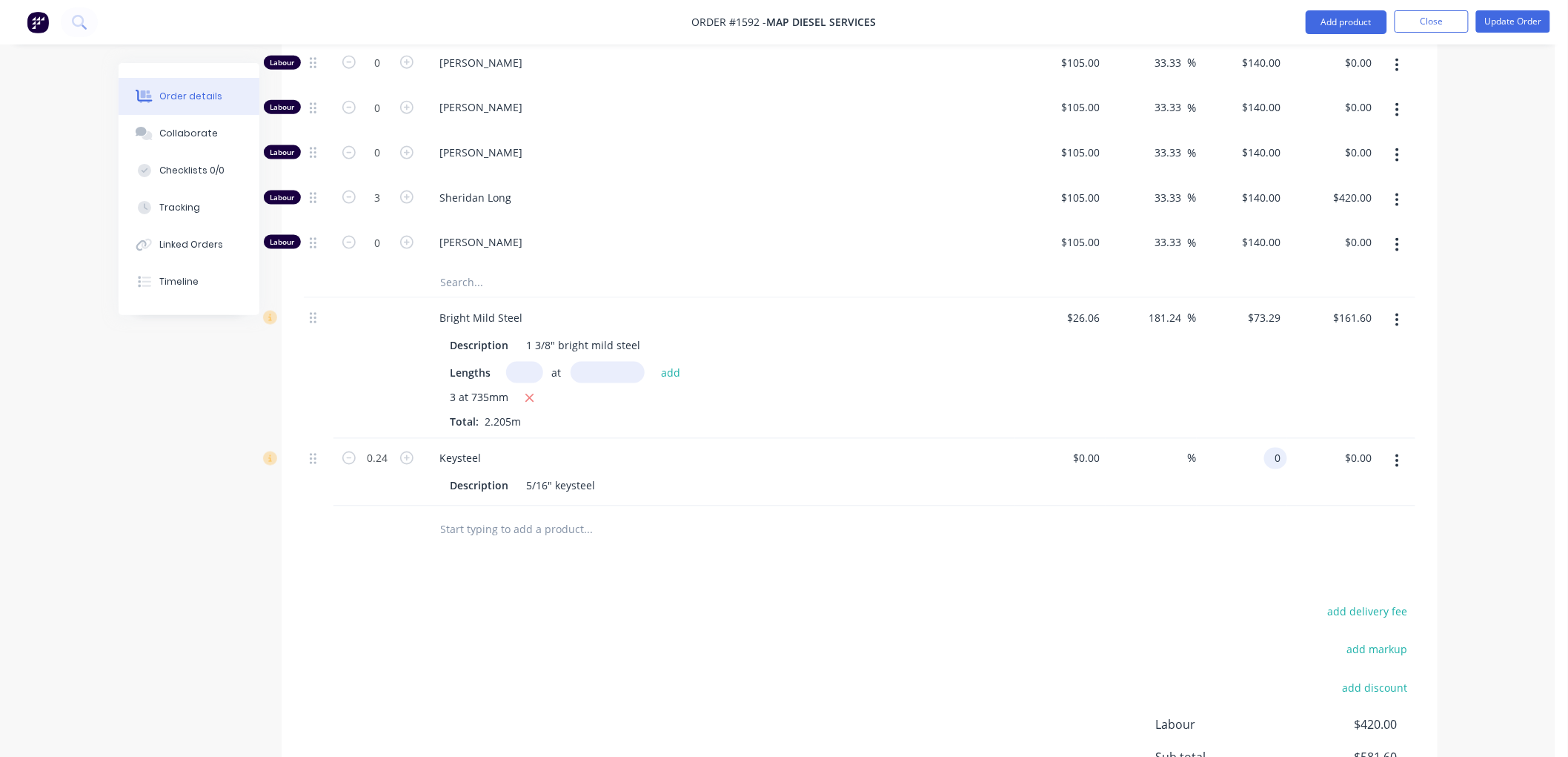
click at [1266, 455] on div "0 0" at bounding box center [1275, 458] width 23 height 22
click at [1093, 452] on input "0" at bounding box center [1088, 458] width 34 height 22
click at [949, 590] on div "Products Show / Hide columns Add product Qty Cost Markup Price Total Kit 1 Labo…" at bounding box center [860, 358] width 1156 height 1105
click at [1280, 452] on input "30" at bounding box center [1267, 458] width 40 height 22
click at [1131, 544] on div at bounding box center [860, 530] width 1111 height 48
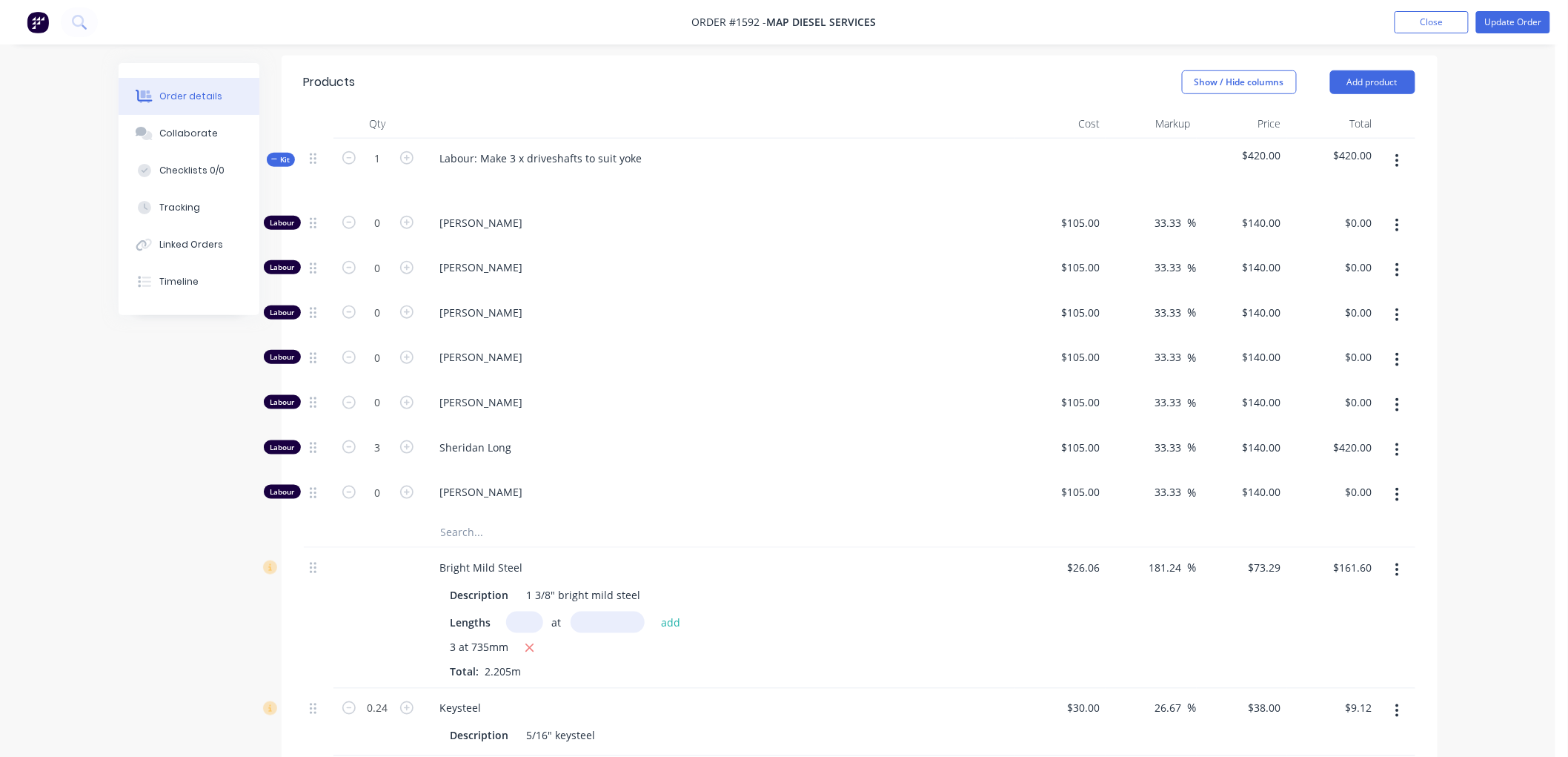
scroll to position [329, 0]
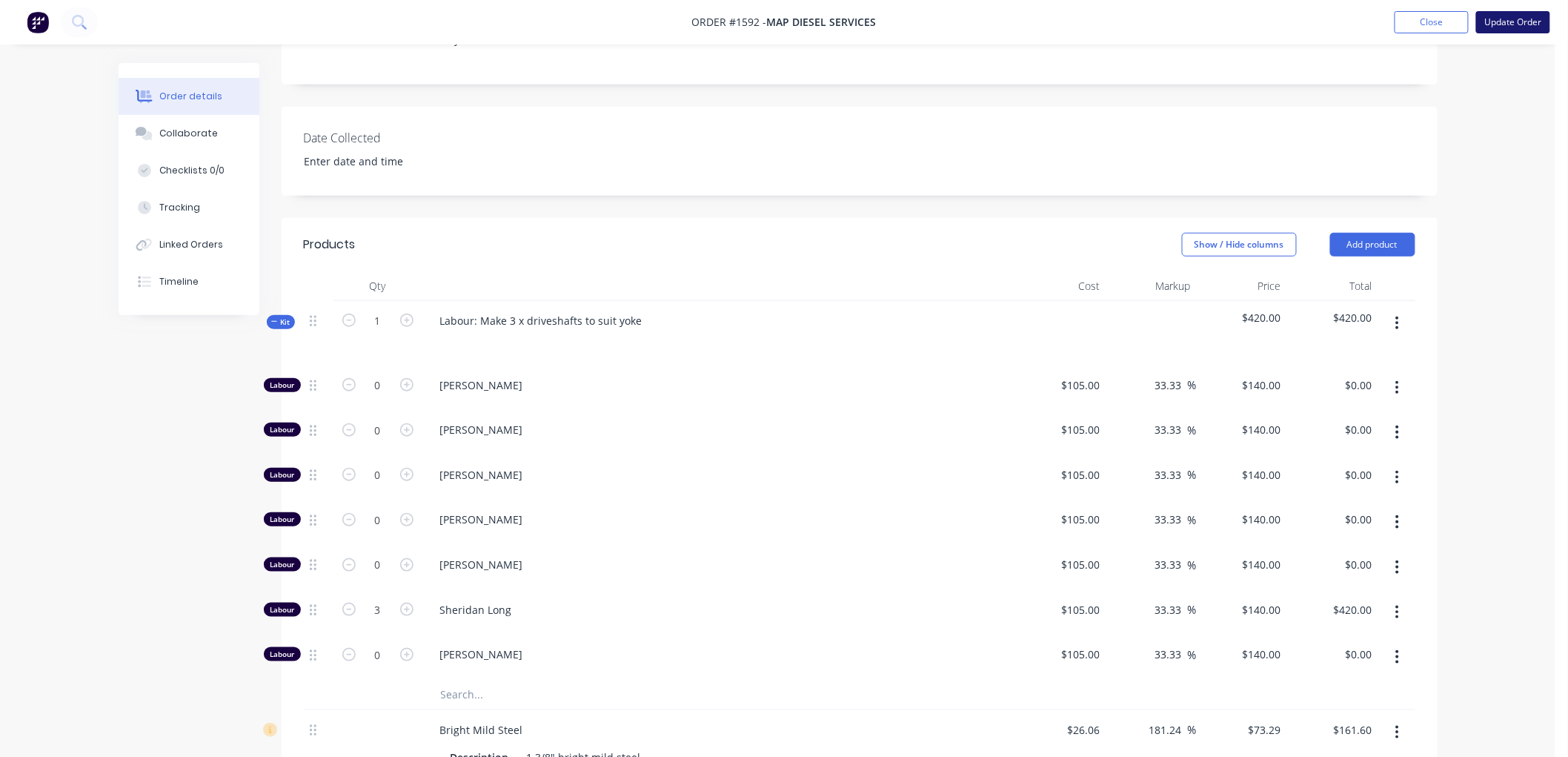
click at [1530, 11] on button "Update Order" at bounding box center [1513, 22] width 74 height 22
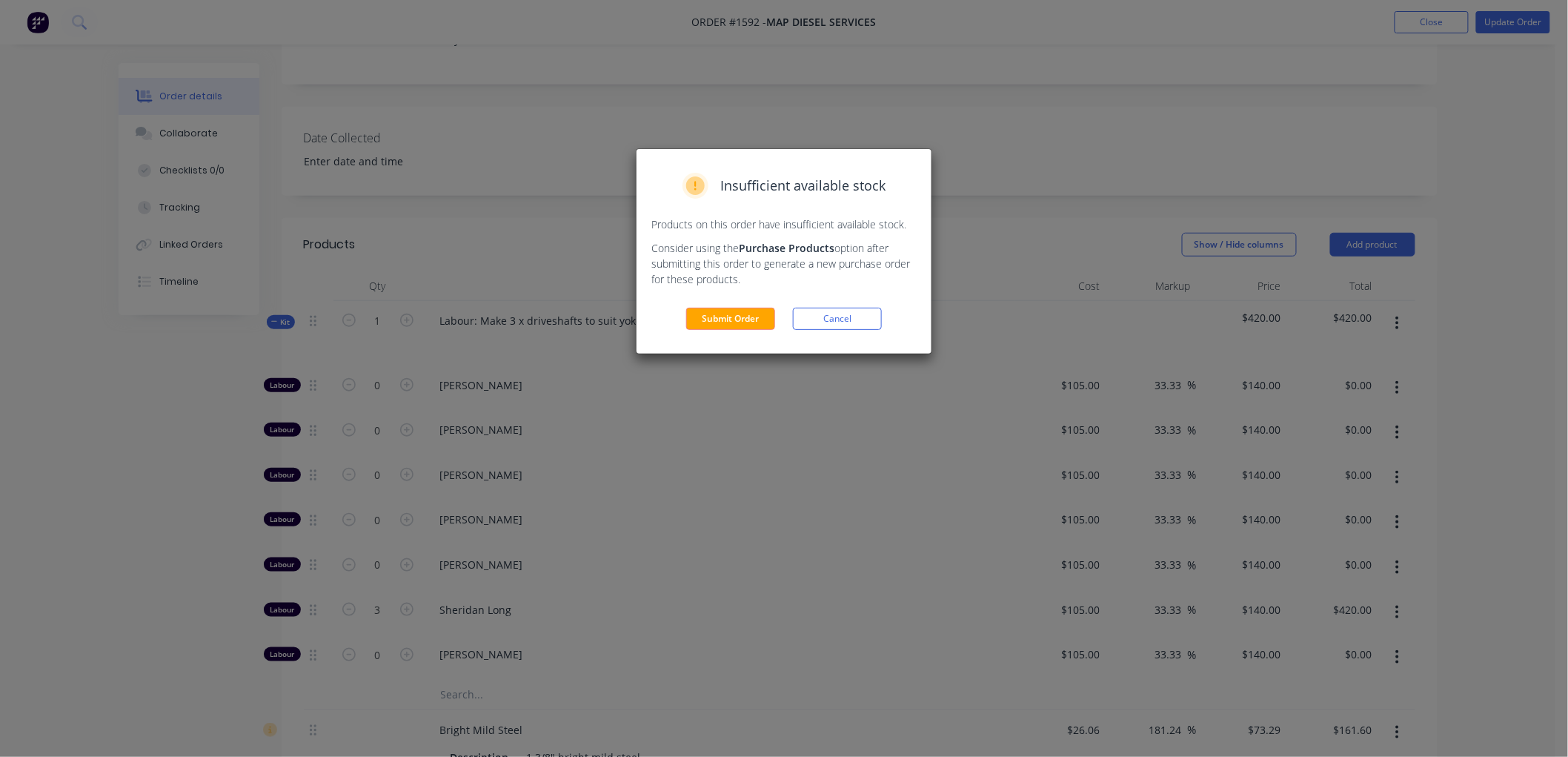
click at [742, 304] on div "Insufficient available stock Products on this order have insufficient available…" at bounding box center [784, 251] width 295 height 204
click at [734, 319] on button "Submit Order" at bounding box center [731, 318] width 89 height 22
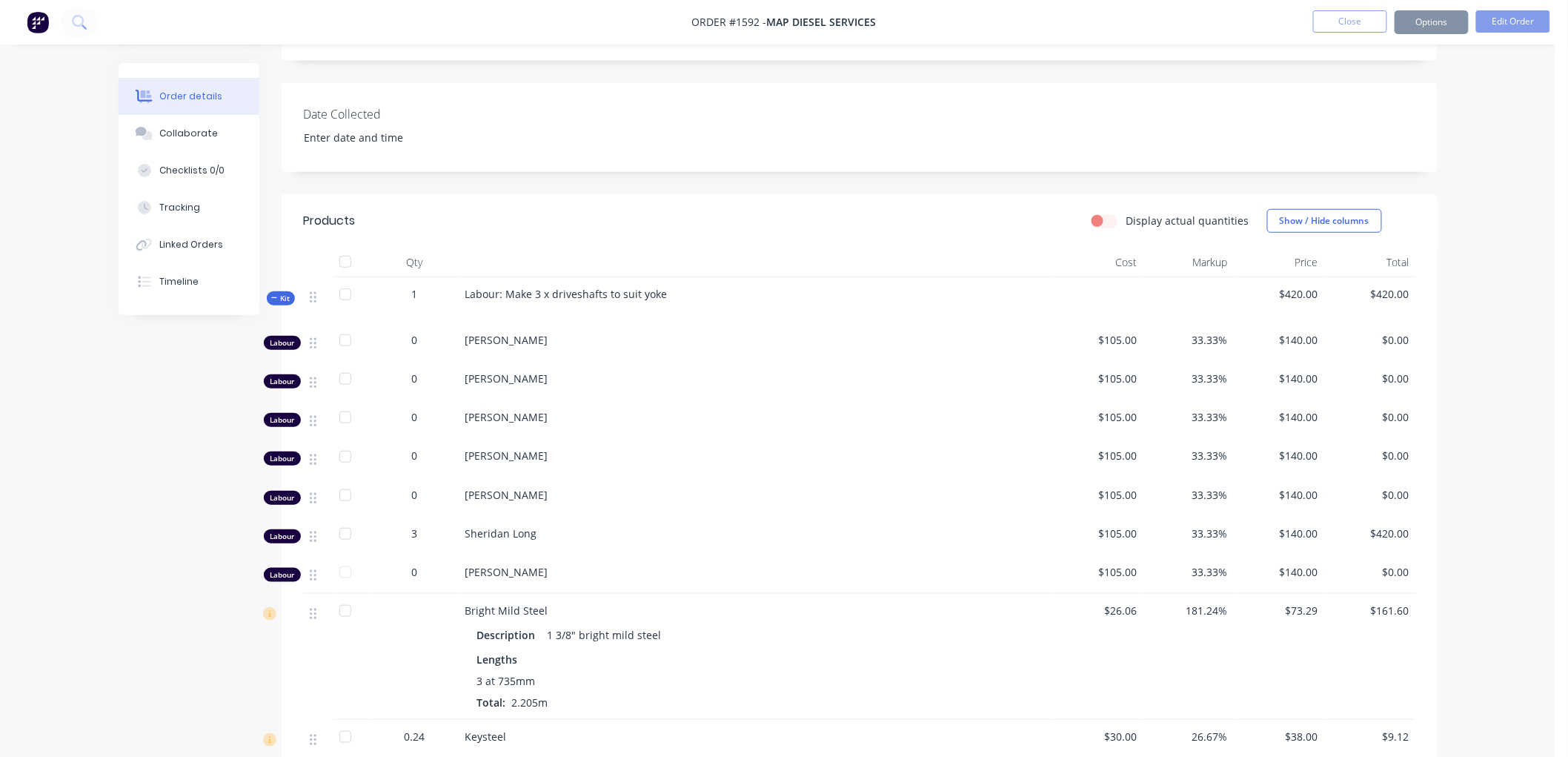
scroll to position [328, 0]
click at [1439, 21] on button "Options" at bounding box center [1432, 22] width 74 height 24
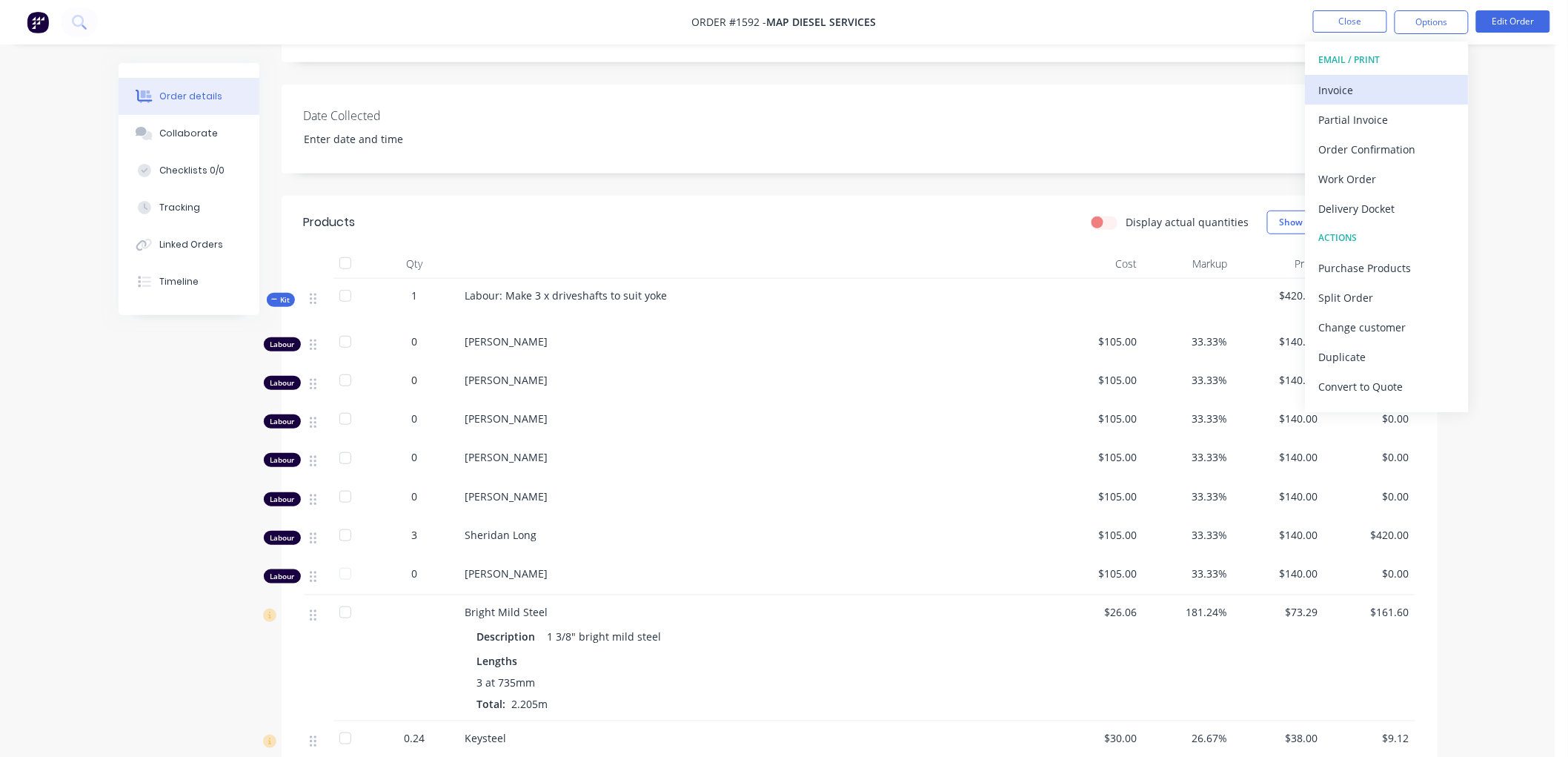
click at [1374, 87] on div "Invoice" at bounding box center [1388, 89] width 137 height 22
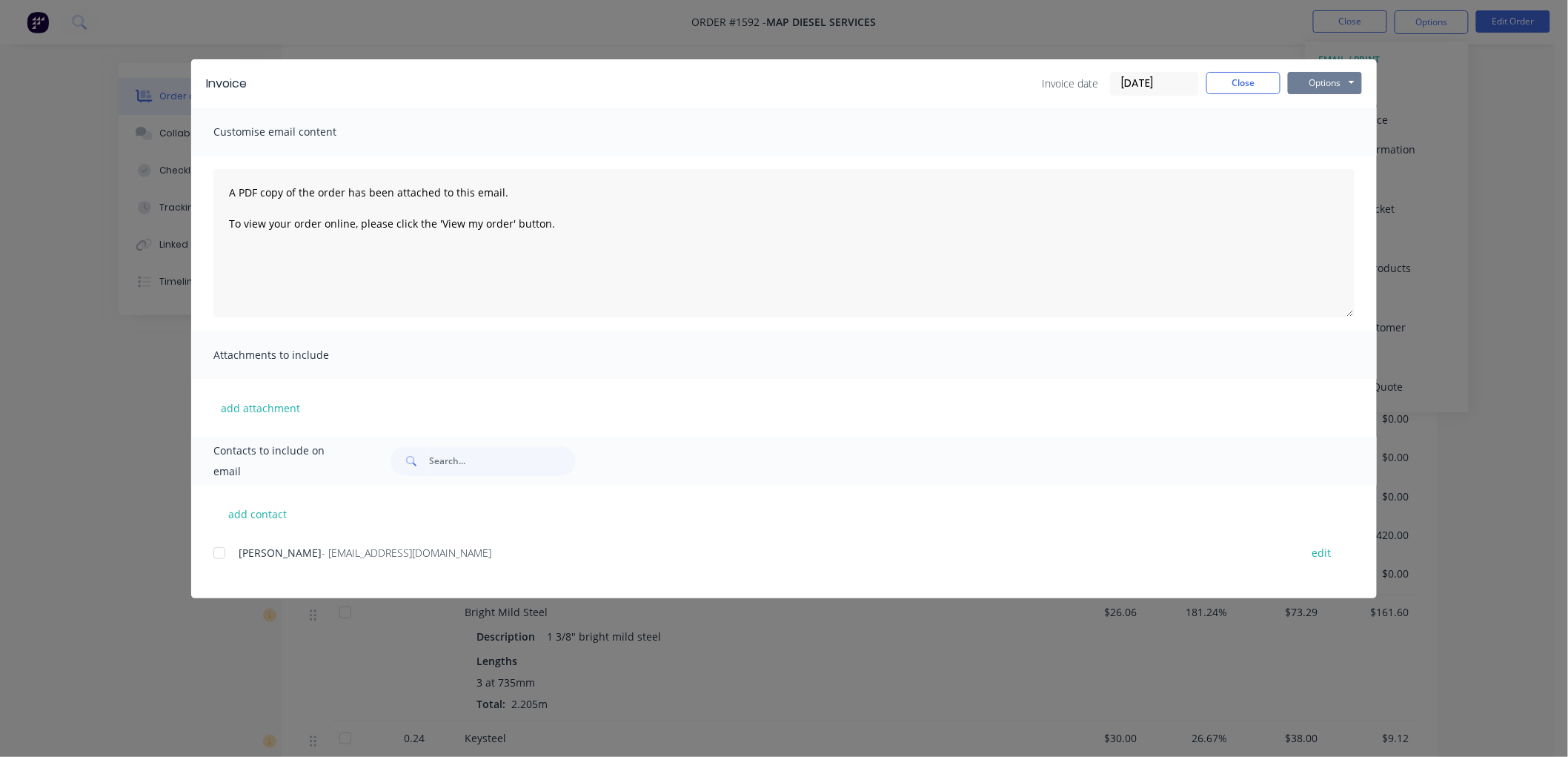
click at [1342, 72] on button "Options" at bounding box center [1325, 83] width 74 height 22
click at [1336, 112] on button "Preview" at bounding box center [1335, 109] width 95 height 25
click at [1329, 79] on button "Options" at bounding box center [1325, 83] width 74 height 22
click at [1332, 161] on button "Email" at bounding box center [1335, 159] width 95 height 25
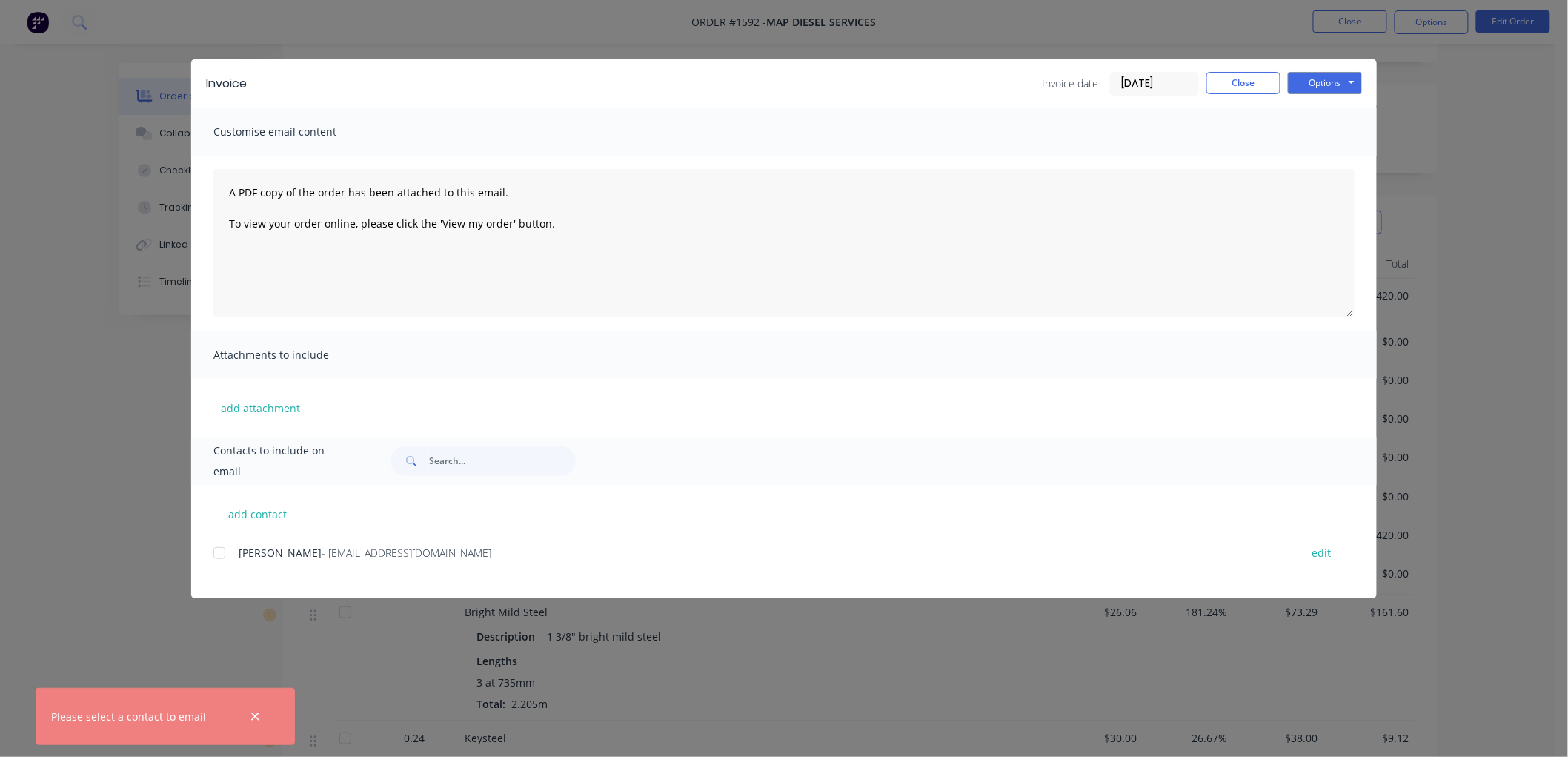
drag, startPoint x: 217, startPoint y: 554, endPoint x: 610, endPoint y: 464, distance: 403.2
click at [217, 552] on div at bounding box center [218, 552] width 29 height 29
click at [1300, 86] on button "Options" at bounding box center [1325, 83] width 74 height 22
click at [1324, 151] on button "Email" at bounding box center [1335, 159] width 95 height 25
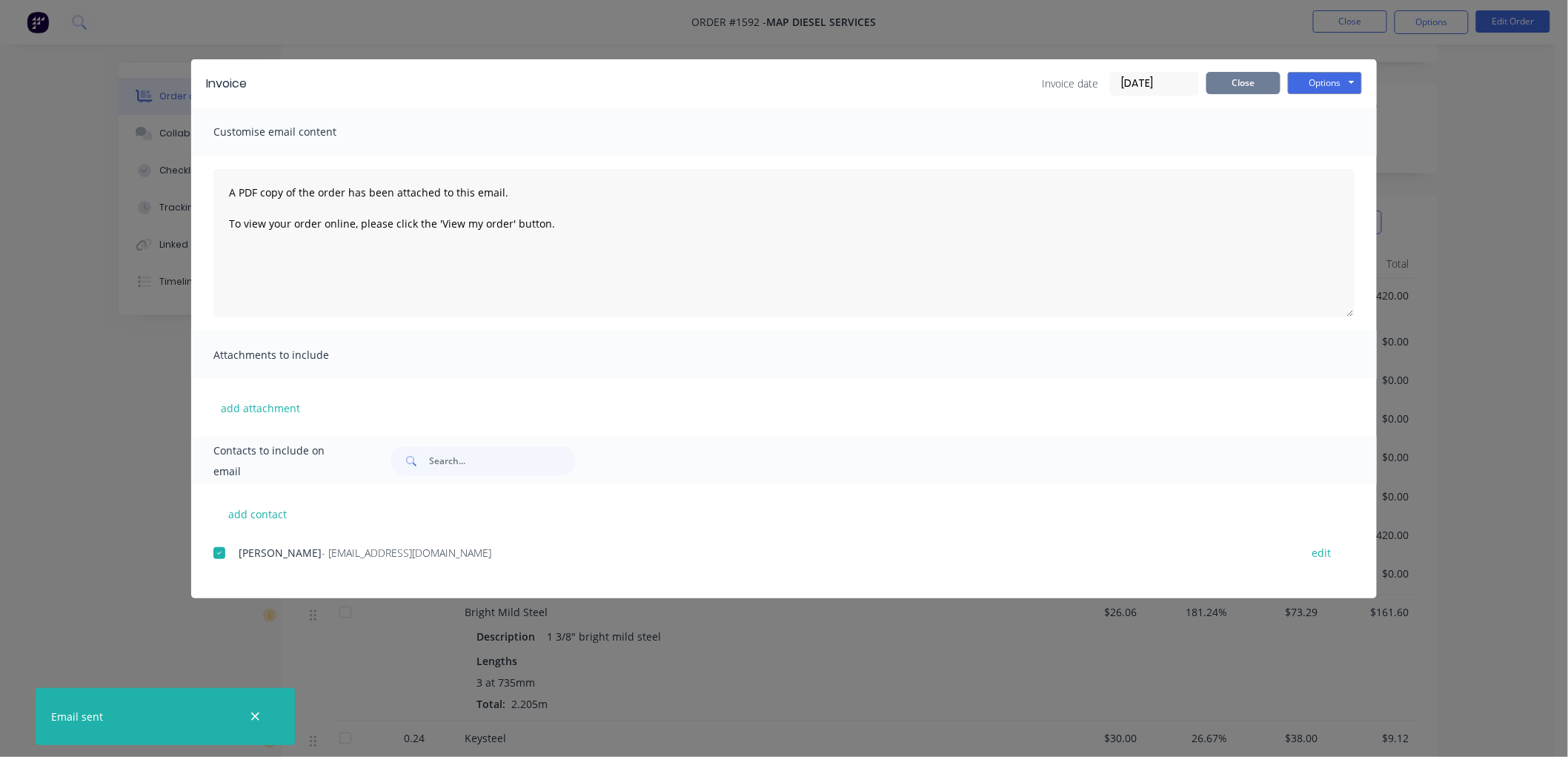
click at [1246, 80] on button "Close" at bounding box center [1243, 83] width 74 height 22
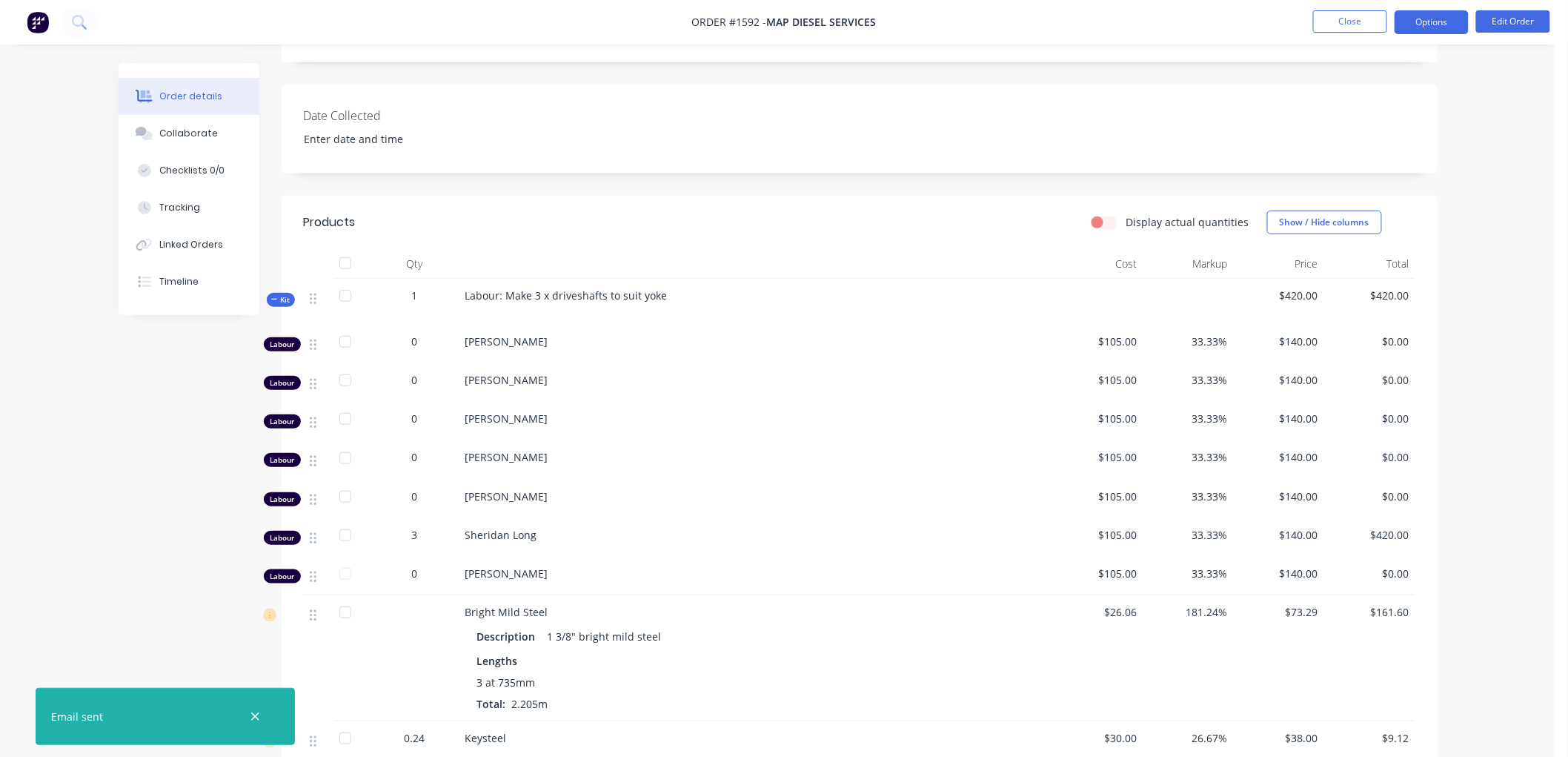
click at [1421, 23] on button "Options" at bounding box center [1432, 22] width 74 height 24
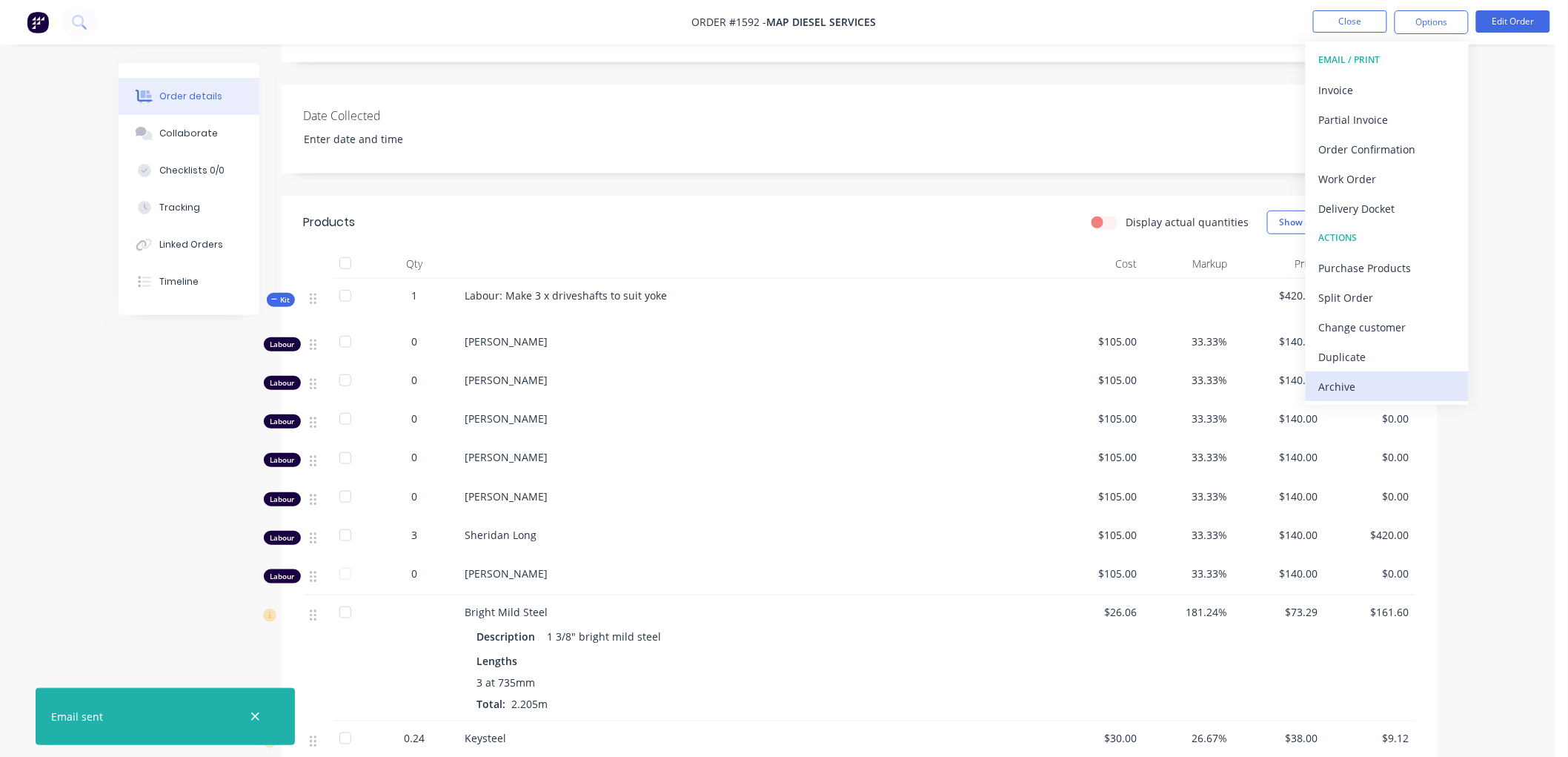
click at [1360, 378] on div "Archive" at bounding box center [1388, 387] width 137 height 22
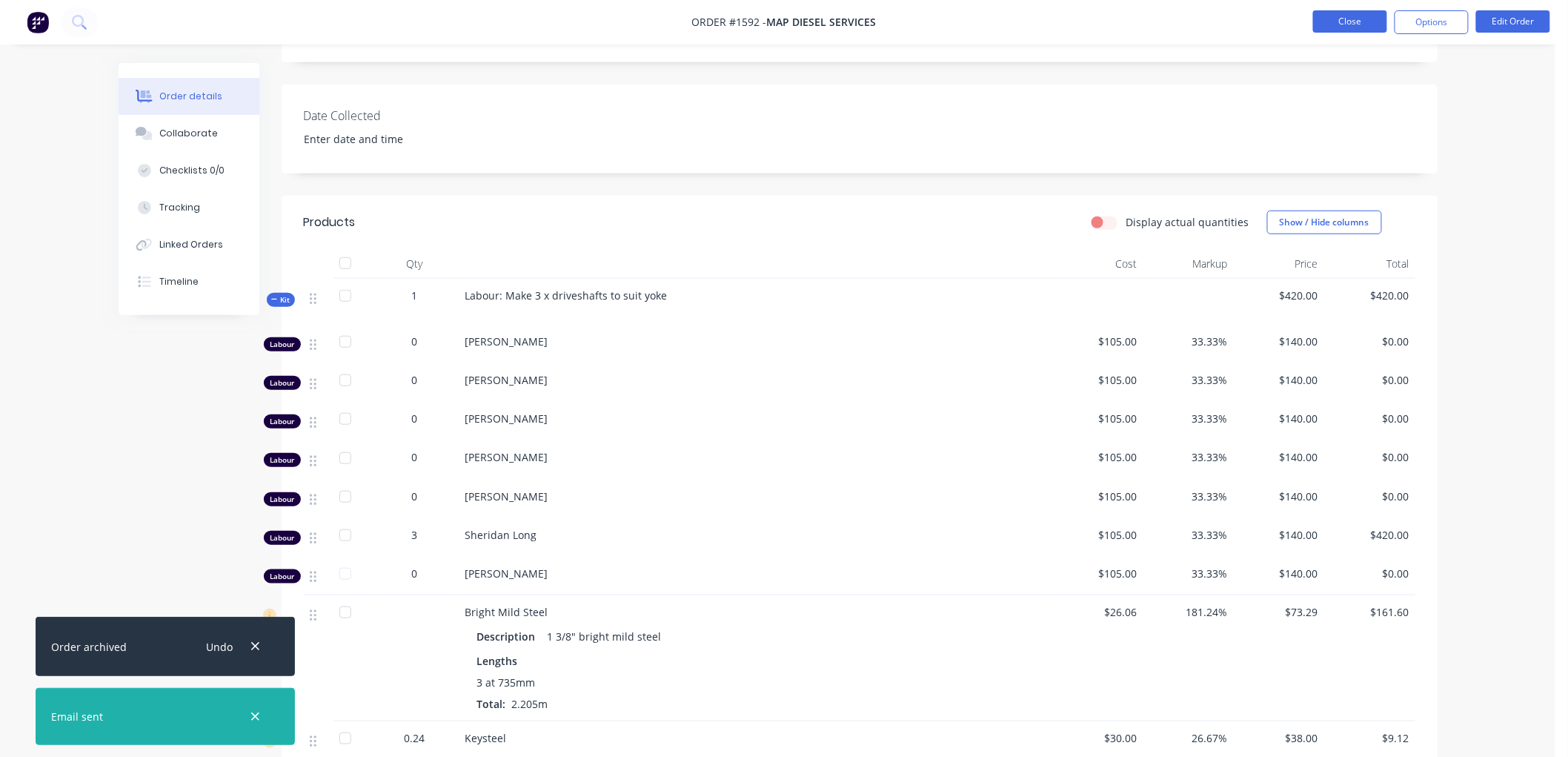
click at [1374, 26] on button "Close" at bounding box center [1351, 21] width 74 height 22
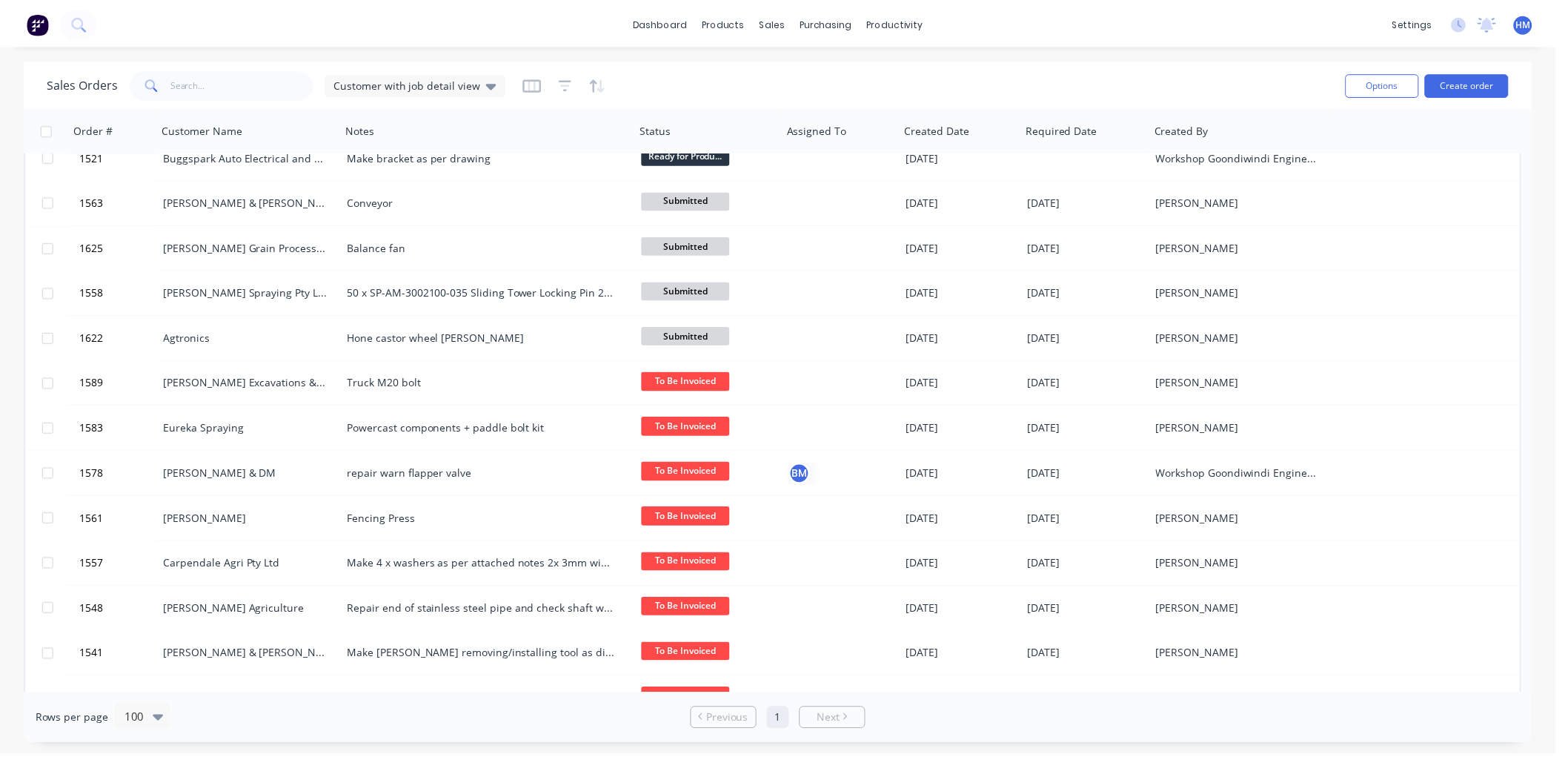
scroll to position [1152, 0]
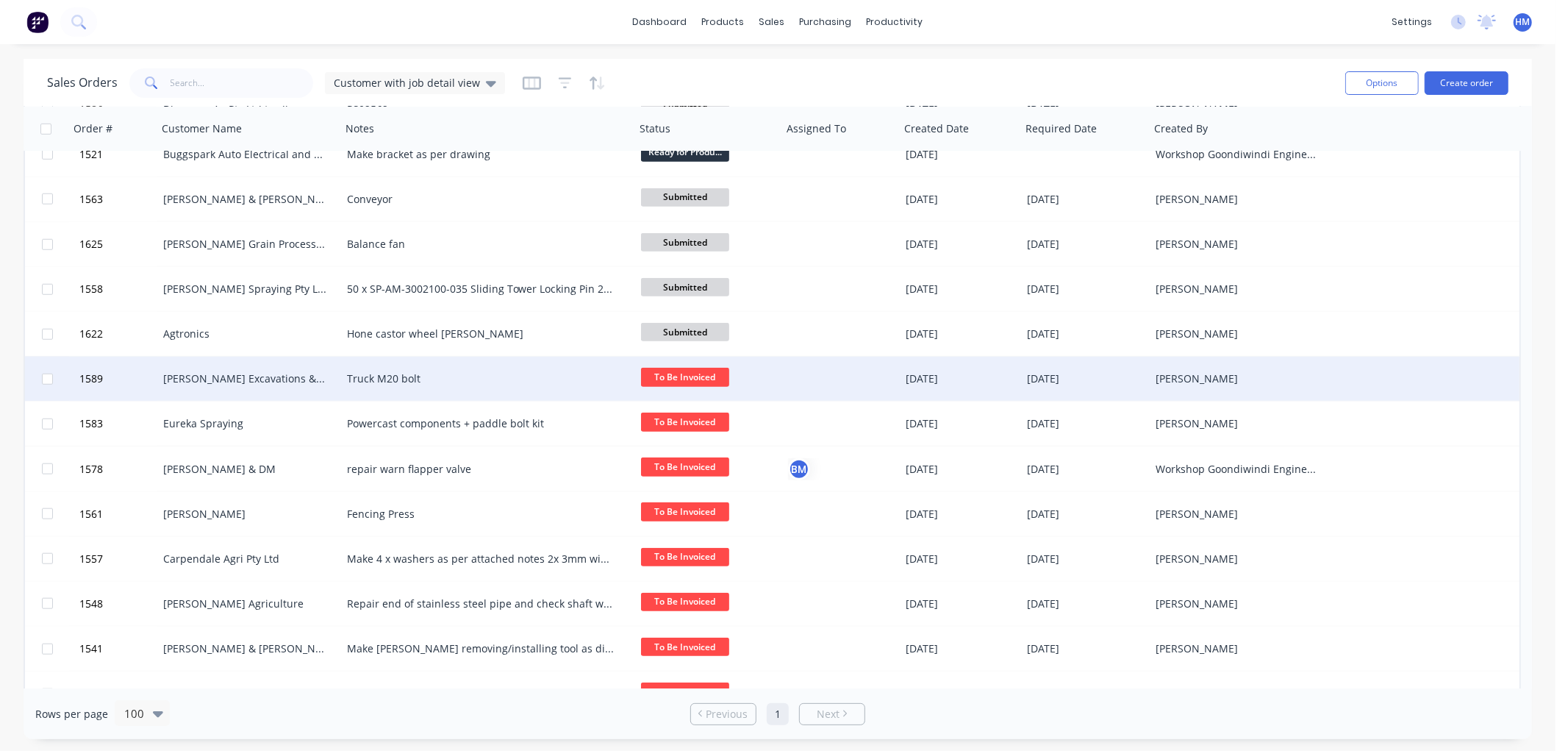
click at [179, 373] on div "[PERSON_NAME] Excavations & Hire" at bounding box center [244, 379] width 163 height 15
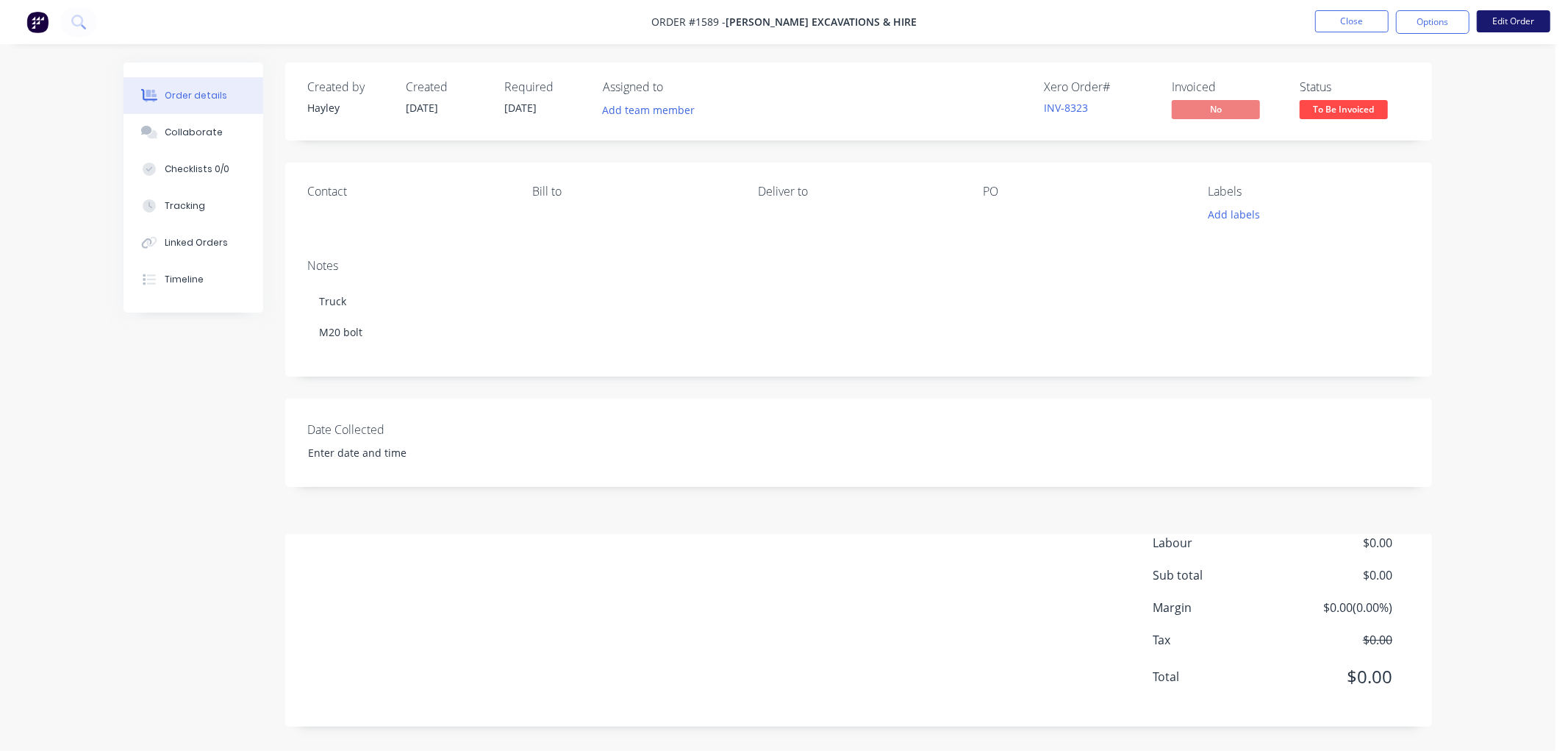
click at [1529, 19] on button "Edit Order" at bounding box center [1514, 21] width 74 height 22
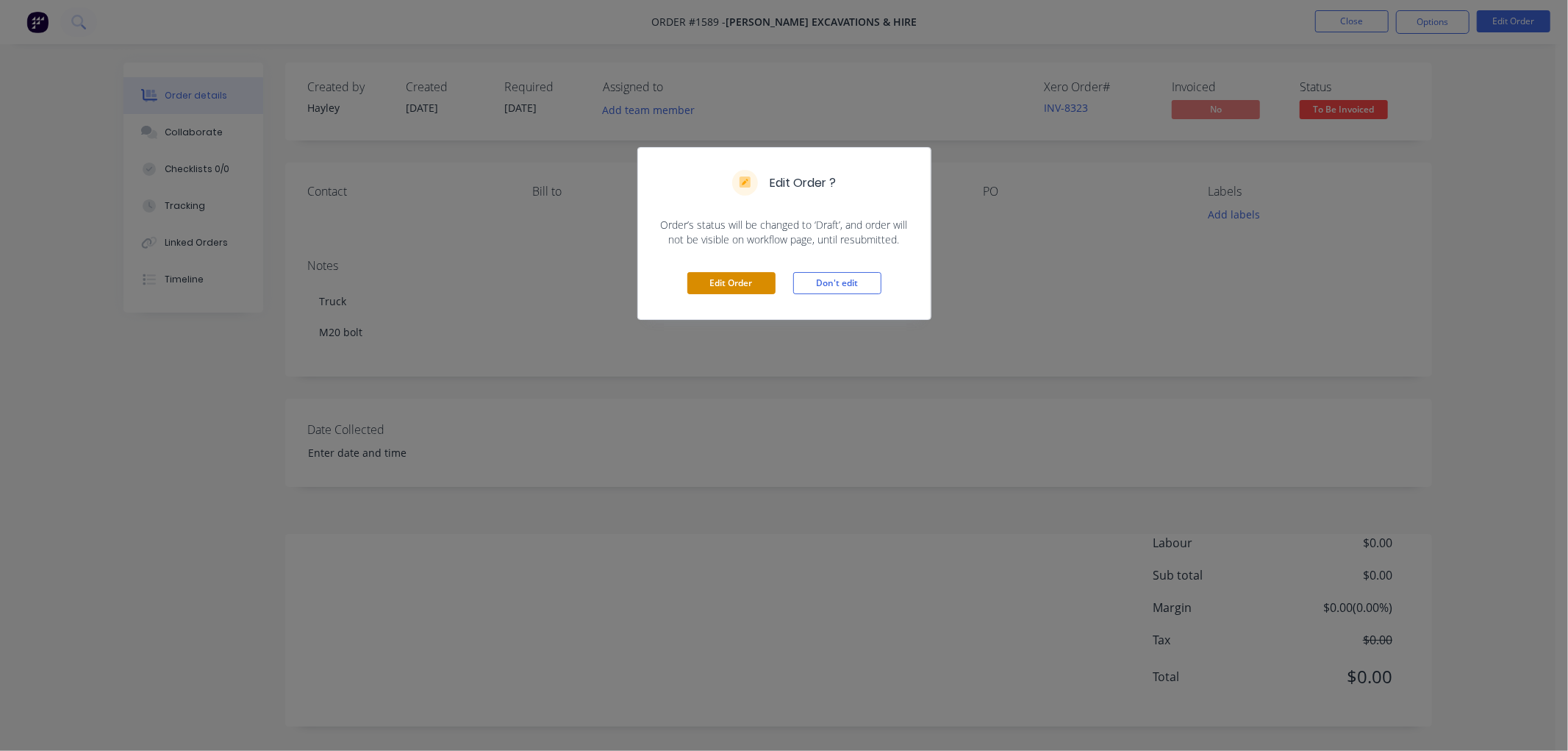
click at [730, 289] on button "Edit Order" at bounding box center [732, 283] width 89 height 22
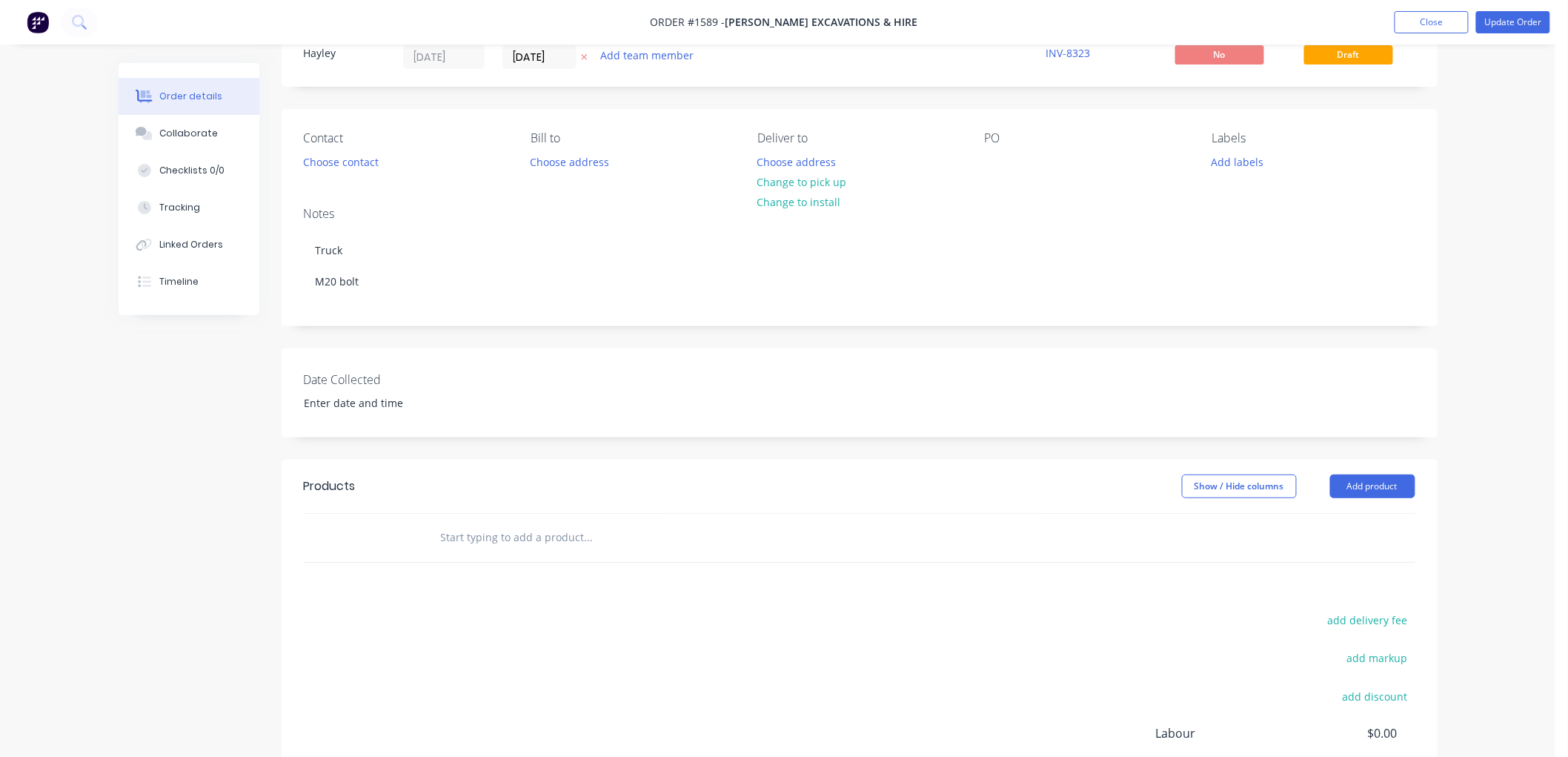
scroll to position [83, 0]
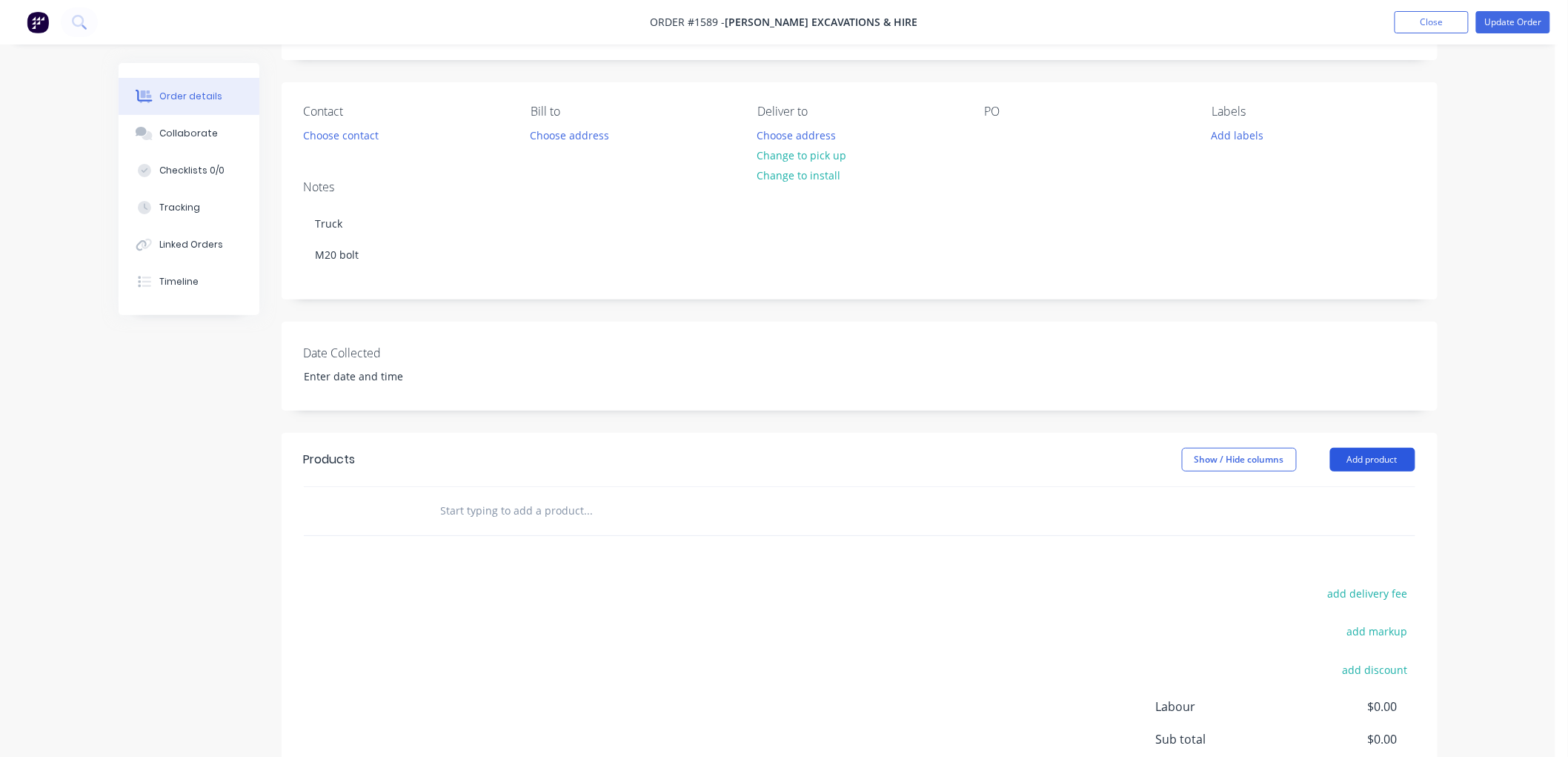
click at [1369, 467] on button "Add product" at bounding box center [1373, 459] width 85 height 24
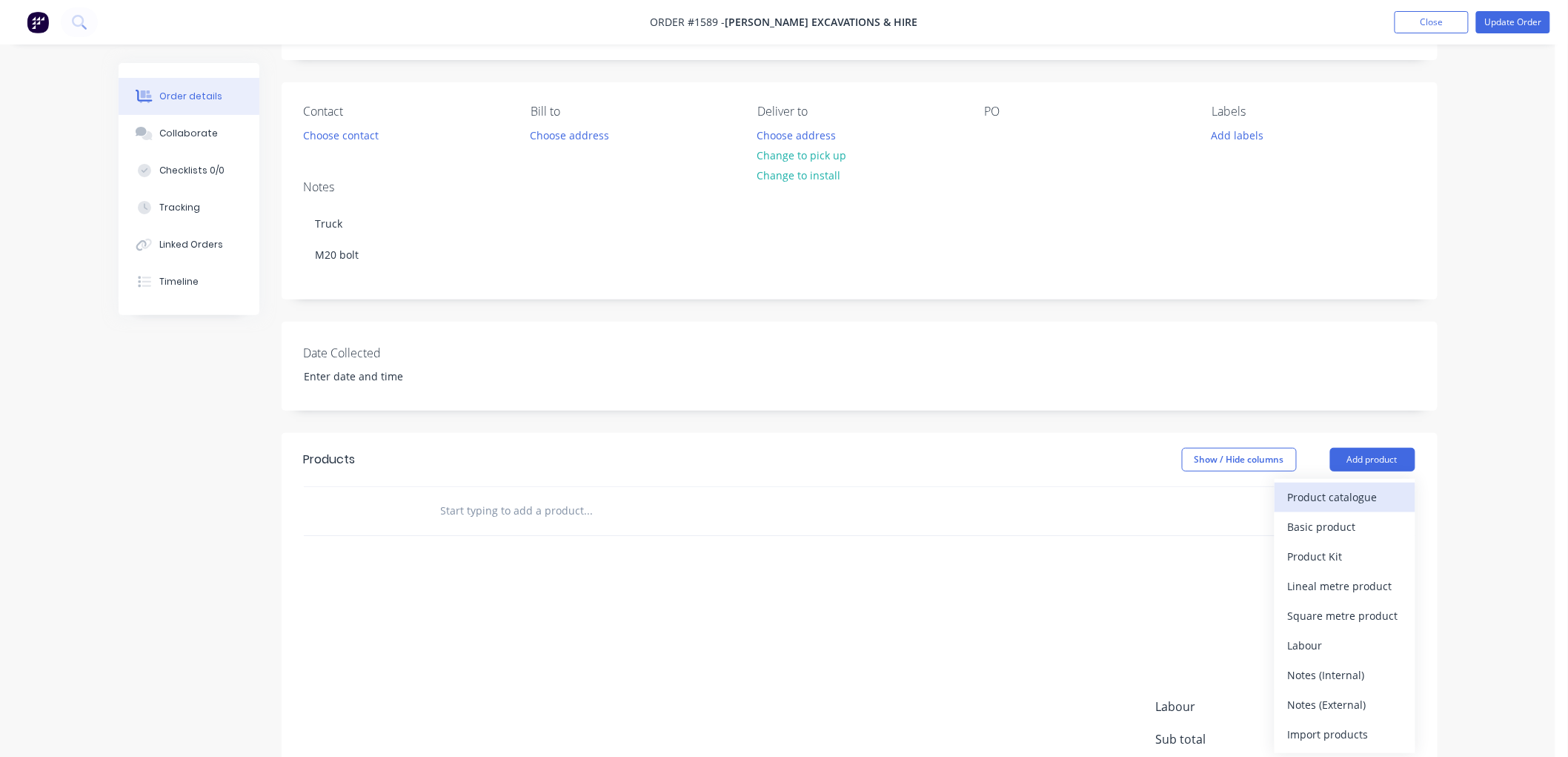
click at [1316, 500] on div "Product catalogue" at bounding box center [1345, 497] width 114 height 22
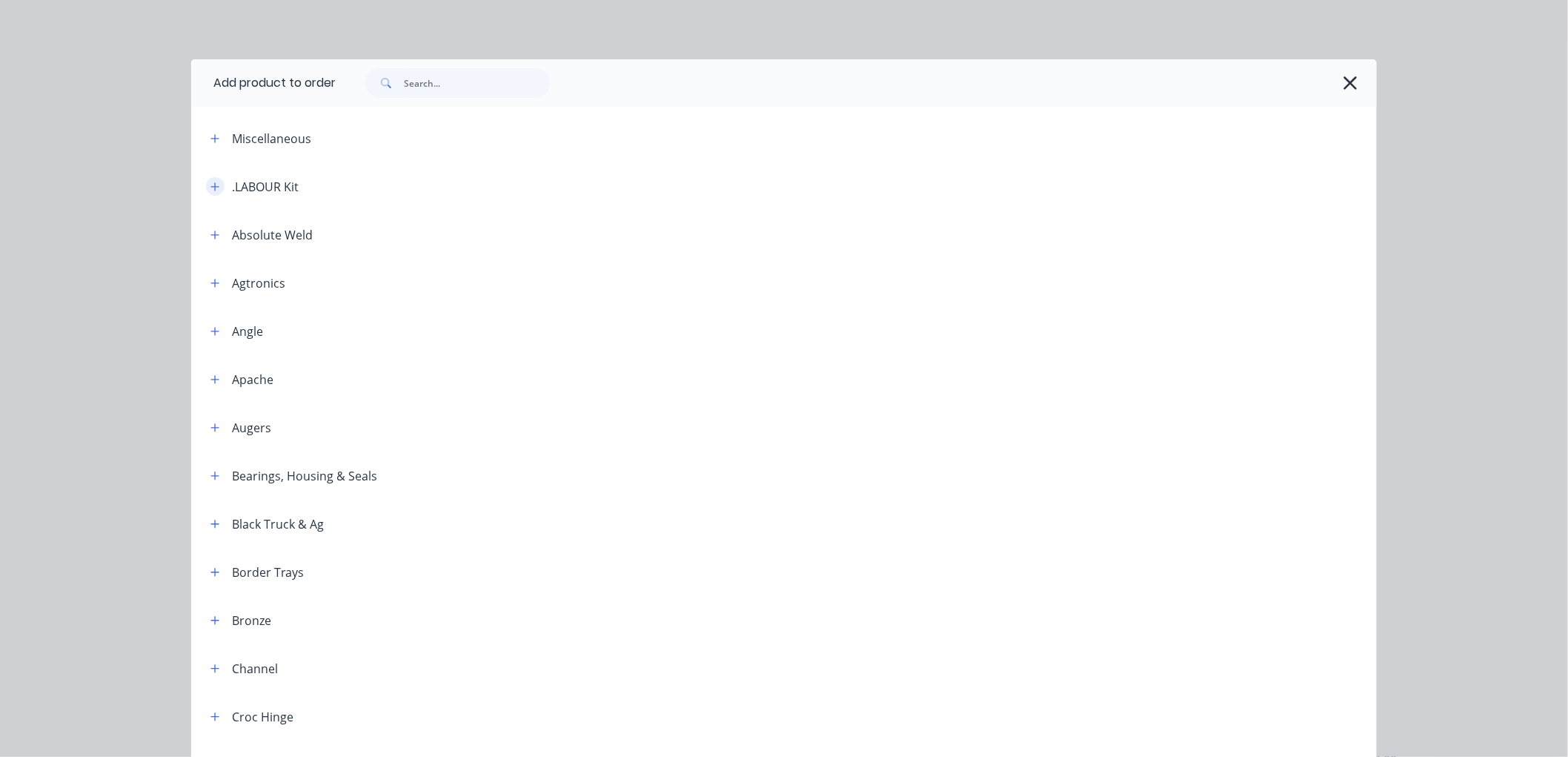
click at [217, 189] on button "button" at bounding box center [216, 186] width 19 height 19
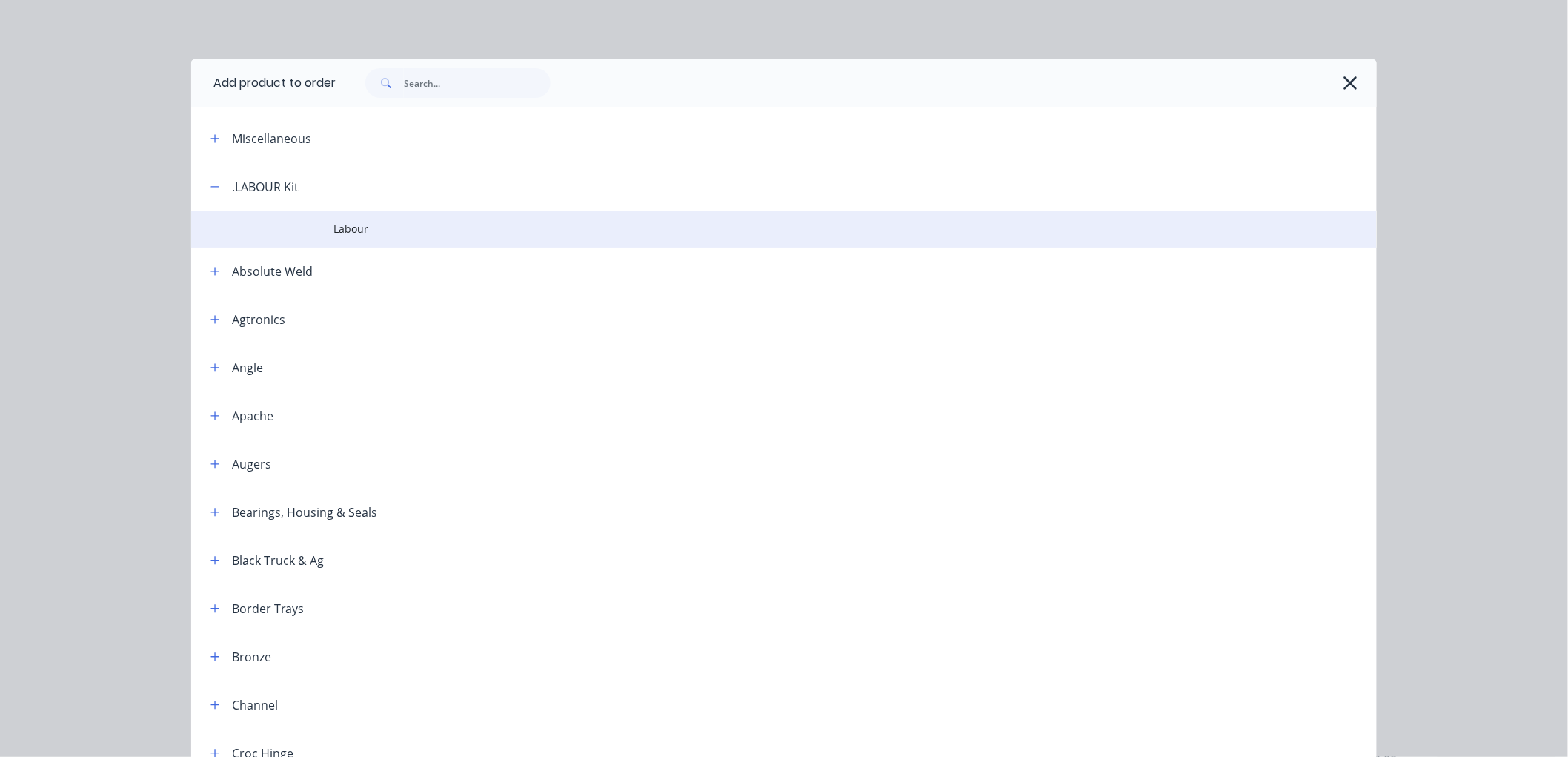
click at [338, 230] on span "Labour" at bounding box center [750, 229] width 835 height 15
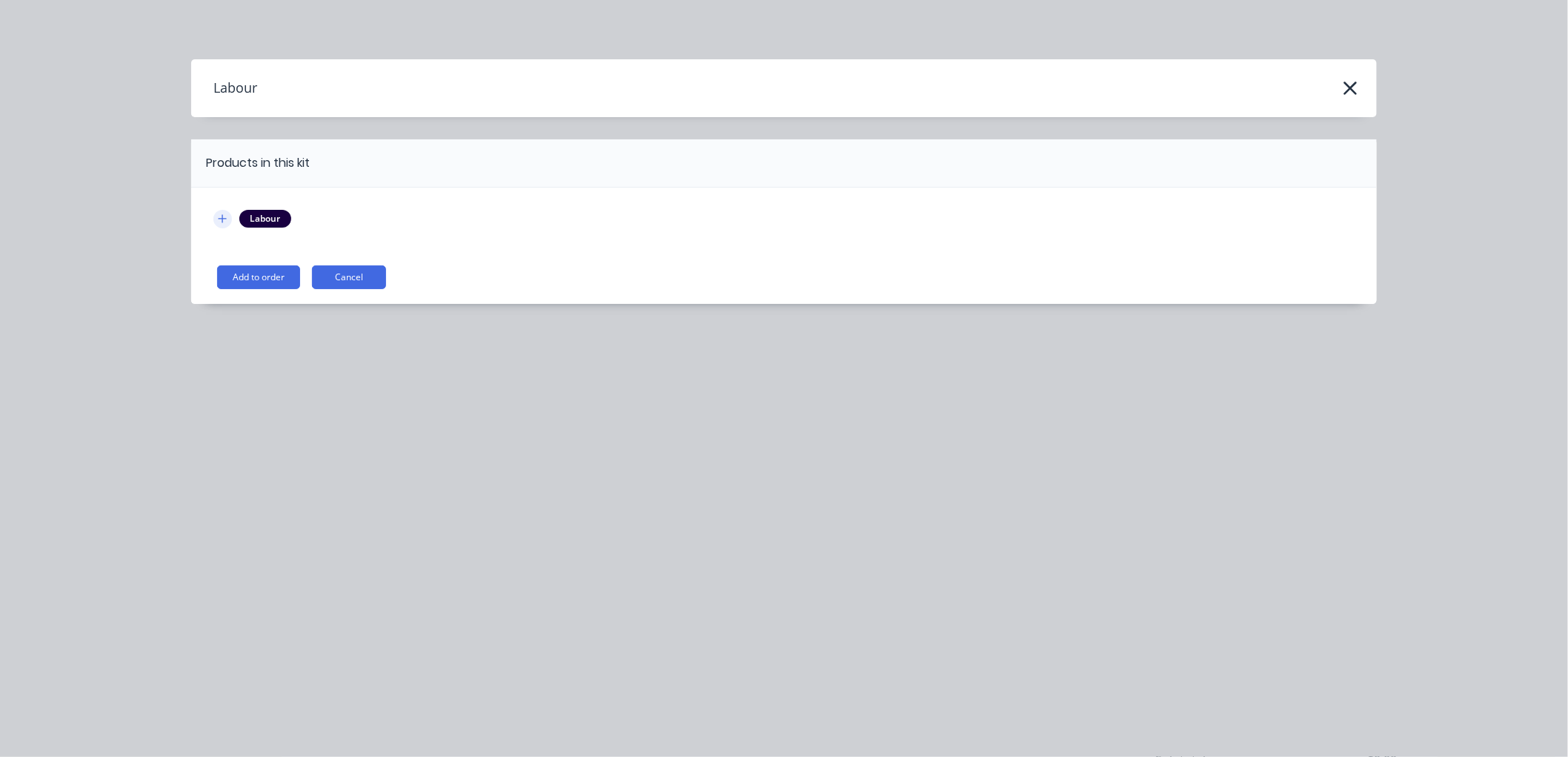
click at [230, 212] on button "button" at bounding box center [223, 219] width 19 height 19
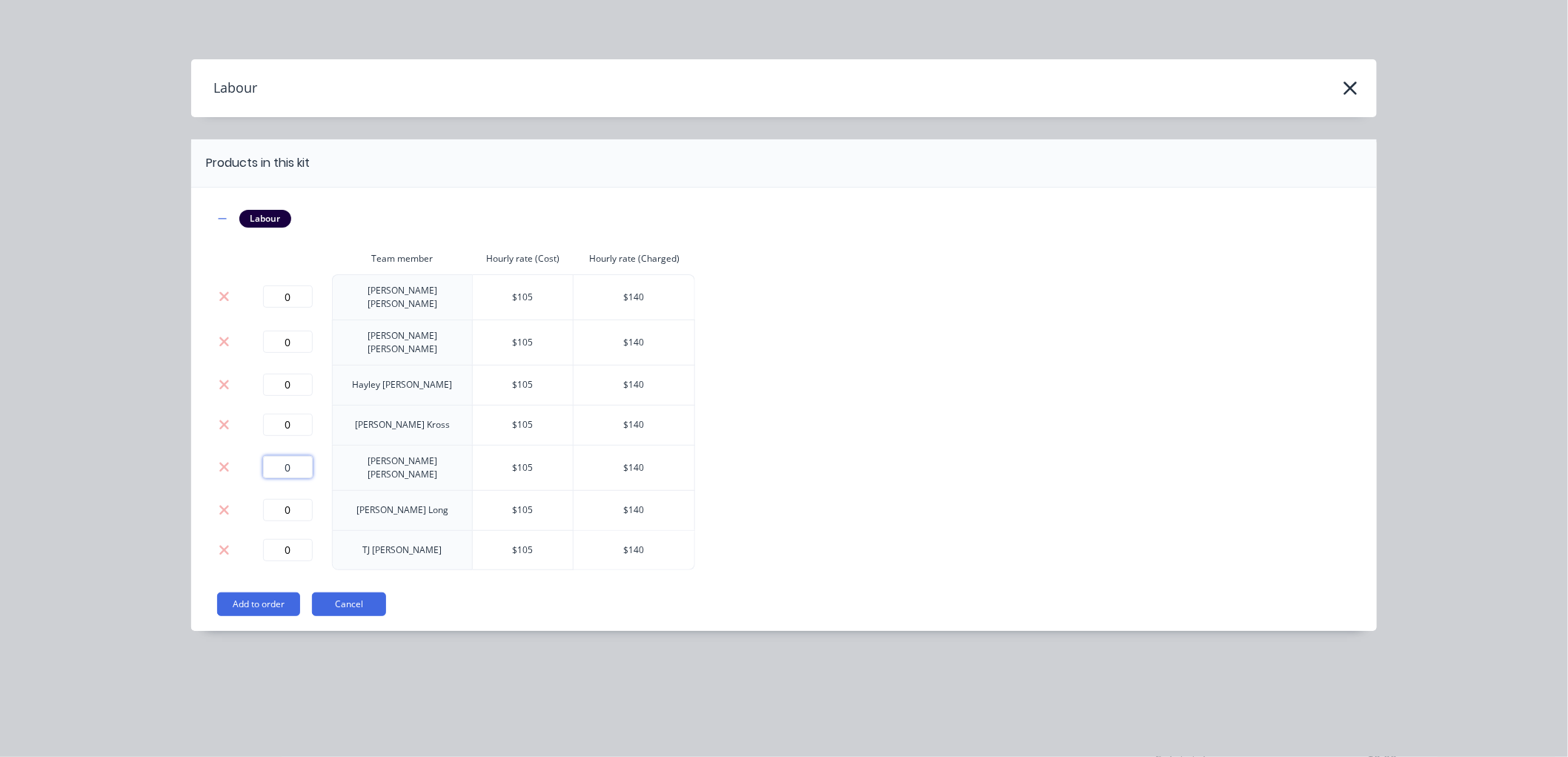
drag, startPoint x: 295, startPoint y: 457, endPoint x: 267, endPoint y: 453, distance: 28.3
click at [267, 456] on input "0" at bounding box center [288, 466] width 49 height 22
click at [257, 592] on button "Add to order" at bounding box center [258, 603] width 83 height 24
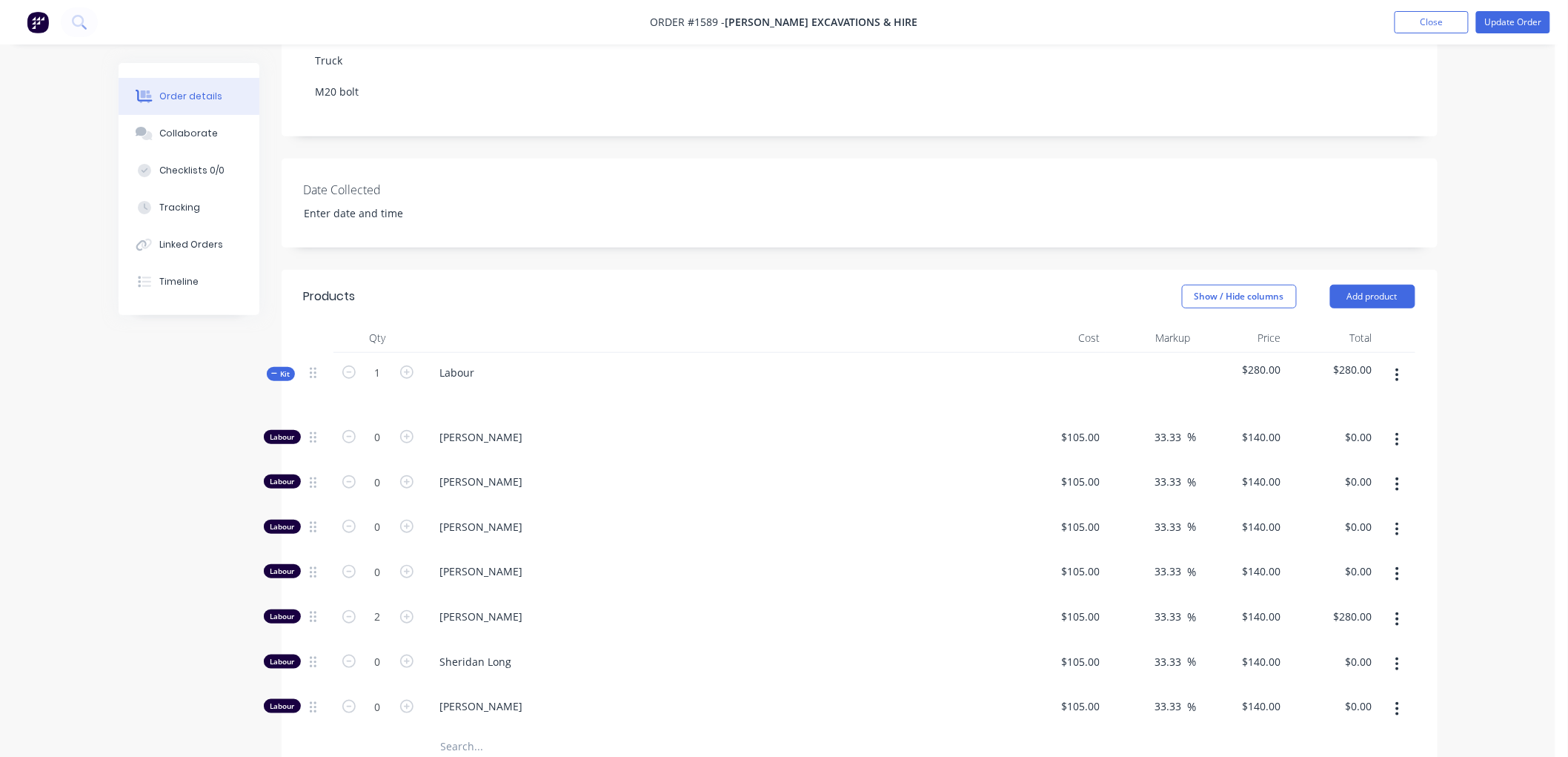
scroll to position [247, 0]
click at [501, 370] on div "Labour" at bounding box center [719, 384] width 593 height 65
click at [479, 367] on div "Labour" at bounding box center [458, 370] width 59 height 22
click at [268, 375] on div "Kit" at bounding box center [281, 372] width 28 height 14
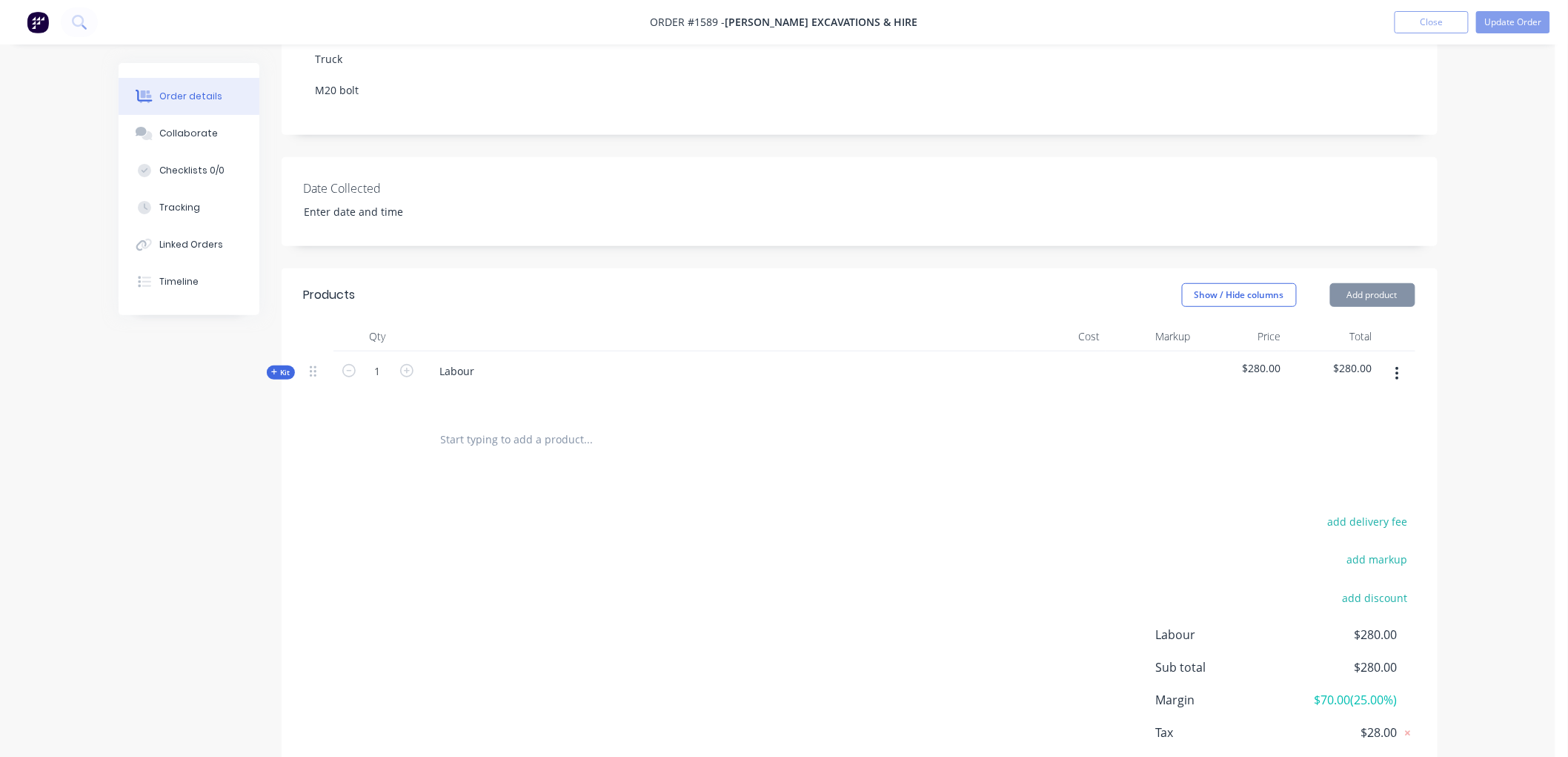
drag, startPoint x: 499, startPoint y: 367, endPoint x: 486, endPoint y: 370, distance: 13.3
click at [487, 370] on div "Labour" at bounding box center [719, 384] width 593 height 65
click at [481, 369] on div "Labour" at bounding box center [458, 370] width 59 height 22
click at [501, 436] on input "text" at bounding box center [588, 439] width 296 height 29
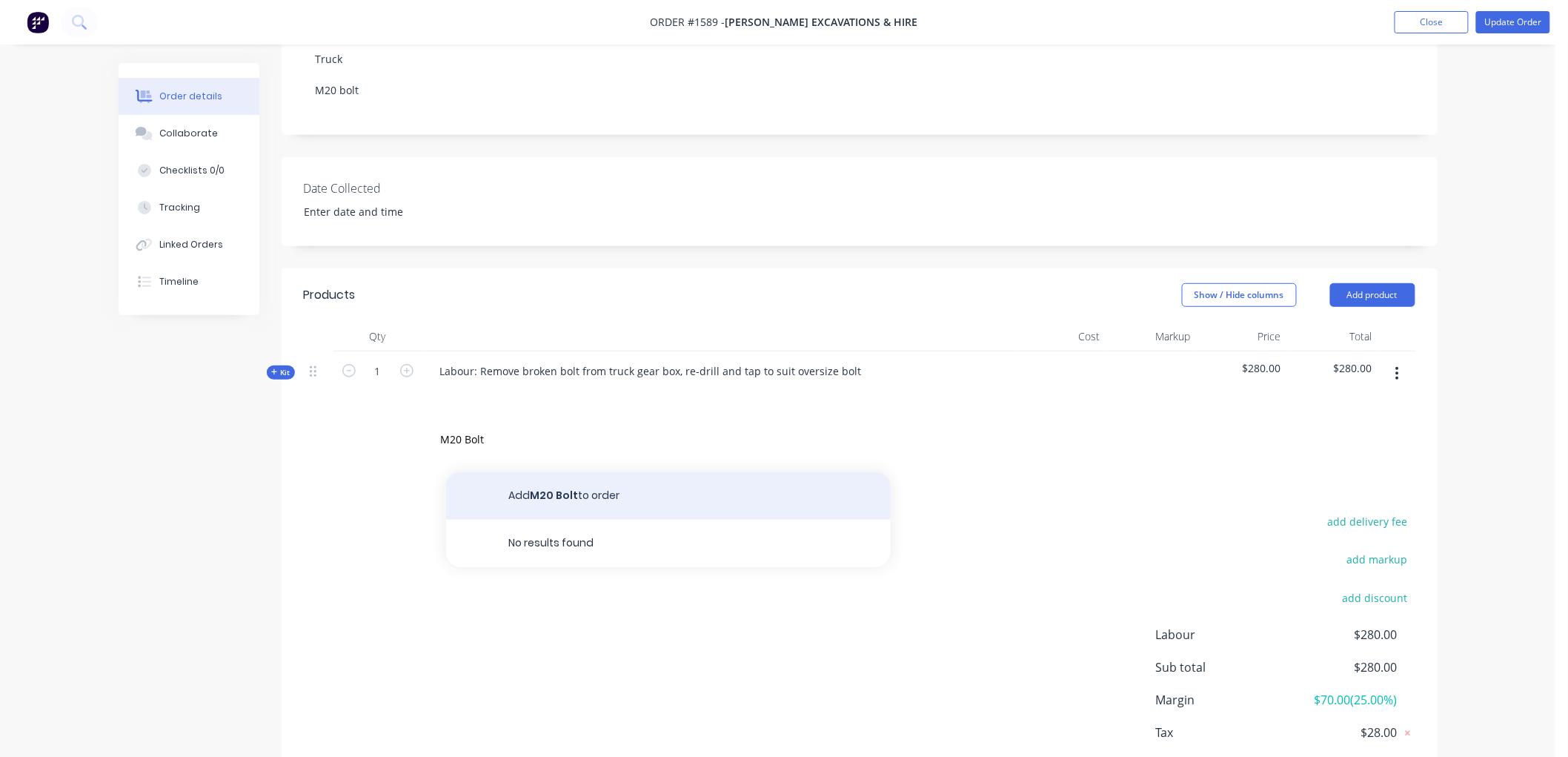
click at [557, 497] on button "Add M20 Bolt to order" at bounding box center [669, 496] width 444 height 47
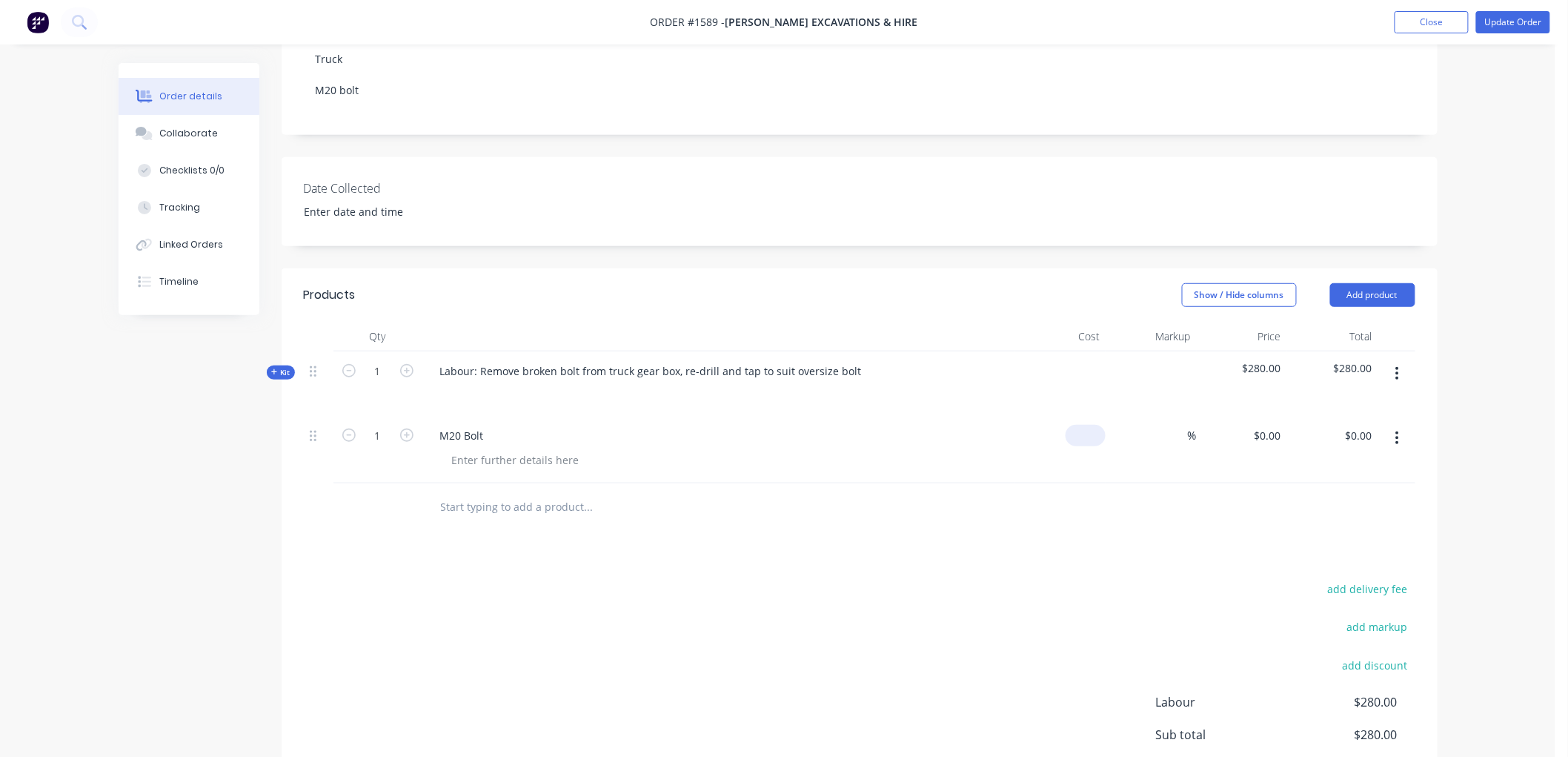
click at [1077, 433] on div "$0.00" at bounding box center [1061, 449] width 91 height 67
click at [1061, 473] on div "$1.98 $1.98" at bounding box center [1061, 449] width 91 height 67
click at [1168, 433] on input "100" at bounding box center [1175, 435] width 26 height 22
click at [1160, 499] on div at bounding box center [860, 507] width 1111 height 48
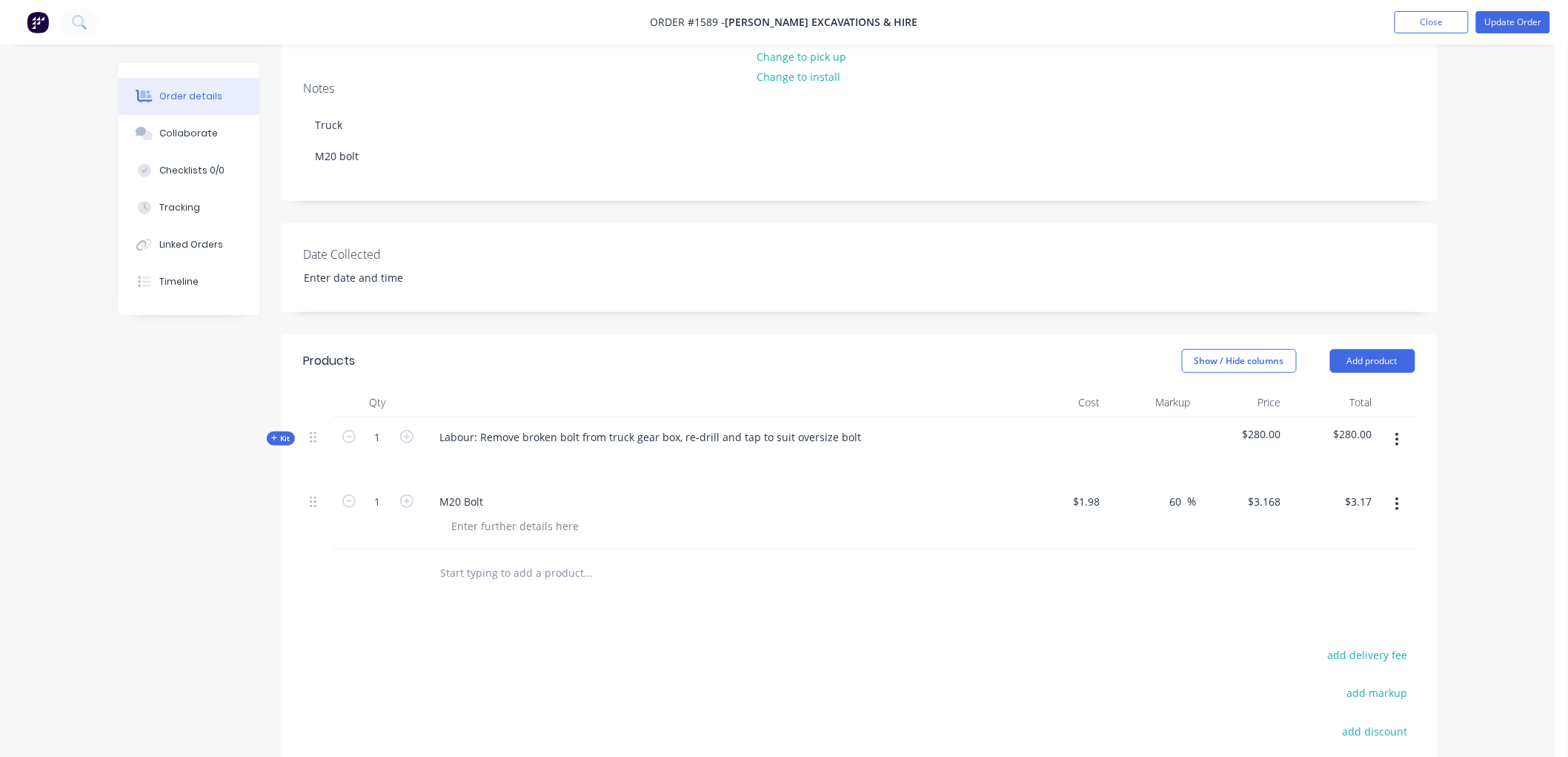
scroll to position [152, 0]
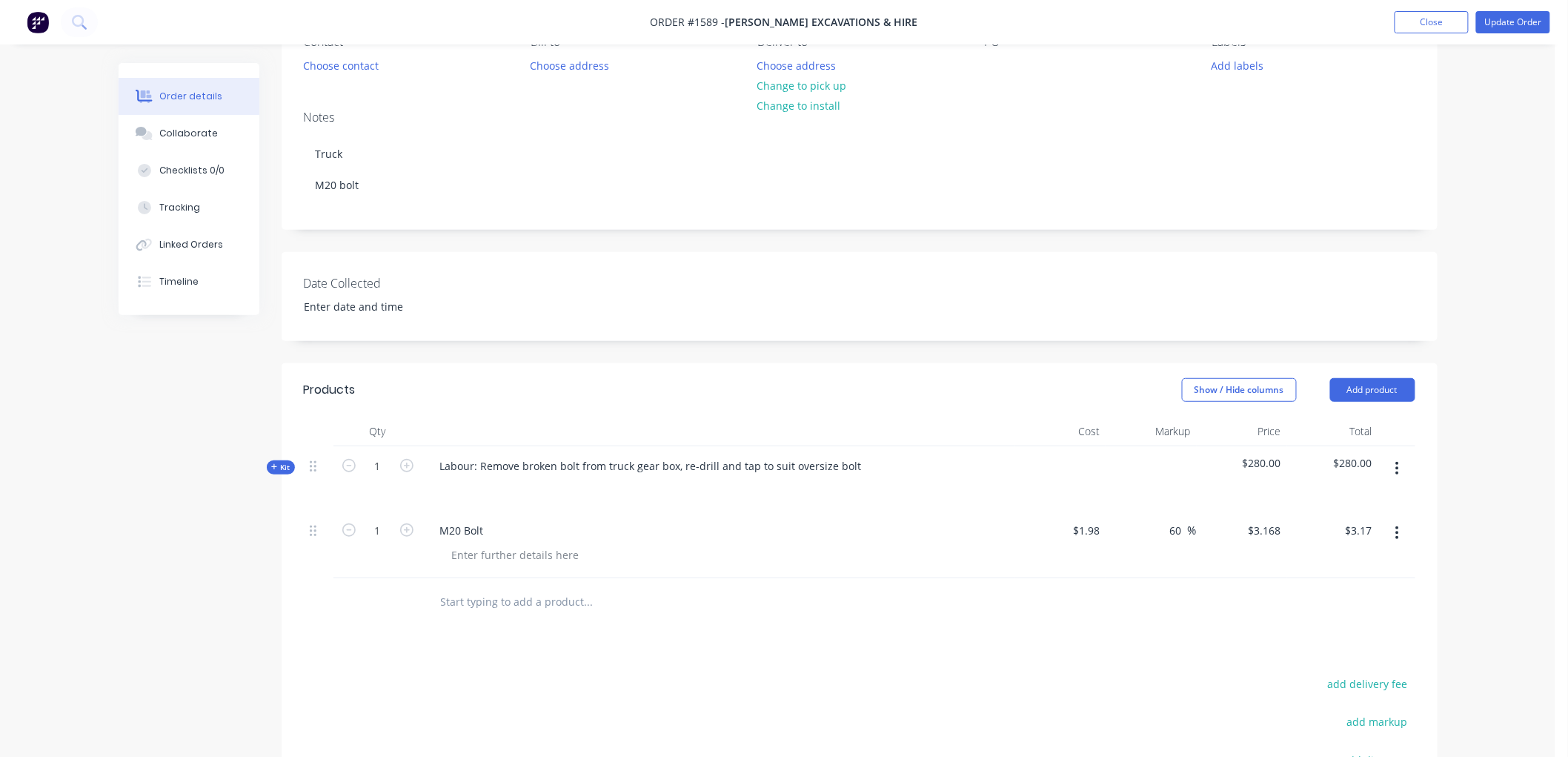
click at [282, 468] on span "Kit" at bounding box center [281, 467] width 19 height 11
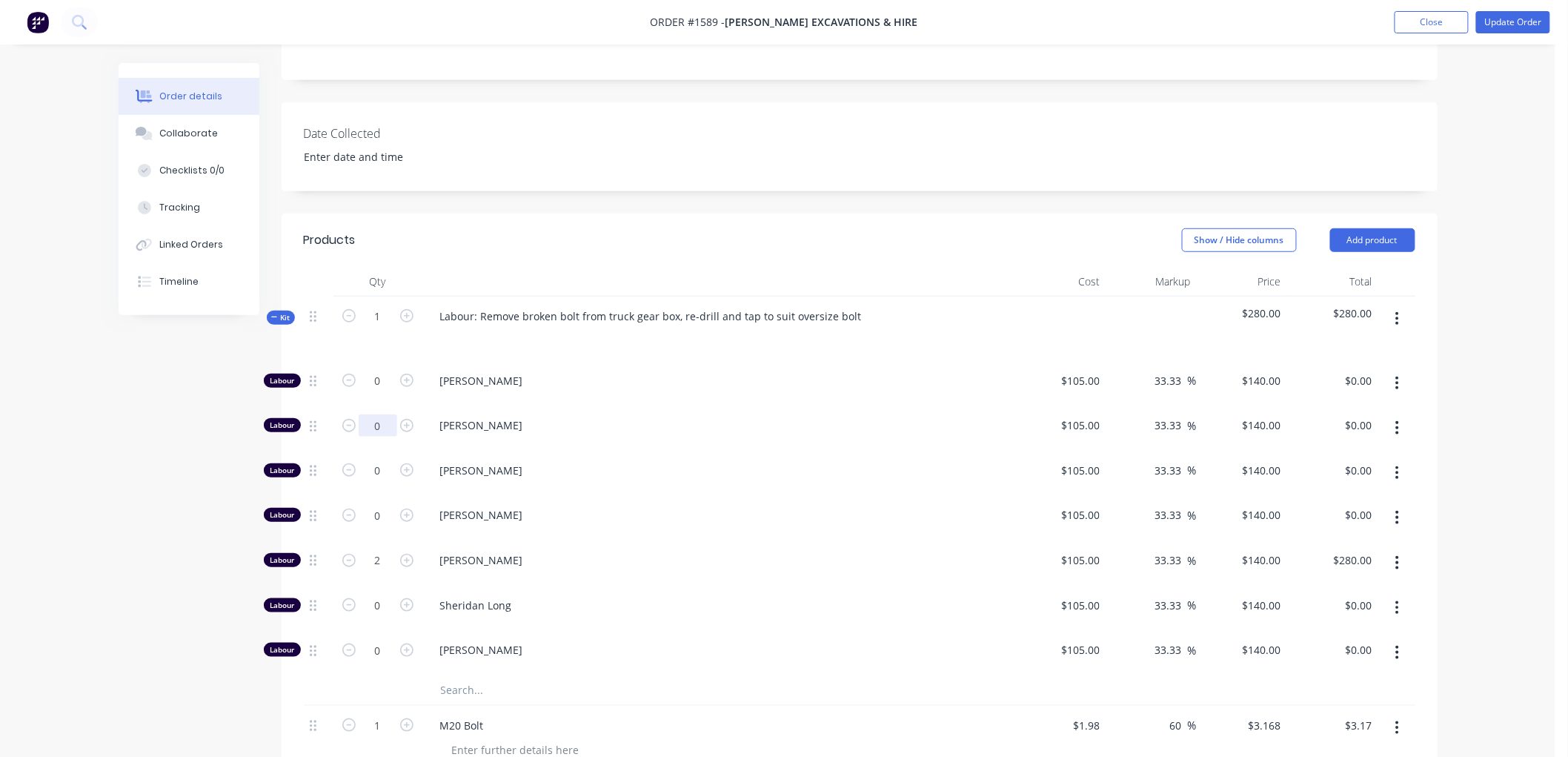
scroll to position [316, 0]
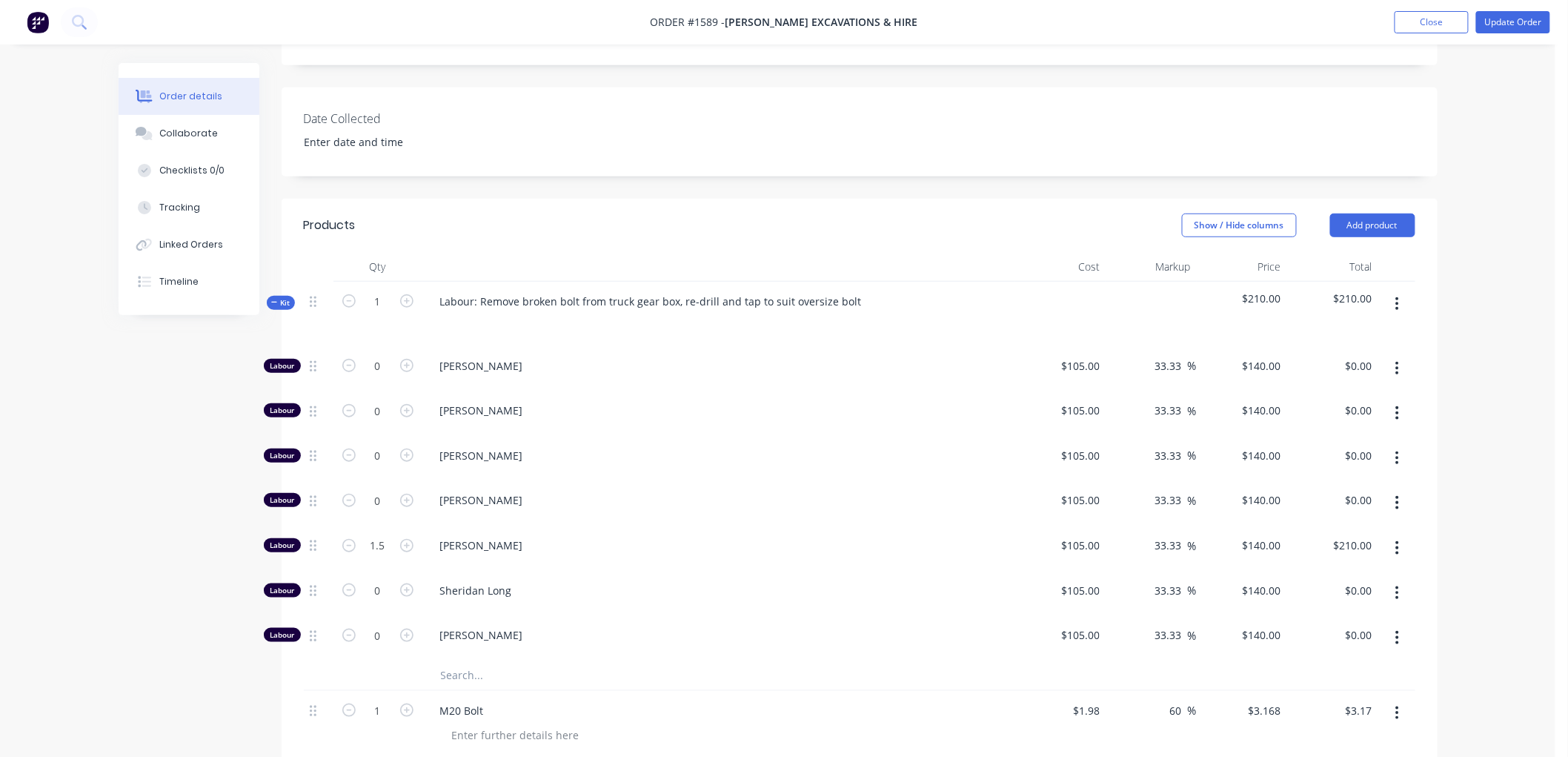
click at [293, 261] on div "Qty Cost Markup Price Total Kit 1 Labour: Remove broken bolt from truck gear bo…" at bounding box center [860, 529] width 1156 height 555
click at [274, 301] on icon at bounding box center [274, 302] width 7 height 8
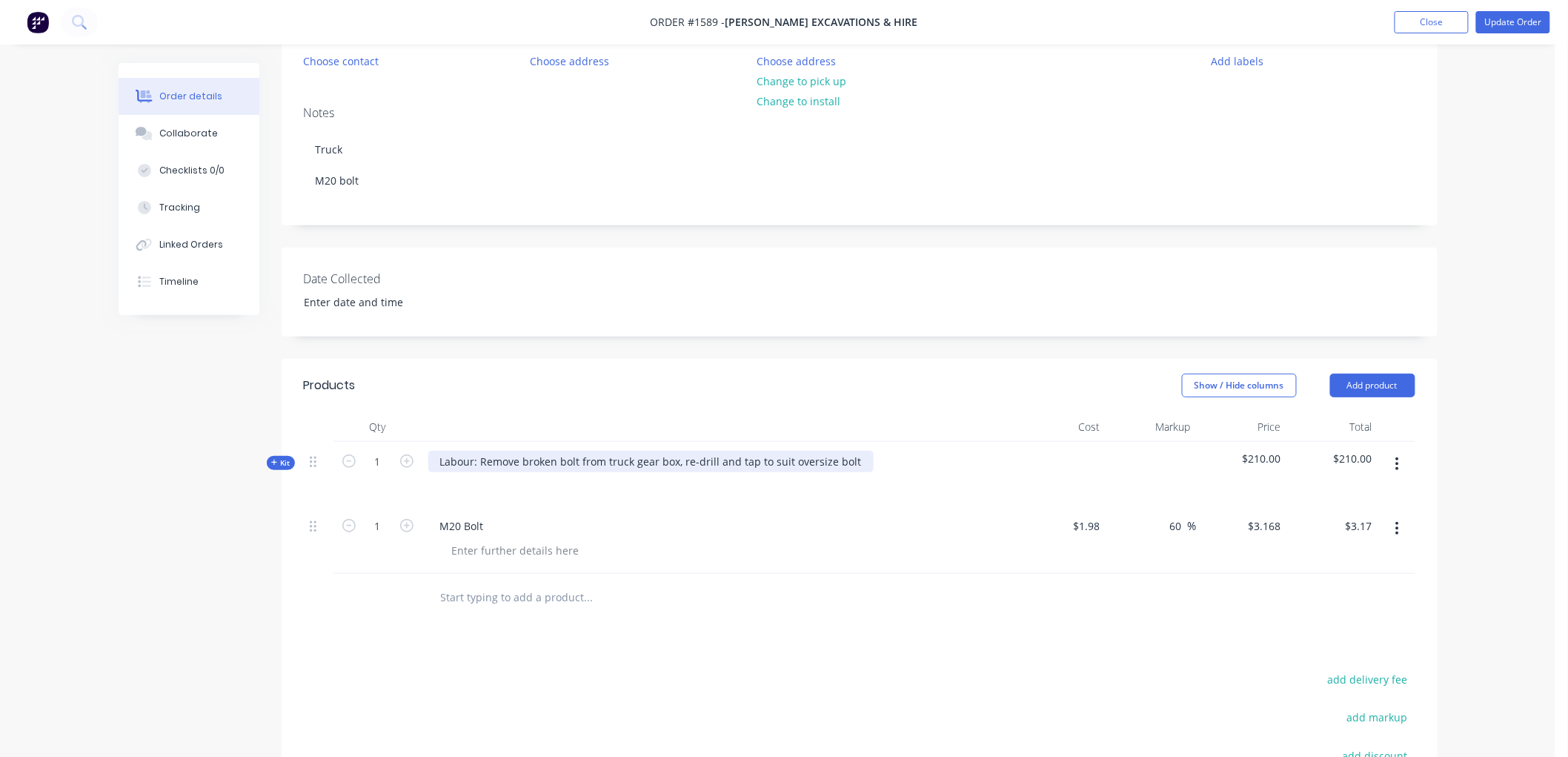
scroll to position [152, 0]
click at [1514, 24] on button "Update Order" at bounding box center [1513, 22] width 74 height 22
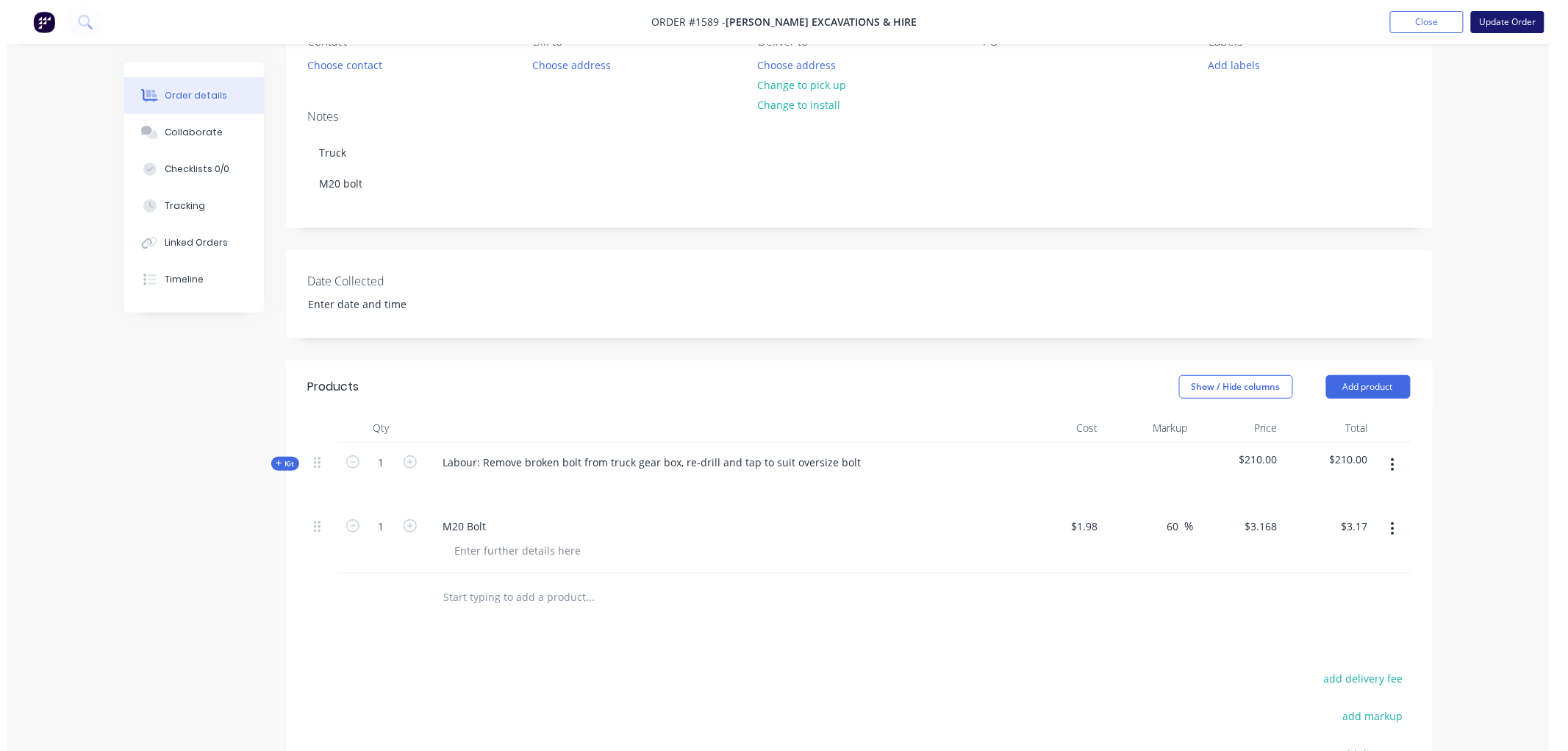
scroll to position [0, 0]
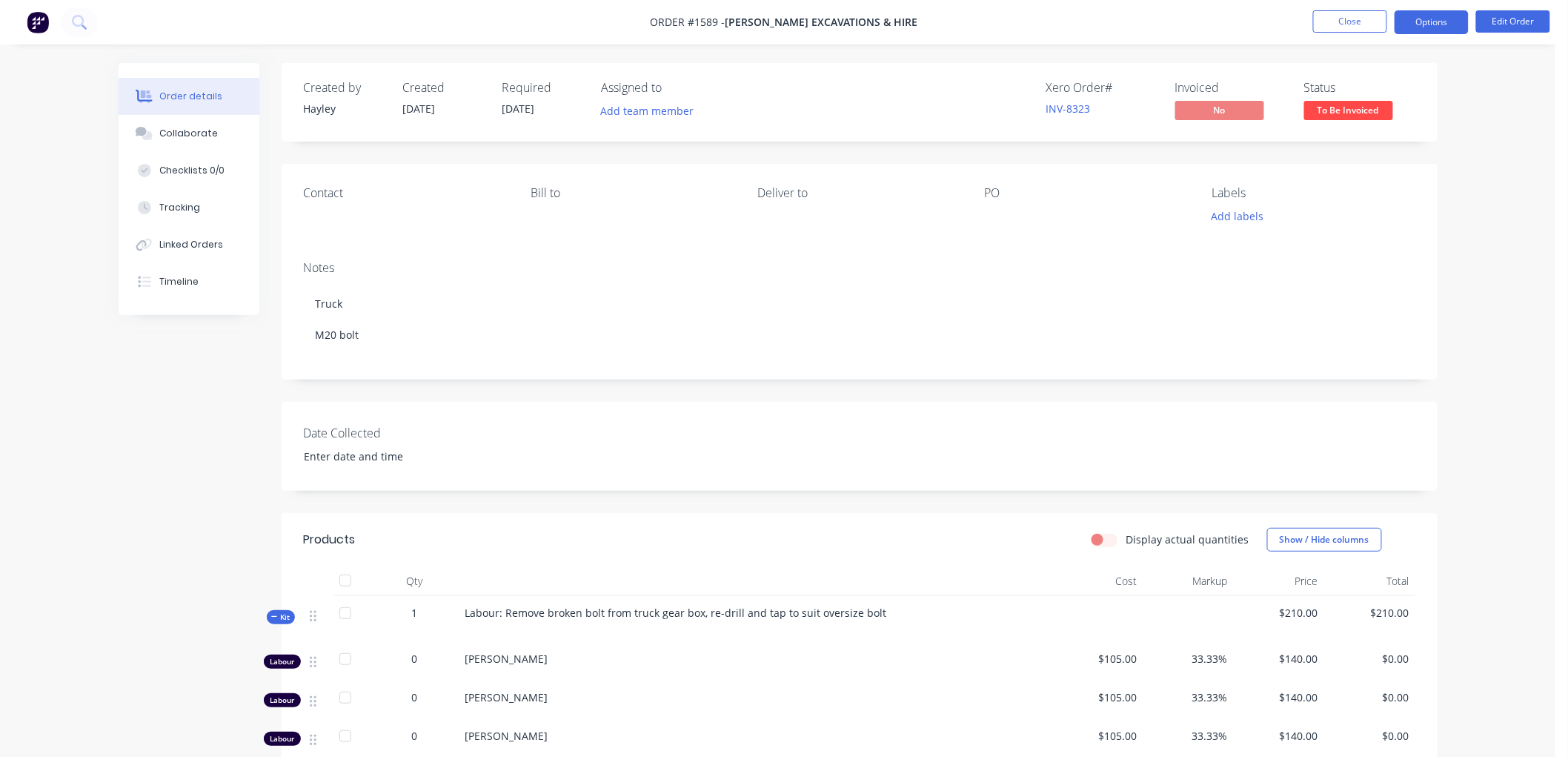
click at [1403, 23] on button "Options" at bounding box center [1432, 22] width 74 height 24
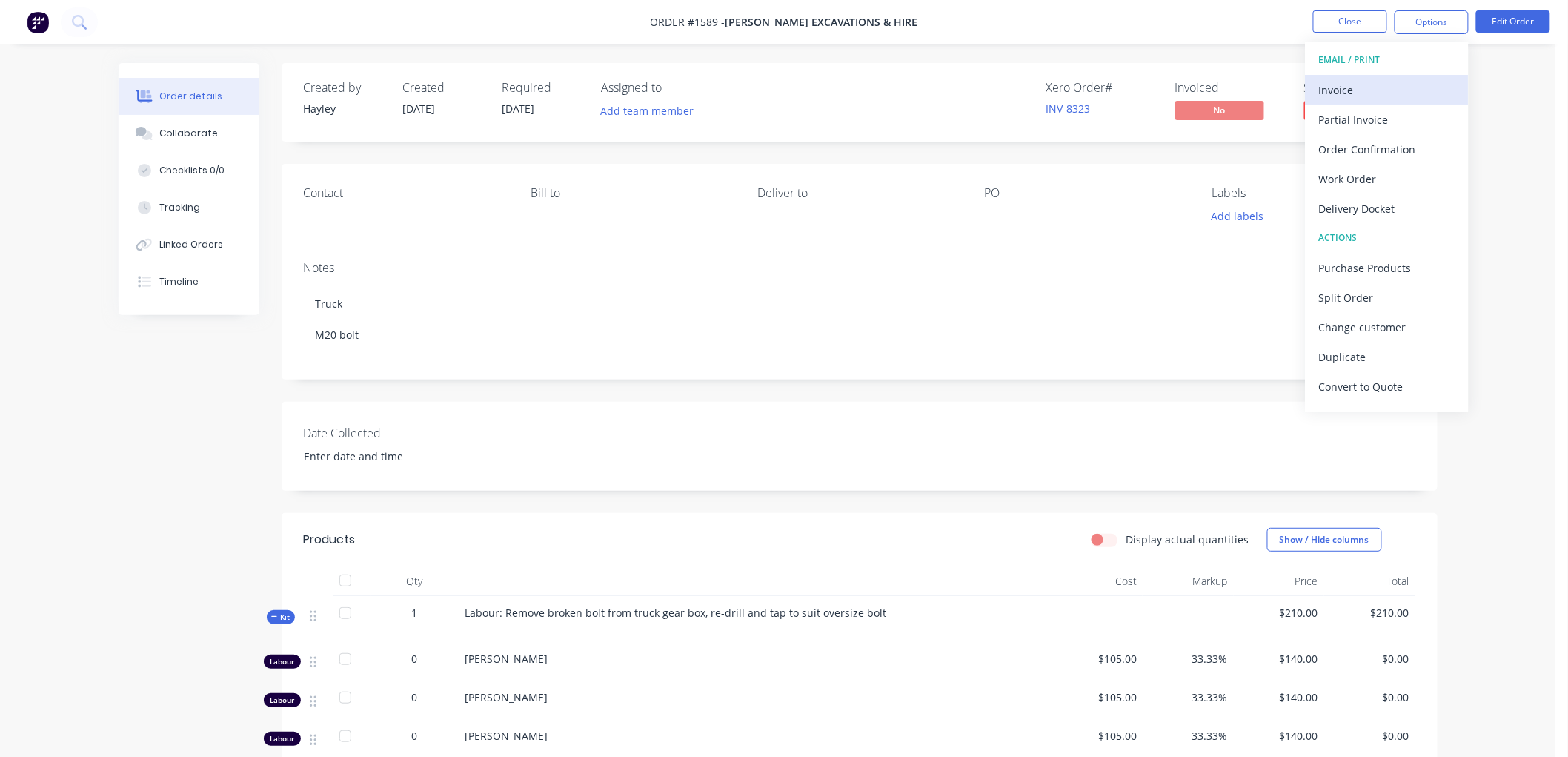
click at [1375, 89] on div "Invoice" at bounding box center [1388, 89] width 137 height 22
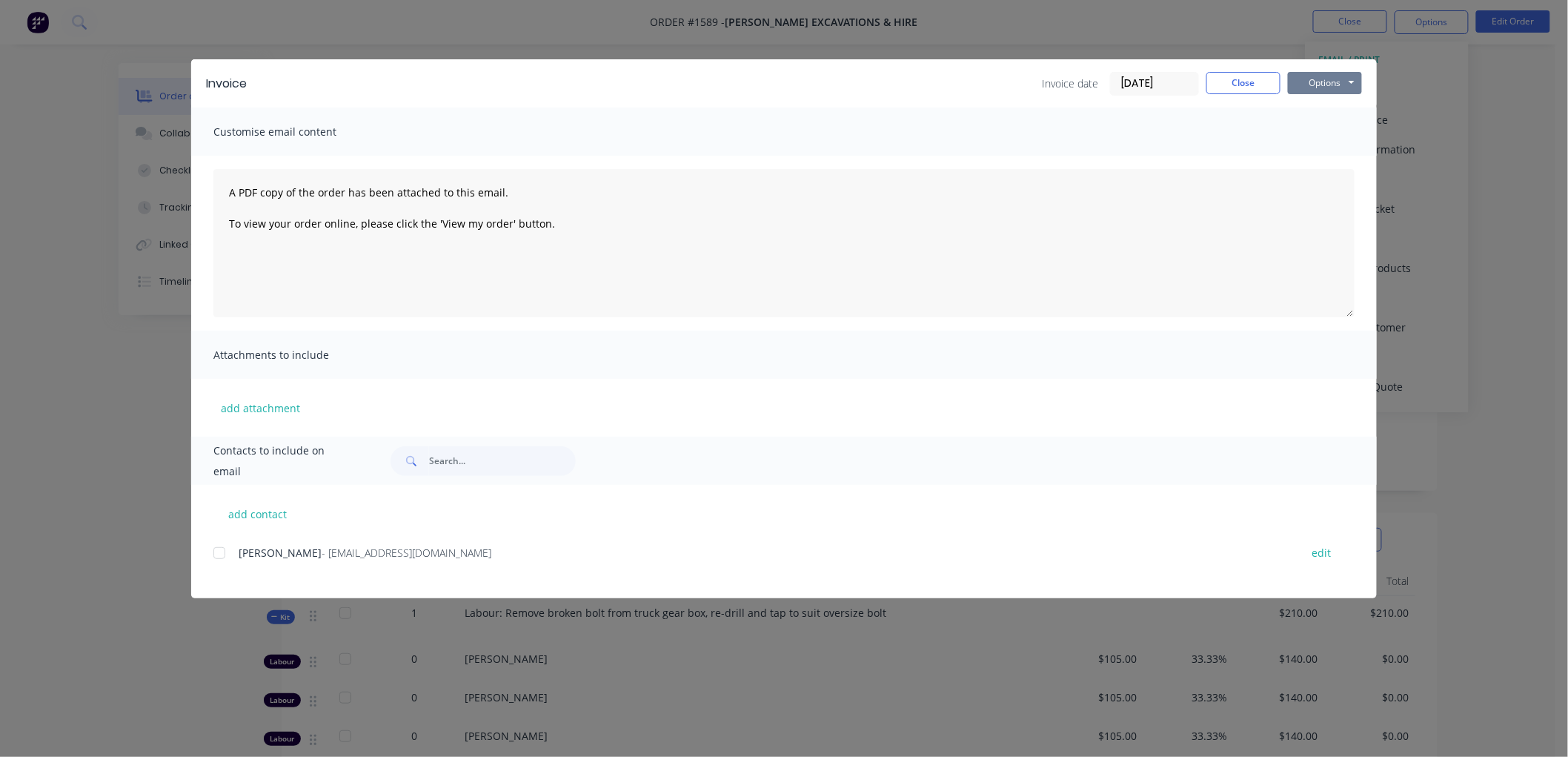
click at [1331, 79] on button "Options" at bounding box center [1325, 83] width 74 height 22
click at [1350, 107] on button "Preview" at bounding box center [1335, 109] width 95 height 25
click at [217, 551] on div at bounding box center [218, 552] width 29 height 29
click at [1317, 83] on button "Options" at bounding box center [1325, 83] width 74 height 22
click at [1331, 157] on button "Email" at bounding box center [1335, 159] width 95 height 25
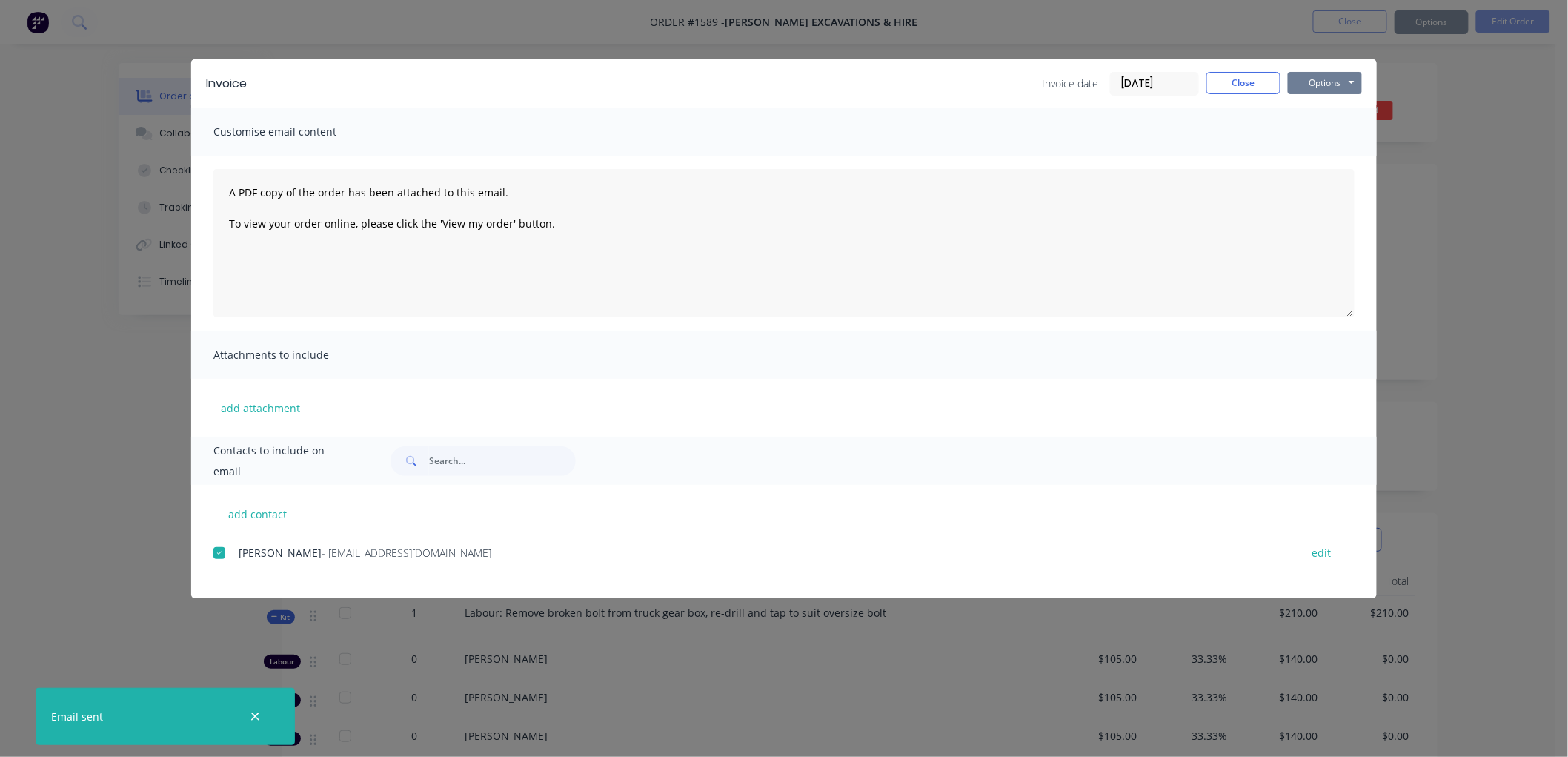
click at [1325, 87] on button "Options" at bounding box center [1325, 83] width 74 height 22
click at [1233, 80] on button "Close" at bounding box center [1243, 83] width 74 height 22
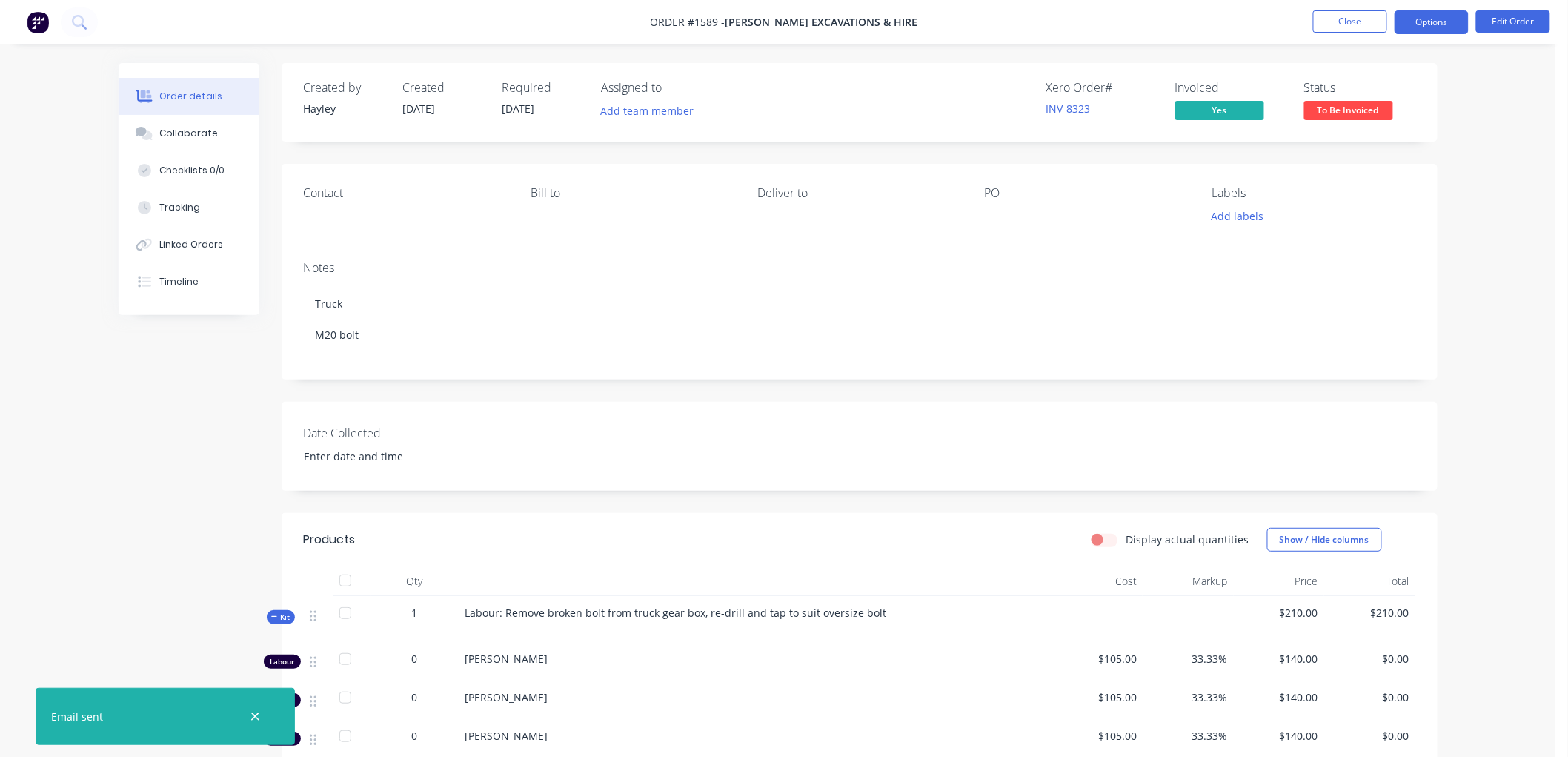
click at [1433, 19] on button "Options" at bounding box center [1432, 22] width 74 height 24
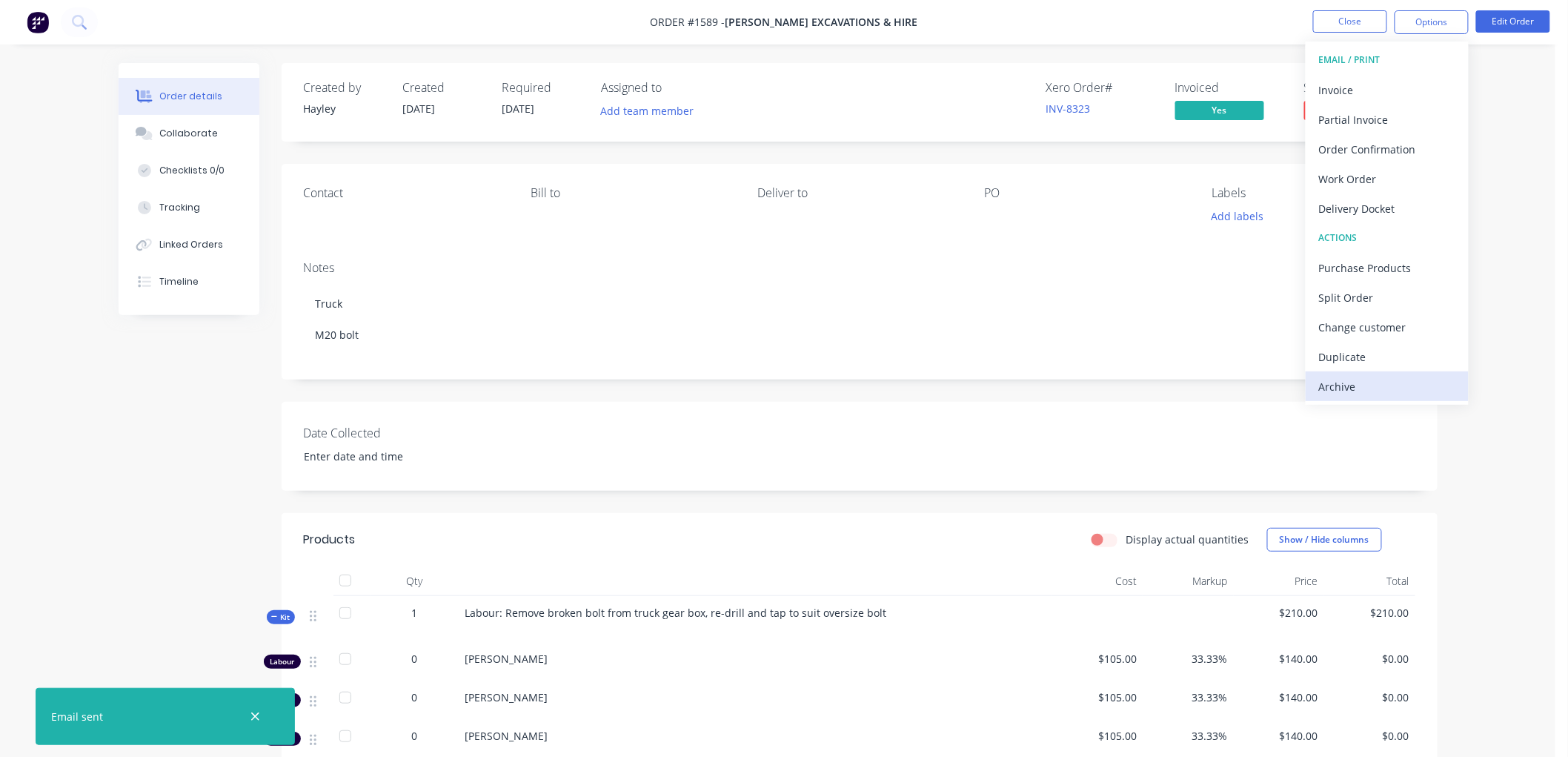
click at [1354, 383] on div "Archive" at bounding box center [1388, 387] width 137 height 22
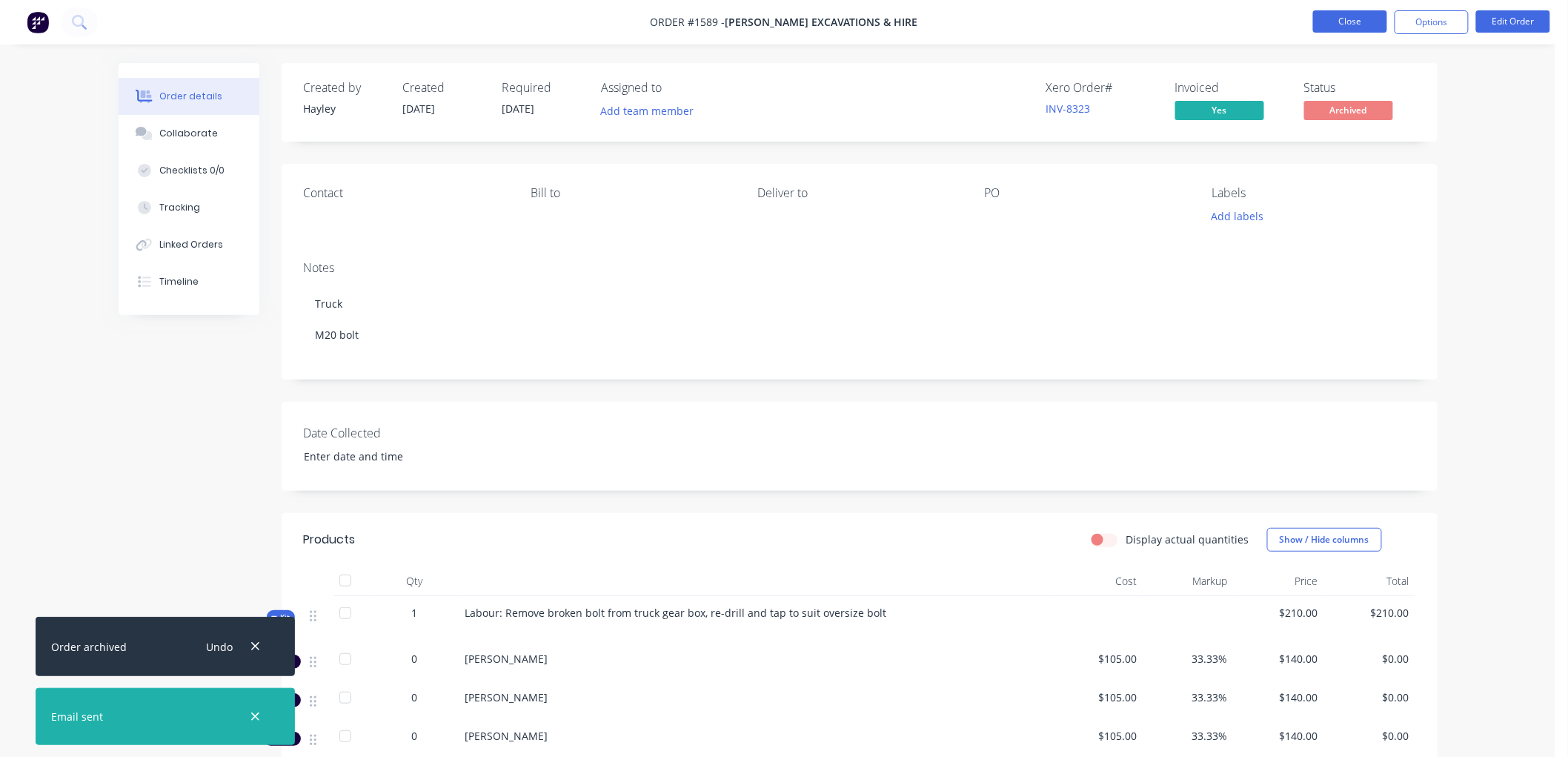
click at [1364, 25] on button "Close" at bounding box center [1351, 21] width 74 height 22
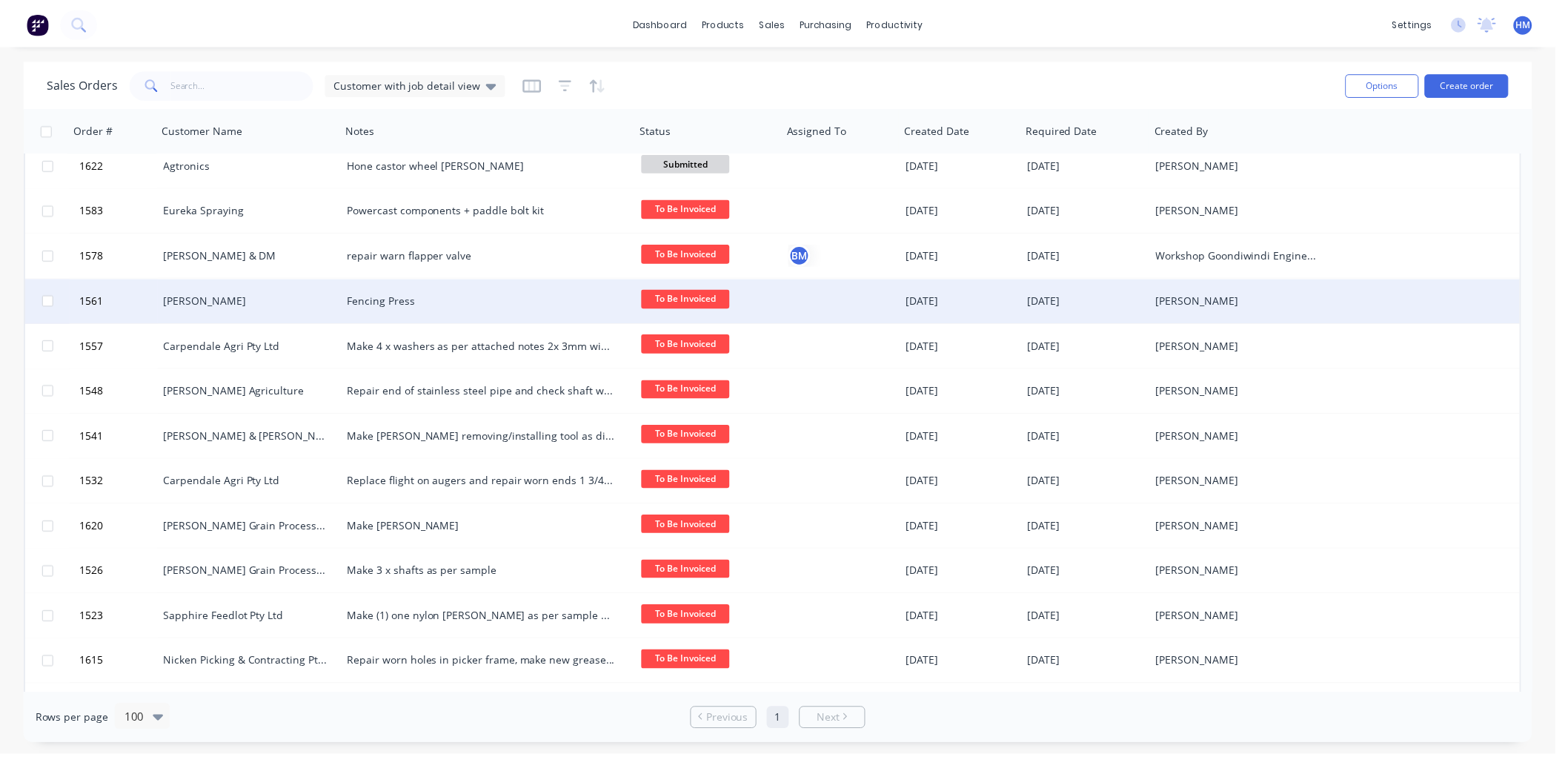
scroll to position [1317, 0]
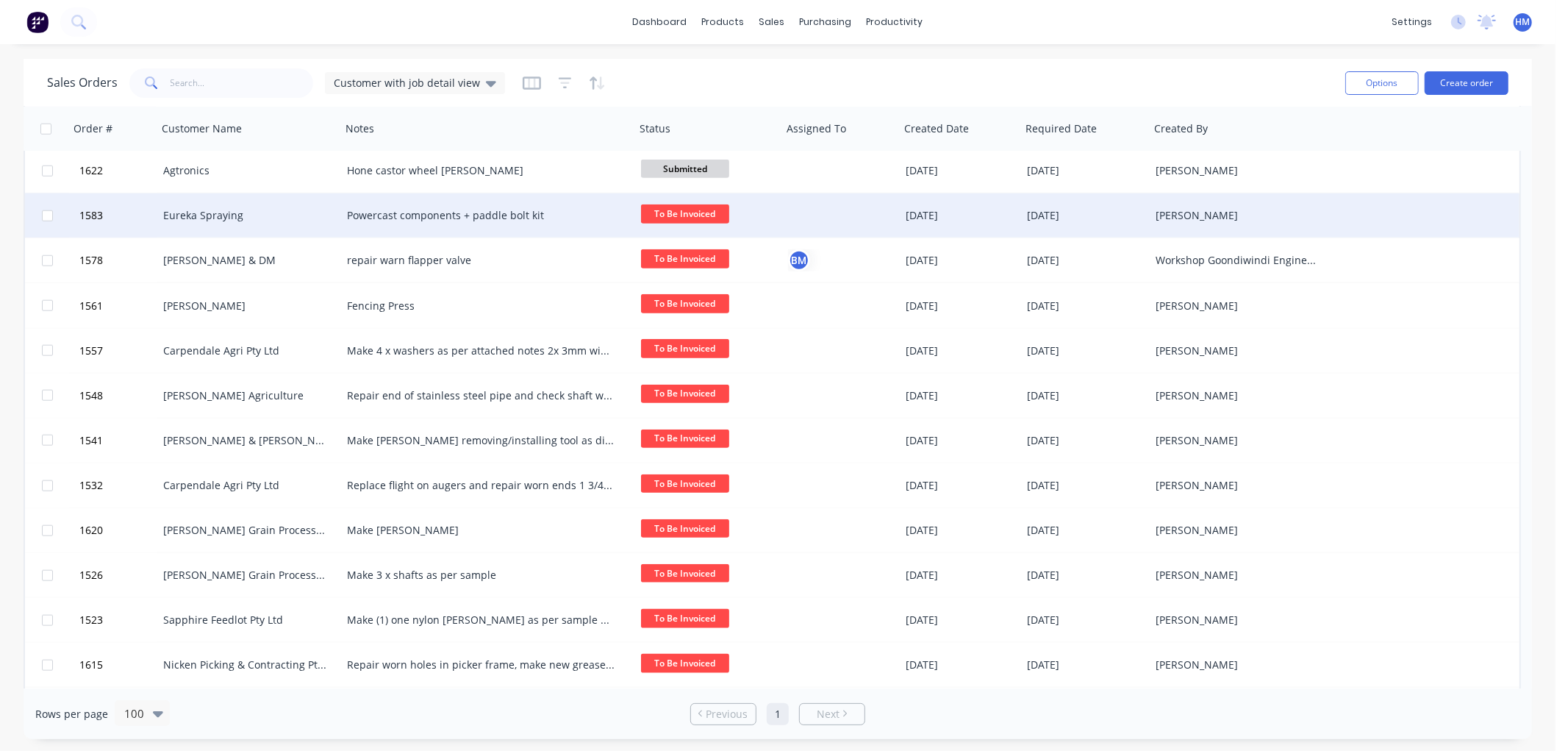
click at [168, 211] on div "Eureka Spraying" at bounding box center [244, 216] width 163 height 15
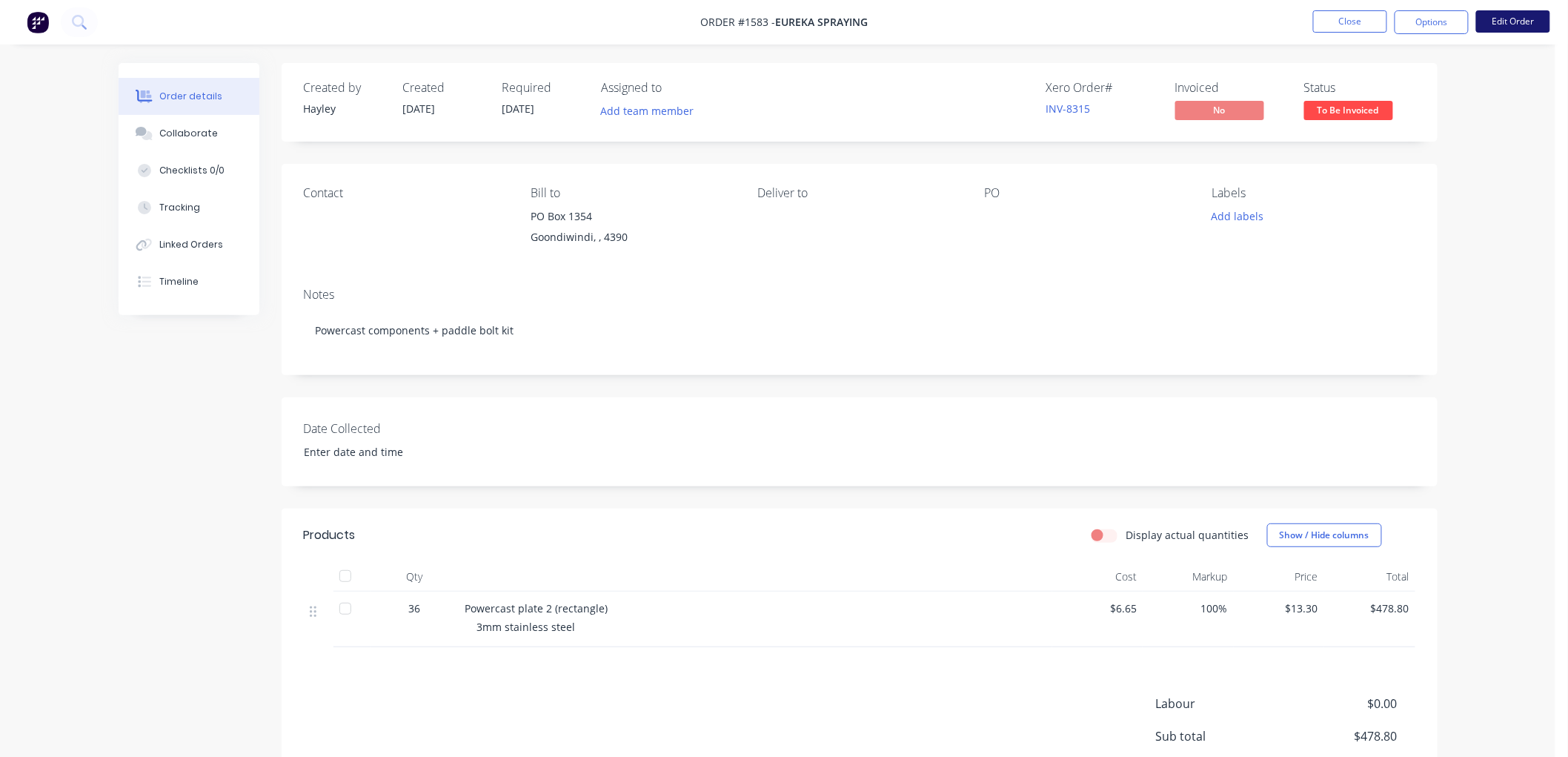
click at [1506, 30] on button "Edit Order" at bounding box center [1513, 21] width 74 height 22
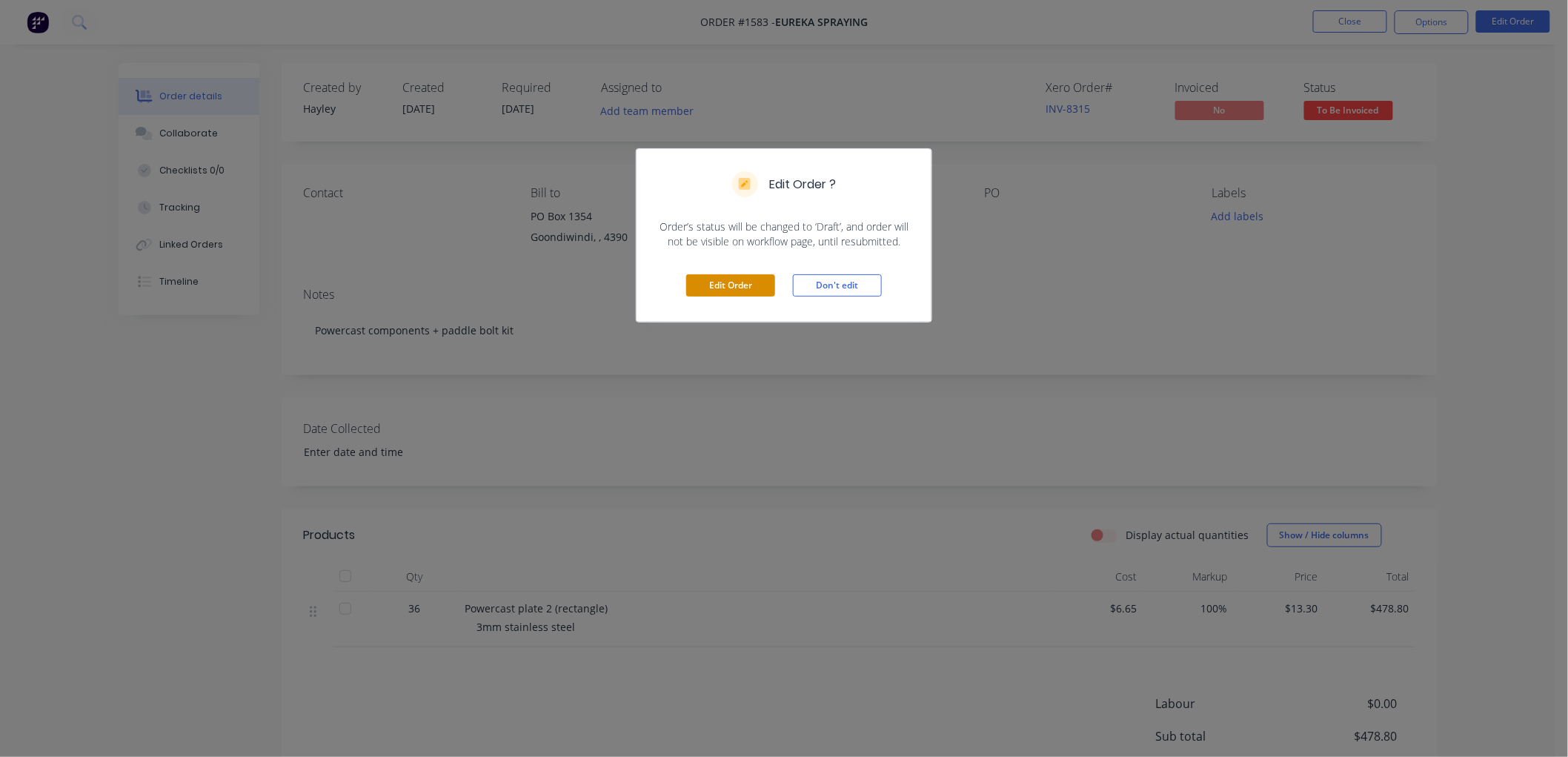
click at [746, 287] on button "Edit Order" at bounding box center [731, 285] width 89 height 22
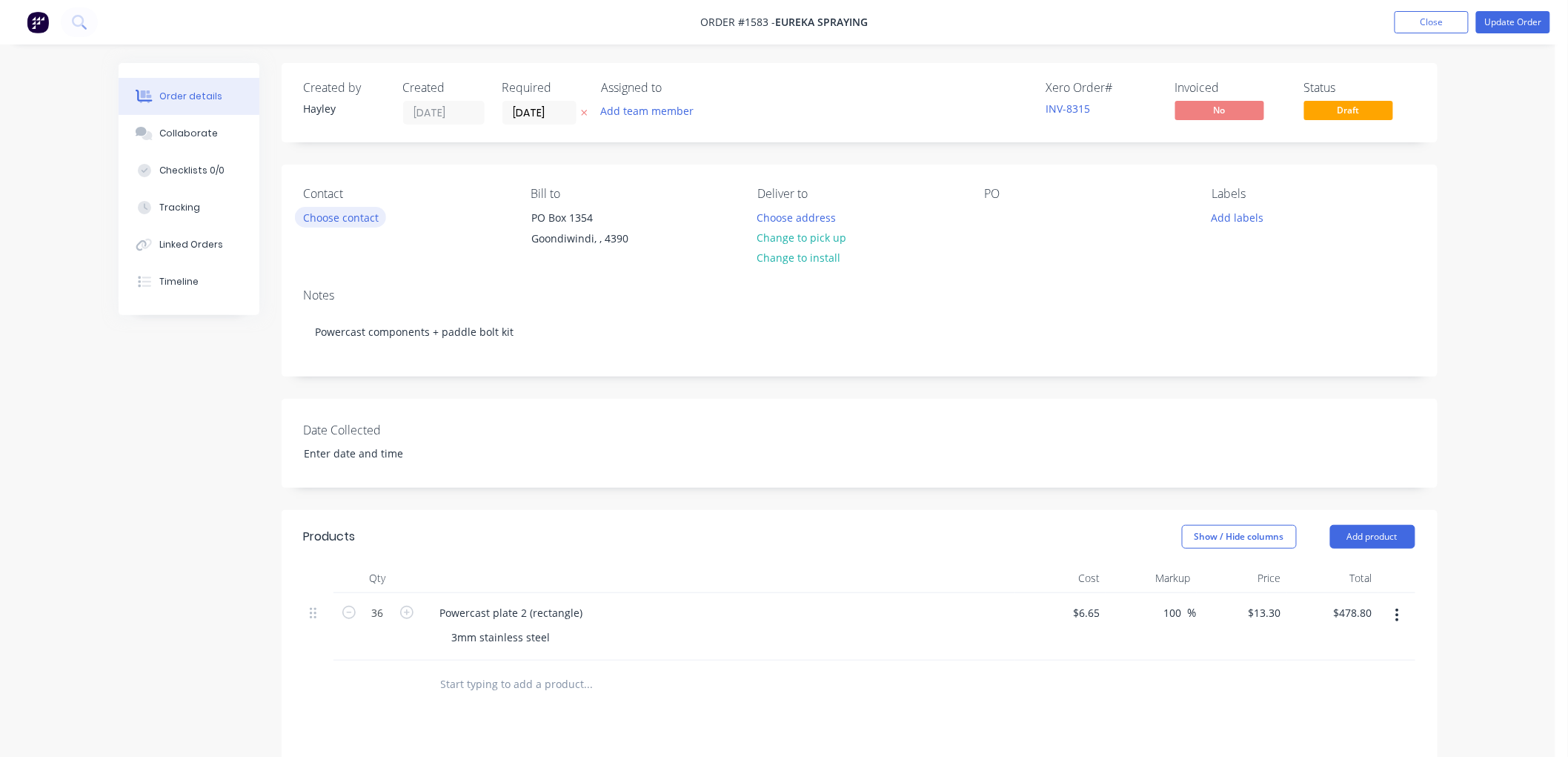
click at [320, 207] on button "Choose contact" at bounding box center [341, 217] width 91 height 20
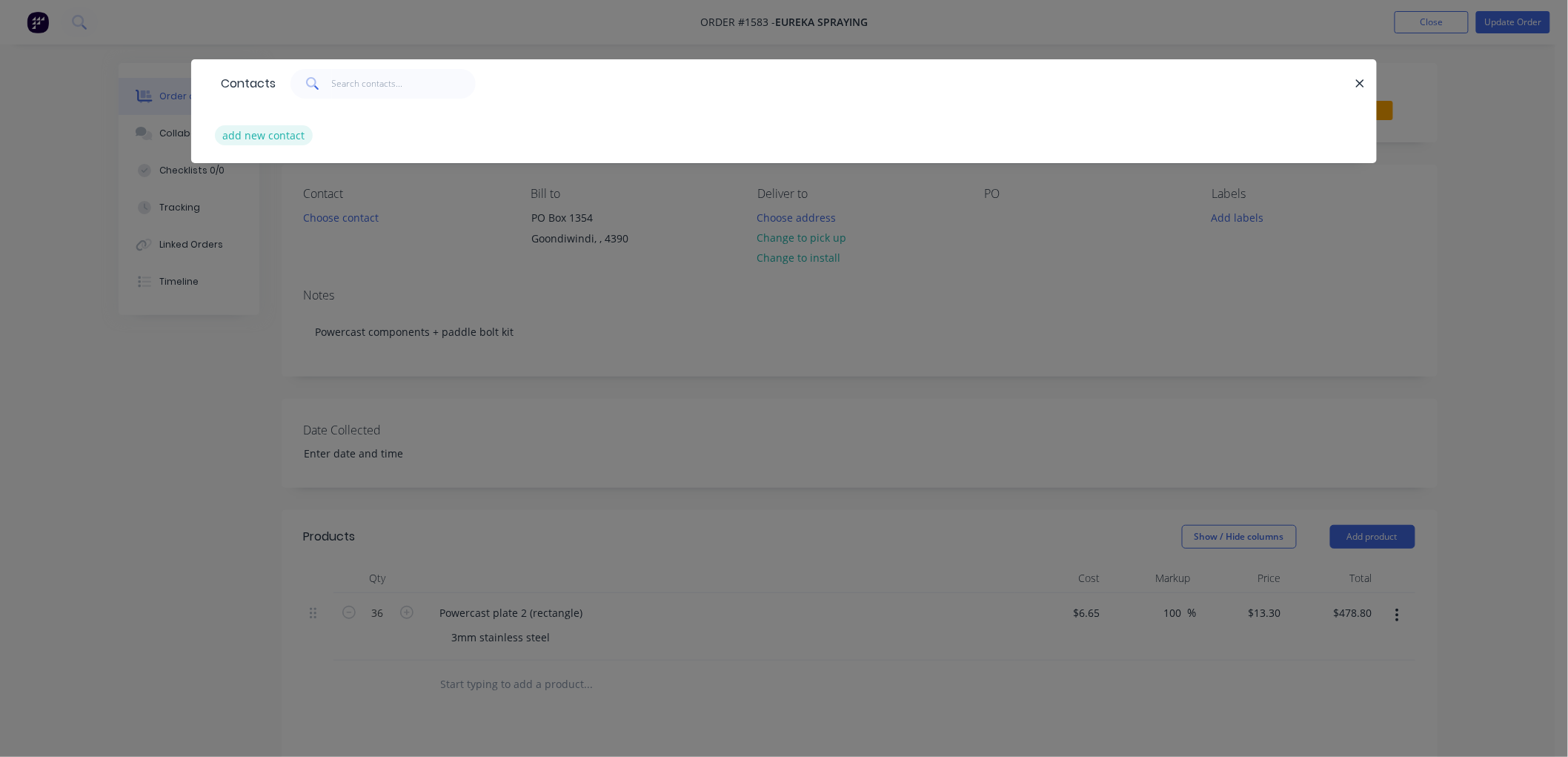
click at [252, 132] on button "add new contact" at bounding box center [263, 135] width 98 height 20
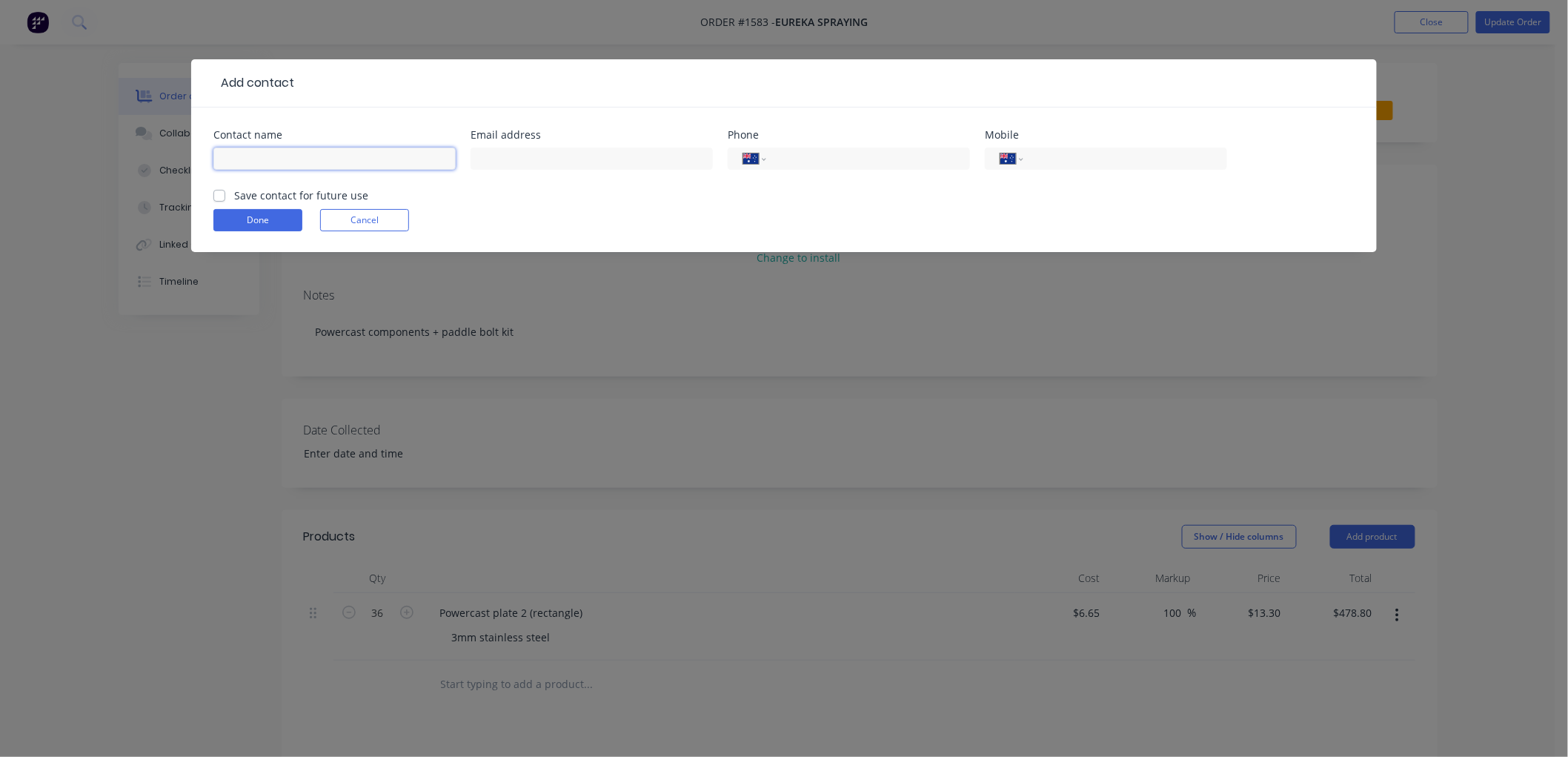
click at [259, 164] on input "text" at bounding box center [334, 158] width 242 height 22
click at [235, 191] on label "Save contact for future use" at bounding box center [301, 195] width 134 height 15
click at [218, 191] on input "Save contact for future use" at bounding box center [219, 194] width 11 height 14
click at [248, 219] on button "Done" at bounding box center [258, 219] width 89 height 22
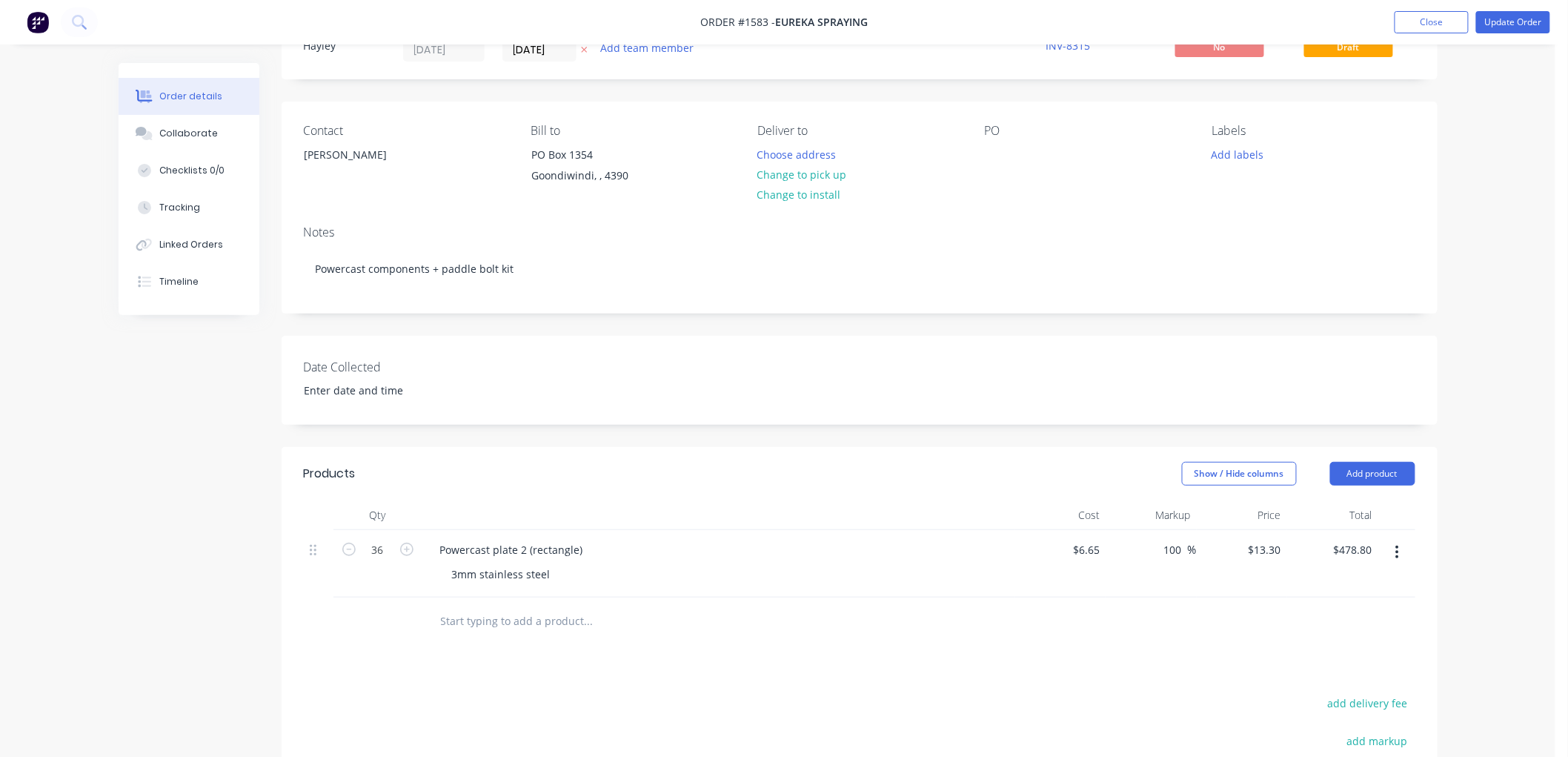
scroll to position [83, 0]
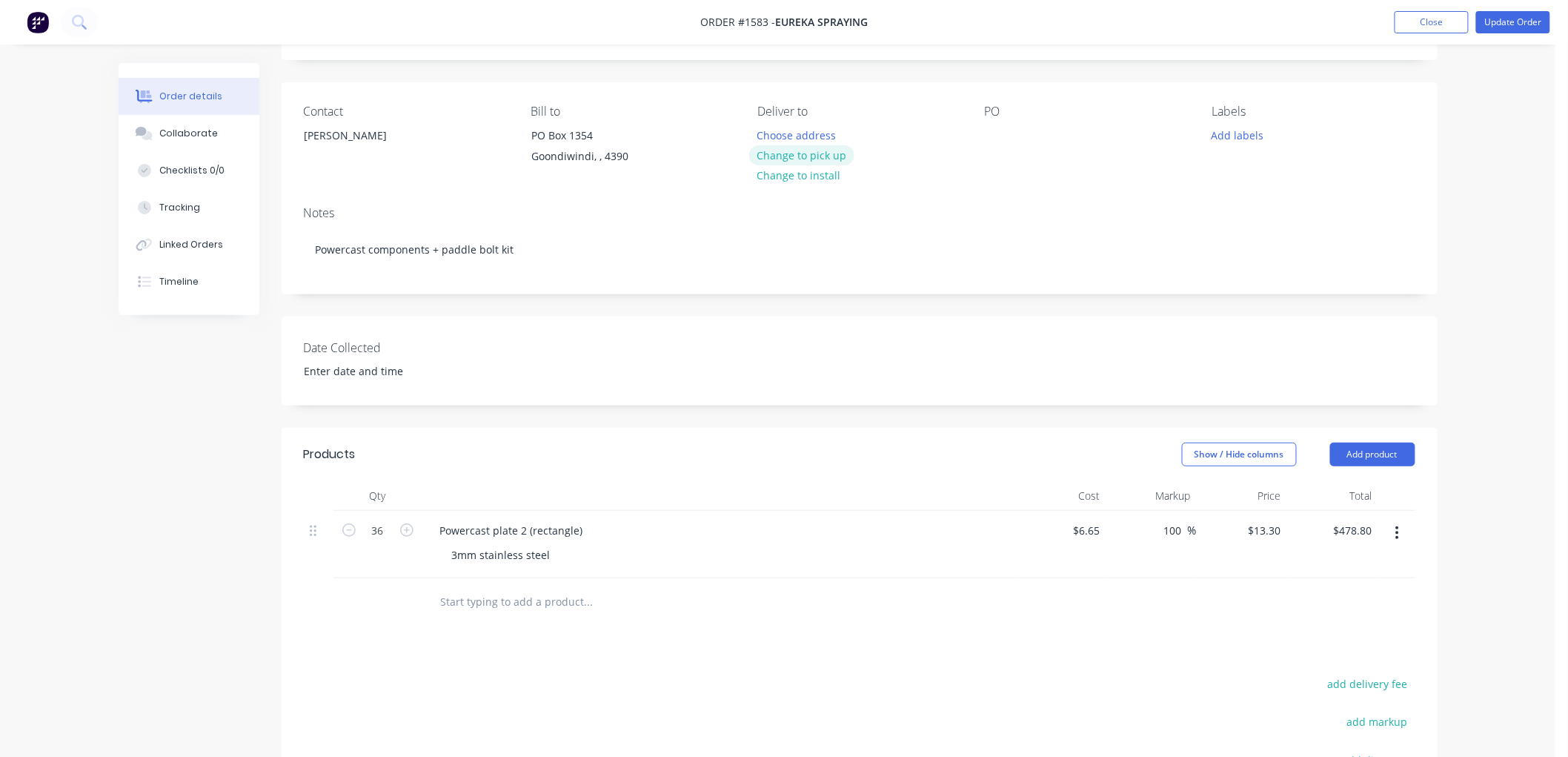
click at [818, 149] on button "Change to pick up" at bounding box center [802, 155] width 105 height 20
click at [998, 135] on div at bounding box center [996, 135] width 24 height 22
drag, startPoint x: 810, startPoint y: 591, endPoint x: 744, endPoint y: 583, distance: 66.5
click at [810, 591] on div at bounding box center [651, 601] width 444 height 29
click at [494, 606] on input "text" at bounding box center [588, 601] width 296 height 29
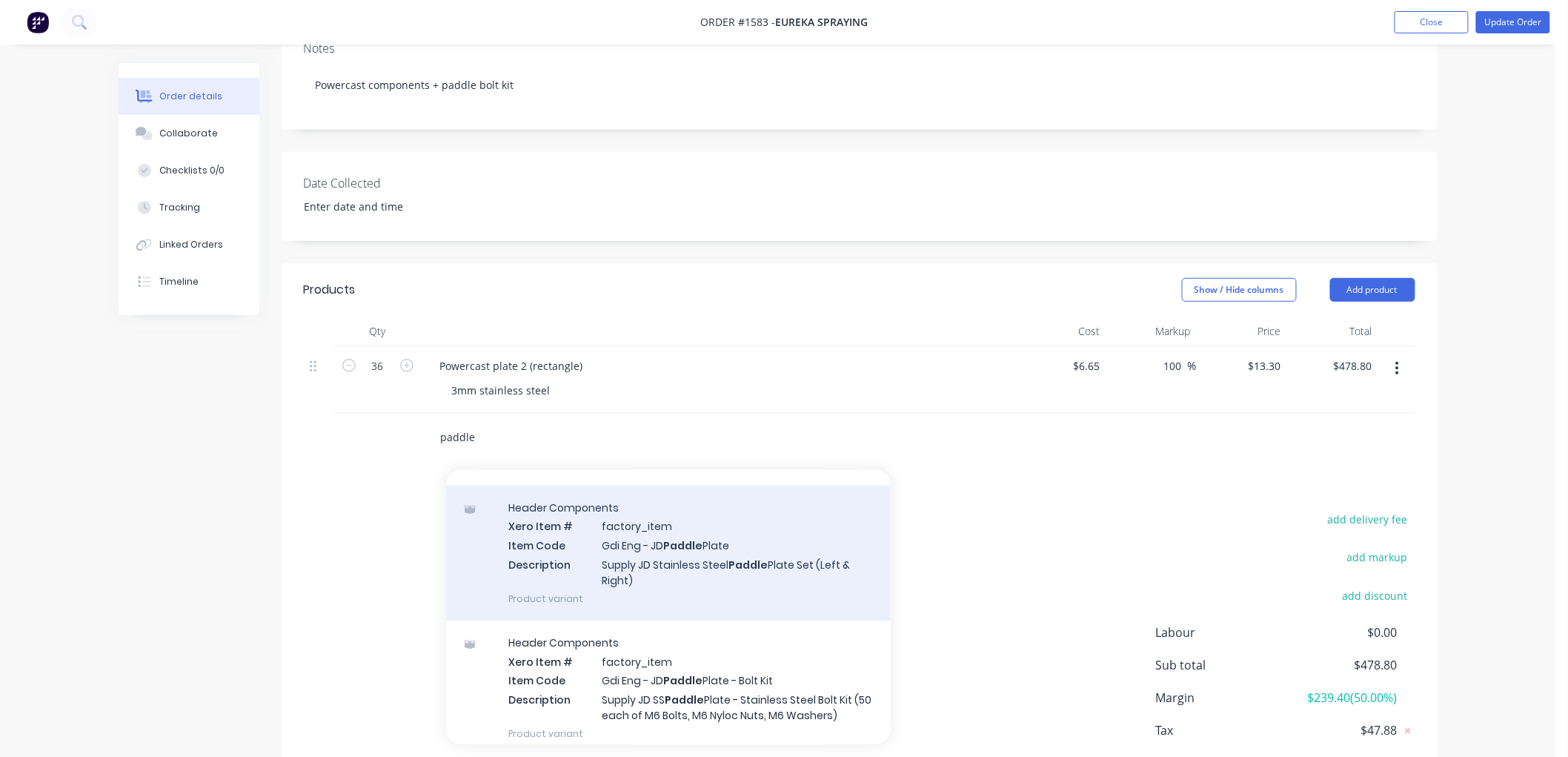
scroll to position [3, 0]
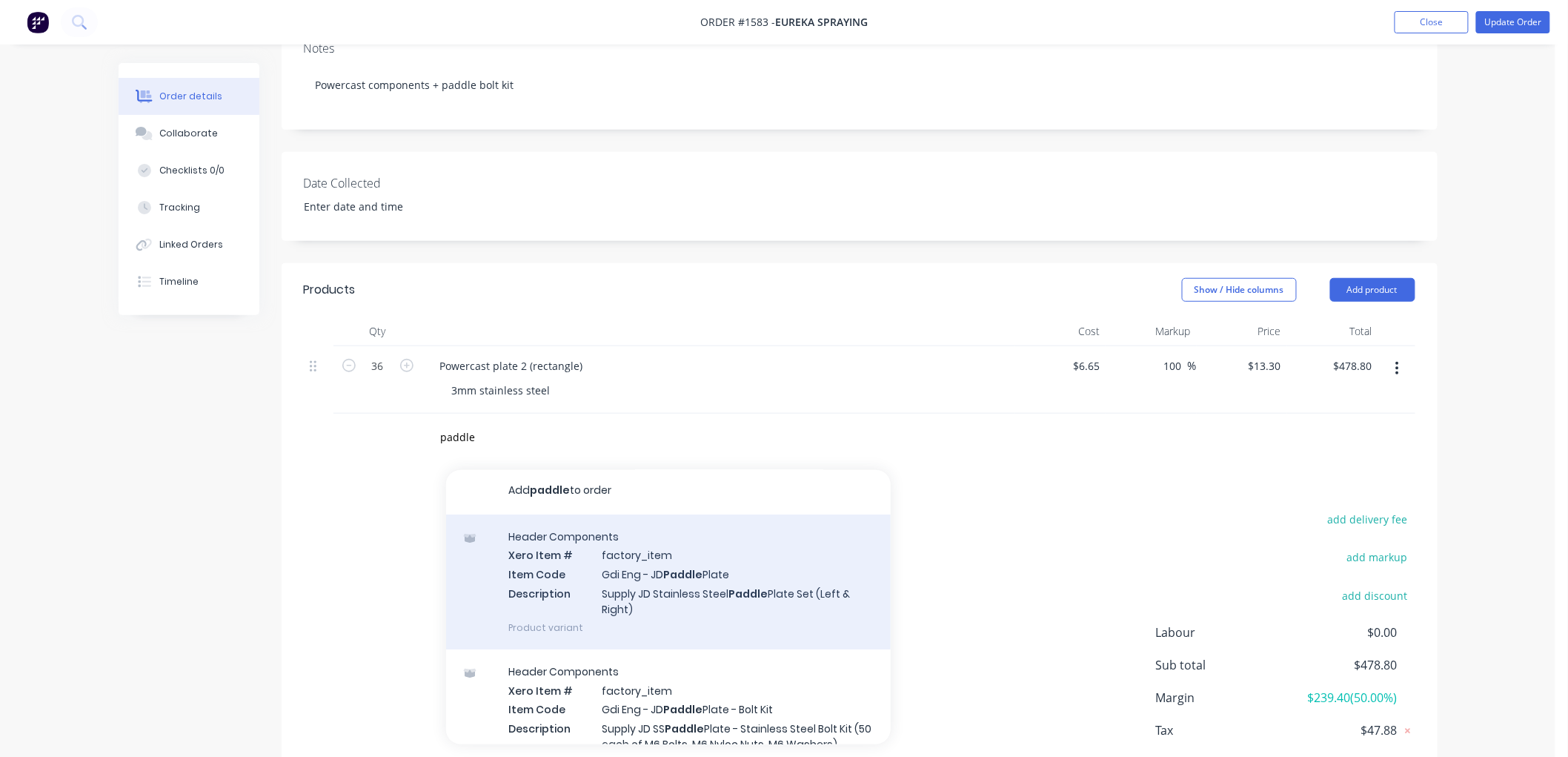
click at [623, 589] on div "Header Components Xero Item # factory_item Item Code Gdi Eng - JD Paddle Plate …" at bounding box center [669, 582] width 444 height 135
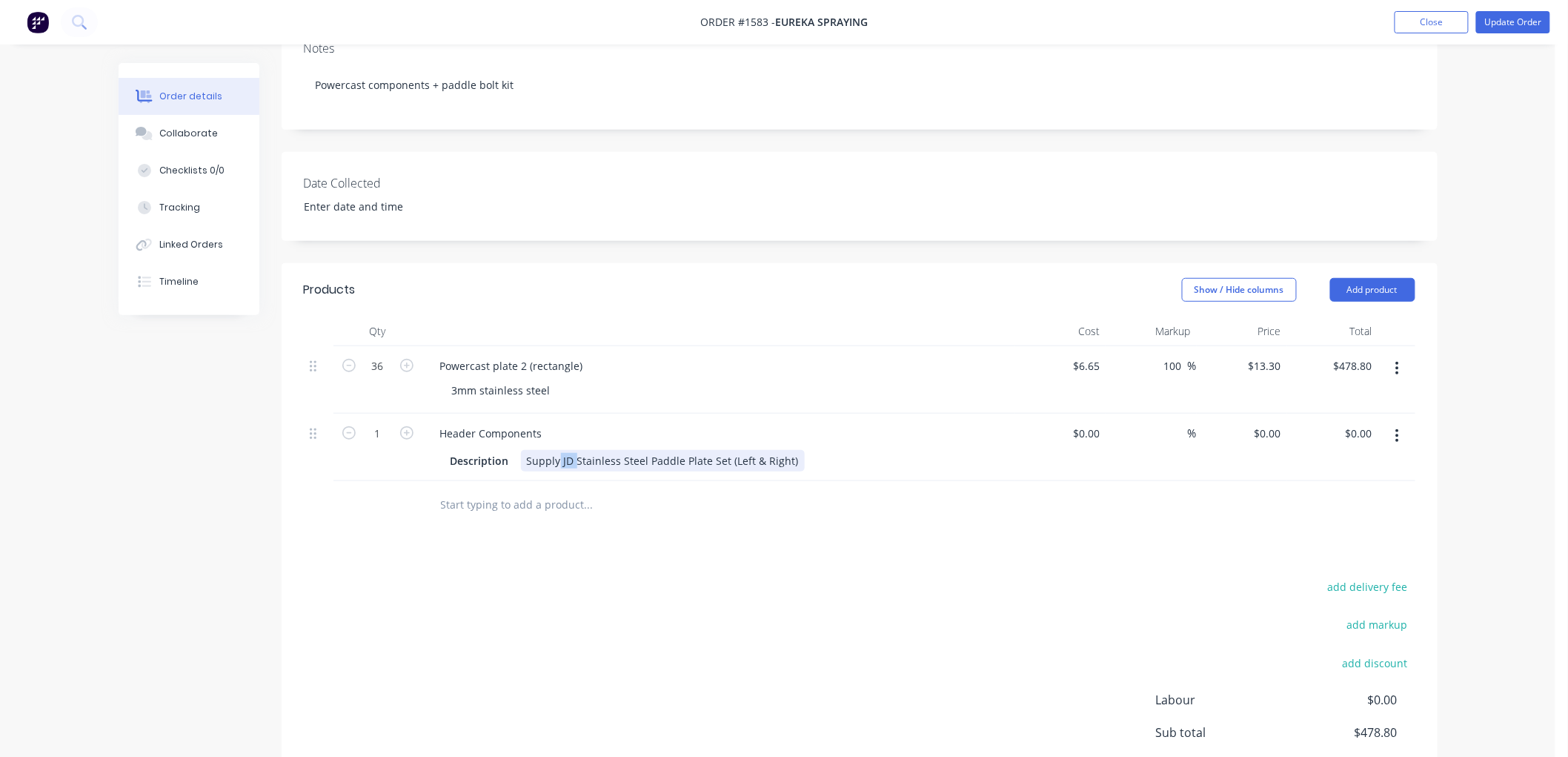
click at [558, 454] on div "Supply JD Stainless Steel Paddle Plate Set (Left & Right)" at bounding box center [663, 461] width 284 height 22
click at [1261, 433] on div "0 $0.00" at bounding box center [1242, 446] width 91 height 67
drag, startPoint x: 1087, startPoint y: 420, endPoint x: 1082, endPoint y: 444, distance: 24.5
click at [1082, 444] on div "$0.00 $0.00" at bounding box center [1061, 446] width 91 height 67
drag, startPoint x: 1085, startPoint y: 526, endPoint x: 1127, endPoint y: 441, distance: 94.8
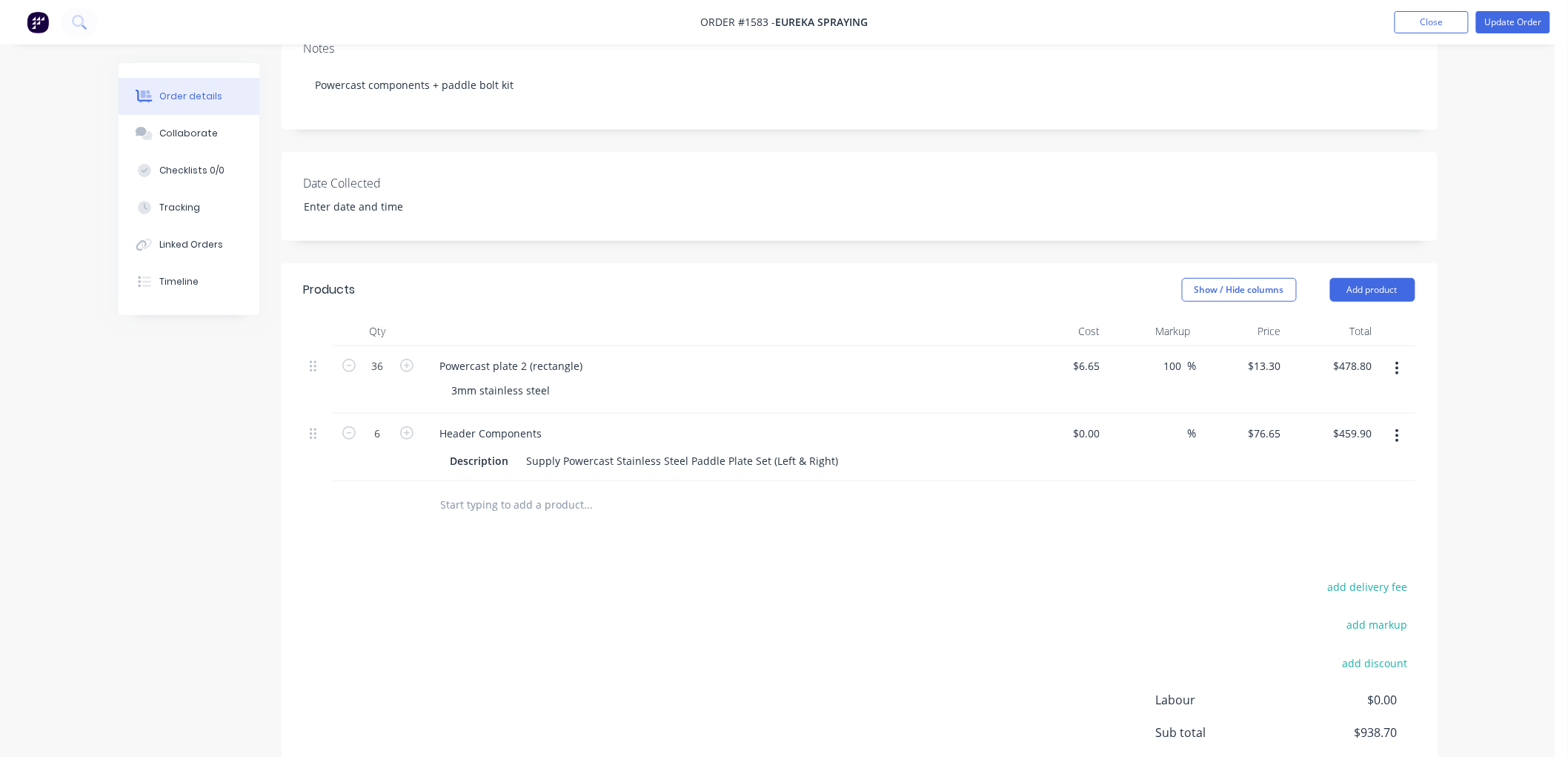
click at [1095, 505] on div at bounding box center [860, 504] width 1111 height 48
click at [1095, 431] on input at bounding box center [1097, 433] width 17 height 22
click at [1102, 515] on div at bounding box center [860, 504] width 1111 height 48
click at [1187, 498] on div at bounding box center [860, 504] width 1111 height 48
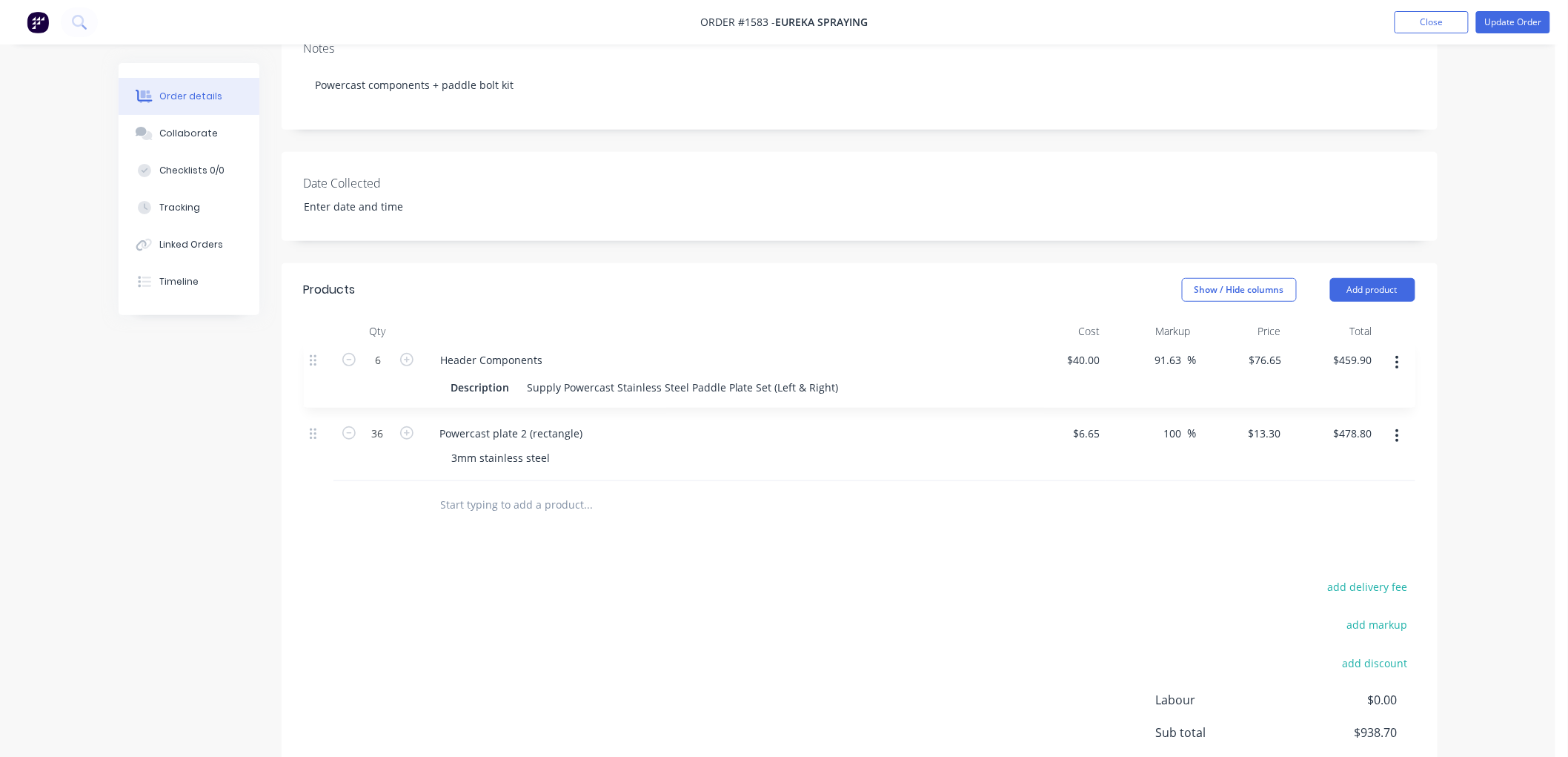
drag, startPoint x: 309, startPoint y: 432, endPoint x: 309, endPoint y: 350, distance: 82.0
click at [309, 350] on div "36 Powercast plate 2 (rectangle) 3mm stainless steel $6.65 $6.65 100 100 % $13.…" at bounding box center [860, 413] width 1111 height 135
drag, startPoint x: 481, startPoint y: 361, endPoint x: 512, endPoint y: 356, distance: 31.4
click at [482, 360] on div "Header Components" at bounding box center [491, 366] width 126 height 22
drag, startPoint x: 547, startPoint y: 368, endPoint x: 425, endPoint y: 367, distance: 122.0
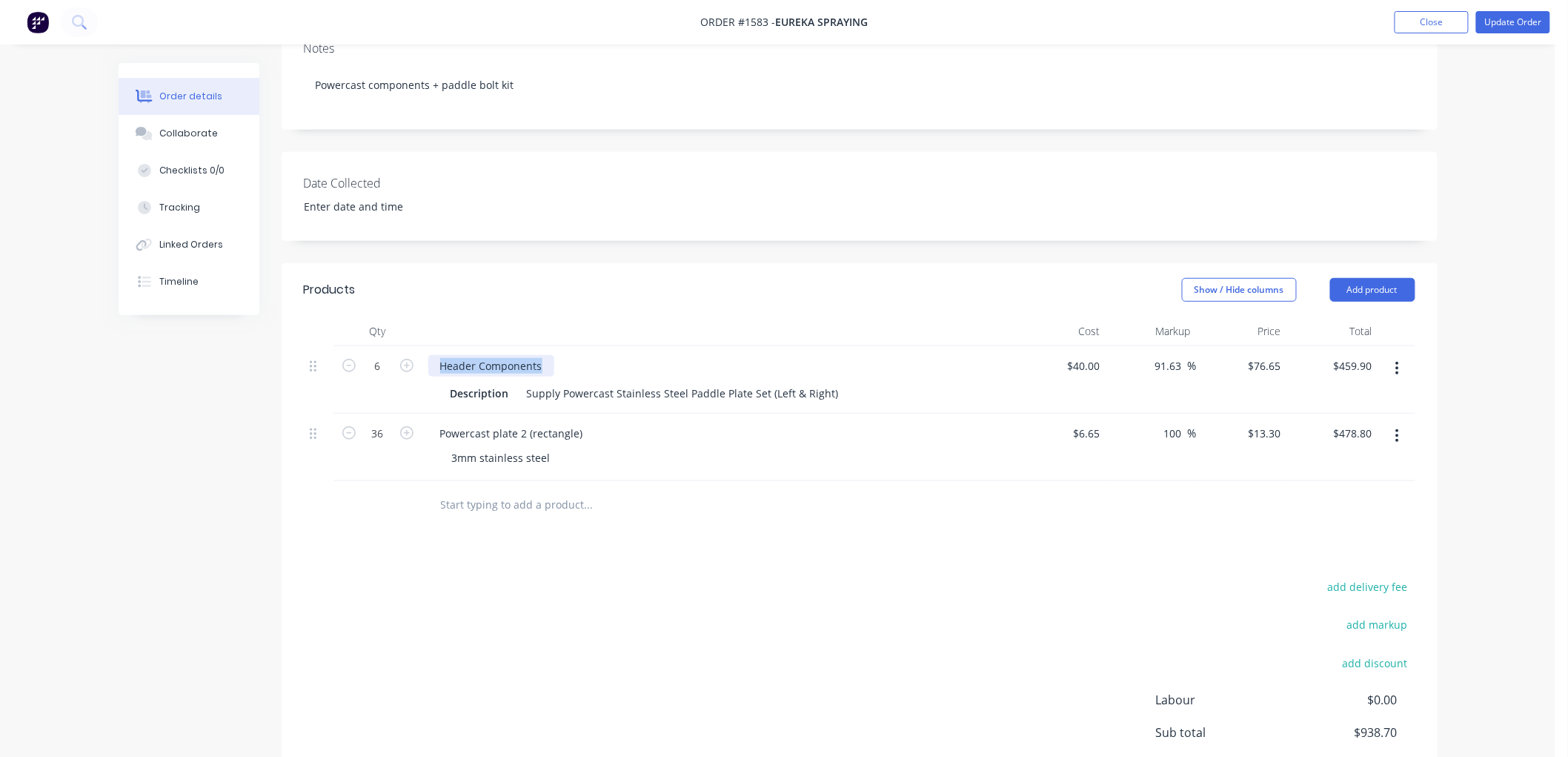
click at [425, 367] on div "Header Components Description Supply Powercast Stainless Steel Paddle Plate Set…" at bounding box center [719, 379] width 593 height 67
copy div "Header Components"
click at [450, 387] on div "Description" at bounding box center [480, 393] width 70 height 22
click at [443, 423] on div "Powercast plate 2 (rectangle)" at bounding box center [512, 433] width 167 height 22
paste div
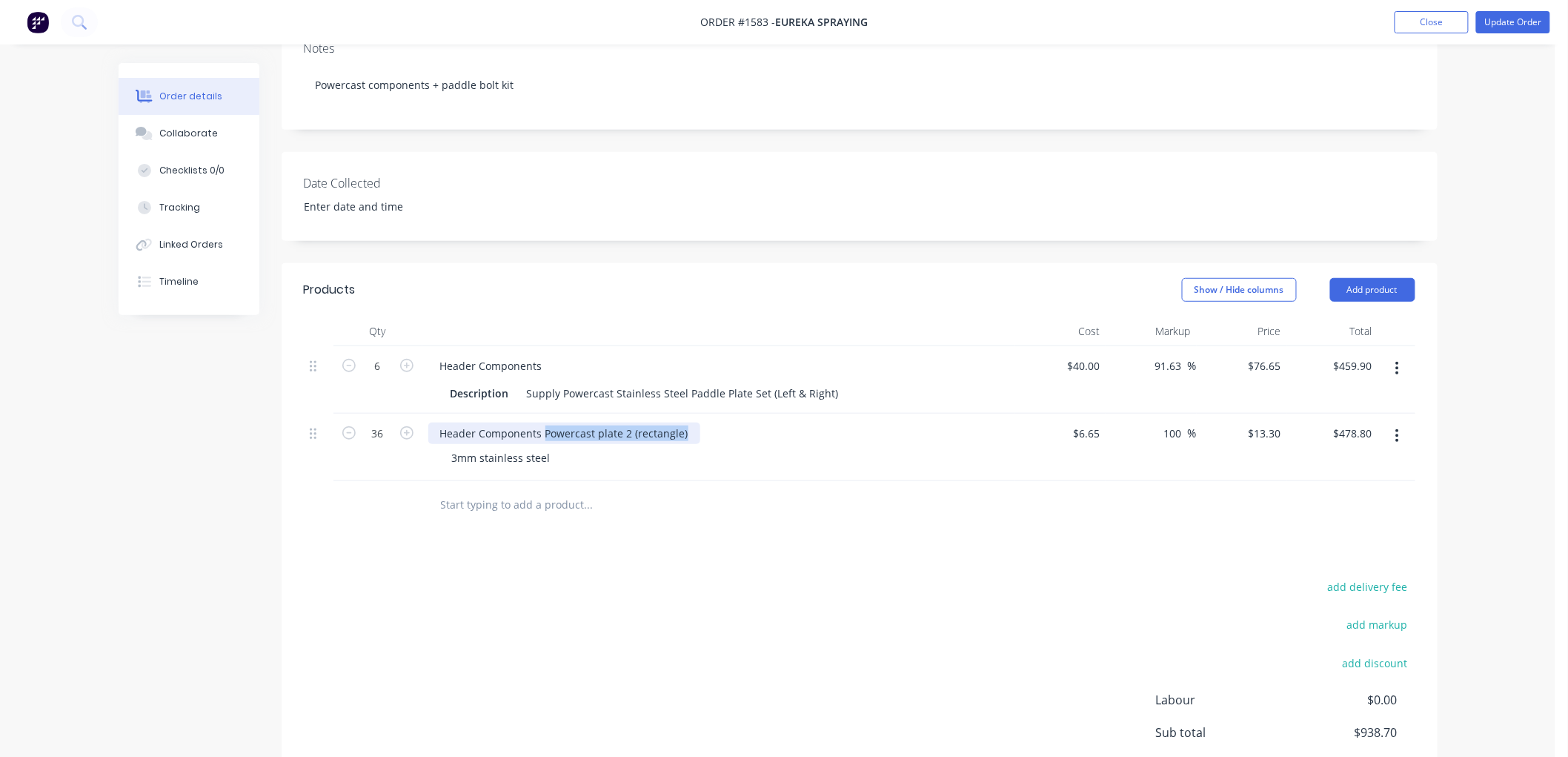
drag, startPoint x: 545, startPoint y: 431, endPoint x: 695, endPoint y: 430, distance: 150.0
click at [695, 430] on div "Header Components Powercast plate 2 (rectangle)" at bounding box center [719, 433] width 581 height 22
click at [446, 456] on div "3mm stainless steel" at bounding box center [501, 458] width 123 height 22
paste div
click at [997, 568] on div "Products Show / Hide columns Add product Qty Cost Markup Price Total 6 Header C…" at bounding box center [860, 574] width 1156 height 622
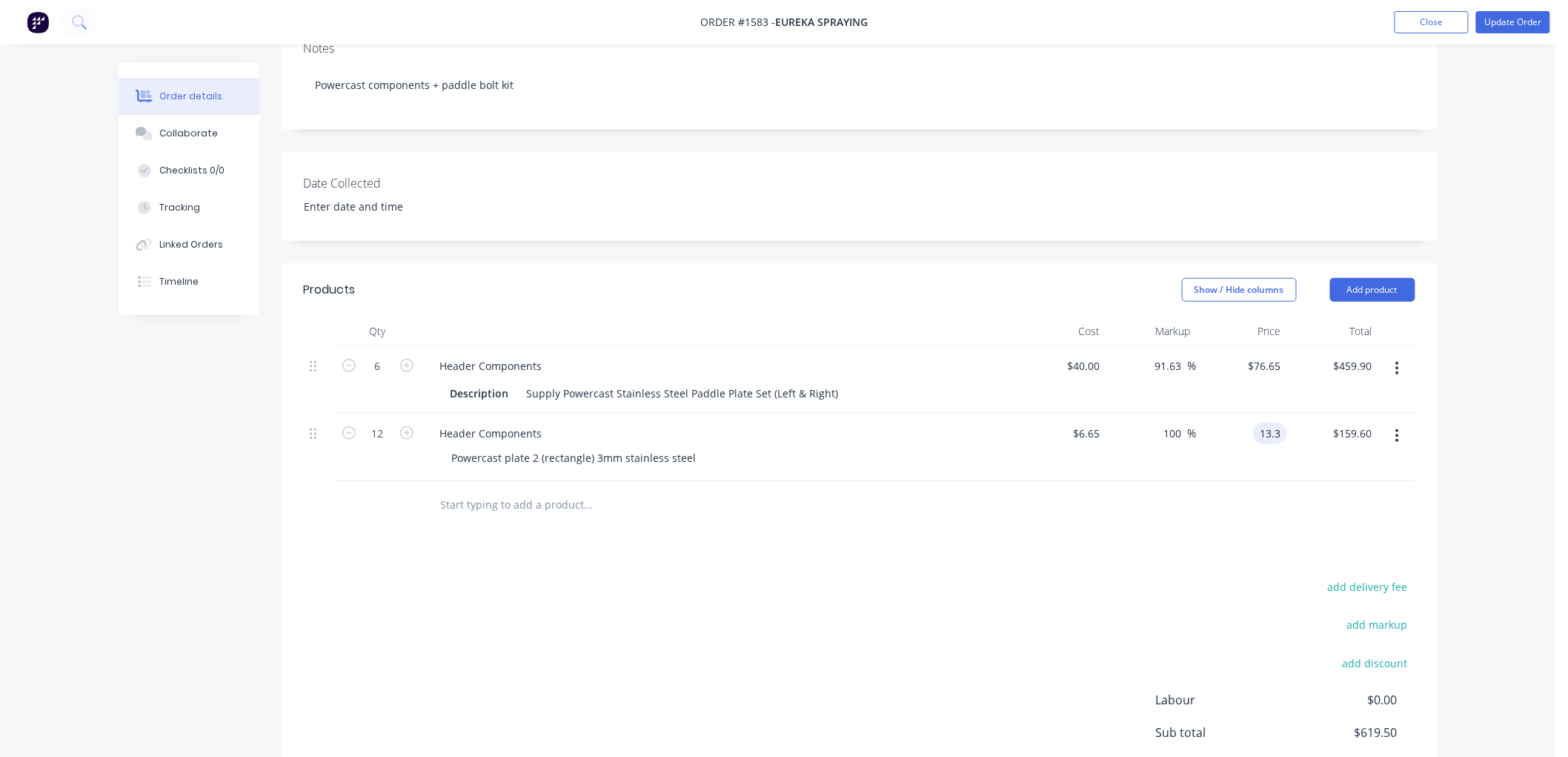
click at [1255, 430] on div "13.3 13.3" at bounding box center [1270, 433] width 34 height 22
click at [1003, 584] on div "add delivery fee add markup add discount Labour $0.00 Sub total $643.50 Margin …" at bounding box center [860, 719] width 1111 height 286
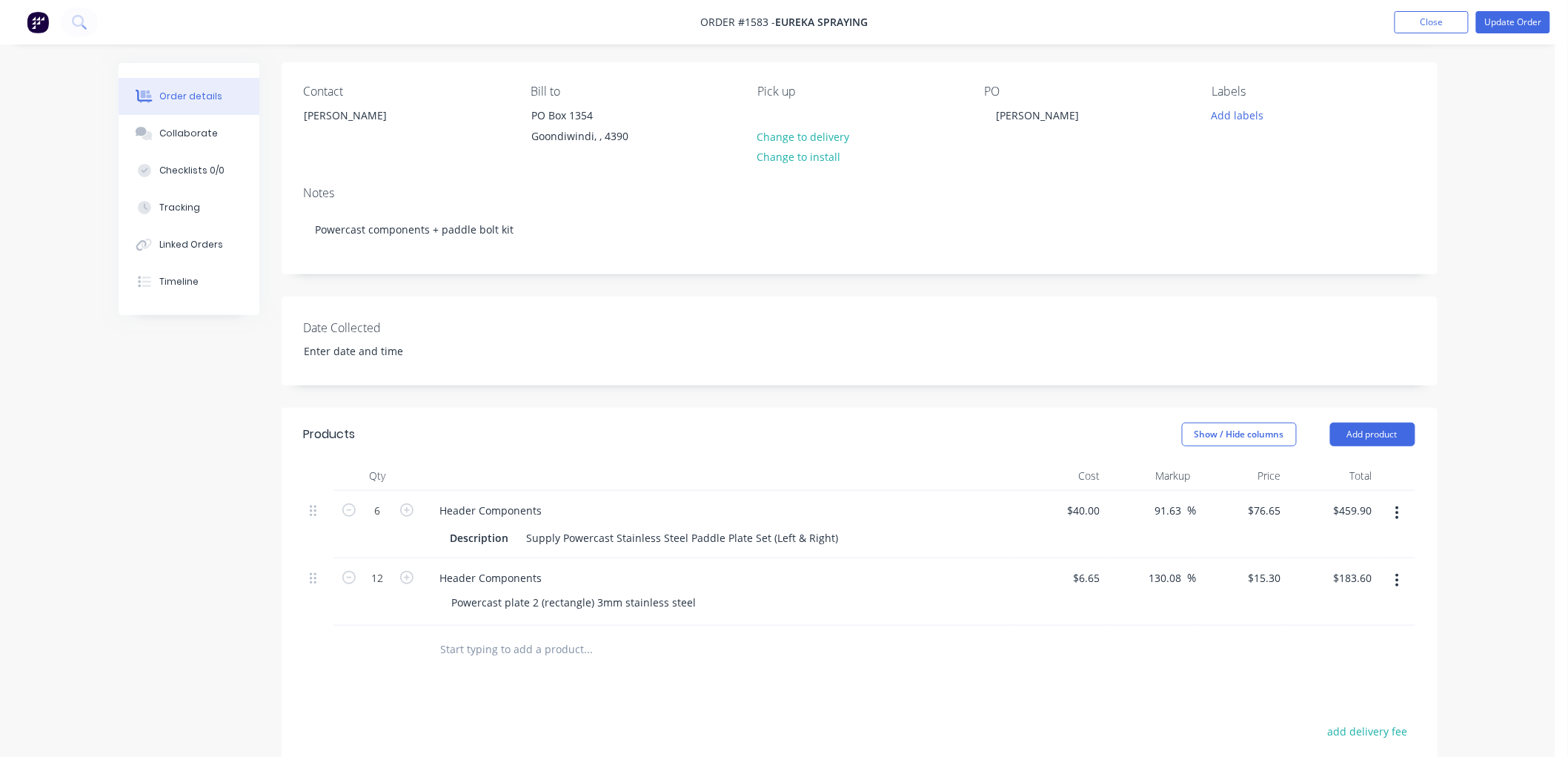
scroll to position [68, 0]
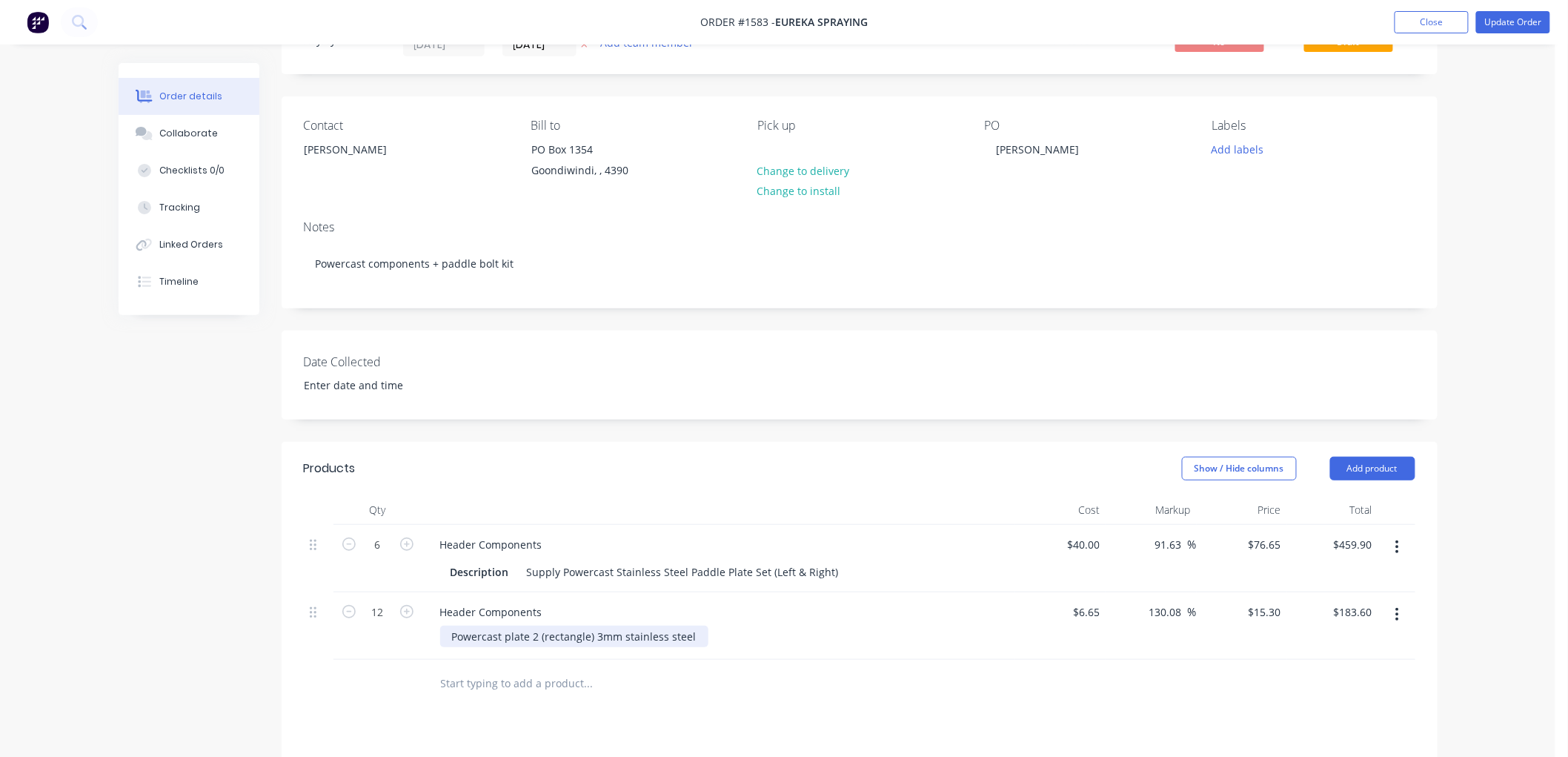
click at [447, 634] on div "Powercast plate 2 (rectangle) 3mm stainless steel" at bounding box center [574, 636] width 268 height 22
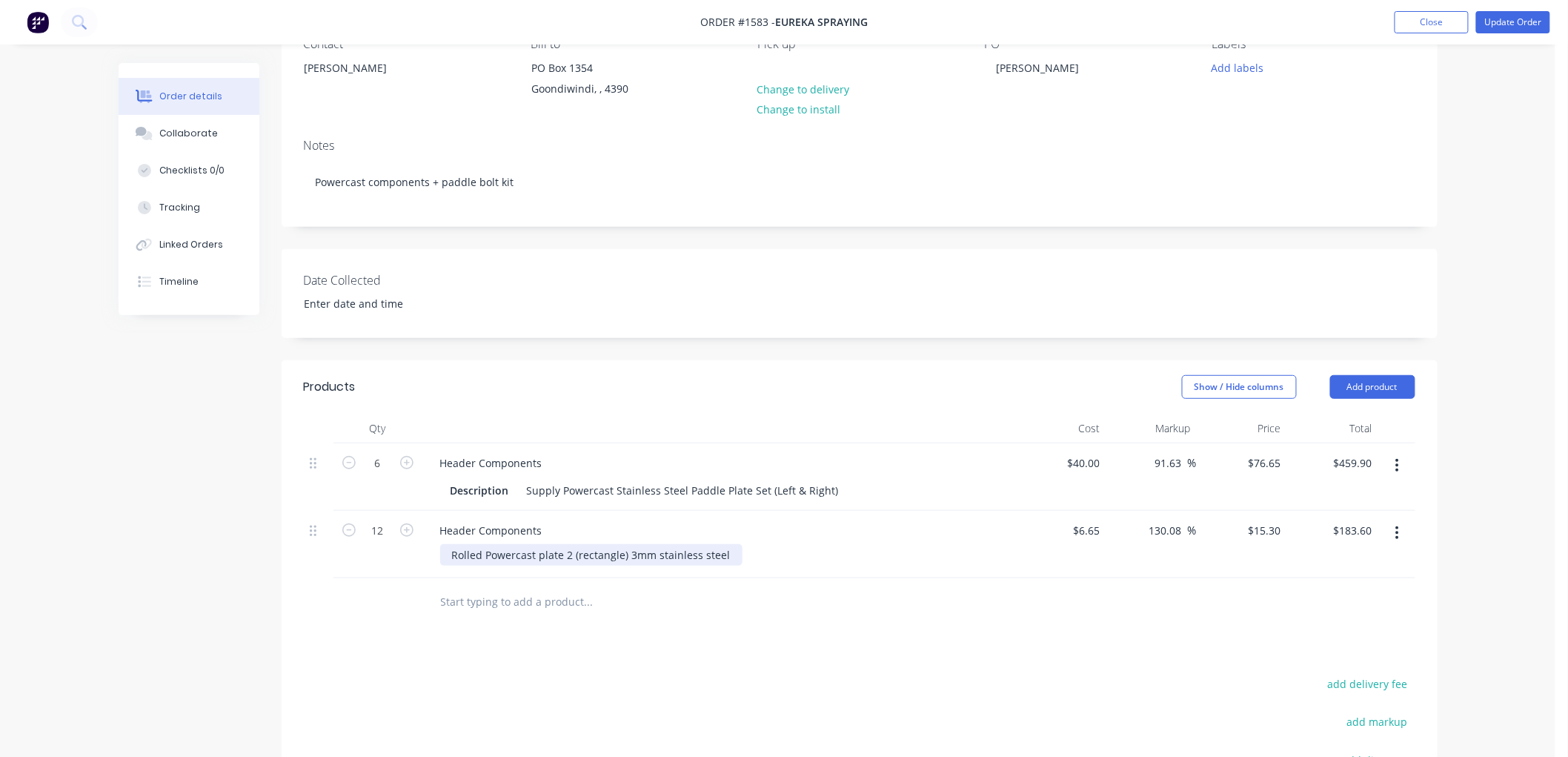
scroll to position [164, 0]
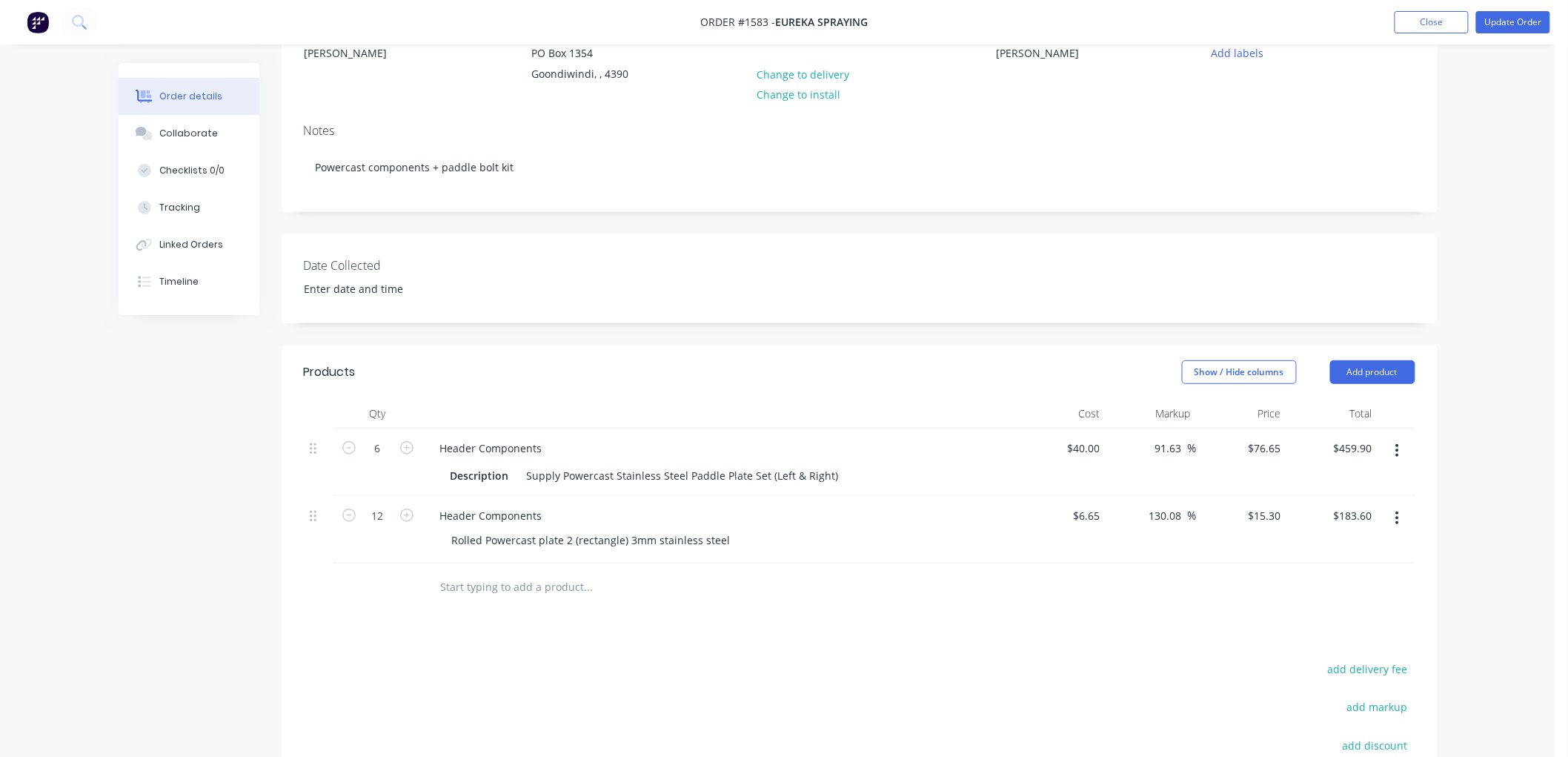
click at [492, 598] on input "text" at bounding box center [588, 586] width 296 height 29
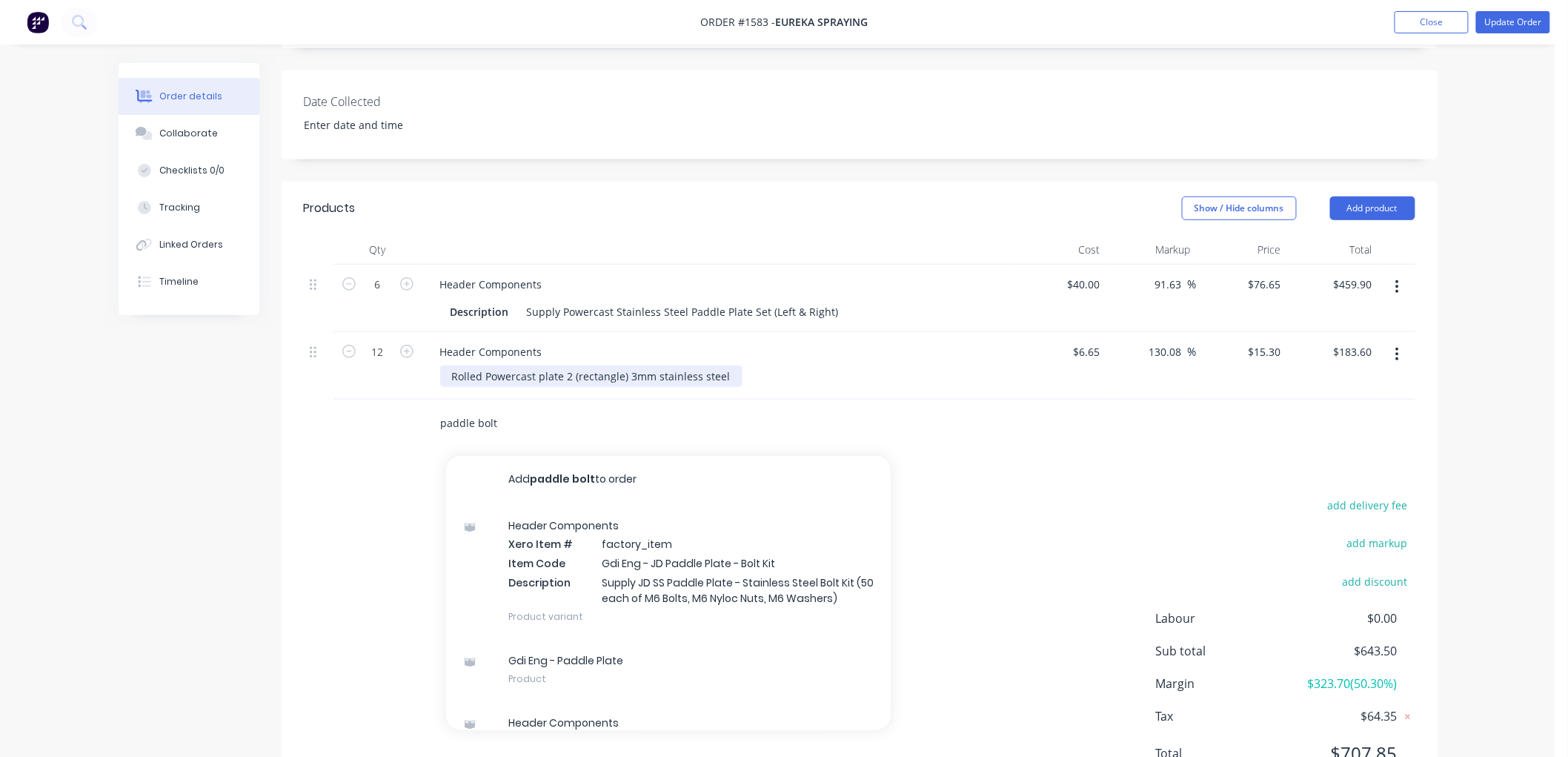
scroll to position [329, 0]
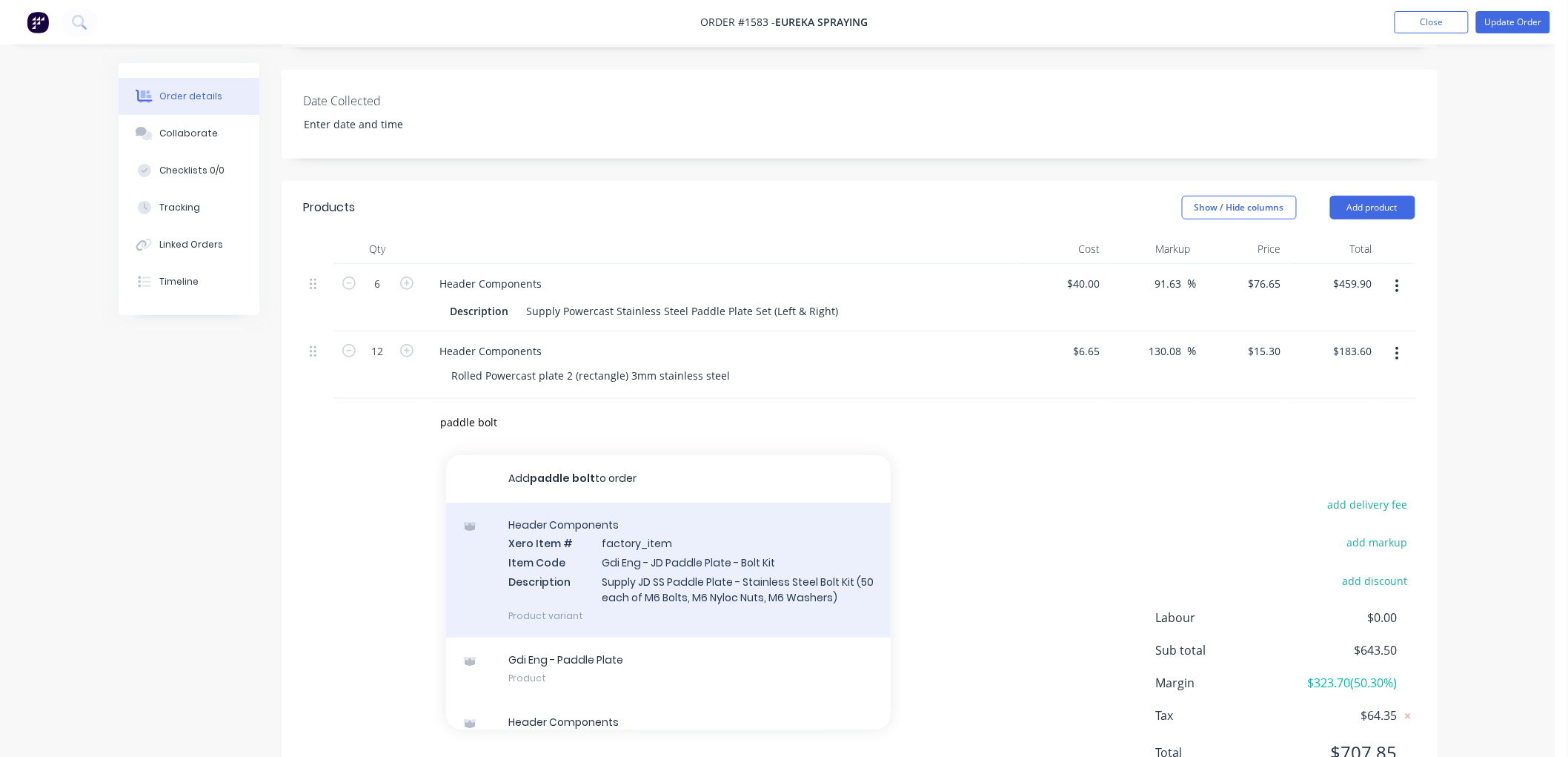
click at [665, 580] on div "Header Components Xero Item # factory_item Item Code Gdi Eng - JD Paddle Plate …" at bounding box center [669, 570] width 444 height 135
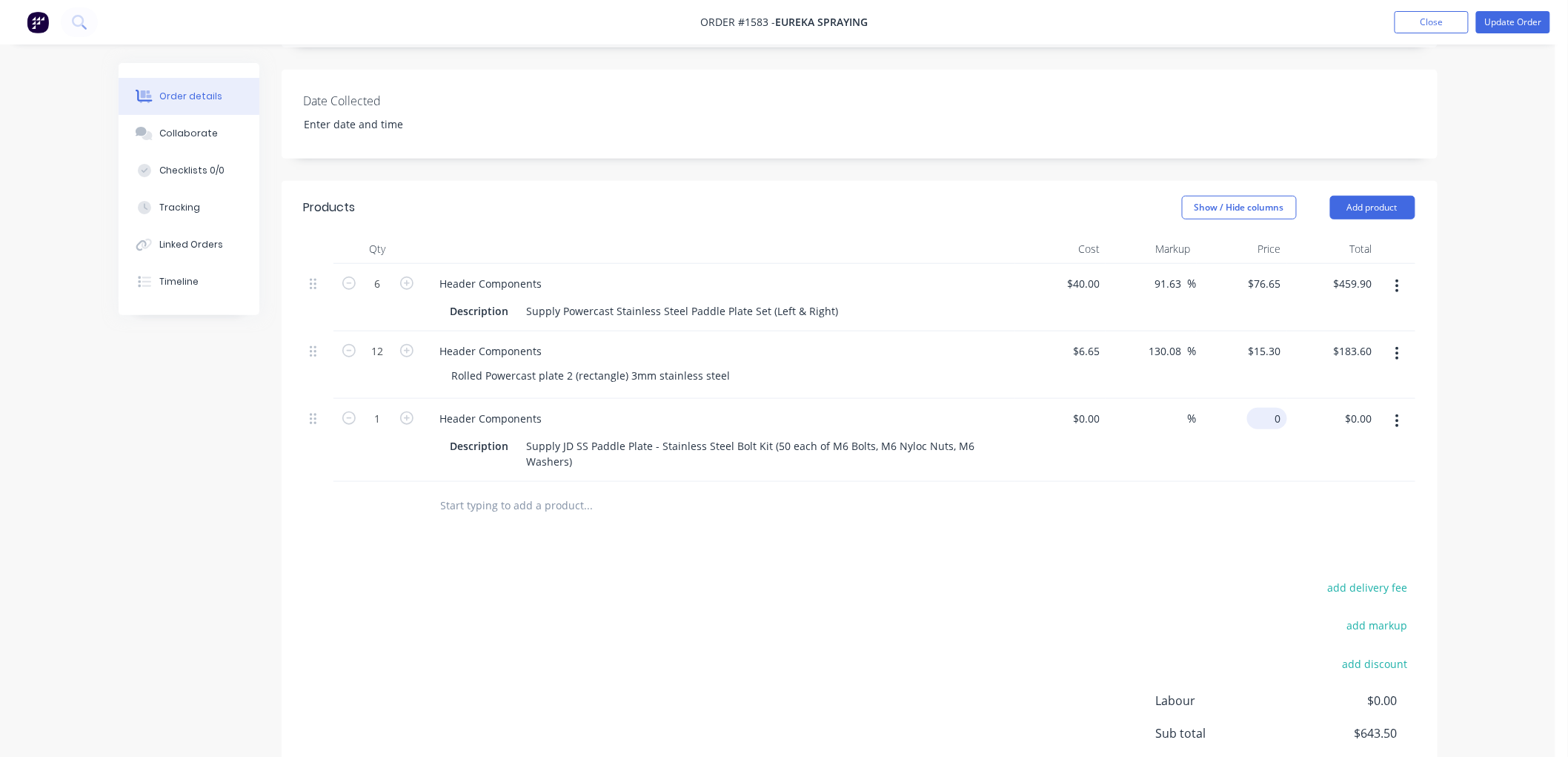
click at [1255, 410] on div "0 $0.00" at bounding box center [1242, 440] width 91 height 83
click at [1082, 420] on div at bounding box center [1061, 440] width 91 height 83
click at [1248, 413] on div "45 $58.77" at bounding box center [1242, 440] width 91 height 83
click at [1157, 517] on div at bounding box center [860, 505] width 1111 height 48
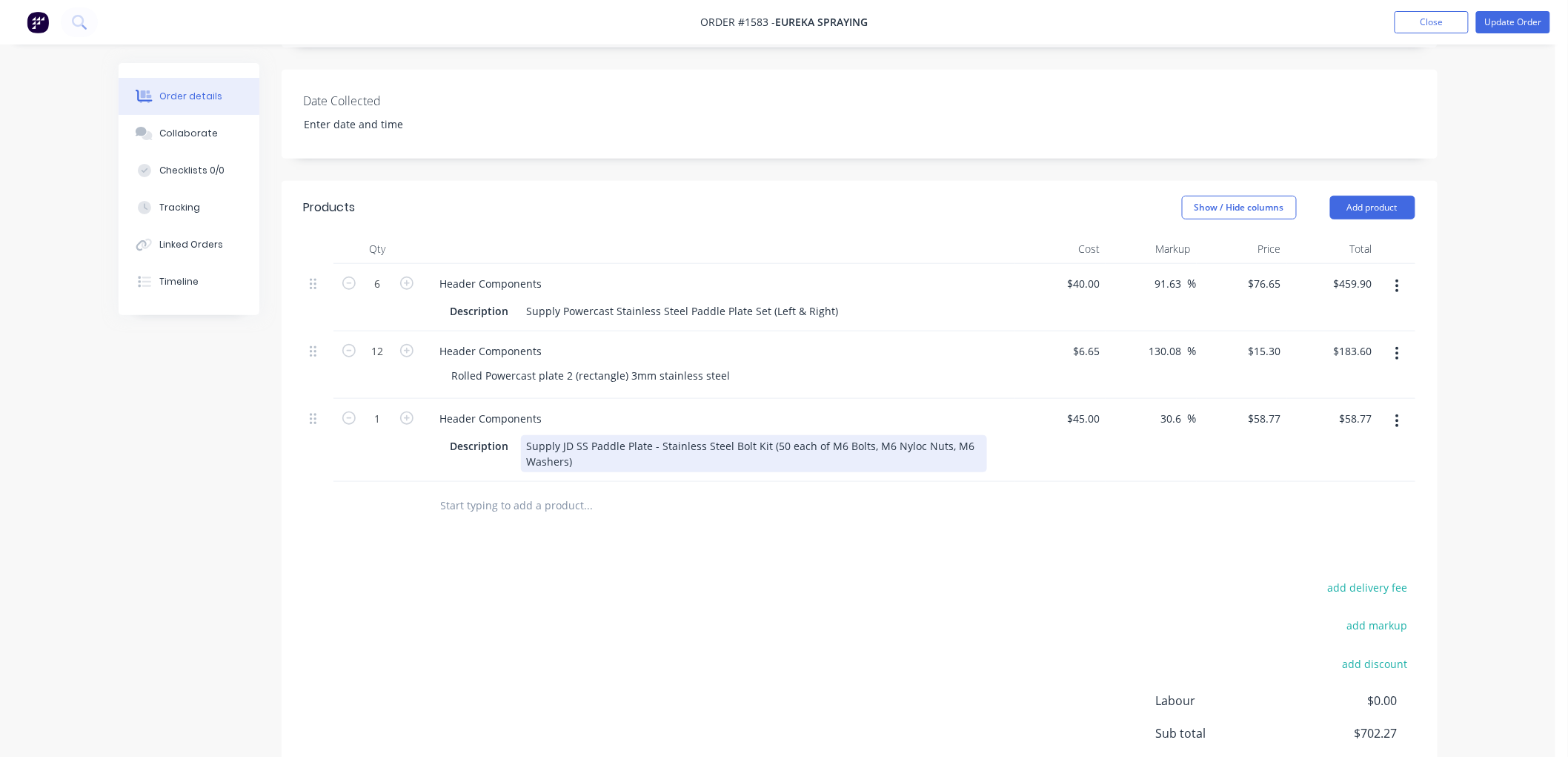
click at [587, 464] on div "Supply JD SS Paddle Plate - Stainless Steel Bolt Kit (50 each of M6 Bolts, M6 N…" at bounding box center [754, 453] width 466 height 37
drag, startPoint x: 528, startPoint y: 457, endPoint x: 765, endPoint y: 439, distance: 237.7
click at [765, 439] on div "Supply JD SS Paddle Plate - Stainless Steel Bolt Kit (50 each of M6 Bolts, M6 N…" at bounding box center [754, 453] width 466 height 37
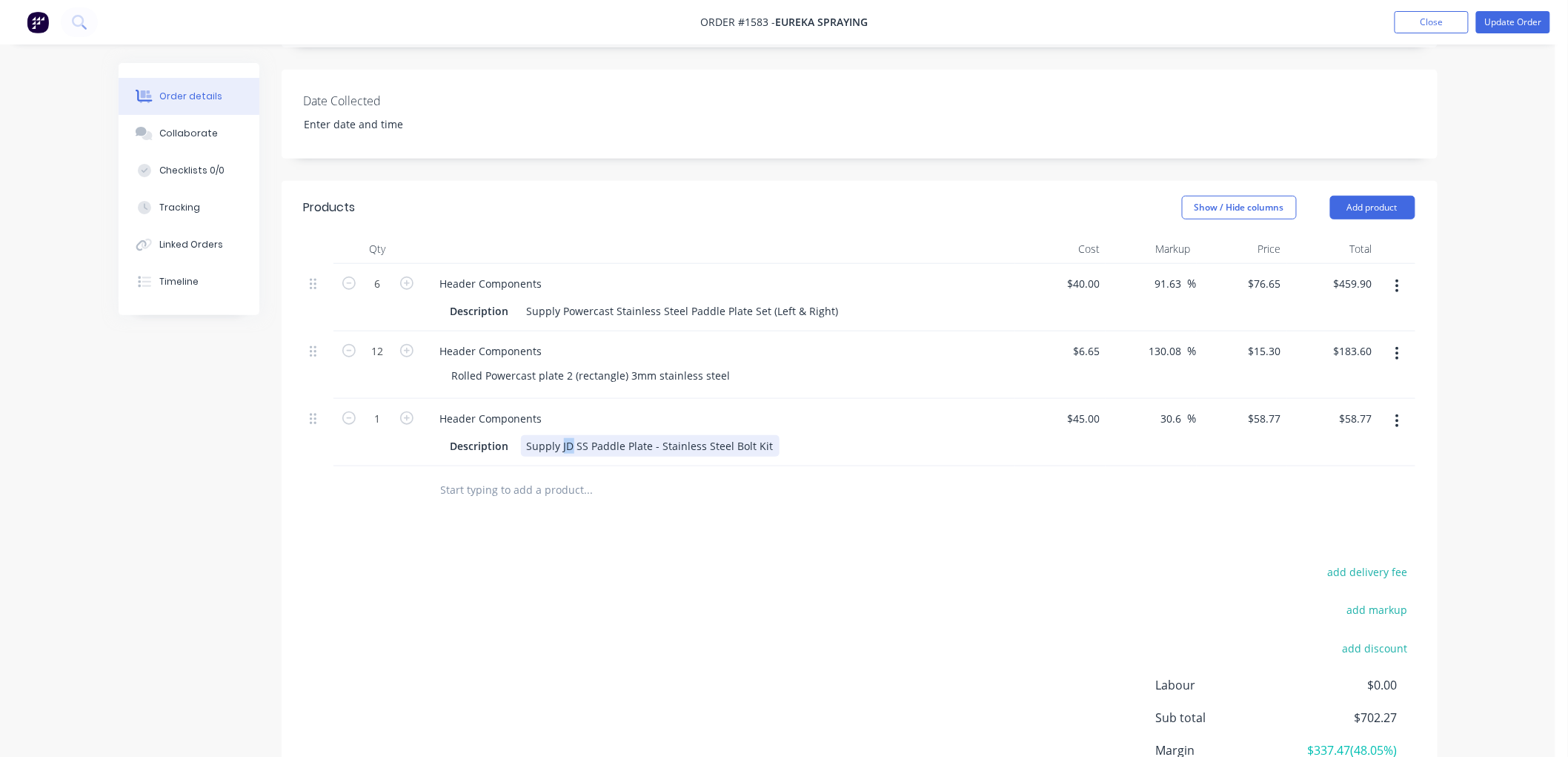
drag, startPoint x: 569, startPoint y: 445, endPoint x: 561, endPoint y: 445, distance: 8.0
click at [561, 445] on div "Supply JD SS Paddle Plate - Stainless Steel Bolt Kit" at bounding box center [651, 445] width 258 height 22
click at [609, 490] on input "text" at bounding box center [588, 489] width 296 height 29
click at [520, 492] on input "text" at bounding box center [588, 489] width 296 height 29
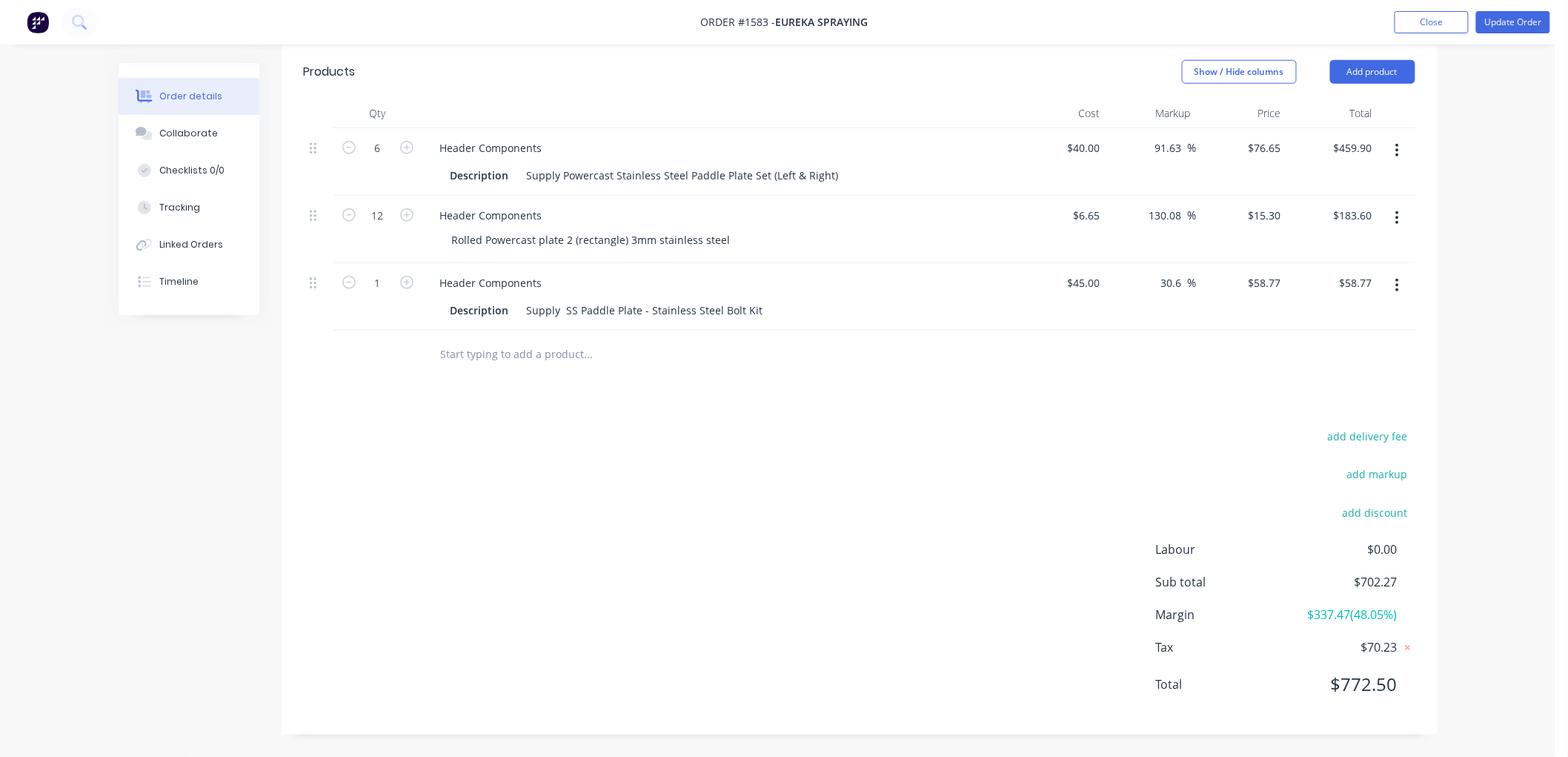
scroll to position [383, 0]
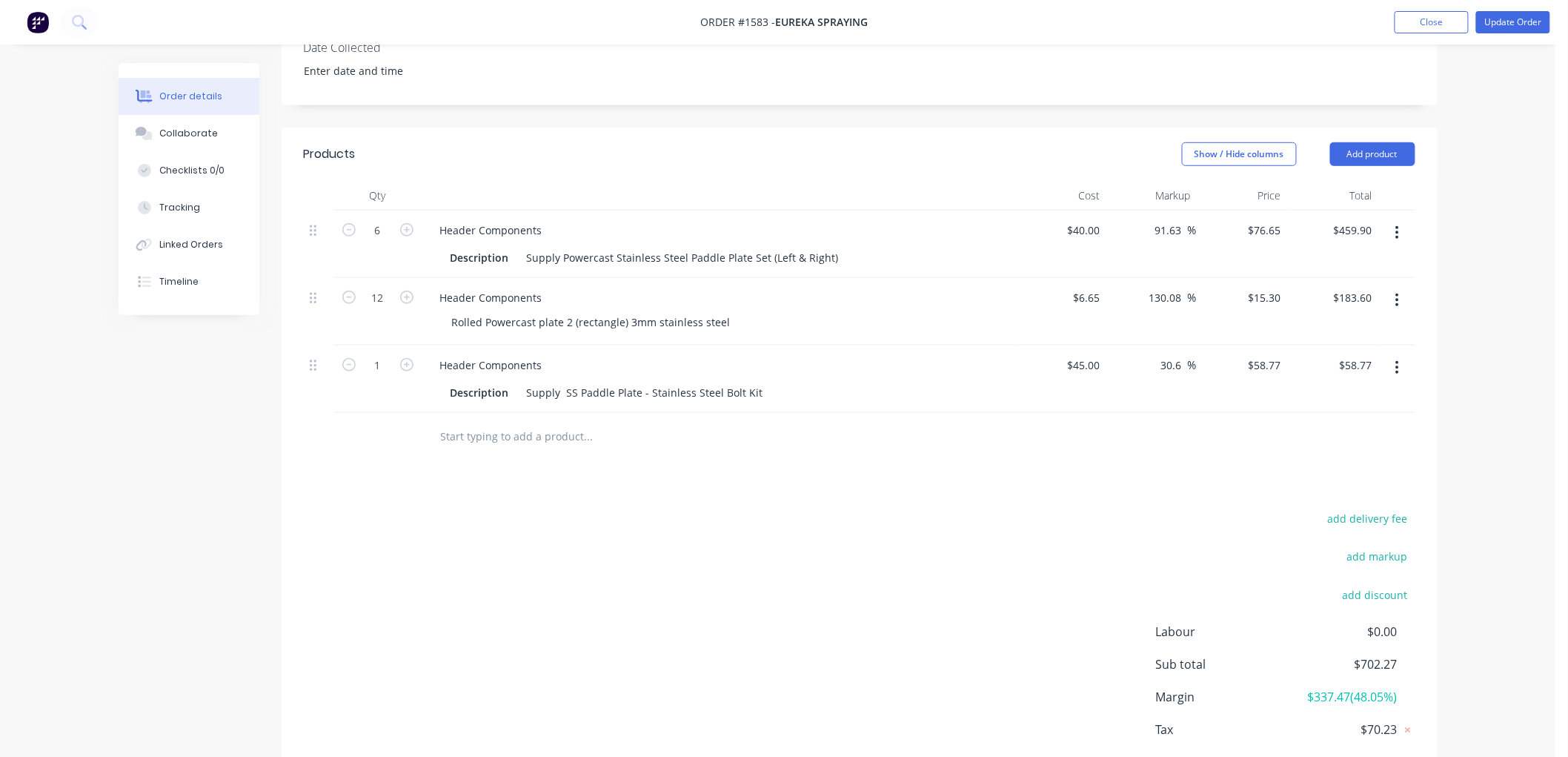
click at [501, 426] on input "text" at bounding box center [588, 436] width 296 height 29
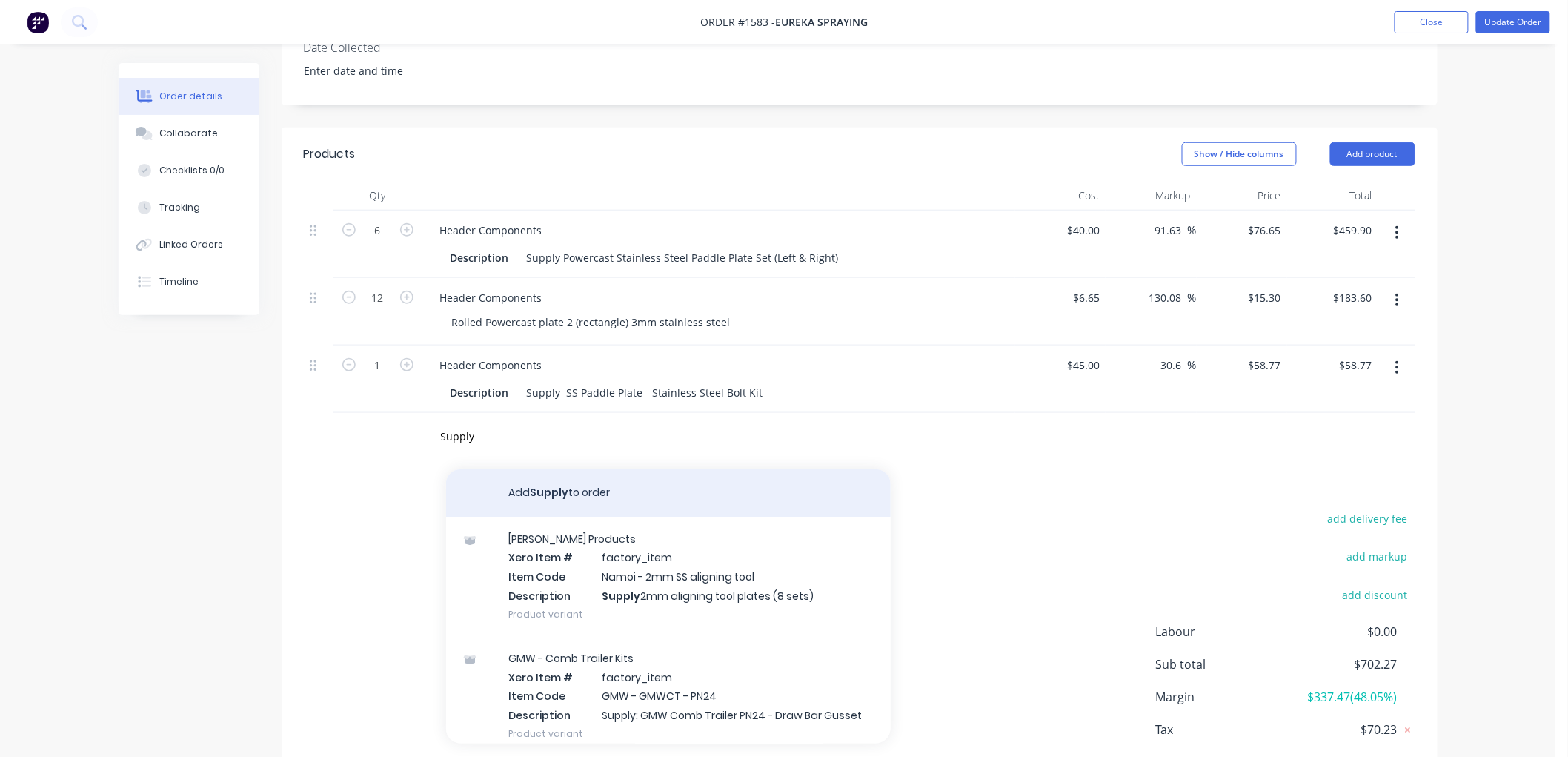
click at [538, 489] on button "Add Supply to order" at bounding box center [669, 493] width 444 height 47
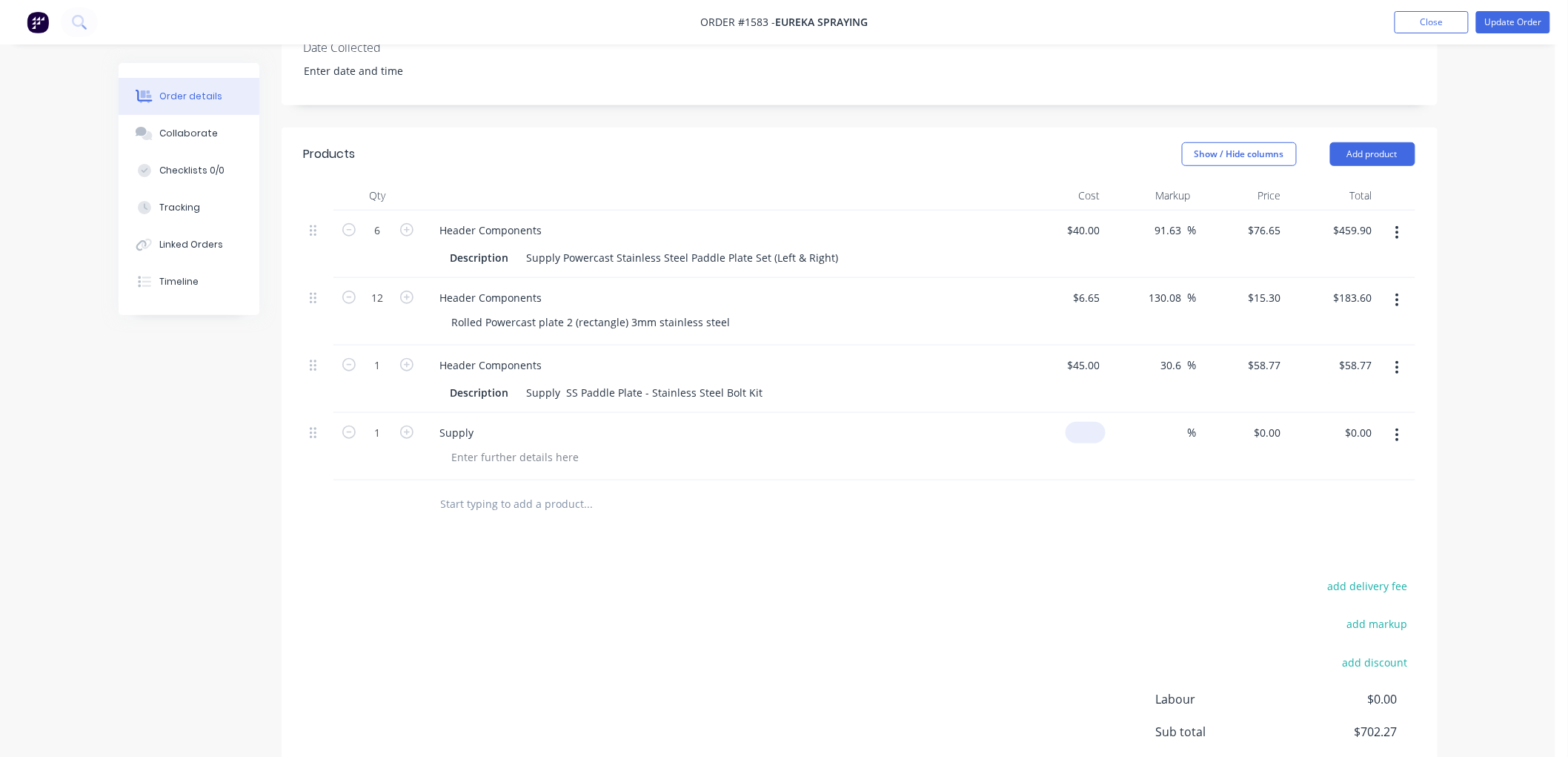
click at [1081, 430] on div "$0.00" at bounding box center [1061, 446] width 91 height 67
click at [1257, 426] on div "15 $15.00" at bounding box center [1242, 446] width 91 height 67
click at [1177, 426] on input at bounding box center [1180, 432] width 17 height 22
click at [464, 457] on div at bounding box center [515, 457] width 151 height 22
click at [1179, 426] on input at bounding box center [1180, 432] width 17 height 22
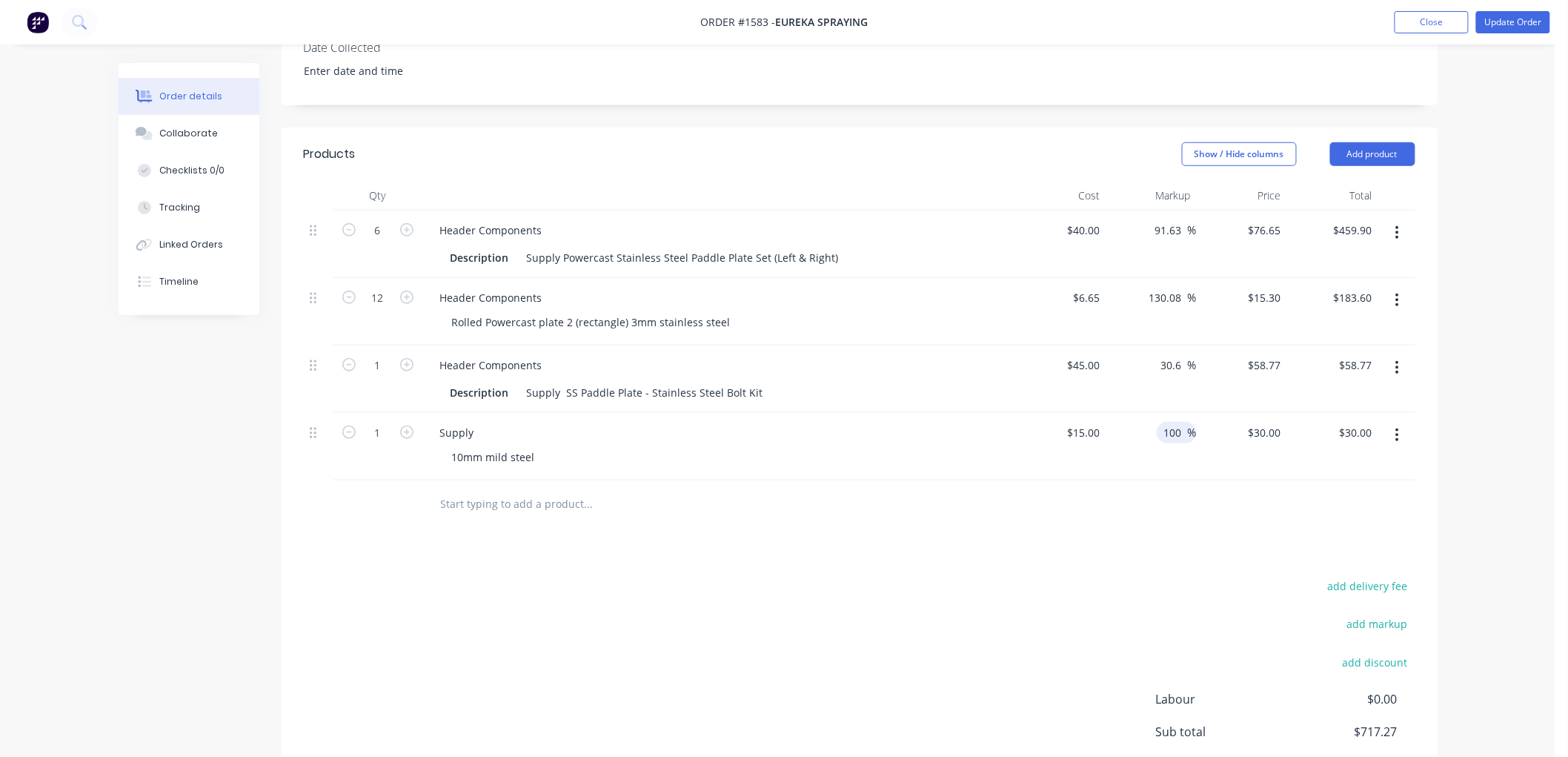
click at [1176, 509] on div at bounding box center [860, 504] width 1111 height 48
click at [569, 322] on div "Rolled Powercast plate 2 (rectangle) 3mm stainless steel" at bounding box center [591, 322] width 302 height 22
drag, startPoint x: 528, startPoint y: 448, endPoint x: 536, endPoint y: 450, distance: 8.2
click at [531, 449] on div "10mm mild steel" at bounding box center [493, 457] width 106 height 22
click at [536, 450] on div "10mm mild steel" at bounding box center [493, 457] width 106 height 22
